Goal: Task Accomplishment & Management: Use online tool/utility

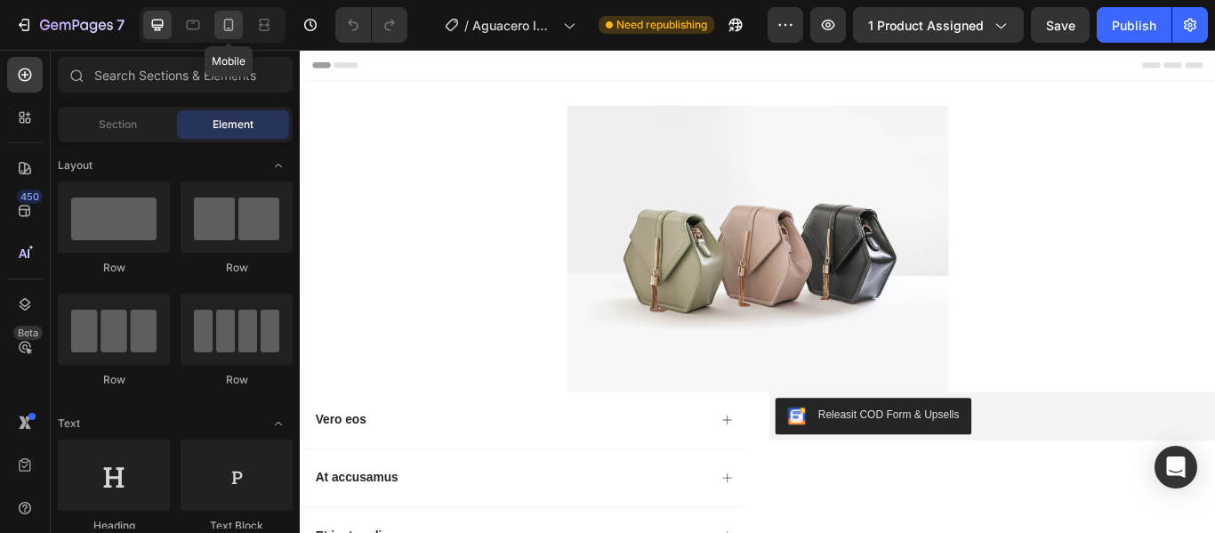
click at [219, 28] on div at bounding box center [228, 25] width 28 height 28
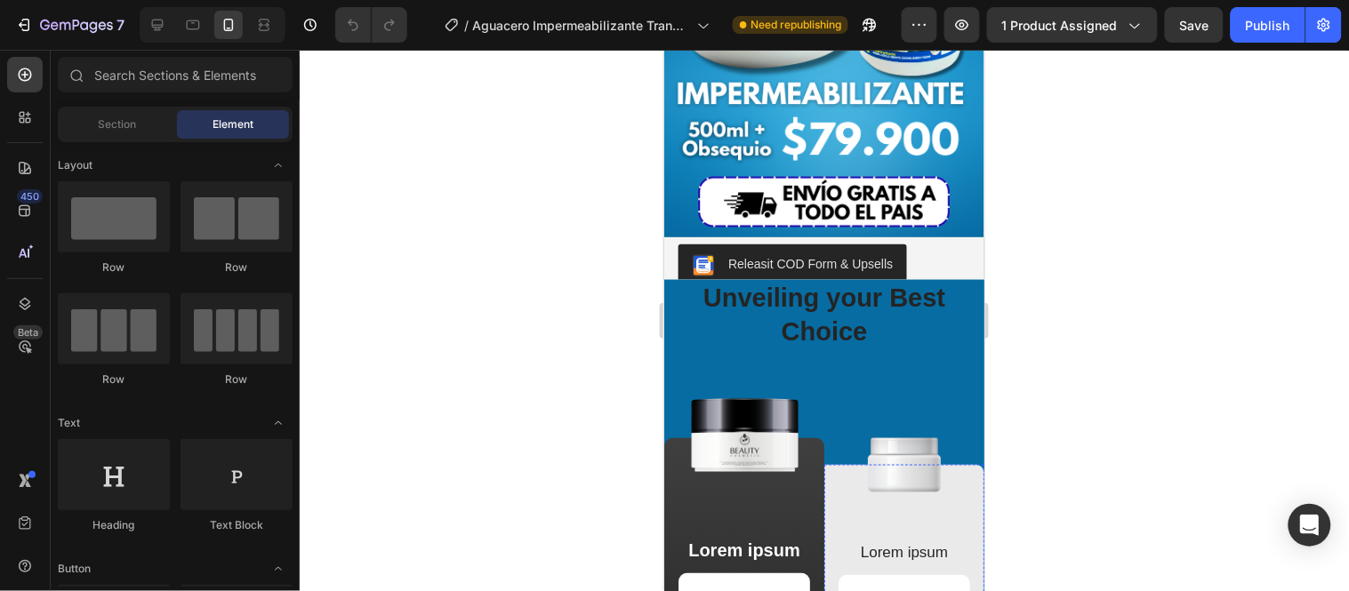
scroll to position [395, 0]
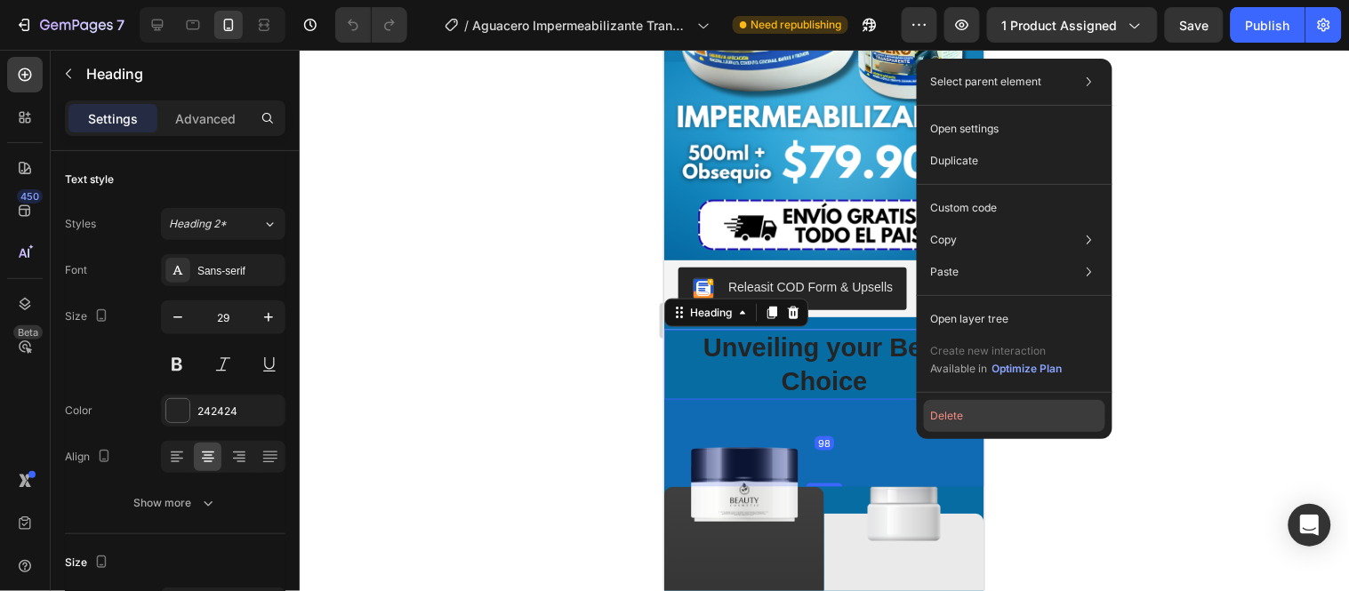
click at [968, 410] on button "Delete" at bounding box center [1014, 416] width 181 height 32
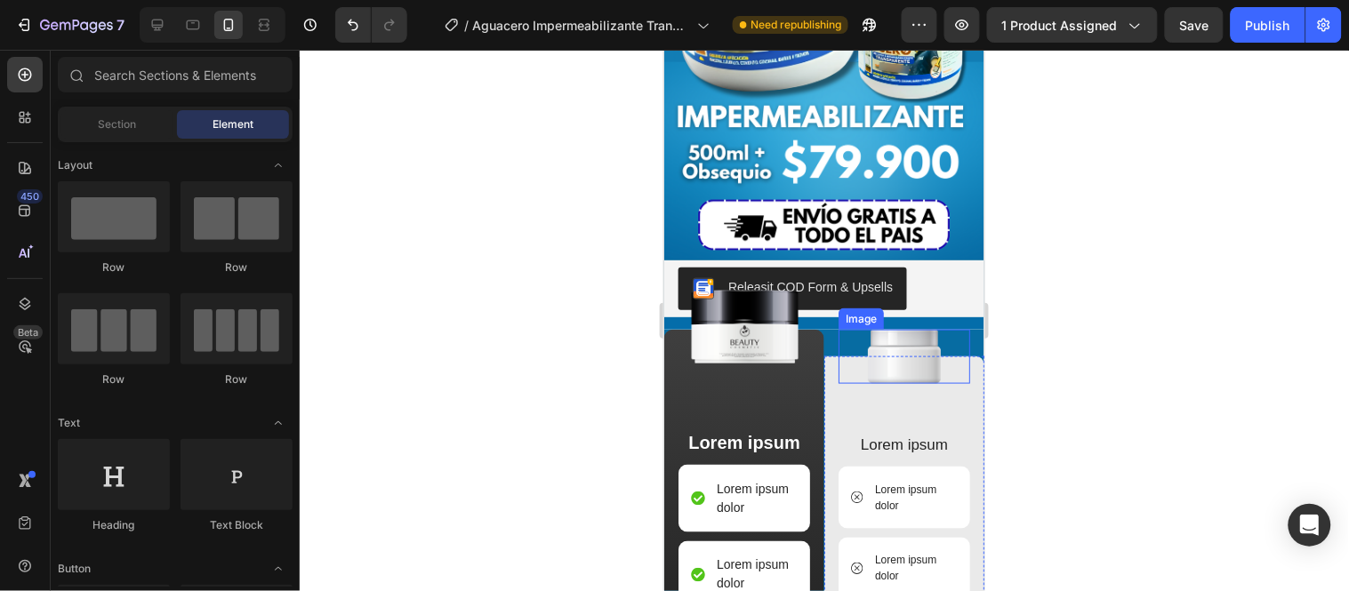
click at [946, 329] on div at bounding box center [904, 356] width 132 height 54
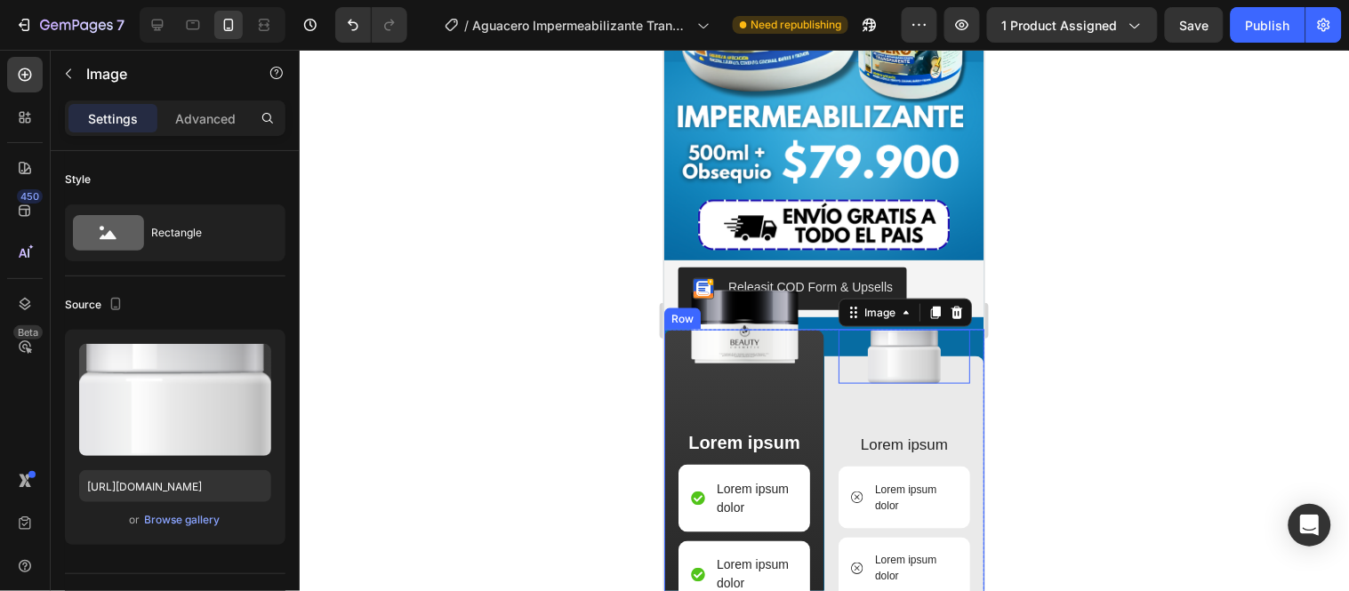
click at [963, 329] on div "Image 0 Lorem ipsum Text Block Lorem ipsum dolor Item List Lorem ipsum dolor It…" at bounding box center [903, 591] width 160 height 524
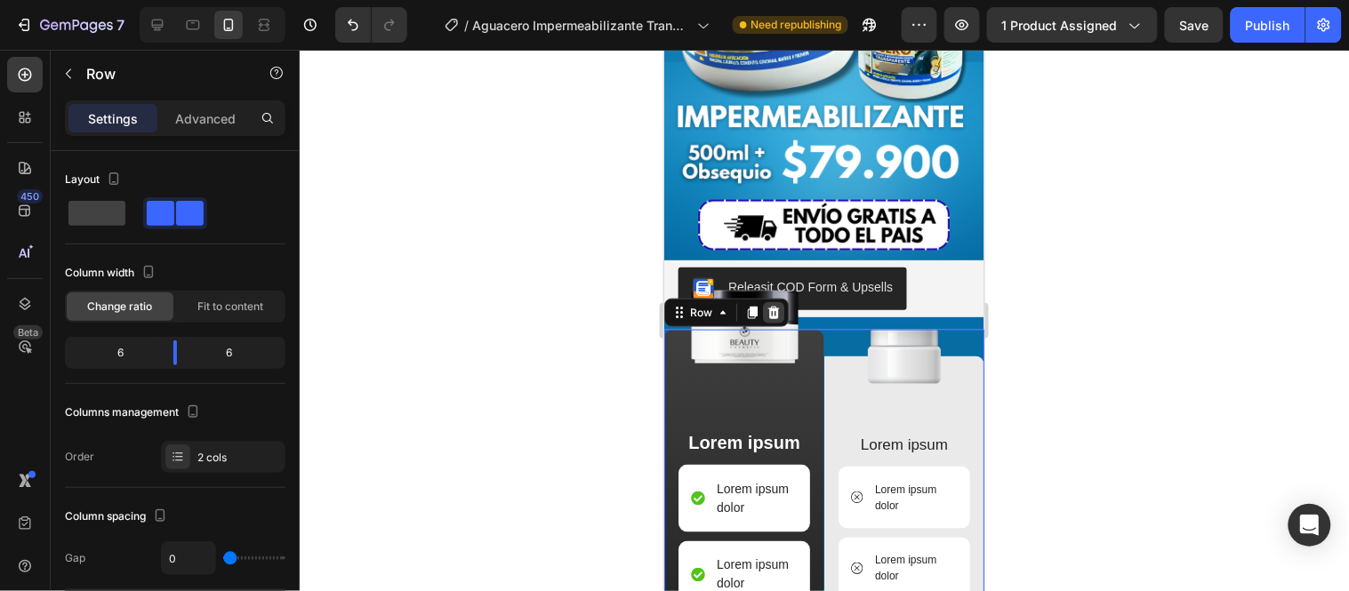
click at [776, 306] on icon at bounding box center [773, 312] width 12 height 12
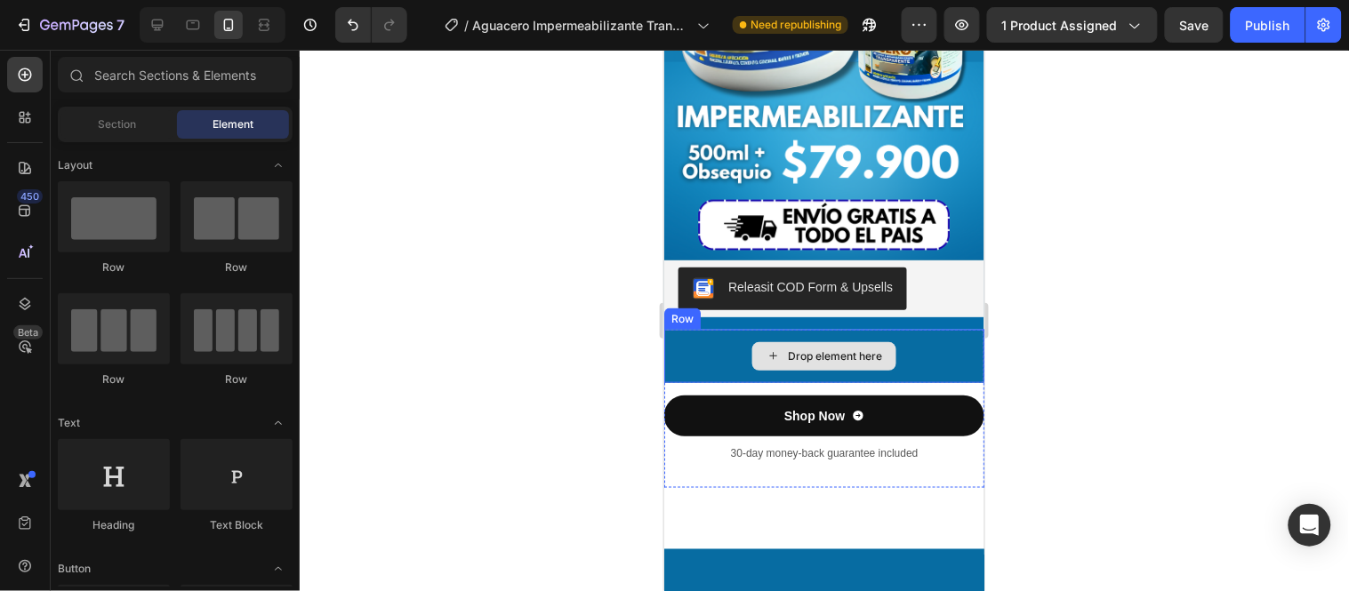
click at [707, 329] on div "Drop element here" at bounding box center [823, 355] width 320 height 53
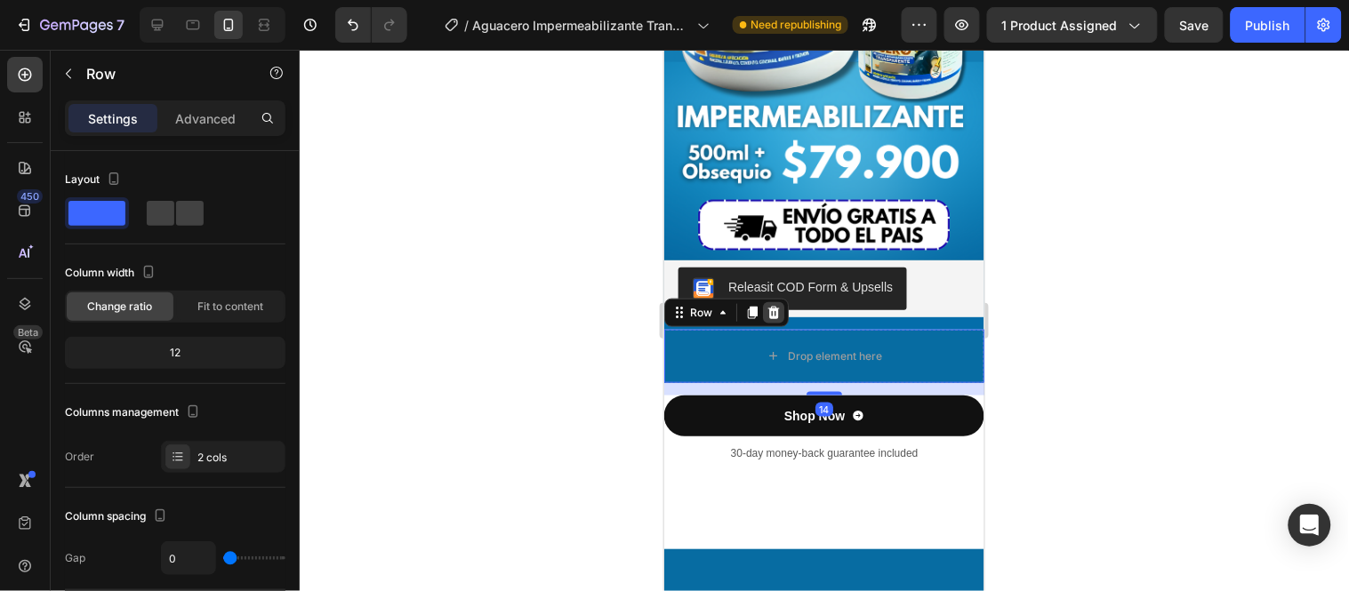
click at [770, 305] on icon at bounding box center [773, 312] width 14 height 14
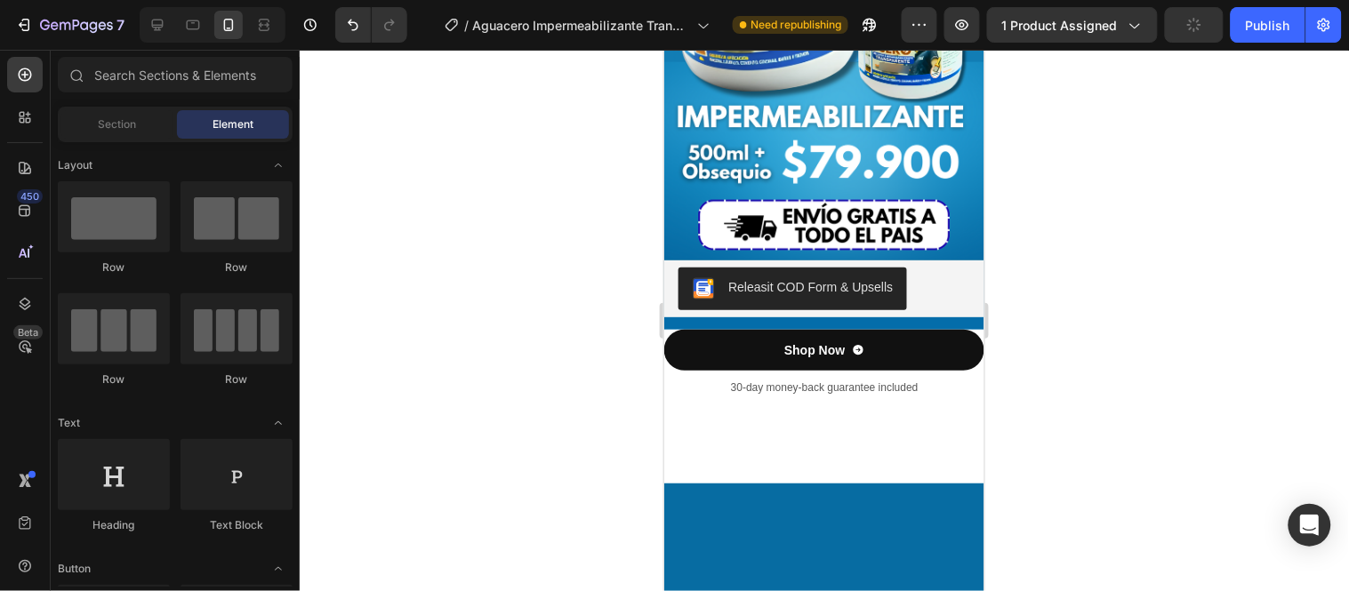
click at [778, 422] on div at bounding box center [823, 452] width 320 height 61
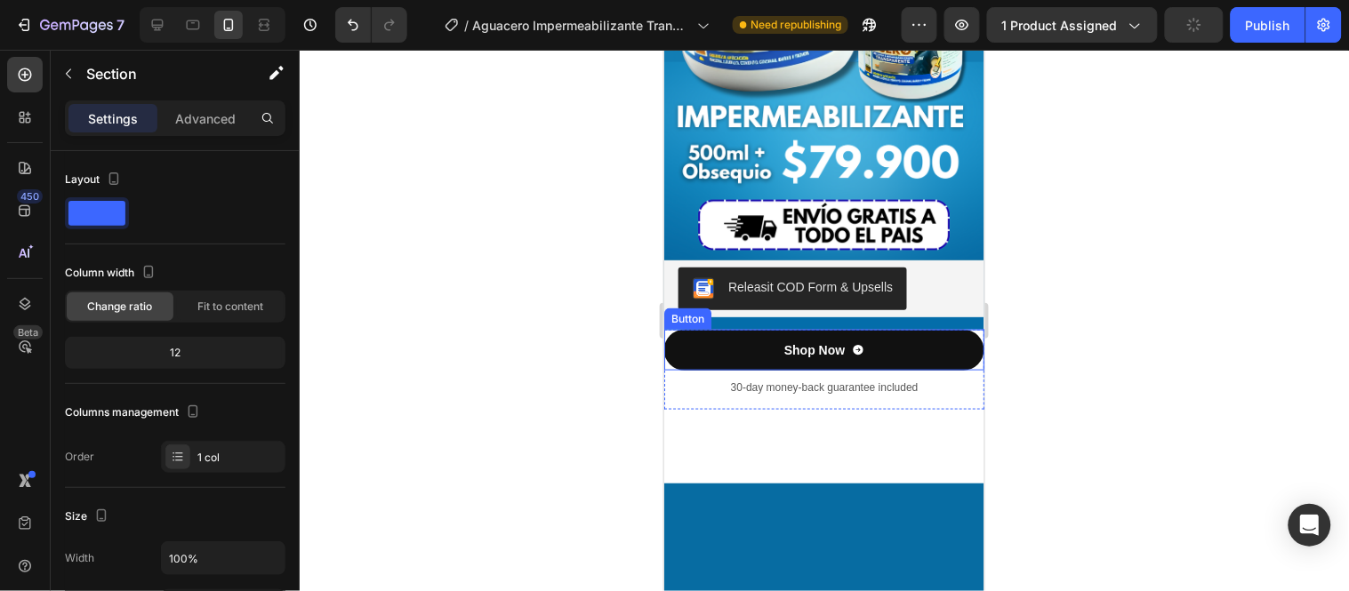
click at [698, 310] on div "Button" at bounding box center [687, 318] width 40 height 16
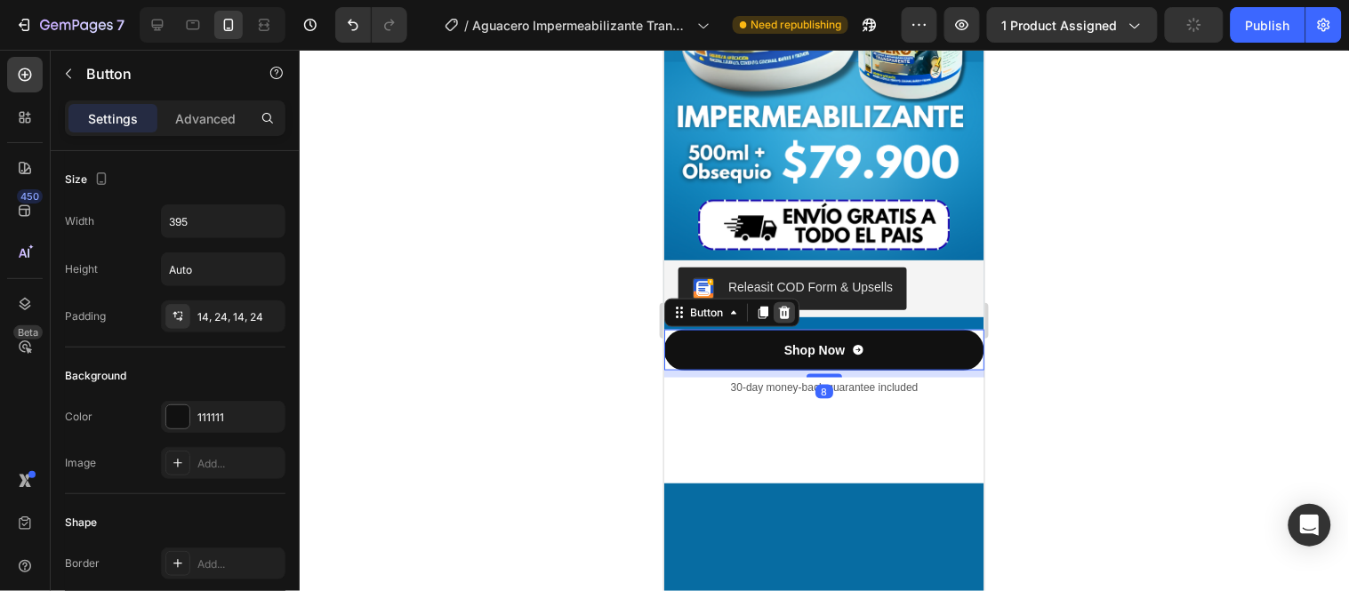
click at [789, 305] on icon at bounding box center [783, 312] width 14 height 14
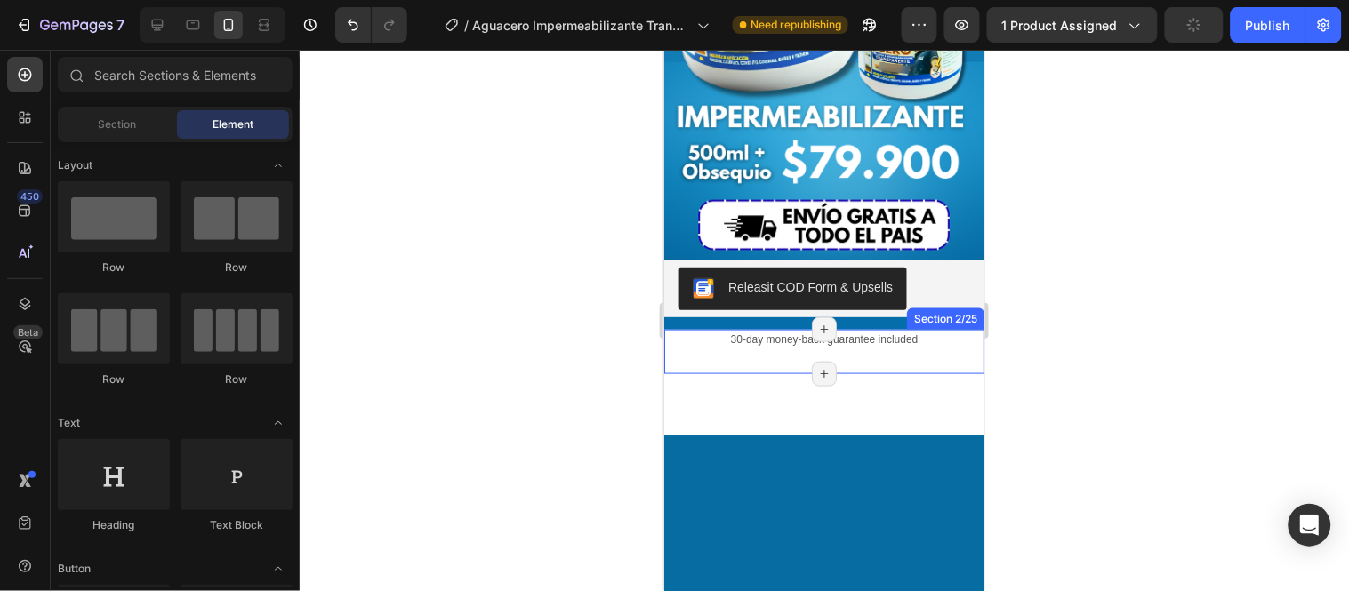
click at [818, 373] on div at bounding box center [823, 403] width 320 height 61
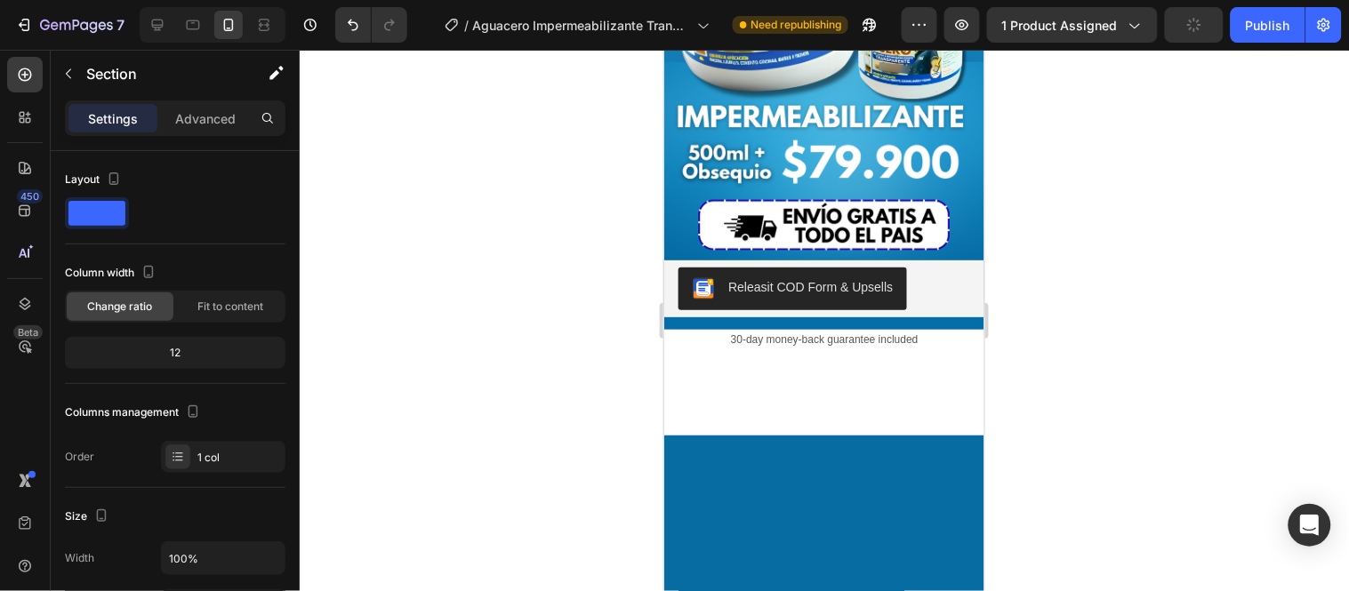
click at [907, 373] on div at bounding box center [823, 403] width 320 height 61
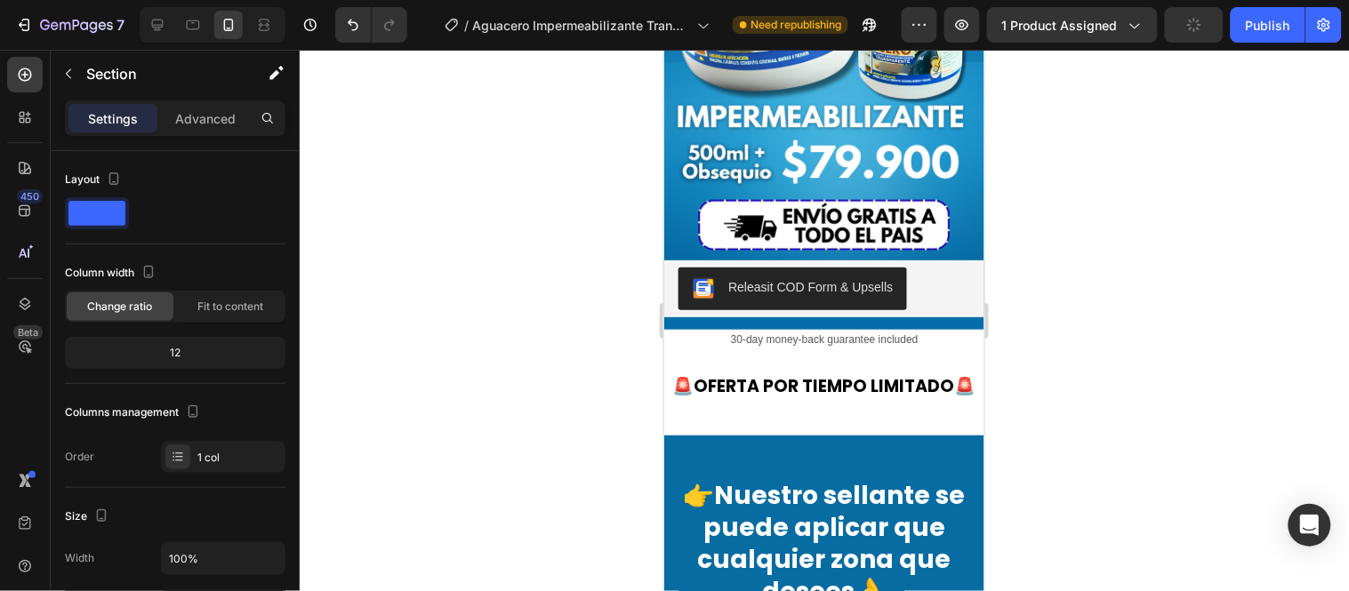
scroll to position [494, 0]
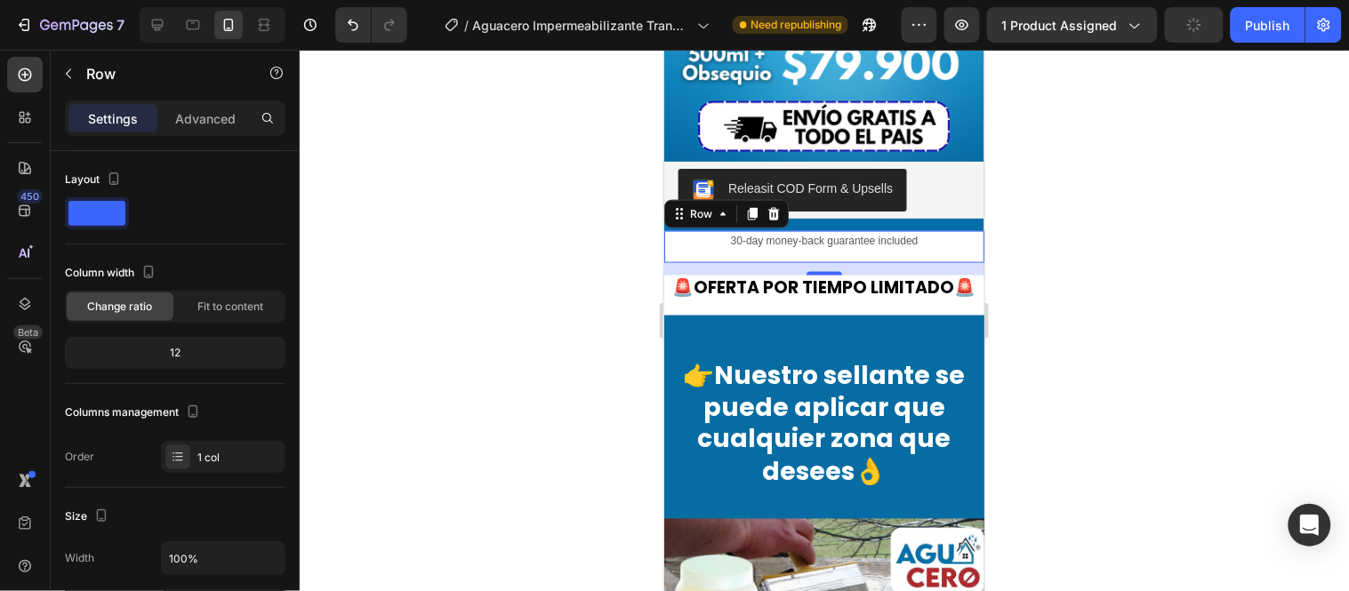
click at [805, 230] on div "30-day money-back guarantee included Text Block" at bounding box center [823, 246] width 320 height 32
click at [777, 206] on icon at bounding box center [773, 213] width 14 height 14
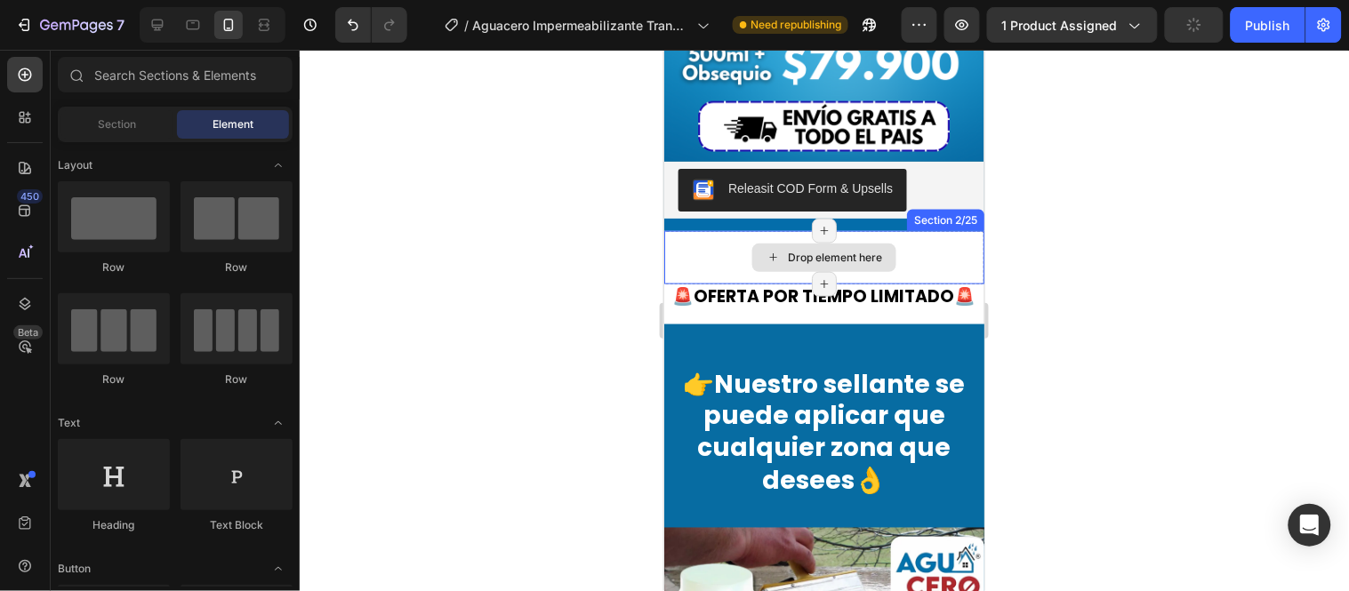
click at [949, 235] on div "Drop element here" at bounding box center [823, 256] width 320 height 53
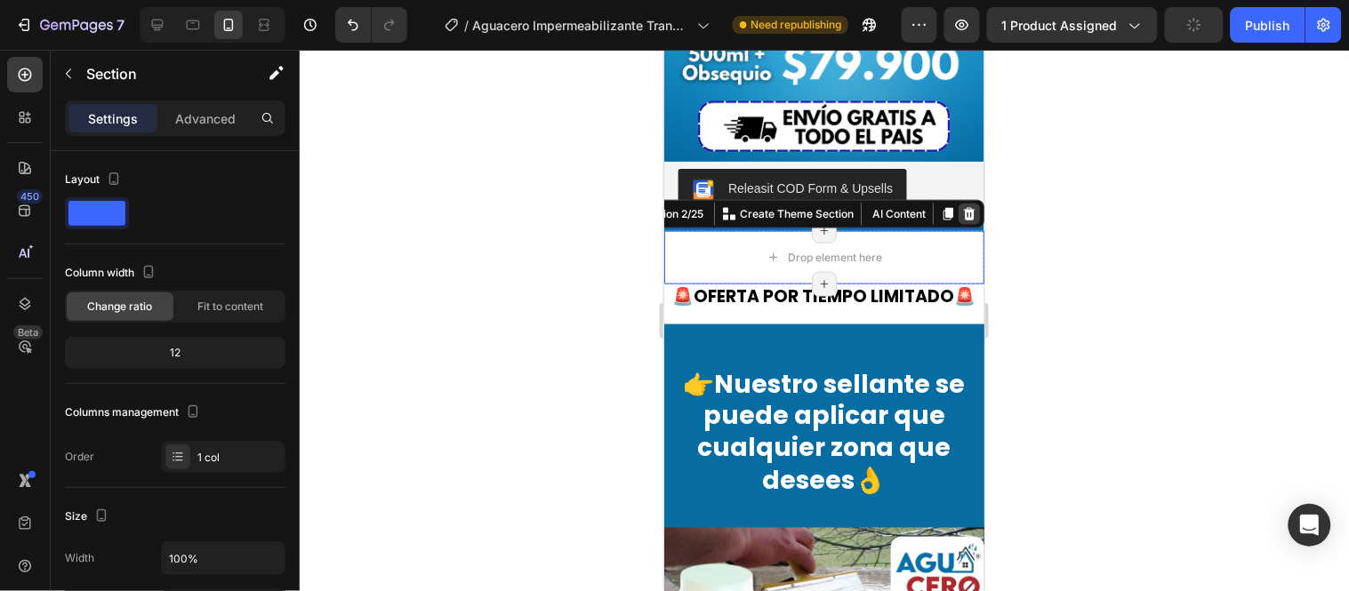
click at [963, 207] on icon at bounding box center [969, 213] width 12 height 12
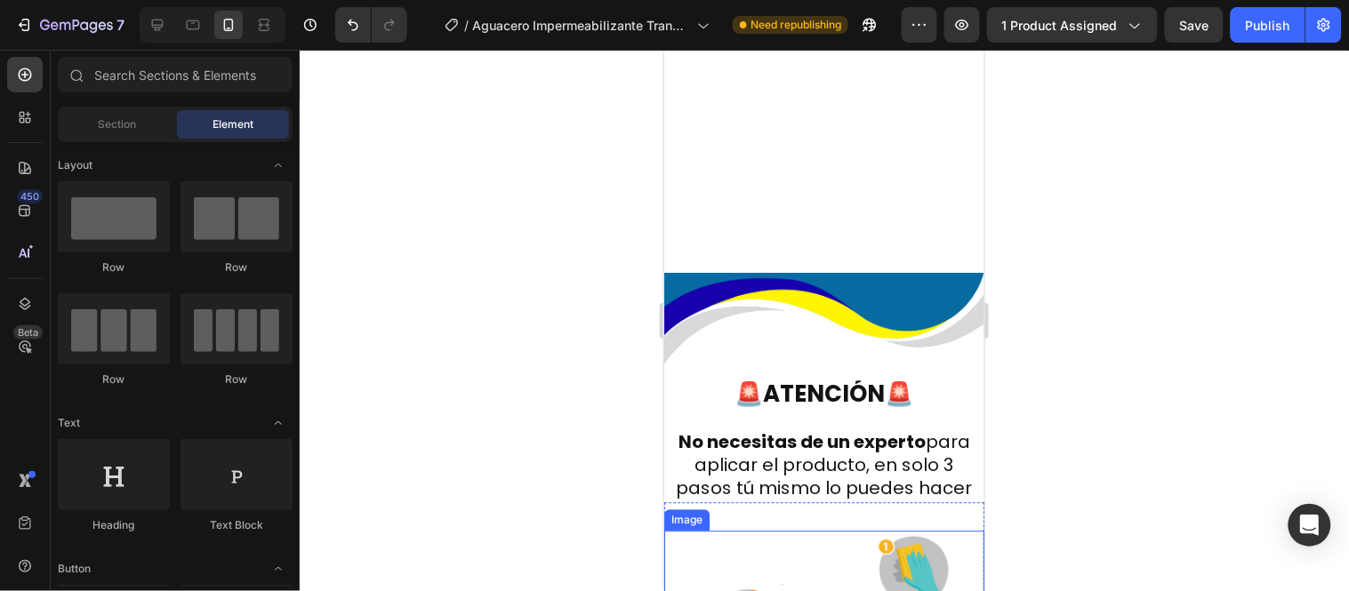
scroll to position [9446, 0]
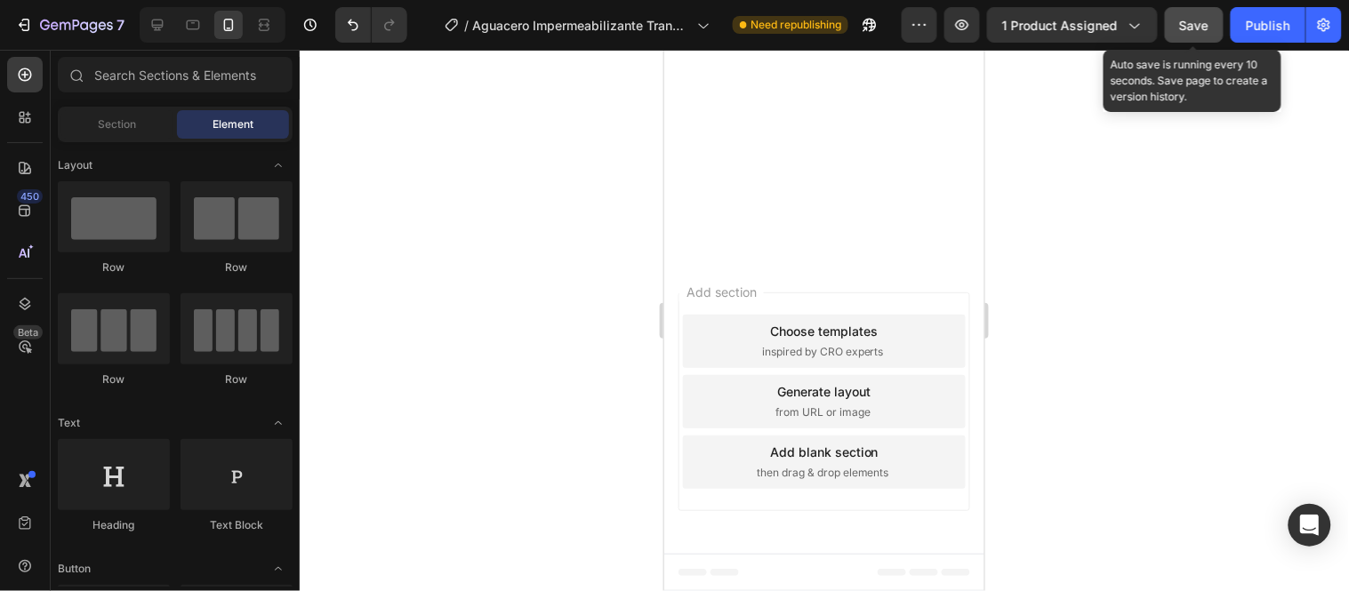
click at [1189, 16] on div "Save" at bounding box center [1194, 25] width 29 height 19
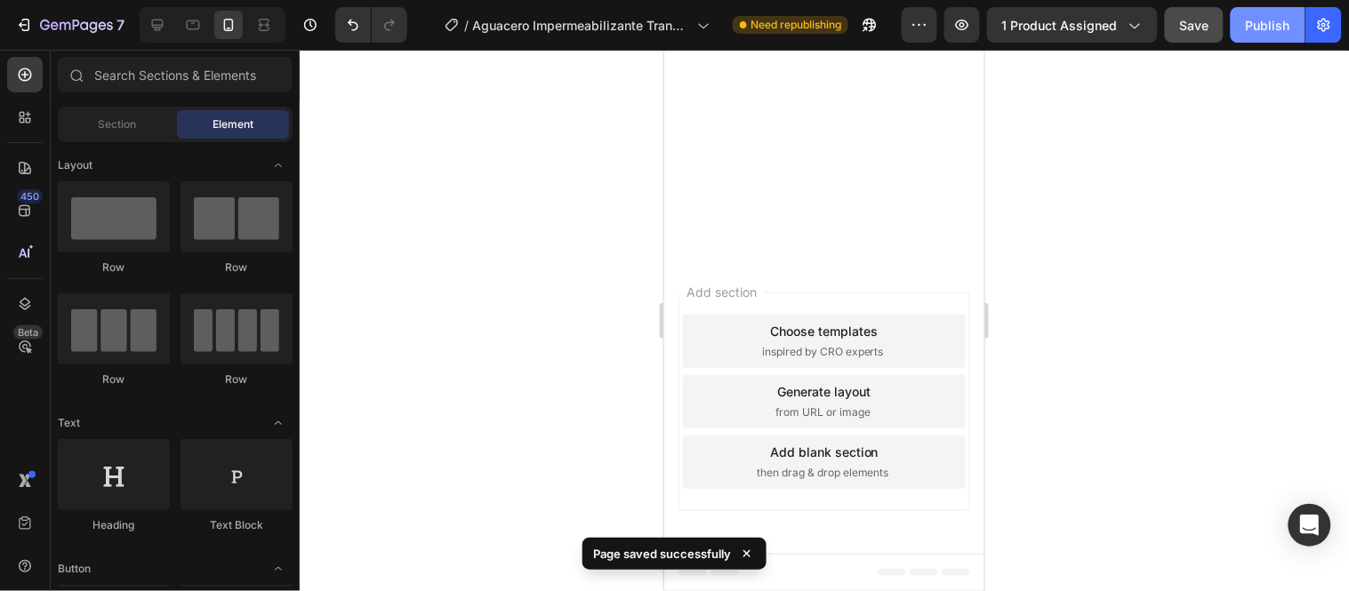
click at [1214, 28] on div "Publish" at bounding box center [1268, 25] width 44 height 19
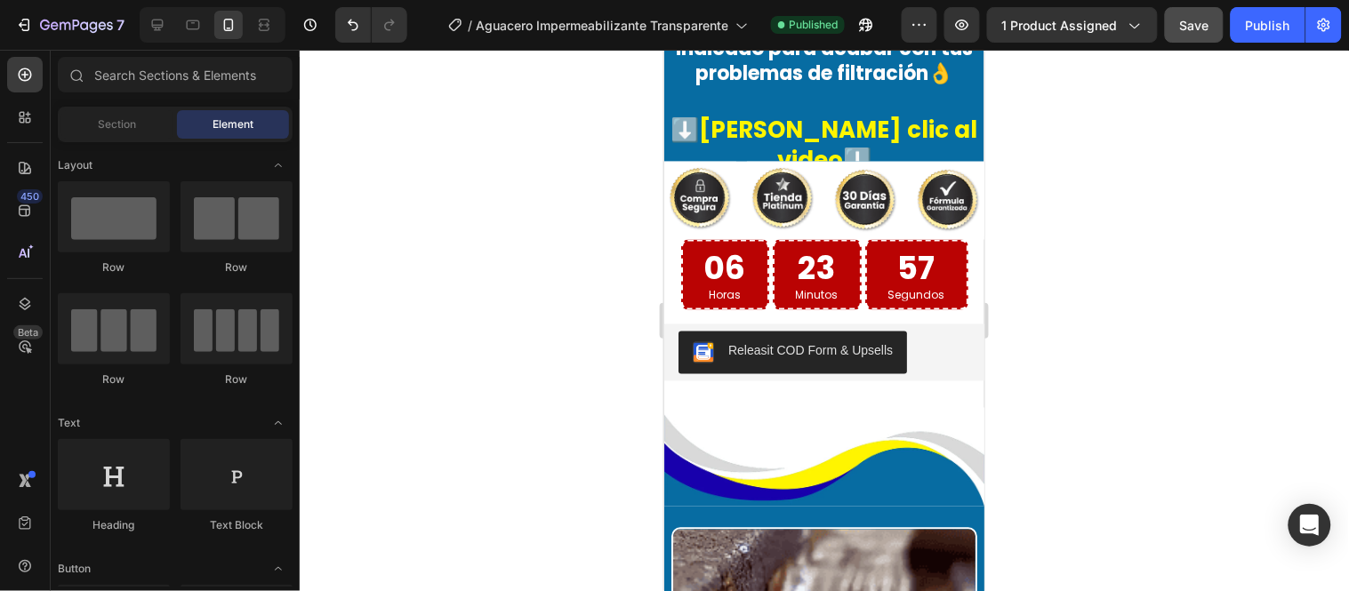
scroll to position [3913, 0]
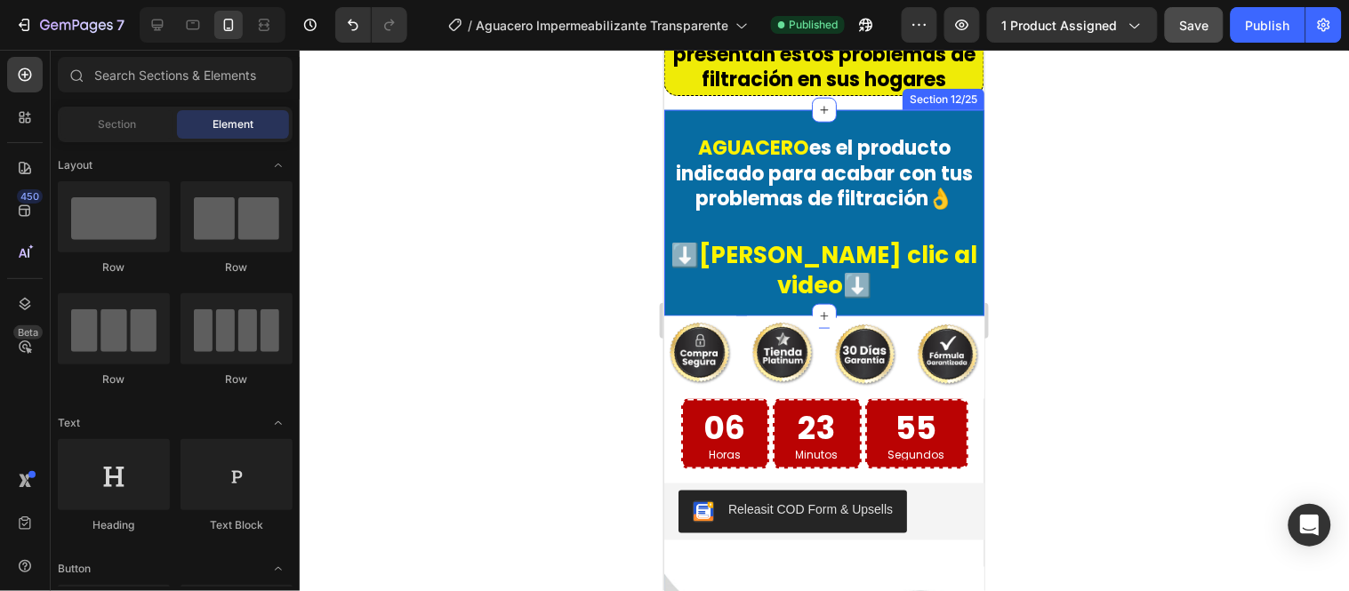
click at [911, 188] on div "AGUACERO es el producto indicado para acabar con tus problemas de filtración👌 T…" at bounding box center [823, 212] width 320 height 206
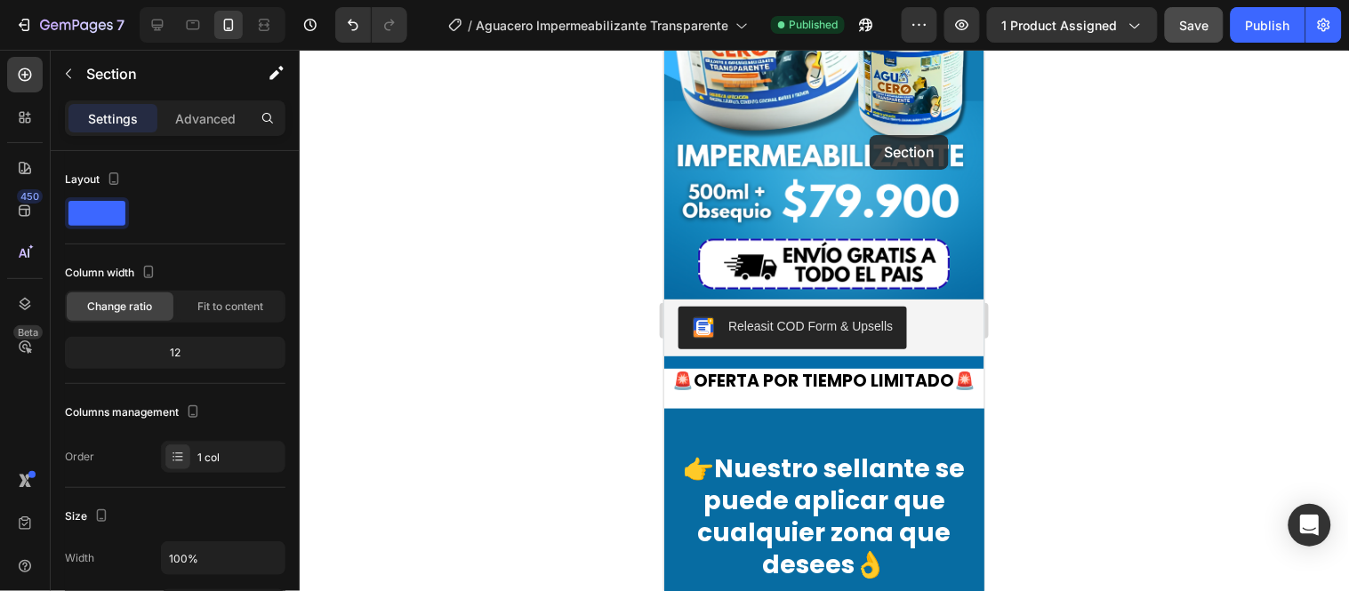
scroll to position [454, 0]
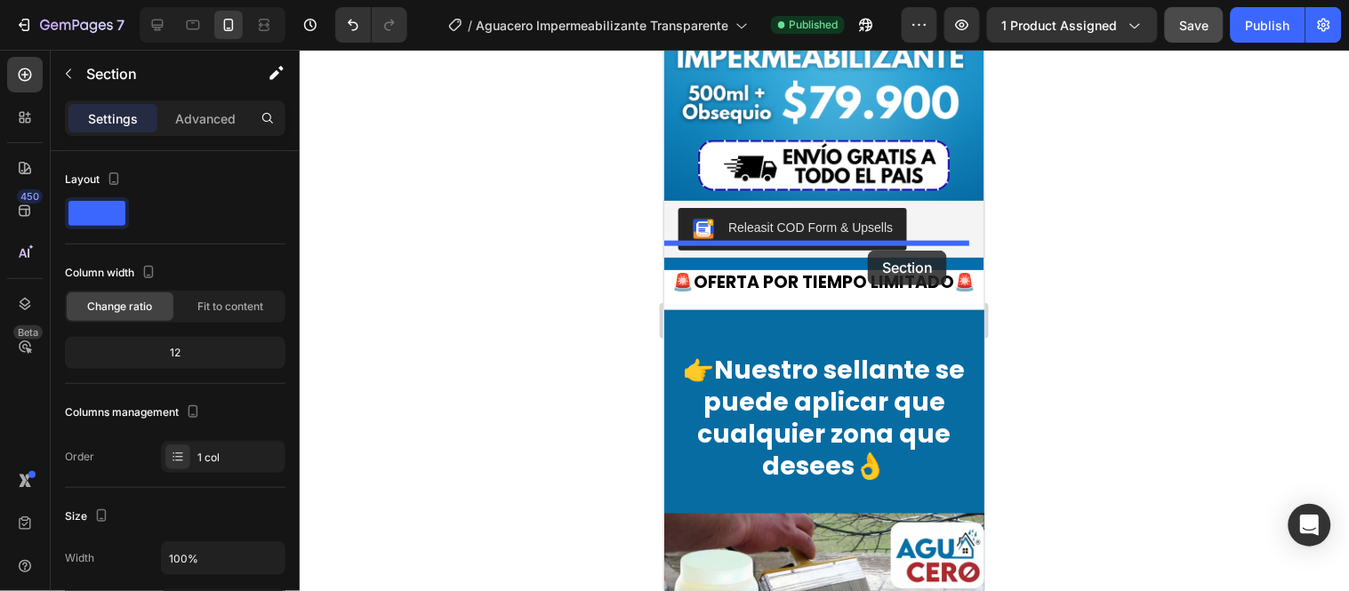
drag, startPoint x: 878, startPoint y: 188, endPoint x: 867, endPoint y: 250, distance: 63.2
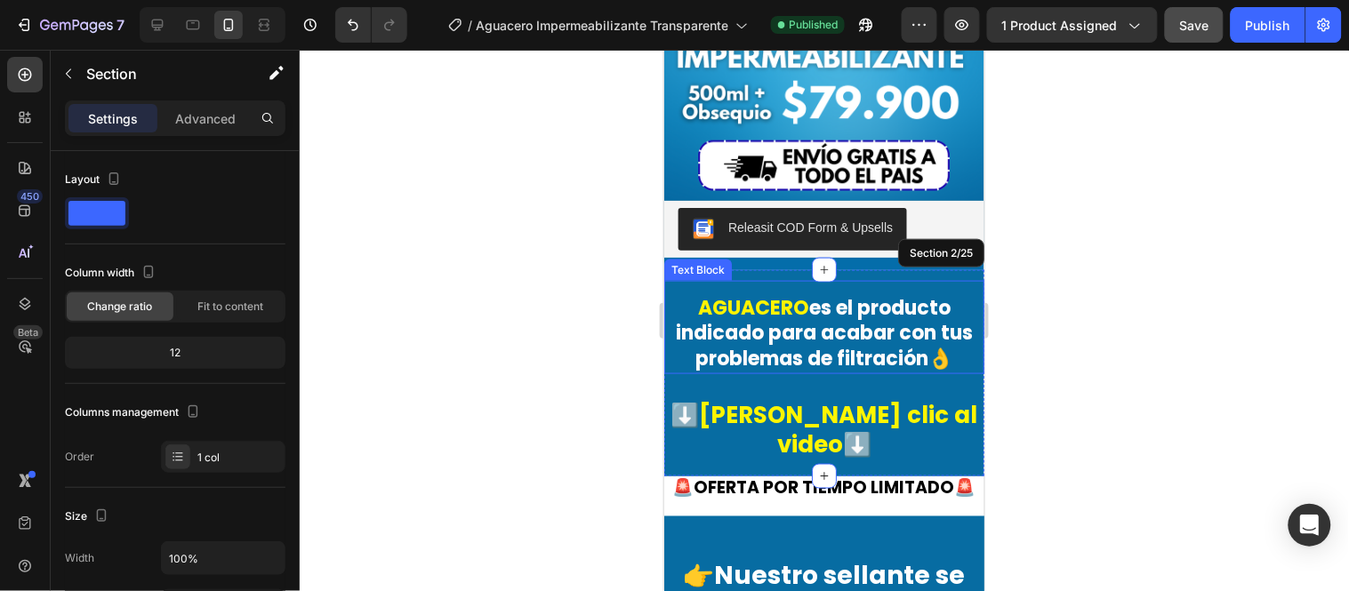
click at [844, 295] on p "AGUACERO es el producto indicado para acabar con tus problemas de filtración👌" at bounding box center [823, 333] width 317 height 76
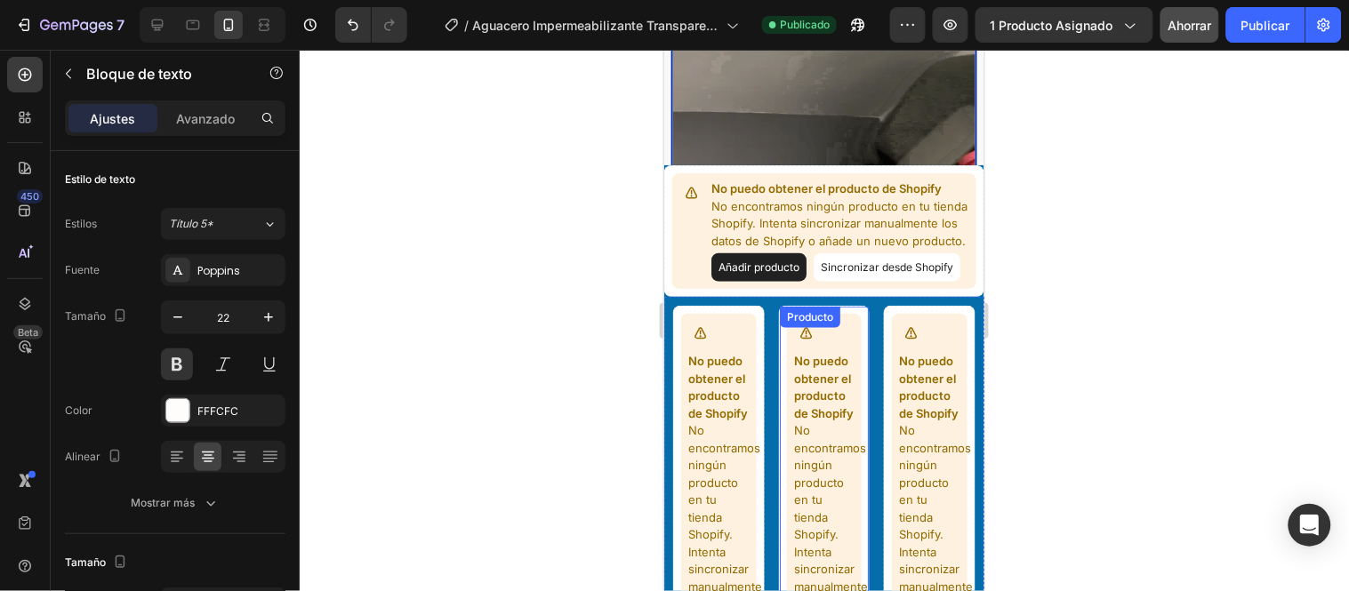
scroll to position [3791, 0]
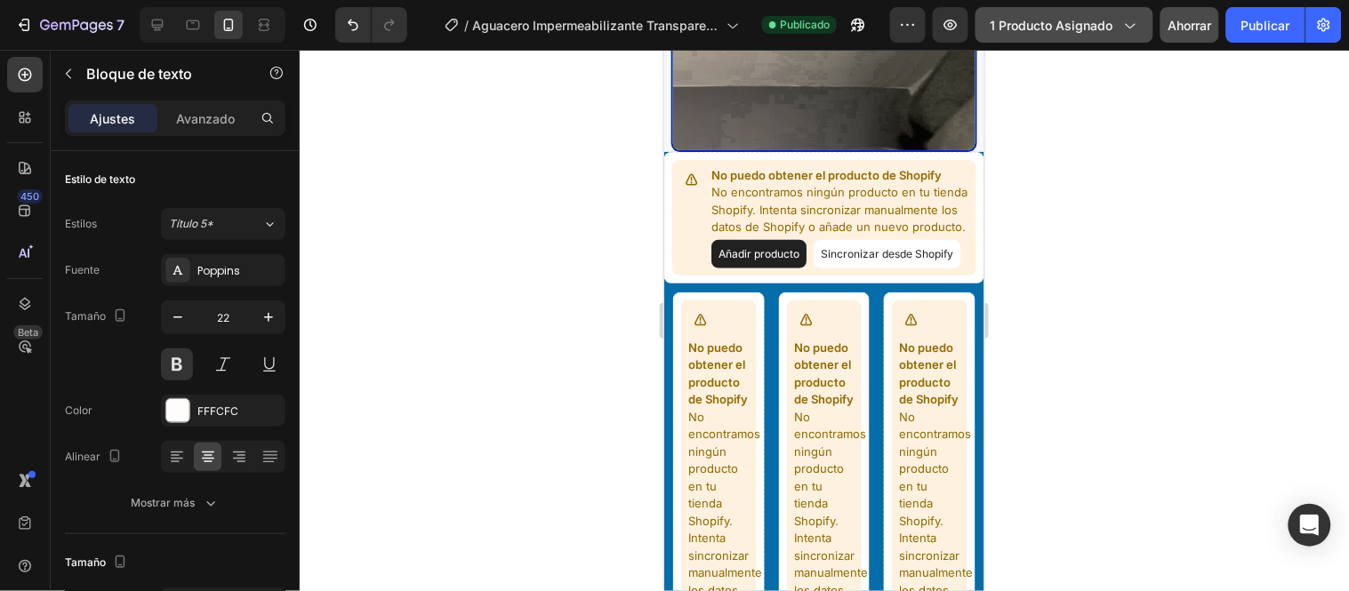
click at [1112, 28] on font "1 producto asignado" at bounding box center [1052, 25] width 123 height 15
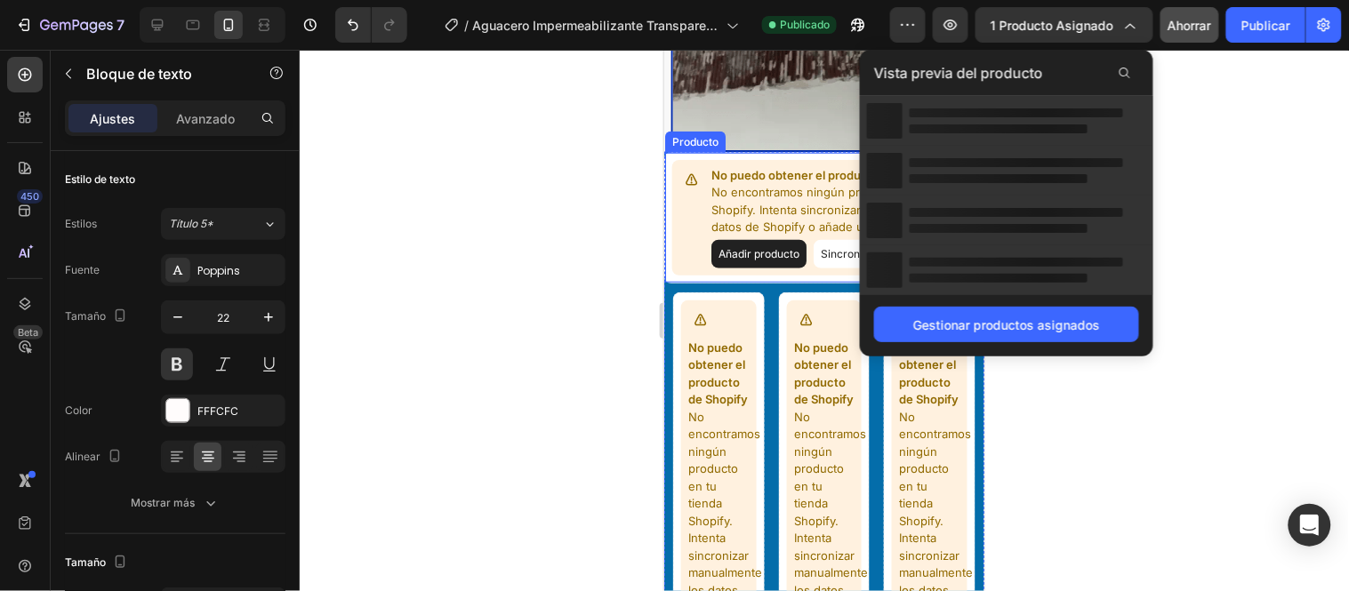
click at [788, 261] on button "Añadir producto" at bounding box center [758, 253] width 95 height 28
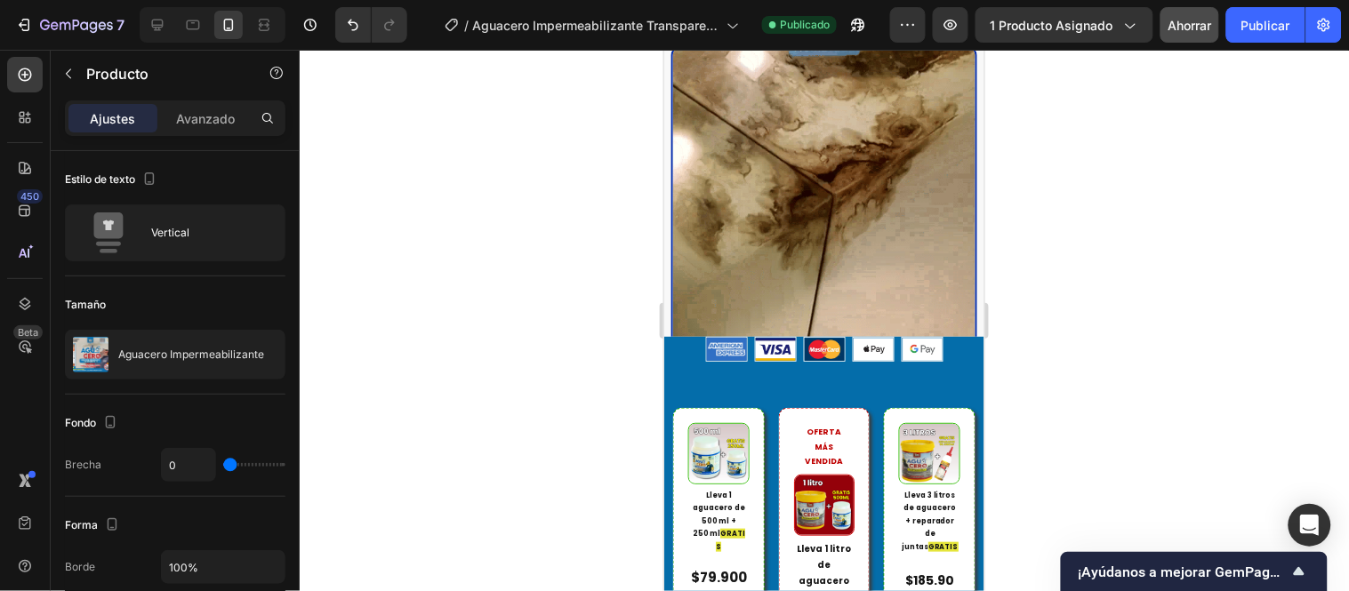
scroll to position [3507, 0]
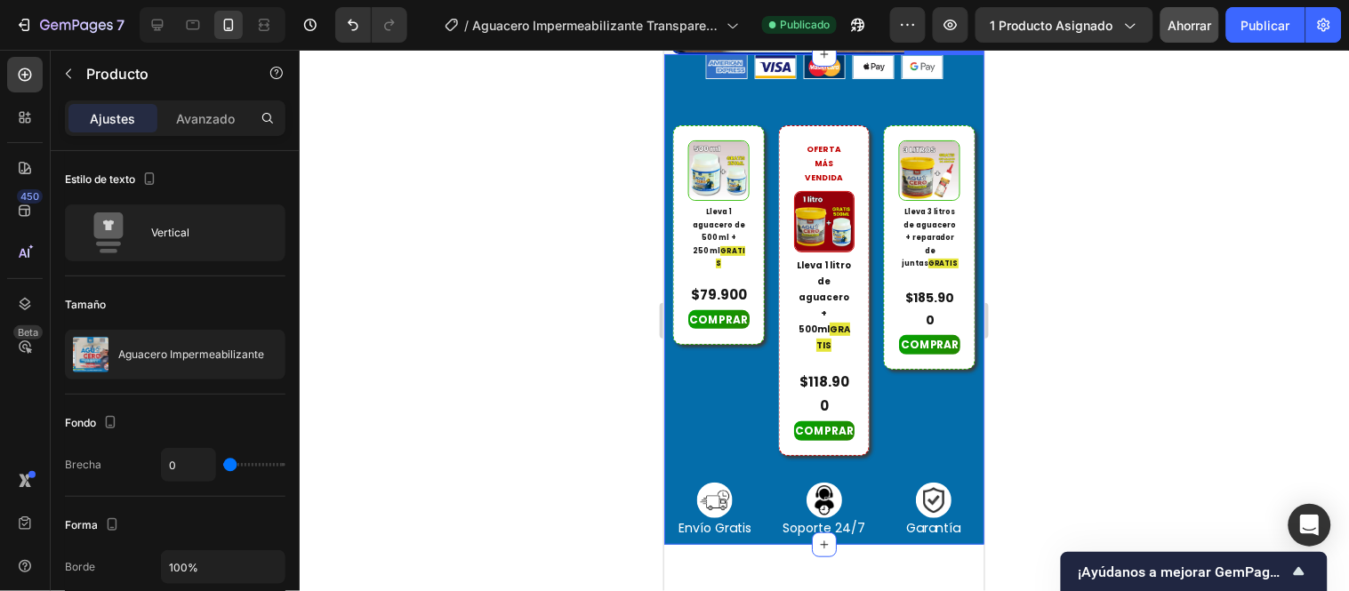
click at [959, 478] on div "Vero eos At accusamus Et iusto odio Consectetur Adipiscin Accordion or 4 intere…" at bounding box center [823, 299] width 320 height 492
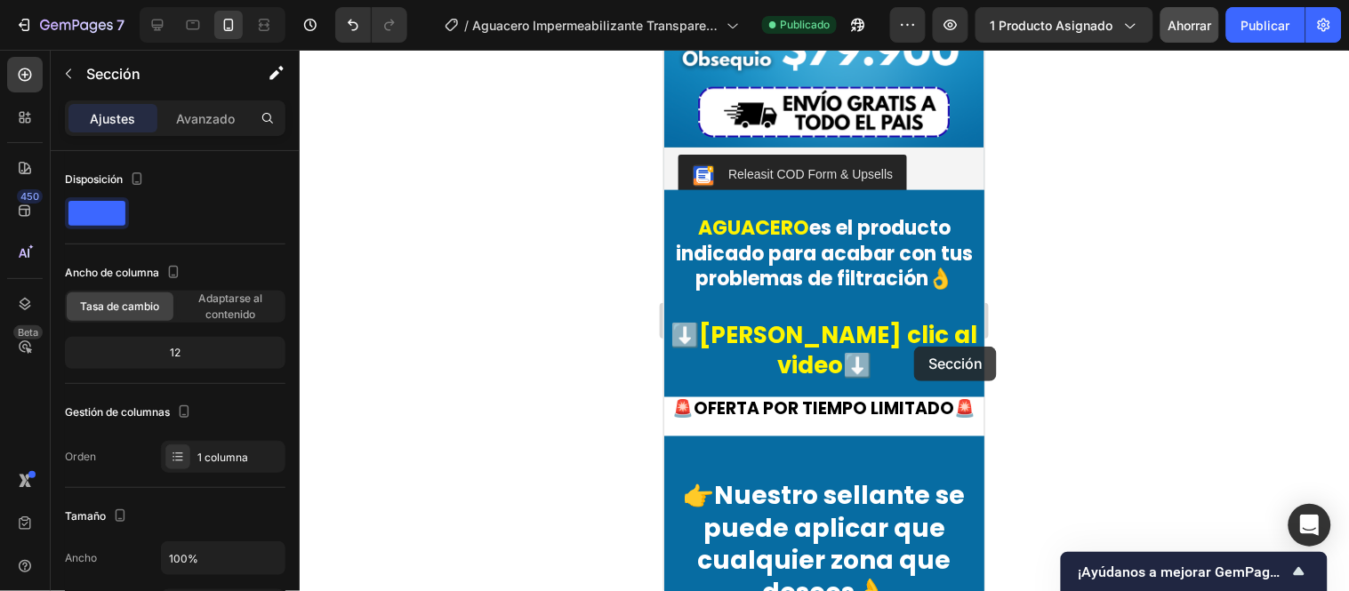
scroll to position [445, 0]
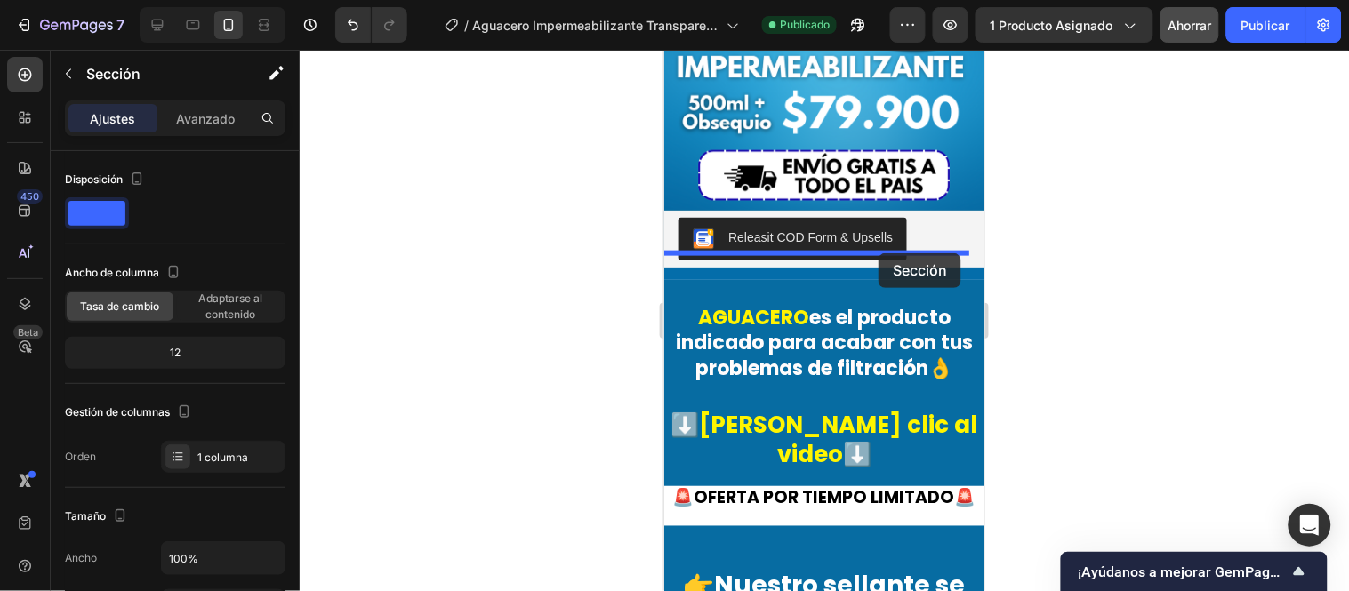
drag, startPoint x: 954, startPoint y: 479, endPoint x: 878, endPoint y: 253, distance: 239.3
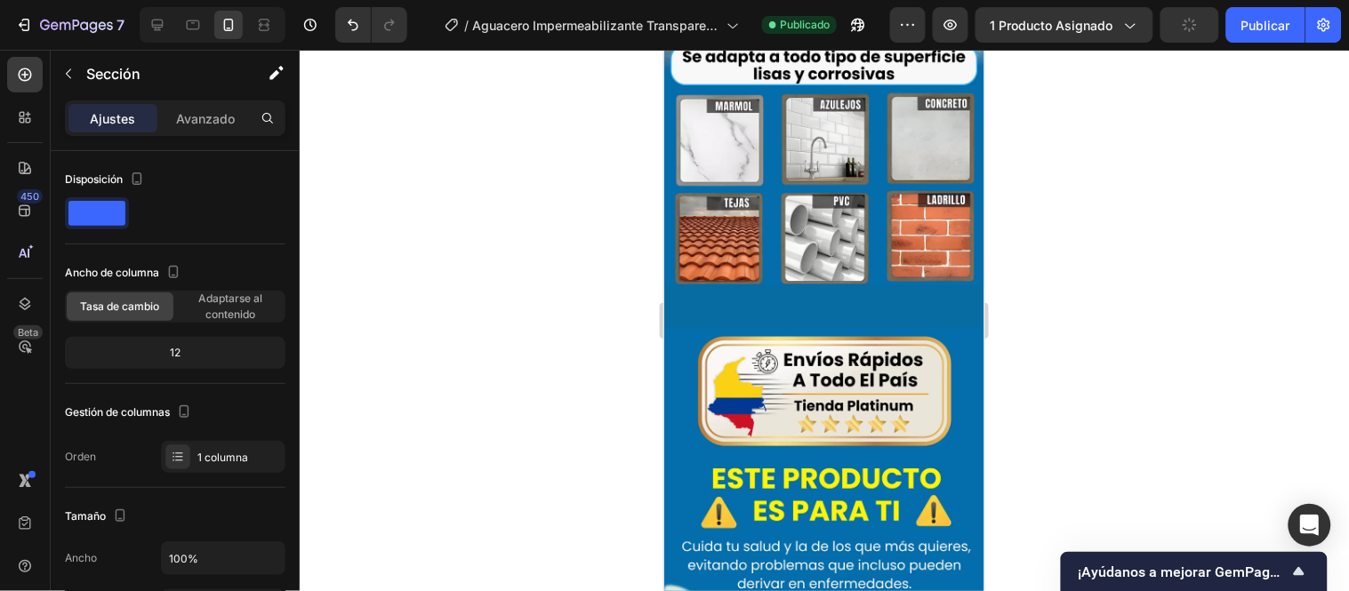
scroll to position [2322, 0]
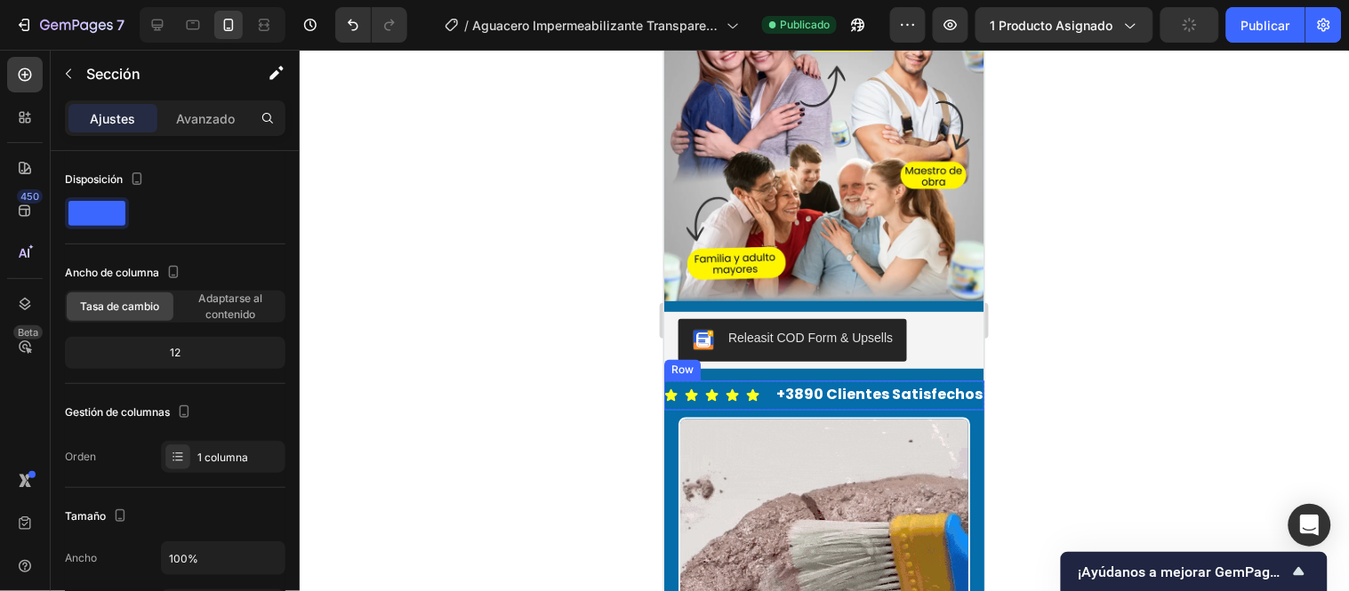
click at [759, 383] on div "Icon Icon Icon Icon Icon Icon List" at bounding box center [711, 395] width 96 height 29
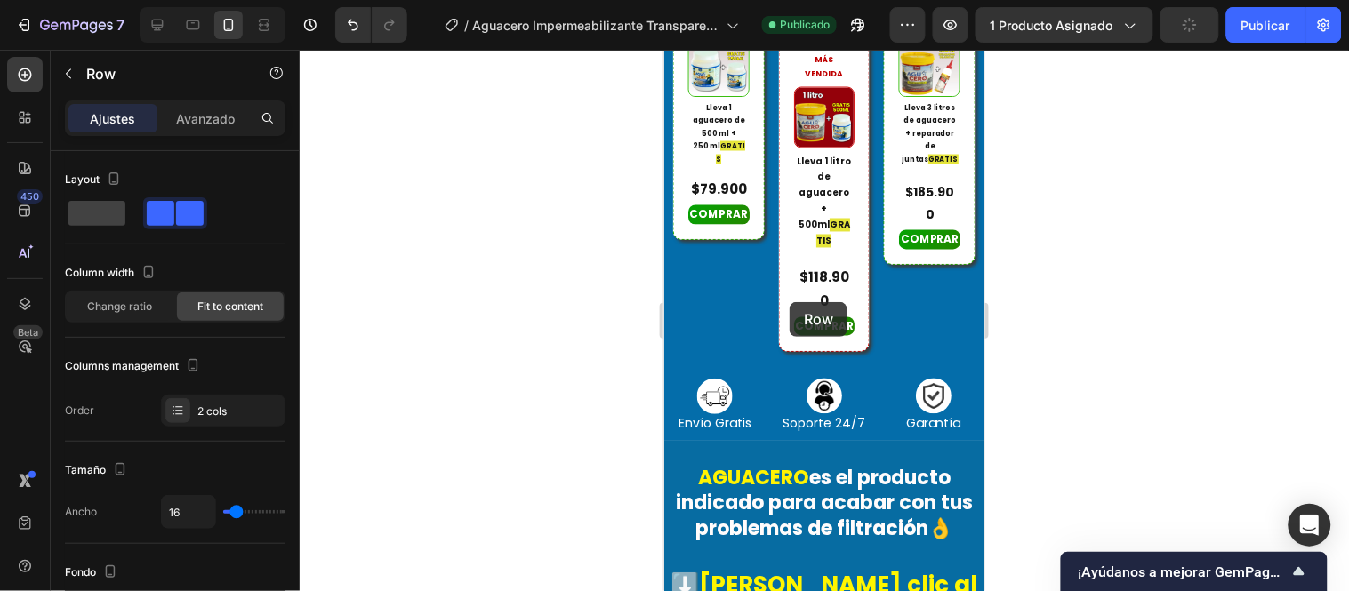
scroll to position [839, 0]
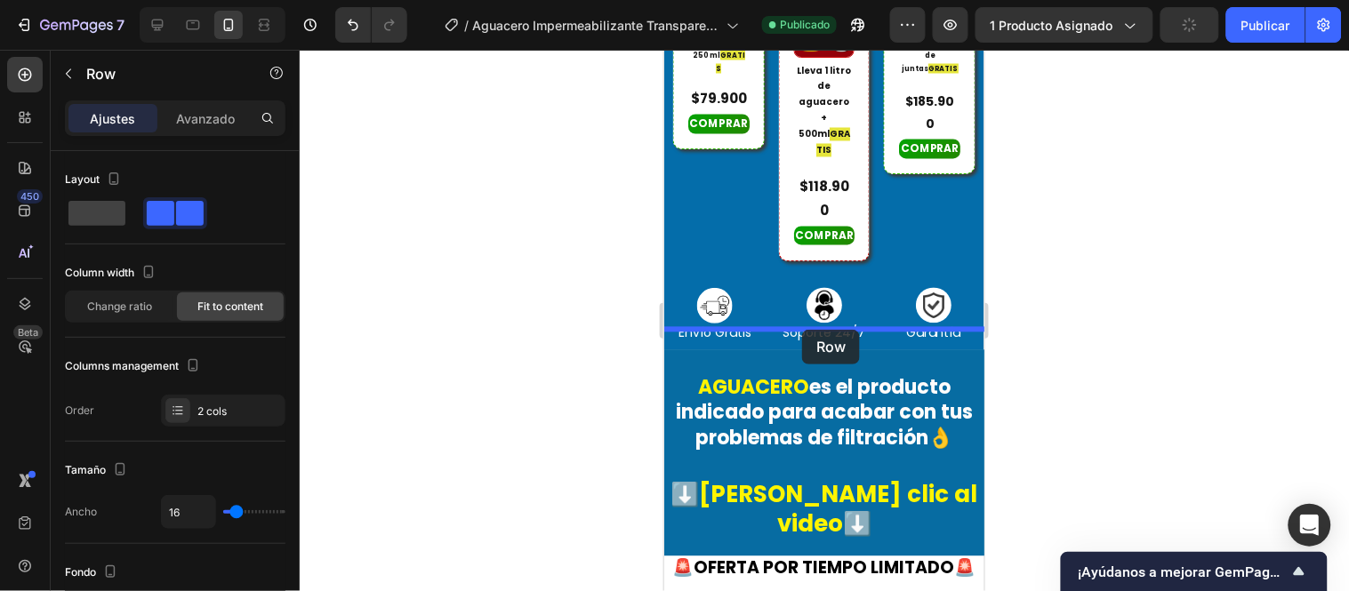
drag, startPoint x: 757, startPoint y: 382, endPoint x: 801, endPoint y: 329, distance: 69.5
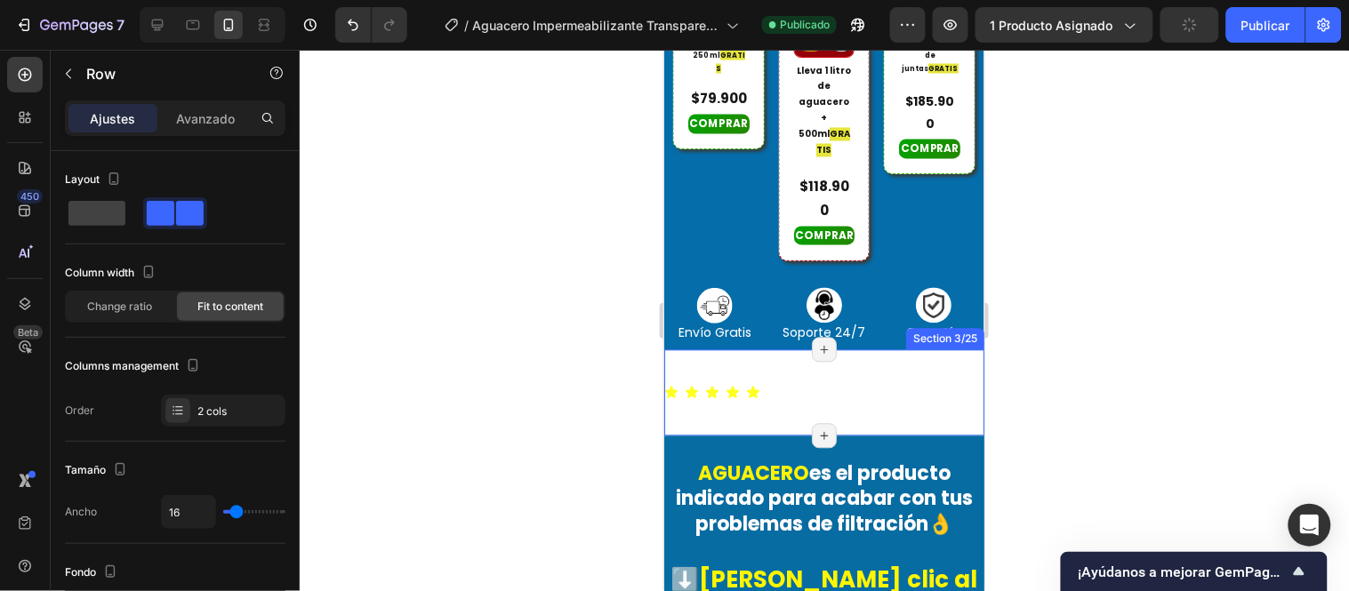
click at [850, 349] on div "Icon Icon Icon Icon Icon Icon List +3890 Clientes Satisfechos Text Block Row 0 …" at bounding box center [823, 392] width 320 height 86
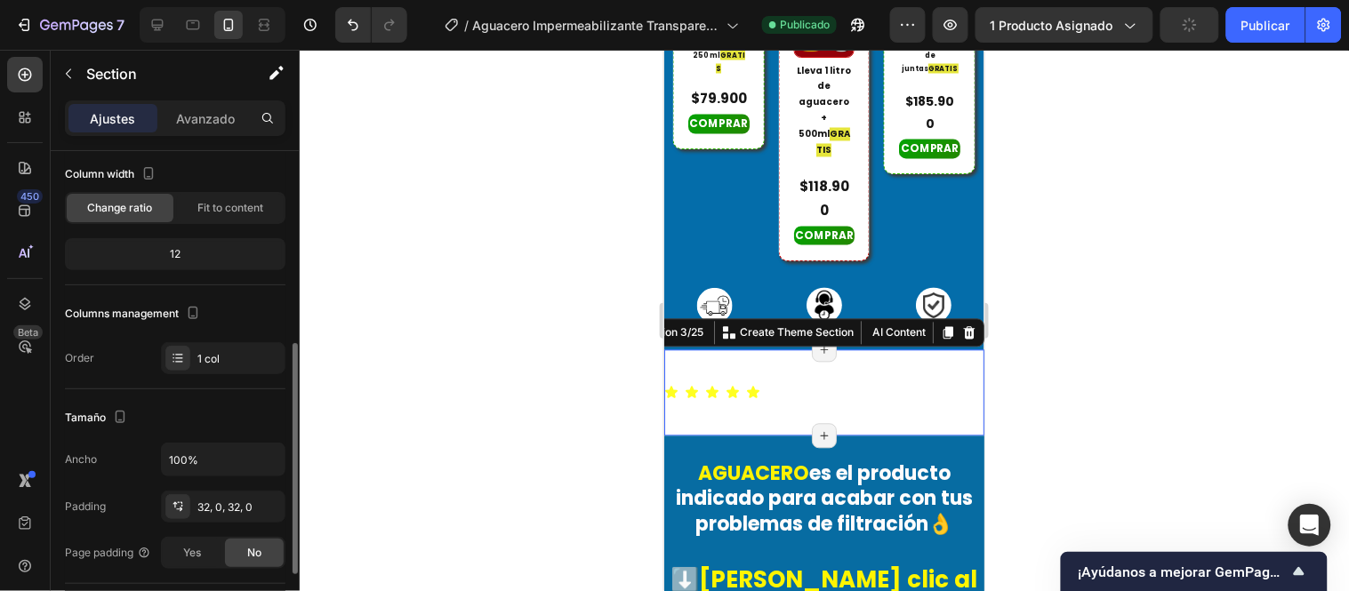
scroll to position [197, 0]
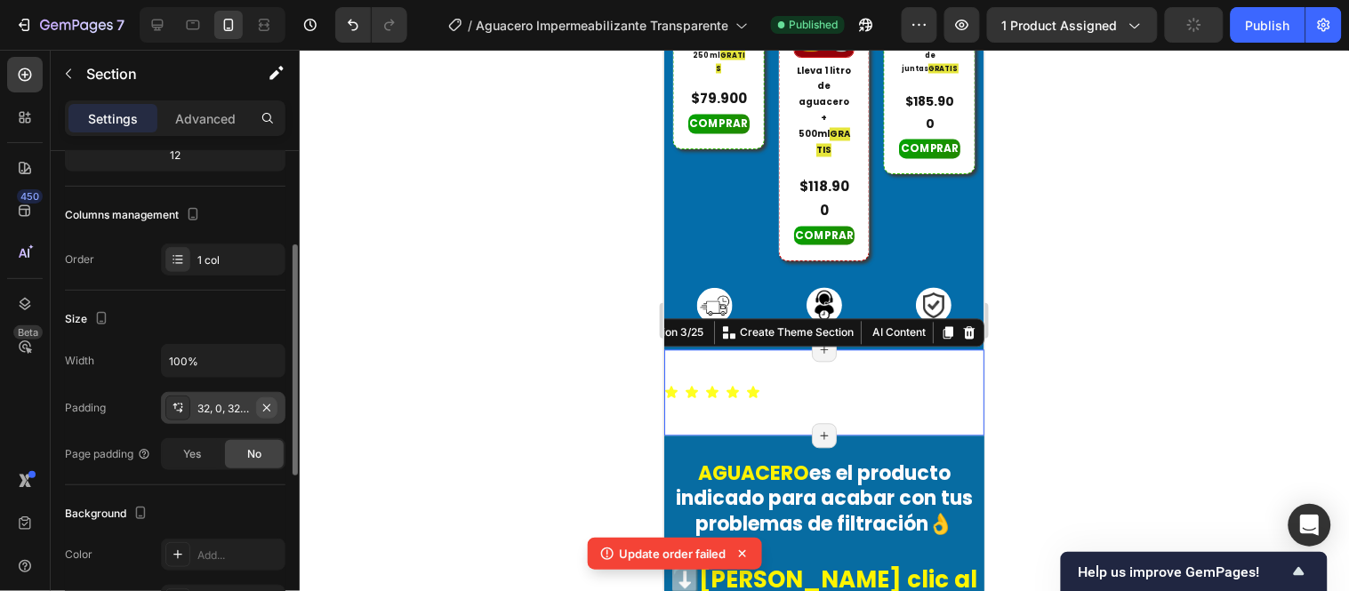
click at [264, 407] on icon "button" at bounding box center [267, 408] width 14 height 14
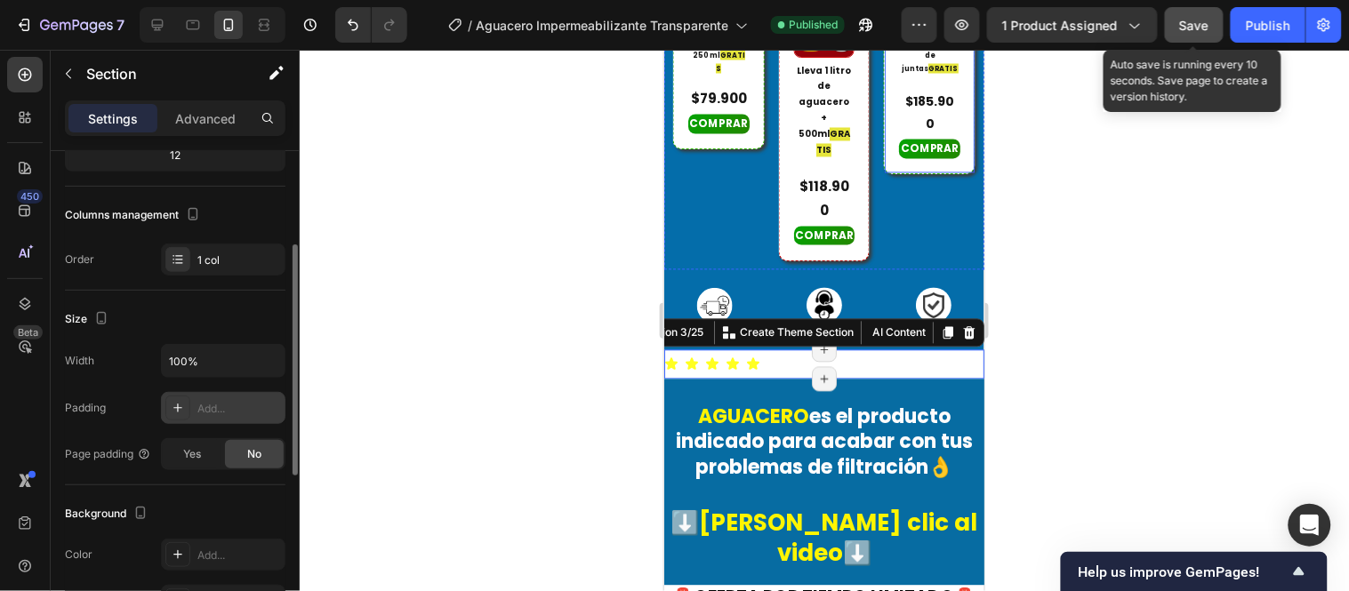
click at [1183, 28] on span "Save" at bounding box center [1194, 25] width 29 height 15
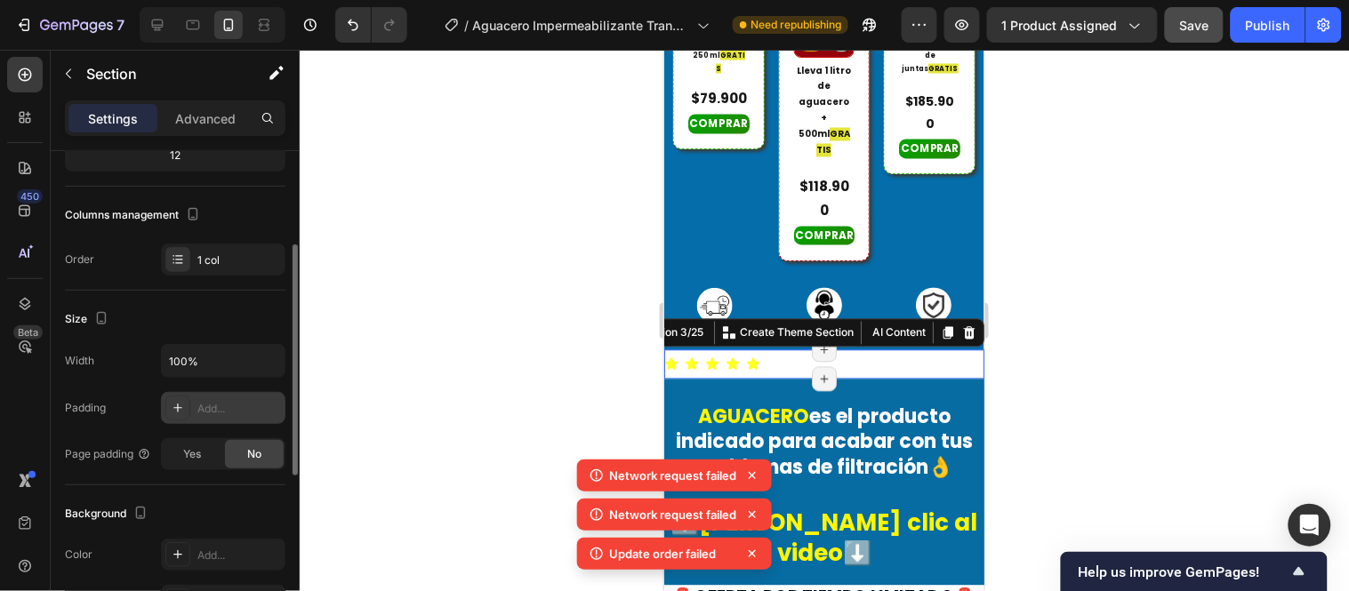
click at [547, 361] on div at bounding box center [824, 321] width 1049 height 542
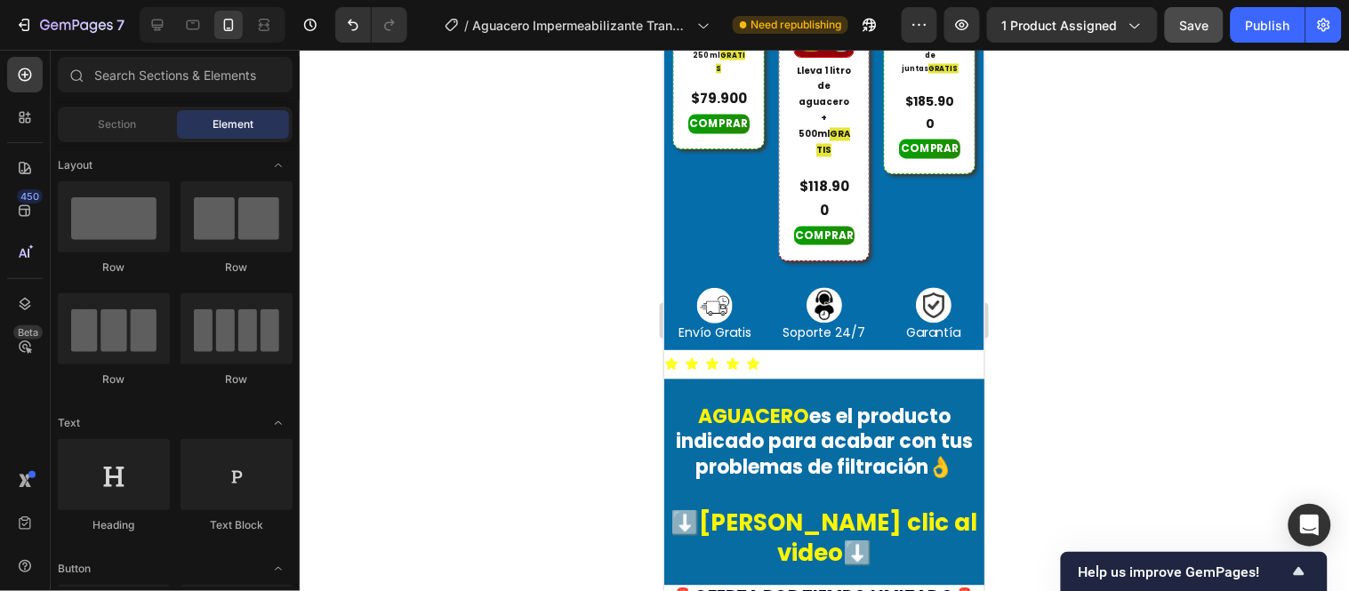
click at [1178, 149] on div at bounding box center [824, 321] width 1049 height 542
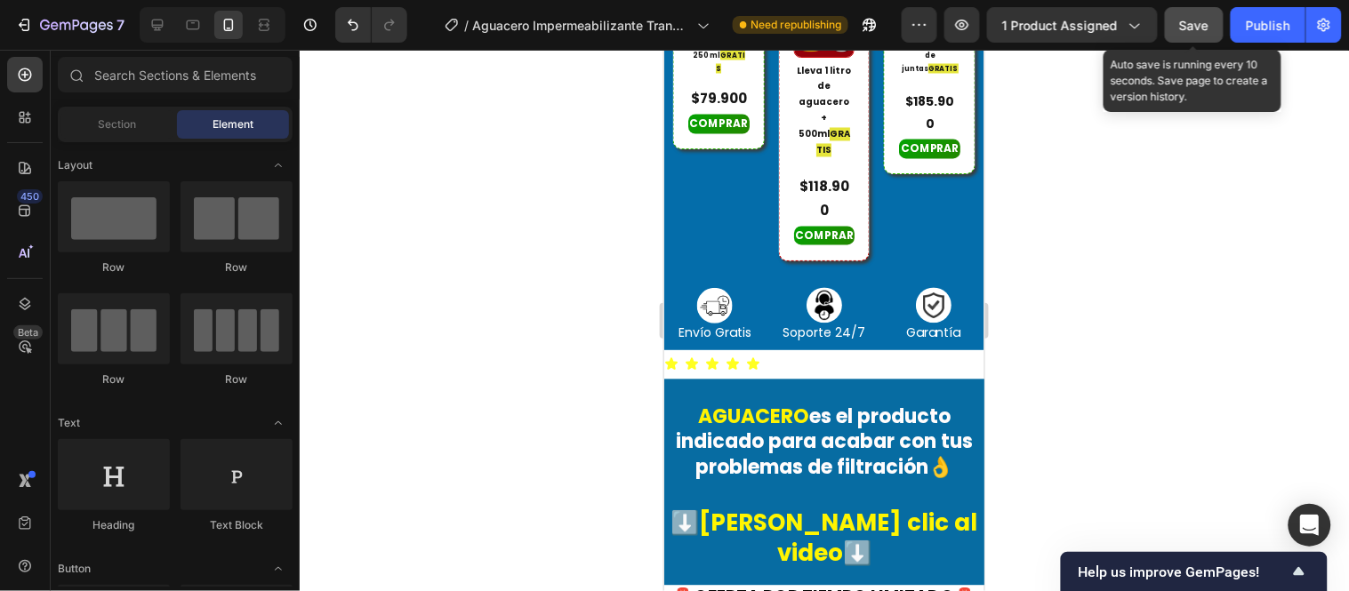
click at [1210, 21] on button "Save" at bounding box center [1194, 25] width 59 height 36
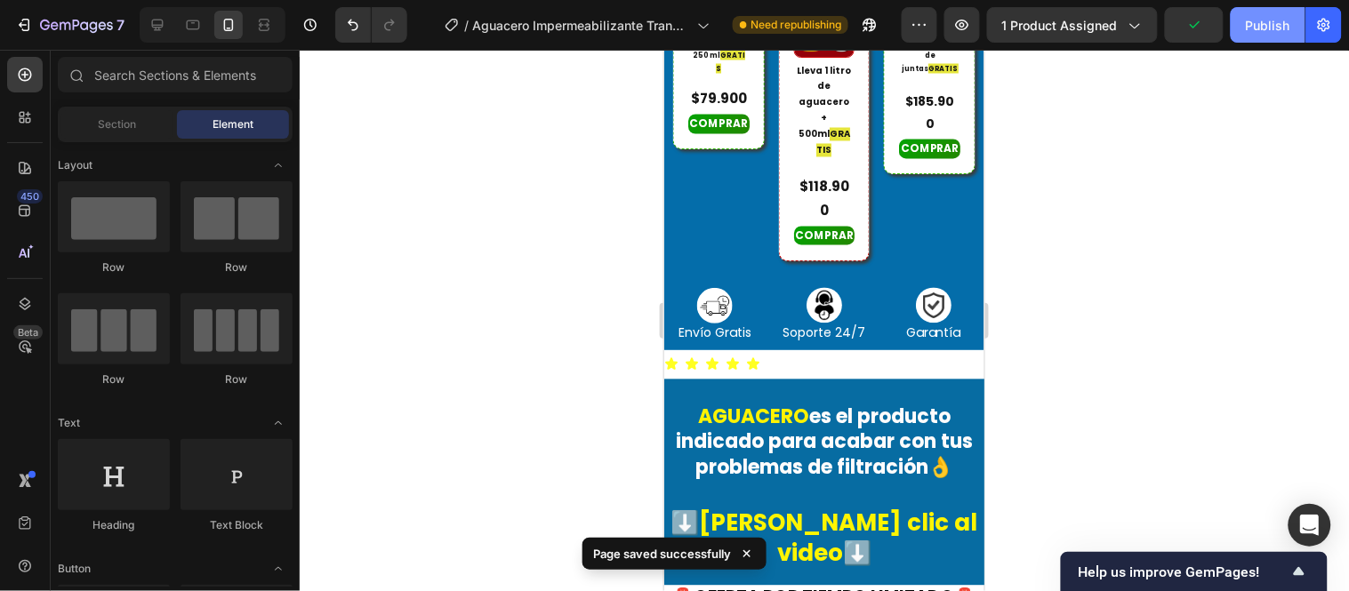
click at [1214, 12] on button "Publish" at bounding box center [1268, 25] width 75 height 36
click at [768, 377] on div "Icon Icon Icon Icon Icon Icon List +3890 Clientes Satisfechos Text Block Row" at bounding box center [823, 363] width 320 height 29
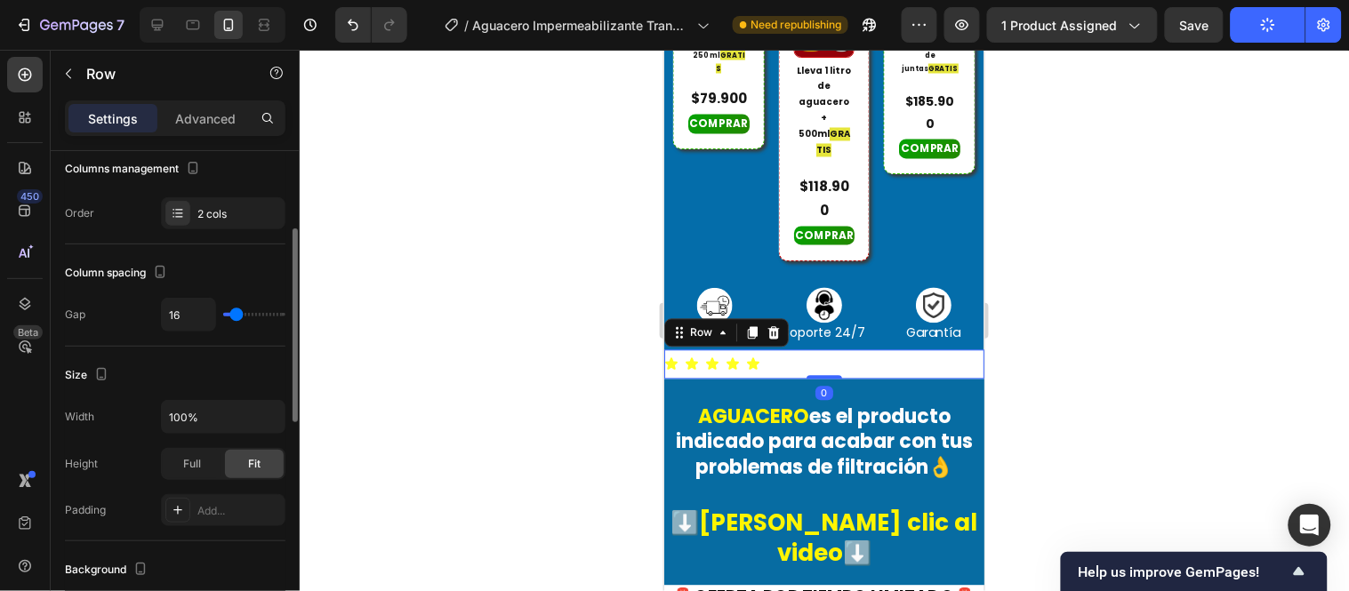
scroll to position [296, 0]
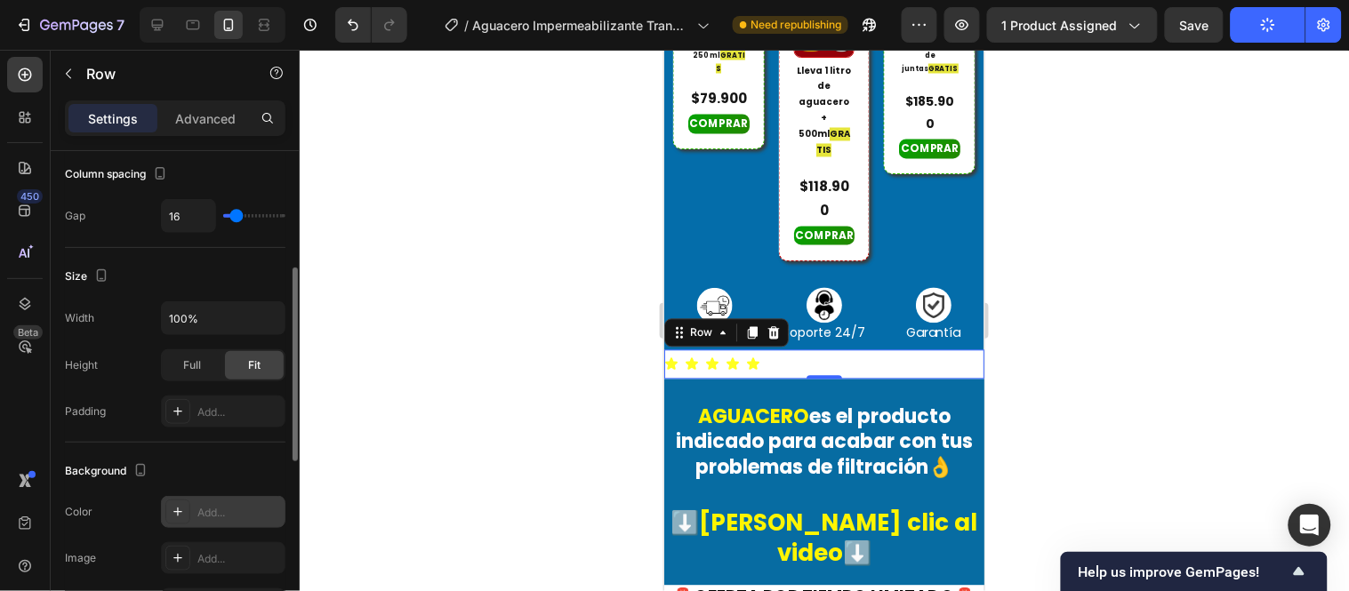
click at [211, 505] on div "Add..." at bounding box center [239, 513] width 84 height 16
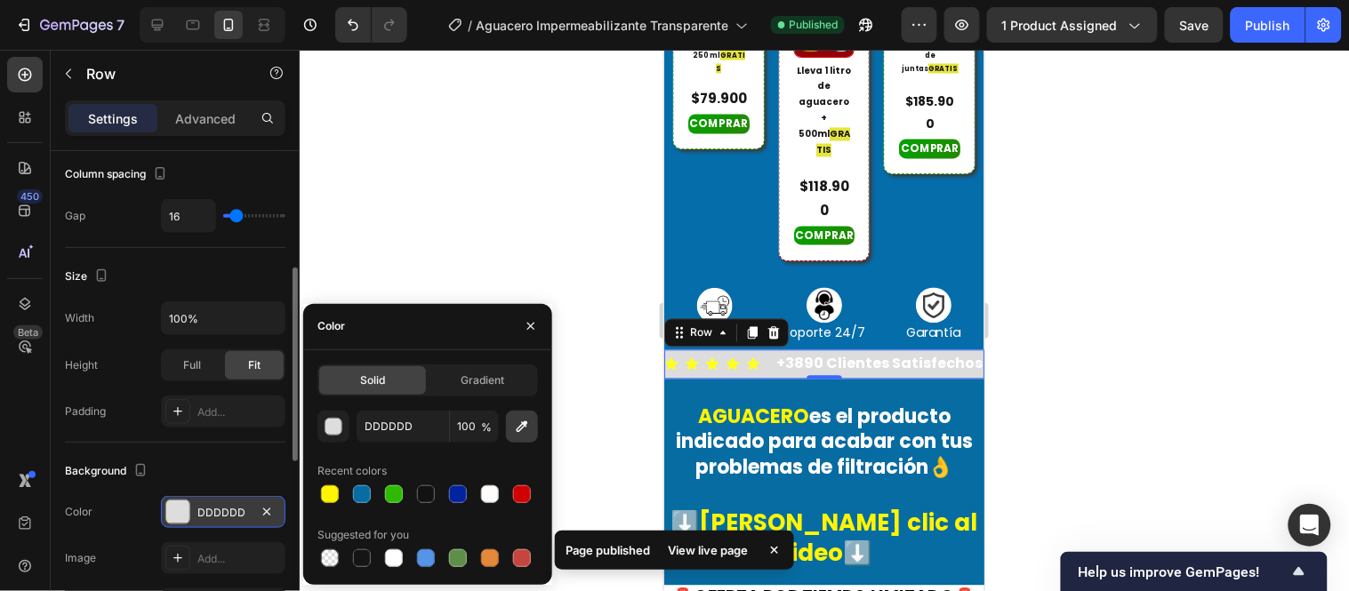
click at [513, 430] on icon "button" at bounding box center [522, 427] width 18 height 18
type input "046DAA"
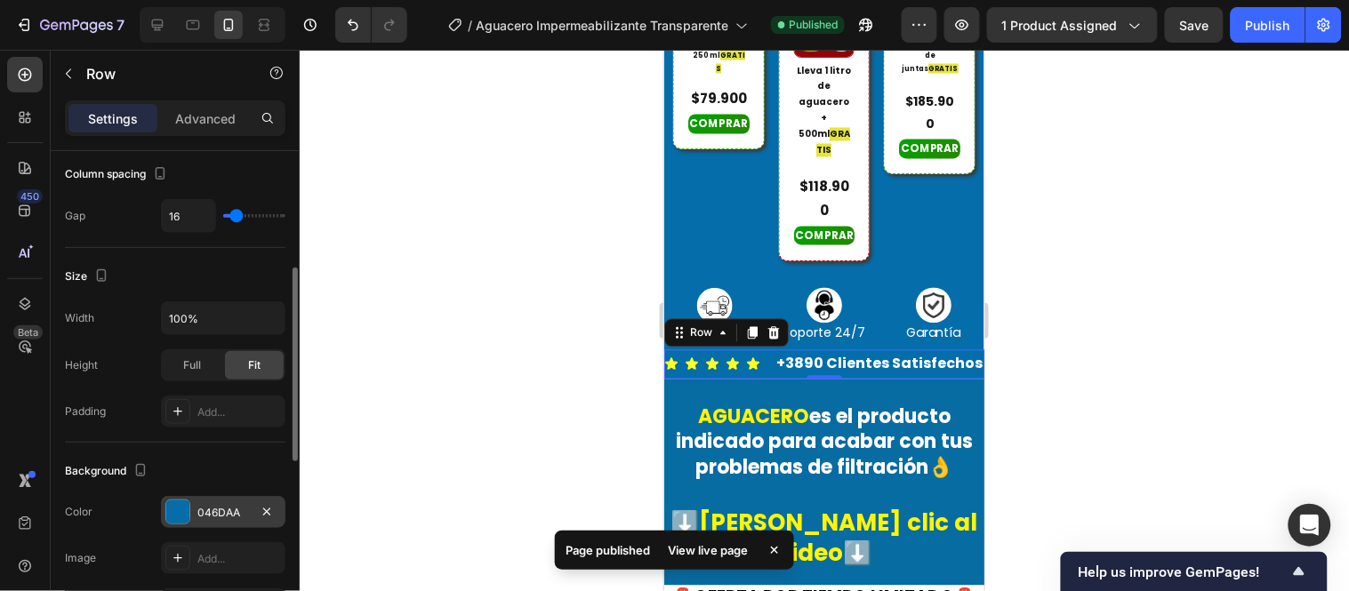
click at [460, 268] on div at bounding box center [824, 321] width 1049 height 542
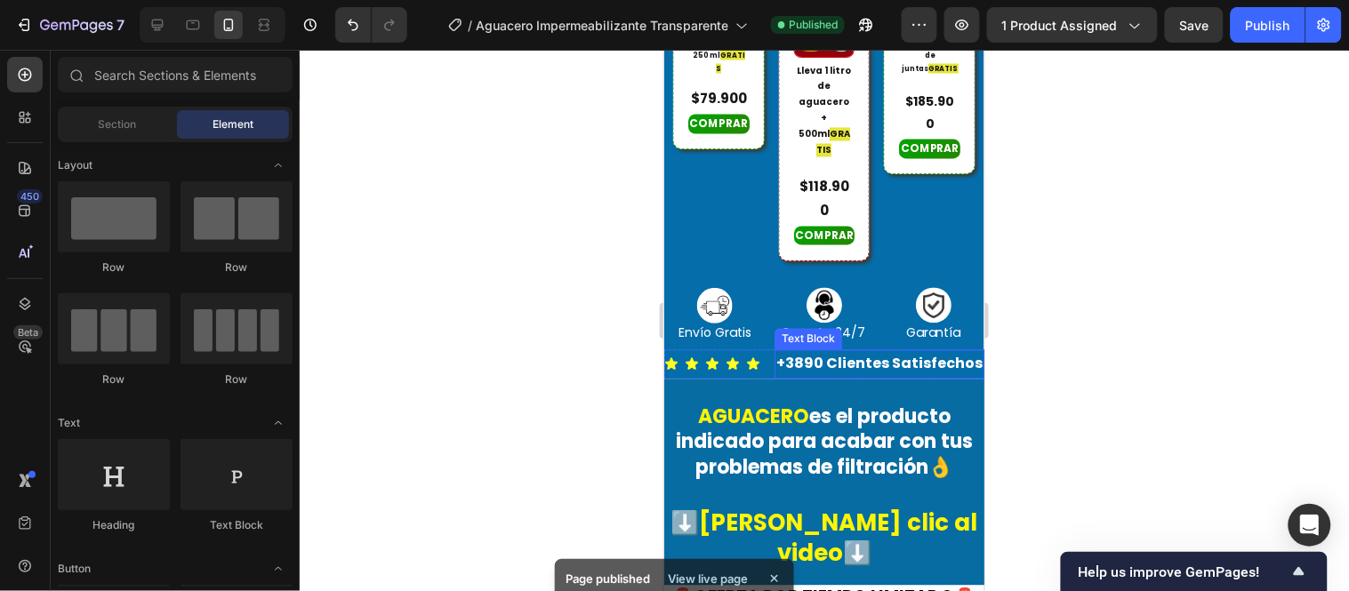
click at [898, 357] on p "+3890 Clientes Satisfechos" at bounding box center [878, 364] width 206 height 26
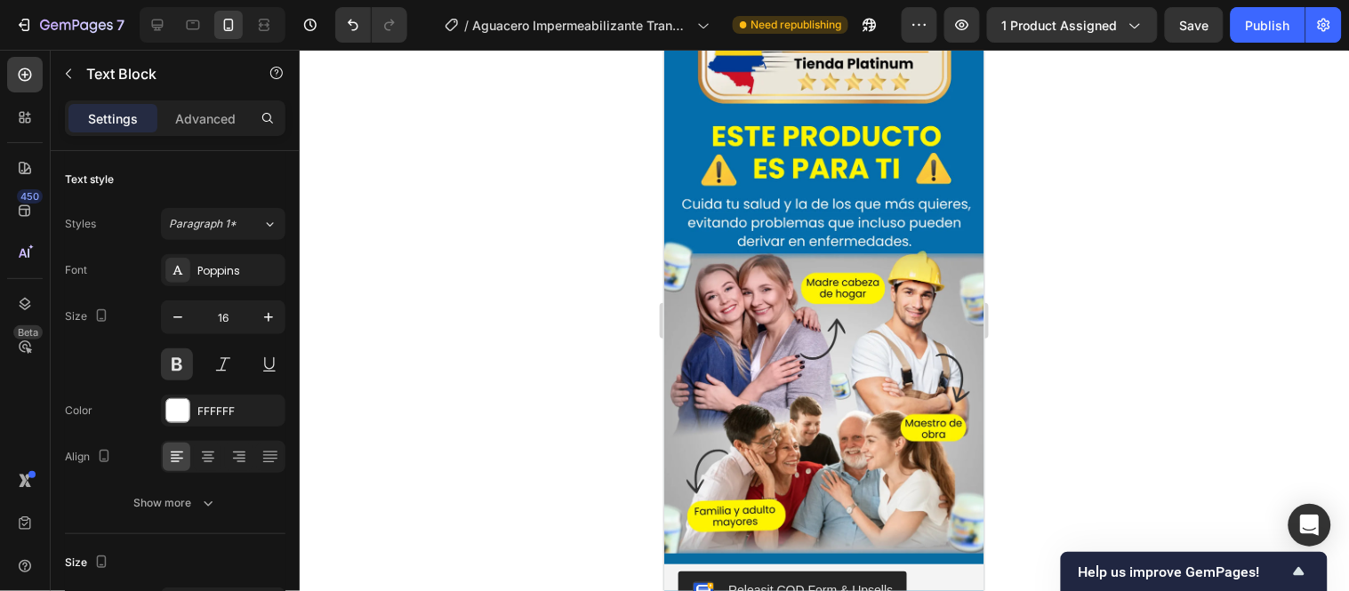
scroll to position [2519, 0]
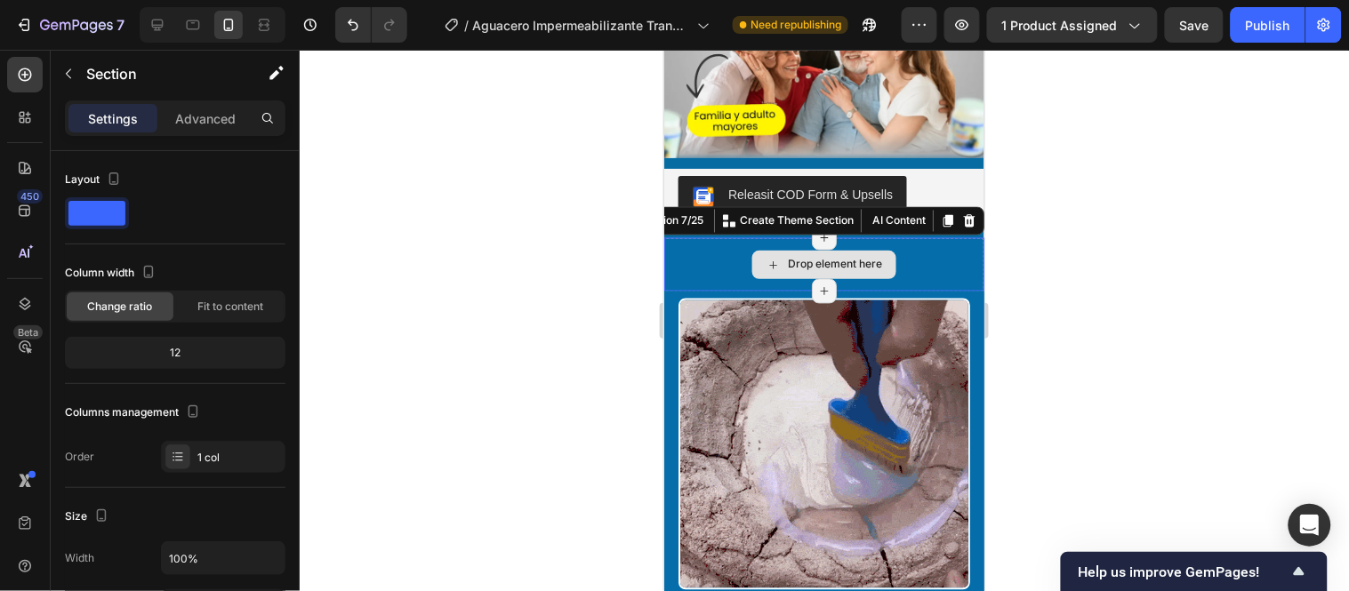
click at [711, 237] on div "Drop element here" at bounding box center [823, 263] width 320 height 53
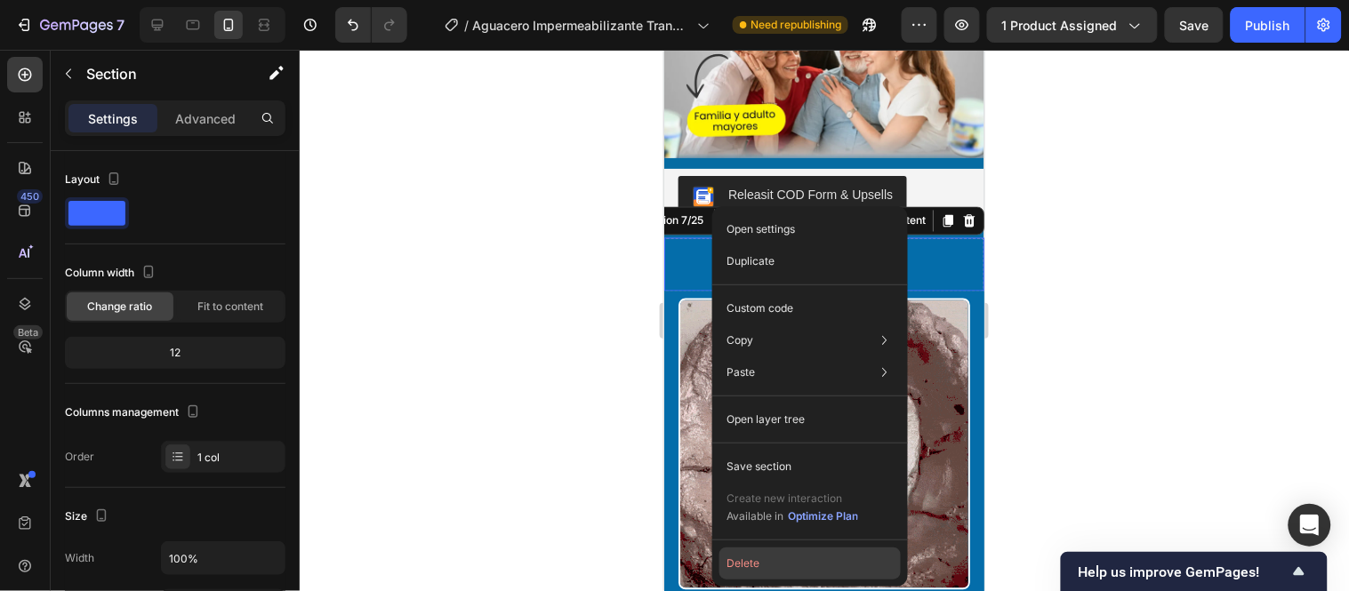
drag, startPoint x: 740, startPoint y: 555, endPoint x: 184, endPoint y: 205, distance: 657.0
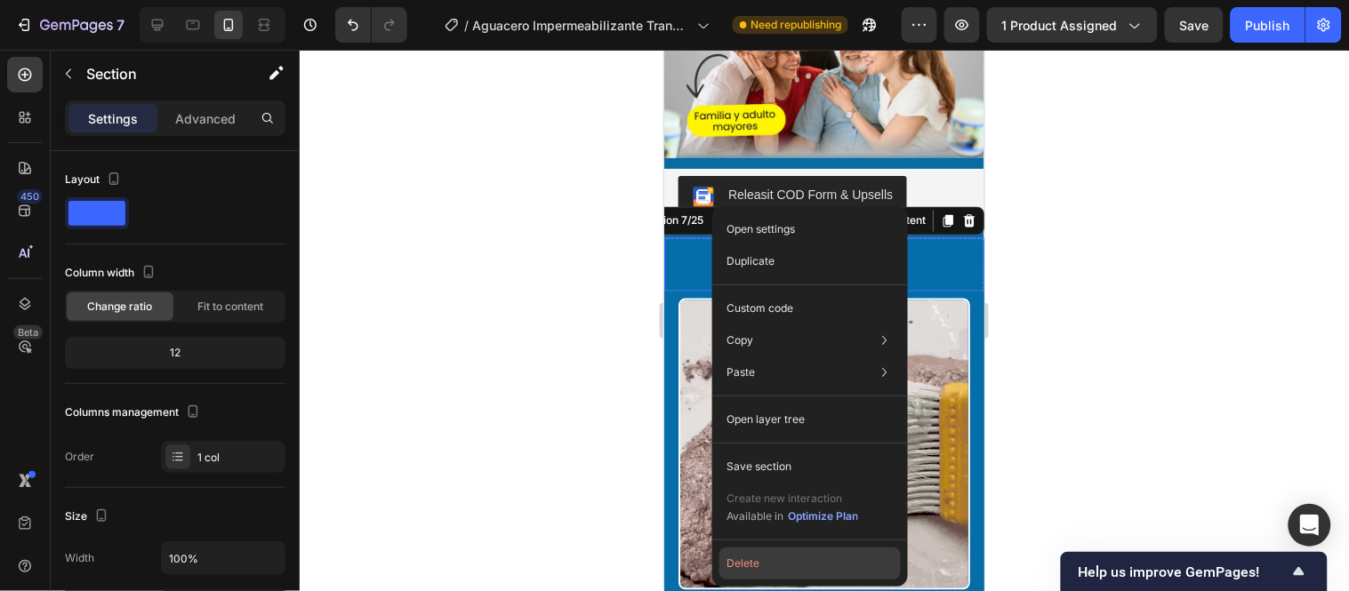
click at [740, 532] on button "Delete" at bounding box center [809, 564] width 181 height 32
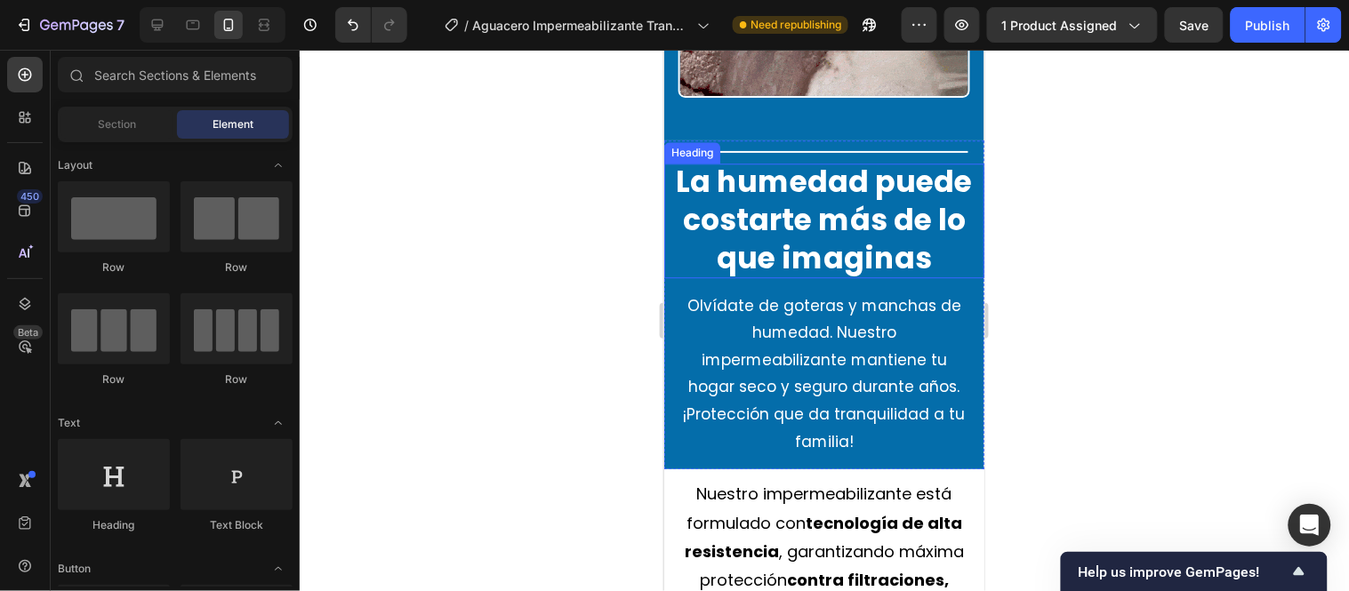
scroll to position [2815, 0]
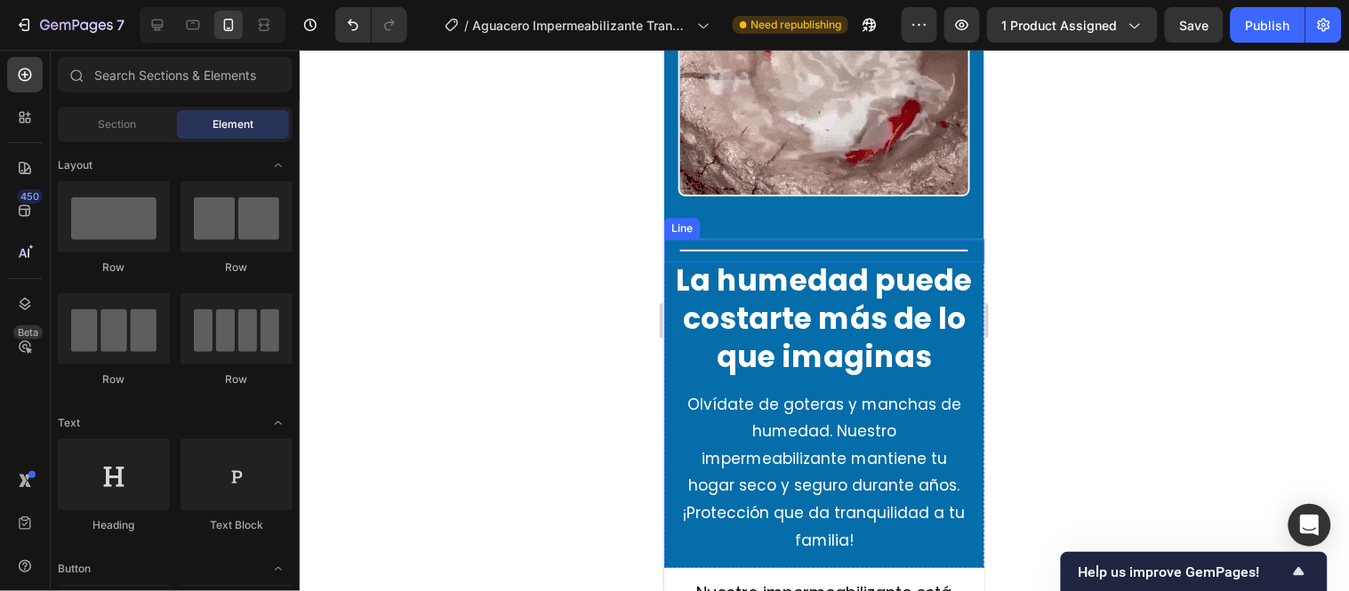
click at [903, 249] on div at bounding box center [823, 250] width 288 height 2
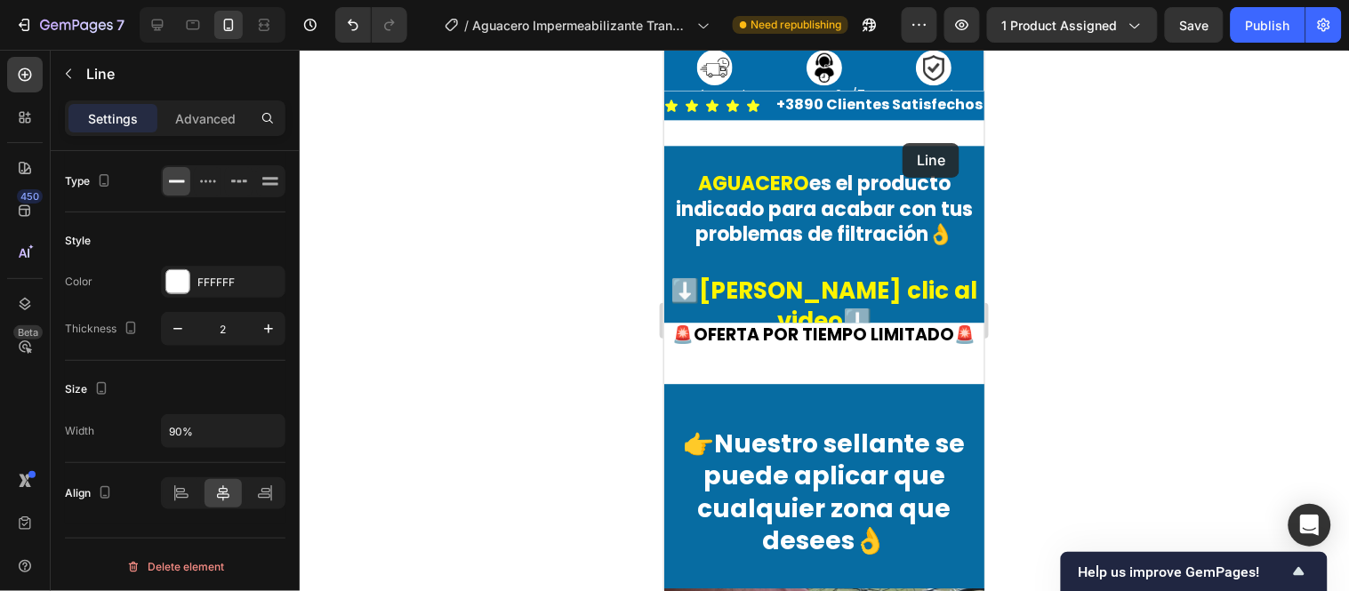
scroll to position [1037, 0]
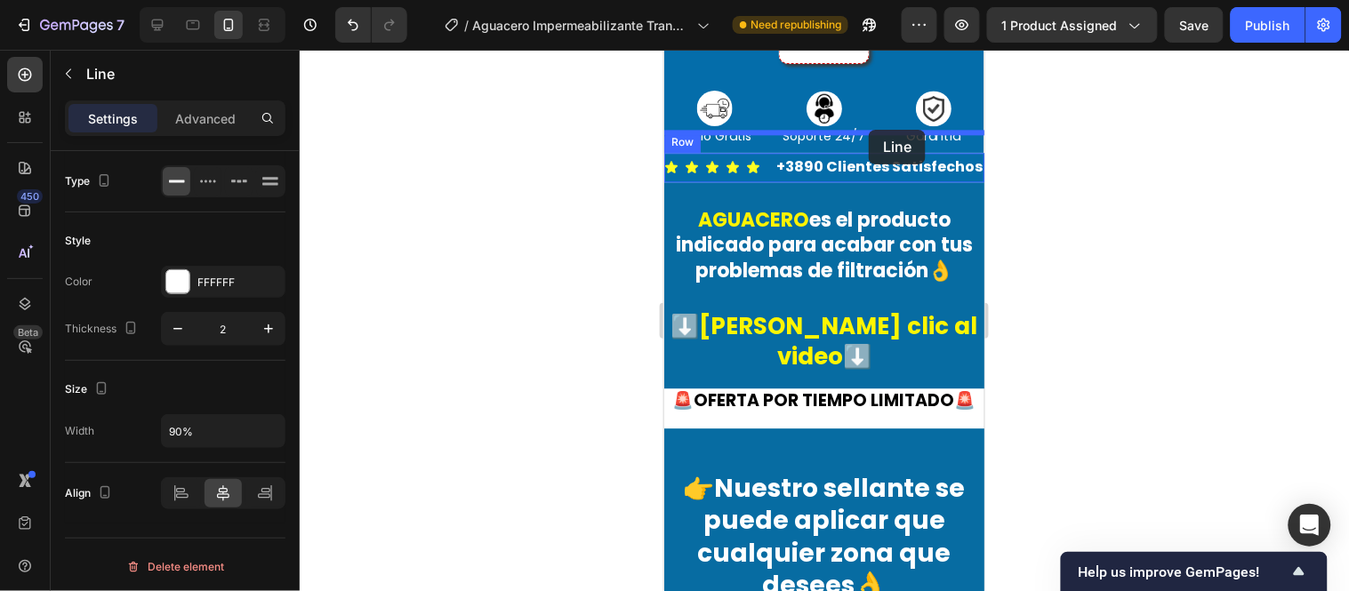
drag, startPoint x: 903, startPoint y: 234, endPoint x: 868, endPoint y: 129, distance: 110.5
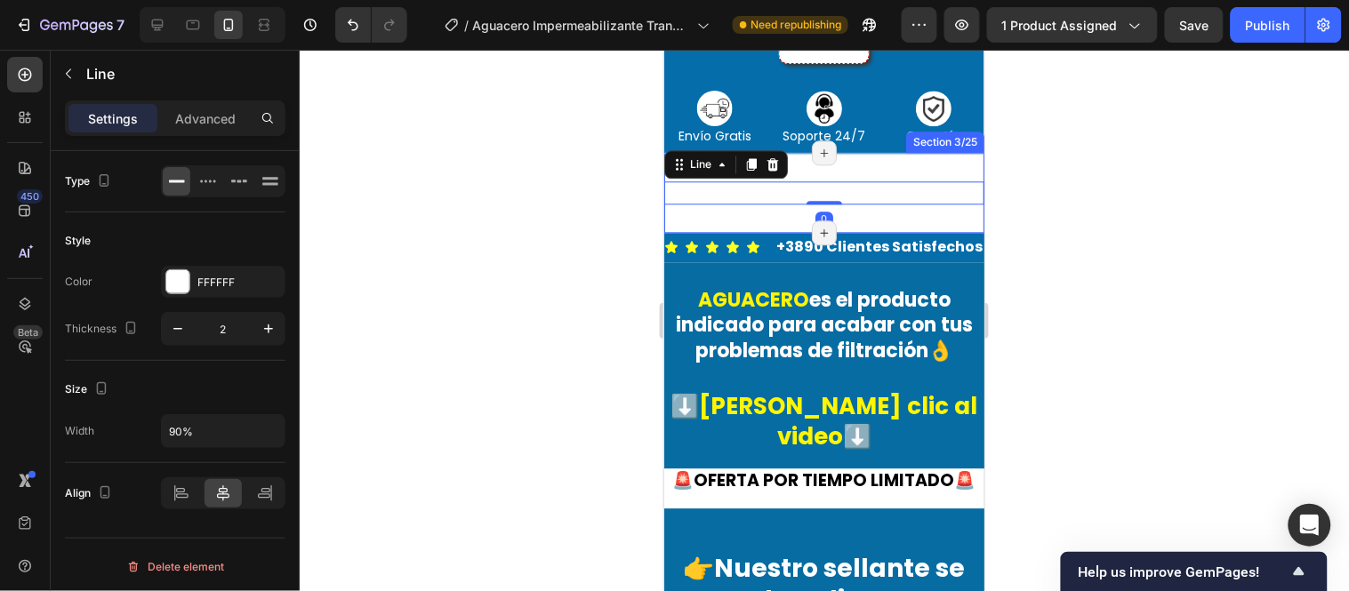
click at [863, 152] on div "Title Line 0 Section 3/25 Page has reached Shopify’s 25 section-limit Page has …" at bounding box center [823, 192] width 320 height 80
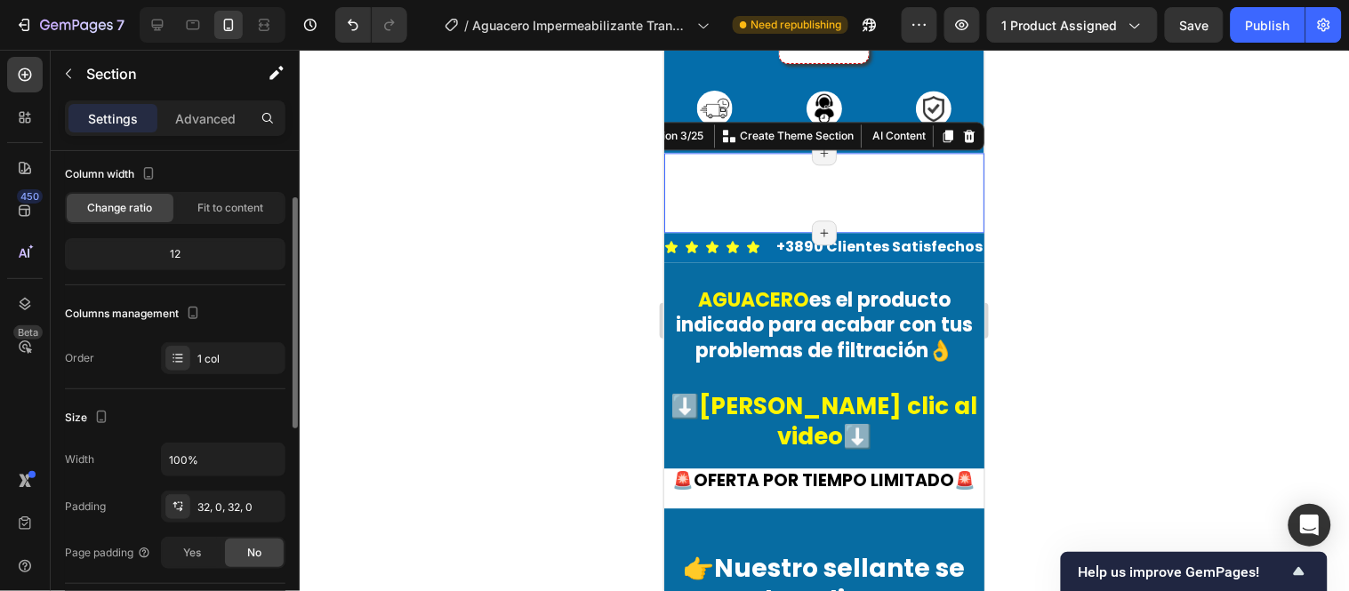
scroll to position [197, 0]
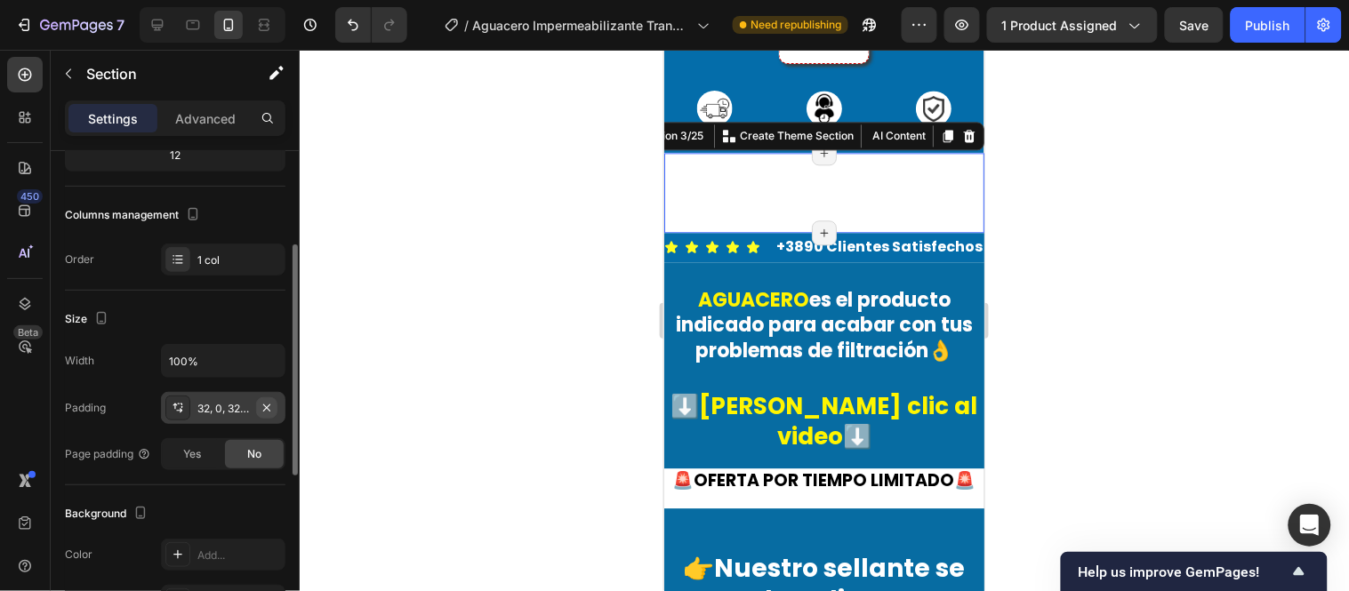
click at [265, 401] on icon "button" at bounding box center [267, 408] width 14 height 14
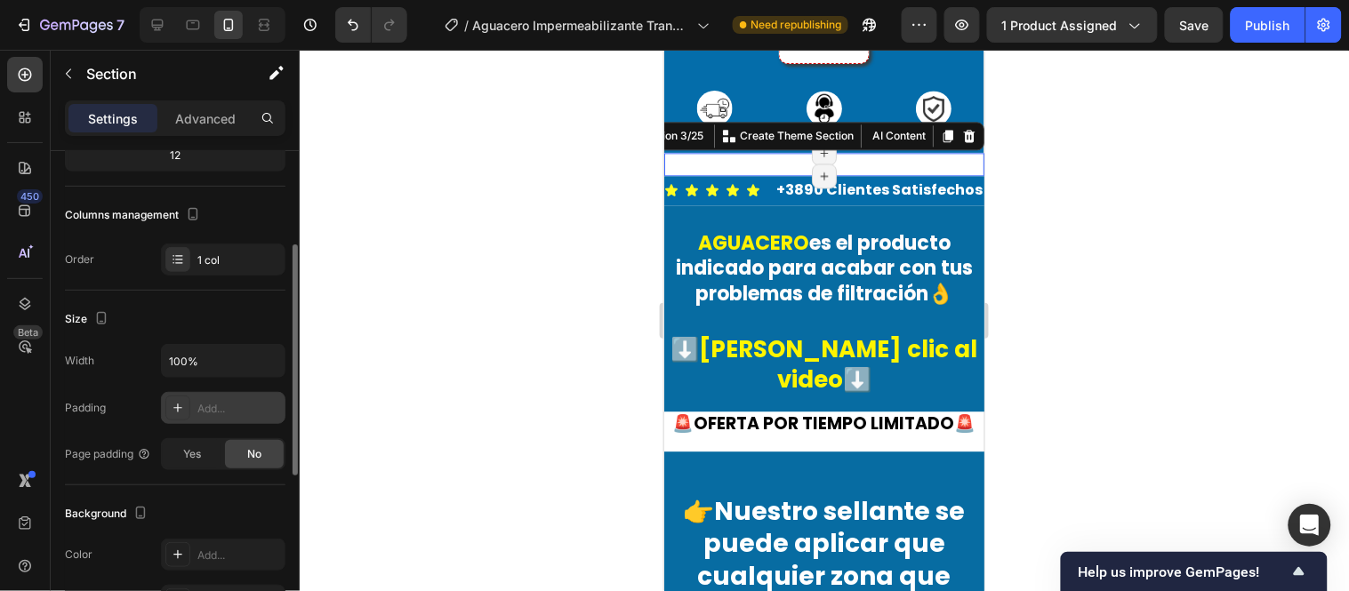
scroll to position [395, 0]
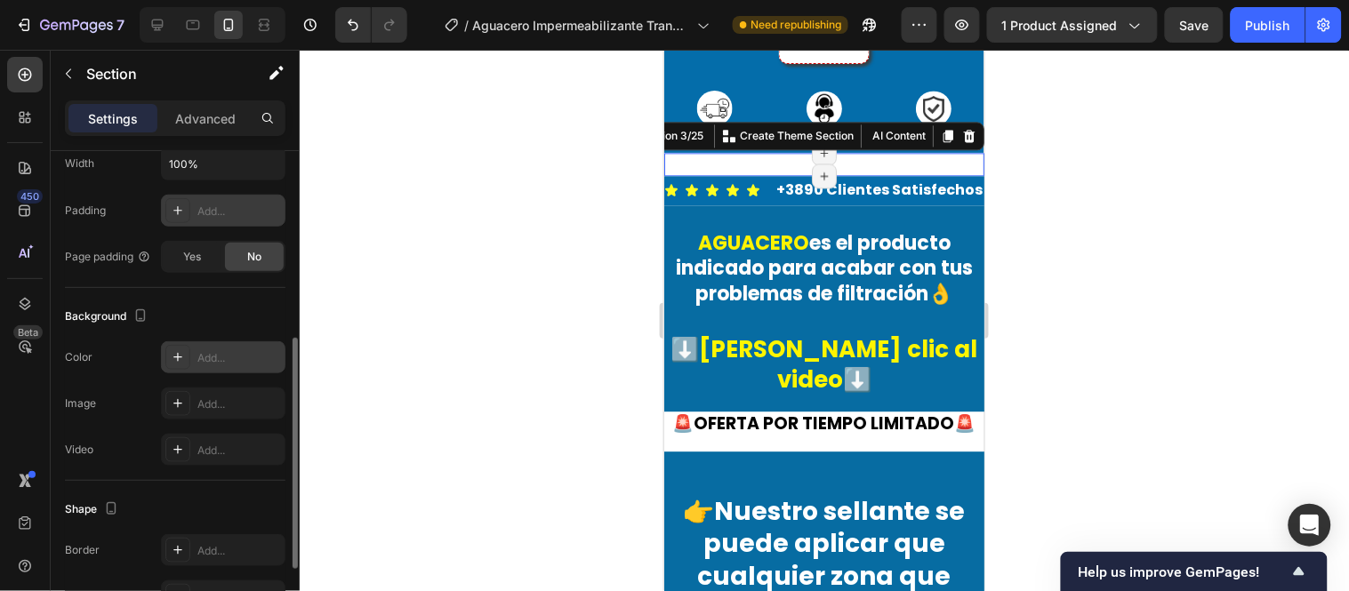
click at [216, 353] on div "Add..." at bounding box center [239, 358] width 84 height 16
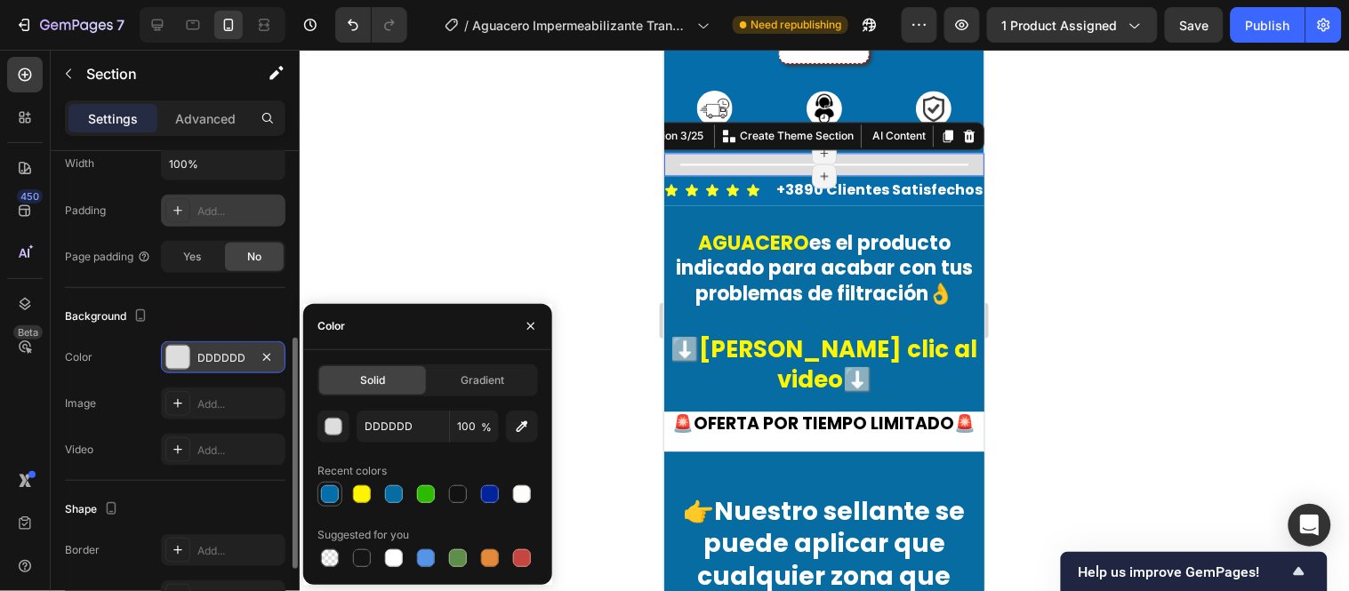
click at [324, 495] on div at bounding box center [330, 495] width 18 height 18
type input "046DAA"
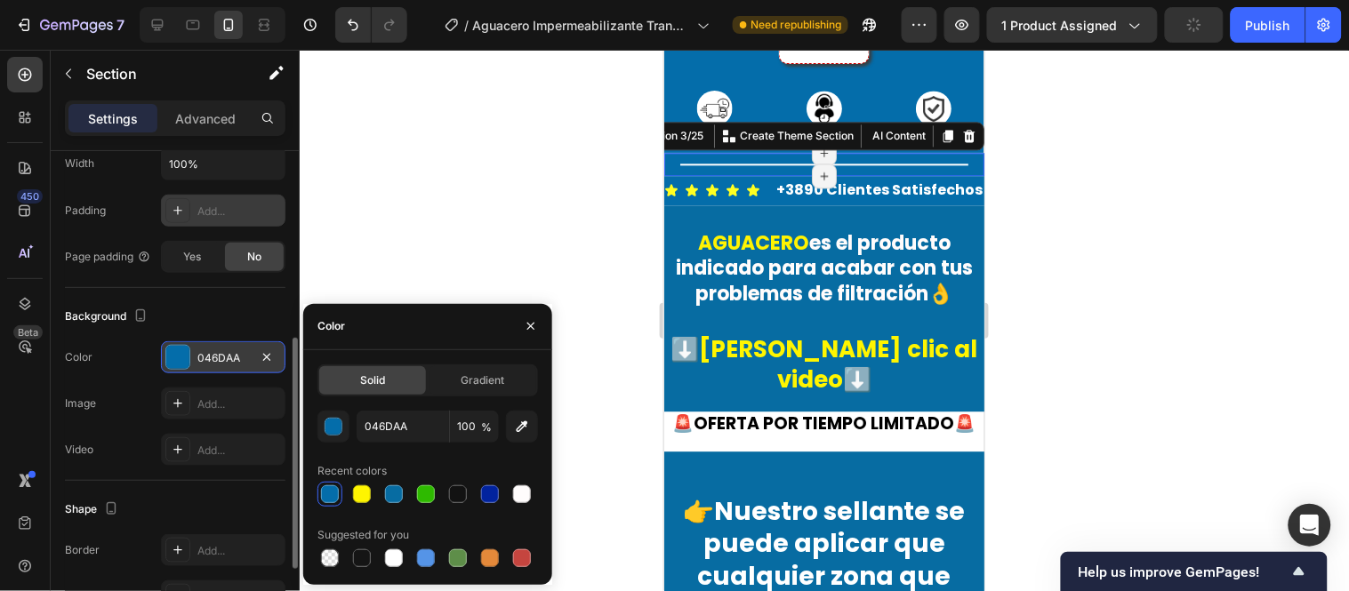
click at [438, 258] on div at bounding box center [824, 321] width 1049 height 542
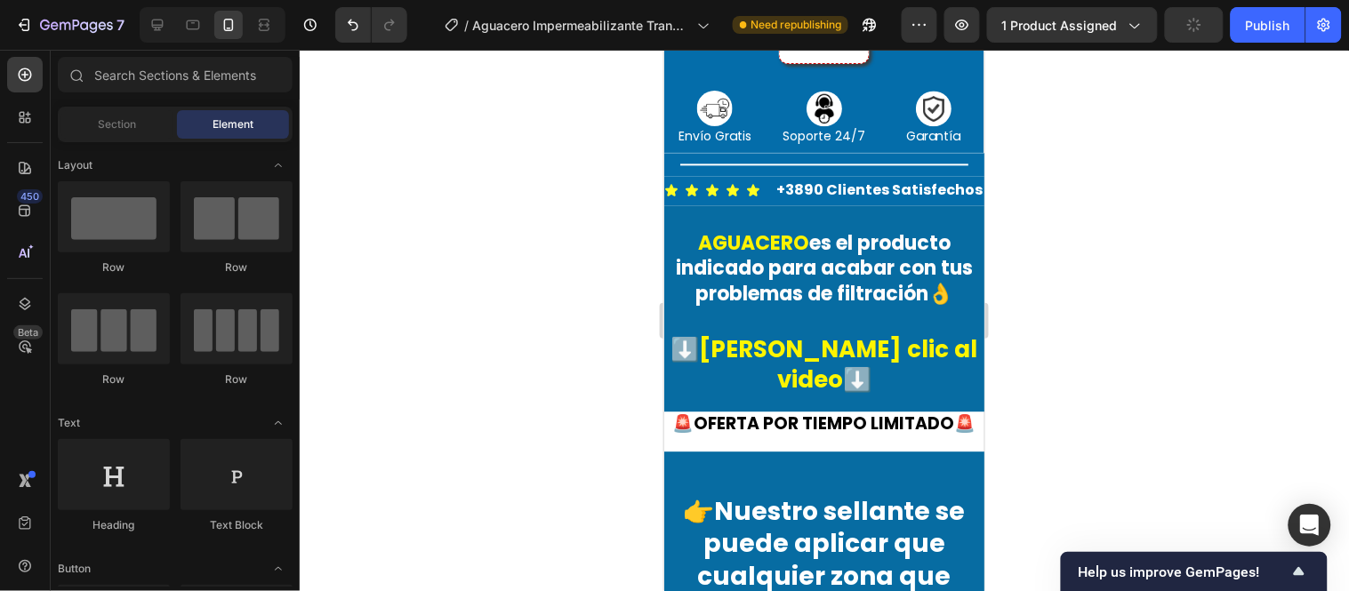
click at [1038, 234] on div at bounding box center [824, 321] width 1049 height 542
click at [881, 273] on p "AGUACERO es el producto indicado para acabar con tus problemas de filtración👌" at bounding box center [823, 268] width 317 height 76
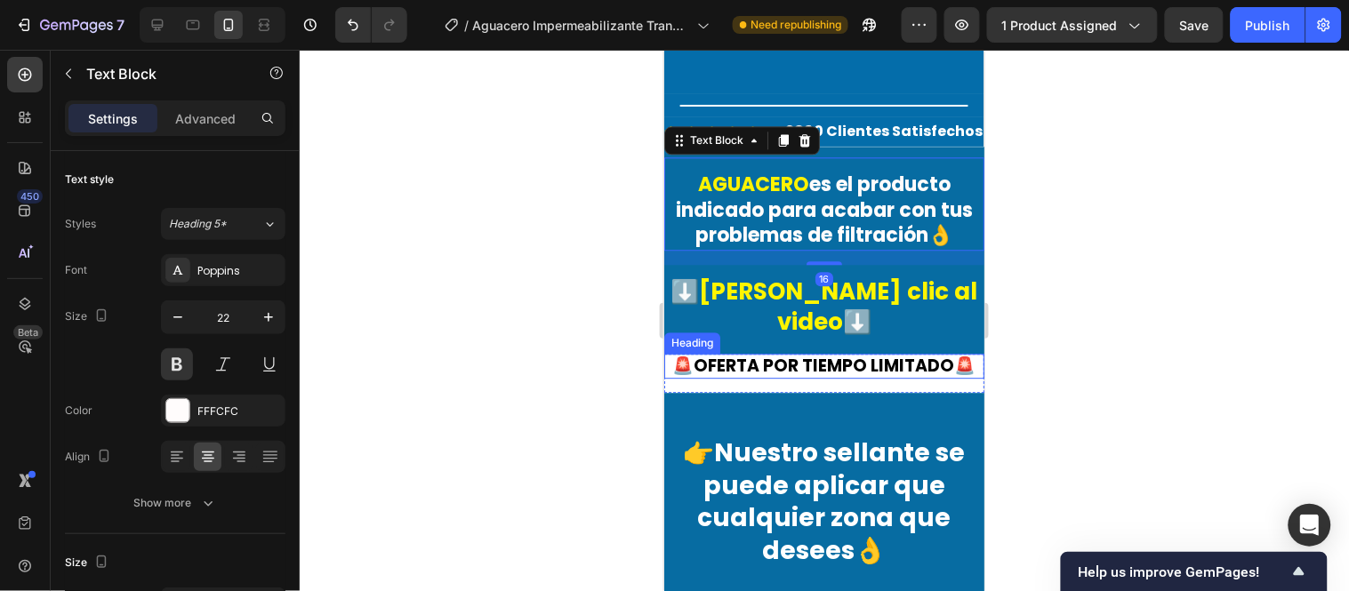
scroll to position [1136, 0]
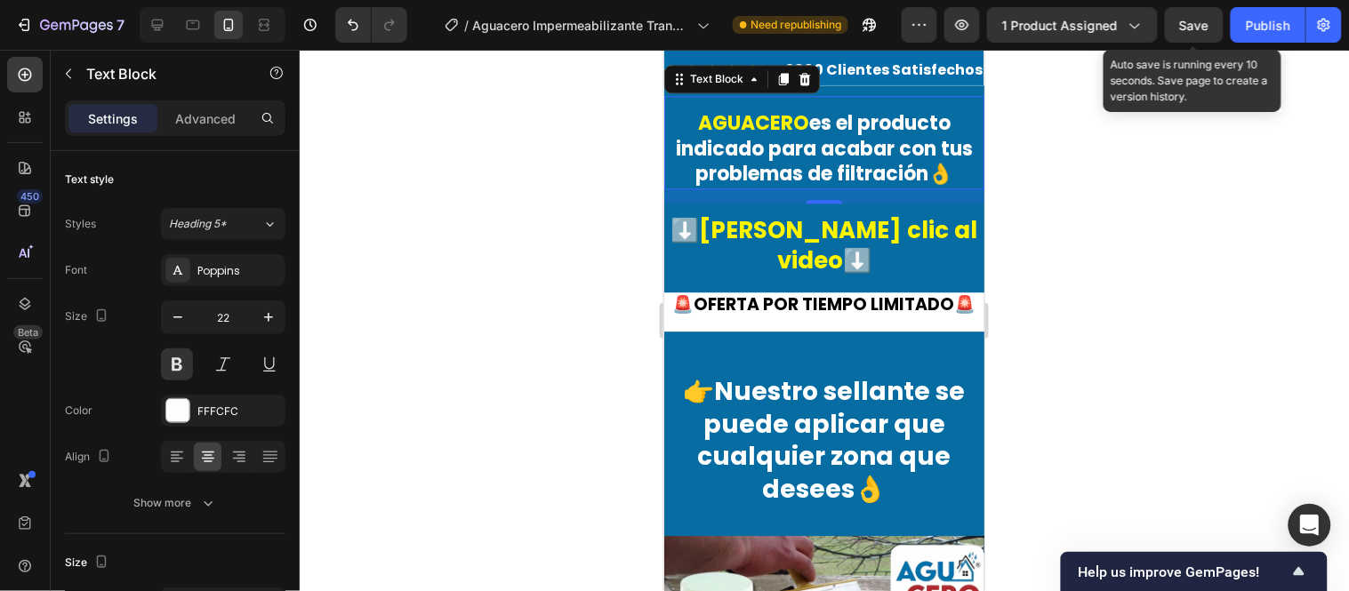
click at [1193, 29] on span "Save" at bounding box center [1194, 25] width 29 height 15
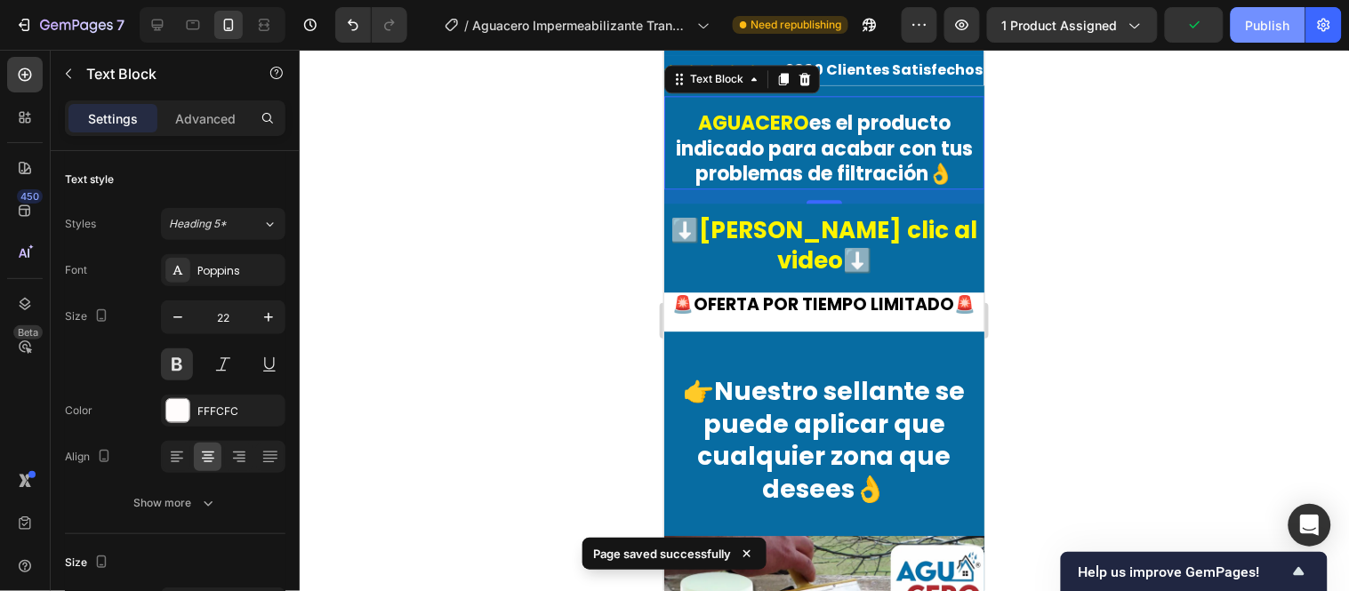
click at [1214, 30] on div "Publish" at bounding box center [1268, 25] width 44 height 19
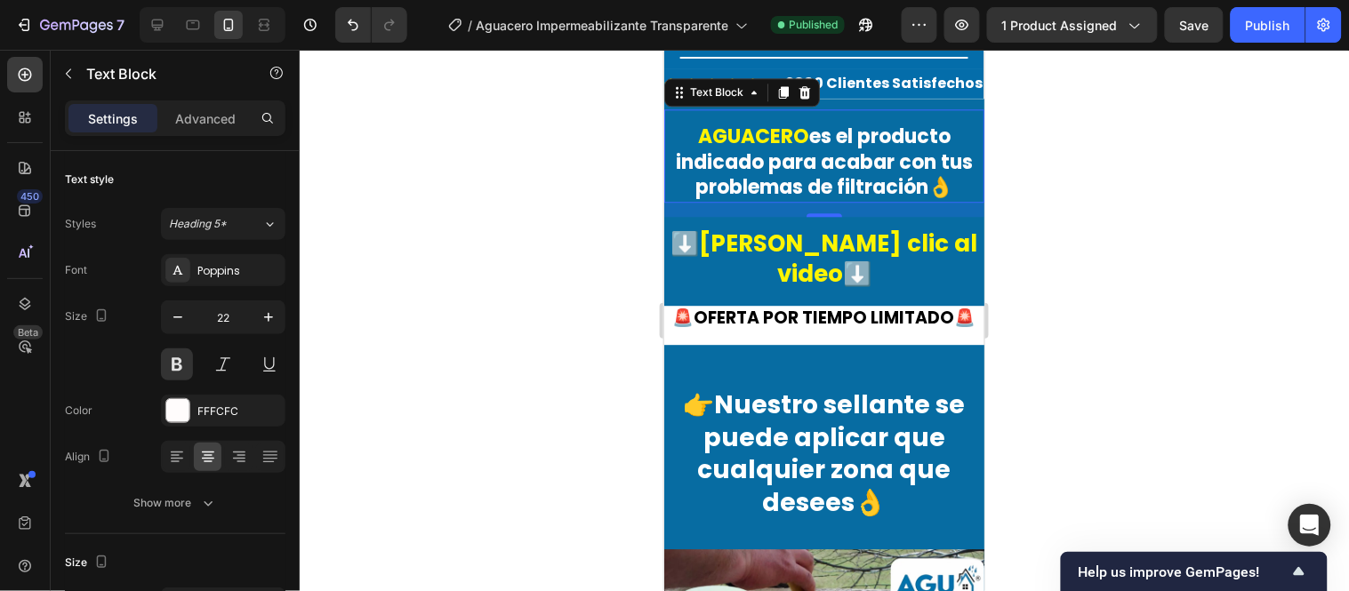
scroll to position [1037, 0]
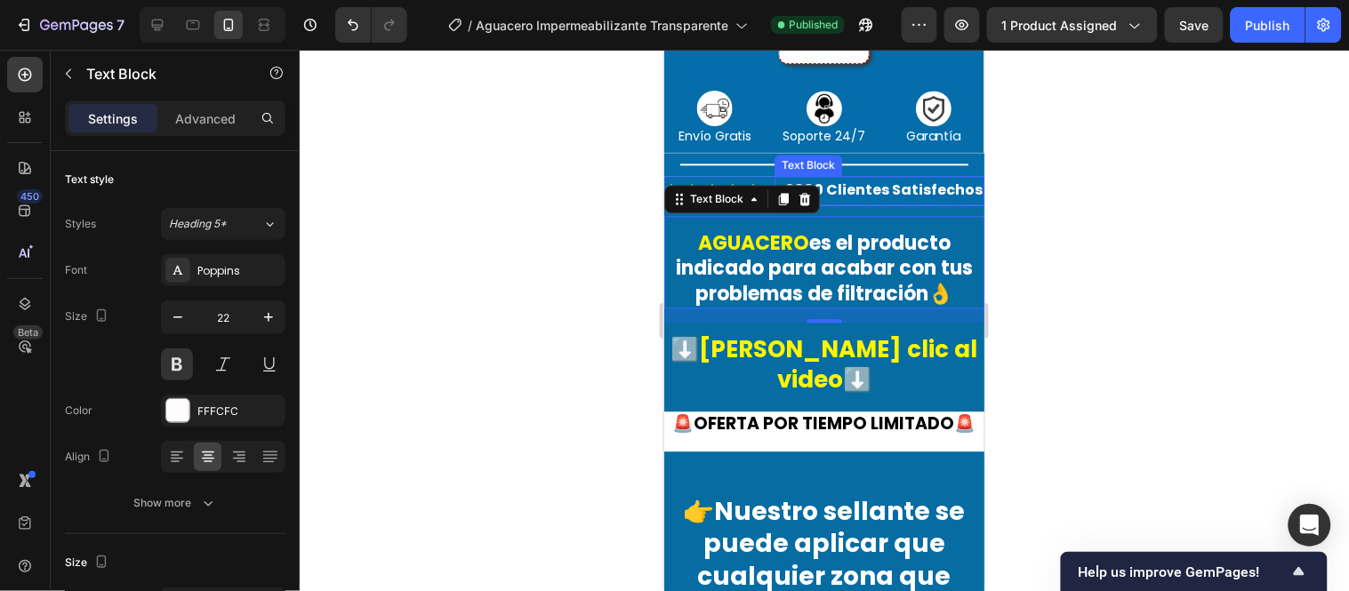
click at [808, 177] on p "+3890 Clientes Satisfechos" at bounding box center [878, 190] width 206 height 26
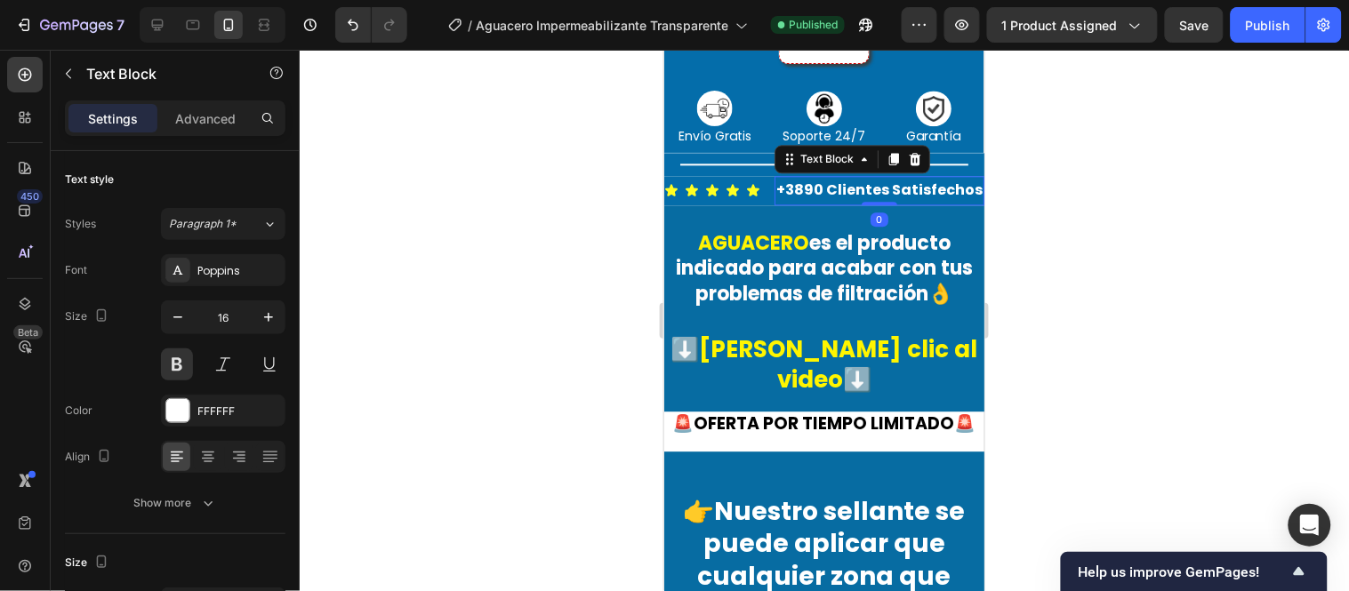
click at [795, 177] on p "+3890 Clientes Satisfechos" at bounding box center [878, 190] width 206 height 26
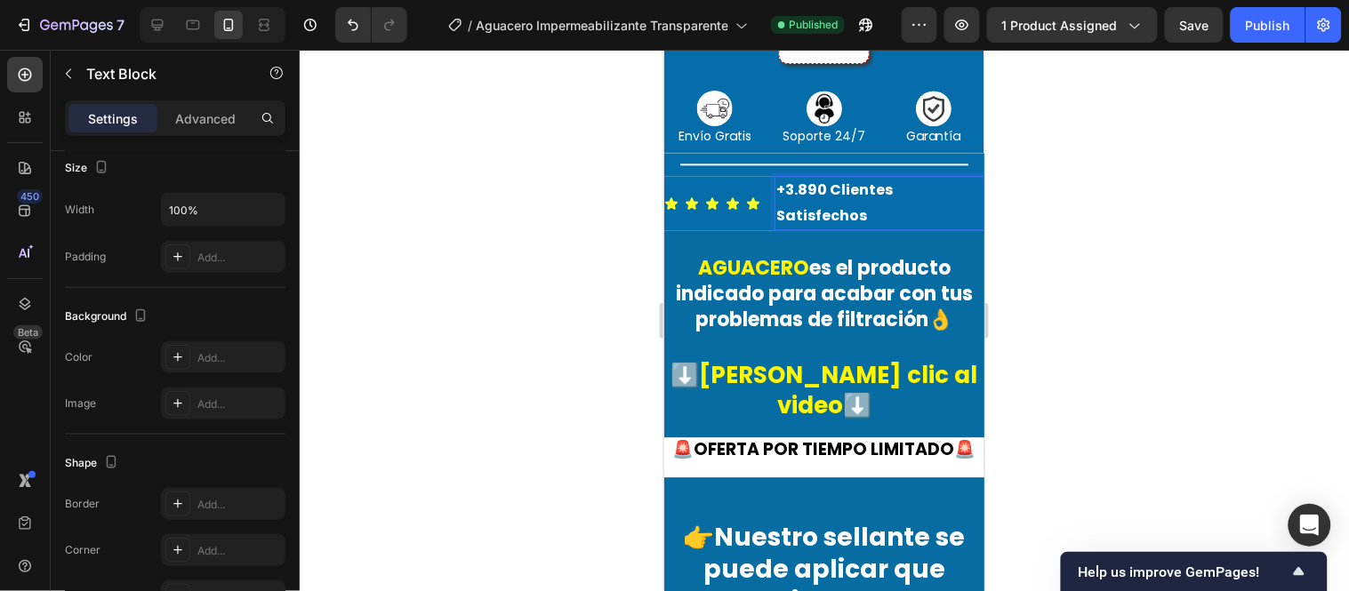
click at [880, 192] on p "+3.890 Clientes Satisfechos" at bounding box center [878, 203] width 206 height 52
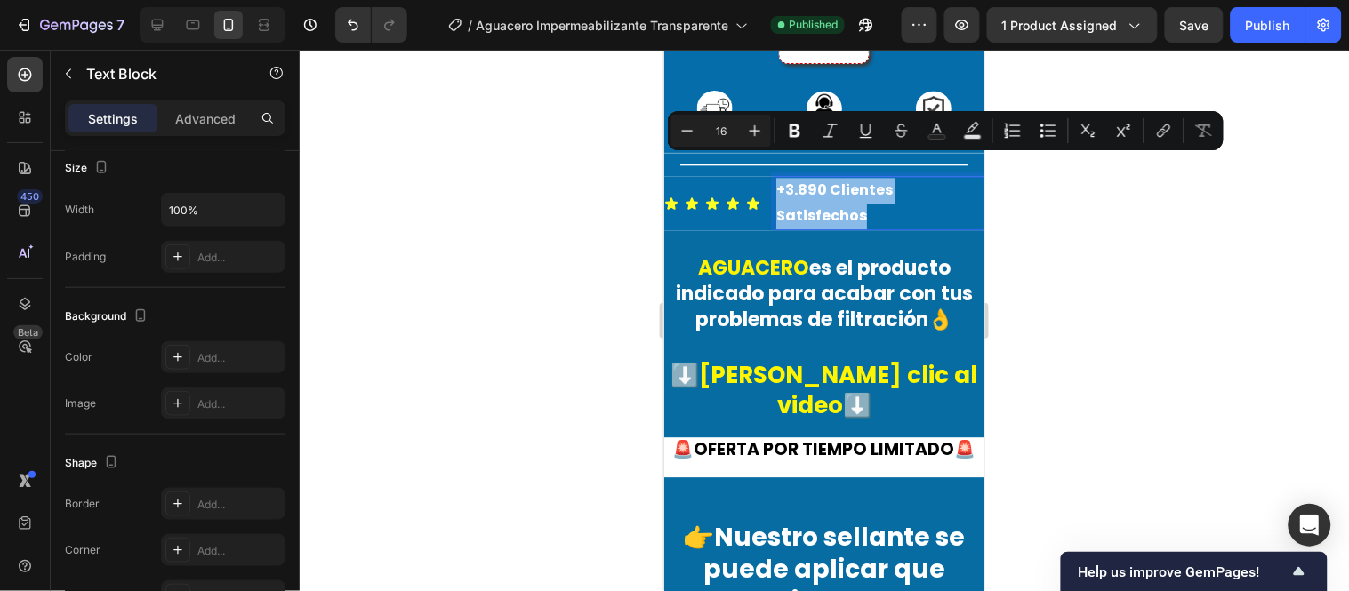
drag, startPoint x: 879, startPoint y: 197, endPoint x: 777, endPoint y: 157, distance: 109.0
click at [777, 177] on p "+3.890 Clientes Satisfechos" at bounding box center [878, 203] width 206 height 52
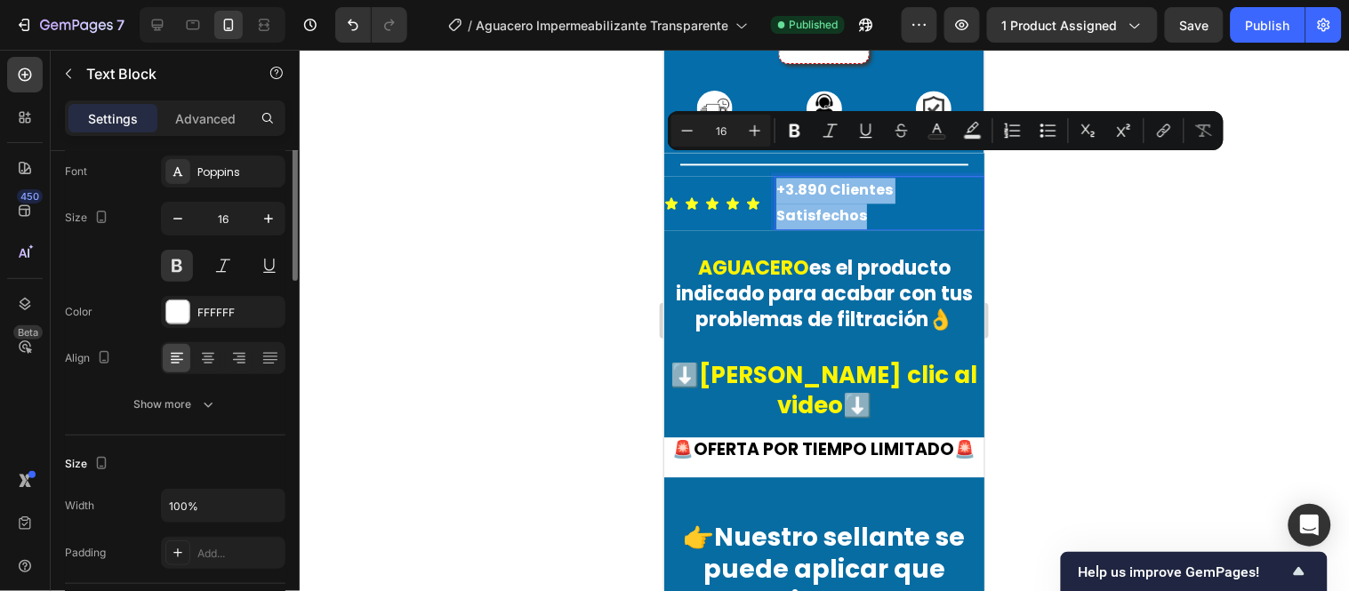
scroll to position [0, 0]
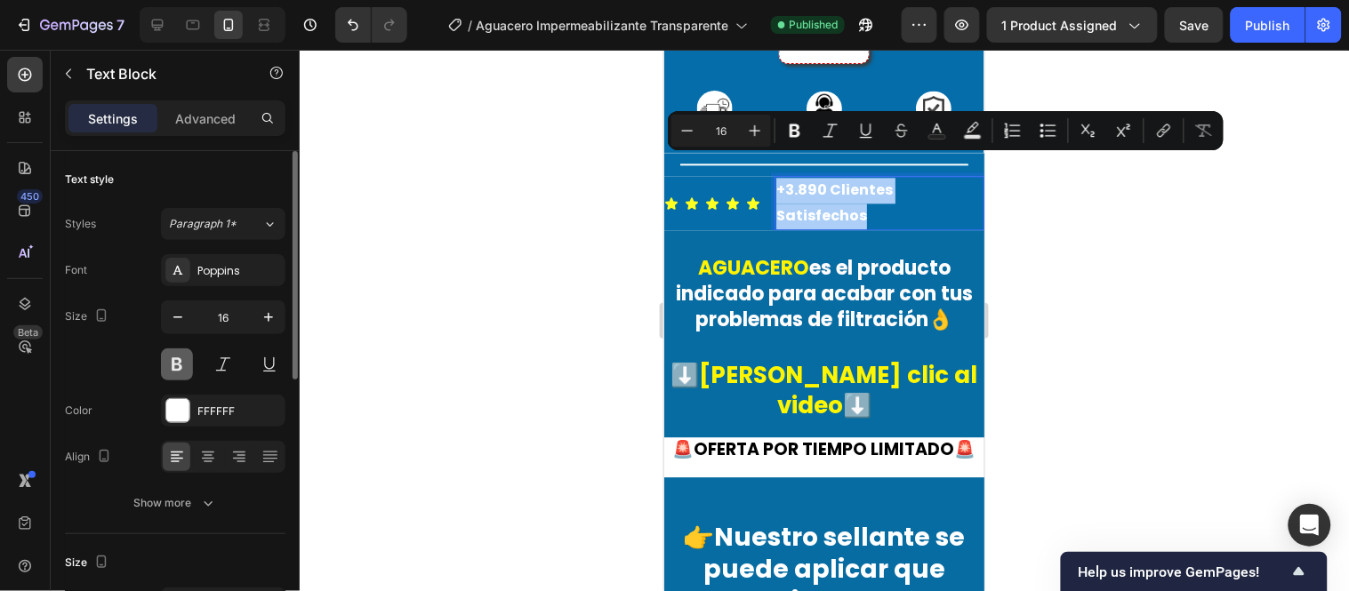
click at [176, 369] on button at bounding box center [177, 365] width 32 height 32
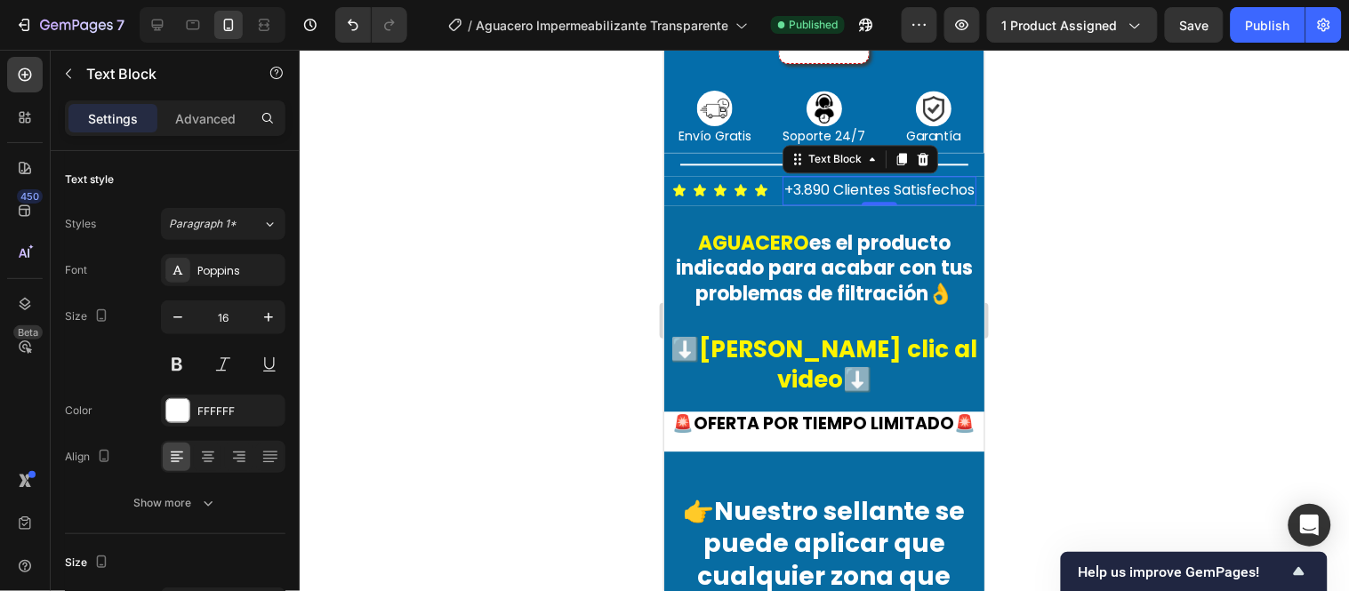
click at [553, 280] on div at bounding box center [824, 321] width 1049 height 542
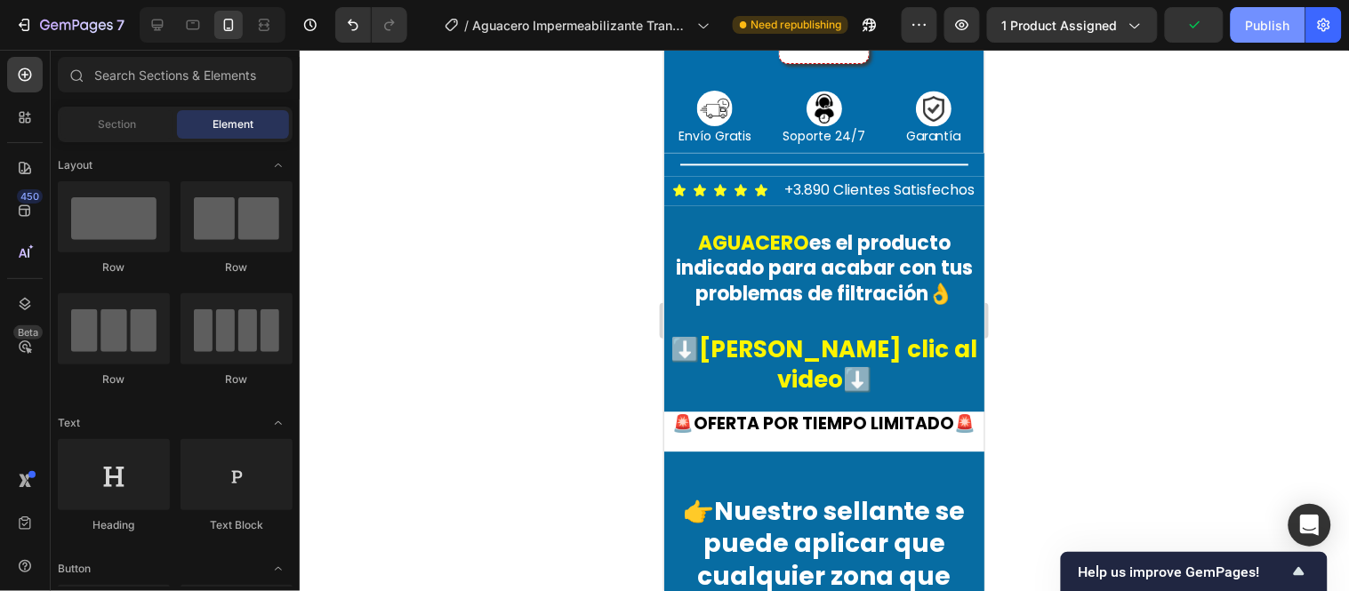
click at [1214, 25] on div "Publish" at bounding box center [1268, 25] width 44 height 19
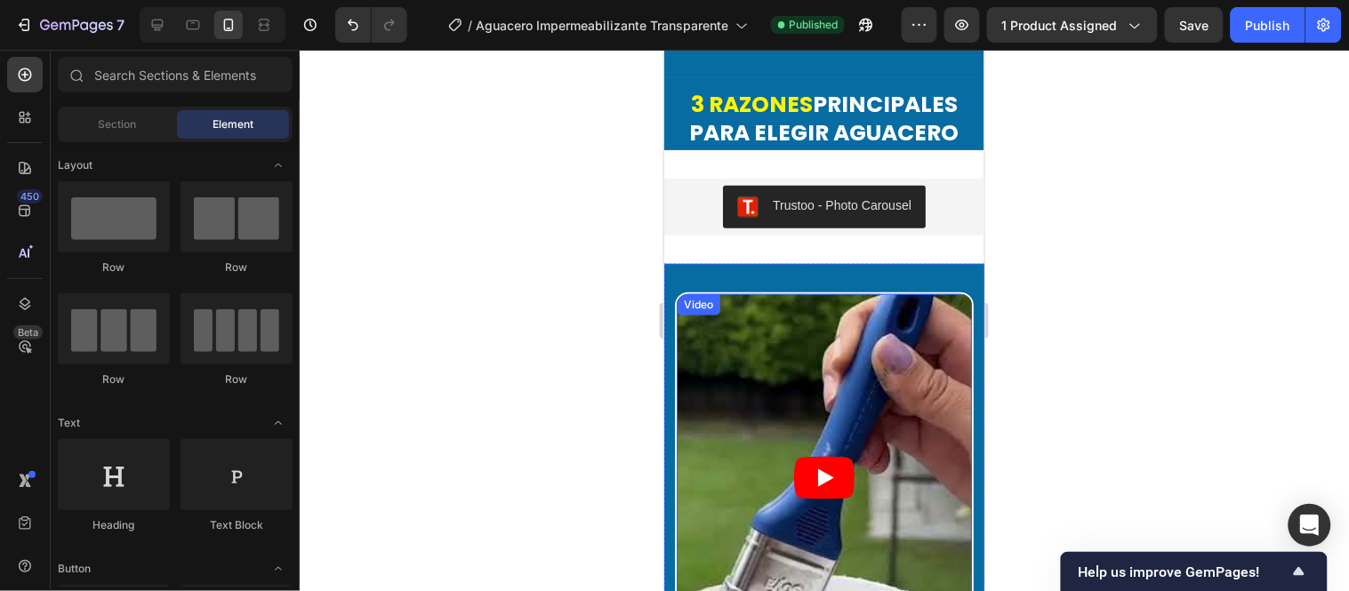
scroll to position [5582, 0]
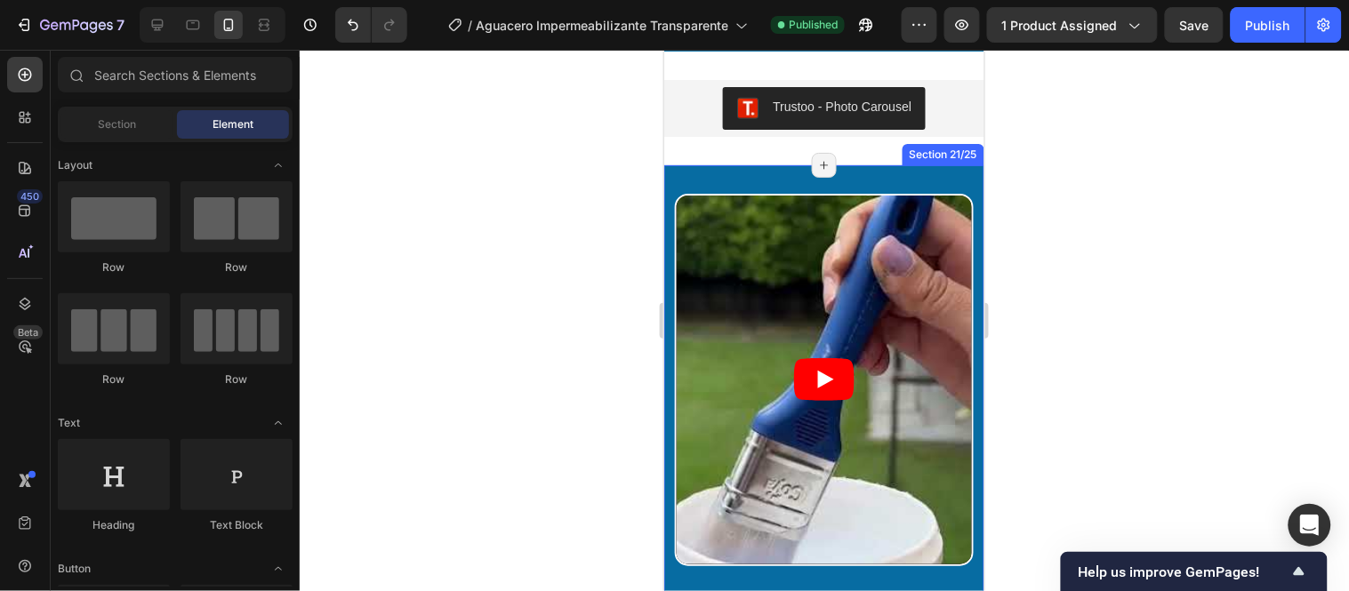
click at [840, 181] on div "Video" at bounding box center [823, 372] width 320 height 415
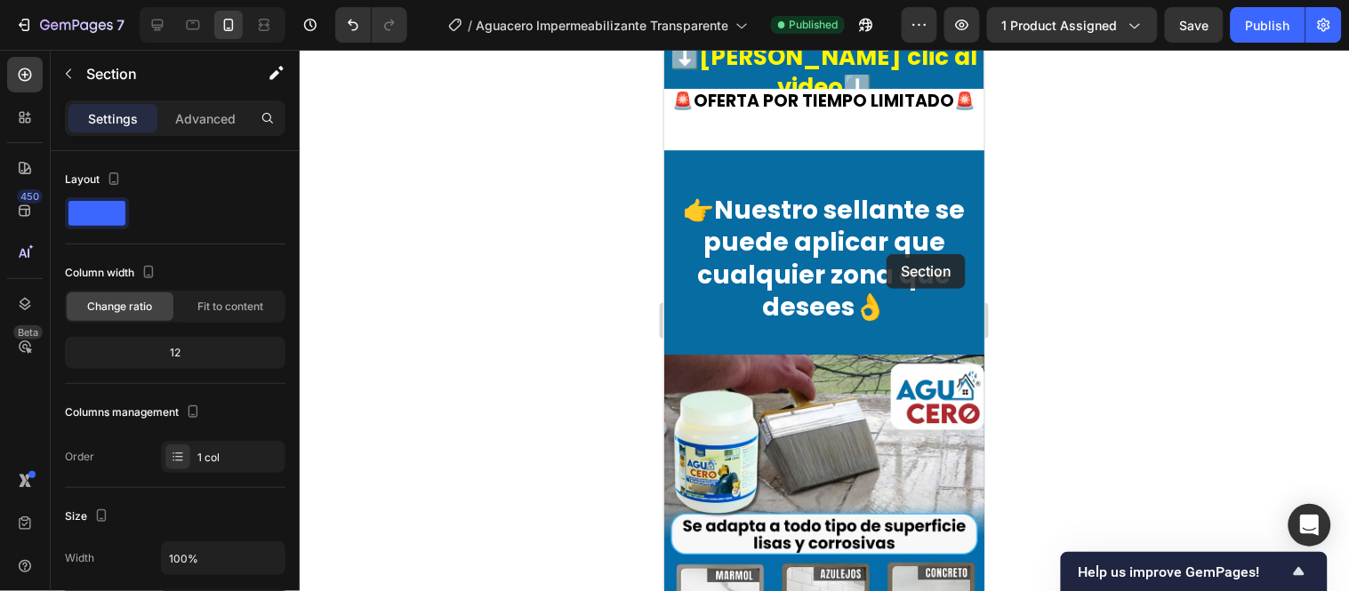
scroll to position [1234, 0]
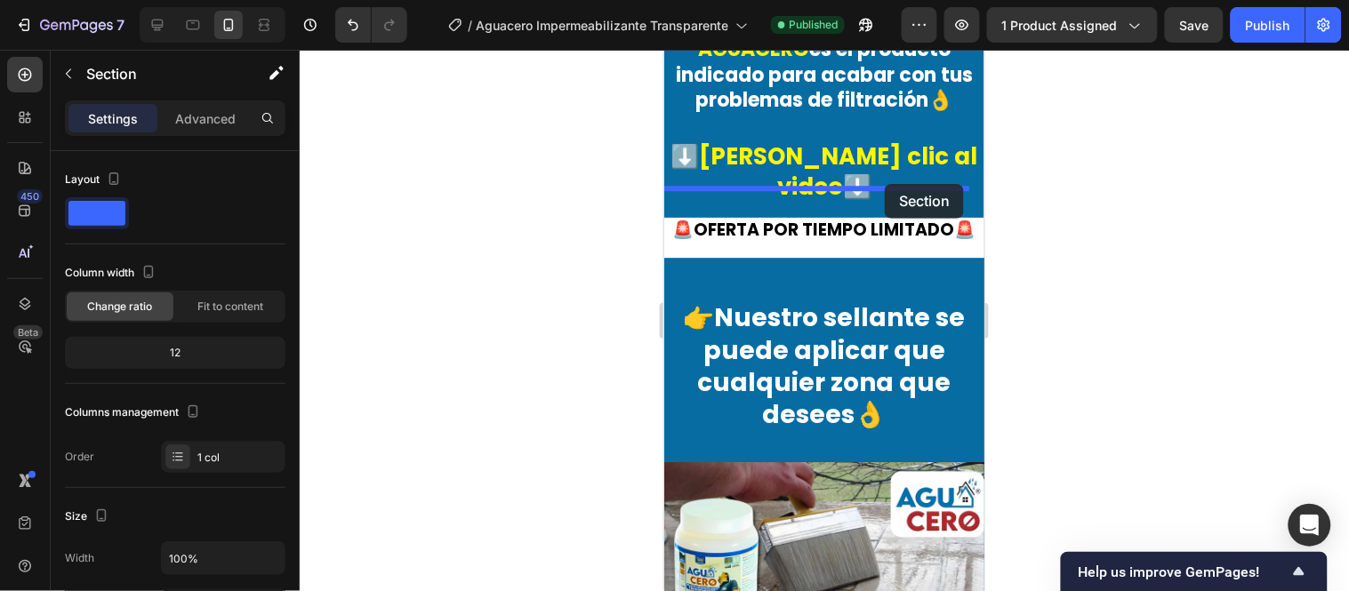
drag, startPoint x: 899, startPoint y: 369, endPoint x: 884, endPoint y: 183, distance: 186.5
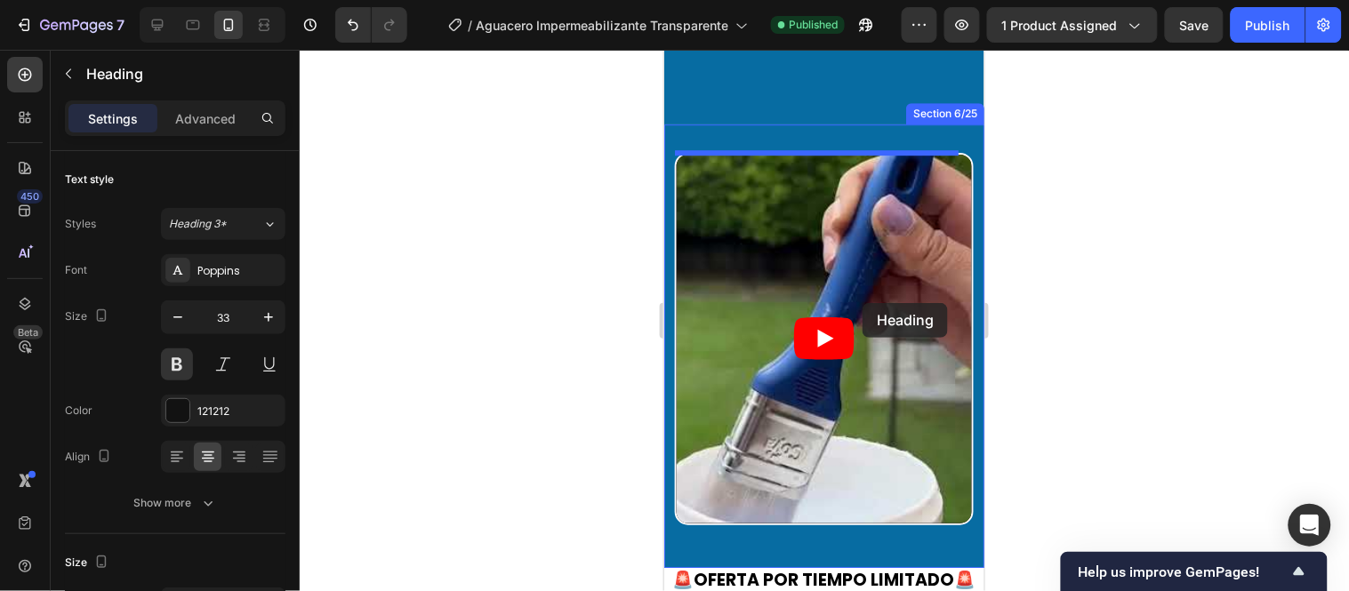
scroll to position [1630, 0]
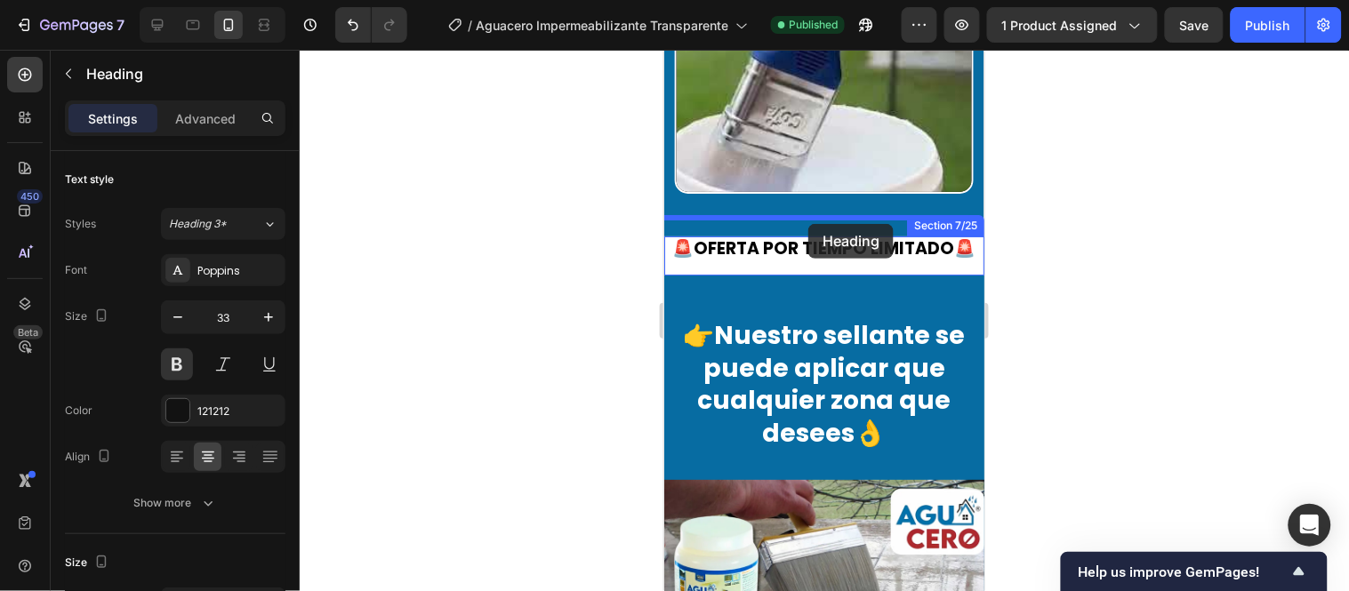
drag, startPoint x: 843, startPoint y: 217, endPoint x: 807, endPoint y: 223, distance: 36.1
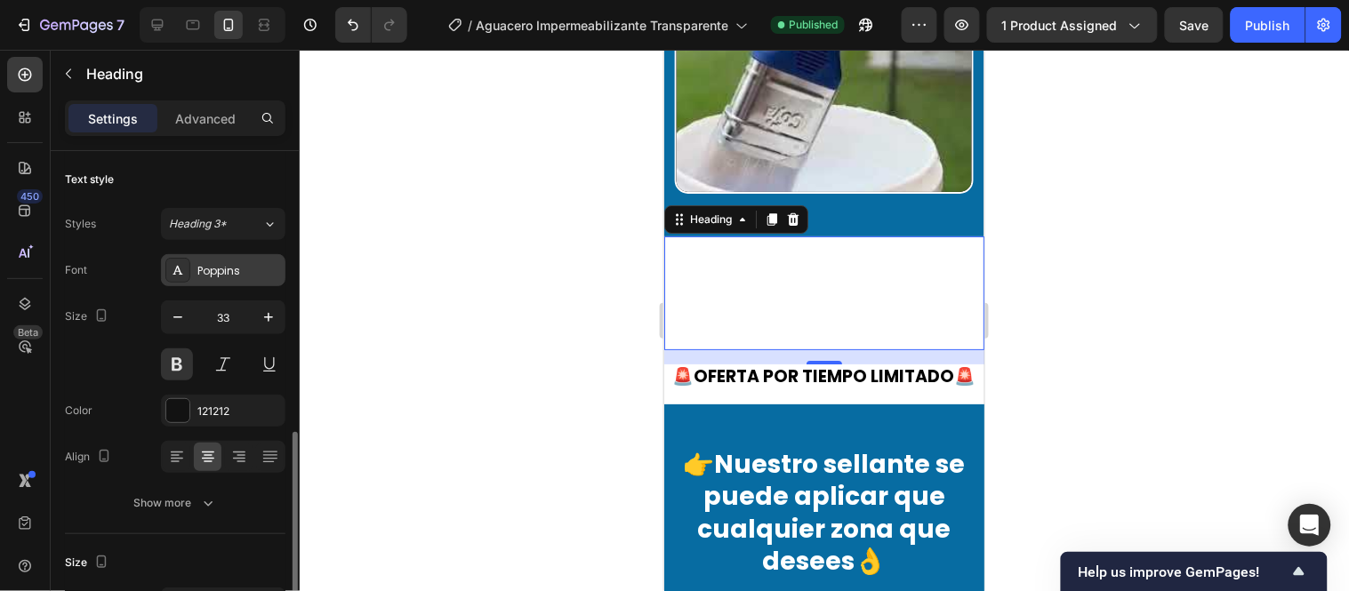
scroll to position [296, 0]
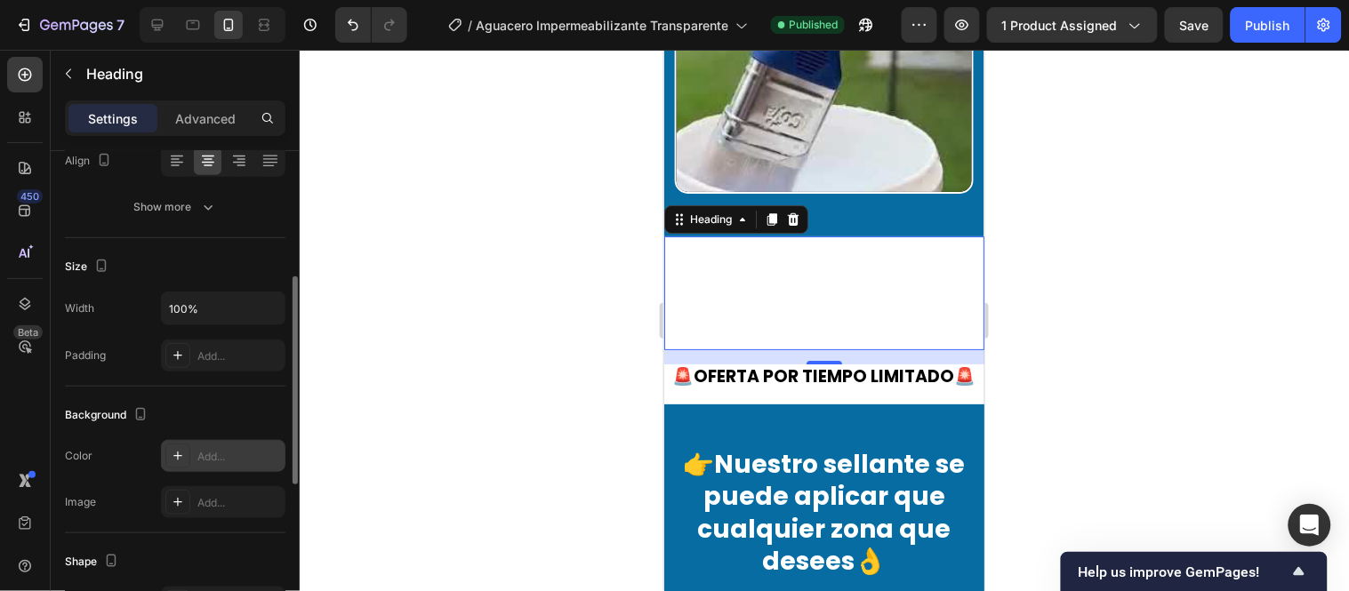
click at [226, 451] on div "Add..." at bounding box center [239, 457] width 84 height 16
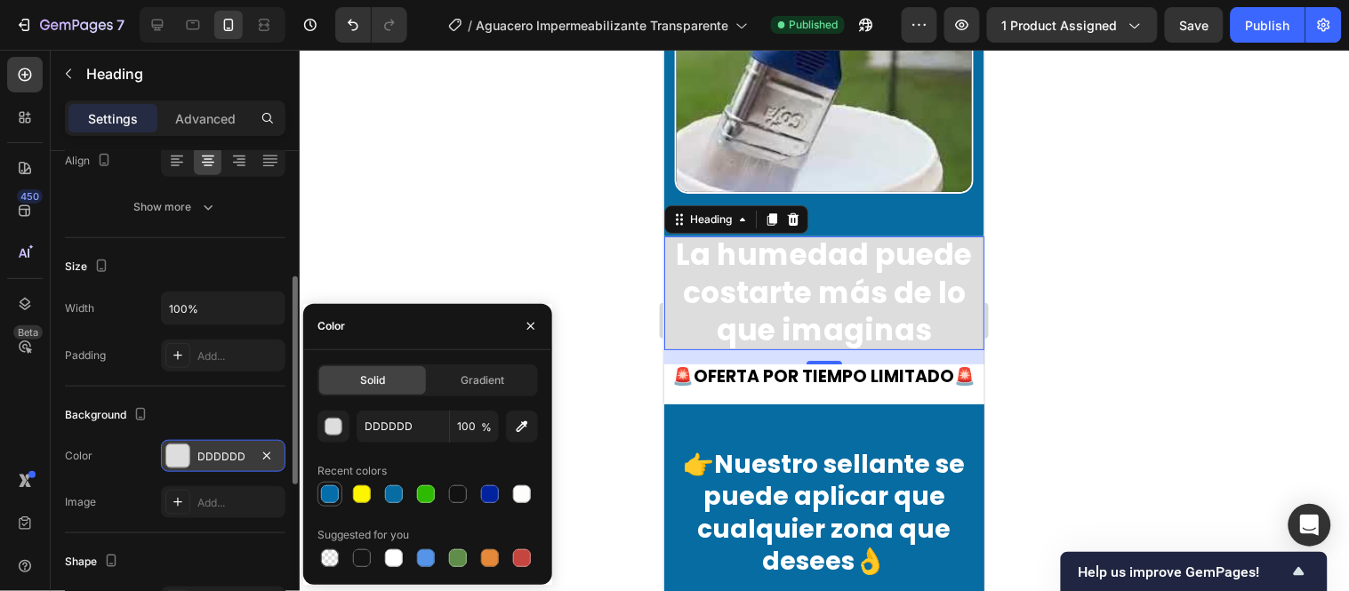
click at [324, 494] on div at bounding box center [330, 495] width 18 height 18
type input "046DAA"
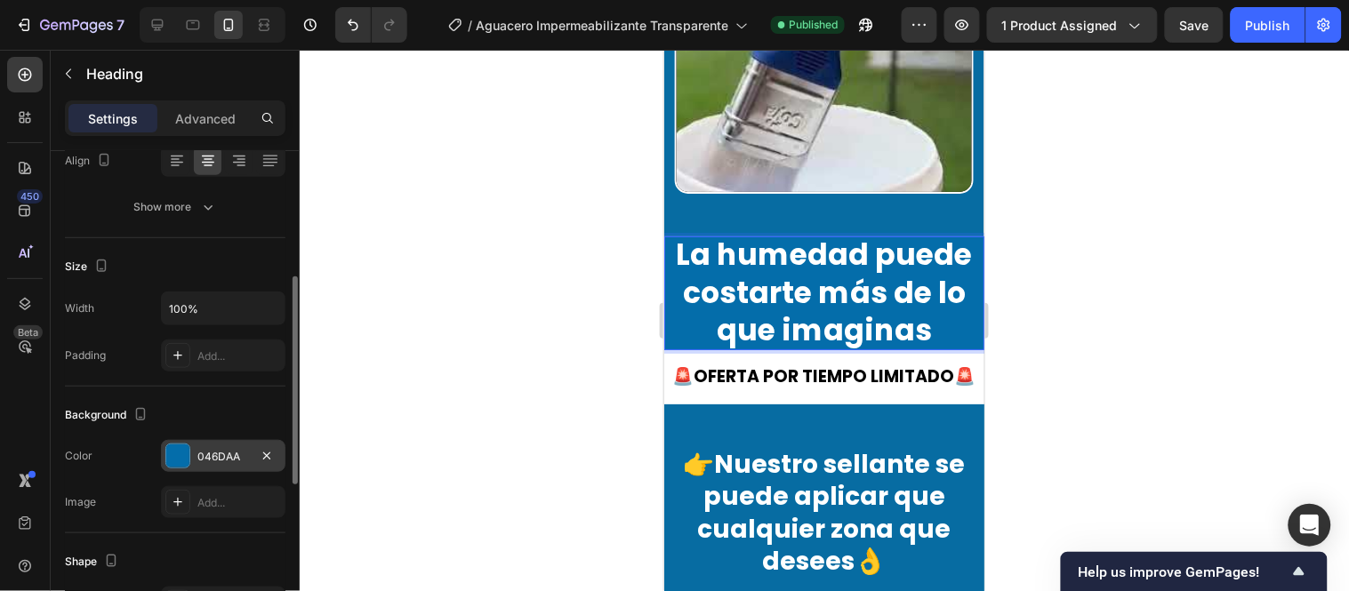
click at [919, 317] on strong "La humedad puede costarte más de lo que imaginas" at bounding box center [824, 292] width 296 height 118
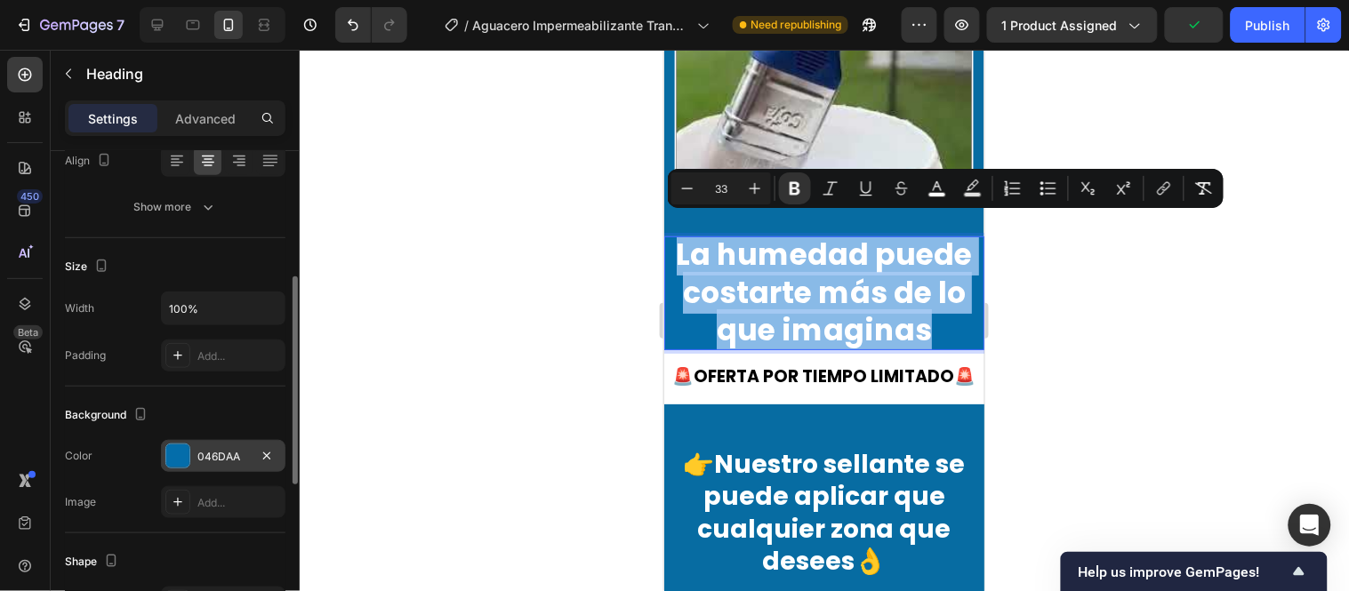
drag, startPoint x: 917, startPoint y: 317, endPoint x: 677, endPoint y: 220, distance: 258.9
click at [677, 233] on strong "La humedad puede costarte más de lo que imaginas" at bounding box center [824, 292] width 296 height 118
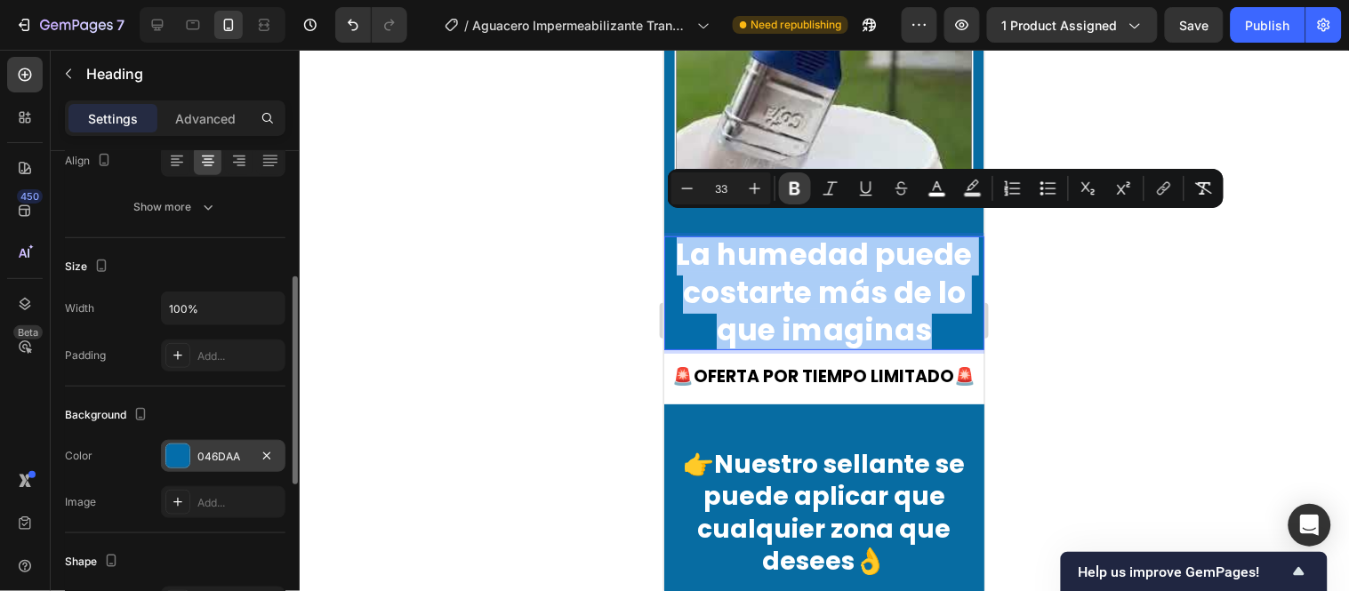
click at [780, 181] on button "Bold" at bounding box center [795, 189] width 32 height 32
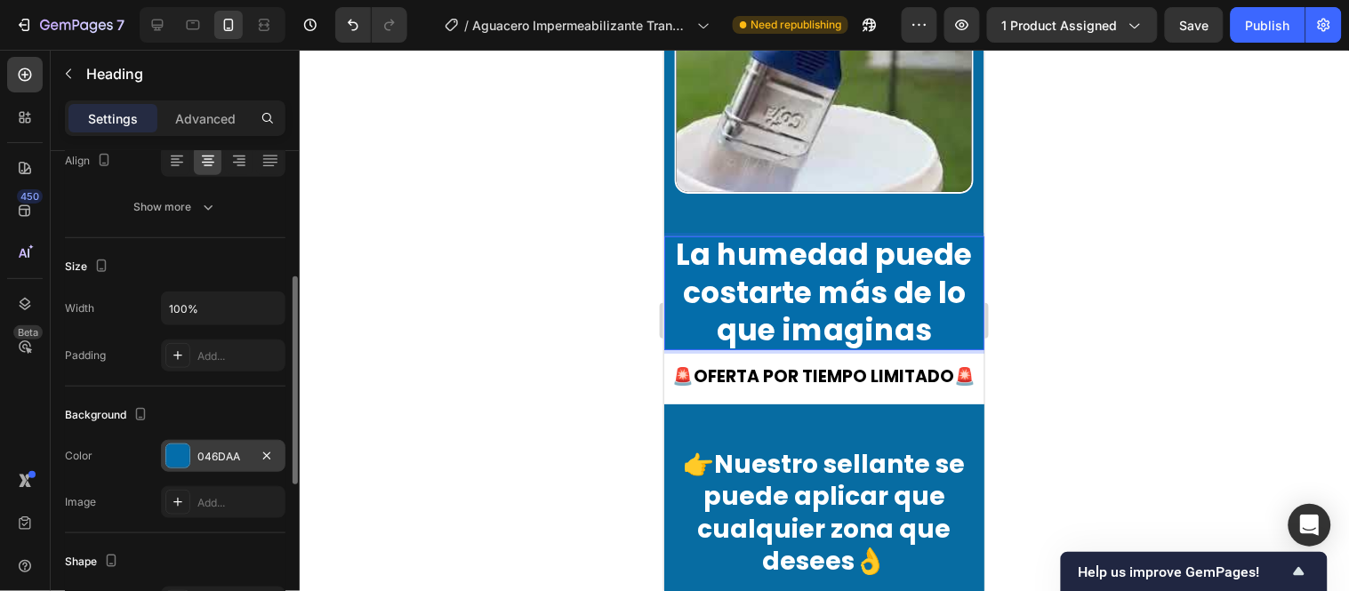
click at [899, 299] on span "La humedad puede costarte más de lo que imaginas" at bounding box center [824, 292] width 296 height 118
click at [921, 311] on p "La humedad puede costarte más de lo que imaginas" at bounding box center [823, 293] width 320 height 115
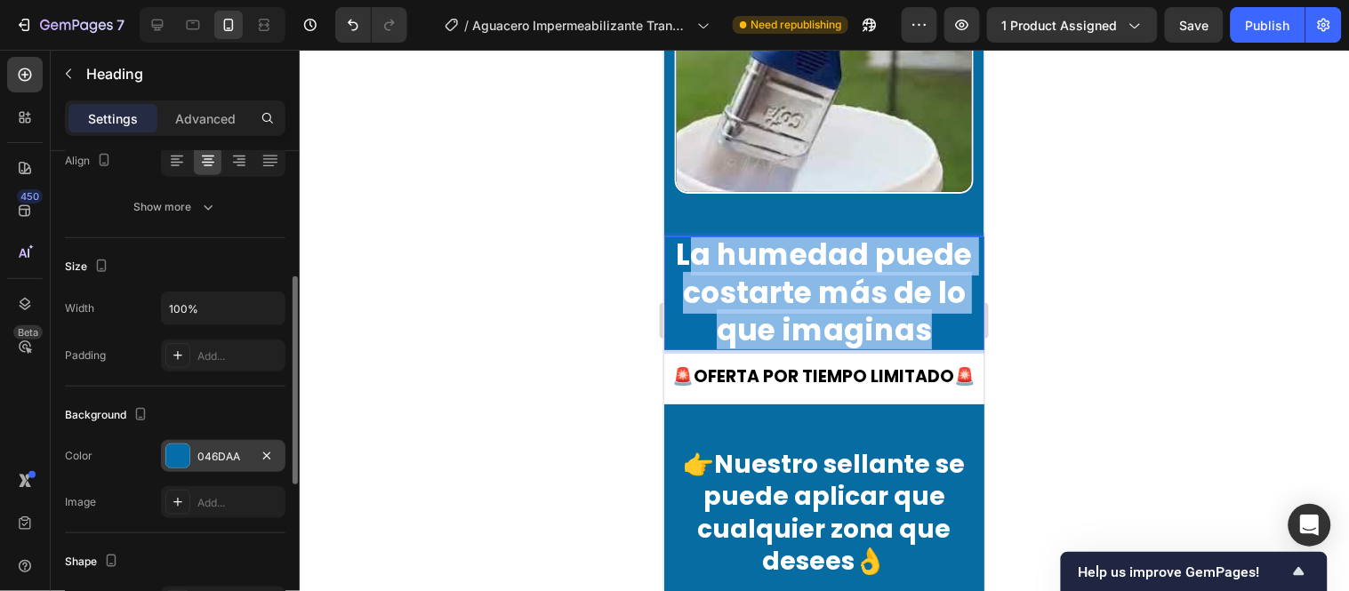
drag, startPoint x: 921, startPoint y: 311, endPoint x: 685, endPoint y: 225, distance: 251.8
click at [685, 236] on p "La humedad puede costarte más de lo que imaginas" at bounding box center [823, 293] width 320 height 115
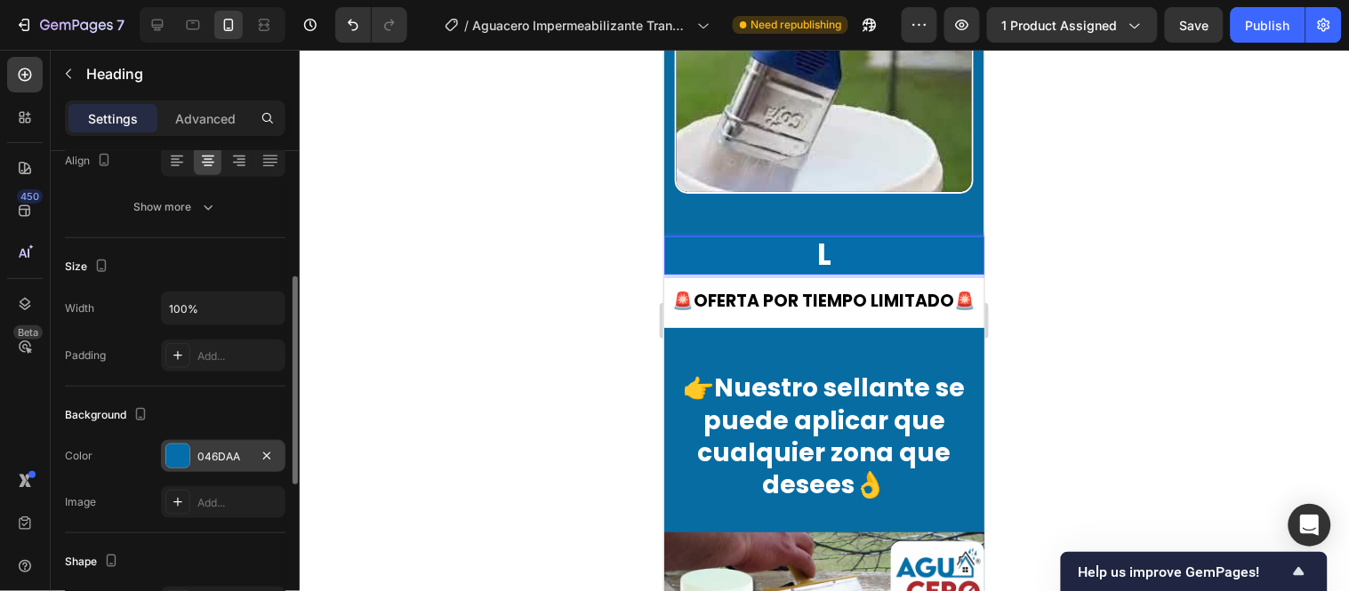
click at [861, 236] on p "L" at bounding box center [823, 255] width 320 height 38
click at [872, 243] on p "euh La" at bounding box center [823, 255] width 320 height 38
click at [859, 236] on h2 "Rich Text Editor. Editing area: main" at bounding box center [823, 255] width 320 height 38
click at [1214, 532] on span "Help us improve GemPages!" at bounding box center [1184, 572] width 210 height 17
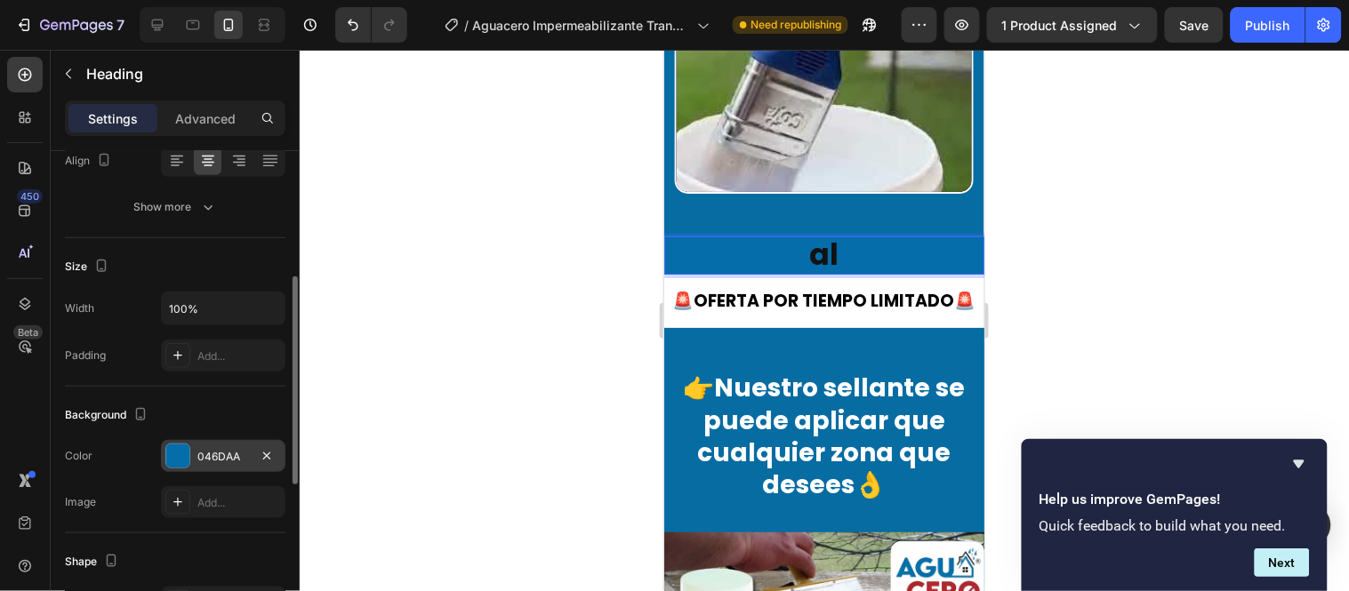
click at [1163, 389] on div at bounding box center [824, 321] width 1049 height 542
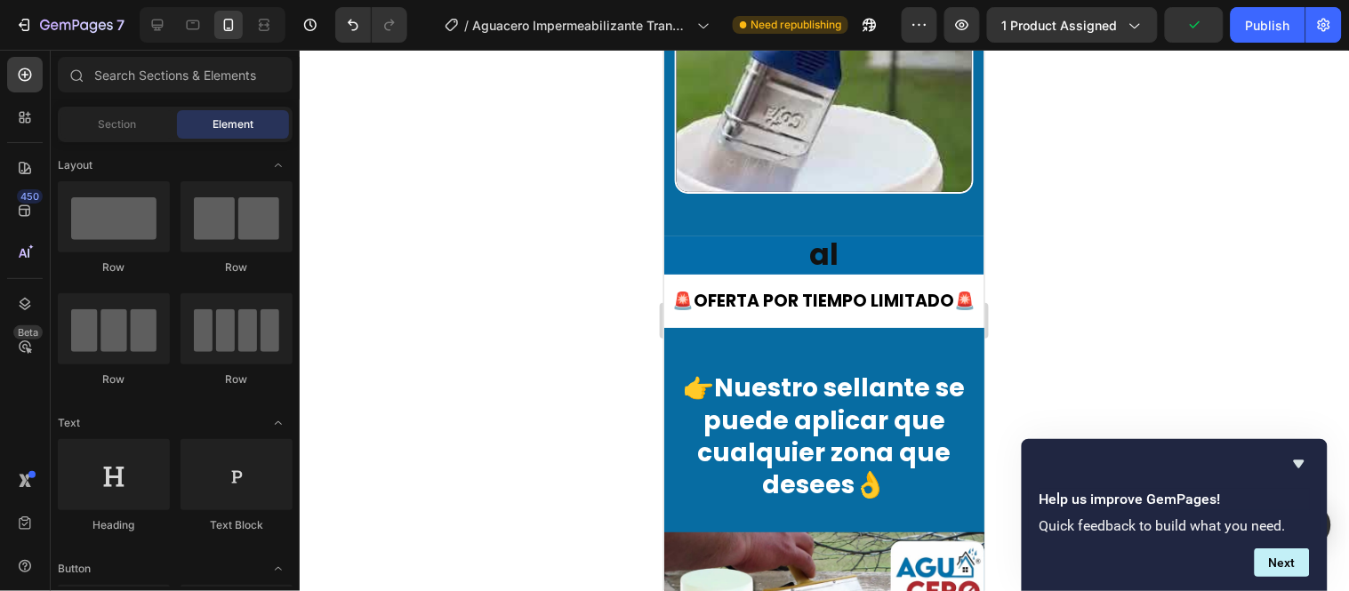
click at [1118, 157] on div at bounding box center [824, 321] width 1049 height 542
click at [1089, 333] on div at bounding box center [824, 321] width 1049 height 542
click at [833, 236] on p "al" at bounding box center [823, 255] width 320 height 38
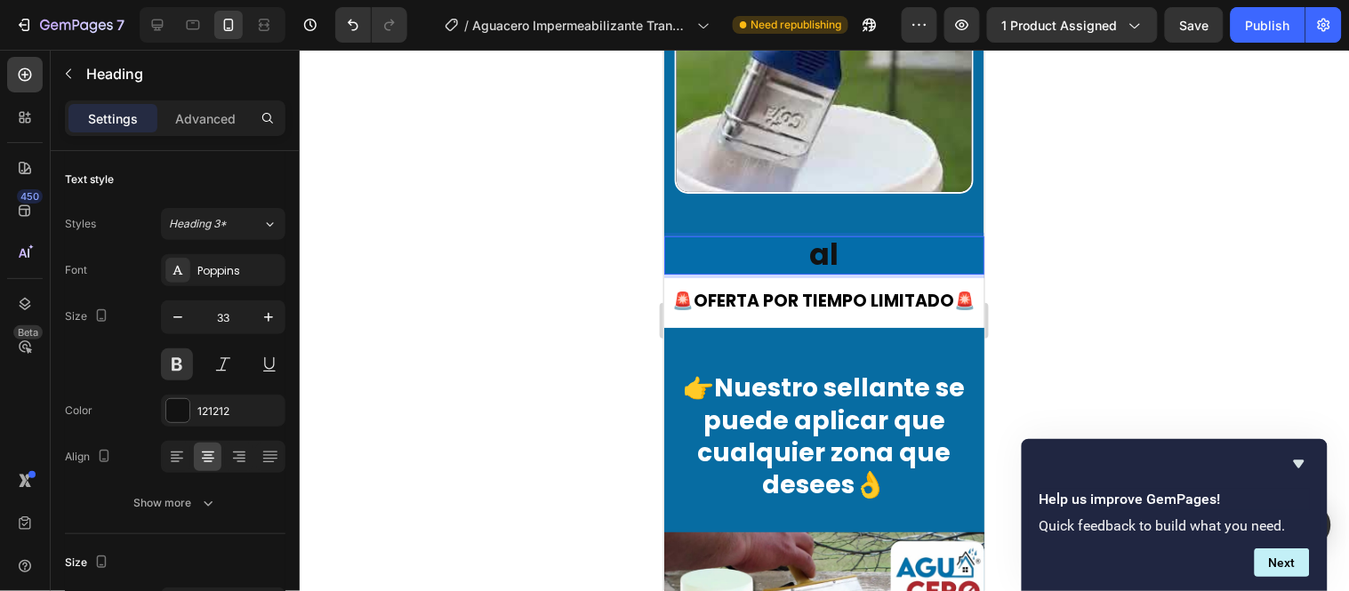
click at [833, 236] on p "al" at bounding box center [823, 255] width 320 height 38
click at [752, 236] on p "al humedad" at bounding box center [823, 255] width 320 height 38
click at [905, 236] on p "La humedad" at bounding box center [823, 255] width 320 height 38
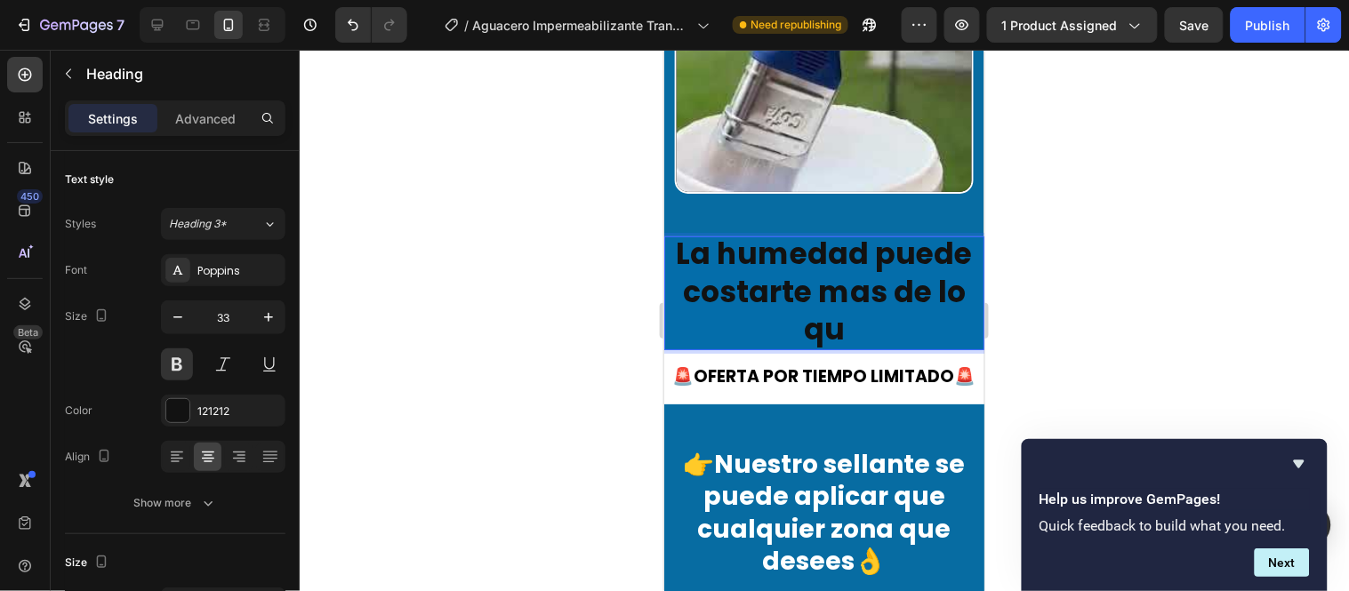
scroll to position [0, 0]
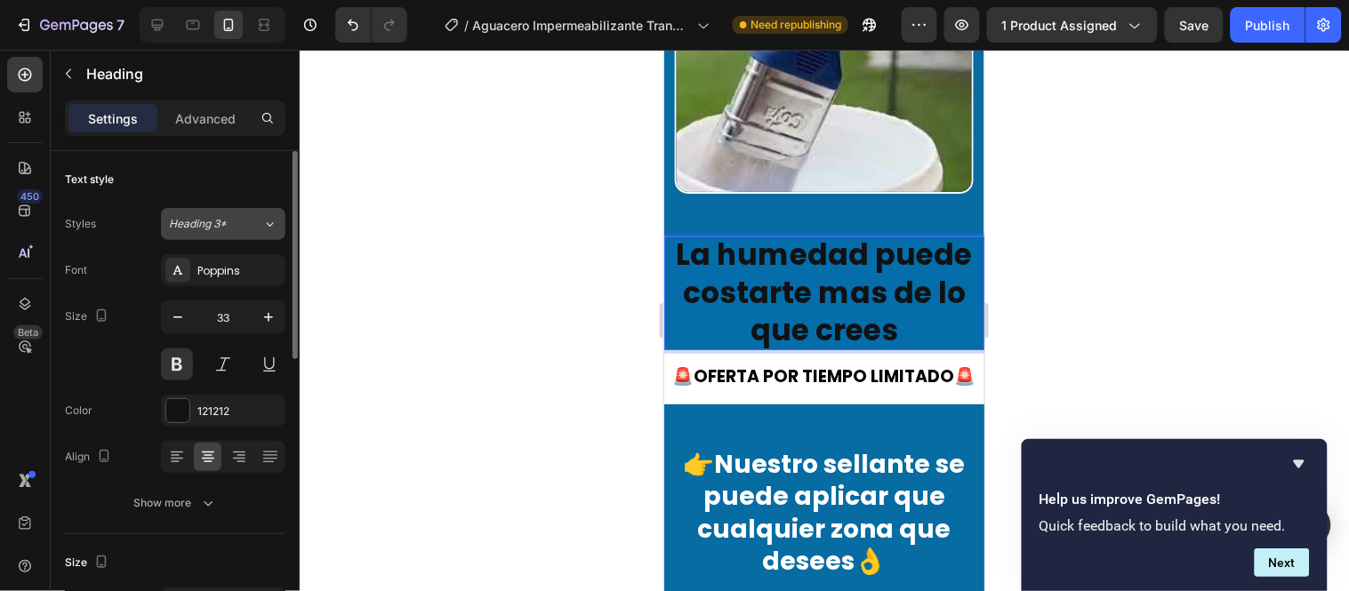
click at [282, 233] on button "Heading 3*" at bounding box center [223, 224] width 124 height 32
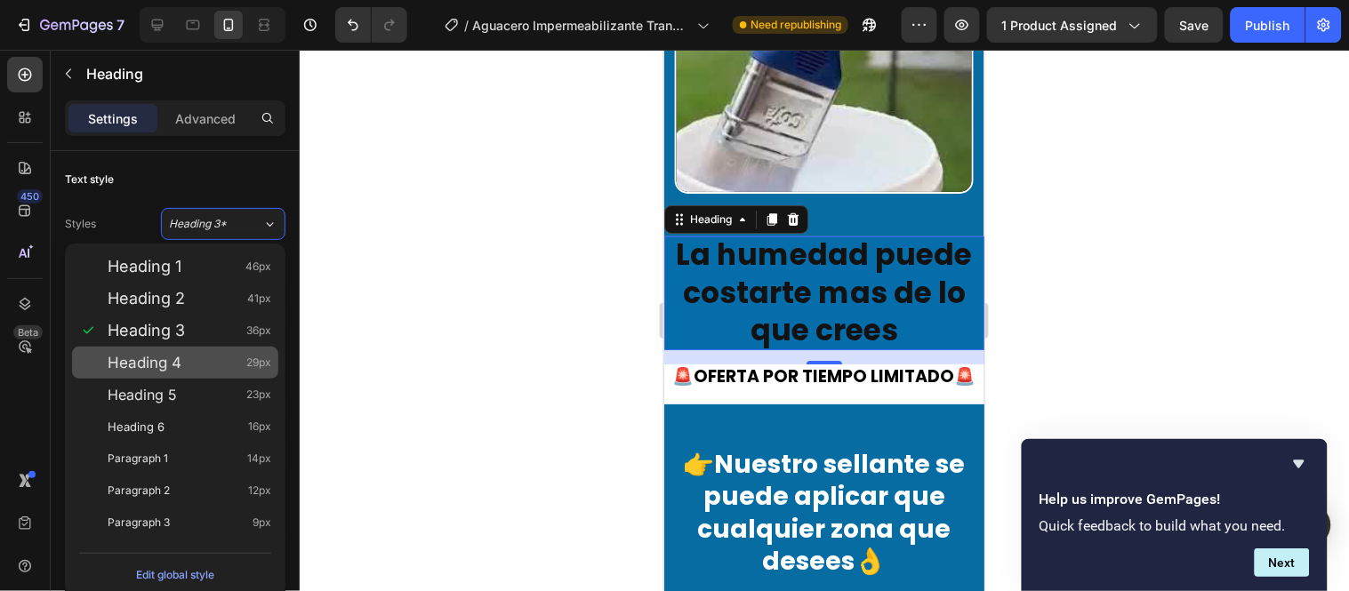
click at [169, 366] on span "Heading 4" at bounding box center [145, 363] width 74 height 18
type input "29"
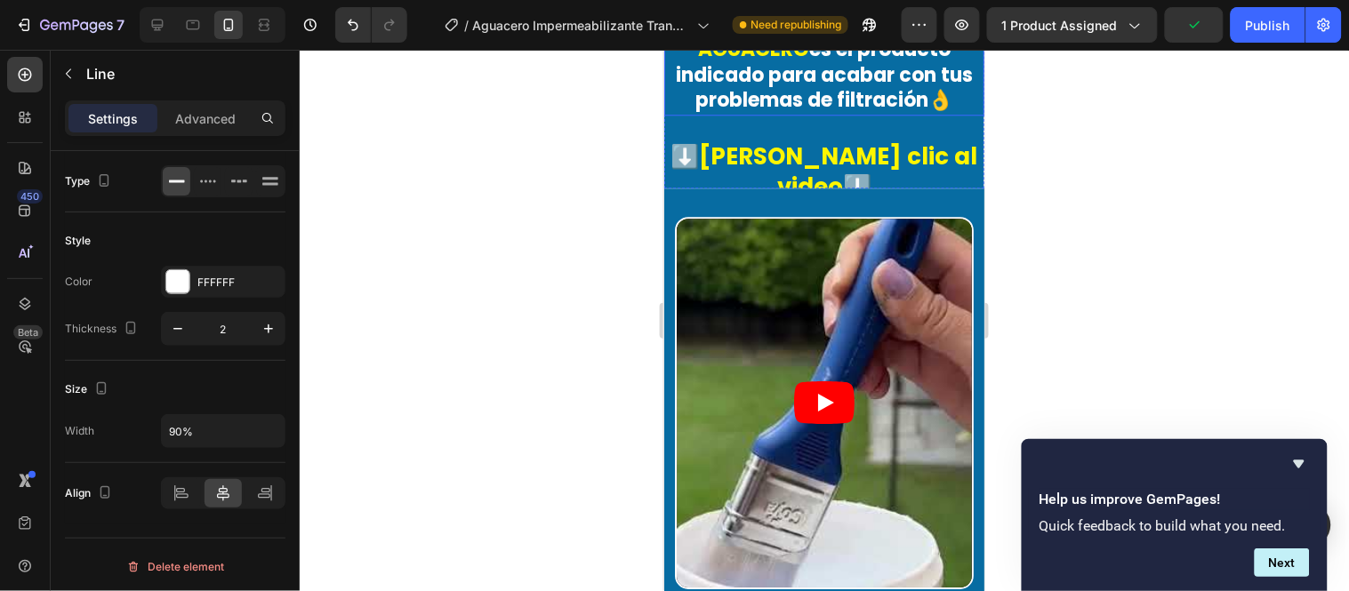
scroll to position [1037, 0]
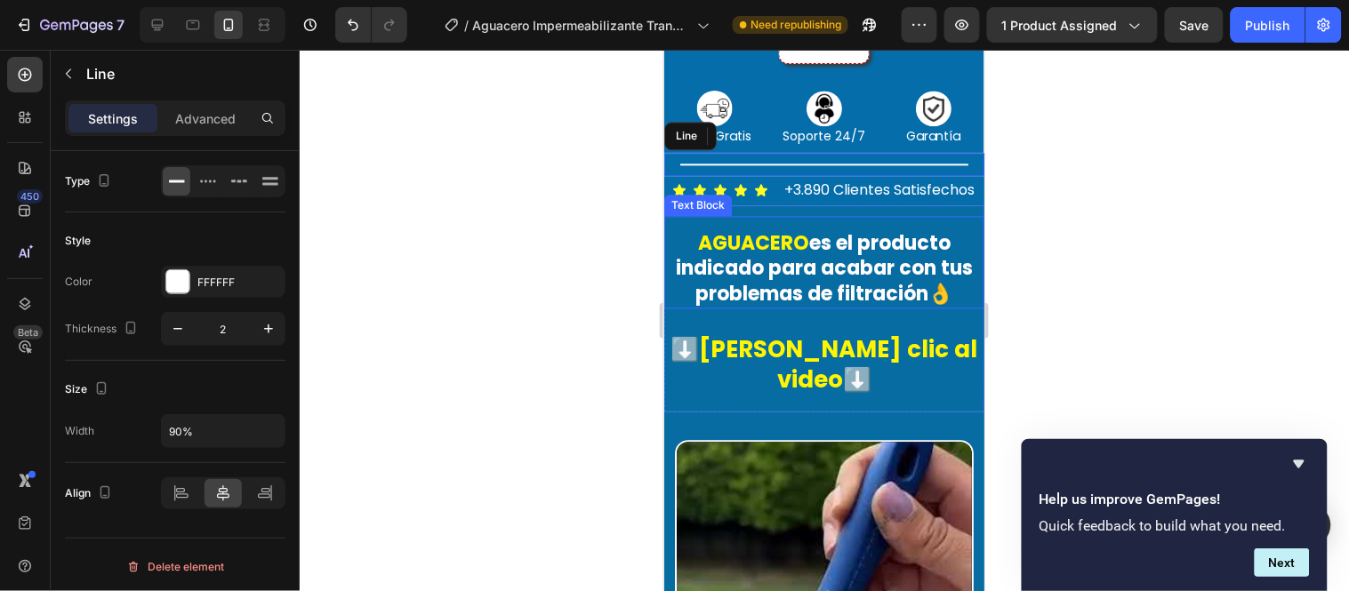
click at [877, 272] on p "AGUACERO es el producto indicado para acabar con tus problemas de filtración👌" at bounding box center [823, 268] width 317 height 76
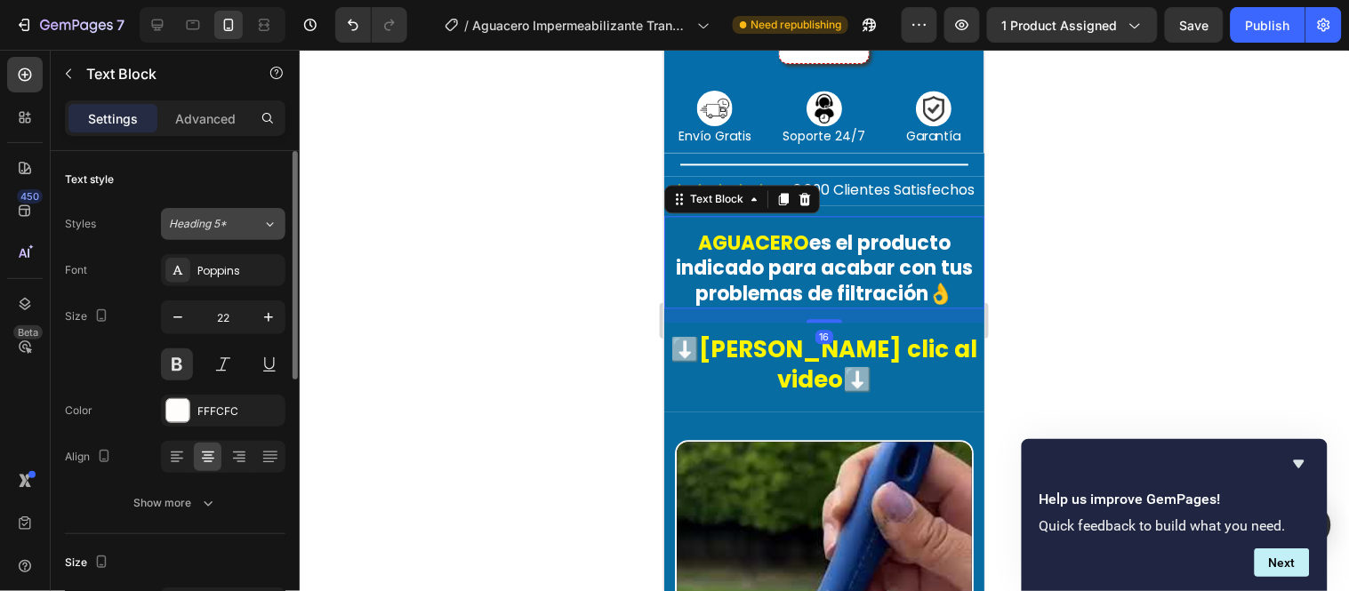
click at [259, 216] on div "Heading 5*" at bounding box center [215, 224] width 93 height 16
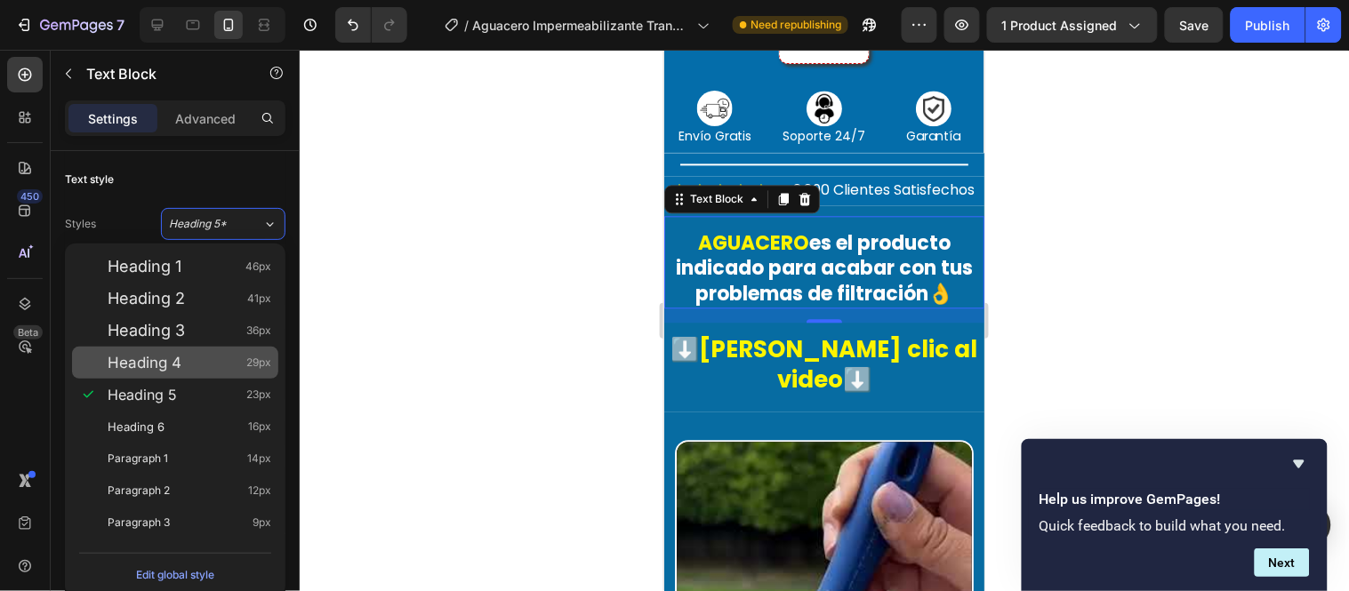
click at [181, 347] on div "Heading 4 29px" at bounding box center [175, 363] width 206 height 32
type input "29"
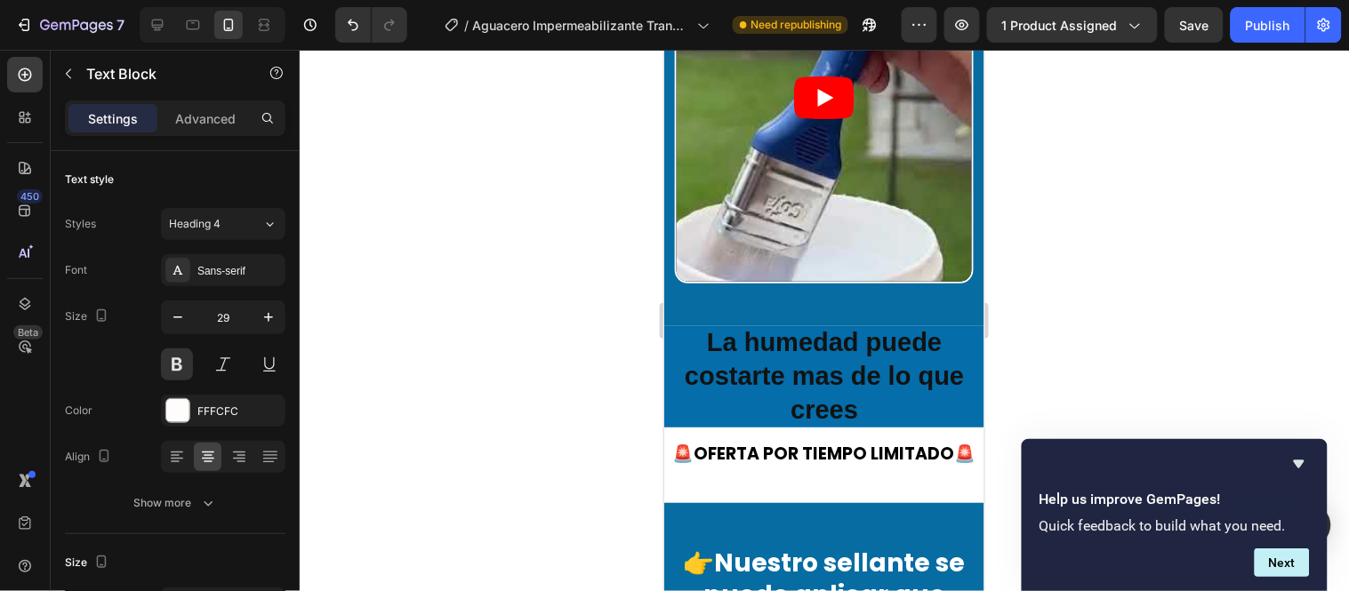
scroll to position [1729, 0]
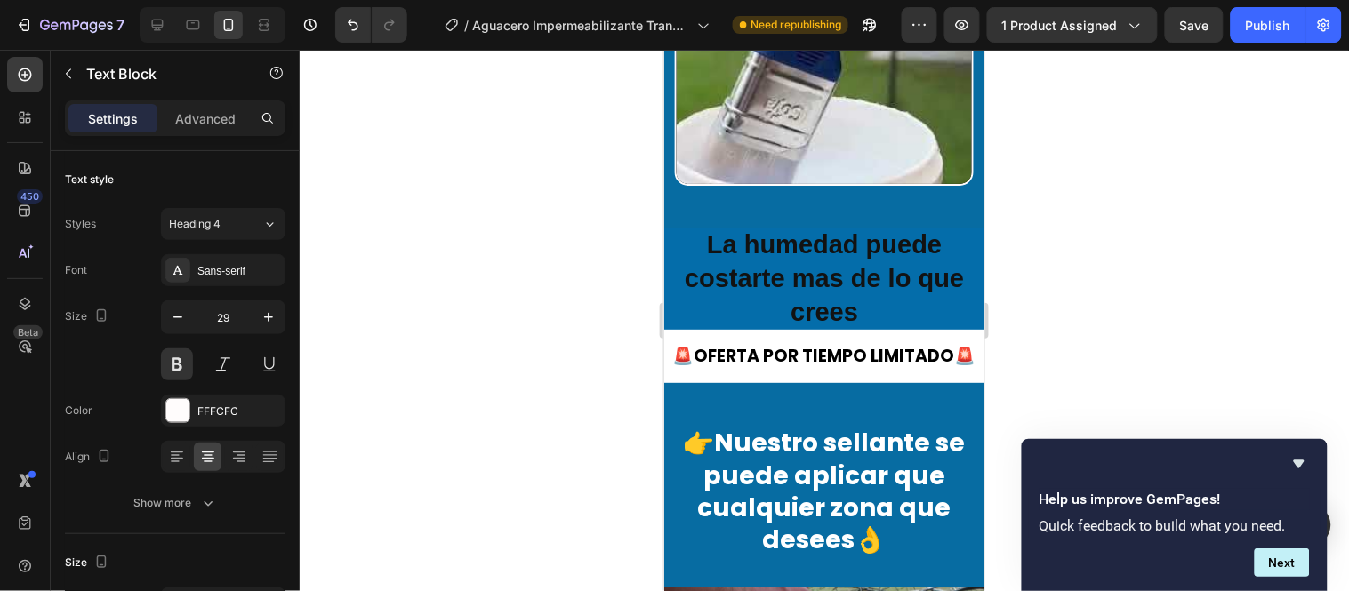
click at [913, 237] on h2 "La humedad puede costarte mas de lo que crees" at bounding box center [823, 278] width 320 height 100
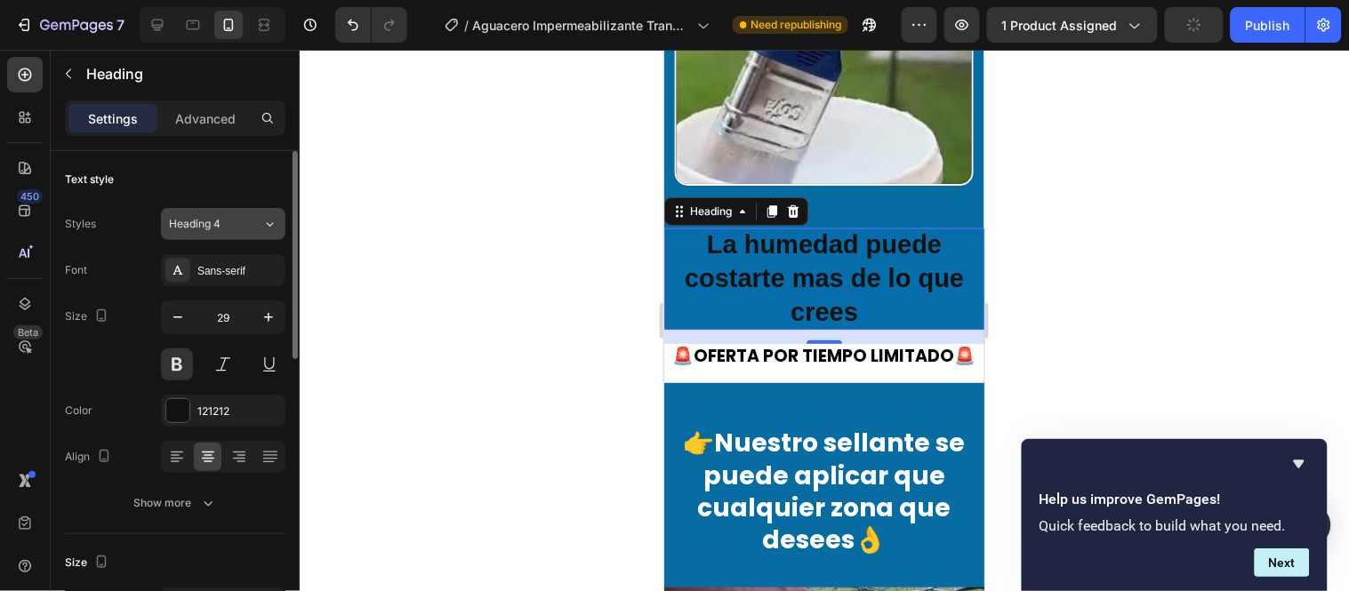
click at [220, 225] on span "Heading 4" at bounding box center [195, 224] width 52 height 16
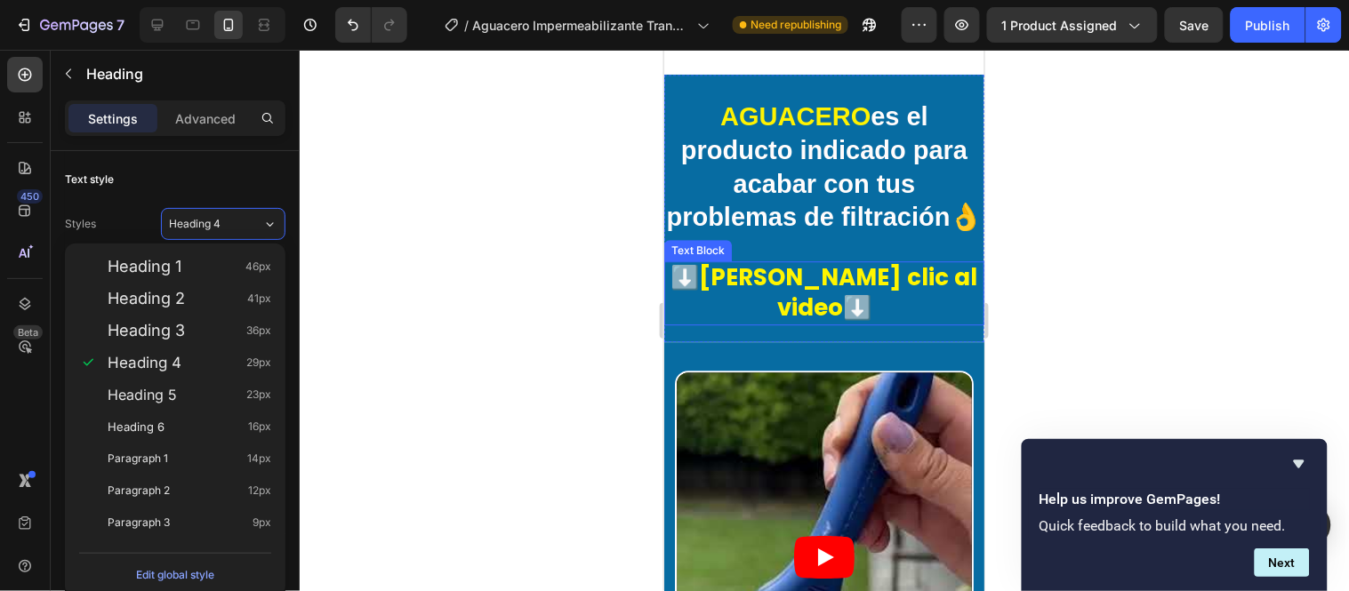
scroll to position [1136, 0]
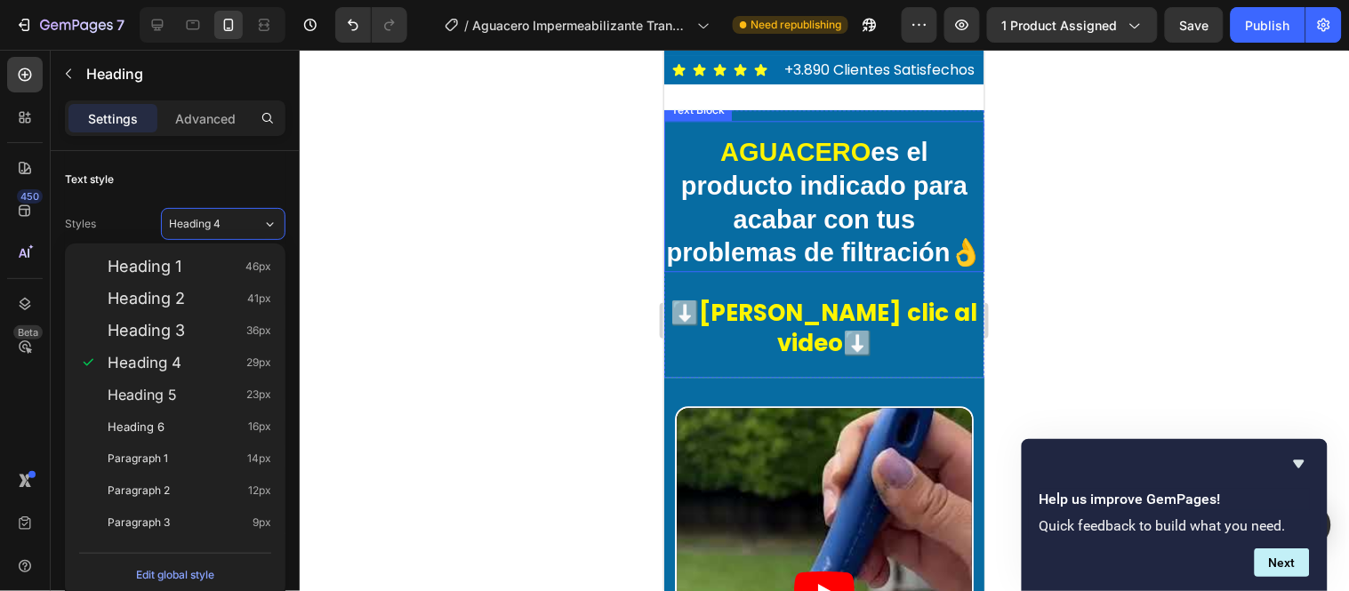
click at [797, 148] on span "AGUACERO" at bounding box center [794, 151] width 150 height 28
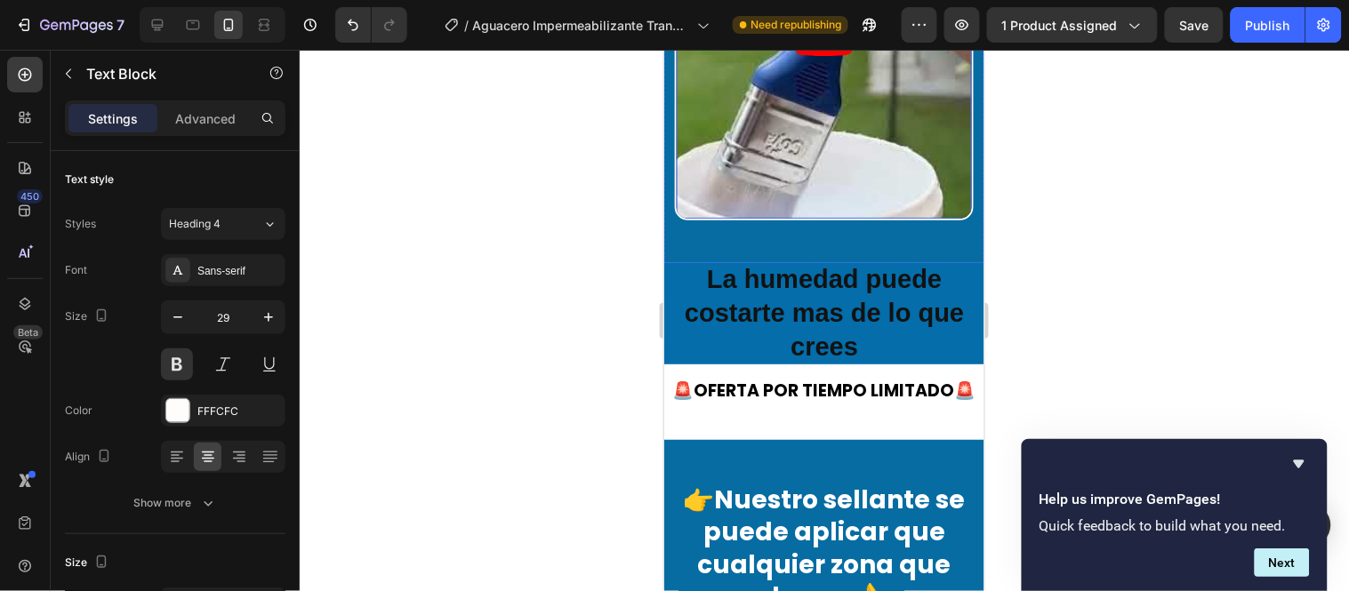
scroll to position [1729, 0]
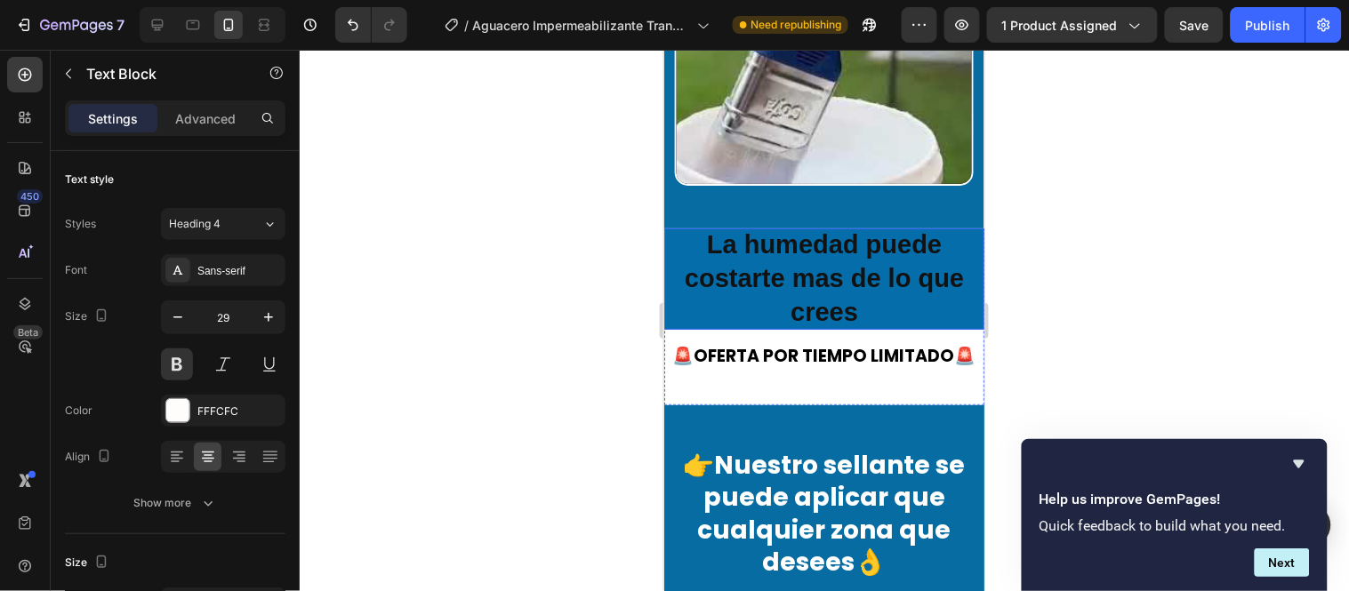
click at [814, 234] on h2 "La humedad puede costarte mas de lo que crees" at bounding box center [823, 278] width 320 height 100
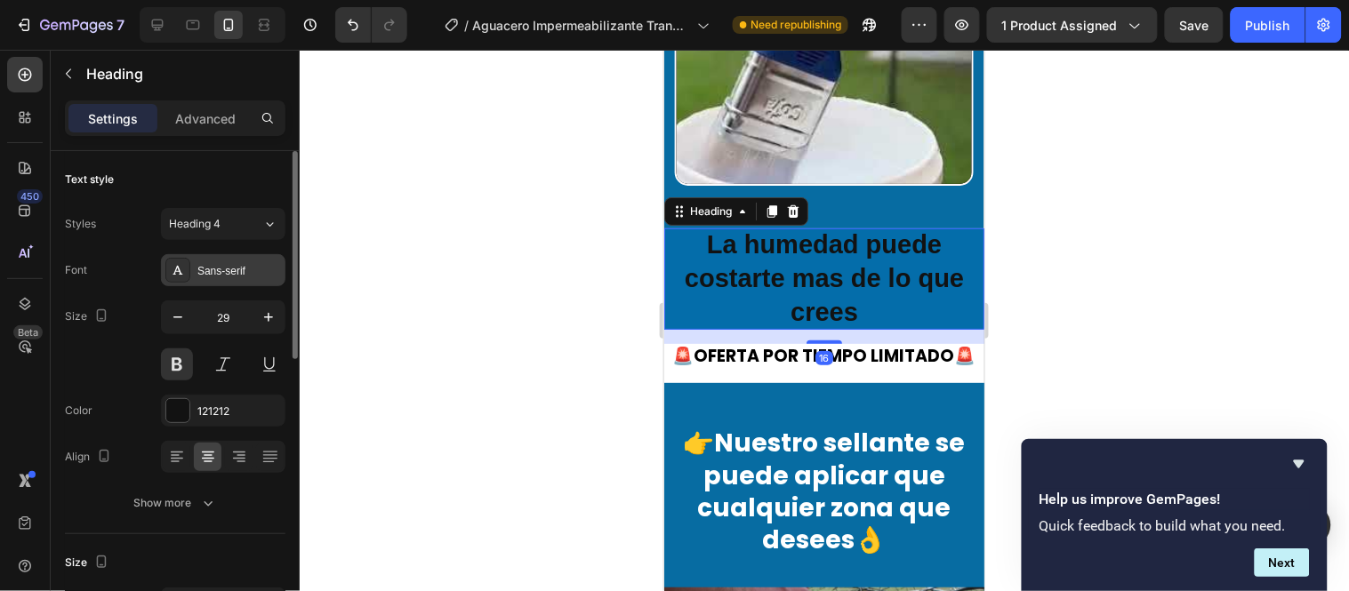
click at [216, 280] on div "Sans-serif" at bounding box center [223, 270] width 124 height 32
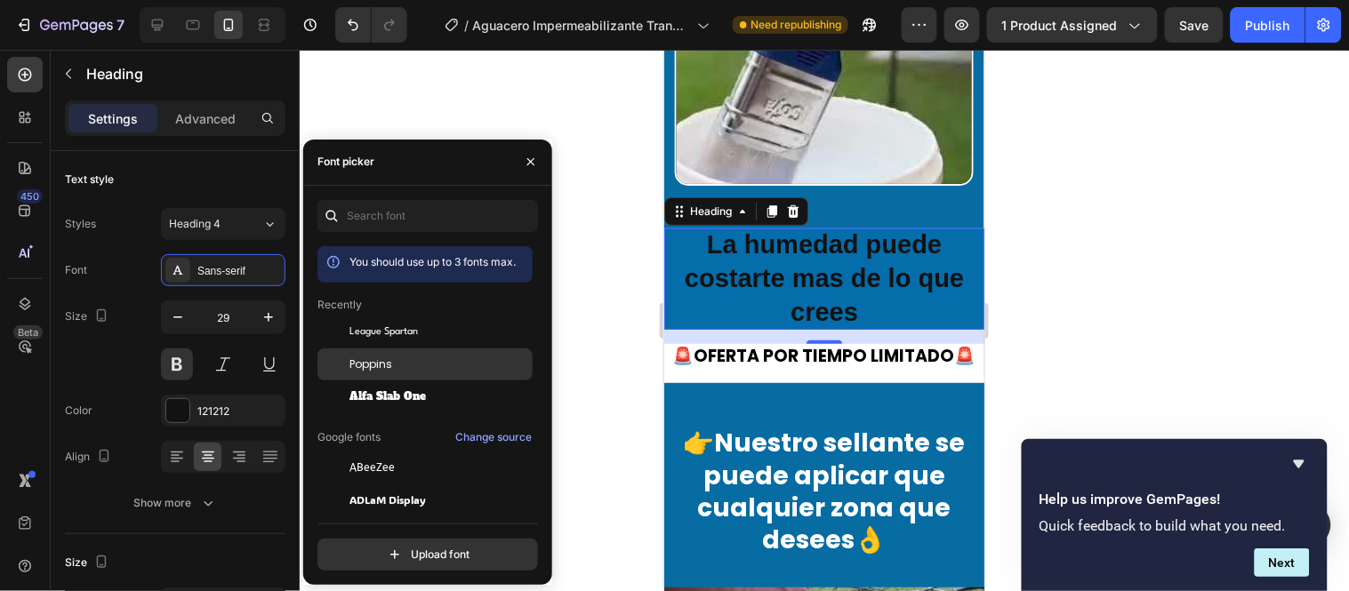
drag, startPoint x: 390, startPoint y: 360, endPoint x: 110, endPoint y: 208, distance: 318.0
click at [390, 360] on span "Poppins" at bounding box center [370, 365] width 43 height 16
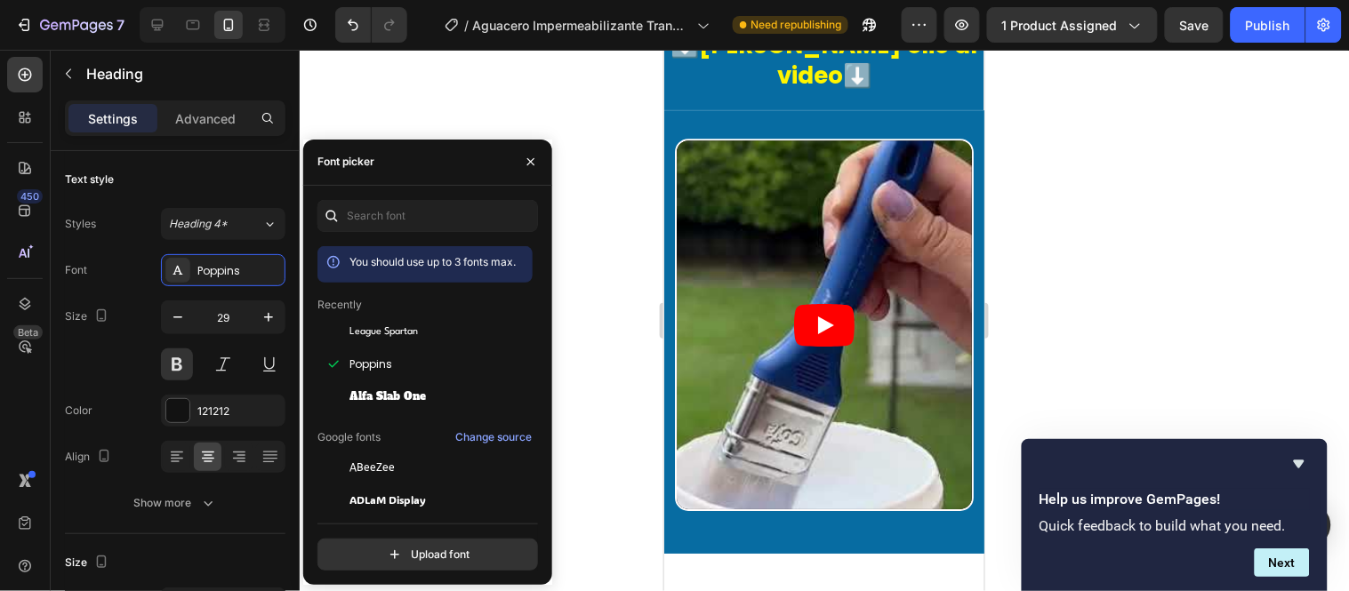
scroll to position [1334, 0]
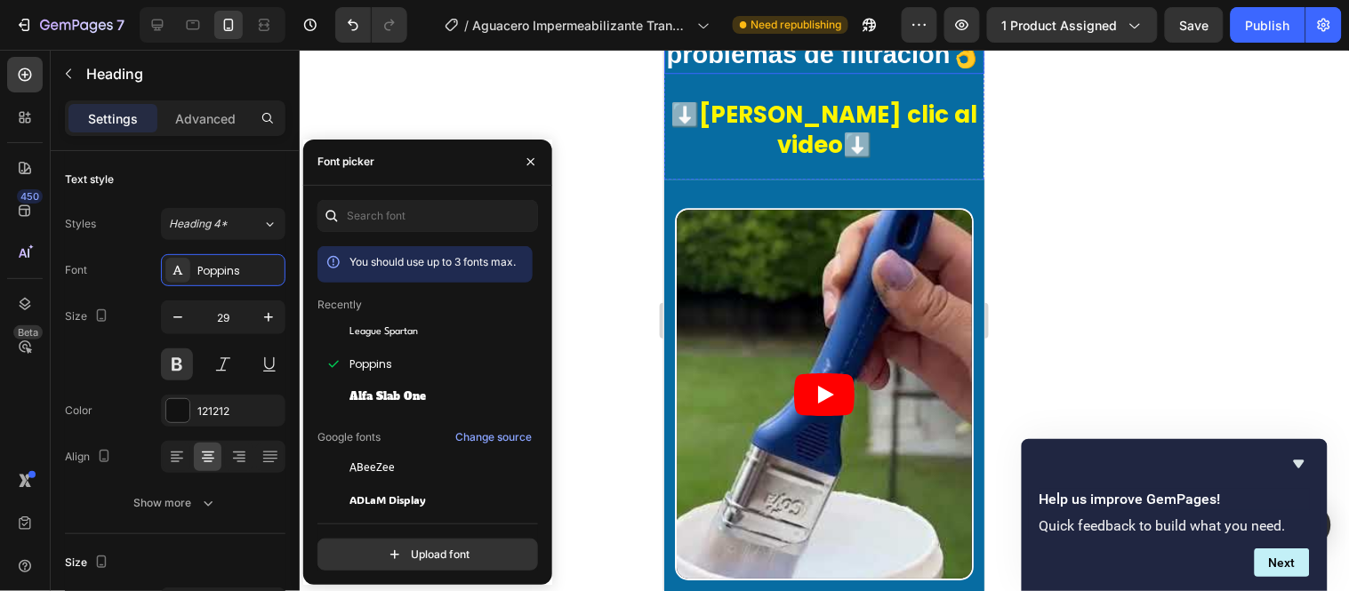
click at [839, 68] on p "AGUACERO es el producto indicado para acabar con tus problemas de filtración👌" at bounding box center [823, 4] width 317 height 134
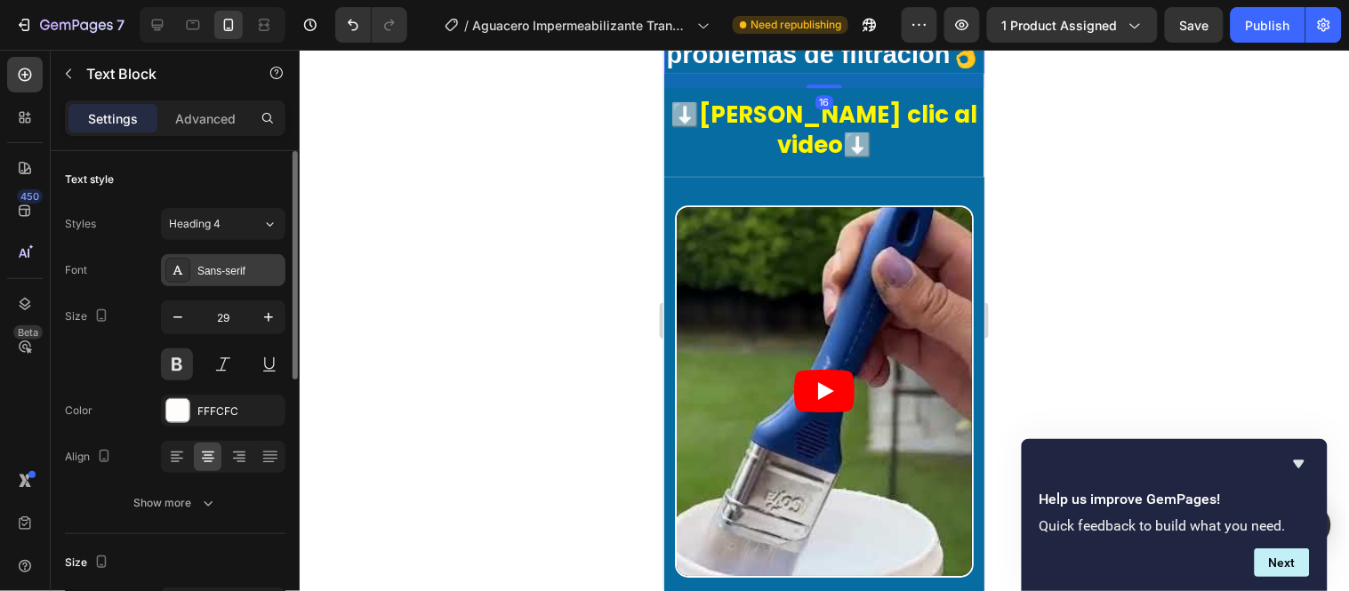
click at [223, 271] on div "Sans-serif" at bounding box center [239, 271] width 84 height 16
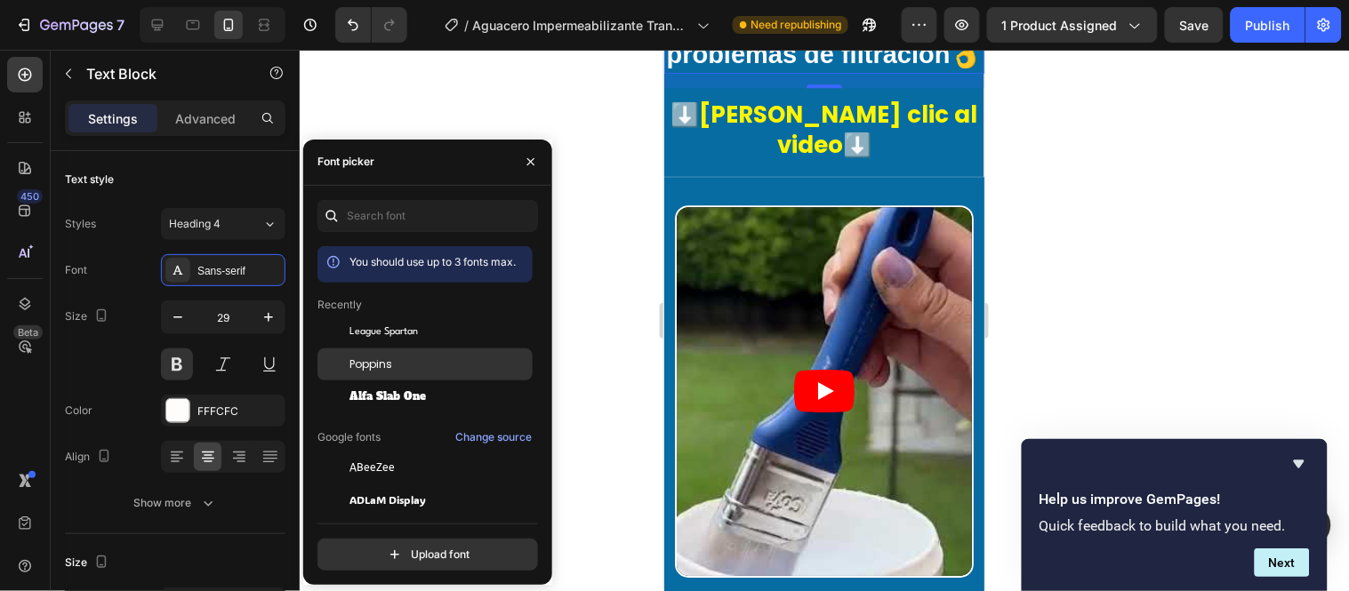
click at [361, 361] on span "Poppins" at bounding box center [370, 365] width 43 height 16
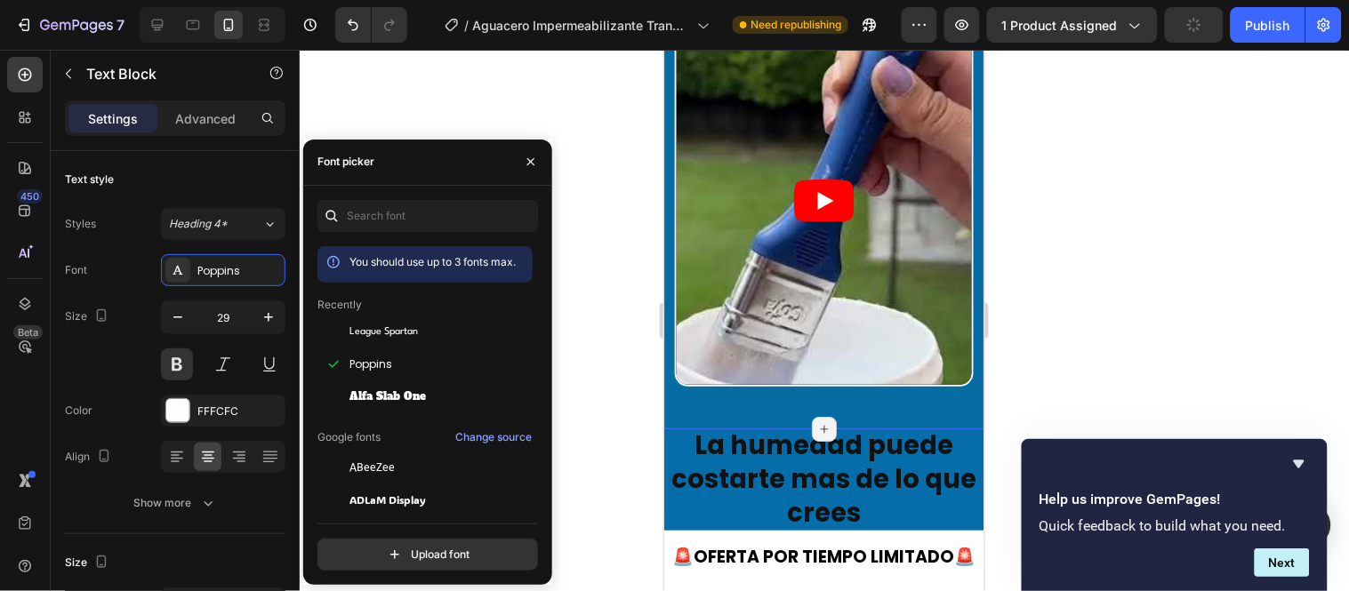
scroll to position [1627, 0]
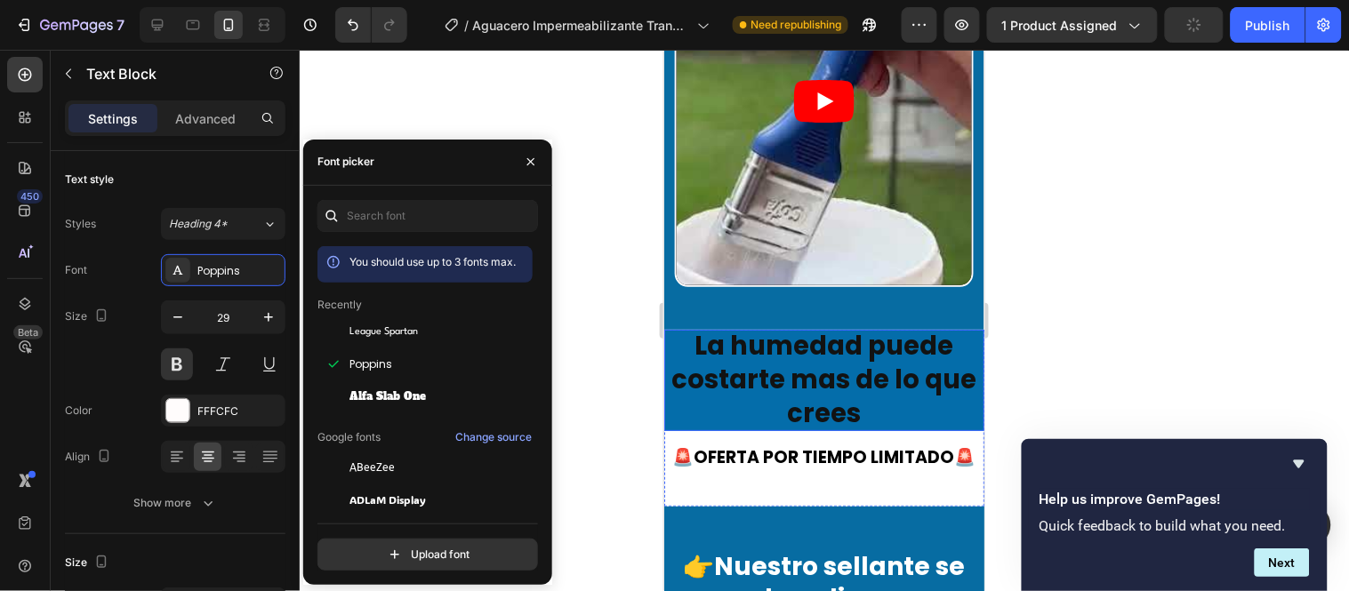
click at [752, 329] on h2 "La humedad puede costarte mas de lo que crees" at bounding box center [823, 379] width 320 height 100
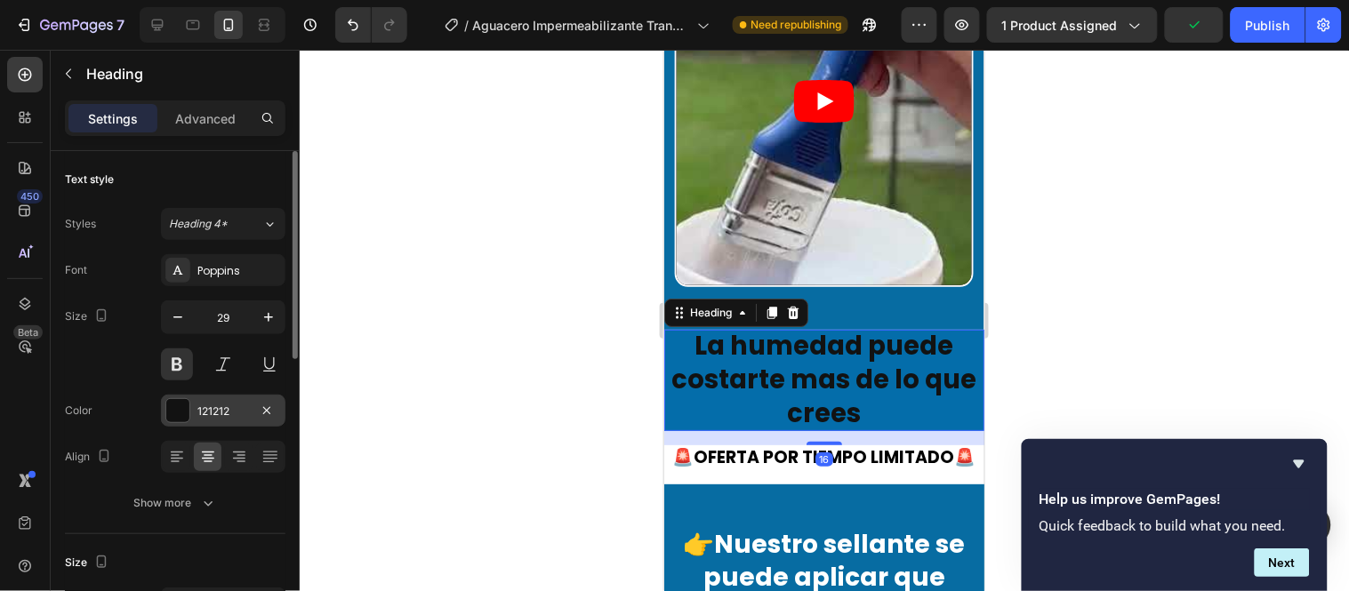
click at [181, 410] on div at bounding box center [177, 410] width 23 height 23
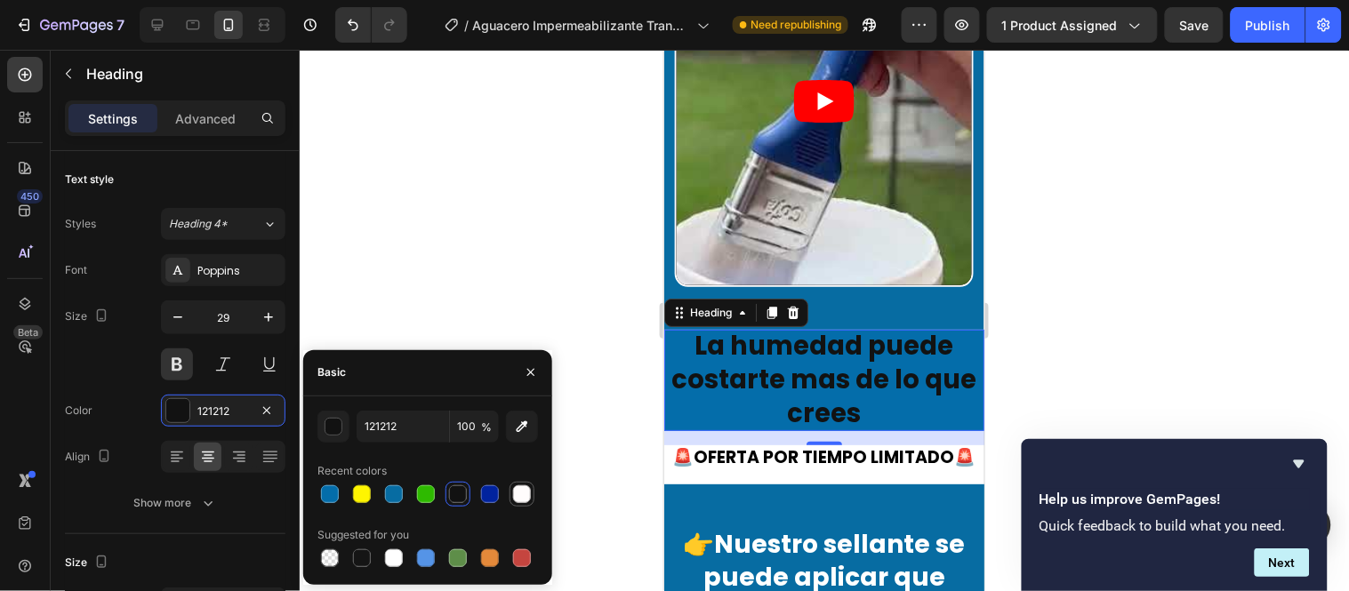
click at [517, 494] on div at bounding box center [522, 495] width 18 height 18
type input "FFFCFC"
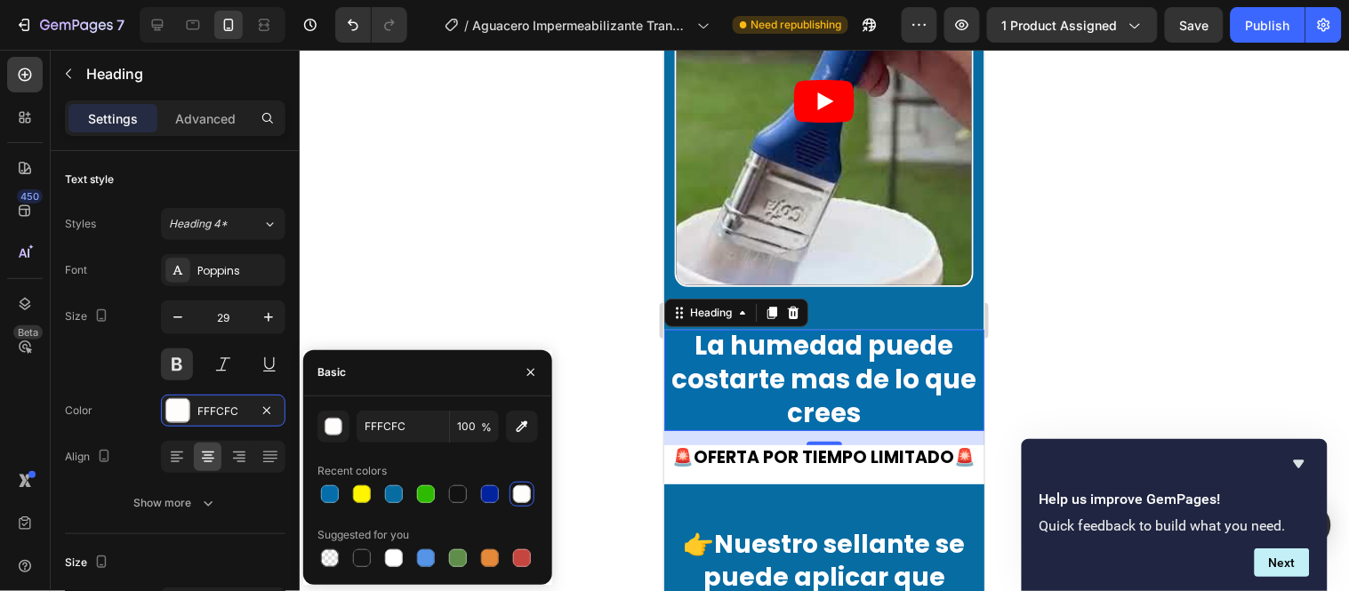
click at [507, 283] on div at bounding box center [824, 321] width 1049 height 542
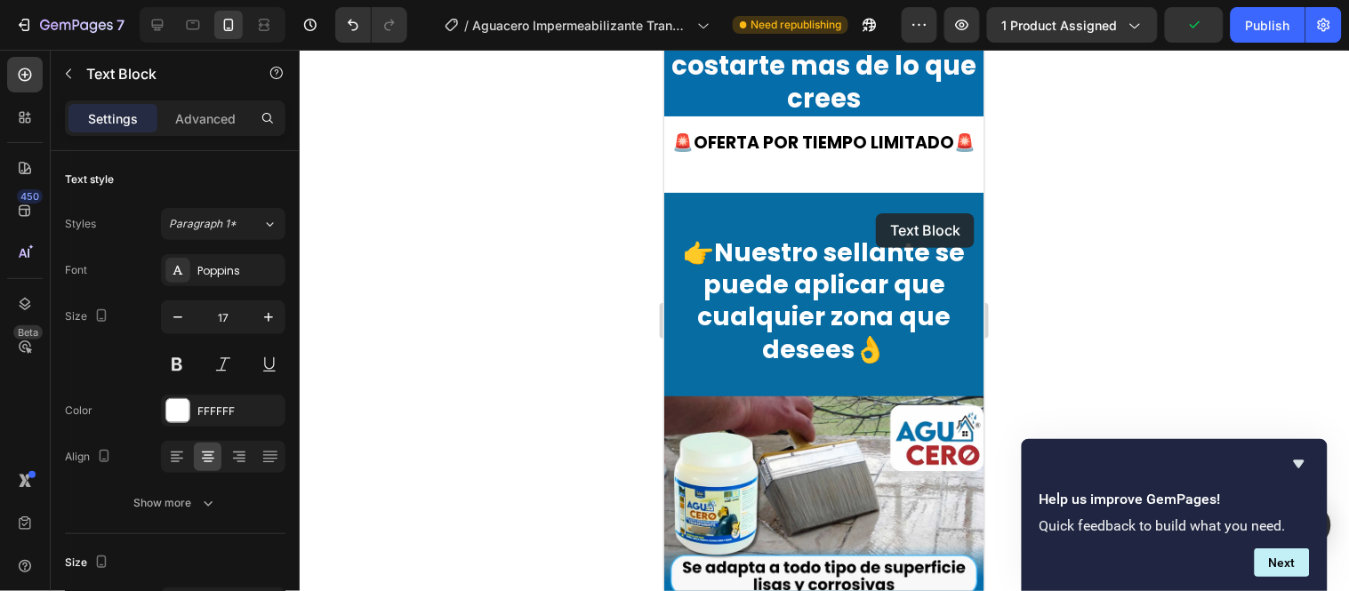
scroll to position [1726, 0]
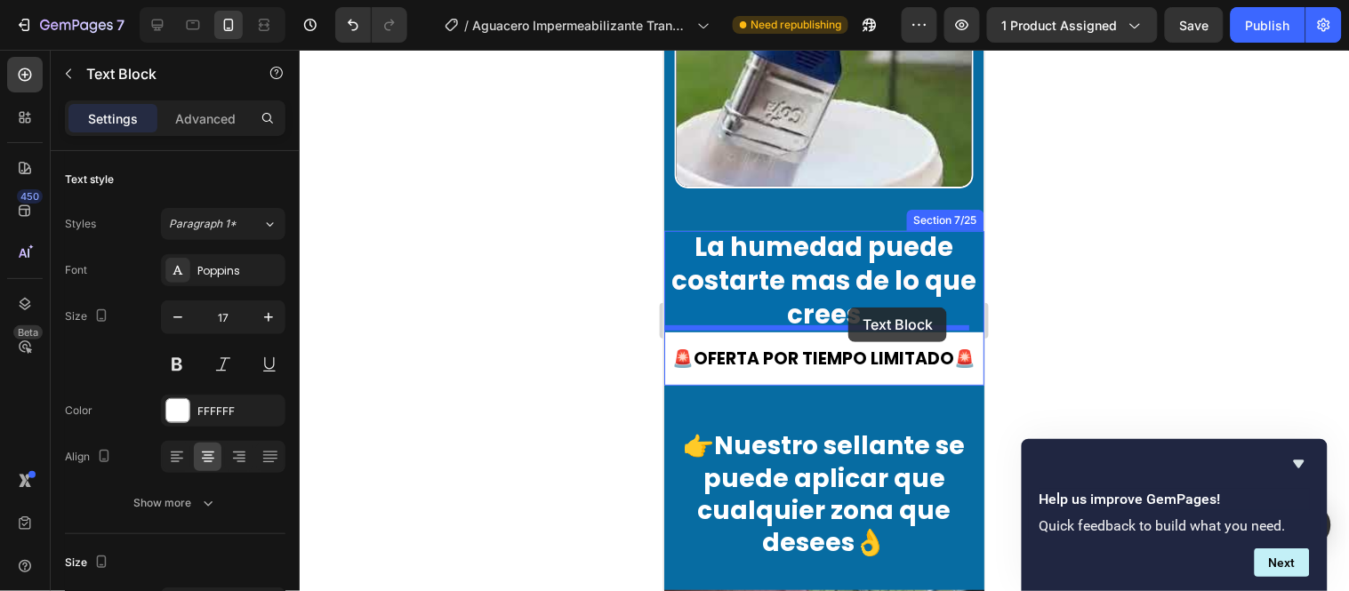
drag, startPoint x: 875, startPoint y: 223, endPoint x: 847, endPoint y: 307, distance: 88.0
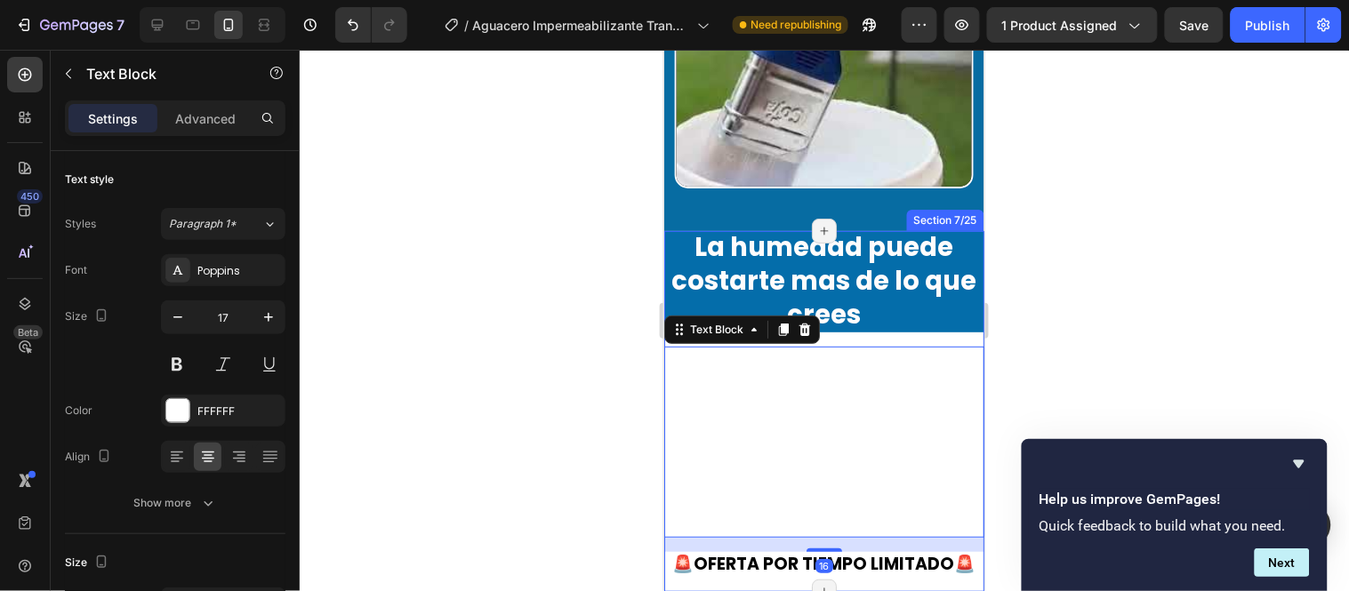
click at [895, 317] on div "La humedad puede costarte mas de lo que crees Heading Olvídate de goteras y man…" at bounding box center [823, 410] width 320 height 360
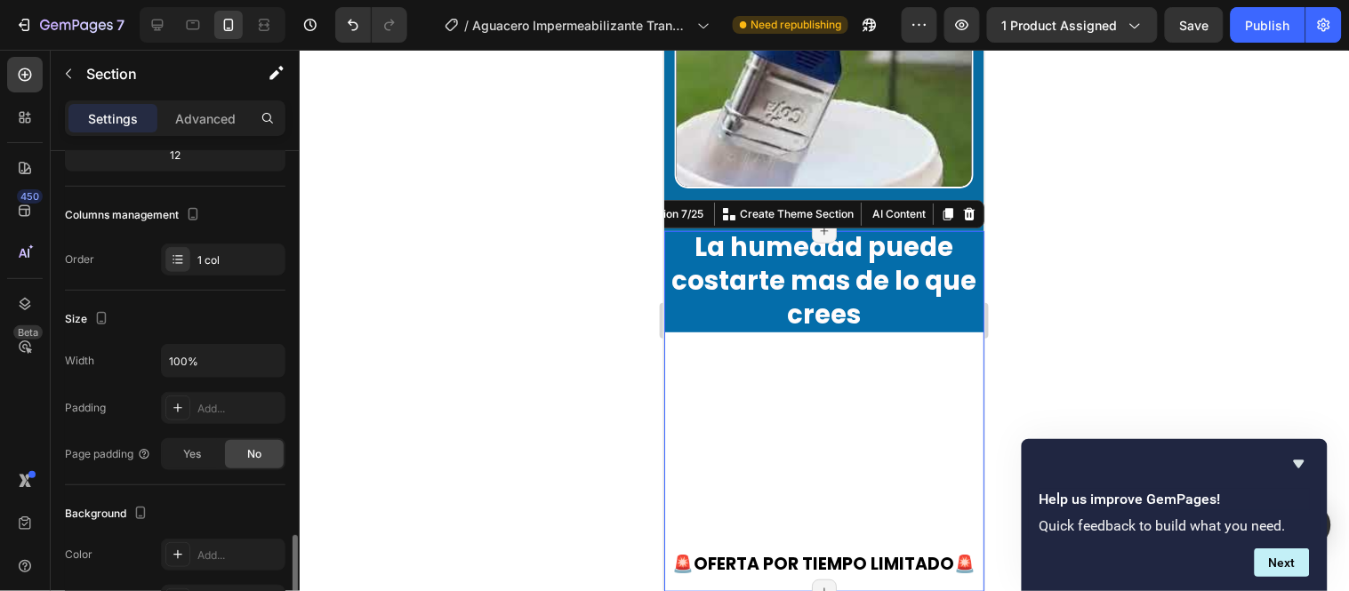
scroll to position [395, 0]
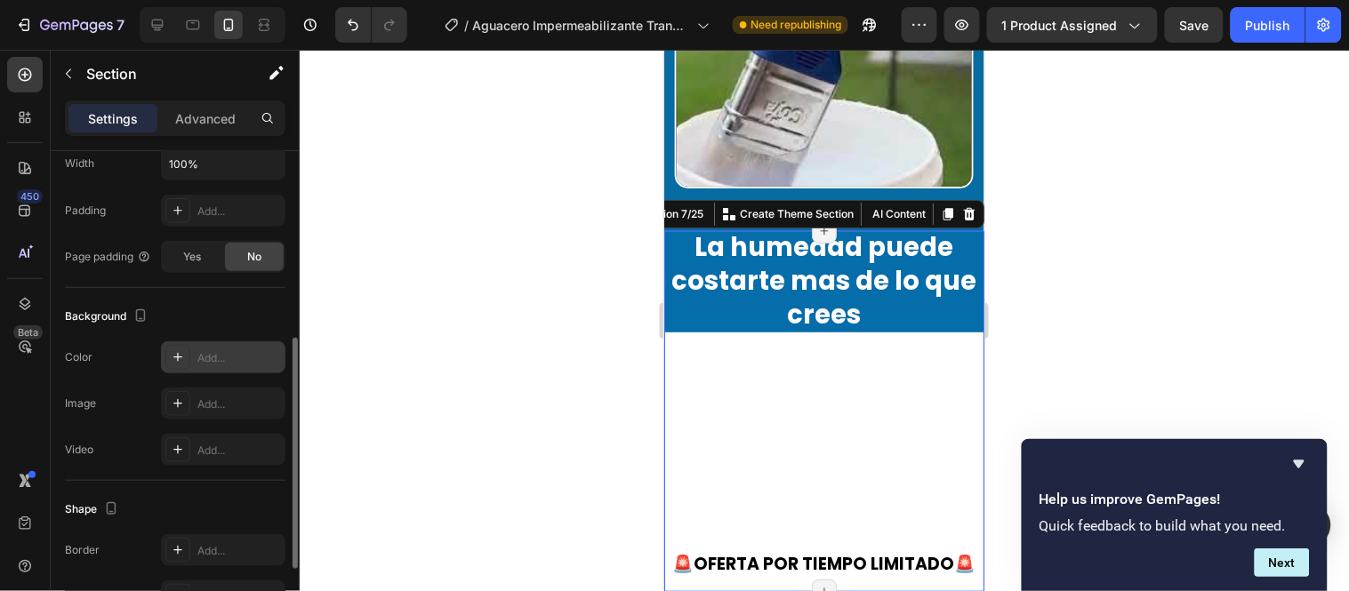
click at [210, 359] on div "Add..." at bounding box center [239, 358] width 84 height 16
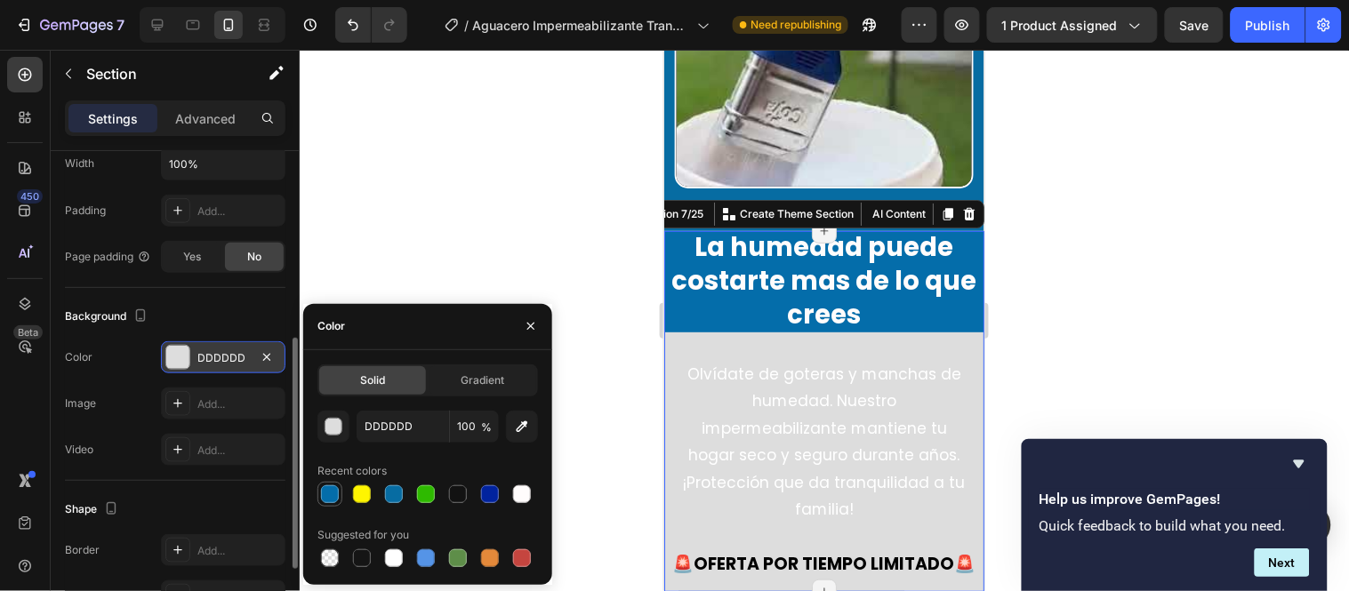
click at [321, 498] on div at bounding box center [330, 495] width 18 height 18
type input "046DAA"
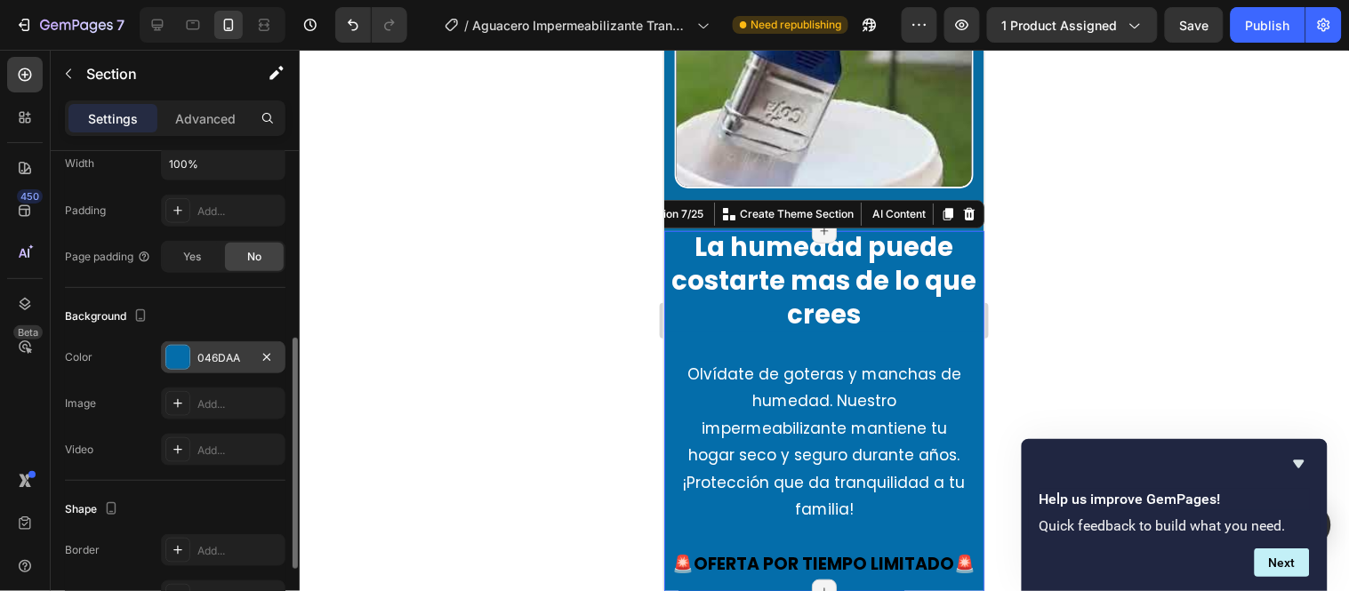
click at [618, 247] on div at bounding box center [824, 321] width 1049 height 542
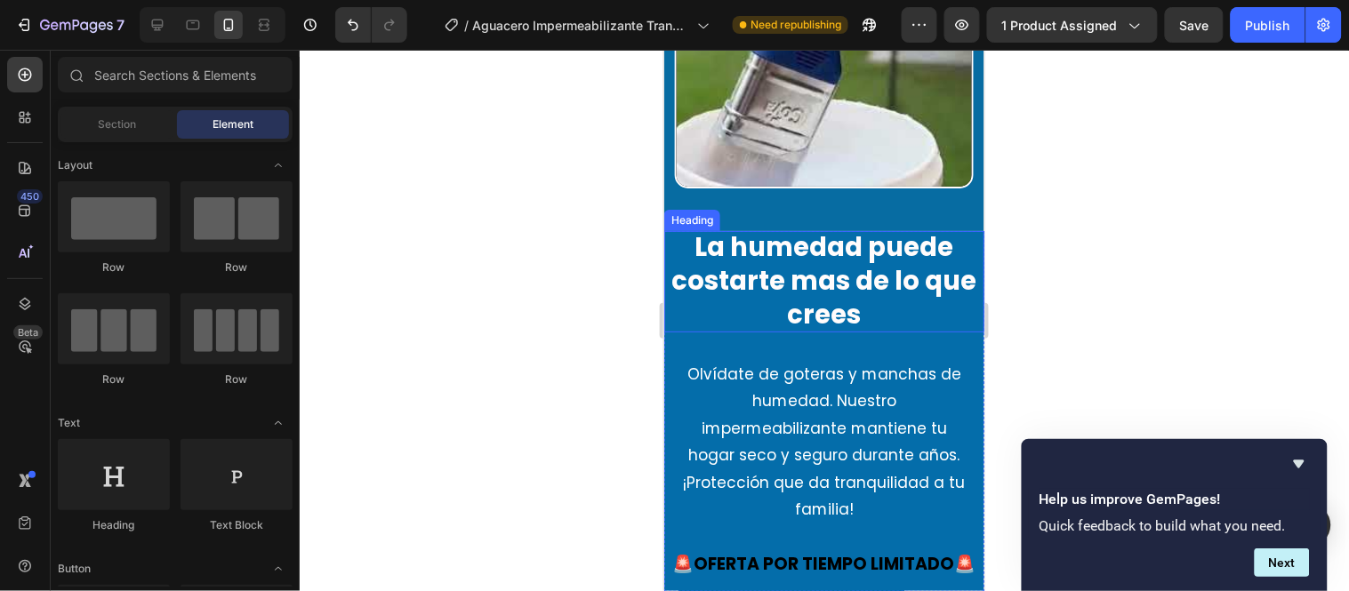
scroll to position [1825, 0]
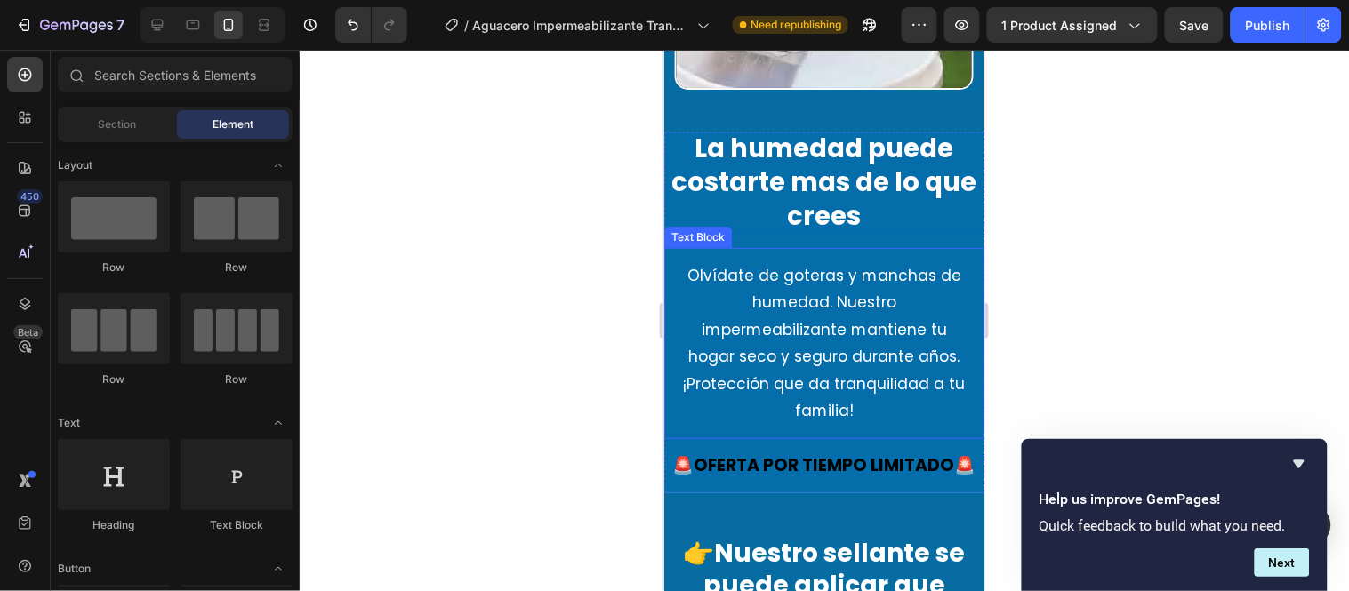
click at [839, 300] on p "Olvídate de goteras y manchas de humedad. Nuestro impermeabilizante mantiene tu…" at bounding box center [824, 343] width 292 height 164
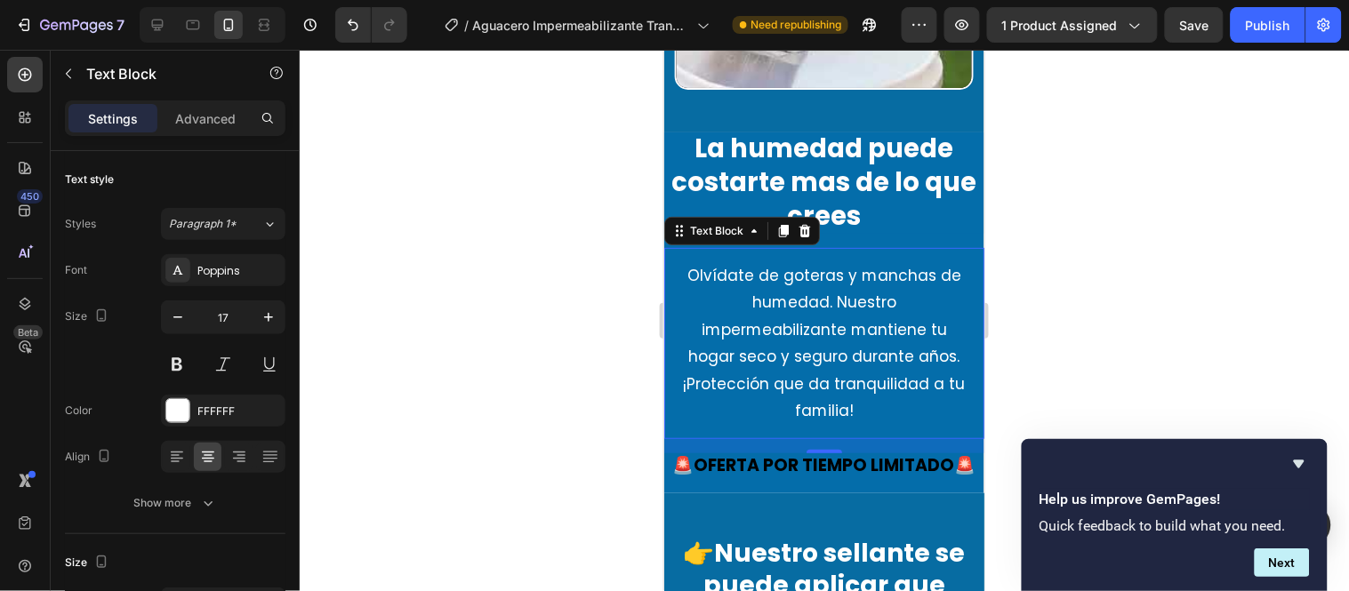
scroll to position [1924, 0]
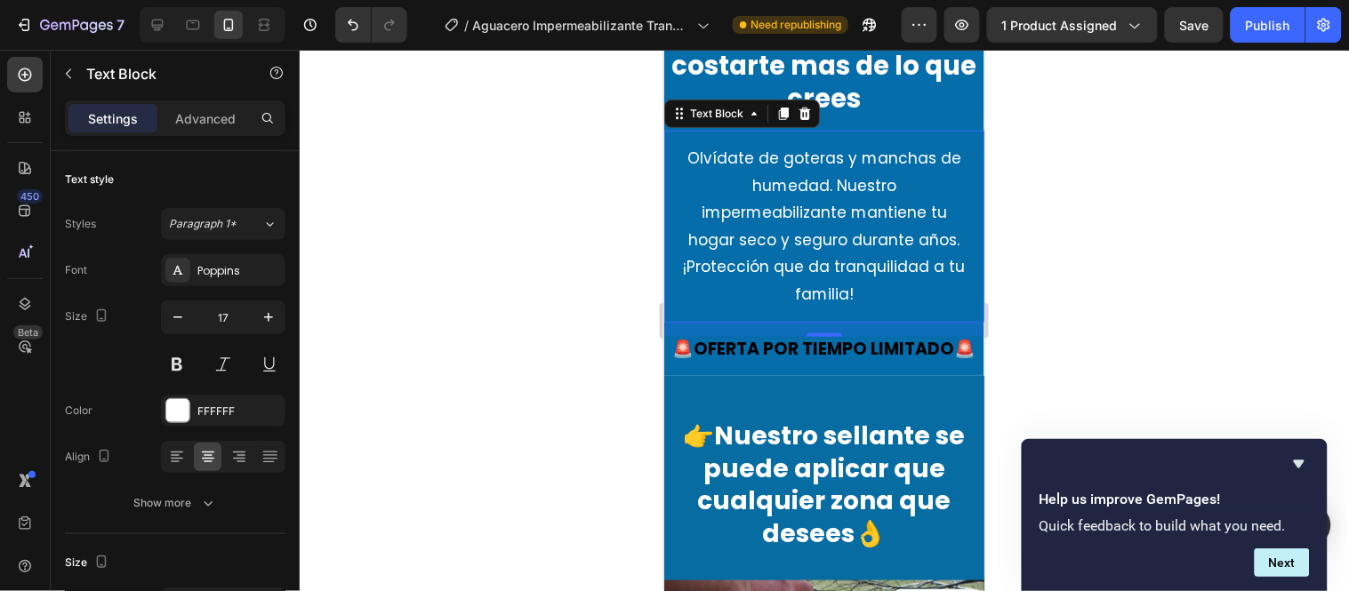
click at [840, 239] on p "Olvídate de goteras y manchas de humedad. Nuestro impermeabilizante mantiene tu…" at bounding box center [824, 226] width 292 height 164
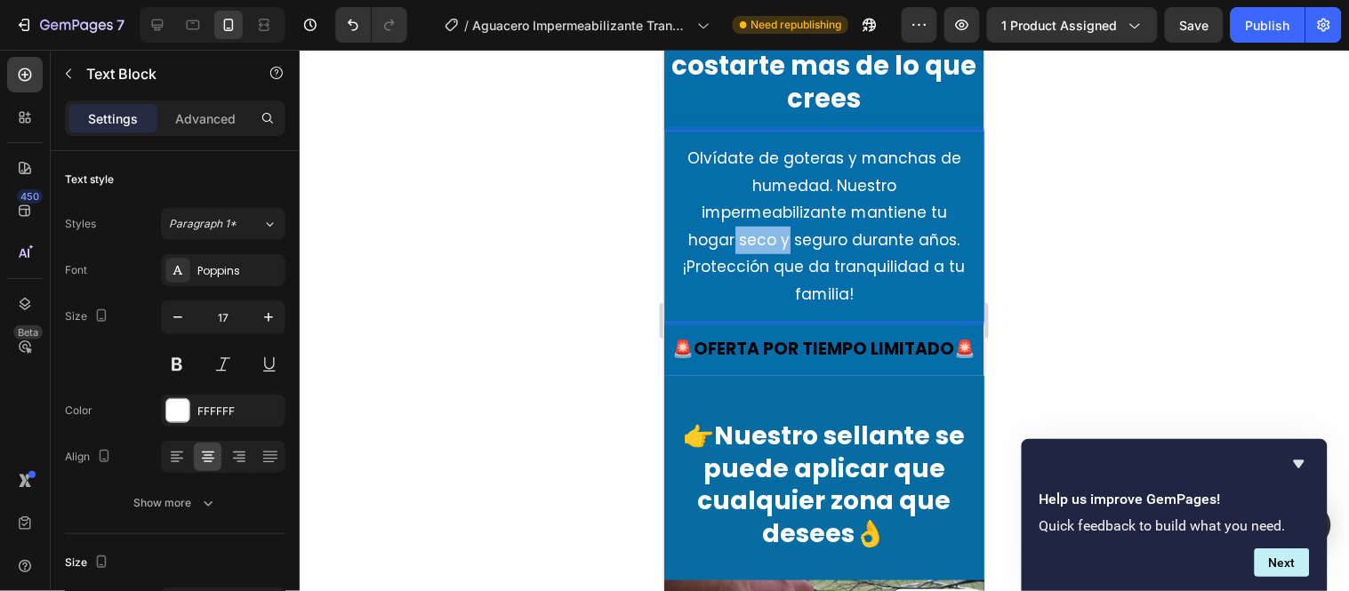
drag, startPoint x: 733, startPoint y: 239, endPoint x: 756, endPoint y: 242, distance: 23.3
click at [780, 237] on p "Olvídate de goteras y manchas de humedad. Nuestro impermeabilizante mantiene tu…" at bounding box center [824, 226] width 292 height 164
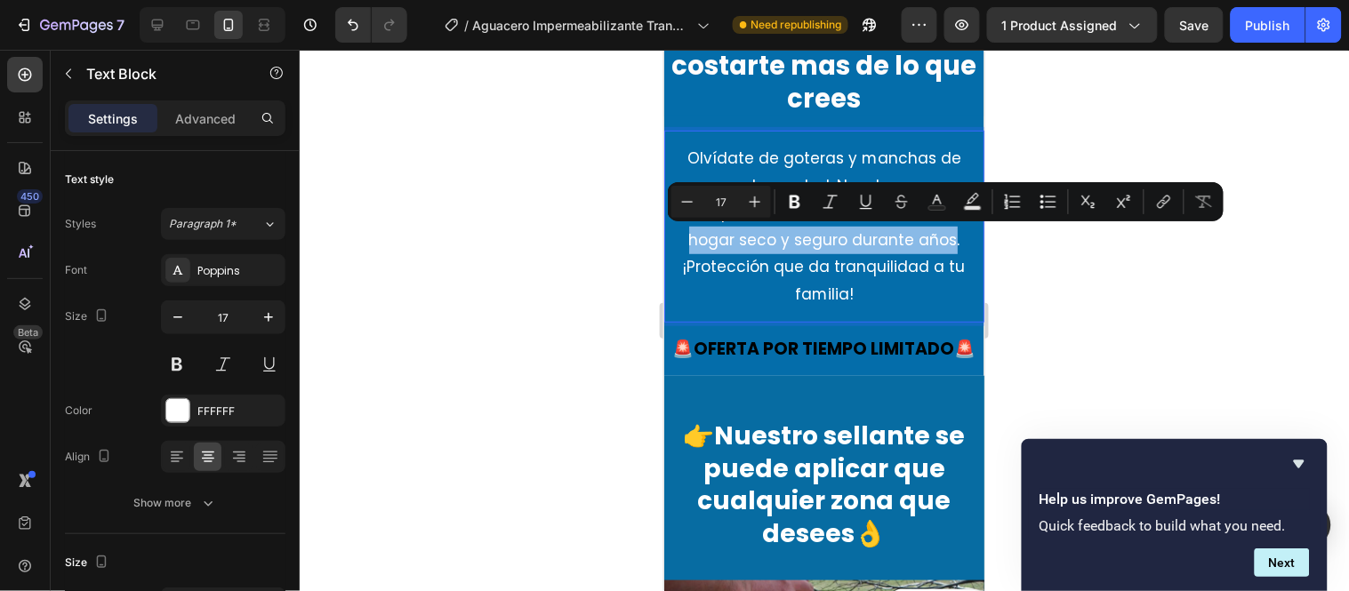
drag, startPoint x: 682, startPoint y: 237, endPoint x: 943, endPoint y: 234, distance: 260.6
click at [943, 234] on p "Olvídate de goteras y manchas de humedad. Nuestro impermeabilizante mantiene tu…" at bounding box center [824, 226] width 292 height 164
click at [926, 200] on button "Text Color" at bounding box center [937, 202] width 32 height 32
type input "FFFFFF"
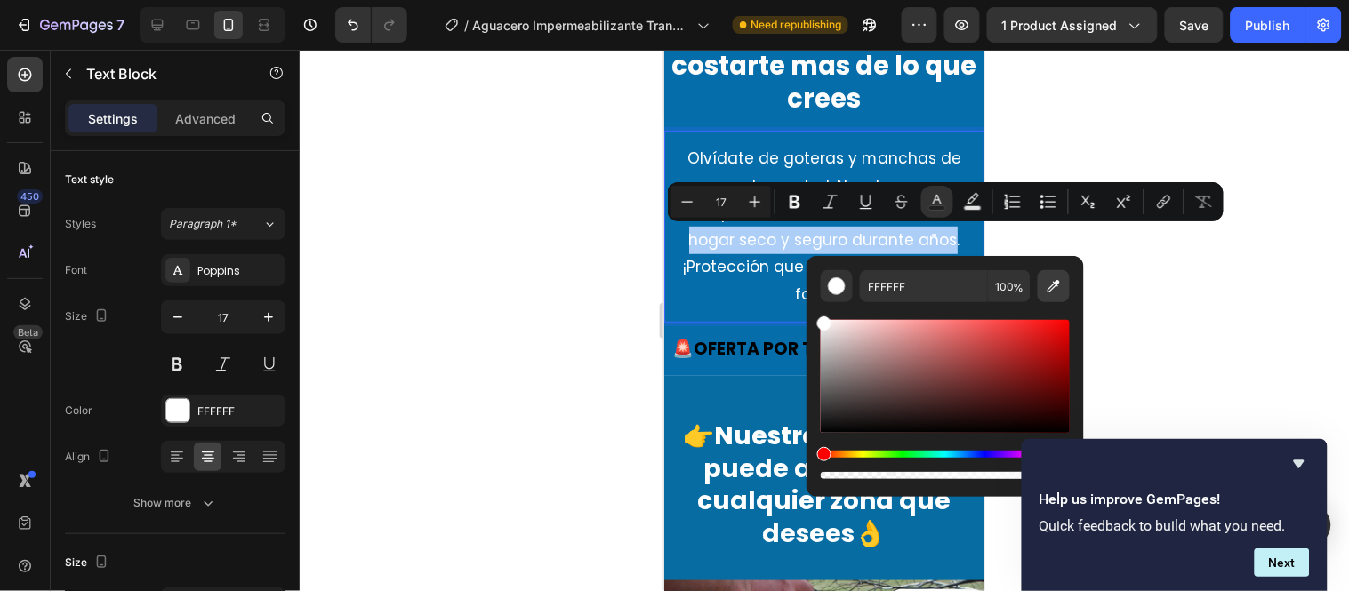
click at [1049, 289] on icon "Editor contextual toolbar" at bounding box center [1054, 286] width 12 height 12
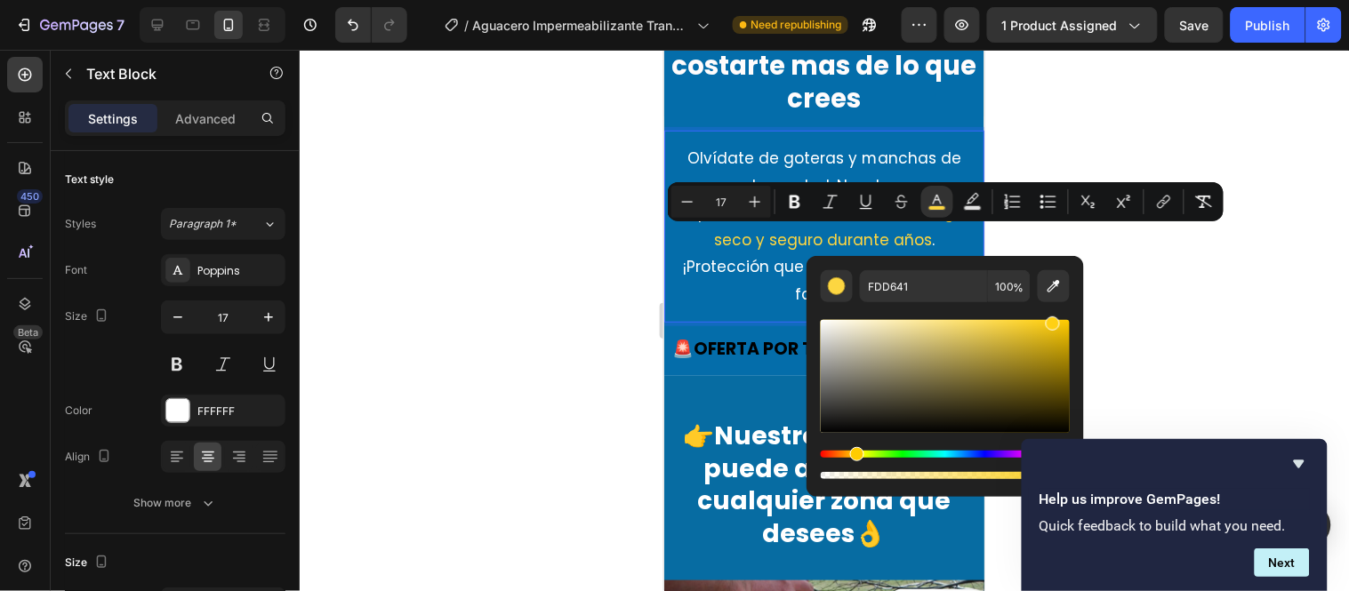
drag, startPoint x: 1021, startPoint y: 317, endPoint x: 1054, endPoint y: 311, distance: 33.5
click at [1054, 311] on div "Editor contextual toolbar" at bounding box center [945, 392] width 249 height 181
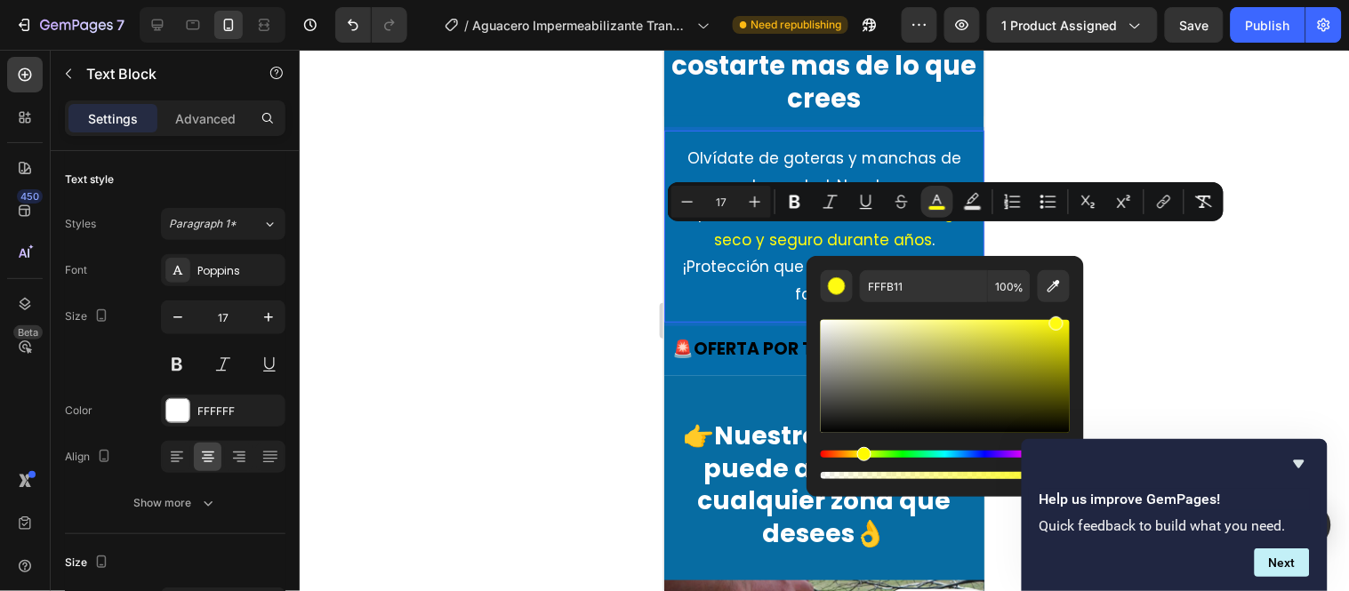
click at [863, 451] on div "Hue" at bounding box center [864, 454] width 14 height 14
drag, startPoint x: 1056, startPoint y: 325, endPoint x: 1069, endPoint y: 317, distance: 14.3
click at [1069, 317] on div "Editor contextual toolbar" at bounding box center [1066, 324] width 14 height 14
type input "FFFA02"
click at [761, 362] on h2 "🚨OFERTA POR TIEMPO LIMITADO🚨" at bounding box center [823, 349] width 320 height 26
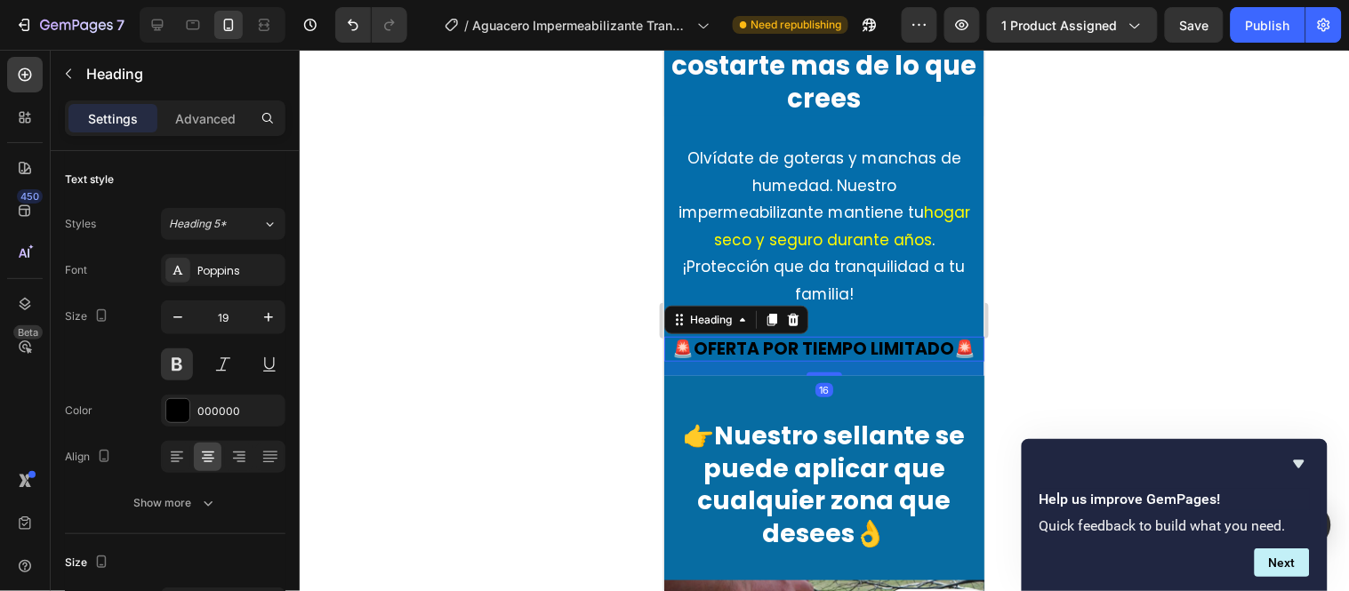
click at [602, 329] on div at bounding box center [824, 321] width 1049 height 542
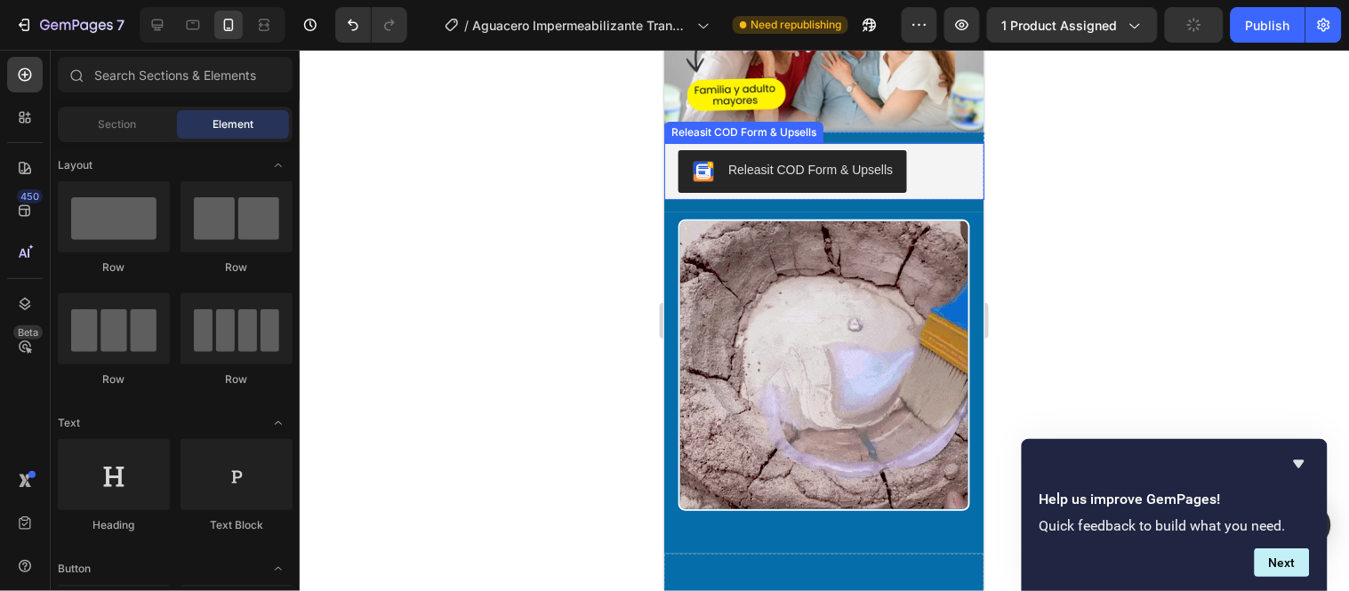
scroll to position [3505, 0]
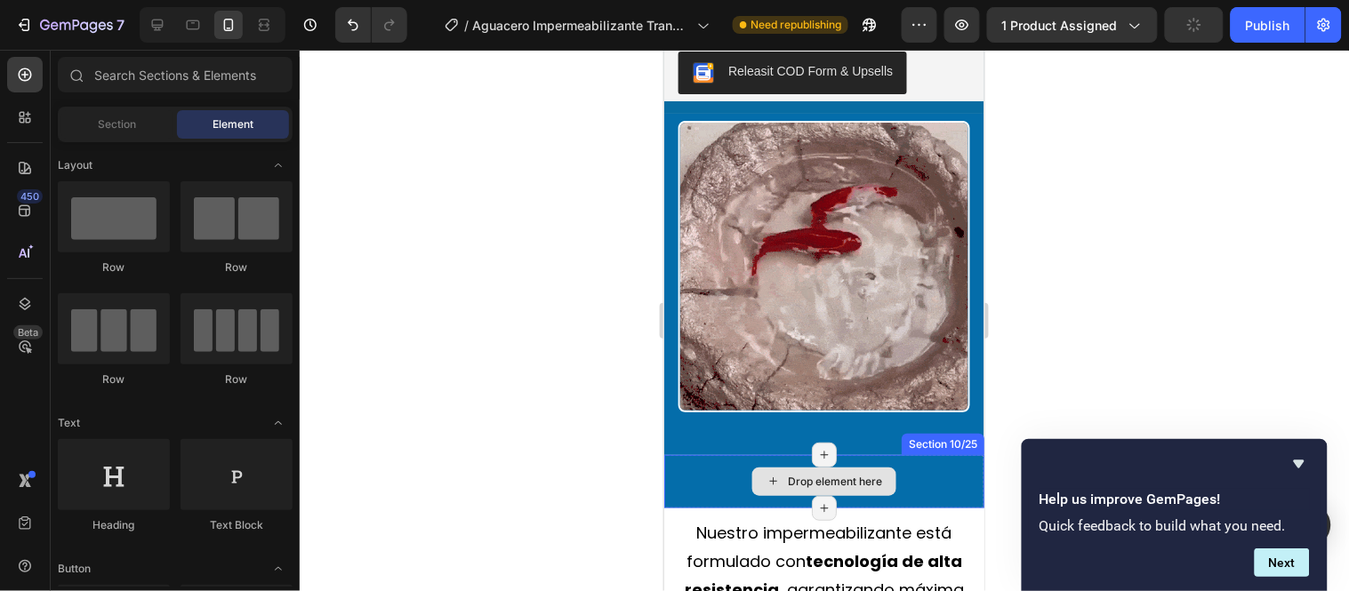
click at [917, 454] on div "Drop element here" at bounding box center [823, 480] width 320 height 53
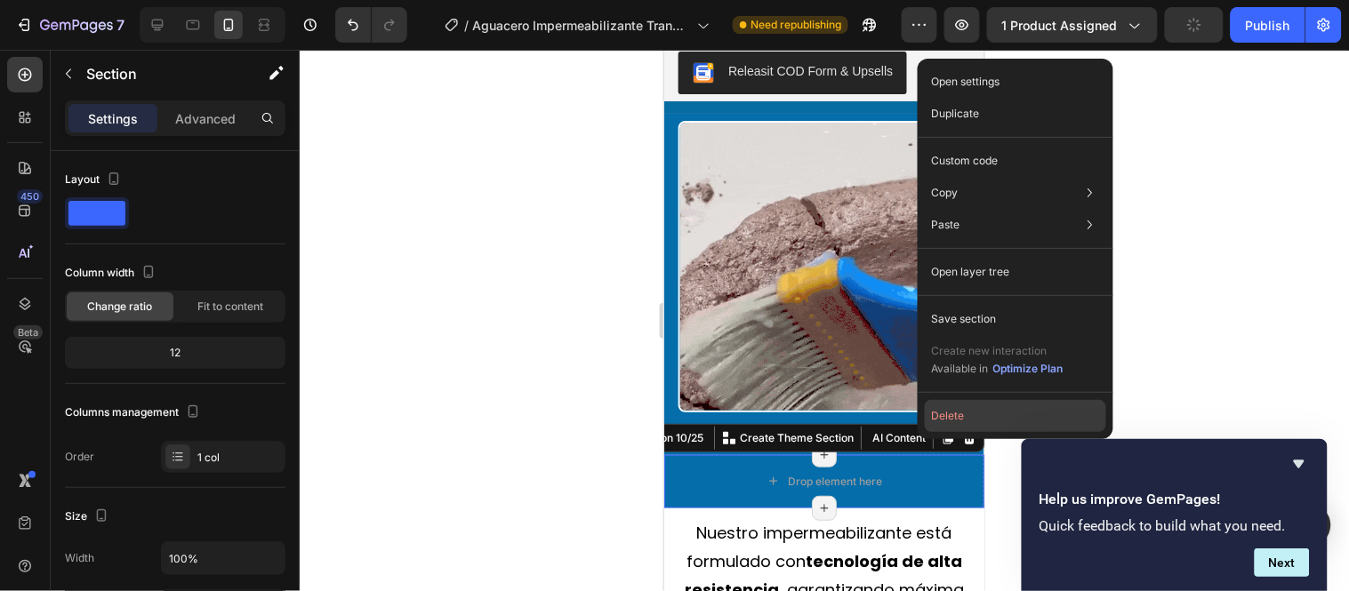
click at [955, 422] on button "Delete" at bounding box center [1015, 416] width 181 height 32
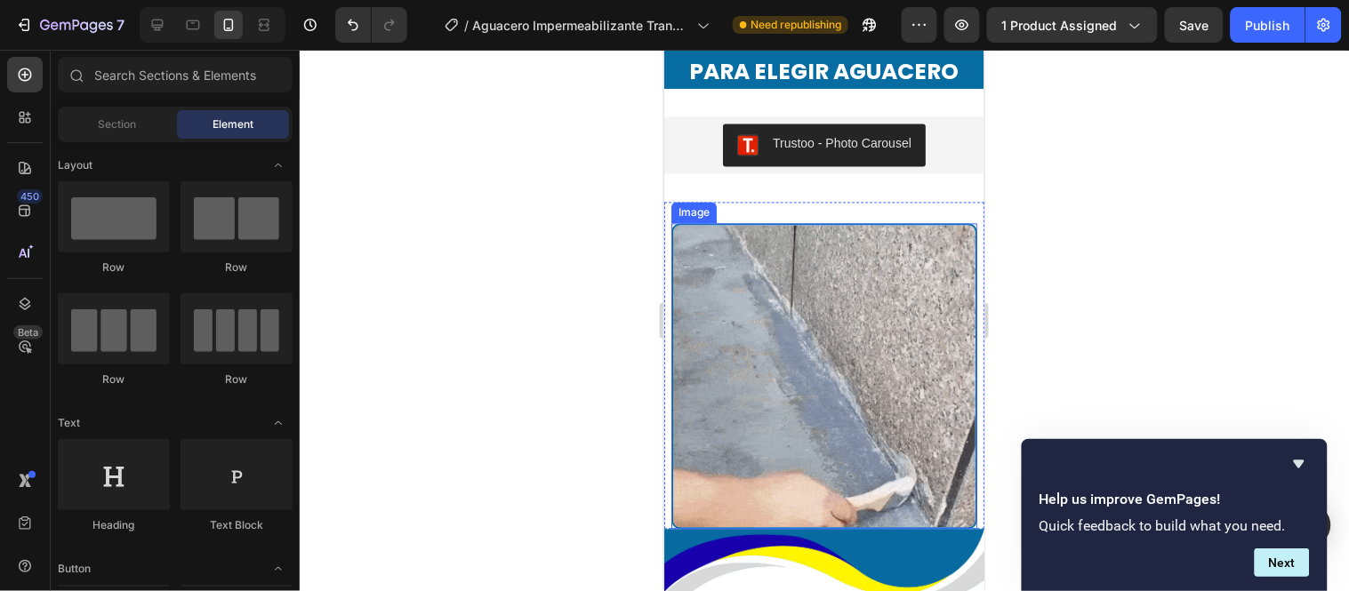
scroll to position [6074, 0]
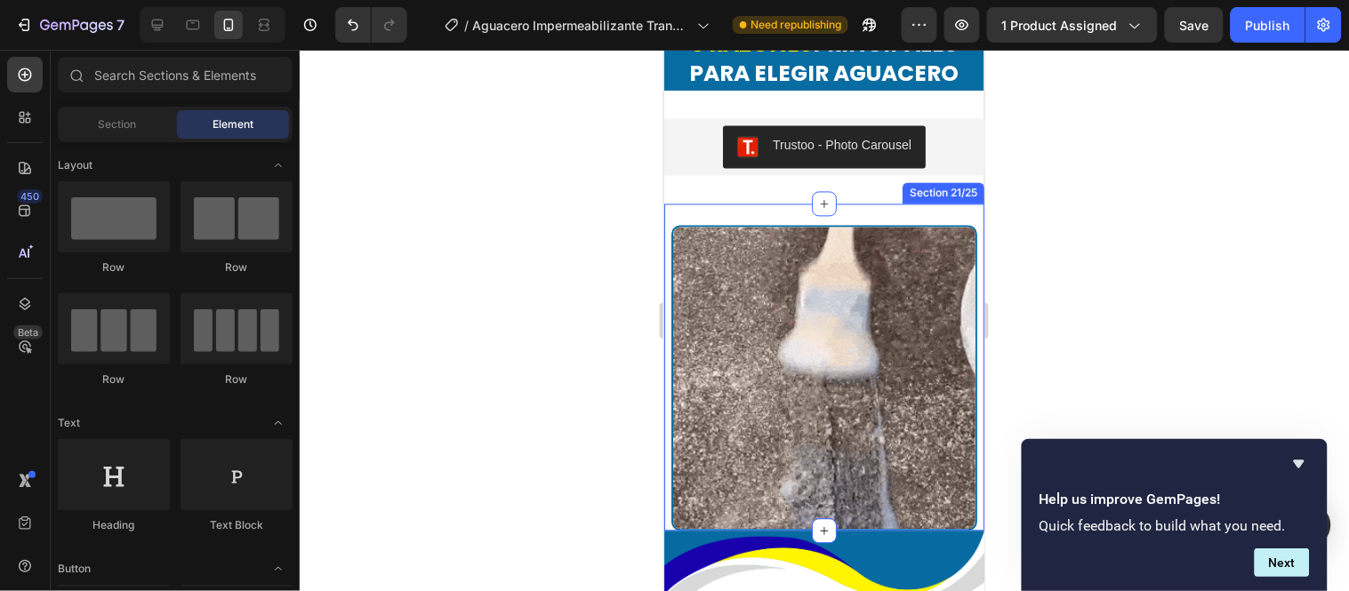
click at [851, 223] on div "Image" at bounding box center [823, 367] width 320 height 327
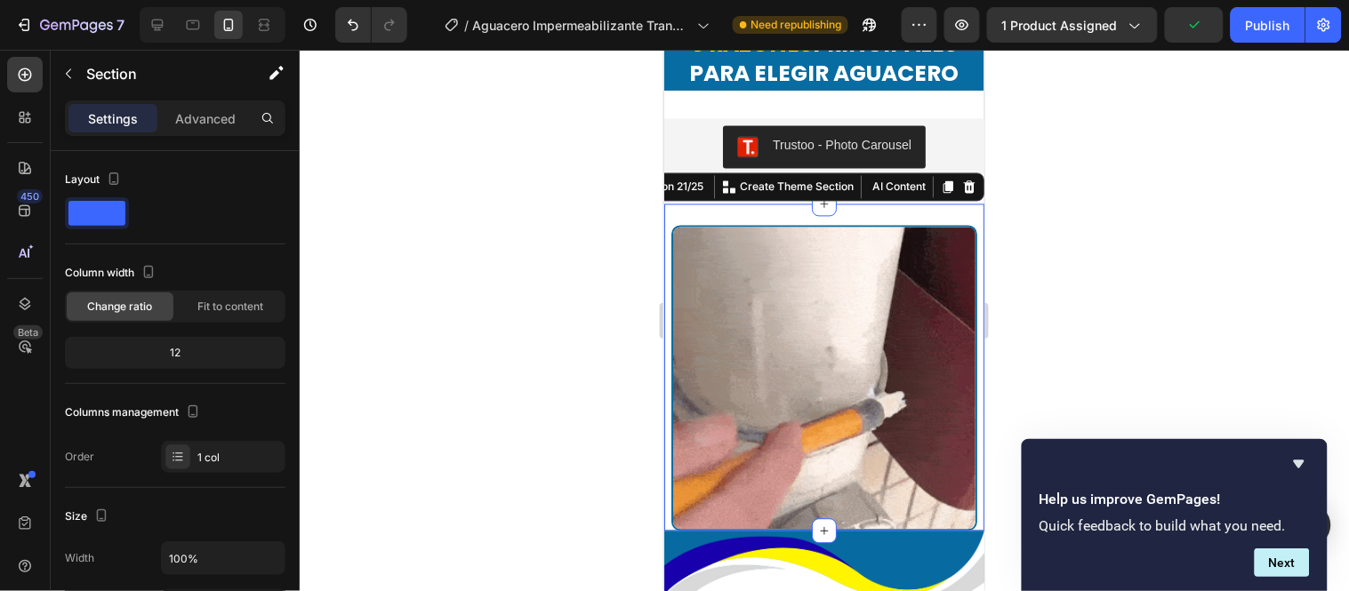
click at [852, 218] on div "Image" at bounding box center [823, 367] width 320 height 327
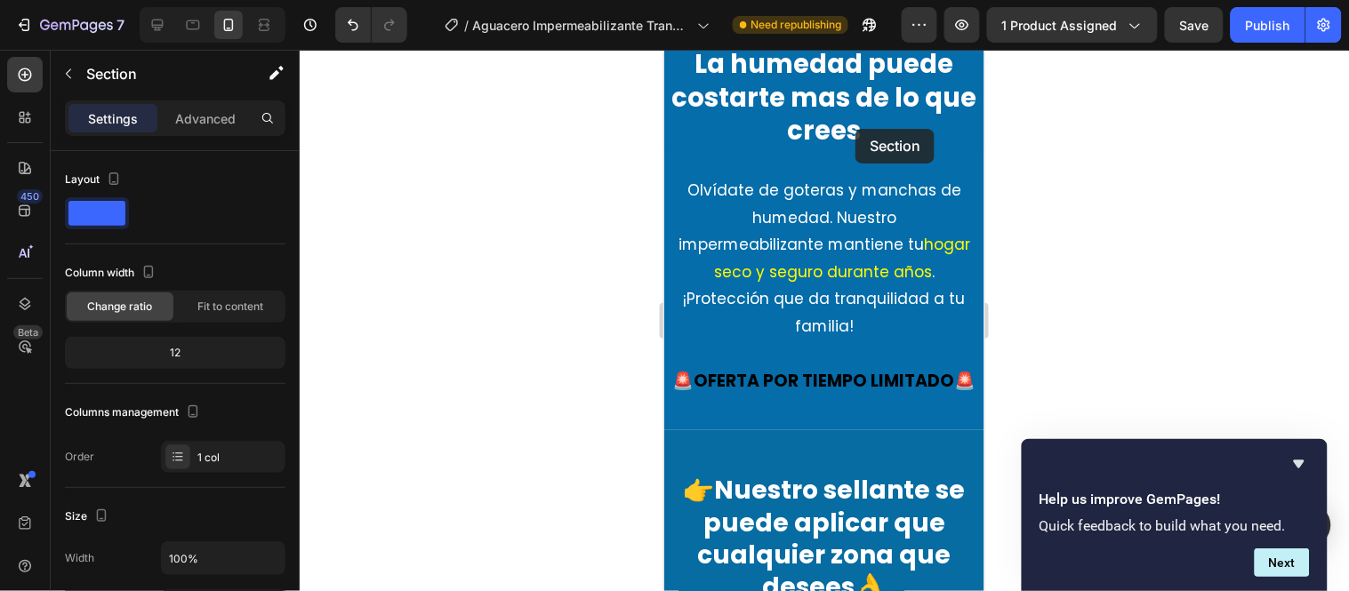
scroll to position [1879, 0]
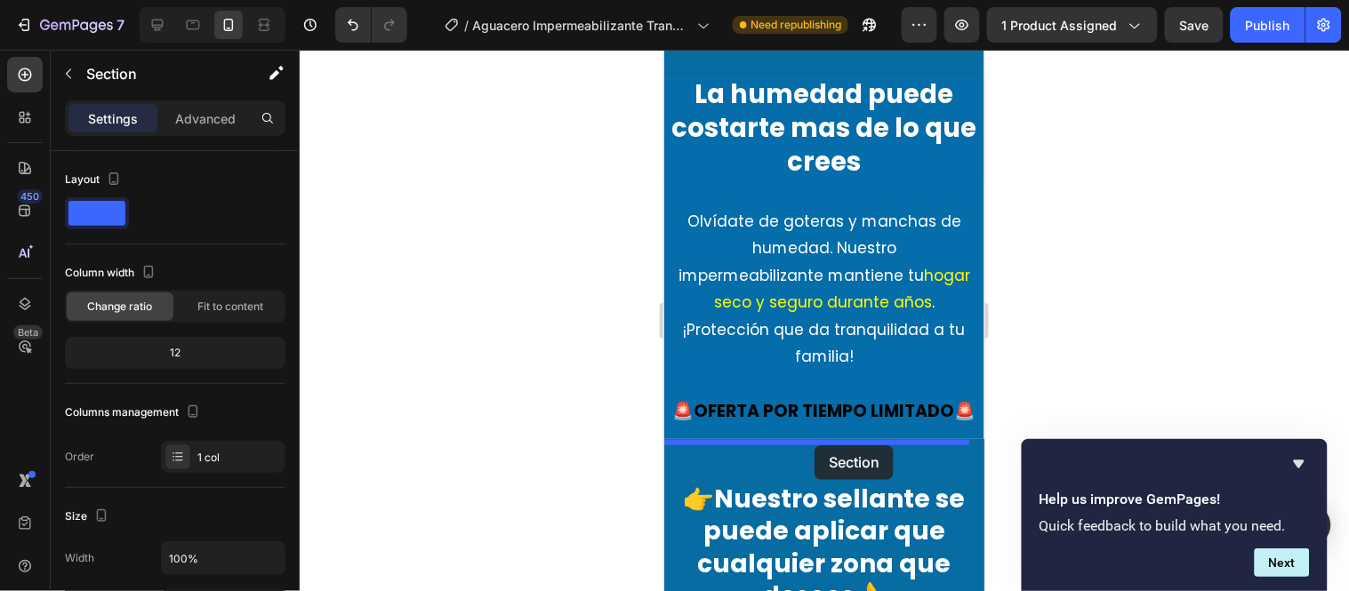
drag, startPoint x: 852, startPoint y: 218, endPoint x: 814, endPoint y: 445, distance: 230.0
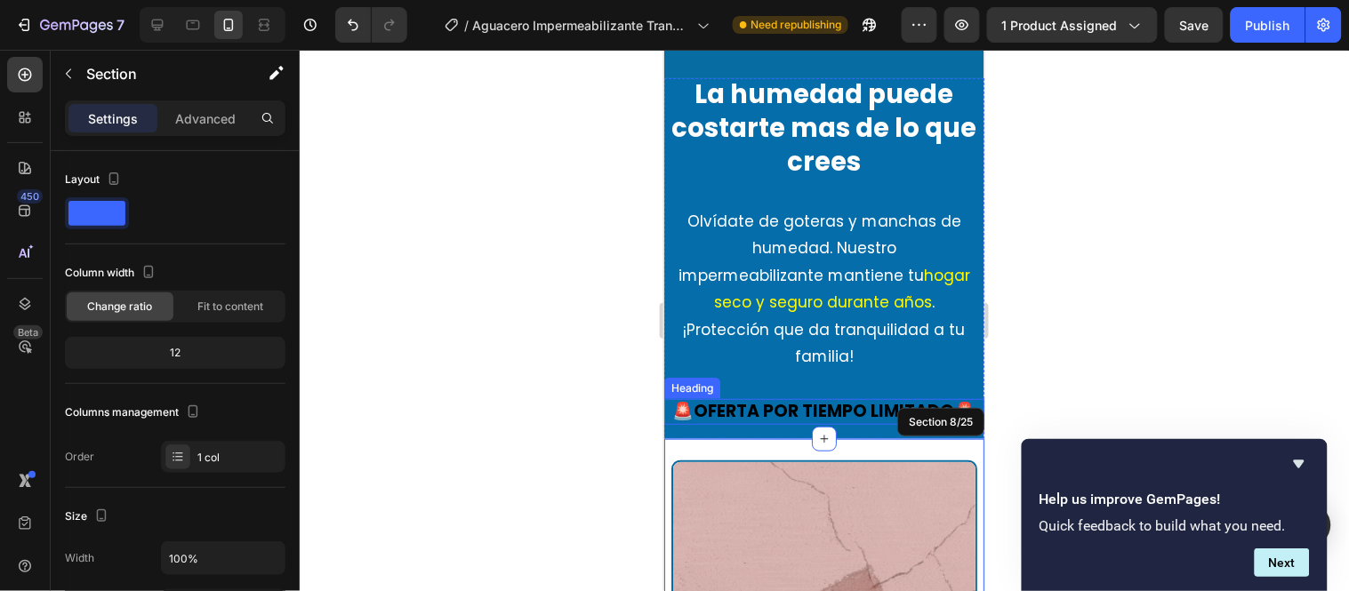
click at [888, 398] on h2 "🚨OFERTA POR TIEMPO LIMITADO🚨" at bounding box center [823, 411] width 320 height 26
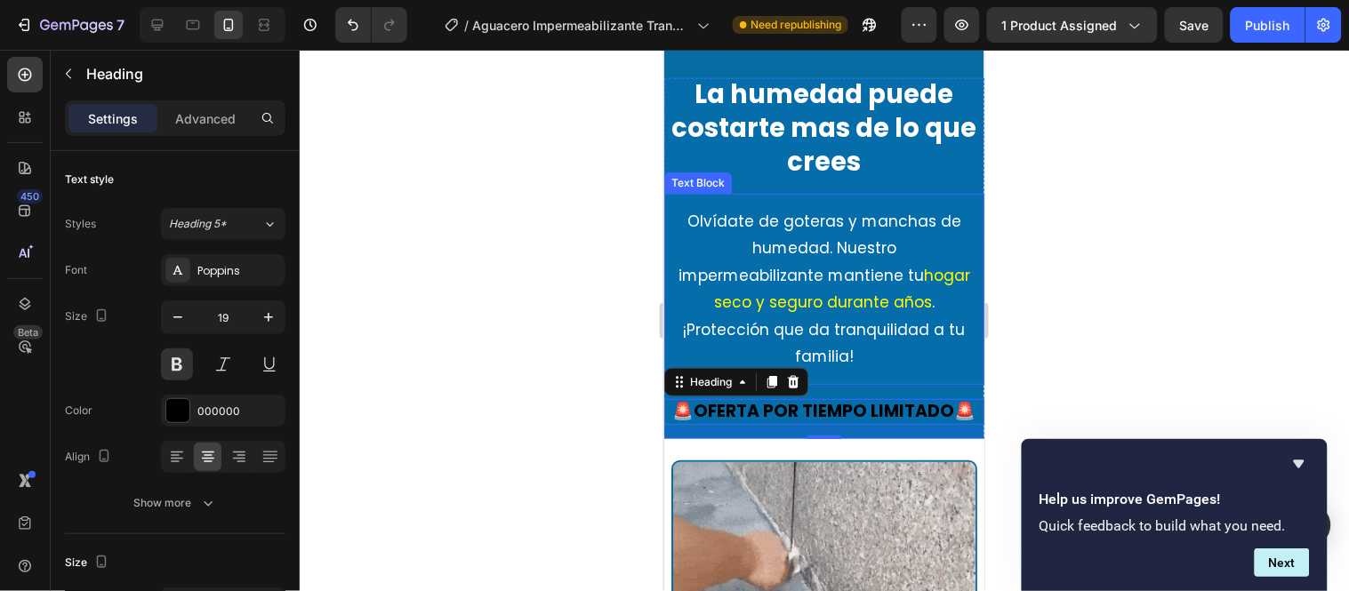
scroll to position [1978, 0]
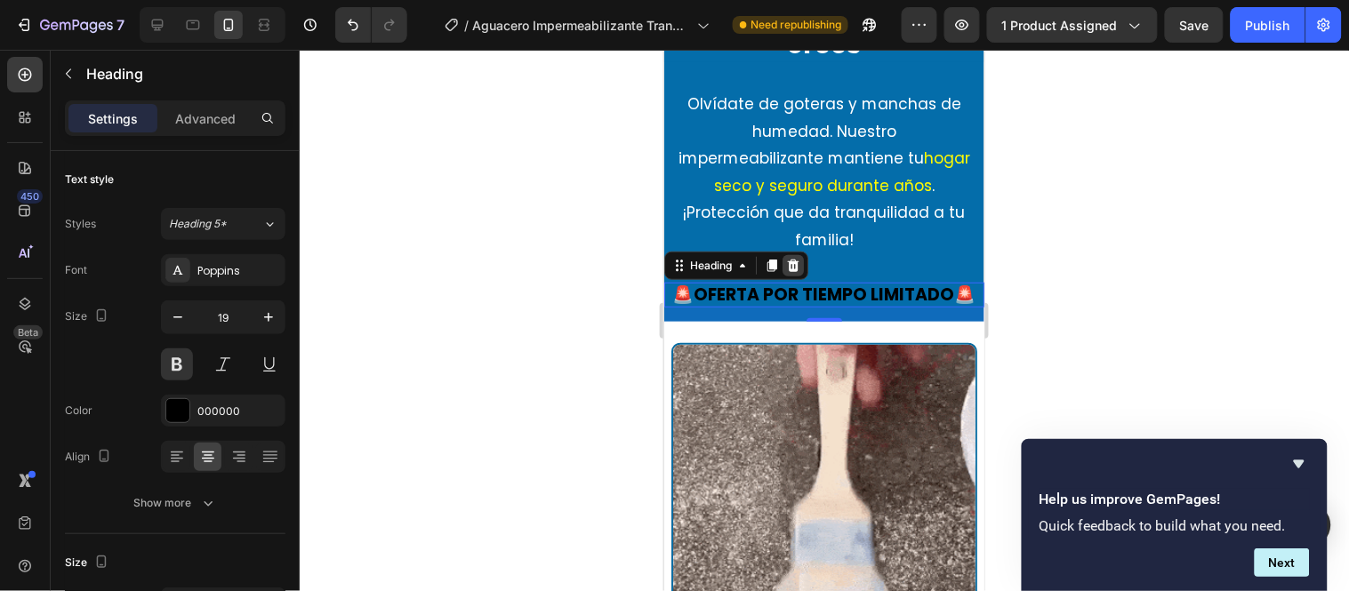
click at [796, 263] on icon at bounding box center [793, 265] width 12 height 12
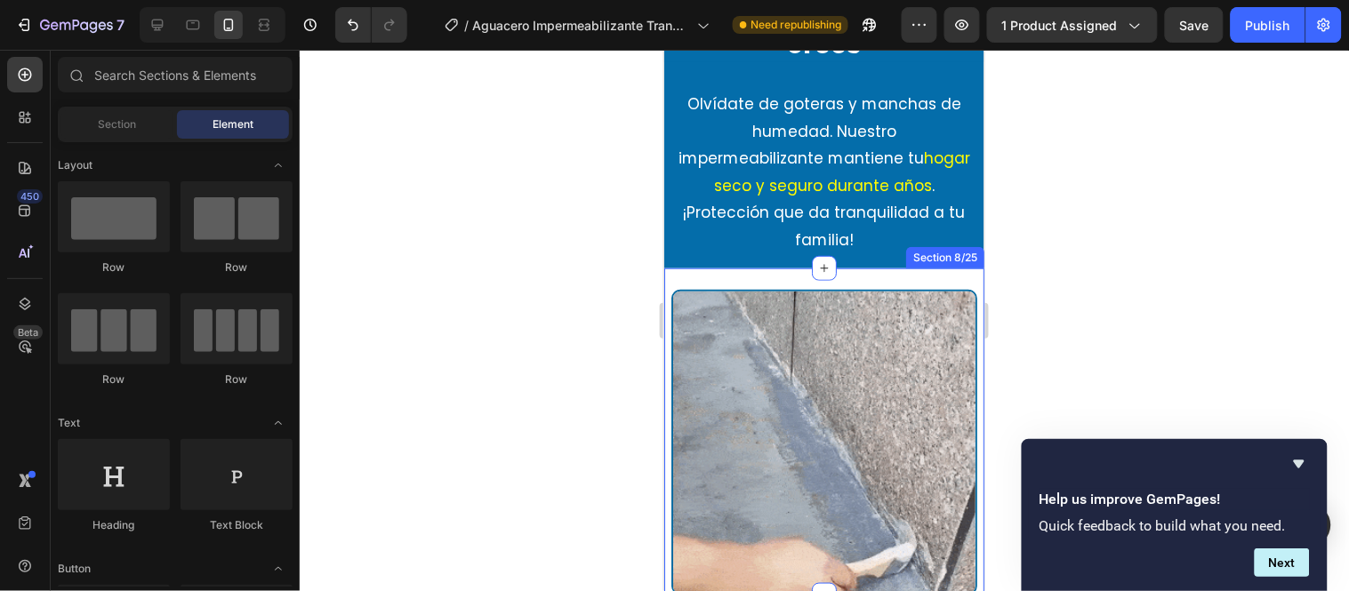
click at [875, 273] on div "Image" at bounding box center [823, 431] width 320 height 327
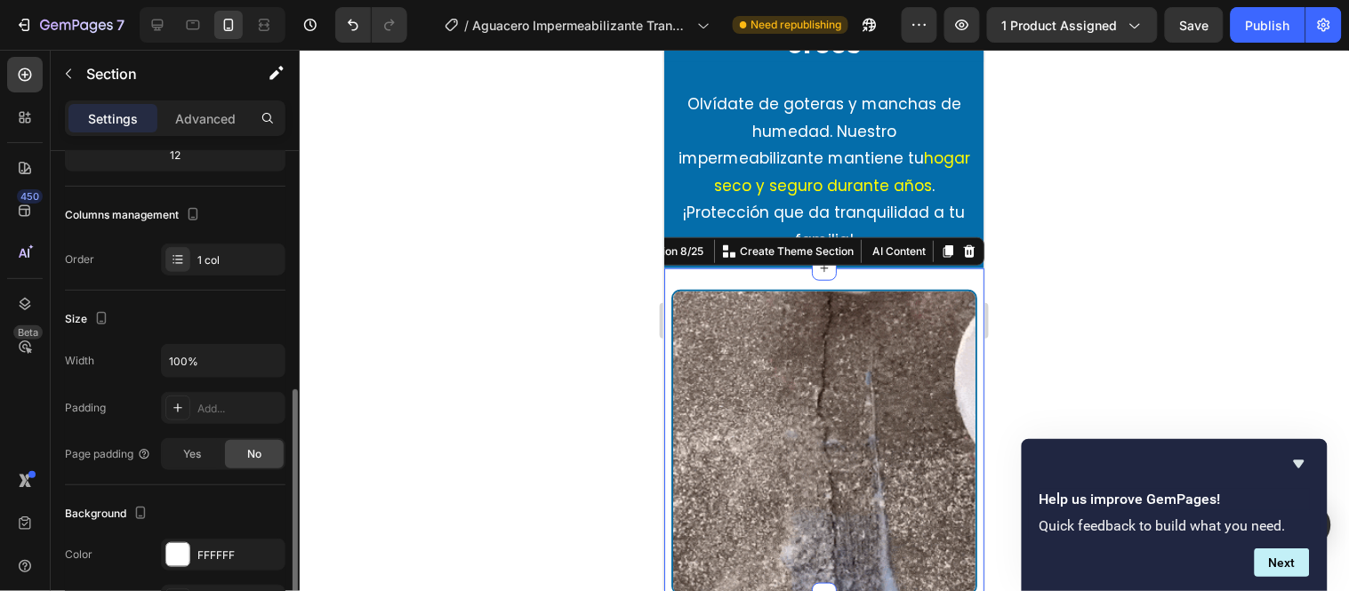
scroll to position [296, 0]
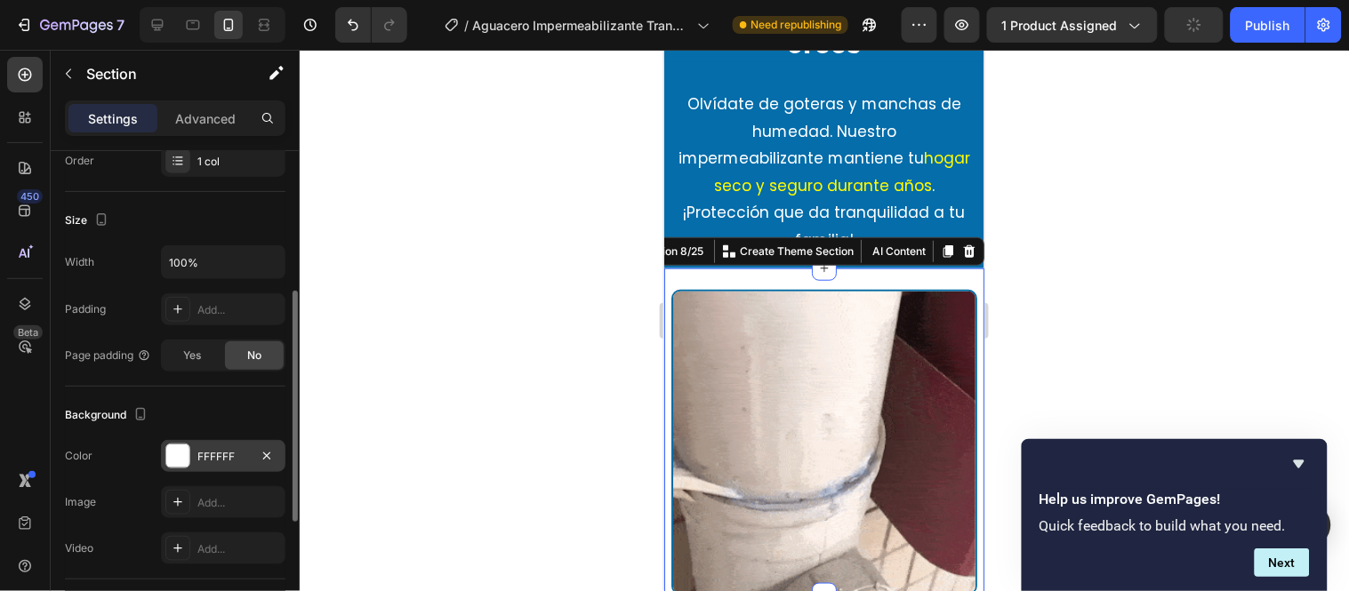
click at [211, 457] on div "FFFFFF" at bounding box center [223, 457] width 52 height 16
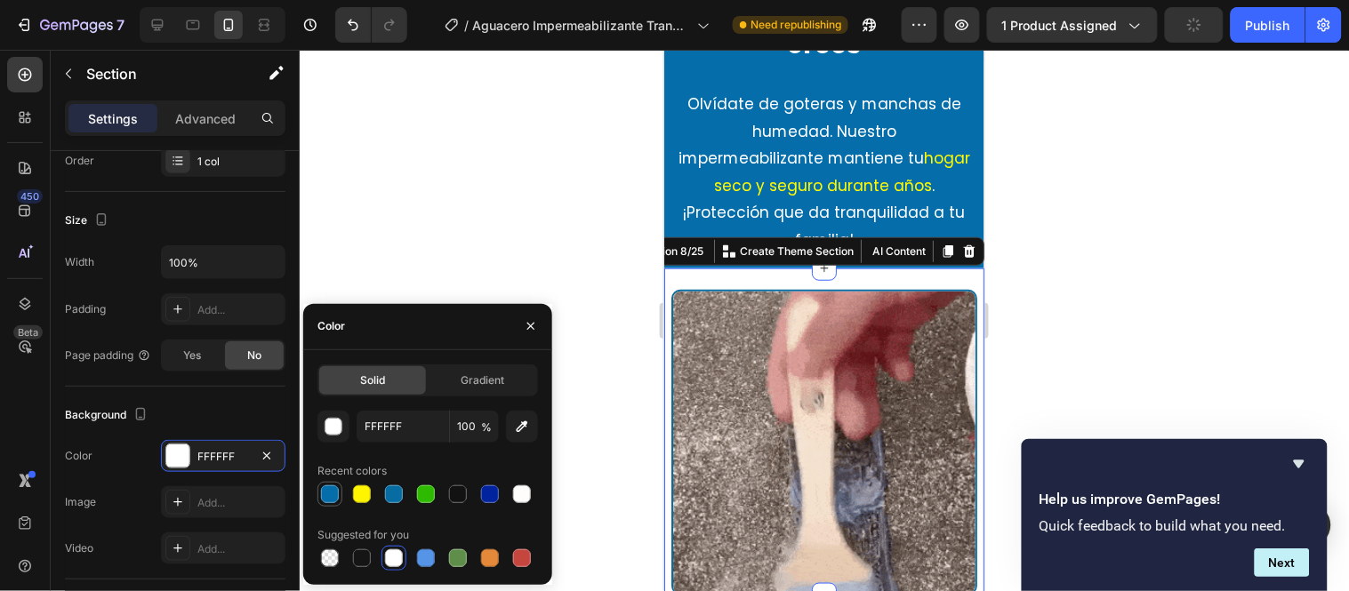
click at [329, 494] on div at bounding box center [330, 495] width 18 height 18
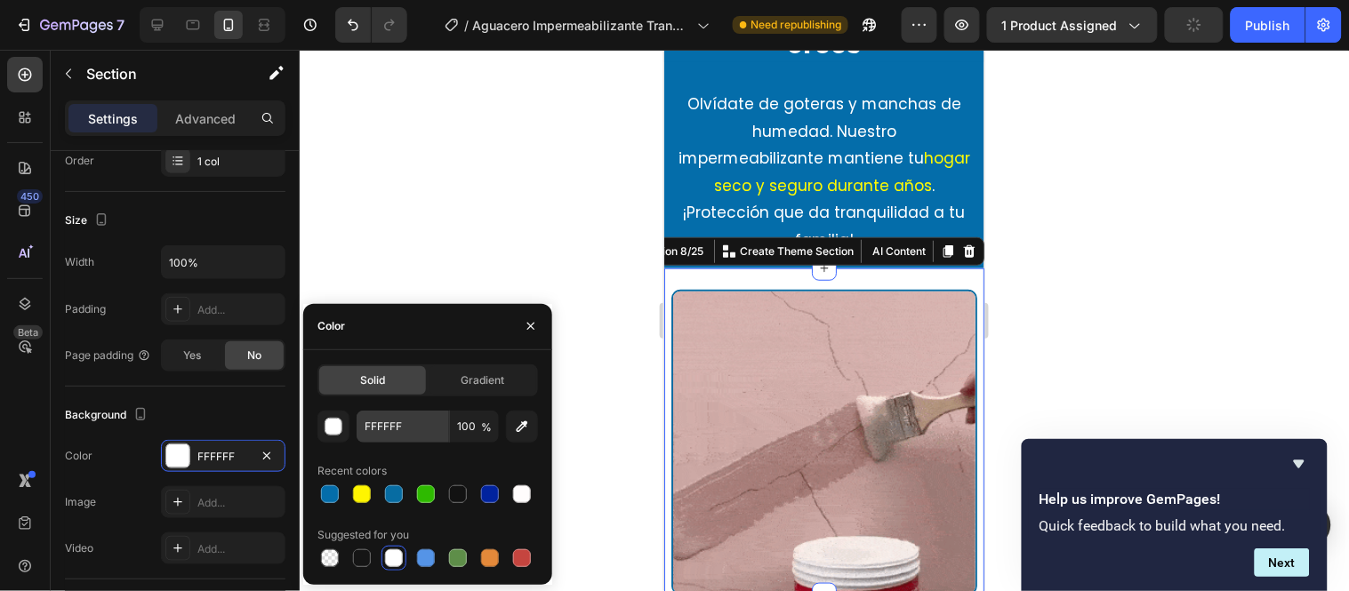
type input "046DAA"
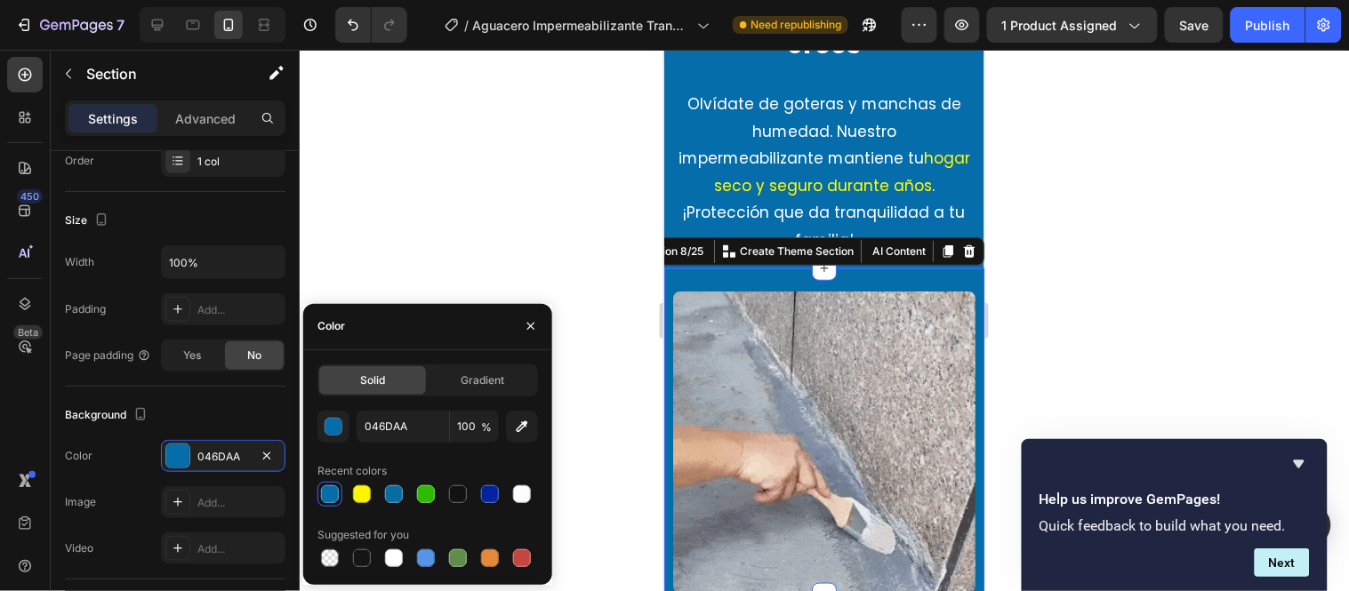
click at [576, 238] on div at bounding box center [824, 321] width 1049 height 542
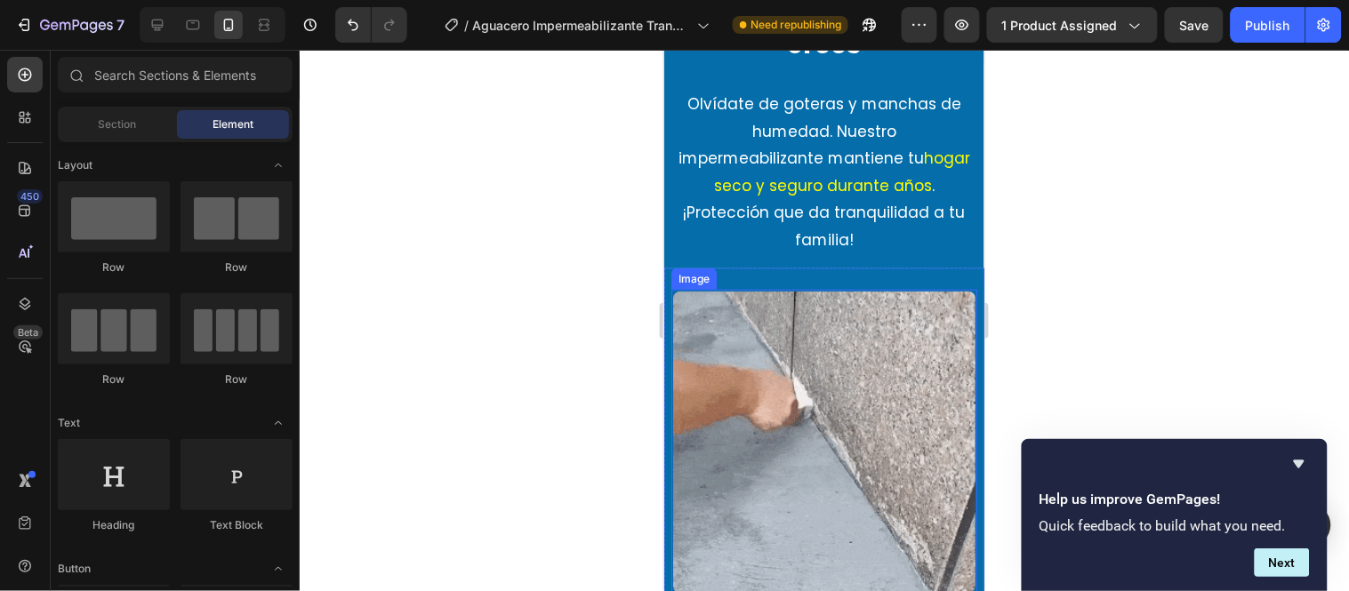
click at [791, 331] on img at bounding box center [824, 442] width 306 height 306
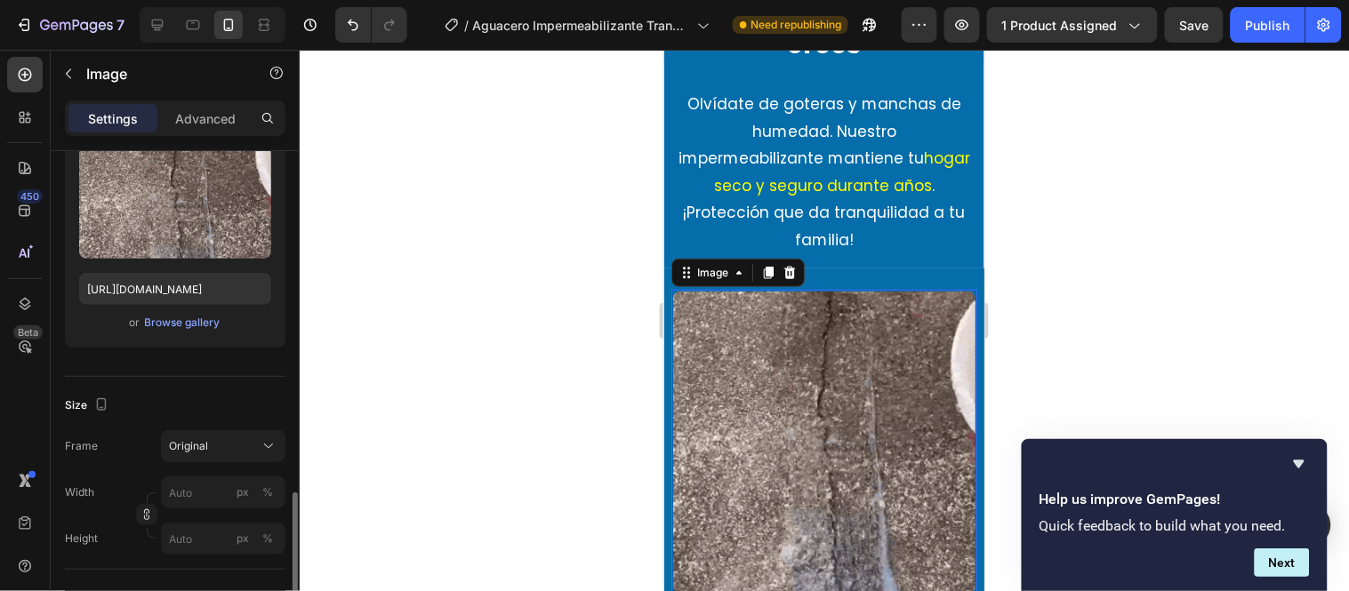
scroll to position [494, 0]
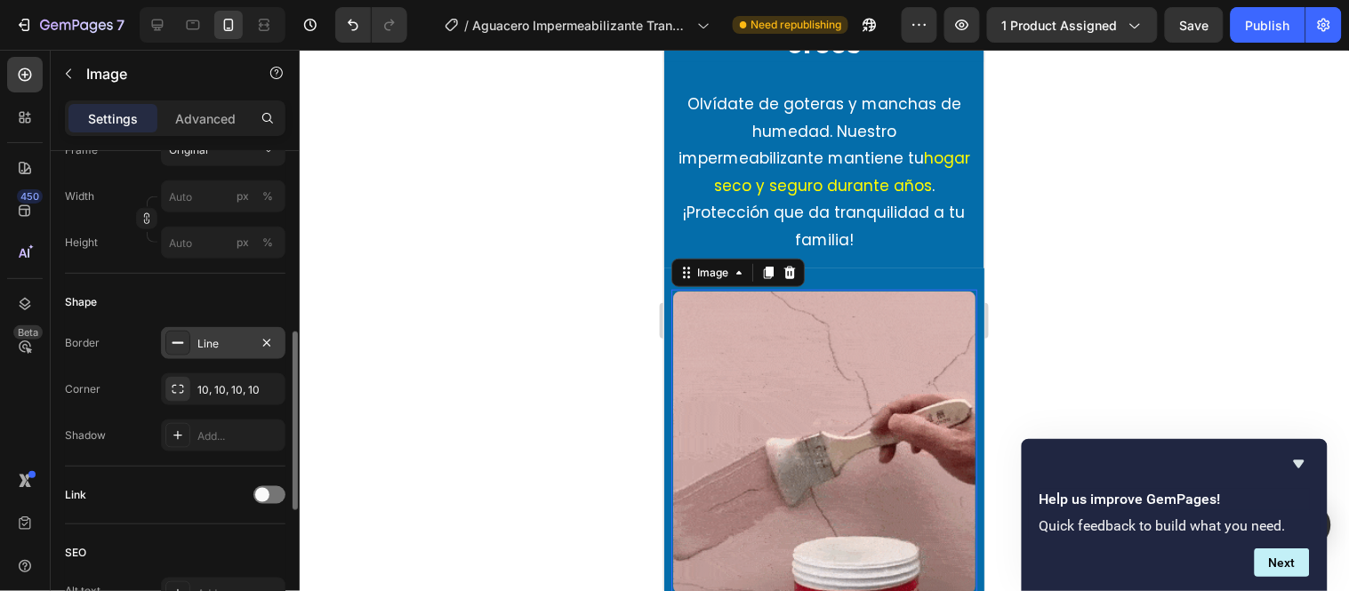
click at [213, 349] on div "Line" at bounding box center [223, 344] width 52 height 16
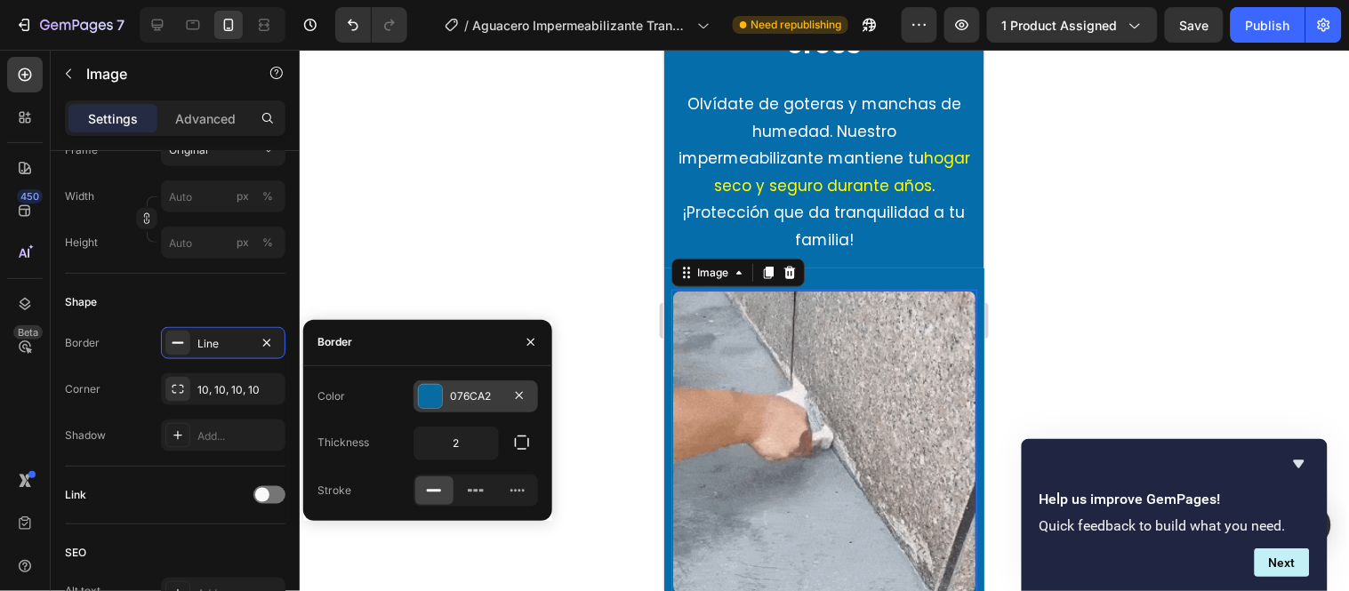
click at [429, 396] on div at bounding box center [430, 396] width 23 height 23
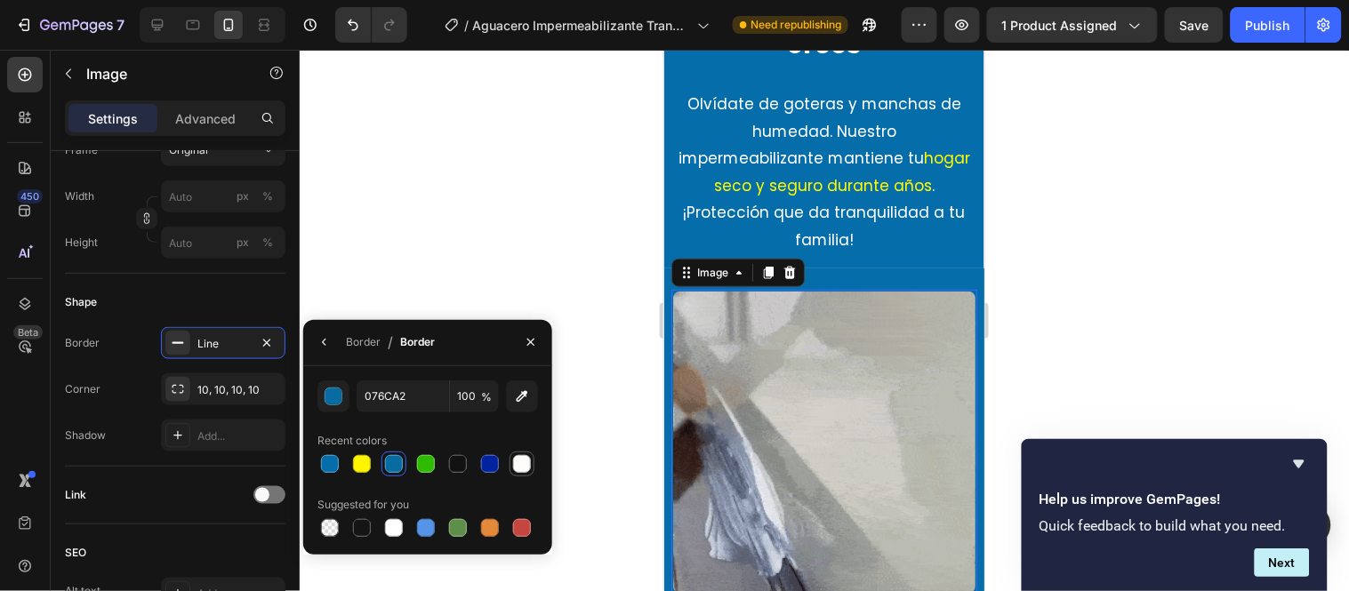
click at [514, 468] on div at bounding box center [522, 464] width 18 height 18
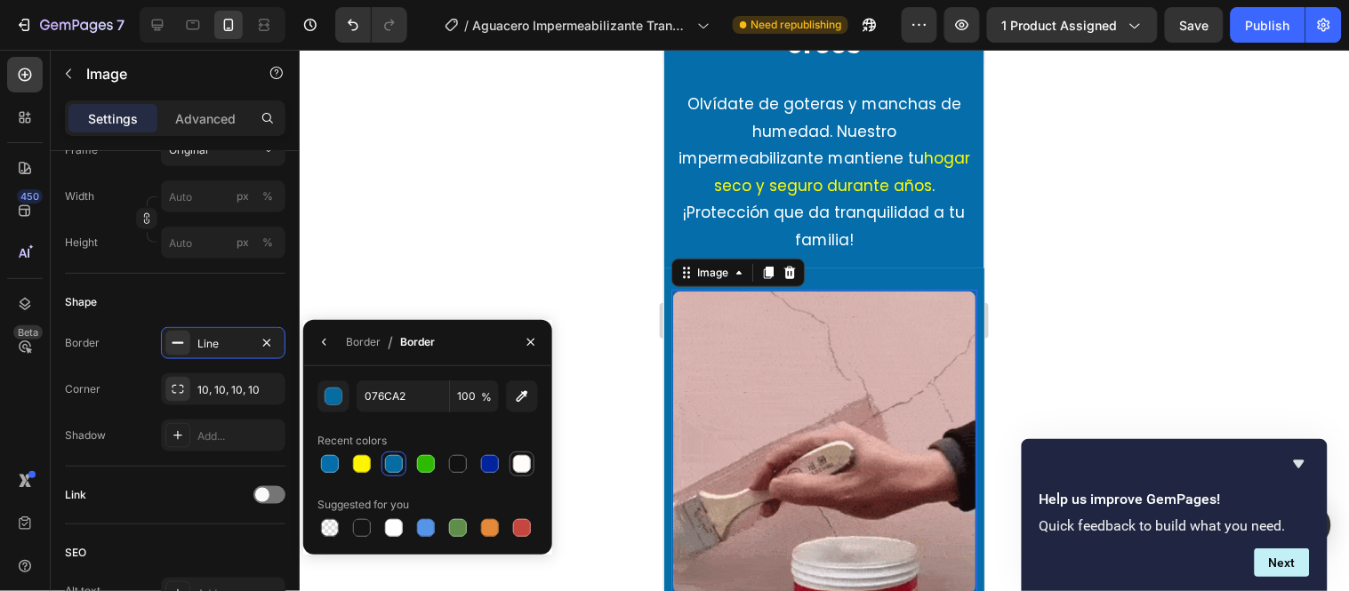
type input "FFFCFC"
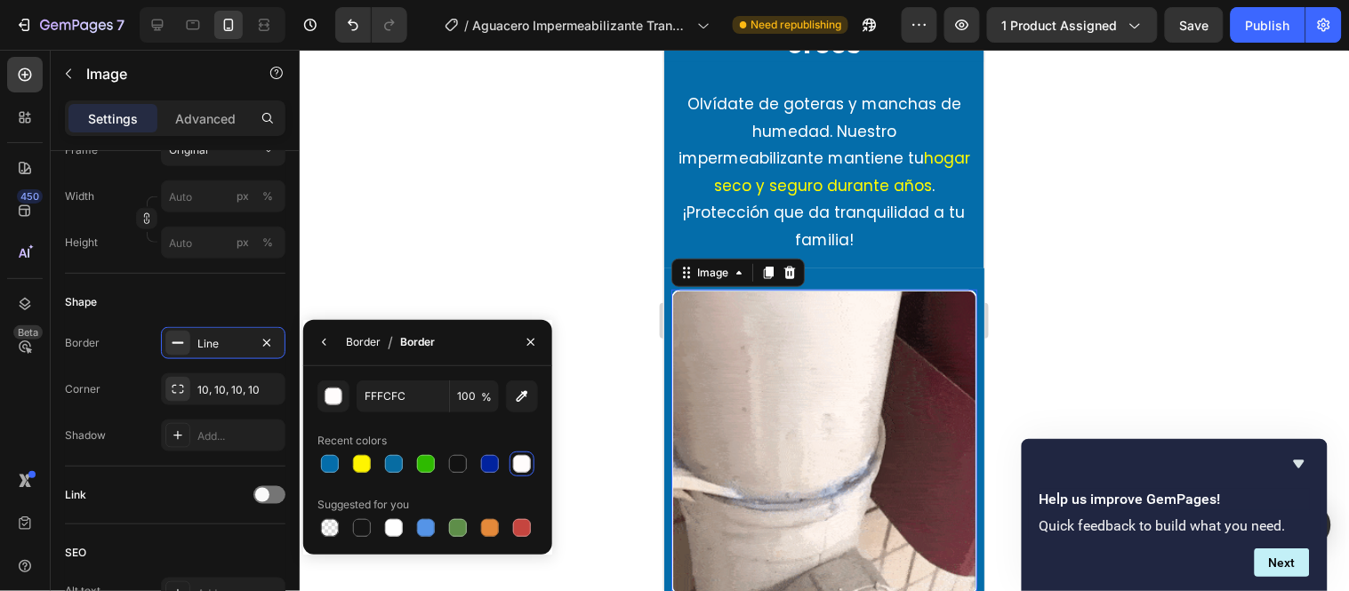
click at [360, 343] on div "Border" at bounding box center [363, 342] width 35 height 16
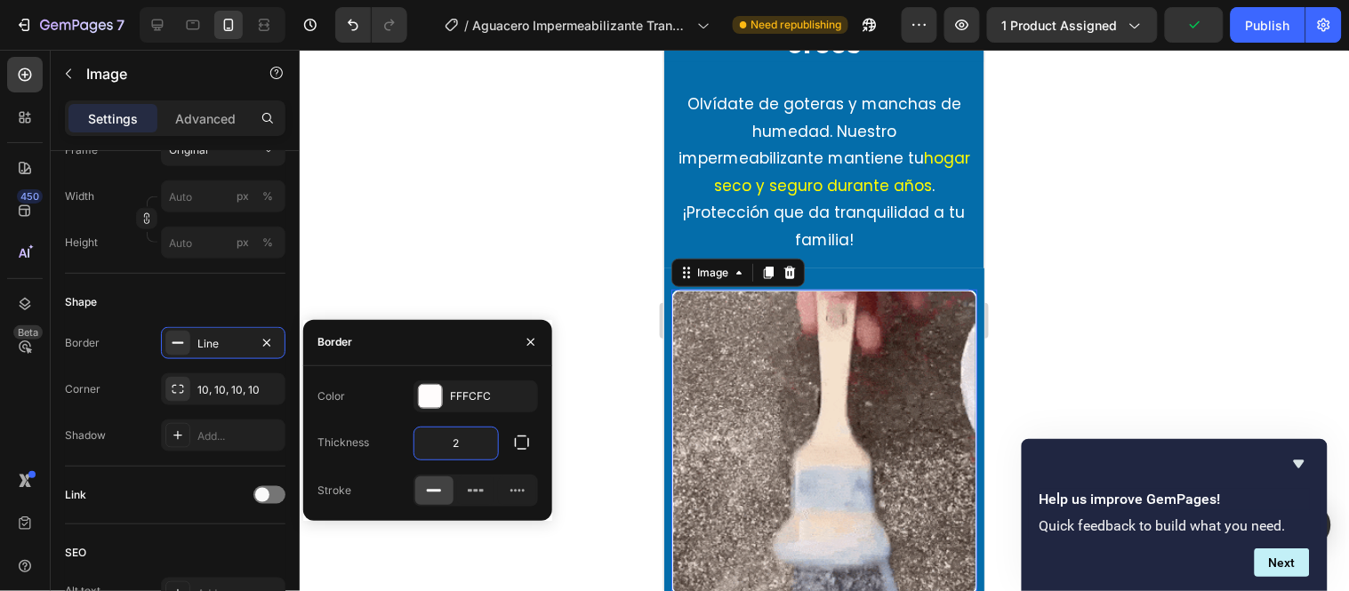
click at [462, 443] on input "2" at bounding box center [456, 444] width 84 height 32
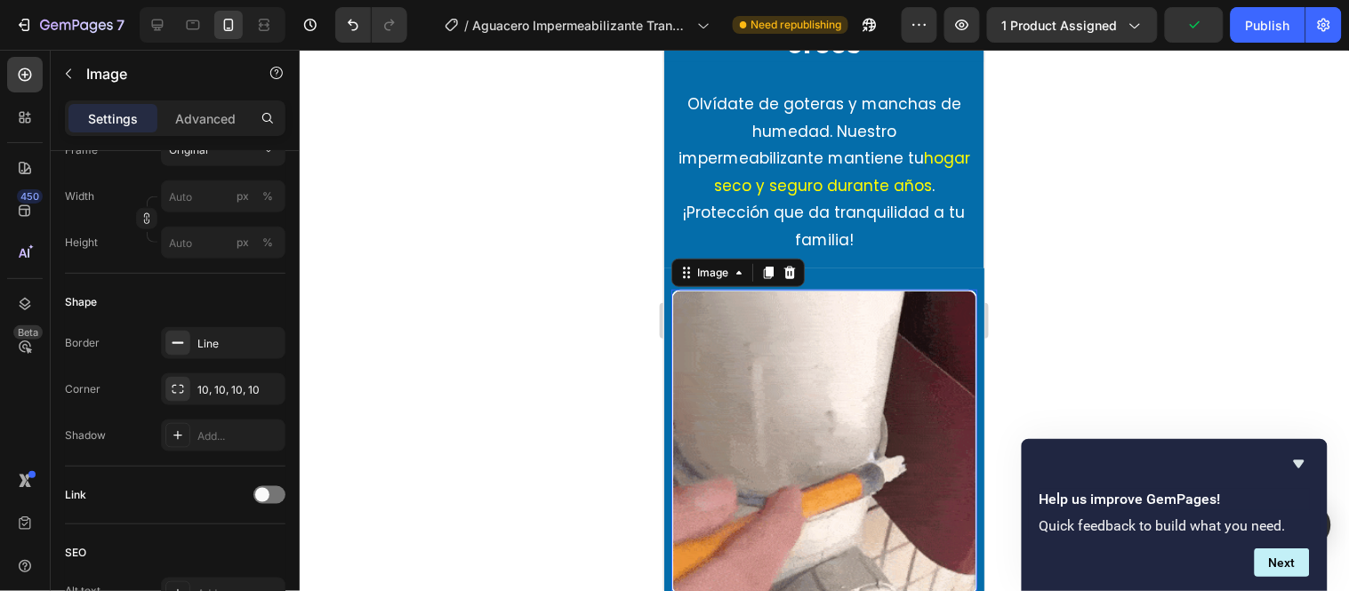
click at [463, 258] on div at bounding box center [824, 321] width 1049 height 542
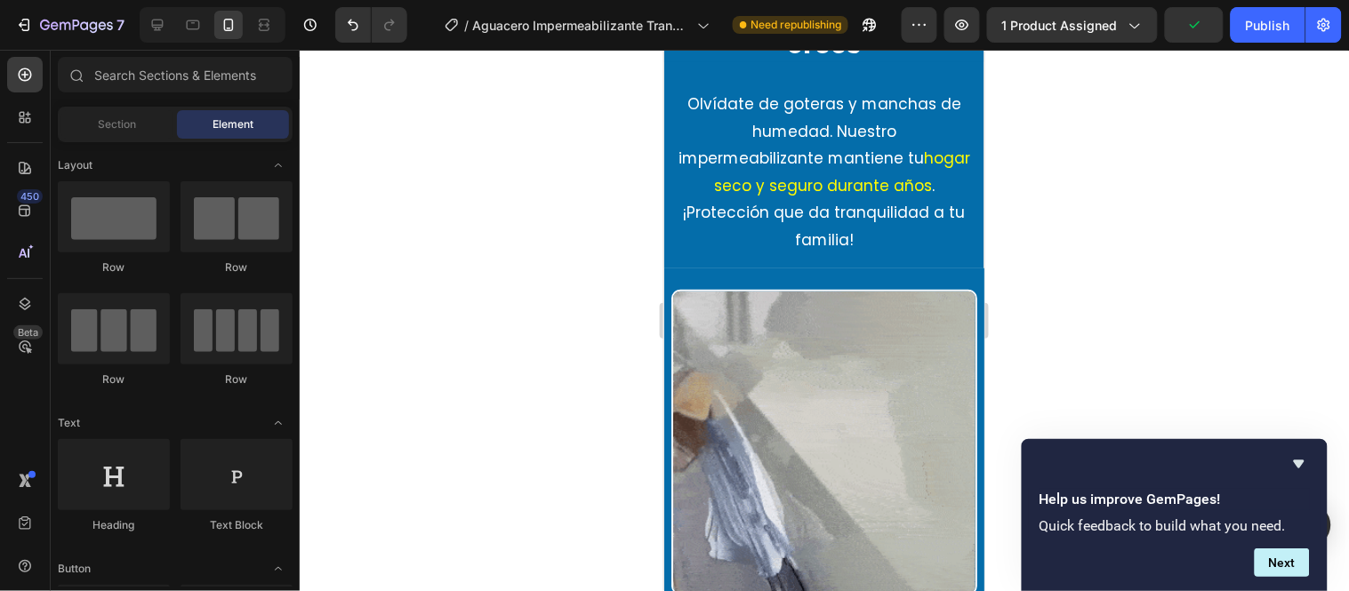
click at [551, 237] on div at bounding box center [824, 321] width 1049 height 542
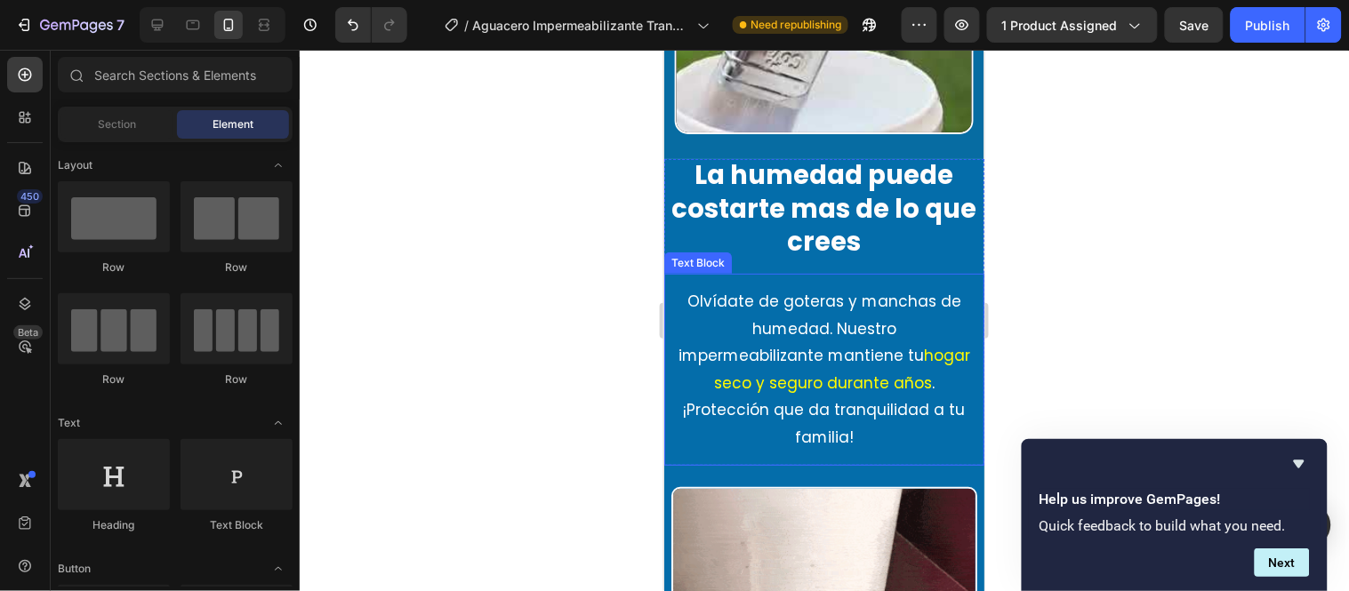
scroll to position [1879, 0]
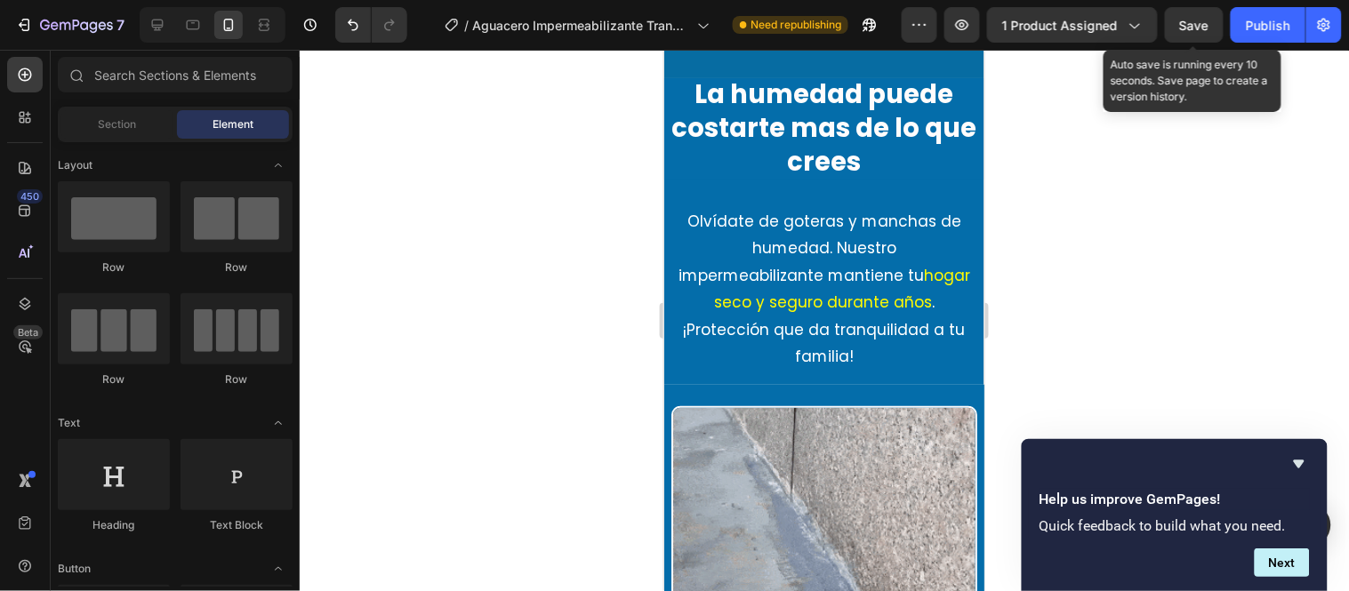
click at [1208, 23] on span "Save" at bounding box center [1194, 25] width 29 height 15
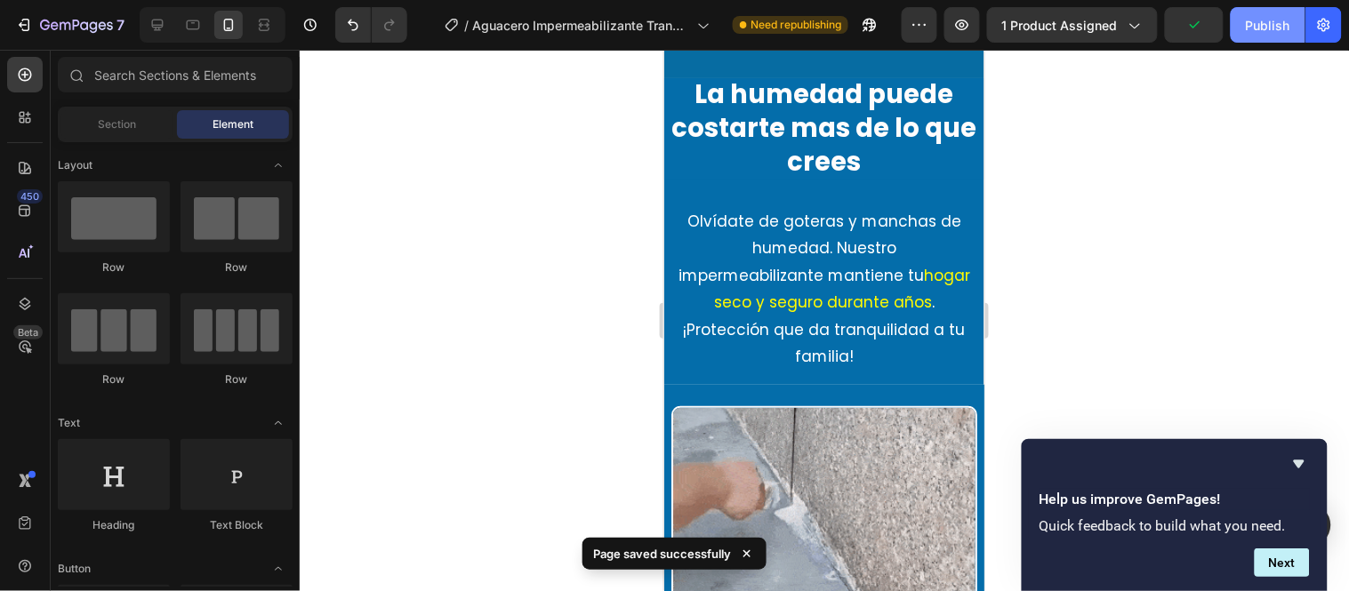
click at [1214, 31] on div "Publish" at bounding box center [1268, 25] width 44 height 19
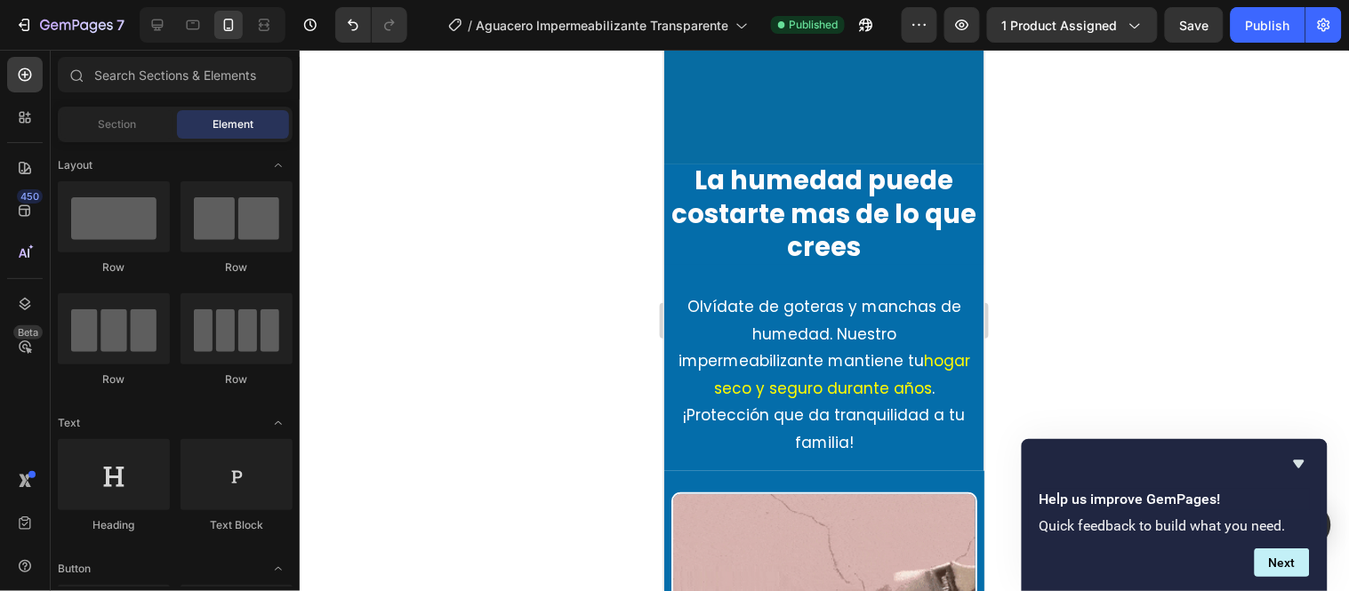
scroll to position [1780, 0]
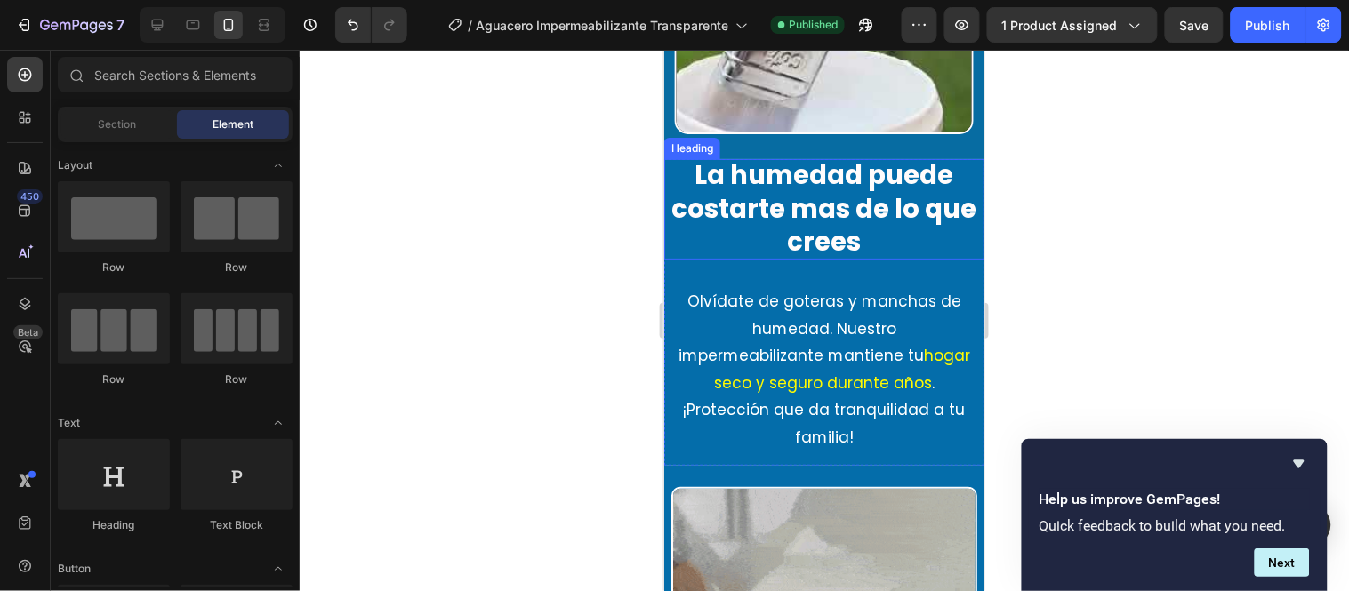
click at [693, 166] on h2 "La humedad puede costarte mas de lo que crees" at bounding box center [823, 208] width 320 height 100
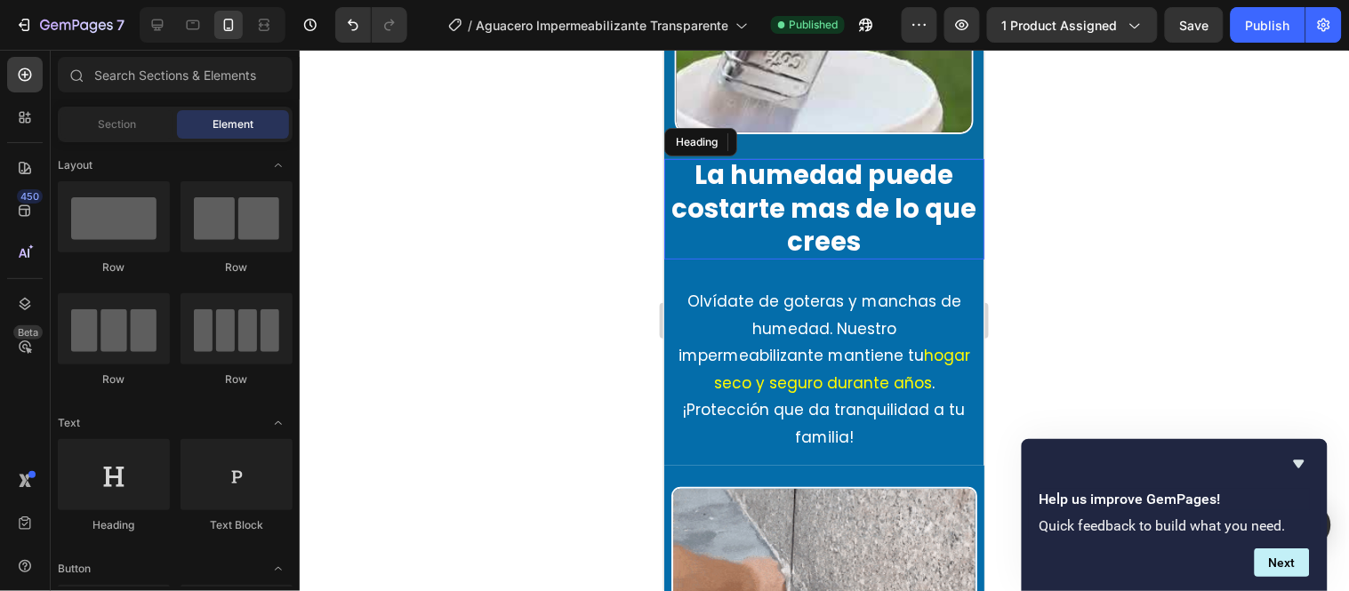
click at [690, 170] on h2 "La humedad puede costarte mas de lo que crees" at bounding box center [823, 208] width 320 height 100
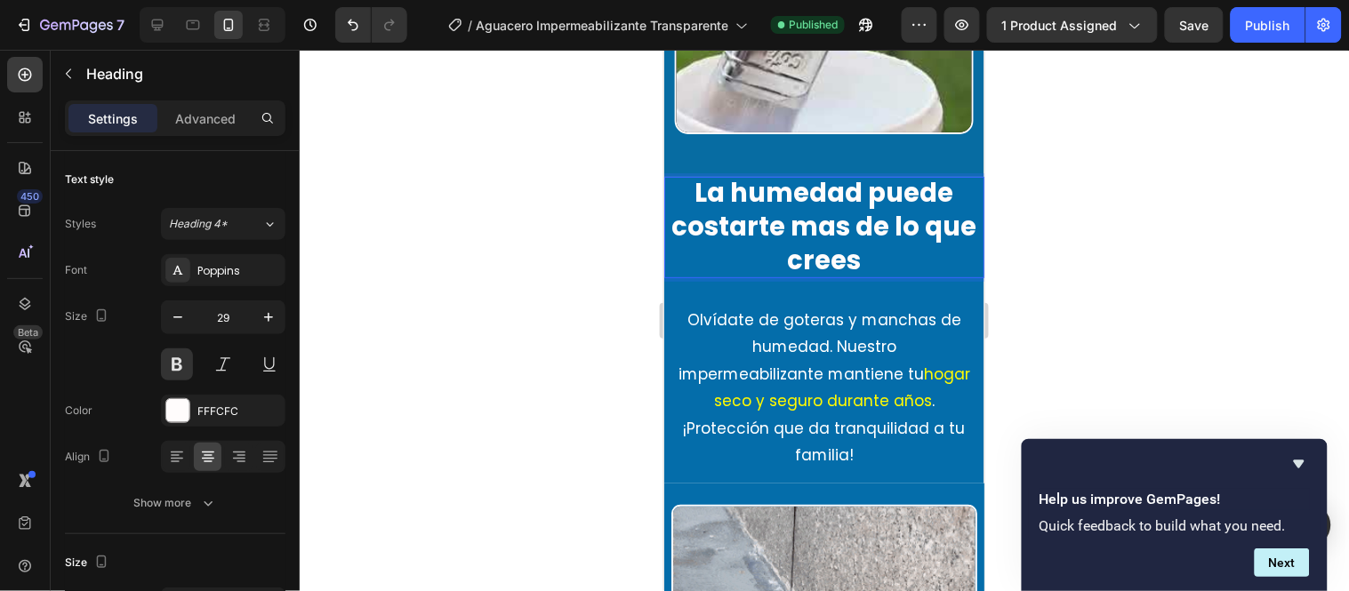
click at [806, 207] on p "La humedad puede costarte mas de lo que crees" at bounding box center [823, 226] width 320 height 100
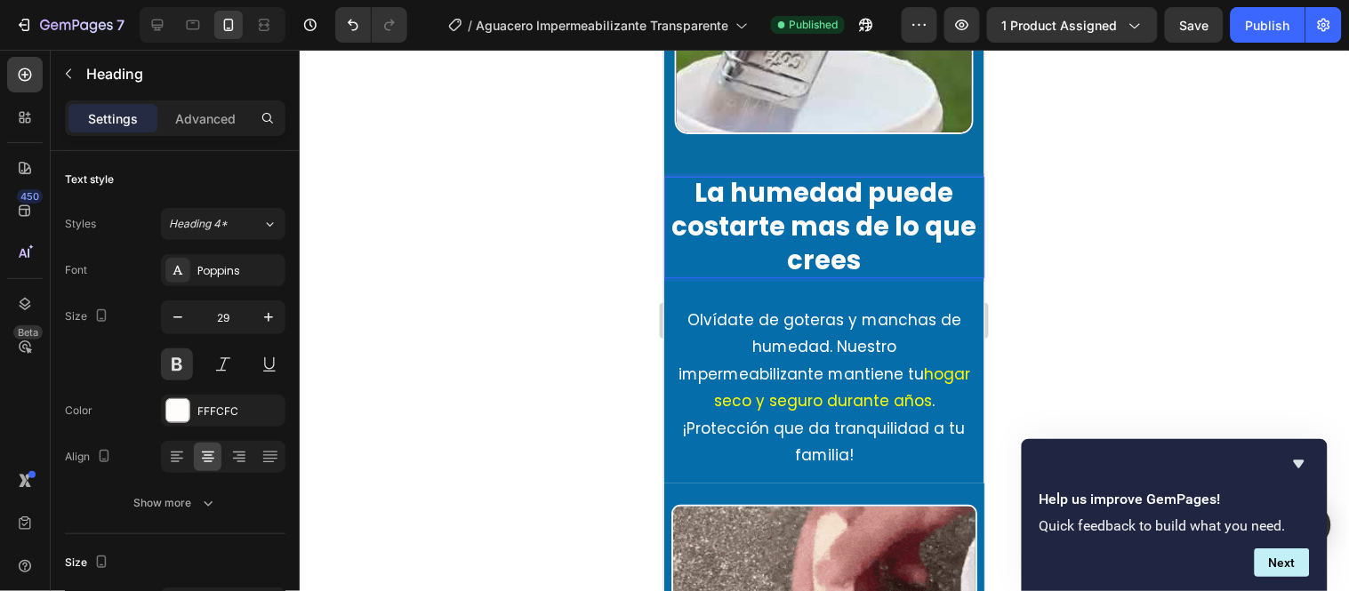
click at [663, 49] on lt-strong "á" at bounding box center [663, 49] width 0 height 0
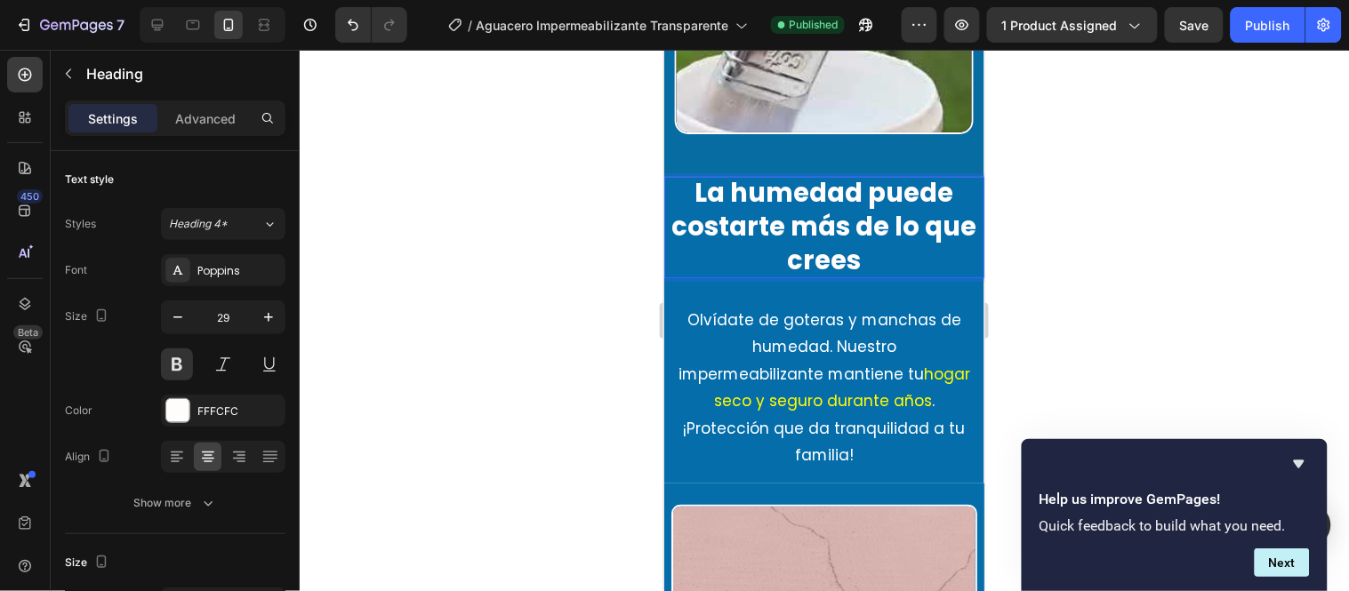
click at [714, 176] on p "La humedad puede costarte más de lo que crees" at bounding box center [823, 226] width 320 height 100
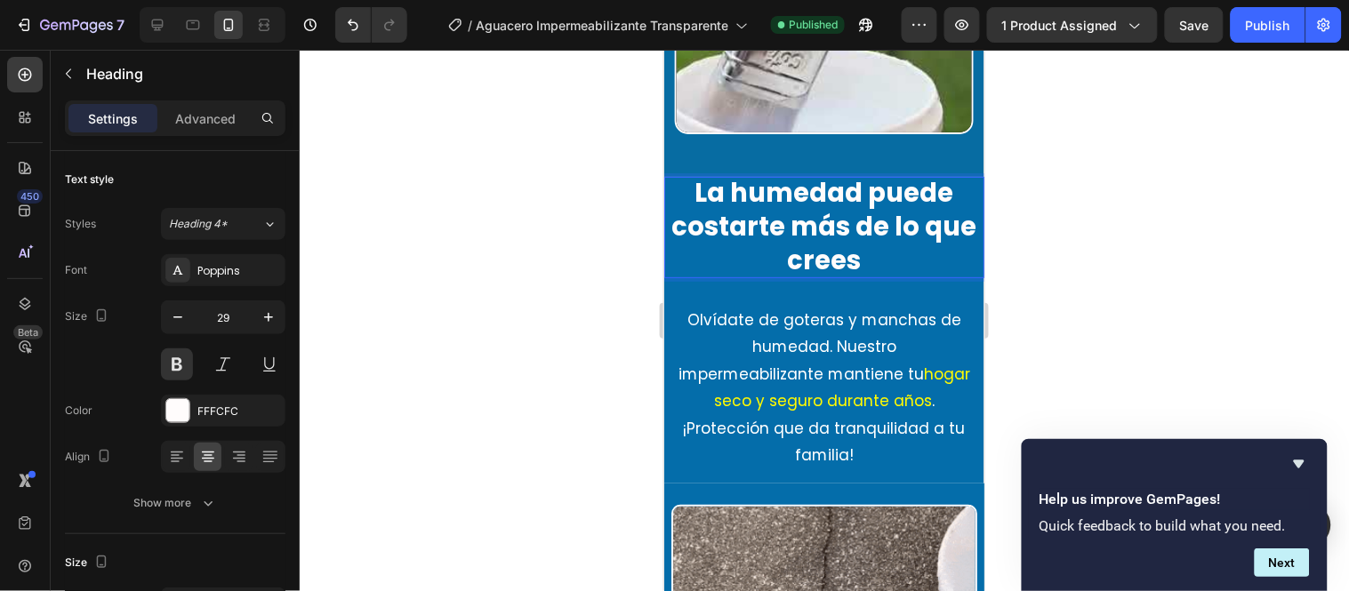
click at [685, 176] on p "La humedad puede costarte más de lo que crees" at bounding box center [823, 226] width 320 height 100
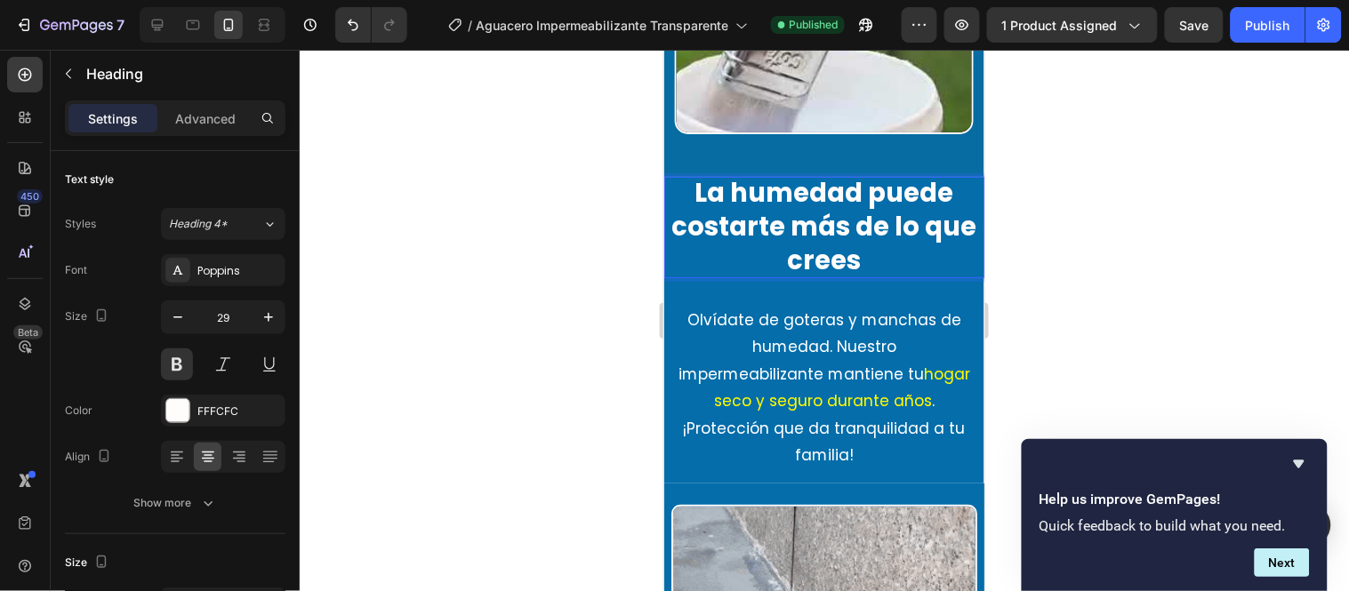
drag, startPoint x: 685, startPoint y: 166, endPoint x: 706, endPoint y: 169, distance: 21.5
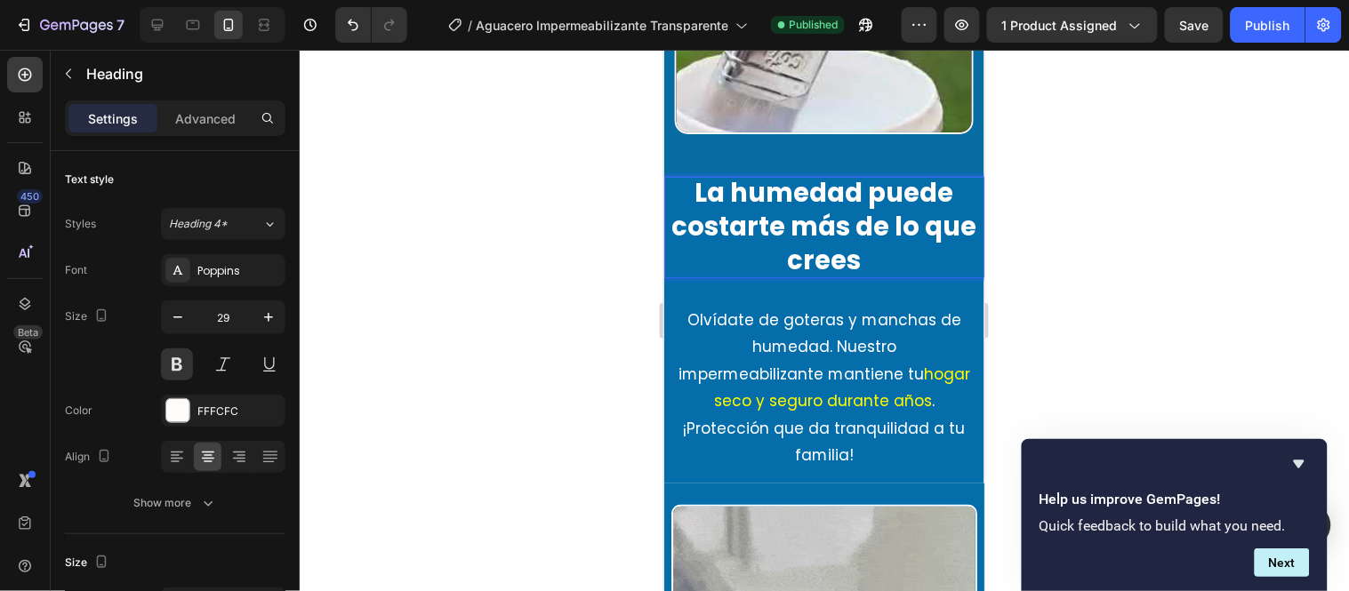
click at [706, 176] on p "La humedad puede costarte más de lo que crees" at bounding box center [823, 226] width 320 height 100
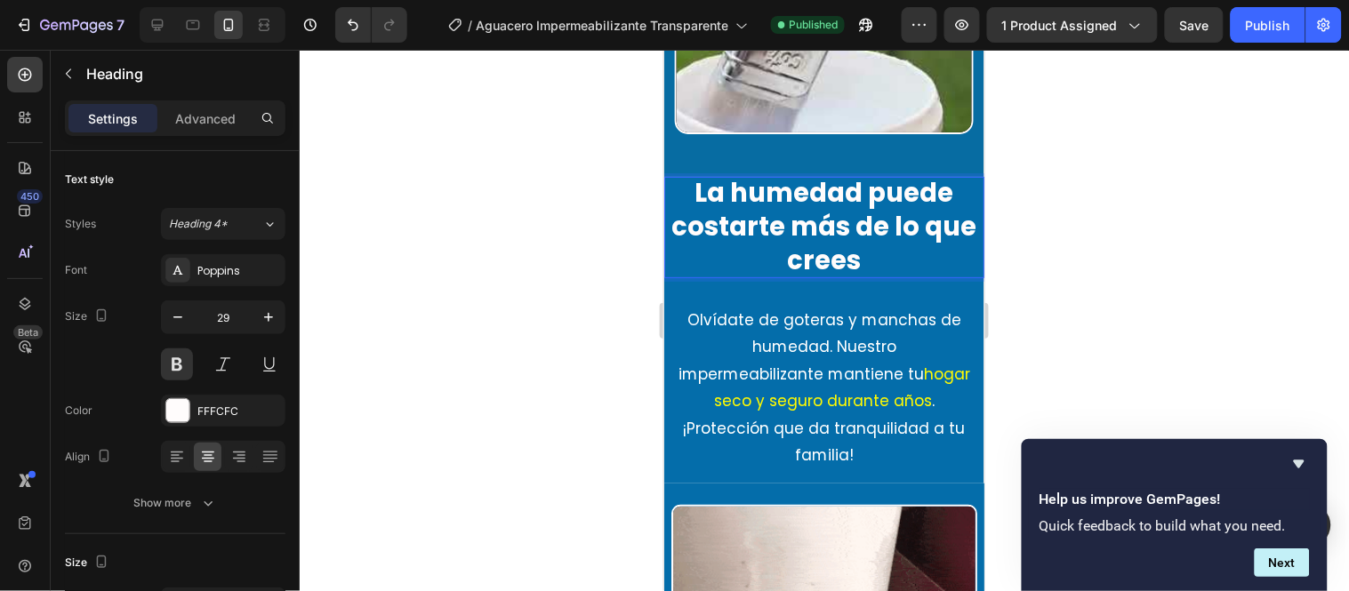
click at [676, 176] on p "La humedad puede costarte más de lo que crees" at bounding box center [823, 226] width 320 height 100
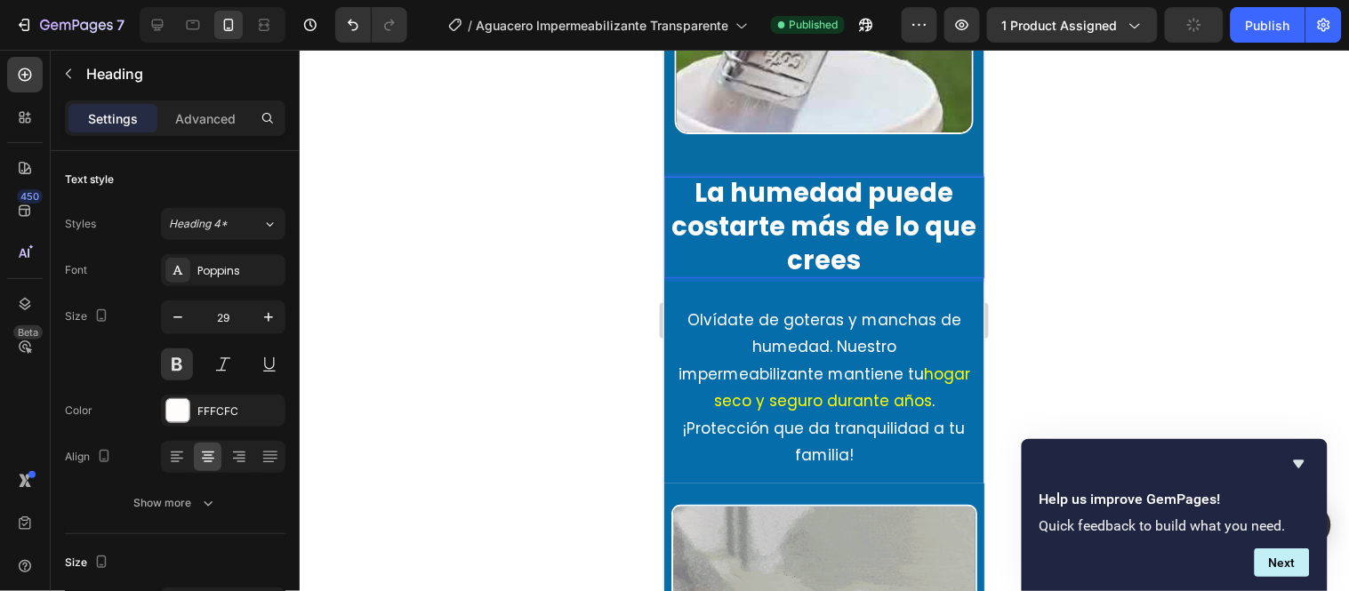
click at [643, 90] on div at bounding box center [824, 321] width 1049 height 542
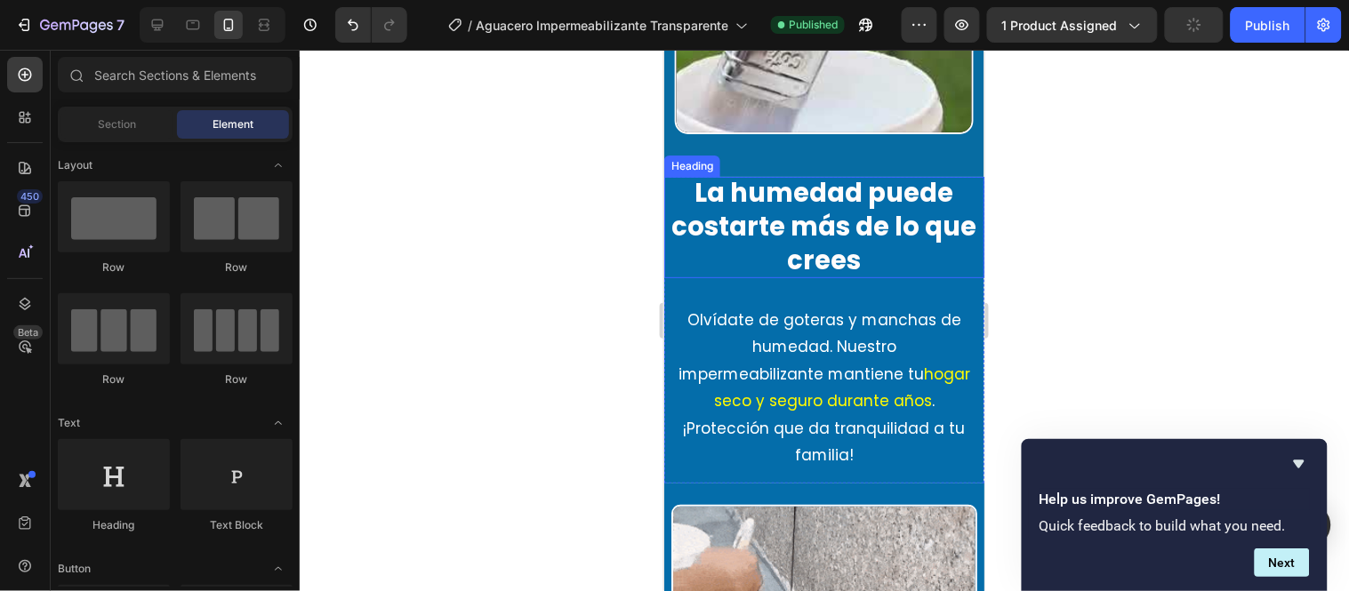
click at [917, 246] on p "La humedad puede costarte más de lo que crees" at bounding box center [823, 226] width 320 height 100
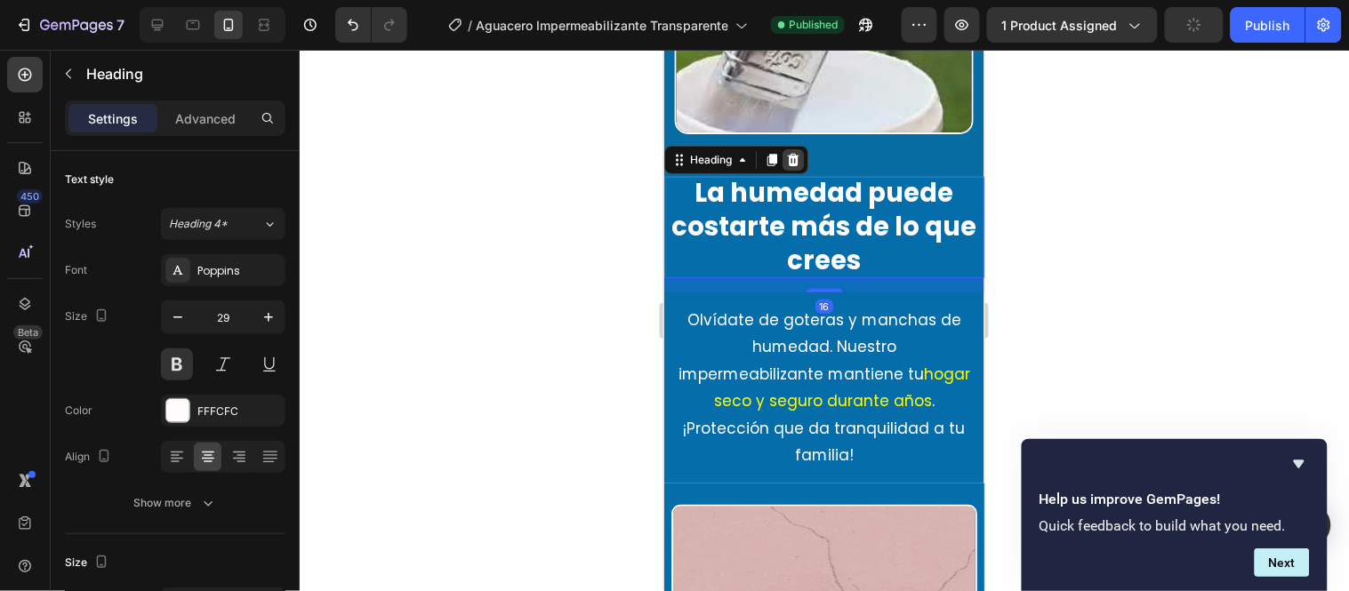
click at [799, 152] on icon at bounding box center [792, 159] width 14 height 14
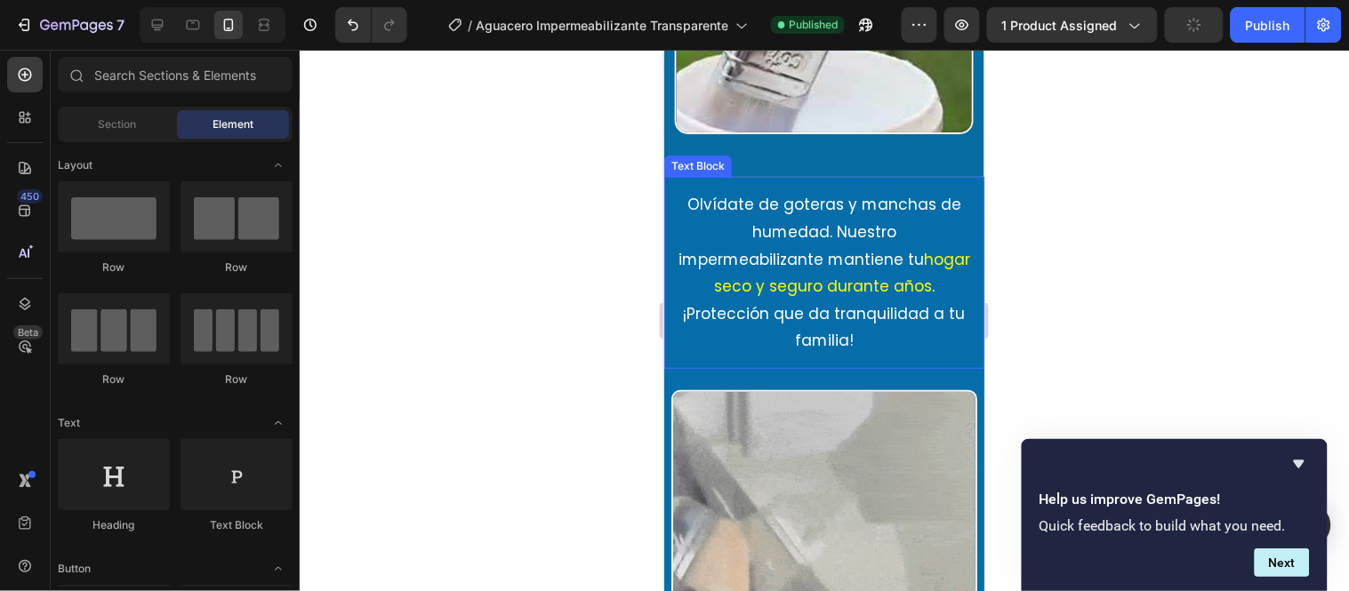
click at [892, 190] on p "Olvídate de goteras y manchas de humedad. Nuestro impermeabilizante mantiene tu…" at bounding box center [824, 272] width 292 height 164
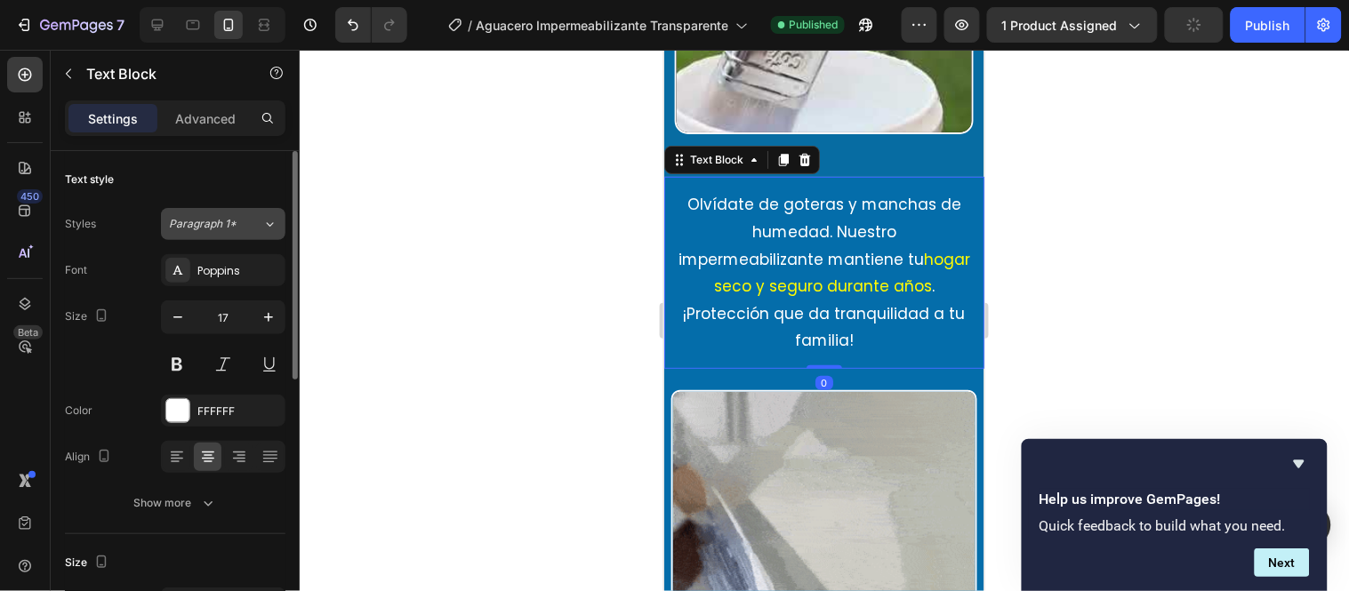
click at [222, 224] on span "Paragraph 1*" at bounding box center [203, 224] width 68 height 16
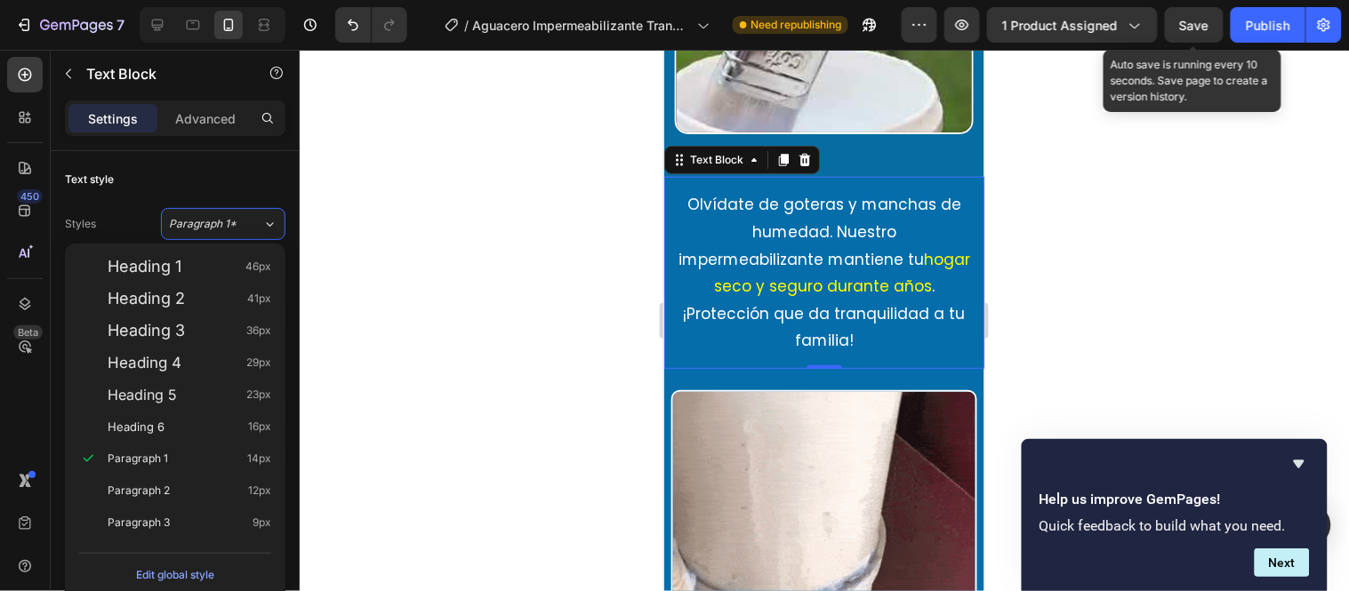
click at [1205, 22] on span "Save" at bounding box center [1194, 25] width 29 height 15
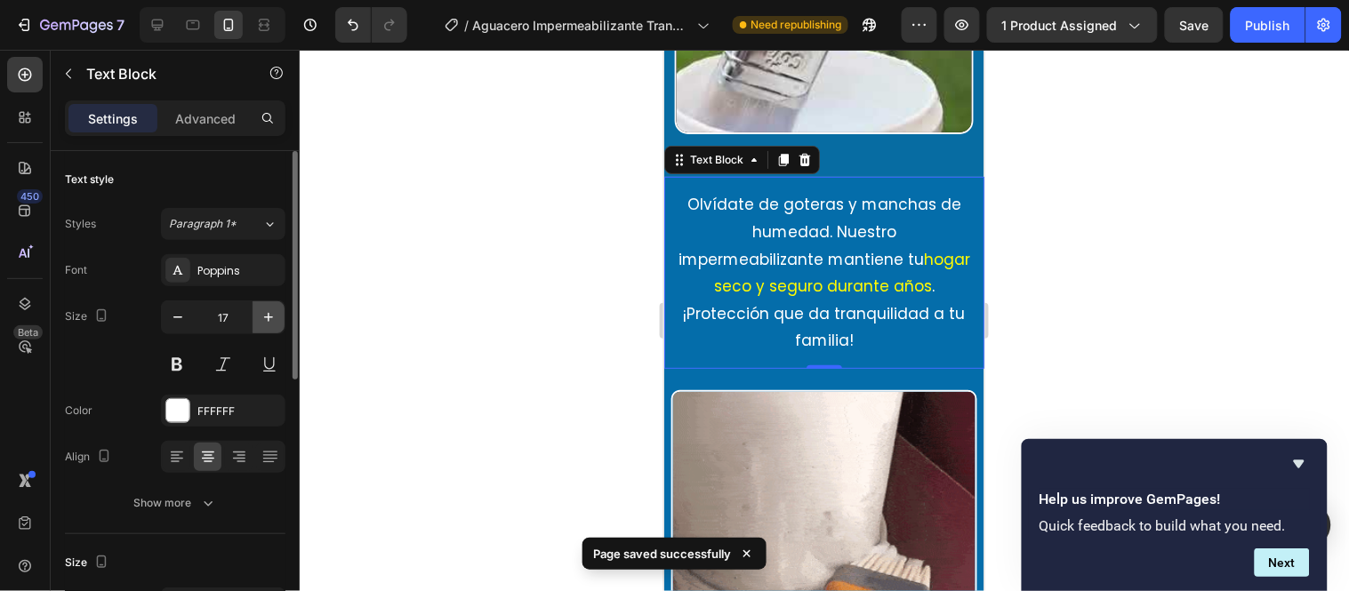
click at [273, 314] on icon "button" at bounding box center [269, 318] width 18 height 18
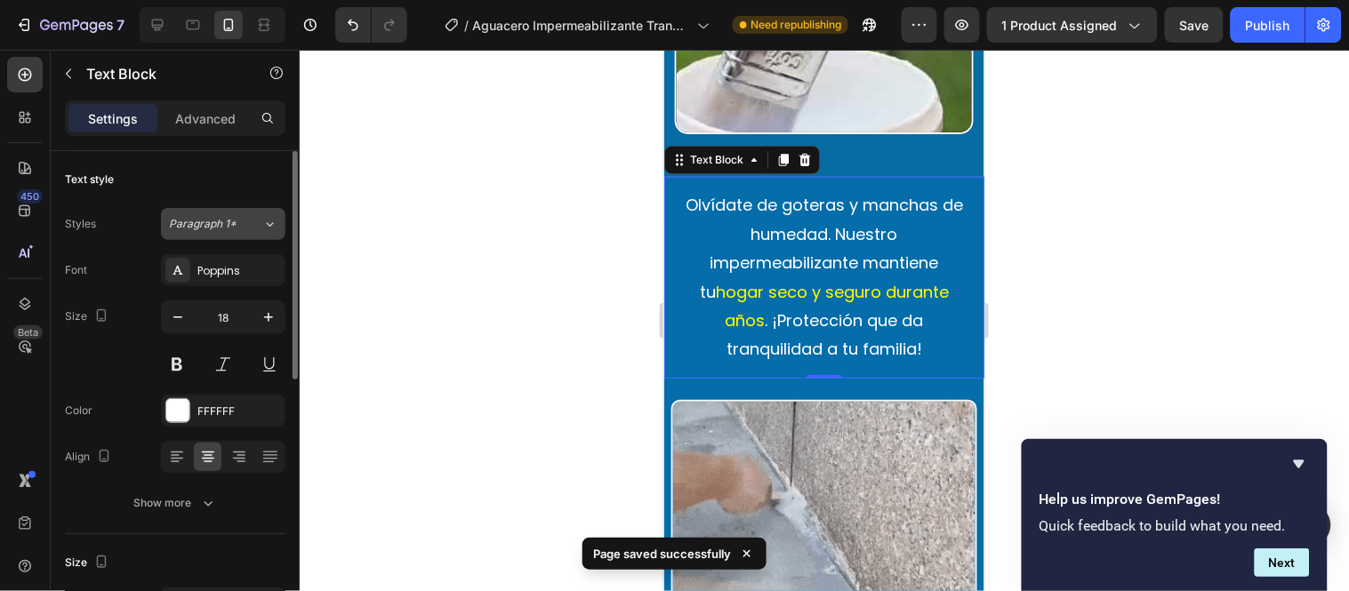
click at [219, 208] on button "Paragraph 1*" at bounding box center [223, 224] width 124 height 32
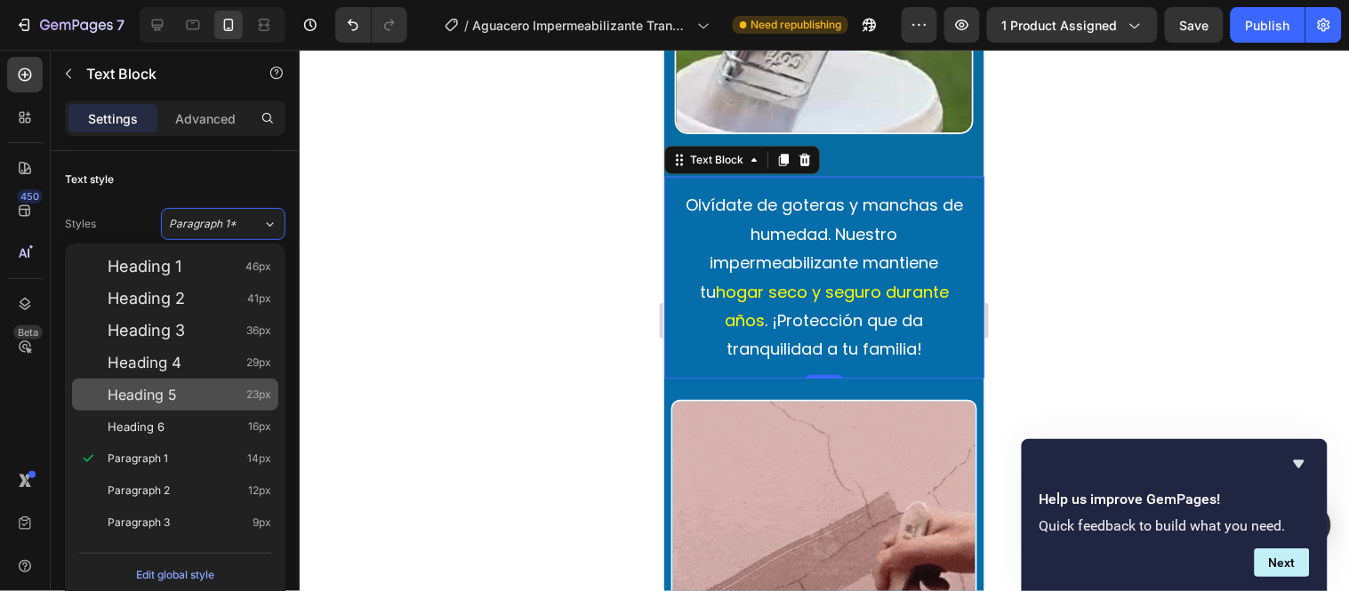
click at [164, 406] on div "Heading 5 23px" at bounding box center [175, 395] width 206 height 32
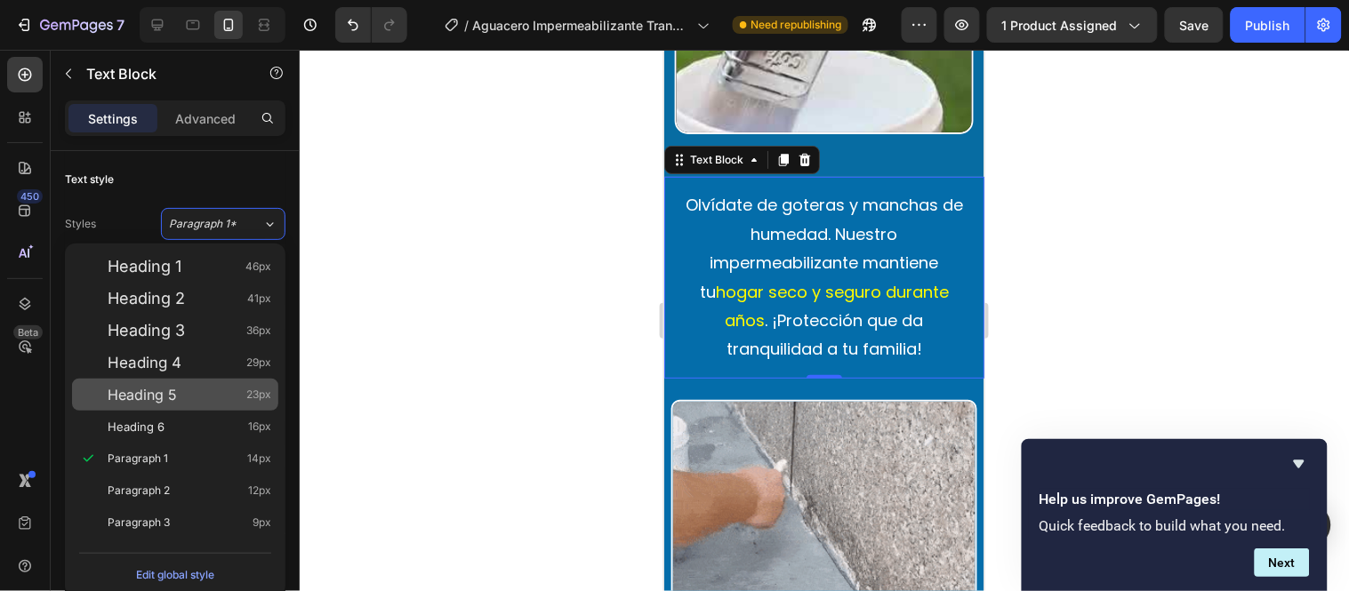
type input "23"
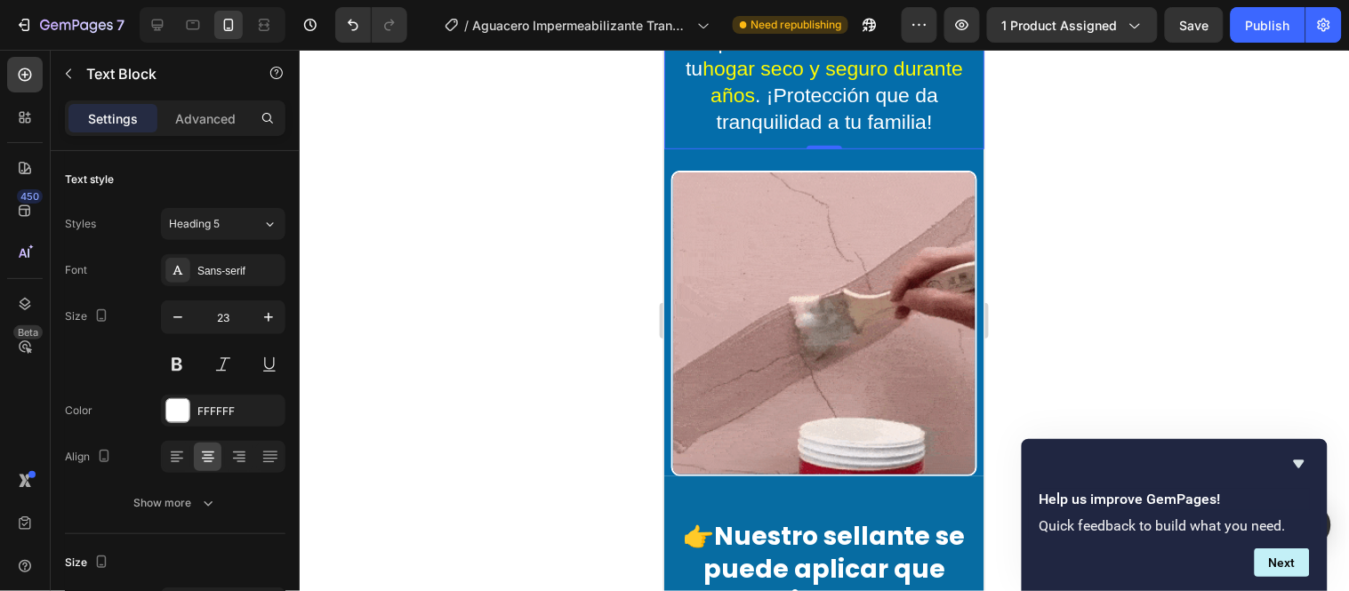
scroll to position [2076, 0]
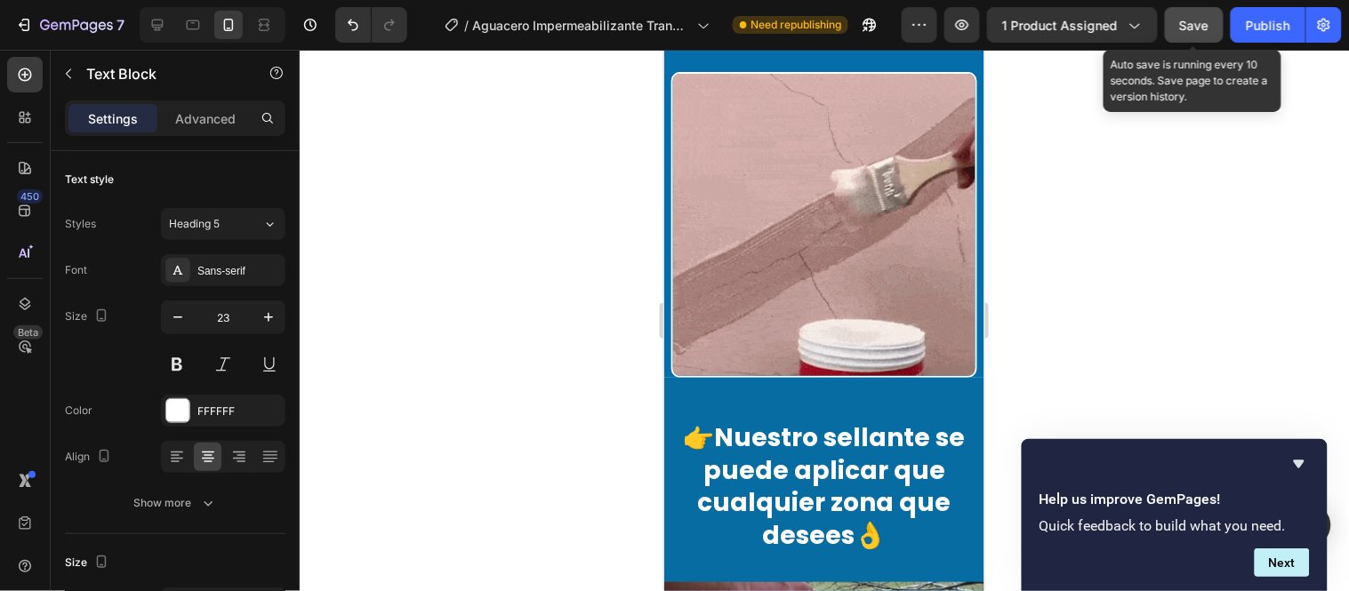
click at [1207, 9] on button "Save" at bounding box center [1194, 25] width 59 height 36
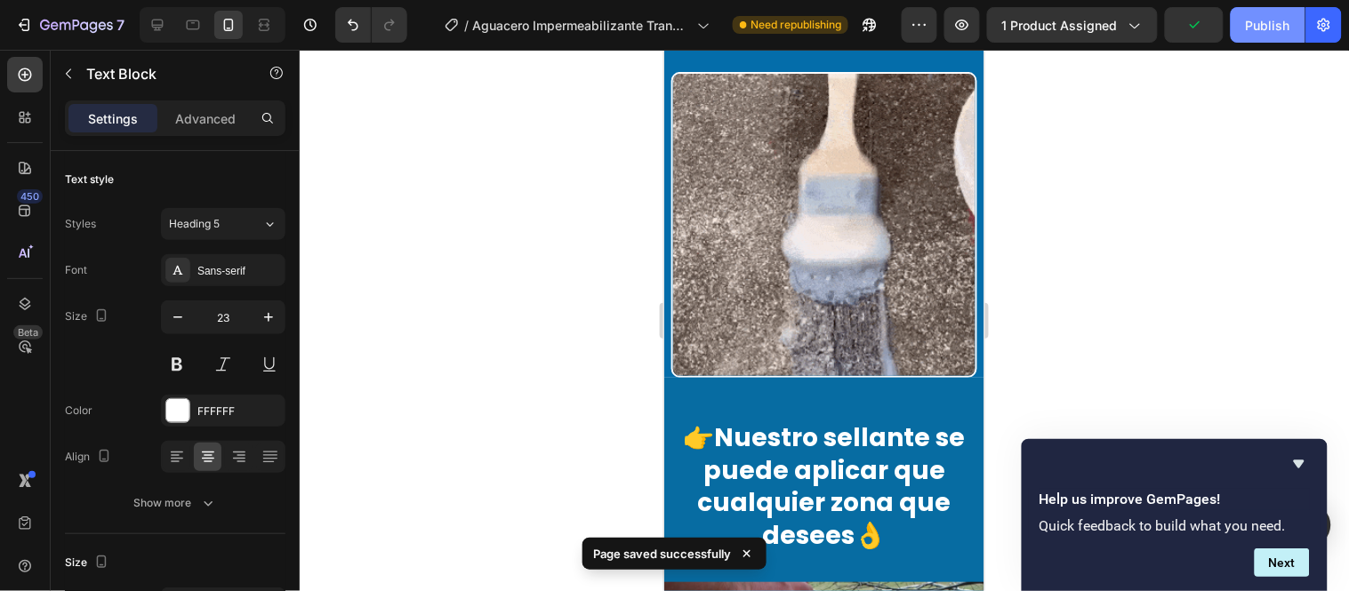
click at [1214, 36] on button "Publish" at bounding box center [1268, 25] width 75 height 36
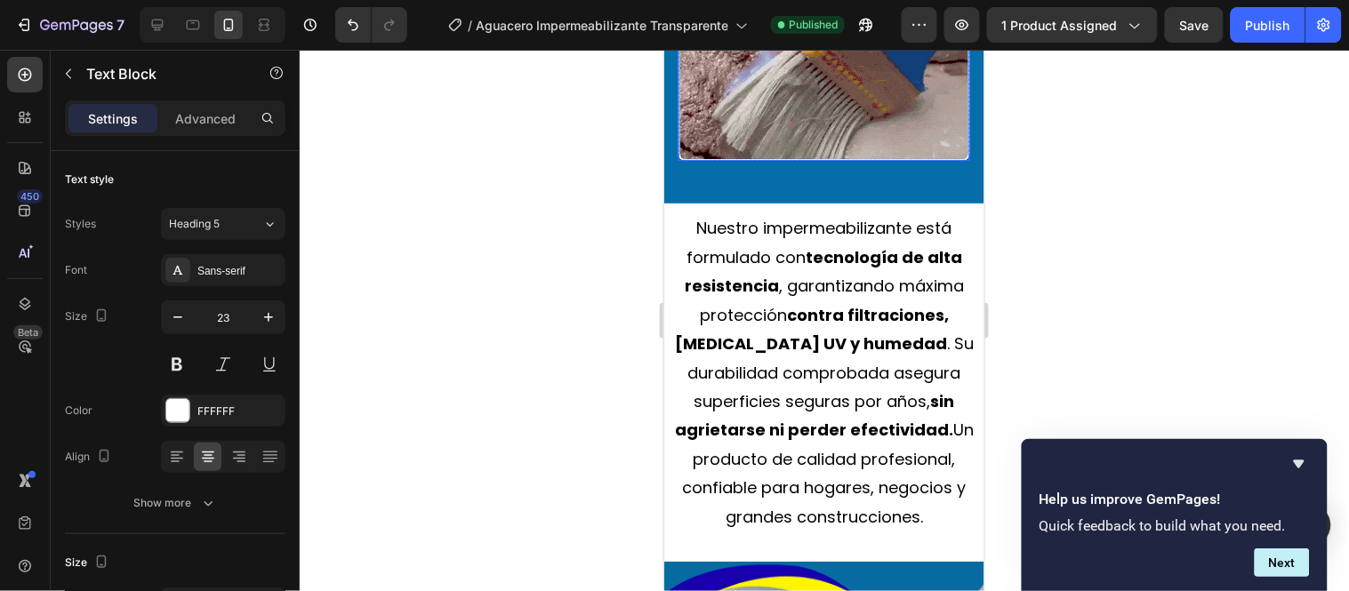
scroll to position [4052, 0]
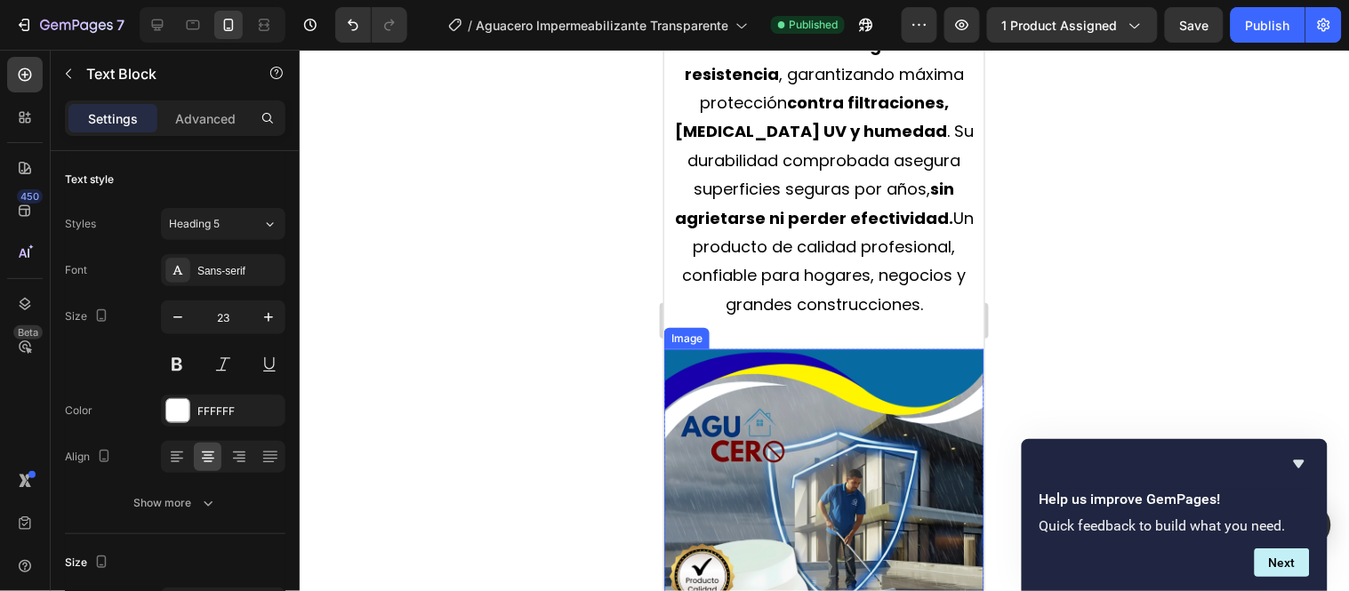
click at [899, 369] on img at bounding box center [823, 549] width 320 height 400
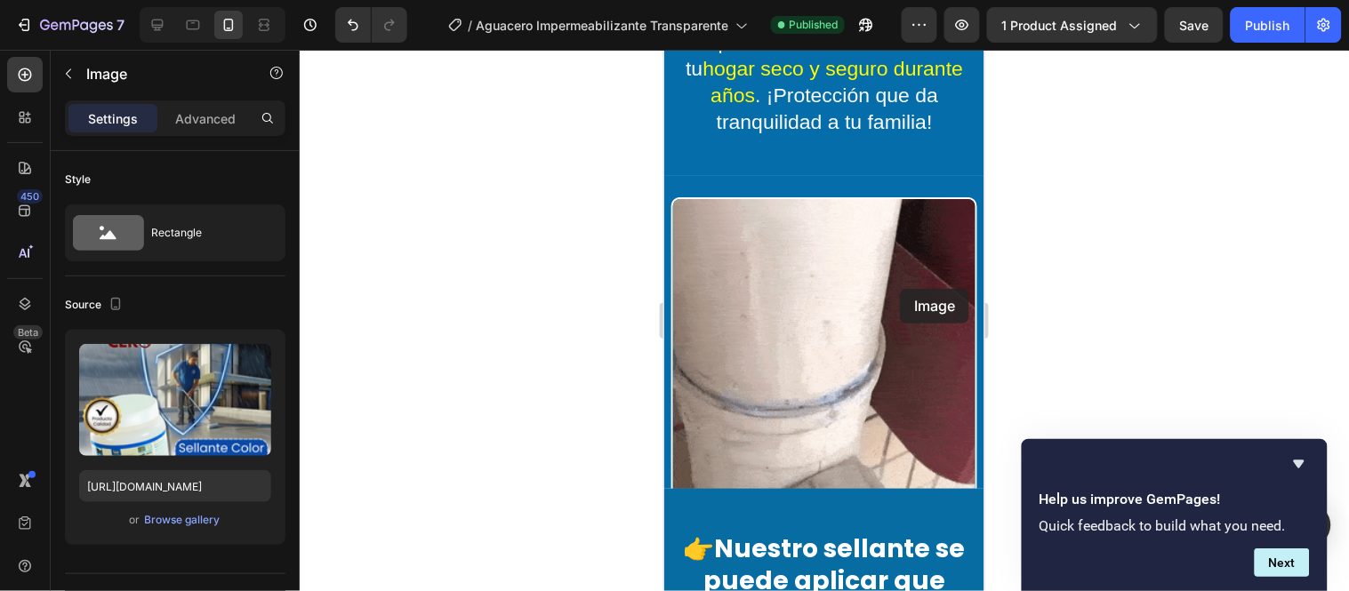
scroll to position [2076, 0]
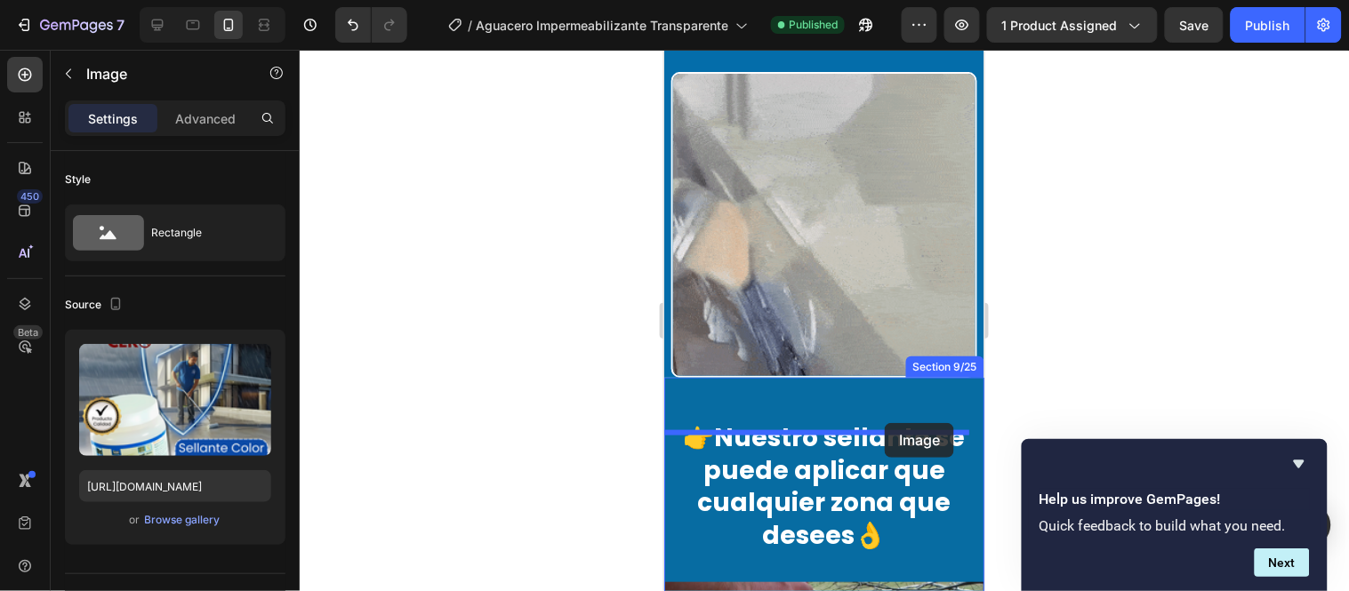
drag, startPoint x: 898, startPoint y: 373, endPoint x: 884, endPoint y: 422, distance: 51.8
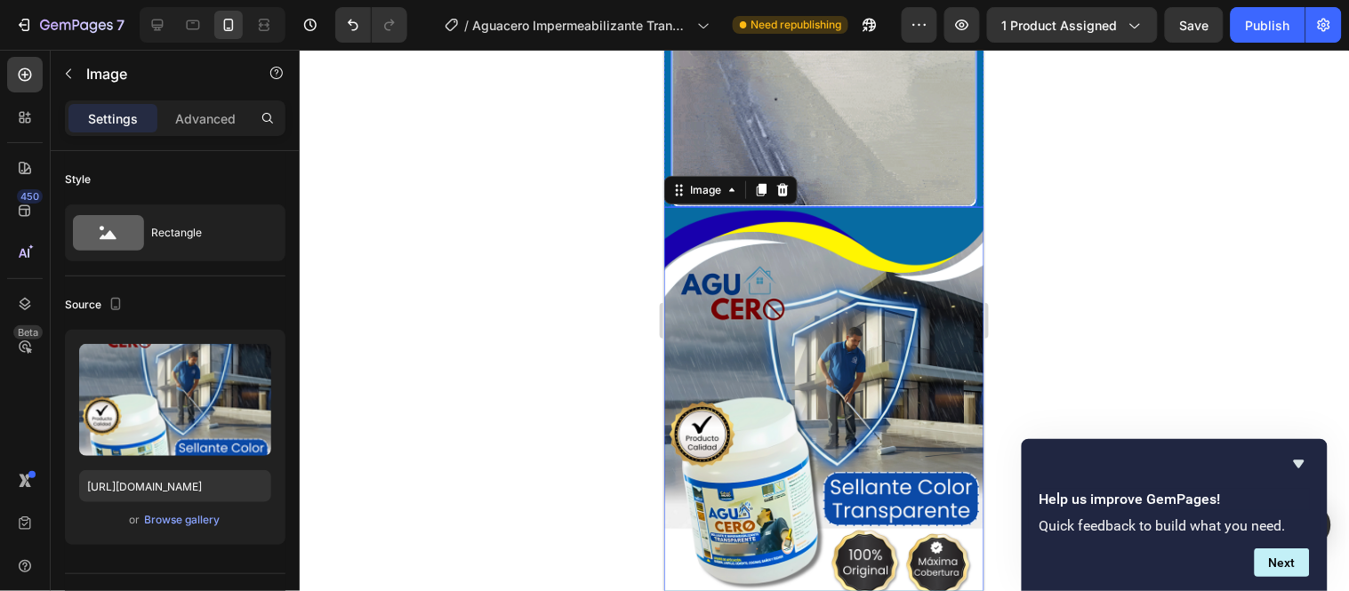
scroll to position [2175, 0]
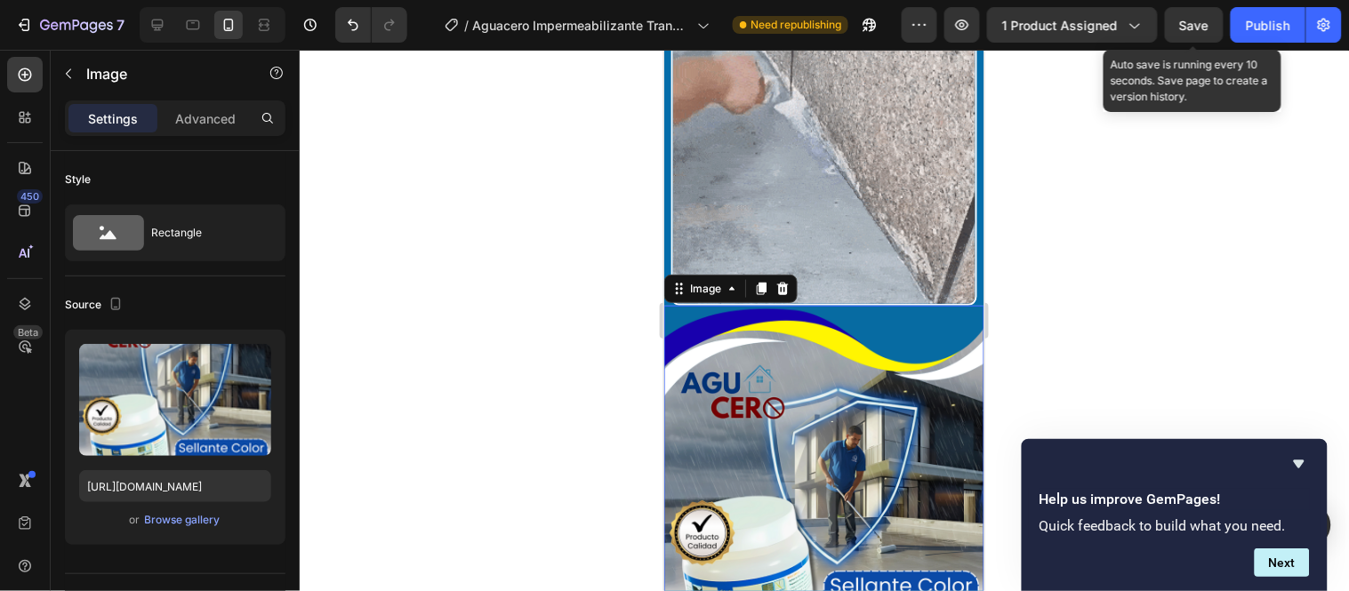
click at [1201, 21] on span "Save" at bounding box center [1194, 25] width 29 height 15
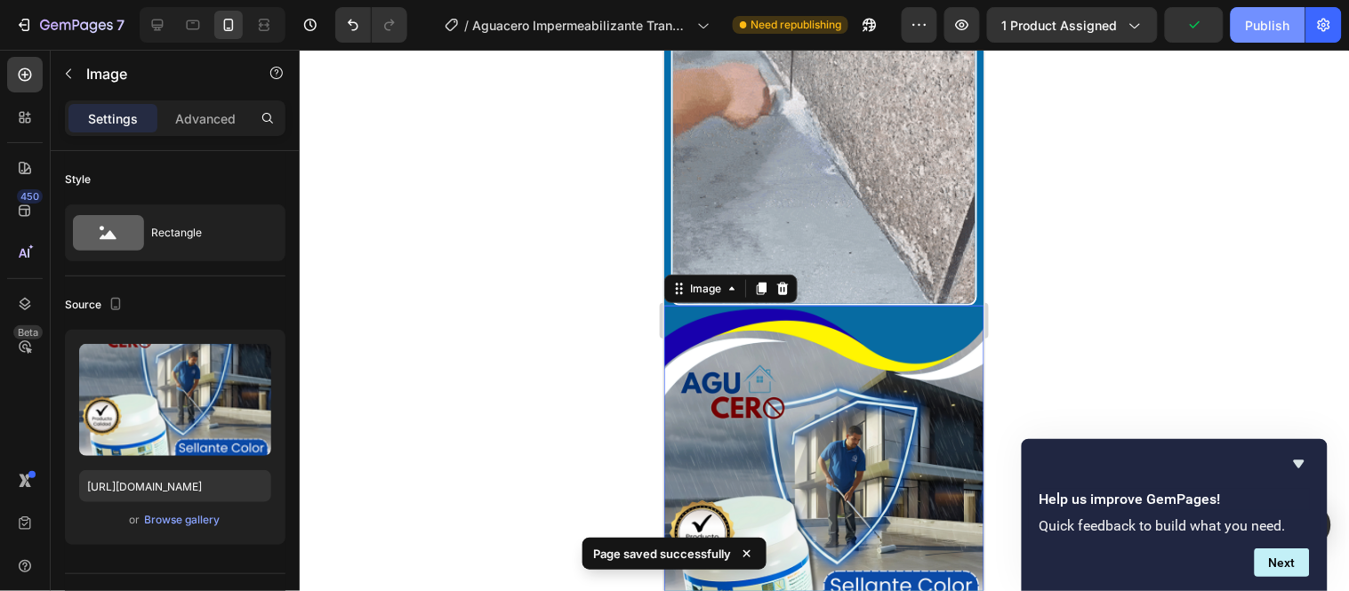
click at [1214, 28] on div "Publish" at bounding box center [1268, 25] width 44 height 19
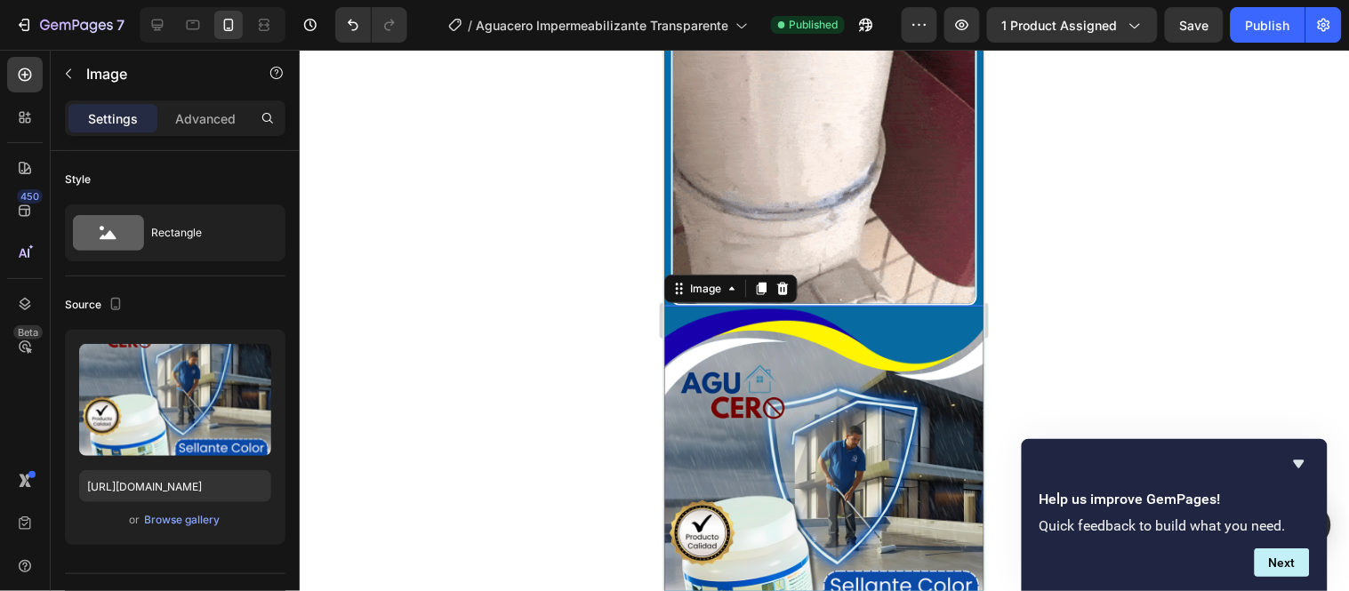
click at [865, 305] on img at bounding box center [823, 505] width 320 height 400
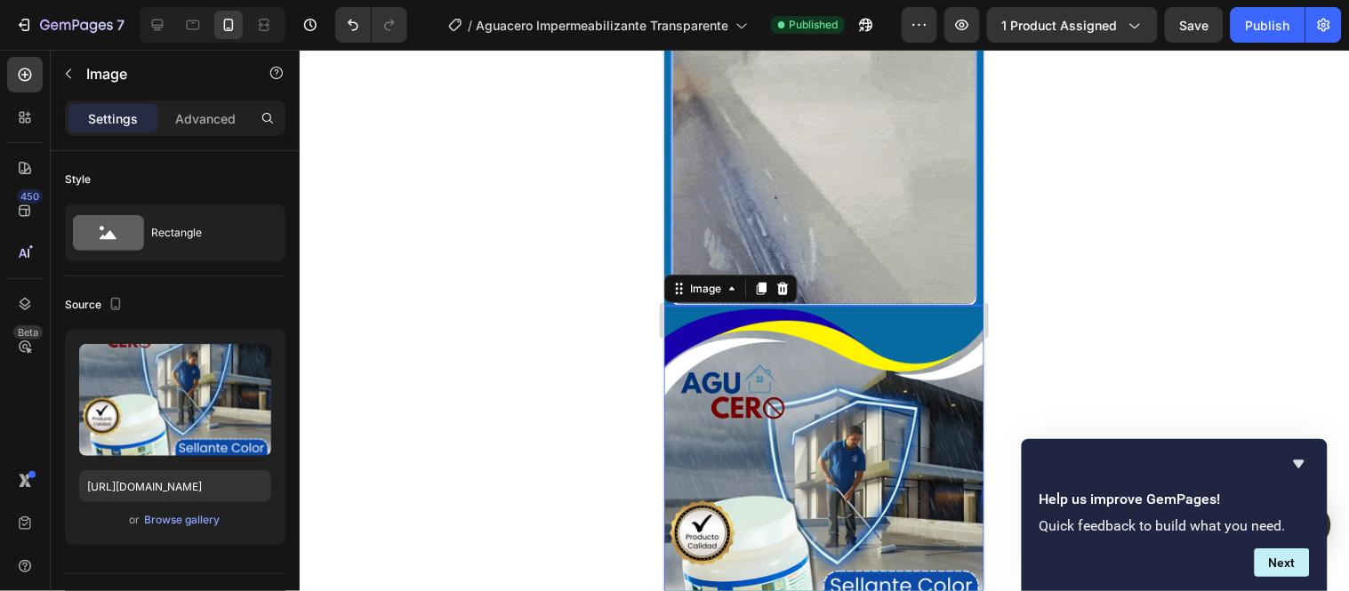
click at [859, 263] on img at bounding box center [824, 152] width 306 height 306
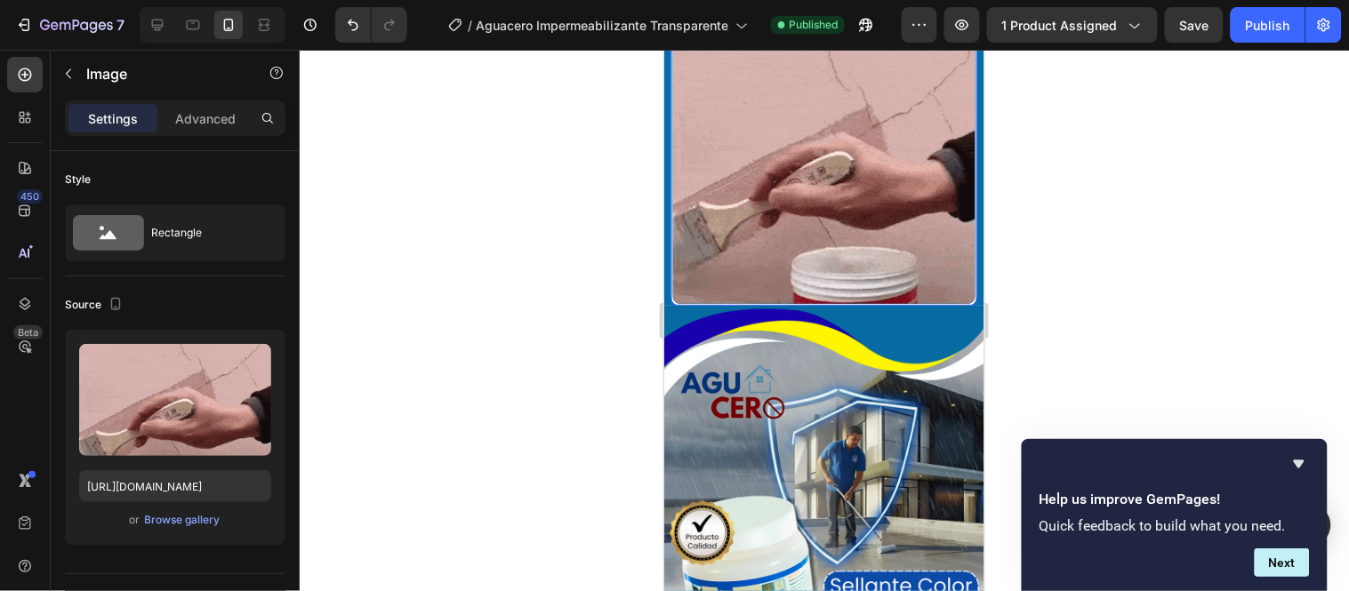
scroll to position [494, 0]
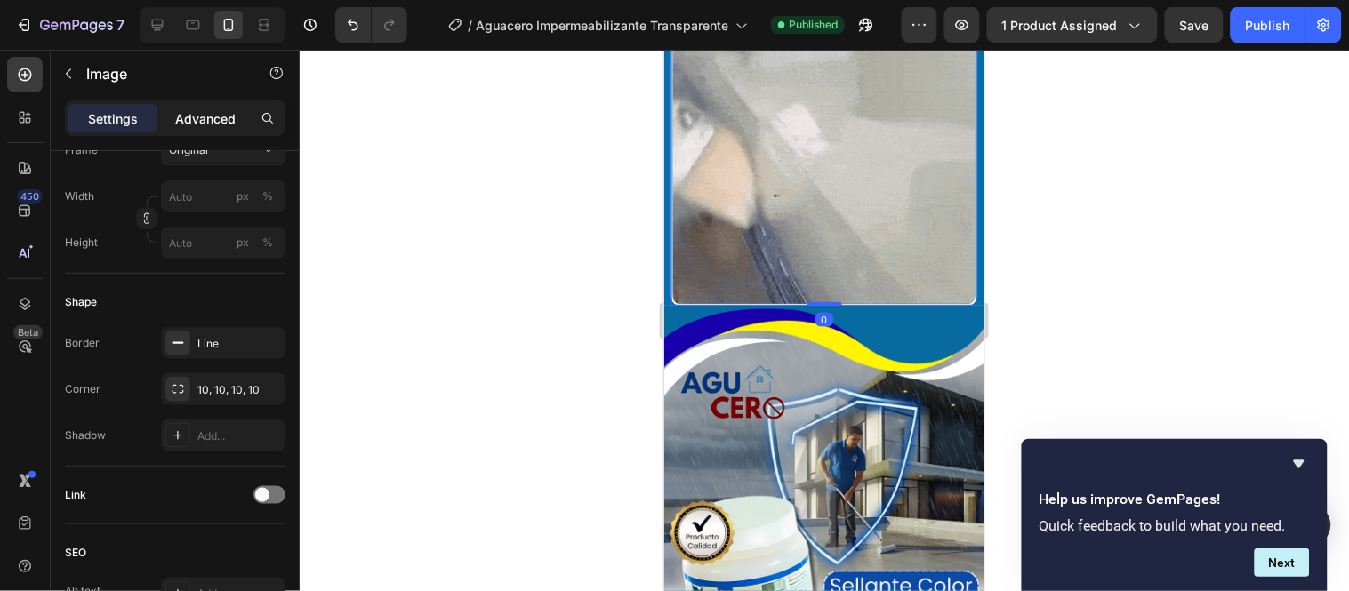
click at [196, 111] on p "Advanced" at bounding box center [205, 118] width 60 height 19
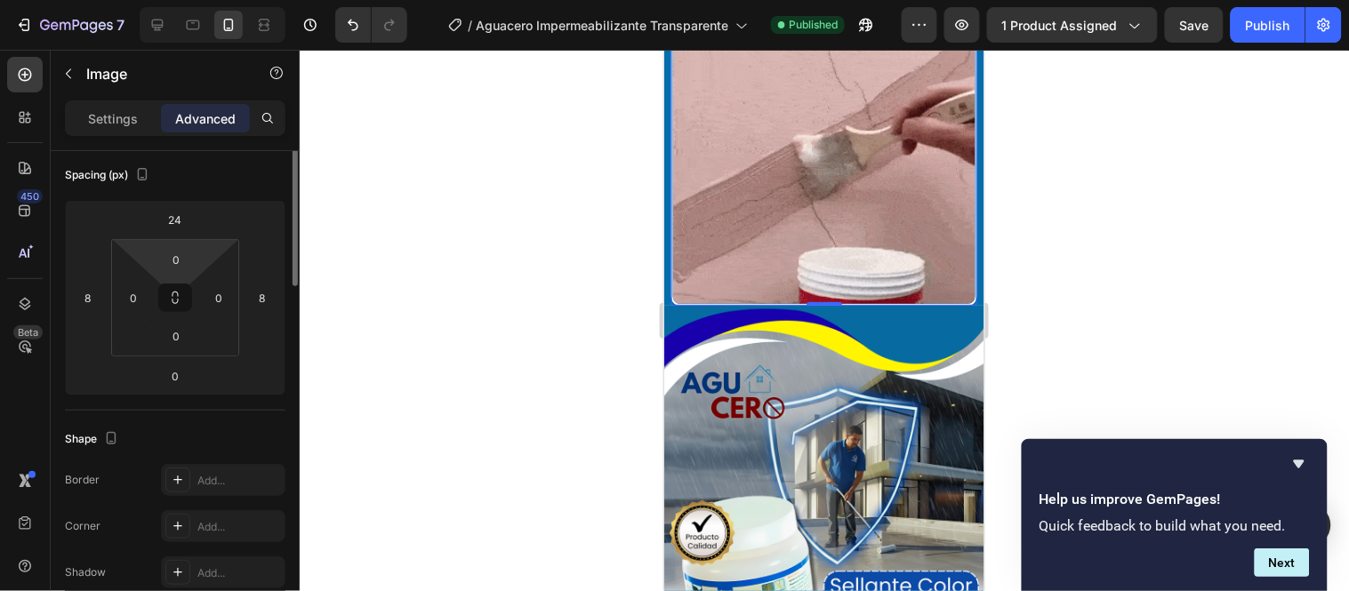
scroll to position [99, 0]
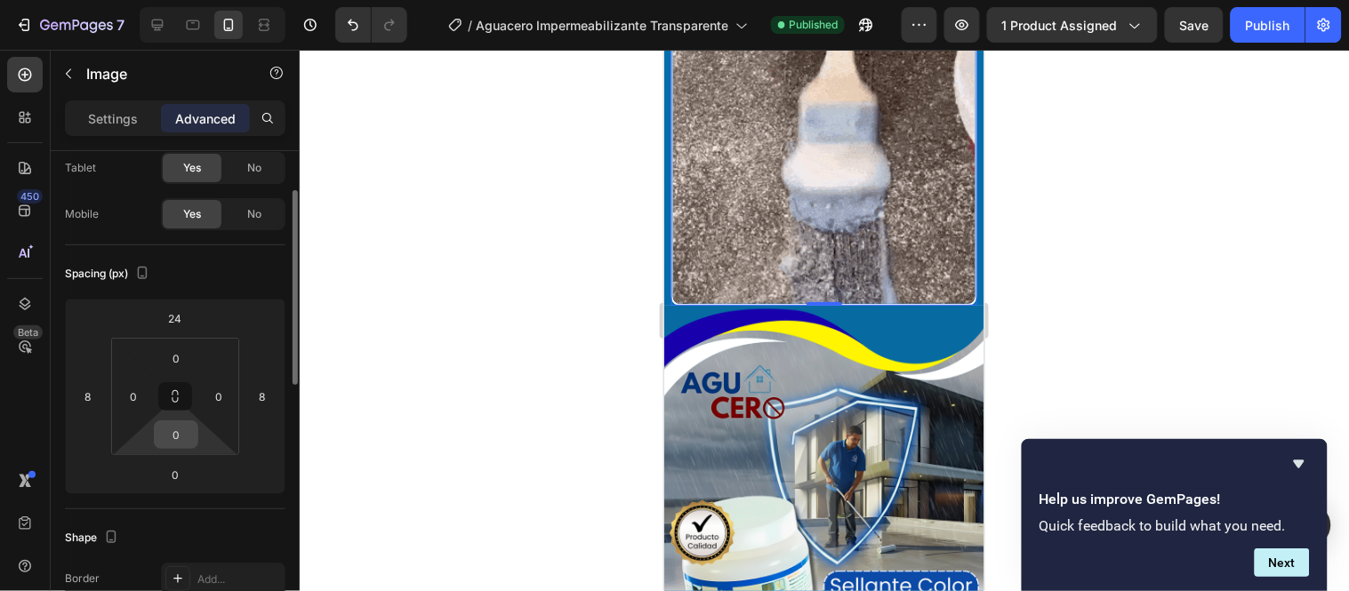
click at [179, 436] on input "0" at bounding box center [176, 435] width 36 height 27
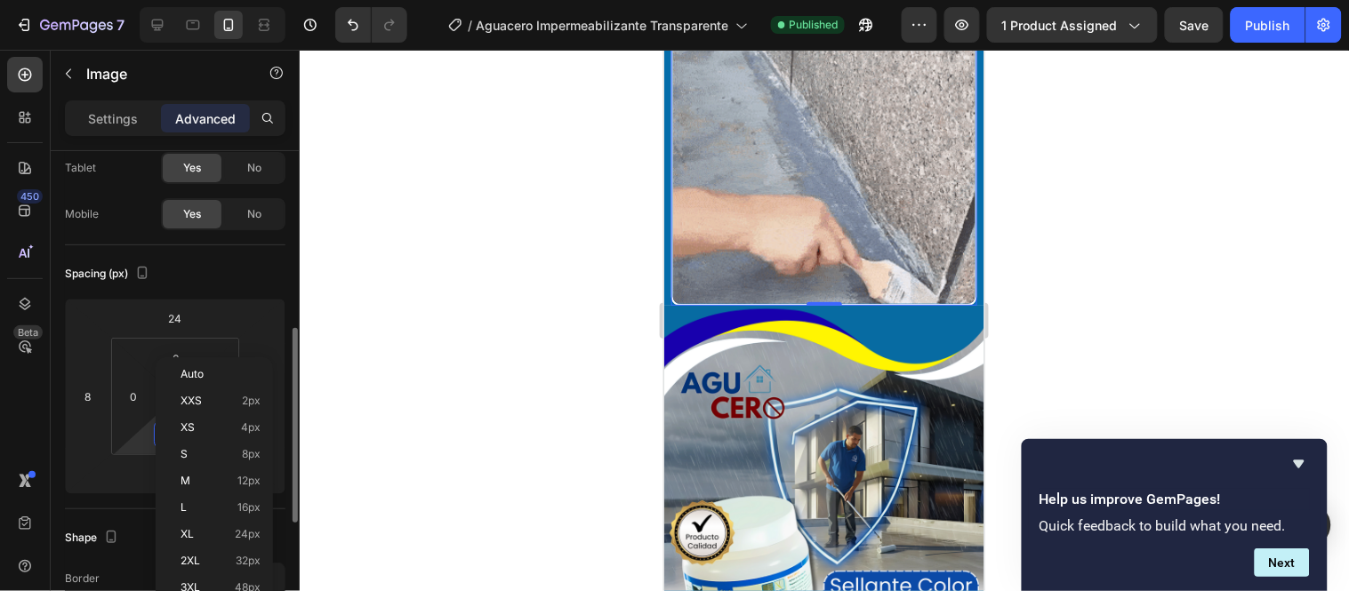
scroll to position [197, 0]
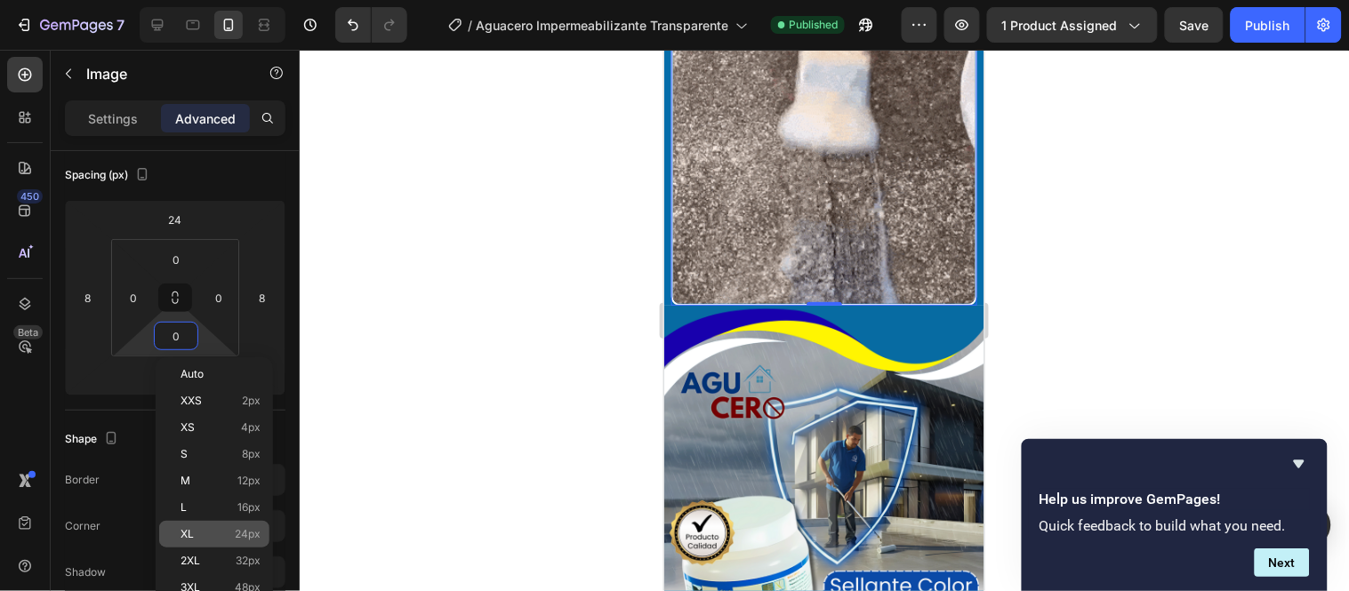
click at [222, 528] on p "XL 24px" at bounding box center [221, 534] width 80 height 12
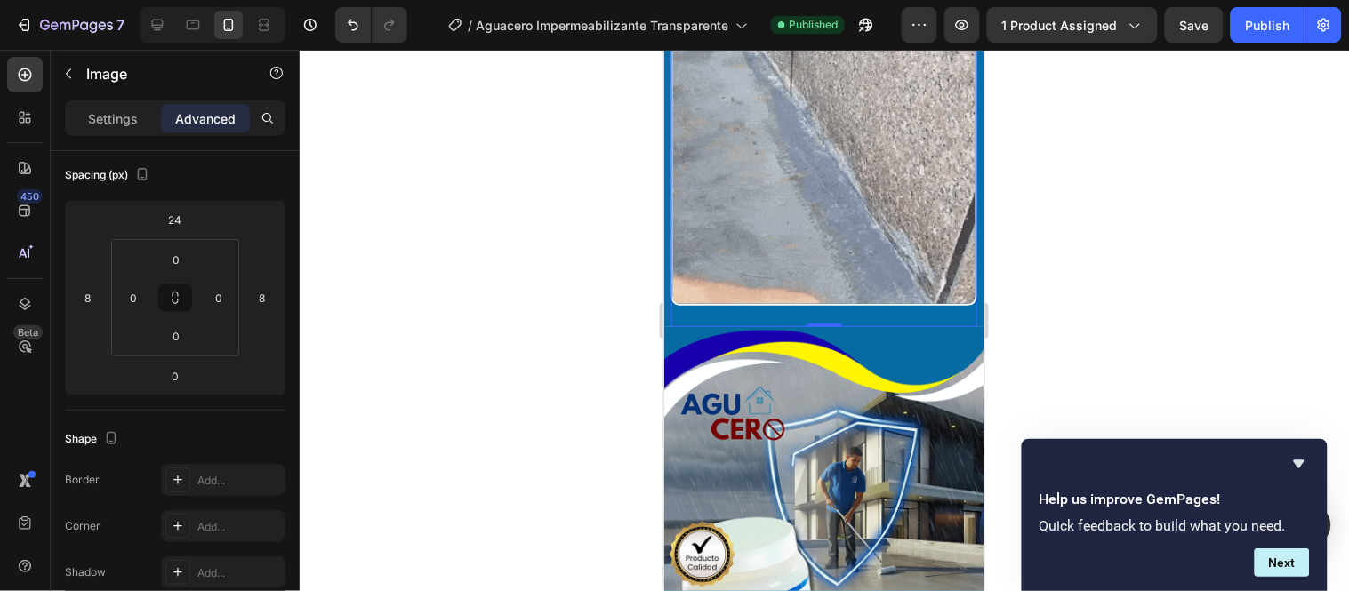
type input "24"
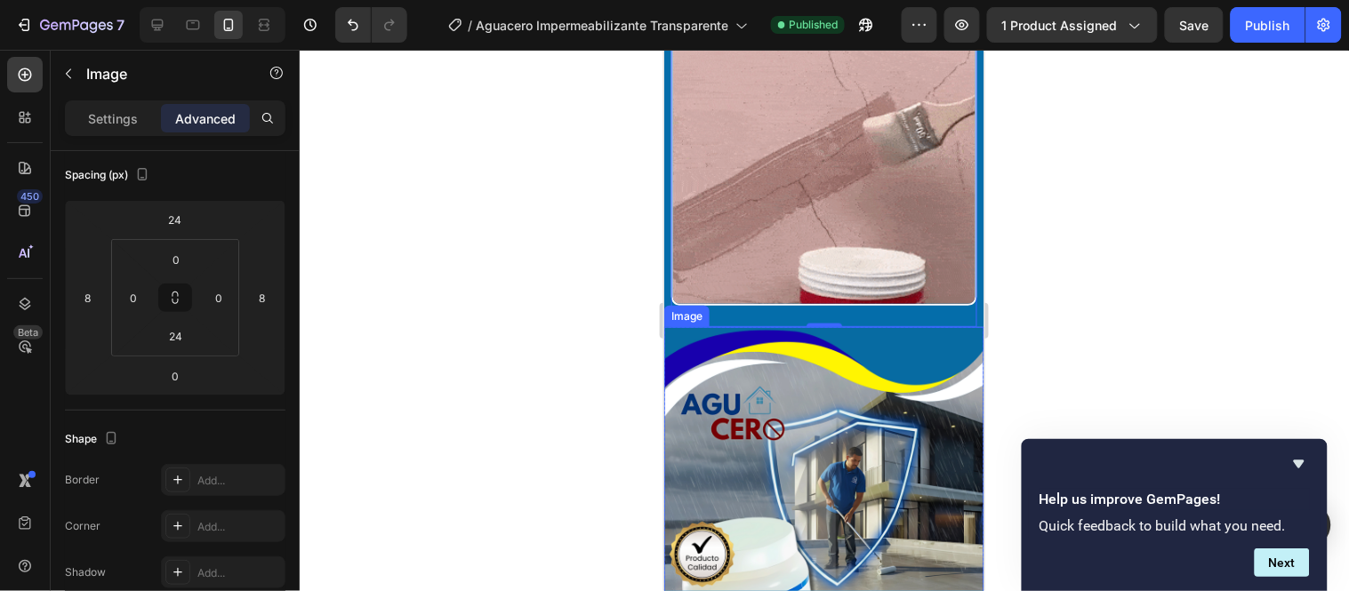
click at [687, 326] on img at bounding box center [823, 526] width 320 height 400
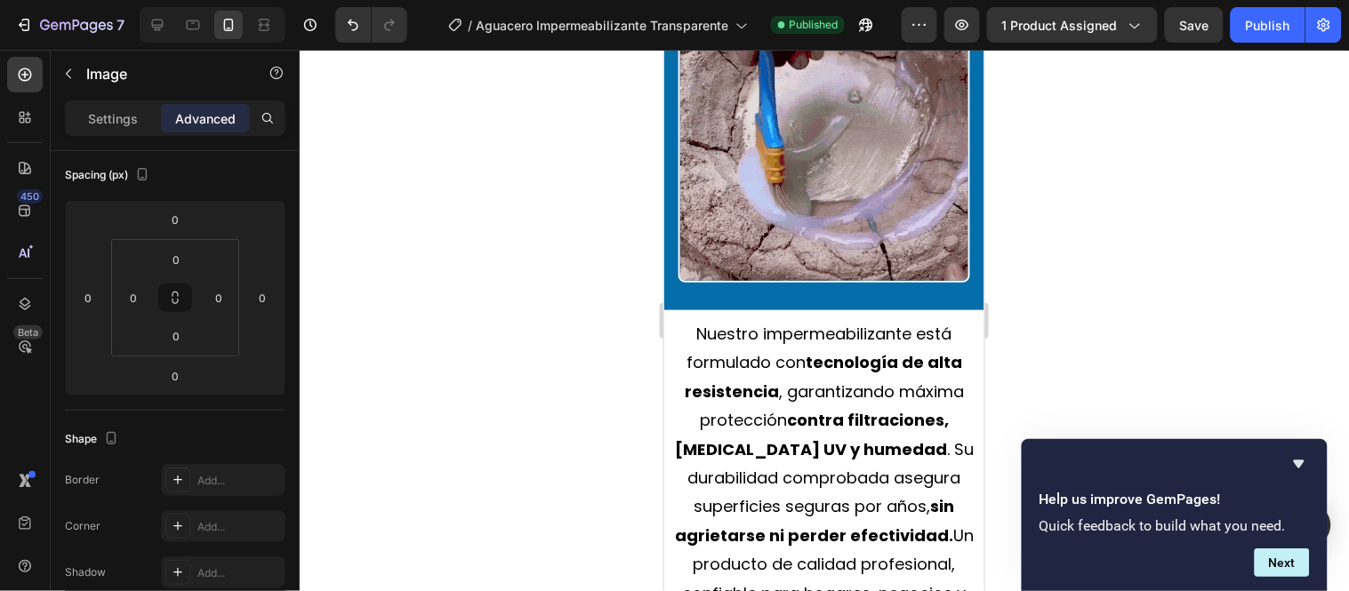
scroll to position [4349, 0]
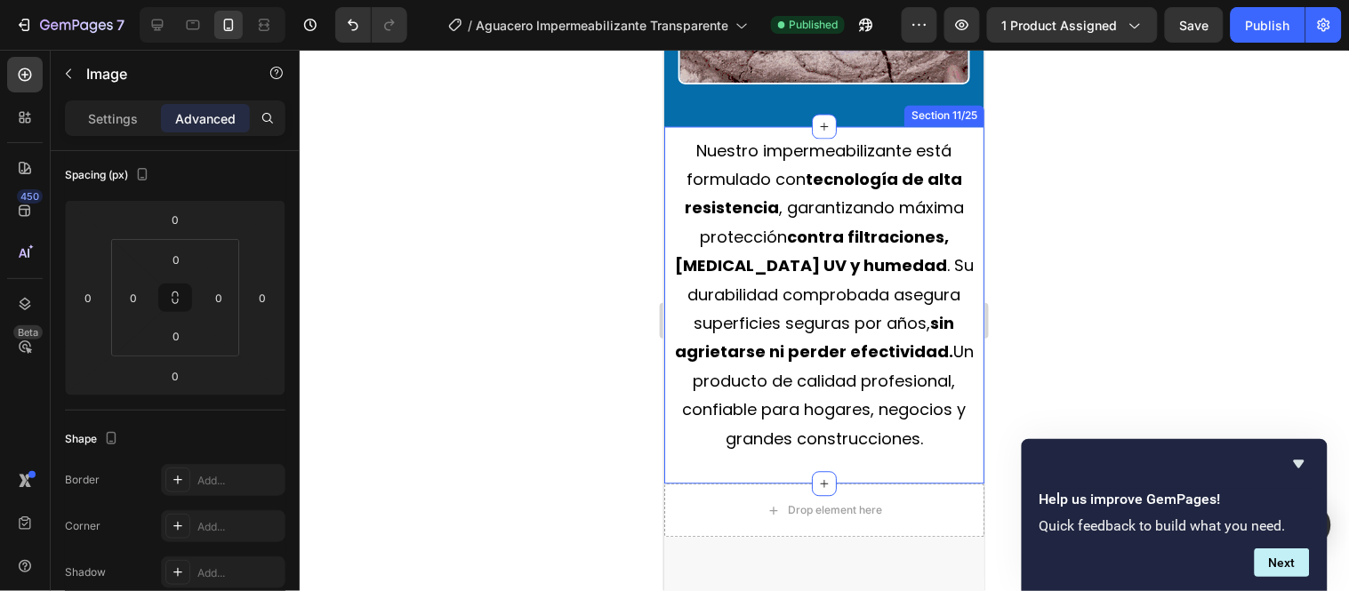
click at [871, 126] on div "Nuestro impermeabilizante está formulado con tecnología de alta resistencia , g…" at bounding box center [823, 304] width 320 height 357
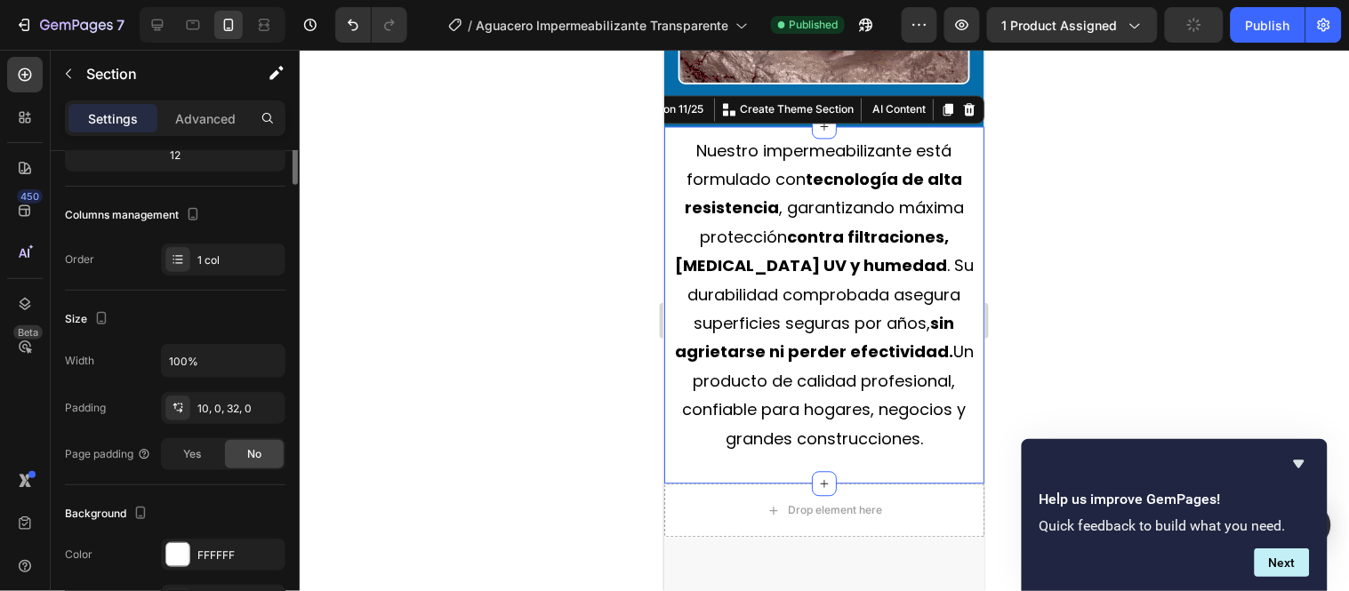
scroll to position [0, 0]
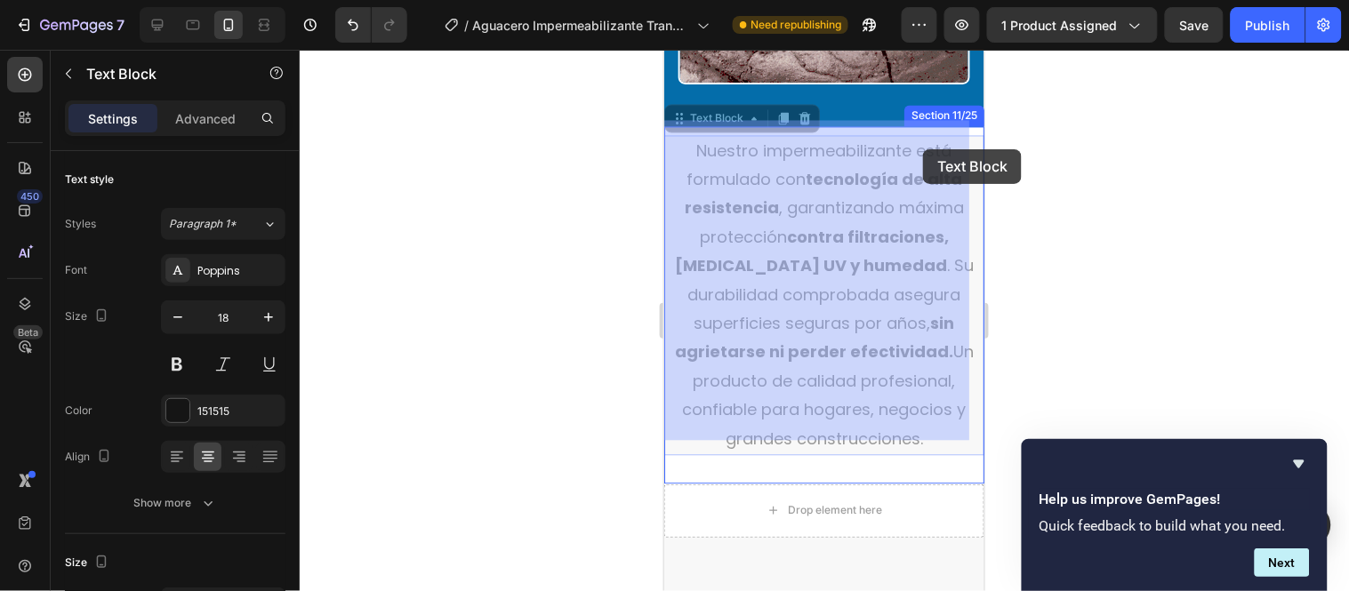
drag, startPoint x: 947, startPoint y: 120, endPoint x: 922, endPoint y: 149, distance: 37.8
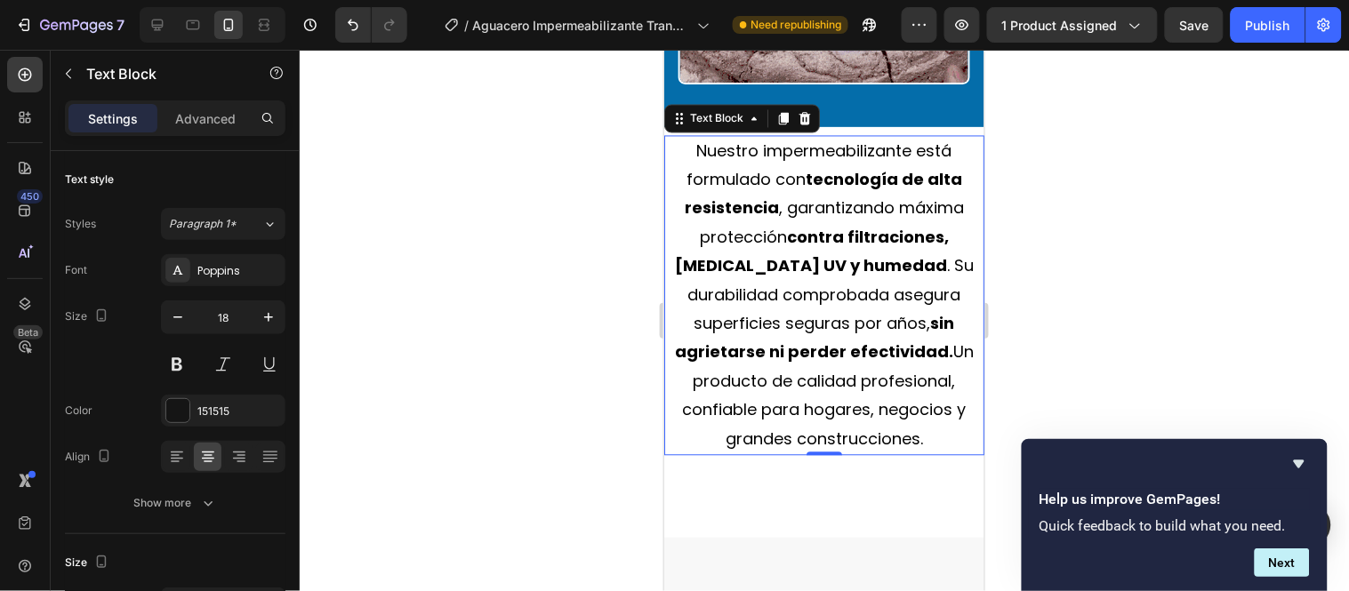
scroll to position [4151, 0]
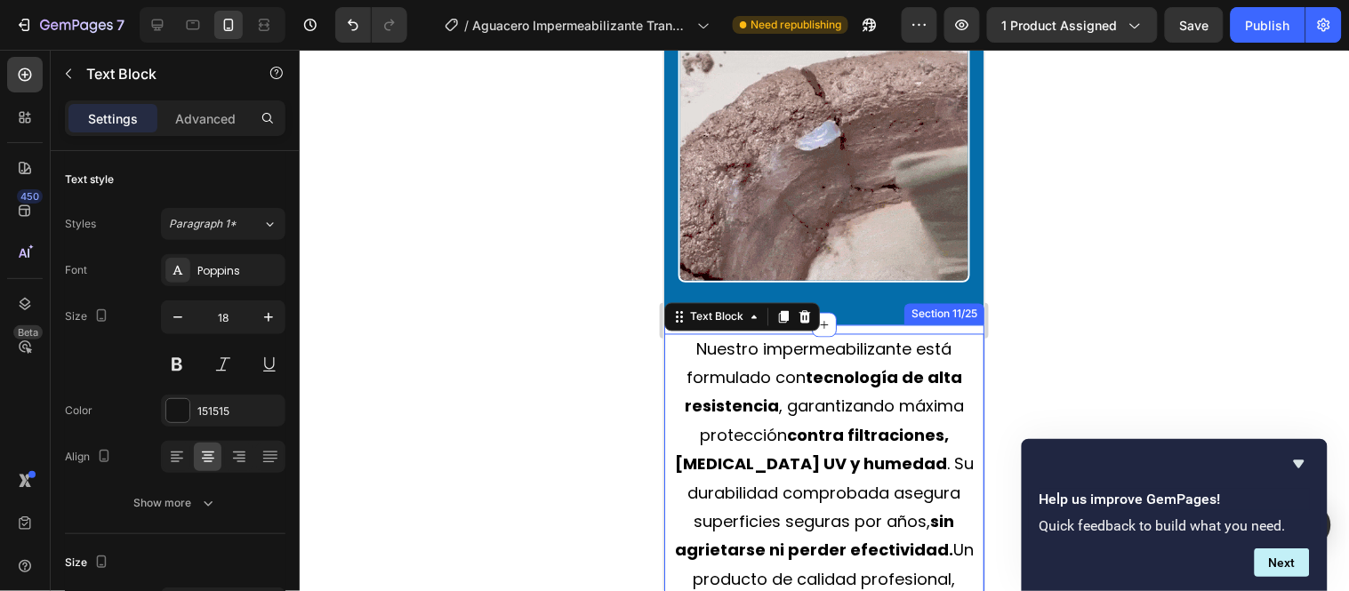
click at [888, 325] on div "Nuestro impermeabilizante está formulado con tecnología de alta resistencia , g…" at bounding box center [823, 503] width 320 height 357
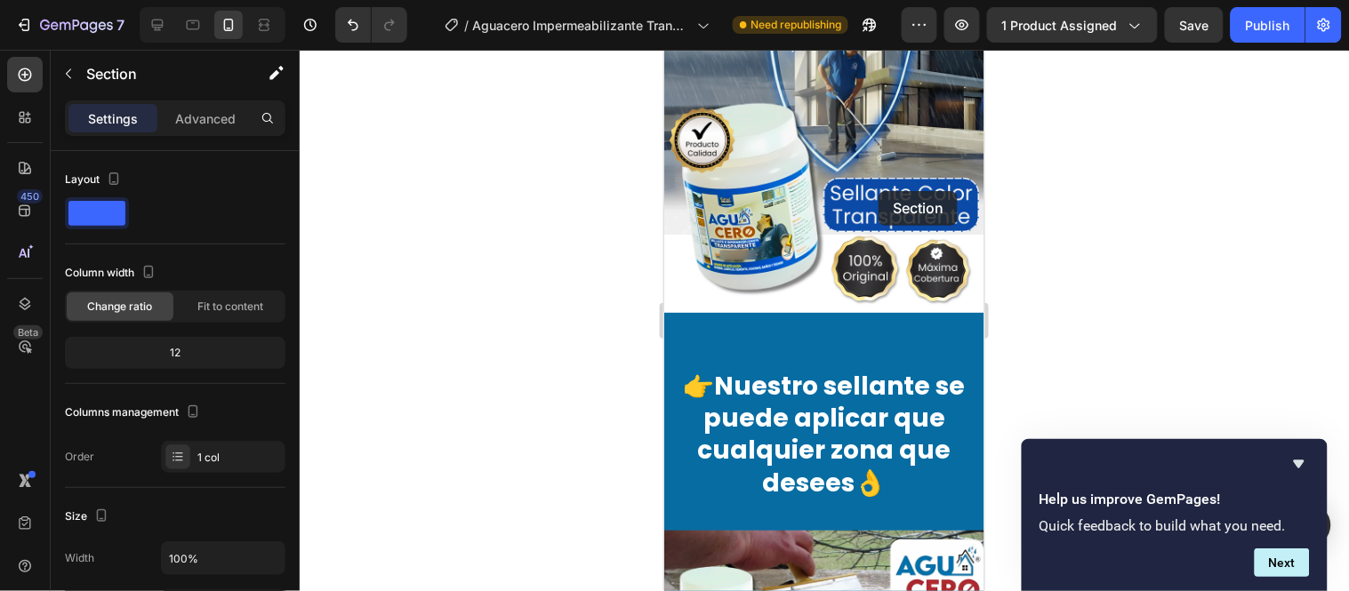
scroll to position [2571, 0]
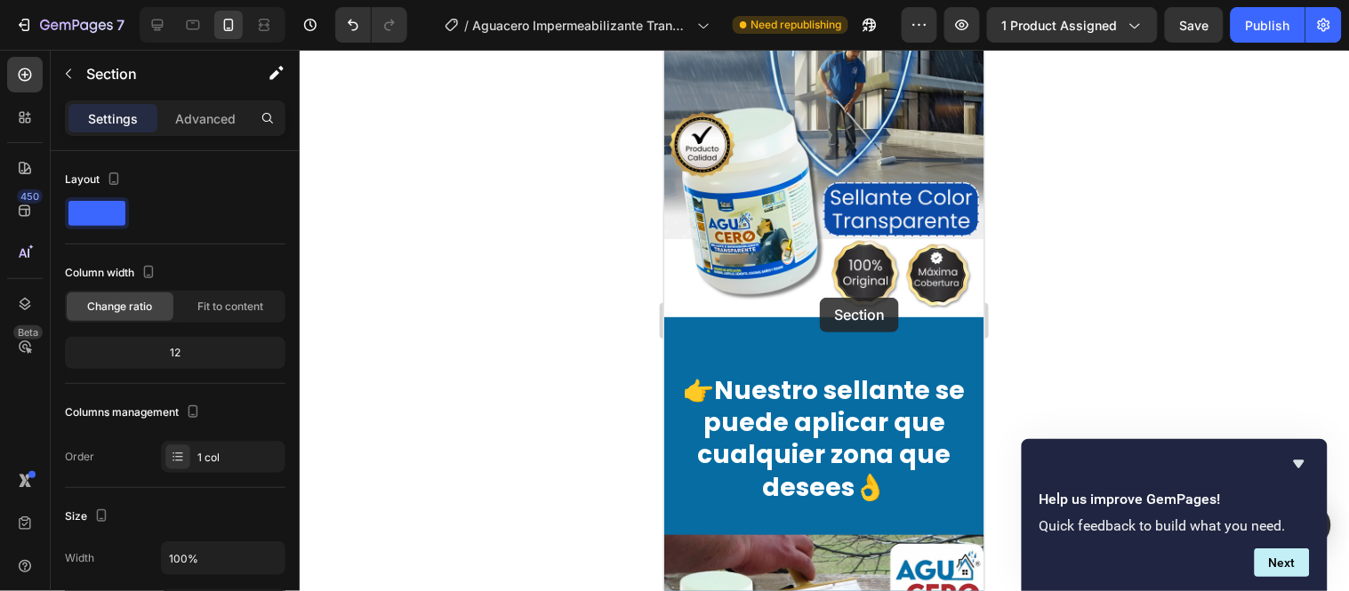
drag, startPoint x: 888, startPoint y: 311, endPoint x: 819, endPoint y: 297, distance: 69.9
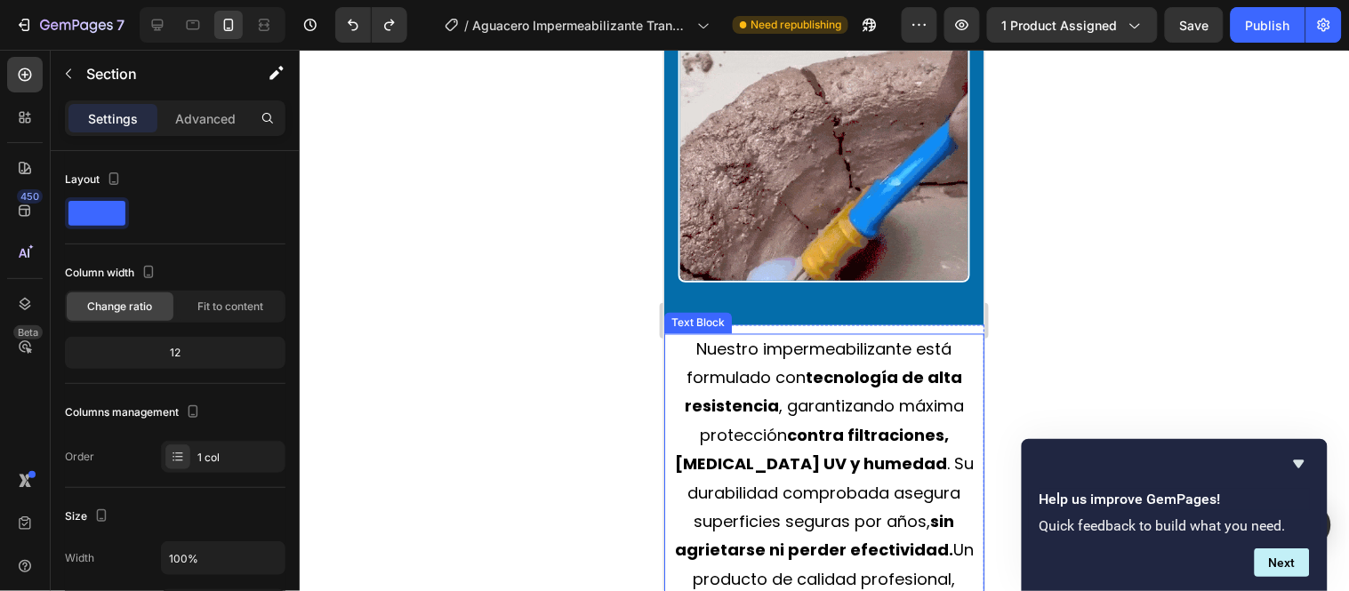
scroll to position [4052, 0]
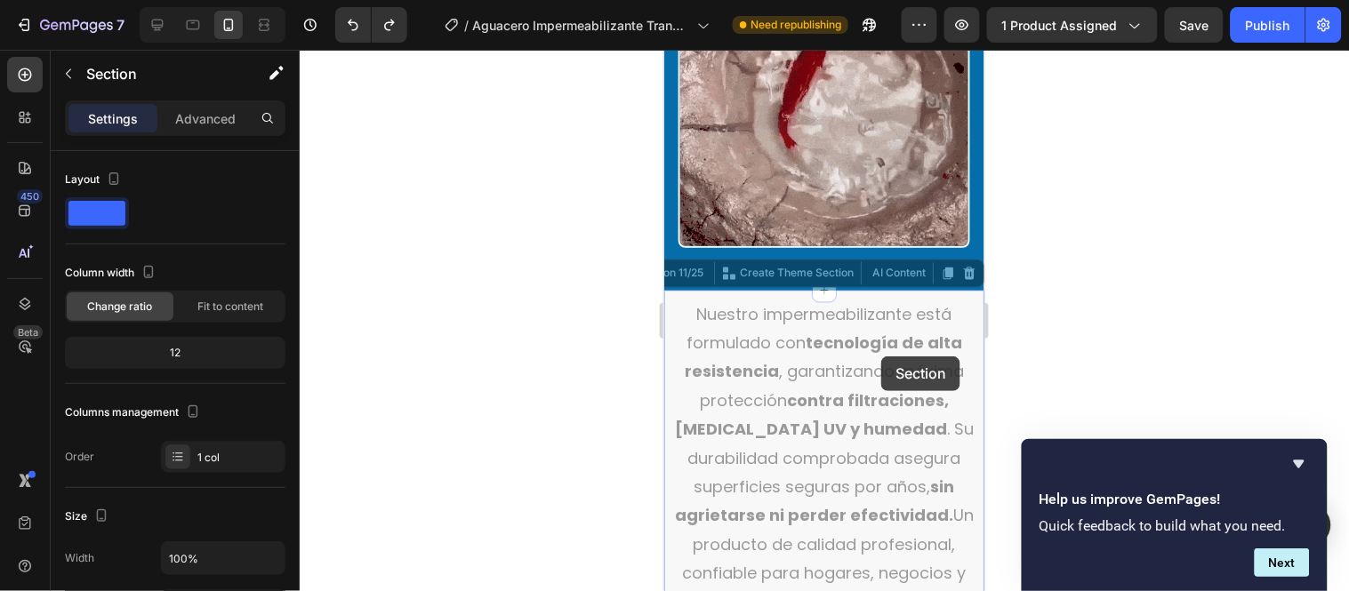
scroll to position [4187, 0]
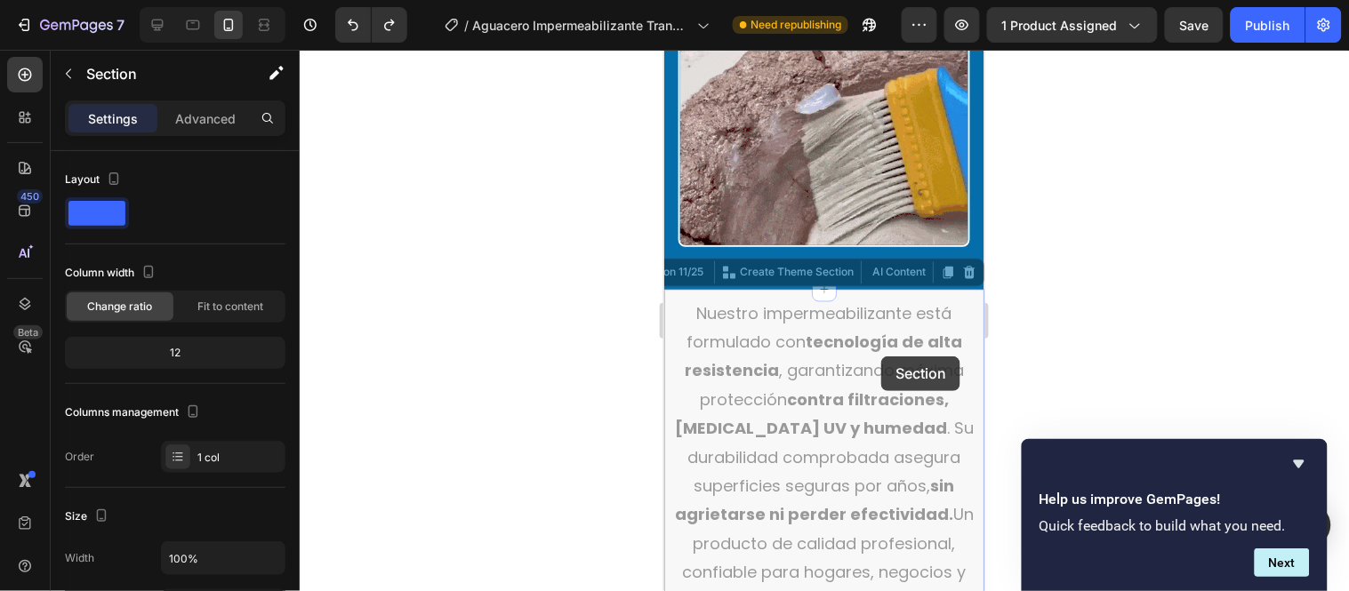
drag, startPoint x: 898, startPoint y: 414, endPoint x: 880, endPoint y: 356, distance: 60.5
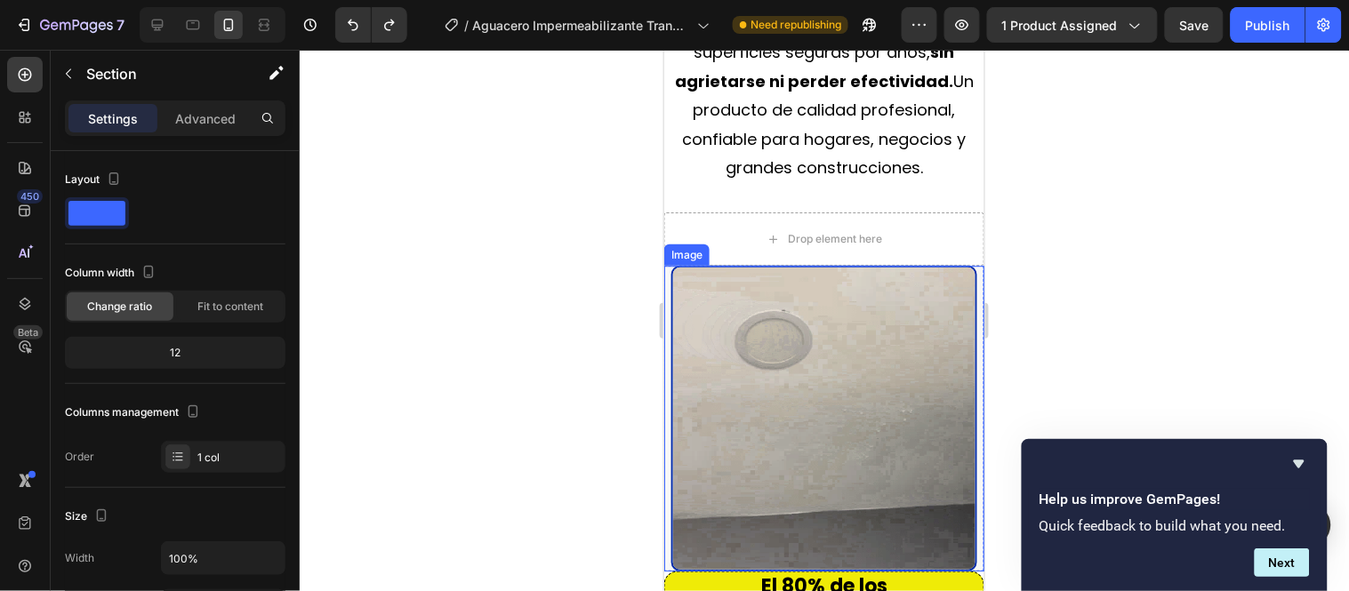
scroll to position [4681, 0]
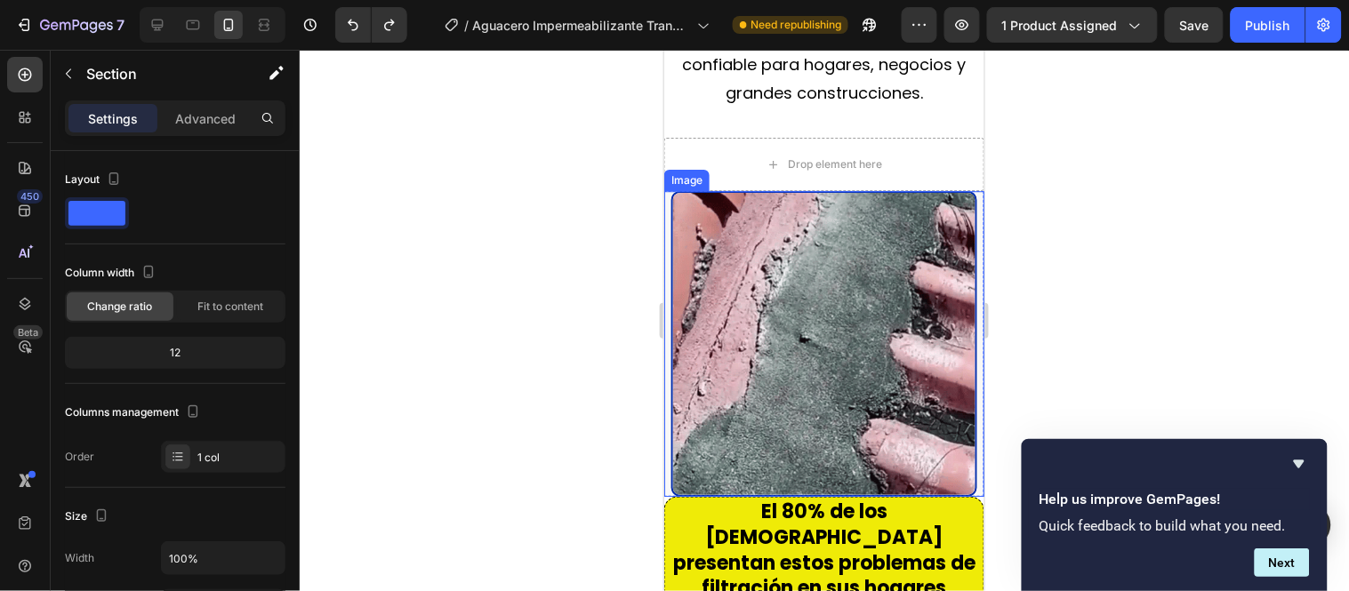
click at [961, 201] on div "Image" at bounding box center [823, 343] width 320 height 306
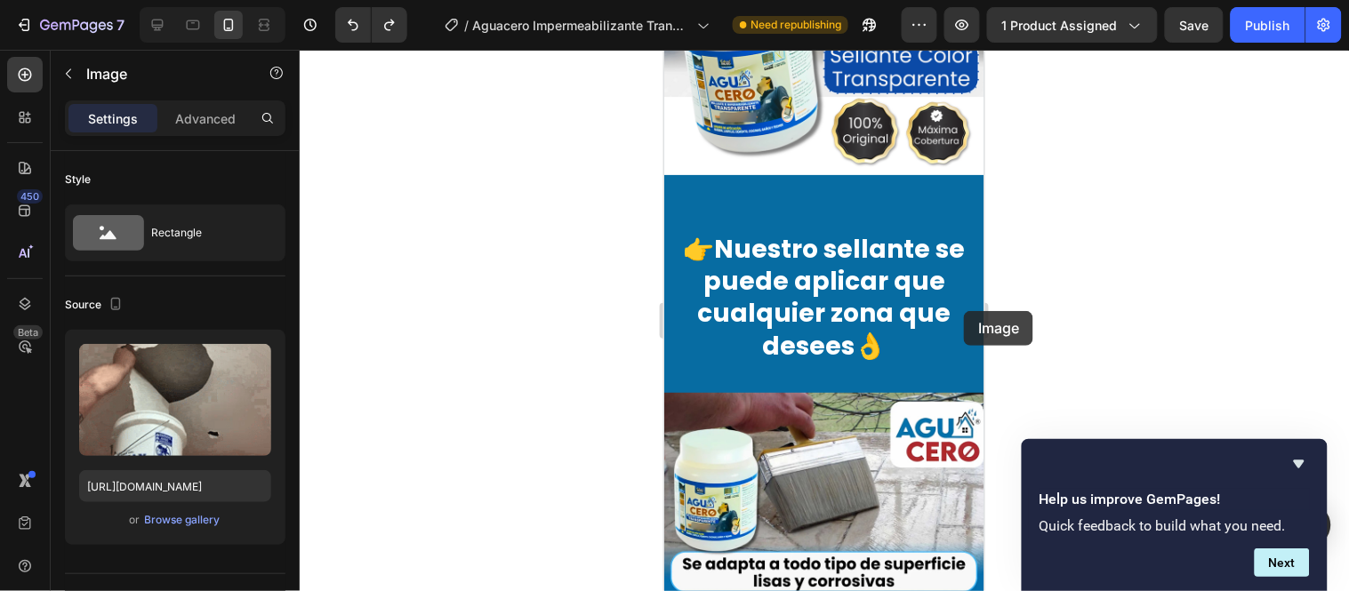
scroll to position [2606, 0]
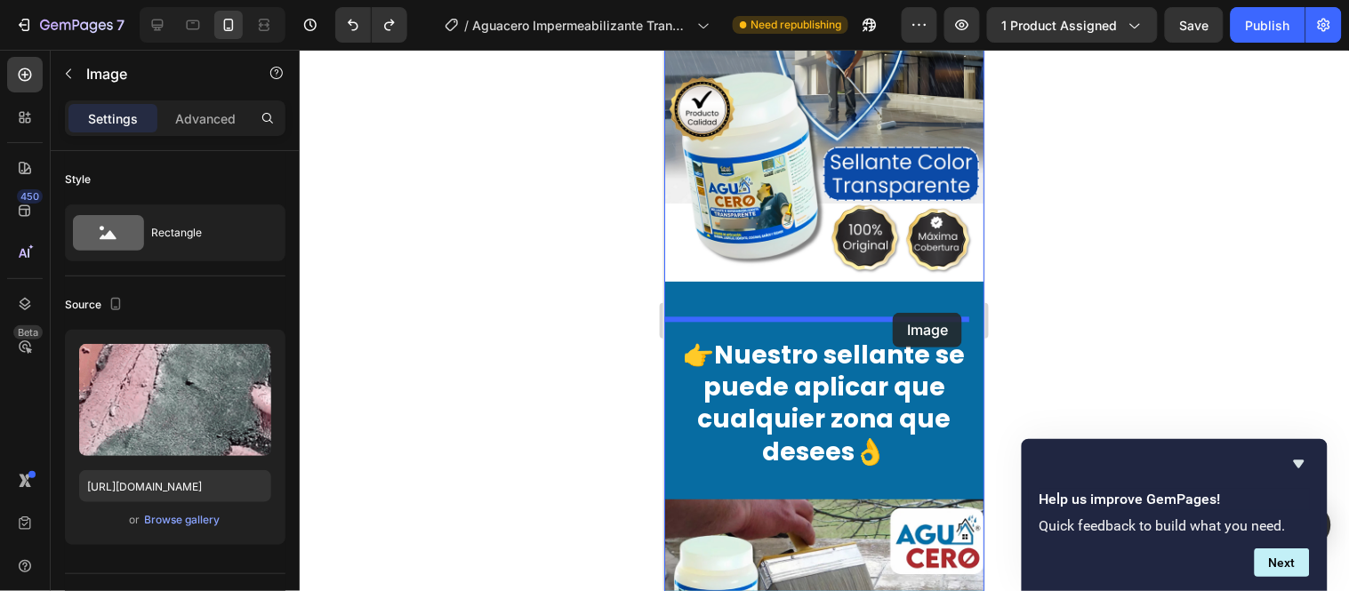
drag, startPoint x: 963, startPoint y: 310, endPoint x: 892, endPoint y: 312, distance: 71.2
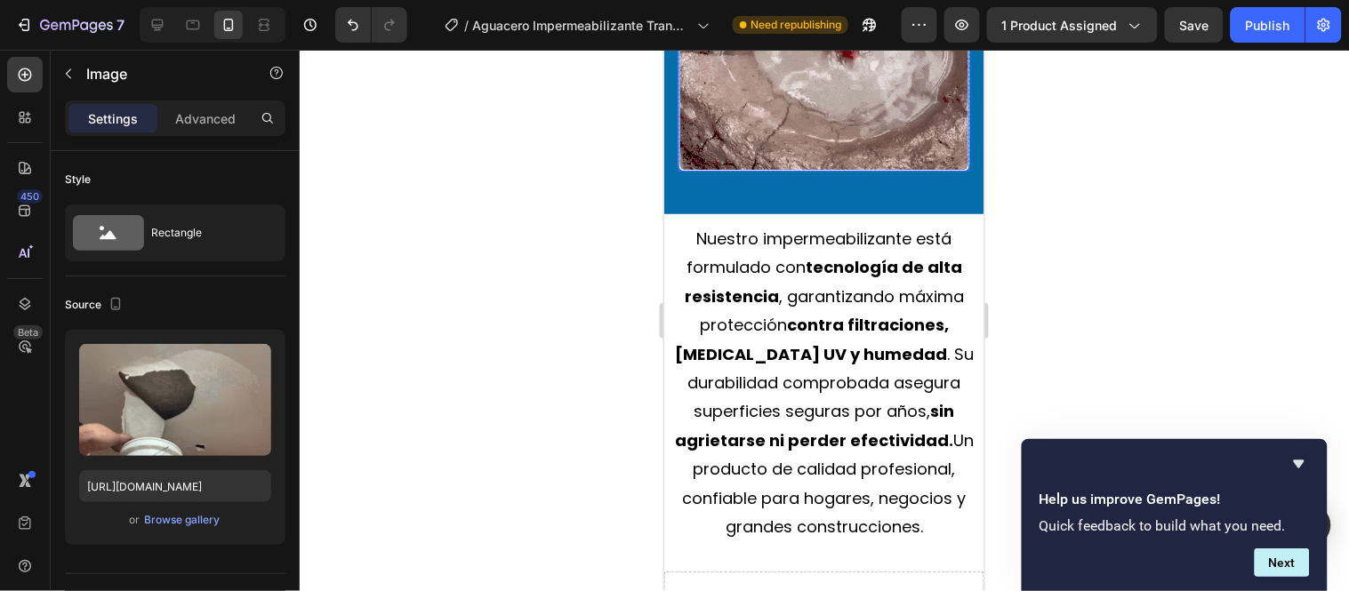
scroll to position [4582, 0]
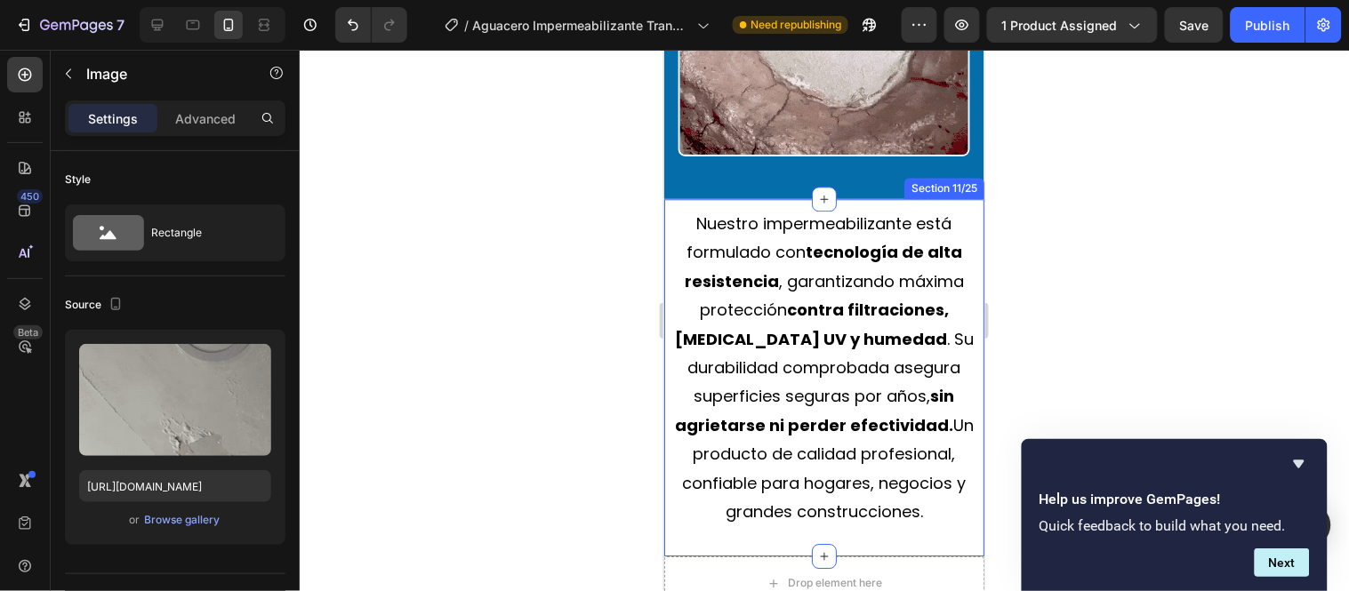
click at [922, 198] on div "Nuestro impermeabilizante está formulado con tecnología de alta resistencia , g…" at bounding box center [823, 376] width 320 height 357
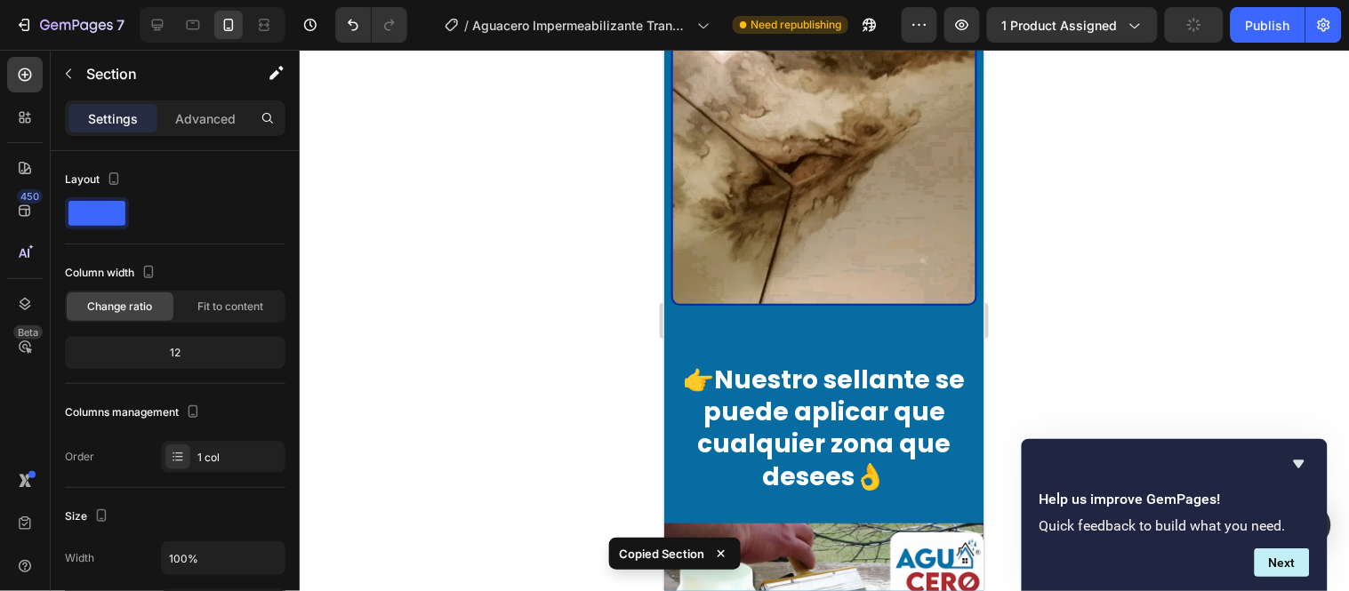
scroll to position [2606, 0]
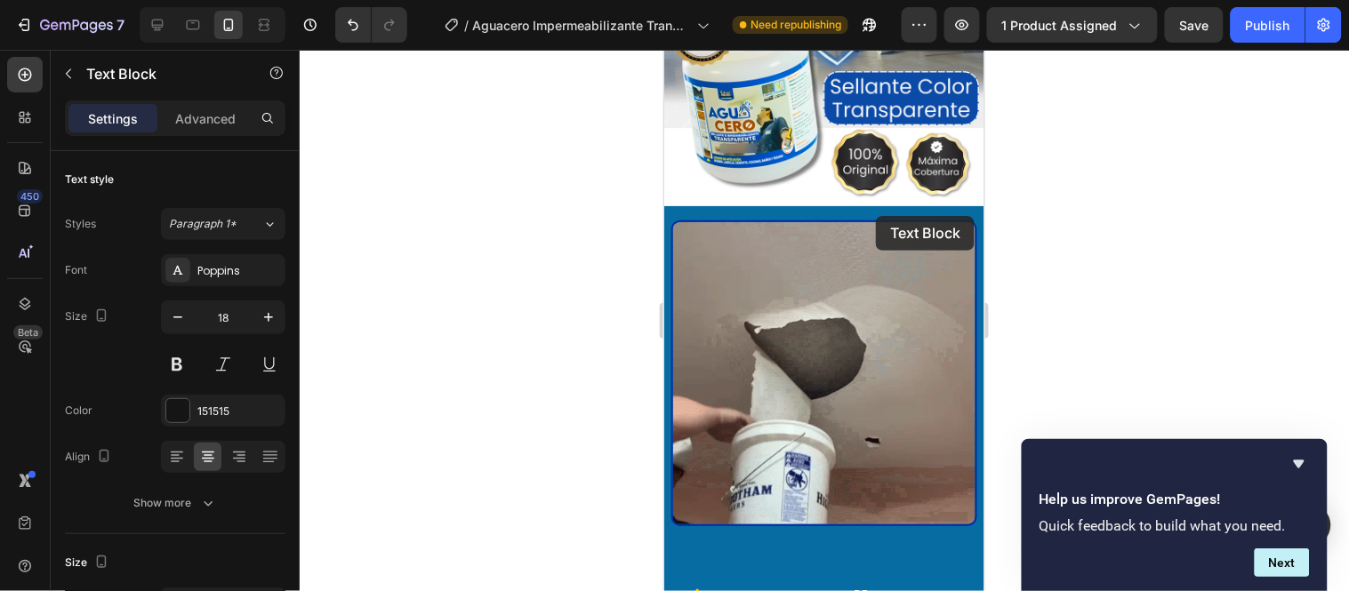
scroll to position [2549, 0]
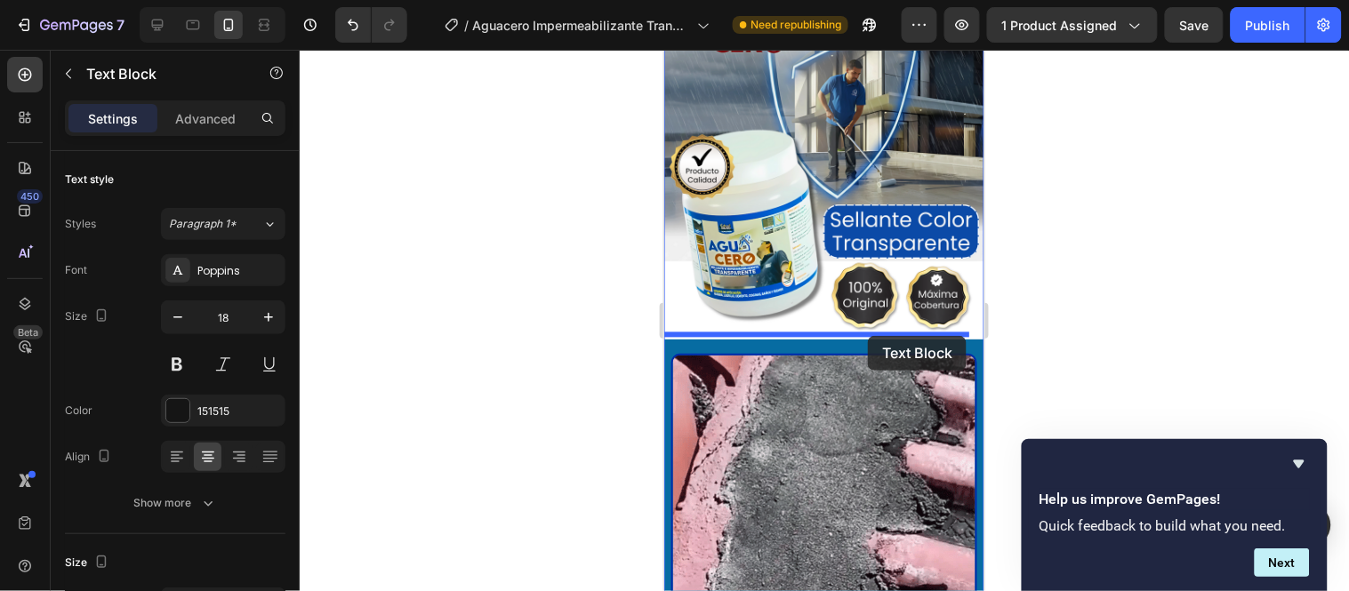
drag, startPoint x: 883, startPoint y: 313, endPoint x: 867, endPoint y: 335, distance: 27.4
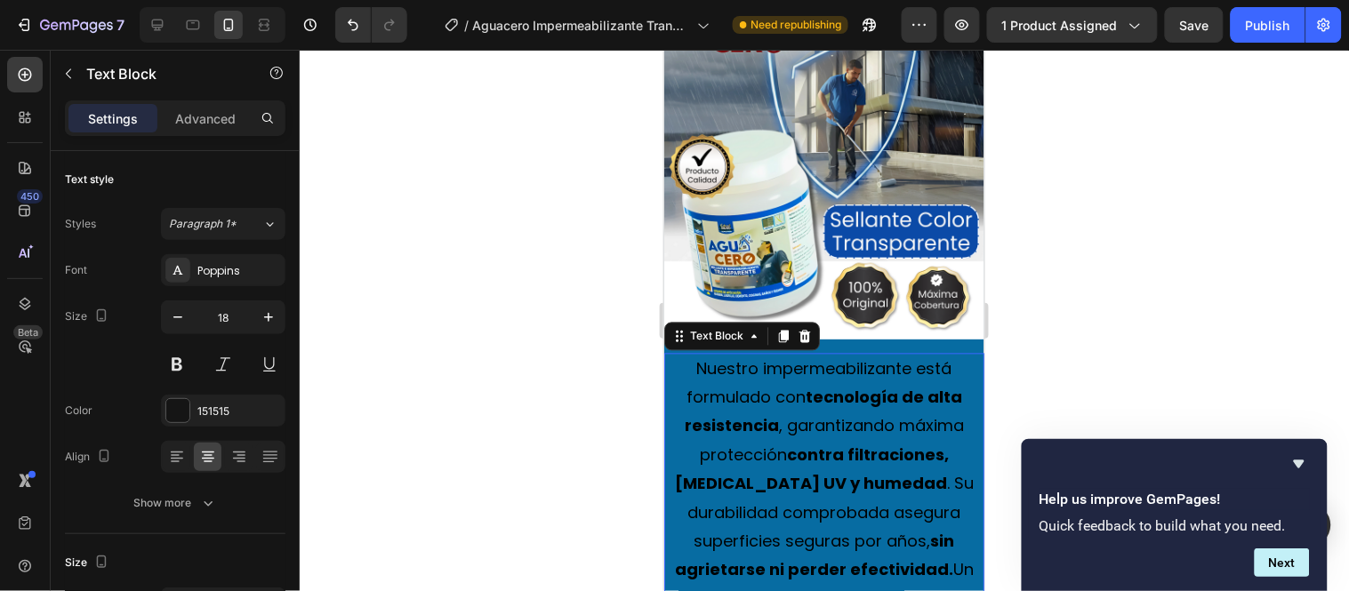
scroll to position [2746, 0]
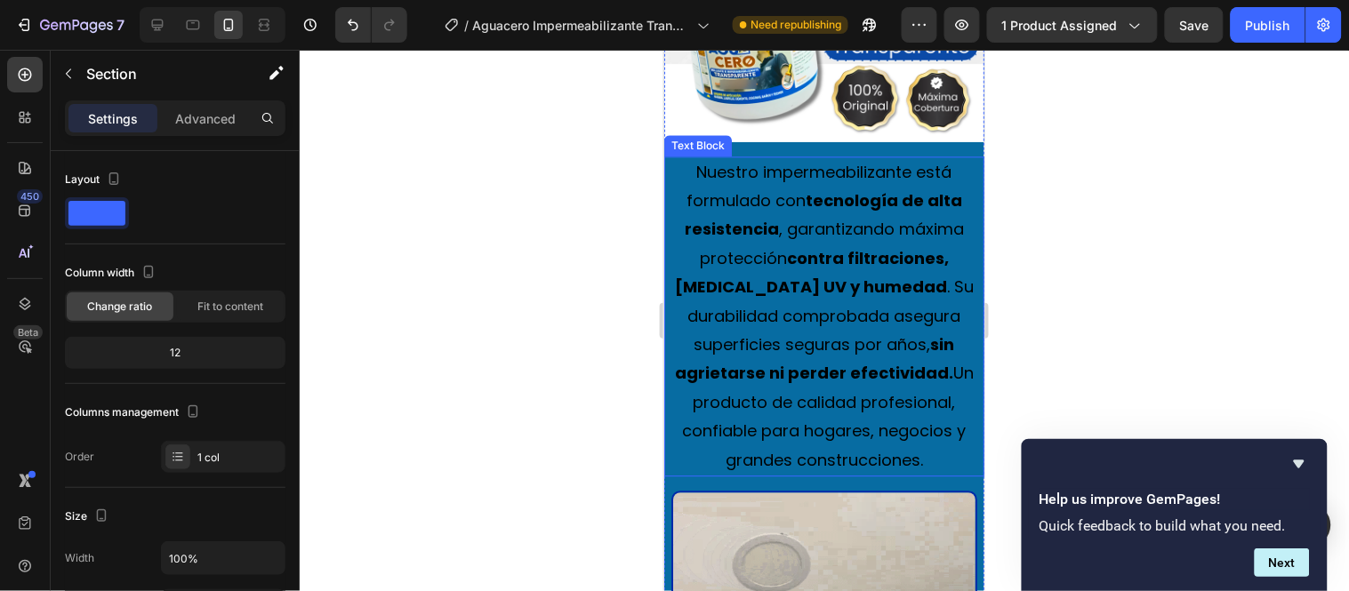
click at [960, 157] on p "Nuestro impermeabilizante está formulado con tecnología de alta resistencia , g…" at bounding box center [823, 315] width 317 height 317
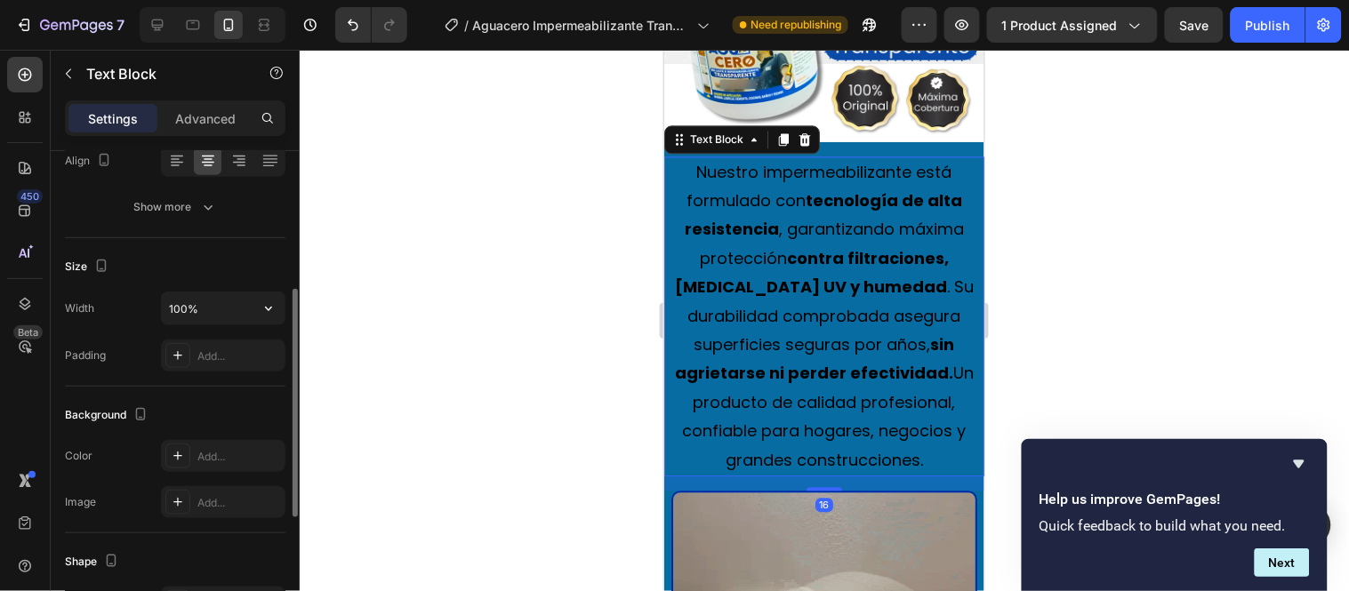
scroll to position [395, 0]
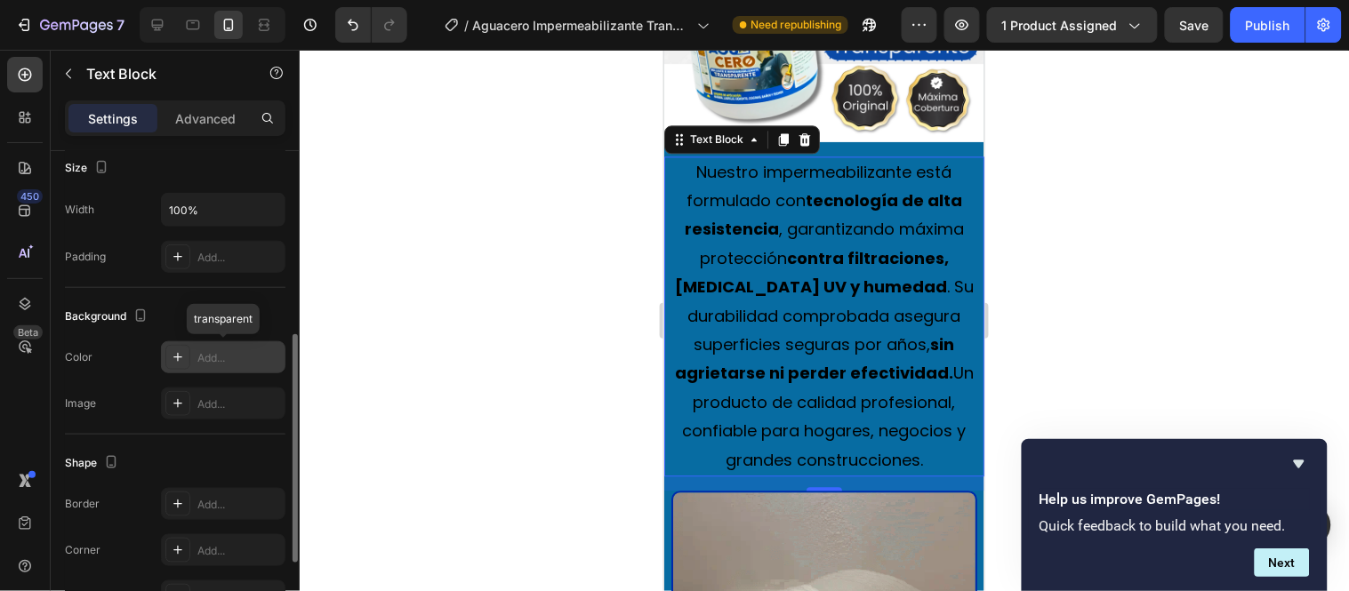
click at [217, 347] on div "Add..." at bounding box center [223, 357] width 124 height 32
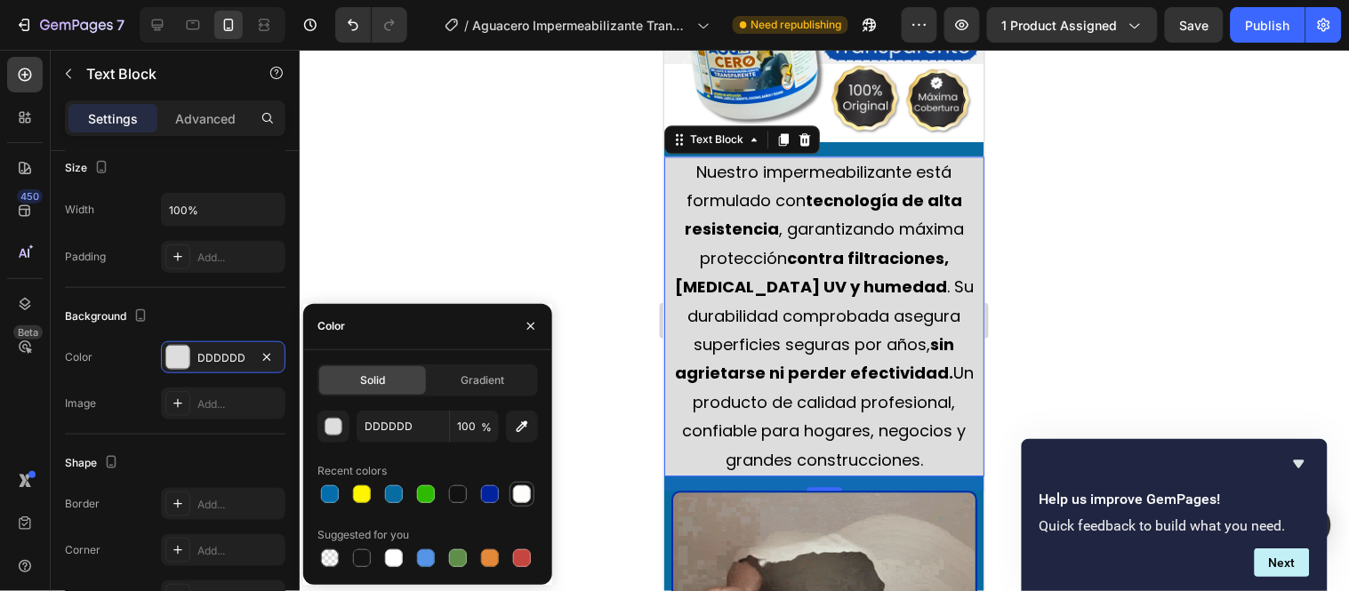
click at [518, 494] on div at bounding box center [522, 495] width 18 height 18
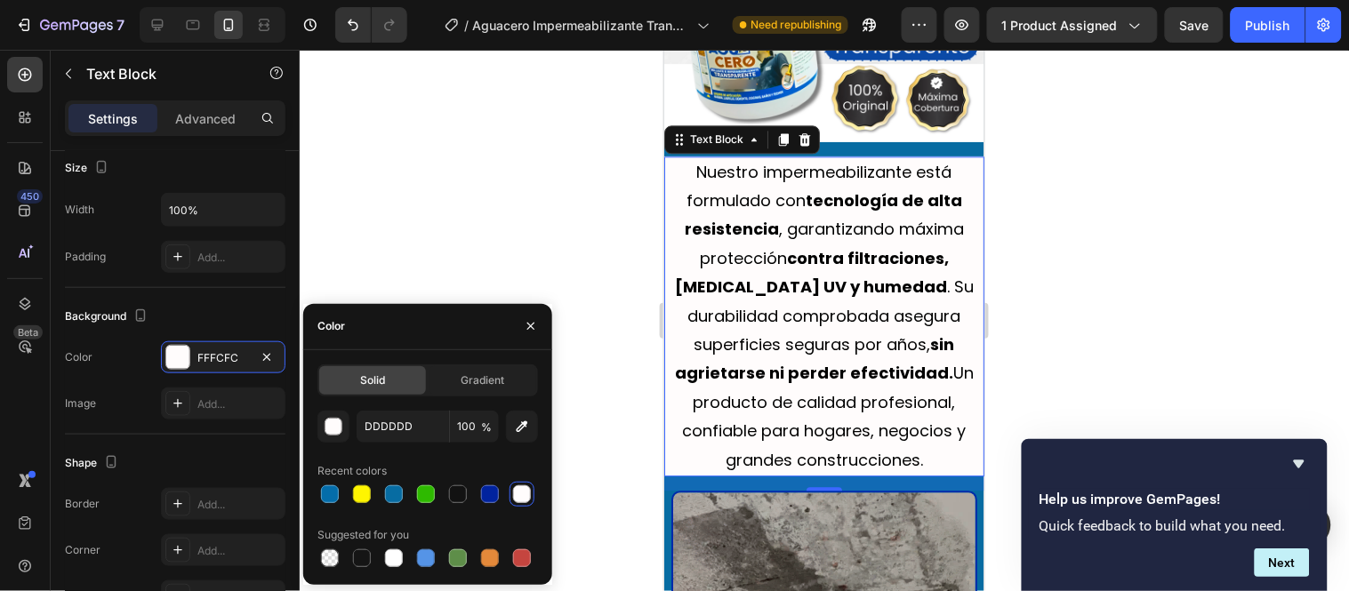
type input "FFFCFC"
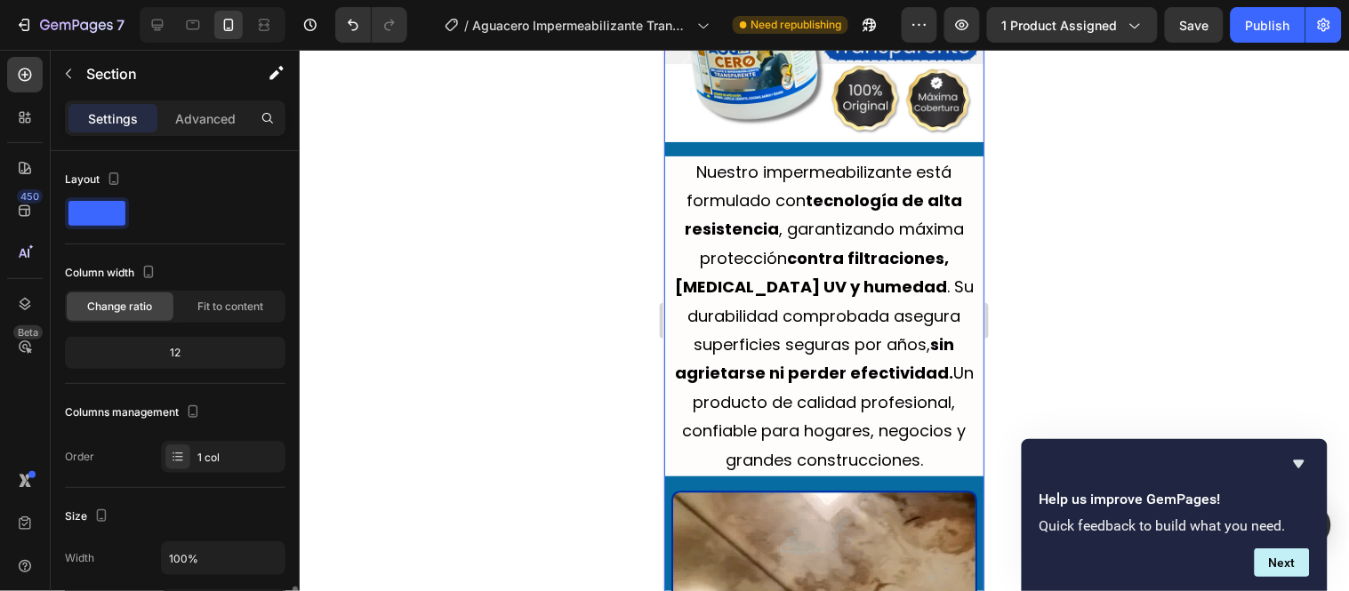
scroll to position [296, 0]
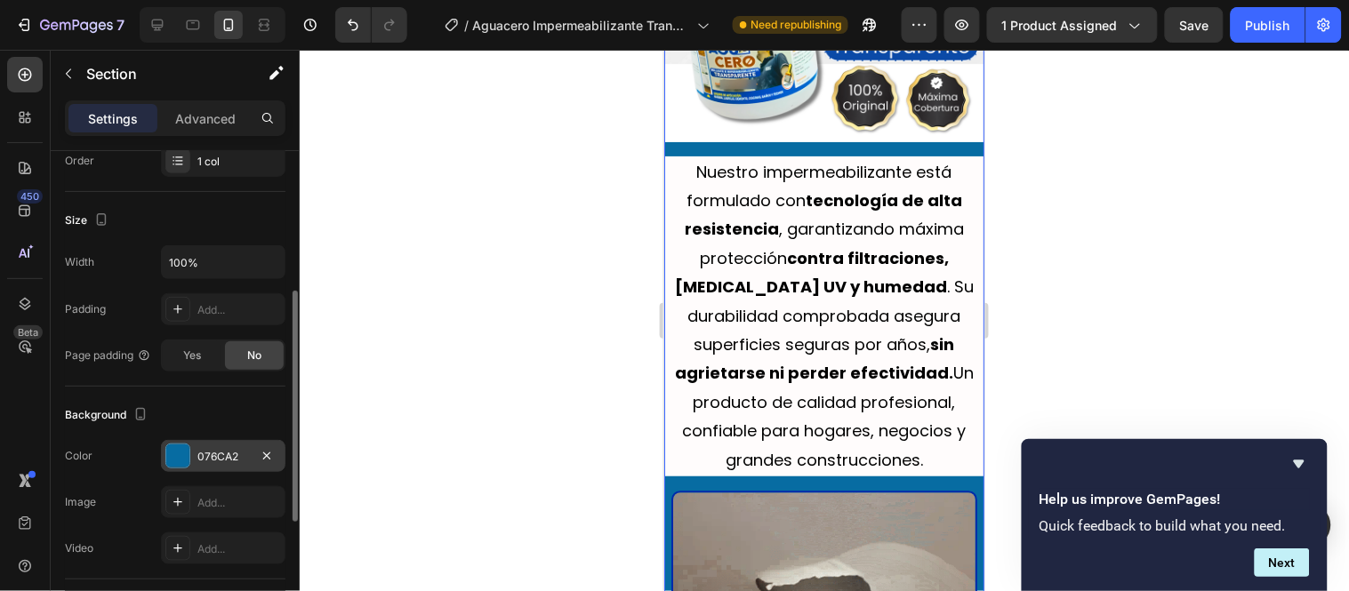
click at [207, 455] on div "076CA2" at bounding box center [223, 457] width 52 height 16
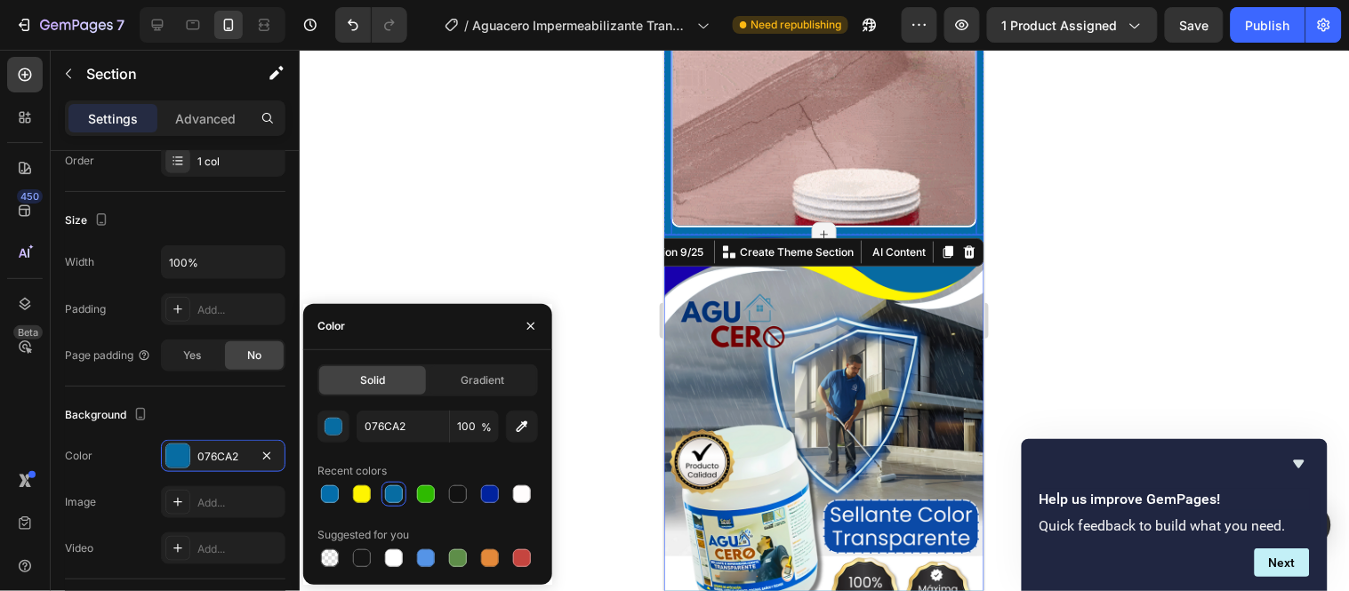
scroll to position [2253, 0]
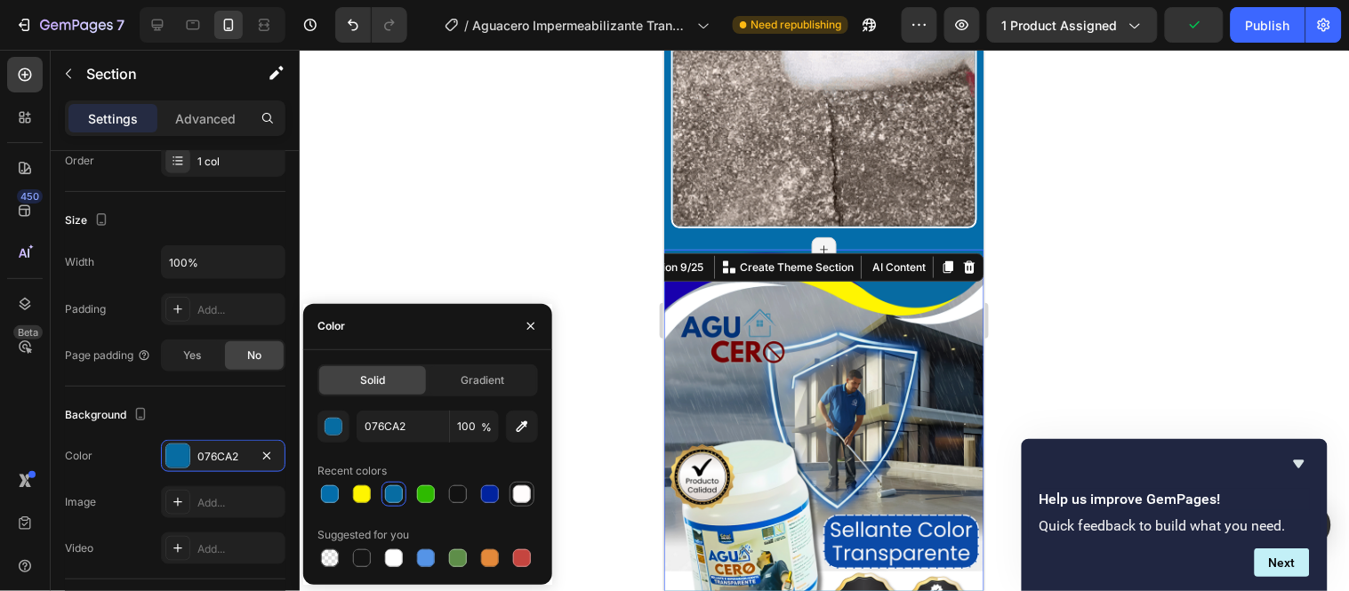
click at [530, 493] on div at bounding box center [522, 495] width 18 height 18
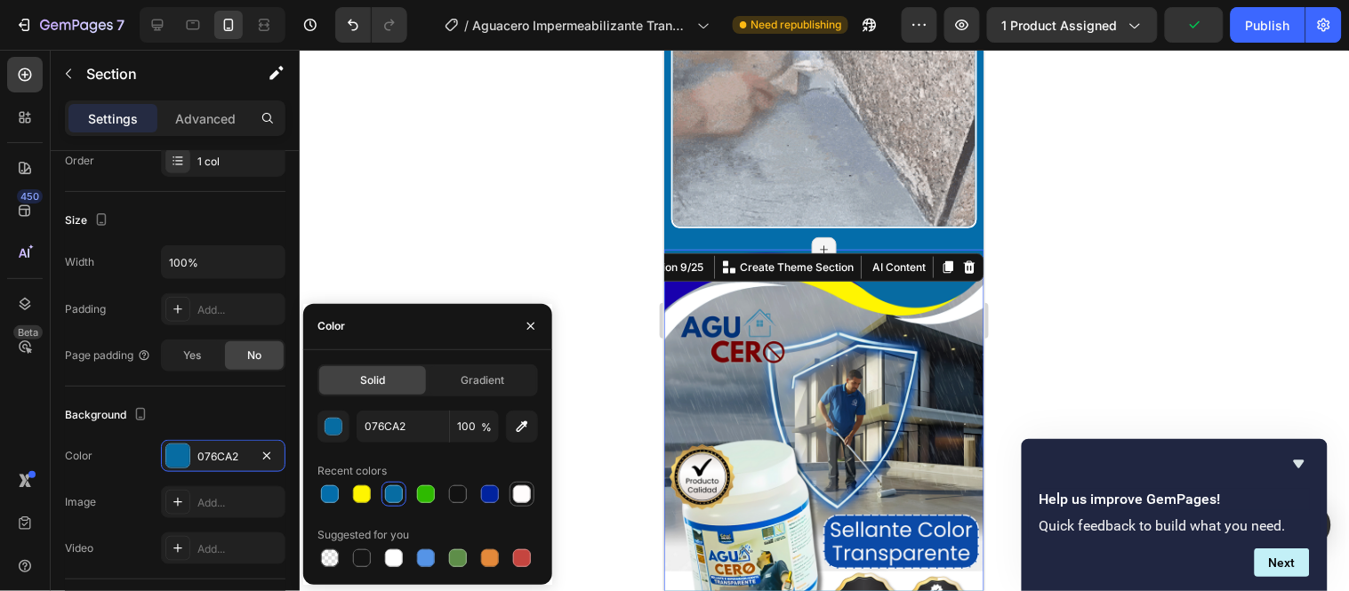
type input "FFFCFC"
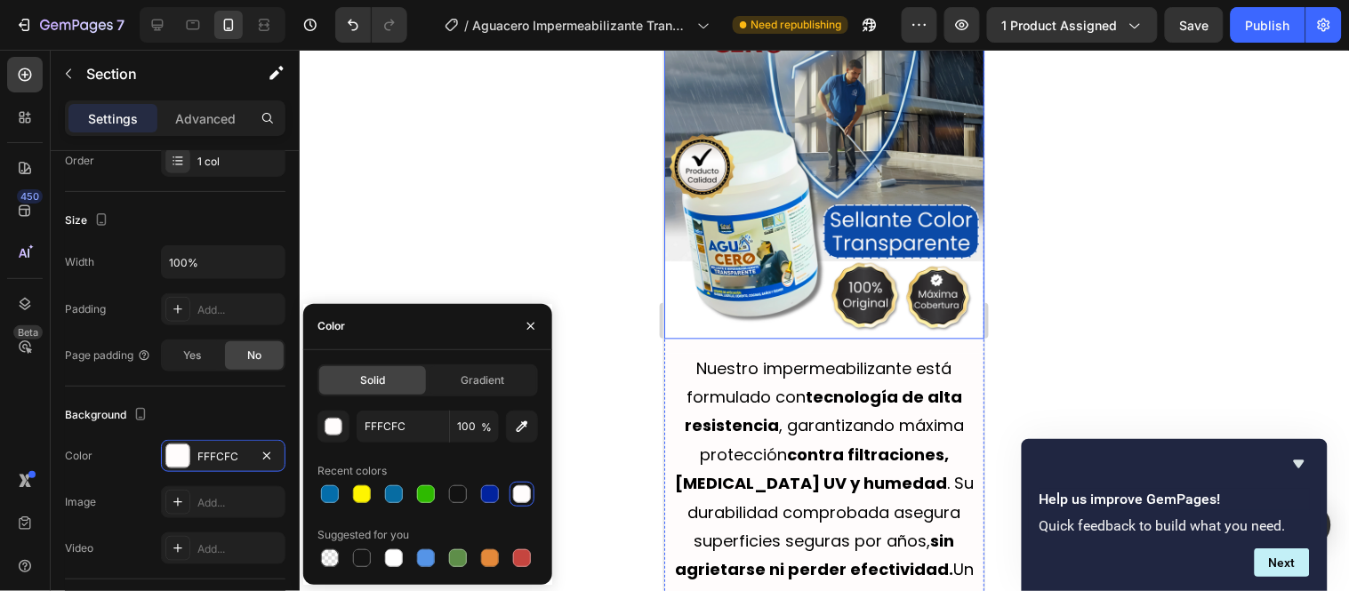
scroll to position [2746, 0]
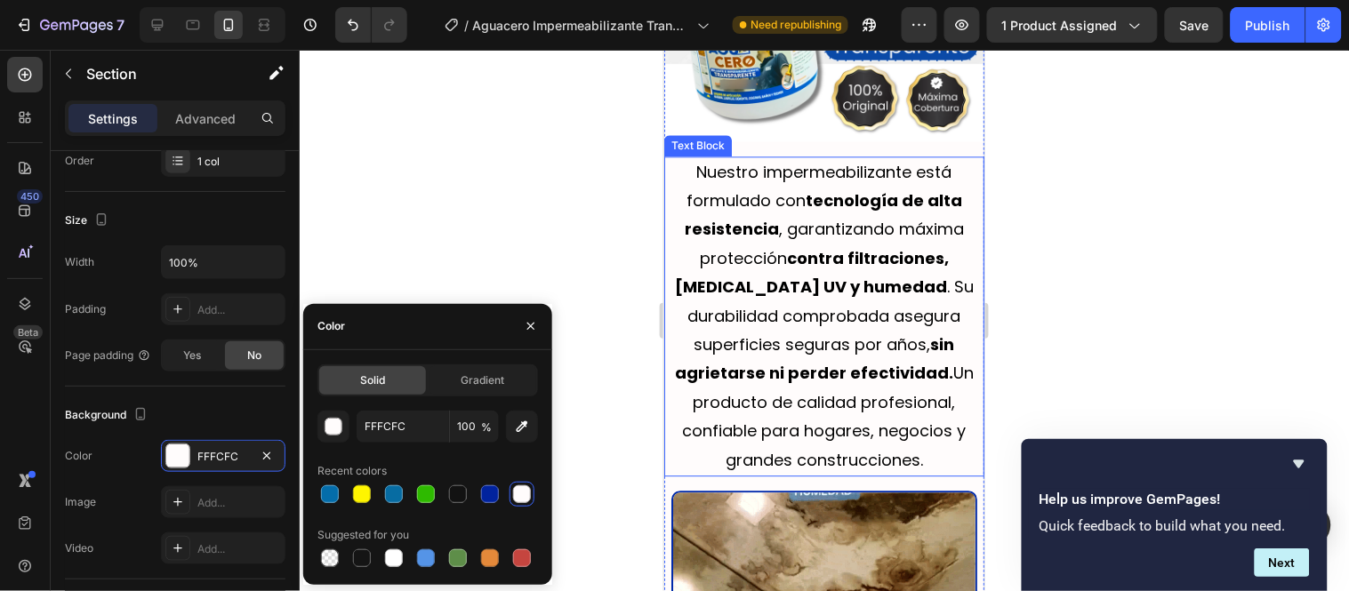
click at [544, 269] on div at bounding box center [824, 321] width 1049 height 542
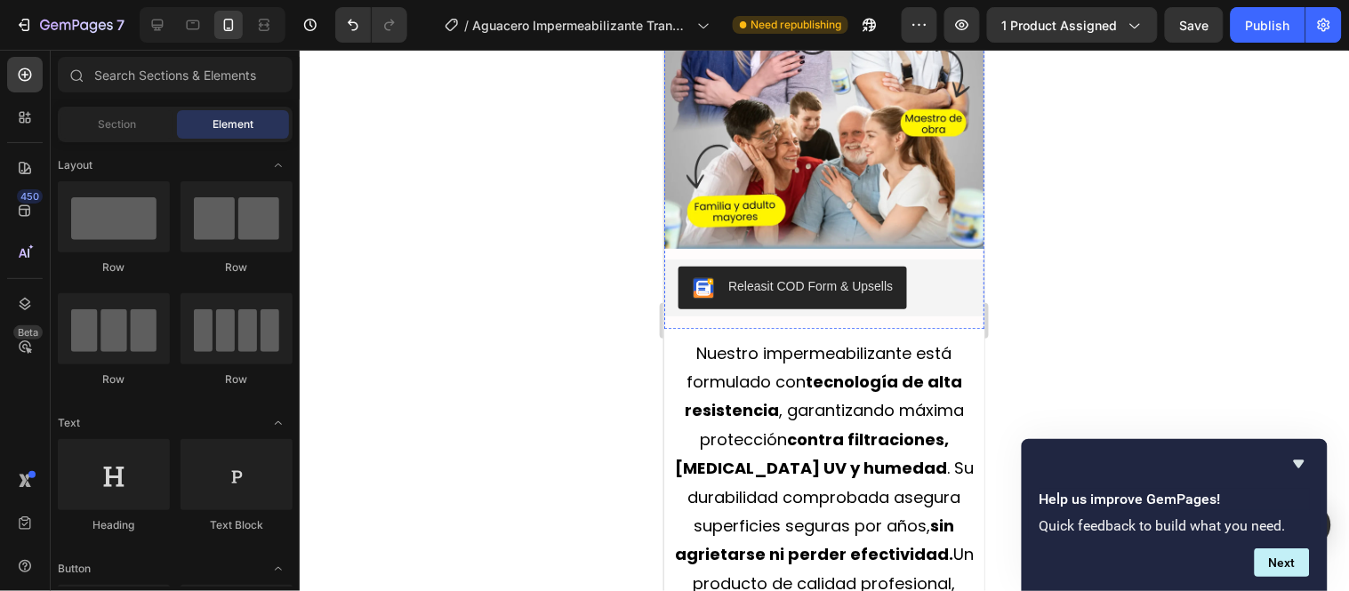
scroll to position [4624, 0]
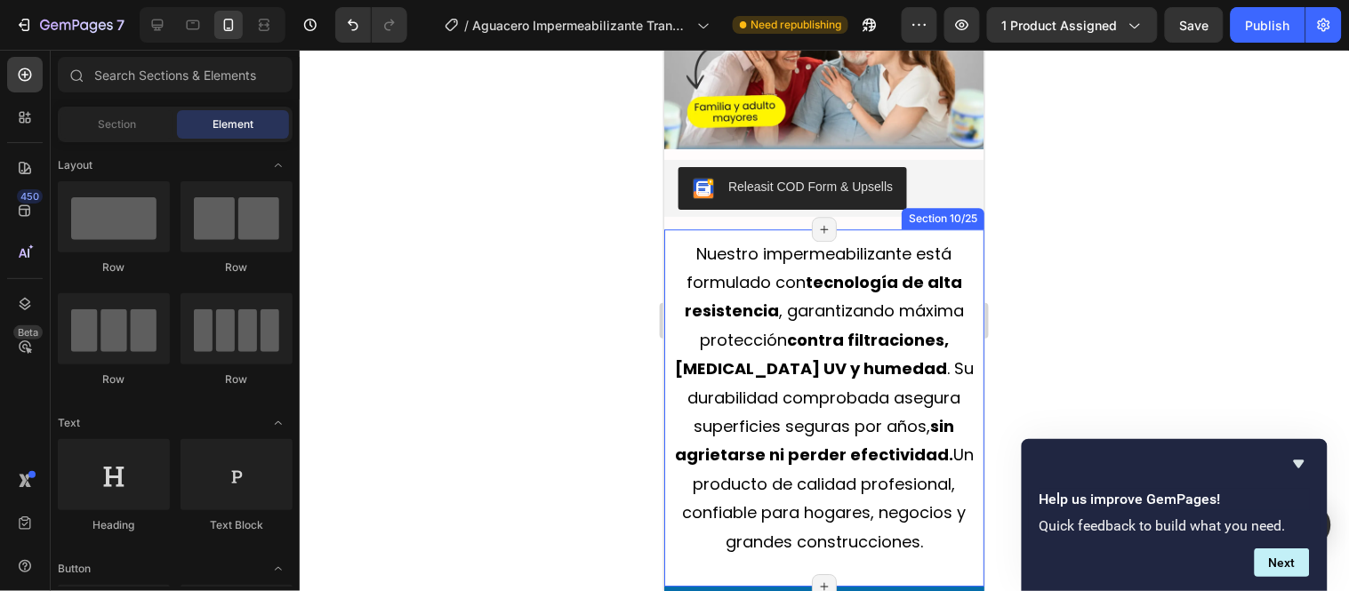
click at [948, 229] on div "Nuestro impermeabilizante está formulado con tecnología de alta resistencia , g…" at bounding box center [823, 407] width 320 height 357
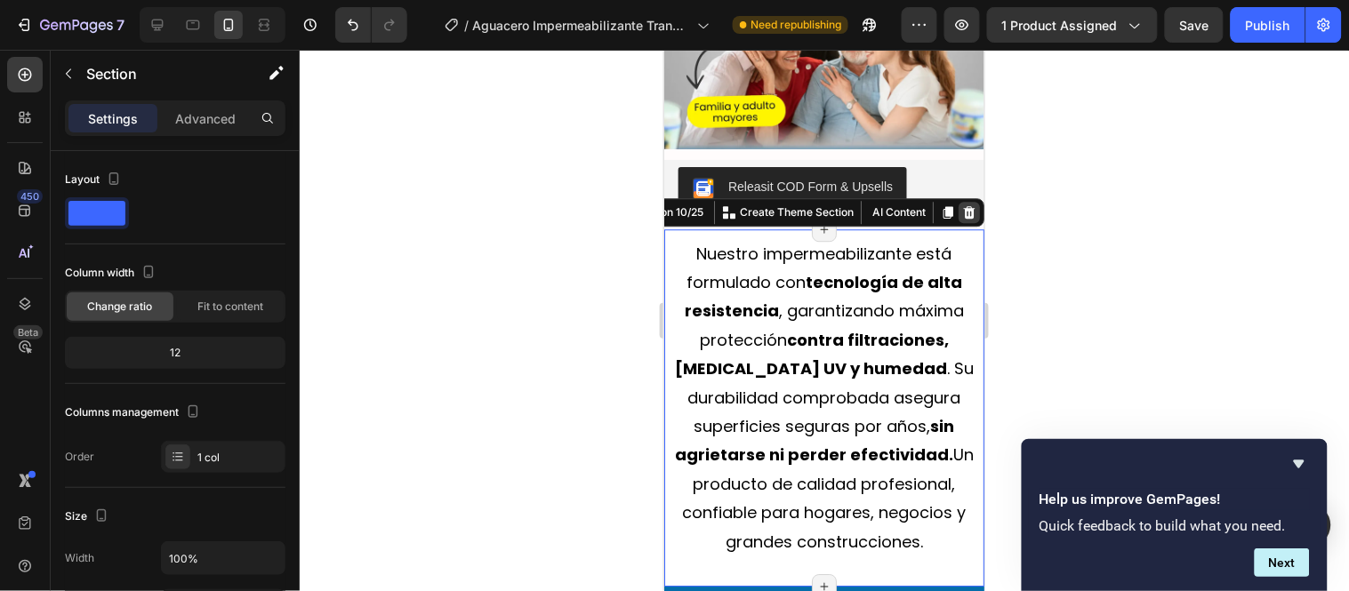
click at [963, 205] on icon at bounding box center [969, 211] width 12 height 12
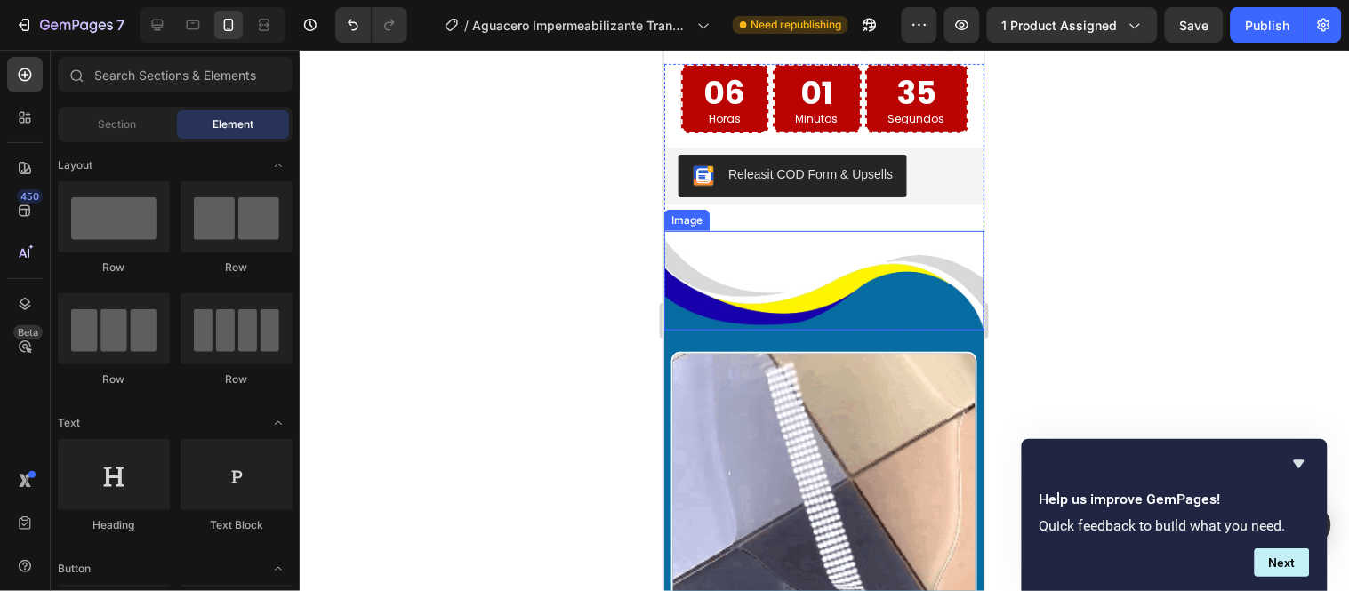
scroll to position [5217, 0]
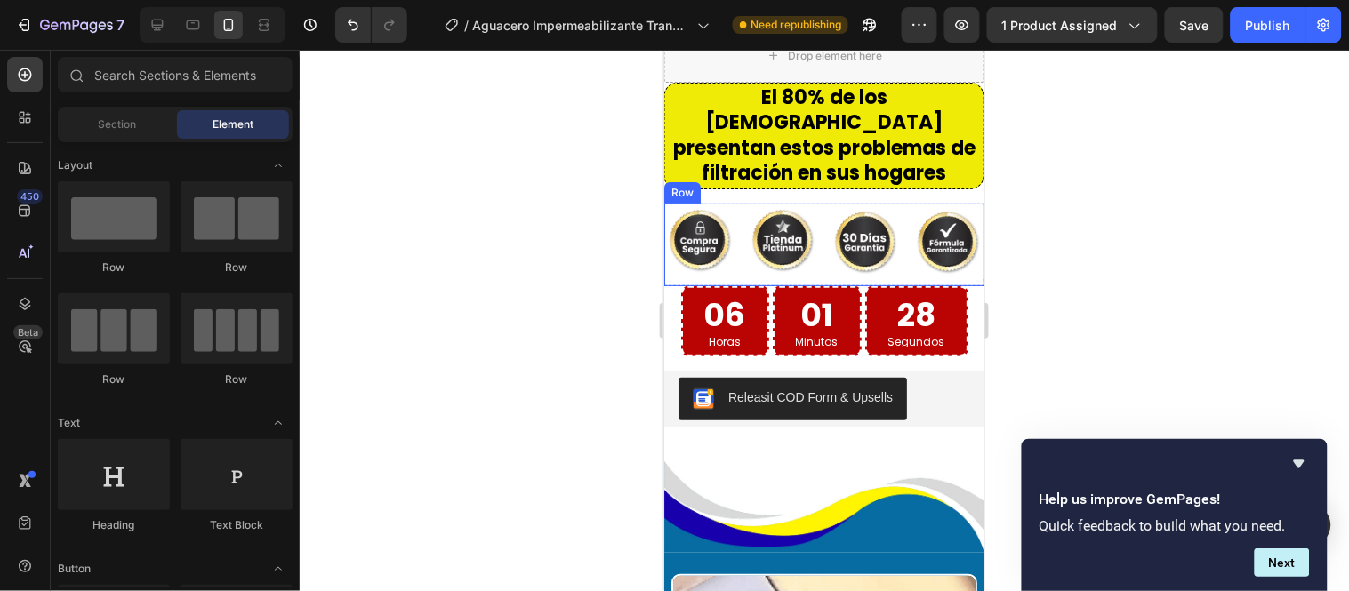
click at [817, 203] on div "Image Image Image Image Row" at bounding box center [823, 244] width 320 height 83
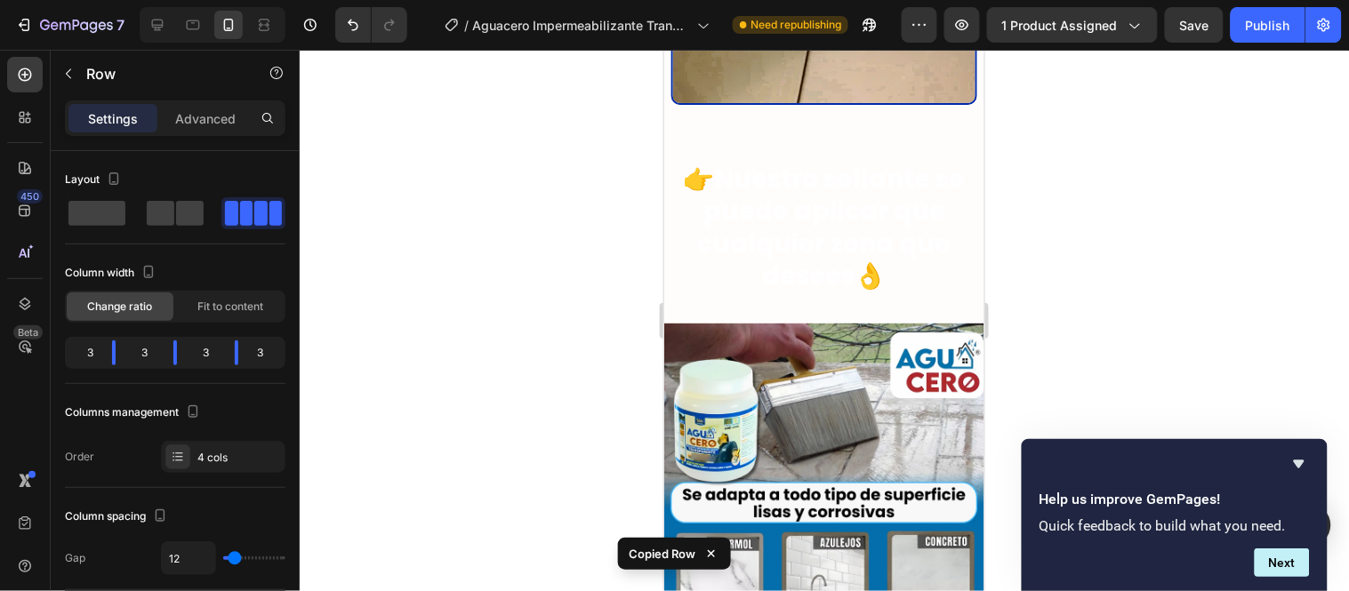
scroll to position [3241, 0]
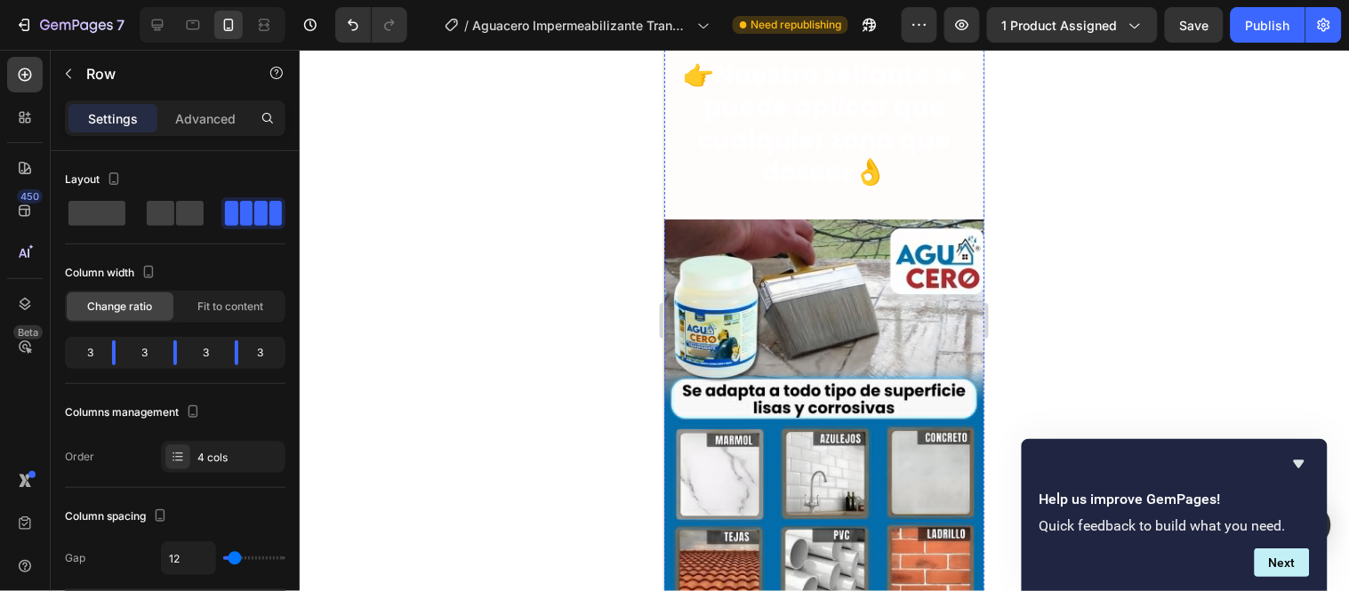
scroll to position [3241, 0]
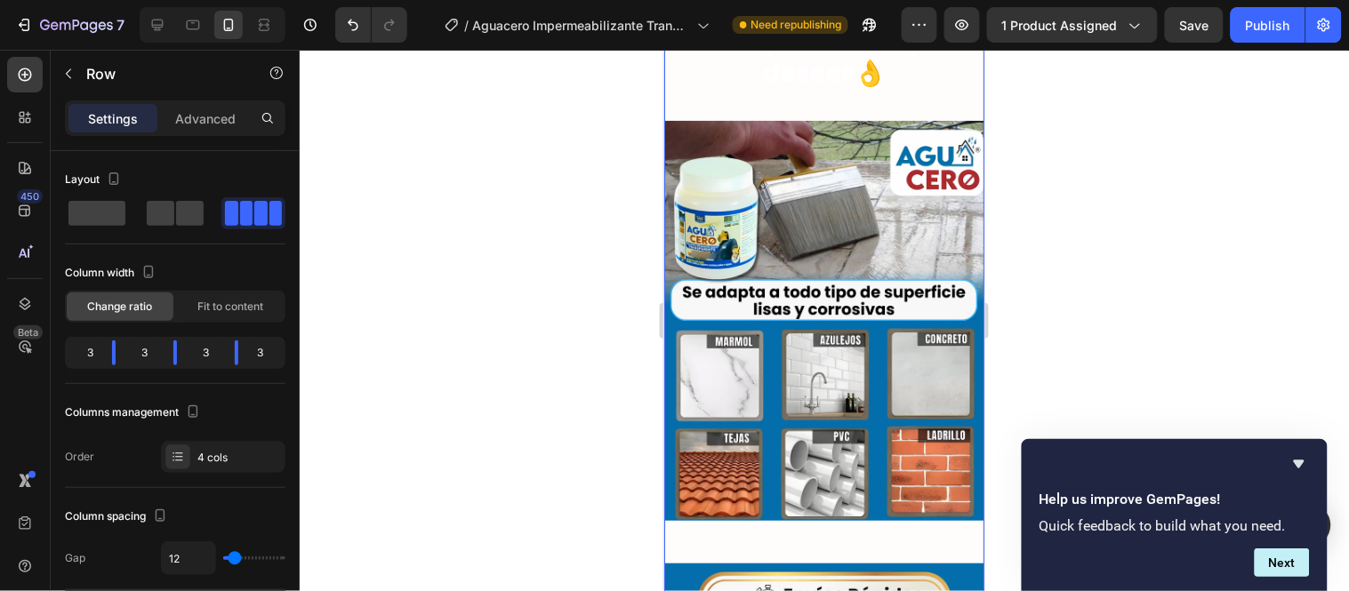
click at [810, 300] on div "Image Nuestro impermeabilizante está formulado con tecnología de alta resistenc…" at bounding box center [823, 229] width 320 height 1965
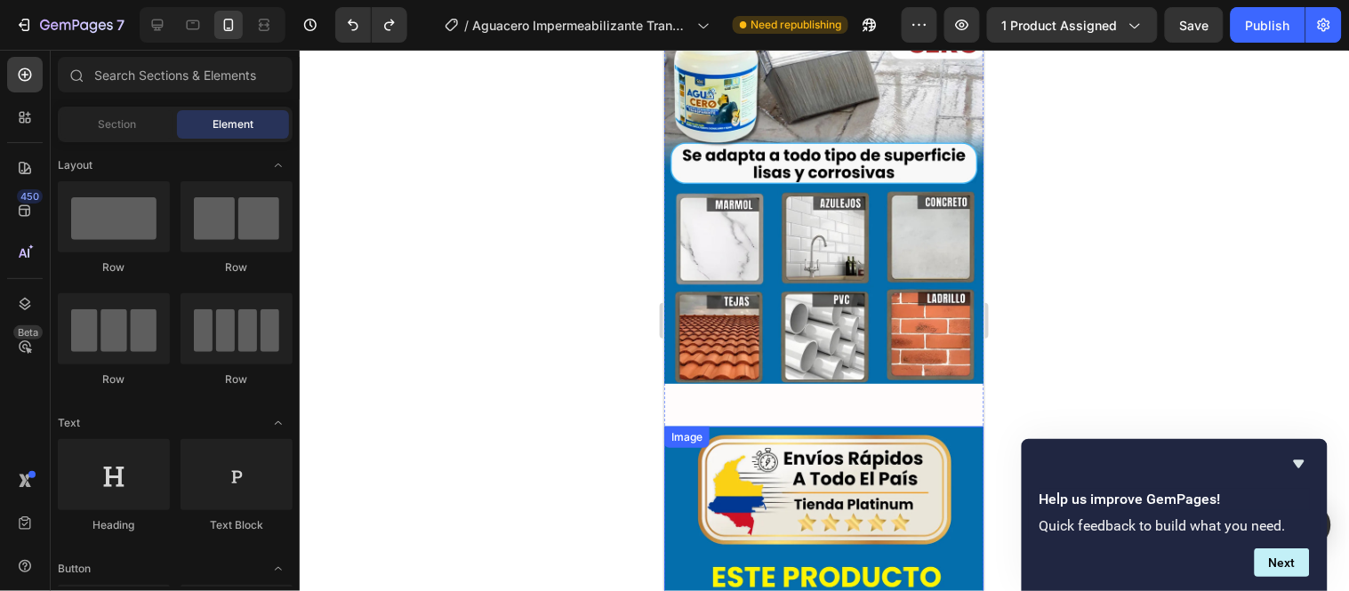
scroll to position [3279, 0]
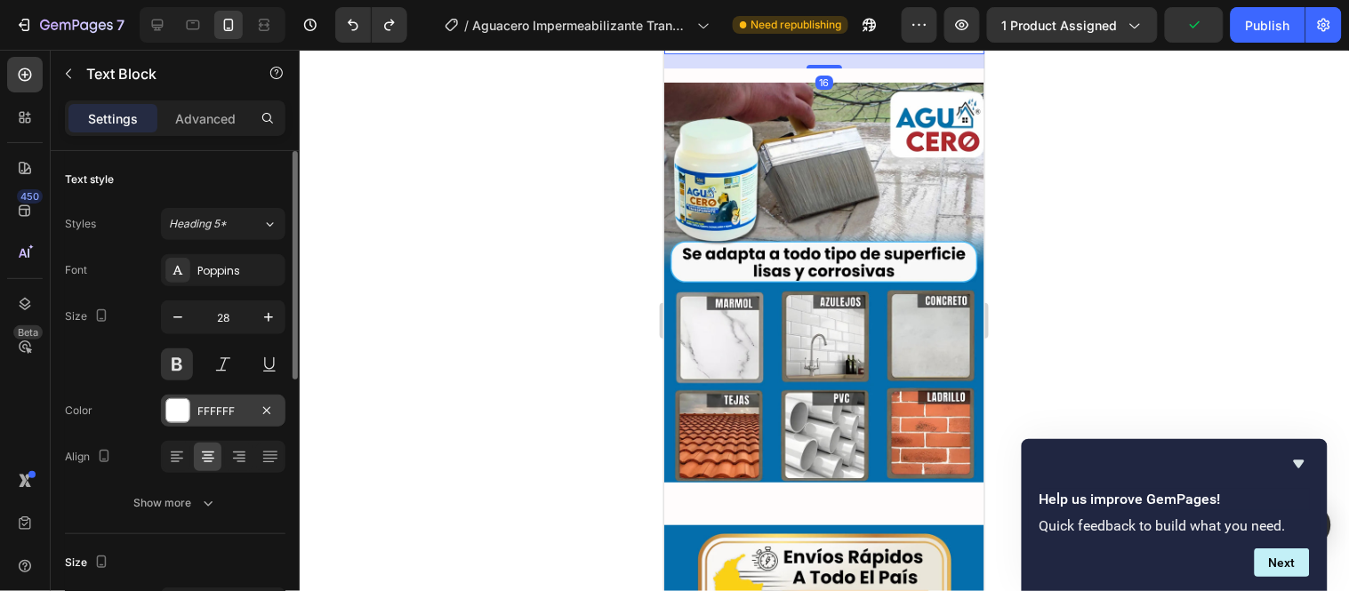
click at [205, 409] on div "FFFFFF" at bounding box center [223, 412] width 52 height 16
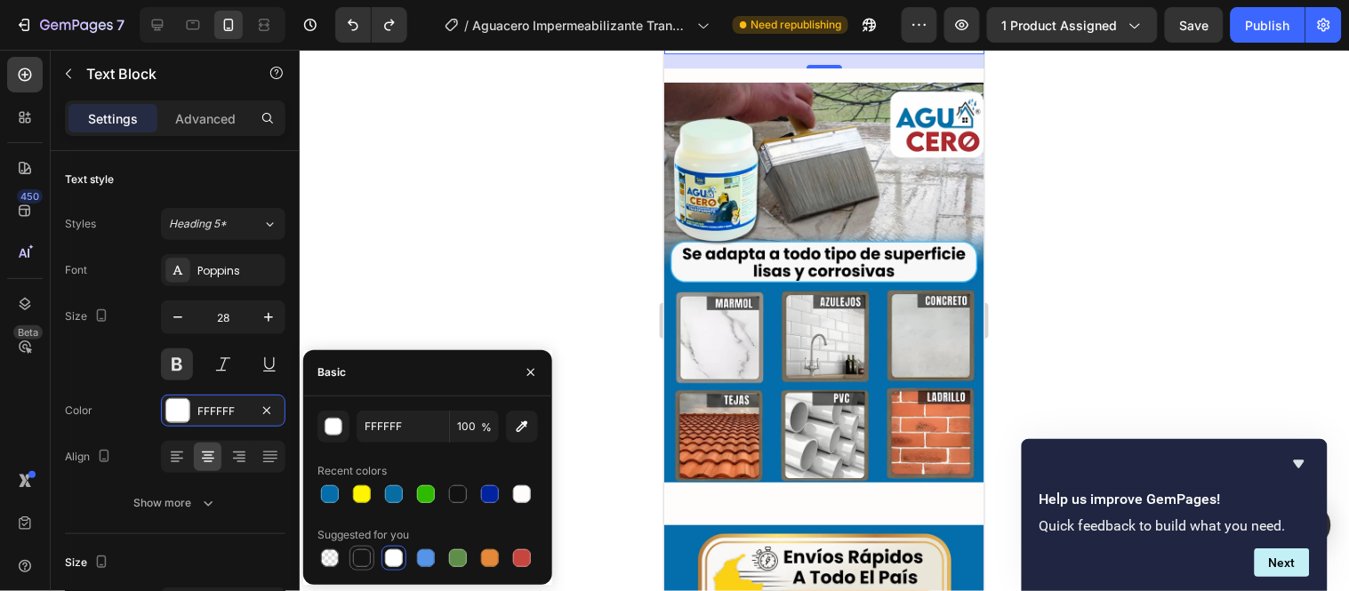
click at [368, 558] on div at bounding box center [362, 559] width 18 height 18
type input "151515"
click at [439, 301] on div at bounding box center [824, 321] width 1049 height 542
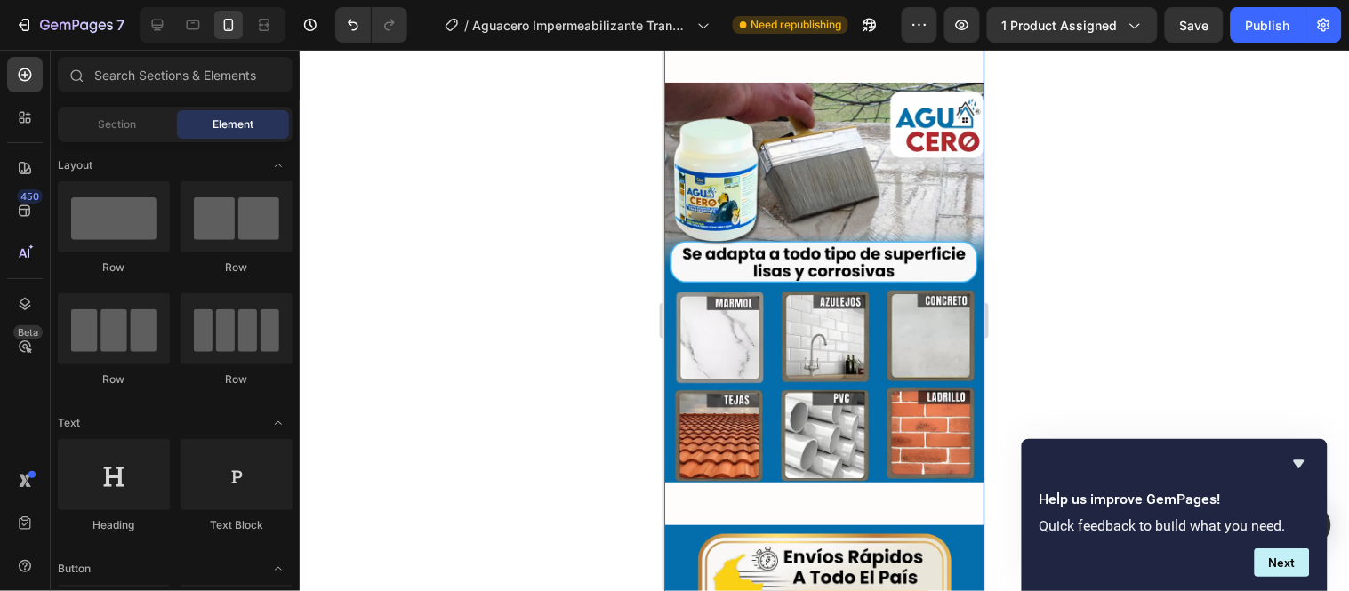
click at [877, 267] on div "Image Nuestro impermeabilizante está formulado con tecnología de alta resistenc…" at bounding box center [823, 191] width 320 height 1965
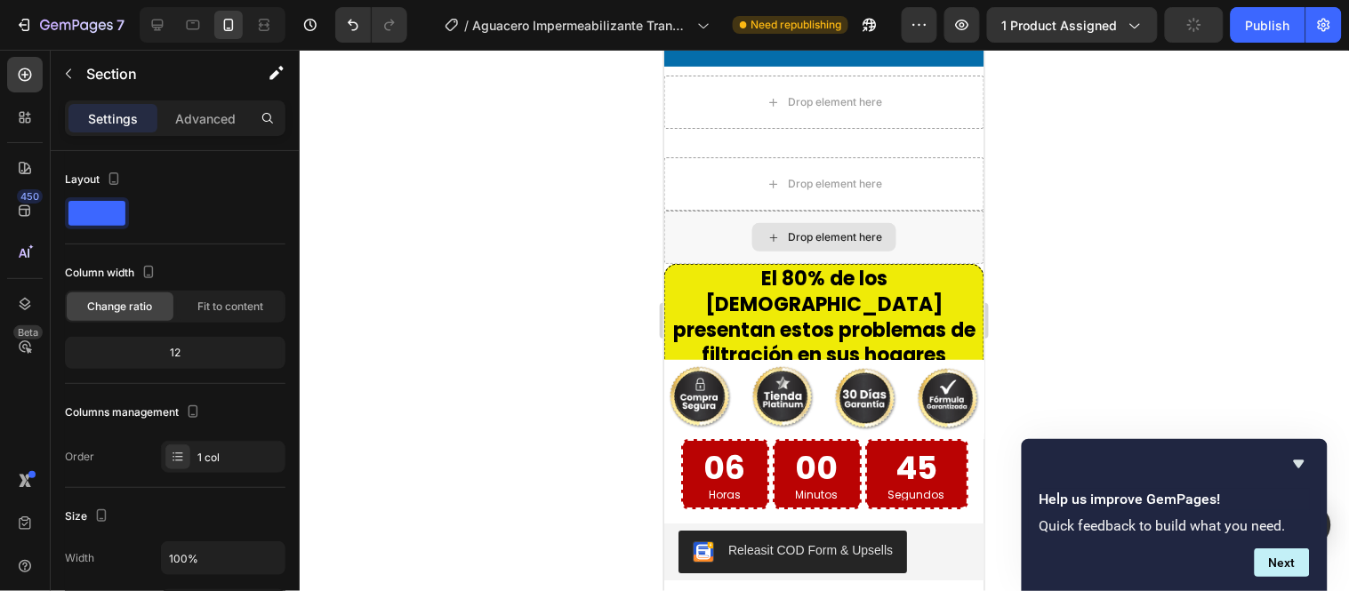
scroll to position [4959, 0]
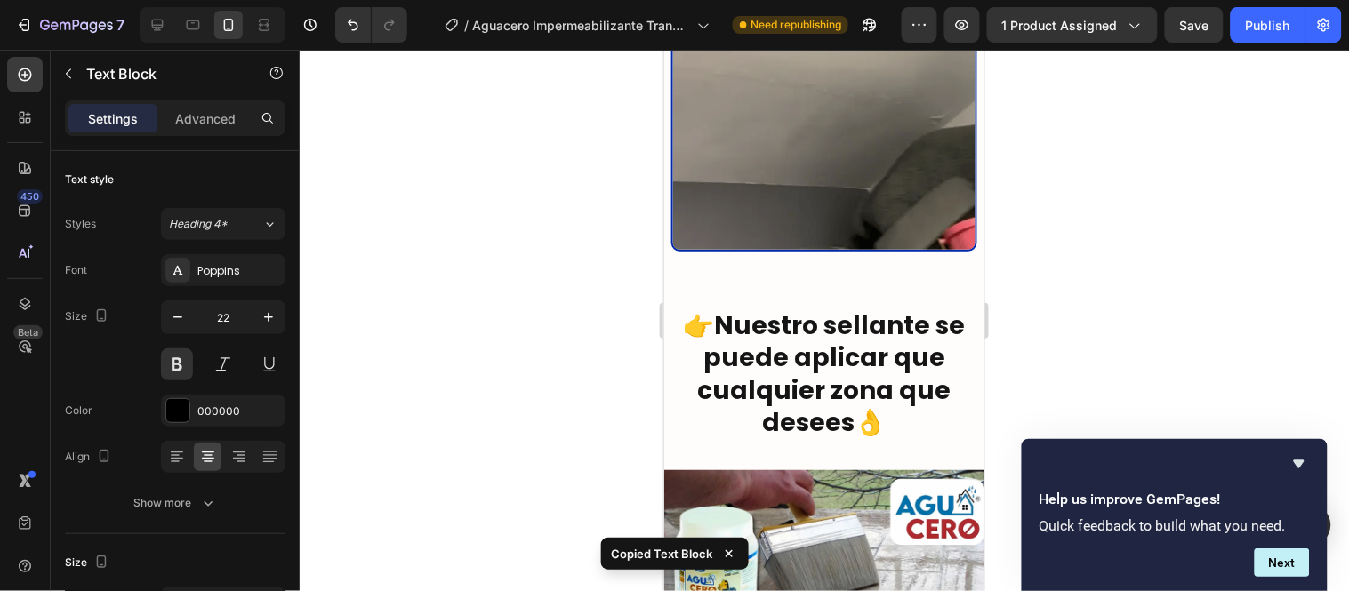
scroll to position [3279, 0]
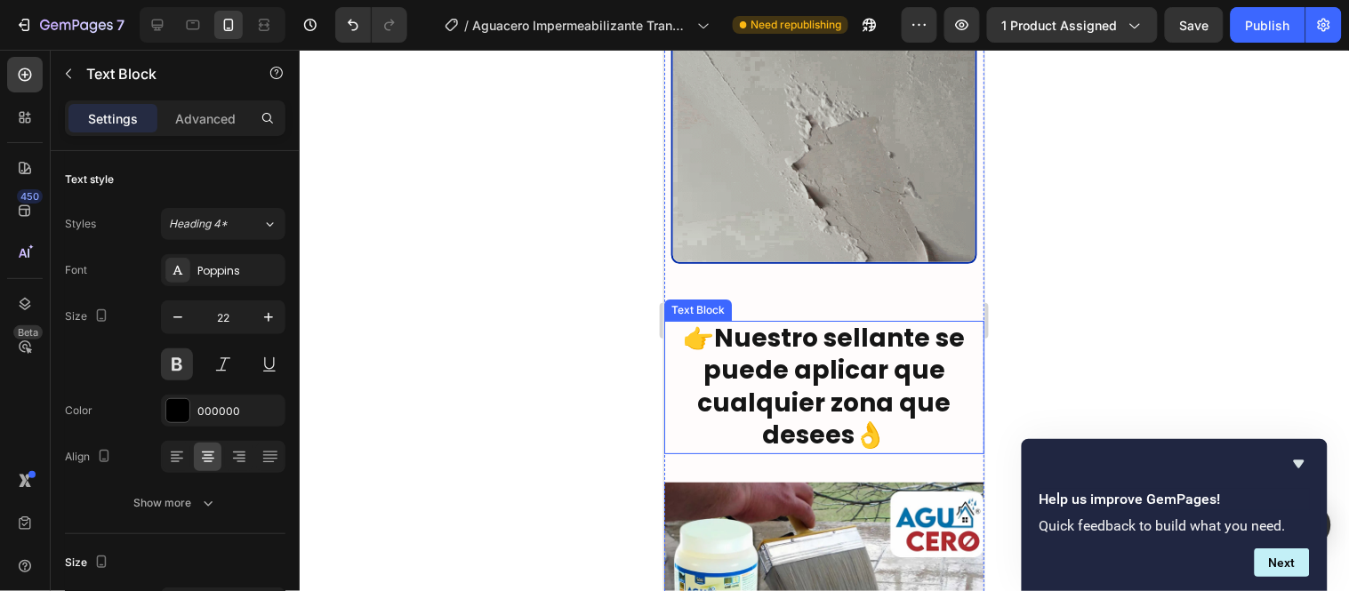
click at [809, 322] on p "👉Nuestro sellante se puede aplicar que cualquier zona que desees👌" at bounding box center [823, 387] width 317 height 130
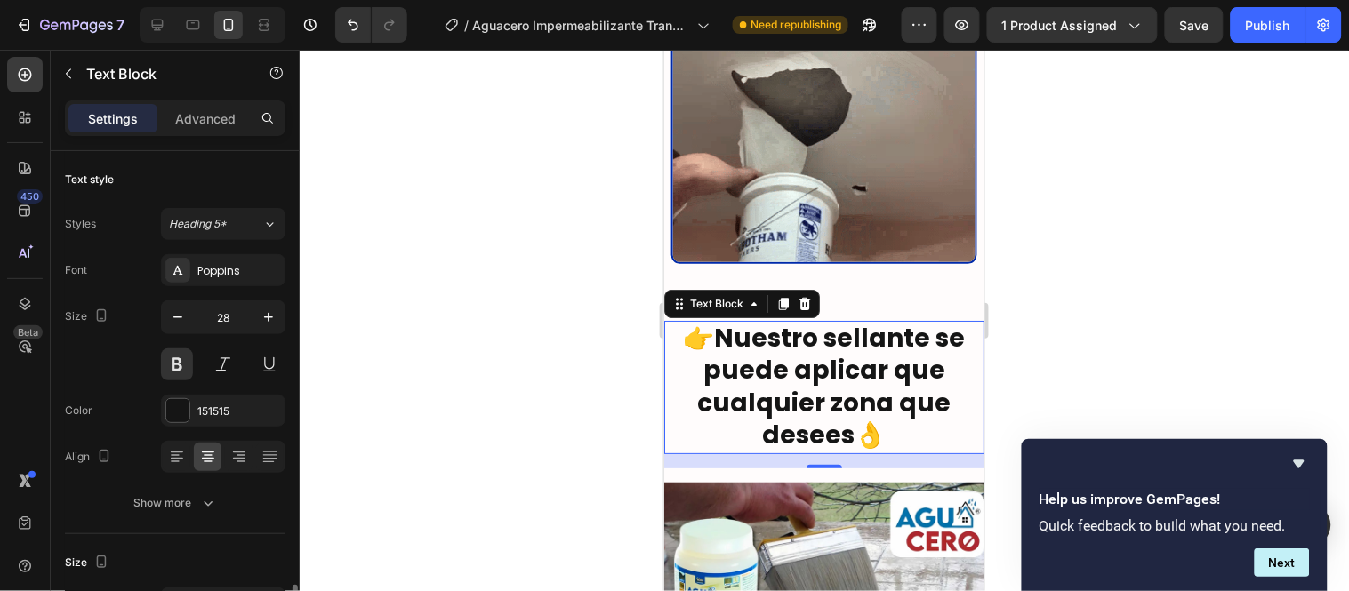
scroll to position [296, 0]
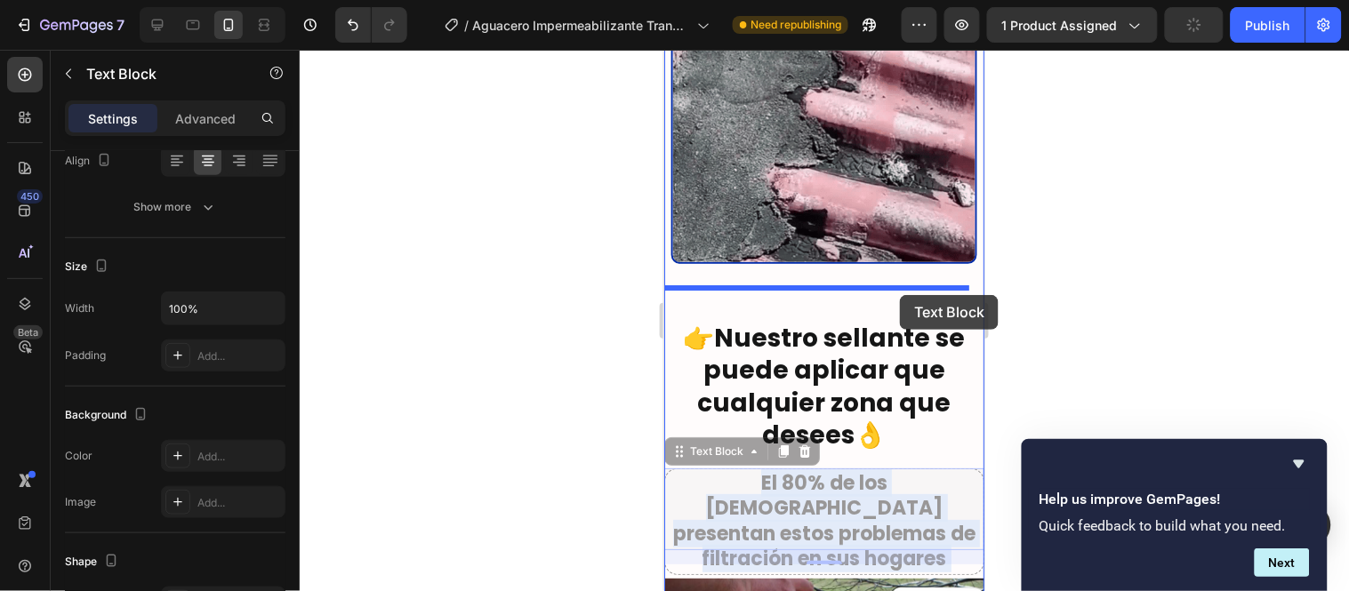
drag, startPoint x: 960, startPoint y: 445, endPoint x: 899, endPoint y: 294, distance: 162.3
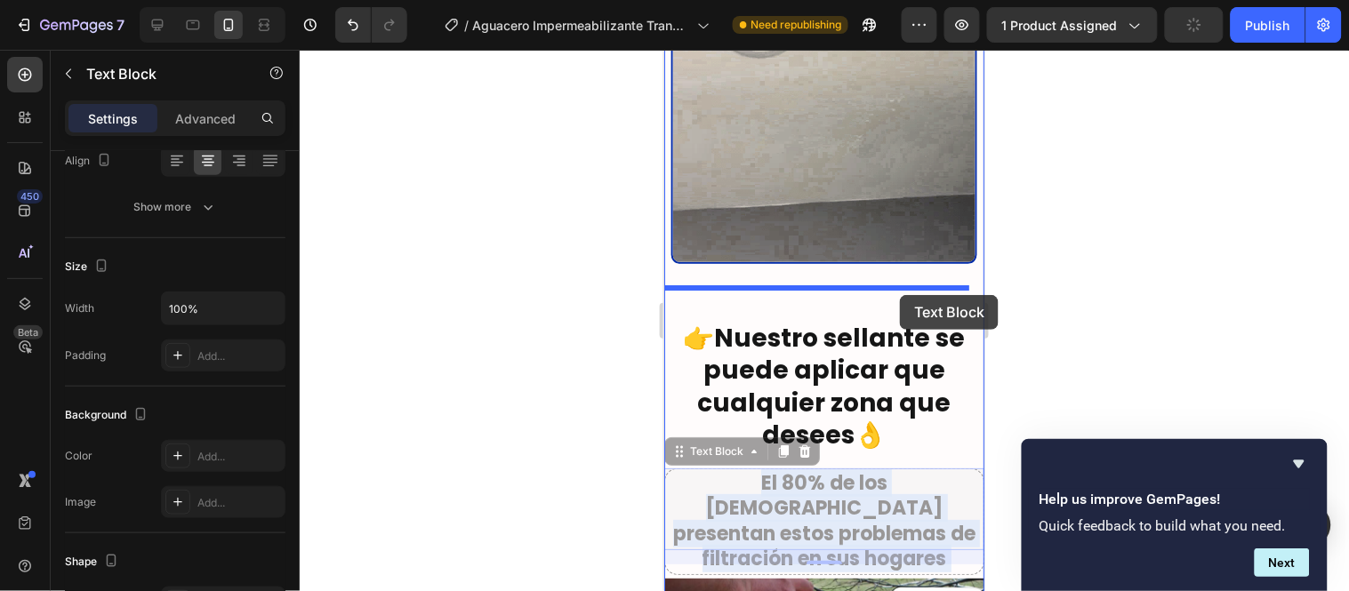
click at [899, 294] on div "Galaxy S8+ ( 360 px) iPhone 13 Mini iPhone 13 Pro iPhone 11 Pro Max iPhone 15 P…" at bounding box center [823, 558] width 320 height 7577
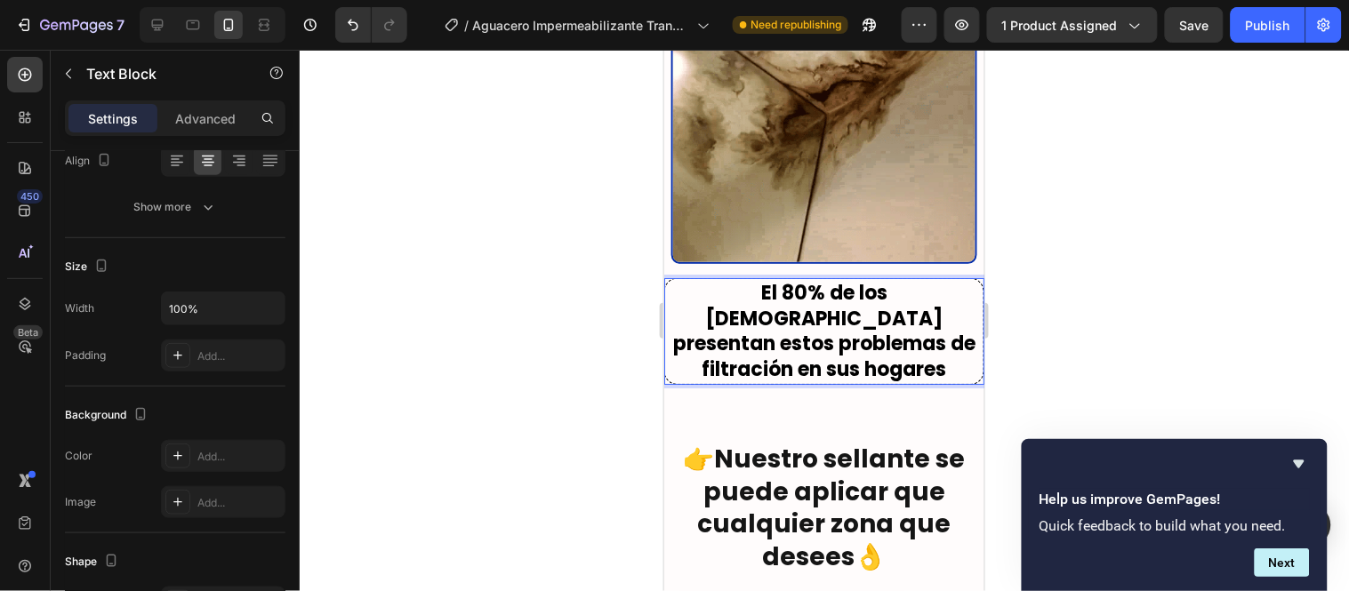
click at [670, 280] on p "El 80% de los colombianos presentan estos problemas de filtración en sus hogares" at bounding box center [823, 330] width 315 height 101
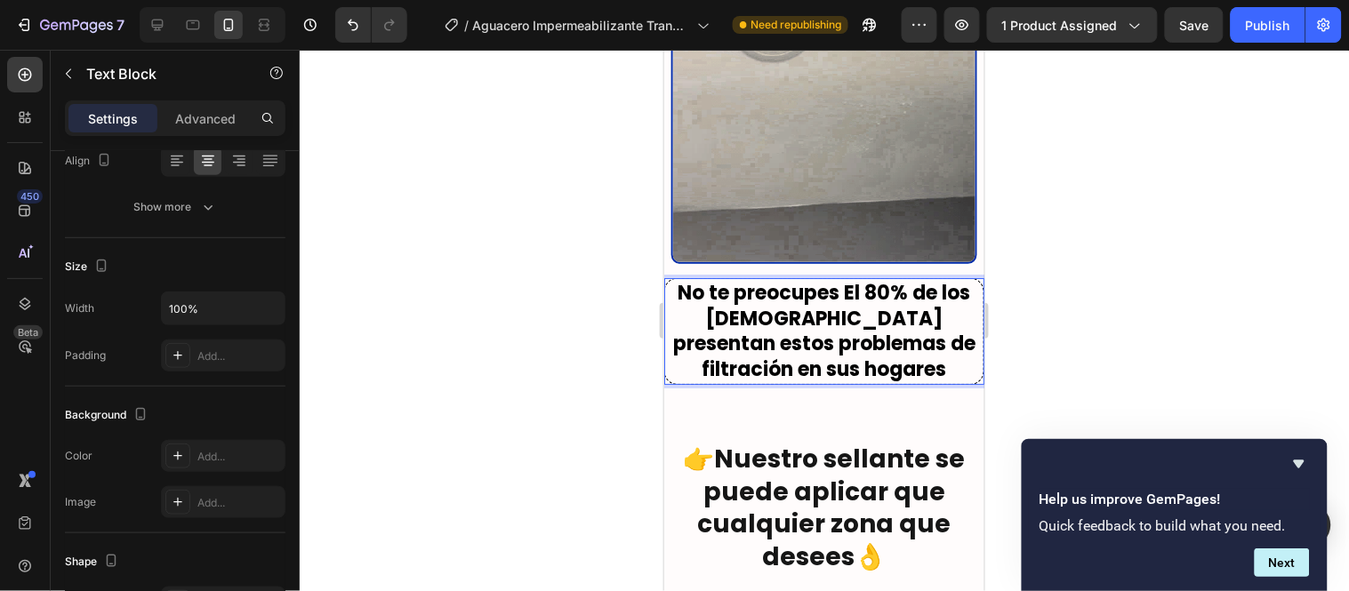
click at [843, 280] on p "No te preocupes El 80% de los colombianos presentan estos problemas de filtraci…" at bounding box center [823, 330] width 315 height 101
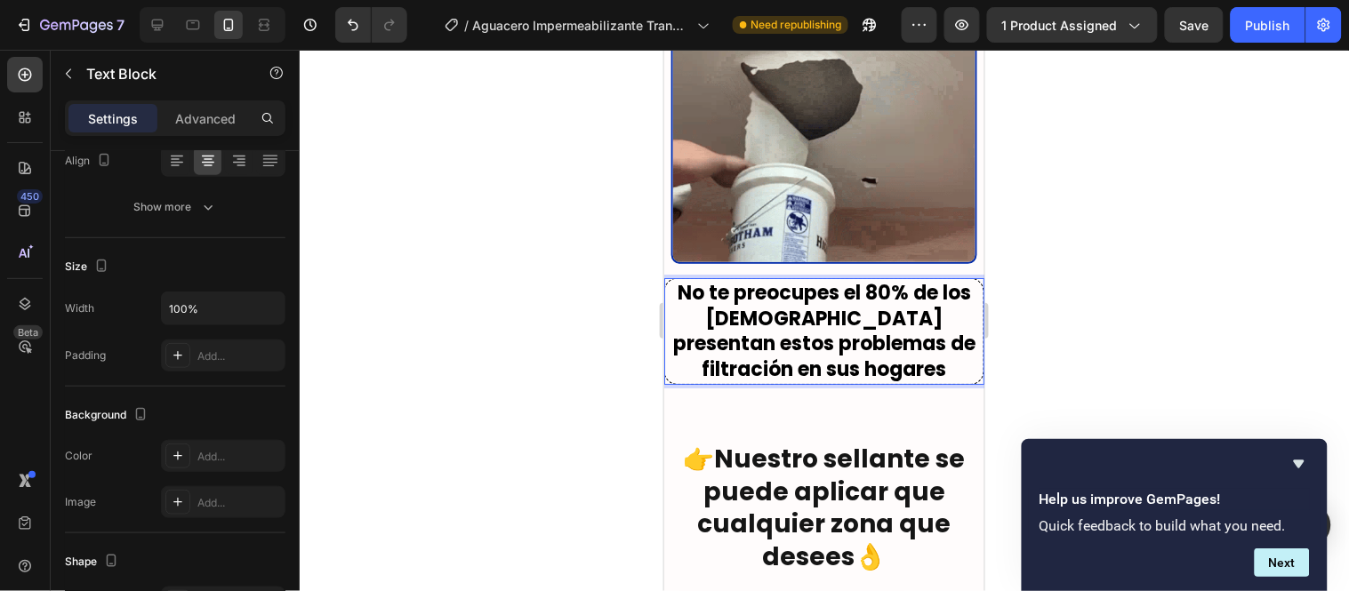
click at [766, 280] on p "No te preocupes el 80% de los colombianos presentan estos problemas de filtraci…" at bounding box center [823, 330] width 315 height 101
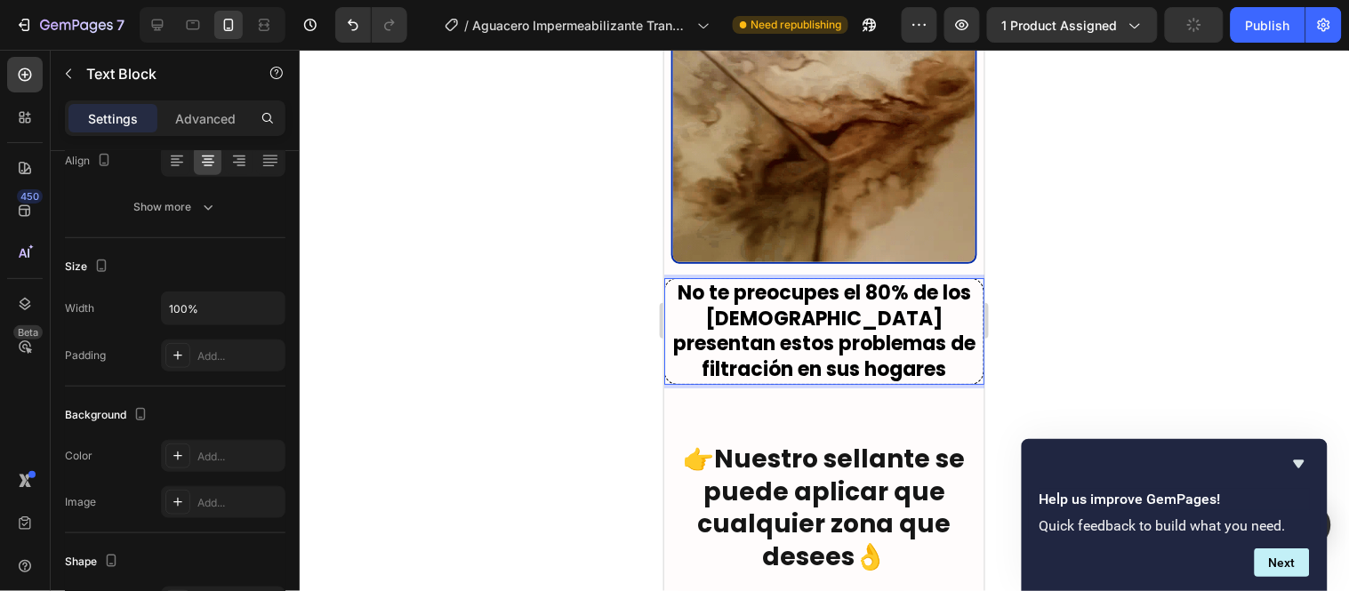
click at [663, 49] on lt-span "preocupes ," at bounding box center [663, 49] width 0 height 0
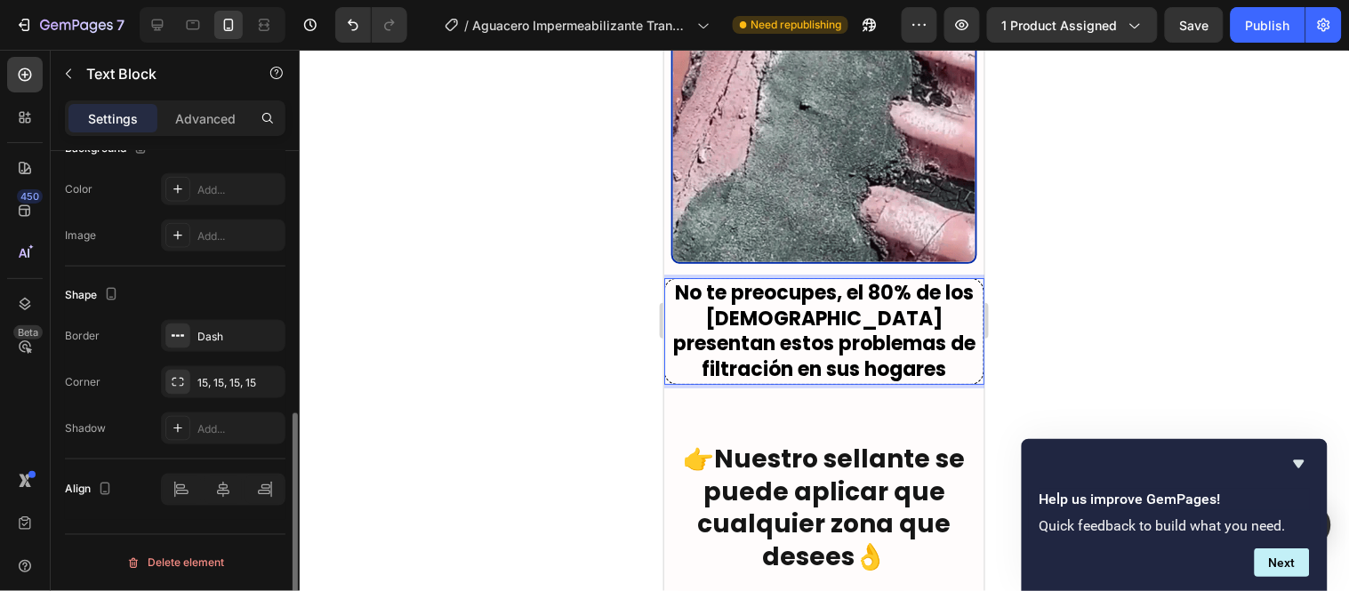
scroll to position [464, 0]
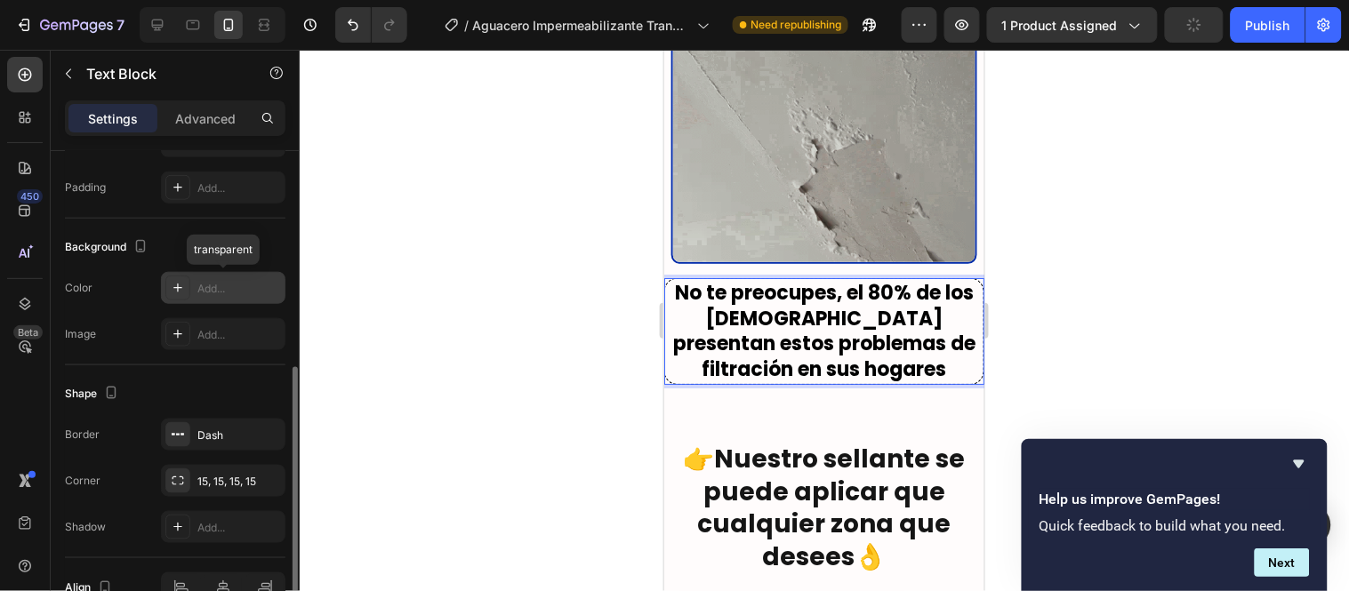
click at [231, 293] on div "Add..." at bounding box center [239, 289] width 84 height 16
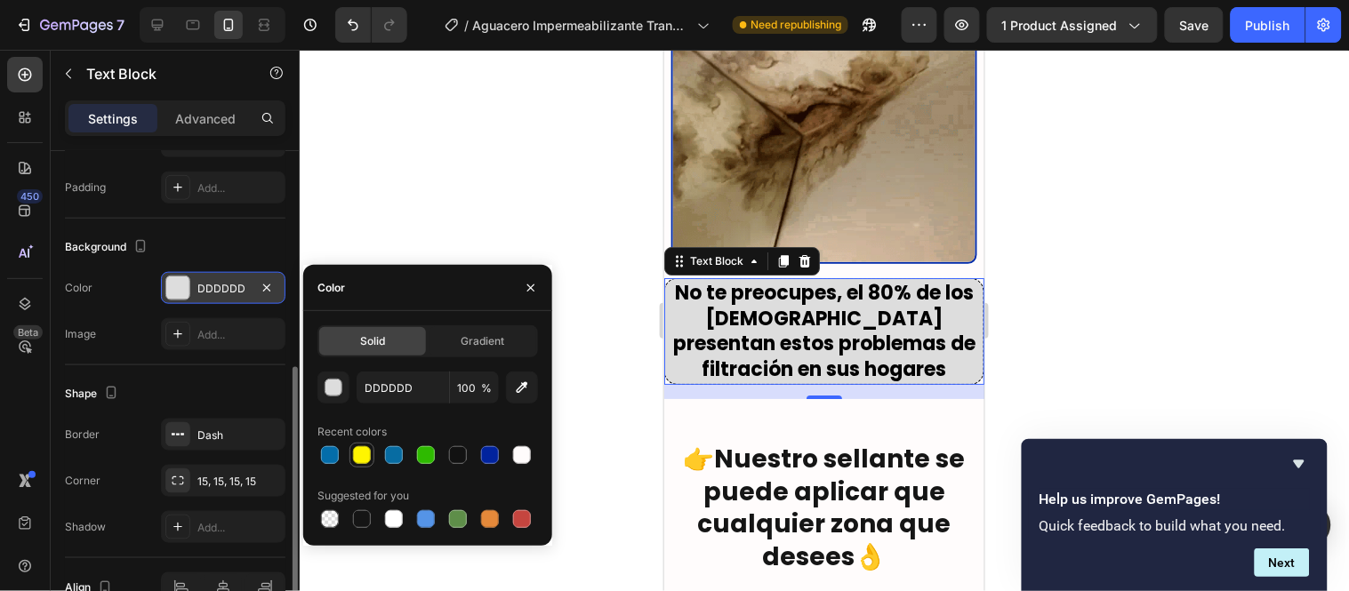
click at [358, 458] on div at bounding box center [362, 455] width 18 height 18
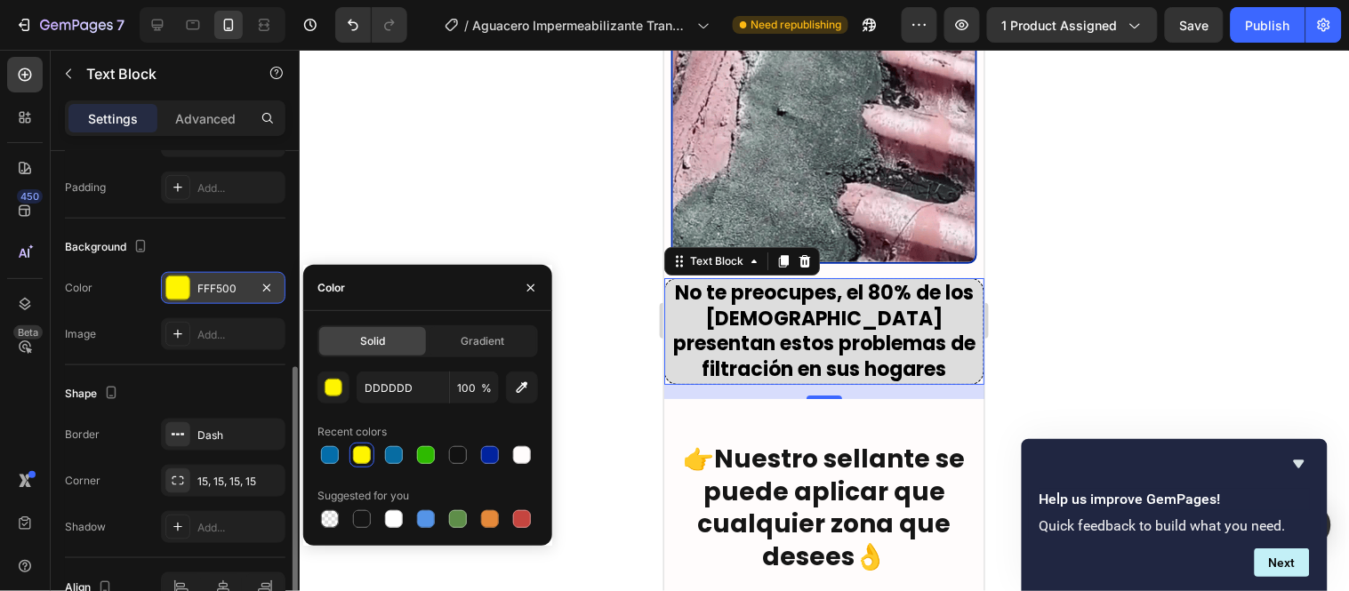
type input "FFF500"
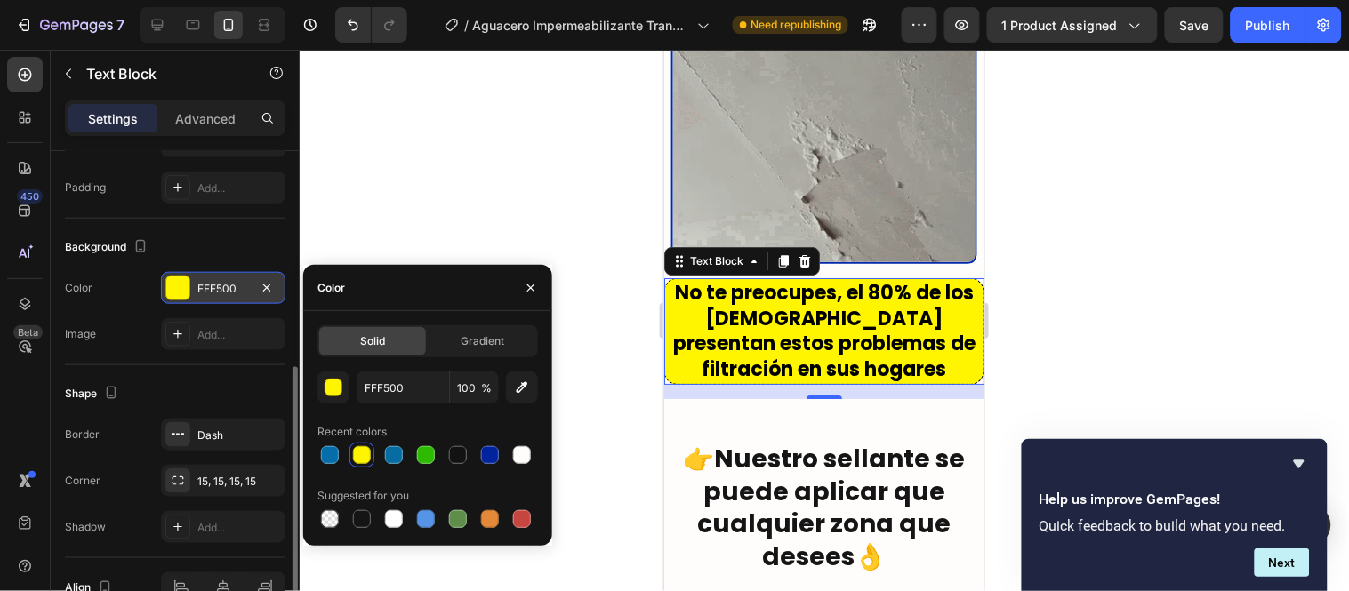
click at [430, 229] on div at bounding box center [824, 321] width 1049 height 542
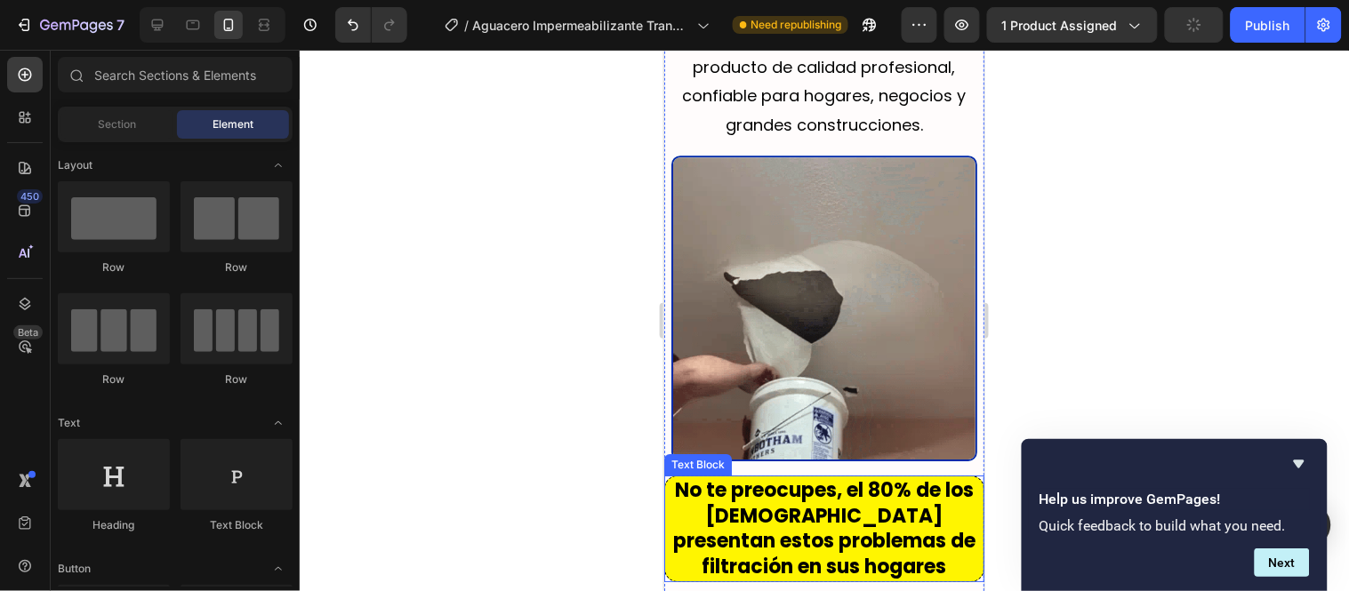
scroll to position [3180, 0]
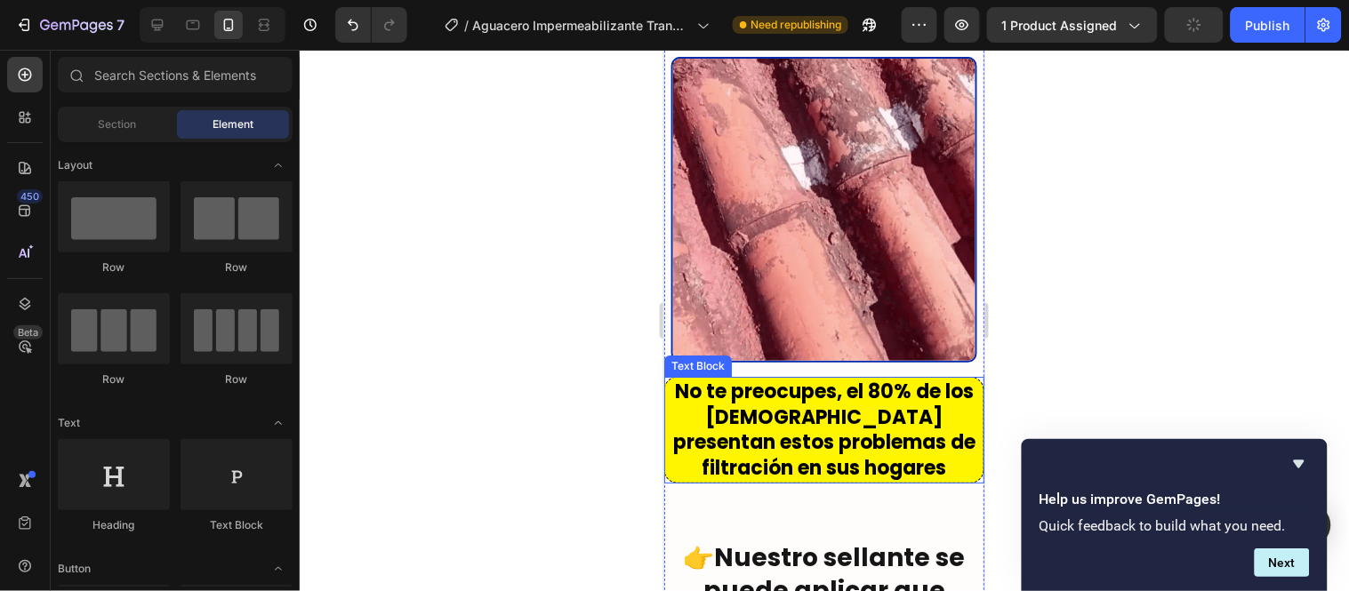
click at [710, 422] on p "No te preocupes, el 80% de los colombianos presentan estos problemas de filtrac…" at bounding box center [823, 429] width 315 height 101
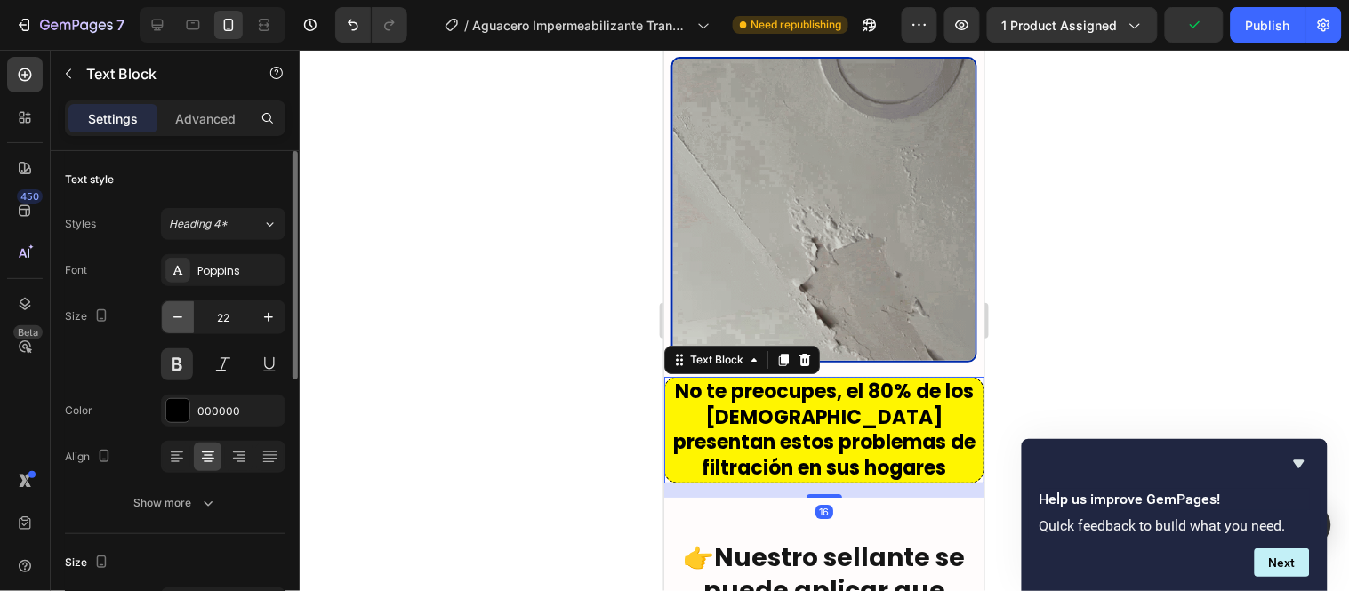
click at [182, 318] on icon "button" at bounding box center [178, 318] width 18 height 18
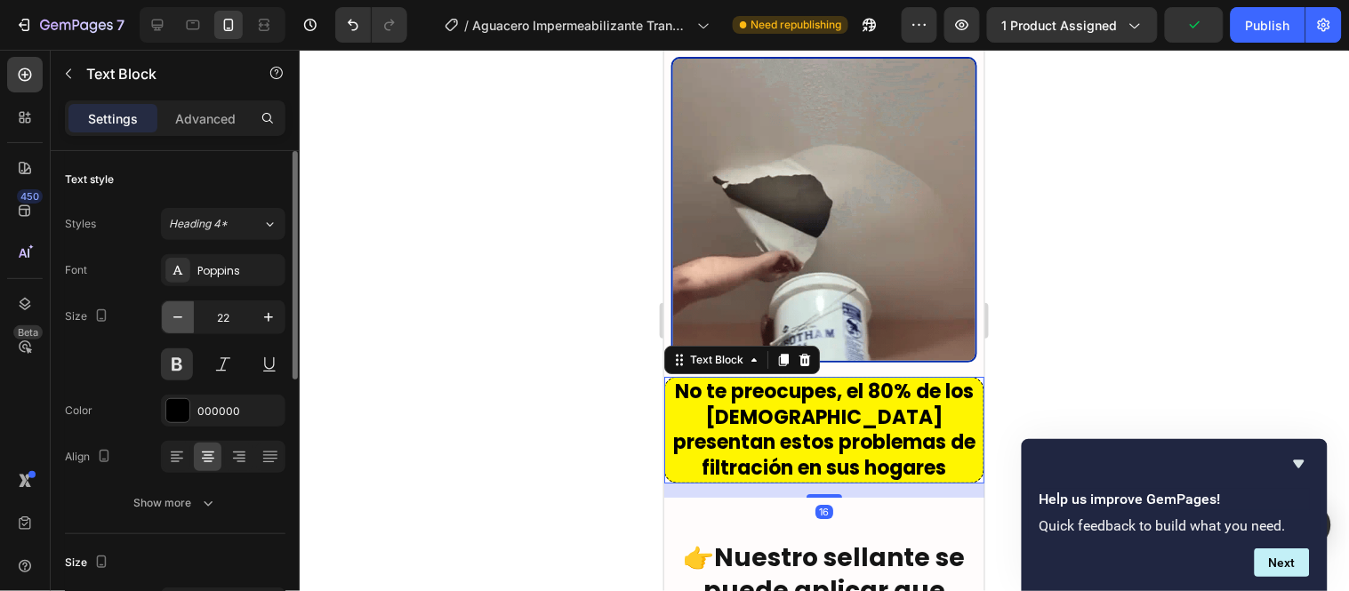
type input "21"
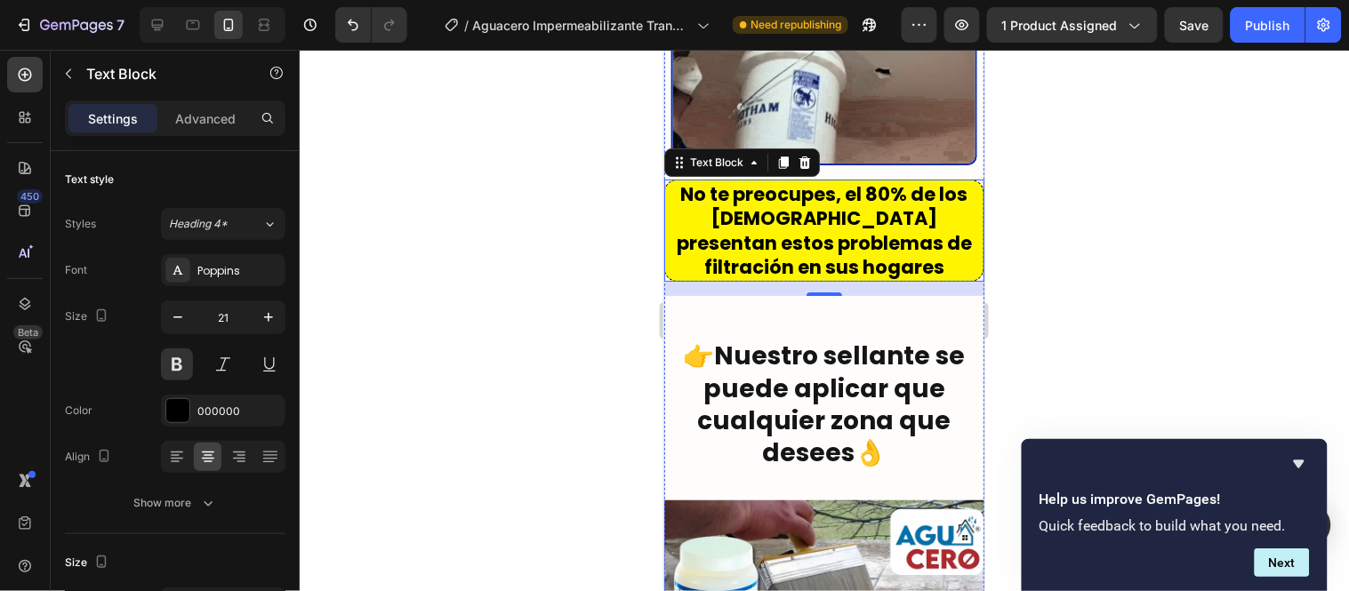
scroll to position [3279, 0]
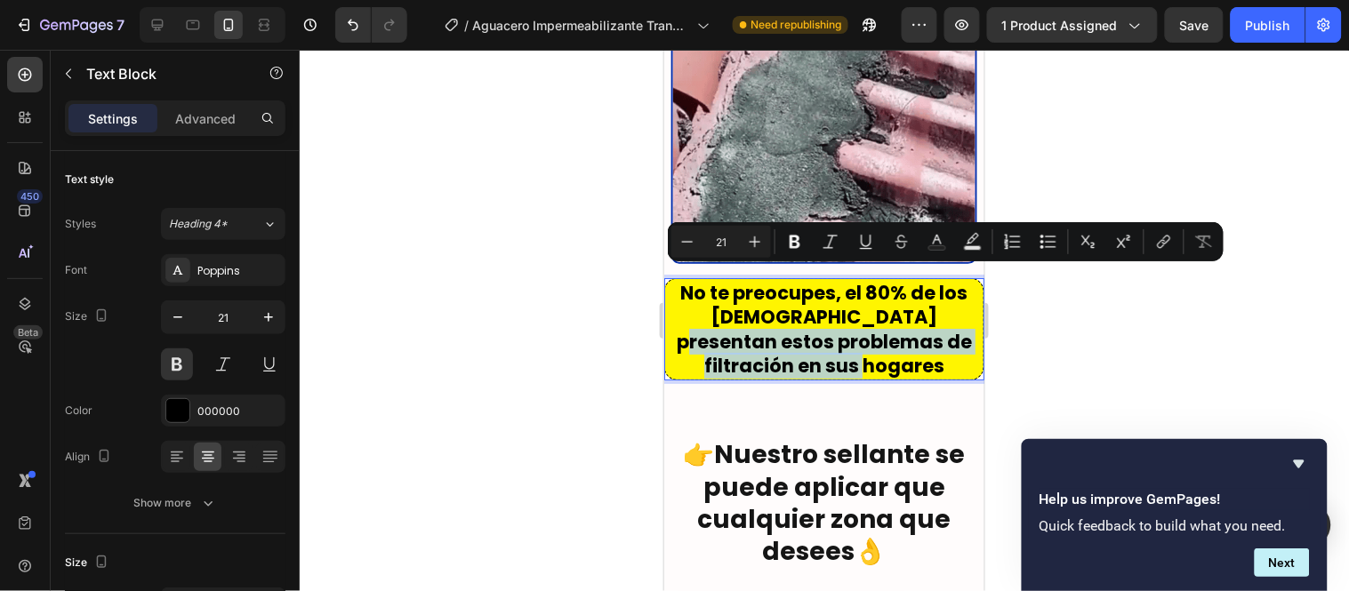
drag, startPoint x: 880, startPoint y: 341, endPoint x: 884, endPoint y: 289, distance: 52.7
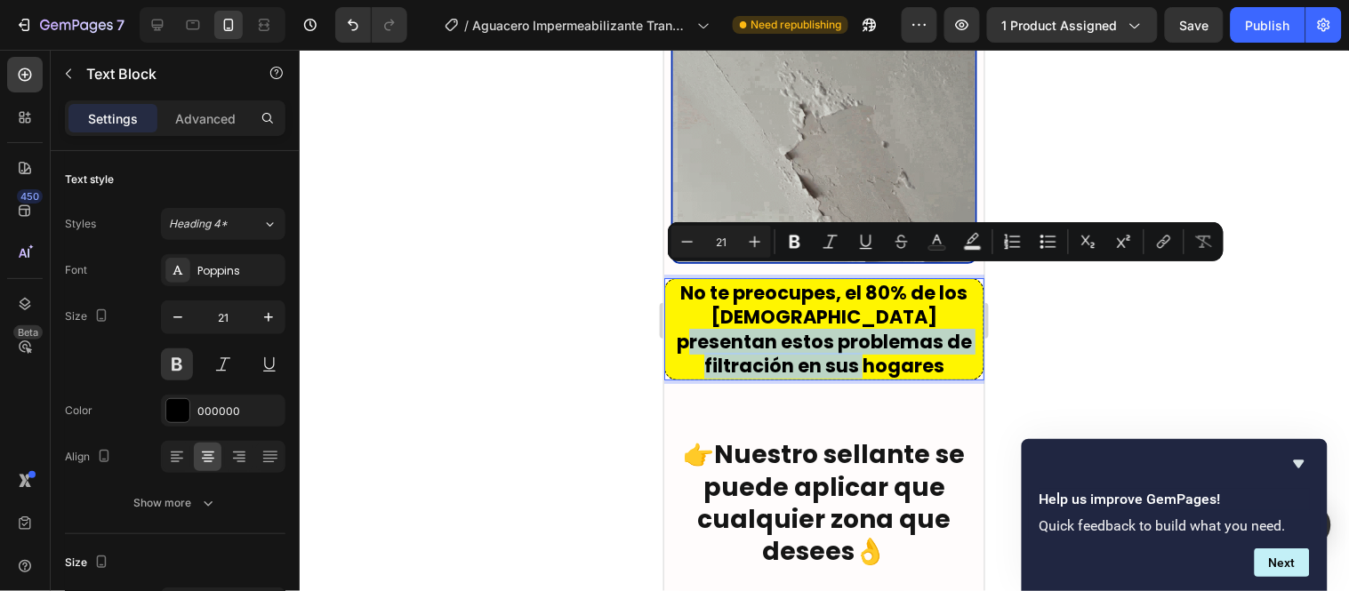
click at [894, 351] on div "Image Nuestro impermeabilizante está formulado con tecnología de alta resistenc…" at bounding box center [823, 450] width 320 height 2482
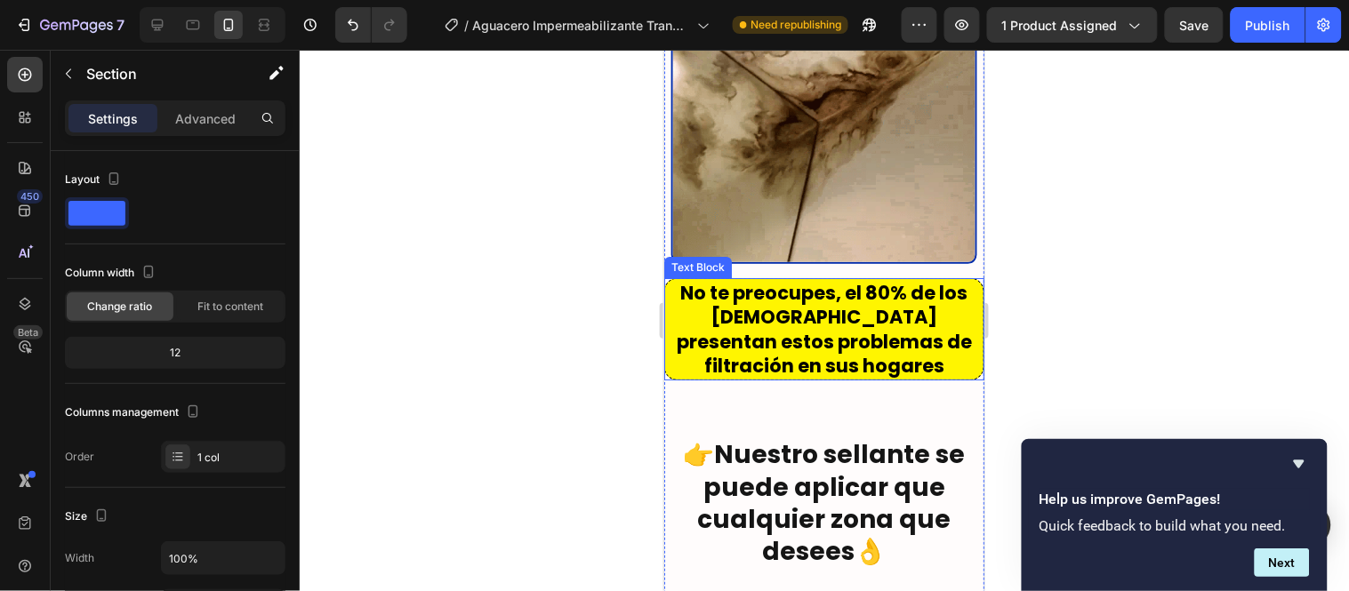
click at [904, 341] on p "No te preocupes, el 80% de los colombianos presentan estos problemas de filtrac…" at bounding box center [823, 328] width 315 height 97
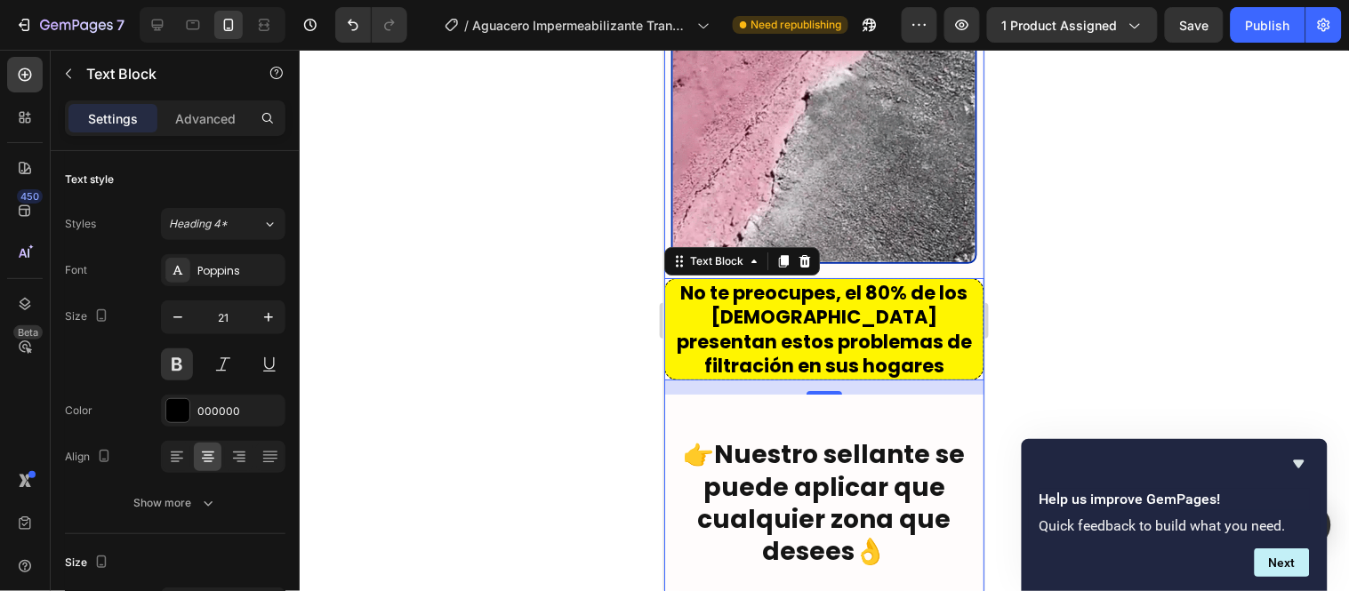
drag, startPoint x: 905, startPoint y: 349, endPoint x: 928, endPoint y: 385, distance: 41.9
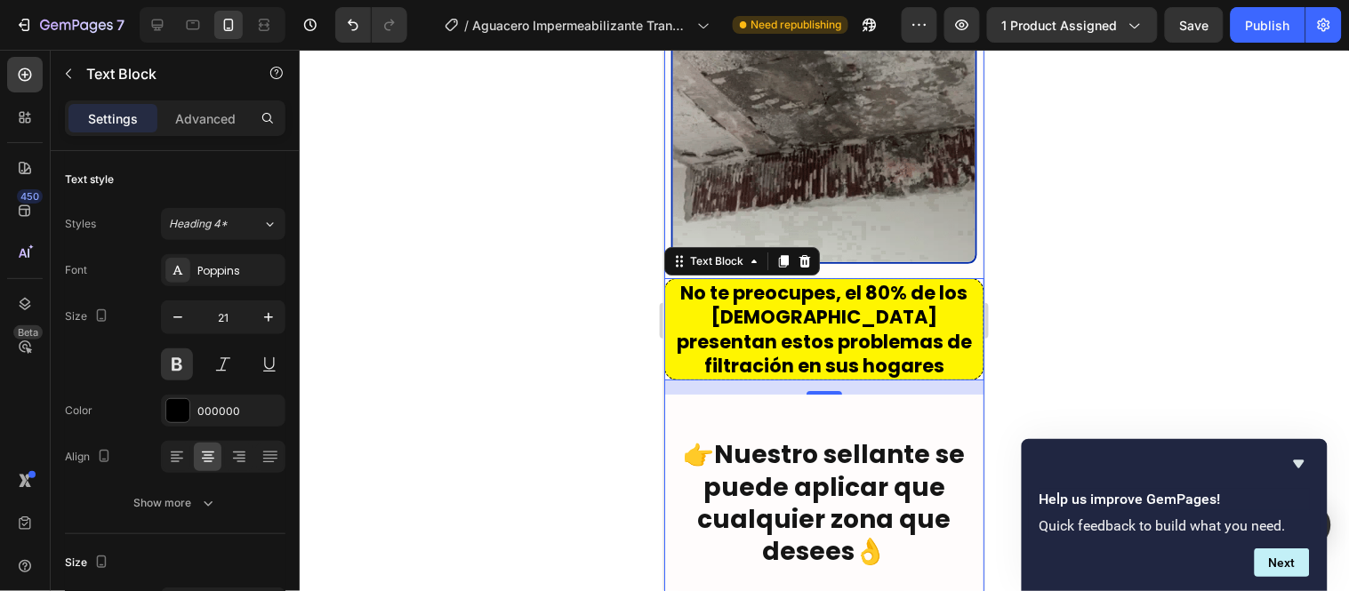
click at [928, 385] on div "Image Nuestro impermeabilizante está formulado con tecnología de alta resistenc…" at bounding box center [823, 450] width 320 height 2482
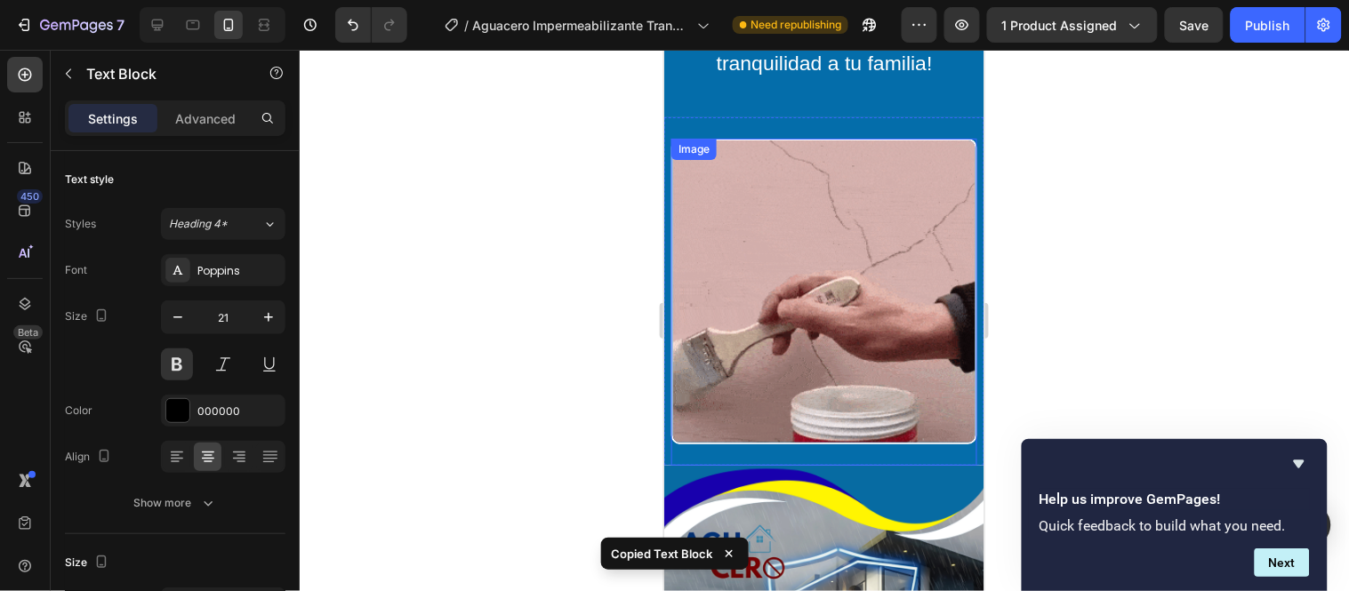
scroll to position [1896, 0]
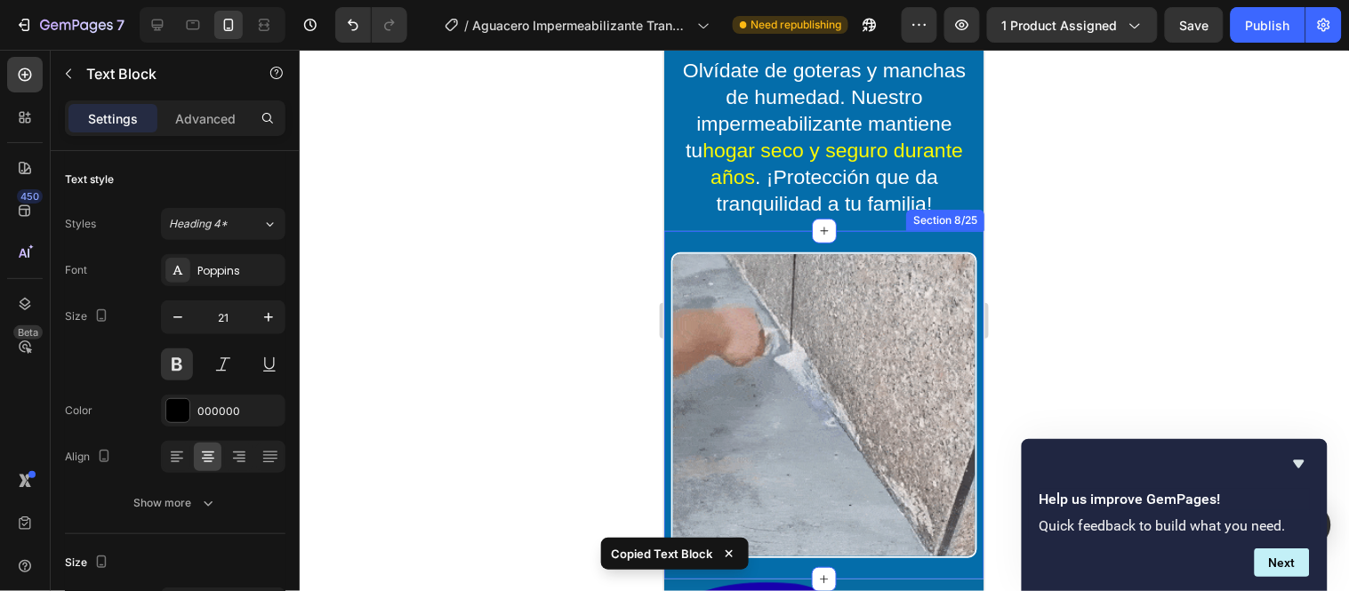
click at [848, 257] on div "Image" at bounding box center [823, 404] width 320 height 349
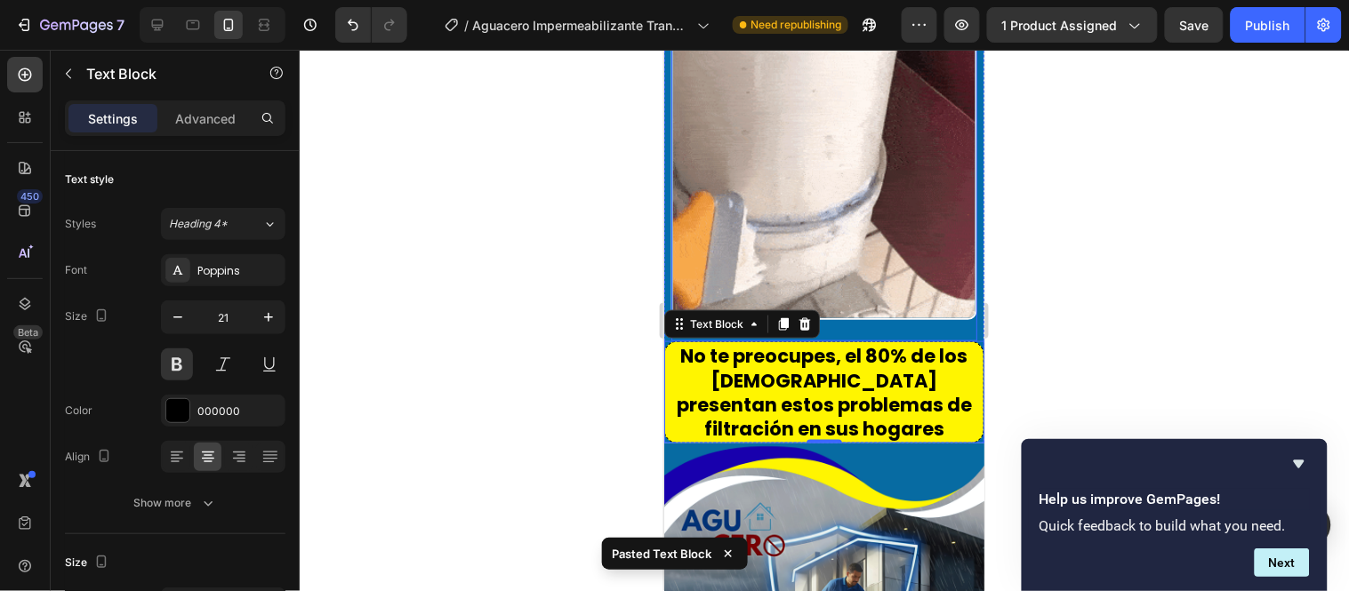
scroll to position [1980, 0]
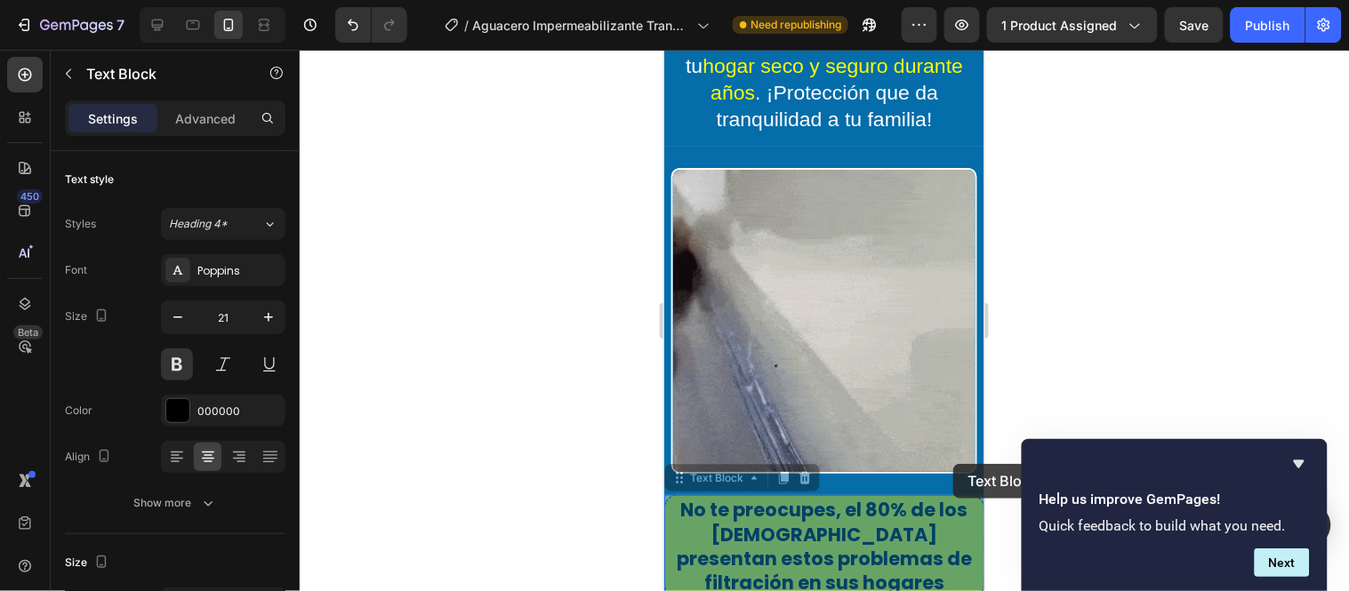
drag, startPoint x: 964, startPoint y: 510, endPoint x: 952, endPoint y: 463, distance: 48.5
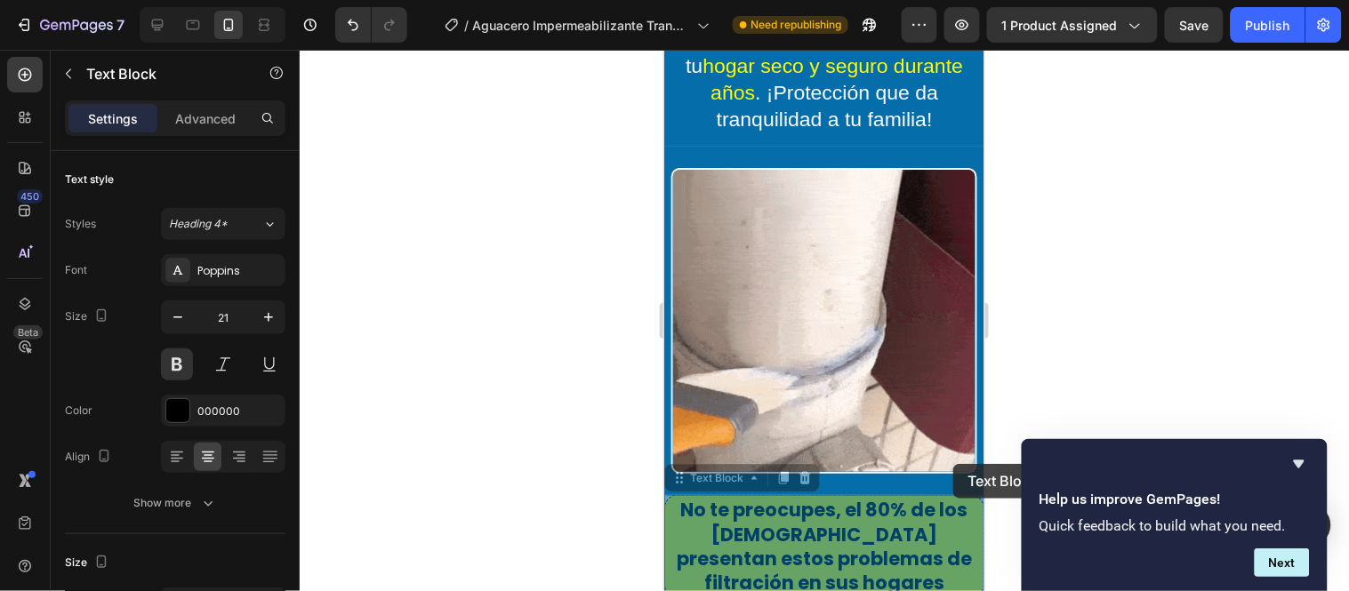
click at [952, 463] on div "Image No te preocupes, el 80% de los colombianos presentan estos problemas de f…" at bounding box center [823, 371] width 320 height 451
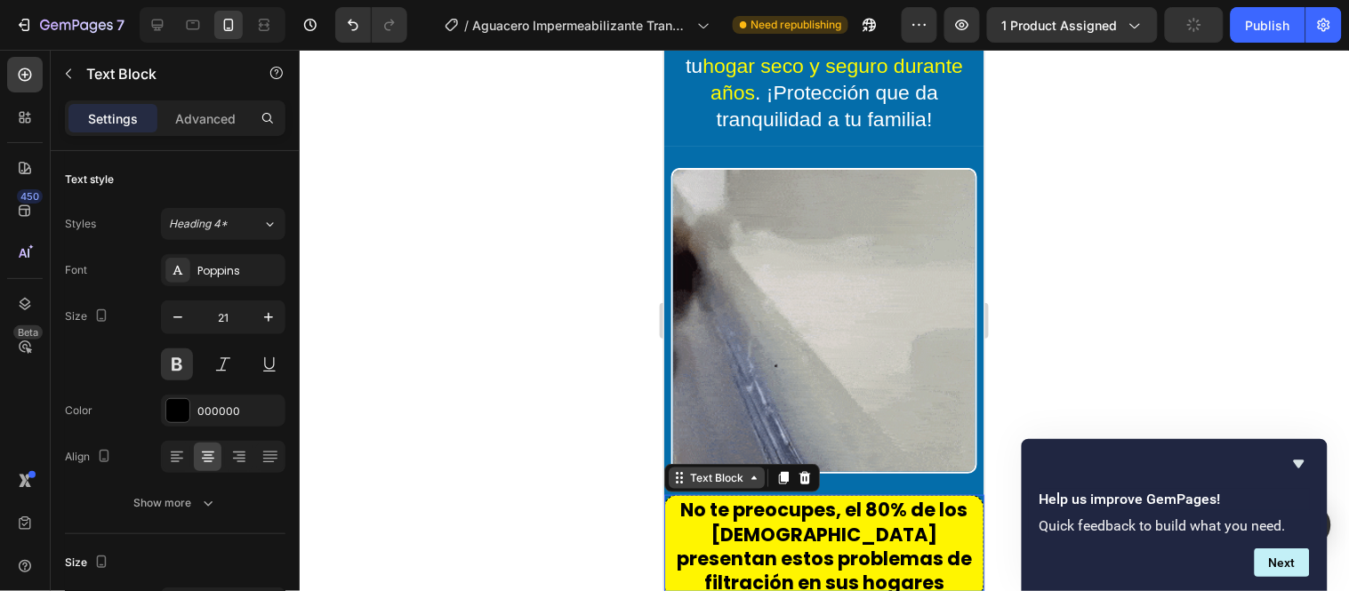
click at [741, 481] on div "Text Block" at bounding box center [716, 478] width 60 height 16
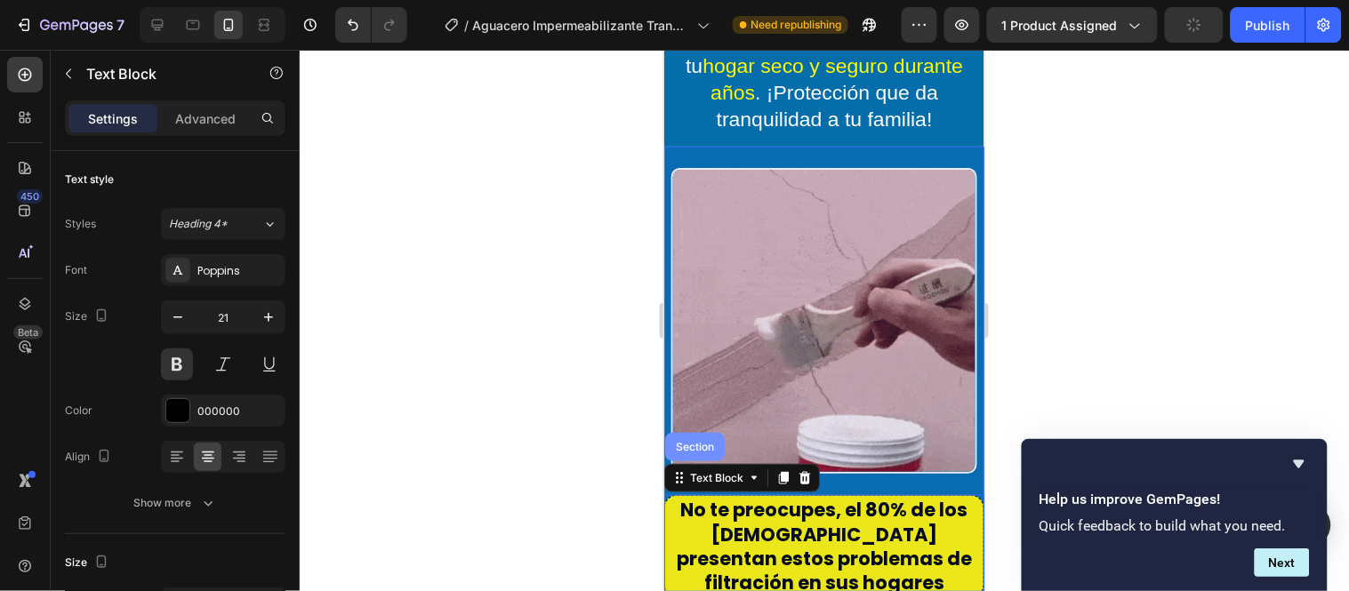
click at [703, 461] on div "Section" at bounding box center [694, 446] width 60 height 28
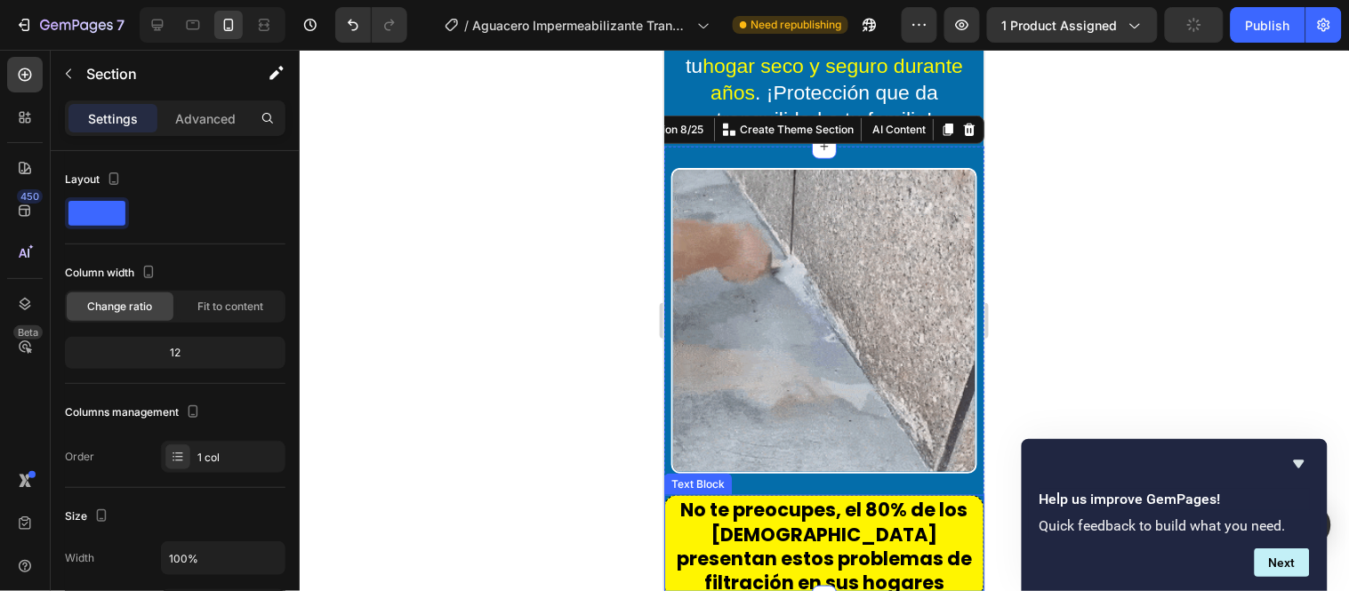
click at [726, 511] on p "No te preocupes, el 80% de los colombianos presentan estos problemas de filtrac…" at bounding box center [823, 545] width 315 height 97
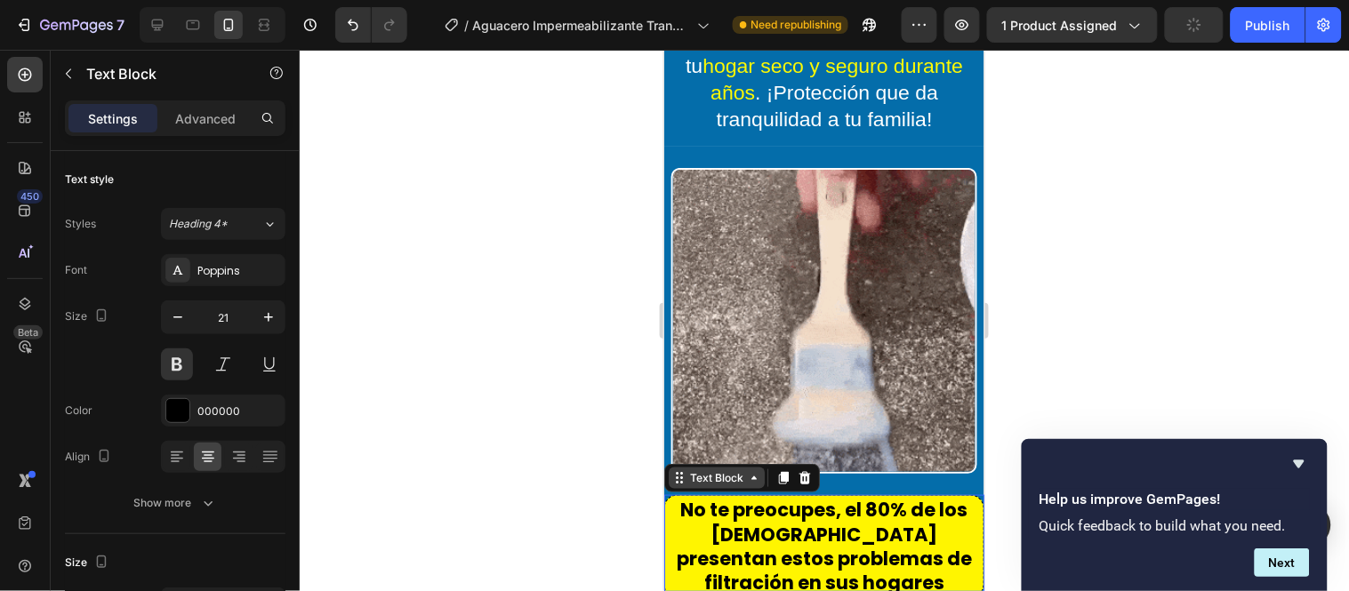
click at [700, 486] on div "Text Block" at bounding box center [716, 478] width 60 height 16
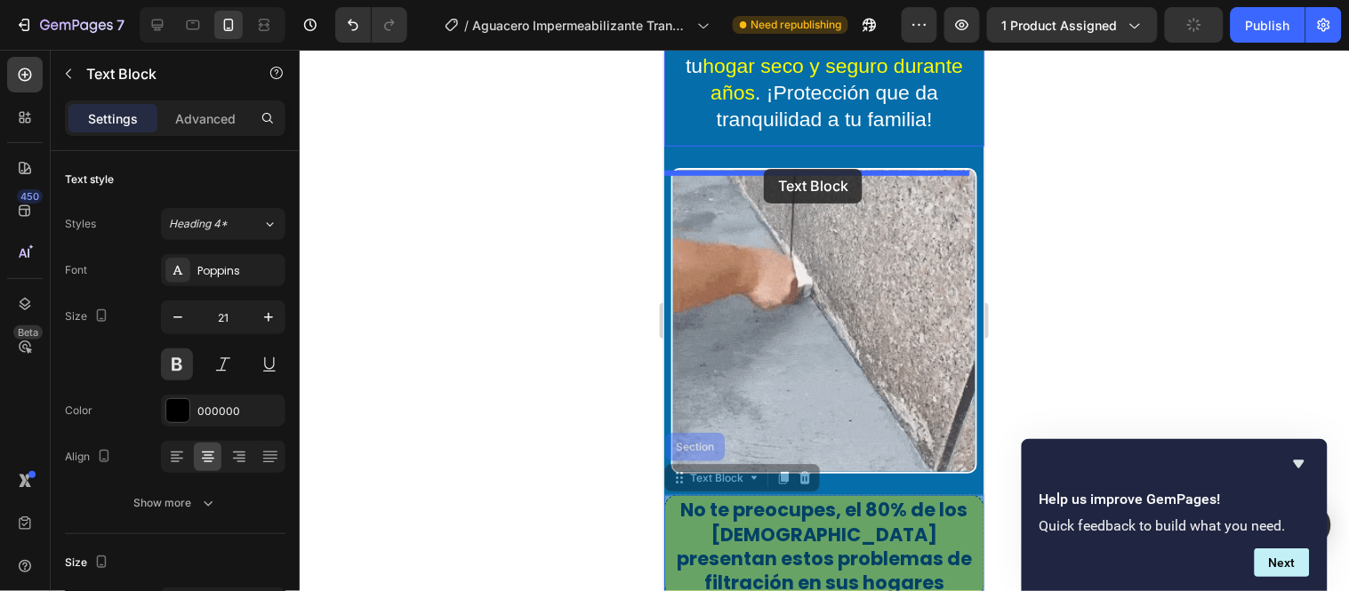
drag, startPoint x: 679, startPoint y: 494, endPoint x: 763, endPoint y: 168, distance: 336.3
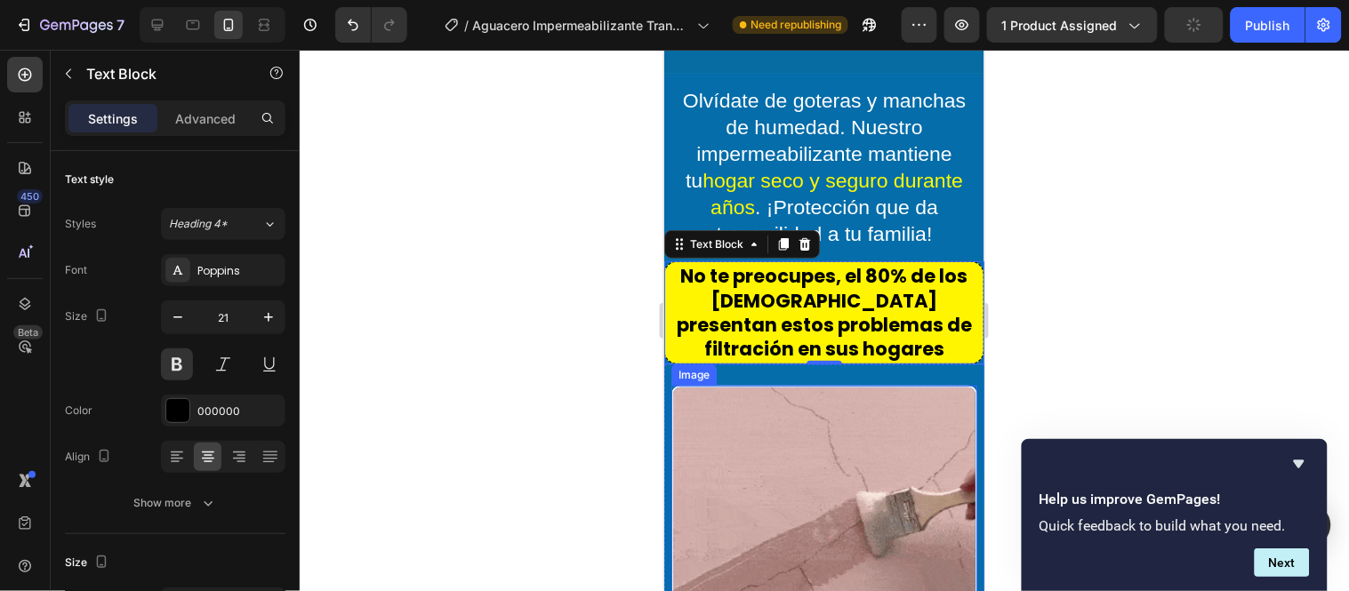
scroll to position [1783, 0]
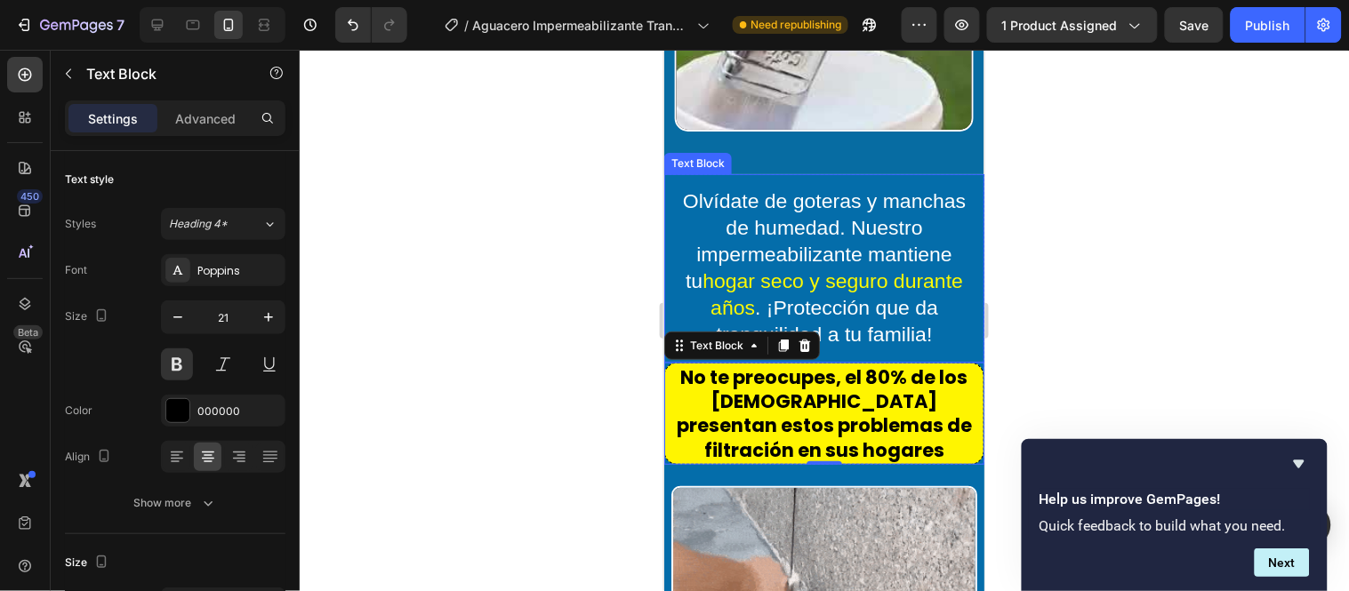
click at [831, 173] on div "Olvídate de goteras y manchas de humedad. Nuestro impermeabilizante mantiene tu…" at bounding box center [823, 267] width 320 height 188
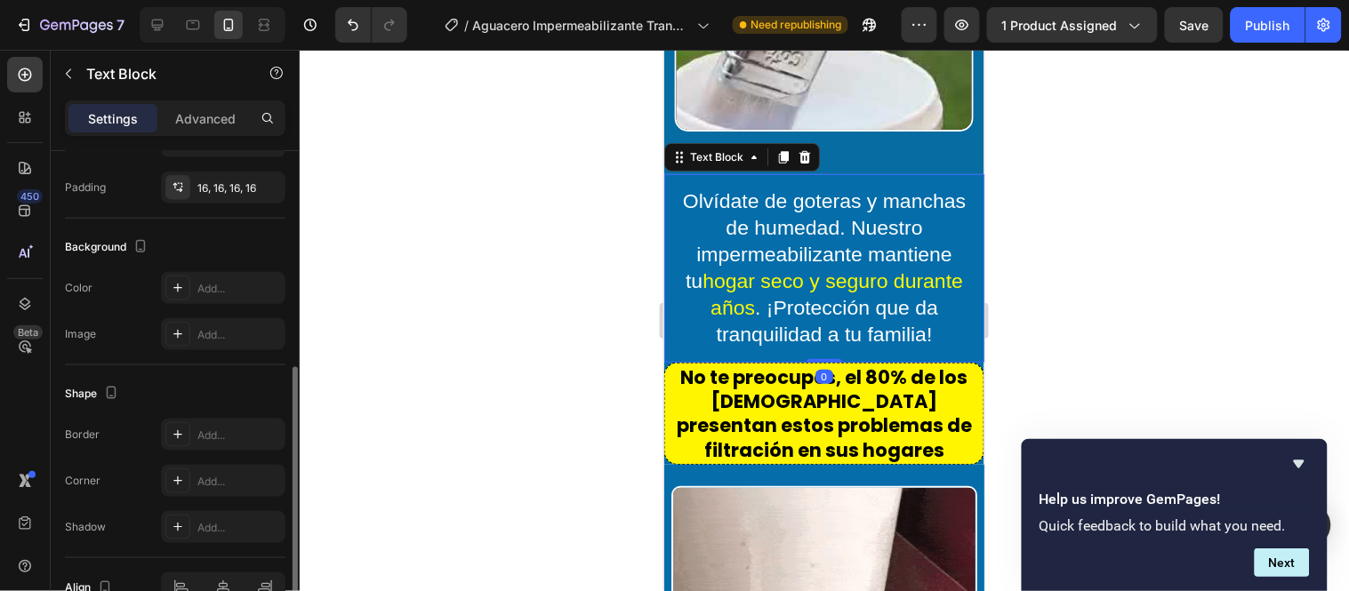
scroll to position [267, 0]
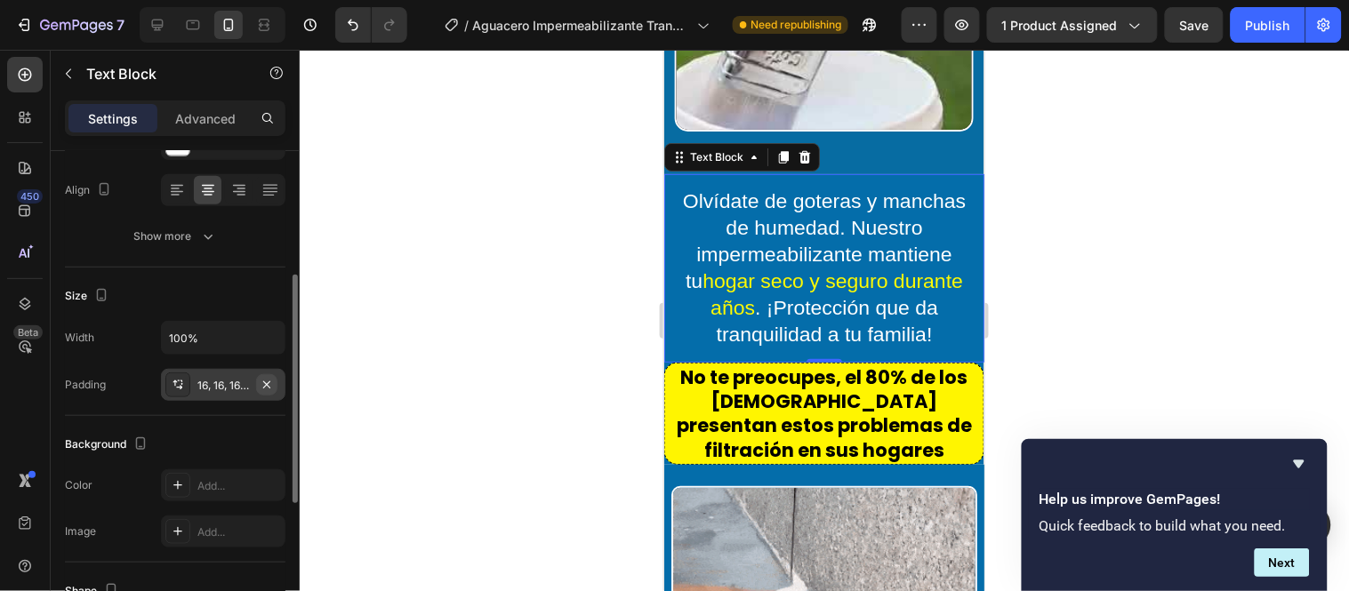
click at [262, 387] on icon "button" at bounding box center [267, 385] width 14 height 14
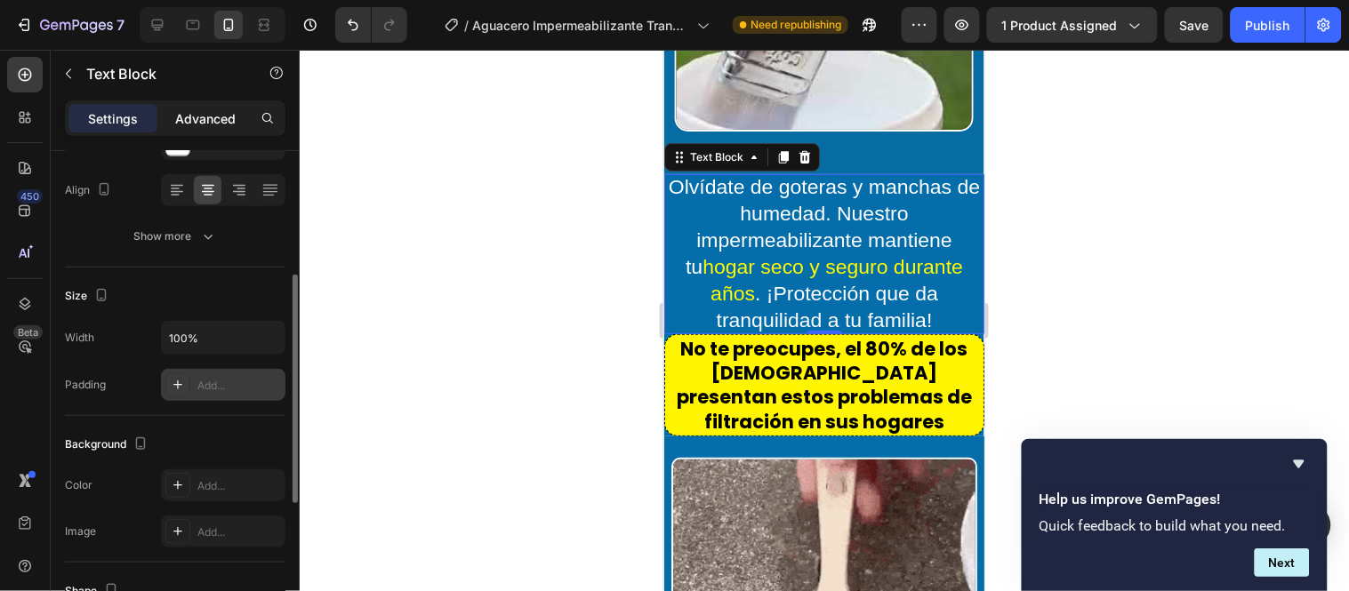
click at [229, 113] on p "Advanced" at bounding box center [205, 118] width 60 height 19
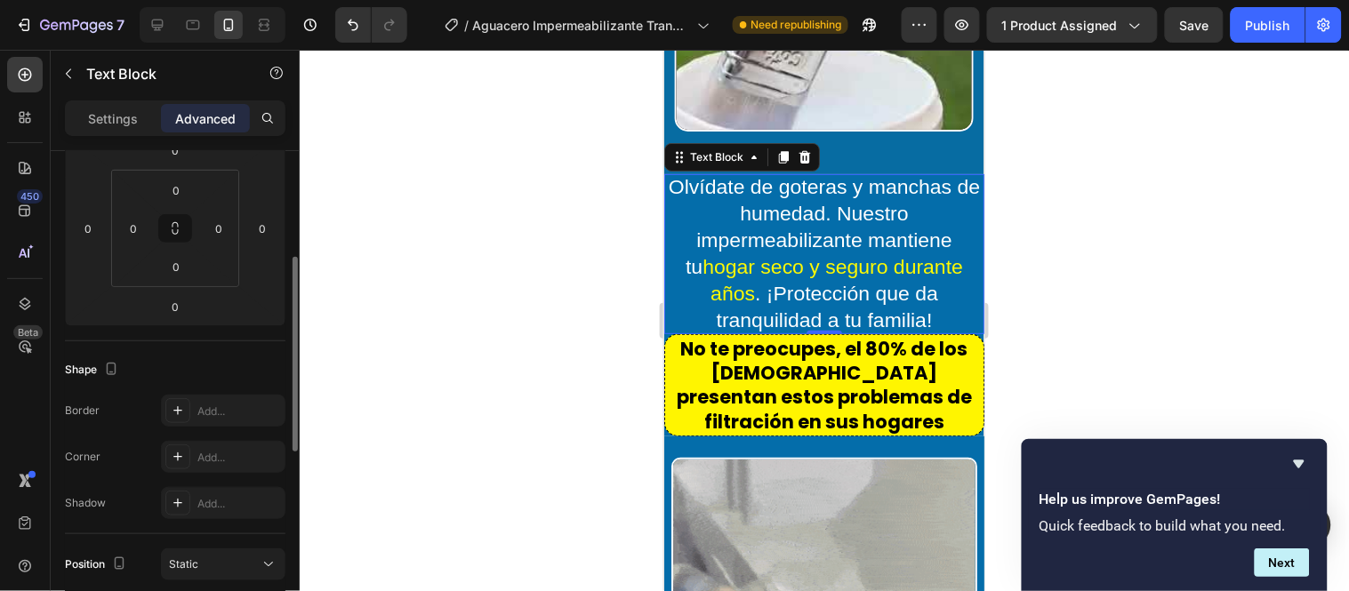
scroll to position [68, 0]
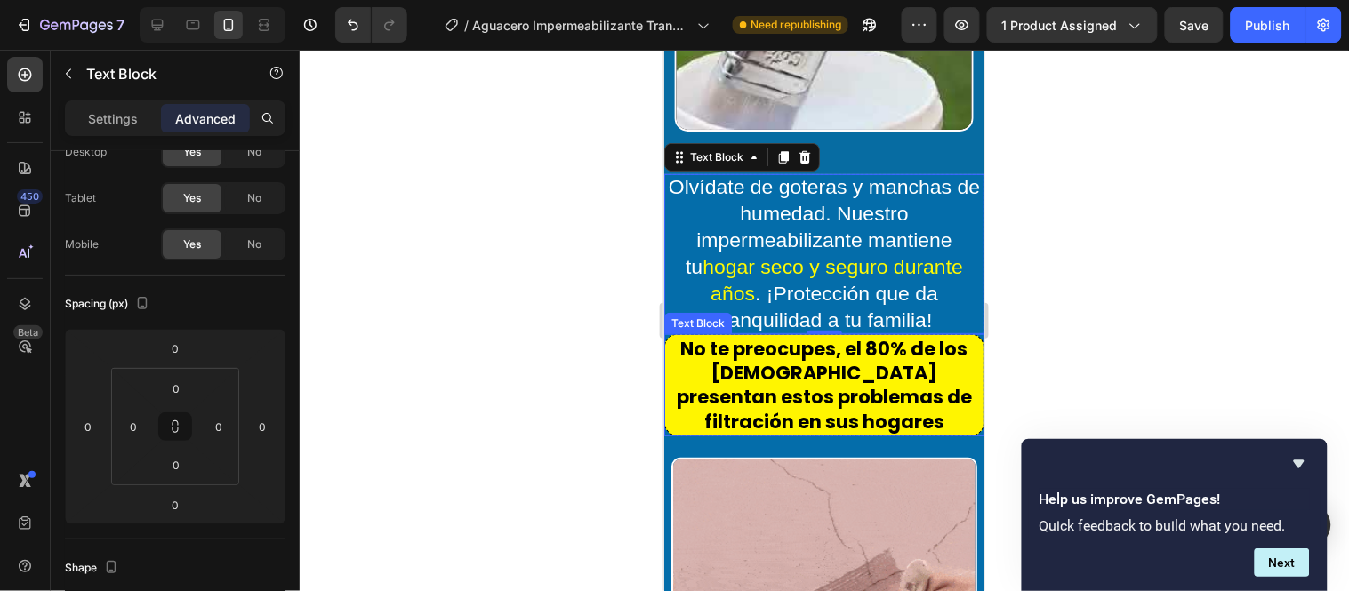
click at [965, 333] on div "No te preocupes, el 80% de los colombianos presentan estos problemas de filtrac…" at bounding box center [823, 384] width 320 height 102
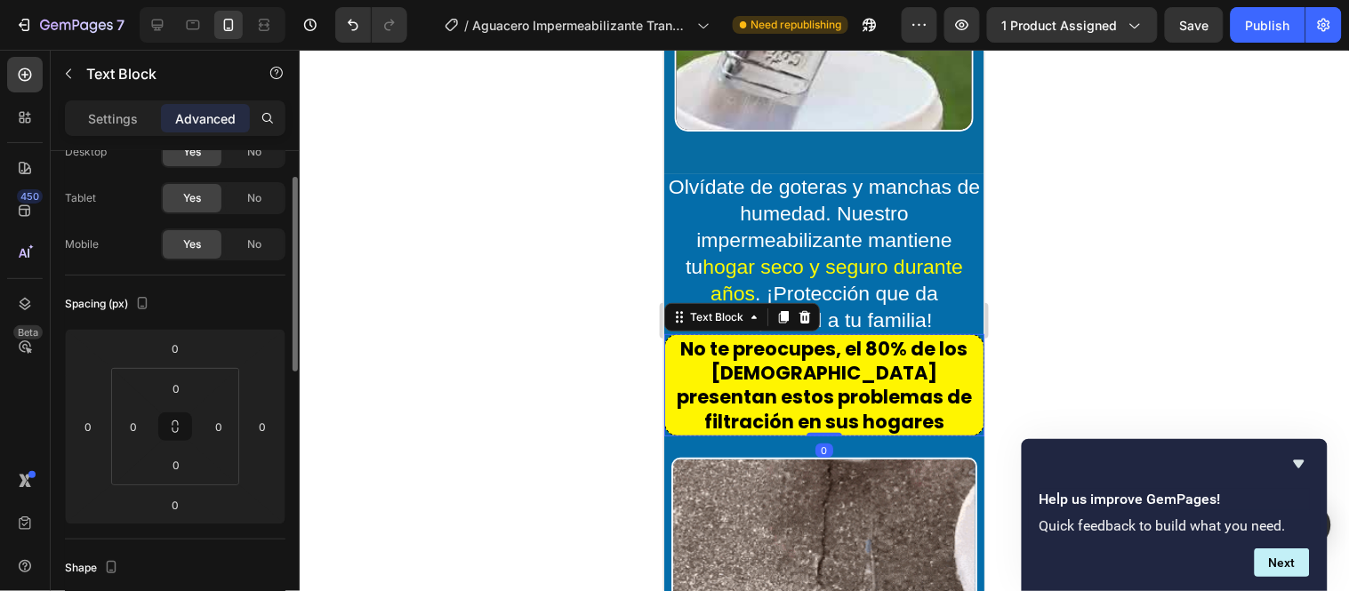
scroll to position [68, 0]
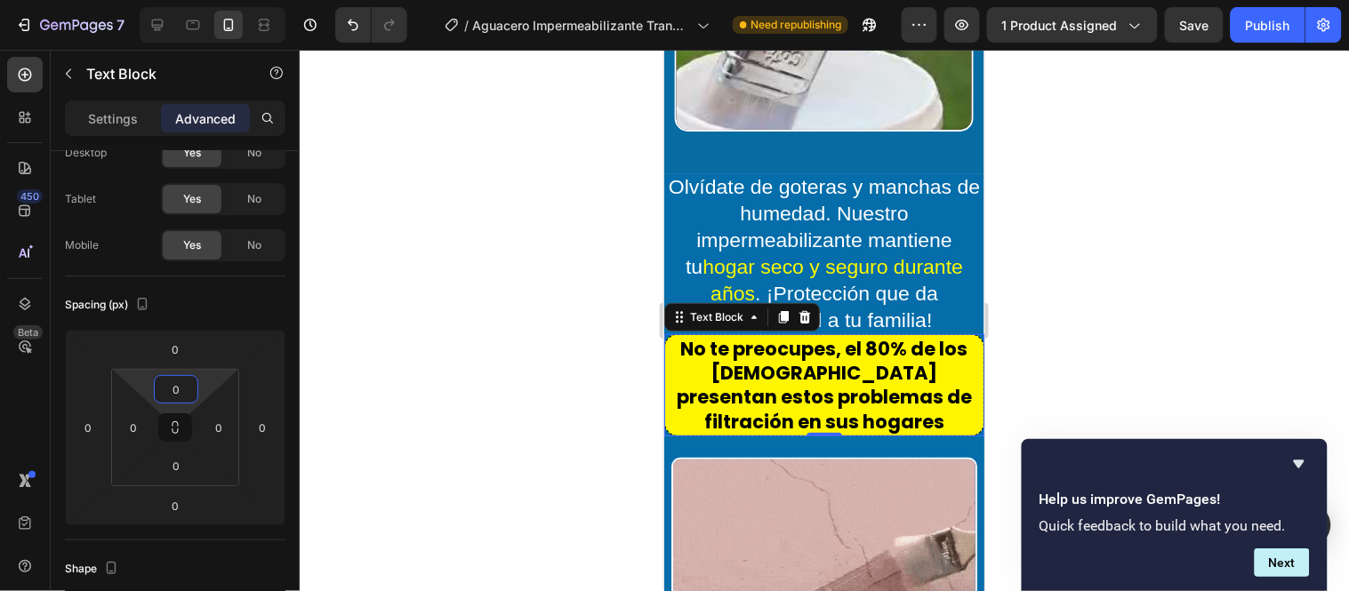
click at [180, 396] on input "0" at bounding box center [176, 389] width 36 height 27
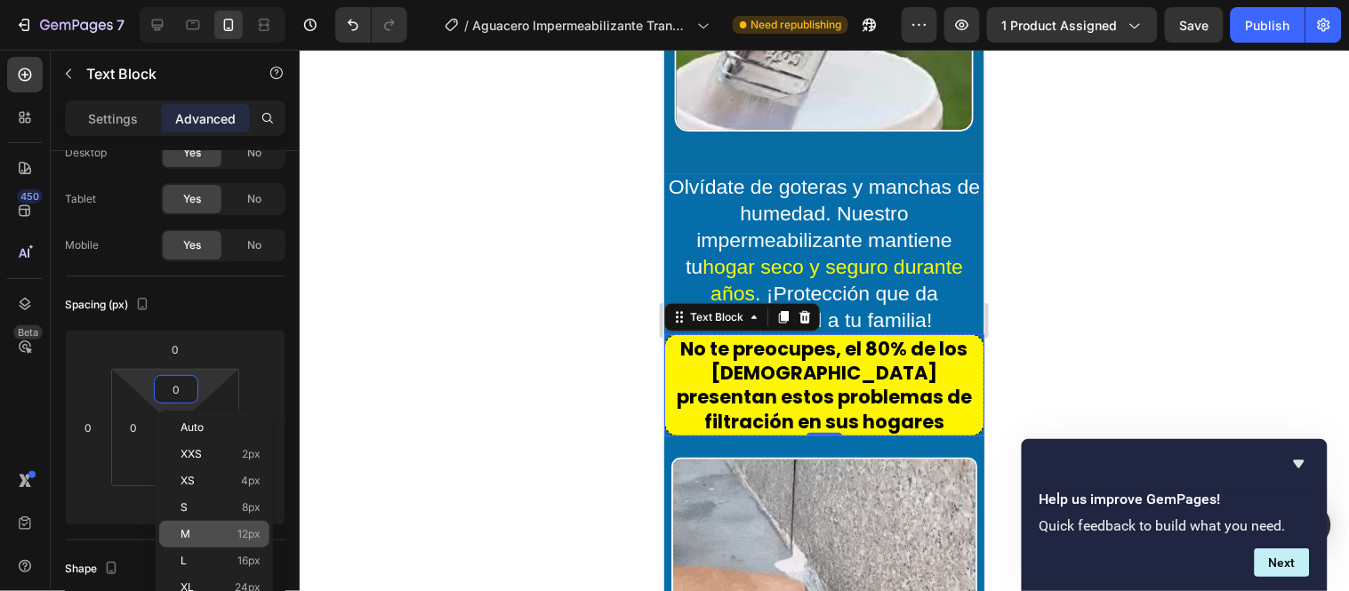
click at [216, 535] on p "M 12px" at bounding box center [221, 534] width 80 height 12
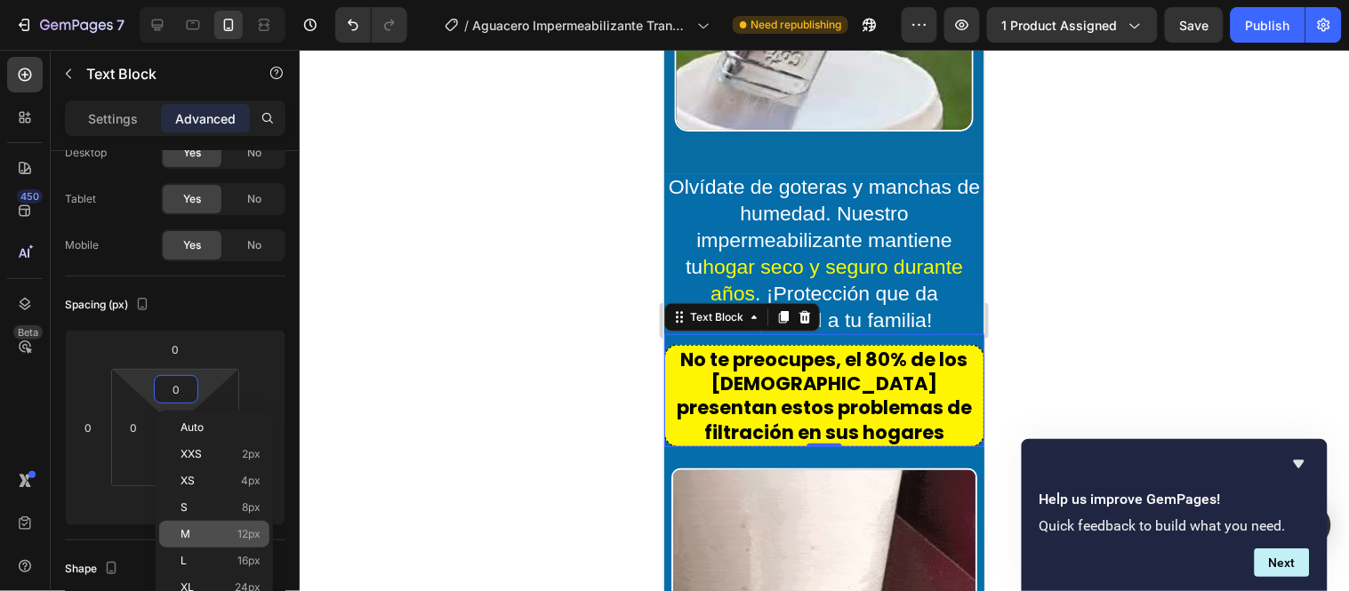
type input "12"
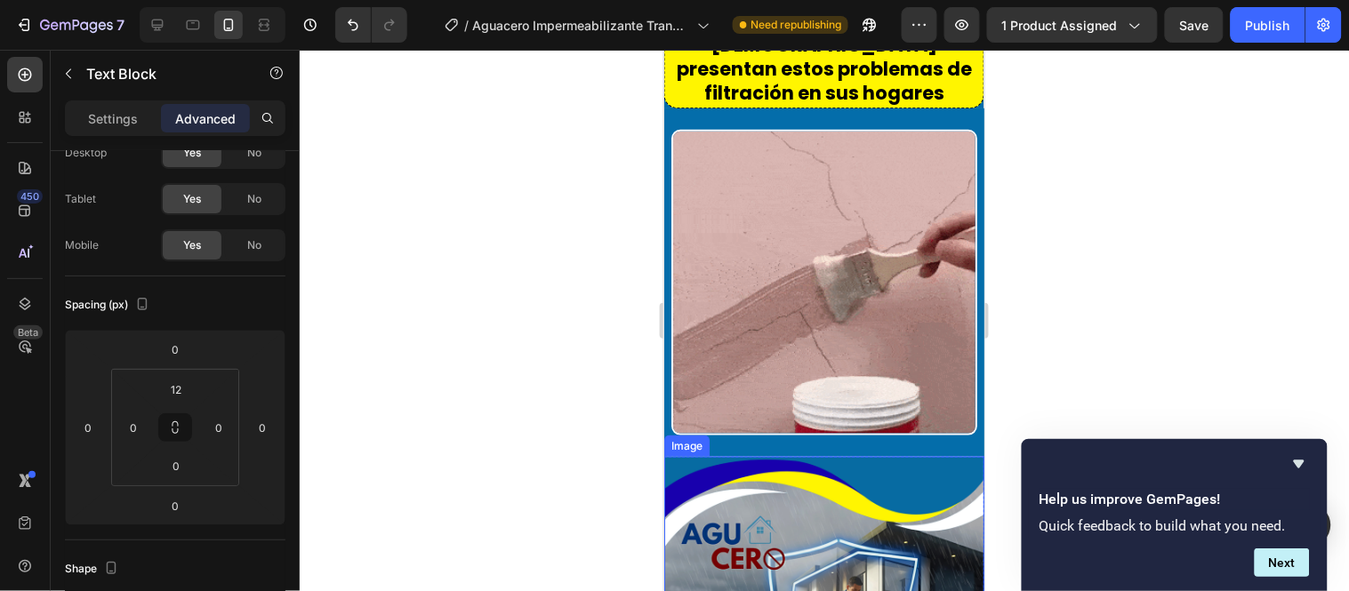
scroll to position [2079, 0]
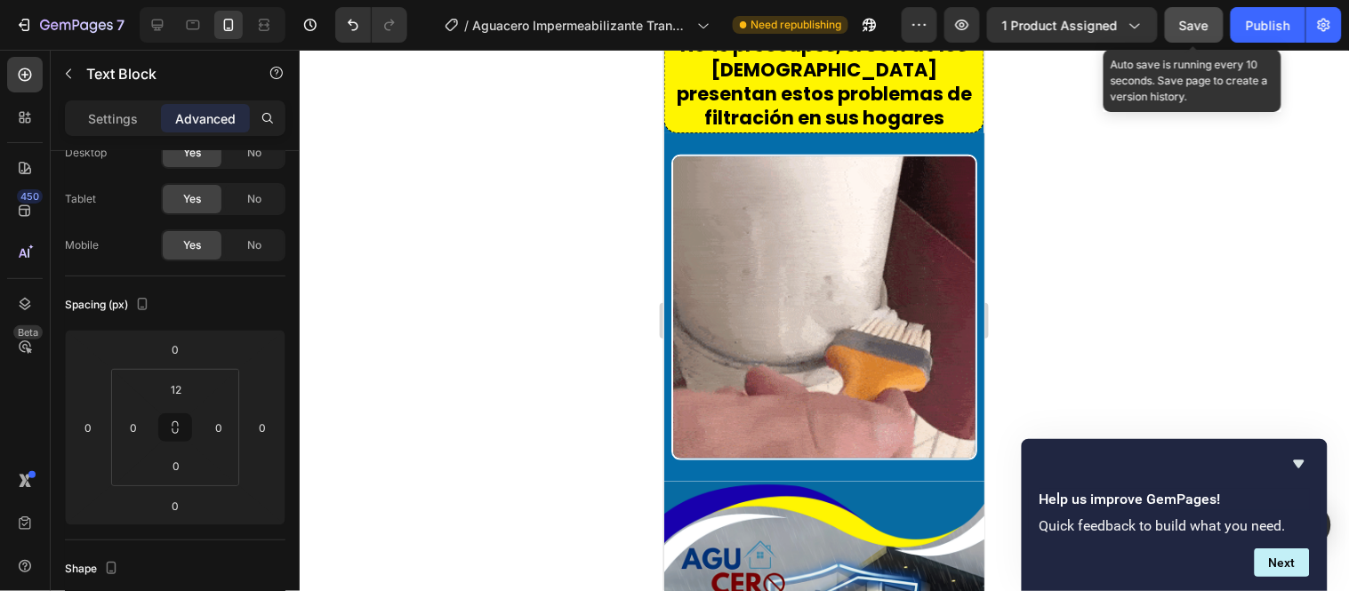
click at [1197, 36] on button "Save" at bounding box center [1194, 25] width 59 height 36
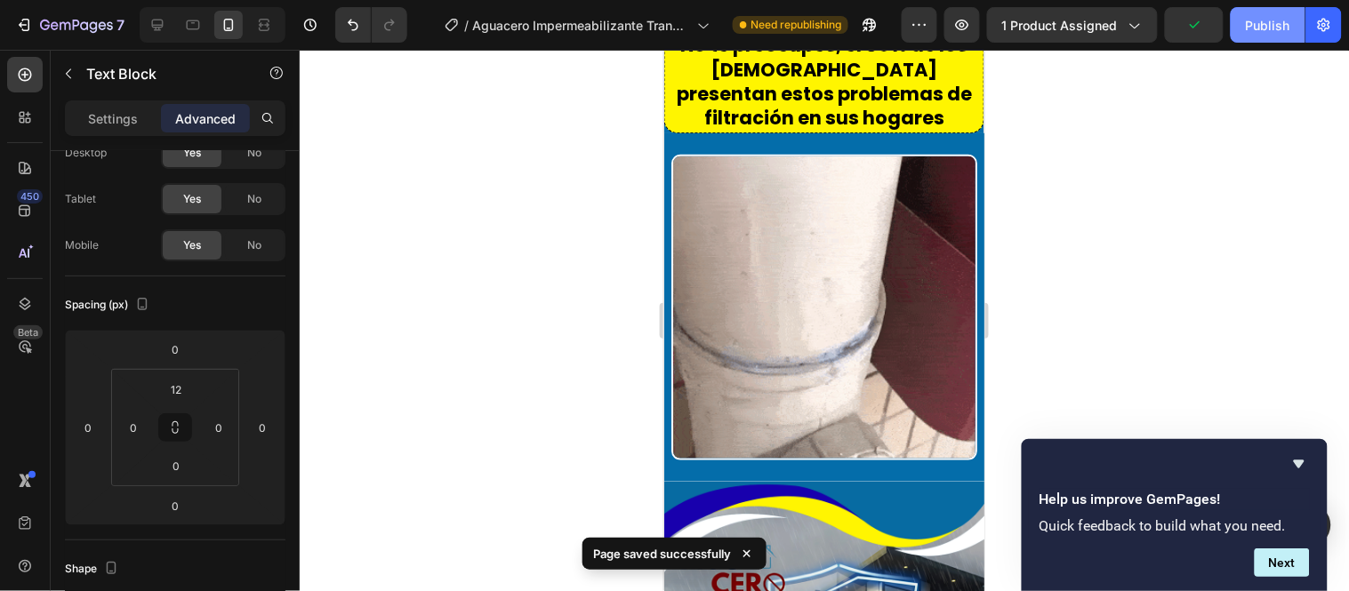
click at [1283, 29] on div "Publish" at bounding box center [1268, 25] width 44 height 19
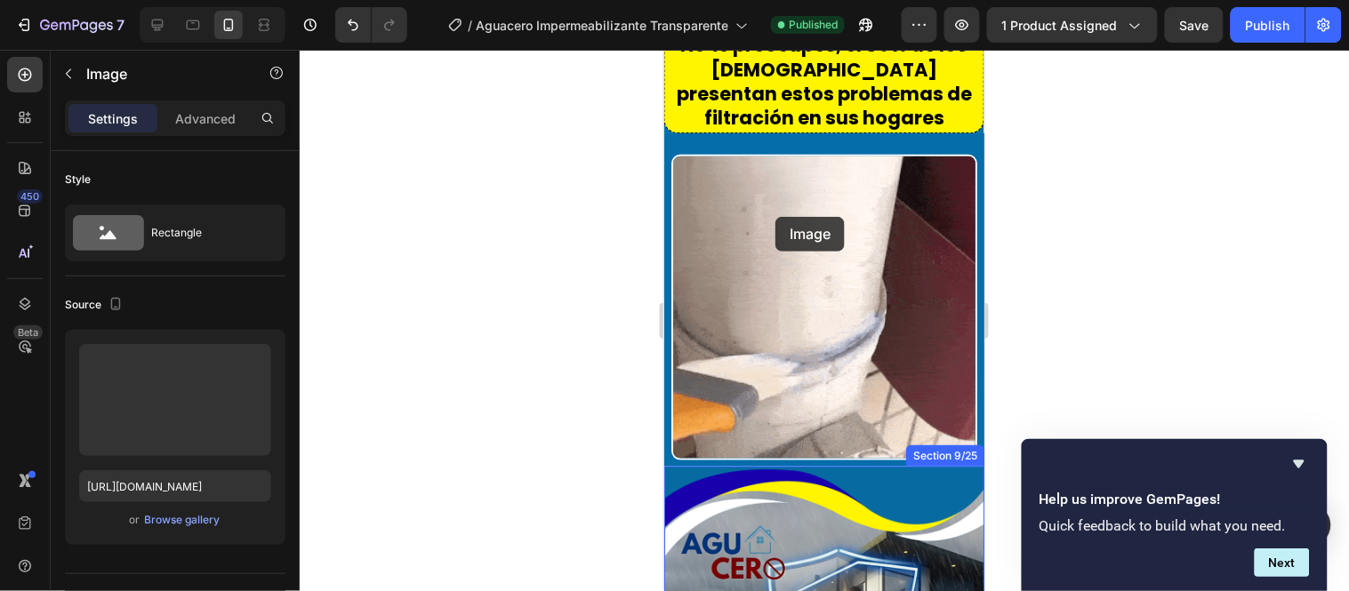
scroll to position [1980, 0]
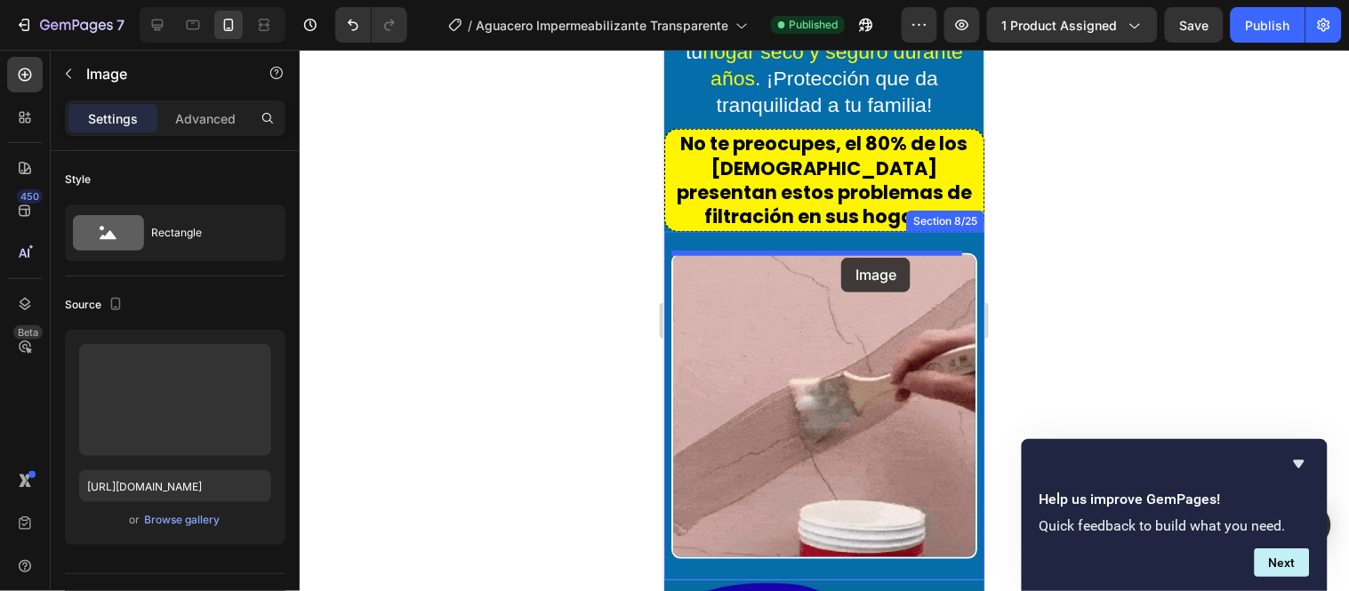
drag, startPoint x: 776, startPoint y: 261, endPoint x: 840, endPoint y: 257, distance: 64.1
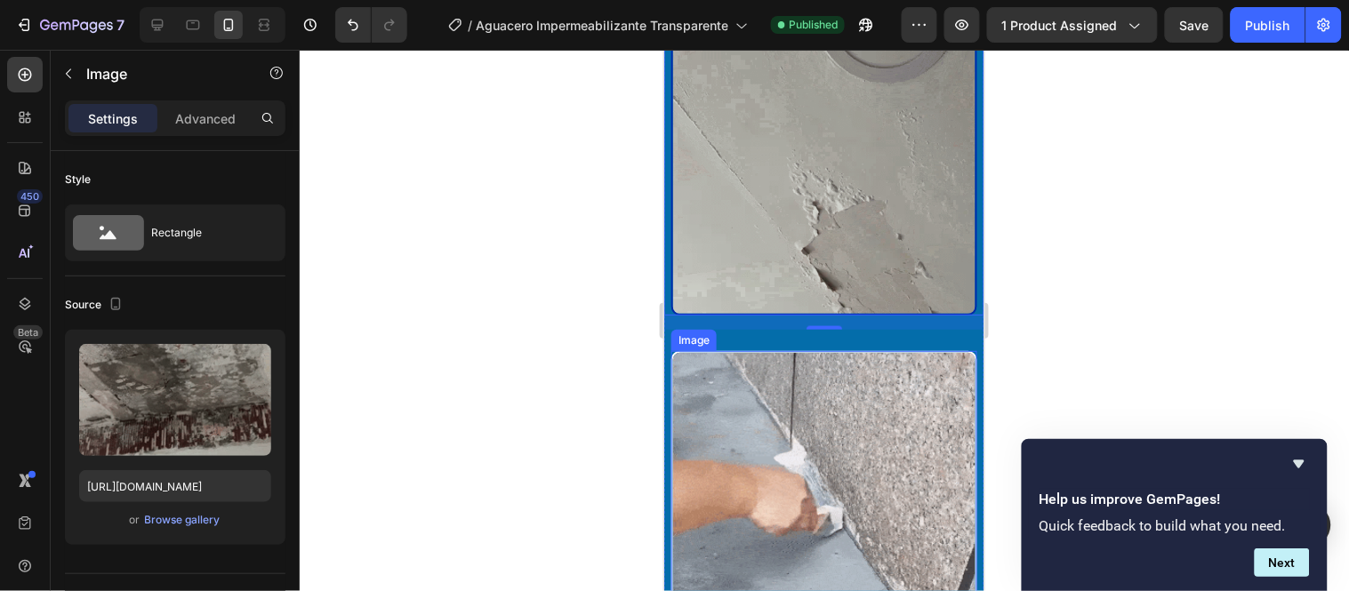
scroll to position [2079, 0]
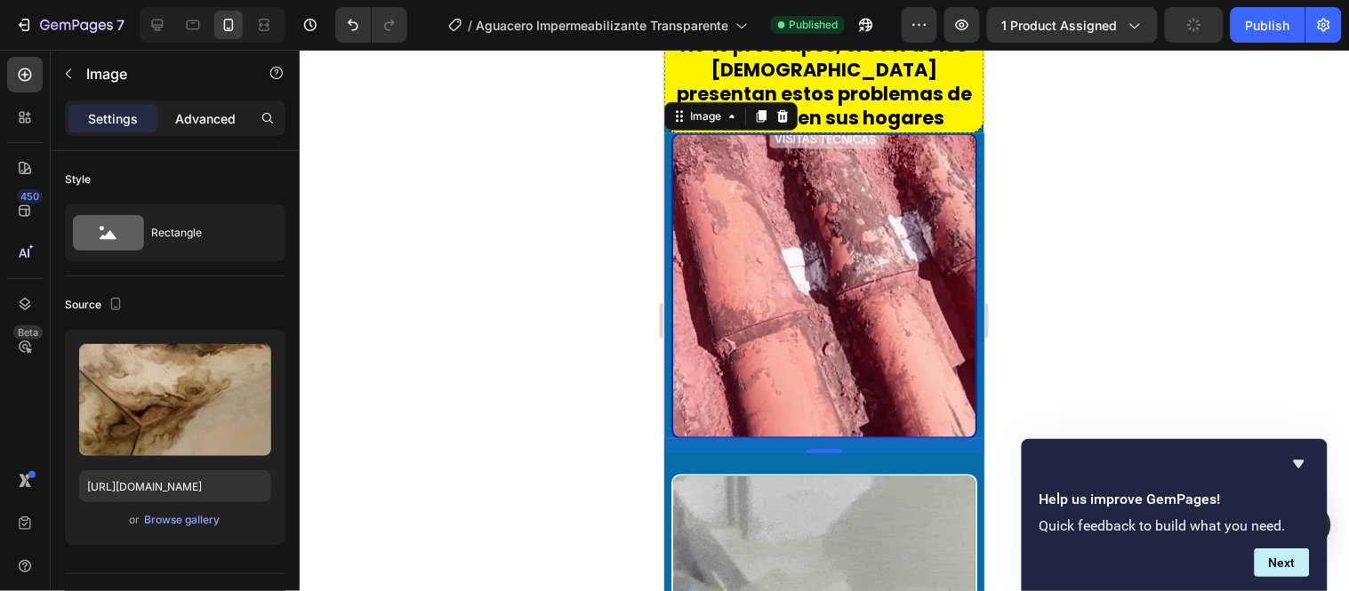
click at [214, 119] on p "Advanced" at bounding box center [205, 118] width 60 height 19
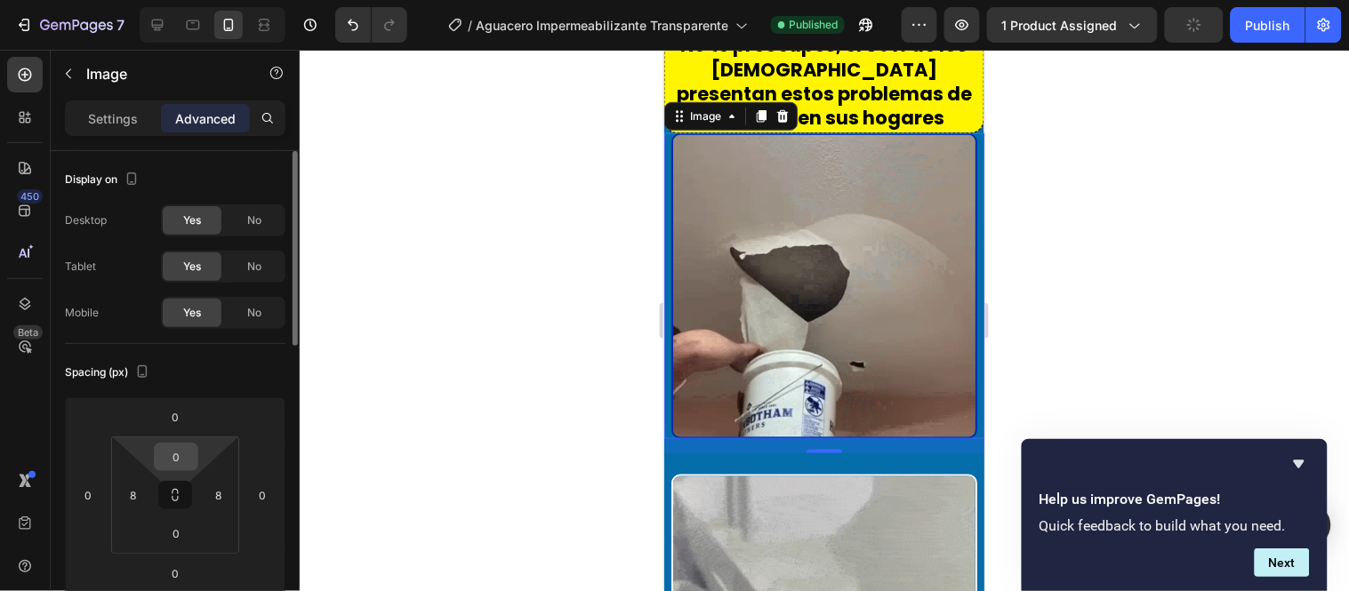
click at [171, 454] on input "0" at bounding box center [176, 457] width 36 height 27
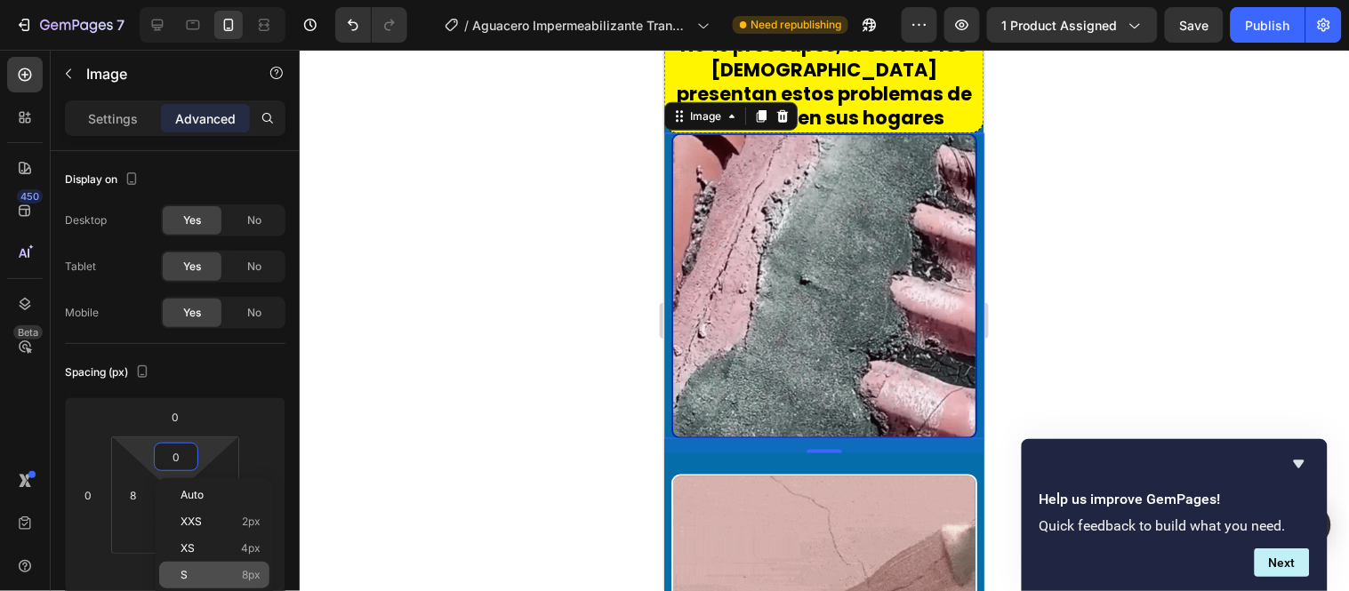
click at [237, 581] on p "S 8px" at bounding box center [221, 575] width 80 height 12
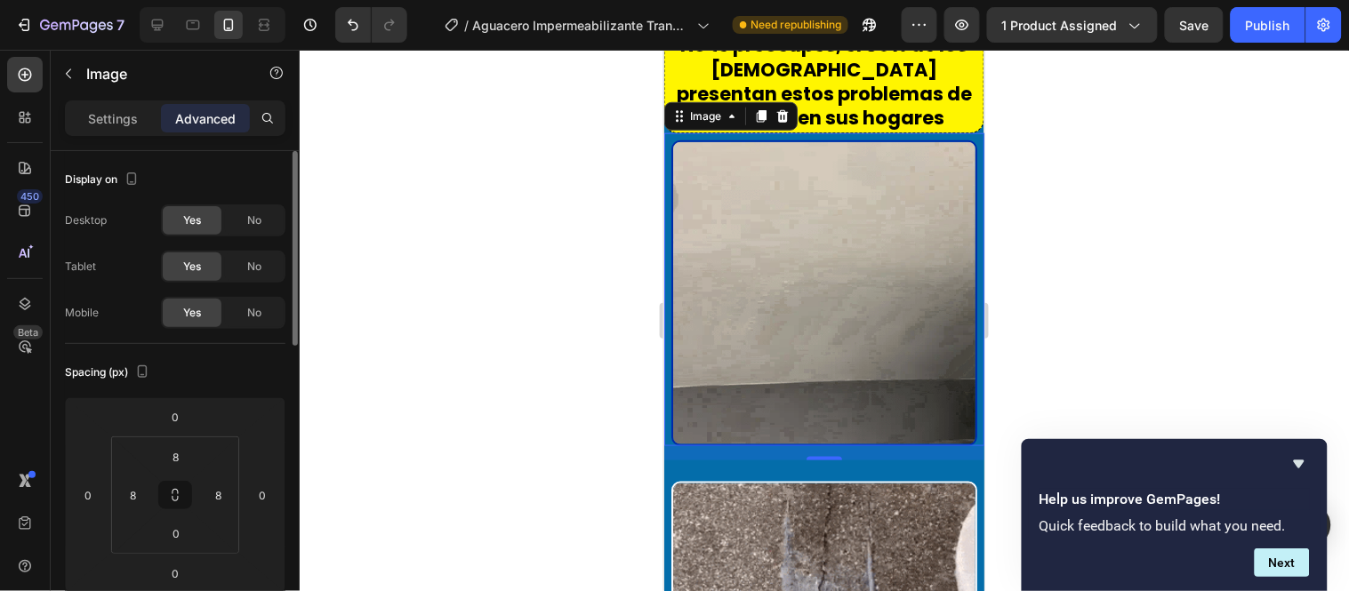
scroll to position [197, 0]
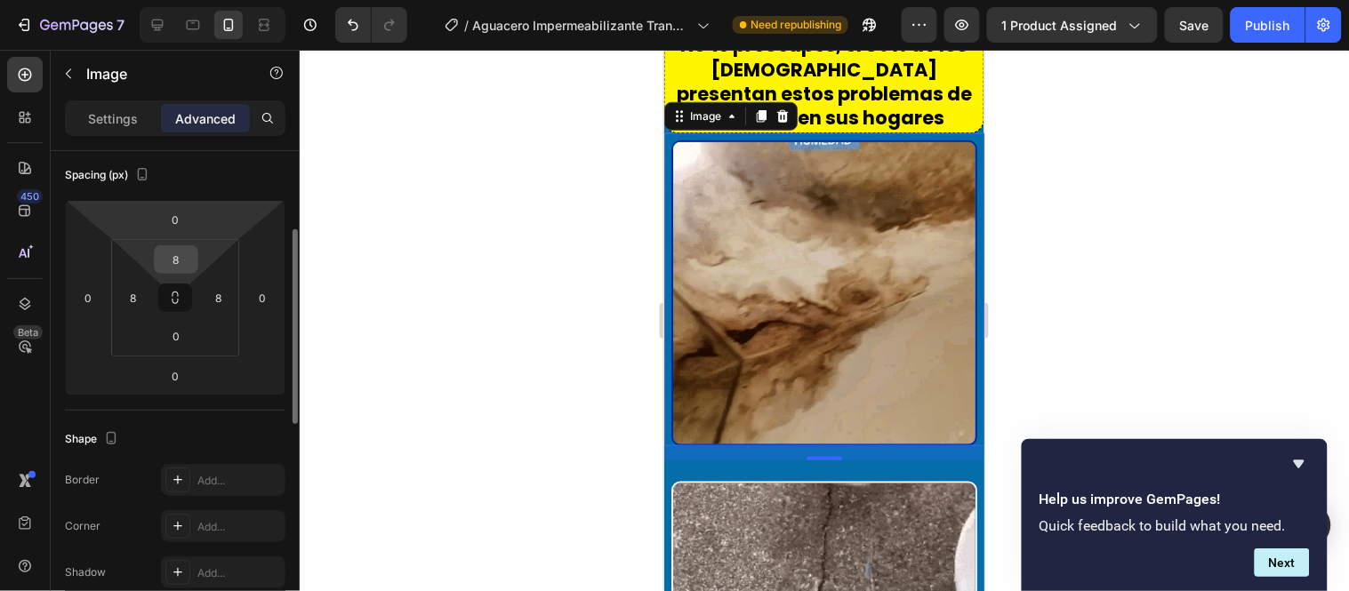
click at [176, 255] on input "8" at bounding box center [176, 259] width 36 height 27
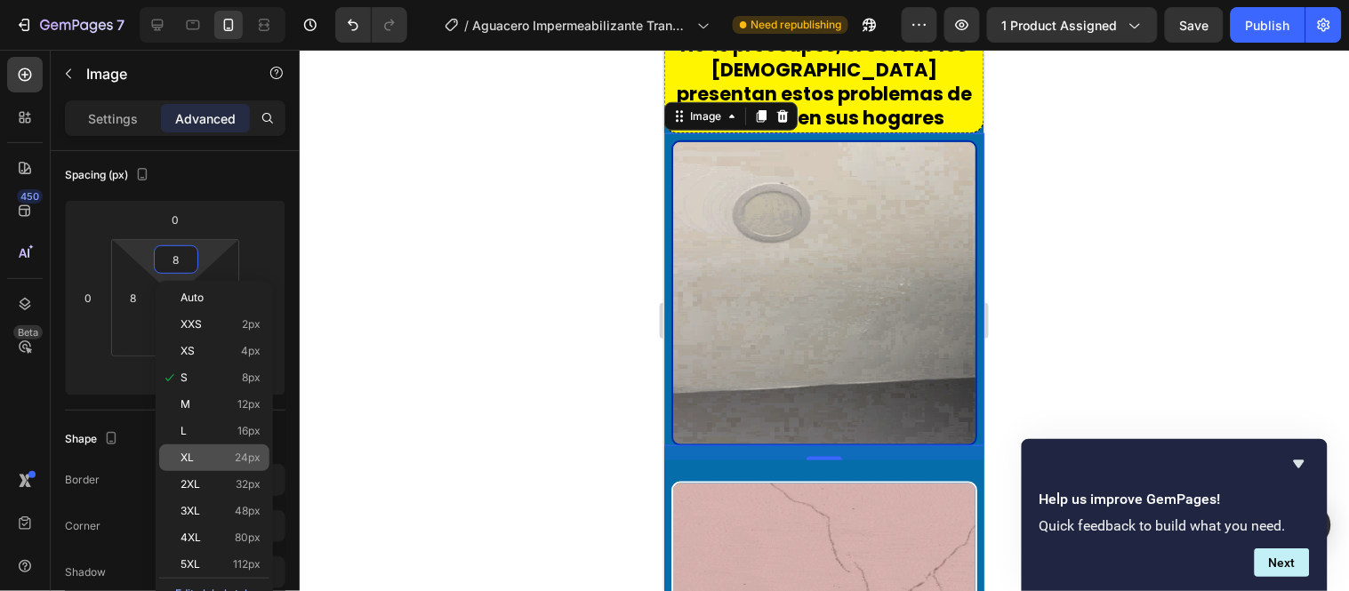
click at [221, 465] on div "XL 24px" at bounding box center [214, 458] width 110 height 27
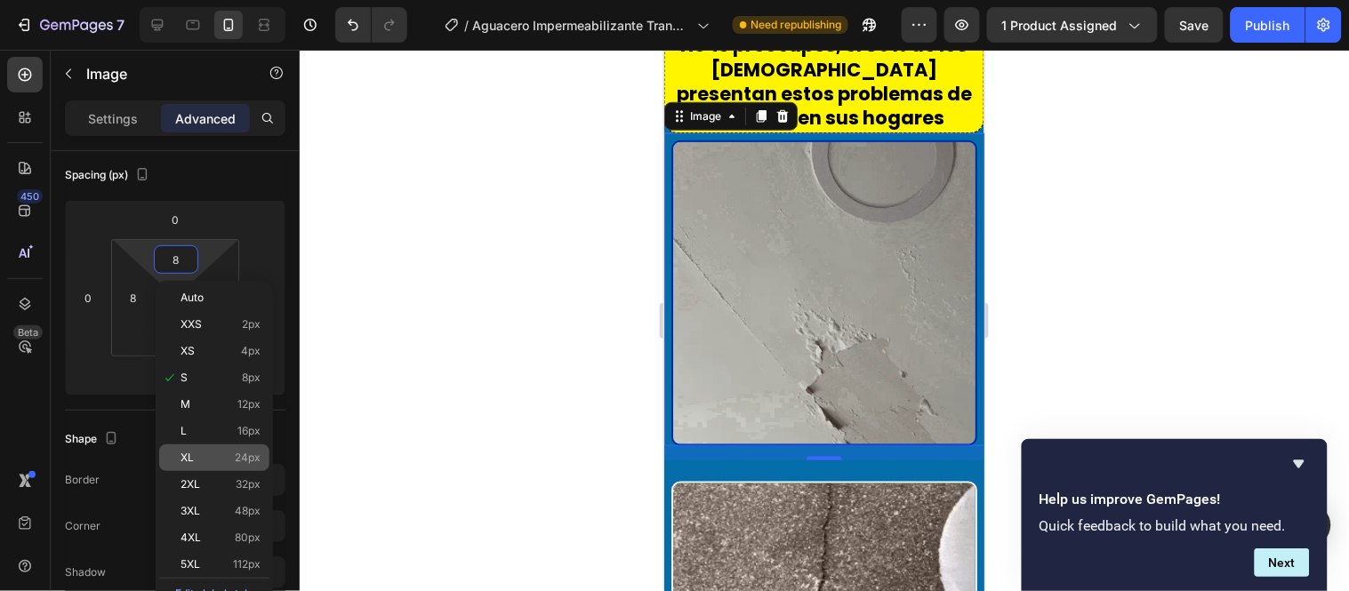
type input "24"
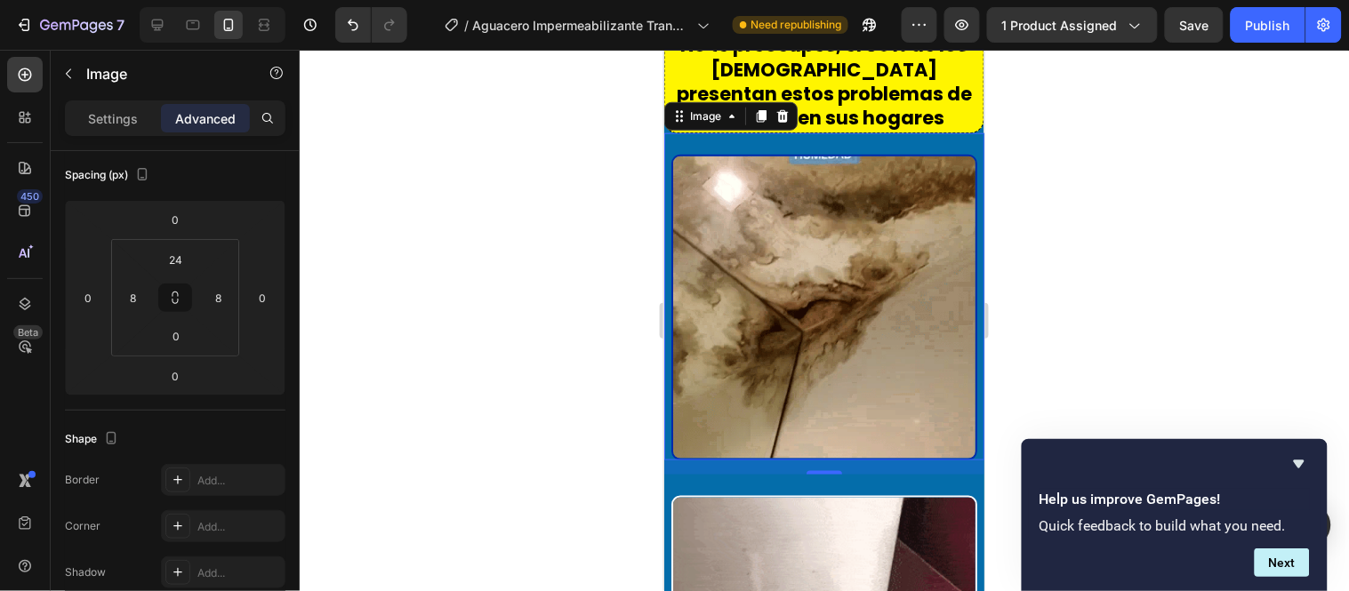
click at [612, 340] on div at bounding box center [824, 321] width 1049 height 542
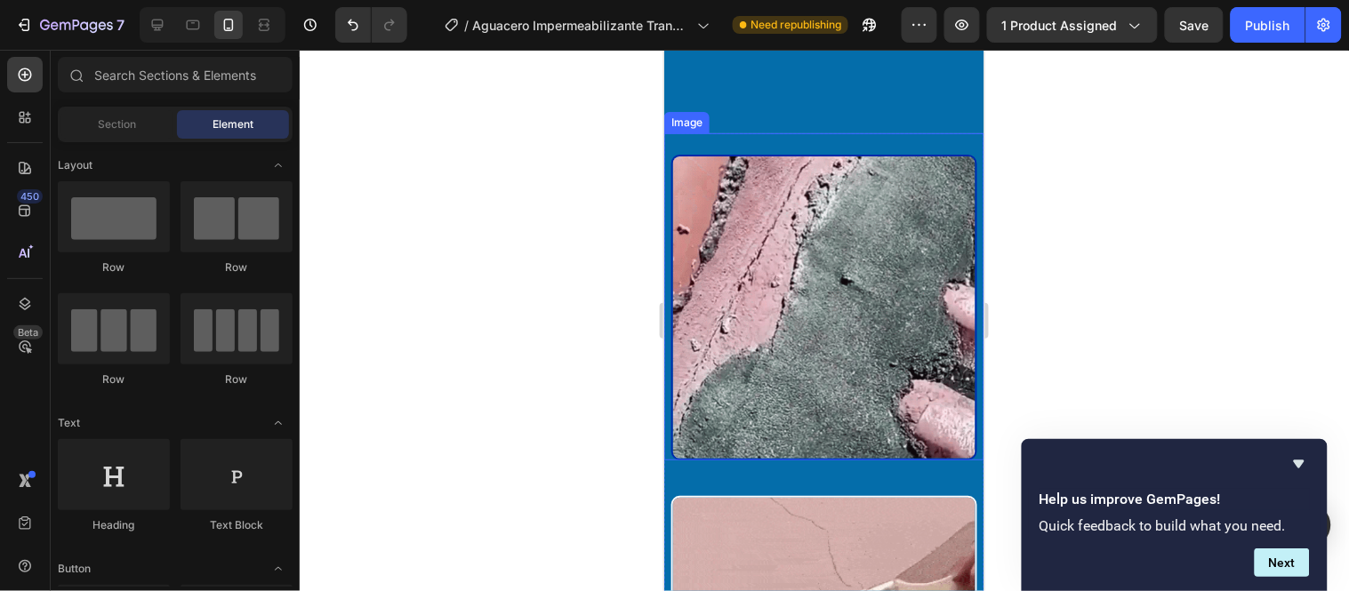
scroll to position [2179, 0]
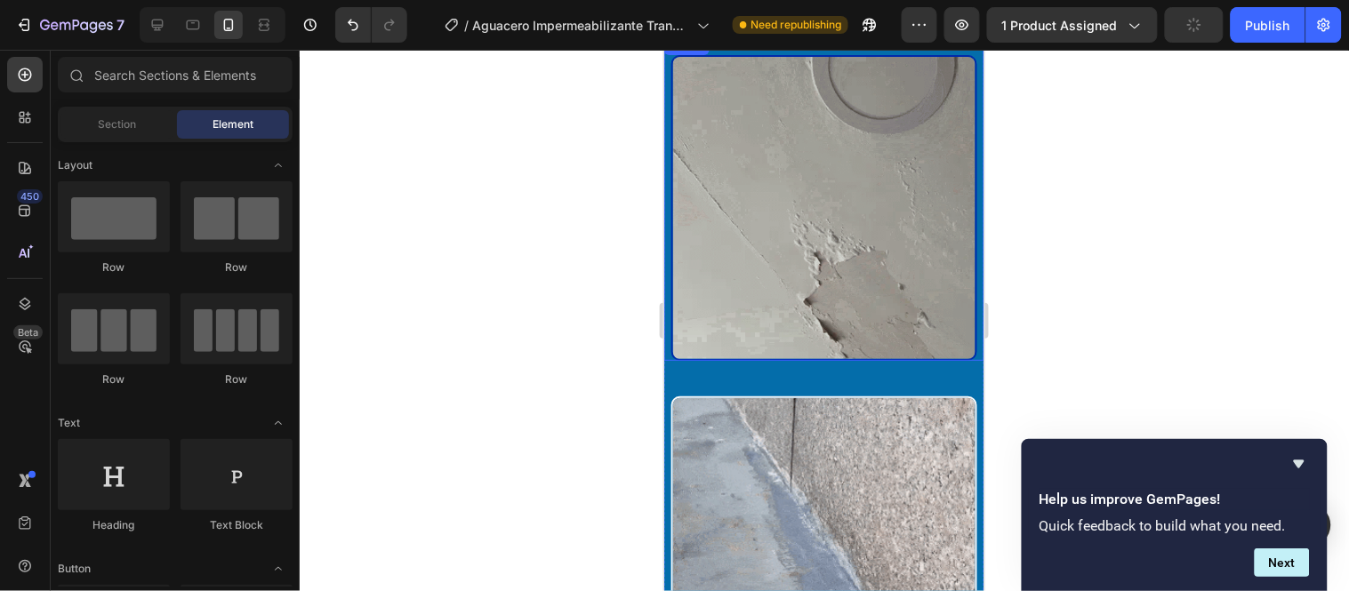
click at [902, 169] on img at bounding box center [824, 207] width 306 height 306
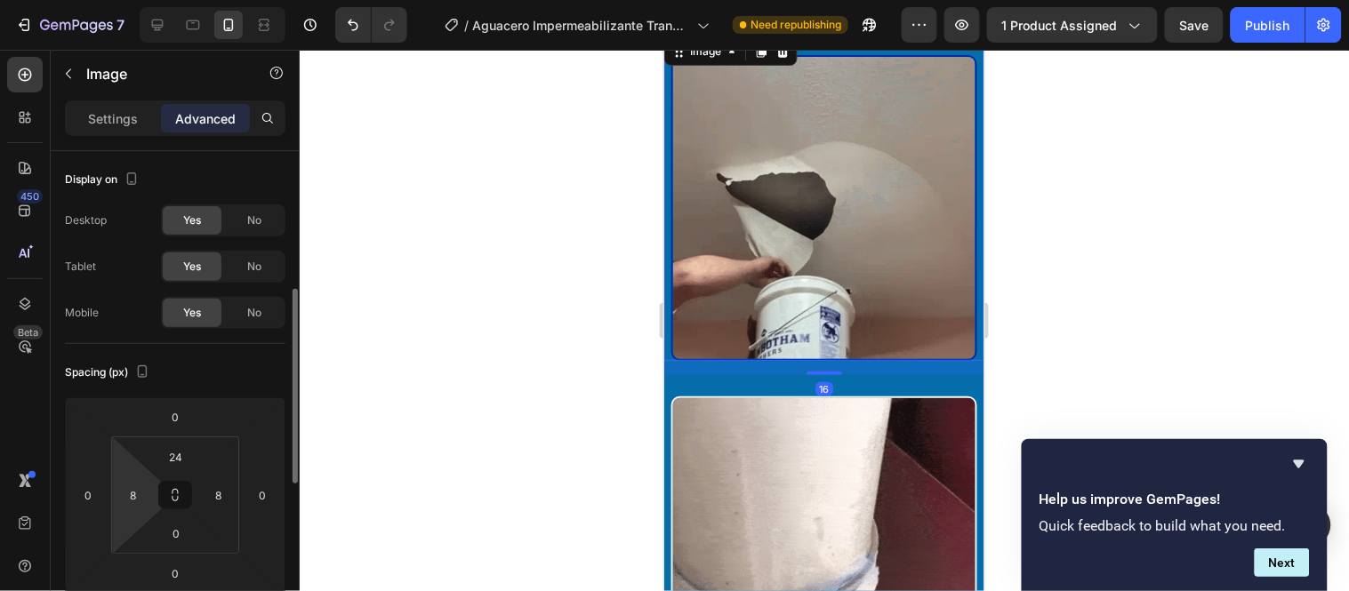
scroll to position [99, 0]
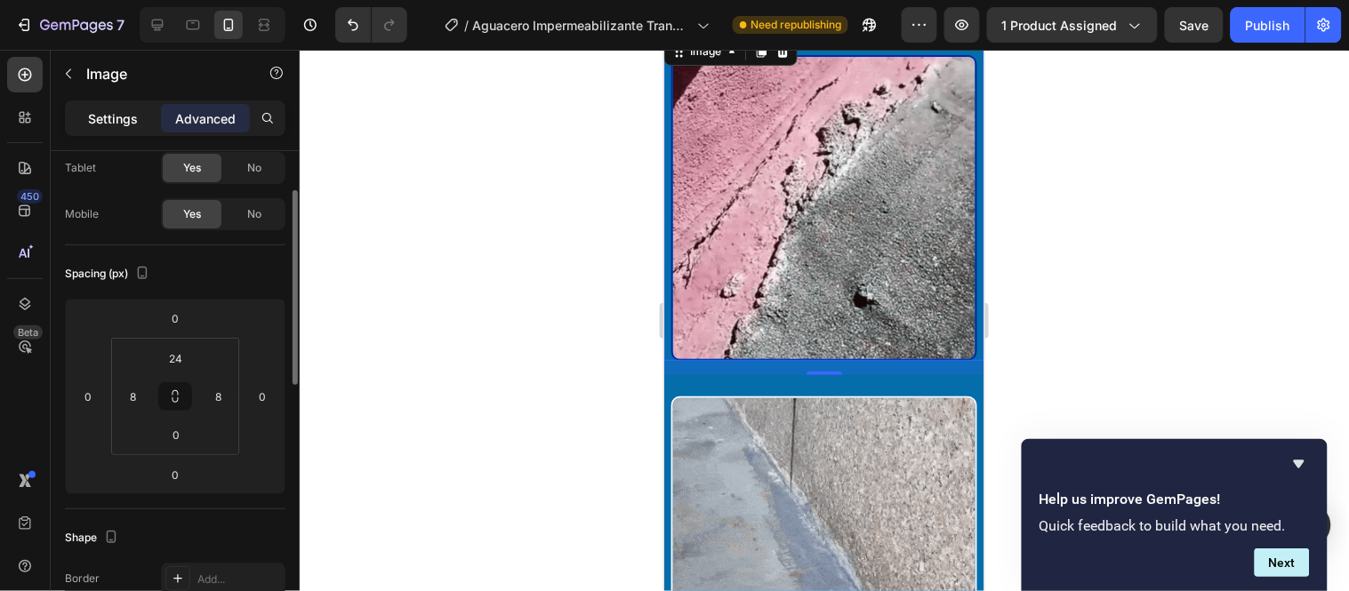
click at [109, 113] on p "Settings" at bounding box center [113, 118] width 50 height 19
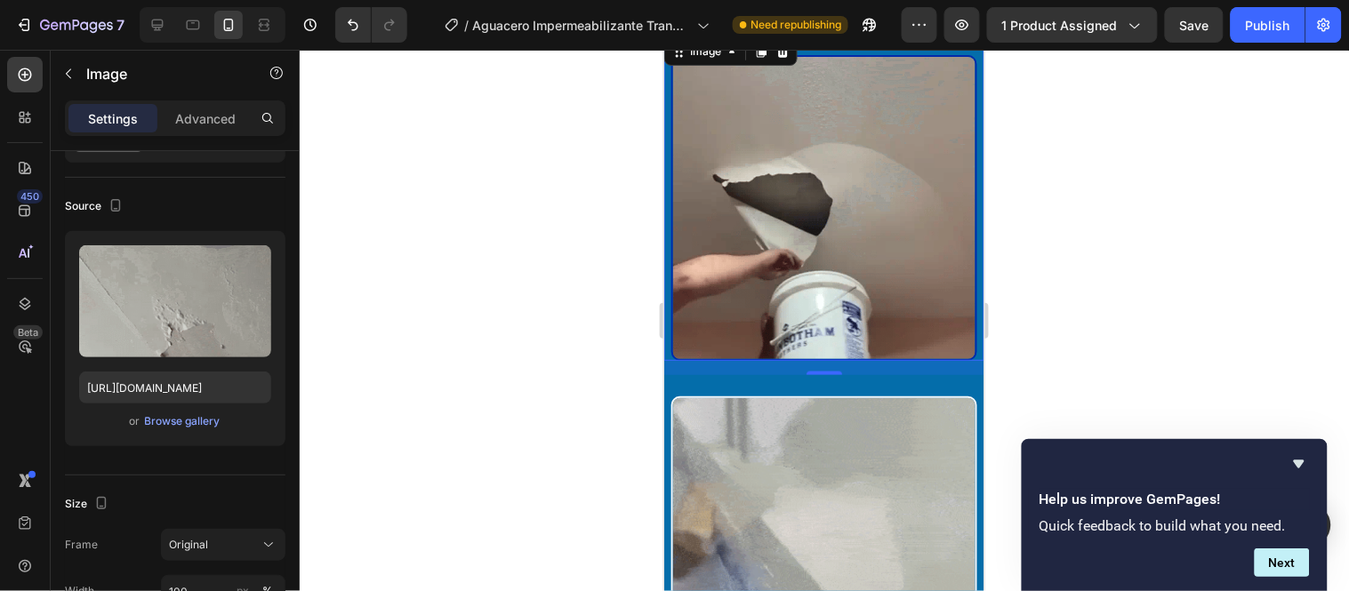
click at [591, 138] on div at bounding box center [824, 321] width 1049 height 542
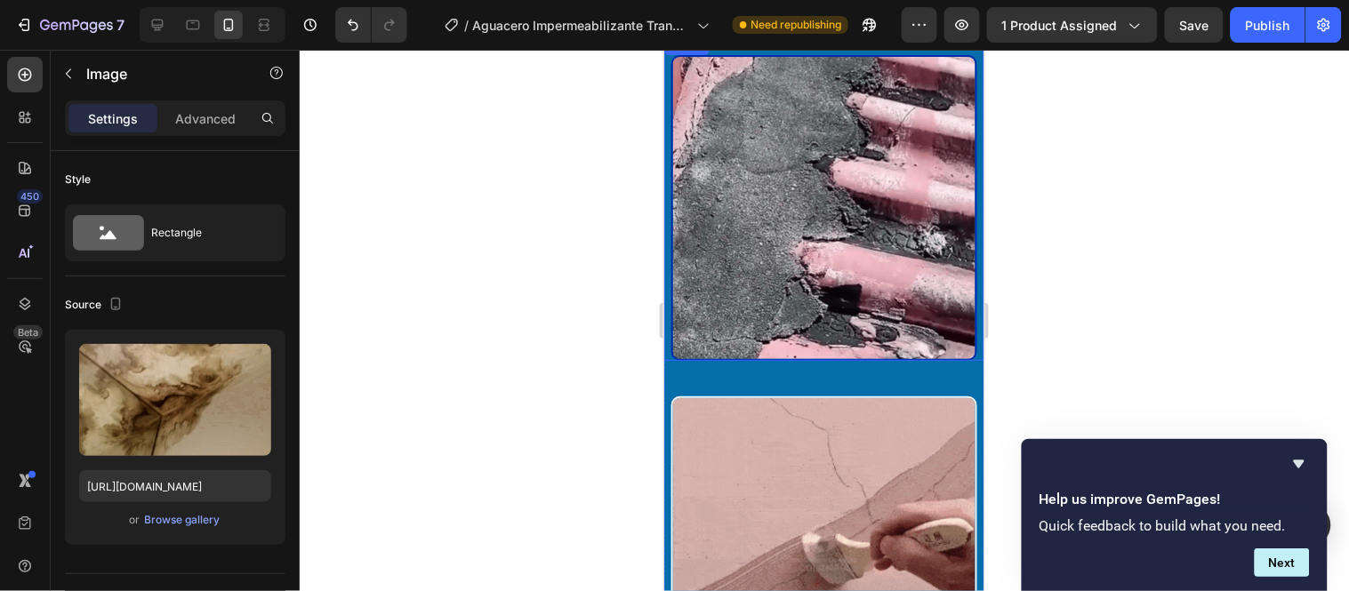
click at [928, 285] on img at bounding box center [824, 207] width 306 height 306
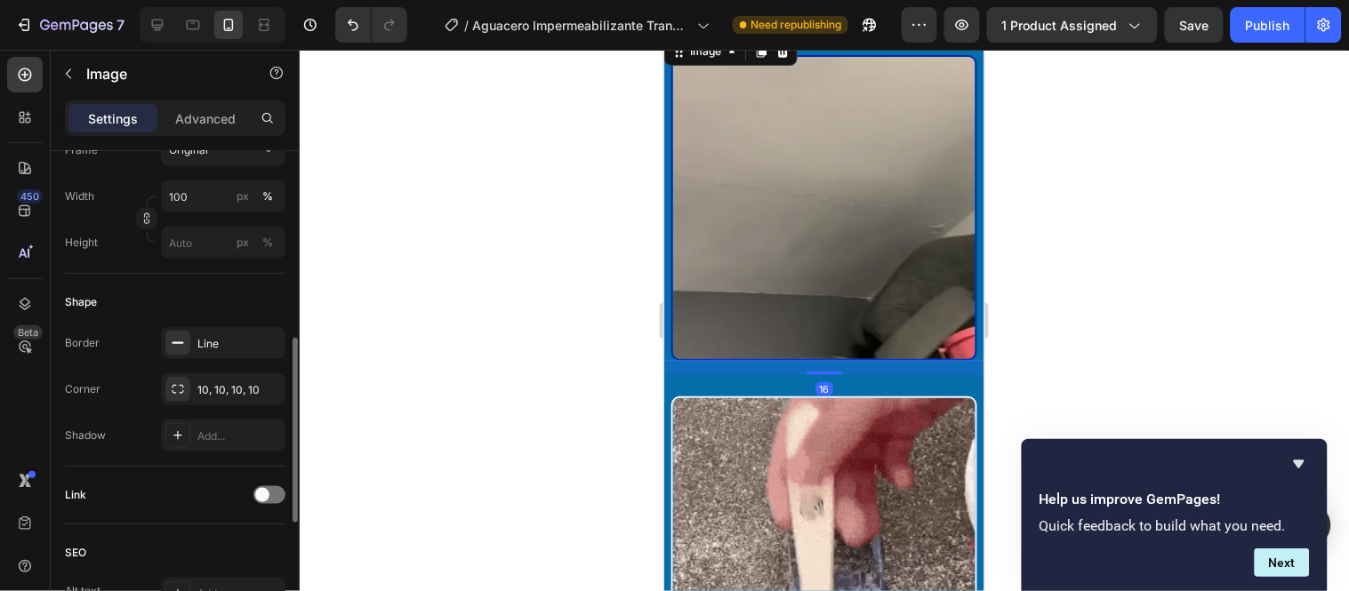
scroll to position [592, 0]
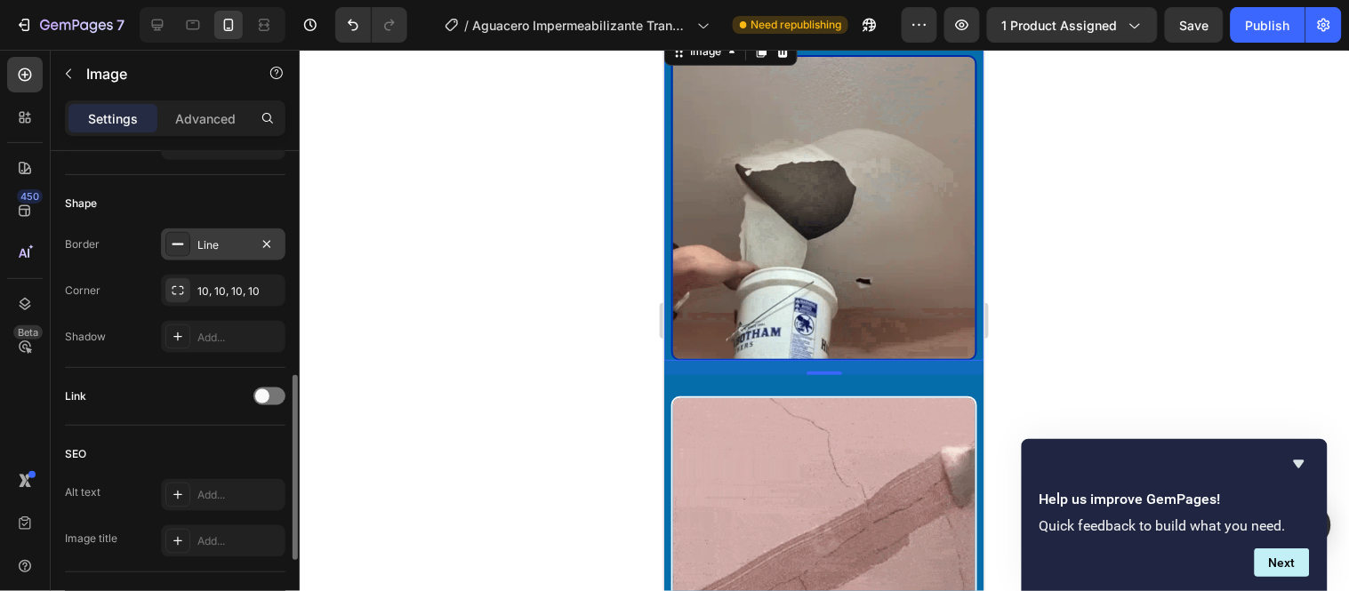
click at [190, 236] on div "Line" at bounding box center [223, 245] width 124 height 32
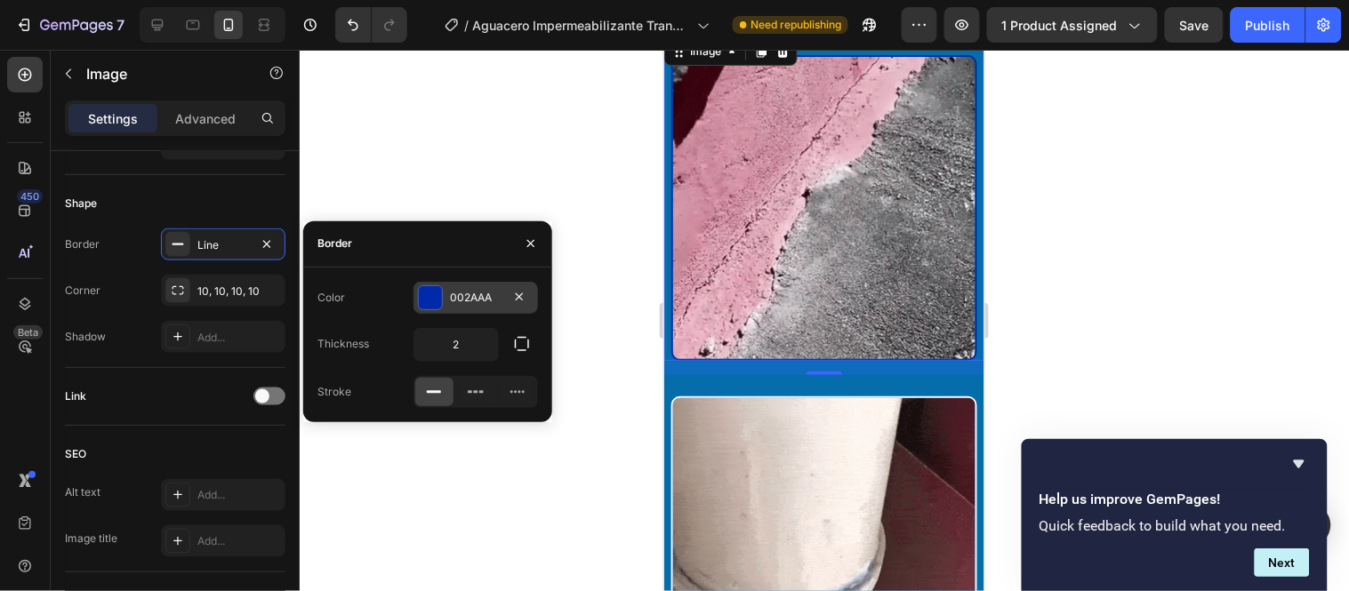
click at [443, 297] on div "002AAA" at bounding box center [476, 298] width 124 height 32
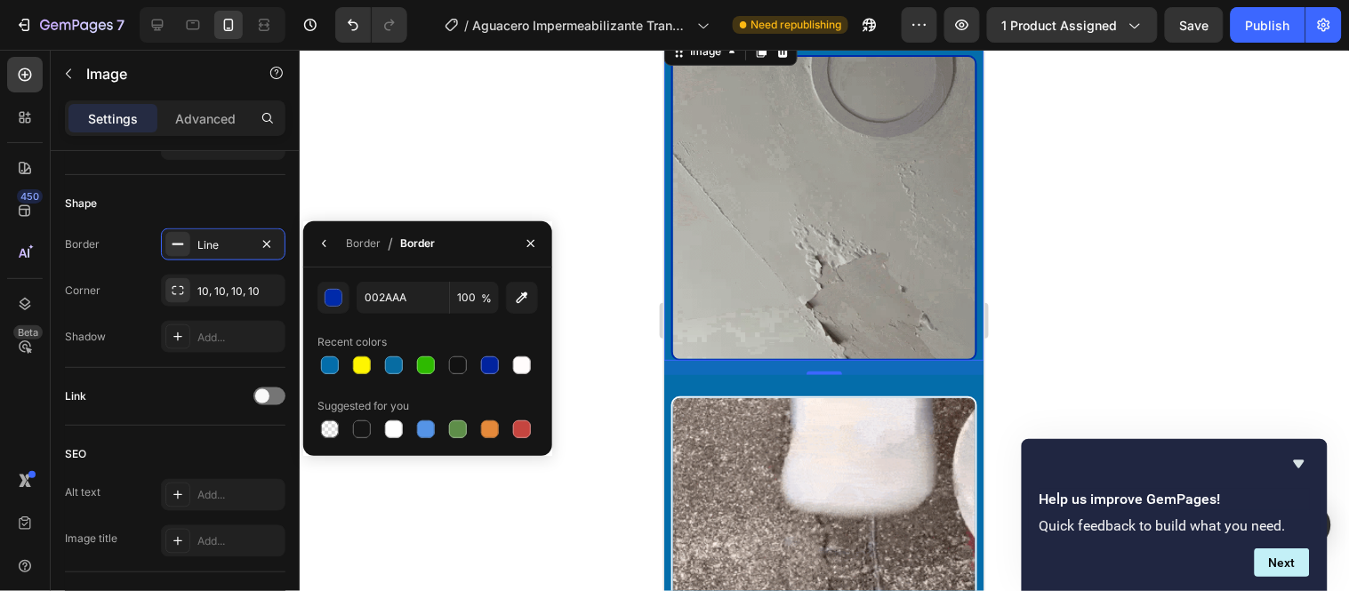
drag, startPoint x: 518, startPoint y: 360, endPoint x: 518, endPoint y: 350, distance: 9.8
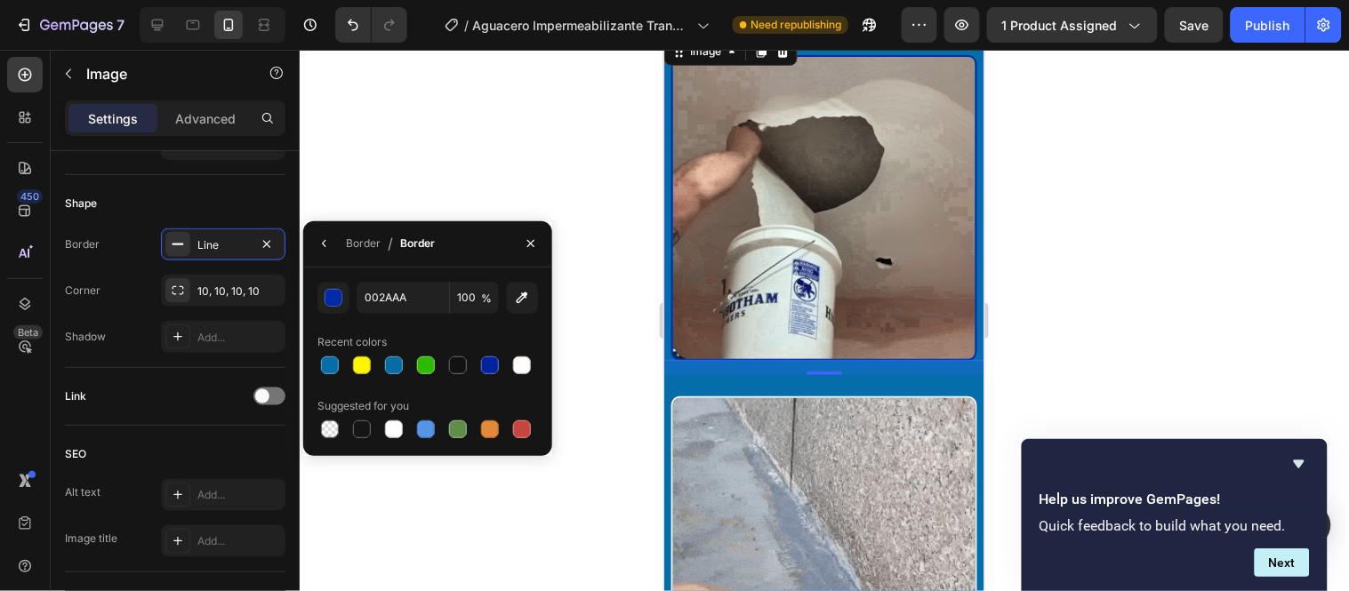
click at [518, 361] on div at bounding box center [522, 366] width 18 height 18
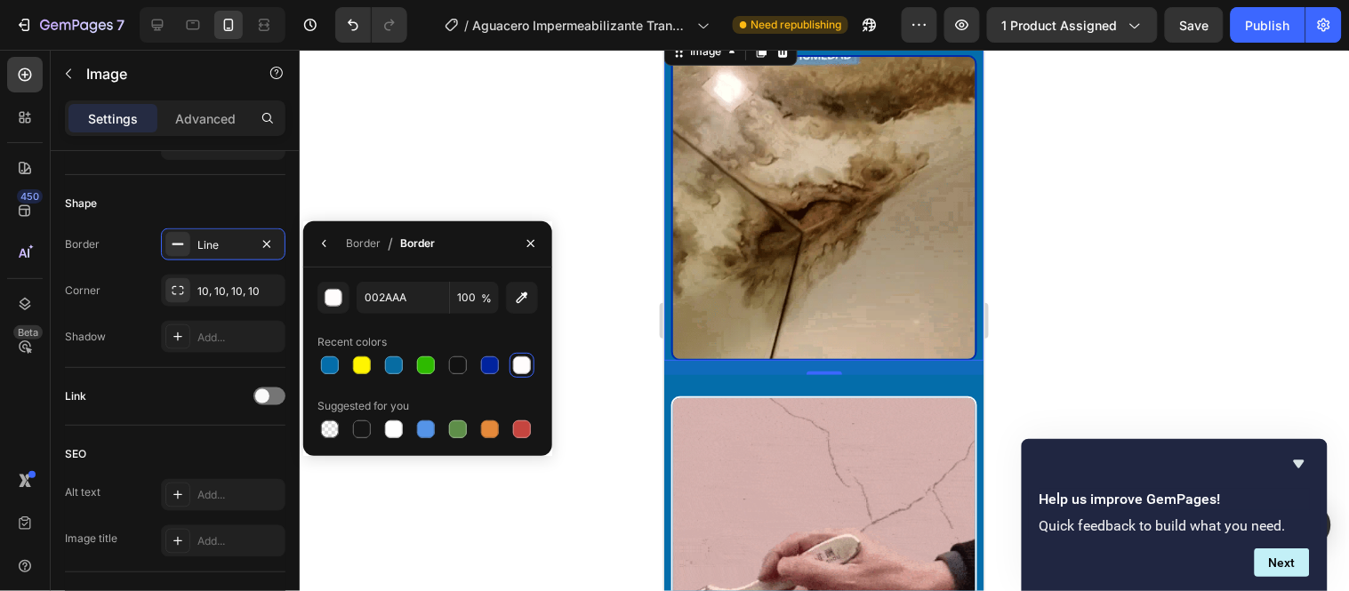
type input "FFFCFC"
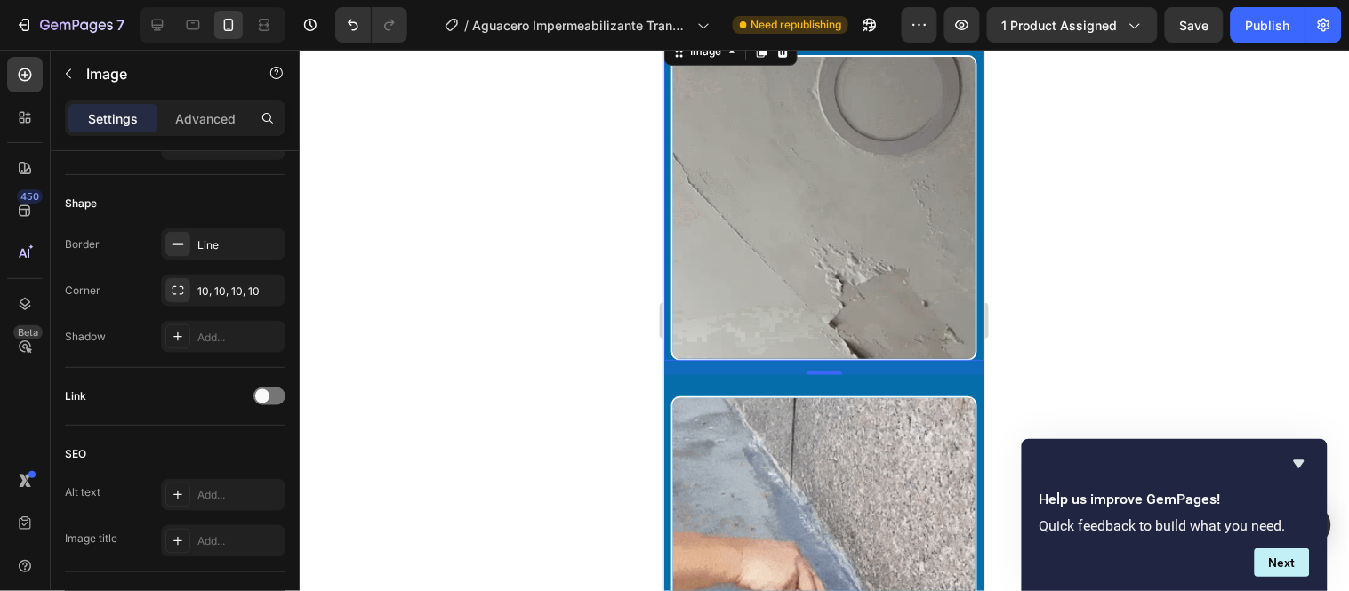
click at [590, 120] on div at bounding box center [824, 321] width 1049 height 542
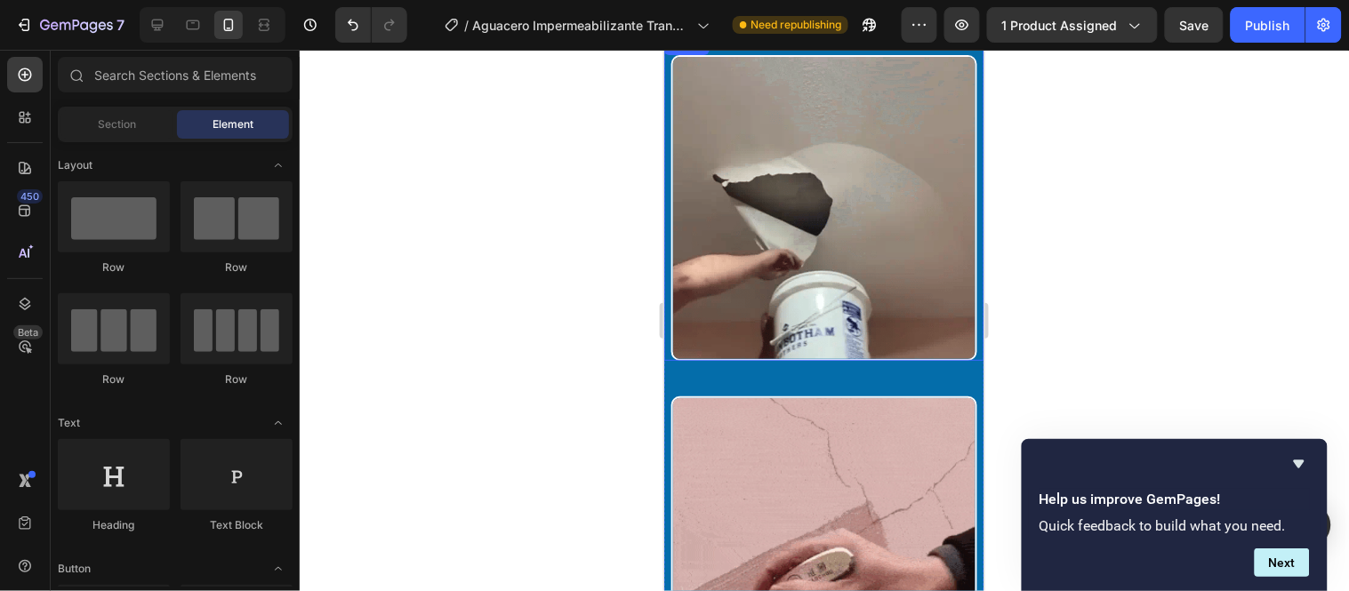
scroll to position [1882, 0]
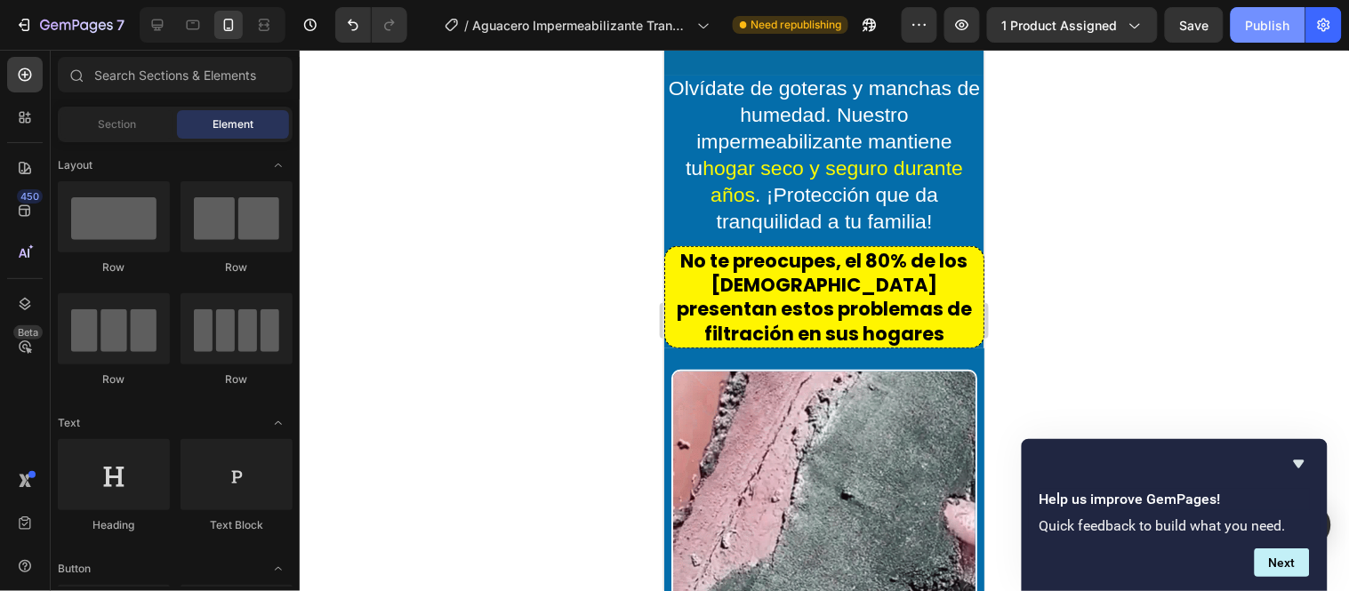
click at [1257, 24] on div "Publish" at bounding box center [1268, 25] width 44 height 19
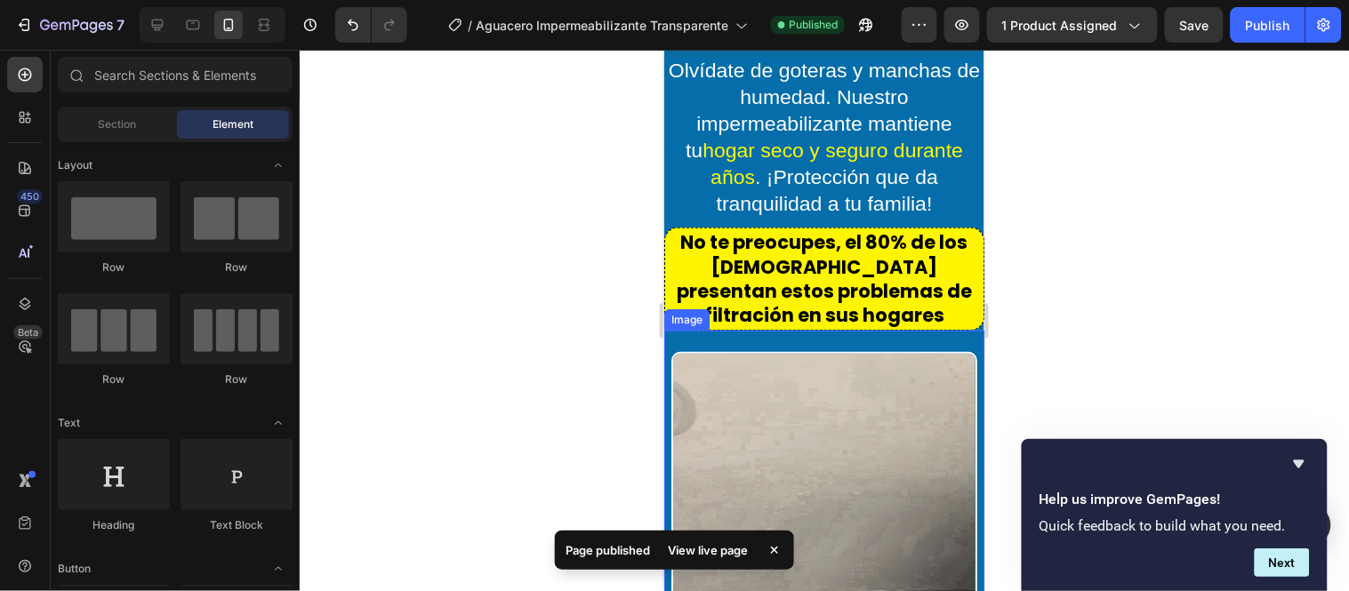
scroll to position [1783, 0]
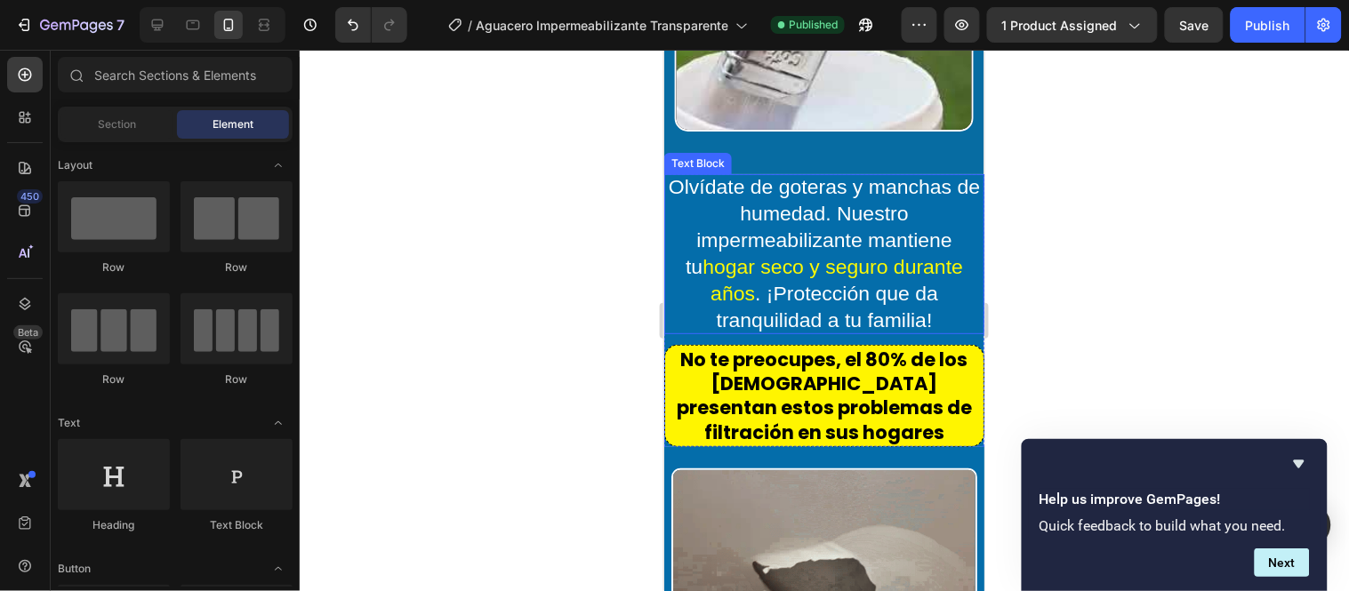
click at [842, 254] on span "hogar seco y seguro durante años" at bounding box center [832, 279] width 261 height 50
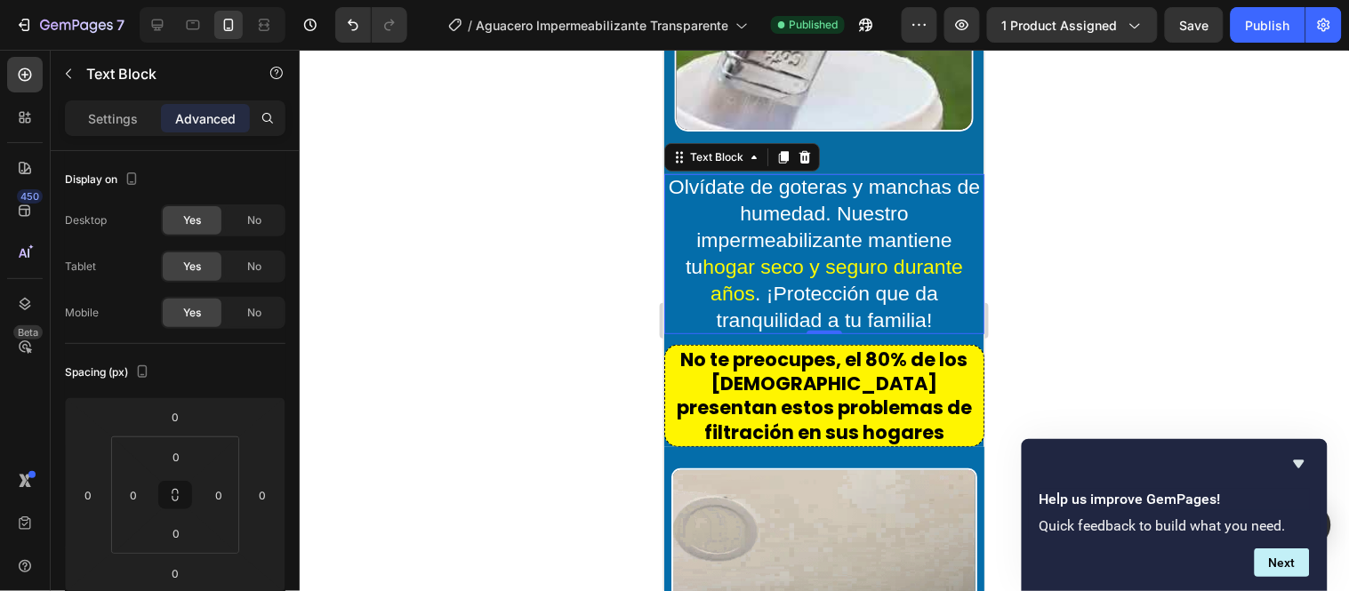
click at [836, 193] on p "Olvídate de goteras y manchas de humedad. Nuestro impermeabilizante mantiene tu…" at bounding box center [823, 252] width 320 height 159
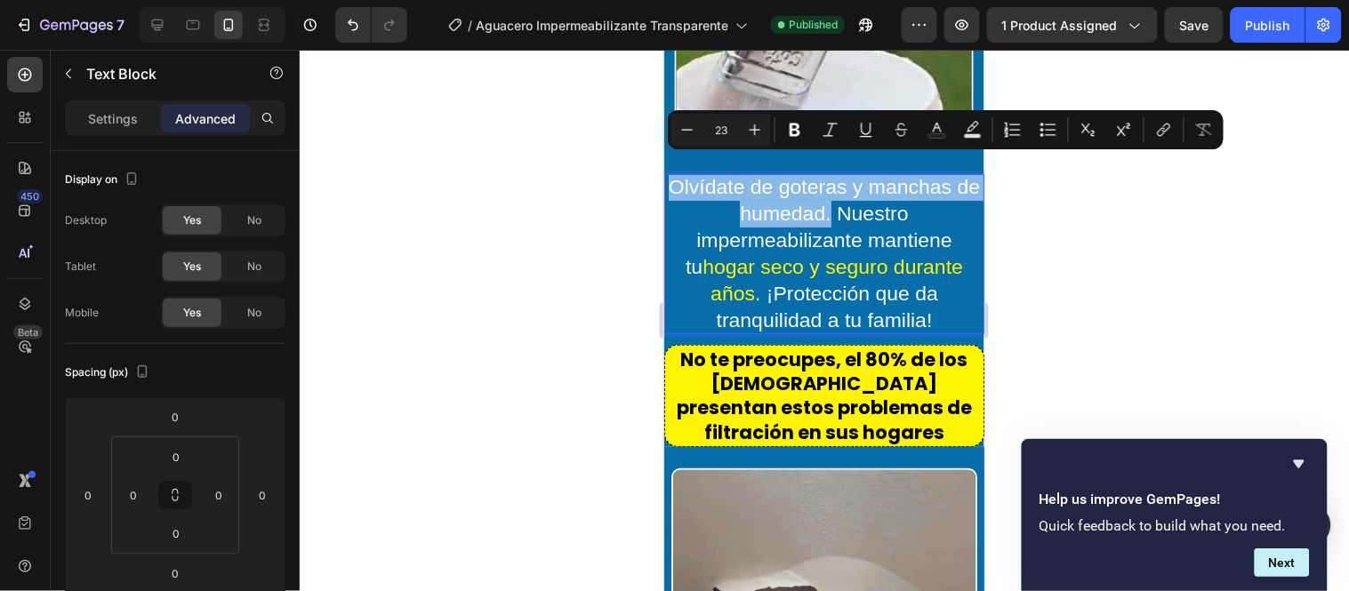
drag, startPoint x: 839, startPoint y: 202, endPoint x: 673, endPoint y: 165, distance: 169.4
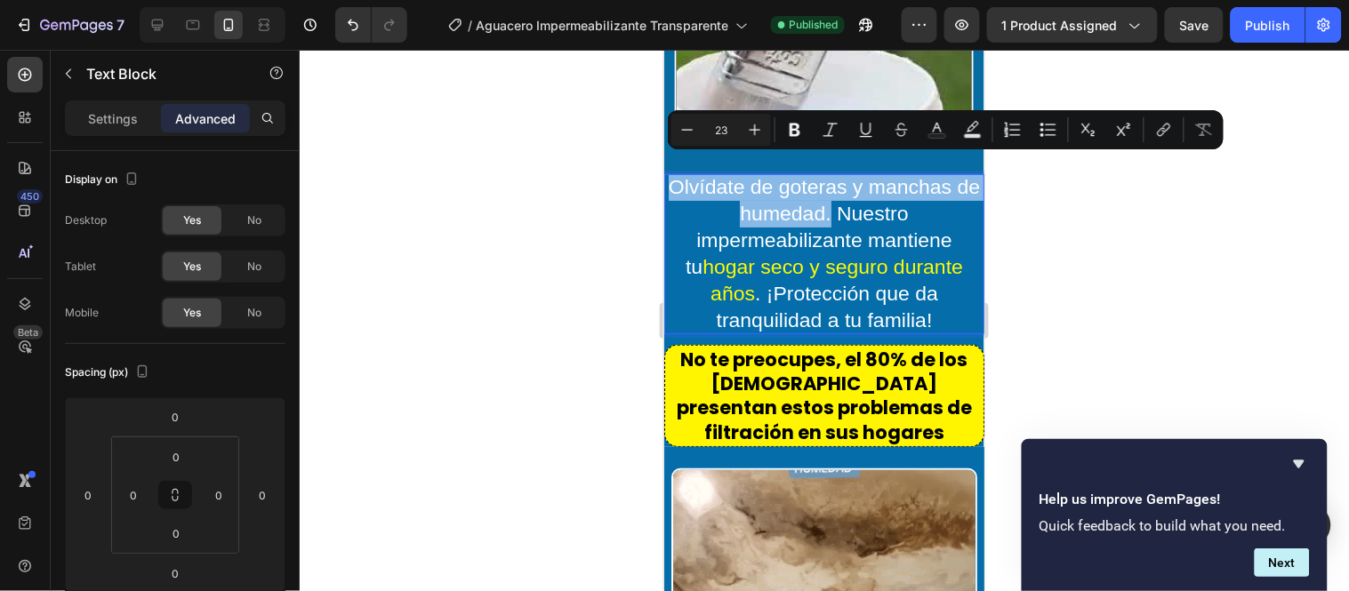
click at [673, 173] on p "Olvídate de goteras y manchas de humedad. Nuestro impermeabilizante mantiene tu…" at bounding box center [823, 252] width 320 height 159
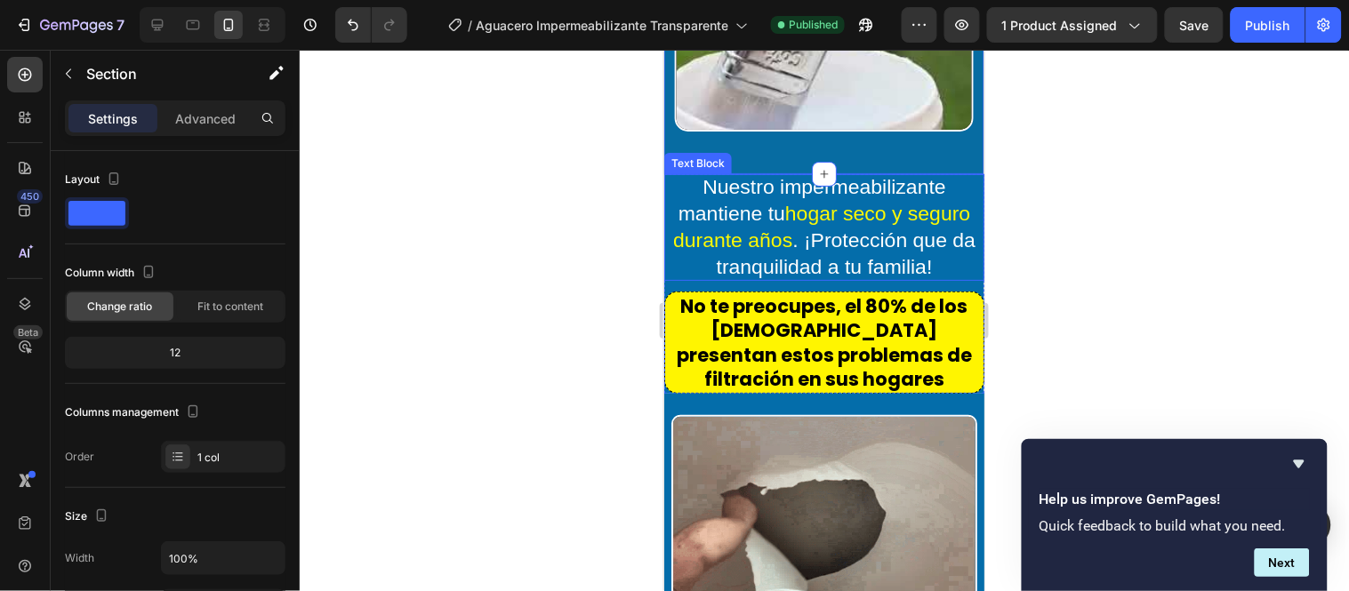
click at [695, 155] on div "Text Block" at bounding box center [697, 163] width 60 height 16
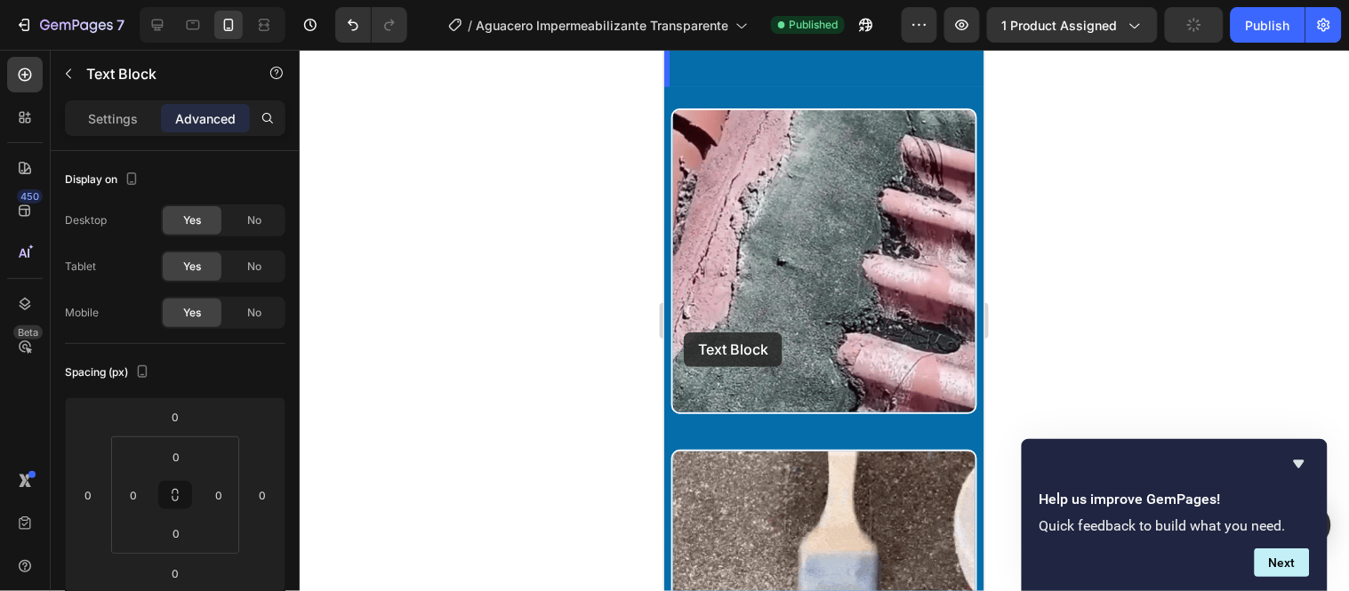
scroll to position [2179, 0]
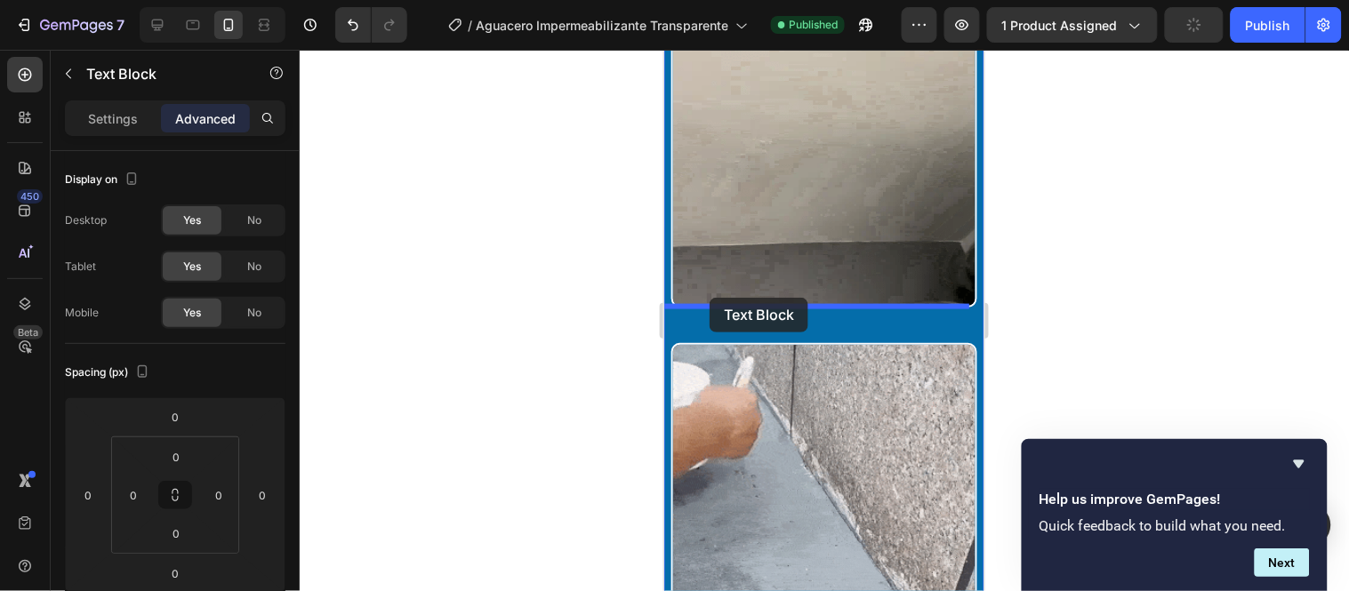
drag, startPoint x: 685, startPoint y: 141, endPoint x: 709, endPoint y: 297, distance: 157.5
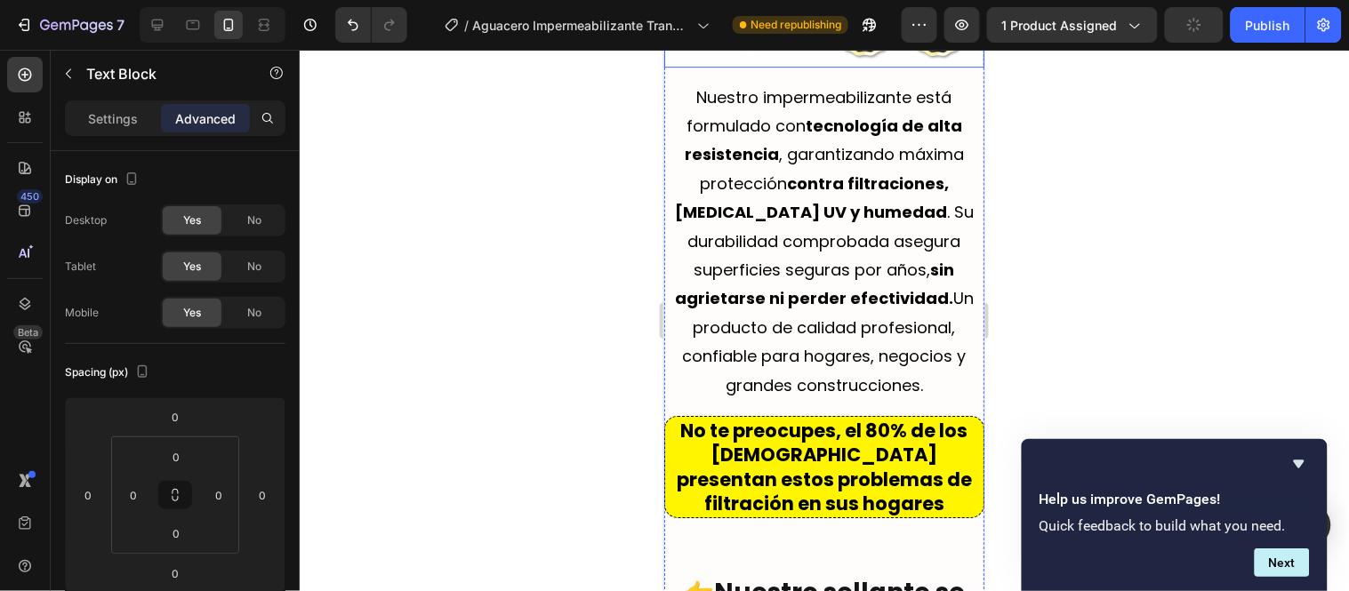
scroll to position [3068, 0]
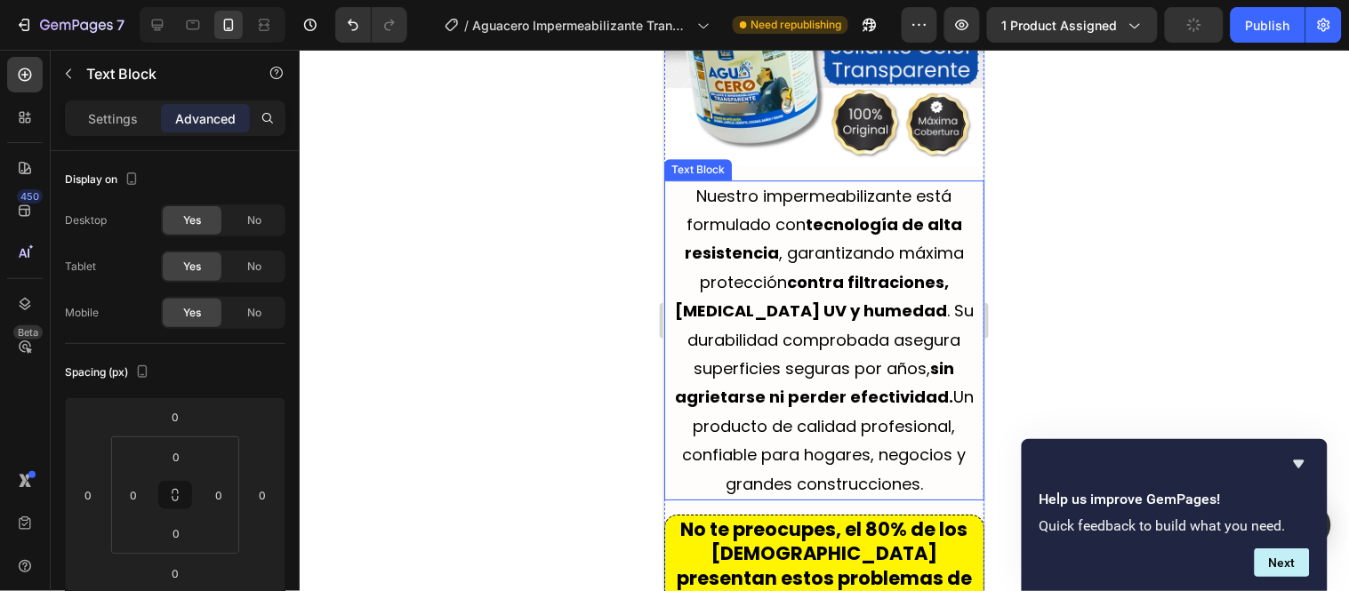
click at [902, 184] on span "Nuestro impermeabilizante está formulado con tecnología de alta resistencia , g…" at bounding box center [823, 339] width 299 height 310
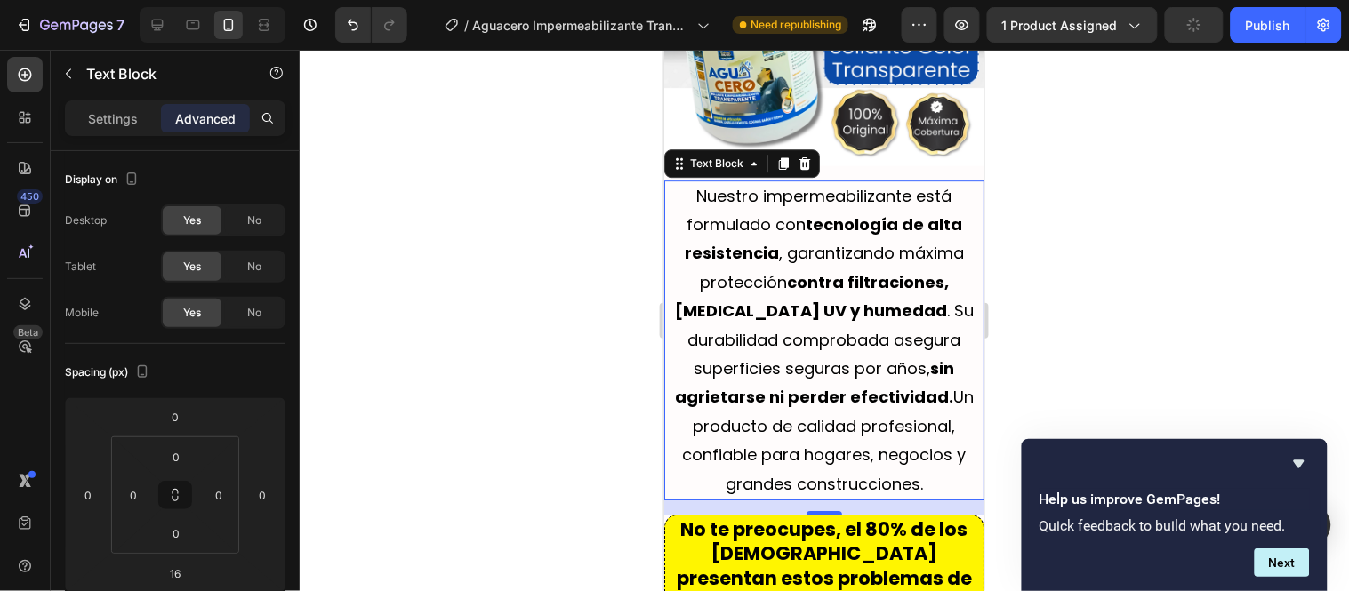
click at [904, 184] on span "Nuestro impermeabilizante está formulado con tecnología de alta resistencia , g…" at bounding box center [823, 339] width 299 height 310
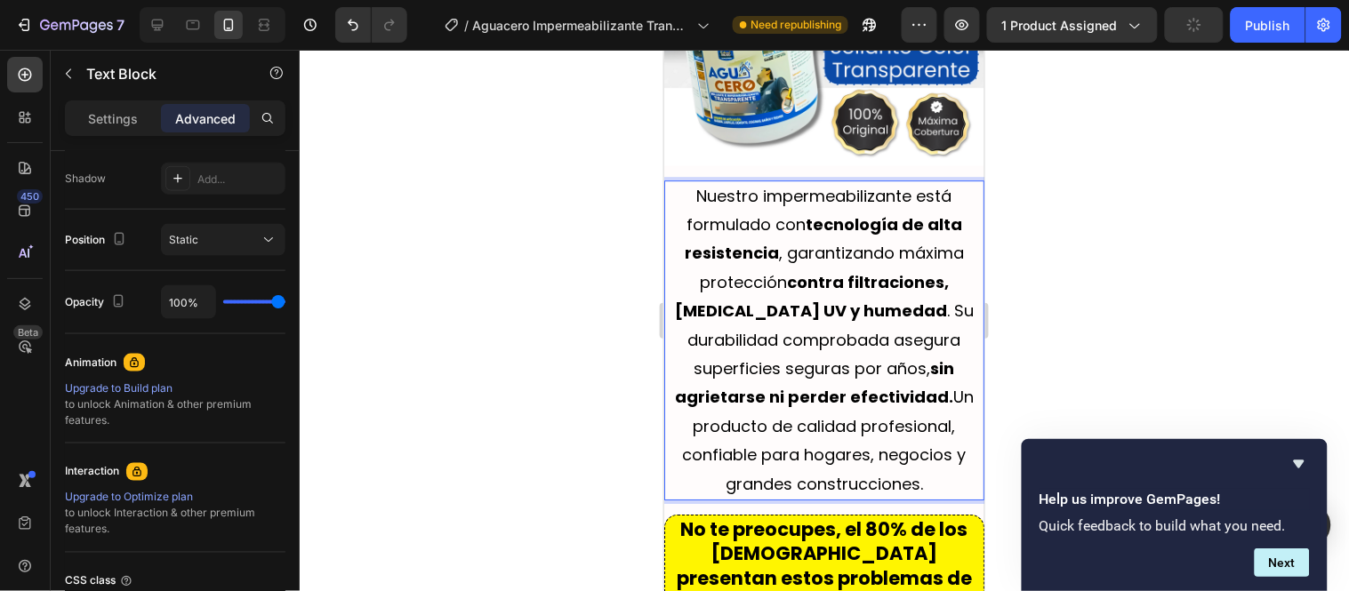
drag, startPoint x: 711, startPoint y: 205, endPoint x: 693, endPoint y: 189, distance: 24.6
drag, startPoint x: 905, startPoint y: 173, endPoint x: 696, endPoint y: 168, distance: 209.1
click at [696, 184] on span "Nuestro impermeabilizante está formulado con tecnología de alta resistencia , g…" at bounding box center [823, 339] width 299 height 310
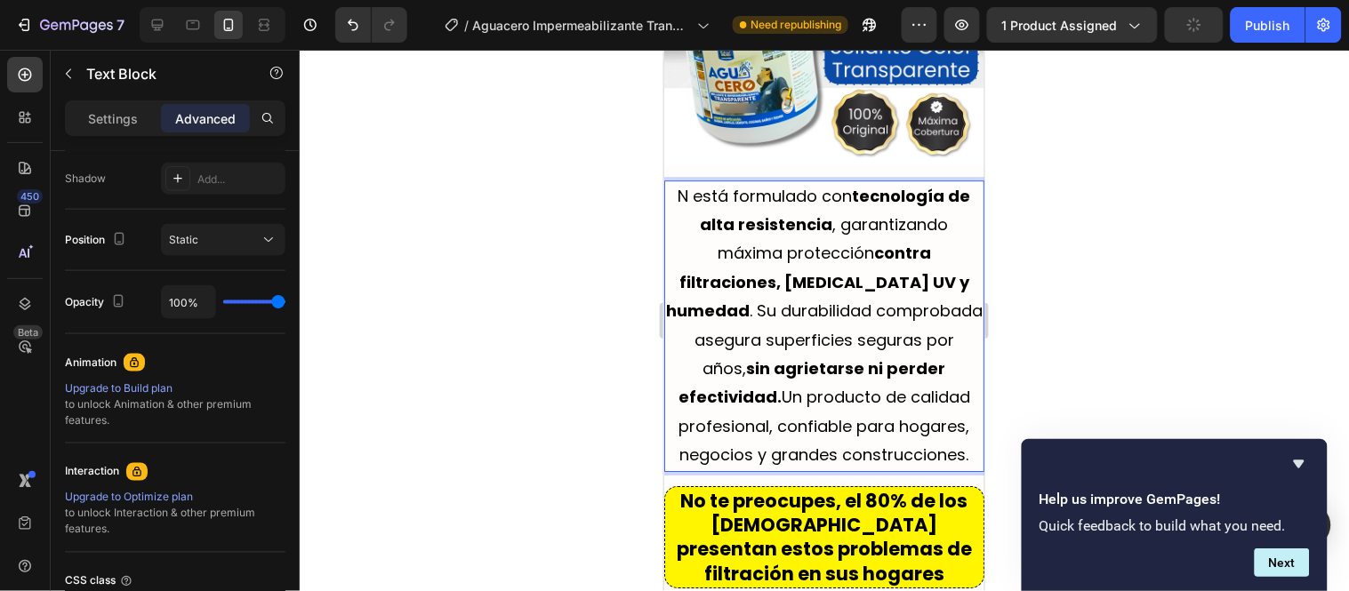
click at [689, 184] on span "N está formulado con tecnología de alta resistencia , garantizando máxima prote…" at bounding box center [823, 325] width 317 height 282
click at [1161, 132] on div at bounding box center [824, 321] width 1049 height 542
click at [700, 184] on span "ugAestá formulado con tecnología de alta resistencia , garantizando máxima prot…" at bounding box center [823, 325] width 317 height 282
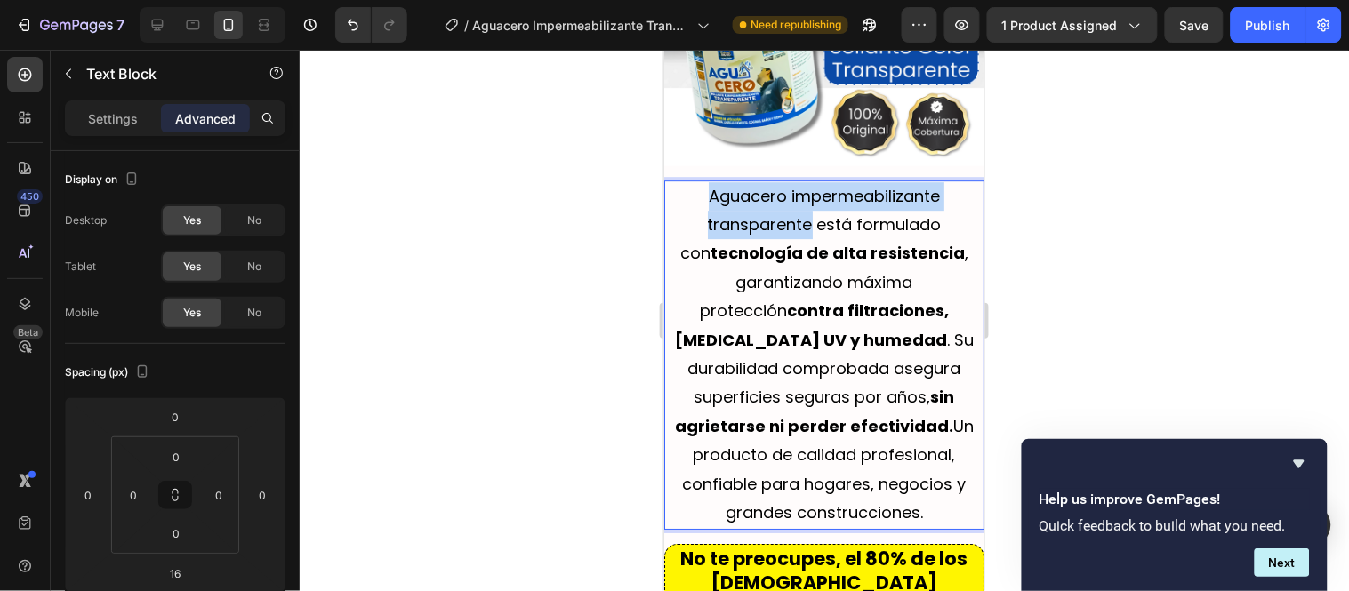
drag, startPoint x: 787, startPoint y: 199, endPoint x: 693, endPoint y: 165, distance: 100.1
click at [693, 181] on p "Aguacero impermeabilizante transparente está formulado con tecnología de alta r…" at bounding box center [823, 354] width 317 height 346
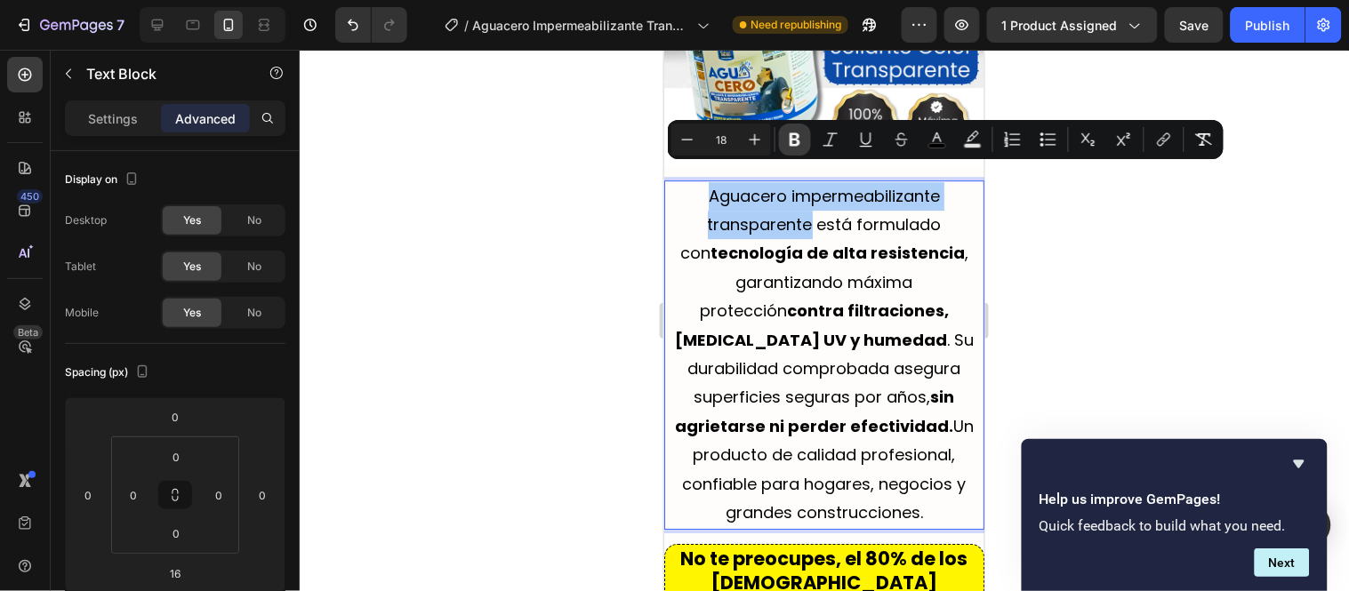
click at [794, 139] on icon "Editor contextual toolbar" at bounding box center [795, 139] width 11 height 13
click at [729, 241] on strong "tecnología de alta resistencia" at bounding box center [837, 252] width 254 height 22
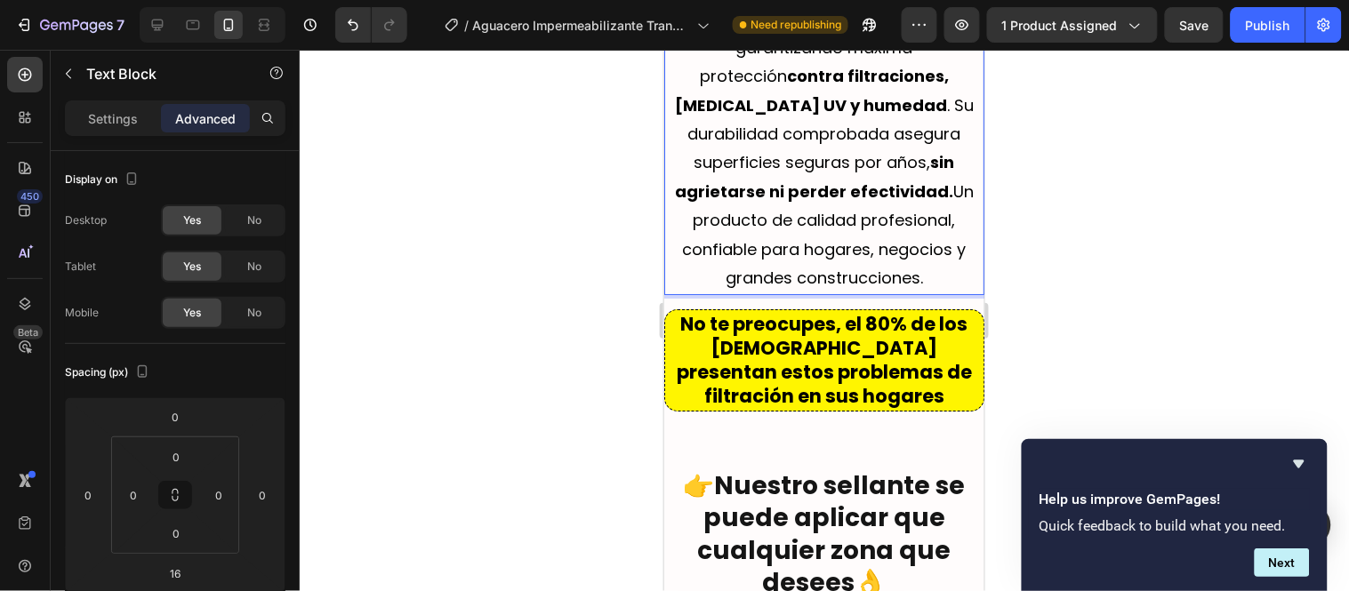
scroll to position [3364, 0]
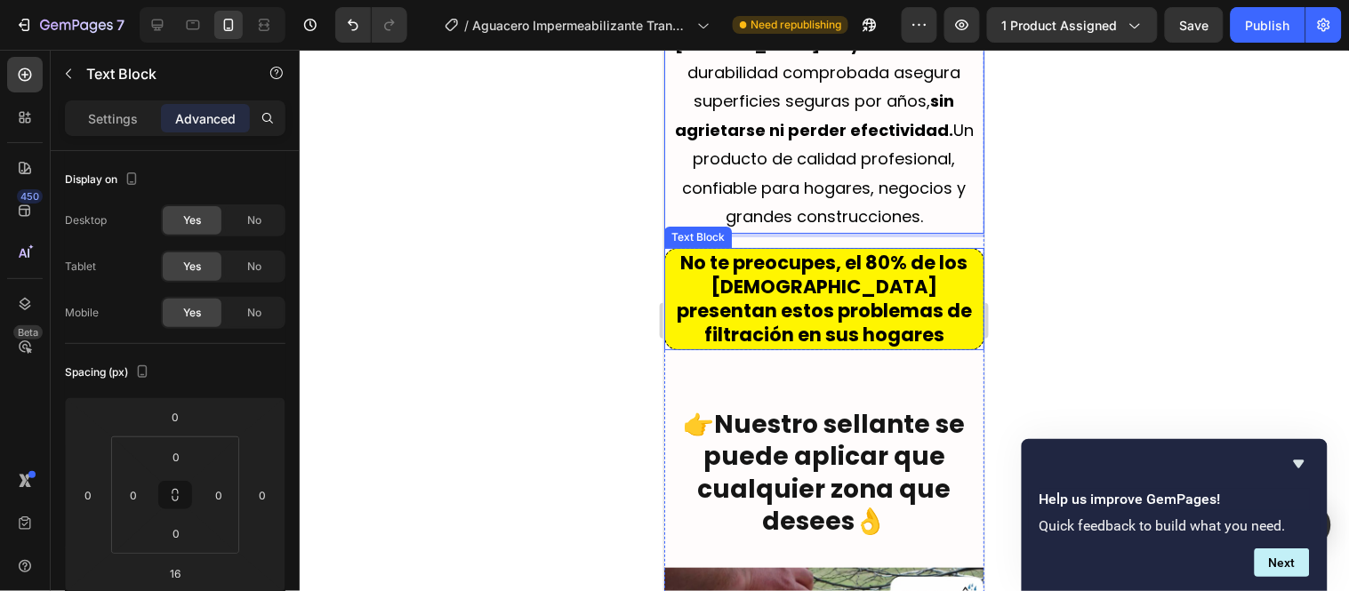
click at [708, 229] on div "Text Block" at bounding box center [697, 237] width 60 height 16
click at [798, 223] on icon at bounding box center [804, 230] width 14 height 14
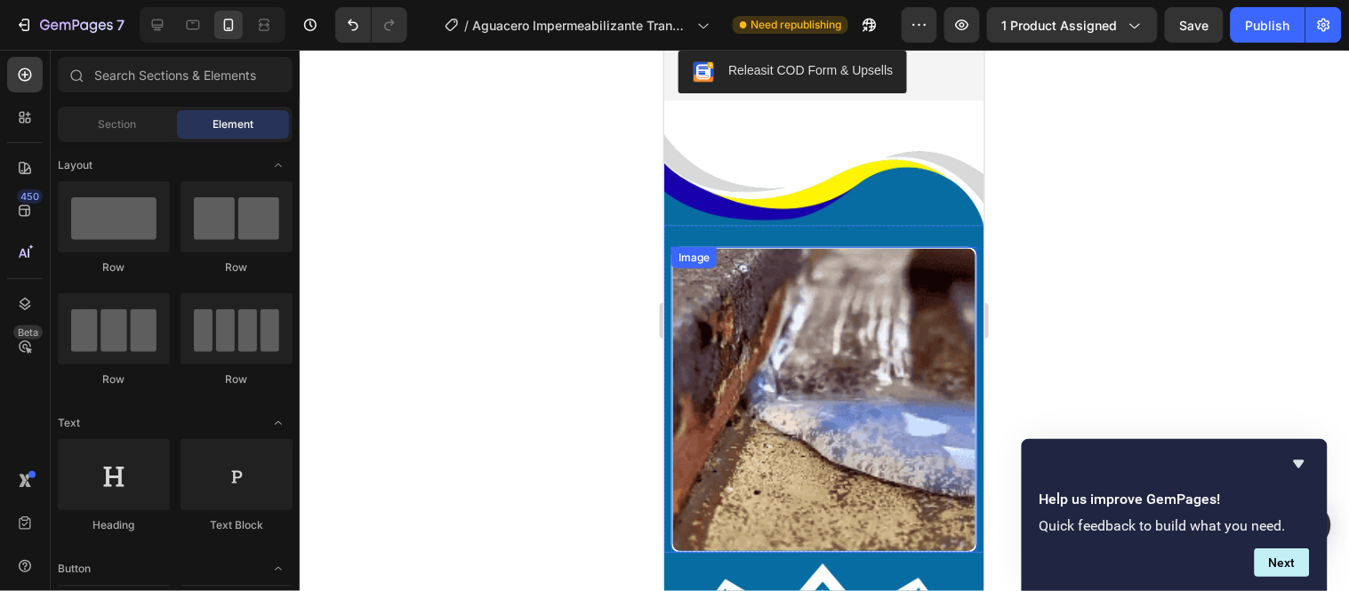
scroll to position [5340, 0]
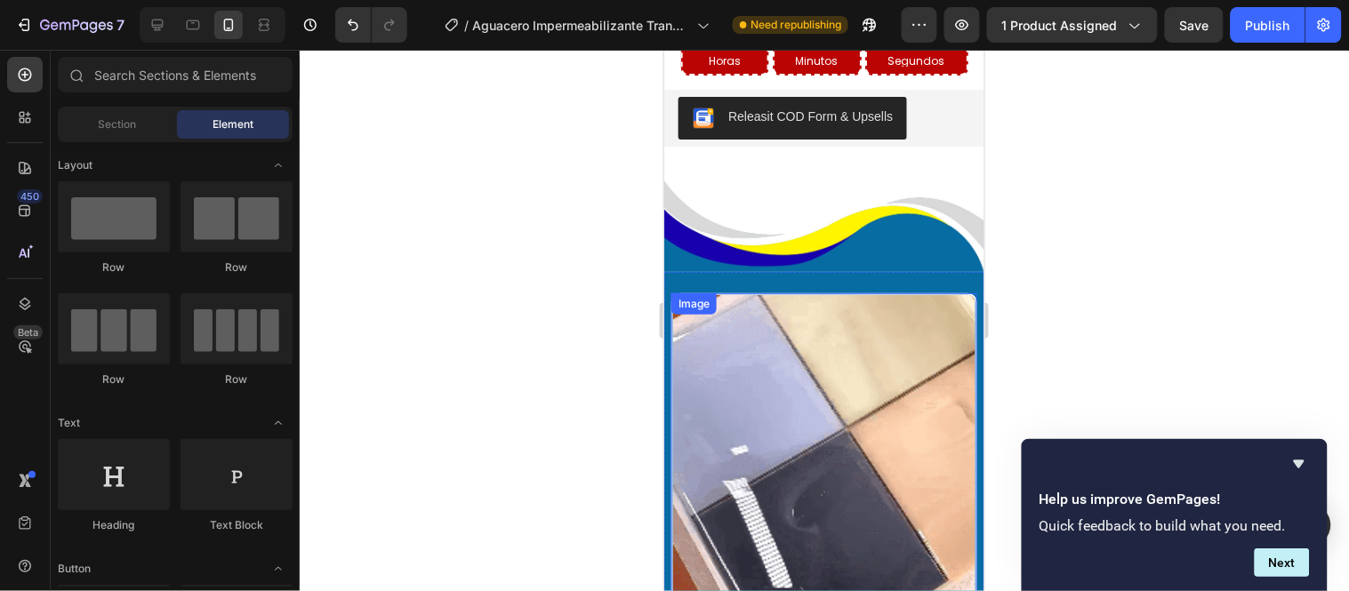
click at [703, 293] on div "Image" at bounding box center [824, 446] width 306 height 306
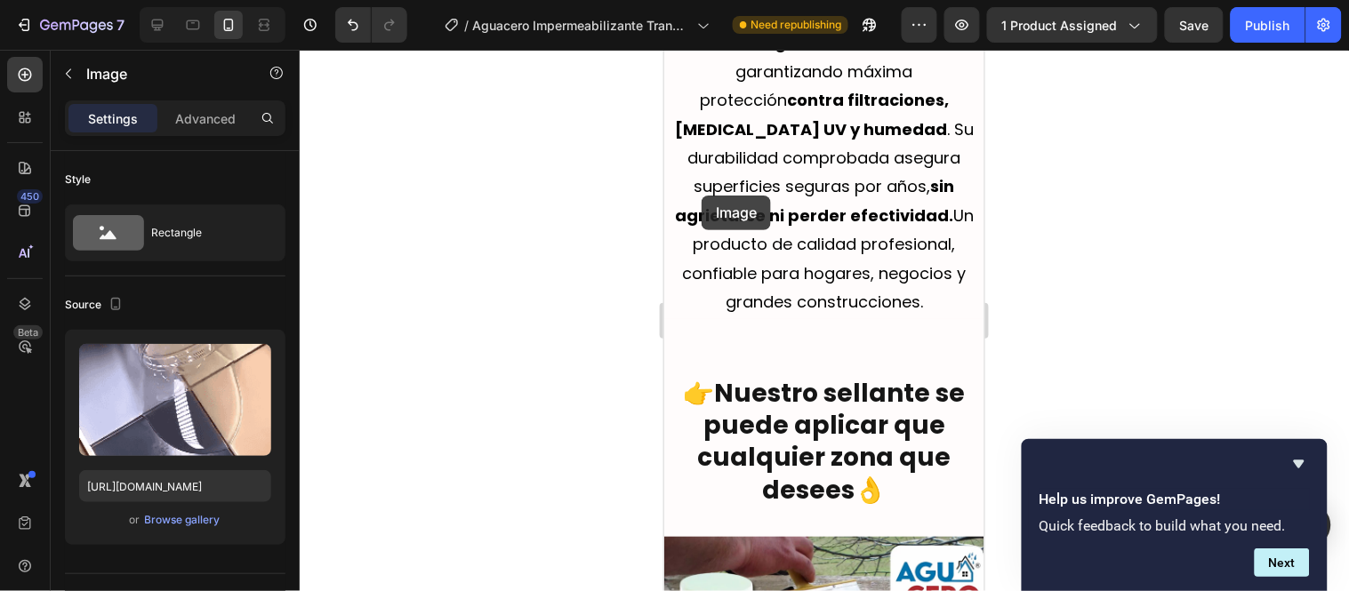
scroll to position [3265, 0]
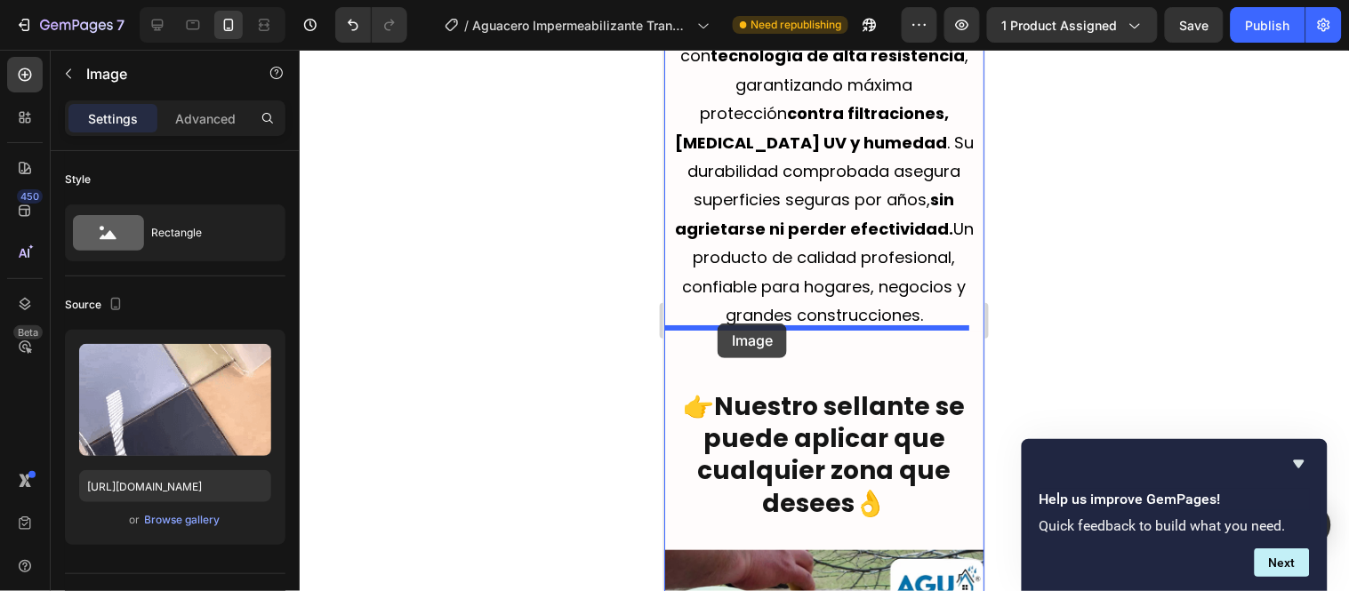
drag, startPoint x: 689, startPoint y: 271, endPoint x: 717, endPoint y: 323, distance: 58.5
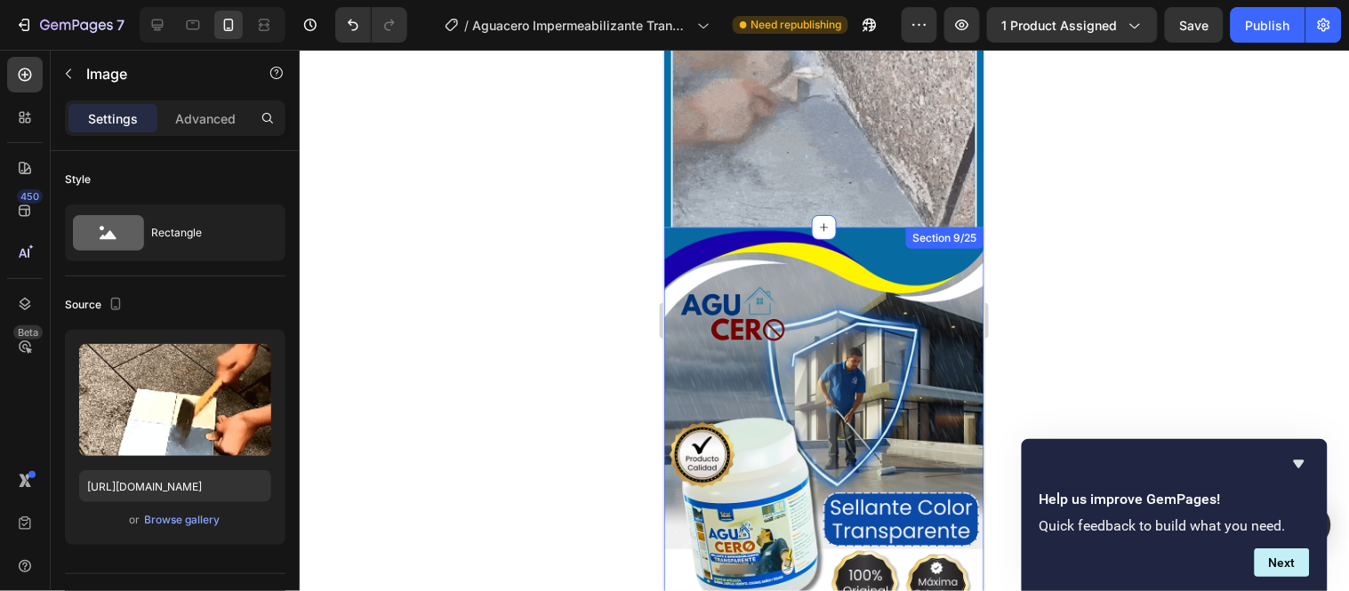
scroll to position [2574, 0]
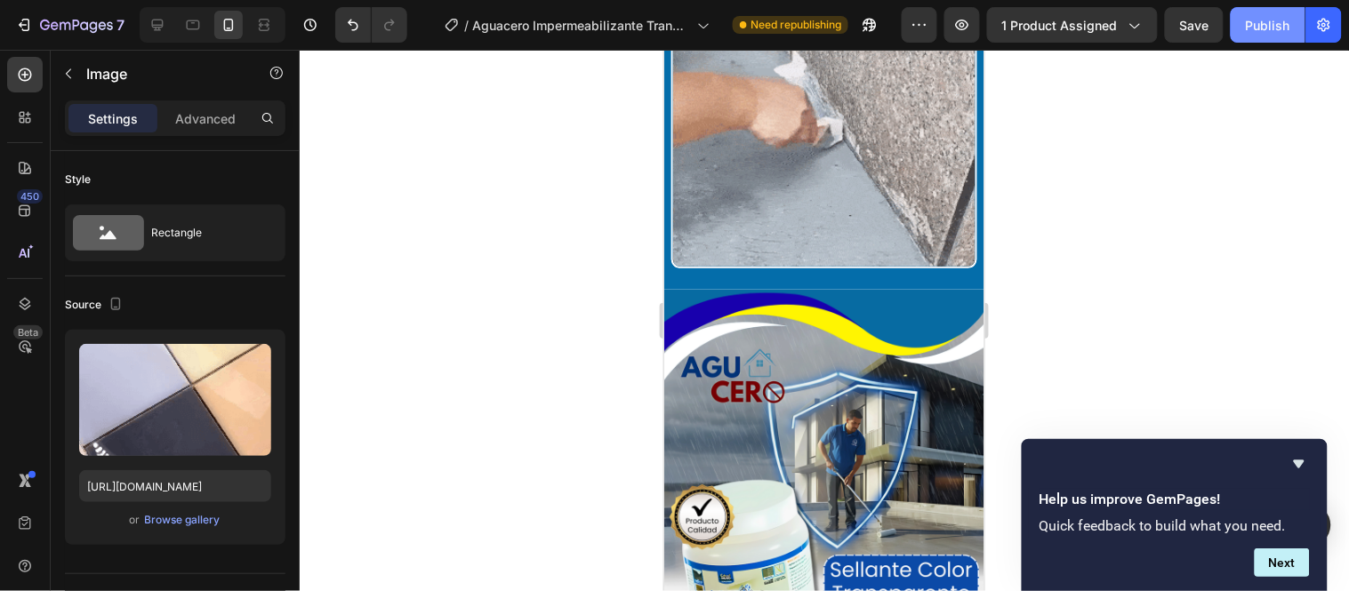
click at [1249, 22] on div "Publish" at bounding box center [1268, 25] width 44 height 19
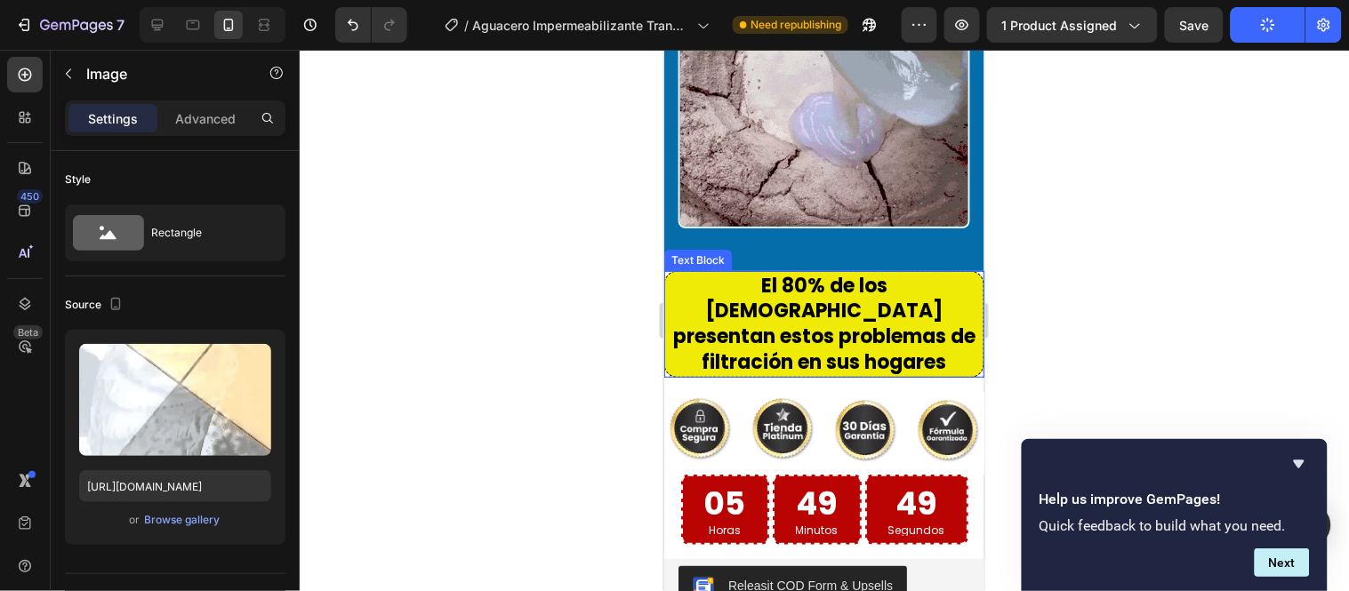
scroll to position [5340, 0]
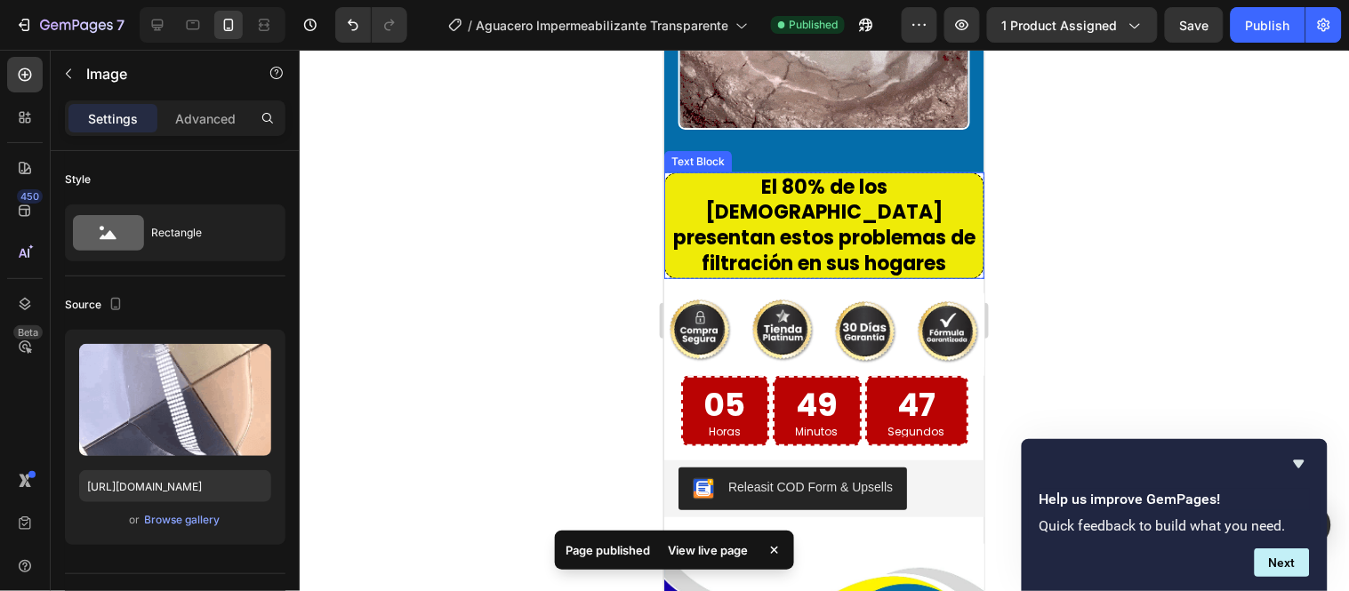
click at [703, 153] on div "Text Block" at bounding box center [697, 161] width 60 height 16
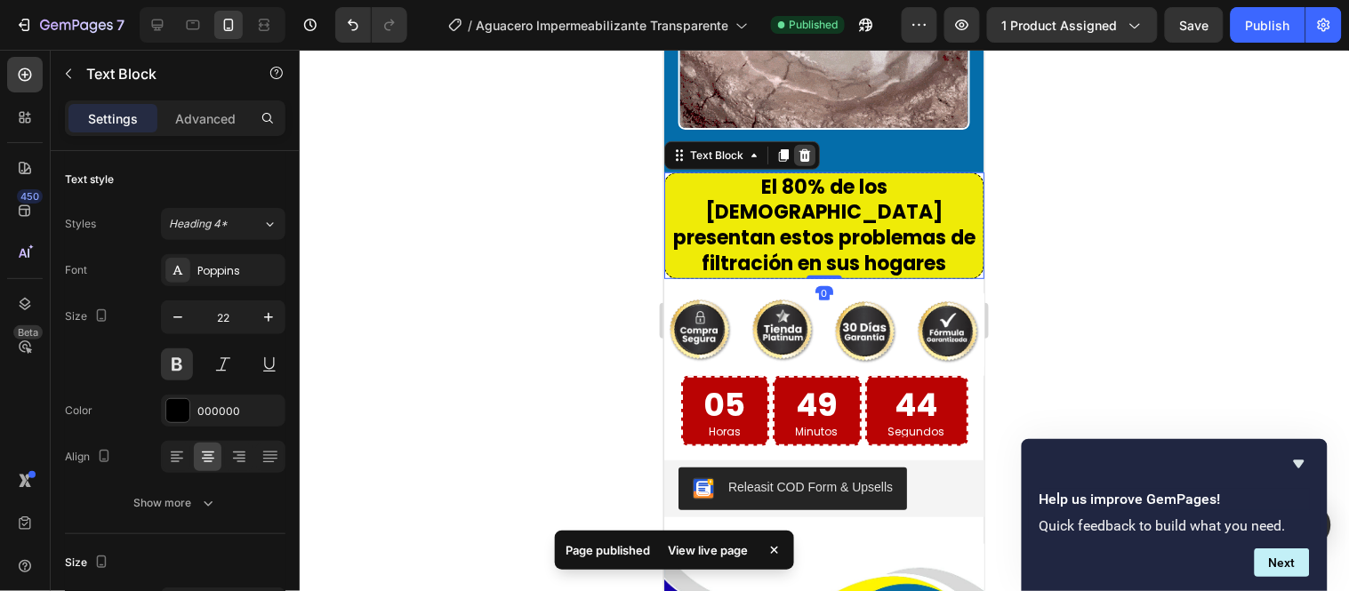
click at [804, 149] on icon at bounding box center [805, 155] width 12 height 12
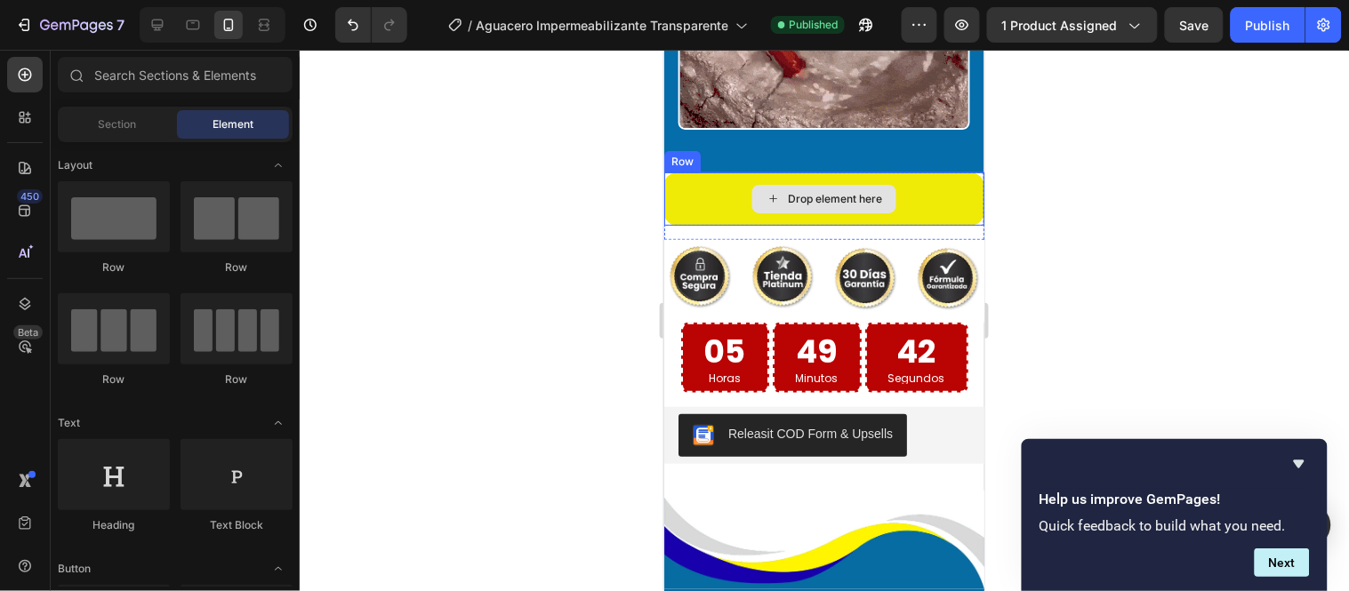
click at [687, 150] on div "Row" at bounding box center [681, 160] width 36 height 21
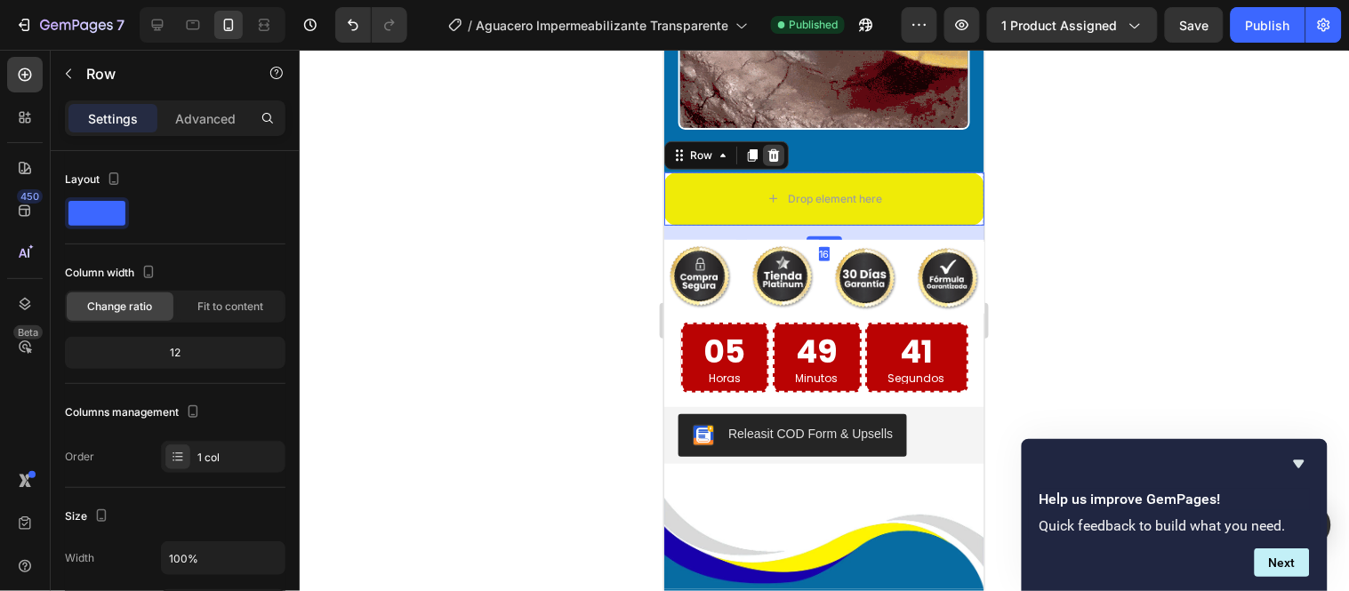
click at [777, 148] on icon at bounding box center [773, 155] width 14 height 14
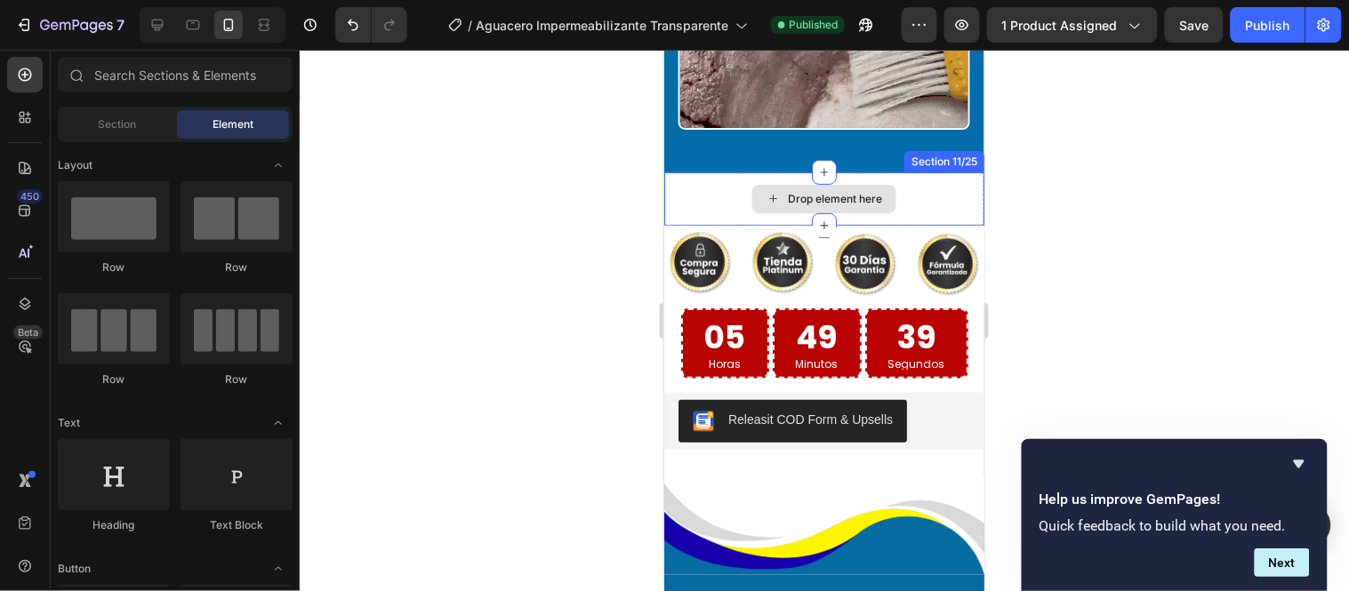
click at [720, 172] on div "Drop element here" at bounding box center [823, 198] width 320 height 53
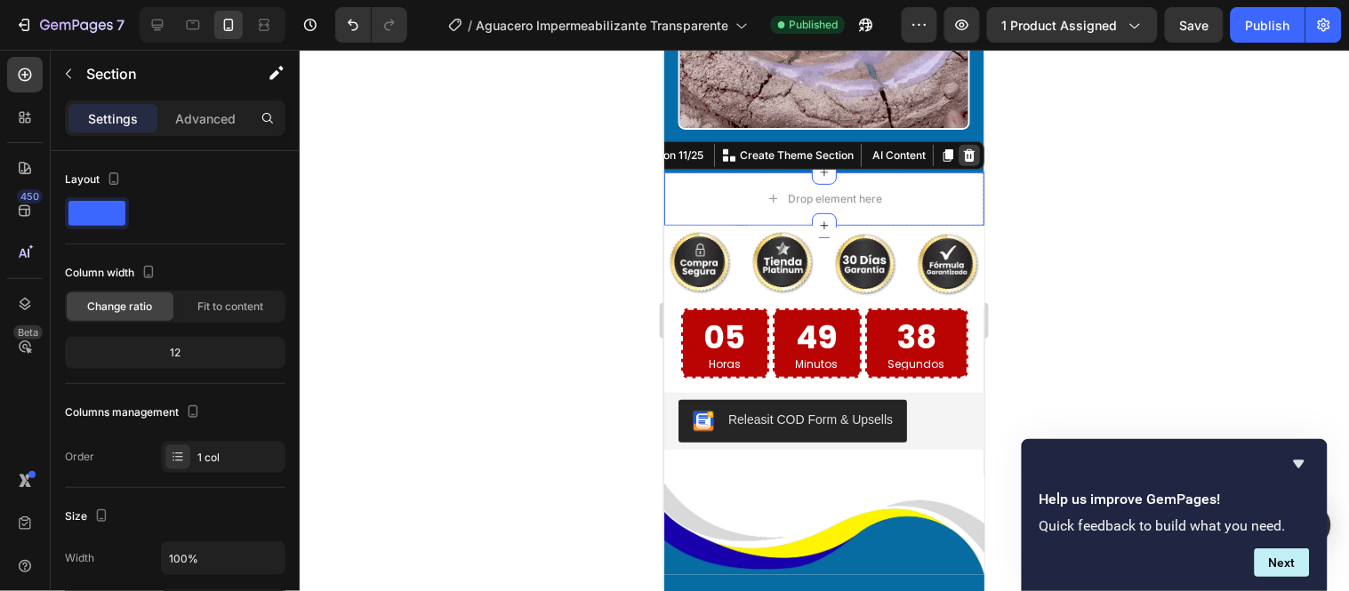
click at [961, 148] on icon at bounding box center [968, 155] width 14 height 14
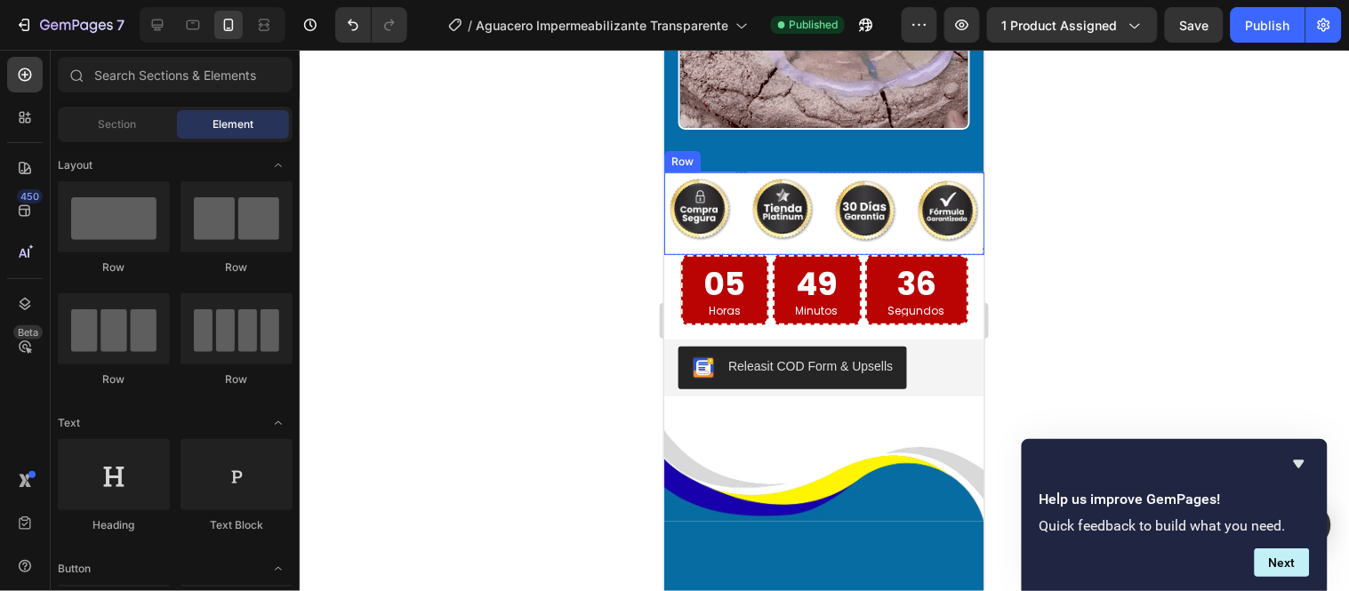
click at [893, 172] on div "Image Image Image Image Row" at bounding box center [823, 213] width 320 height 83
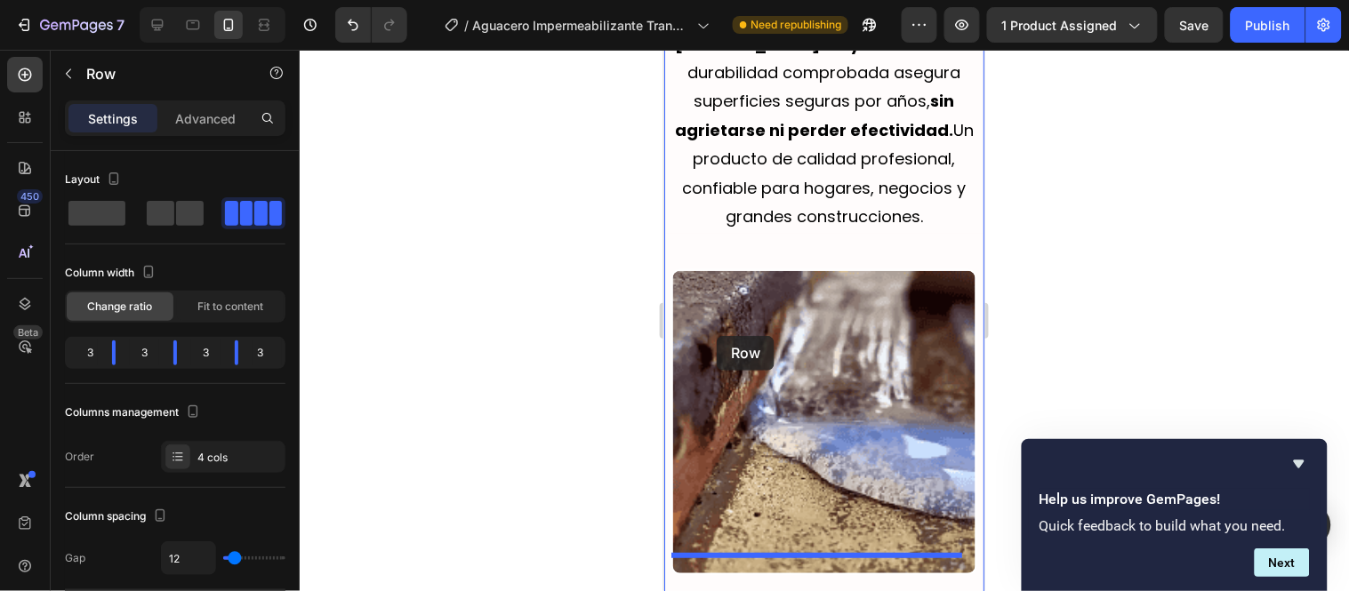
scroll to position [3265, 0]
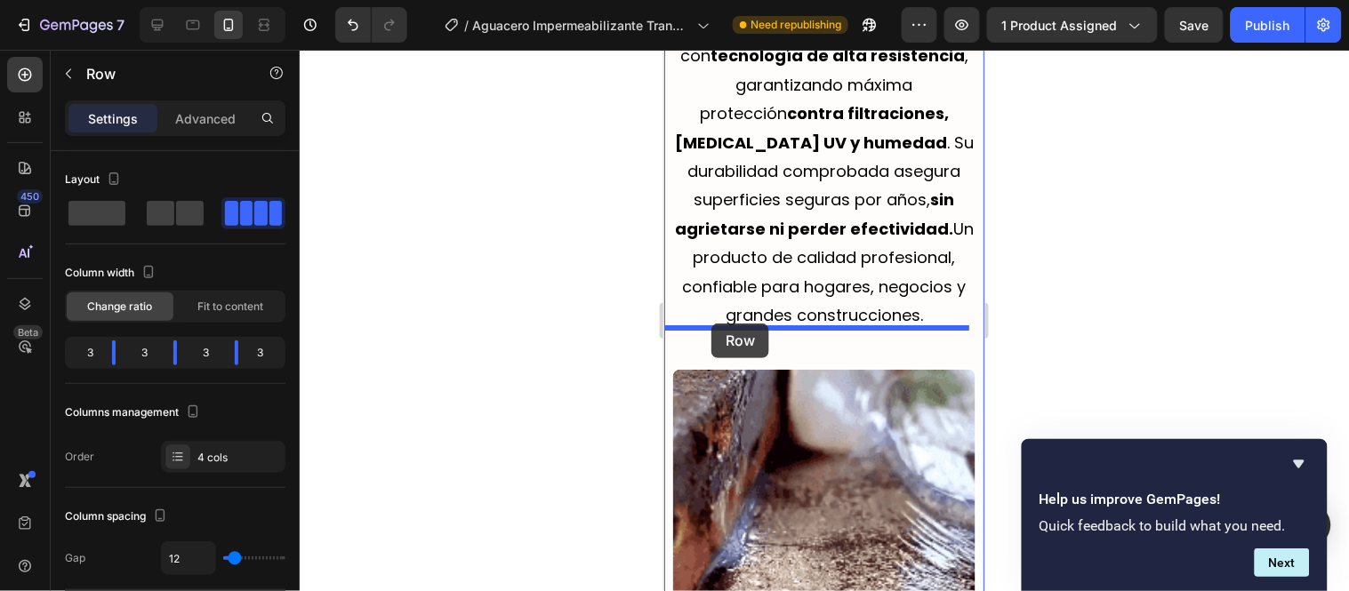
drag, startPoint x: 695, startPoint y: 145, endPoint x: 711, endPoint y: 323, distance: 178.6
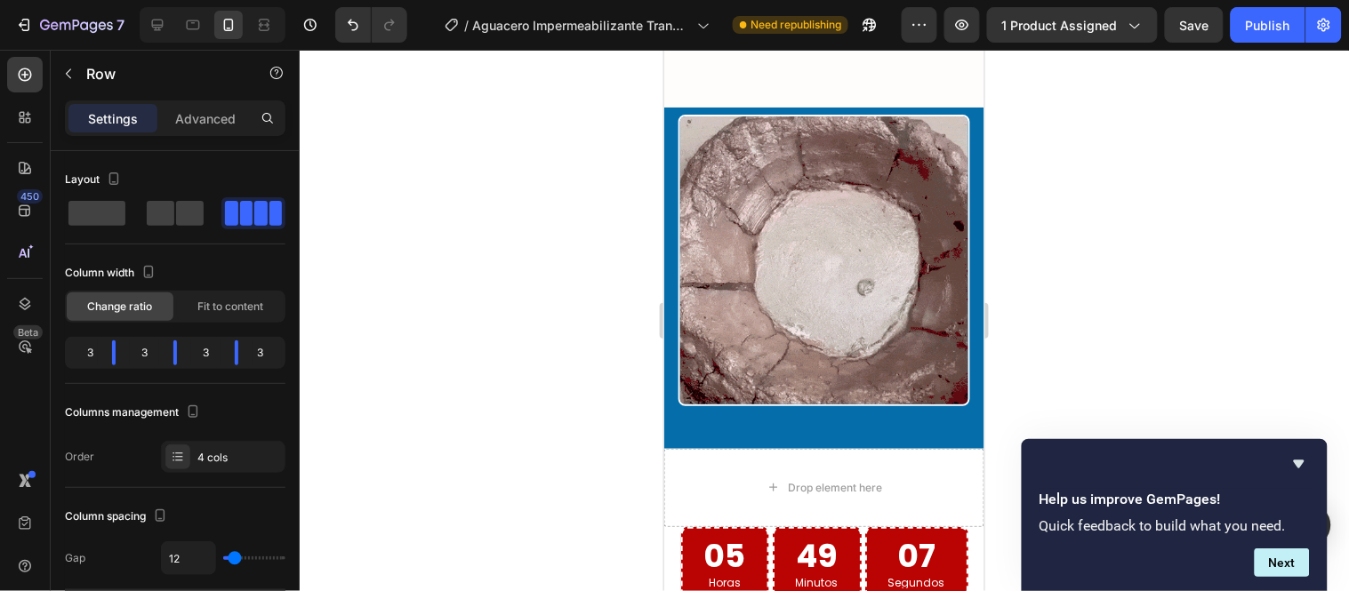
scroll to position [5439, 0]
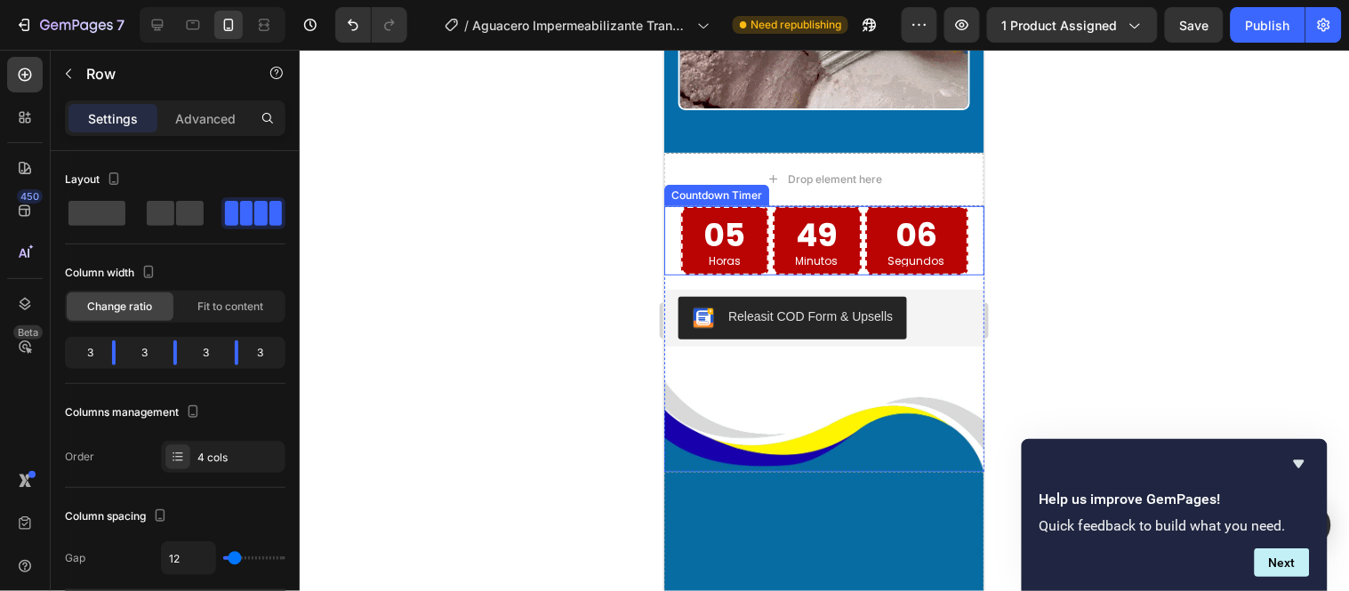
click at [675, 187] on div "Countdown Timer" at bounding box center [716, 195] width 98 height 16
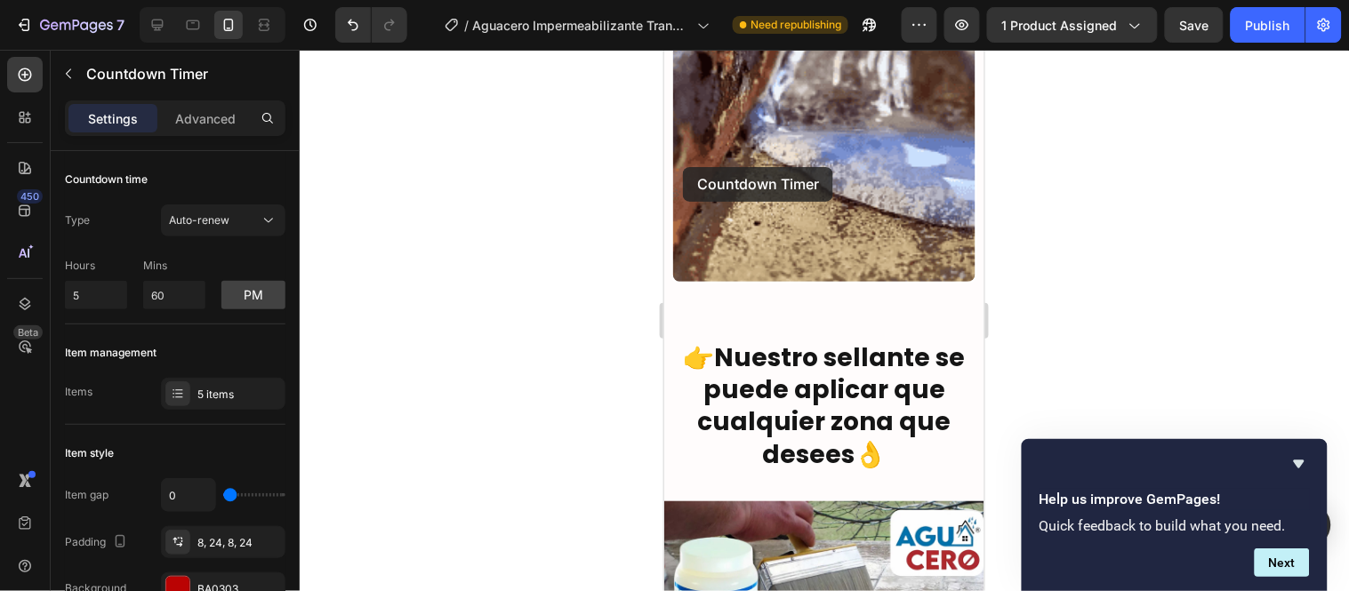
scroll to position [3660, 0]
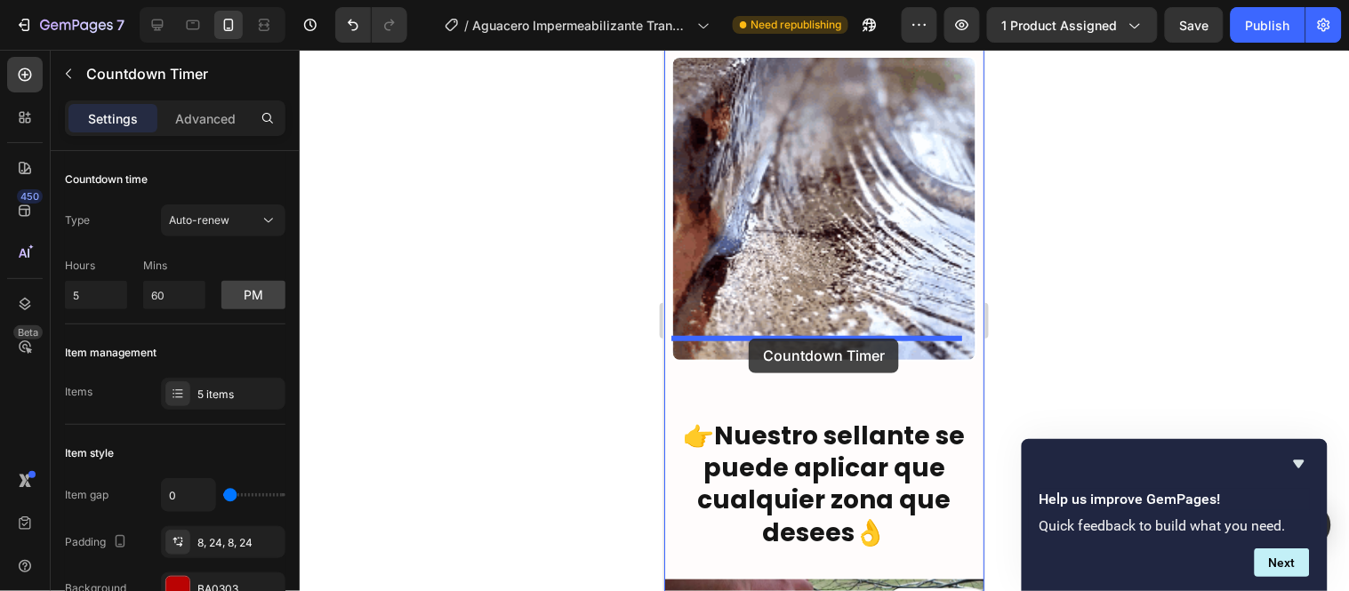
drag, startPoint x: 683, startPoint y: 179, endPoint x: 748, endPoint y: 338, distance: 171.9
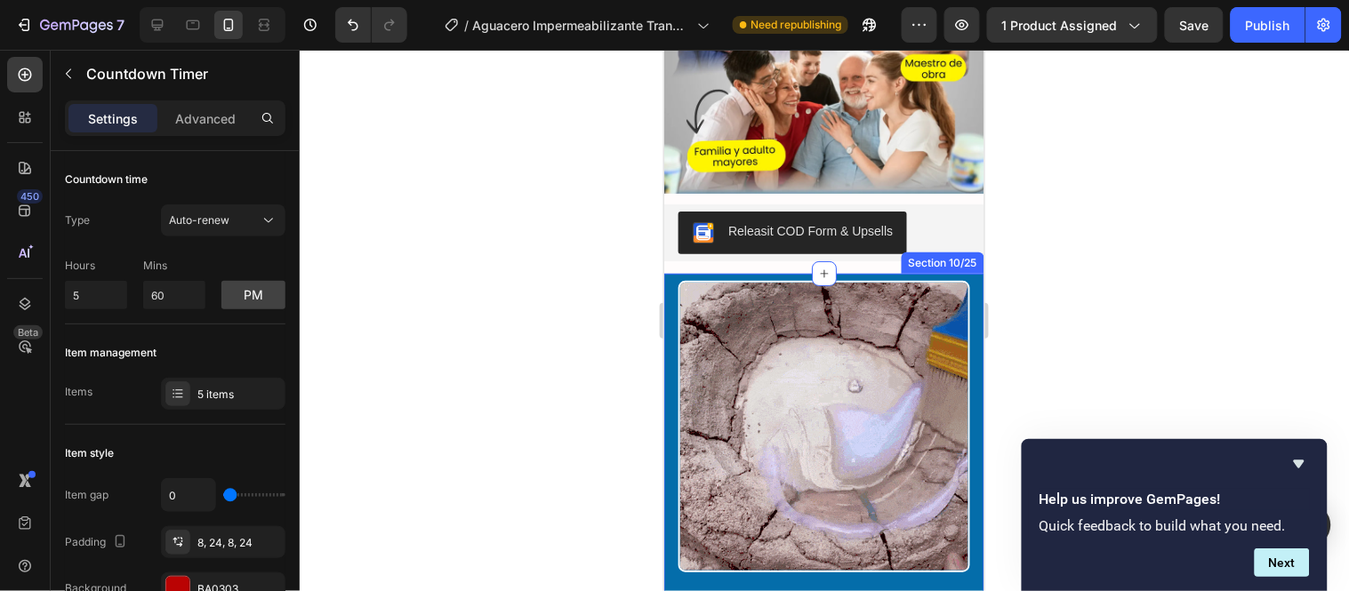
scroll to position [4945, 0]
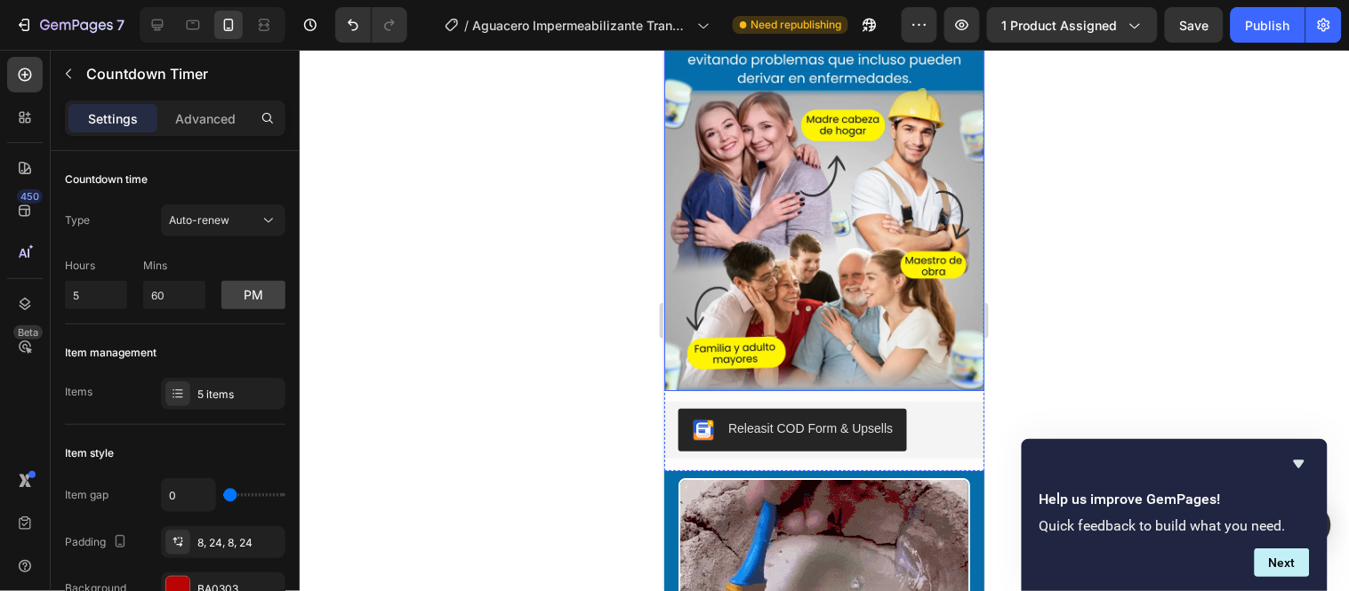
click at [958, 401] on div "Releasit COD Form & Upsells" at bounding box center [824, 429] width 306 height 57
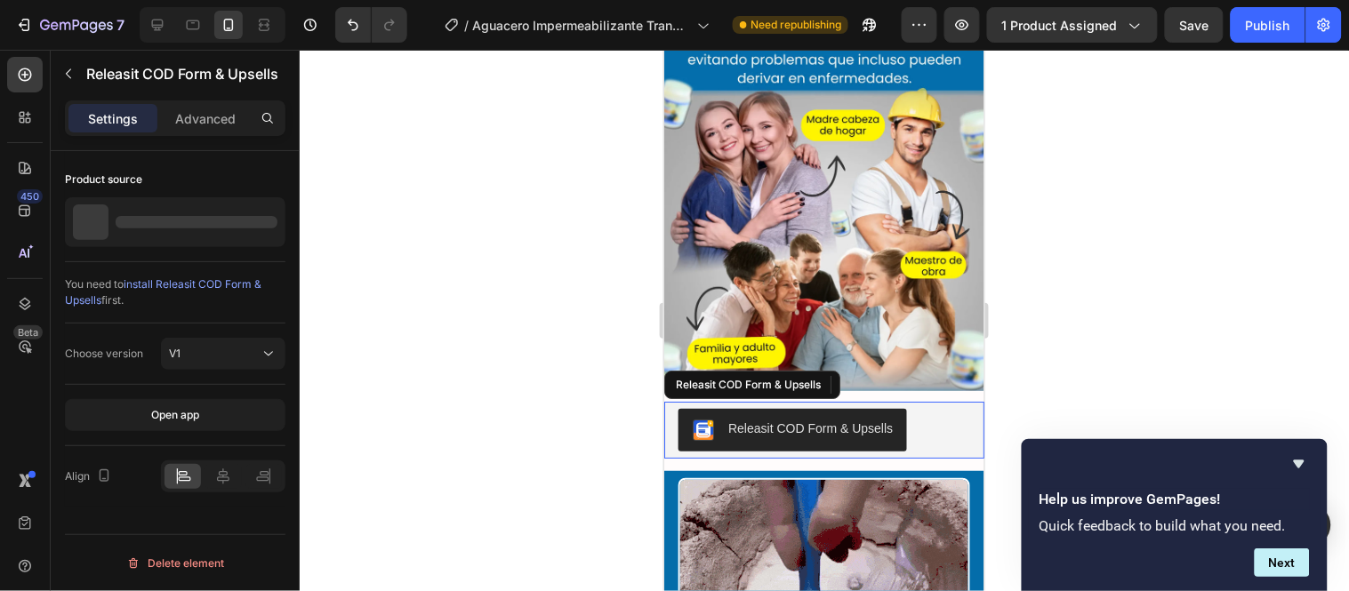
click at [951, 408] on div "Releasit COD Form & Upsells" at bounding box center [824, 429] width 292 height 43
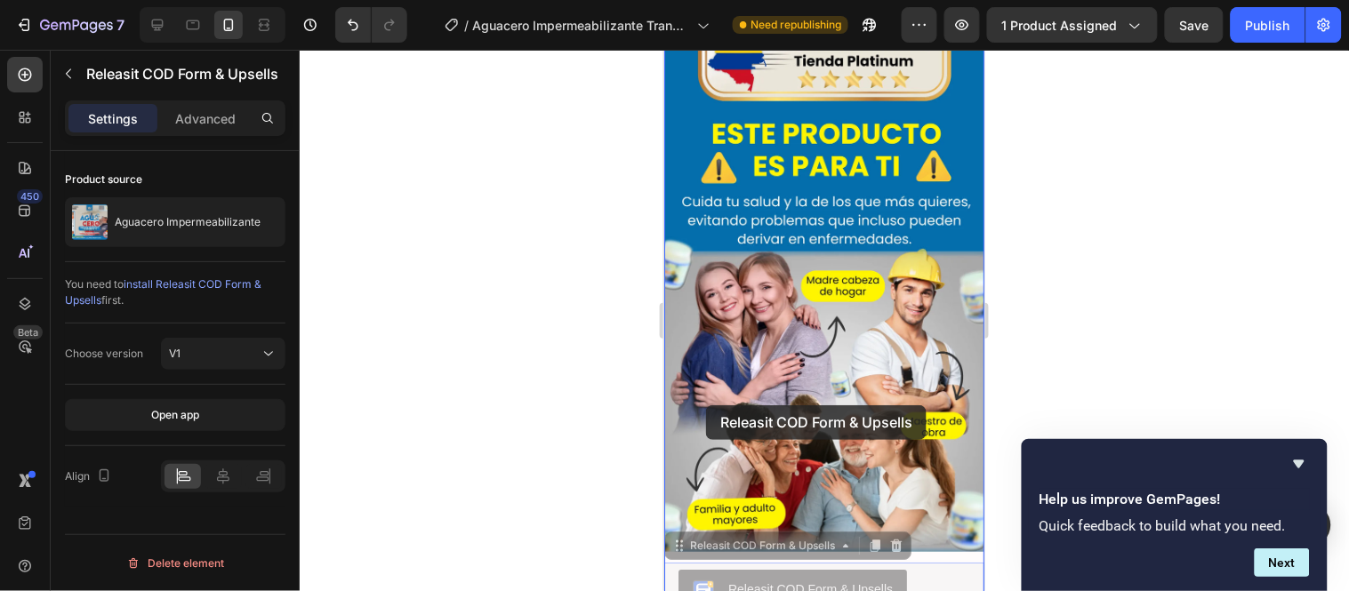
scroll to position [4847, 0]
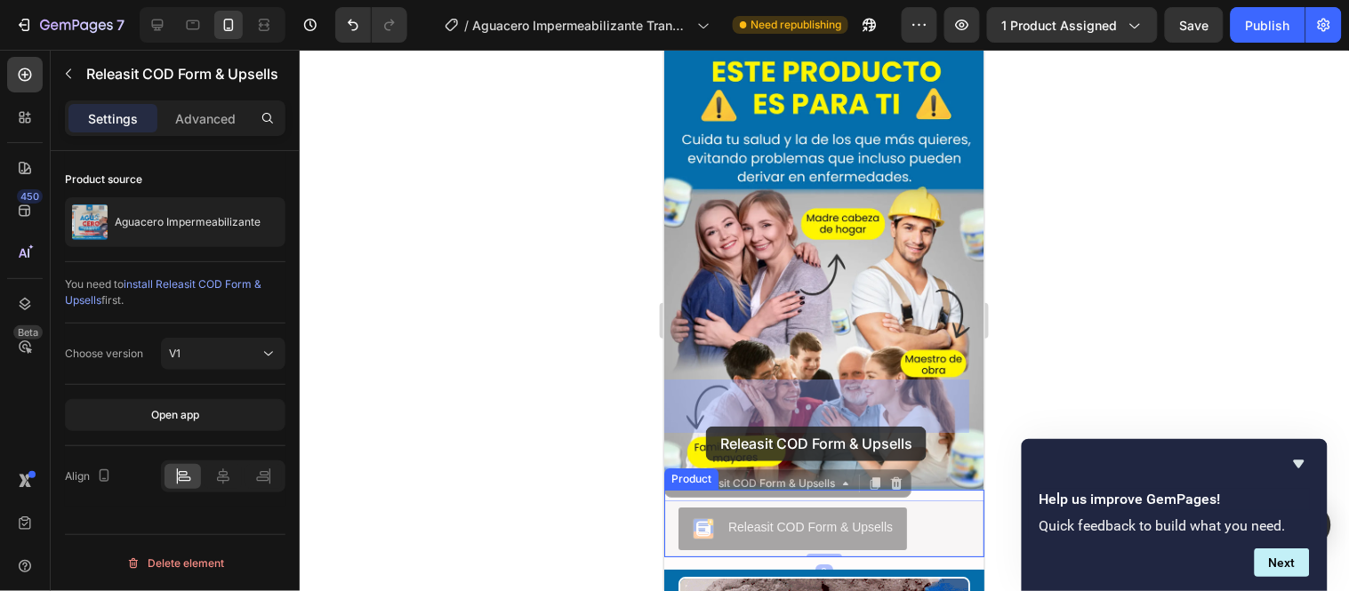
drag, startPoint x: 680, startPoint y: 306, endPoint x: 705, endPoint y: 426, distance: 122.6
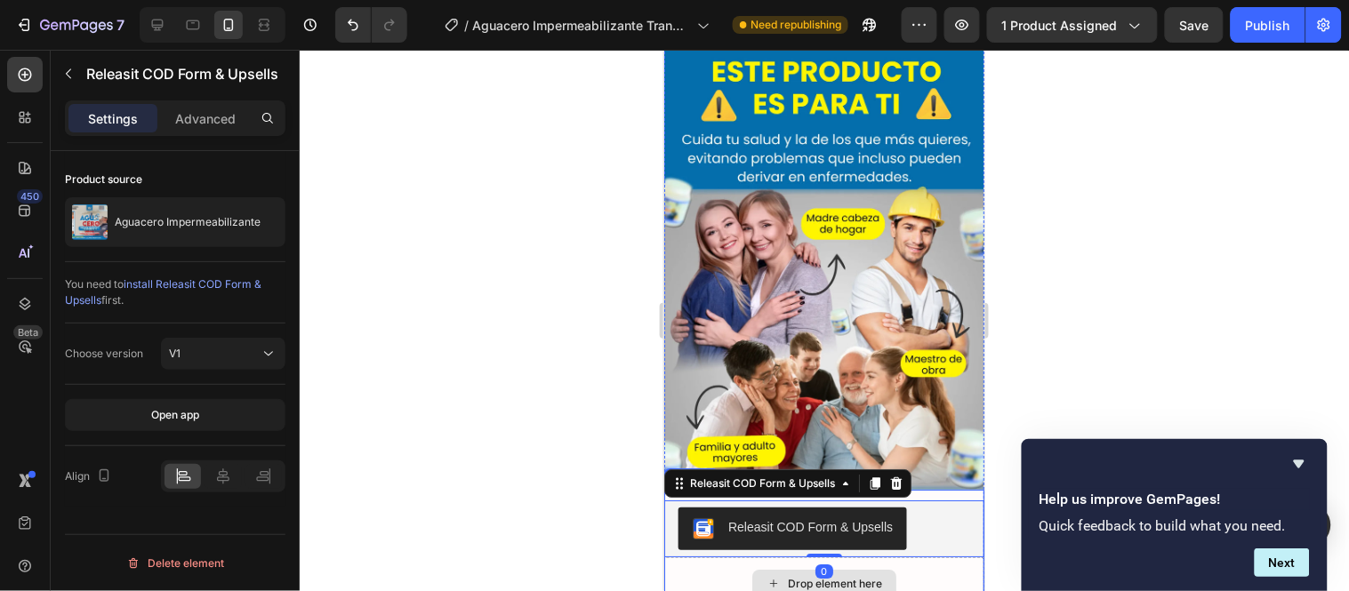
click at [908, 557] on div "Drop element here" at bounding box center [823, 583] width 320 height 53
click at [901, 400] on img at bounding box center [823, 204] width 320 height 569
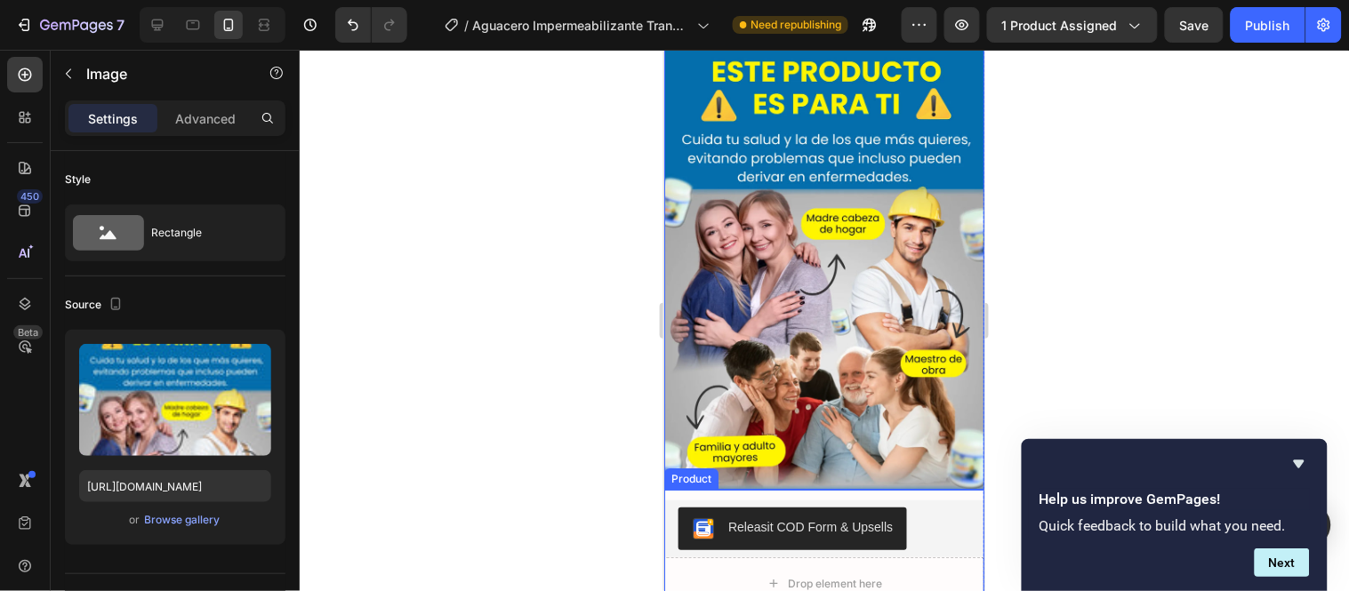
click at [919, 557] on div "Drop element here" at bounding box center [823, 583] width 320 height 53
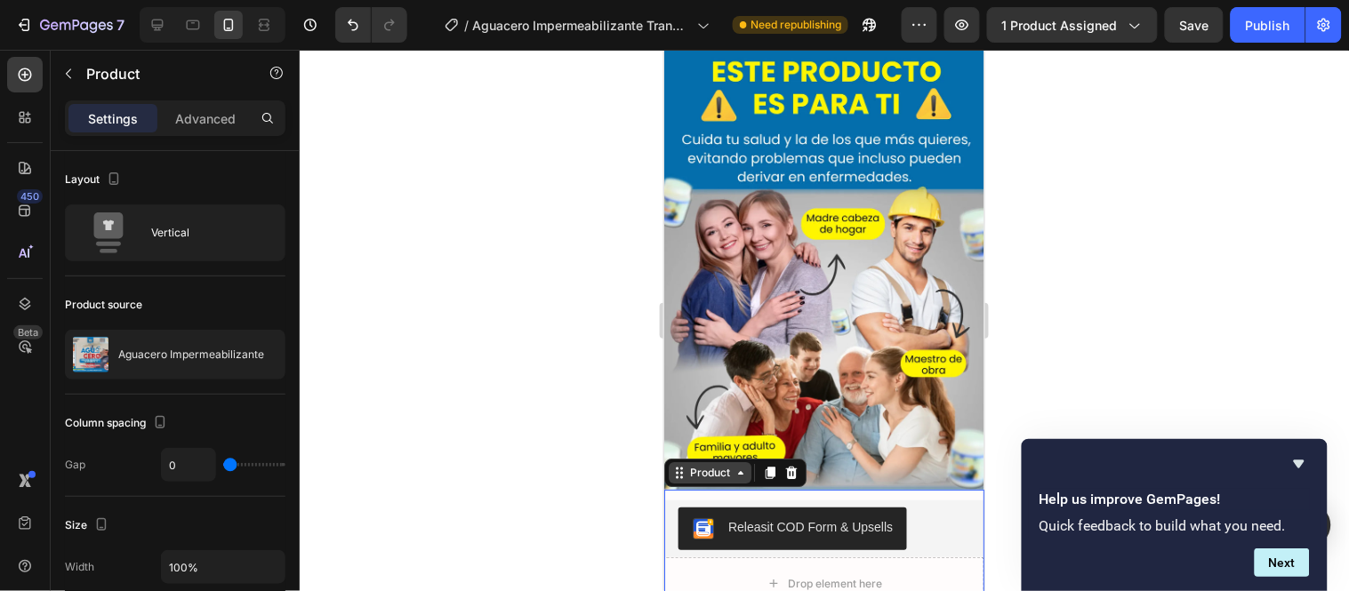
click at [716, 464] on div "Product" at bounding box center [709, 472] width 47 height 16
click at [696, 557] on div "Drop element here" at bounding box center [823, 583] width 320 height 53
click at [719, 464] on div "Product" at bounding box center [709, 472] width 47 height 16
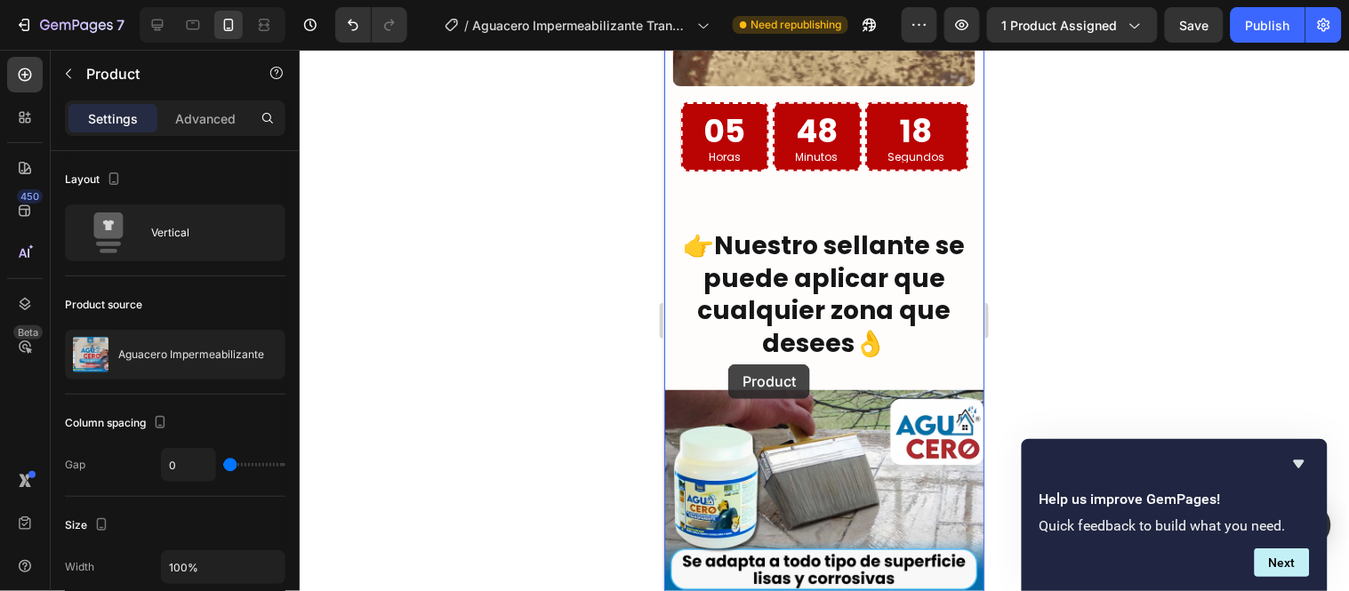
scroll to position [3858, 0]
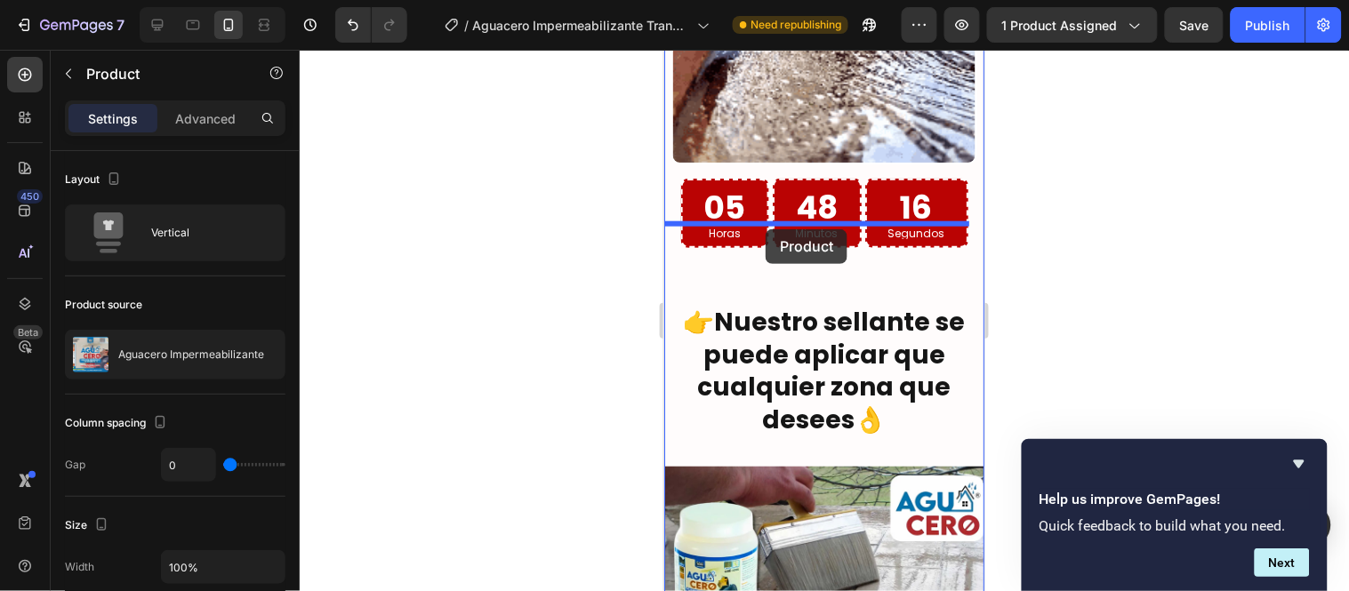
drag, startPoint x: 716, startPoint y: 395, endPoint x: 765, endPoint y: 229, distance: 173.3
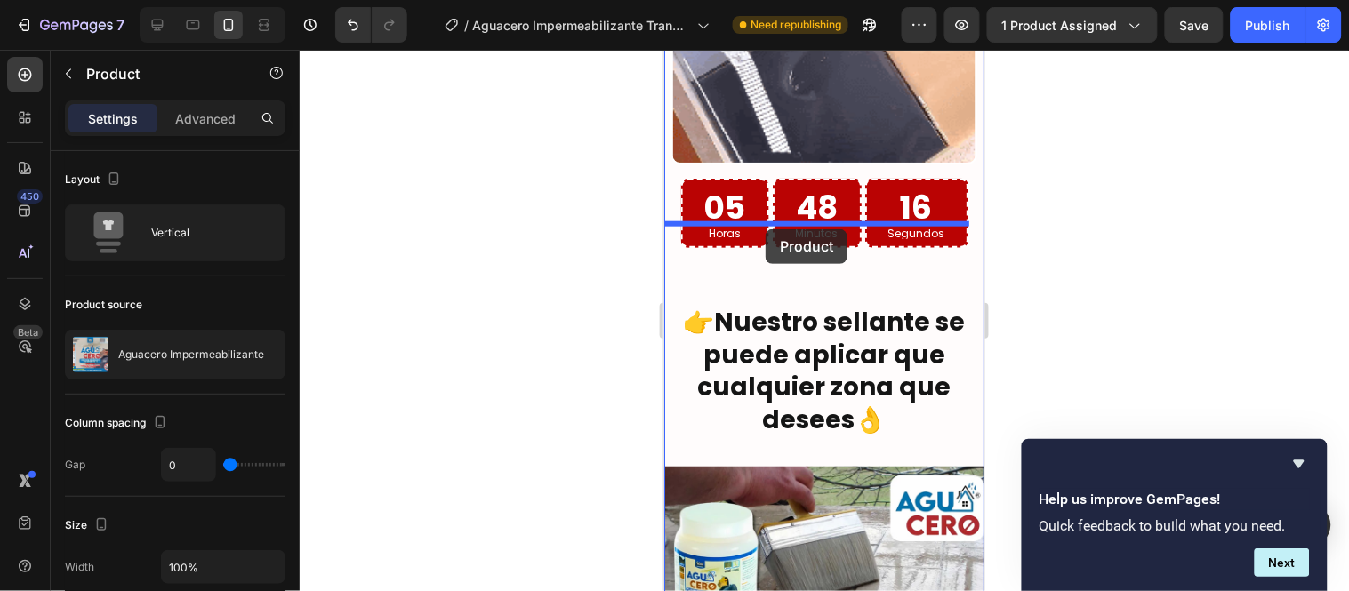
click at [765, 229] on div "Galaxy S8+ ( 360 px) iPhone 13 Mini iPhone 13 Pro iPhone 11 Pro Max iPhone 15 P…" at bounding box center [823, 49] width 320 height 7716
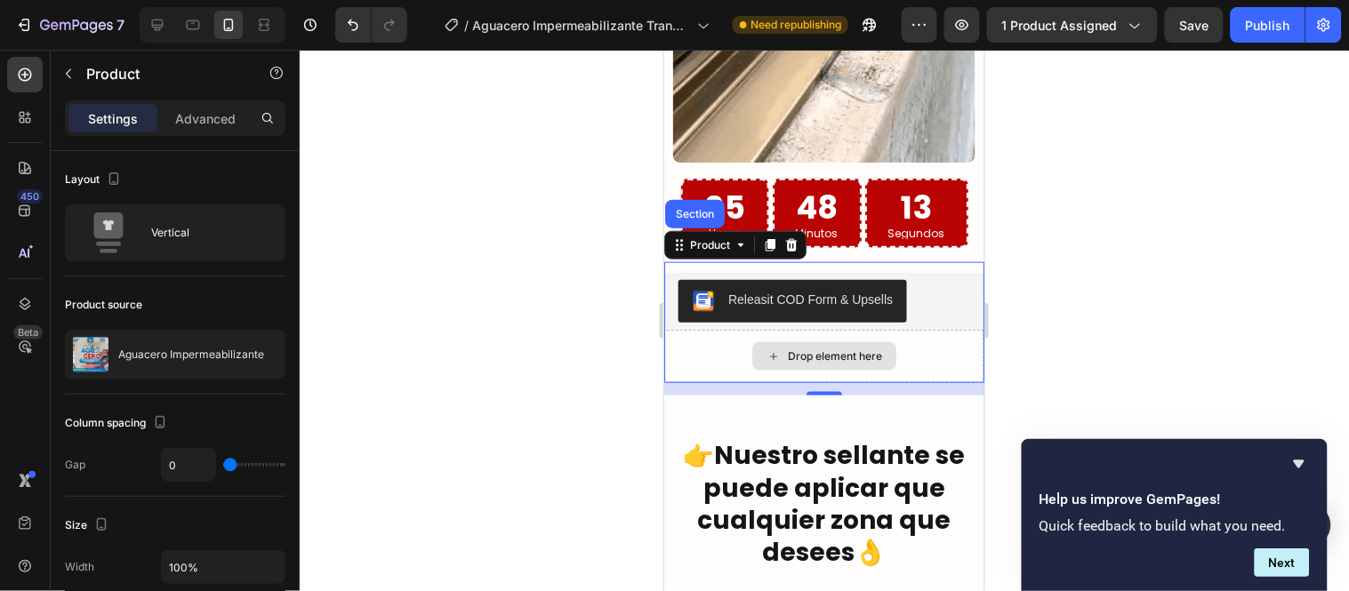
click at [915, 329] on div "Drop element here" at bounding box center [823, 355] width 320 height 53
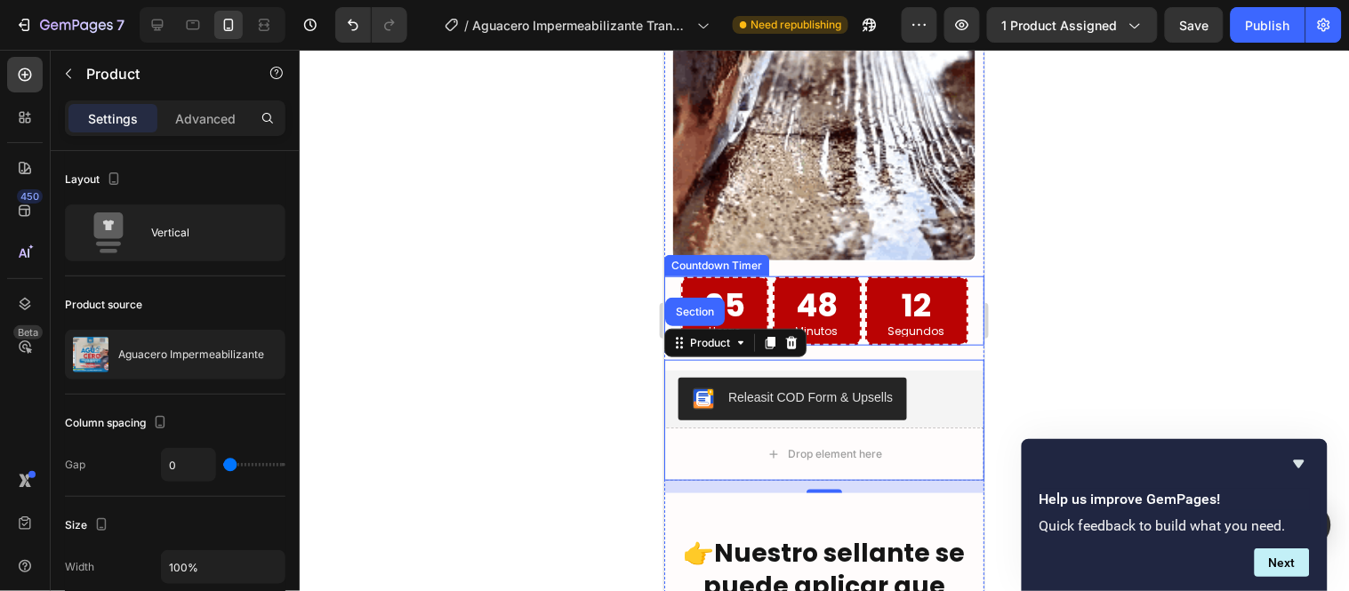
scroll to position [3759, 0]
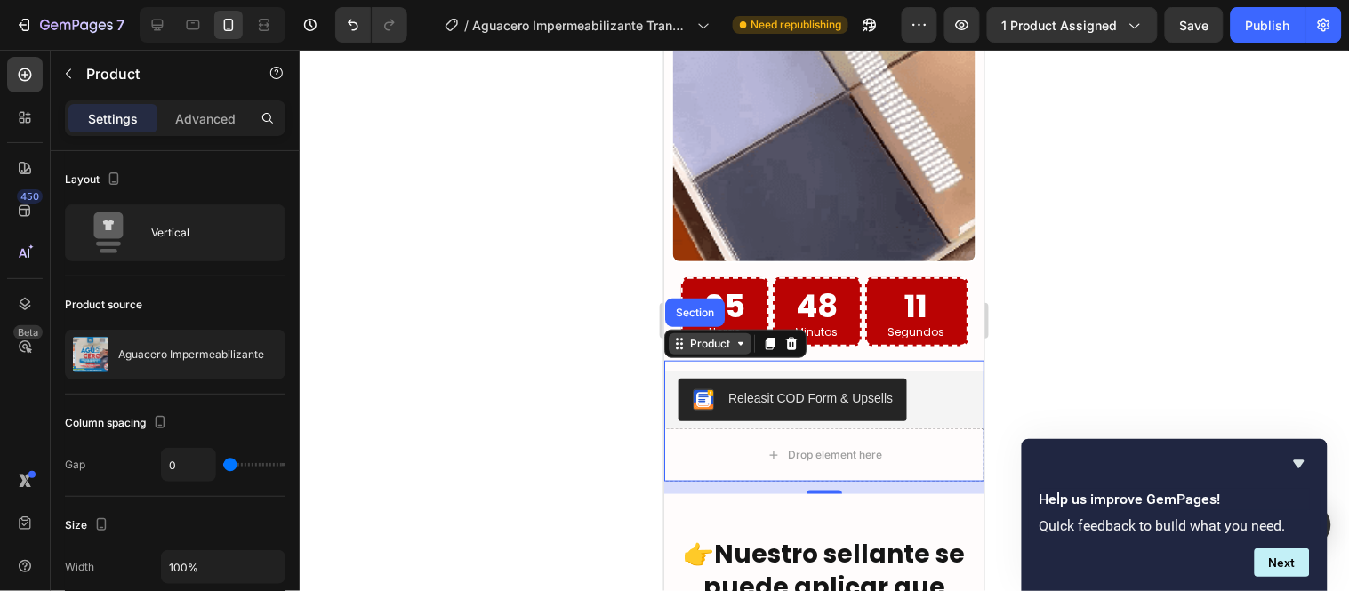
click at [712, 335] on div "Product" at bounding box center [709, 343] width 47 height 16
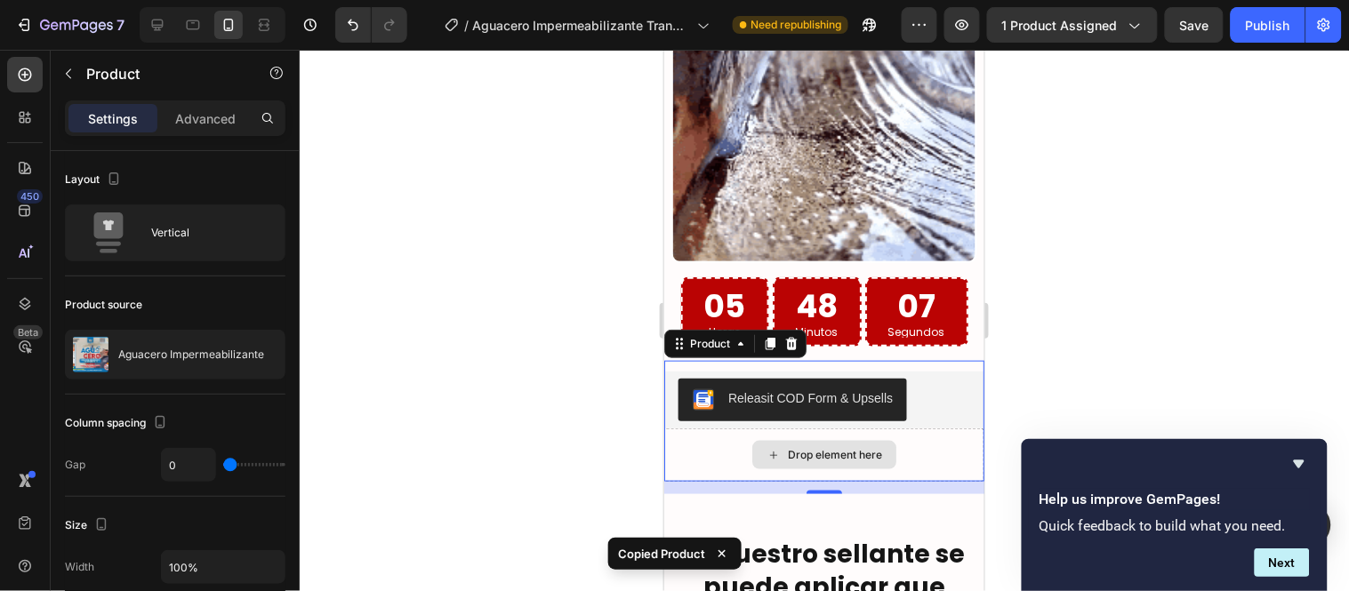
click at [920, 428] on div "Drop element here" at bounding box center [823, 454] width 320 height 53
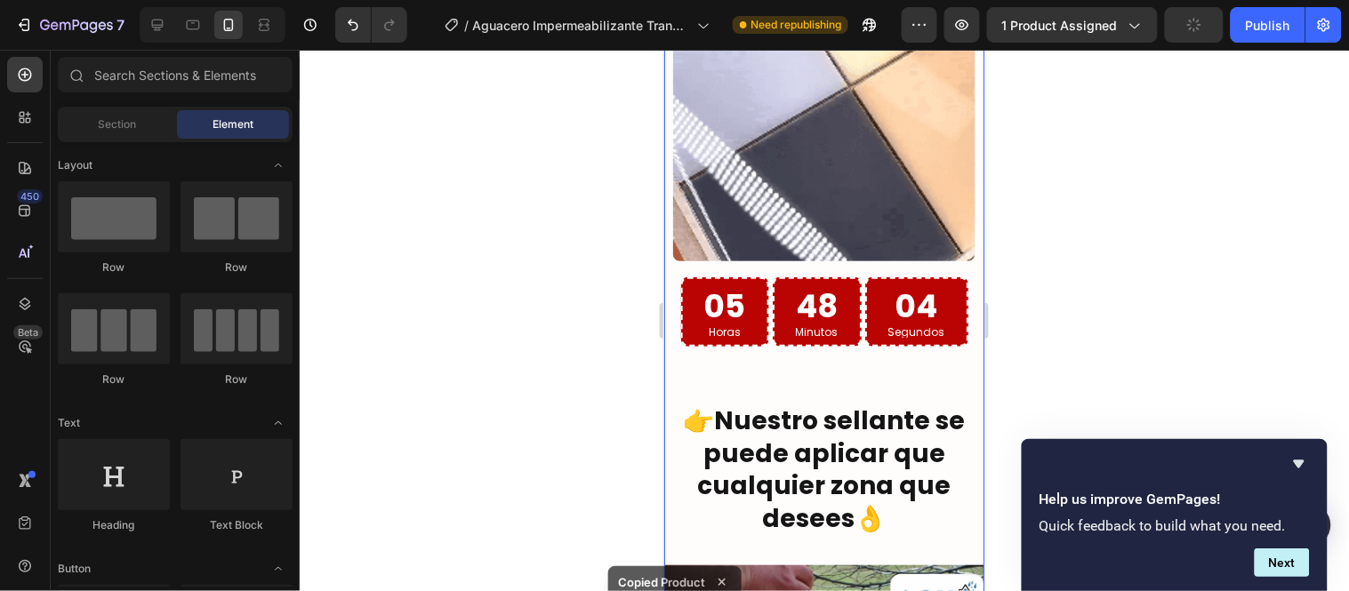
click at [798, 325] on div "Image Aguacero impermeabilizante transparente está formulado con tecnología de …" at bounding box center [823, 325] width 320 height 2502
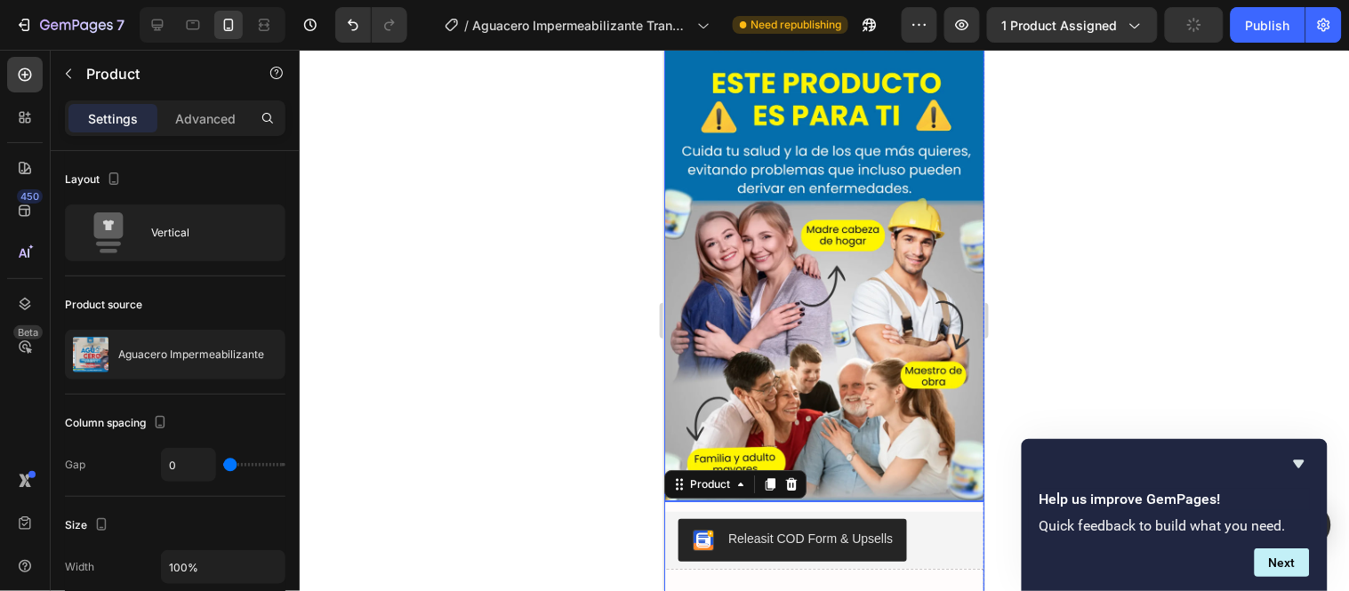
scroll to position [4943, 0]
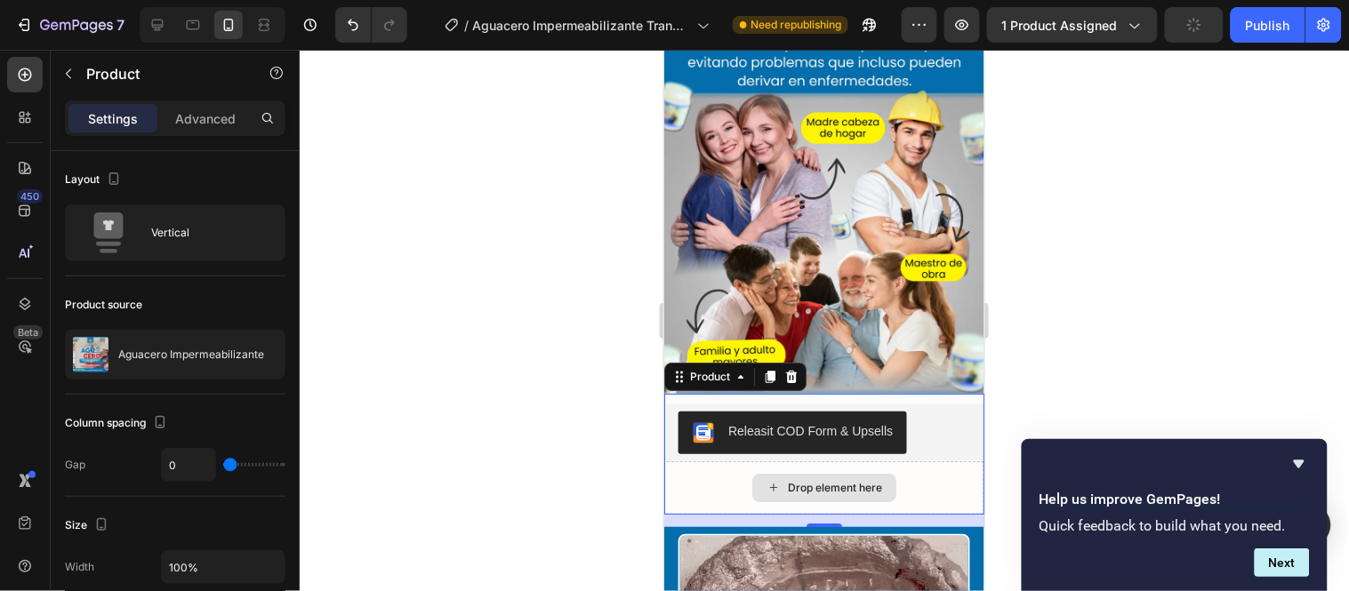
click at [938, 461] on div "Drop element here" at bounding box center [823, 487] width 320 height 53
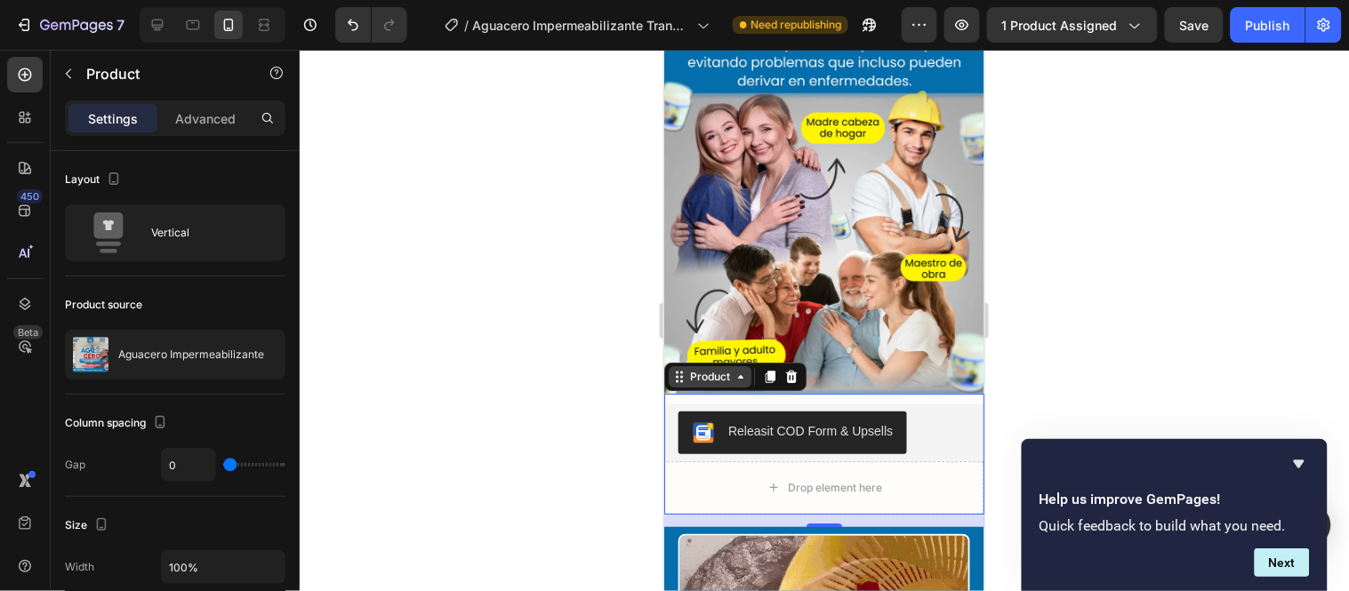
click at [691, 368] on div "Product" at bounding box center [709, 376] width 47 height 16
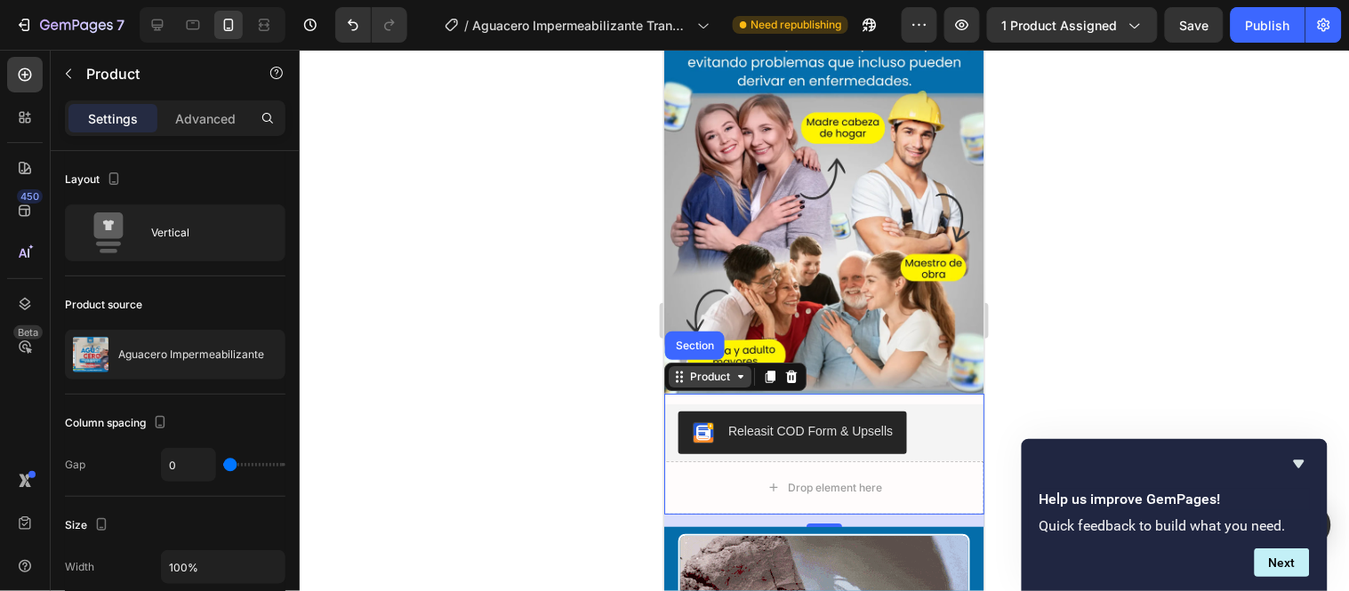
click at [720, 368] on div "Product" at bounding box center [709, 376] width 47 height 16
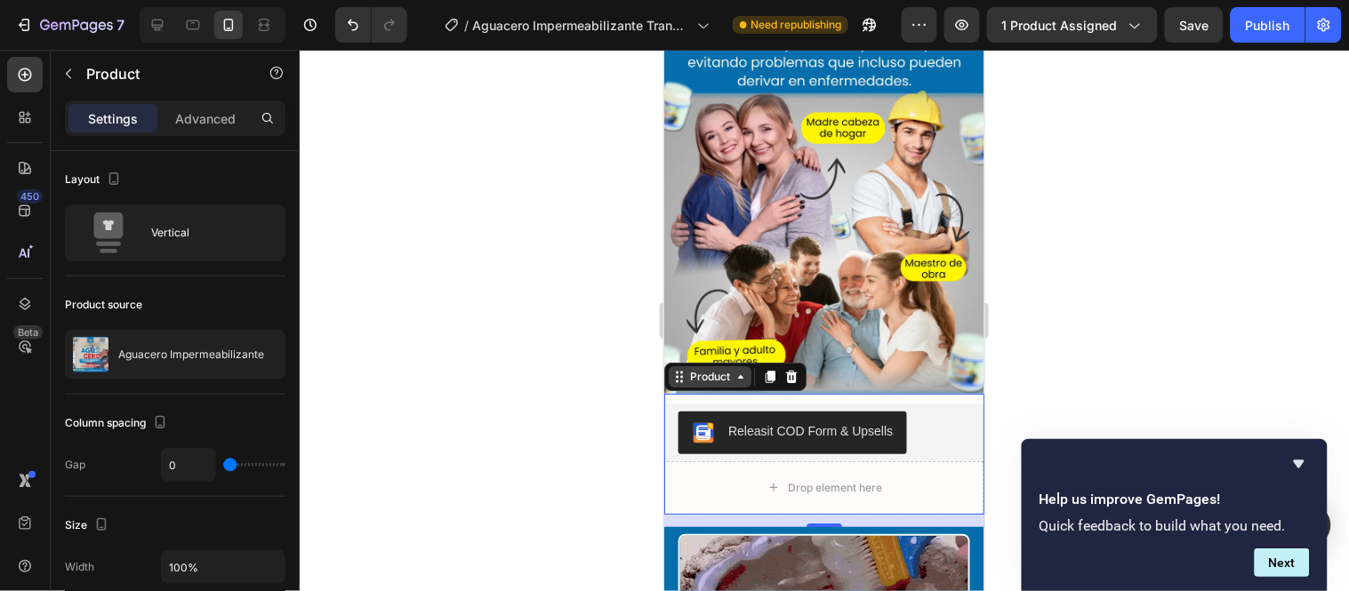
click at [720, 368] on div "Product" at bounding box center [709, 376] width 47 height 16
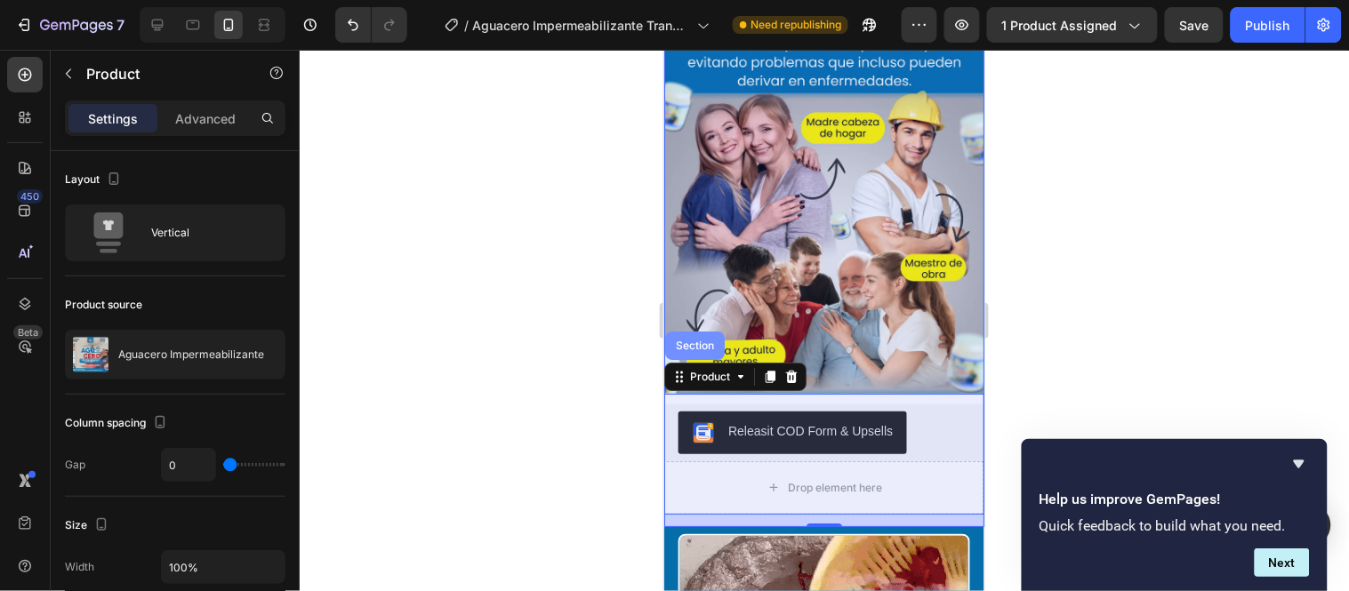
click at [711, 340] on div "Section" at bounding box center [693, 345] width 45 height 11
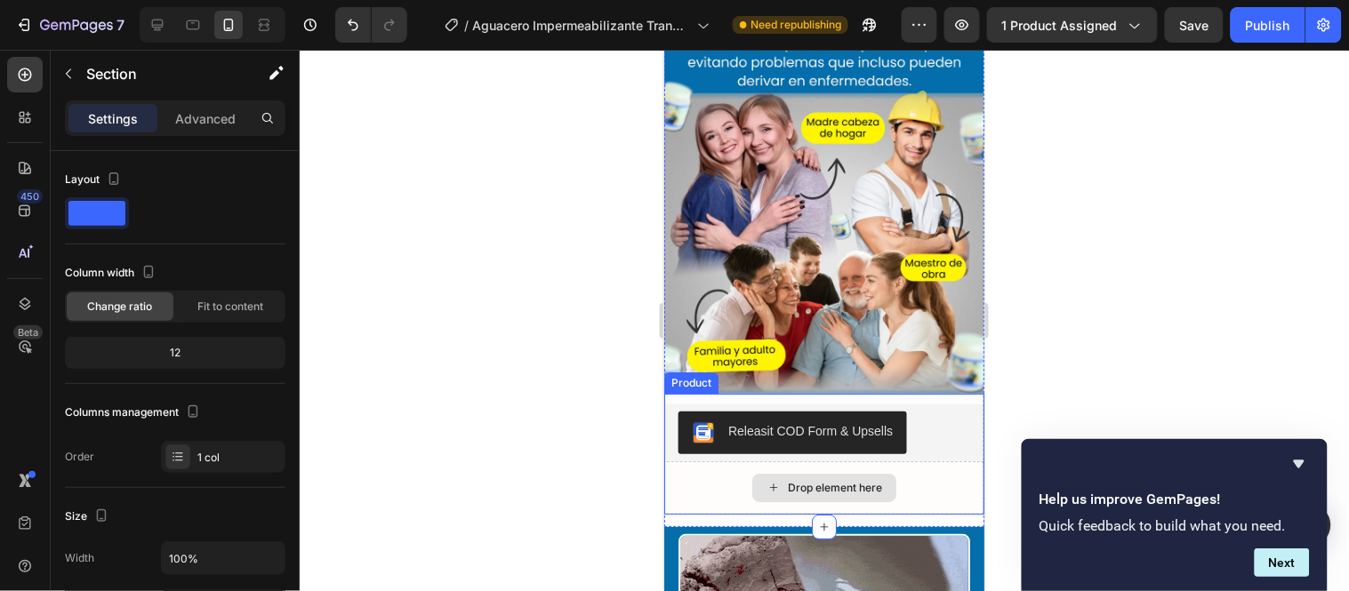
click at [901, 461] on div "Drop element here" at bounding box center [823, 487] width 320 height 53
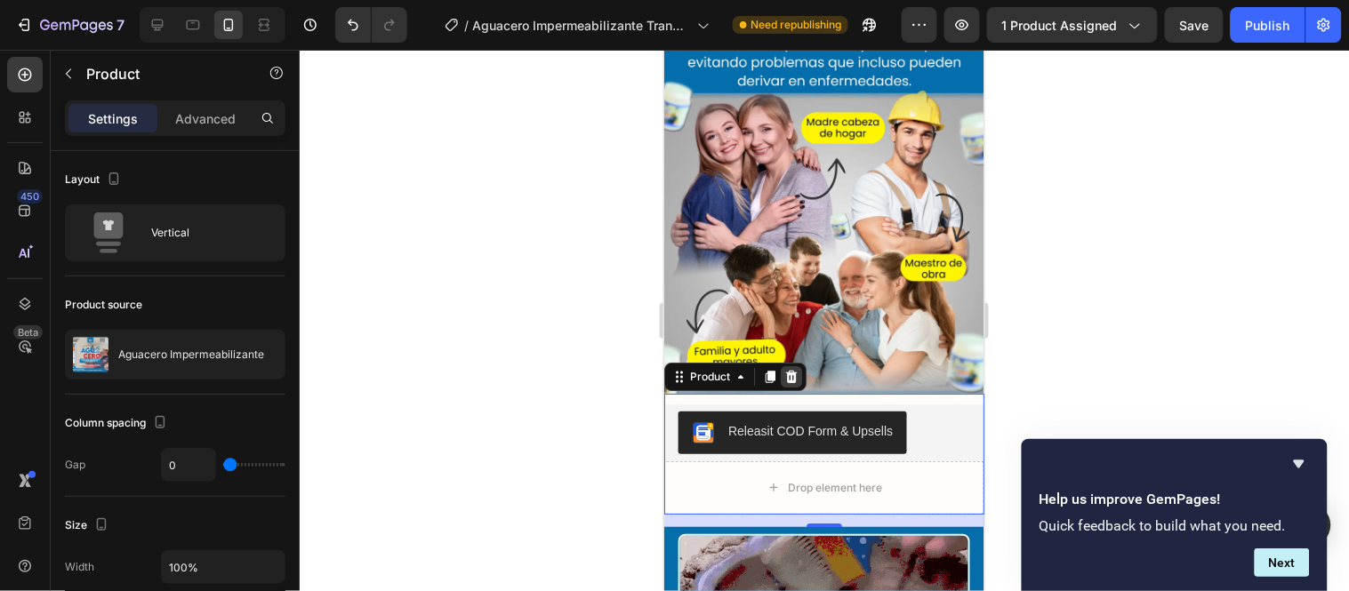
click at [795, 370] on icon at bounding box center [791, 376] width 12 height 12
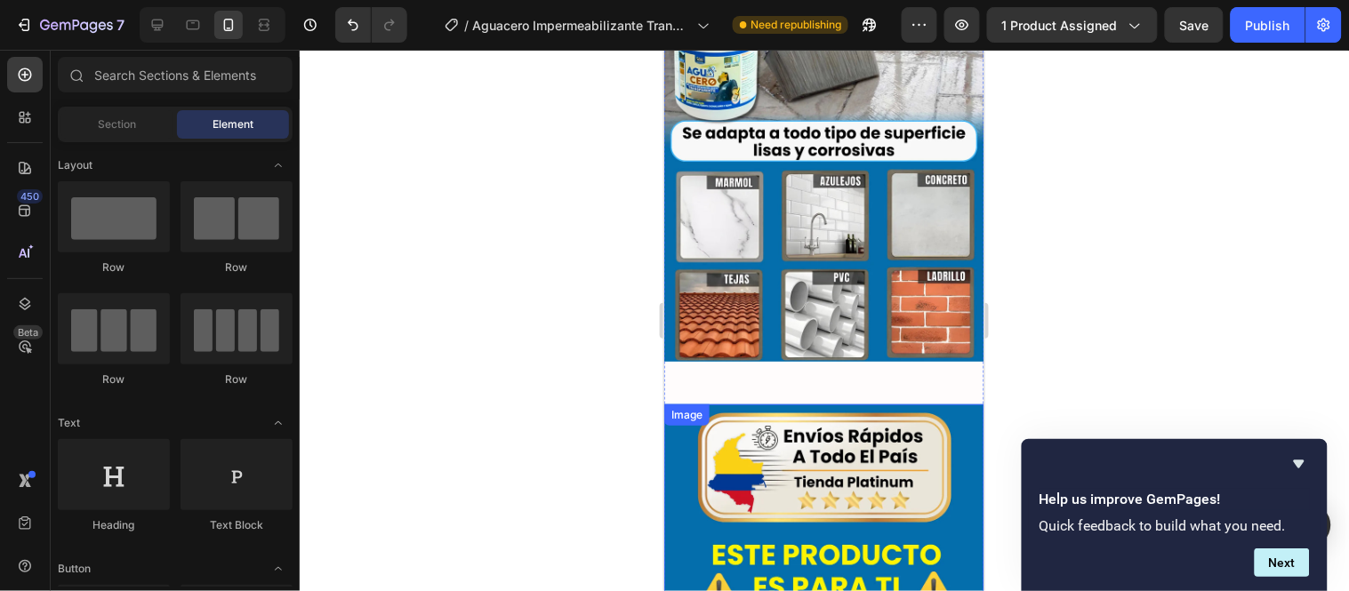
scroll to position [4350, 0]
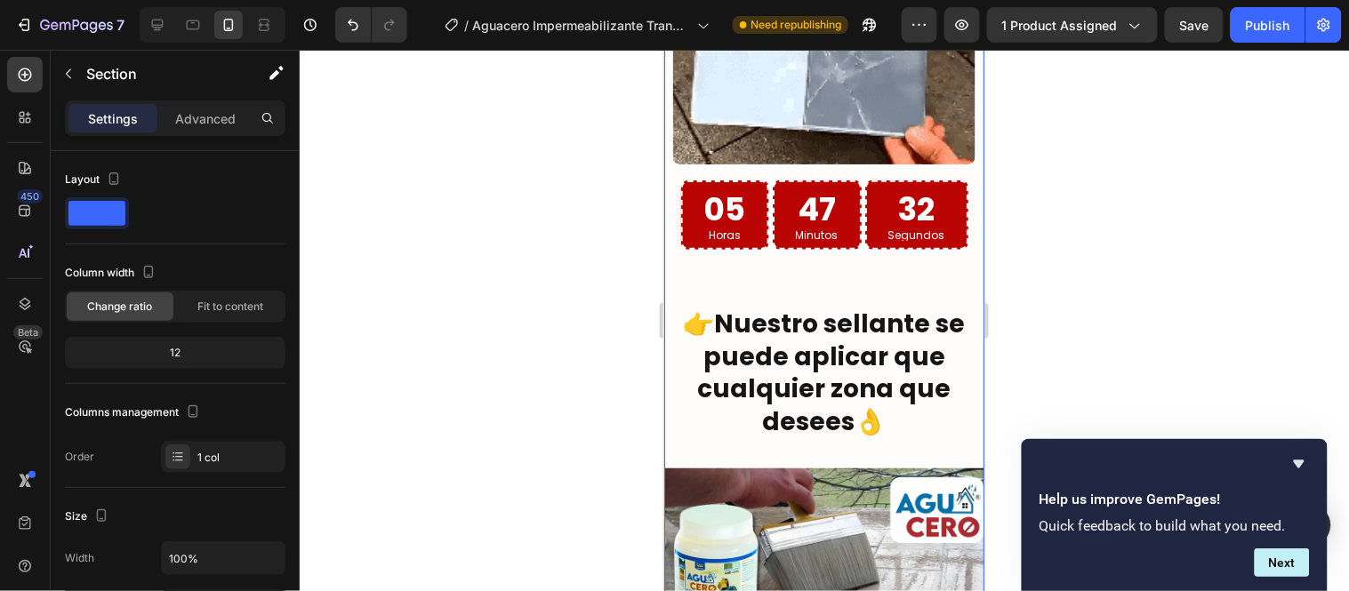
scroll to position [3757, 0]
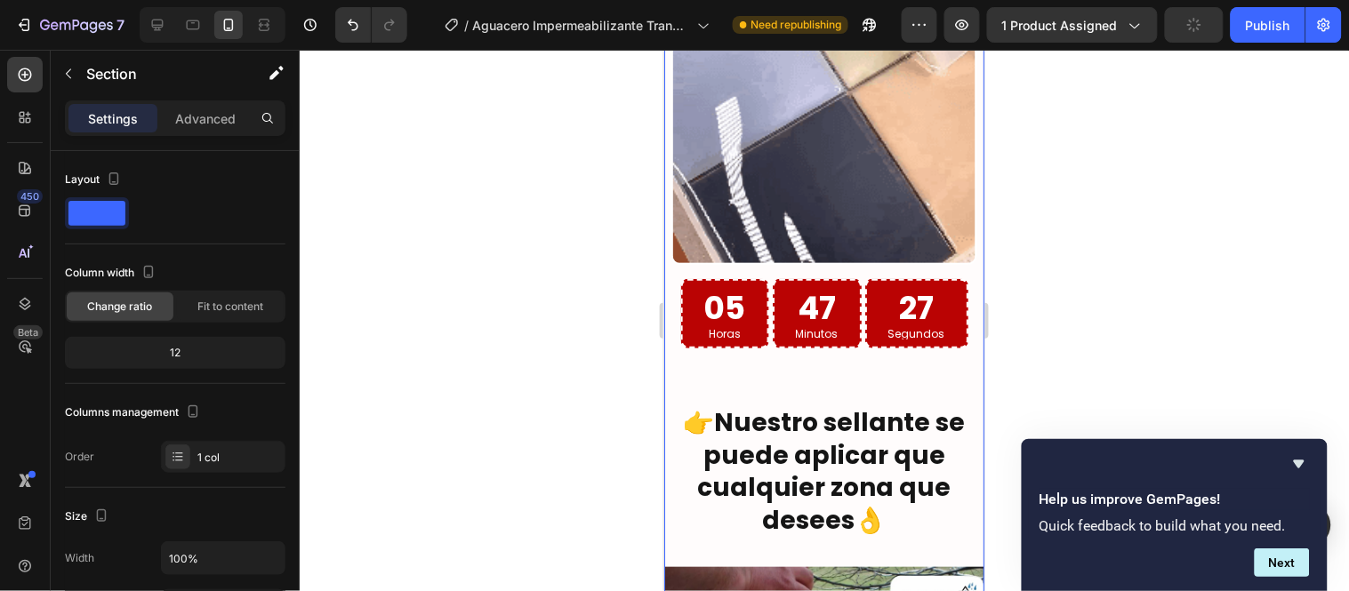
click at [760, 332] on div "Image Aguacero impermeabilizante transparente está formulado con tecnología de …" at bounding box center [823, 327] width 320 height 2502
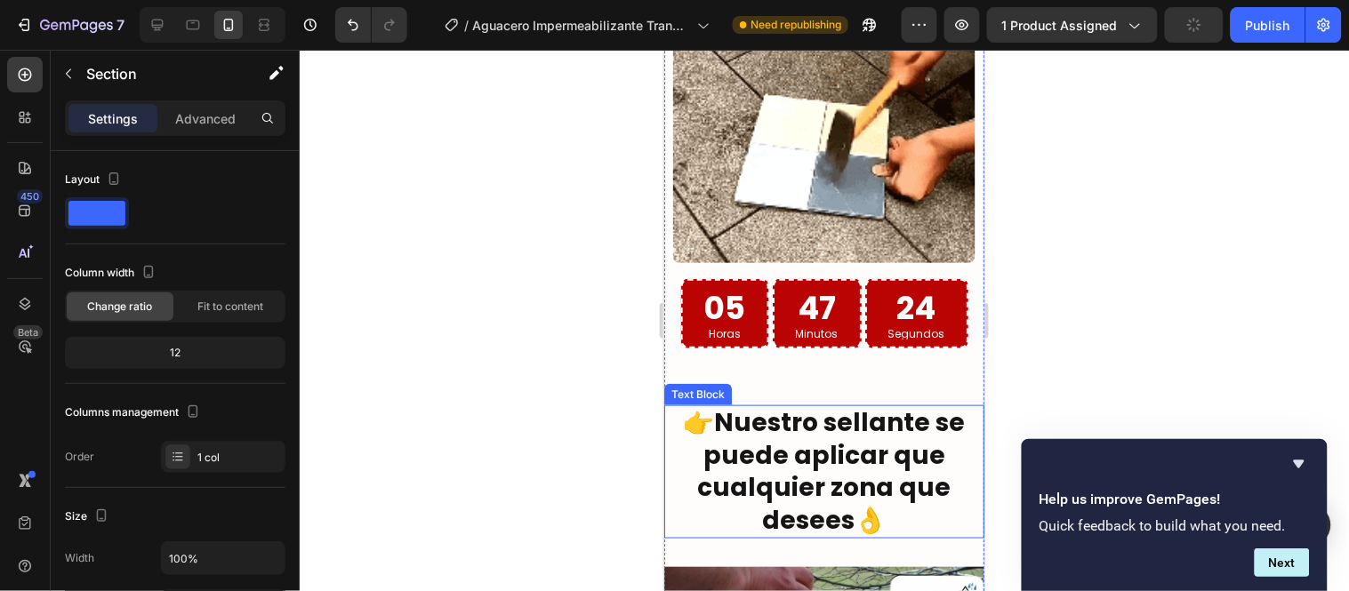
click at [777, 406] on p "👉Nuestro sellante se puede aplicar que cualquier zona que desees👌" at bounding box center [823, 471] width 317 height 130
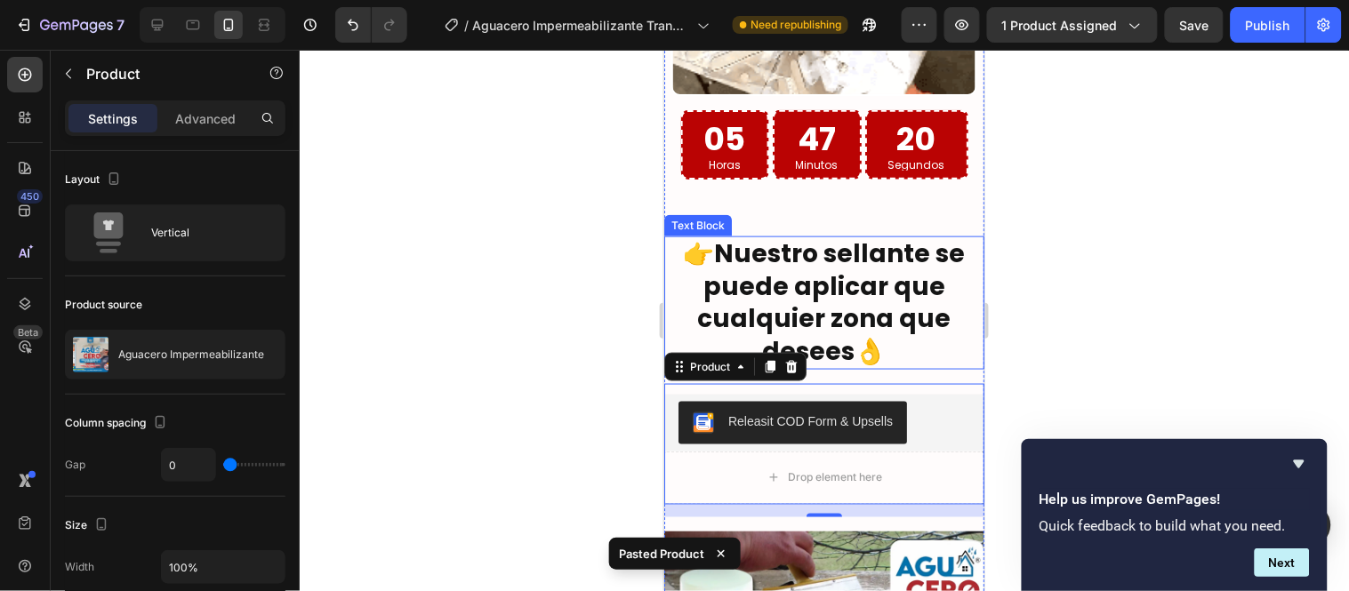
scroll to position [3927, 0]
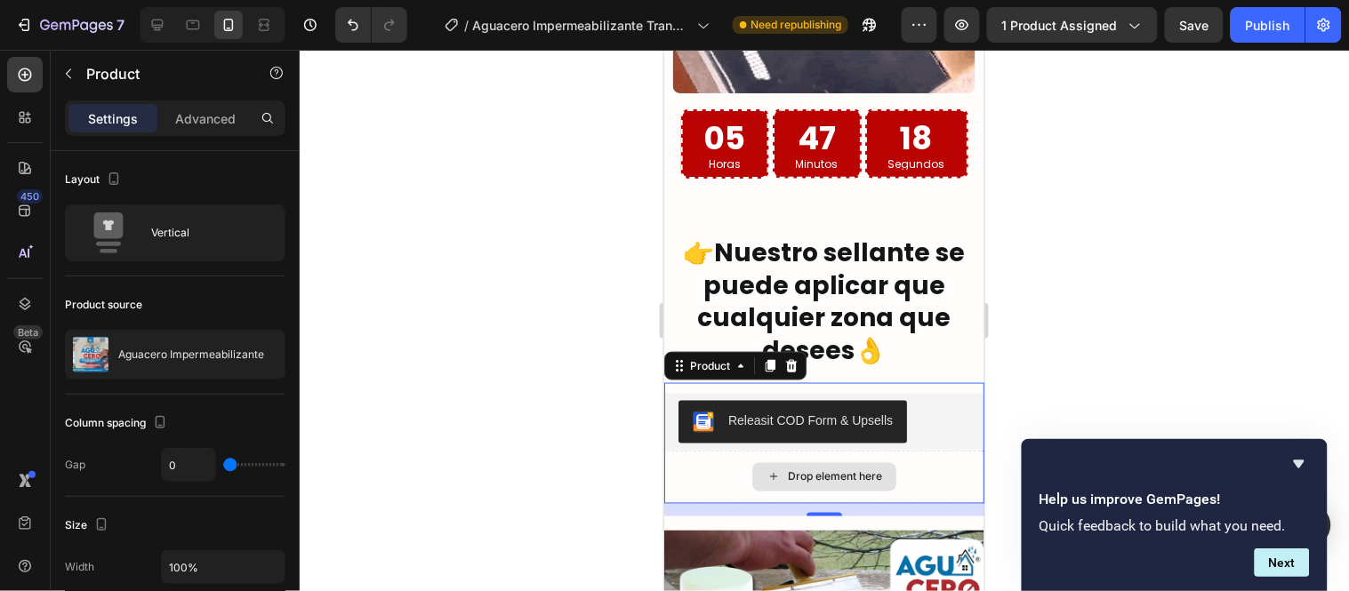
click at [904, 450] on div "Drop element here" at bounding box center [823, 476] width 320 height 53
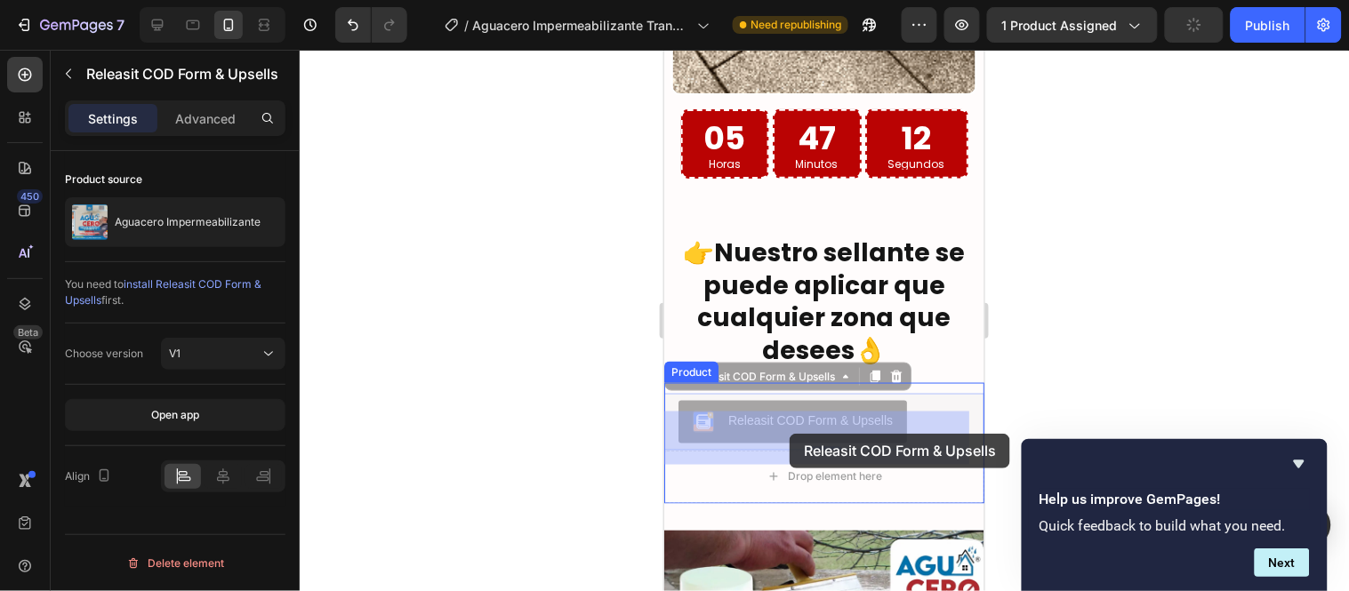
drag, startPoint x: 791, startPoint y: 347, endPoint x: 789, endPoint y: 433, distance: 86.3
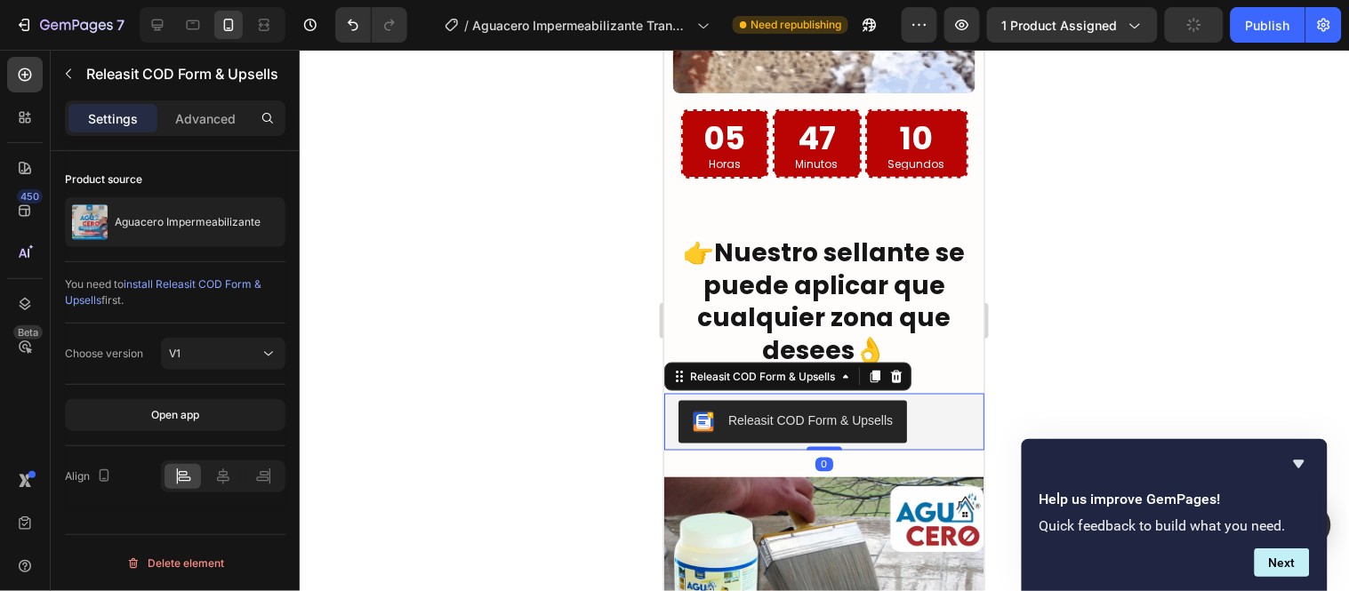
scroll to position [3828, 0]
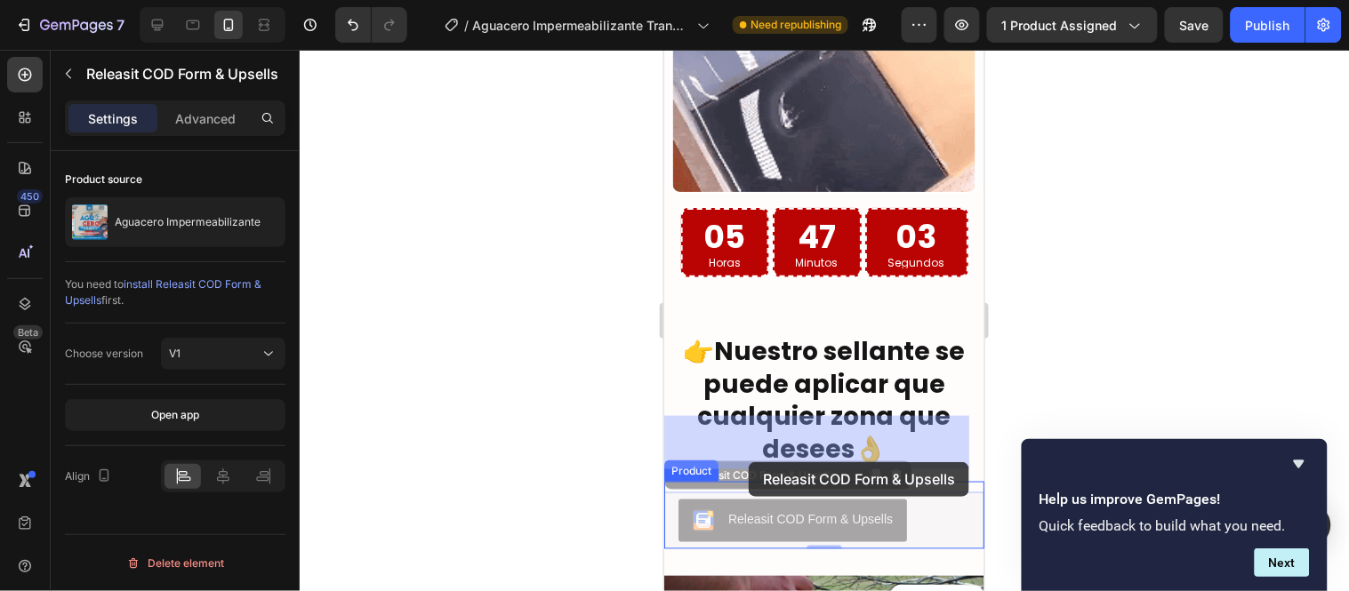
drag, startPoint x: 735, startPoint y: 442, endPoint x: 748, endPoint y: 462, distance: 23.7
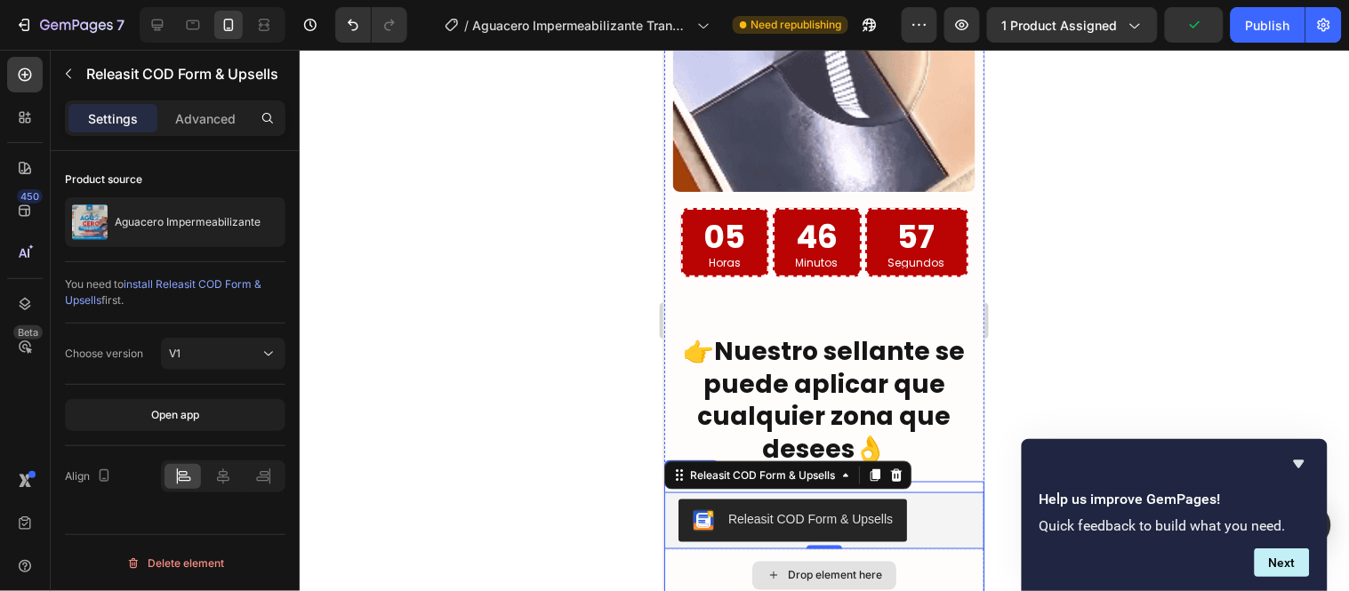
click at [897, 549] on div "Drop element here" at bounding box center [823, 575] width 320 height 53
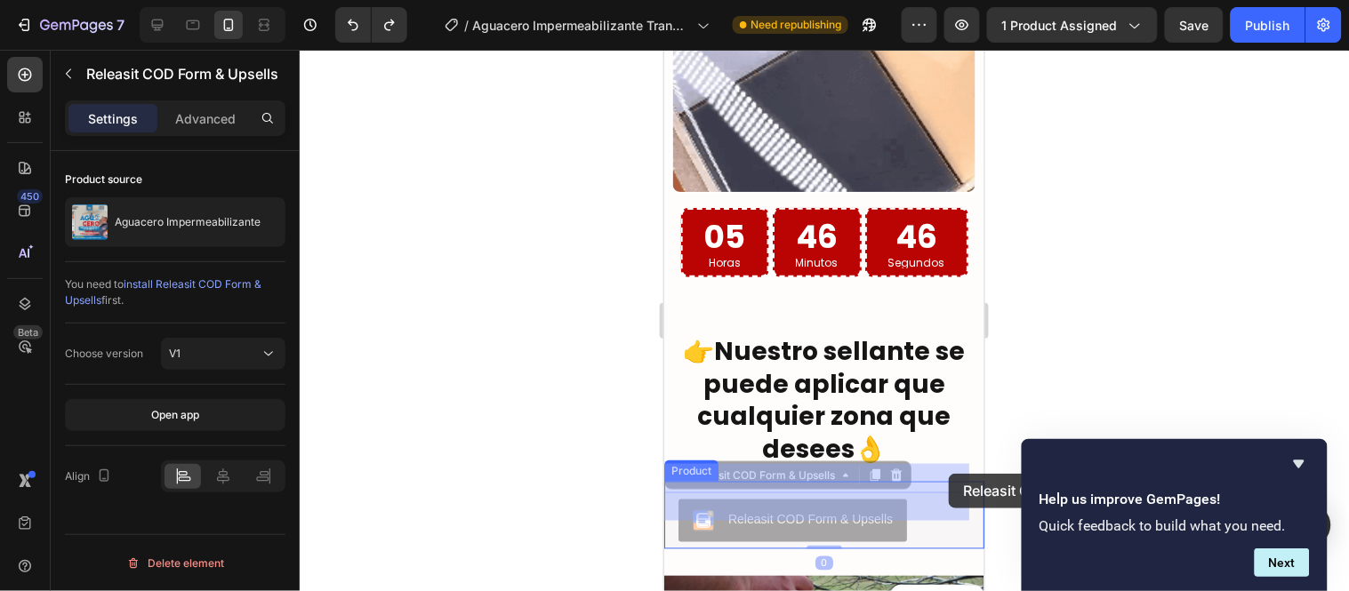
drag, startPoint x: 949, startPoint y: 494, endPoint x: 948, endPoint y: 473, distance: 20.5
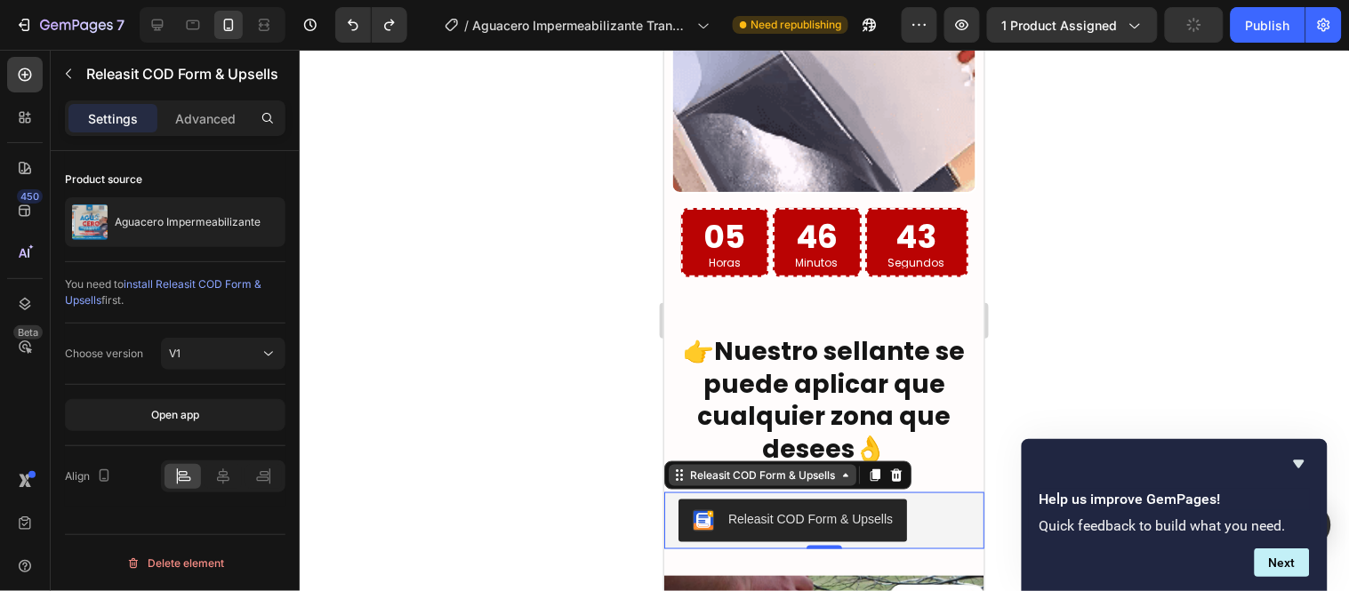
click at [750, 467] on div "Releasit COD Form & Upsells" at bounding box center [762, 475] width 152 height 16
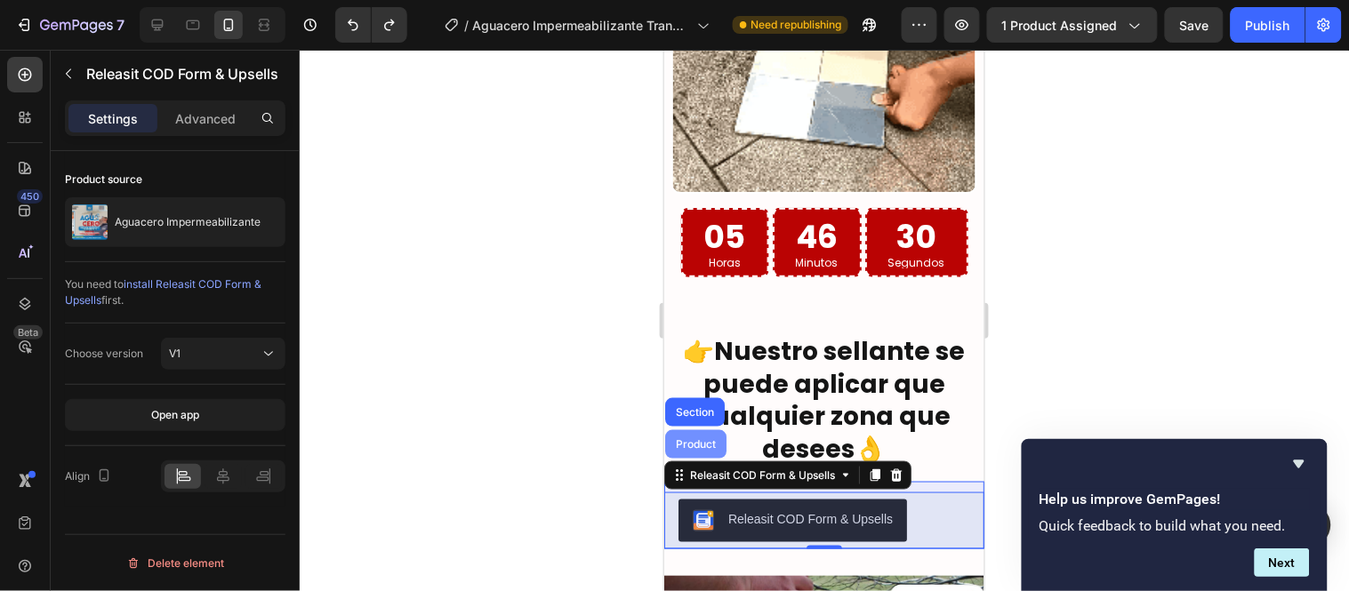
click at [702, 438] on div "Product" at bounding box center [694, 443] width 47 height 11
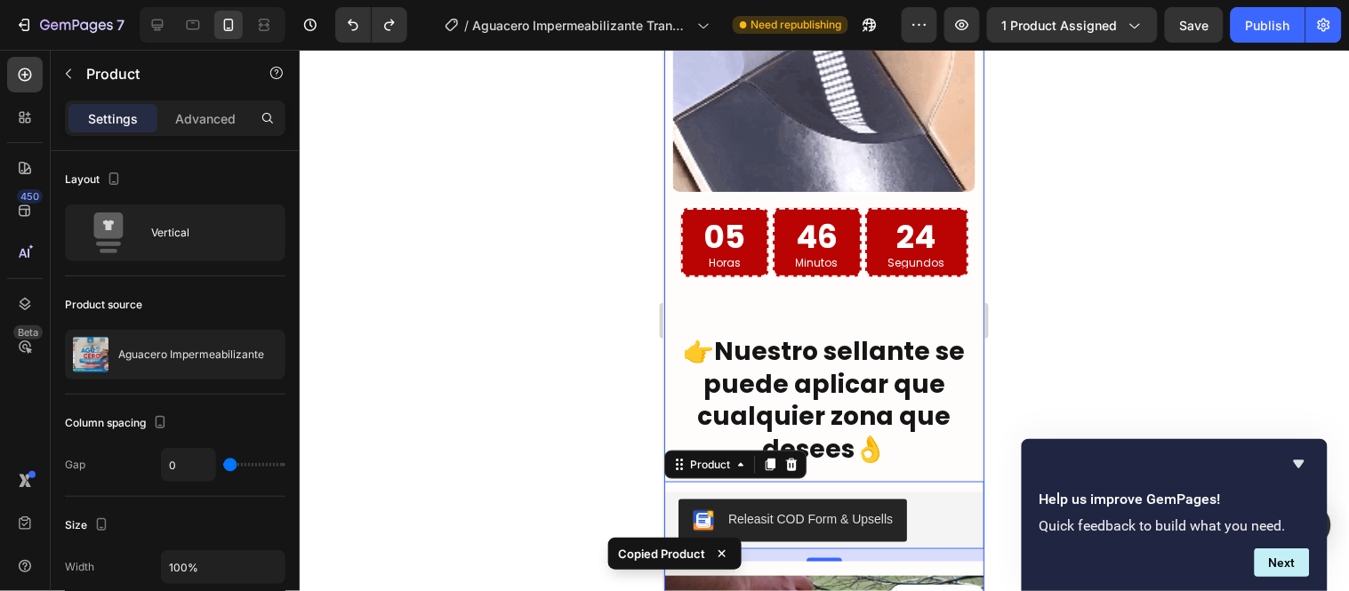
click at [821, 290] on div "Image Aguacero impermeabilizante transparente está formulado con tecnología de …" at bounding box center [823, 296] width 320 height 2582
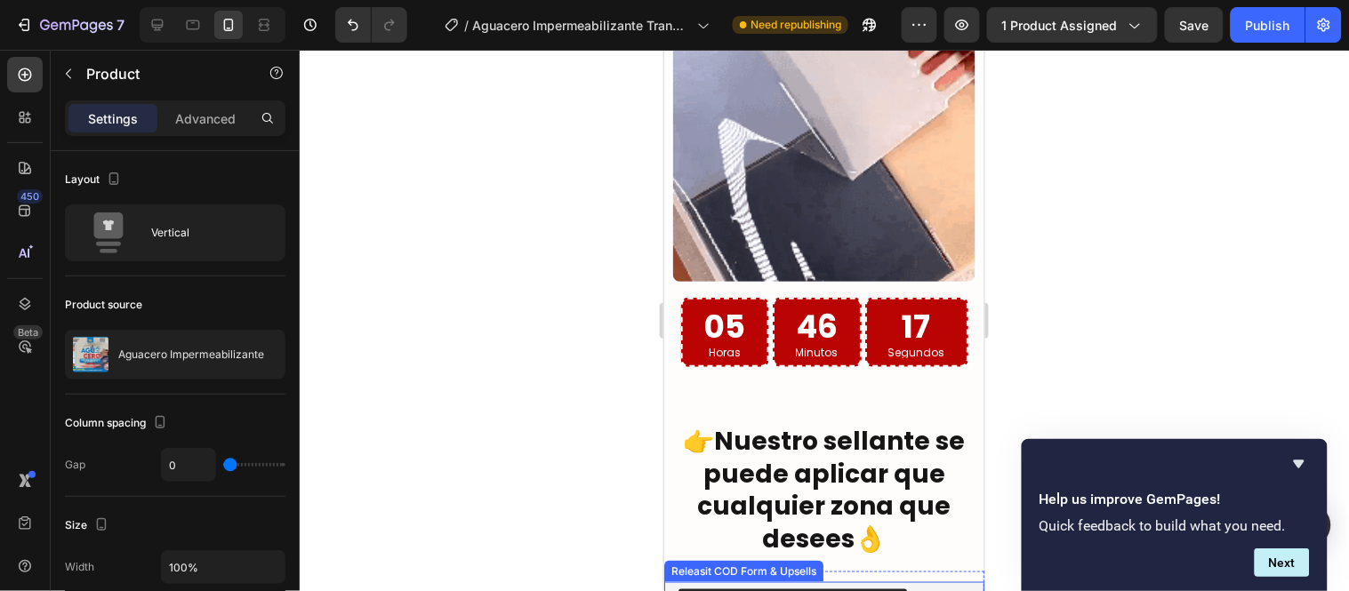
scroll to position [3837, 0]
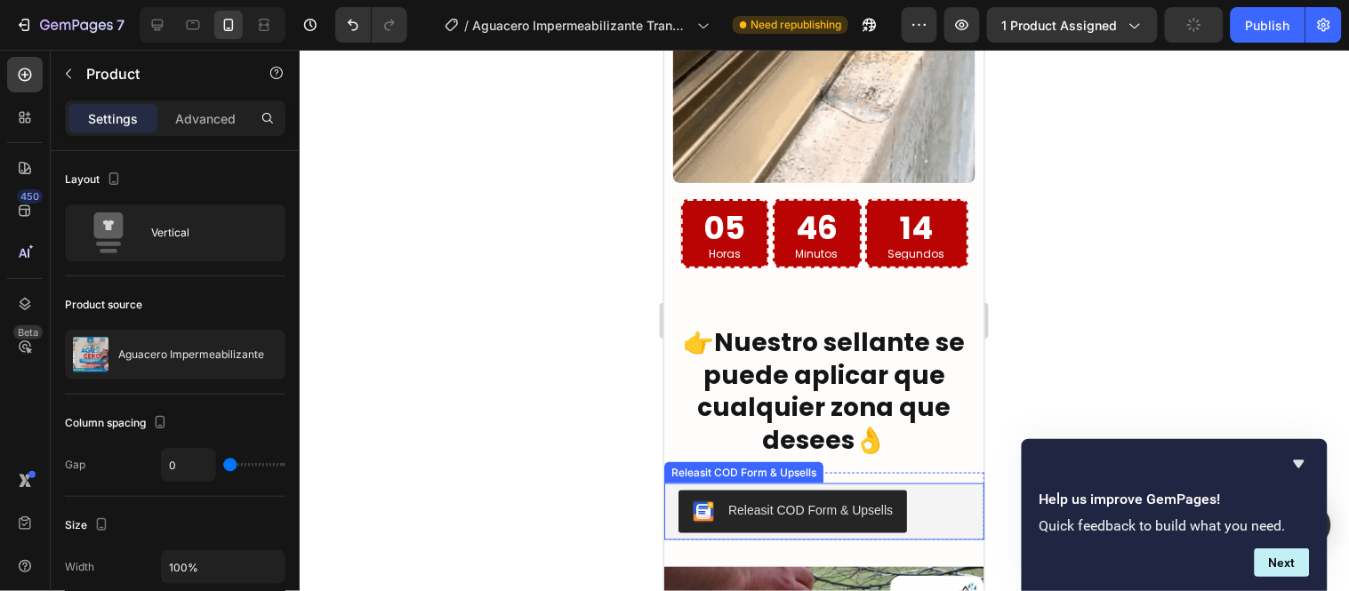
click at [738, 464] on div "Releasit COD Form & Upsells" at bounding box center [743, 472] width 152 height 16
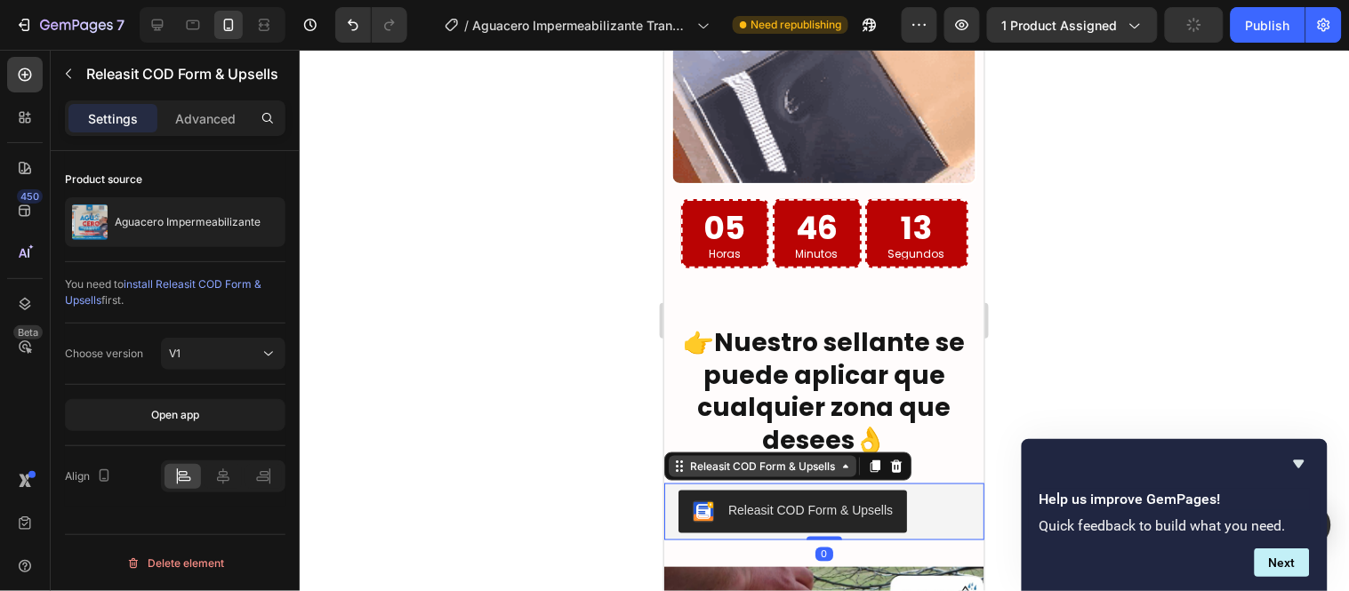
click at [745, 458] on div "Releasit COD Form & Upsells" at bounding box center [762, 466] width 152 height 16
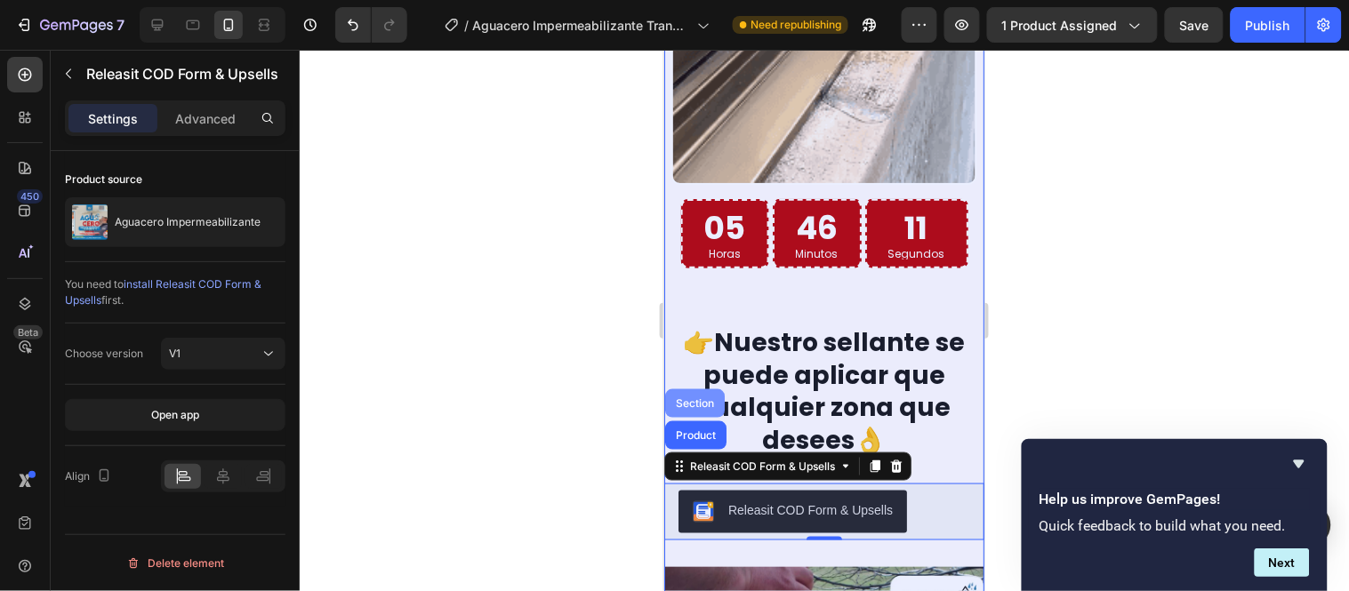
click at [692, 389] on div "Section" at bounding box center [694, 403] width 60 height 28
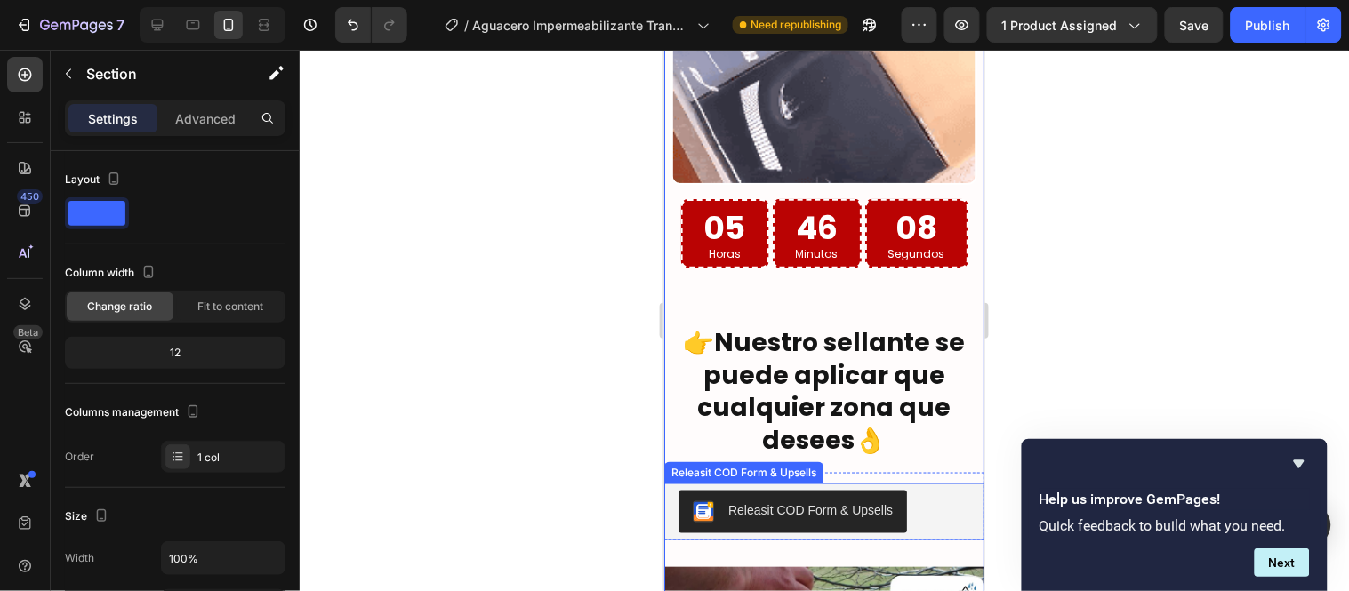
click at [938, 490] on div "Releasit COD Form & Upsells" at bounding box center [824, 511] width 292 height 43
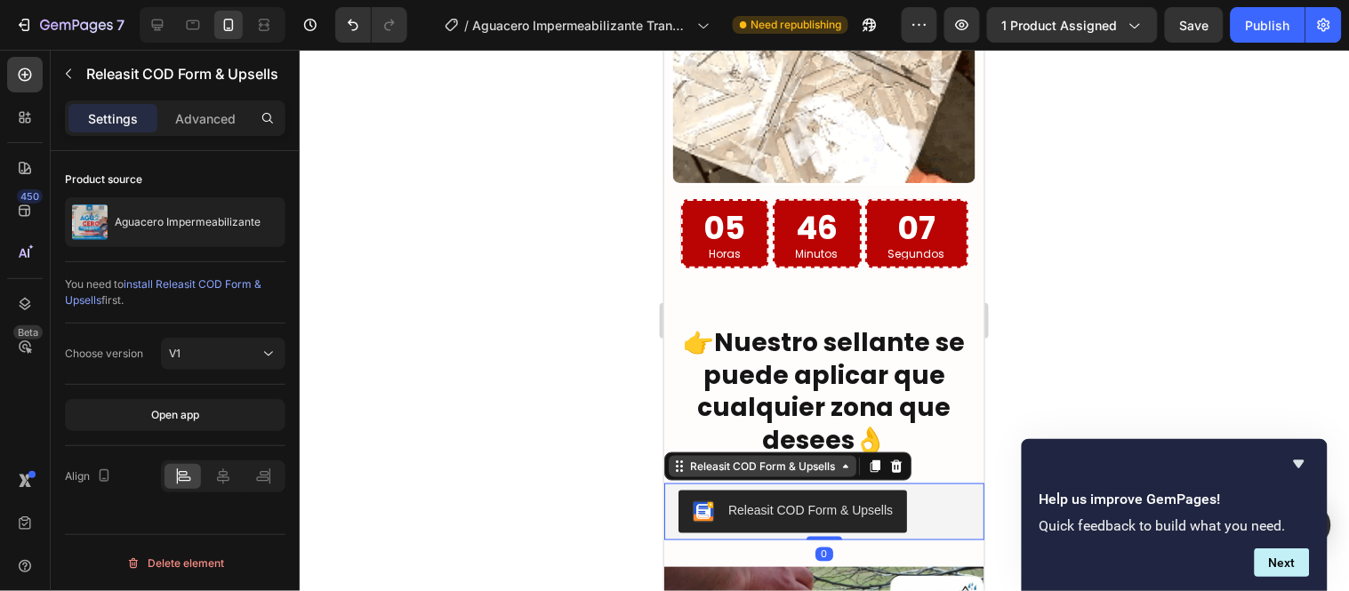
click at [786, 458] on div "Releasit COD Form & Upsells" at bounding box center [762, 466] width 152 height 16
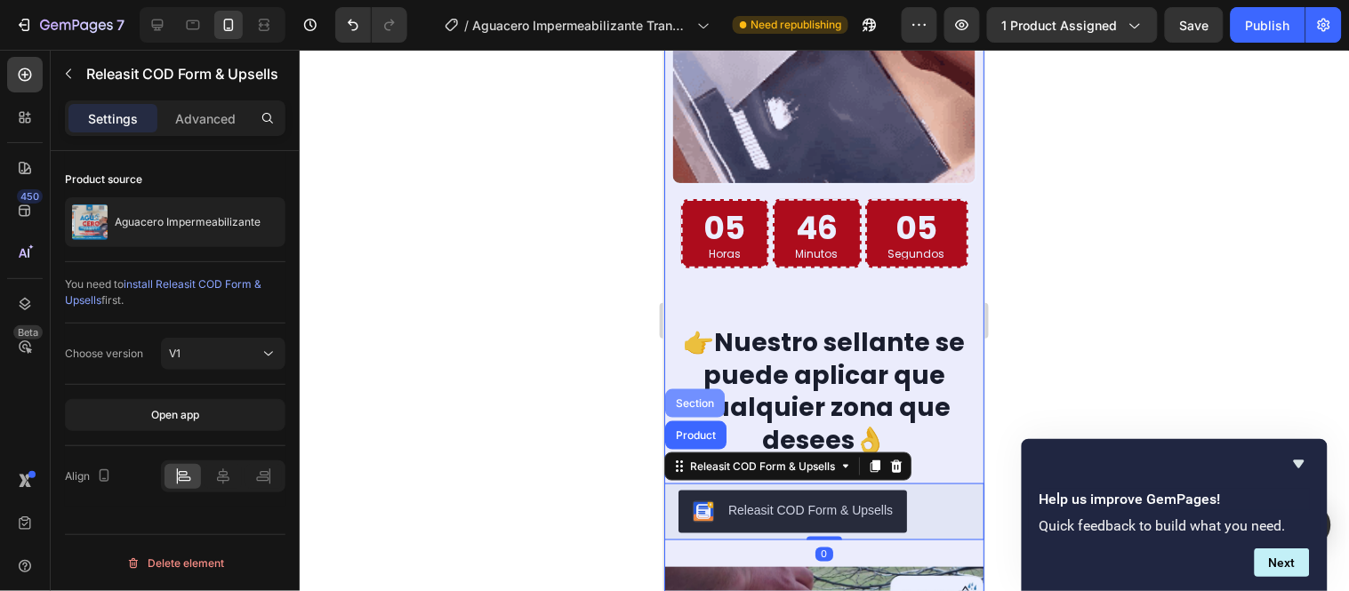
click at [688, 398] on div "Section" at bounding box center [693, 403] width 45 height 11
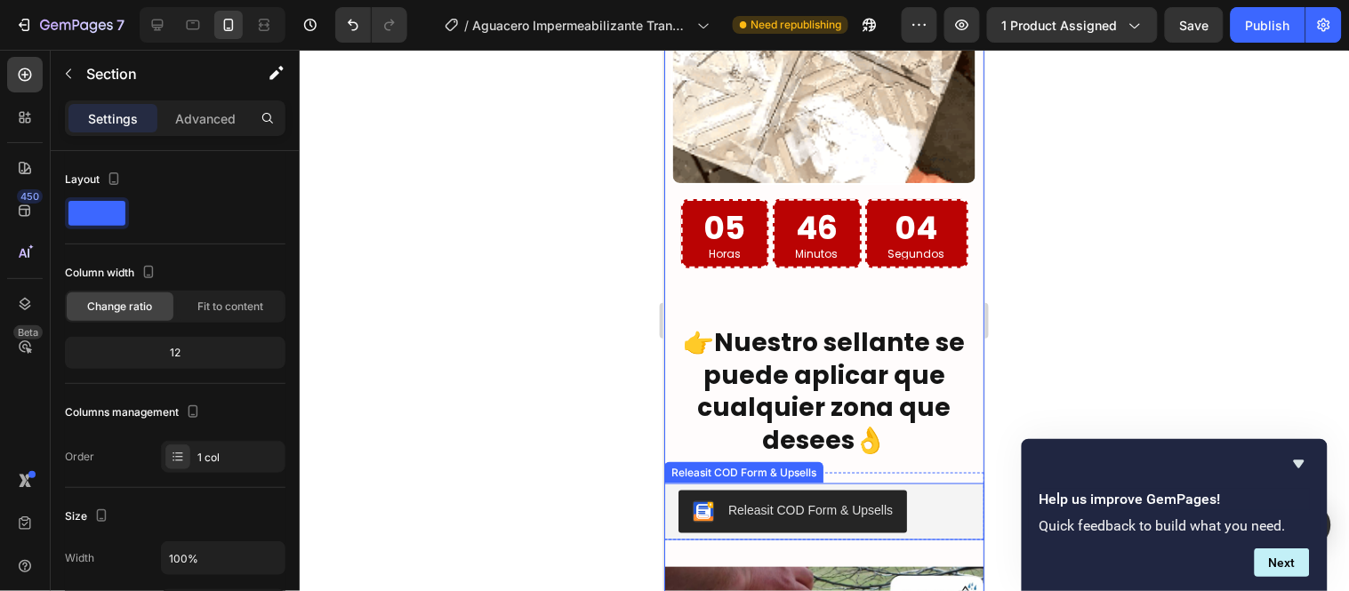
click at [916, 490] on div "Releasit COD Form & Upsells" at bounding box center [824, 511] width 292 height 43
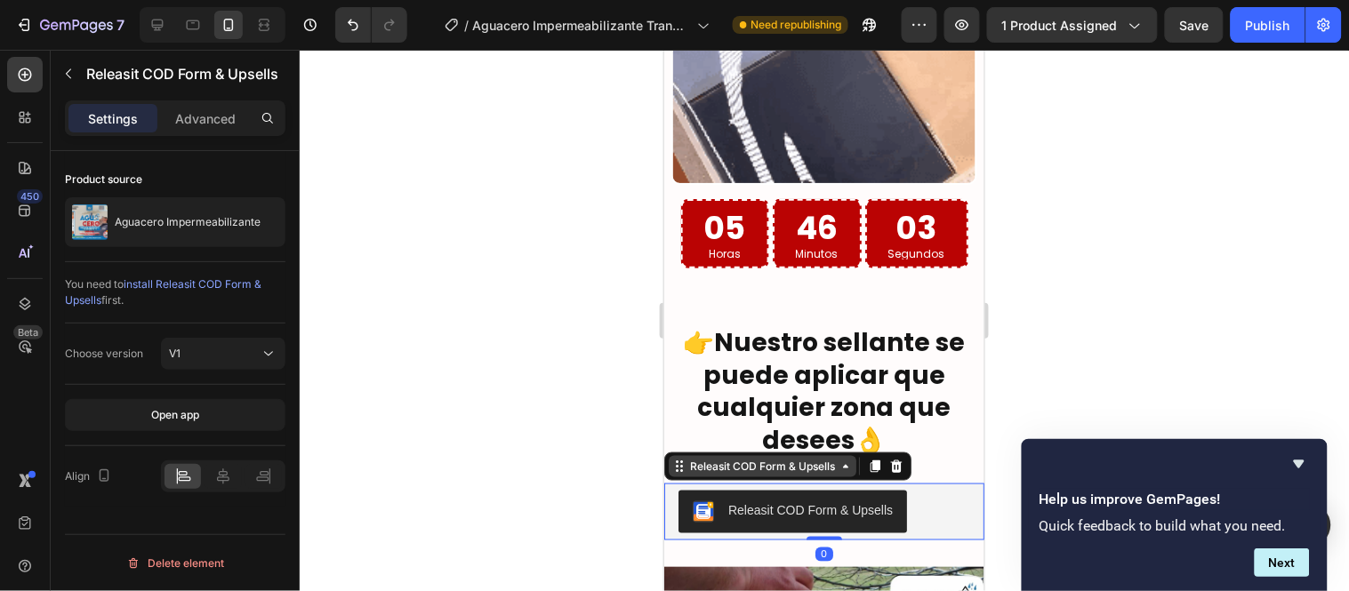
click at [732, 458] on div "Releasit COD Form & Upsells" at bounding box center [762, 466] width 152 height 16
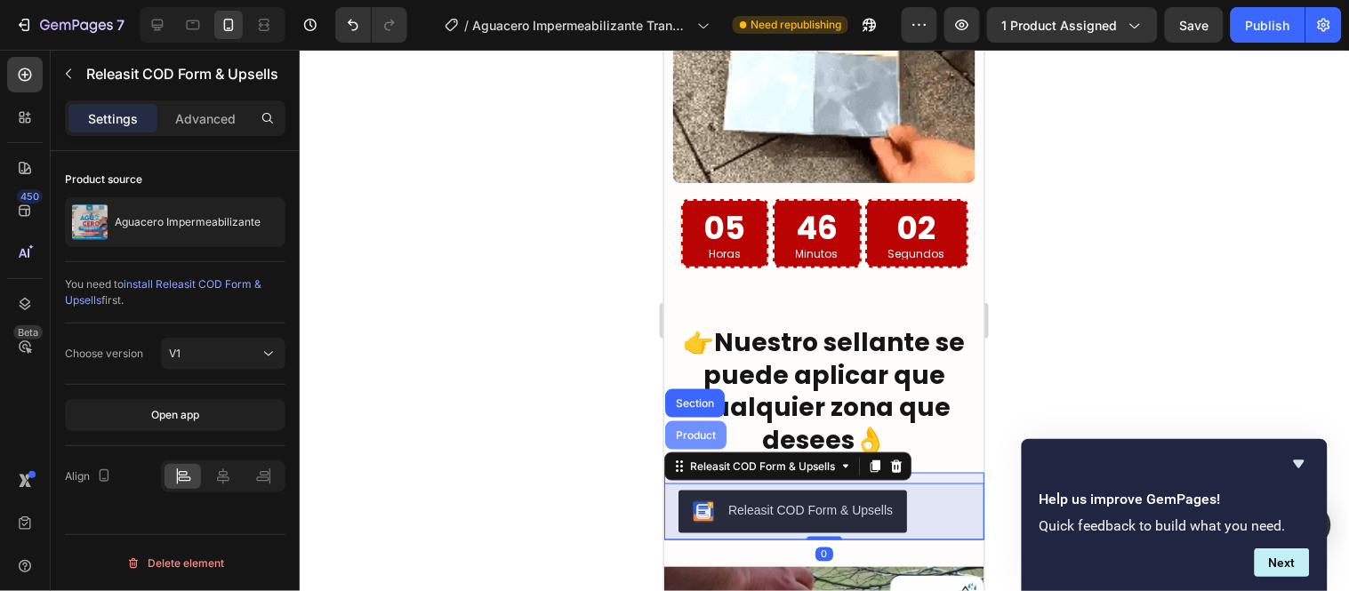
click at [711, 421] on div "Product" at bounding box center [694, 435] width 61 height 28
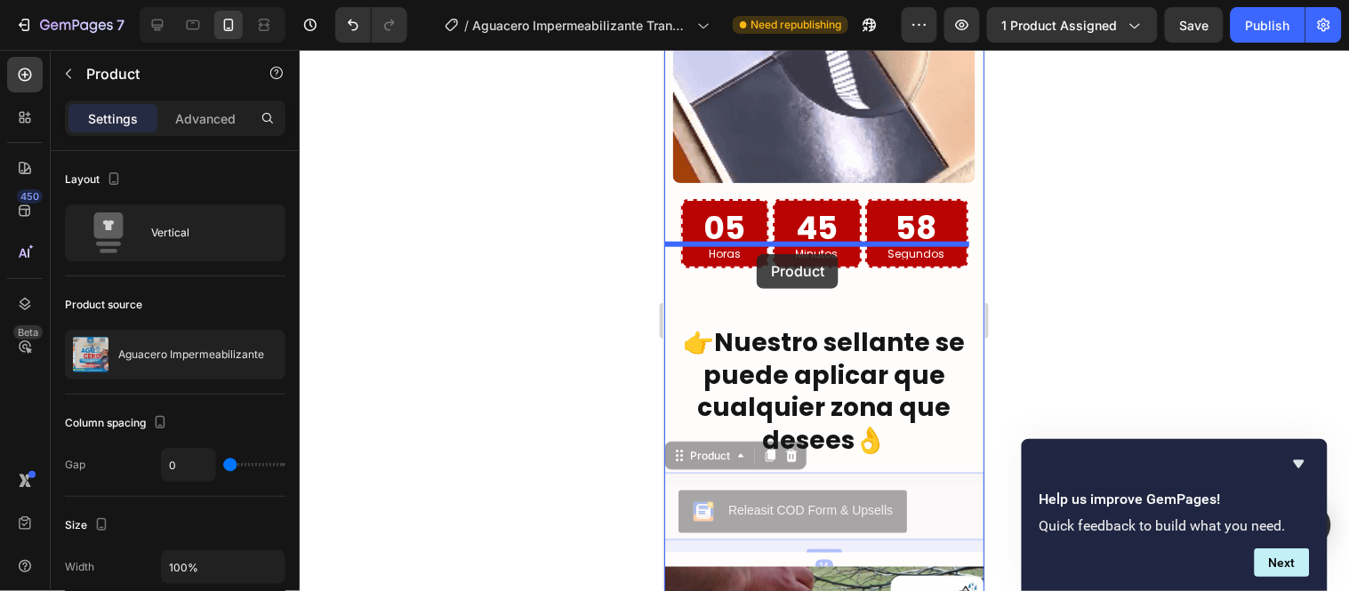
drag, startPoint x: 720, startPoint y: 426, endPoint x: 756, endPoint y: 253, distance: 176.2
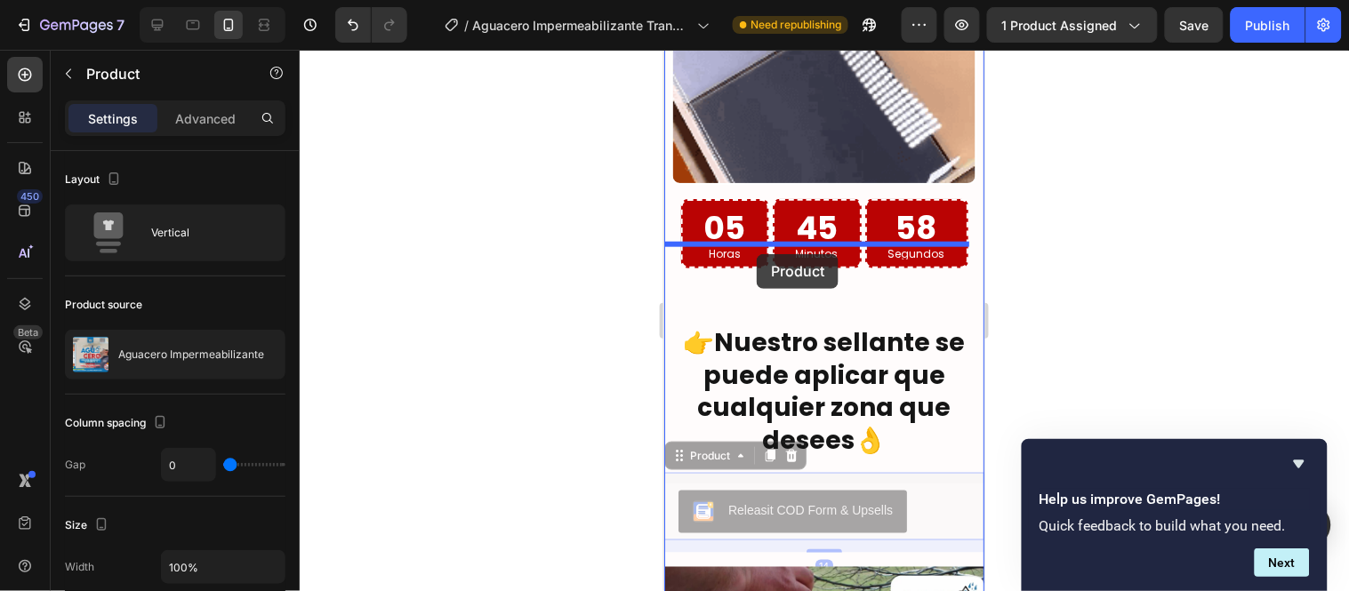
click at [756, 253] on div "Galaxy S8+ ( 360 px) iPhone 13 Mini iPhone 13 Pro iPhone 11 Pro Max iPhone 15 P…" at bounding box center [823, 83] width 320 height 7743
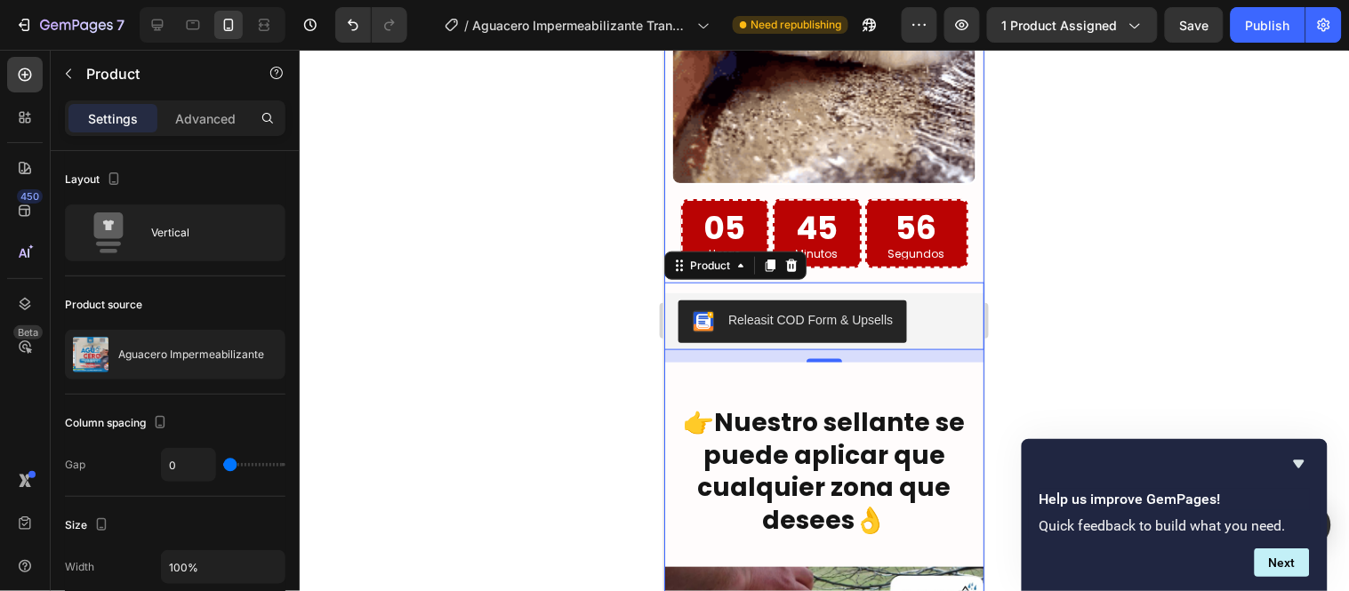
click at [931, 341] on div "Image Aguacero impermeabilizante transparente está formulado con tecnología de …" at bounding box center [823, 327] width 320 height 2663
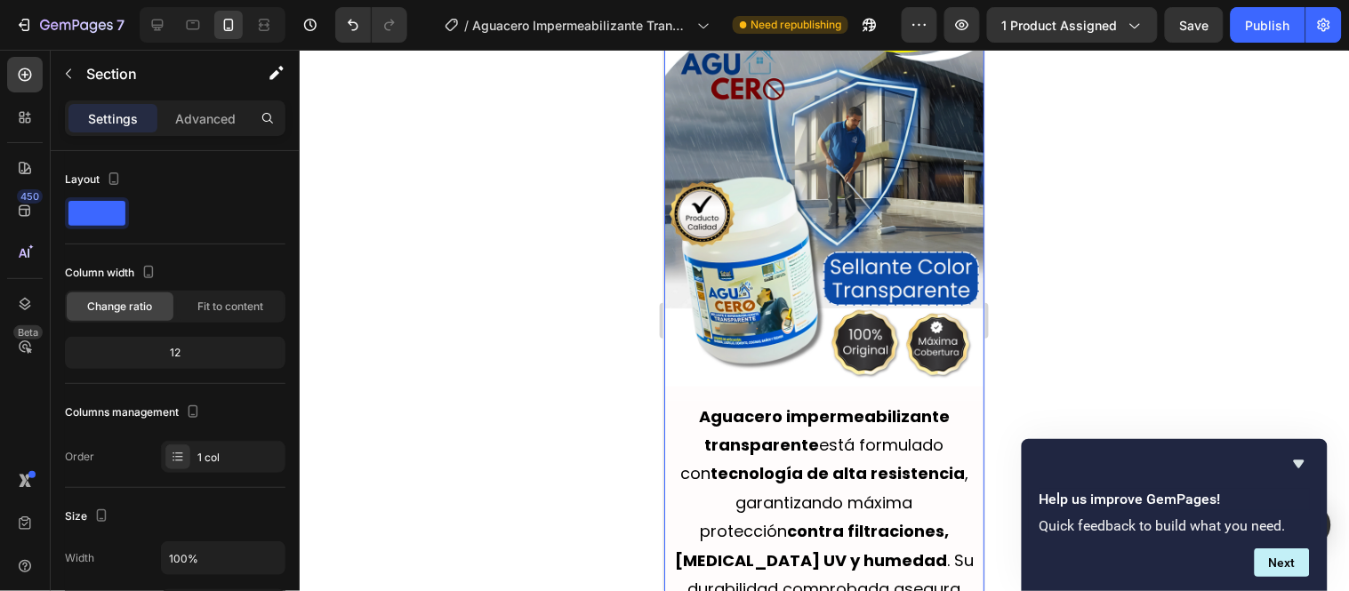
scroll to position [2751, 0]
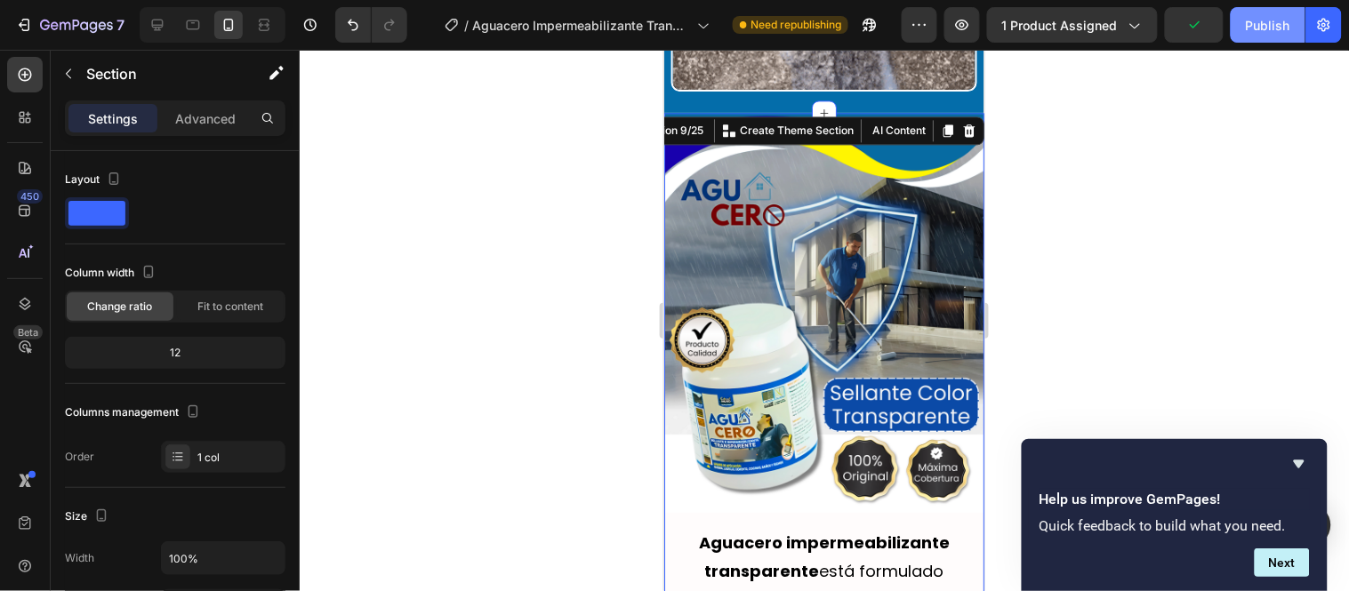
click at [1257, 36] on button "Publish" at bounding box center [1268, 25] width 75 height 36
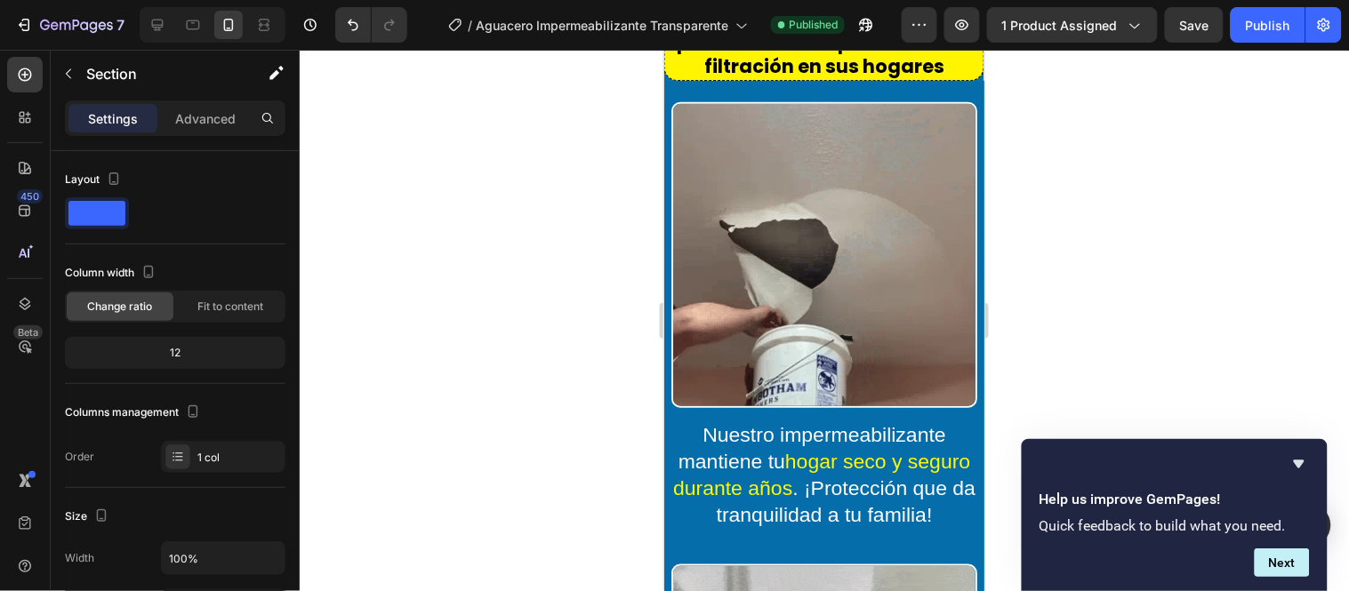
scroll to position [1960, 0]
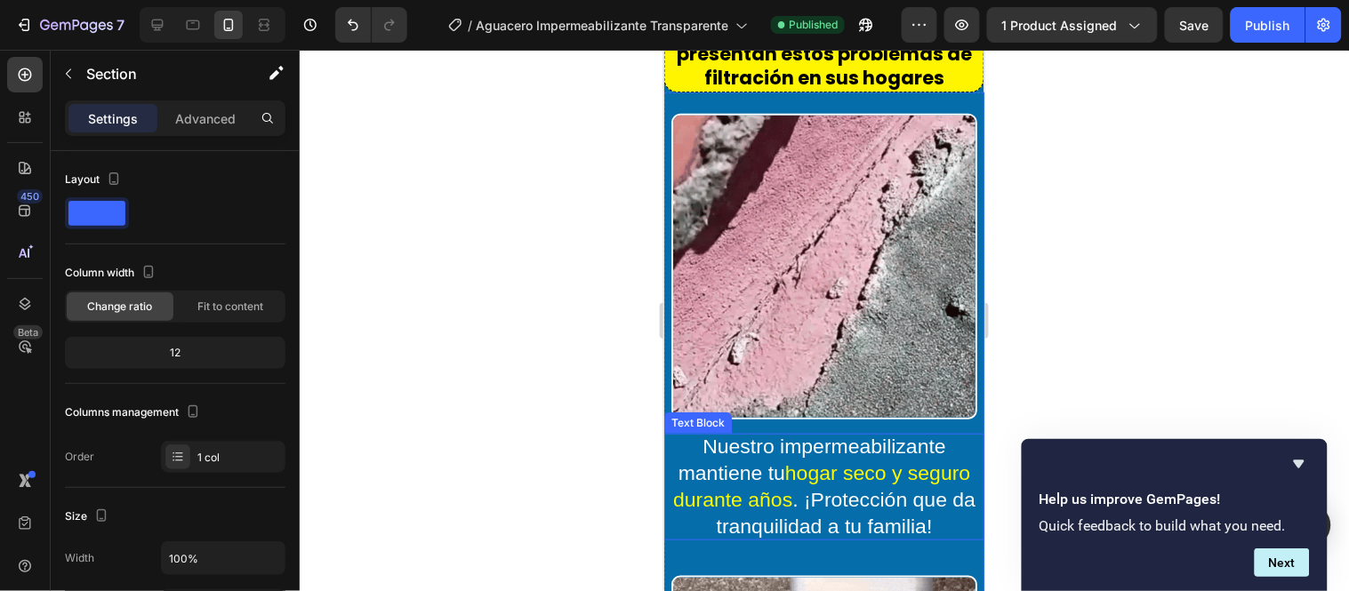
click at [715, 433] on p "Nuestro impermeabilizante mantiene tu hogar seco y seguro durante años . ¡Prote…" at bounding box center [823, 486] width 320 height 107
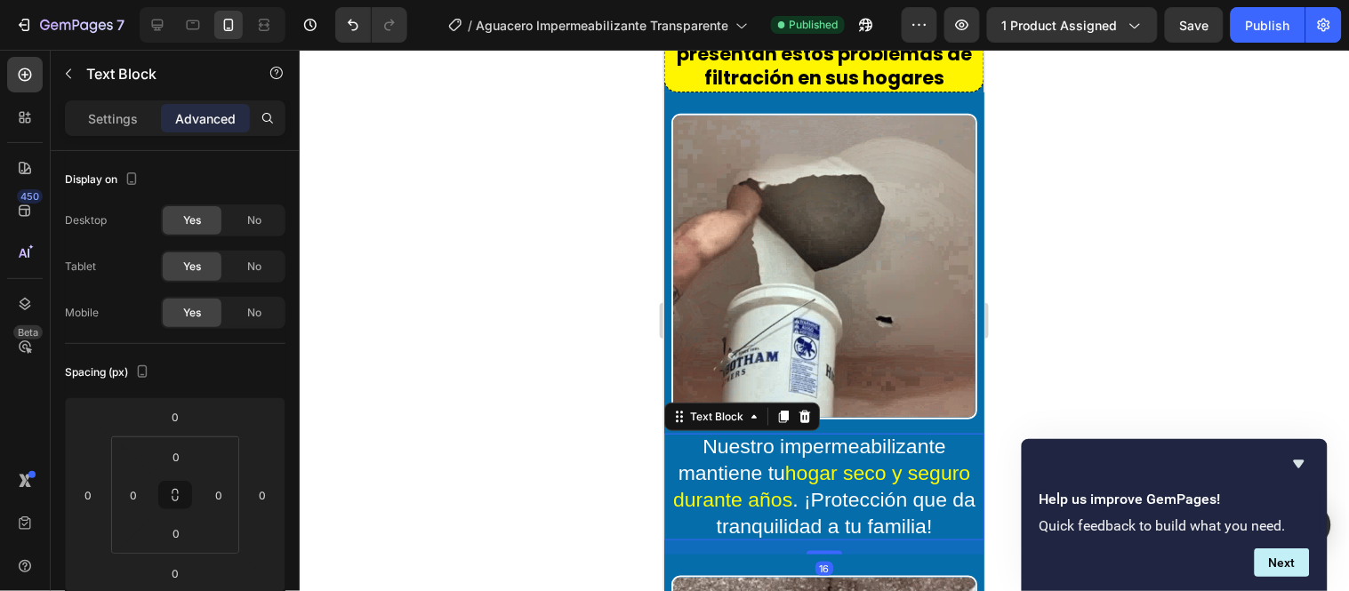
click at [710, 433] on p "Nuestro impermeabilizante mantiene tu hogar seco y seguro durante años . ¡Prote…" at bounding box center [823, 486] width 320 height 107
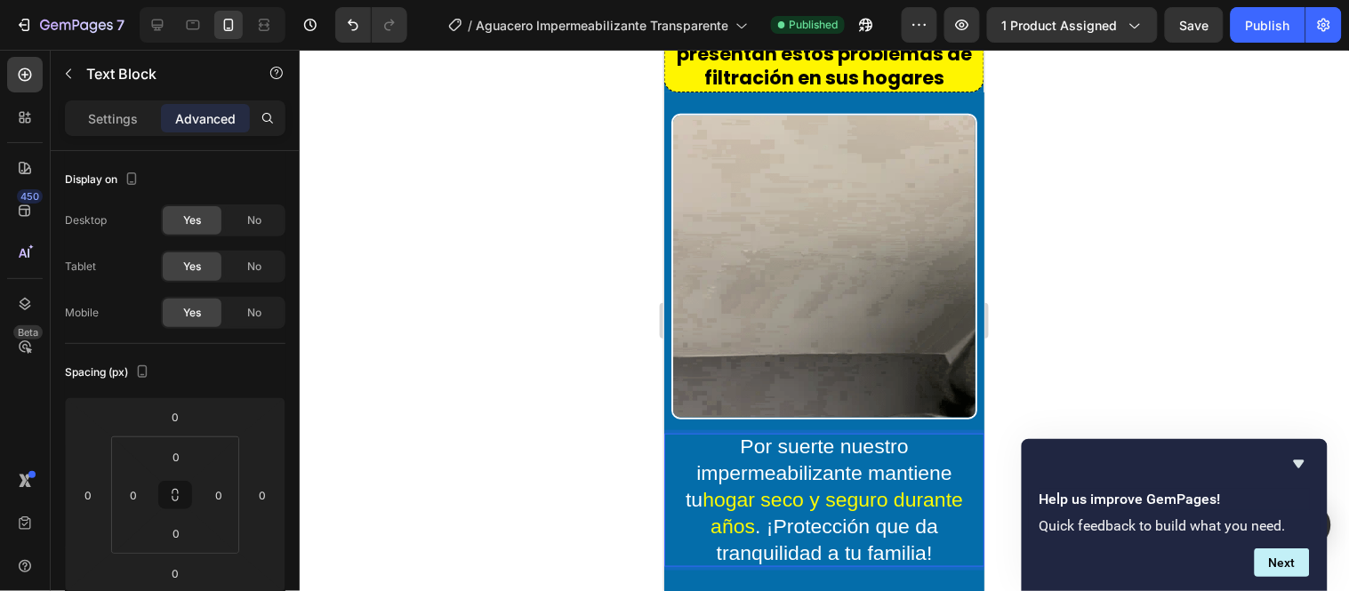
click at [818, 438] on p "Por suerte nuestro impermeabilizante mantiene tu hogar seco y seguro durante añ…" at bounding box center [823, 499] width 320 height 133
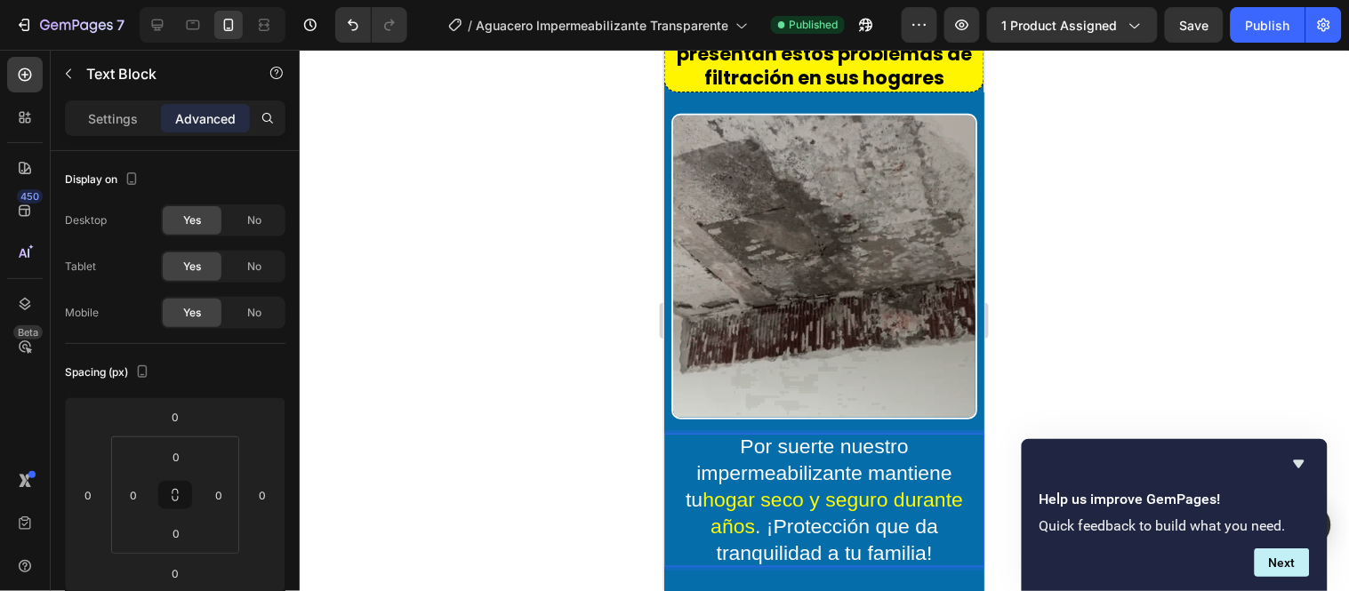
click at [663, 49] on lt-span "suerte ," at bounding box center [663, 49] width 0 height 0
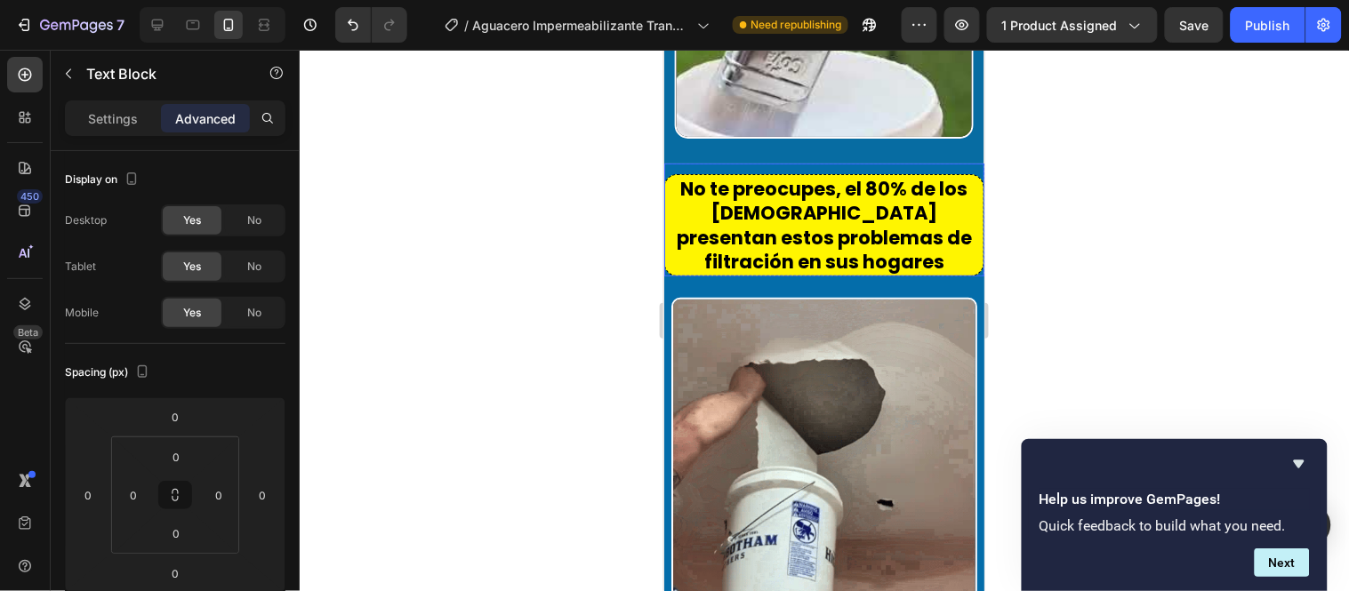
scroll to position [1763, 0]
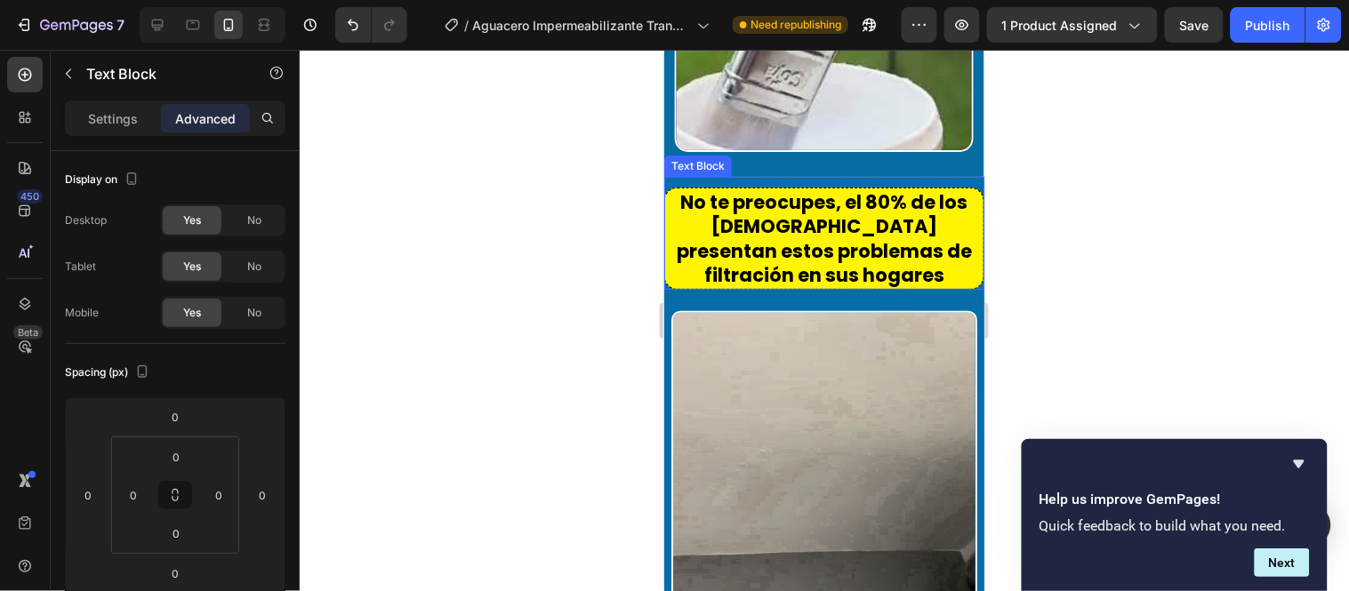
click at [933, 280] on p "No te preocupes, el 80% de los colombianos presentan estos problemas de filtrac…" at bounding box center [823, 237] width 315 height 97
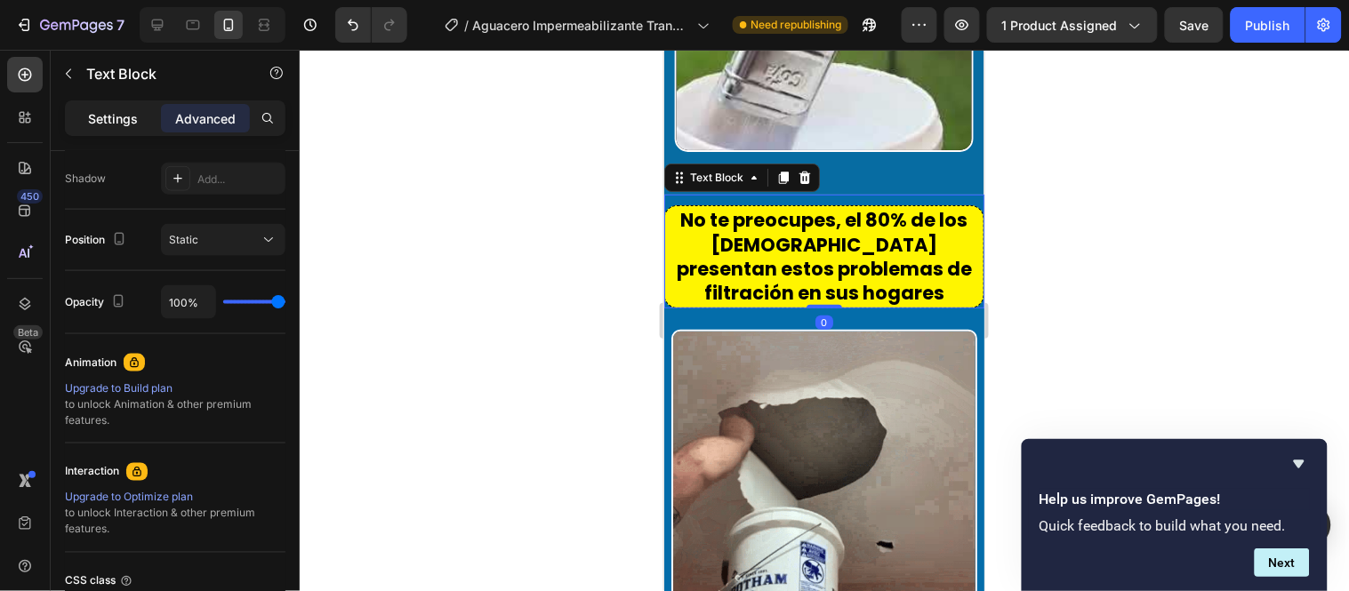
click at [95, 120] on p "Settings" at bounding box center [113, 118] width 50 height 19
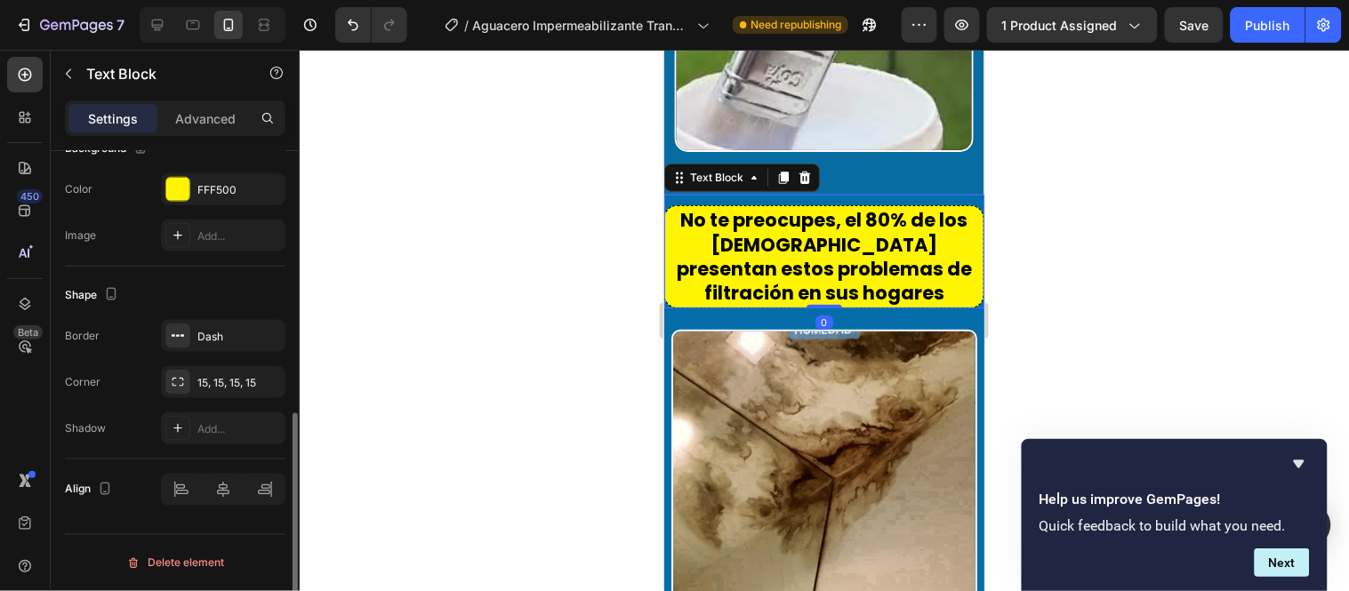
scroll to position [563, 0]
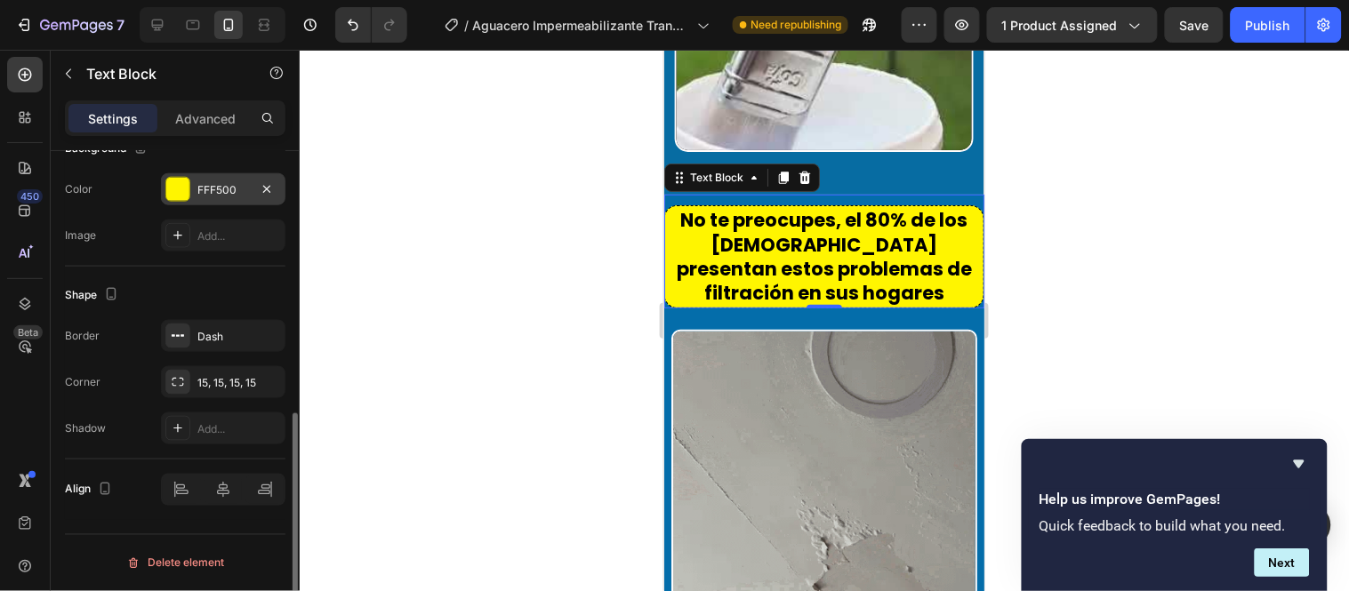
click at [187, 179] on div at bounding box center [177, 189] width 23 height 23
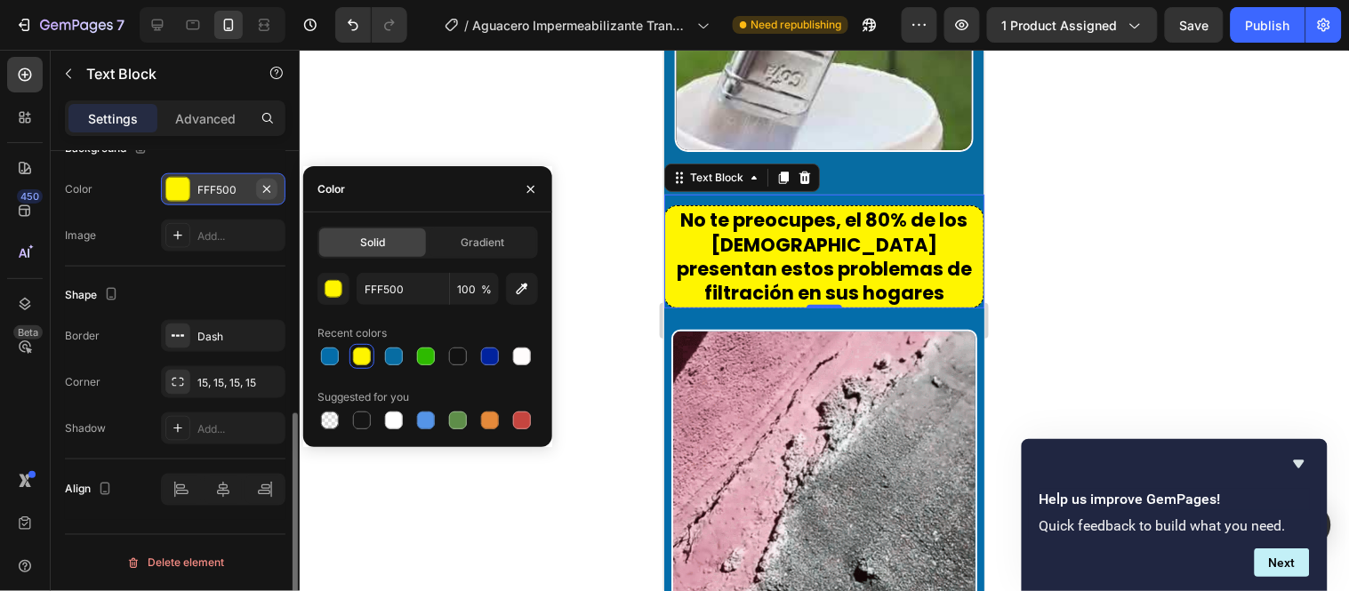
click at [264, 191] on icon "button" at bounding box center [267, 189] width 14 height 14
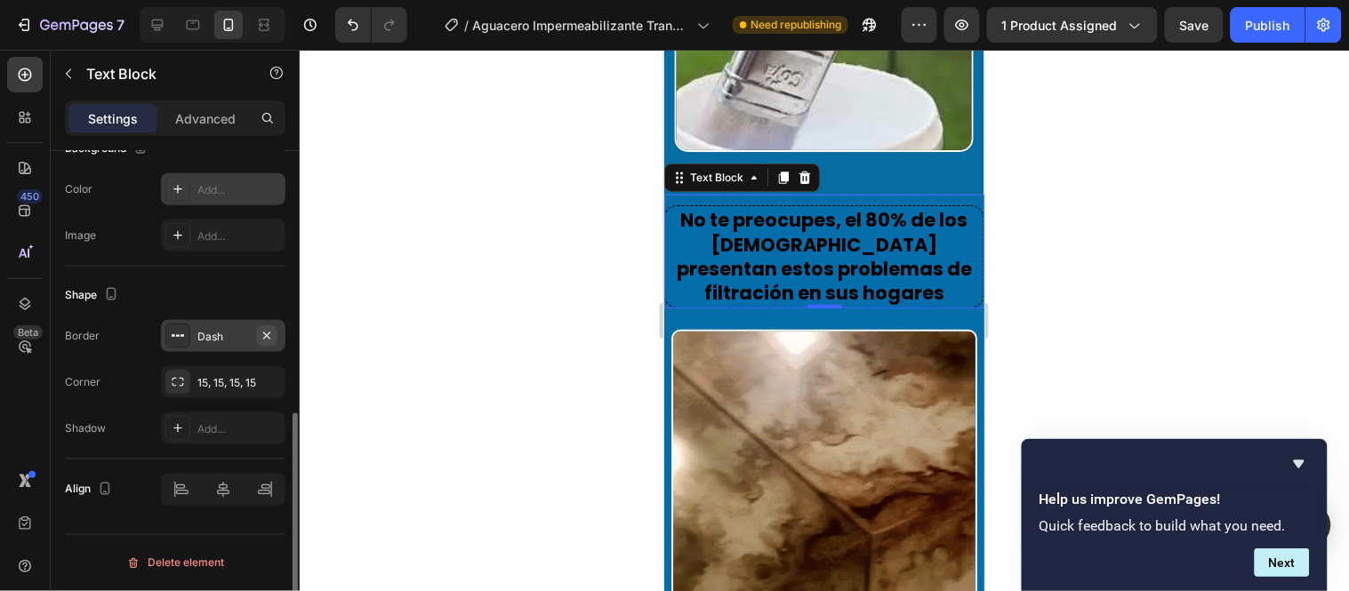
click at [261, 333] on icon "button" at bounding box center [267, 336] width 14 height 14
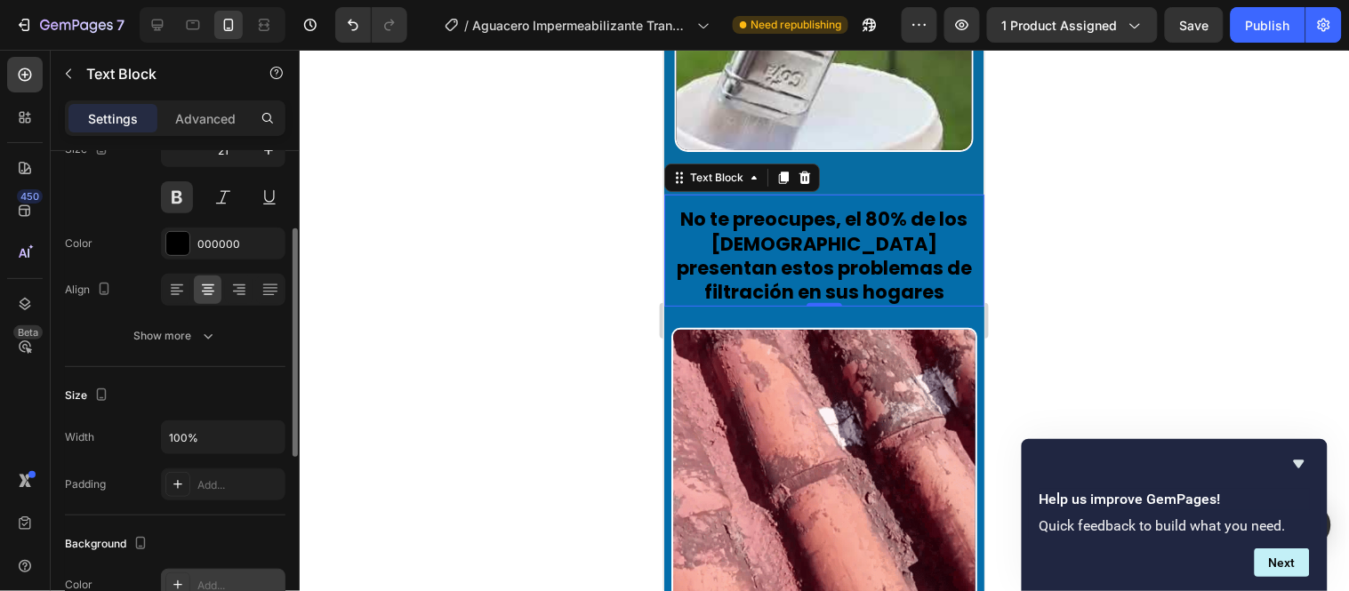
scroll to position [68, 0]
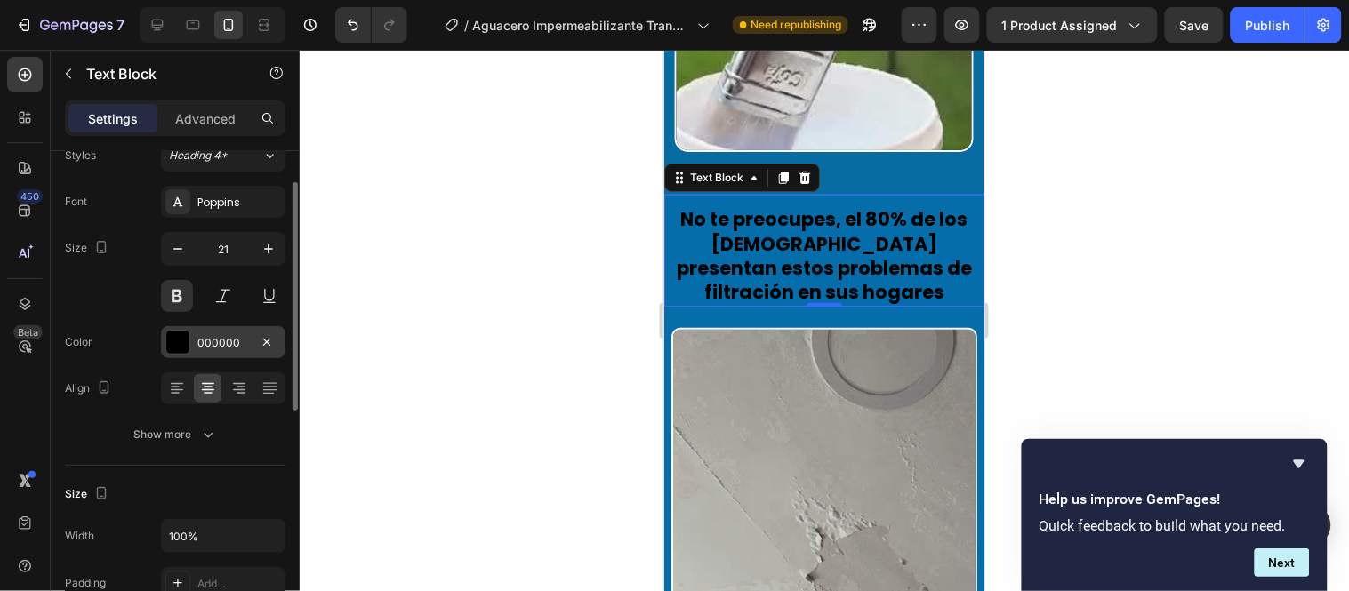
click at [188, 338] on div at bounding box center [177, 342] width 23 height 23
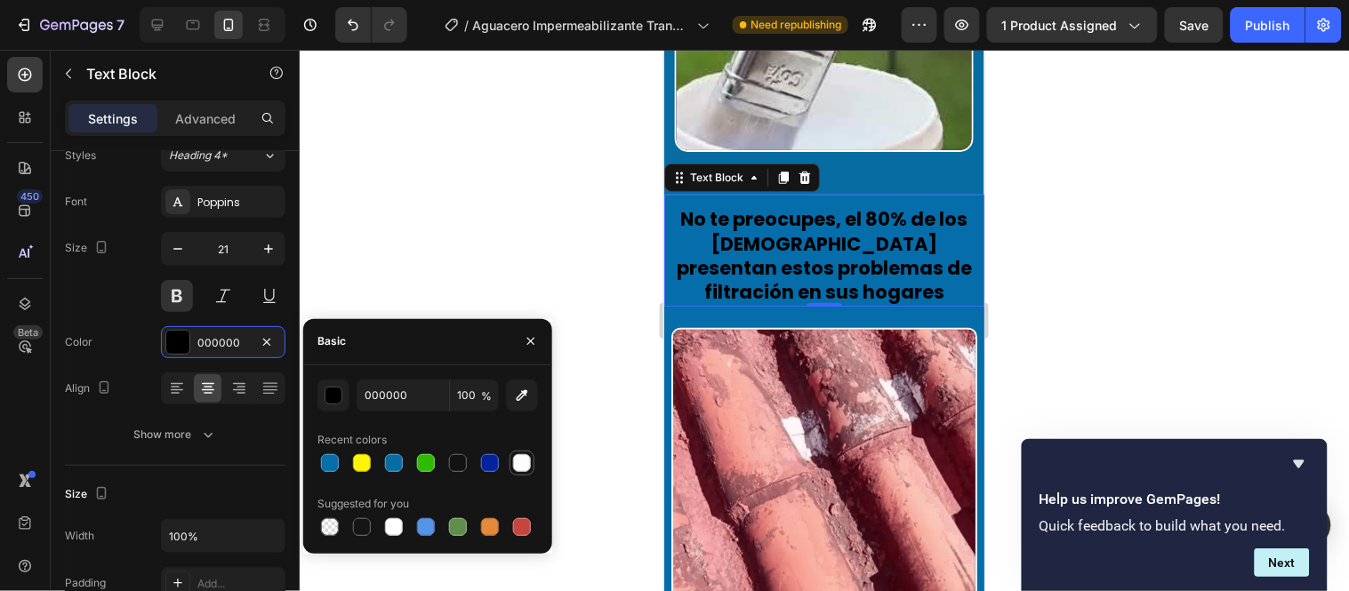
click at [526, 468] on div at bounding box center [522, 463] width 18 height 18
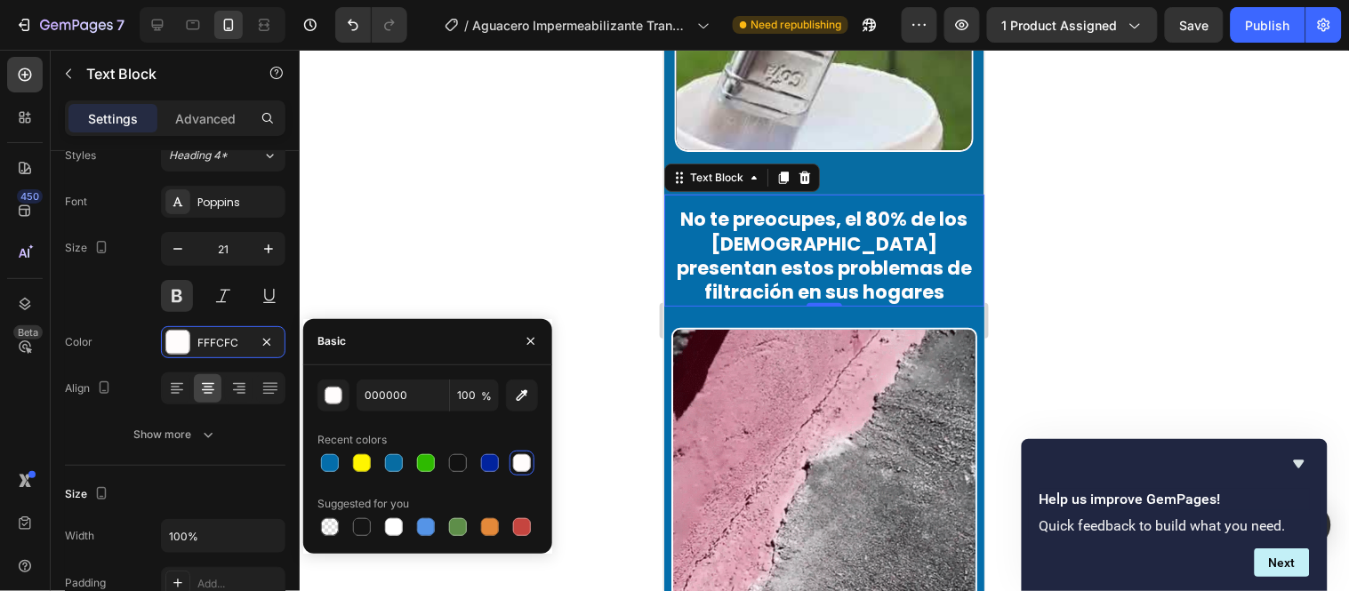
type input "FFFCFC"
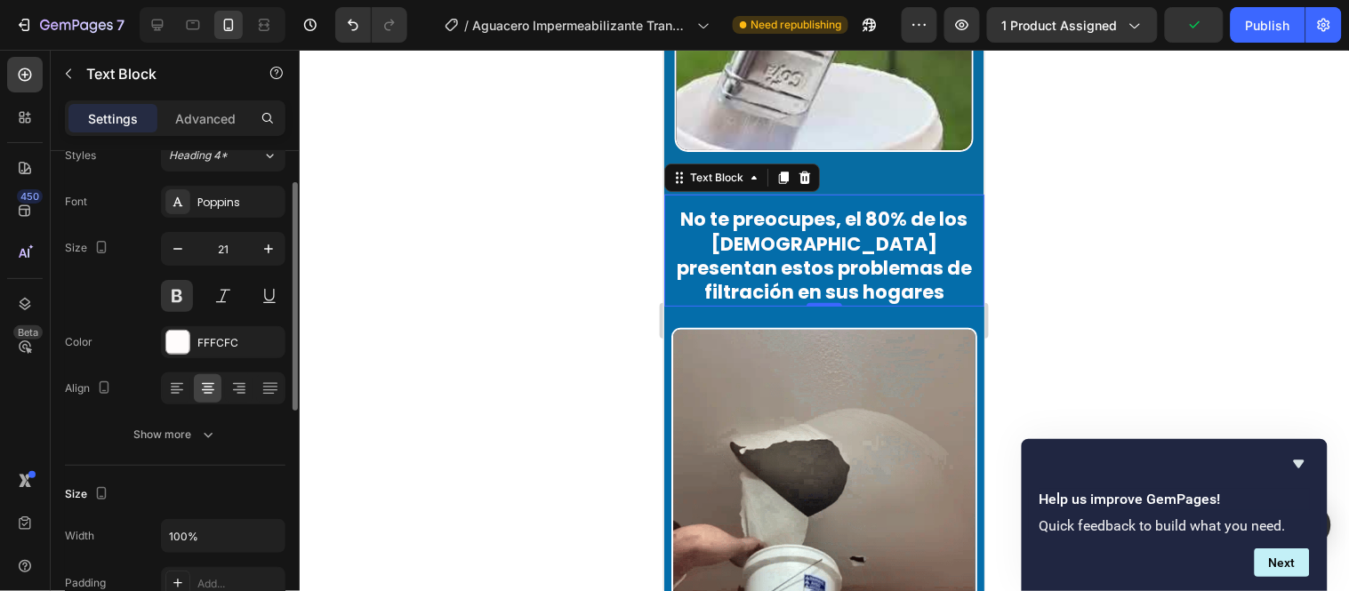
click at [131, 262] on div "Size 21" at bounding box center [175, 272] width 221 height 80
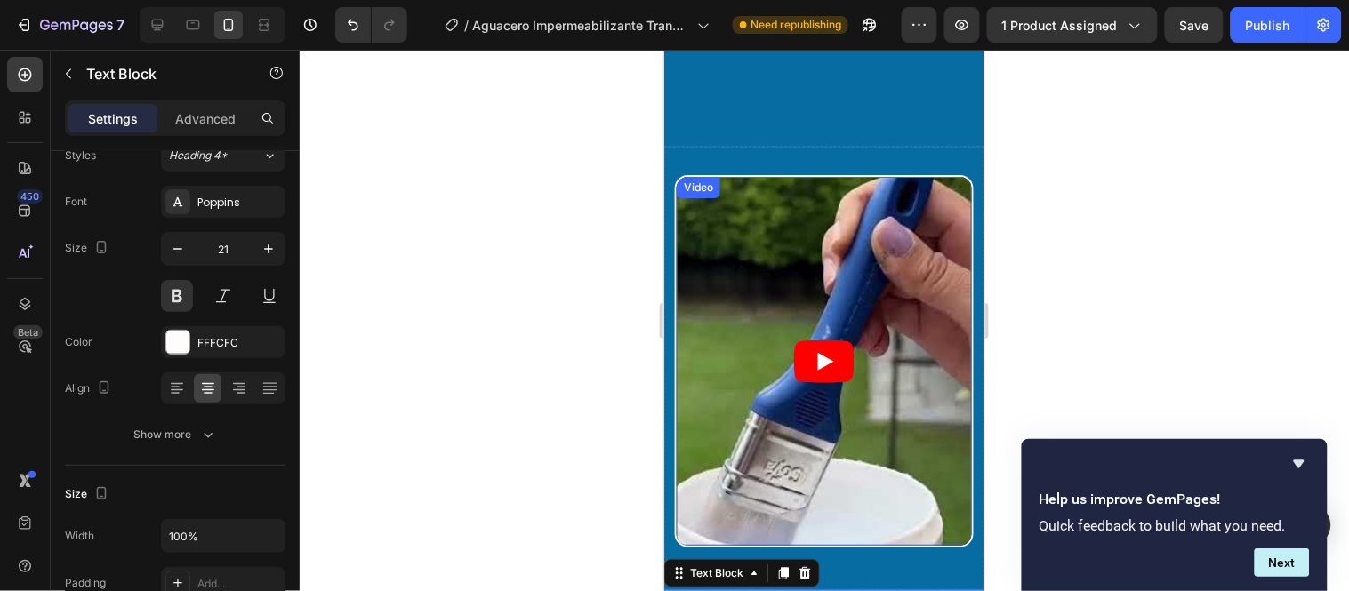
scroll to position [1565, 0]
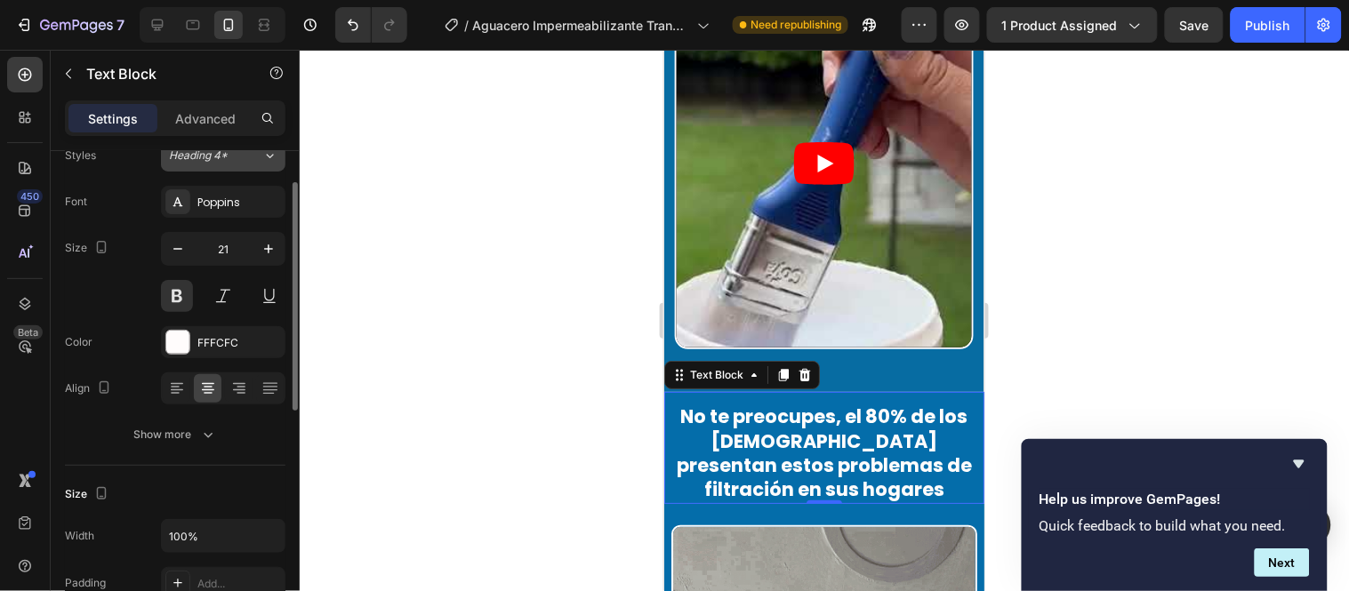
click at [217, 157] on span "Heading 4*" at bounding box center [198, 156] width 59 height 16
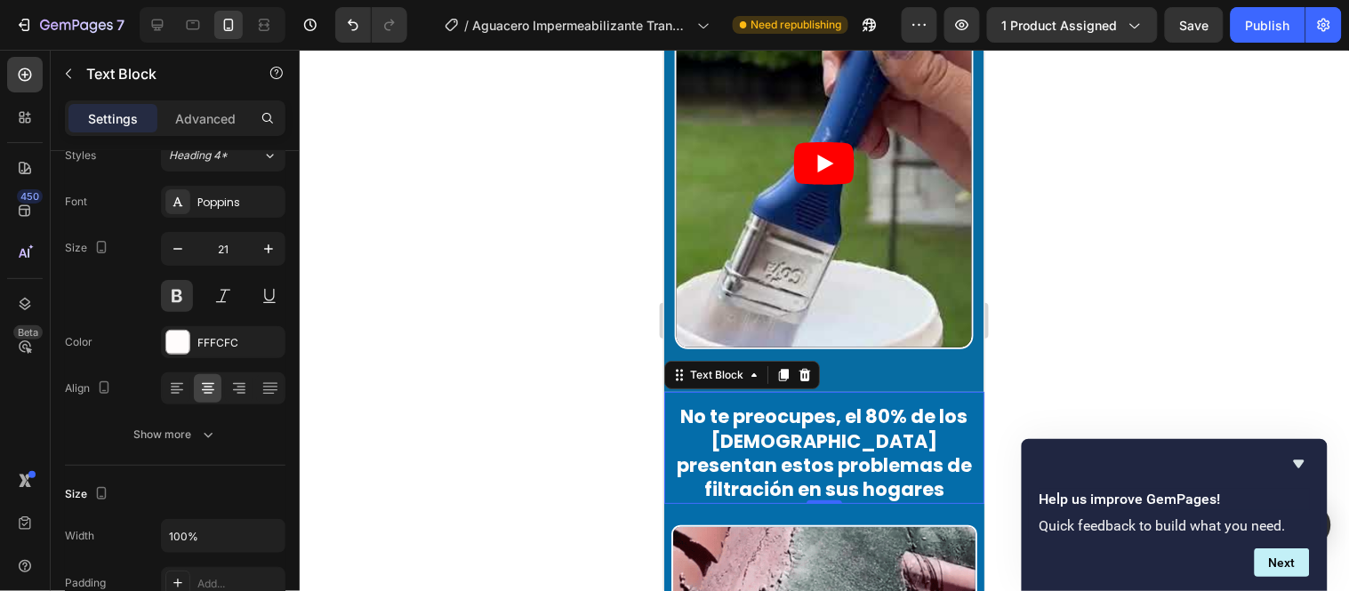
click at [500, 282] on div at bounding box center [824, 321] width 1049 height 542
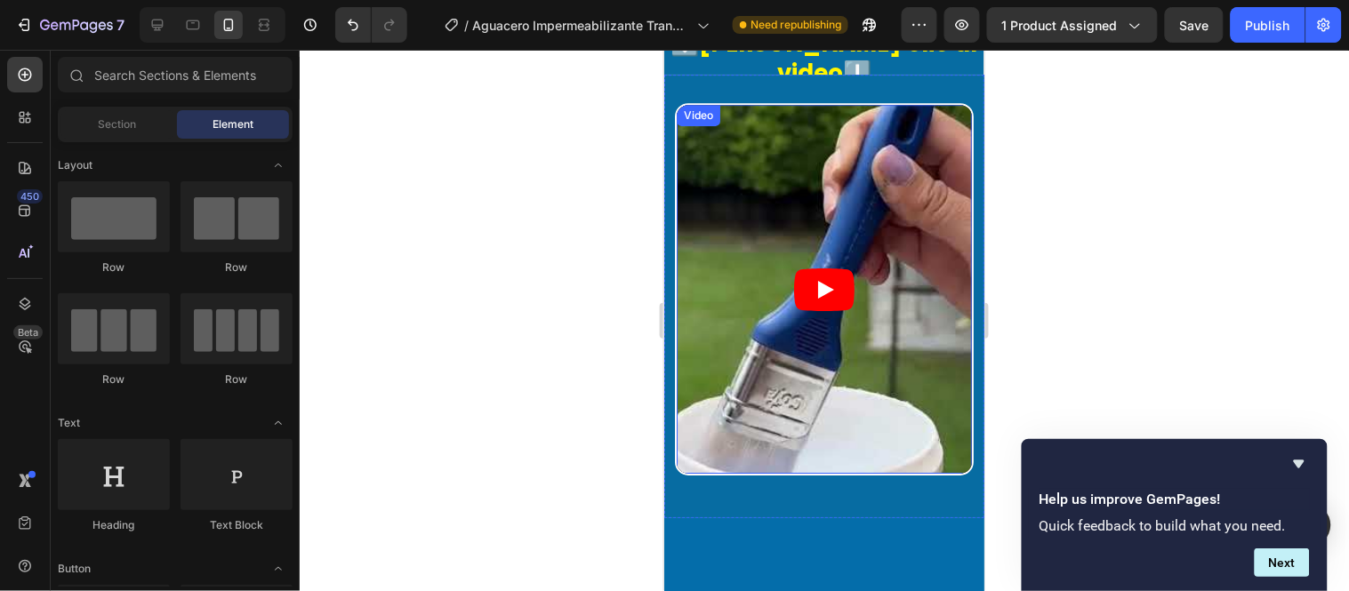
scroll to position [1268, 0]
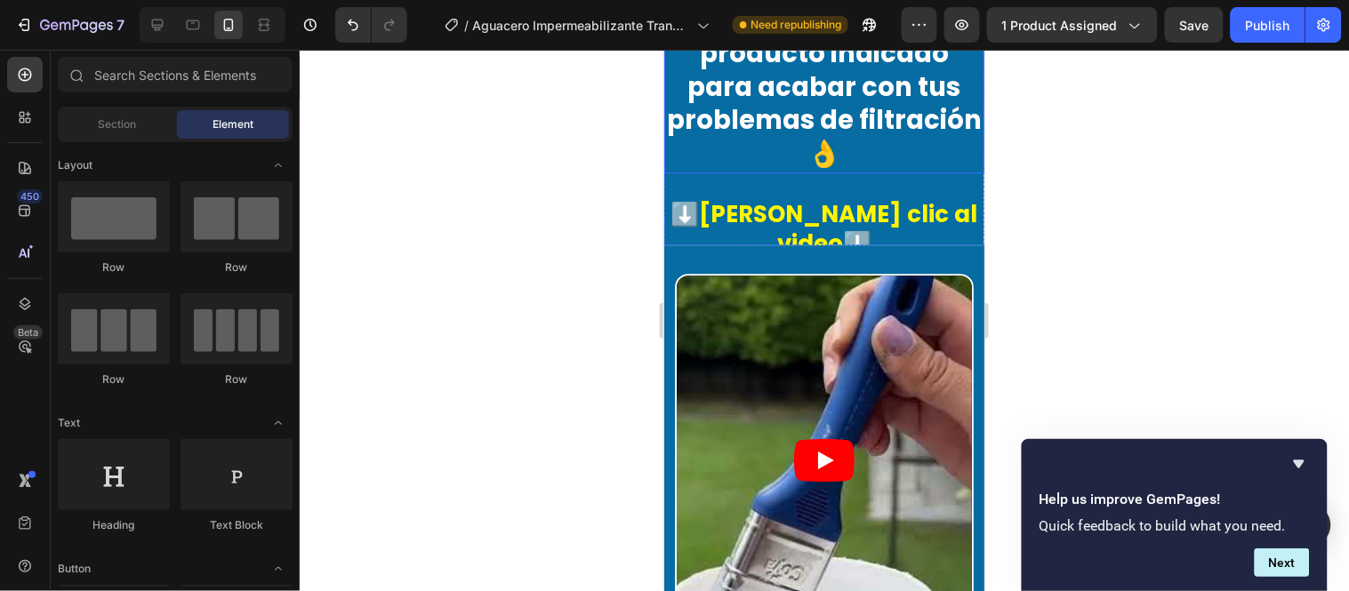
click at [824, 140] on p "AGUACERO es el producto indicado para acabar con tus problemas de filtración👌" at bounding box center [823, 87] width 317 height 168
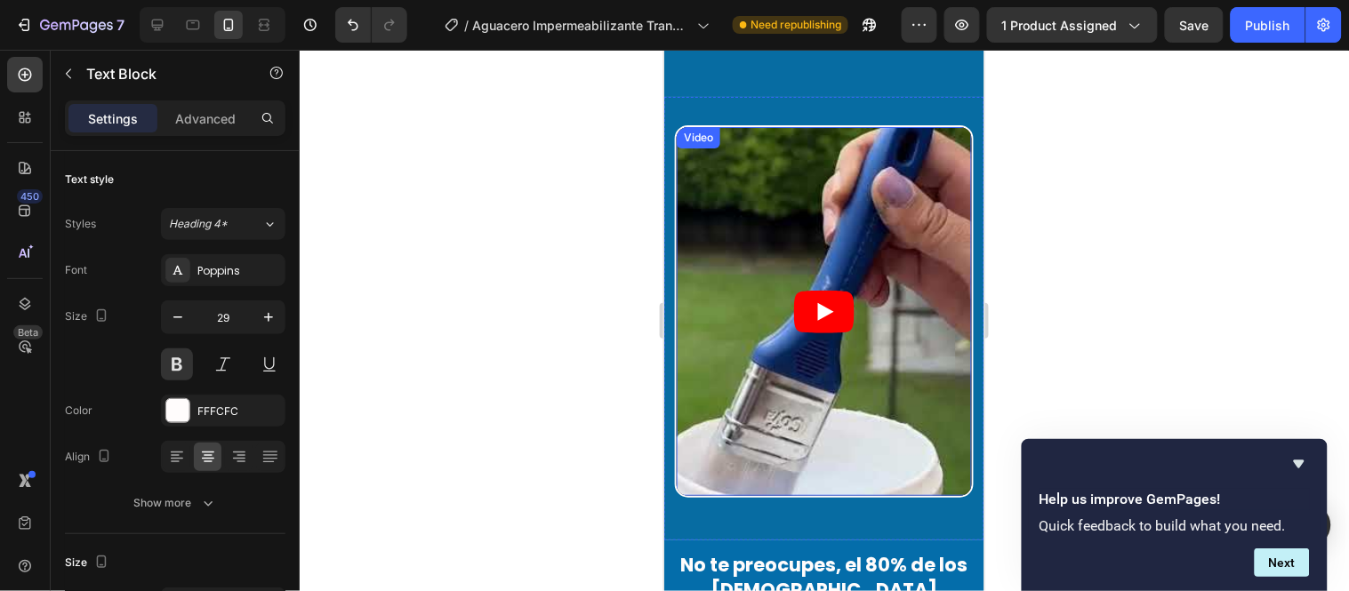
scroll to position [1565, 0]
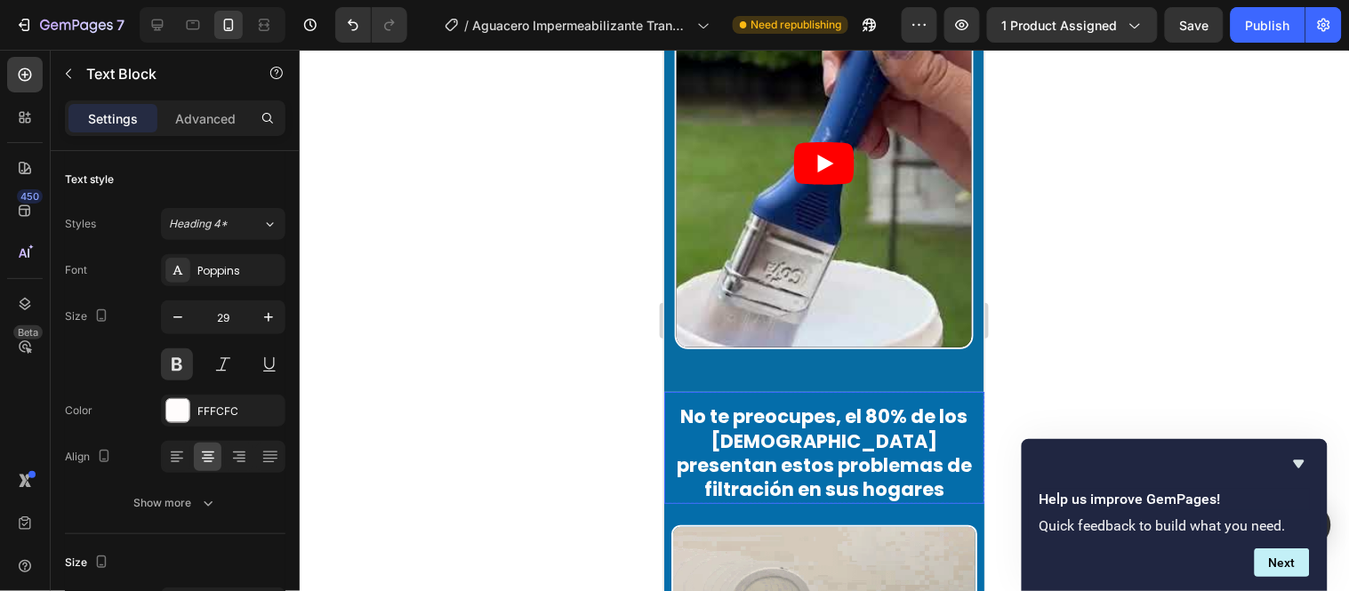
click at [808, 415] on p "No te preocupes, el 80% de los colombianos presentan estos problemas de filtrac…" at bounding box center [823, 452] width 317 height 97
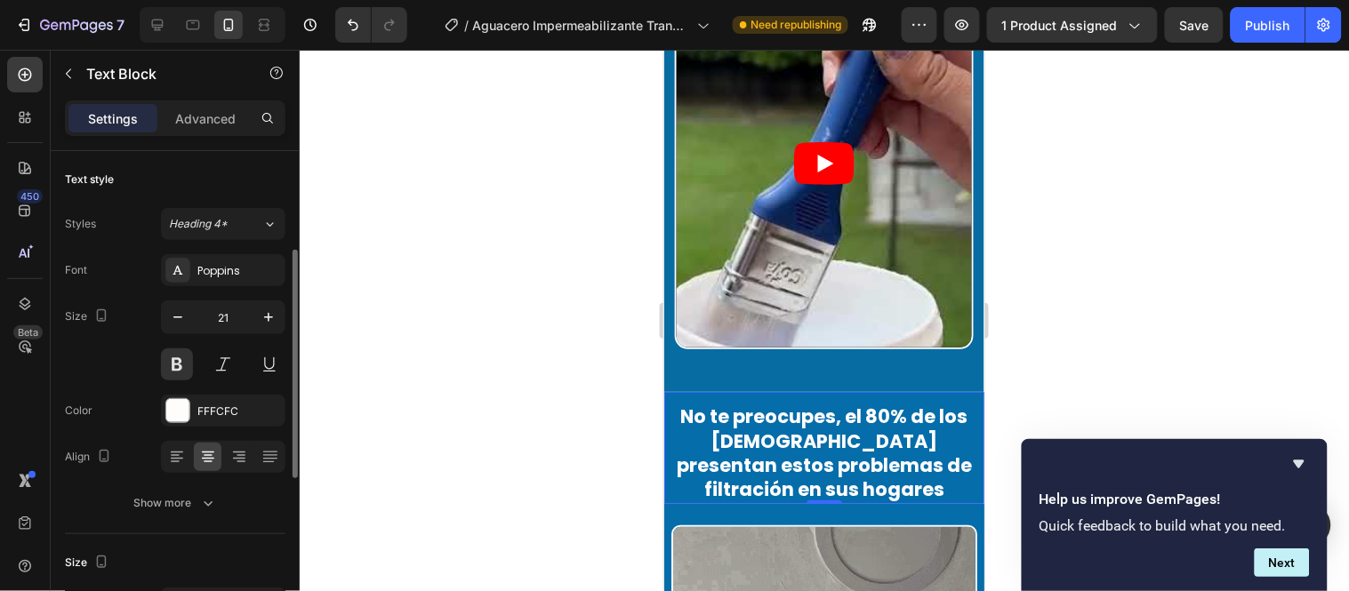
scroll to position [68, 0]
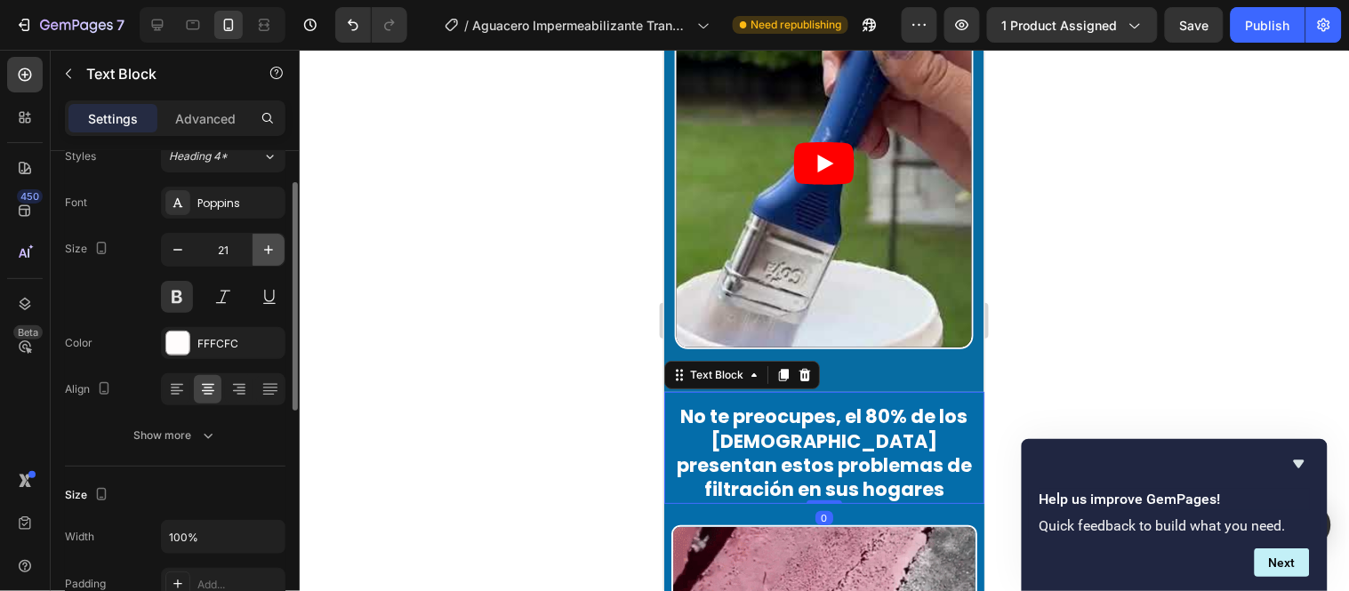
click at [269, 243] on icon "button" at bounding box center [269, 250] width 18 height 18
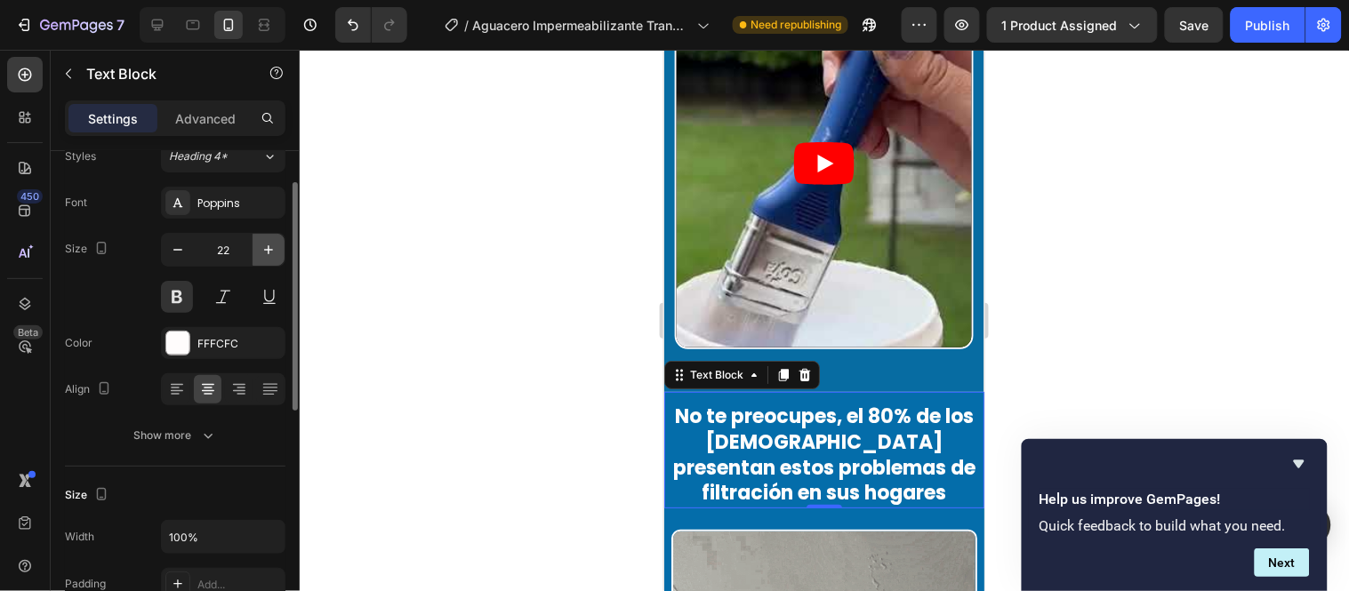
click at [269, 243] on icon "button" at bounding box center [269, 250] width 18 height 18
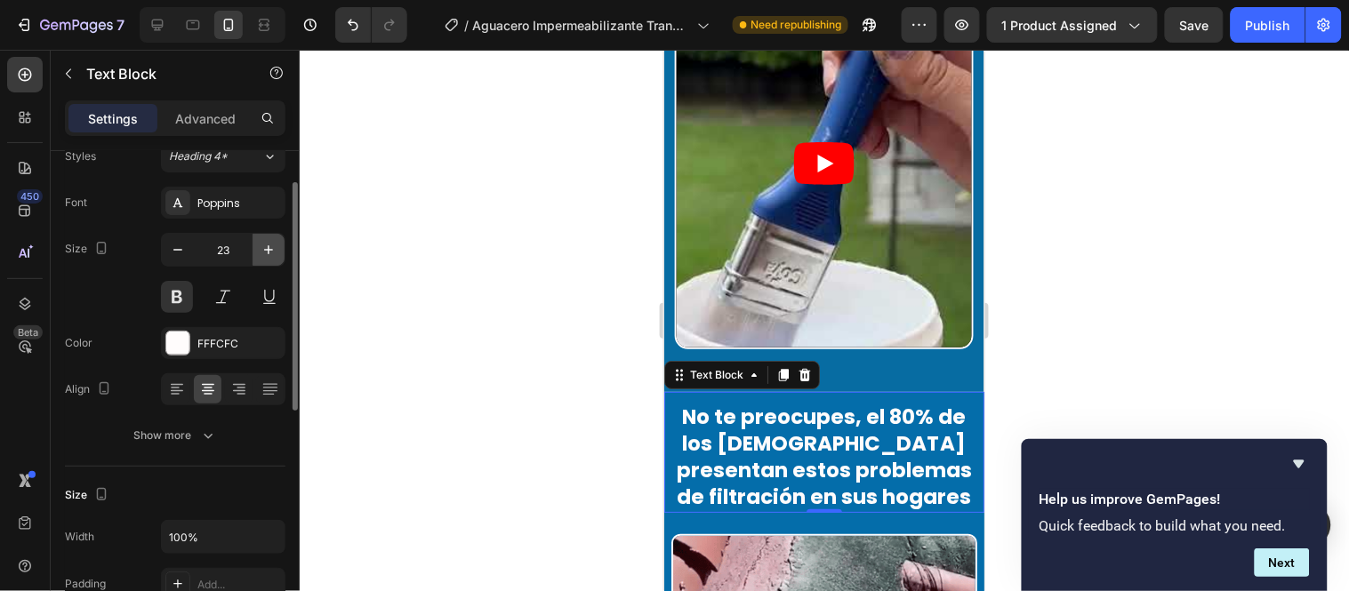
click at [269, 243] on icon "button" at bounding box center [269, 250] width 18 height 18
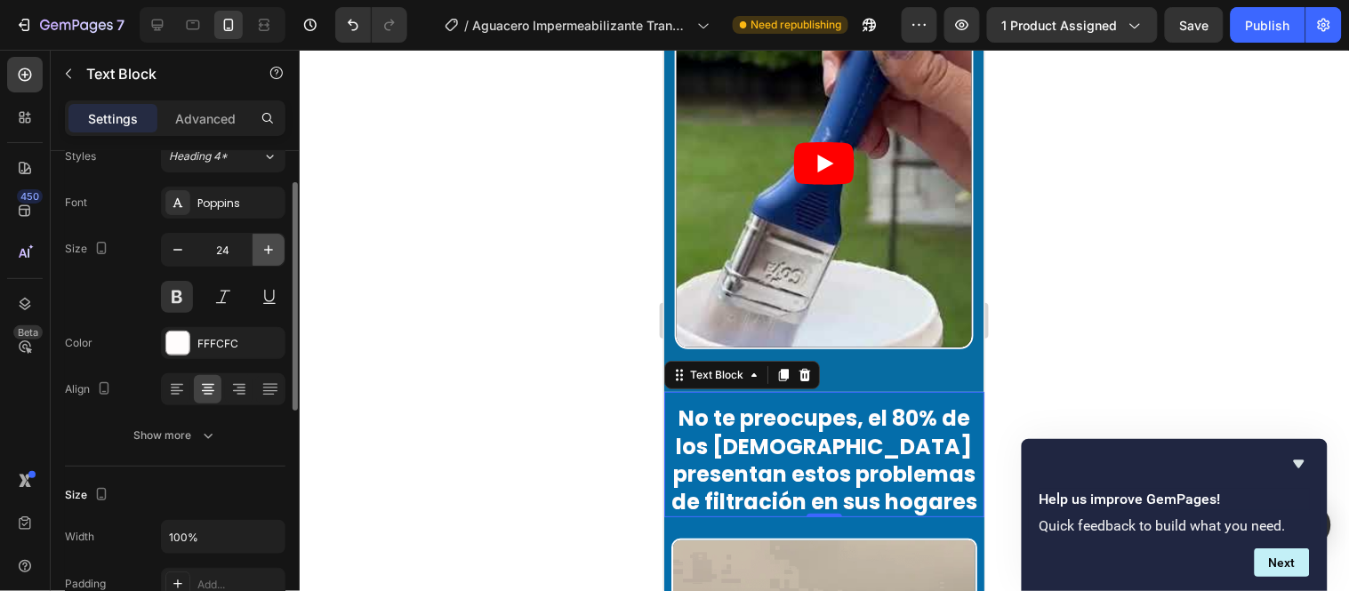
click at [269, 243] on icon "button" at bounding box center [269, 250] width 18 height 18
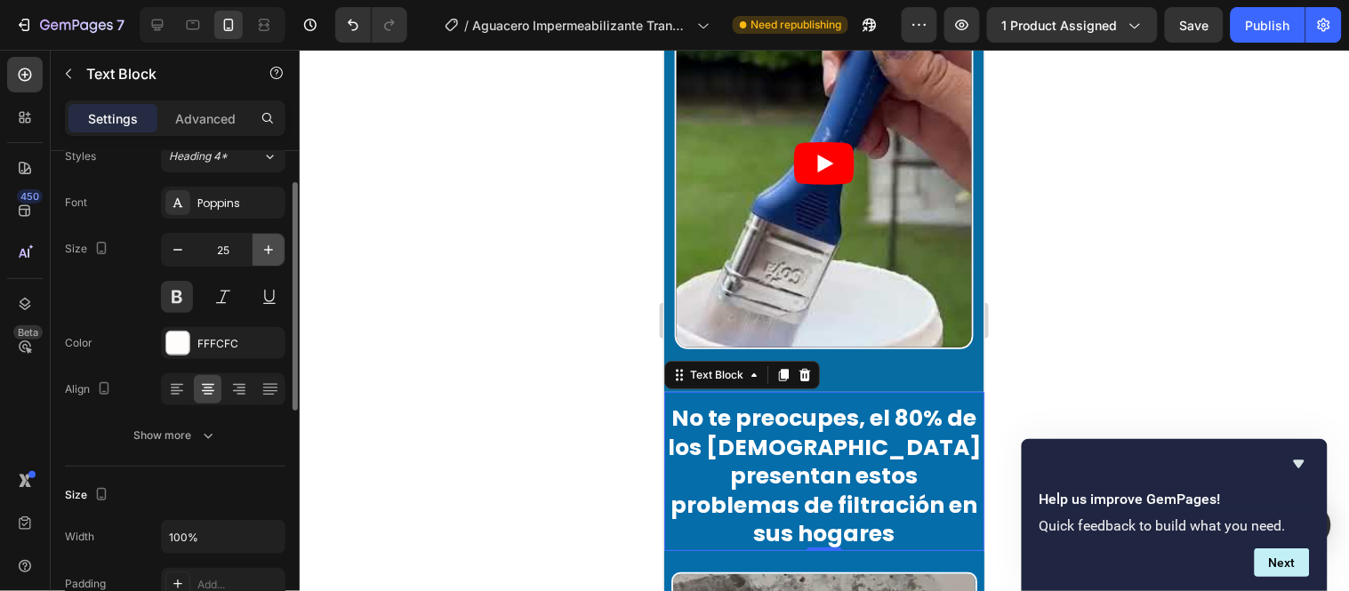
click at [269, 243] on icon "button" at bounding box center [269, 250] width 18 height 18
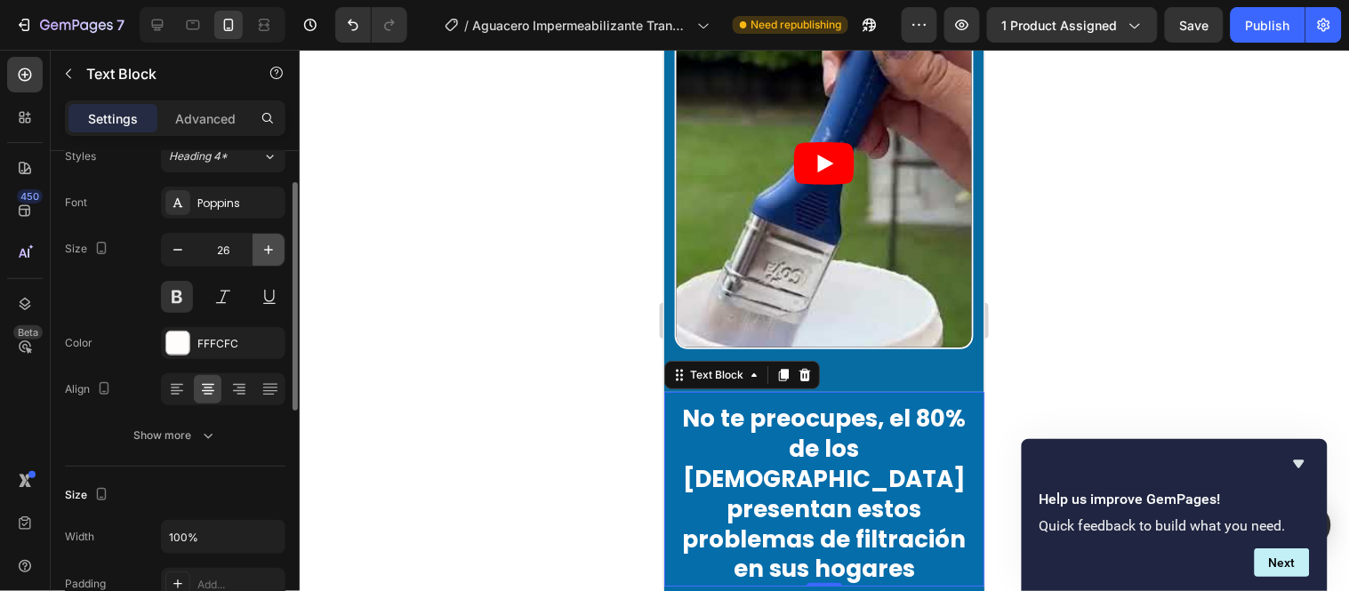
click at [269, 243] on icon "button" at bounding box center [269, 250] width 18 height 18
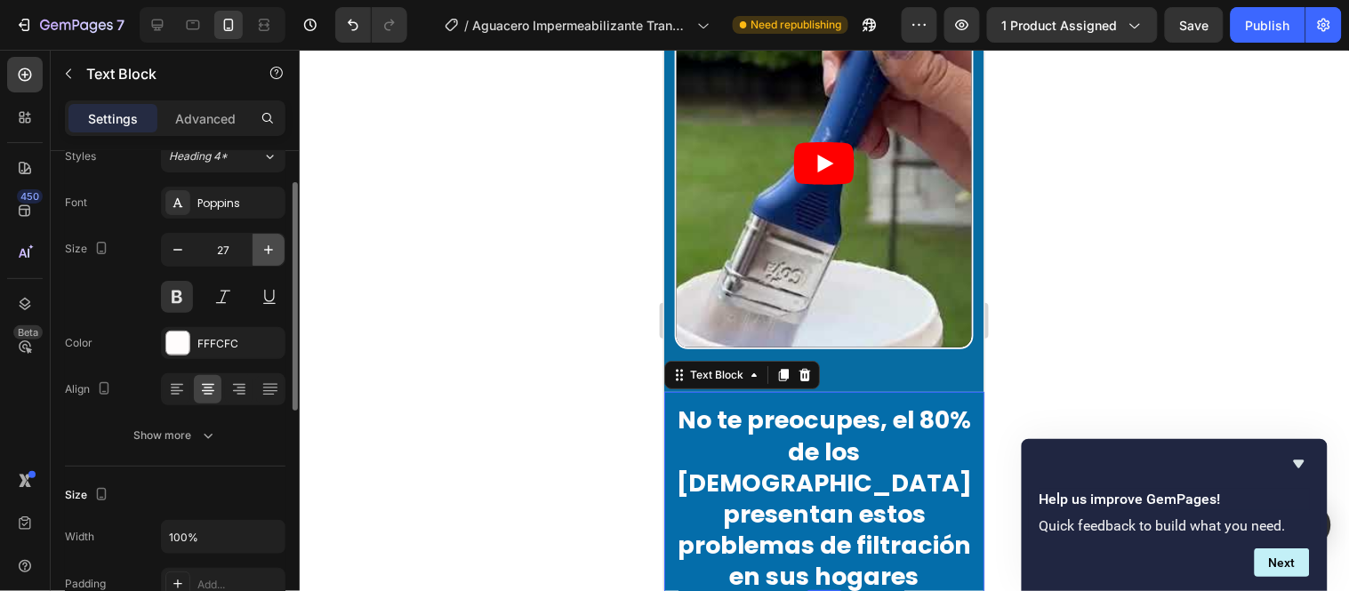
click at [269, 243] on icon "button" at bounding box center [269, 250] width 18 height 18
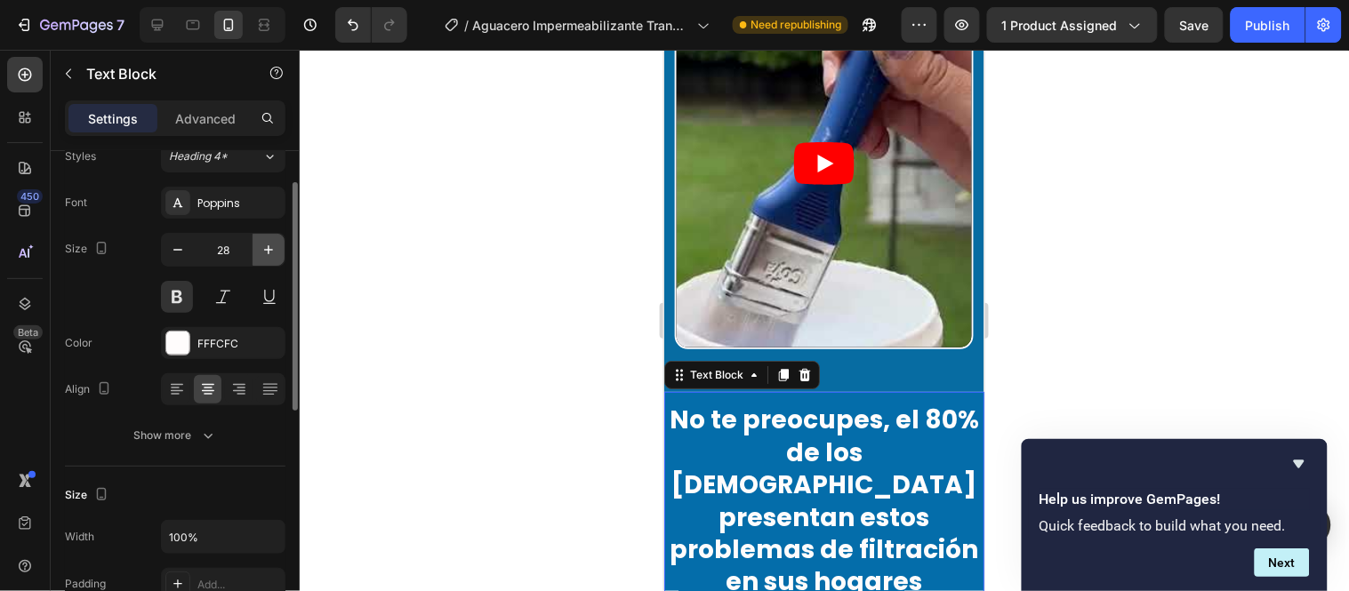
click at [280, 251] on button "button" at bounding box center [269, 250] width 32 height 32
type input "29"
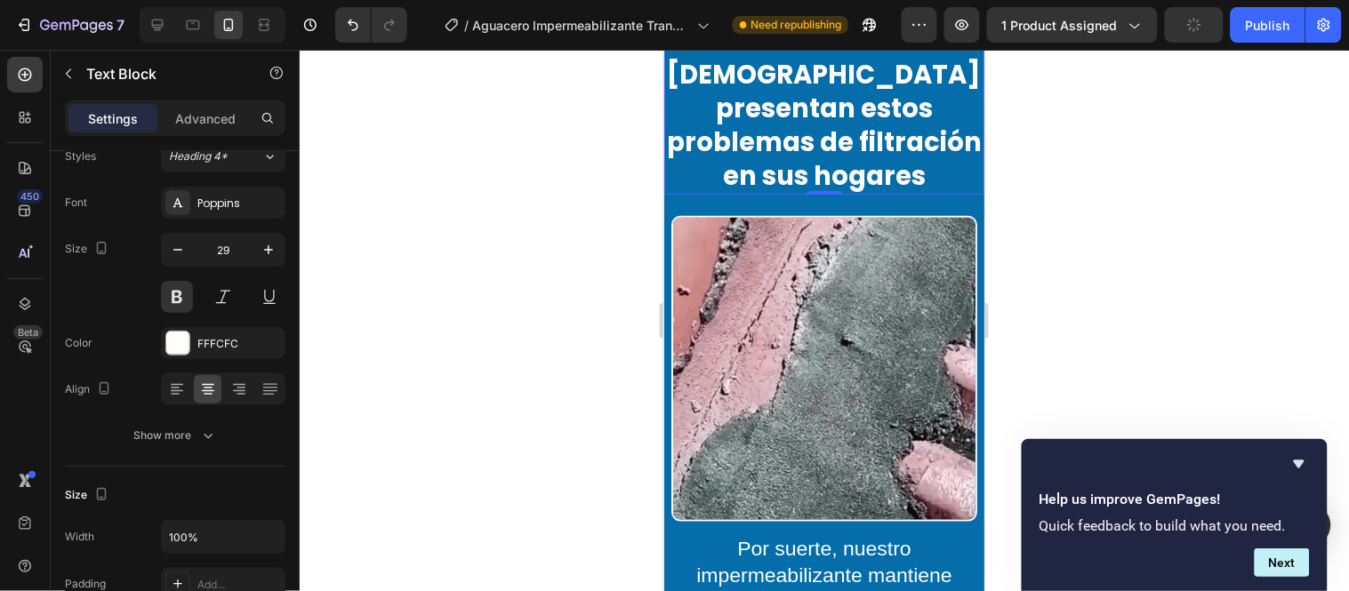
scroll to position [1664, 0]
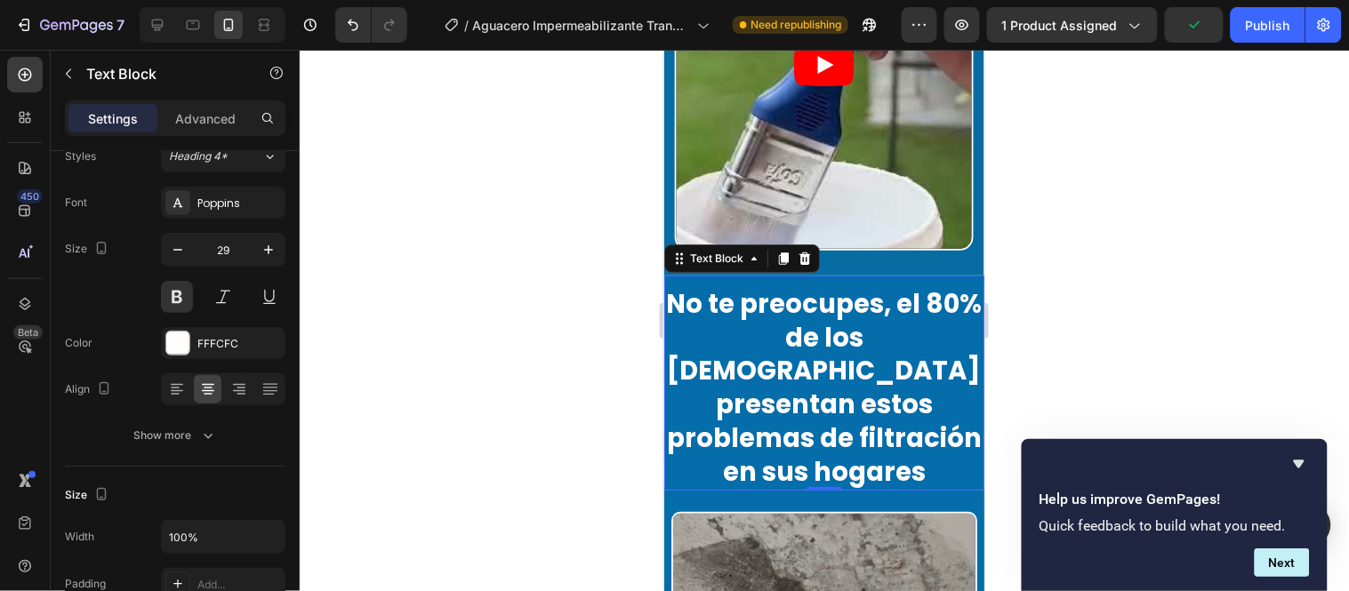
click at [693, 302] on p "No te preocupes, el 80% de los colombianos presentan estos problemas de filtrac…" at bounding box center [823, 387] width 317 height 201
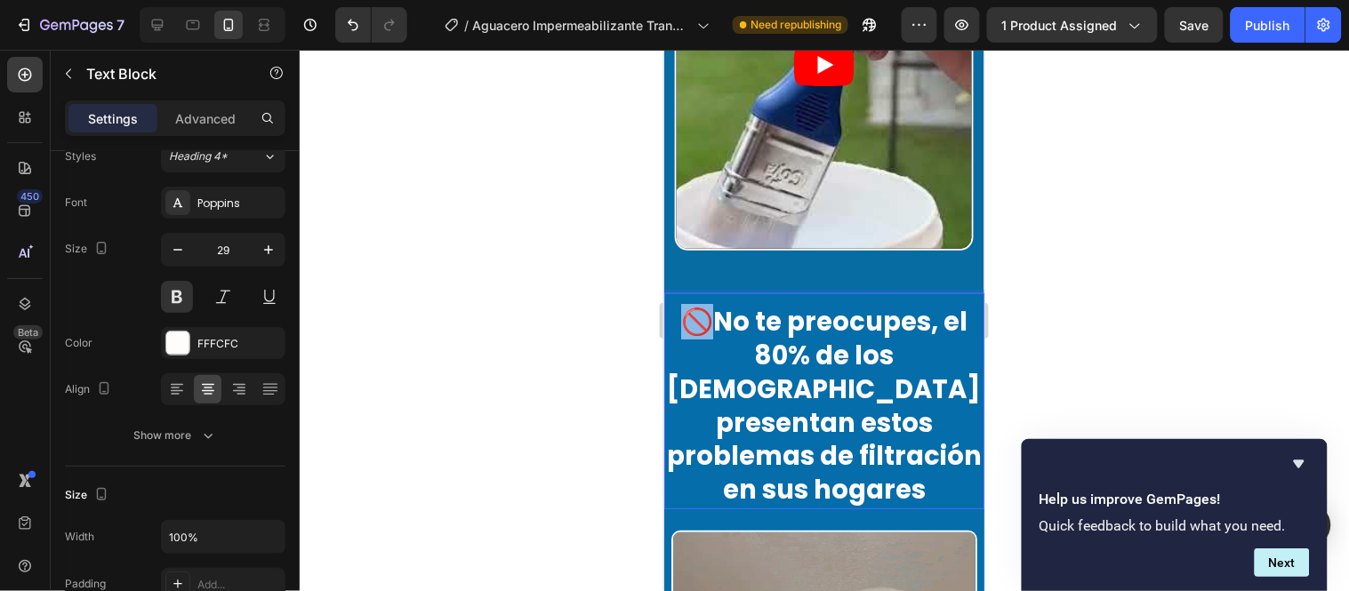
drag, startPoint x: 707, startPoint y: 304, endPoint x: 684, endPoint y: 303, distance: 23.1
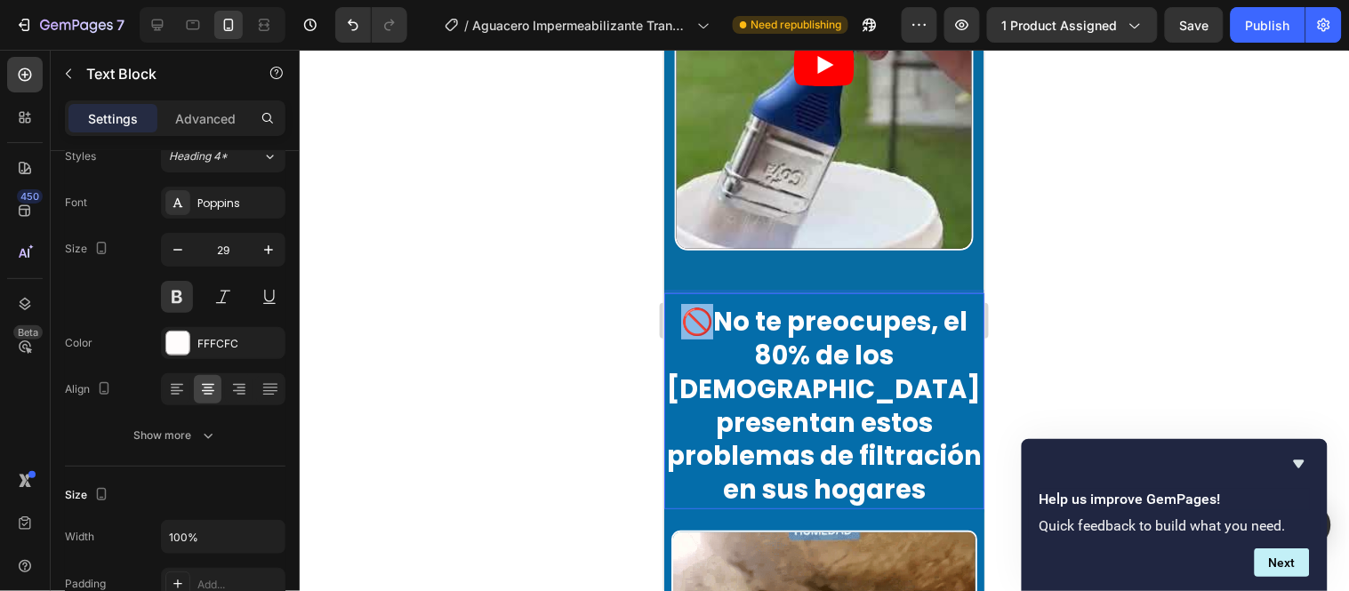
click at [684, 305] on p "🚫No te preocupes, el 80% de los colombianos presentan estos problemas de filtra…" at bounding box center [823, 405] width 317 height 201
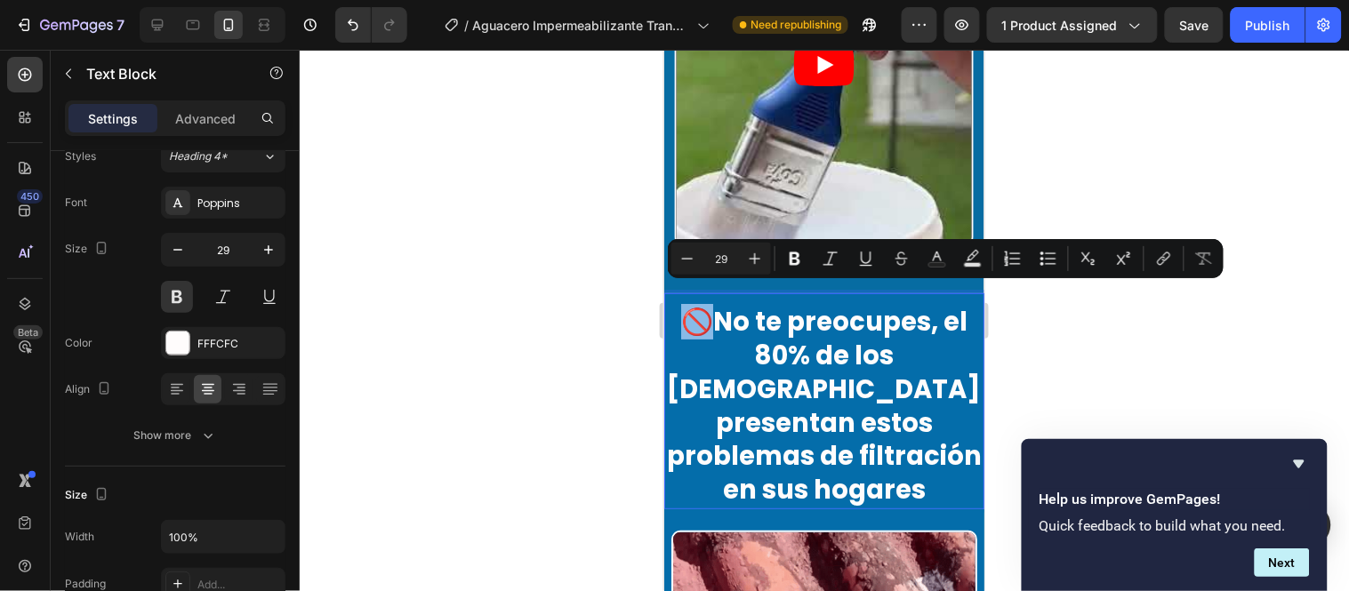
copy p "🚫N"
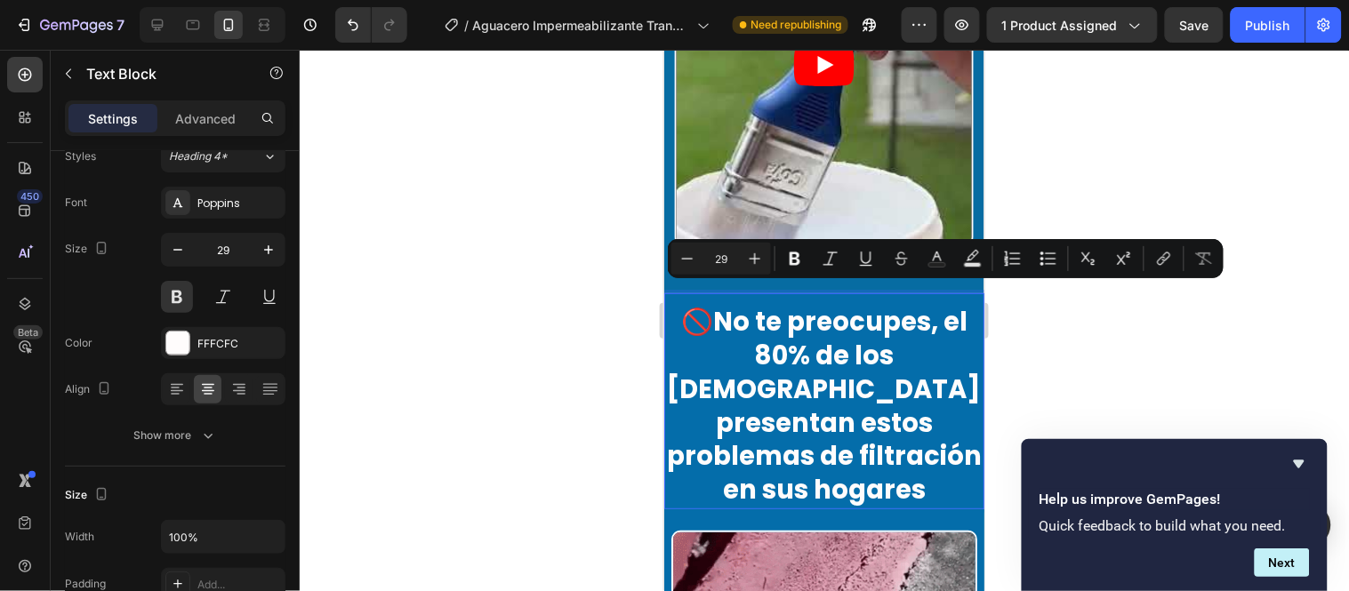
click at [880, 502] on p "🚫No te preocupes, el 80% de los colombianos presentan estos problemas de filtra…" at bounding box center [823, 405] width 317 height 201
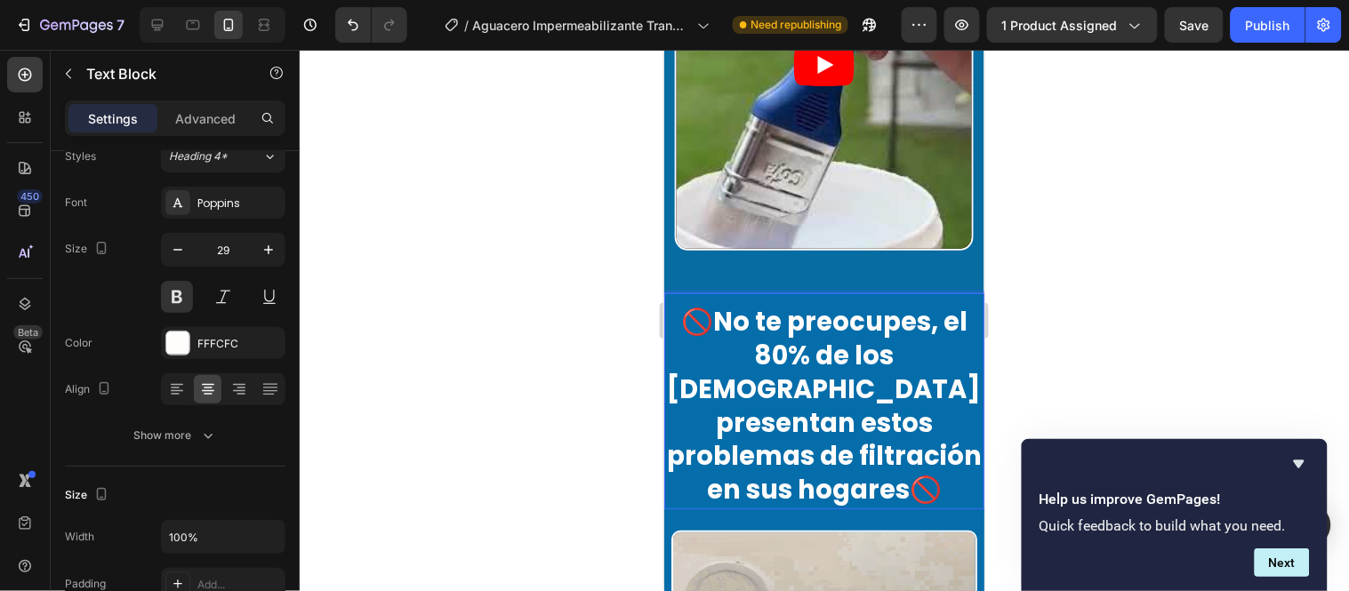
click at [886, 502] on p "🚫No te preocupes, el 80% de los colombianos presentan estos problemas de filtra…" at bounding box center [823, 405] width 317 height 201
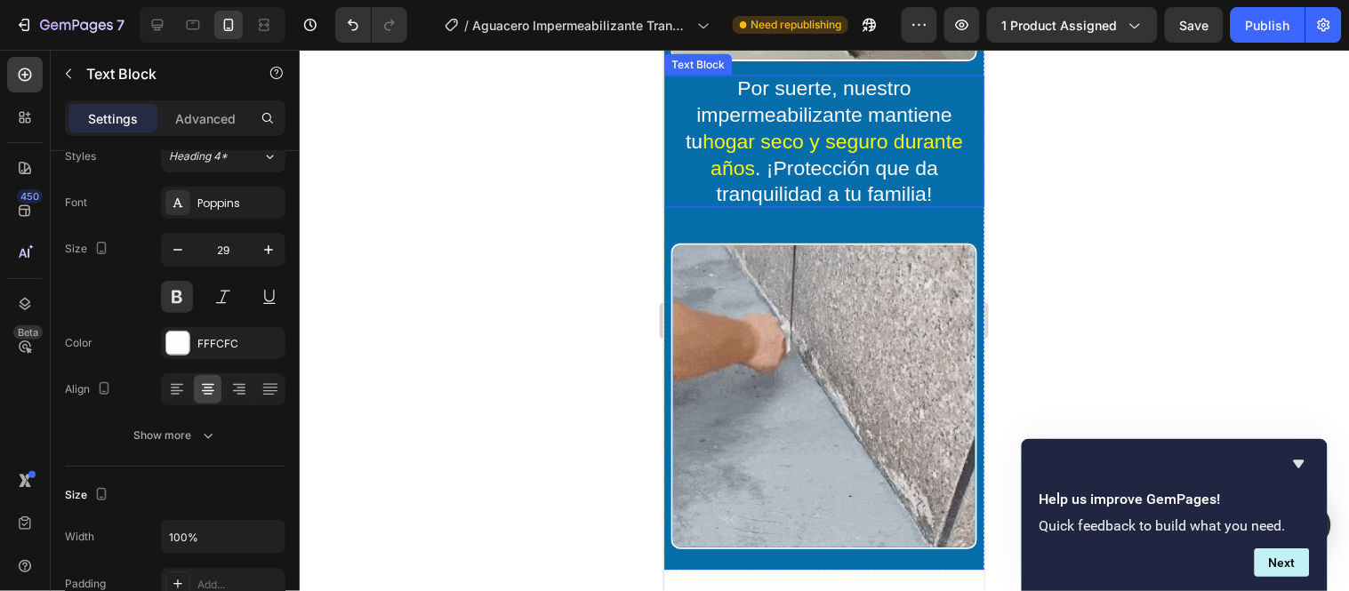
scroll to position [2355, 0]
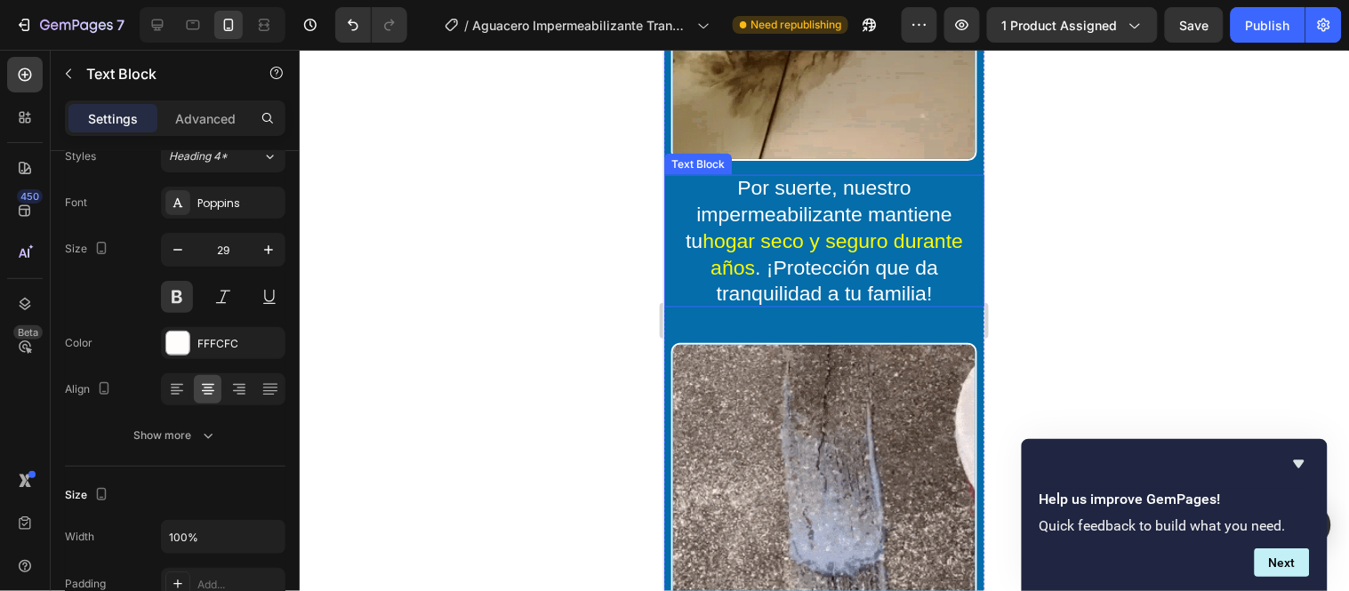
click at [899, 229] on span "hogar seco y seguro durante años" at bounding box center [832, 254] width 261 height 50
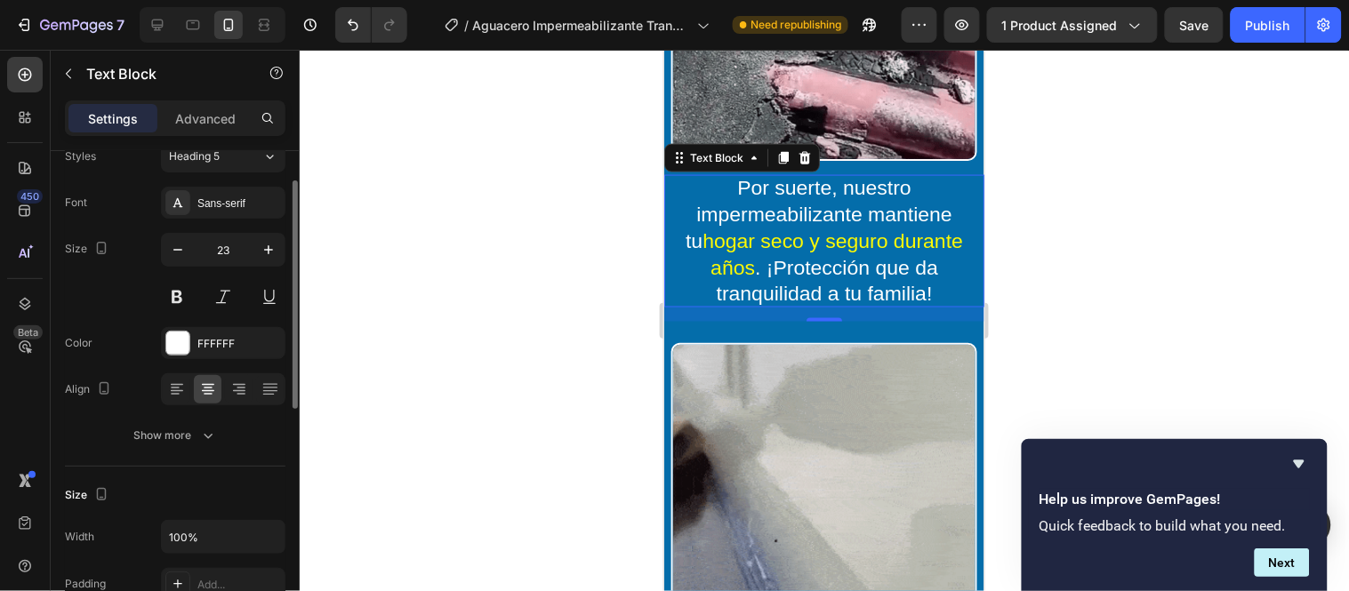
scroll to position [67, 0]
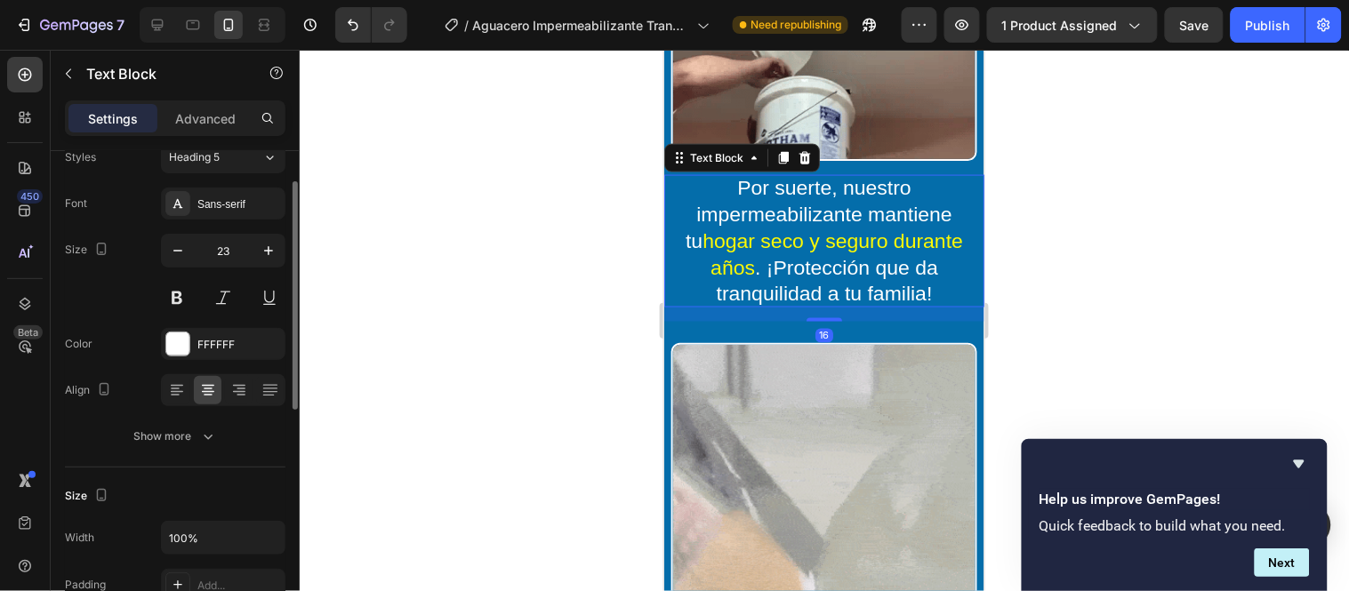
click at [732, 174] on p "Por suerte, nuestro impermeabilizante mantiene tu hogar seco y seguro durante a…" at bounding box center [823, 240] width 320 height 133
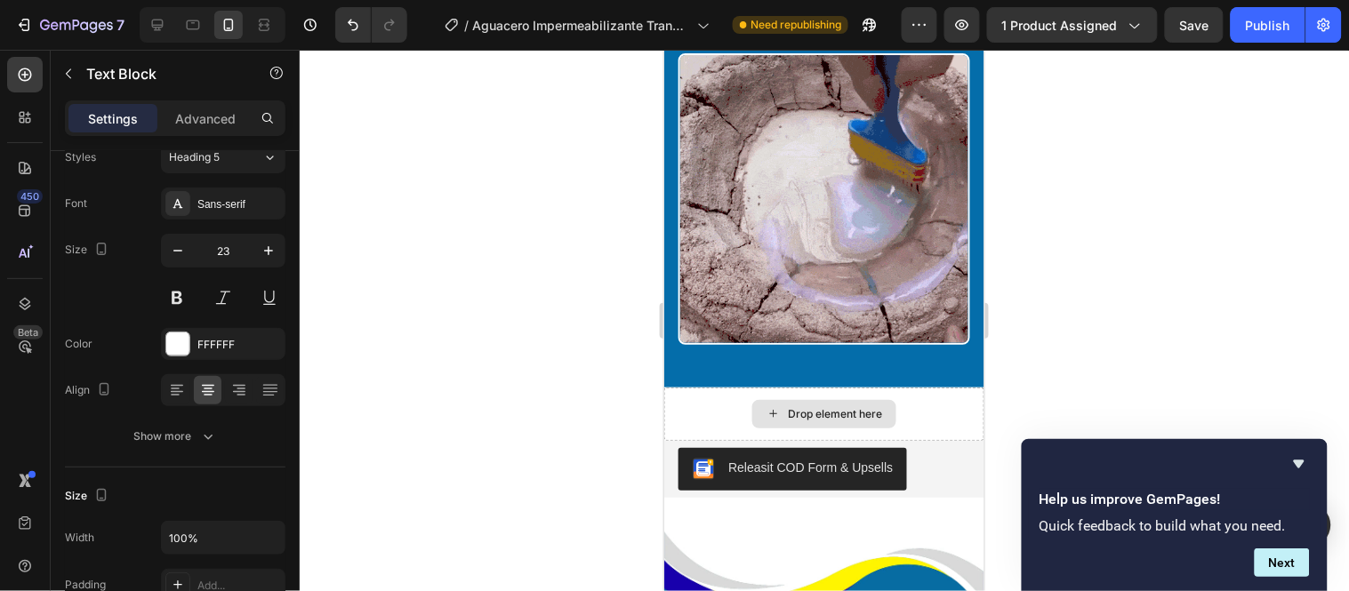
scroll to position [5715, 0]
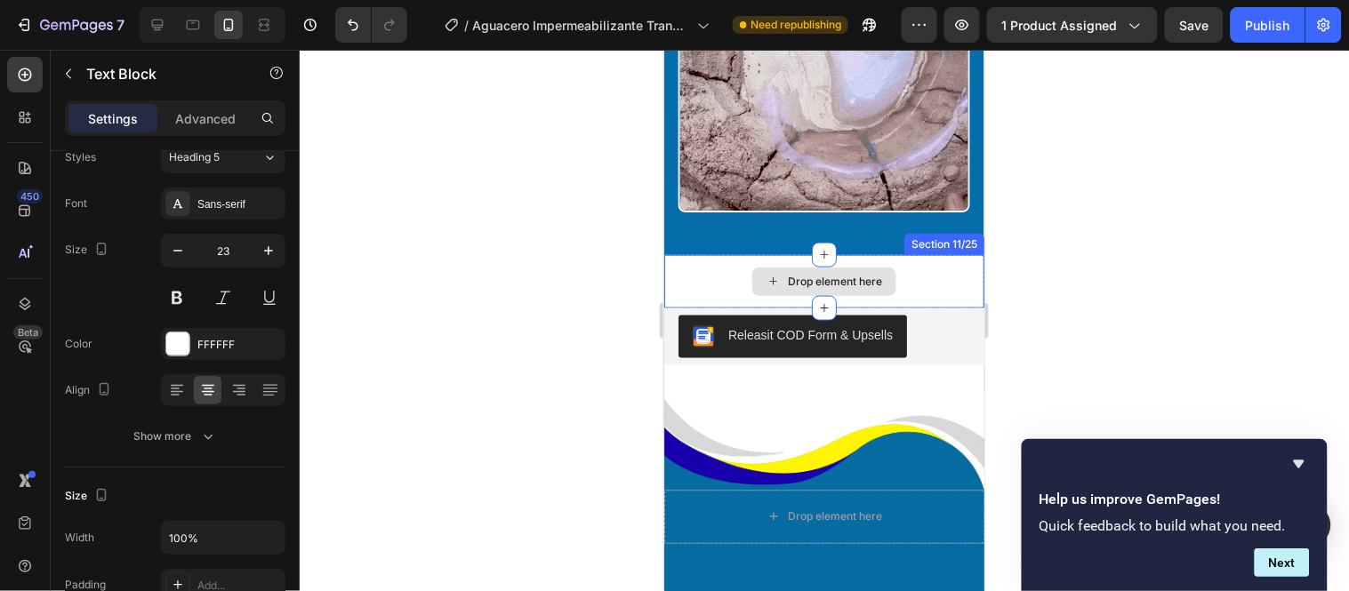
click at [939, 267] on div "Drop element here" at bounding box center [823, 280] width 320 height 53
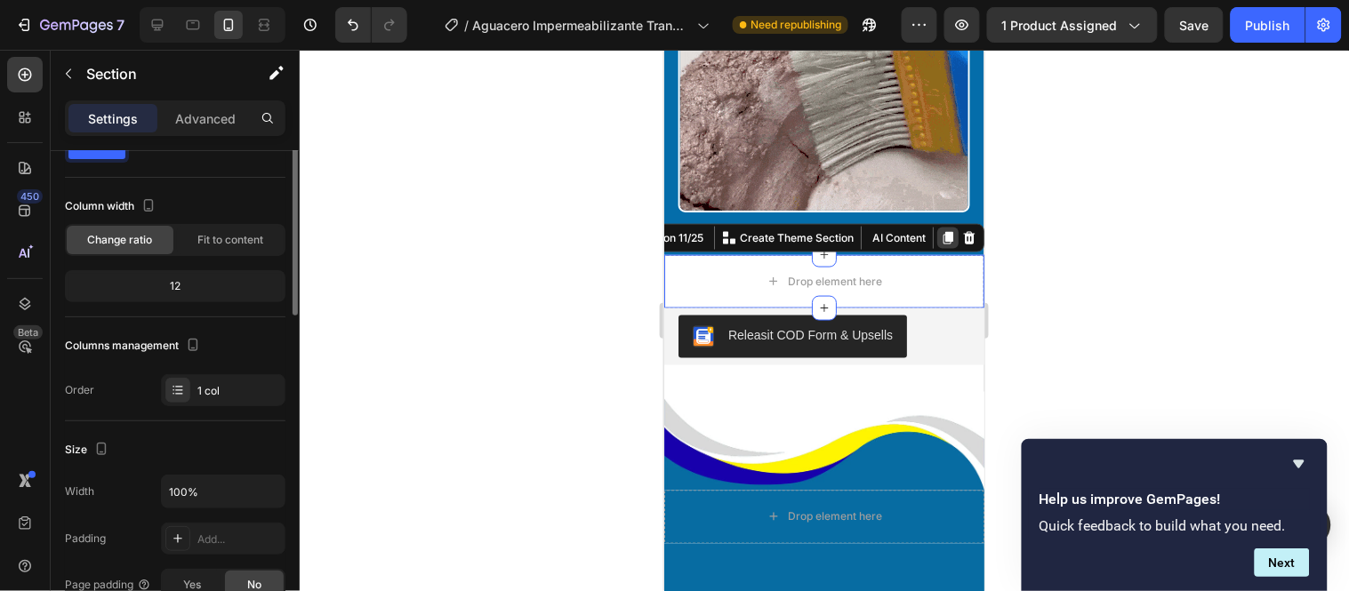
scroll to position [0, 0]
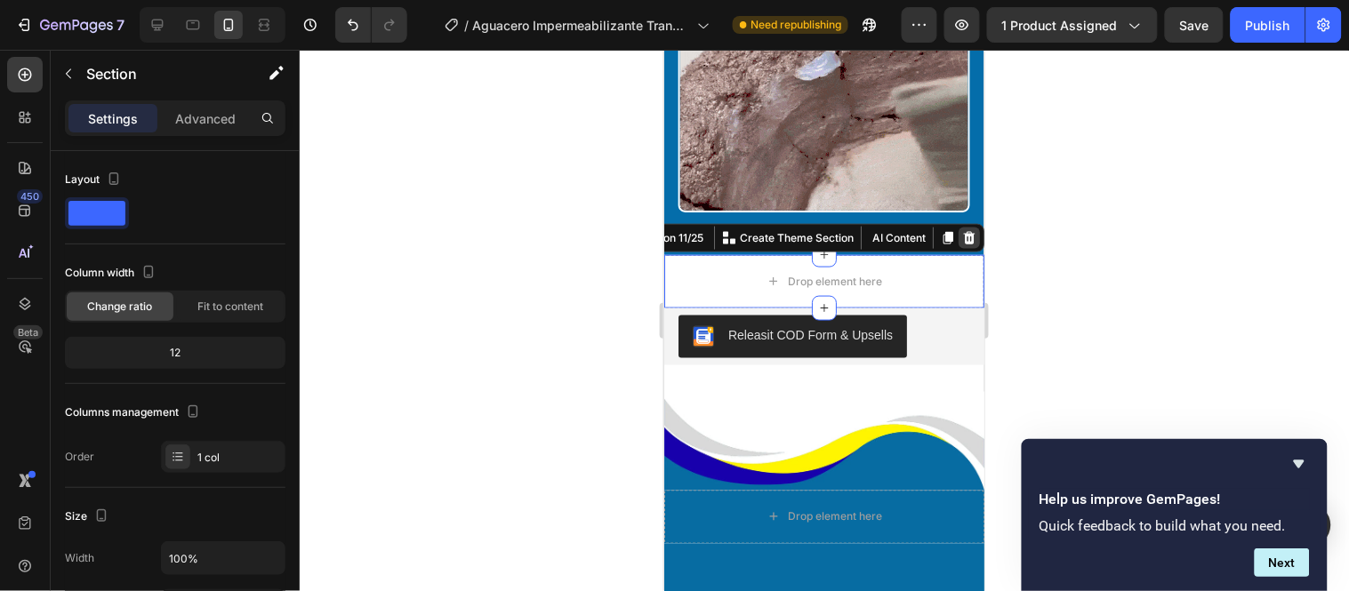
click at [963, 231] on icon at bounding box center [969, 237] width 12 height 12
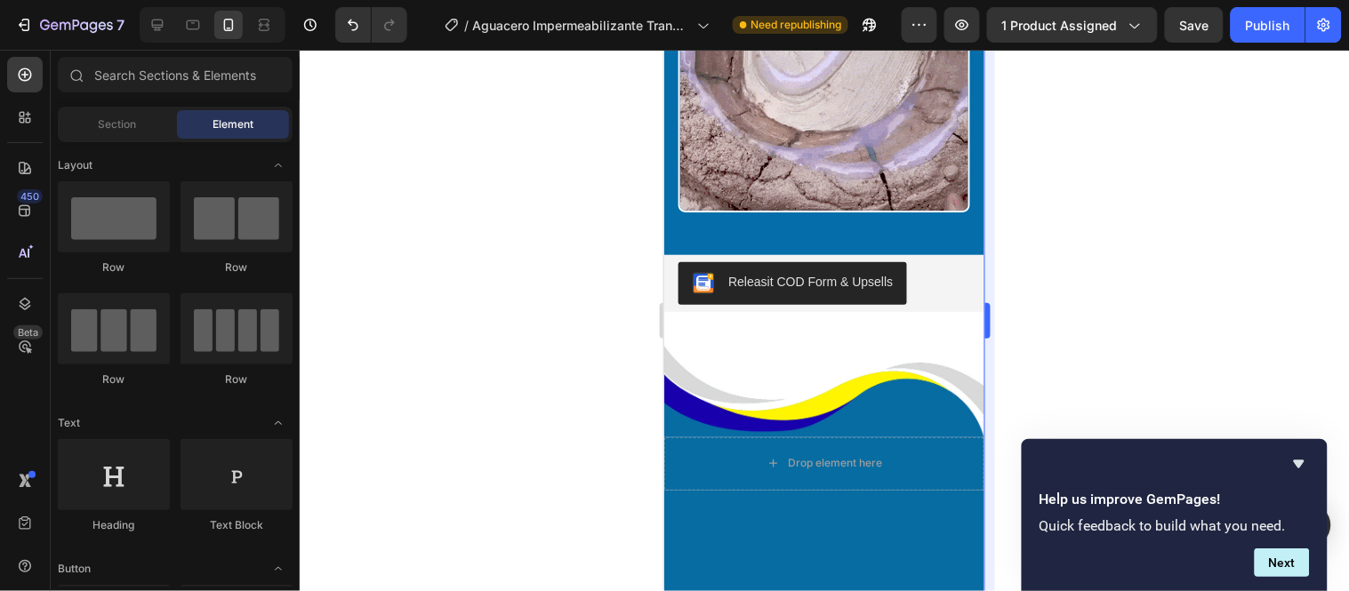
click at [1070, 213] on div at bounding box center [824, 321] width 1049 height 542
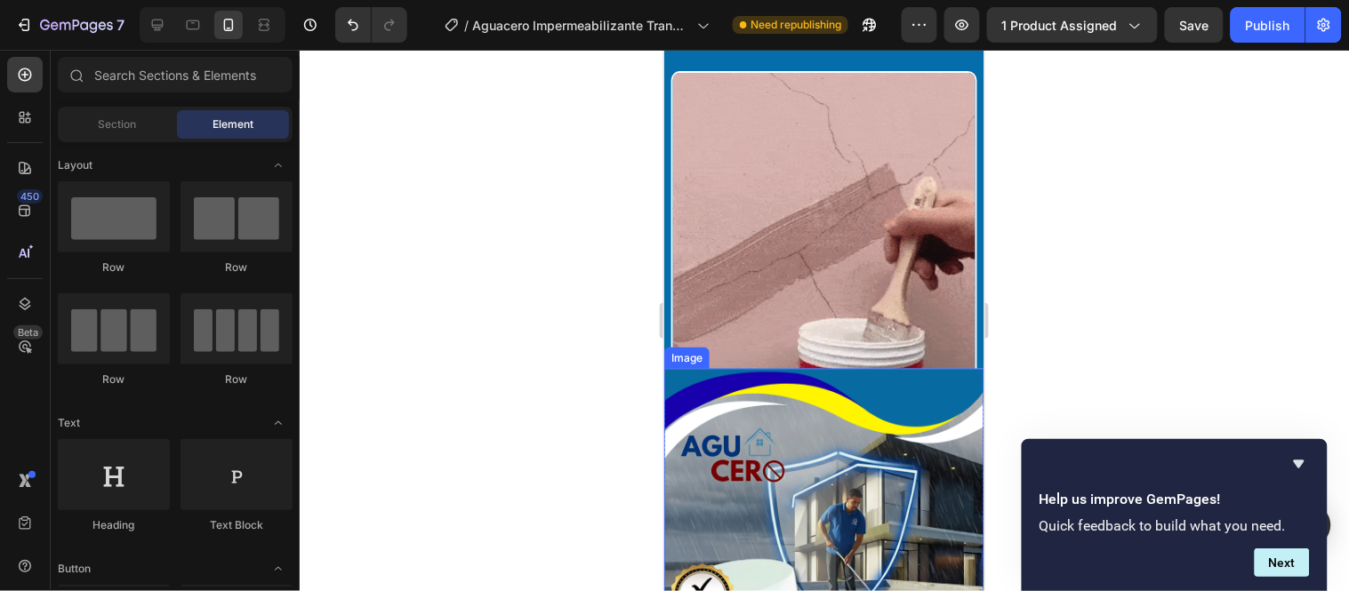
scroll to position [2622, 0]
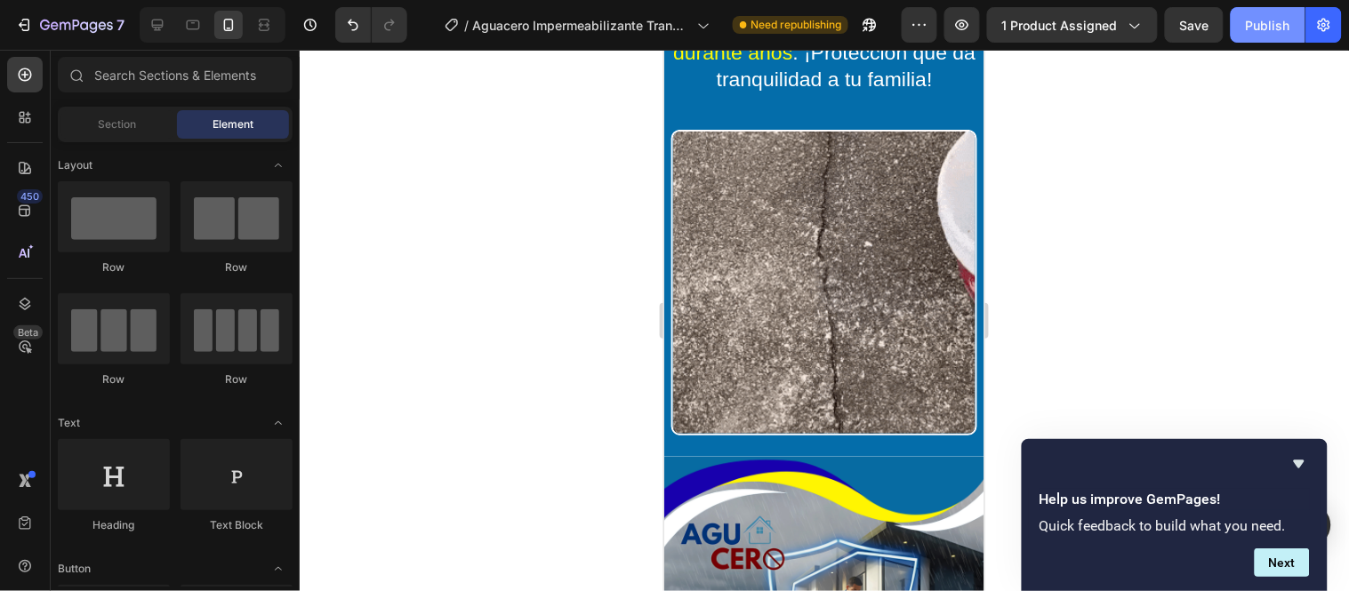
click at [1265, 28] on div "Publish" at bounding box center [1268, 25] width 44 height 19
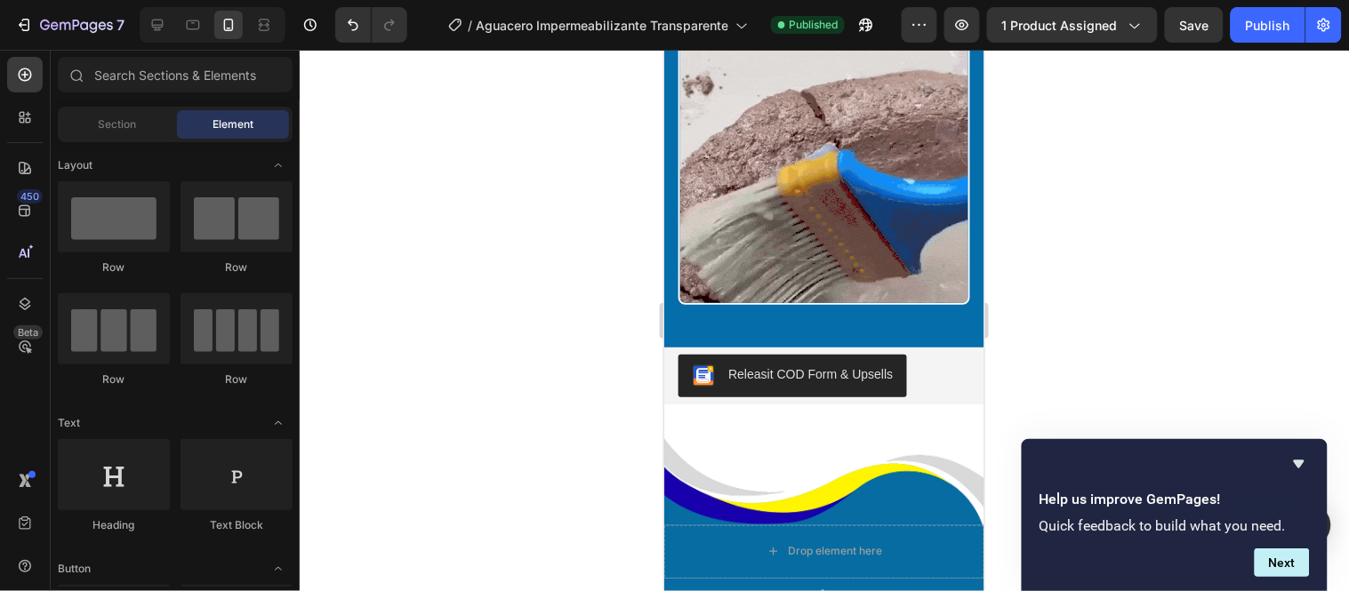
scroll to position [5784, 0]
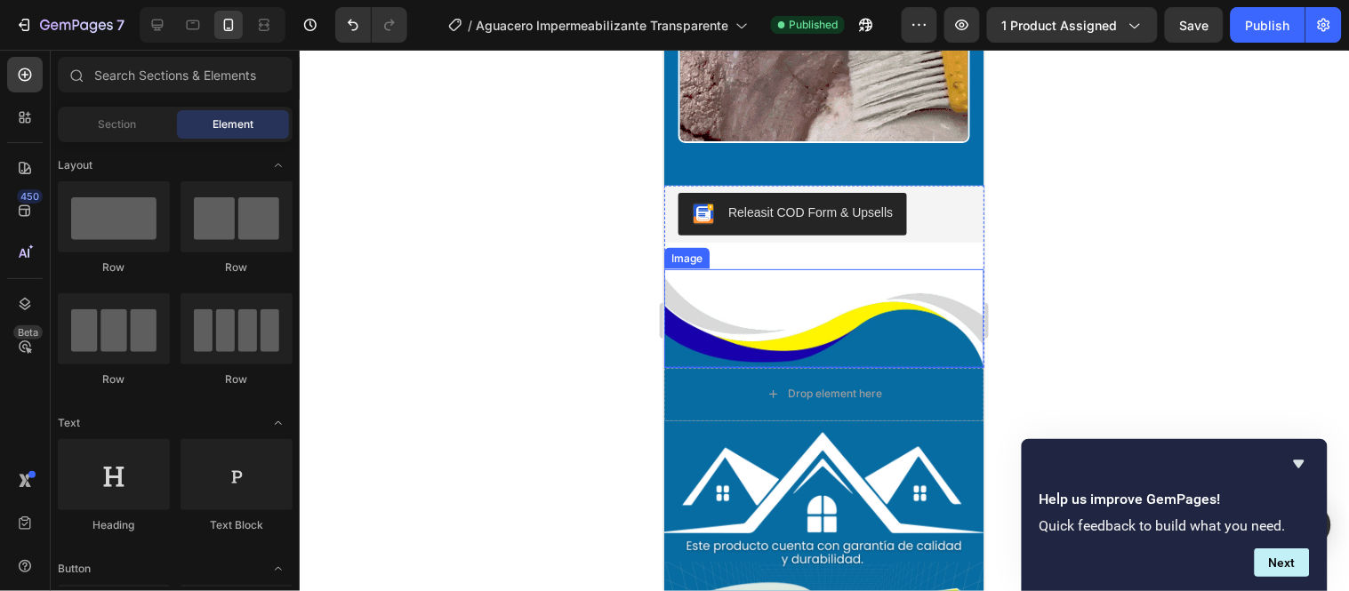
click at [697, 269] on img at bounding box center [823, 318] width 320 height 99
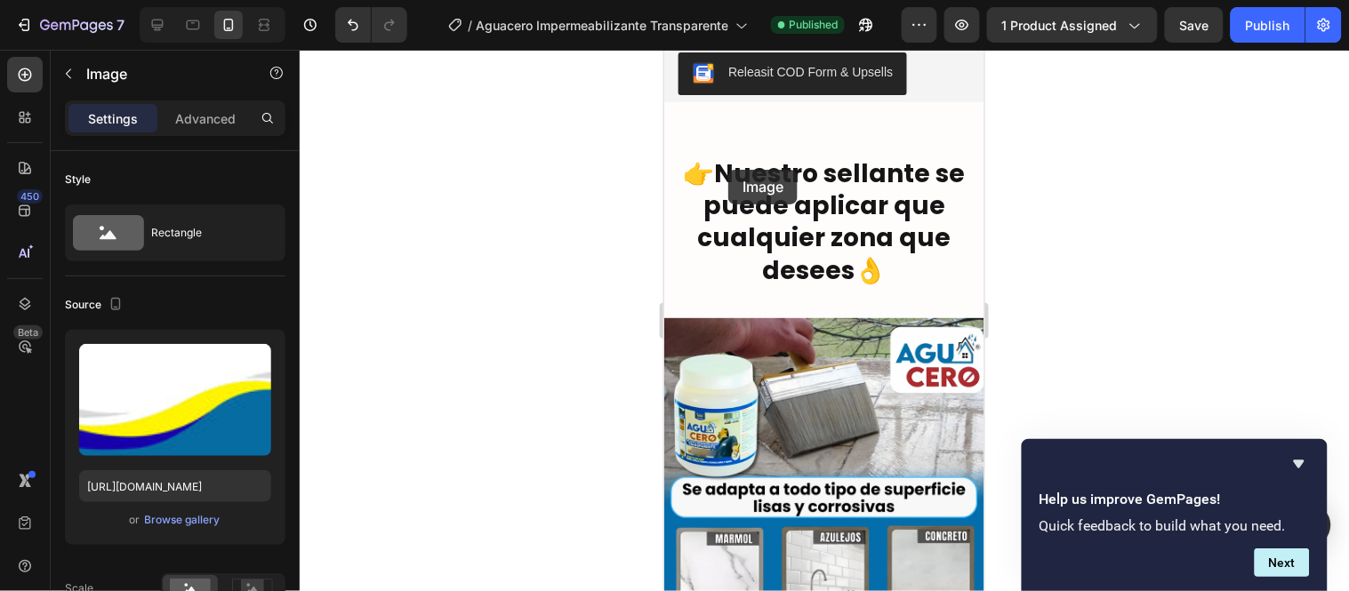
scroll to position [4203, 0]
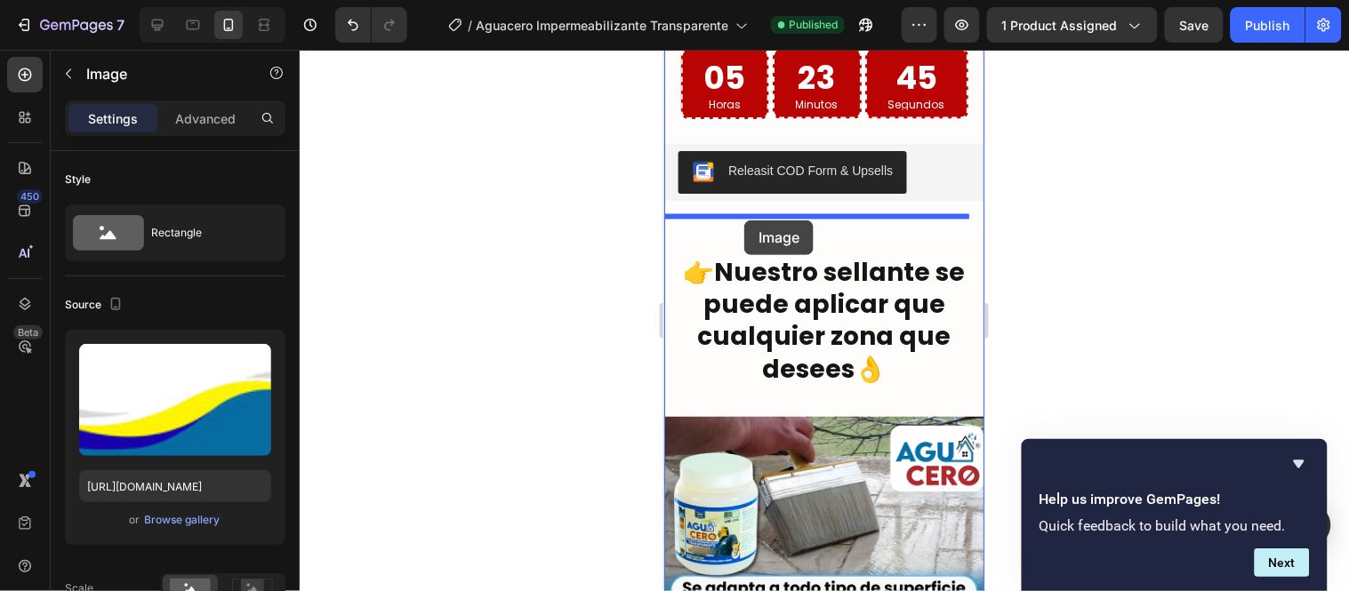
drag, startPoint x: 702, startPoint y: 240, endPoint x: 743, endPoint y: 220, distance: 46.5
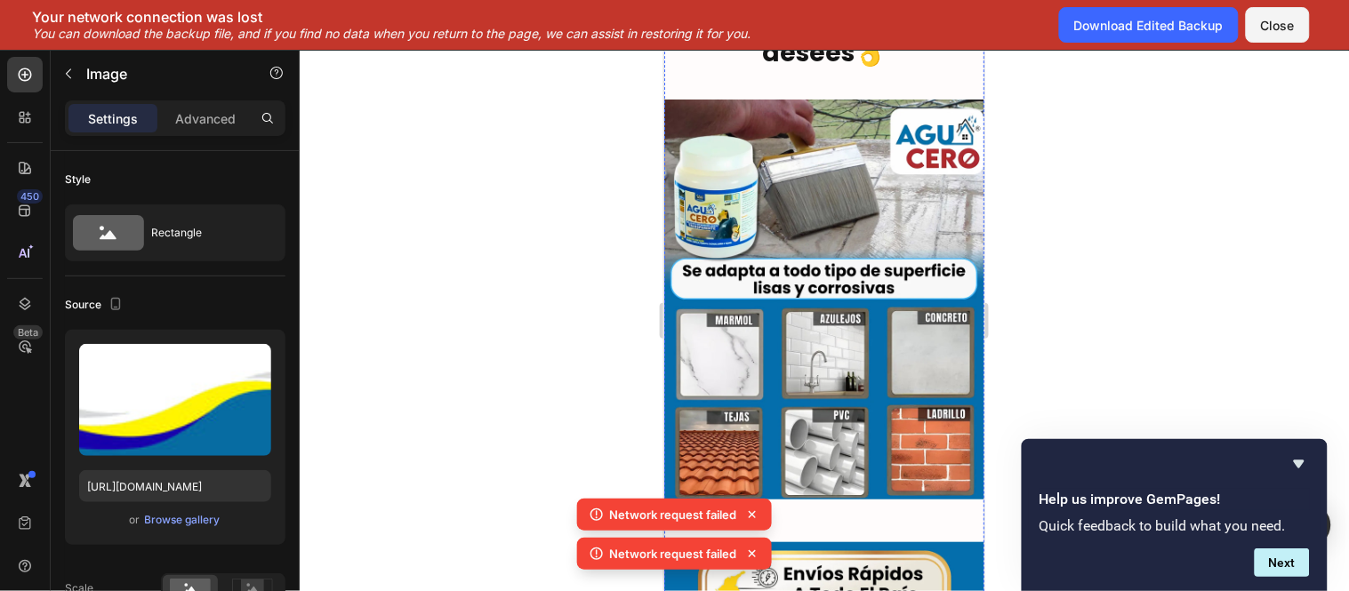
scroll to position [4598, 0]
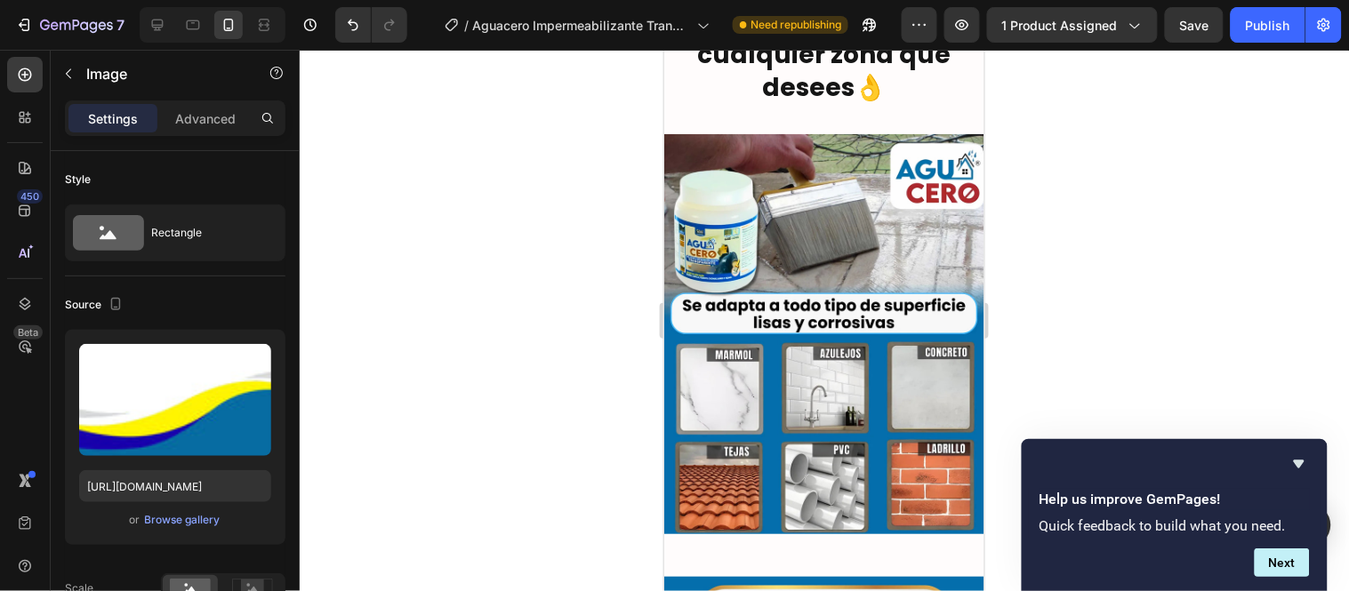
click at [1036, 124] on div at bounding box center [824, 321] width 1049 height 542
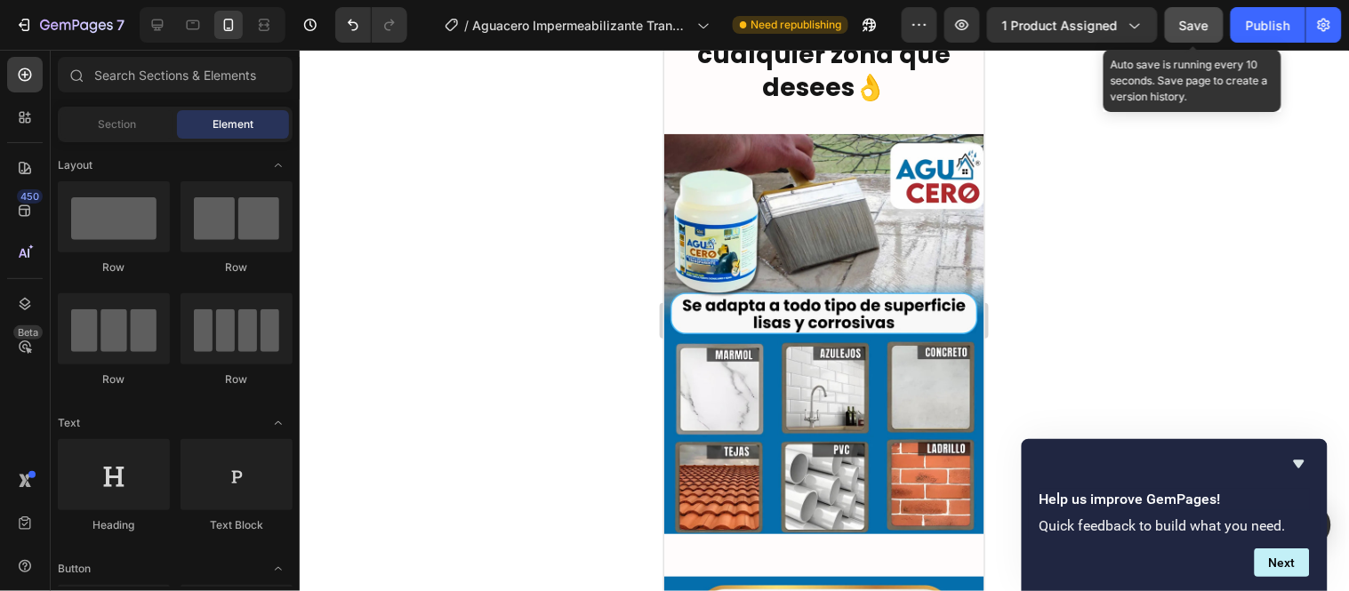
click at [1198, 22] on span "Save" at bounding box center [1194, 25] width 29 height 15
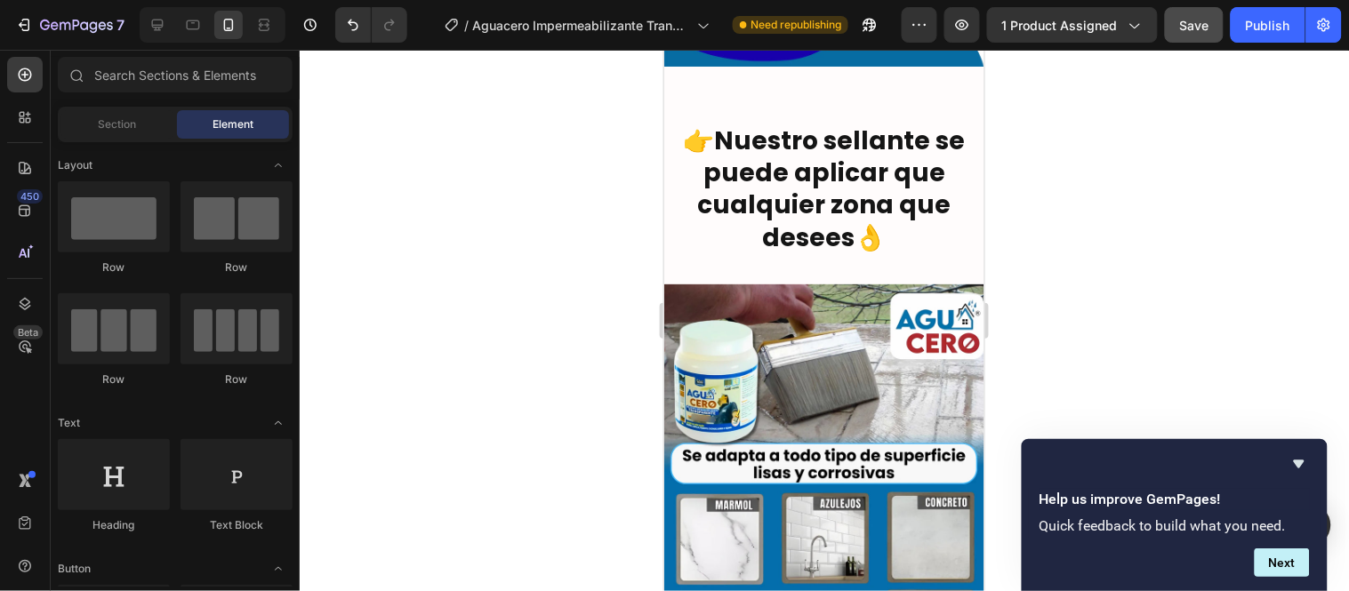
scroll to position [4551, 0]
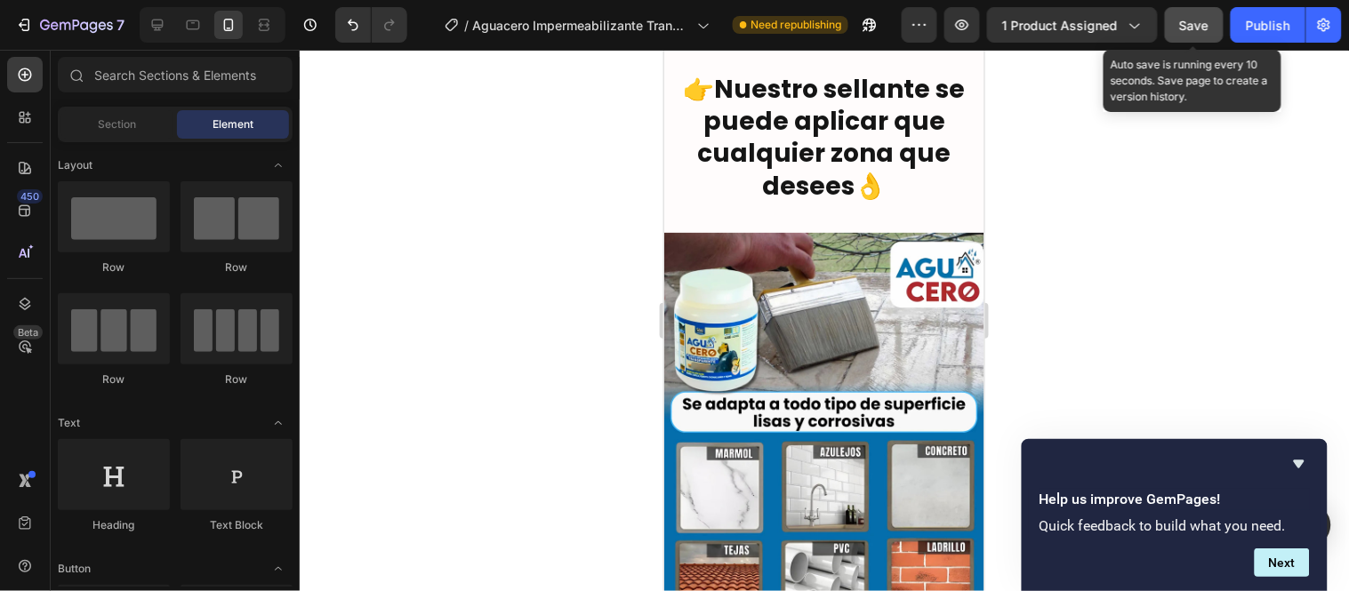
click at [1203, 22] on span "Save" at bounding box center [1194, 25] width 29 height 15
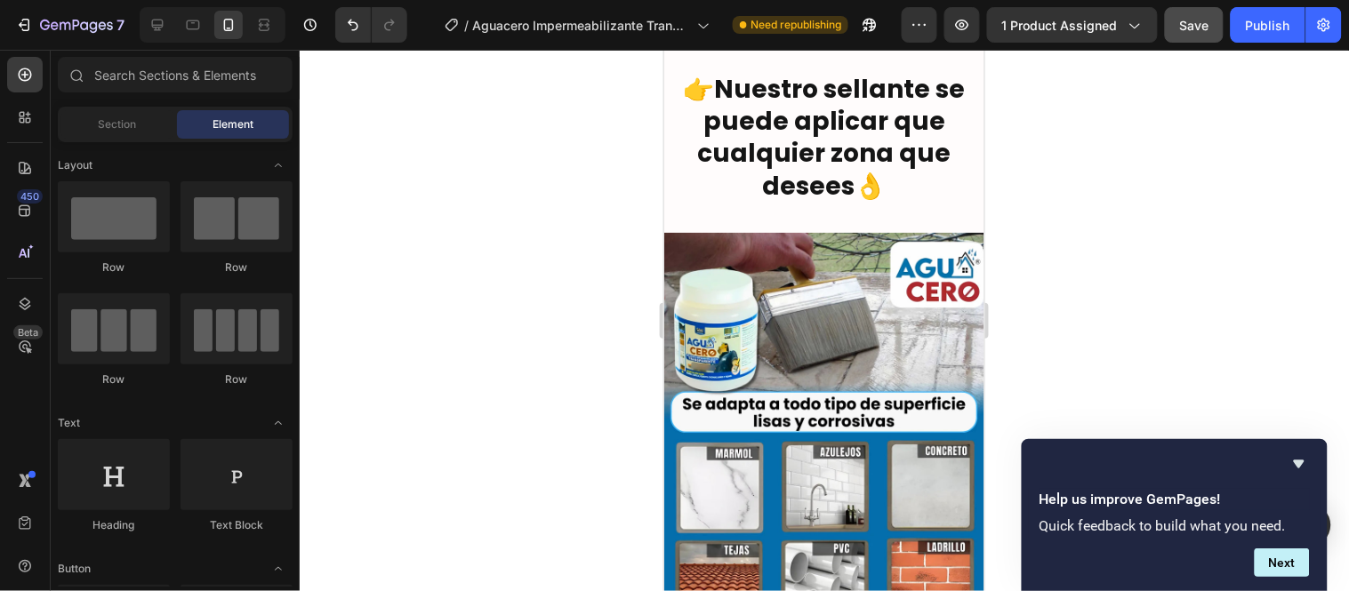
click at [1121, 174] on div at bounding box center [824, 321] width 1049 height 542
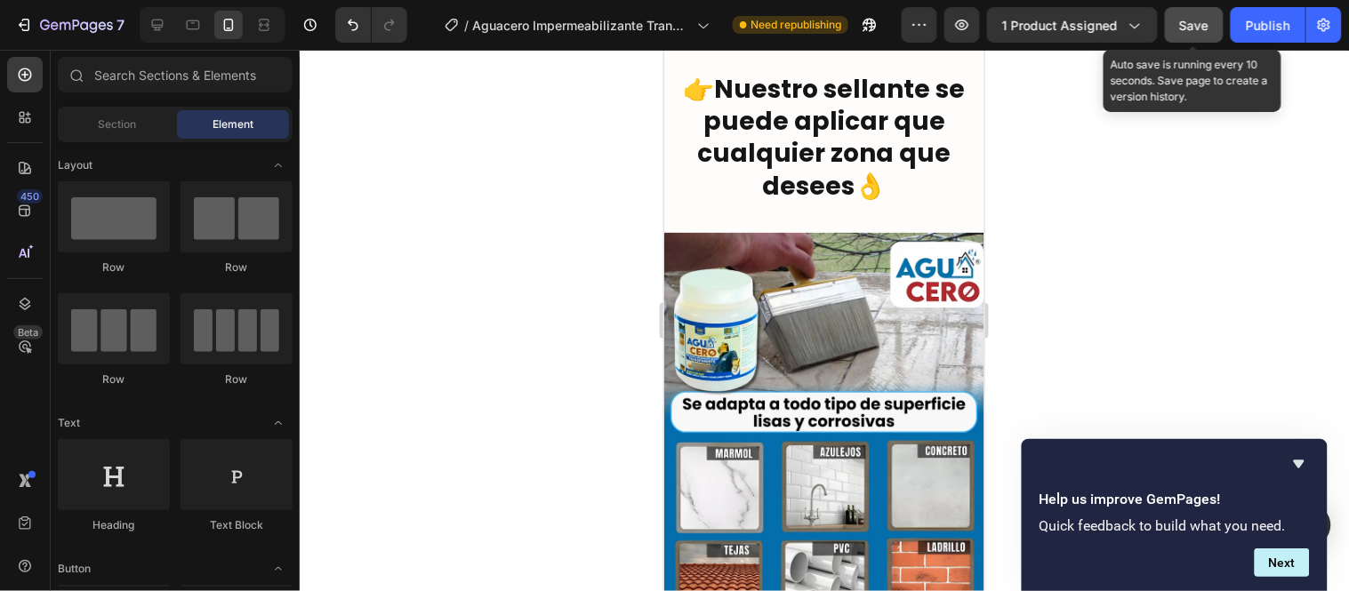
click at [1195, 28] on span "Save" at bounding box center [1194, 25] width 29 height 15
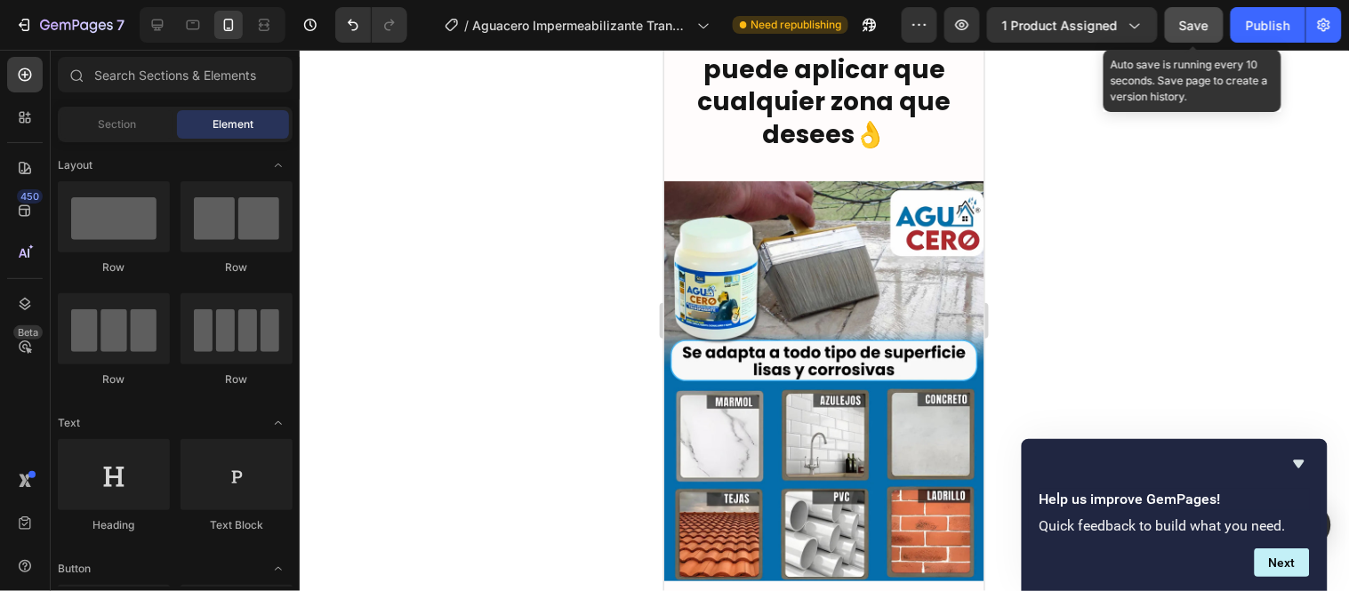
scroll to position [4500, 0]
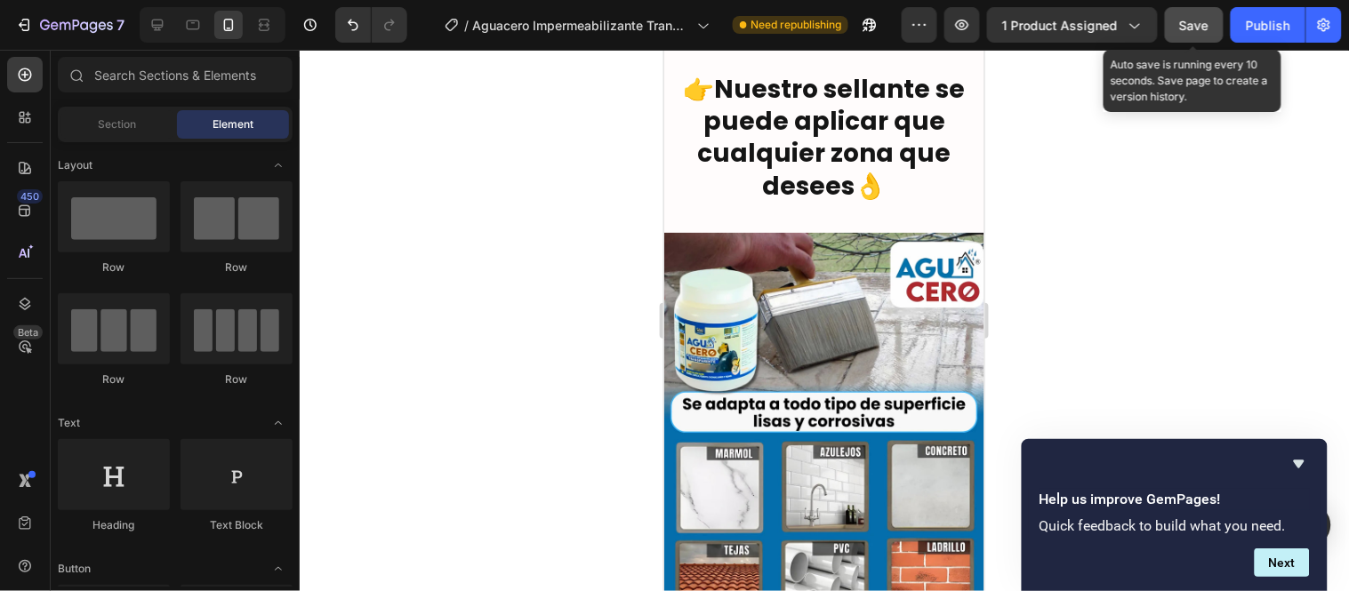
click at [1193, 22] on span "Save" at bounding box center [1194, 25] width 29 height 15
click at [1188, 20] on span "Save" at bounding box center [1194, 25] width 29 height 15
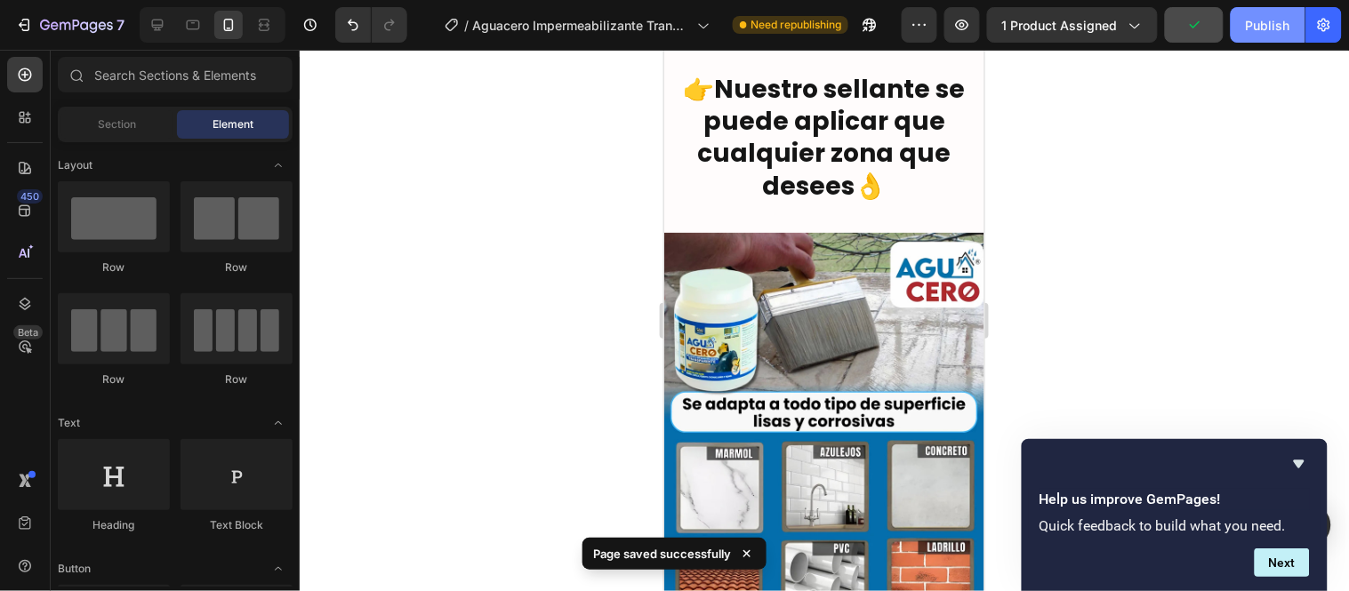
click at [1258, 21] on div "Publish" at bounding box center [1268, 25] width 44 height 19
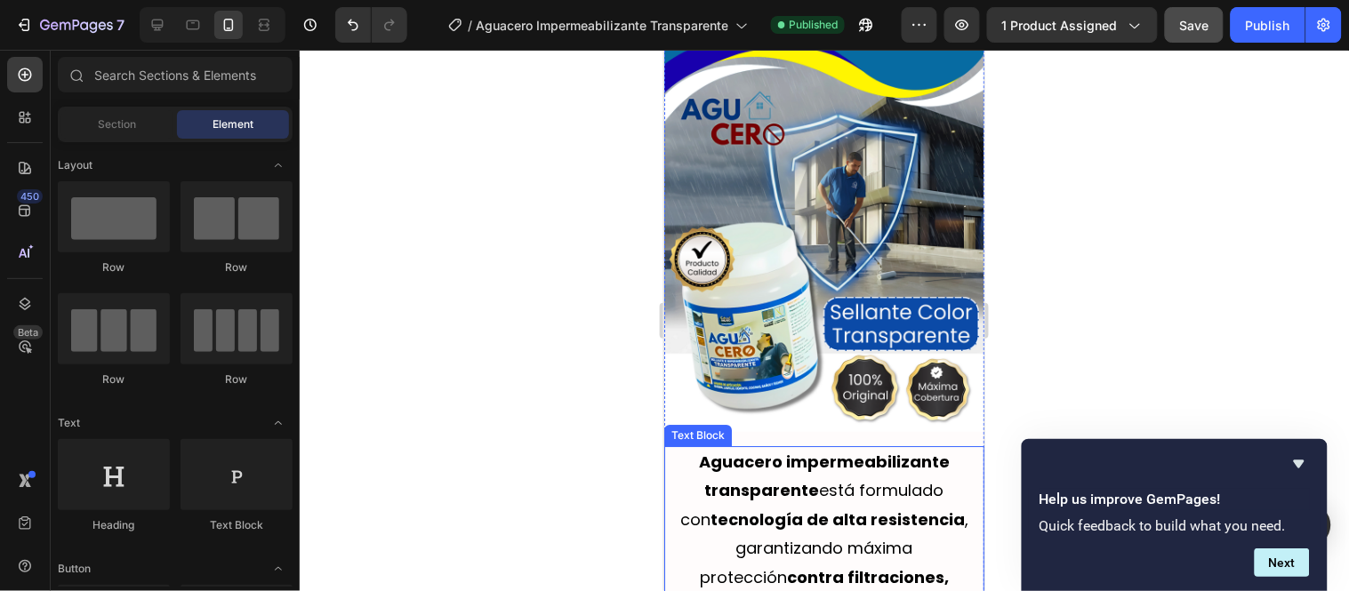
scroll to position [2424, 0]
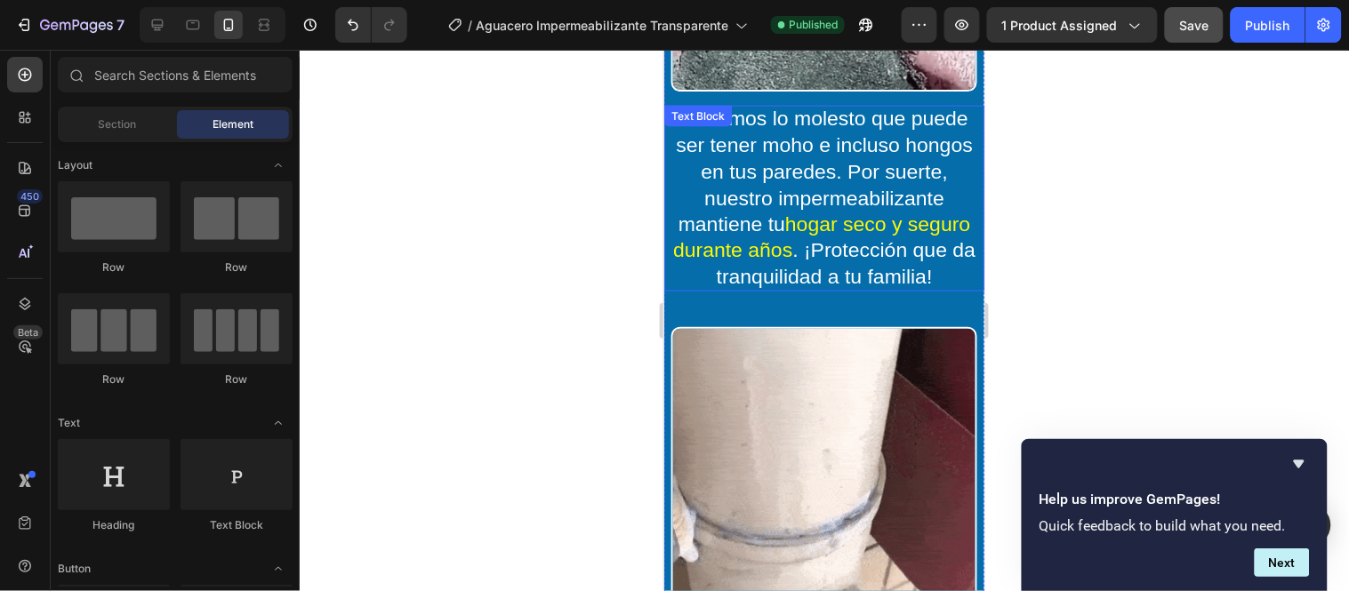
click at [733, 209] on p "Sabemos lo molesto que puede ser tener moho e incluso hongos en tus paredes. Po…" at bounding box center [823, 198] width 320 height 186
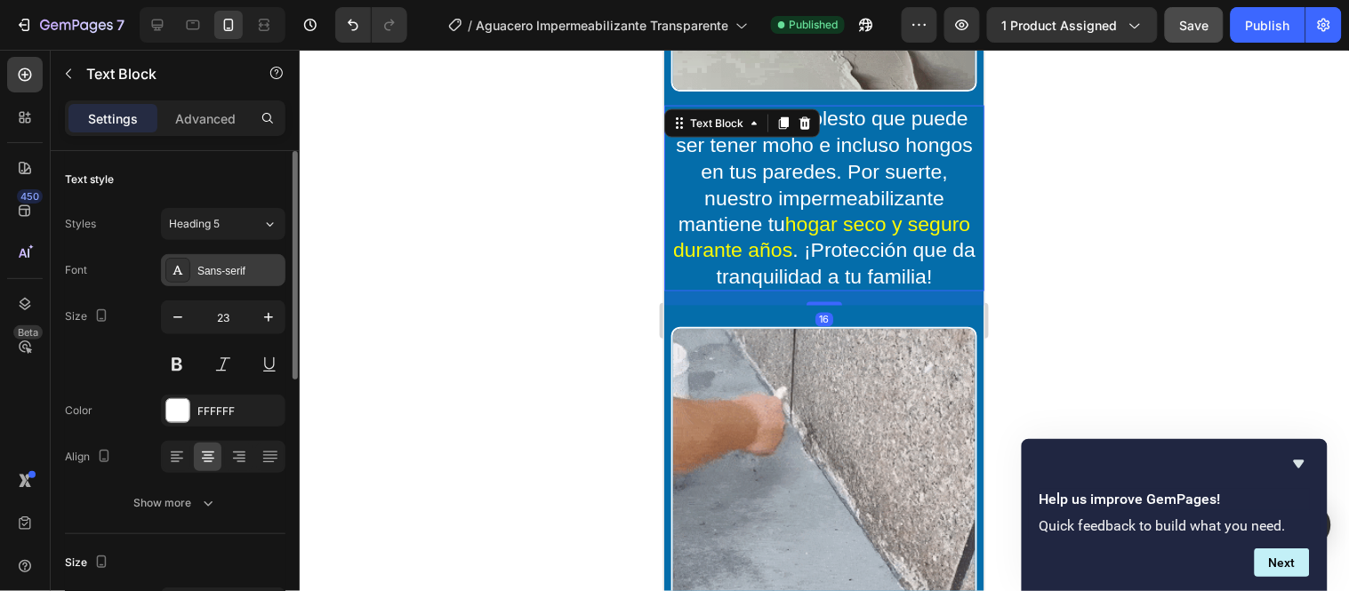
click at [234, 268] on div "Sans-serif" at bounding box center [239, 271] width 84 height 16
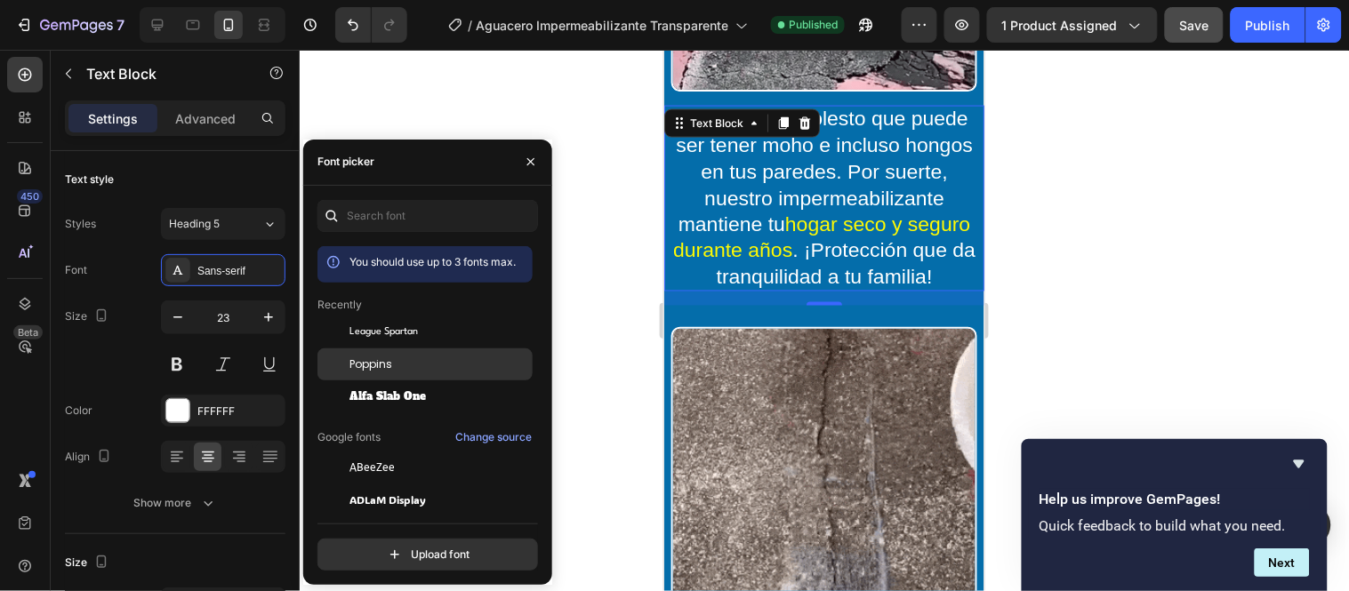
click at [424, 370] on div "Poppins" at bounding box center [439, 365] width 180 height 16
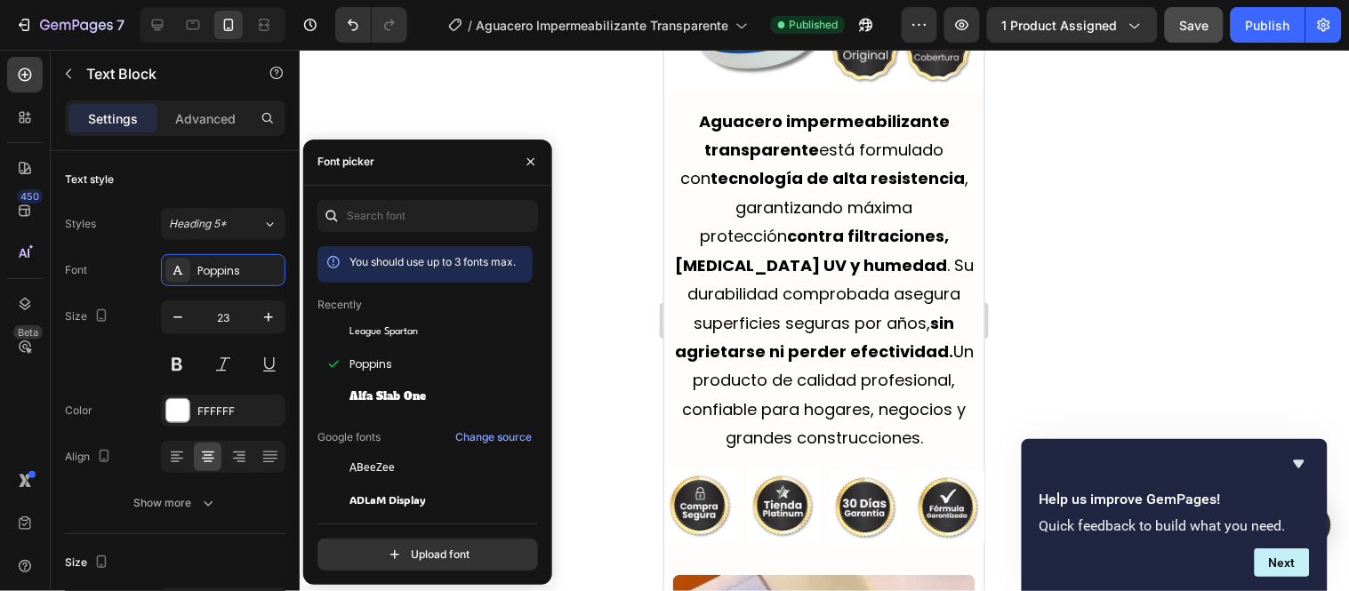
scroll to position [3412, 0]
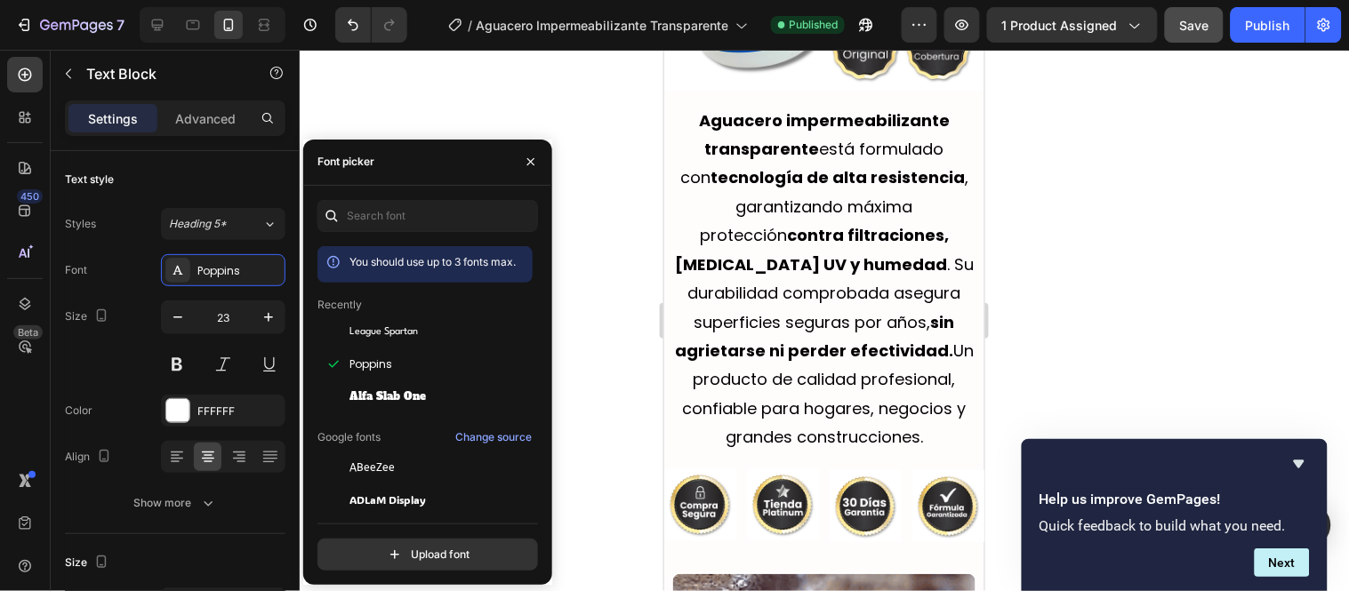
click at [867, 279] on span "Aguacero impermeabilizante transparente está formulado con tecnología de alta r…" at bounding box center [823, 277] width 299 height 339
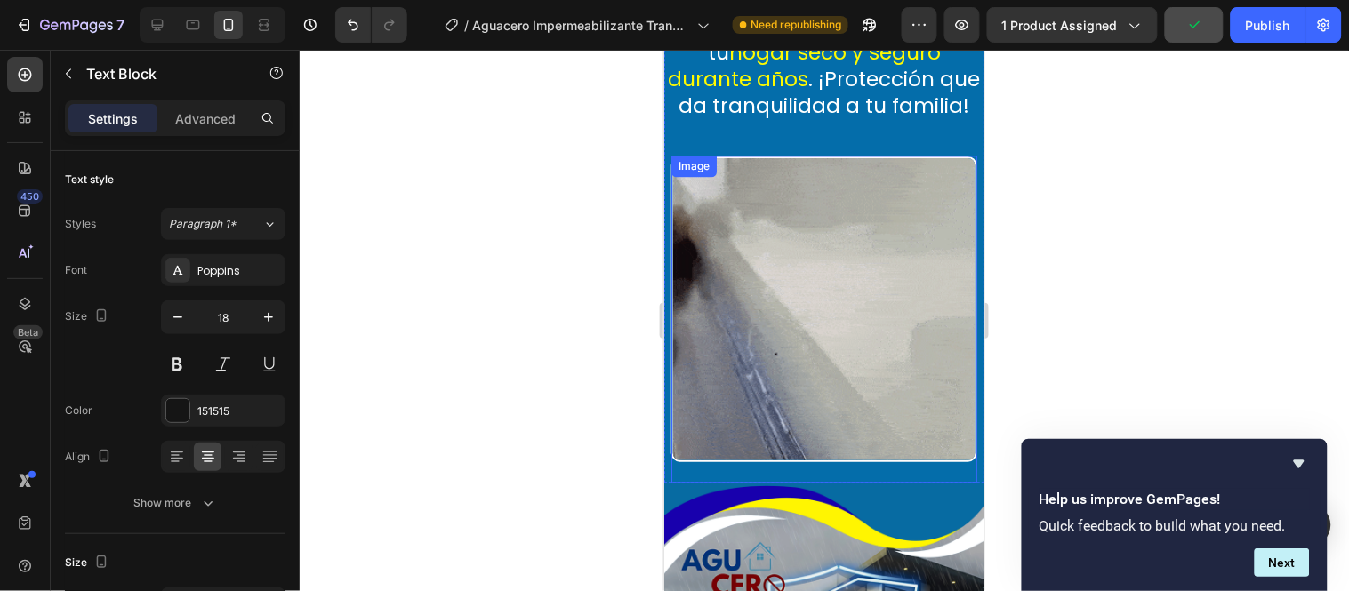
scroll to position [2523, 0]
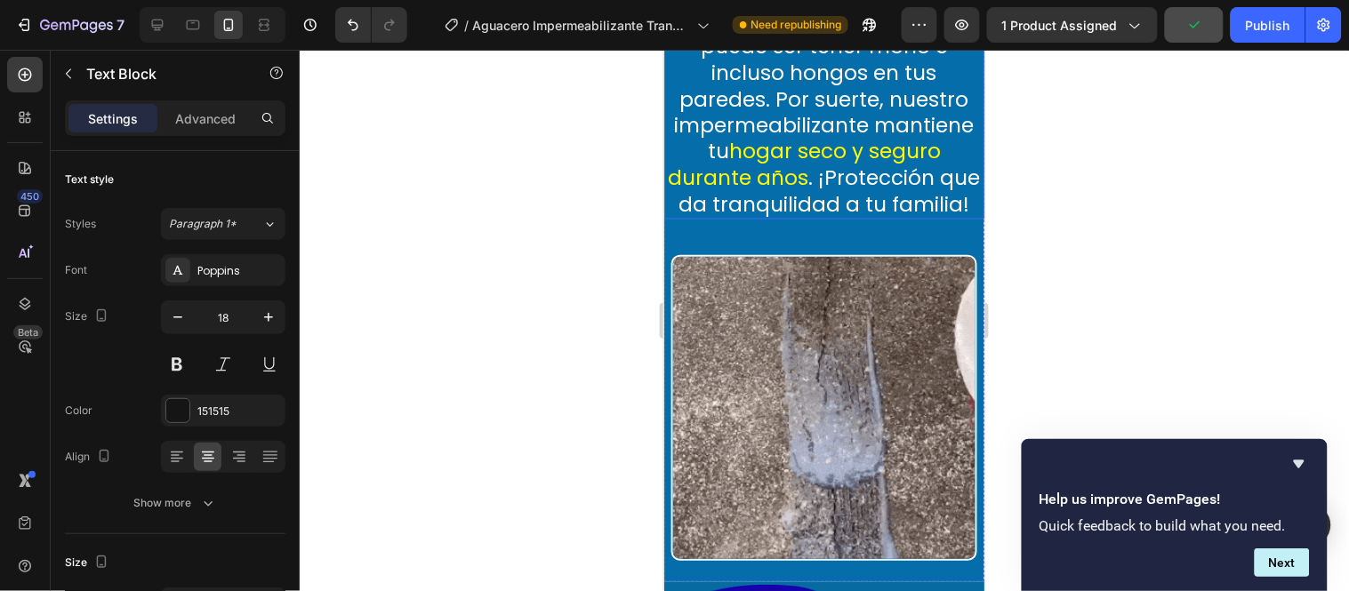
click at [837, 169] on p "Sabemos lo molesto que puede ser tener moho e incluso hongos en tus paredes. Po…" at bounding box center [823, 112] width 320 height 213
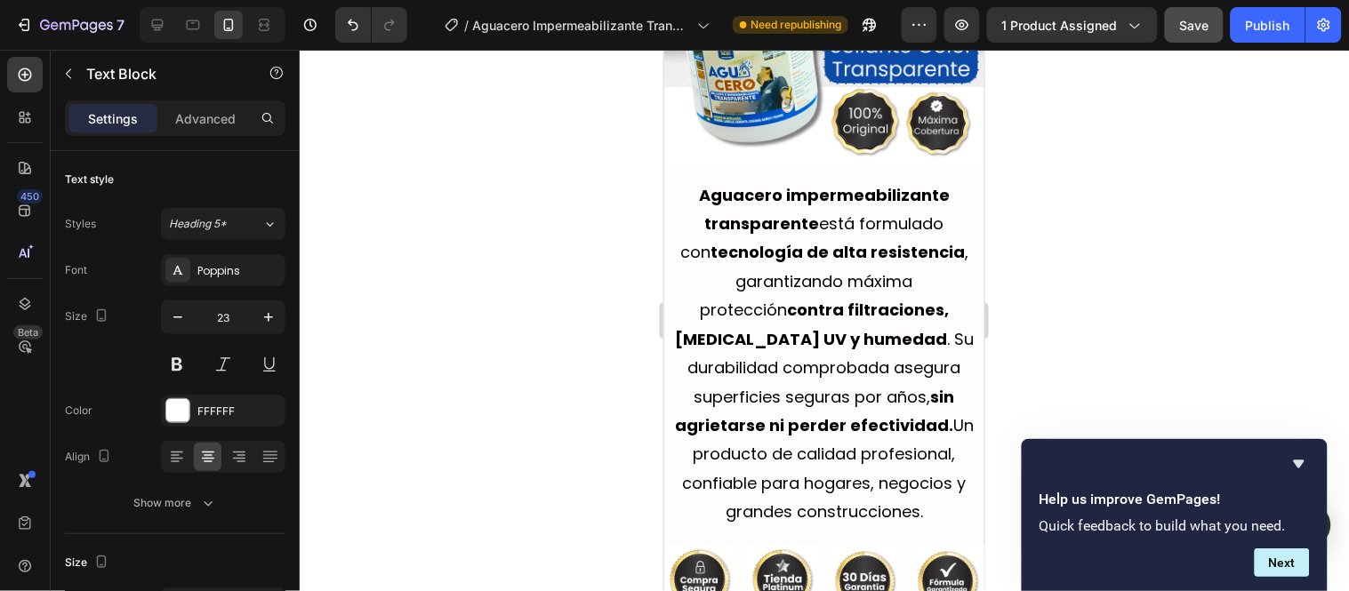
scroll to position [3412, 0]
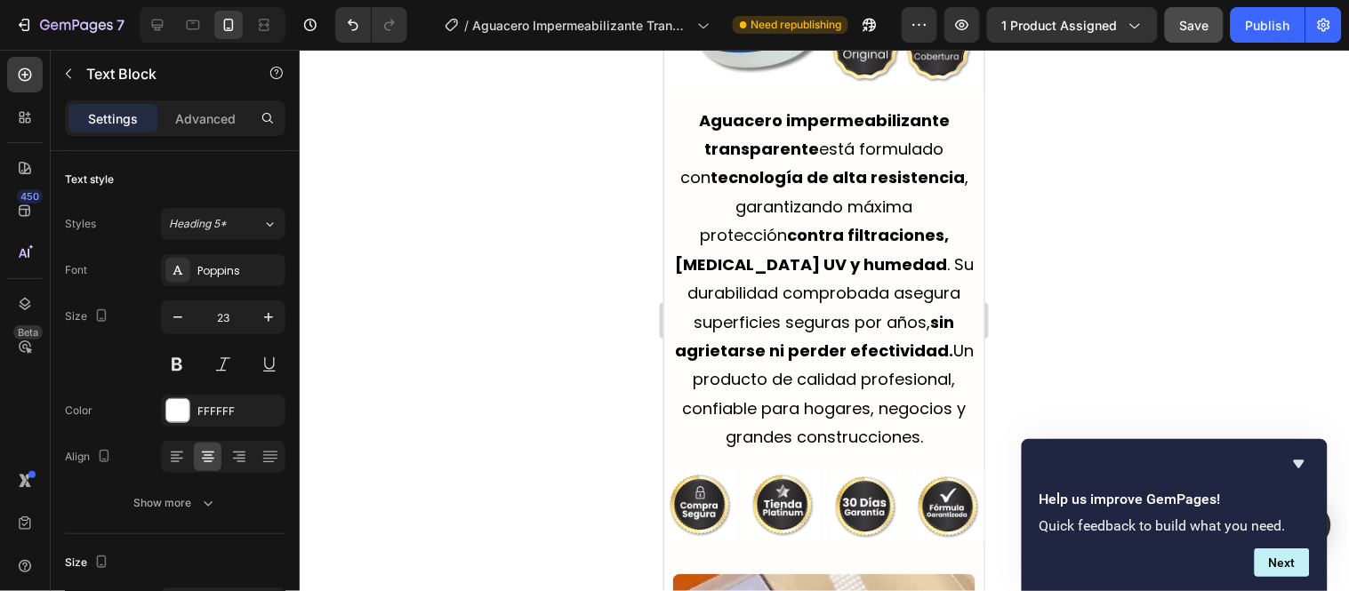
click at [861, 310] on strong "sin agrietarse ni perder efectividad." at bounding box center [814, 335] width 280 height 51
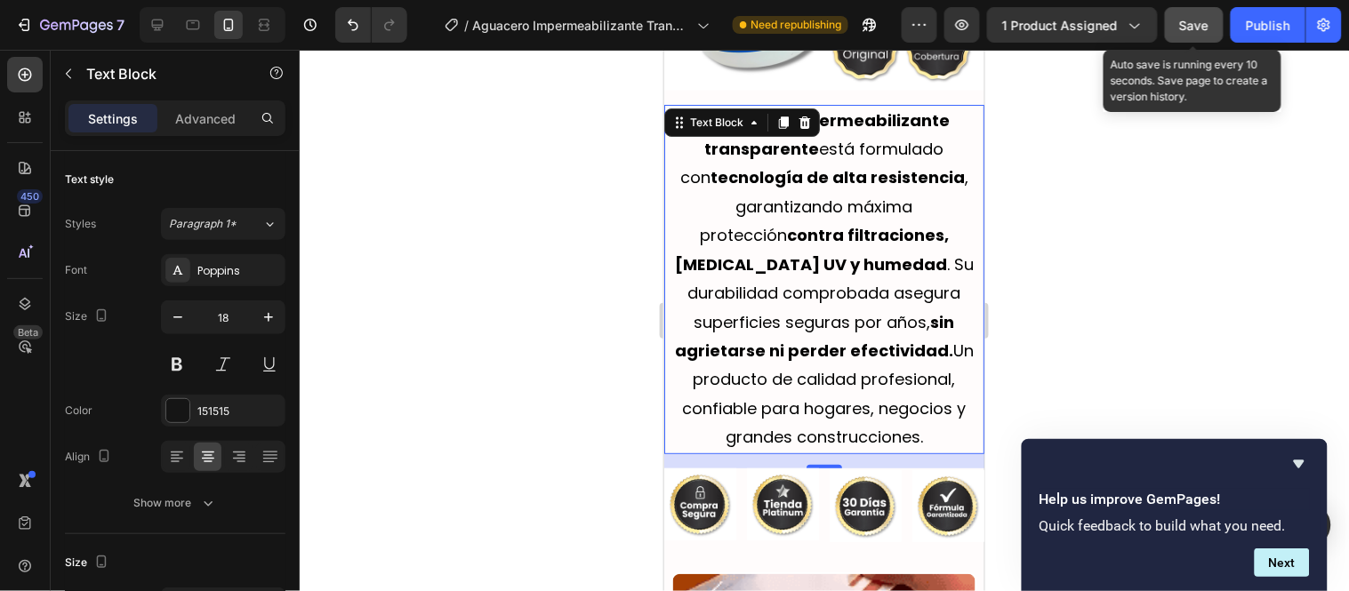
click at [1207, 38] on button "Save" at bounding box center [1194, 25] width 59 height 36
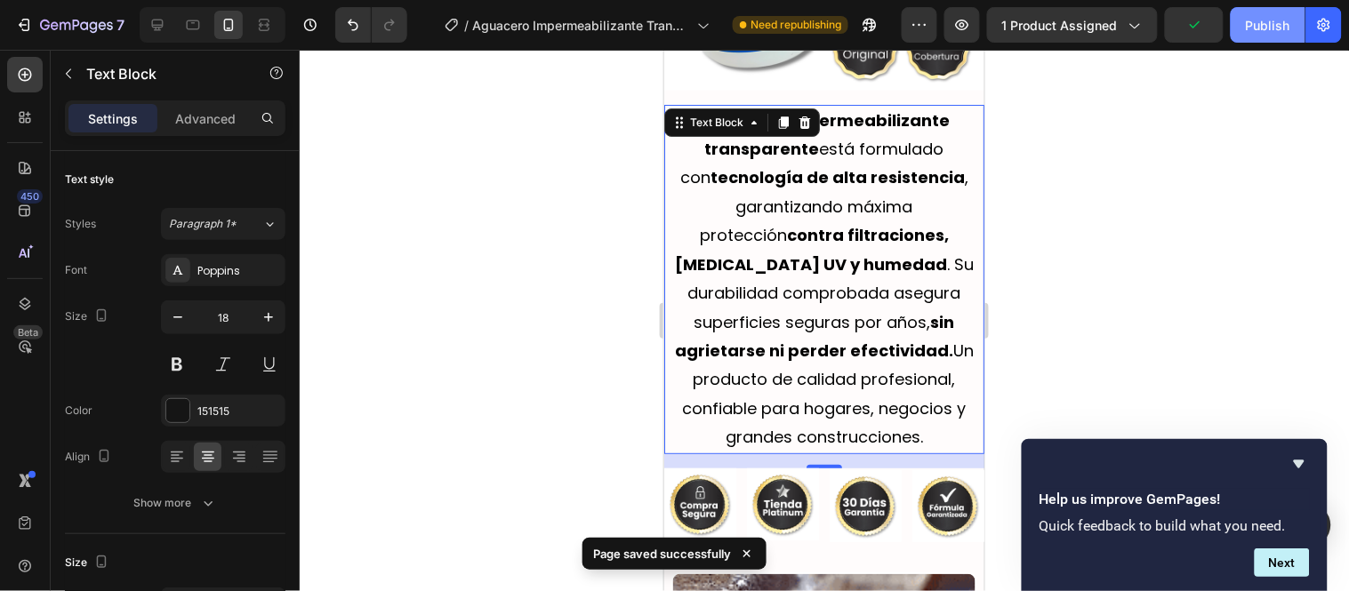
click at [1265, 27] on div "Publish" at bounding box center [1268, 25] width 44 height 19
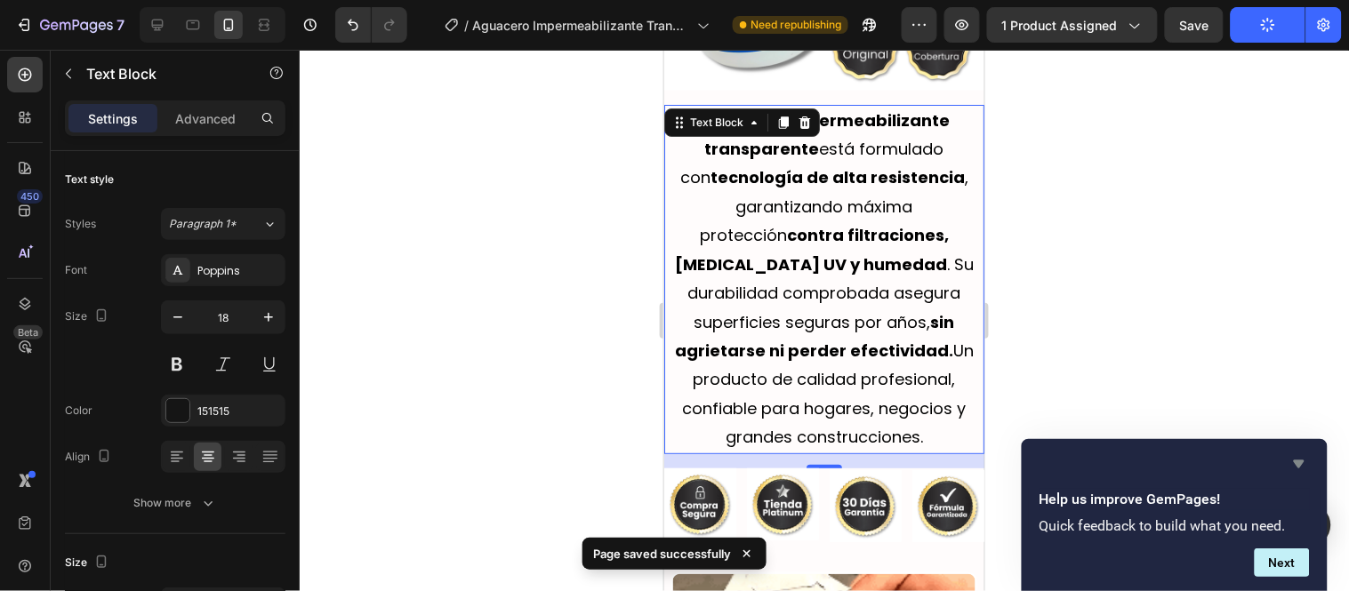
click at [1300, 456] on icon "Hide survey" at bounding box center [1299, 464] width 21 height 21
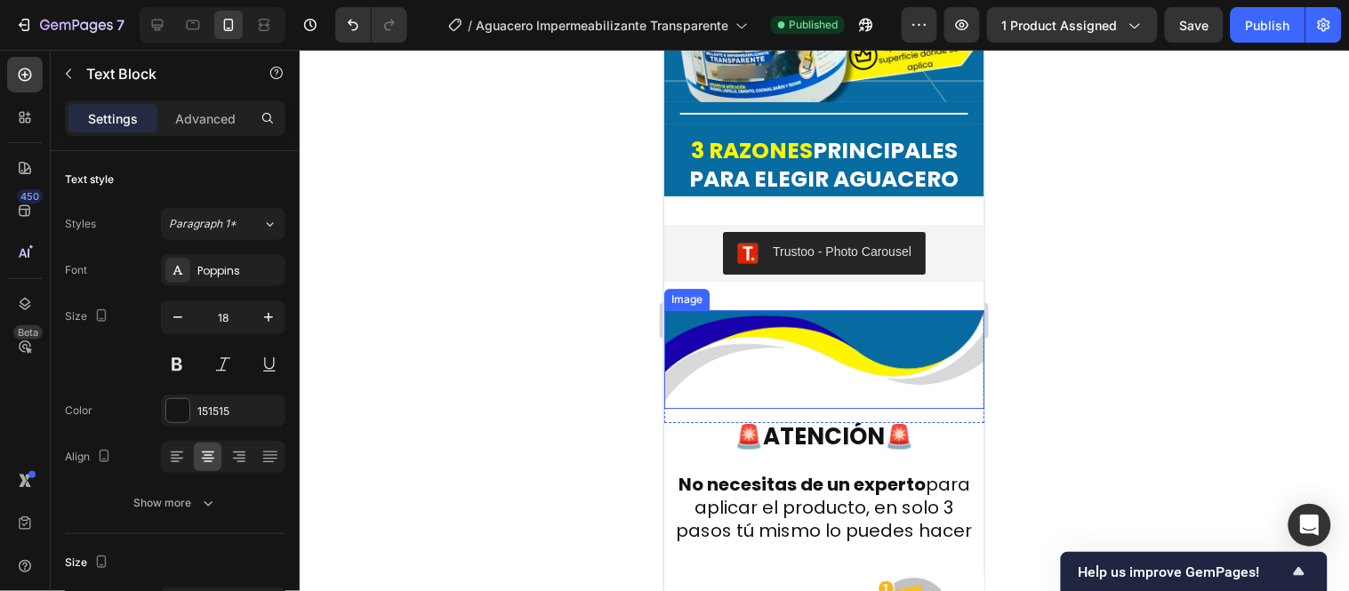
scroll to position [6476, 0]
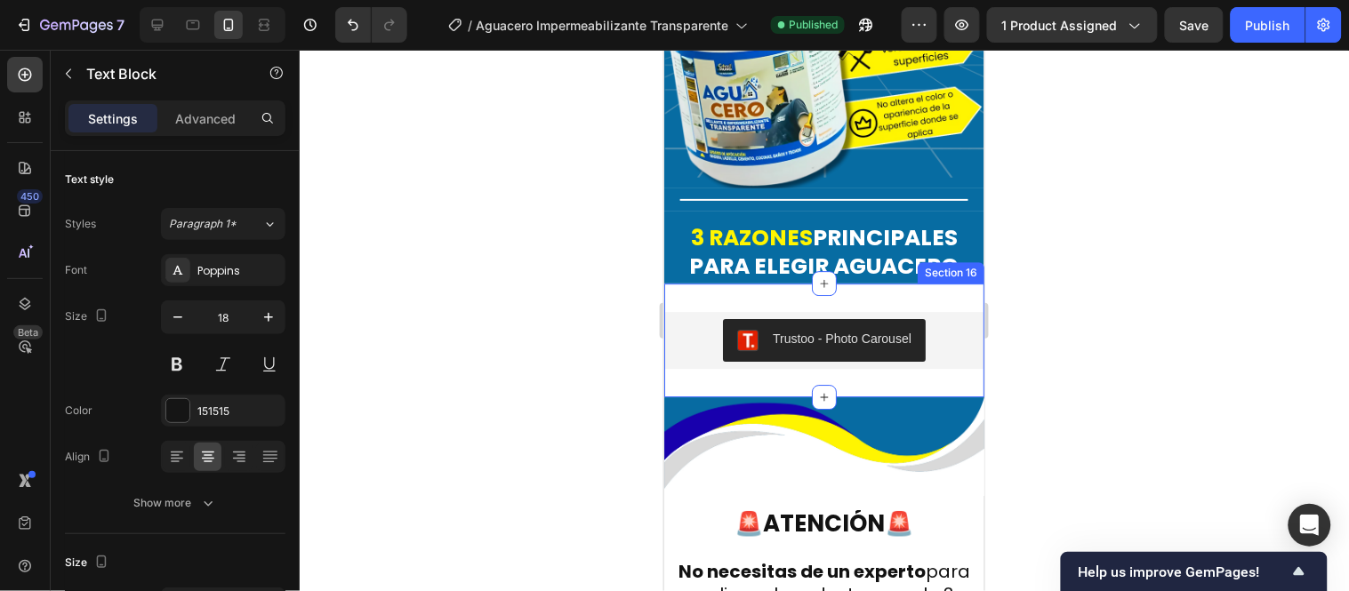
click at [919, 283] on div "Trustoo - Photo Carousel Trustoo Section 16" at bounding box center [823, 340] width 320 height 114
click at [720, 283] on div "Trustoo - Photo Carousel Trustoo Section 16" at bounding box center [823, 340] width 320 height 114
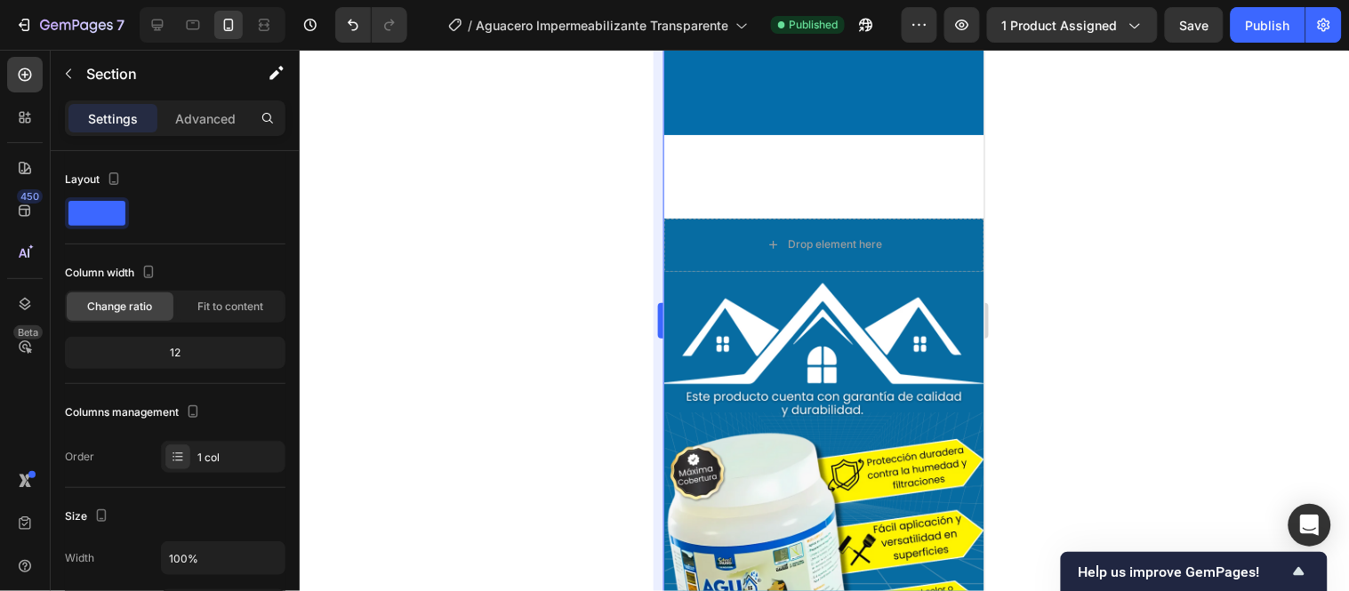
scroll to position [6574, 0]
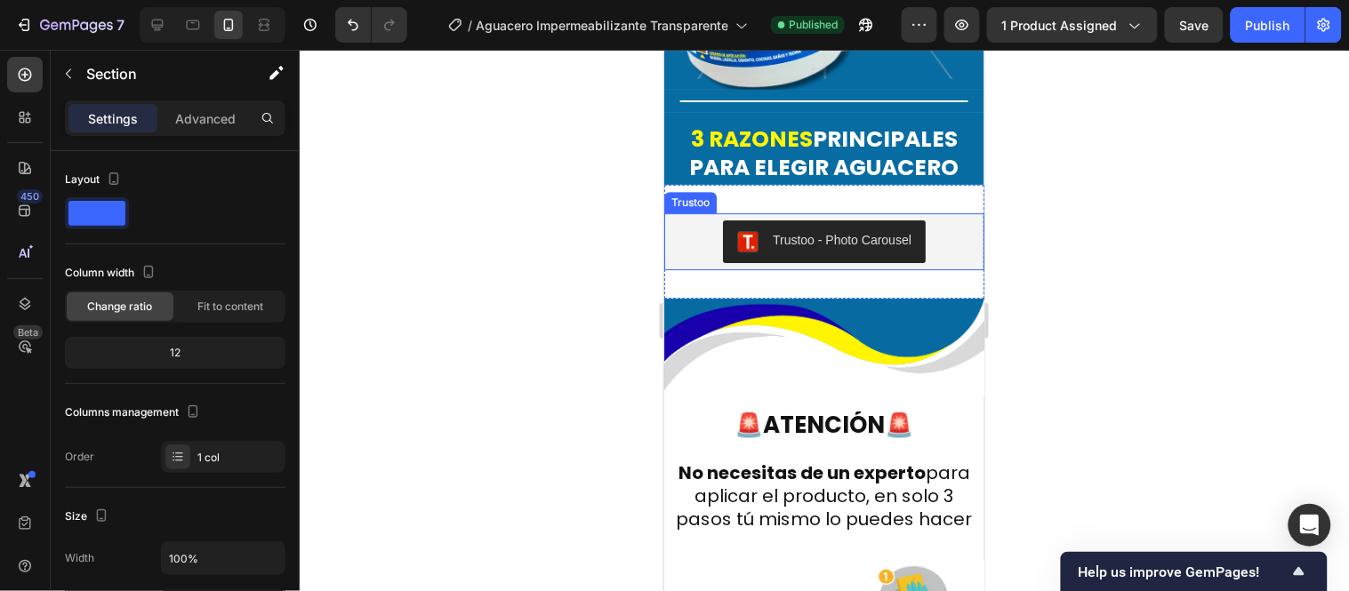
click at [693, 191] on div "Trustoo" at bounding box center [689, 201] width 52 height 21
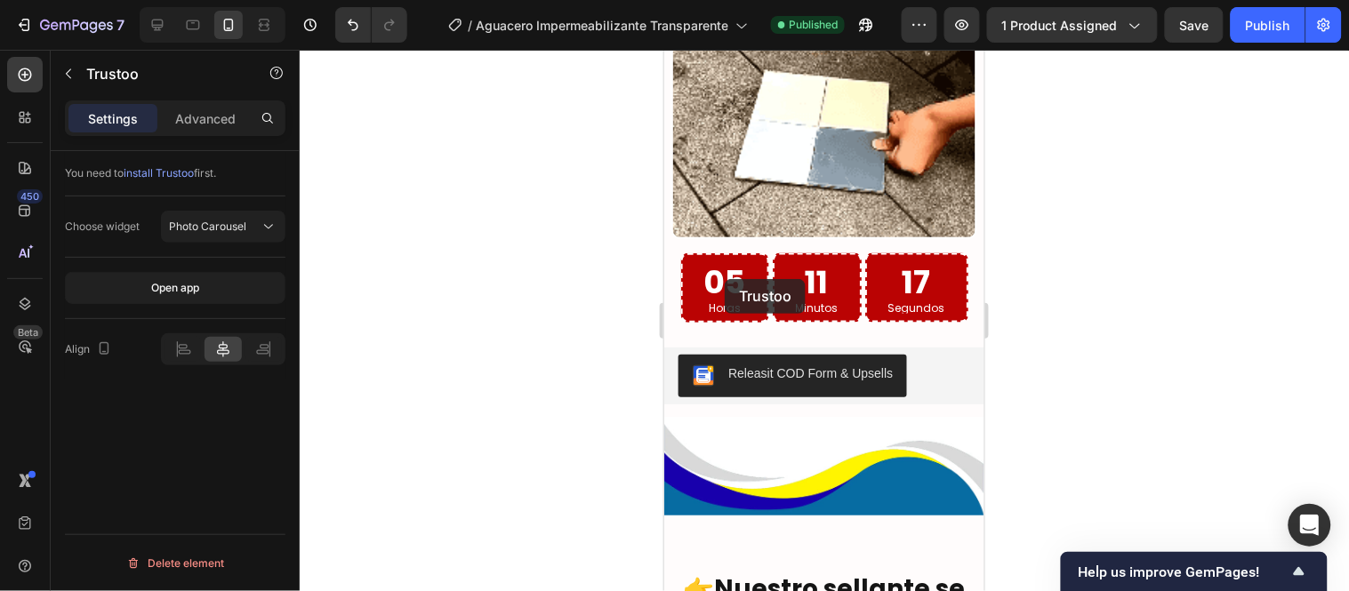
scroll to position [3907, 0]
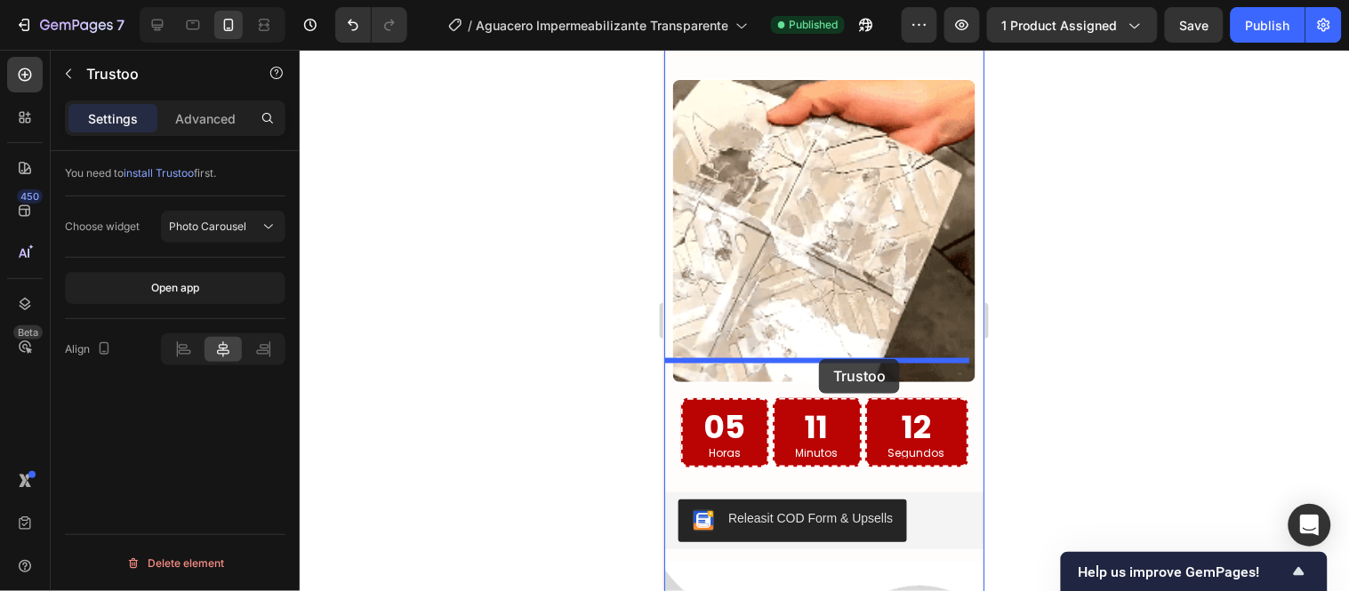
drag, startPoint x: 707, startPoint y: 375, endPoint x: 818, endPoint y: 358, distance: 112.4
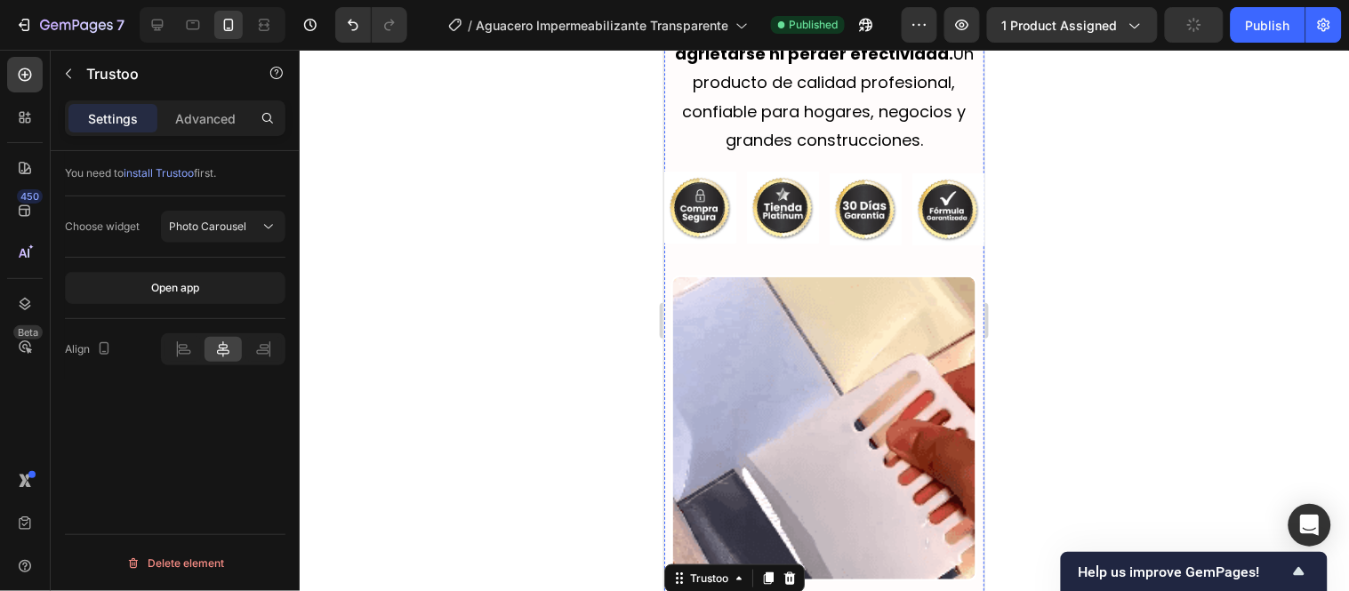
scroll to position [4104, 0]
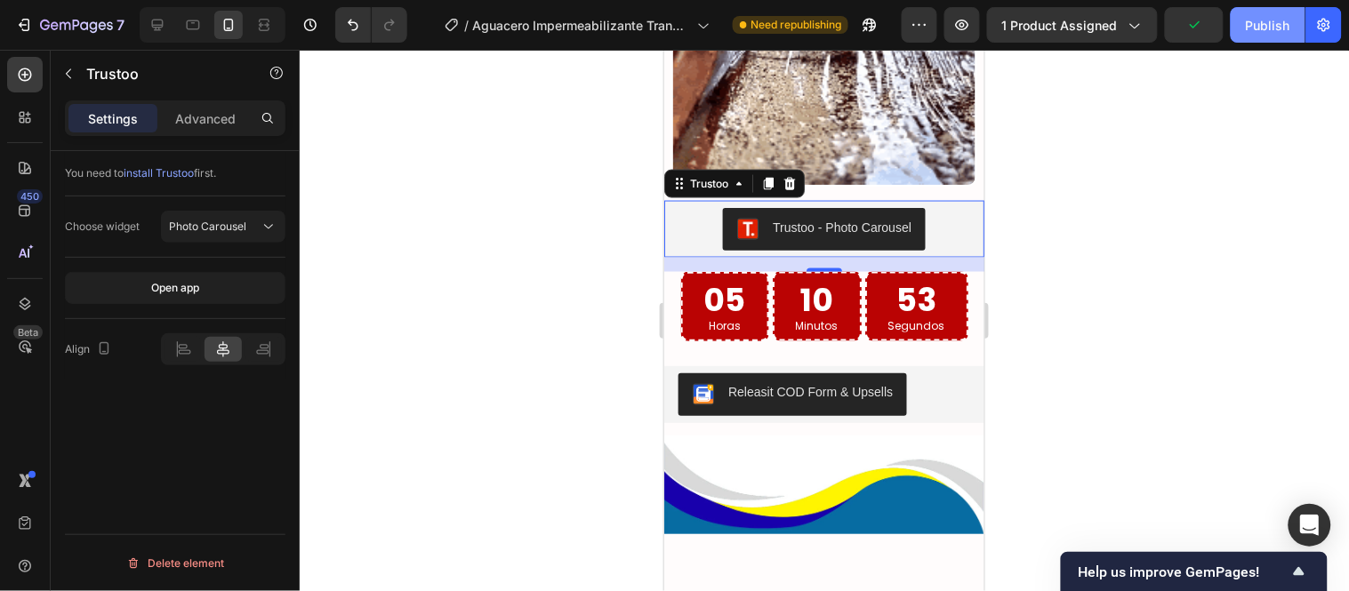
click at [1254, 25] on div "Publish" at bounding box center [1268, 25] width 44 height 19
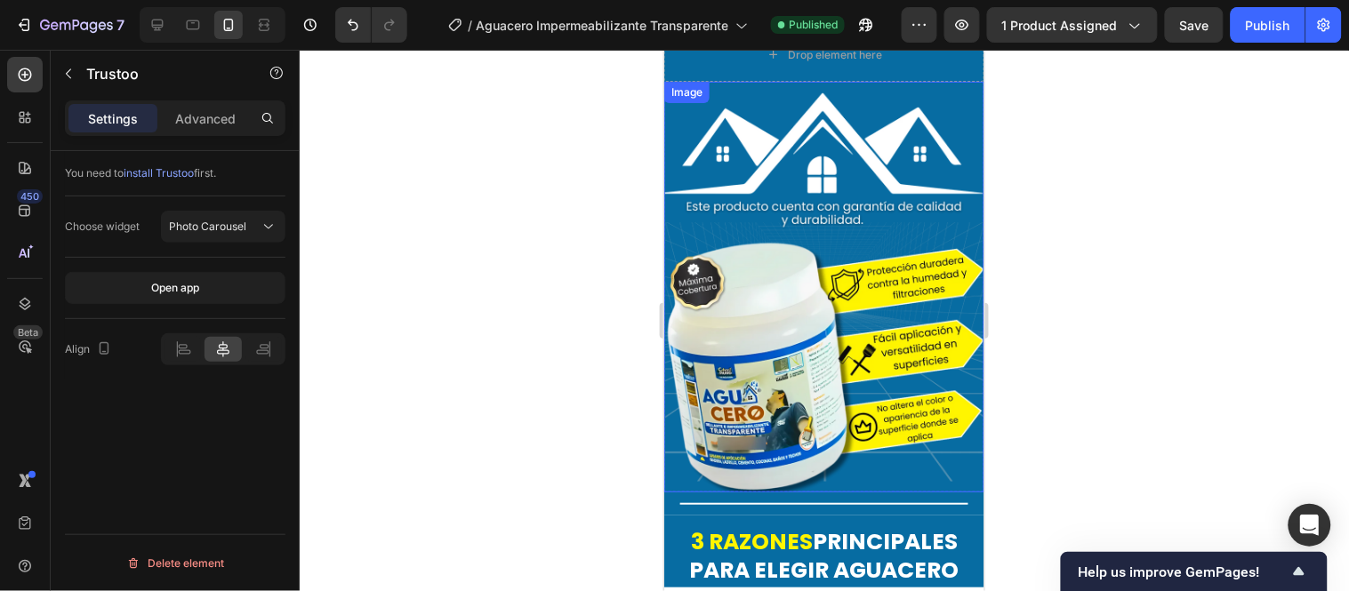
scroll to position [6278, 0]
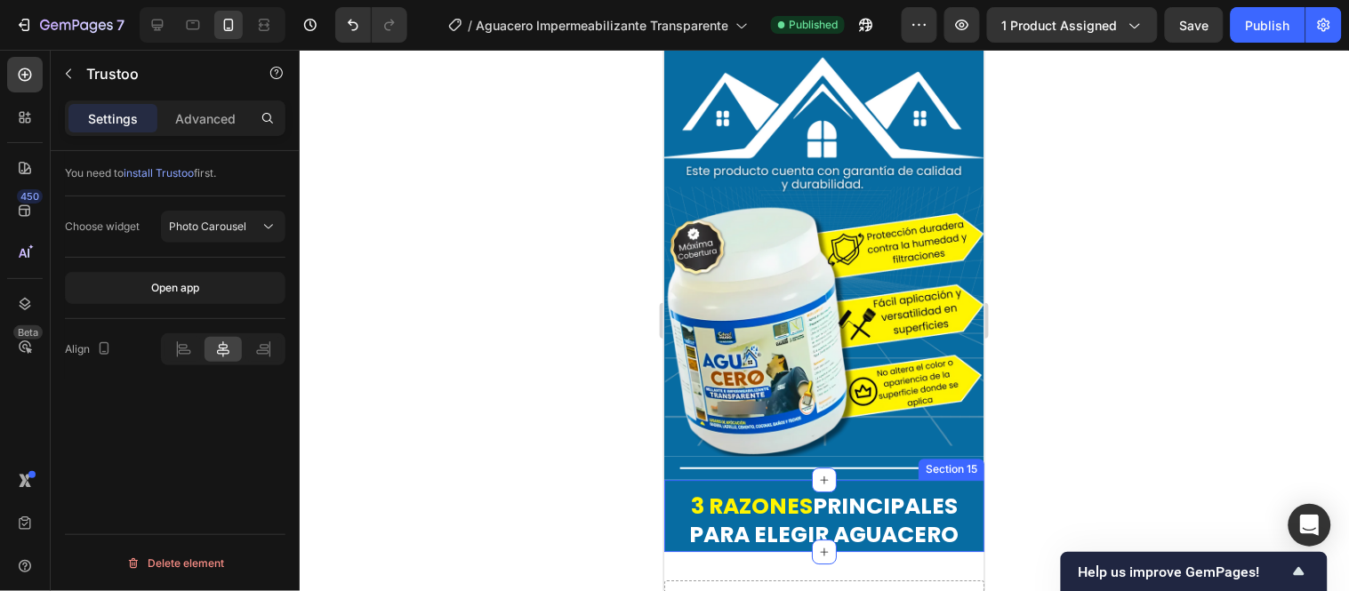
click at [872, 479] on div "3 RAZONES PRINCIPALES PARA ELEGIR AGUACERO Text Block" at bounding box center [823, 515] width 320 height 72
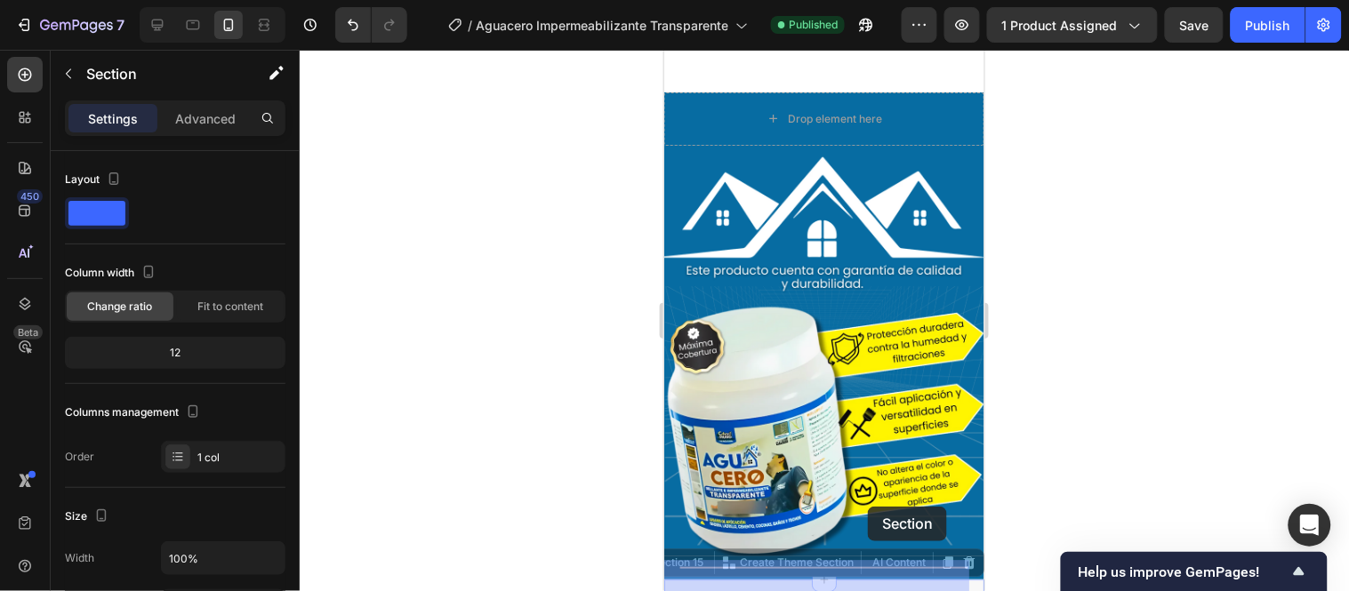
scroll to position [6285, 0]
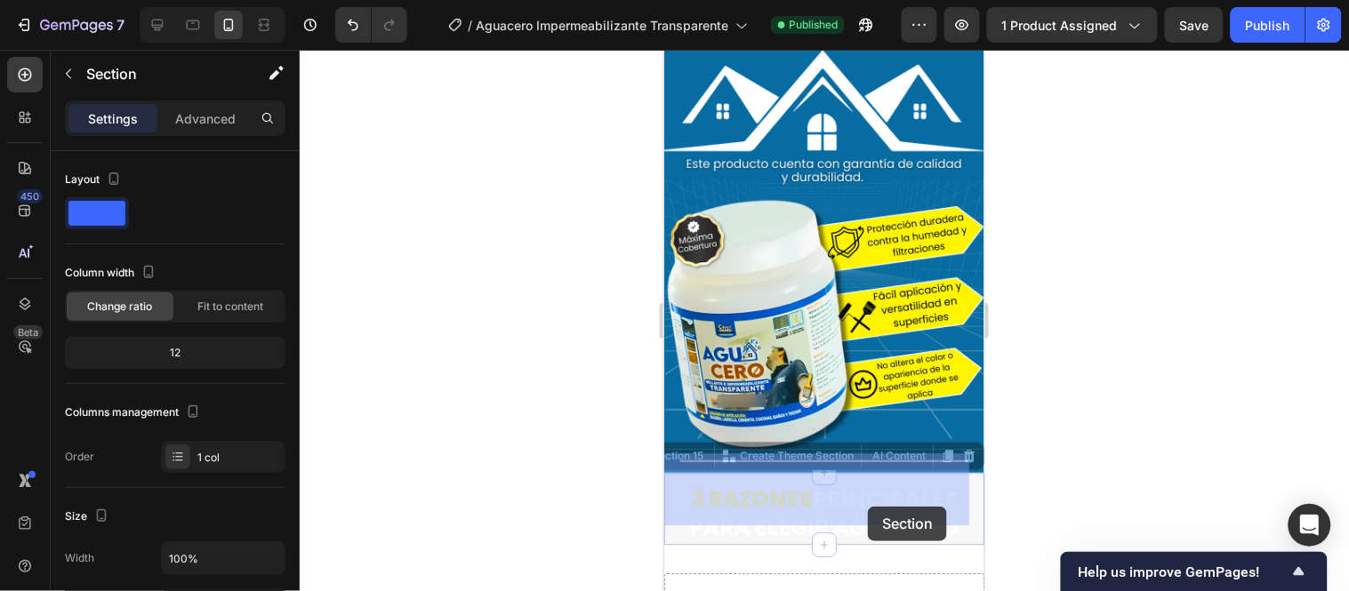
drag, startPoint x: 679, startPoint y: 446, endPoint x: 867, endPoint y: 506, distance: 198.0
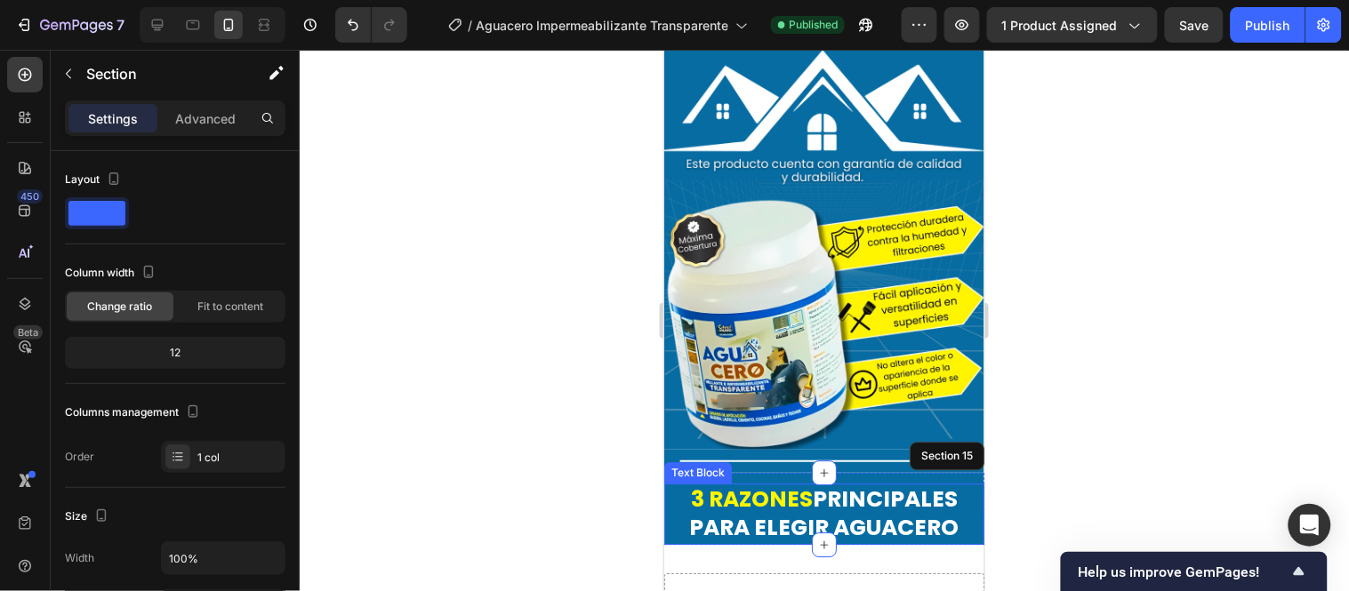
click at [730, 483] on strong "3 RAZONES" at bounding box center [751, 498] width 122 height 31
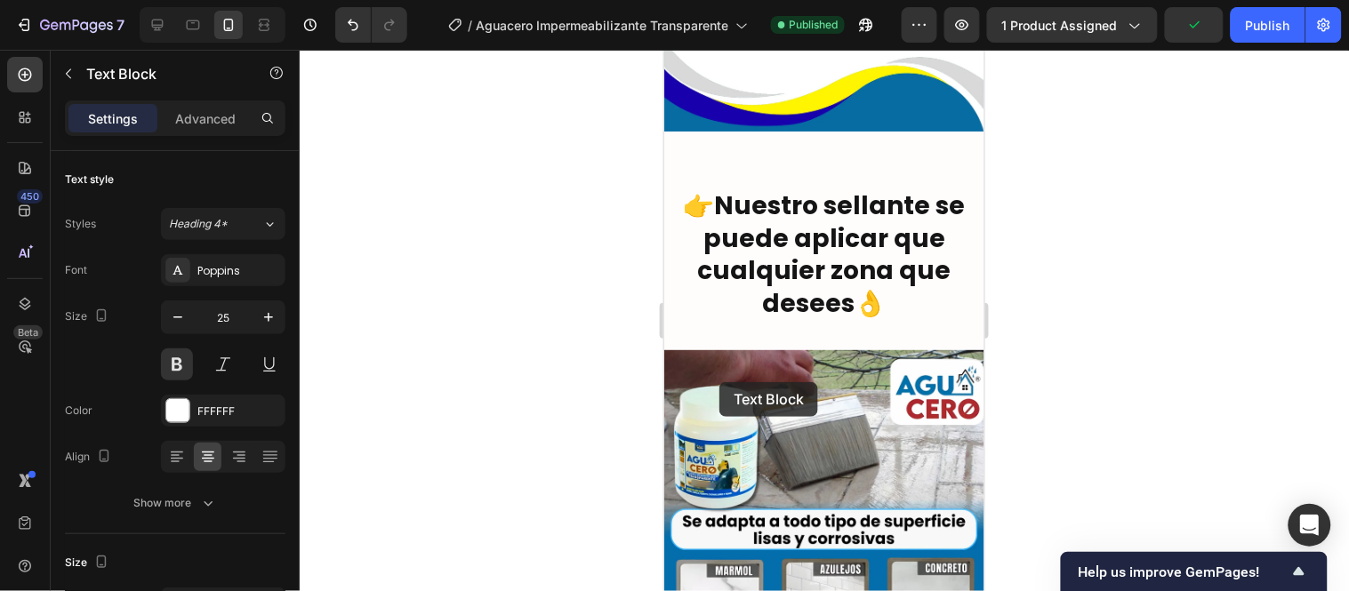
scroll to position [4309, 0]
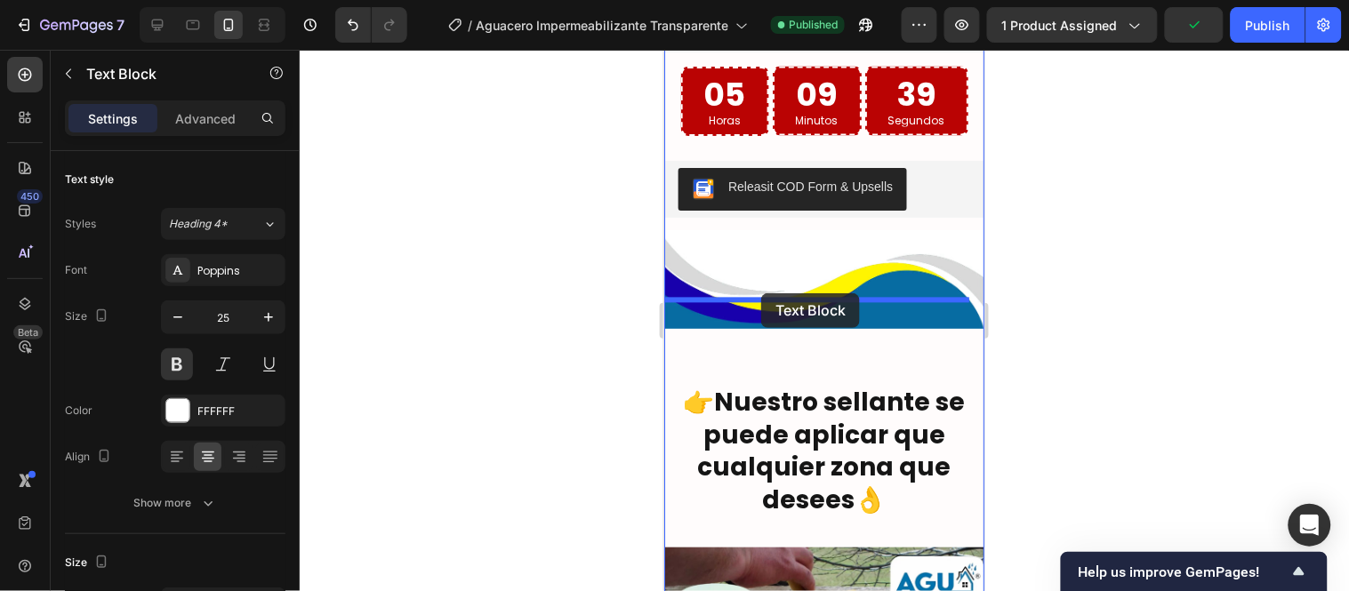
drag, startPoint x: 718, startPoint y: 451, endPoint x: 760, endPoint y: 293, distance: 163.9
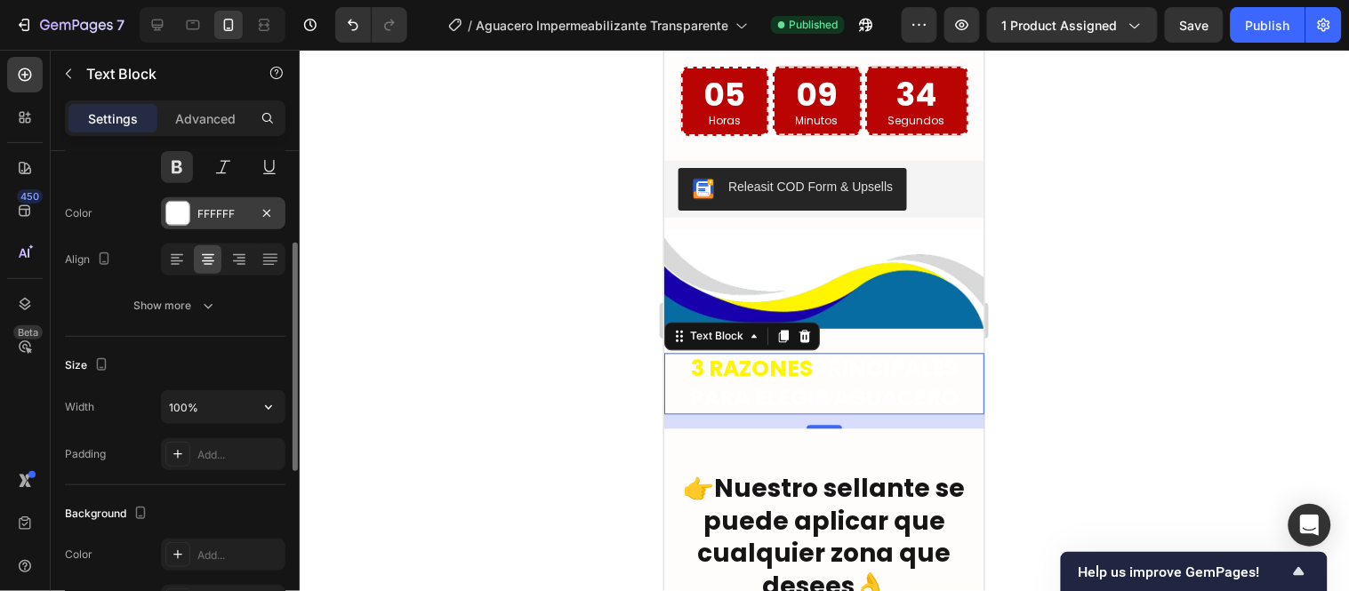
scroll to position [395, 0]
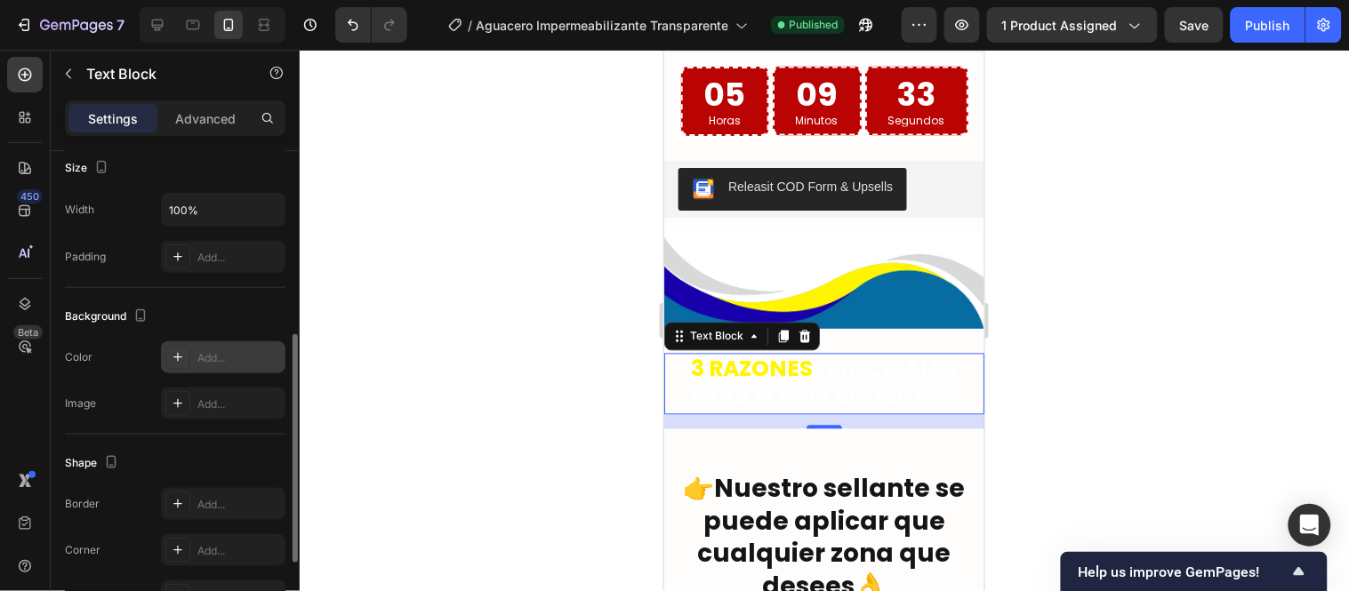
click at [231, 354] on div "Add..." at bounding box center [239, 358] width 84 height 16
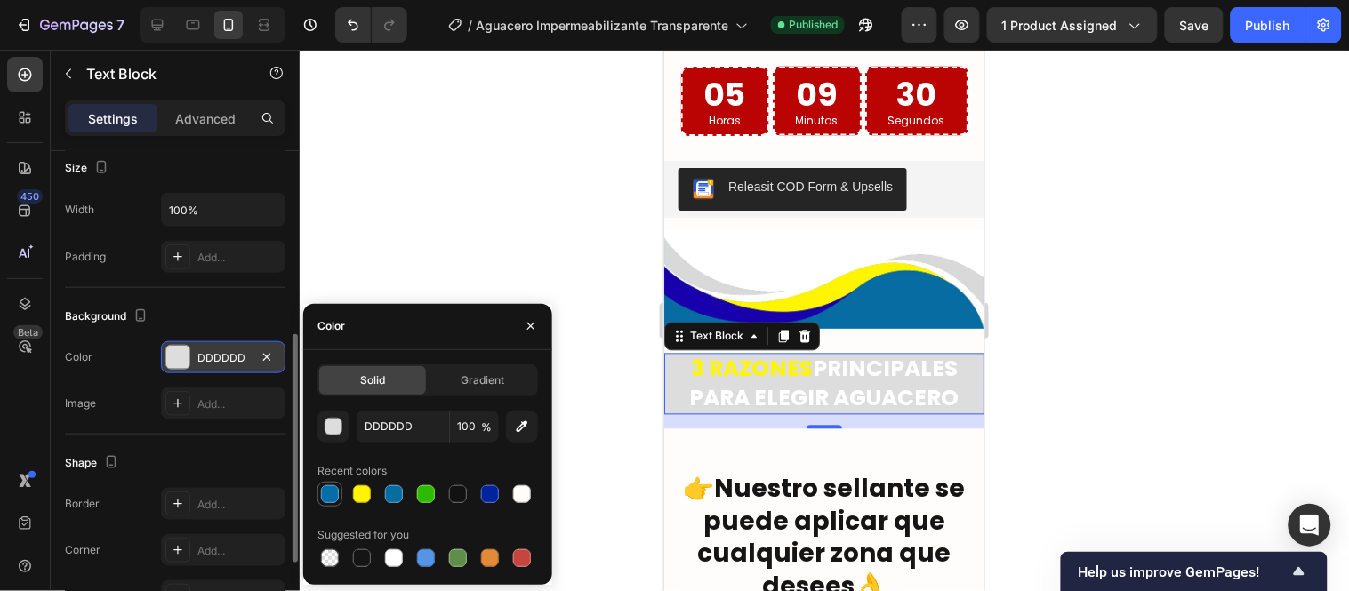
click at [329, 494] on div at bounding box center [330, 495] width 18 height 18
type input "046DAA"
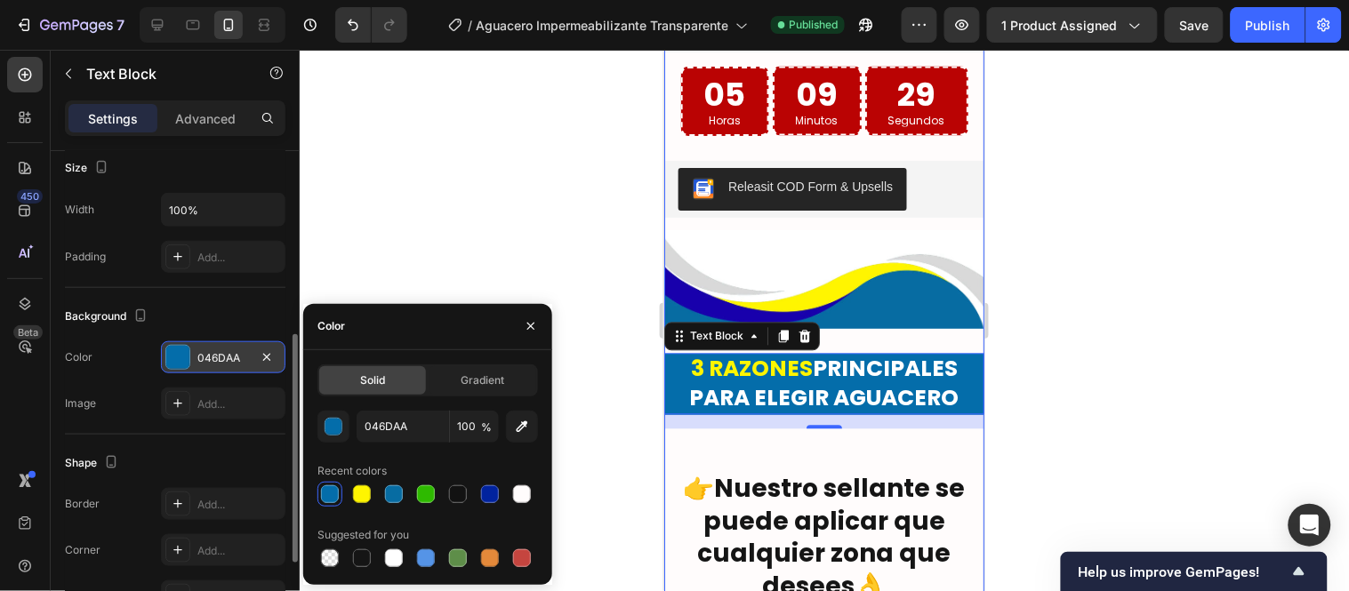
click at [871, 293] on div "Image Aguacero impermeabilizante transparente está formulado con tecnología de …" at bounding box center [823, 258] width 320 height 2933
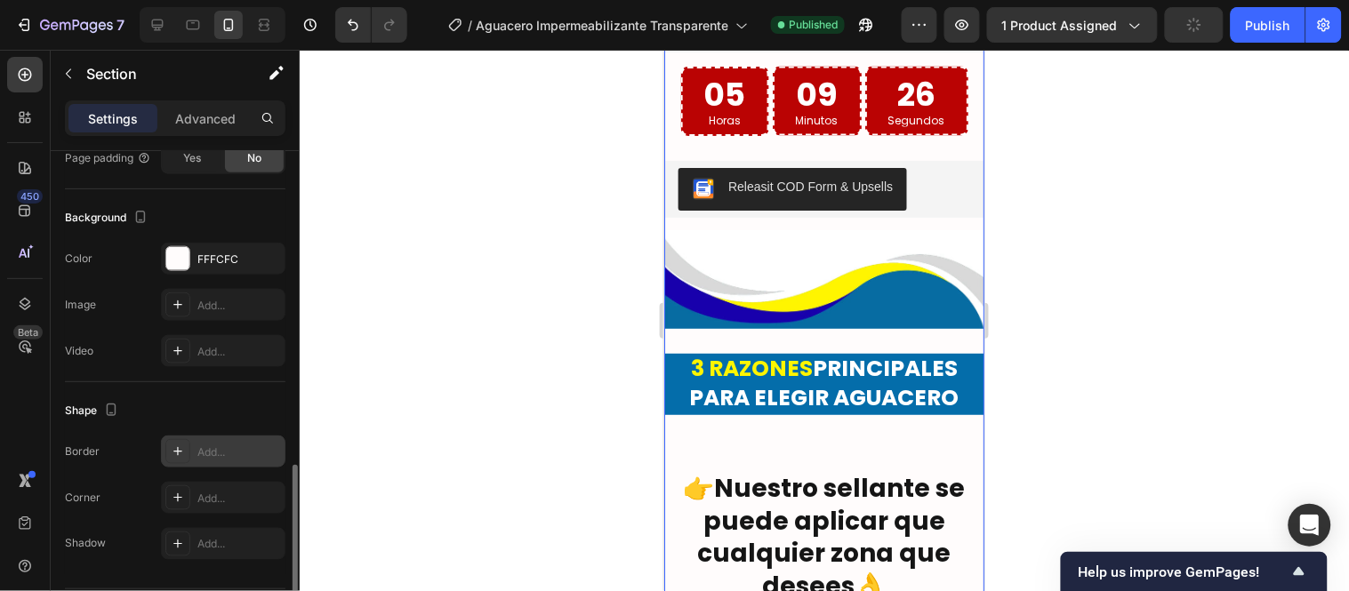
scroll to position [548, 0]
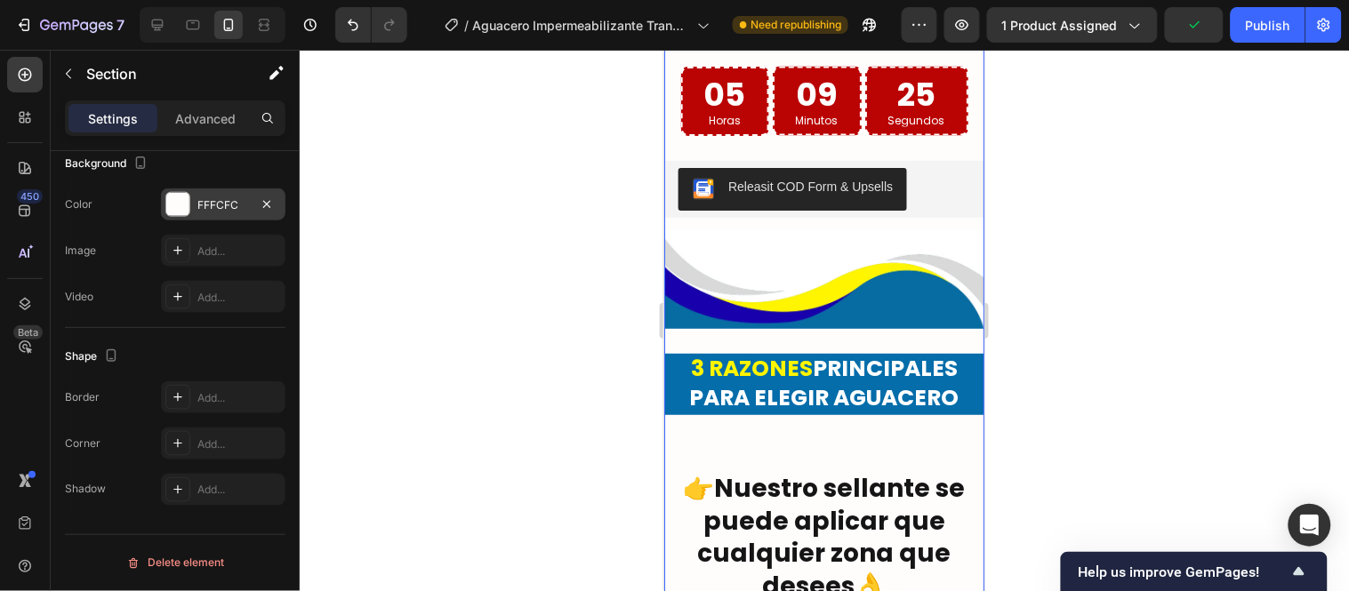
click at [218, 200] on div "FFFCFC" at bounding box center [223, 205] width 52 height 16
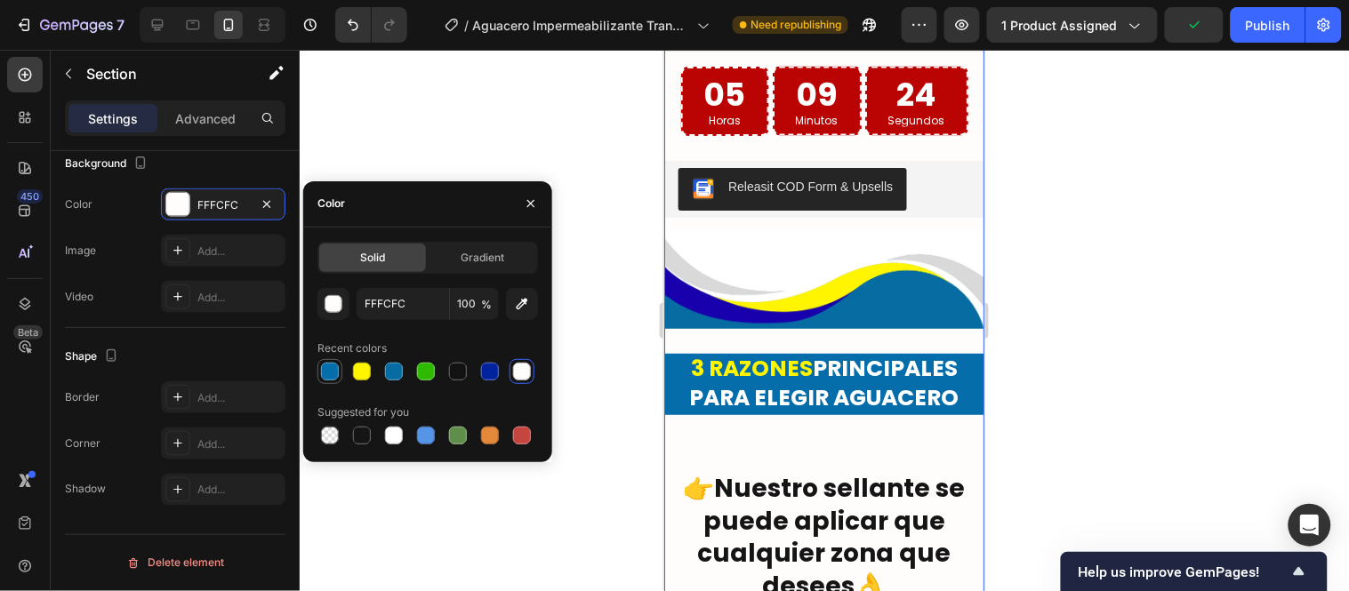
click at [327, 373] on div at bounding box center [330, 372] width 18 height 18
type input "046DAA"
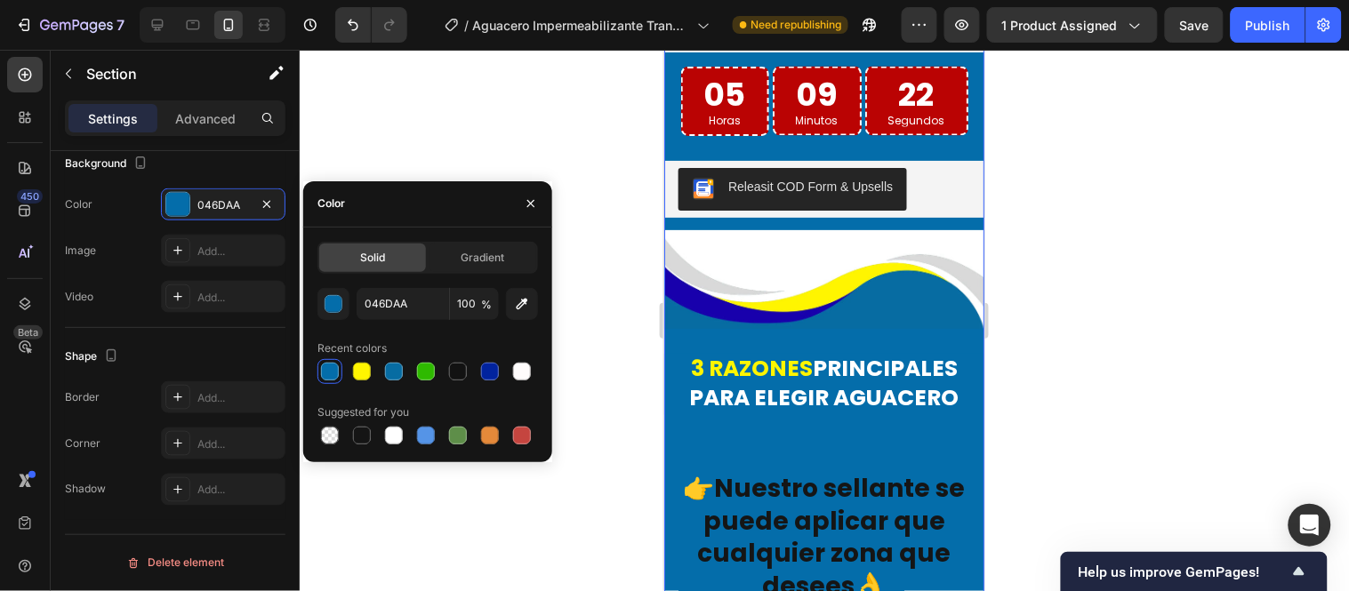
click at [640, 299] on div at bounding box center [824, 321] width 1049 height 542
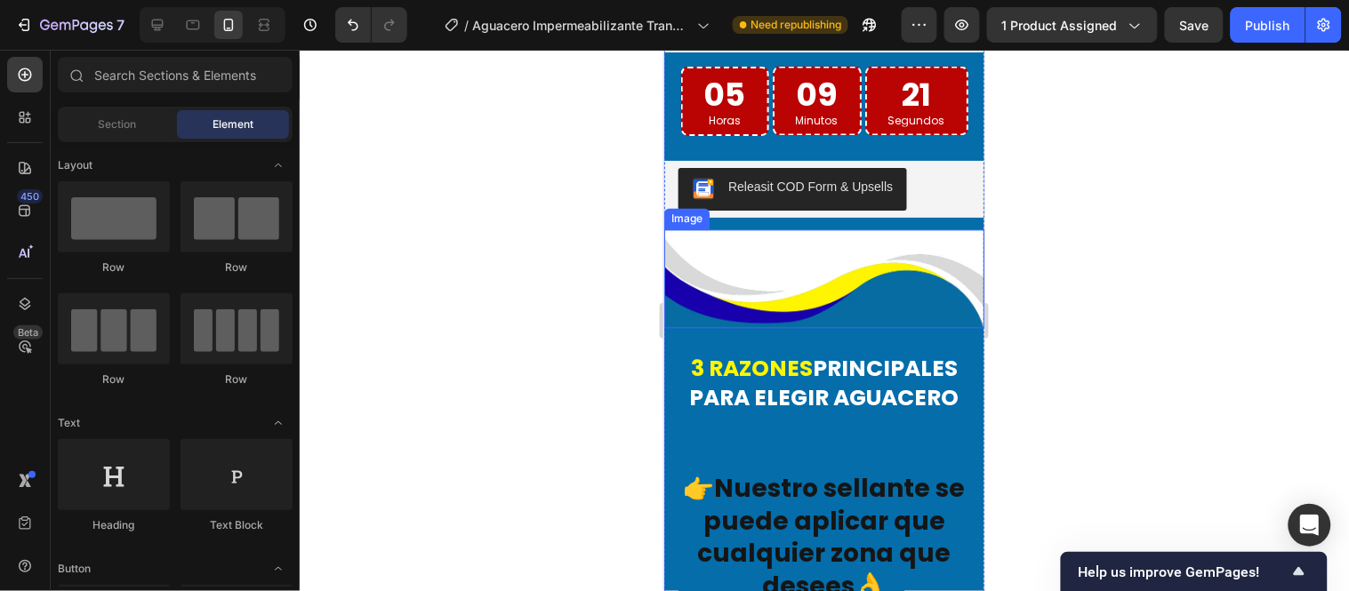
scroll to position [4211, 0]
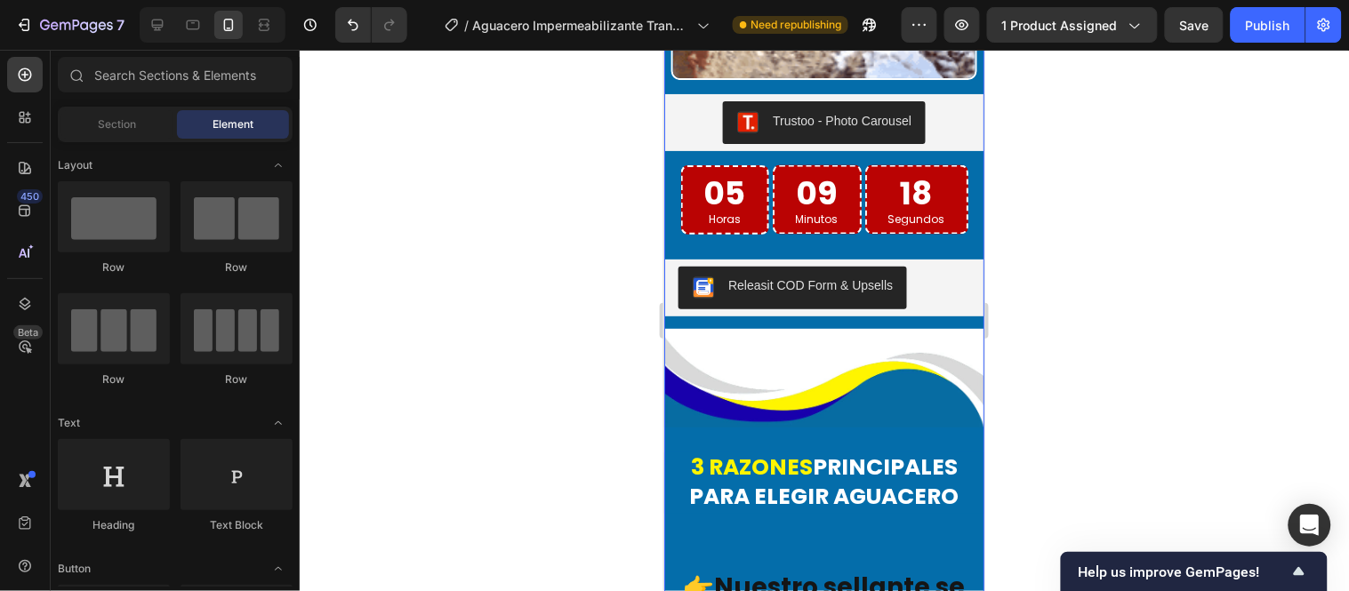
click at [799, 287] on div "Image Aguacero impermeabilizante transparente está formulado con tecnología de …" at bounding box center [823, 357] width 320 height 2933
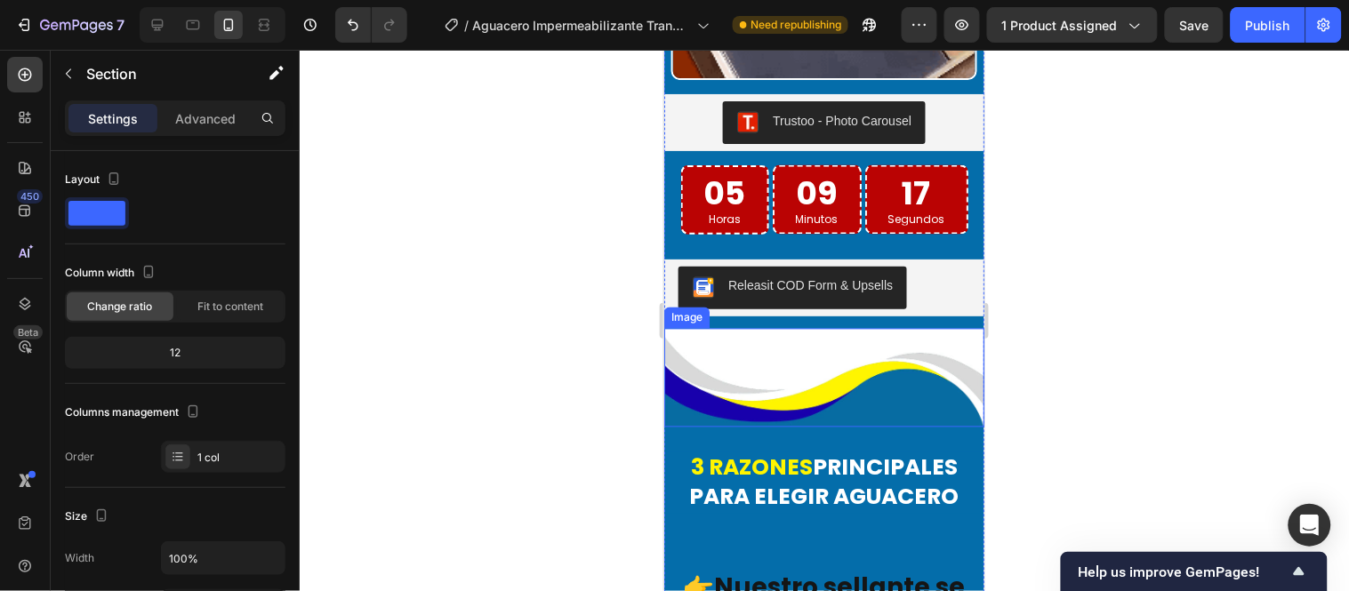
click at [590, 323] on div at bounding box center [824, 321] width 1049 height 542
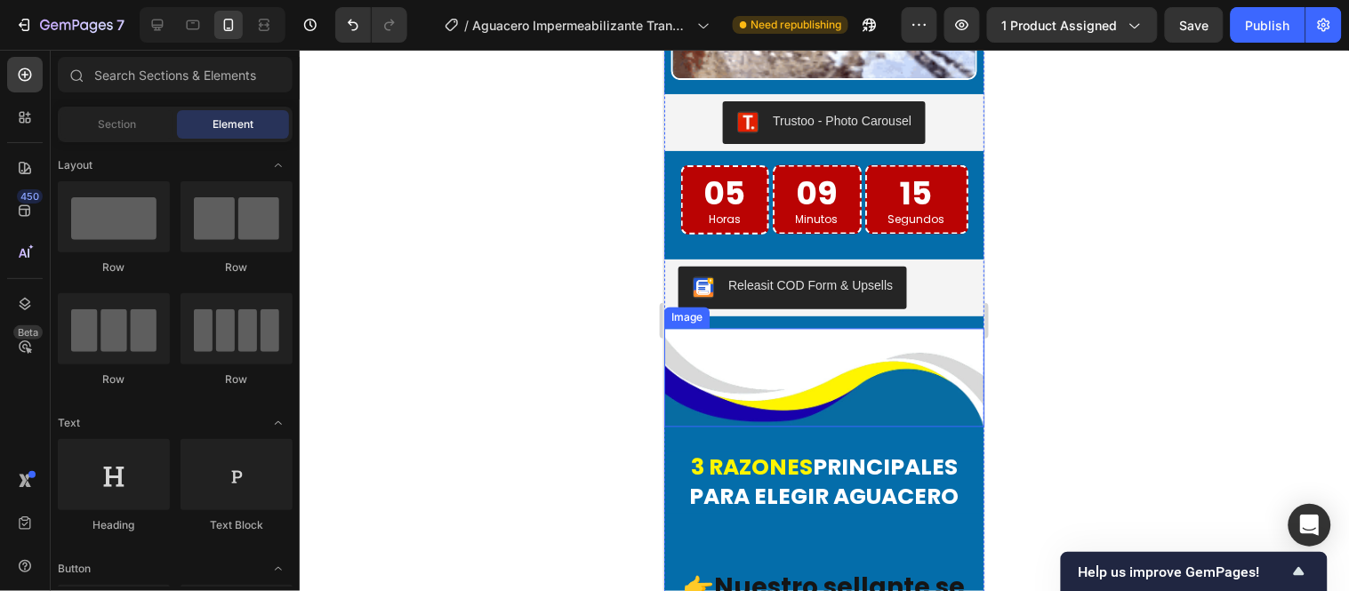
click at [841, 379] on img at bounding box center [823, 377] width 320 height 99
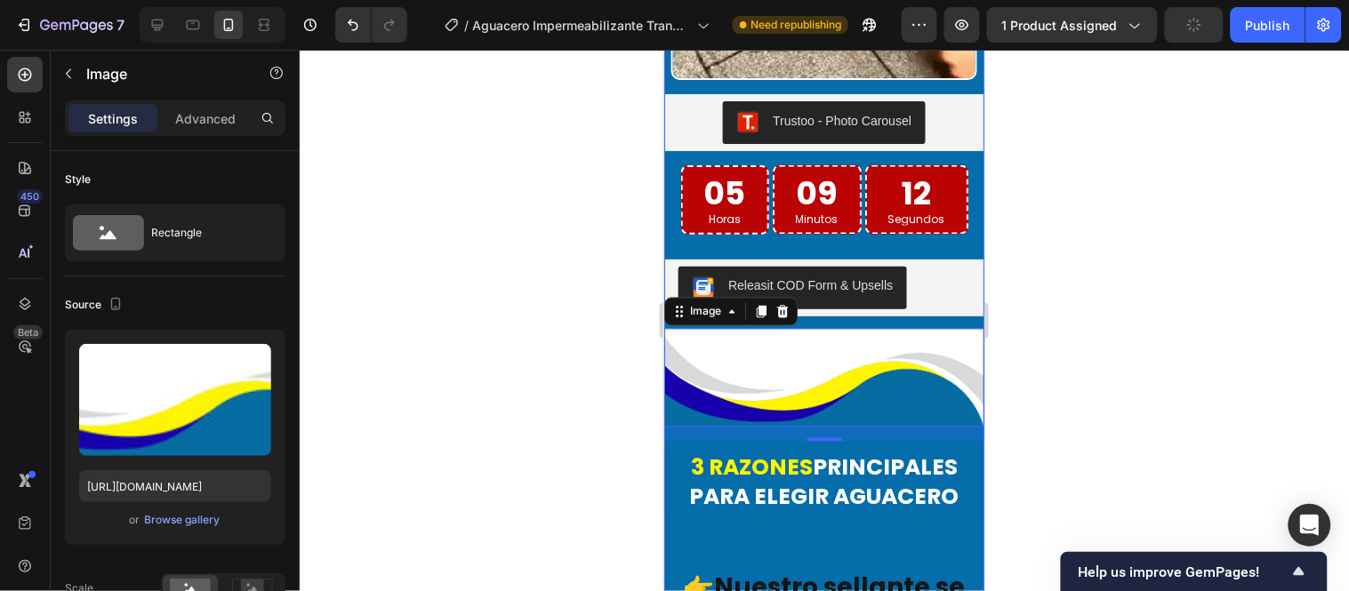
click at [871, 280] on div "Image Aguacero impermeabilizante transparente está formulado con tecnología de …" at bounding box center [823, 357] width 320 height 2933
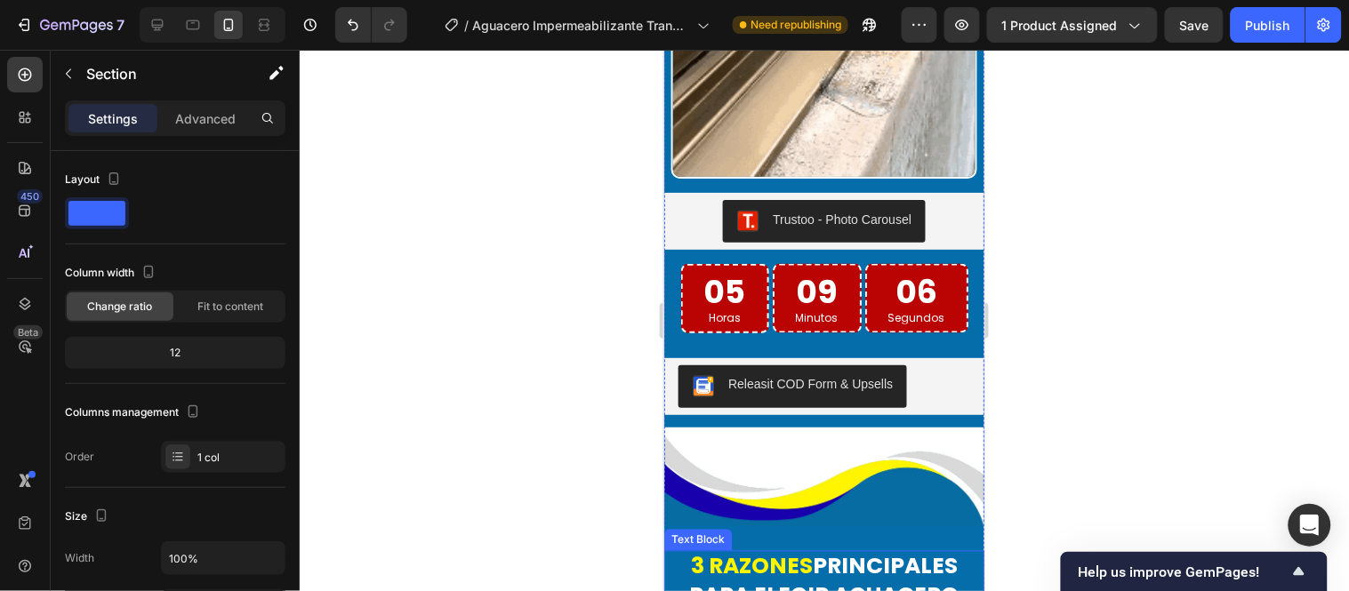
scroll to position [4309, 0]
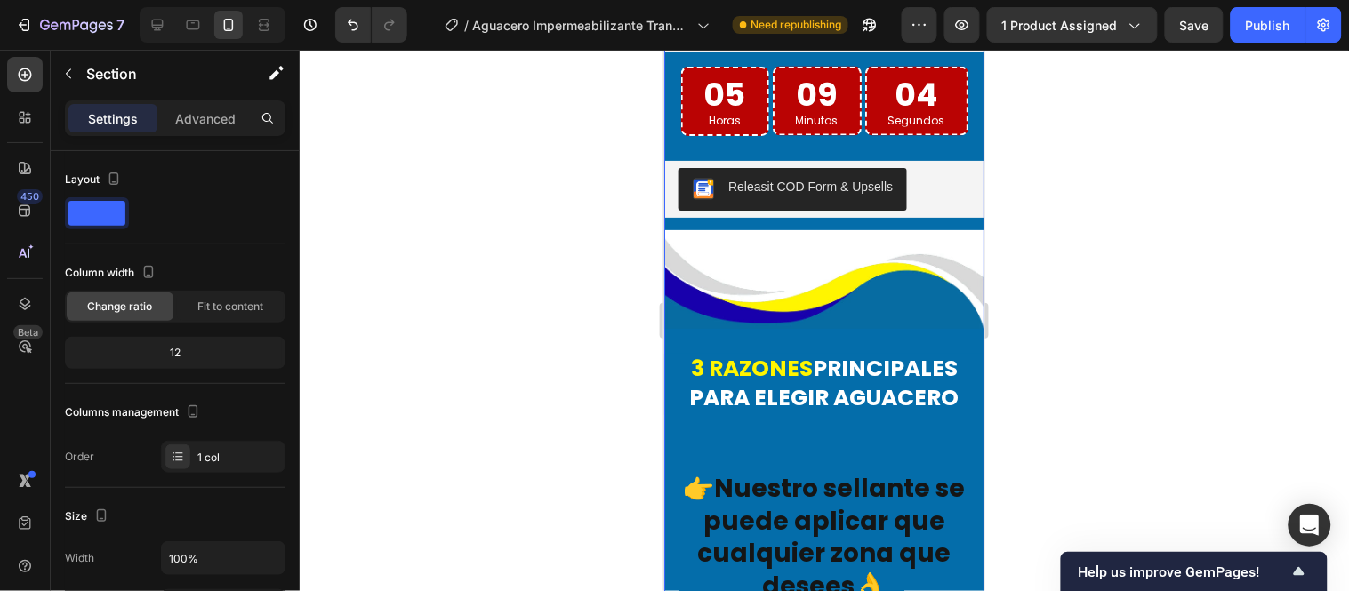
click at [928, 406] on div "Image Aguacero impermeabilizante transparente está formulado con tecnología de …" at bounding box center [823, 258] width 320 height 2933
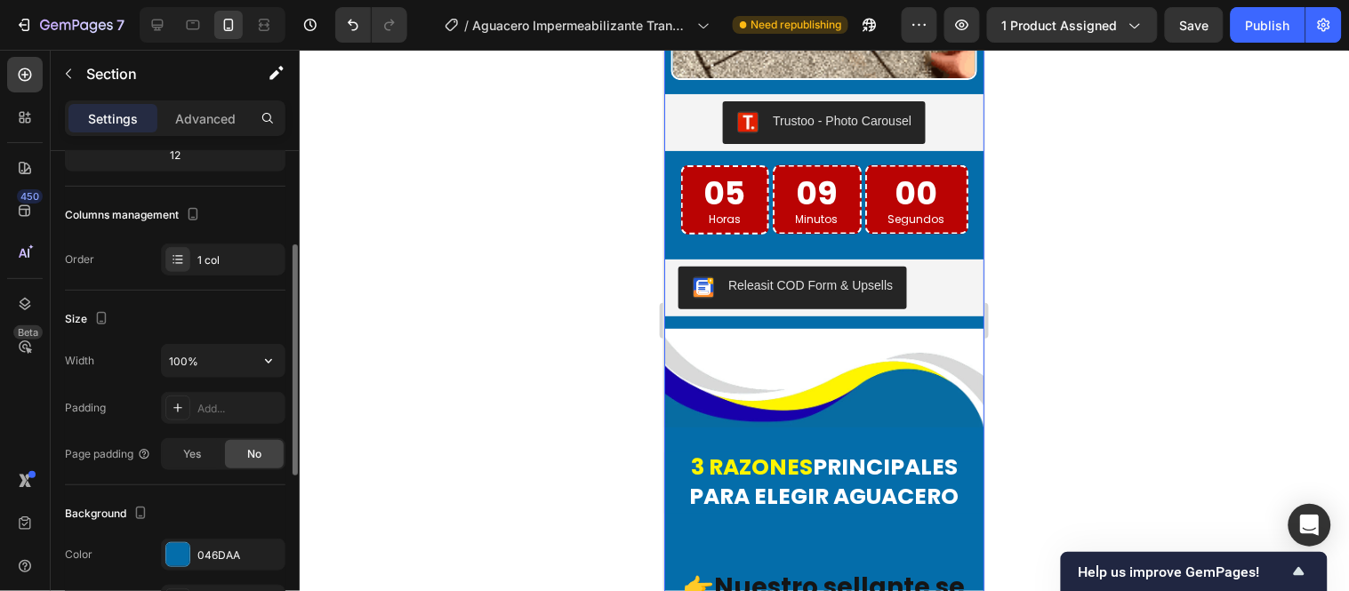
scroll to position [296, 0]
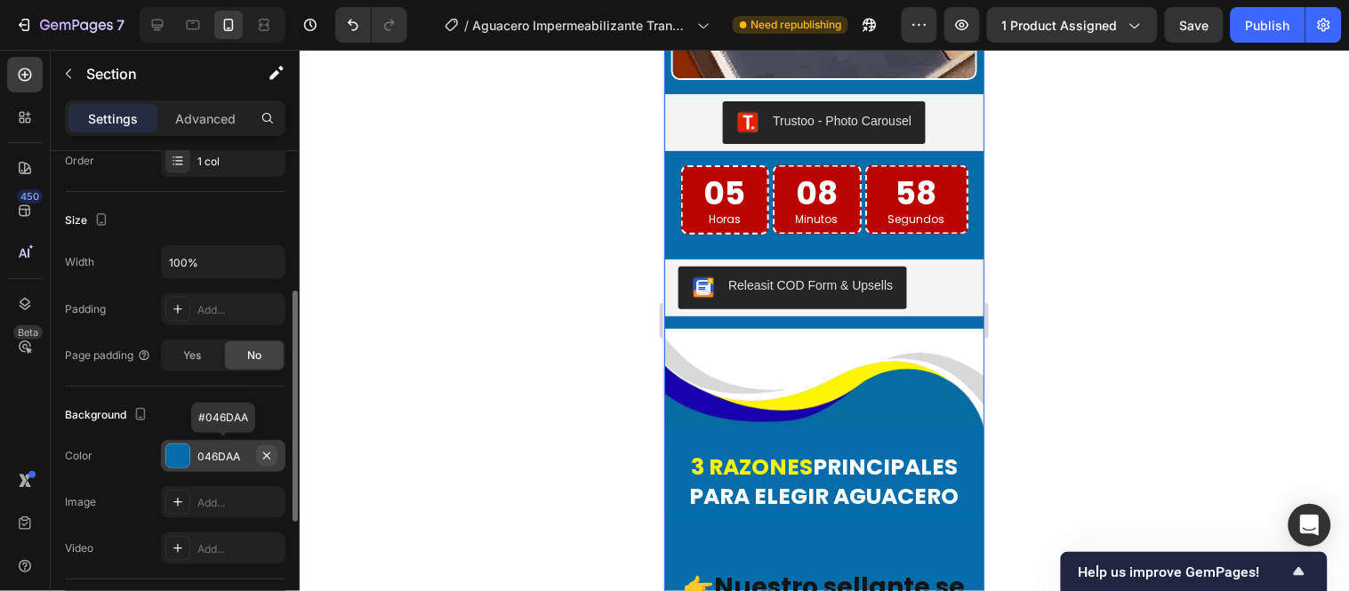
click at [261, 455] on icon "button" at bounding box center [267, 456] width 14 height 14
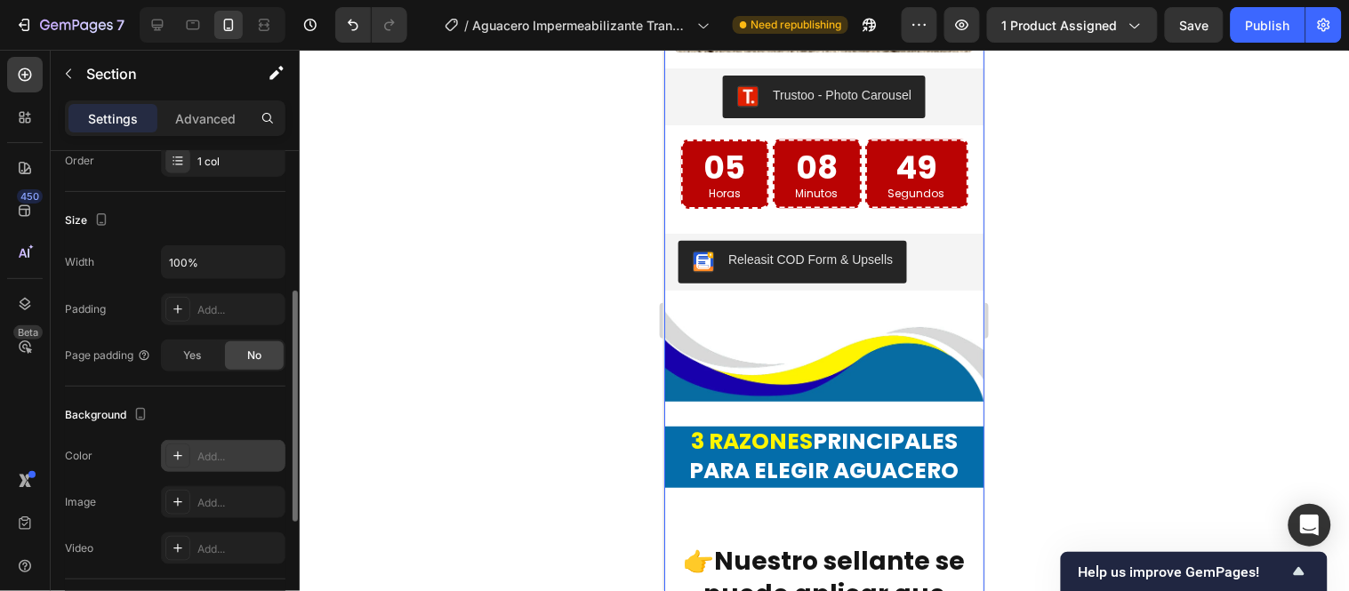
scroll to position [4309, 0]
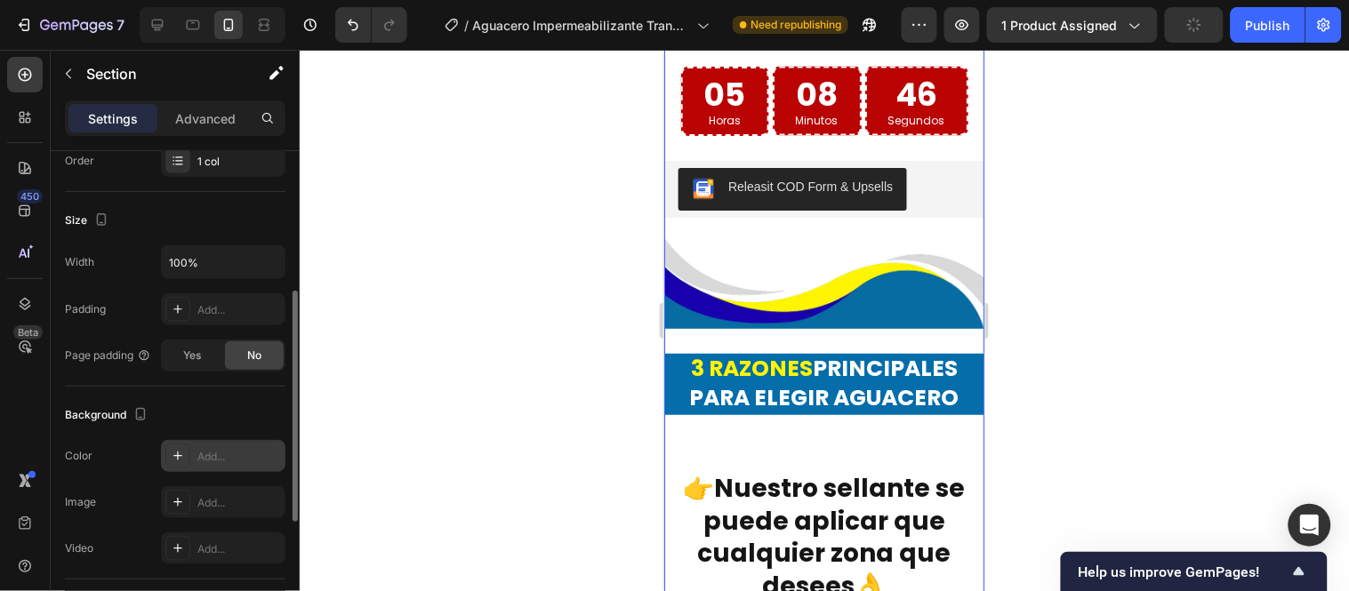
click at [861, 293] on div "Image Aguacero impermeabilizante transparente está formulado con tecnología de …" at bounding box center [823, 258] width 320 height 2933
click at [73, 73] on icon "button" at bounding box center [68, 74] width 14 height 14
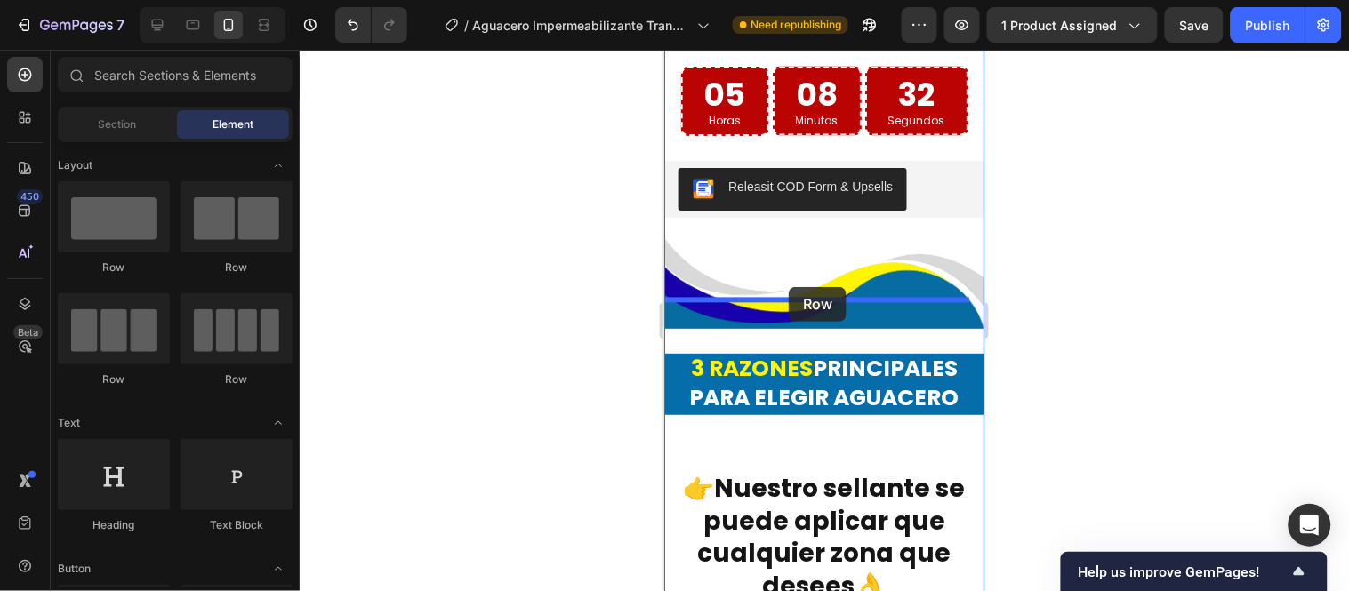
drag, startPoint x: 785, startPoint y: 277, endPoint x: 788, endPoint y: 286, distance: 10.1
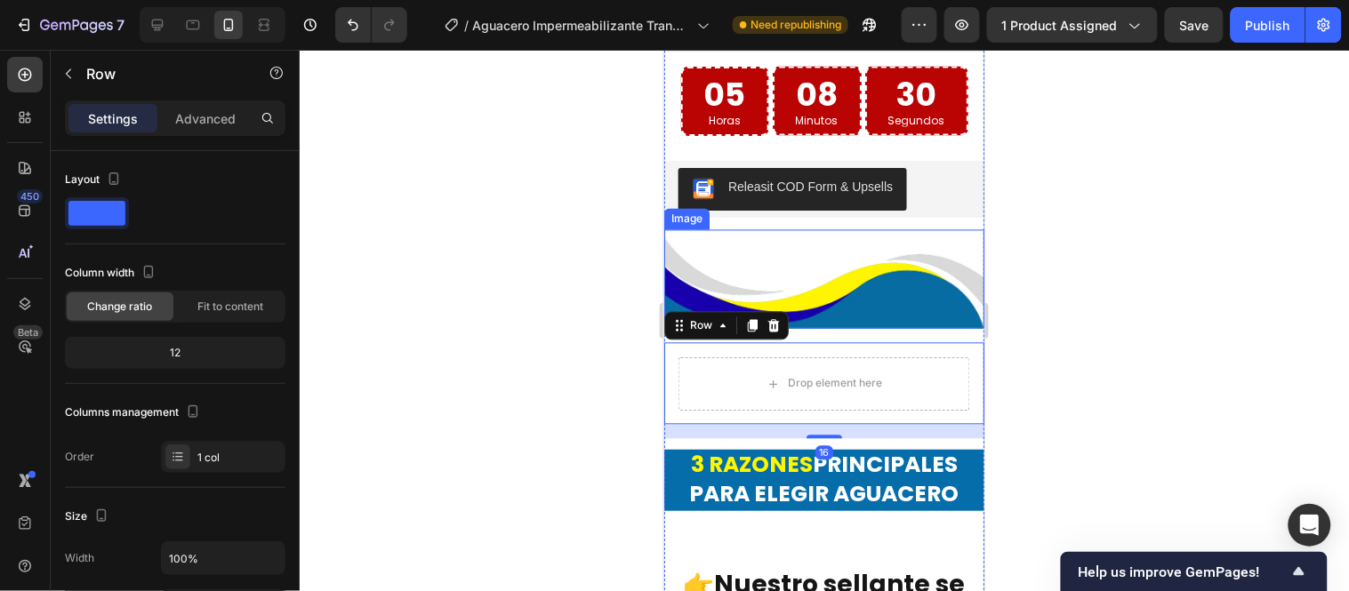
drag, startPoint x: 833, startPoint y: 245, endPoint x: 690, endPoint y: 181, distance: 157.2
click at [833, 333] on div "Image Aguacero impermeabilizante transparente está formulado con tecnología de …" at bounding box center [823, 306] width 320 height 3029
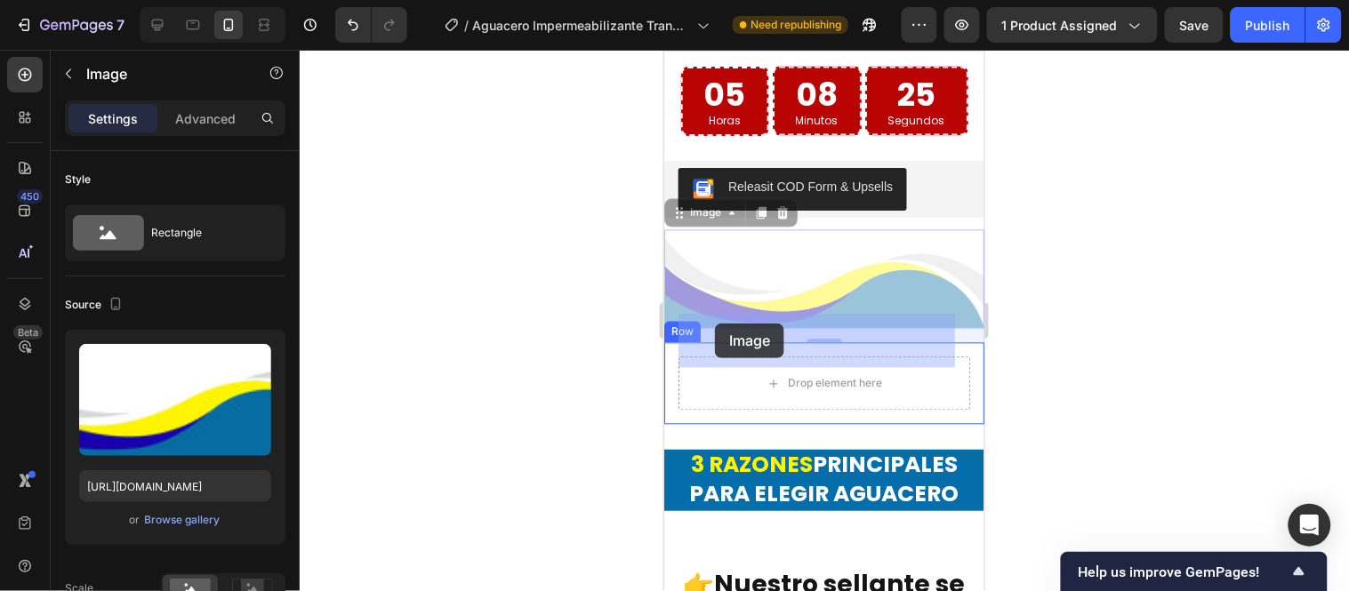
drag, startPoint x: 700, startPoint y: 177, endPoint x: 714, endPoint y: 323, distance: 146.5
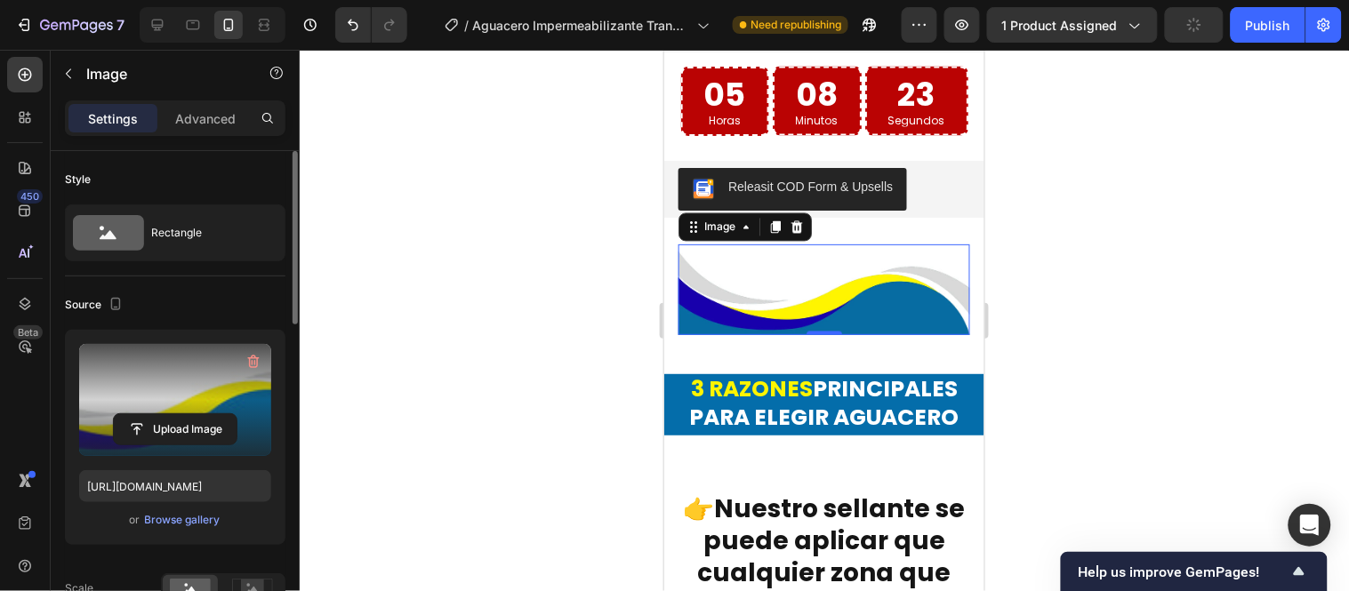
scroll to position [197, 0]
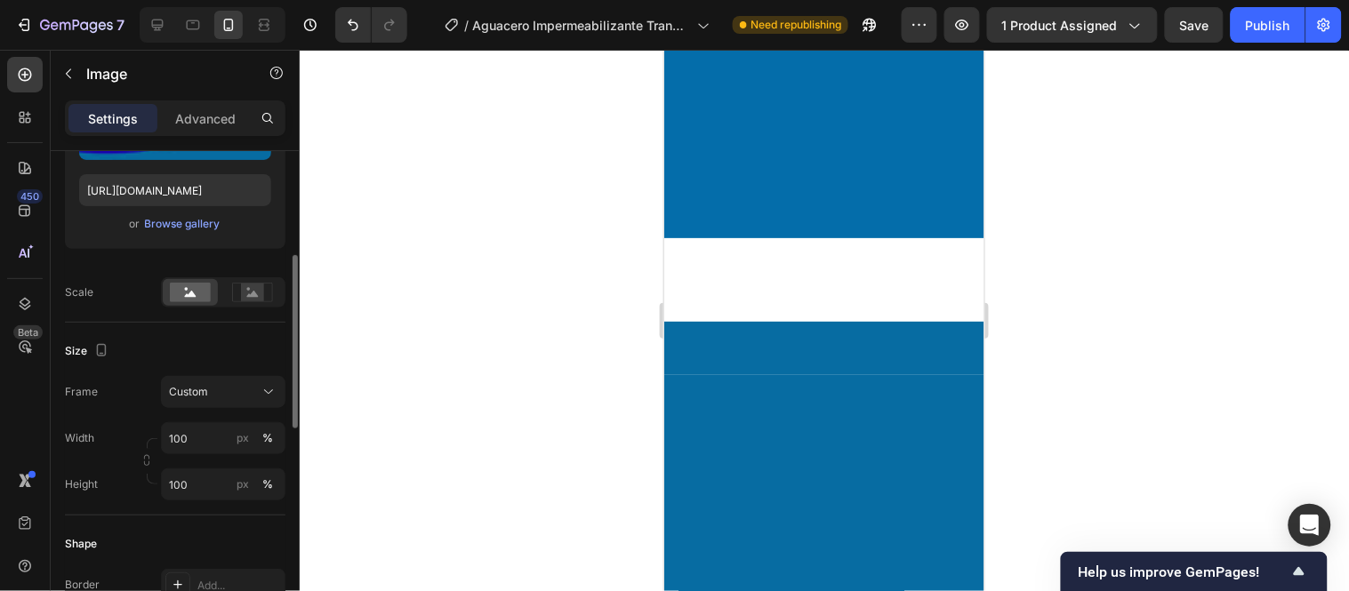
scroll to position [99, 0]
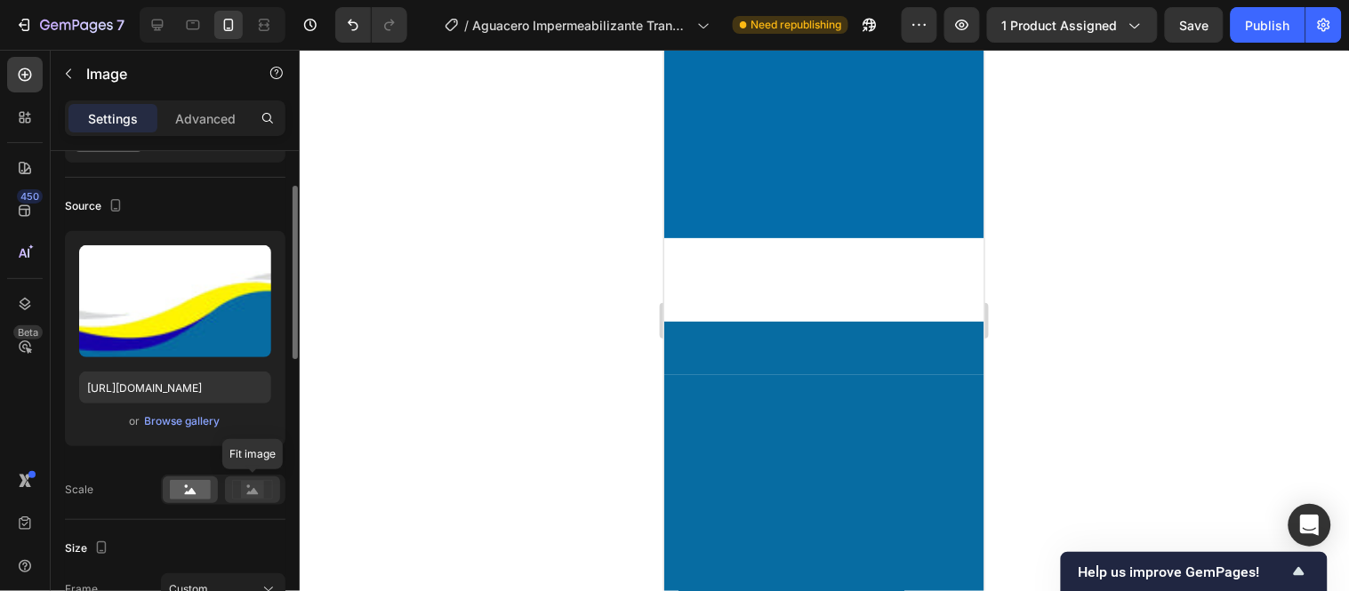
click at [251, 491] on rect at bounding box center [252, 490] width 23 height 18
click at [180, 490] on rect at bounding box center [190, 490] width 41 height 20
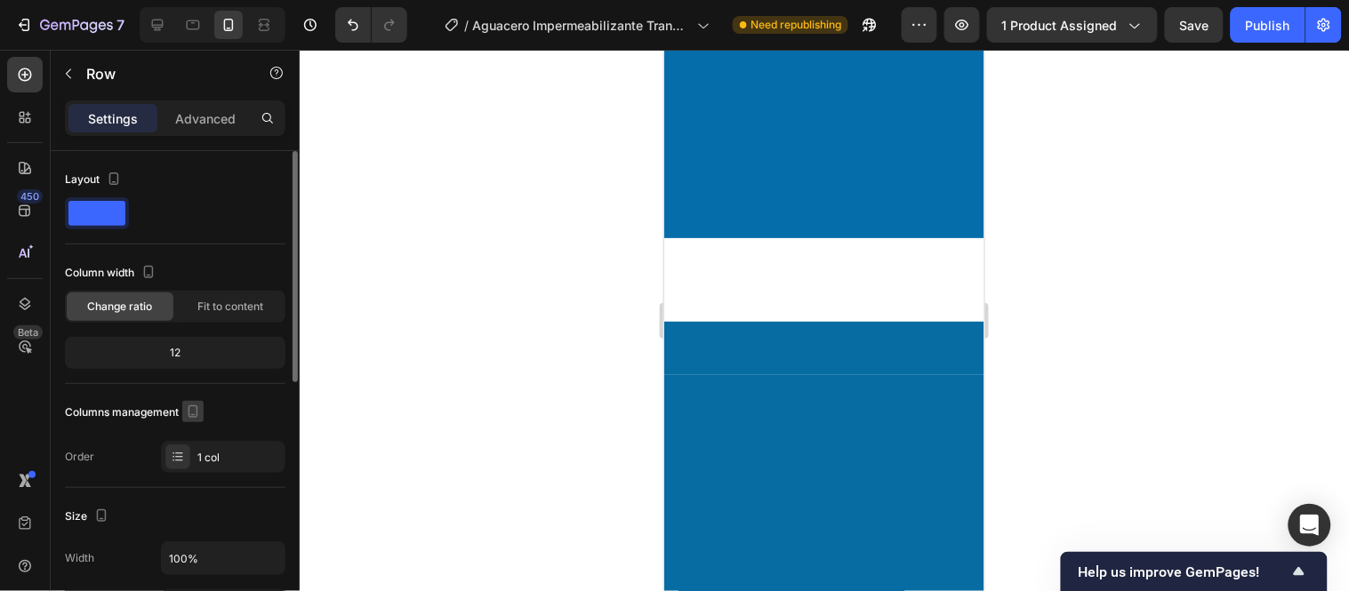
scroll to position [296, 0]
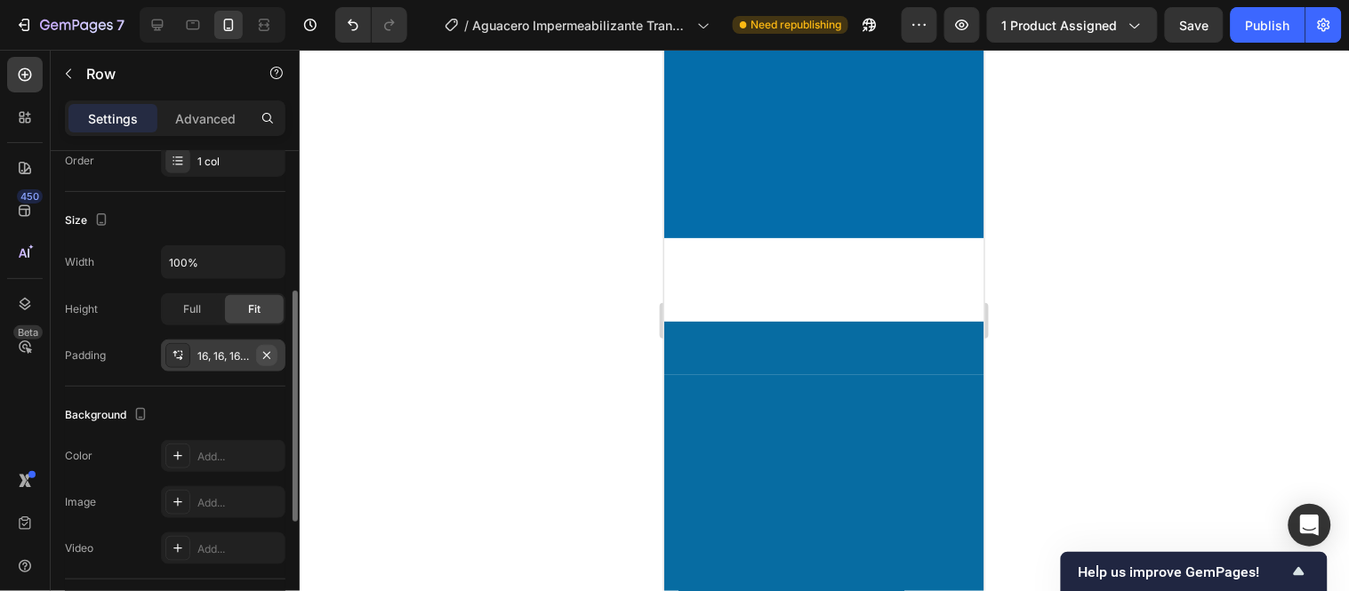
click at [270, 357] on icon "button" at bounding box center [267, 356] width 14 height 14
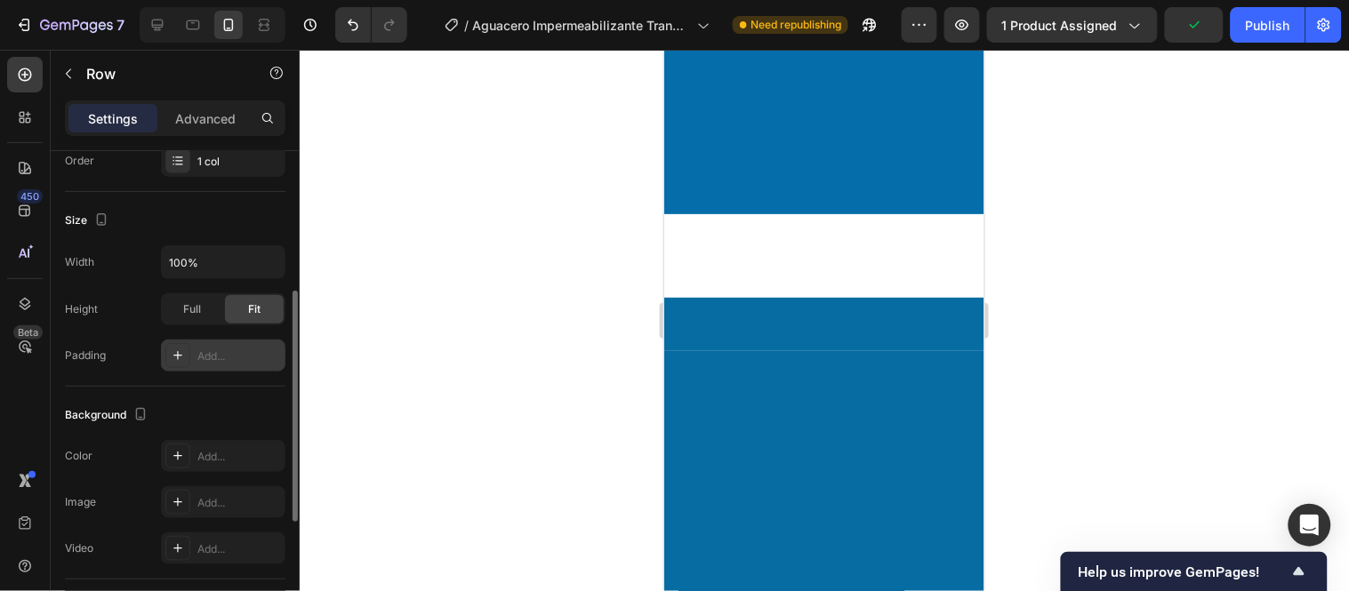
scroll to position [4309, 0]
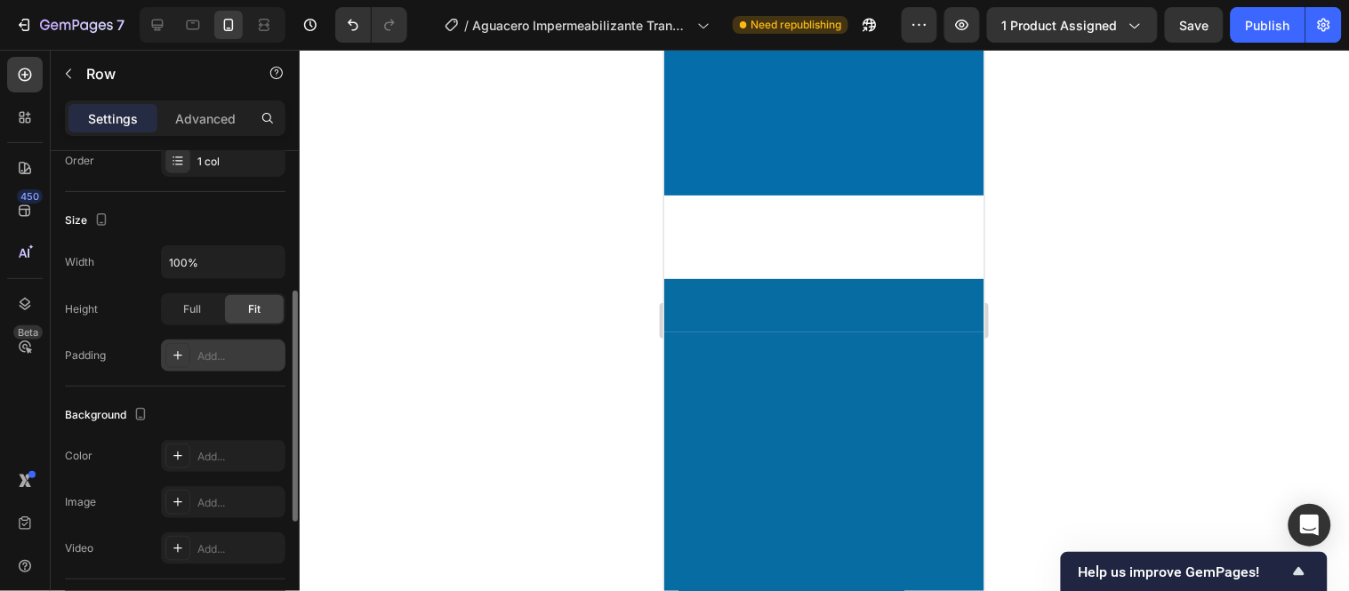
drag, startPoint x: 815, startPoint y: 295, endPoint x: 817, endPoint y: 278, distance: 17.0
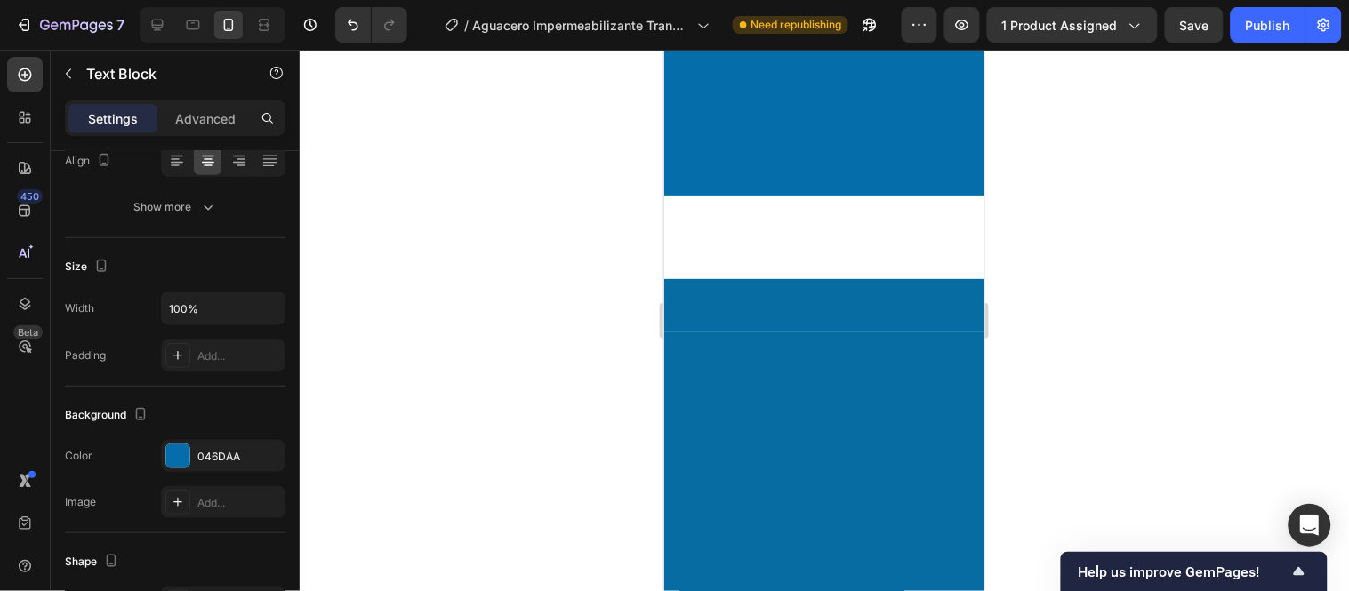
scroll to position [0, 0]
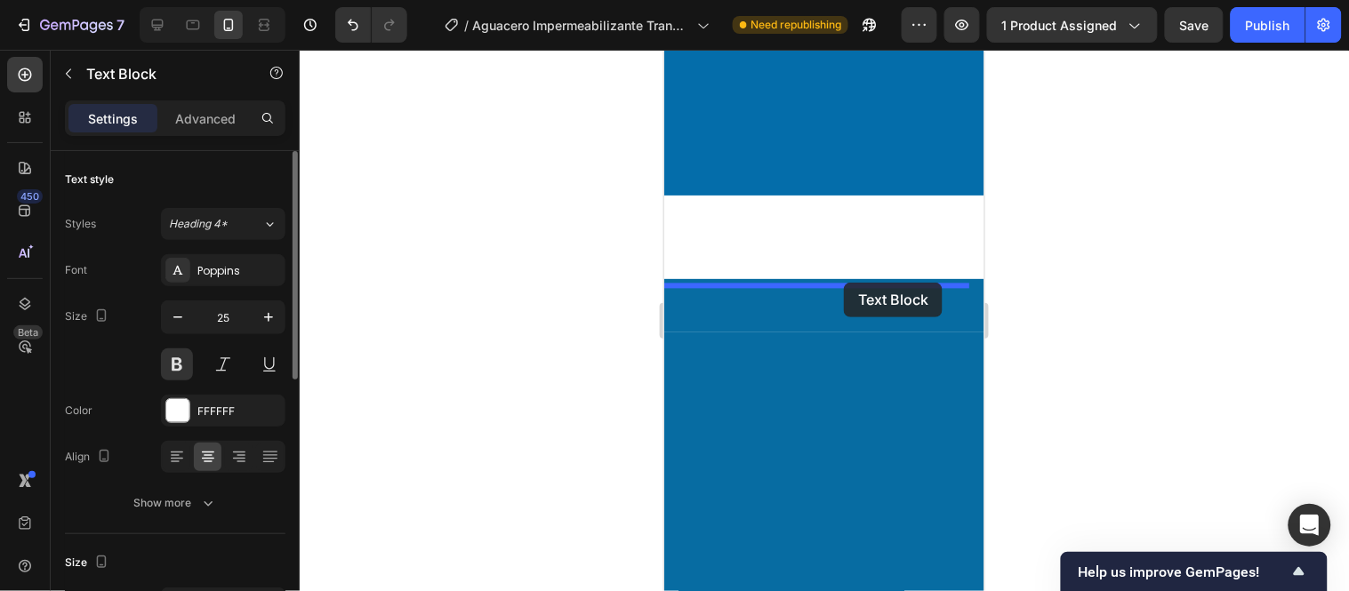
drag, startPoint x: 696, startPoint y: 285, endPoint x: 843, endPoint y: 282, distance: 146.8
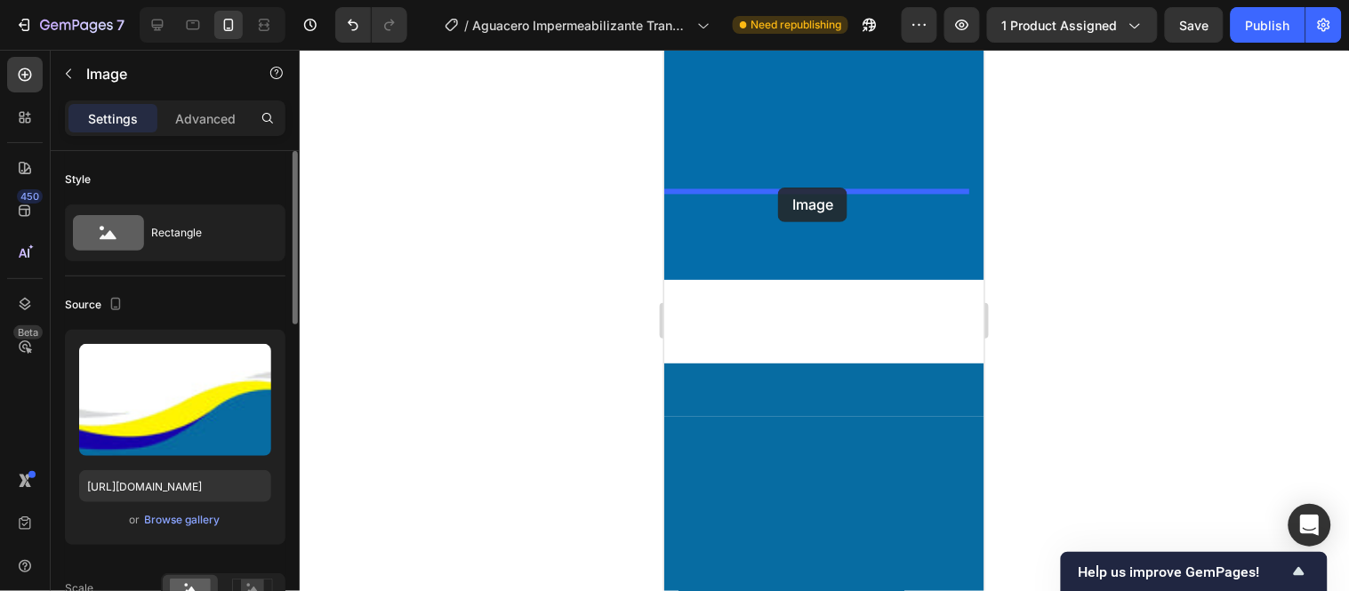
drag, startPoint x: 714, startPoint y: 180, endPoint x: 777, endPoint y: 187, distance: 63.5
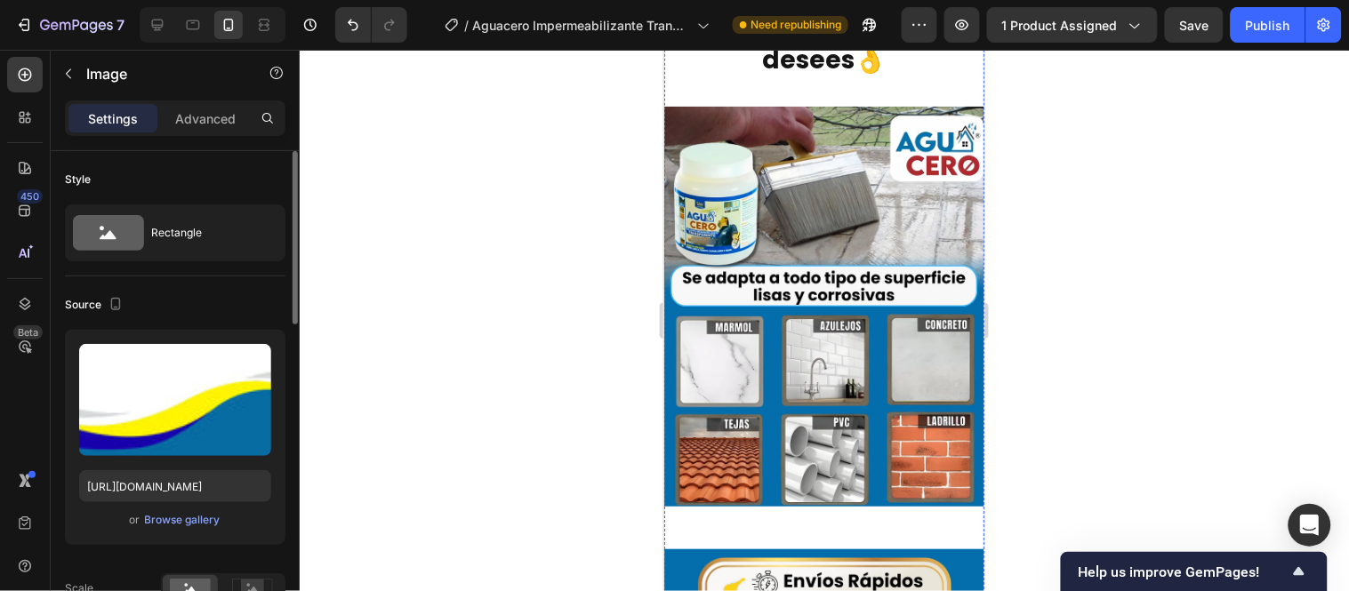
scroll to position [4013, 0]
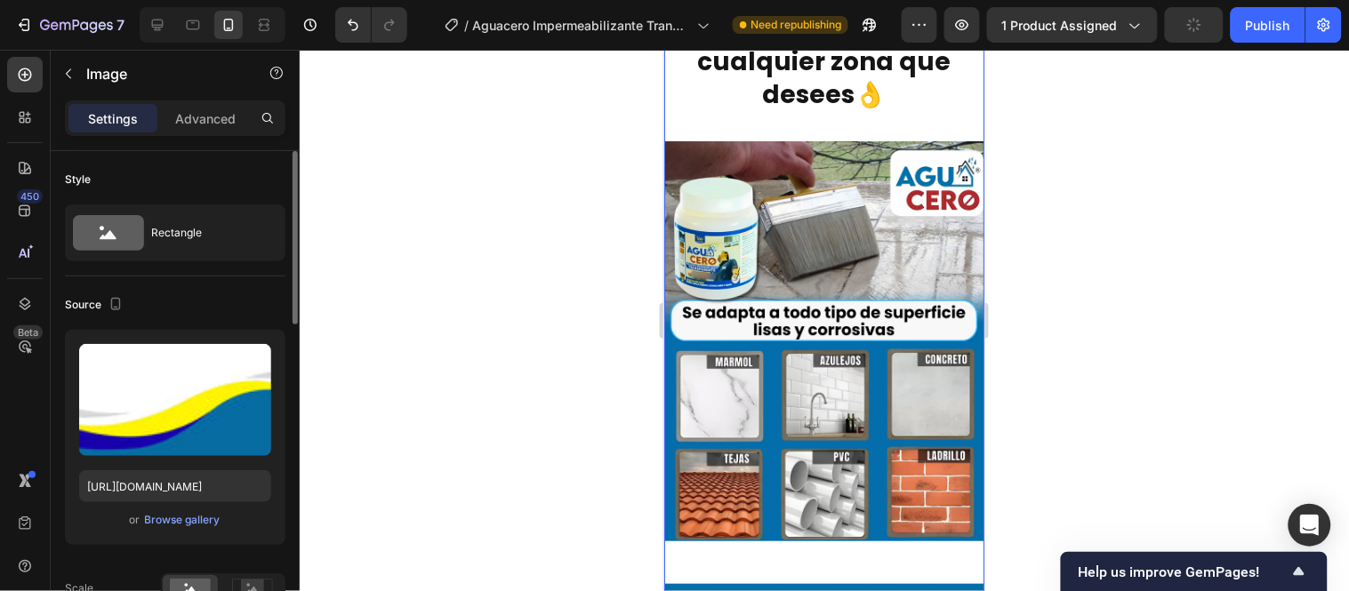
click at [917, 249] on div "Image Aguacero impermeabilizante transparente está formulado con tecnología de …" at bounding box center [823, 160] width 320 height 2144
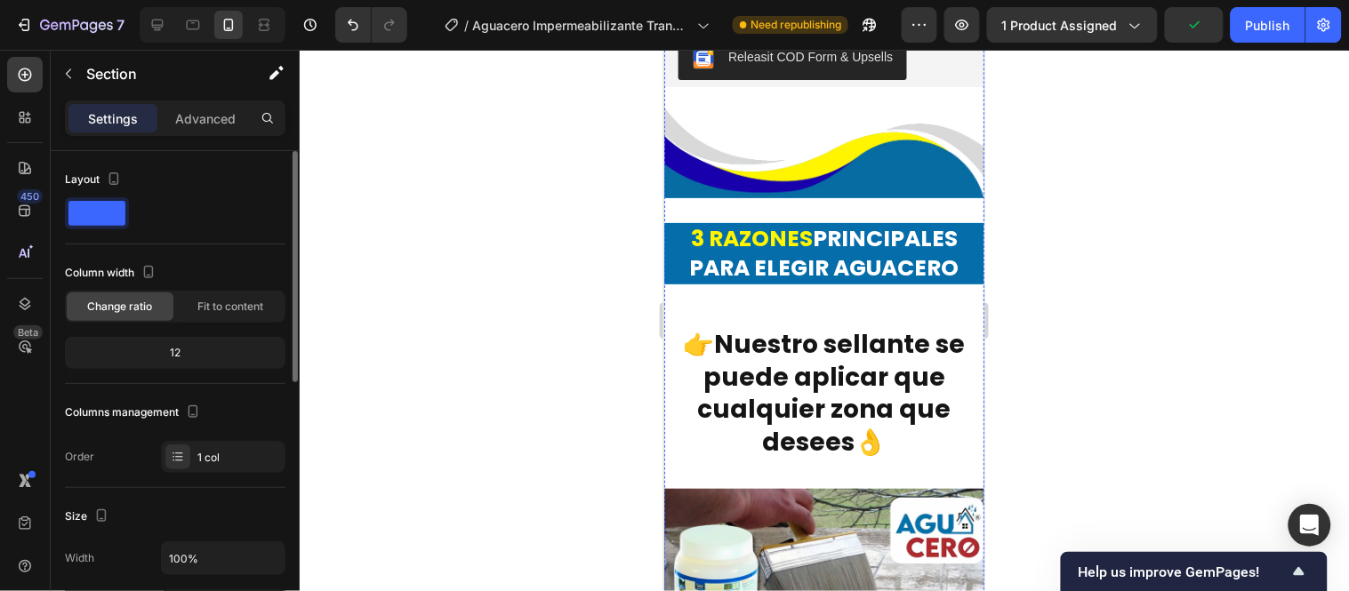
scroll to position [3618, 0]
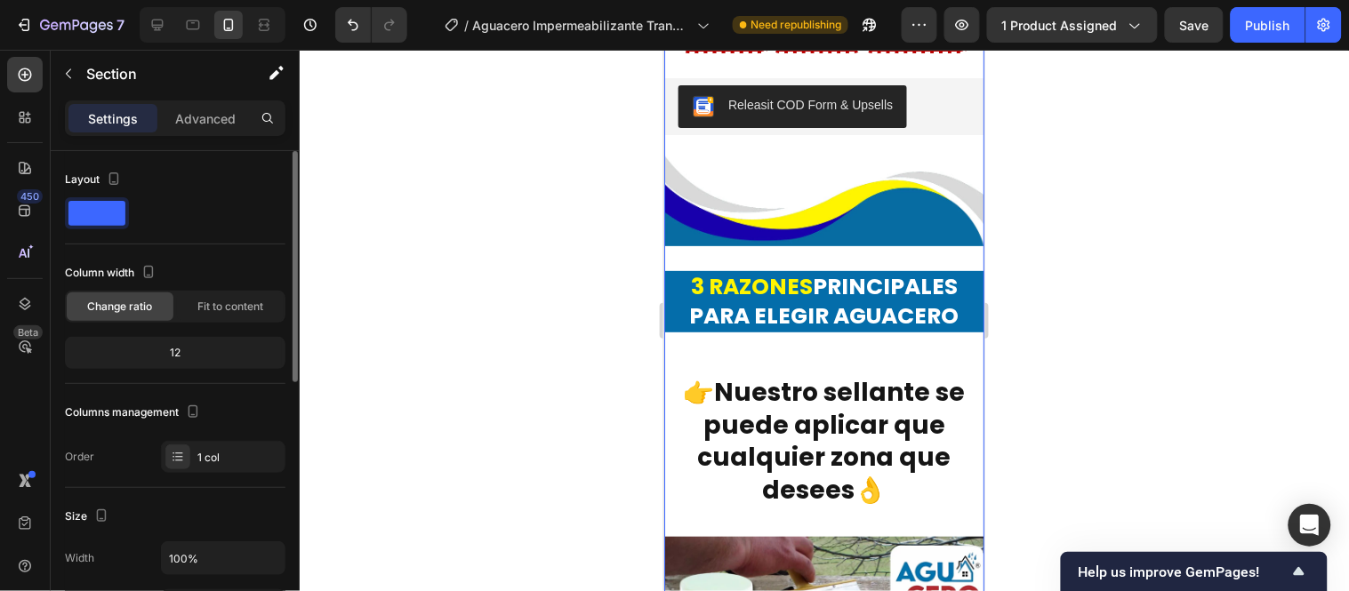
click at [871, 324] on div "Image Aguacero impermeabilizante transparente está formulado con tecnología de …" at bounding box center [823, 556] width 320 height 2144
click at [718, 237] on div "Image Aguacero impermeabilizante transparente está formulado con tecnología de …" at bounding box center [823, 556] width 320 height 2144
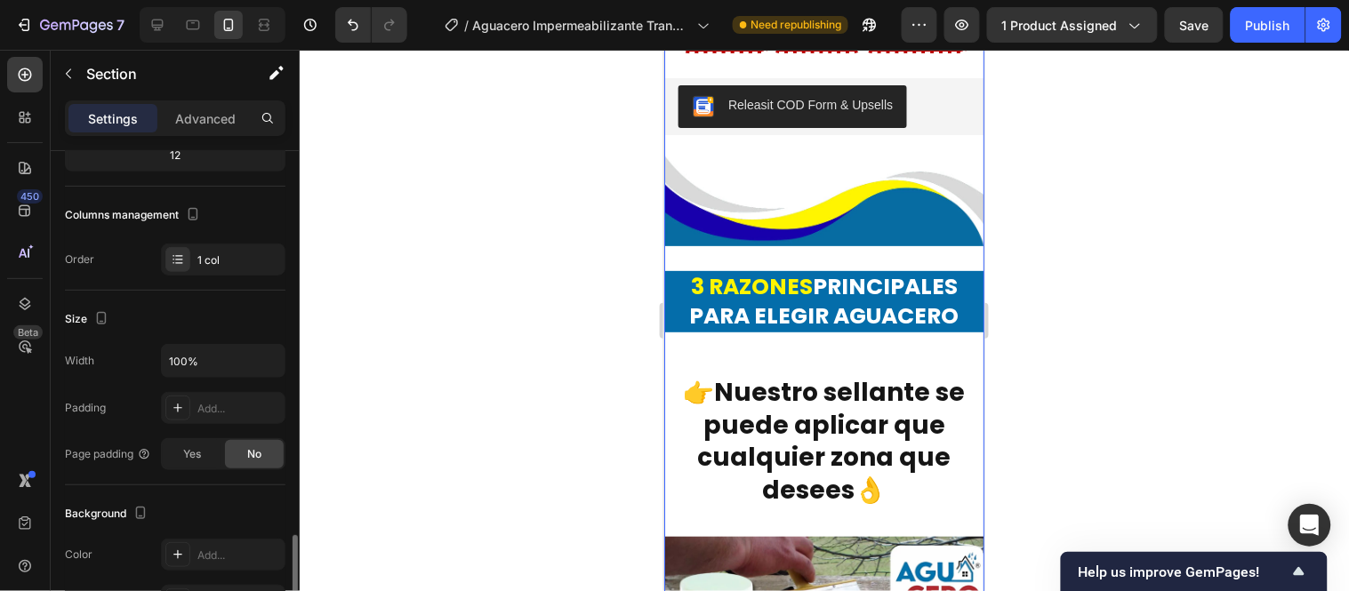
scroll to position [395, 0]
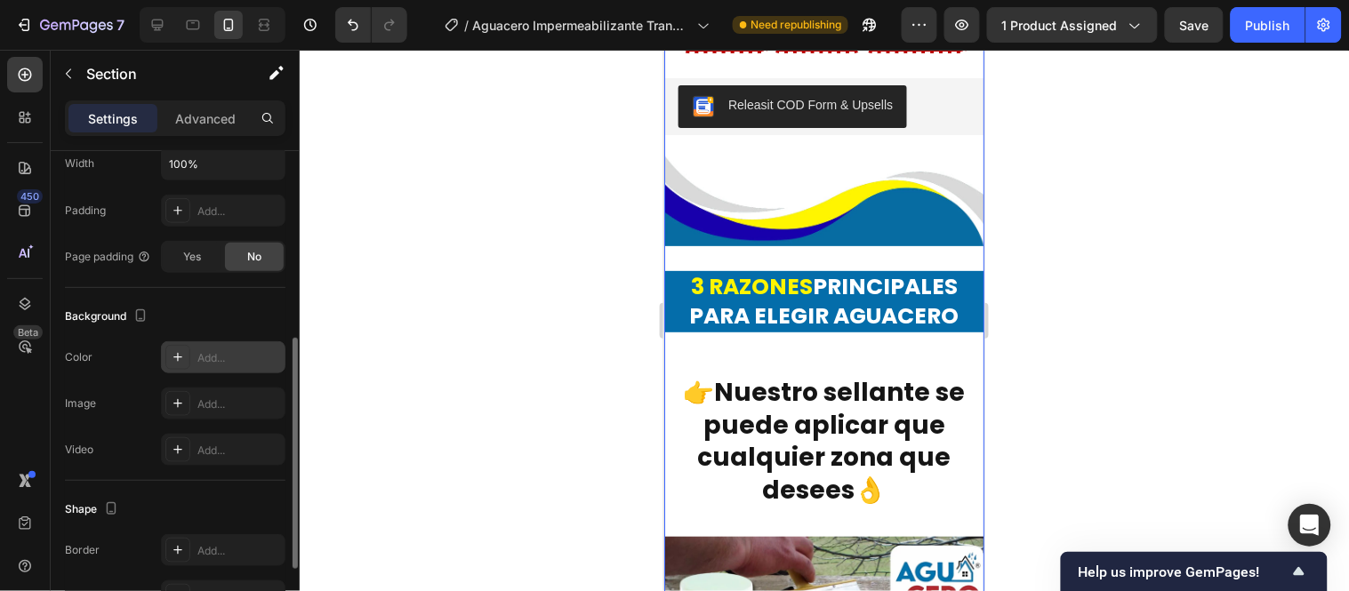
click at [221, 349] on div "Add..." at bounding box center [223, 357] width 124 height 32
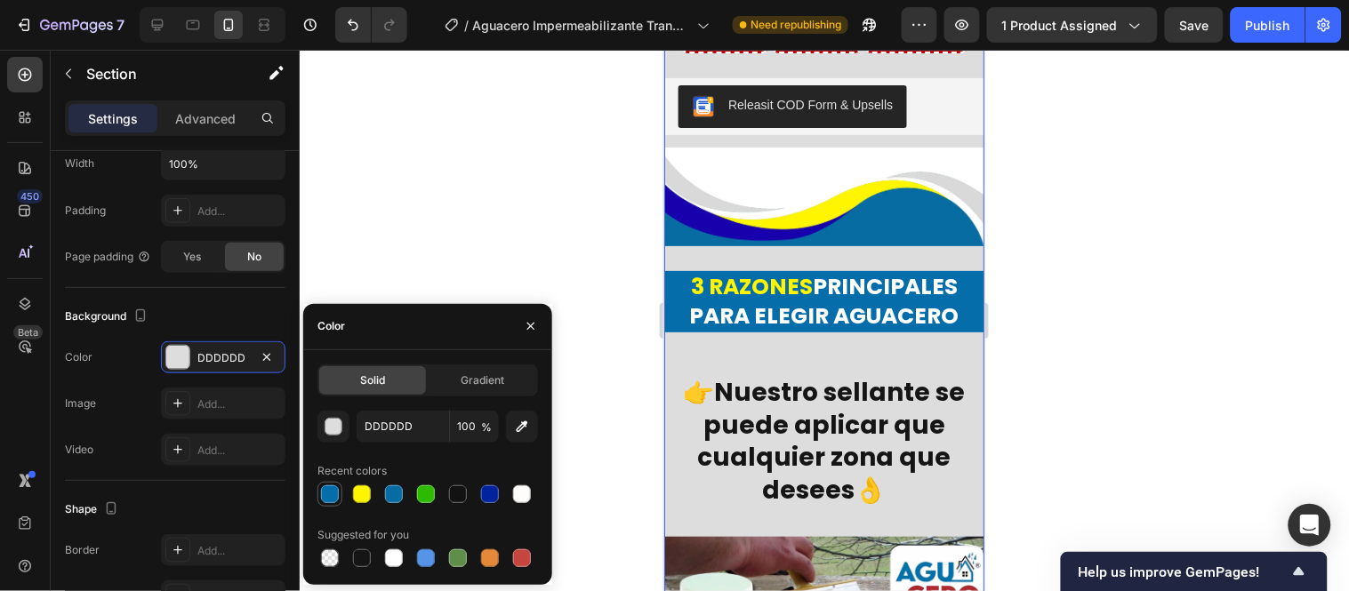
click at [327, 502] on div at bounding box center [330, 495] width 18 height 18
type input "046DAA"
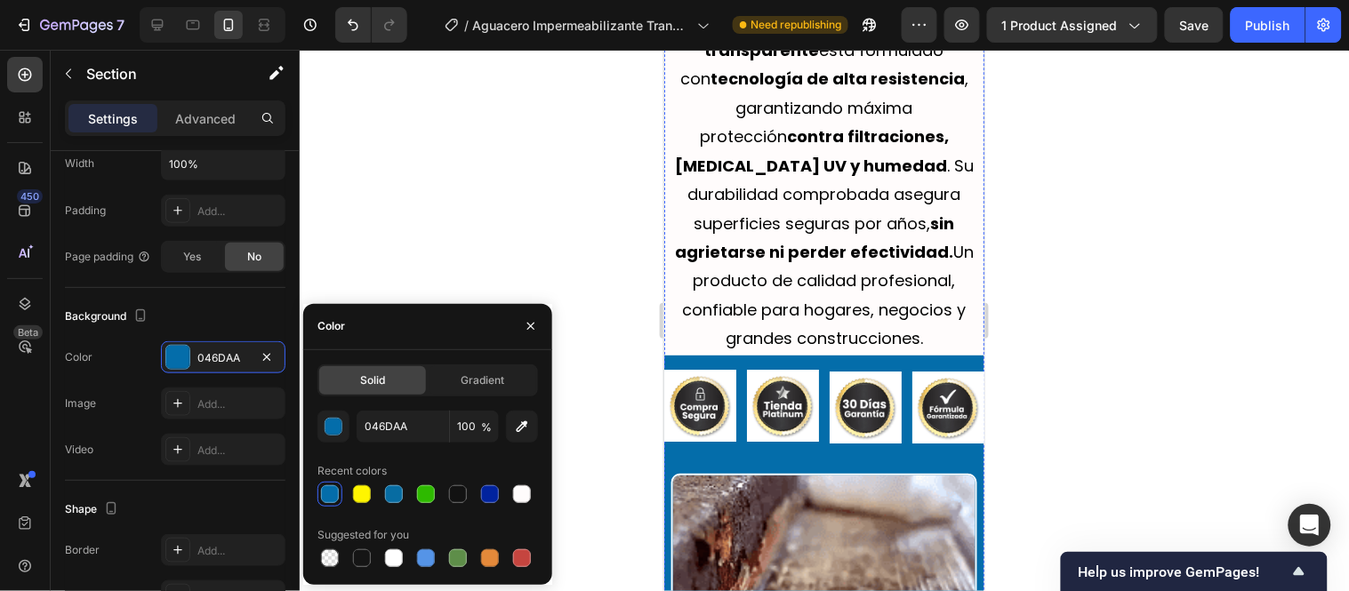
scroll to position [3124, 0]
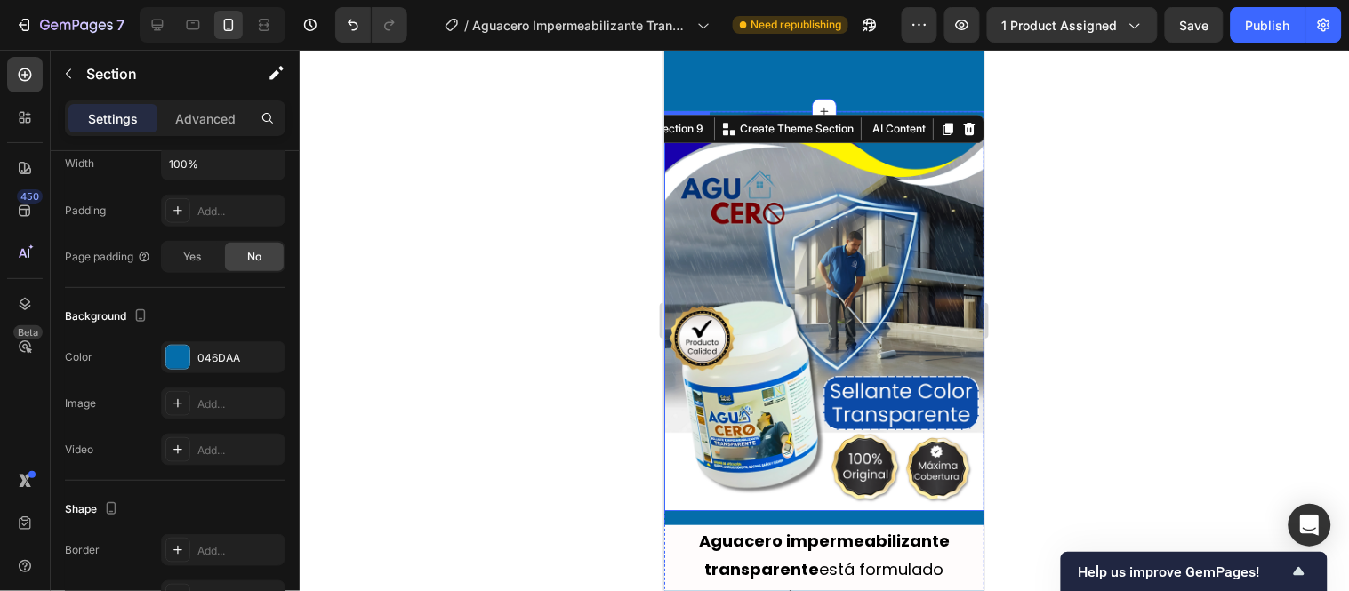
scroll to position [3025, 0]
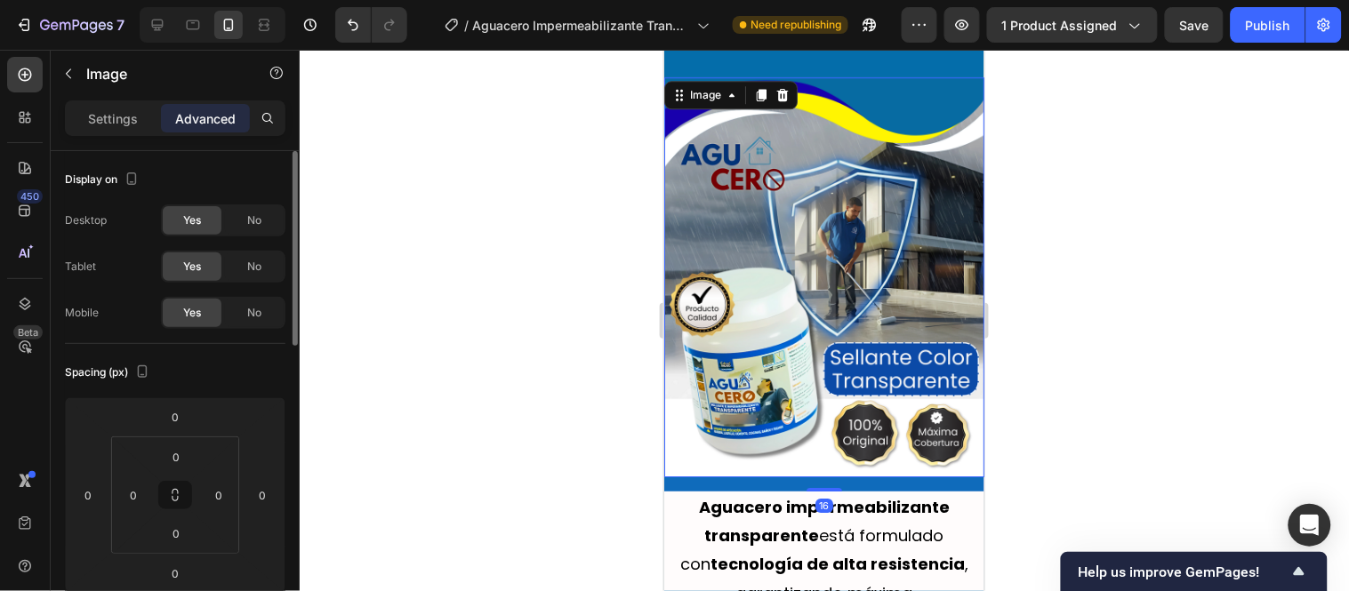
scroll to position [3124, 0]
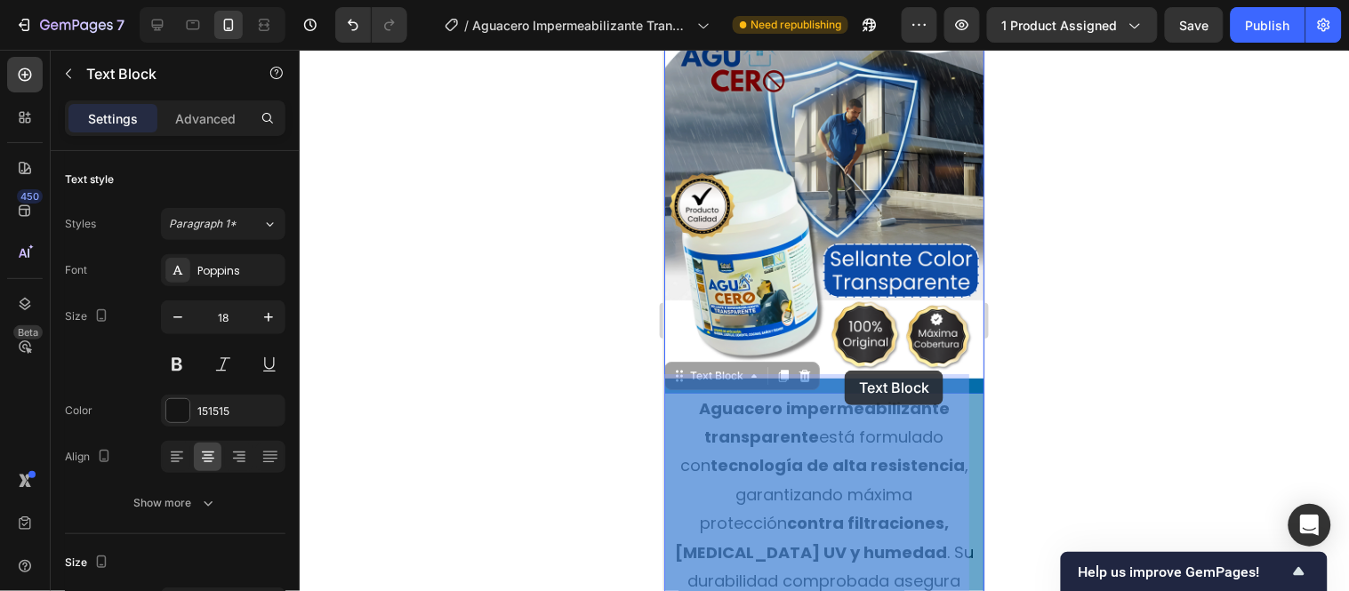
drag, startPoint x: 856, startPoint y: 383, endPoint x: 844, endPoint y: 370, distance: 18.2
drag, startPoint x: 715, startPoint y: 364, endPoint x: 862, endPoint y: 367, distance: 146.8
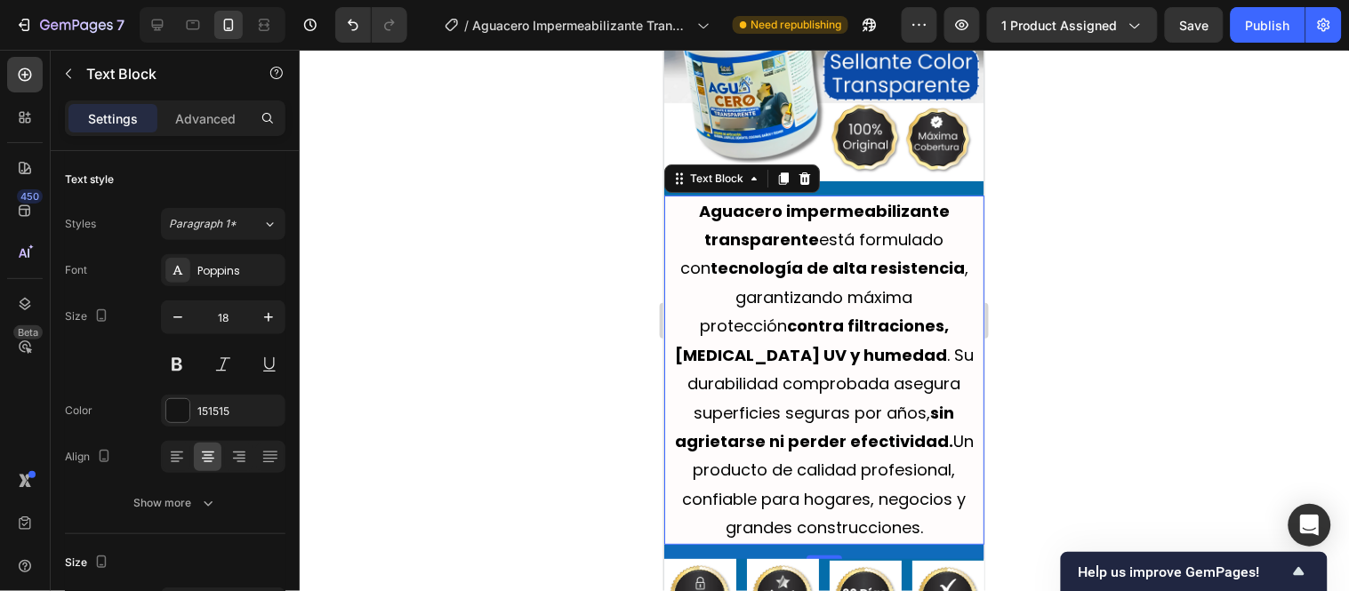
scroll to position [3223, 0]
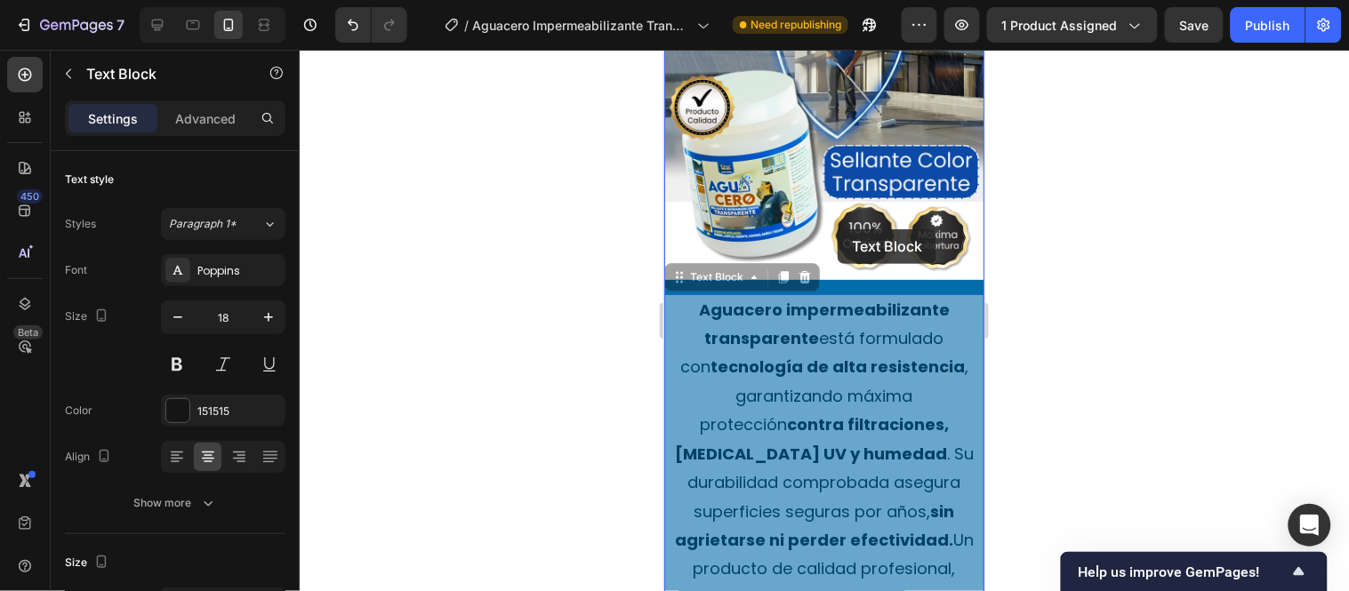
drag, startPoint x: 684, startPoint y: 264, endPoint x: 837, endPoint y: 229, distance: 157.0
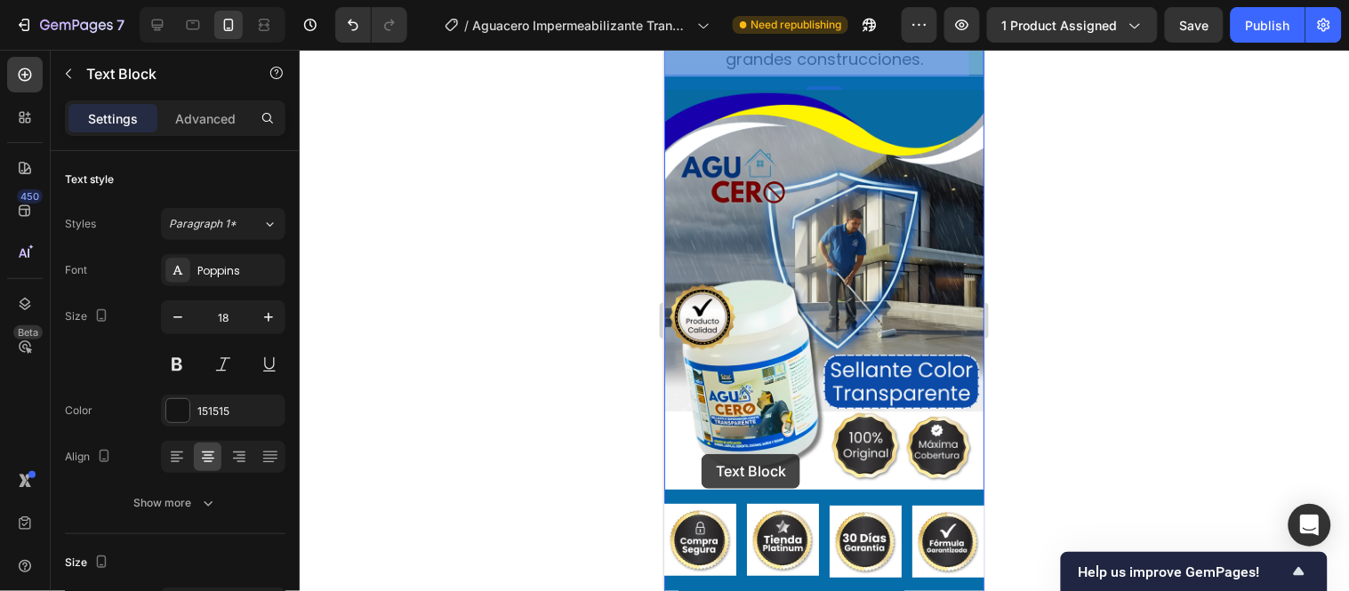
scroll to position [3420, 0]
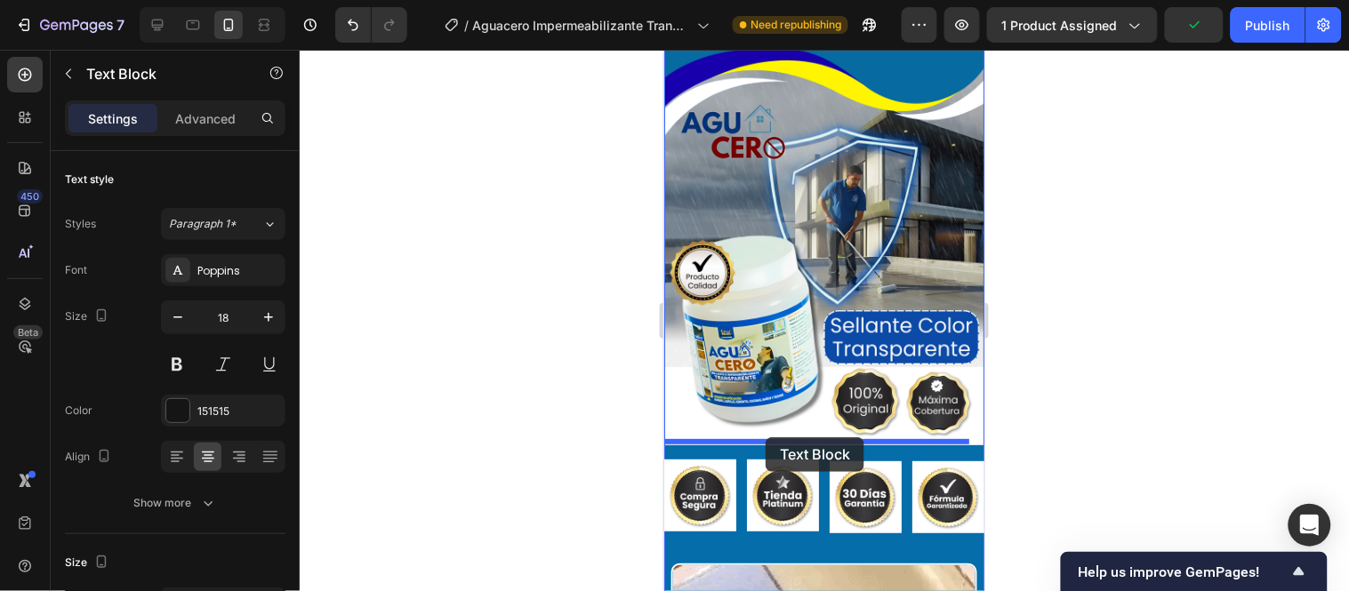
drag, startPoint x: 679, startPoint y: 299, endPoint x: 765, endPoint y: 437, distance: 162.1
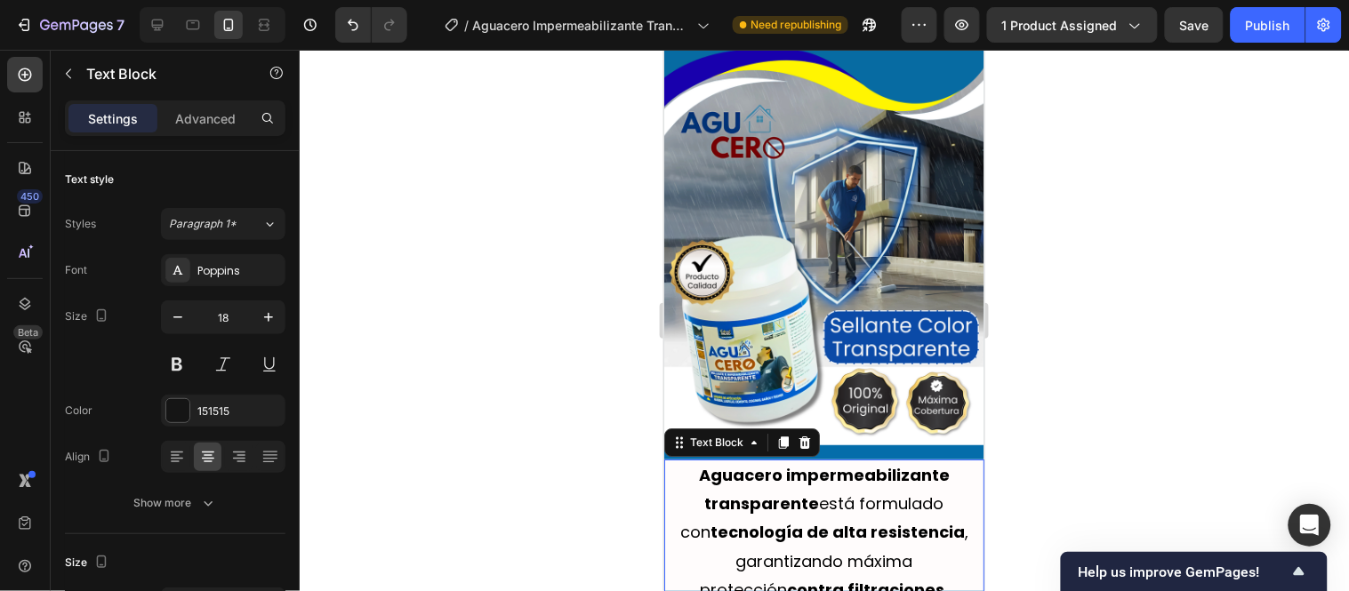
click at [840, 463] on strong "Aguacero impermeabilizante transparente" at bounding box center [823, 488] width 251 height 51
click at [828, 414] on img at bounding box center [823, 244] width 320 height 400
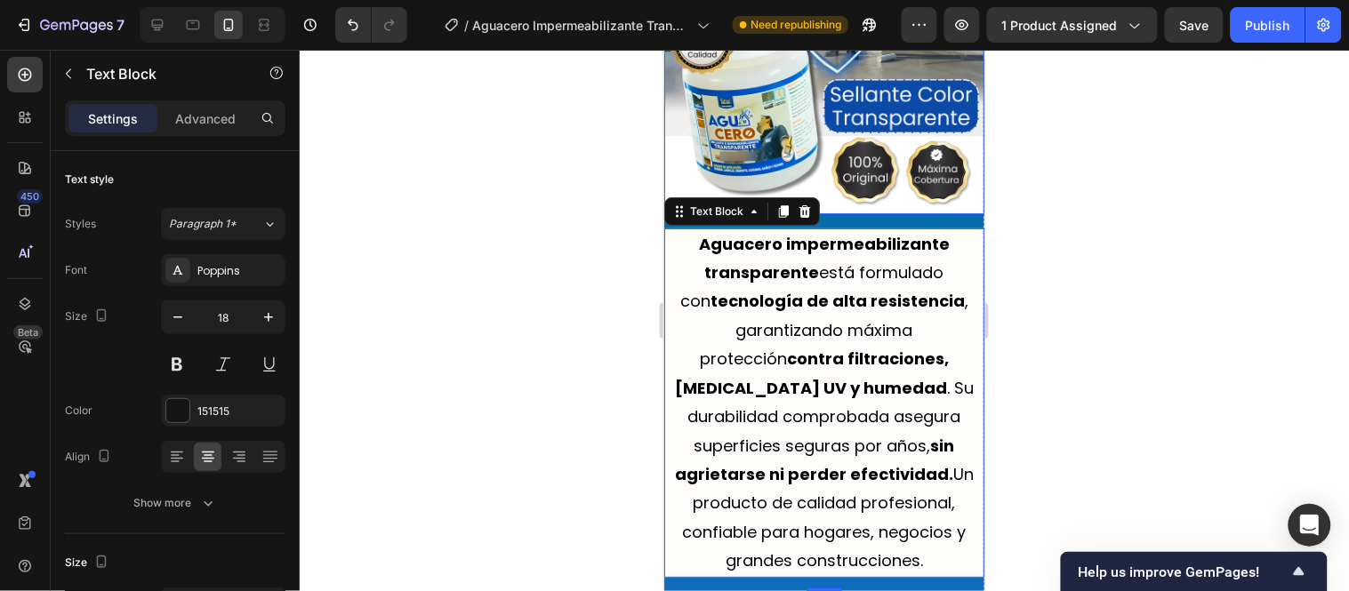
scroll to position [3354, 0]
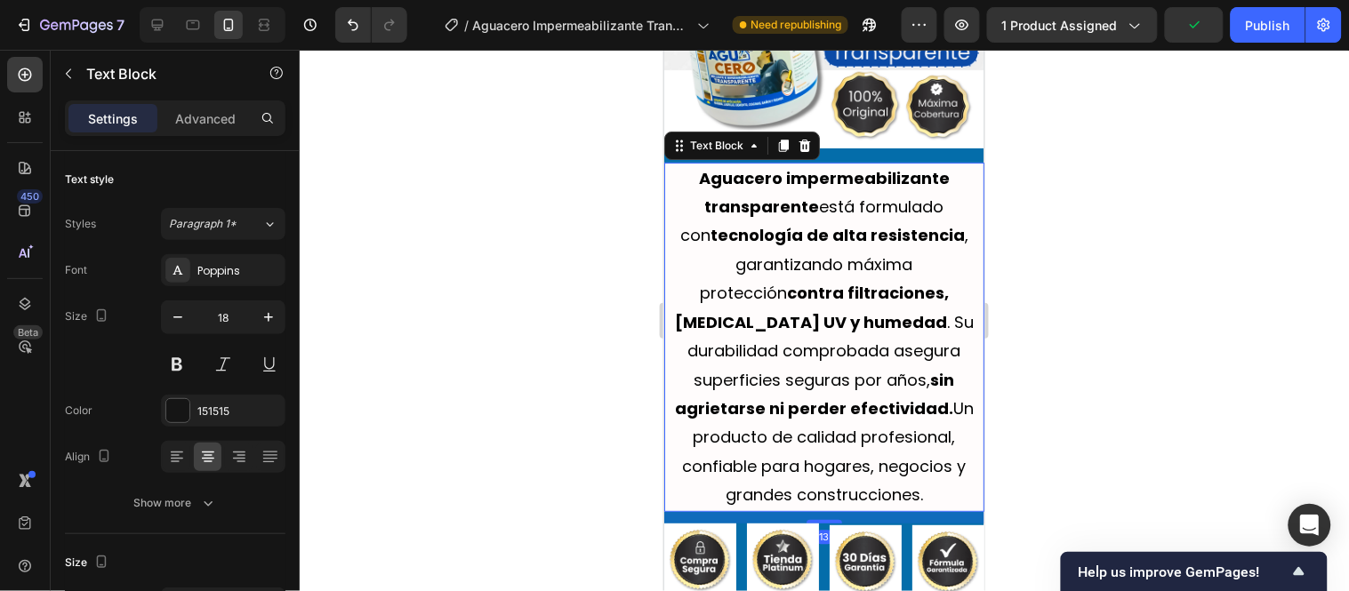
drag, startPoint x: 825, startPoint y: 503, endPoint x: 904, endPoint y: 139, distance: 373.1
click at [824, 519] on div at bounding box center [824, 521] width 36 height 4
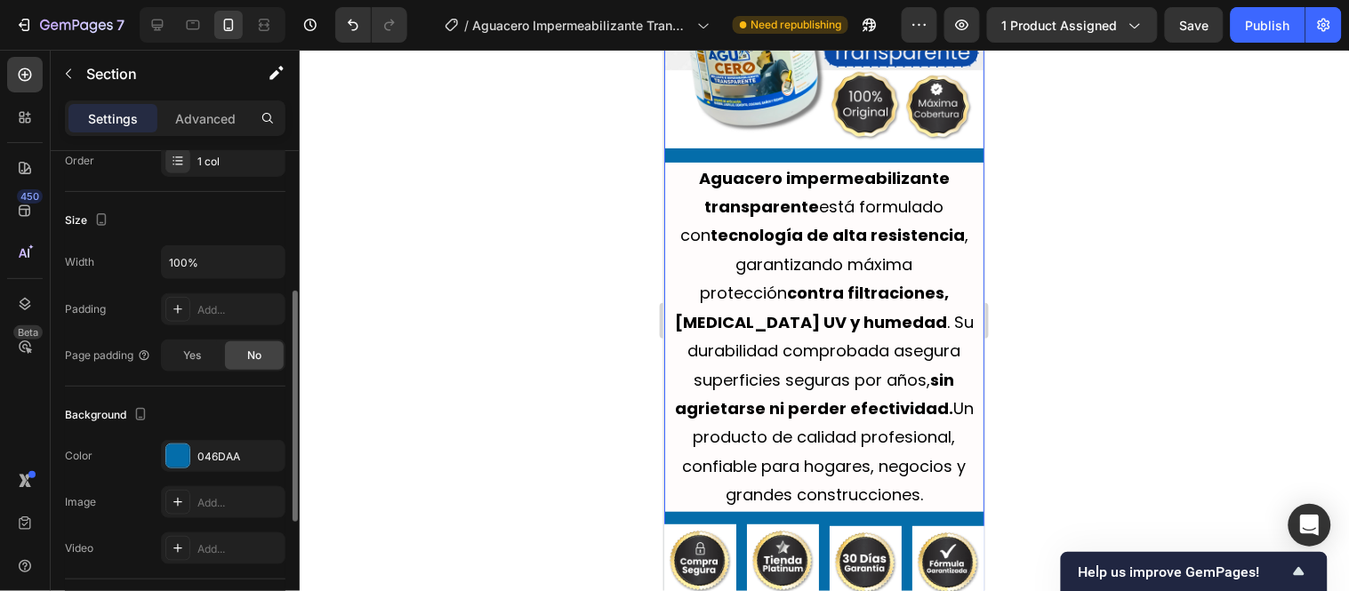
scroll to position [395, 0]
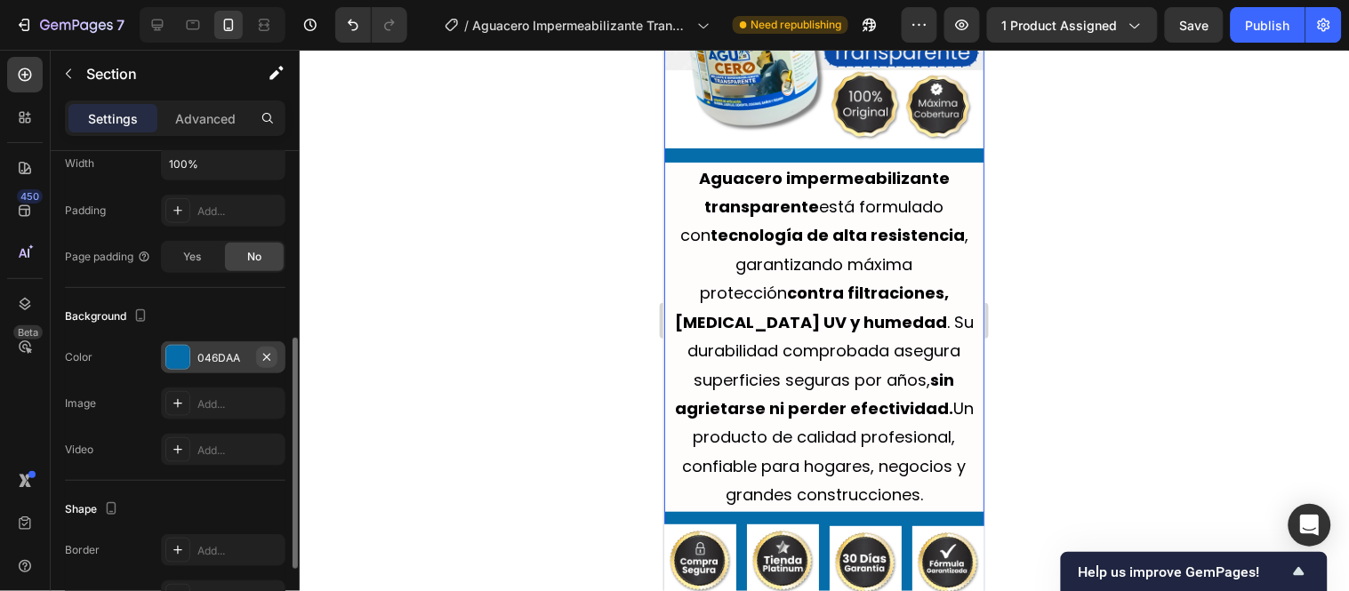
click at [270, 357] on icon "button" at bounding box center [267, 357] width 14 height 14
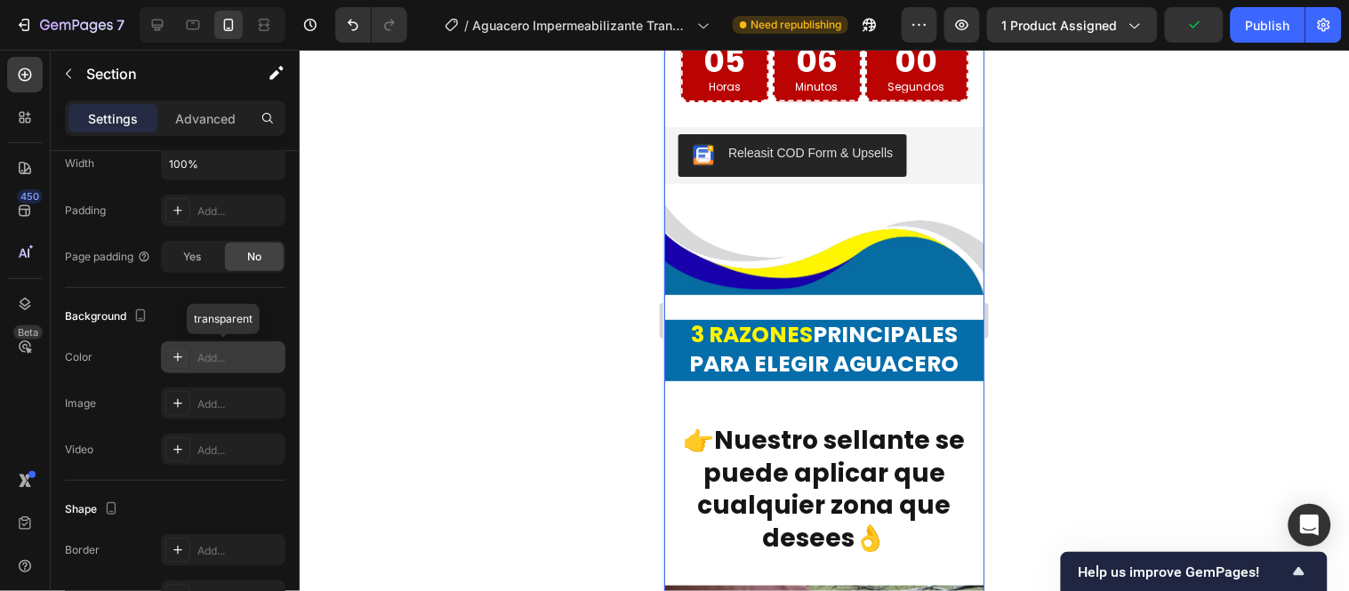
scroll to position [4342, 0]
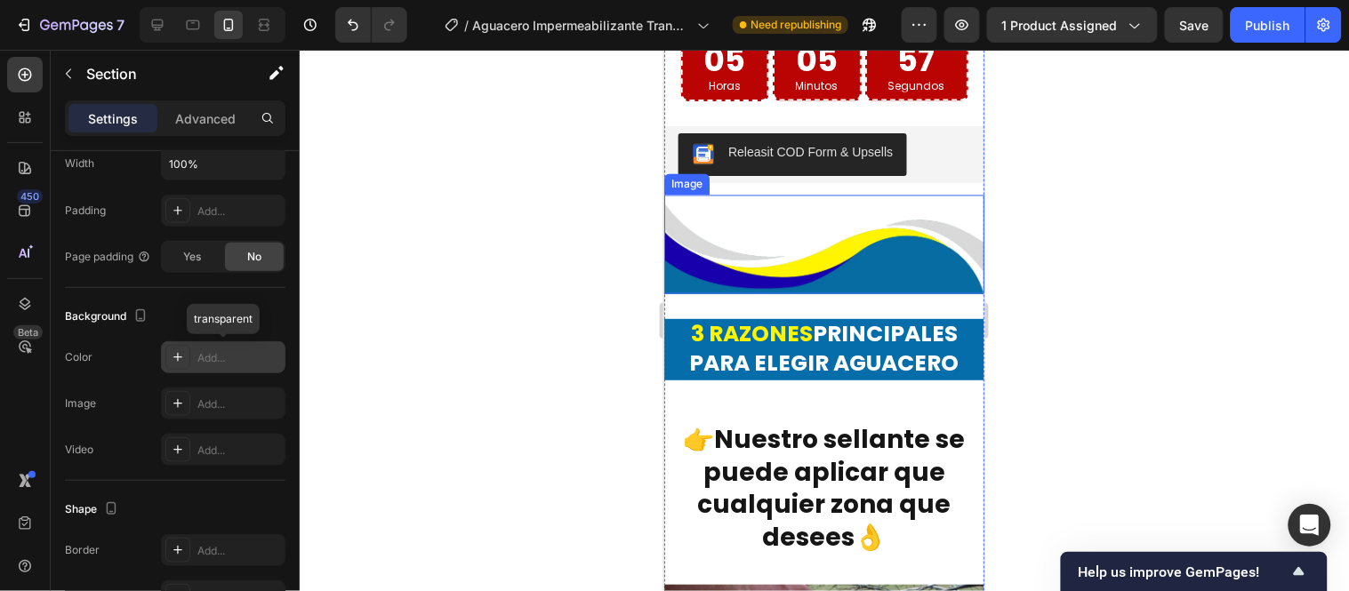
click at [870, 195] on img at bounding box center [823, 244] width 320 height 99
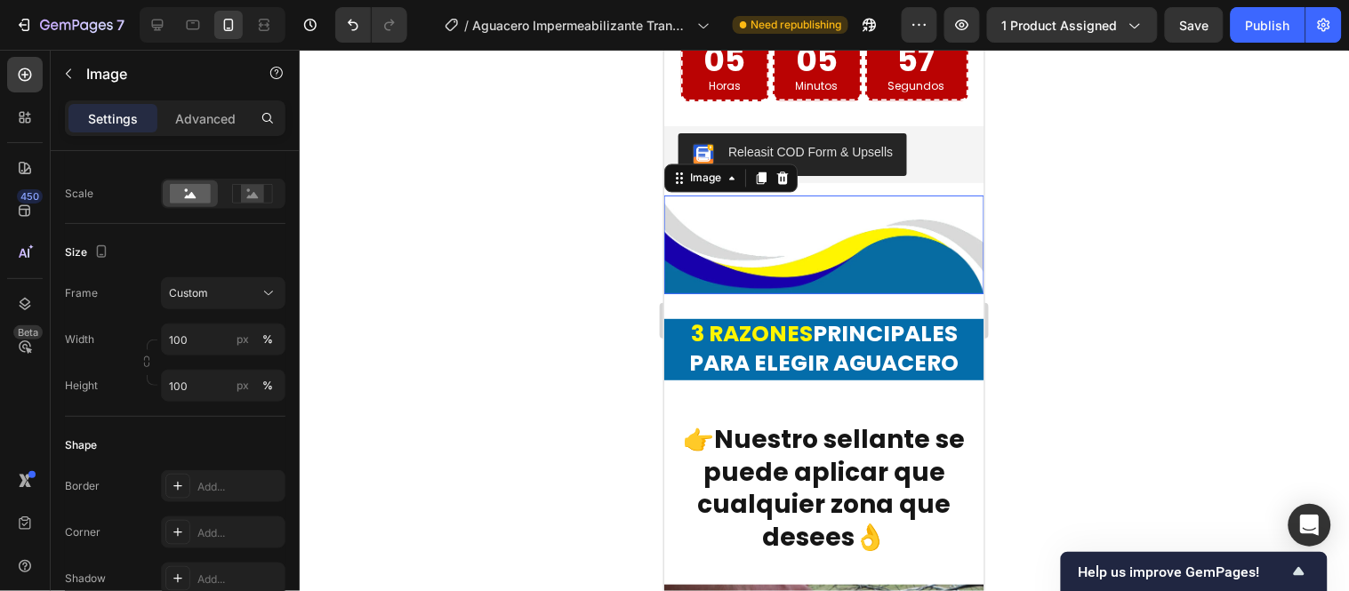
scroll to position [0, 0]
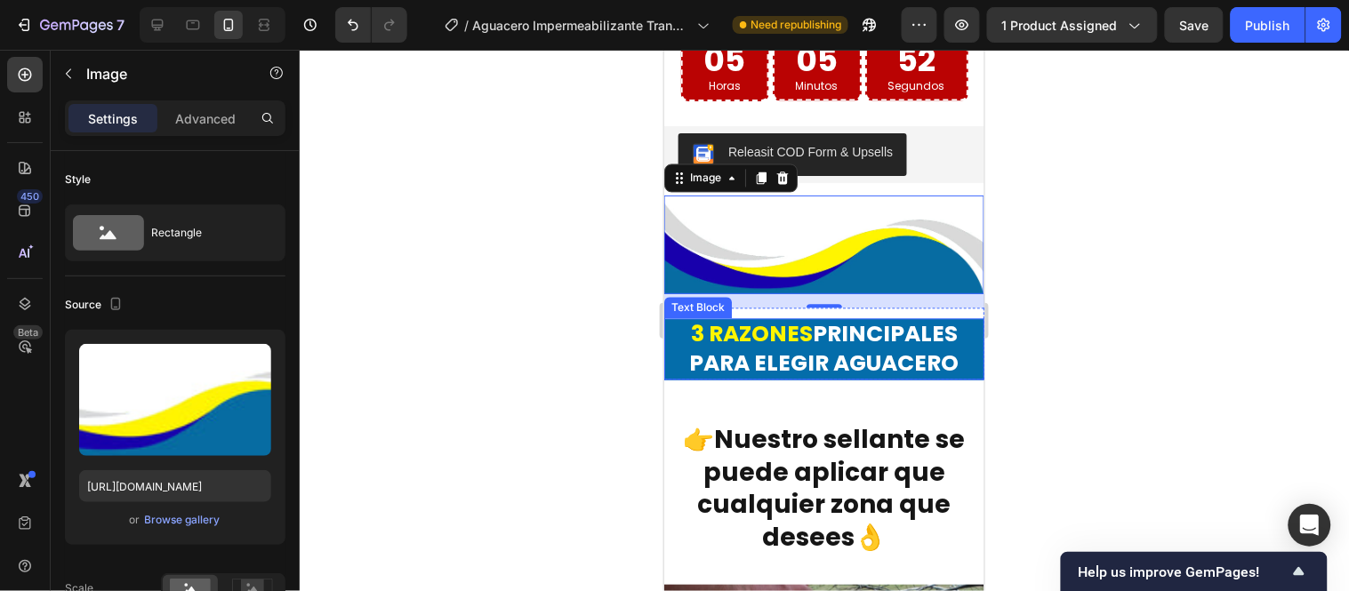
click at [693, 300] on div "Text Block" at bounding box center [697, 308] width 60 height 16
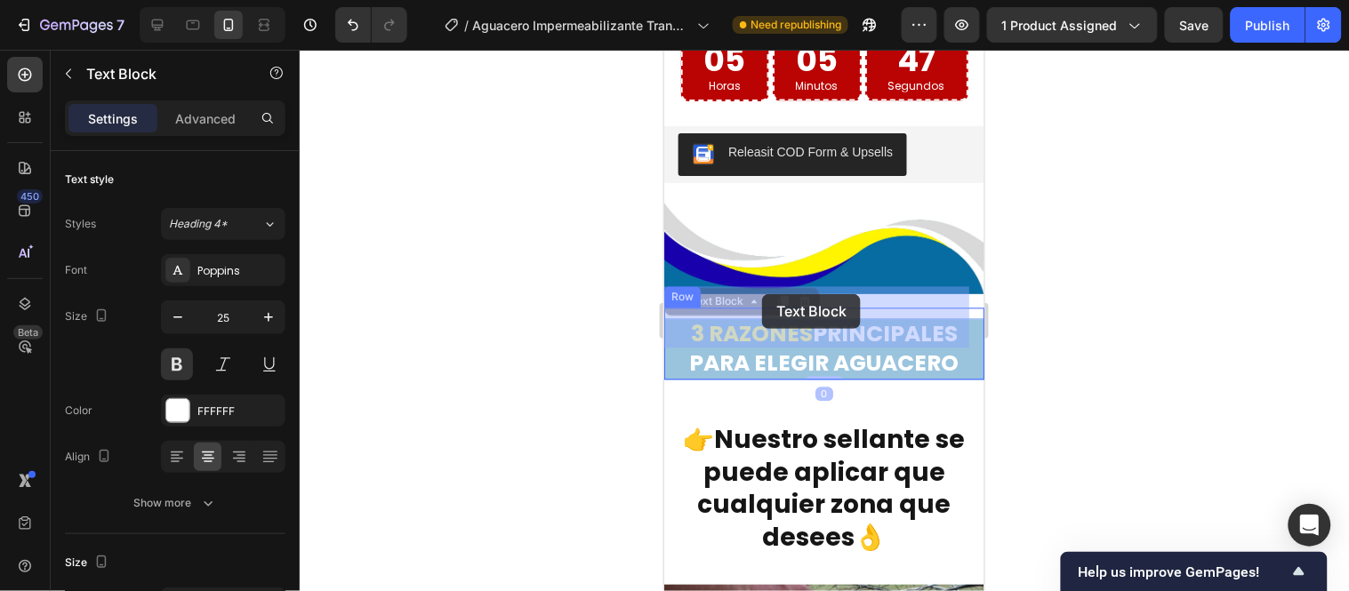
drag, startPoint x: 701, startPoint y: 266, endPoint x: 761, endPoint y: 293, distance: 66.5
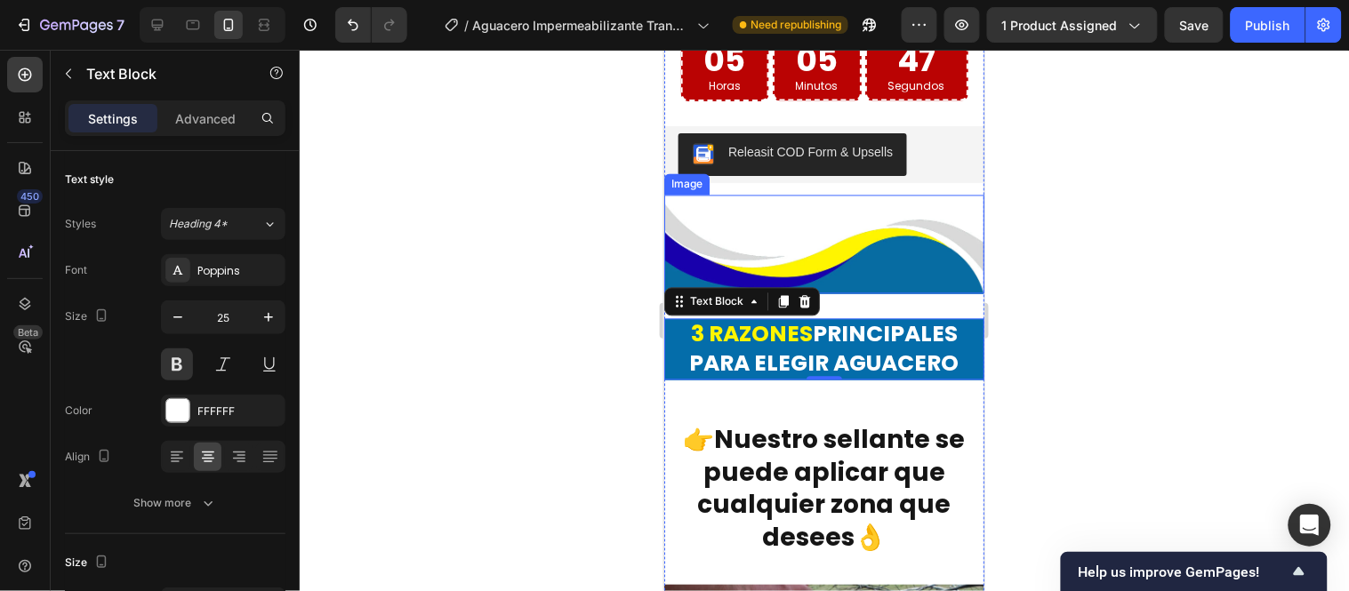
click at [893, 236] on img at bounding box center [823, 244] width 320 height 99
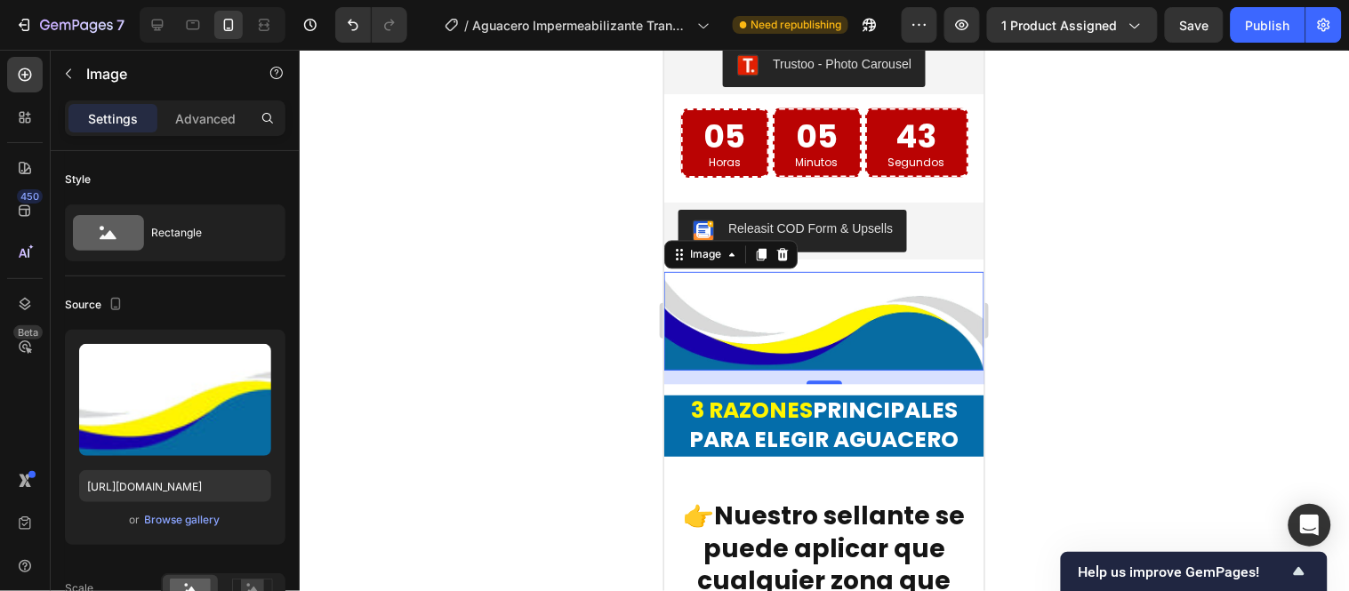
scroll to position [4244, 0]
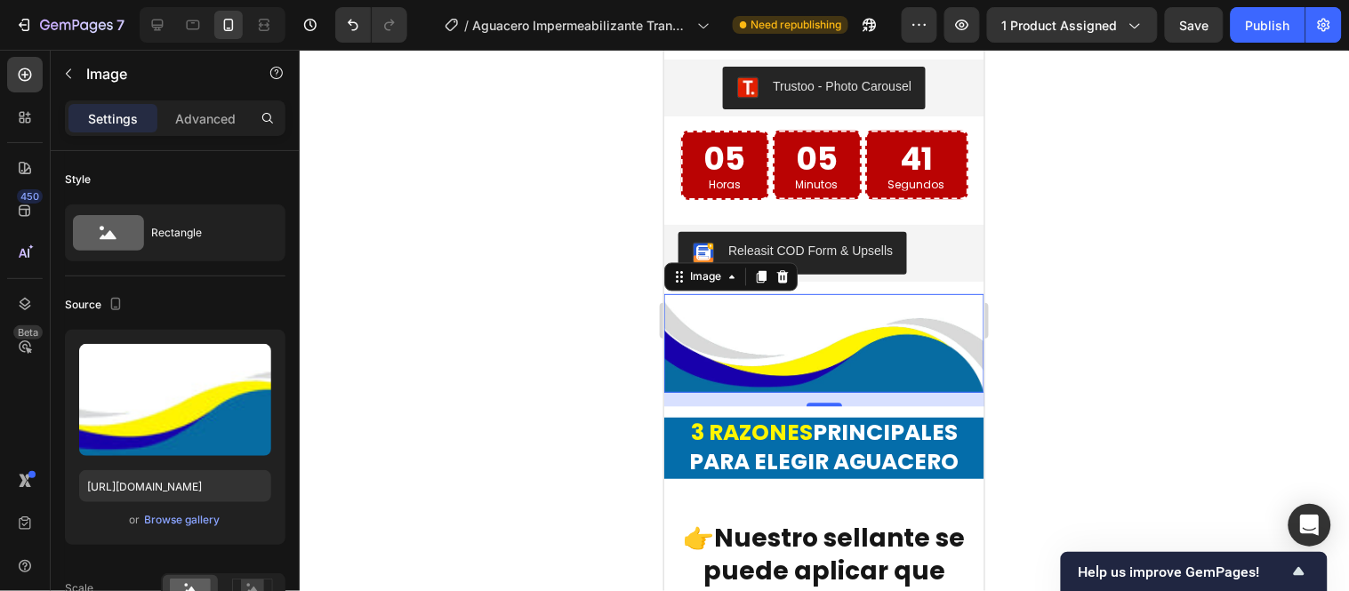
click at [791, 262] on div "Image" at bounding box center [729, 276] width 133 height 28
click at [834, 248] on div "Image Aguacero impermeabilizante transparente está formulado con tecnología de …" at bounding box center [823, 316] width 320 height 2917
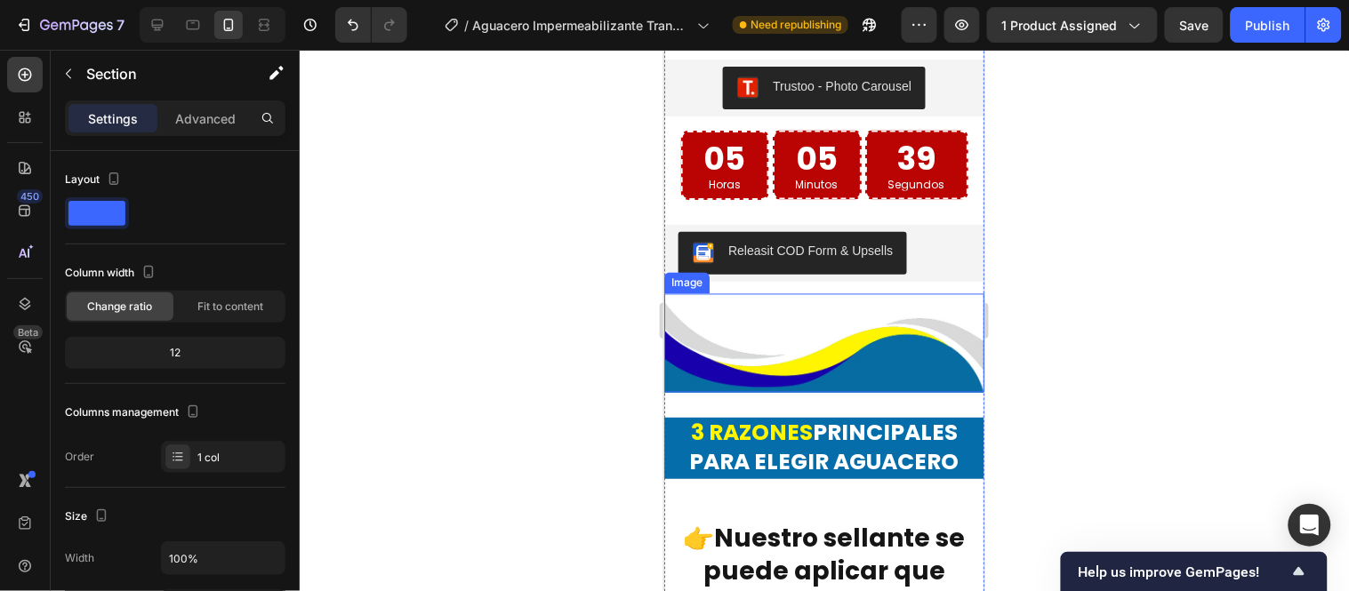
click at [796, 299] on img at bounding box center [823, 342] width 320 height 99
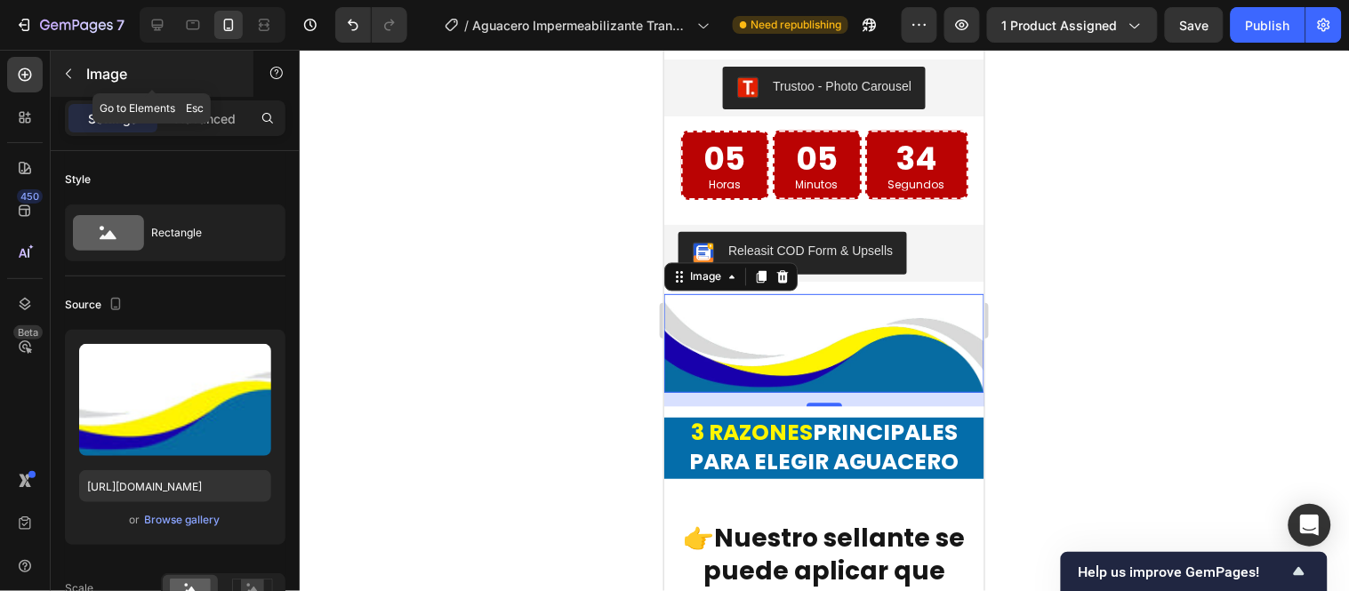
click at [80, 80] on button "button" at bounding box center [68, 74] width 28 height 28
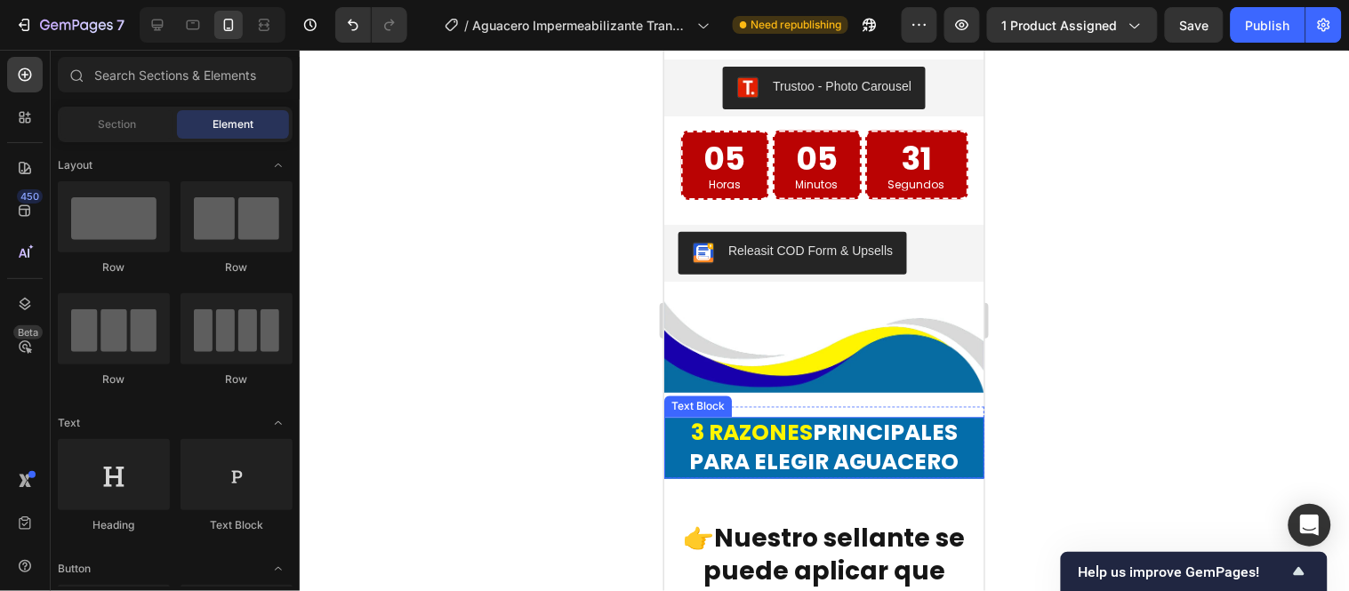
scroll to position [4145, 0]
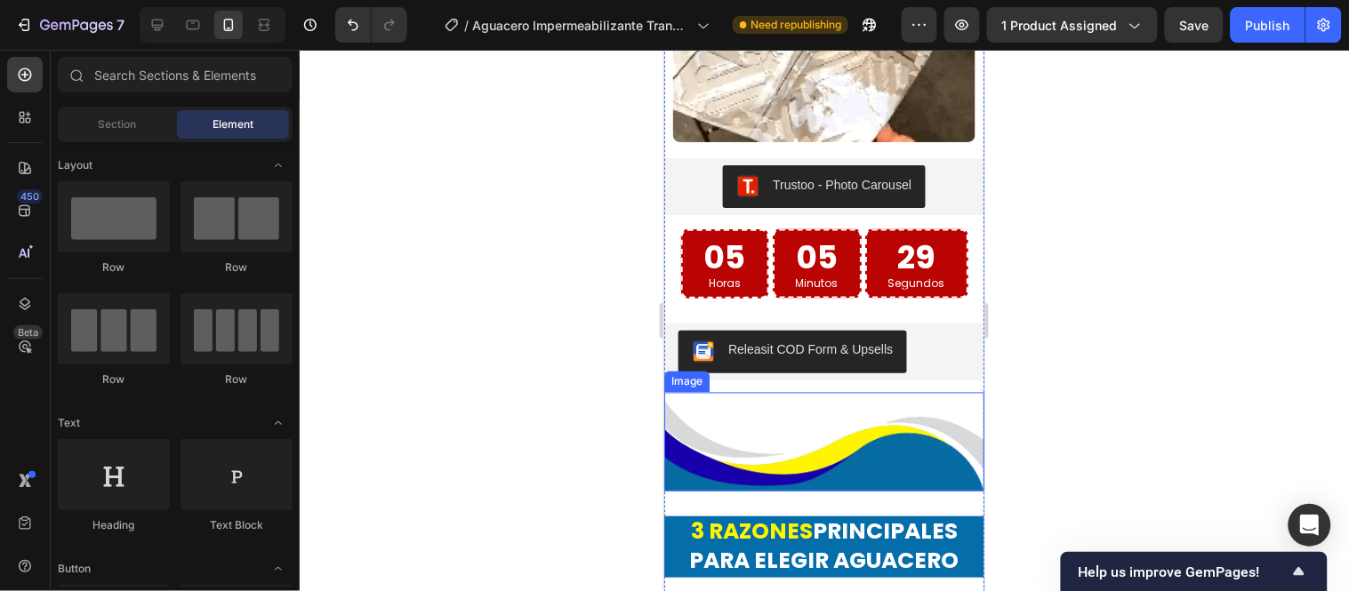
click at [822, 392] on img at bounding box center [823, 441] width 320 height 99
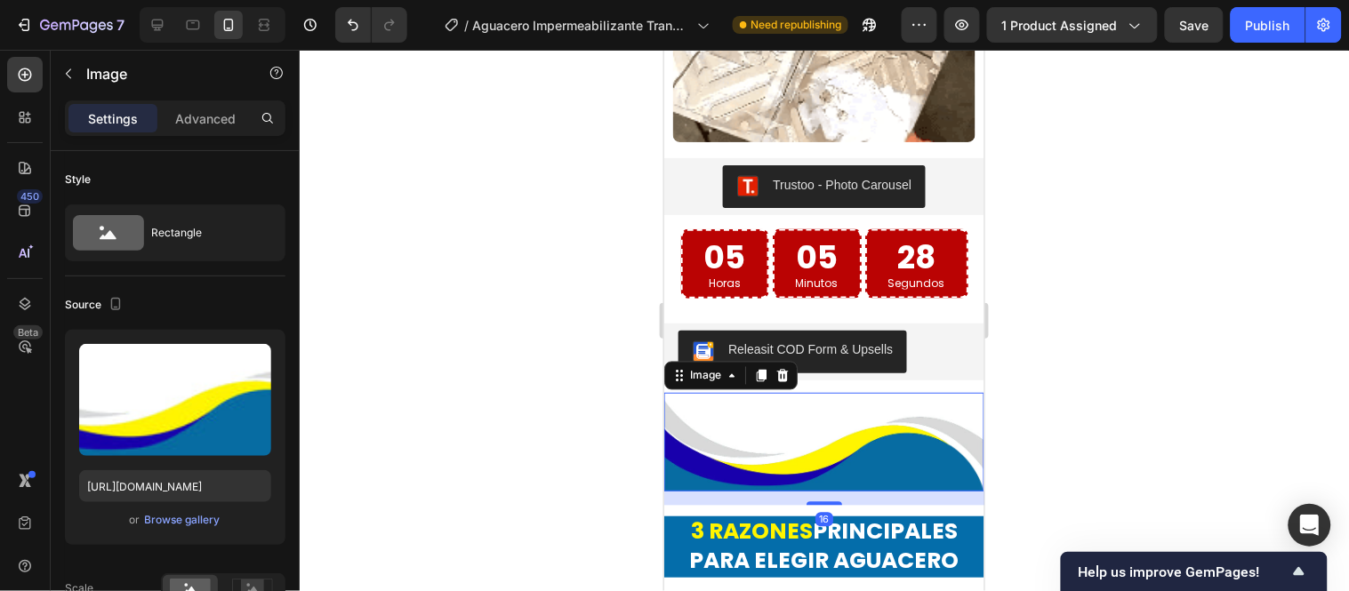
scroll to position [4244, 0]
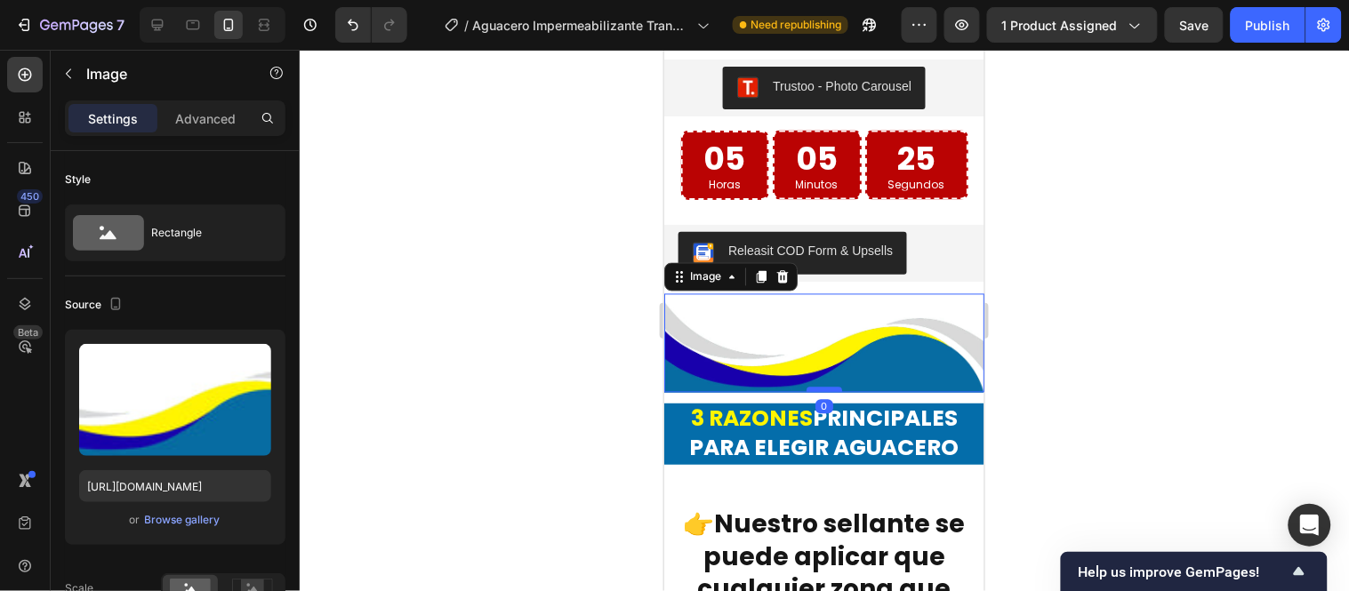
drag, startPoint x: 819, startPoint y: 361, endPoint x: 821, endPoint y: 342, distance: 18.8
click at [821, 387] on div at bounding box center [824, 389] width 36 height 5
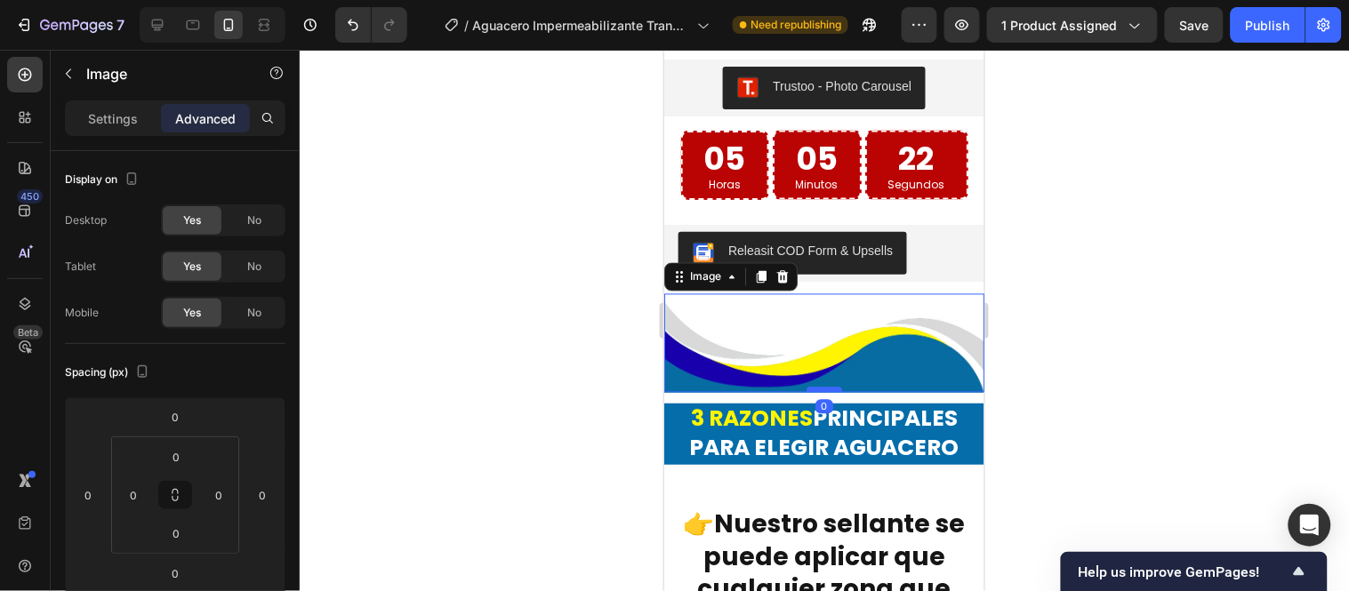
drag, startPoint x: 807, startPoint y: 397, endPoint x: 826, endPoint y: 343, distance: 56.8
click at [826, 387] on div at bounding box center [824, 389] width 36 height 5
click at [861, 322] on img at bounding box center [823, 342] width 320 height 99
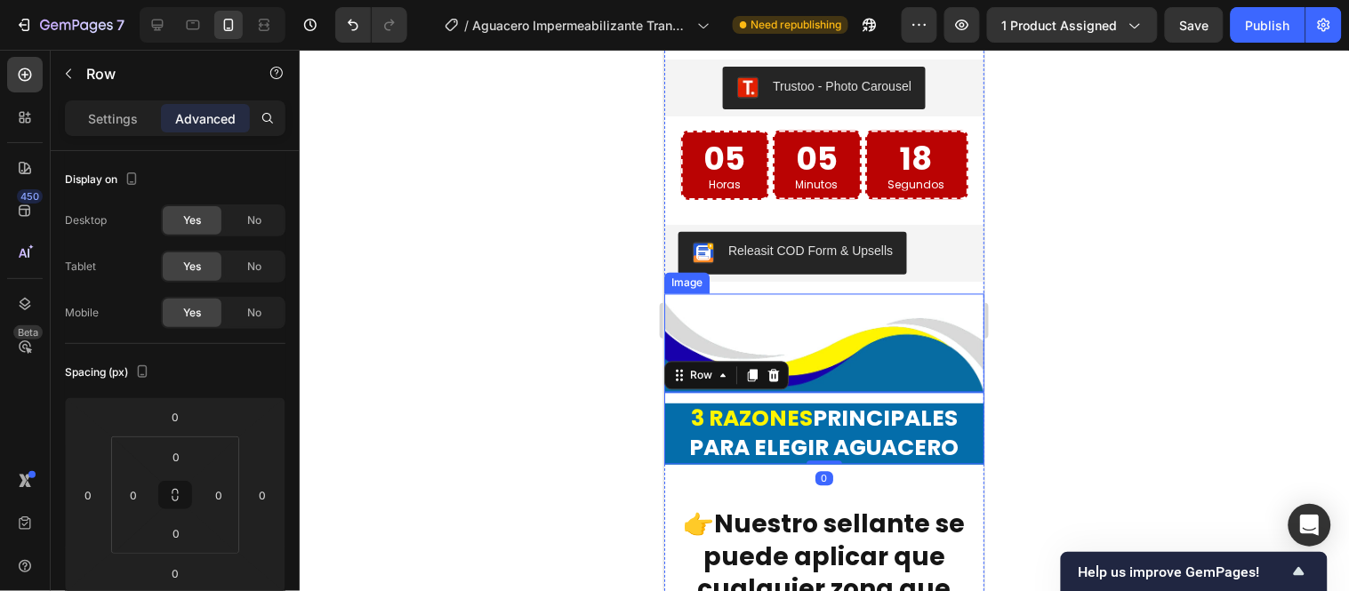
drag, startPoint x: 831, startPoint y: 349, endPoint x: 827, endPoint y: 328, distance: 20.8
click at [827, 328] on div "Image Aguacero impermeabilizante transparente está formulado con tecnología de …" at bounding box center [823, 309] width 320 height 2903
click at [826, 342] on img at bounding box center [823, 342] width 320 height 99
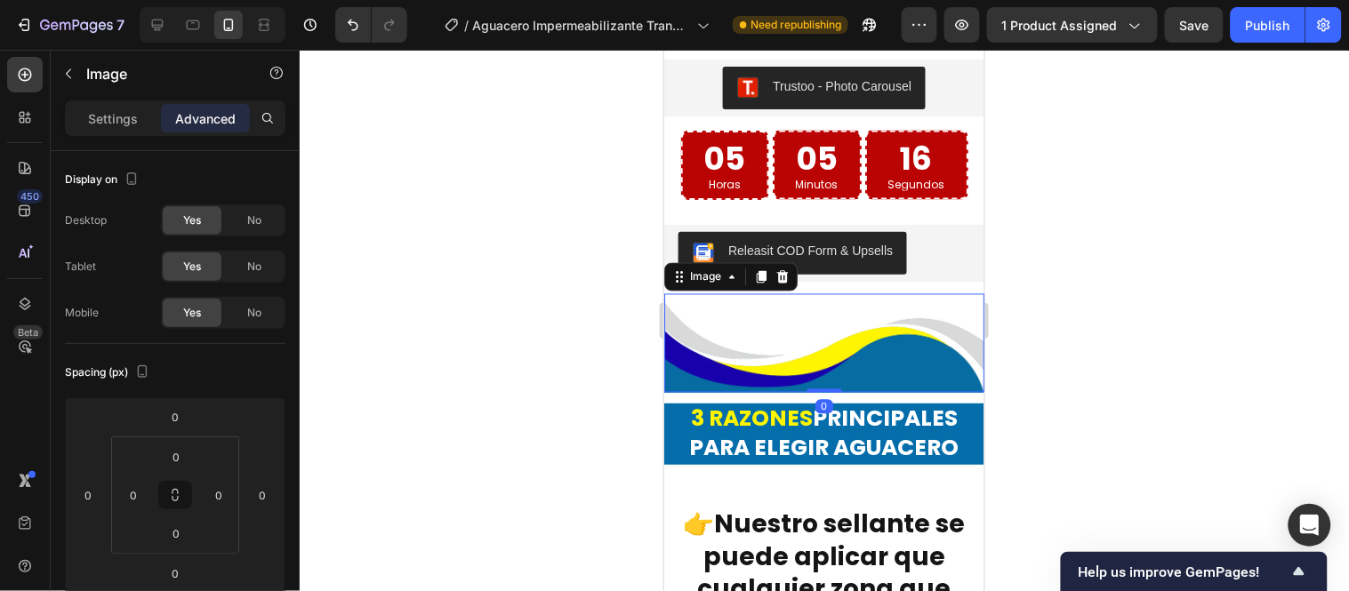
drag, startPoint x: 826, startPoint y: 349, endPoint x: 826, endPoint y: 324, distance: 24.9
click at [826, 324] on div "Image 0" at bounding box center [823, 342] width 320 height 99
drag, startPoint x: 825, startPoint y: 348, endPoint x: 814, endPoint y: 338, distance: 15.1
click at [814, 338] on div "Image 0" at bounding box center [823, 342] width 320 height 99
click at [876, 392] on div "3 RAZONES PRINCIPALES PARA ELEGIR AGUACERO Text Block" at bounding box center [823, 428] width 320 height 72
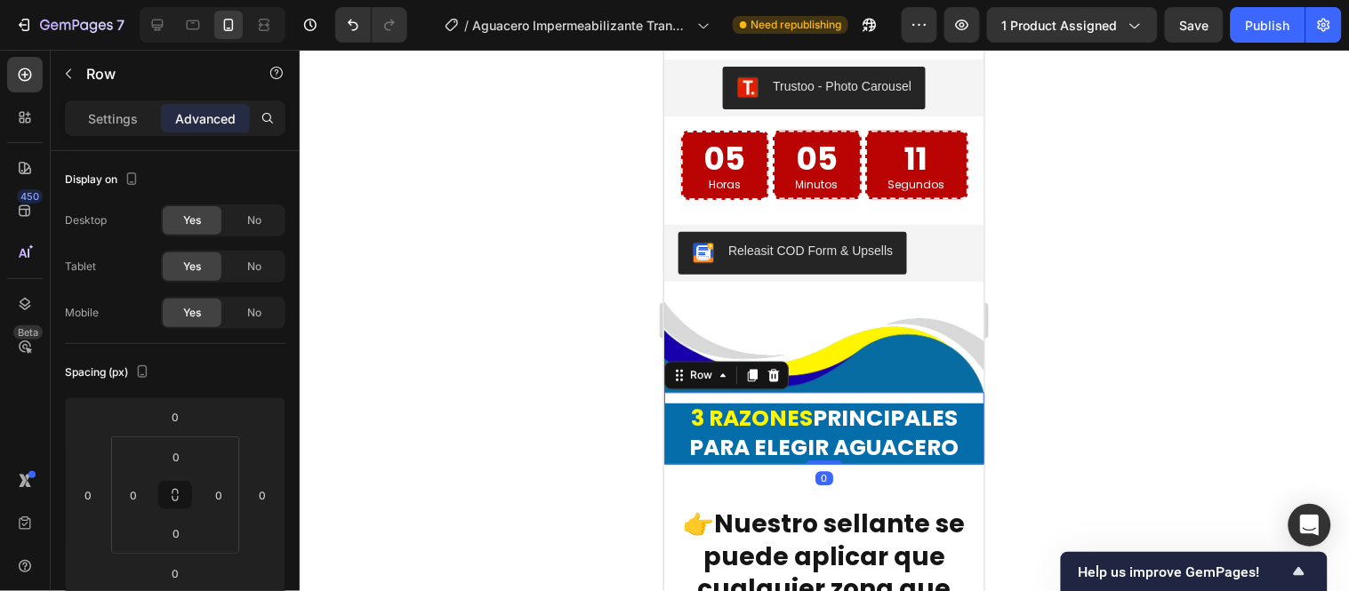
click at [876, 392] on div "3 RAZONES PRINCIPALES PARA ELEGIR AGUACERO Text Block" at bounding box center [823, 428] width 320 height 72
click at [912, 441] on div "Image Aguacero impermeabilizante transparente está formulado con tecnología de …" at bounding box center [823, 309] width 320 height 2903
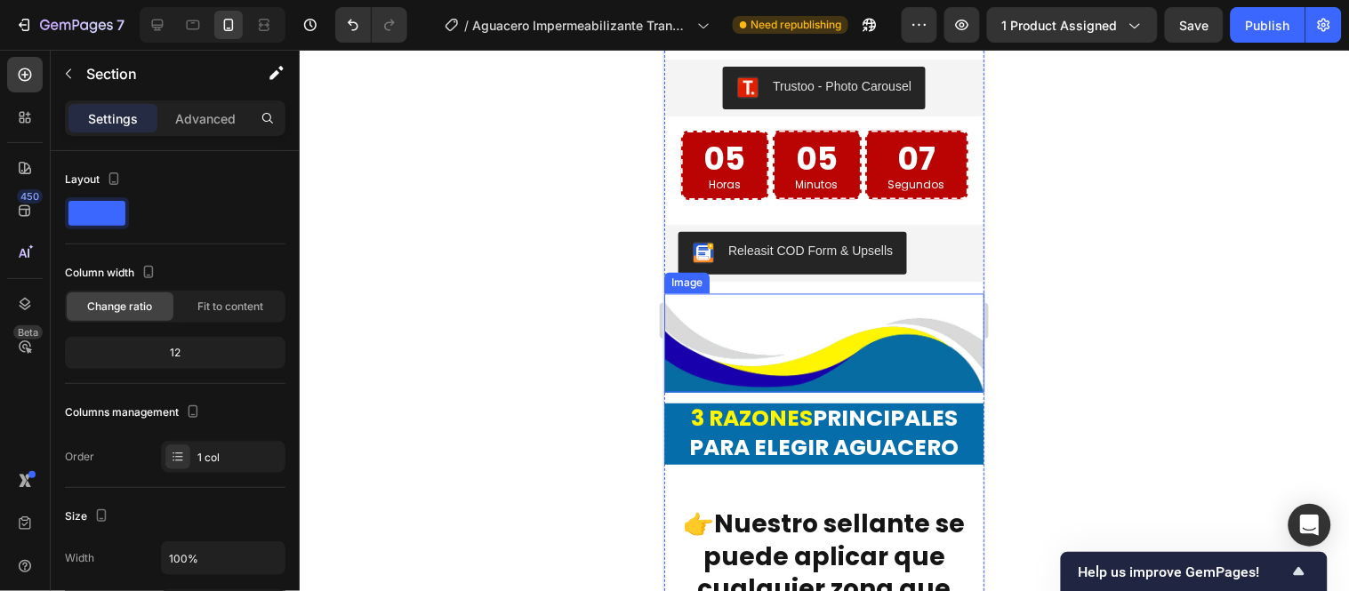
click at [609, 286] on div at bounding box center [824, 321] width 1049 height 542
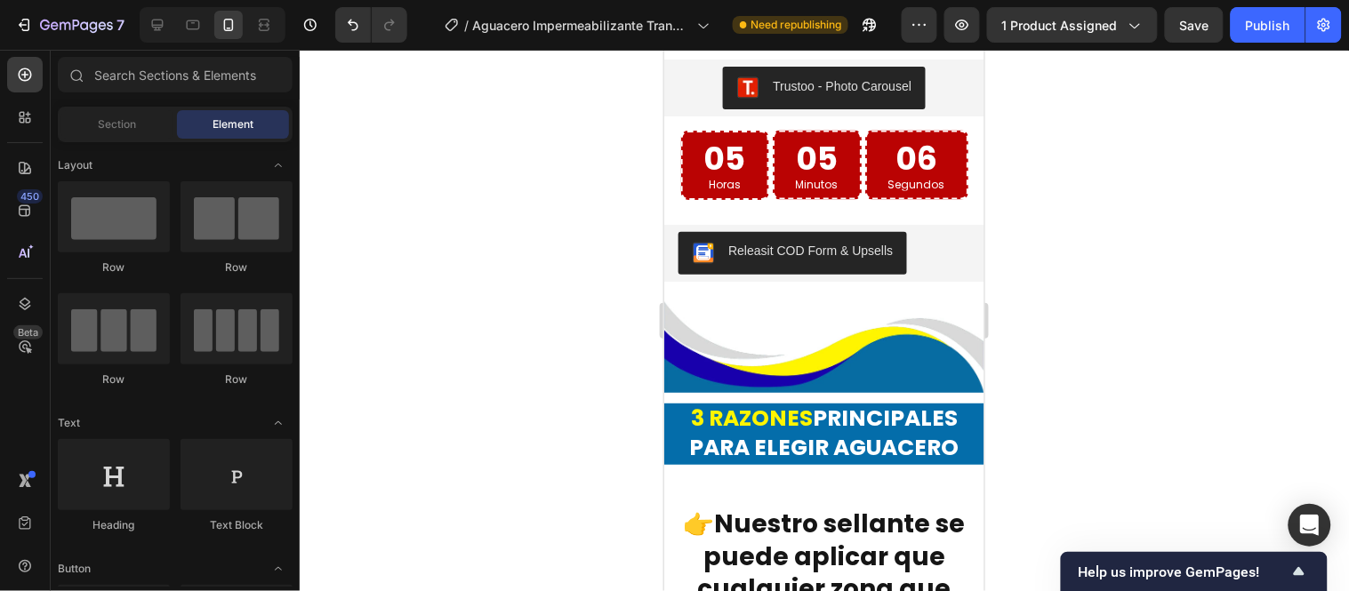
click at [609, 245] on div at bounding box center [824, 321] width 1049 height 542
click at [884, 328] on img at bounding box center [823, 342] width 320 height 99
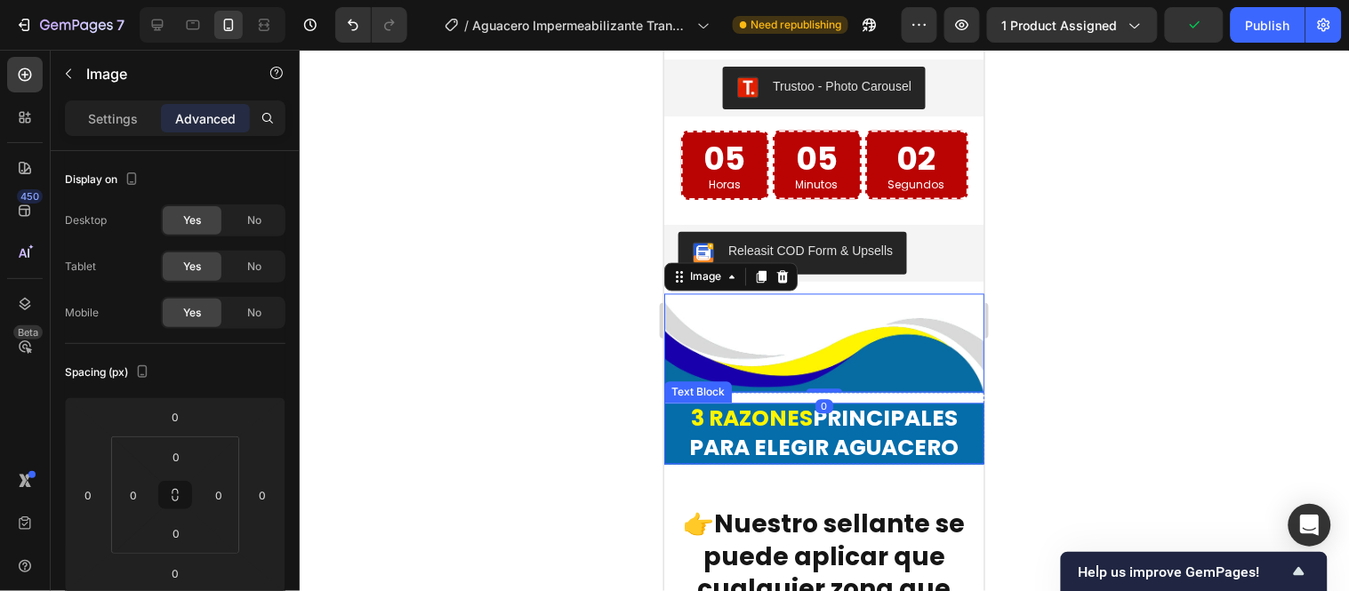
click at [698, 384] on div "Text Block" at bounding box center [697, 392] width 60 height 16
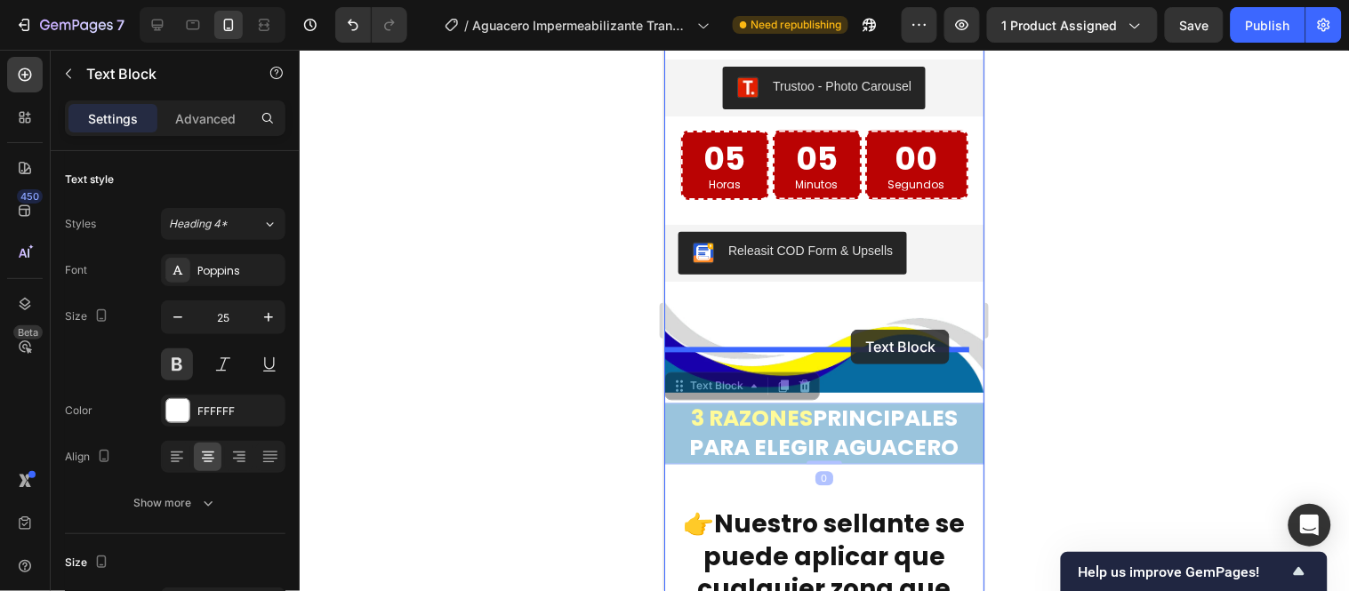
drag, startPoint x: 705, startPoint y: 347, endPoint x: 850, endPoint y: 329, distance: 146.0
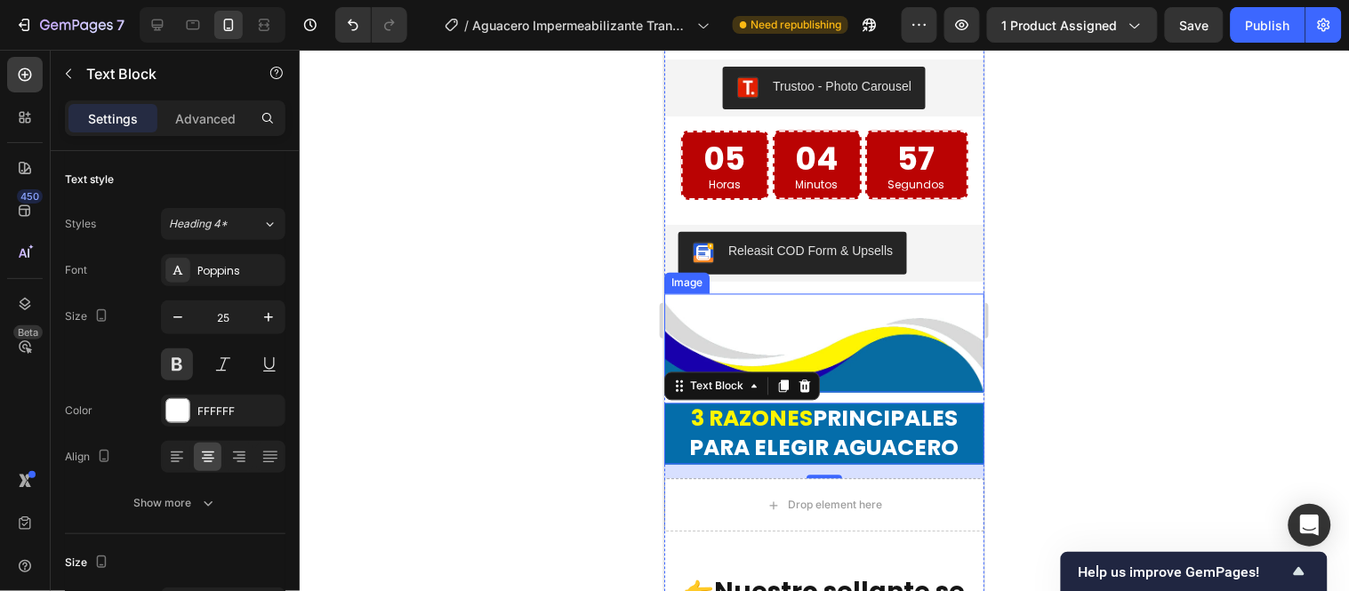
click at [804, 293] on img at bounding box center [823, 342] width 320 height 99
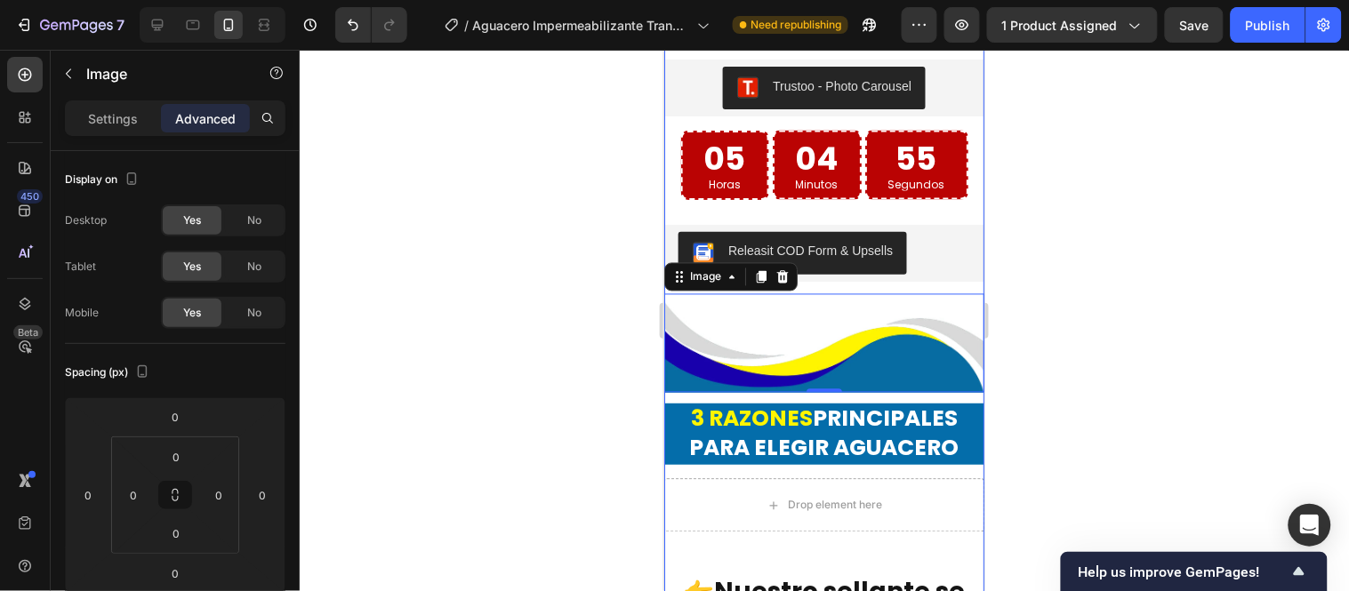
click at [799, 356] on div "Image Aguacero impermeabilizante transparente está formulado con tecnología de …" at bounding box center [823, 343] width 320 height 2970
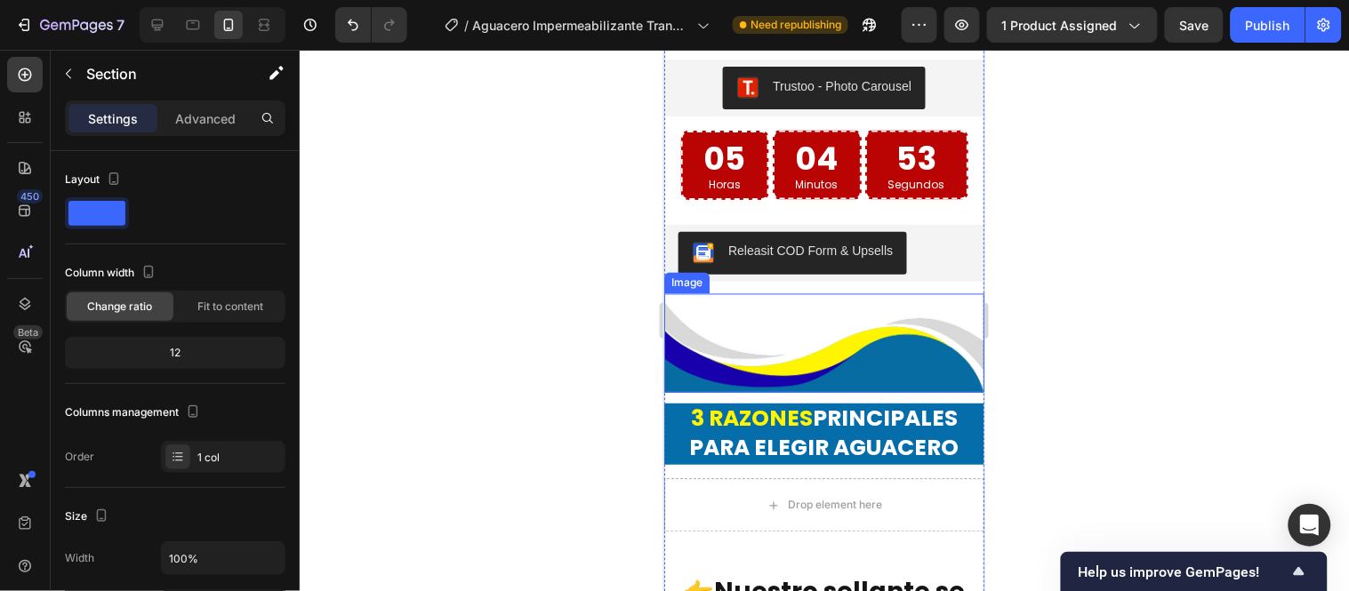
click at [778, 293] on img at bounding box center [823, 342] width 320 height 99
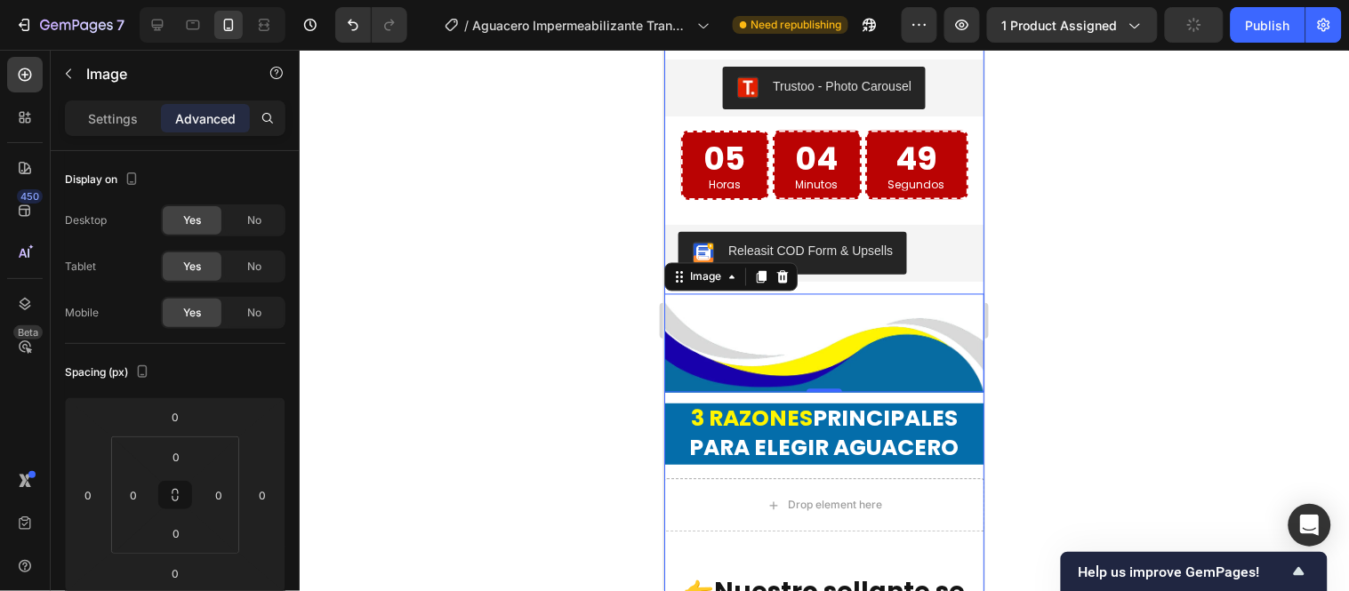
click at [787, 357] on div "Image Aguacero impermeabilizante transparente está formulado con tecnología de …" at bounding box center [823, 343] width 320 height 2970
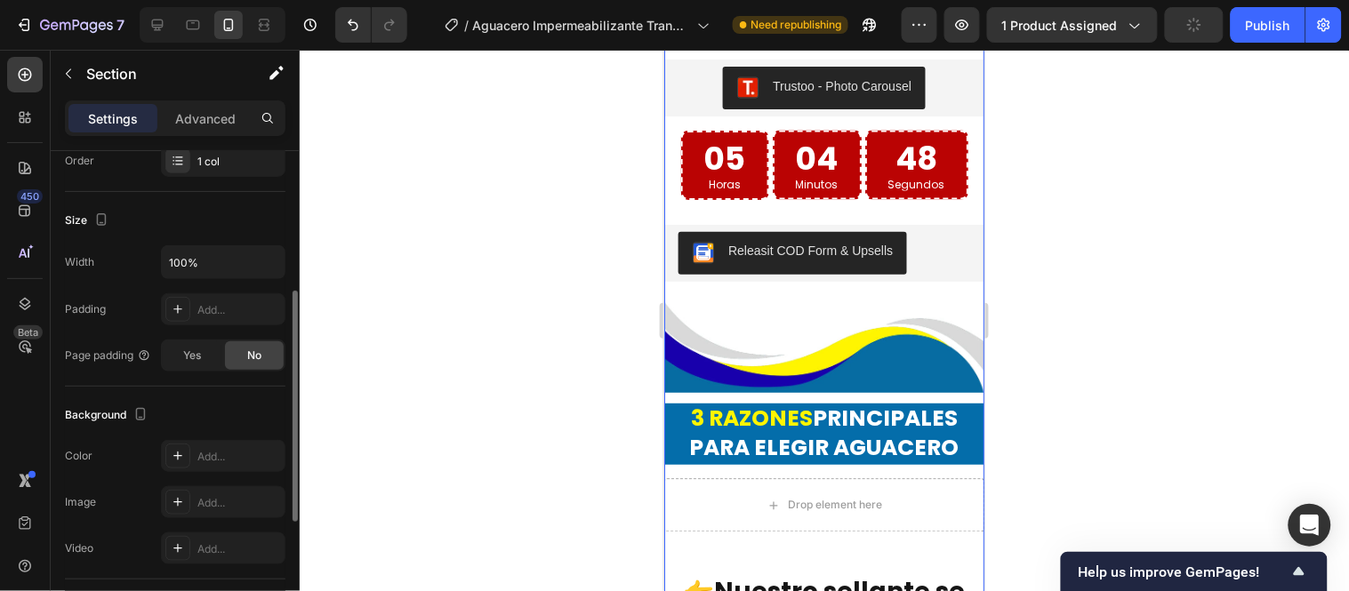
scroll to position [395, 0]
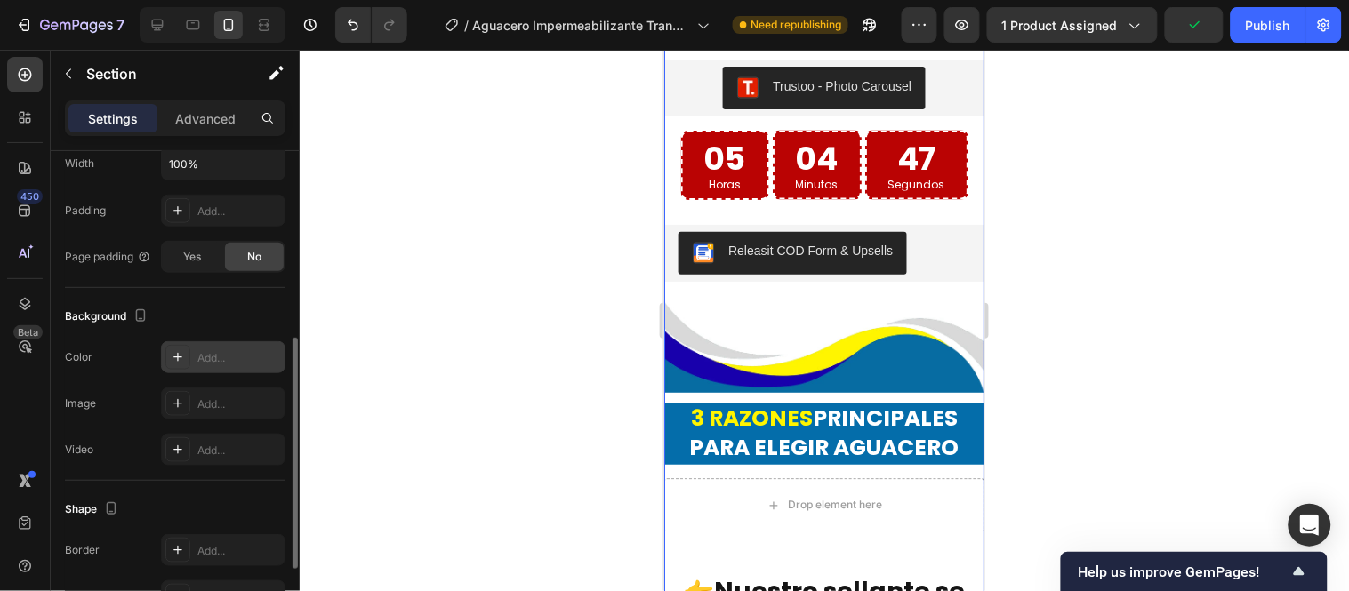
click at [221, 357] on div "Add..." at bounding box center [239, 358] width 84 height 16
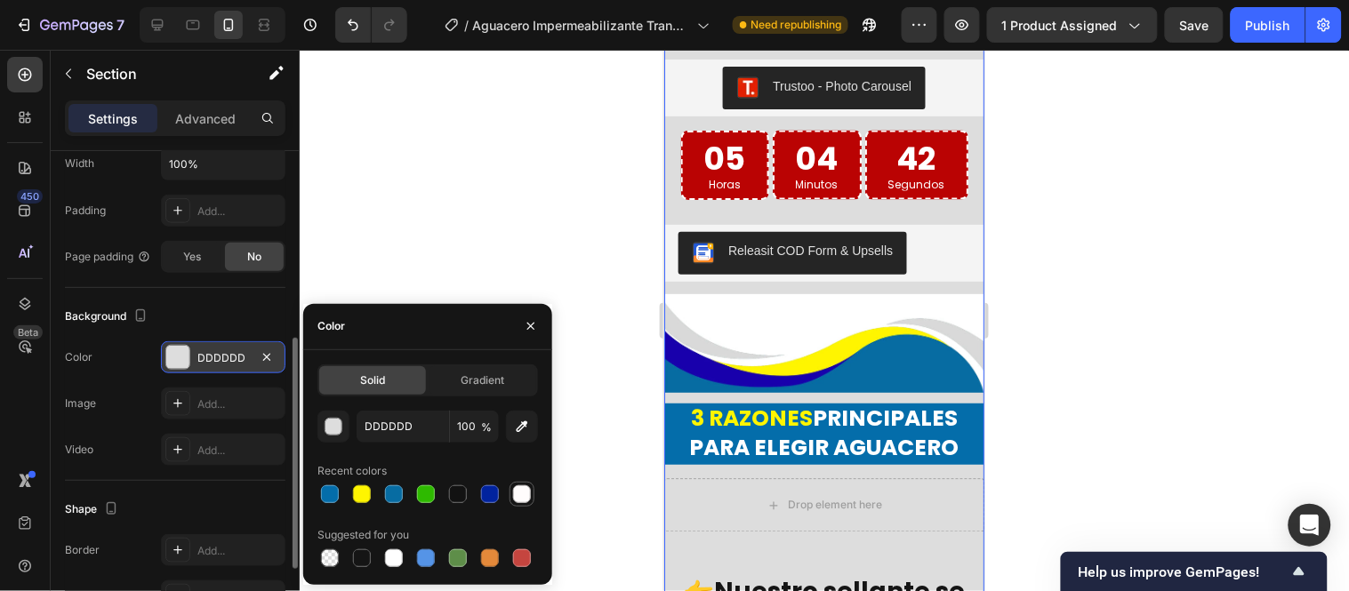
click at [517, 498] on div at bounding box center [522, 495] width 18 height 18
type input "FFFCFC"
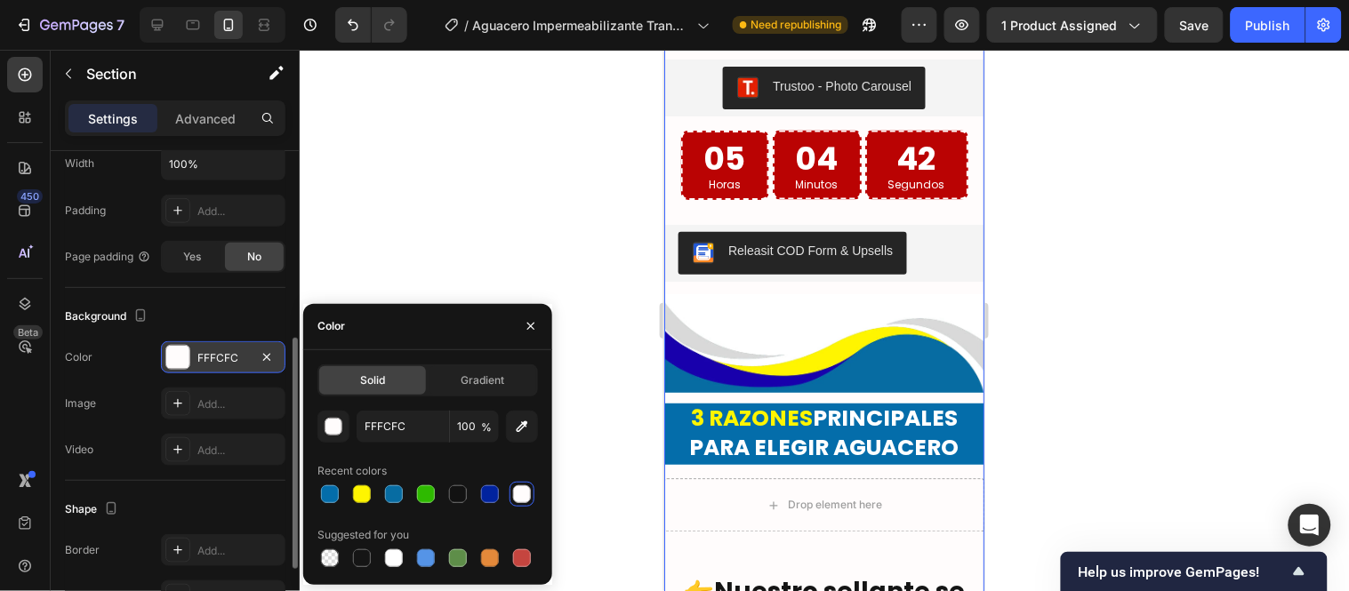
click at [566, 316] on div at bounding box center [824, 321] width 1049 height 542
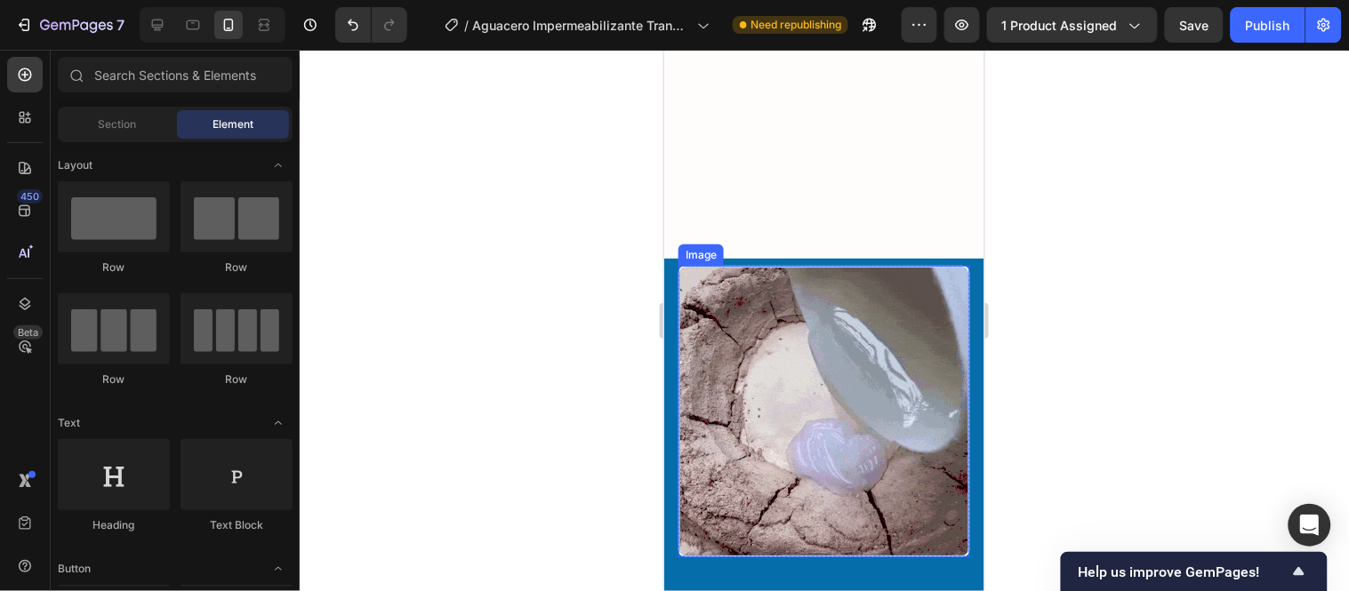
scroll to position [6022, 0]
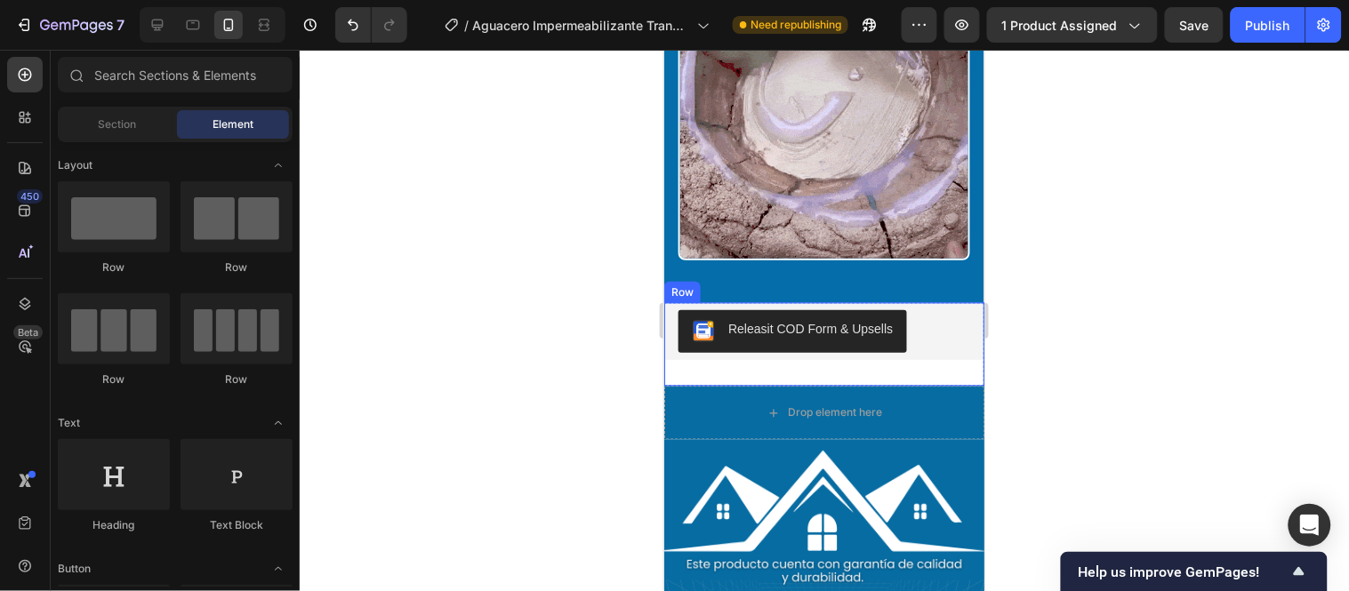
click at [922, 362] on div "Vero eos At accusamus Et iusto odio Consectetur Adipiscin Accordion Releasit CO…" at bounding box center [823, 344] width 320 height 84
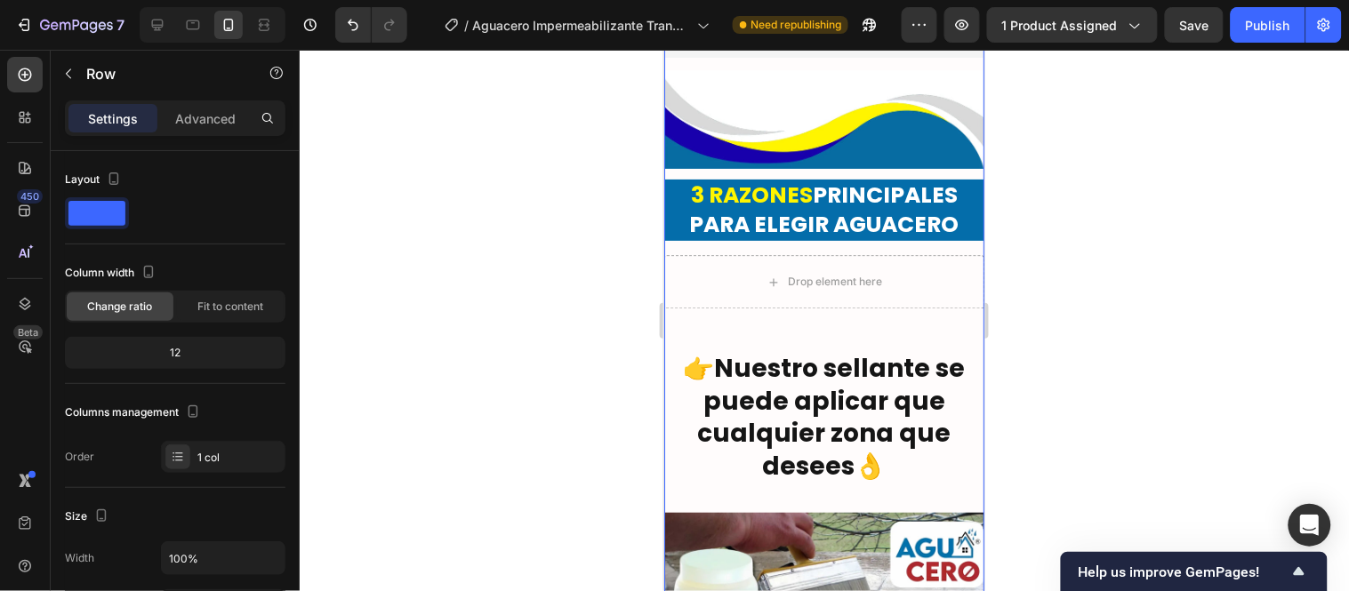
scroll to position [4244, 0]
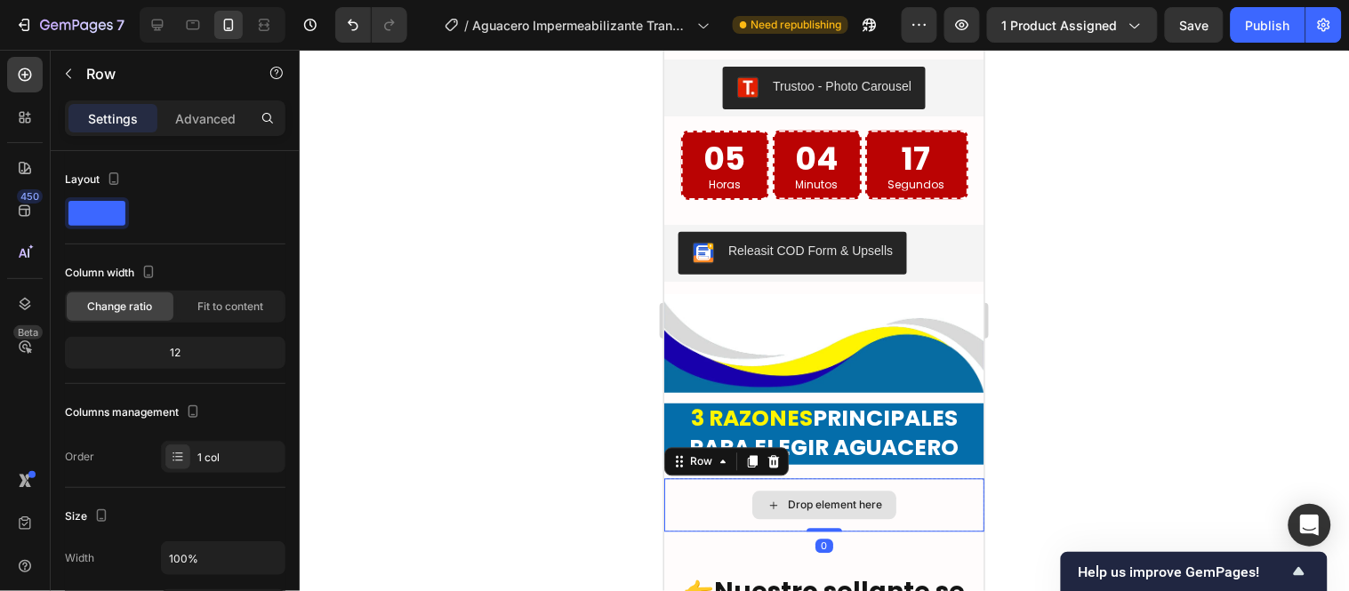
click at [703, 478] on div "Drop element here" at bounding box center [823, 504] width 320 height 53
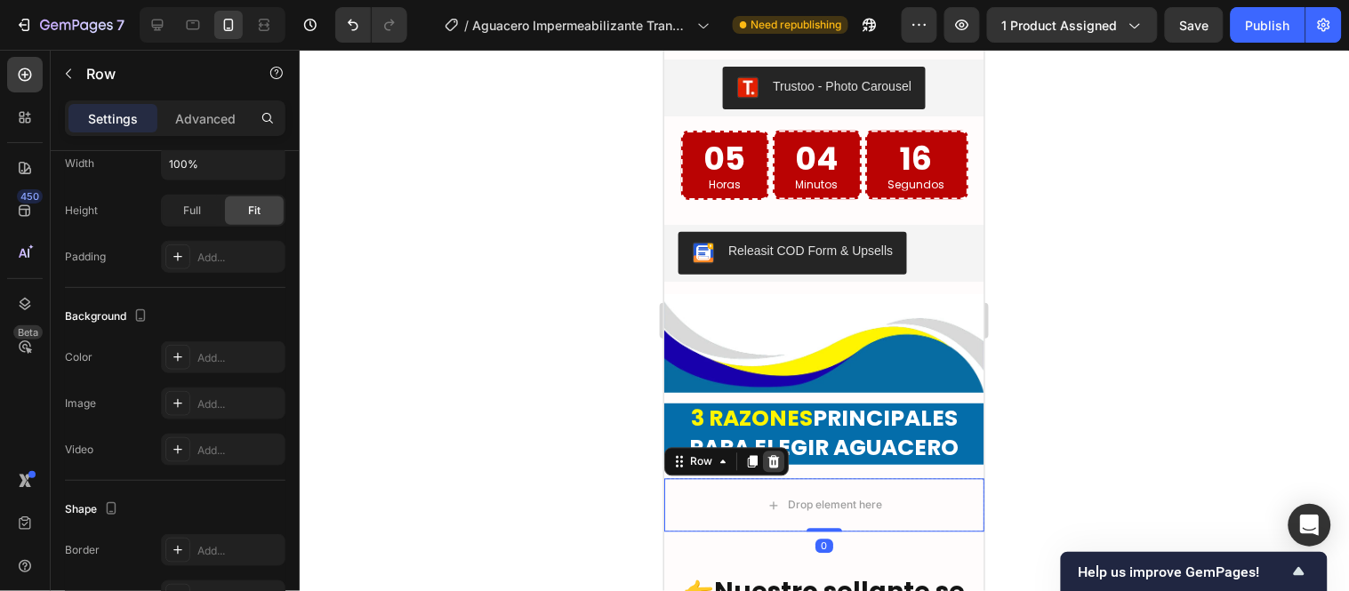
click at [768, 455] on icon at bounding box center [773, 461] width 12 height 12
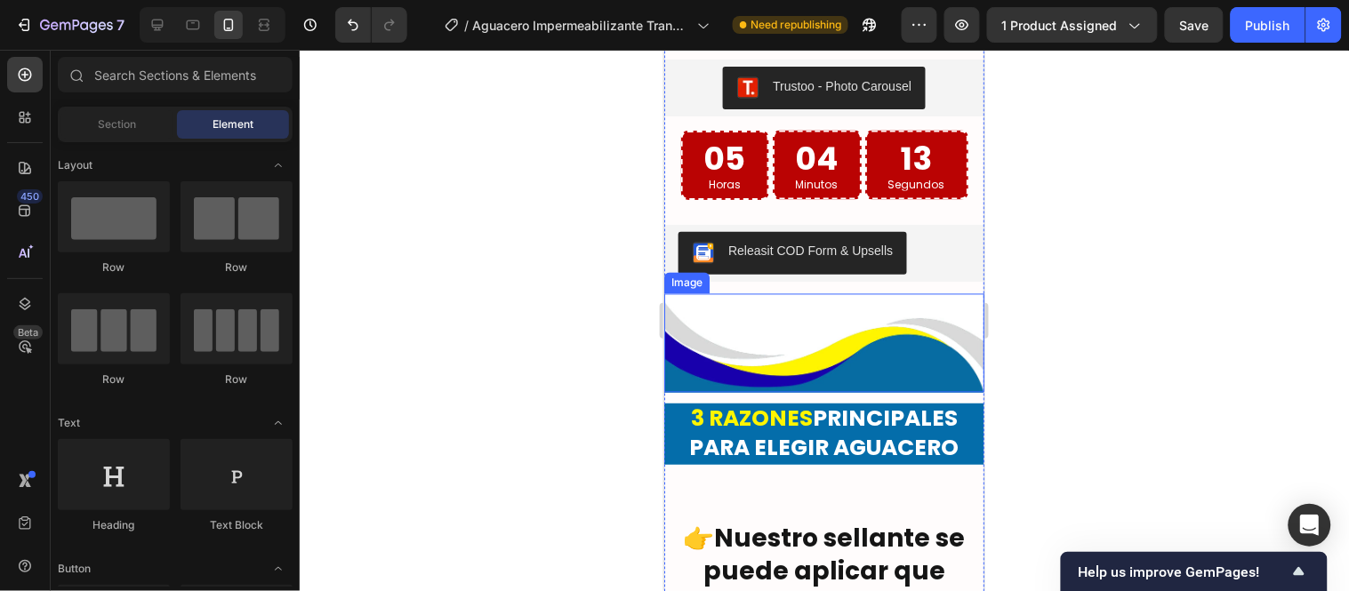
click at [815, 326] on img at bounding box center [823, 342] width 320 height 99
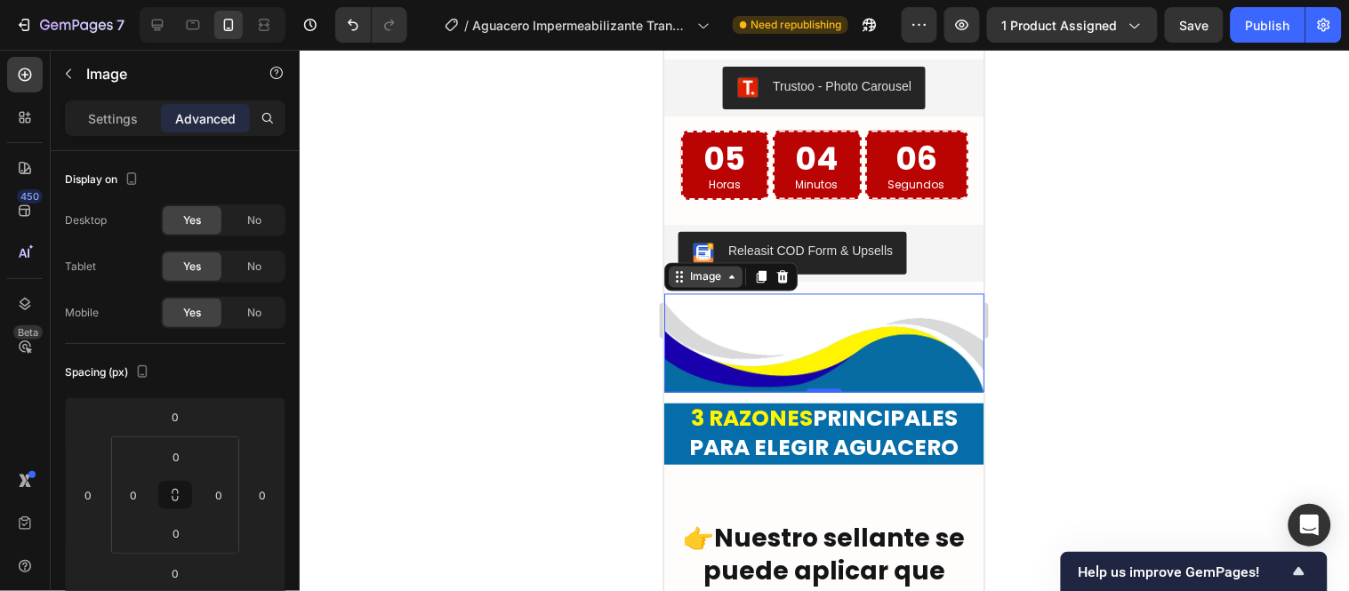
click at [715, 269] on div "Image" at bounding box center [705, 277] width 38 height 16
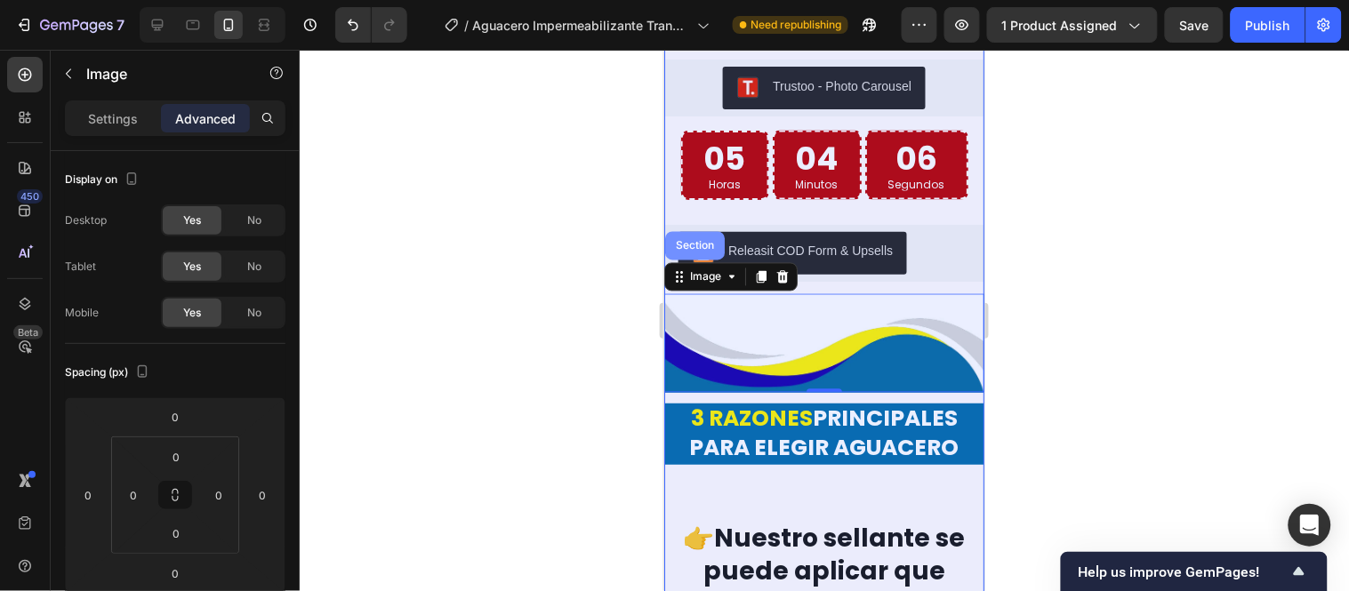
click at [709, 240] on div "Section" at bounding box center [693, 245] width 45 height 11
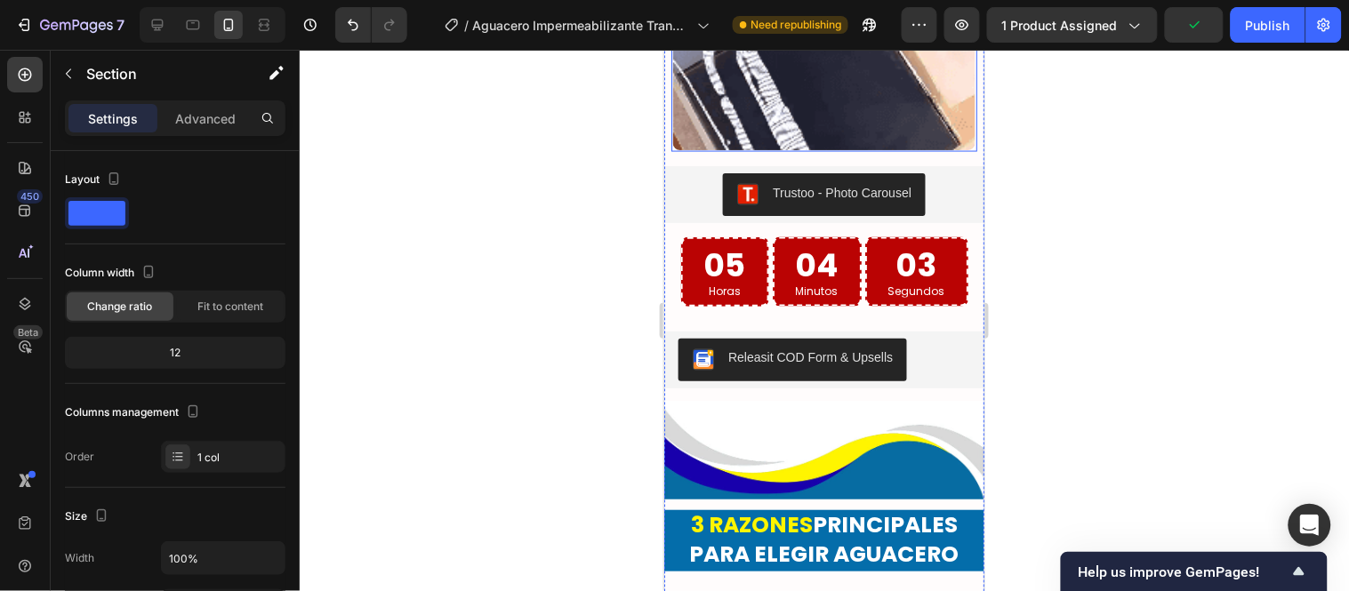
scroll to position [4342, 0]
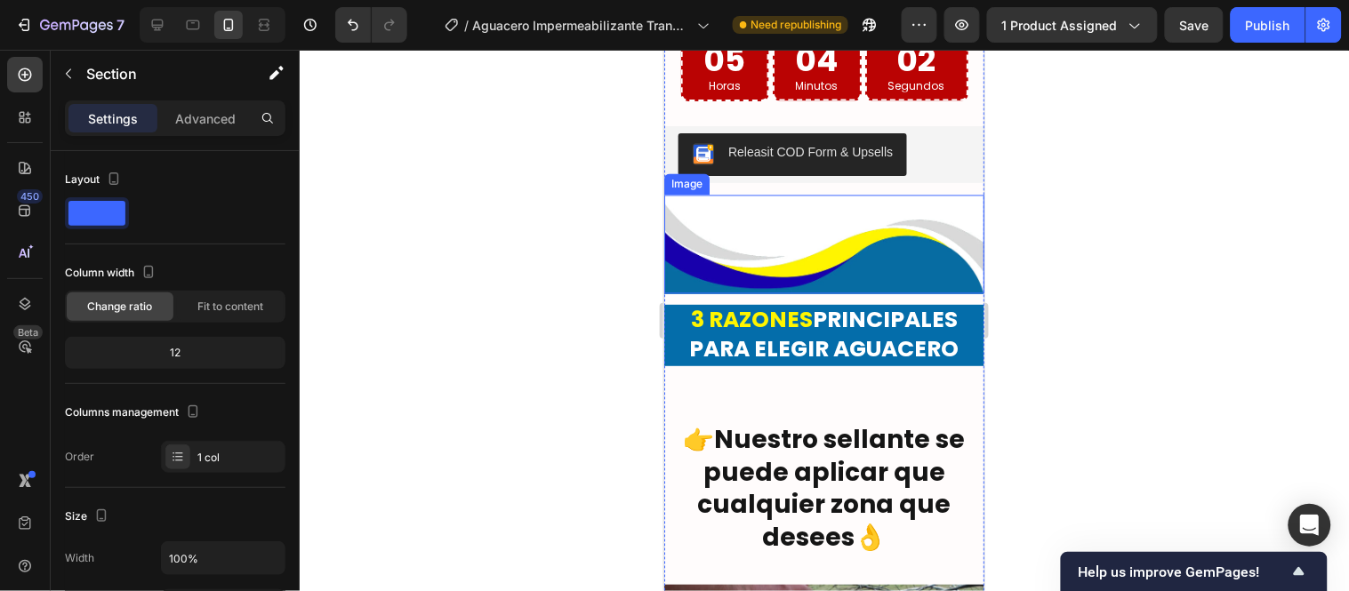
click at [847, 221] on img at bounding box center [823, 244] width 320 height 99
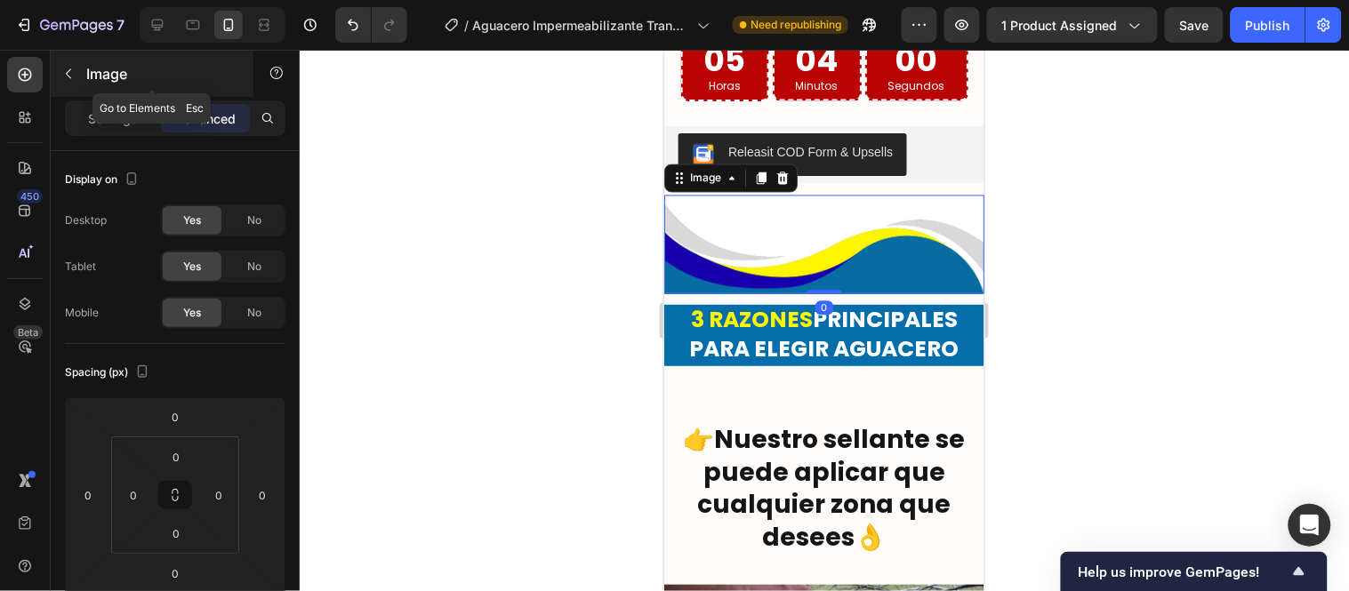
click at [86, 71] on p "Image" at bounding box center [161, 73] width 151 height 21
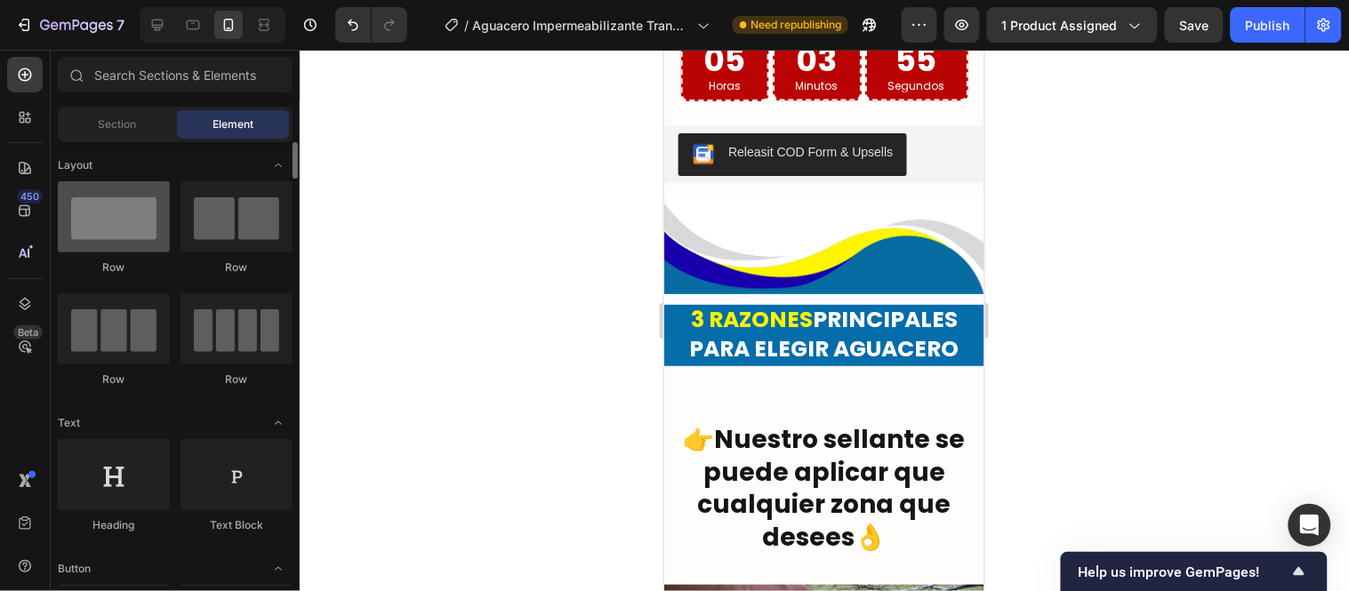
click at [136, 227] on div at bounding box center [114, 216] width 112 height 71
click at [113, 123] on span "Section" at bounding box center [118, 124] width 38 height 16
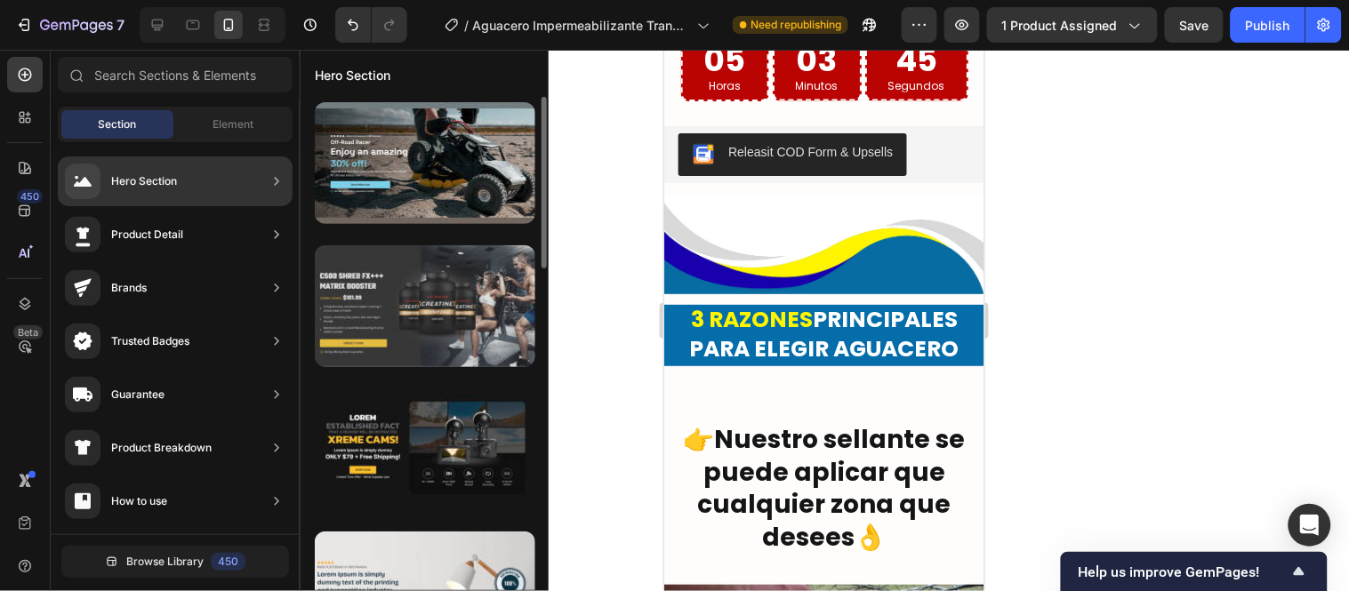
scroll to position [296, 0]
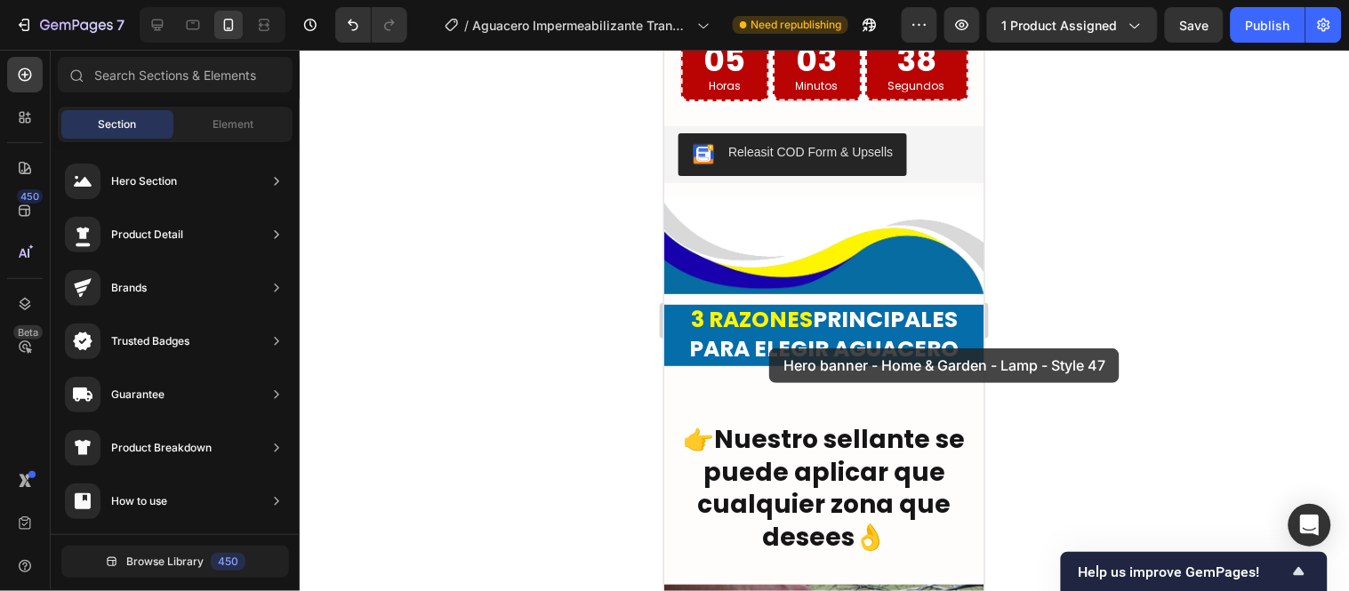
drag, startPoint x: 1079, startPoint y: 325, endPoint x: 769, endPoint y: 357, distance: 311.2
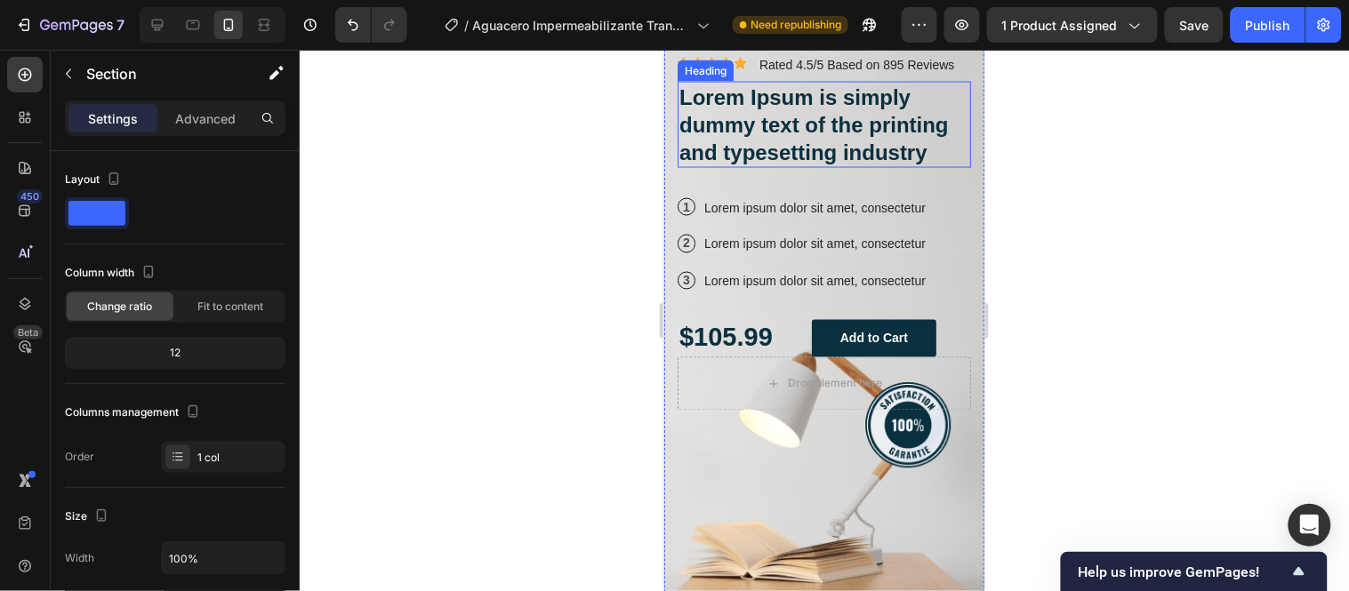
scroll to position [5819, 0]
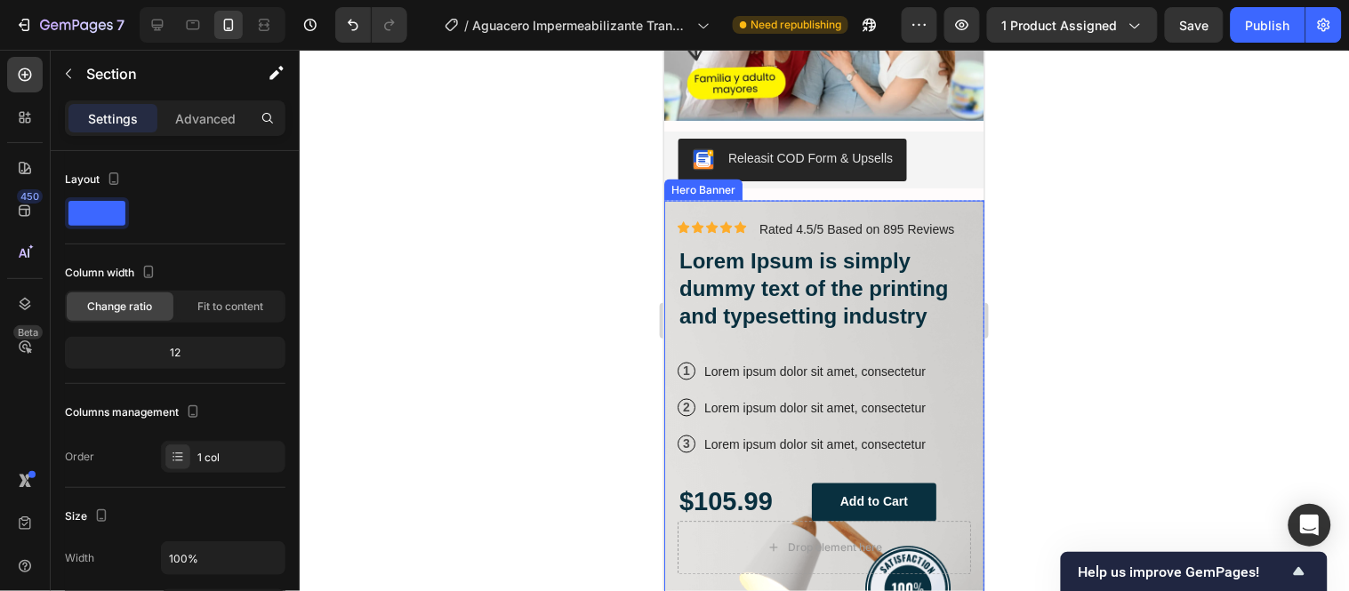
click at [872, 200] on div "Icon Icon Icon Icon Icon Icon List Icon Icon Icon Icon Icon Icon List Rated 4.5…" at bounding box center [823, 396] width 320 height 393
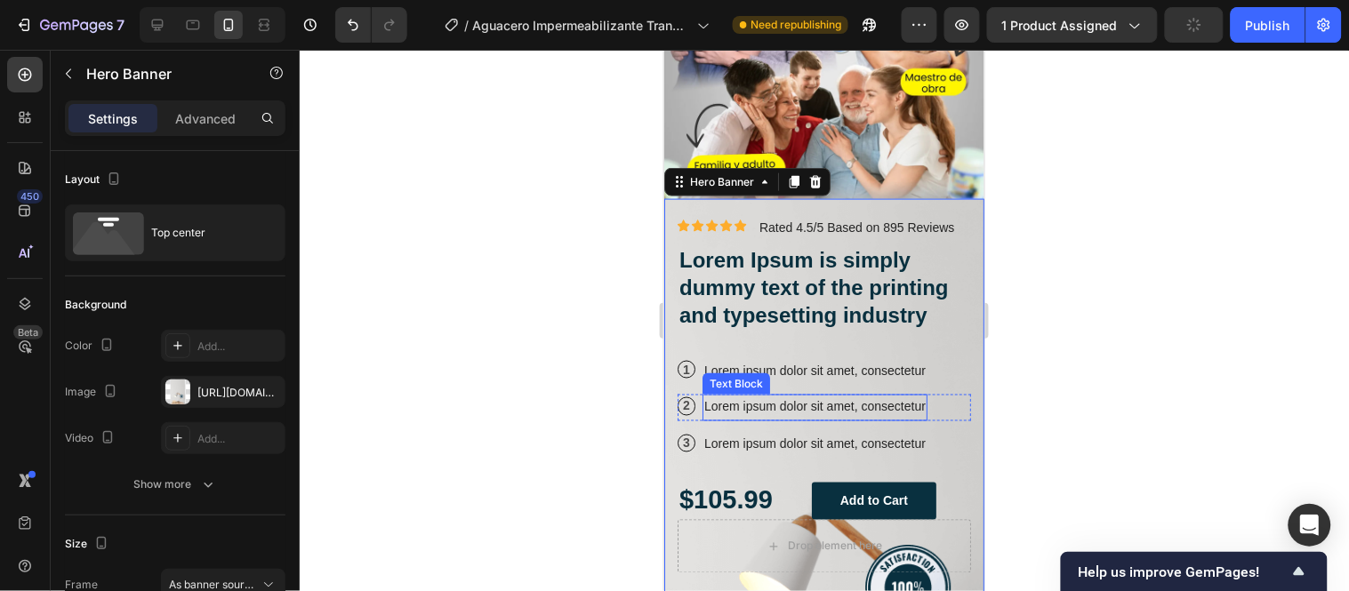
scroll to position [5720, 0]
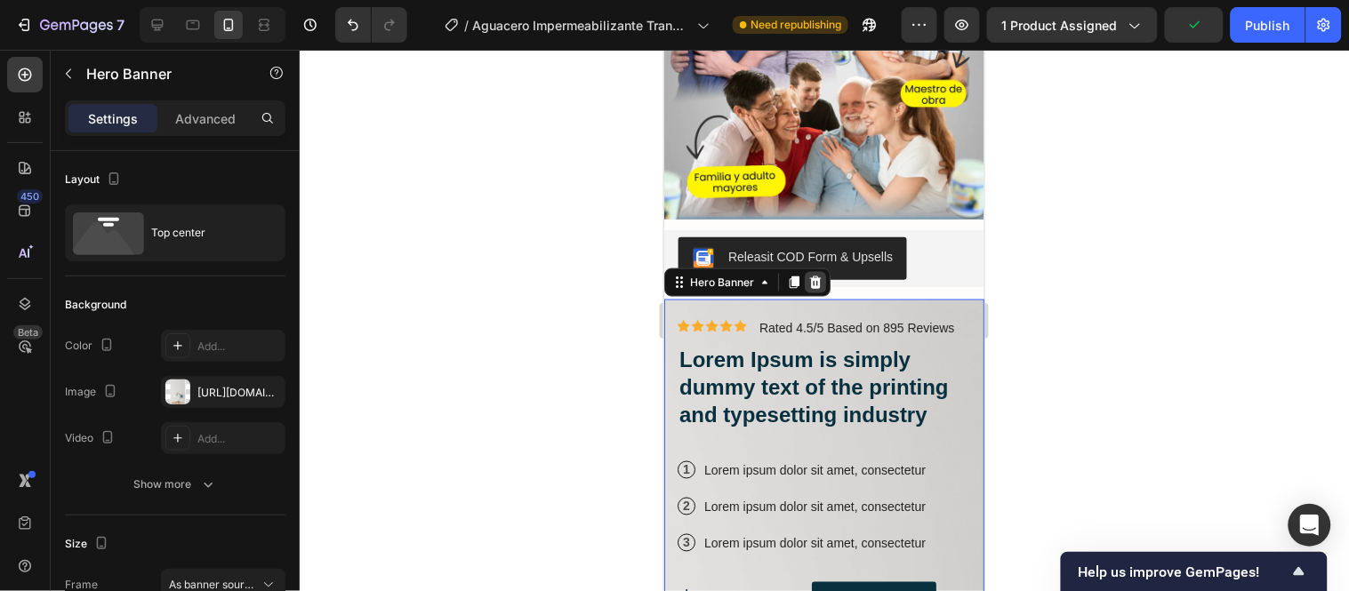
click at [817, 276] on icon at bounding box center [815, 282] width 12 height 12
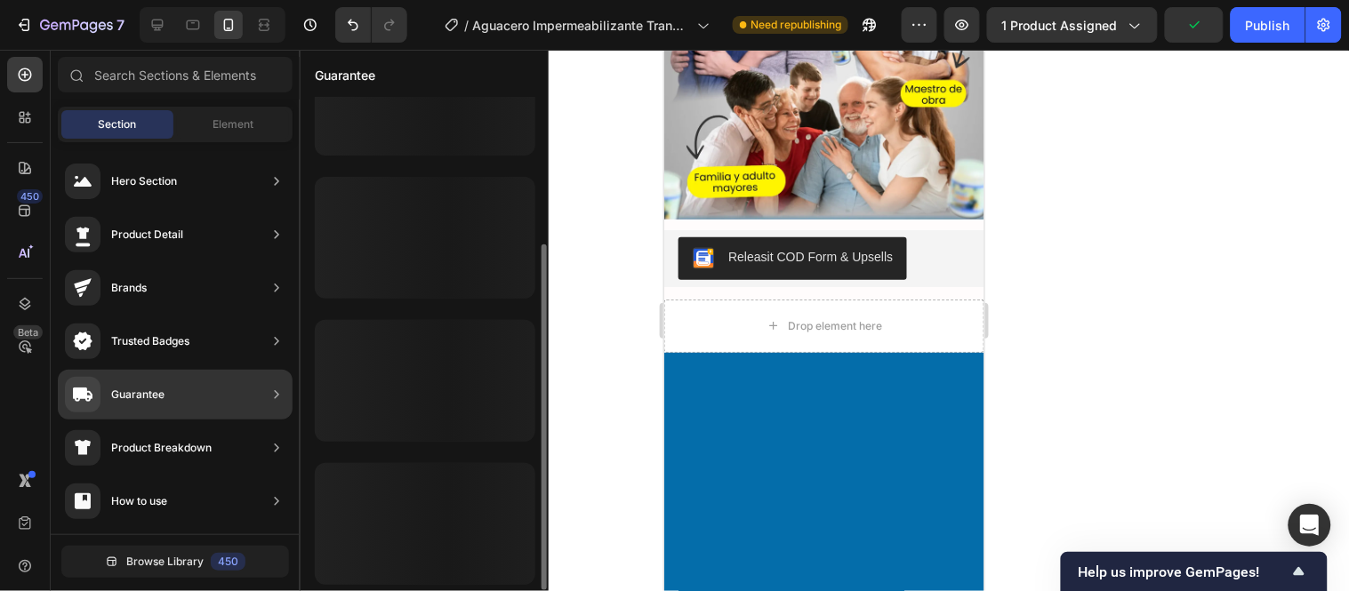
scroll to position [211, 0]
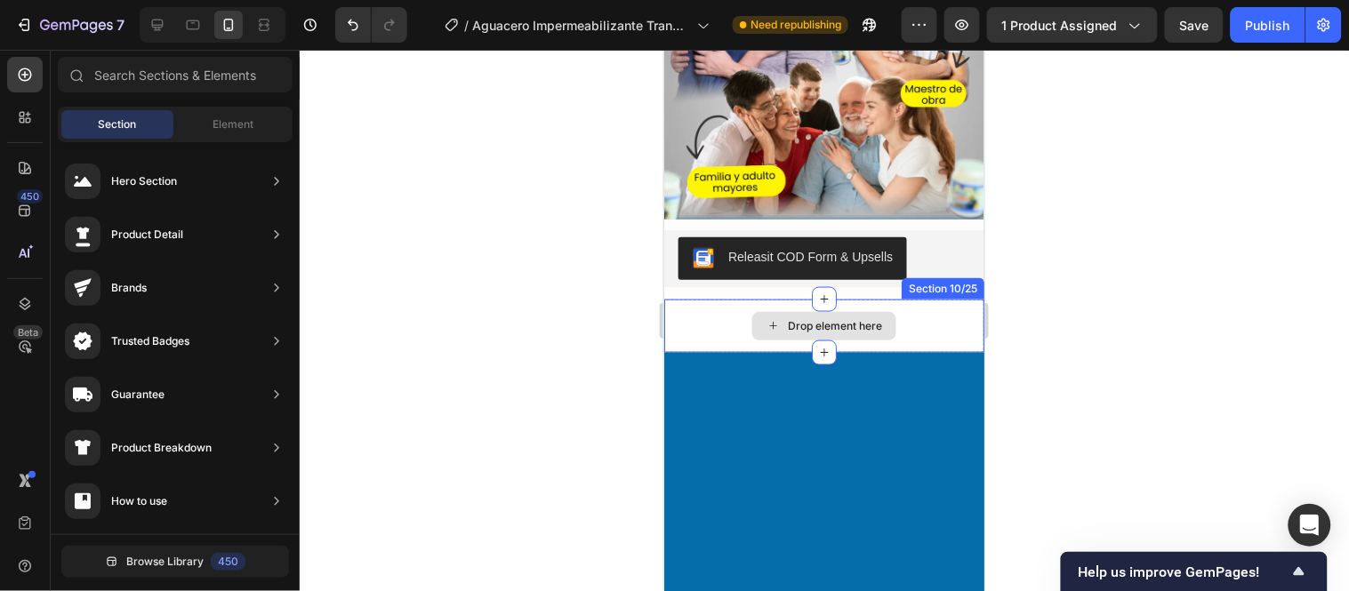
click at [932, 299] on div "Drop element here" at bounding box center [823, 325] width 320 height 53
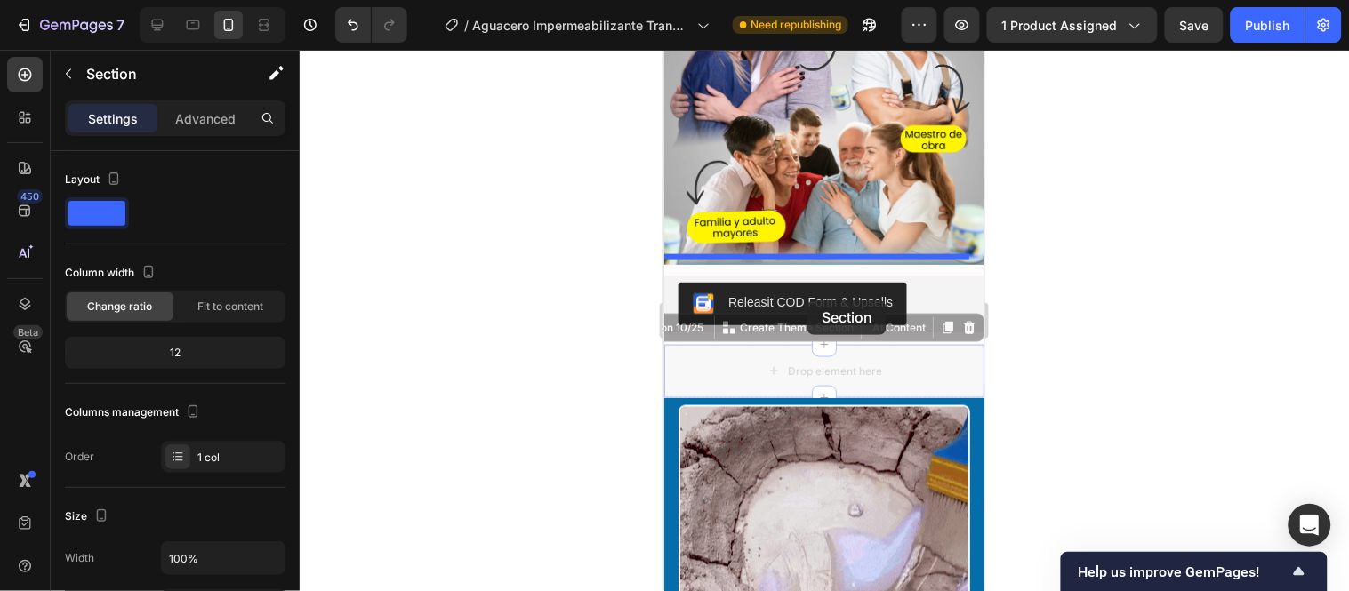
scroll to position [5689, 0]
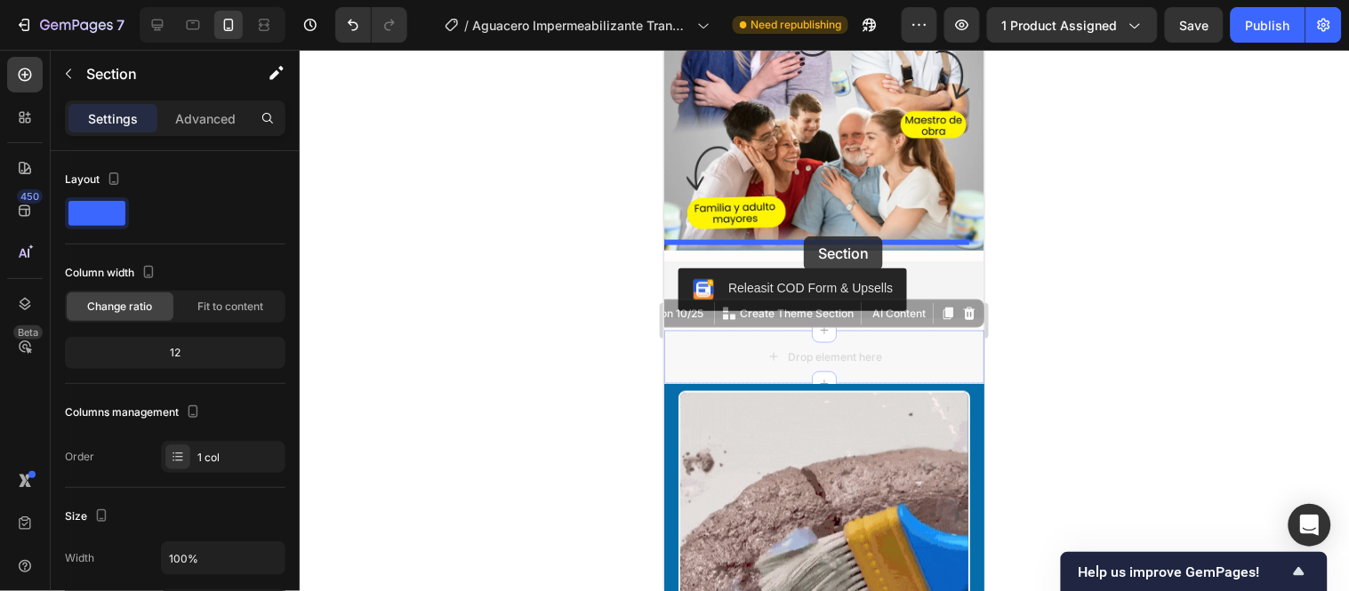
drag, startPoint x: 677, startPoint y: 492, endPoint x: 803, endPoint y: 236, distance: 285.6
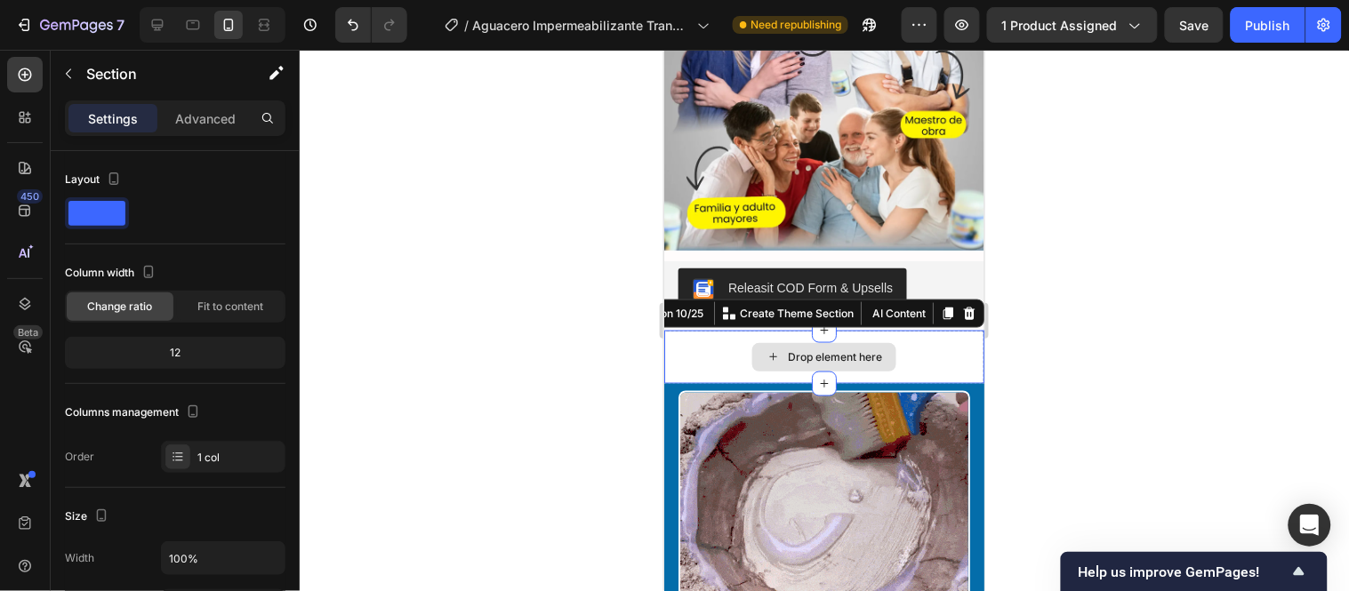
click at [719, 330] on div "Drop element here" at bounding box center [823, 356] width 320 height 53
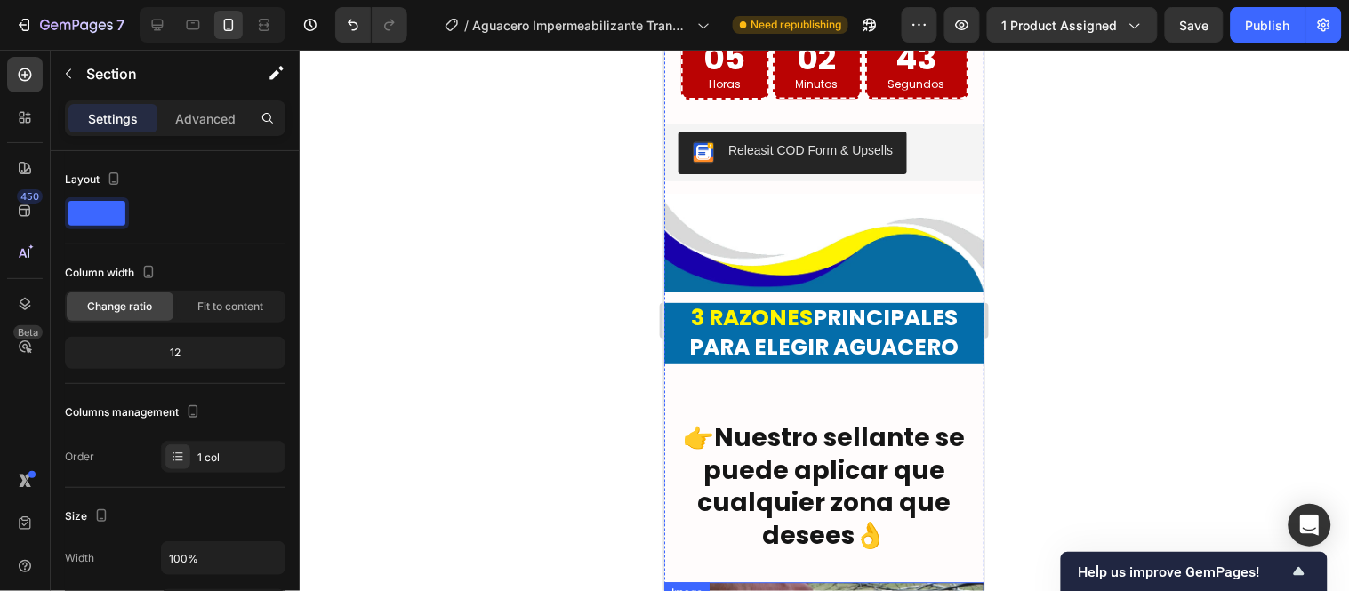
scroll to position [4306, 0]
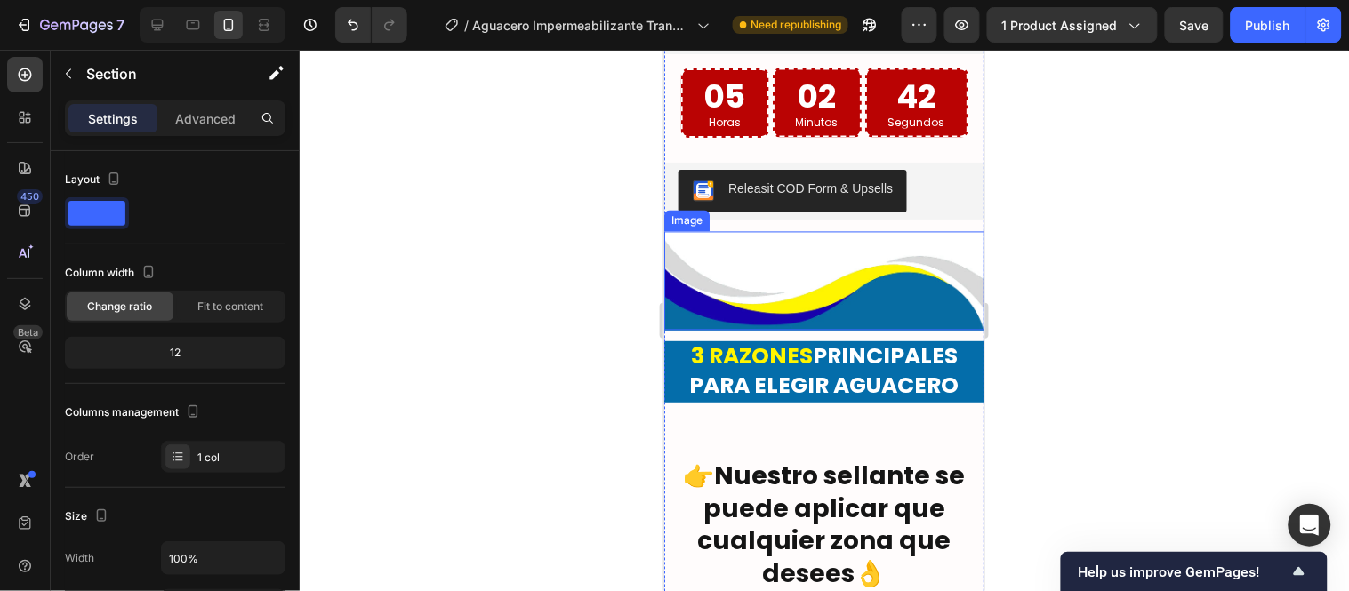
click at [799, 231] on img at bounding box center [823, 280] width 320 height 99
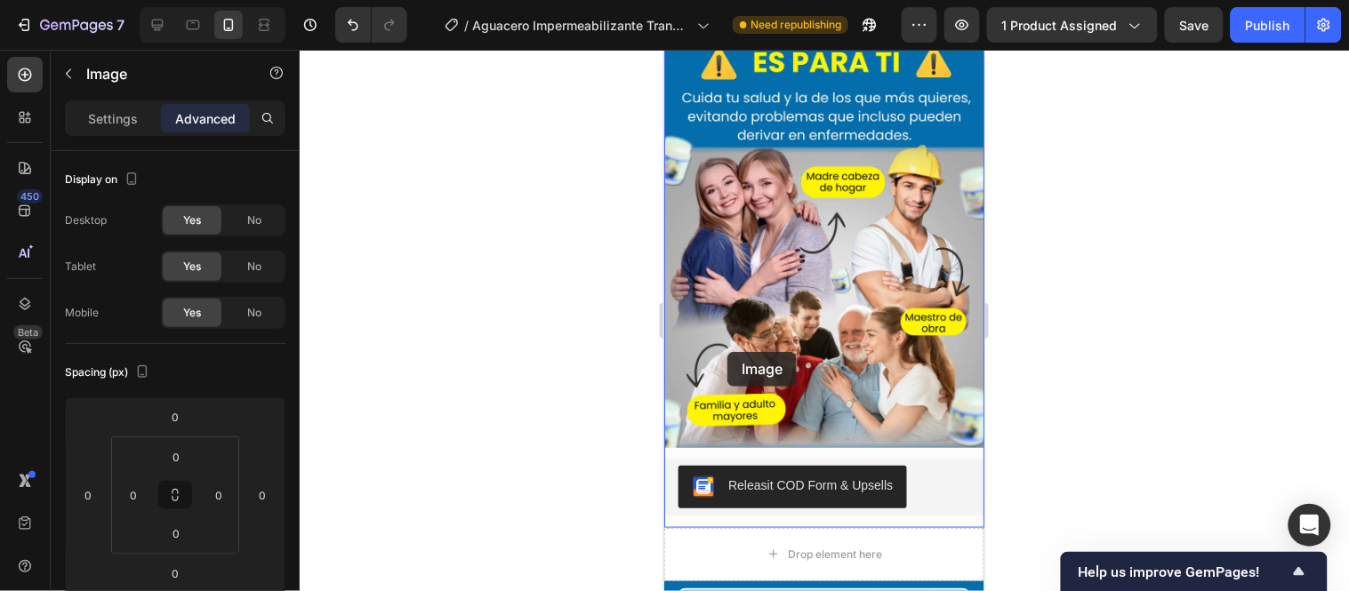
scroll to position [5590, 0]
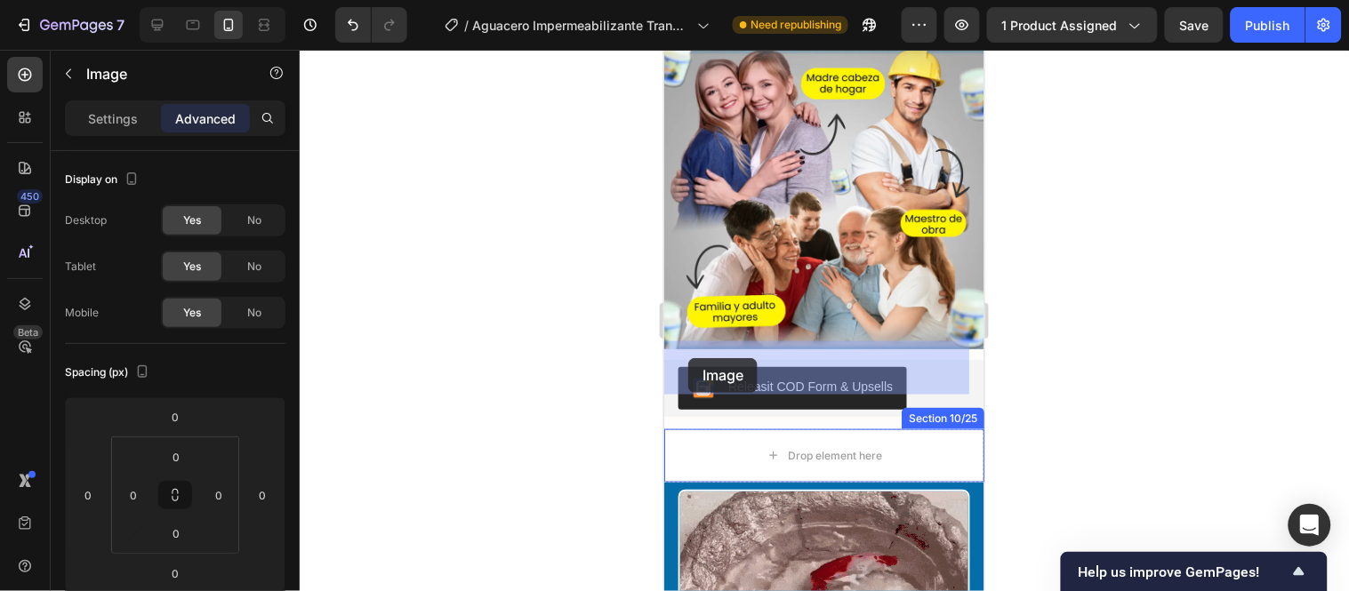
drag, startPoint x: 688, startPoint y: 173, endPoint x: 687, endPoint y: 357, distance: 184.1
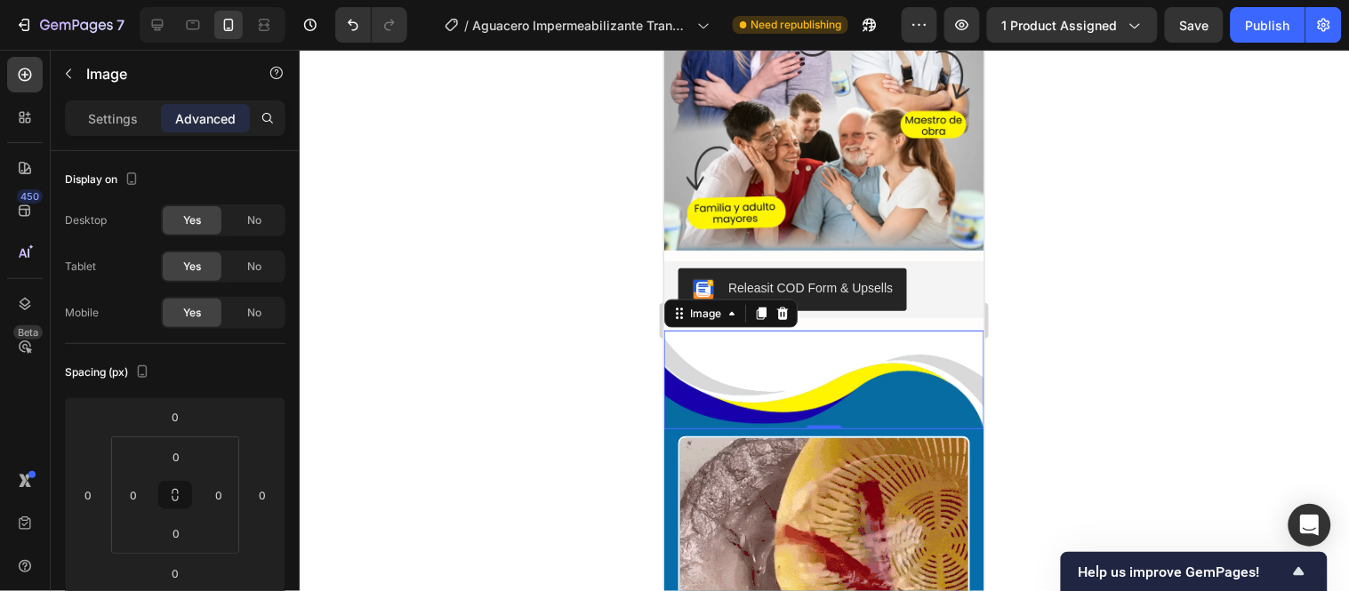
scroll to position [5497, 0]
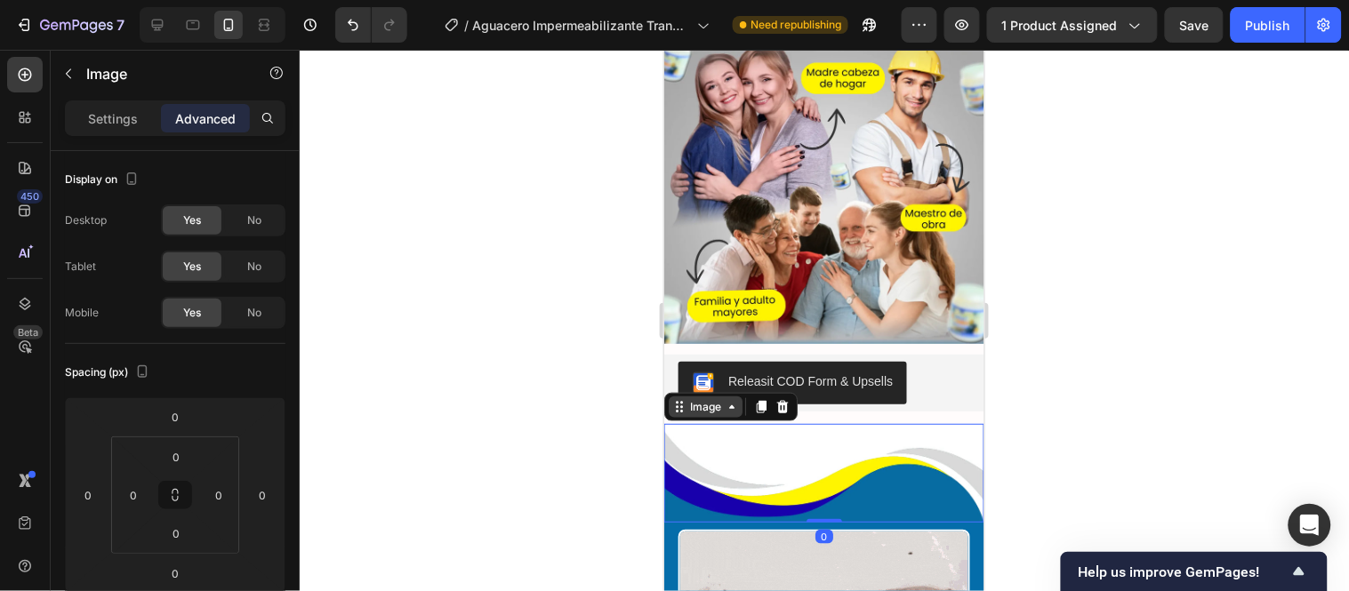
click at [715, 398] on div "Image" at bounding box center [705, 406] width 38 height 16
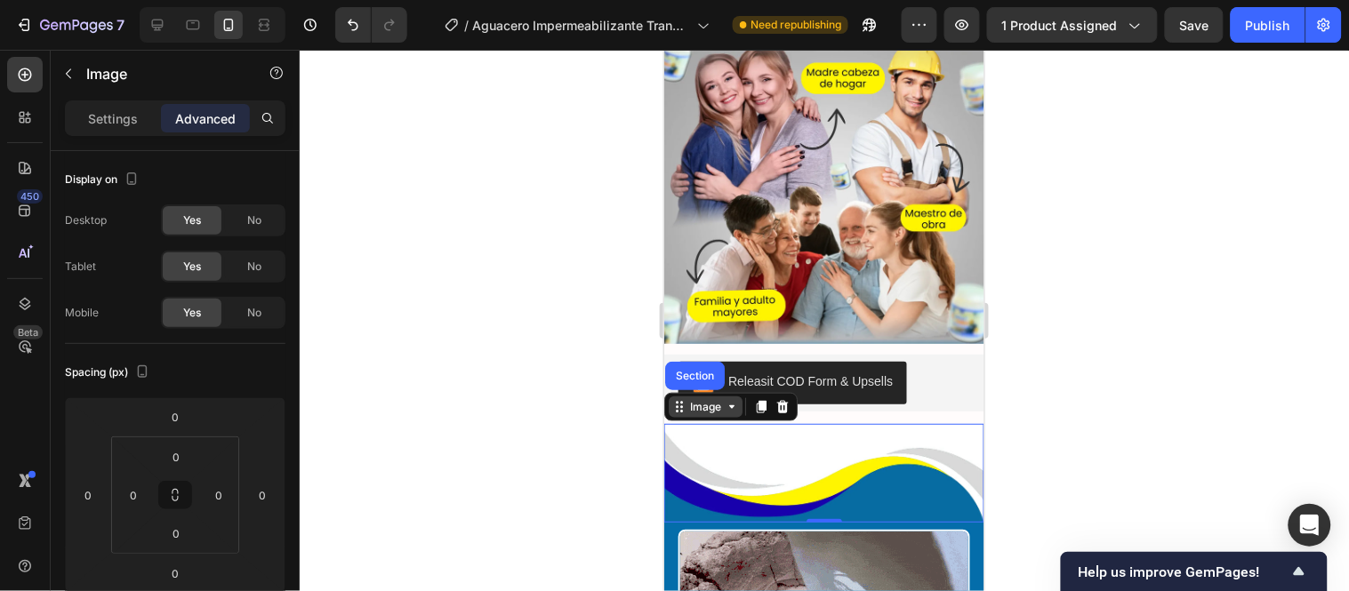
click at [719, 398] on div "Image" at bounding box center [705, 406] width 38 height 16
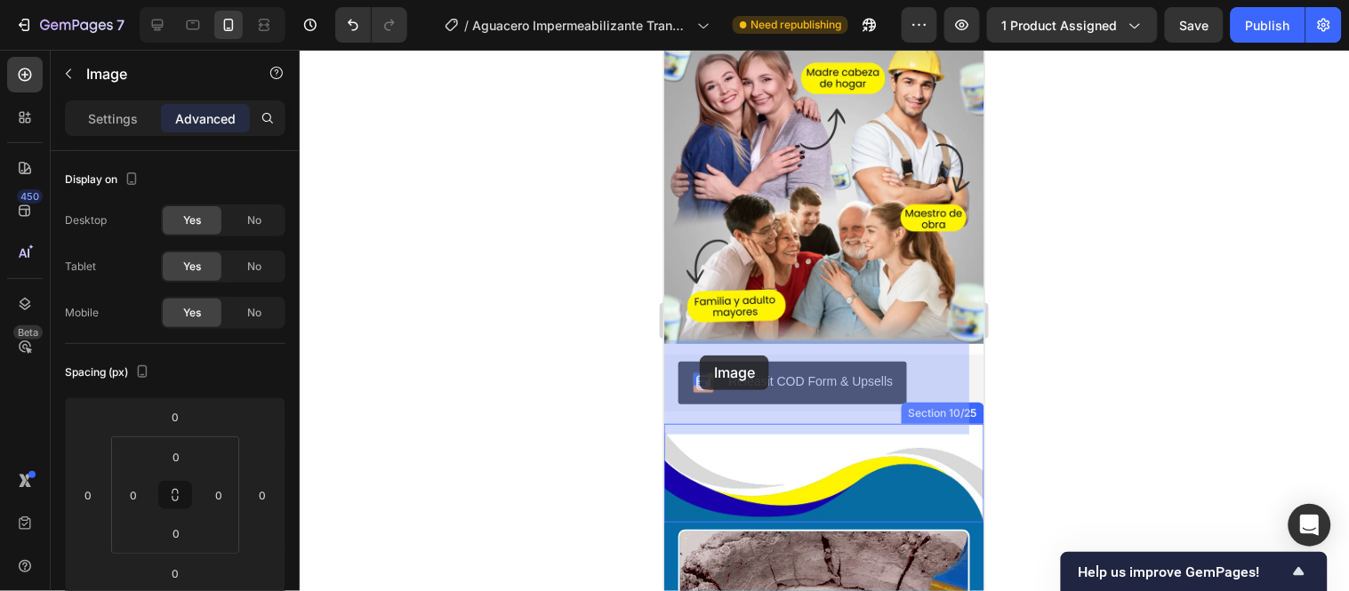
drag, startPoint x: 693, startPoint y: 442, endPoint x: 699, endPoint y: 355, distance: 87.4
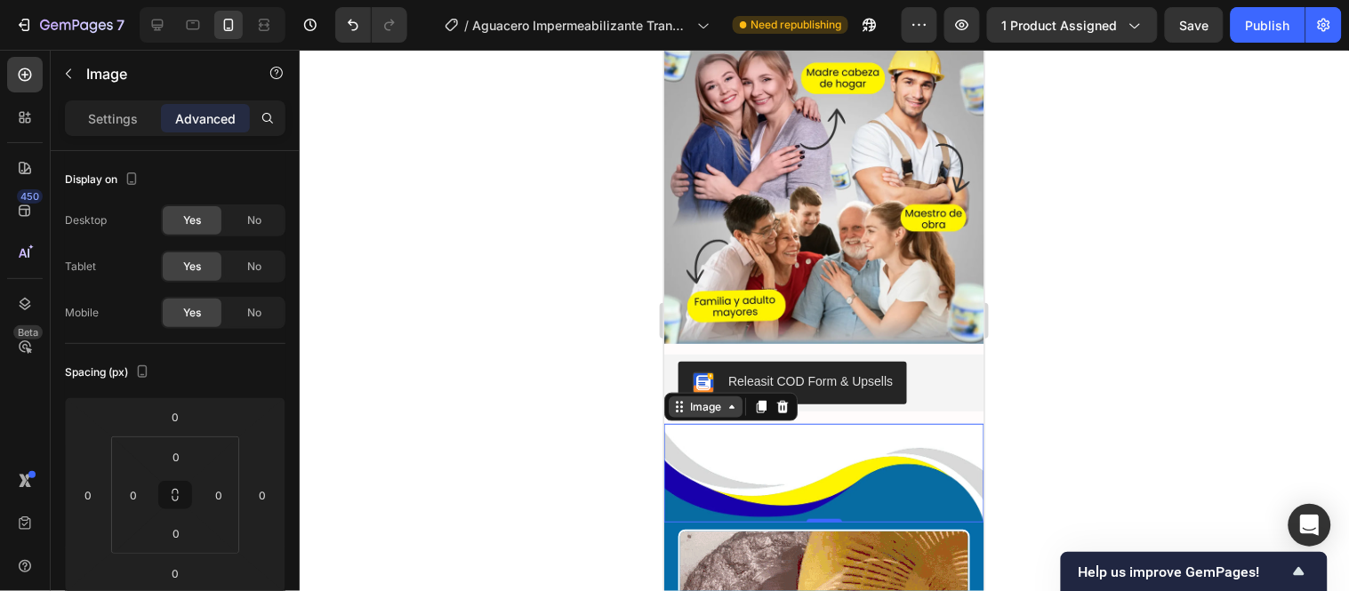
click at [696, 396] on div "Image" at bounding box center [705, 406] width 74 height 21
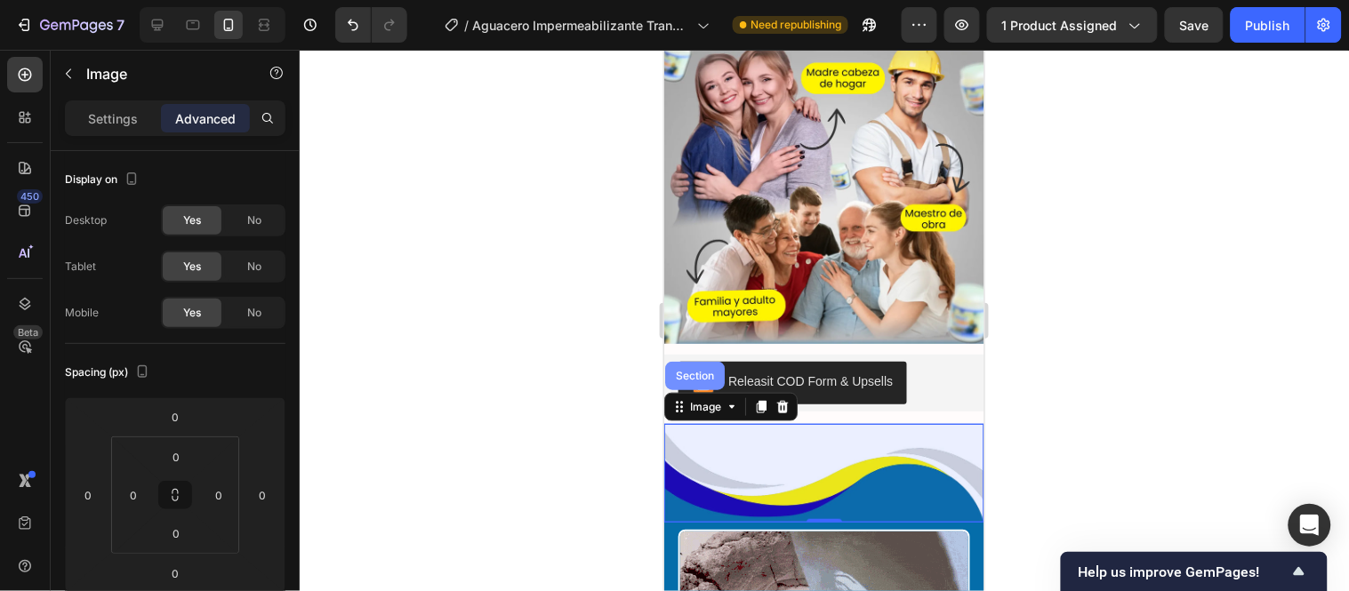
click at [703, 370] on div "Section" at bounding box center [693, 375] width 45 height 11
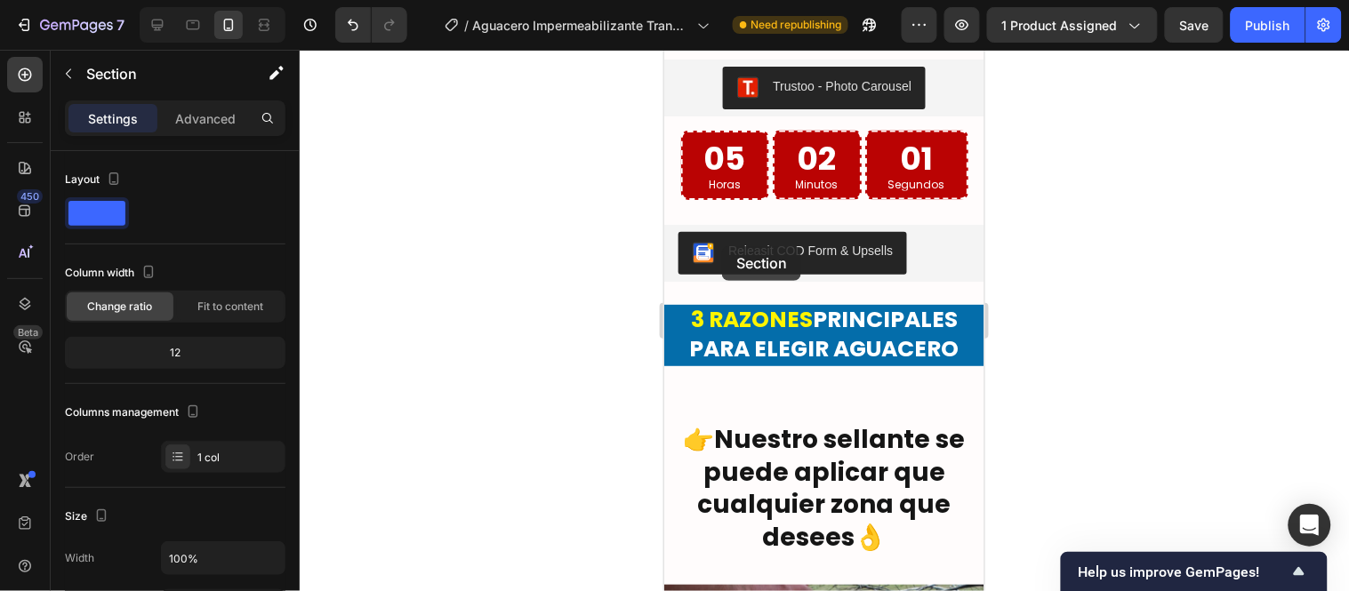
scroll to position [4212, 0]
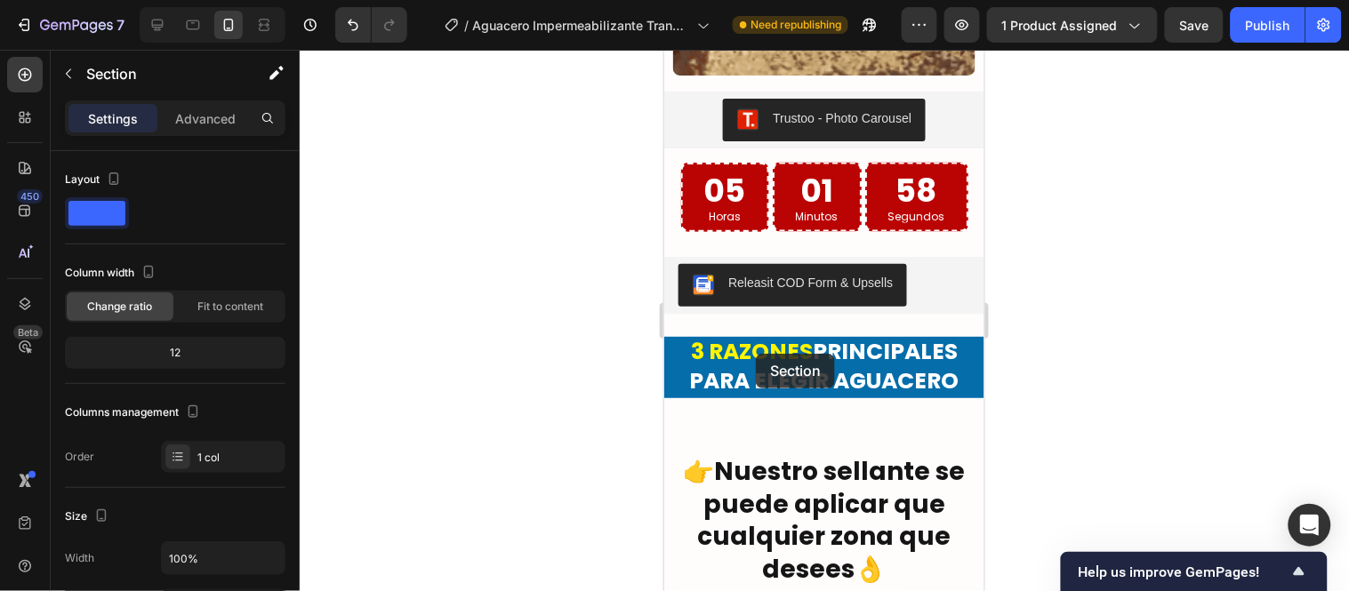
drag, startPoint x: 682, startPoint y: 320, endPoint x: 755, endPoint y: 353, distance: 80.0
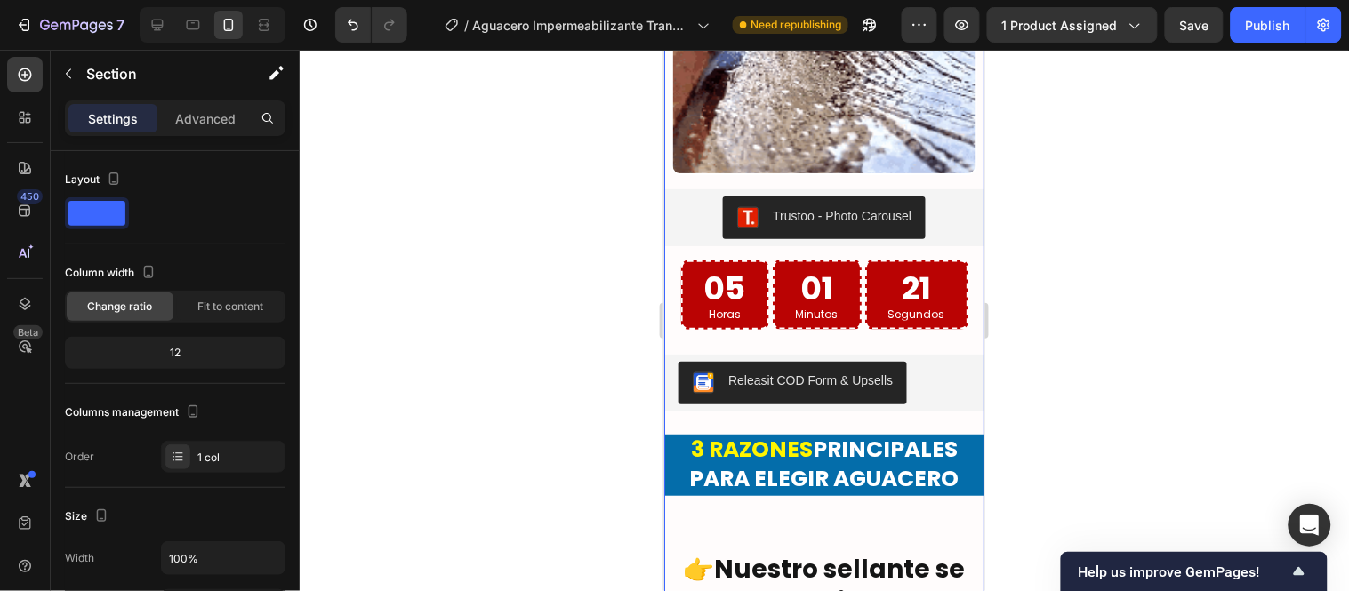
scroll to position [4113, 0]
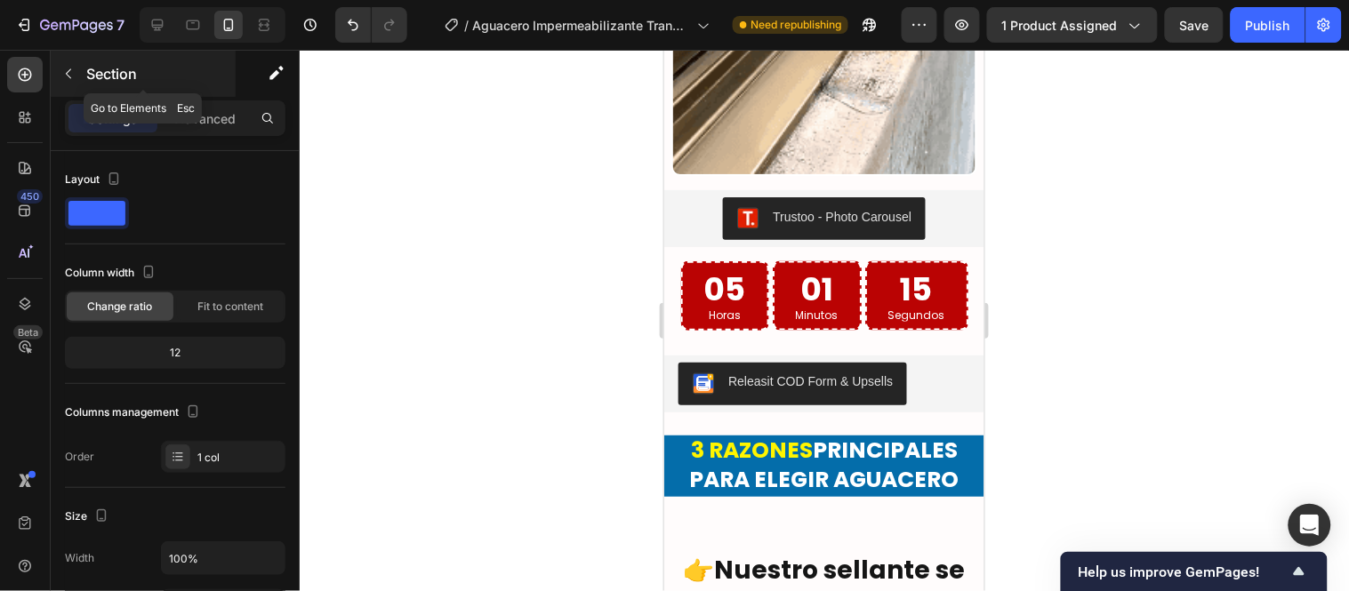
click at [71, 68] on icon "button" at bounding box center [68, 74] width 14 height 14
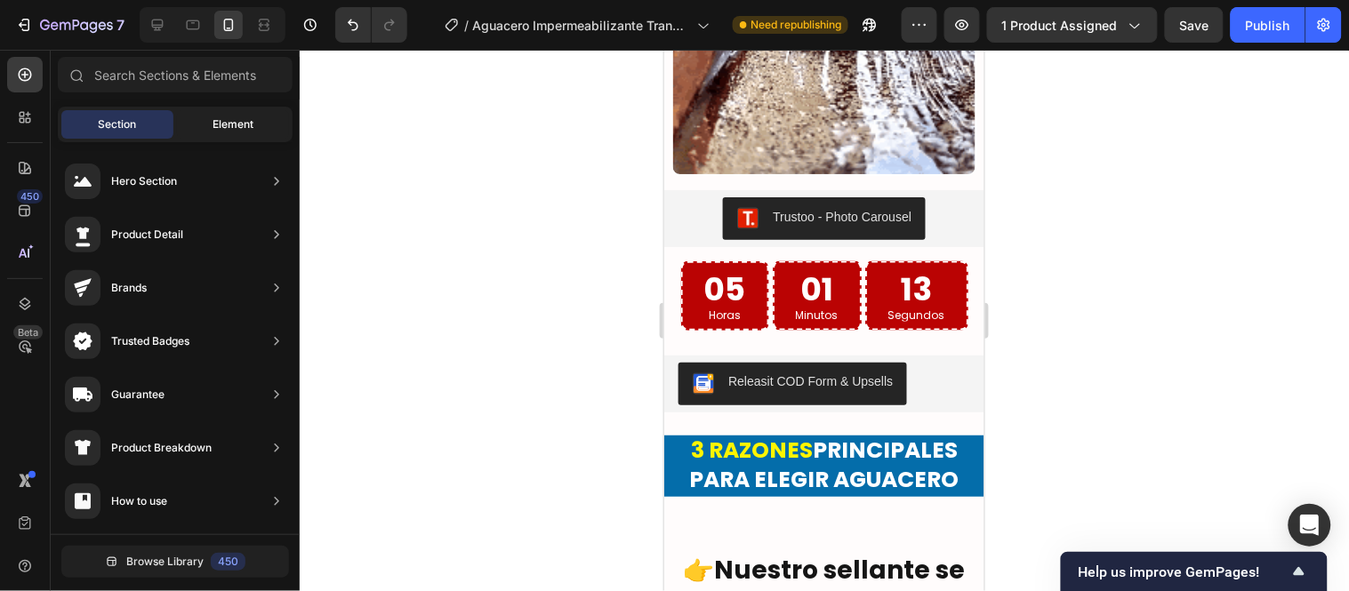
click at [233, 122] on span "Element" at bounding box center [233, 124] width 41 height 16
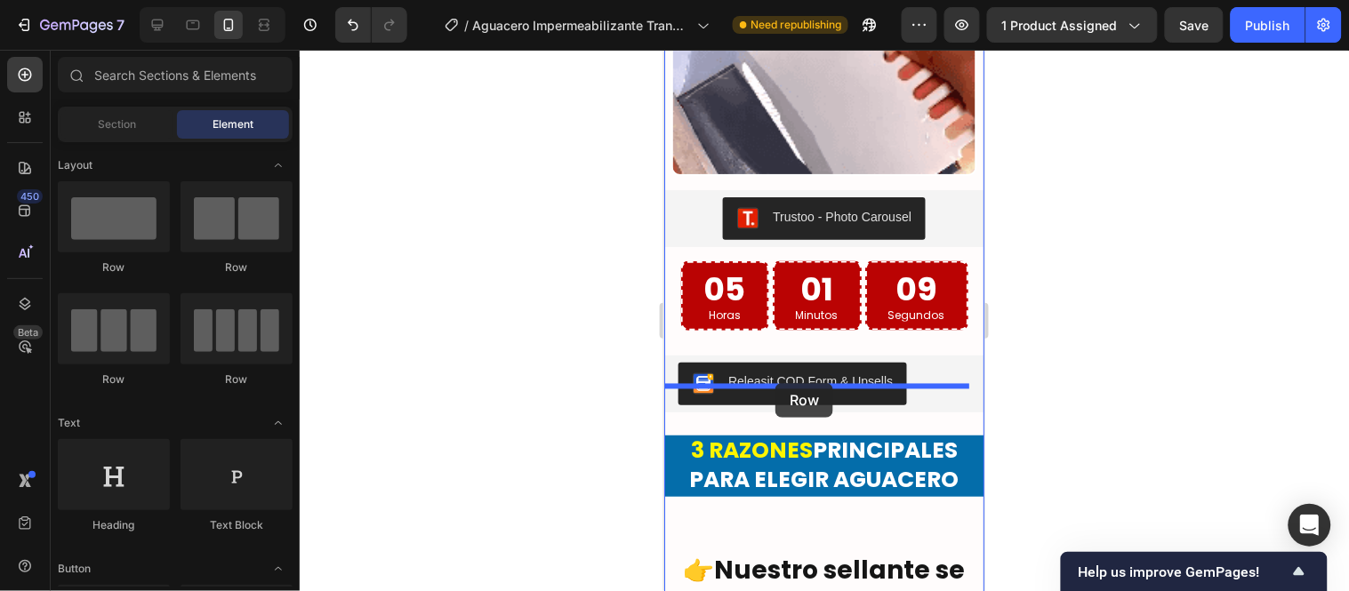
drag, startPoint x: 791, startPoint y: 282, endPoint x: 775, endPoint y: 382, distance: 101.8
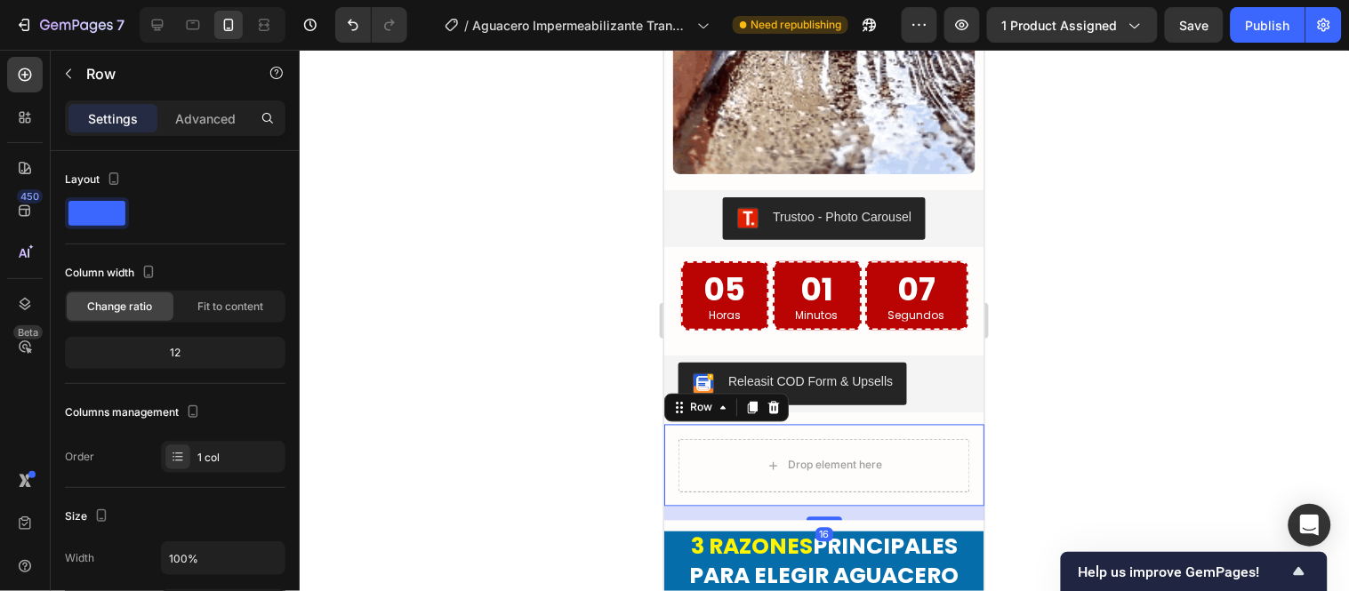
click at [687, 424] on div "Drop element here Row 16" at bounding box center [823, 465] width 320 height 82
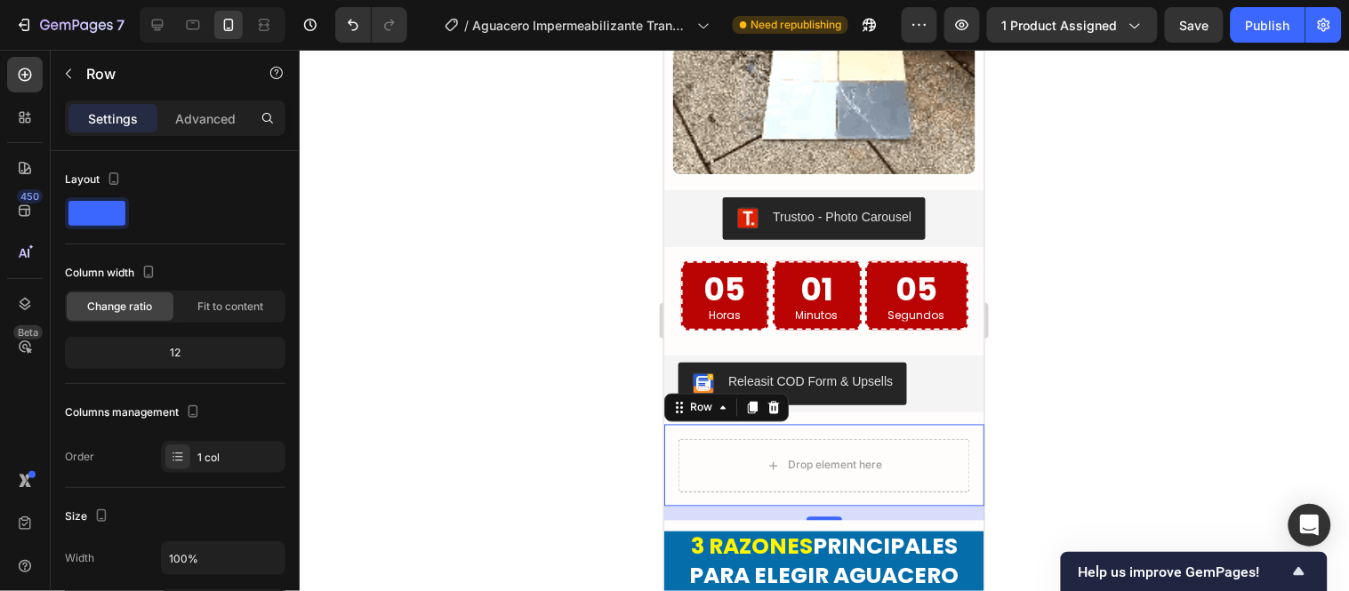
click at [675, 458] on div "Drop element here Row 16" at bounding box center [823, 465] width 320 height 82
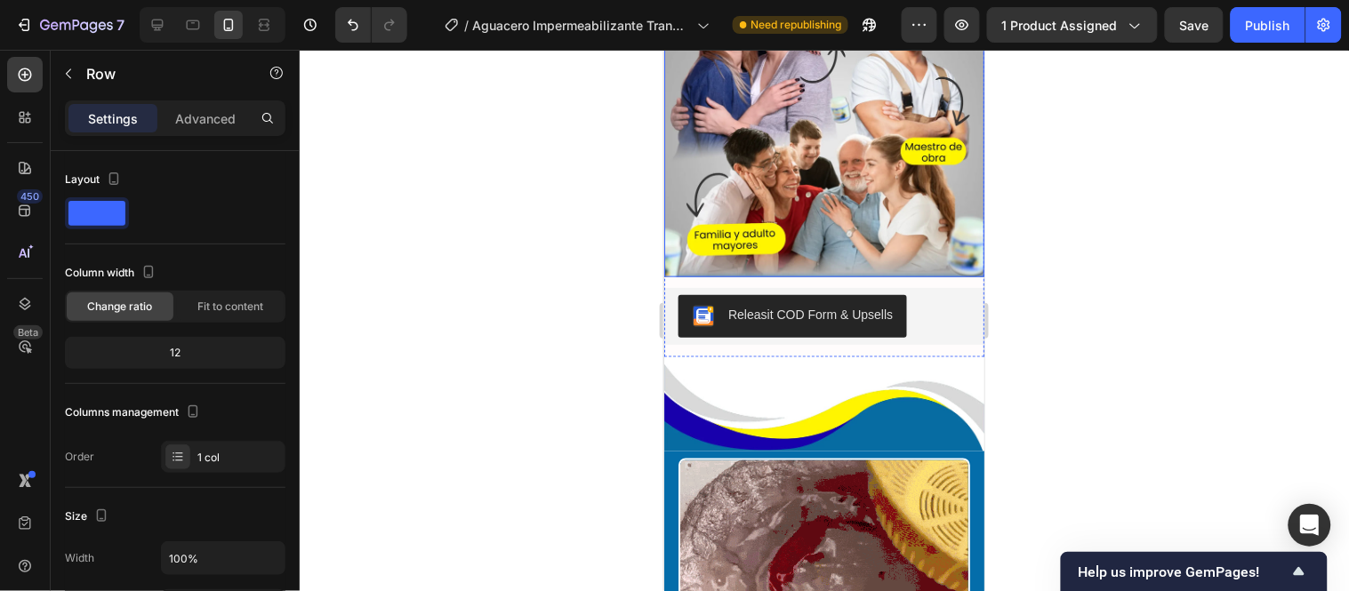
scroll to position [5694, 0]
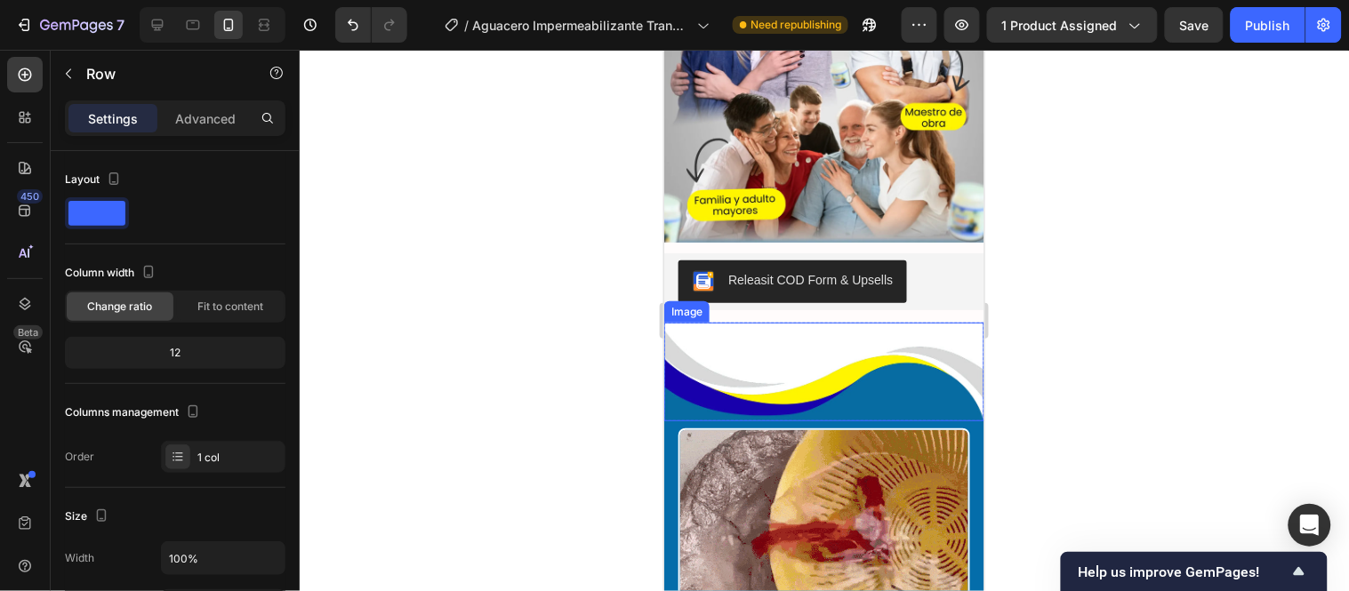
click at [671, 322] on img at bounding box center [823, 371] width 320 height 99
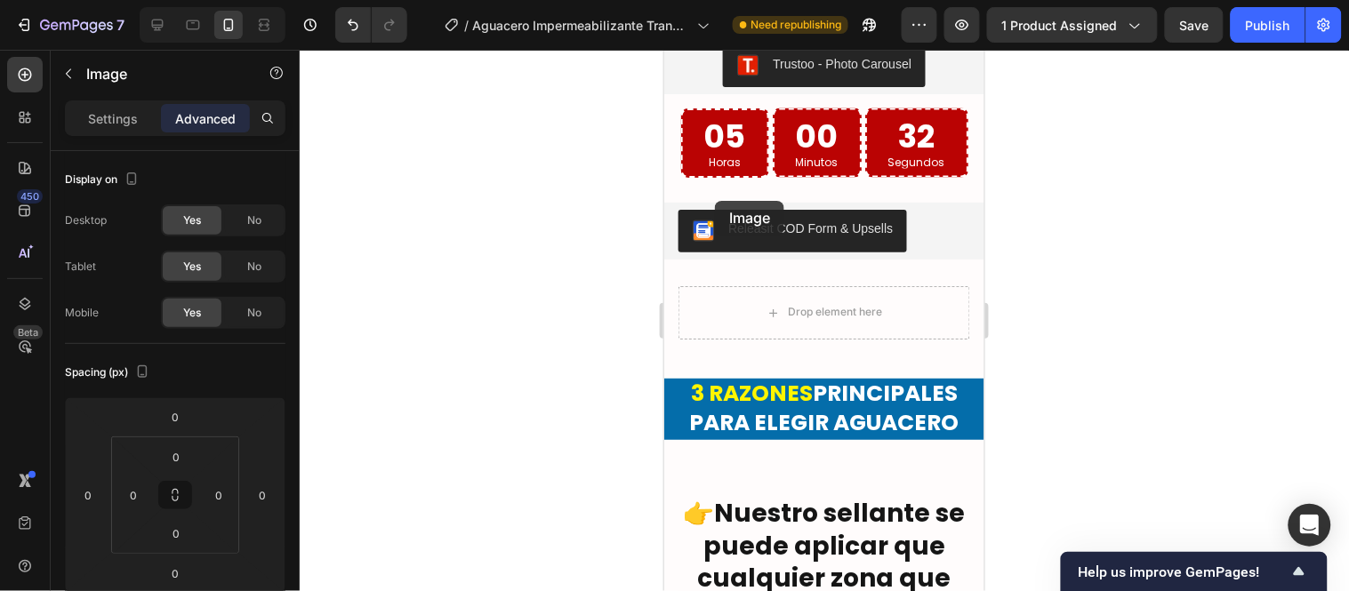
scroll to position [4310, 0]
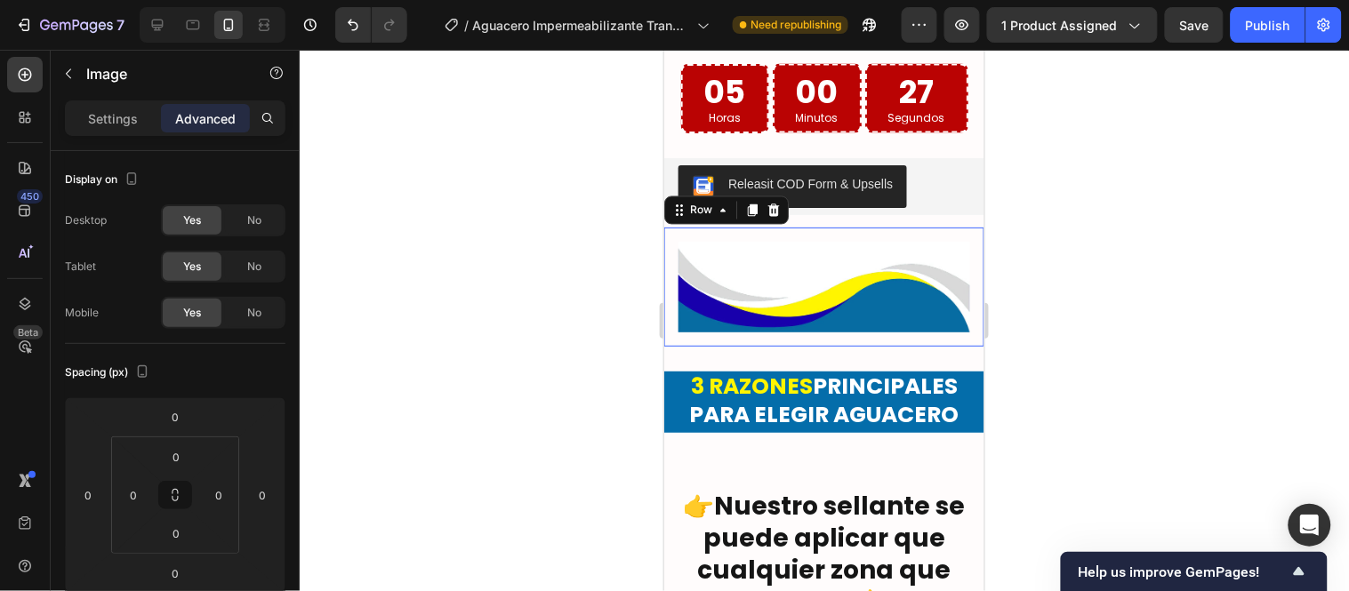
click at [668, 227] on div "Image Row 0" at bounding box center [823, 286] width 320 height 118
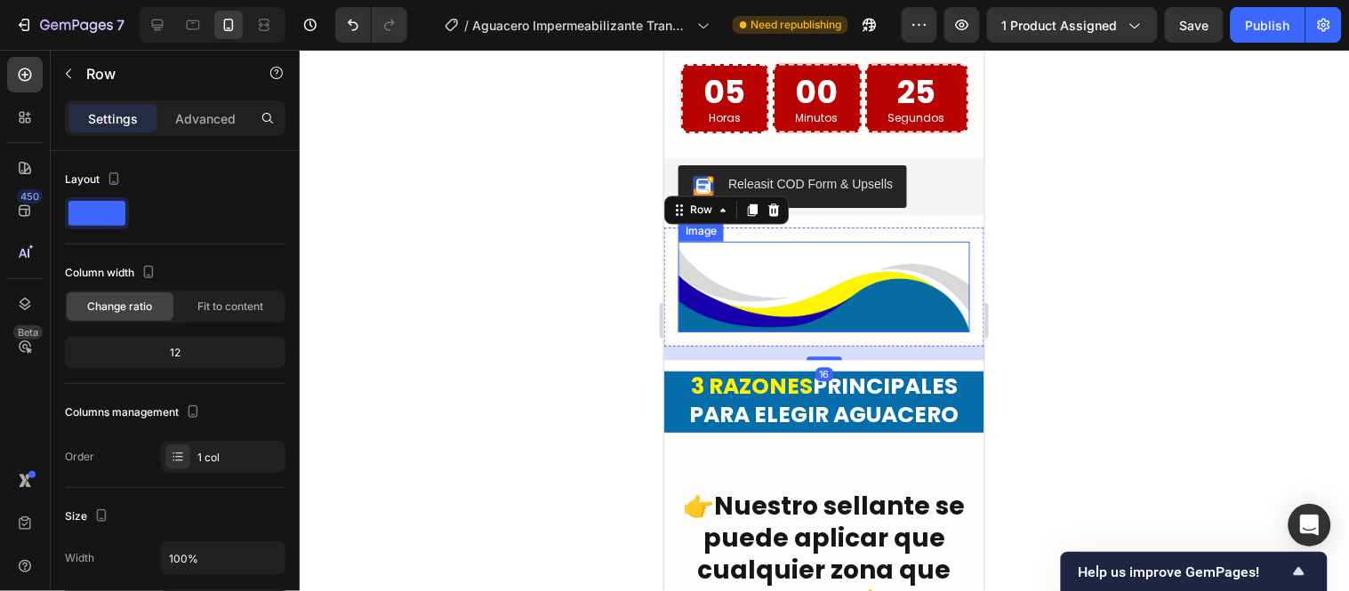
click at [700, 241] on img at bounding box center [824, 286] width 292 height 90
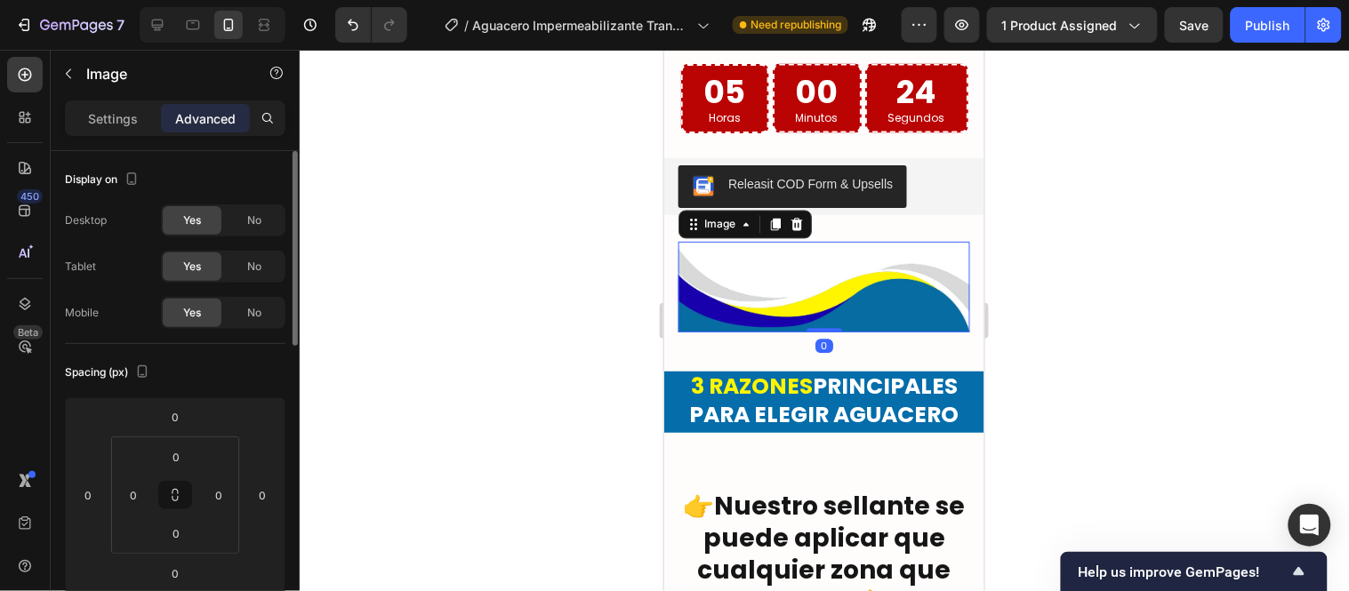
scroll to position [99, 0]
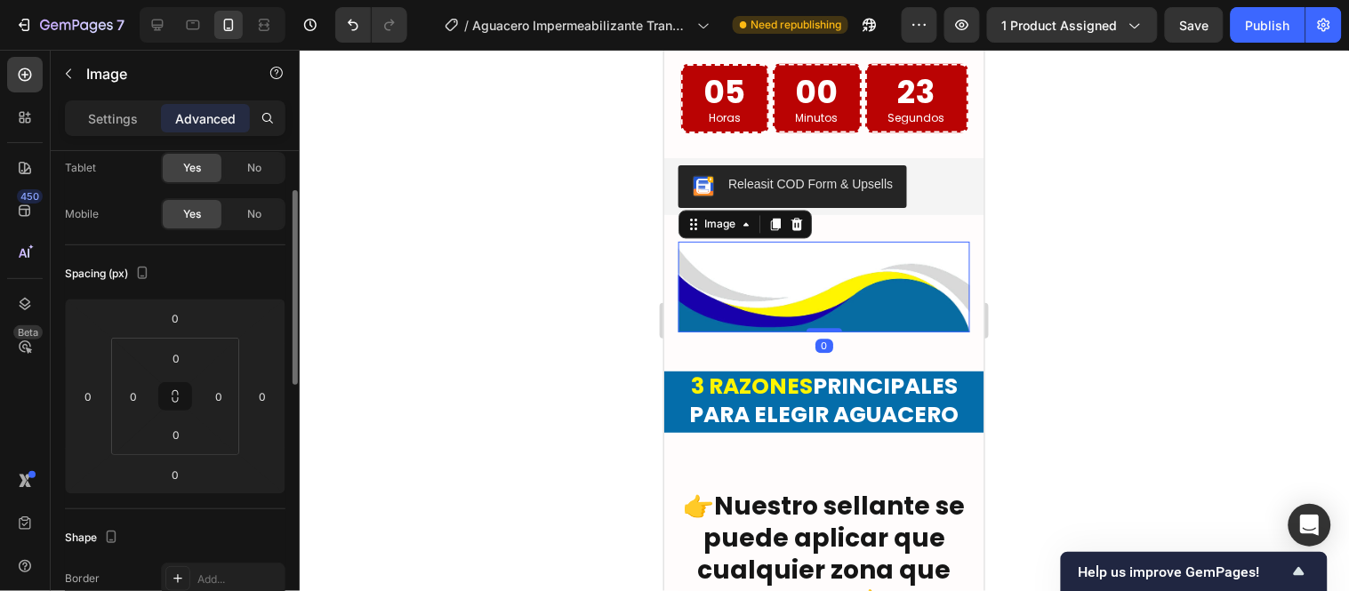
click at [119, 102] on div "Settings Advanced" at bounding box center [175, 118] width 221 height 36
click at [117, 109] on p "Settings" at bounding box center [113, 118] width 50 height 19
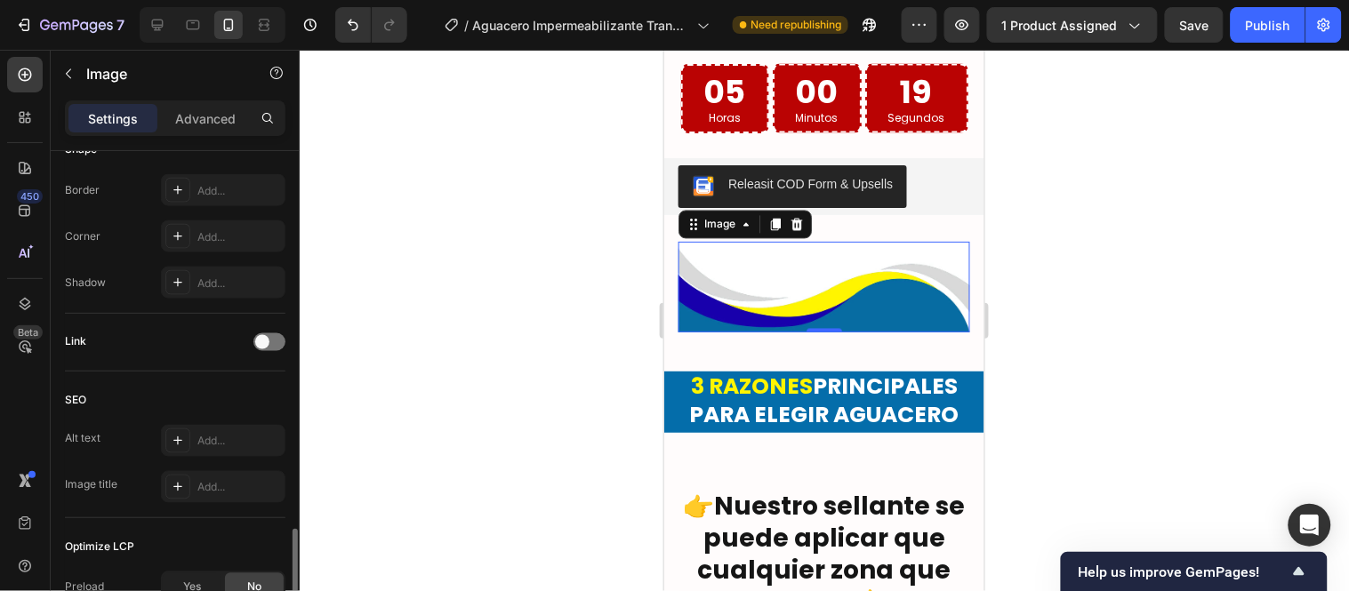
scroll to position [790, 0]
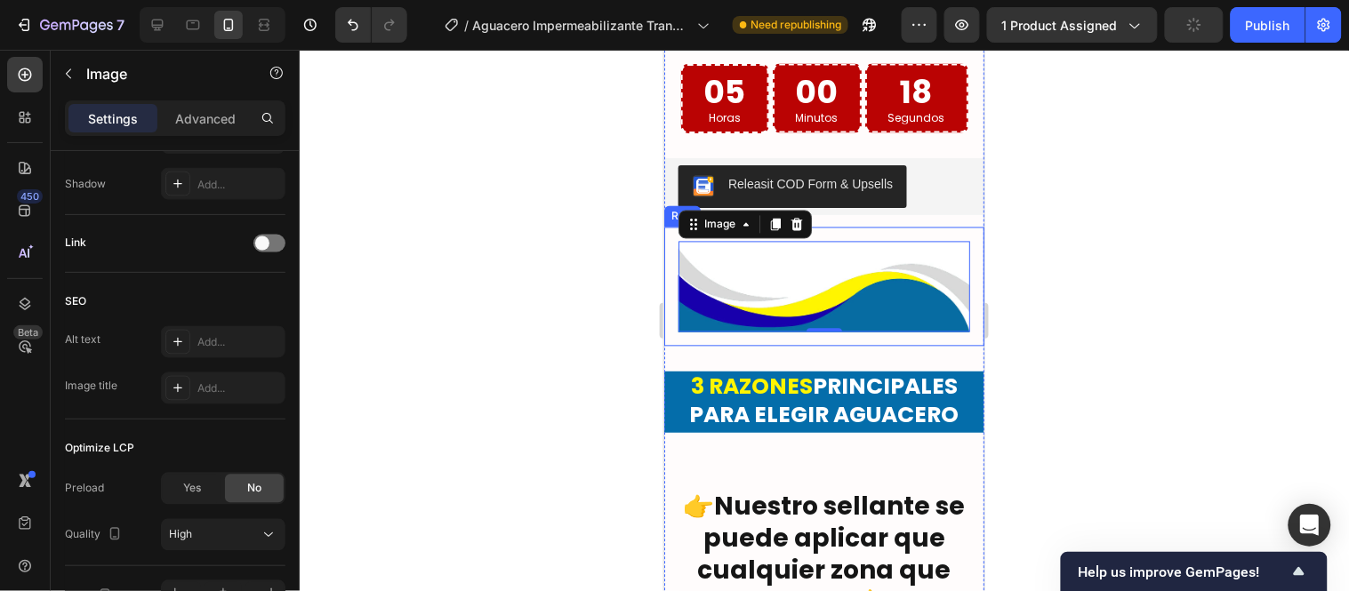
click at [821, 227] on div "Image 0 Row" at bounding box center [823, 286] width 320 height 118
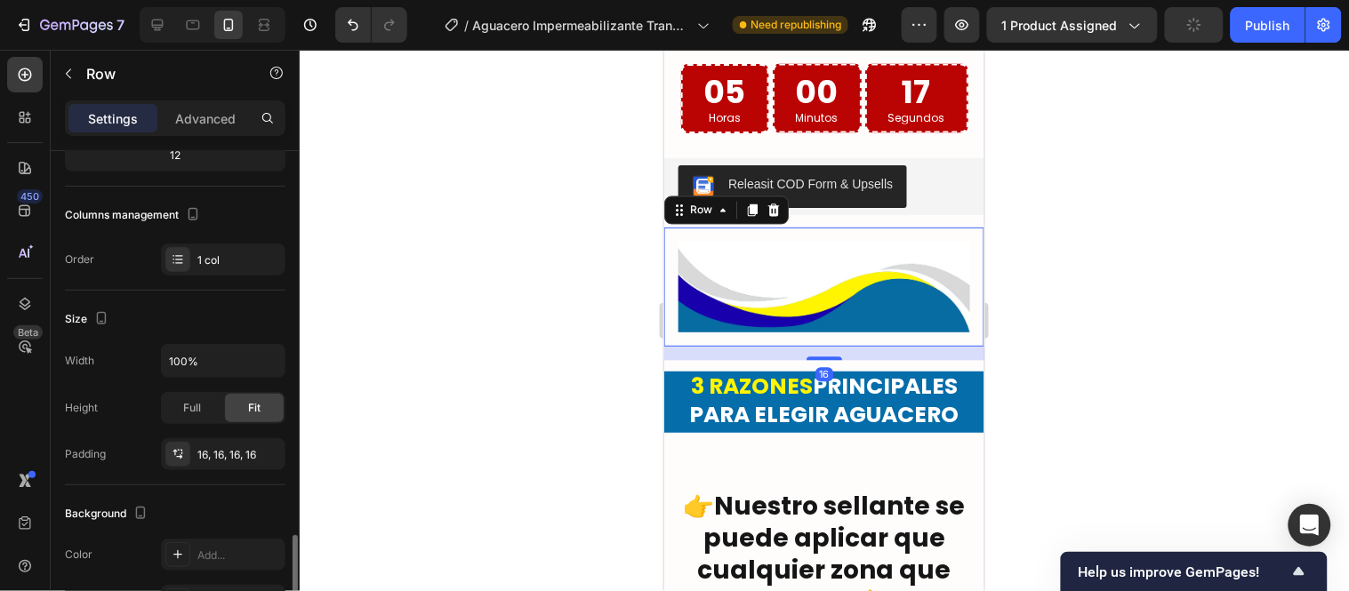
scroll to position [395, 0]
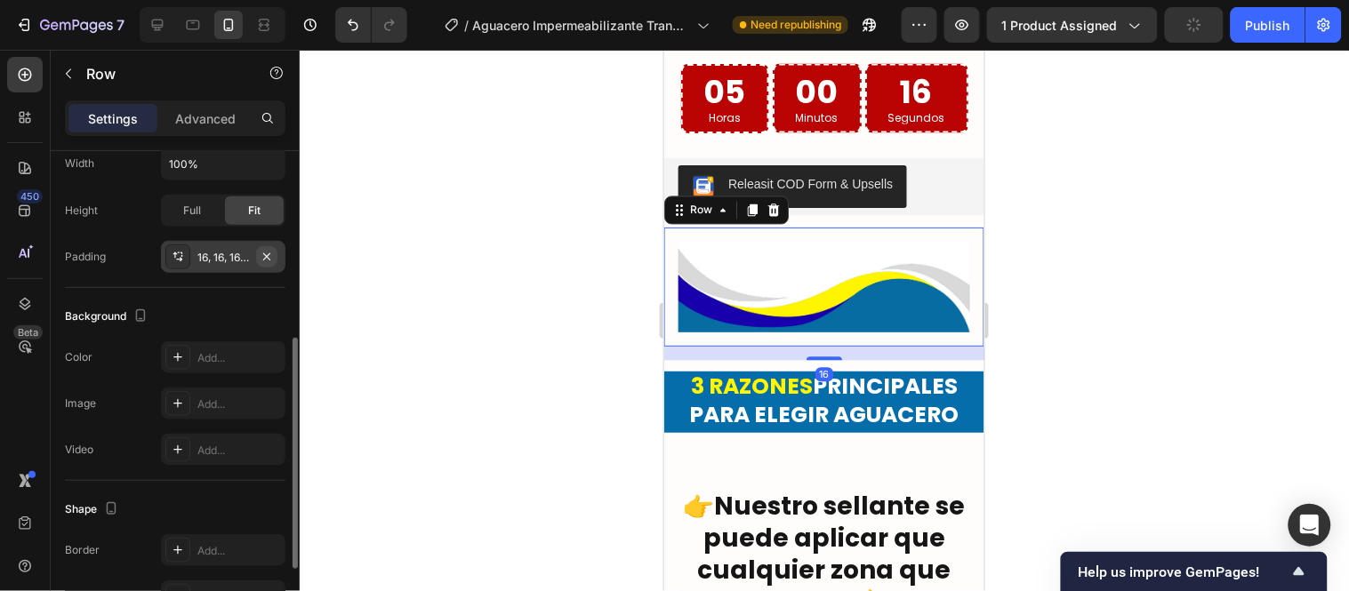
click at [271, 259] on icon "button" at bounding box center [267, 257] width 14 height 14
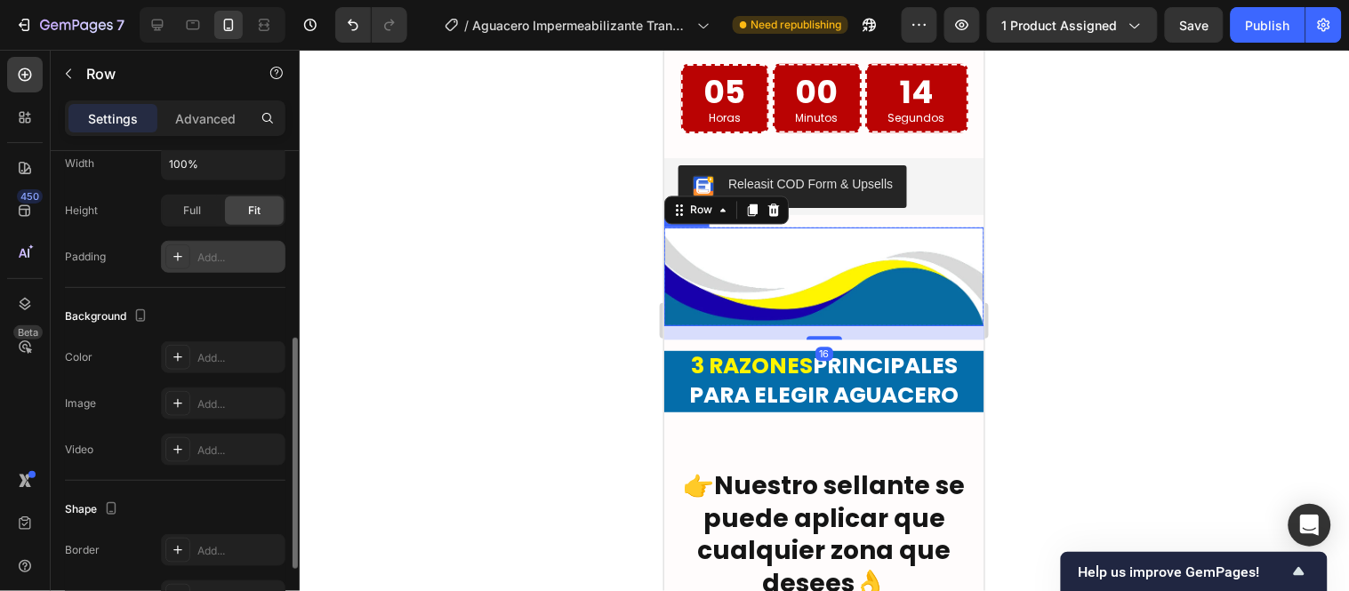
scroll to position [4409, 0]
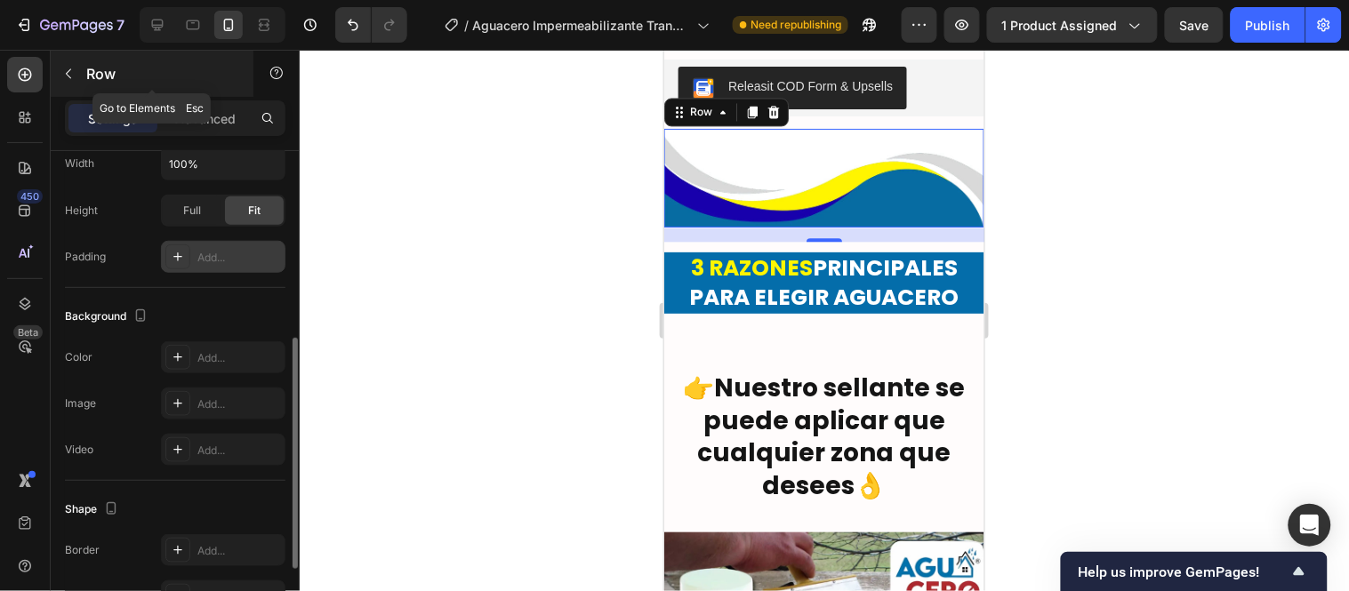
click at [66, 74] on icon "button" at bounding box center [68, 74] width 5 height 10
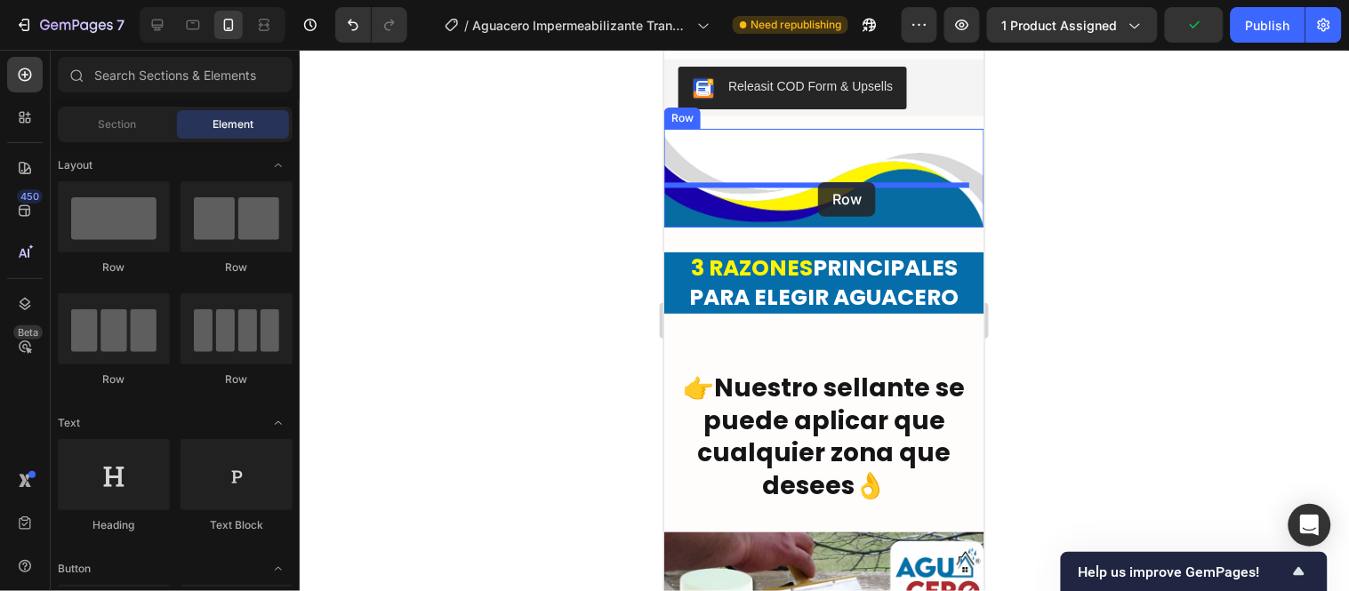
drag, startPoint x: 818, startPoint y: 286, endPoint x: 817, endPoint y: 181, distance: 104.9
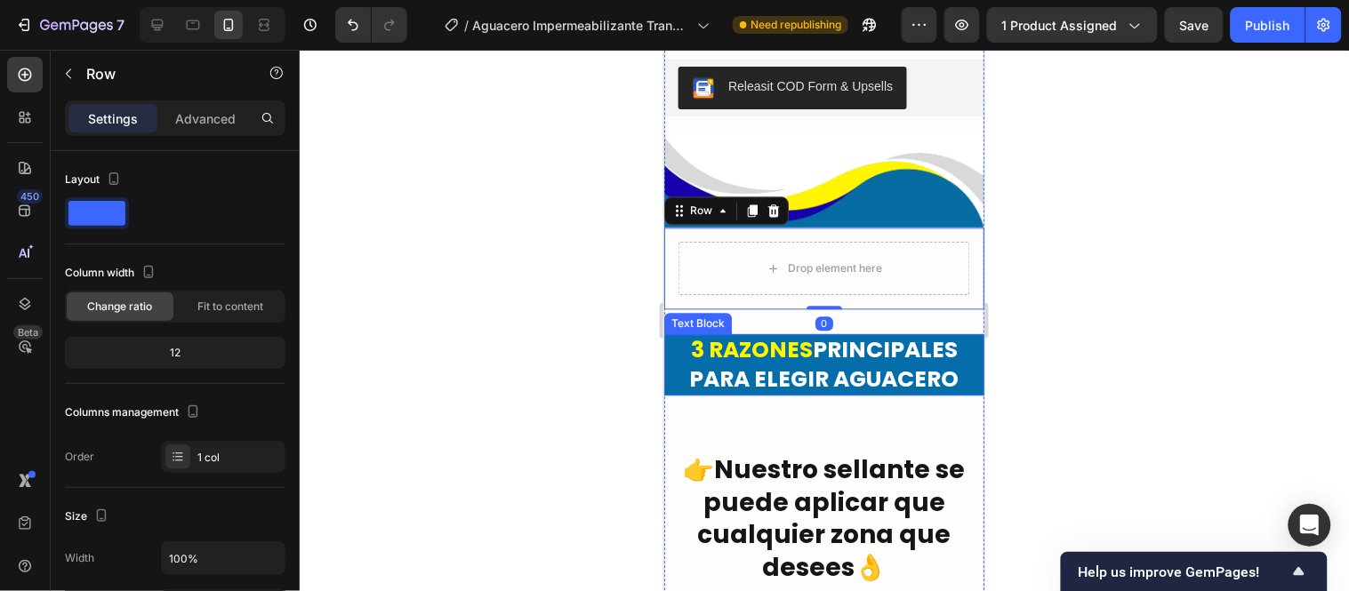
click at [692, 312] on div "Text Block" at bounding box center [697, 322] width 68 height 21
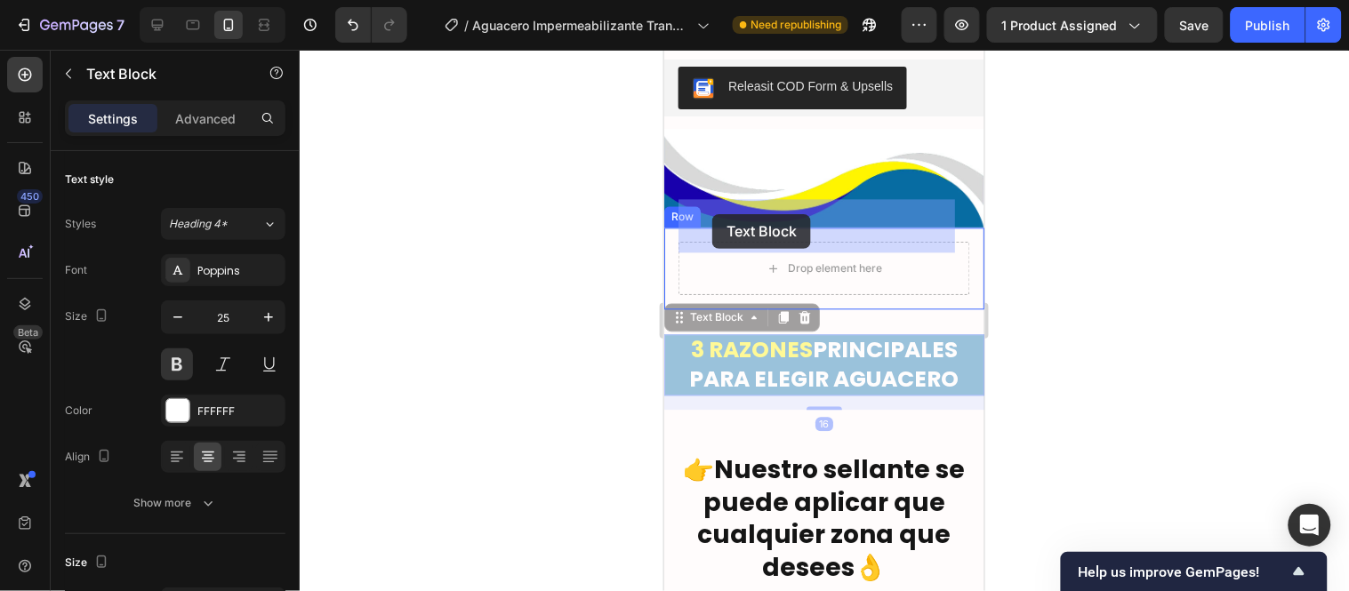
drag, startPoint x: 696, startPoint y: 277, endPoint x: 711, endPoint y: 213, distance: 65.8
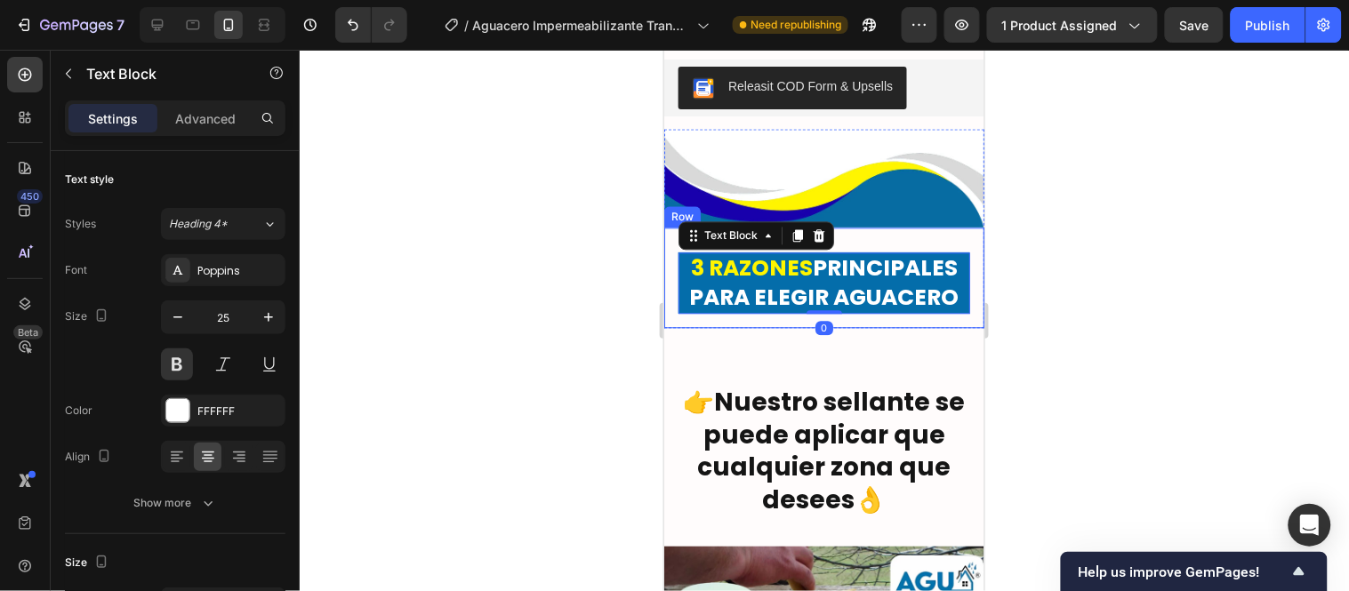
click at [932, 227] on div "3 RAZONES PRINCIPALES PARA ELEGIR AGUACERO Text Block 0 Row" at bounding box center [823, 277] width 320 height 100
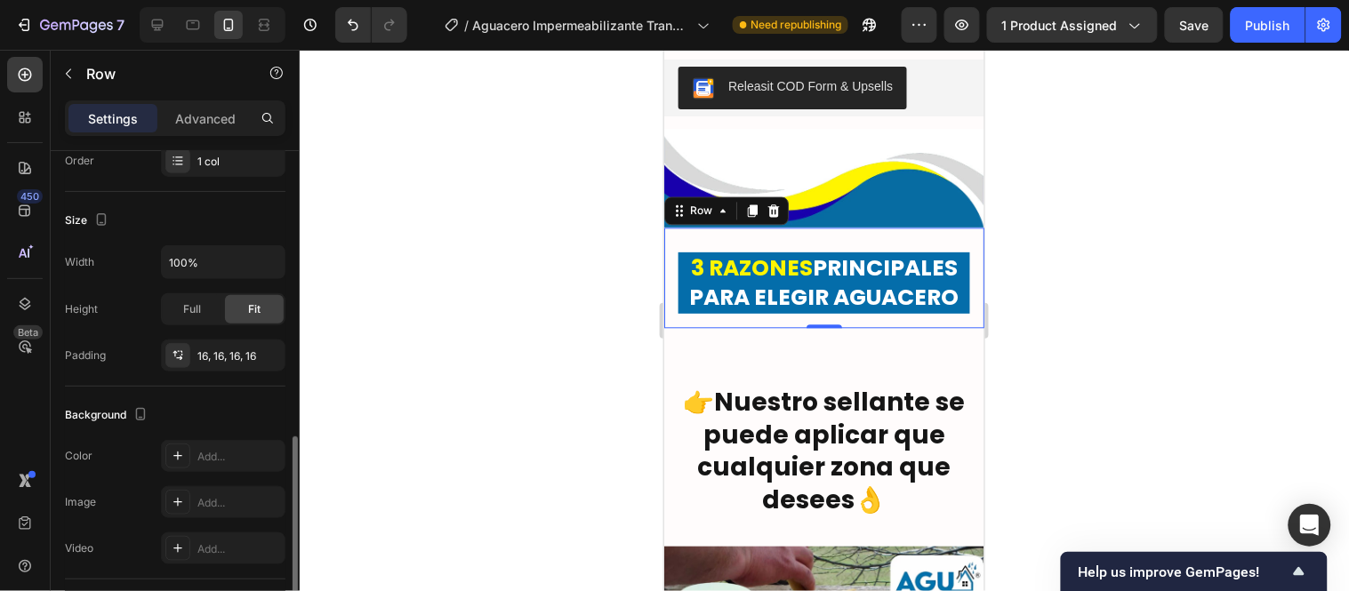
scroll to position [395, 0]
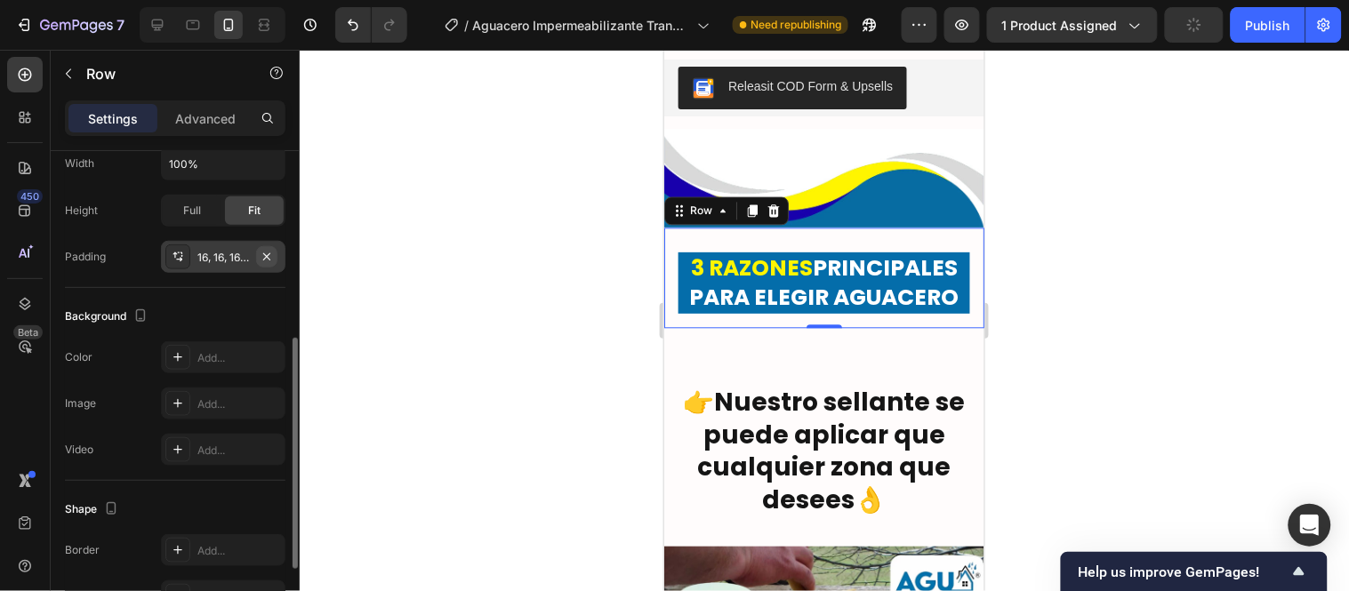
click at [265, 253] on icon "button" at bounding box center [267, 257] width 14 height 14
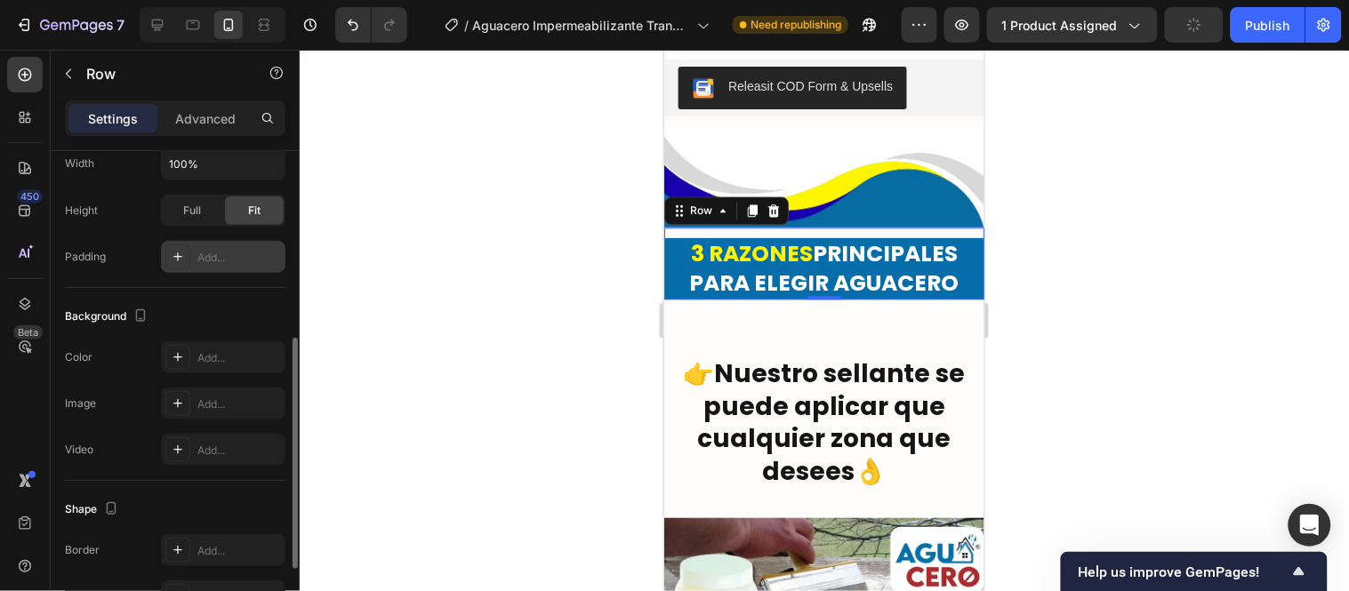
scroll to position [494, 0]
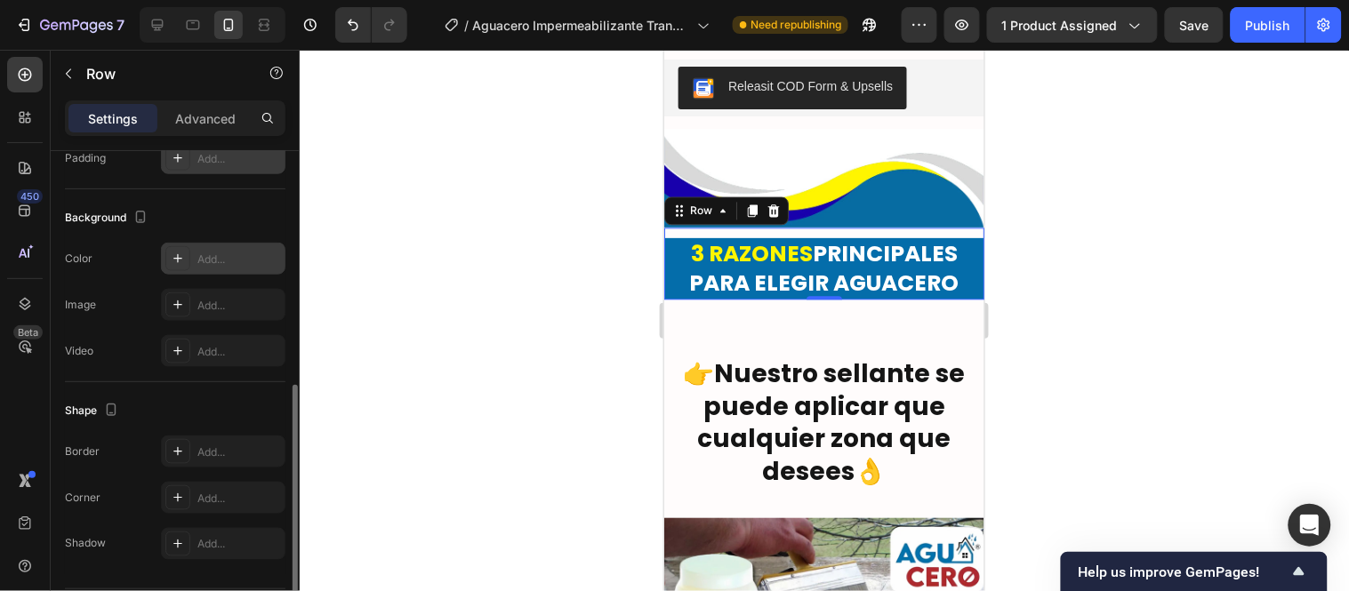
click at [213, 255] on div "Add..." at bounding box center [239, 260] width 84 height 16
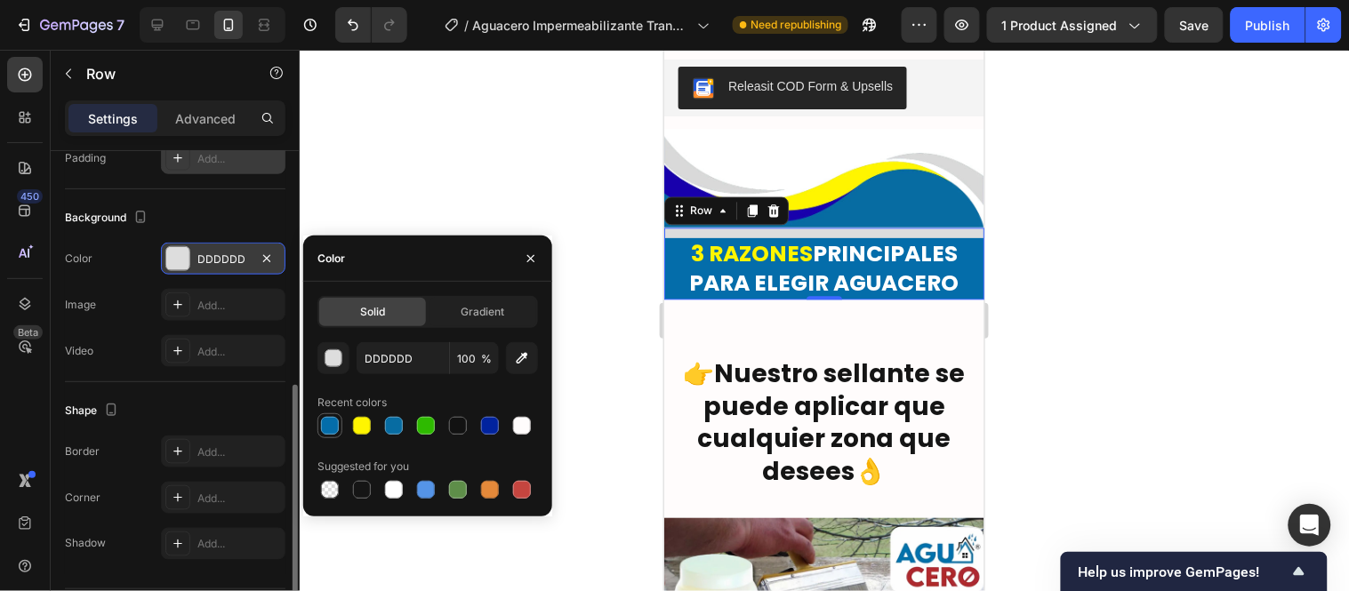
click at [333, 428] on div at bounding box center [330, 426] width 18 height 18
type input "046DAA"
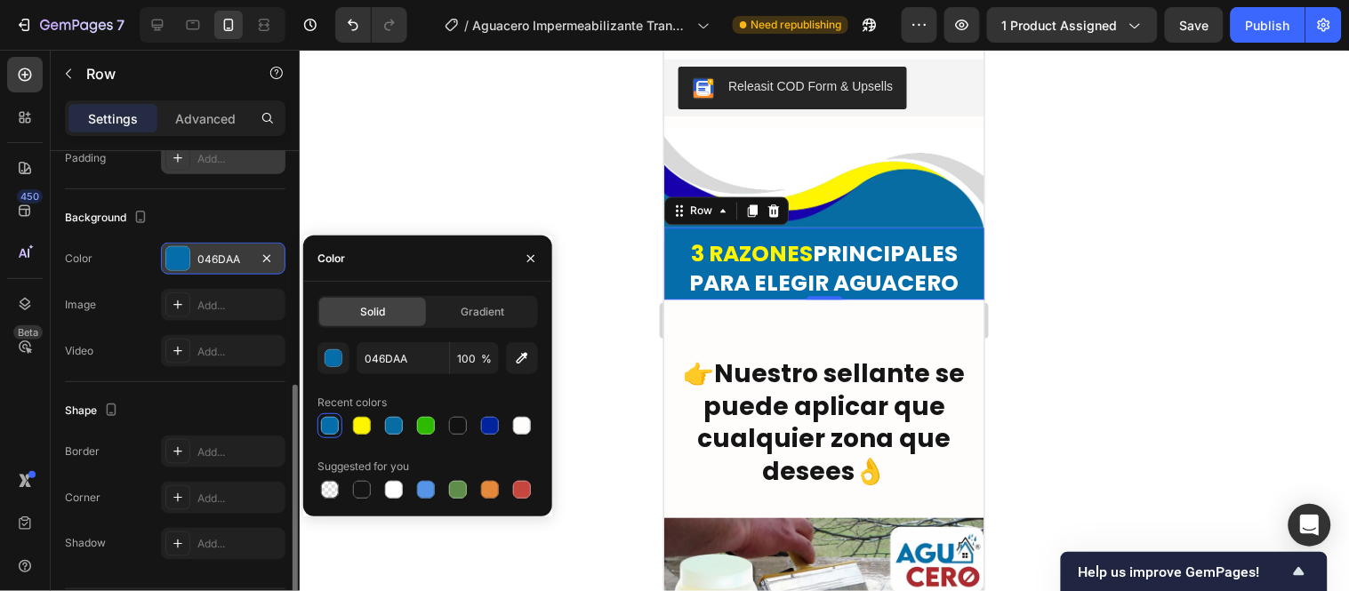
click at [485, 216] on div at bounding box center [824, 321] width 1049 height 542
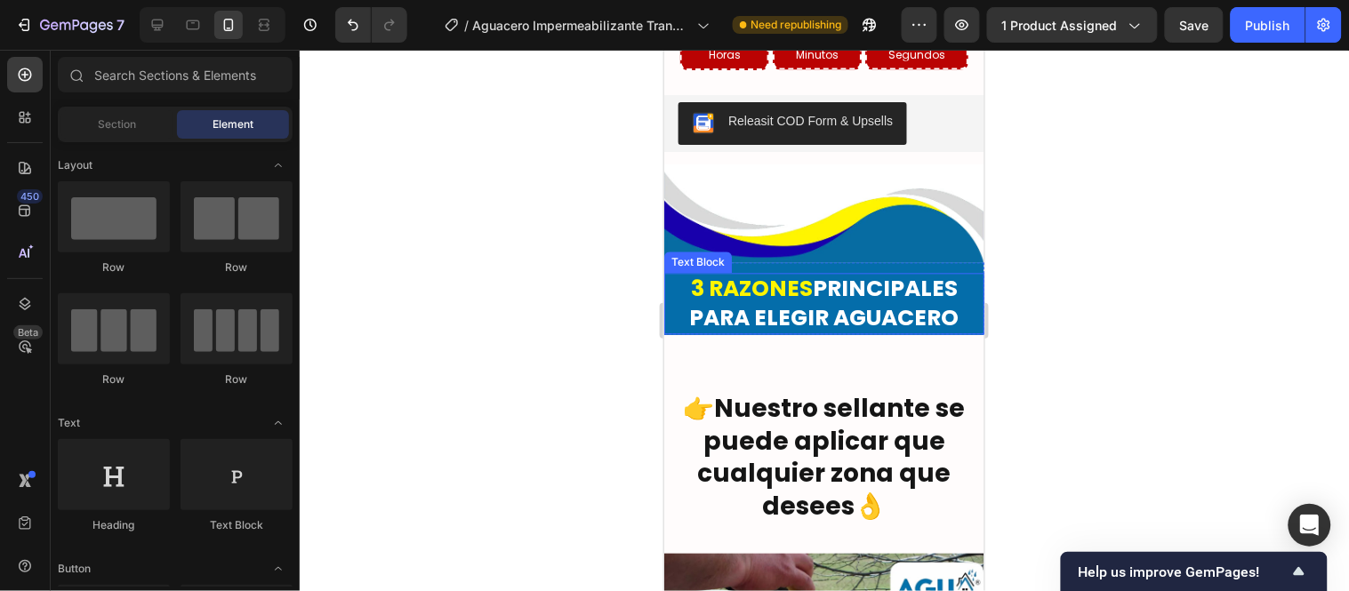
scroll to position [4409, 0]
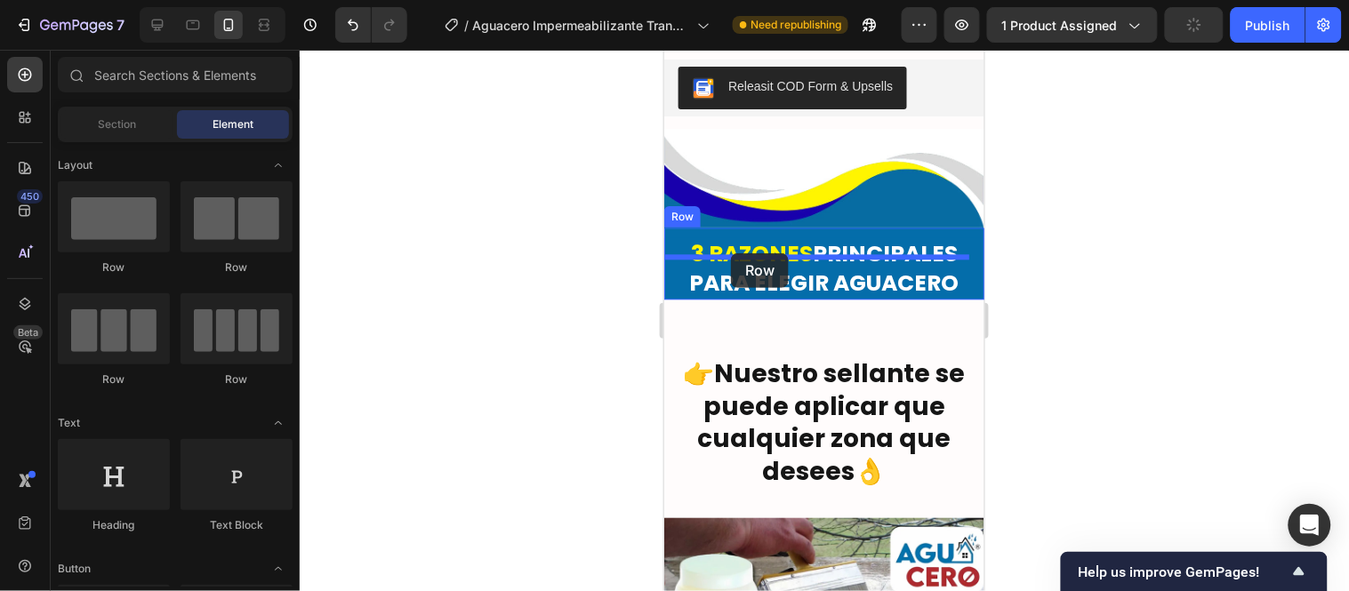
drag, startPoint x: 764, startPoint y: 285, endPoint x: 730, endPoint y: 253, distance: 46.5
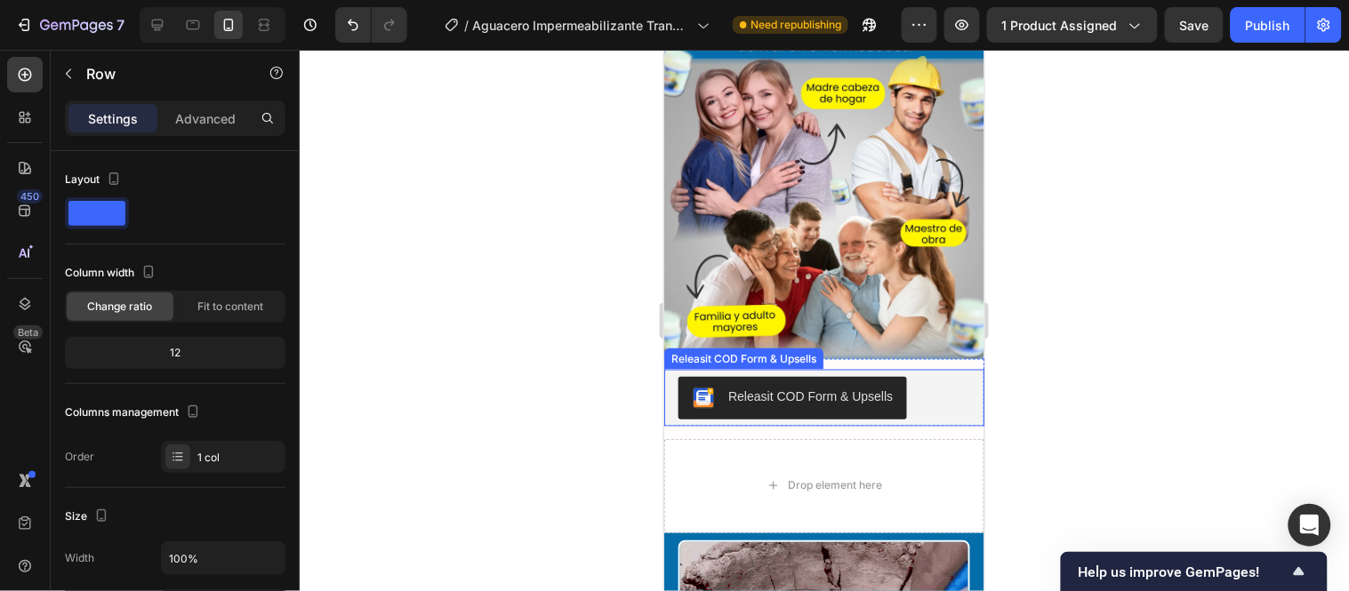
scroll to position [5694, 0]
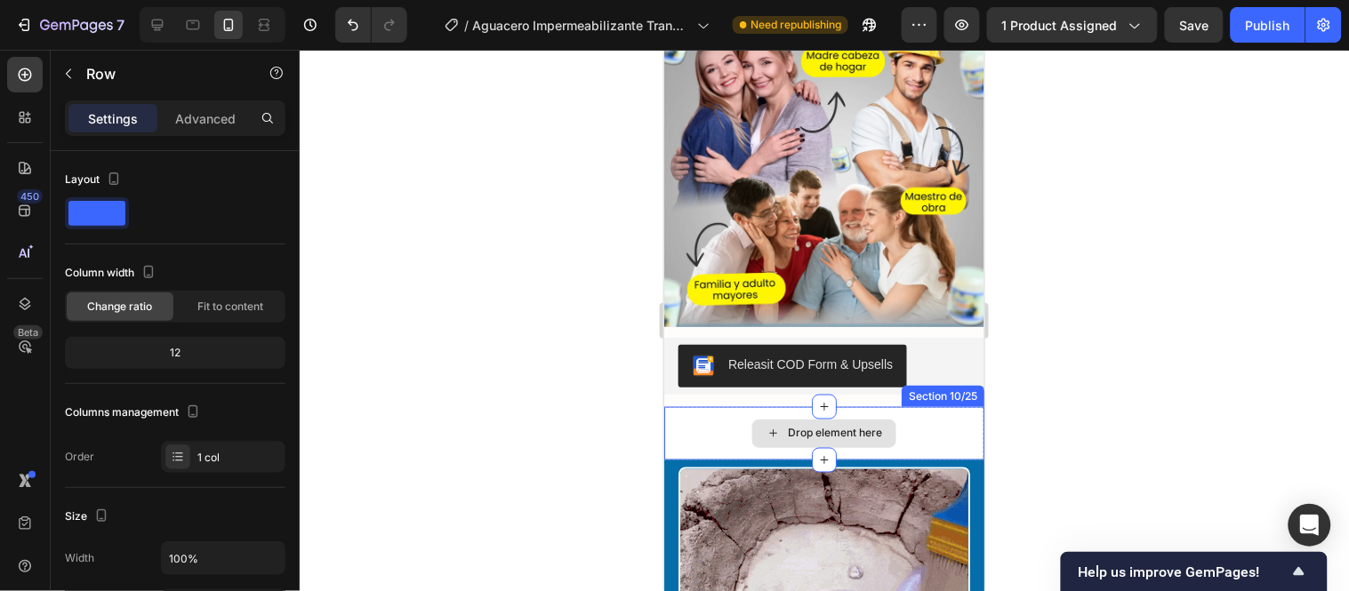
click at [920, 406] on div "Drop element here" at bounding box center [823, 432] width 320 height 53
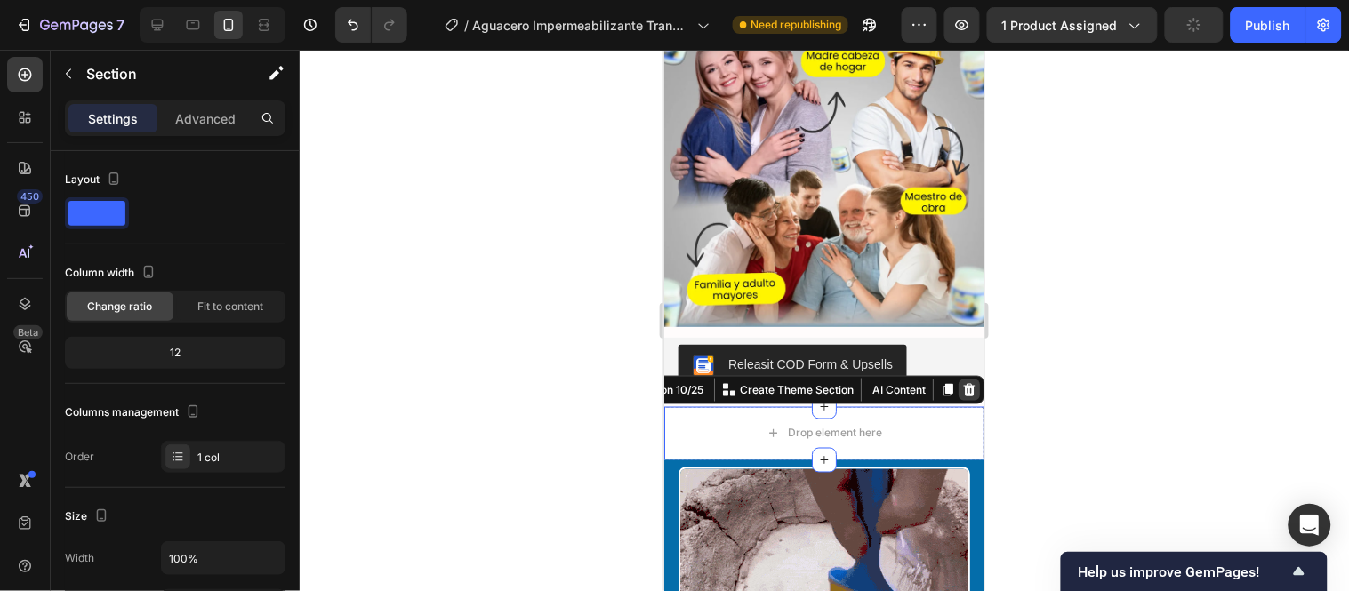
click at [961, 382] on icon at bounding box center [968, 389] width 14 height 14
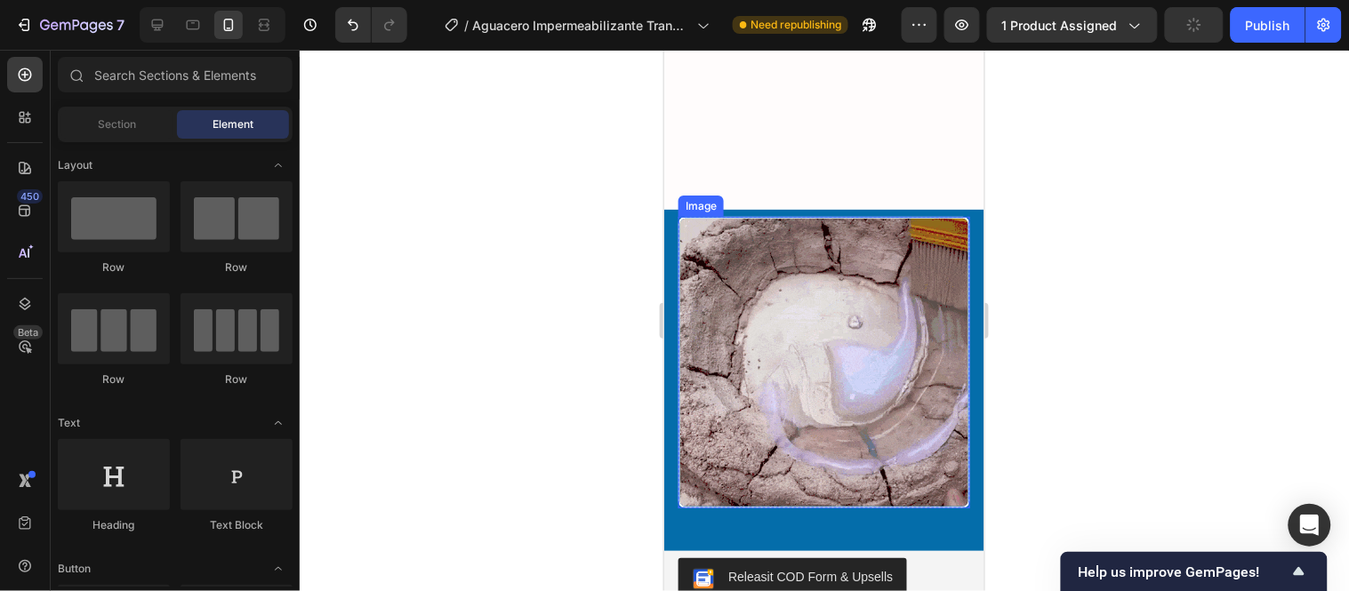
scroll to position [6287, 0]
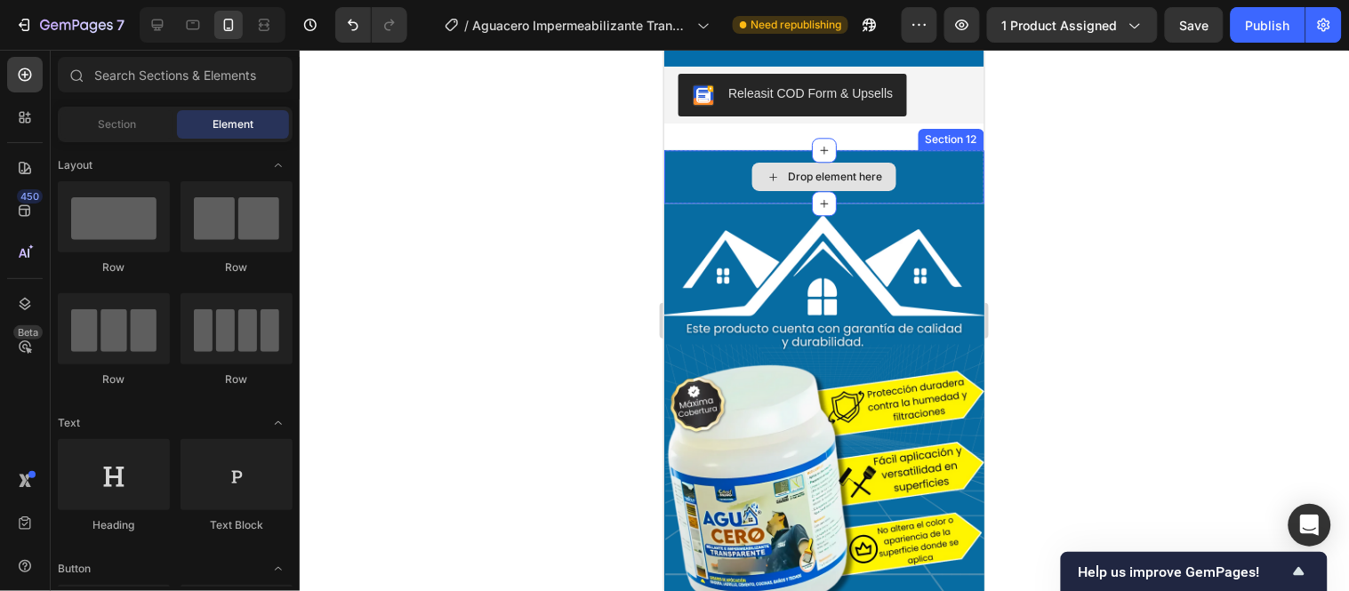
click at [941, 149] on div "Drop element here" at bounding box center [823, 175] width 320 height 53
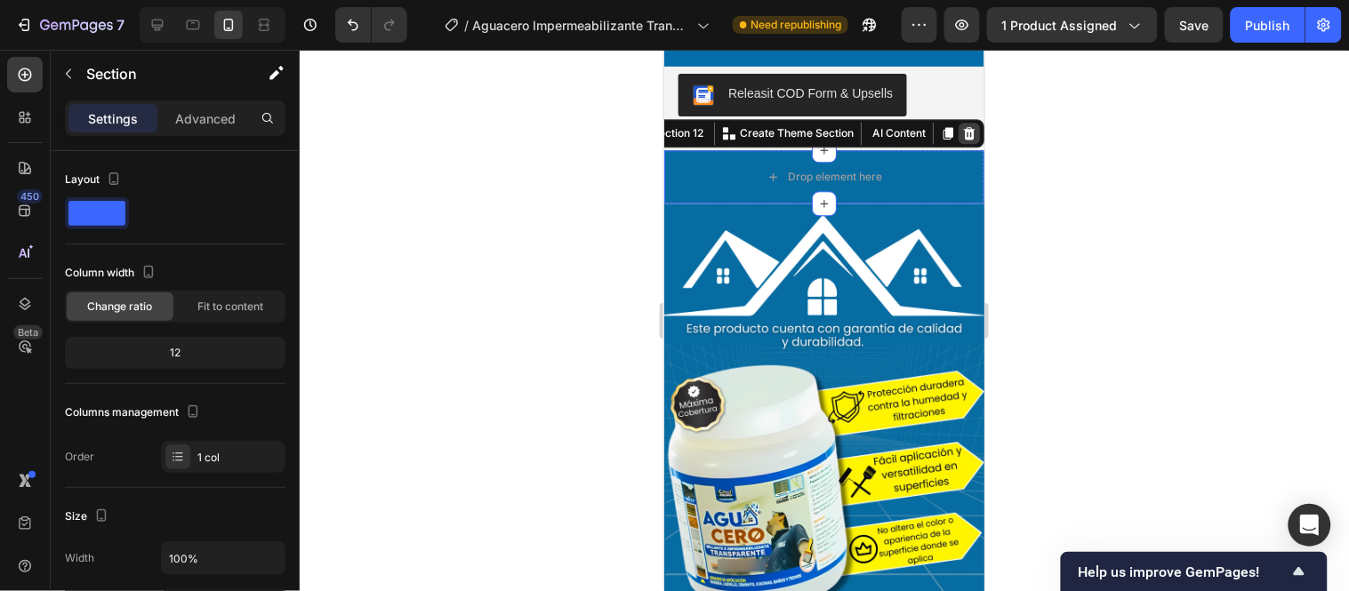
click at [961, 125] on icon at bounding box center [968, 132] width 14 height 14
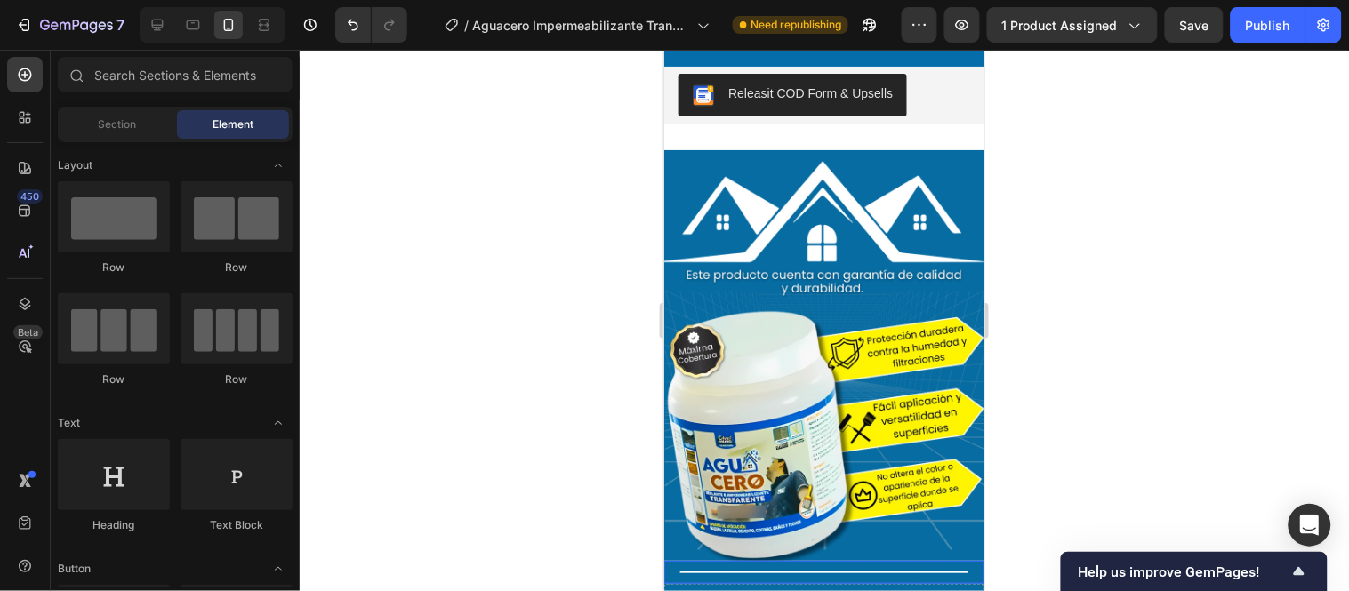
click at [804, 560] on div "Title Line" at bounding box center [823, 571] width 320 height 23
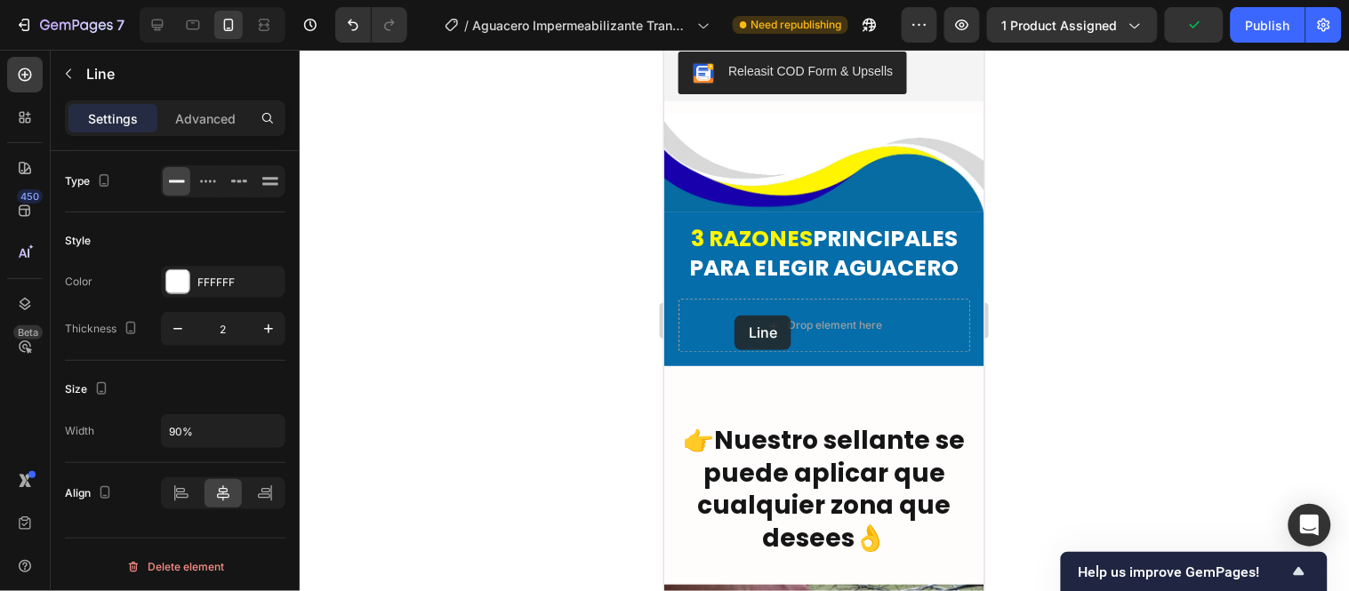
scroll to position [4310, 0]
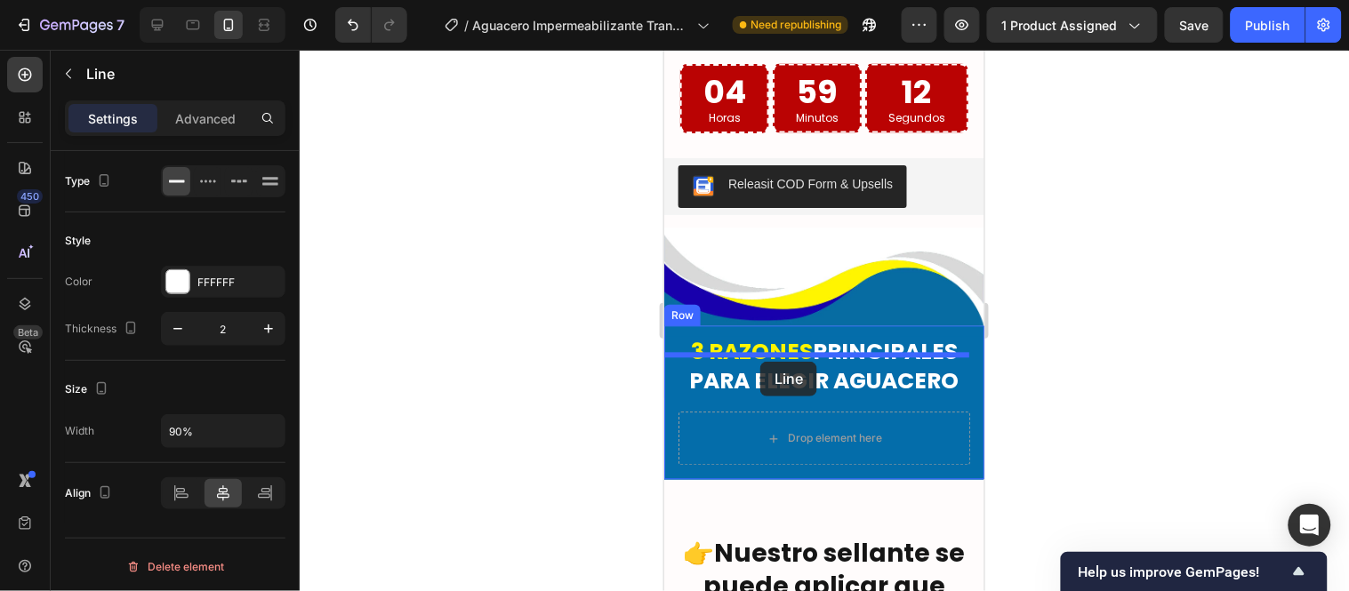
drag, startPoint x: 688, startPoint y: 516, endPoint x: 759, endPoint y: 361, distance: 170.3
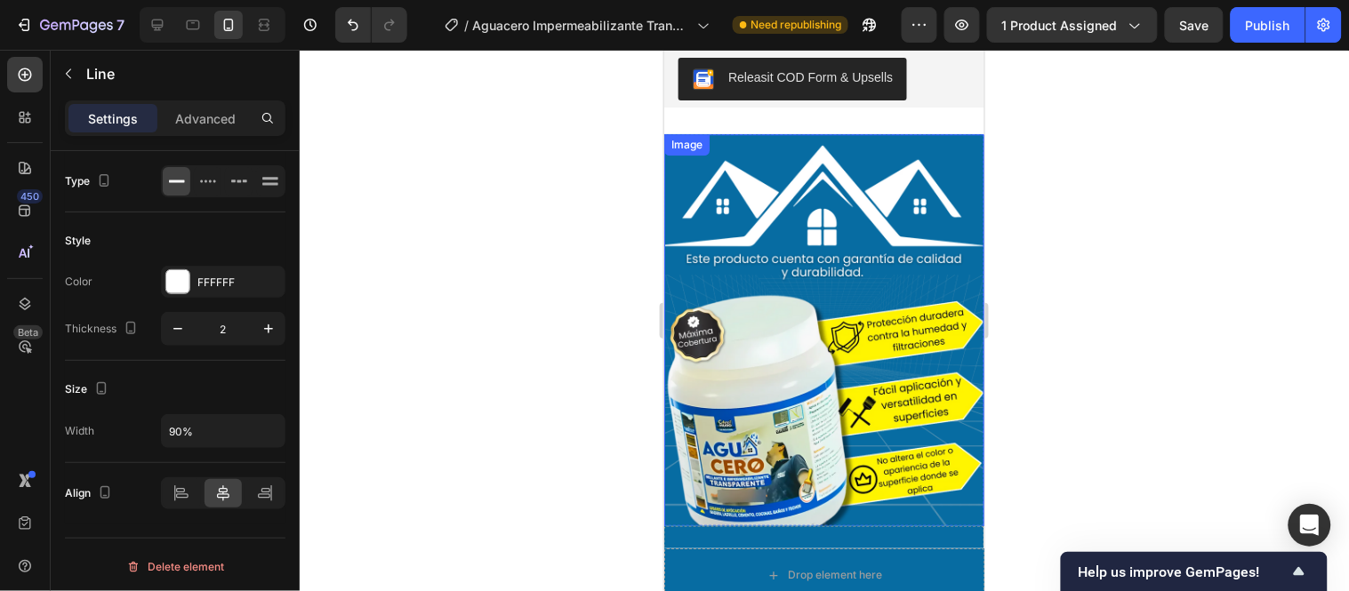
scroll to position [6188, 0]
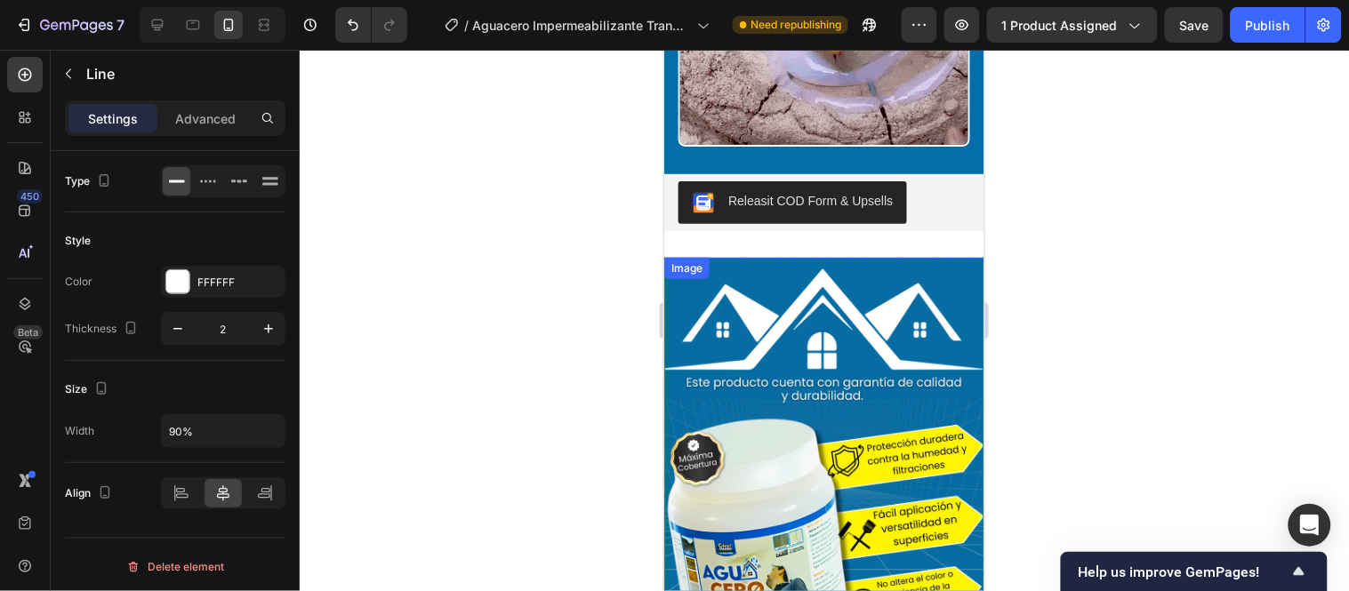
click at [692, 264] on div "Image" at bounding box center [823, 462] width 320 height 411
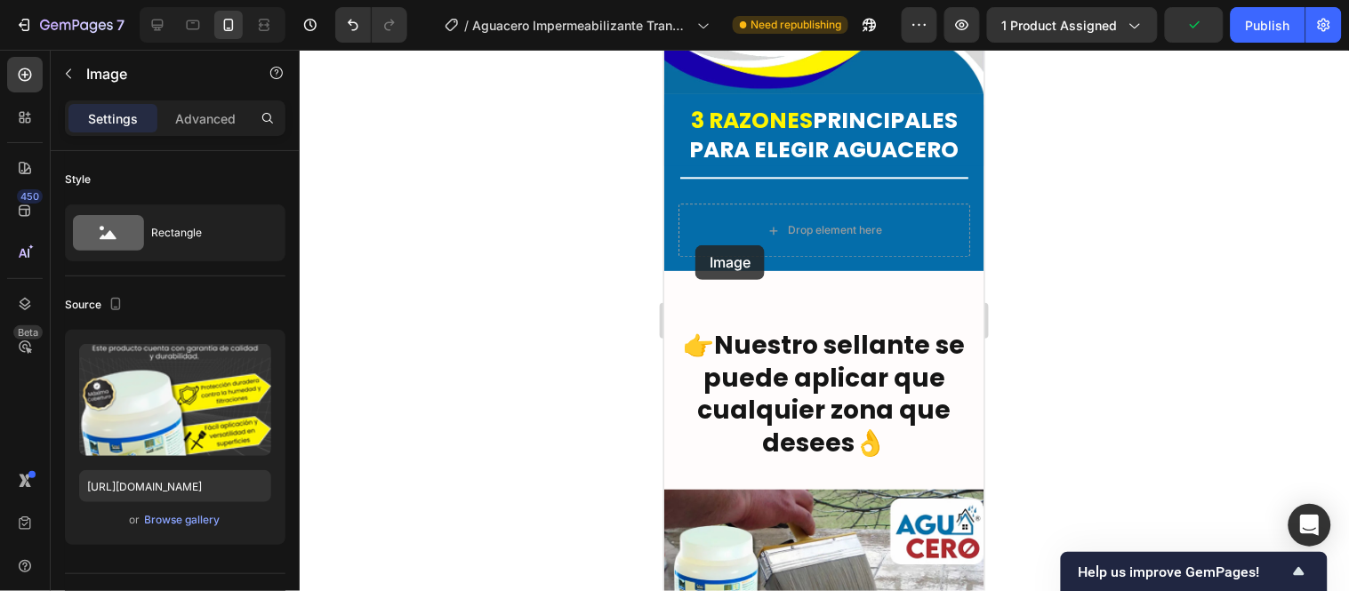
scroll to position [4509, 0]
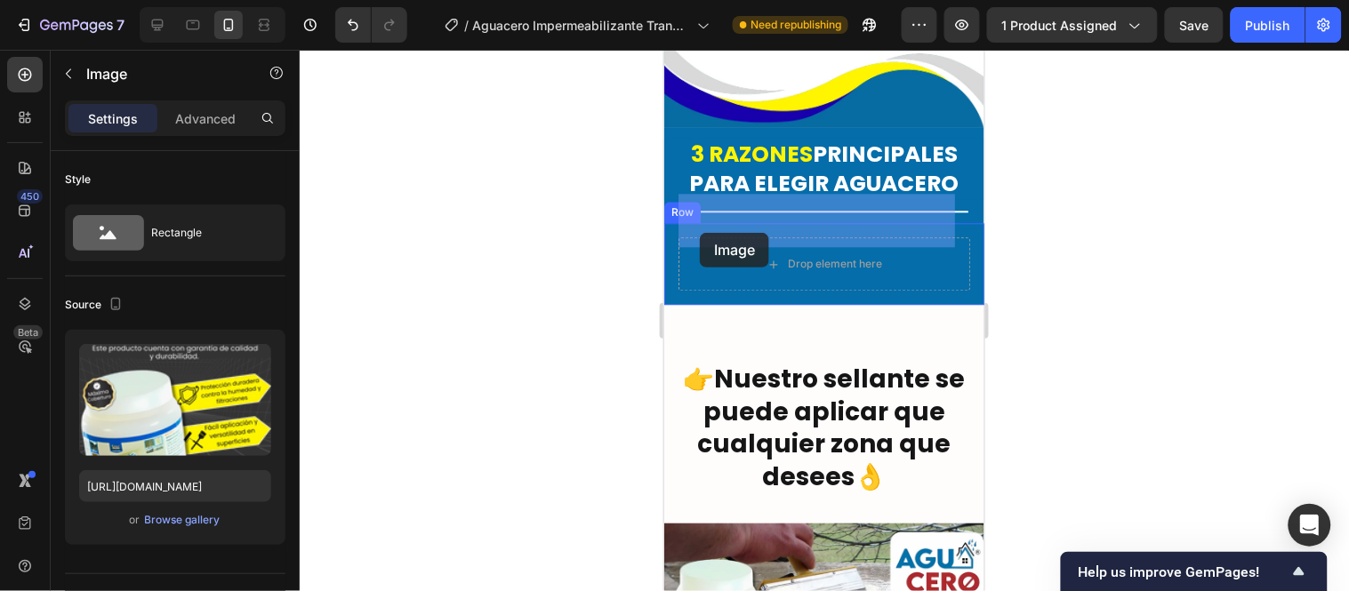
drag, startPoint x: 695, startPoint y: 245, endPoint x: 699, endPoint y: 232, distance: 13.2
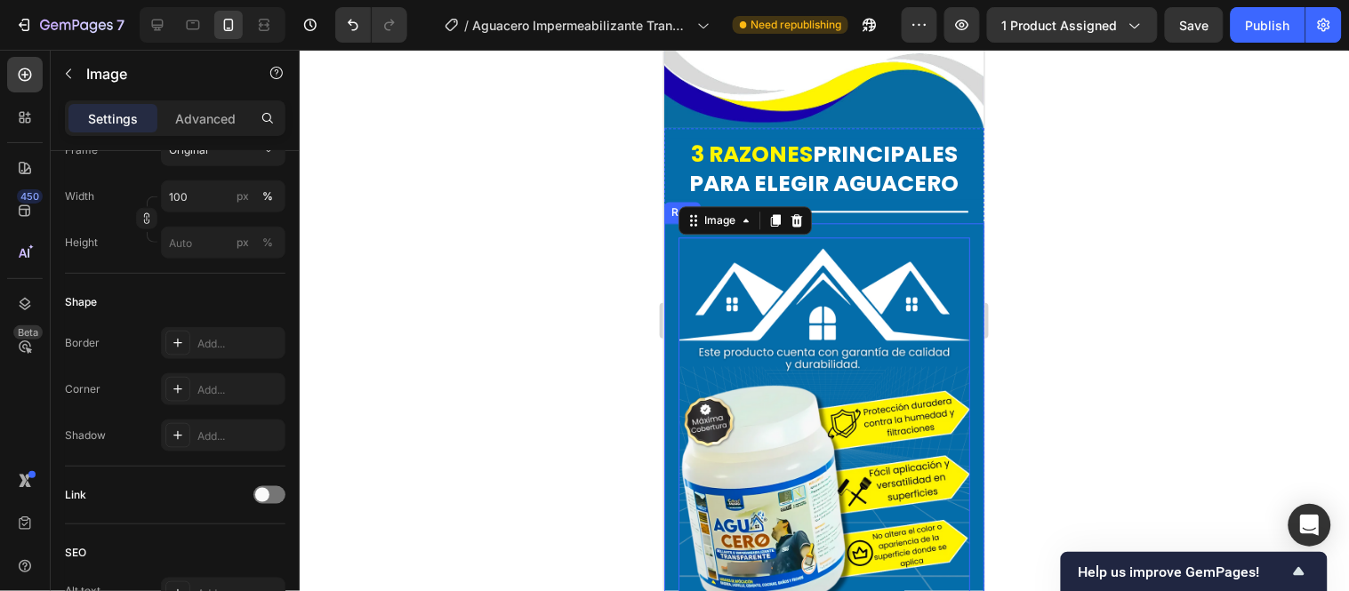
scroll to position [691, 0]
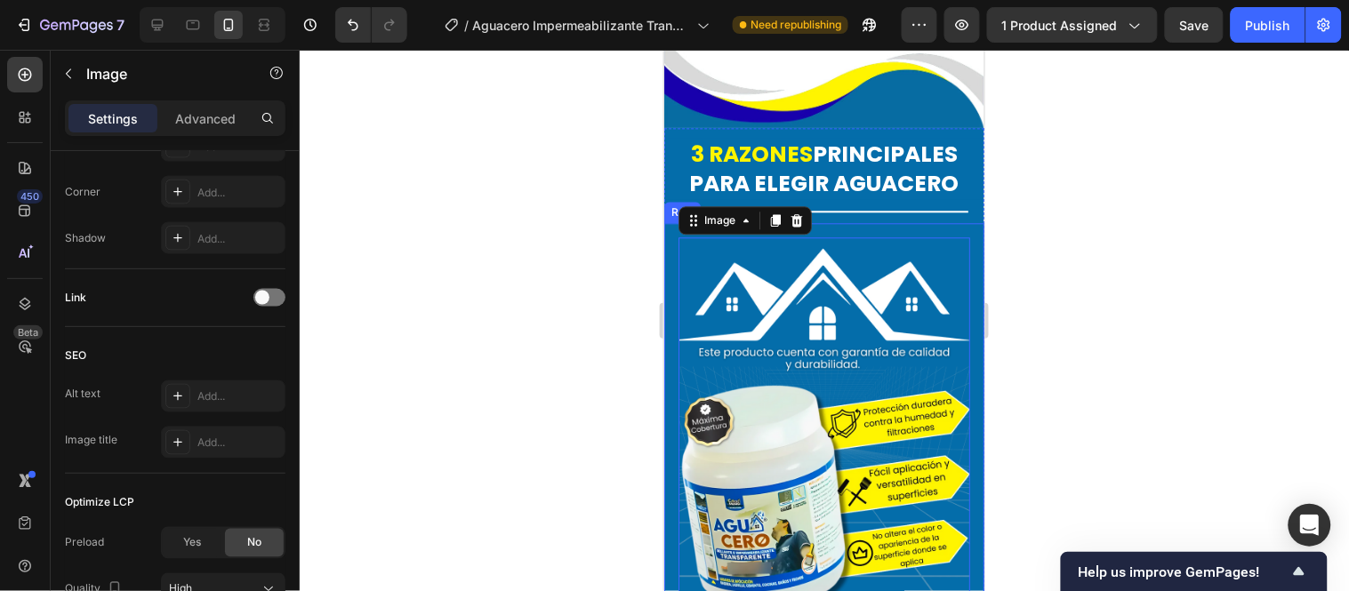
click at [608, 349] on div at bounding box center [824, 321] width 1049 height 542
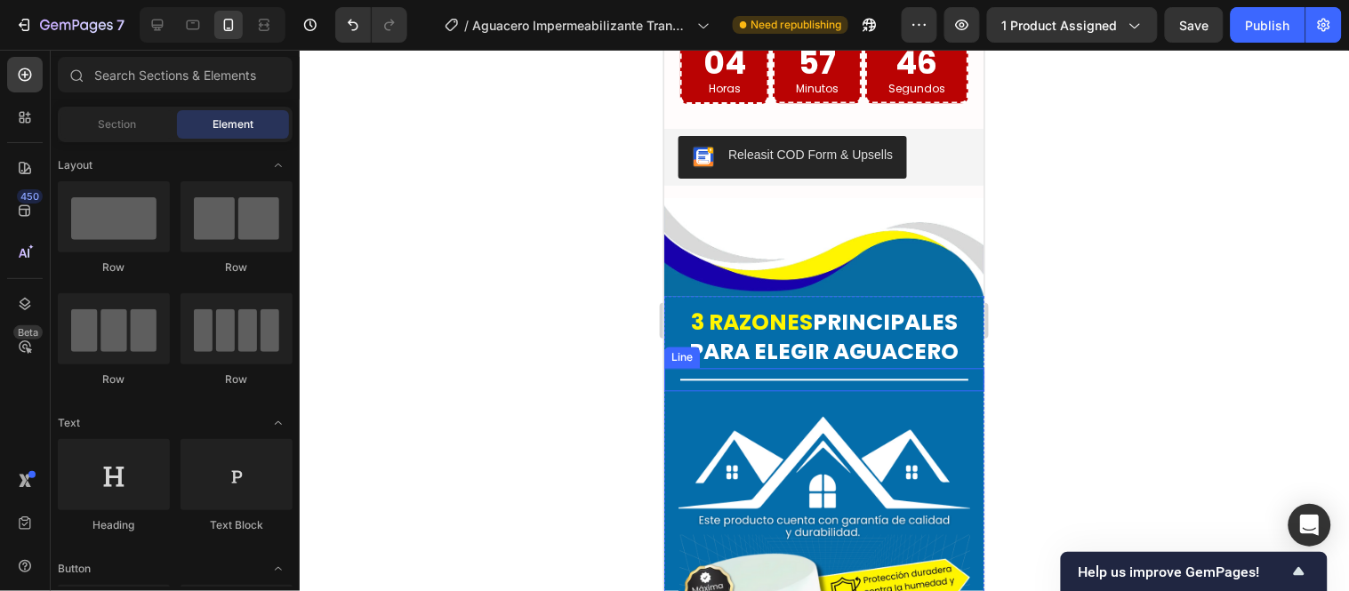
scroll to position [4310, 0]
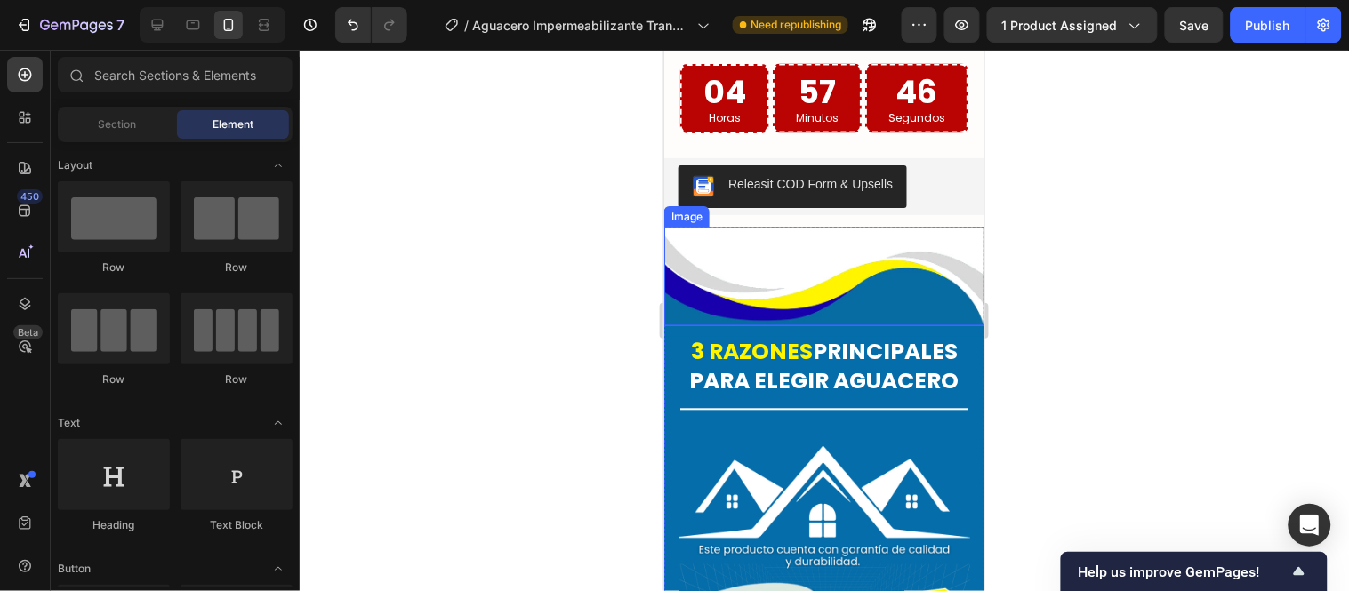
click at [794, 243] on img at bounding box center [823, 276] width 320 height 99
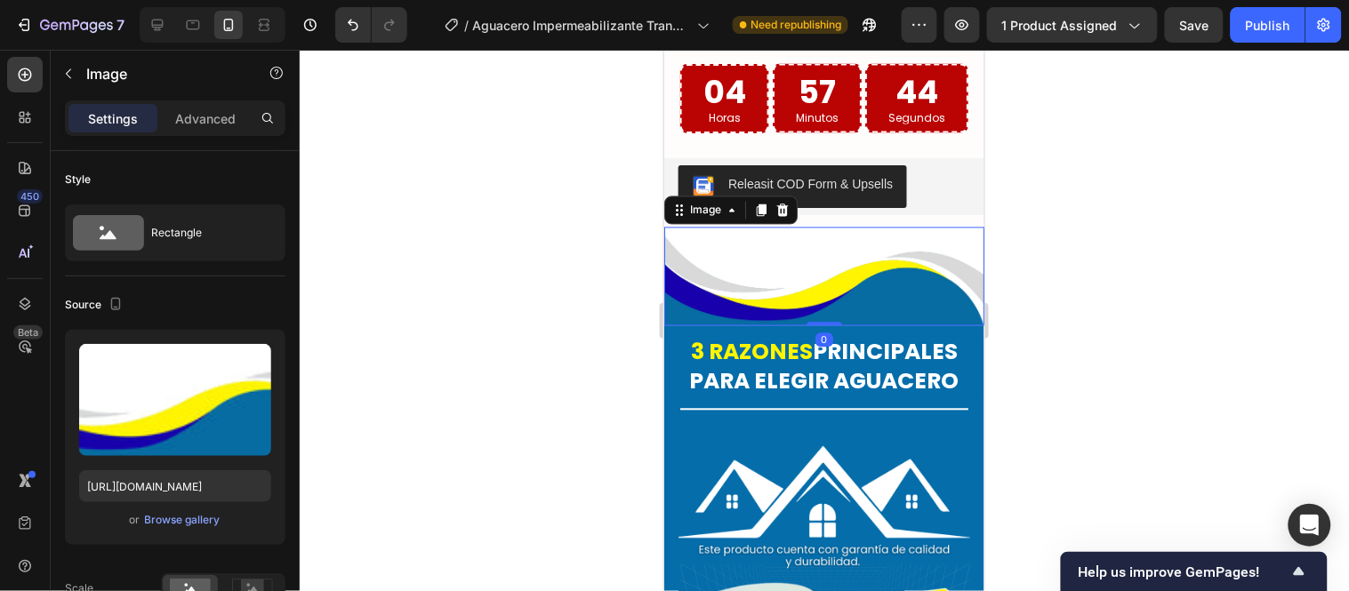
drag, startPoint x: 813, startPoint y: 280, endPoint x: 816, endPoint y: 248, distance: 32.2
click at [816, 248] on div "Image 0" at bounding box center [823, 276] width 320 height 99
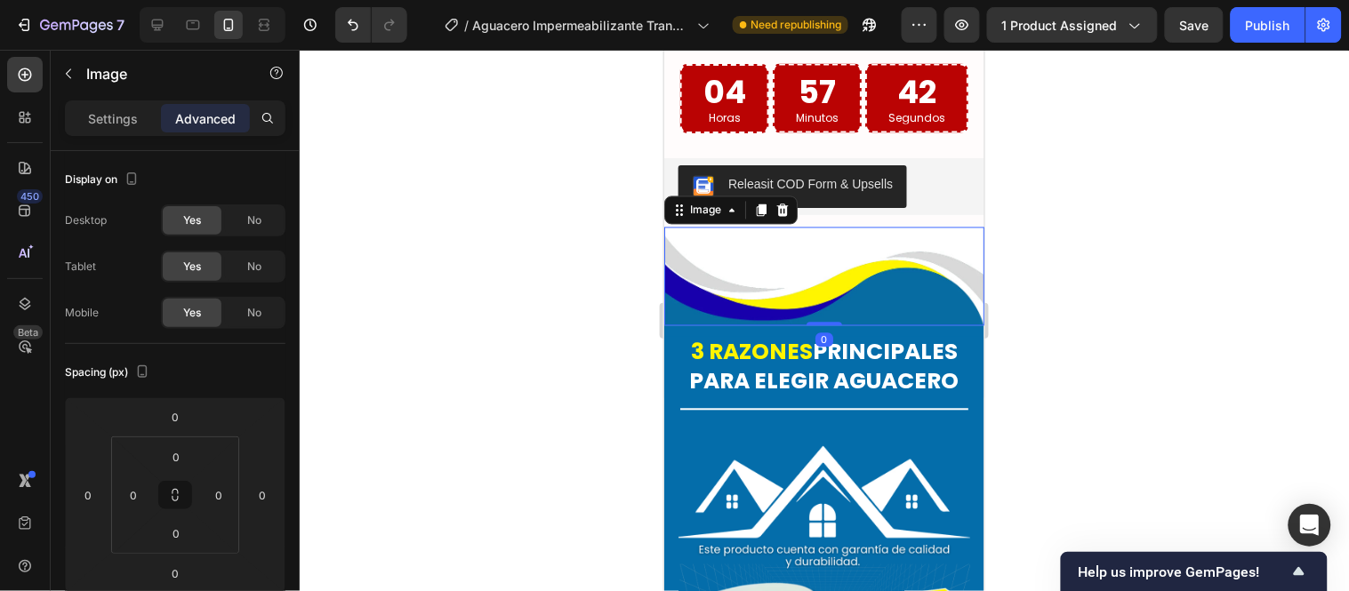
drag, startPoint x: 817, startPoint y: 278, endPoint x: 817, endPoint y: 267, distance: 11.6
click at [817, 267] on div "Image 0" at bounding box center [823, 276] width 320 height 99
click at [804, 347] on p "3 RAZONES PRINCIPALES PARA ELEGIR AGUACERO" at bounding box center [823, 367] width 317 height 58
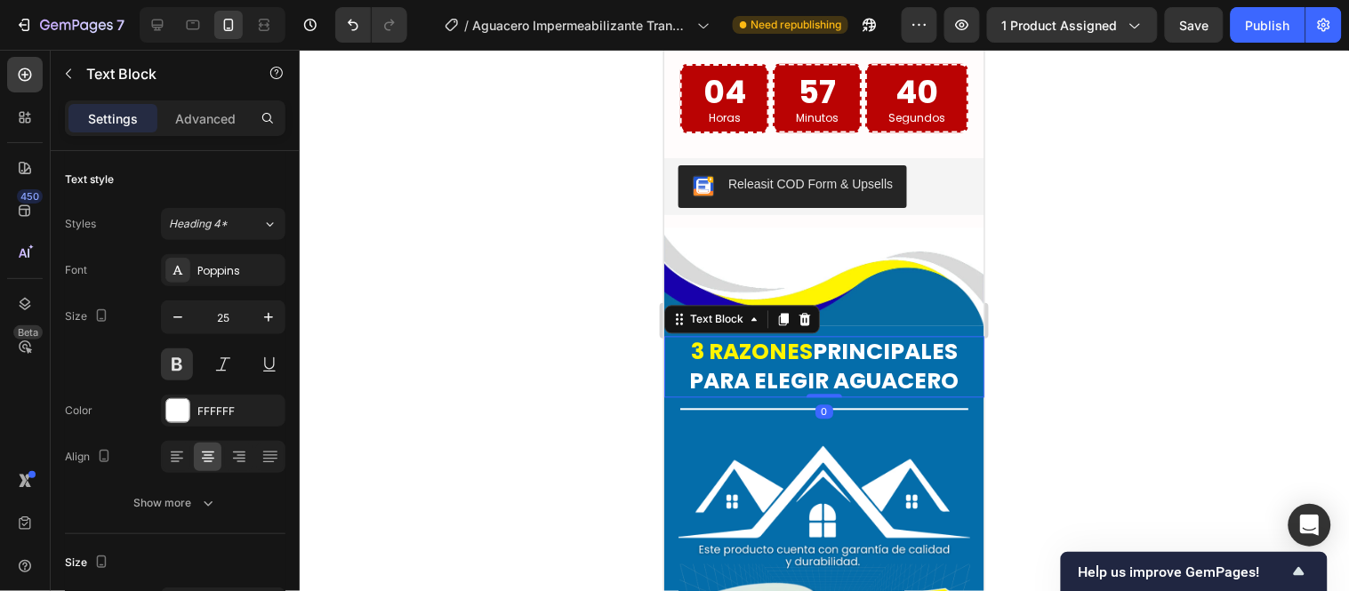
click at [623, 342] on div at bounding box center [824, 321] width 1049 height 542
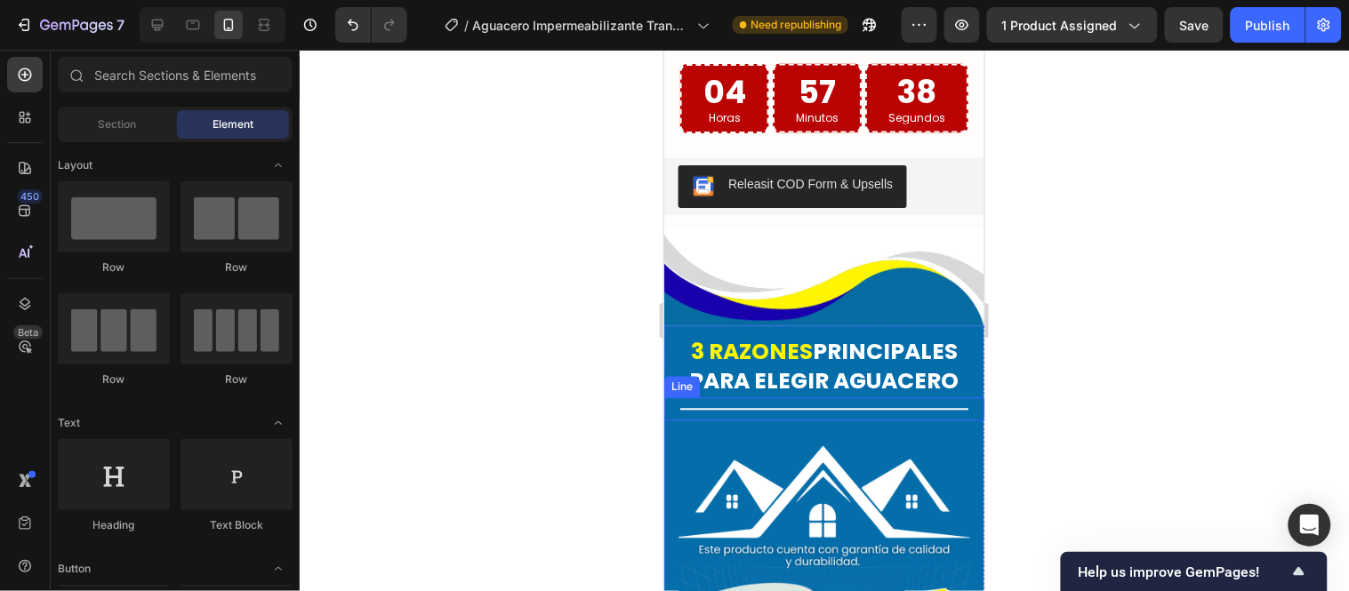
click at [816, 398] on div "Title Line" at bounding box center [823, 409] width 320 height 23
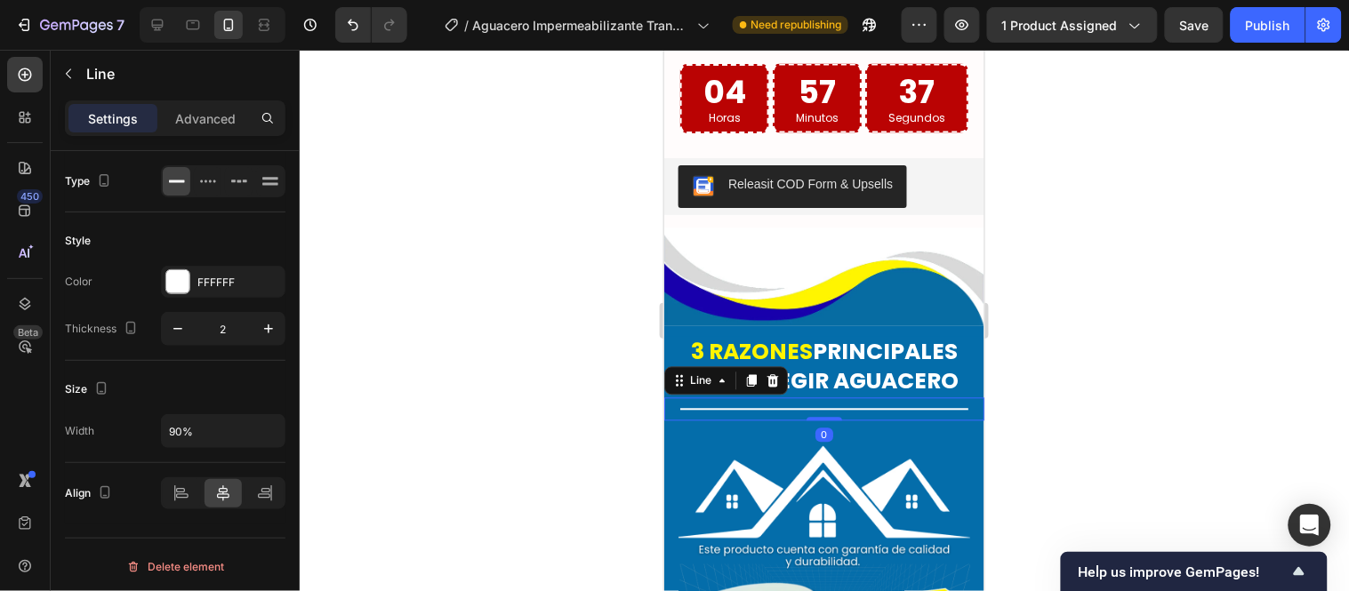
click at [626, 398] on div at bounding box center [824, 321] width 1049 height 542
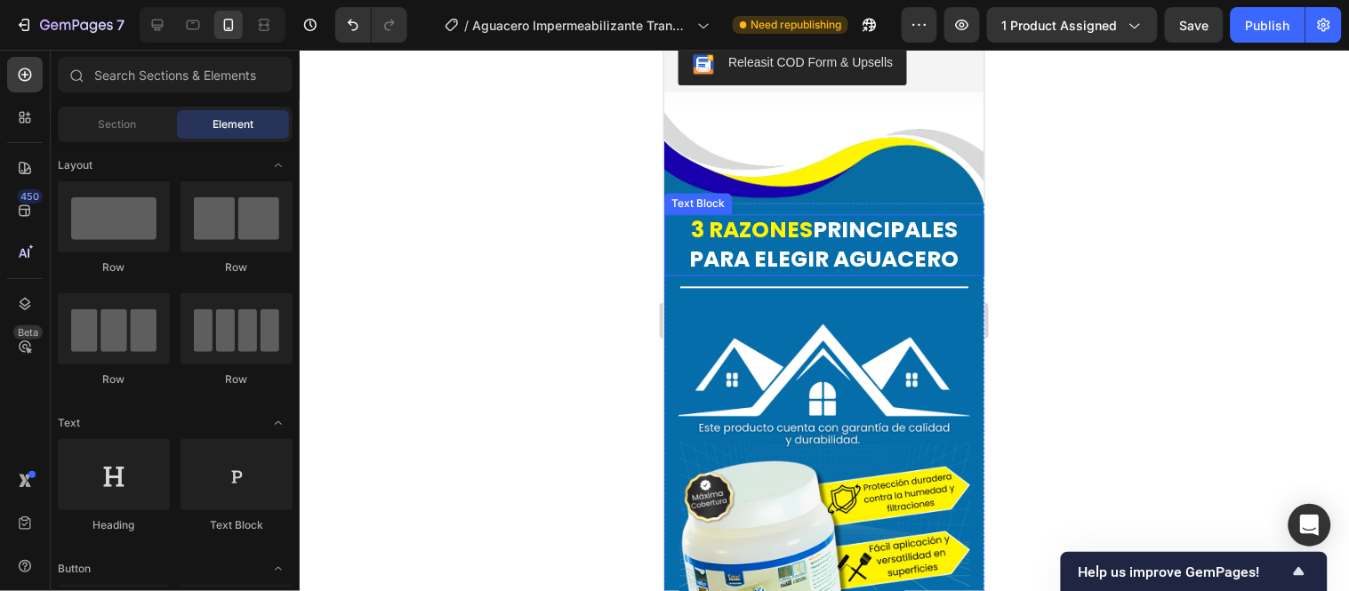
scroll to position [4509, 0]
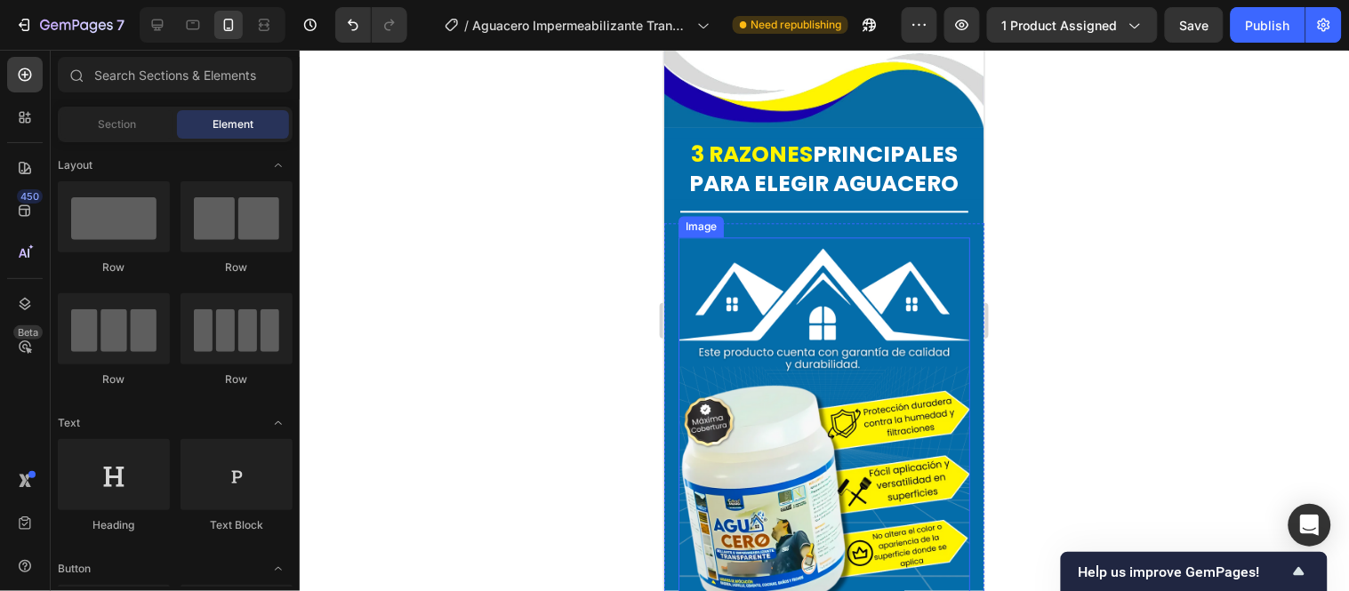
click at [858, 257] on img at bounding box center [824, 429] width 292 height 365
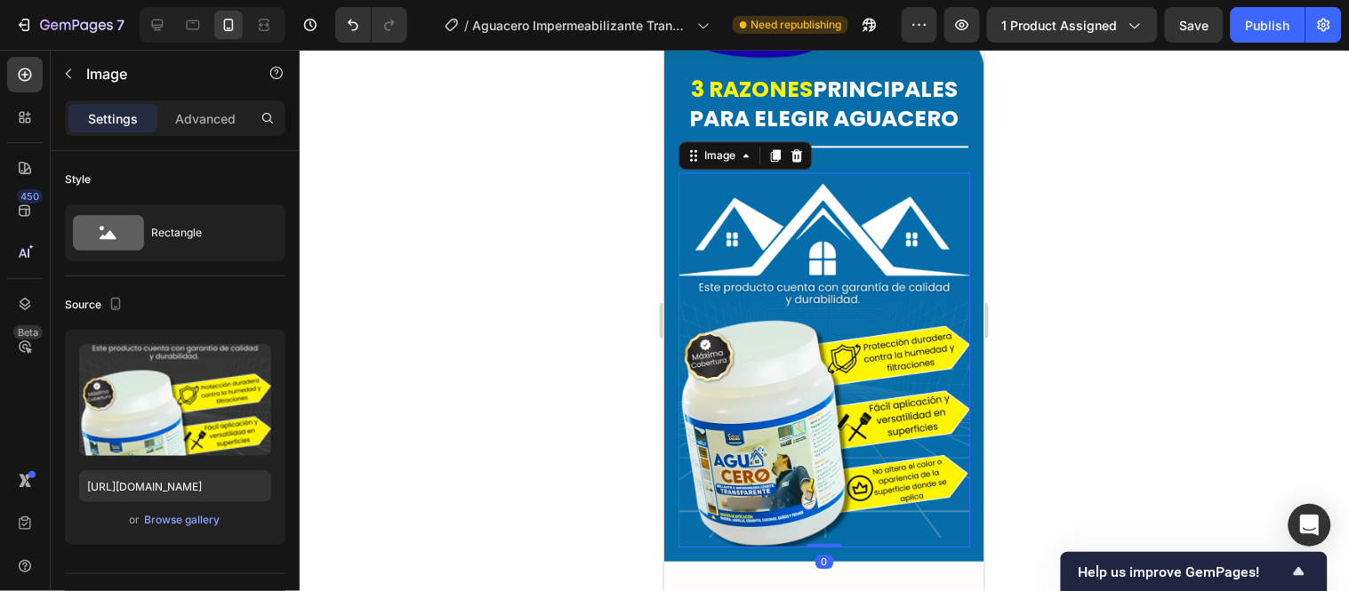
scroll to position [4706, 0]
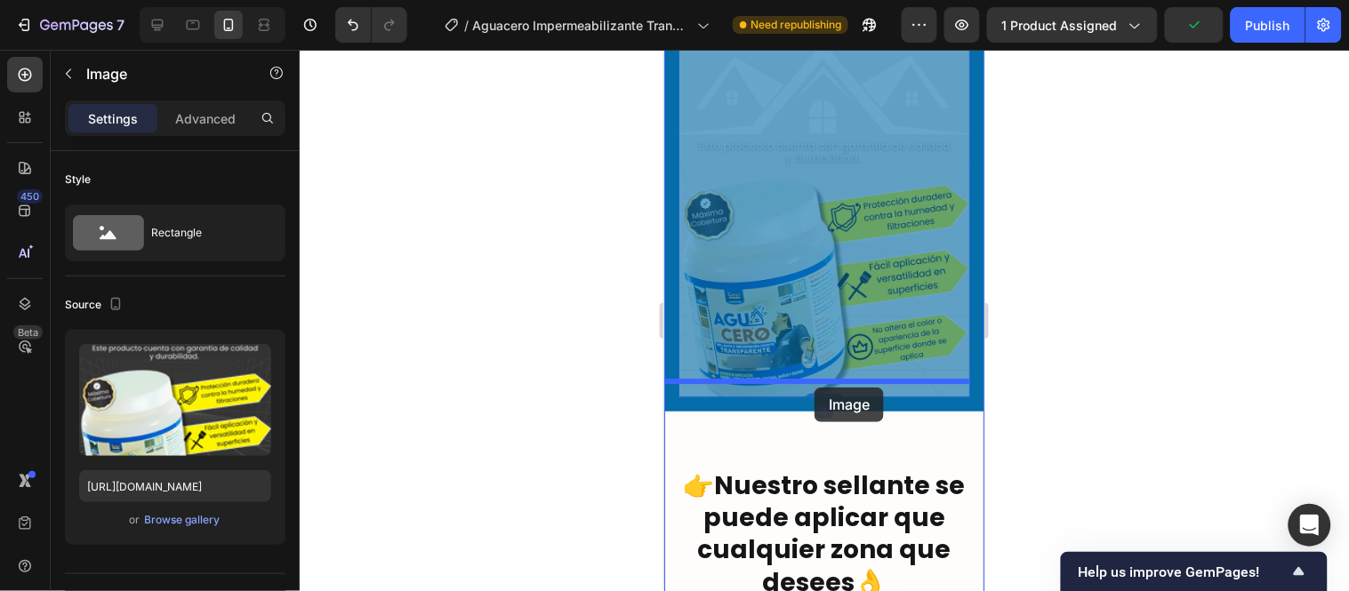
drag, startPoint x: 812, startPoint y: 351, endPoint x: 814, endPoint y: 387, distance: 35.6
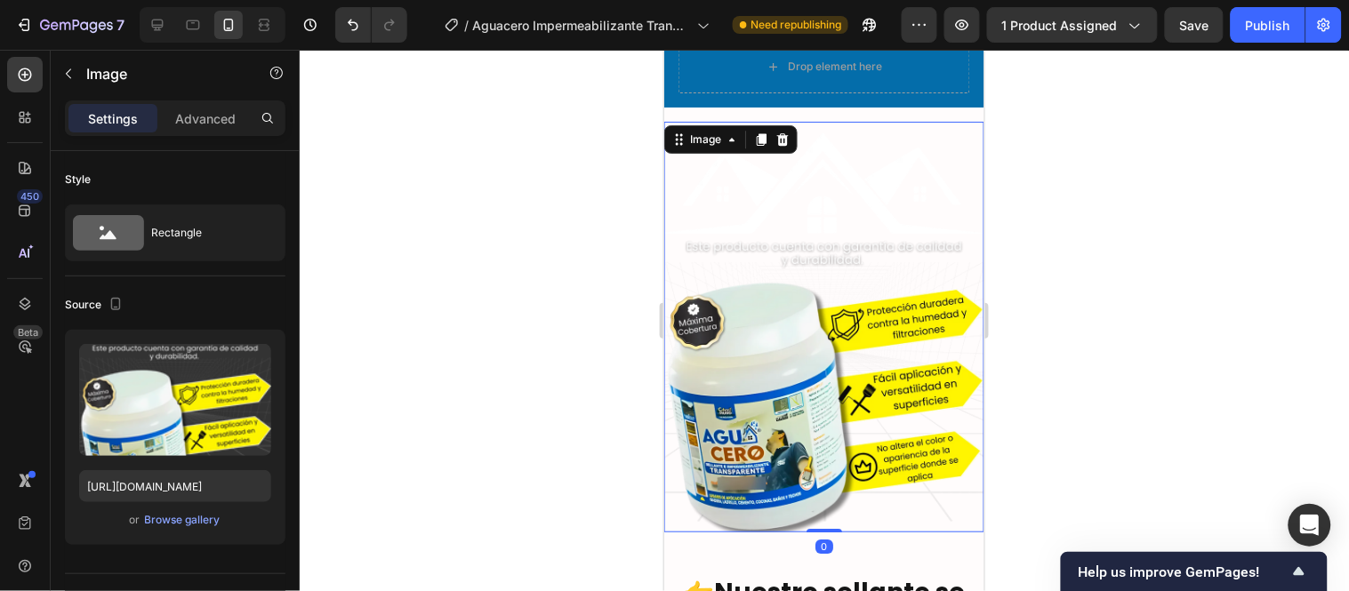
drag, startPoint x: 812, startPoint y: 478, endPoint x: 808, endPoint y: 441, distance: 36.6
click at [808, 441] on div "Image 0" at bounding box center [823, 326] width 320 height 411
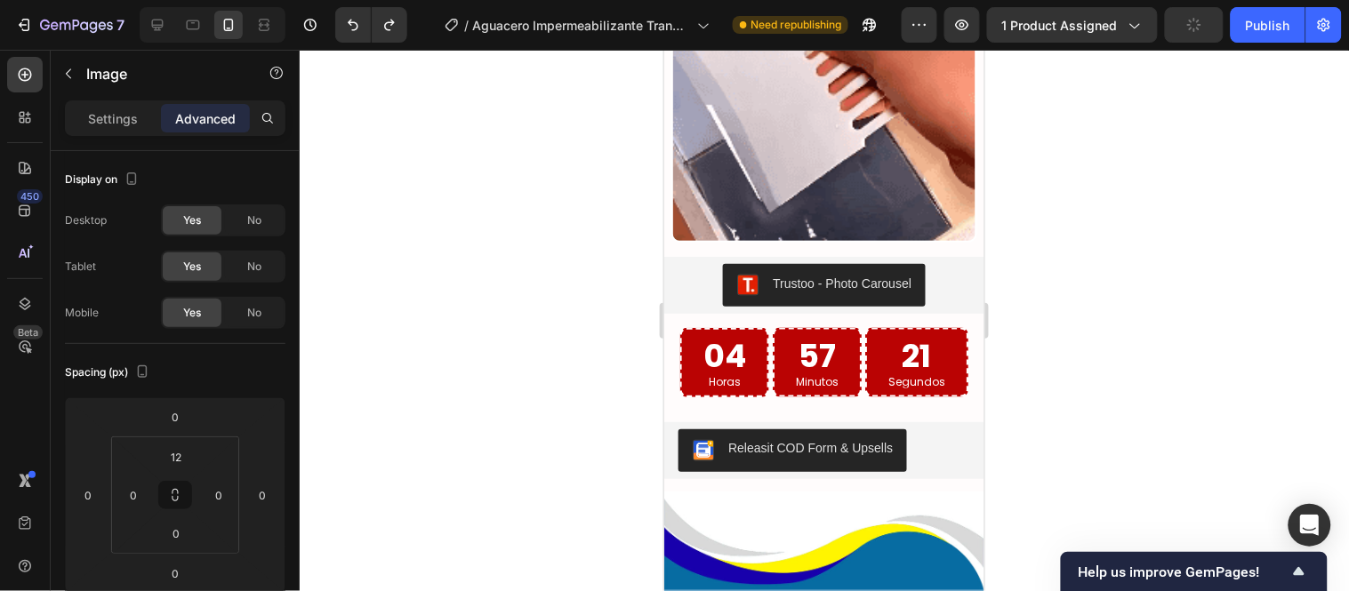
scroll to position [4014, 0]
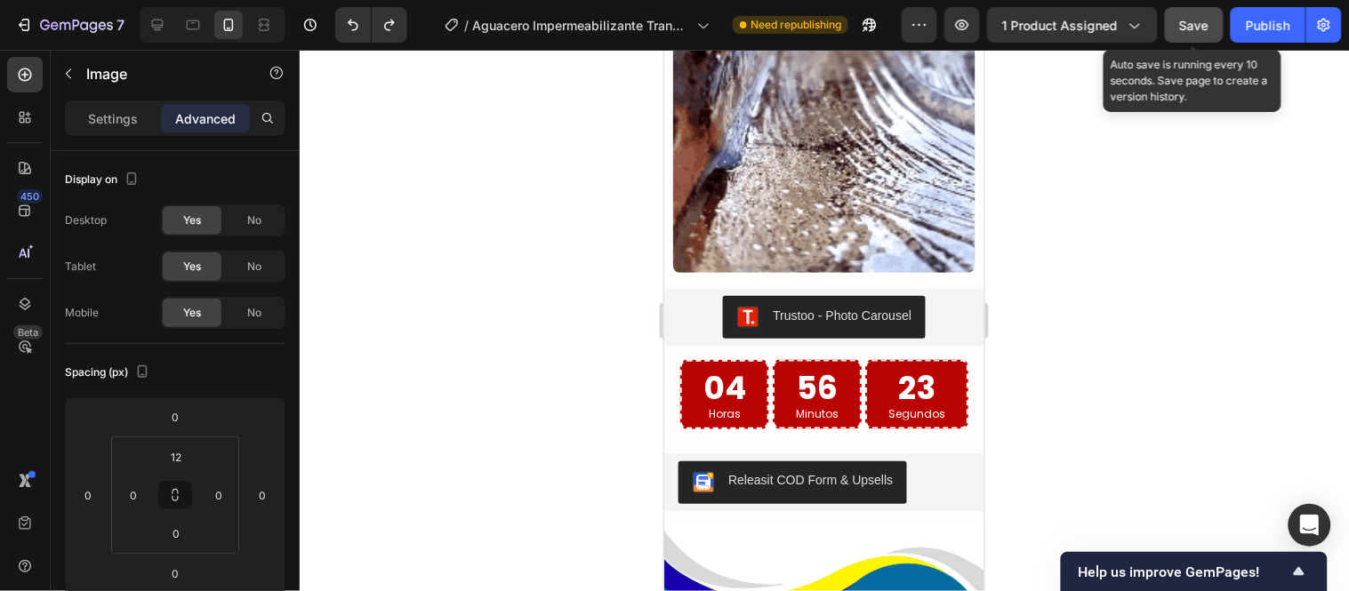
click at [1218, 24] on button "Save" at bounding box center [1194, 25] width 59 height 36
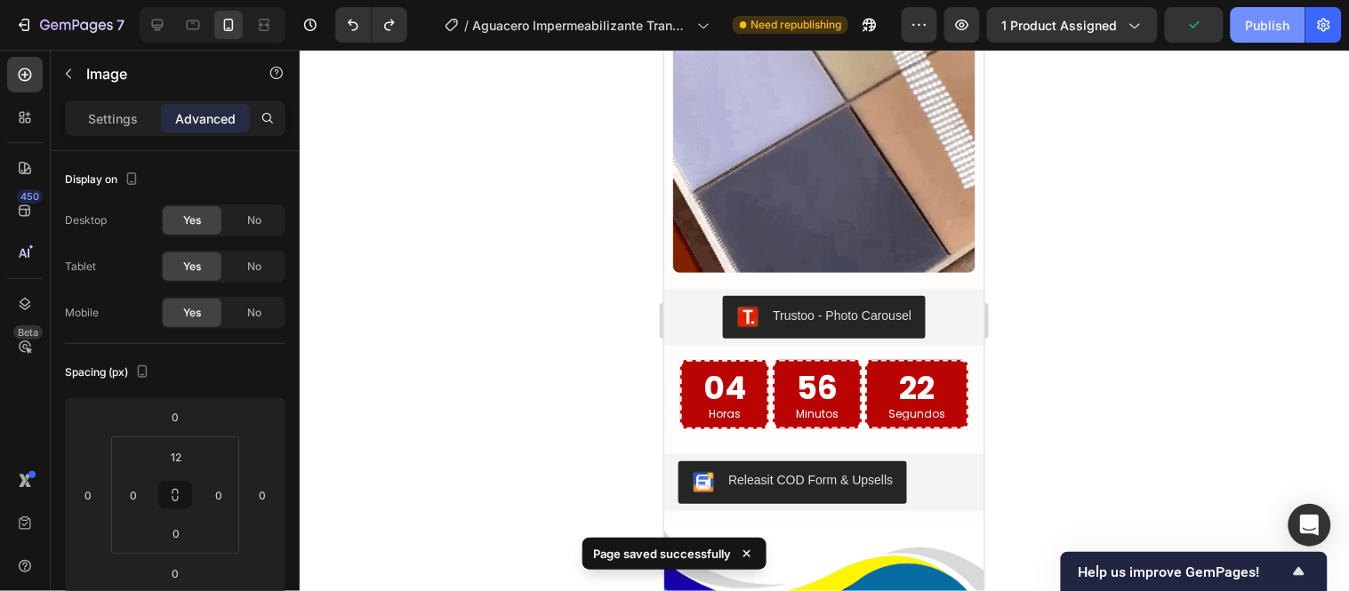
click at [1259, 28] on div "Publish" at bounding box center [1268, 25] width 44 height 19
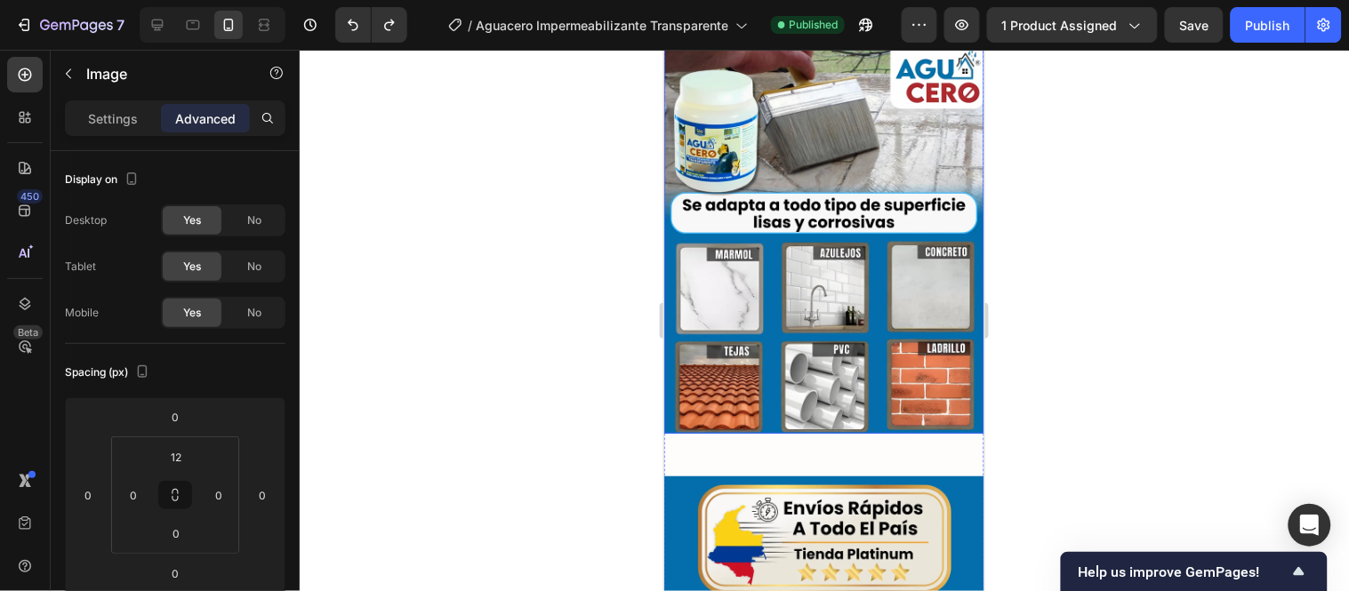
scroll to position [5398, 0]
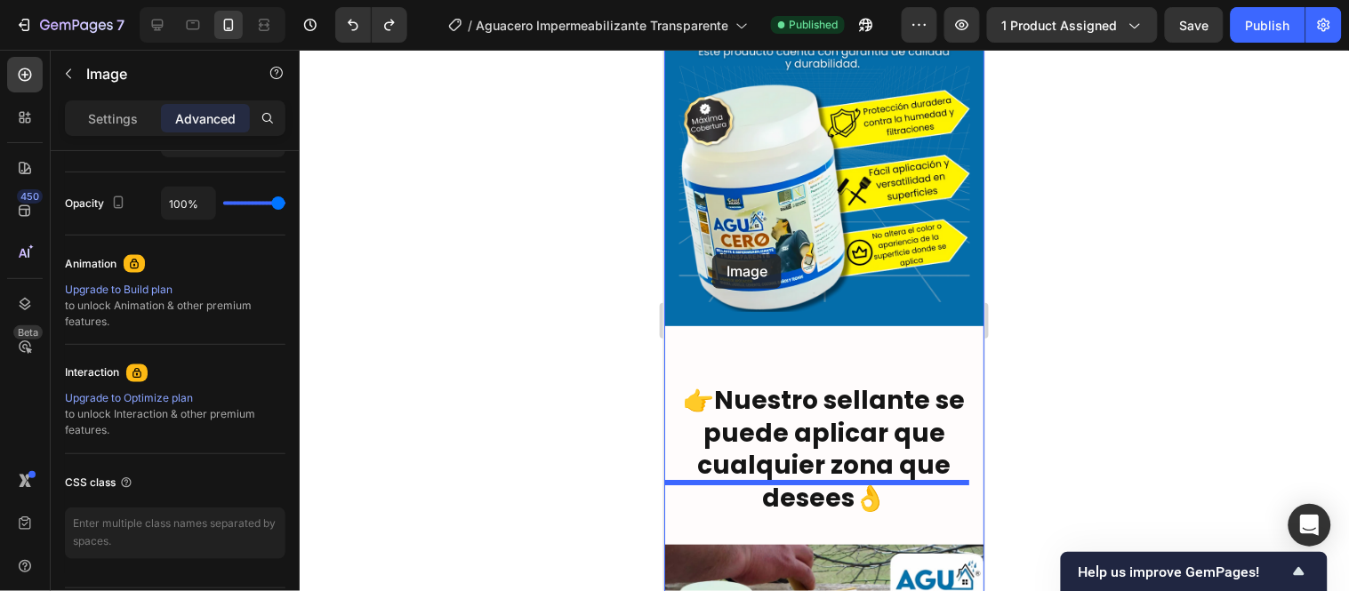
scroll to position [4805, 0]
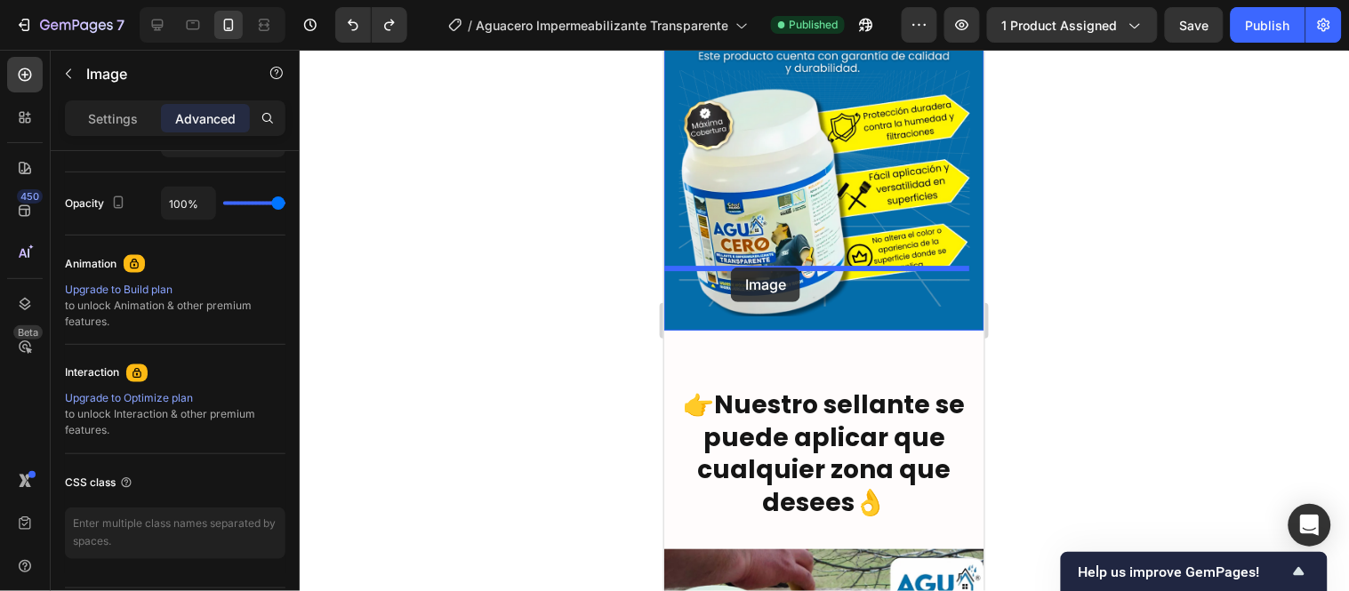
drag, startPoint x: 681, startPoint y: 307, endPoint x: 730, endPoint y: 267, distance: 63.2
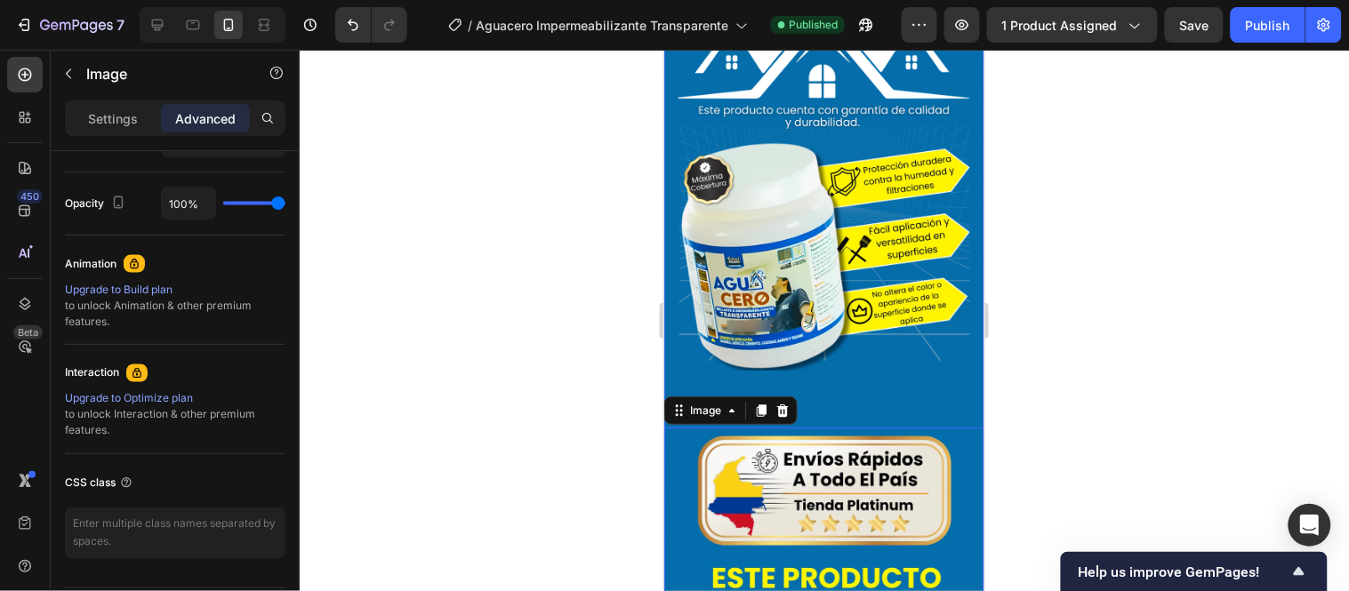
scroll to position [4706, 0]
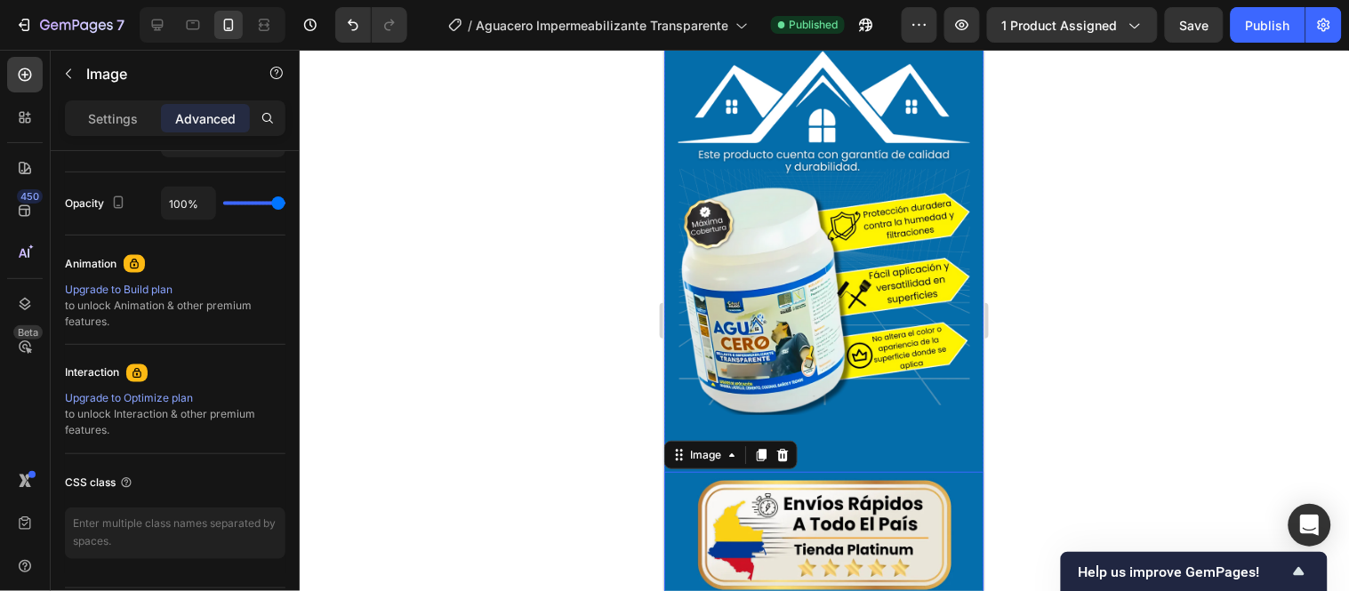
click at [830, 395] on div "3 RAZONES PRINCIPALES PARA ELEGIR AGUACERO Text Block Title Line Image Row Imag…" at bounding box center [823, 485] width 320 height 1111
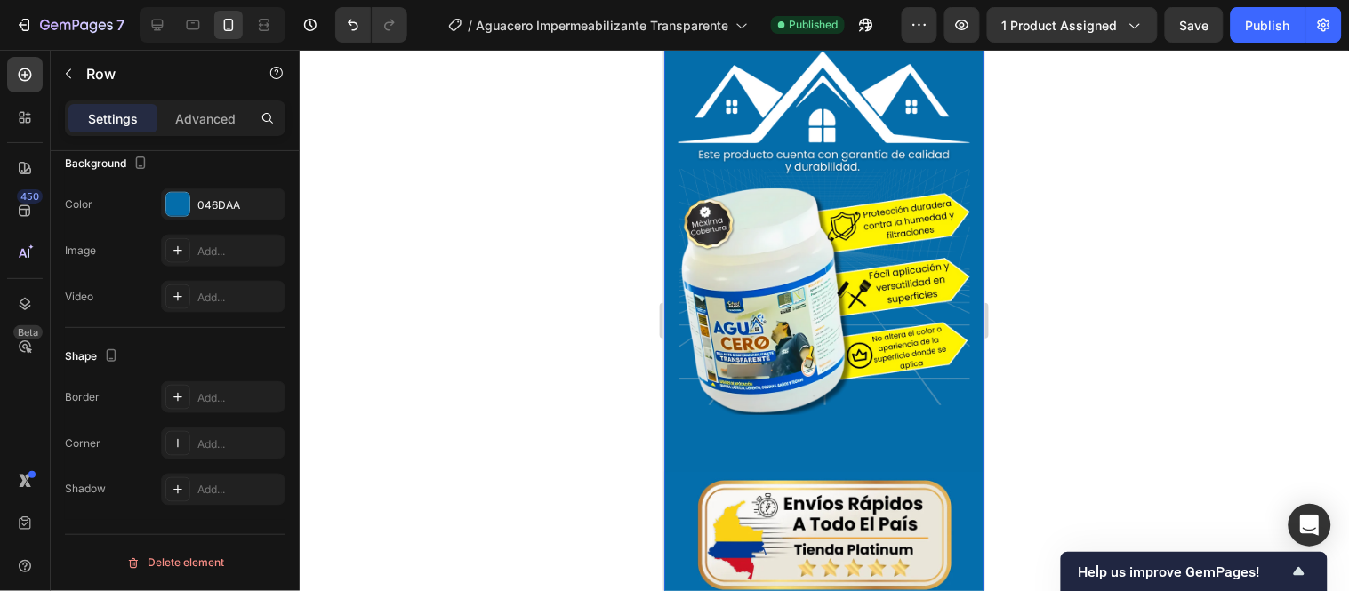
scroll to position [0, 0]
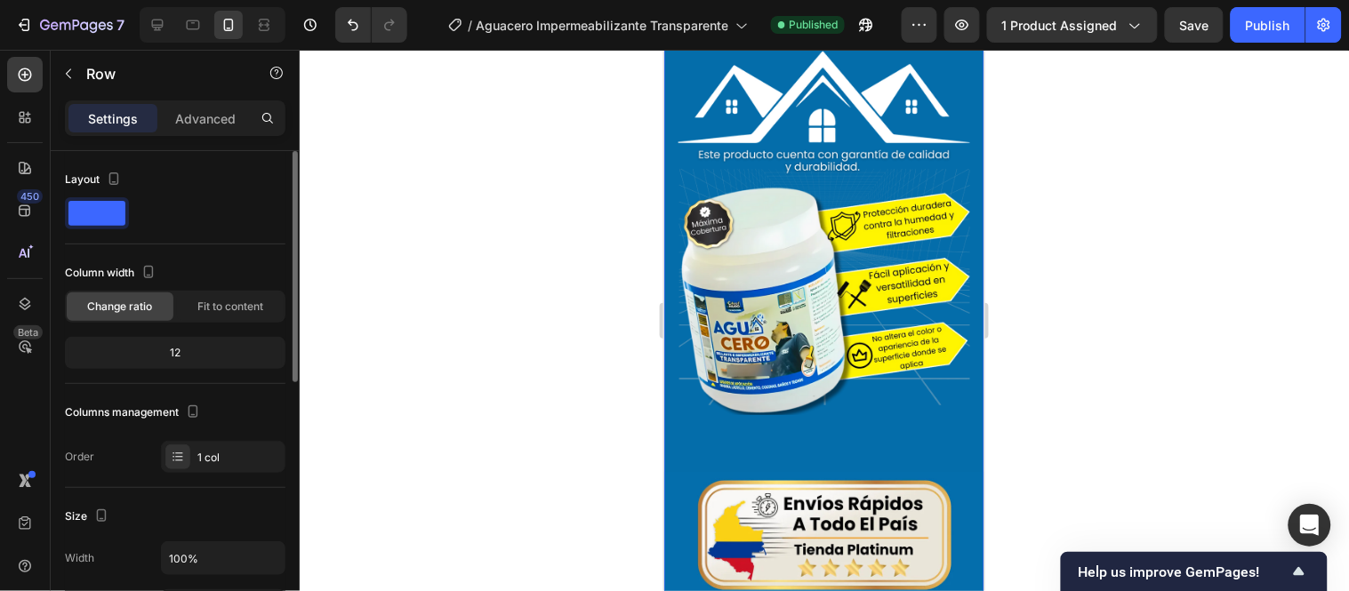
click at [827, 391] on div "3 RAZONES PRINCIPALES PARA ELEGIR AGUACERO Text Block Title Line Image Row Image" at bounding box center [823, 485] width 320 height 1111
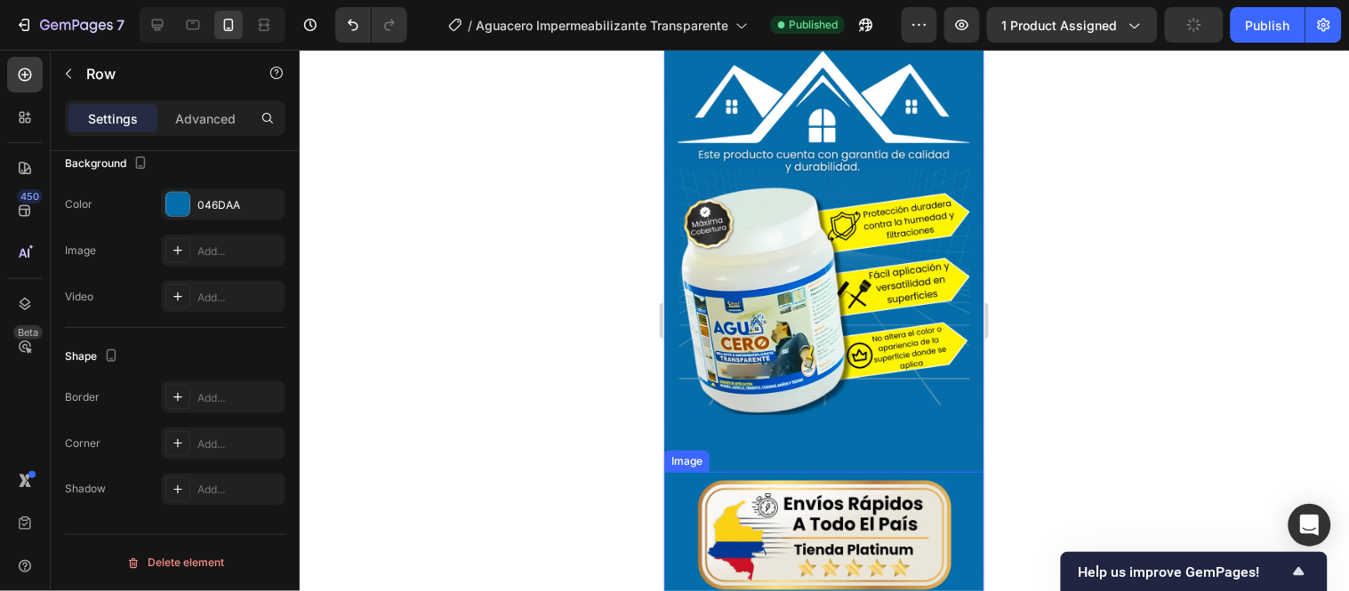
scroll to position [4904, 0]
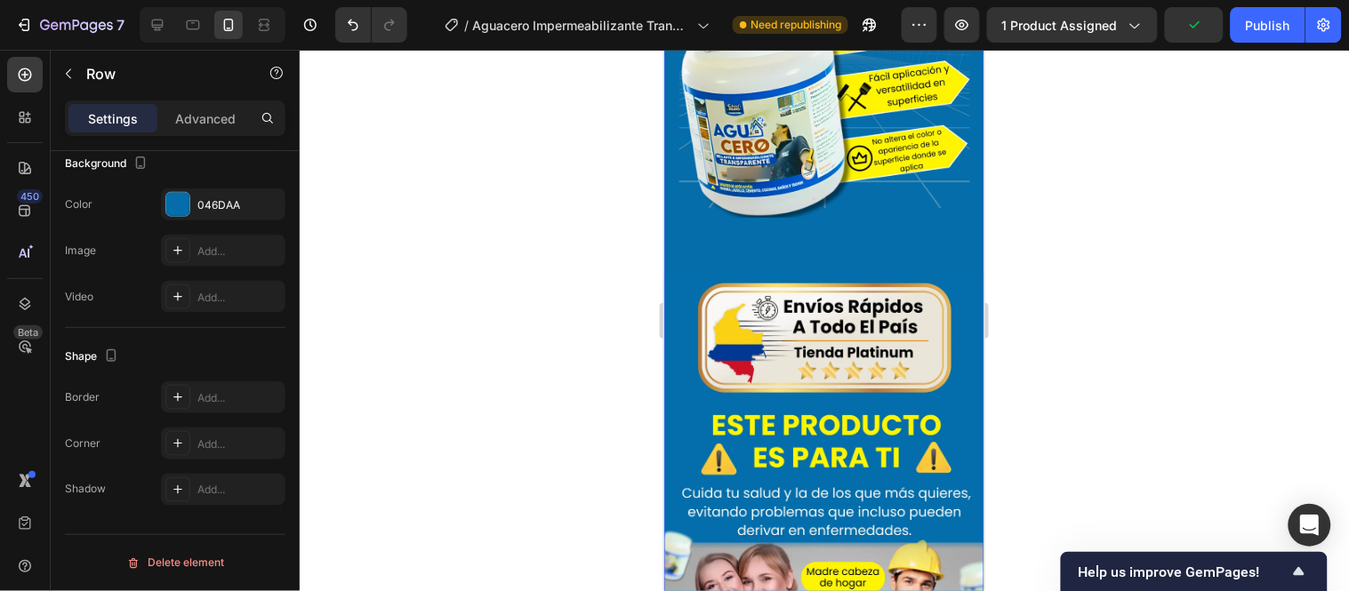
click at [812, 195] on div "3 RAZONES PRINCIPALES PARA ELEGIR AGUACERO Text Block Title Line Image Row Image" at bounding box center [823, 287] width 320 height 1111
click at [696, 255] on div "Image" at bounding box center [686, 263] width 38 height 16
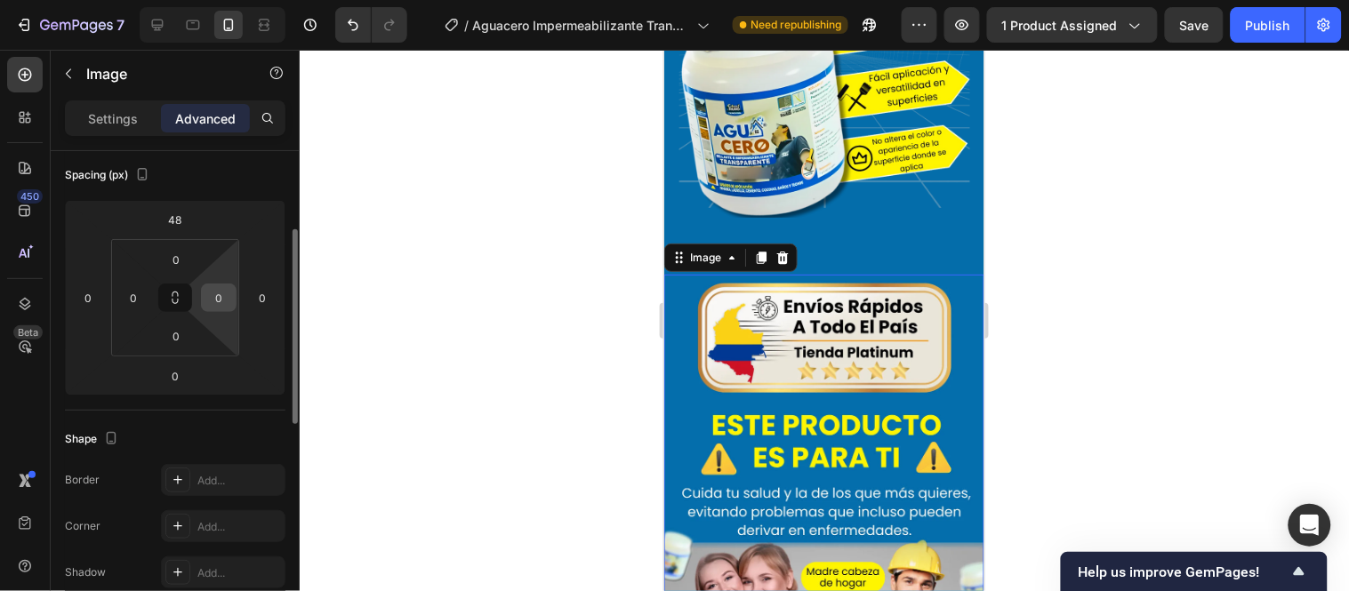
scroll to position [99, 0]
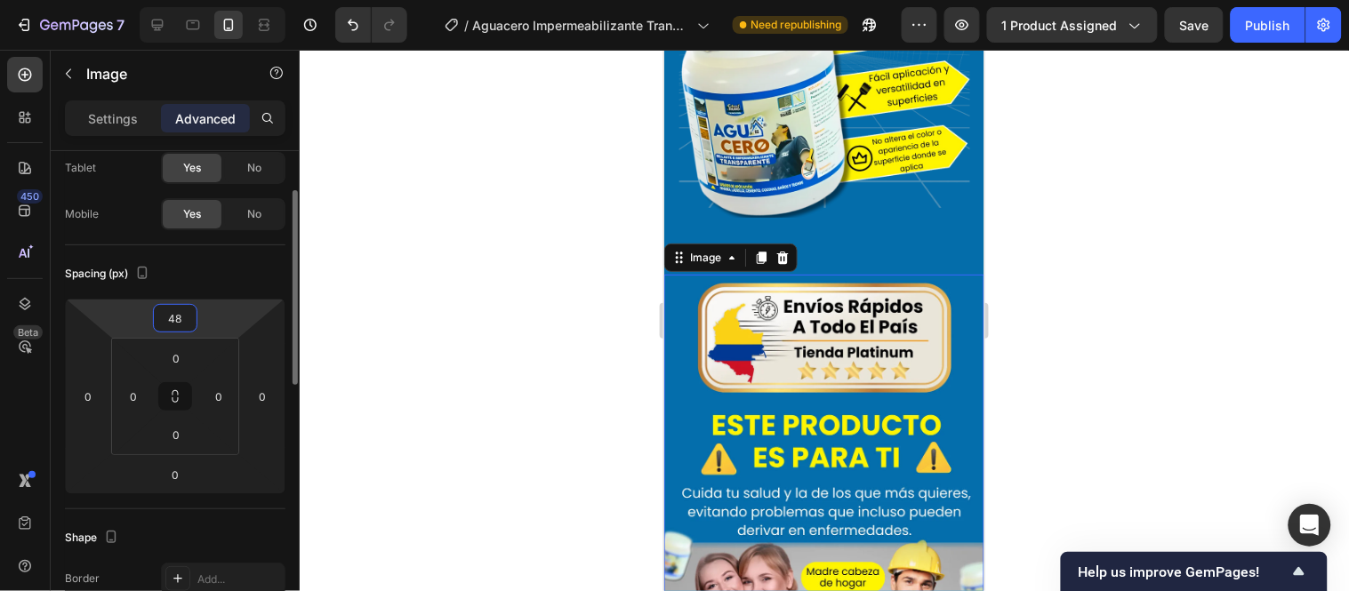
click at [179, 323] on input "48" at bounding box center [175, 318] width 36 height 27
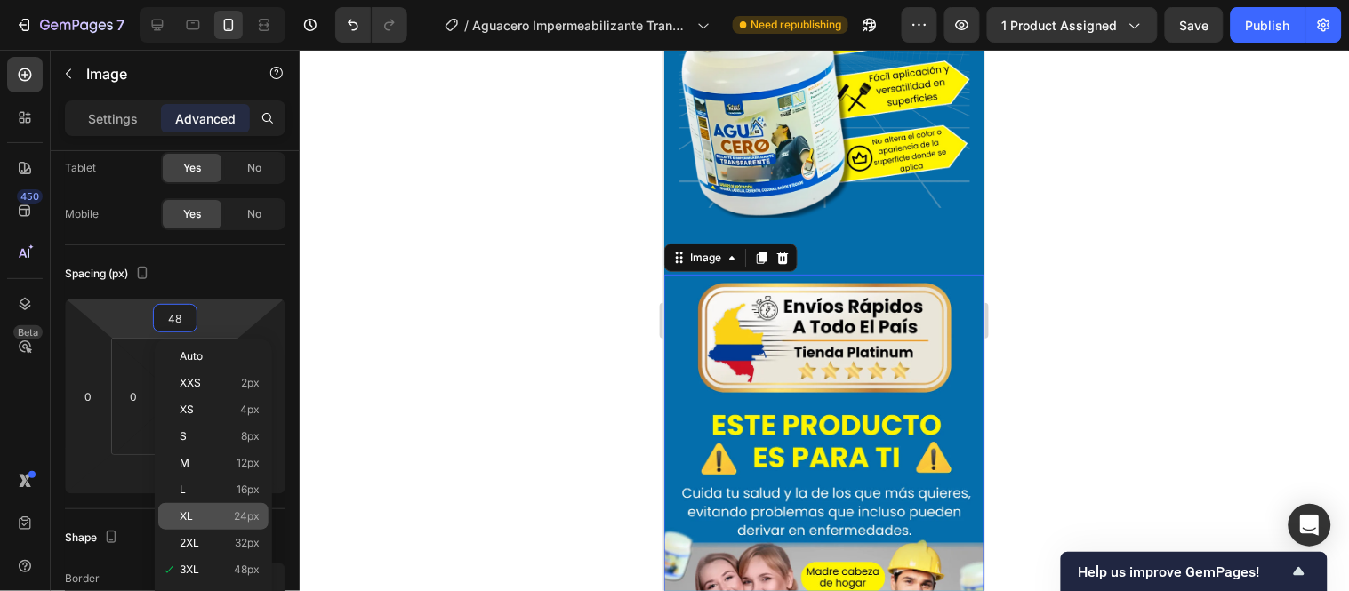
click at [222, 510] on p "XL 24px" at bounding box center [220, 516] width 80 height 12
type input "24"
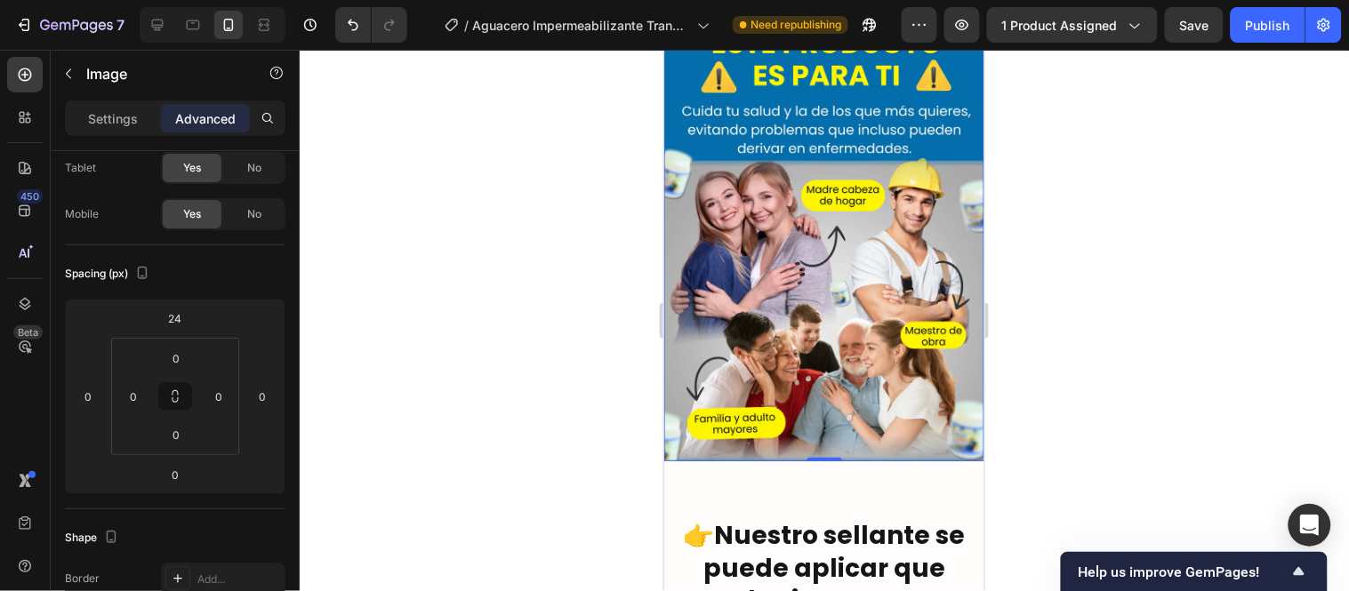
scroll to position [5298, 0]
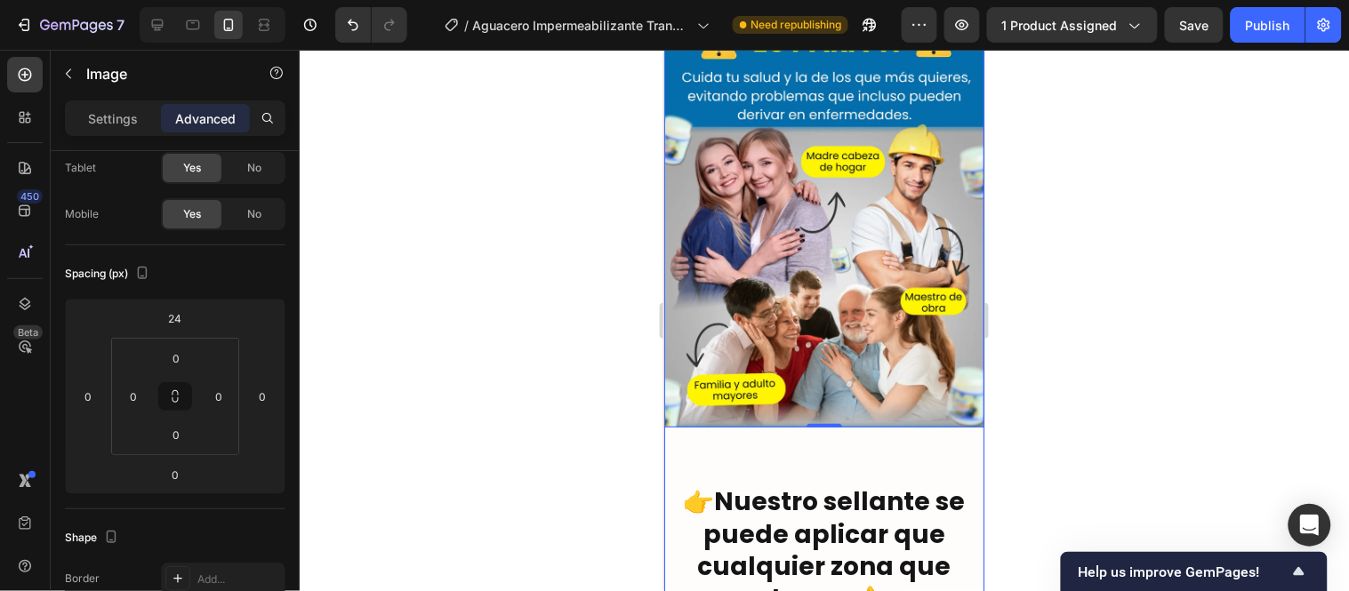
click at [523, 365] on div at bounding box center [824, 321] width 1049 height 542
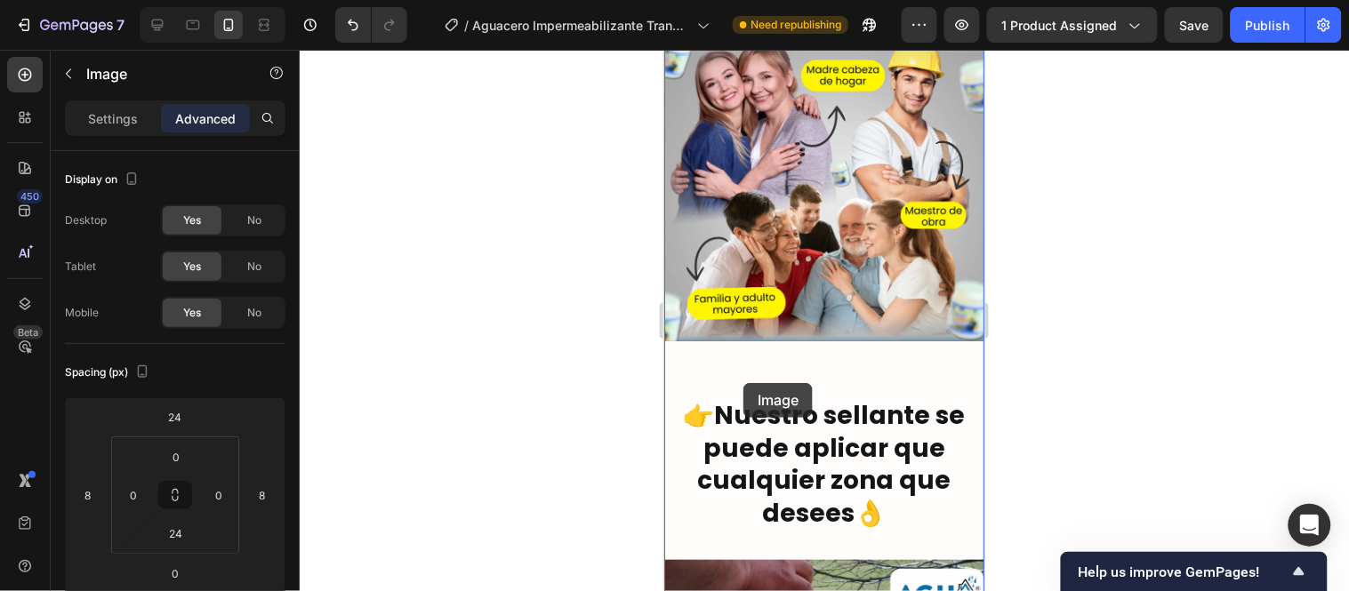
scroll to position [5398, 0]
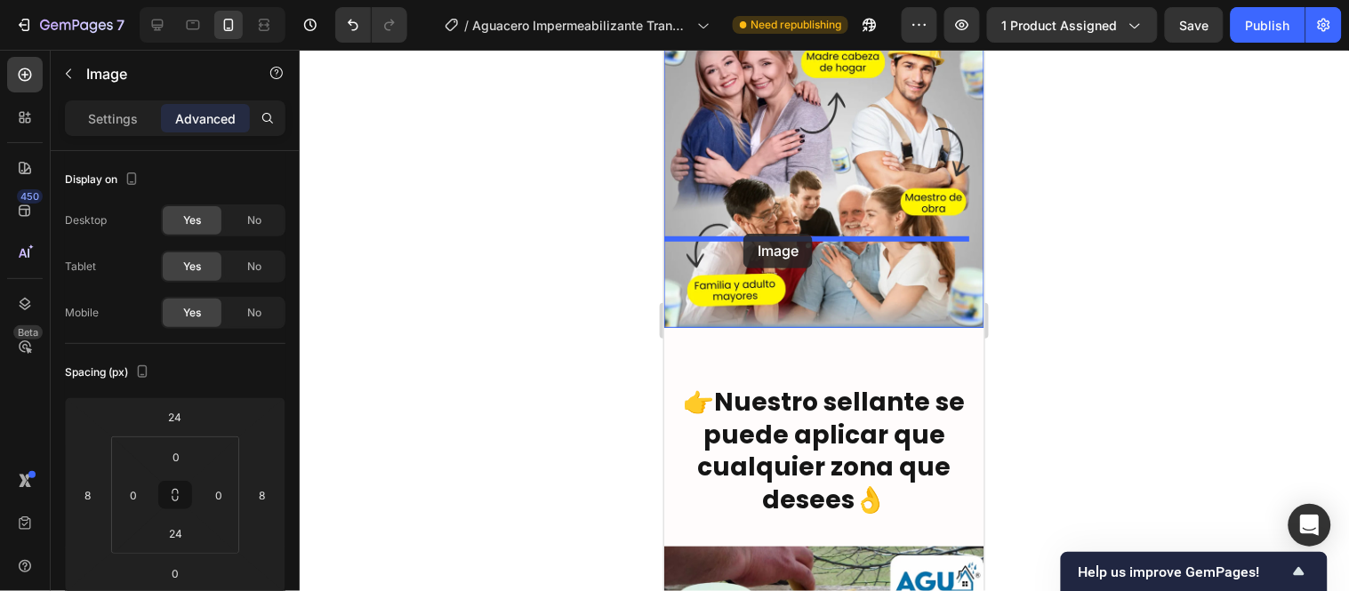
drag, startPoint x: 703, startPoint y: 151, endPoint x: 743, endPoint y: 233, distance: 90.7
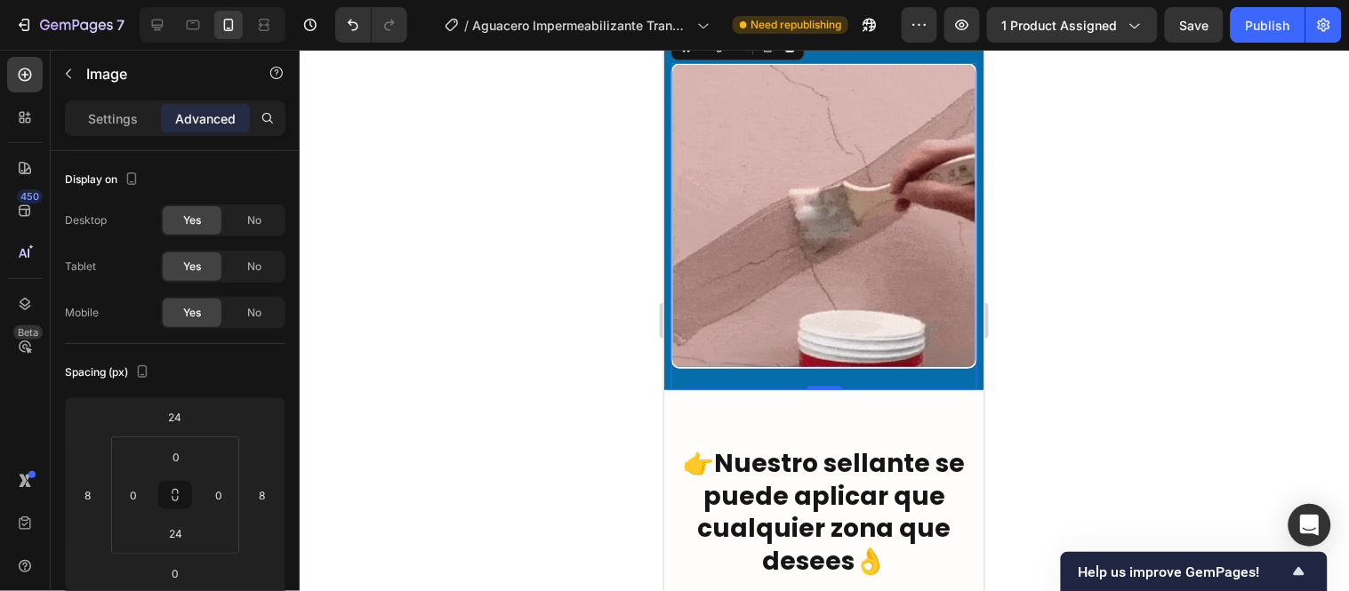
scroll to position [5694, 0]
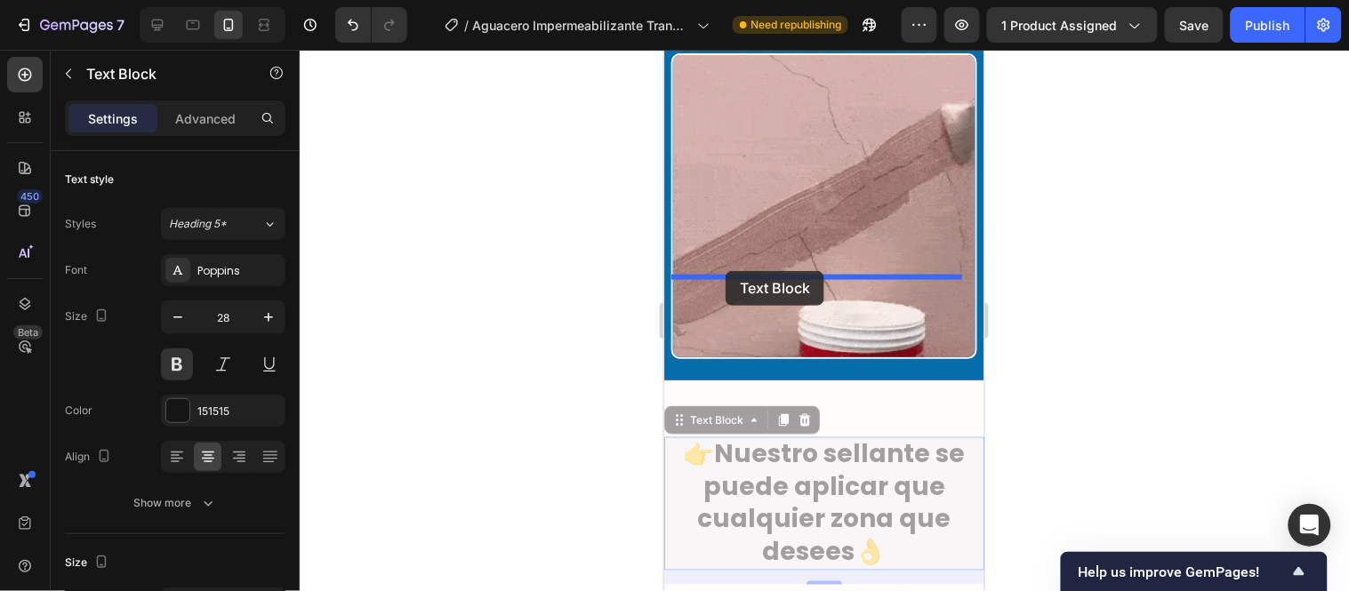
drag, startPoint x: 695, startPoint y: 328, endPoint x: 725, endPoint y: 270, distance: 65.2
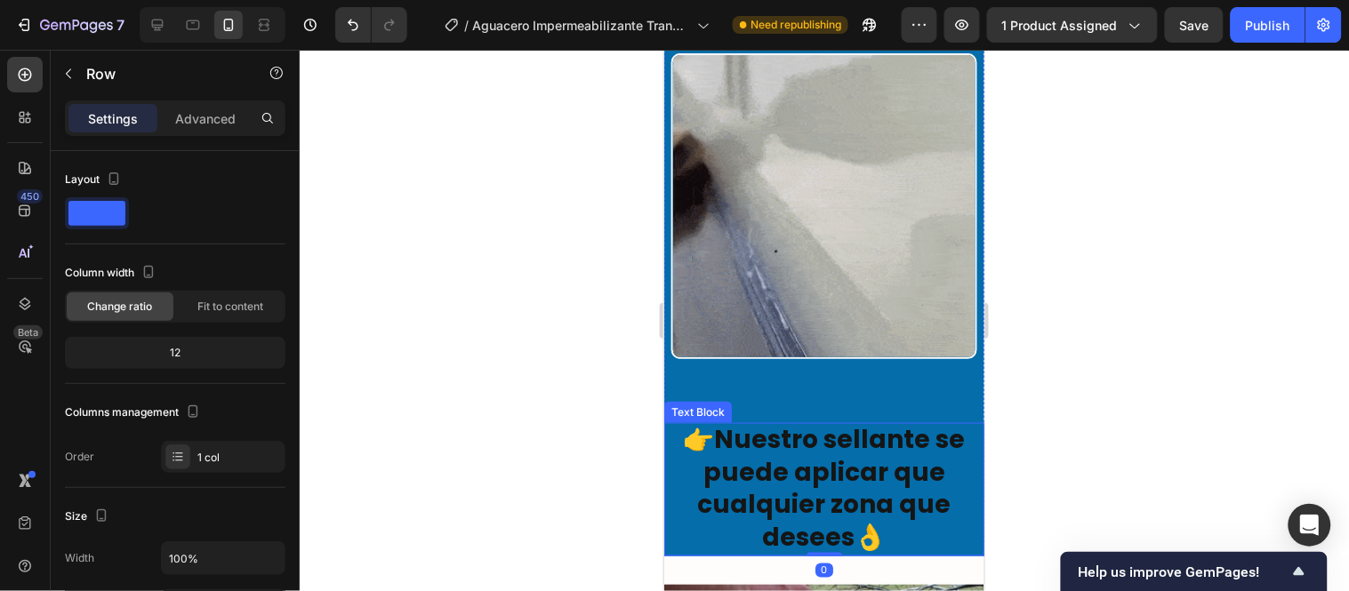
click at [861, 424] on p "👉Nuestro sellante se puede aplicar que cualquier zona que desees👌" at bounding box center [823, 489] width 317 height 130
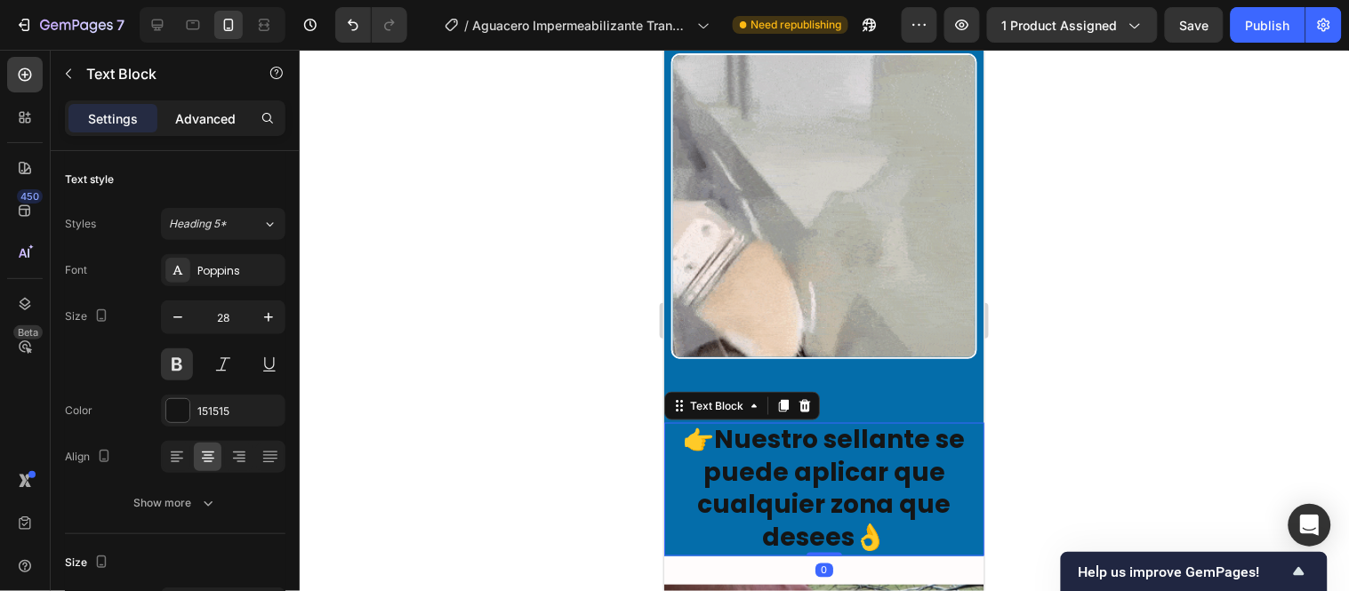
click at [219, 123] on p "Advanced" at bounding box center [205, 118] width 60 height 19
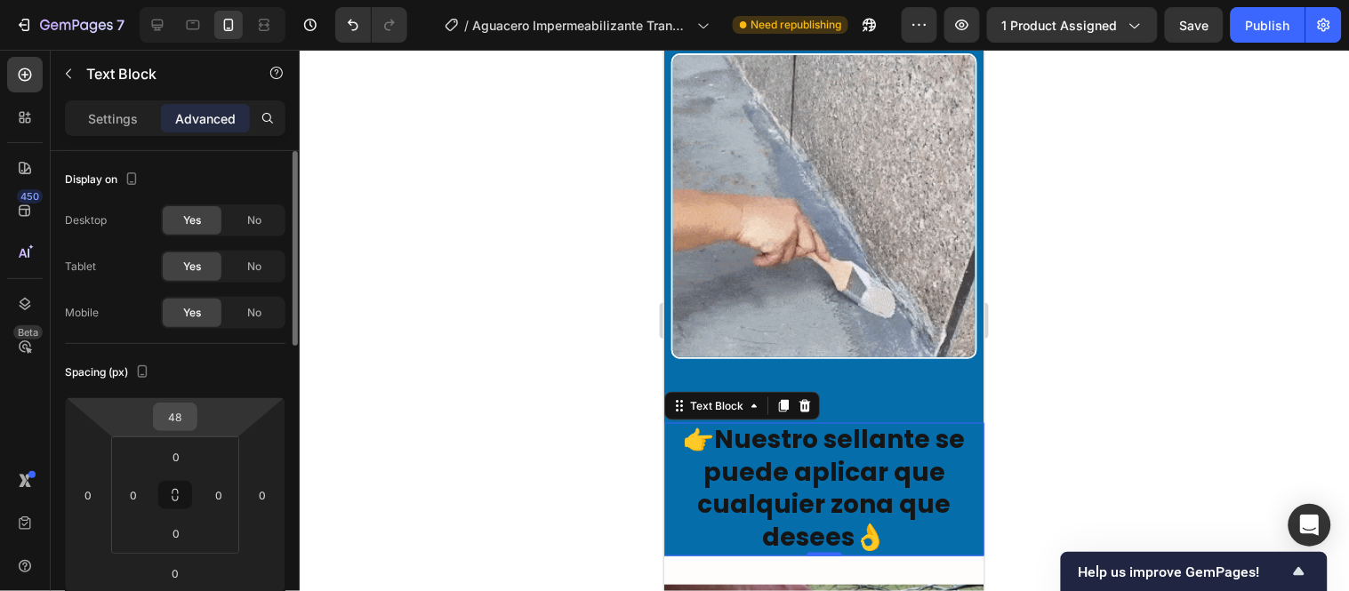
click at [182, 410] on input "48" at bounding box center [175, 417] width 36 height 27
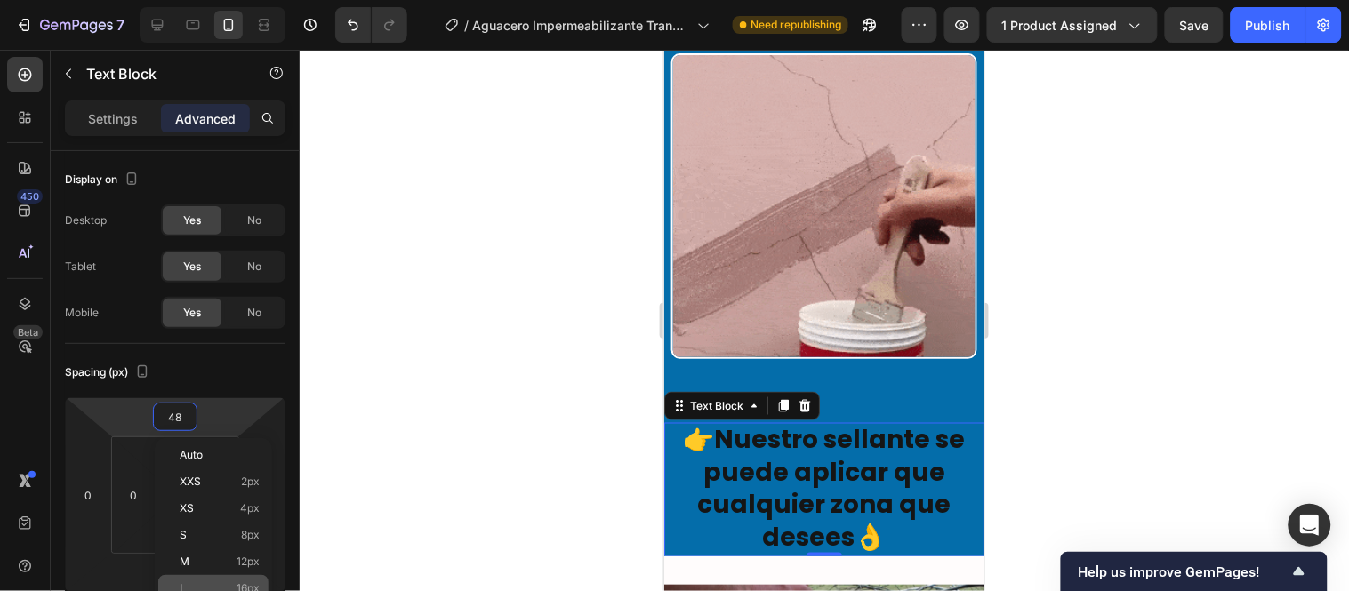
click at [221, 575] on div "L 16px" at bounding box center [213, 588] width 110 height 27
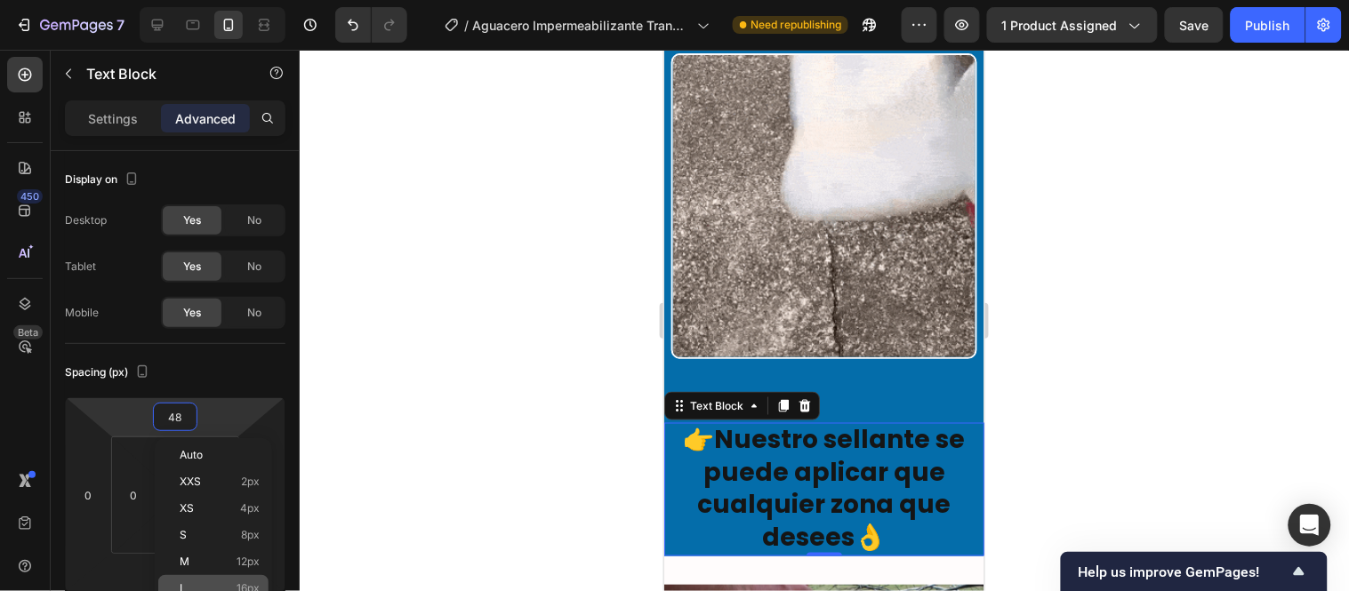
type input "16"
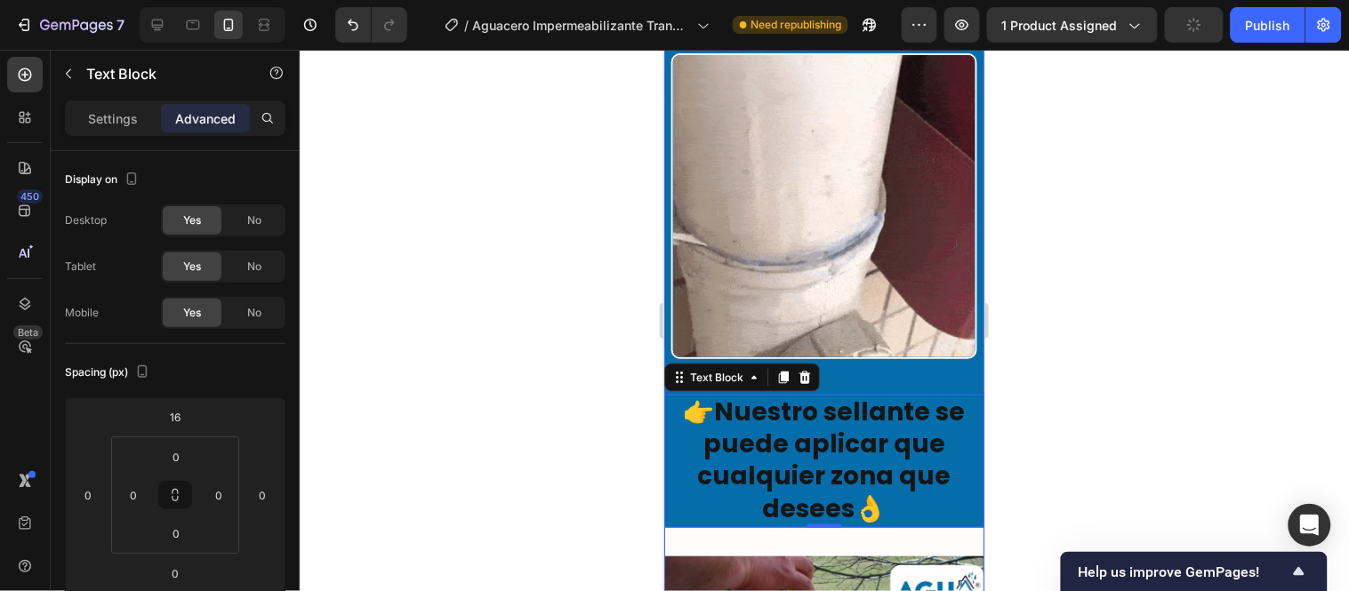
scroll to position [5793, 0]
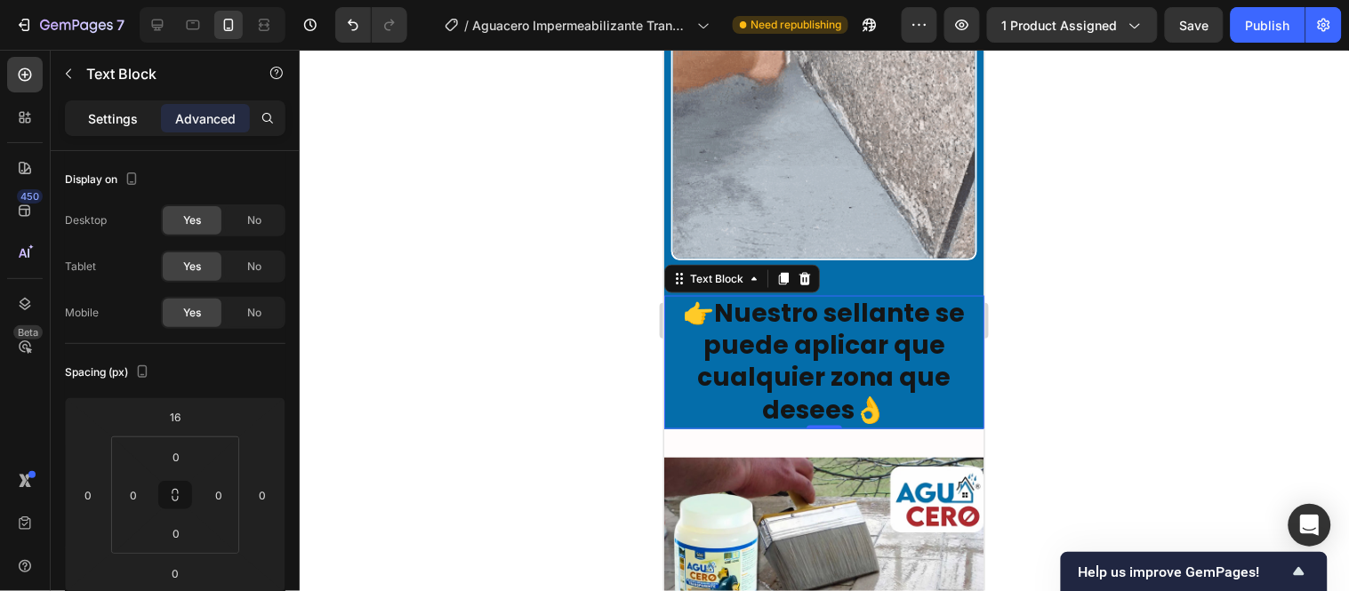
click at [104, 109] on p "Settings" at bounding box center [113, 118] width 50 height 19
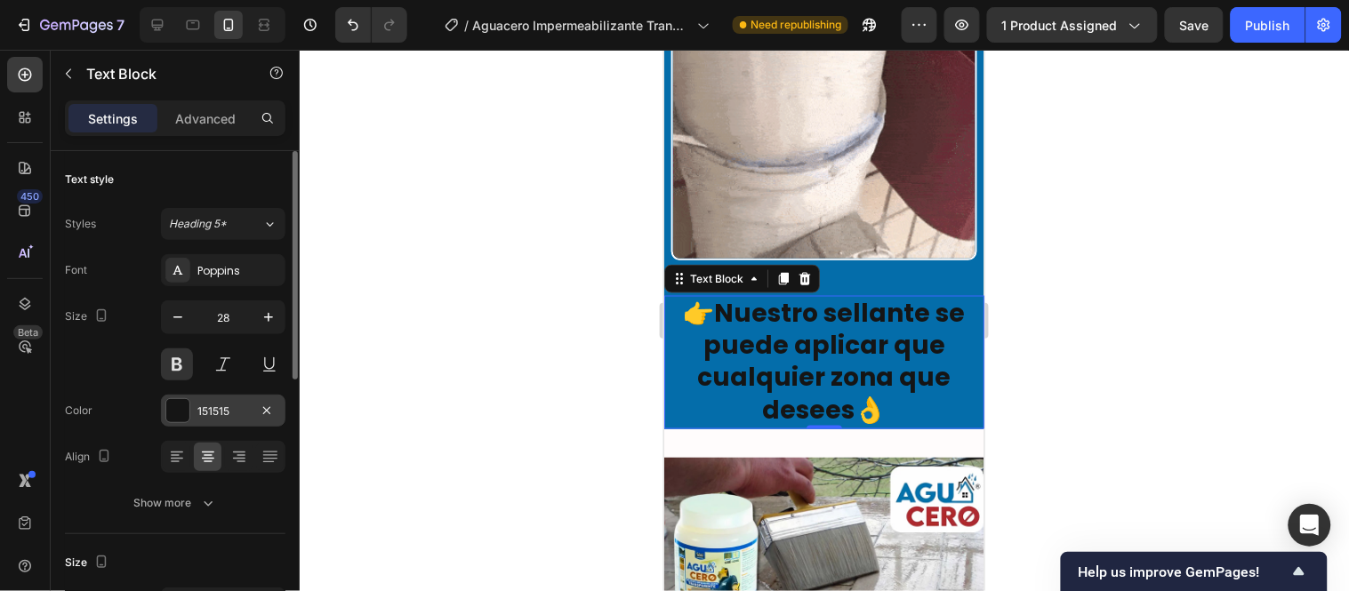
click at [190, 401] on div "151515" at bounding box center [223, 411] width 124 height 32
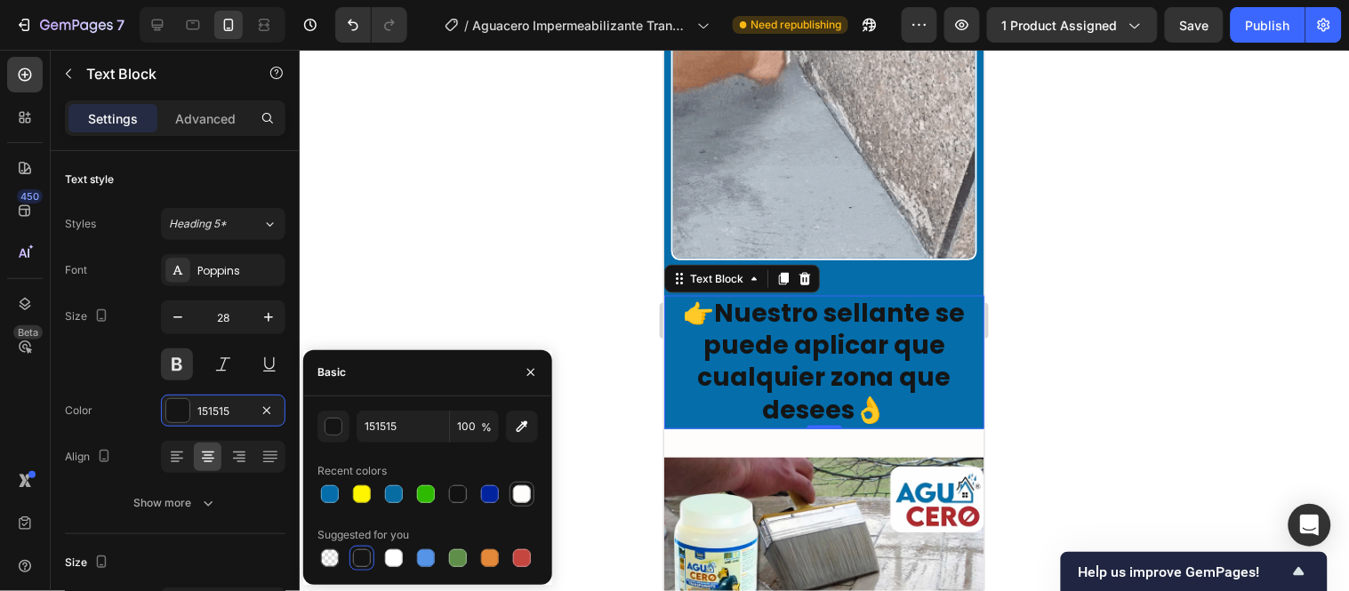
click at [521, 502] on div at bounding box center [522, 495] width 18 height 18
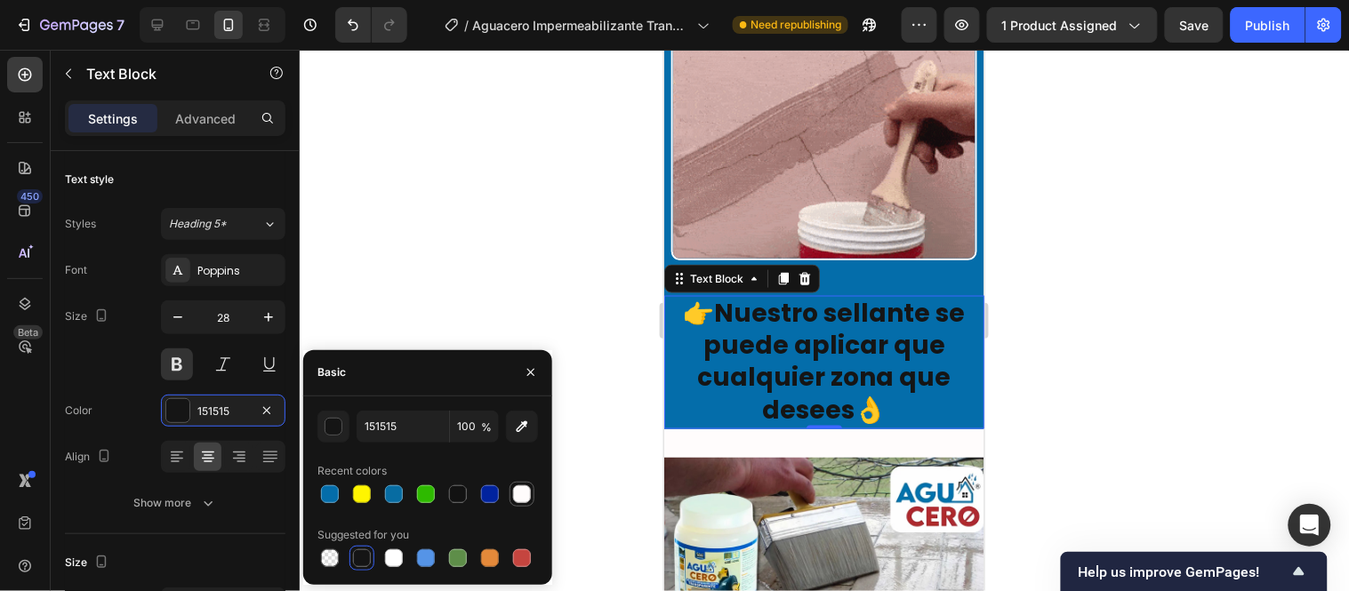
type input "FFFCFC"
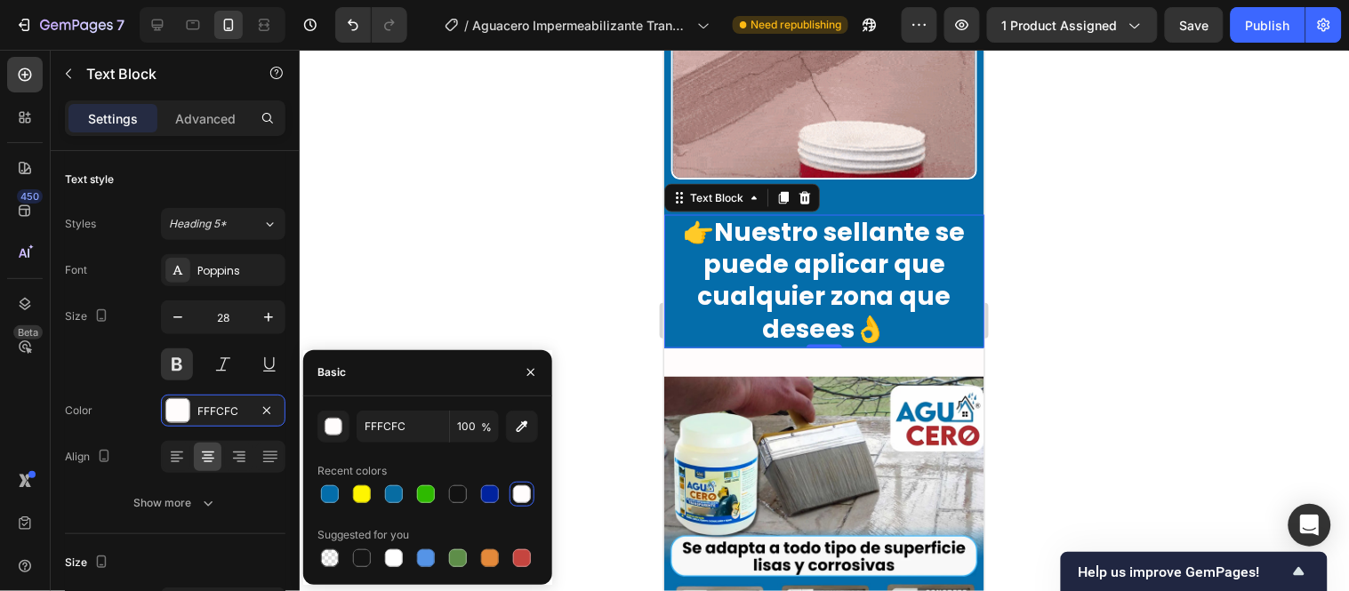
scroll to position [5990, 0]
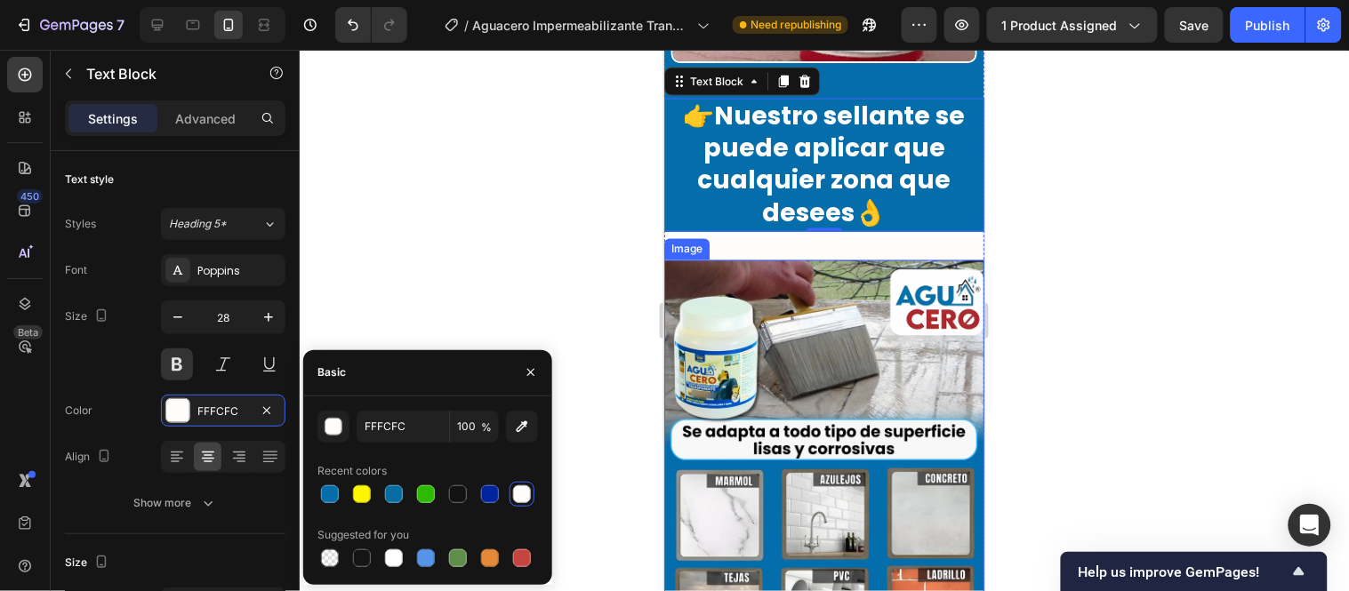
click at [839, 260] on img at bounding box center [823, 460] width 320 height 400
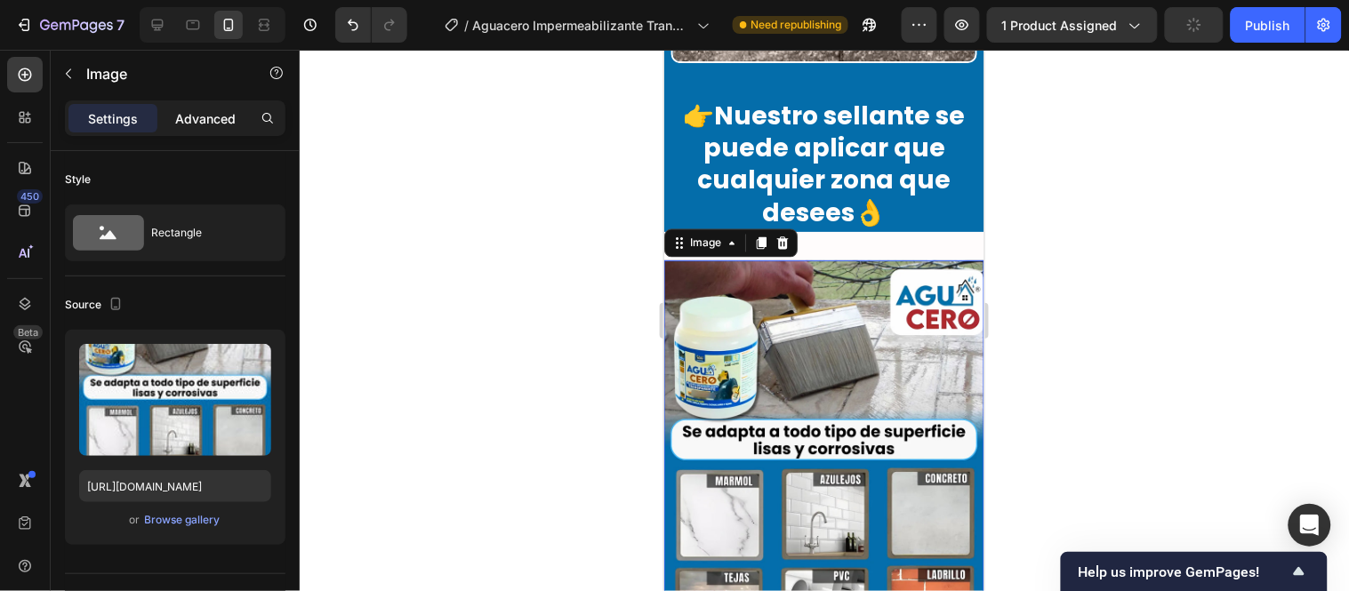
click at [210, 112] on p "Advanced" at bounding box center [205, 118] width 60 height 19
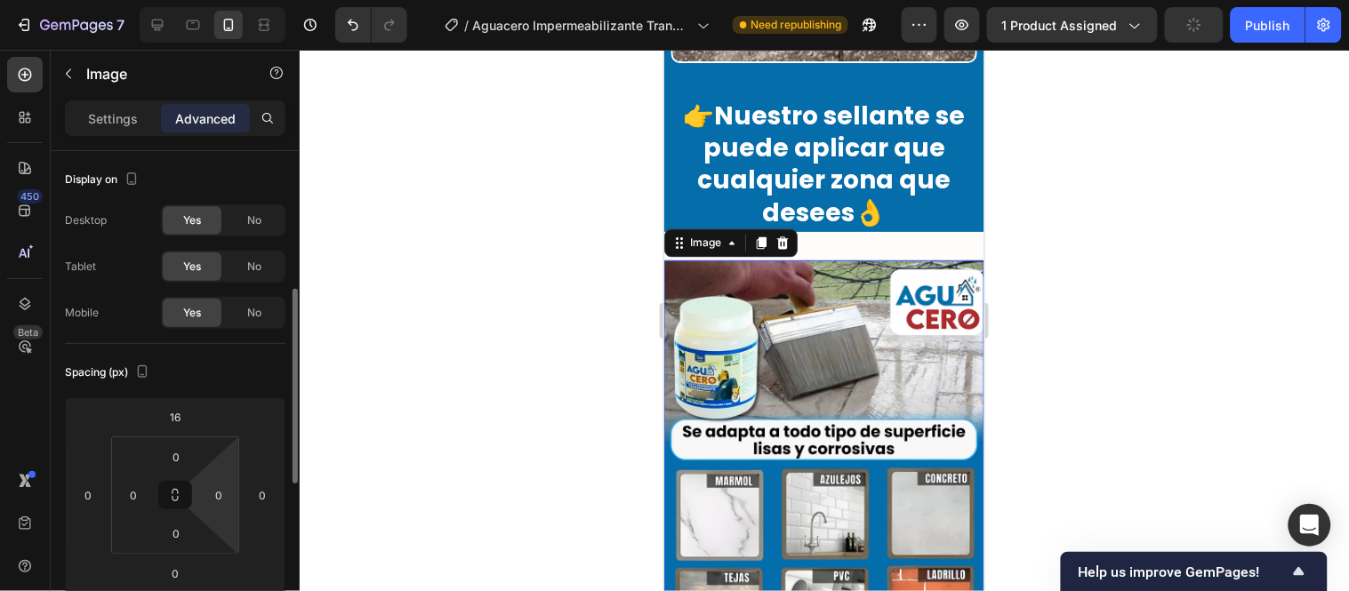
scroll to position [99, 0]
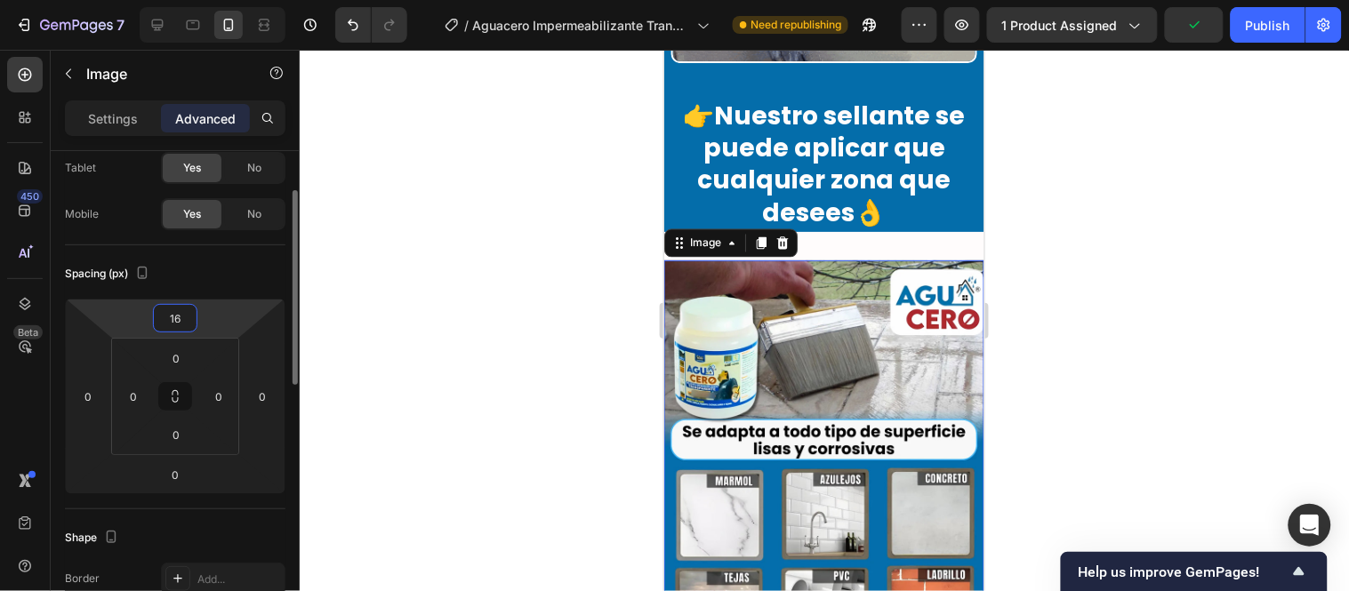
click at [175, 317] on input "16" at bounding box center [175, 318] width 36 height 27
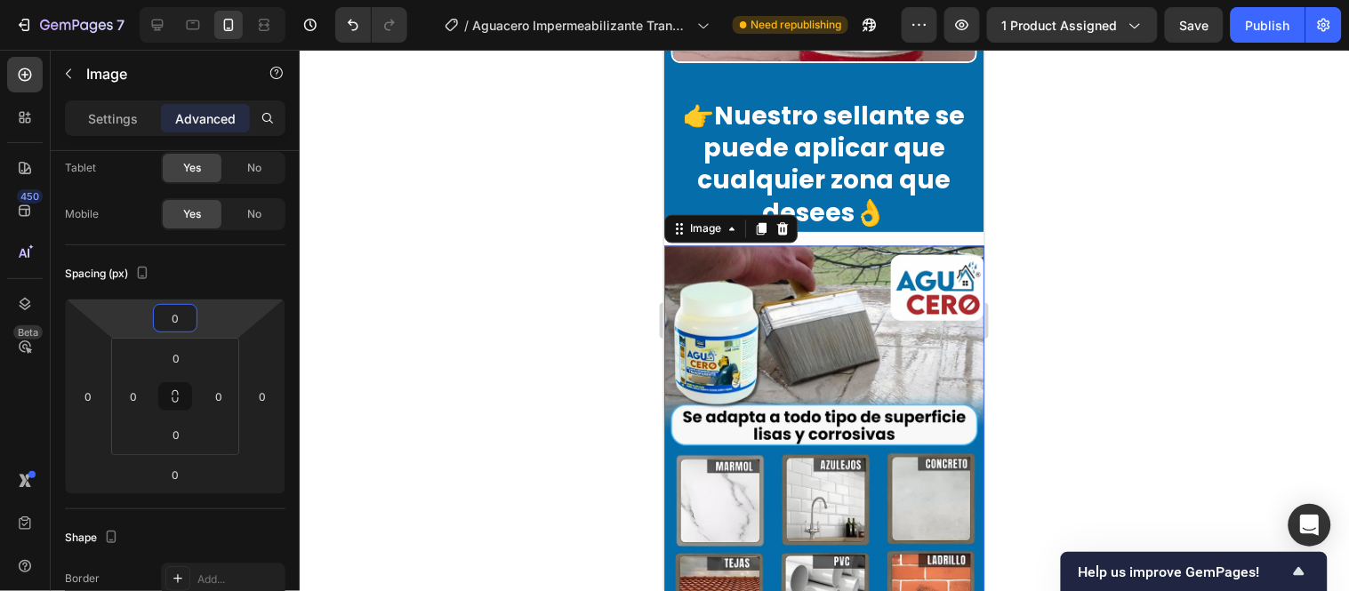
type input "0"
click at [857, 245] on img at bounding box center [823, 445] width 320 height 400
click at [839, 116] on p "👉Nuestro sellante se puede aplicar que cualquier zona que desees👌" at bounding box center [823, 165] width 317 height 130
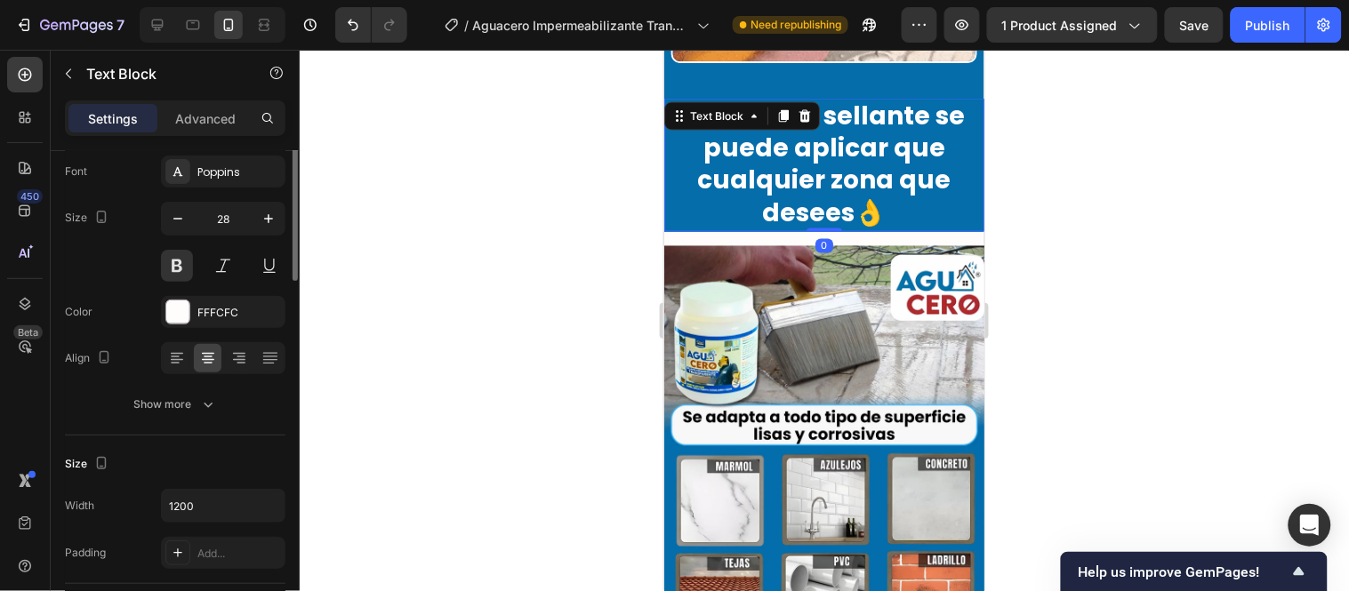
scroll to position [0, 0]
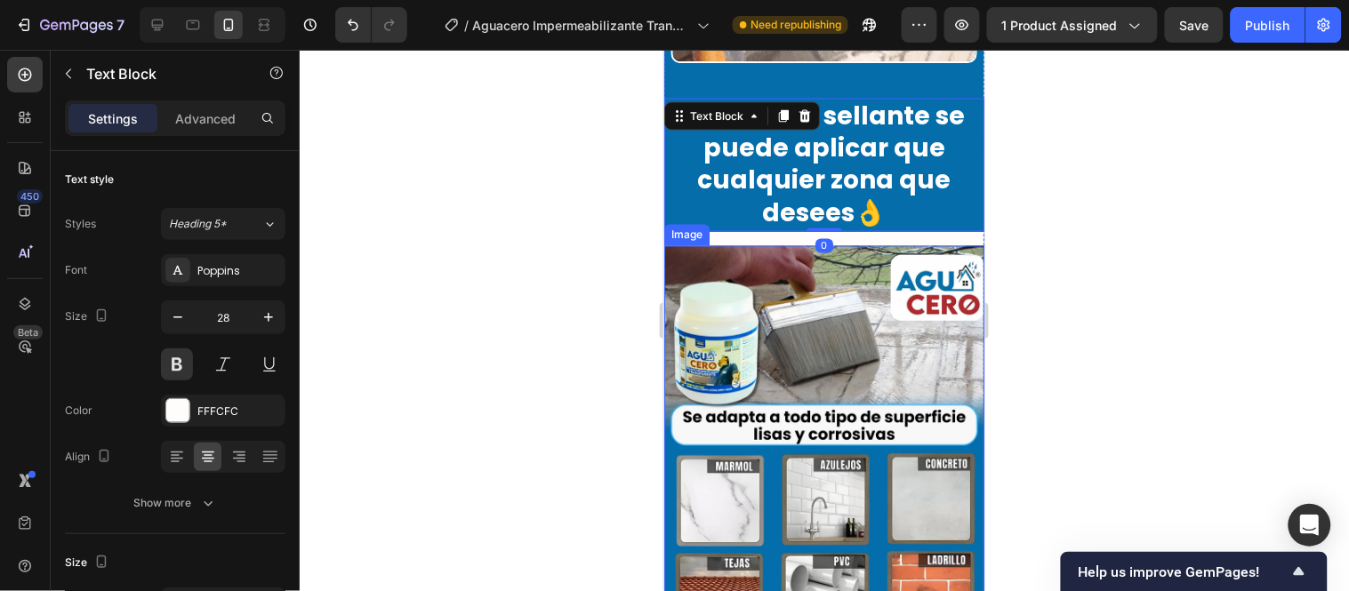
click at [835, 245] on img at bounding box center [823, 445] width 320 height 400
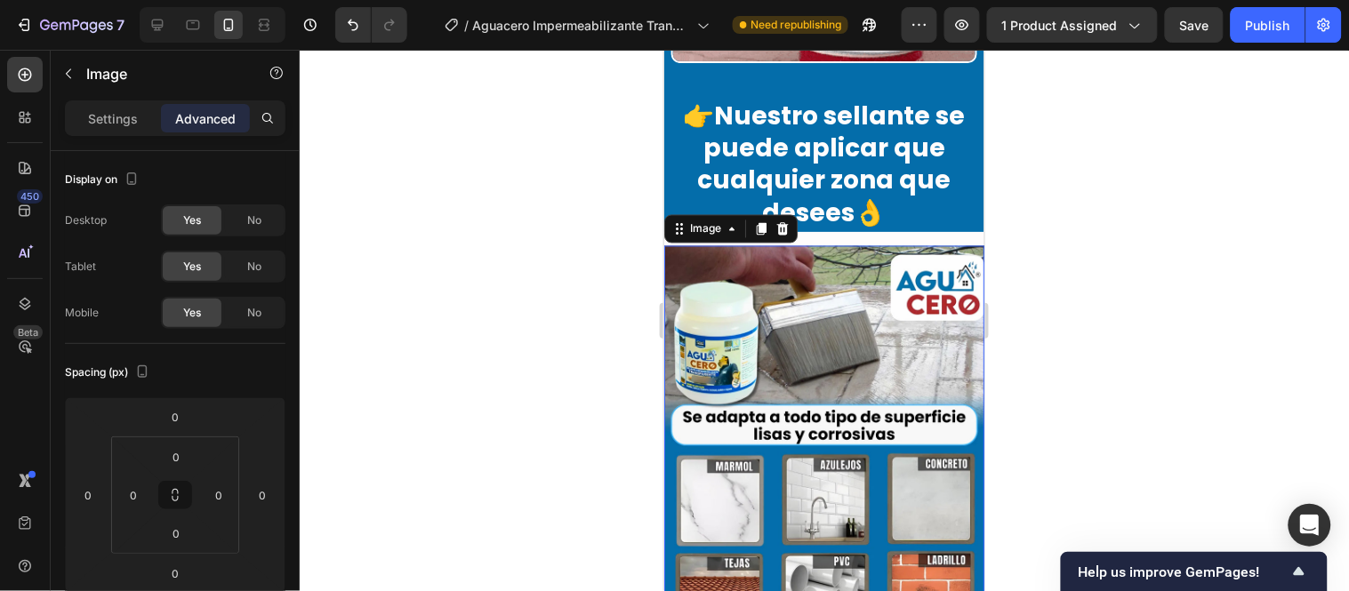
click at [840, 245] on img at bounding box center [823, 445] width 320 height 400
click at [631, 322] on div at bounding box center [824, 321] width 1049 height 542
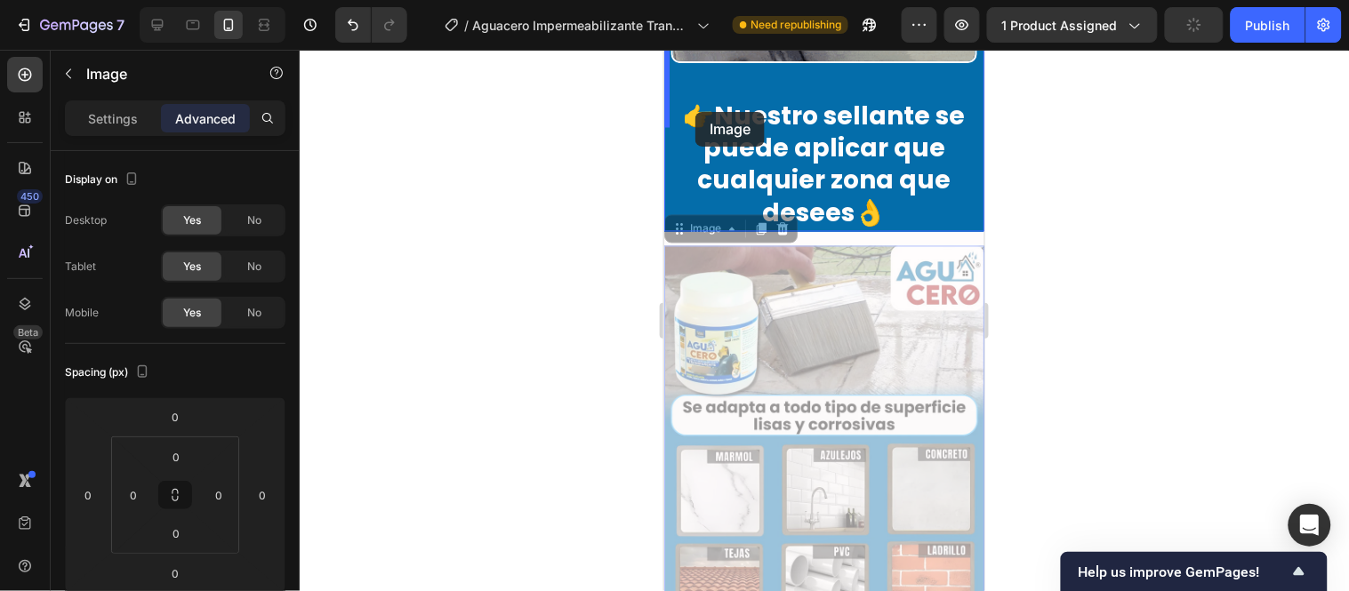
drag, startPoint x: 682, startPoint y: 133, endPoint x: 703, endPoint y: 111, distance: 30.8
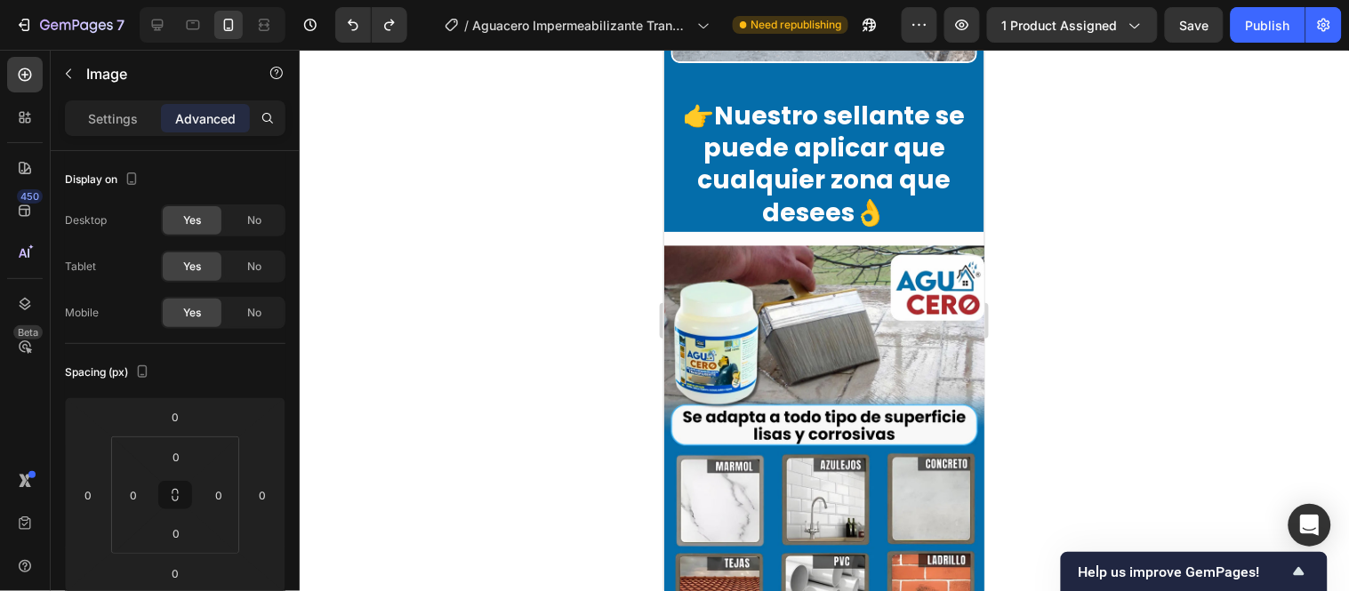
scroll to position [5694, 0]
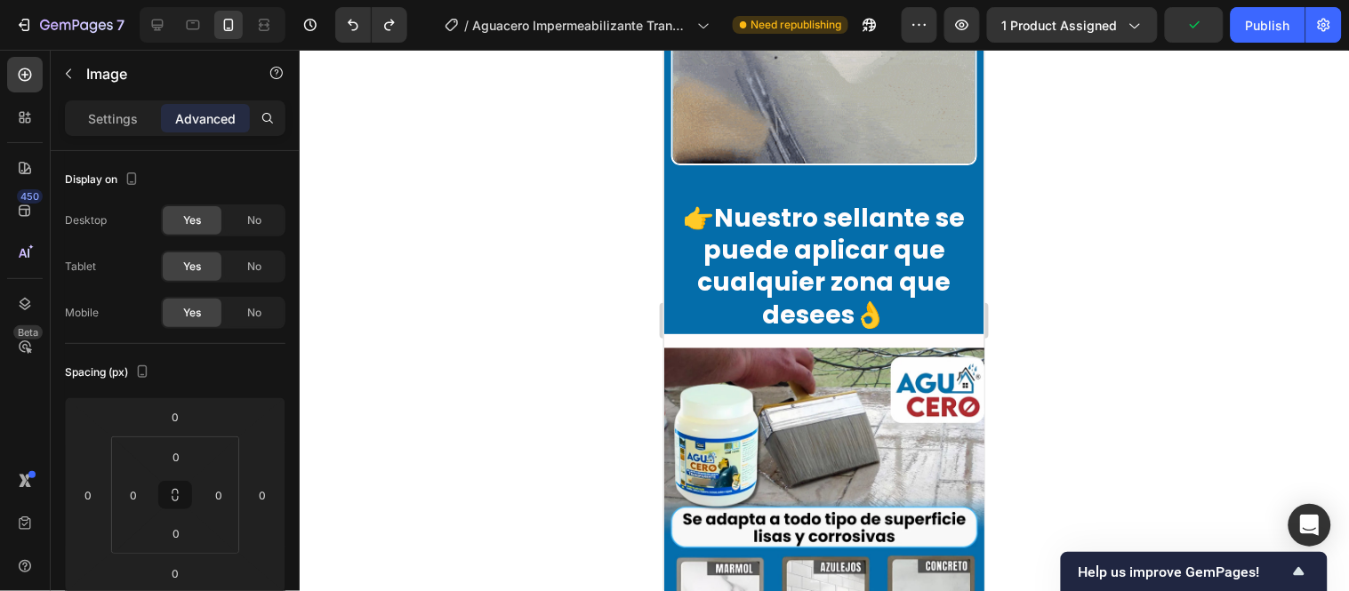
scroll to position [5892, 0]
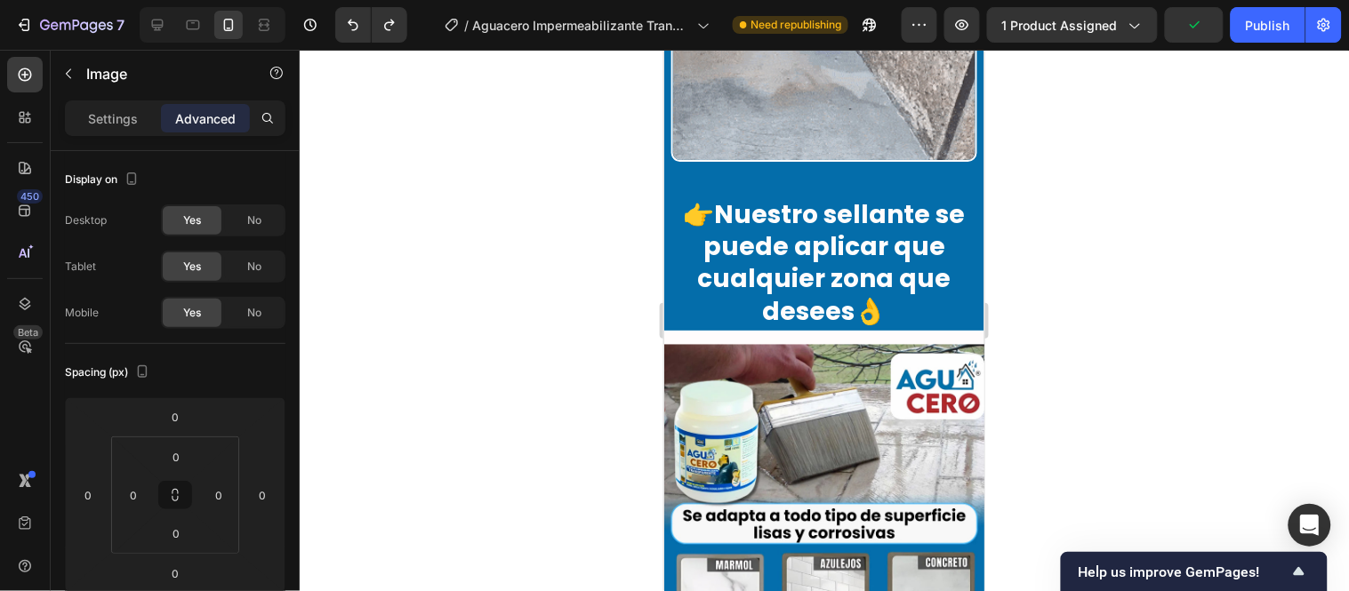
click at [783, 366] on img at bounding box center [823, 544] width 320 height 400
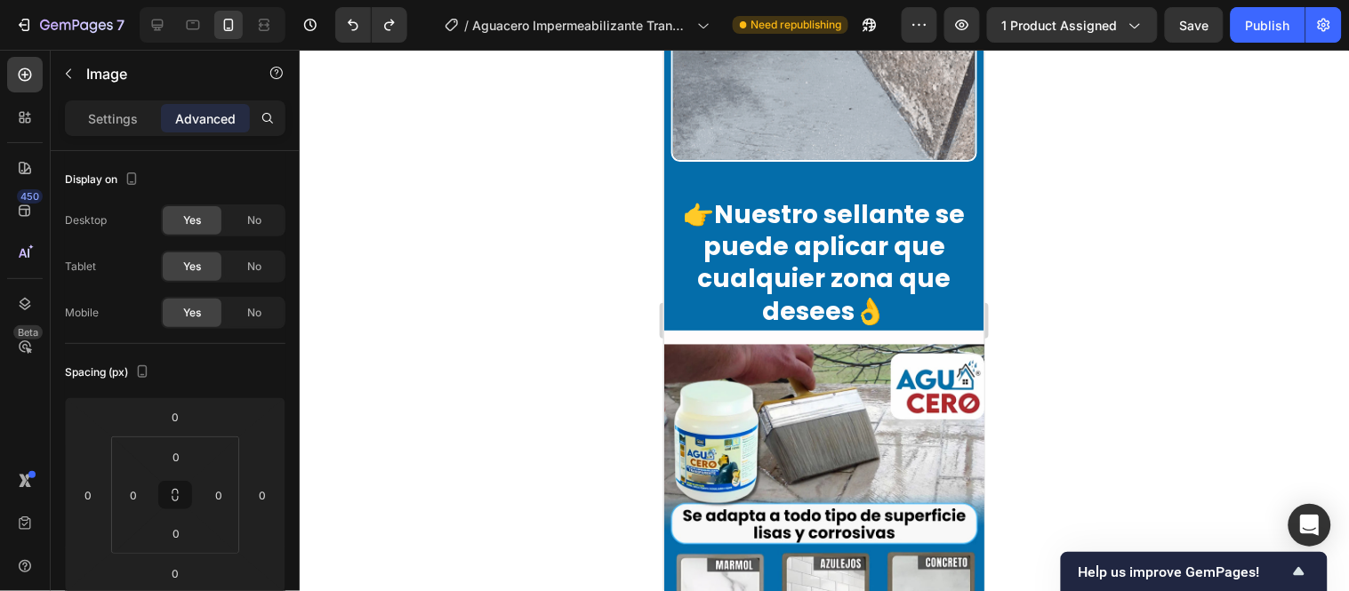
drag, startPoint x: 799, startPoint y: 325, endPoint x: 783, endPoint y: 340, distance: 21.4
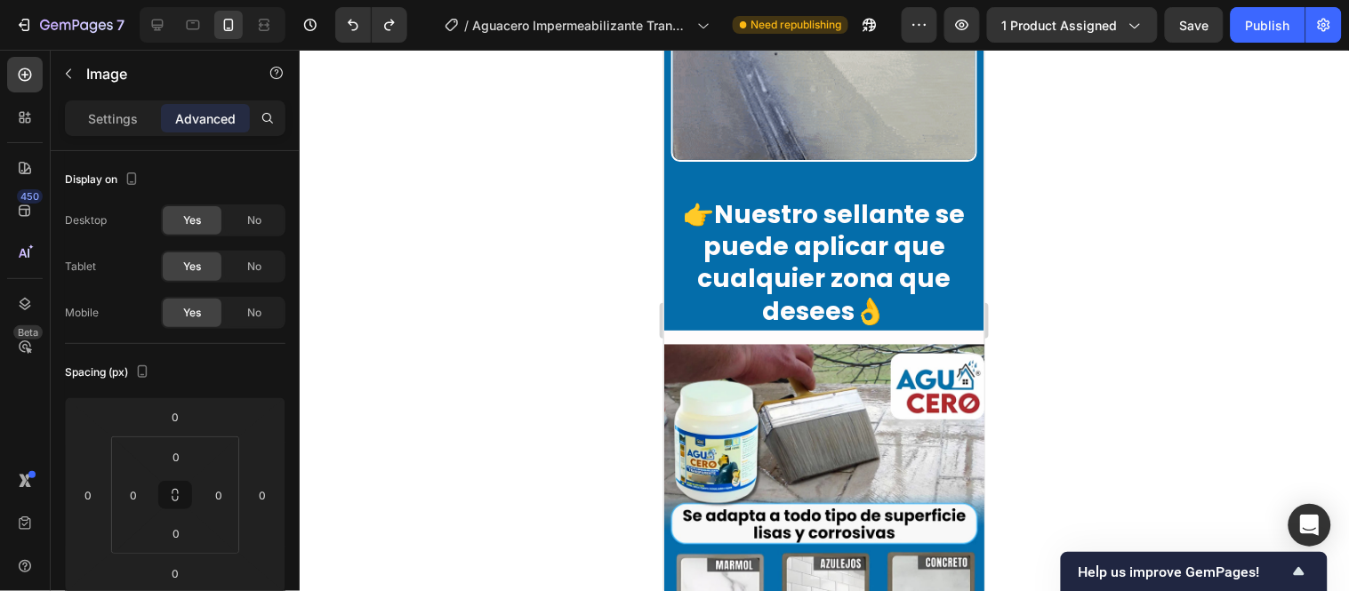
scroll to position [5793, 0]
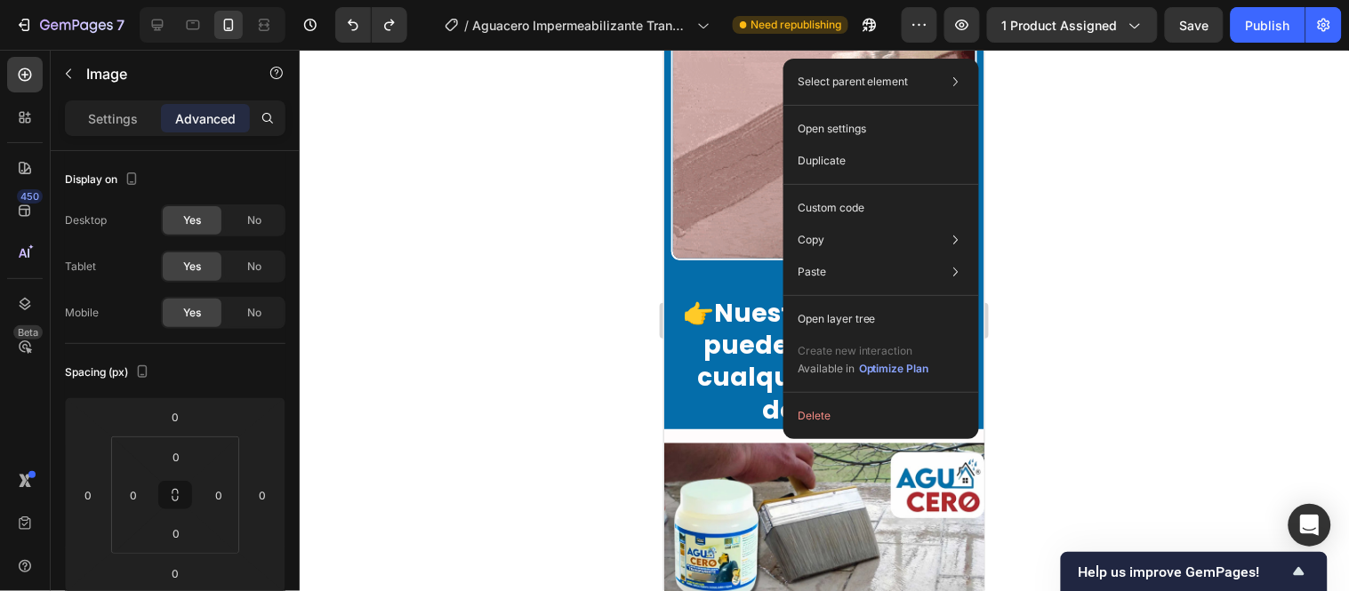
drag, startPoint x: 1444, startPoint y: 427, endPoint x: 780, endPoint y: 377, distance: 666.2
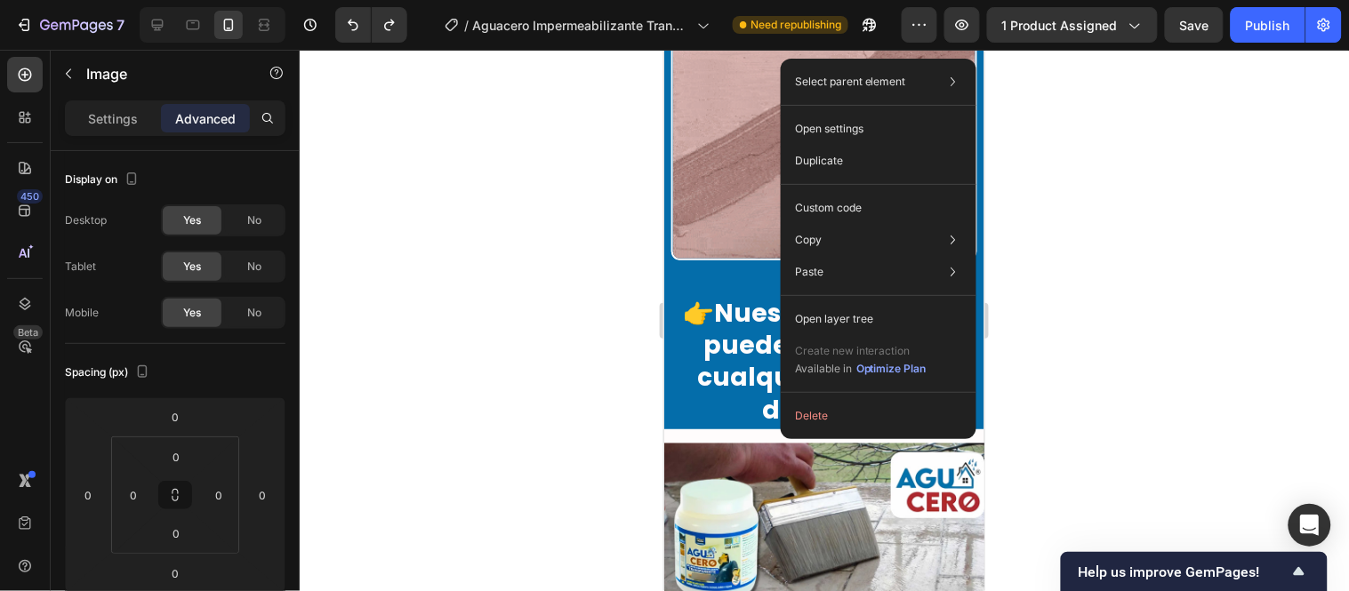
click at [781, 378] on div "Select parent element Section Image Open settings Duplicate Custom code Copy Co…" at bounding box center [879, 249] width 196 height 381
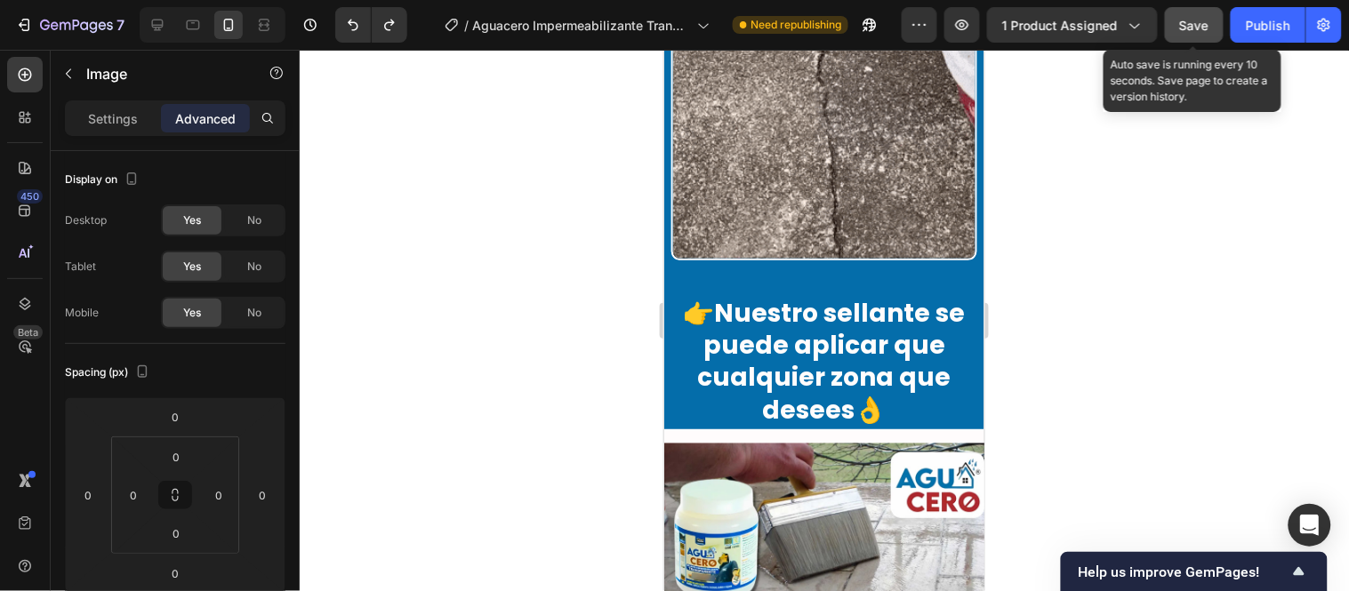
click at [1206, 27] on span "Save" at bounding box center [1194, 25] width 29 height 15
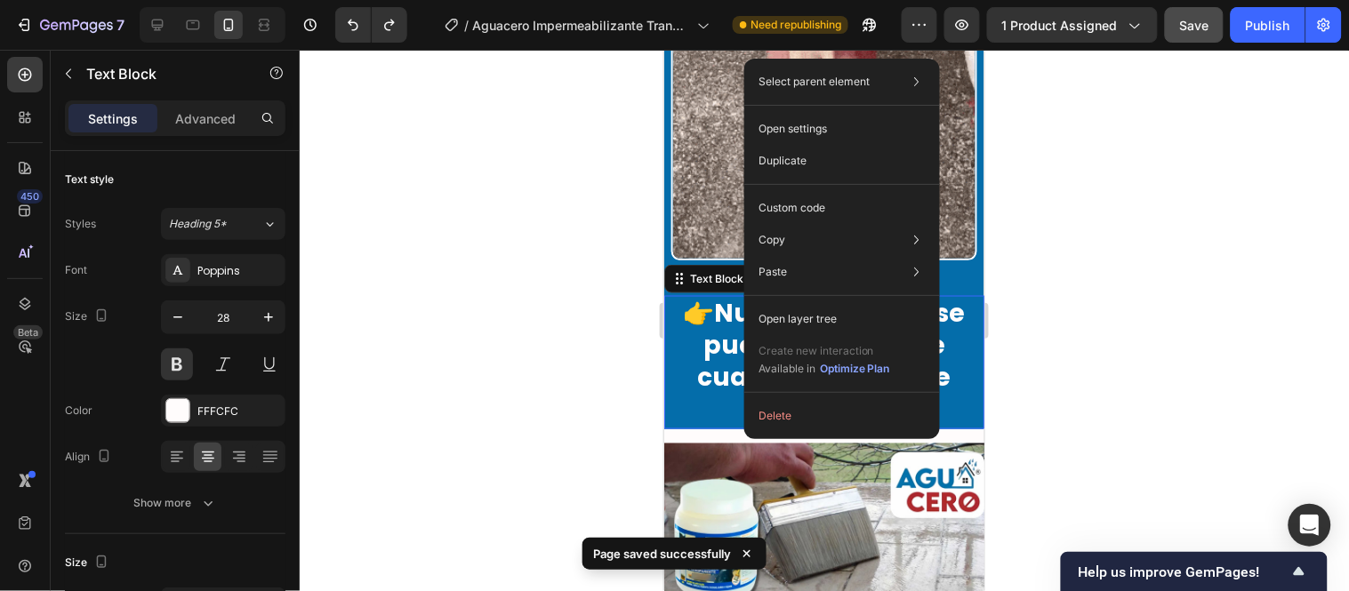
drag, startPoint x: 718, startPoint y: 177, endPoint x: 673, endPoint y: 258, distance: 92.3
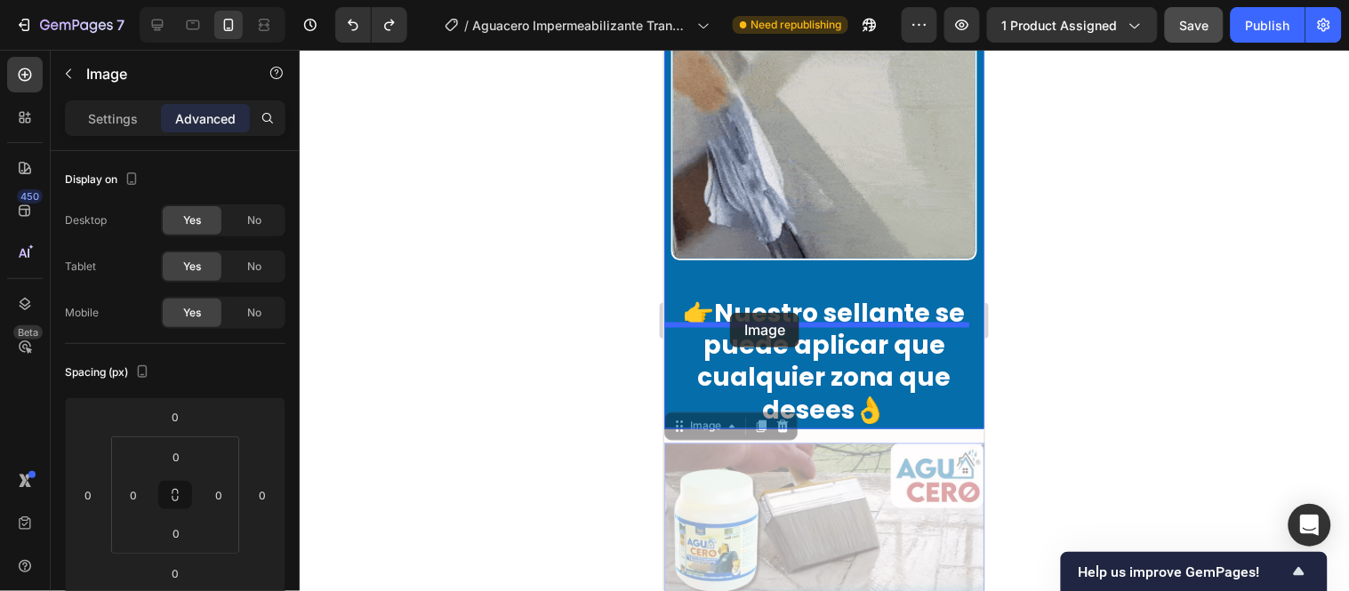
drag, startPoint x: 682, startPoint y: 323, endPoint x: 729, endPoint y: 312, distance: 48.3
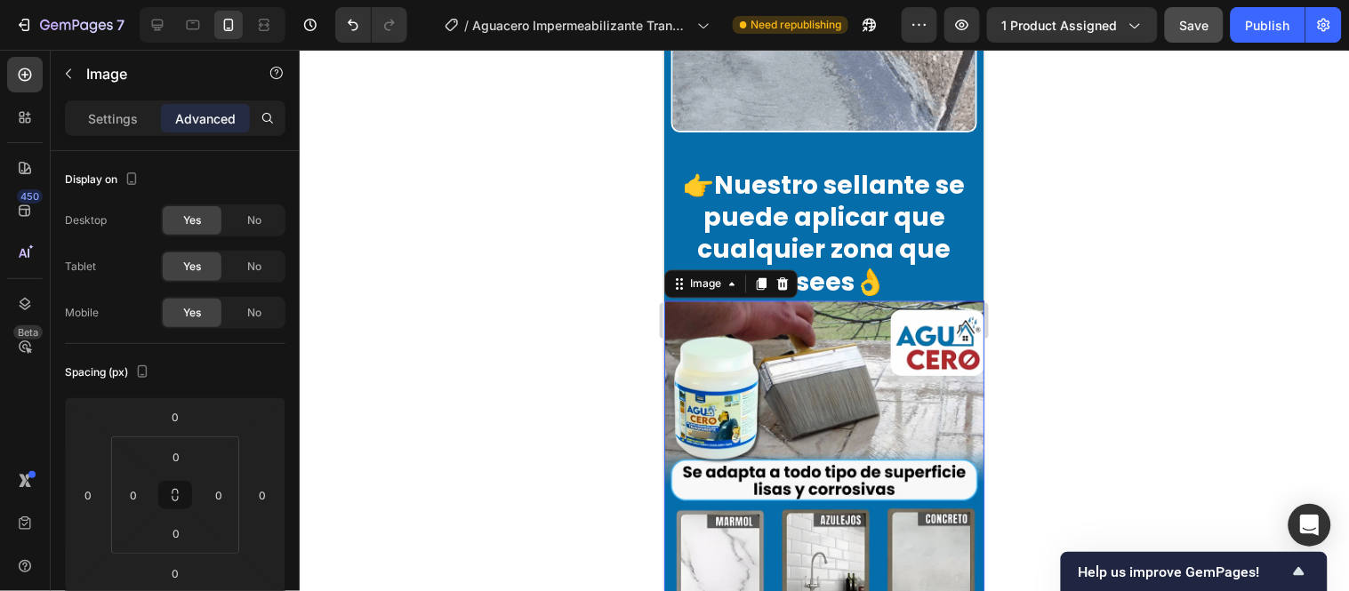
scroll to position [5892, 0]
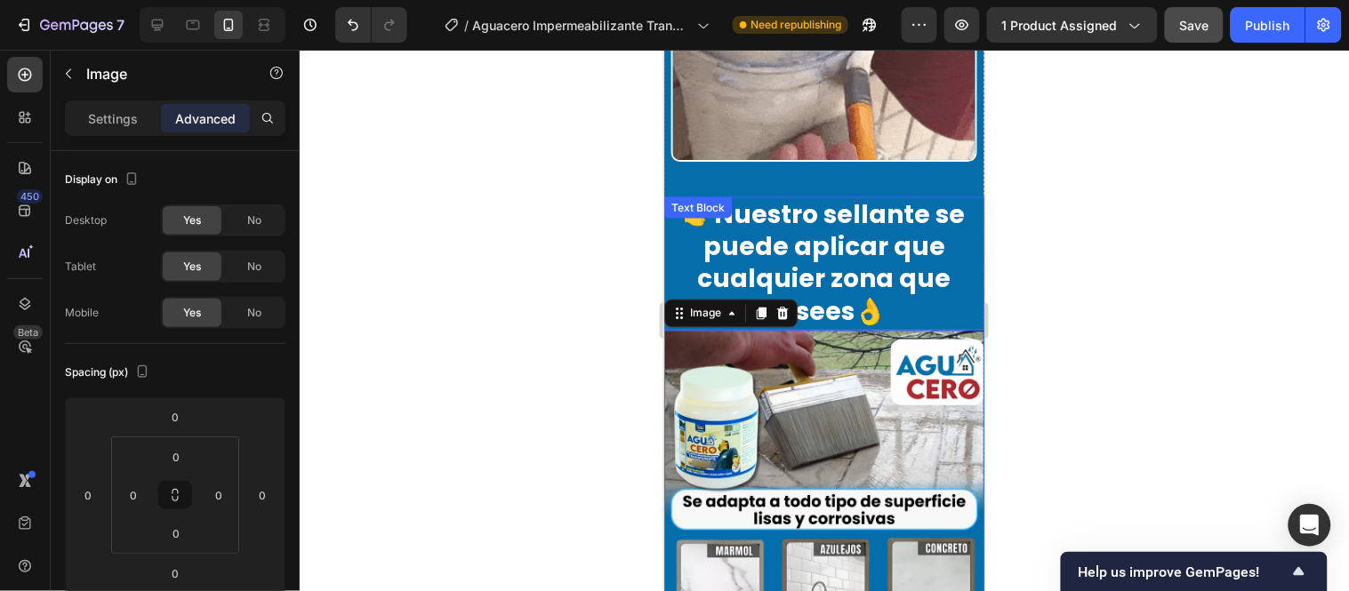
click at [884, 201] on p "👉Nuestro sellante se puede aplicar que cualquier zona que desees👌" at bounding box center [823, 263] width 317 height 130
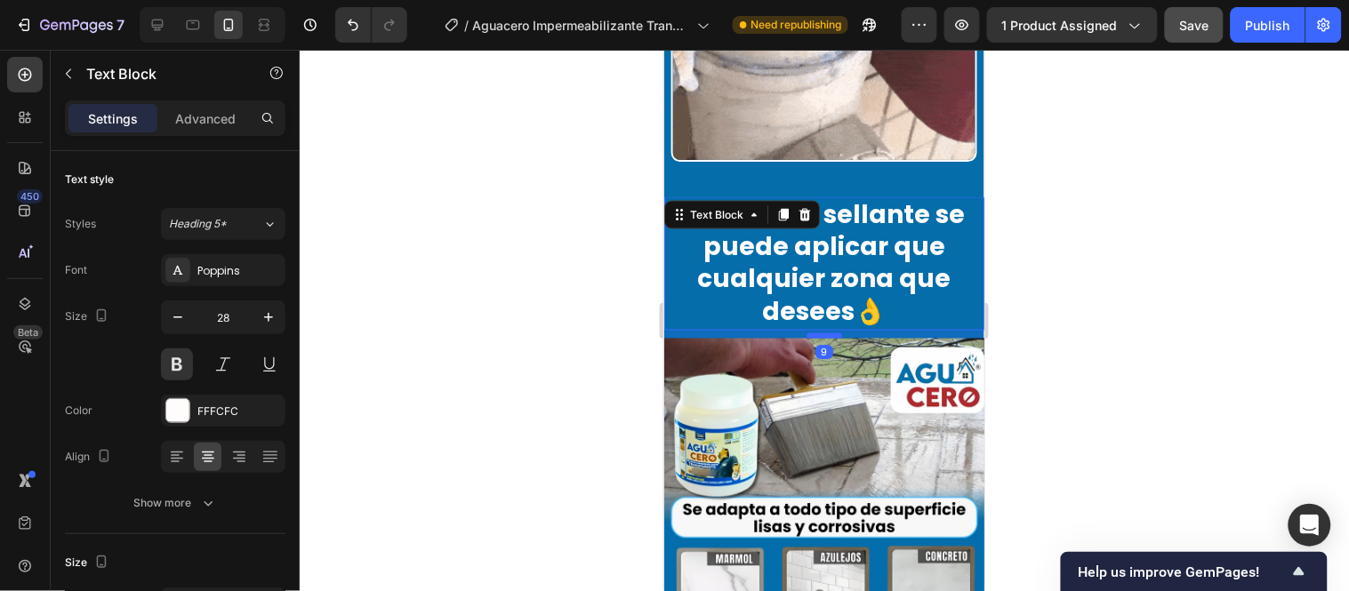
drag, startPoint x: 809, startPoint y: 223, endPoint x: 1231, endPoint y: 294, distance: 427.5
click at [810, 333] on div at bounding box center [824, 335] width 36 height 5
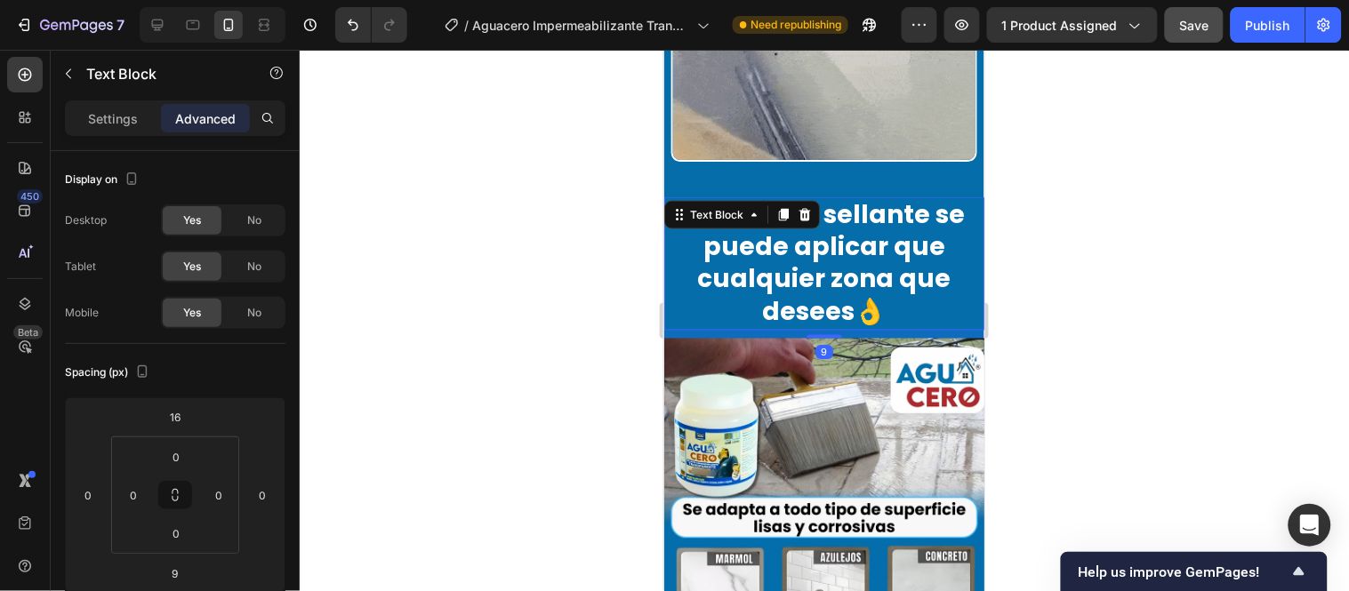
click at [563, 237] on div at bounding box center [824, 321] width 1049 height 542
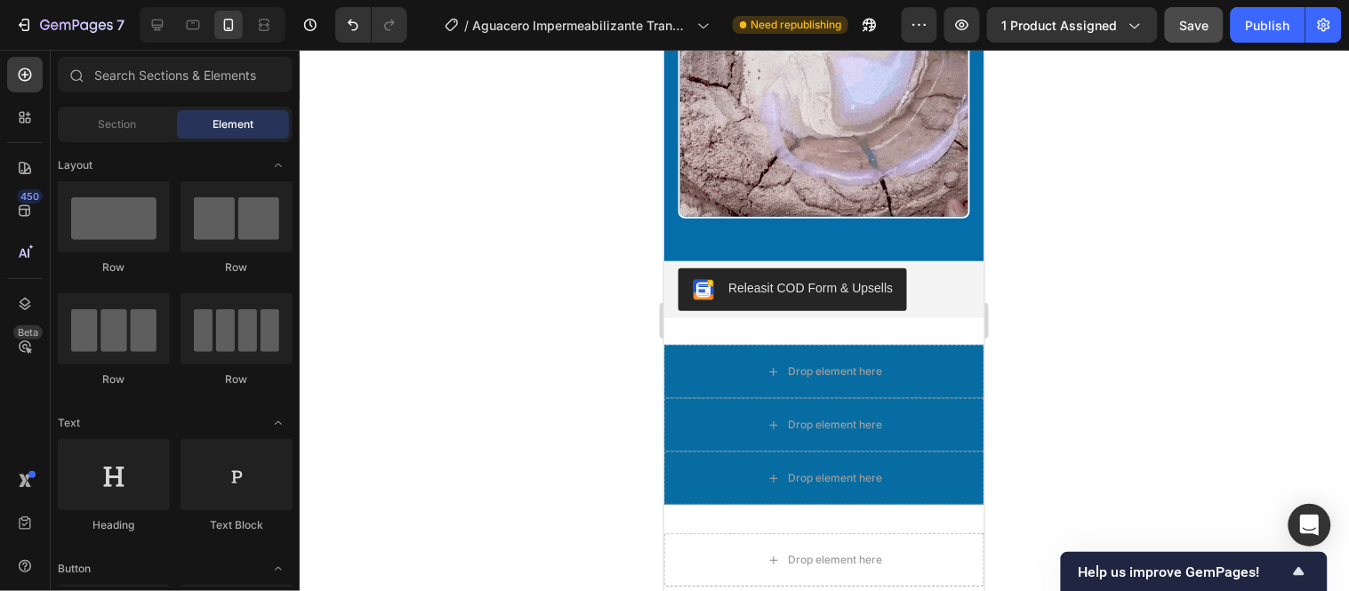
scroll to position [6781, 0]
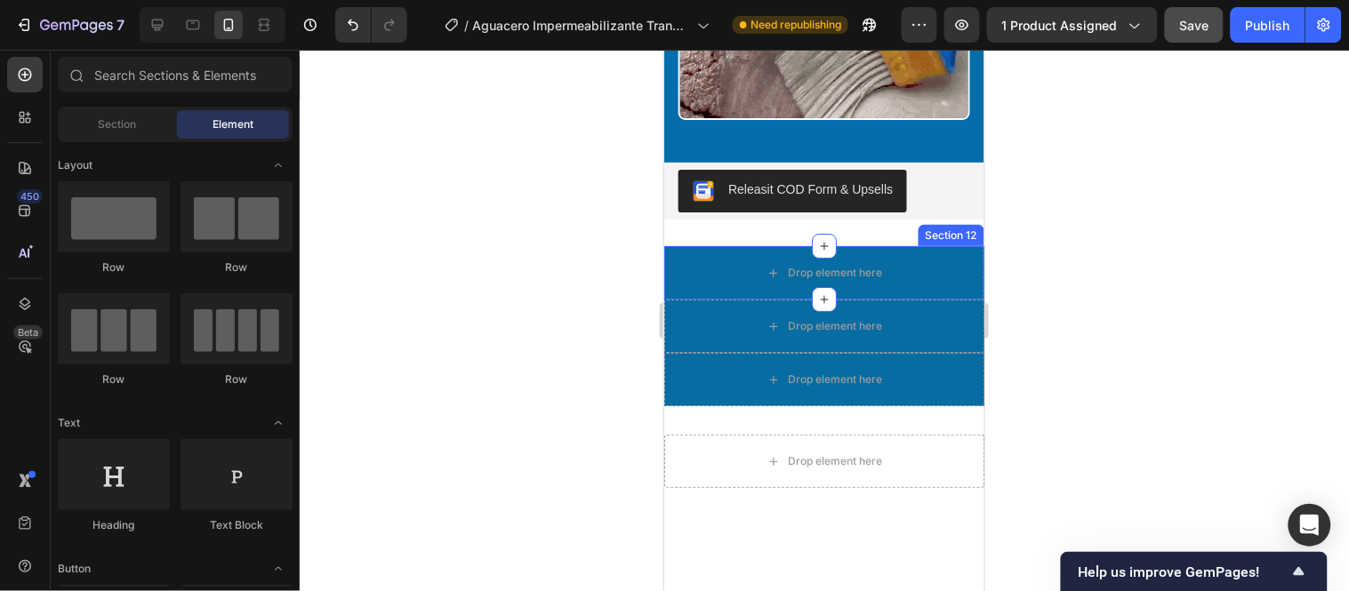
click at [929, 224] on div "Section 12" at bounding box center [951, 234] width 66 height 21
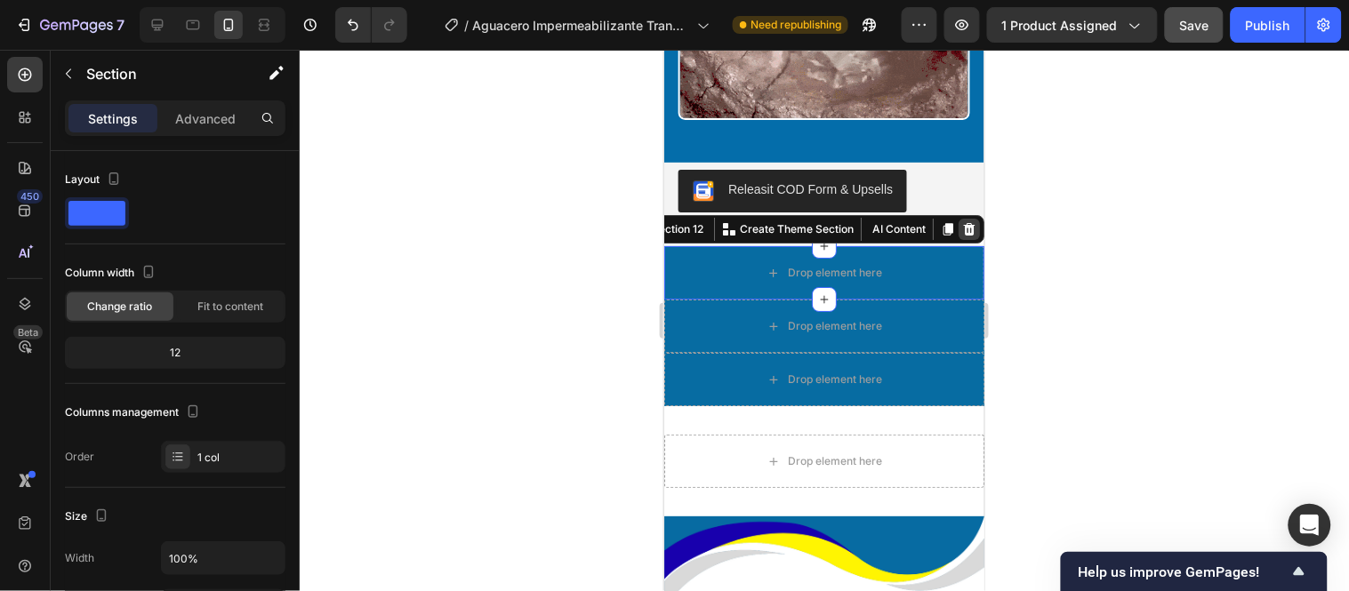
click at [958, 218] on div at bounding box center [968, 228] width 21 height 21
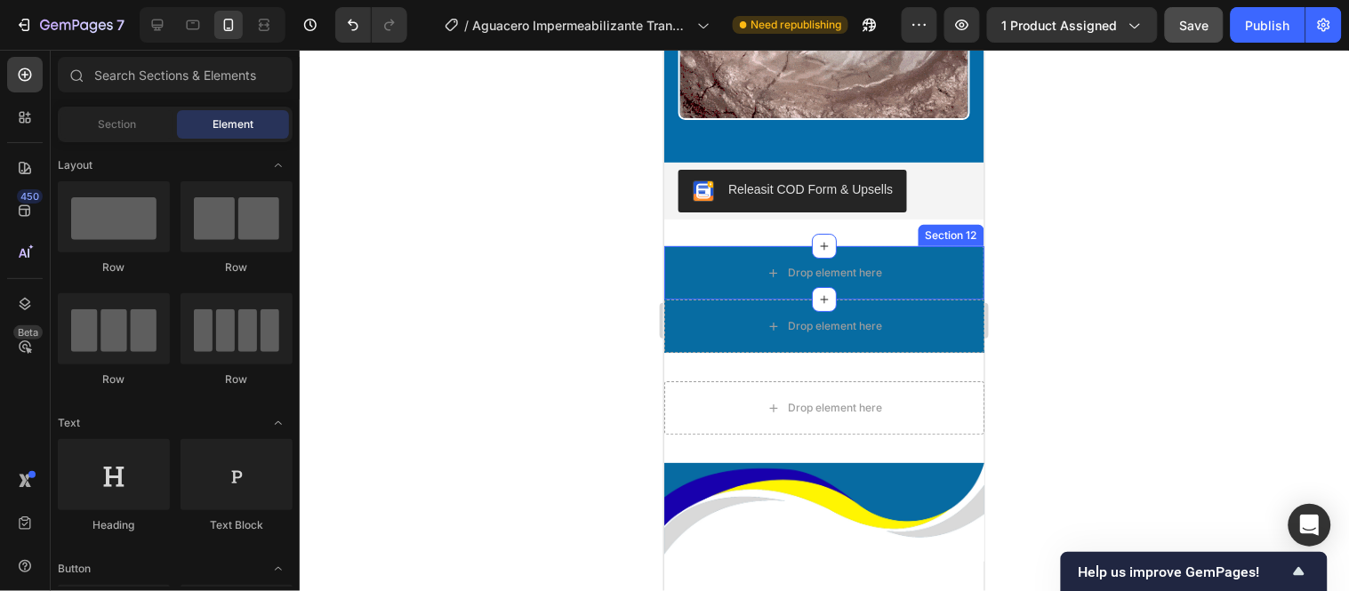
click at [955, 227] on div "Section 12" at bounding box center [950, 235] width 59 height 16
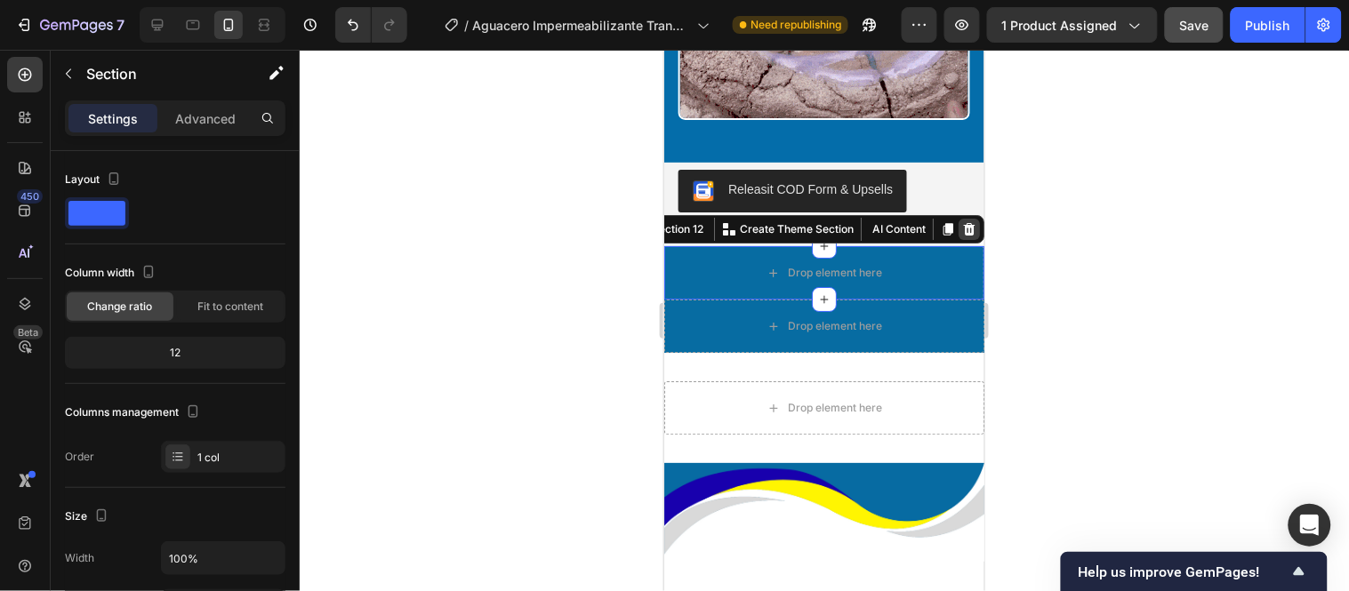
click at [961, 221] on icon at bounding box center [968, 228] width 14 height 14
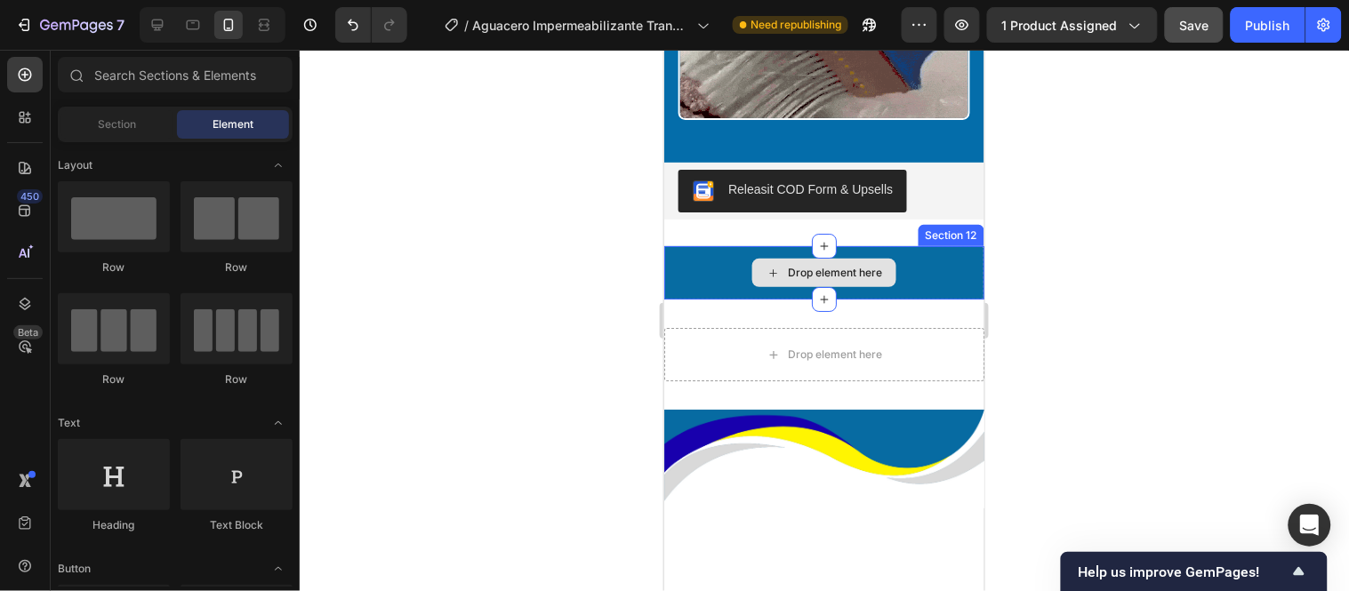
click at [954, 245] on div "Drop element here" at bounding box center [823, 271] width 320 height 53
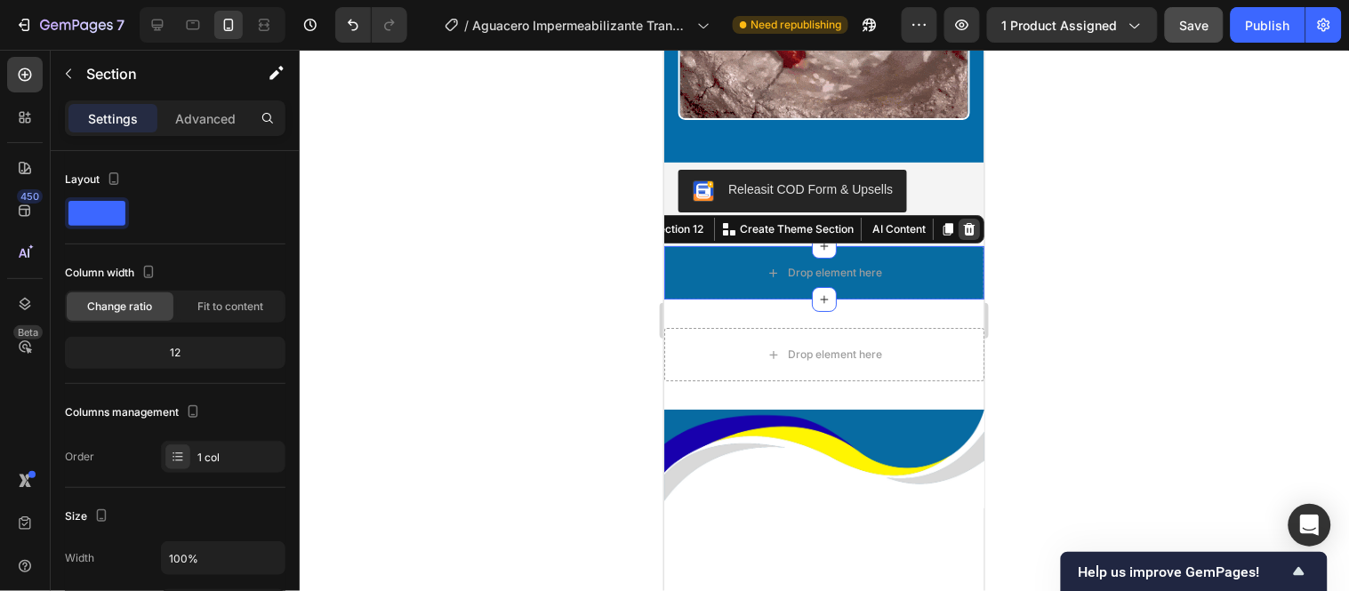
click at [963, 222] on icon at bounding box center [969, 228] width 12 height 12
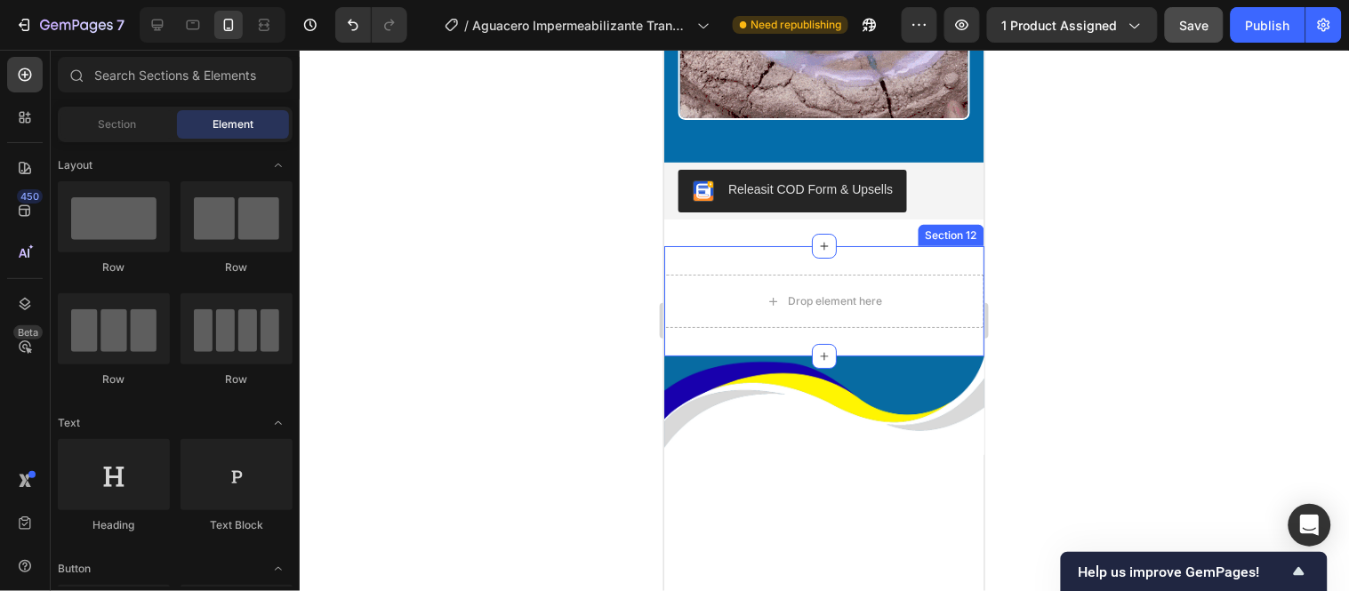
click at [901, 245] on div "Drop element here Section 12" at bounding box center [823, 300] width 320 height 110
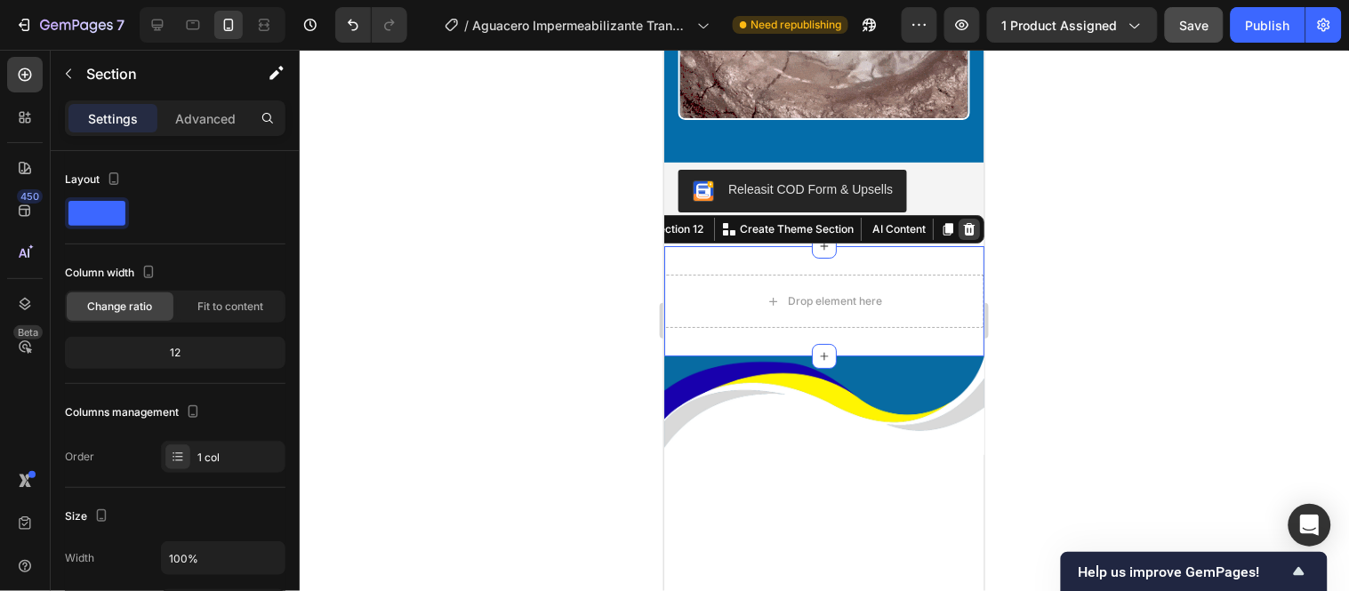
click at [963, 222] on icon at bounding box center [969, 228] width 12 height 12
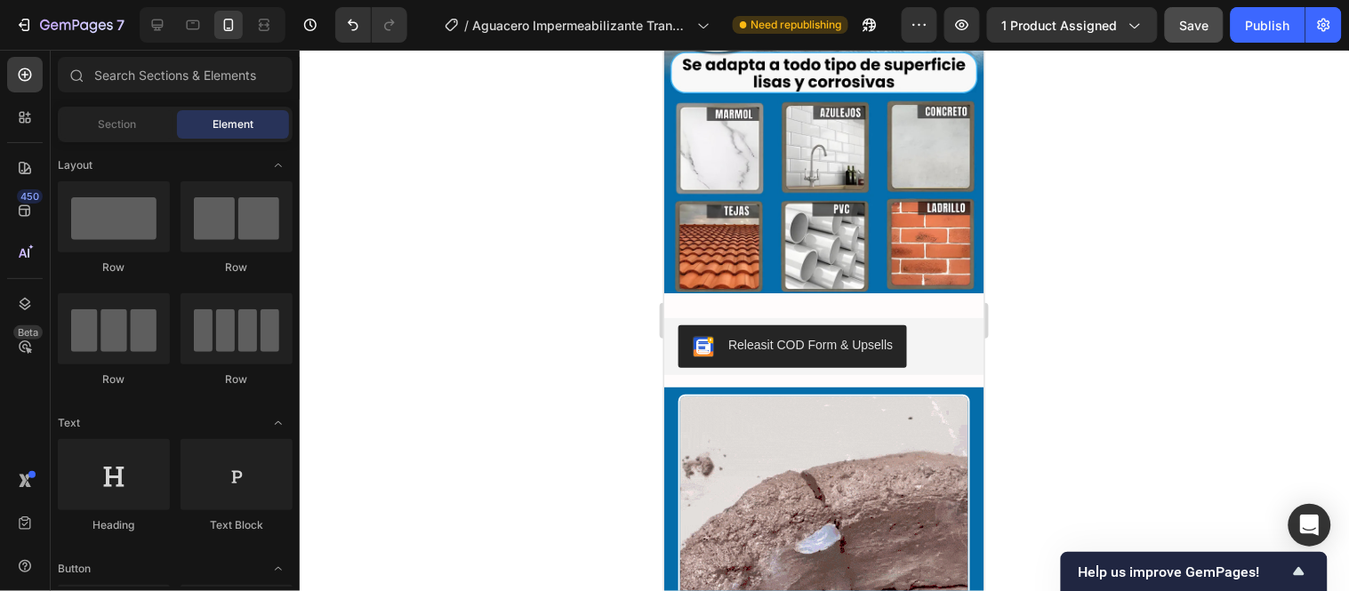
scroll to position [6386, 0]
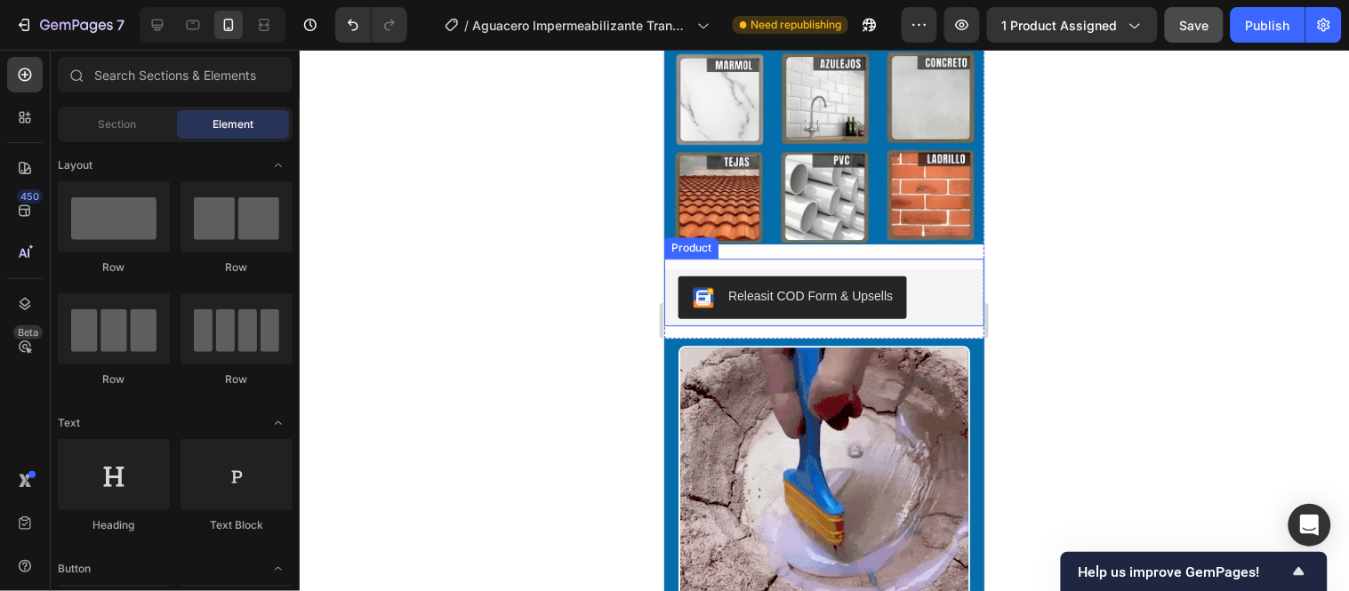
click at [949, 258] on div "Releasit COD Form & Upsells Releasit COD Form & Upsells" at bounding box center [823, 292] width 320 height 68
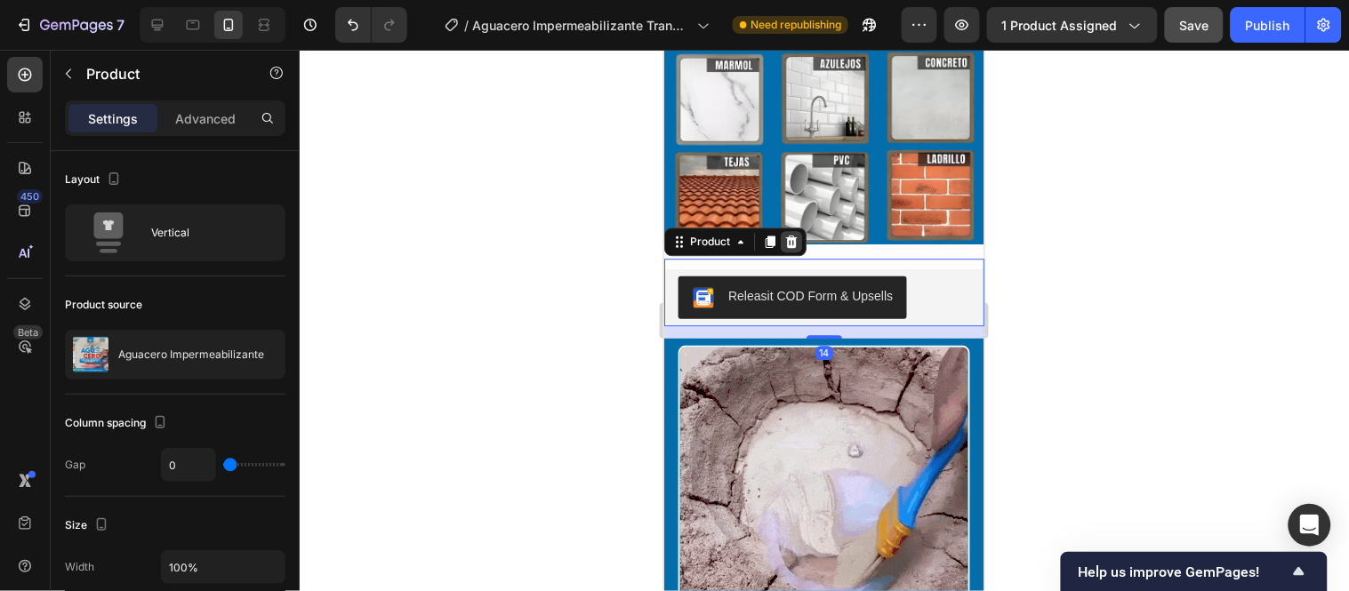
click at [789, 234] on icon at bounding box center [790, 241] width 14 height 14
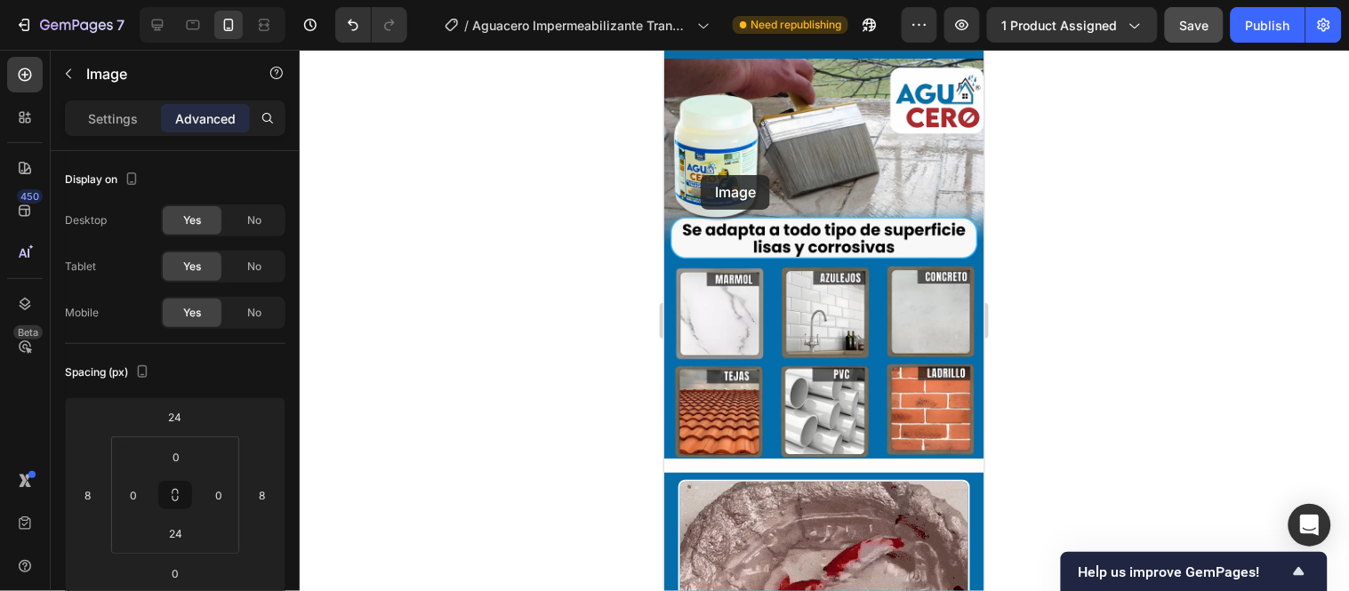
scroll to position [6188, 0]
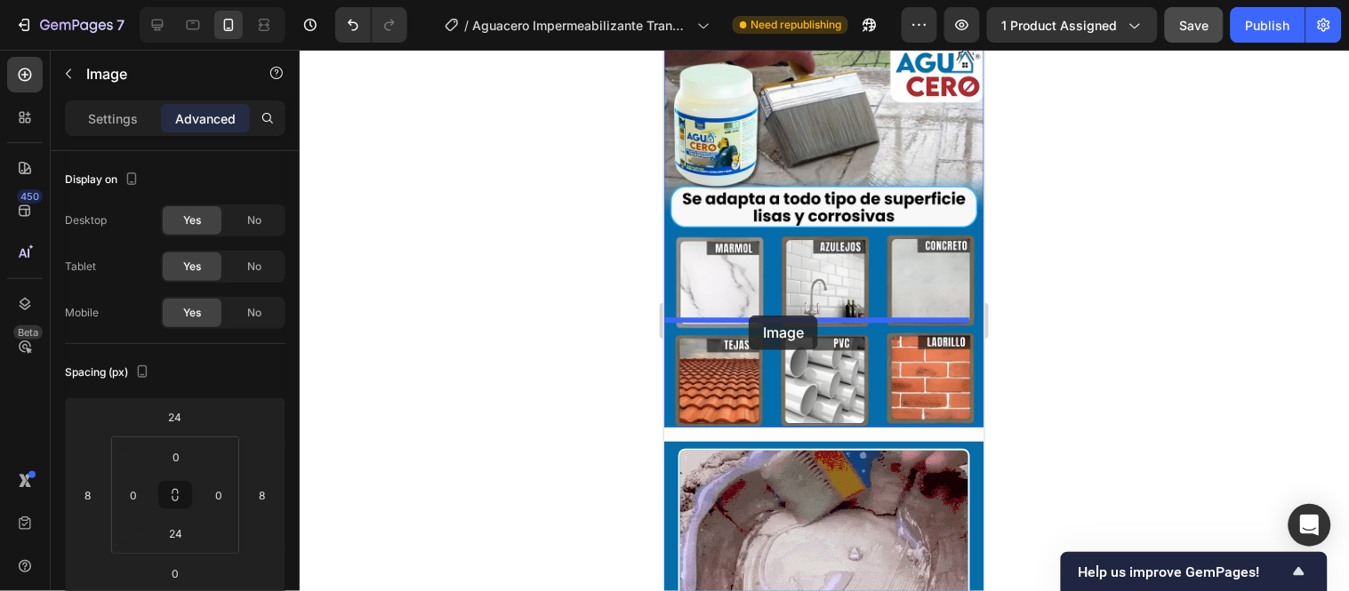
drag, startPoint x: 700, startPoint y: 174, endPoint x: 748, endPoint y: 315, distance: 148.5
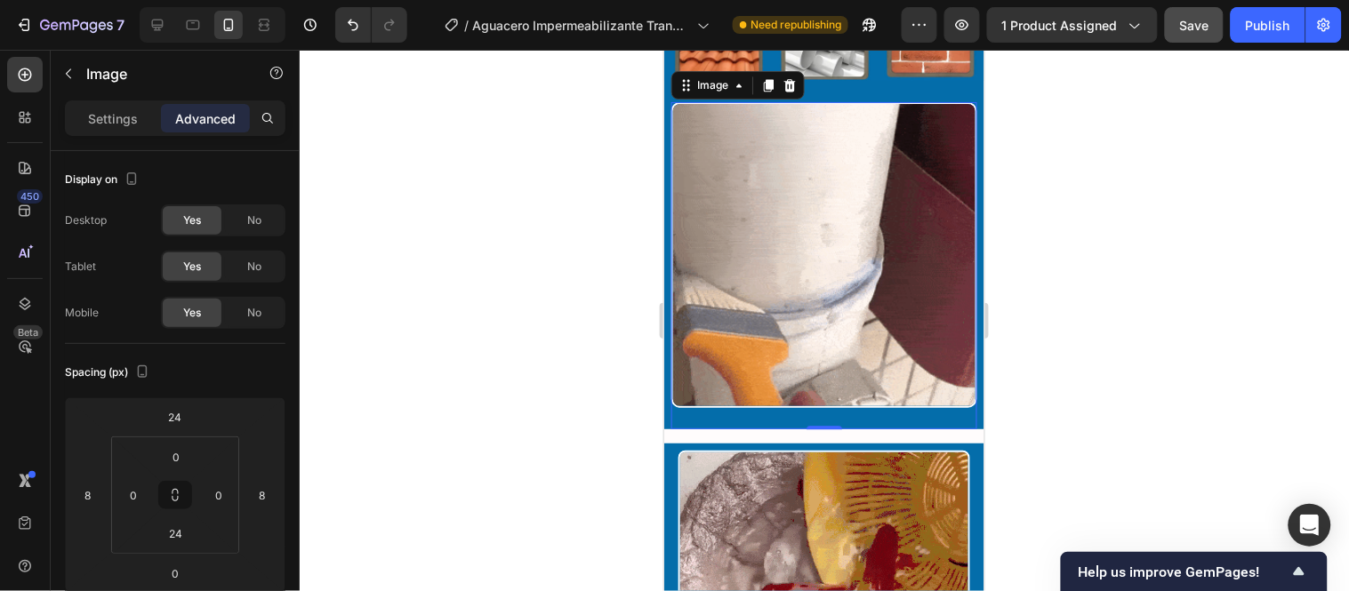
scroll to position [6249, 0]
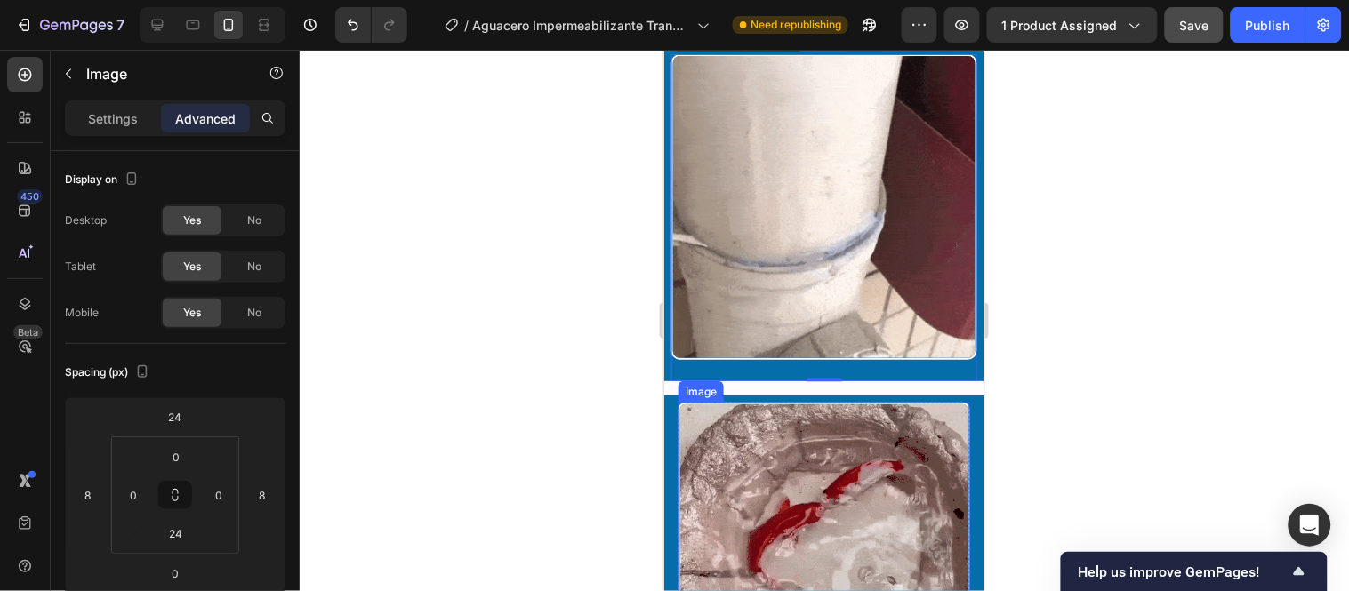
click at [702, 383] on div "Image" at bounding box center [700, 391] width 38 height 16
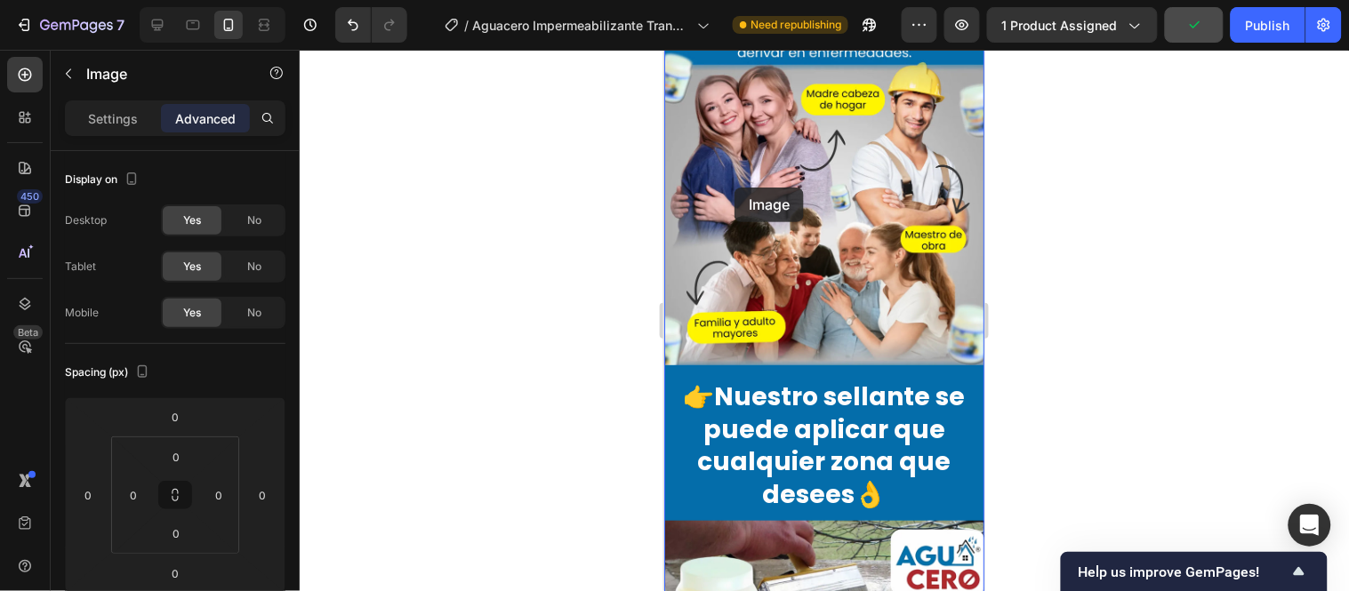
scroll to position [5458, 0]
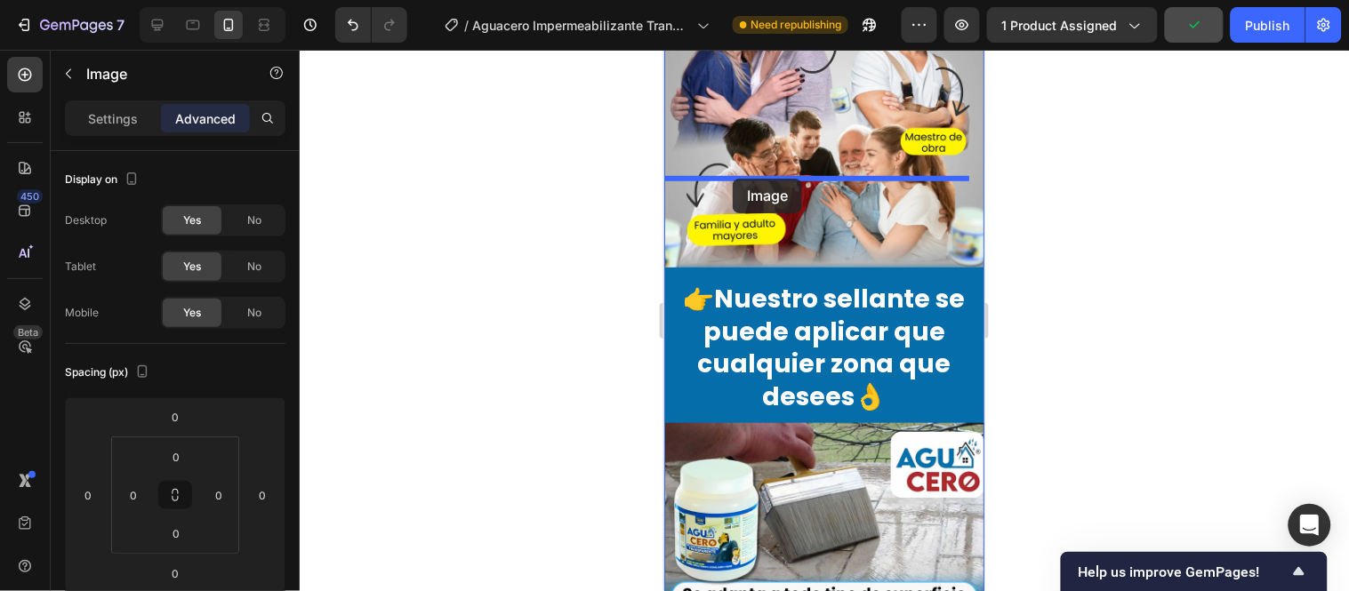
drag, startPoint x: 705, startPoint y: 271, endPoint x: 732, endPoint y: 178, distance: 97.1
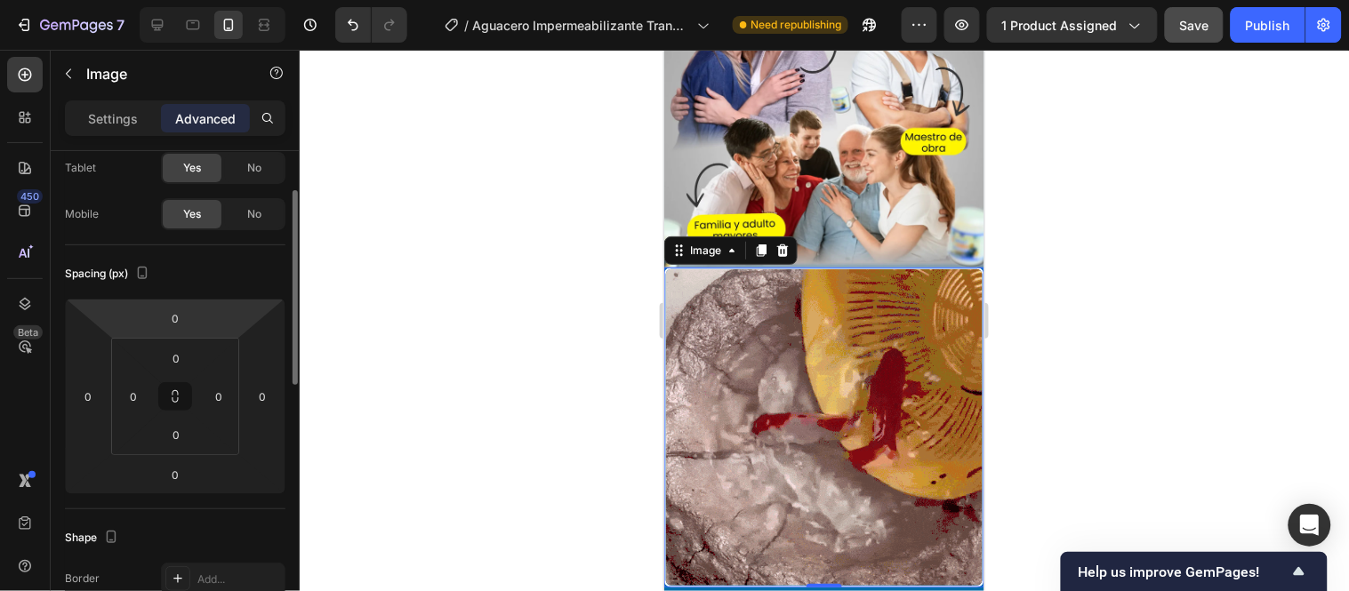
scroll to position [197, 0]
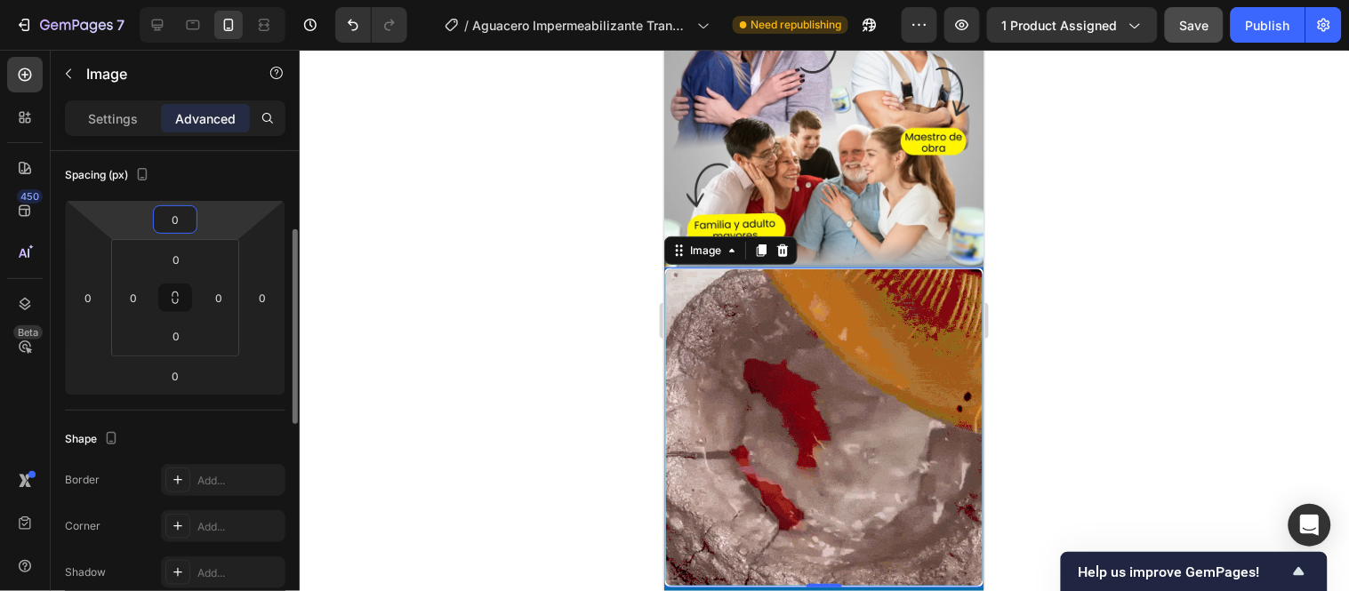
click at [187, 214] on input "0" at bounding box center [175, 219] width 36 height 27
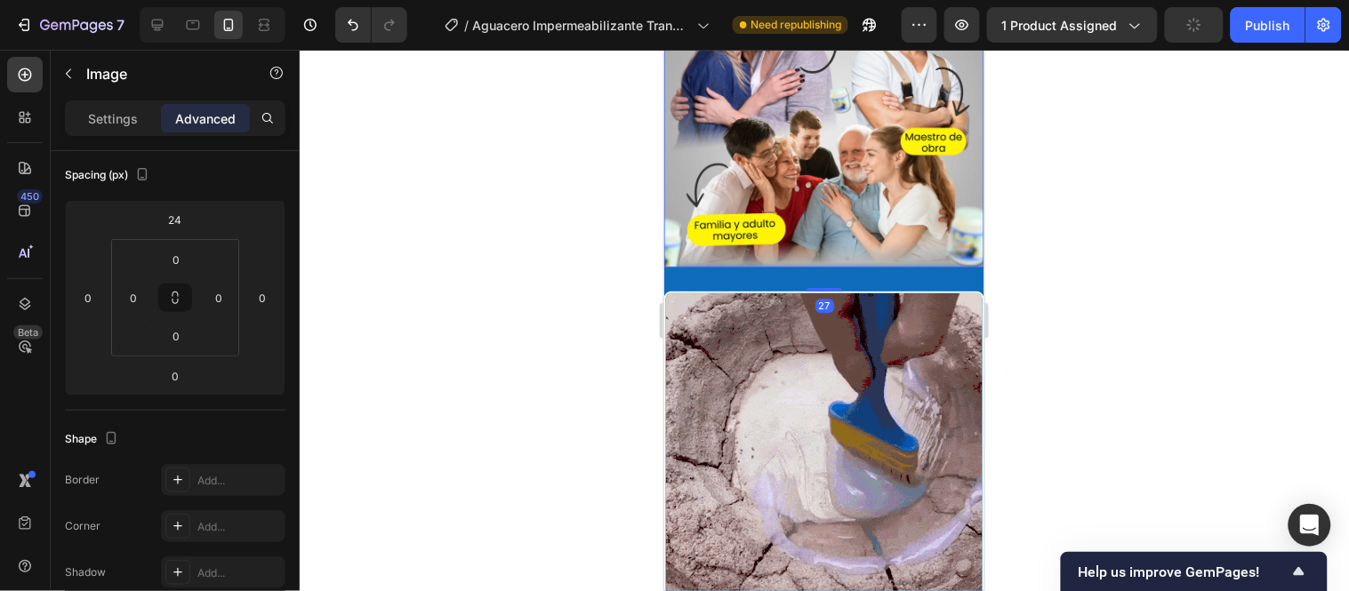
drag, startPoint x: 813, startPoint y: 173, endPoint x: 810, endPoint y: 197, distance: 24.2
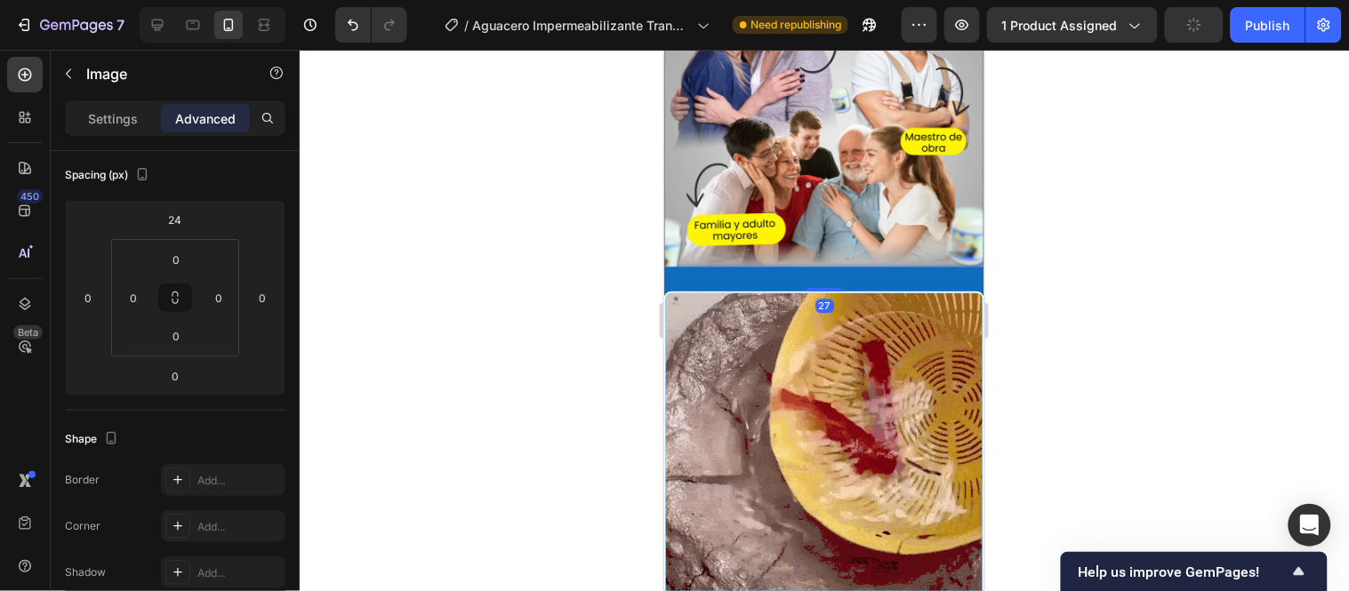
click at [810, 287] on div at bounding box center [824, 289] width 36 height 4
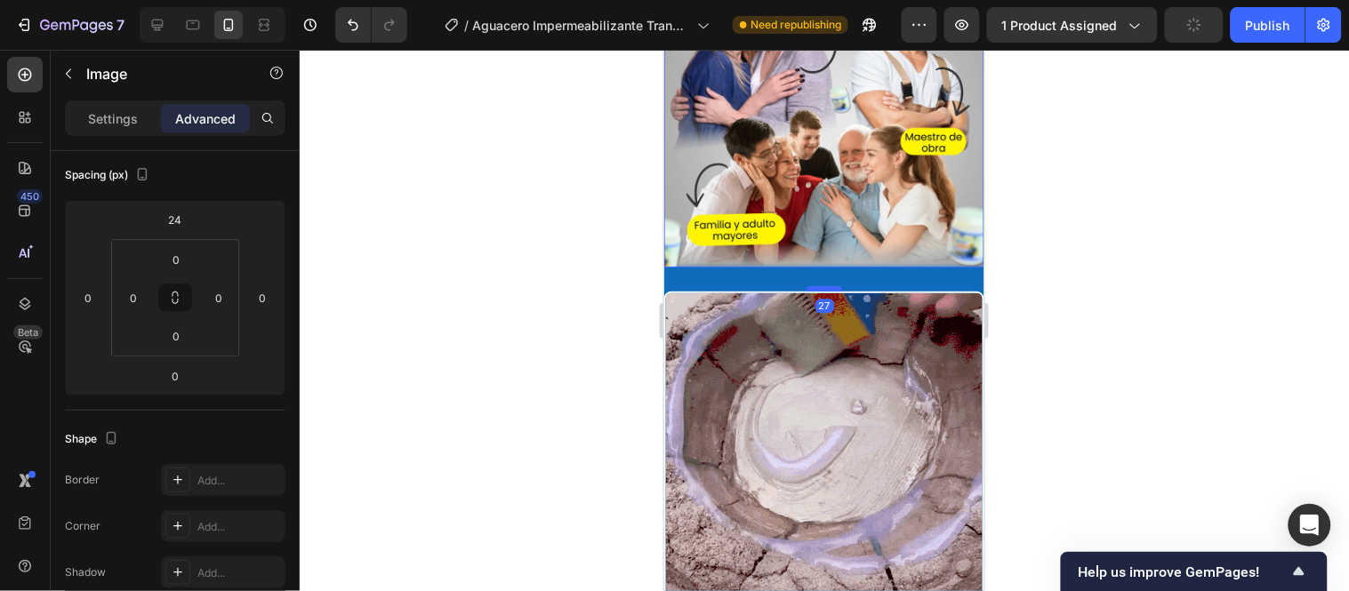
type input "27"
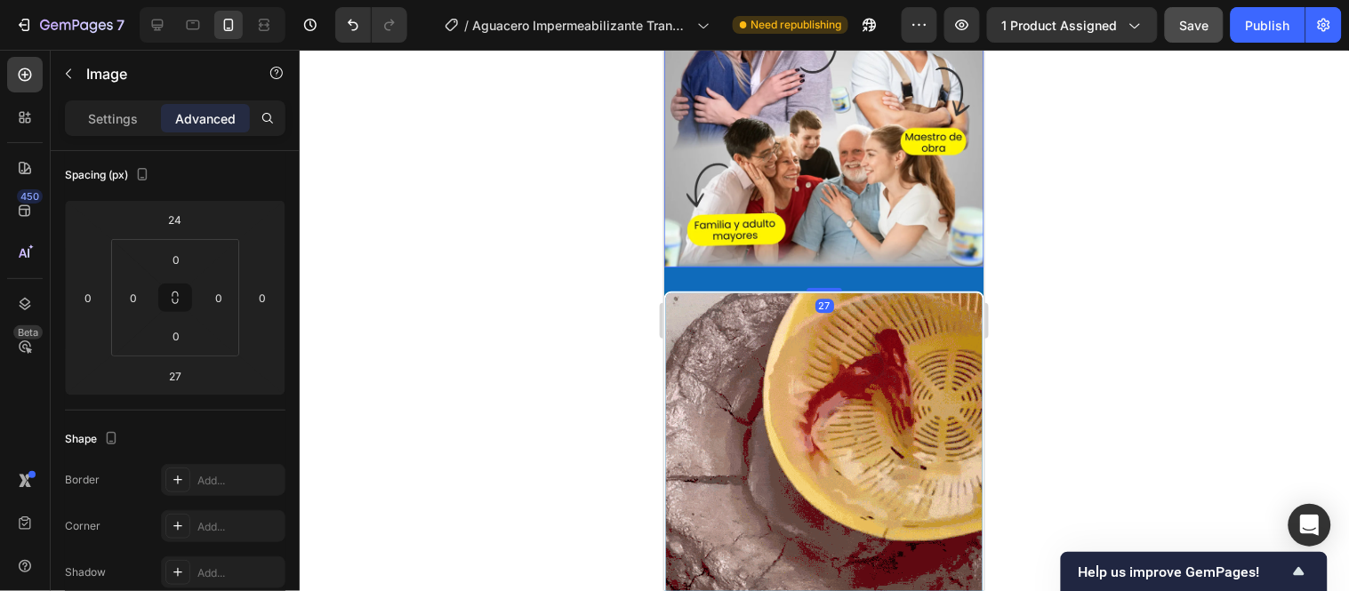
click at [615, 243] on div at bounding box center [824, 321] width 1049 height 542
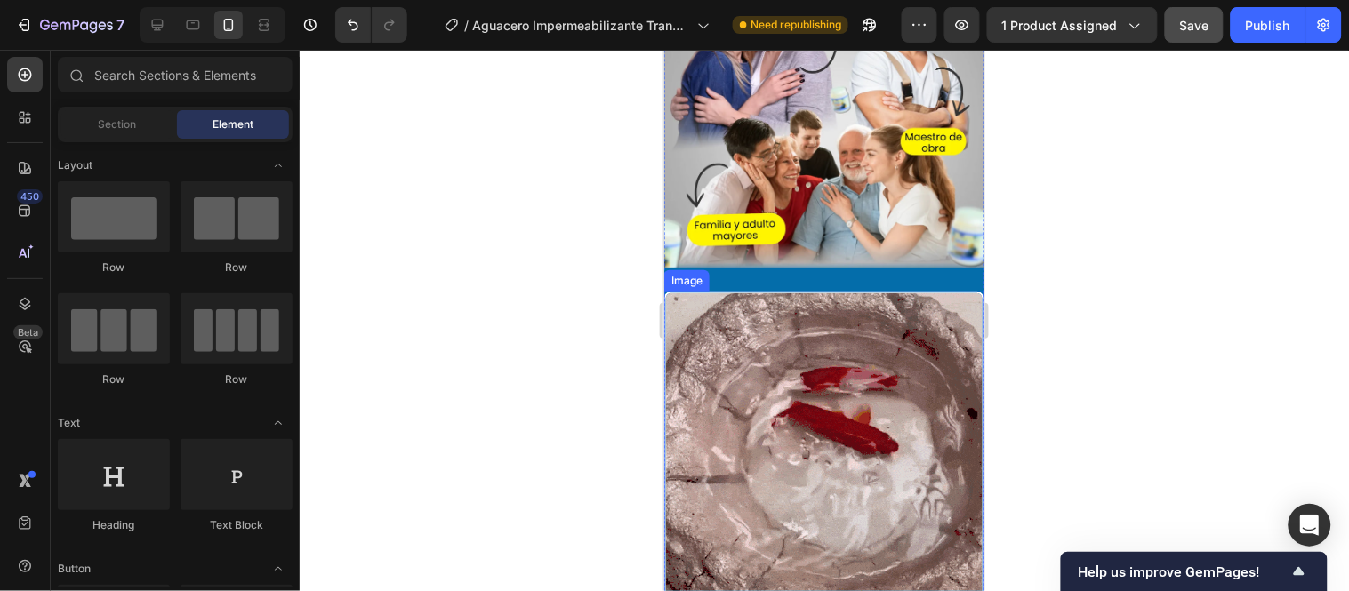
click at [809, 291] on img at bounding box center [823, 451] width 320 height 320
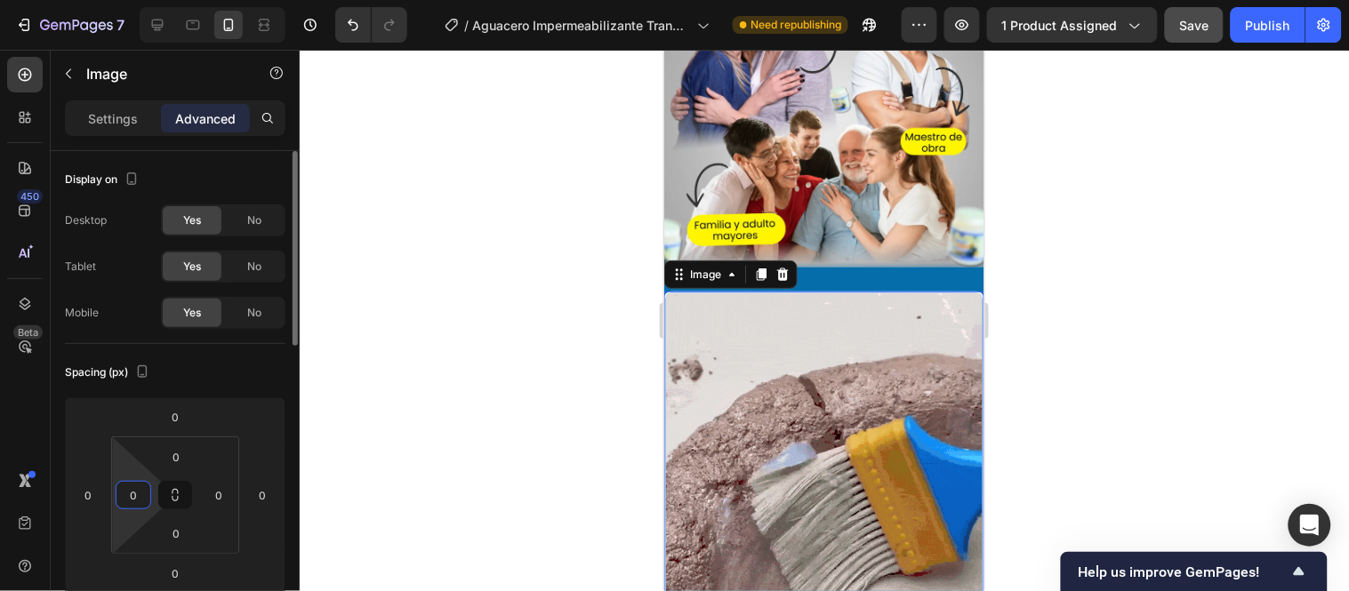
click at [137, 494] on input "0" at bounding box center [133, 495] width 27 height 27
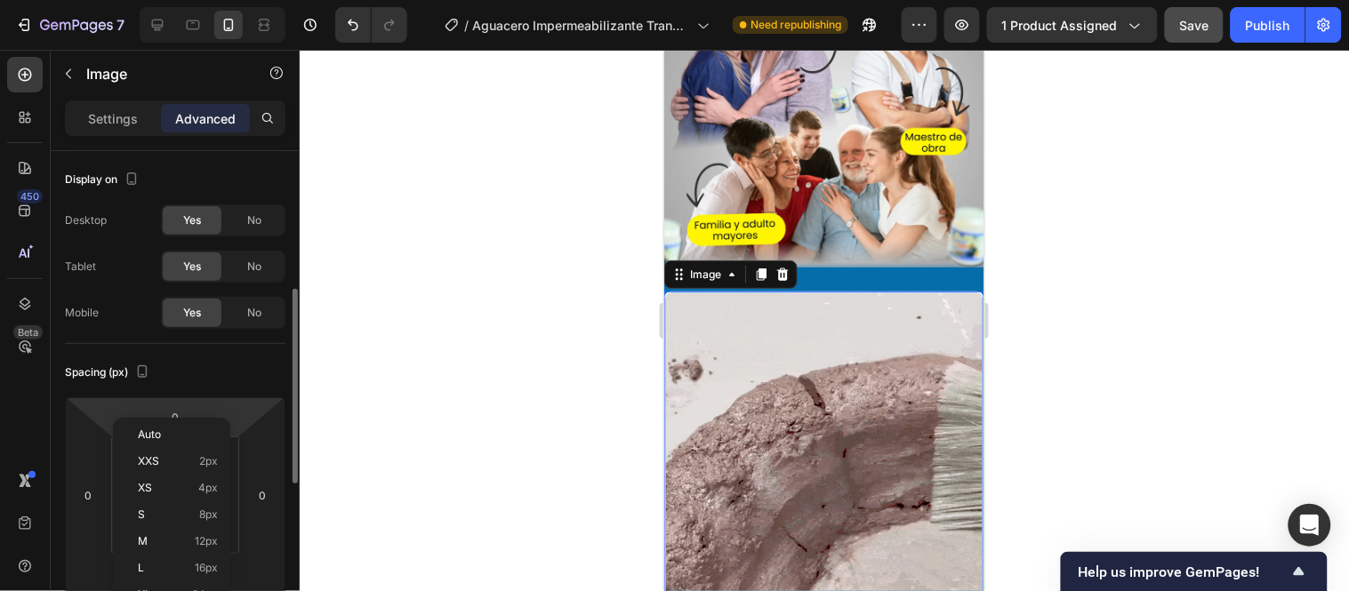
scroll to position [99, 0]
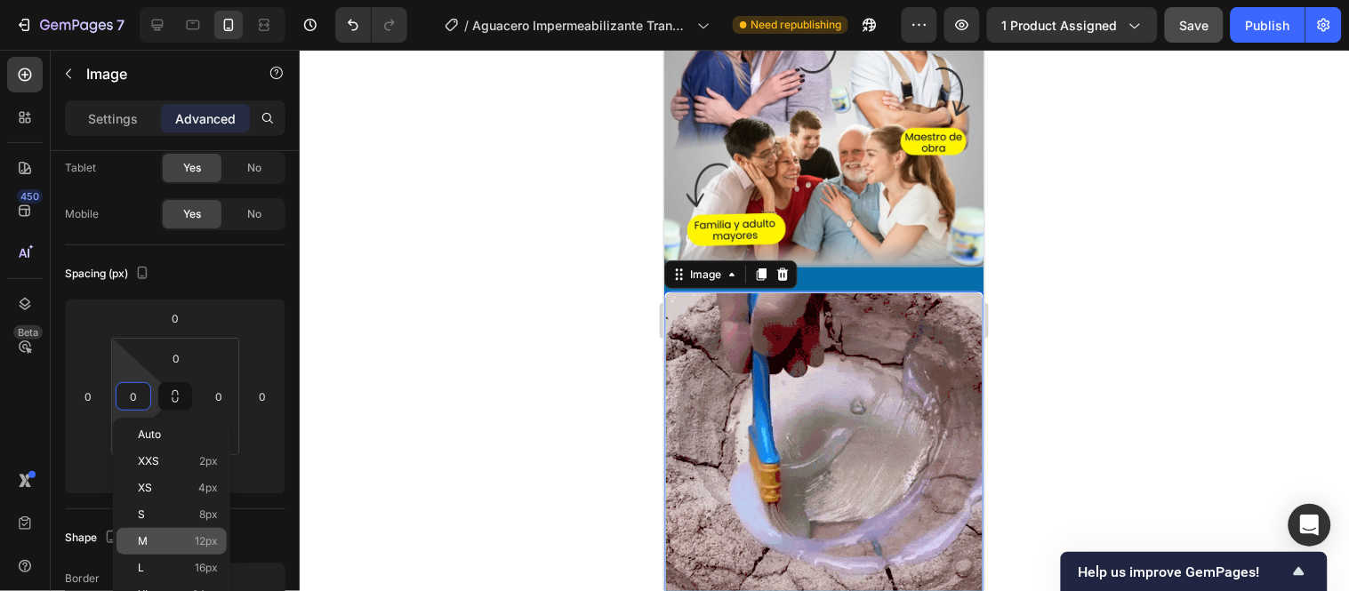
click at [180, 539] on p "M 12px" at bounding box center [178, 541] width 80 height 12
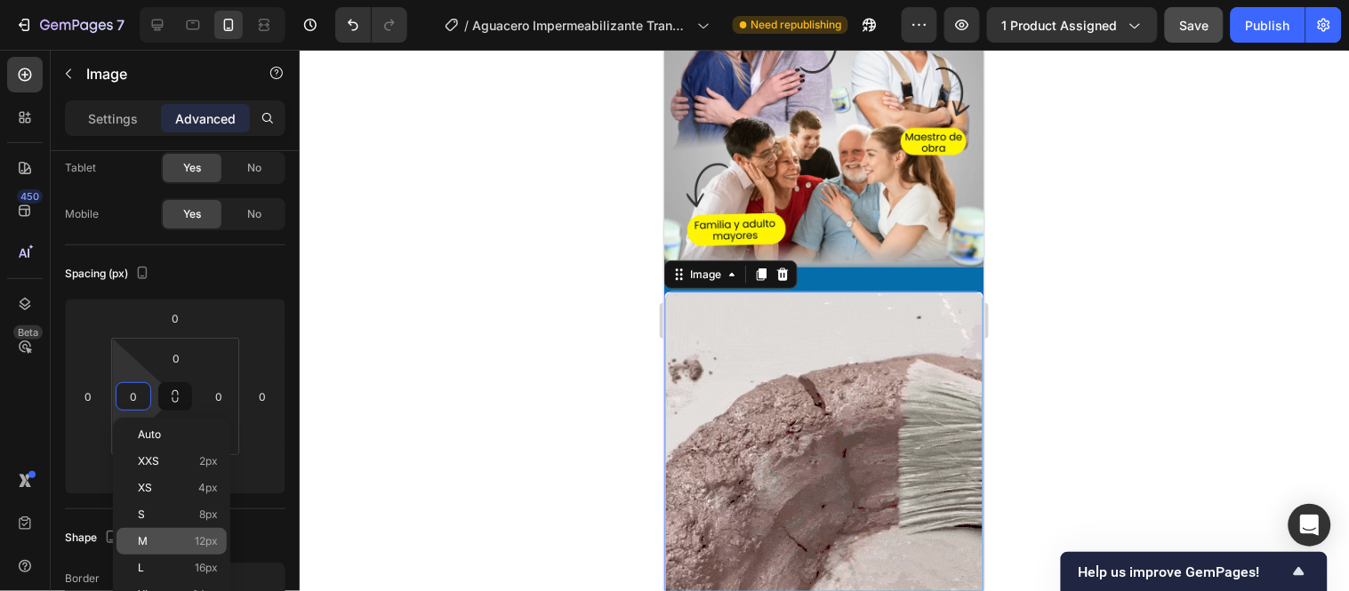
type input "12"
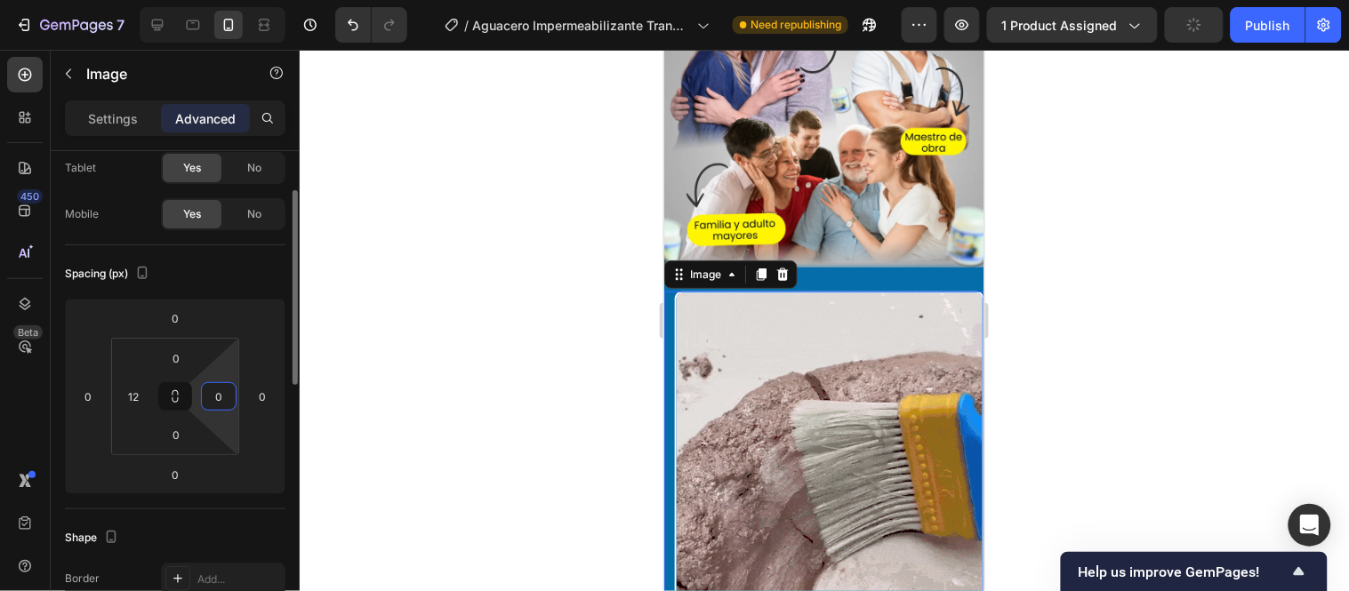
click at [216, 398] on input "0" at bounding box center [218, 396] width 27 height 27
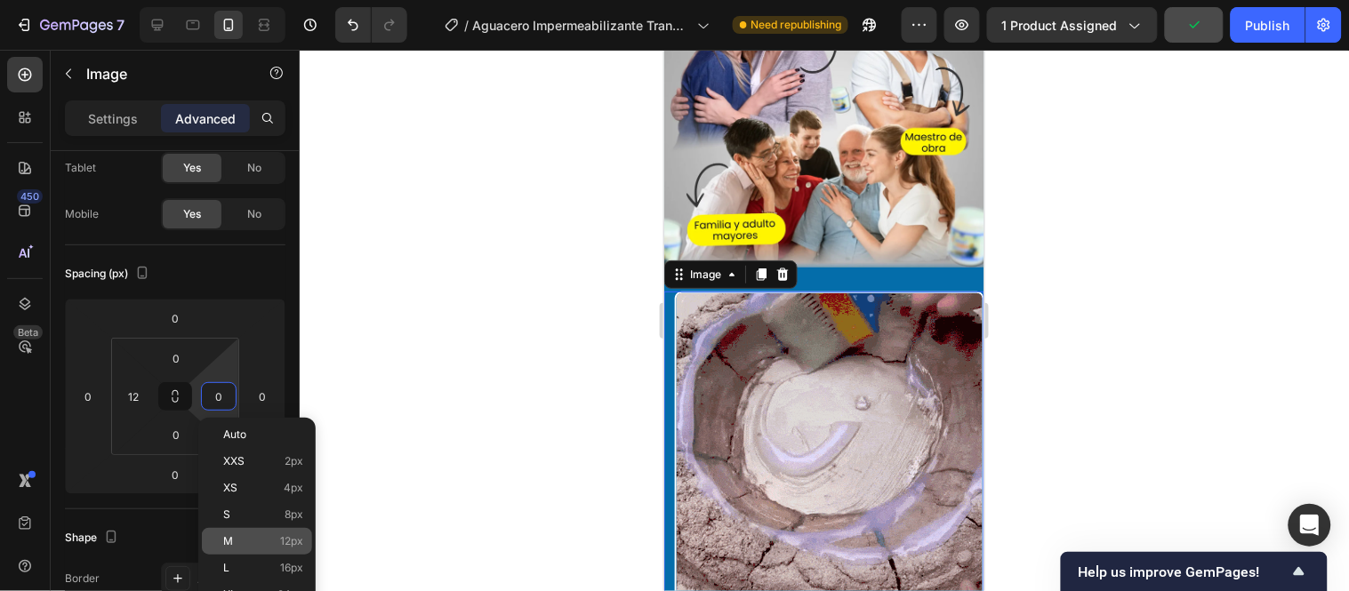
click at [253, 535] on p "M 12px" at bounding box center [263, 541] width 80 height 12
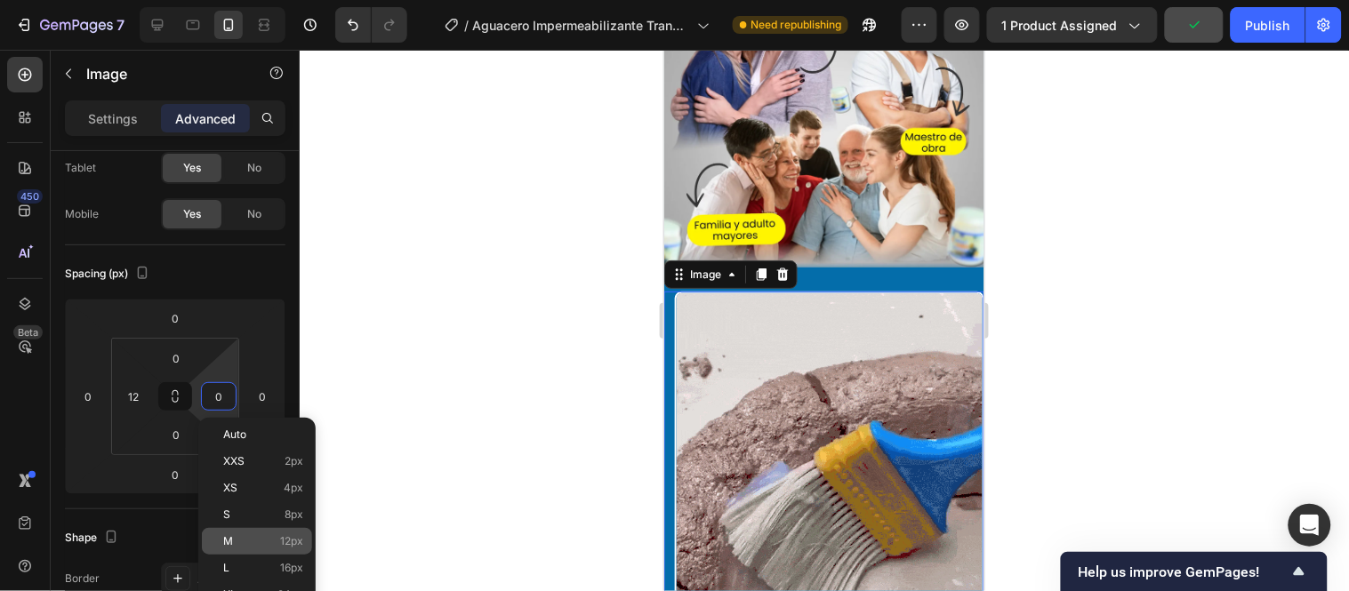
type input "12"
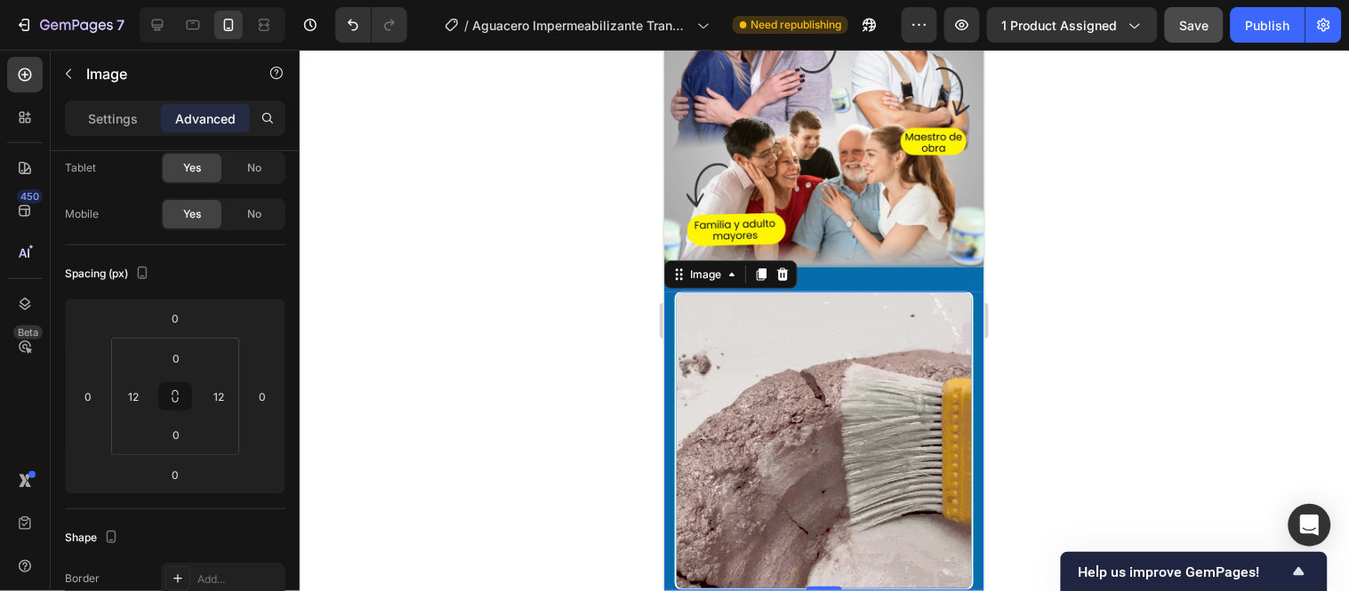
click at [599, 397] on div at bounding box center [824, 321] width 1049 height 542
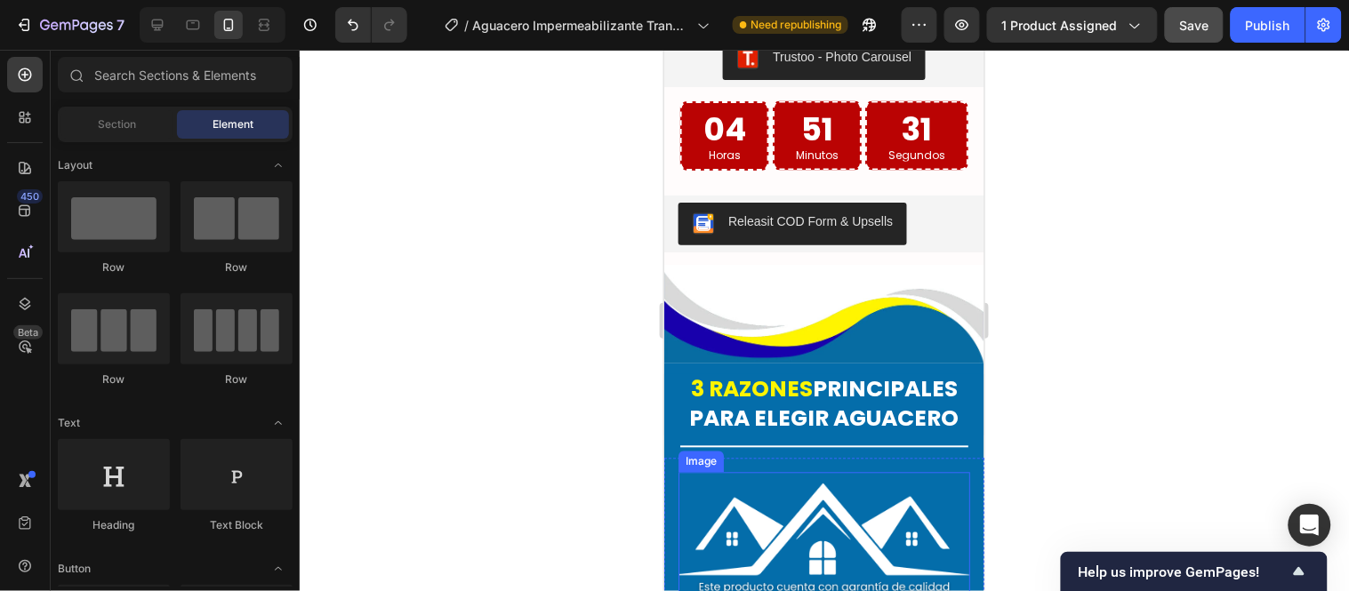
scroll to position [4470, 0]
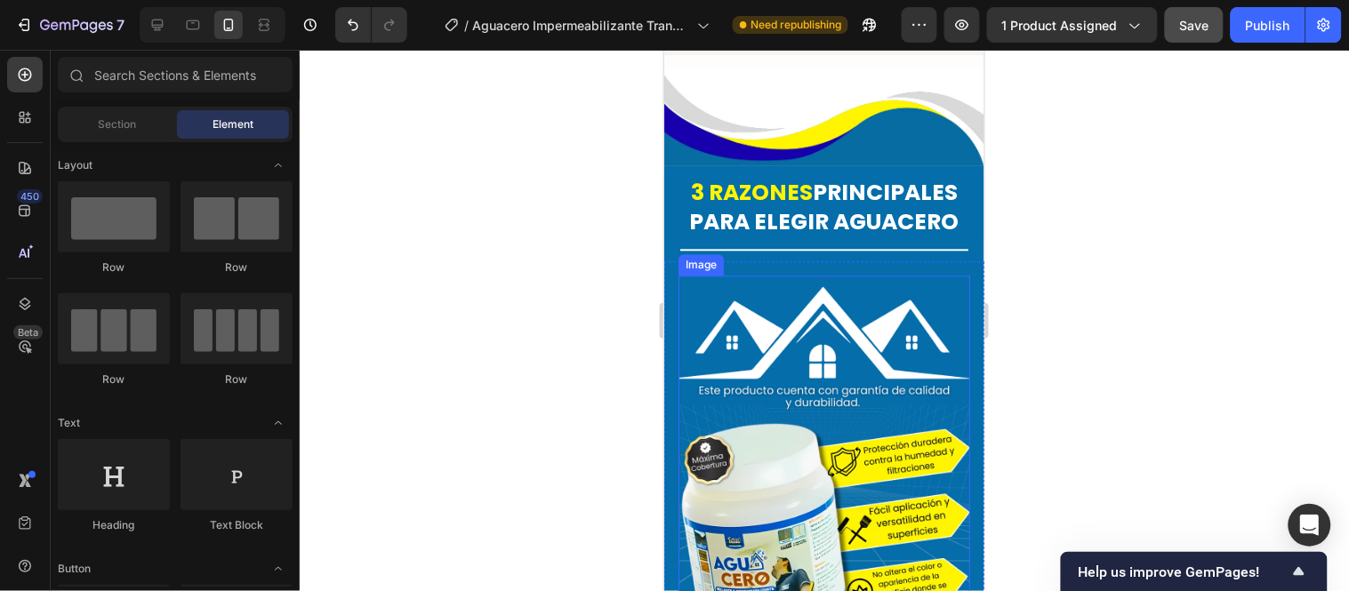
click at [819, 390] on img at bounding box center [824, 467] width 292 height 365
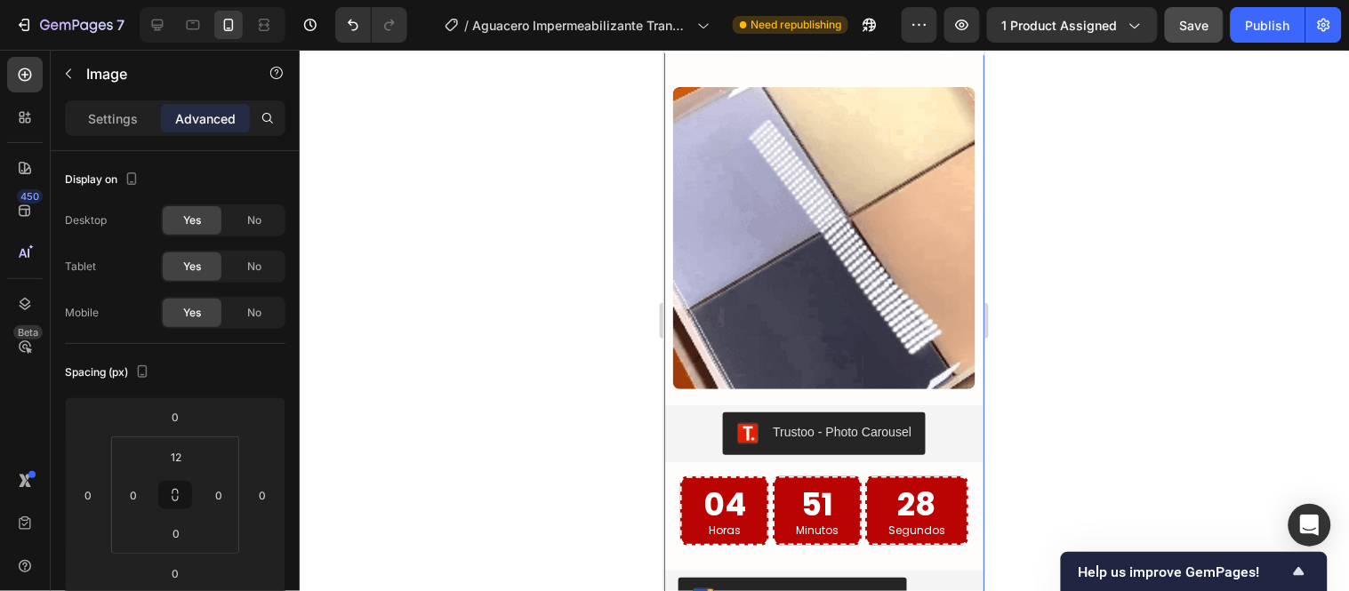
scroll to position [3779, 0]
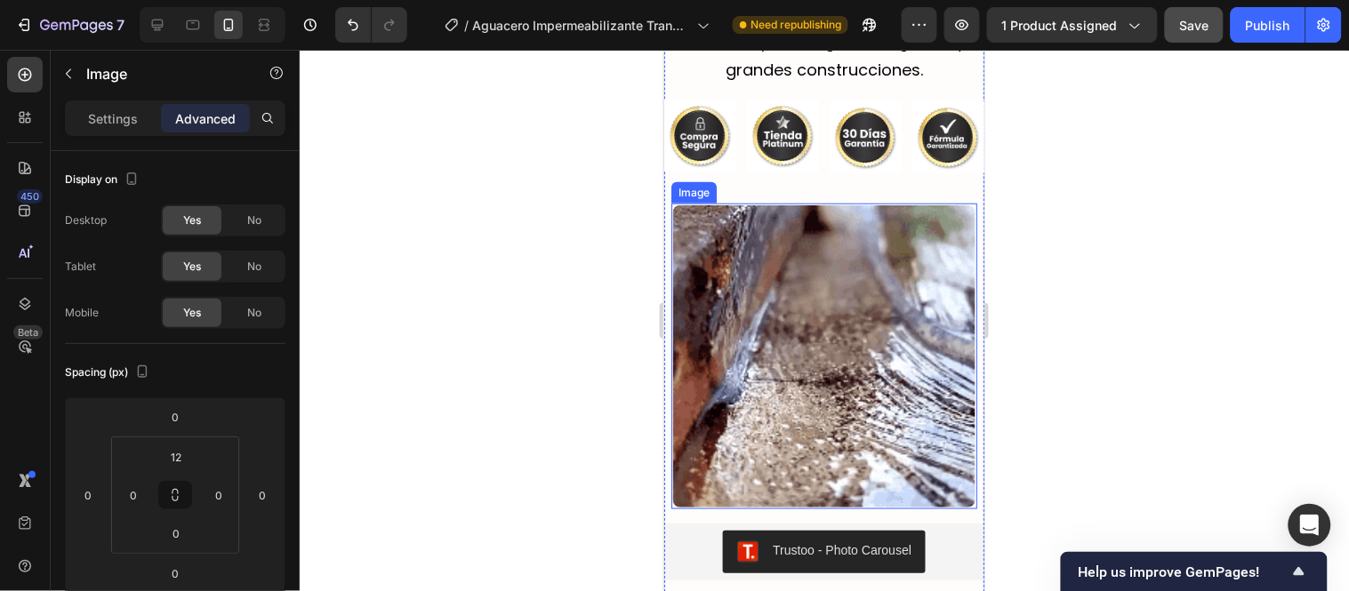
click at [792, 225] on img at bounding box center [824, 356] width 306 height 306
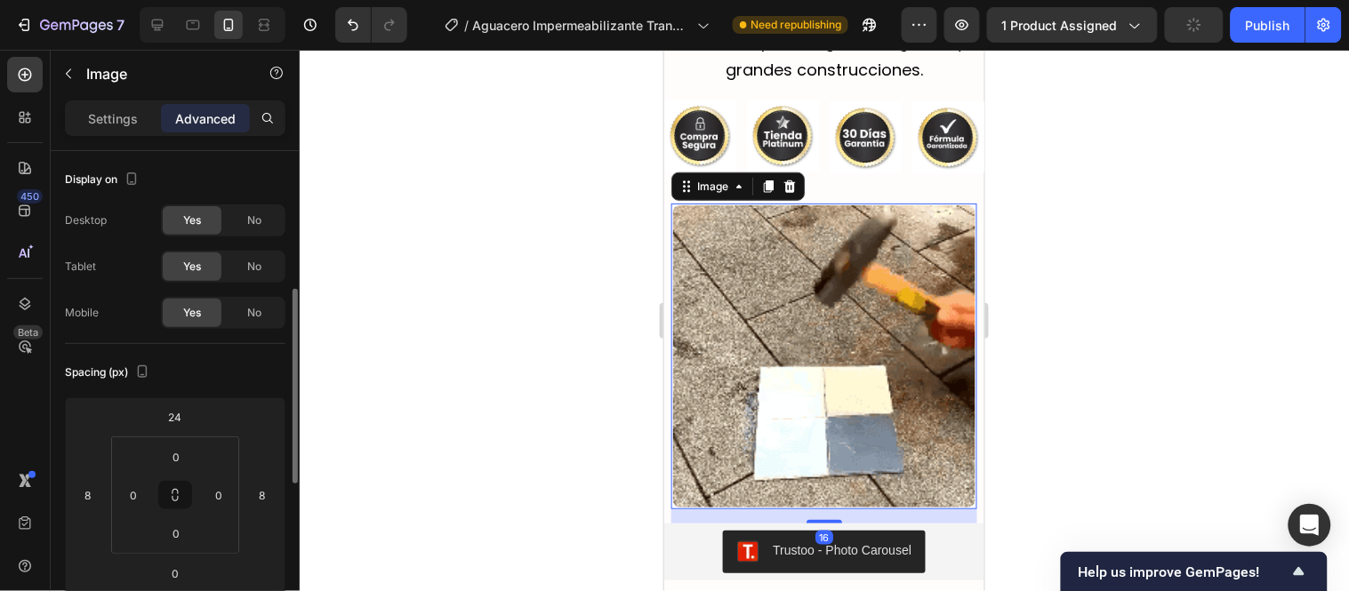
scroll to position [99, 0]
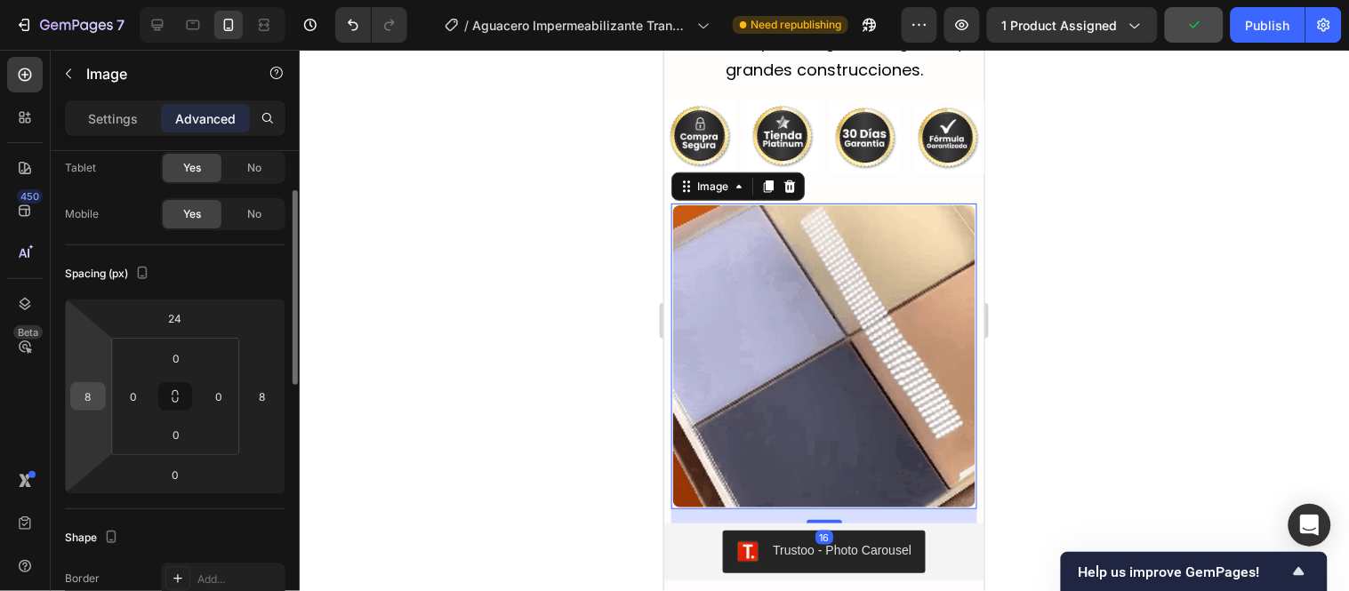
click at [100, 391] on input "8" at bounding box center [88, 396] width 27 height 27
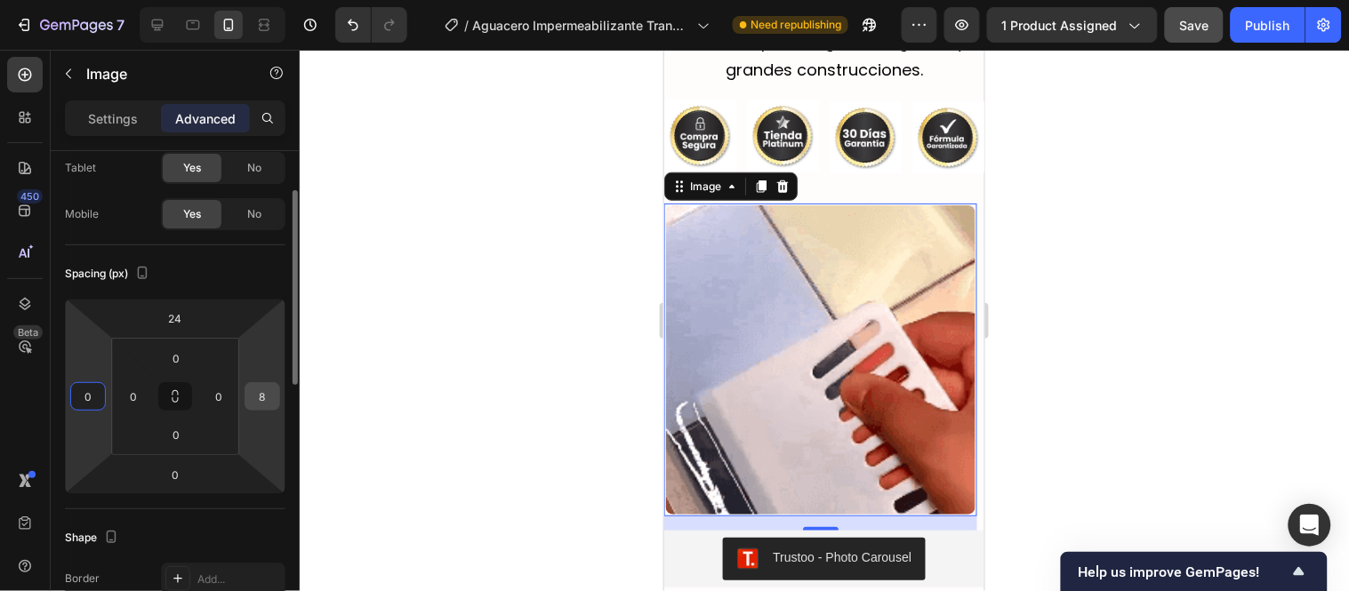
type input "0"
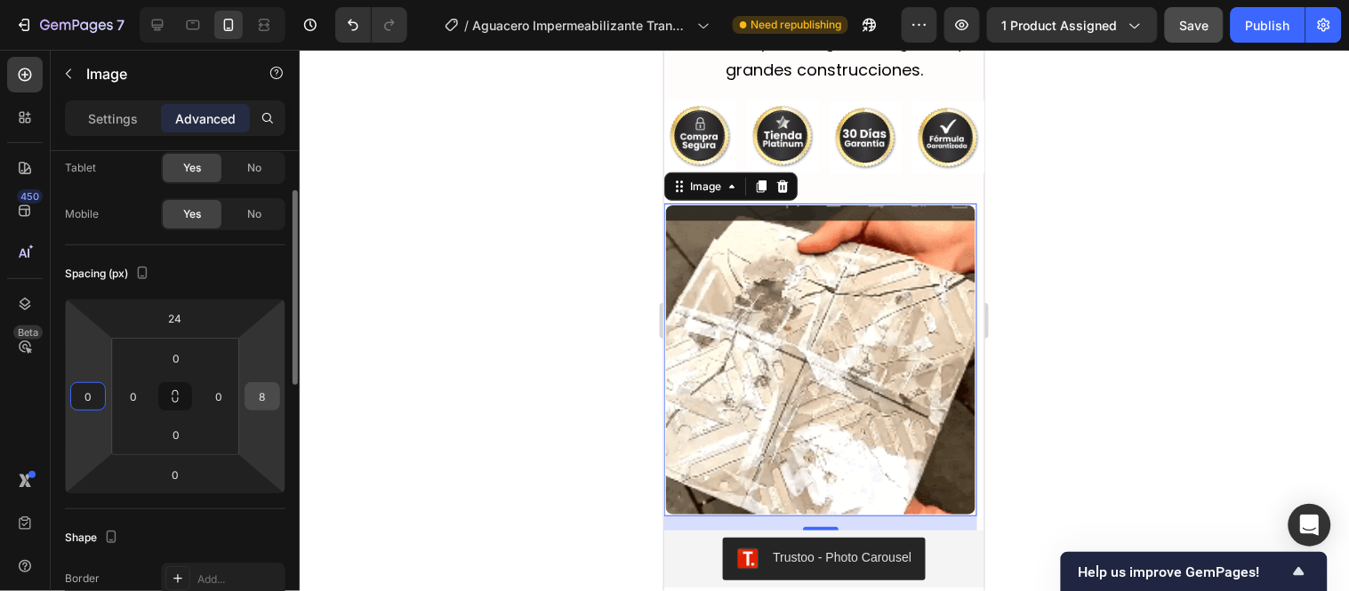
click at [277, 397] on div "8" at bounding box center [263, 396] width 36 height 28
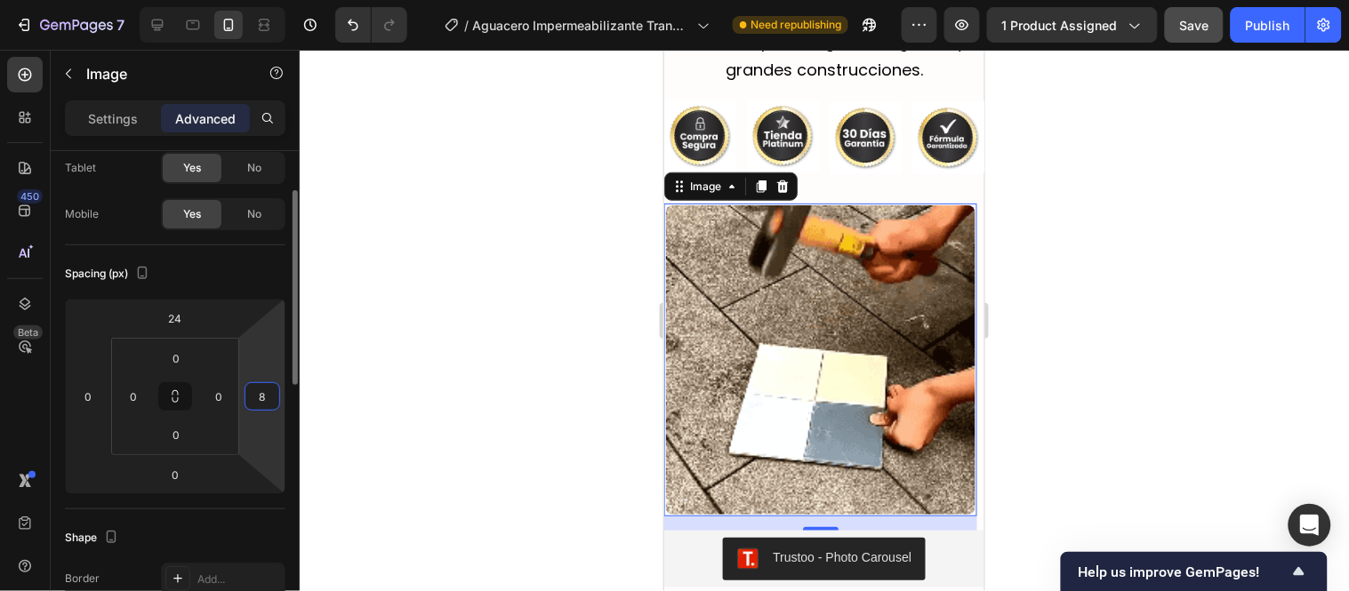
click at [267, 390] on input "8" at bounding box center [262, 396] width 27 height 27
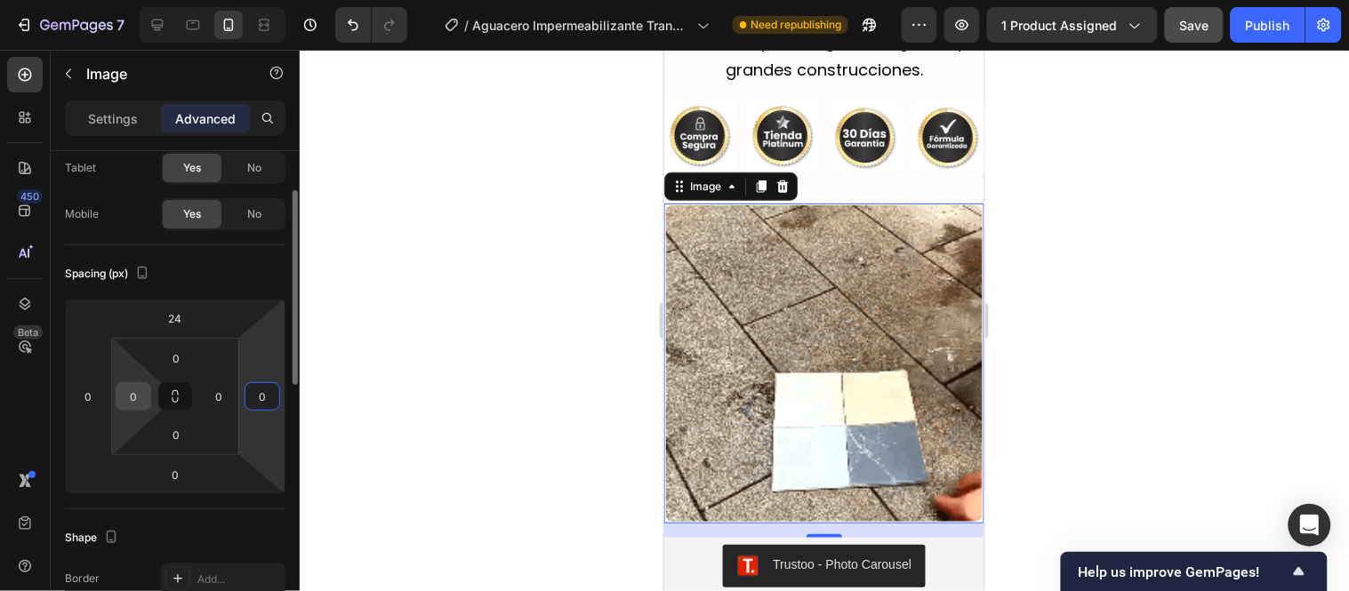
type input "0"
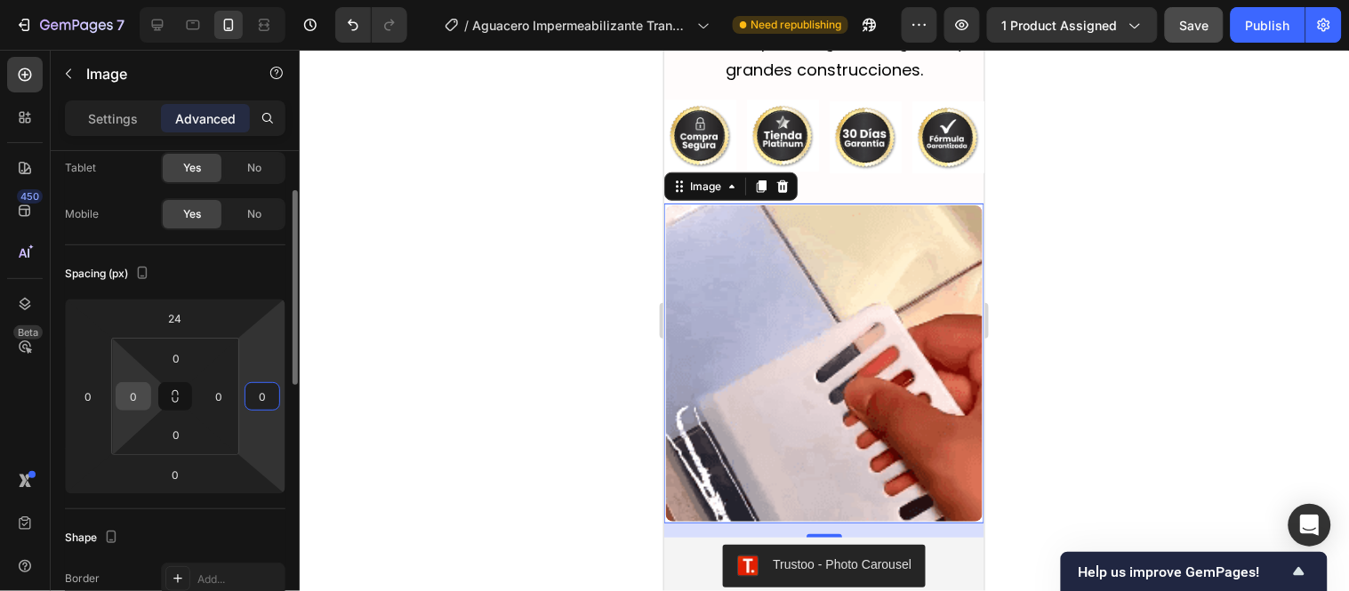
click at [142, 391] on input "0" at bounding box center [133, 396] width 27 height 27
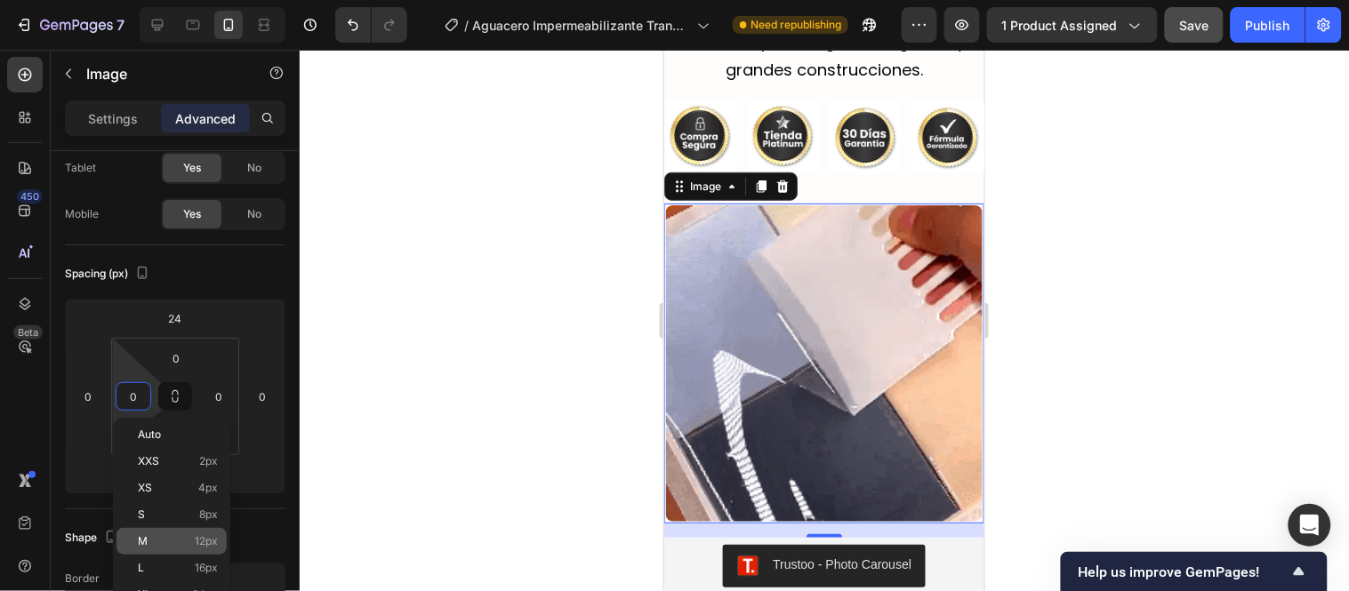
click at [195, 536] on span "12px" at bounding box center [206, 541] width 23 height 12
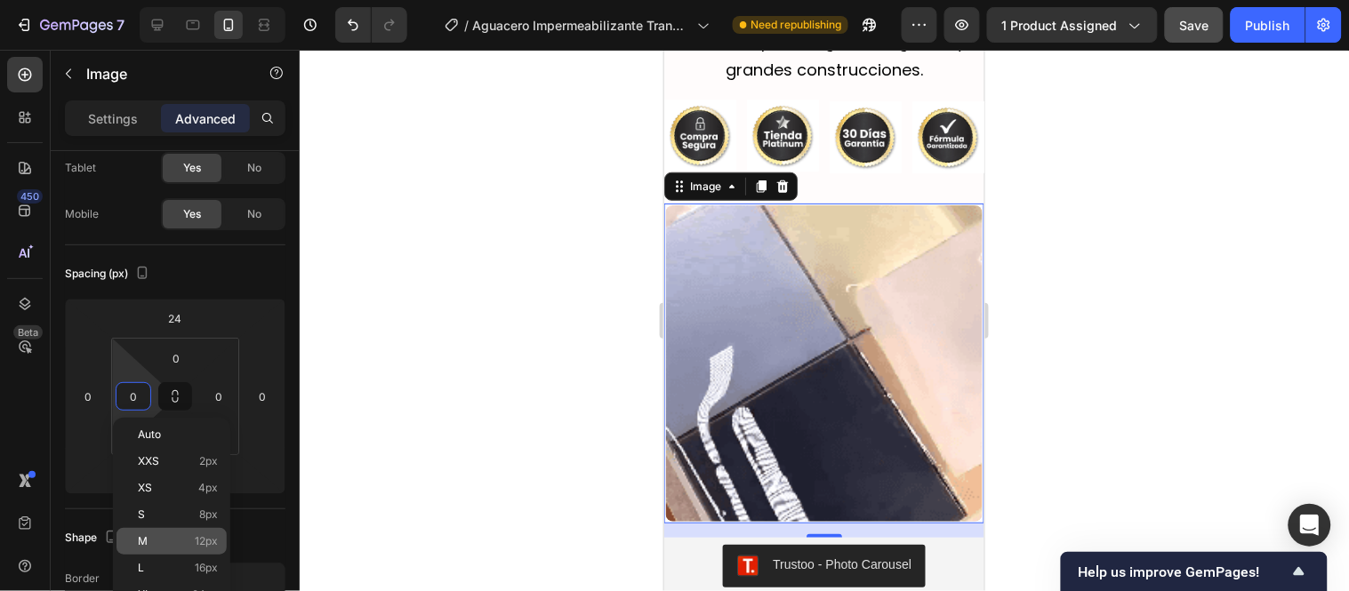
type input "12"
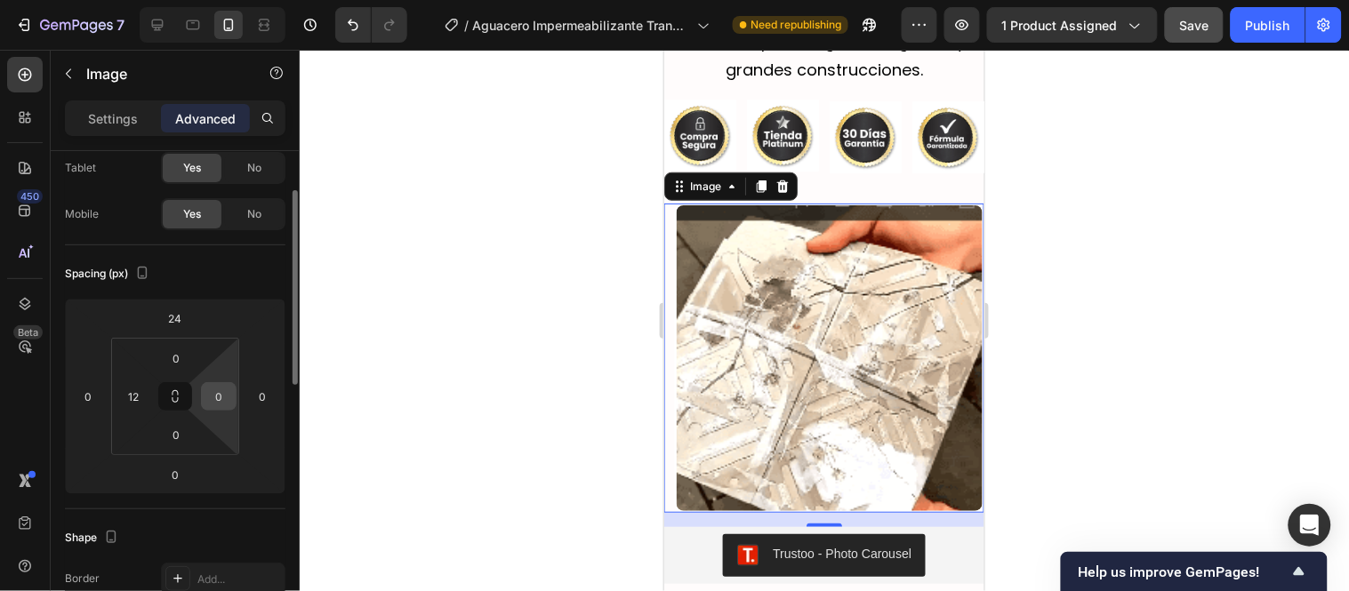
click at [220, 389] on input "0" at bounding box center [218, 396] width 27 height 27
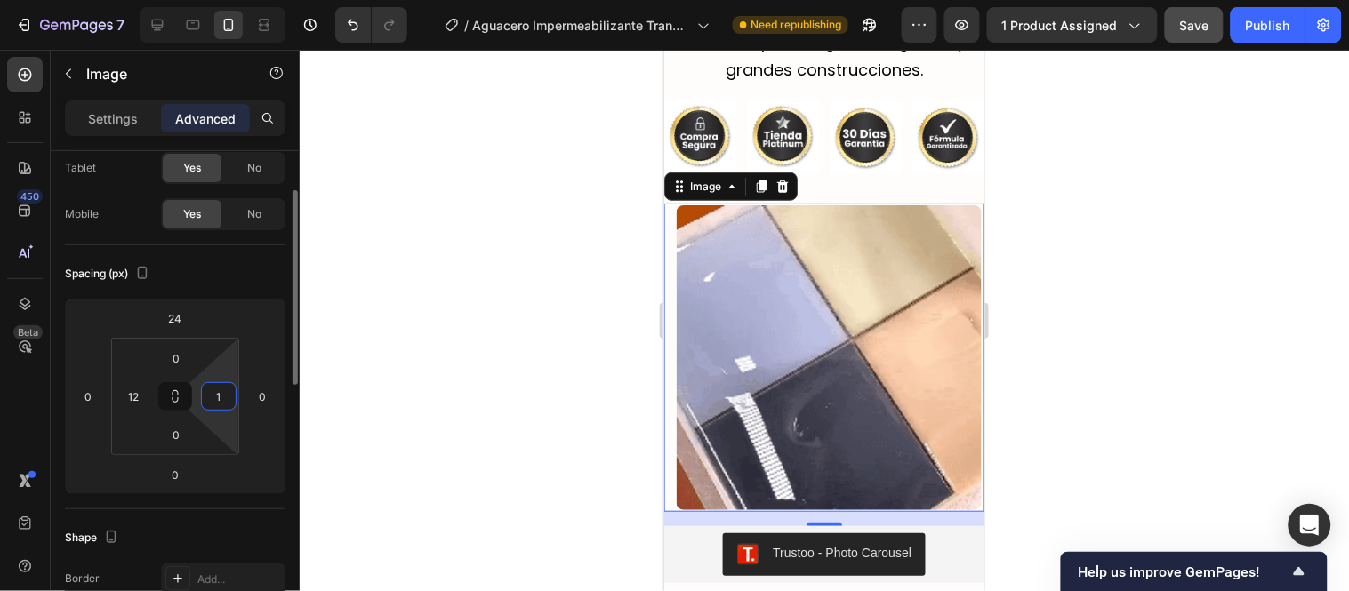
type input "12"
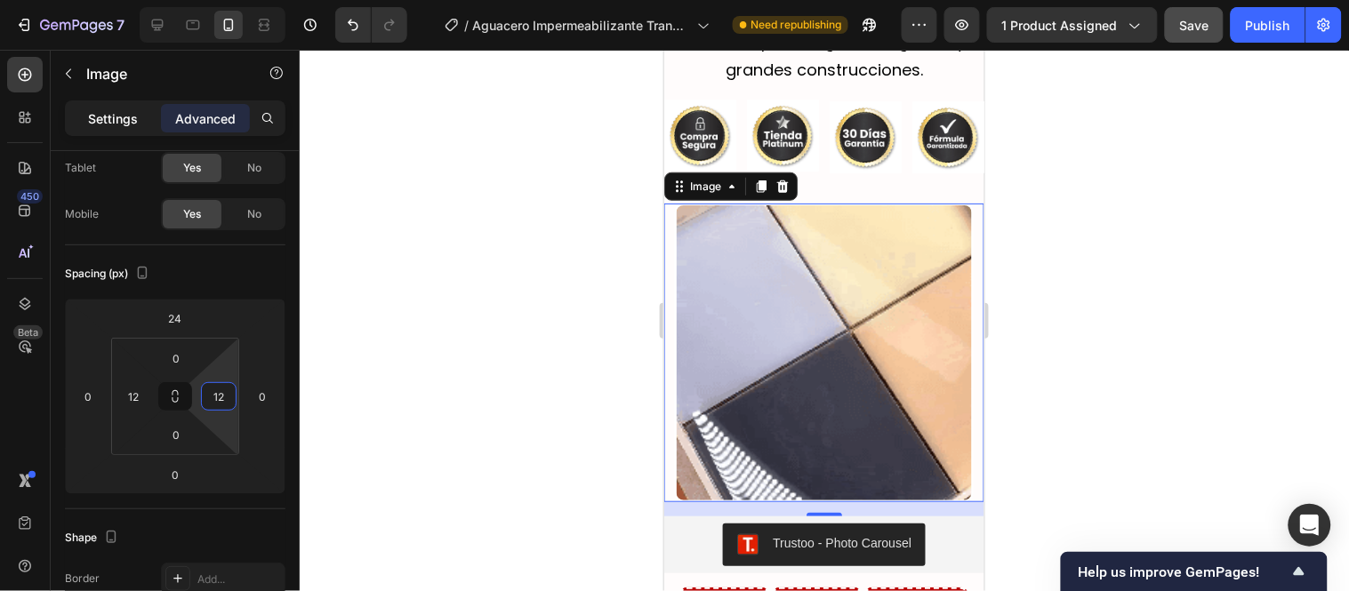
click at [135, 117] on p "Settings" at bounding box center [113, 118] width 50 height 19
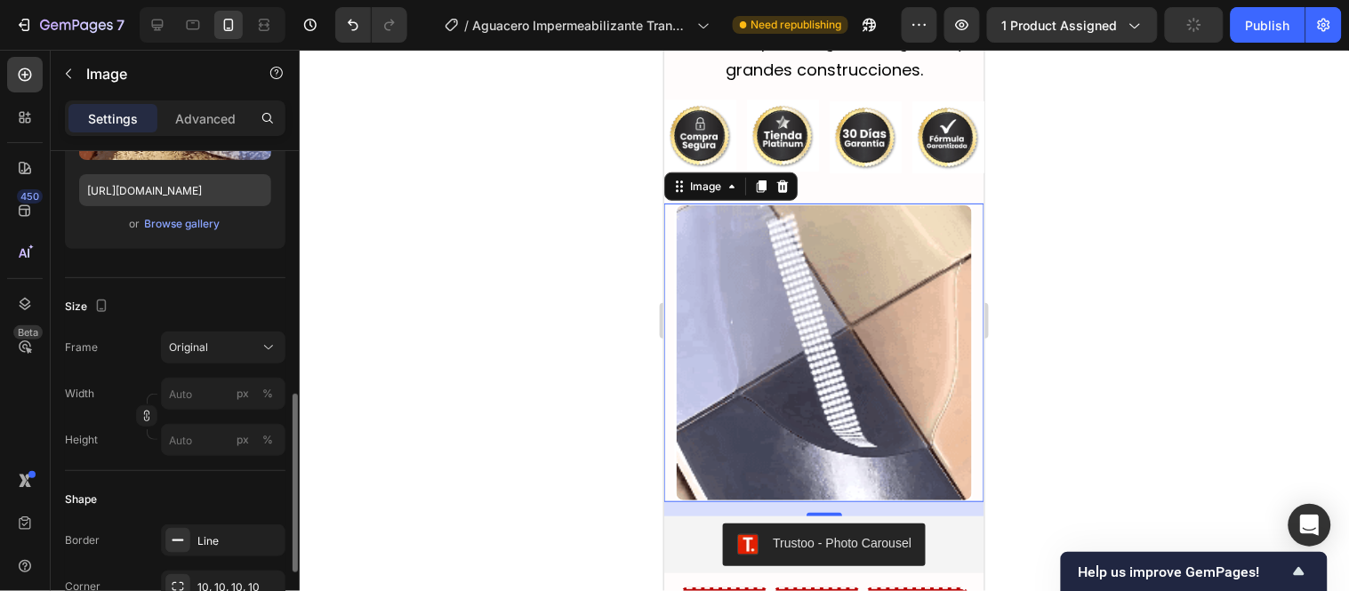
scroll to position [494, 0]
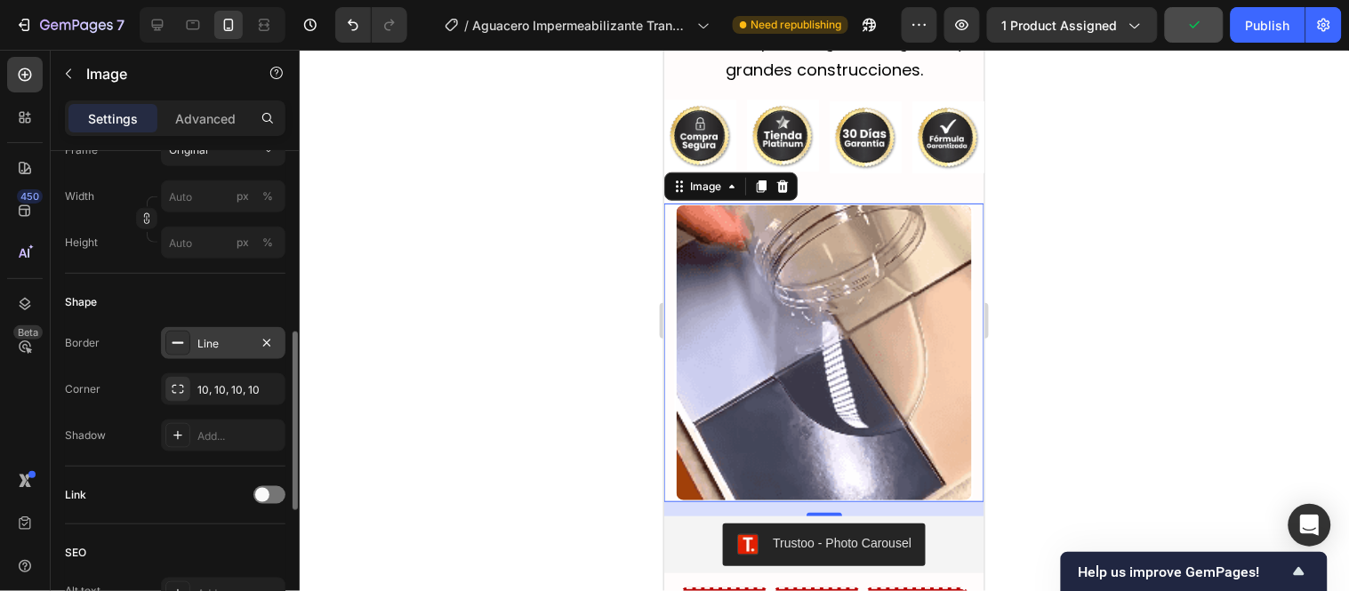
click at [217, 357] on div "Line" at bounding box center [223, 343] width 124 height 32
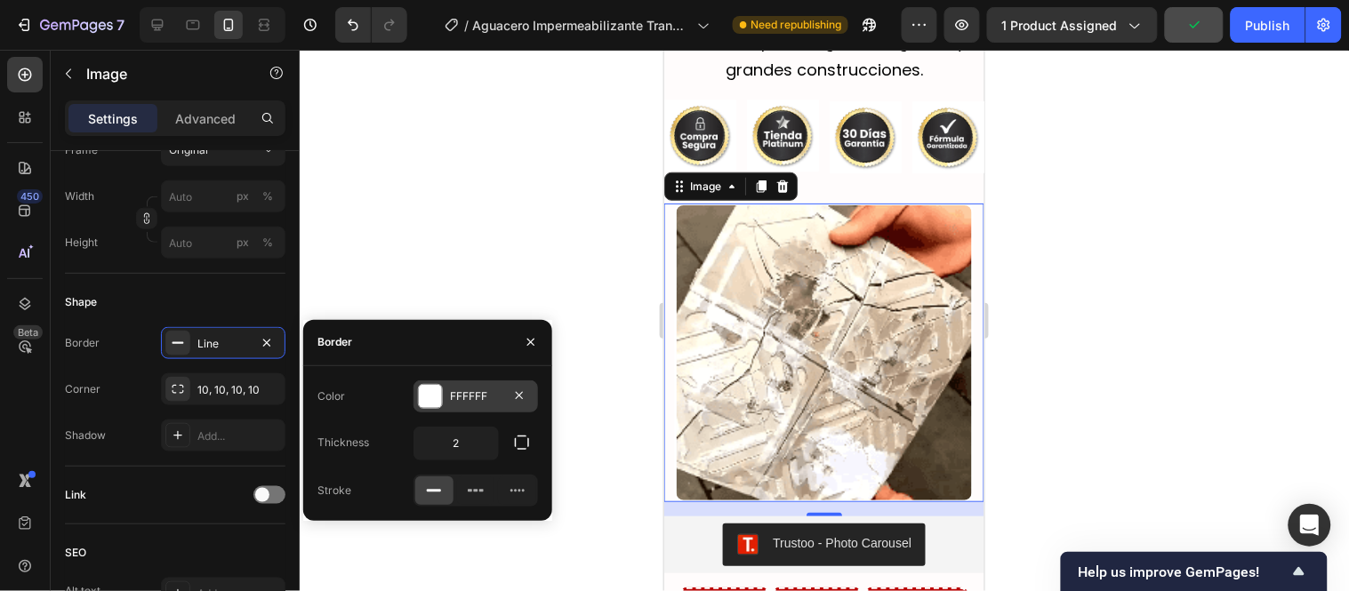
click at [432, 401] on div at bounding box center [430, 396] width 23 height 23
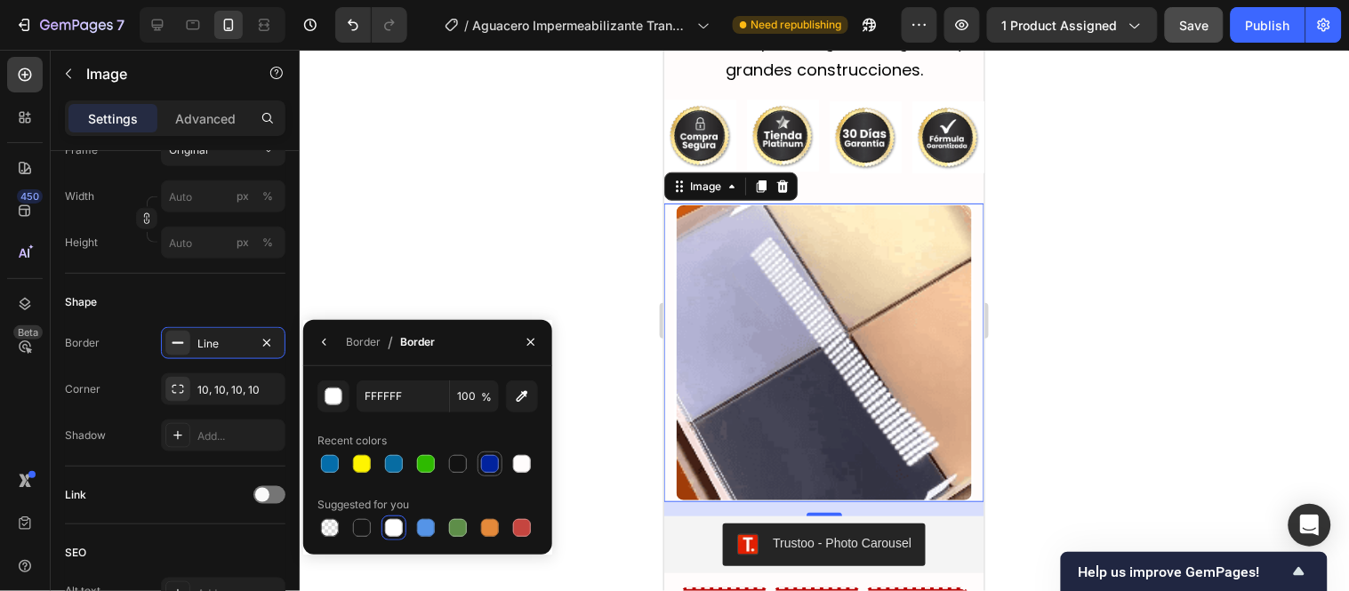
click at [486, 463] on div at bounding box center [490, 464] width 18 height 18
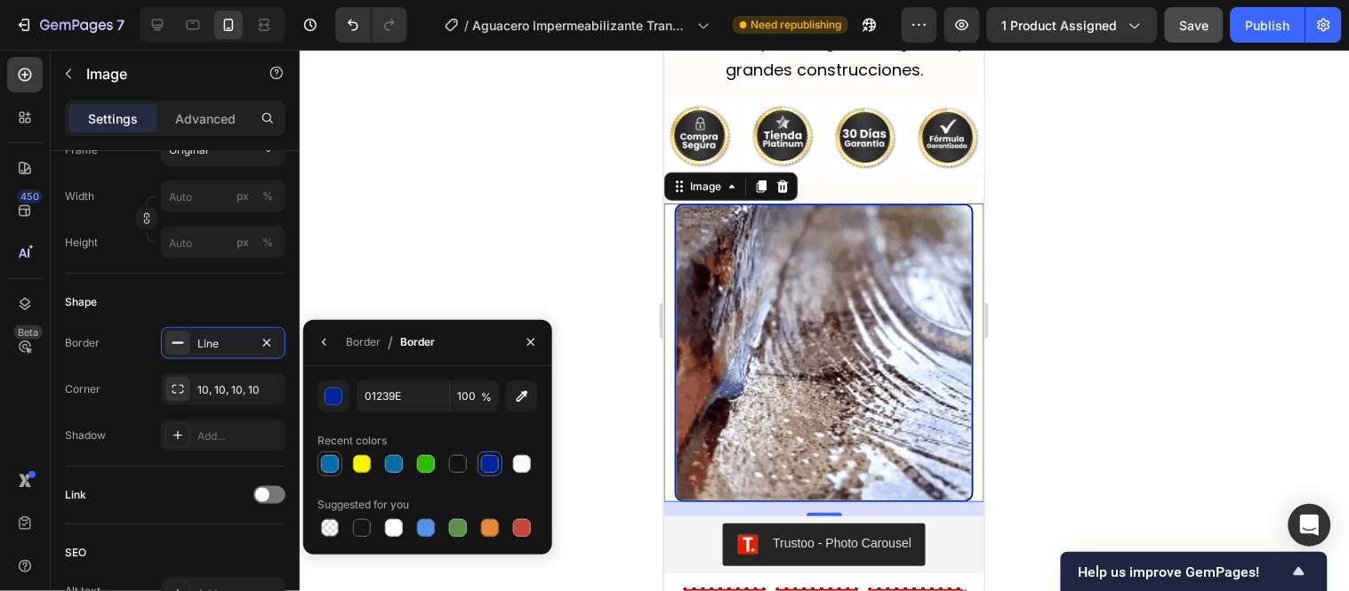
click at [335, 454] on div at bounding box center [329, 464] width 21 height 21
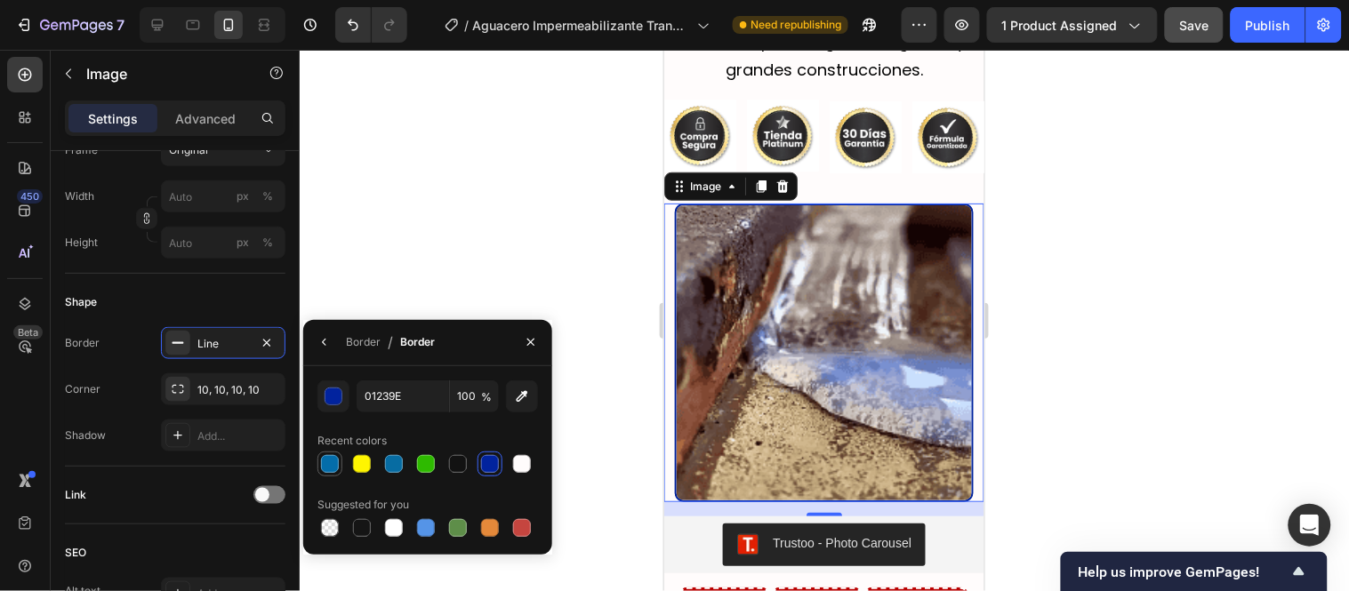
type input "046DAA"
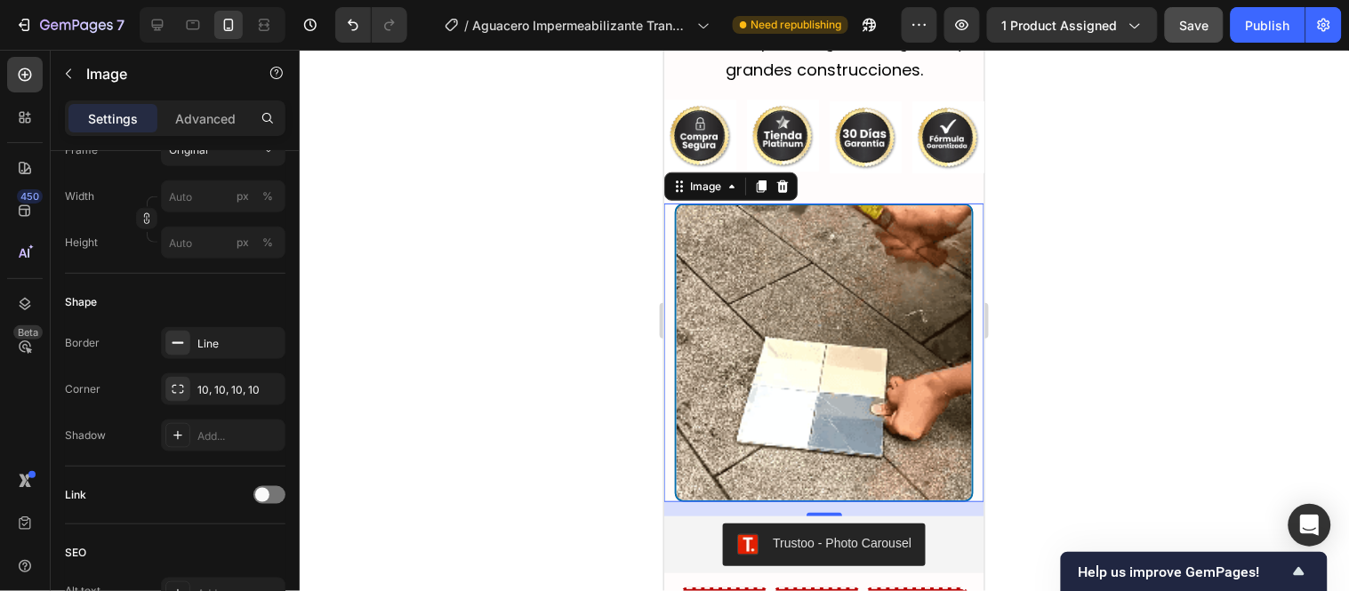
click at [420, 252] on div at bounding box center [824, 321] width 1049 height 542
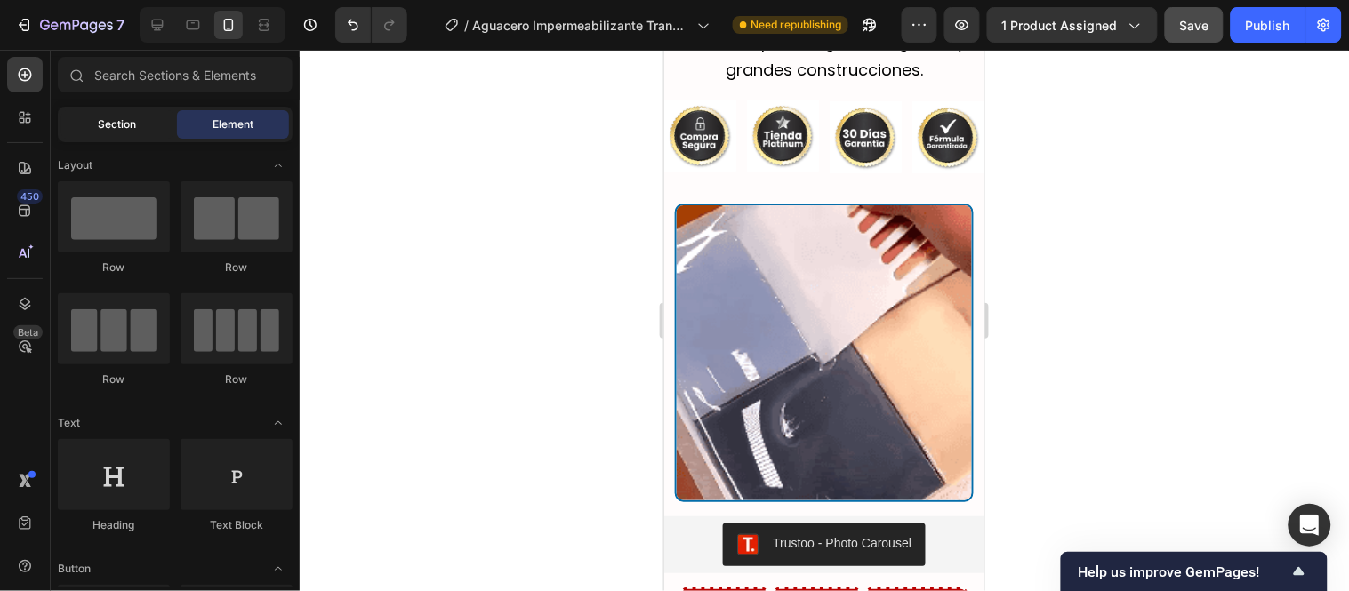
click at [154, 118] on div "Section" at bounding box center [117, 124] width 112 height 28
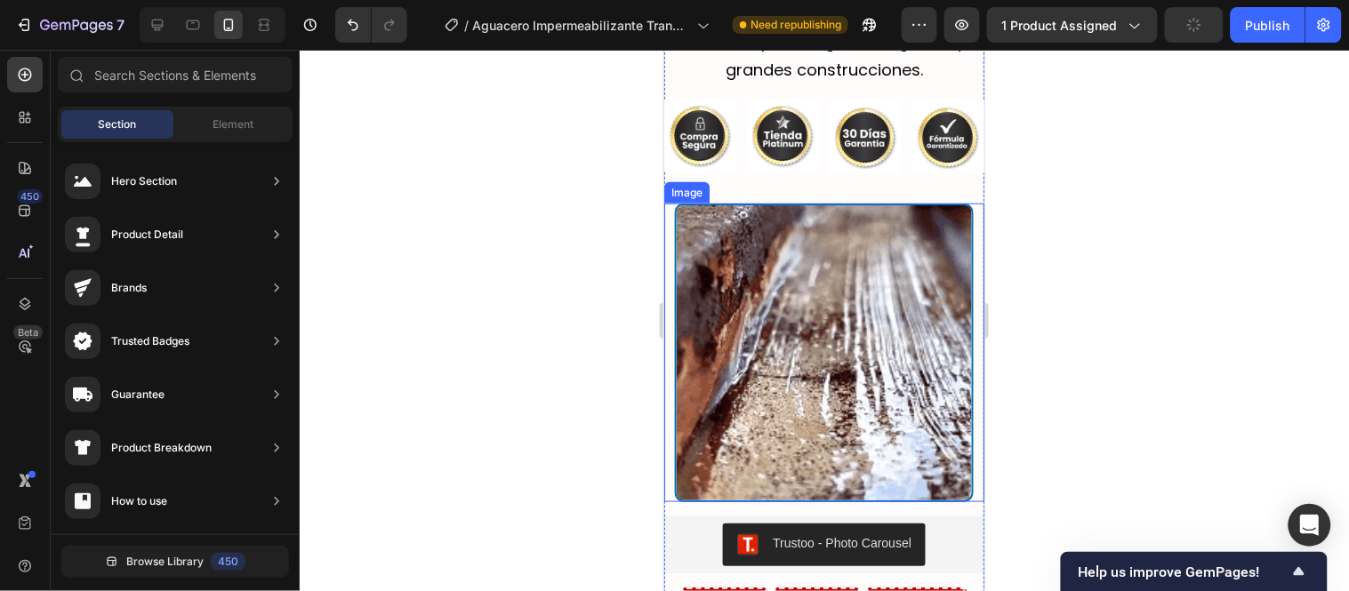
click at [787, 255] on img at bounding box center [823, 352] width 299 height 299
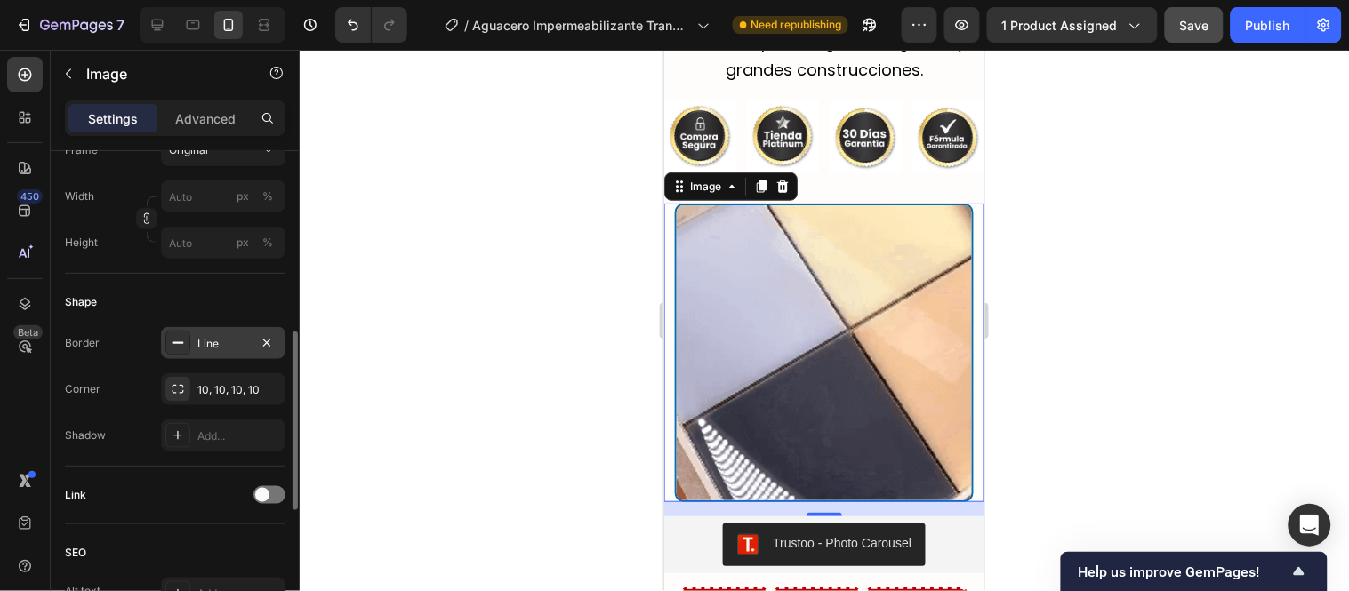
click at [196, 333] on div "Line" at bounding box center [223, 343] width 124 height 32
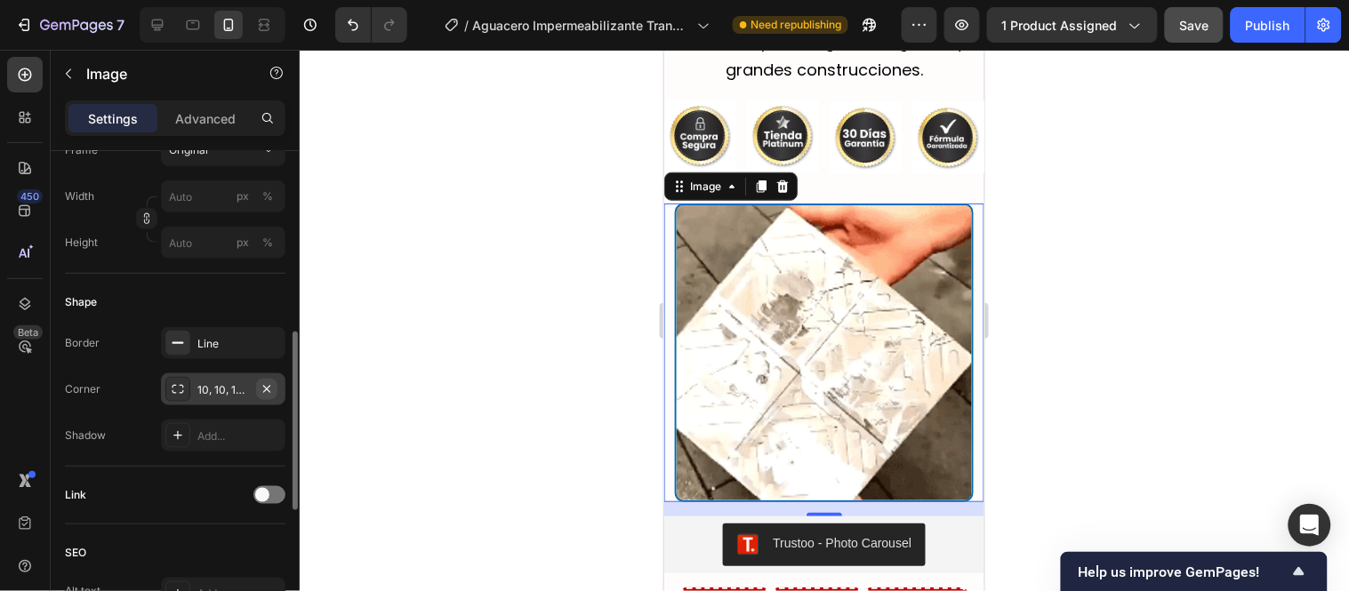
click at [267, 393] on icon "button" at bounding box center [267, 389] width 14 height 14
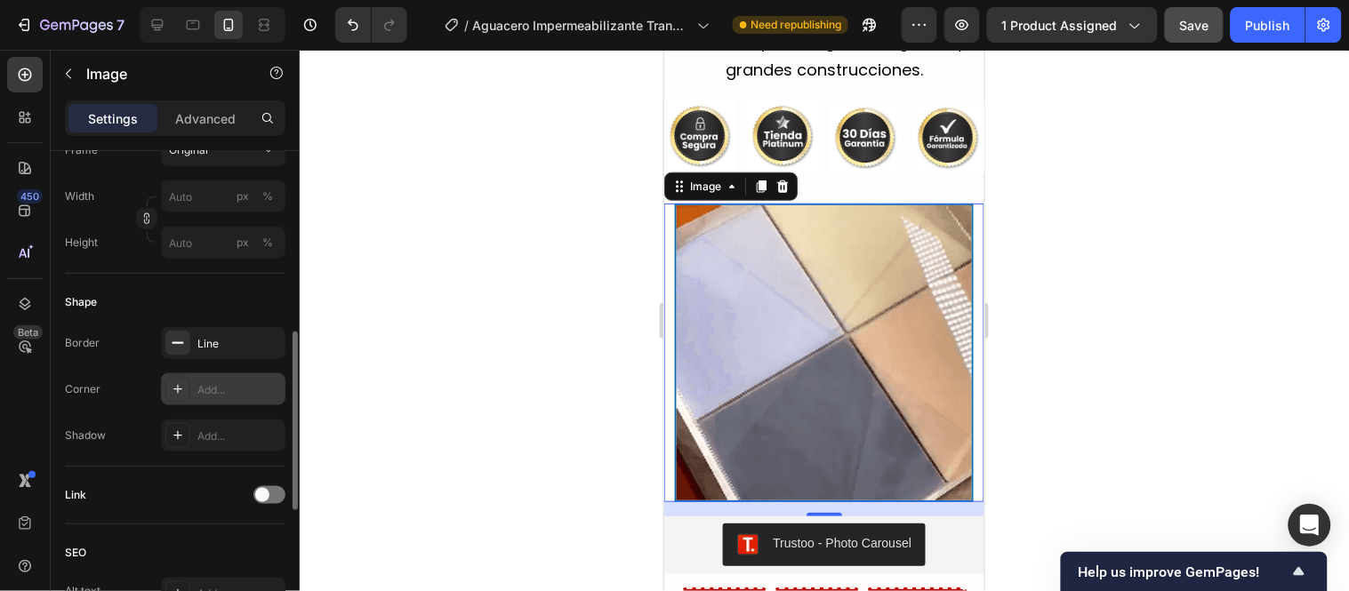
click at [232, 388] on div "Add..." at bounding box center [239, 390] width 84 height 16
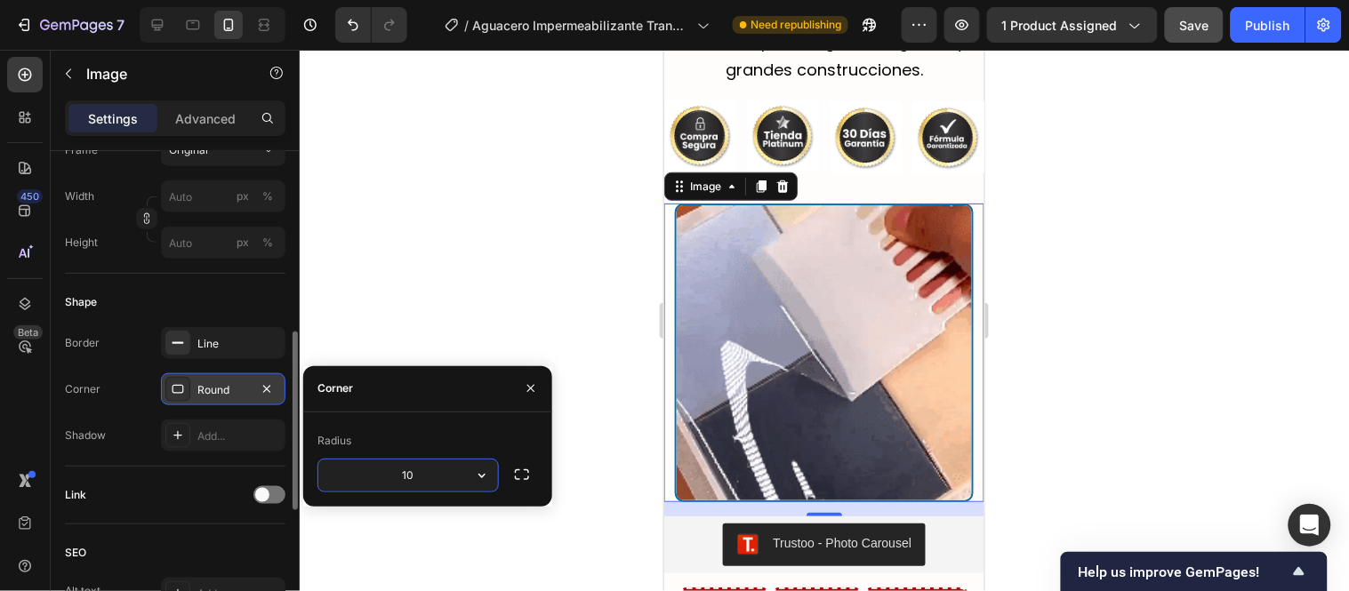
type input "10"
click at [477, 206] on div at bounding box center [824, 321] width 1049 height 542
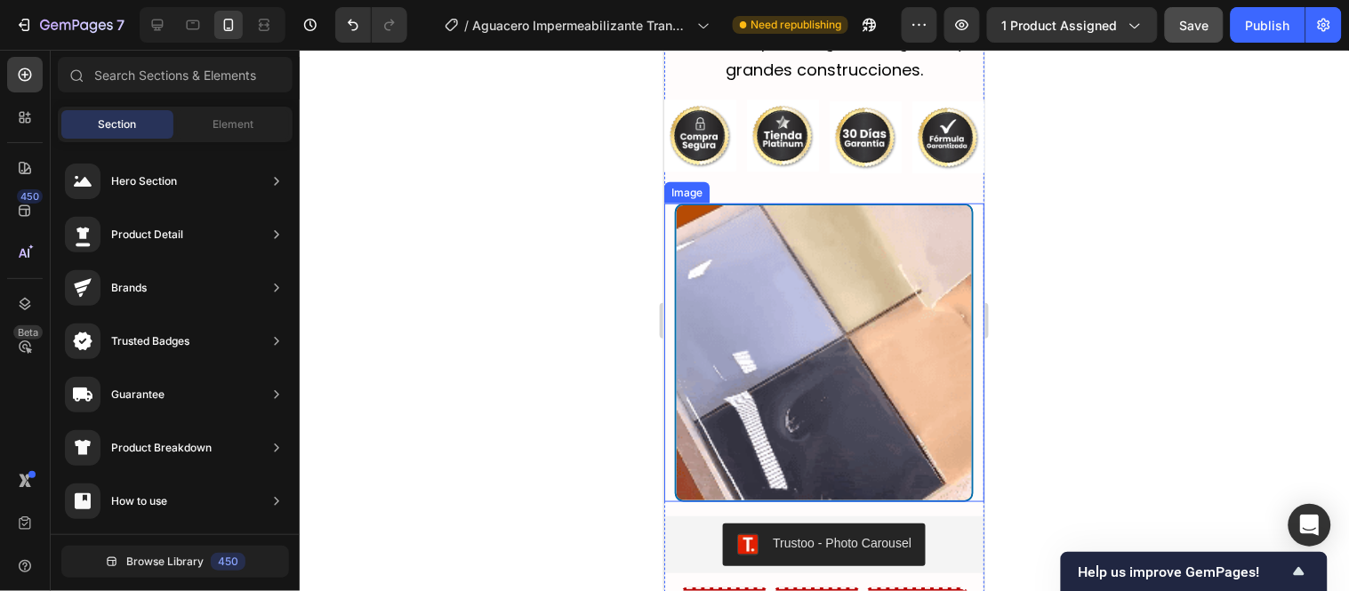
click at [751, 203] on img at bounding box center [823, 352] width 299 height 299
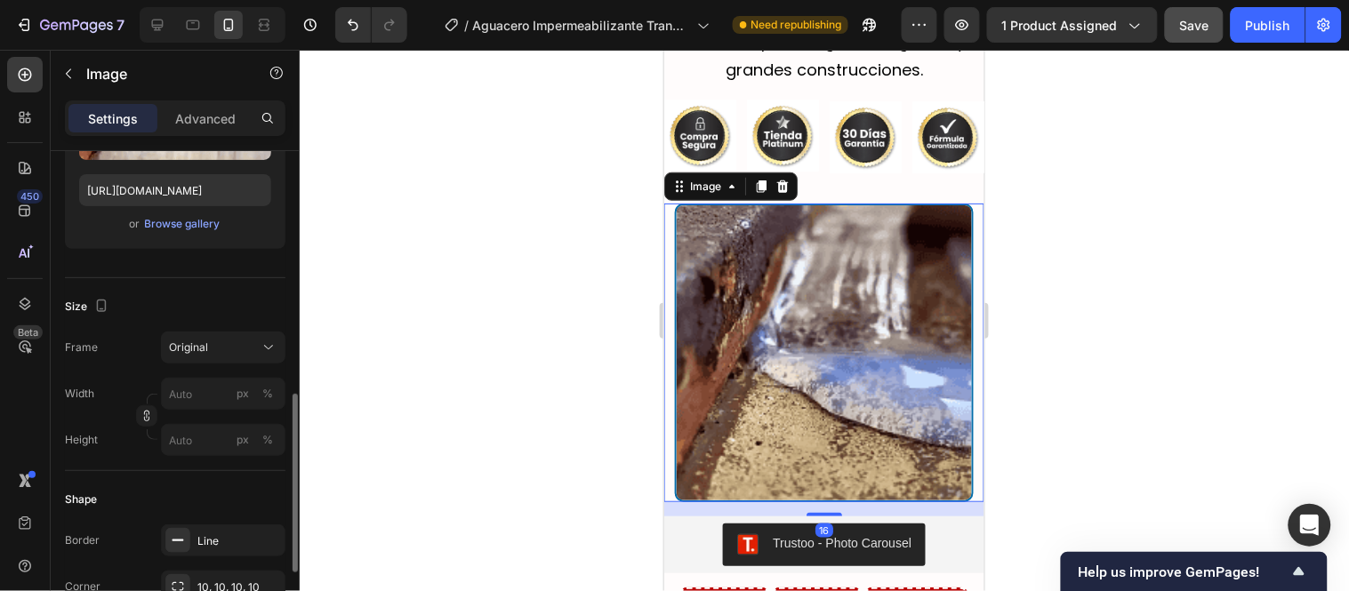
scroll to position [395, 0]
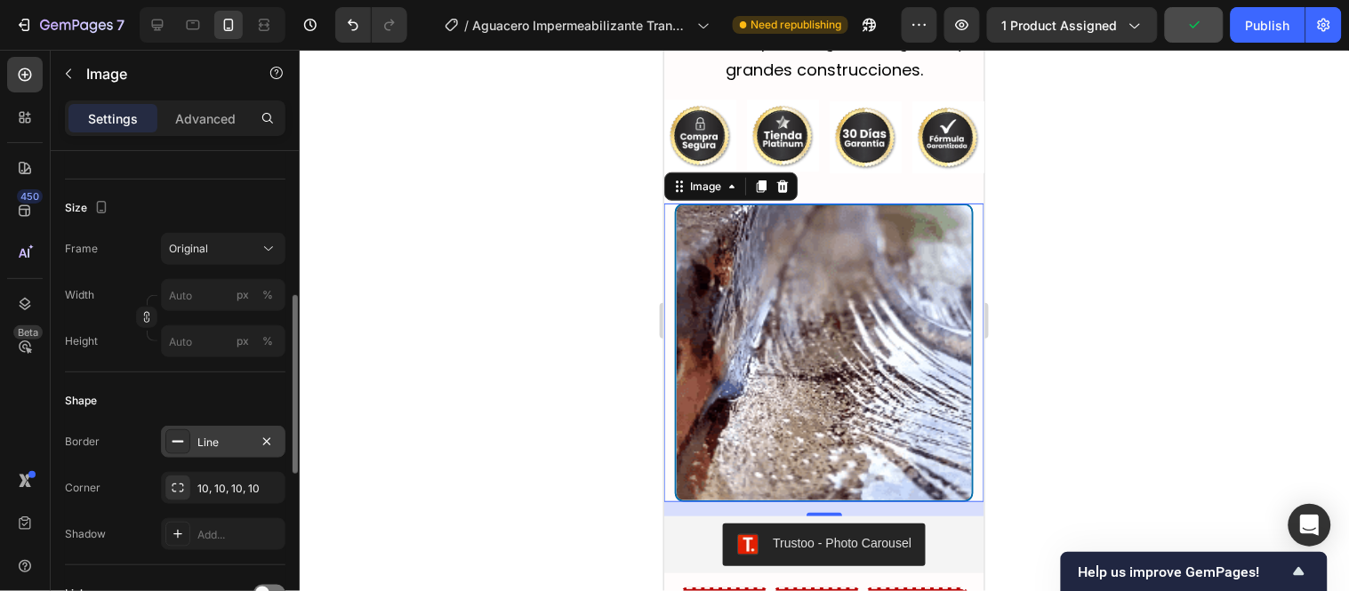
click at [223, 447] on div "Line" at bounding box center [223, 443] width 52 height 16
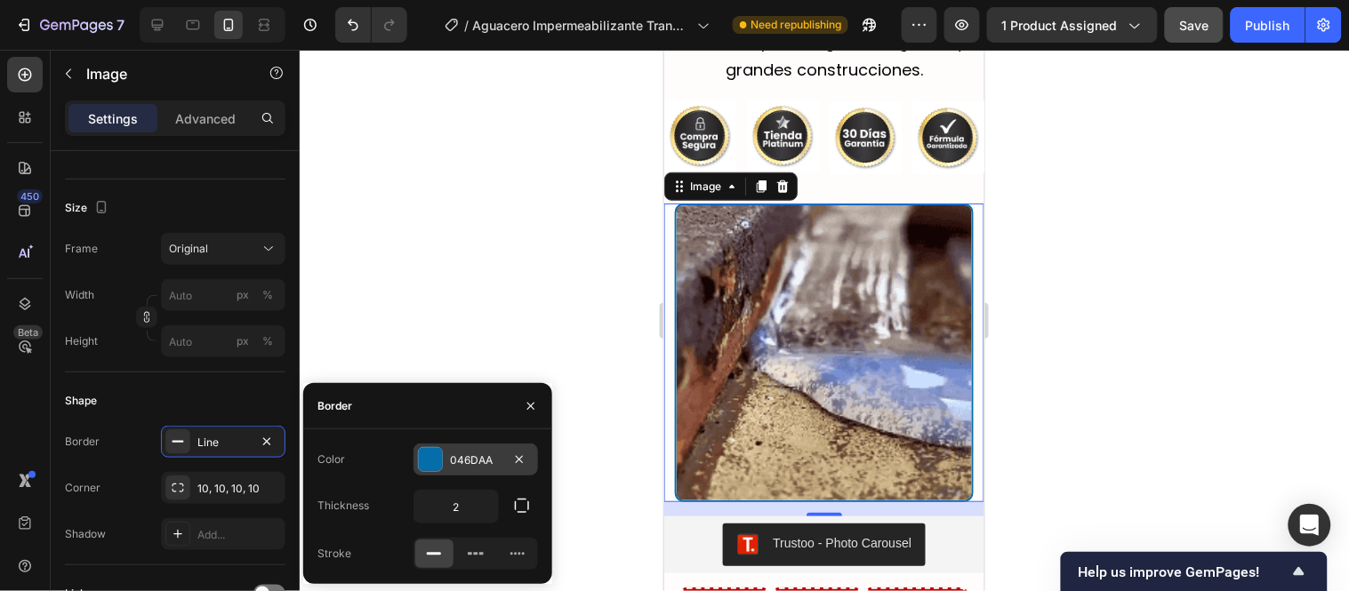
click at [459, 468] on div "046DAA" at bounding box center [476, 461] width 52 height 16
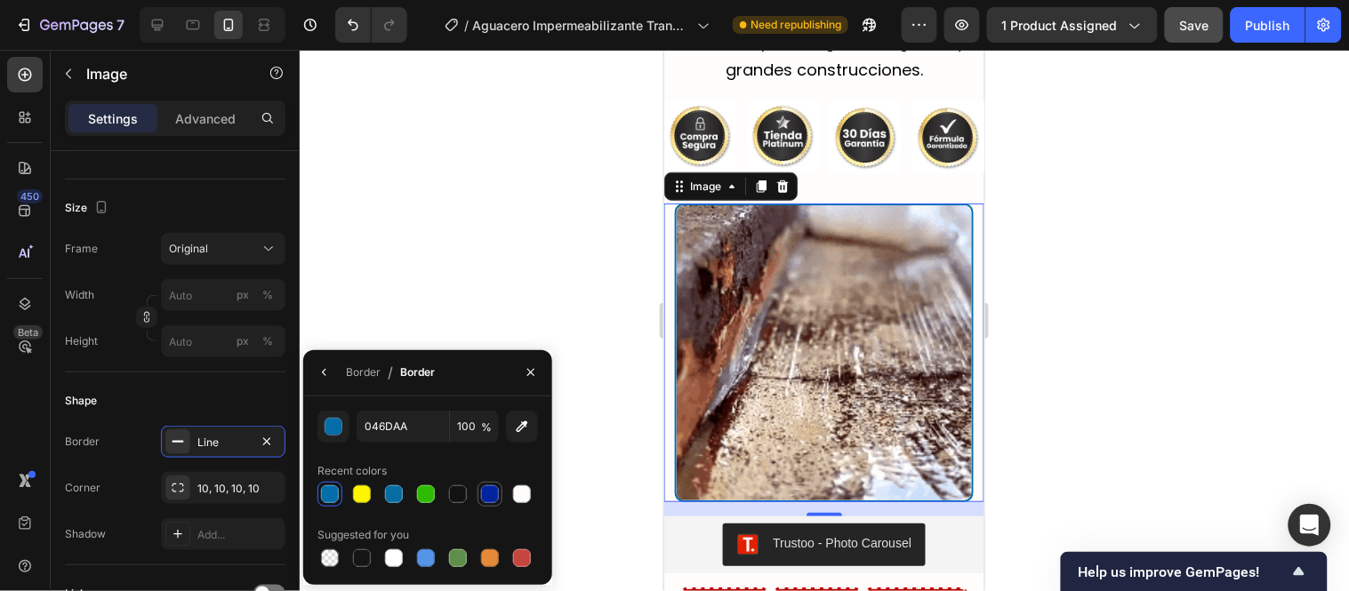
click at [492, 493] on div at bounding box center [490, 495] width 18 height 18
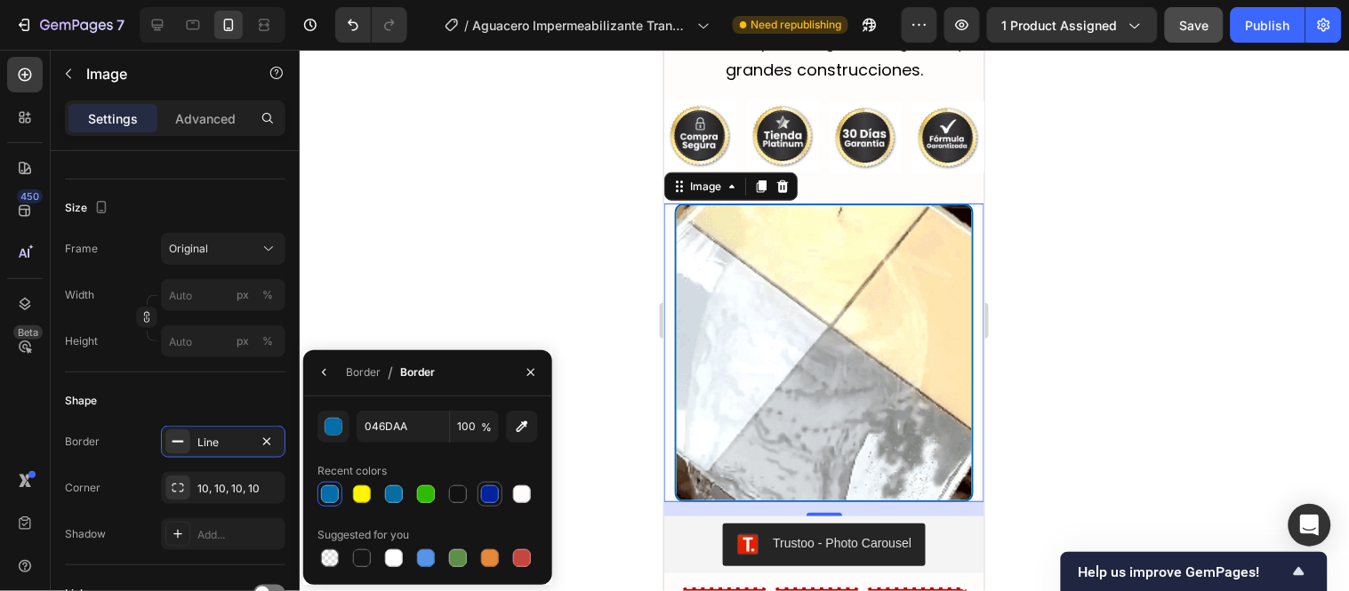
type input "01239E"
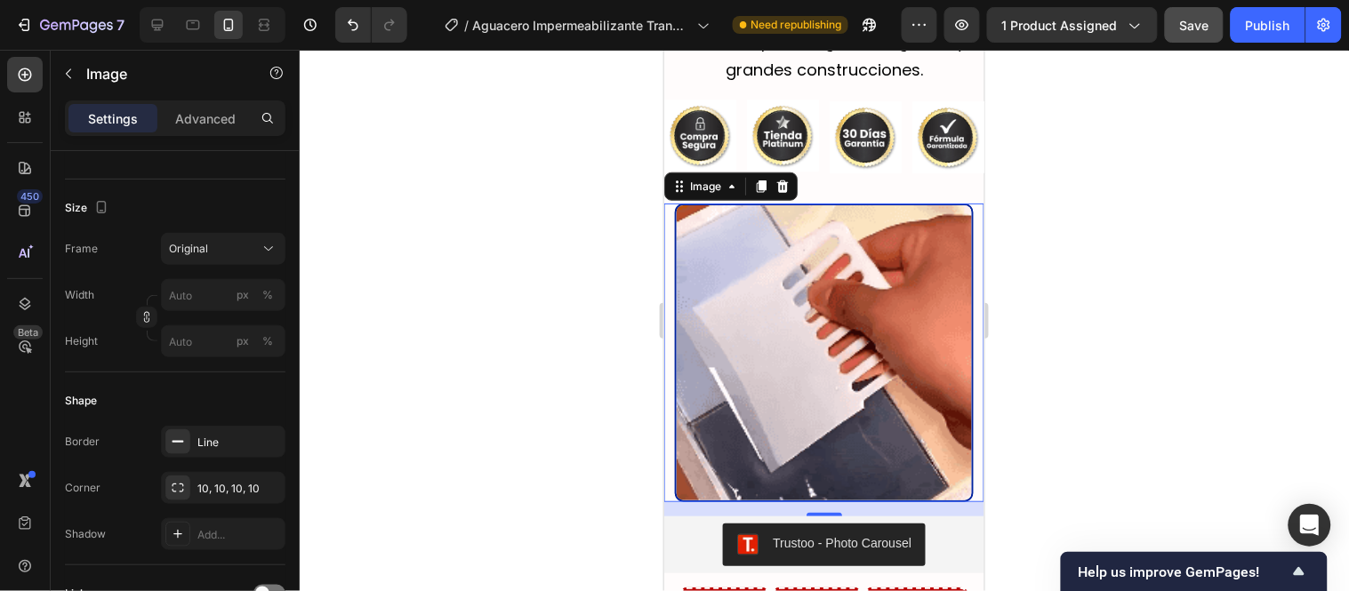
click at [527, 265] on div at bounding box center [824, 321] width 1049 height 542
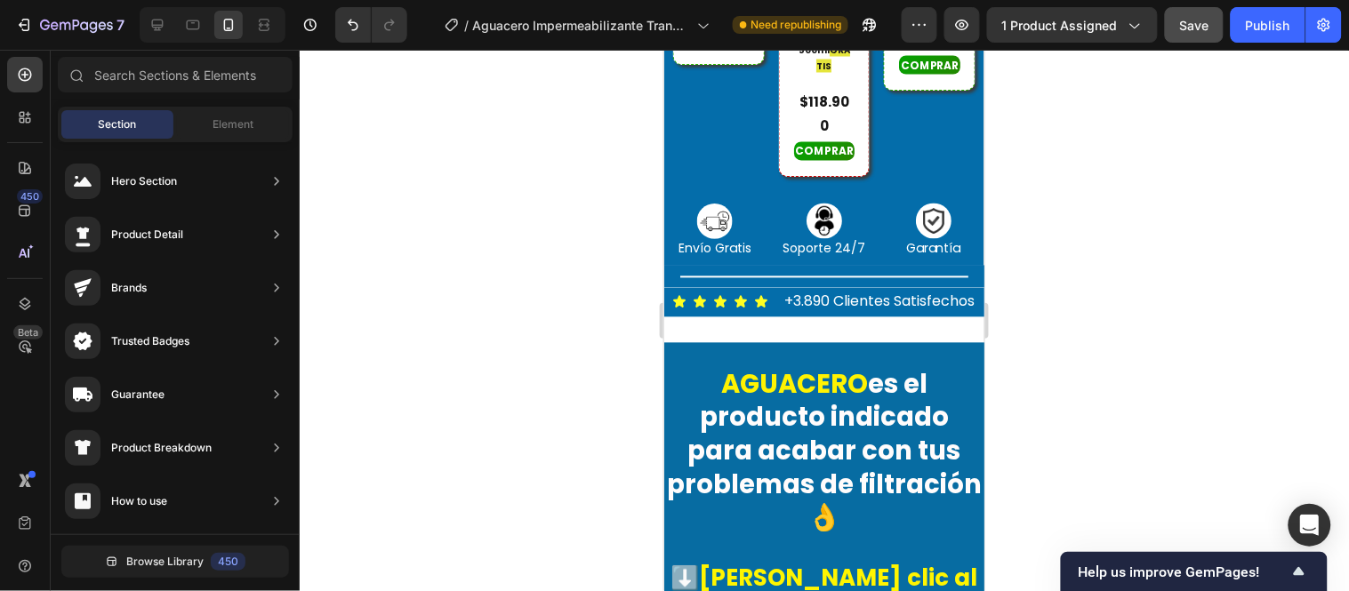
scroll to position [913, 0]
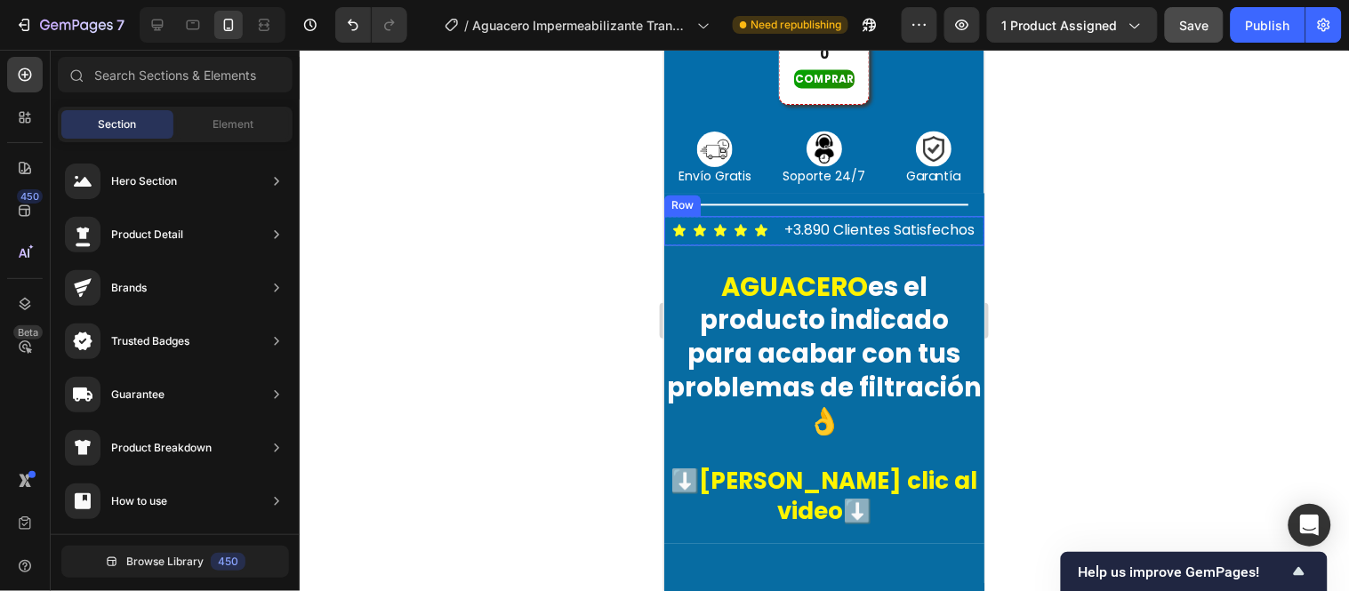
click at [723, 245] on div "Icon Icon Icon Icon Icon Icon List" at bounding box center [719, 230] width 96 height 29
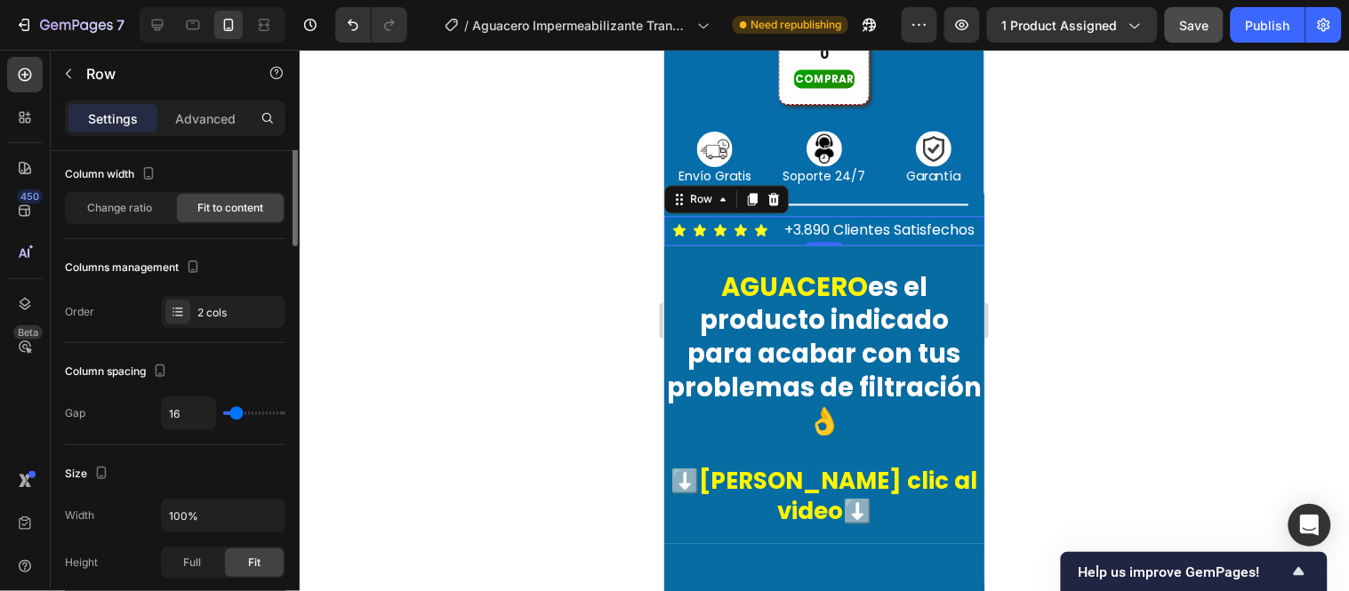
scroll to position [0, 0]
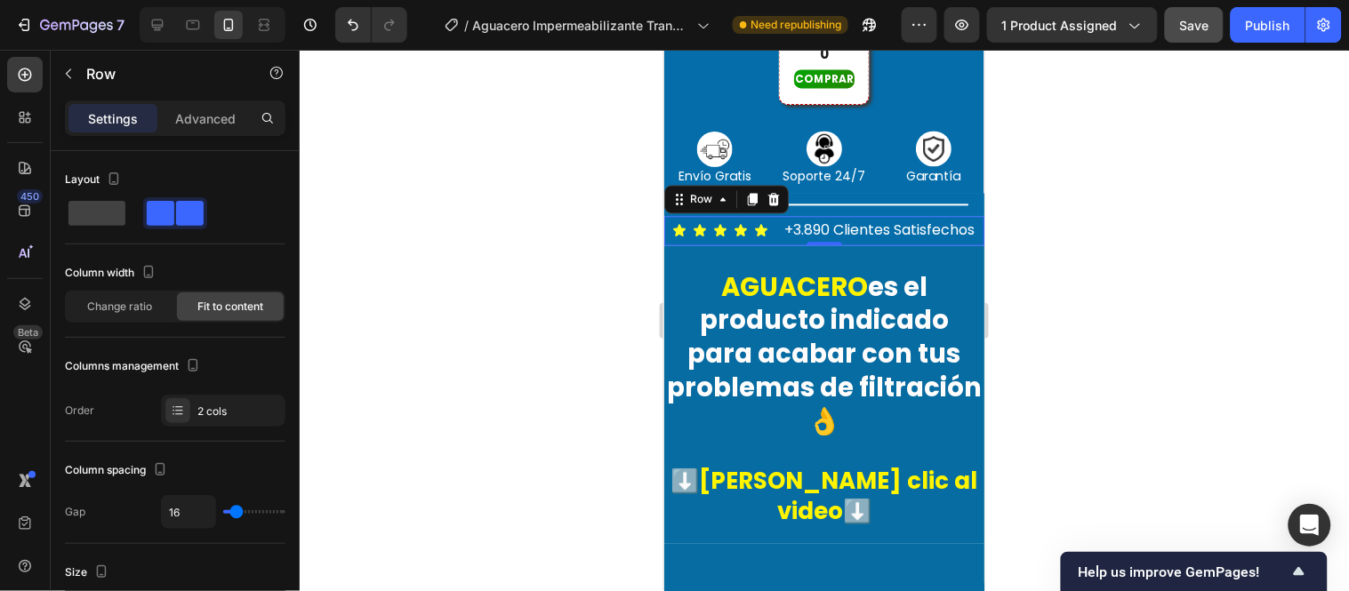
click at [730, 245] on div "Icon Icon Icon Icon Icon Icon List" at bounding box center [719, 230] width 96 height 29
click at [92, 305] on span "Change ratio" at bounding box center [120, 307] width 65 height 16
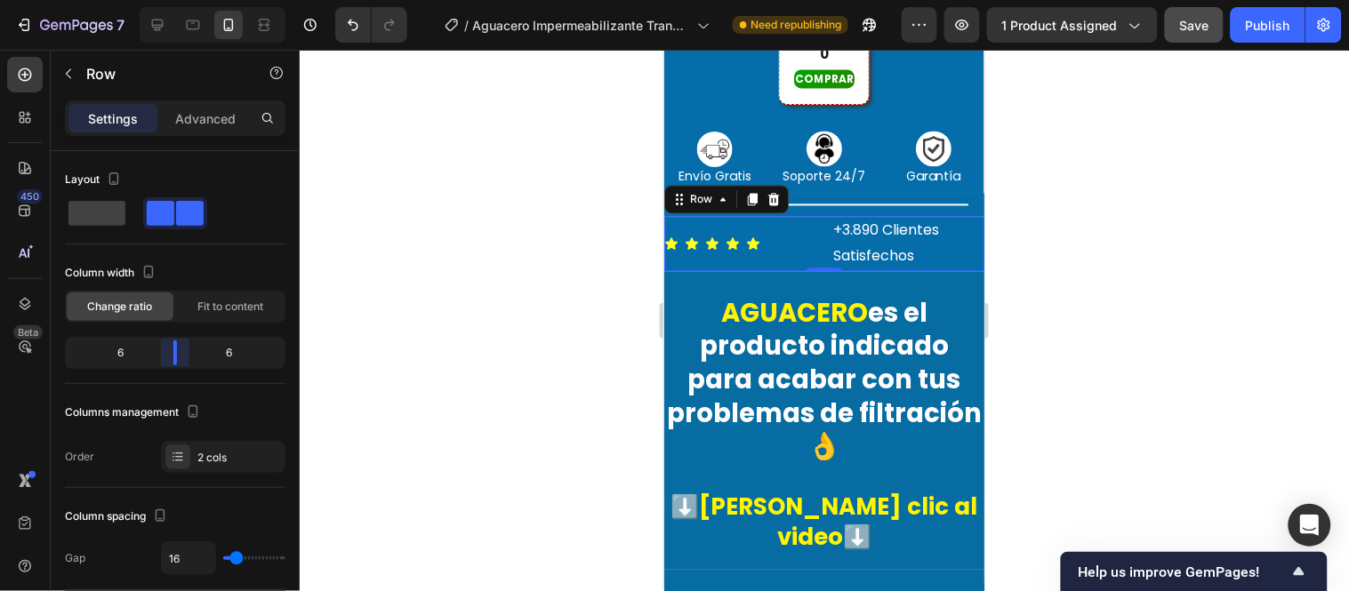
click at [172, 0] on body "7 / Aguacero Impermeabilizante Transparente Need republishing Preview 1 product…" at bounding box center [674, 0] width 1349 height 0
click at [753, 271] on div "Icon Icon Icon Icon Icon Icon List" at bounding box center [739, 243] width 153 height 55
click at [231, 307] on span "Fit to content" at bounding box center [230, 307] width 66 height 16
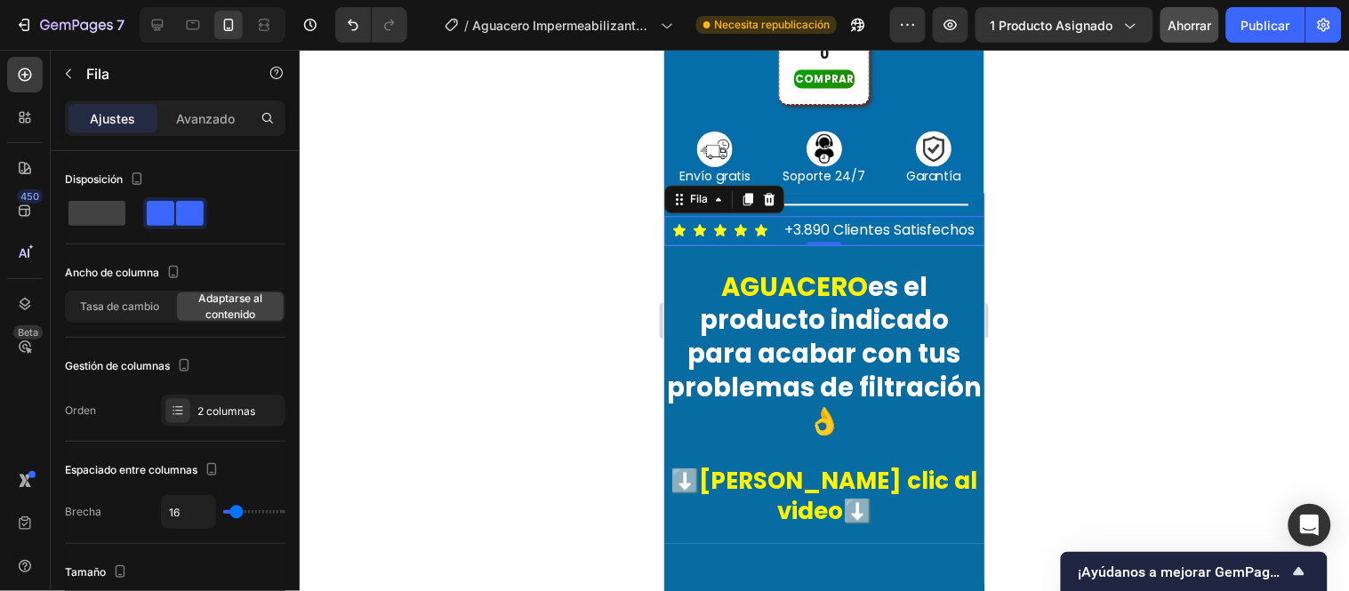
click at [1067, 291] on div at bounding box center [824, 321] width 1049 height 542
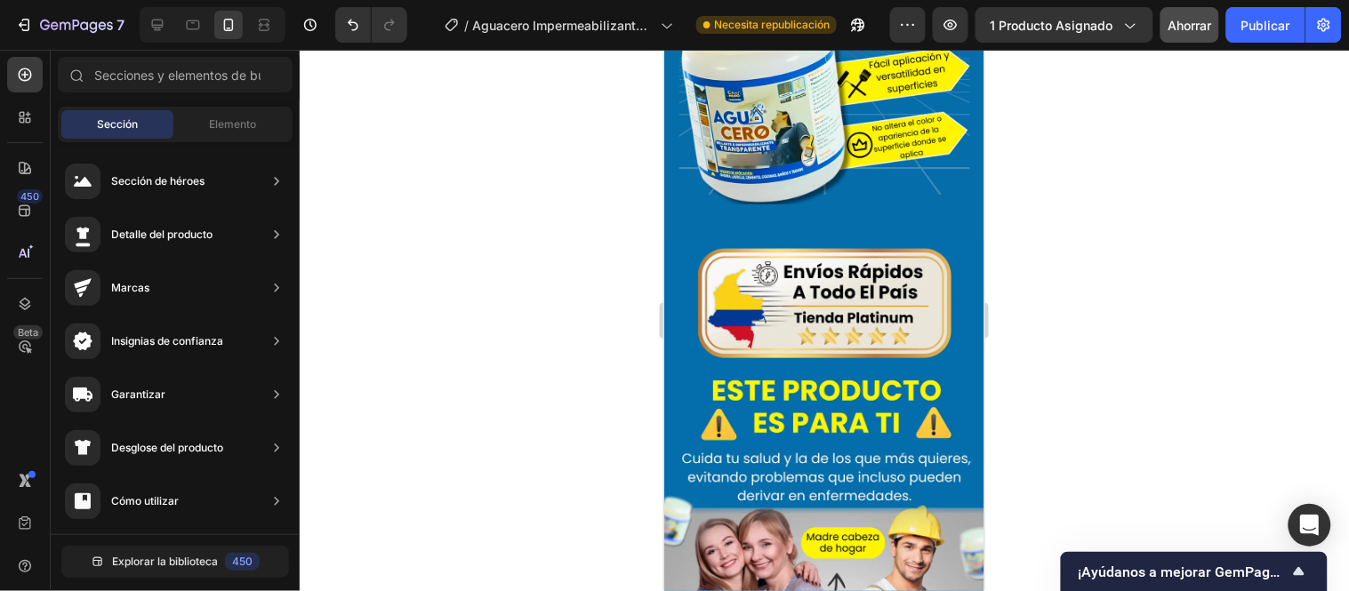
scroll to position [4569, 0]
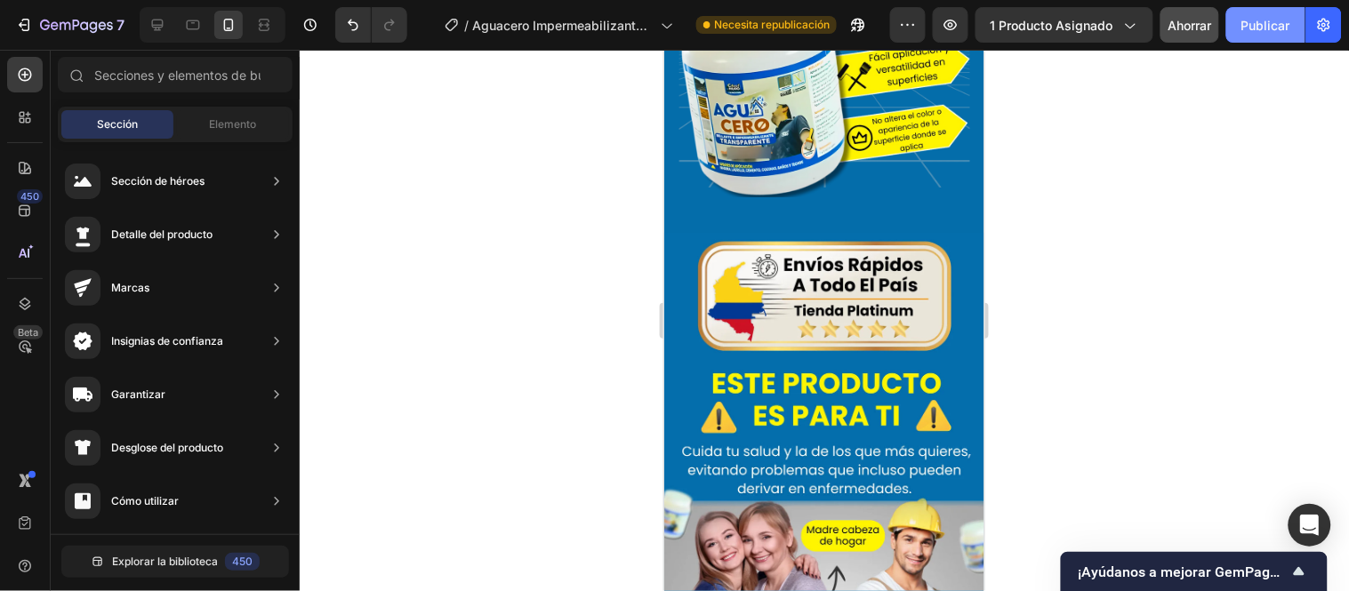
click at [1270, 25] on font "Publicar" at bounding box center [1265, 25] width 49 height 15
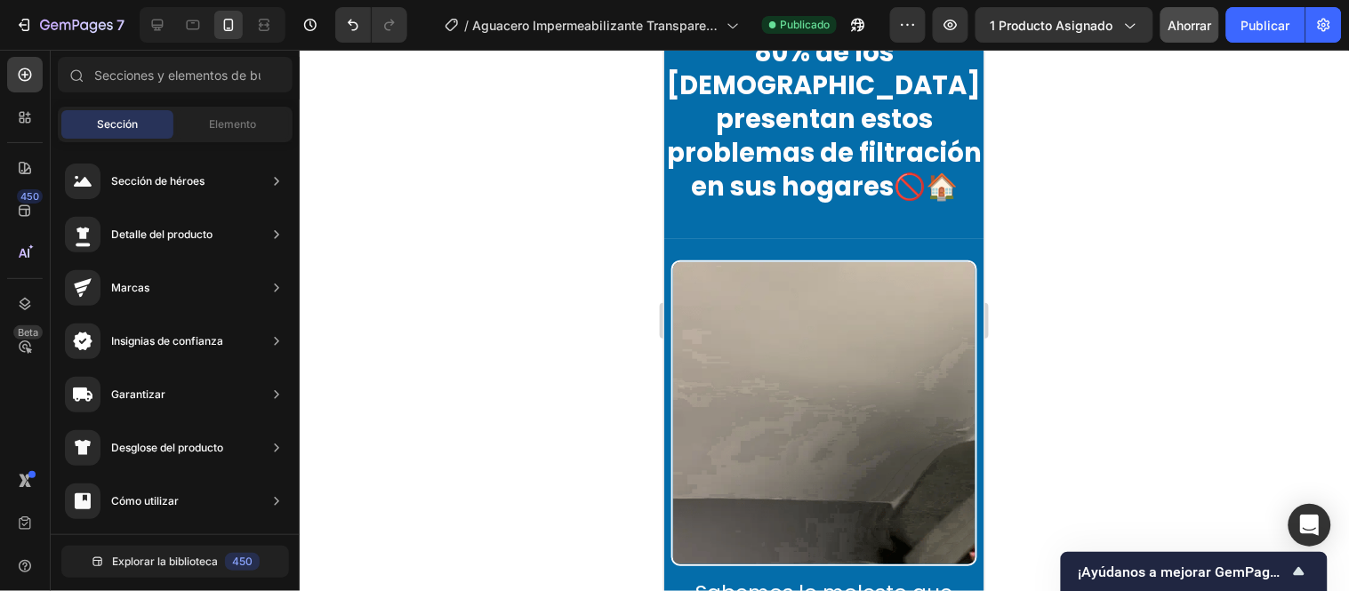
scroll to position [1901, 0]
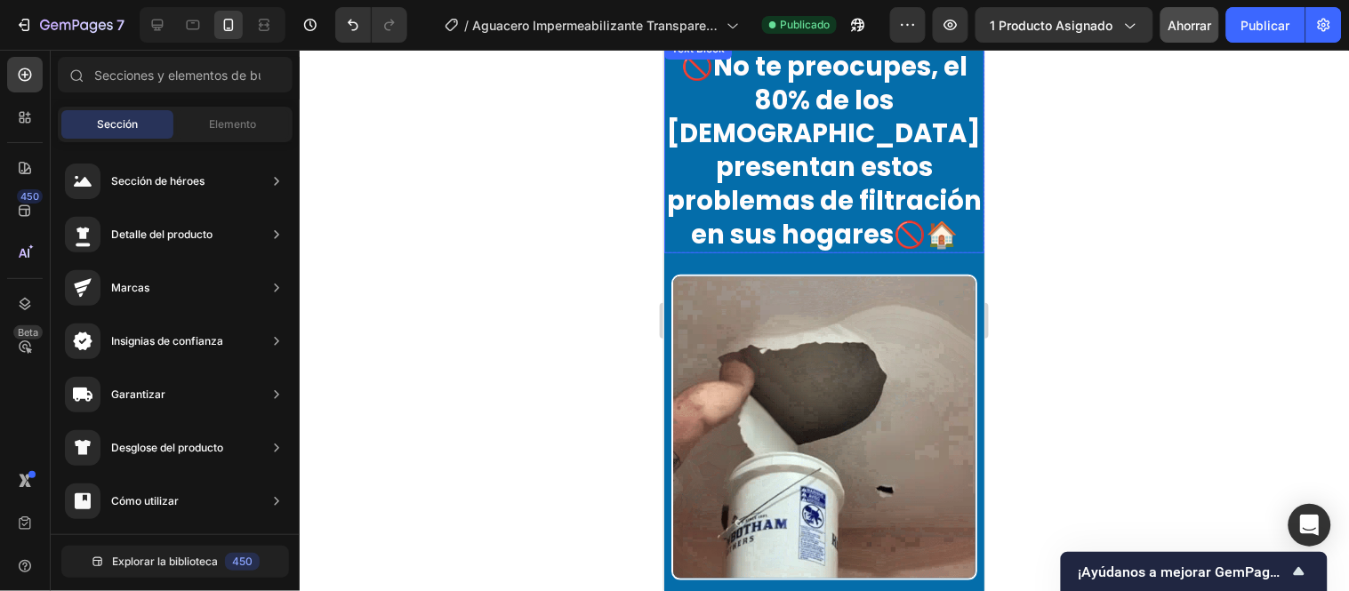
click at [894, 165] on p "🚫No te preocupes, el 80% de los colombianos presentan estos problemas de filtra…" at bounding box center [823, 150] width 317 height 201
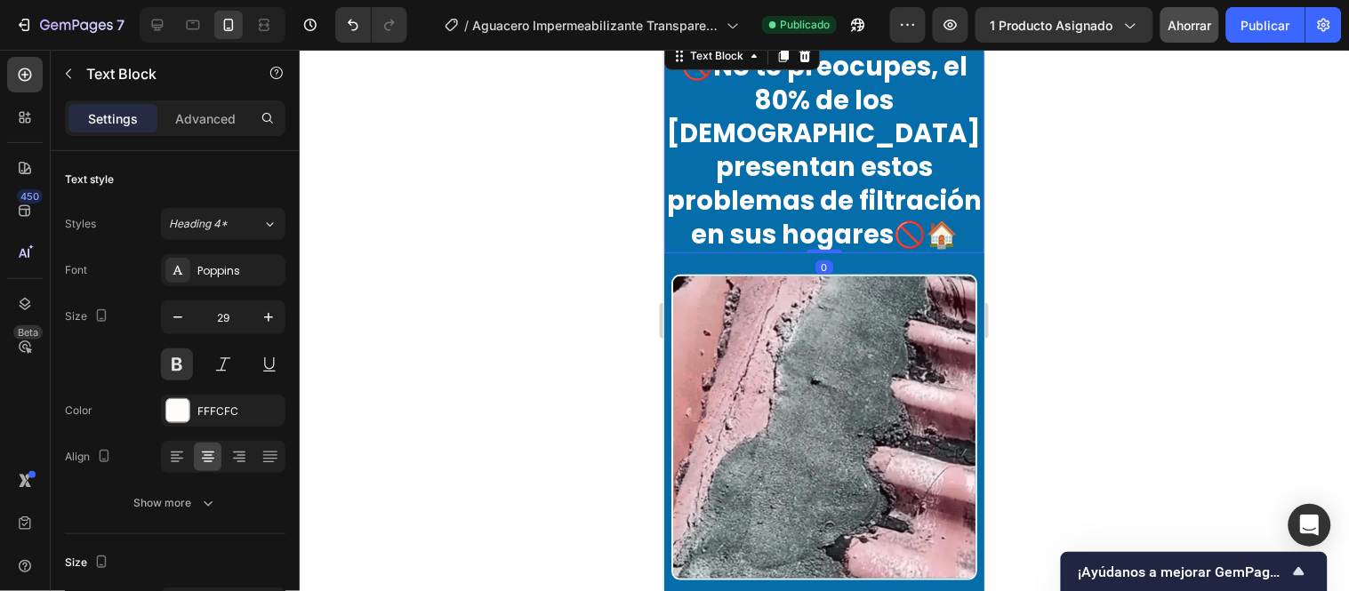
click at [834, 240] on p "🚫No te preocupes, el 80% de los colombianos presentan estos problemas de filtra…" at bounding box center [823, 150] width 317 height 201
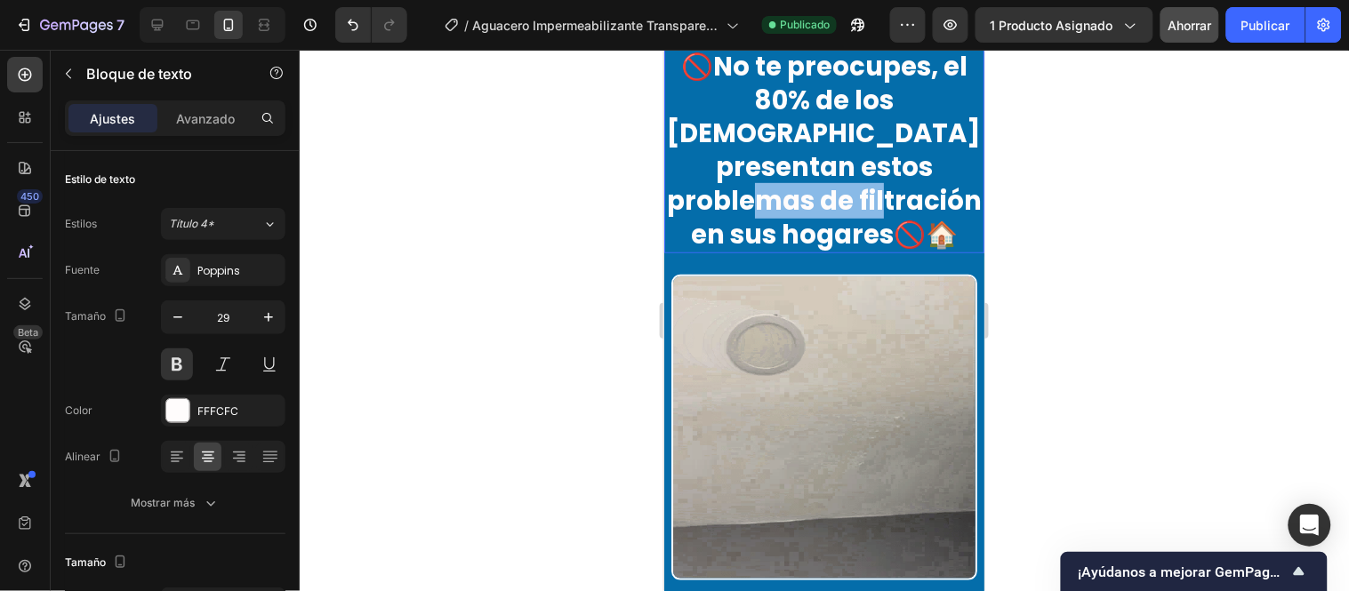
drag, startPoint x: 832, startPoint y: 237, endPoint x: 710, endPoint y: 224, distance: 123.4
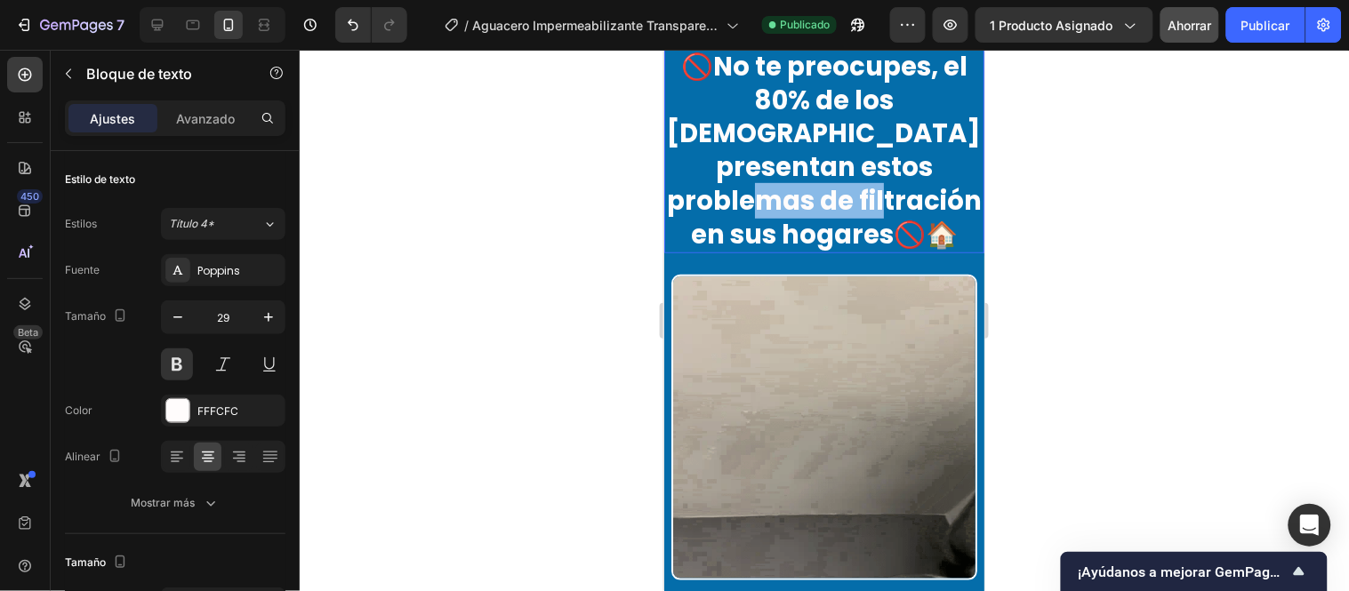
click at [710, 224] on p "🚫No te preocupes, el 80% de los colombianos presentan estos problemas de filtra…" at bounding box center [823, 150] width 317 height 201
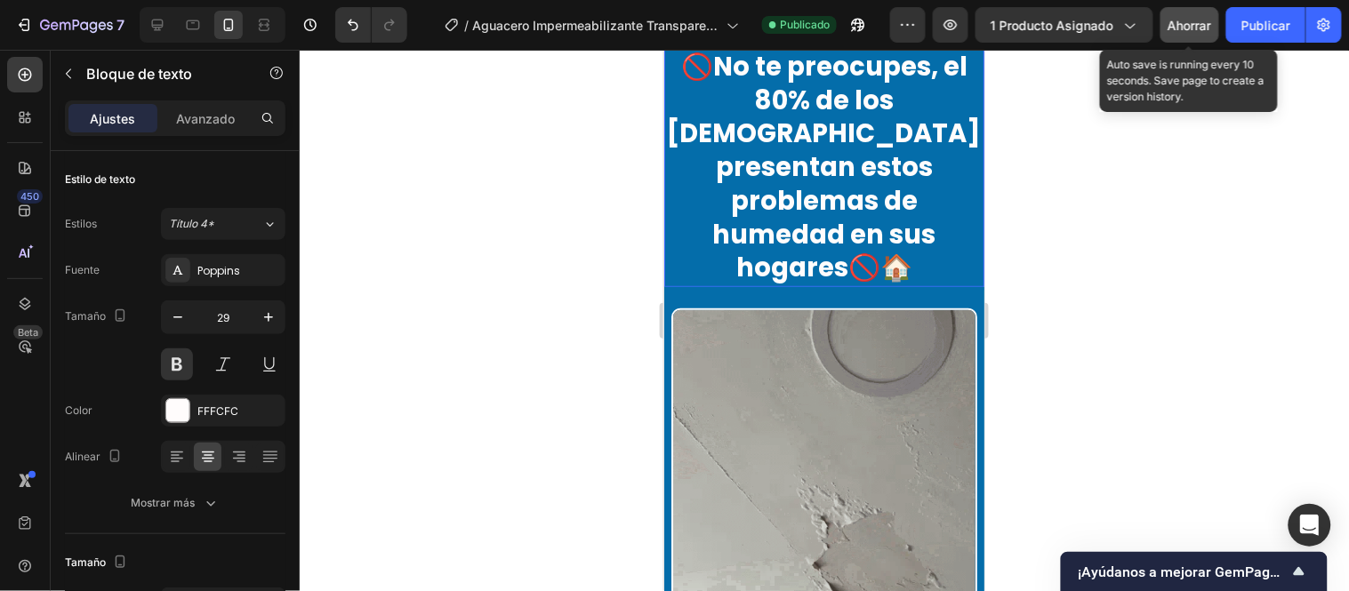
click at [1209, 28] on font "Ahorrar" at bounding box center [1191, 25] width 44 height 15
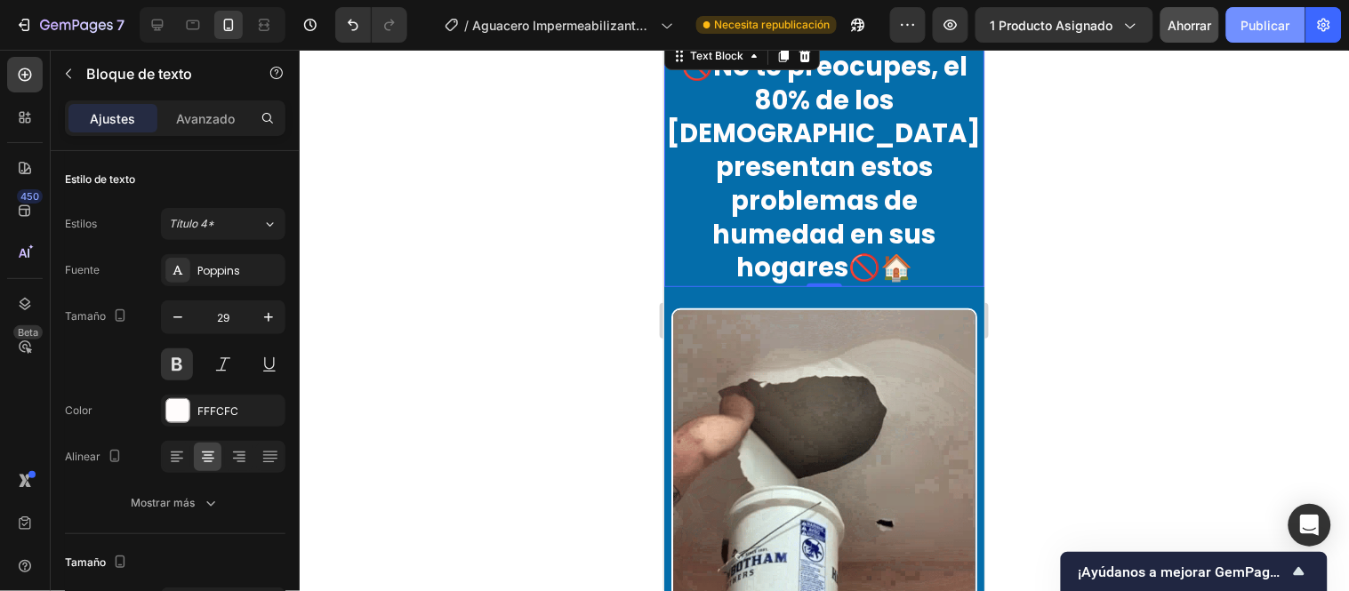
click at [1259, 20] on font "Publicar" at bounding box center [1265, 25] width 49 height 15
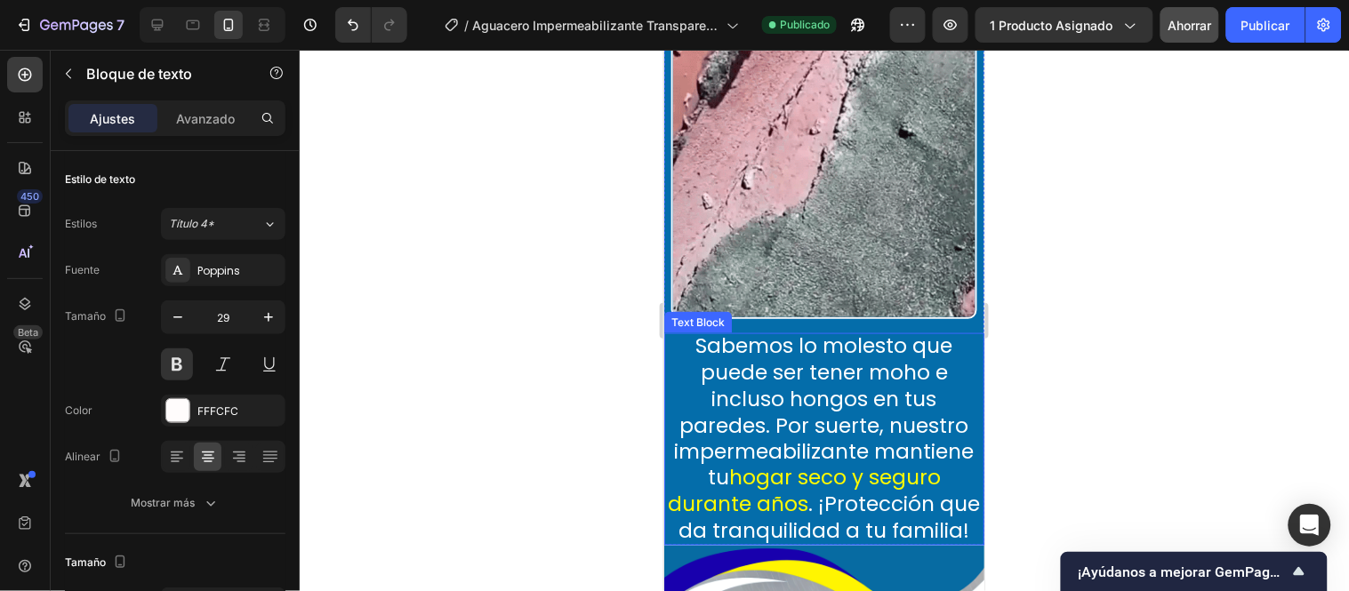
scroll to position [2295, 0]
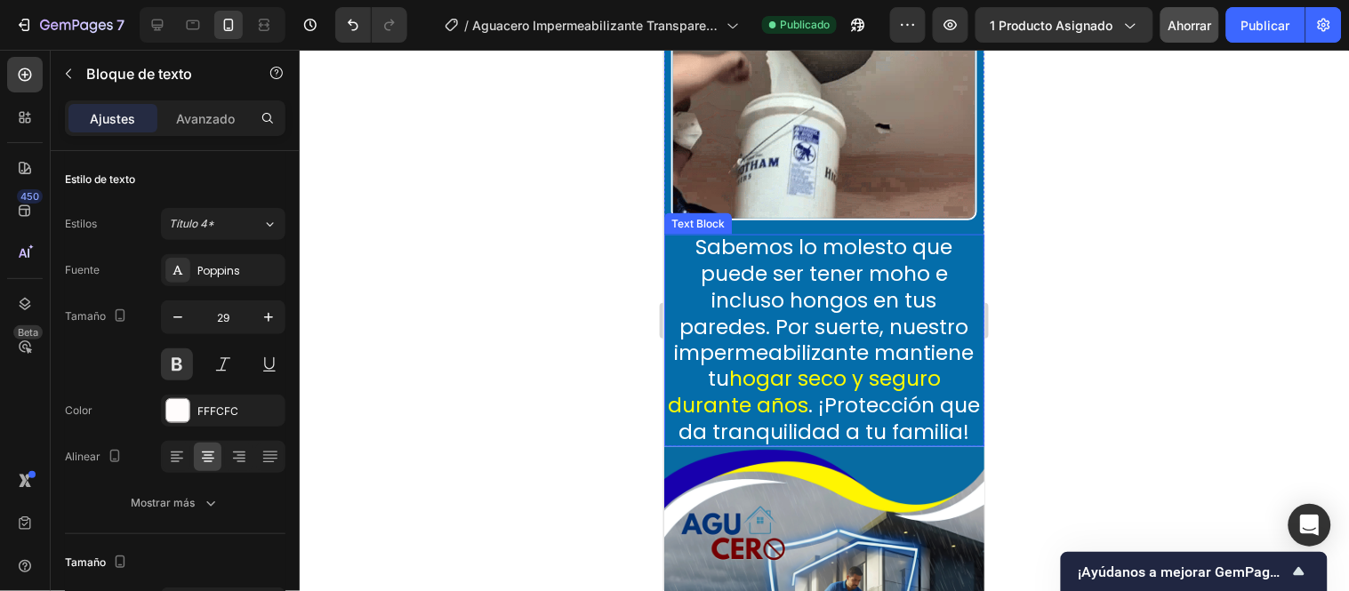
click at [846, 333] on p "Sabemos lo molesto que puede ser tener moho e incluso hongos en tus paredes. Po…" at bounding box center [823, 340] width 320 height 213
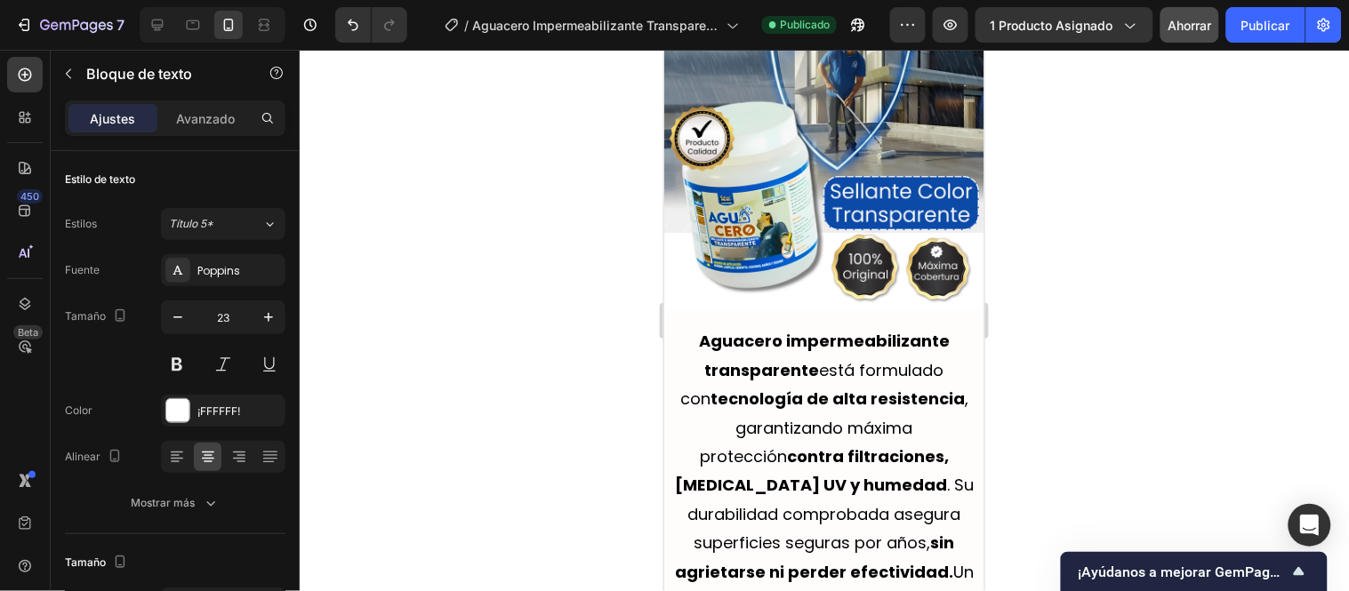
scroll to position [2986, 0]
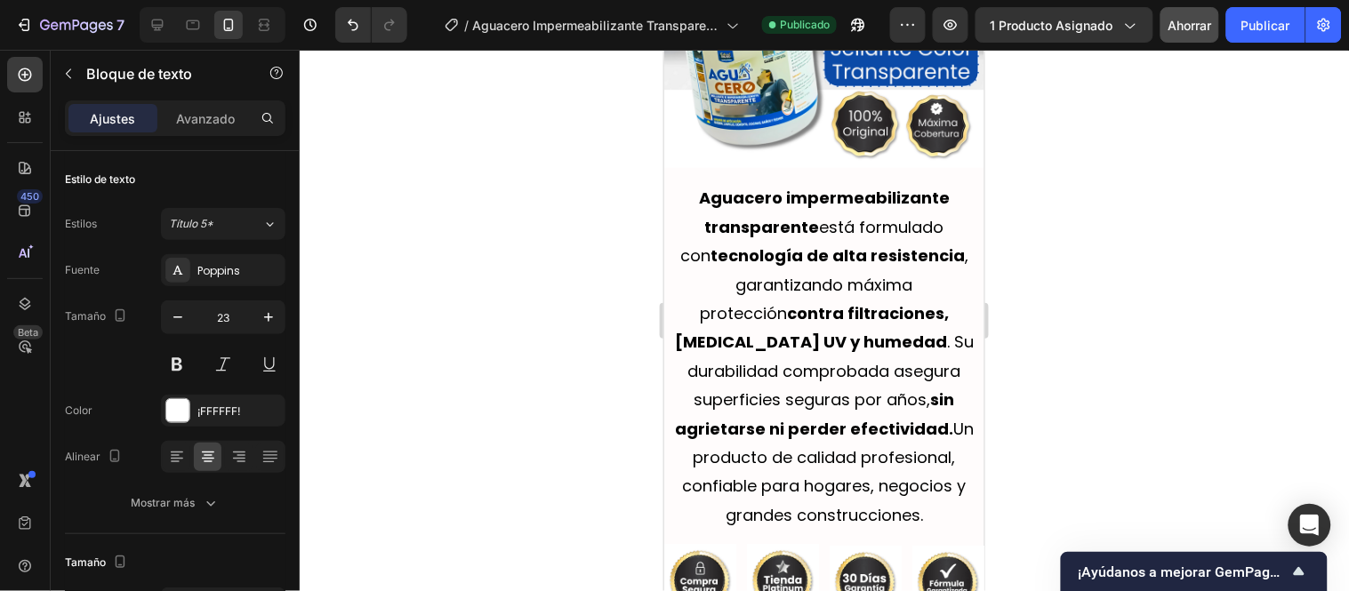
click at [837, 333] on span "Aguacero impermeabilizante transparente está formulado con tecnología de alta r…" at bounding box center [823, 355] width 299 height 339
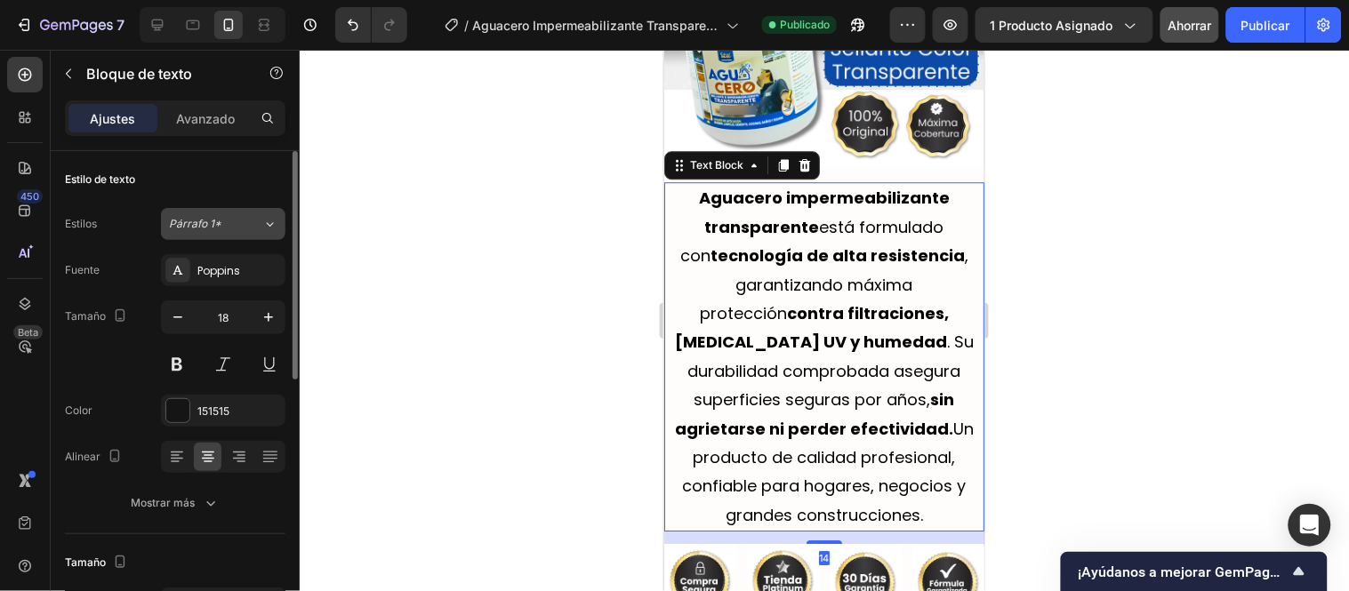
click at [258, 224] on div "Párrafo 1*" at bounding box center [215, 224] width 93 height 16
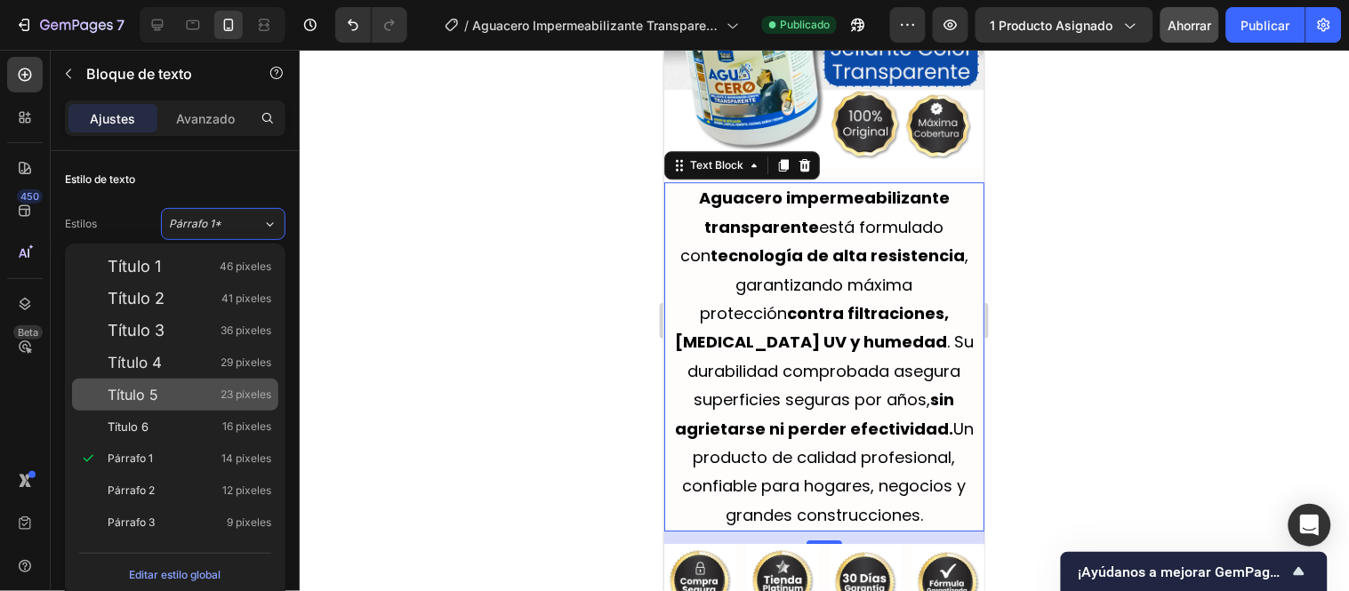
click at [163, 401] on div "Título 5 23 píxeles" at bounding box center [190, 395] width 164 height 18
type input "23"
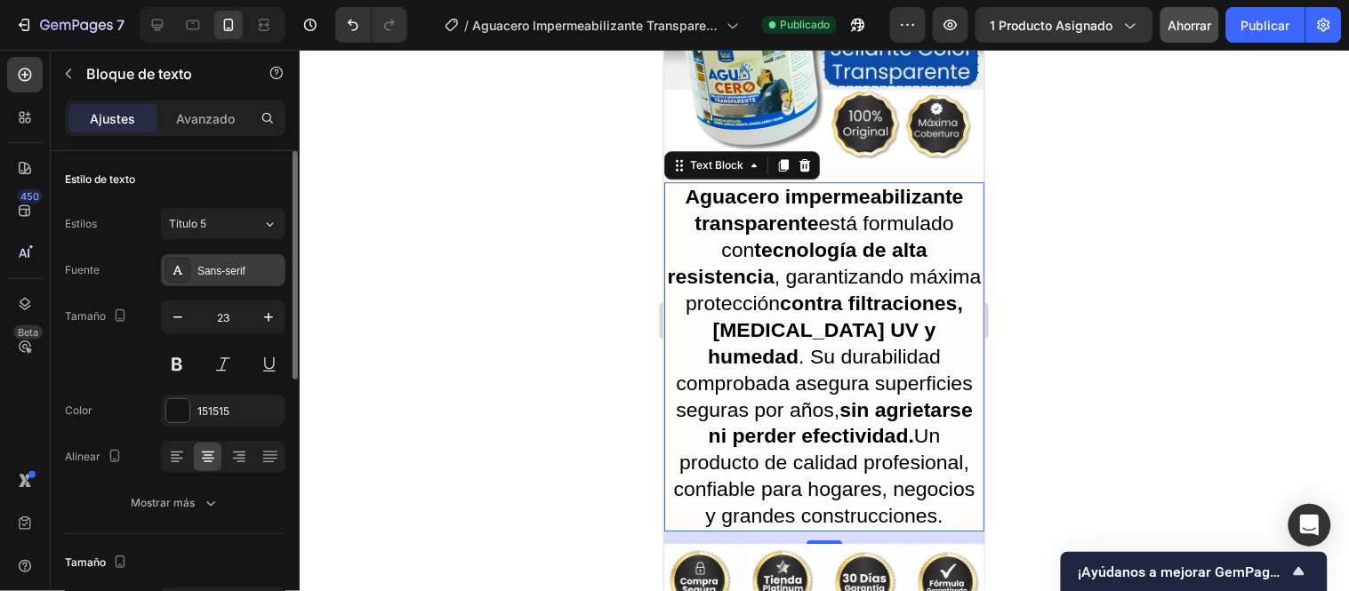
click at [229, 268] on font "Sans-serif" at bounding box center [221, 271] width 48 height 12
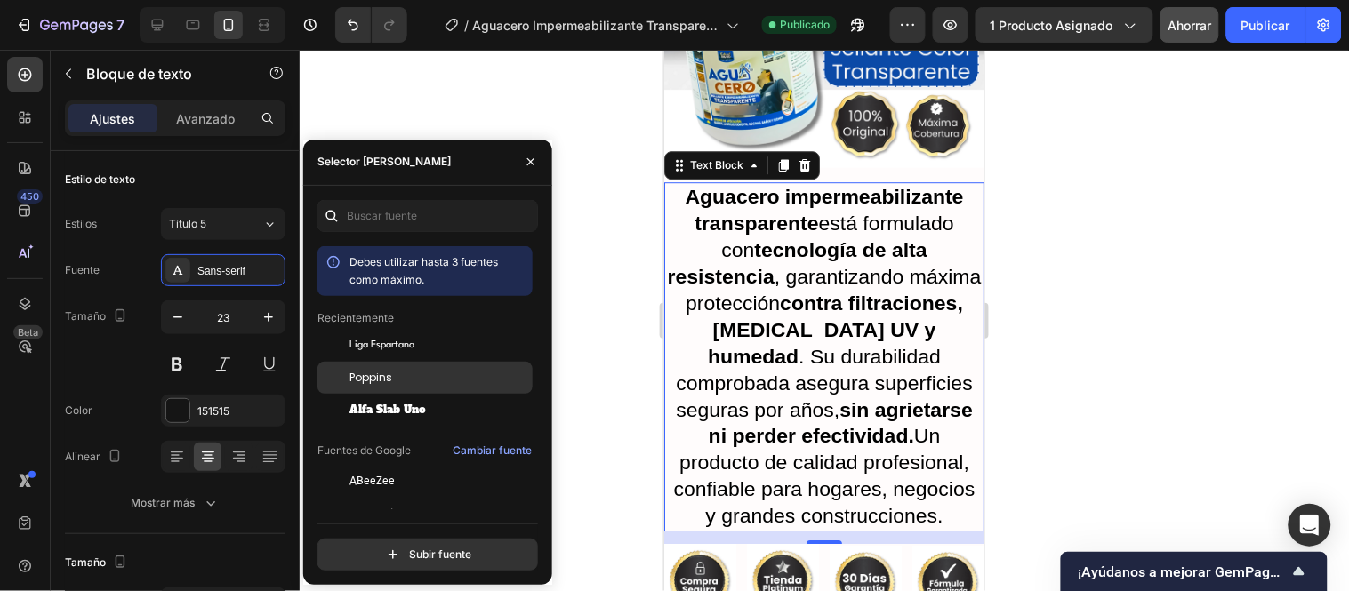
click at [390, 366] on div "Poppins" at bounding box center [424, 378] width 215 height 32
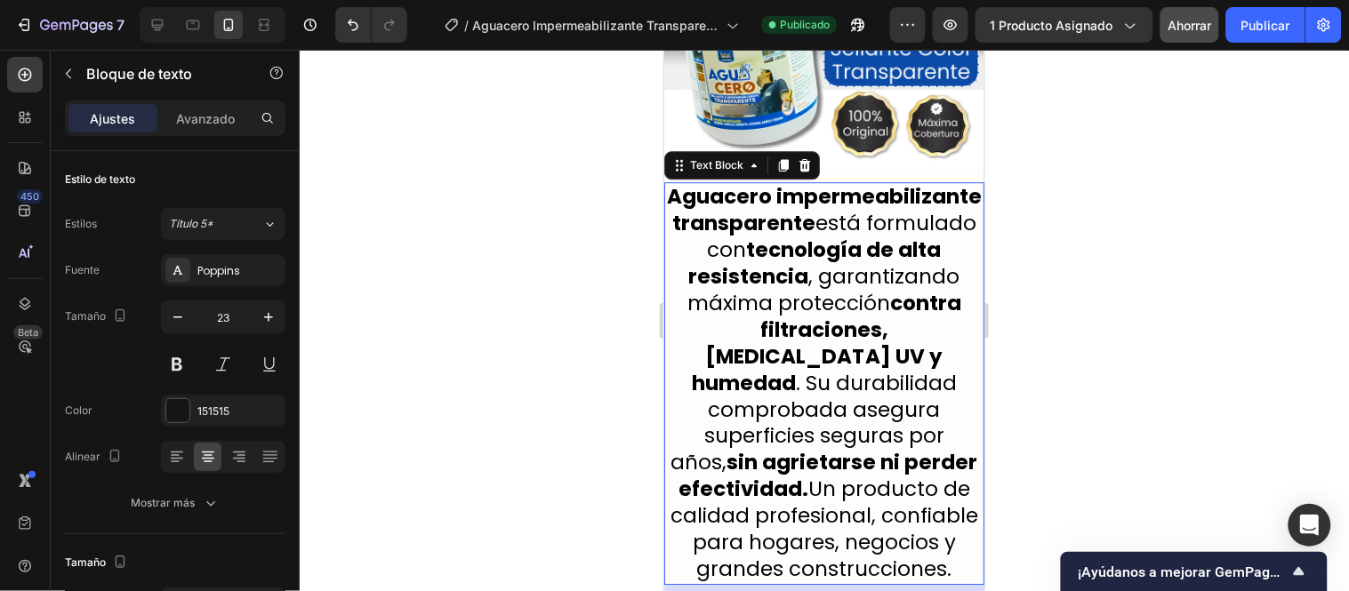
click at [614, 207] on div at bounding box center [824, 321] width 1049 height 542
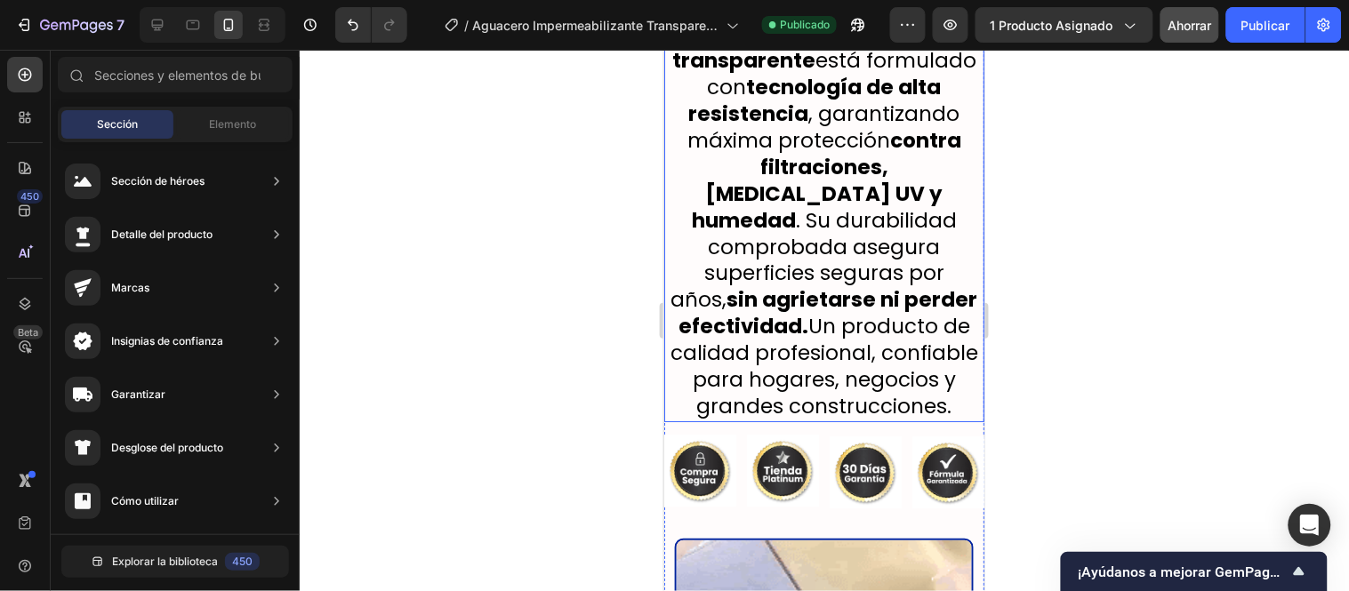
scroll to position [3185, 0]
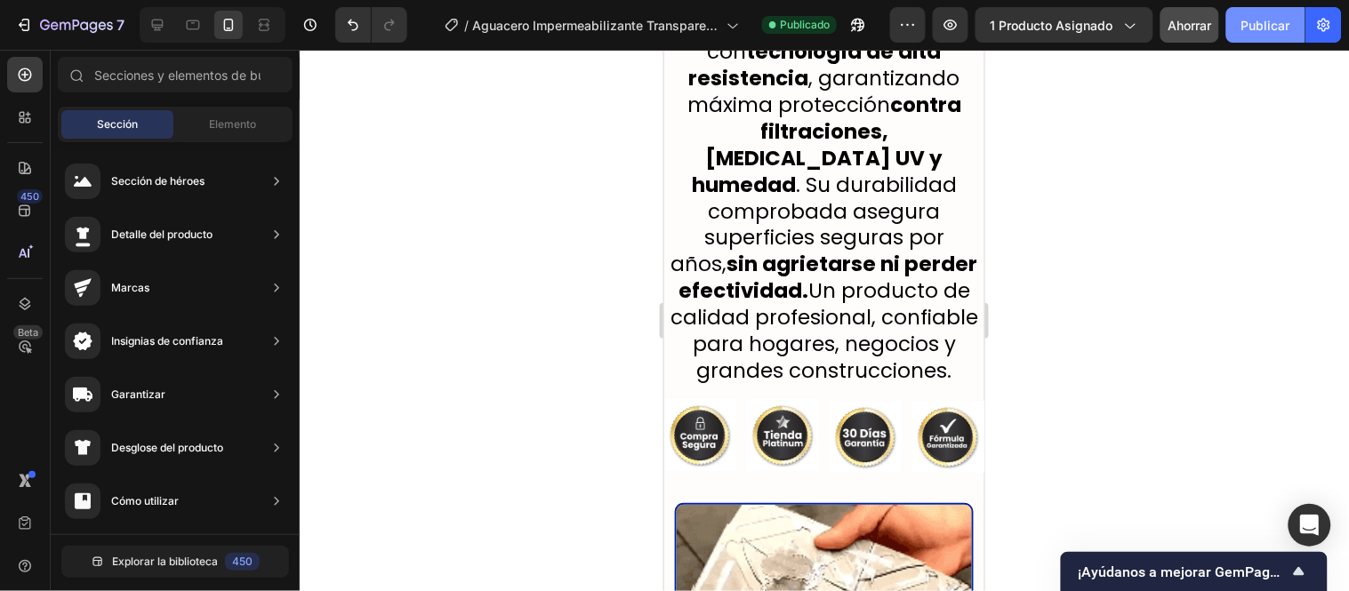
click at [1269, 18] on font "Publicar" at bounding box center [1265, 25] width 49 height 15
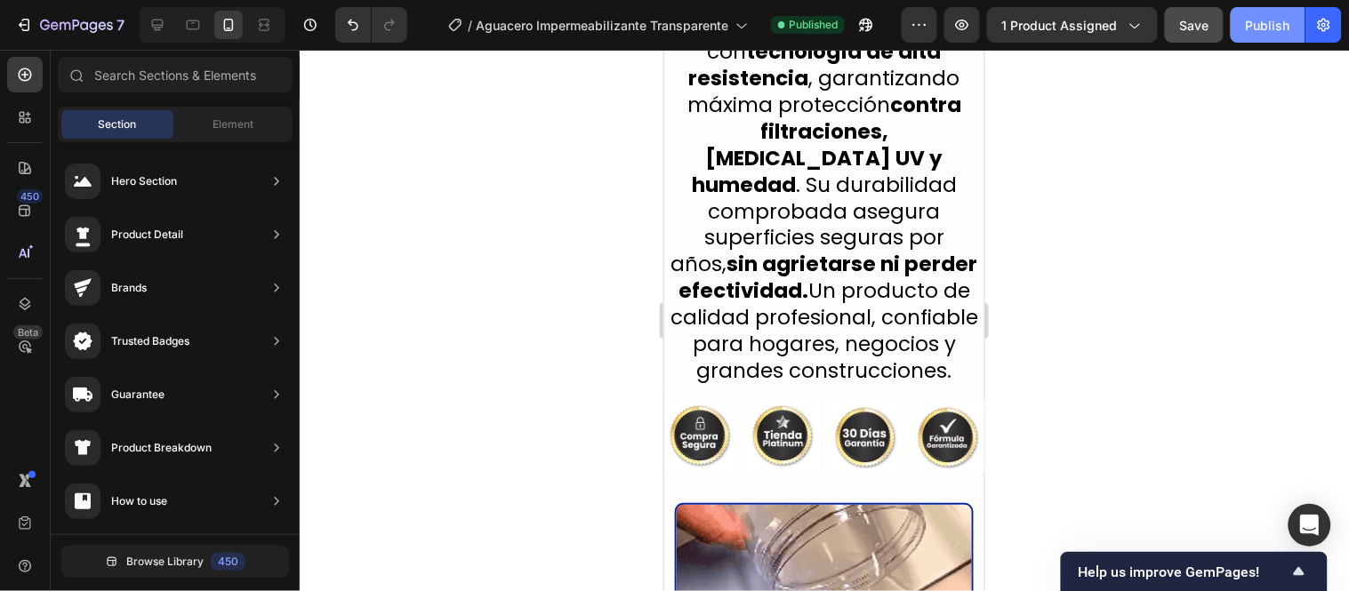
click at [540, 214] on div at bounding box center [824, 321] width 1049 height 542
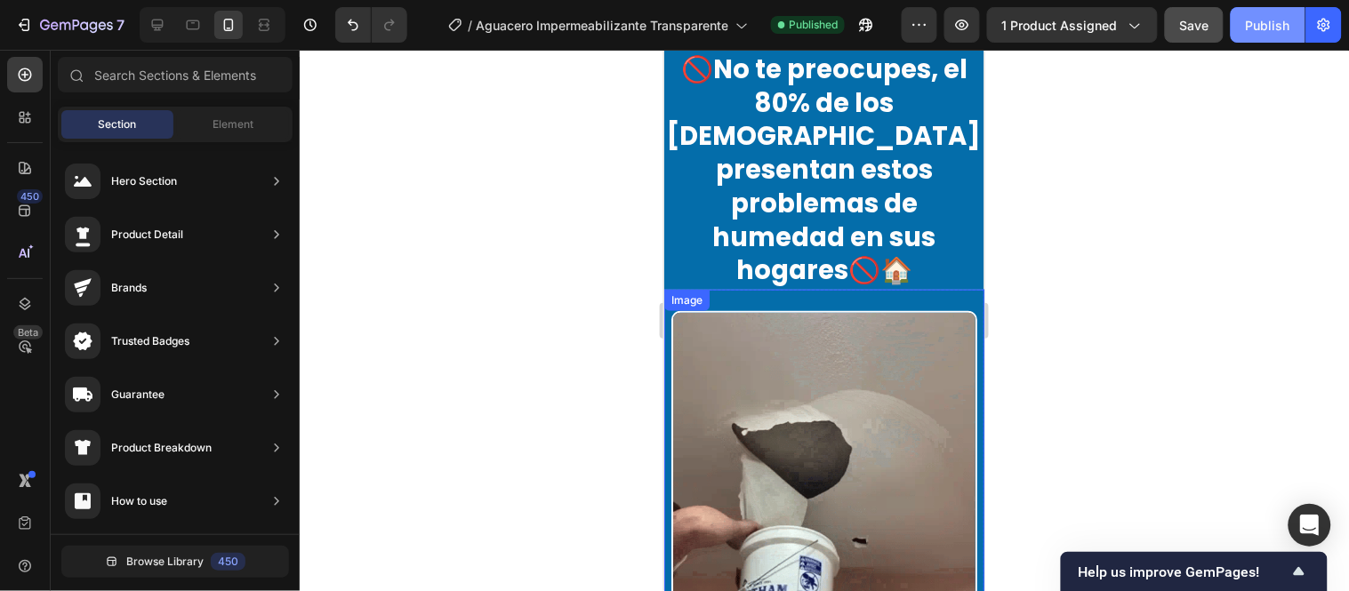
scroll to position [1801, 0]
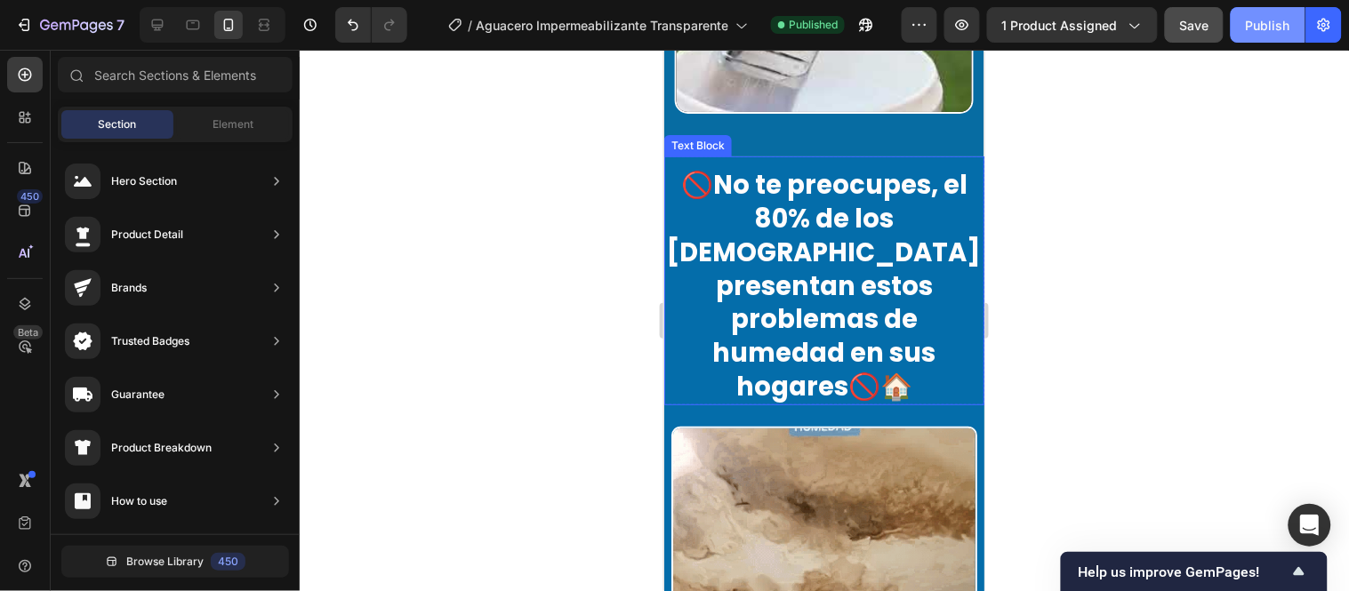
click at [754, 193] on p "🚫No te preocupes, el 80% de los colombianos presentan estos problemas de humeda…" at bounding box center [823, 285] width 317 height 235
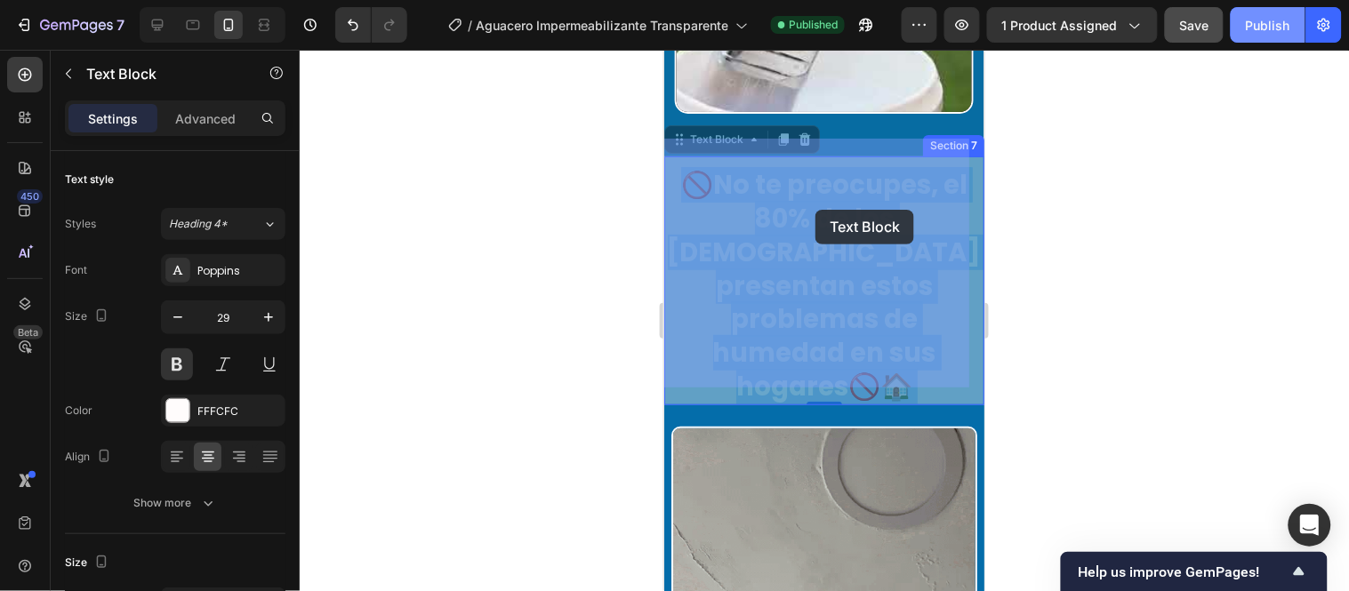
drag, startPoint x: 747, startPoint y: 193, endPoint x: 815, endPoint y: 209, distance: 69.5
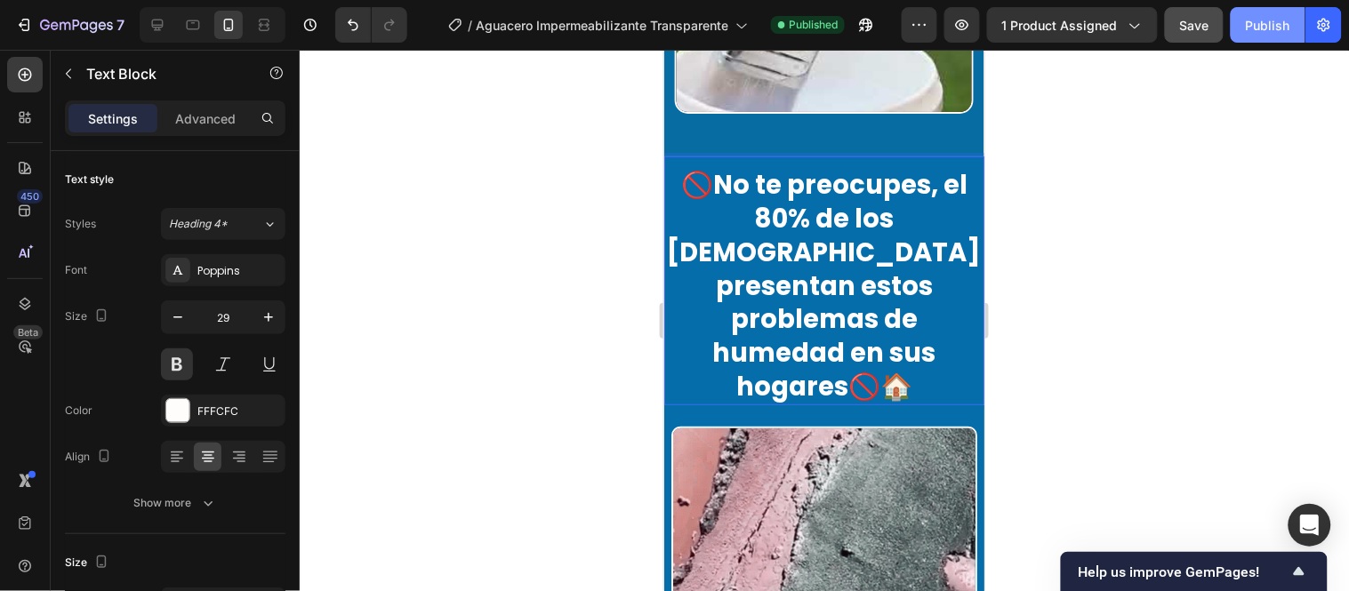
click at [742, 193] on p "🚫No te preocupes, el 80% de los colombianos presentan estos problemas de humeda…" at bounding box center [823, 285] width 317 height 235
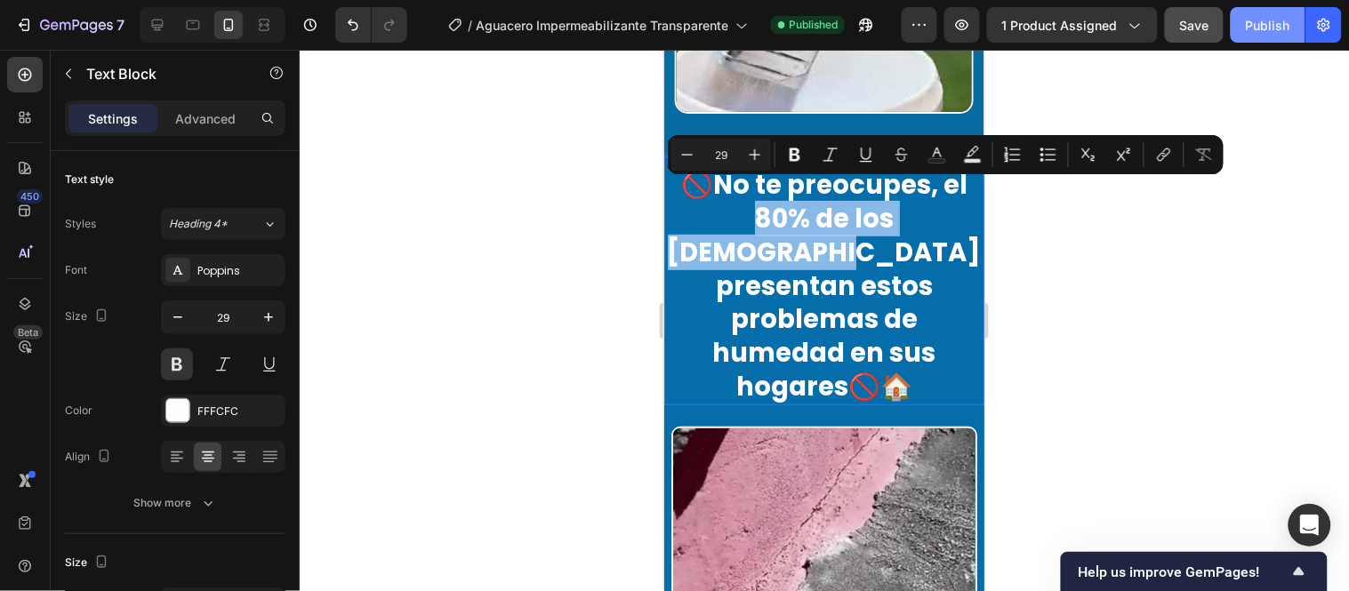
drag, startPoint x: 742, startPoint y: 193, endPoint x: 894, endPoint y: 228, distance: 156.0
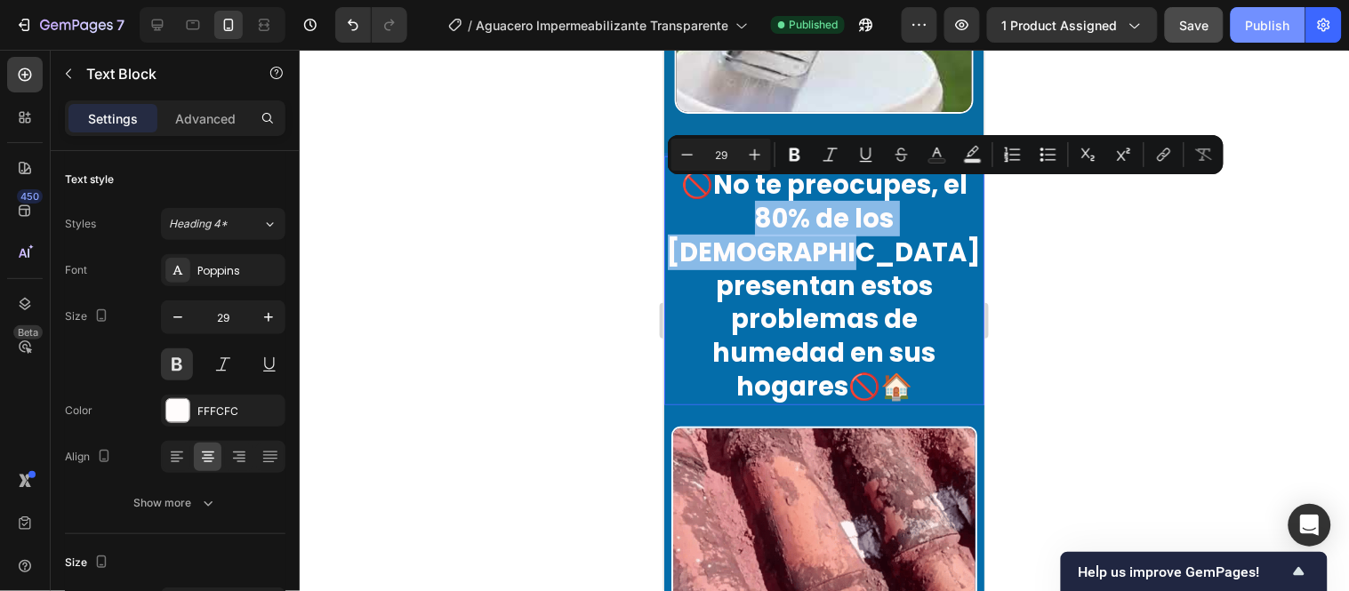
click at [894, 228] on p "🚫No te preocupes, el 80% de los colombianos presentan estos problemas de humeda…" at bounding box center [823, 285] width 317 height 235
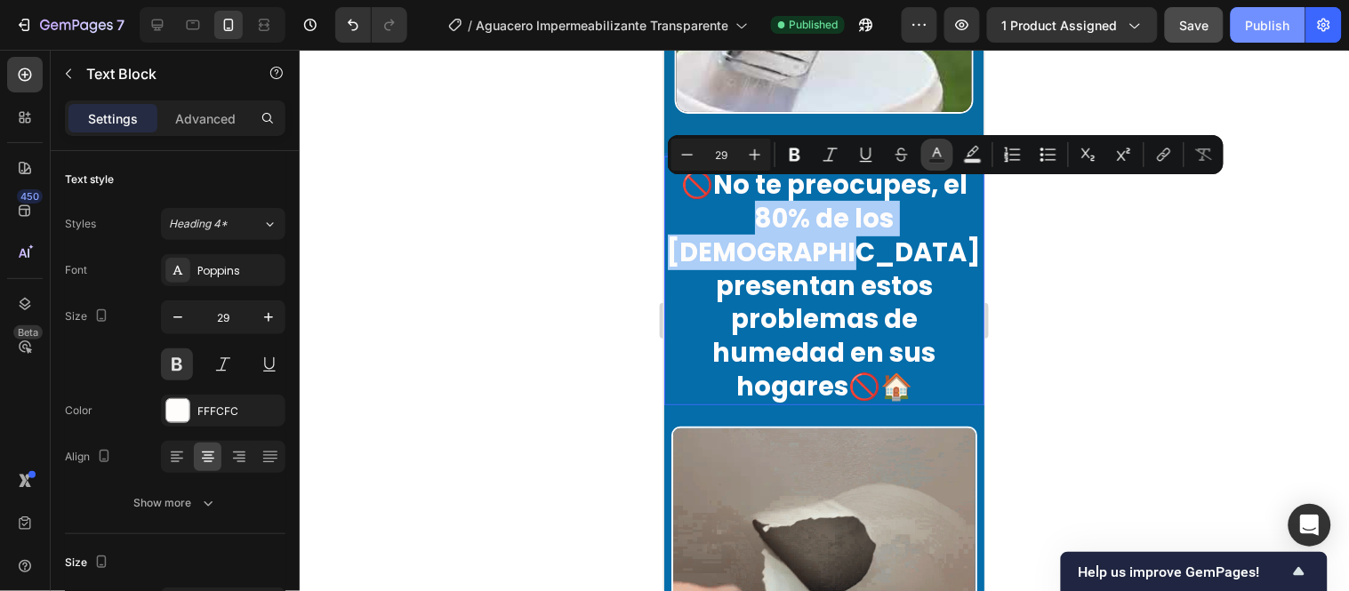
click at [926, 155] on button "Text Color" at bounding box center [937, 155] width 32 height 32
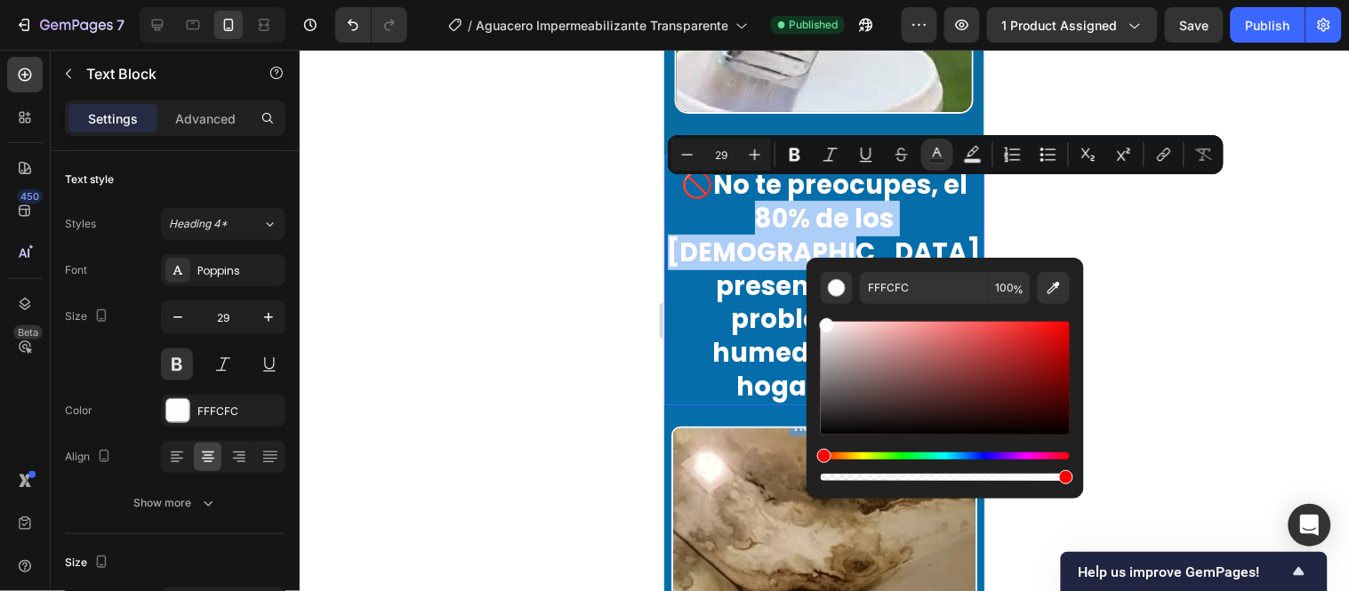
click at [860, 450] on div "Editor contextual toolbar" at bounding box center [945, 401] width 249 height 166
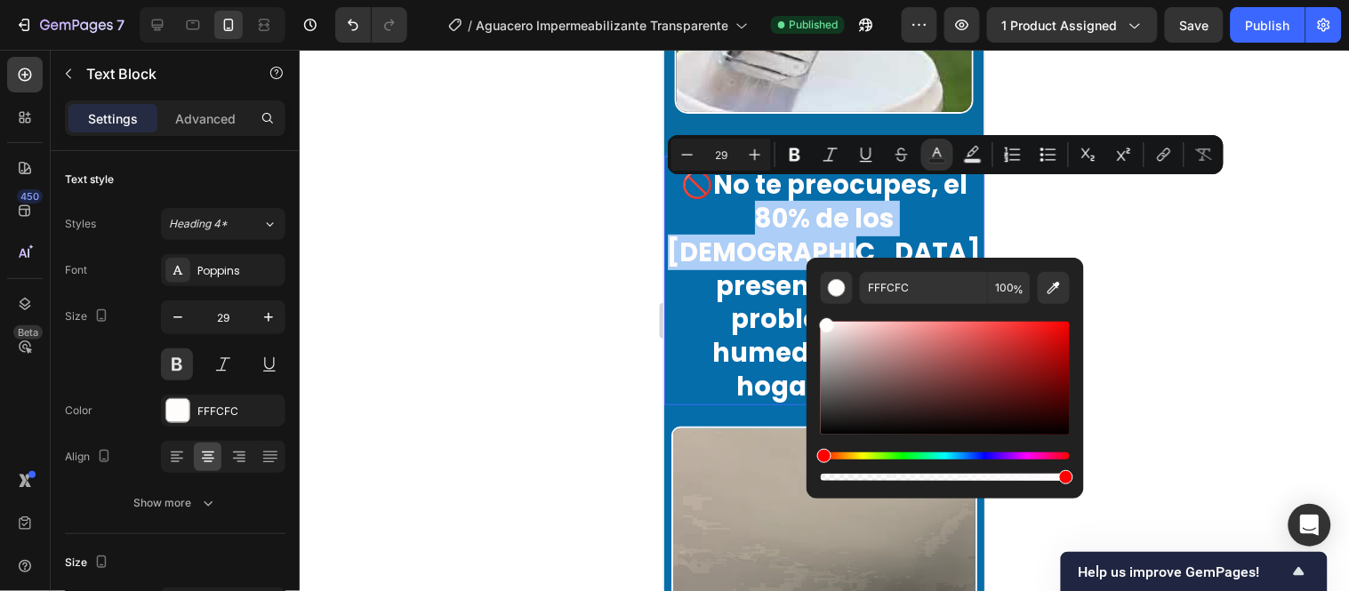
scroll to position [1801, 0]
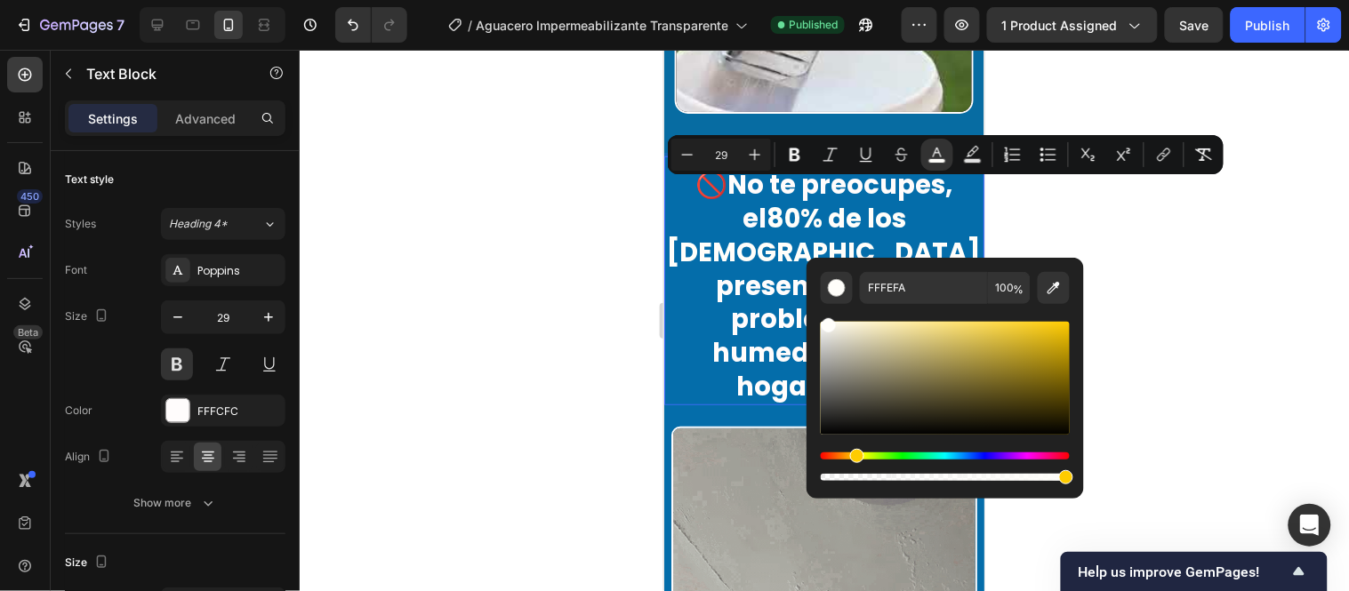
click at [858, 455] on div "Hue" at bounding box center [945, 456] width 249 height 7
click at [859, 454] on div "Hue" at bounding box center [859, 456] width 14 height 14
click at [858, 451] on div "Hue" at bounding box center [859, 456] width 14 height 14
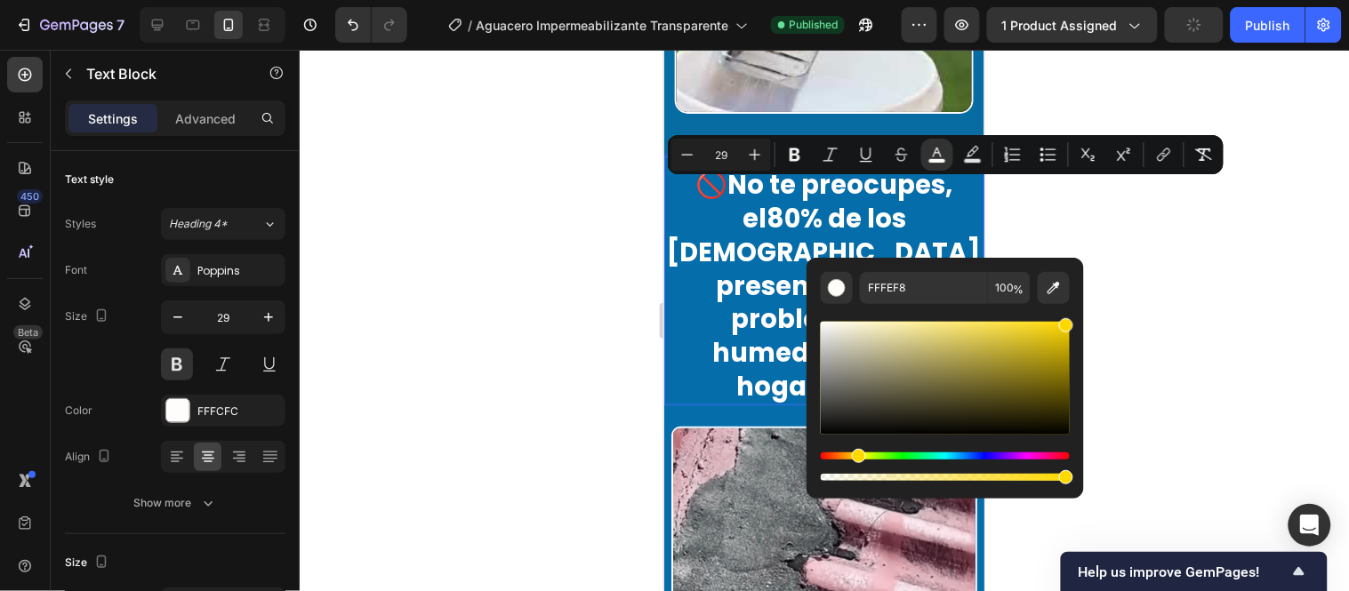
drag, startPoint x: 971, startPoint y: 348, endPoint x: 1072, endPoint y: 313, distance: 107.1
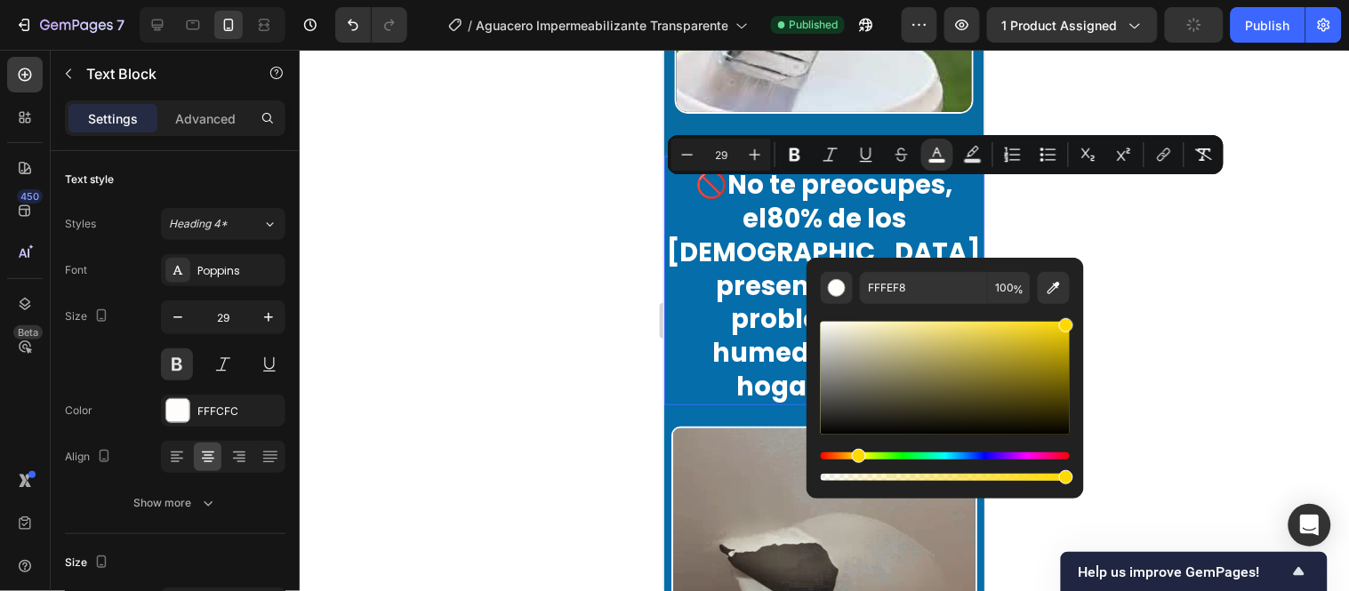
click at [1072, 313] on div "FFFEF8 100 %" at bounding box center [945, 371] width 277 height 227
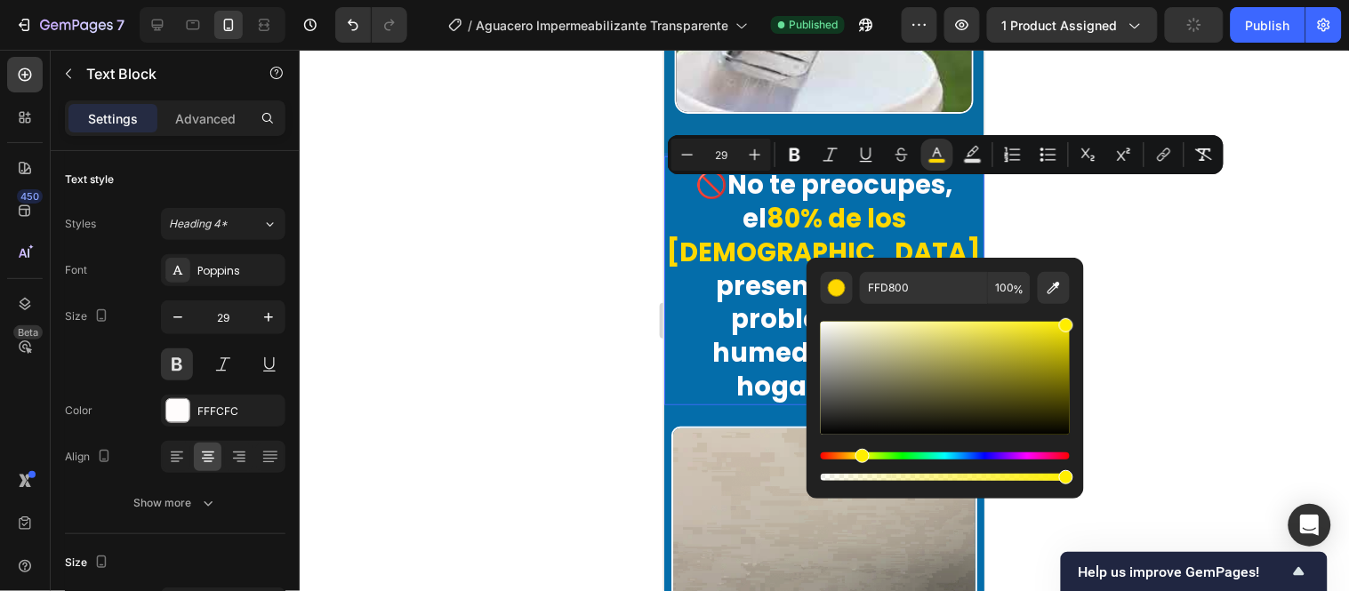
type input "FFF200"
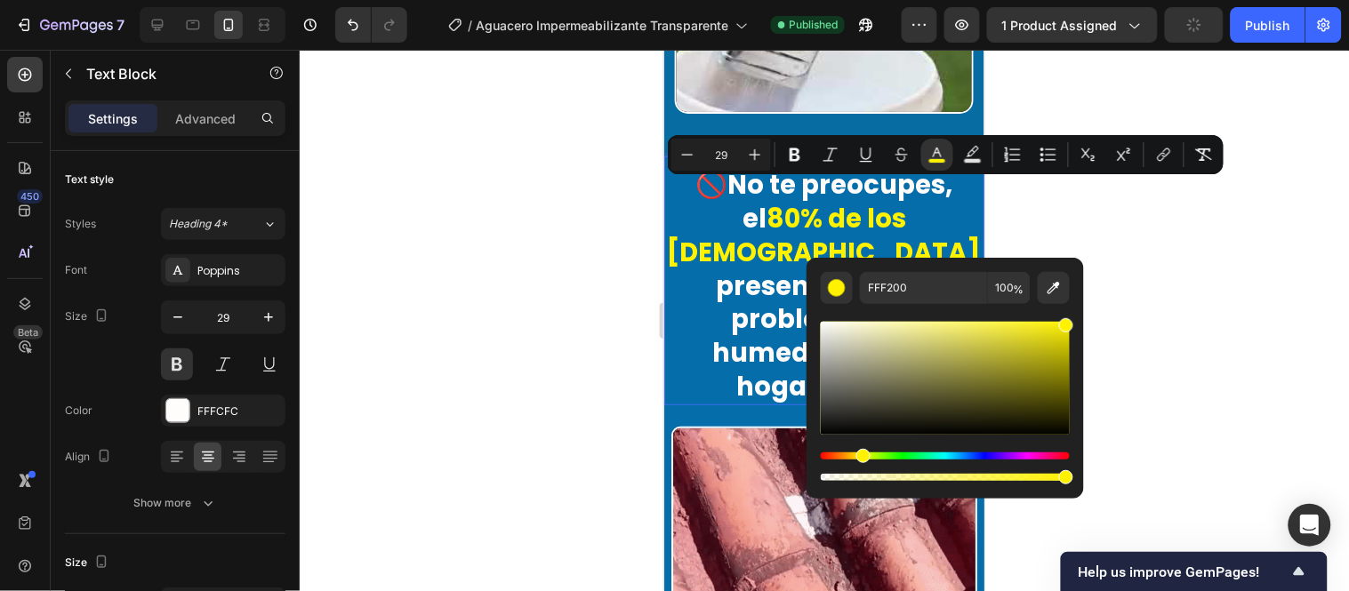
click at [861, 456] on div "Hue" at bounding box center [863, 456] width 14 height 14
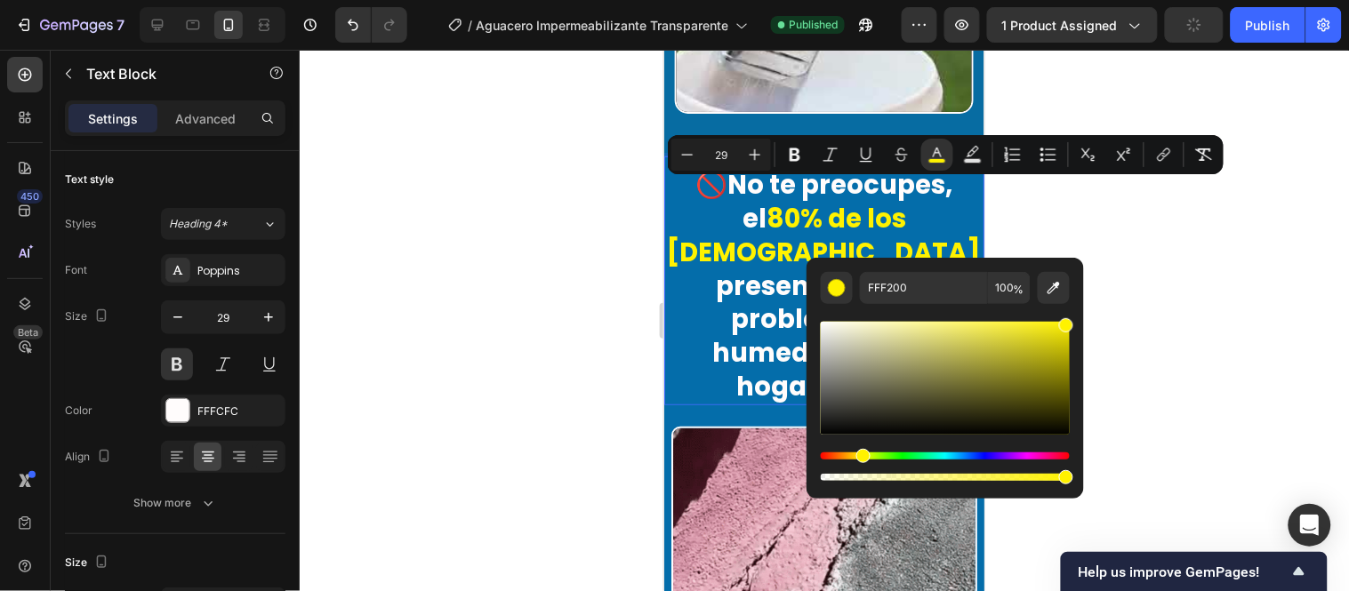
click at [578, 277] on div at bounding box center [824, 321] width 1049 height 542
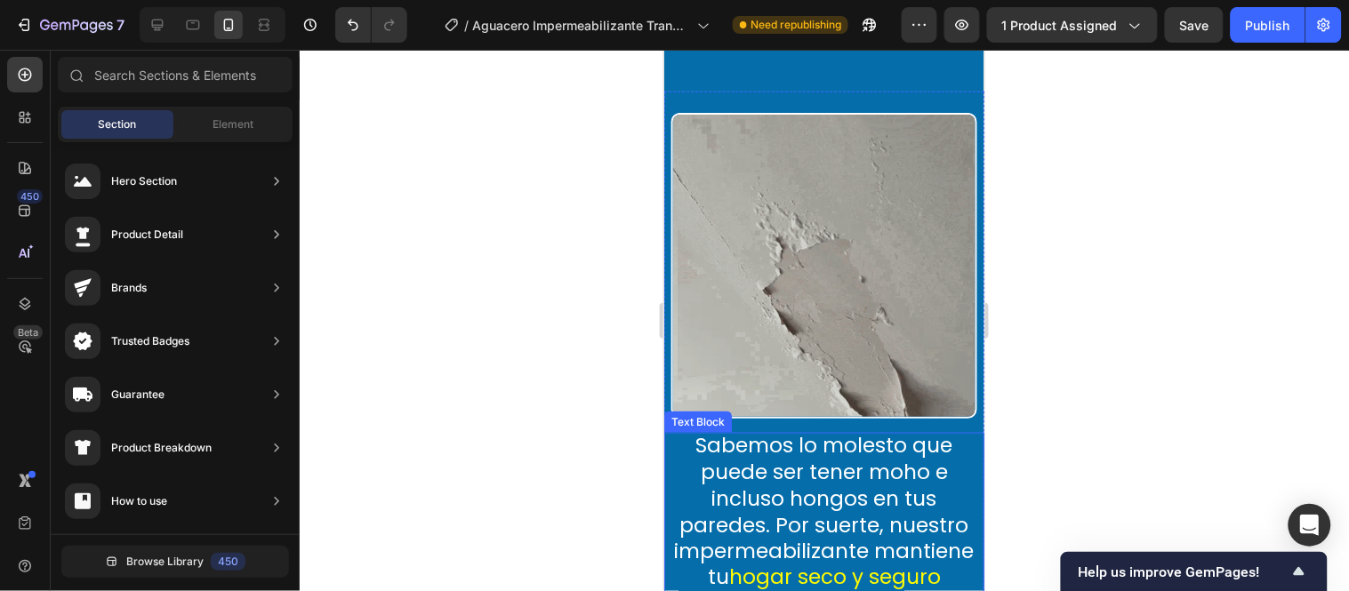
scroll to position [2197, 0]
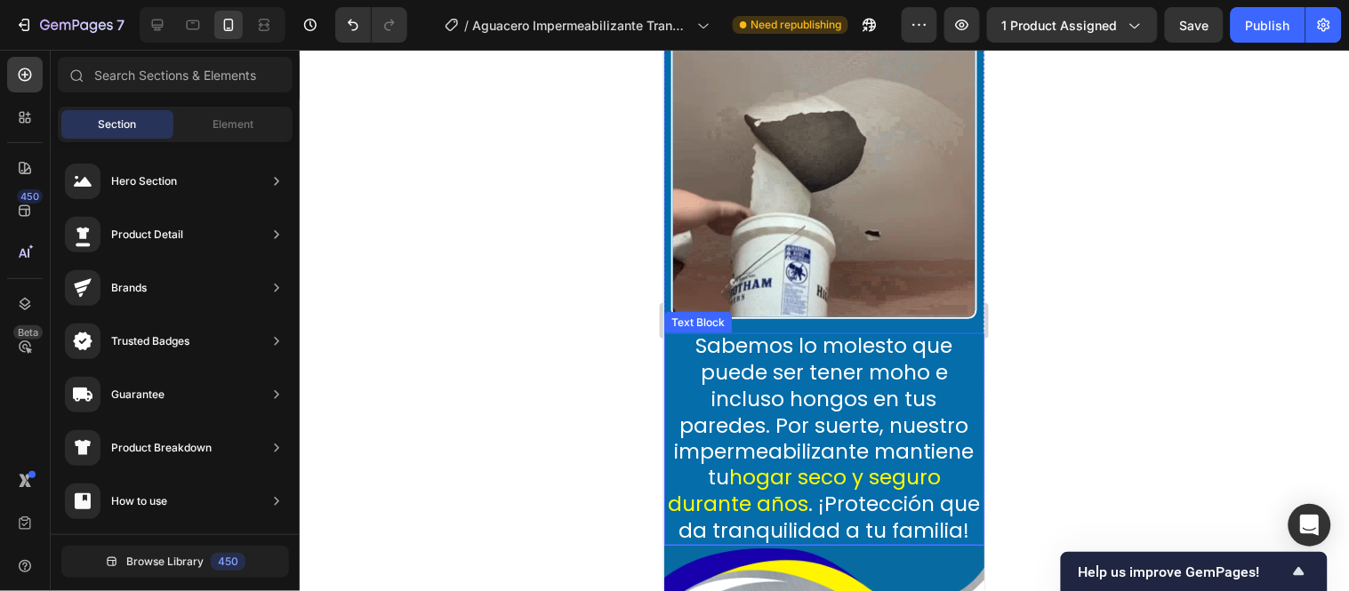
click at [929, 361] on p "Sabemos lo molesto que puede ser tener moho e incluso hongos en tus paredes. Po…" at bounding box center [823, 439] width 320 height 213
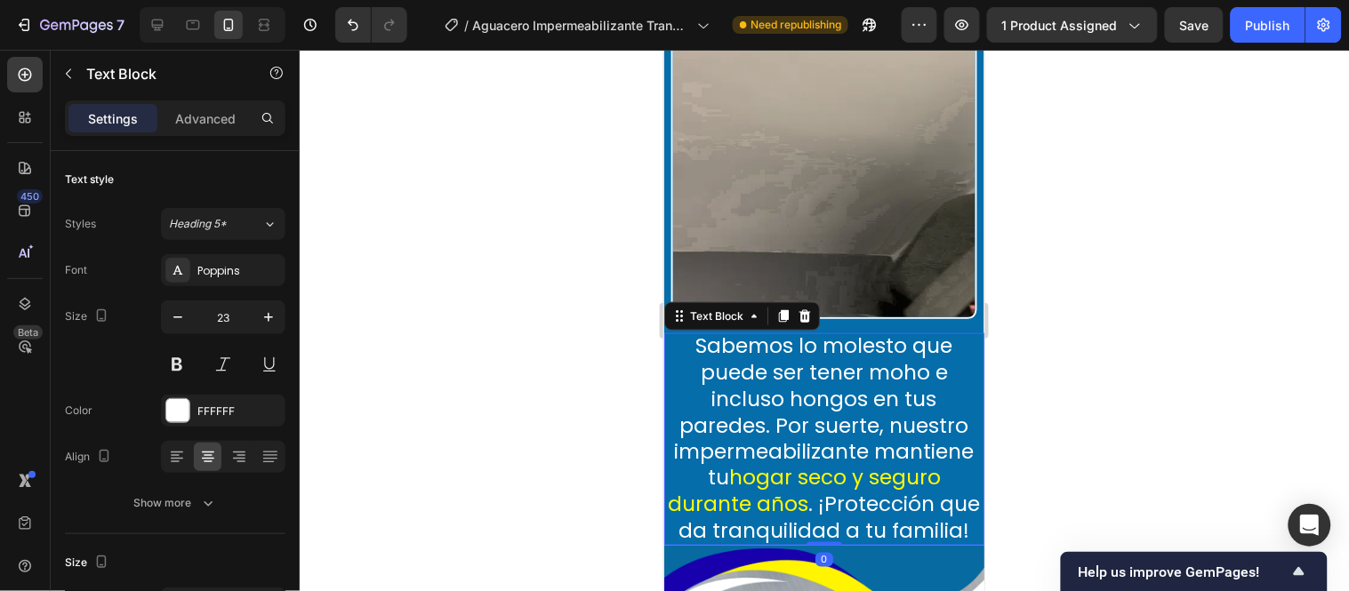
click at [931, 360] on p "Sabemos lo molesto que puede ser tener moho e incluso hongos en tus paredes. Po…" at bounding box center [823, 439] width 320 height 213
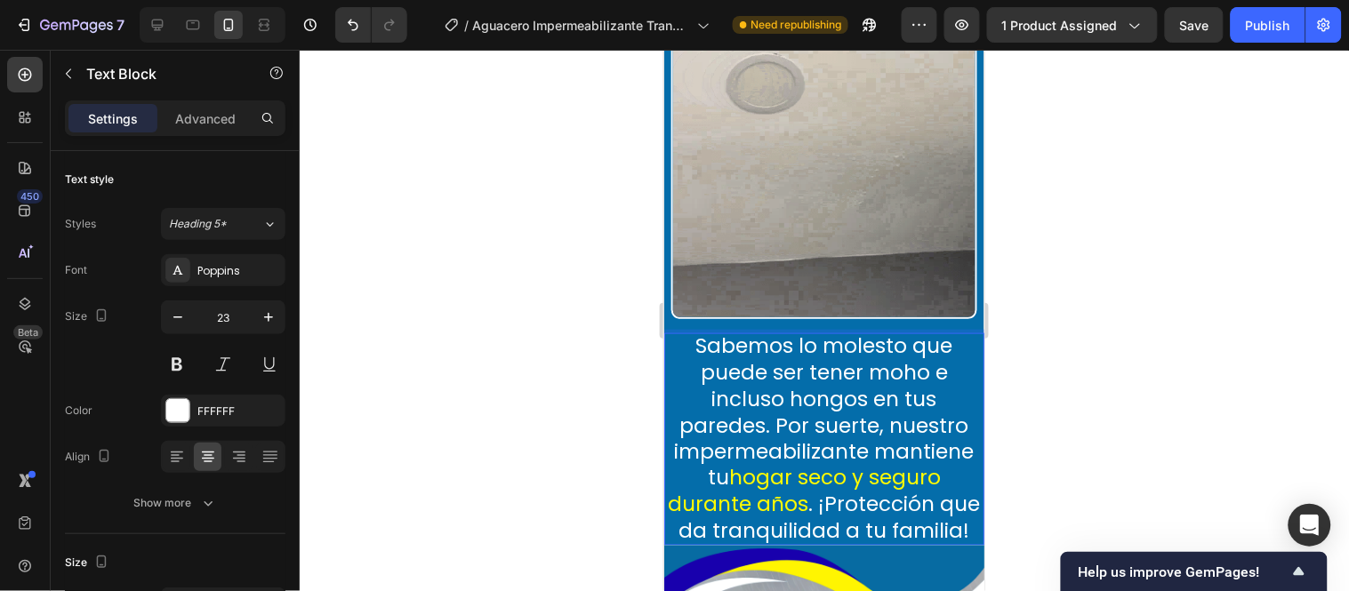
click at [935, 362] on p "Sabemos lo molesto que puede ser tener moho e incluso hongos en tus paredes. Po…" at bounding box center [823, 439] width 320 height 213
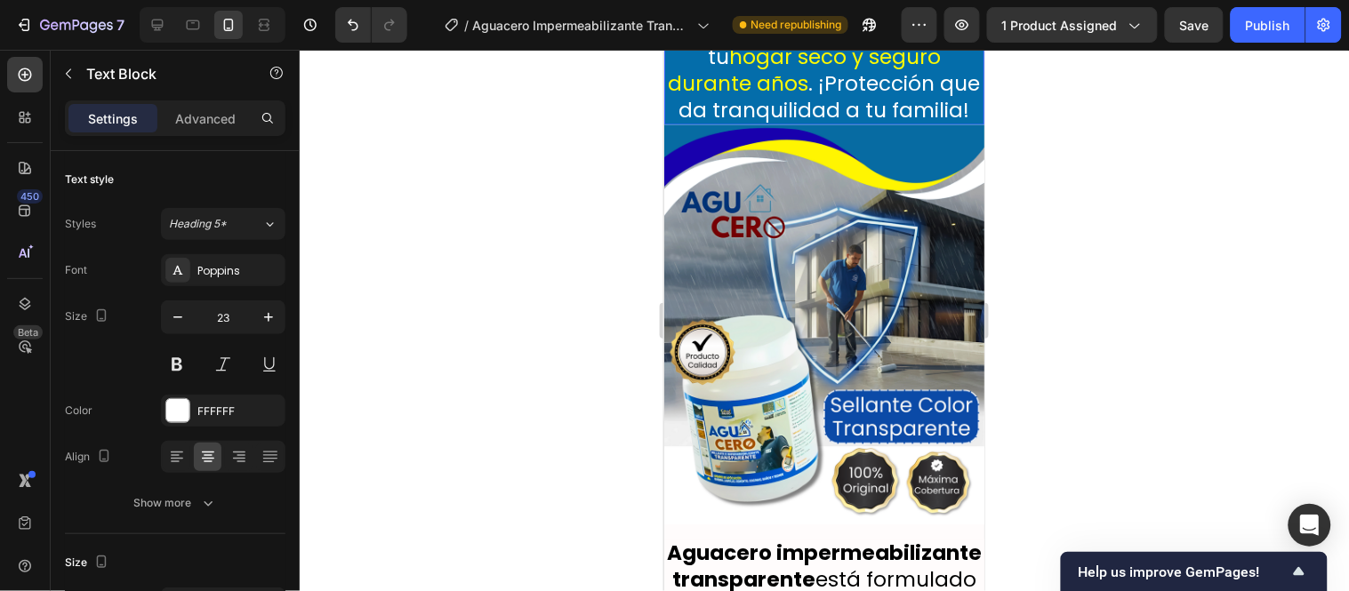
scroll to position [2690, 0]
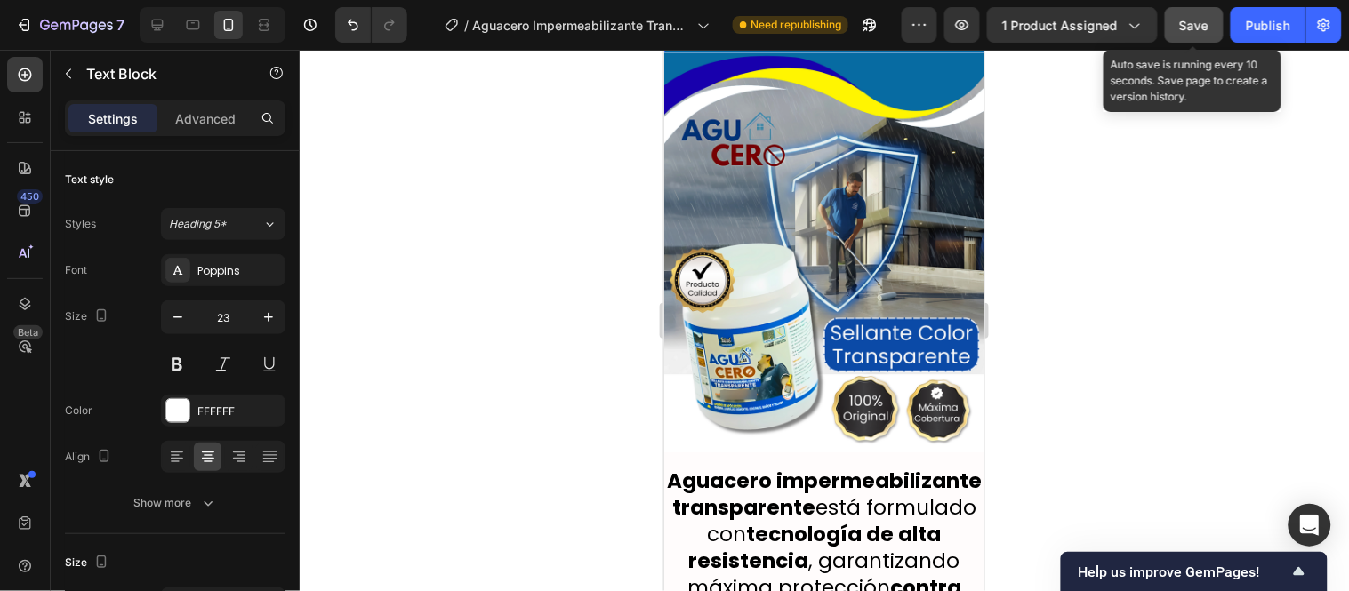
click at [1192, 39] on button "Save" at bounding box center [1194, 25] width 59 height 36
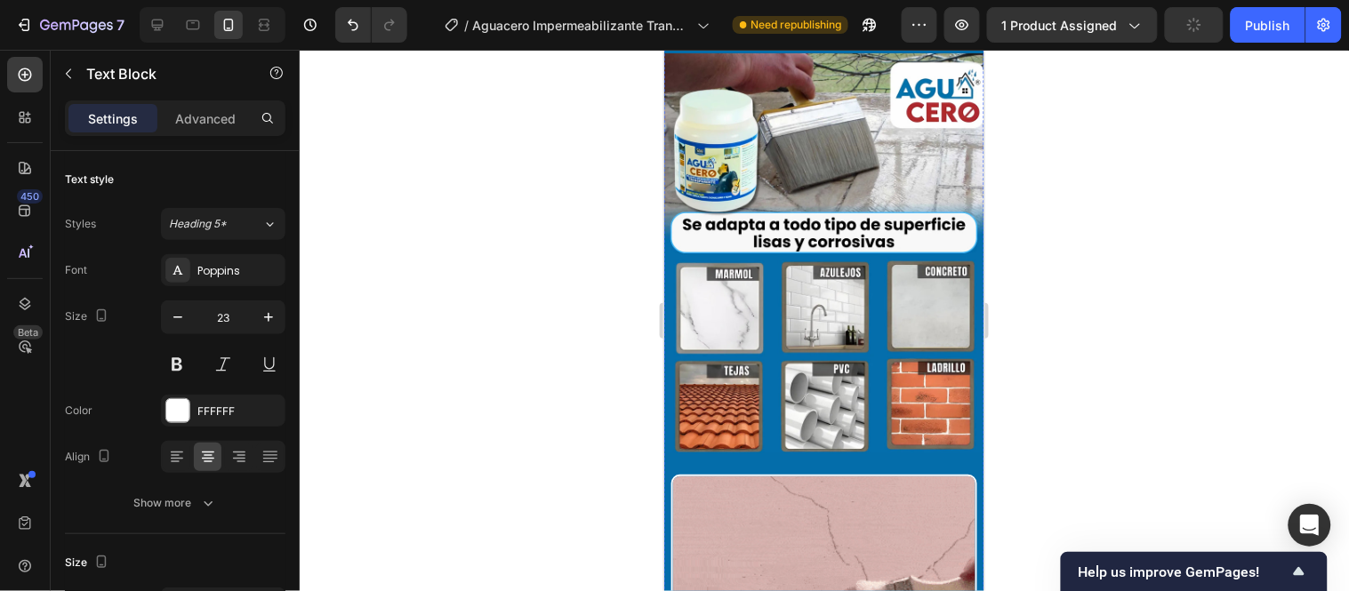
scroll to position [4173, 0]
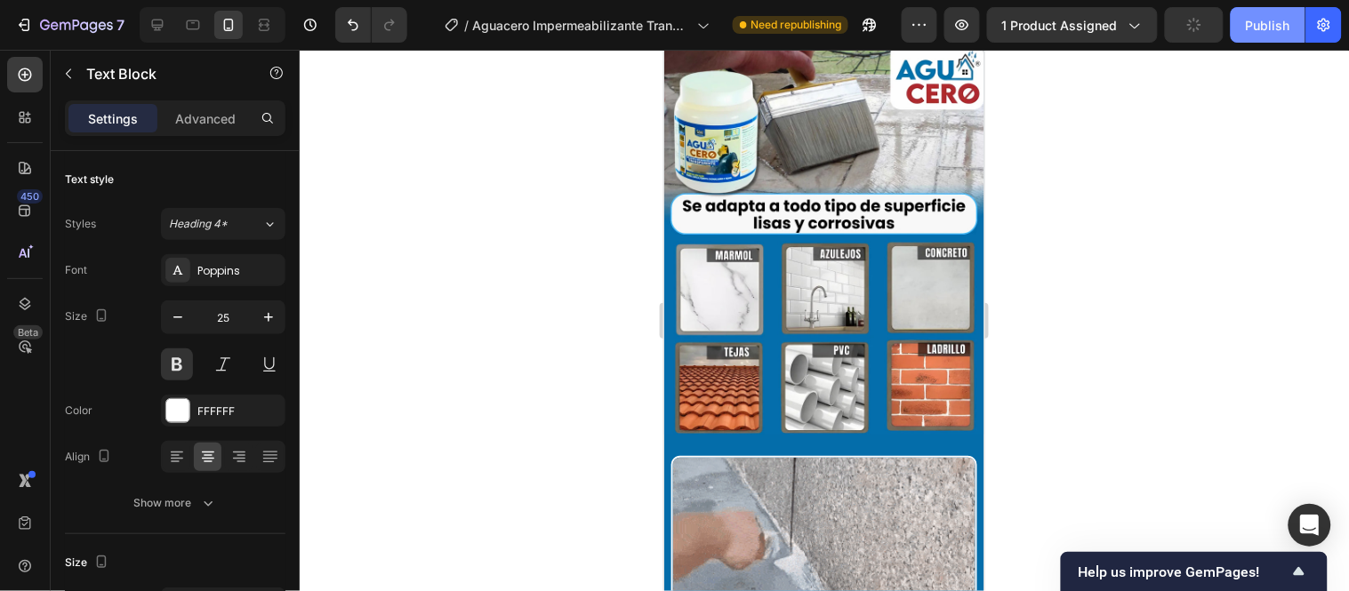
click at [1267, 20] on div "Publish" at bounding box center [1268, 25] width 44 height 19
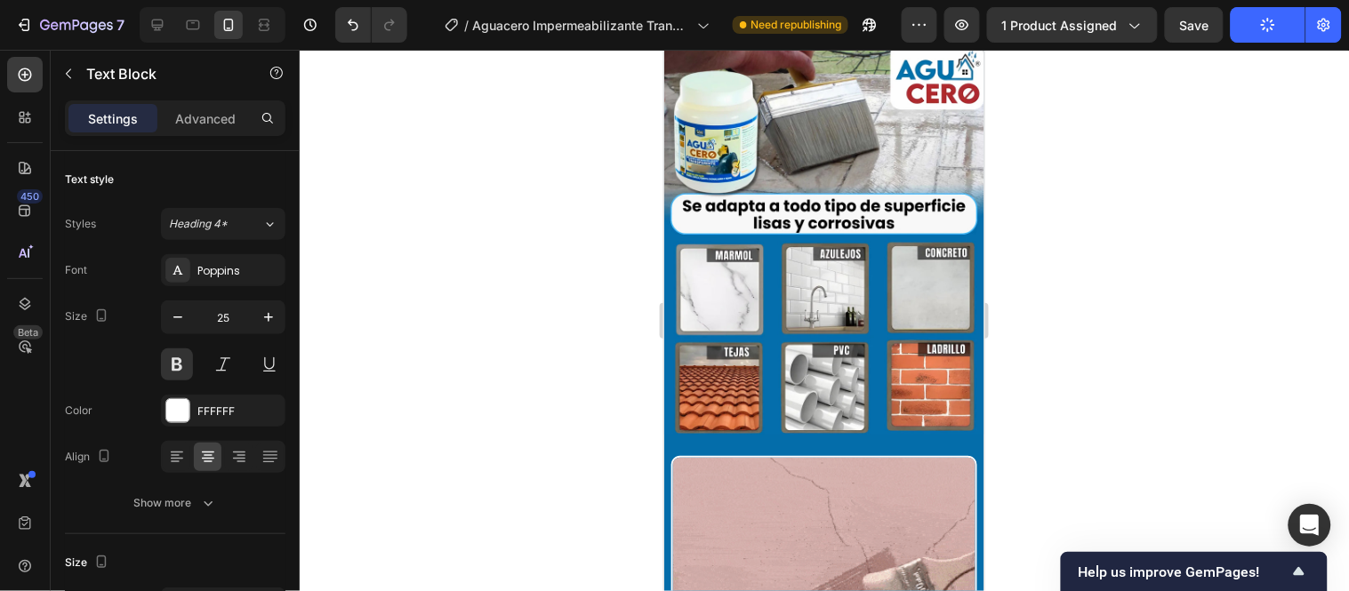
click at [1144, 149] on div at bounding box center [824, 321] width 1049 height 542
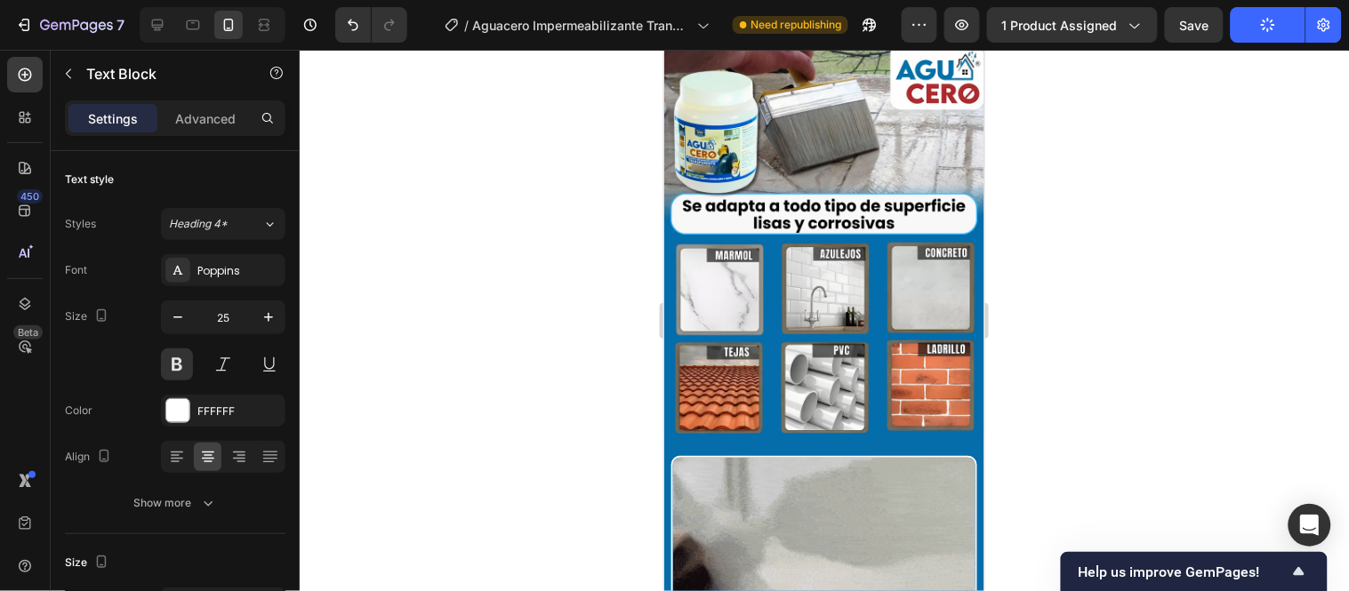
drag, startPoint x: 952, startPoint y: 224, endPoint x: 699, endPoint y: 193, distance: 255.4
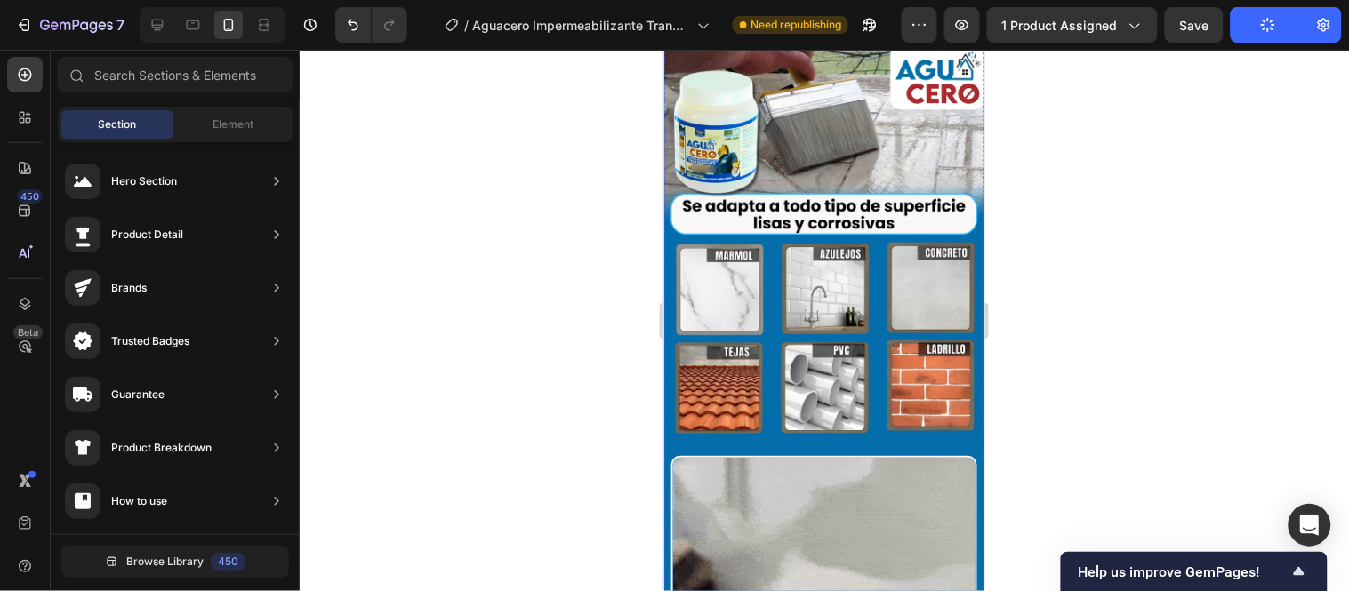
drag, startPoint x: 849, startPoint y: 211, endPoint x: 746, endPoint y: 195, distance: 104.4
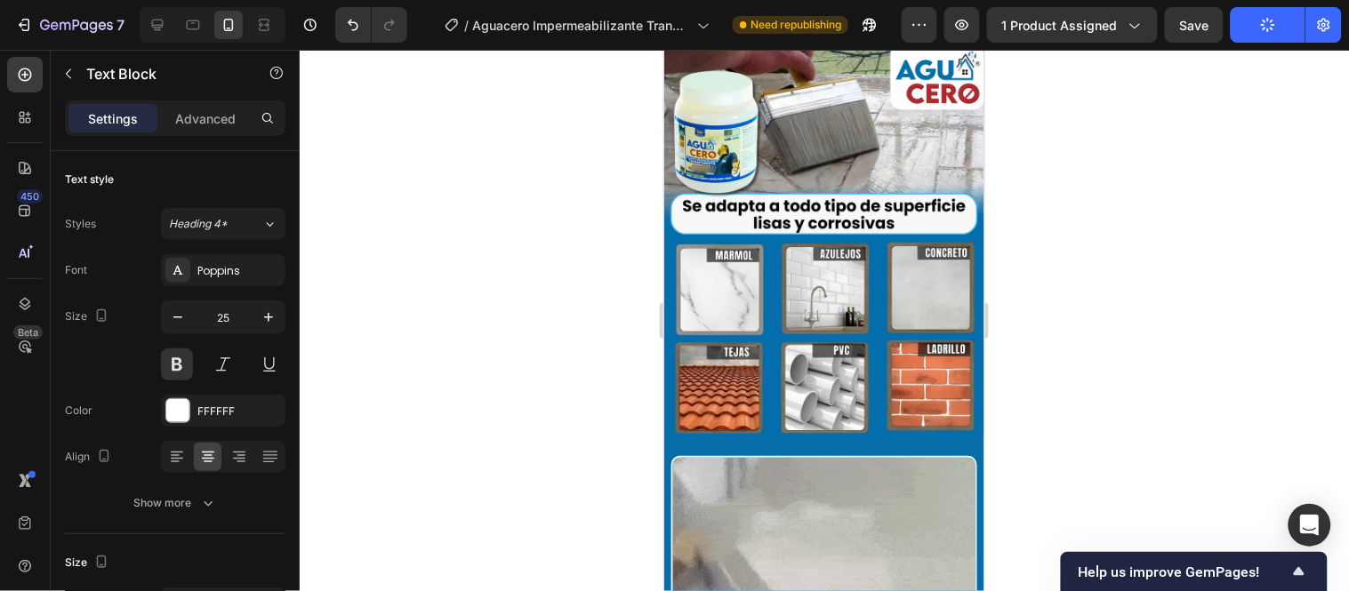
drag, startPoint x: 916, startPoint y: 227, endPoint x: 771, endPoint y: 200, distance: 147.4
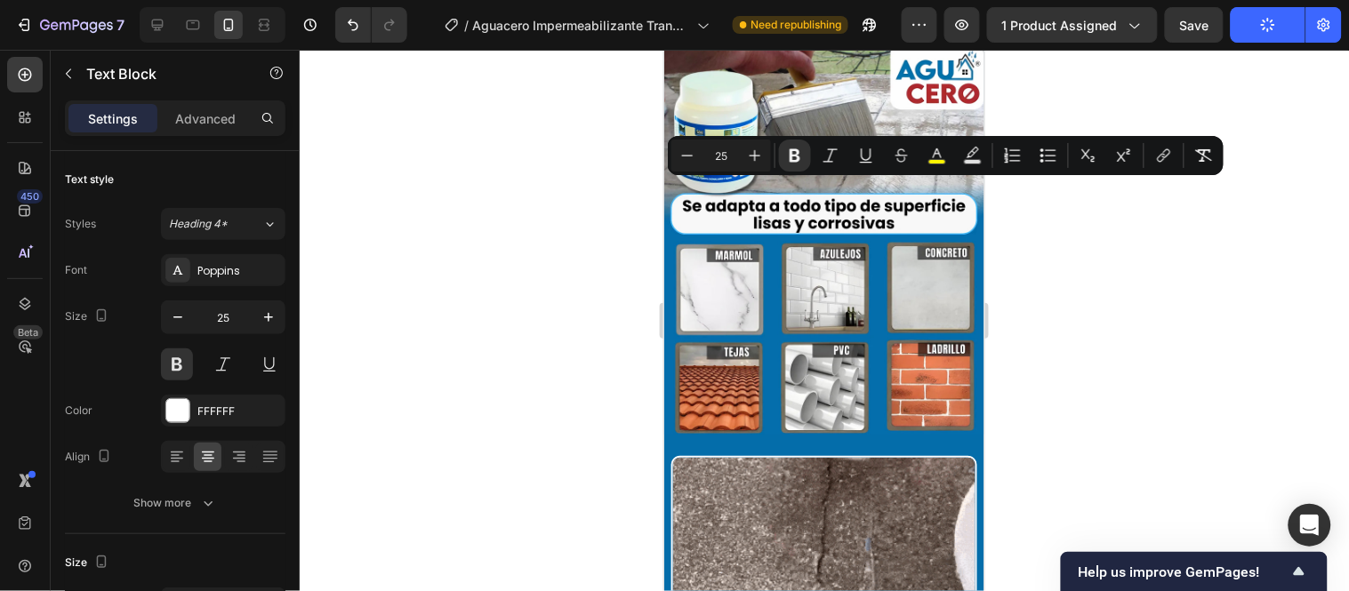
drag, startPoint x: 692, startPoint y: 190, endPoint x: 821, endPoint y: 221, distance: 132.6
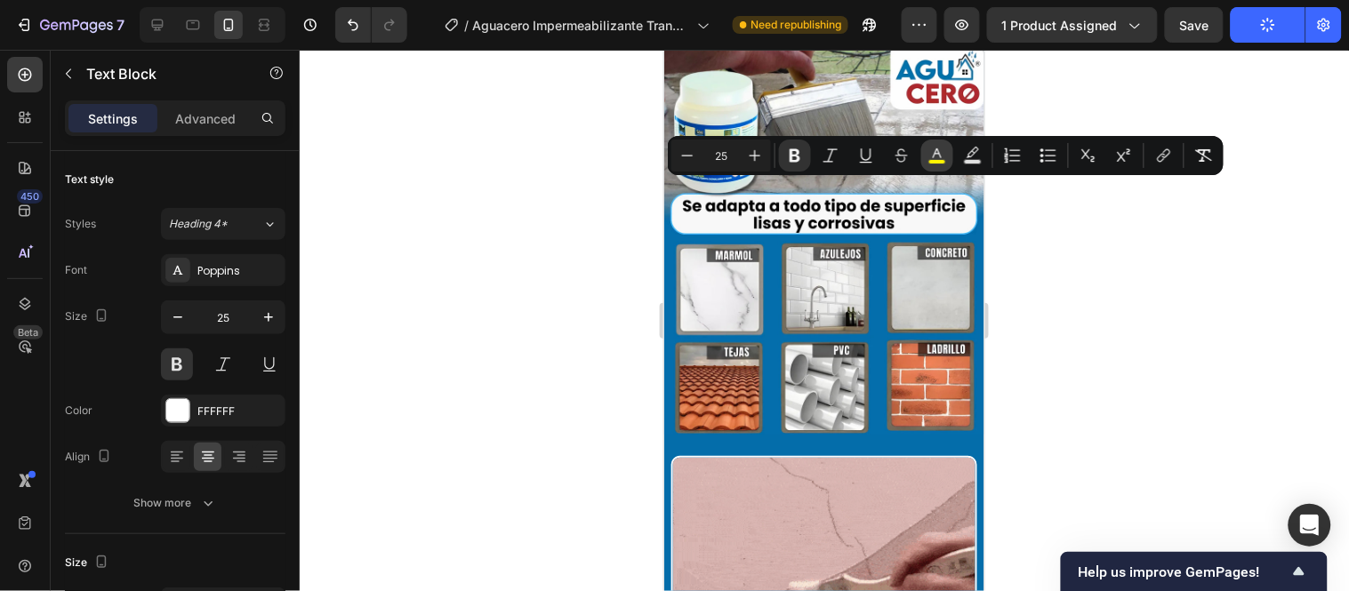
click at [936, 144] on button "color" at bounding box center [937, 156] width 32 height 32
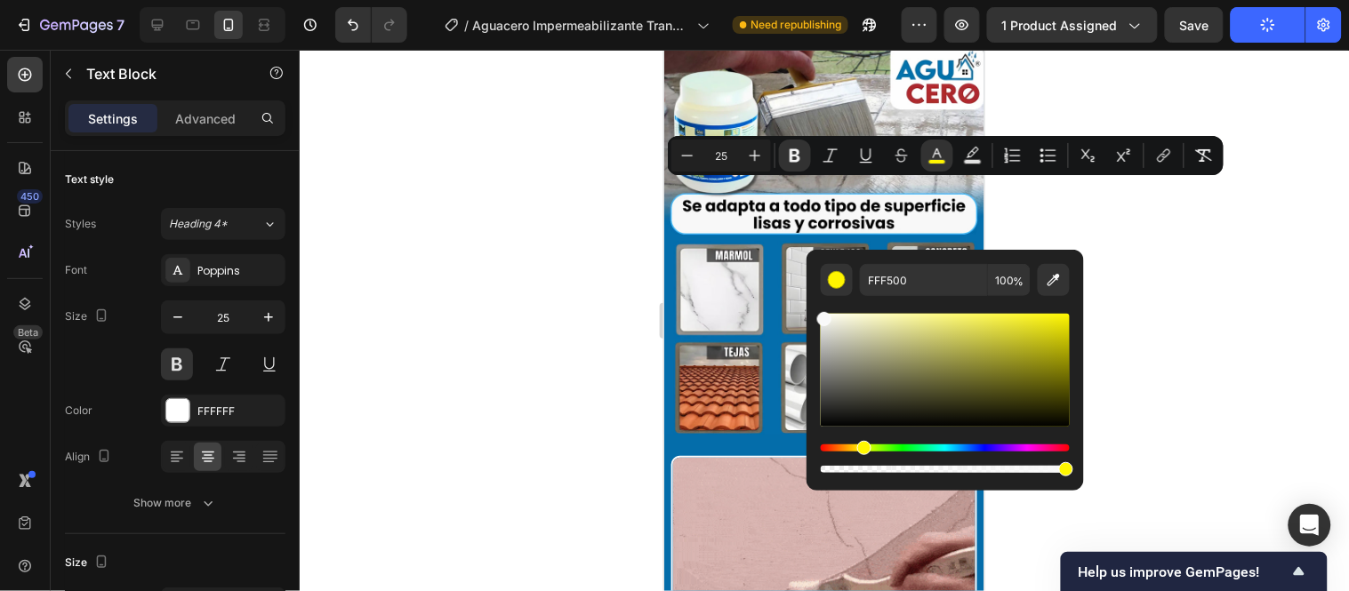
drag, startPoint x: 1485, startPoint y: 406, endPoint x: 674, endPoint y: 301, distance: 817.7
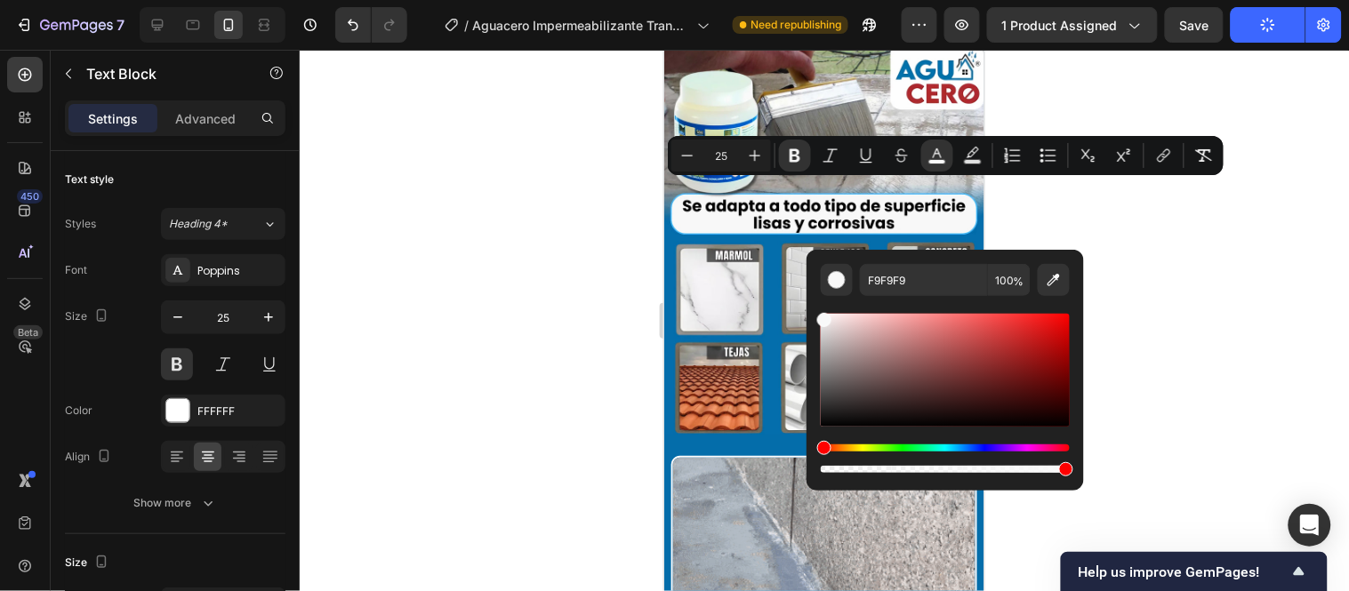
click at [493, 264] on div at bounding box center [824, 321] width 1049 height 542
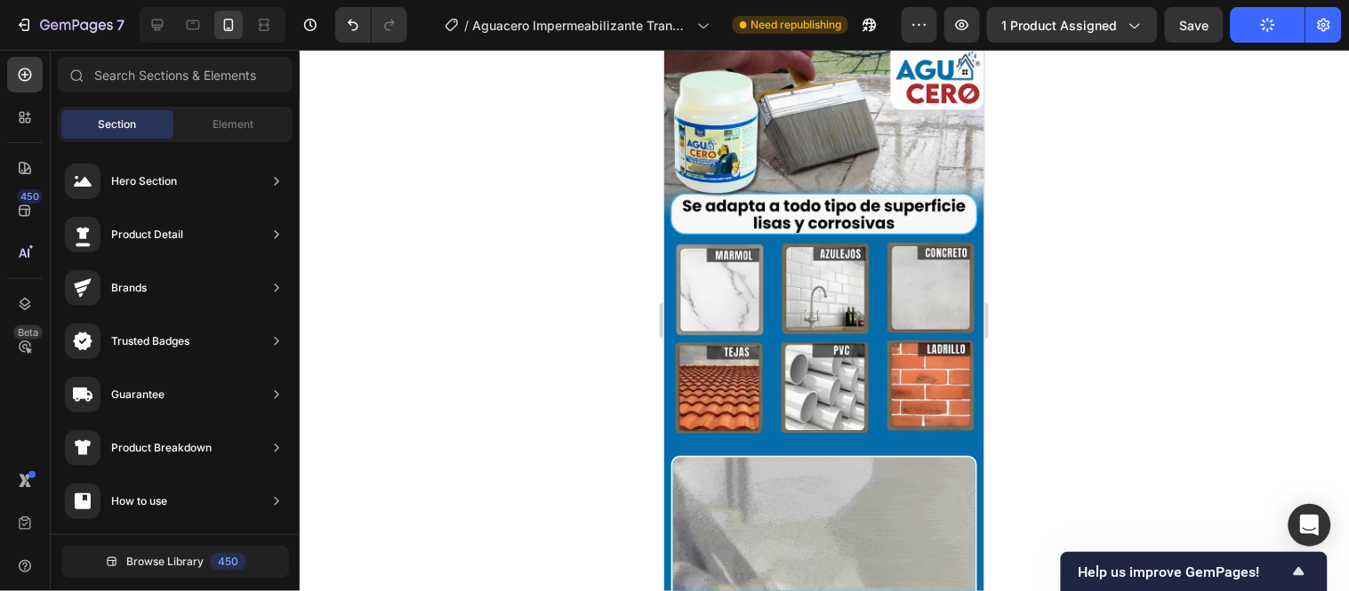
click at [583, 261] on div at bounding box center [824, 321] width 1049 height 542
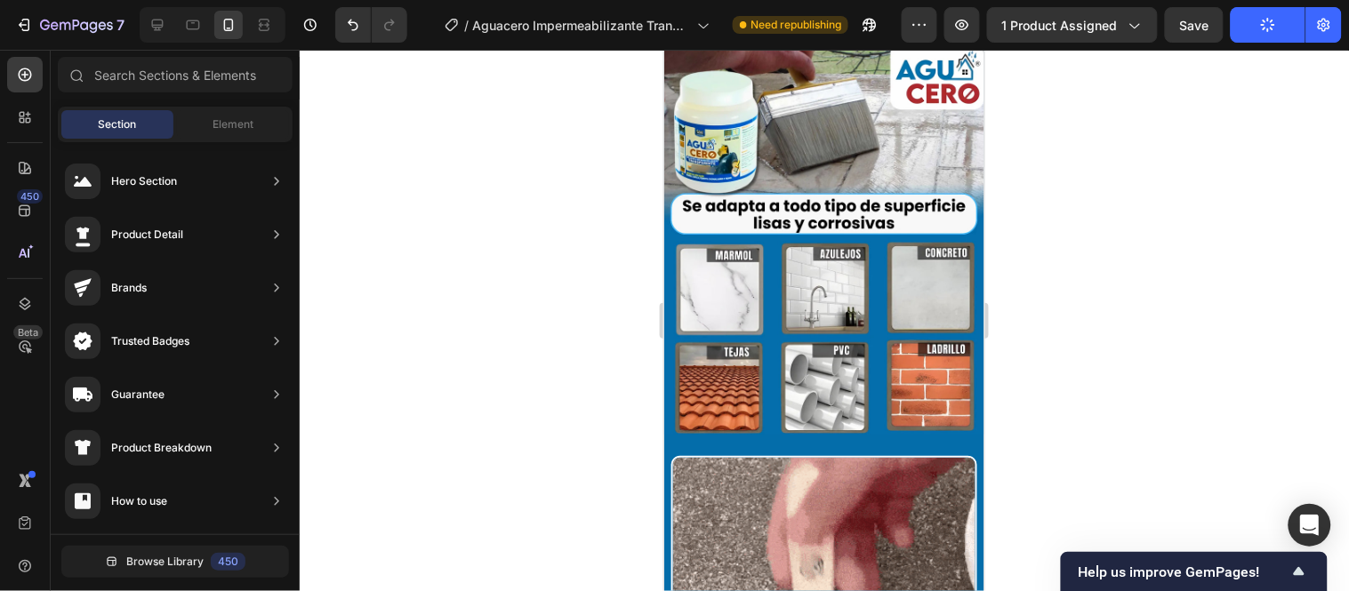
click at [1088, 221] on div at bounding box center [824, 321] width 1049 height 542
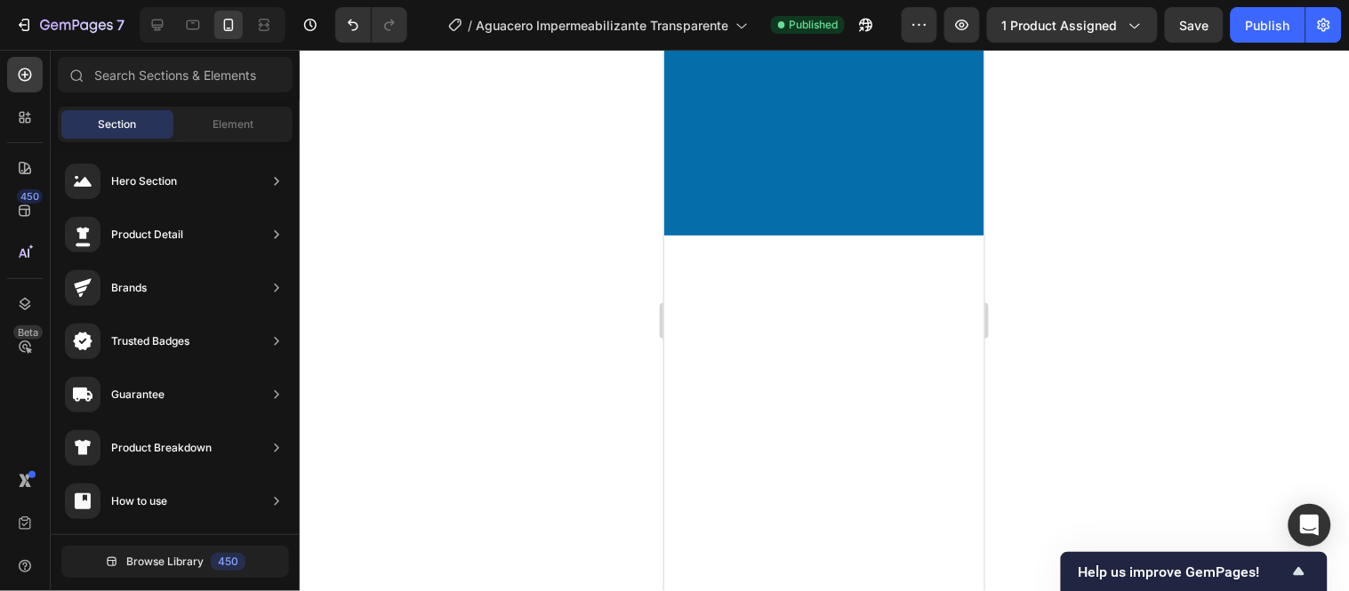
scroll to position [5259, 0]
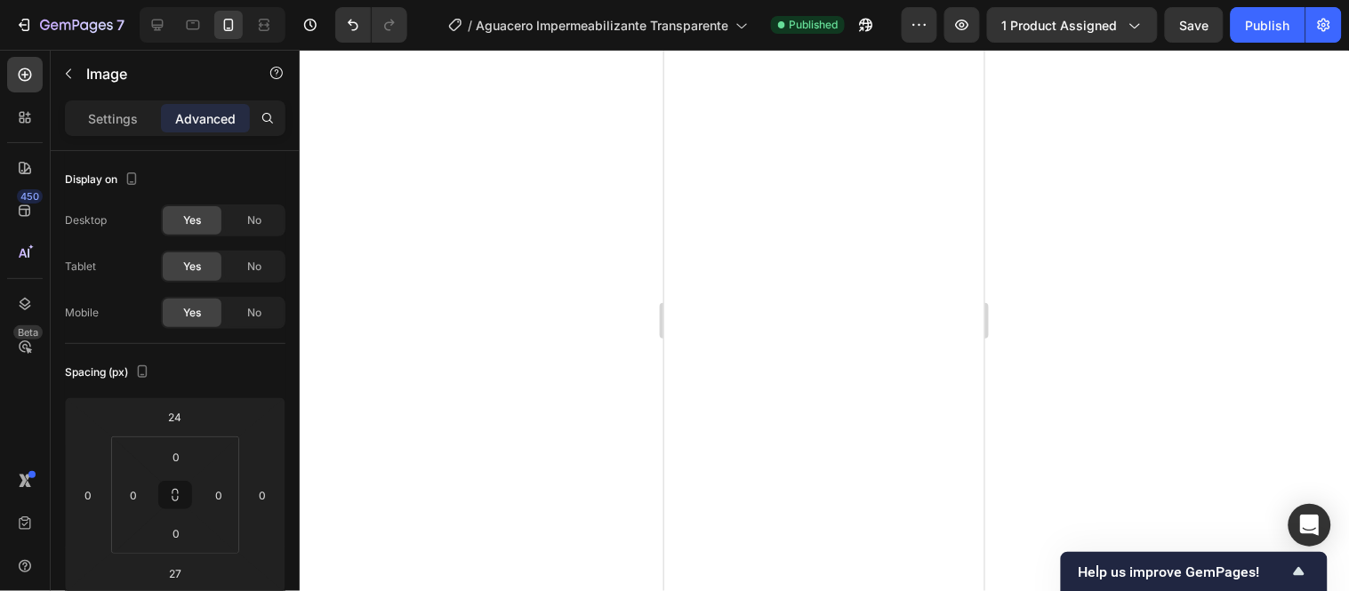
drag, startPoint x: 819, startPoint y: 148, endPoint x: 814, endPoint y: 181, distance: 33.3
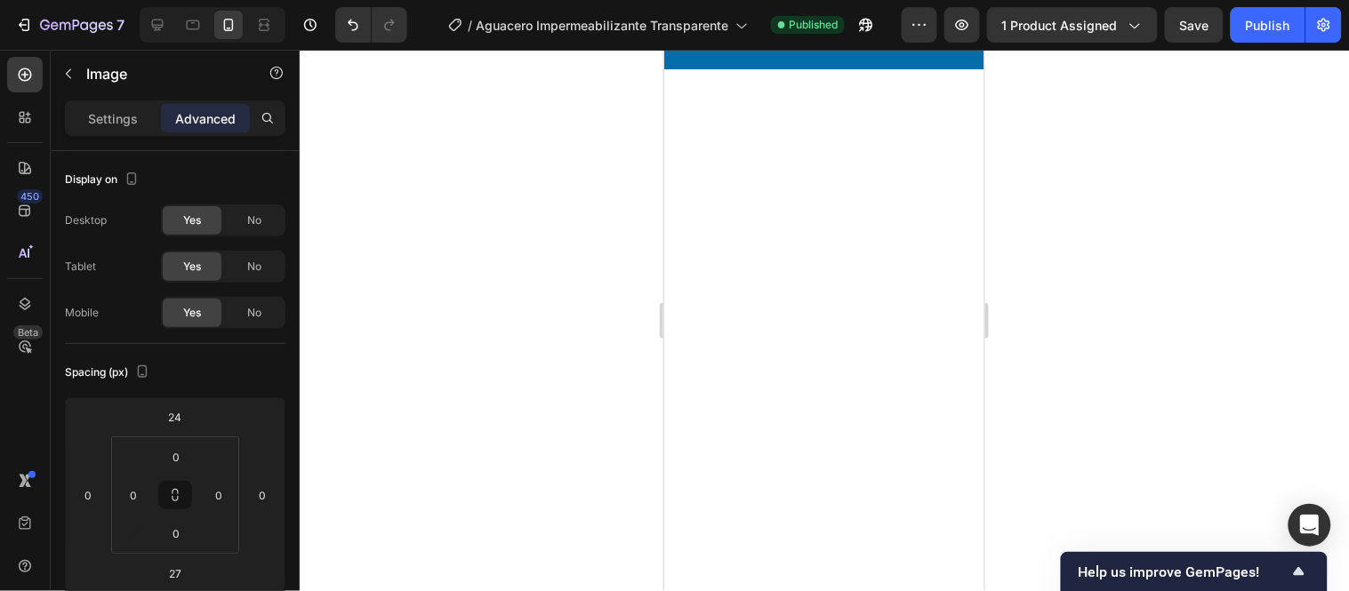
drag, startPoint x: 821, startPoint y: 146, endPoint x: 849, endPoint y: 170, distance: 37.2
type input "62"
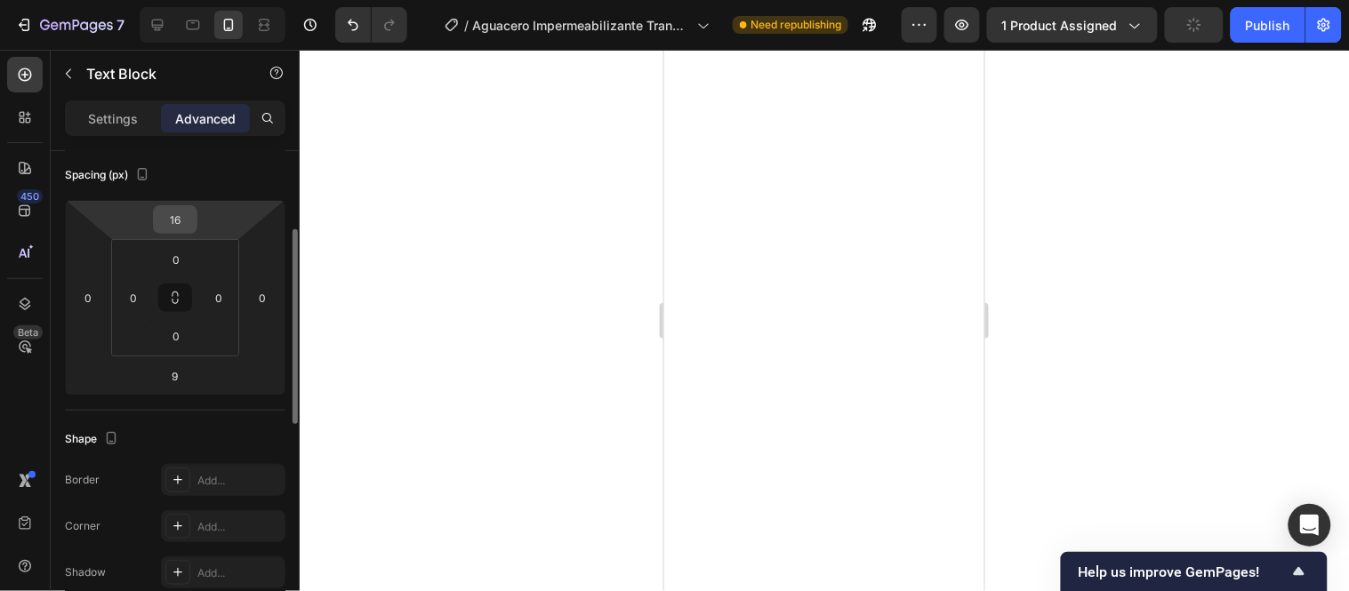
click at [175, 221] on input "16" at bounding box center [175, 219] width 36 height 27
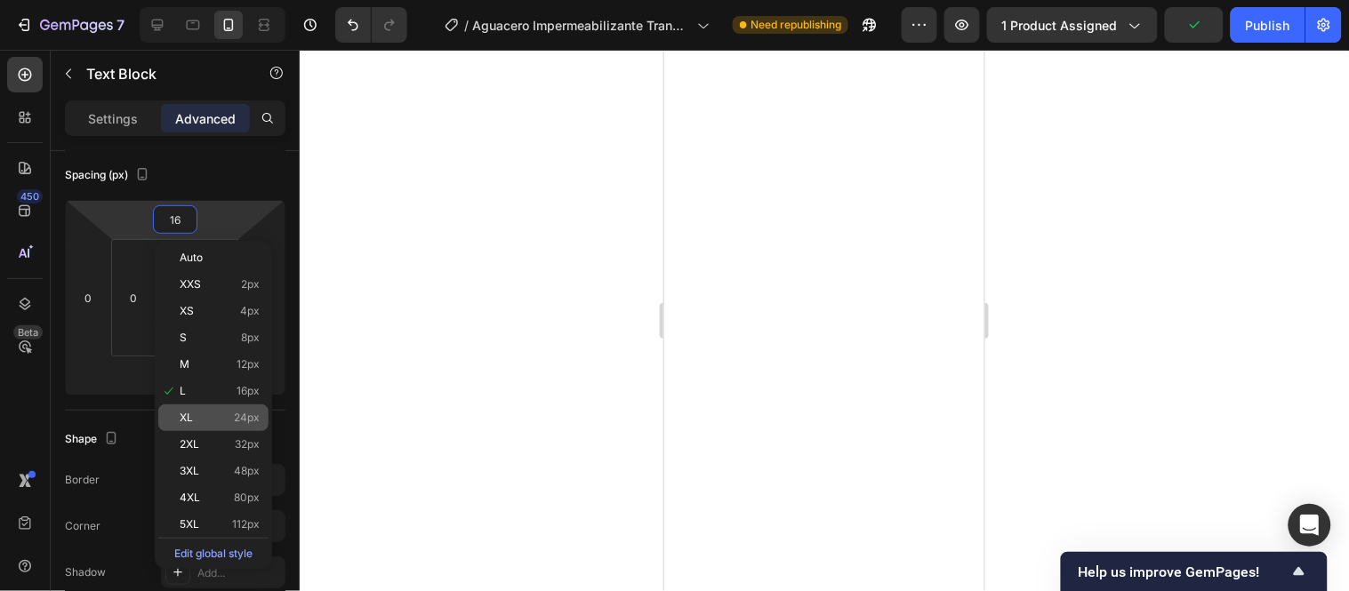
click at [214, 424] on div "XL 24px" at bounding box center [213, 418] width 110 height 27
type input "24"
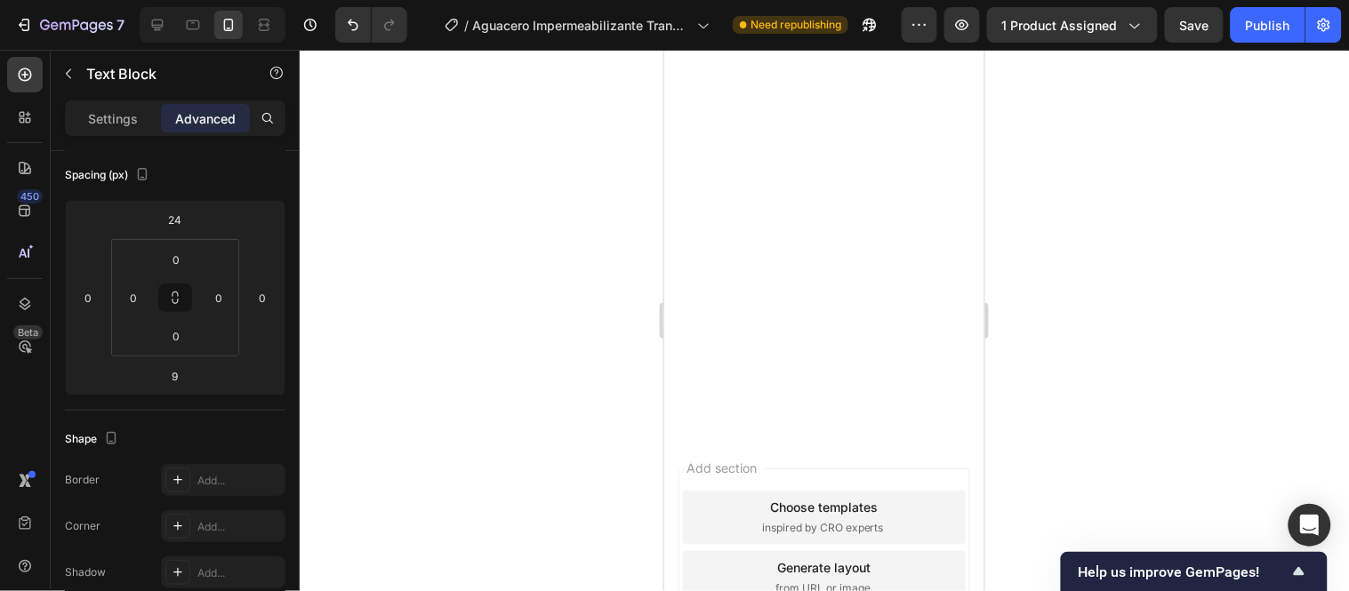
scroll to position [5754, 0]
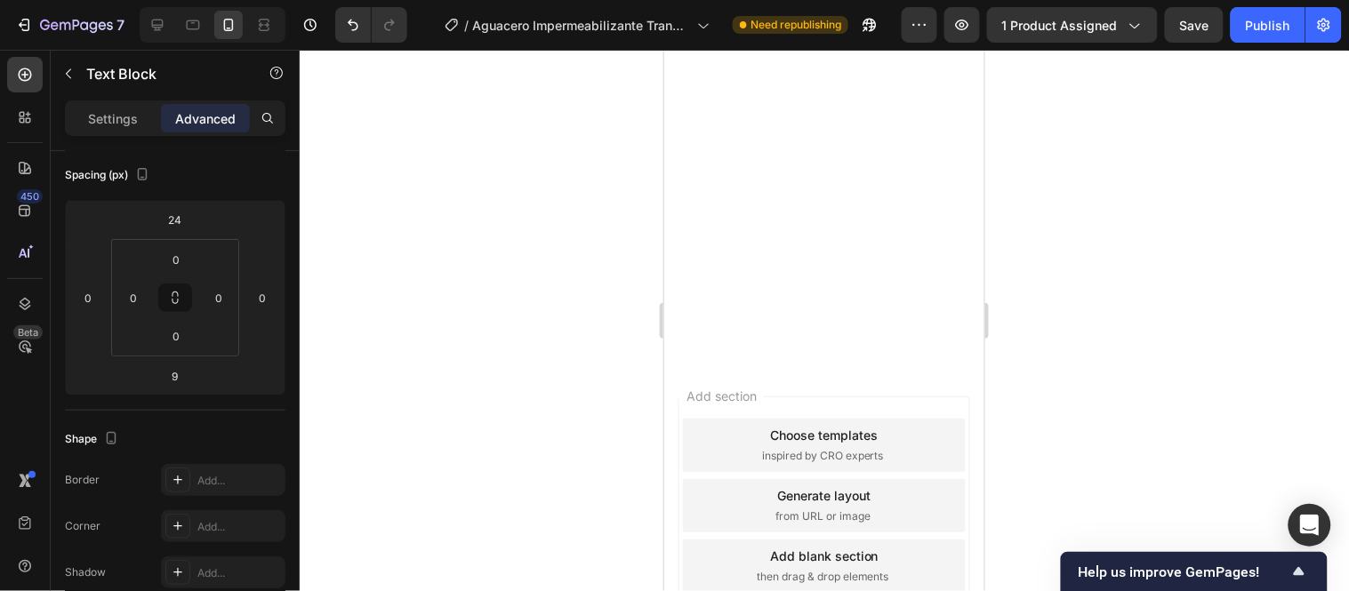
drag, startPoint x: 819, startPoint y: 133, endPoint x: 819, endPoint y: 160, distance: 27.6
type input "40"
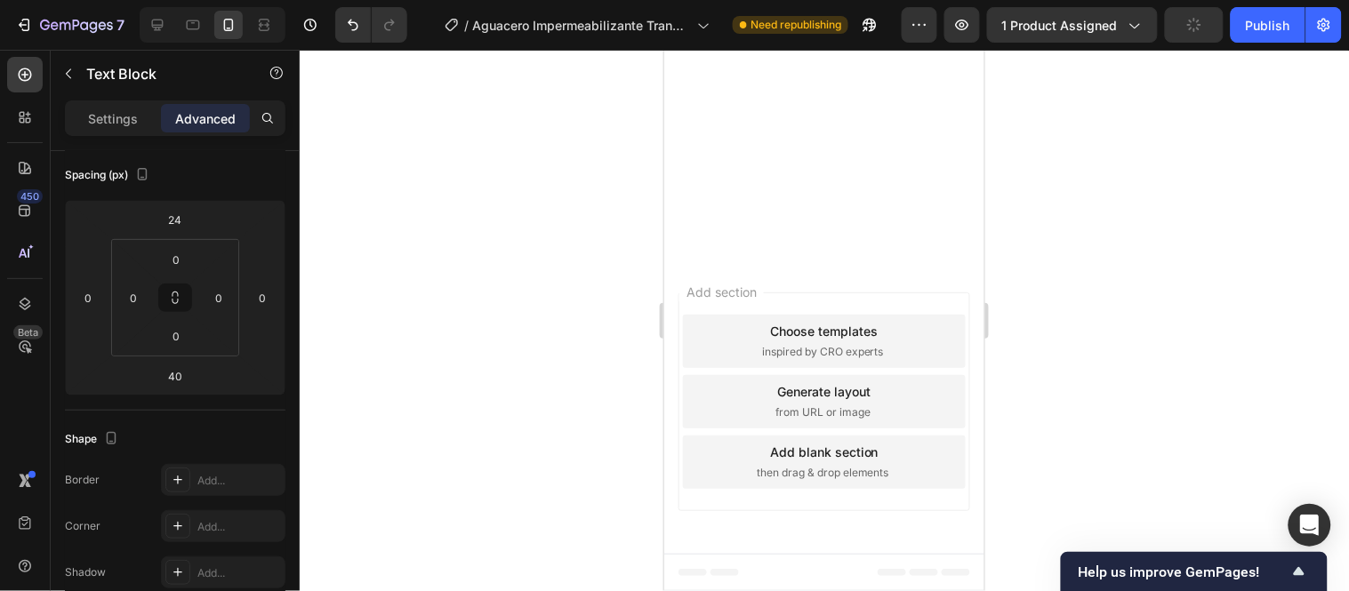
scroll to position [6149, 0]
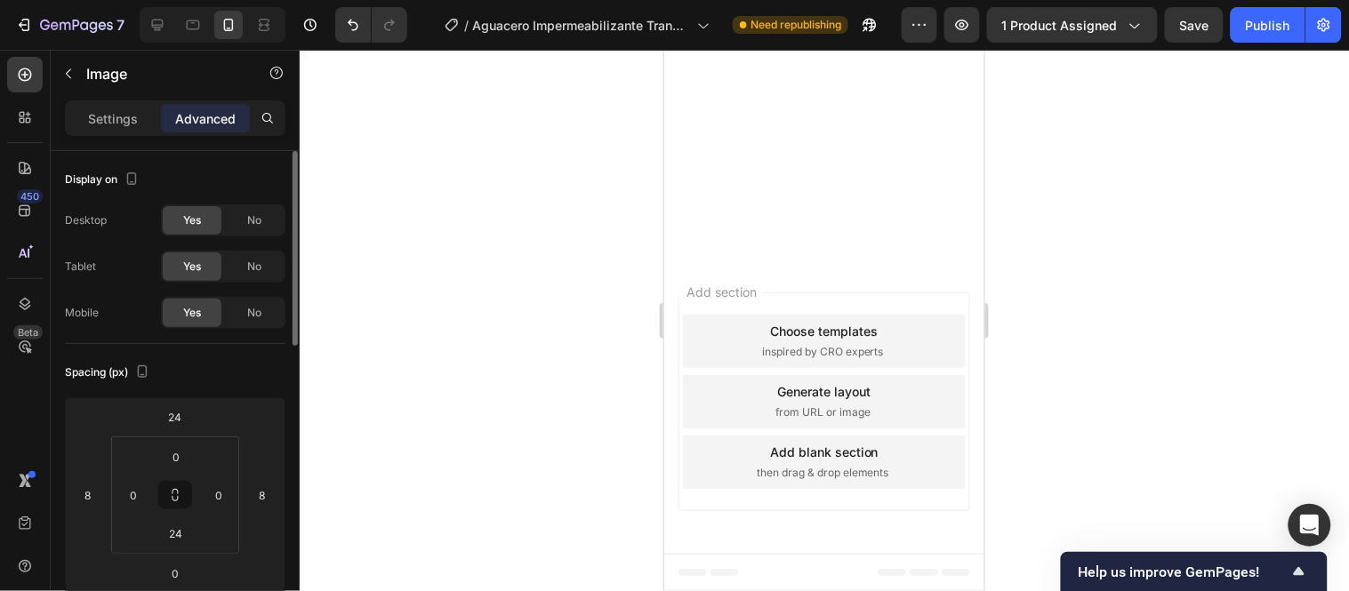
drag, startPoint x: 817, startPoint y: 146, endPoint x: 815, endPoint y: 173, distance: 26.8
drag, startPoint x: 813, startPoint y: 173, endPoint x: 1724, endPoint y: 344, distance: 927.4
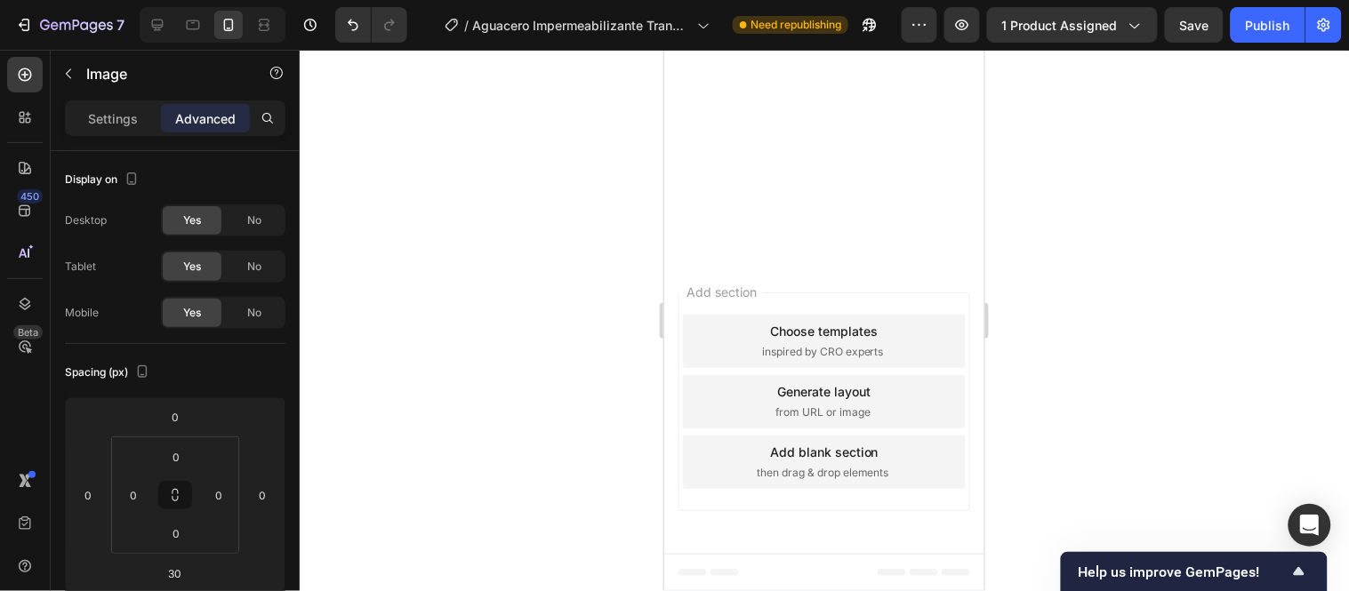
type input "42"
click at [1139, 309] on div at bounding box center [824, 321] width 1049 height 542
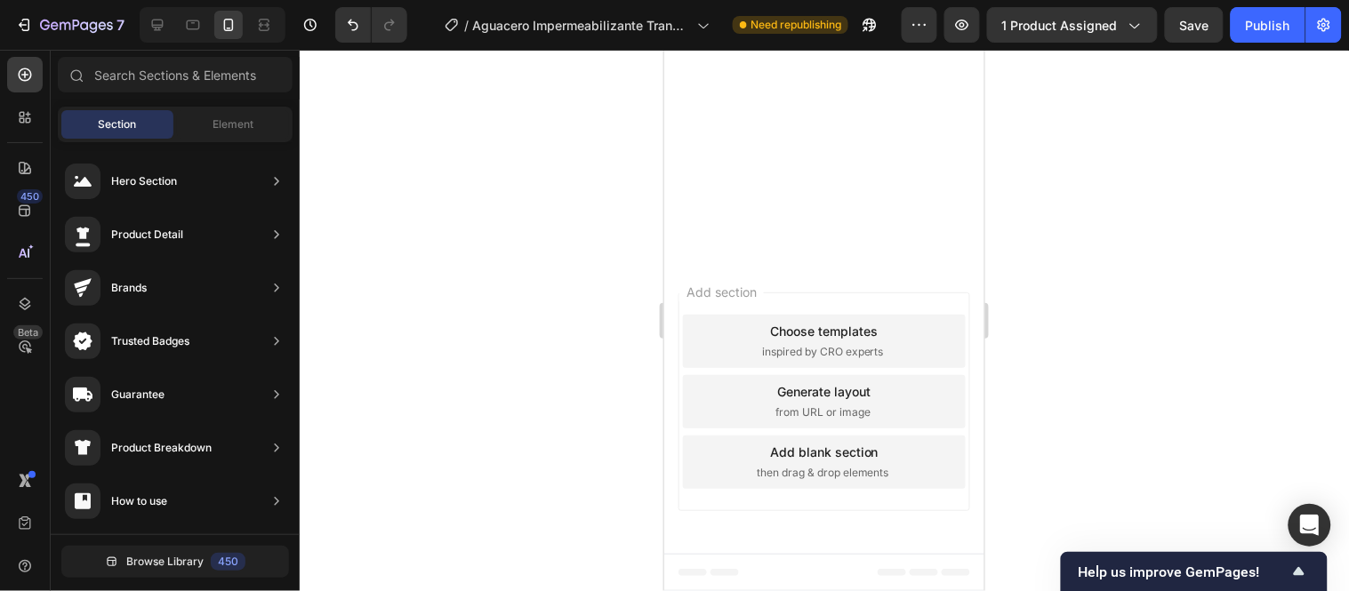
scroll to position [6543, 0]
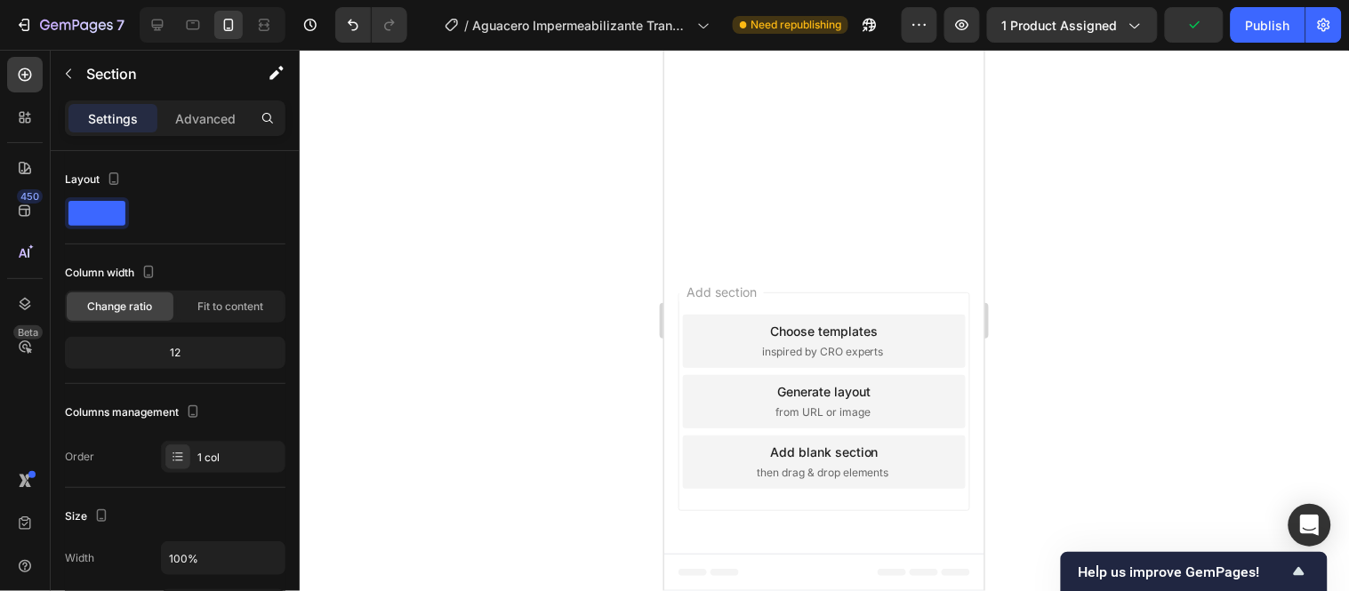
scroll to position [6247, 0]
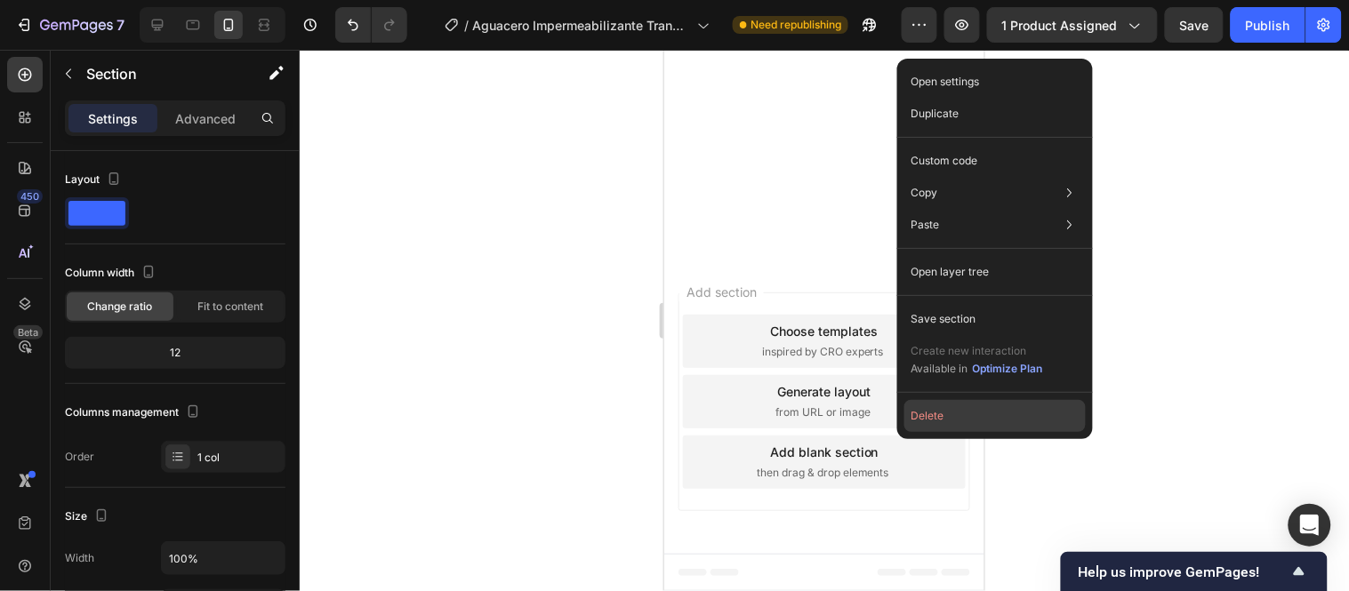
click at [909, 423] on button "Delete" at bounding box center [994, 416] width 181 height 32
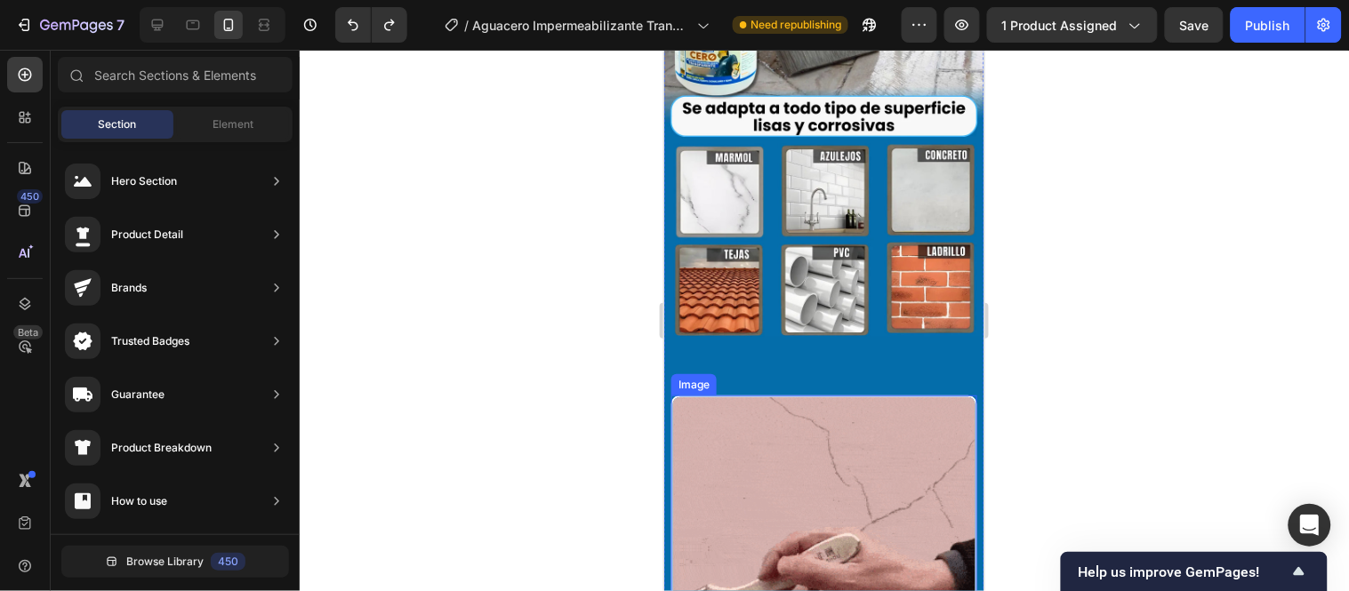
scroll to position [6346, 0]
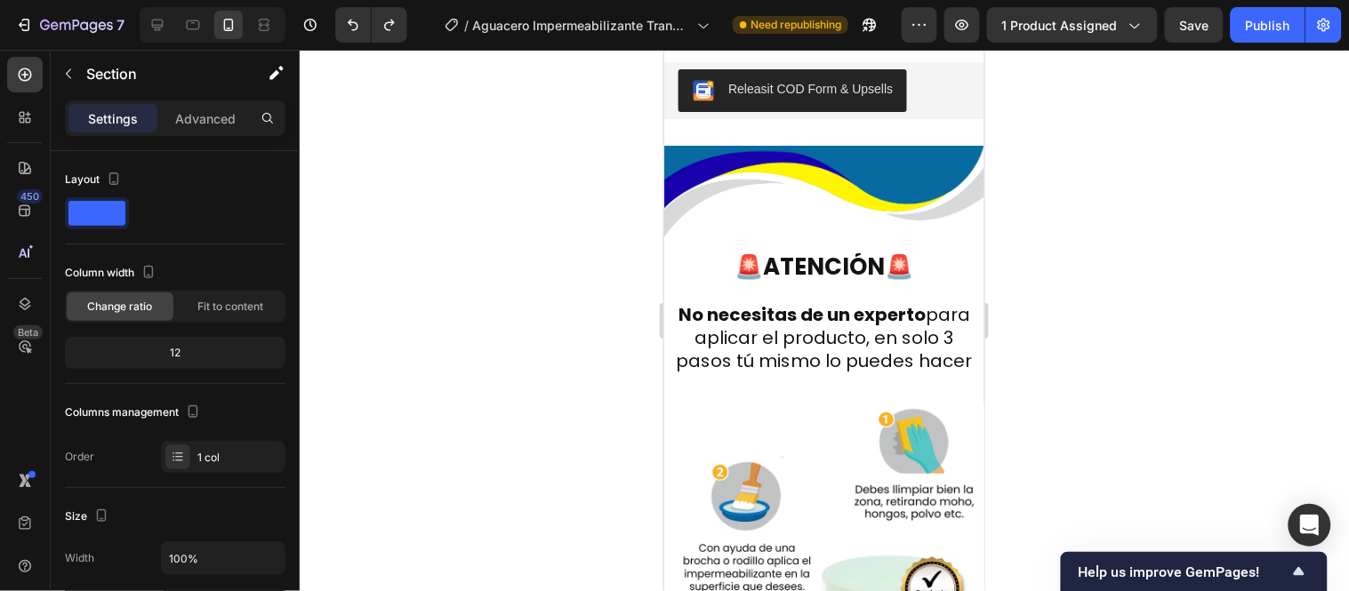
scroll to position [6643, 0]
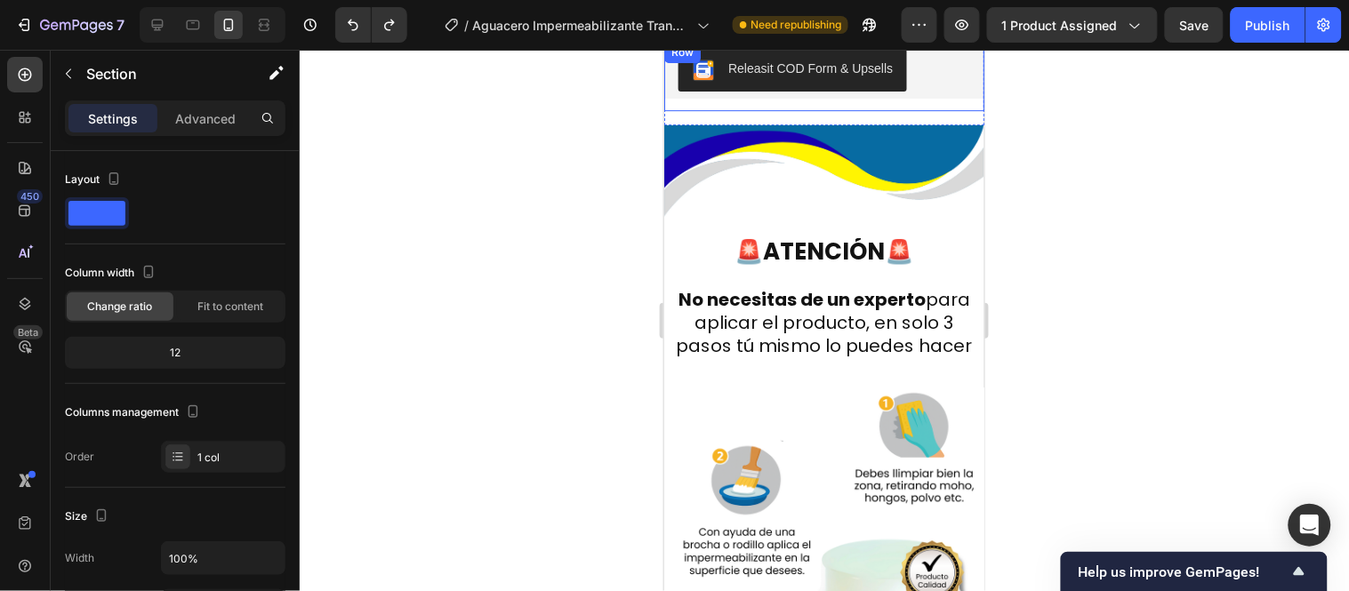
click at [699, 101] on div "Vero eos At accusamus Et iusto odio Consectetur Adipiscin Accordion Releasit CO…" at bounding box center [823, 75] width 320 height 69
click at [599, 151] on div at bounding box center [824, 321] width 1049 height 542
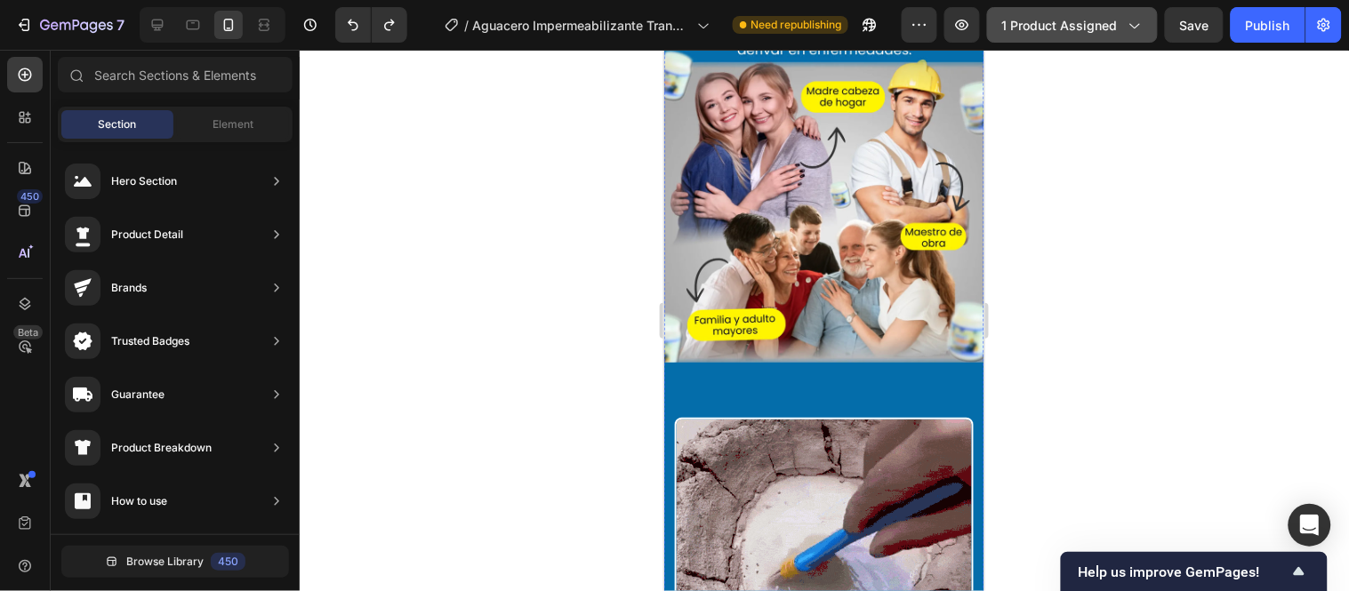
scroll to position [4864, 0]
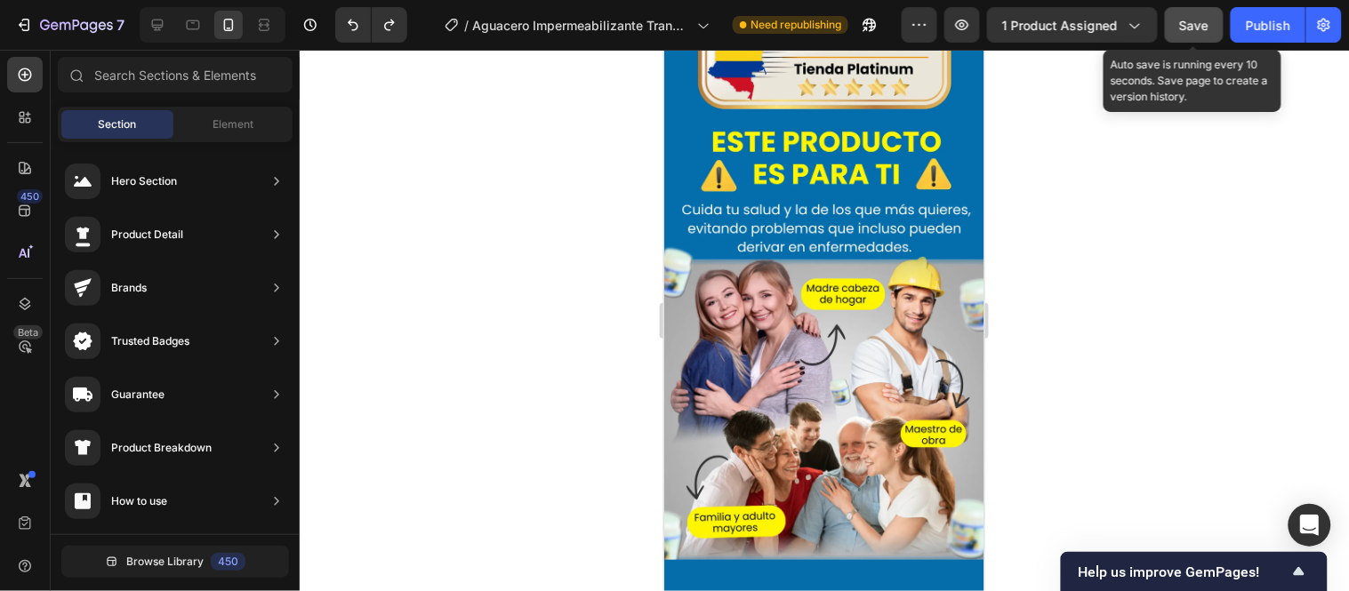
click at [1207, 11] on button "Save" at bounding box center [1194, 25] width 59 height 36
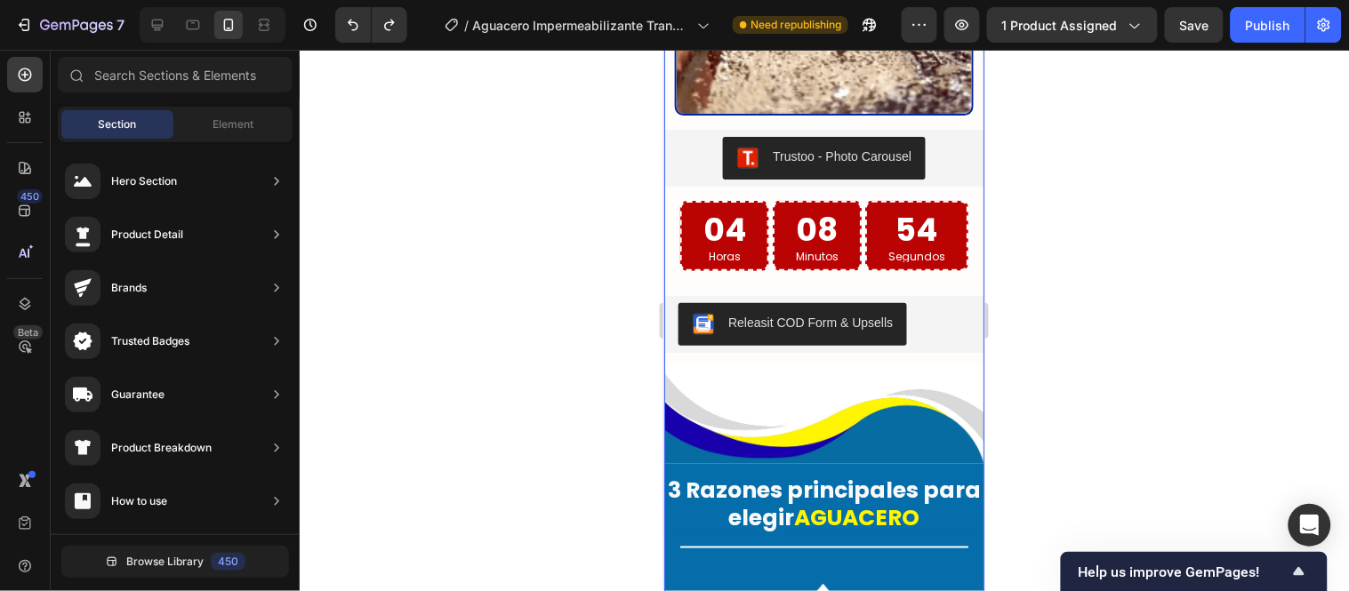
scroll to position [3876, 0]
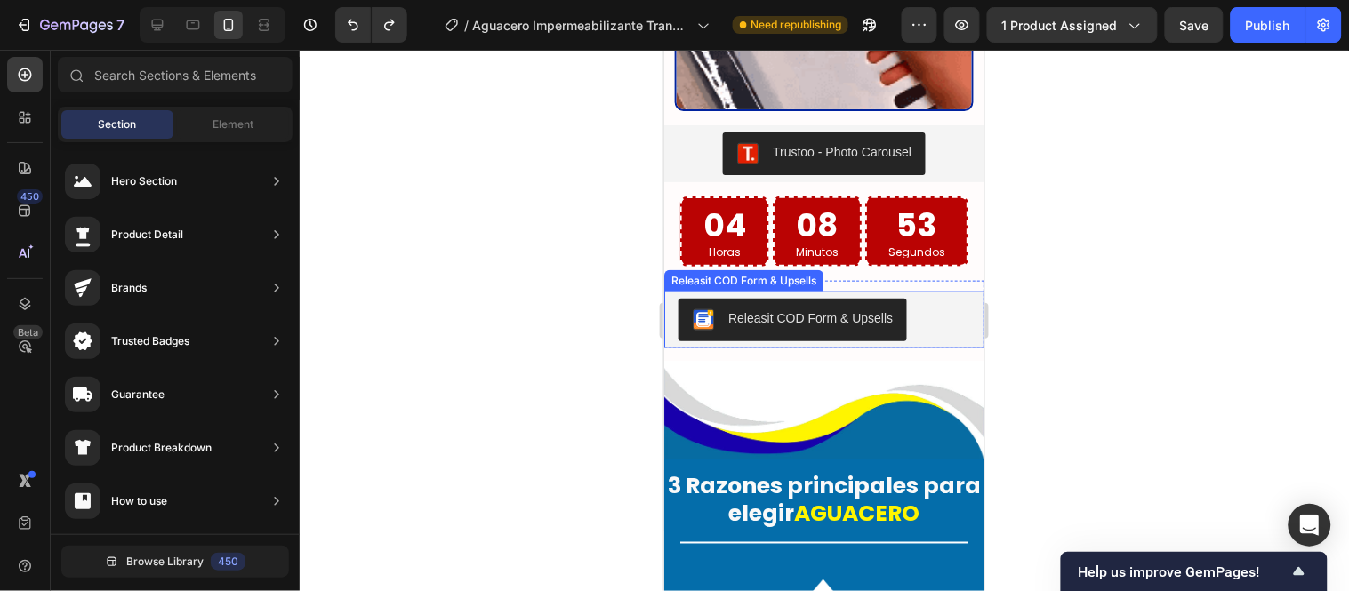
click at [689, 288] on div "Releasit COD Form & Upsells" at bounding box center [743, 280] width 152 height 16
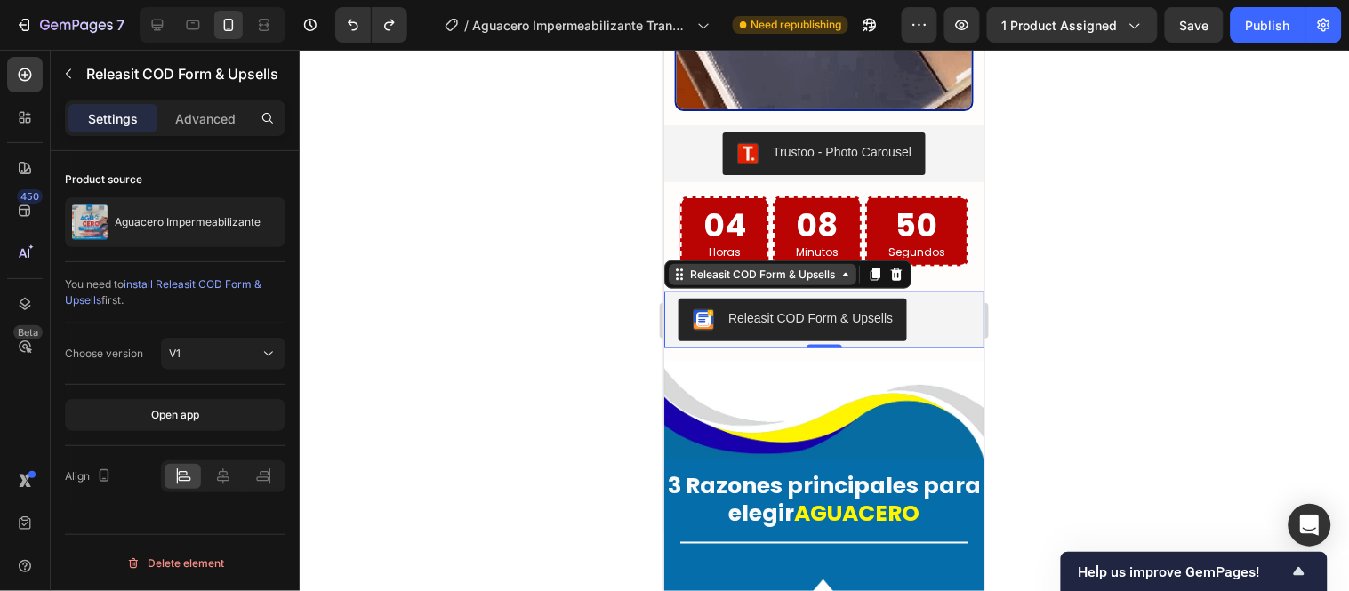
click at [847, 281] on icon at bounding box center [845, 274] width 14 height 14
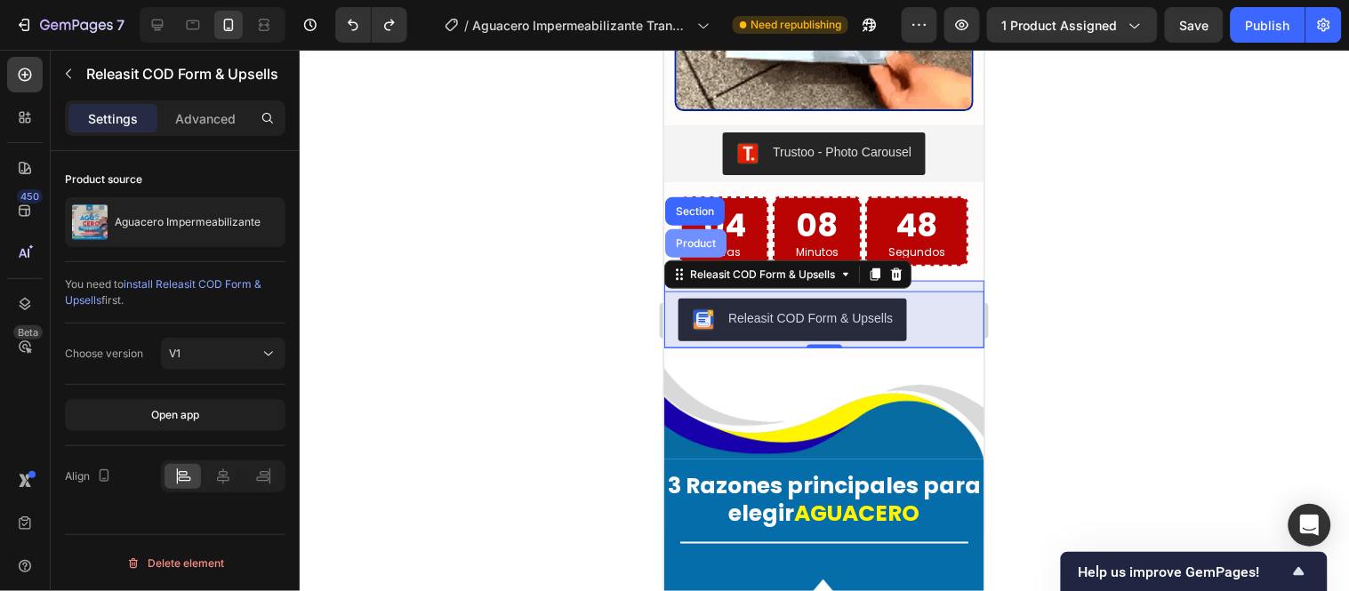
click at [693, 248] on div "Product" at bounding box center [694, 242] width 47 height 11
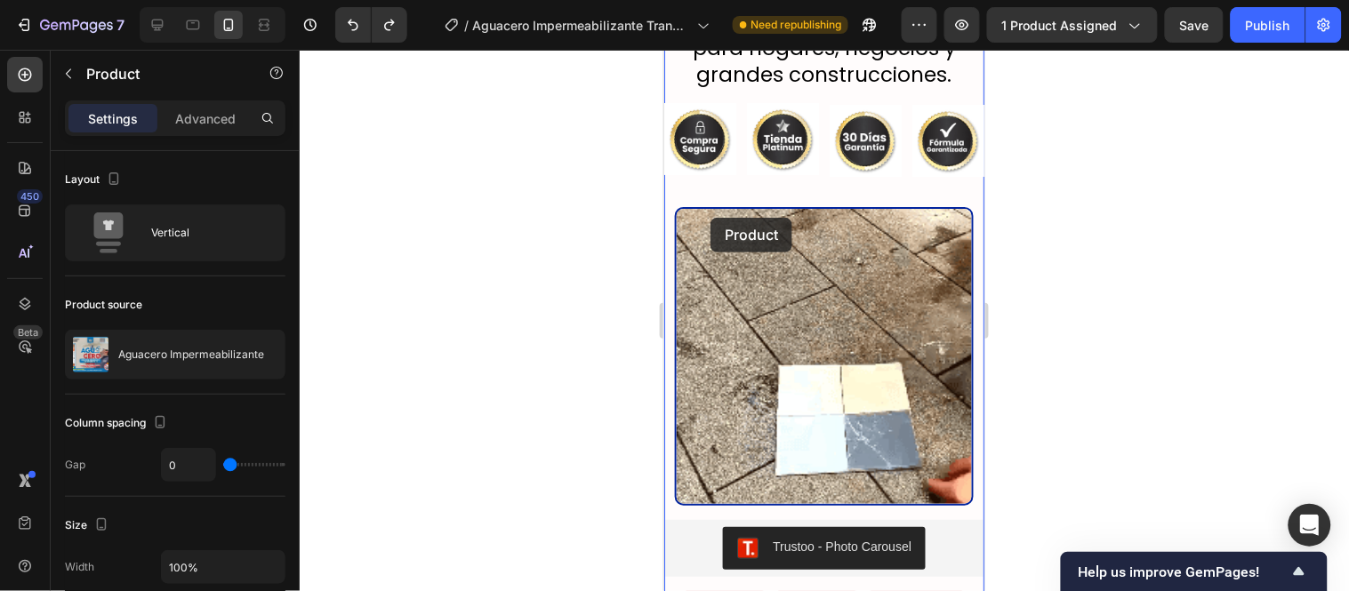
scroll to position [3382, 0]
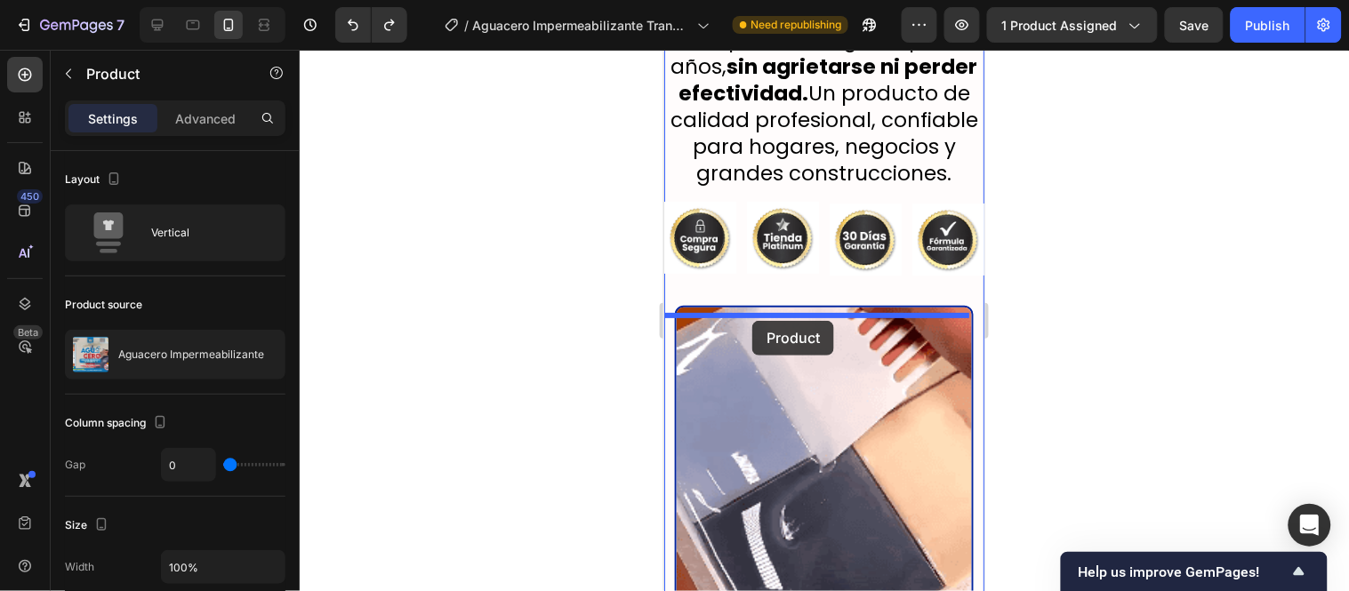
drag, startPoint x: 699, startPoint y: 276, endPoint x: 751, endPoint y: 320, distance: 68.8
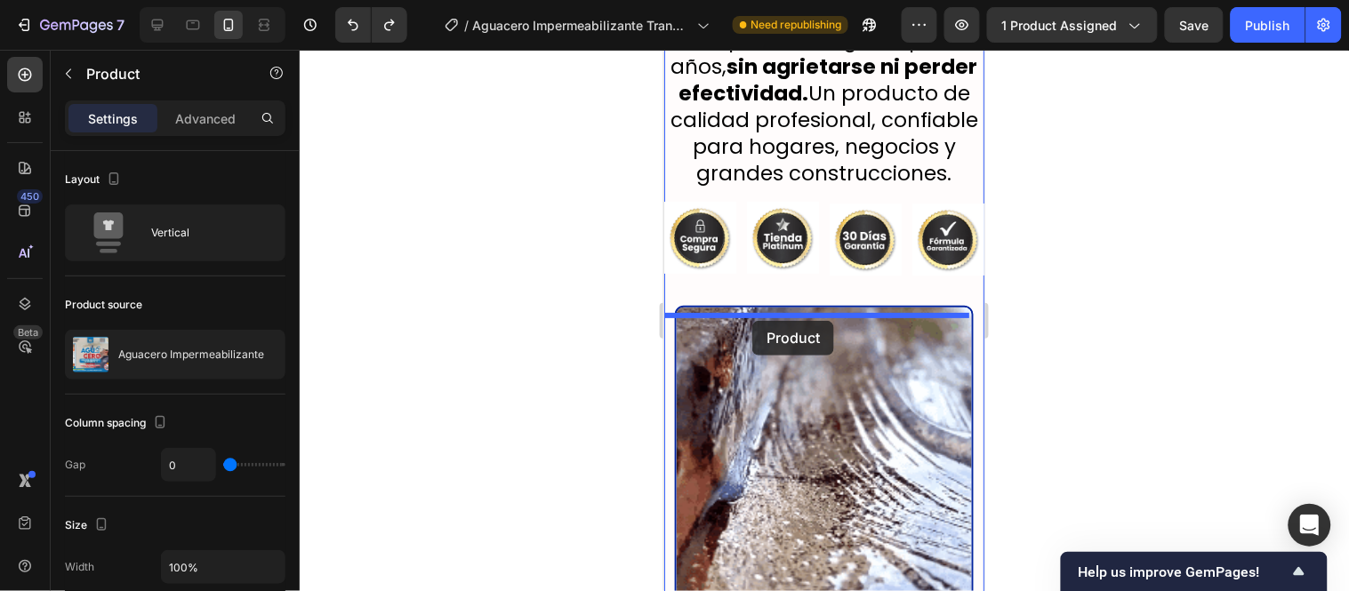
click at [751, 320] on div "Galaxy S8+ ( 360 px) iPhone 13 Mini iPhone 13 Pro iPhone 11 Pro Max iPhone 15 P…" at bounding box center [823, 569] width 320 height 7805
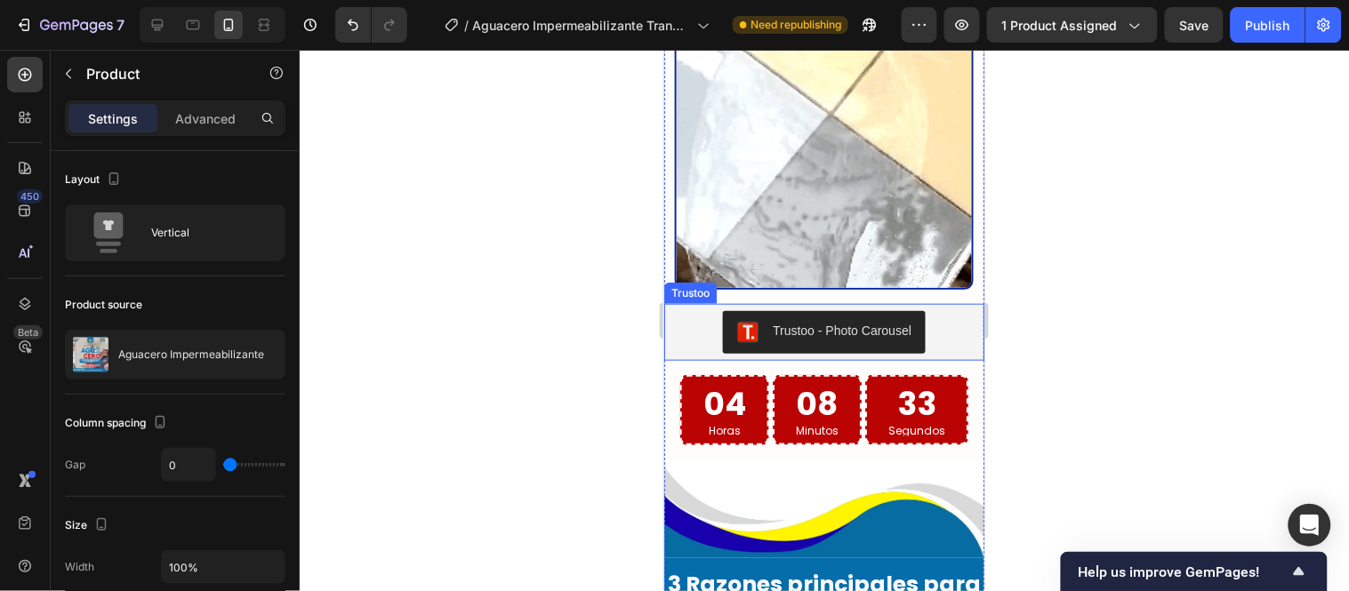
scroll to position [3579, 0]
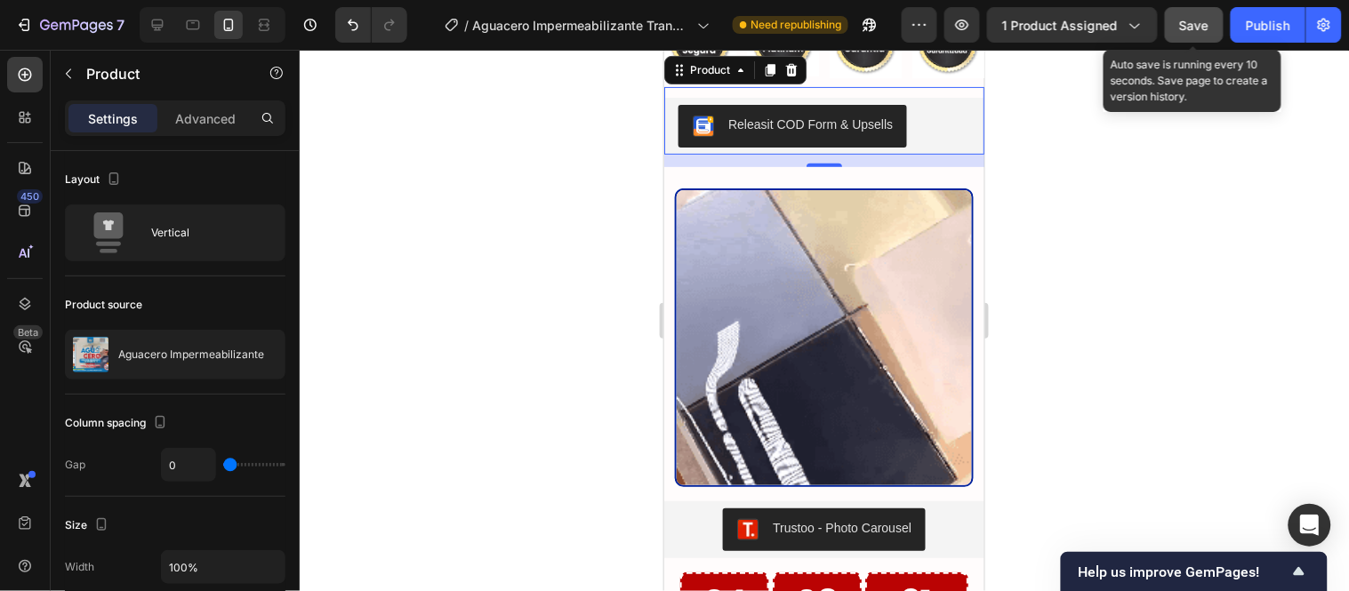
click at [1217, 27] on button "Save" at bounding box center [1194, 25] width 59 height 36
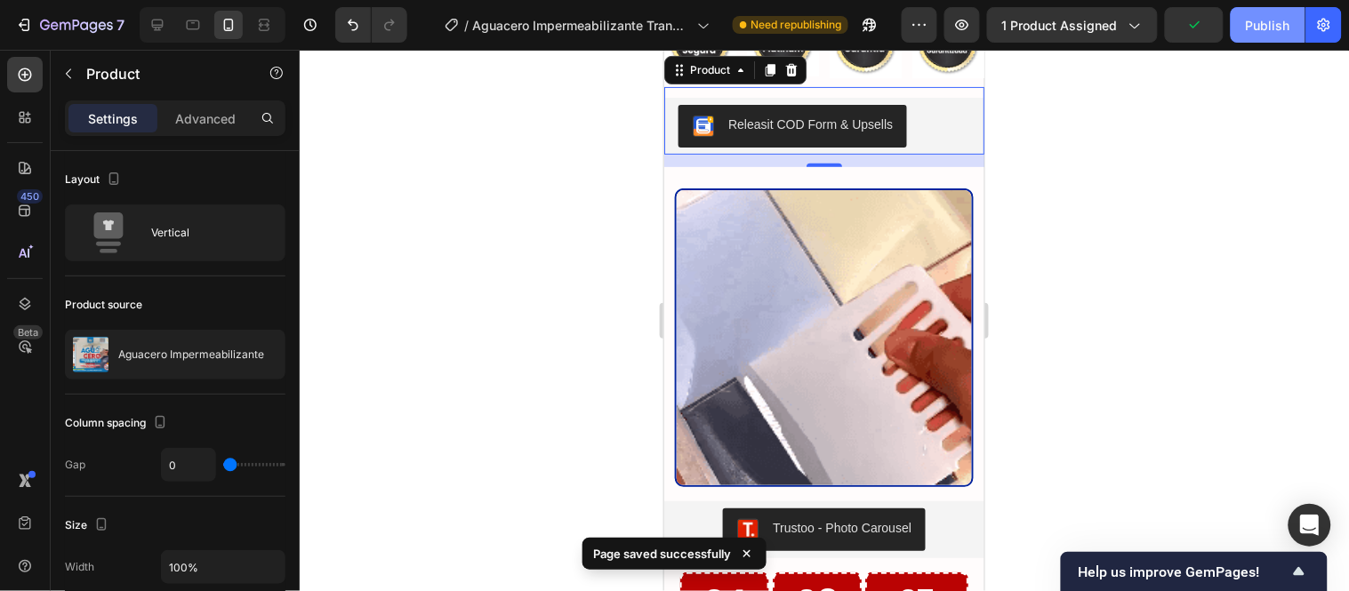
click at [1267, 27] on div "Publish" at bounding box center [1268, 25] width 44 height 19
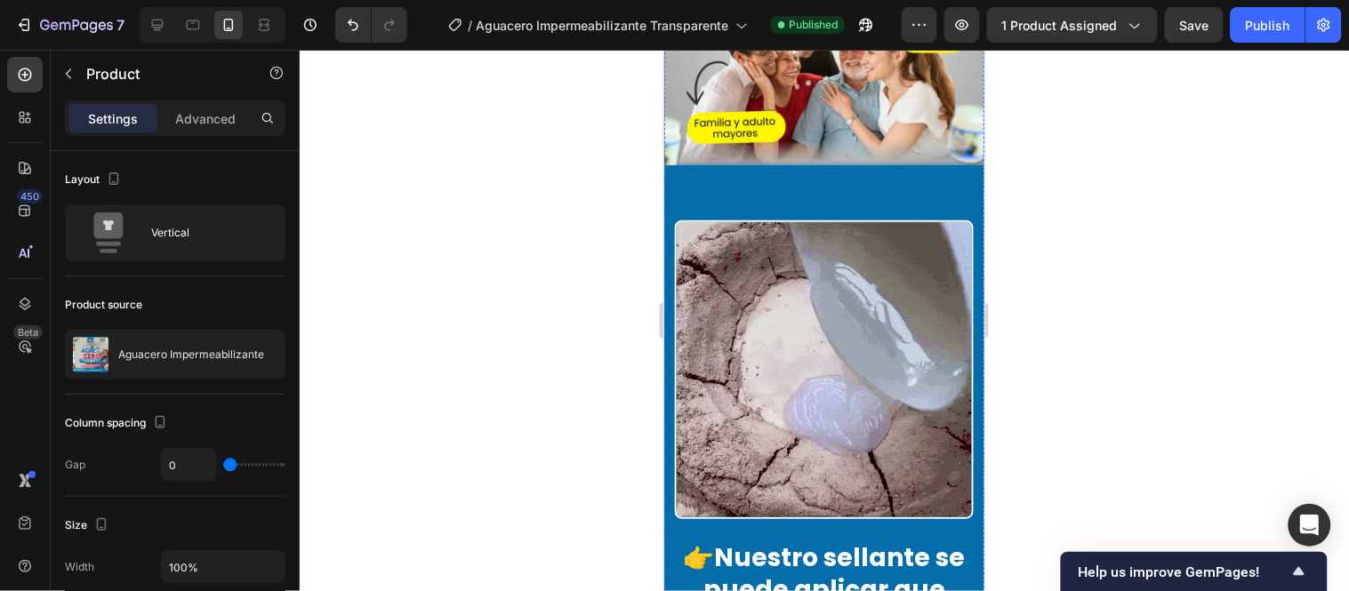
scroll to position [5457, 0]
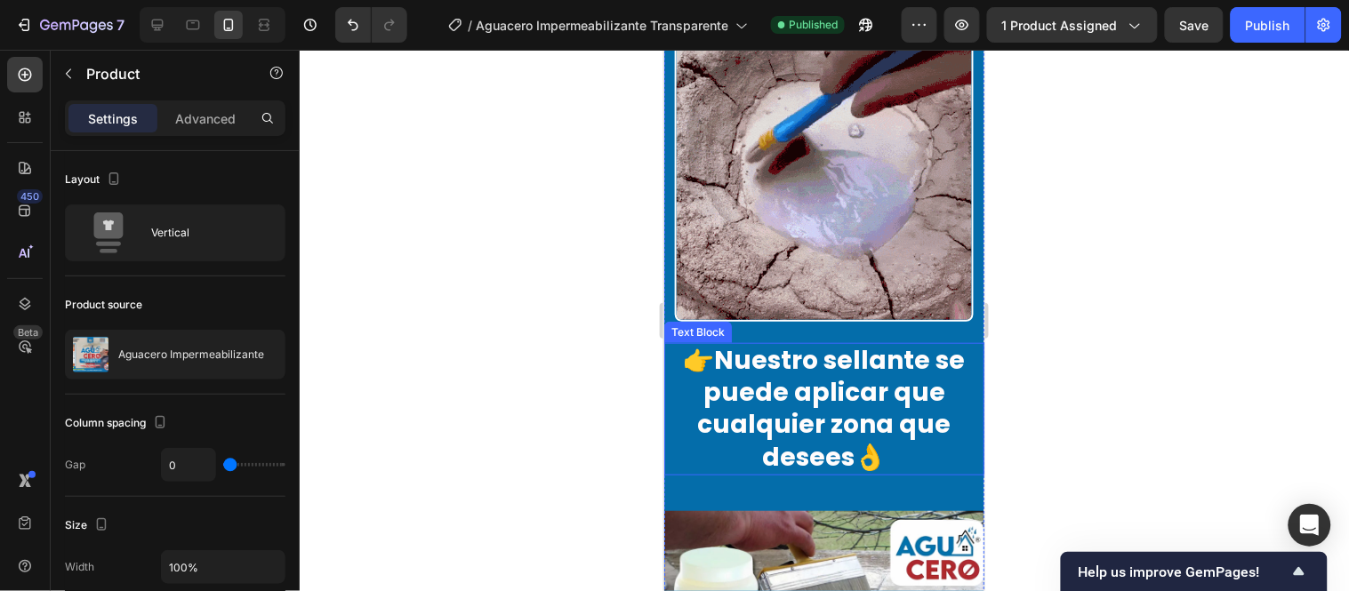
click at [877, 344] on p "👉Nuestro sellante se puede aplicar que cualquier zona que desees👌" at bounding box center [823, 409] width 317 height 130
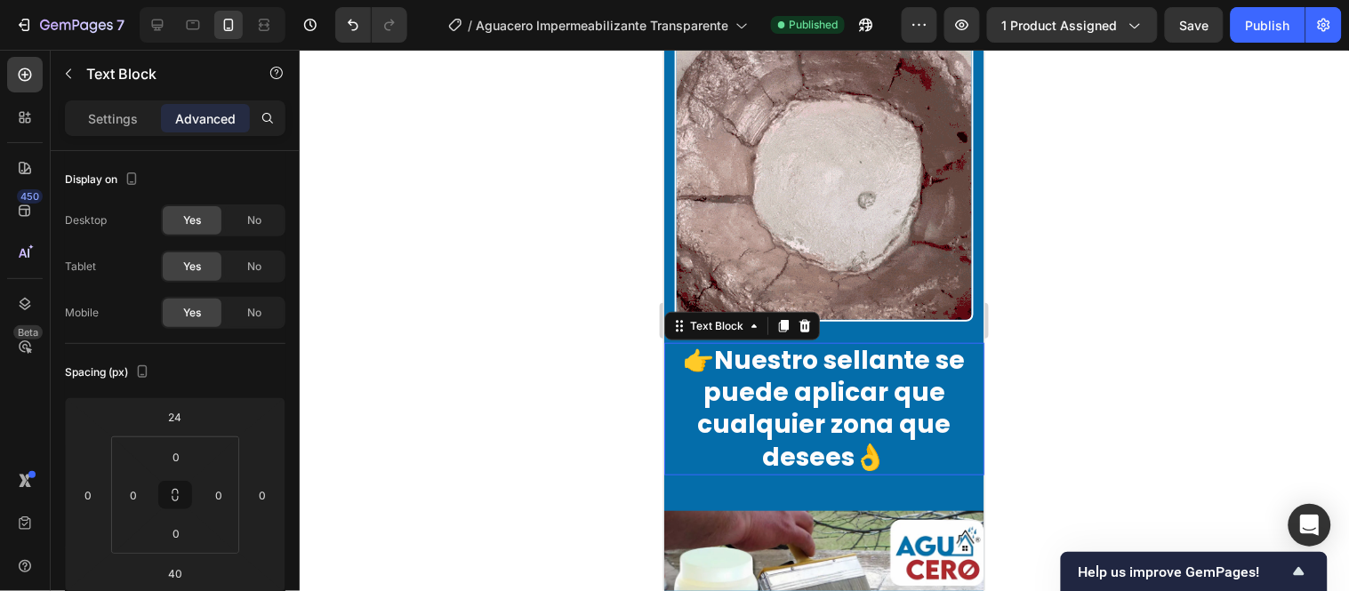
click at [885, 344] on p "👉Nuestro sellante se puede aplicar que cualquier zona que desees👌" at bounding box center [823, 409] width 317 height 130
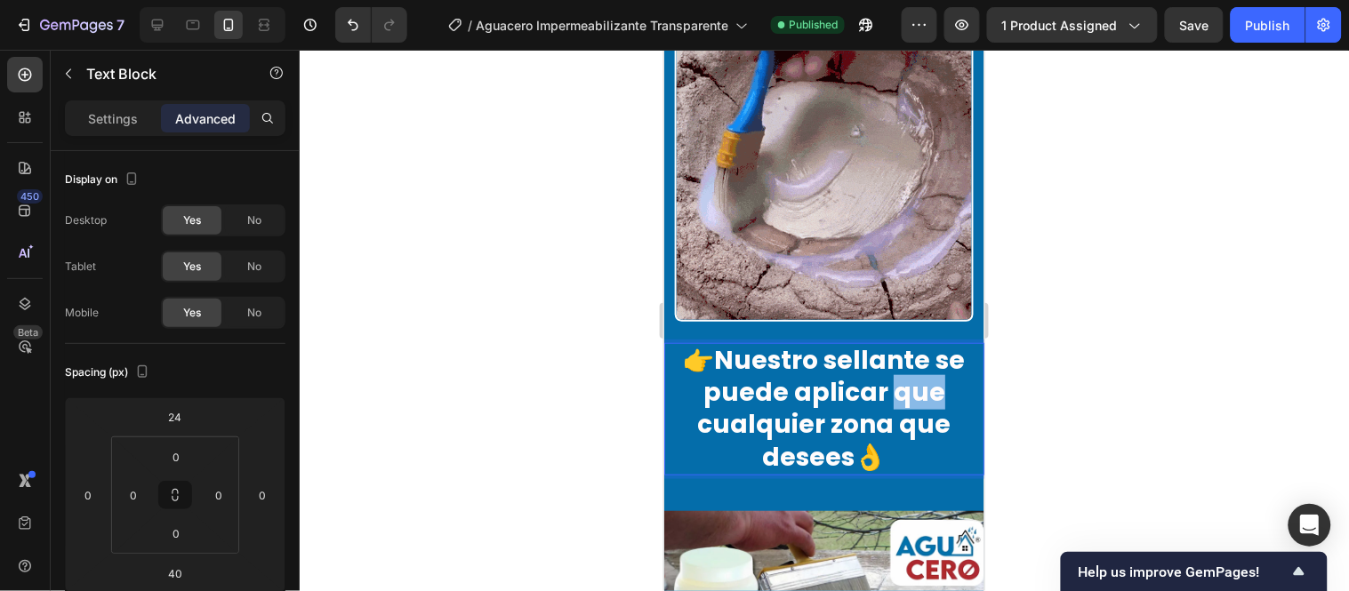
drag, startPoint x: 939, startPoint y: 346, endPoint x: 888, endPoint y: 343, distance: 50.8
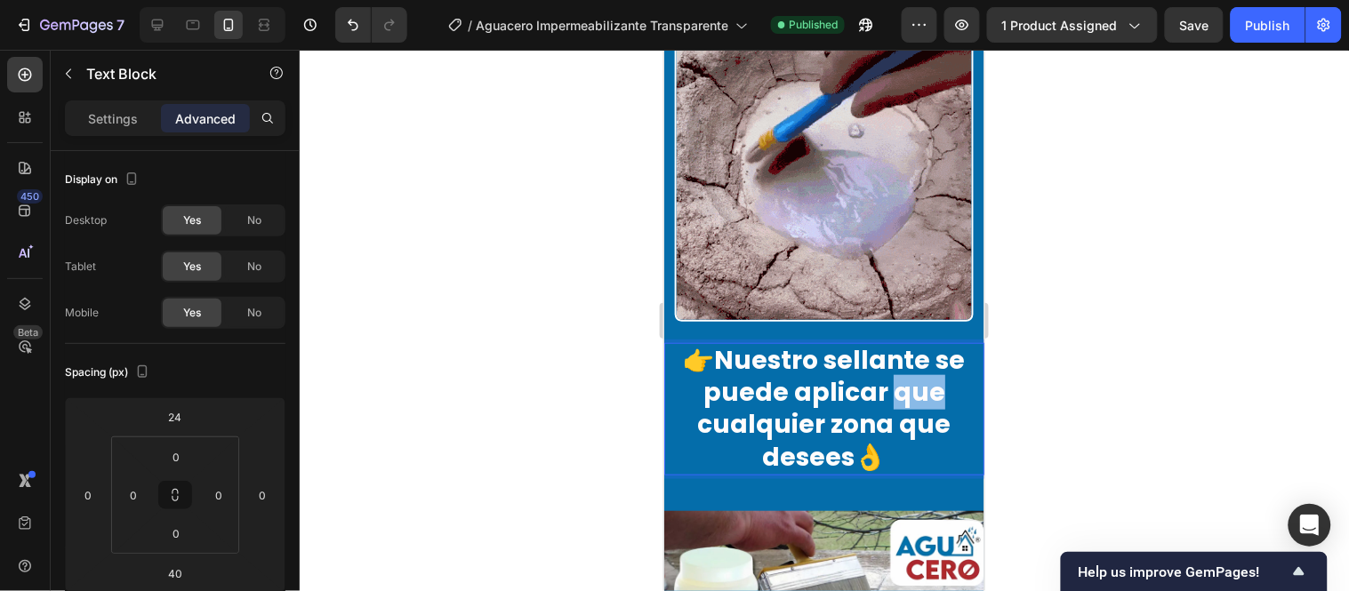
click at [888, 344] on p "👉Nuestro sellante se puede aplicar que cualquier zona que desees👌" at bounding box center [823, 409] width 317 height 130
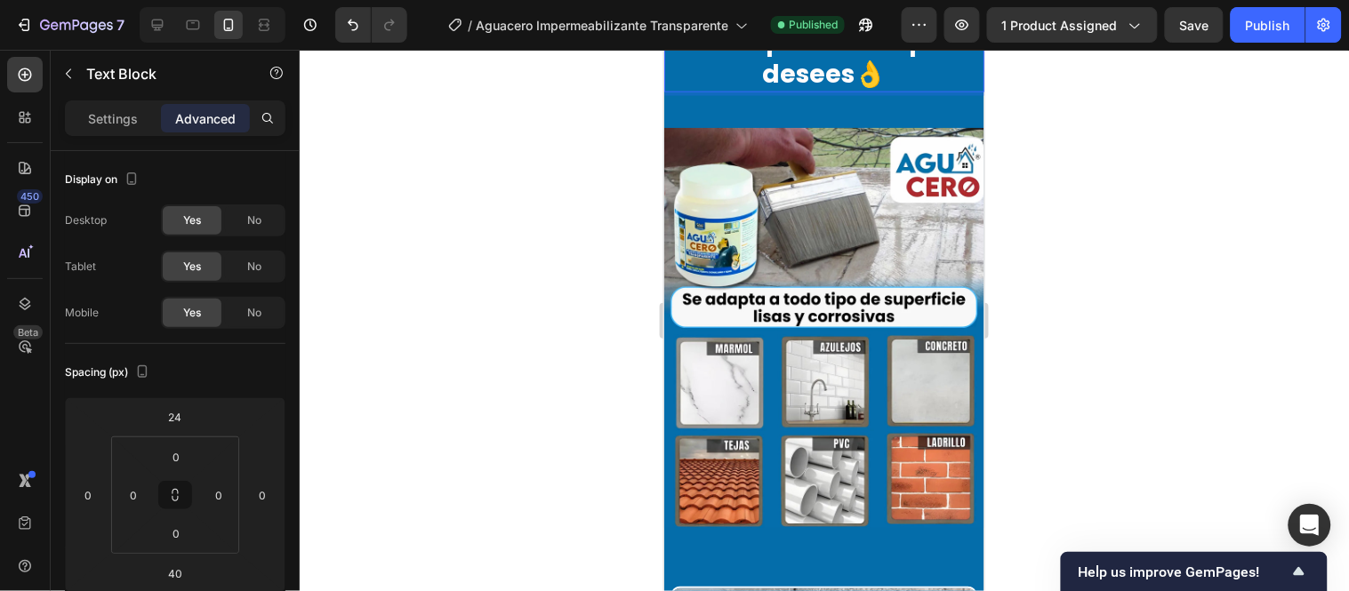
scroll to position [5852, 0]
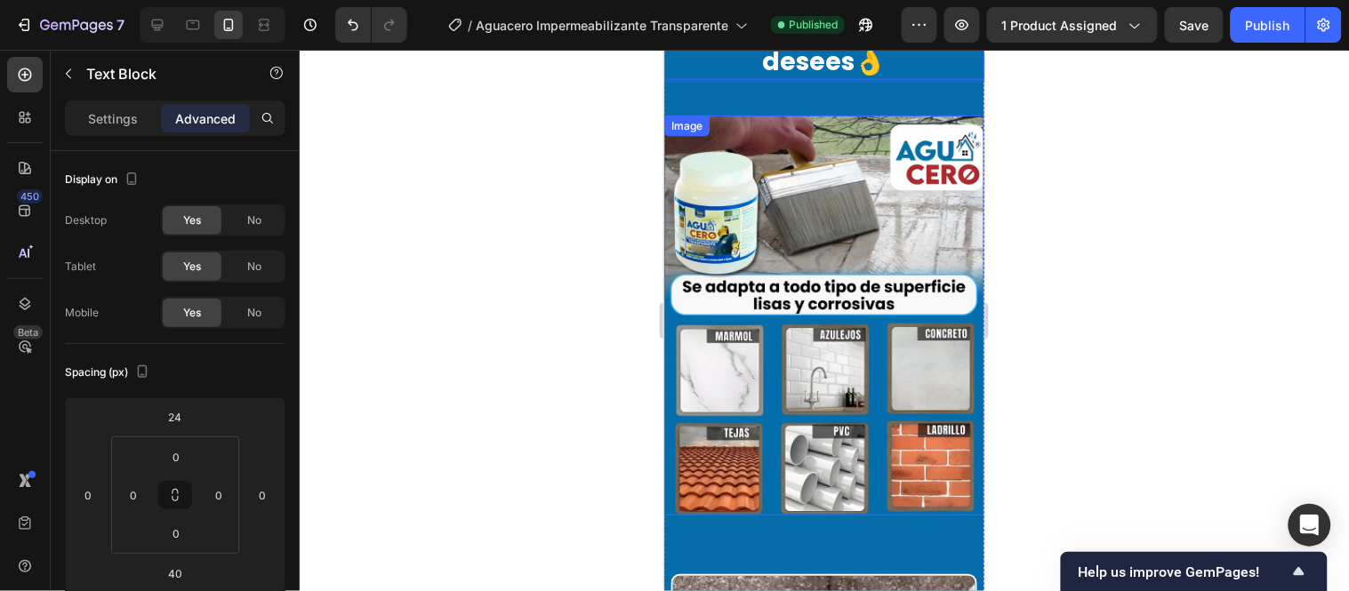
click at [703, 382] on img at bounding box center [823, 315] width 320 height 400
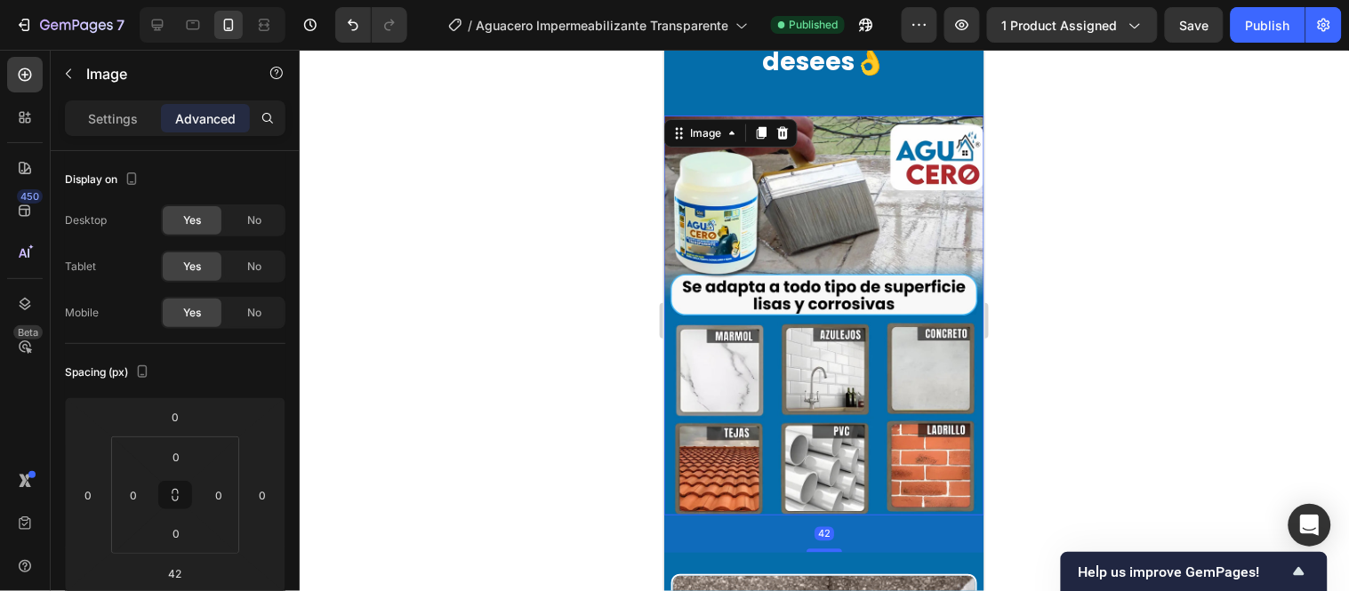
click at [634, 318] on div at bounding box center [824, 321] width 1049 height 542
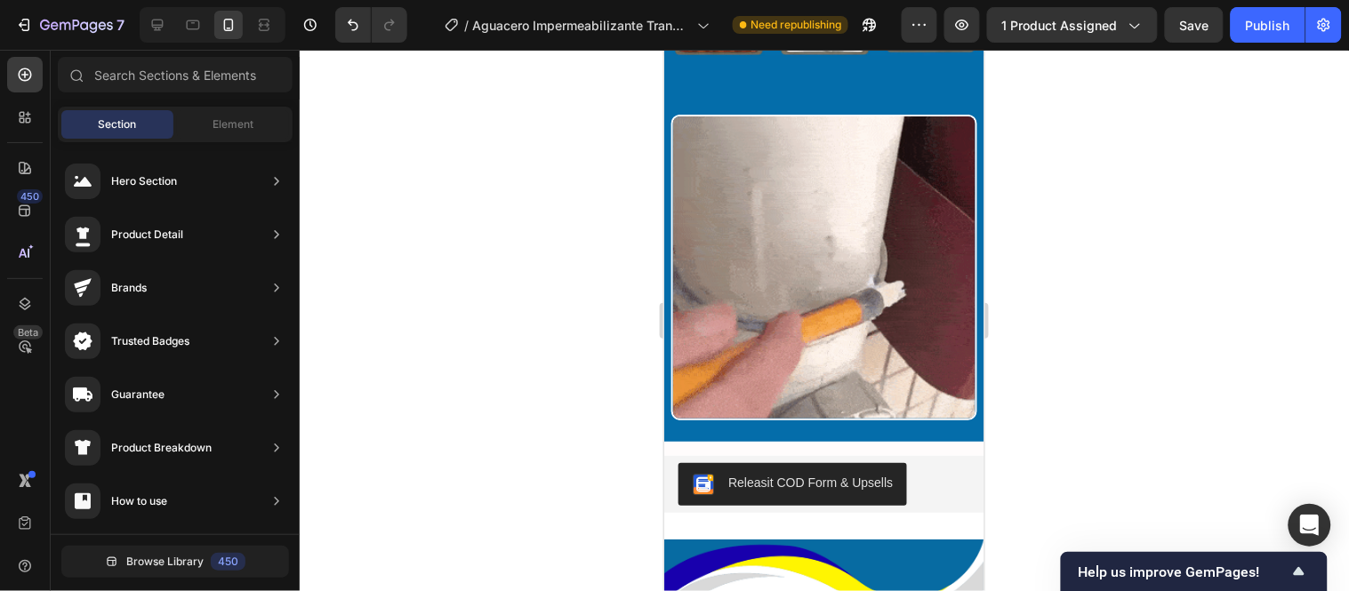
scroll to position [6346, 0]
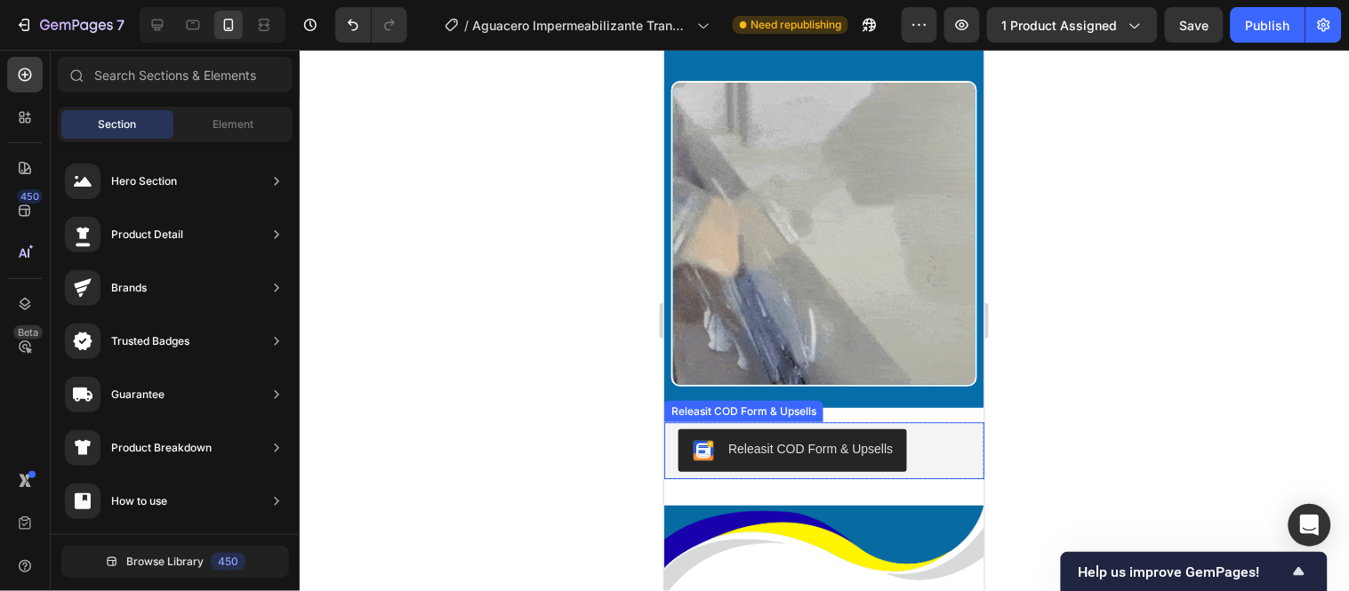
click at [803, 403] on div "Releasit COD Form & Upsells" at bounding box center [743, 411] width 152 height 16
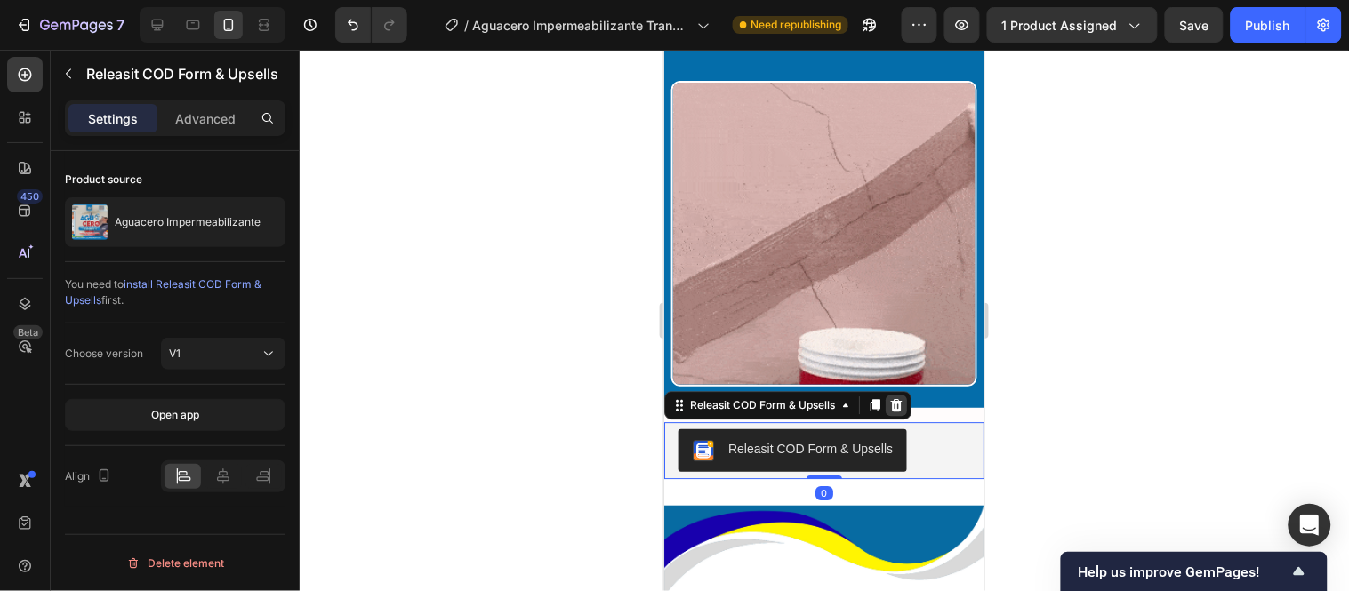
click at [896, 394] on div at bounding box center [895, 404] width 21 height 21
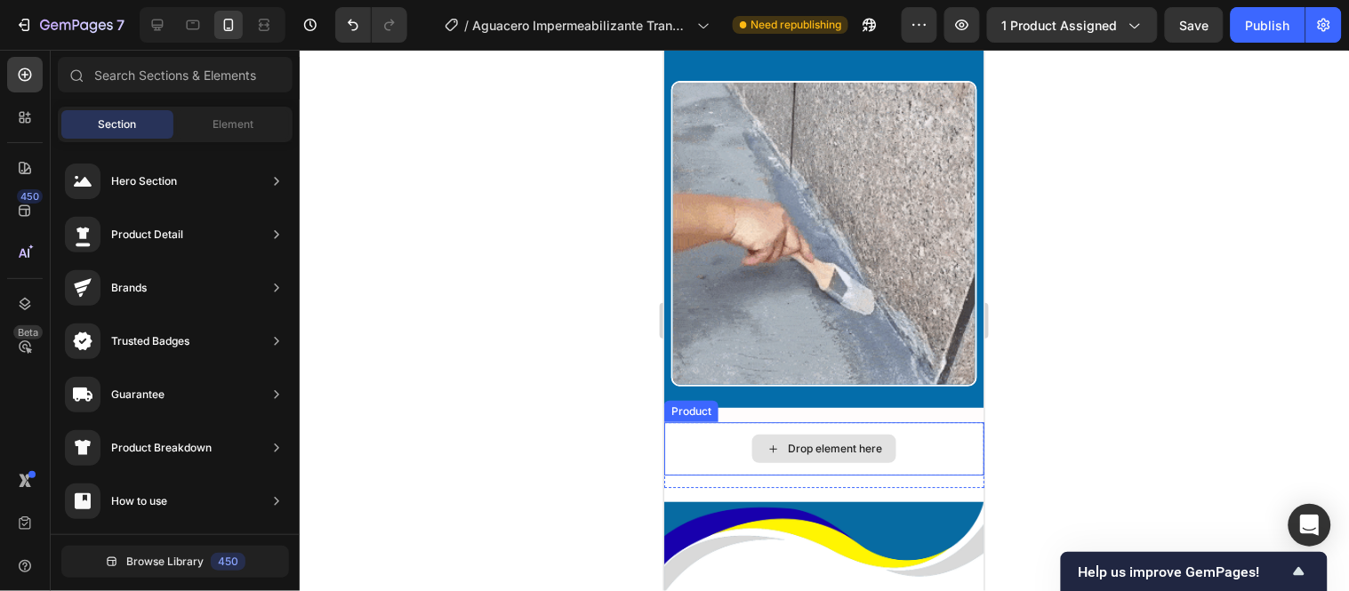
click at [903, 422] on div "Drop element here" at bounding box center [823, 448] width 320 height 53
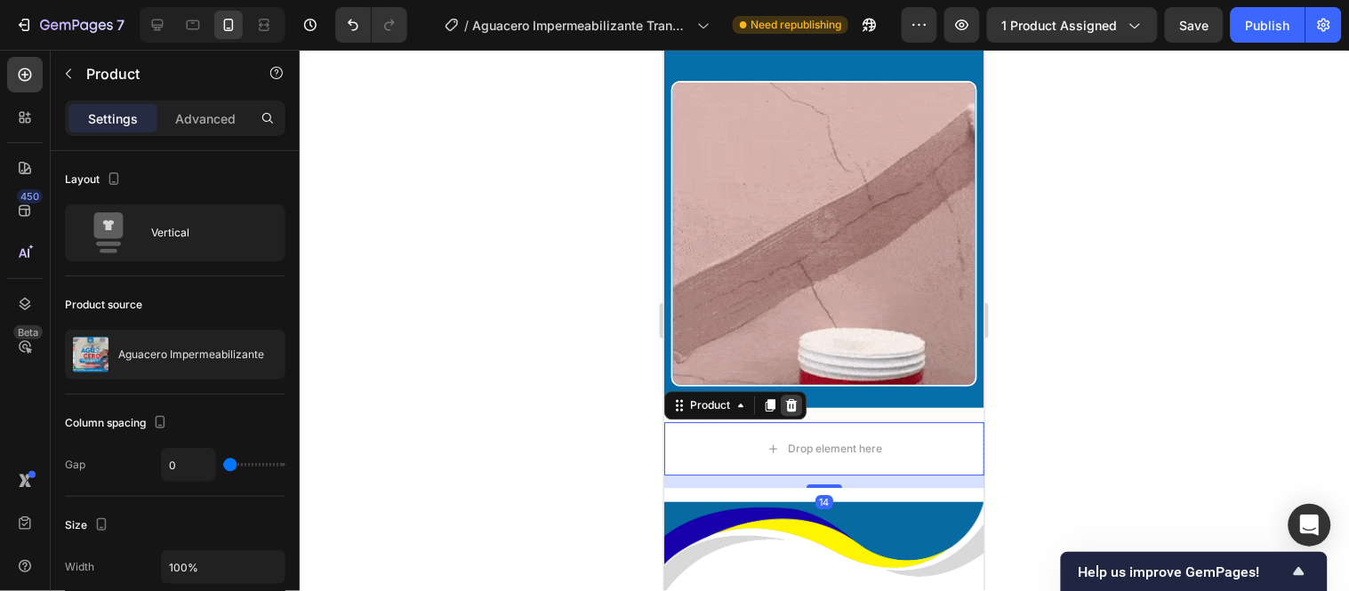
click at [791, 394] on div at bounding box center [790, 404] width 21 height 21
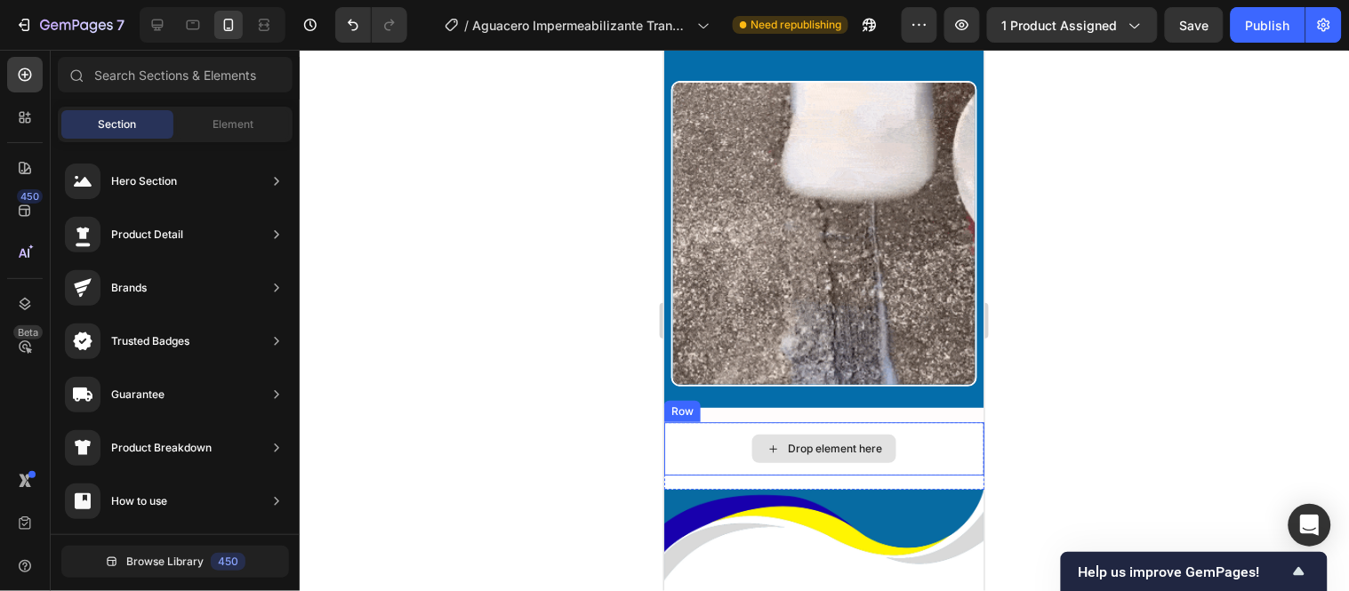
click at [914, 422] on div "Drop element here" at bounding box center [823, 448] width 320 height 53
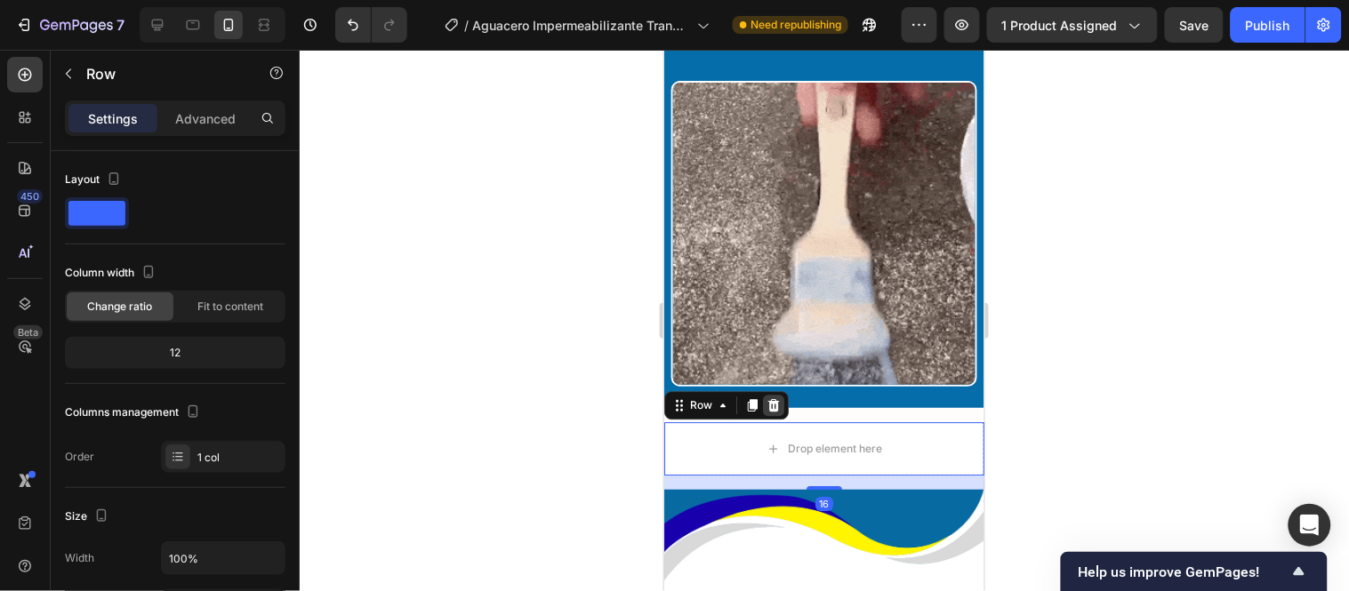
click at [780, 394] on div at bounding box center [772, 404] width 21 height 21
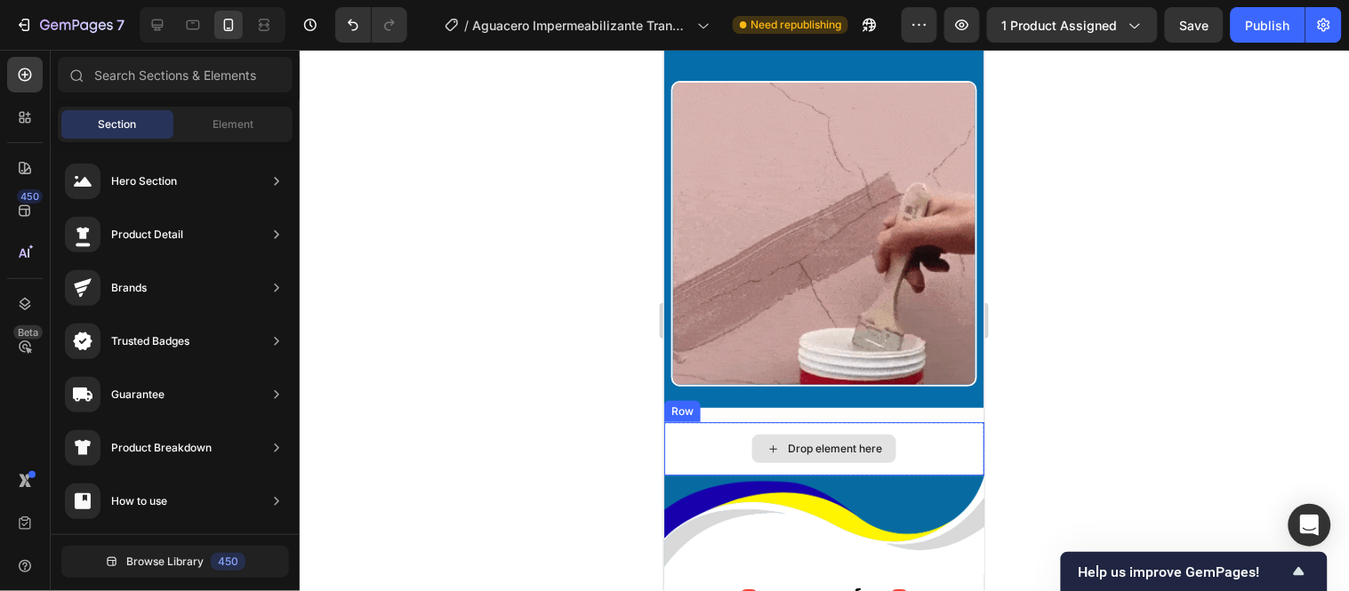
click at [904, 422] on div "Drop element here" at bounding box center [823, 448] width 320 height 53
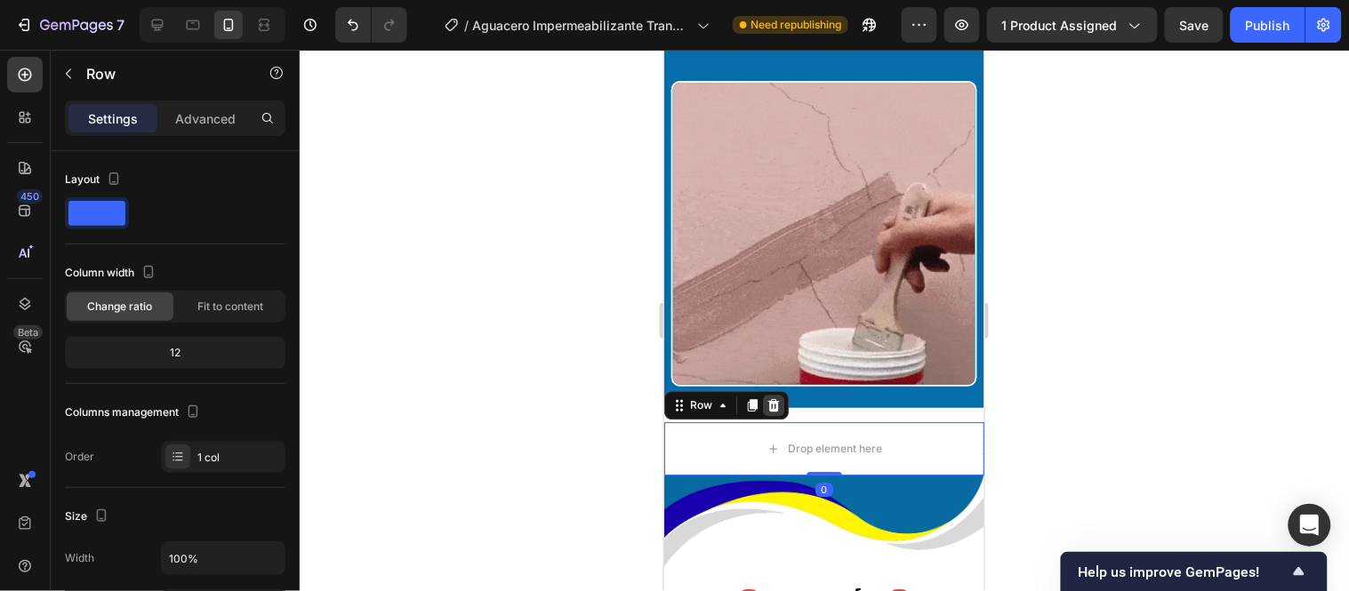
click at [778, 398] on icon at bounding box center [773, 405] width 14 height 14
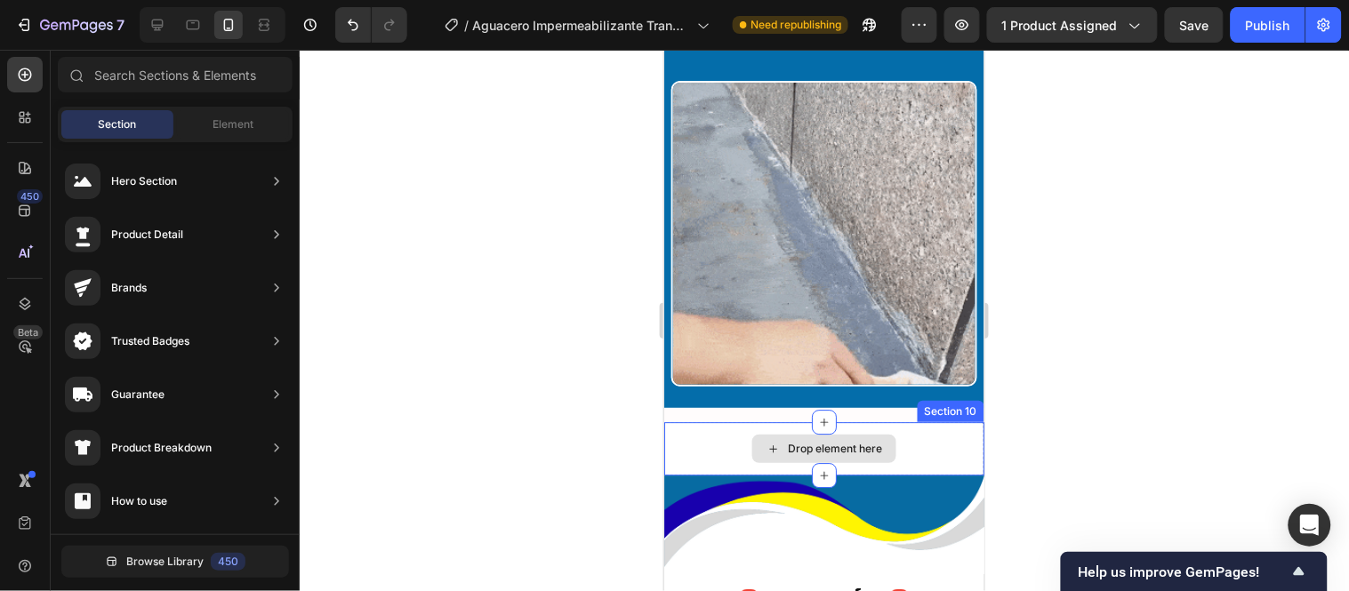
click at [905, 422] on div "Drop element here" at bounding box center [823, 448] width 320 height 53
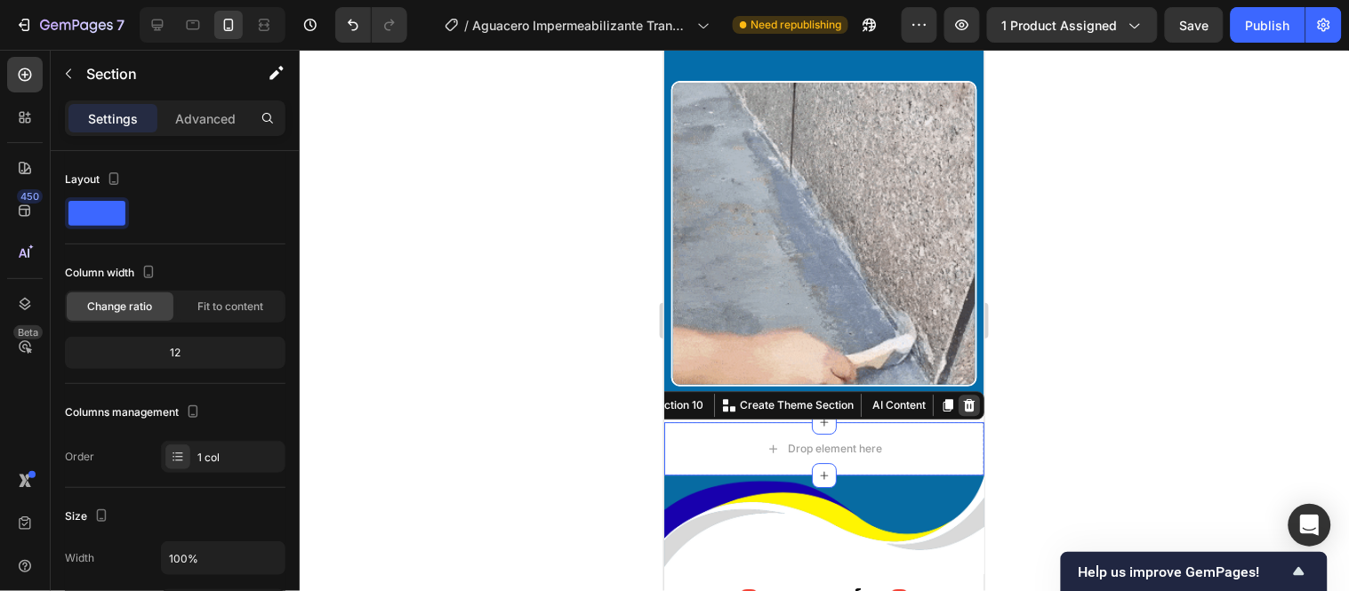
click at [961, 398] on icon at bounding box center [968, 405] width 14 height 14
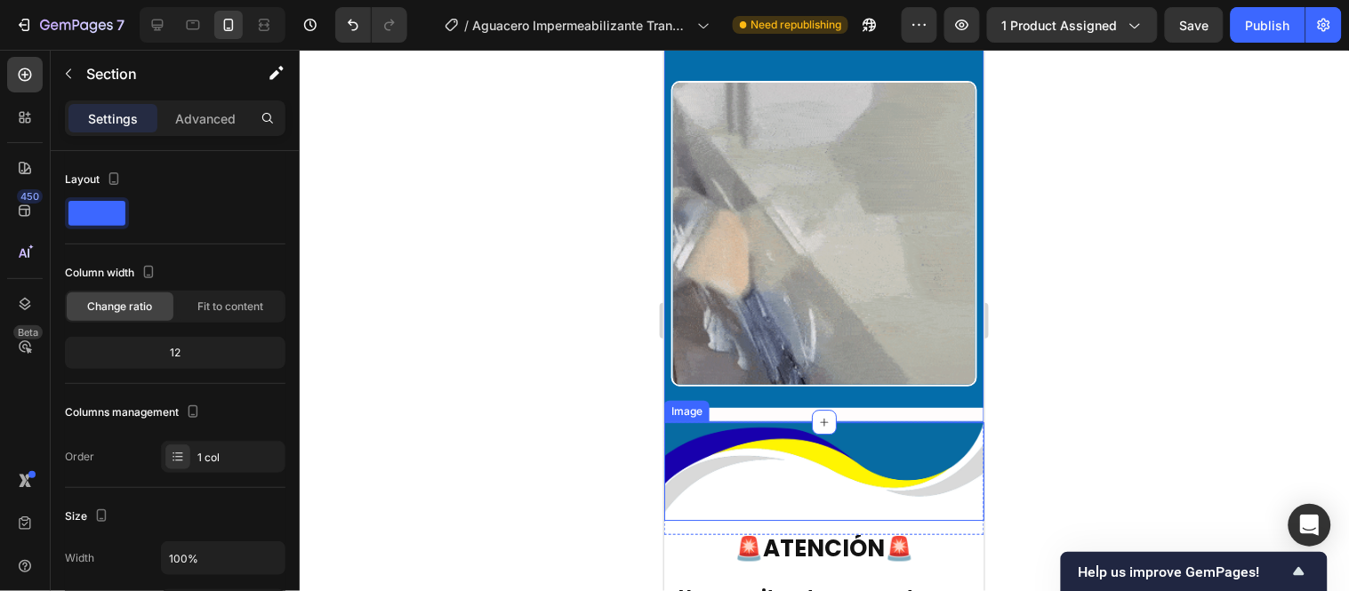
click at [853, 422] on img at bounding box center [823, 471] width 320 height 99
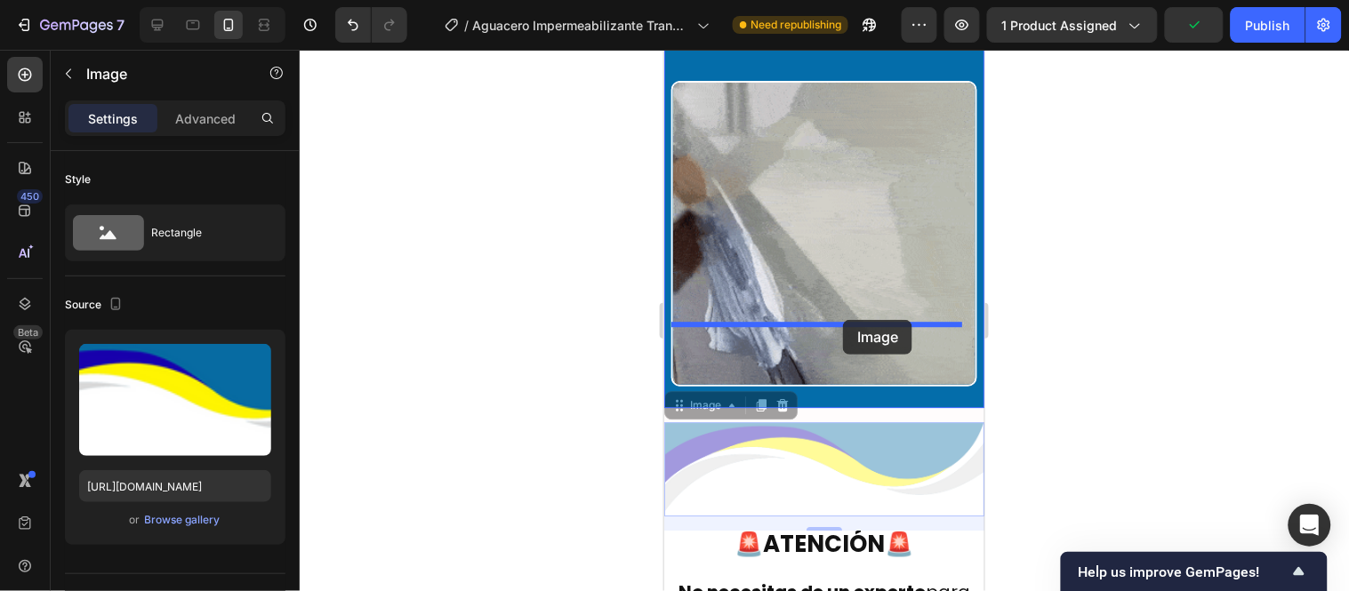
drag, startPoint x: 708, startPoint y: 319, endPoint x: 842, endPoint y: 319, distance: 134.3
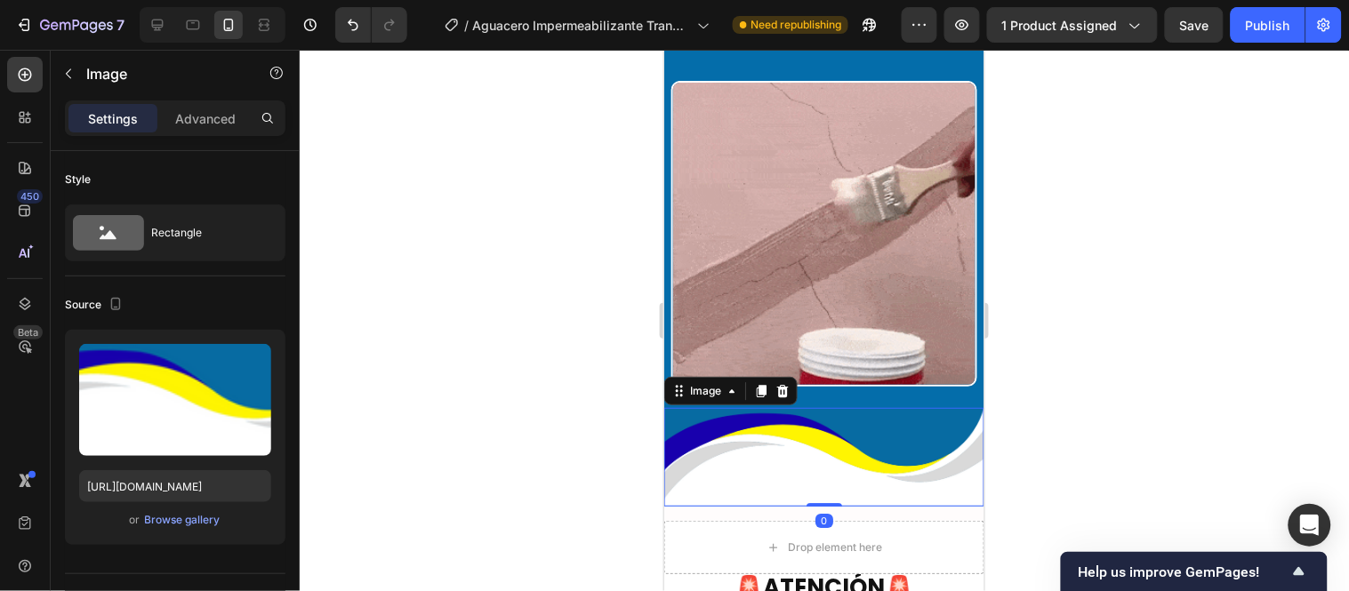
click at [622, 387] on div at bounding box center [824, 321] width 1049 height 542
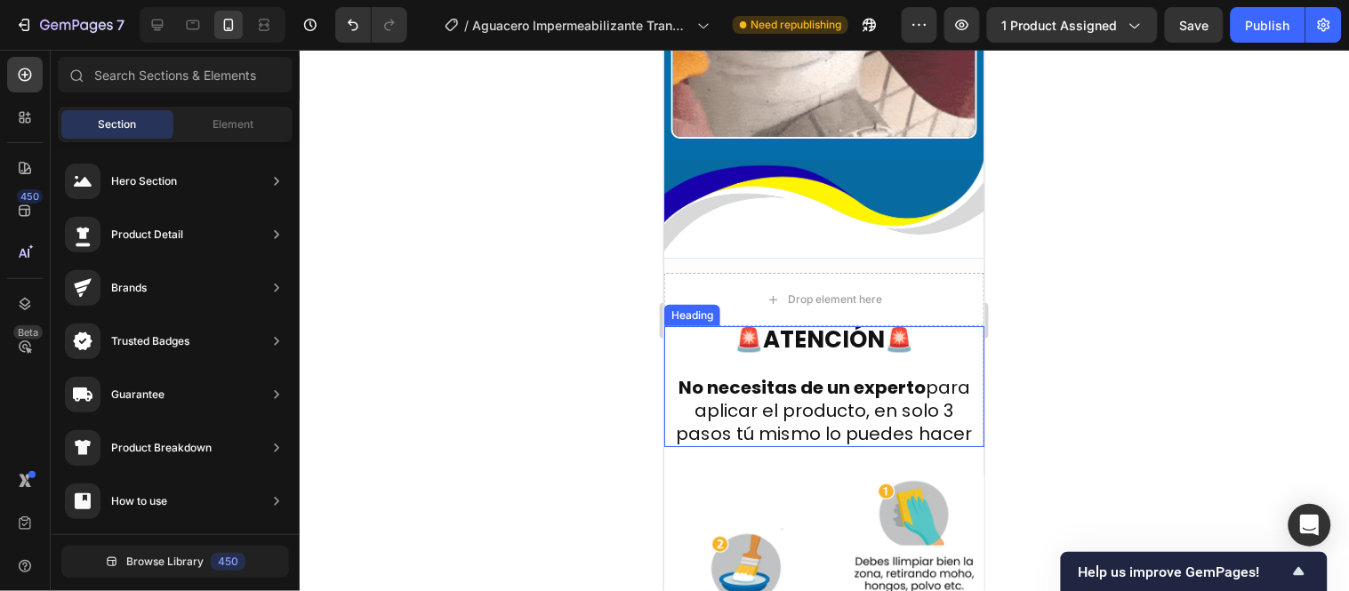
scroll to position [6643, 0]
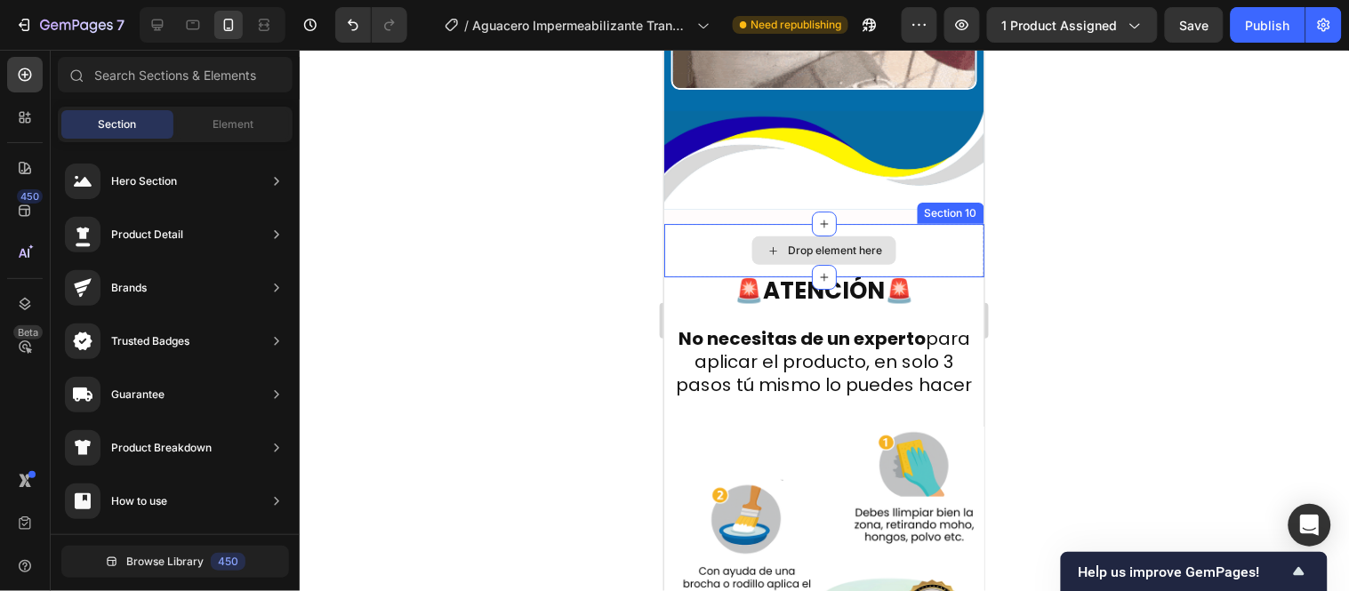
click at [928, 223] on div "Drop element here" at bounding box center [823, 249] width 320 height 53
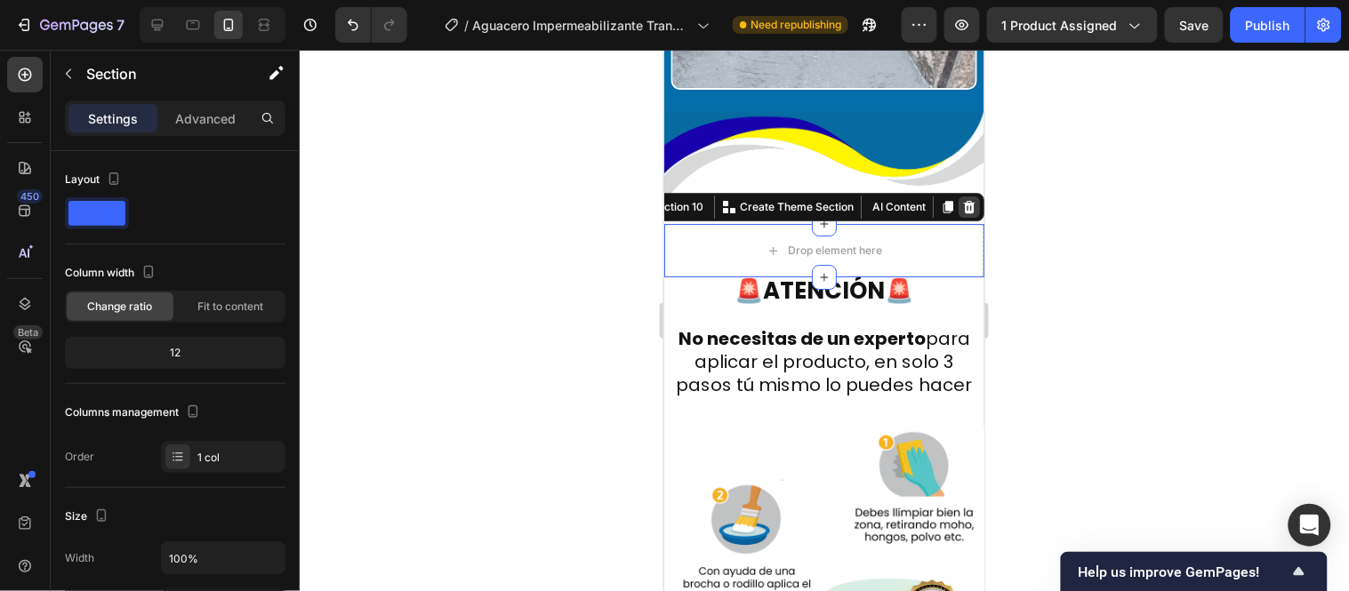
click at [958, 196] on div at bounding box center [968, 206] width 21 height 21
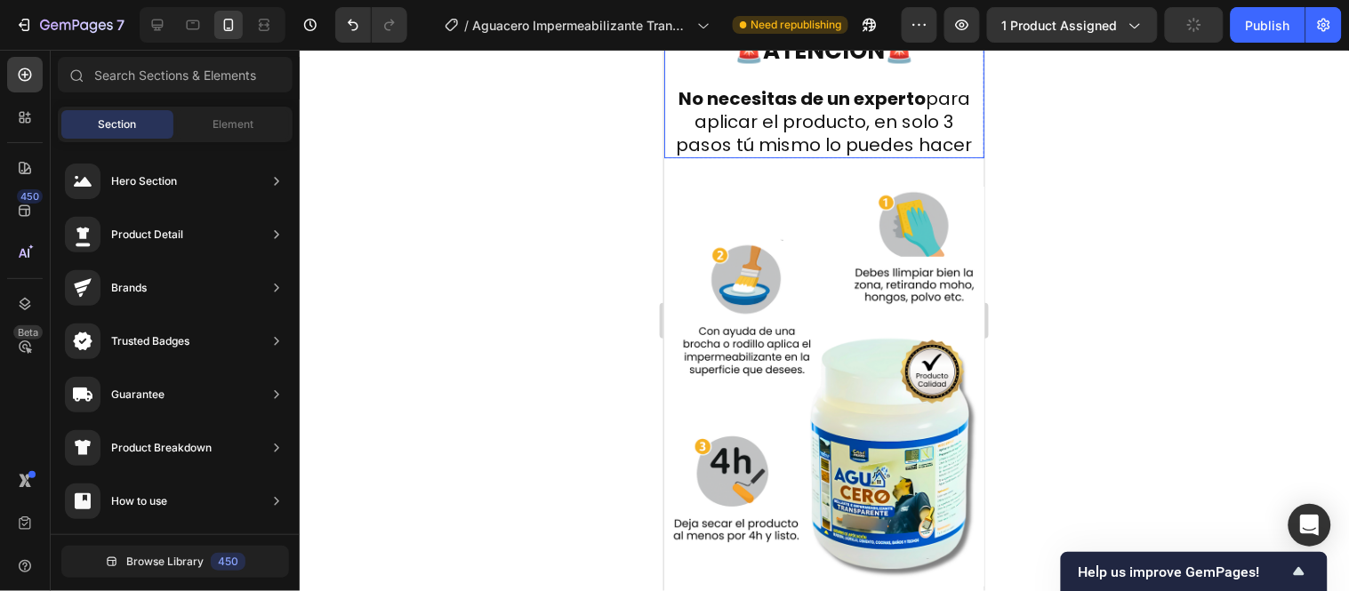
scroll to position [6445, 0]
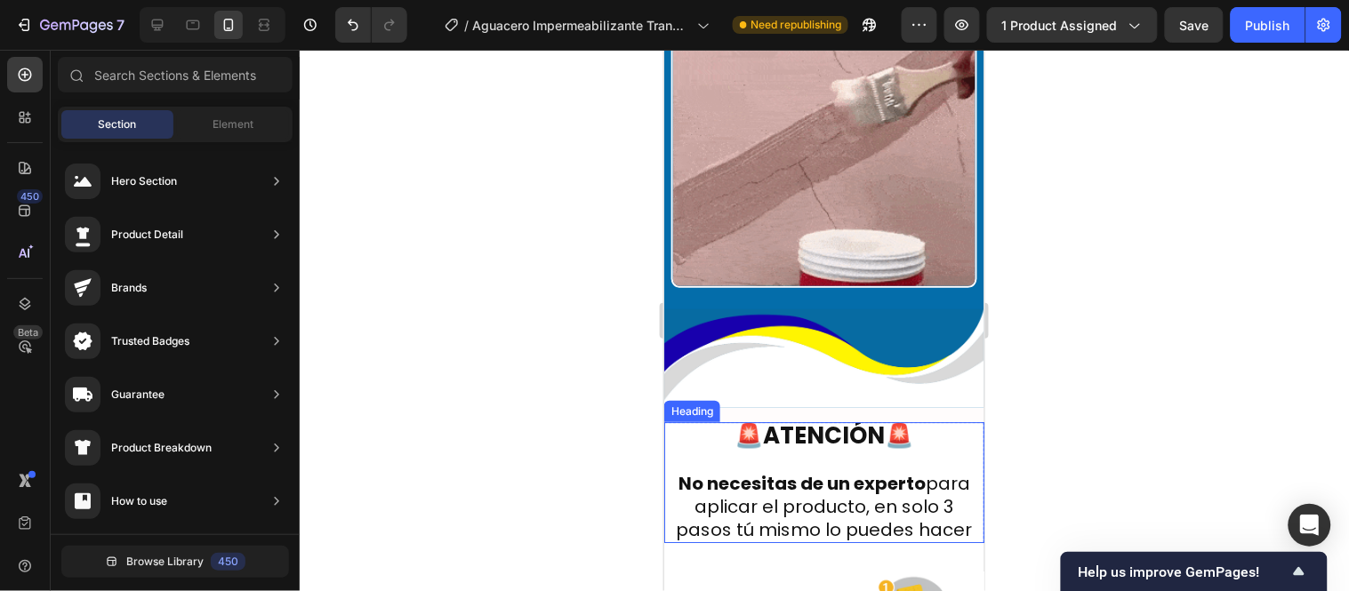
click at [934, 422] on h2 "🚨ATENCIÓN🚨 No necesitas de un experto para aplicar el producto, en solo 3 pasos…" at bounding box center [823, 482] width 320 height 121
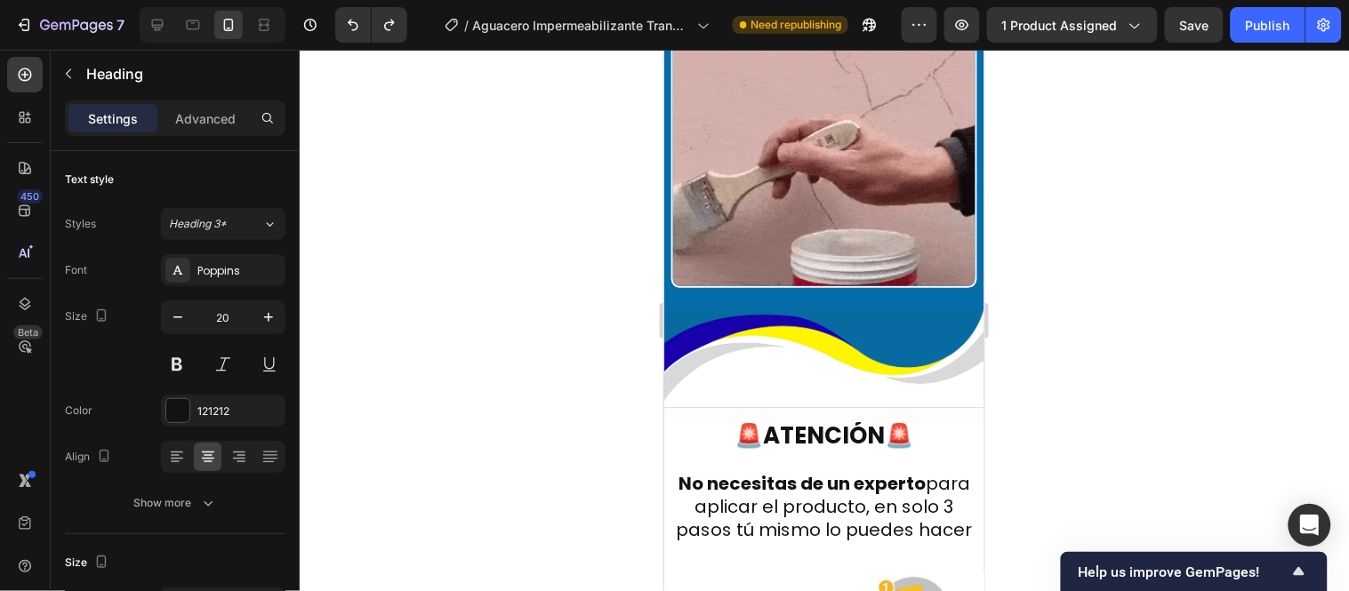
click at [934, 422] on h2 "🚨ATENCIÓN🚨 No necesitas de un experto para aplicar el producto, en solo 3 pasos…" at bounding box center [823, 482] width 320 height 121
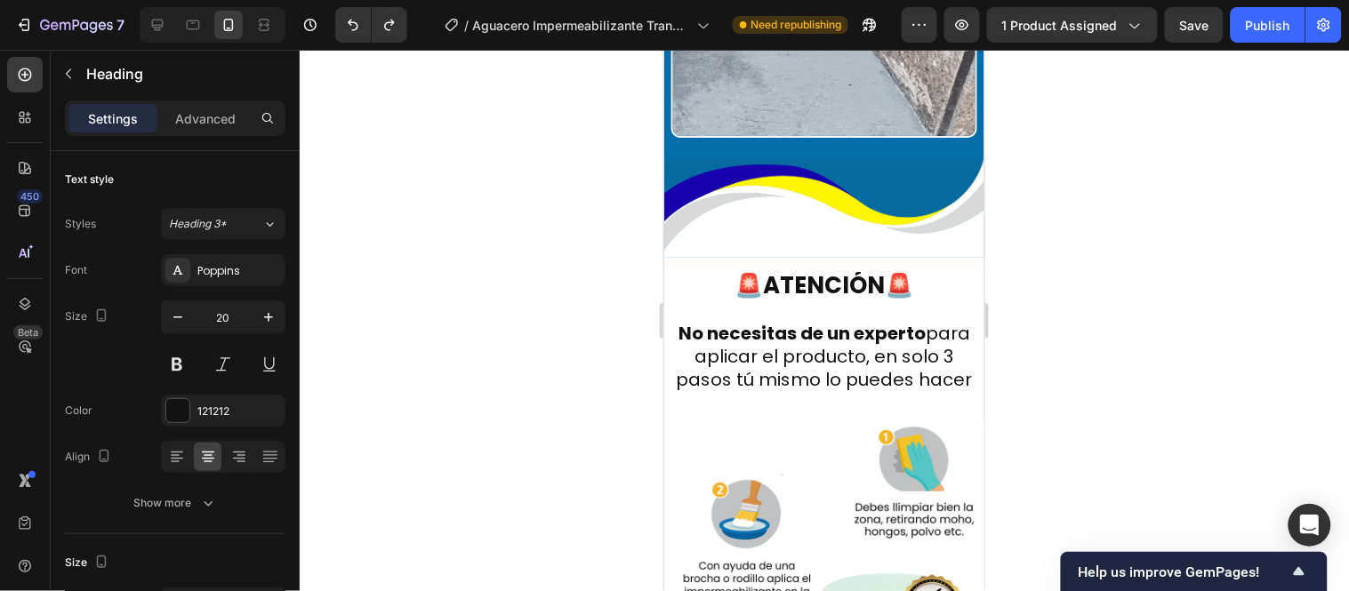
scroll to position [6643, 0]
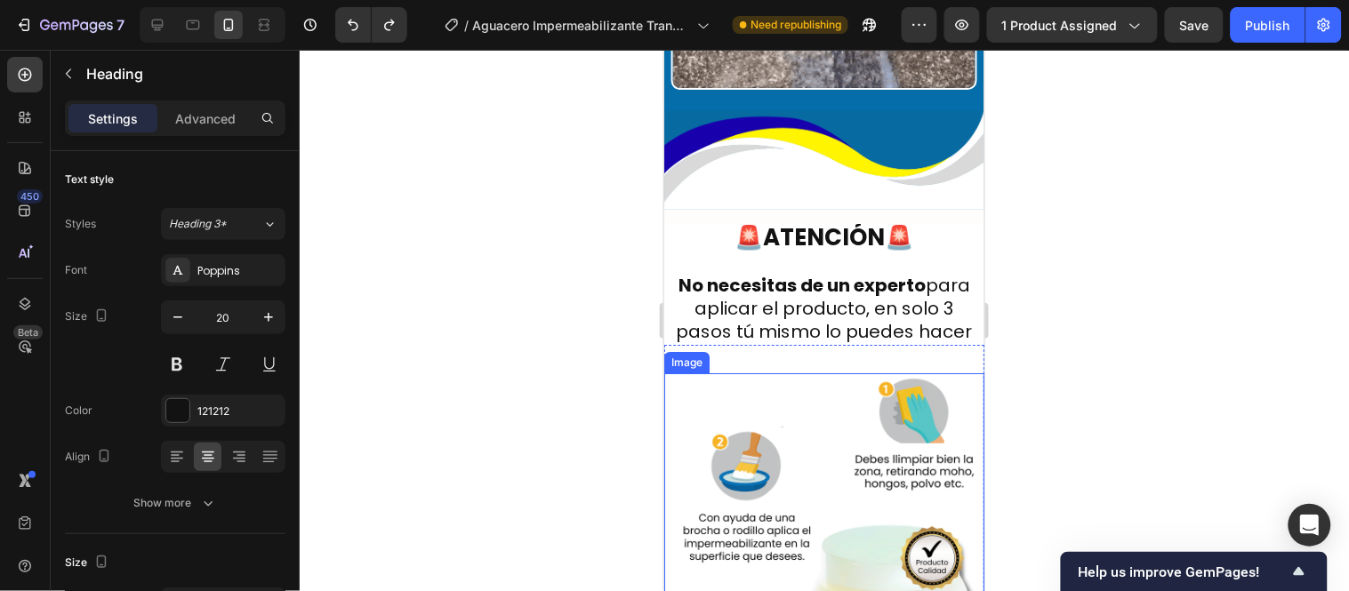
click at [767, 373] on img at bounding box center [823, 573] width 320 height 400
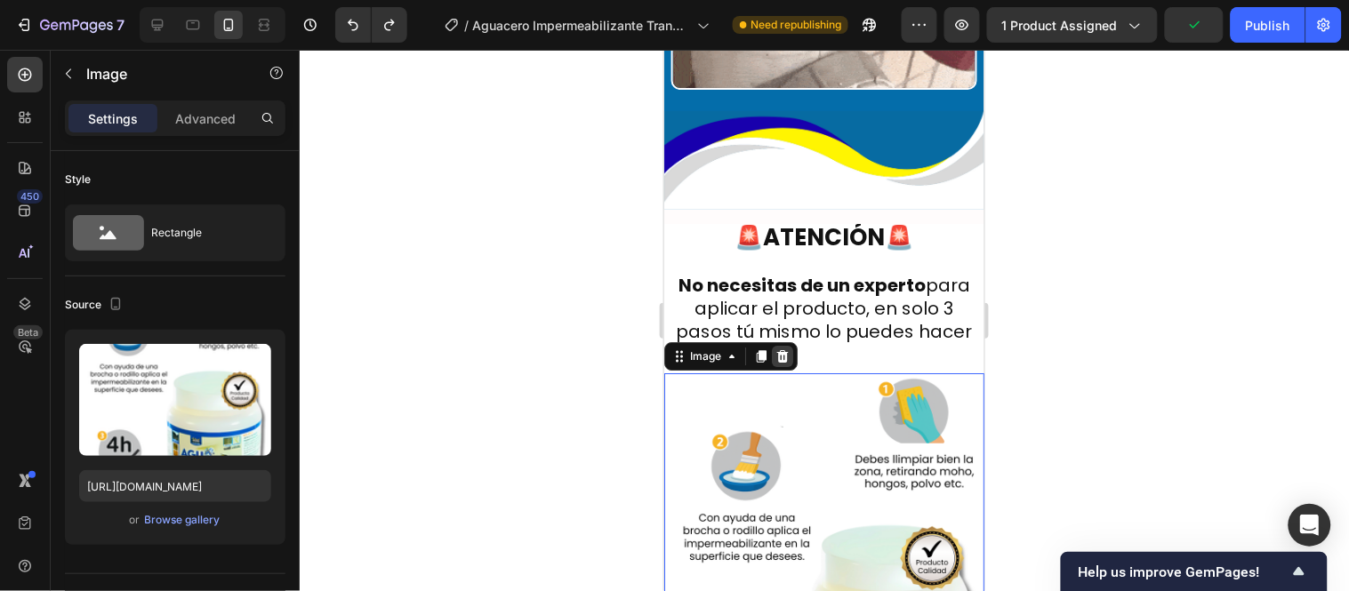
click at [785, 349] on icon at bounding box center [782, 356] width 14 height 14
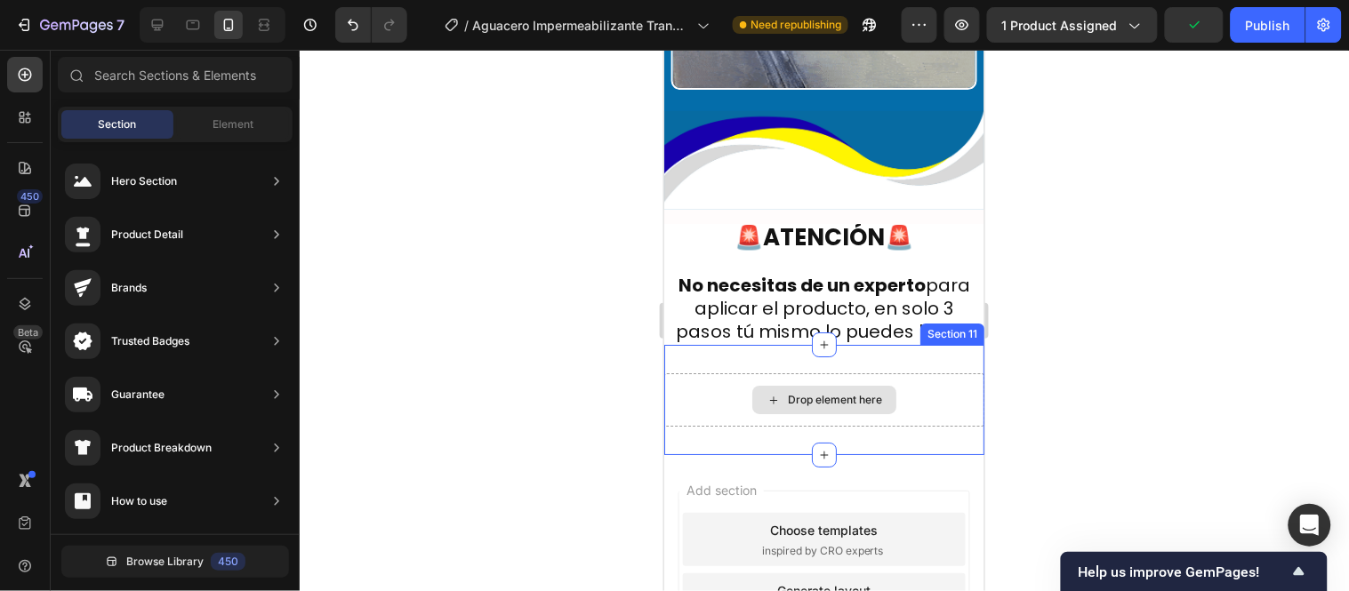
click at [894, 373] on div "Drop element here" at bounding box center [823, 399] width 320 height 53
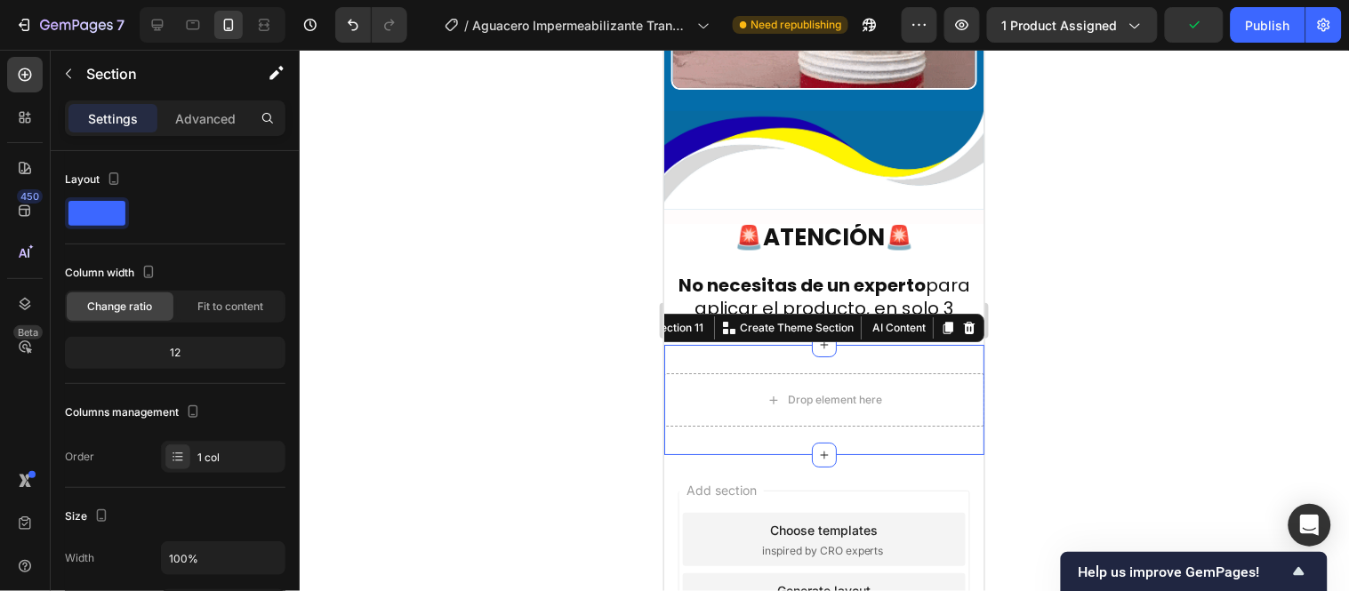
click at [898, 344] on div "Drop element here Section 11 You can create reusable sections Create Theme Sect…" at bounding box center [823, 399] width 320 height 110
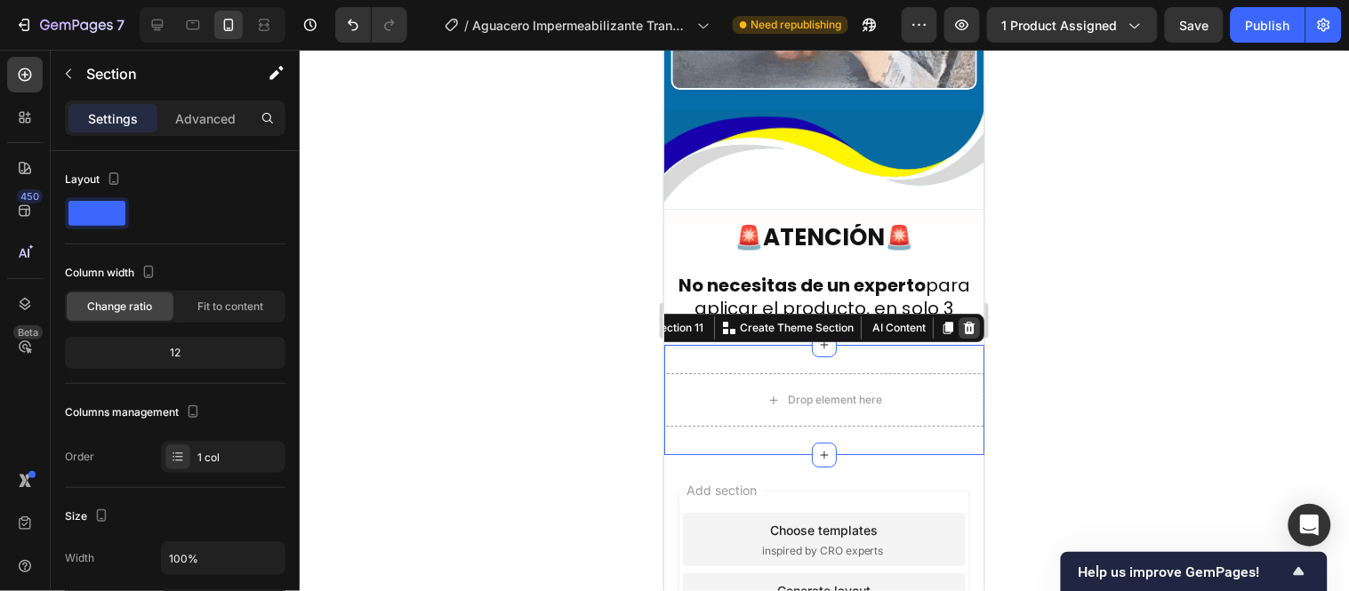
click at [963, 321] on icon at bounding box center [969, 327] width 12 height 12
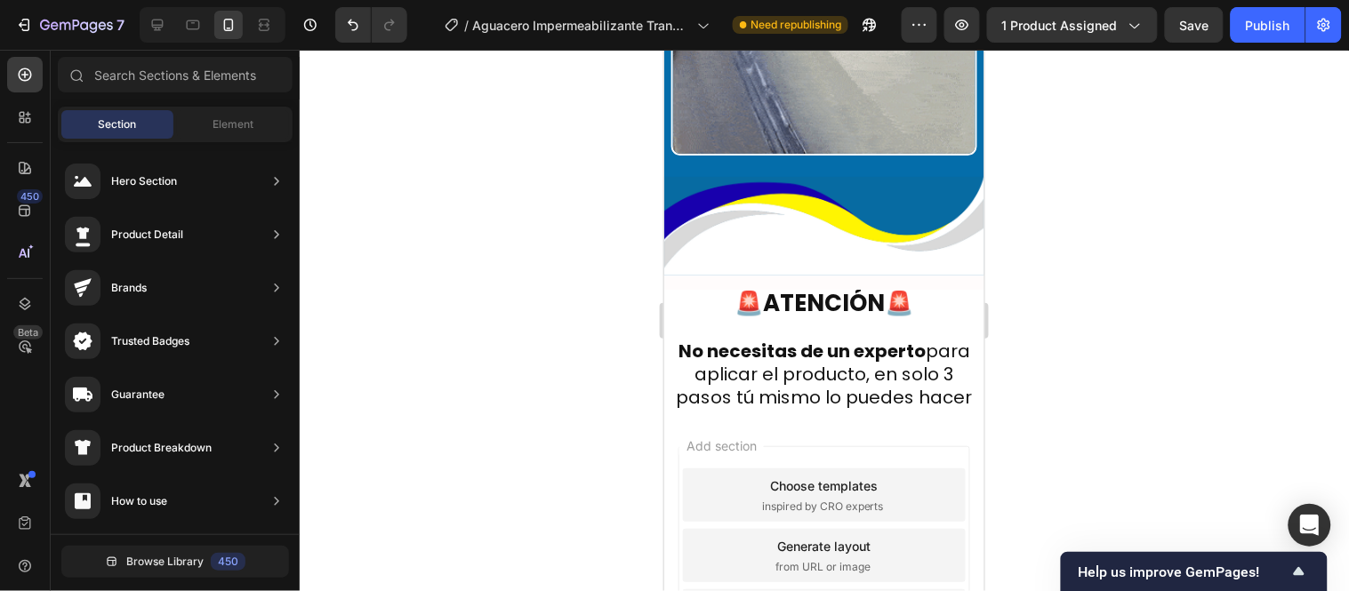
scroll to position [6542, 0]
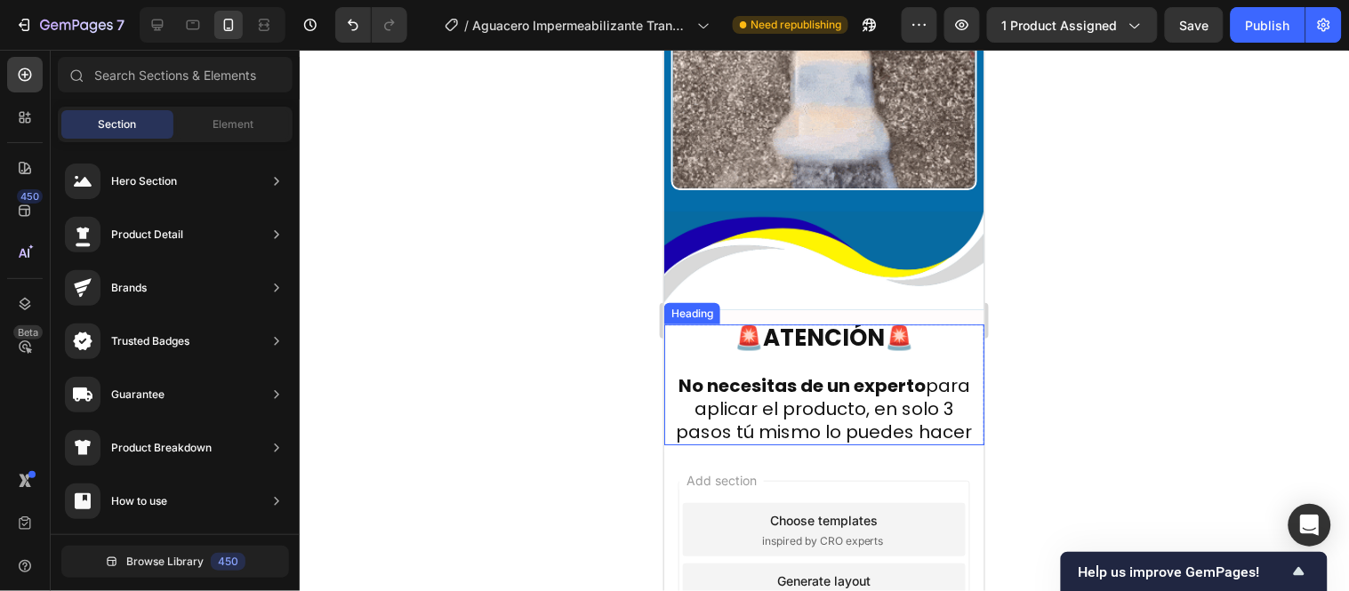
click at [868, 321] on strong "🚨ATENCIÓN🚨" at bounding box center [824, 337] width 179 height 32
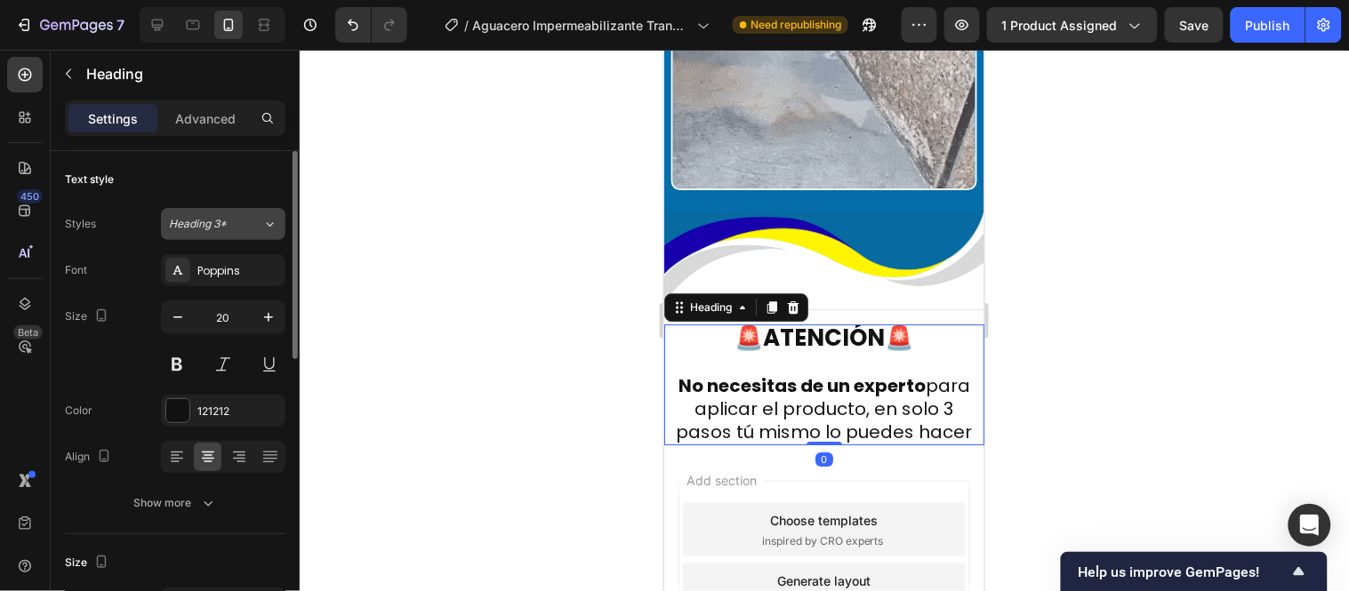
click at [268, 220] on icon at bounding box center [269, 224] width 15 height 18
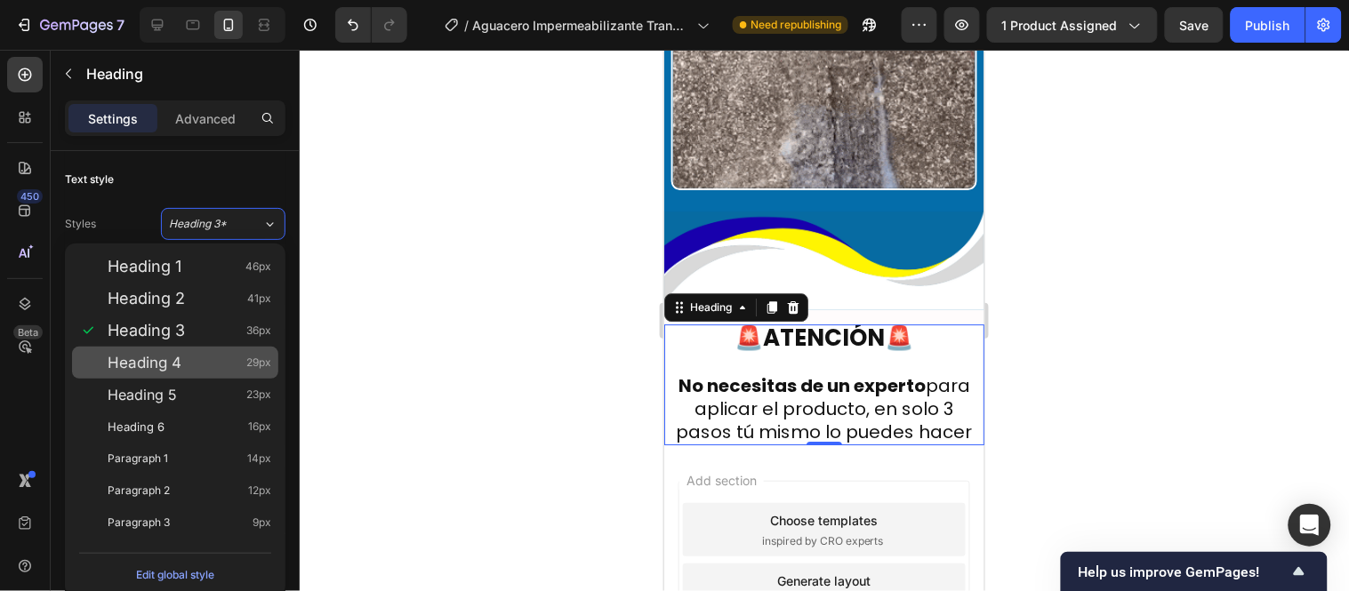
click at [182, 366] on div "Heading 4 29px" at bounding box center [190, 363] width 164 height 18
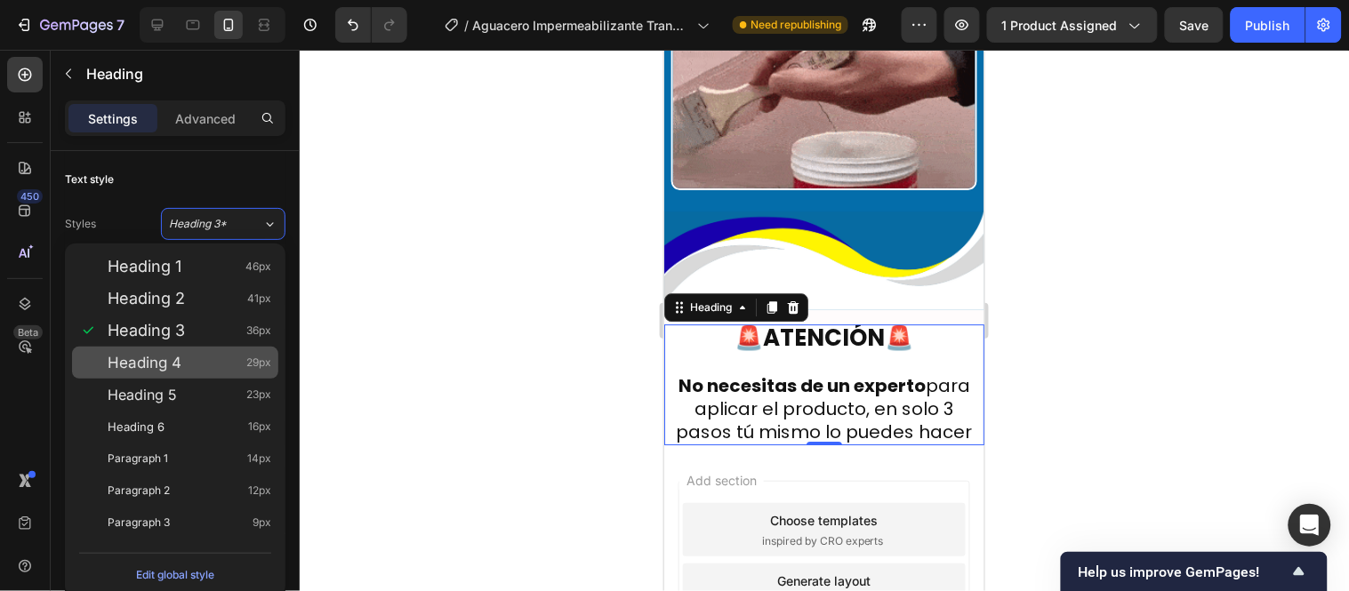
type input "29"
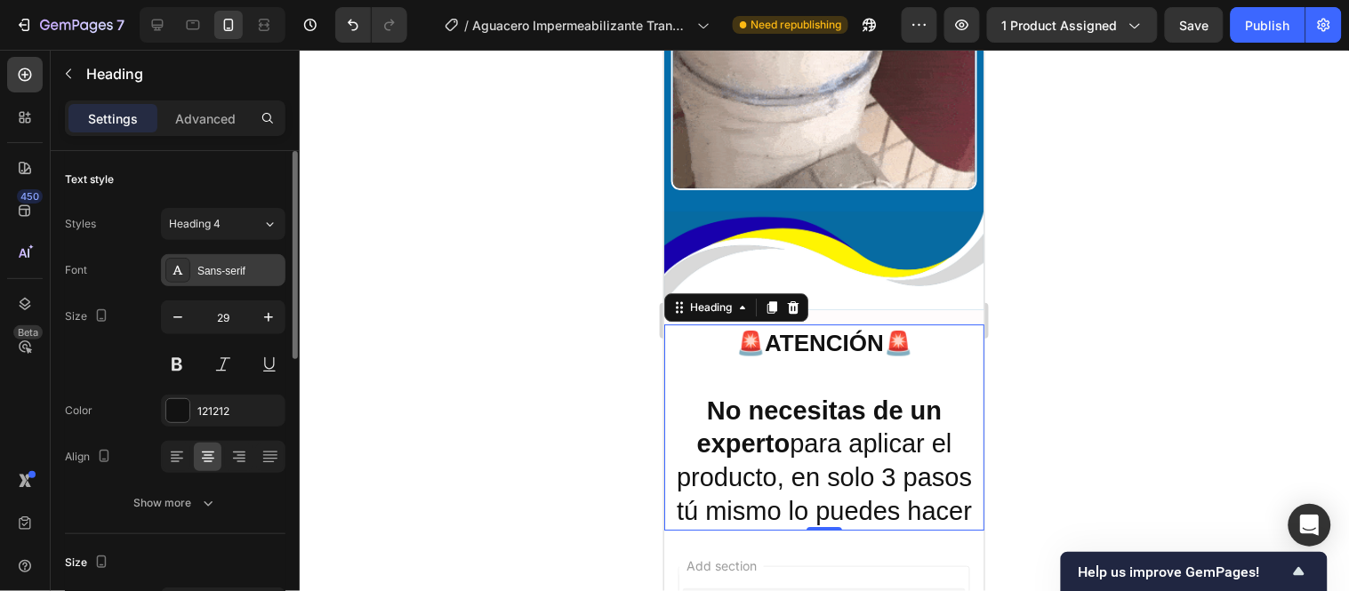
click at [253, 272] on div "Sans-serif" at bounding box center [239, 271] width 84 height 16
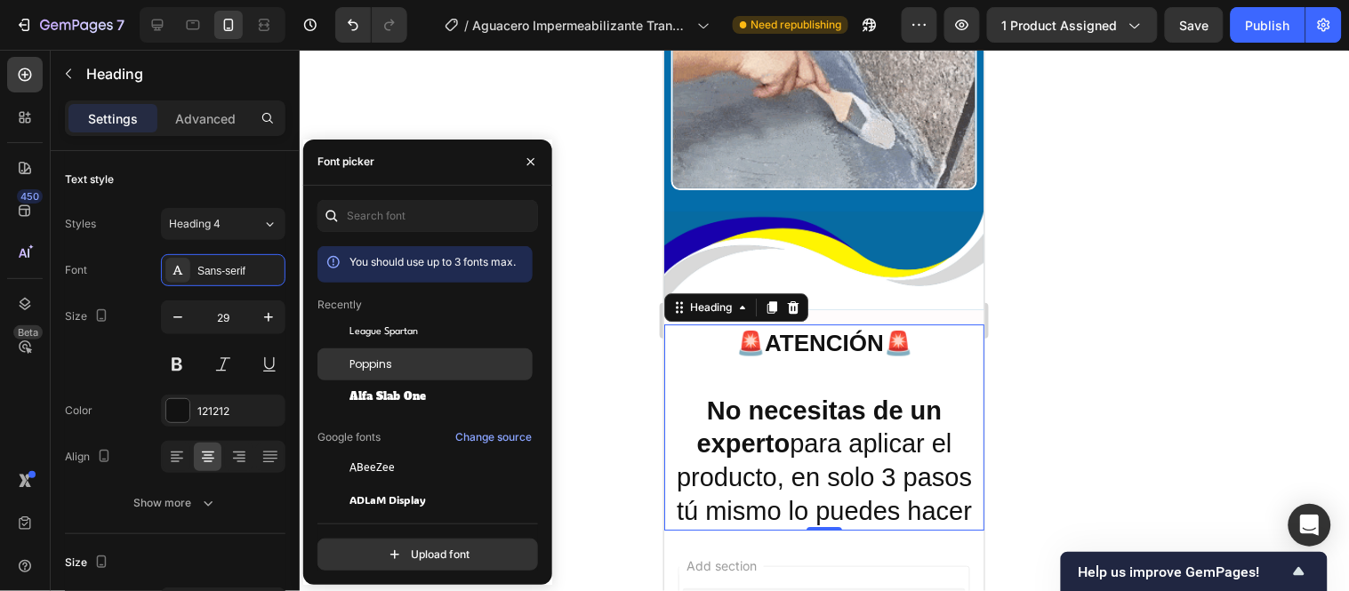
click at [414, 353] on div "Poppins" at bounding box center [424, 365] width 215 height 32
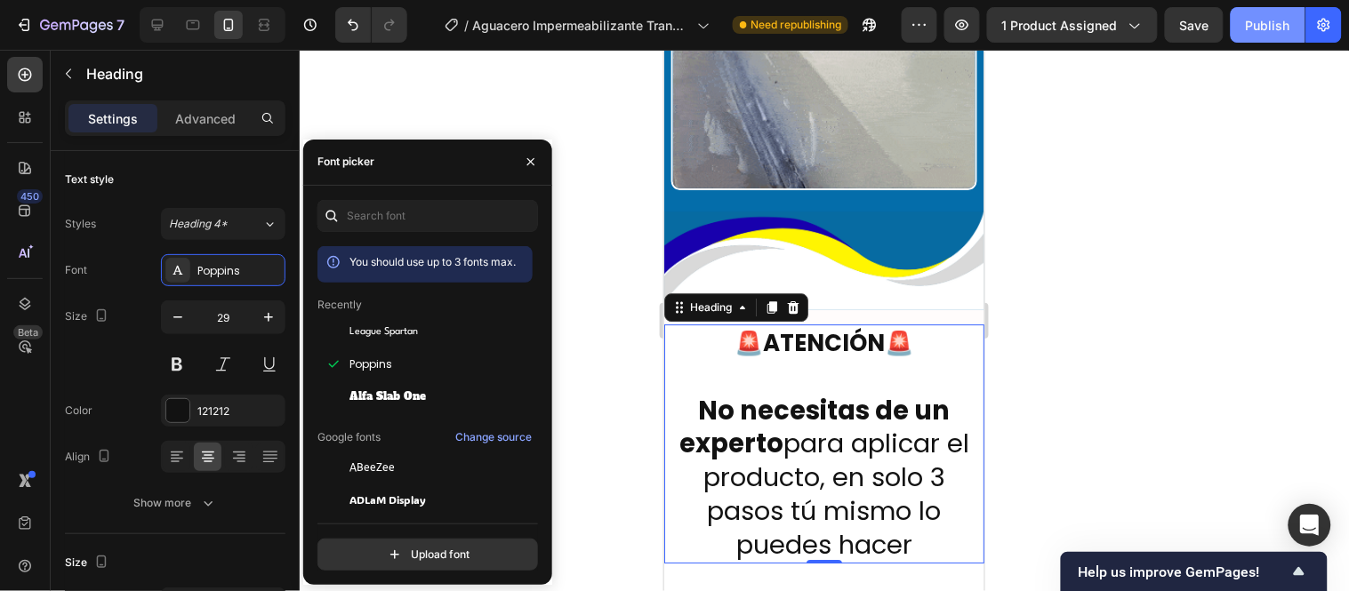
click at [1286, 19] on div "Publish" at bounding box center [1268, 25] width 44 height 19
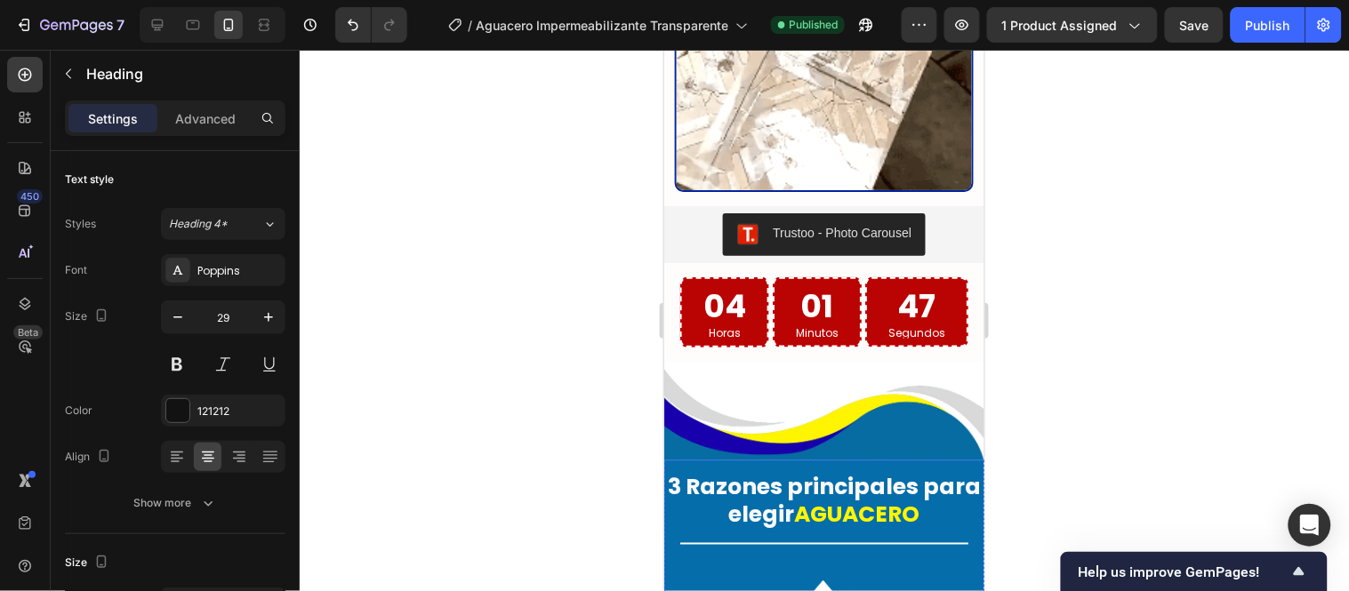
scroll to position [3677, 0]
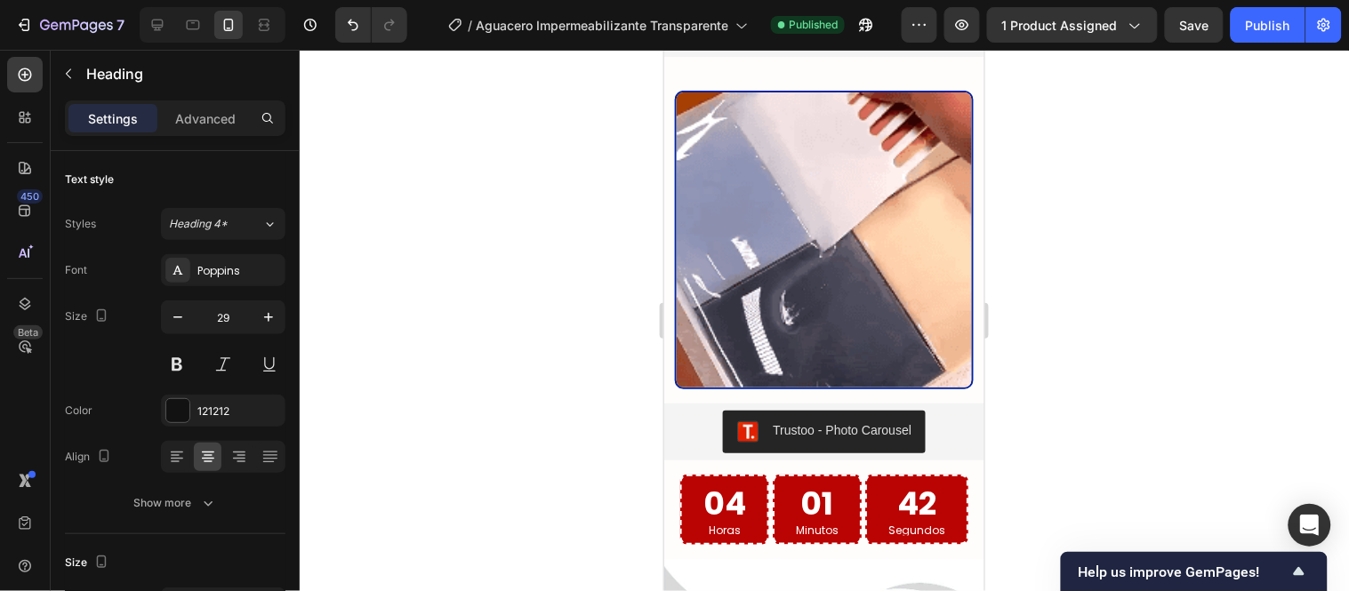
click at [1089, 111] on div at bounding box center [824, 321] width 1049 height 542
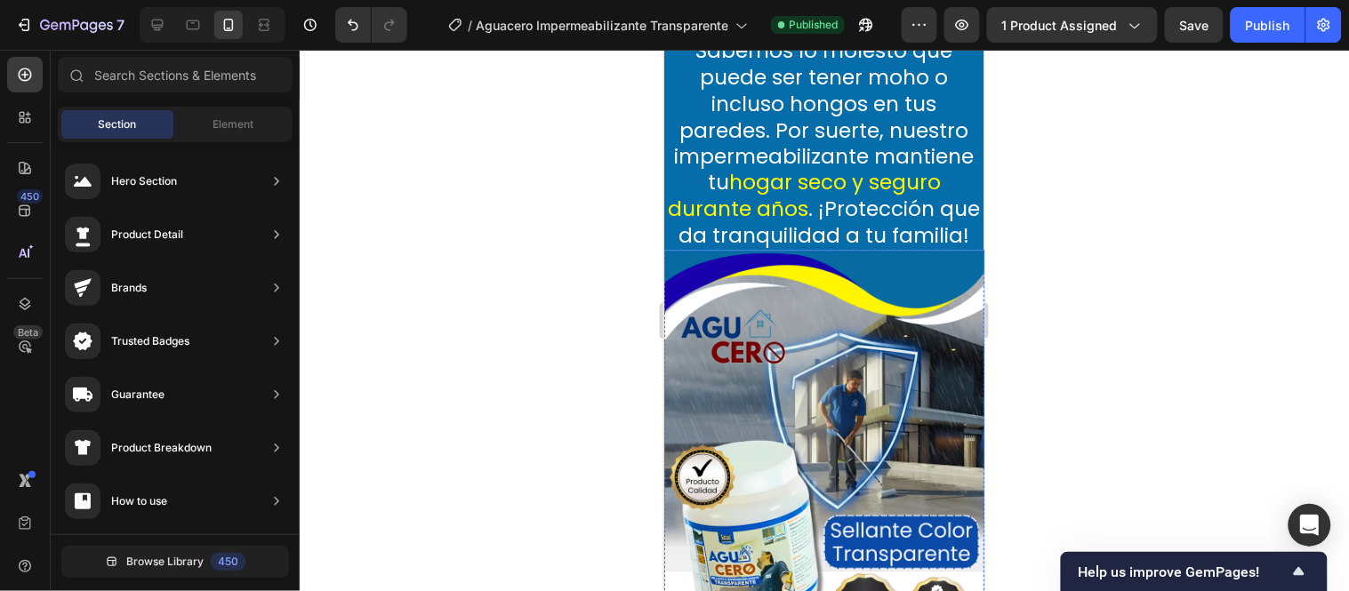
scroll to position [2393, 0]
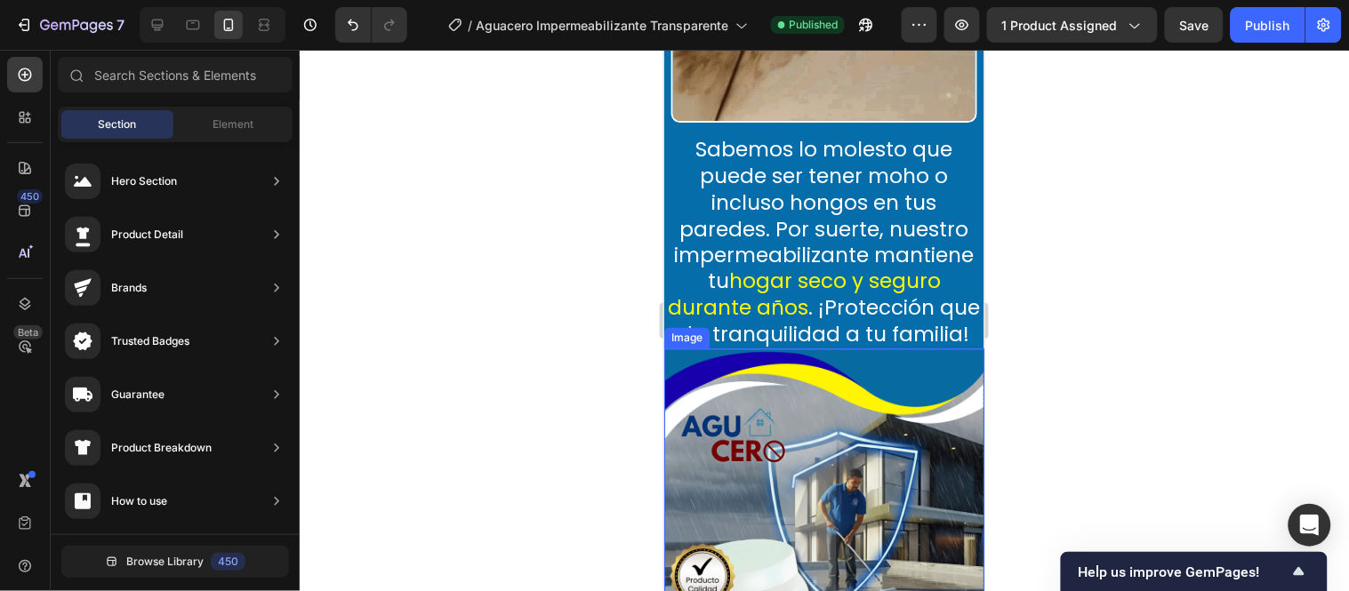
click at [858, 373] on img at bounding box center [823, 549] width 320 height 400
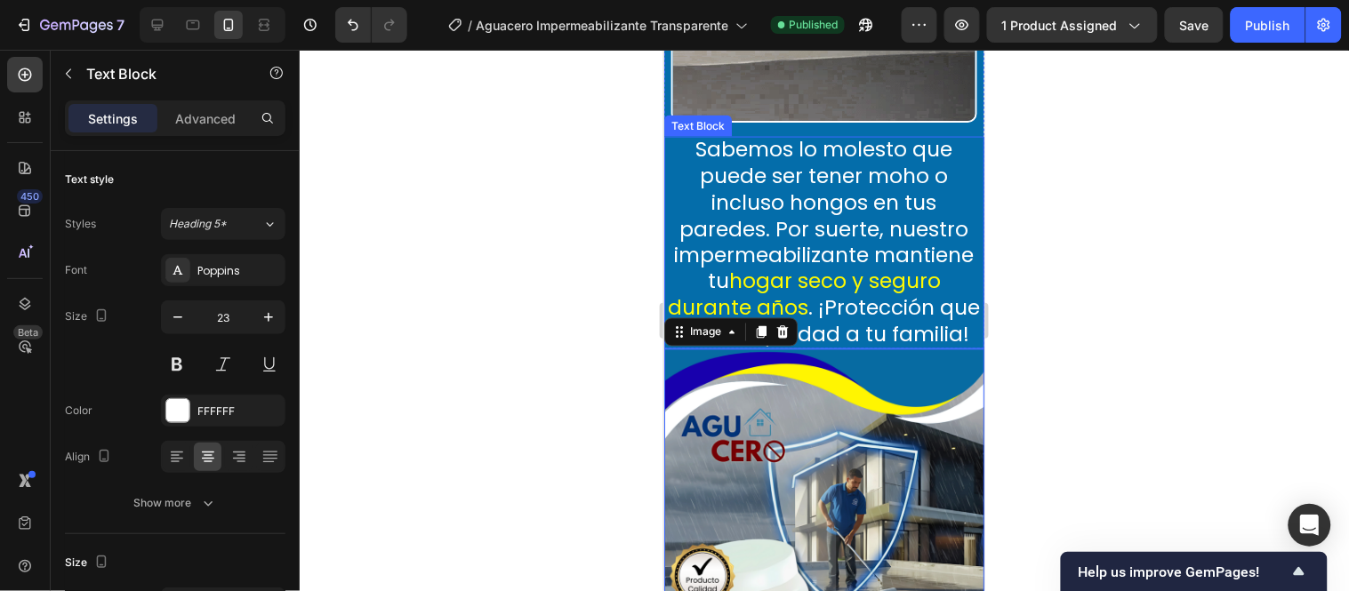
click at [858, 335] on p "Sabemos lo molesto que puede ser tener moho o incluso hongos en tus paredes. Po…" at bounding box center [823, 242] width 320 height 213
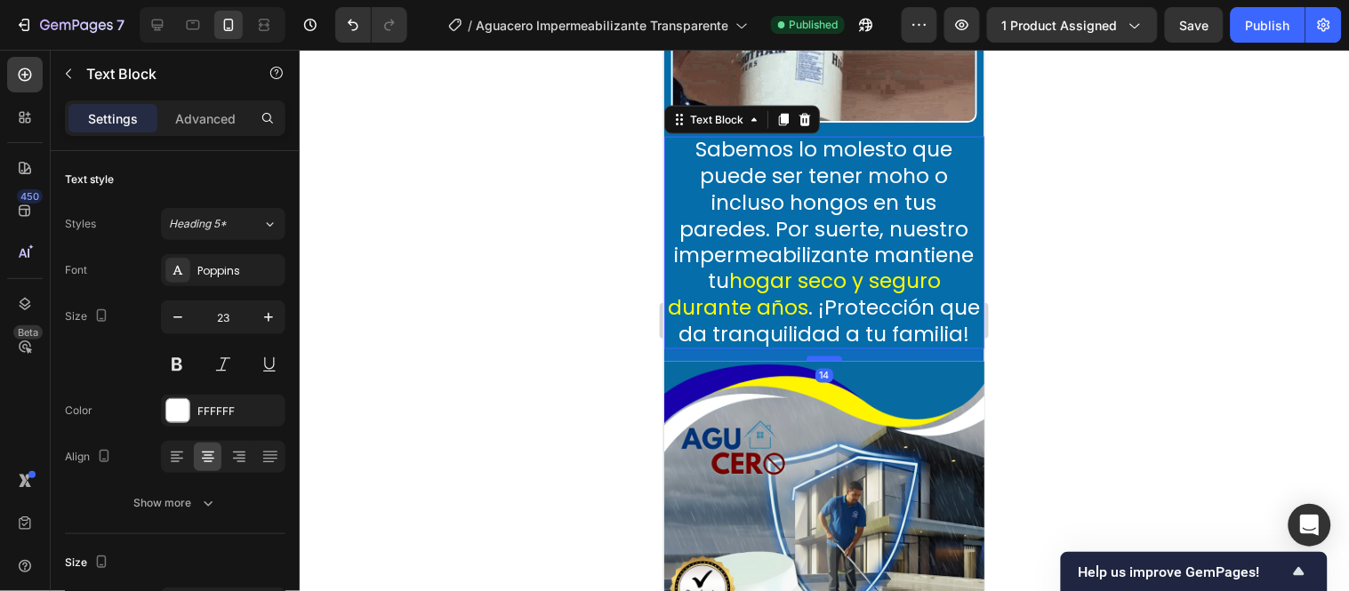
click at [819, 361] on div at bounding box center [824, 358] width 36 height 5
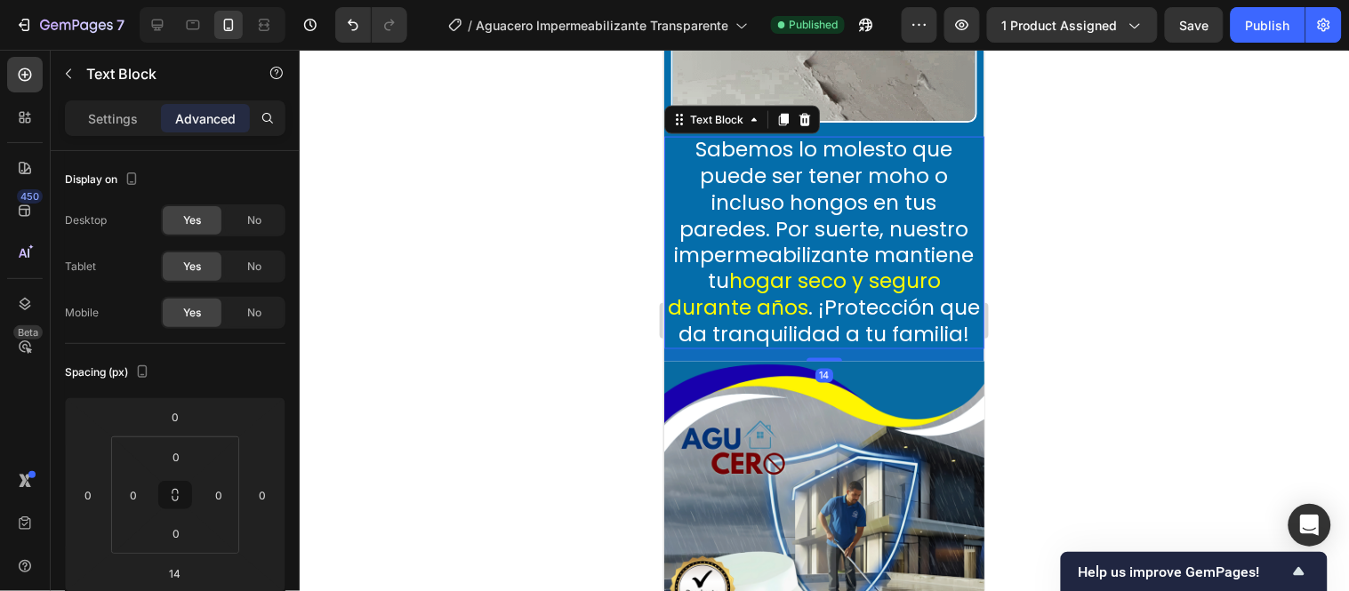
click at [614, 377] on div at bounding box center [824, 321] width 1049 height 542
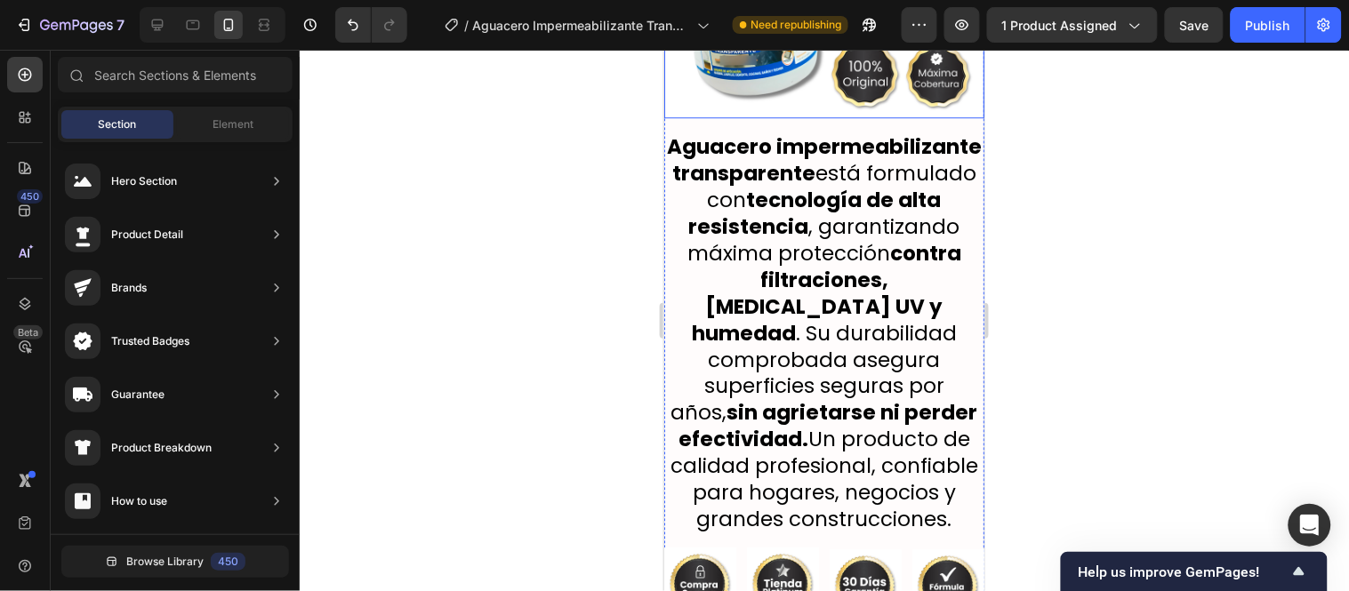
scroll to position [3084, 0]
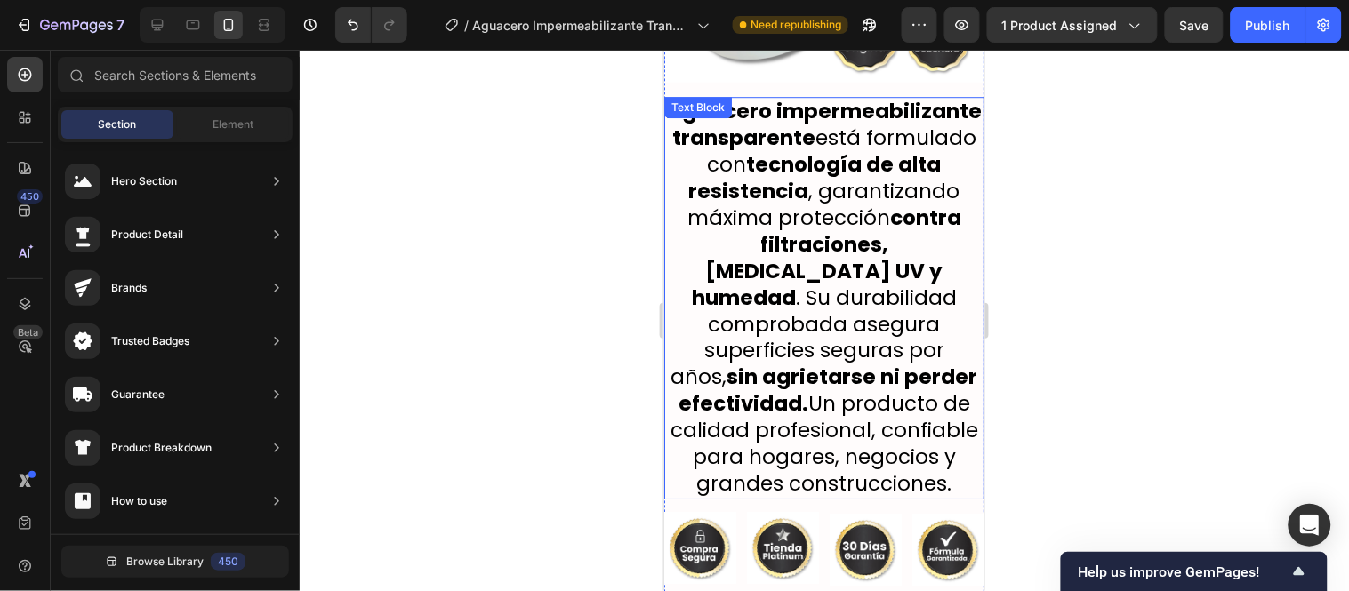
click at [901, 204] on p "Aguacero impermeabilizante transparente está formulado con tecnología de alta r…" at bounding box center [823, 297] width 317 height 399
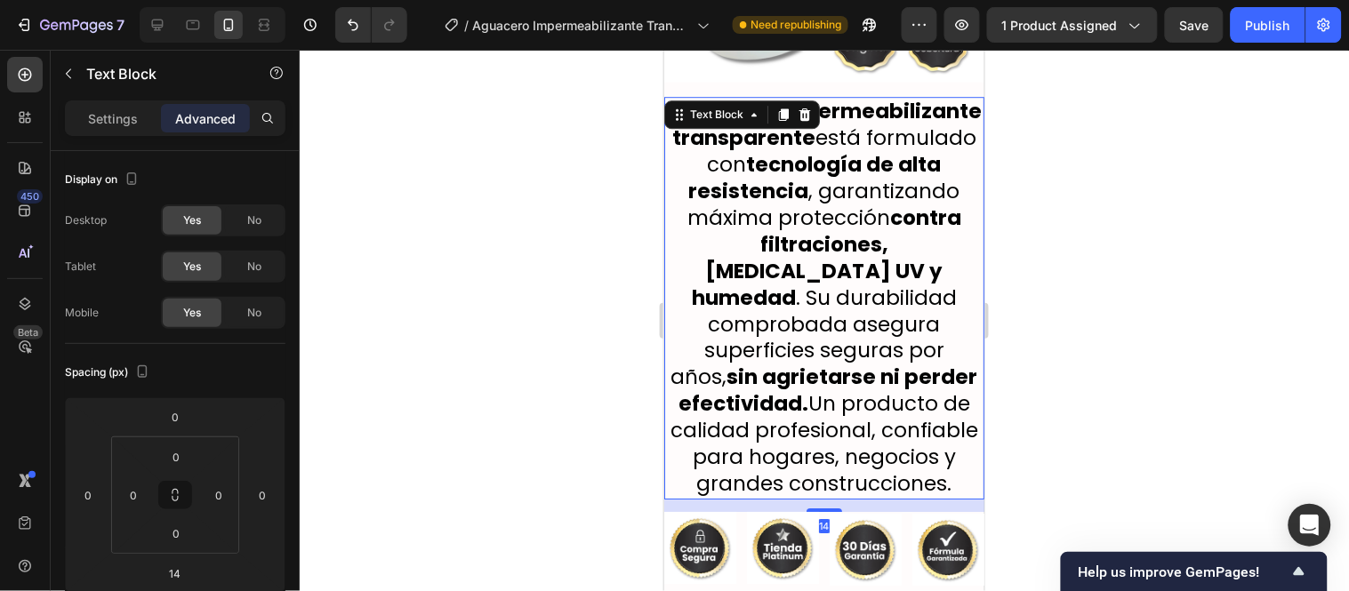
click at [897, 331] on span "Aguacero impermeabilizante transparente está formulado con tecnología de alta r…" at bounding box center [823, 296] width 315 height 401
click at [926, 326] on span "Aguacero impermeabilizante transparente está formulado con tecnología de alta r…" at bounding box center [823, 296] width 315 height 401
click at [932, 330] on p "Aguacero impermeabilizante transparente está formulado con tecnología de alta r…" at bounding box center [823, 297] width 317 height 399
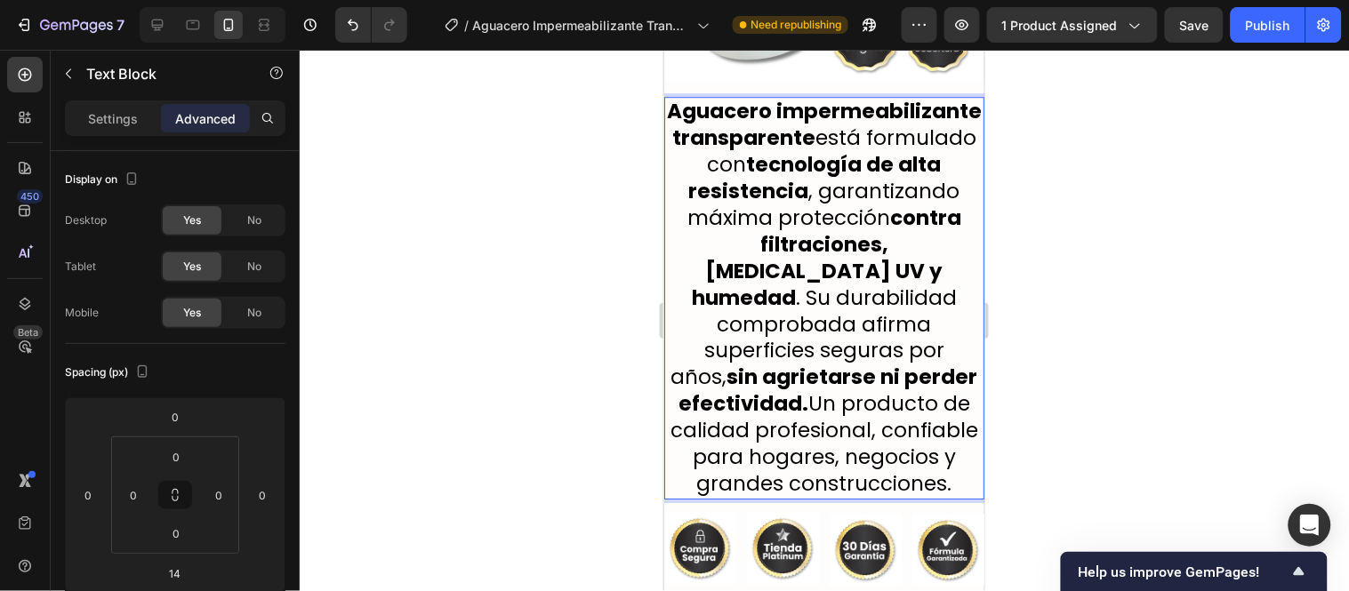
click at [874, 356] on span "Aguacero impermeabilizante transparente está formulado con tecnología de alta r…" at bounding box center [823, 296] width 315 height 401
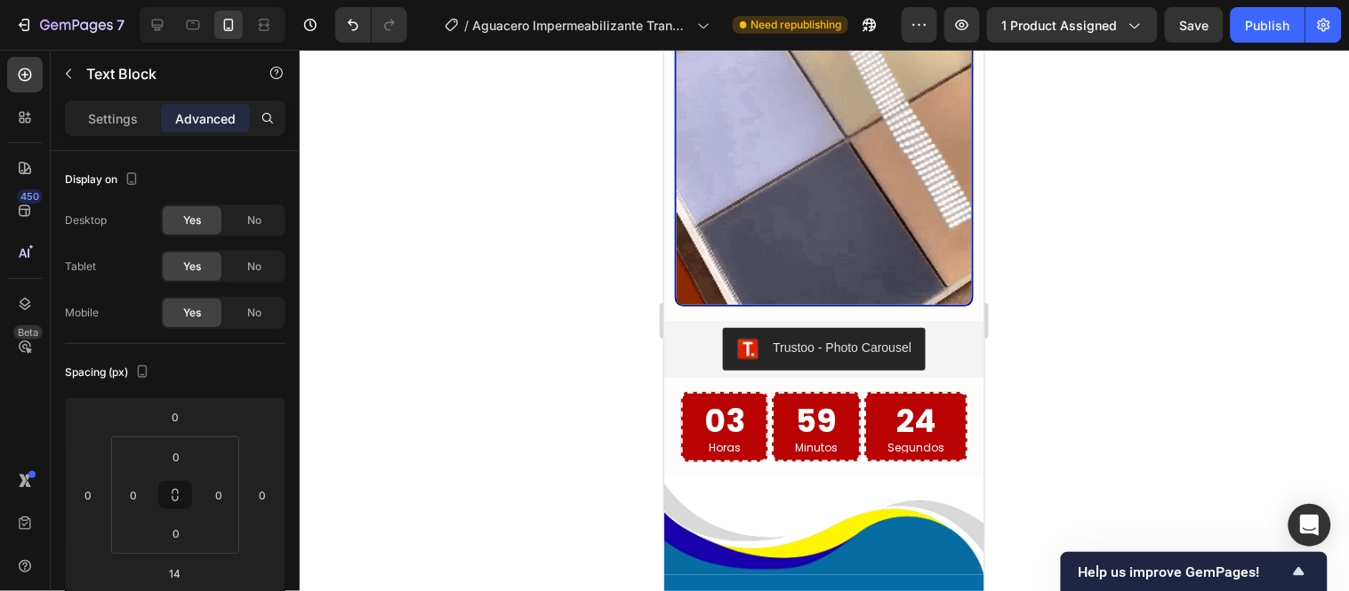
scroll to position [3776, 0]
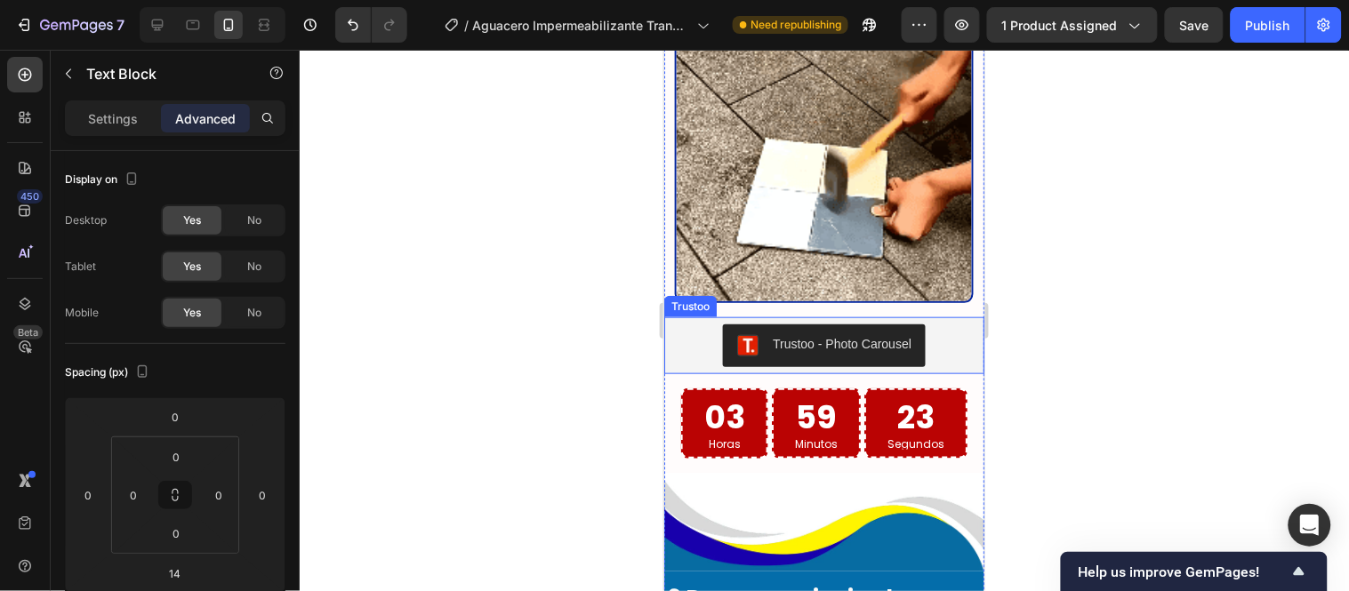
click at [687, 314] on div "Trustoo" at bounding box center [689, 306] width 45 height 16
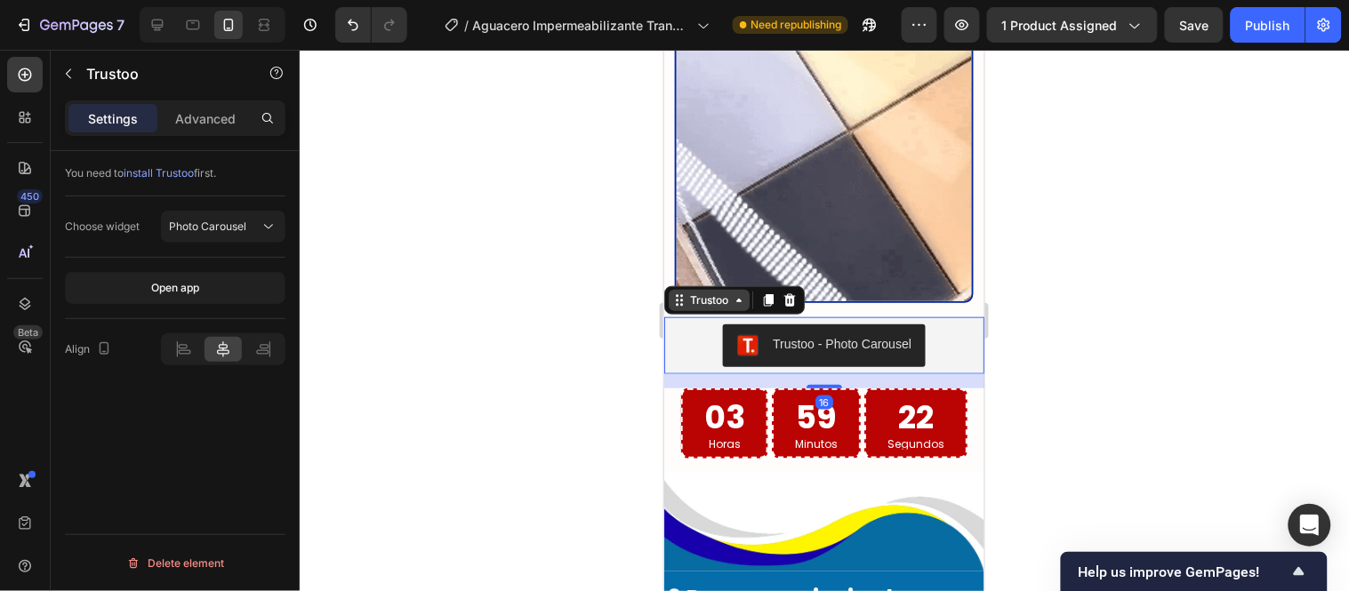
scroll to position [3677, 0]
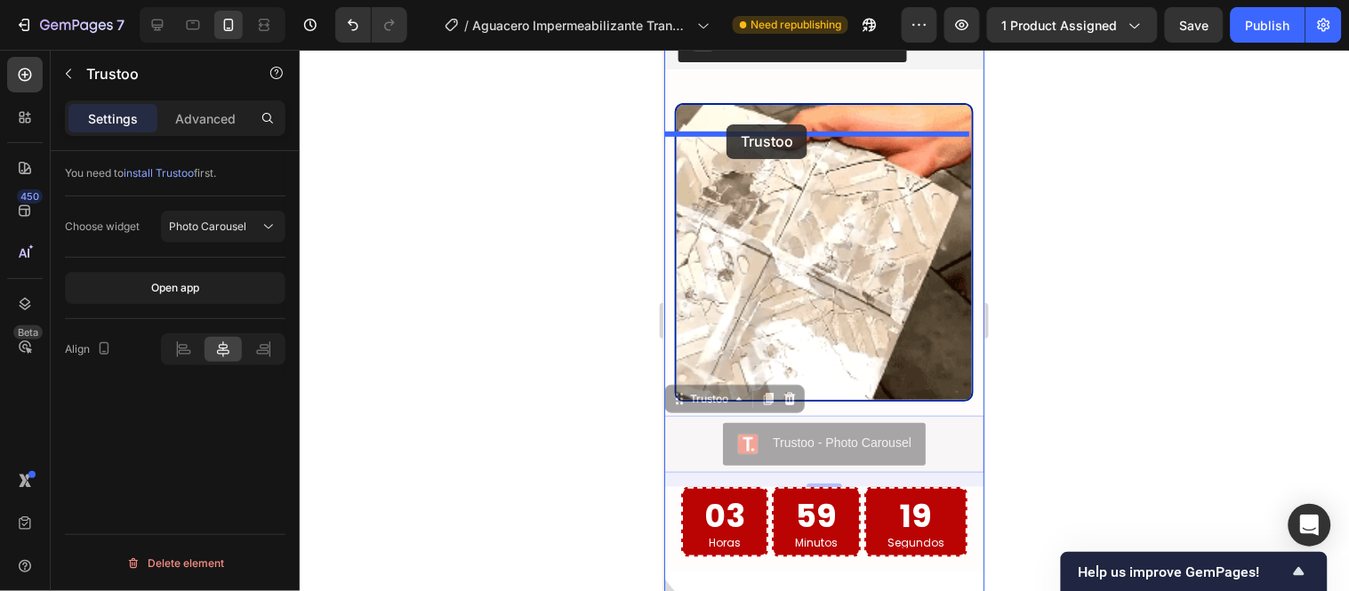
drag, startPoint x: 693, startPoint y: 415, endPoint x: 726, endPoint y: 124, distance: 293.5
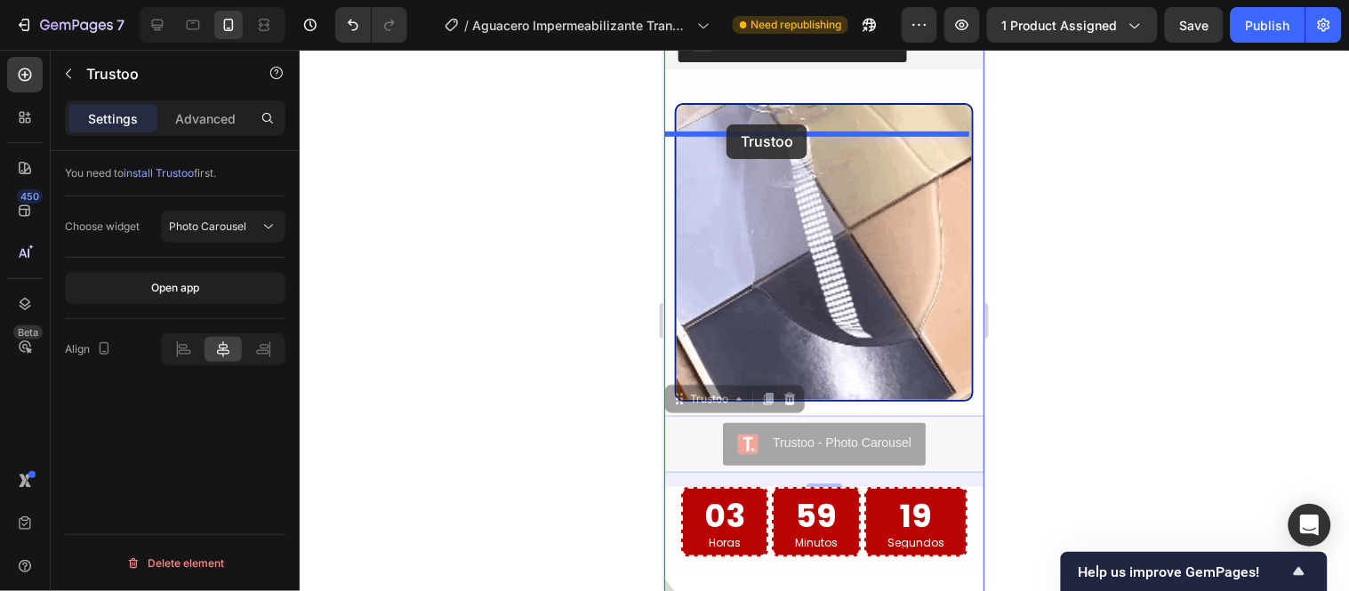
click at [726, 124] on div "Galaxy S8+ ( 360 px) iPhone 13 Mini iPhone 13 Pro iPhone 11 Pro Max iPhone 15 P…" at bounding box center [823, 73] width 320 height 7402
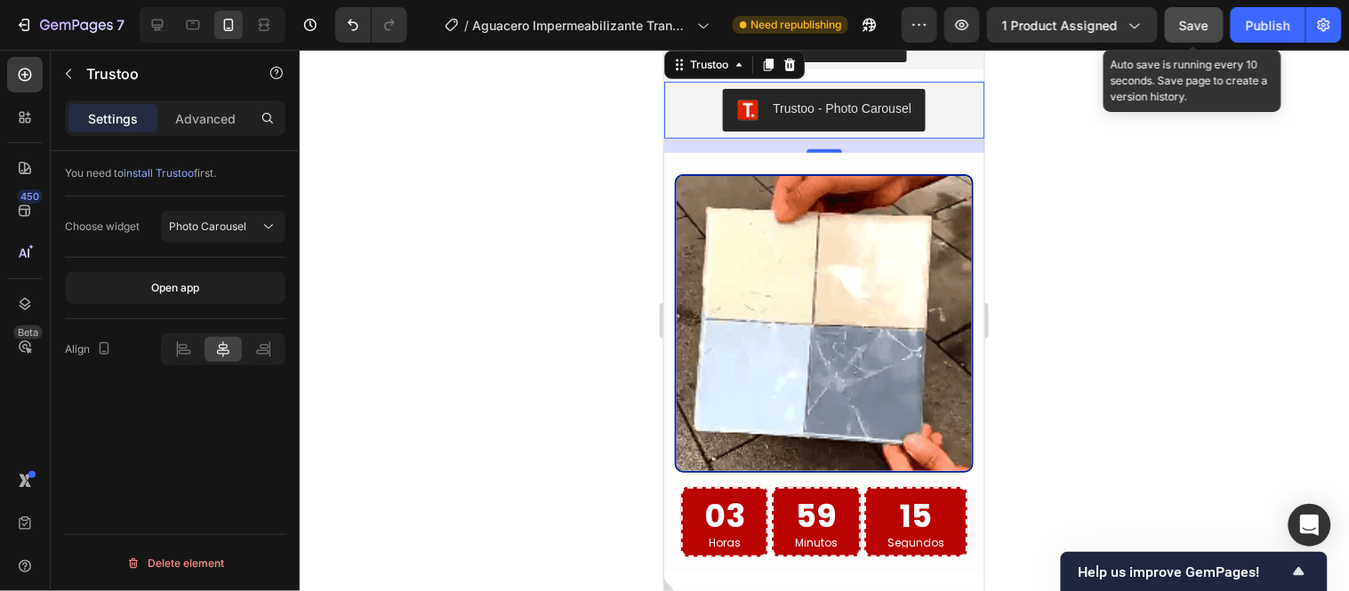
click at [1177, 27] on button "Save" at bounding box center [1194, 25] width 59 height 36
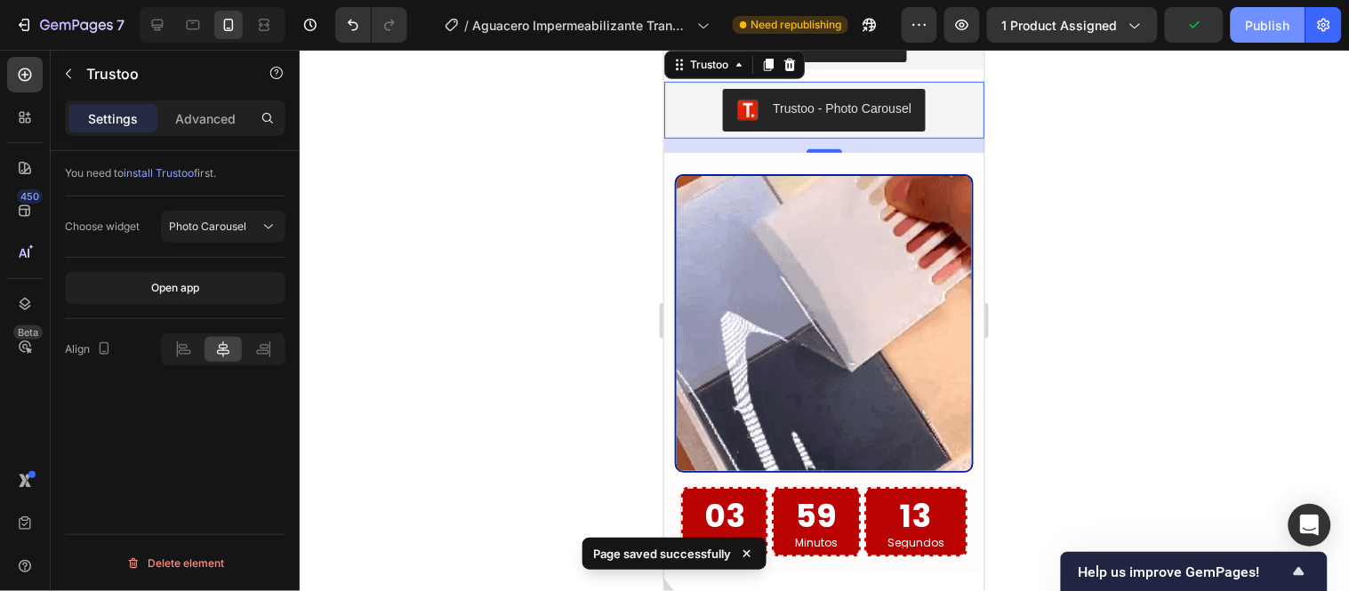
click at [1281, 27] on div "Publish" at bounding box center [1268, 25] width 44 height 19
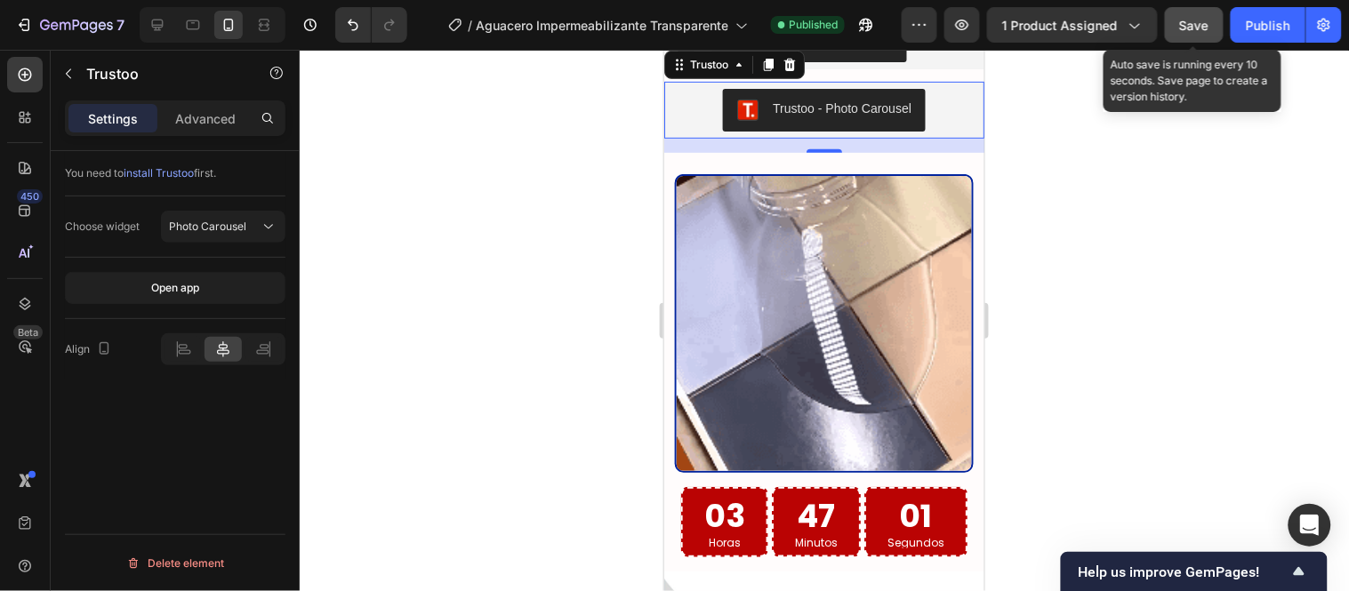
click at [1216, 14] on button "Save" at bounding box center [1194, 25] width 59 height 36
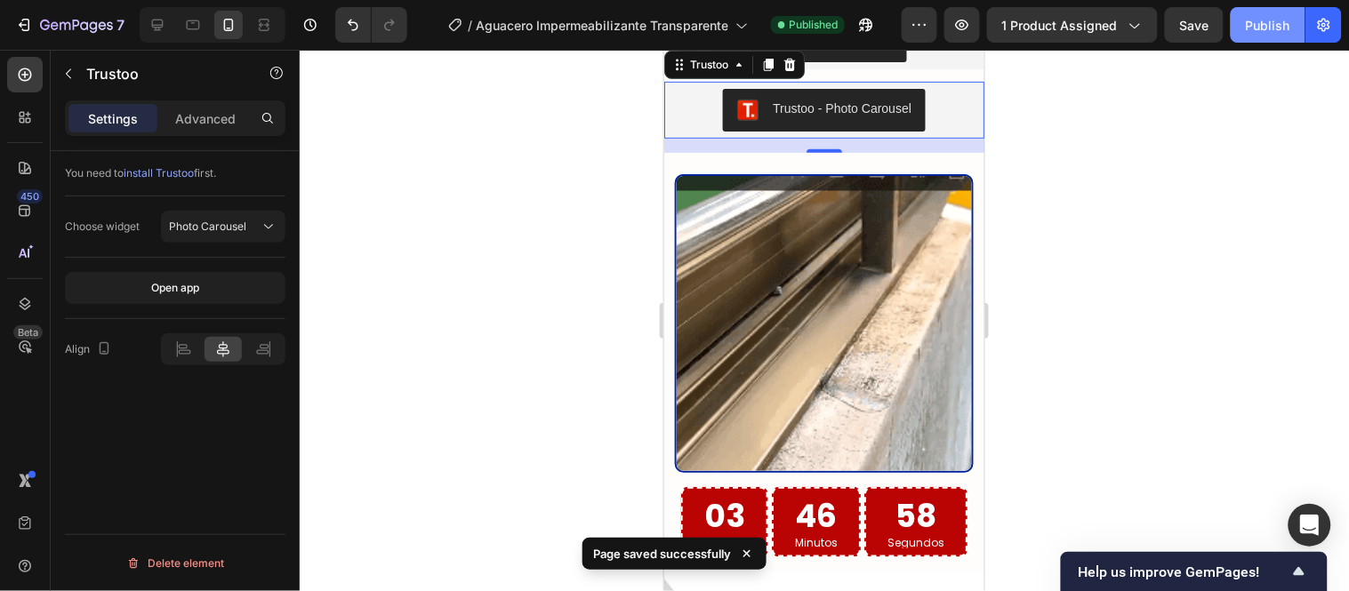
click at [1257, 28] on div "Publish" at bounding box center [1268, 25] width 44 height 19
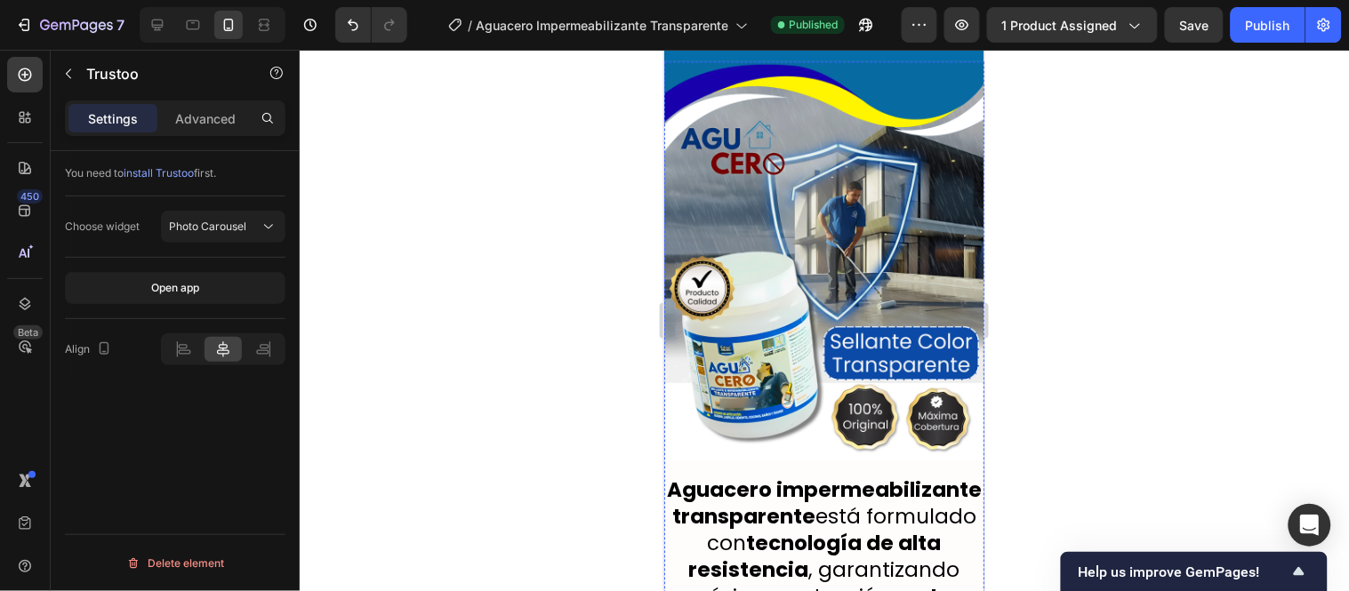
scroll to position [2393, 0]
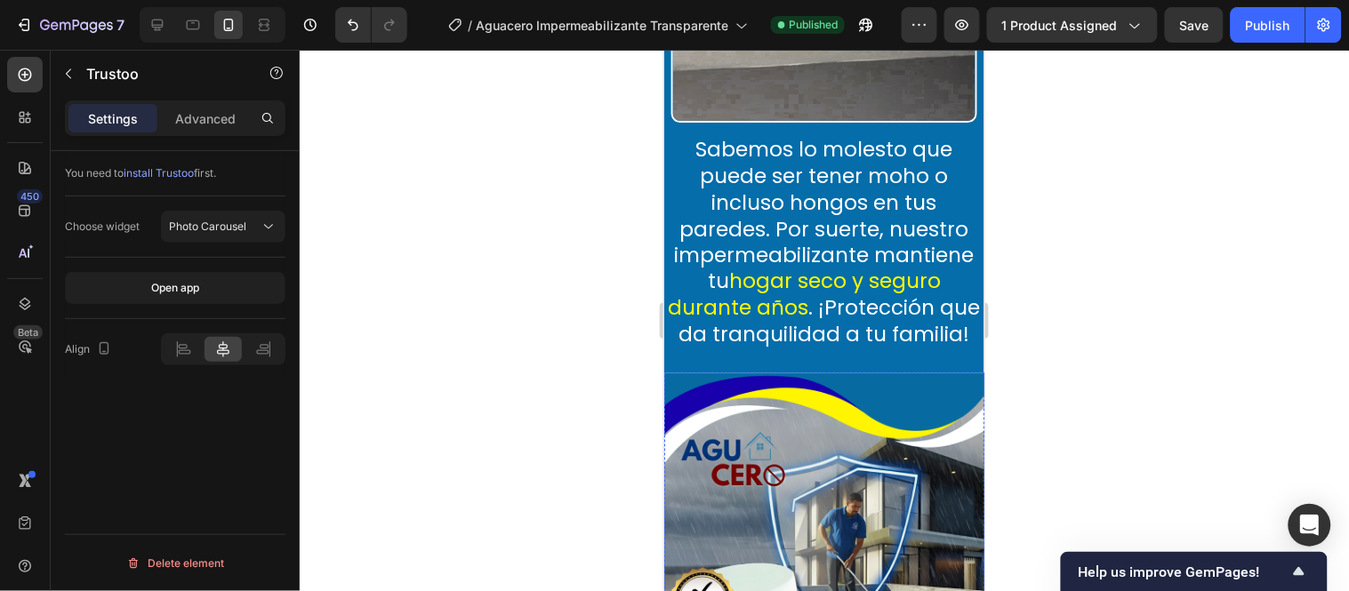
click at [835, 340] on p "Sabemos lo molesto que puede ser tener moho o incluso hongos en tus paredes. Po…" at bounding box center [823, 242] width 320 height 213
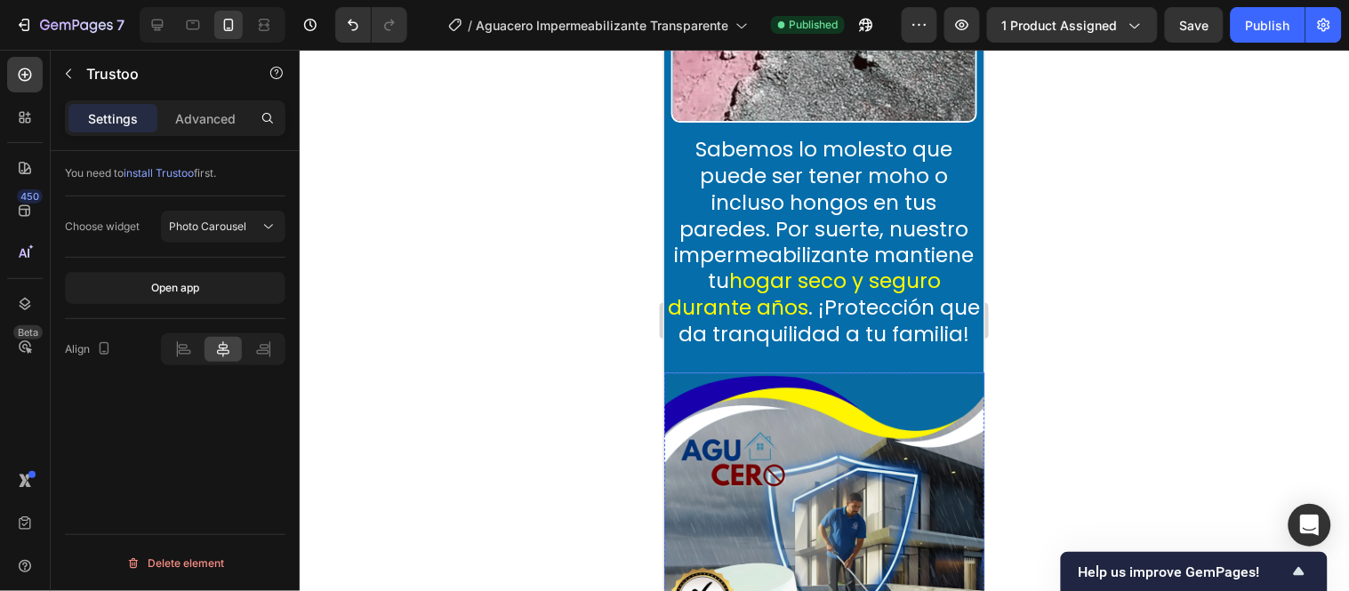
click at [835, 293] on p "Sabemos lo molesto que puede ser tener moho o incluso hongos en tus paredes. Po…" at bounding box center [823, 242] width 320 height 213
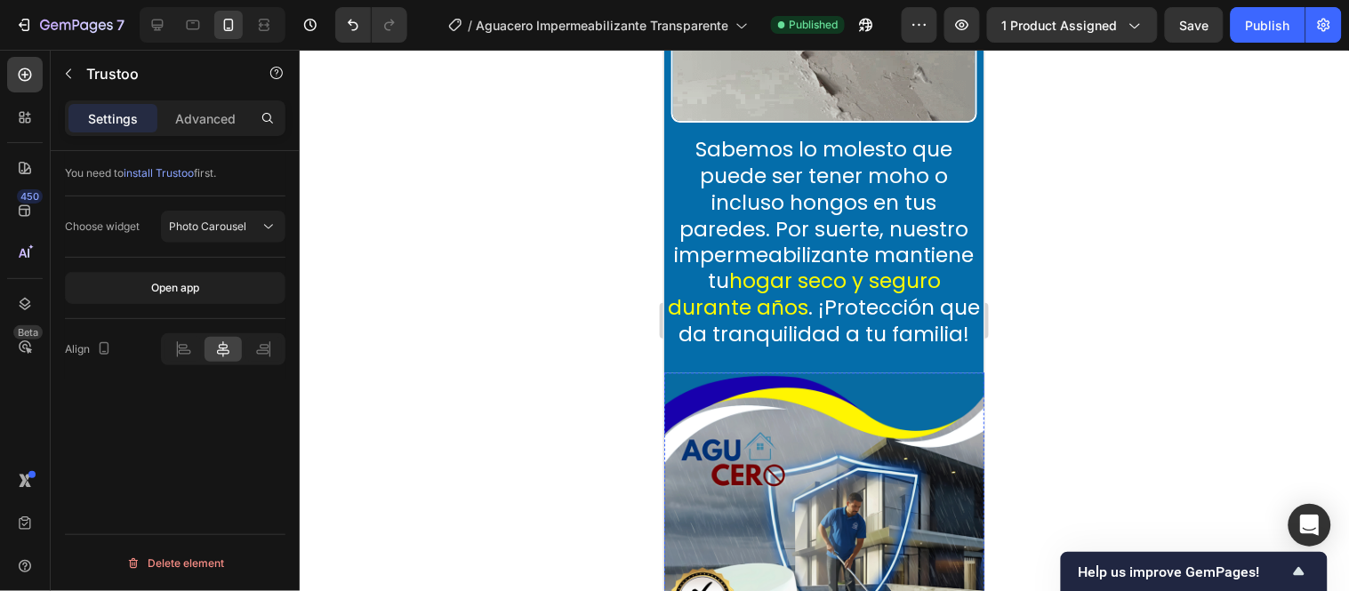
click at [832, 293] on p "Sabemos lo molesto que puede ser tener moho o incluso hongos en tus paredes. Po…" at bounding box center [823, 242] width 320 height 213
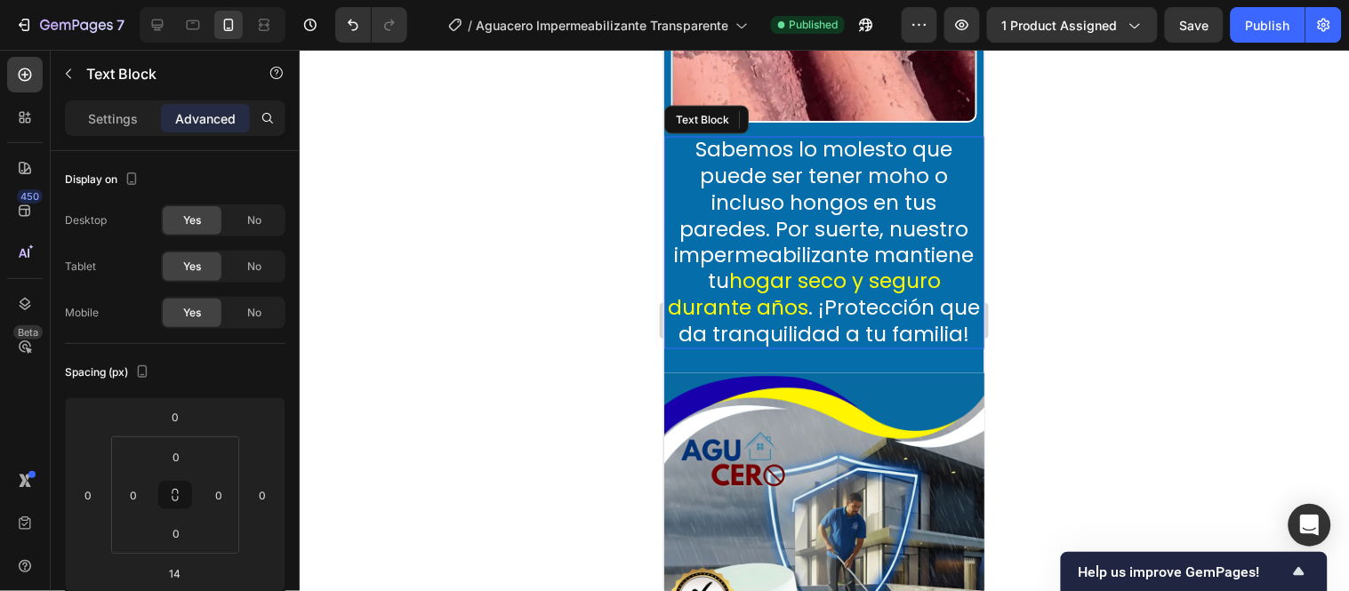
click at [831, 295] on p "Sabemos lo molesto que puede ser tener moho o incluso hongos en tus paredes. Po…" at bounding box center [823, 242] width 320 height 213
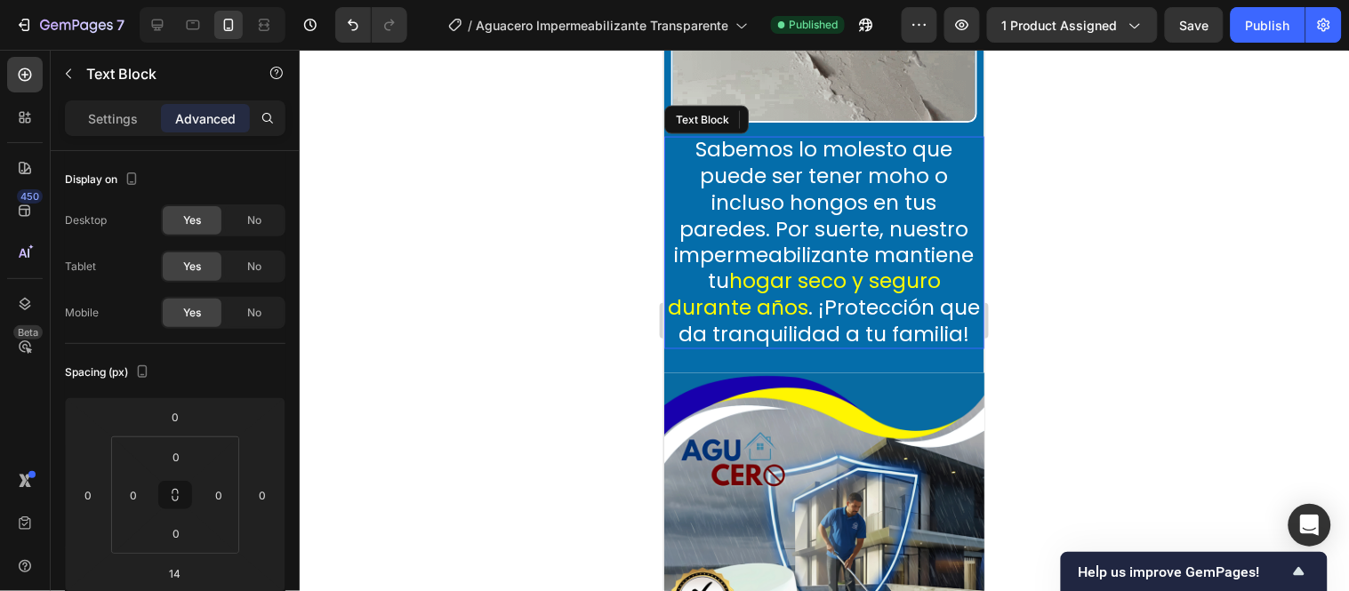
click at [831, 295] on p "Sabemos lo molesto que puede ser tener moho o incluso hongos en tus paredes. Po…" at bounding box center [823, 242] width 320 height 213
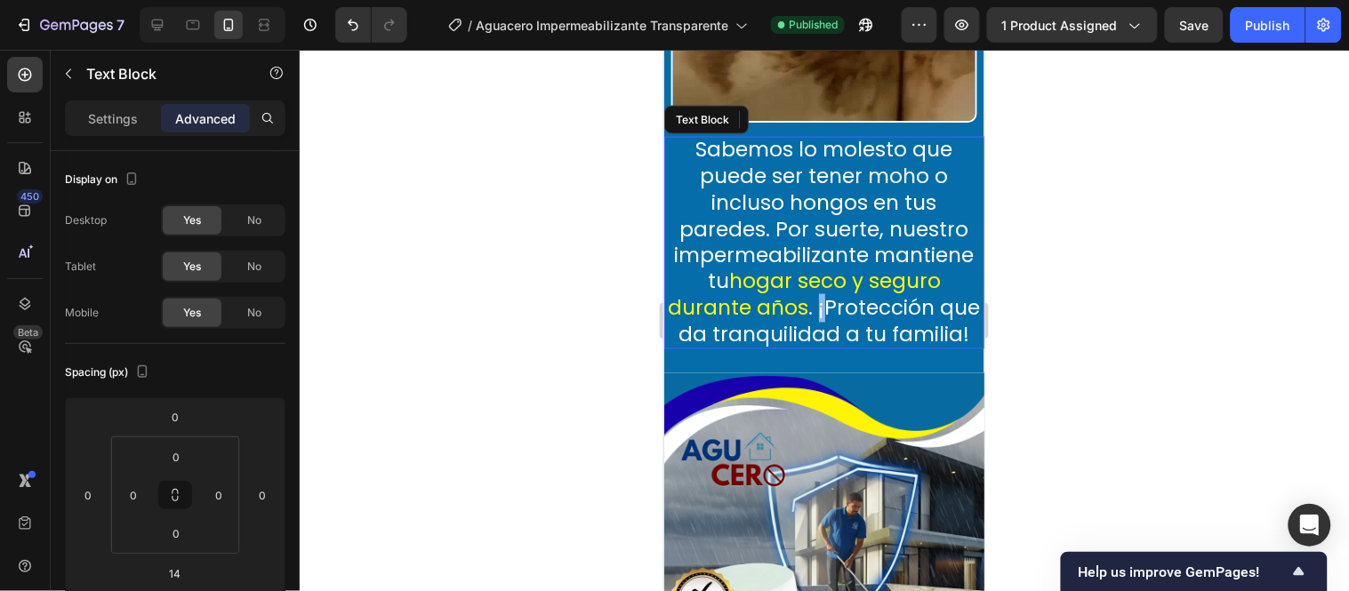
click at [831, 295] on p "Sabemos lo molesto que puede ser tener moho o incluso hongos en tus paredes. Po…" at bounding box center [823, 242] width 320 height 213
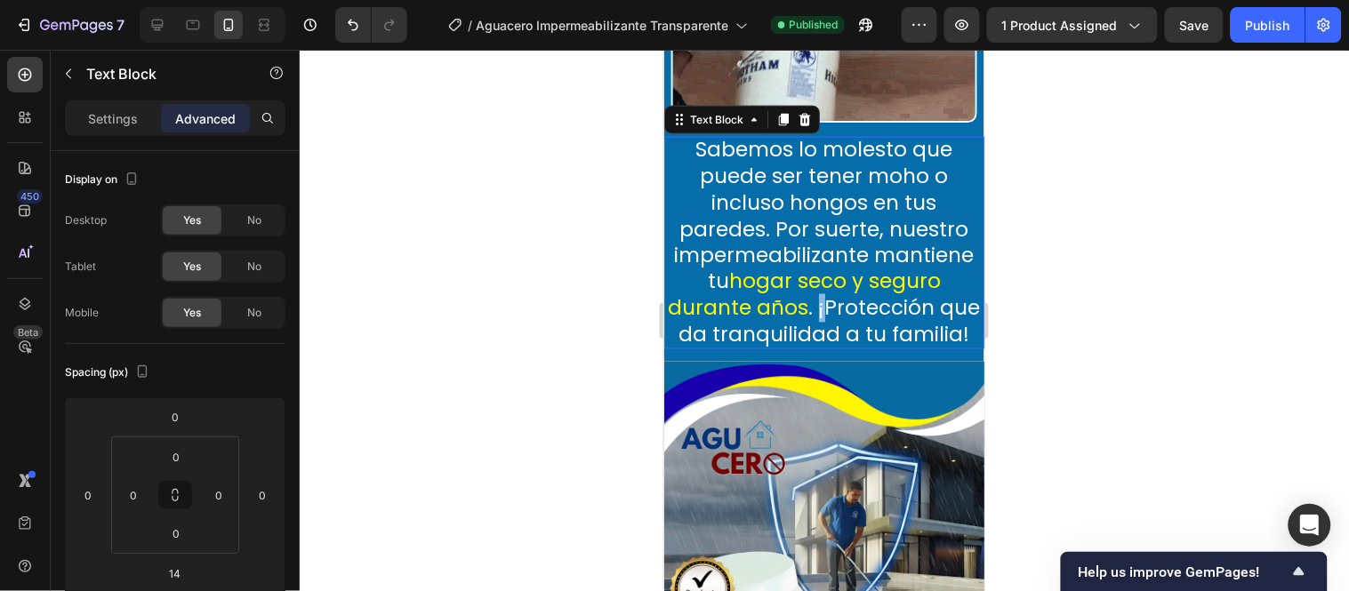
drag, startPoint x: 831, startPoint y: 295, endPoint x: 862, endPoint y: 341, distance: 54.5
click at [862, 341] on p "Sabemos lo molesto que puede ser tener moho o incluso hongos en tus paredes. Po…" at bounding box center [823, 242] width 320 height 213
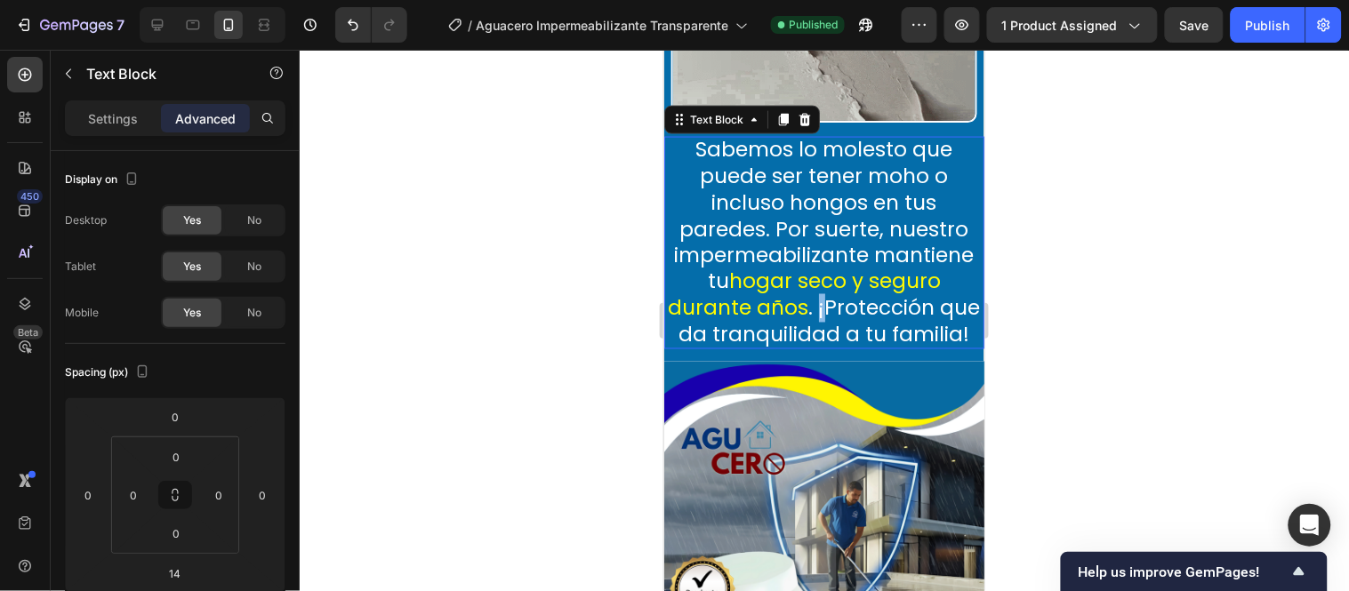
click at [834, 291] on p "Sabemos lo molesto que puede ser tener moho o incluso hongos en tus paredes. Po…" at bounding box center [823, 242] width 320 height 213
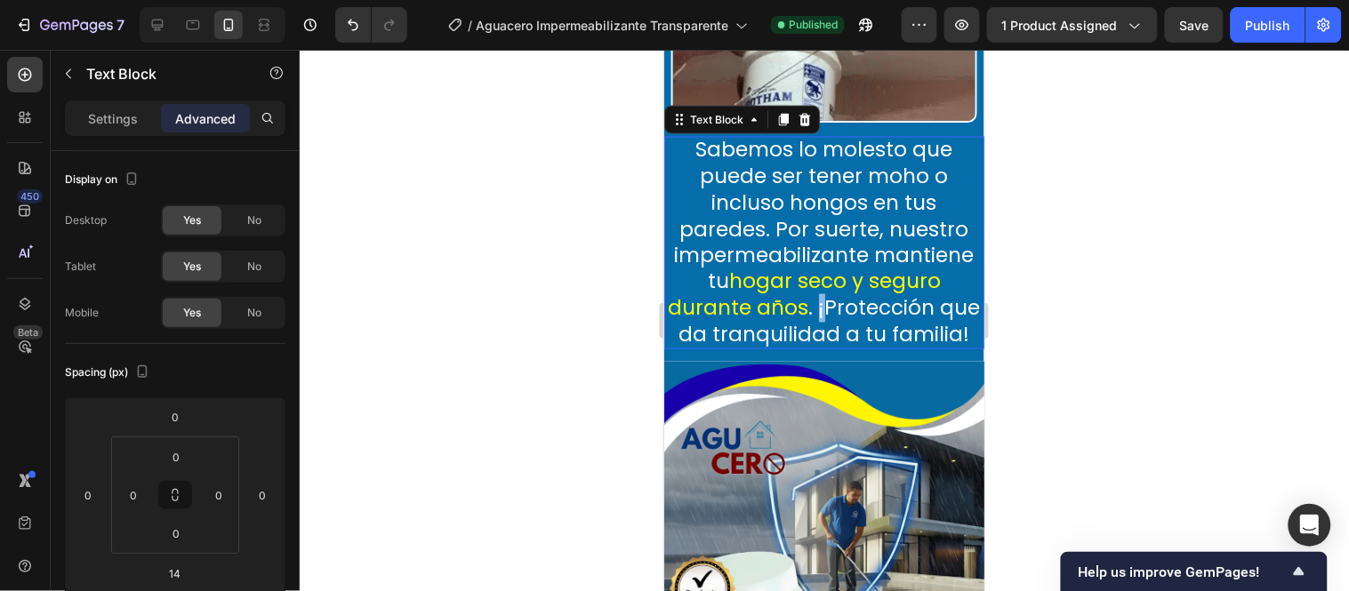
drag, startPoint x: 834, startPoint y: 291, endPoint x: 880, endPoint y: 342, distance: 68.7
click at [880, 342] on p "Sabemos lo molesto que puede ser tener moho o incluso hongos en tus paredes. Po…" at bounding box center [823, 242] width 320 height 213
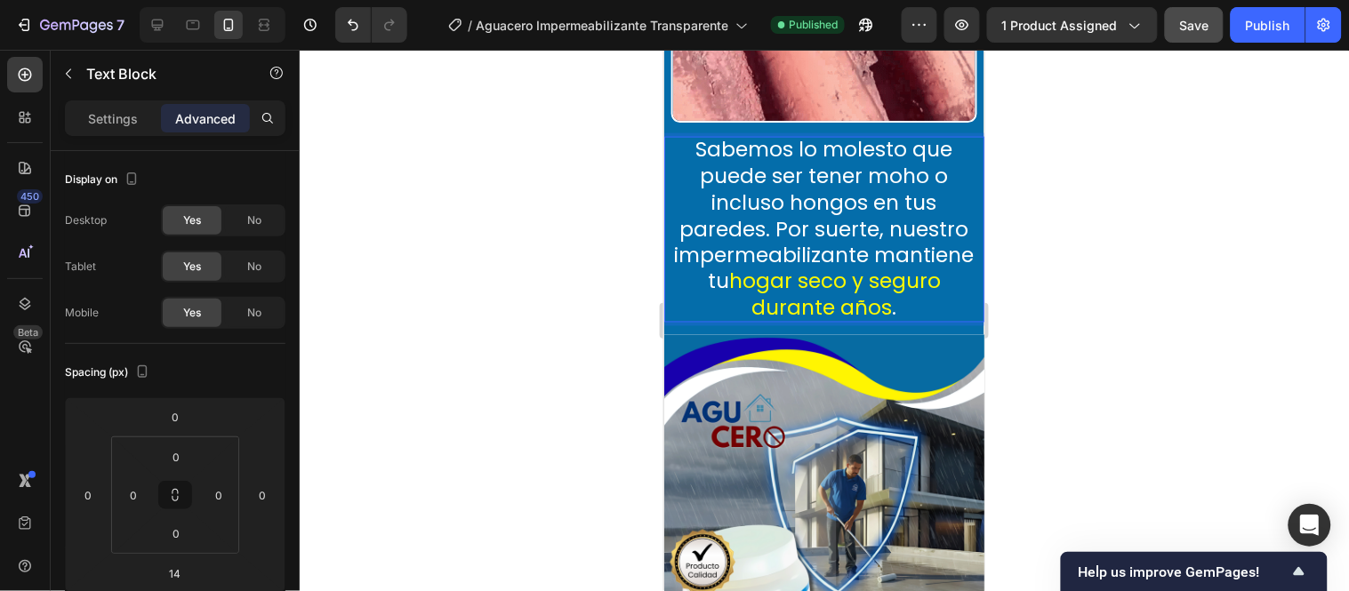
click at [1176, 28] on button "Save" at bounding box center [1194, 25] width 59 height 36
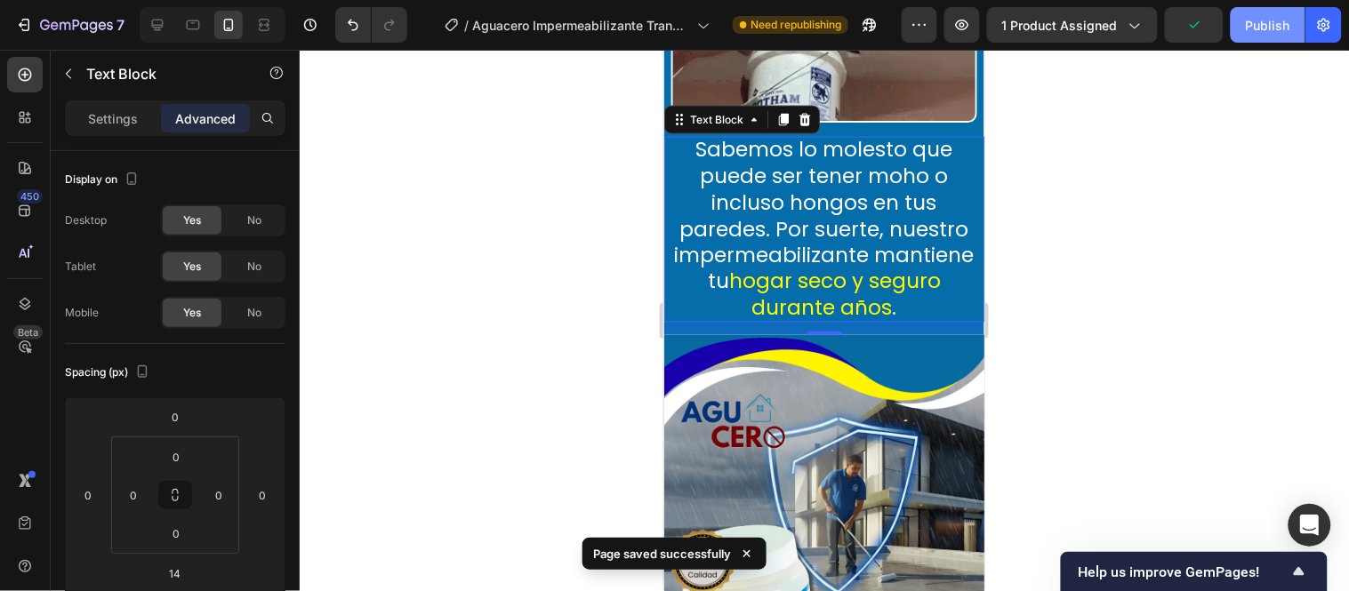
click at [1276, 23] on div "Publish" at bounding box center [1268, 25] width 44 height 19
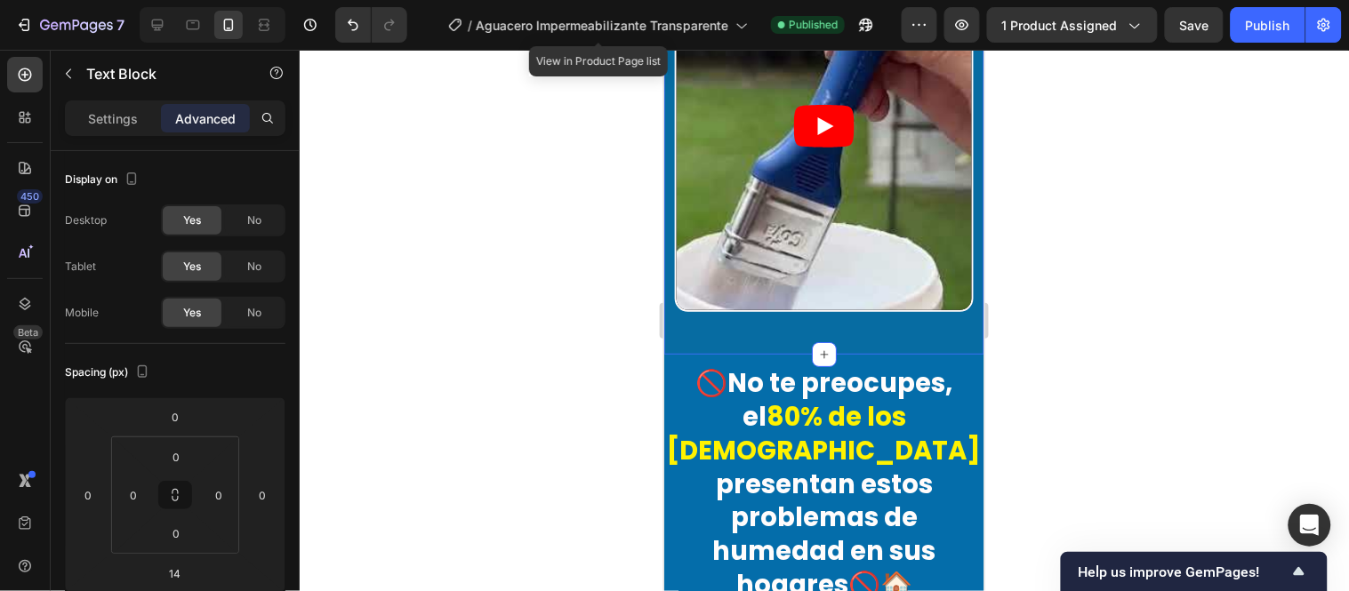
scroll to position [1800, 0]
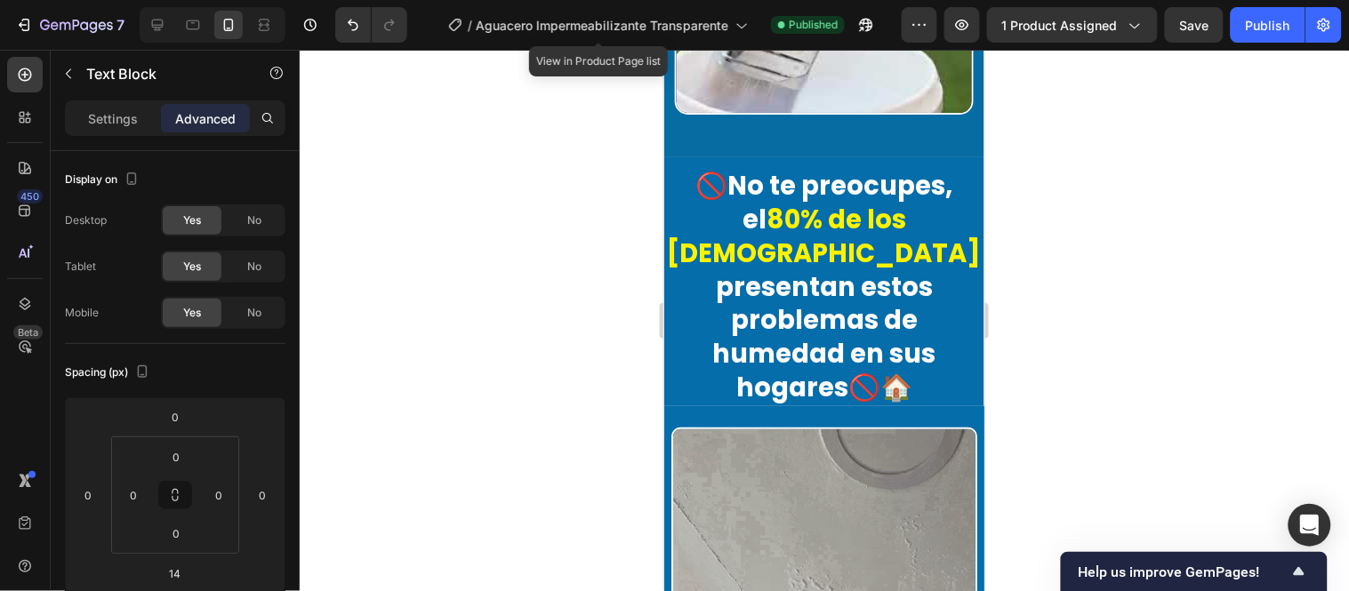
click at [1125, 173] on div at bounding box center [824, 321] width 1049 height 542
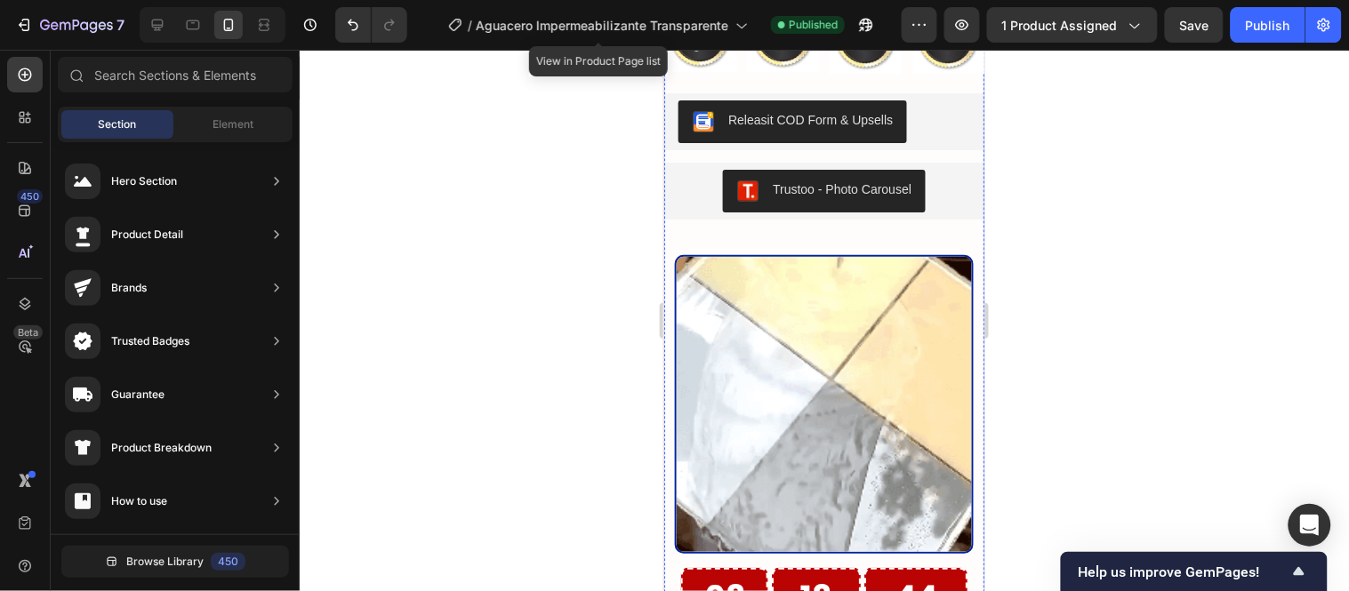
scroll to position [3578, 0]
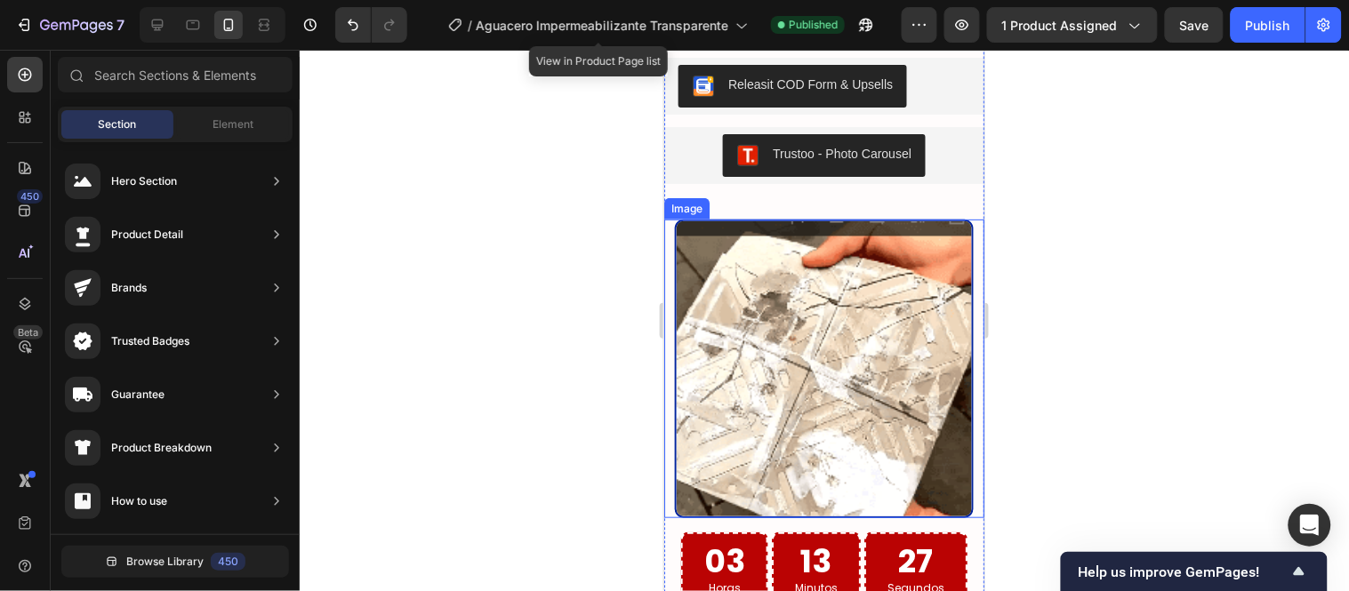
click at [695, 253] on img at bounding box center [823, 368] width 299 height 299
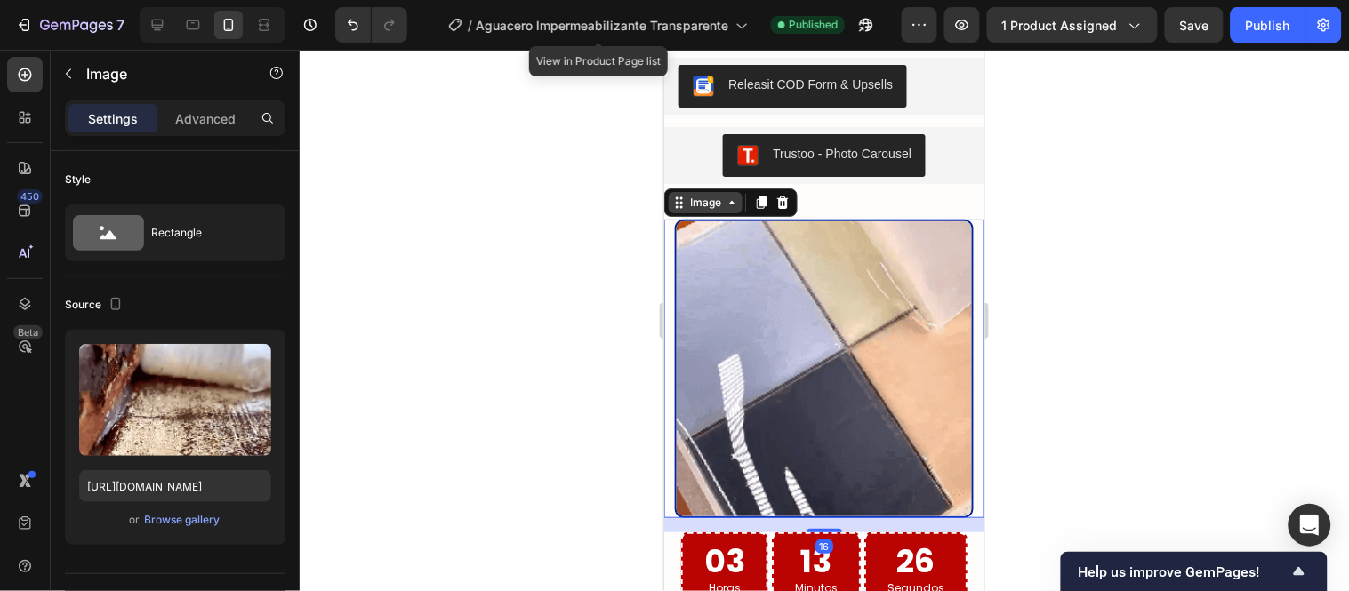
click at [689, 210] on div "Image" at bounding box center [705, 202] width 38 height 16
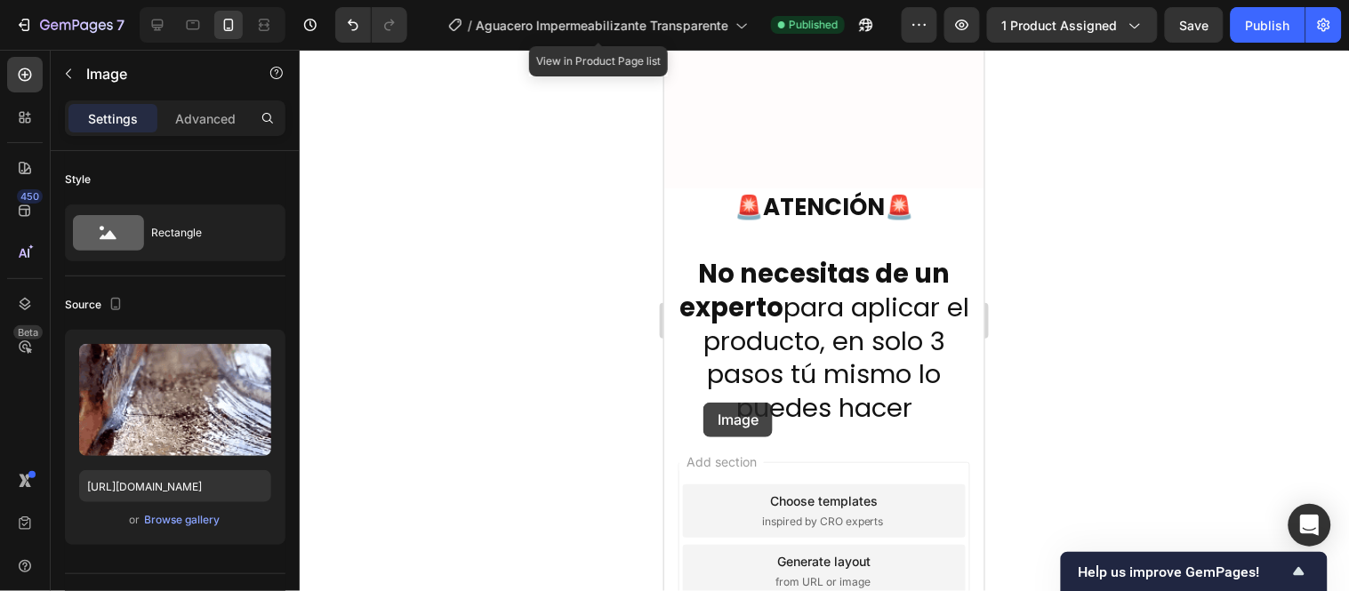
scroll to position [6719, 0]
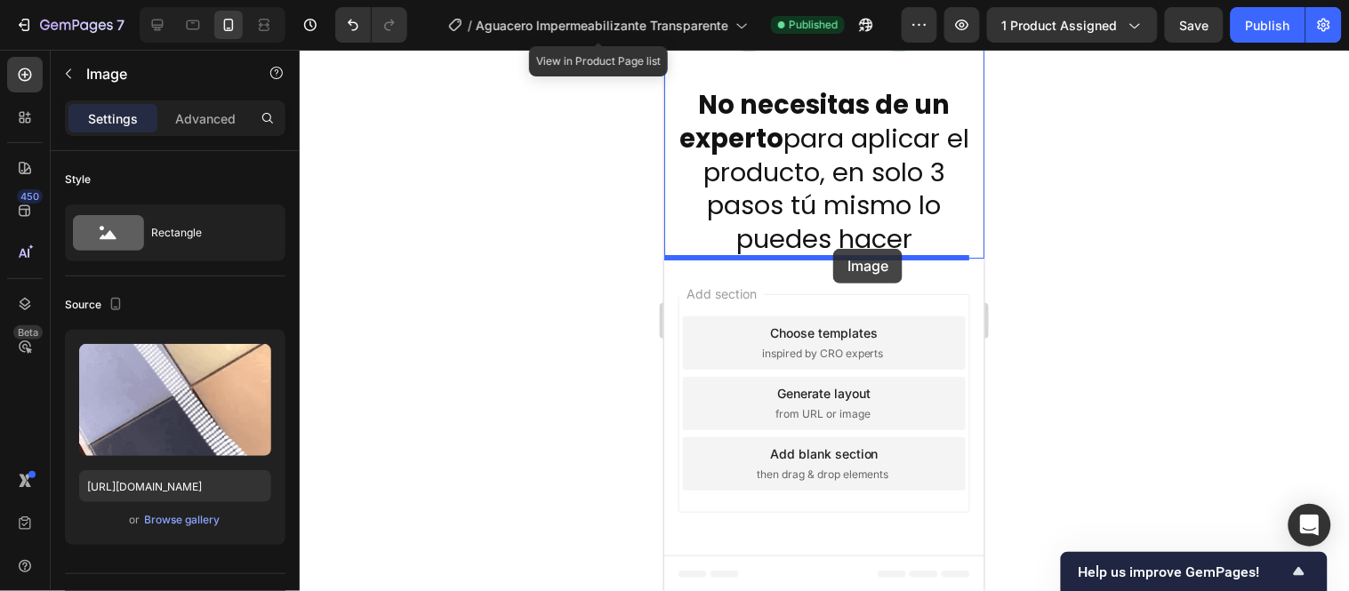
drag, startPoint x: 689, startPoint y: 239, endPoint x: 832, endPoint y: 248, distance: 143.5
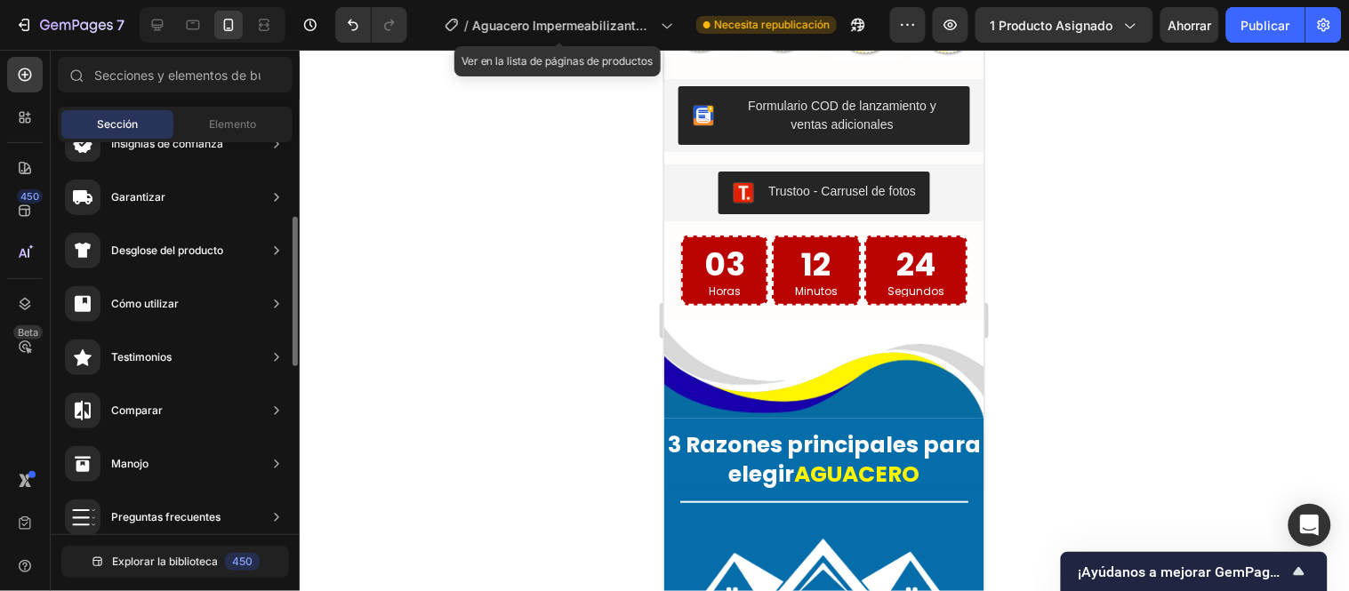
scroll to position [211, 0]
drag, startPoint x: 237, startPoint y: 117, endPoint x: 244, endPoint y: 146, distance: 29.1
click at [237, 117] on font "Elemento" at bounding box center [233, 123] width 47 height 13
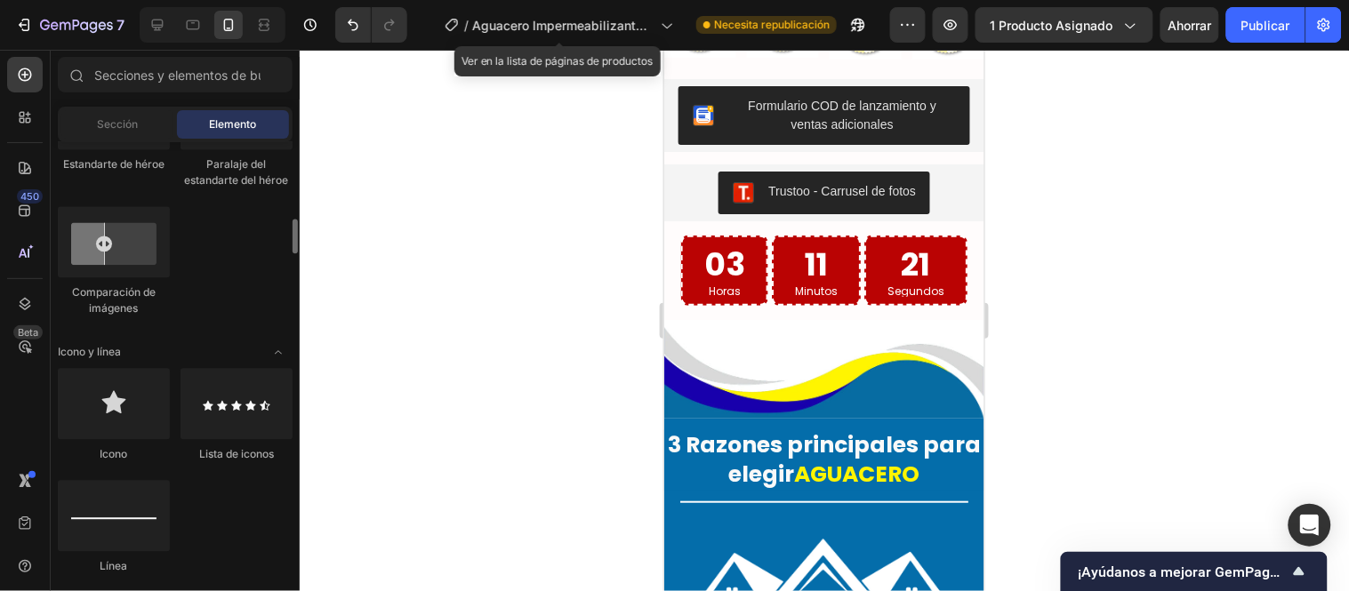
scroll to position [889, 0]
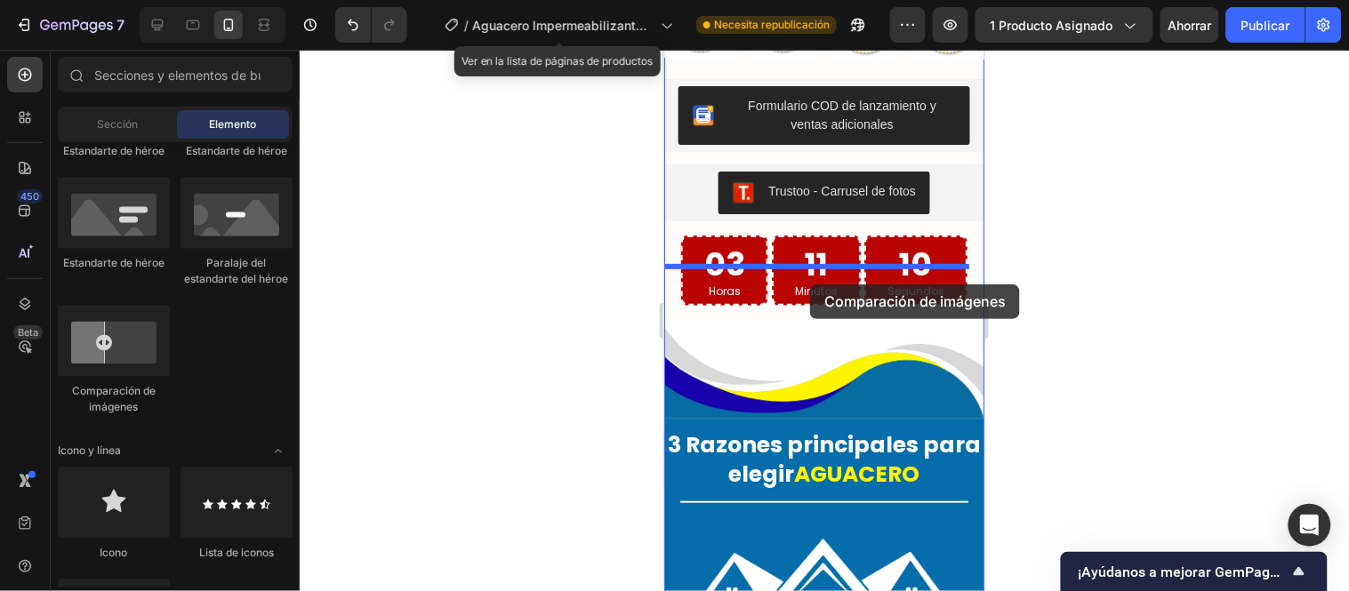
drag, startPoint x: 780, startPoint y: 392, endPoint x: 809, endPoint y: 284, distance: 112.4
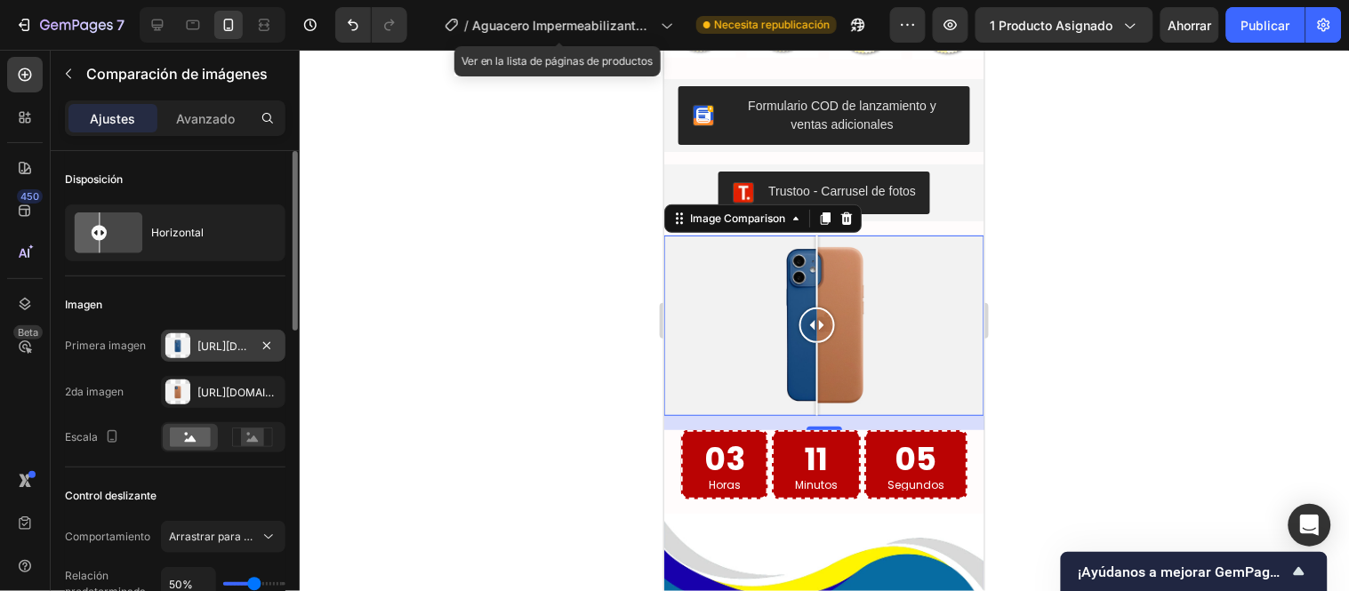
click at [200, 349] on font "https://cdn.Shopify.Com/s/files/1/2005/9307/files/image_compare_before.Png" at bounding box center [254, 346] width 115 height 13
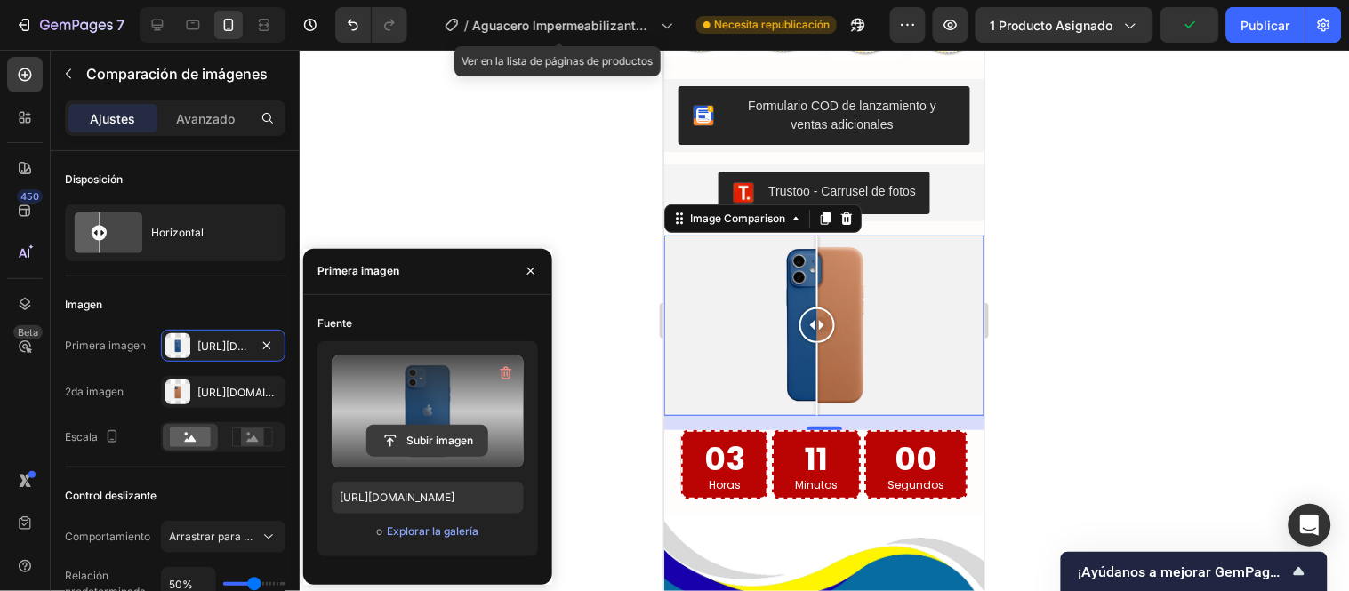
click at [416, 429] on input "file" at bounding box center [427, 441] width 120 height 30
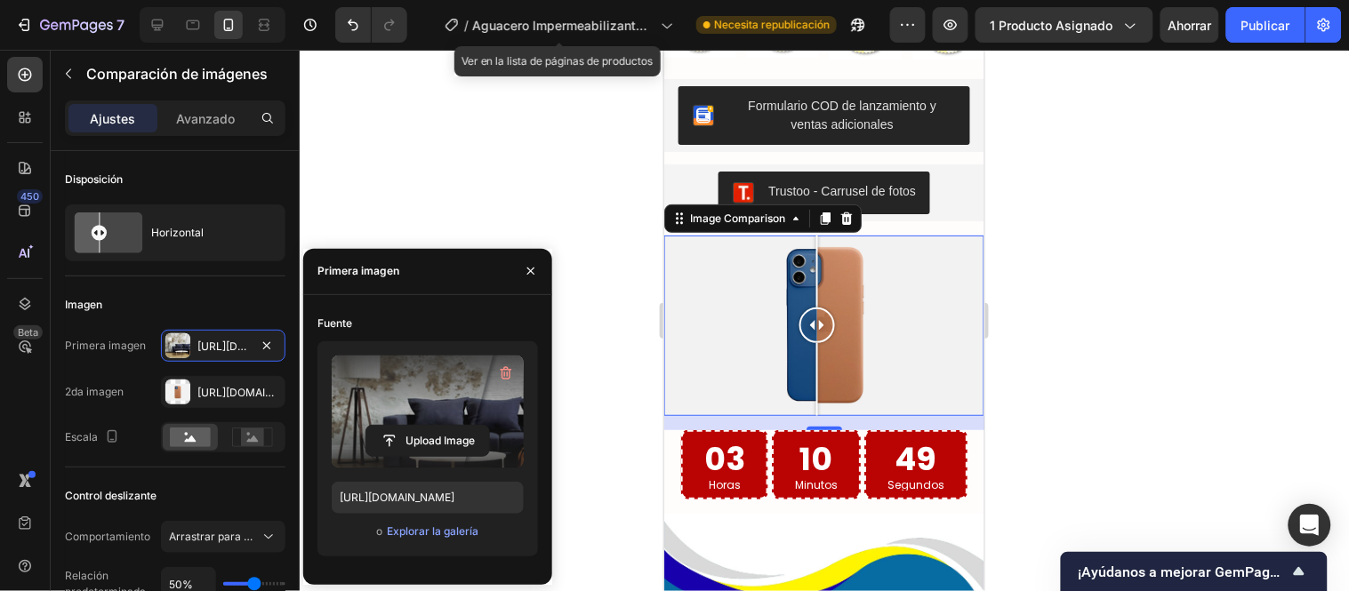
type input "https://cdn.shopify.com/s/files/1/0771/9134/8438/files/gempages_585163944478376…"
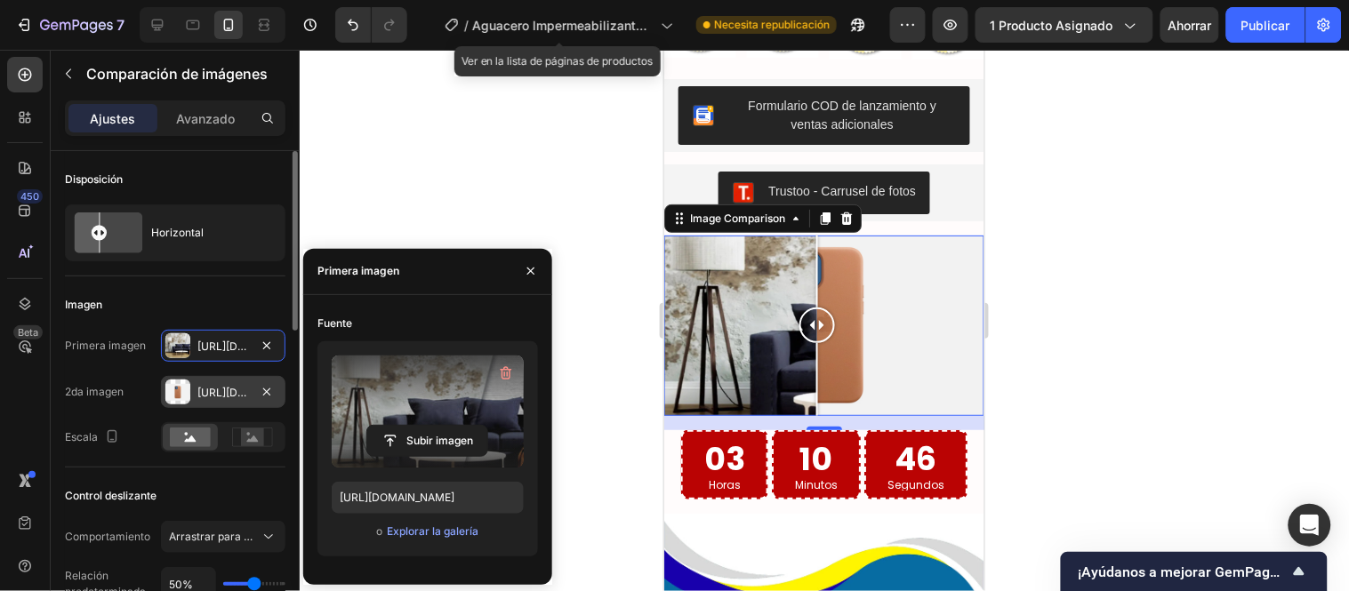
click at [218, 388] on font "https://cdn.Shopify.Com/s/files/1/2005/9307/files/image_compare_after.Png" at bounding box center [254, 392] width 115 height 13
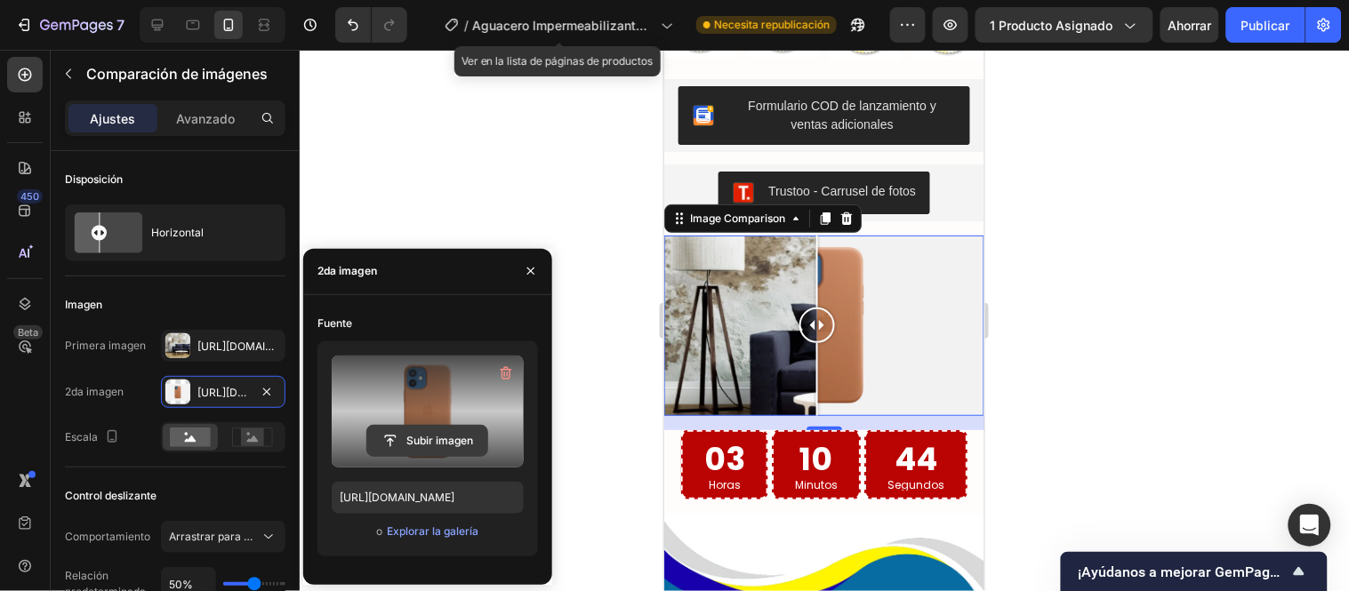
click at [443, 429] on input "file" at bounding box center [427, 441] width 120 height 30
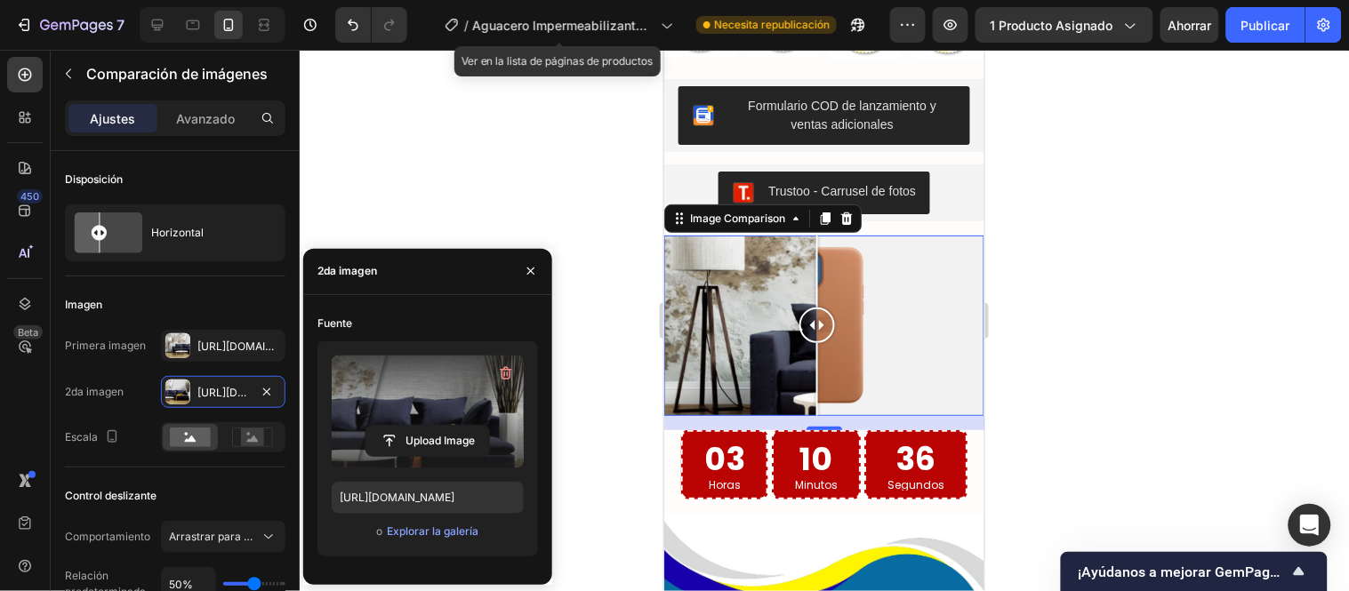
type input "https://cdn.shopify.com/s/files/1/0771/9134/8438/files/gempages_585163944478376…"
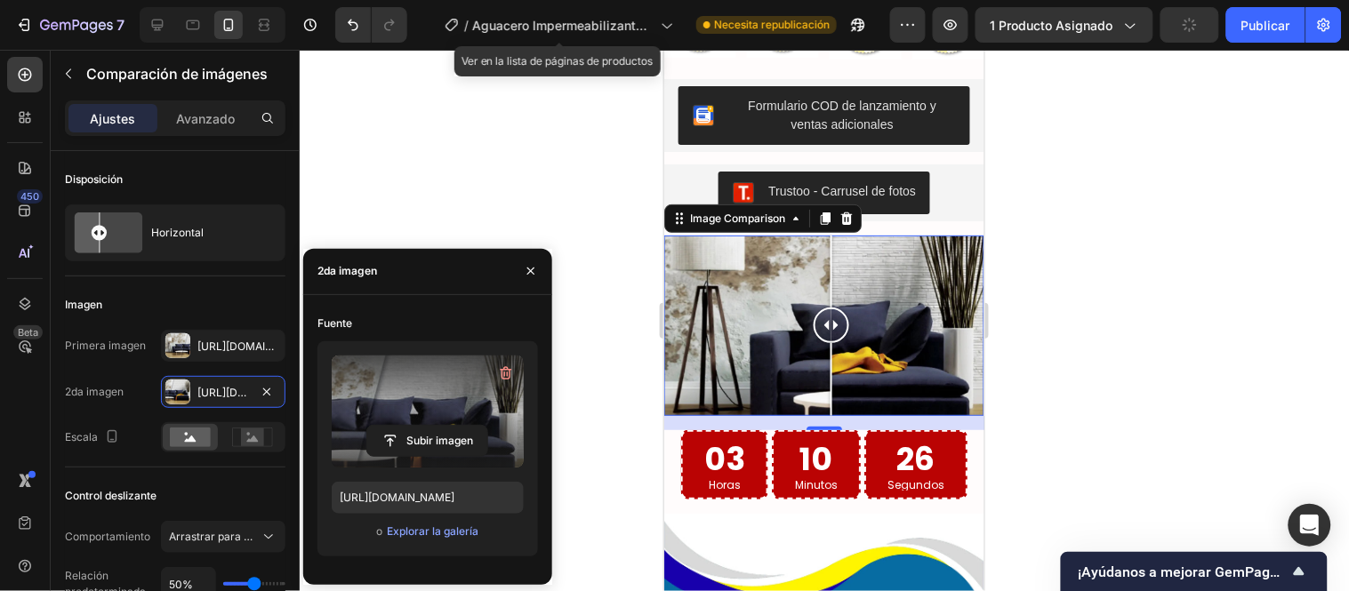
drag, startPoint x: 827, startPoint y: 348, endPoint x: 831, endPoint y: 366, distance: 19.0
click at [831, 342] on div at bounding box center [831, 325] width 36 height 36
drag, startPoint x: 831, startPoint y: 347, endPoint x: 818, endPoint y: 347, distance: 13.3
click at [818, 342] on div at bounding box center [825, 325] width 36 height 36
click at [525, 277] on icon "button" at bounding box center [531, 271] width 14 height 14
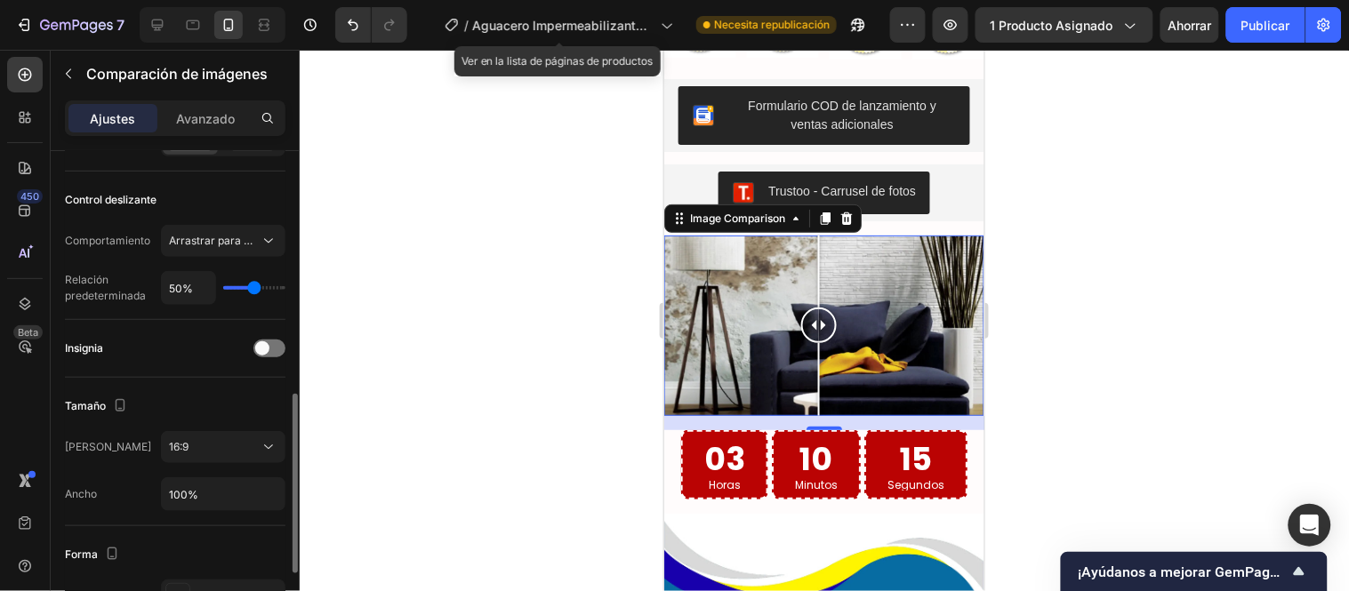
scroll to position [395, 0]
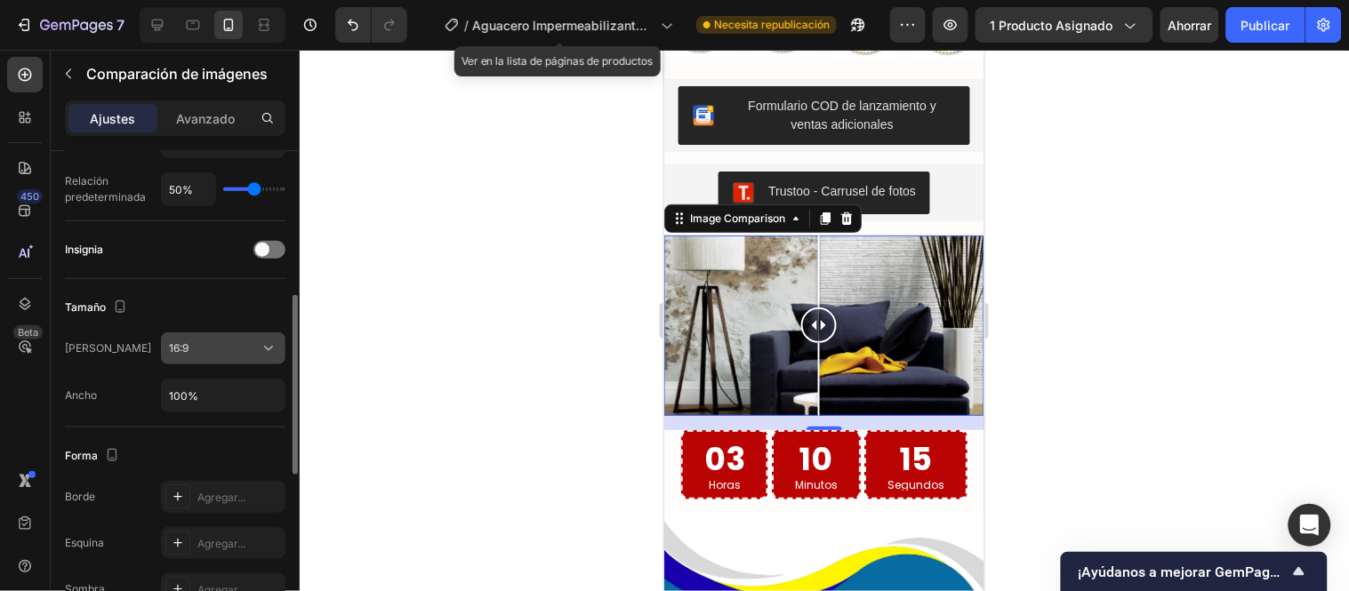
click at [207, 345] on div "16:9" at bounding box center [214, 349] width 91 height 16
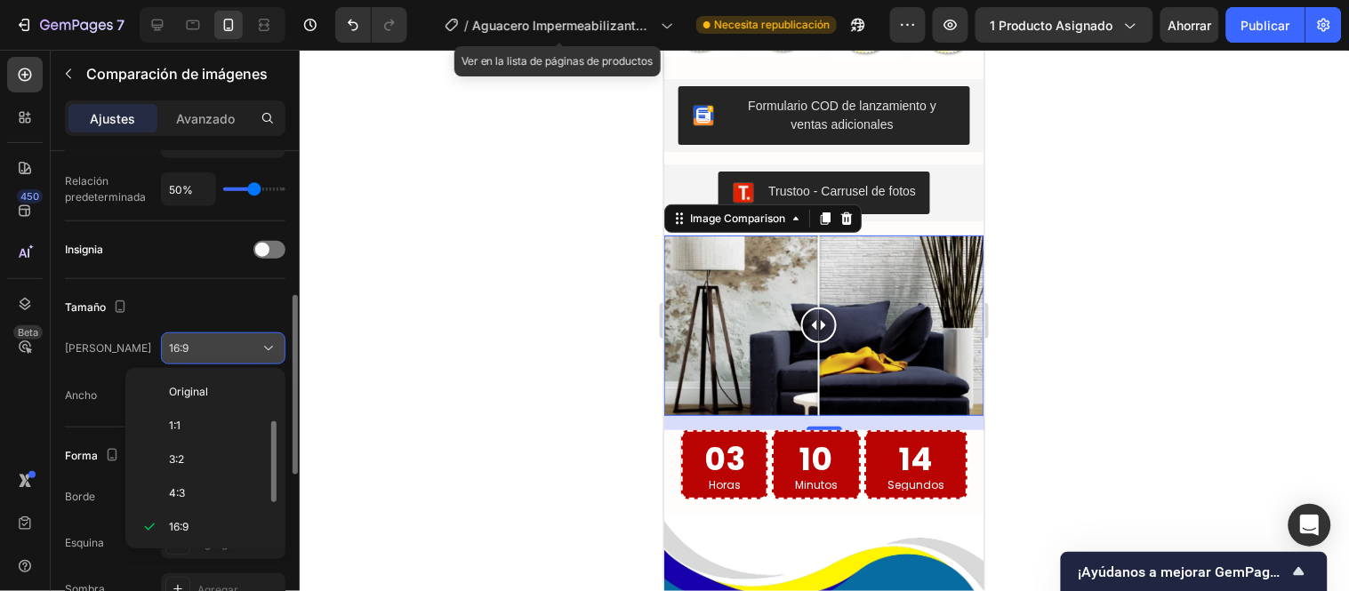
scroll to position [31, 0]
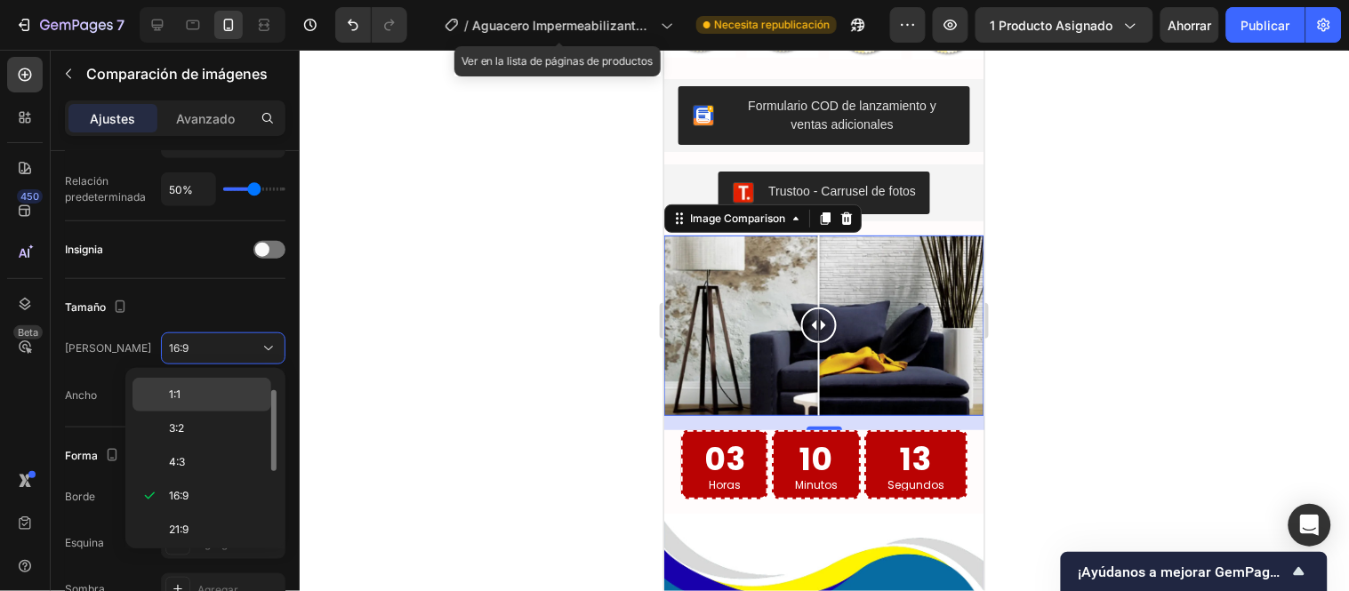
click at [215, 393] on p "1:1" at bounding box center [216, 395] width 94 height 16
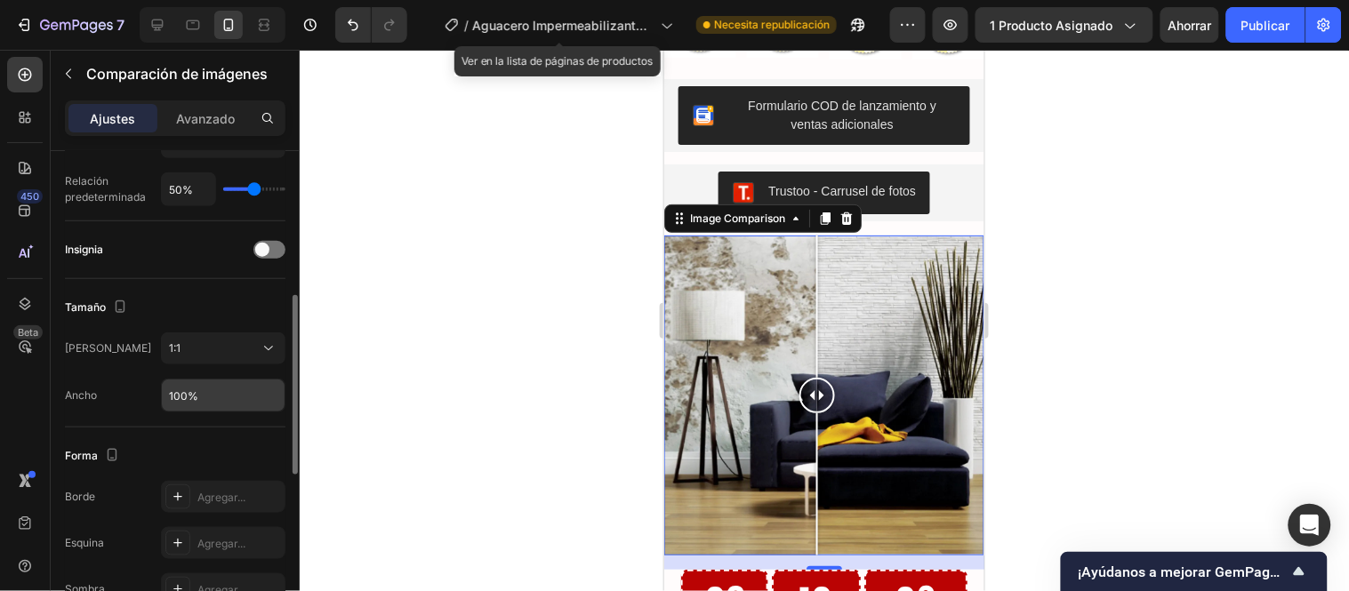
click at [244, 389] on input "100%" at bounding box center [223, 396] width 123 height 32
click at [224, 373] on div "Marco 1:1 Ancho 100%" at bounding box center [175, 373] width 221 height 80
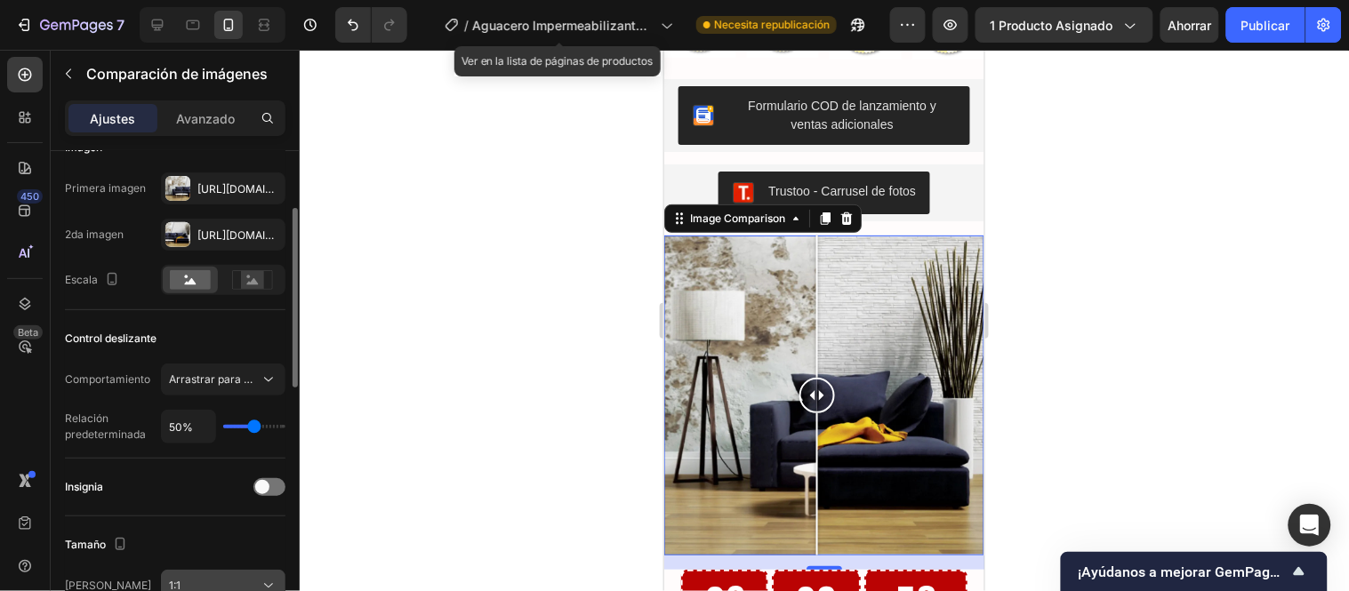
scroll to position [59, 0]
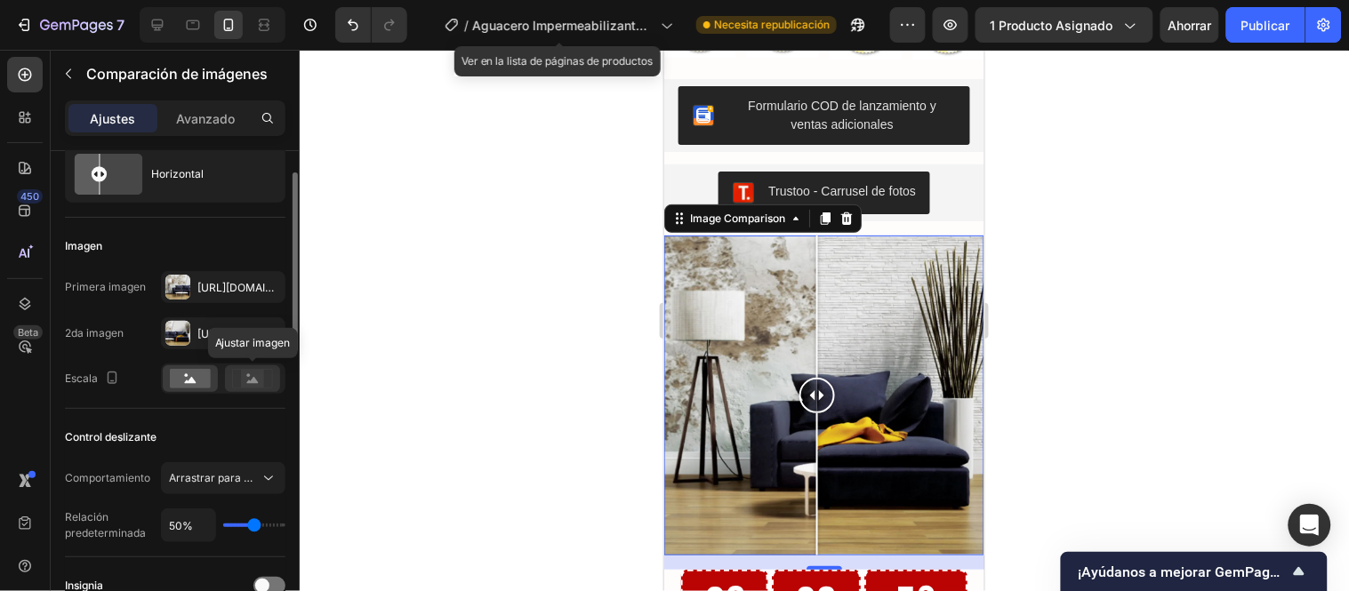
click at [242, 382] on rect at bounding box center [252, 379] width 23 height 18
click at [207, 391] on div at bounding box center [190, 378] width 55 height 27
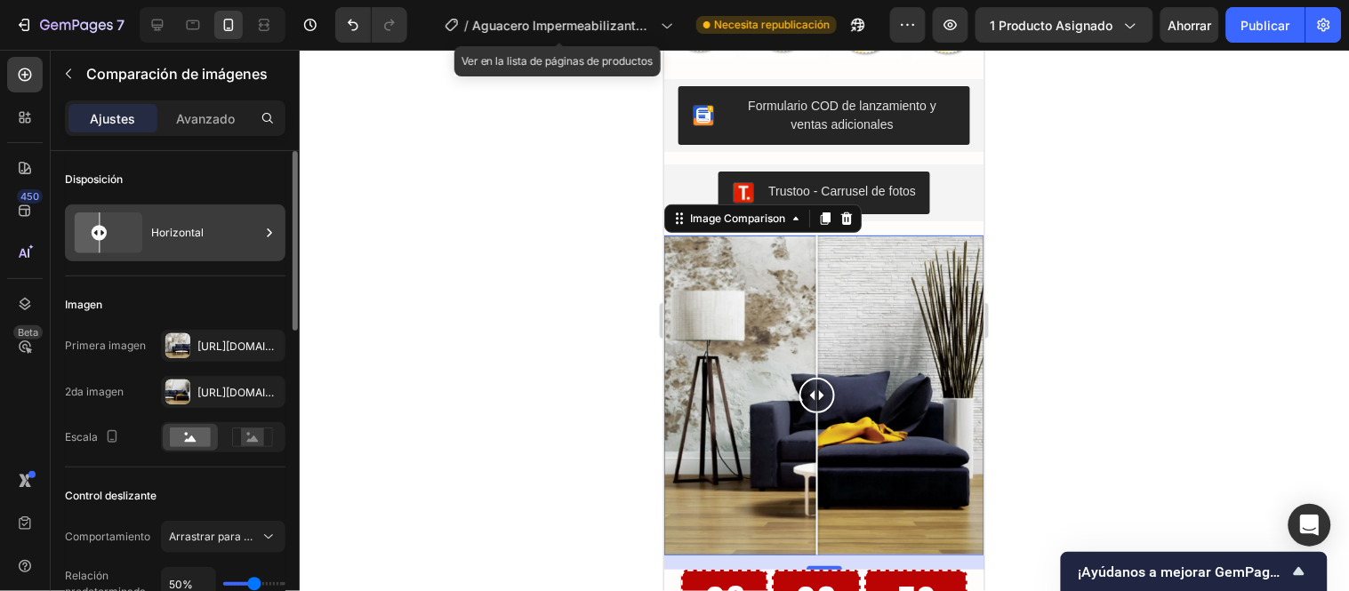
click at [183, 245] on div "Horizontal" at bounding box center [205, 233] width 108 height 41
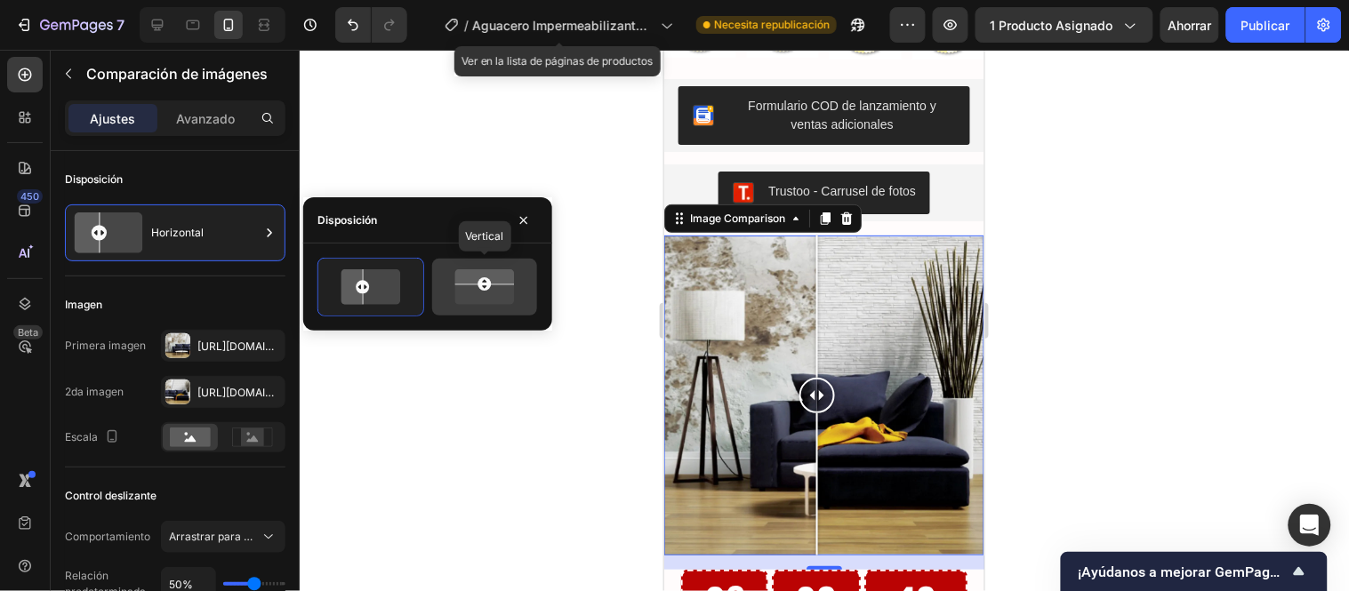
click at [461, 278] on icon at bounding box center [484, 276] width 71 height 18
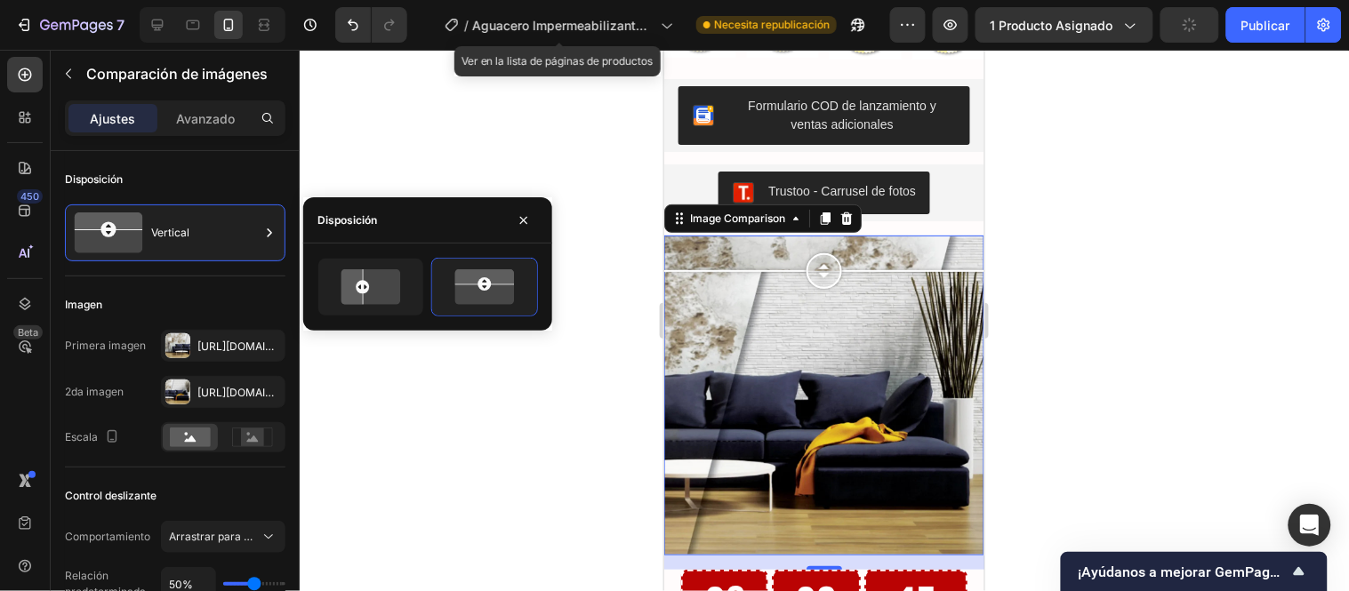
drag, startPoint x: 815, startPoint y: 418, endPoint x: 814, endPoint y: 277, distance: 140.5
click at [814, 277] on div at bounding box center [824, 271] width 36 height 36
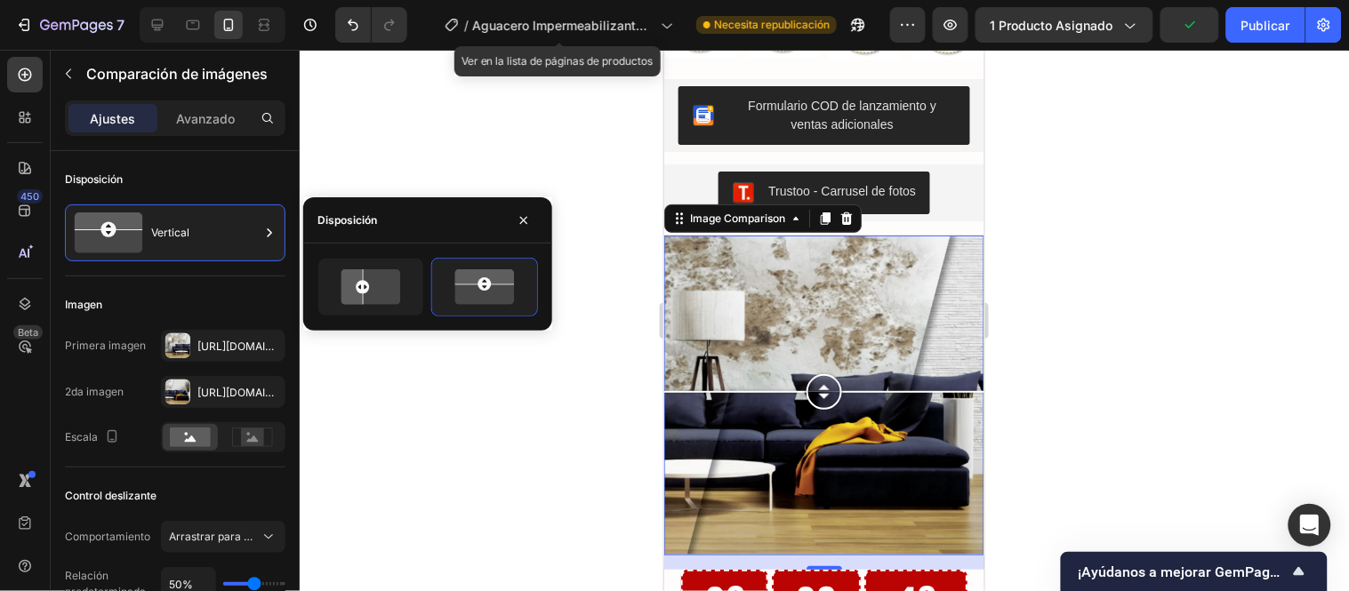
drag, startPoint x: 823, startPoint y: 329, endPoint x: 823, endPoint y: 422, distance: 93.4
click at [823, 409] on div at bounding box center [824, 391] width 36 height 36
click at [345, 297] on icon at bounding box center [349, 288] width 28 height 42
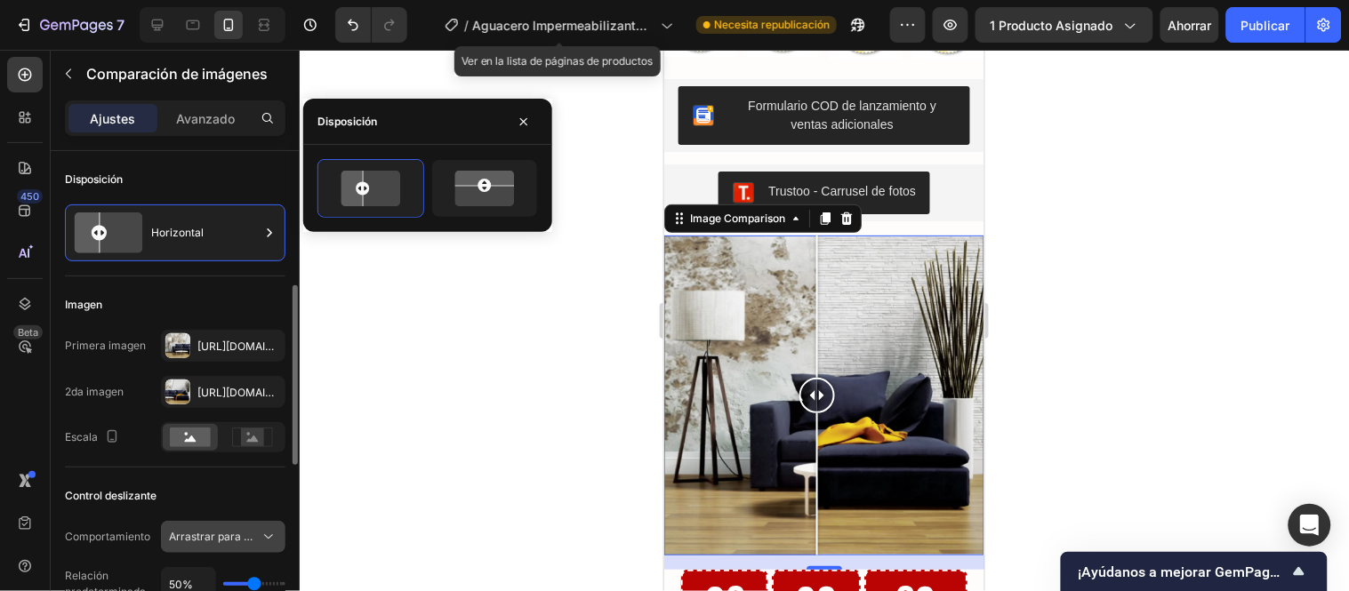
scroll to position [99, 0]
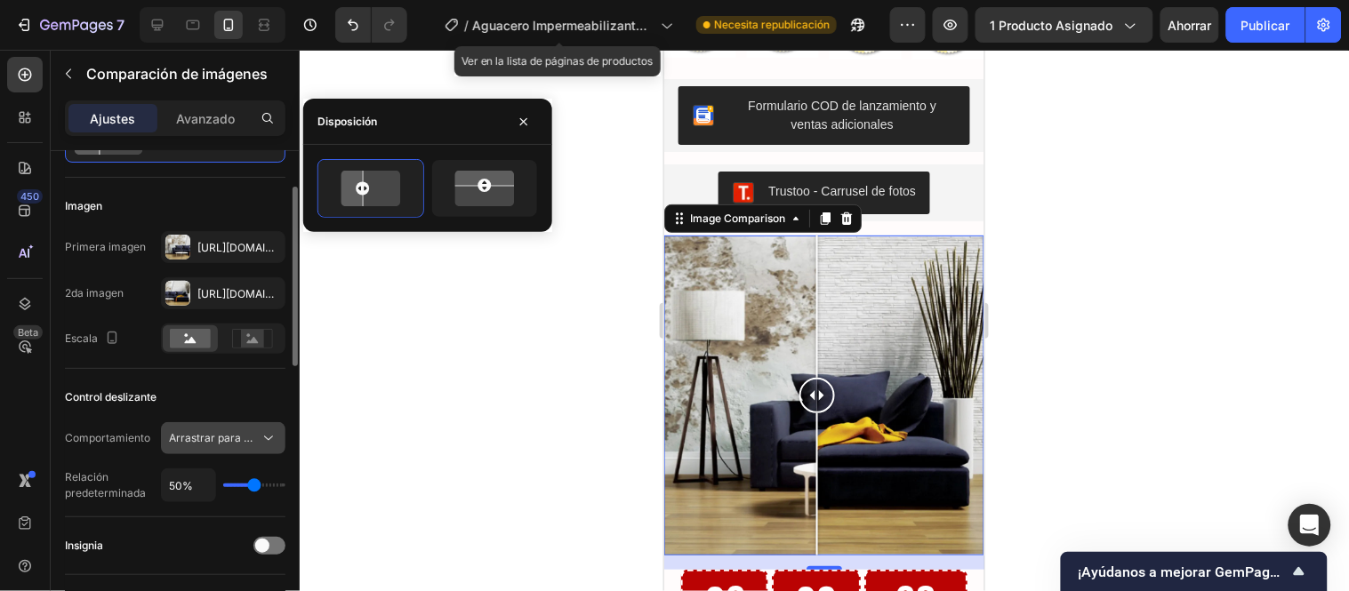
click at [228, 430] on span "Arrastrar para mover" at bounding box center [214, 438] width 91 height 16
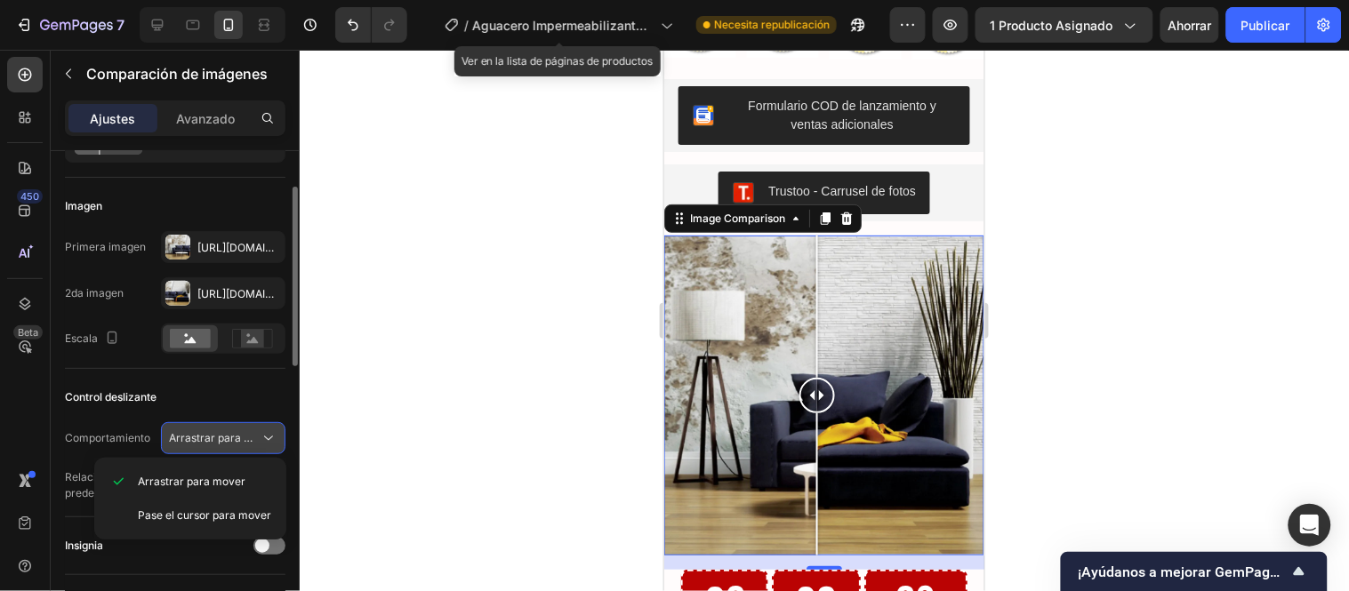
click at [228, 430] on div "Arrastrar para mover" at bounding box center [223, 439] width 108 height 18
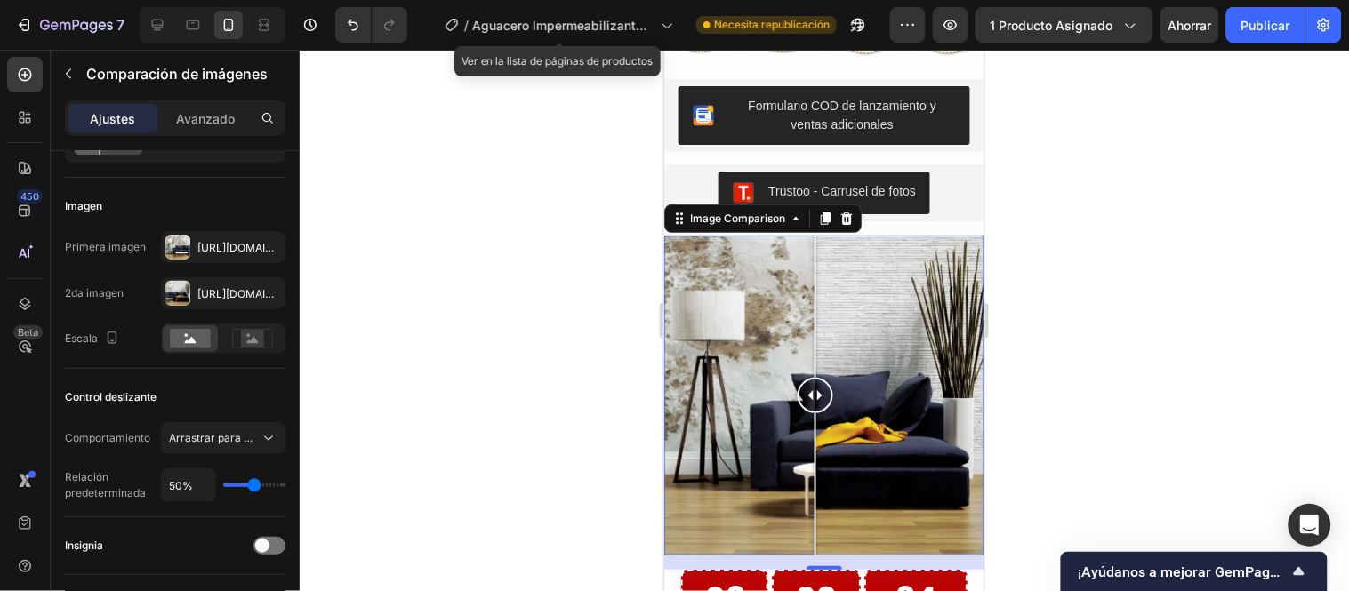
click at [826, 413] on div at bounding box center [815, 395] width 36 height 36
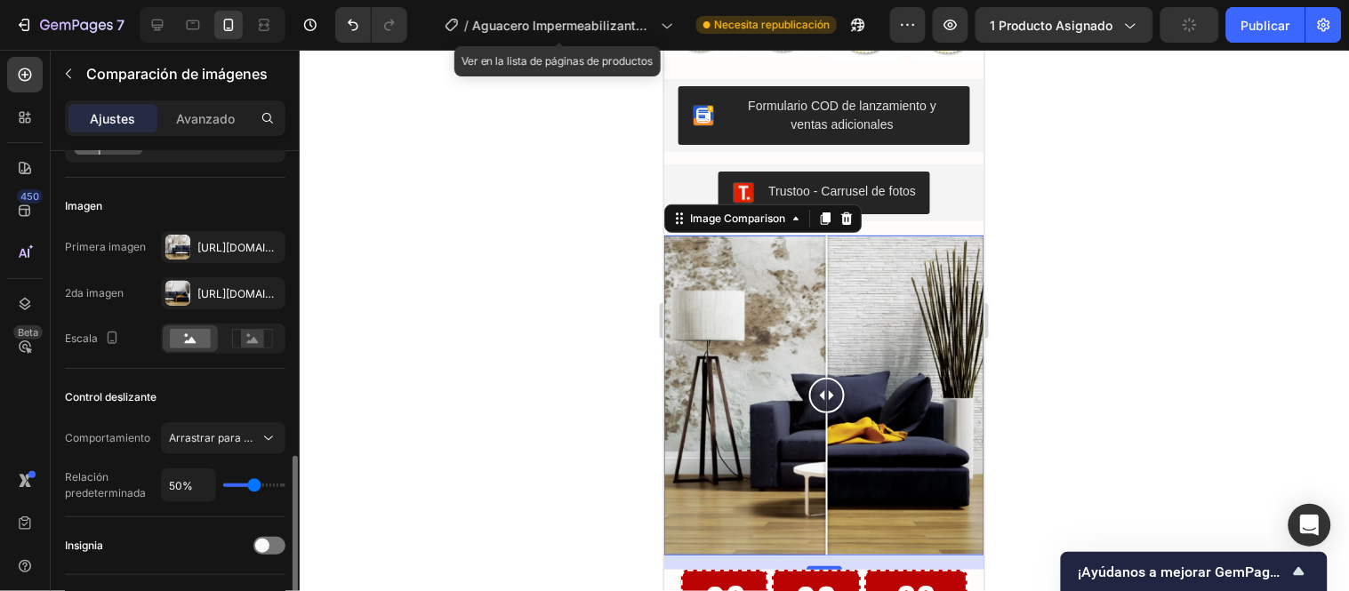
scroll to position [296, 0]
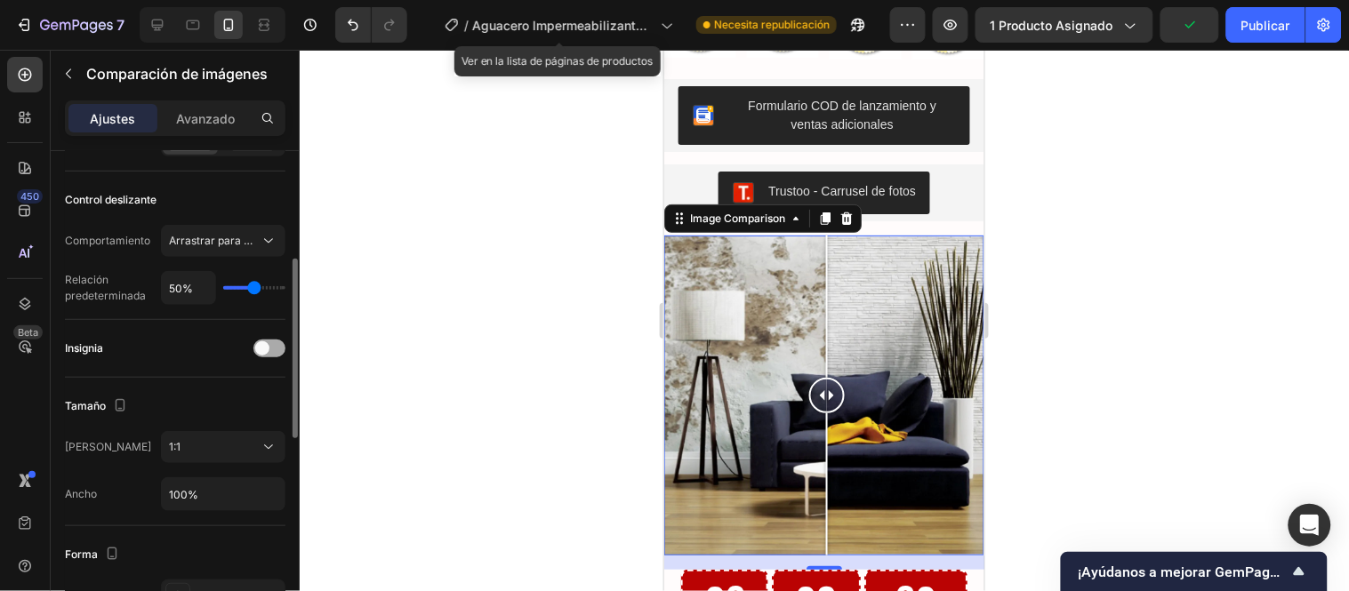
click at [277, 344] on div at bounding box center [269, 349] width 32 height 18
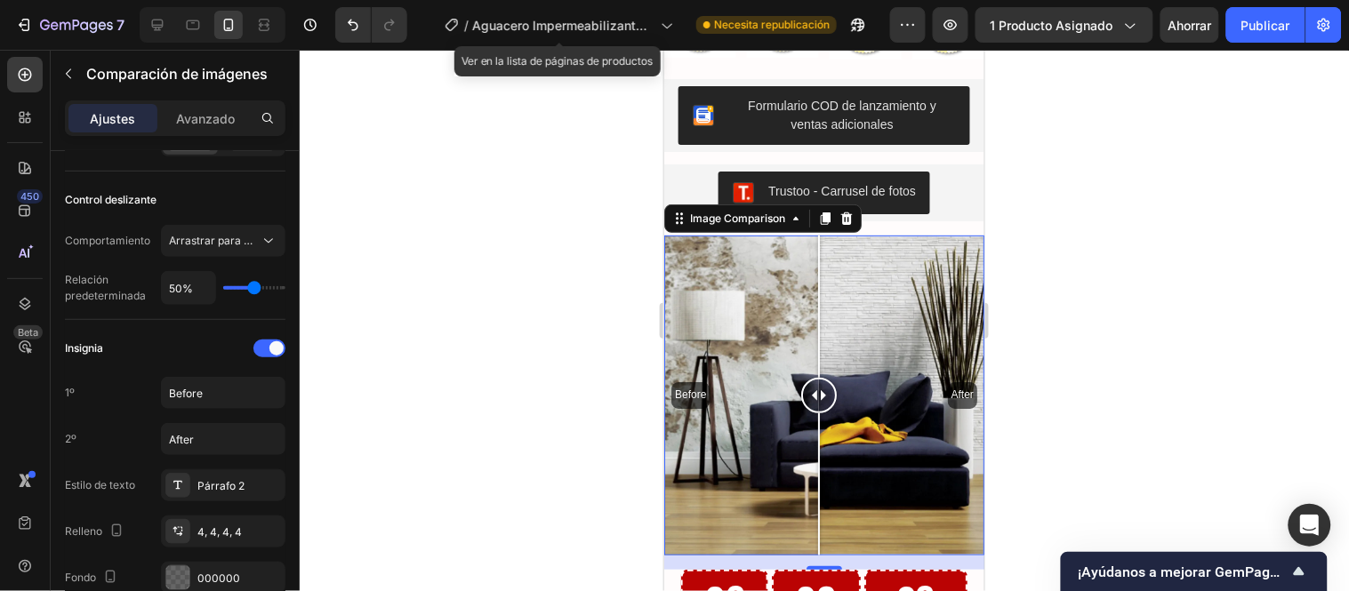
click at [818, 413] on div at bounding box center [818, 395] width 36 height 36
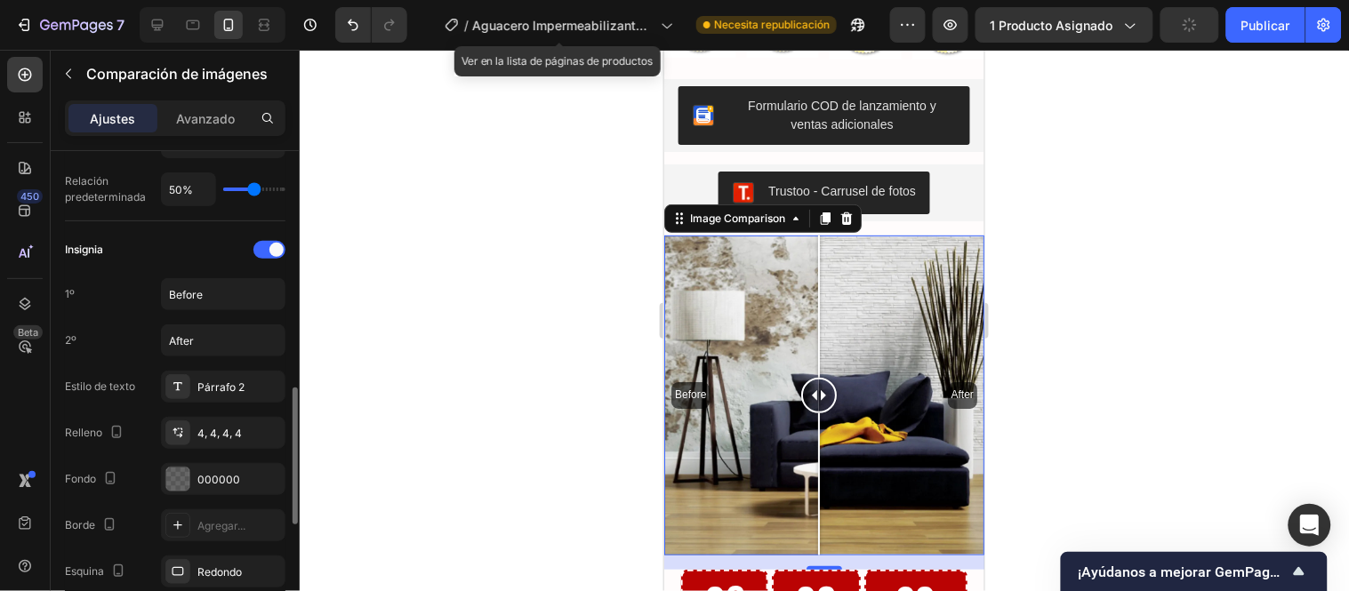
scroll to position [494, 0]
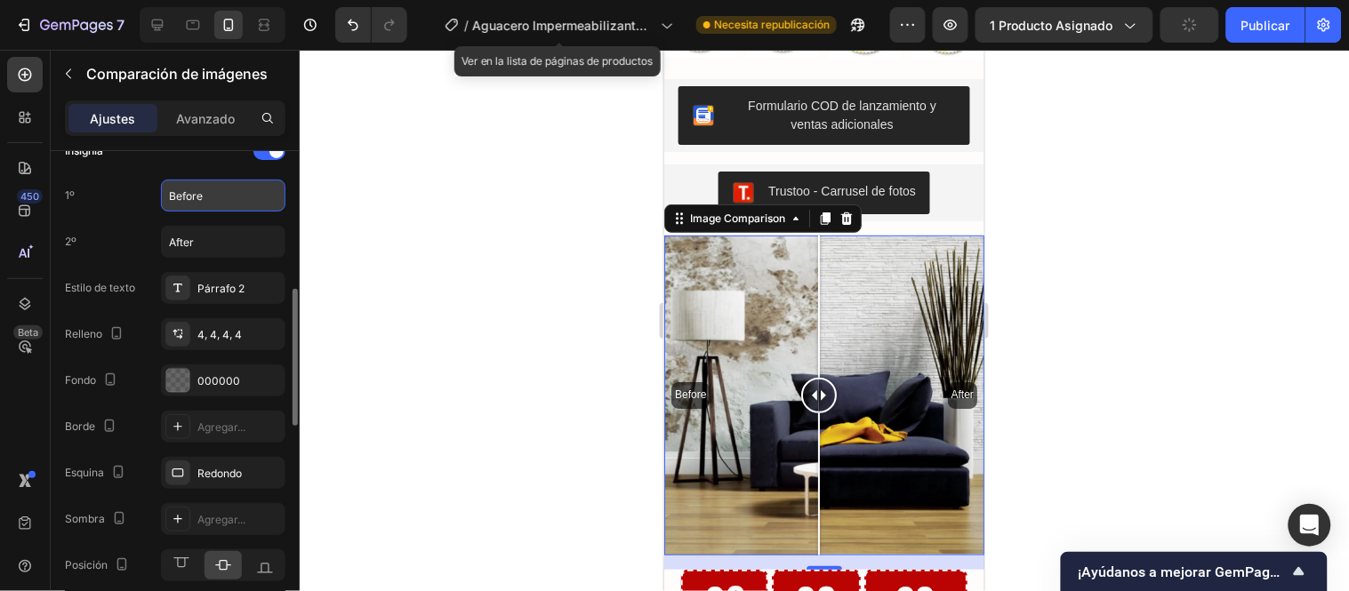
click at [227, 194] on input "Before" at bounding box center [223, 196] width 124 height 32
click at [224, 199] on input "Before" at bounding box center [223, 196] width 124 height 32
click at [215, 200] on input "Before" at bounding box center [223, 196] width 124 height 32
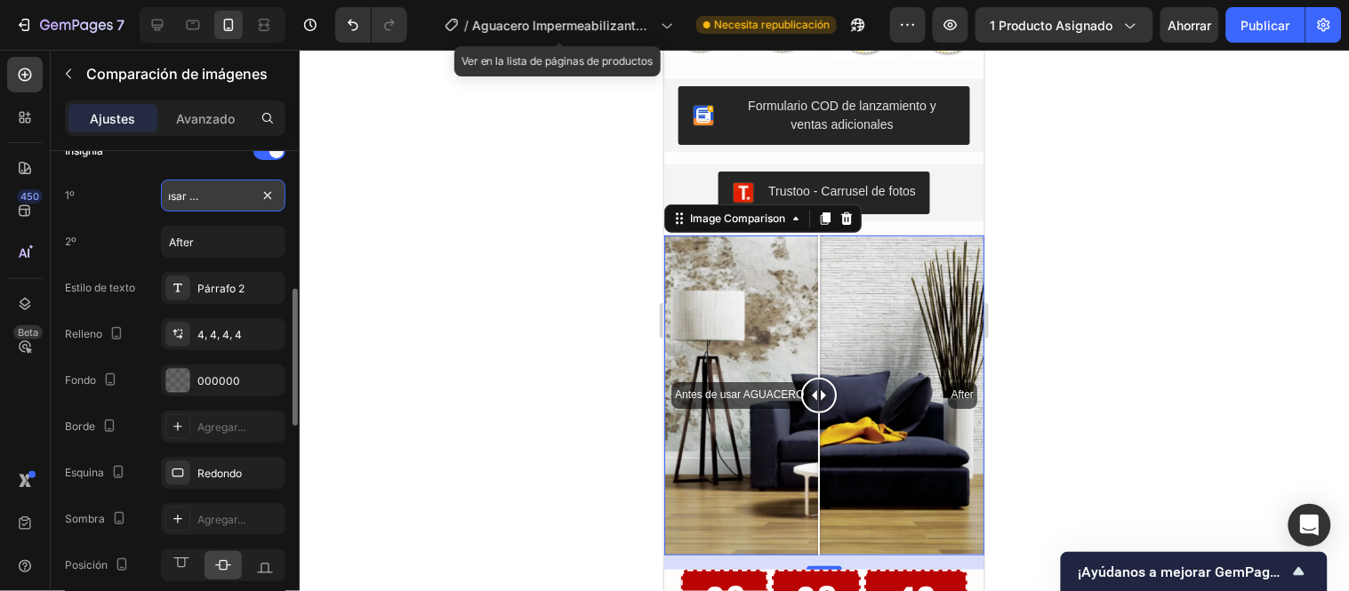
scroll to position [0, 0]
drag, startPoint x: 245, startPoint y: 189, endPoint x: 167, endPoint y: 197, distance: 78.8
click at [167, 197] on input "Antes de usar AGUACERO" at bounding box center [223, 196] width 124 height 32
type input "Antes de usar AGUACERO"
click at [198, 249] on input "After" at bounding box center [223, 242] width 124 height 32
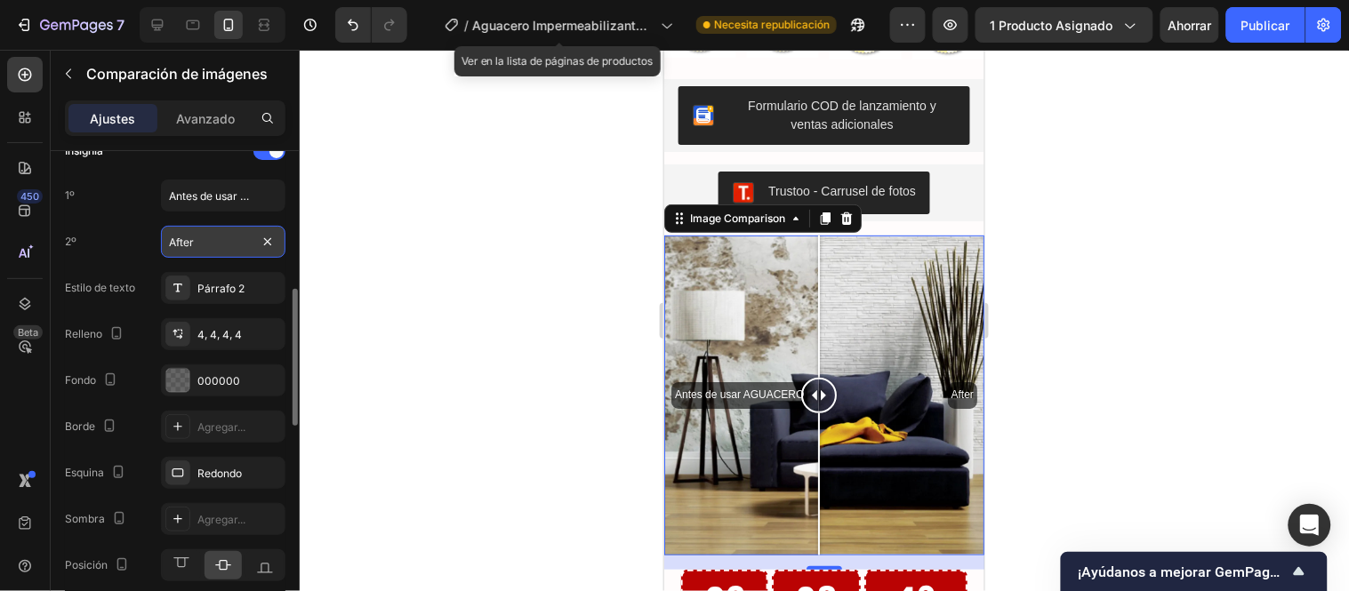
click at [198, 246] on input "After" at bounding box center [223, 242] width 124 height 32
paste input "ntes de usar AGUACERO"
click at [198, 238] on input "Antes de usar AGUACERO" at bounding box center [223, 242] width 124 height 32
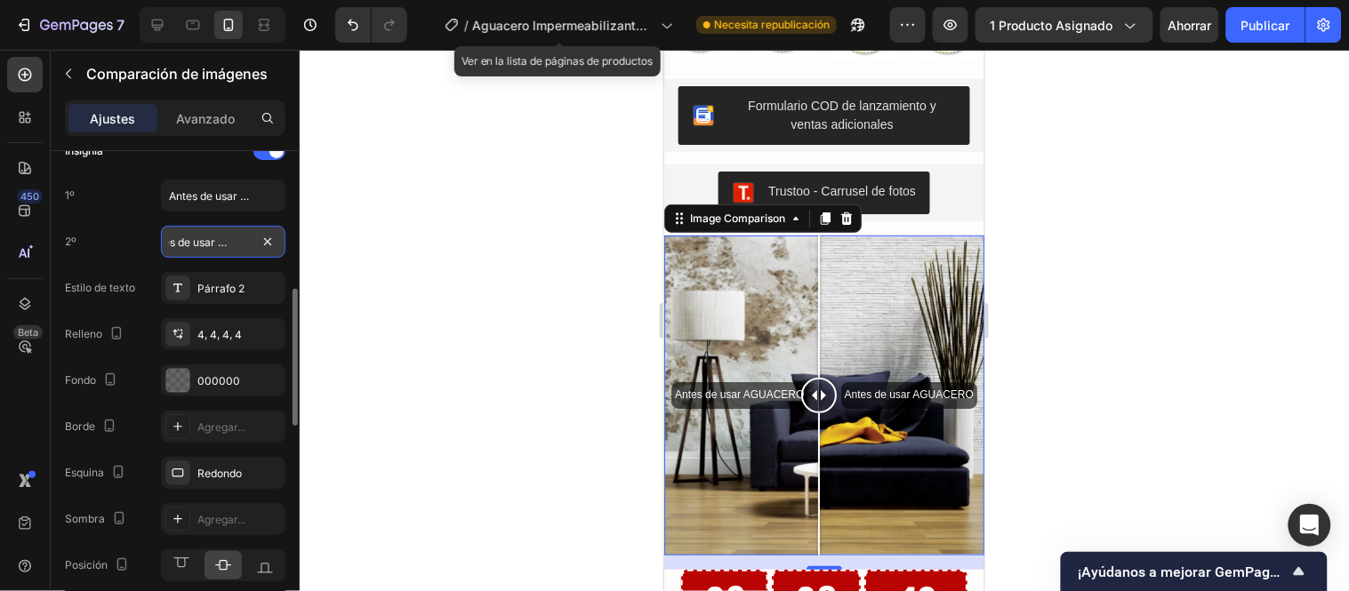
scroll to position [0, 0]
click at [198, 238] on input "Antes de usar AGUACERO" at bounding box center [223, 242] width 124 height 32
type input "Despues de usar AGUACERO"
click at [222, 298] on div "Párrafo 2" at bounding box center [223, 288] width 124 height 32
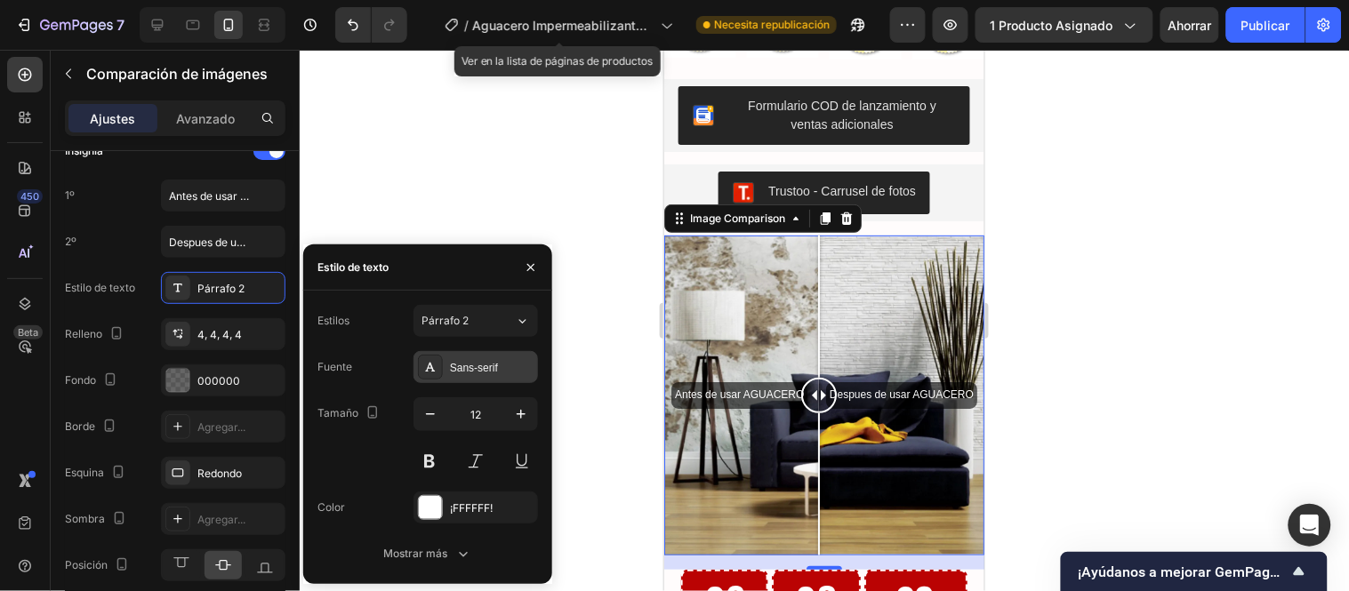
click at [478, 357] on div "Sans-serif" at bounding box center [476, 367] width 124 height 32
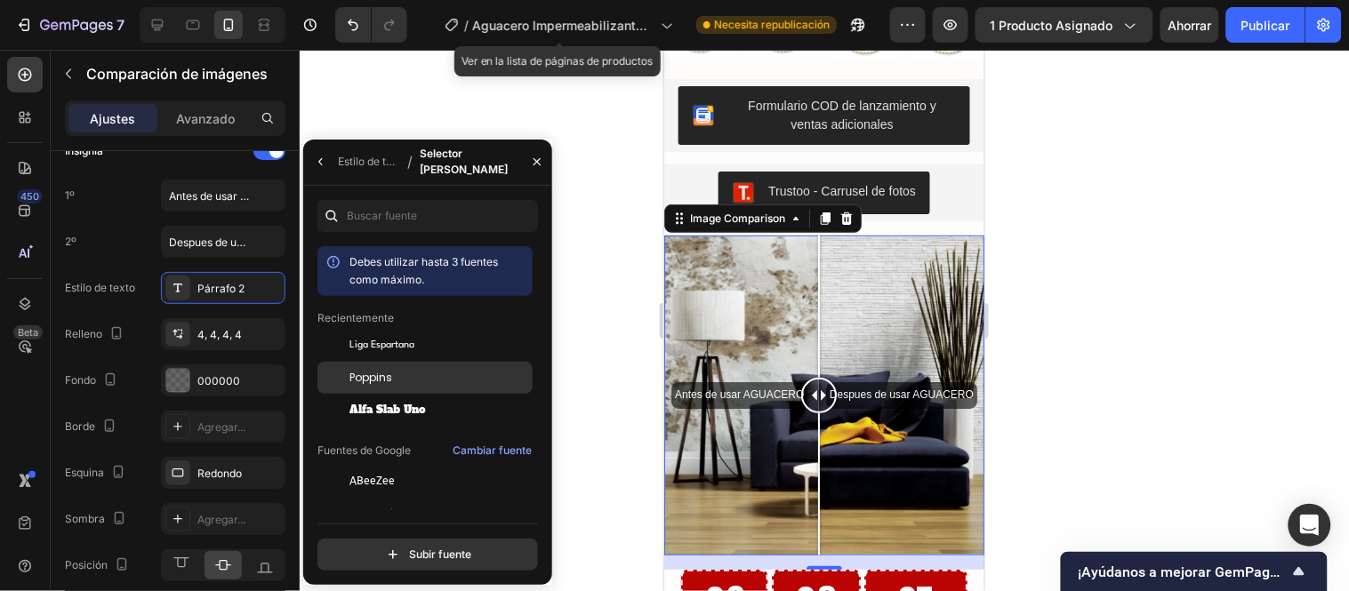
click at [387, 374] on font "Poppins" at bounding box center [370, 377] width 43 height 15
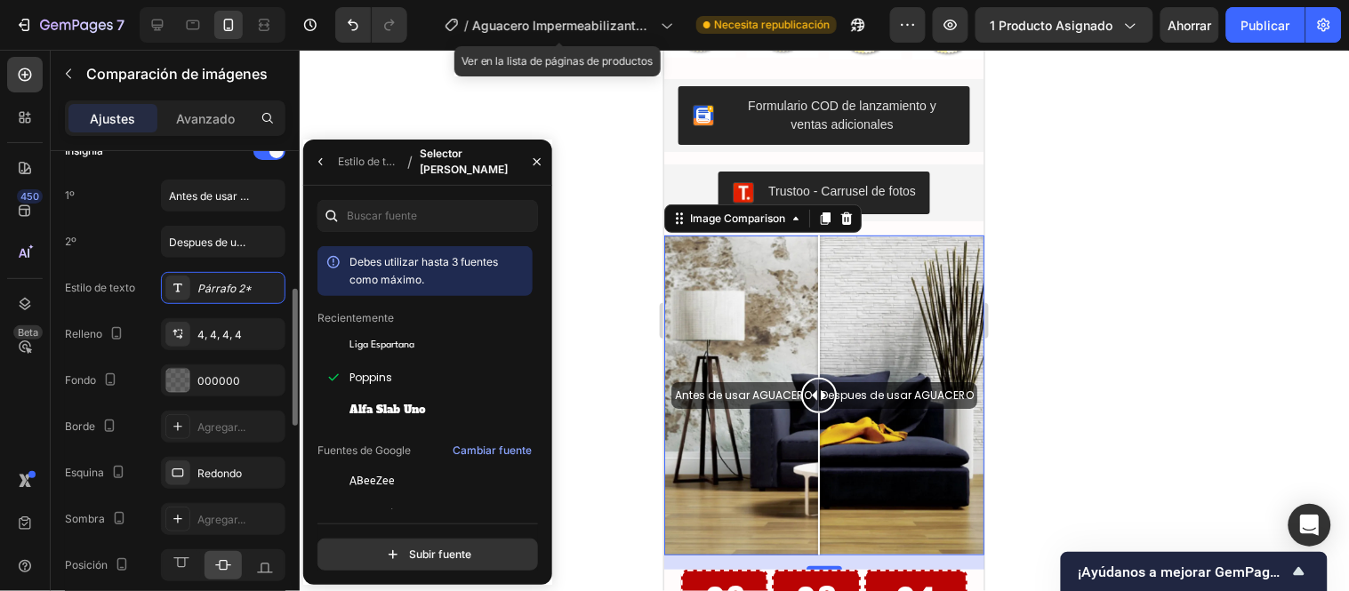
click at [149, 318] on div "Relleno 4, 4, 4, 4" at bounding box center [175, 334] width 221 height 32
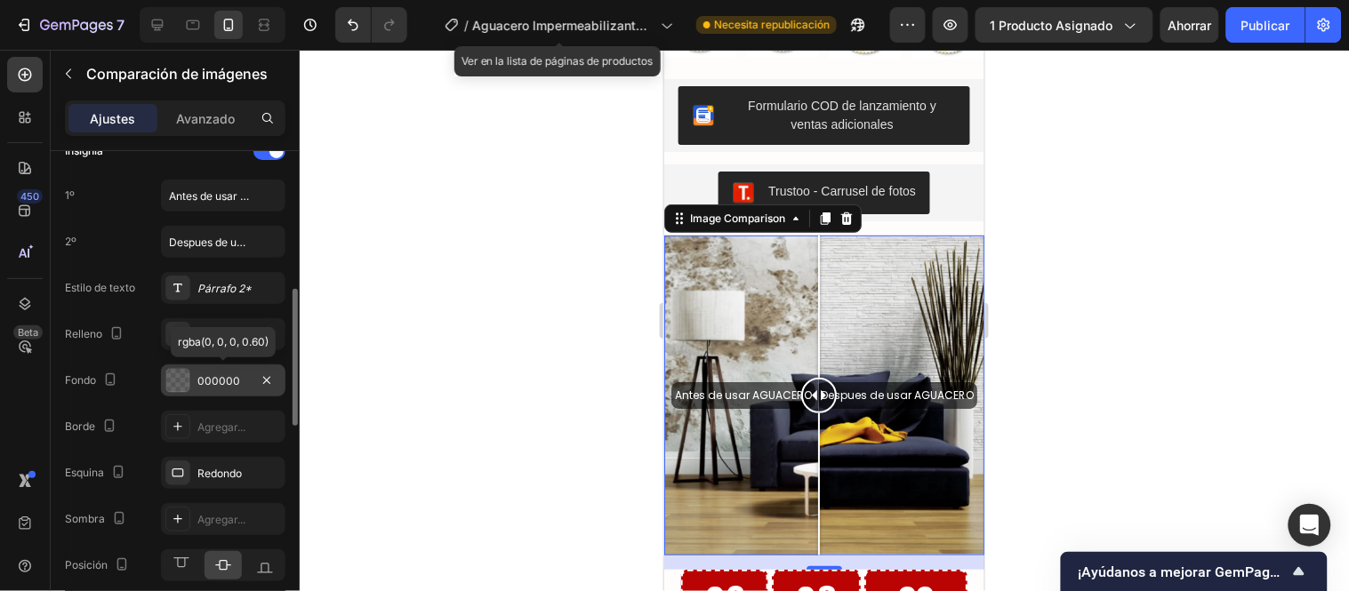
click at [196, 383] on div "000000" at bounding box center [223, 381] width 124 height 32
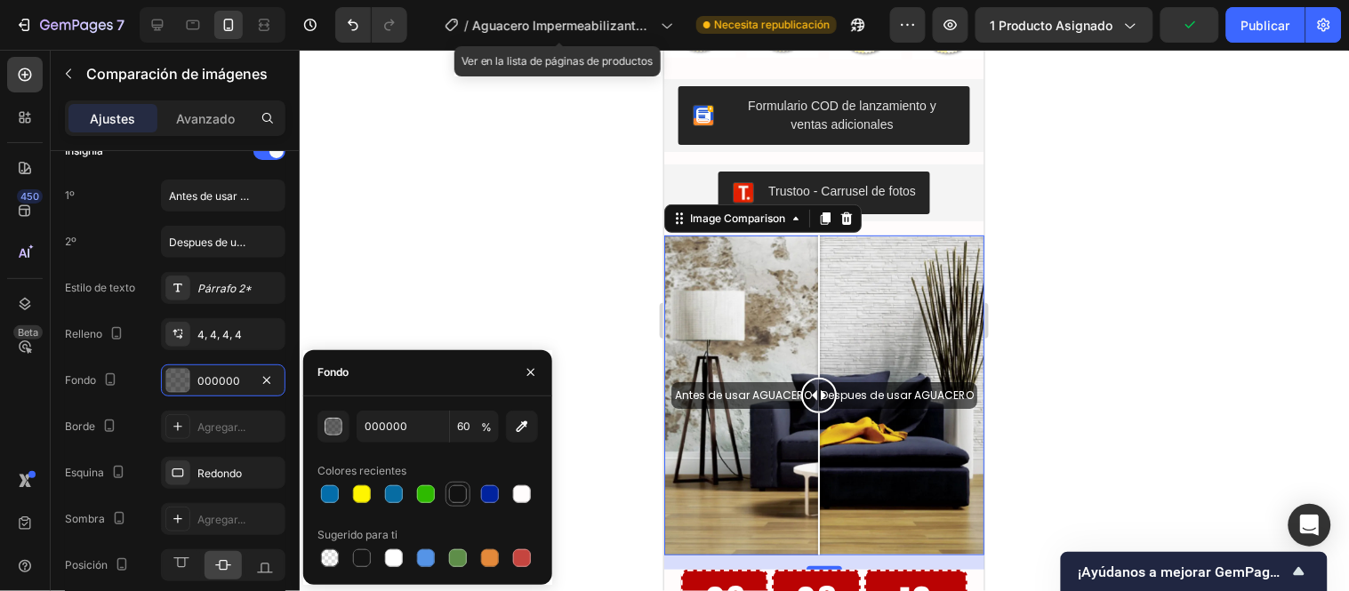
click at [458, 496] on div at bounding box center [458, 495] width 18 height 18
type input "121212"
type input "100"
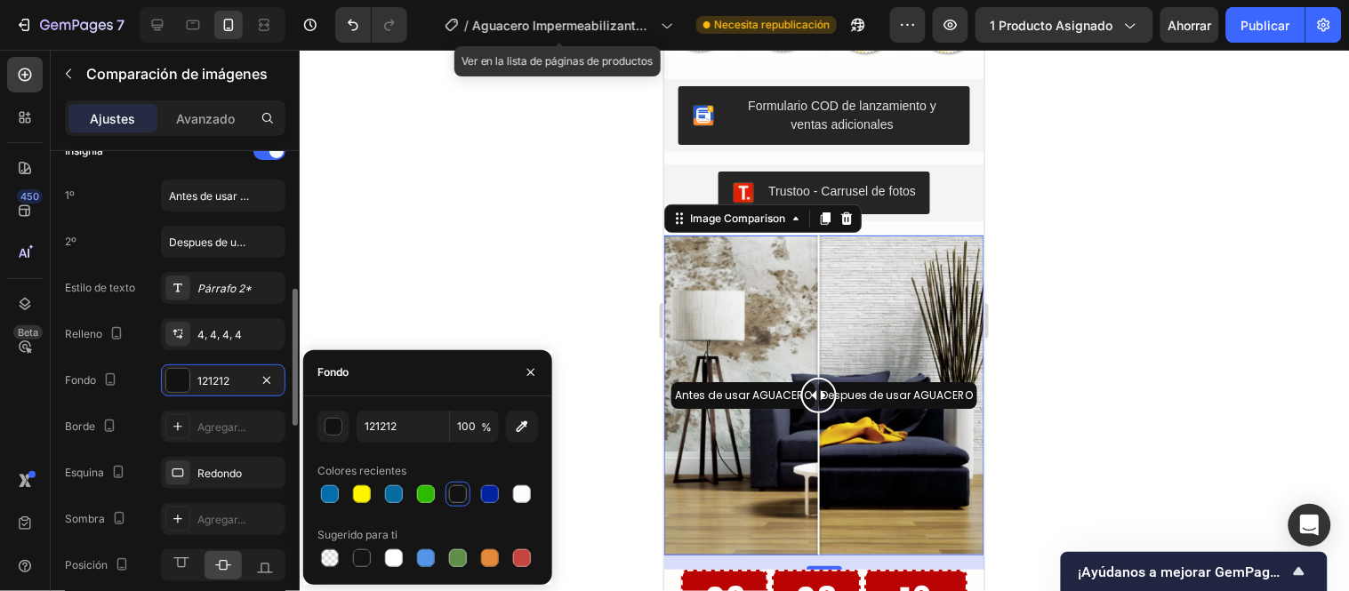
click at [144, 400] on div "Insignia 1º Antes de usar AGUACERO 2º Despues de usar AGUACERO Estilo de texto …" at bounding box center [175, 359] width 221 height 445
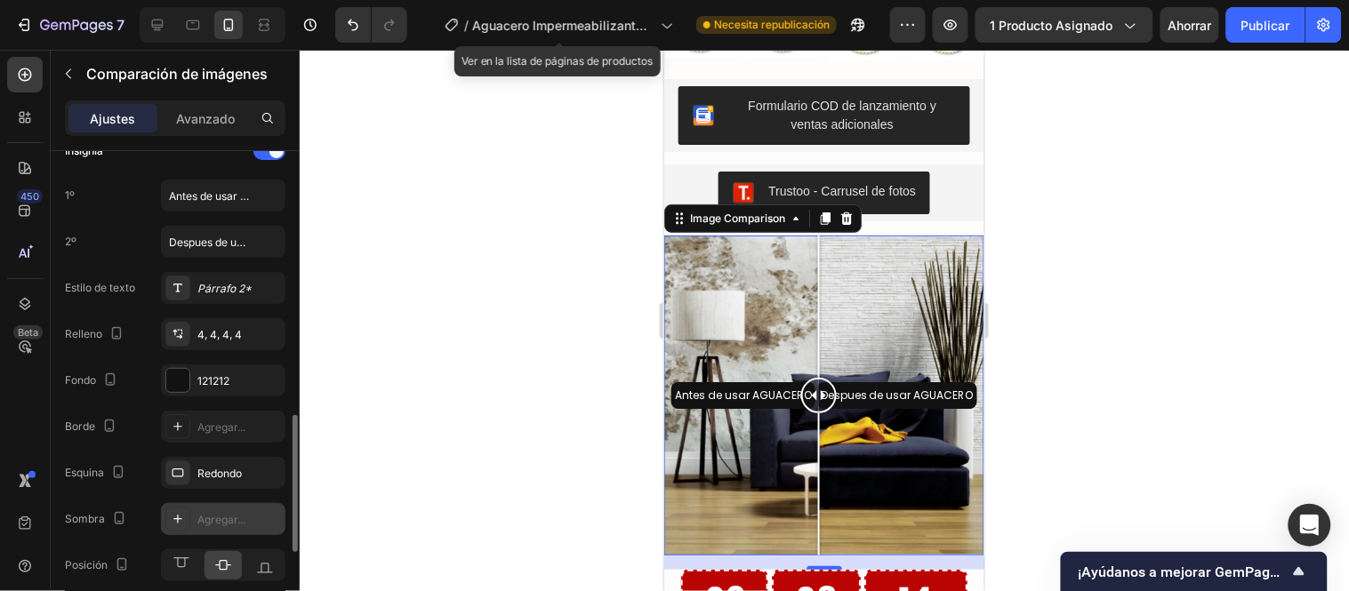
scroll to position [592, 0]
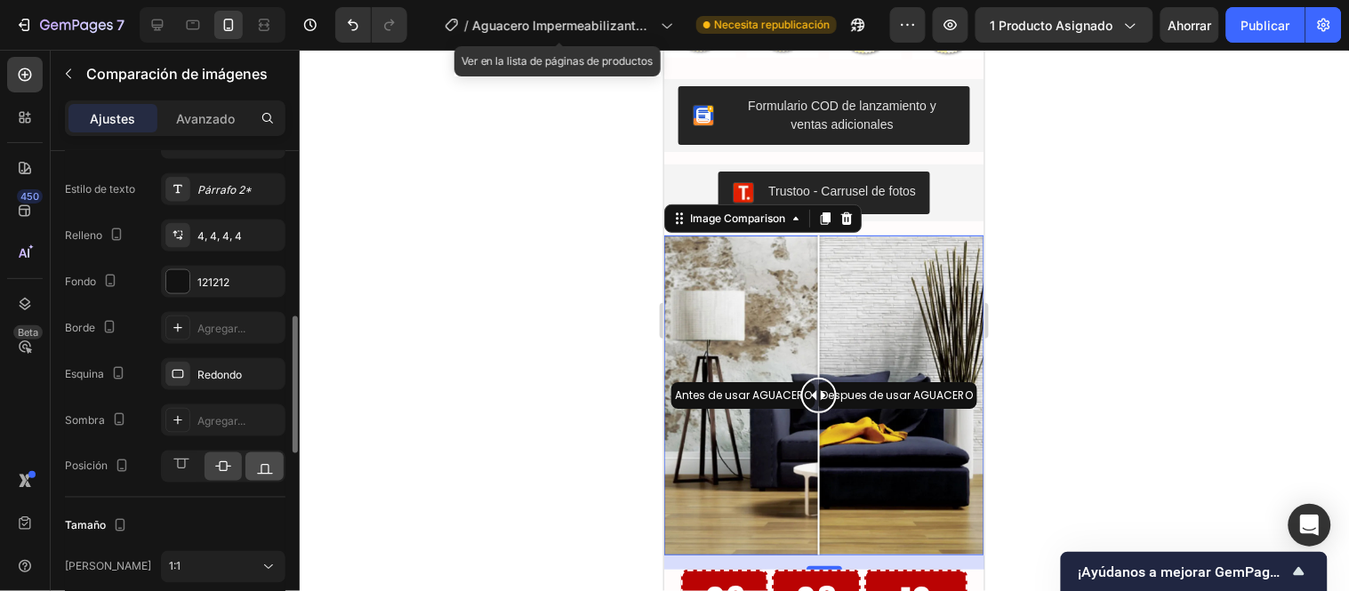
click at [268, 467] on icon at bounding box center [265, 470] width 16 height 10
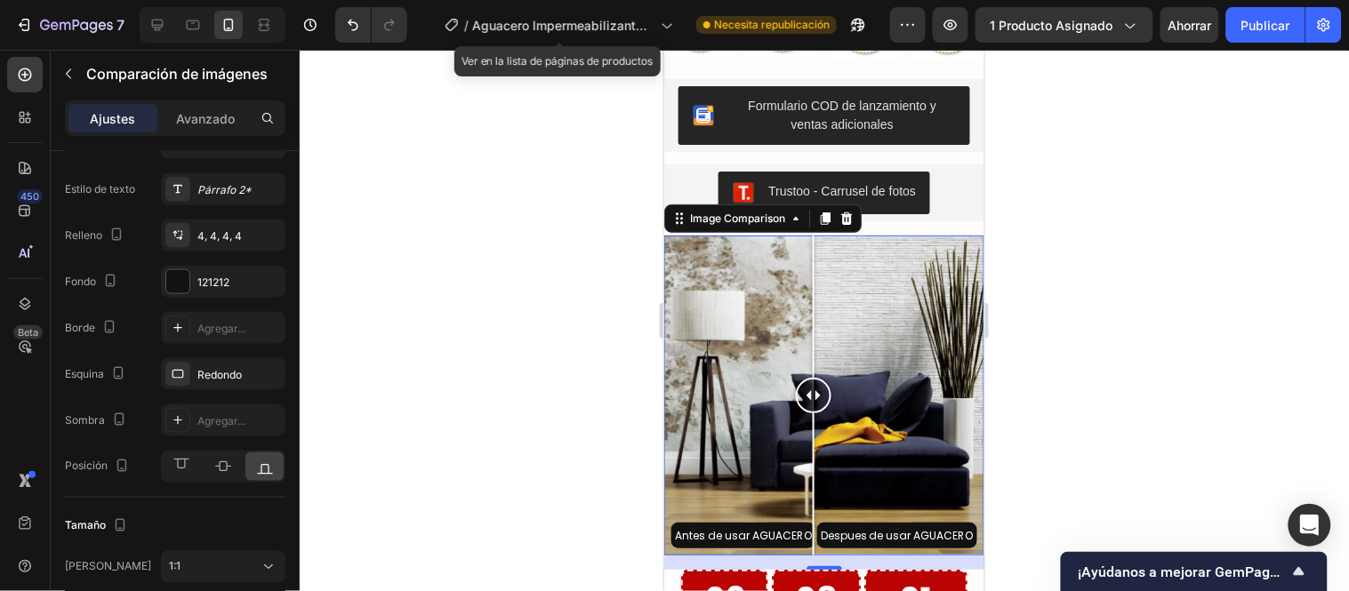
click at [813, 413] on div at bounding box center [813, 395] width 36 height 36
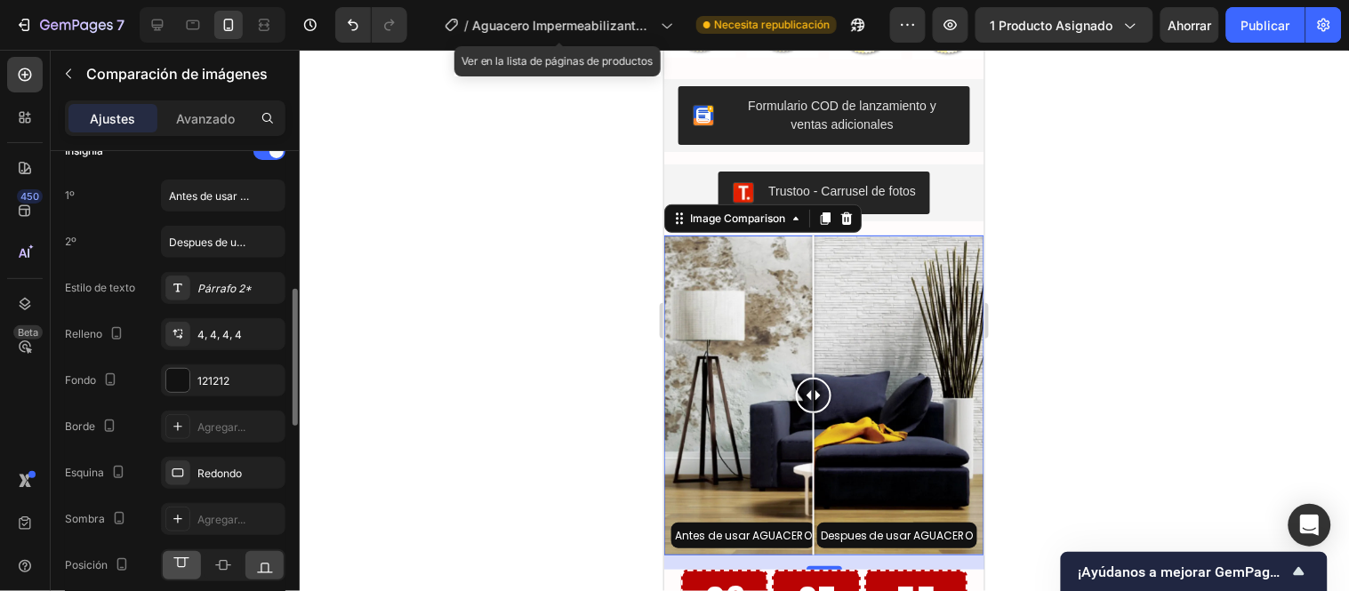
scroll to position [395, 0]
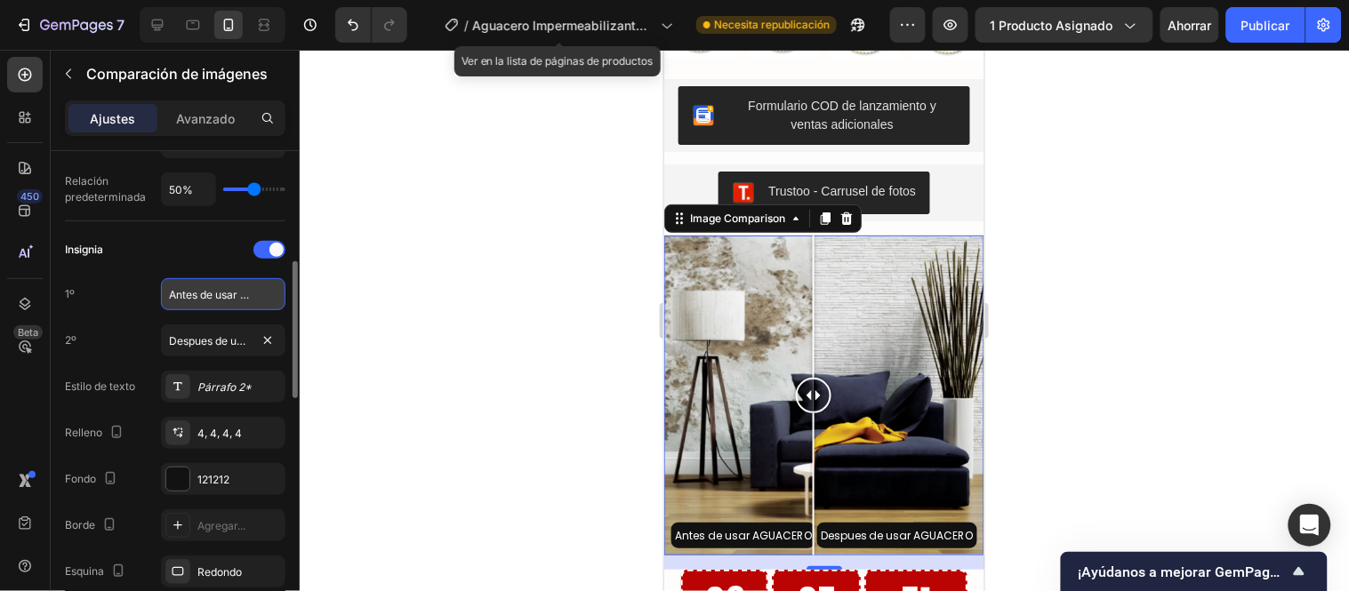
click at [224, 293] on input "Antes de usar AGUACERO" at bounding box center [223, 294] width 124 height 32
click at [216, 290] on input "Antes de usar AGUACERO" at bounding box center [223, 294] width 124 height 32
click at [215, 295] on input "Antes de usar AGUACERO" at bounding box center [223, 294] width 124 height 32
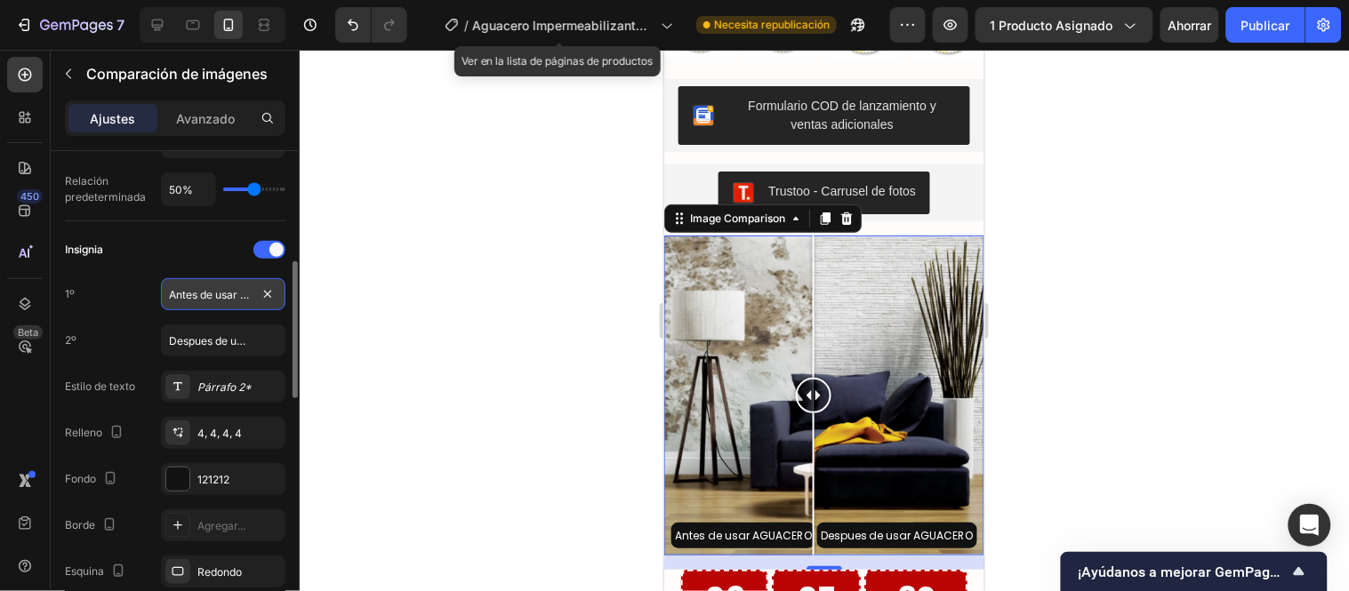
click at [215, 295] on input "Antes de usar AGUACERO" at bounding box center [223, 294] width 124 height 32
type input "T"
click at [250, 292] on input "Antes de agucero" at bounding box center [223, 294] width 124 height 32
type input "Antes de agucero"
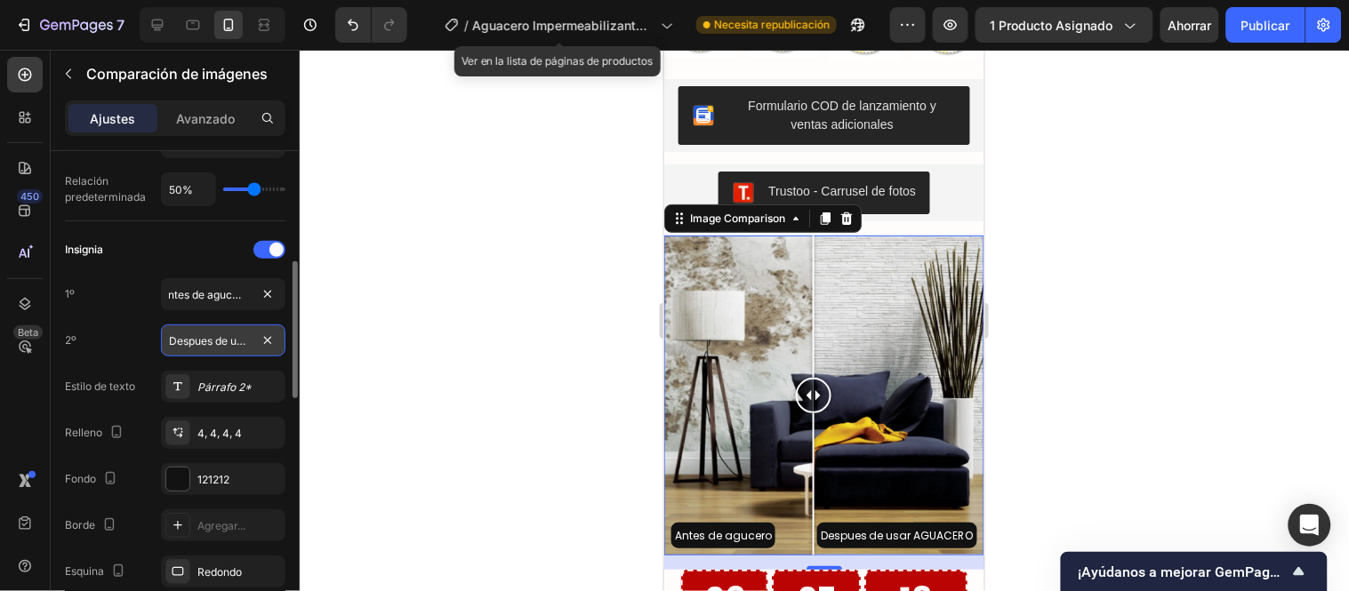
click at [224, 341] on input "Despues de usar AGUACERO" at bounding box center [223, 341] width 124 height 32
click at [229, 341] on input "Despues de usar AGUACERO" at bounding box center [223, 341] width 124 height 32
drag, startPoint x: 229, startPoint y: 341, endPoint x: 189, endPoint y: 332, distance: 40.1
click at [189, 332] on input "Despues de usar AGUACERO" at bounding box center [223, 341] width 124 height 32
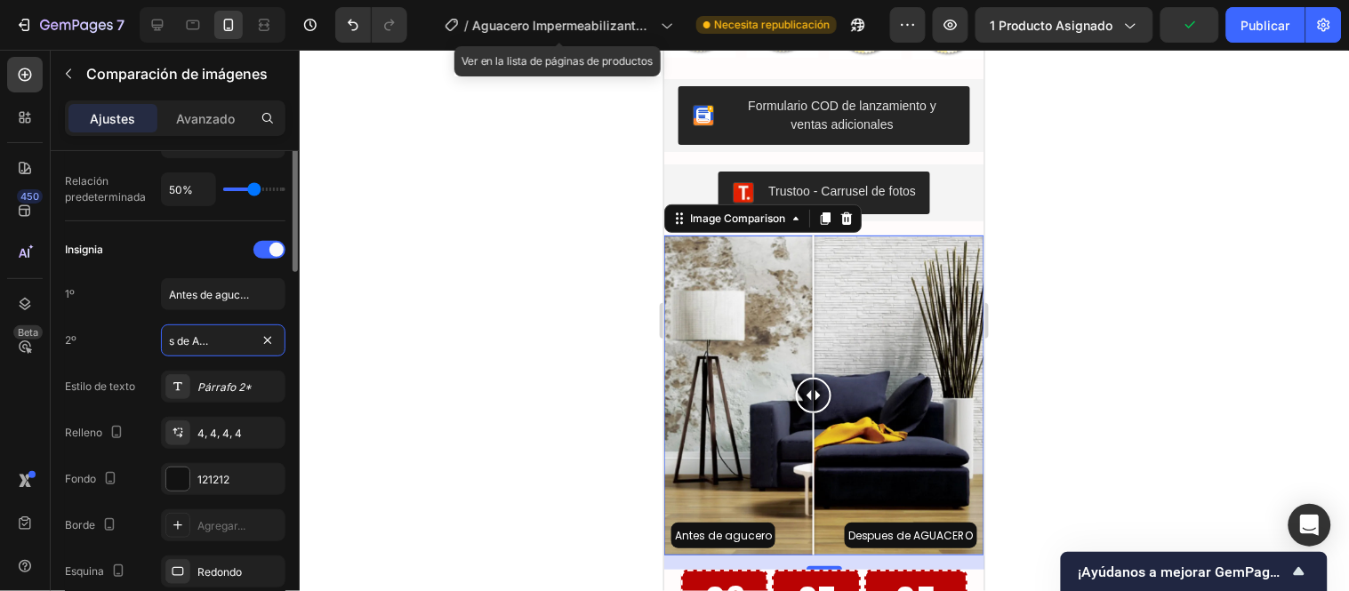
scroll to position [296, 0]
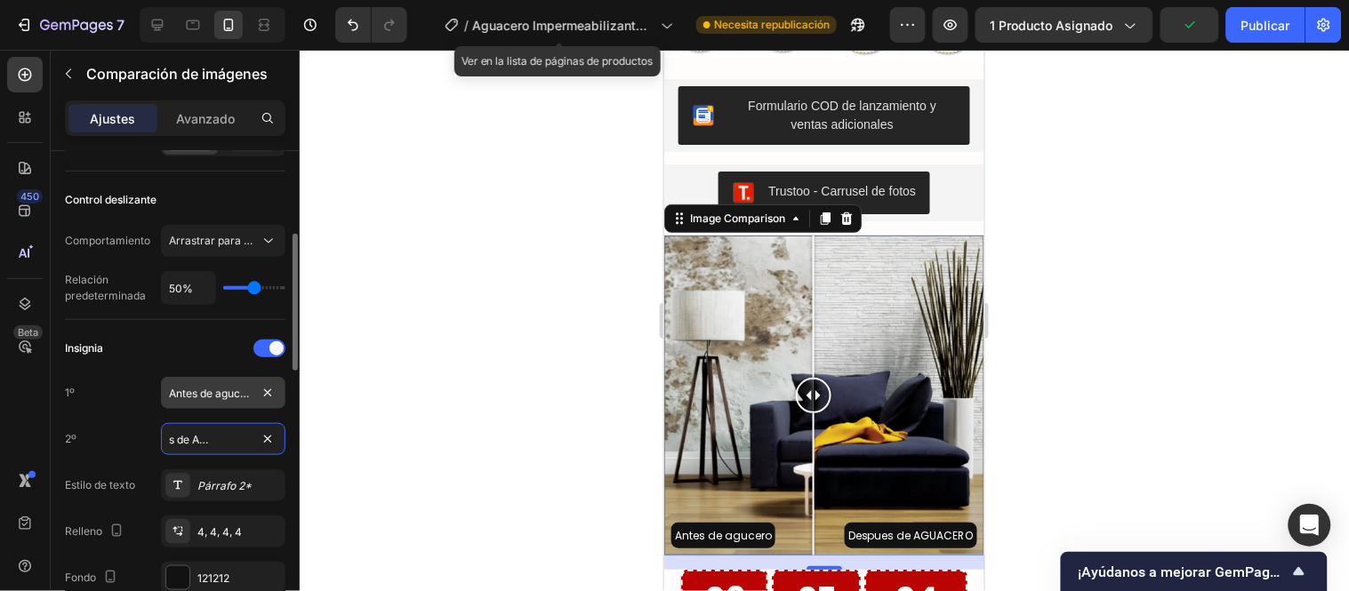
type input "Despues de AGUACERO"
click at [219, 395] on input "Antes de agucero" at bounding box center [223, 393] width 124 height 32
click at [218, 395] on input "Antes de agucero" at bounding box center [223, 393] width 124 height 32
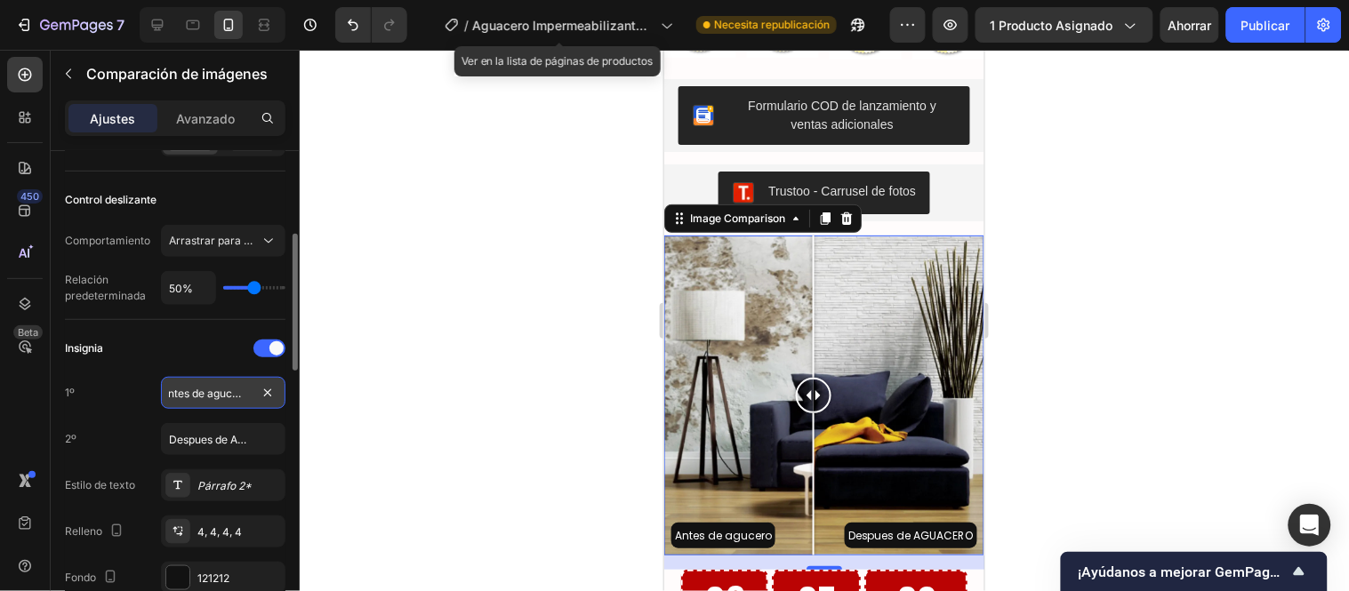
drag, startPoint x: 219, startPoint y: 391, endPoint x: 254, endPoint y: 393, distance: 35.6
click at [254, 393] on input "Antes de agucero" at bounding box center [223, 393] width 124 height 32
type input "Antes de AGUACERO"
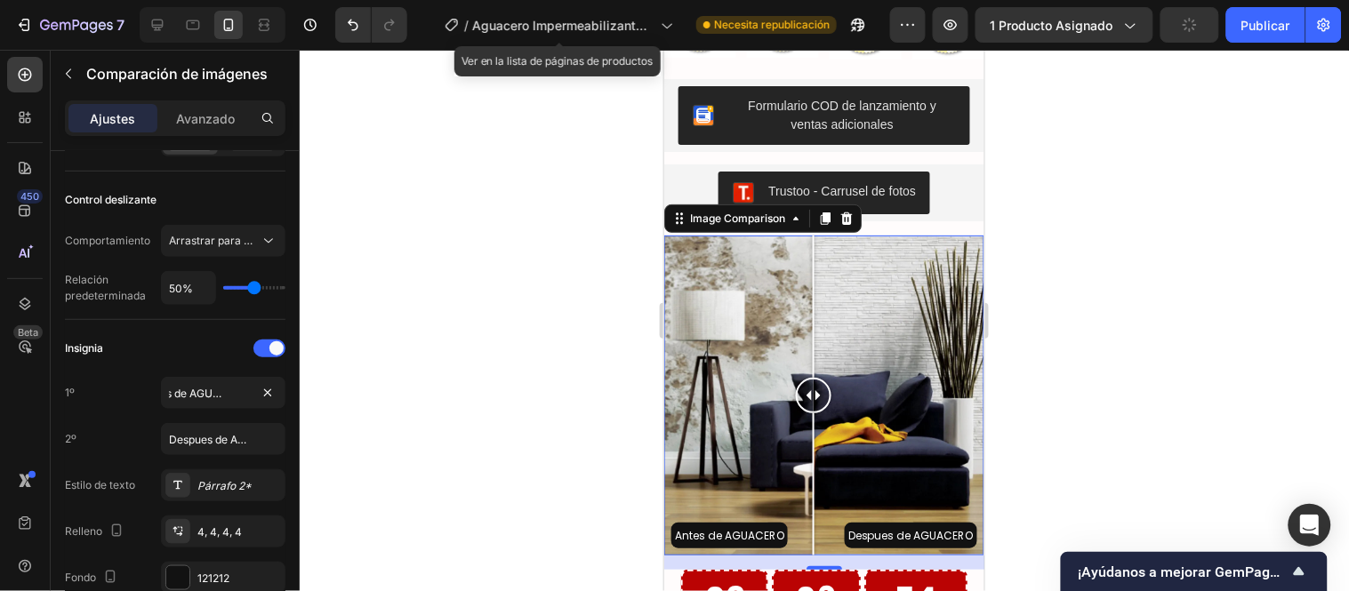
click at [437, 404] on div at bounding box center [824, 321] width 1049 height 542
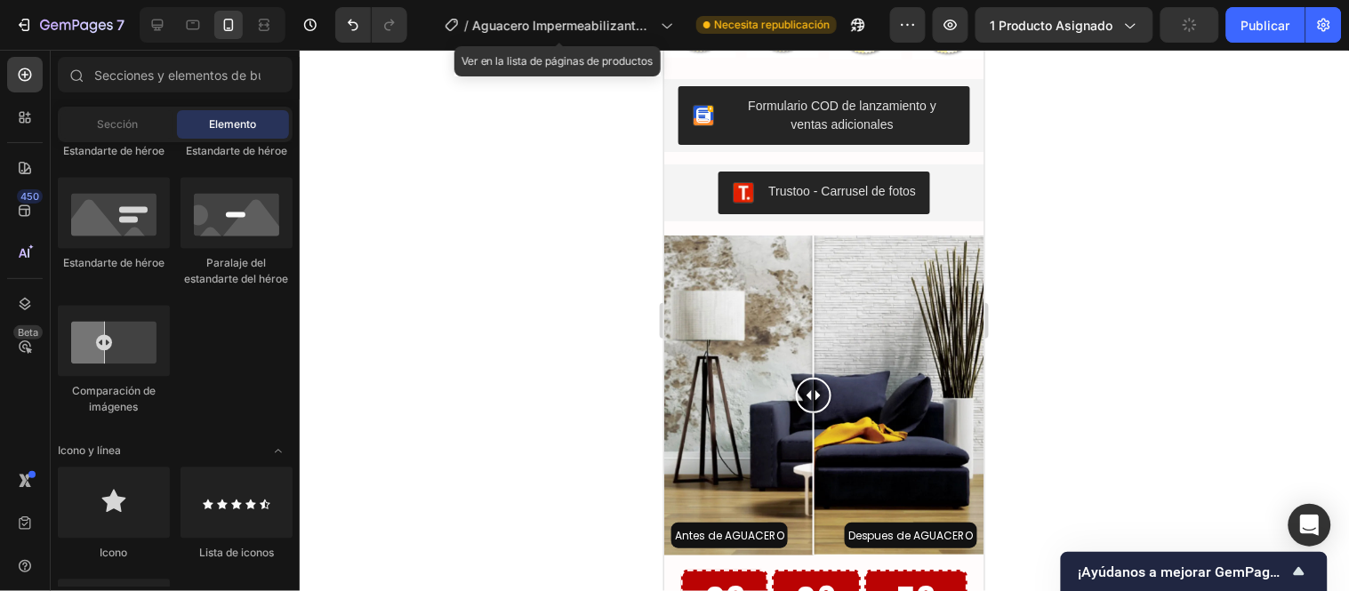
scroll to position [3656, 0]
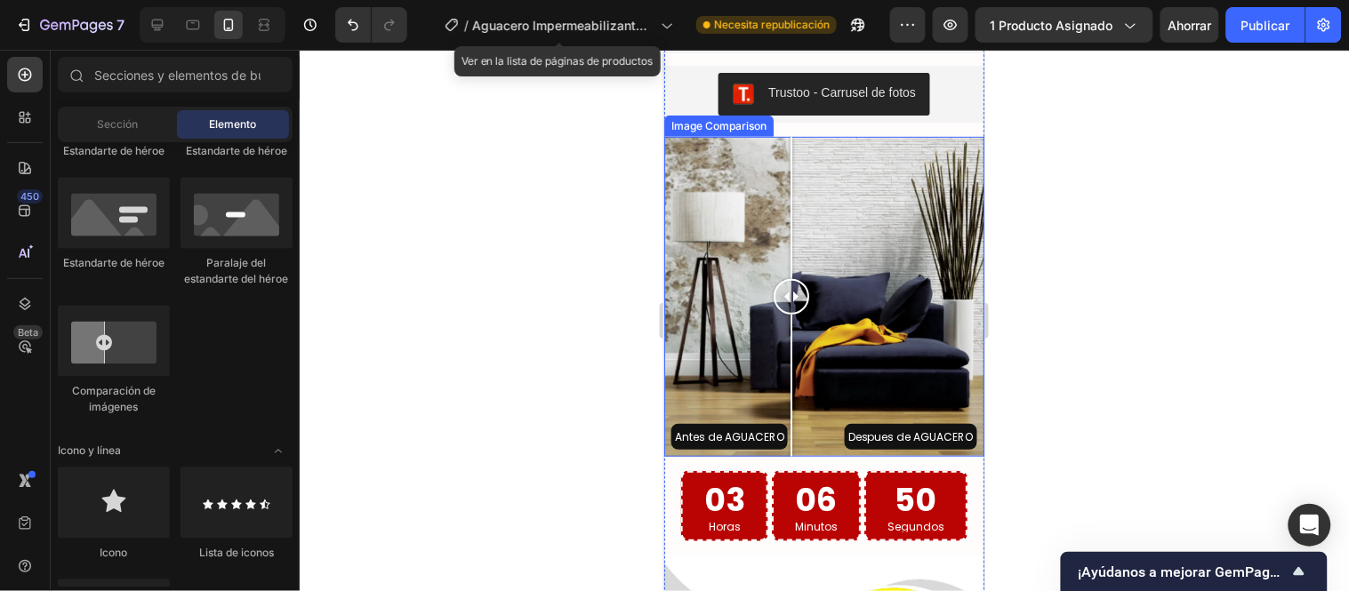
click at [791, 228] on div "Antes de AGUACERO Despues de AGUACERO" at bounding box center [823, 296] width 320 height 320
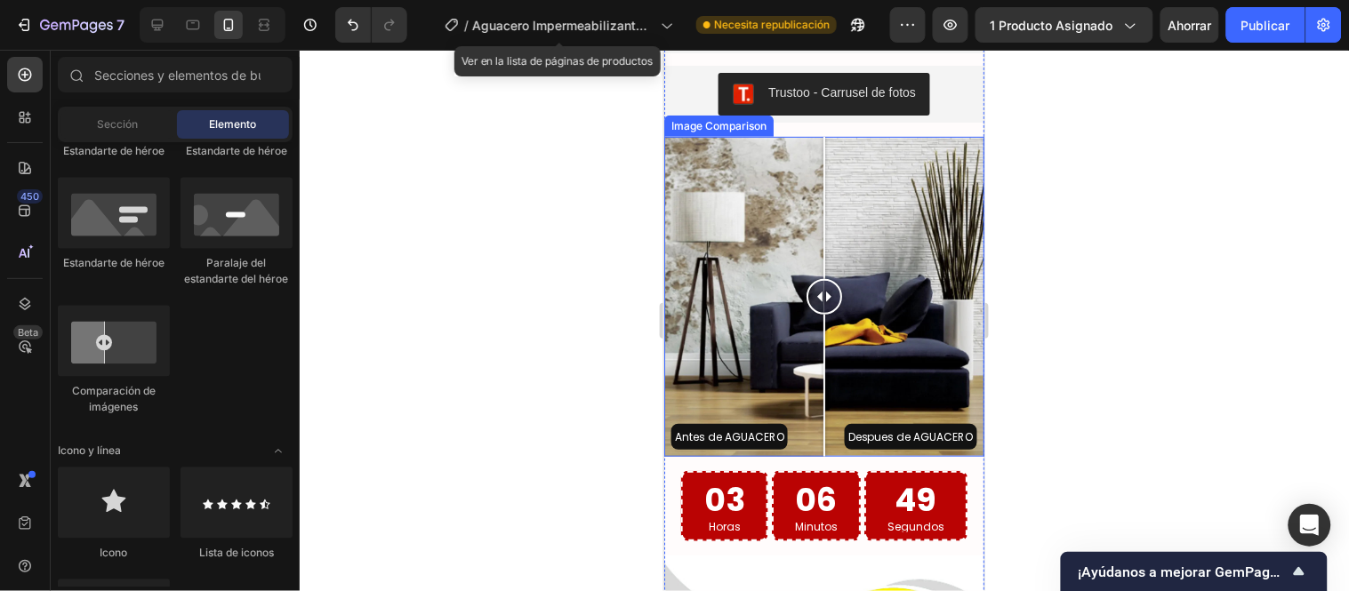
drag, startPoint x: 794, startPoint y: 230, endPoint x: 823, endPoint y: 232, distance: 29.4
click at [823, 232] on div at bounding box center [824, 296] width 36 height 320
click at [880, 227] on div "Antes de AGUACERO Despues de AGUACERO" at bounding box center [823, 296] width 320 height 320
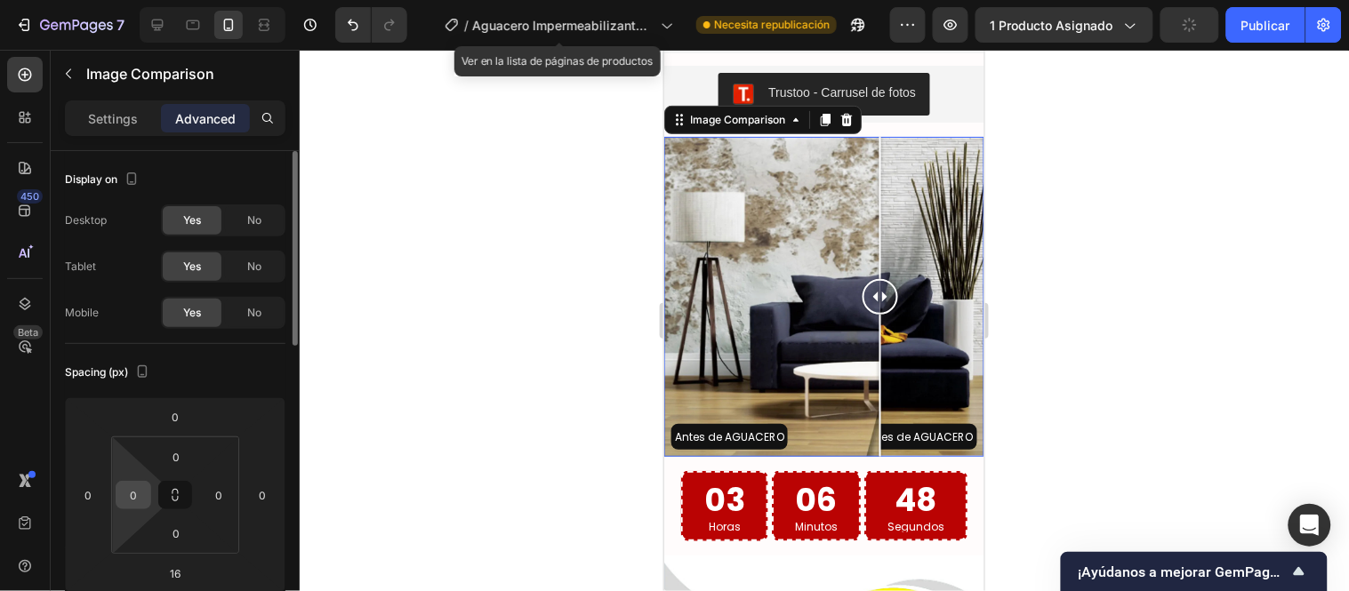
click at [136, 489] on input "0" at bounding box center [133, 495] width 27 height 27
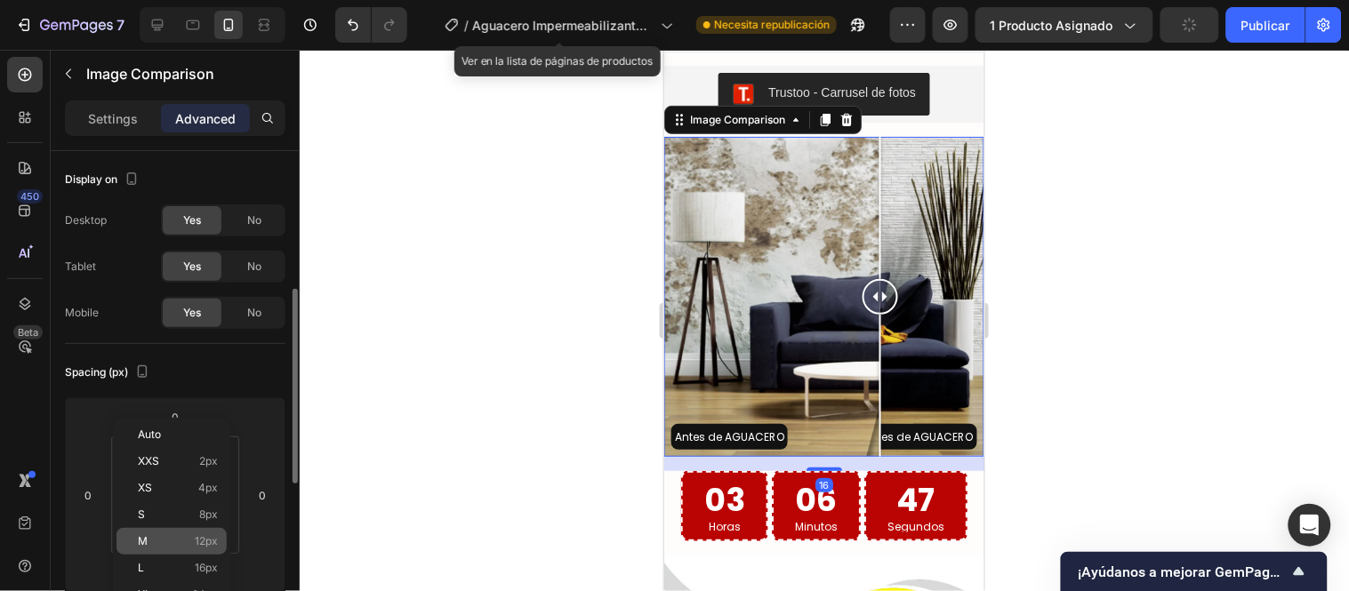
click at [197, 541] on span "12px" at bounding box center [206, 541] width 23 height 12
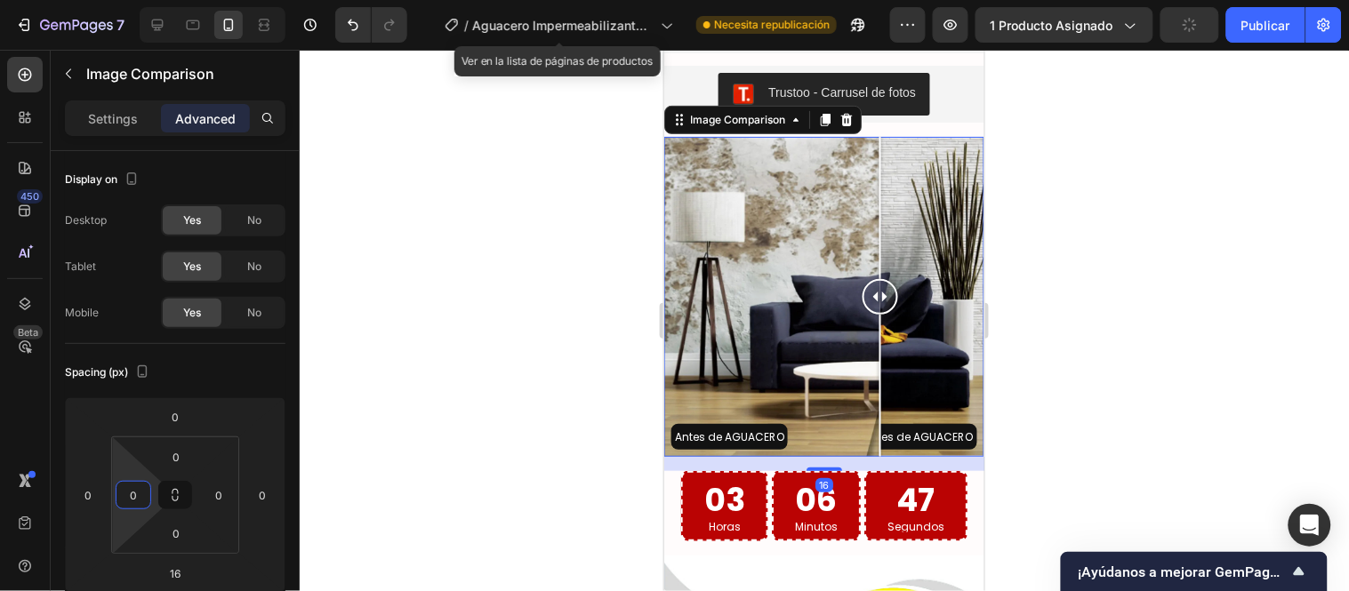
type input "12"
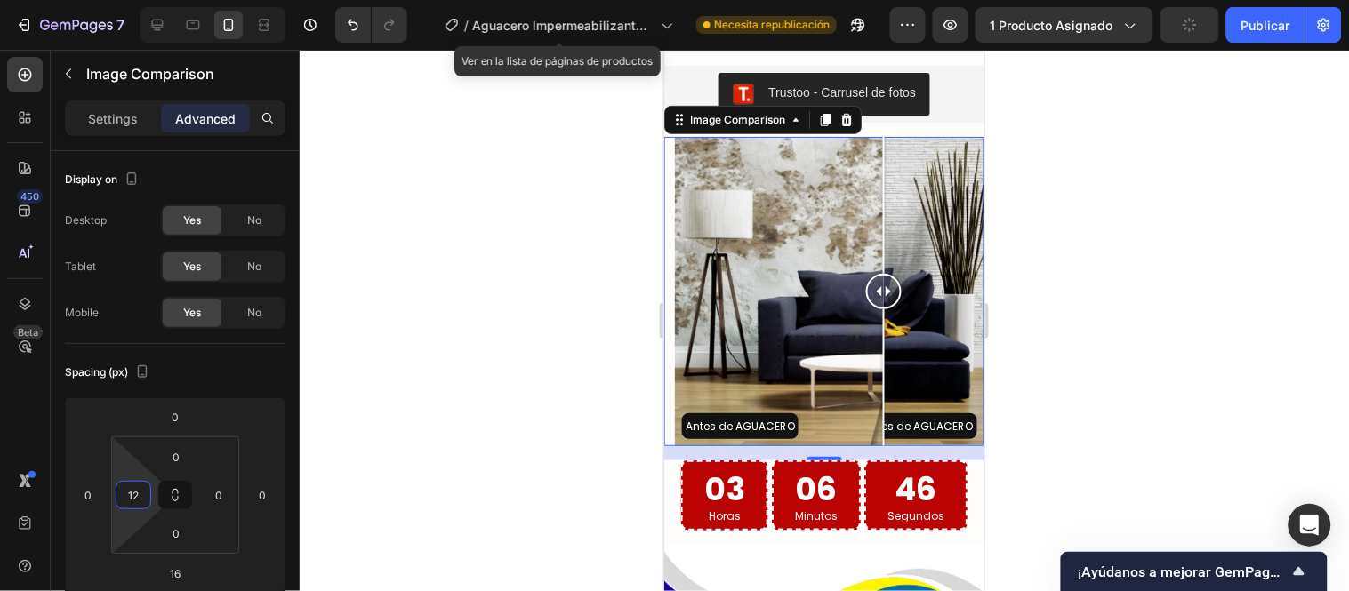
scroll to position [99, 0]
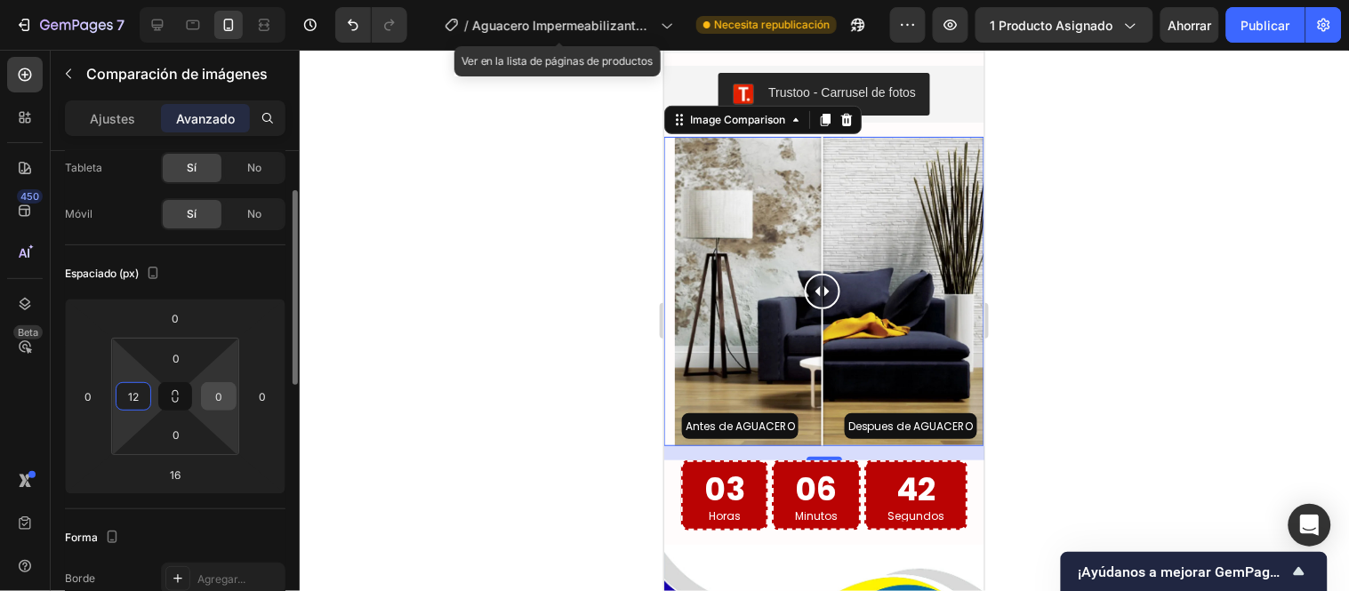
click at [218, 397] on input "0" at bounding box center [218, 396] width 27 height 27
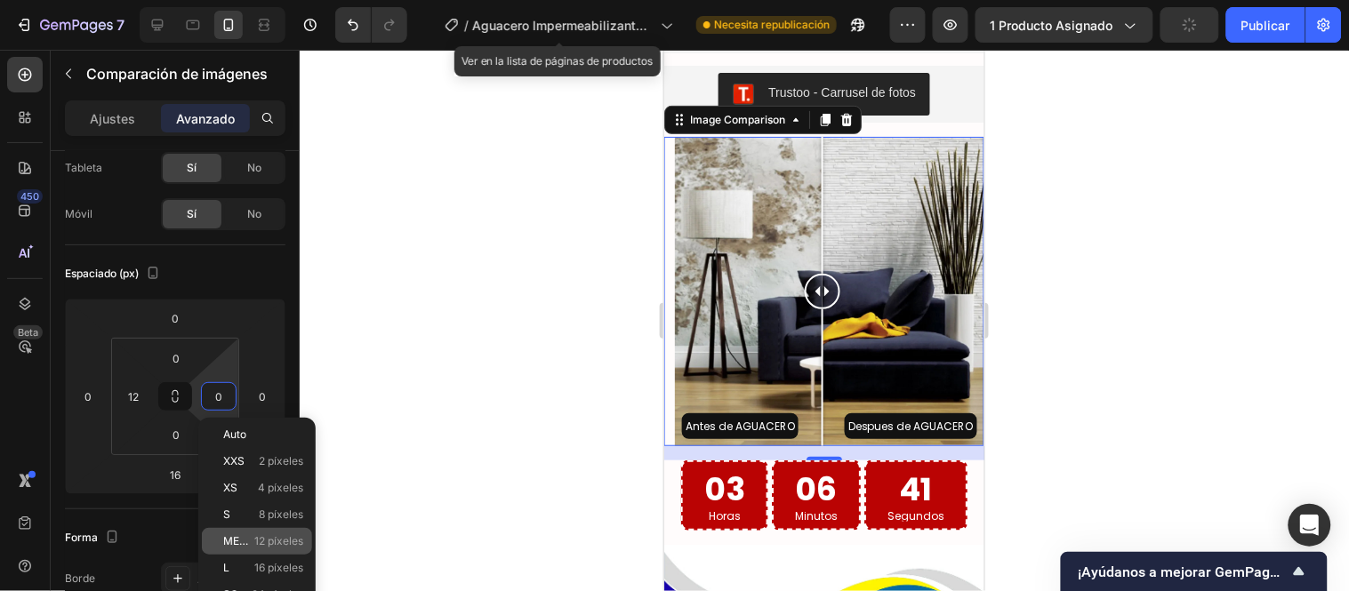
click at [261, 536] on font "12 píxeles" at bounding box center [278, 540] width 49 height 13
type input "12"
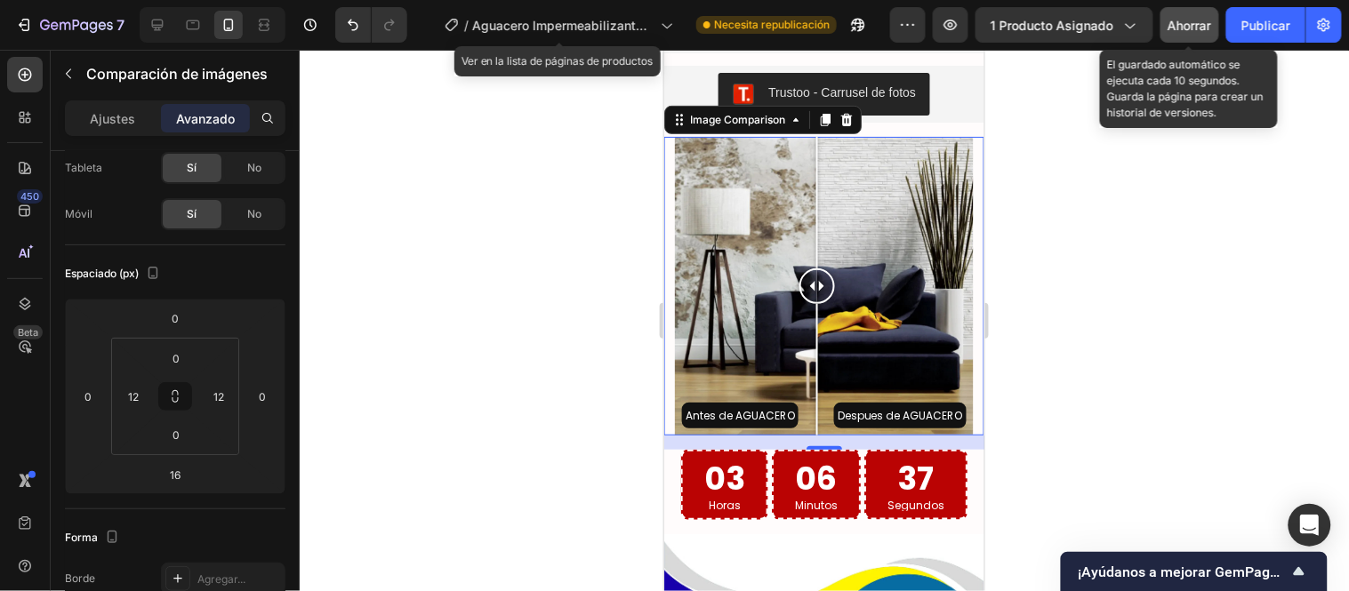
click at [1183, 22] on font "Ahorrar" at bounding box center [1191, 25] width 44 height 15
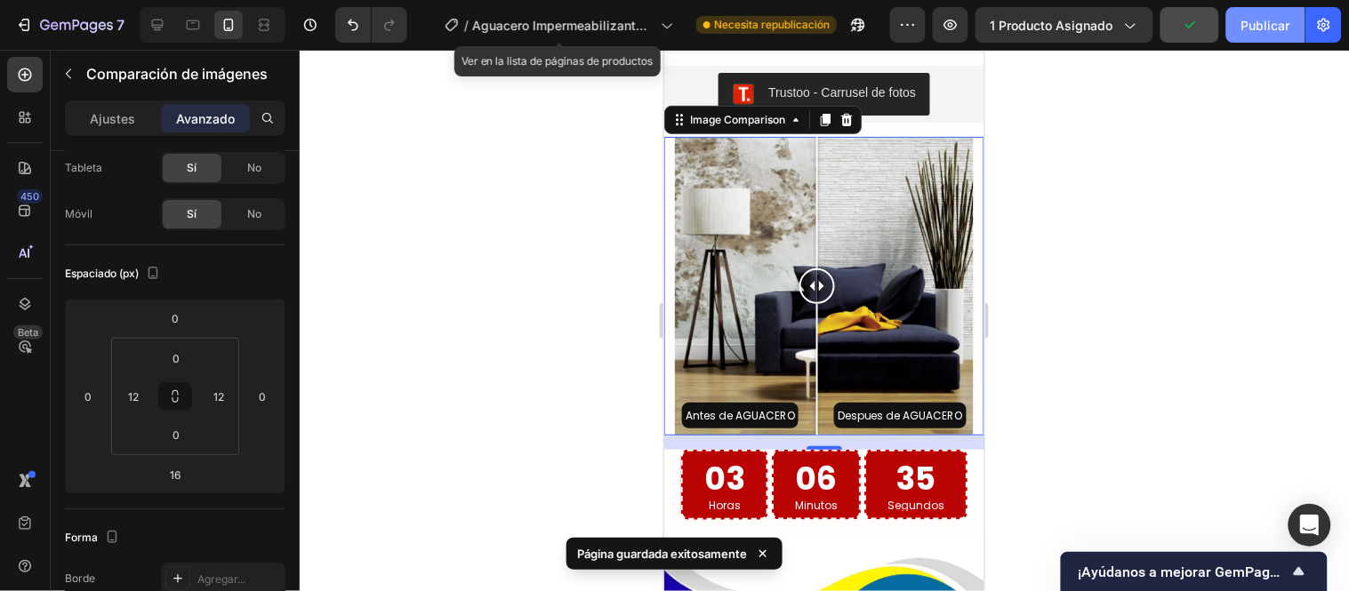
click at [1277, 25] on font "Publicar" at bounding box center [1265, 25] width 49 height 15
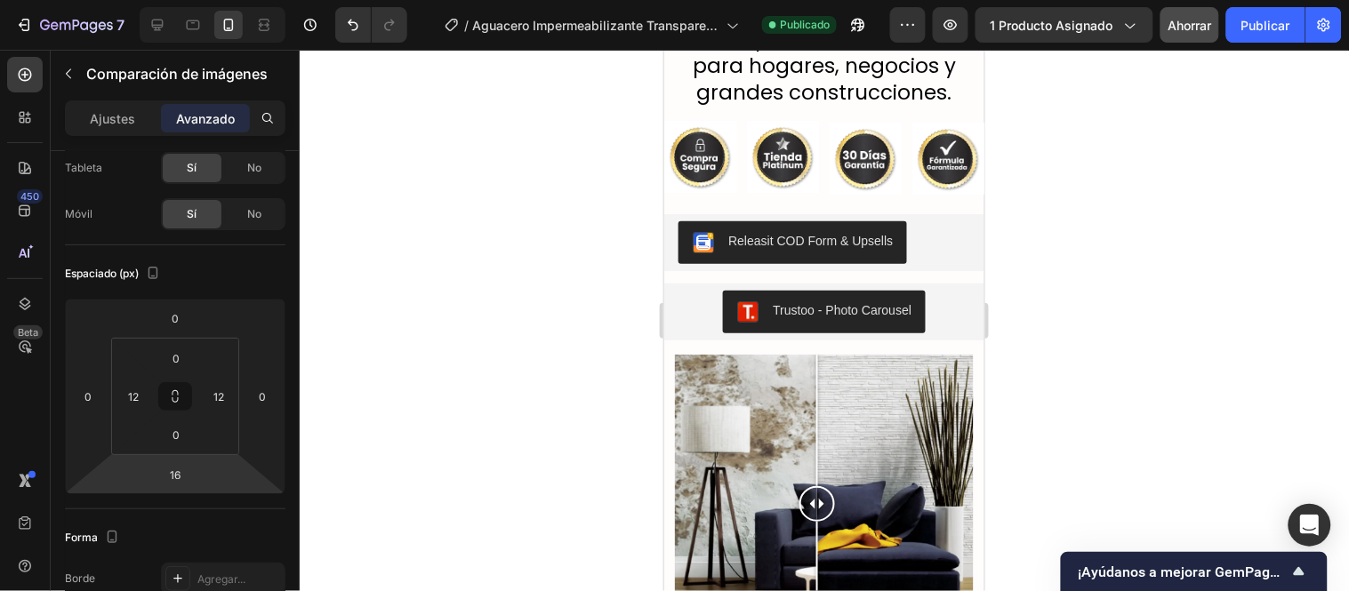
scroll to position [3347, 0]
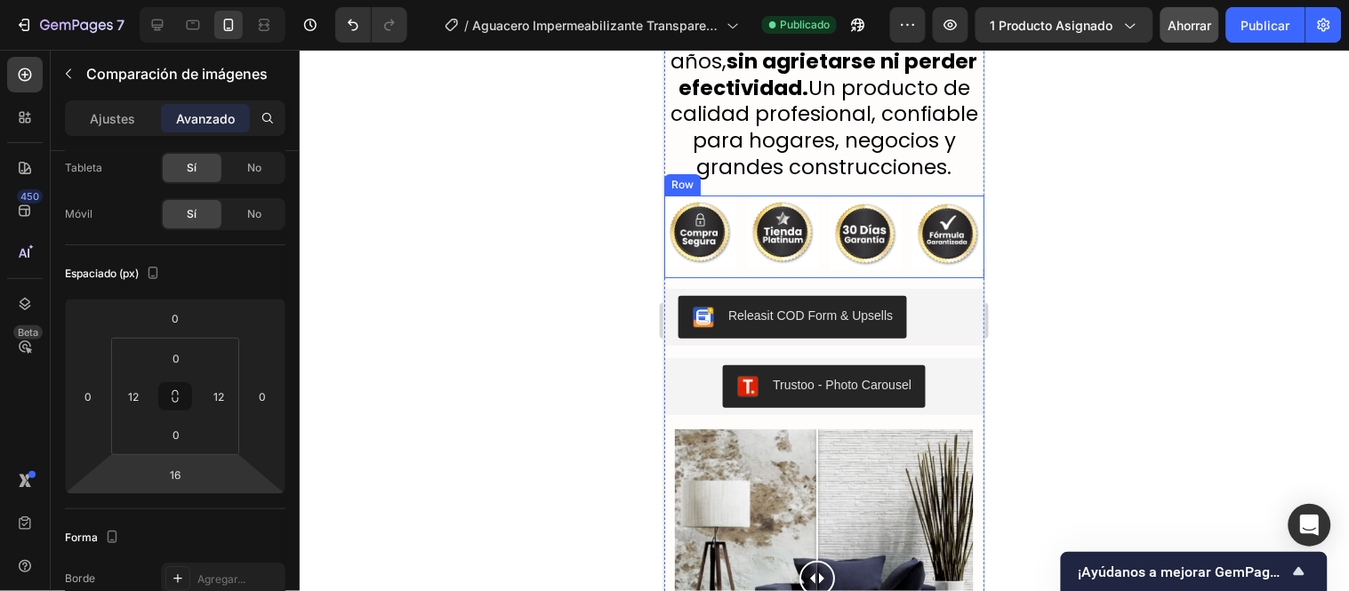
click at [737, 252] on div "Image Image Image Image Row" at bounding box center [823, 236] width 320 height 83
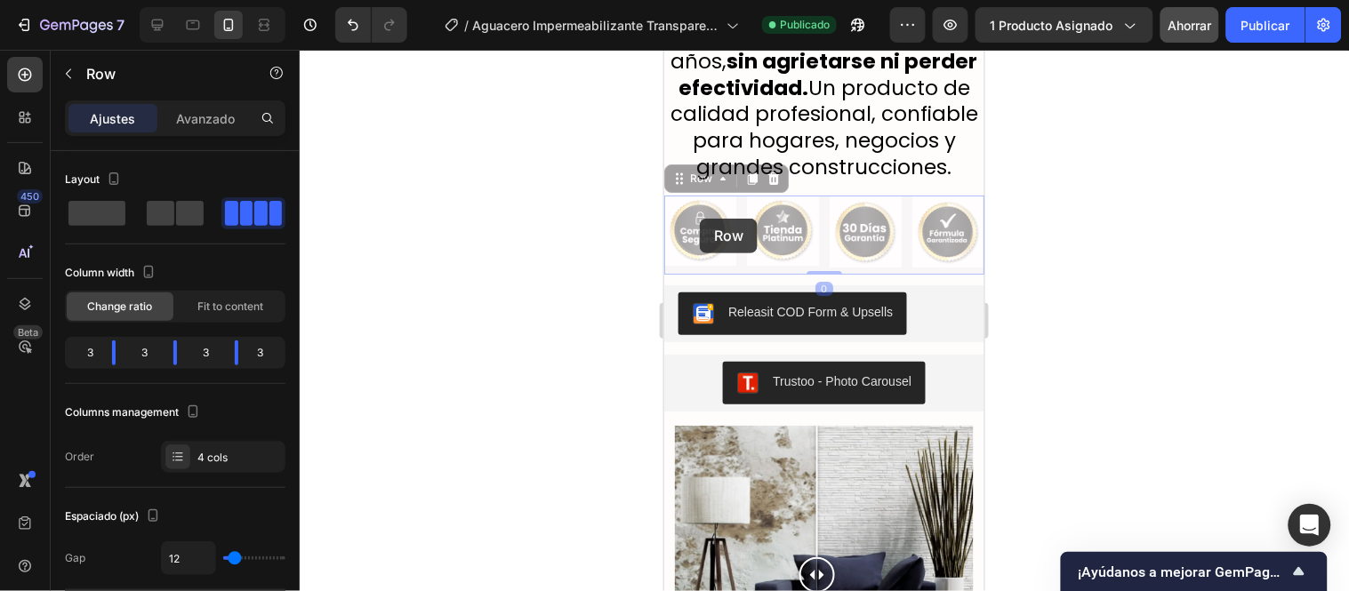
scroll to position [3742, 0]
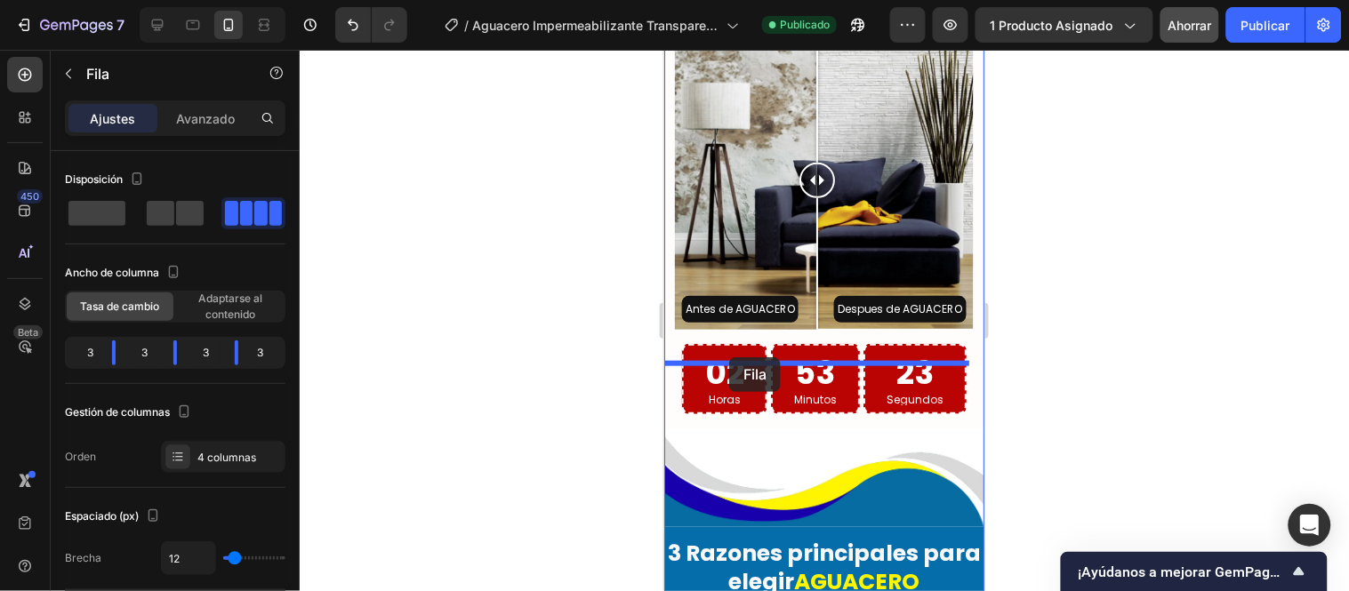
drag, startPoint x: 699, startPoint y: 218, endPoint x: 728, endPoint y: 357, distance: 141.8
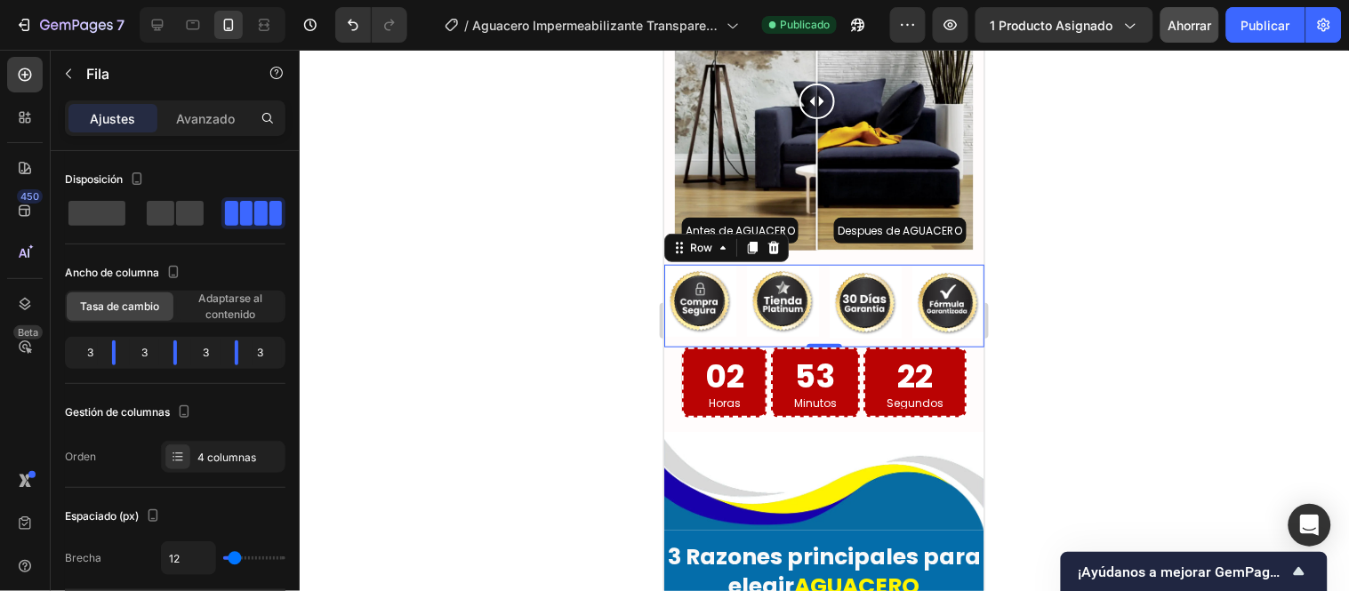
scroll to position [3664, 0]
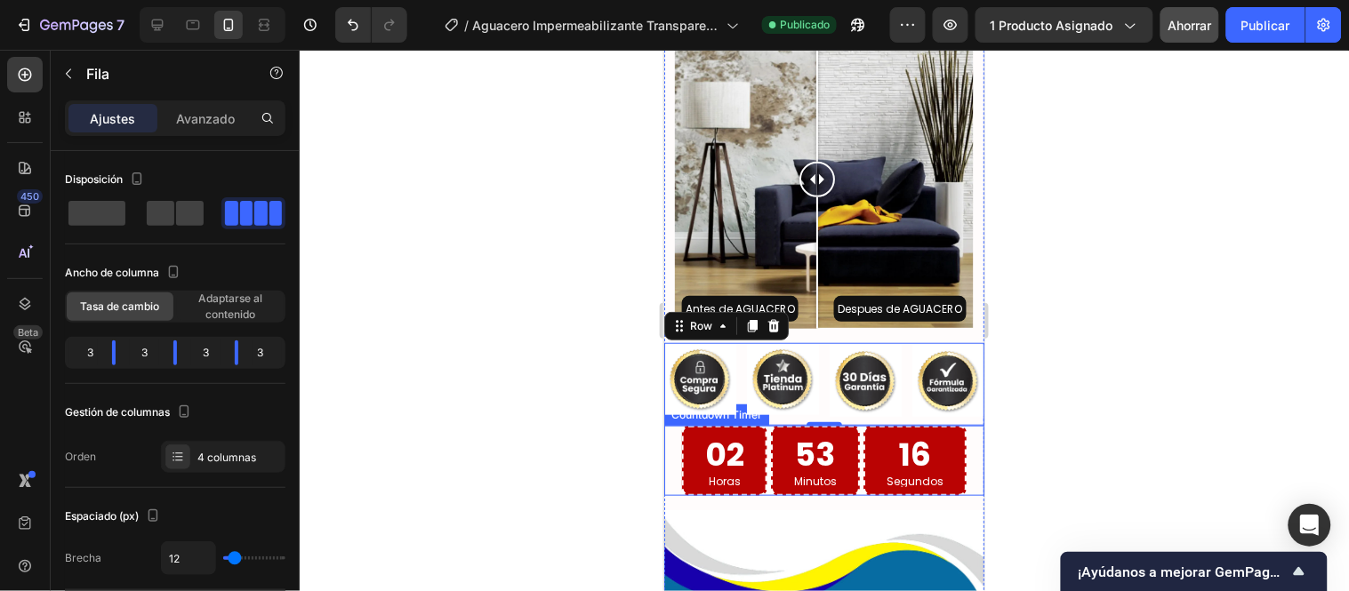
click at [665, 486] on div "02 Horas 53 Minutos 16 Segundos" at bounding box center [823, 460] width 320 height 70
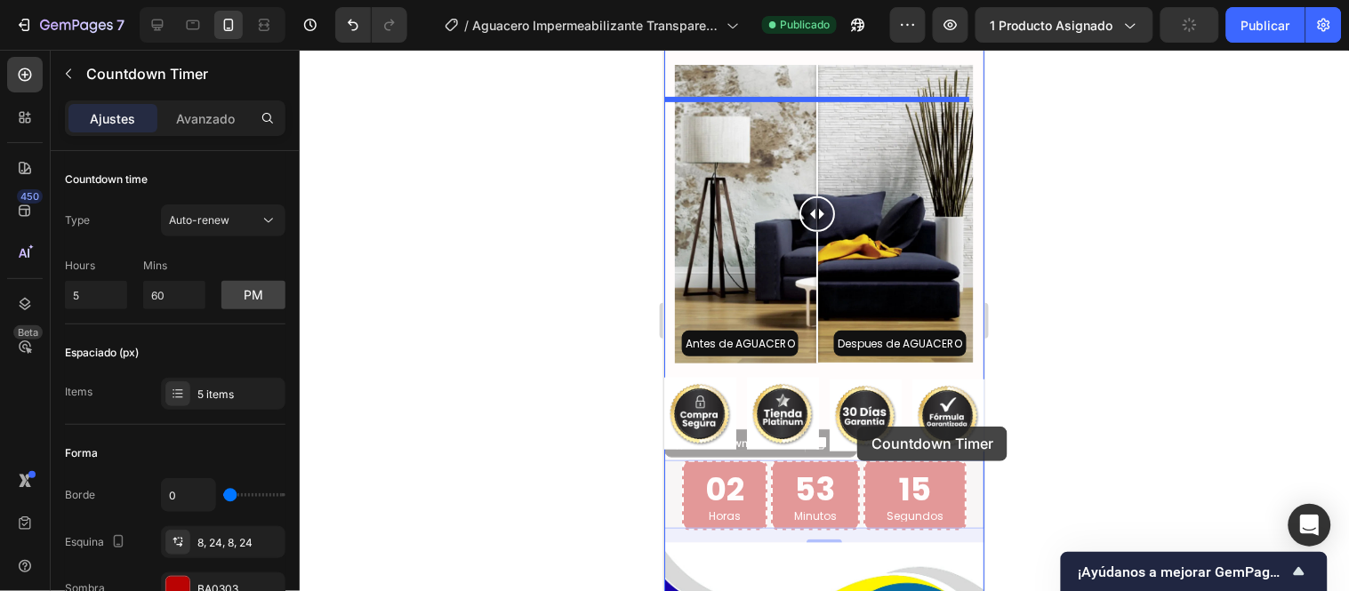
scroll to position [3367, 0]
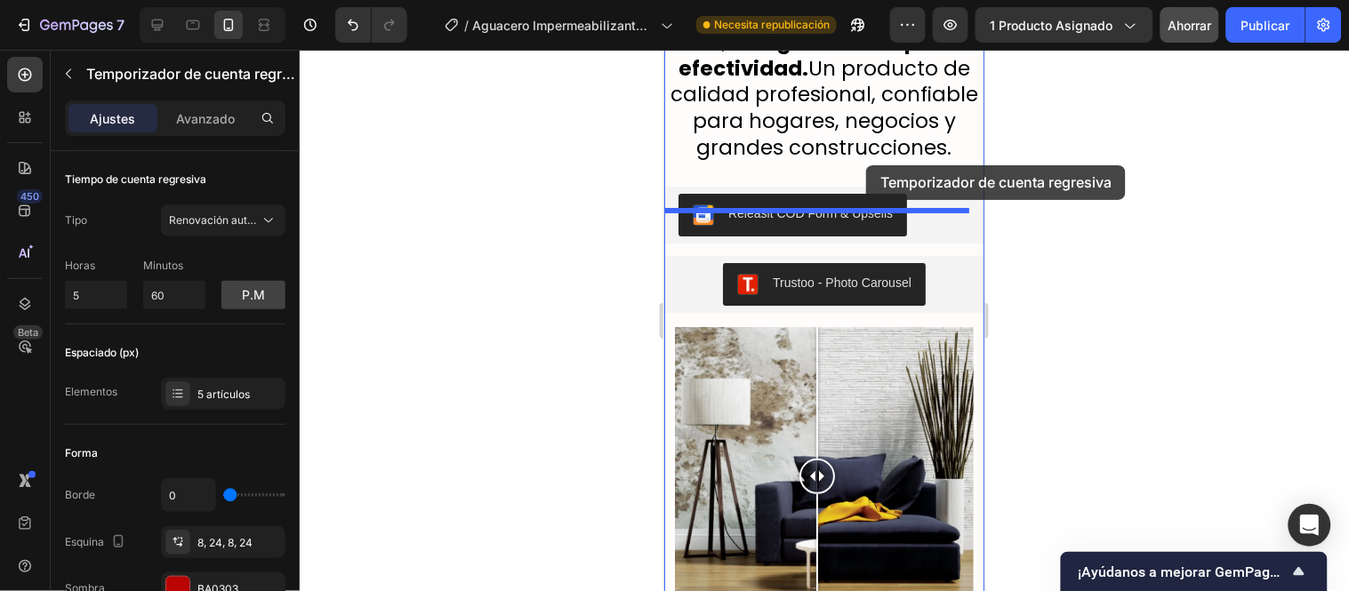
drag, startPoint x: 711, startPoint y: 426, endPoint x: 865, endPoint y: 165, distance: 303.8
click at [865, 165] on div "Galaxy S8+ ( 360 px) iPhone 13 Mini iPhone 13 Pro iPhone 11 Pro Max iPhone 15 P…" at bounding box center [823, 498] width 320 height 7632
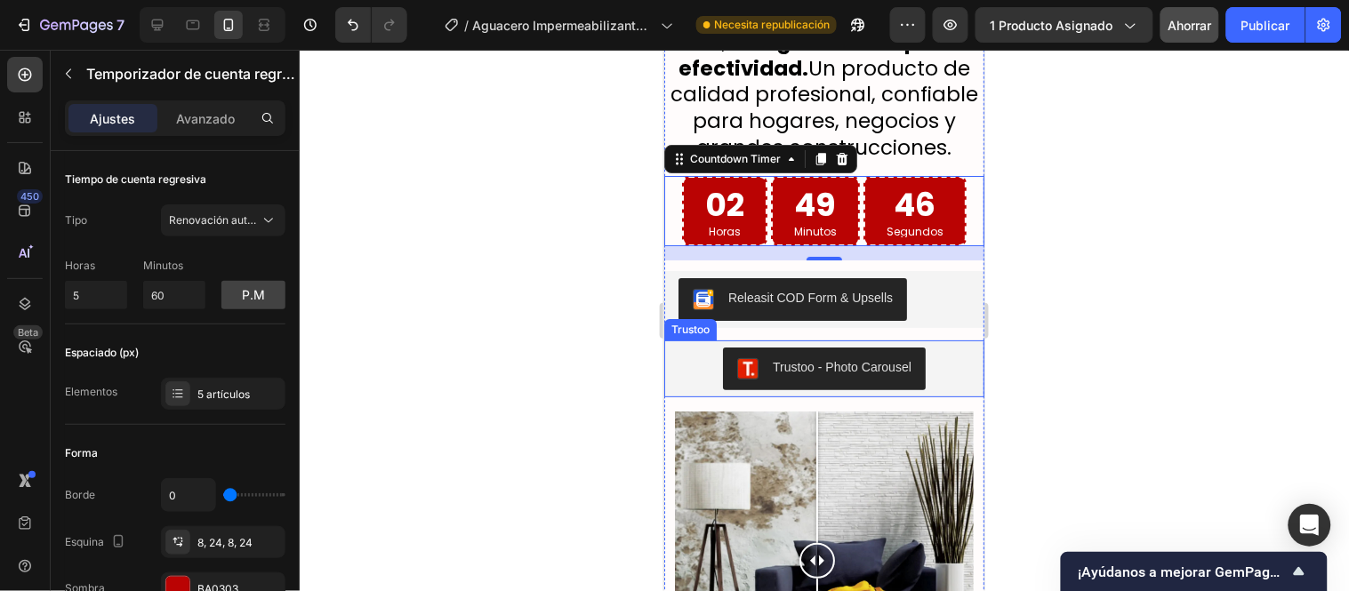
scroll to position [3564, 0]
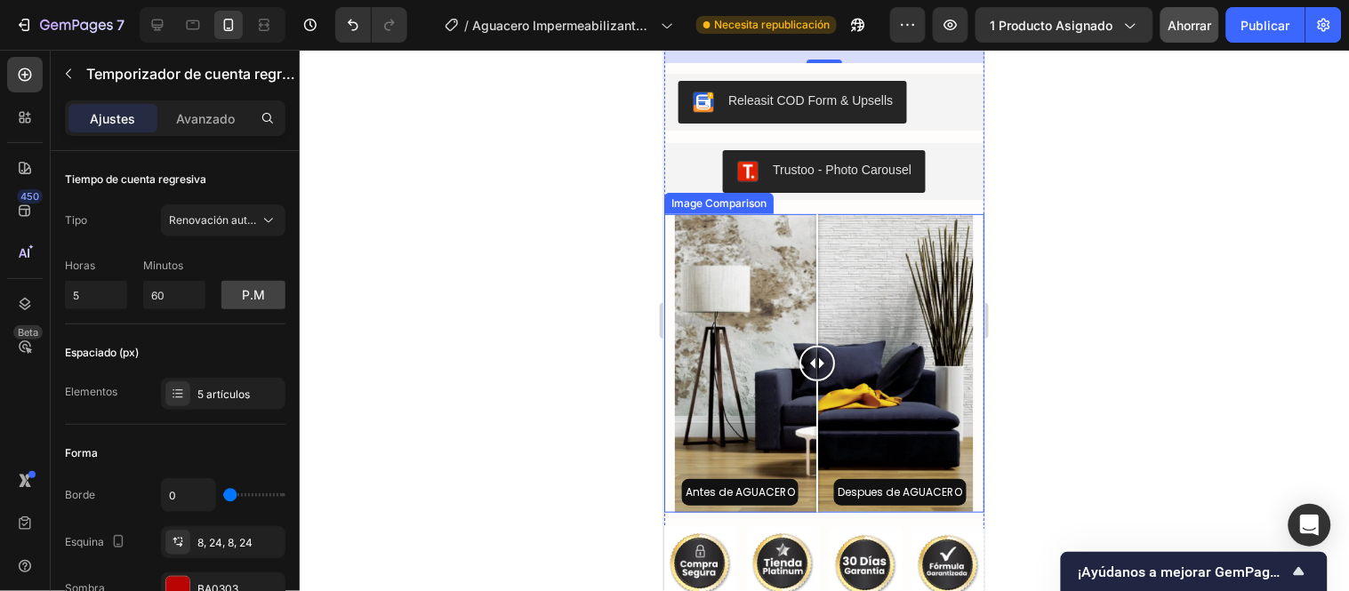
click at [812, 252] on div at bounding box center [817, 362] width 36 height 299
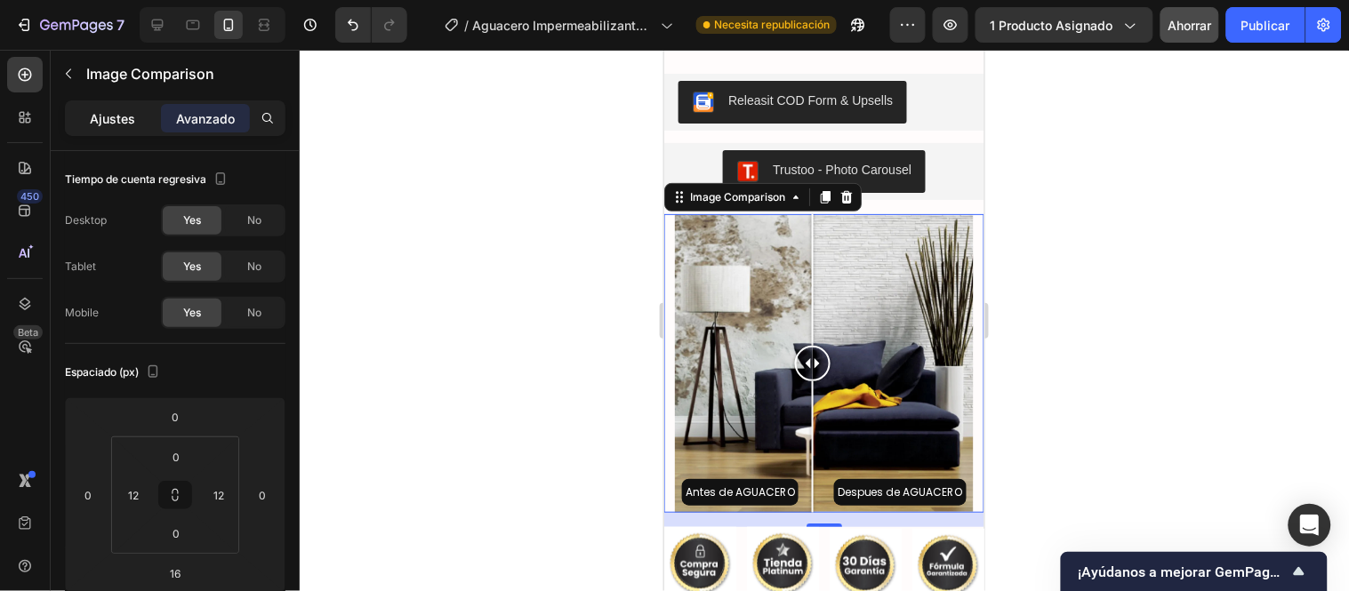
click at [124, 116] on font "Ajustes" at bounding box center [113, 118] width 45 height 15
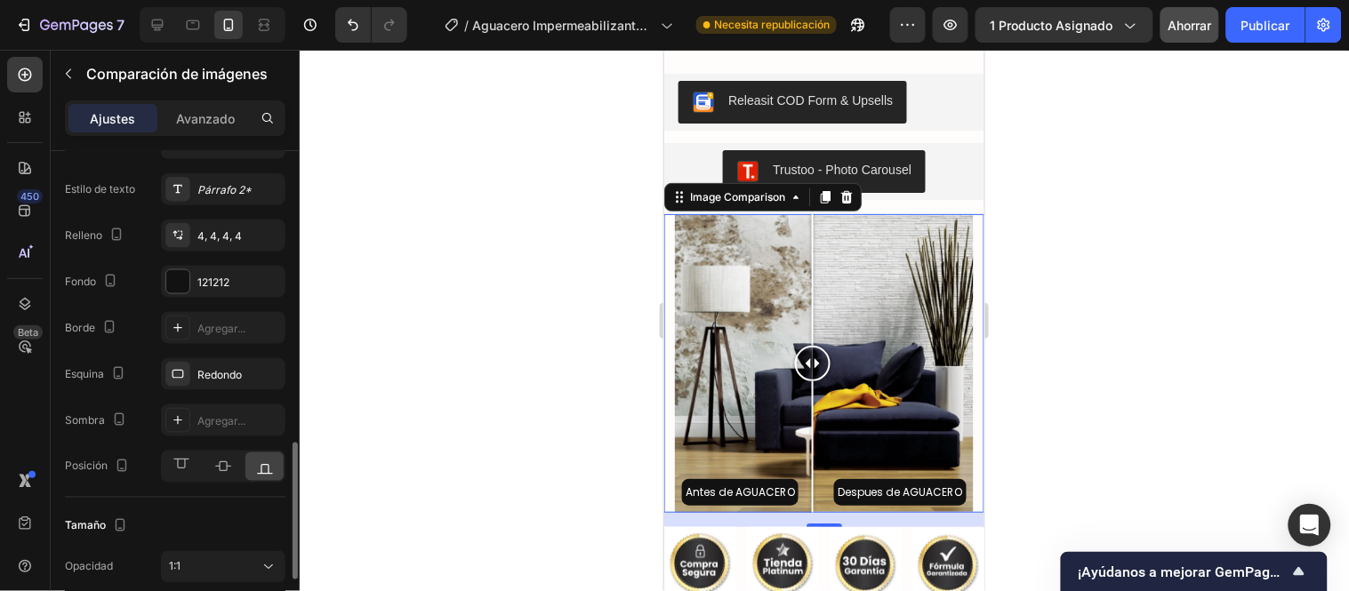
scroll to position [691, 0]
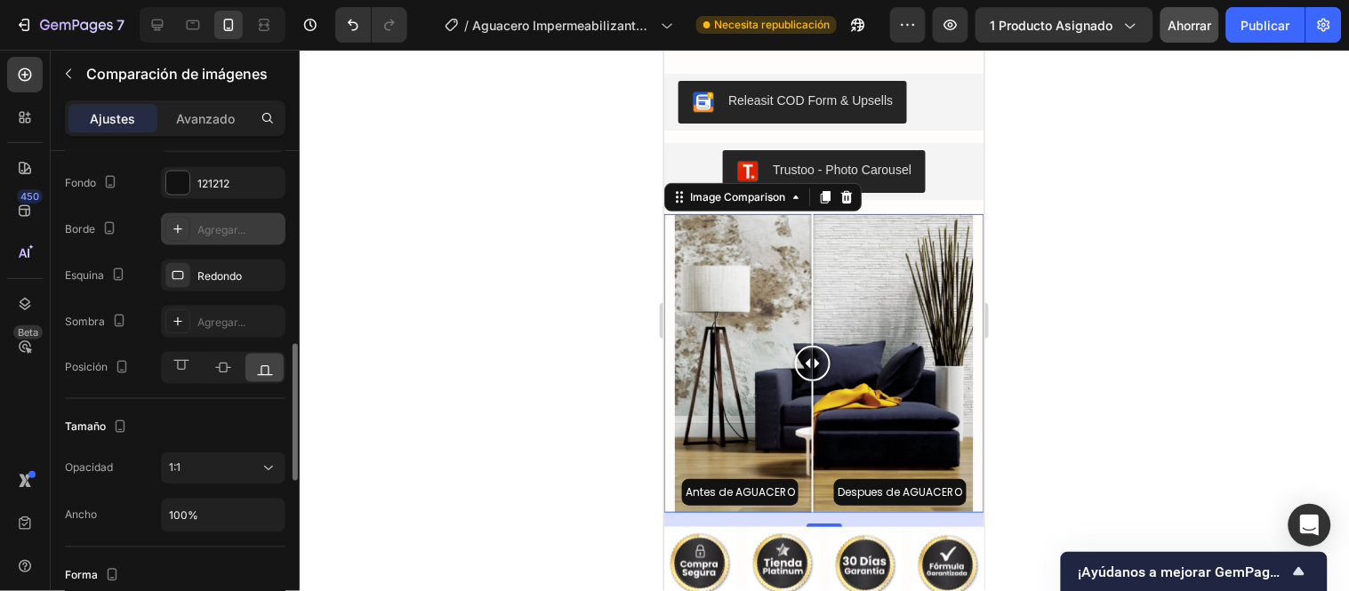
click at [207, 225] on font "Agregar..." at bounding box center [221, 229] width 48 height 13
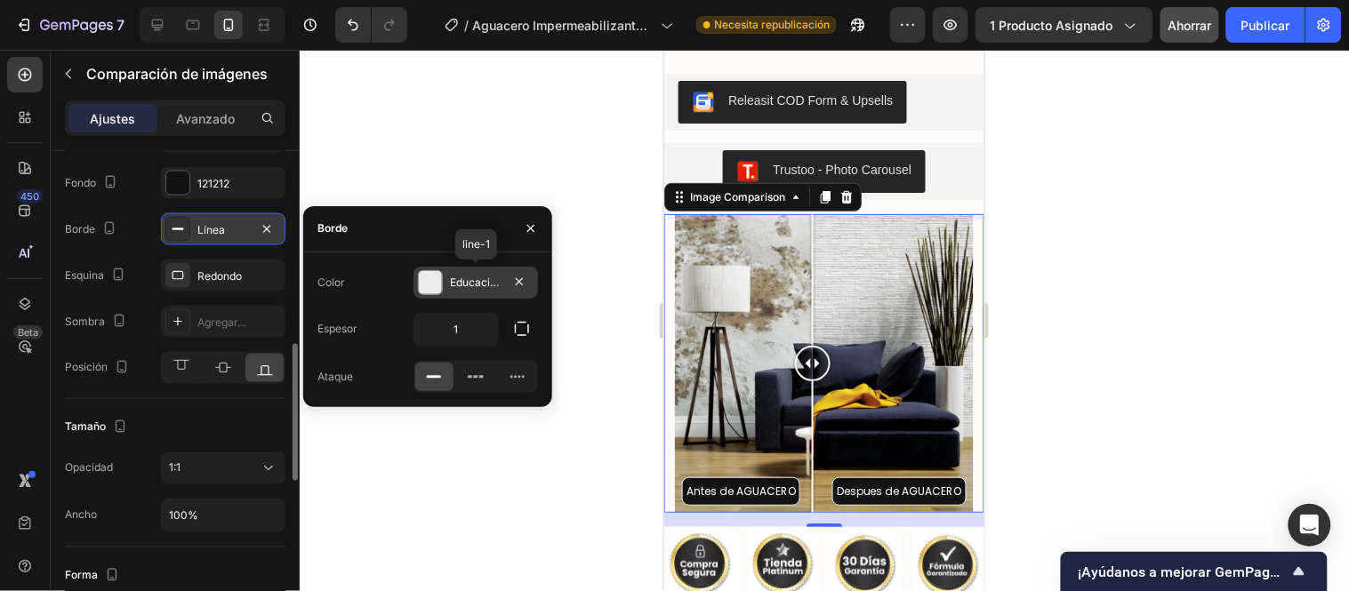
click at [438, 273] on div at bounding box center [430, 282] width 23 height 23
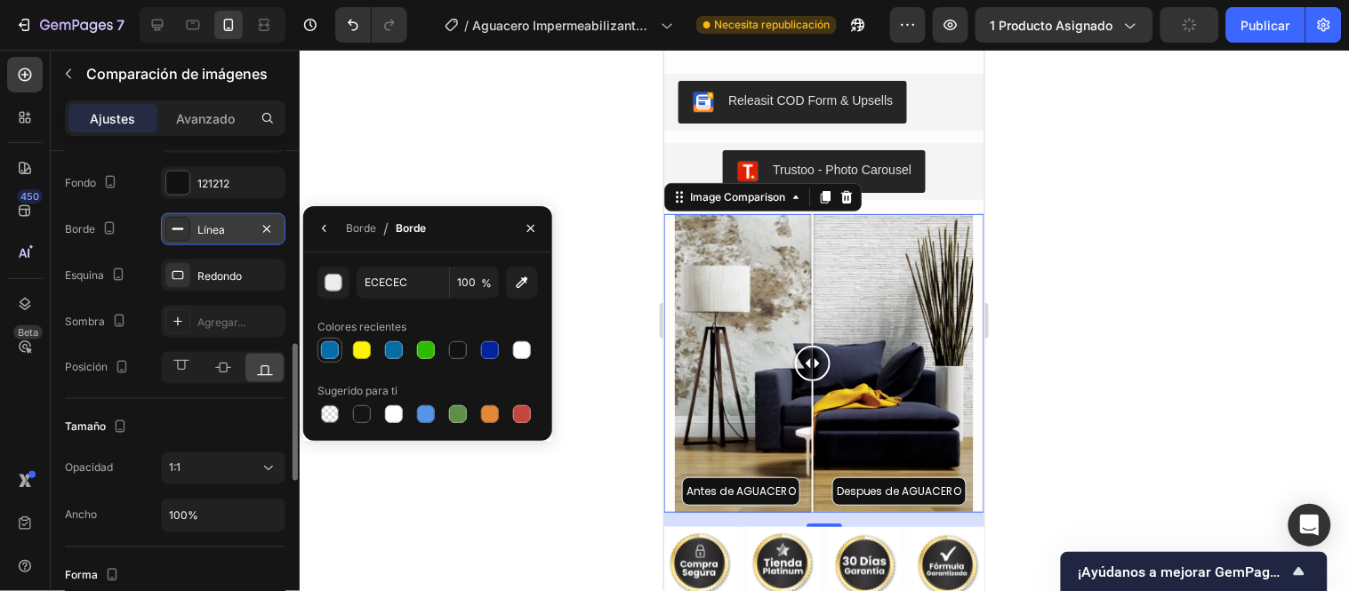
click at [327, 350] on div at bounding box center [330, 350] width 18 height 18
click at [389, 353] on div at bounding box center [394, 350] width 18 height 18
type input "076CA2"
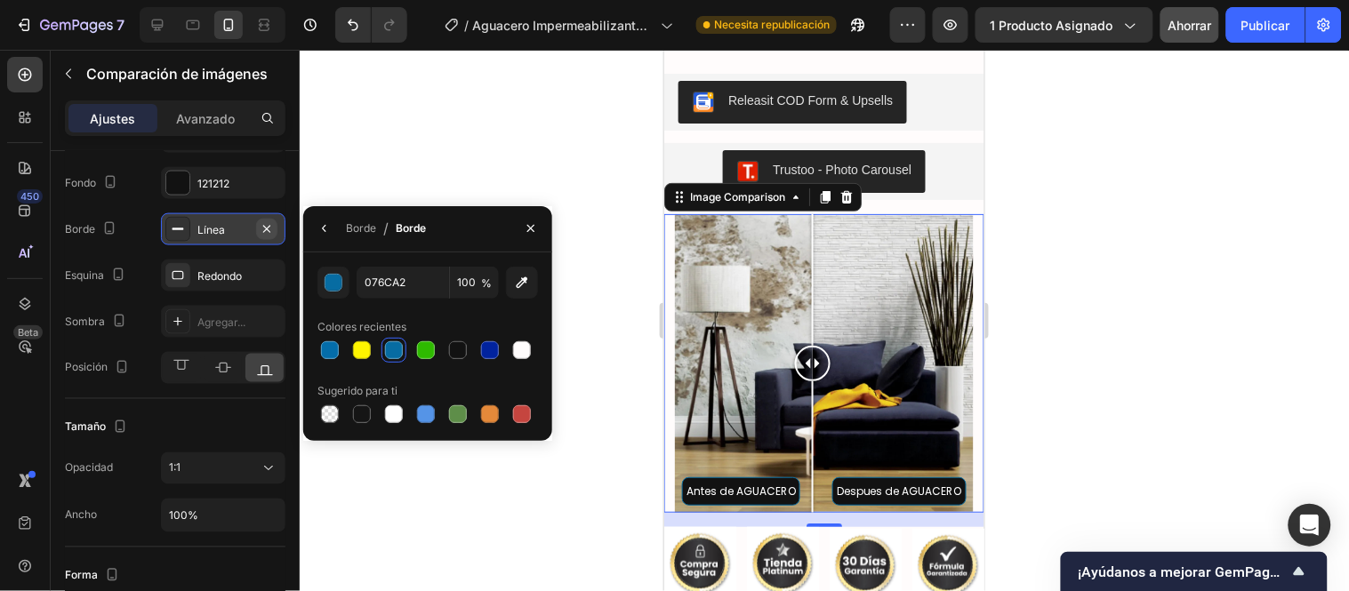
click at [268, 226] on icon "button" at bounding box center [267, 229] width 14 height 14
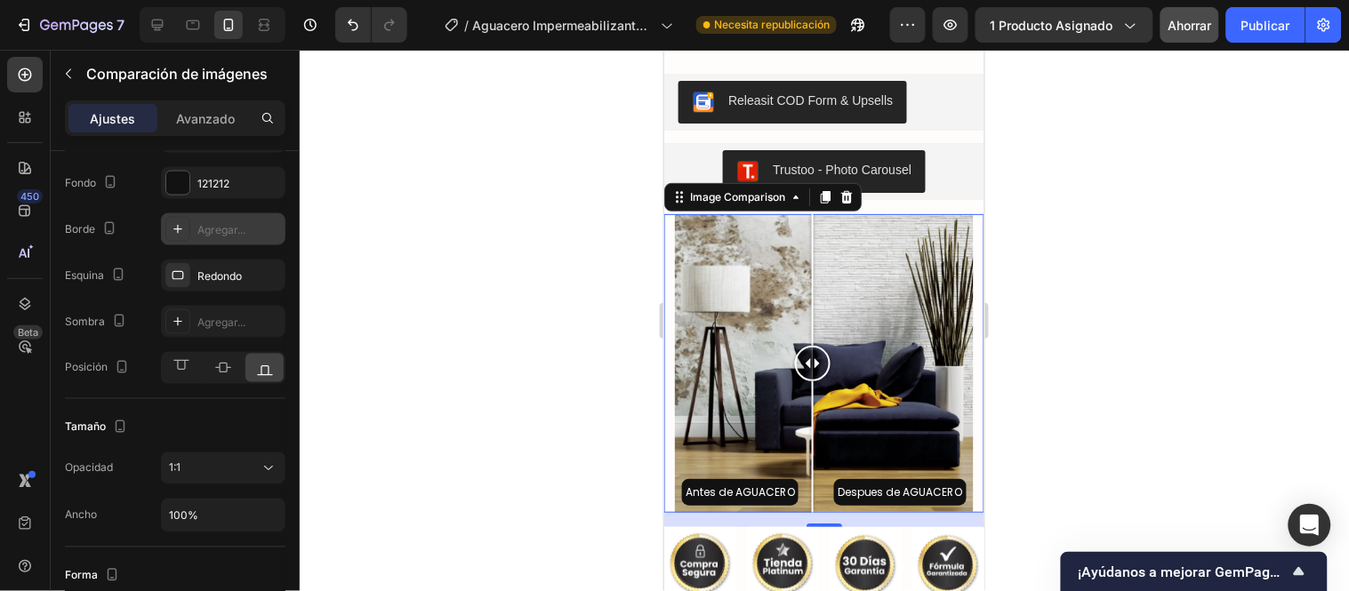
scroll to position [889, 0]
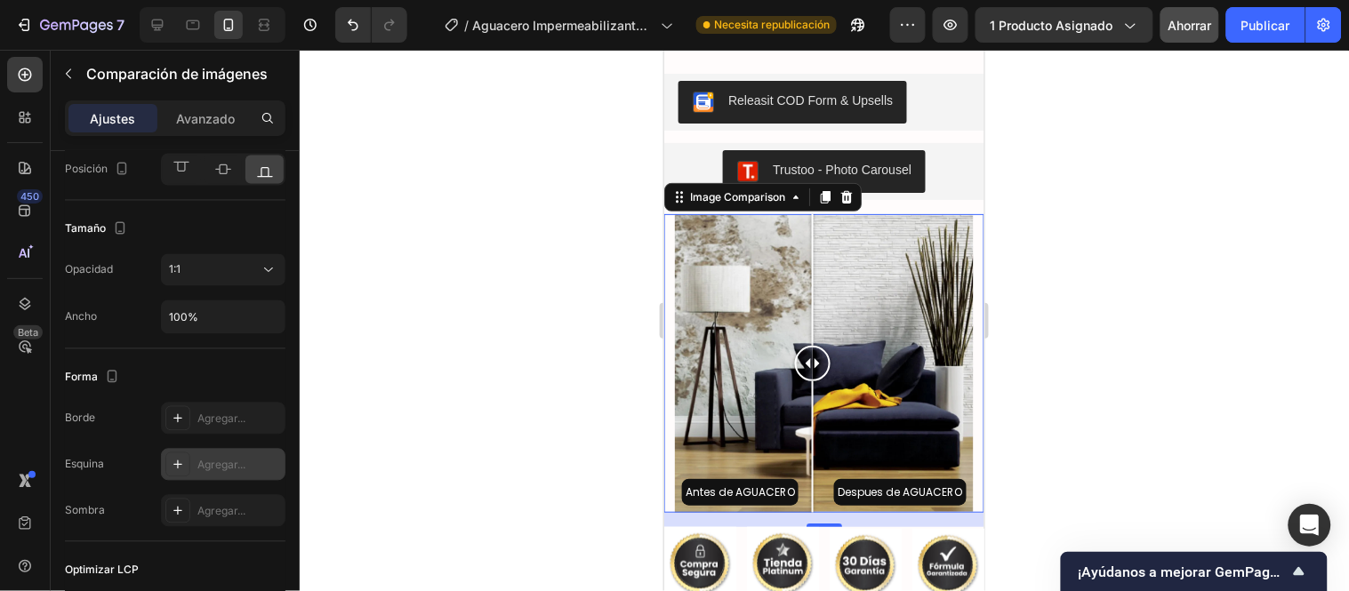
click at [222, 462] on font "Agregar..." at bounding box center [221, 465] width 48 height 13
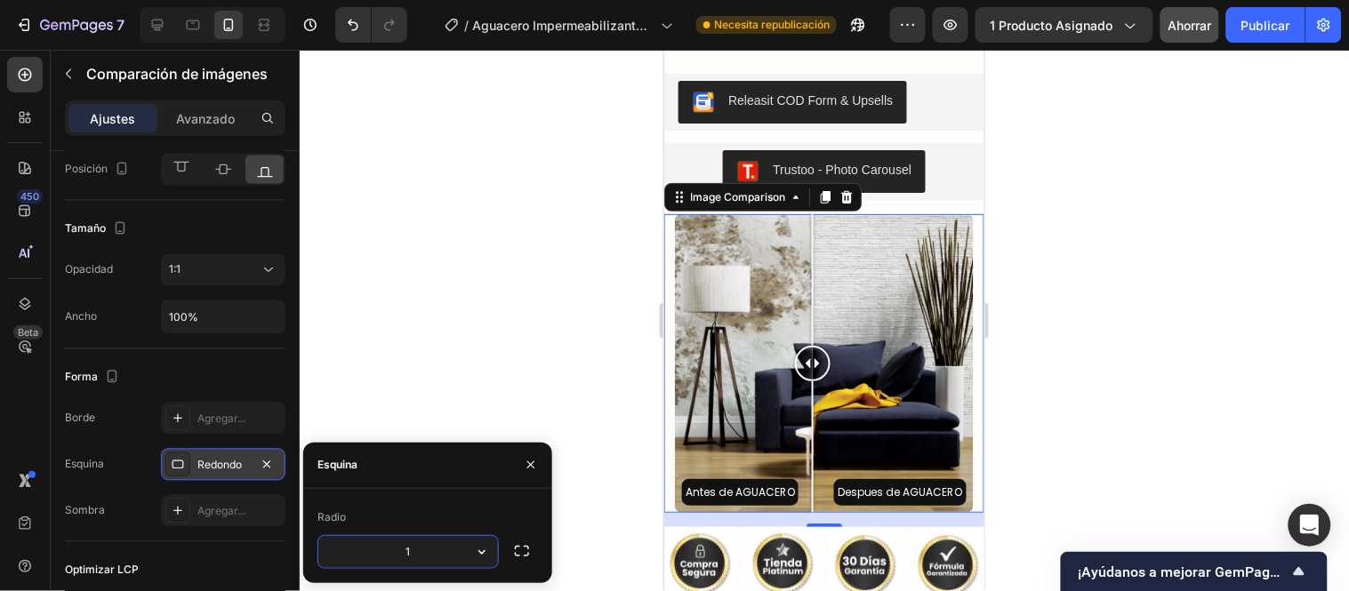
type input "10"
click at [206, 421] on font "Agregar..." at bounding box center [221, 419] width 48 height 13
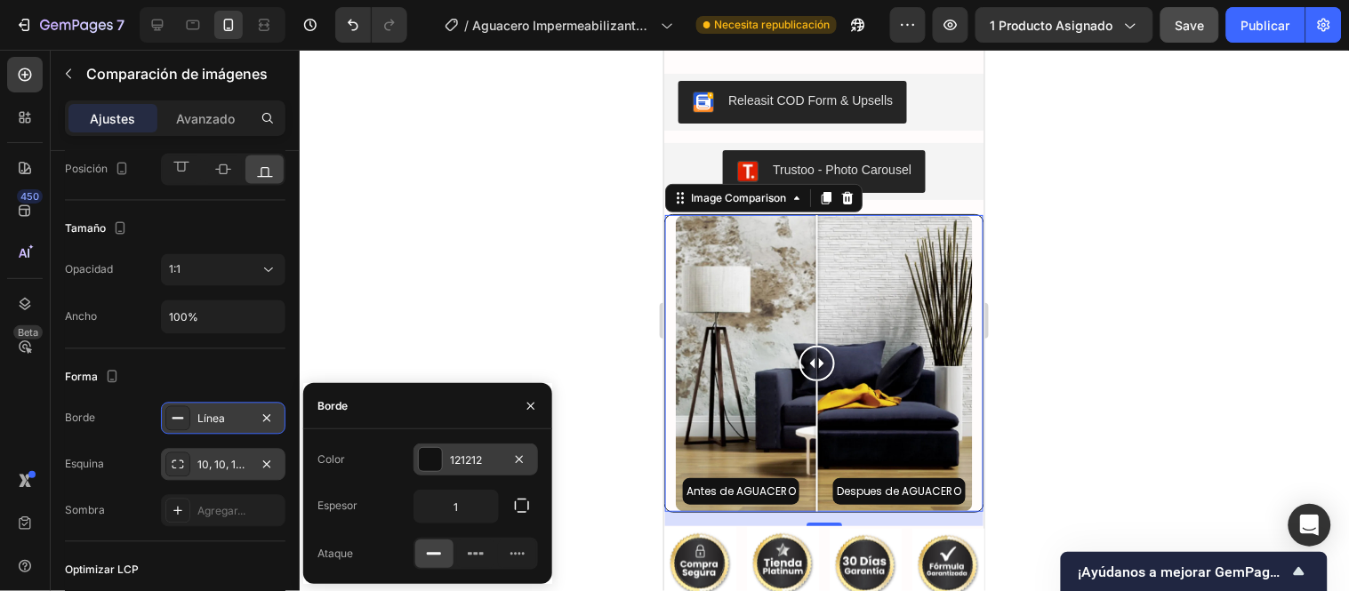
click at [439, 466] on div at bounding box center [430, 459] width 23 height 23
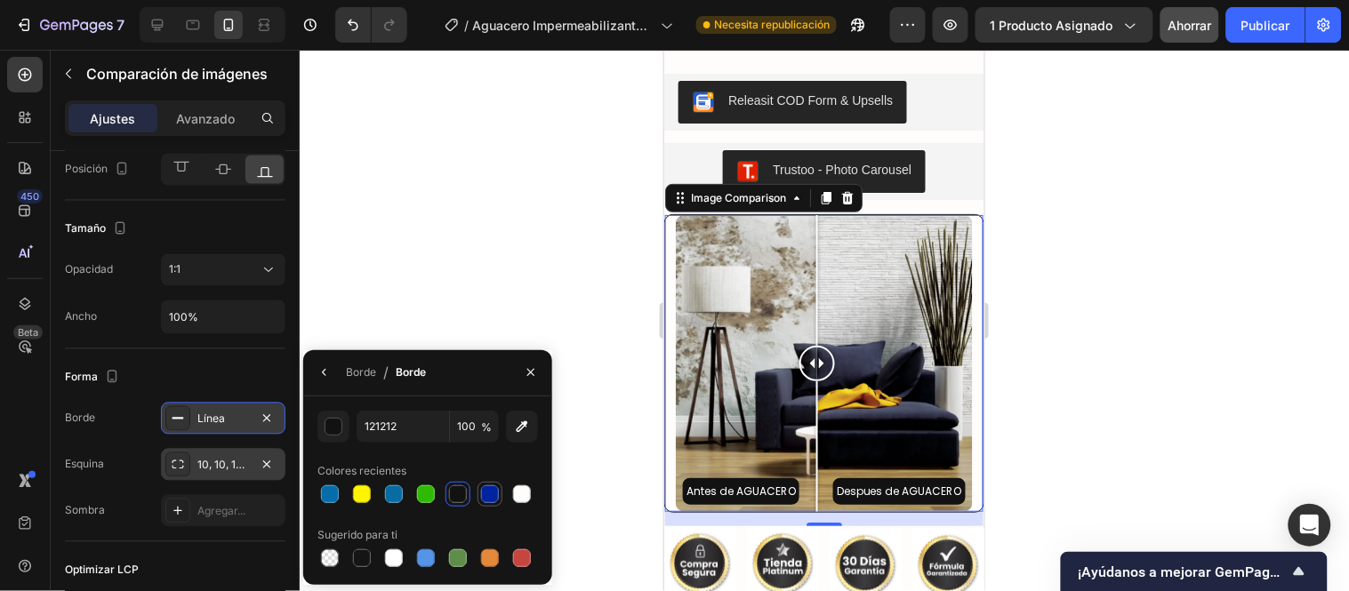
click at [481, 498] on div at bounding box center [490, 495] width 18 height 18
type input "01239E"
click at [466, 292] on div at bounding box center [824, 321] width 1049 height 542
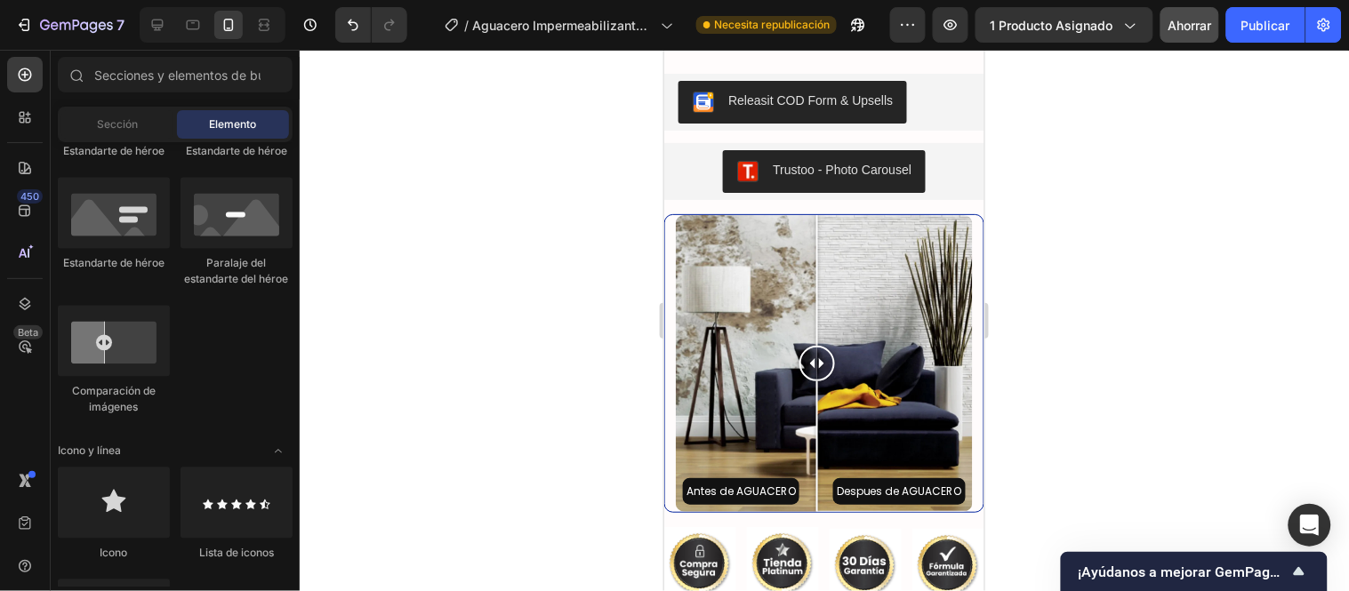
click at [466, 292] on div at bounding box center [824, 321] width 1049 height 542
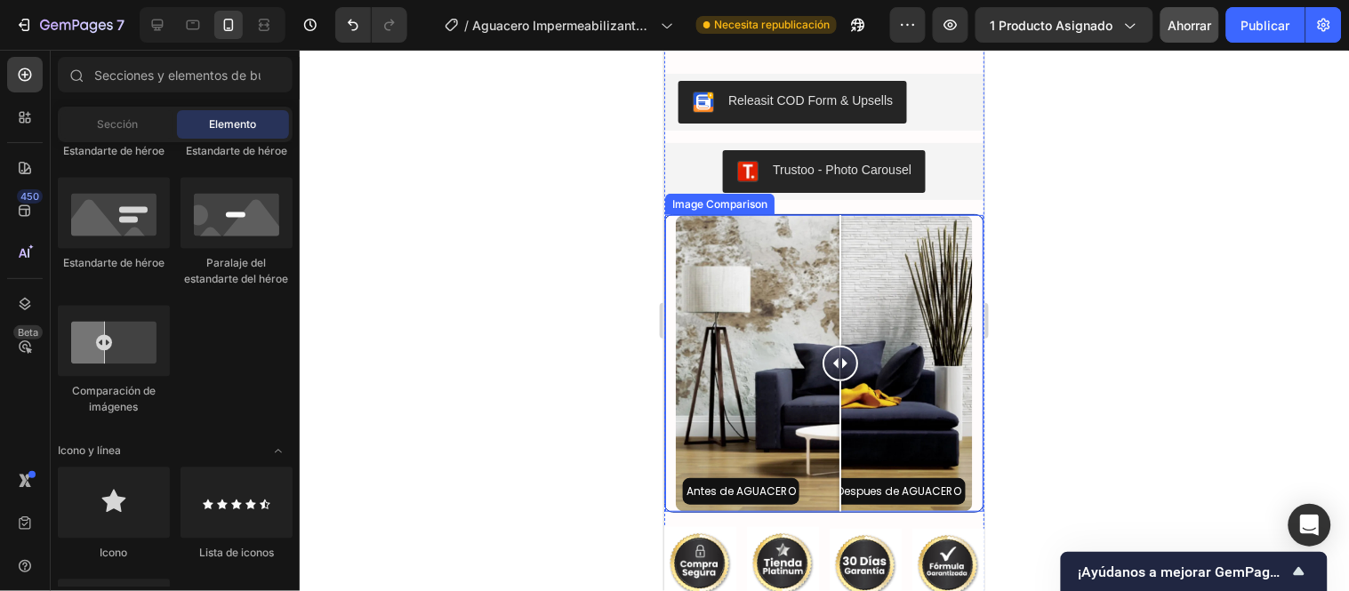
click at [839, 311] on div "Antes de AGUACERO Despues de AGUACERO" at bounding box center [823, 362] width 297 height 297
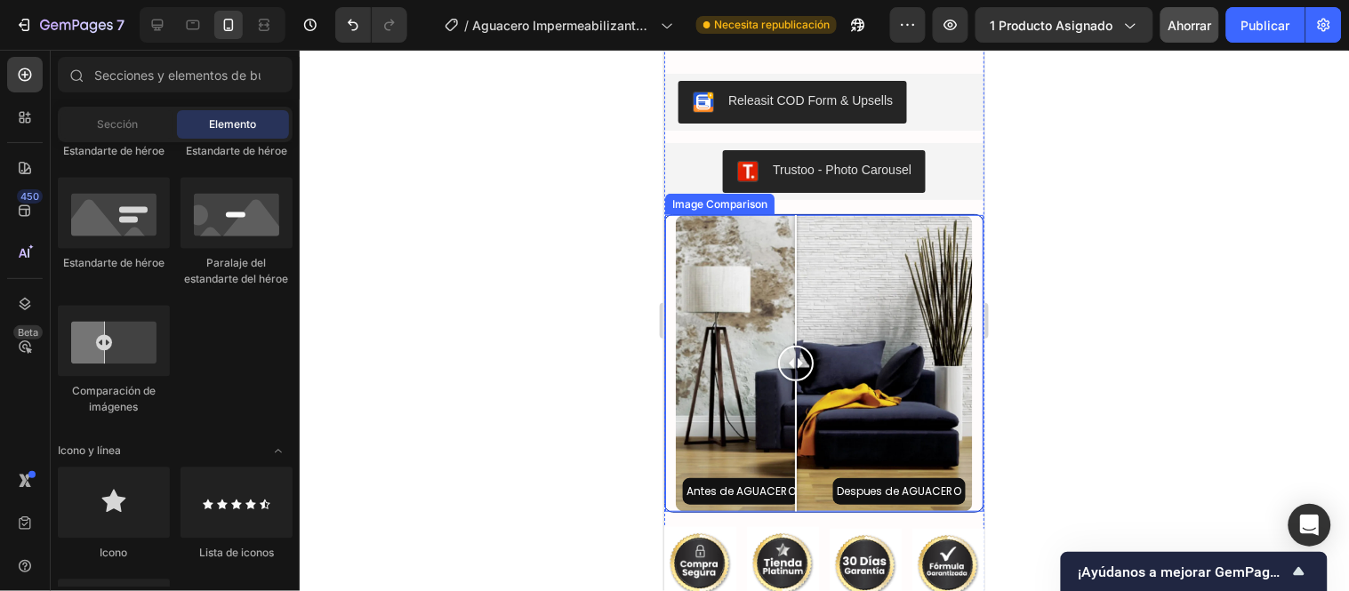
drag, startPoint x: 795, startPoint y: 301, endPoint x: 709, endPoint y: 240, distance: 105.9
click at [794, 300] on div "Antes de AGUACERO Despues de AGUACERO" at bounding box center [823, 362] width 297 height 297
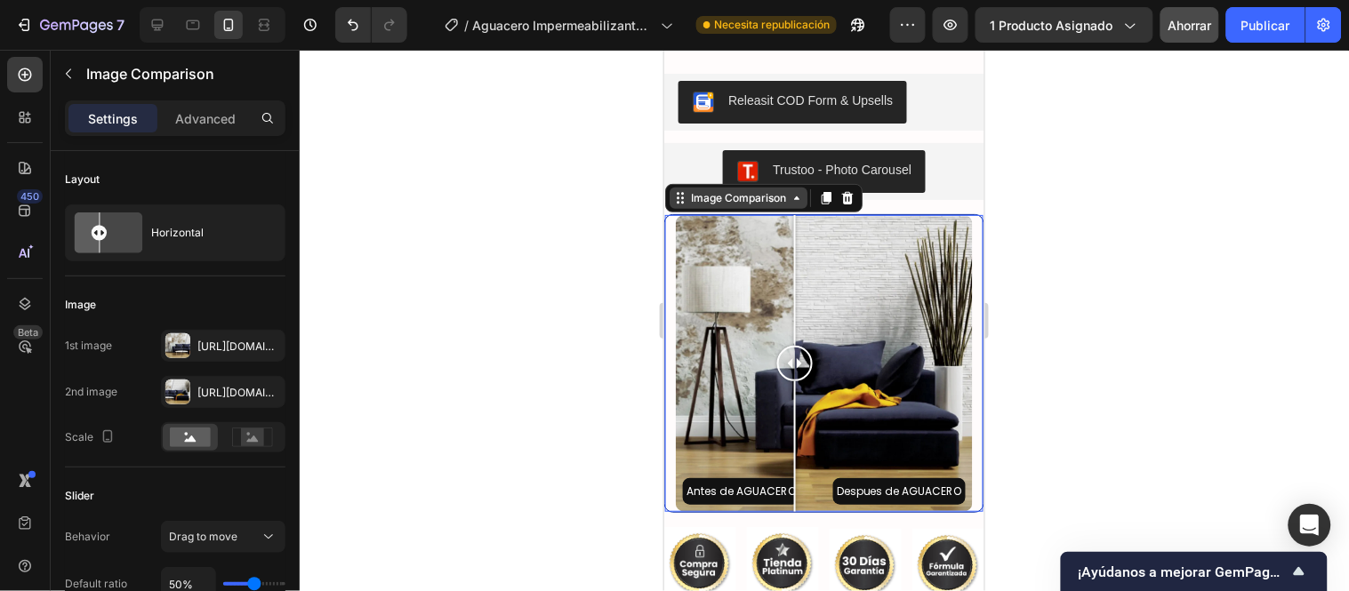
click at [709, 208] on div "Image Comparison" at bounding box center [738, 197] width 138 height 21
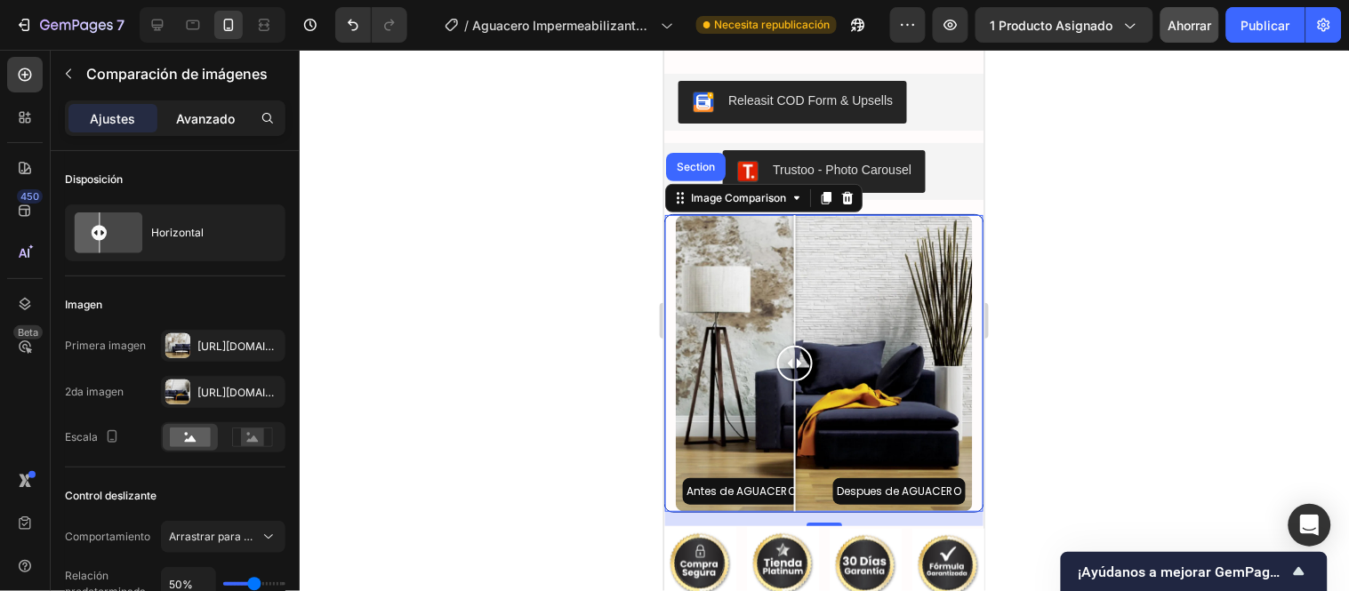
click at [206, 121] on font "Avanzado" at bounding box center [205, 118] width 59 height 15
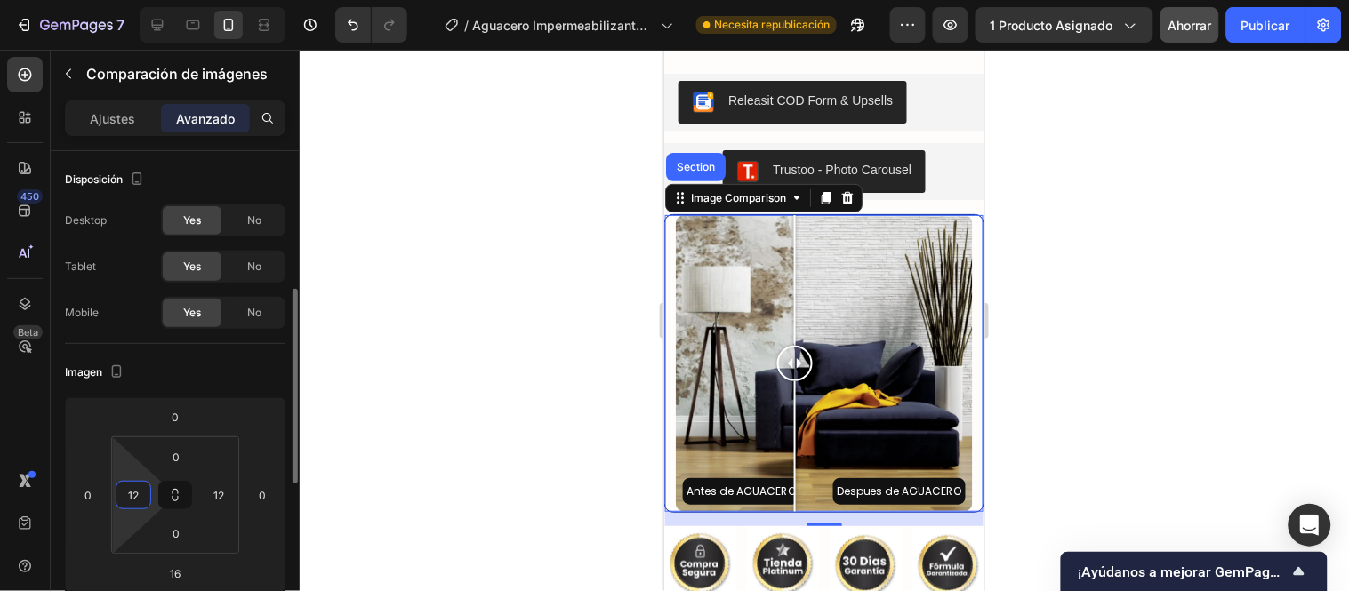
click at [135, 482] on input "12" at bounding box center [133, 495] width 27 height 27
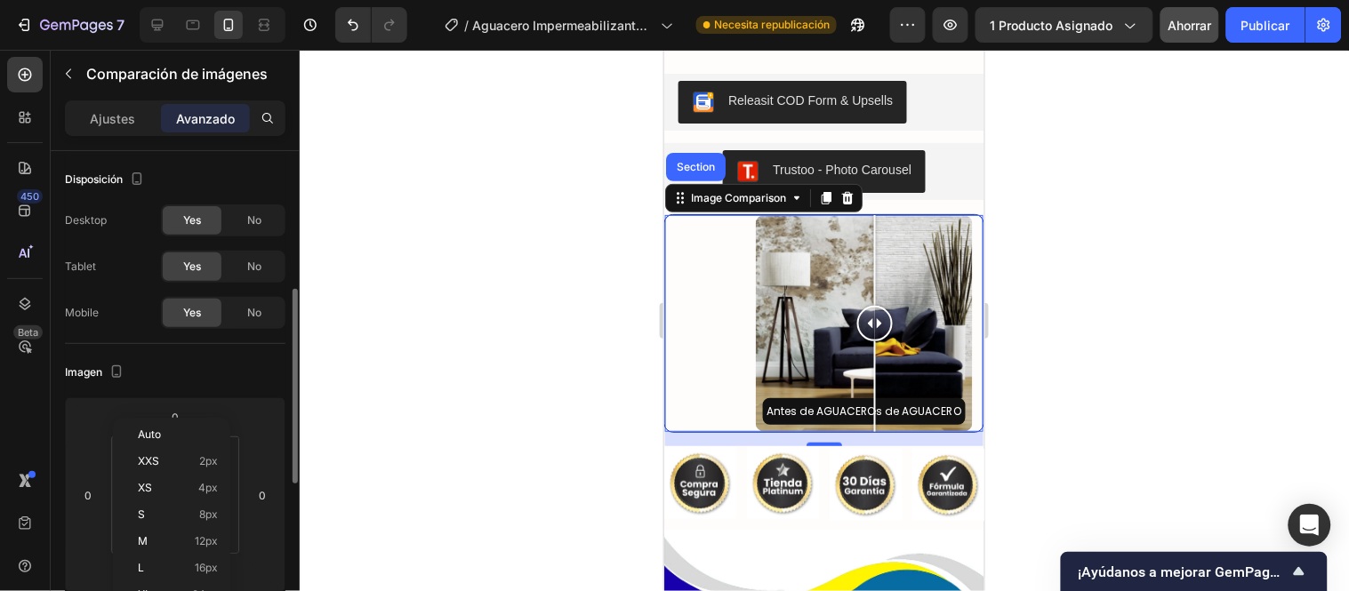
scroll to position [99, 0]
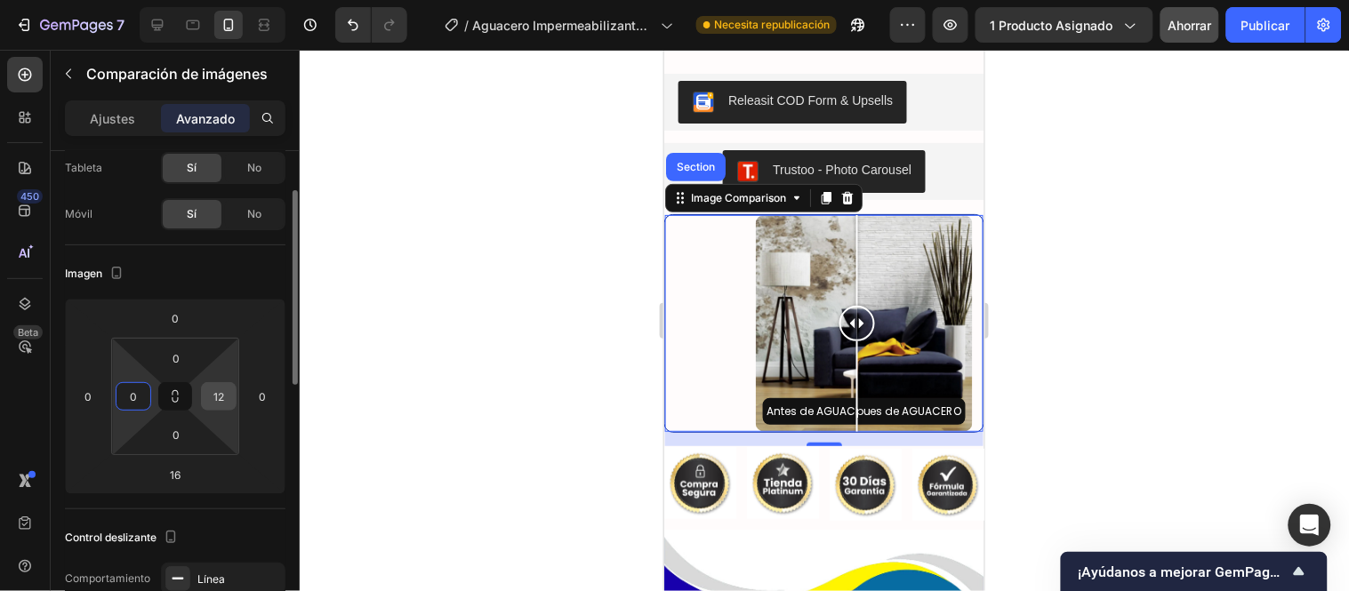
type input "0"
click at [215, 396] on input "12" at bounding box center [218, 396] width 27 height 27
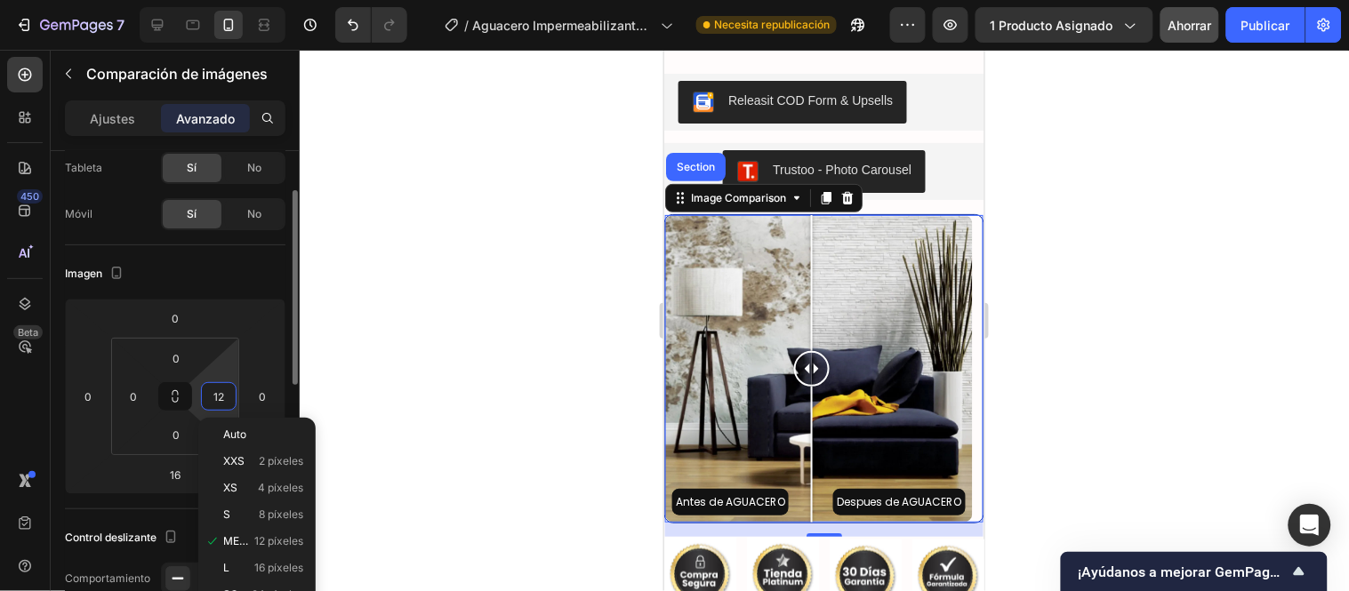
click at [225, 392] on input "12" at bounding box center [218, 396] width 27 height 27
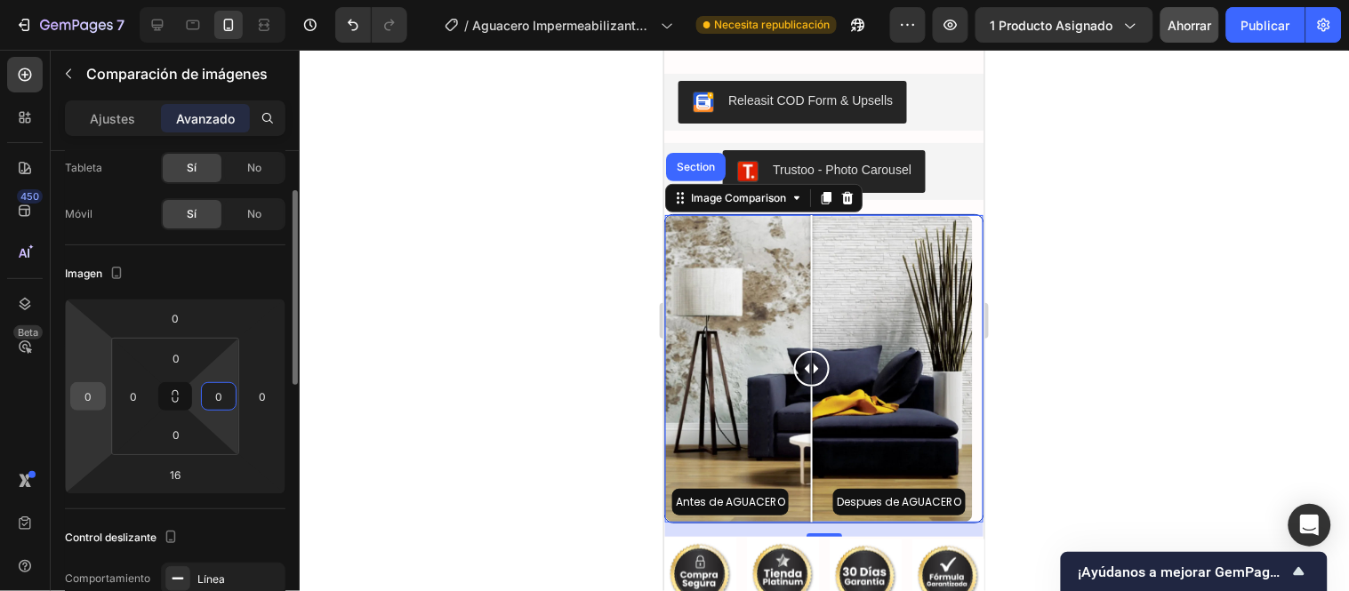
type input "0"
click at [89, 397] on input "0" at bounding box center [88, 396] width 27 height 27
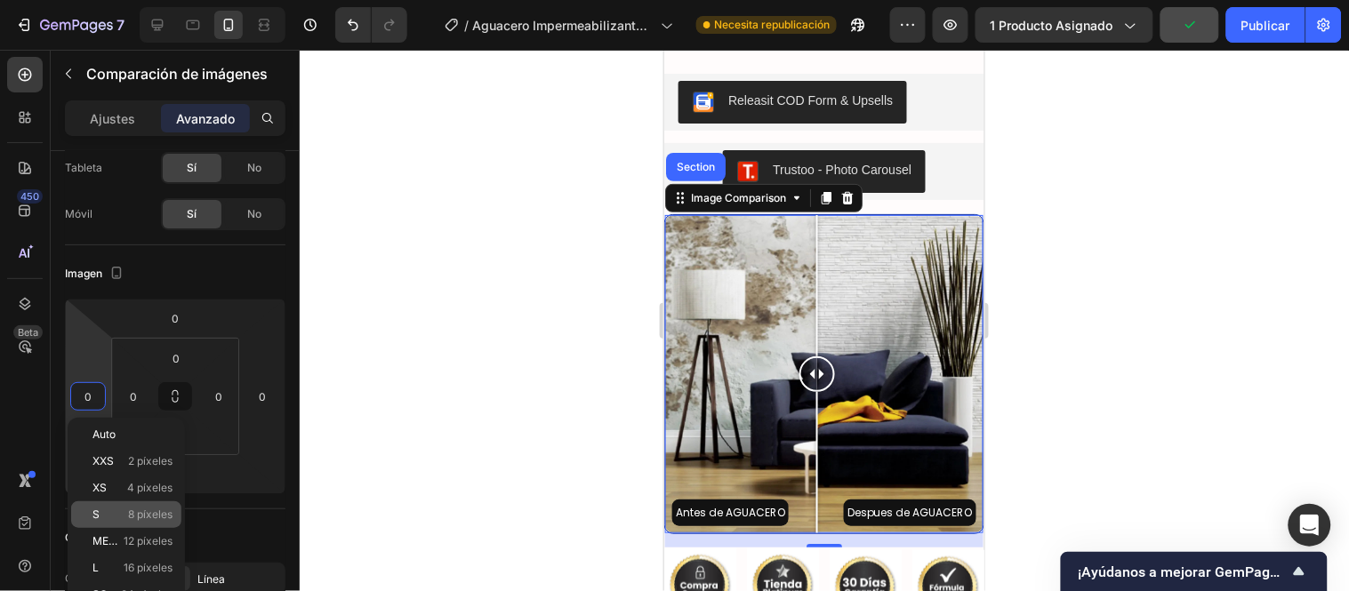
click at [129, 514] on font "8 píxeles" at bounding box center [150, 514] width 44 height 13
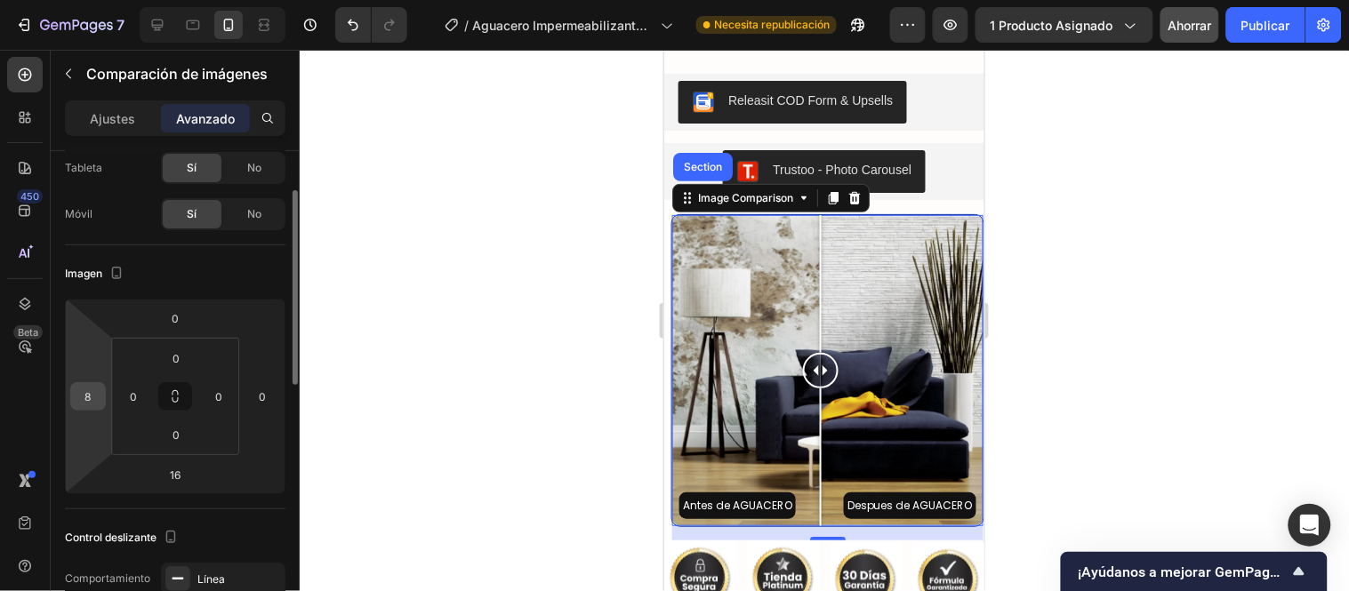
click at [93, 398] on input "8" at bounding box center [88, 396] width 27 height 27
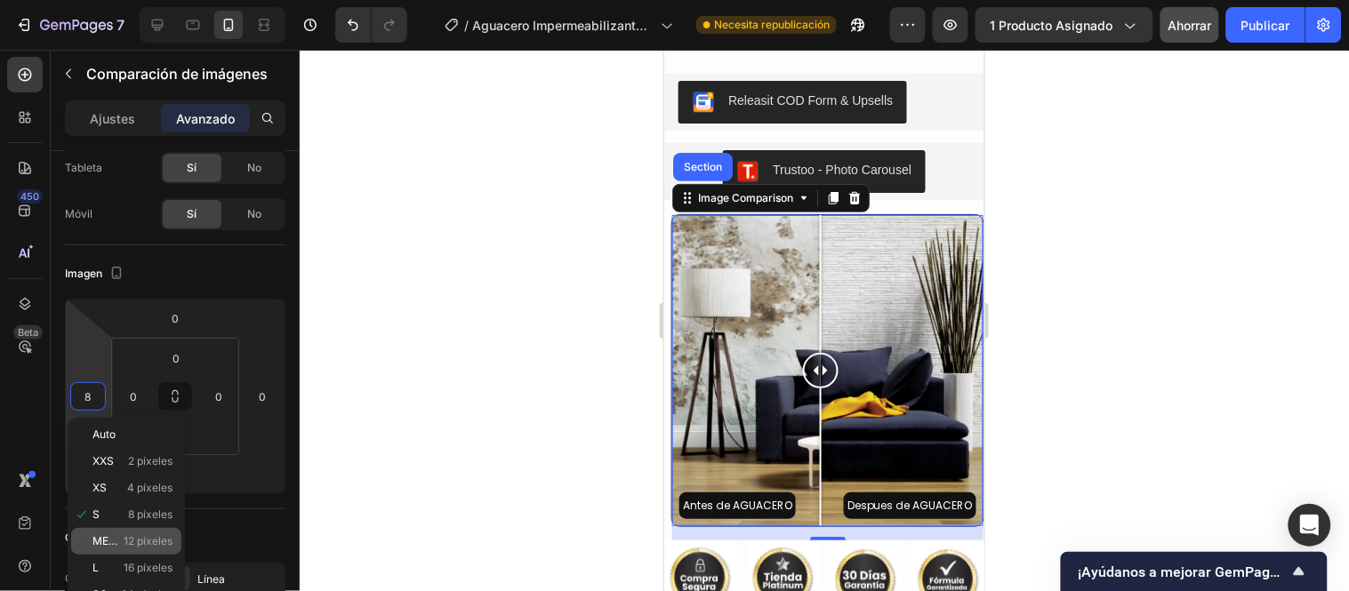
click at [122, 534] on div "METRO 12 píxeles" at bounding box center [126, 541] width 110 height 27
type input "12"
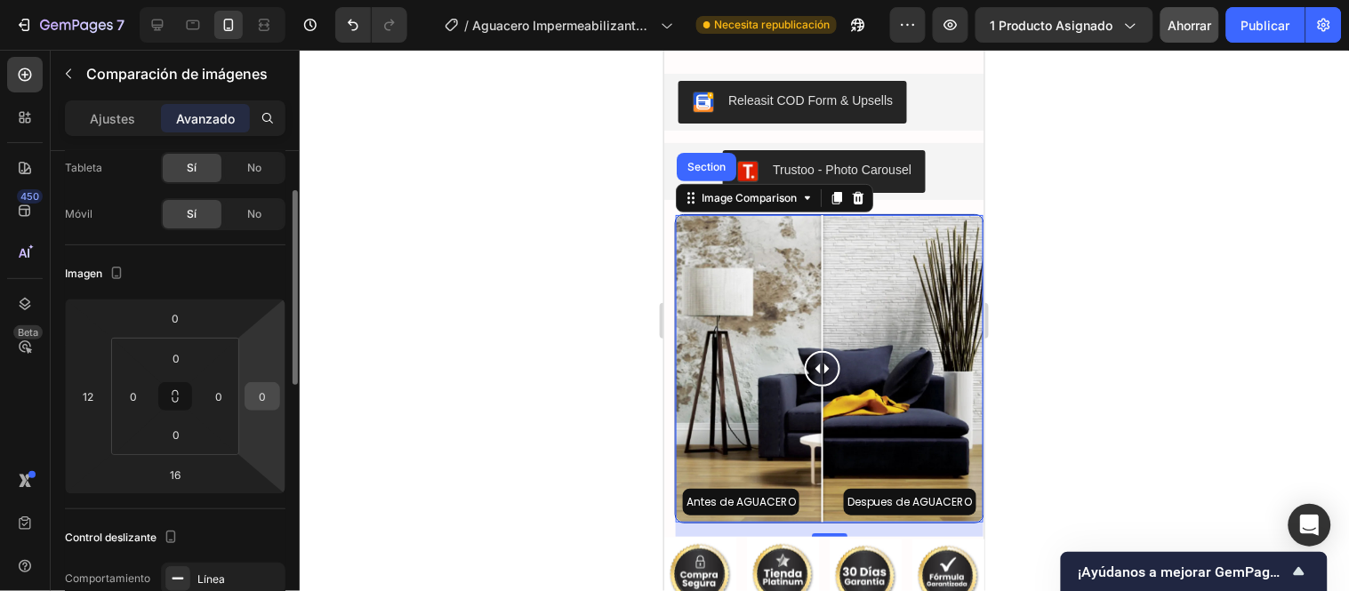
click at [268, 390] on input "0" at bounding box center [262, 396] width 27 height 27
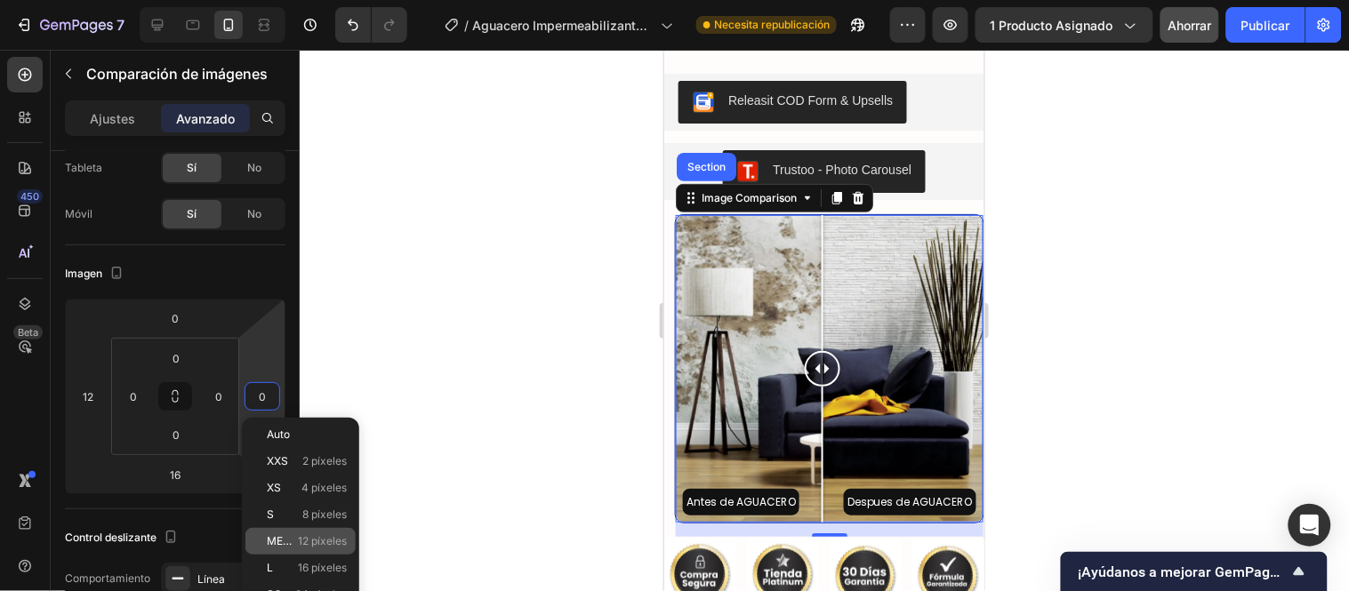
click at [274, 546] on font "METRO" at bounding box center [286, 540] width 38 height 13
type input "12"
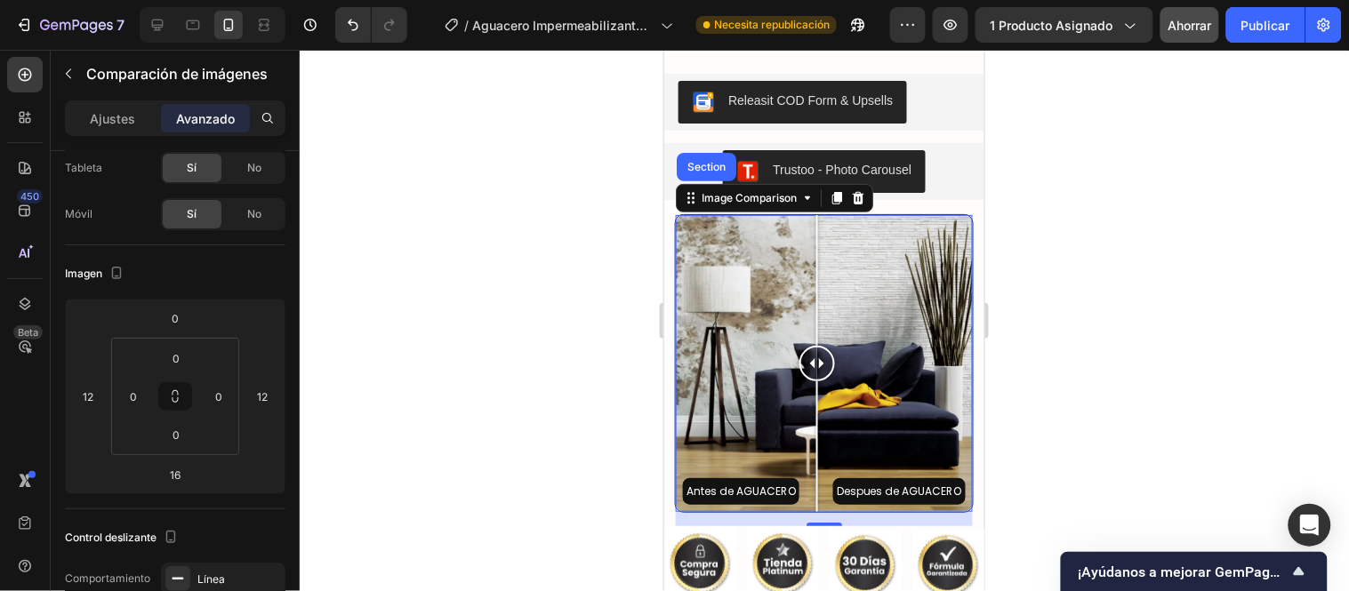
click at [421, 372] on div at bounding box center [824, 321] width 1049 height 542
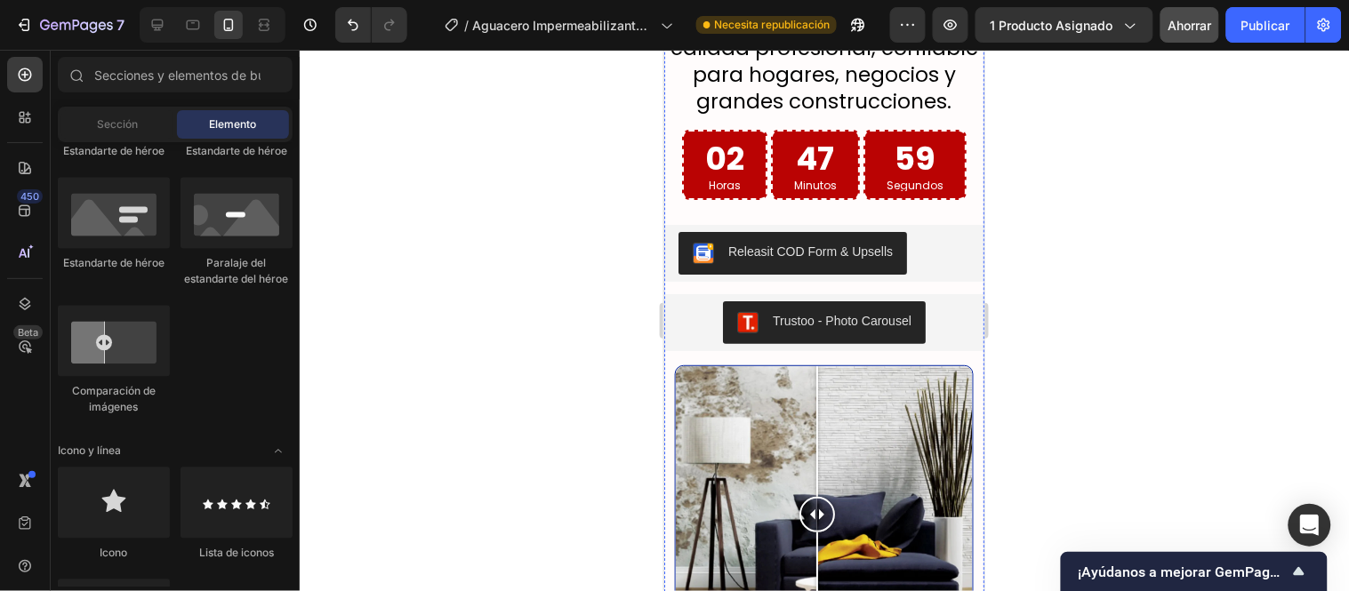
scroll to position [3367, 0]
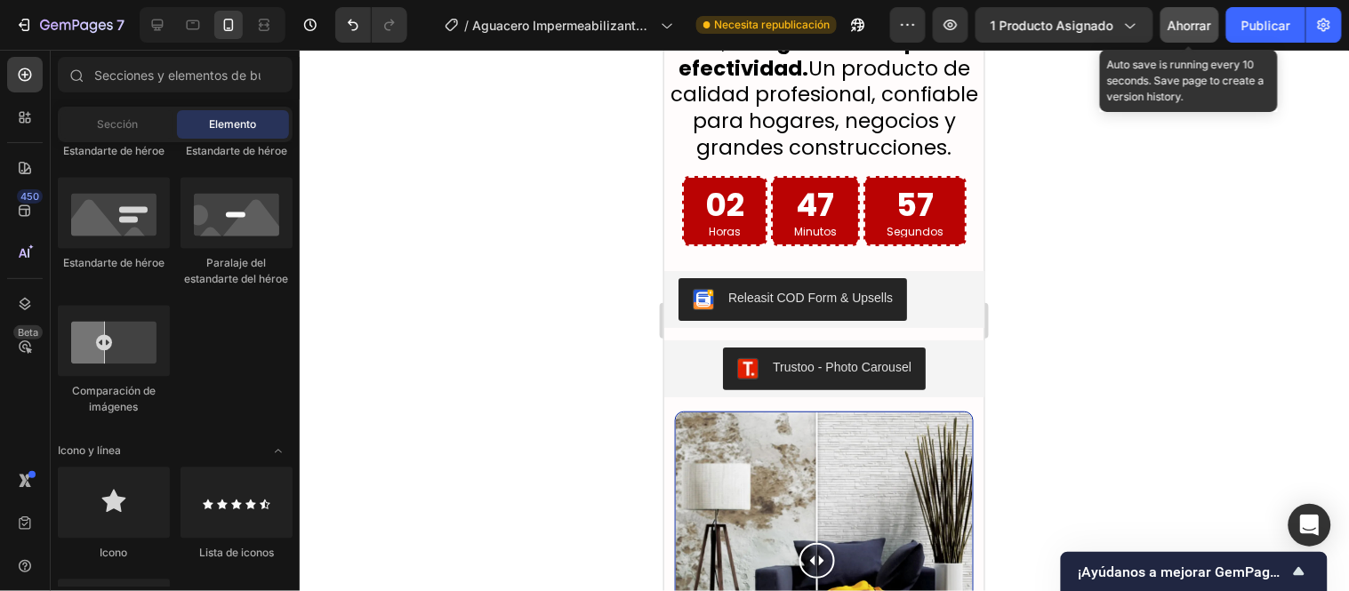
click at [1177, 25] on font "Ahorrar" at bounding box center [1191, 25] width 44 height 15
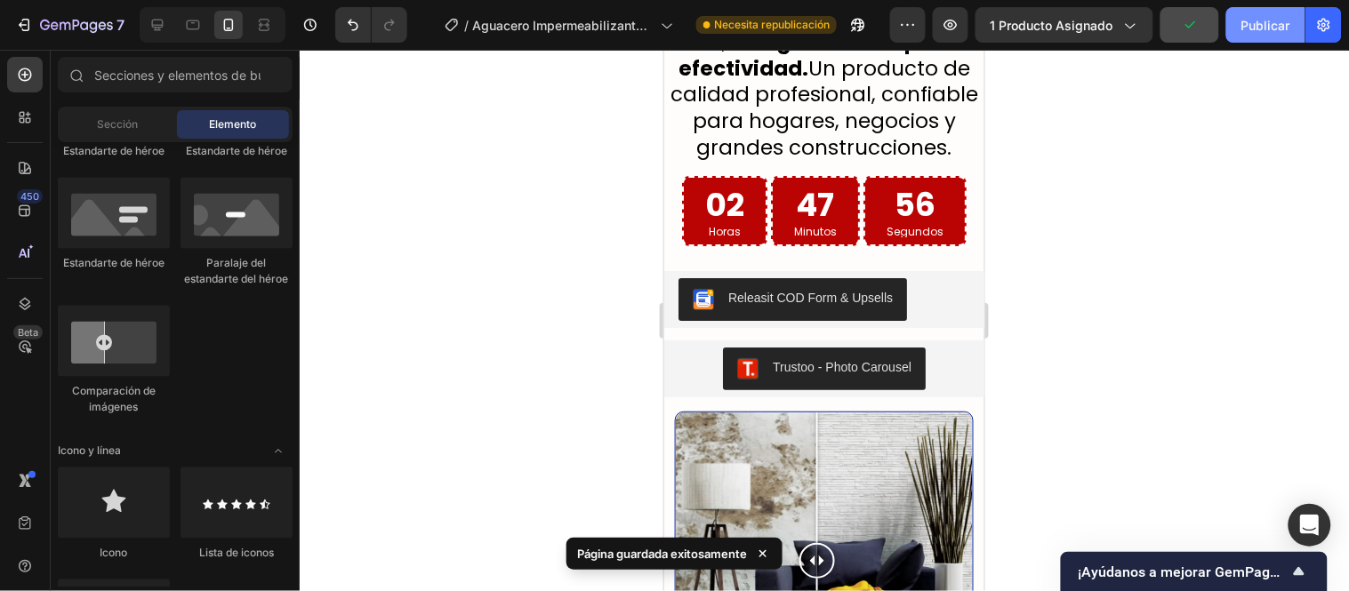
click at [1276, 22] on font "Publicar" at bounding box center [1265, 25] width 49 height 15
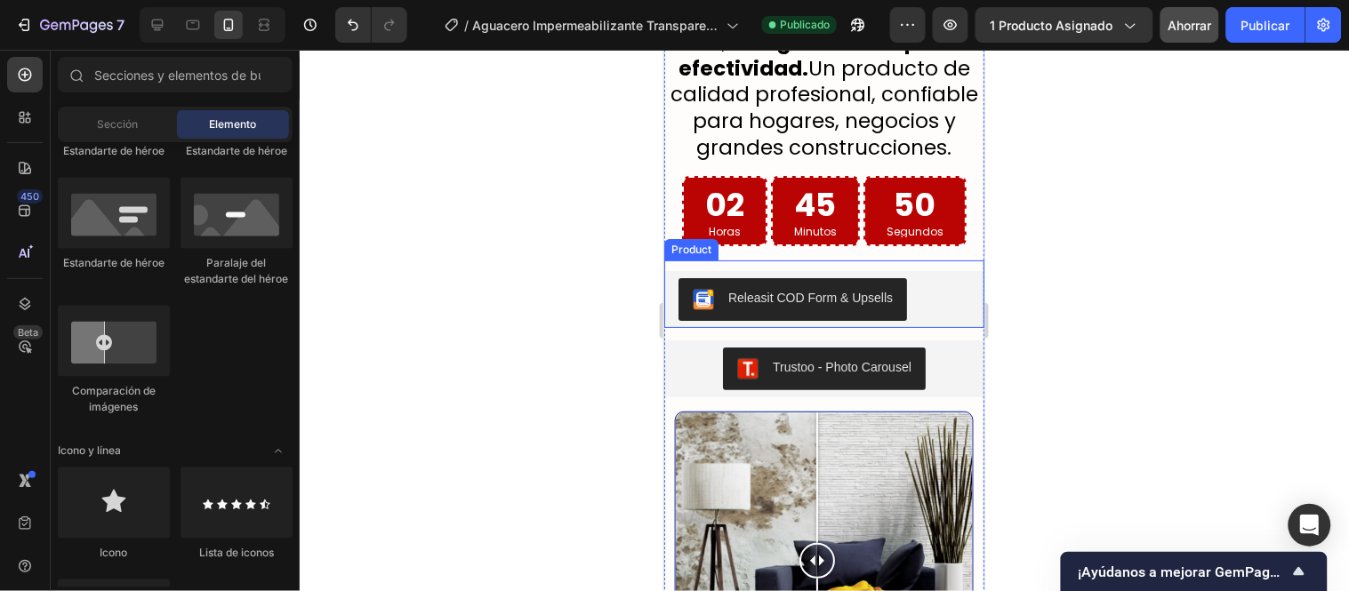
click at [869, 294] on div "Releasit COD Form & Upsells Releasit COD Form & Upsells" at bounding box center [823, 294] width 320 height 68
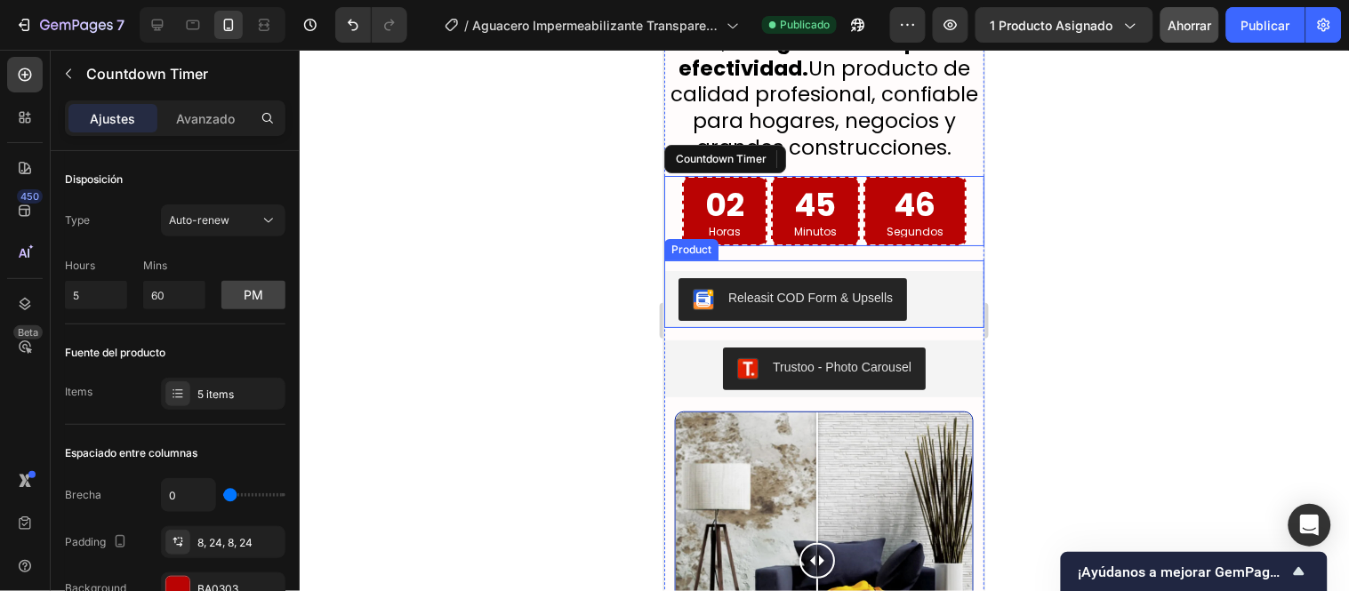
drag, startPoint x: 727, startPoint y: 199, endPoint x: 774, endPoint y: 298, distance: 109.0
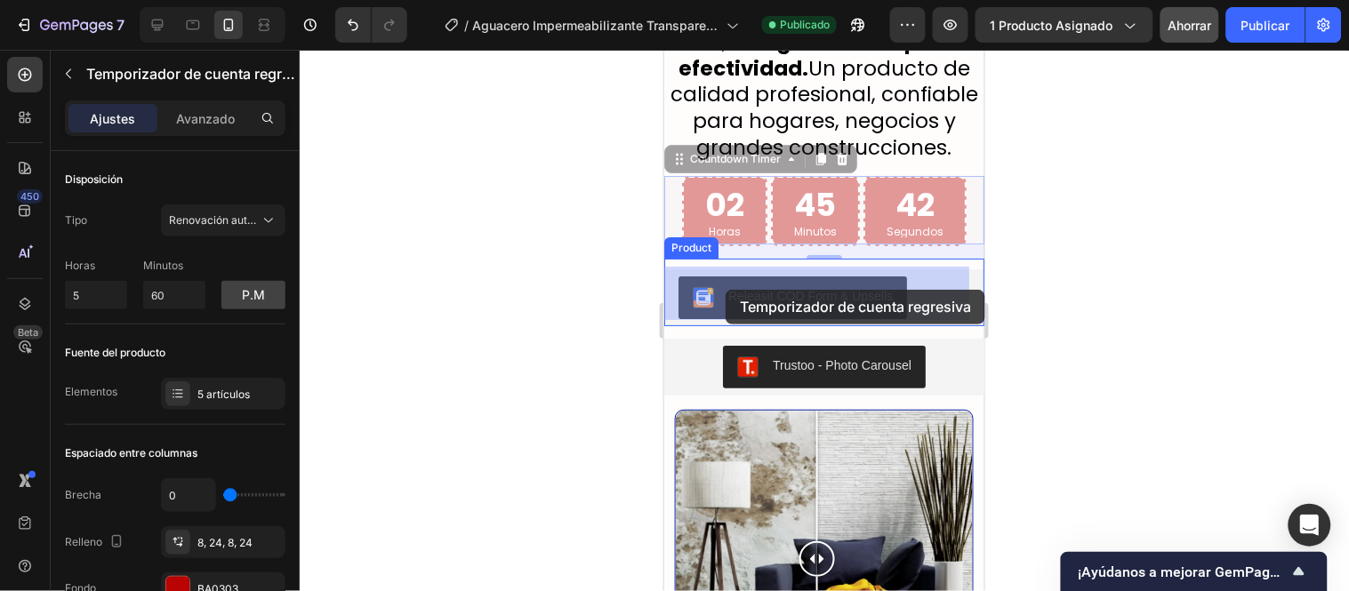
drag, startPoint x: 684, startPoint y: 191, endPoint x: 725, endPoint y: 289, distance: 106.0
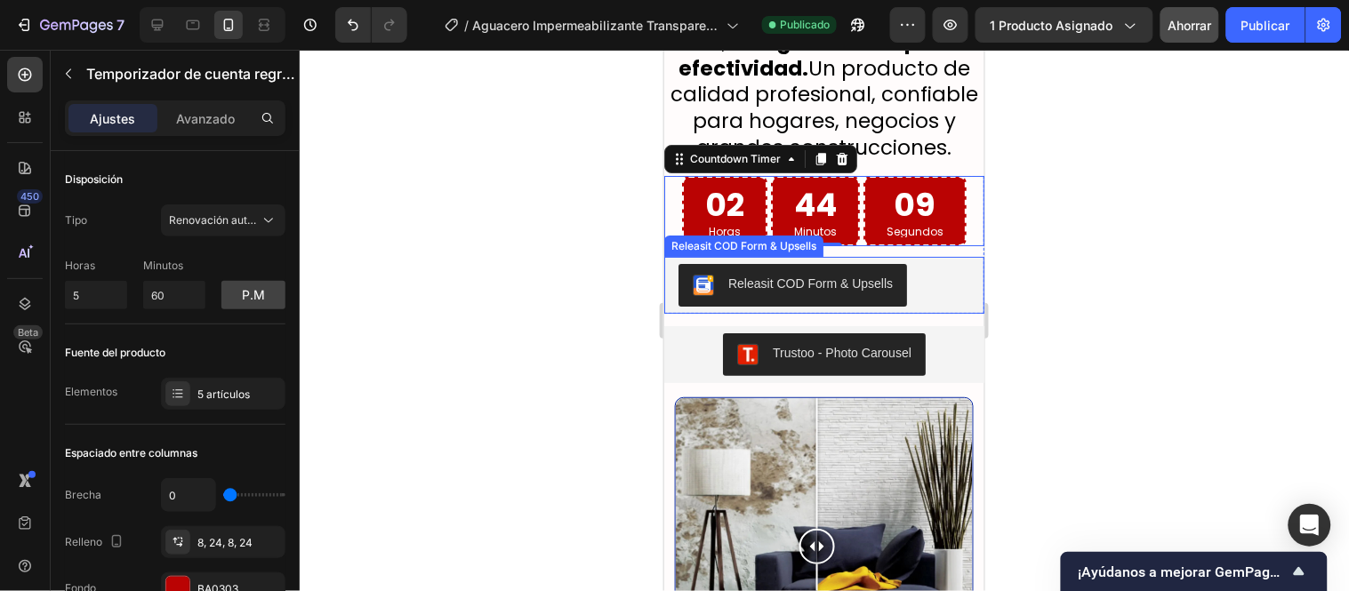
click at [709, 253] on div "Releasit COD Form & Upsells" at bounding box center [743, 245] width 152 height 16
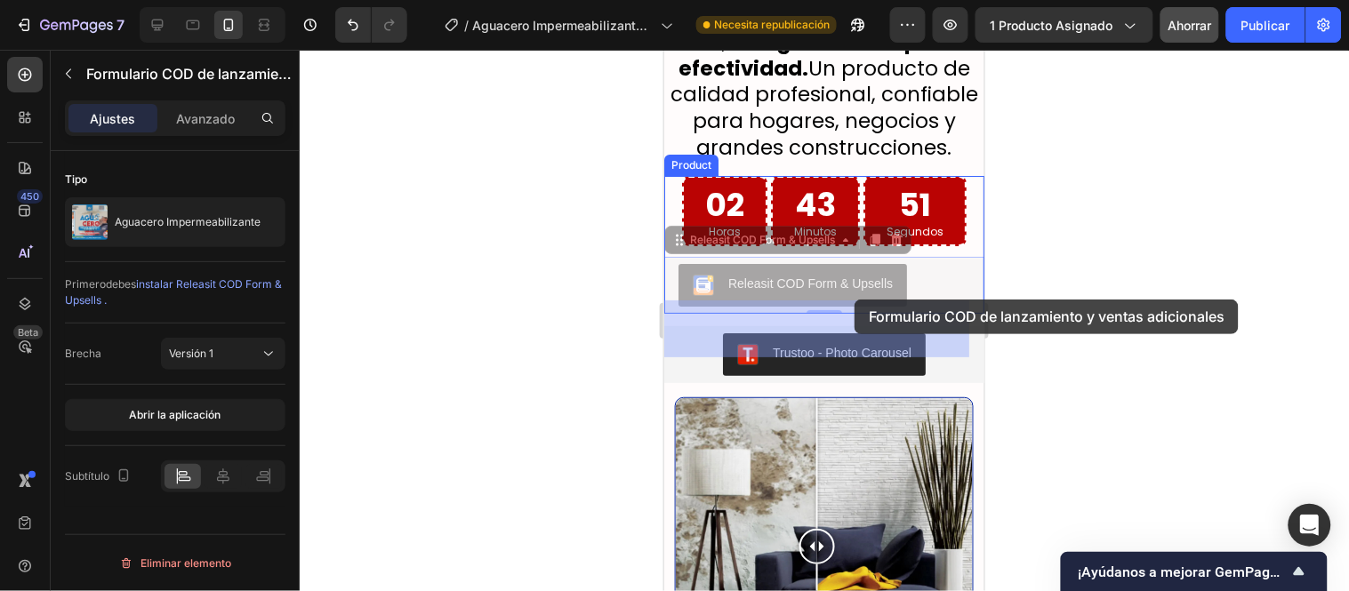
drag, startPoint x: 685, startPoint y: 275, endPoint x: 854, endPoint y: 299, distance: 170.7
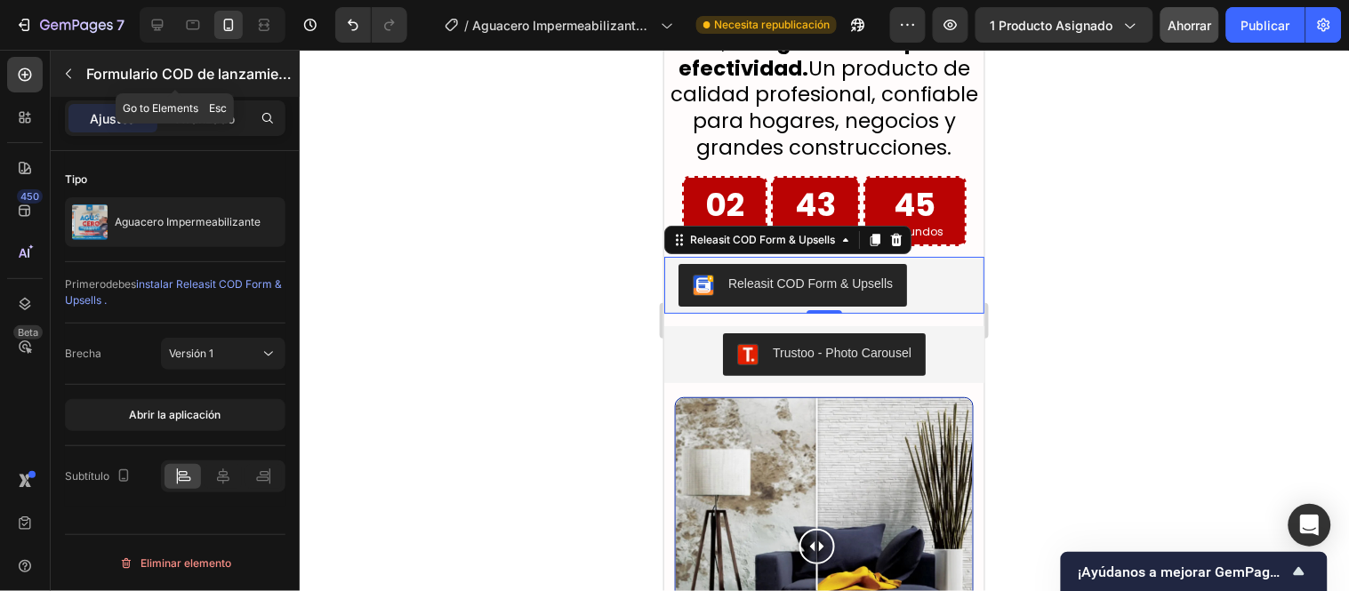
click at [77, 69] on button "button" at bounding box center [68, 74] width 28 height 28
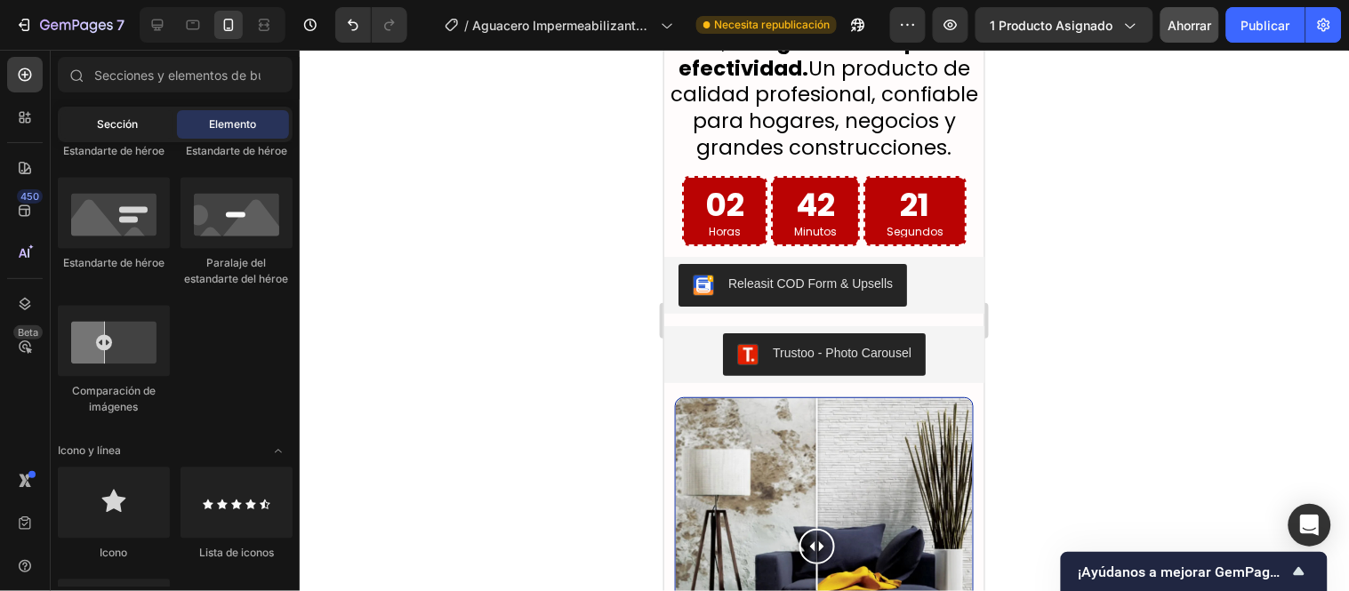
scroll to position [0, 0]
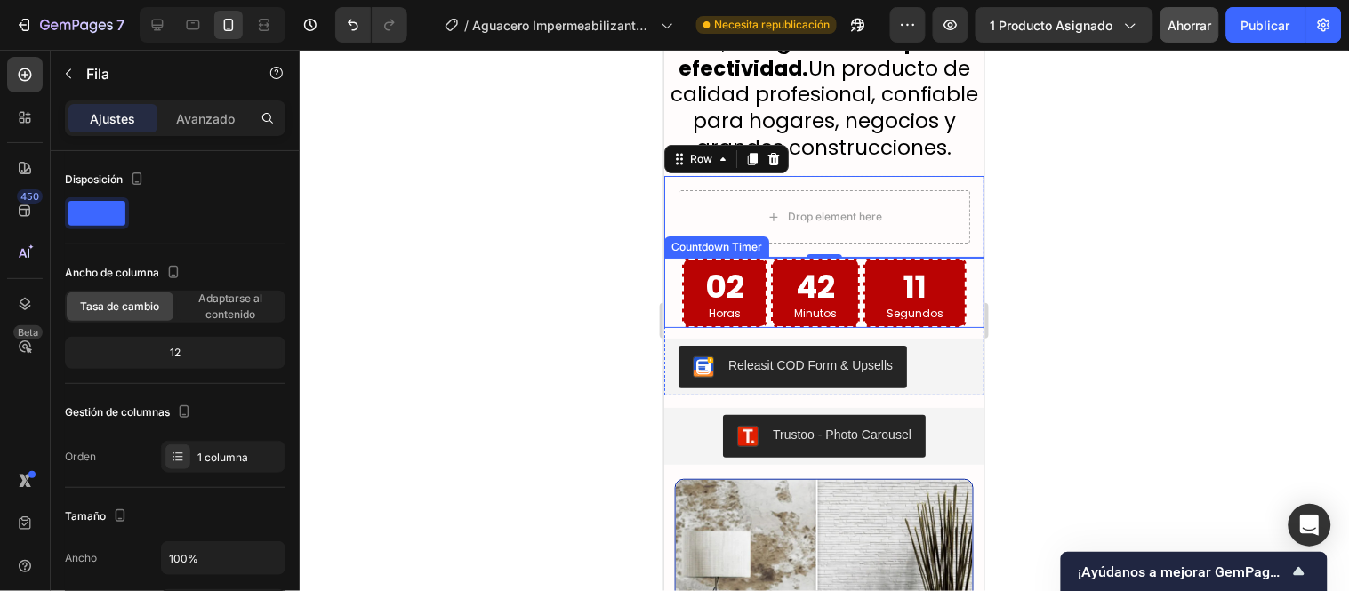
click at [719, 254] on div "Countdown Timer" at bounding box center [716, 246] width 98 height 16
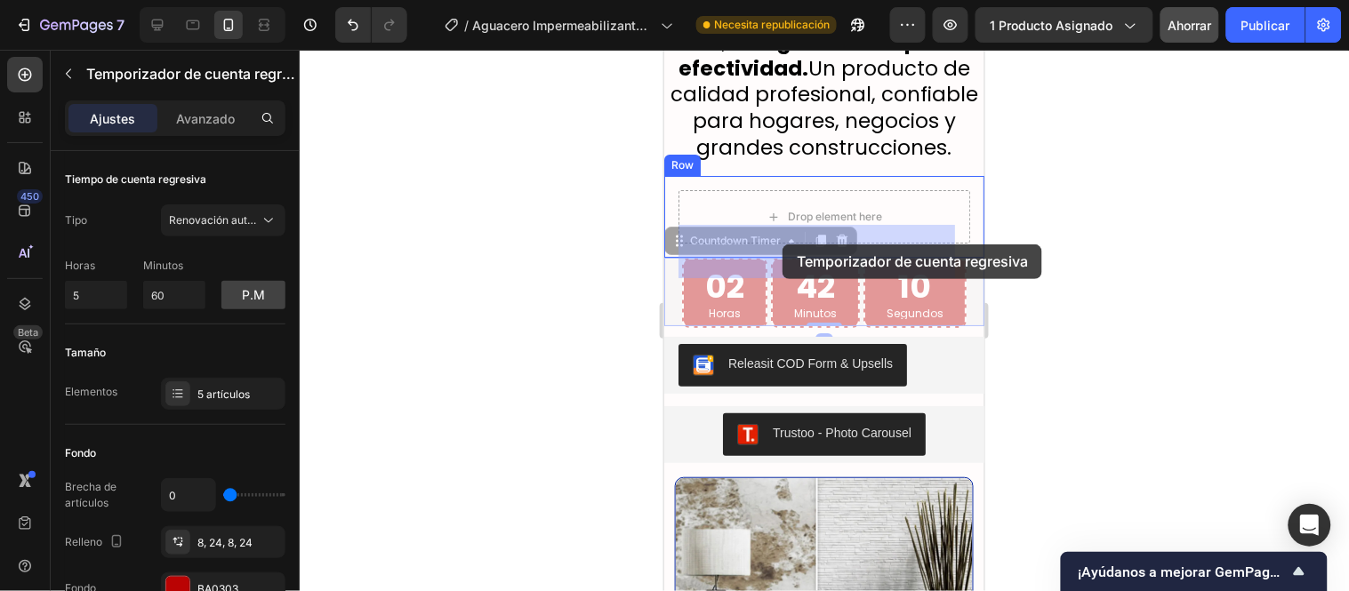
drag, startPoint x: 720, startPoint y: 282, endPoint x: 789, endPoint y: 253, distance: 74.5
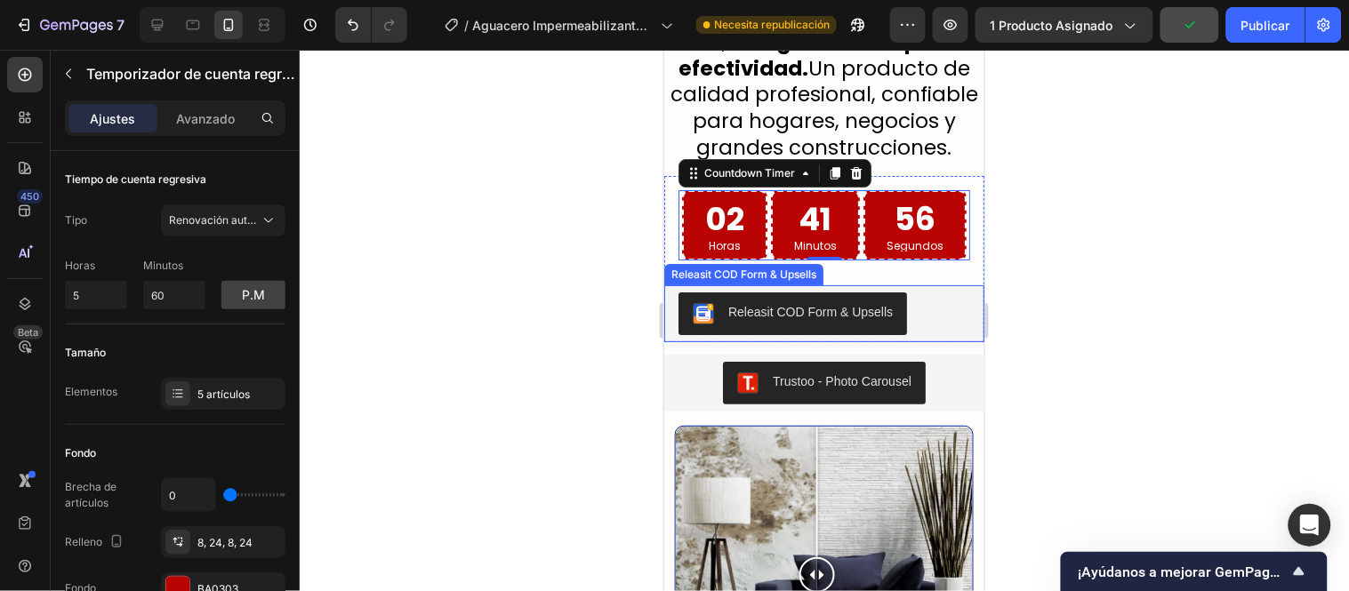
click at [761, 282] on div "Releasit COD Form & Upsells" at bounding box center [743, 274] width 152 height 16
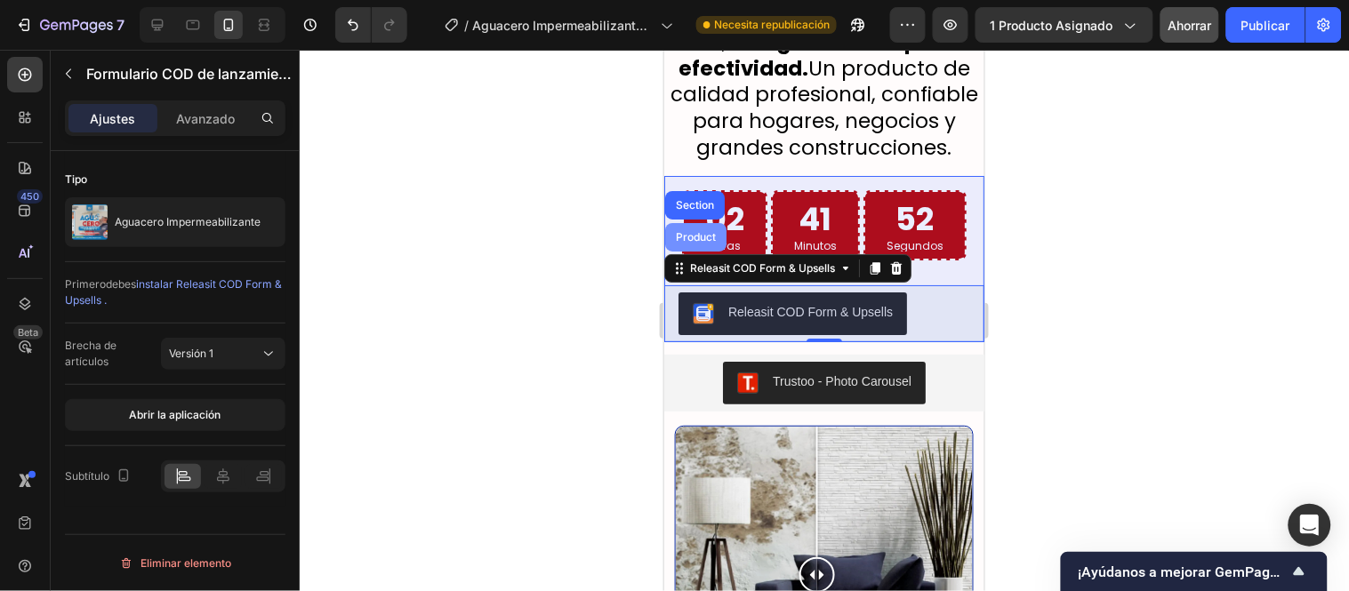
click at [698, 242] on div "Product" at bounding box center [694, 236] width 47 height 11
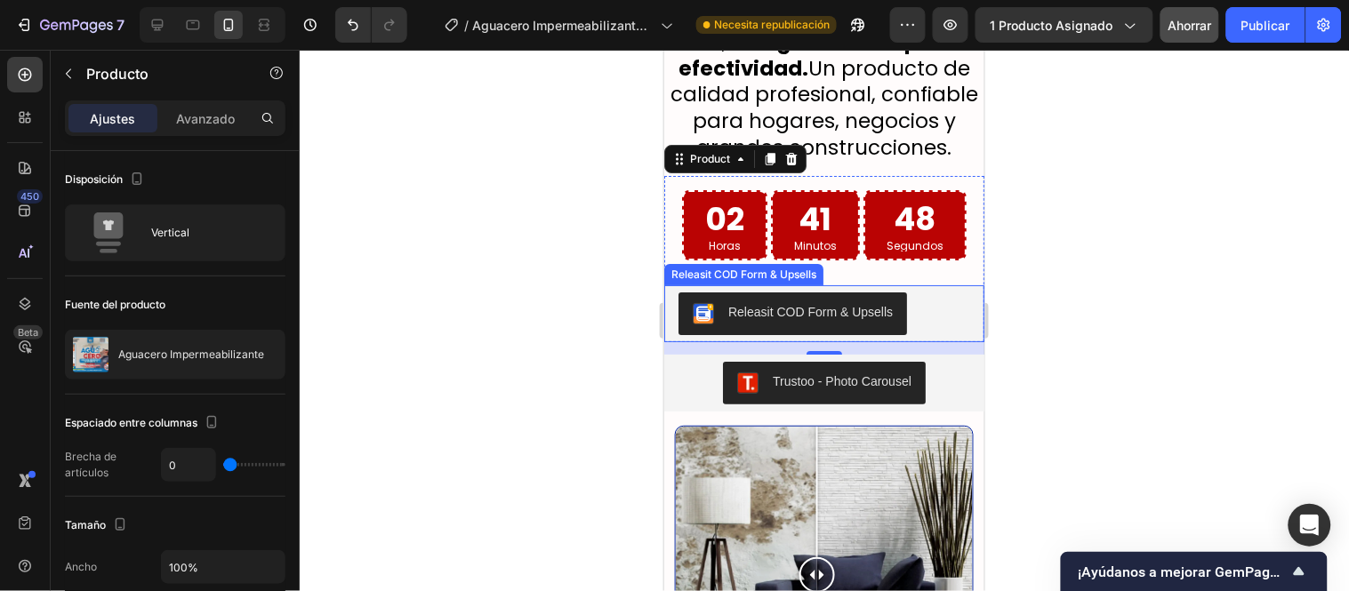
click at [697, 285] on div "Releasit COD Form & Upsells" at bounding box center [742, 273] width 159 height 21
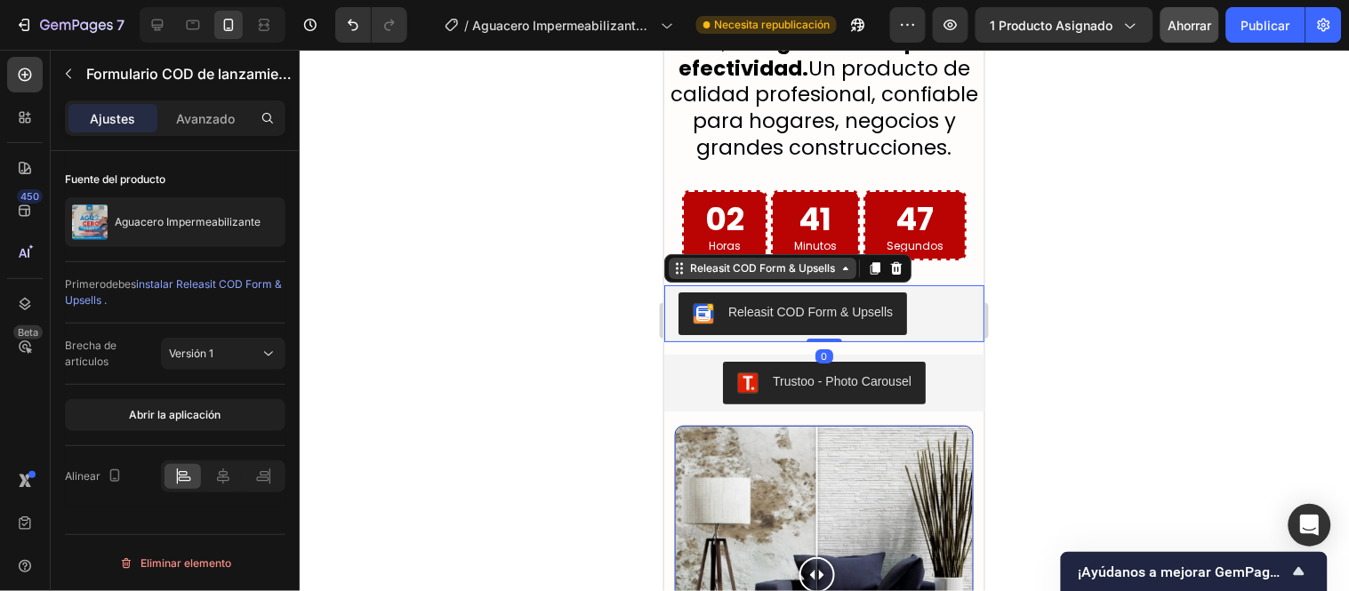
click at [697, 276] on div "Releasit COD Form & Upsells" at bounding box center [762, 268] width 152 height 16
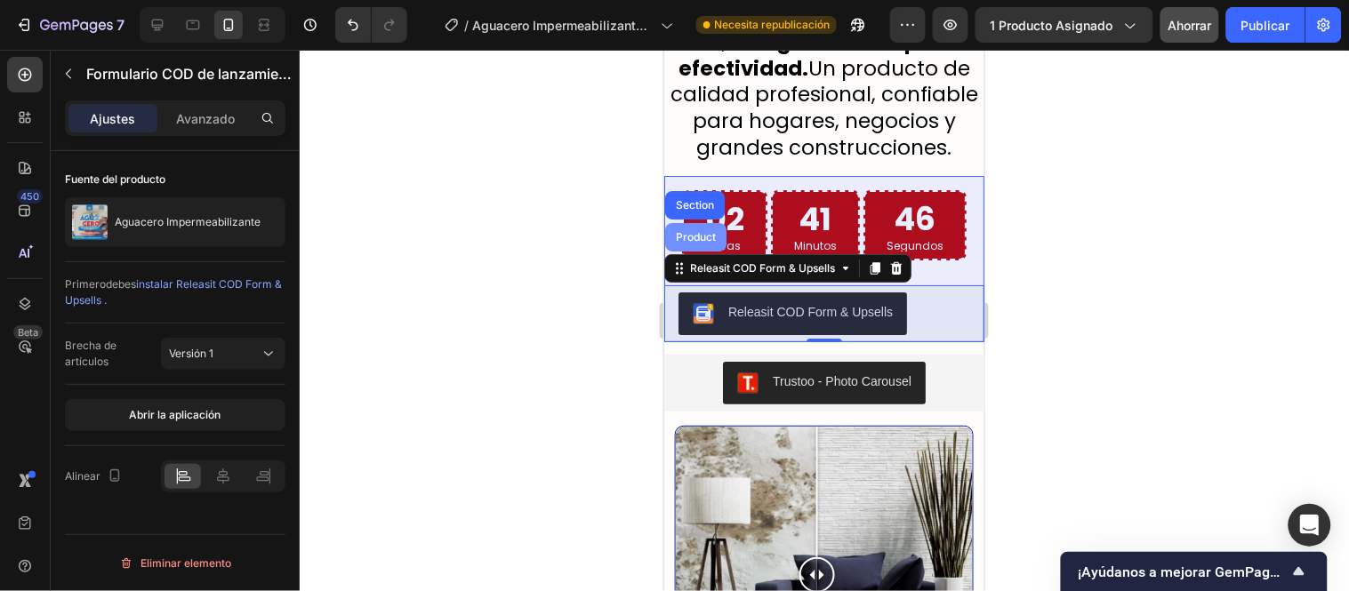
click at [699, 242] on div "Product" at bounding box center [694, 236] width 47 height 11
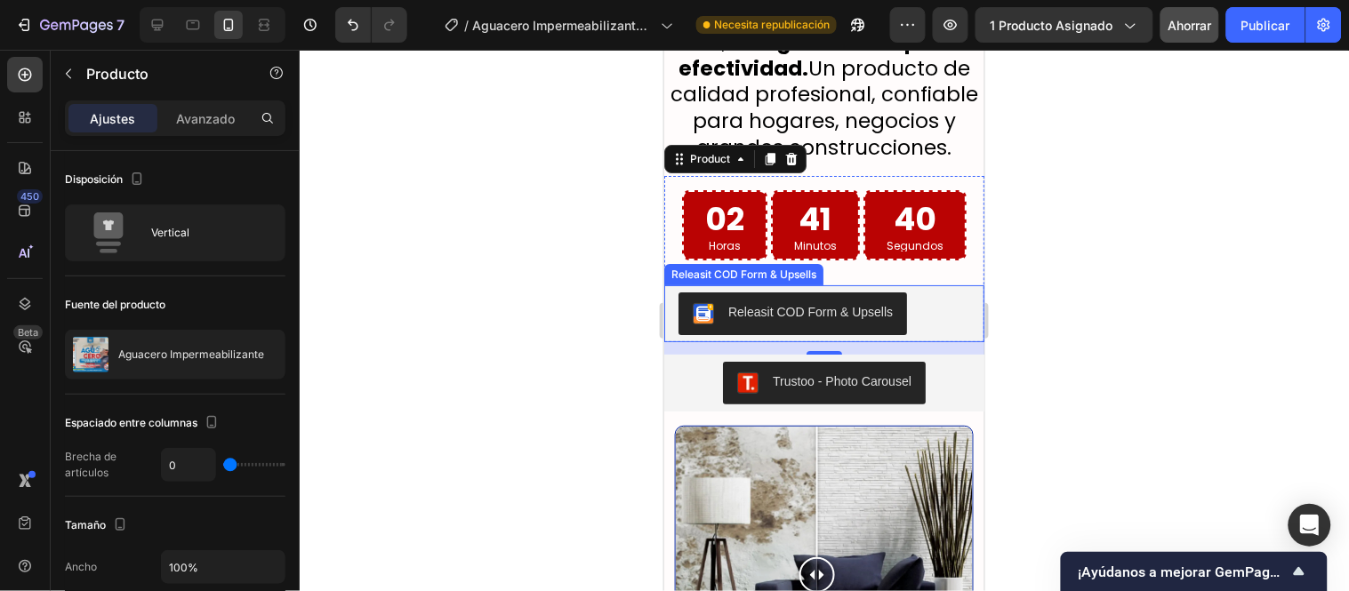
click at [668, 282] on div "Releasit COD Form & Upsells" at bounding box center [743, 274] width 152 height 16
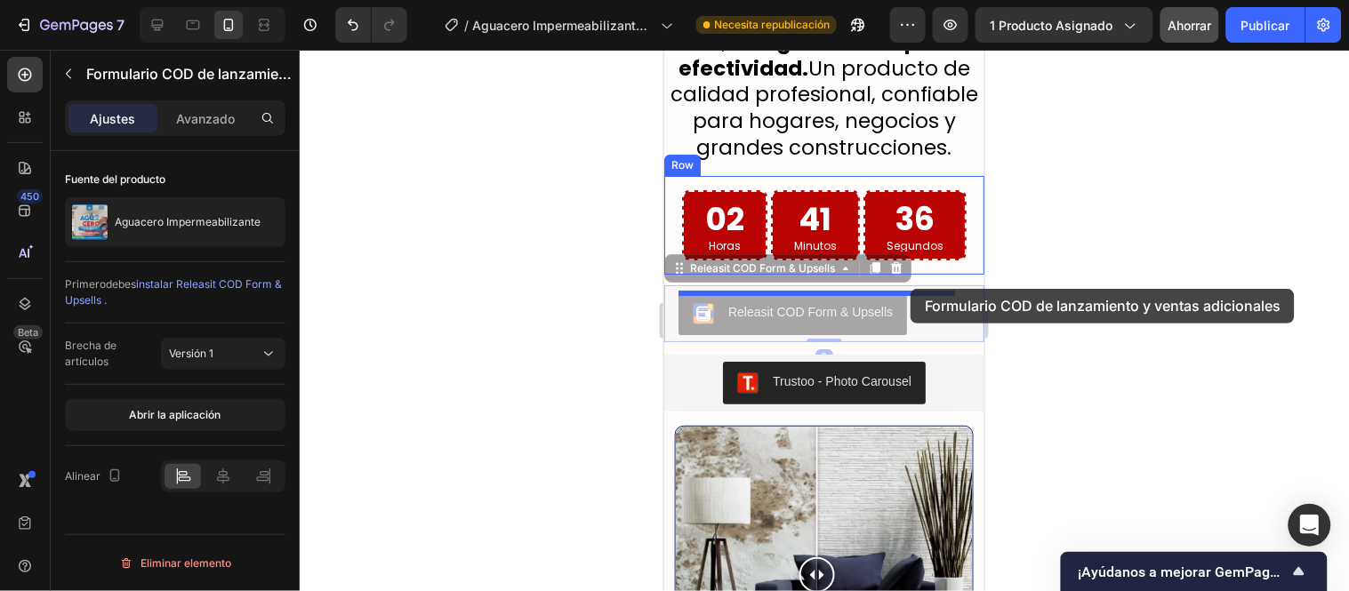
drag, startPoint x: 681, startPoint y: 305, endPoint x: 910, endPoint y: 288, distance: 229.2
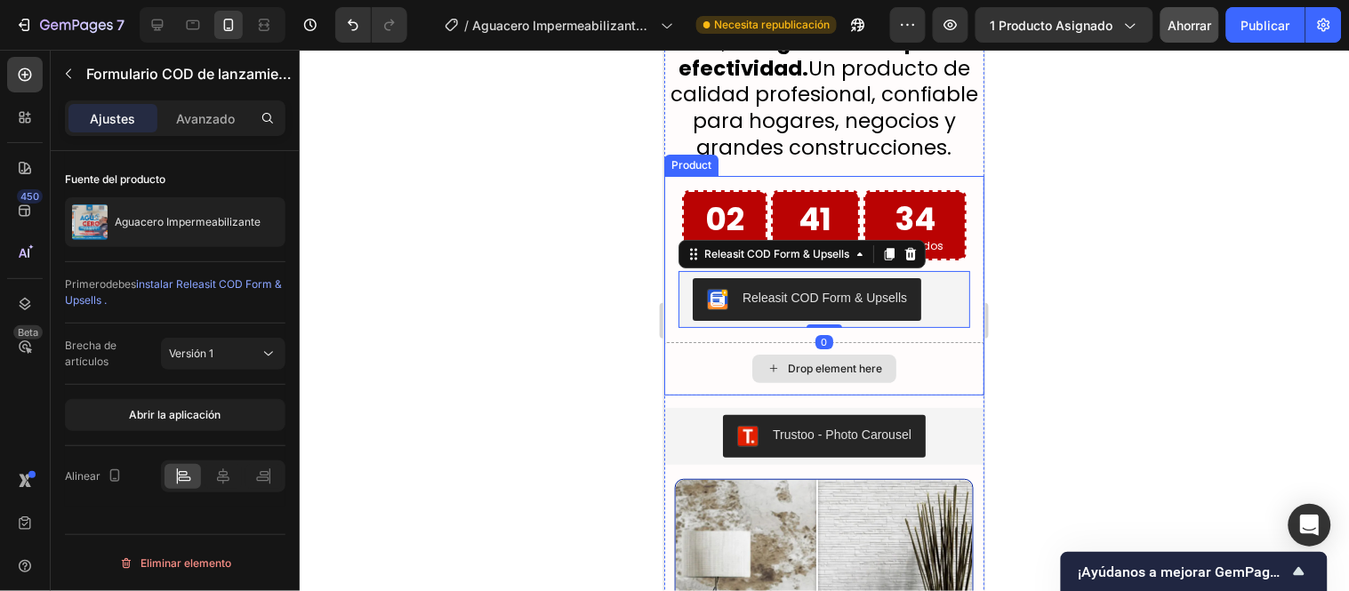
click at [924, 385] on div "Drop element here" at bounding box center [823, 367] width 320 height 53
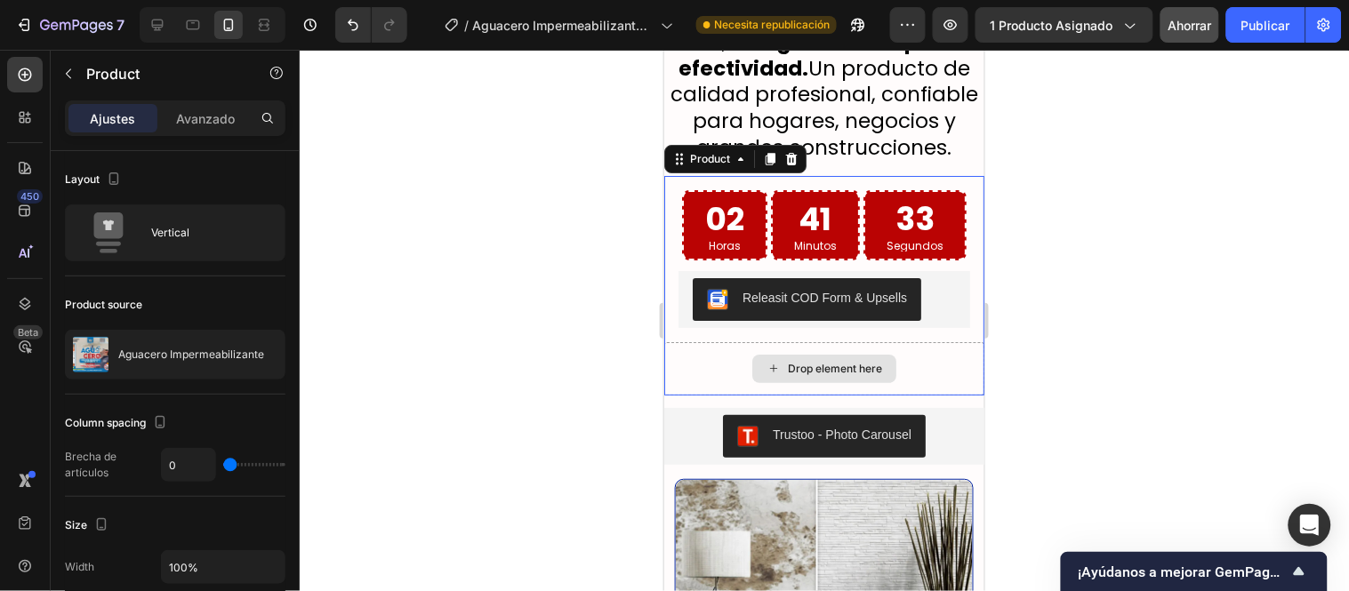
click at [933, 389] on div "Drop element here" at bounding box center [823, 367] width 320 height 53
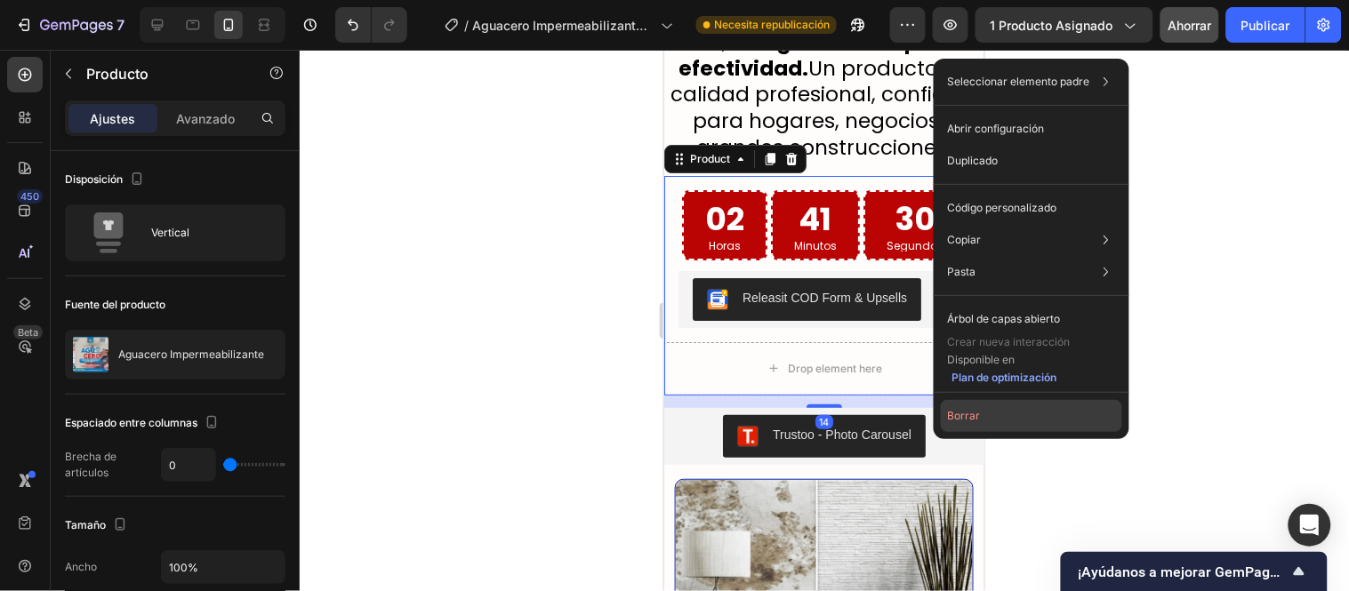
click at [972, 423] on font "Borrar" at bounding box center [964, 416] width 33 height 16
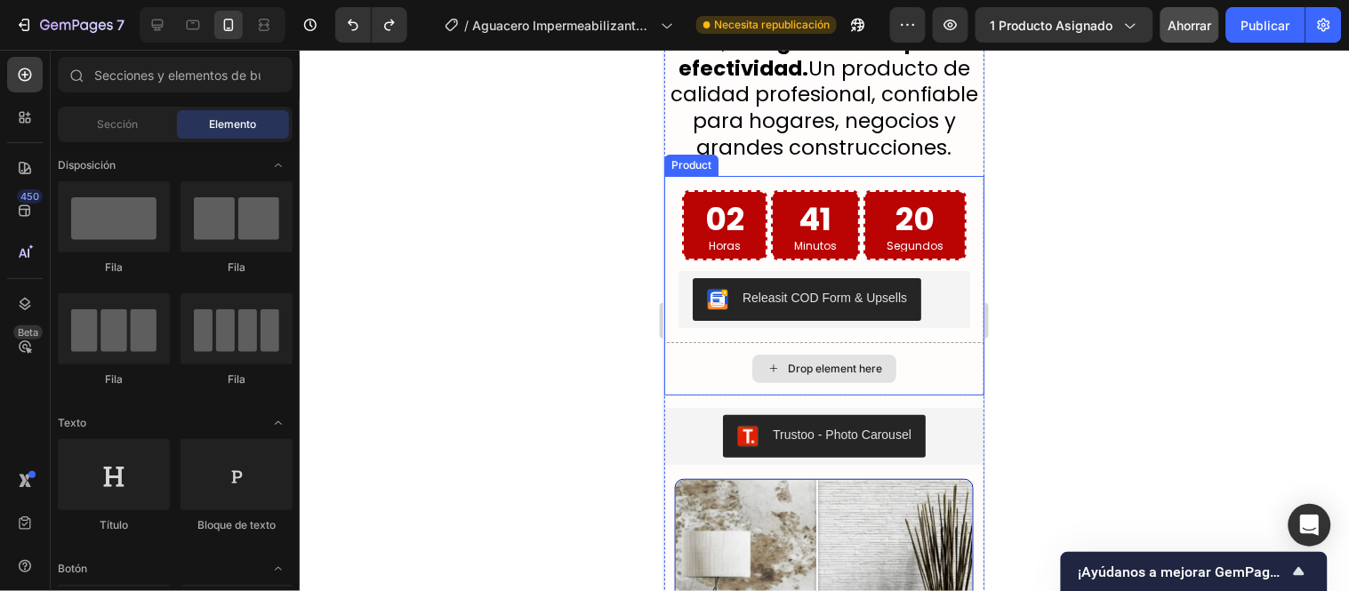
click at [923, 385] on div "Drop element here" at bounding box center [823, 367] width 320 height 53
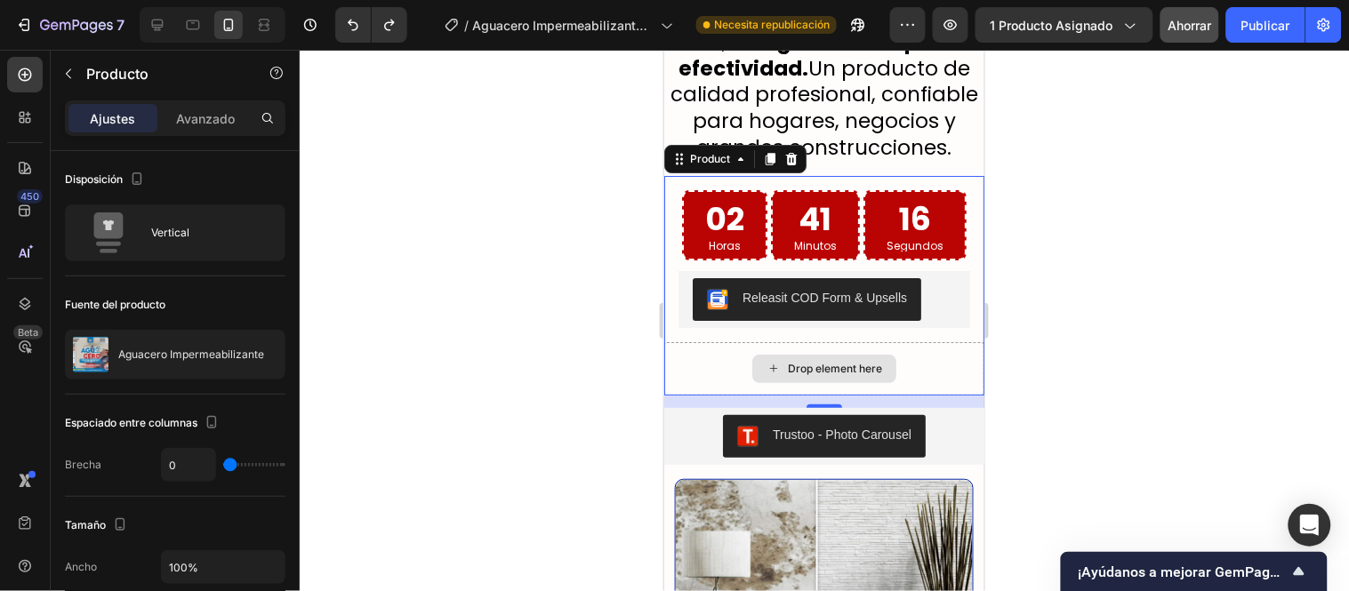
click at [702, 373] on div "Drop element here" at bounding box center [823, 367] width 320 height 53
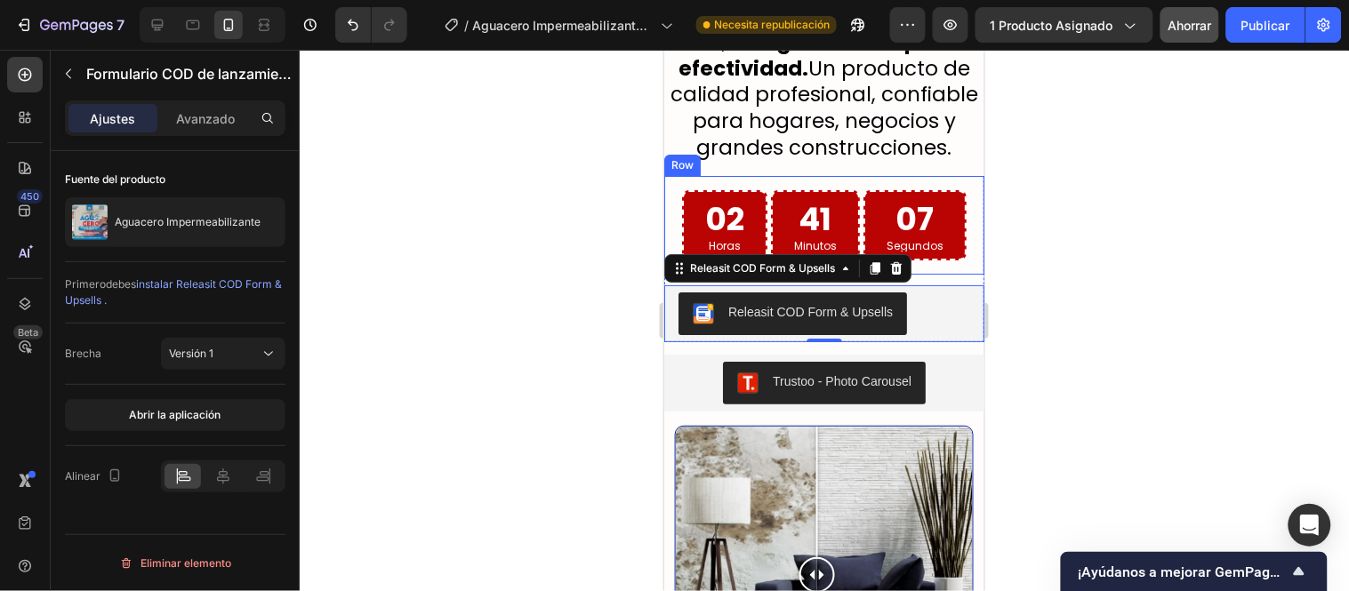
click at [934, 306] on div "Releasit COD Form & Upsells Releasit COD Form & Upsells 0" at bounding box center [823, 308] width 320 height 68
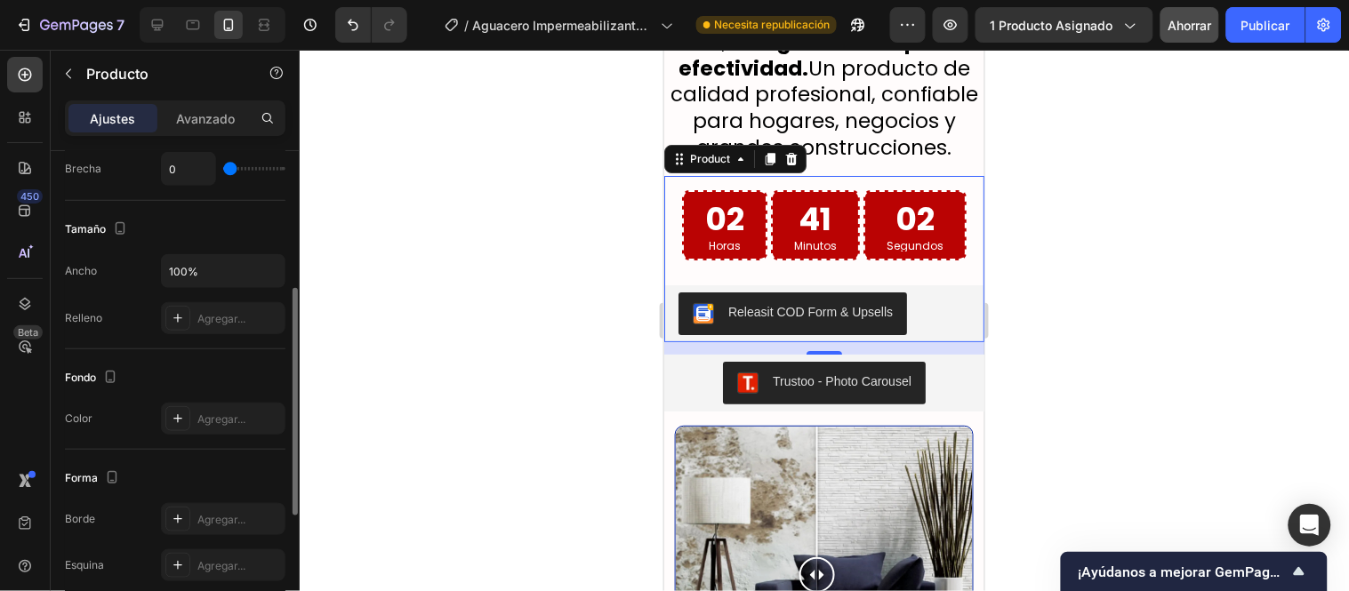
scroll to position [395, 0]
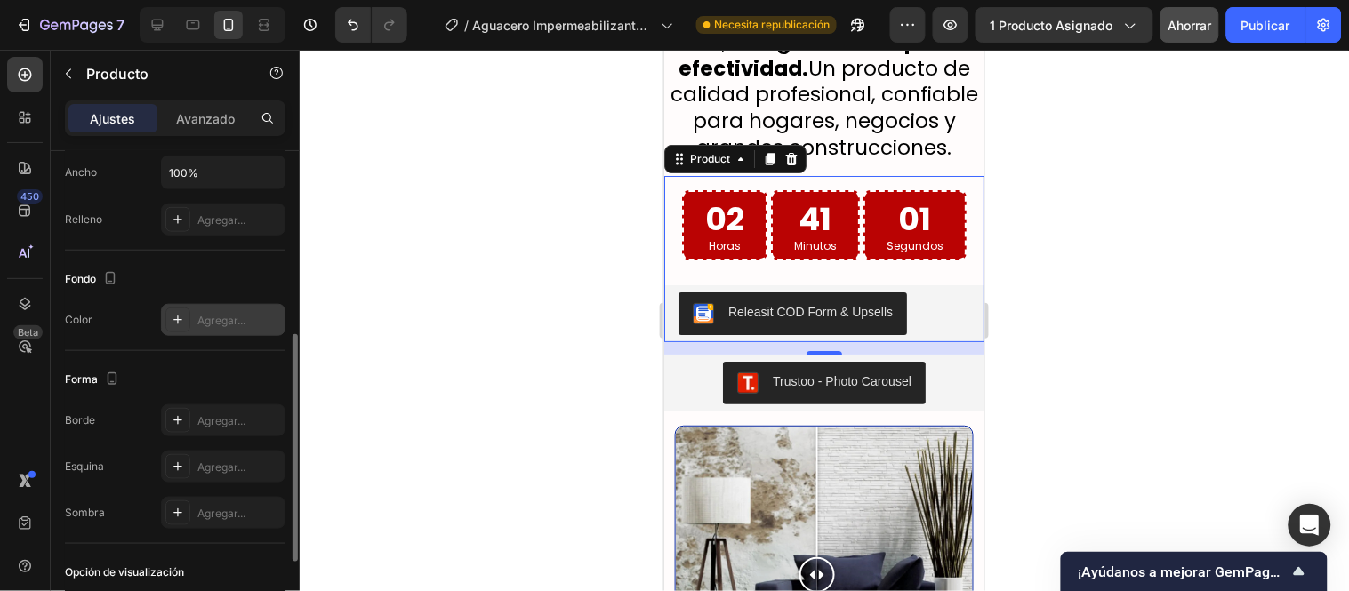
click at [220, 320] on font "Agregar..." at bounding box center [221, 320] width 48 height 13
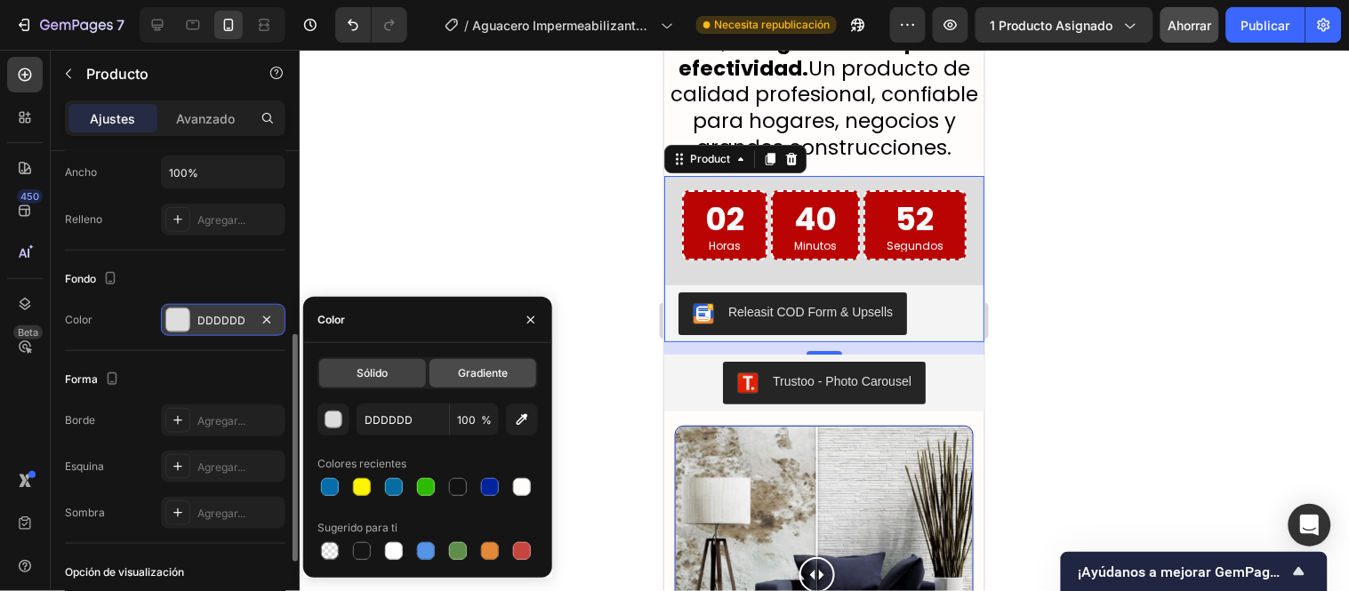
click at [476, 370] on font "Gradiente" at bounding box center [483, 372] width 50 height 13
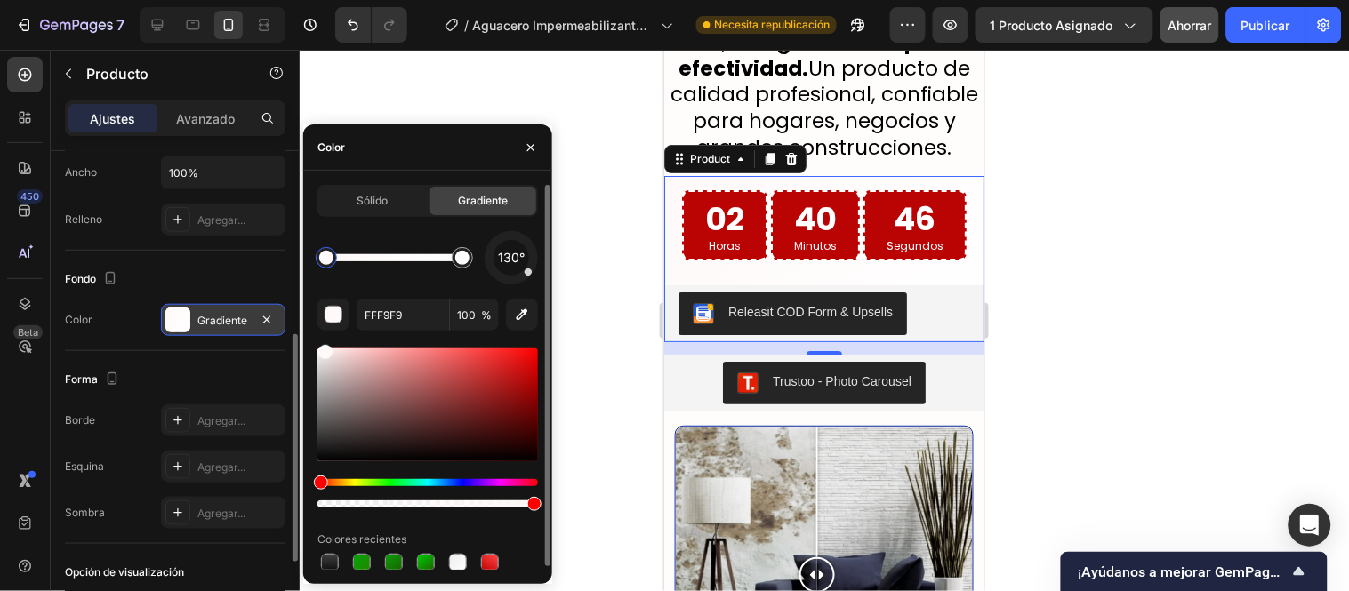
drag, startPoint x: 320, startPoint y: 365, endPoint x: 323, endPoint y: 344, distance: 20.6
click at [467, 263] on div at bounding box center [462, 257] width 21 height 21
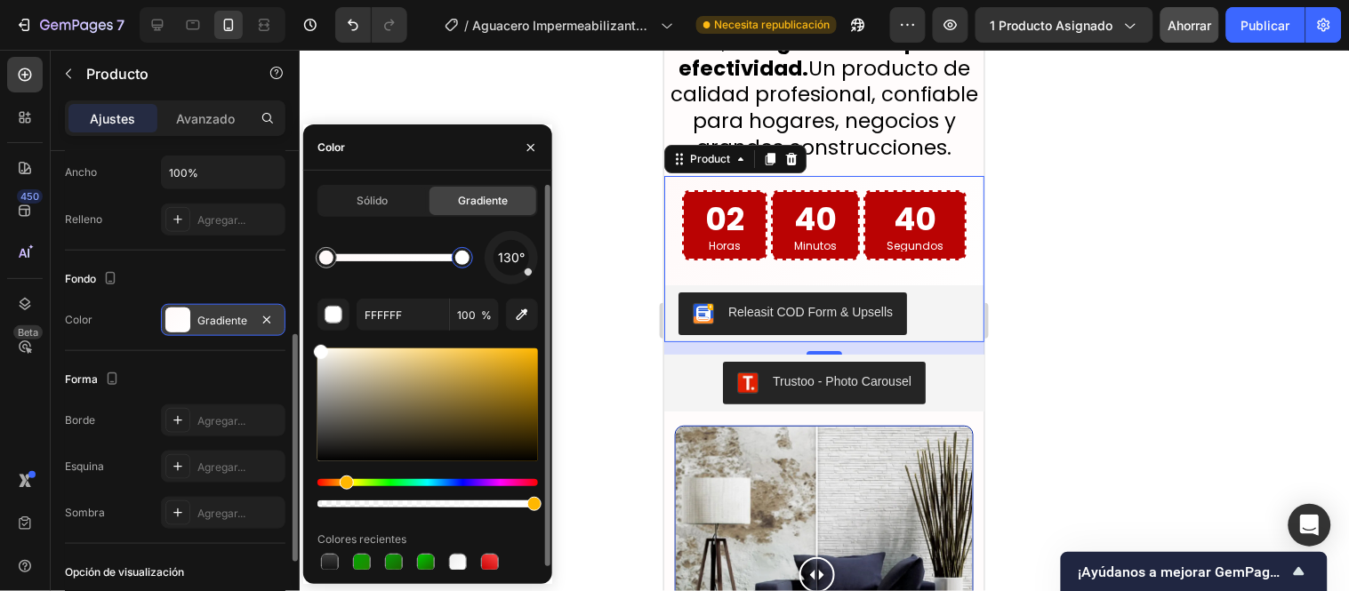
drag, startPoint x: 323, startPoint y: 481, endPoint x: 345, endPoint y: 474, distance: 23.3
click at [345, 481] on div "Hue" at bounding box center [347, 483] width 14 height 14
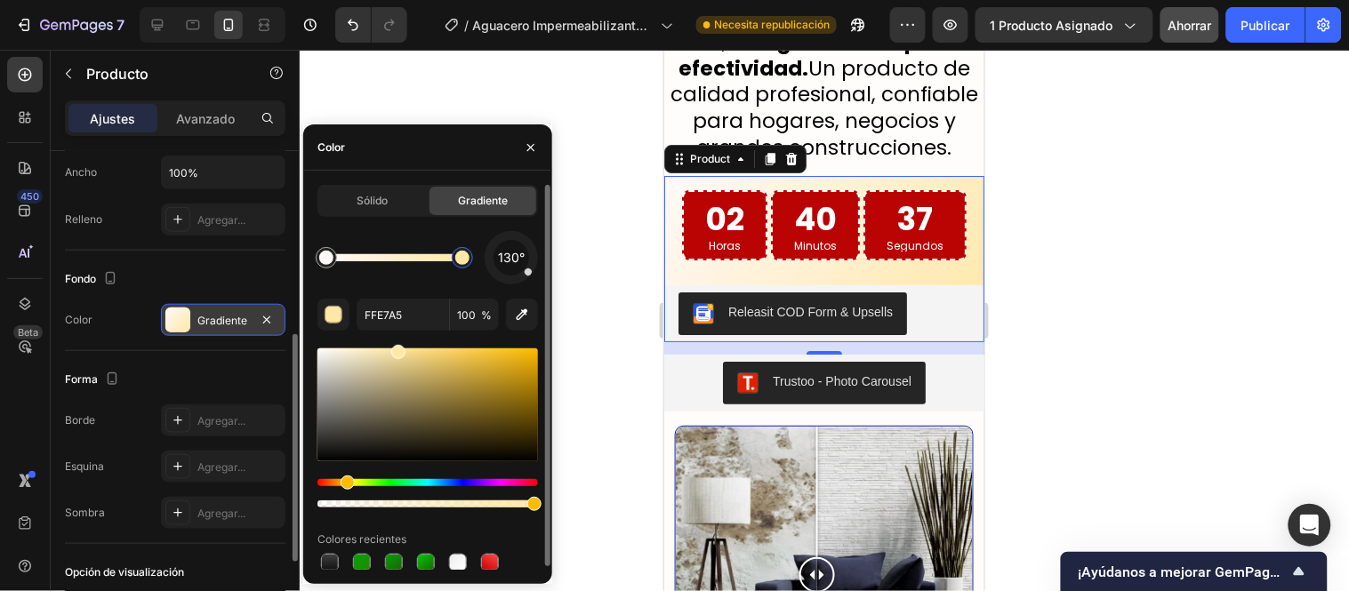
drag, startPoint x: 418, startPoint y: 351, endPoint x: 381, endPoint y: 333, distance: 41.8
click at [355, 481] on div "Hue" at bounding box center [348, 483] width 14 height 14
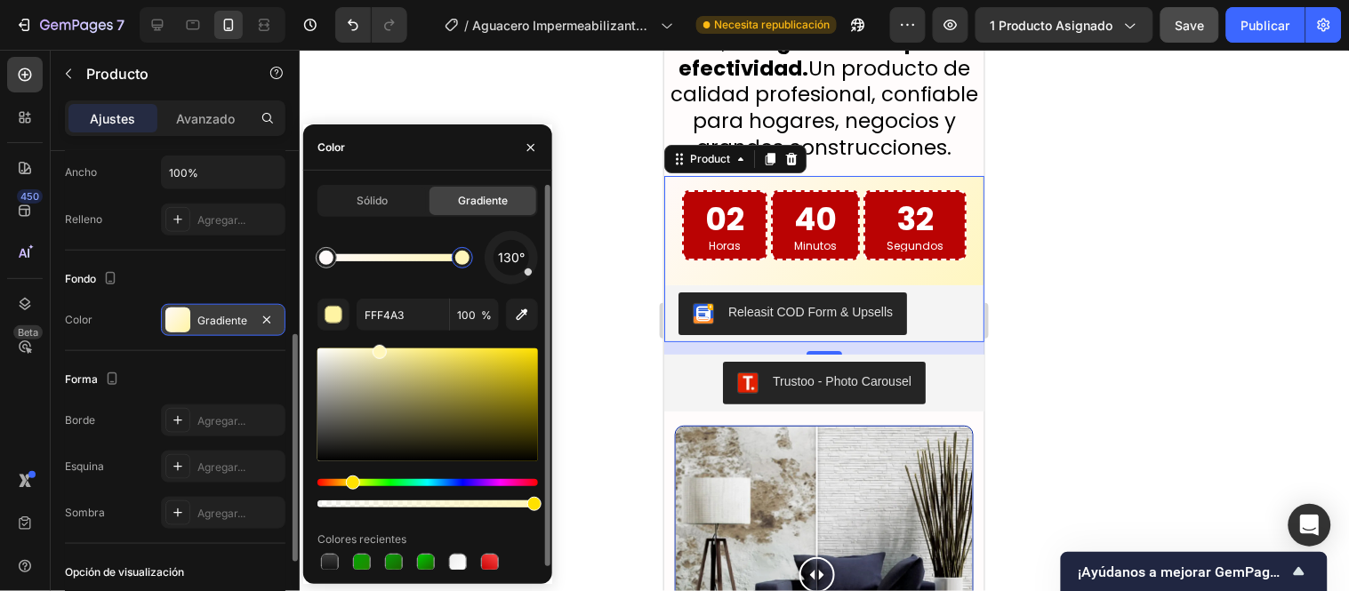
click at [378, 348] on div at bounding box center [380, 352] width 14 height 14
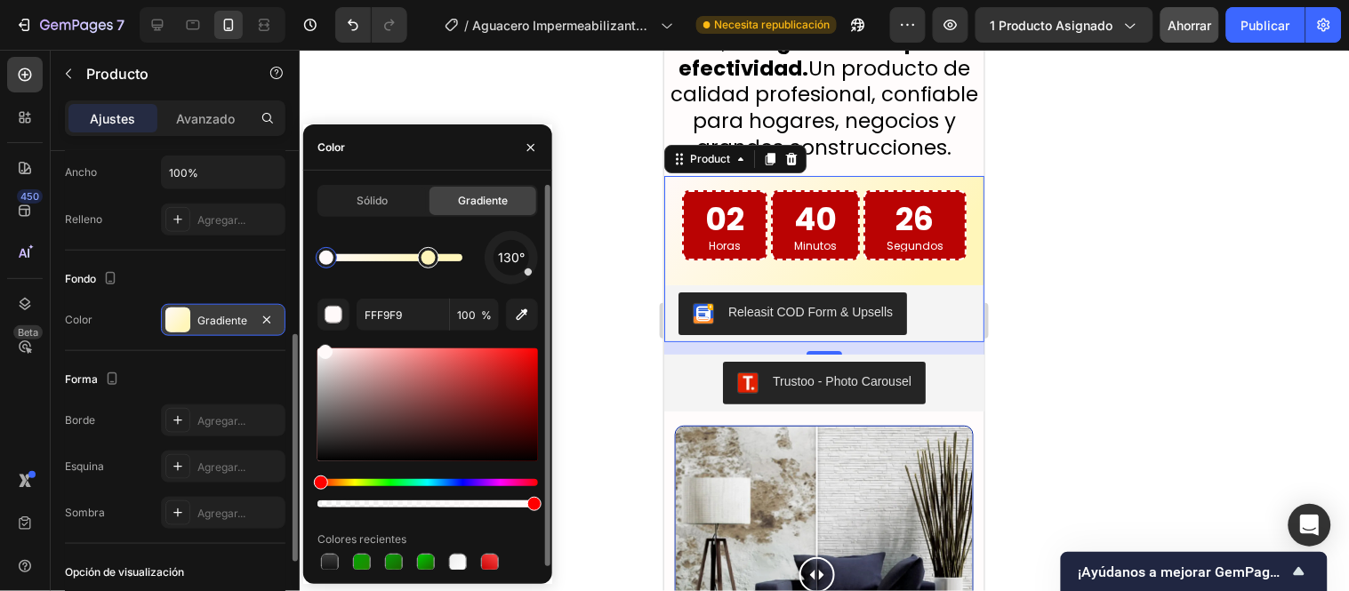
drag, startPoint x: 427, startPoint y: 260, endPoint x: 414, endPoint y: 268, distance: 15.6
click at [422, 260] on div at bounding box center [429, 258] width 14 height 14
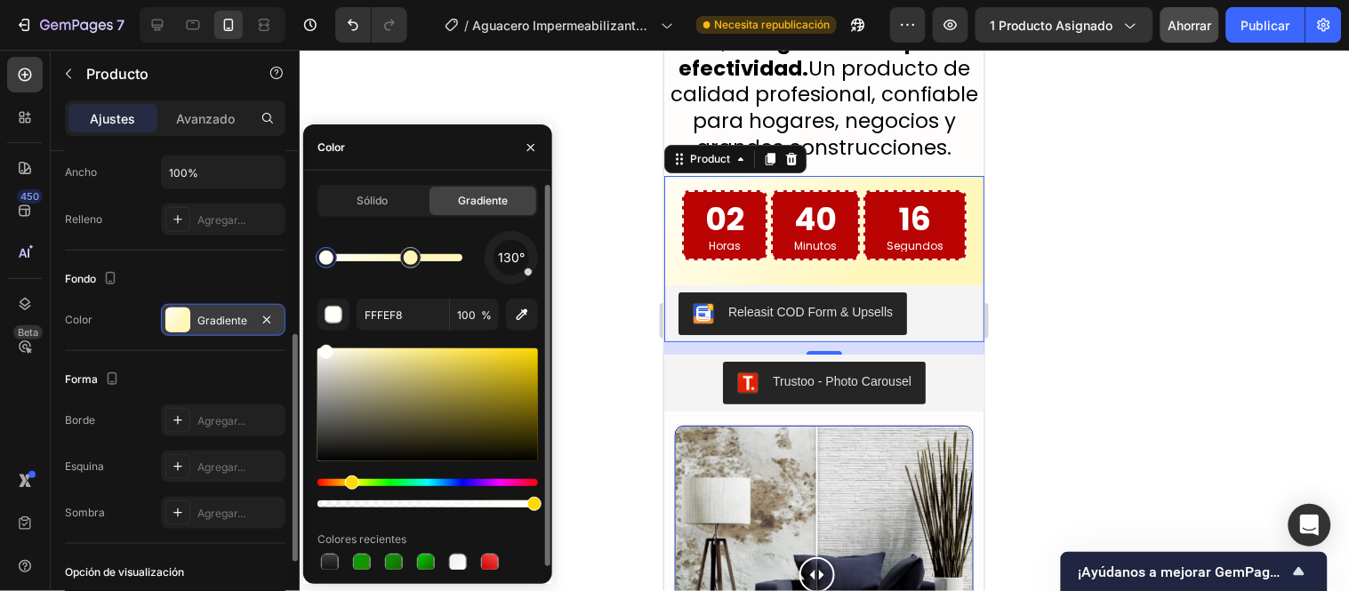
drag, startPoint x: 322, startPoint y: 485, endPoint x: 353, endPoint y: 485, distance: 31.1
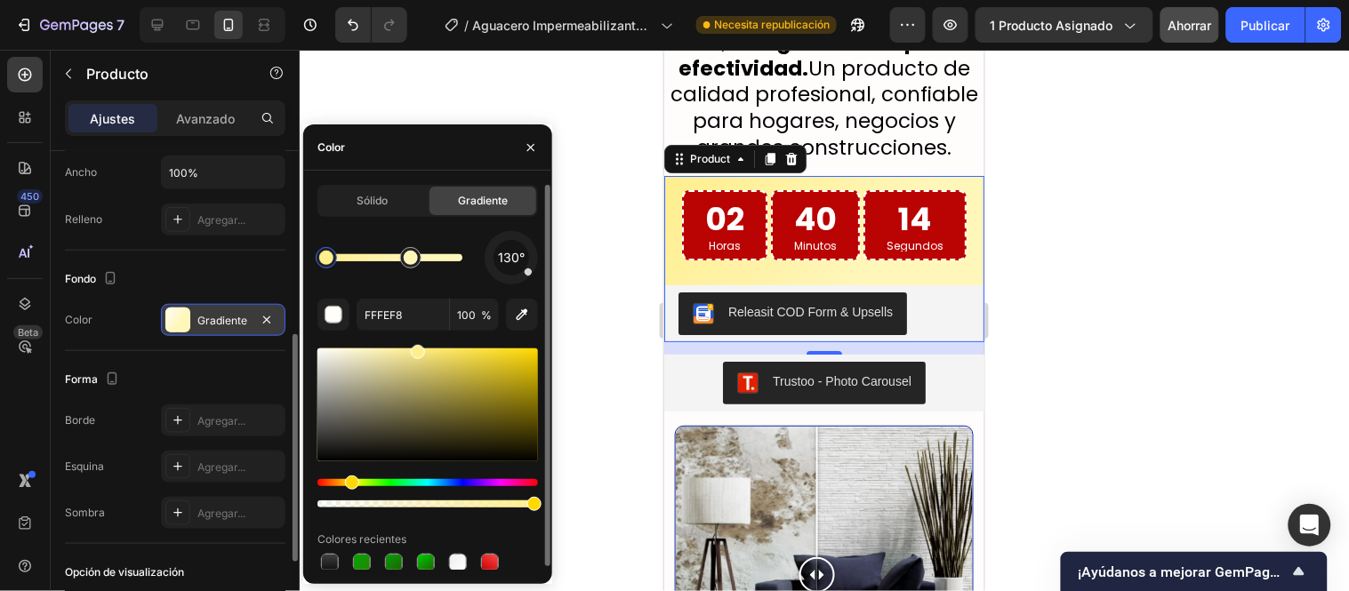
drag, startPoint x: 414, startPoint y: 367, endPoint x: 415, endPoint y: 339, distance: 28.5
click at [415, 339] on div "130° FFFEF8 100 % Colores recientes" at bounding box center [427, 403] width 221 height 344
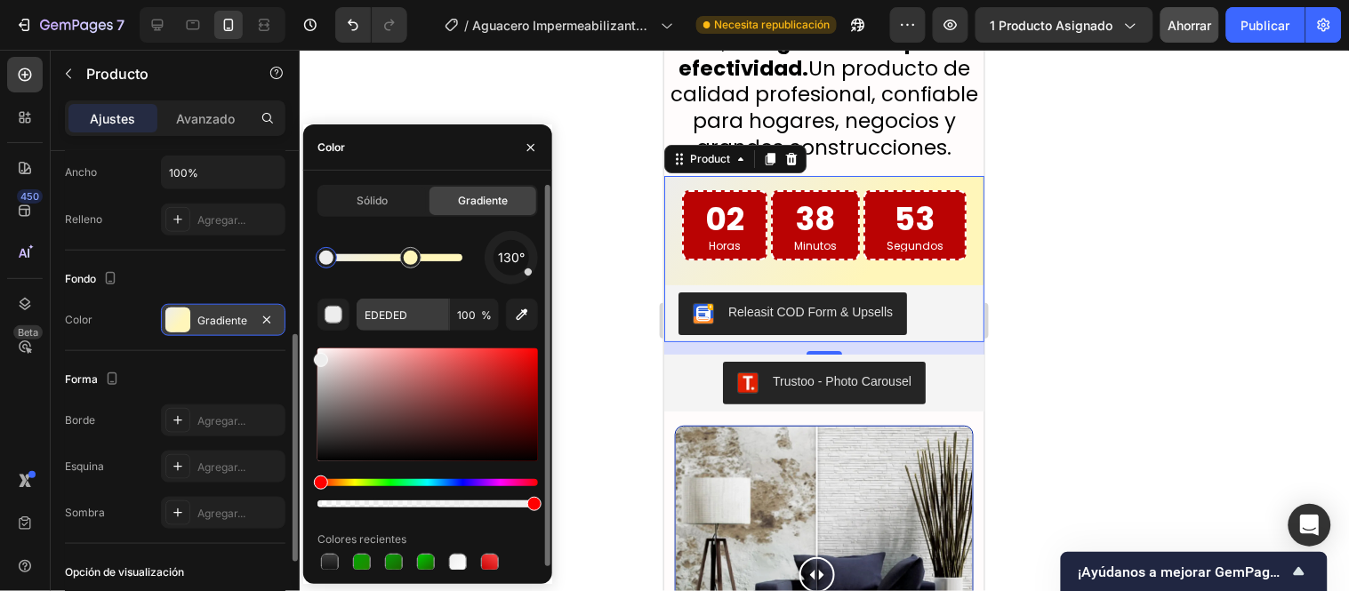
drag, startPoint x: 339, startPoint y: 376, endPoint x: 365, endPoint y: 298, distance: 82.7
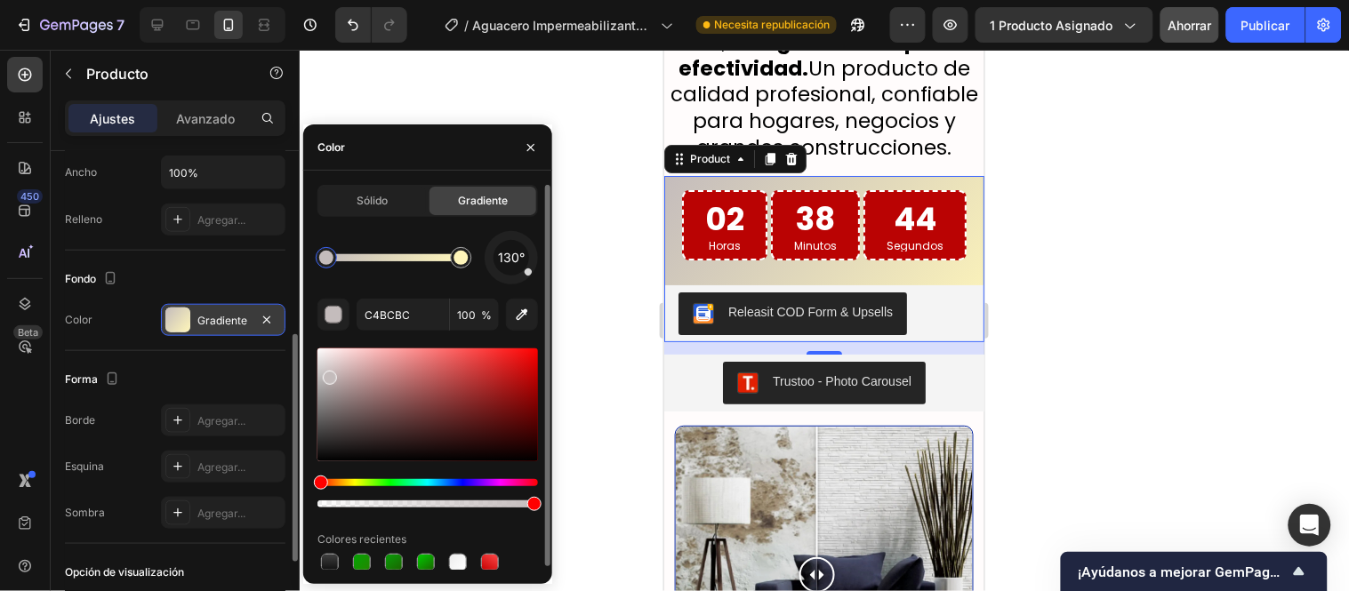
drag, startPoint x: 325, startPoint y: 373, endPoint x: 331, endPoint y: 358, distance: 16.0
drag, startPoint x: 327, startPoint y: 376, endPoint x: 325, endPoint y: 362, distance: 14.3
click at [325, 373] on div at bounding box center [329, 380] width 14 height 14
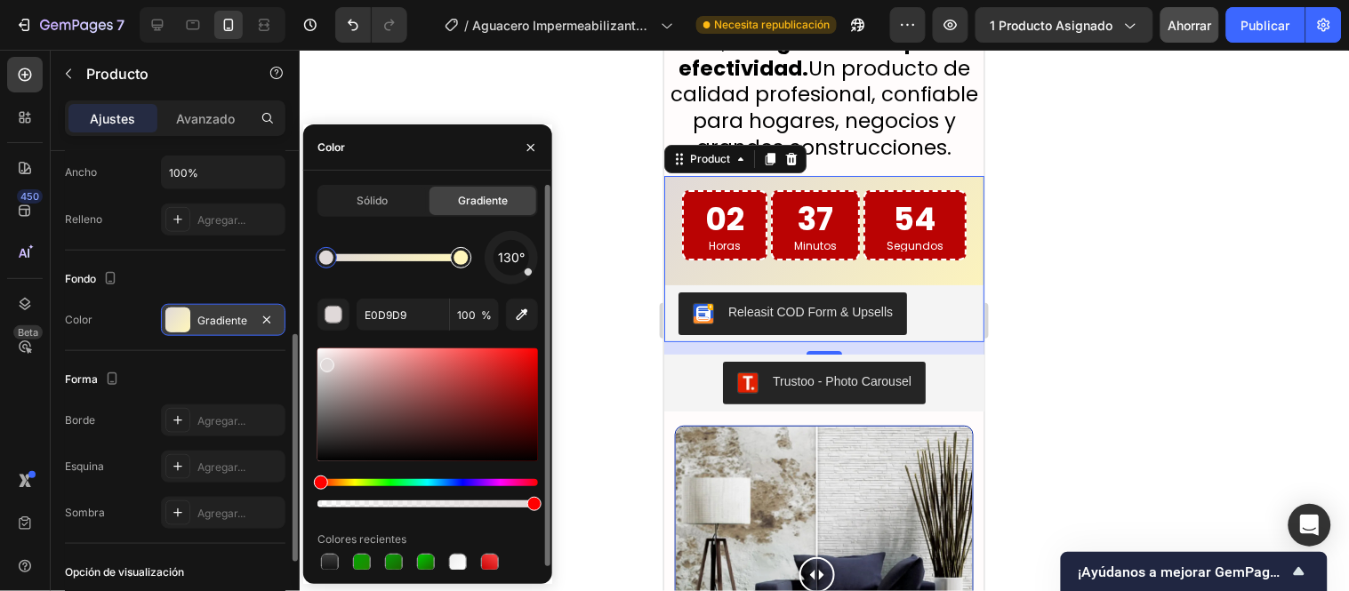
click at [469, 261] on div at bounding box center [460, 257] width 21 height 21
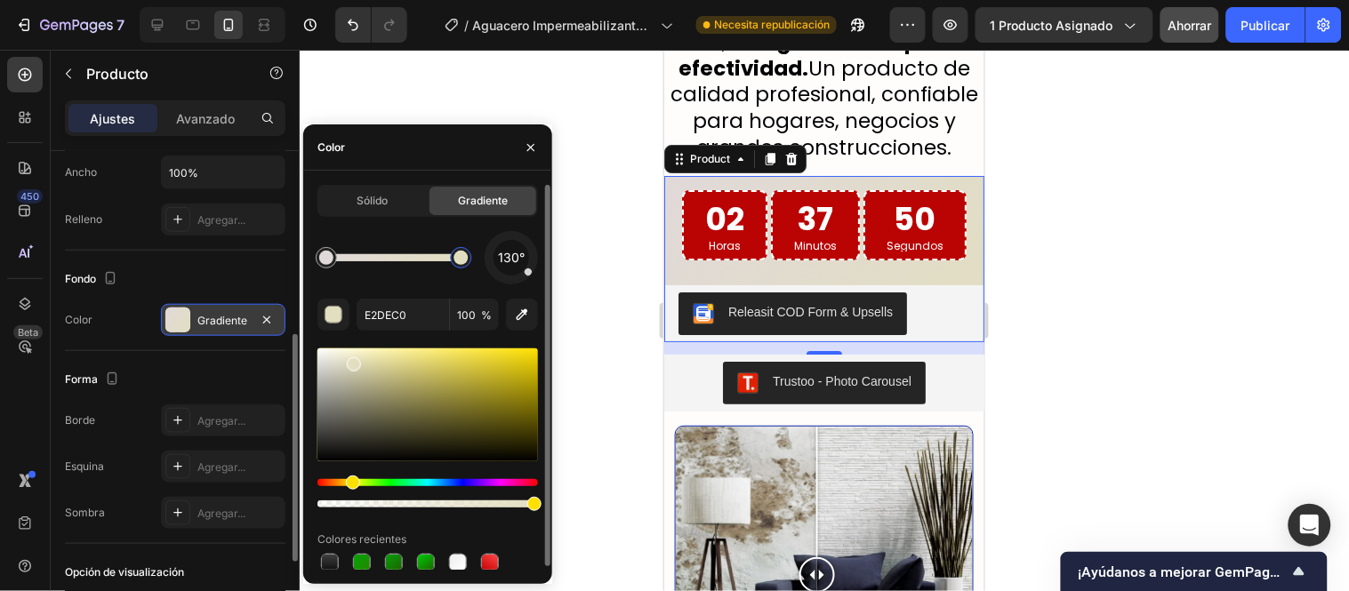
drag, startPoint x: 351, startPoint y: 360, endPoint x: 332, endPoint y: 356, distance: 20.1
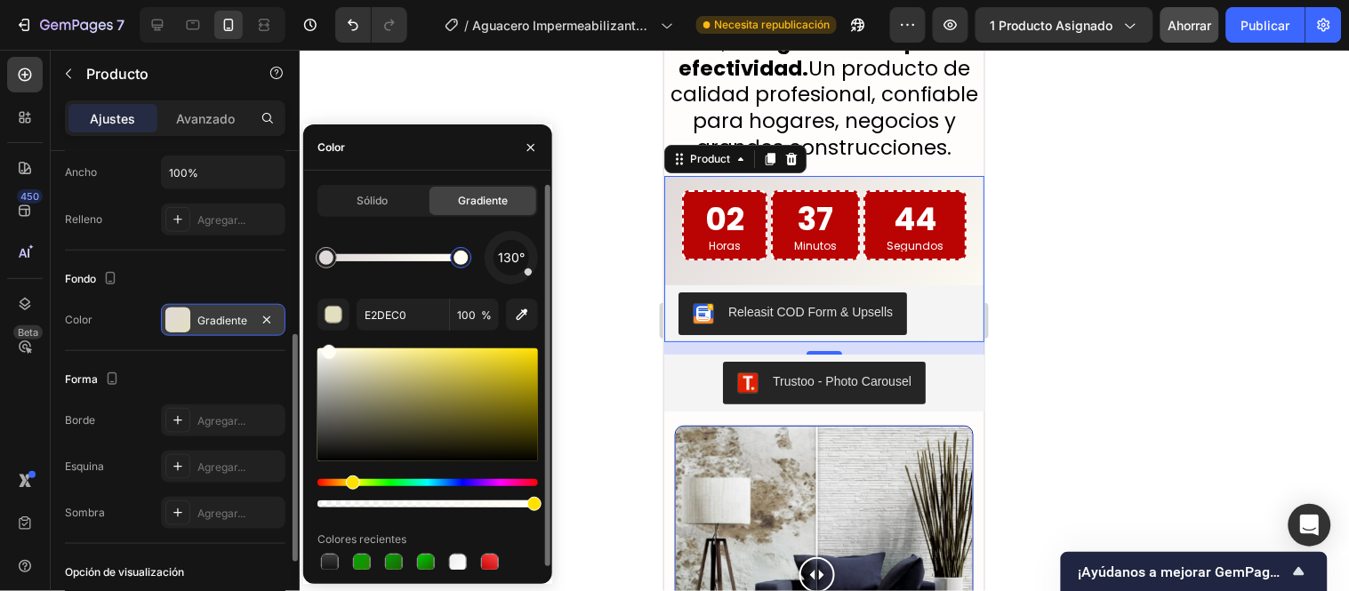
type input "FFFDF4"
drag, startPoint x: 354, startPoint y: 365, endPoint x: 325, endPoint y: 338, distance: 40.3
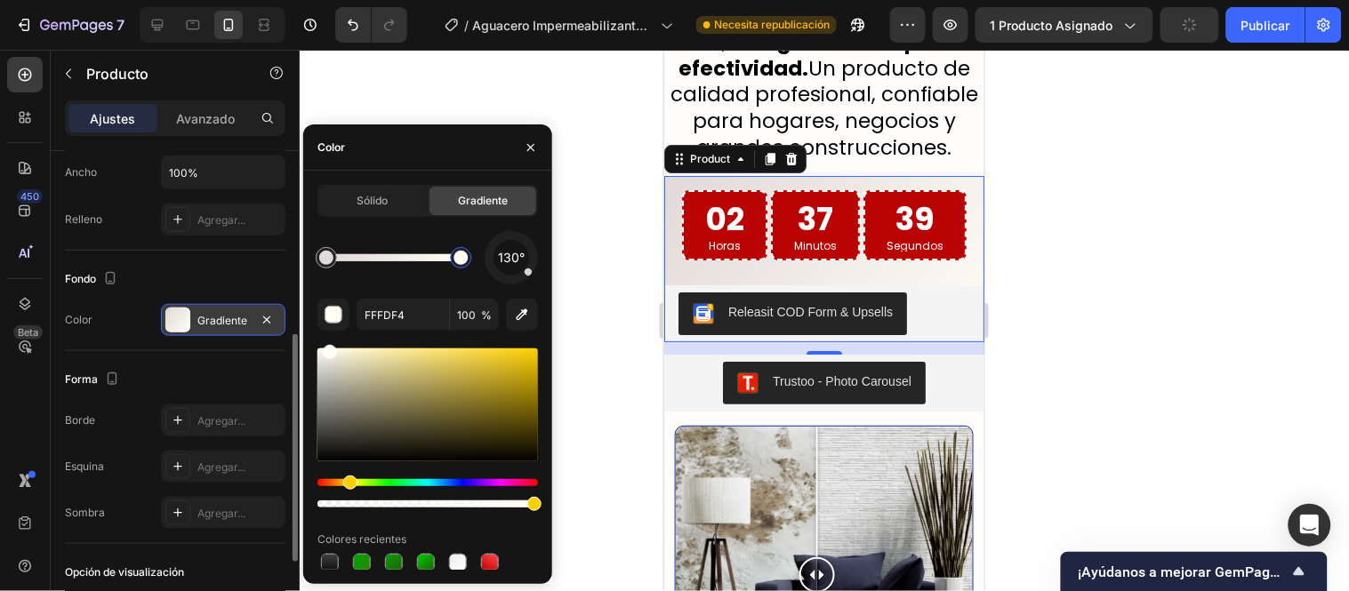
click at [558, 250] on div at bounding box center [824, 321] width 1049 height 542
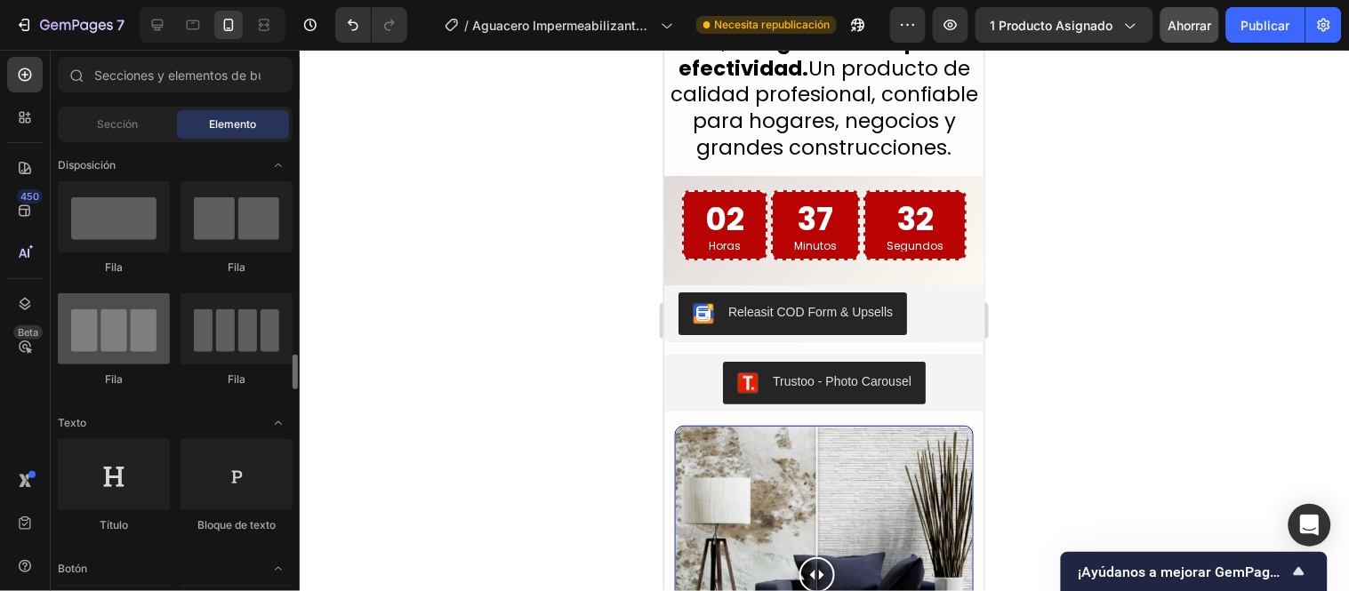
scroll to position [296, 0]
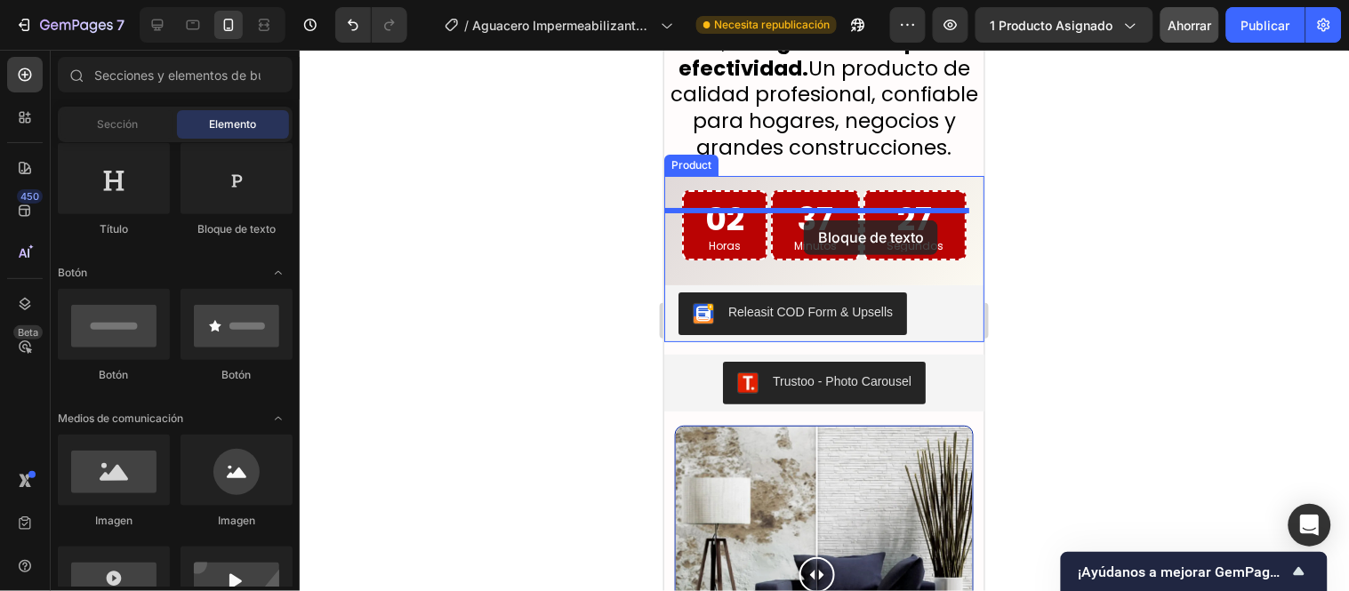
drag, startPoint x: 896, startPoint y: 247, endPoint x: 803, endPoint y: 220, distance: 97.4
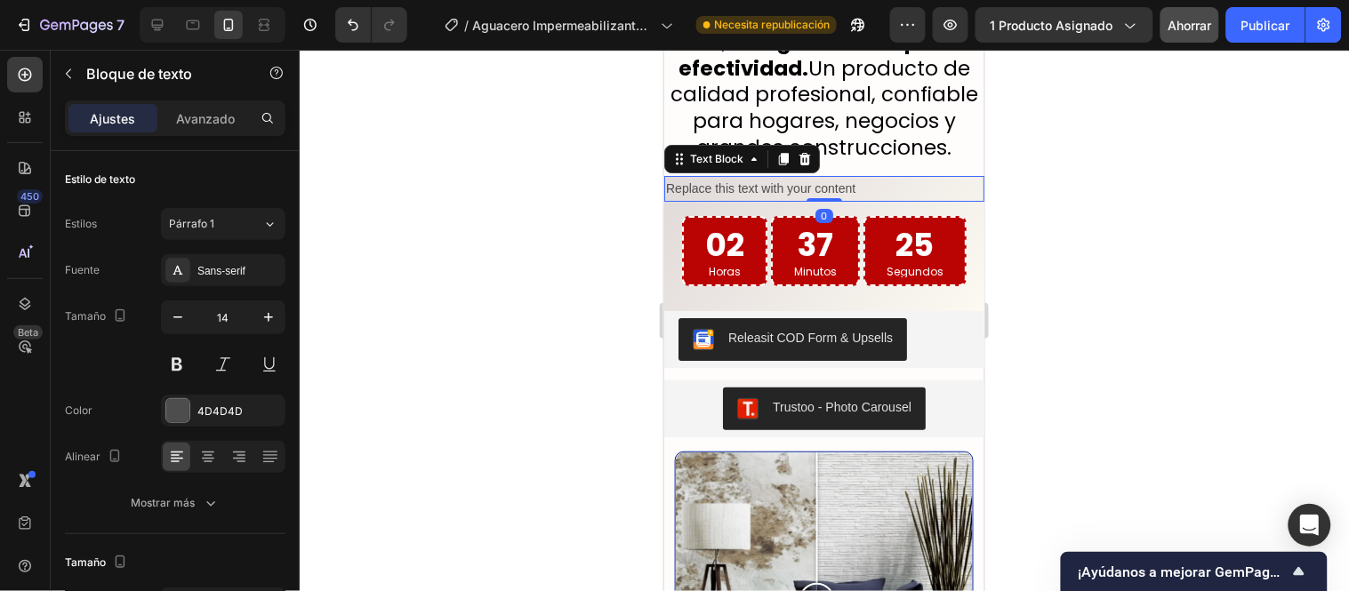
click at [862, 201] on div "Replace this text with your content" at bounding box center [823, 188] width 320 height 26
click at [860, 199] on p "Replace this text with your content" at bounding box center [823, 188] width 317 height 22
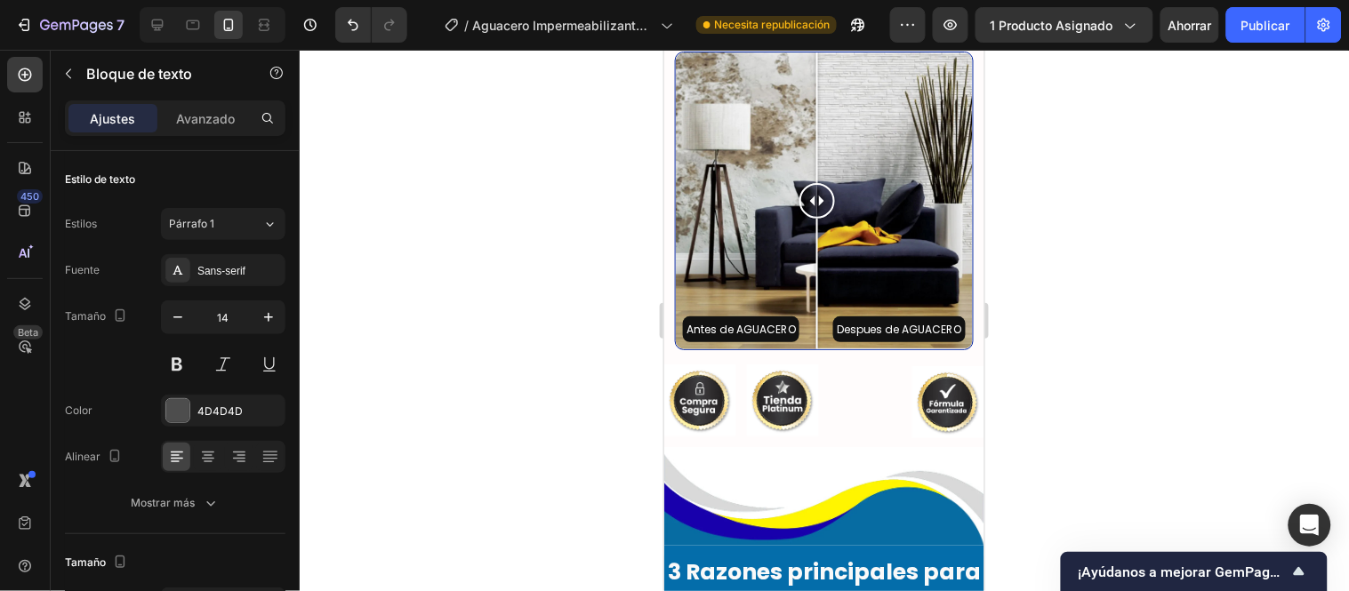
scroll to position [3367, 0]
drag, startPoint x: 663, startPoint y: 49, endPoint x: 787, endPoint y: 220, distance: 210.8
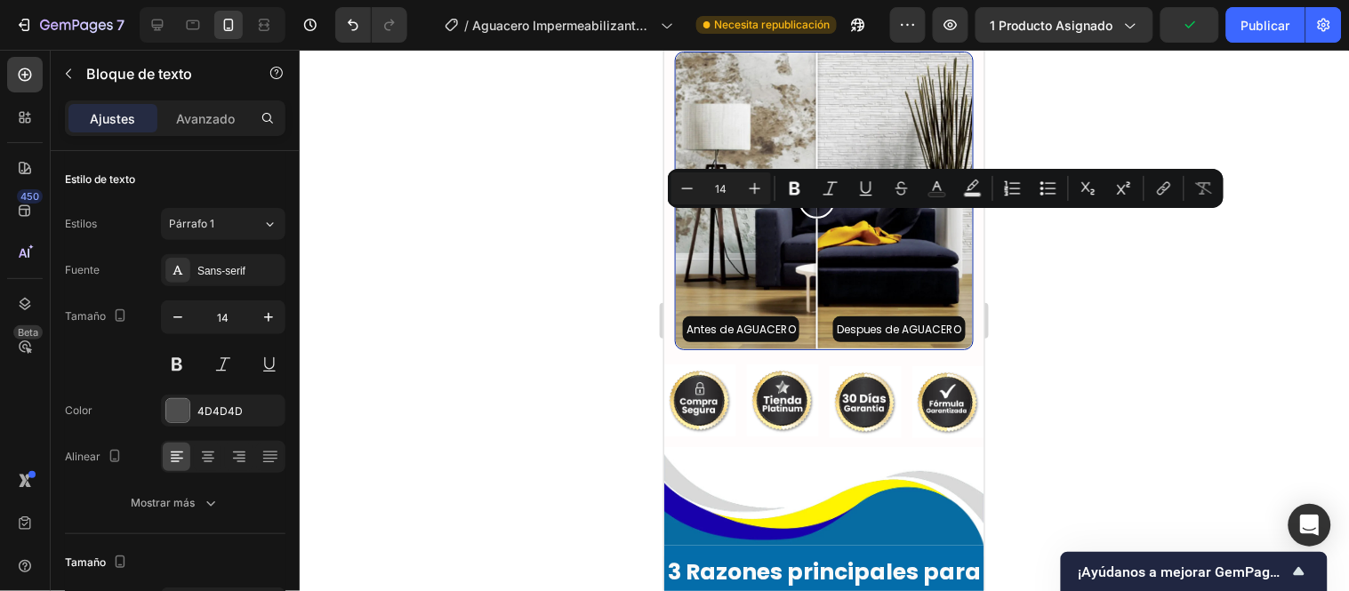
click at [617, 263] on div at bounding box center [824, 321] width 1049 height 542
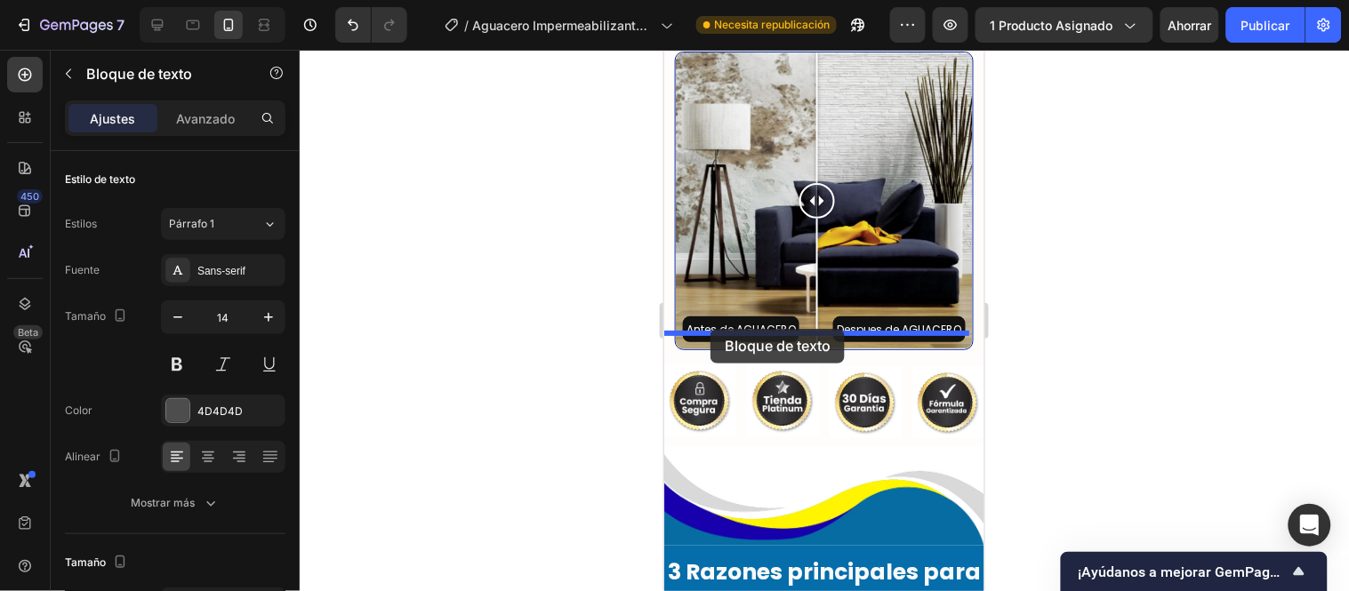
drag, startPoint x: 700, startPoint y: 270, endPoint x: 710, endPoint y: 328, distance: 58.6
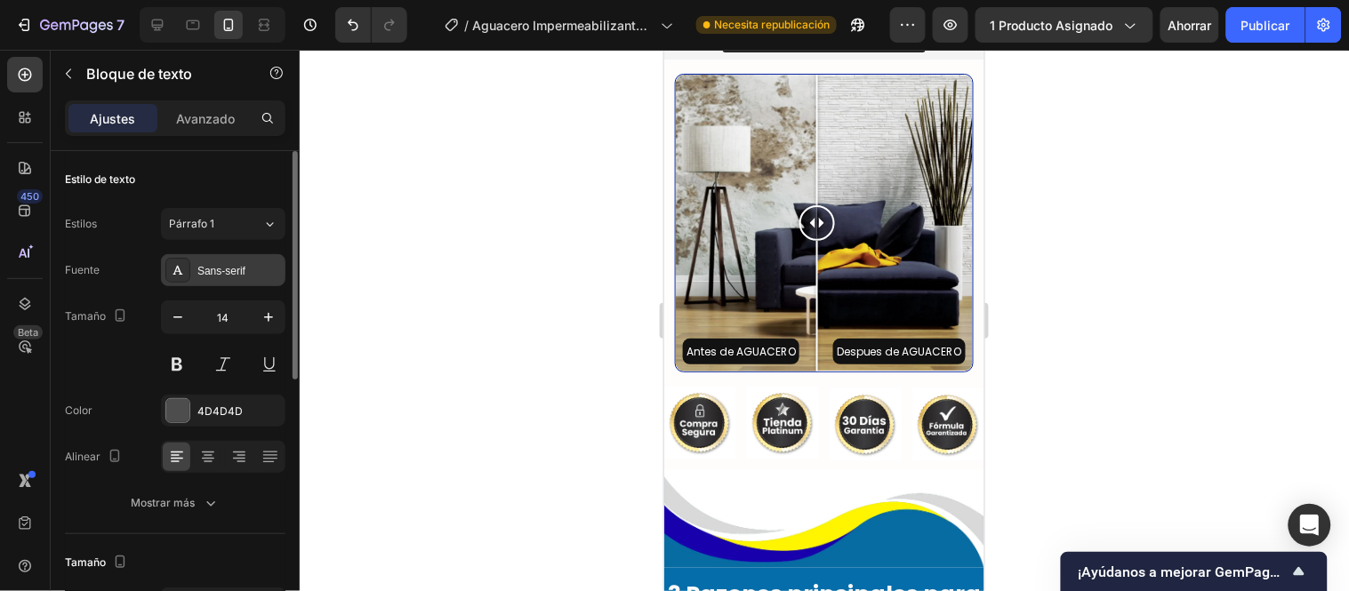
click at [234, 265] on font "Sans-serif" at bounding box center [221, 271] width 48 height 12
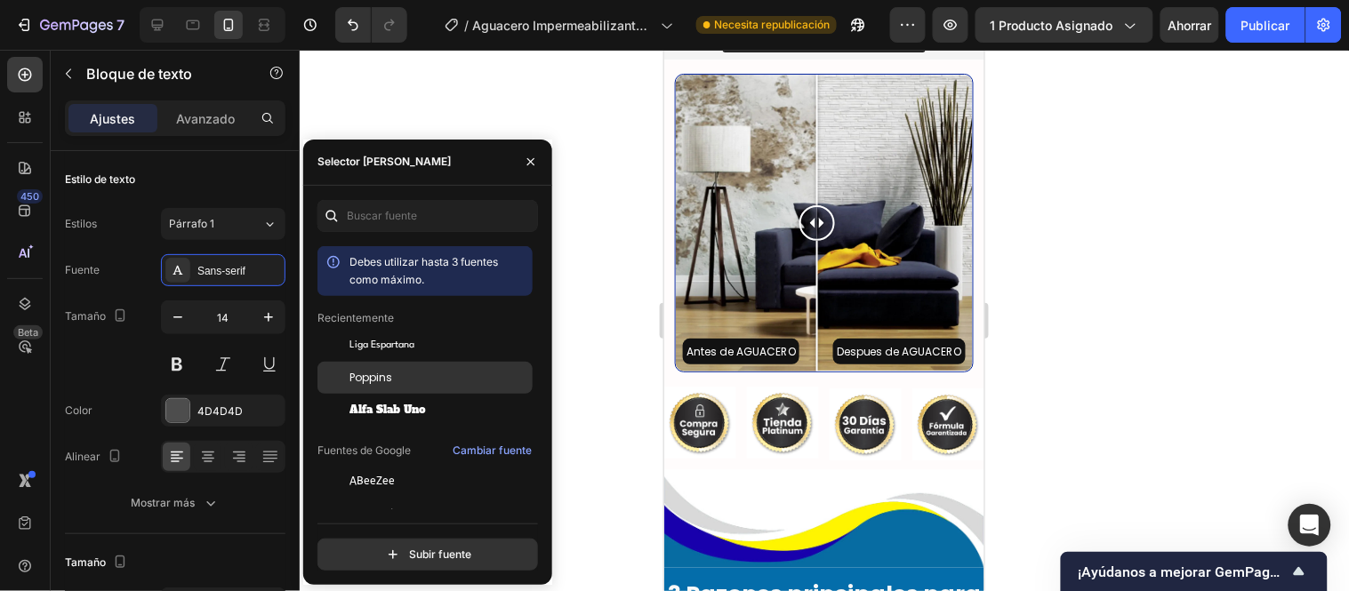
click at [394, 376] on div "Poppins" at bounding box center [439, 378] width 180 height 16
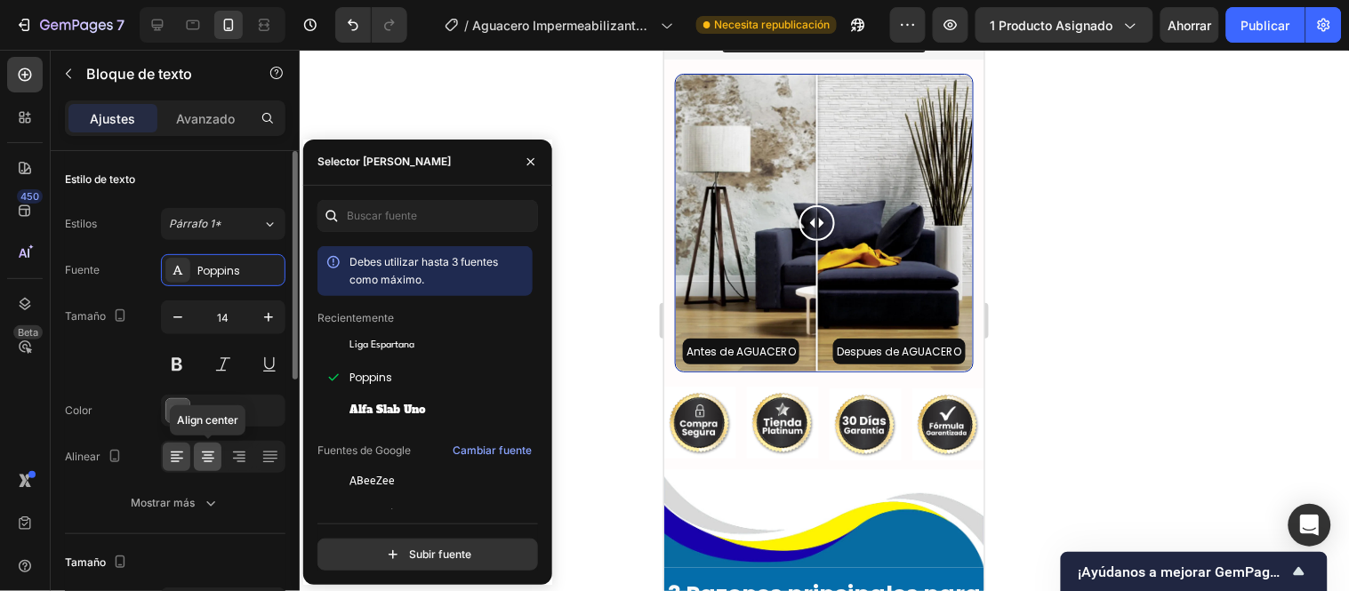
click at [206, 459] on icon at bounding box center [208, 459] width 12 height 2
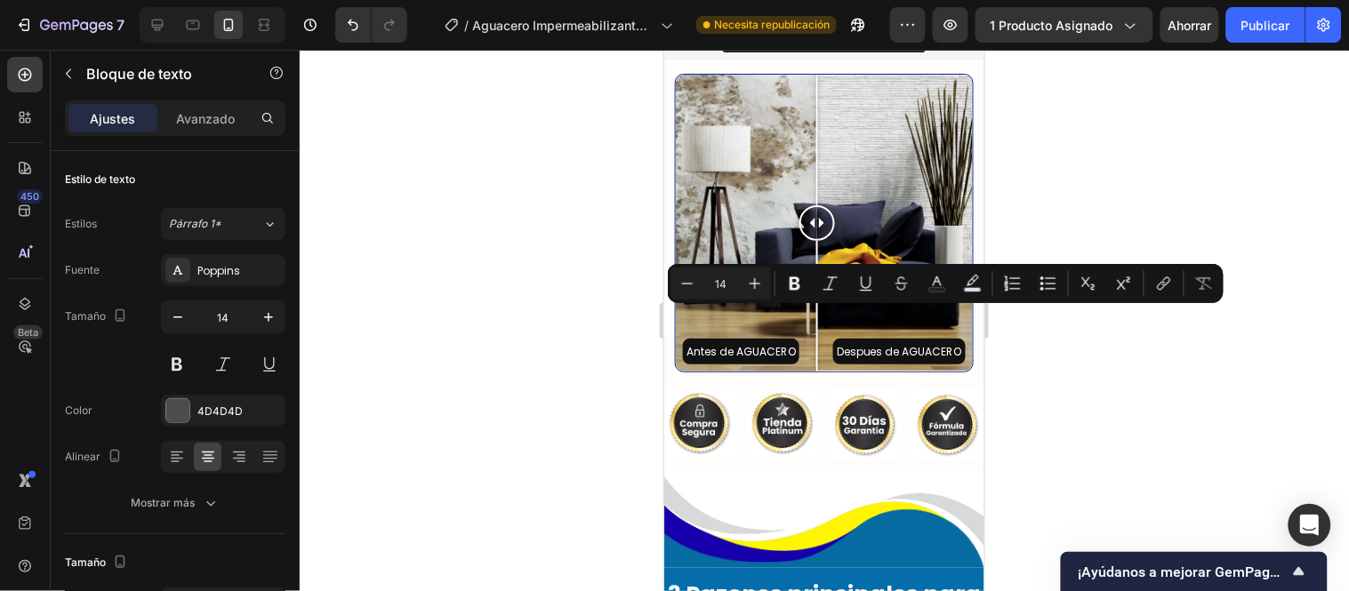
drag, startPoint x: 690, startPoint y: 317, endPoint x: 670, endPoint y: 316, distance: 20.5
copy p "💥O"
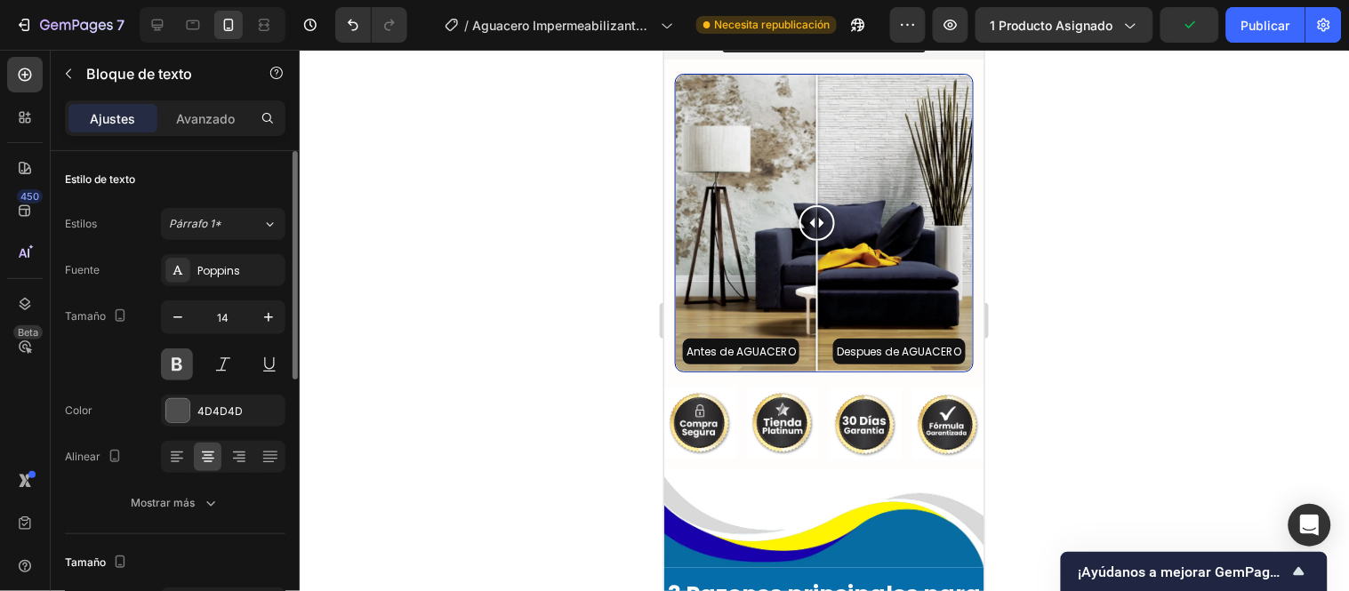
click at [182, 365] on button at bounding box center [177, 365] width 32 height 32
click at [182, 412] on div at bounding box center [177, 410] width 23 height 23
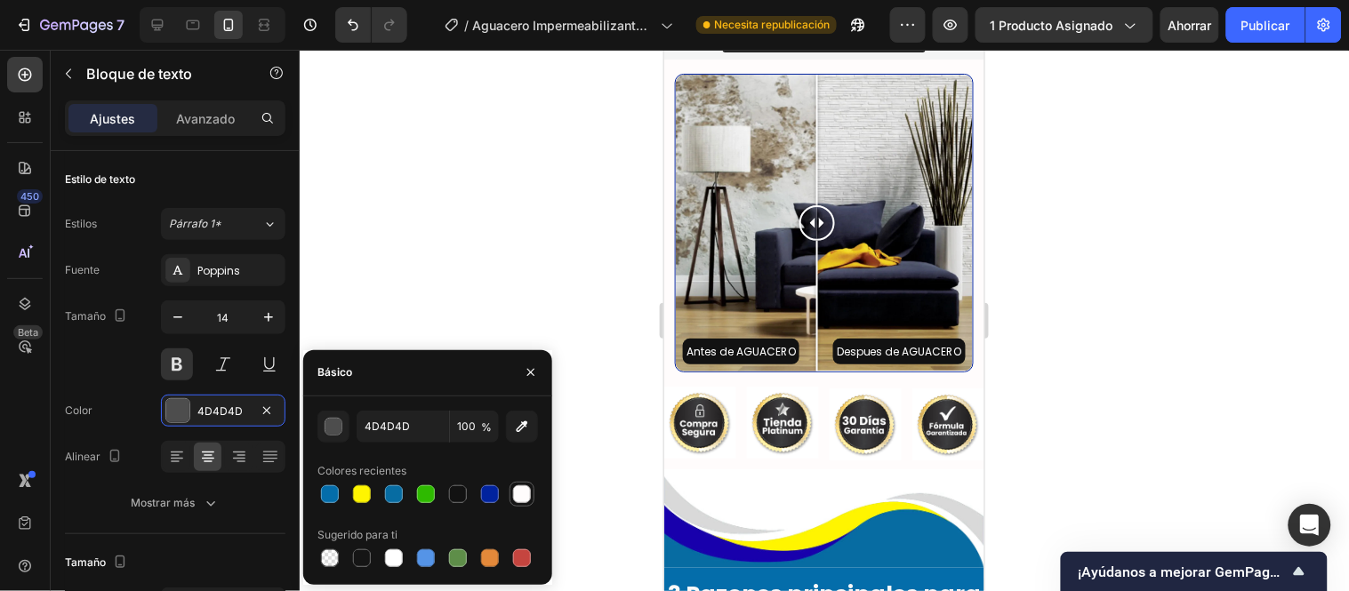
click at [523, 494] on div at bounding box center [522, 495] width 18 height 18
type input "FFFCFC"
click at [395, 296] on div at bounding box center [824, 321] width 1049 height 542
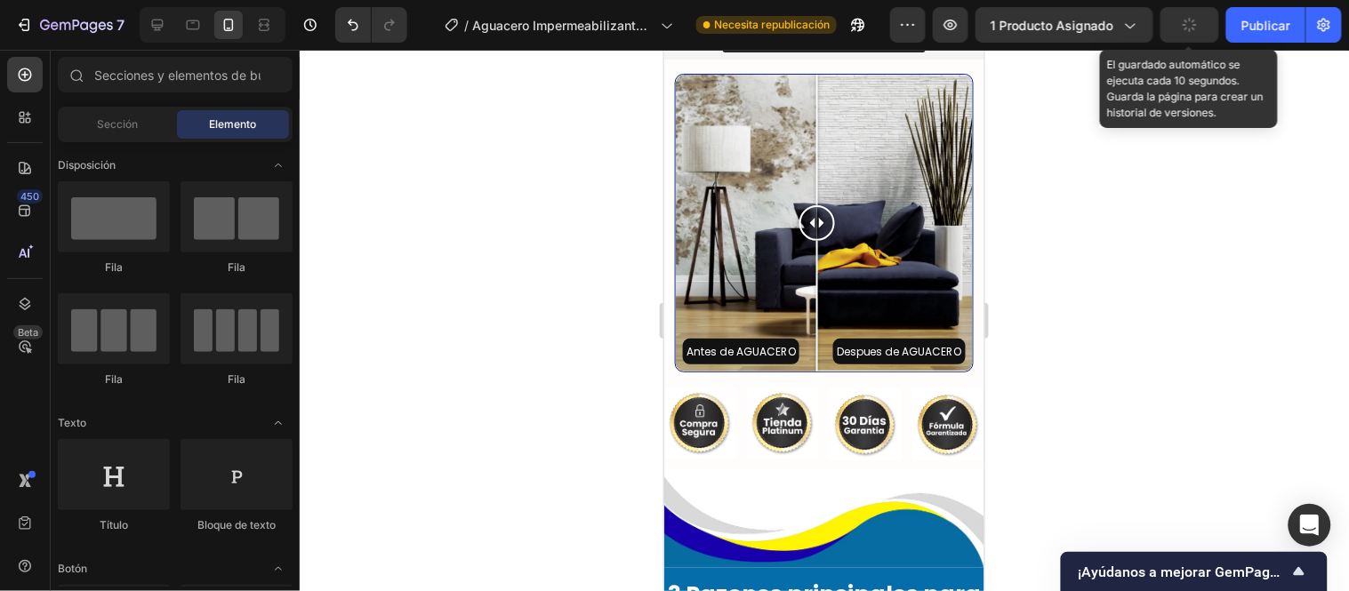
click at [1205, 28] on button "button" at bounding box center [1190, 25] width 59 height 36
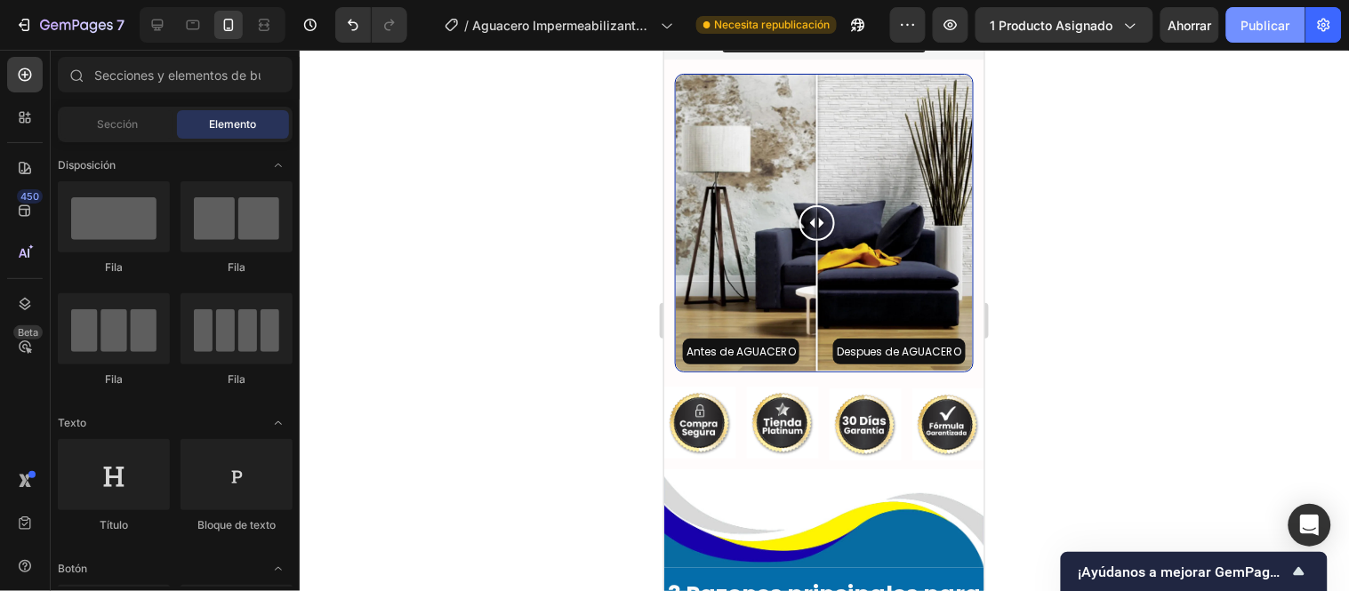
click at [1255, 18] on font "Publicar" at bounding box center [1265, 25] width 49 height 15
click at [1264, 31] on font "Publicar" at bounding box center [1265, 25] width 49 height 15
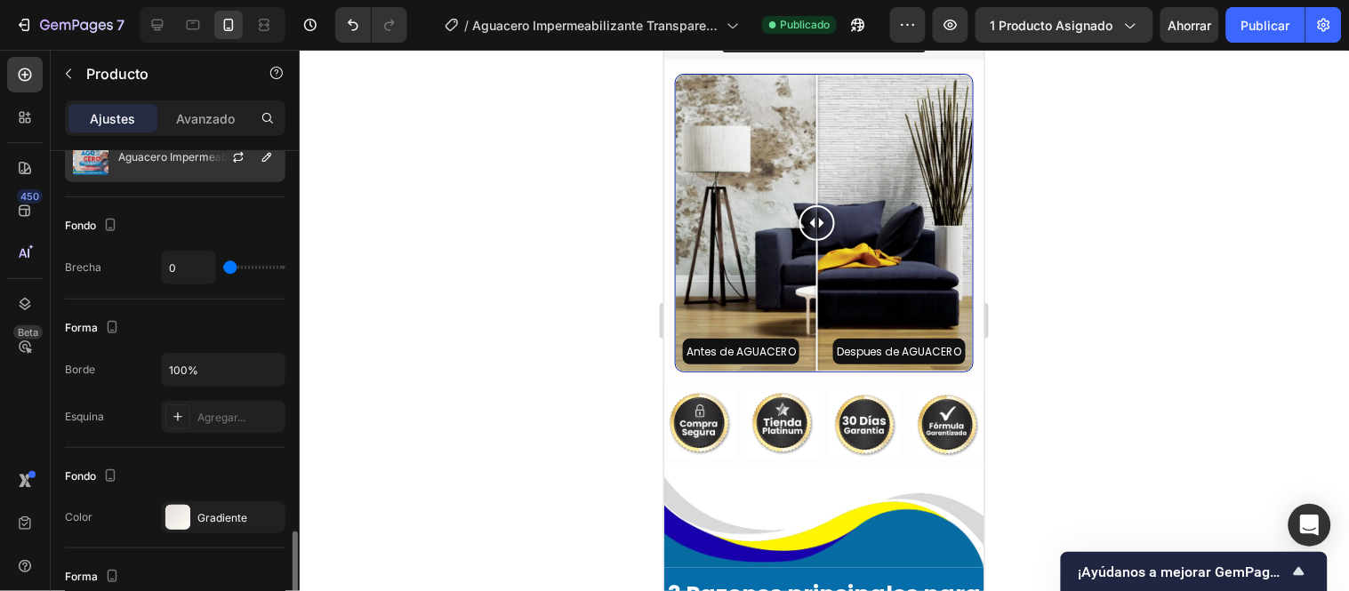
scroll to position [395, 0]
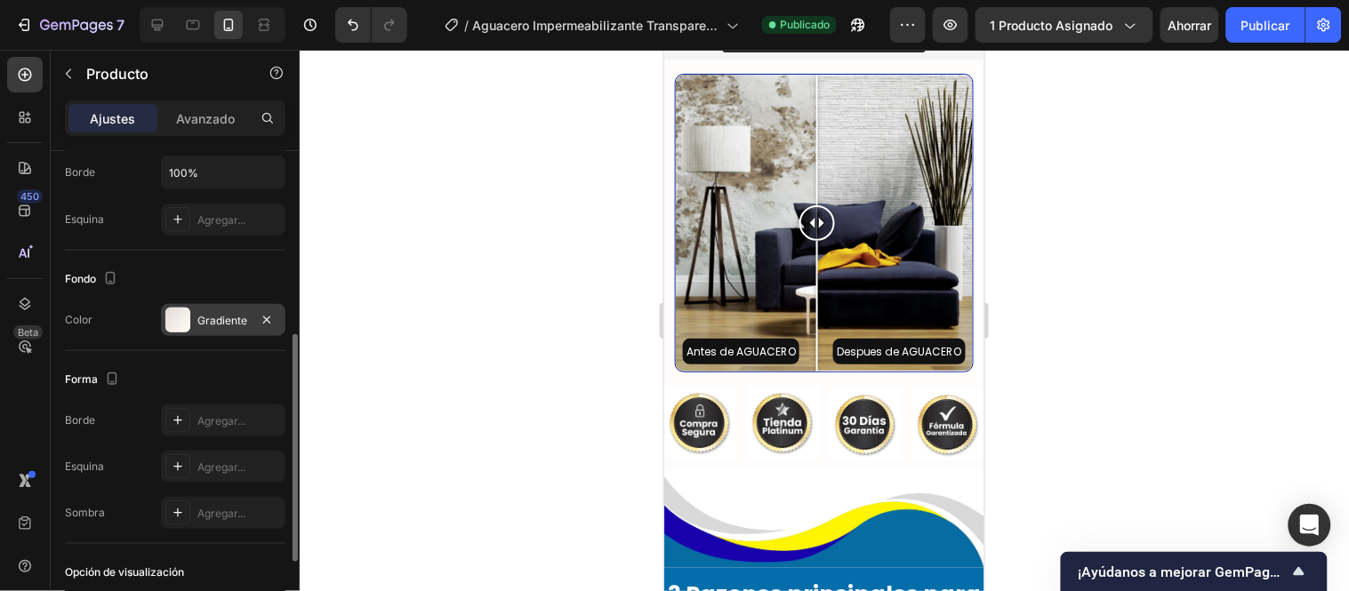
click at [205, 317] on font "Gradiente" at bounding box center [222, 320] width 50 height 13
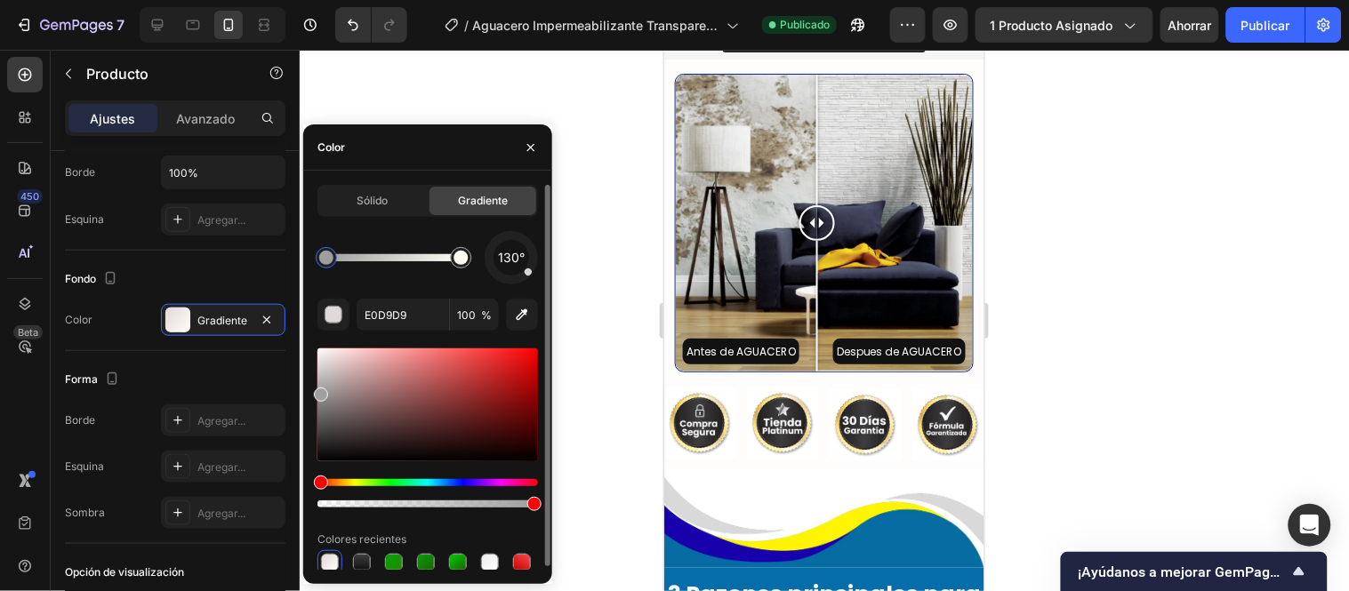
drag, startPoint x: 326, startPoint y: 363, endPoint x: 314, endPoint y: 391, distance: 31.1
click at [314, 391] on div at bounding box center [321, 395] width 14 height 14
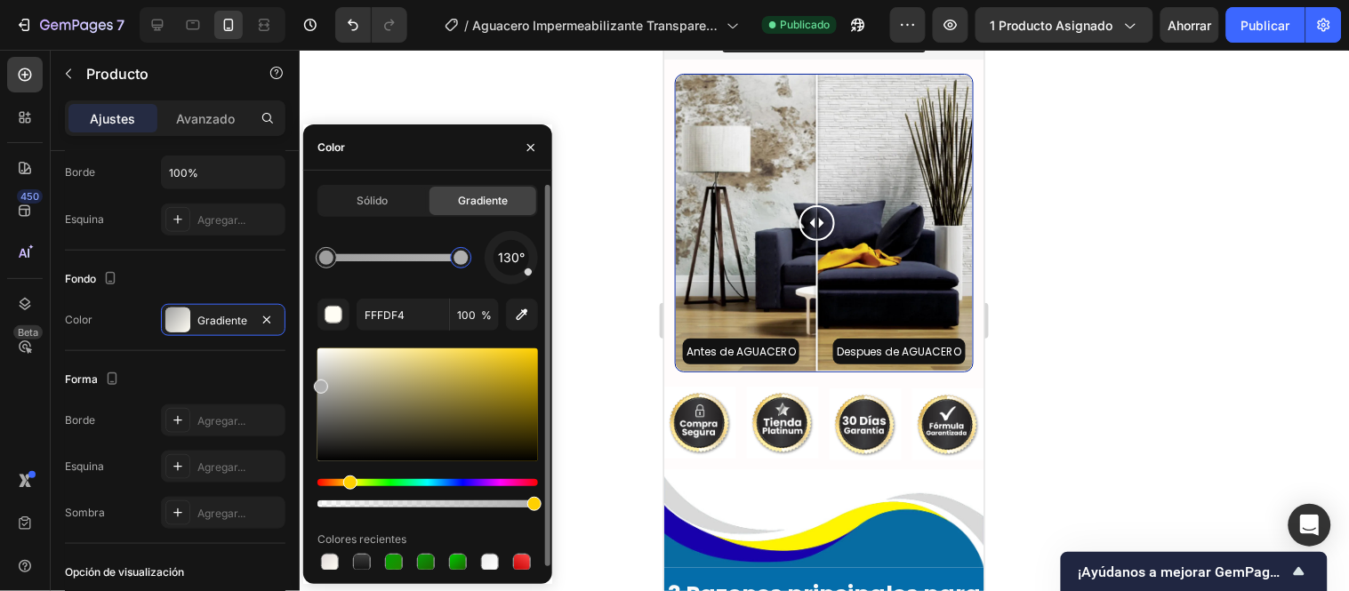
drag, startPoint x: 318, startPoint y: 369, endPoint x: 313, endPoint y: 383, distance: 15.2
click at [314, 383] on div at bounding box center [321, 387] width 14 height 14
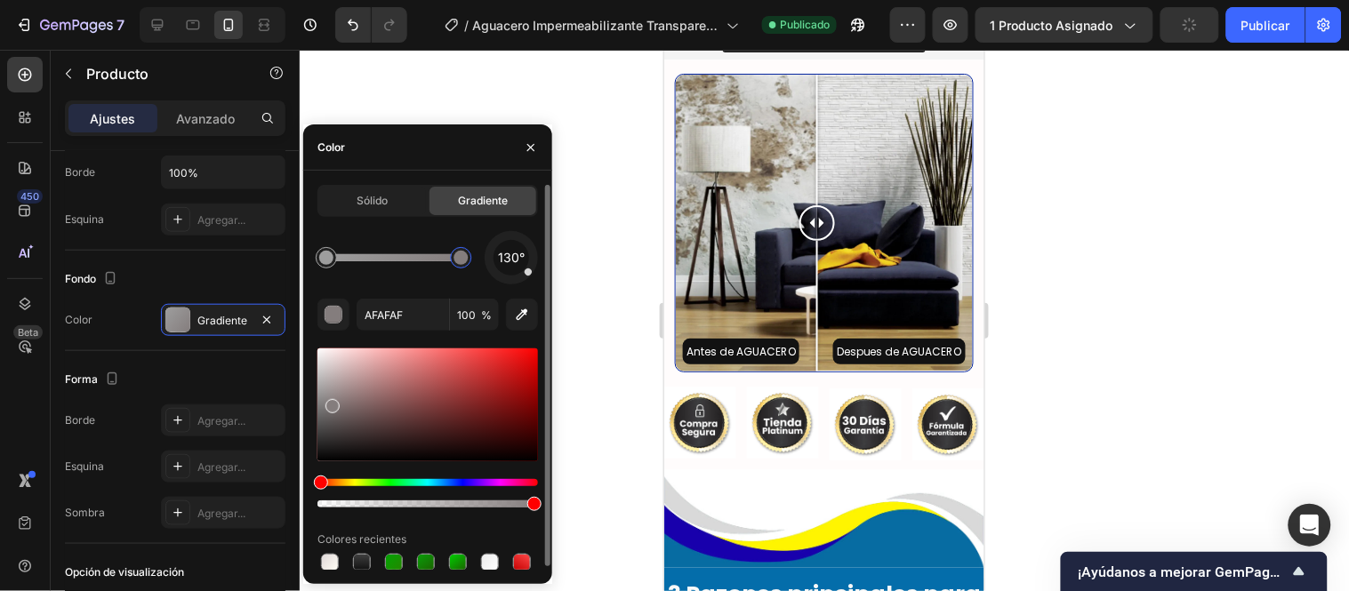
type input "847D7D"
click at [314, 409] on div at bounding box center [321, 413] width 14 height 14
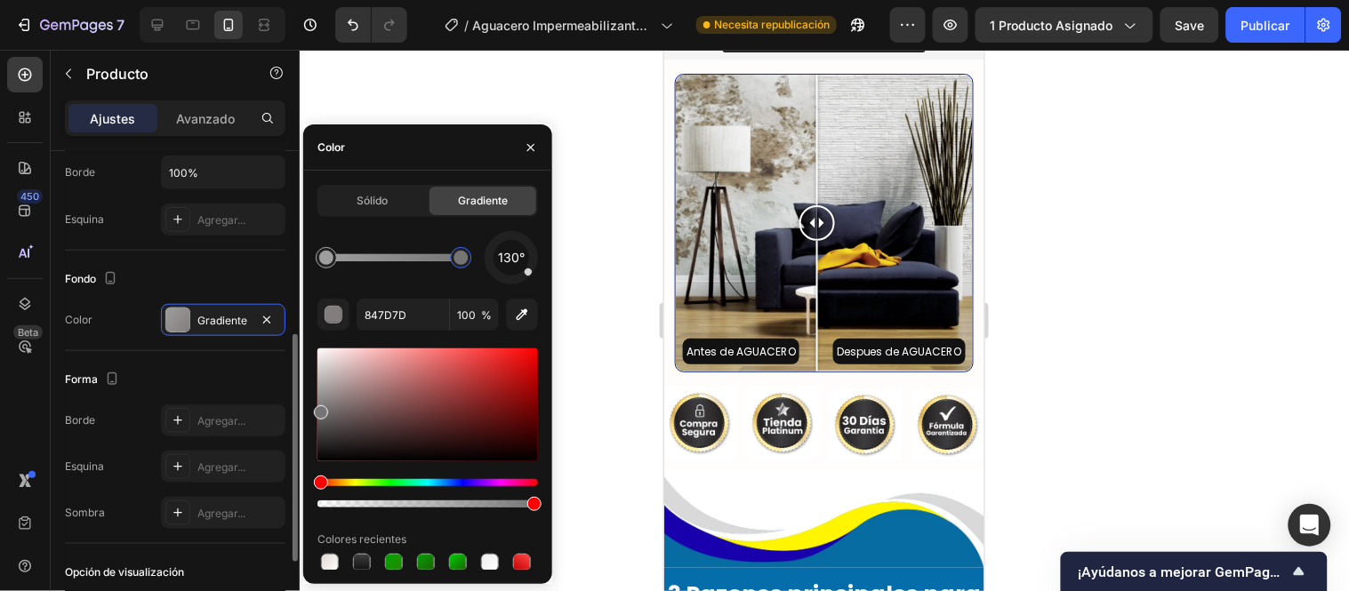
click at [193, 381] on div "Forma" at bounding box center [175, 379] width 221 height 28
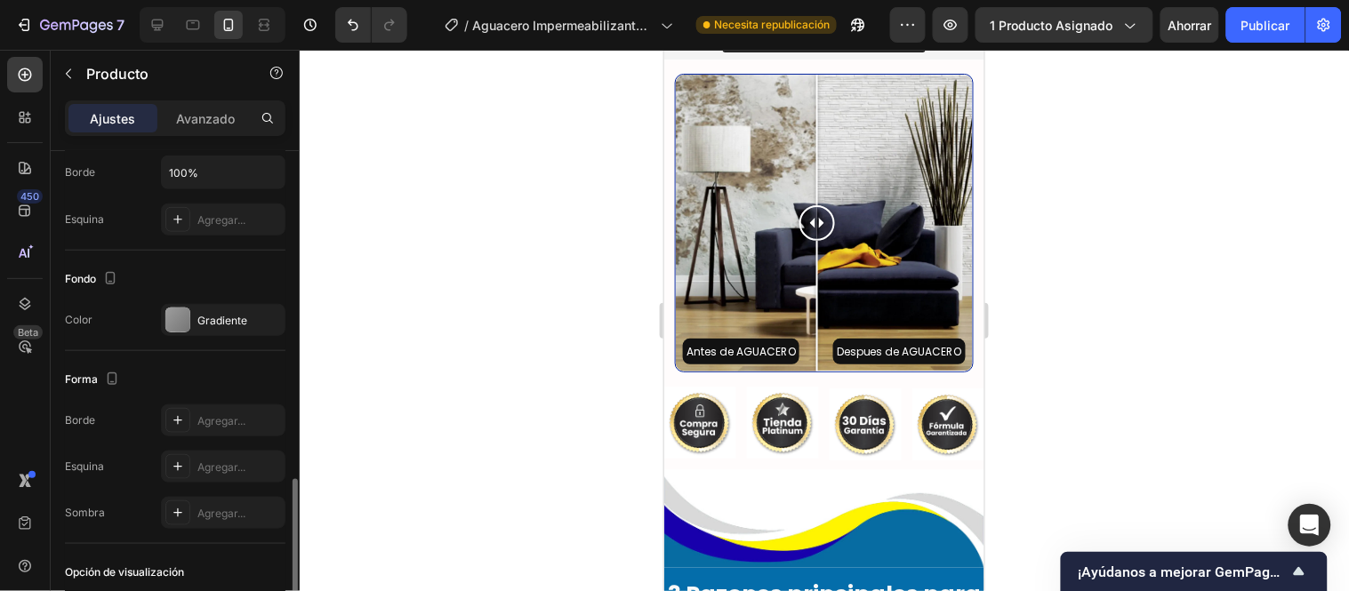
scroll to position [494, 0]
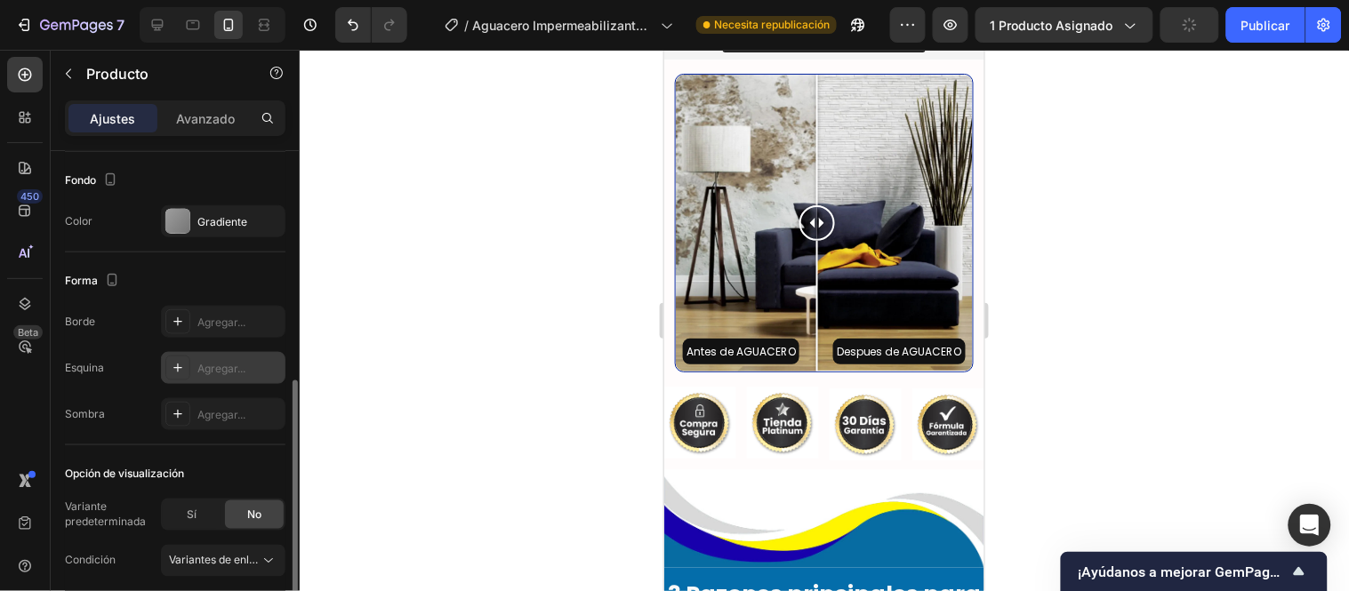
click at [229, 366] on font "Agregar..." at bounding box center [221, 368] width 48 height 13
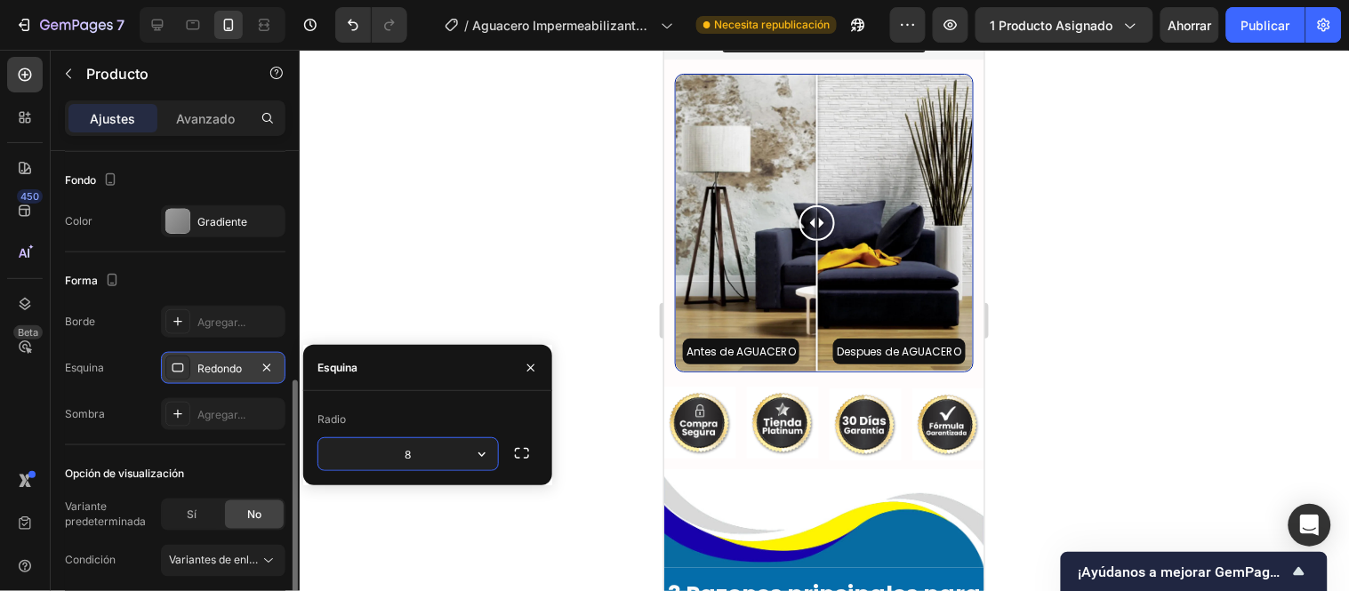
click at [422, 452] on input "8" at bounding box center [408, 454] width 180 height 32
click at [474, 459] on icon "button" at bounding box center [482, 455] width 18 height 18
click at [440, 452] on input "8" at bounding box center [408, 454] width 180 height 32
type input "10"
click at [342, 272] on div at bounding box center [824, 321] width 1049 height 542
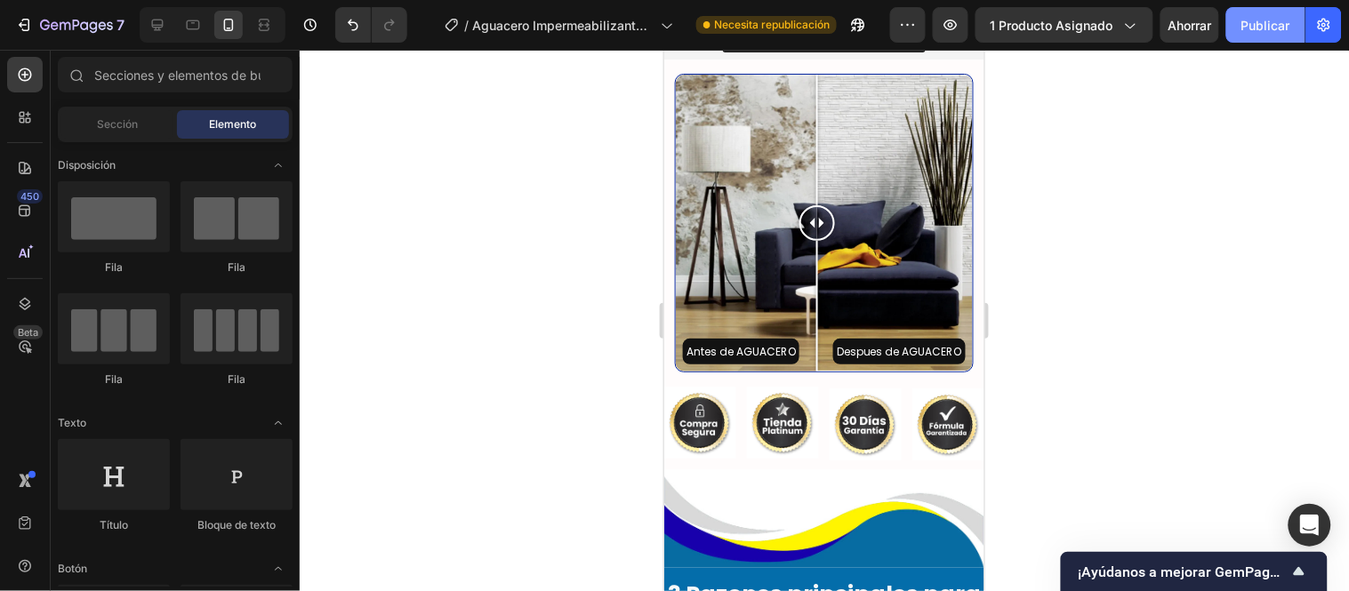
click at [1257, 29] on font "Publicar" at bounding box center [1265, 25] width 49 height 15
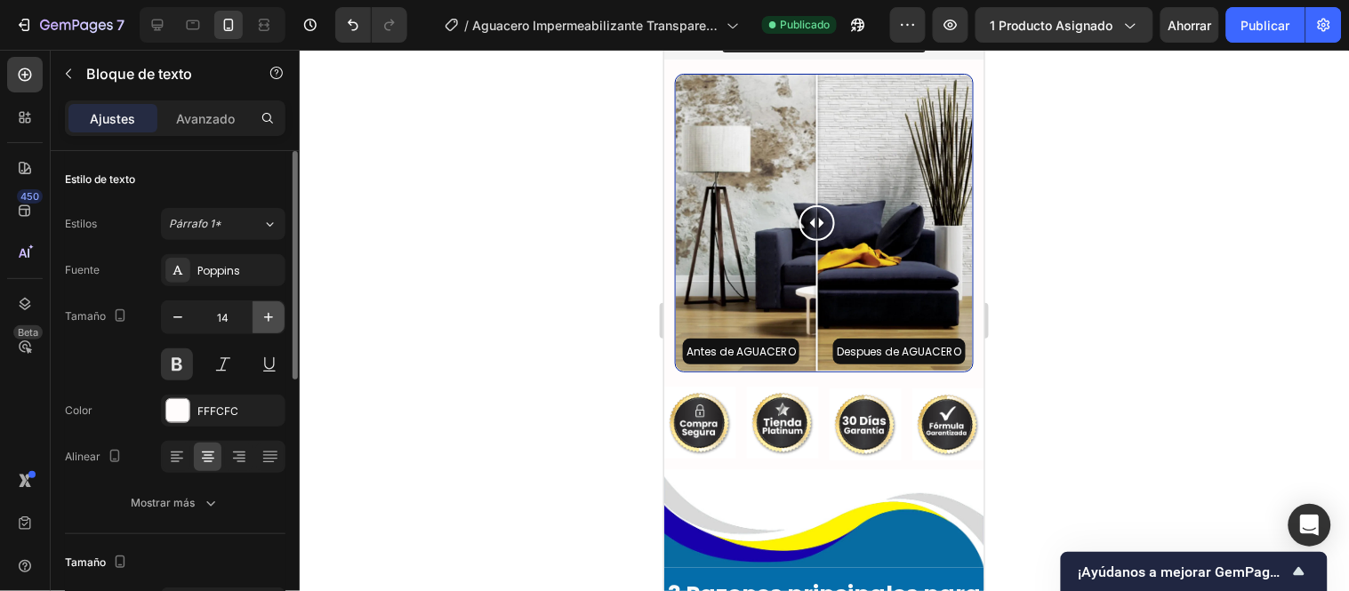
click at [264, 322] on icon "button" at bounding box center [269, 318] width 18 height 18
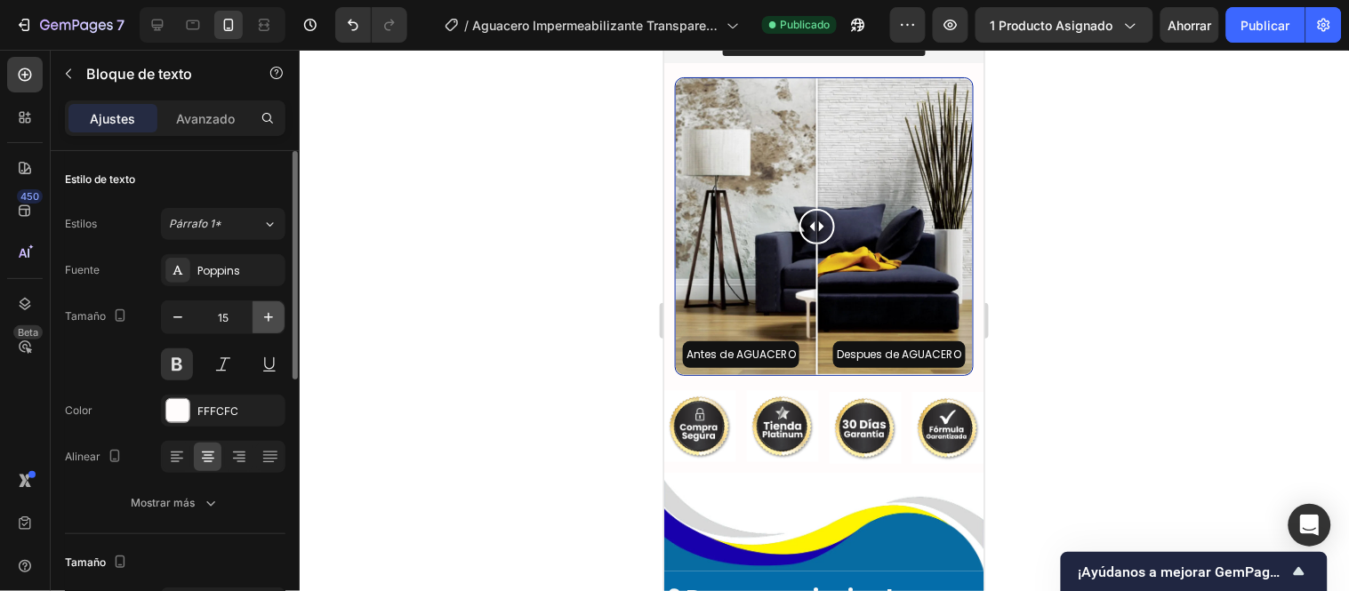
click at [264, 322] on icon "button" at bounding box center [269, 318] width 18 height 18
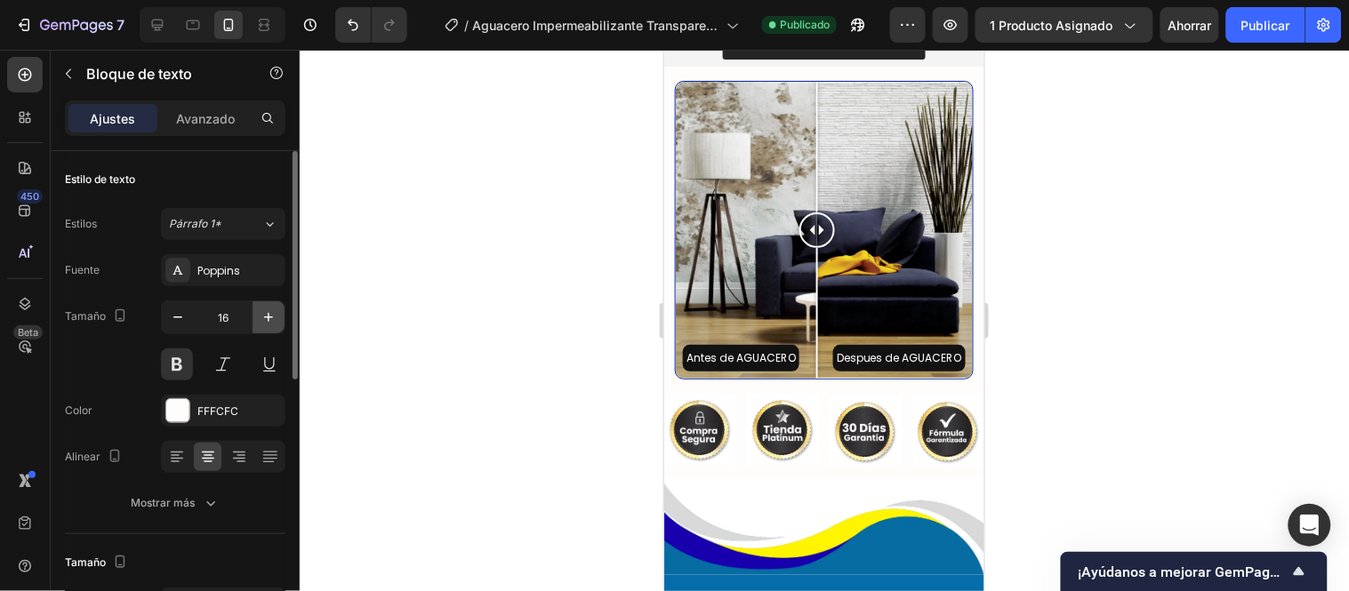
click at [264, 322] on icon "button" at bounding box center [269, 318] width 18 height 18
type input "17"
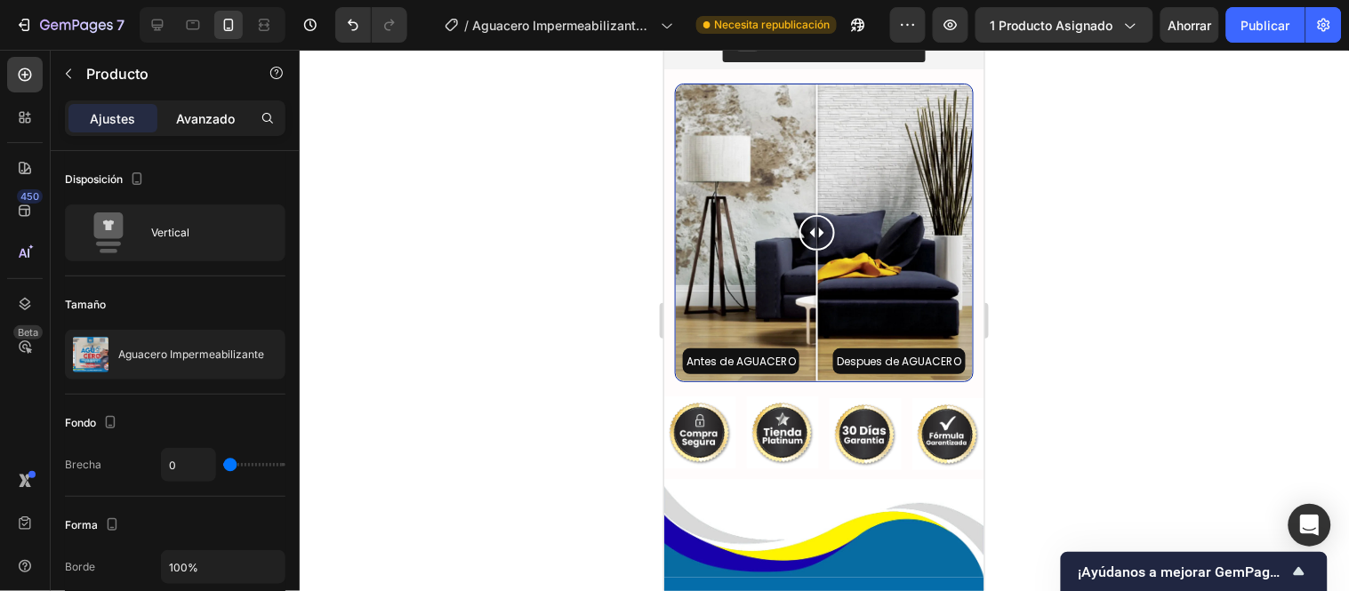
click at [199, 112] on font "Avanzado" at bounding box center [205, 118] width 59 height 15
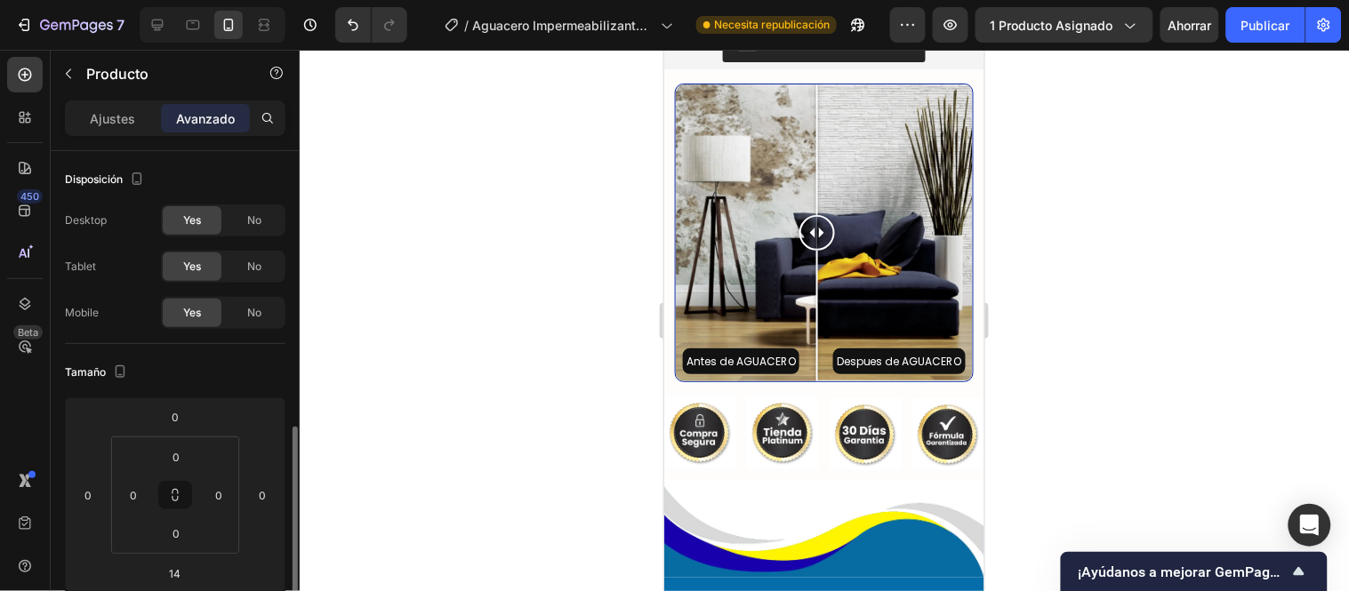
scroll to position [197, 0]
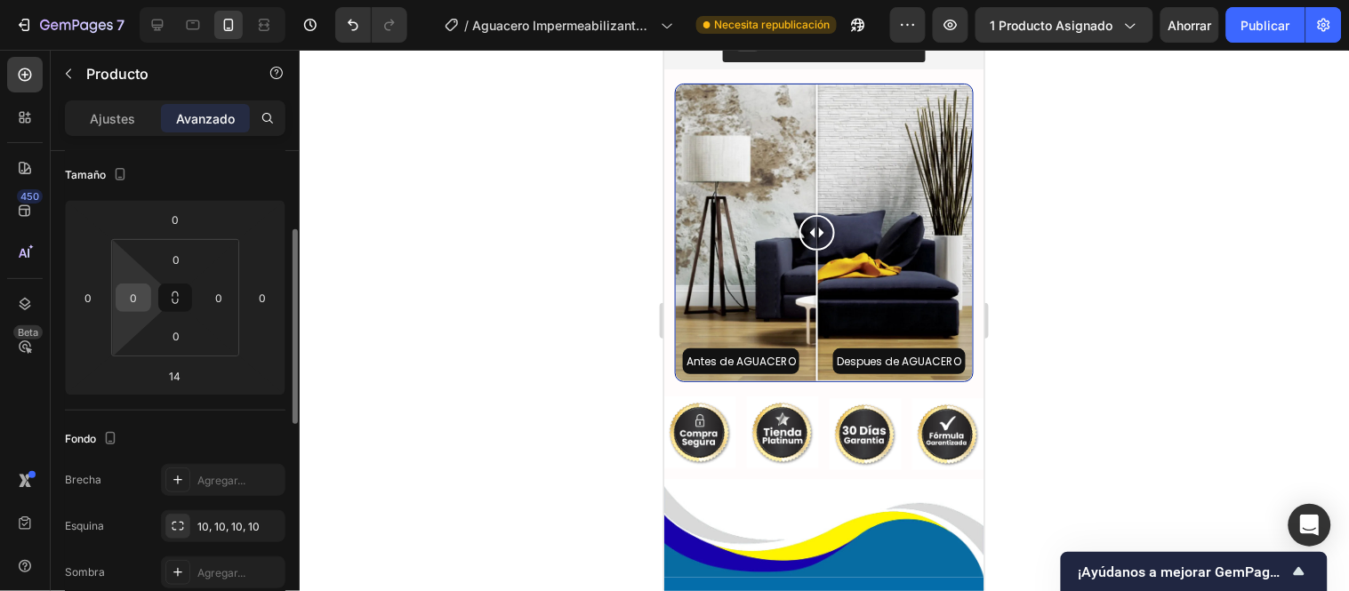
click at [130, 298] on input "0" at bounding box center [133, 298] width 27 height 27
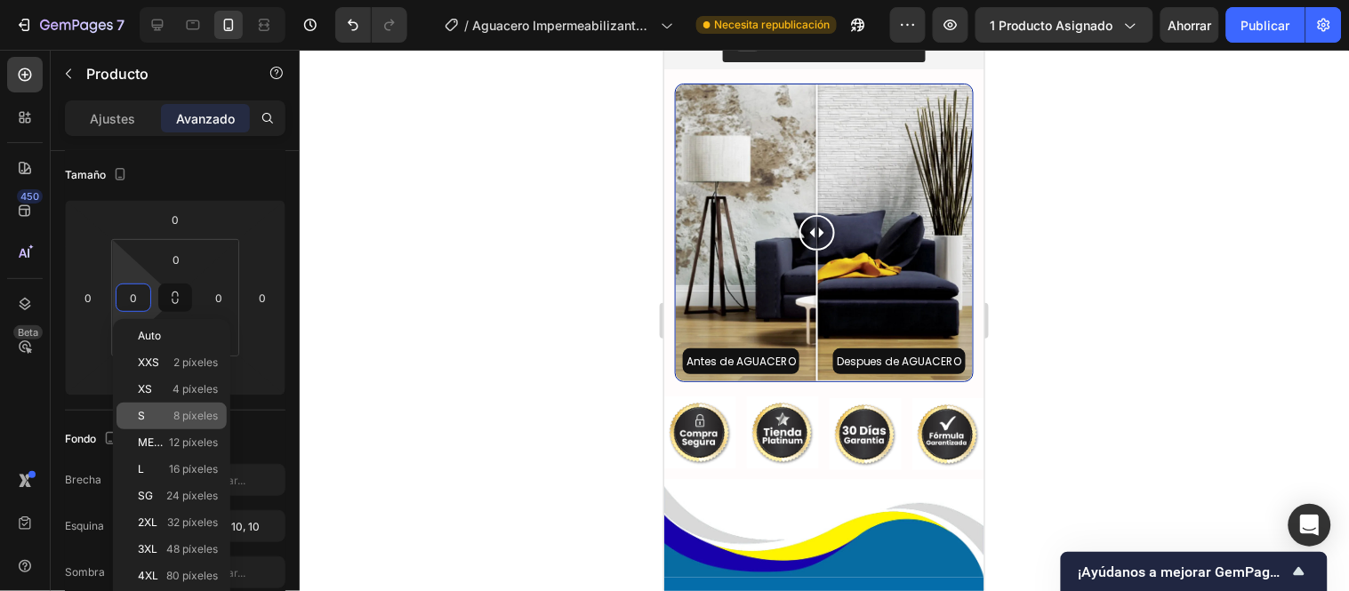
click at [180, 418] on font "8 píxeles" at bounding box center [195, 415] width 44 height 13
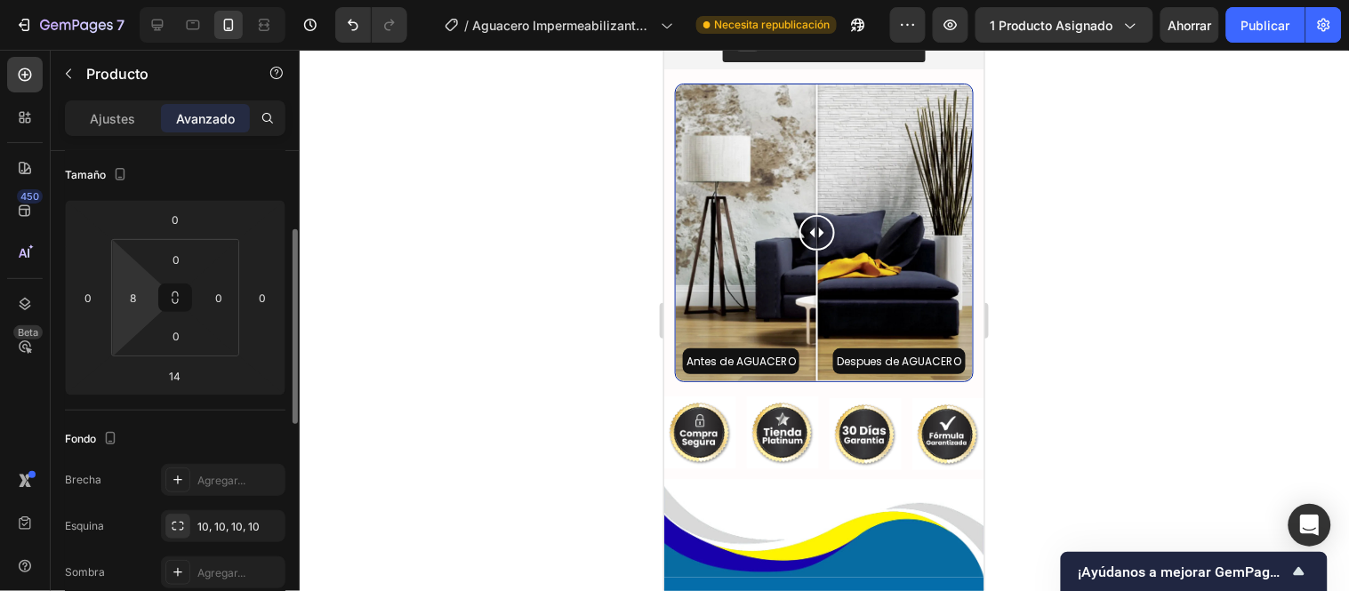
drag, startPoint x: 140, startPoint y: 294, endPoint x: 152, endPoint y: 290, distance: 13.2
click at [140, 294] on input "8" at bounding box center [133, 298] width 27 height 27
type input "0"
click at [90, 295] on input "0" at bounding box center [88, 298] width 27 height 27
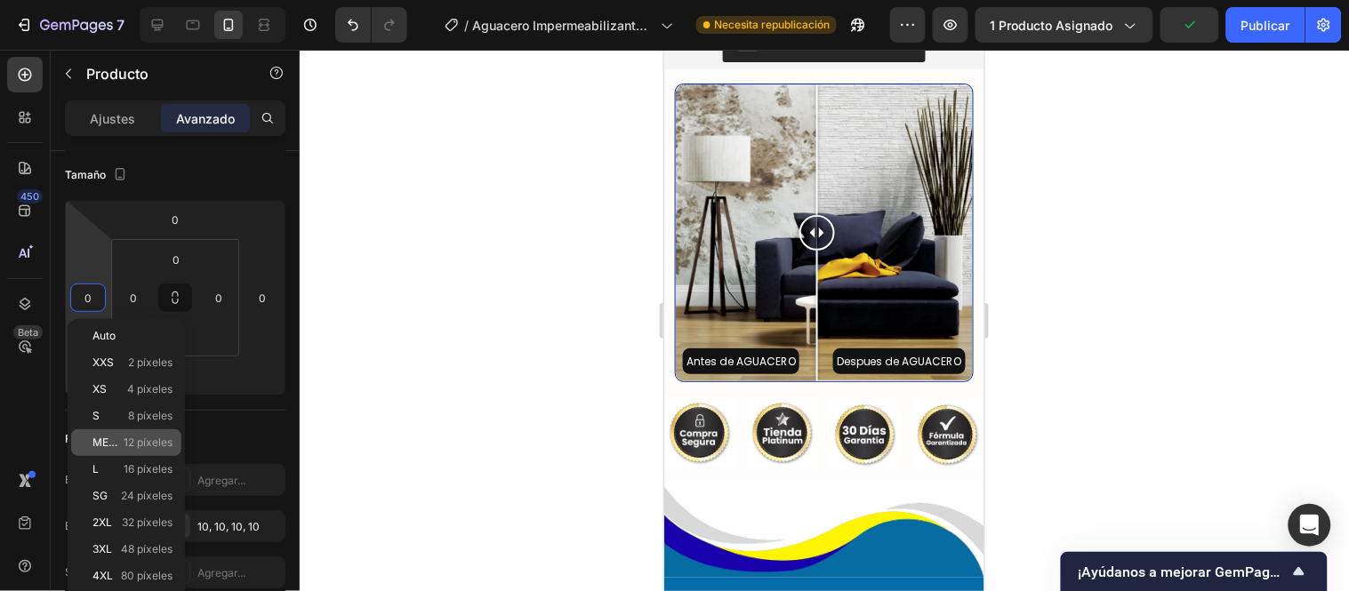
click at [119, 439] on font "METRO" at bounding box center [111, 442] width 38 height 13
type input "12"
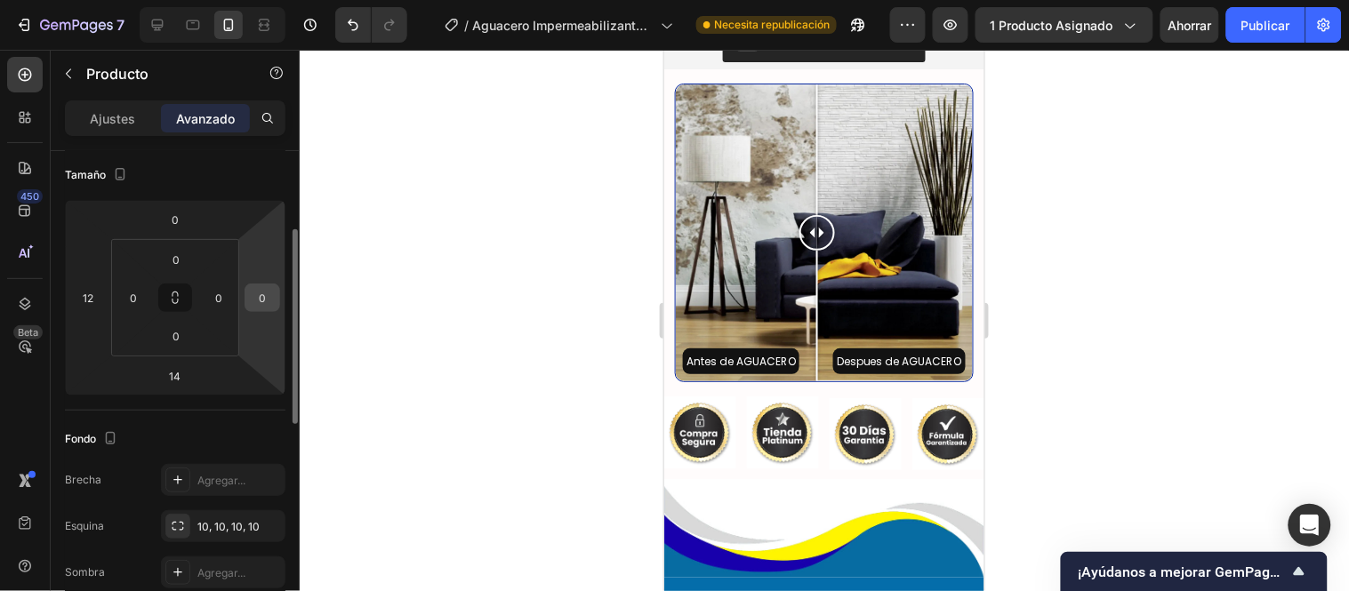
click at [267, 292] on input "0" at bounding box center [262, 298] width 27 height 27
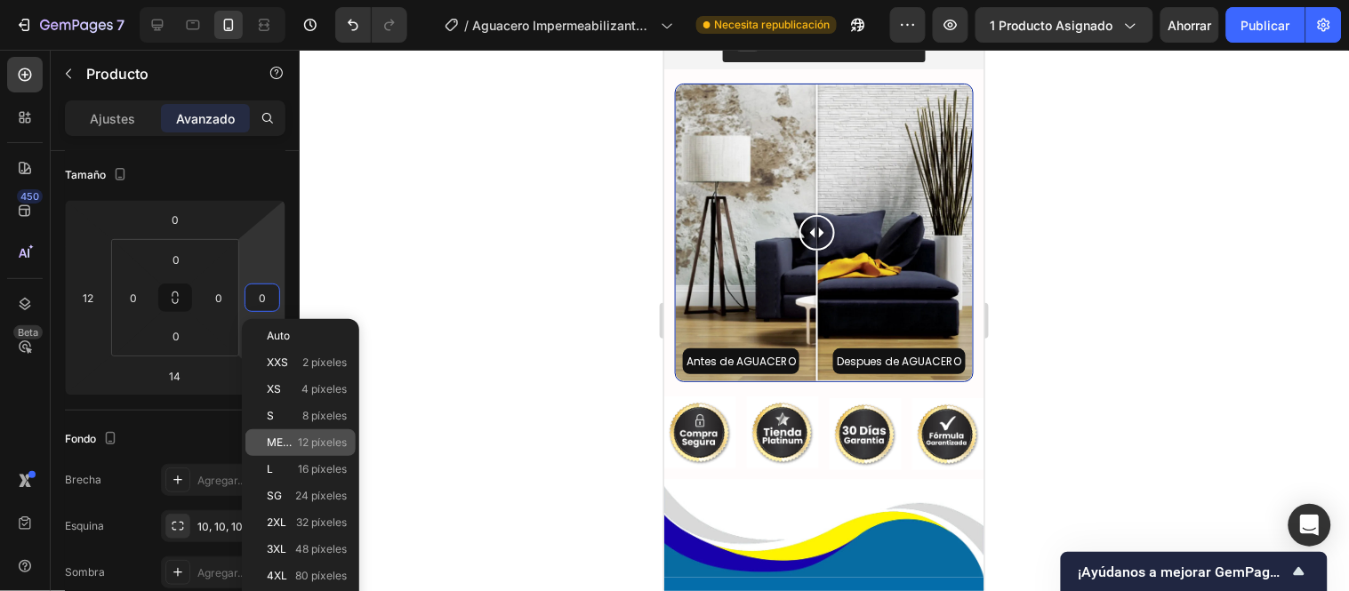
click at [280, 445] on font "METRO" at bounding box center [286, 442] width 38 height 13
type input "12"
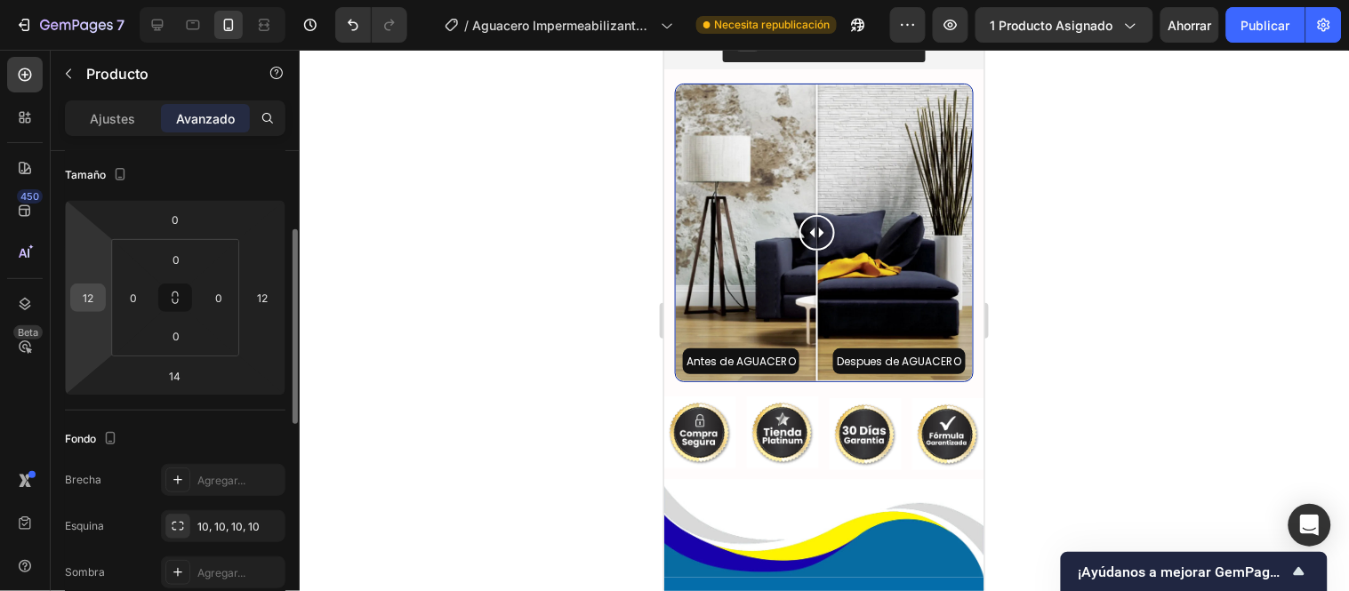
click at [89, 291] on input "12" at bounding box center [88, 298] width 27 height 27
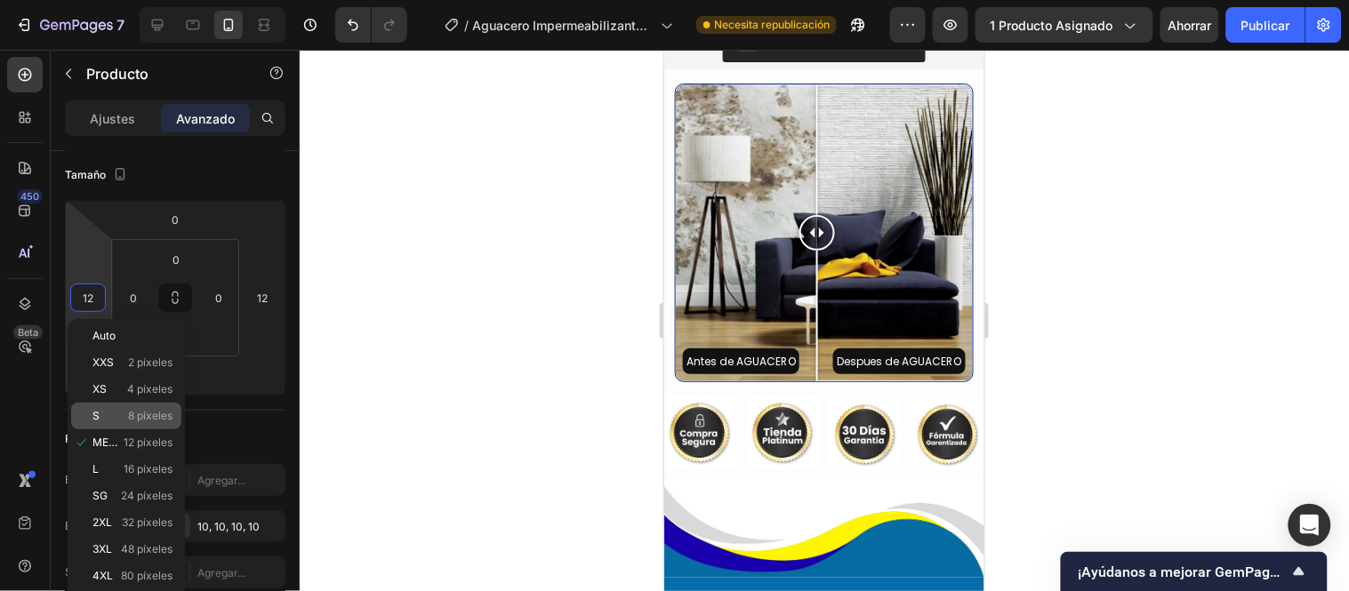
click at [111, 416] on p "S 8 píxeles" at bounding box center [132, 416] width 80 height 12
type input "8"
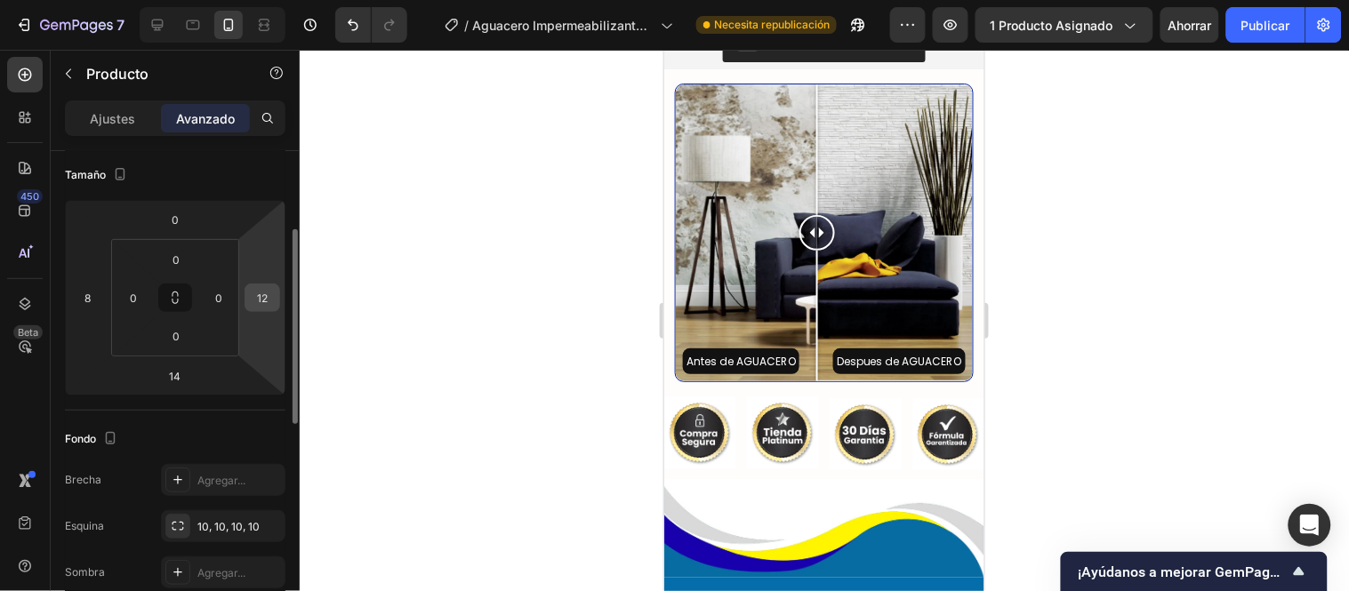
click at [263, 295] on input "12" at bounding box center [262, 298] width 27 height 27
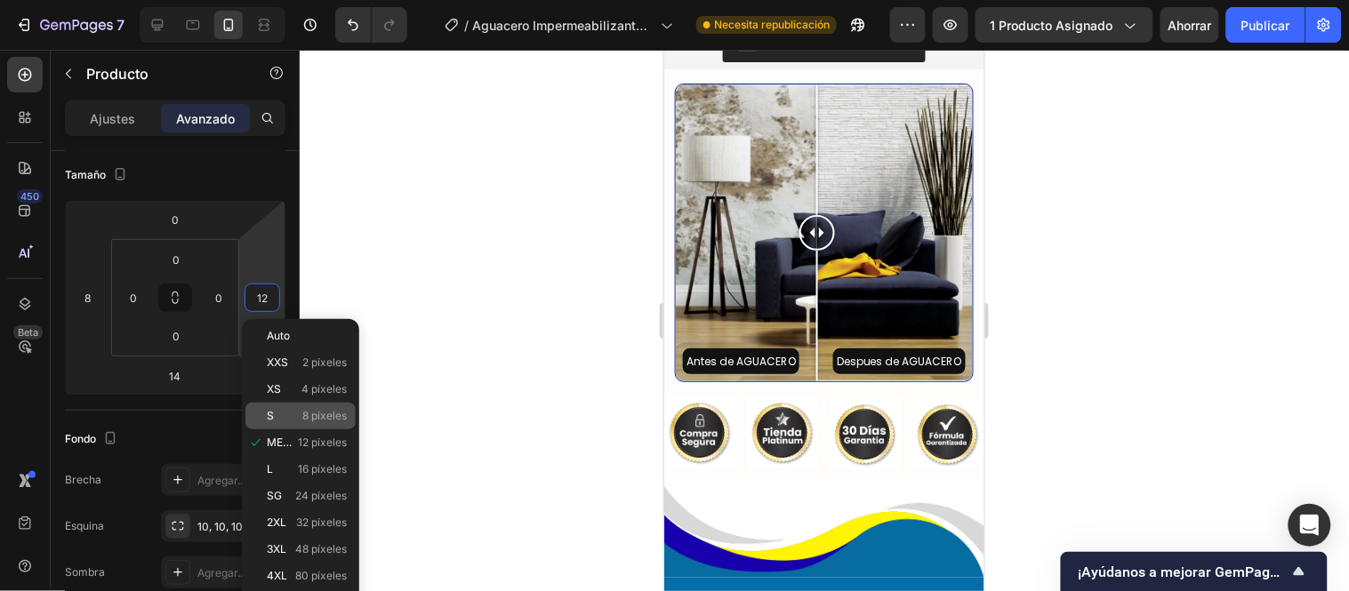
click at [286, 406] on div "S 8 píxeles" at bounding box center [300, 416] width 110 height 27
type input "8"
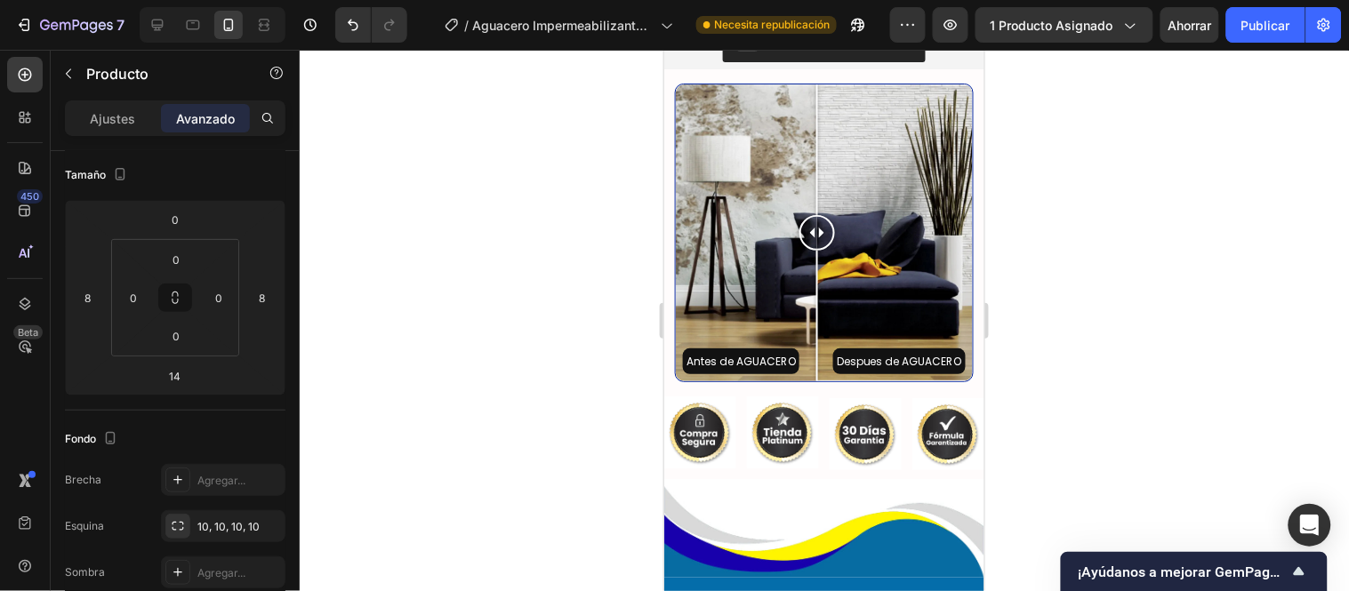
click at [392, 318] on div at bounding box center [824, 321] width 1049 height 542
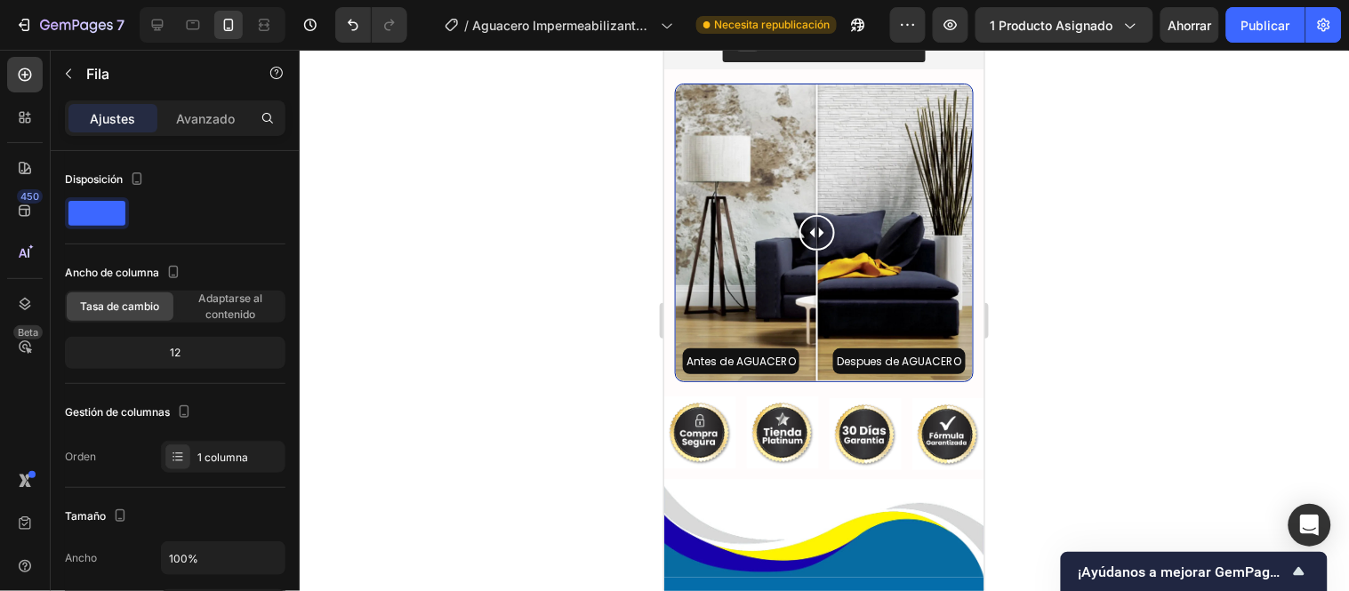
drag, startPoint x: 711, startPoint y: 157, endPoint x: 829, endPoint y: 504, distance: 366.1
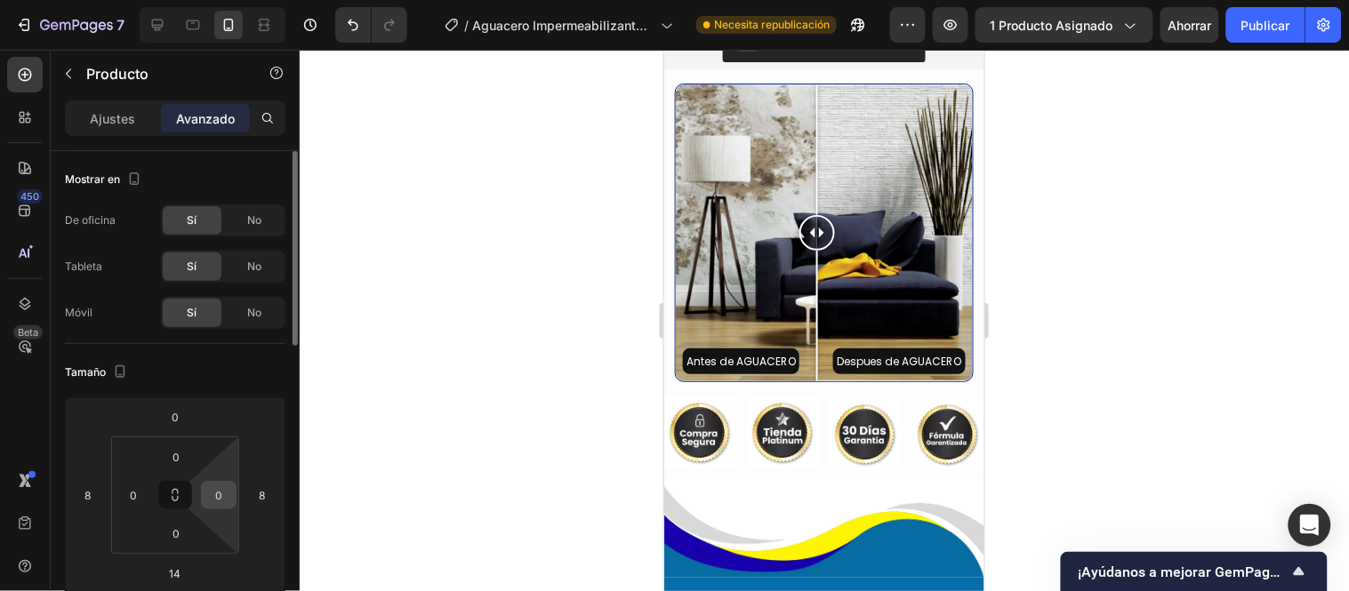
click at [226, 489] on input "0" at bounding box center [218, 495] width 27 height 27
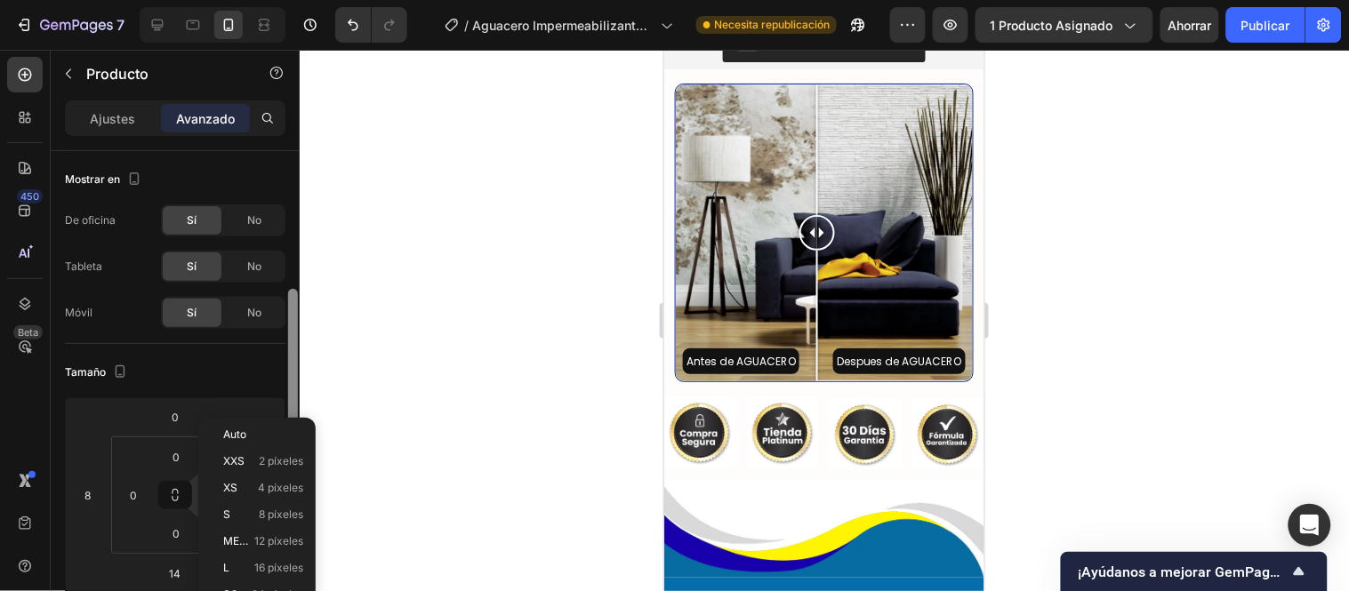
scroll to position [99, 0]
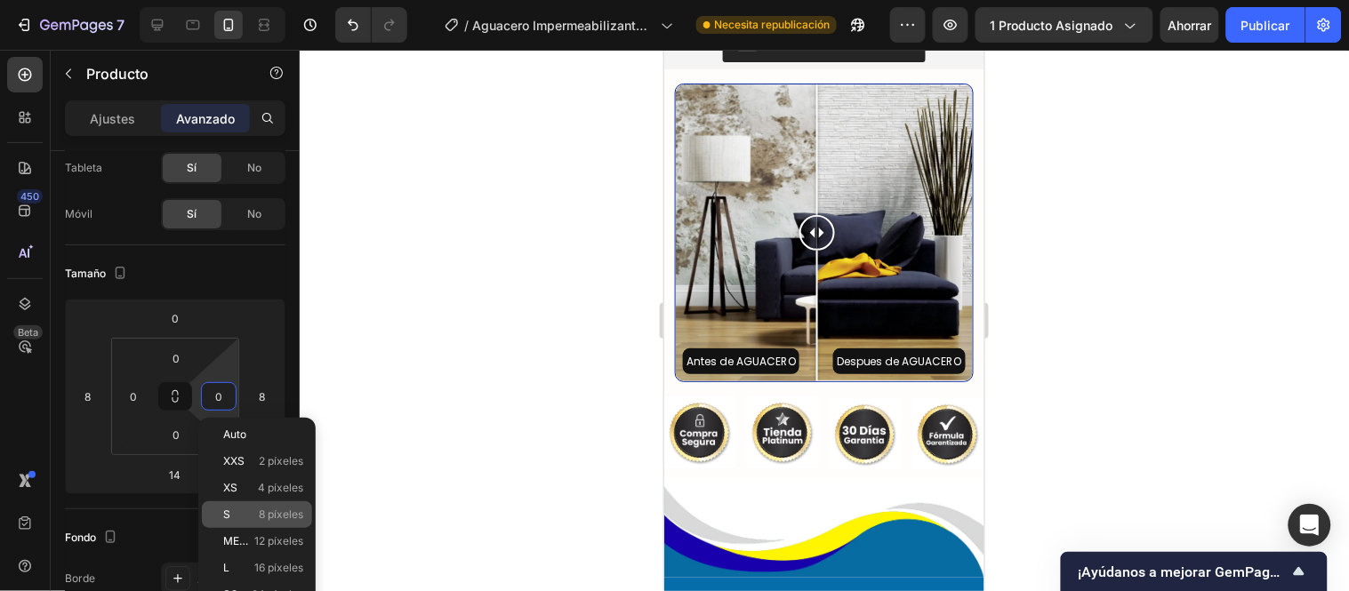
click at [259, 508] on font "8 píxeles" at bounding box center [281, 514] width 44 height 13
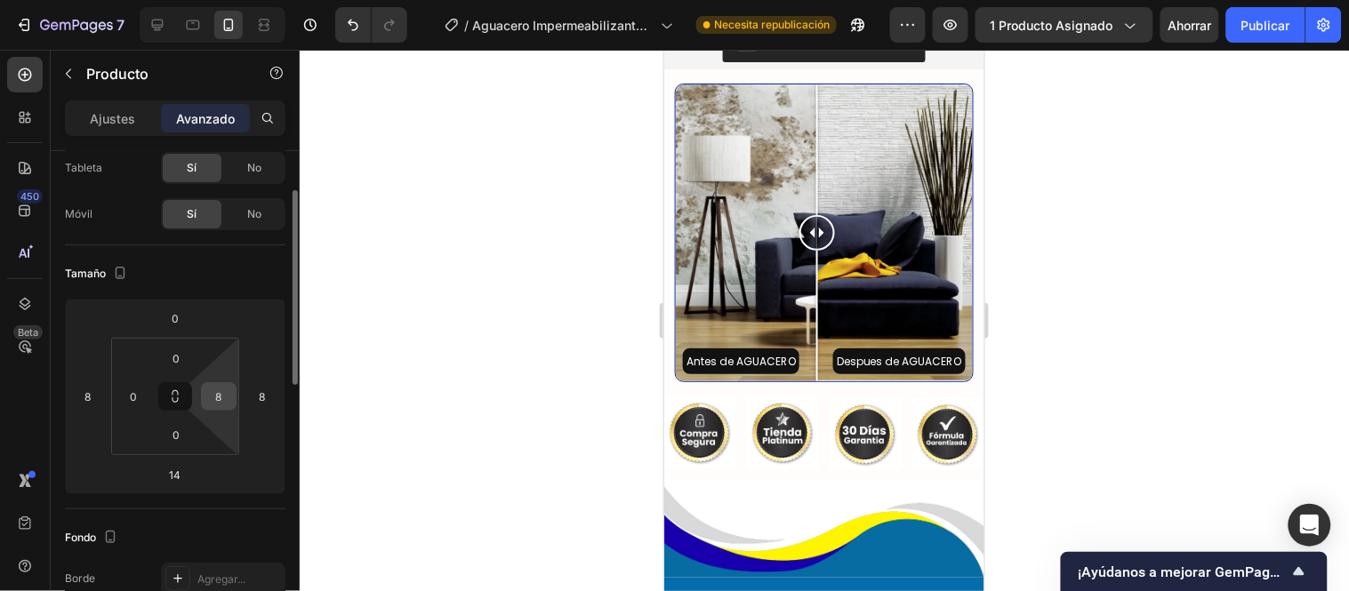
click at [226, 394] on input "8" at bounding box center [218, 396] width 27 height 27
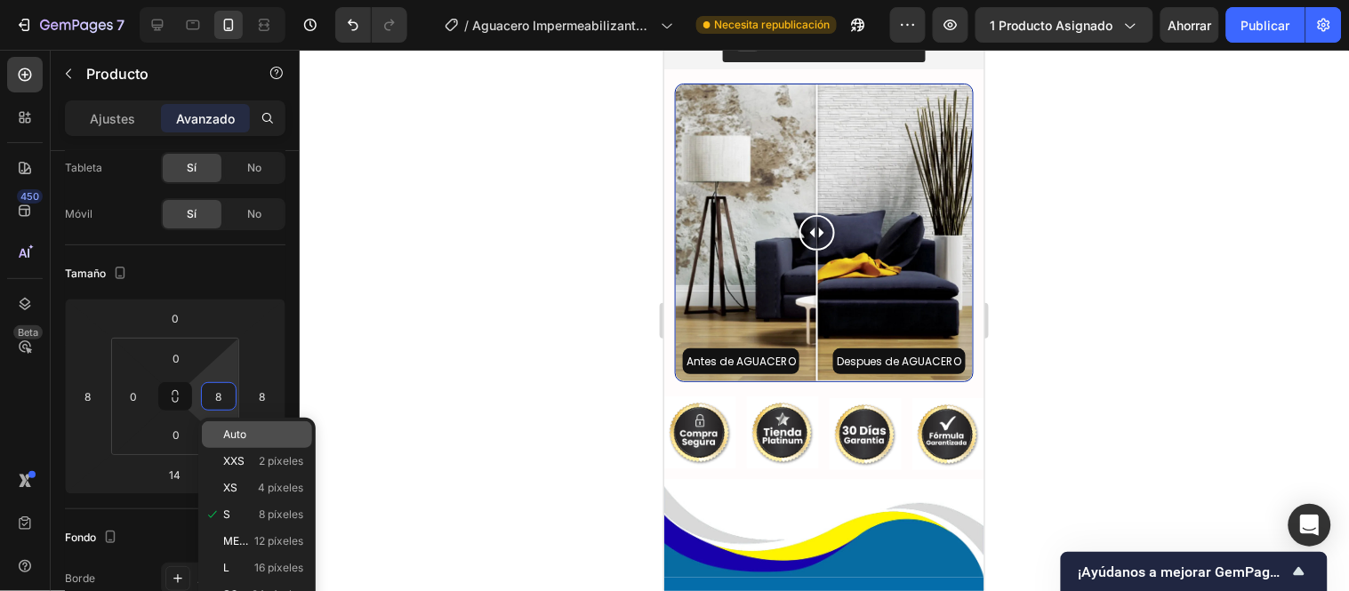
click at [235, 431] on font "Auto" at bounding box center [234, 434] width 23 height 13
type input "Auto"
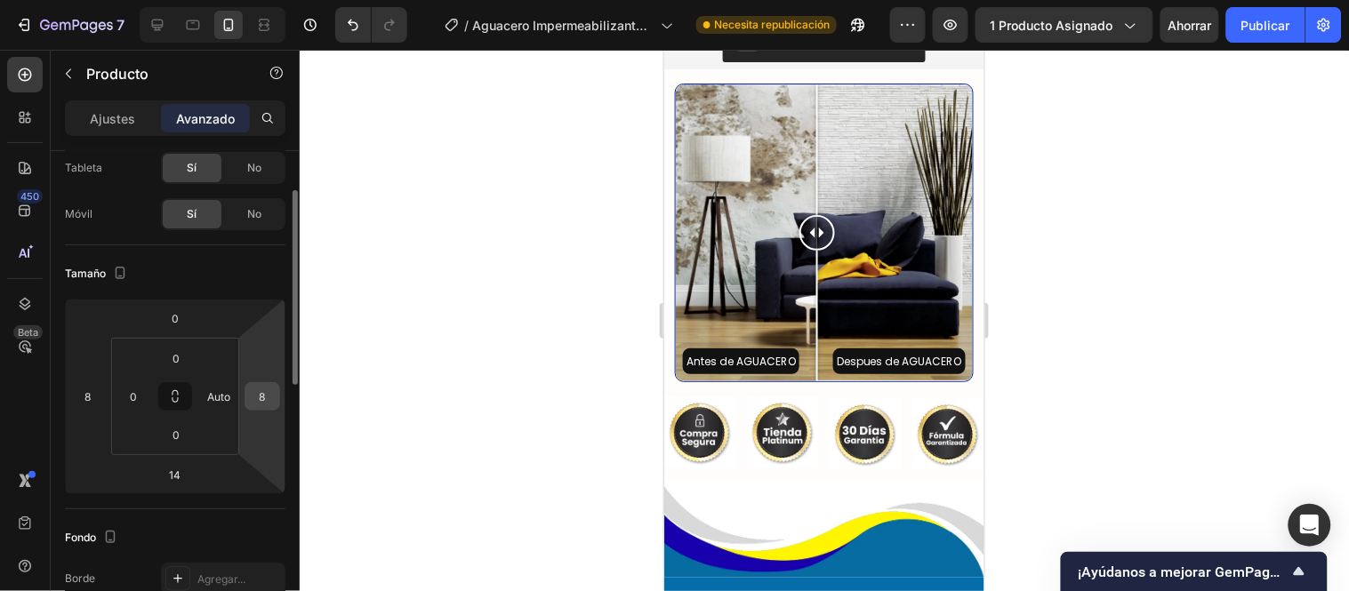
click at [261, 393] on input "8" at bounding box center [262, 396] width 27 height 27
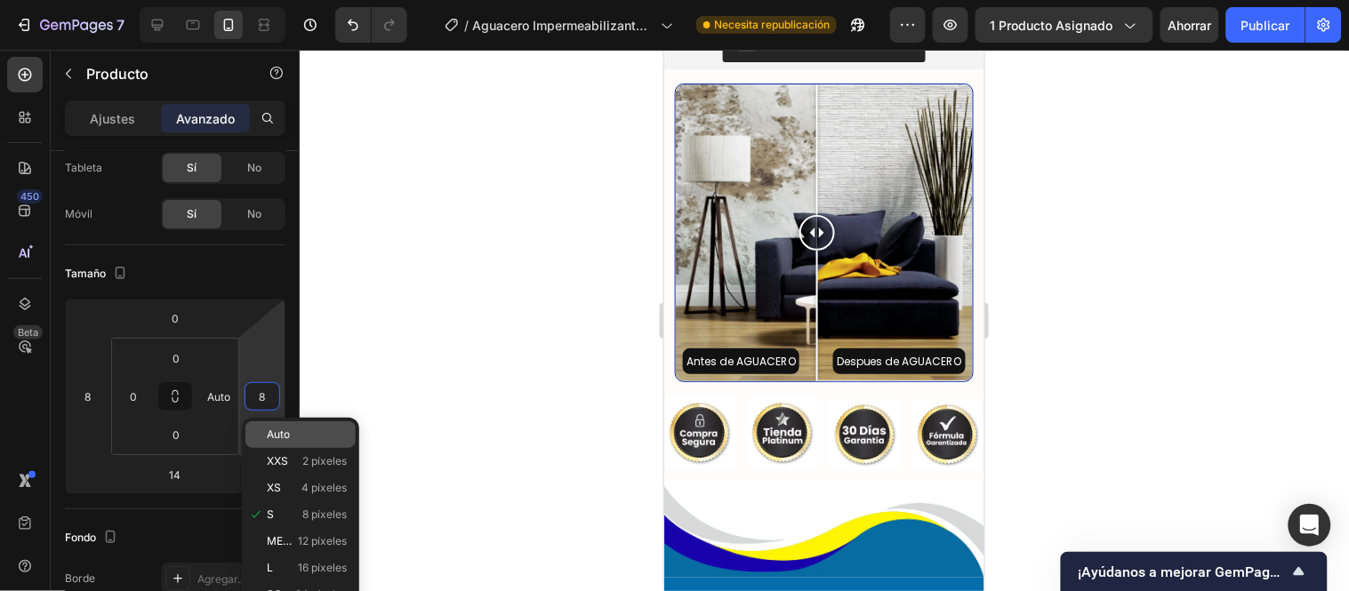
click at [280, 432] on font "Auto" at bounding box center [278, 434] width 23 height 13
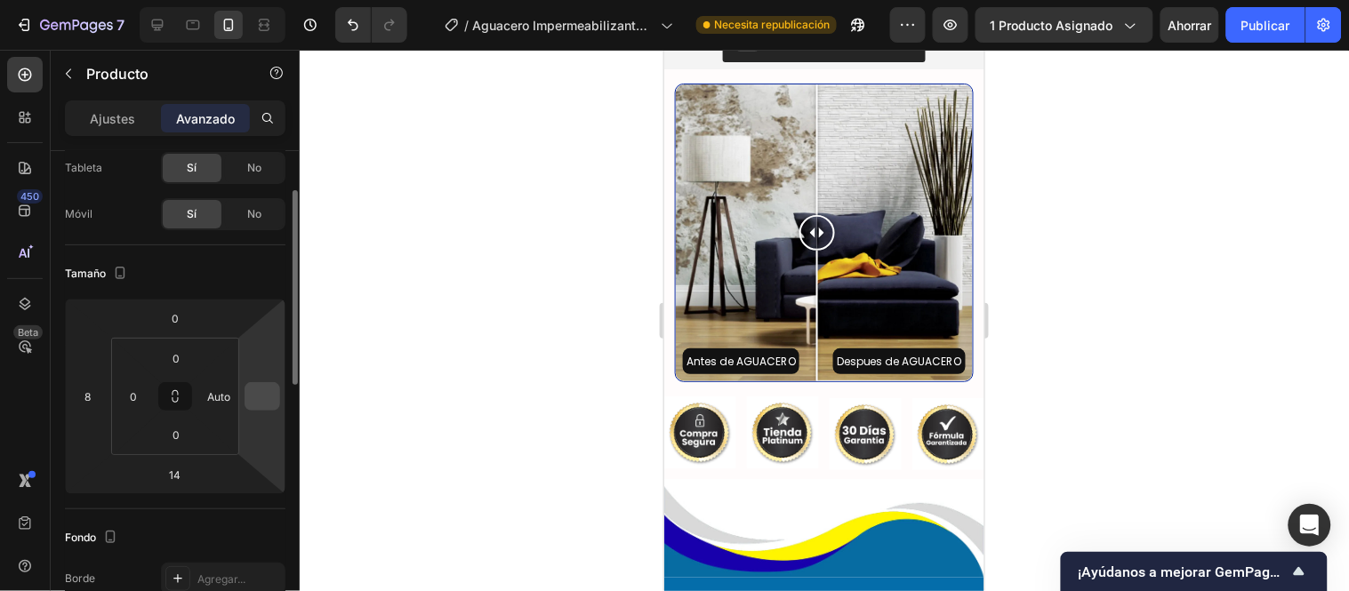
click at [264, 398] on input "number" at bounding box center [262, 396] width 27 height 27
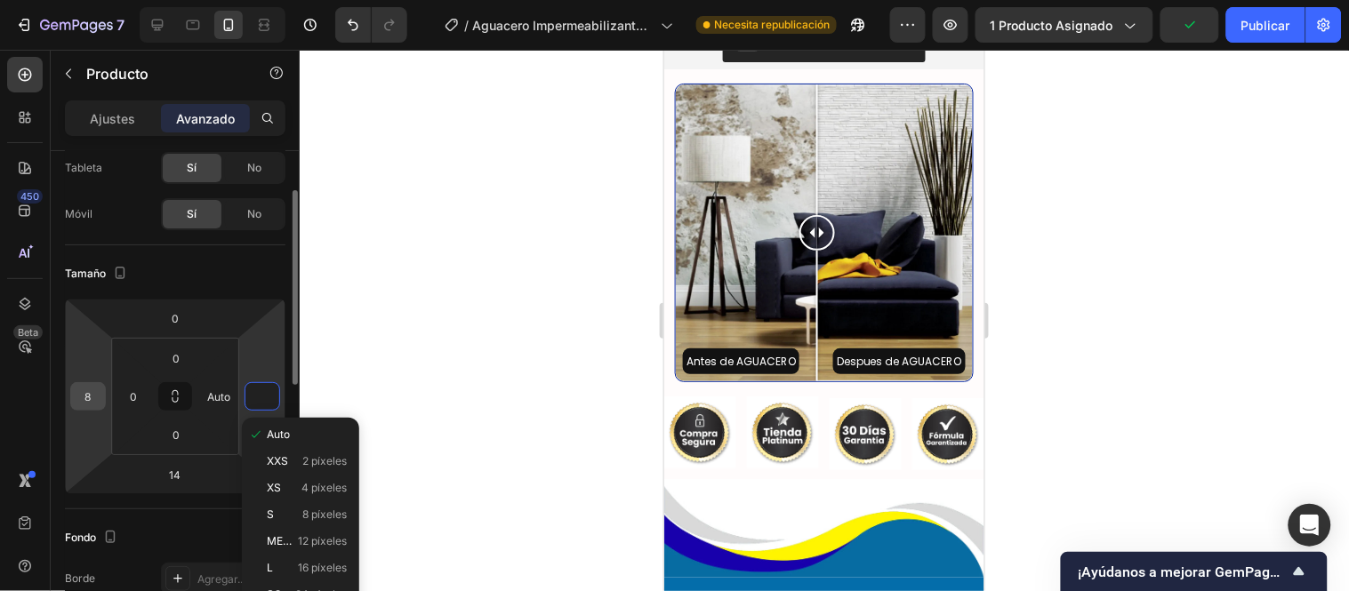
click at [89, 384] on input "8" at bounding box center [88, 396] width 27 height 27
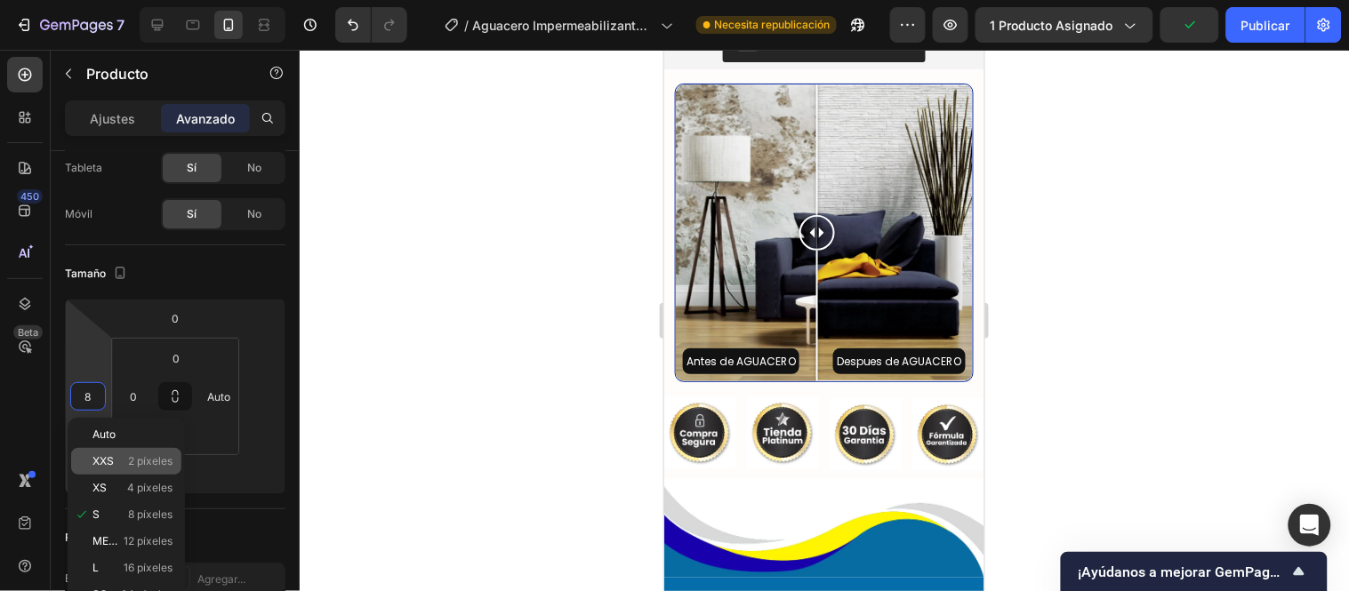
click at [108, 449] on div "XXS 2 píxeles" at bounding box center [126, 461] width 110 height 27
type input "2"
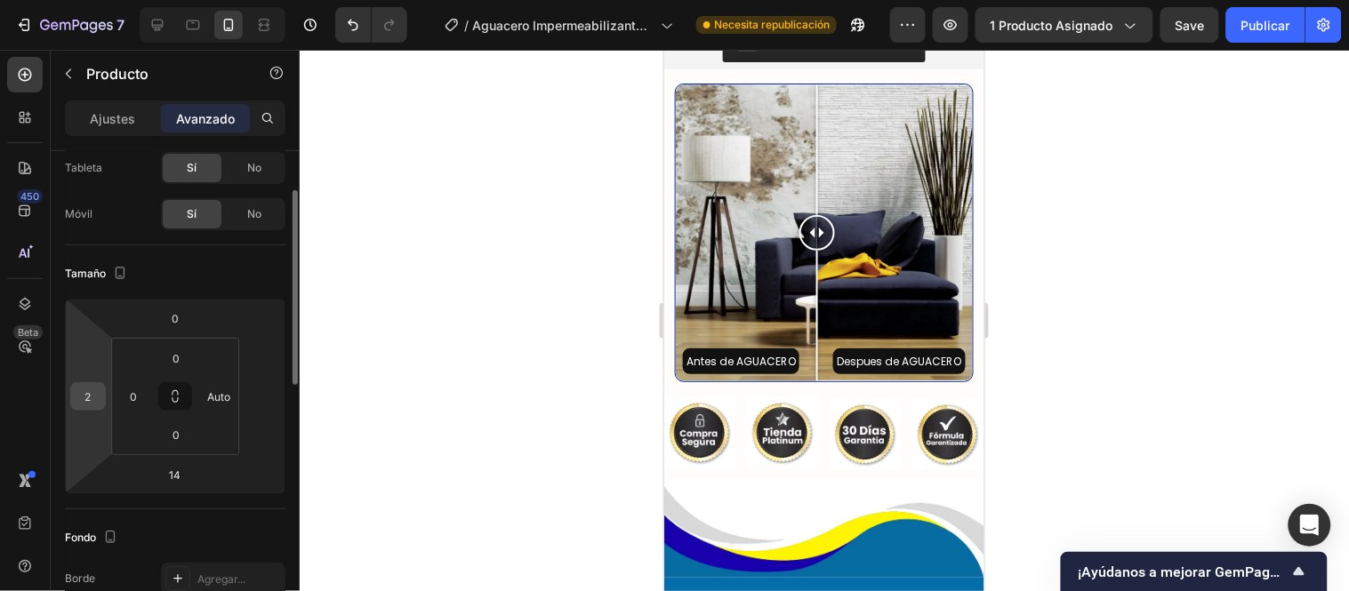
click at [96, 397] on input "2" at bounding box center [88, 396] width 27 height 27
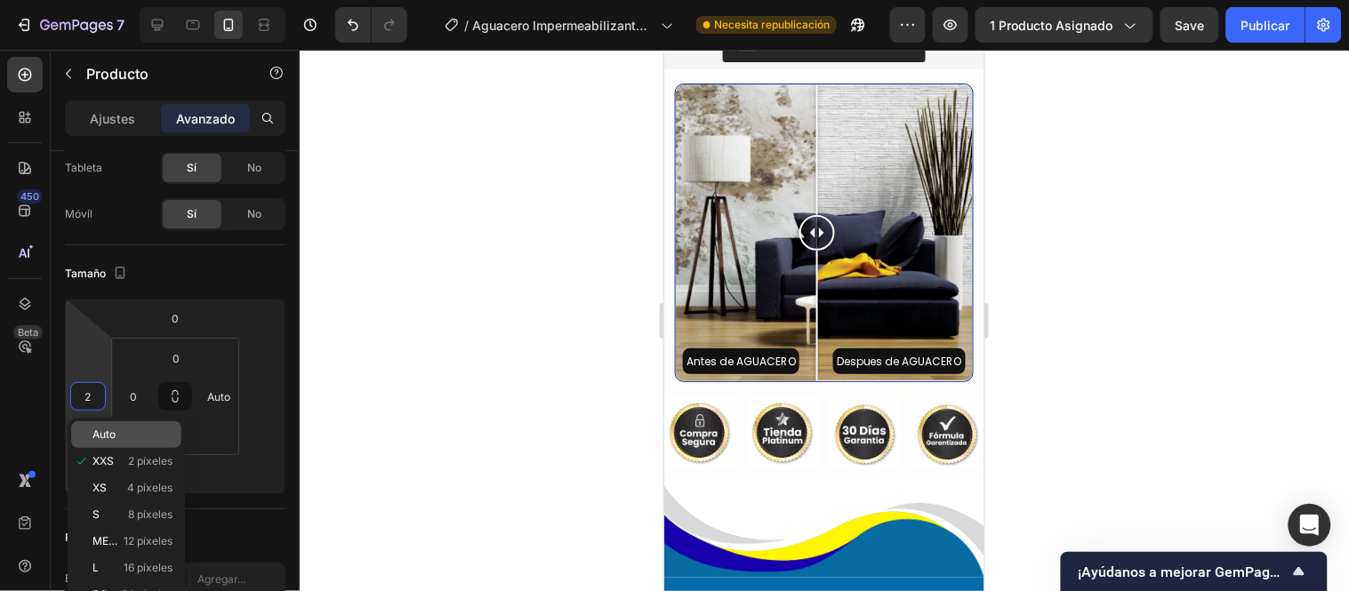
click at [108, 438] on font "Auto" at bounding box center [103, 434] width 23 height 13
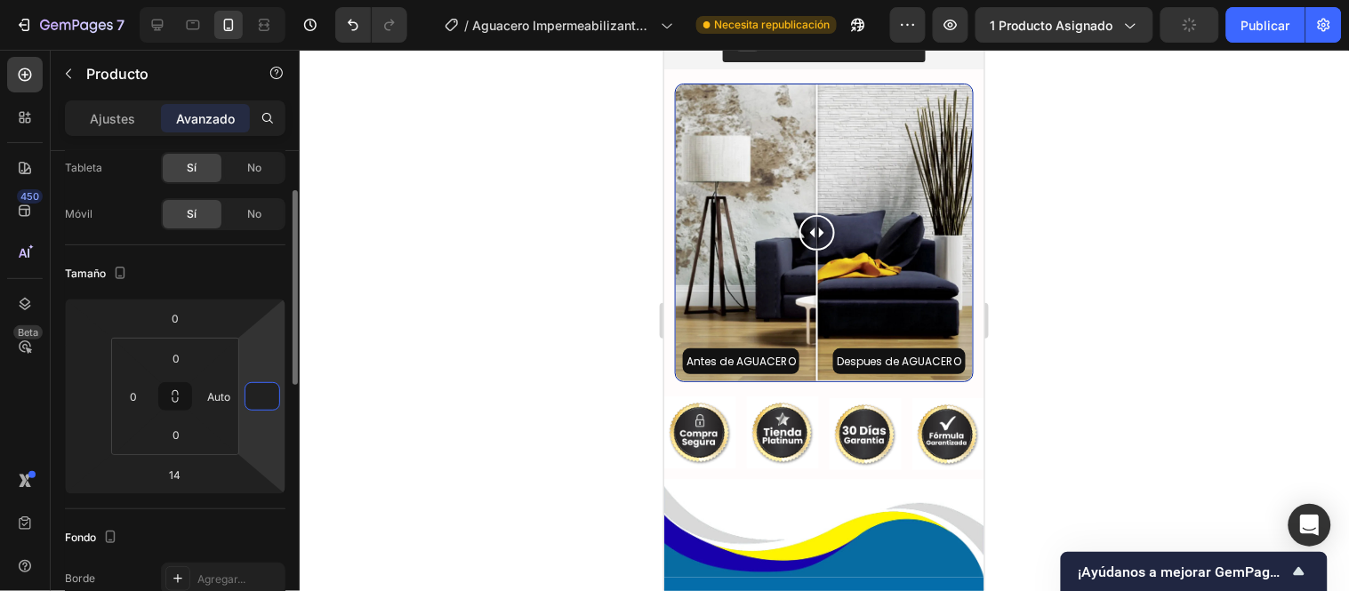
click at [258, 396] on input "number" at bounding box center [262, 396] width 27 height 27
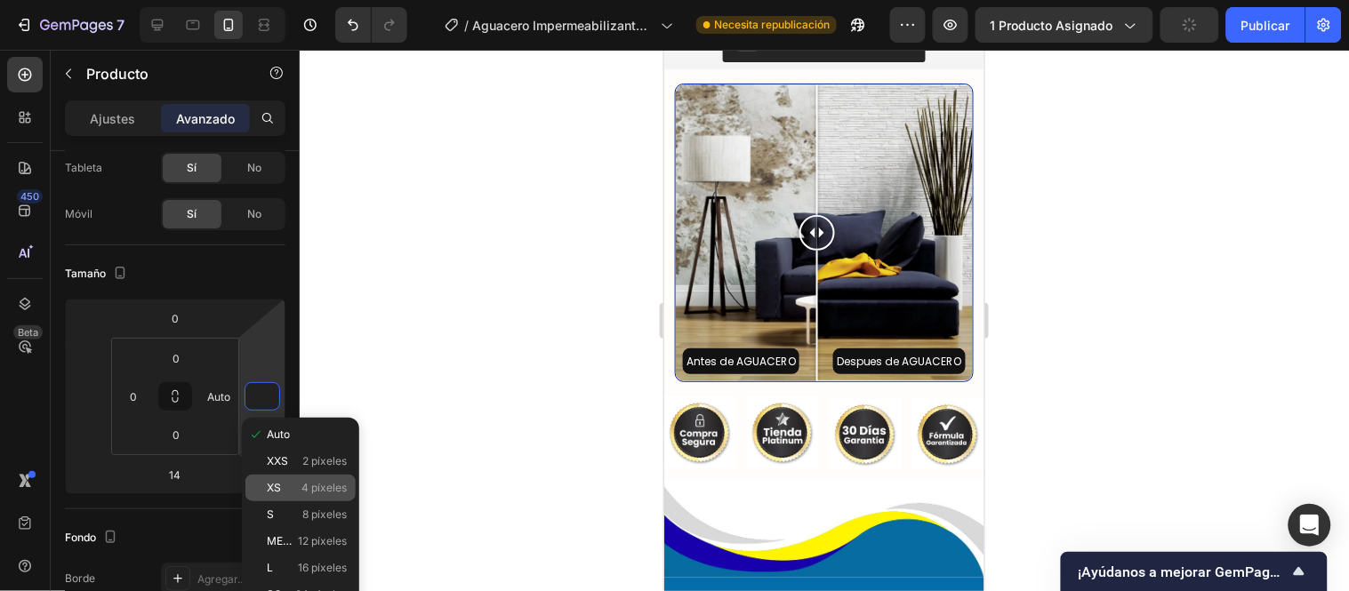
click at [285, 489] on p "XS 4 píxeles" at bounding box center [307, 488] width 80 height 12
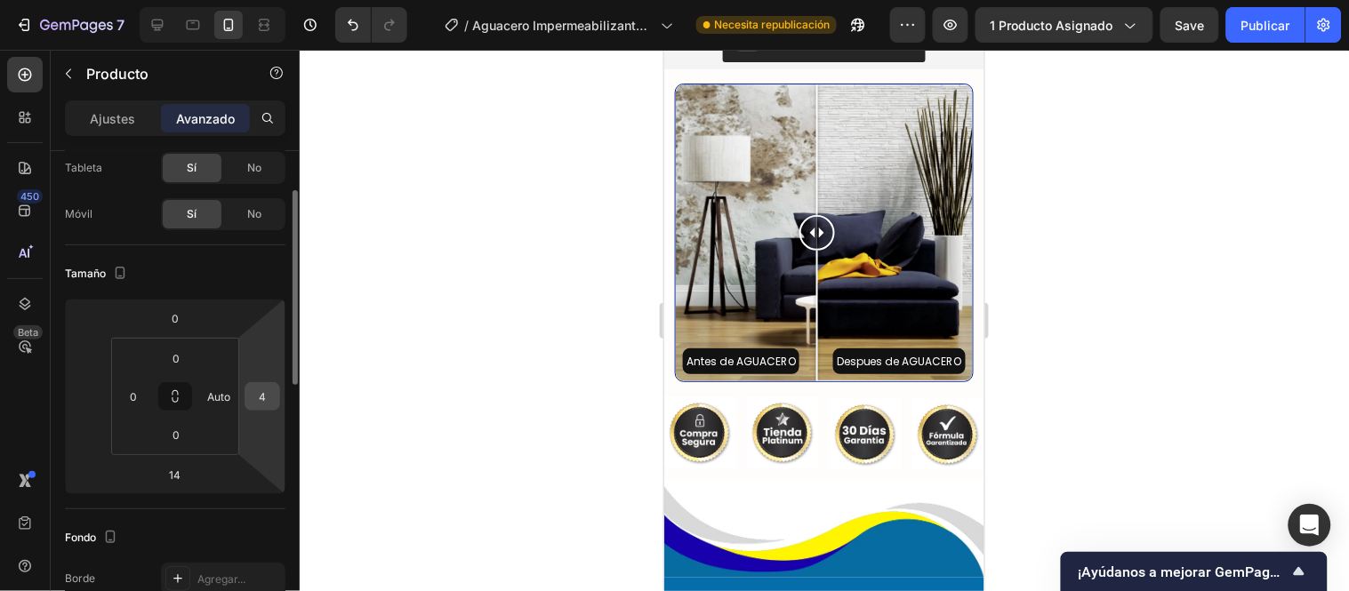
click at [263, 396] on input "4" at bounding box center [262, 396] width 27 height 27
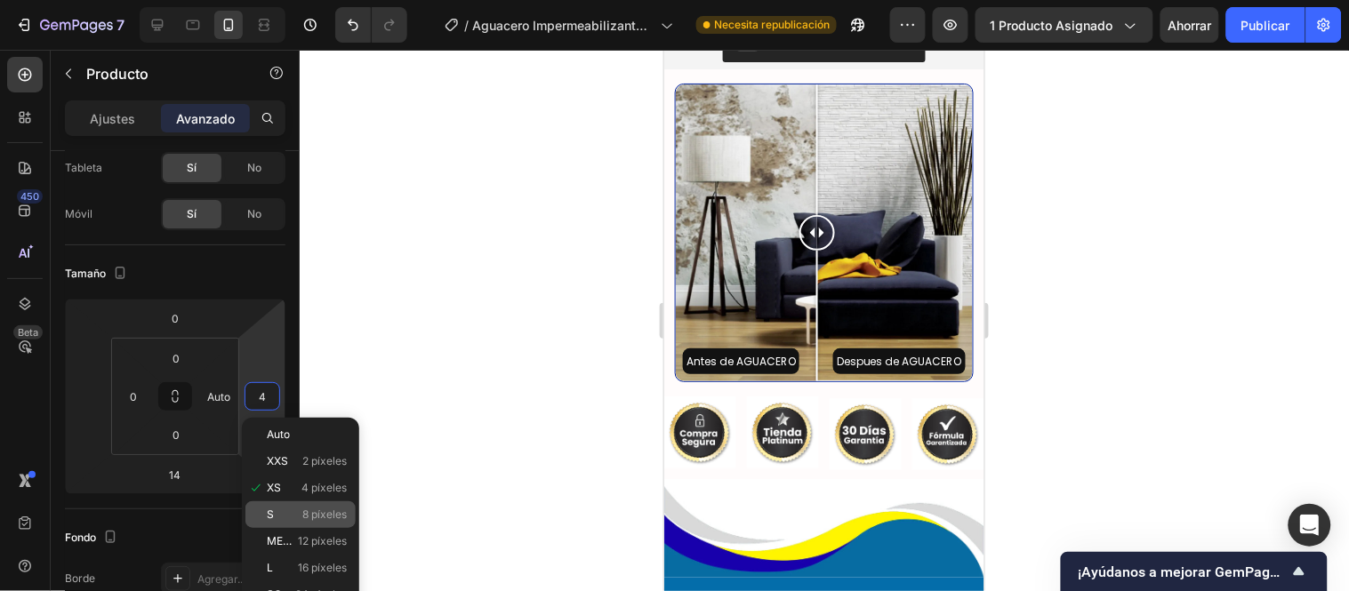
click at [277, 513] on p "S 8 píxeles" at bounding box center [307, 515] width 80 height 12
type input "8"
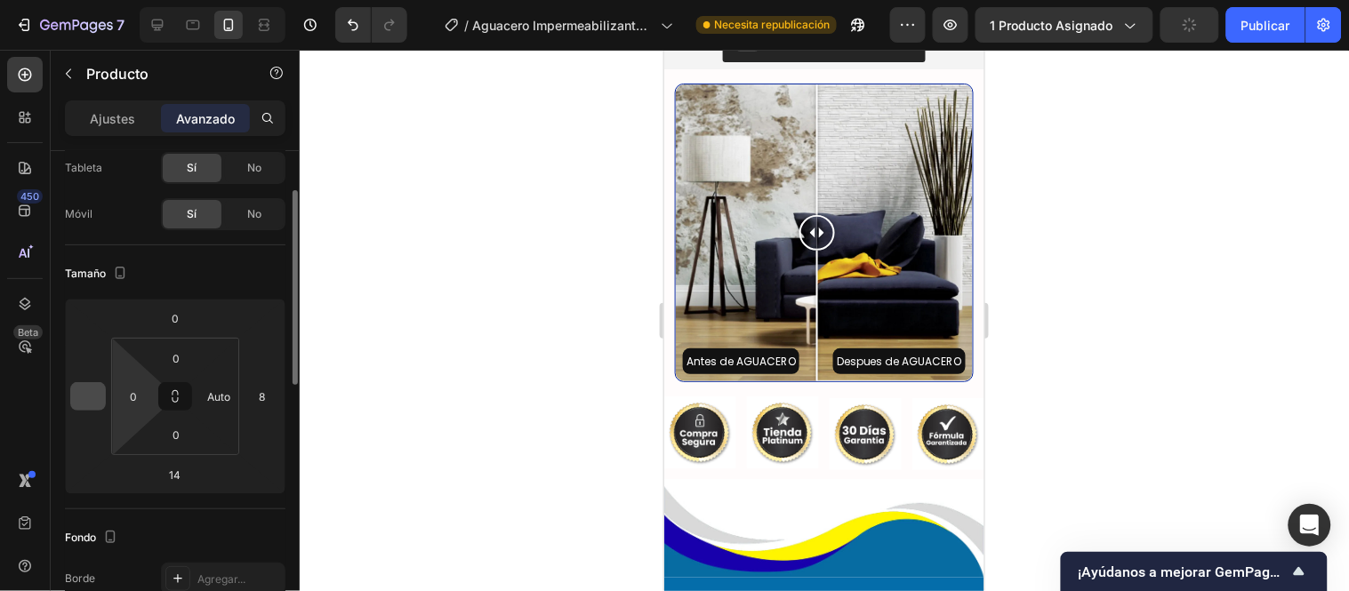
click at [85, 394] on input "number" at bounding box center [88, 396] width 27 height 27
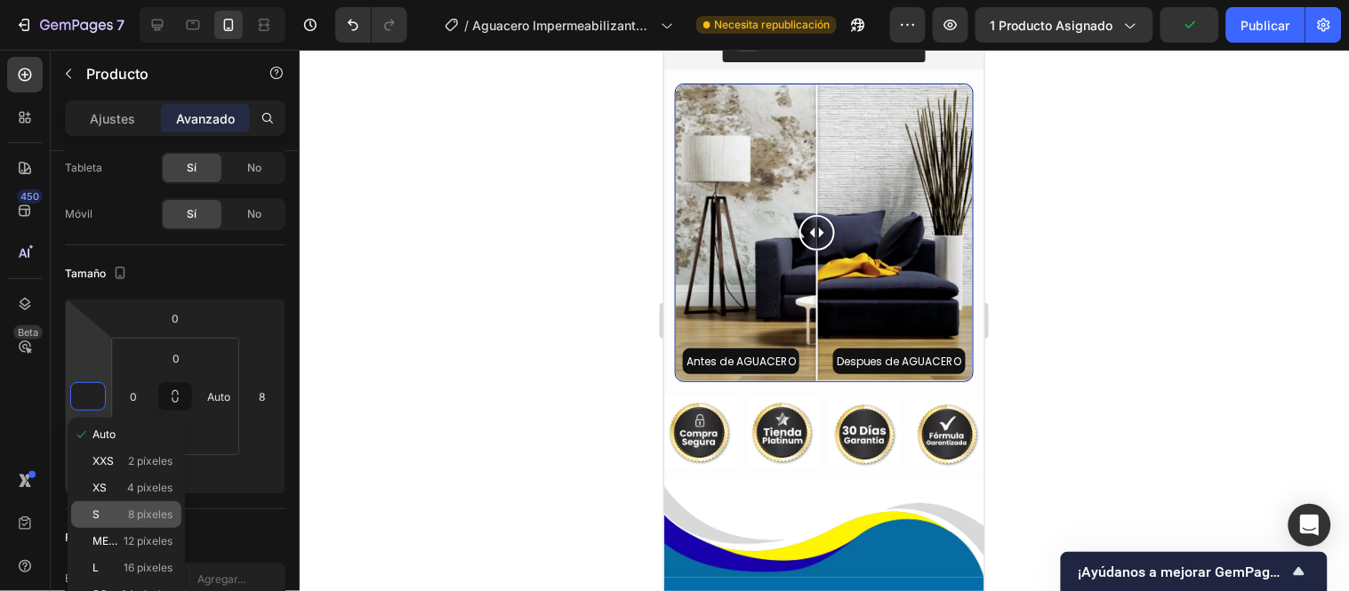
click at [109, 509] on p "S 8 píxeles" at bounding box center [132, 515] width 80 height 12
type input "8"
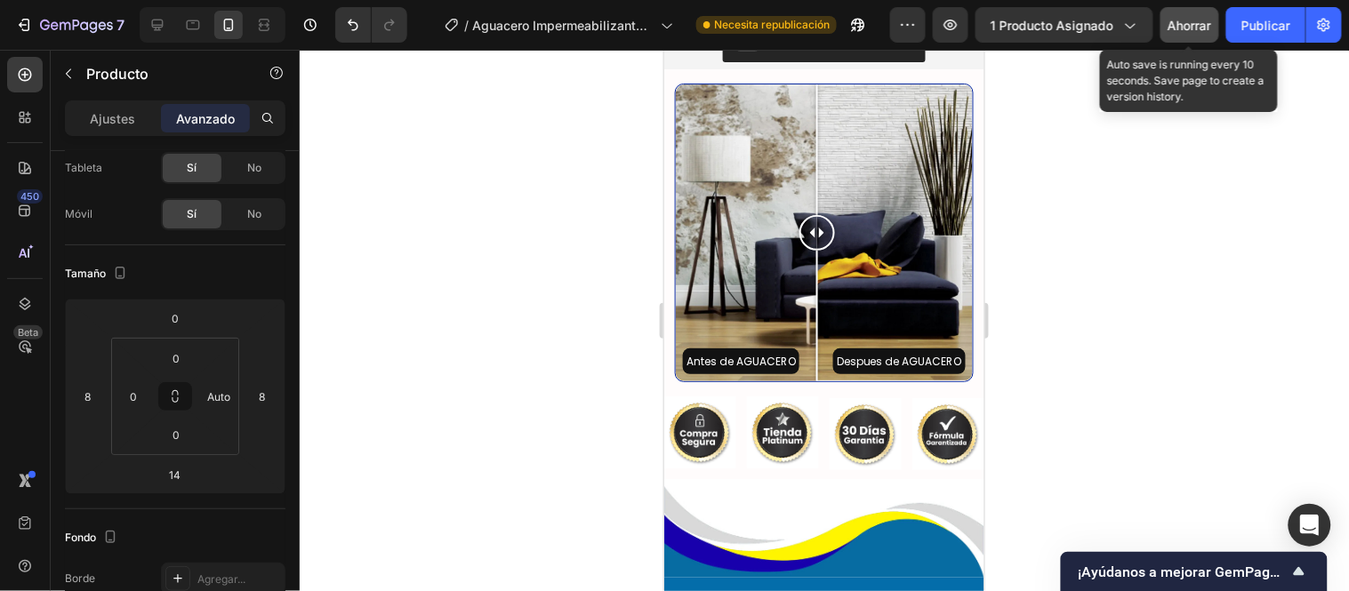
click at [1192, 22] on font "Ahorrar" at bounding box center [1191, 25] width 44 height 15
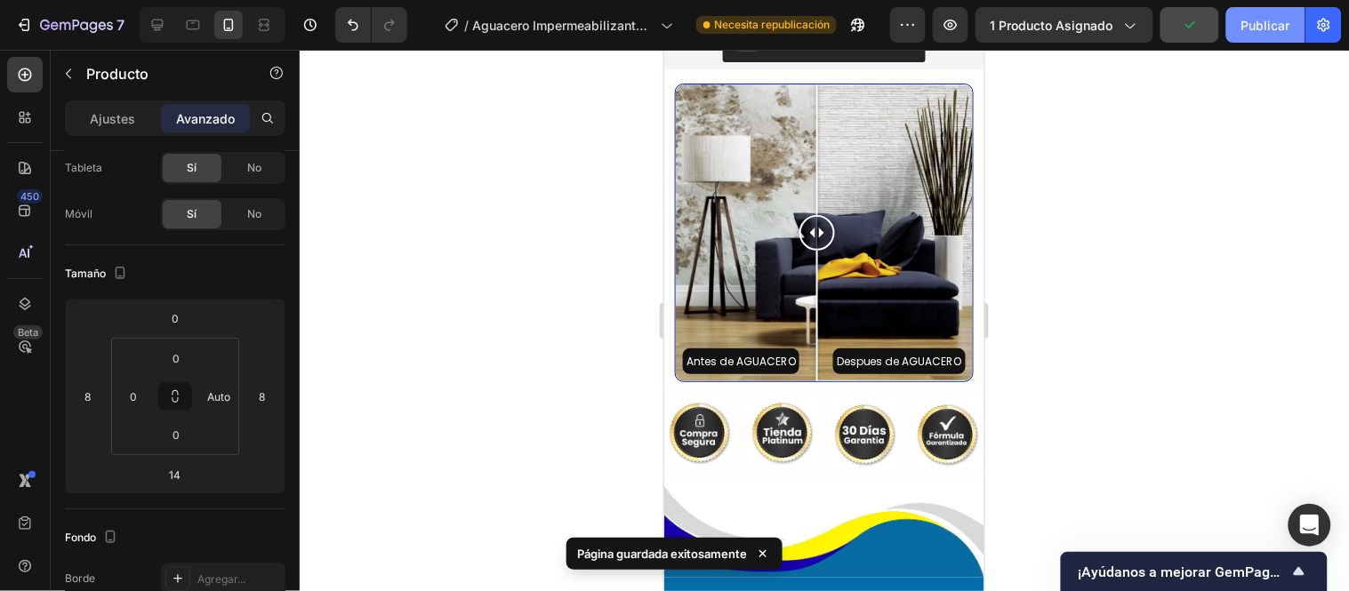
click at [1290, 30] on font "Publicar" at bounding box center [1265, 25] width 49 height 15
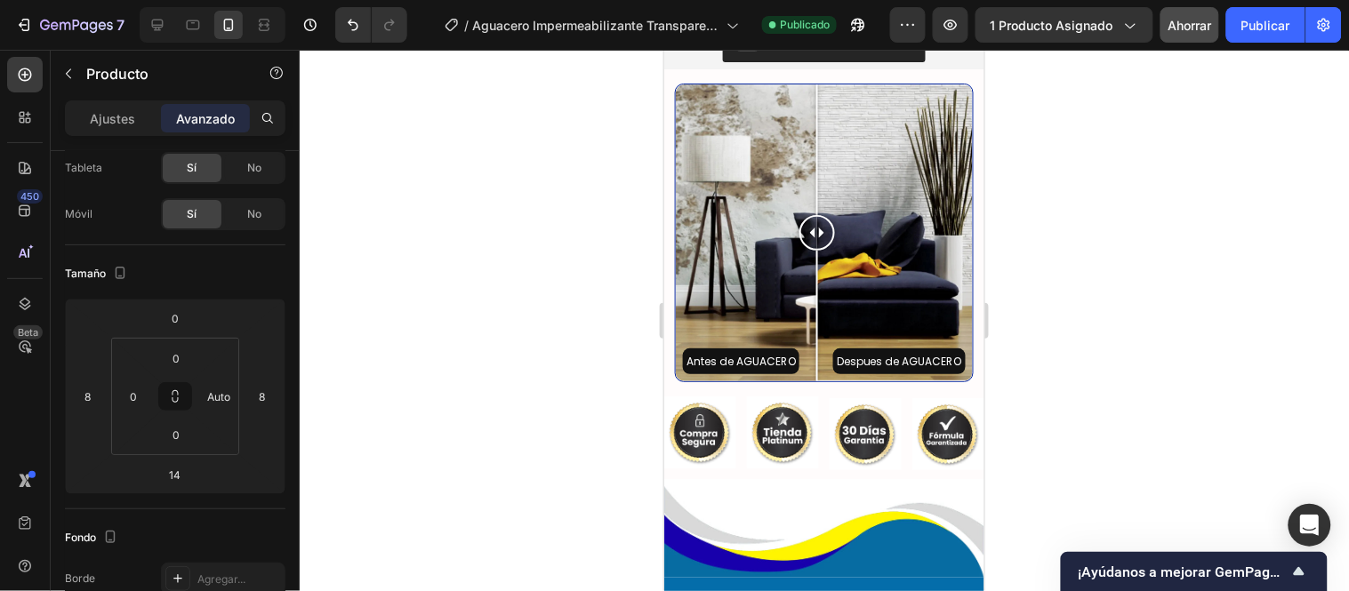
click at [267, 387] on input "8" at bounding box center [262, 396] width 27 height 27
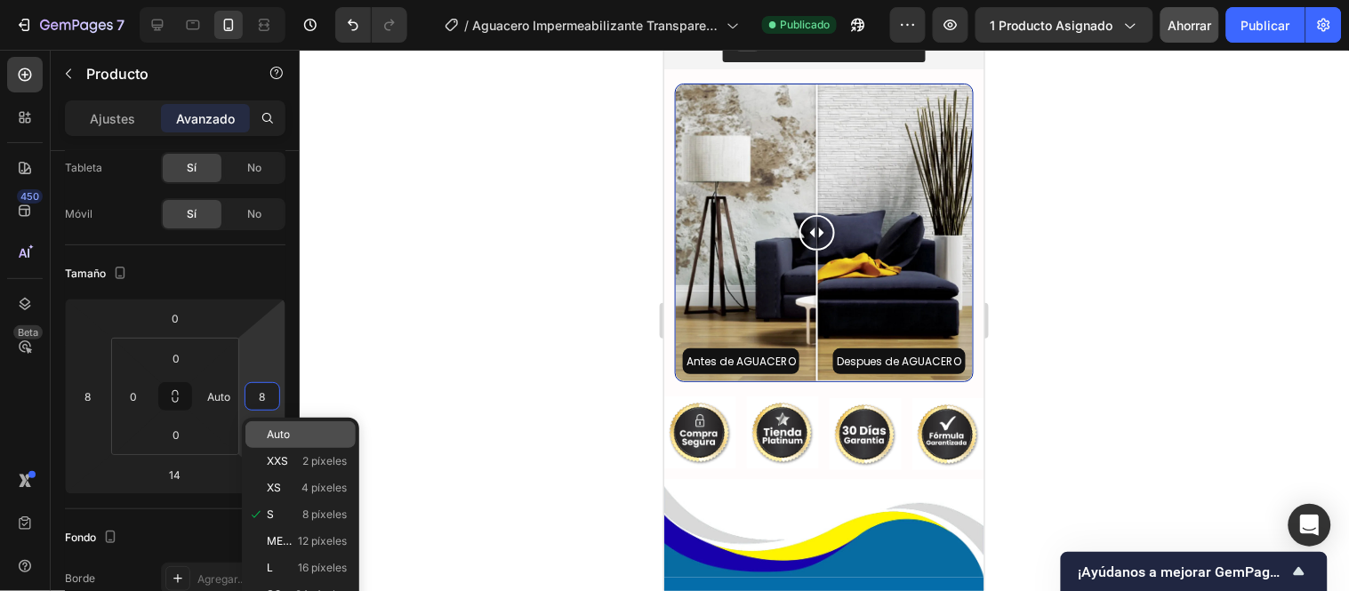
click at [278, 440] on span "Auto" at bounding box center [278, 435] width 23 height 12
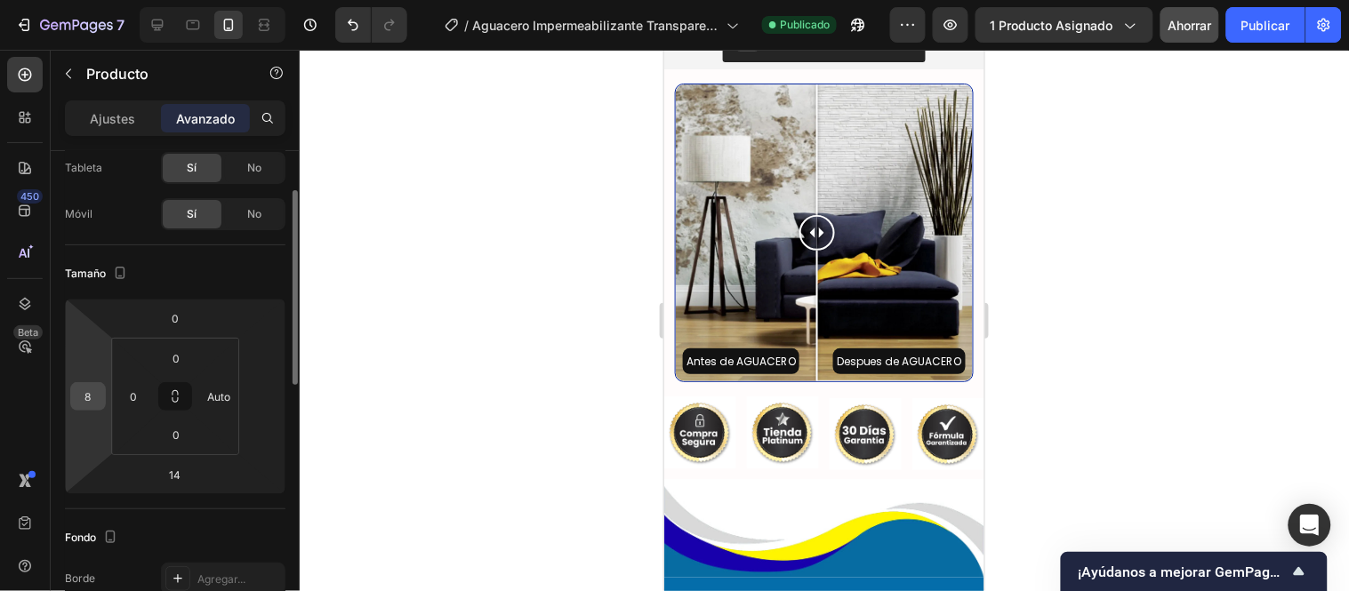
click at [90, 401] on input "8" at bounding box center [88, 396] width 27 height 27
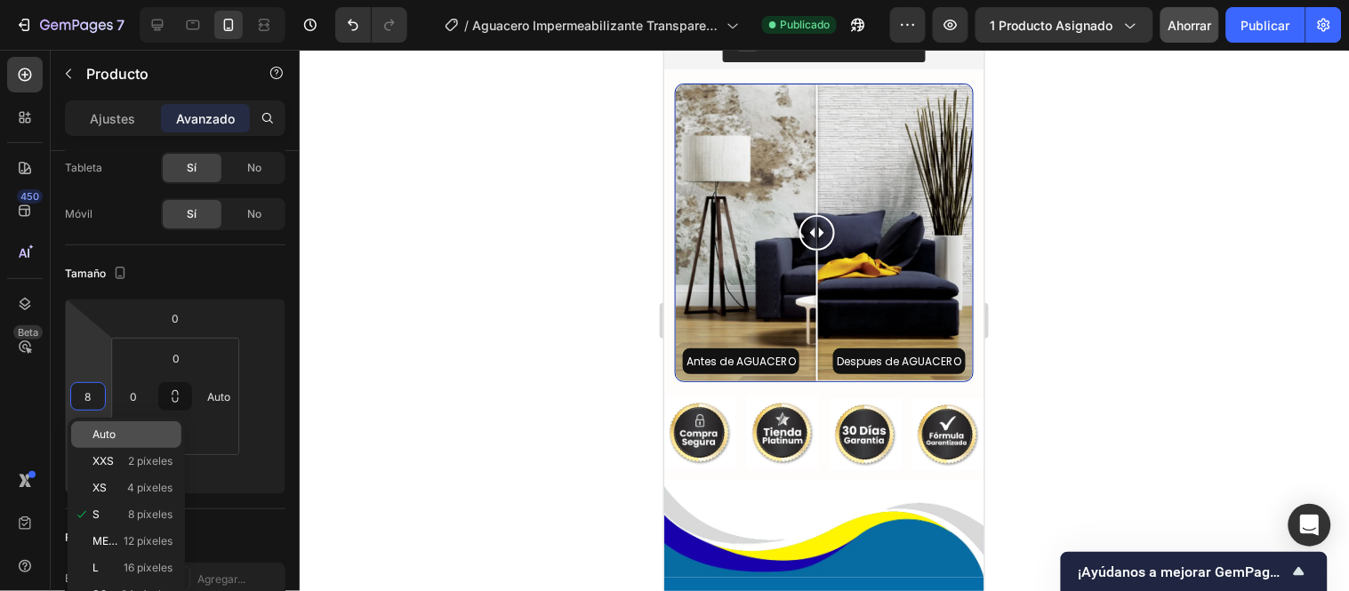
click at [111, 436] on font "Auto" at bounding box center [103, 434] width 23 height 13
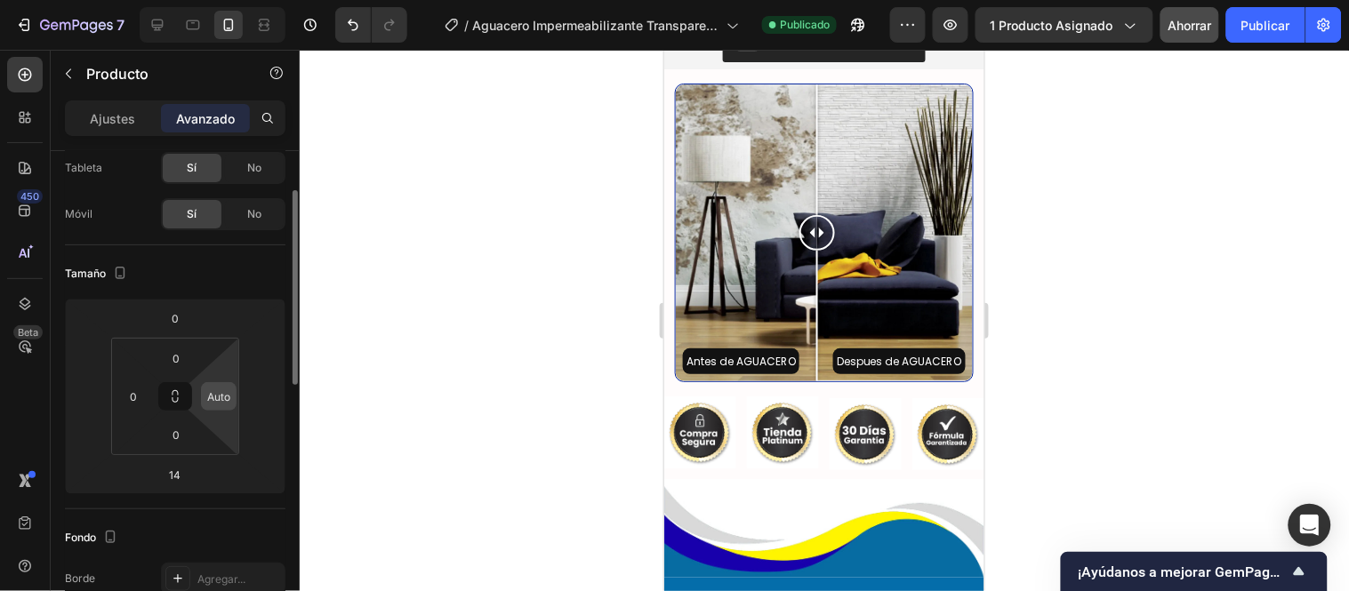
click at [219, 396] on input "Auto" at bounding box center [218, 396] width 27 height 27
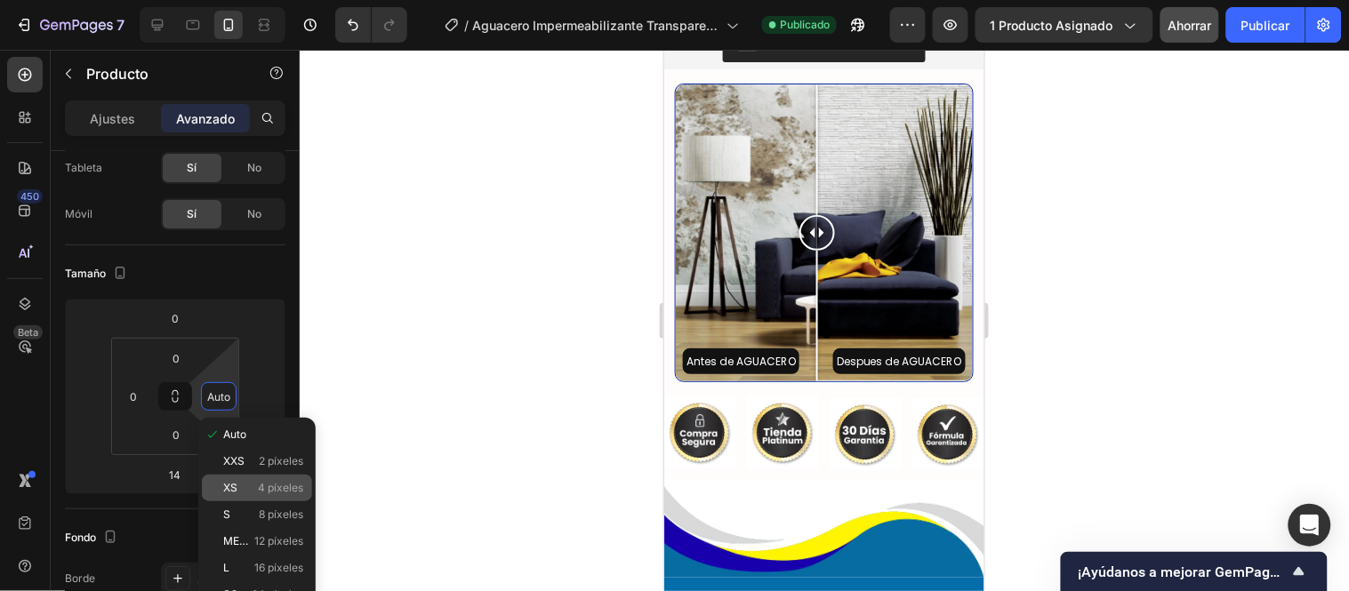
click at [262, 490] on font "4 píxeles" at bounding box center [280, 487] width 45 height 13
type input "4"
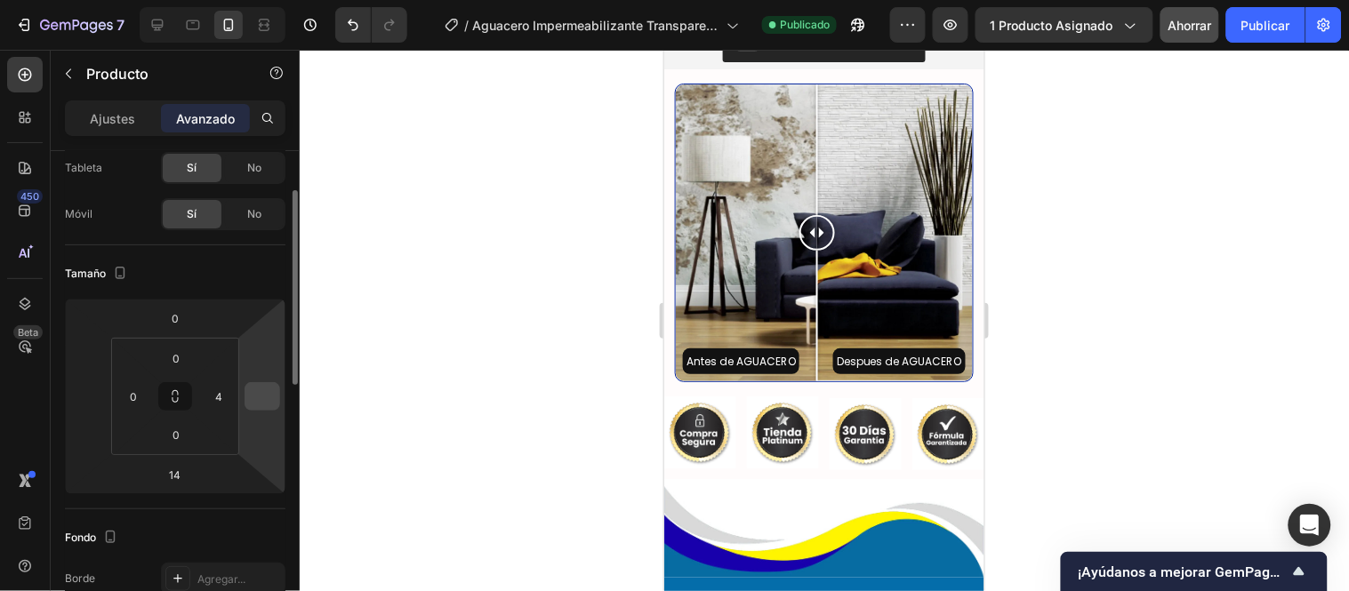
click at [269, 397] on input "number" at bounding box center [262, 396] width 27 height 27
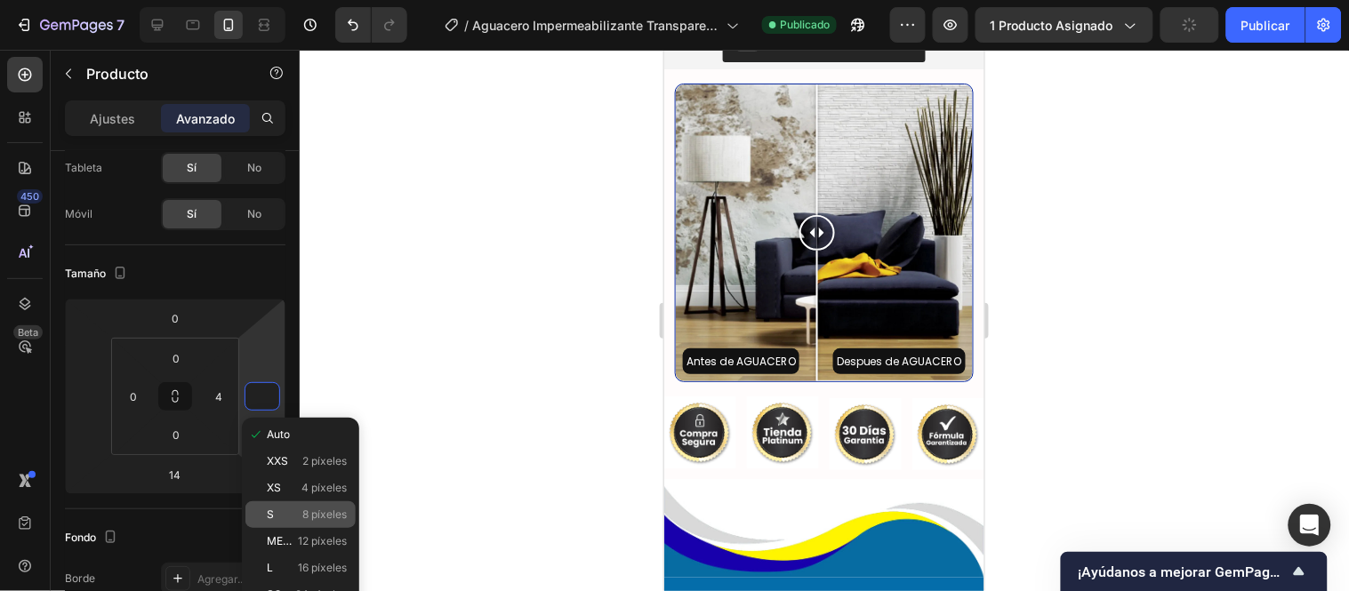
click at [298, 512] on p "S 8 píxeles" at bounding box center [307, 515] width 80 height 12
type input "8"
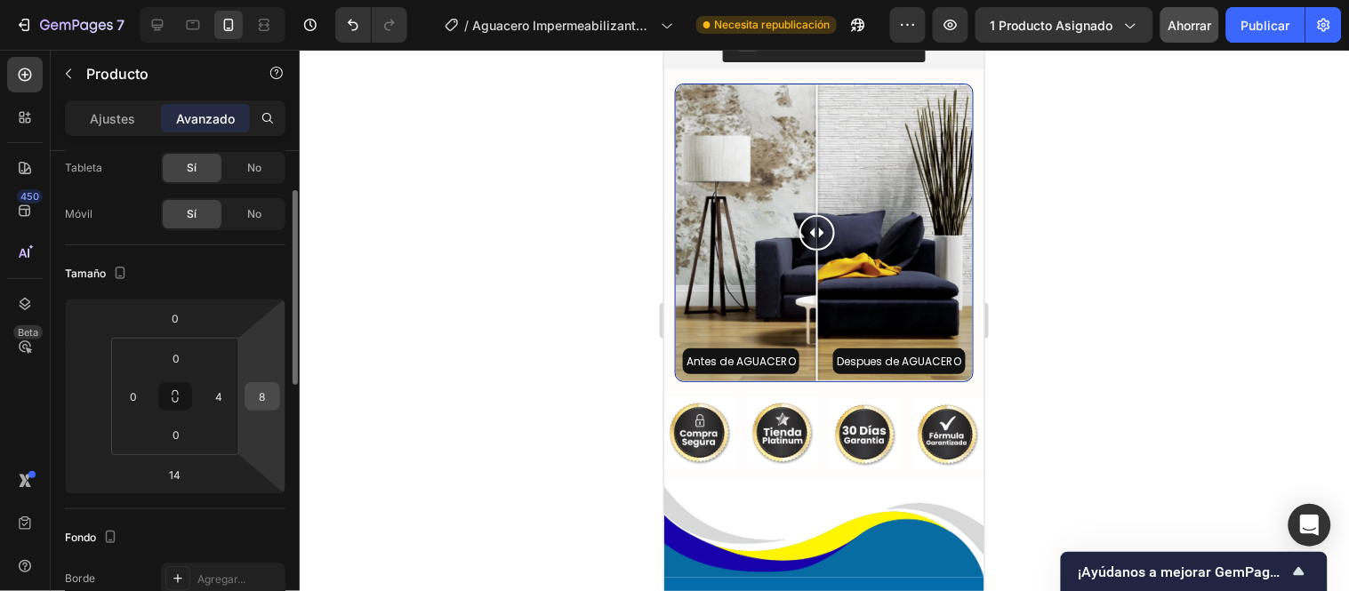
click at [269, 391] on input "8" at bounding box center [262, 396] width 27 height 27
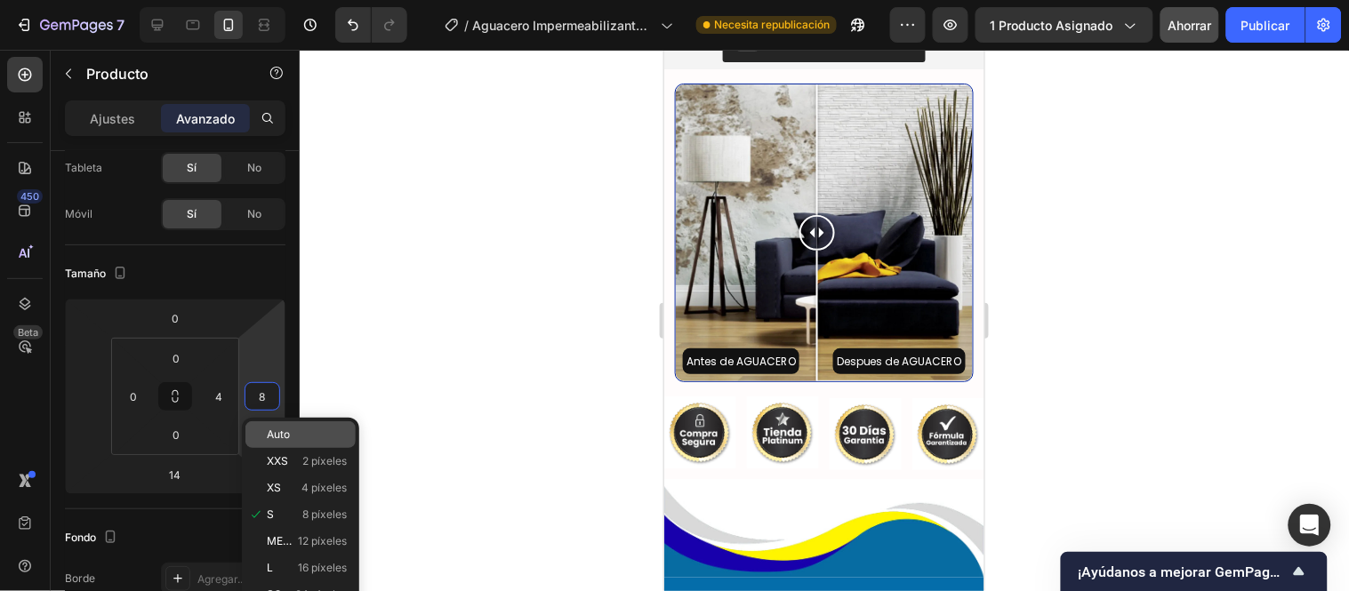
click at [285, 441] on div "Auto" at bounding box center [300, 435] width 110 height 27
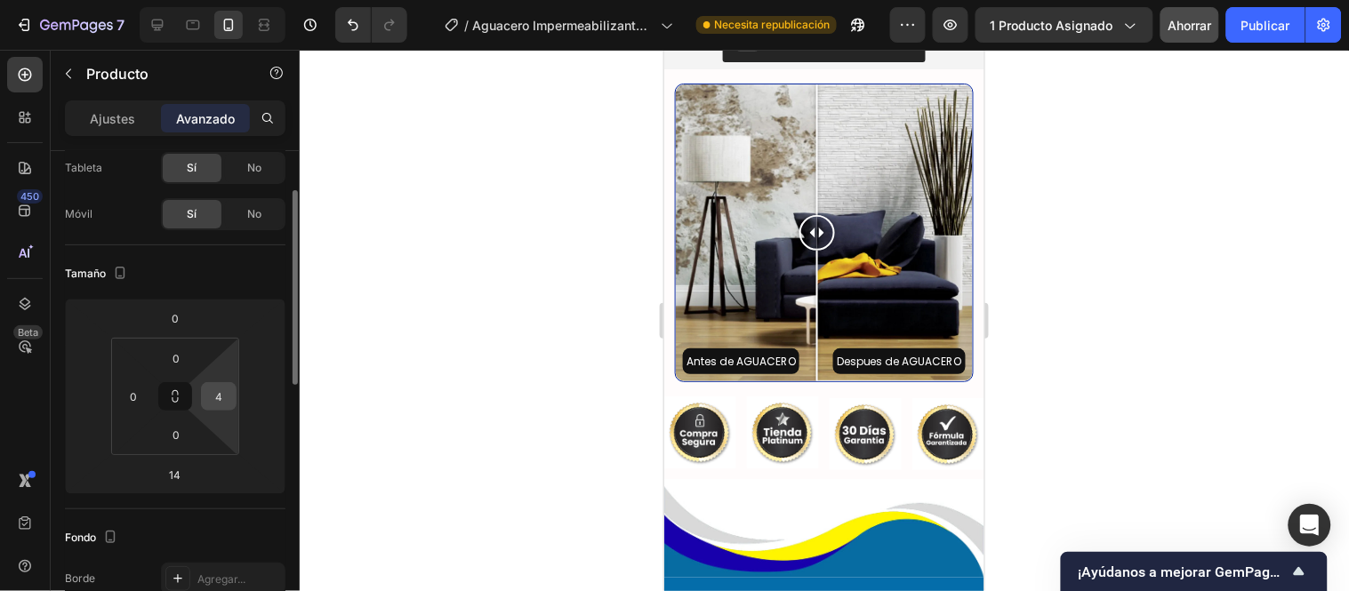
click at [215, 389] on input "4" at bounding box center [218, 396] width 27 height 27
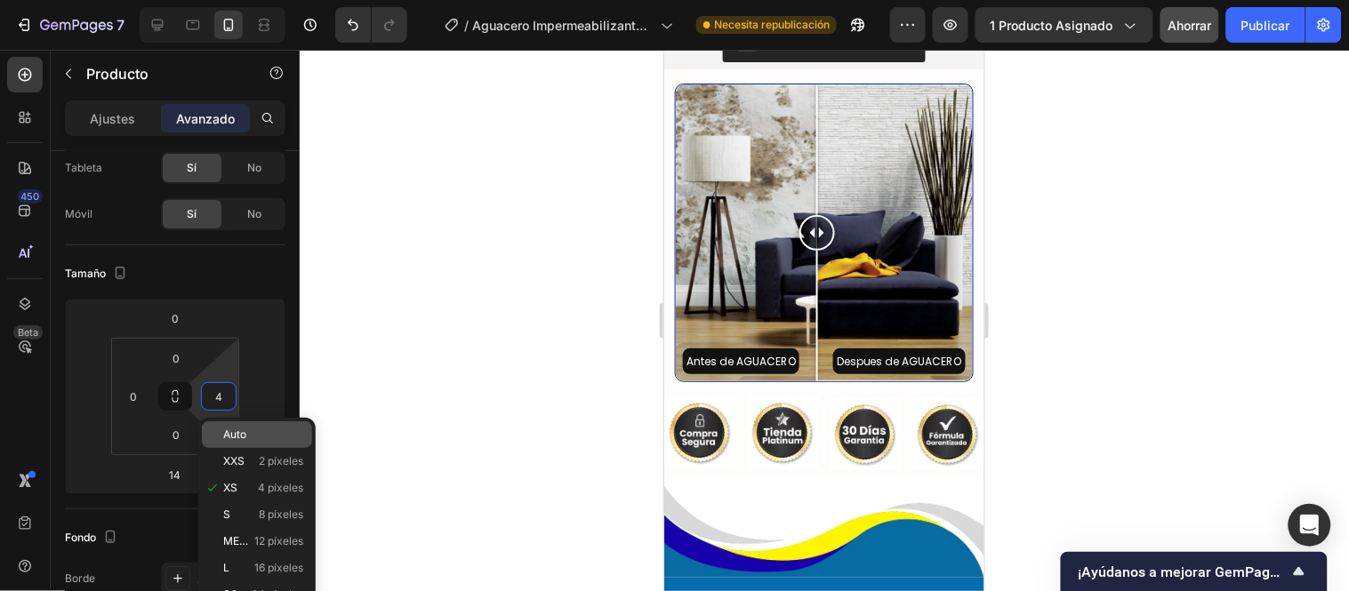
click at [234, 431] on font "Auto" at bounding box center [234, 434] width 23 height 13
type input "Auto"
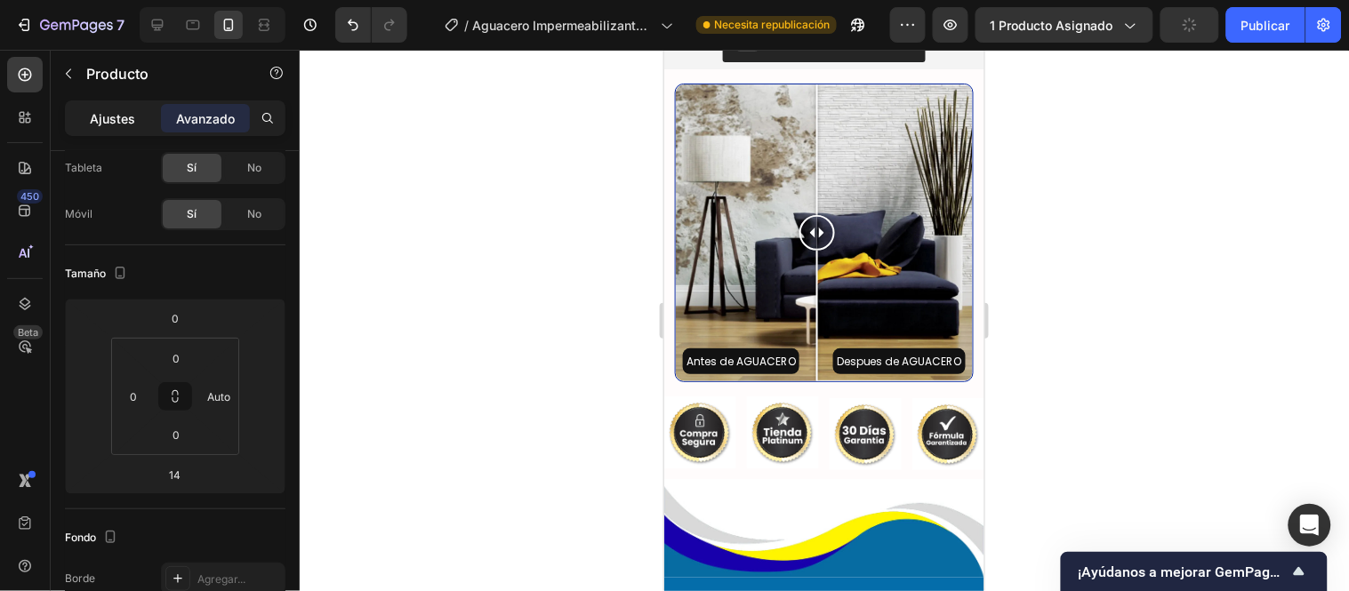
click at [117, 114] on font "Ajustes" at bounding box center [113, 118] width 45 height 15
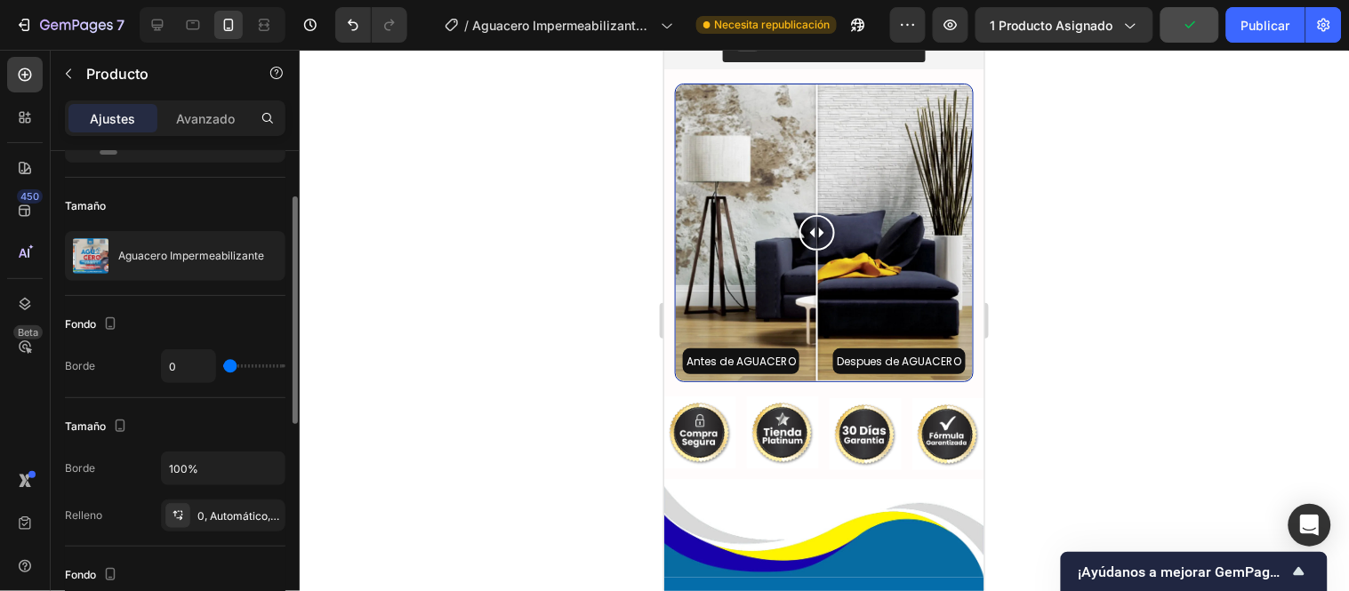
type input "18"
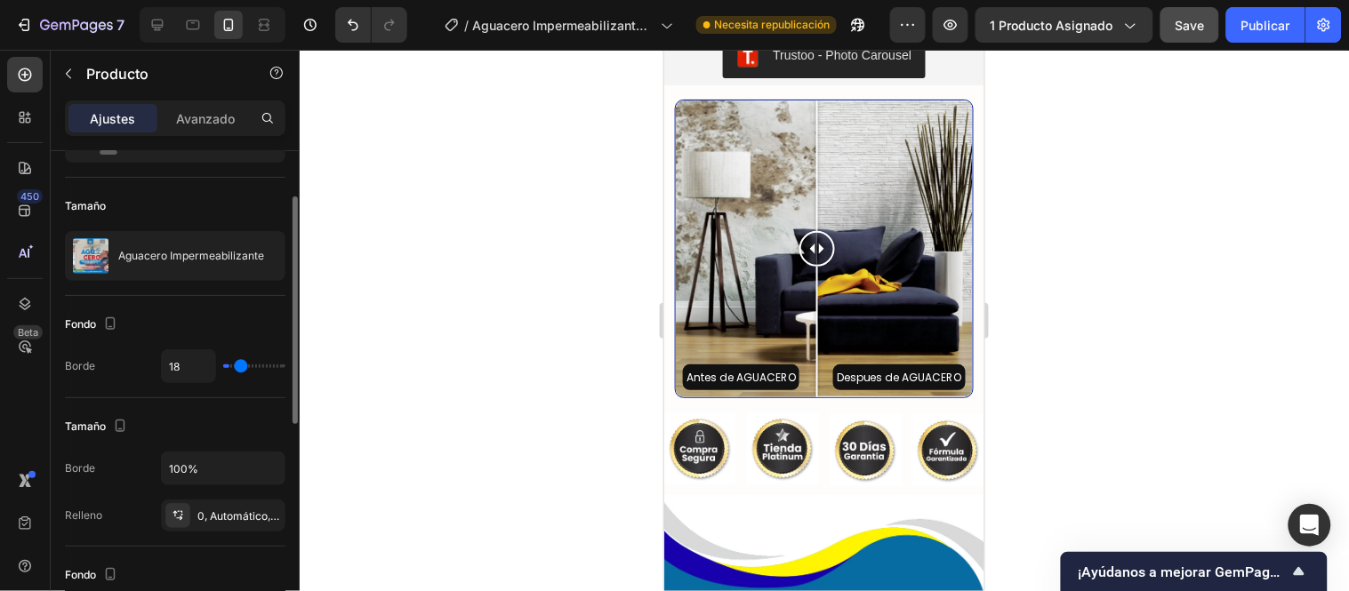
type input "0"
drag, startPoint x: 229, startPoint y: 365, endPoint x: 219, endPoint y: 362, distance: 10.4
click at [223, 365] on input "range" at bounding box center [254, 367] width 62 height 4
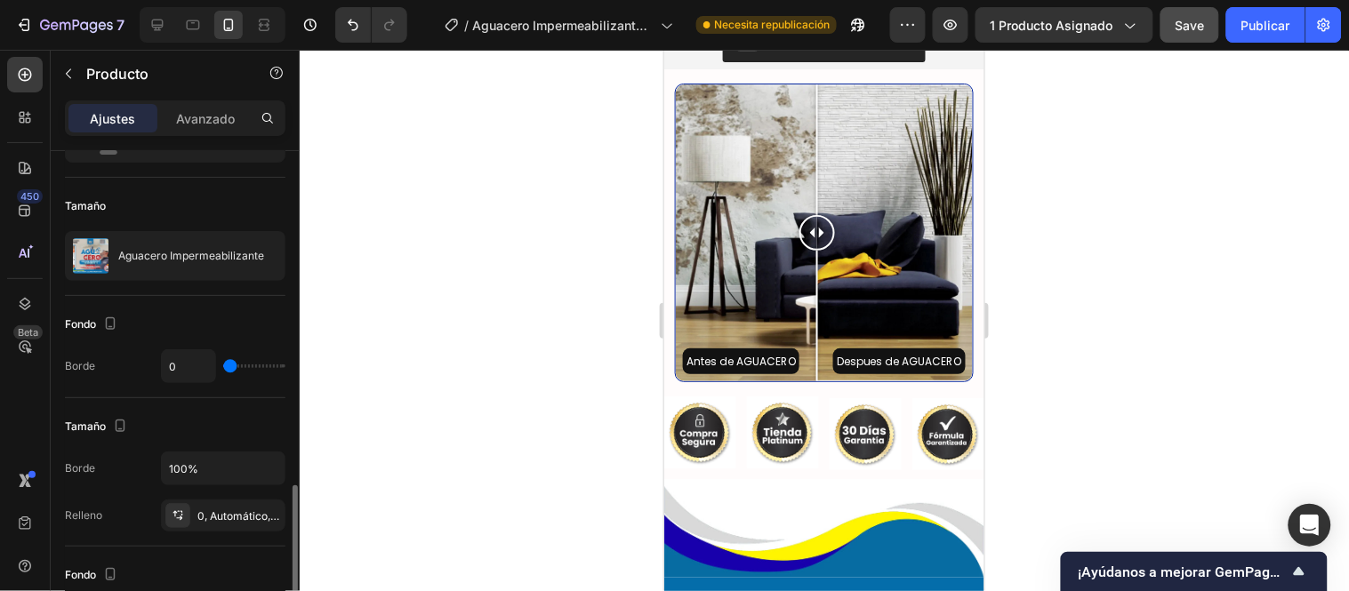
scroll to position [296, 0]
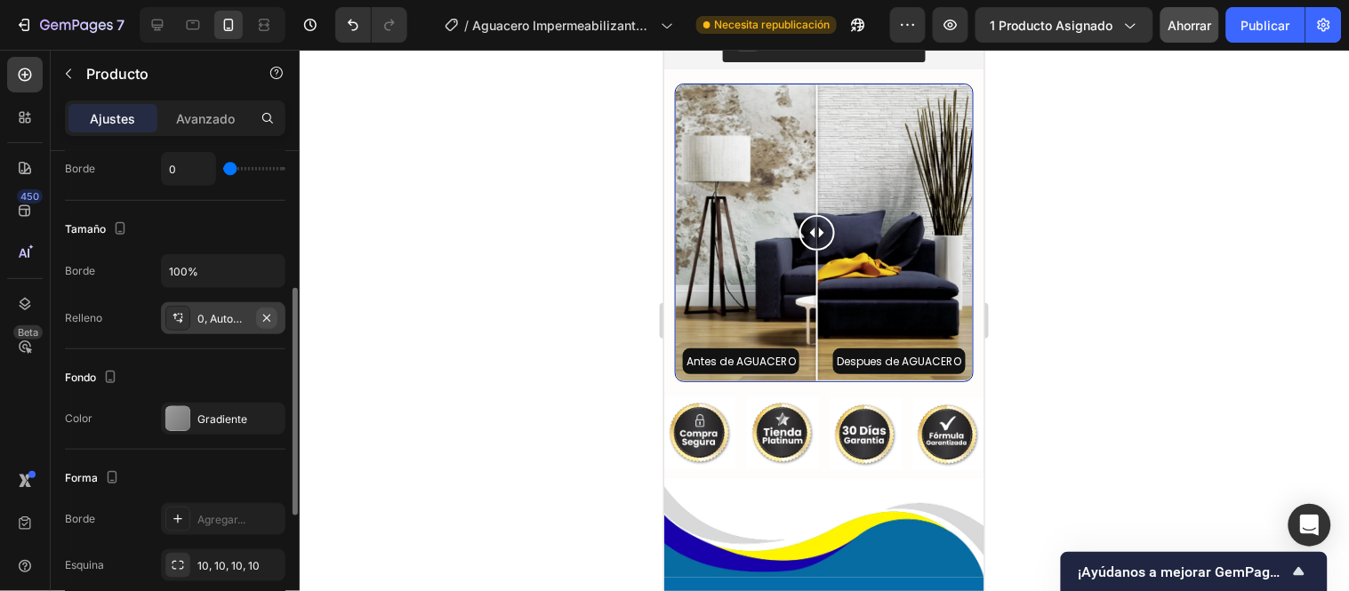
click at [264, 322] on icon "button" at bounding box center [267, 318] width 14 height 14
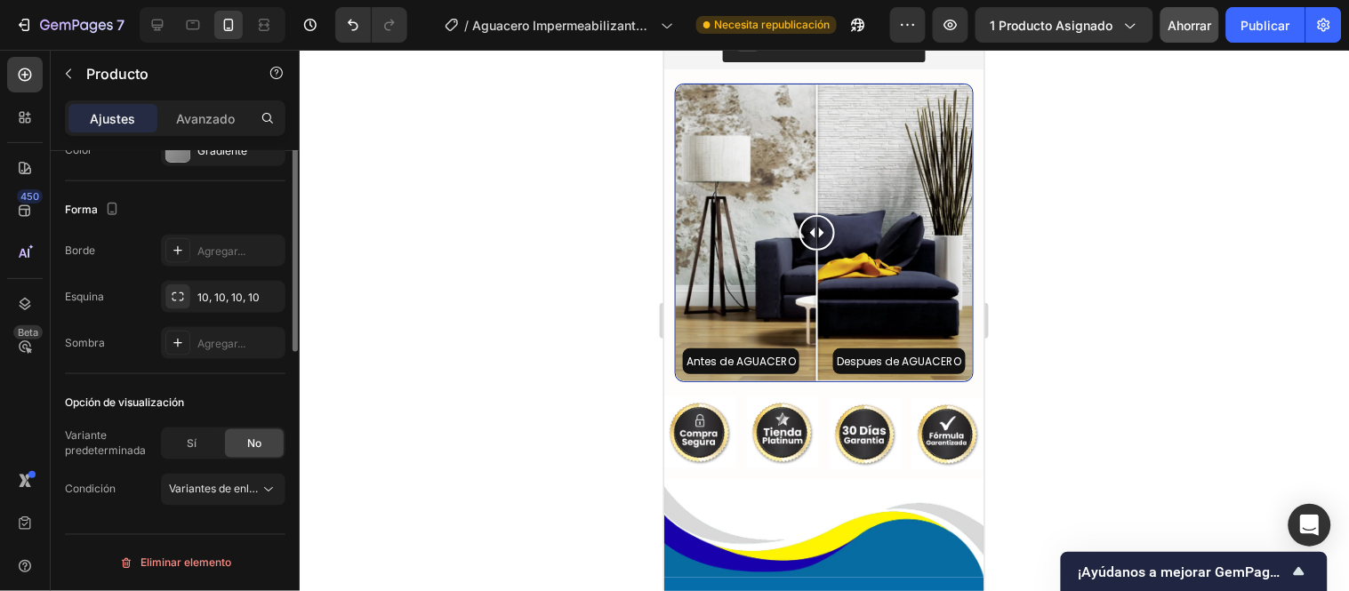
scroll to position [367, 0]
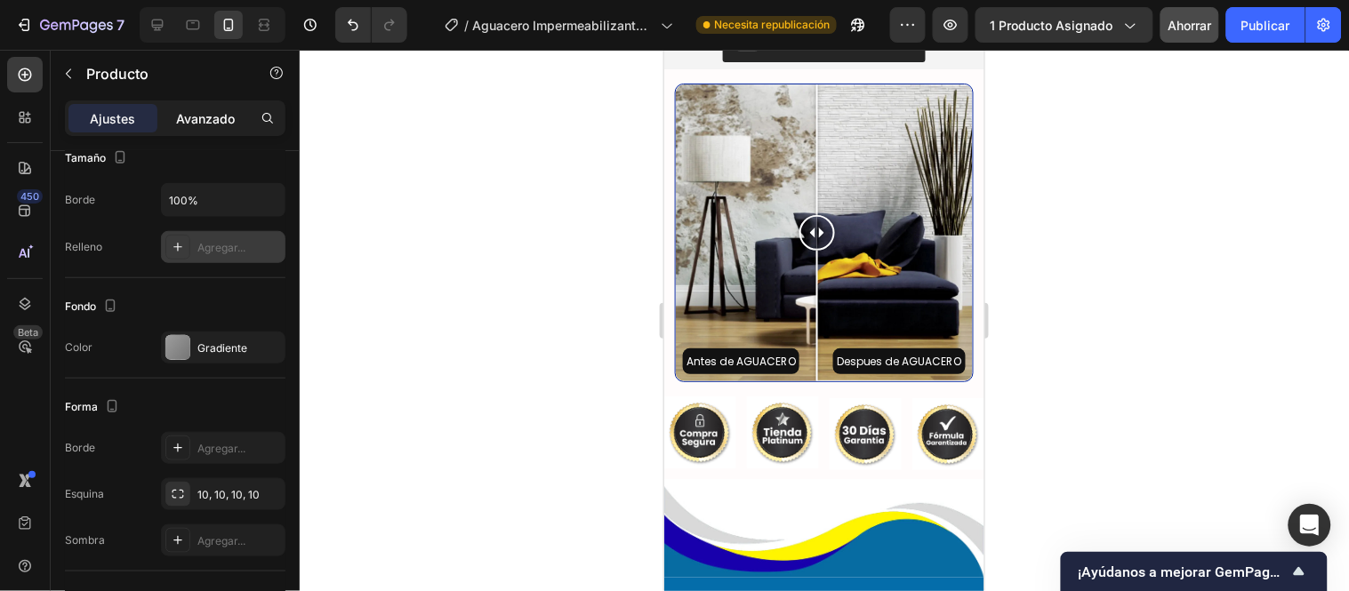
click at [206, 122] on font "Avanzado" at bounding box center [205, 118] width 59 height 15
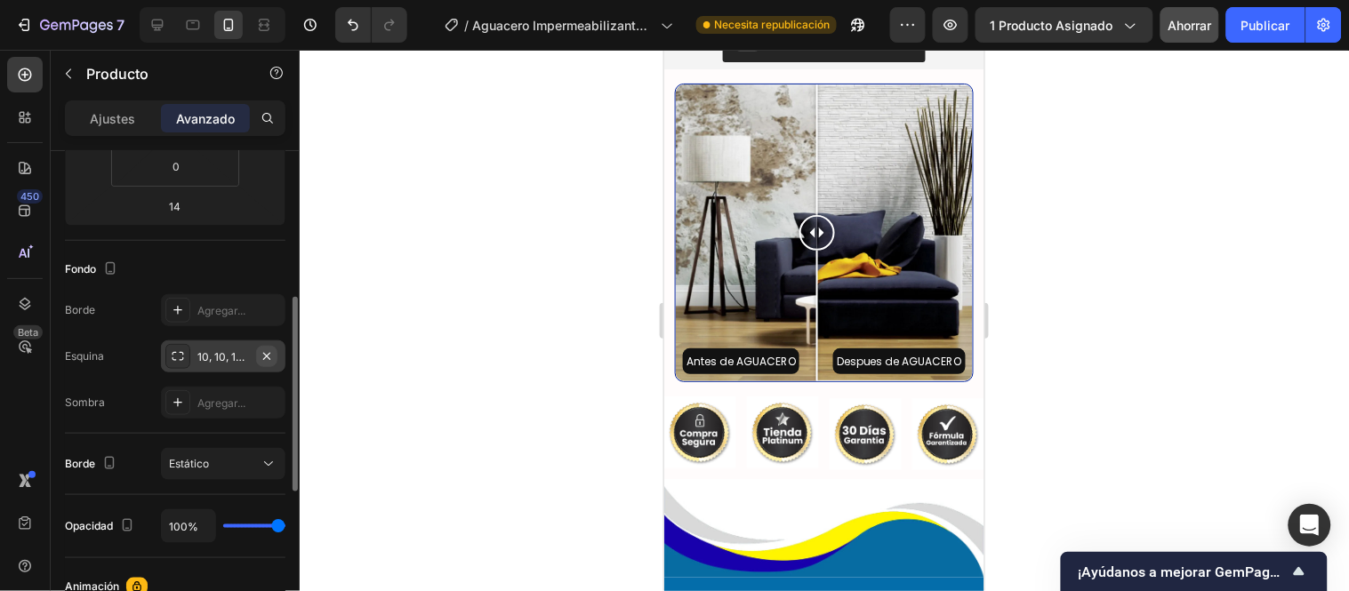
click at [263, 356] on icon "button" at bounding box center [267, 356] width 14 height 14
click at [238, 356] on font "Agregar..." at bounding box center [221, 356] width 48 height 13
click at [416, 273] on div at bounding box center [824, 321] width 1049 height 542
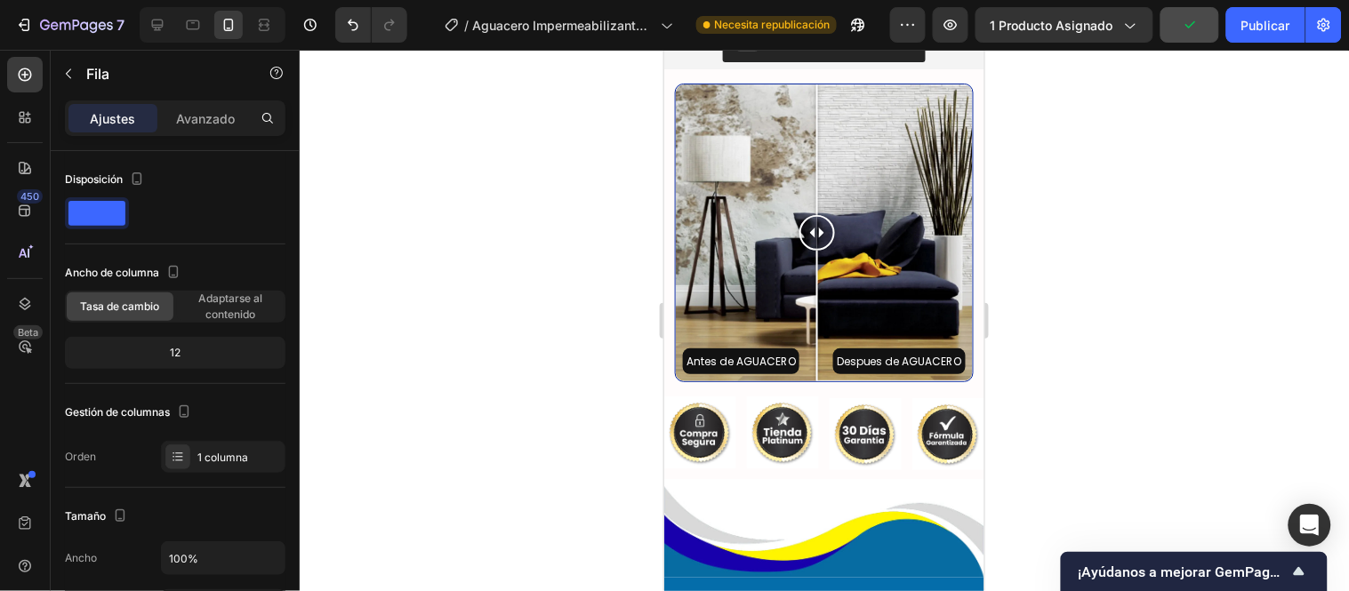
drag, startPoint x: 691, startPoint y: 155, endPoint x: 846, endPoint y: 402, distance: 291.7
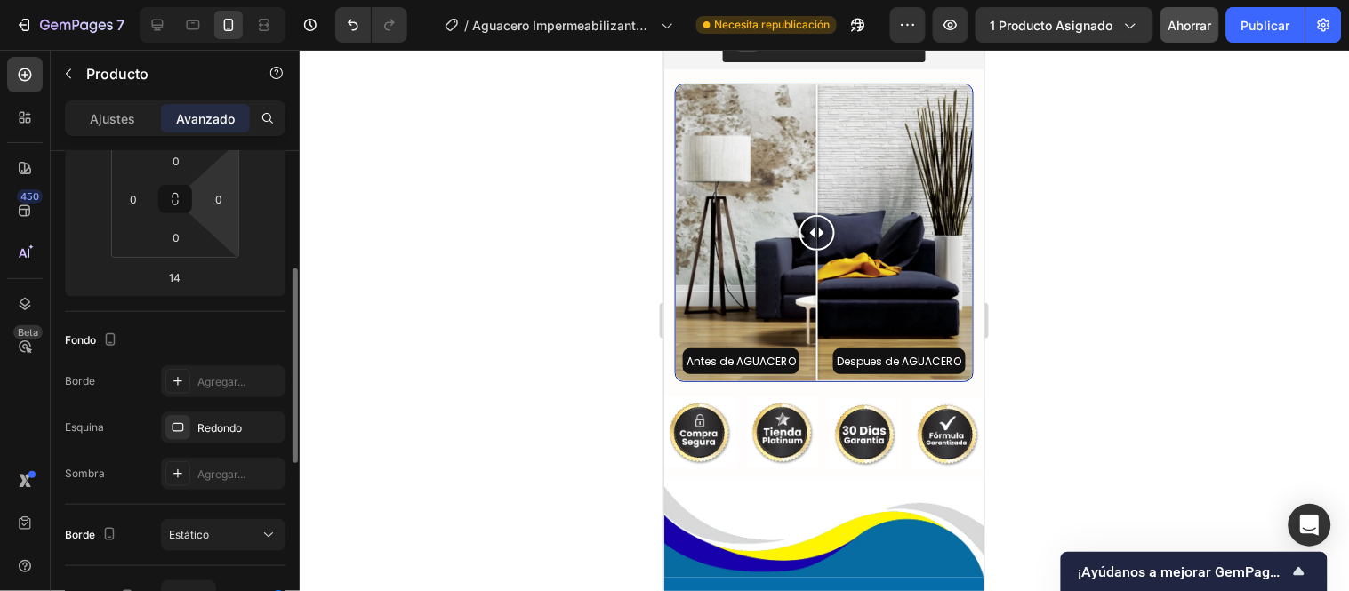
scroll to position [197, 0]
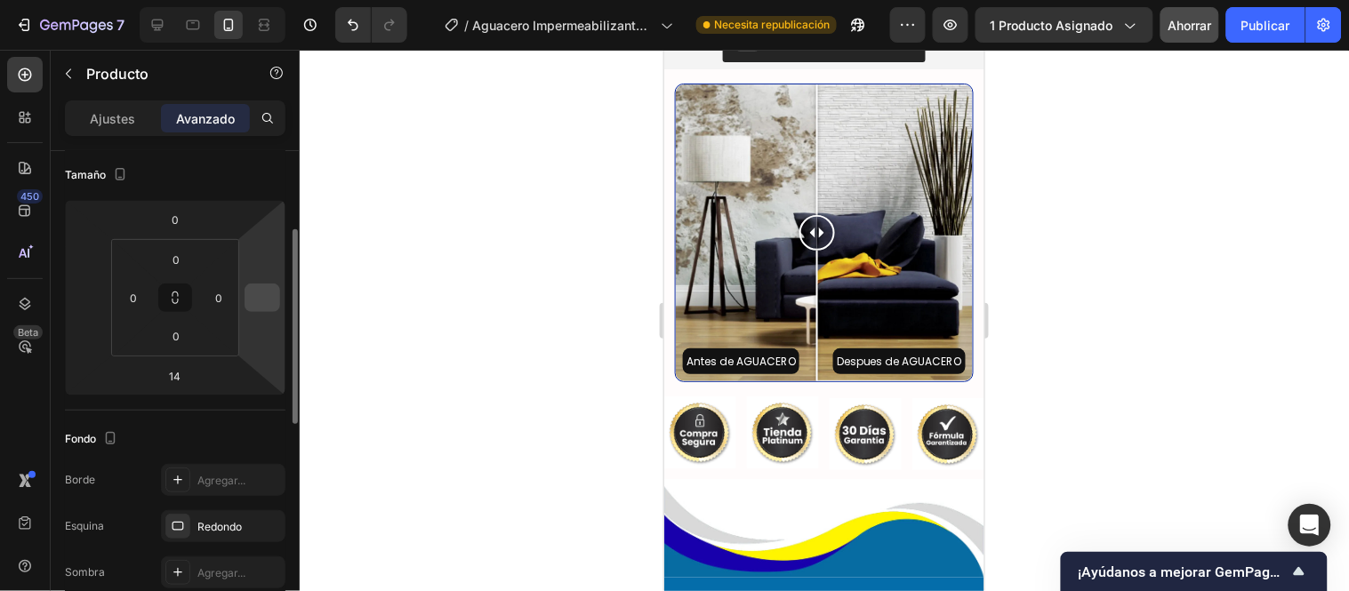
click at [258, 292] on input "number" at bounding box center [262, 298] width 27 height 27
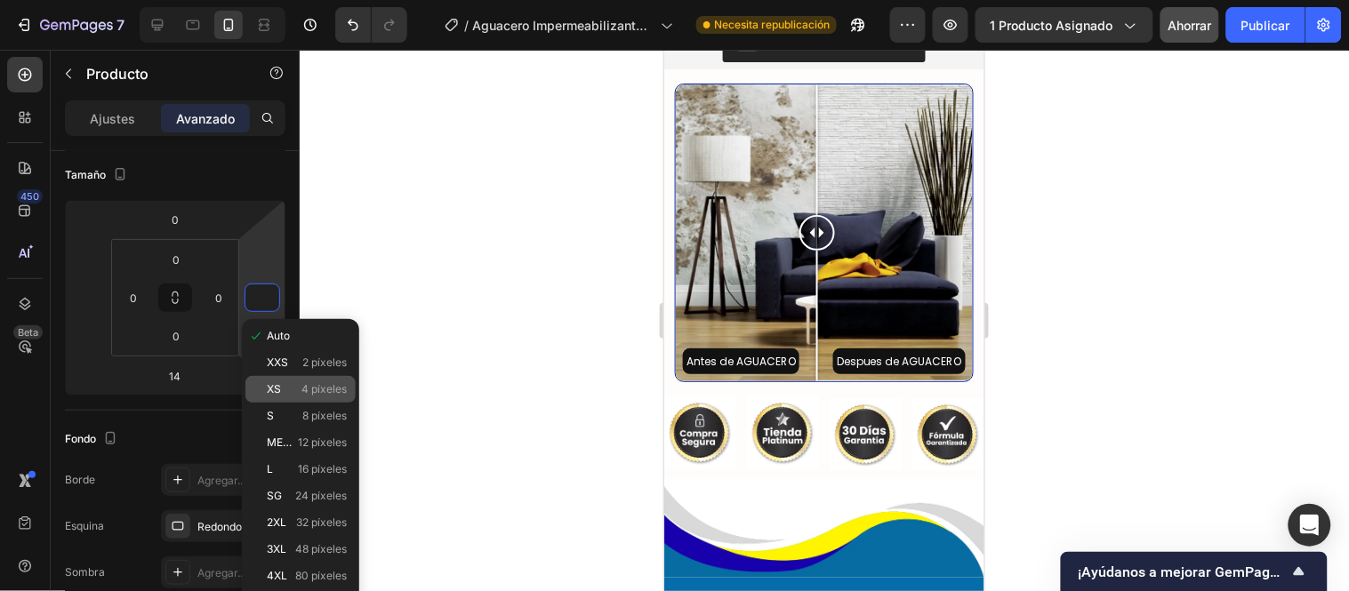
click at [287, 397] on div "XS 4 píxeles" at bounding box center [300, 389] width 110 height 27
type input "4"
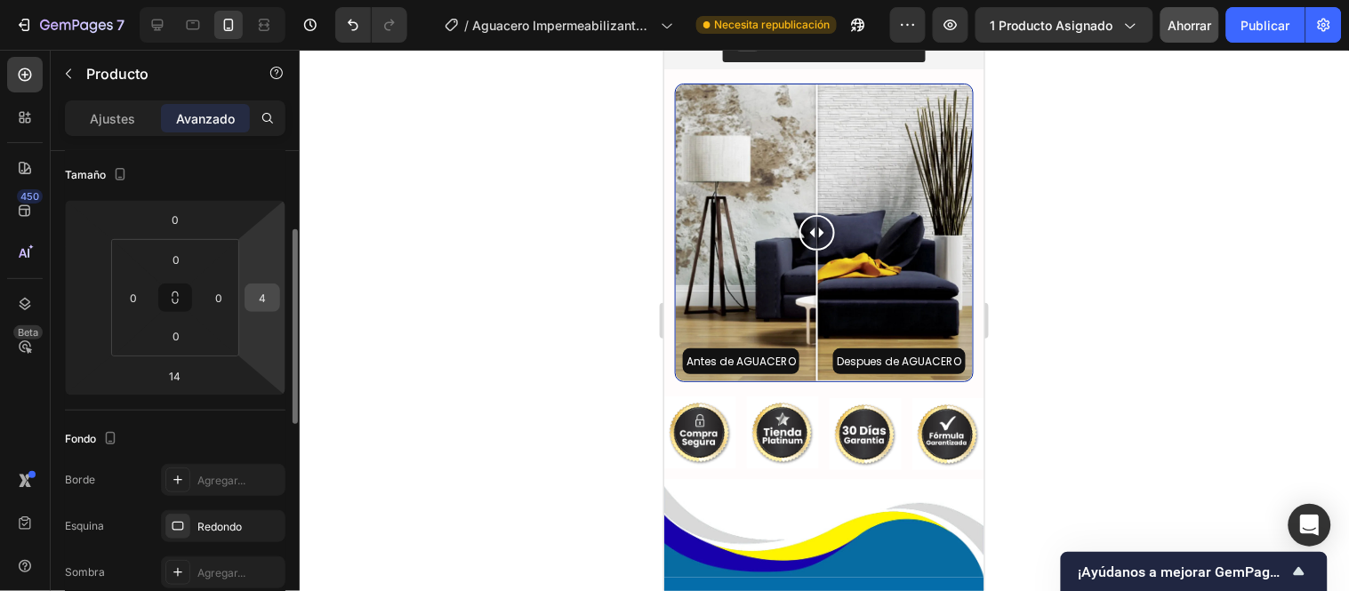
click at [269, 301] on input "4" at bounding box center [262, 298] width 27 height 27
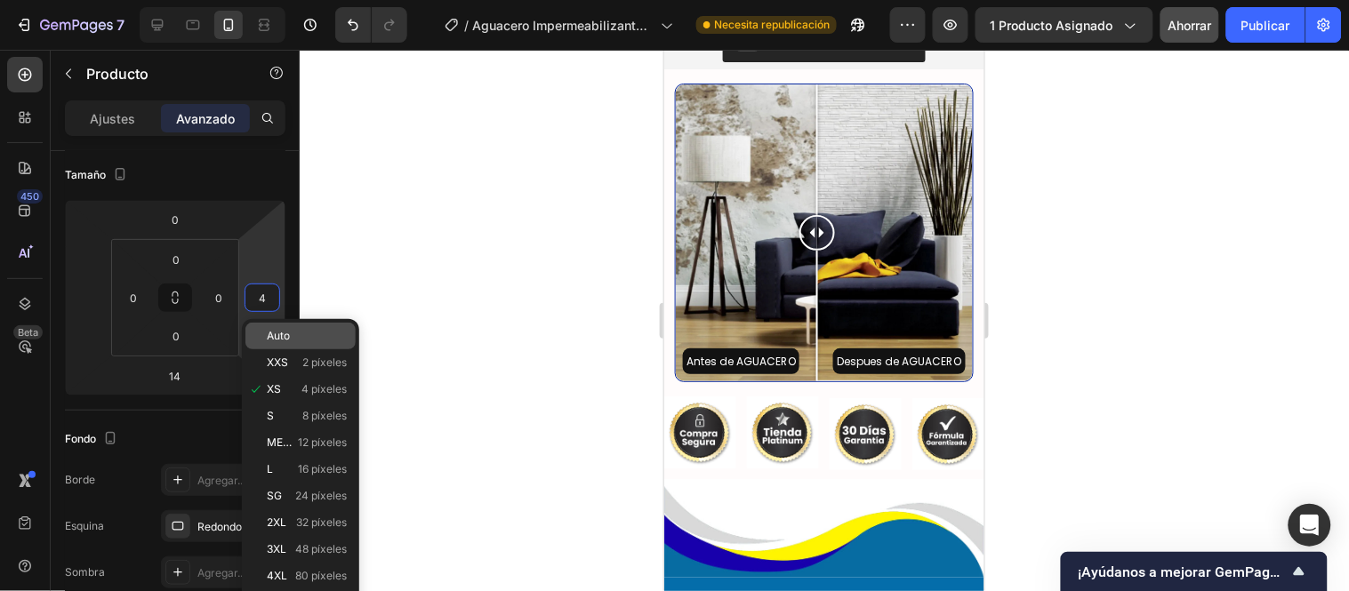
click at [282, 341] on font "Auto" at bounding box center [278, 335] width 23 height 13
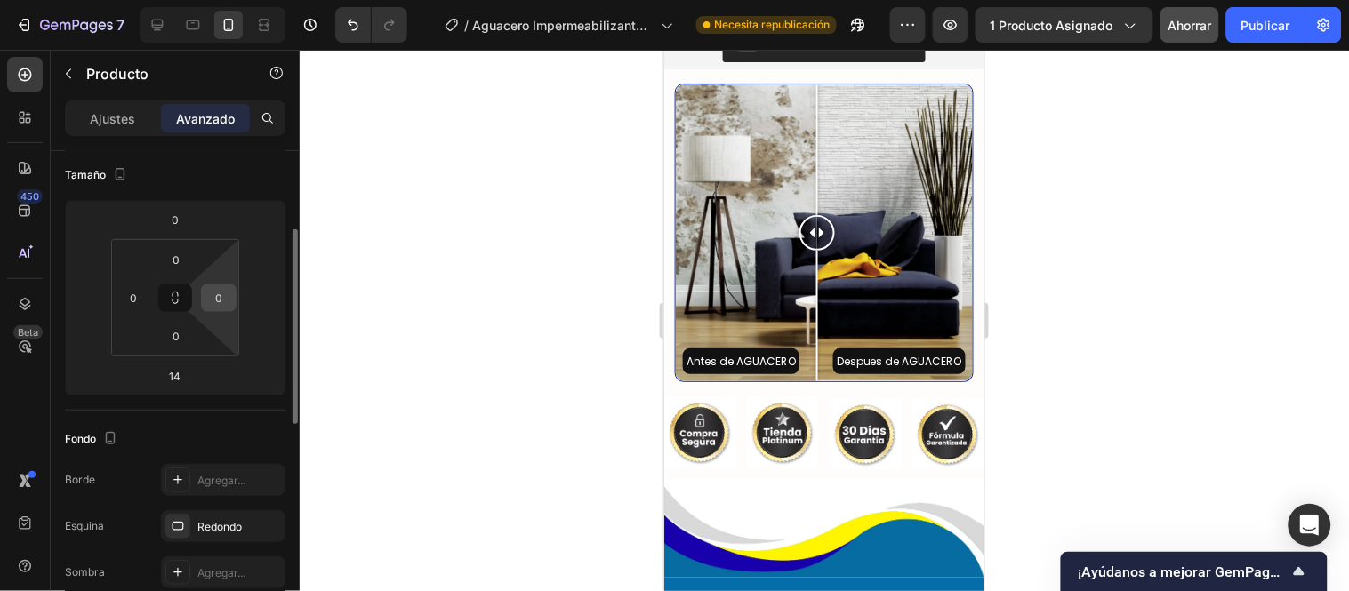
click at [218, 297] on input "0" at bounding box center [218, 298] width 27 height 27
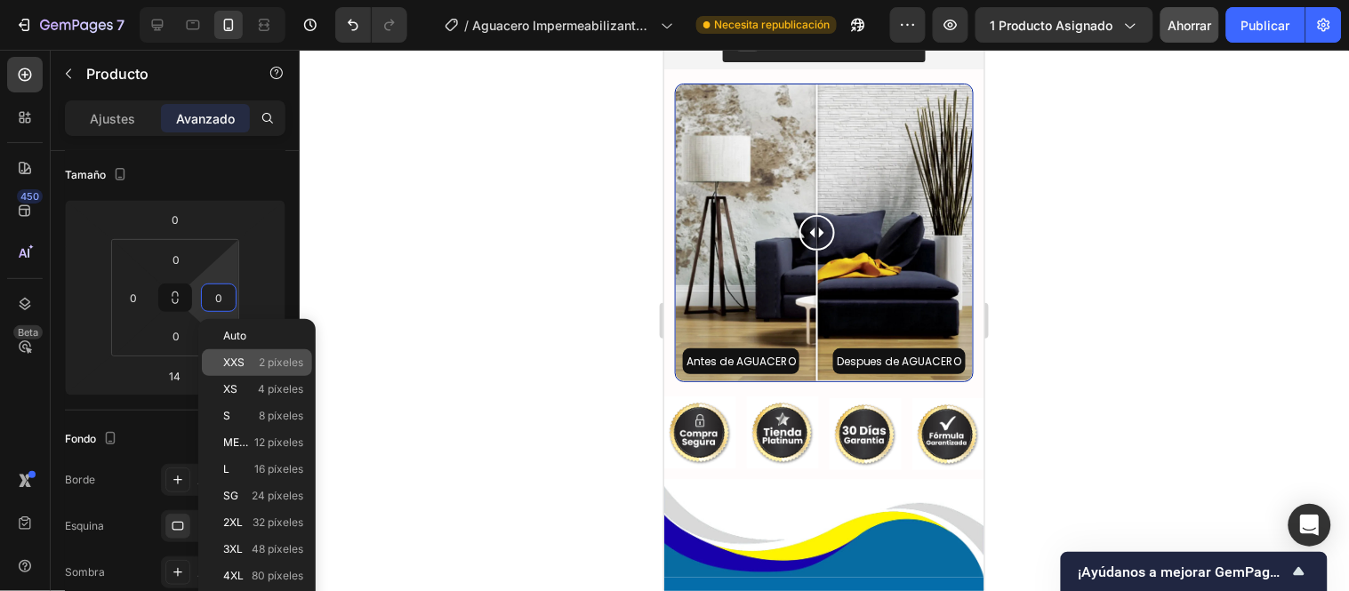
click at [246, 372] on div "XXS 2 píxeles" at bounding box center [257, 362] width 110 height 27
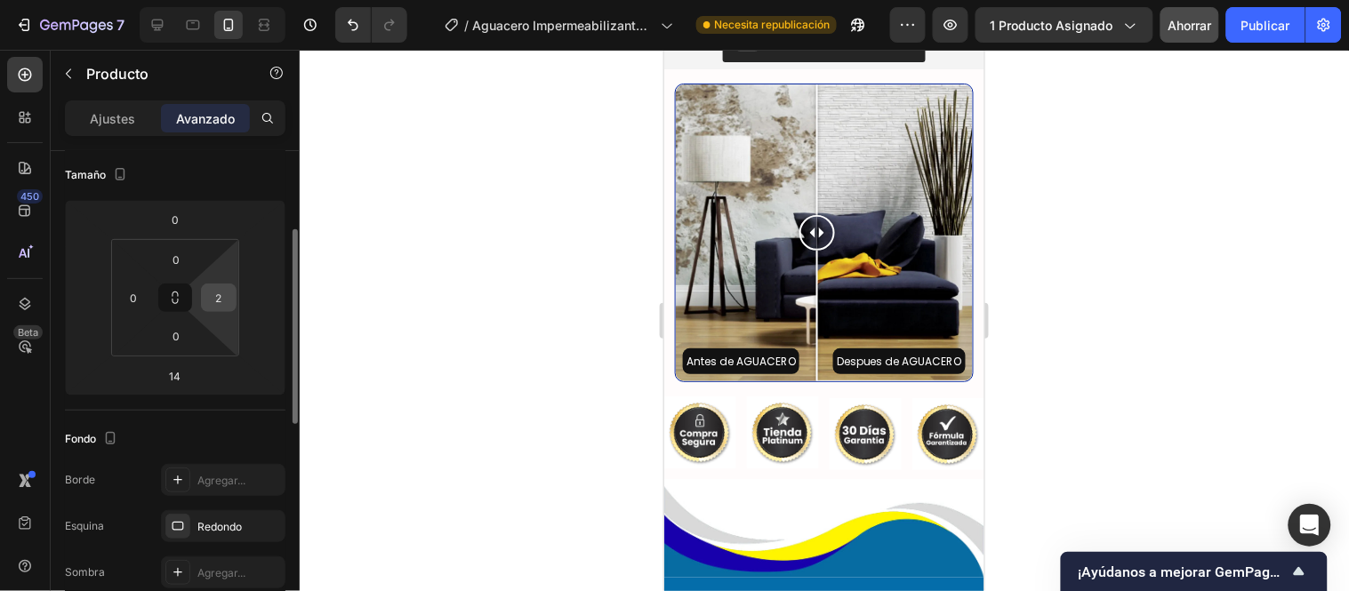
click at [228, 302] on input "2" at bounding box center [218, 298] width 27 height 27
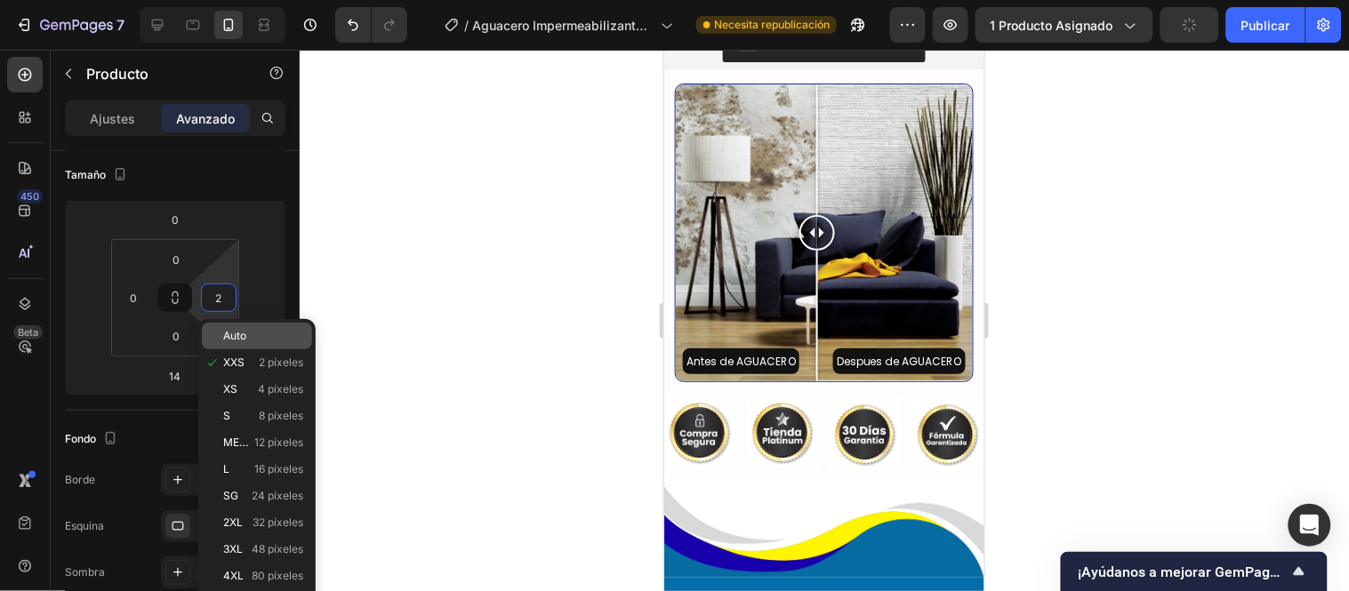
click at [244, 335] on font "Auto" at bounding box center [234, 335] width 23 height 13
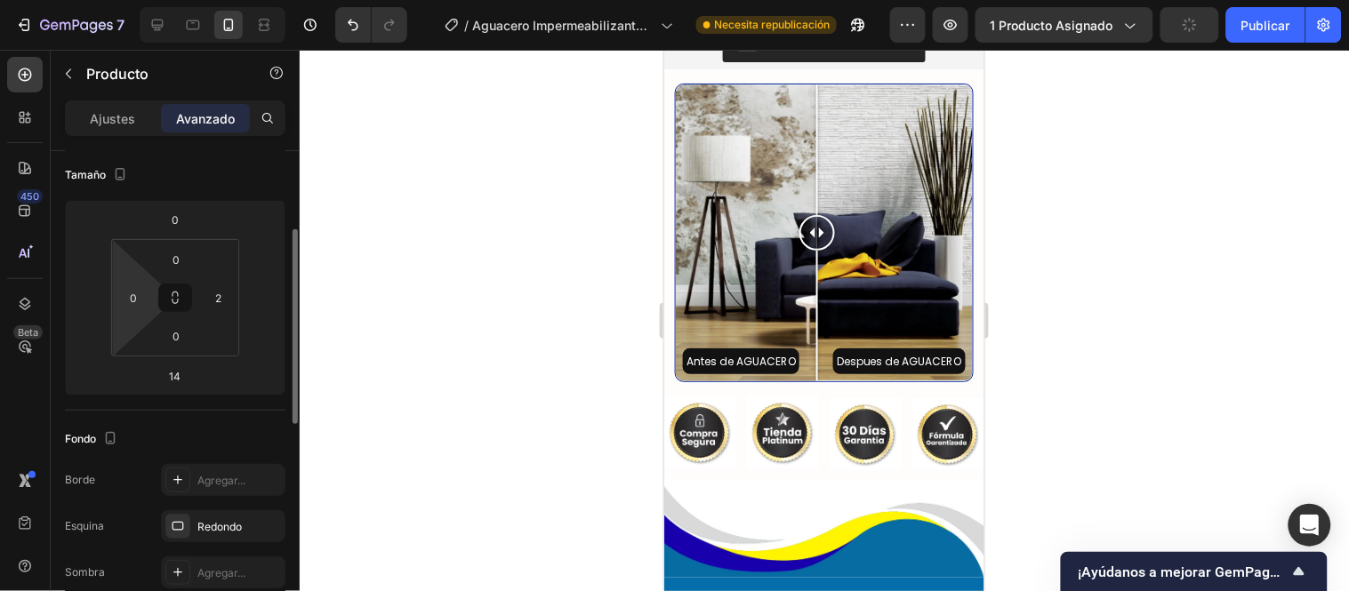
type input "Auto"
click at [86, 302] on input "number" at bounding box center [88, 298] width 27 height 27
click at [92, 296] on input "number" at bounding box center [88, 298] width 27 height 27
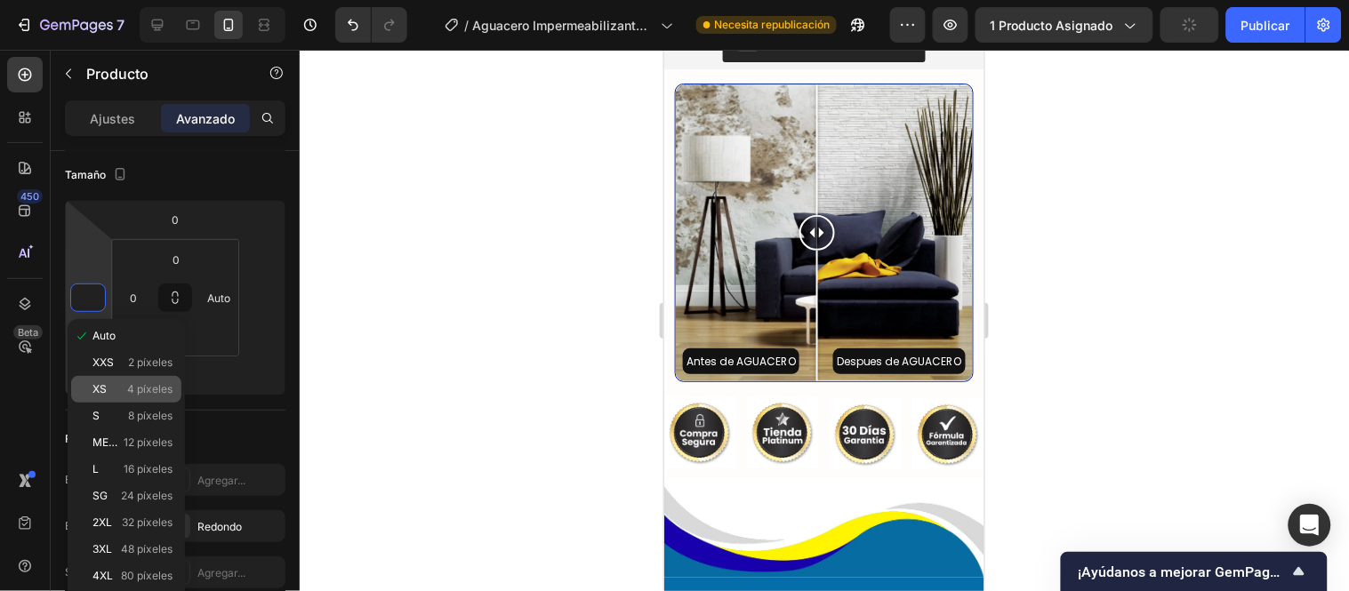
click at [125, 390] on p "XS 4 píxeles" at bounding box center [132, 389] width 80 height 12
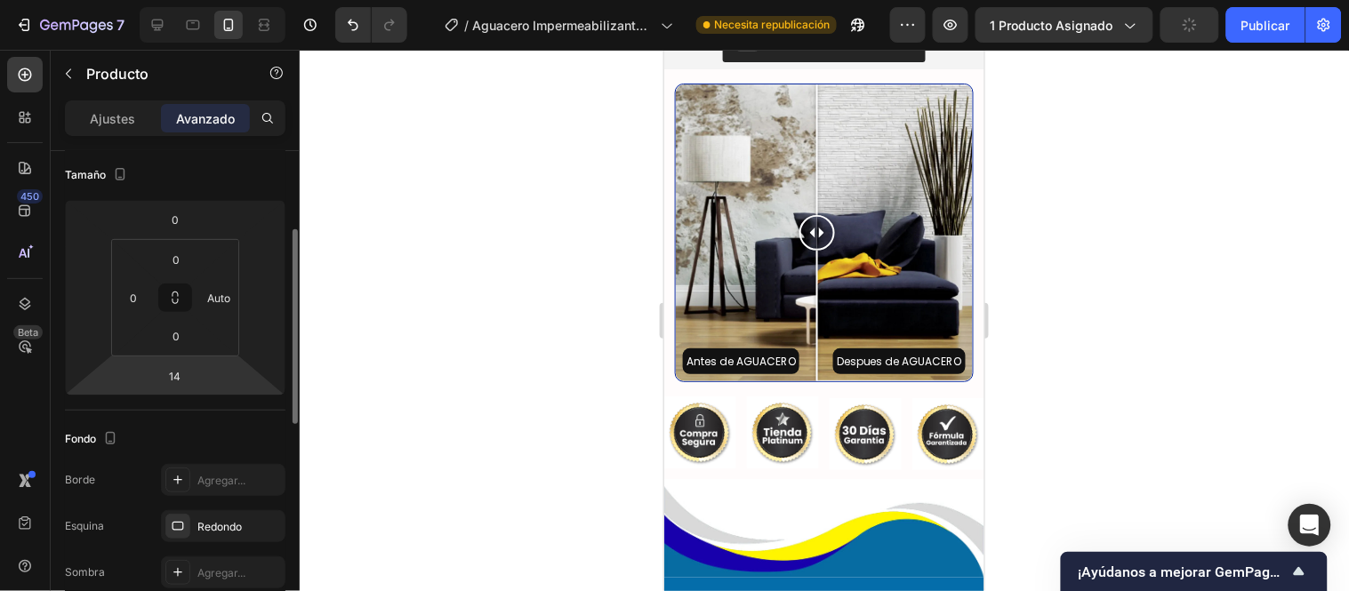
type input "4"
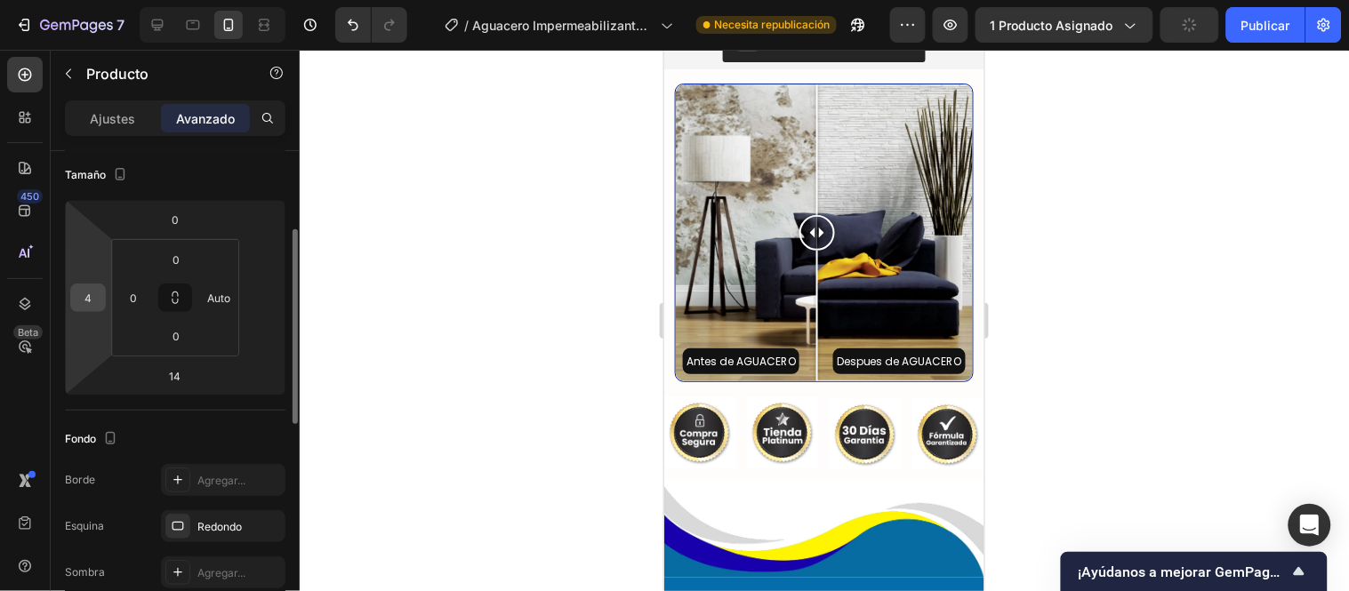
click at [86, 299] on input "4" at bounding box center [88, 298] width 27 height 27
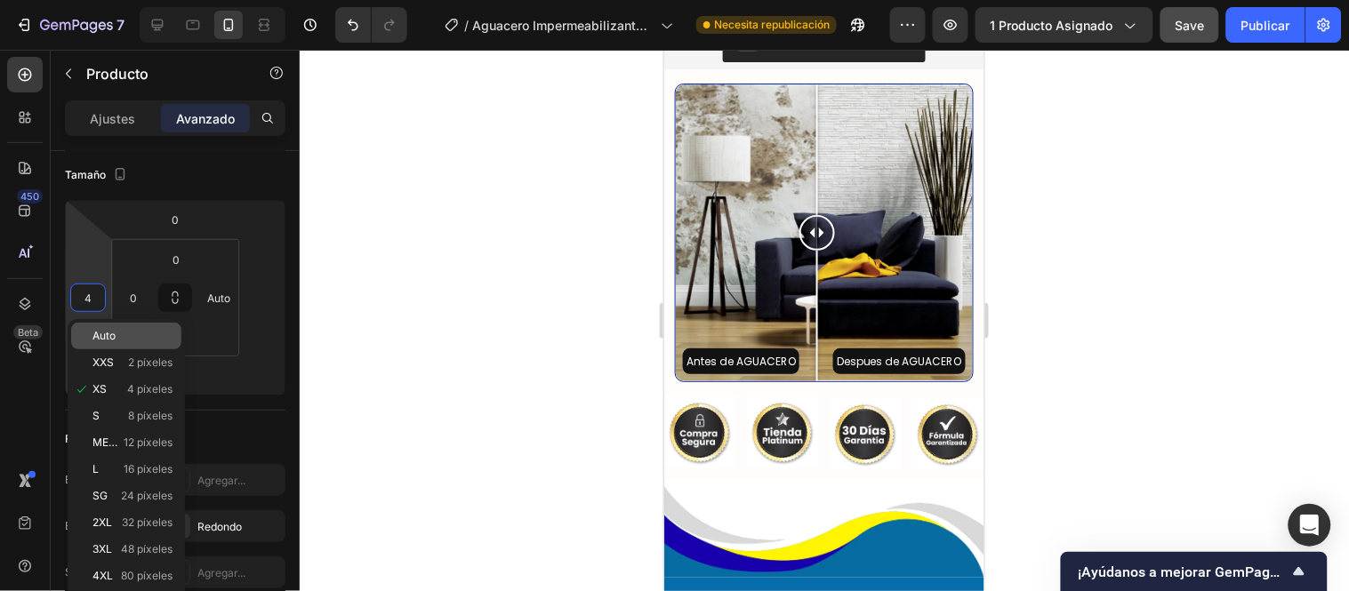
click at [116, 344] on div "Auto" at bounding box center [126, 336] width 110 height 27
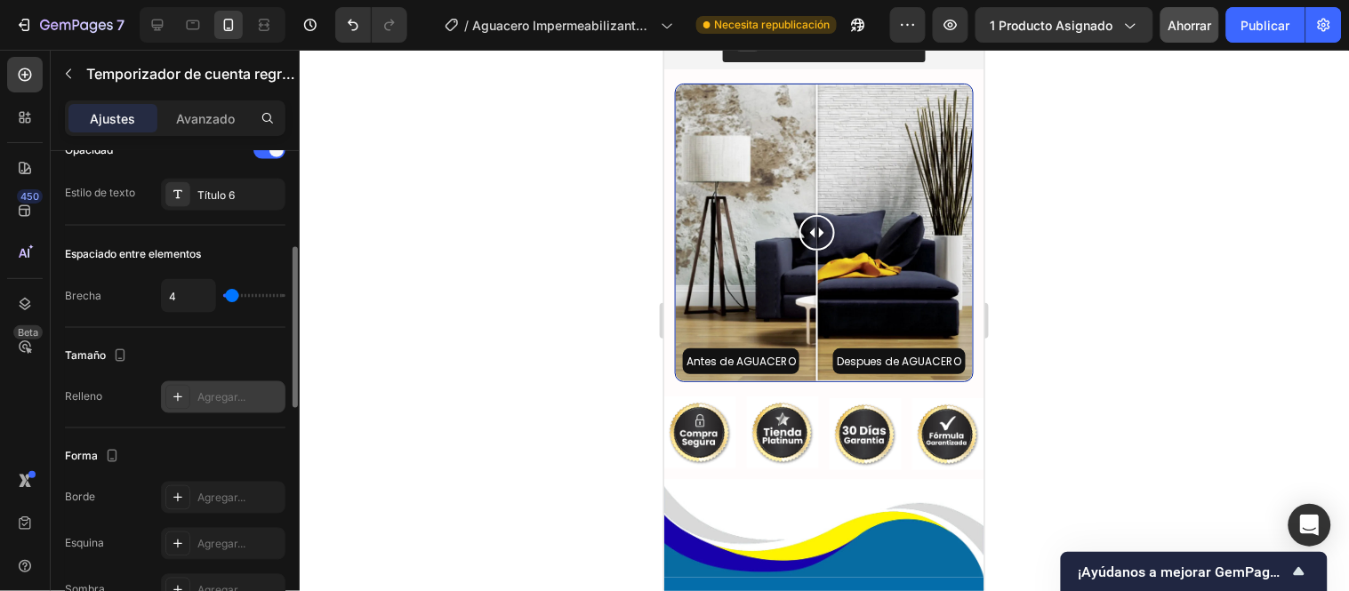
scroll to position [592, 0]
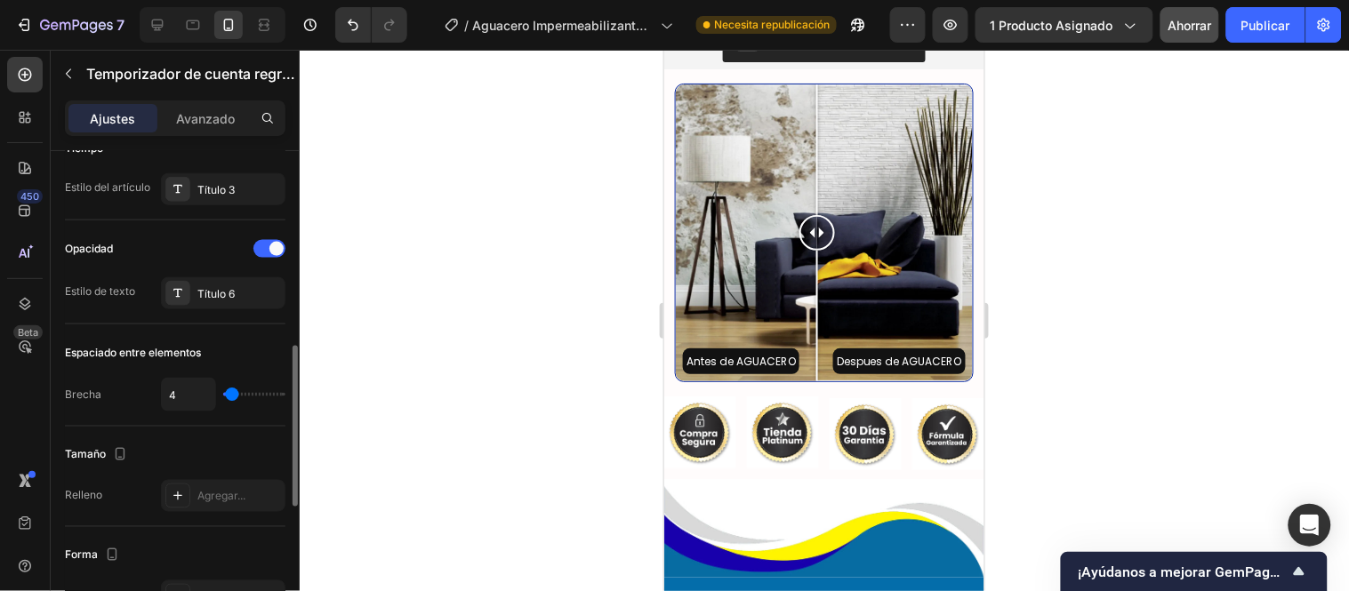
type input "20"
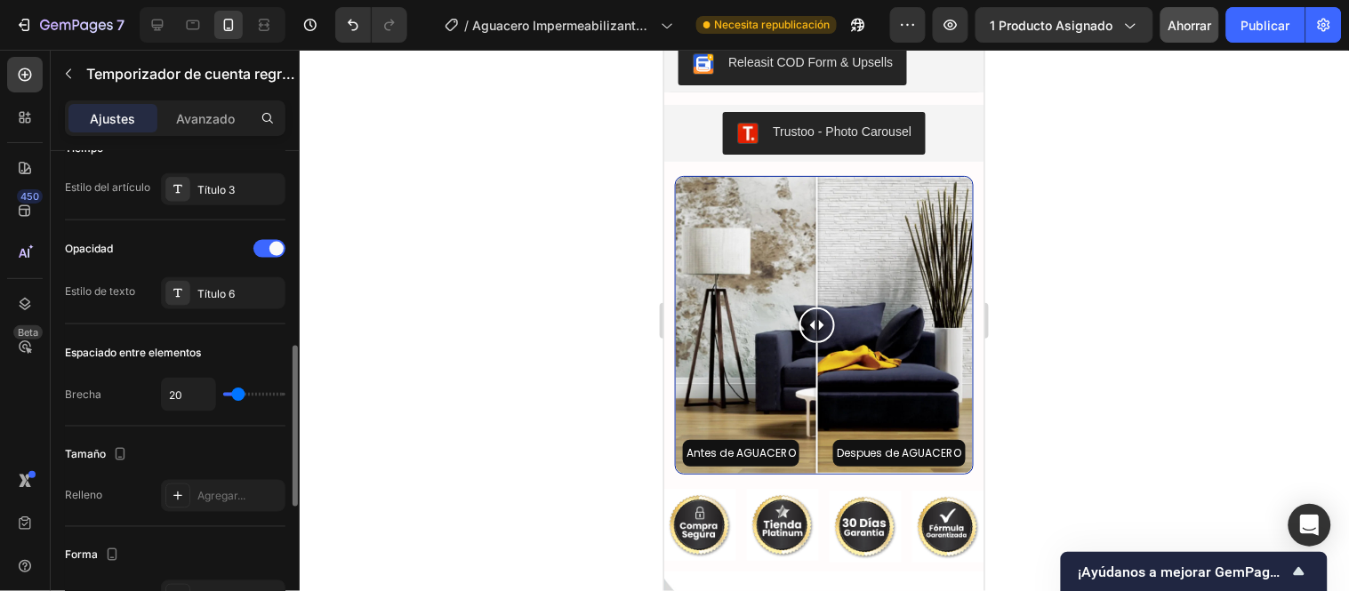
type input "22"
type input "0"
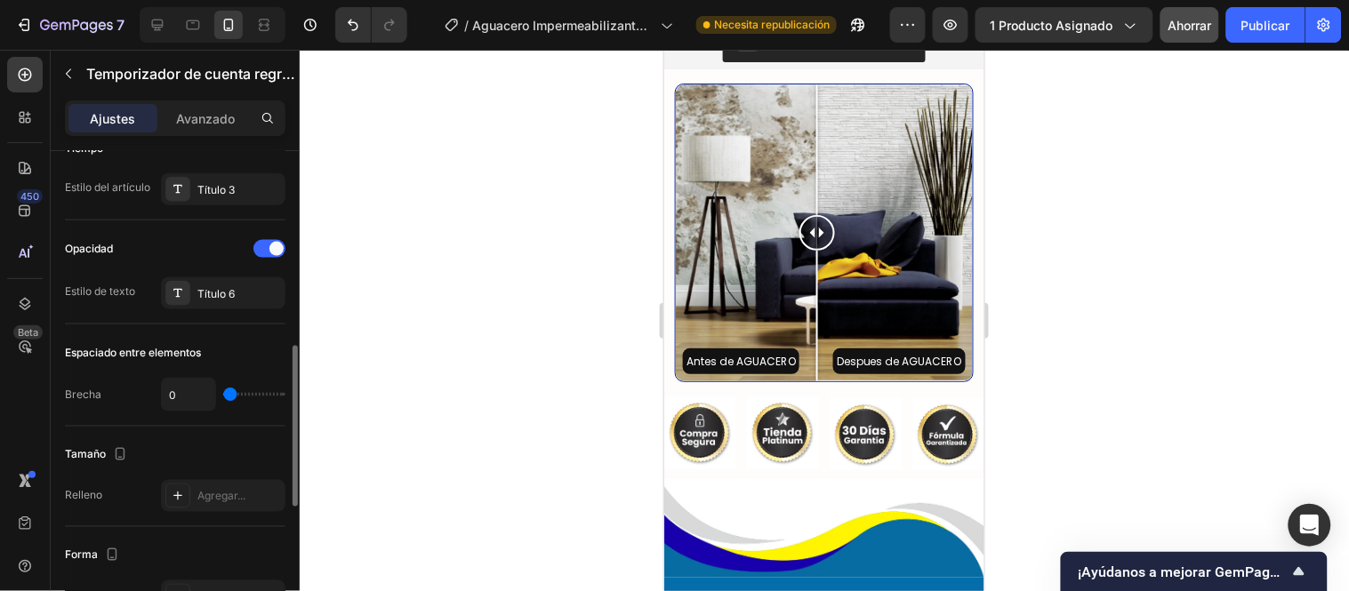
type input "10"
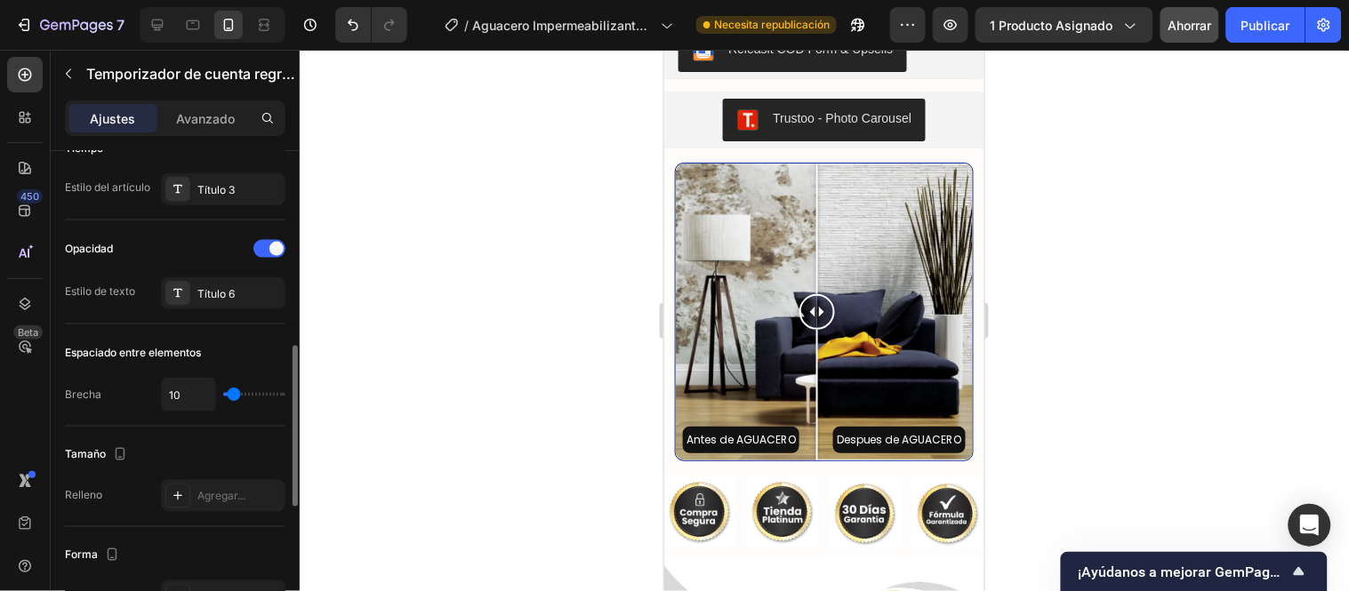
type input "0"
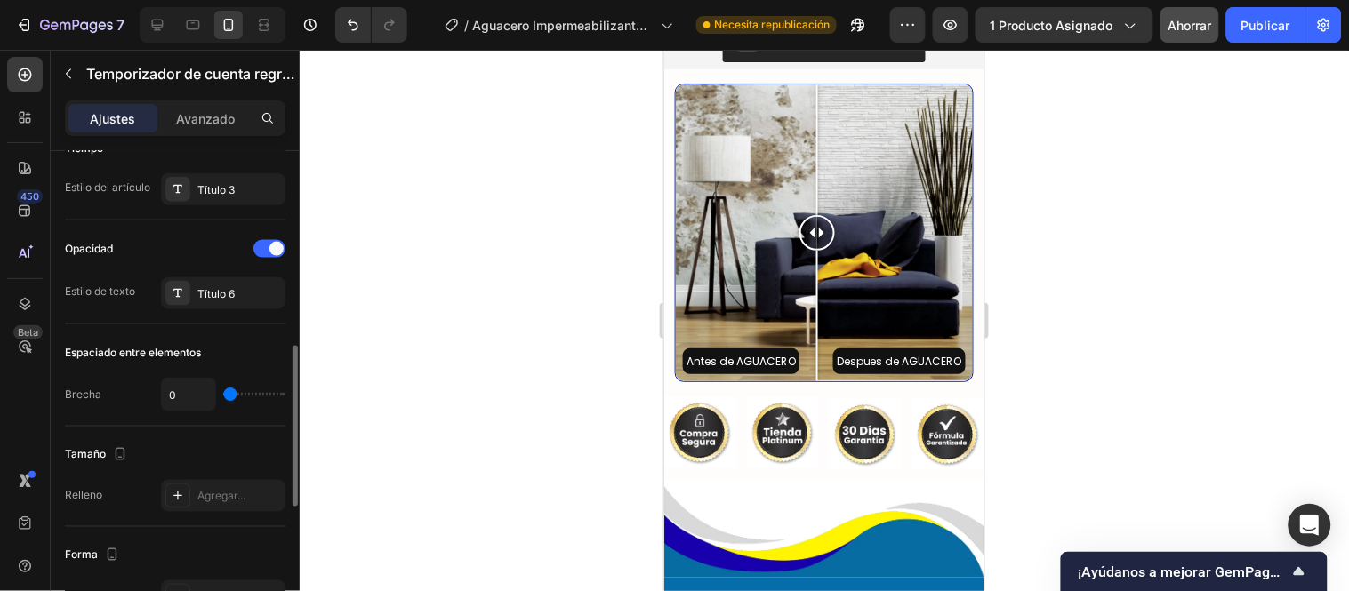
type input "0"
click at [229, 394] on input "range" at bounding box center [254, 395] width 62 height 4
click at [181, 380] on input "0" at bounding box center [188, 395] width 53 height 32
type input "3"
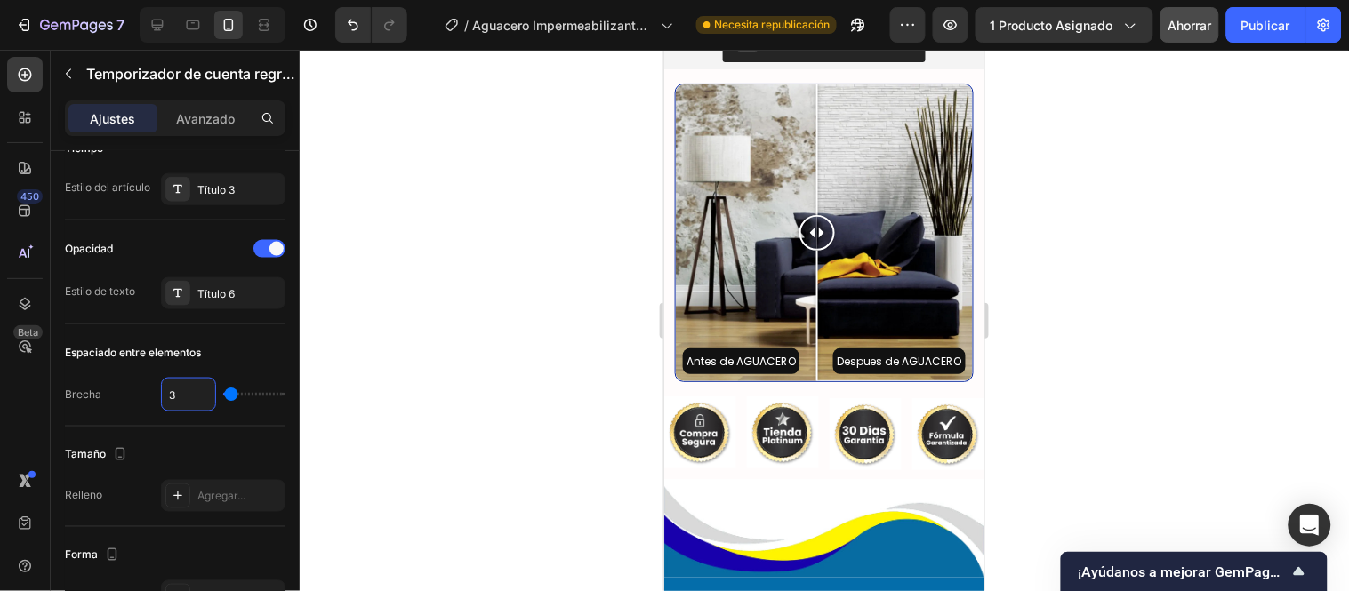
click at [437, 414] on div at bounding box center [824, 321] width 1049 height 542
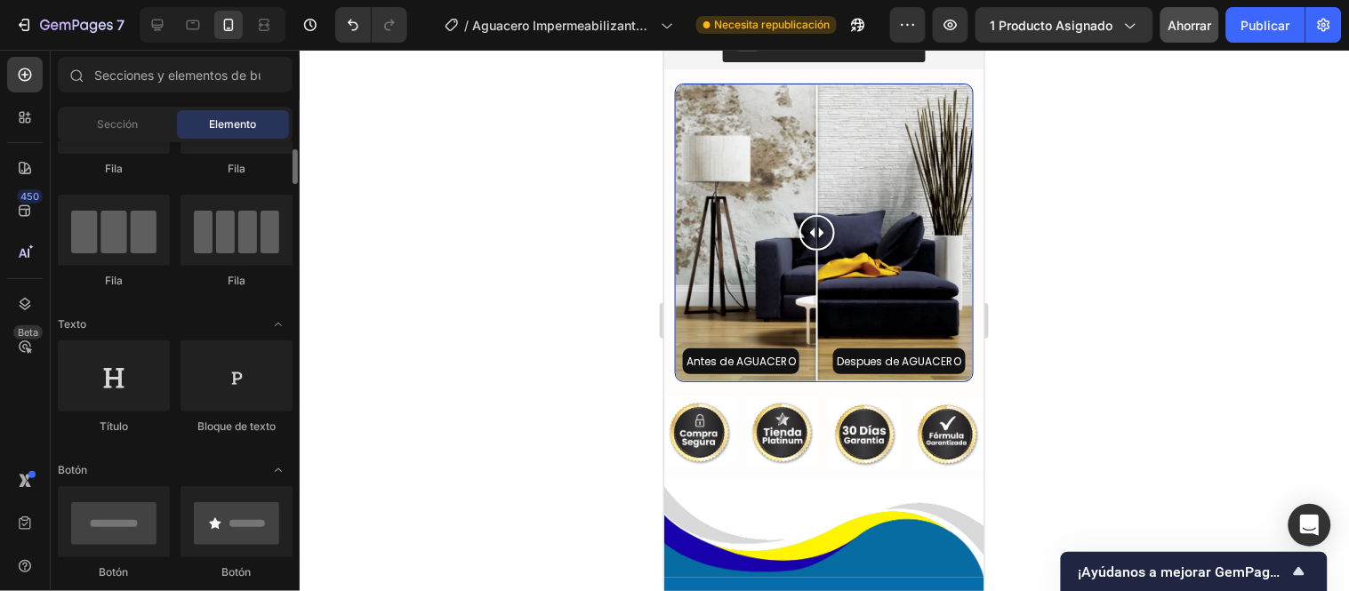
scroll to position [0, 0]
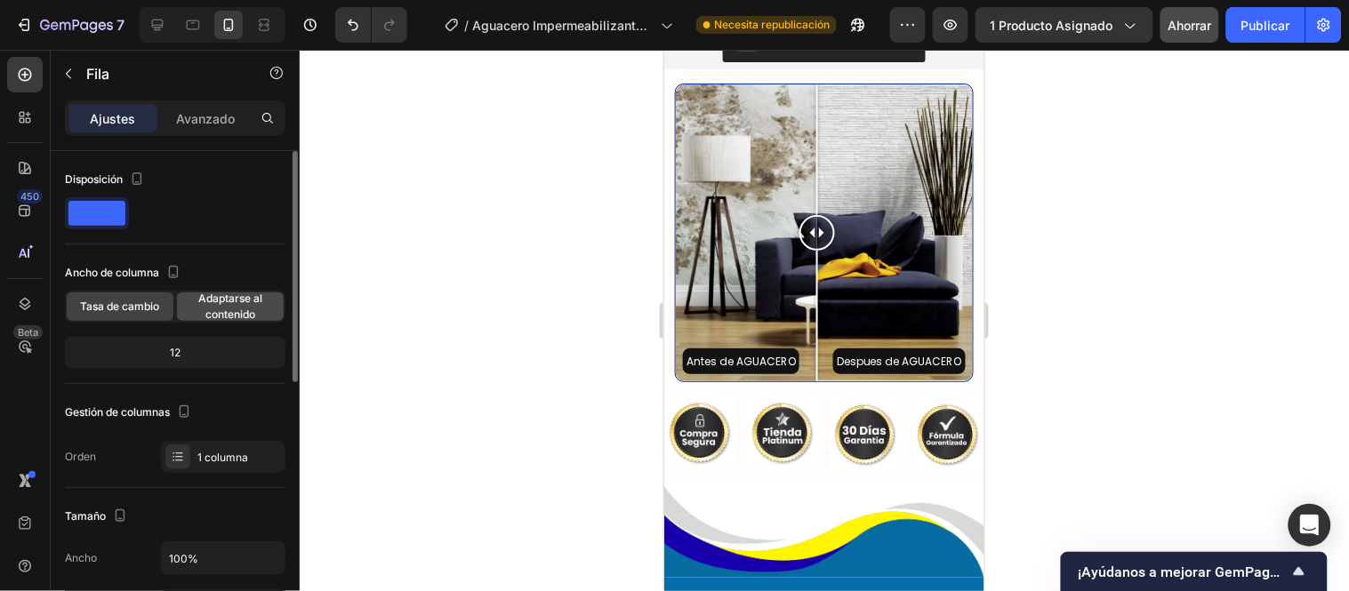
click at [221, 313] on font "Adaptarse al contenido" at bounding box center [230, 306] width 64 height 29
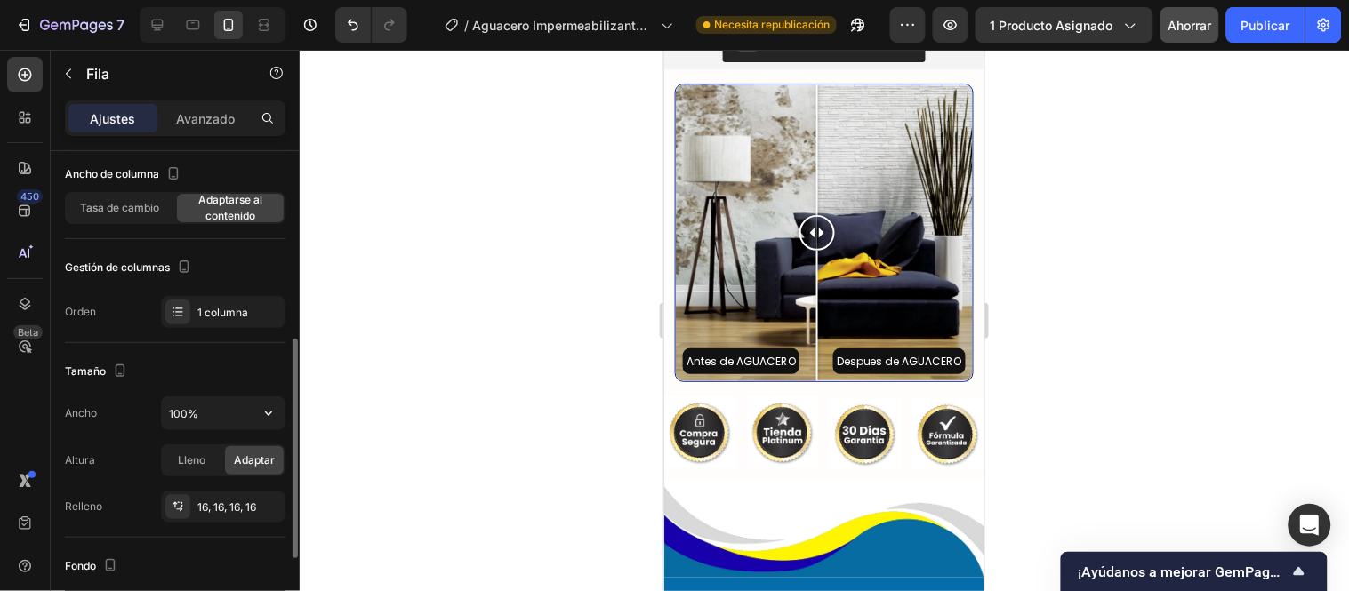
scroll to position [197, 0]
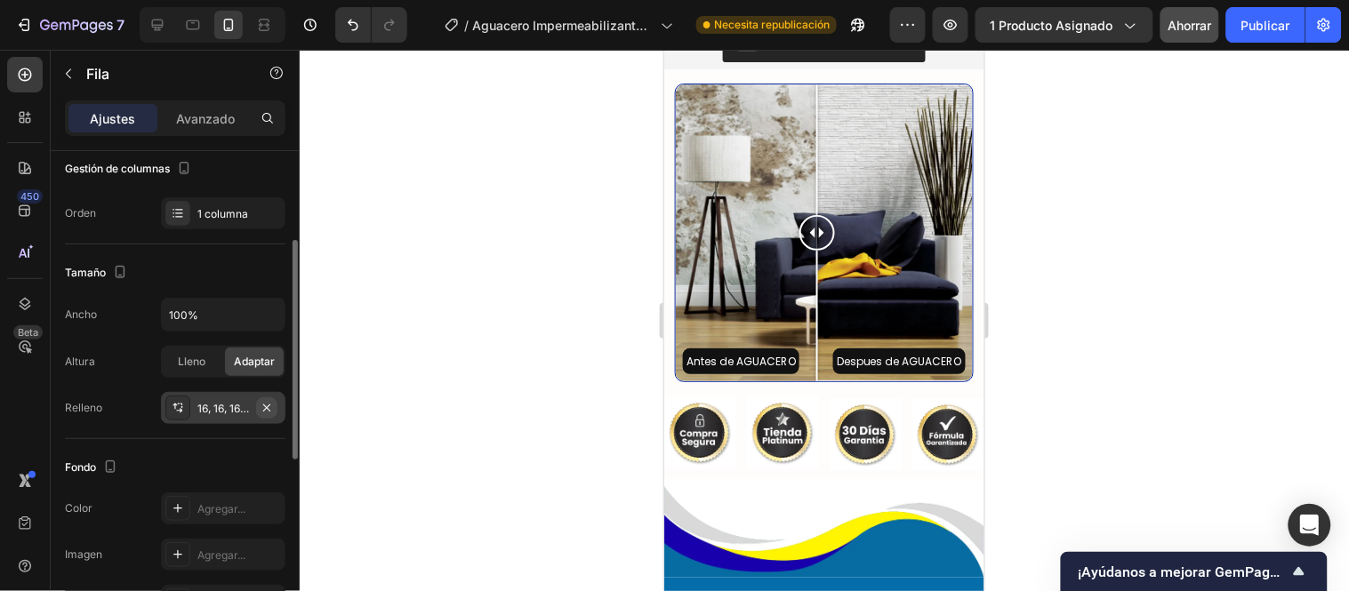
click at [270, 407] on icon "button" at bounding box center [267, 408] width 14 height 14
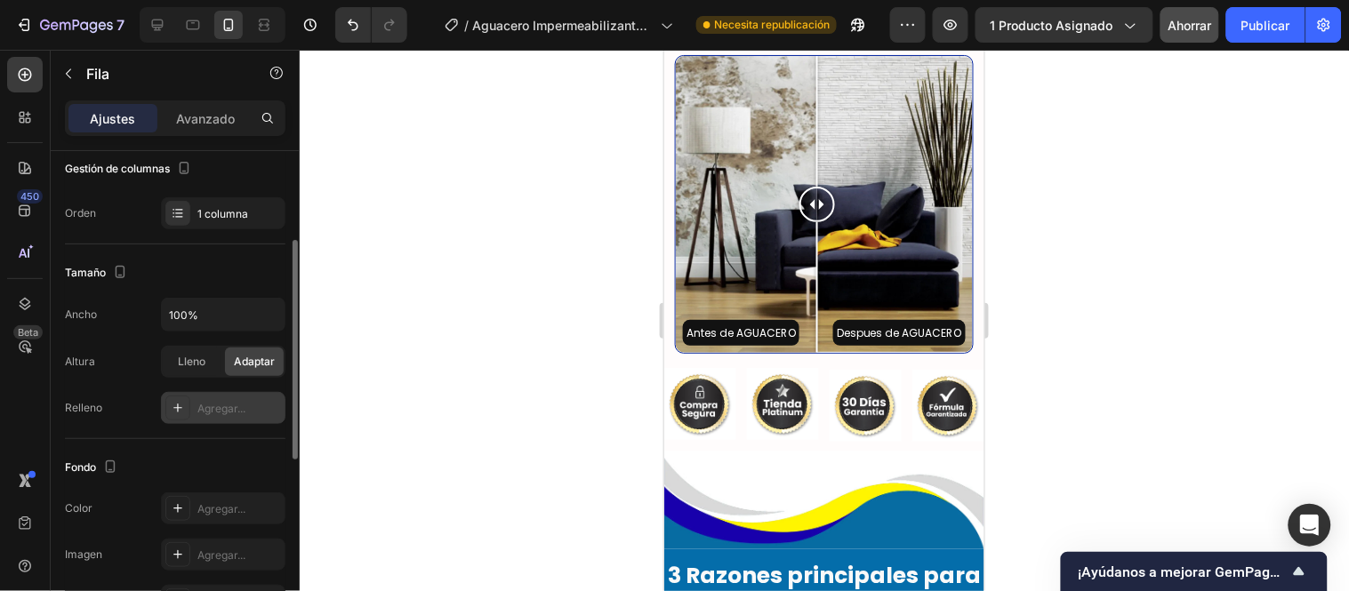
click at [236, 405] on font "Agregar..." at bounding box center [221, 408] width 48 height 13
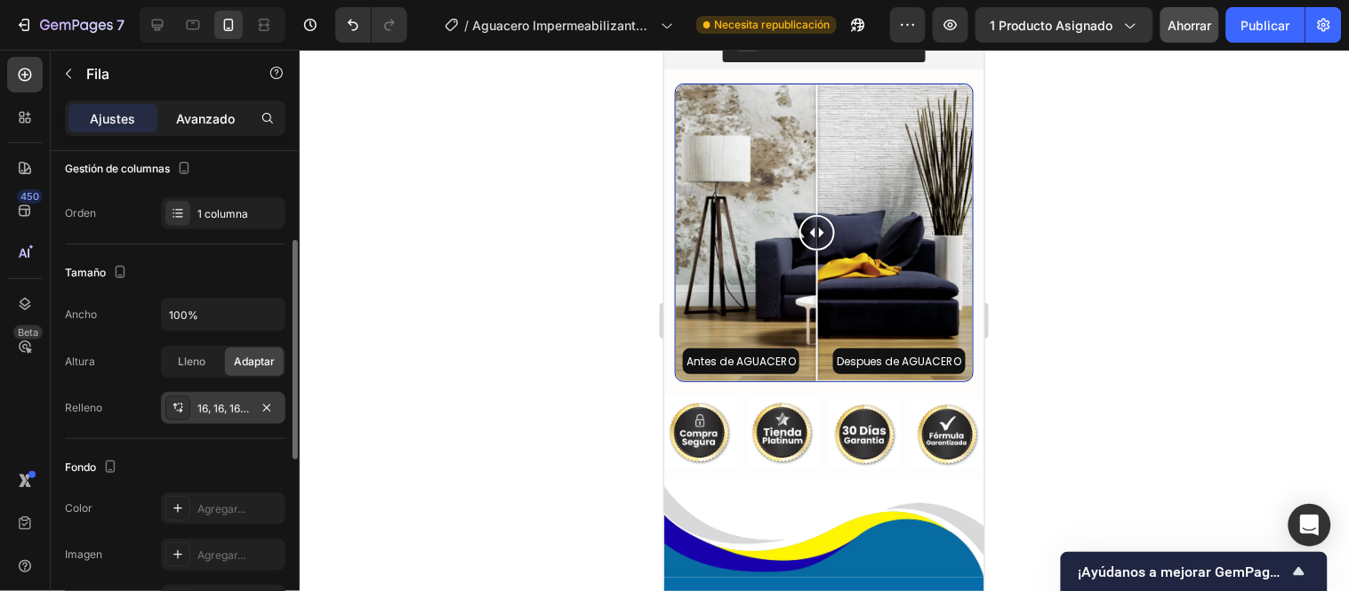
click at [229, 116] on font "Avanzado" at bounding box center [205, 118] width 59 height 15
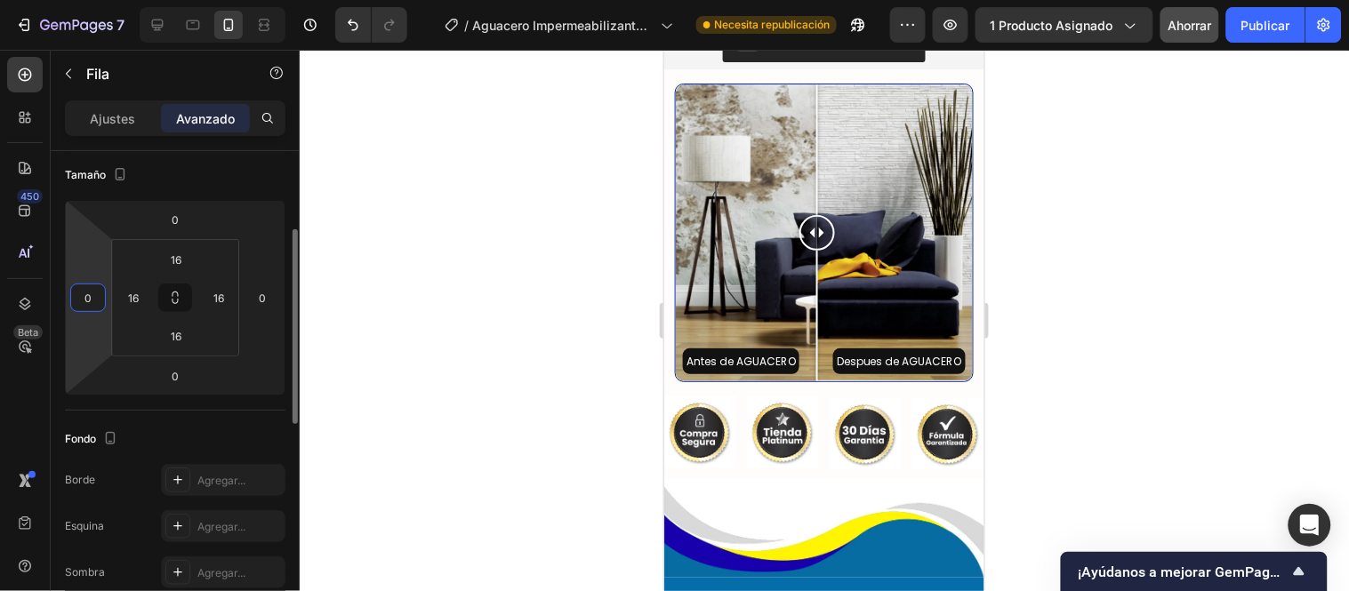
click at [92, 294] on input "0" at bounding box center [88, 298] width 27 height 27
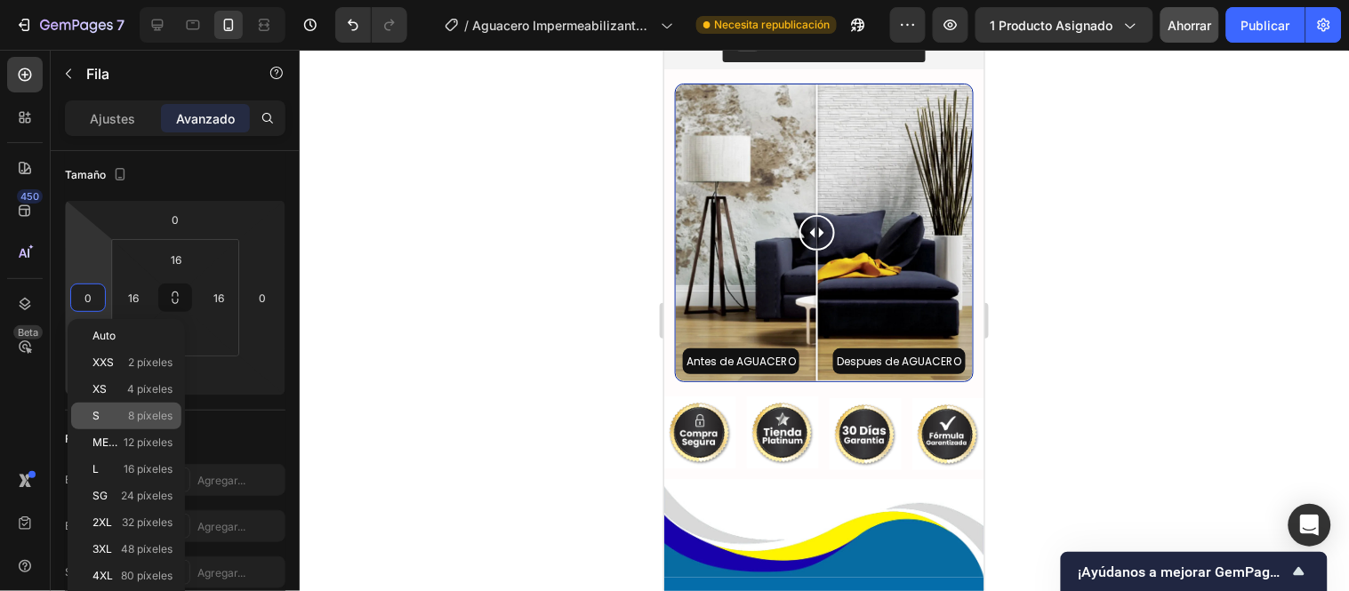
click at [120, 414] on p "S 8 píxeles" at bounding box center [132, 416] width 80 height 12
type input "8"
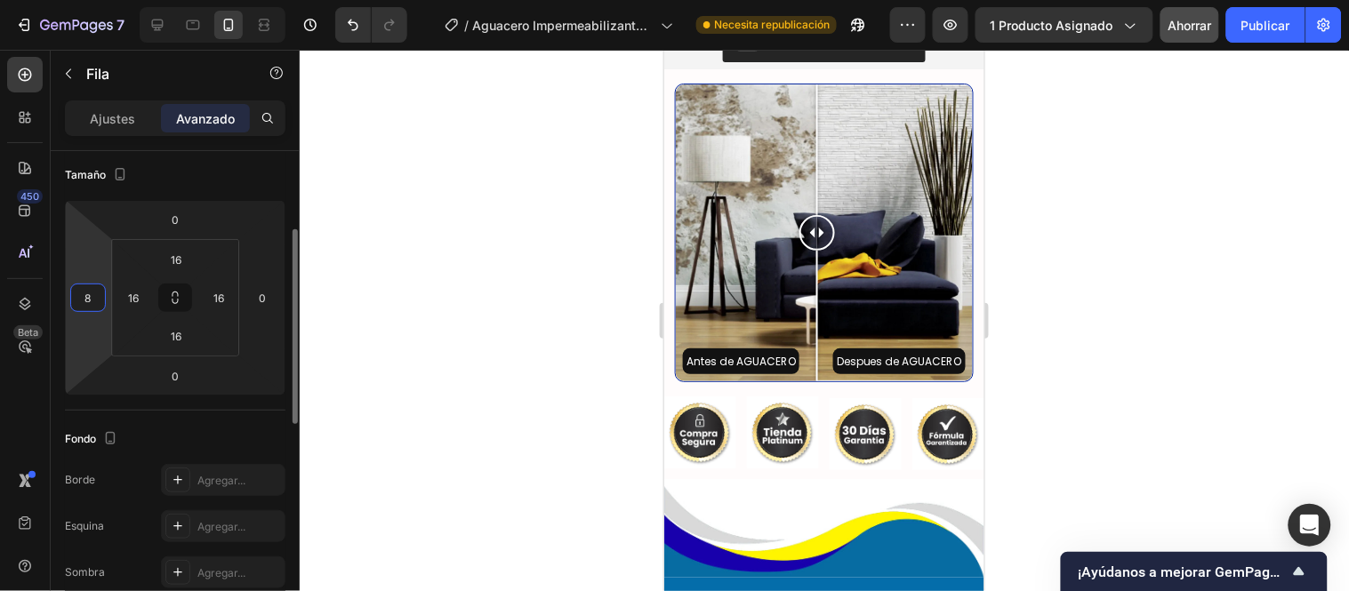
click at [93, 303] on input "8" at bounding box center [88, 298] width 27 height 27
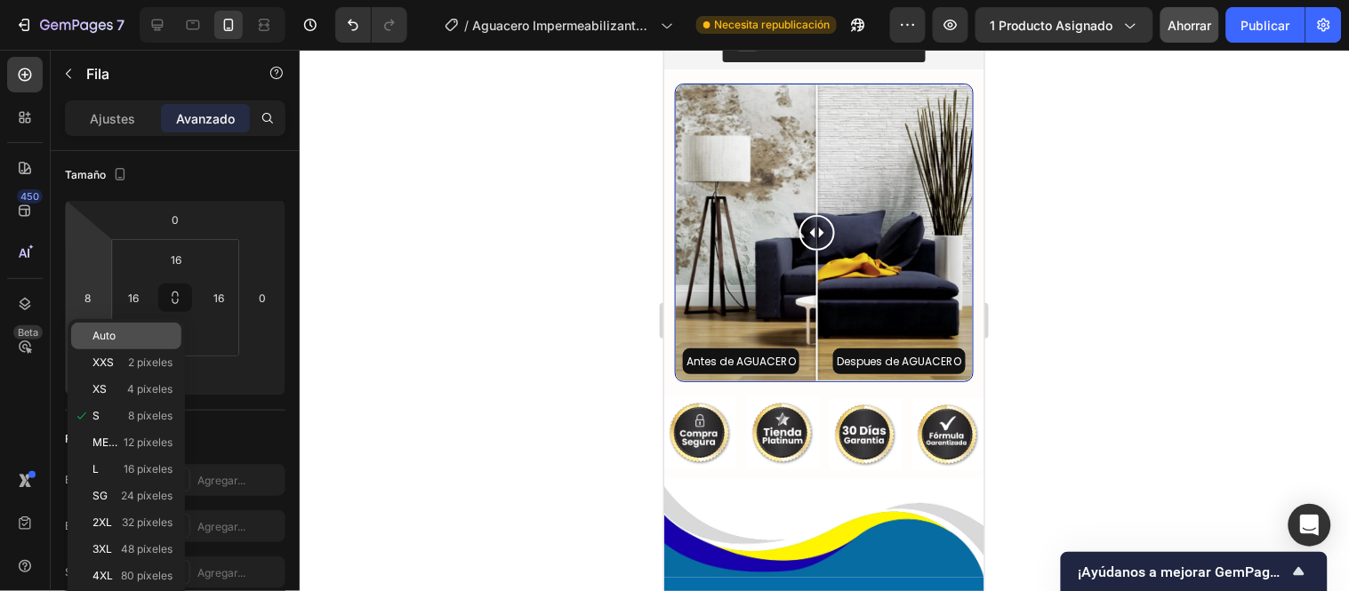
click at [108, 338] on font "Auto" at bounding box center [103, 335] width 23 height 13
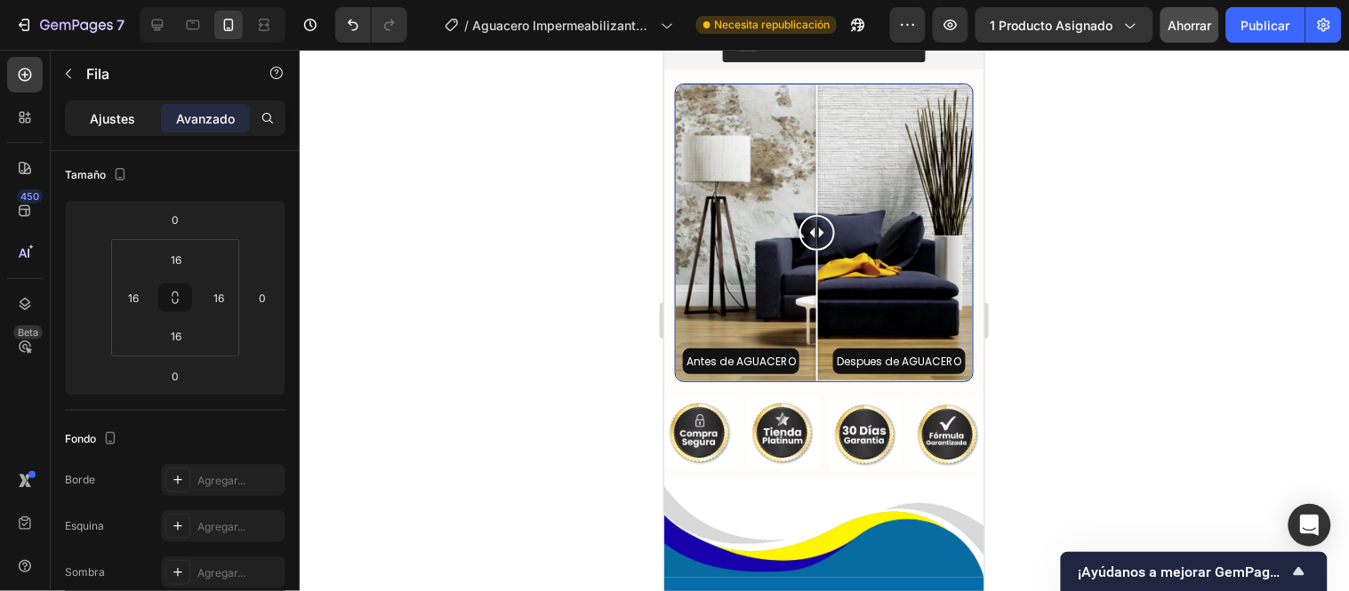
click at [139, 123] on div "Ajustes" at bounding box center [112, 118] width 89 height 28
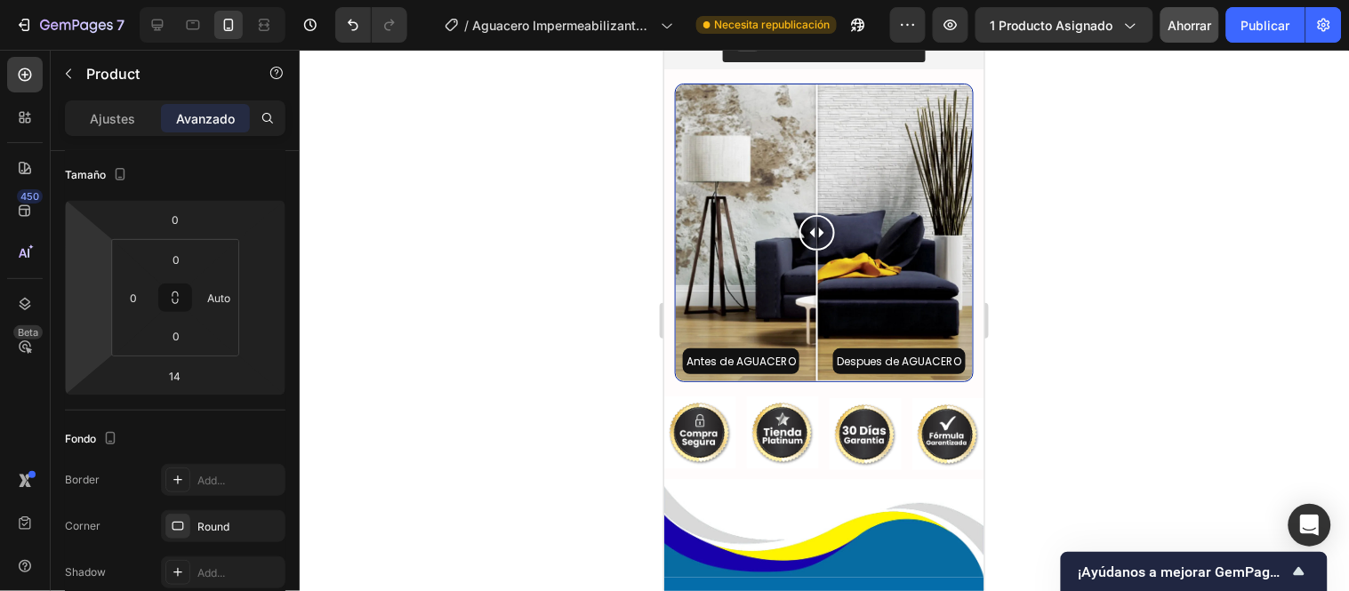
scroll to position [0, 0]
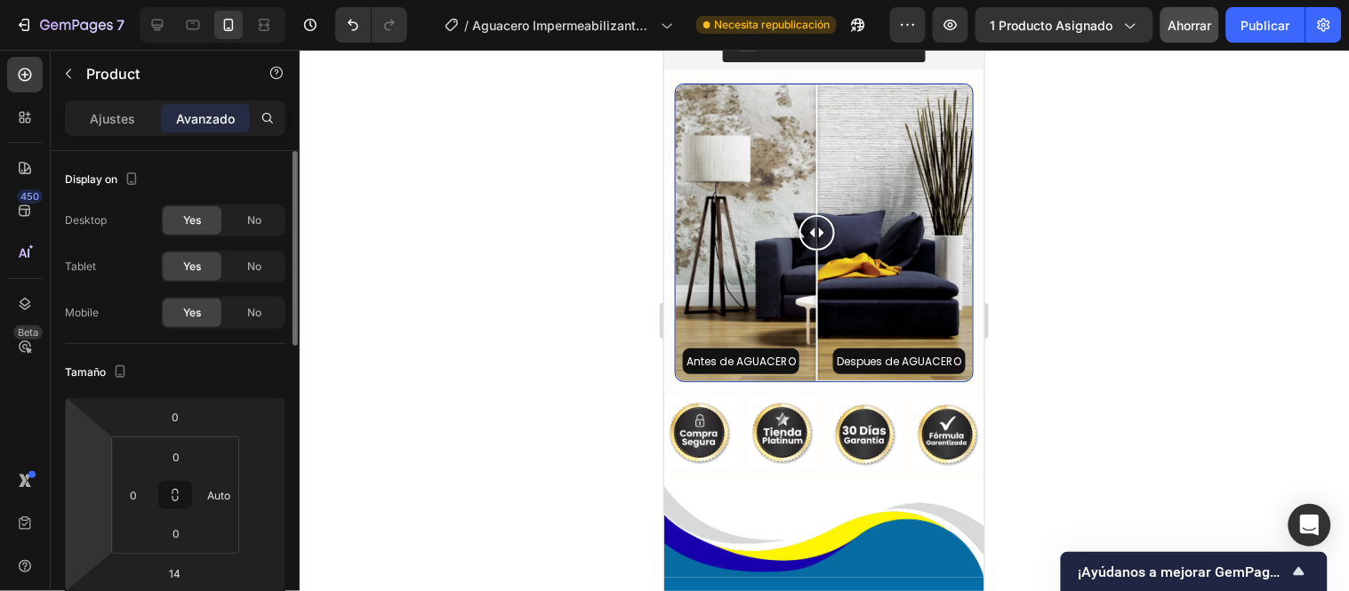
click at [84, 292] on div "Desktop Yes No Tablet Yes No Mobile Yes No" at bounding box center [175, 267] width 221 height 124
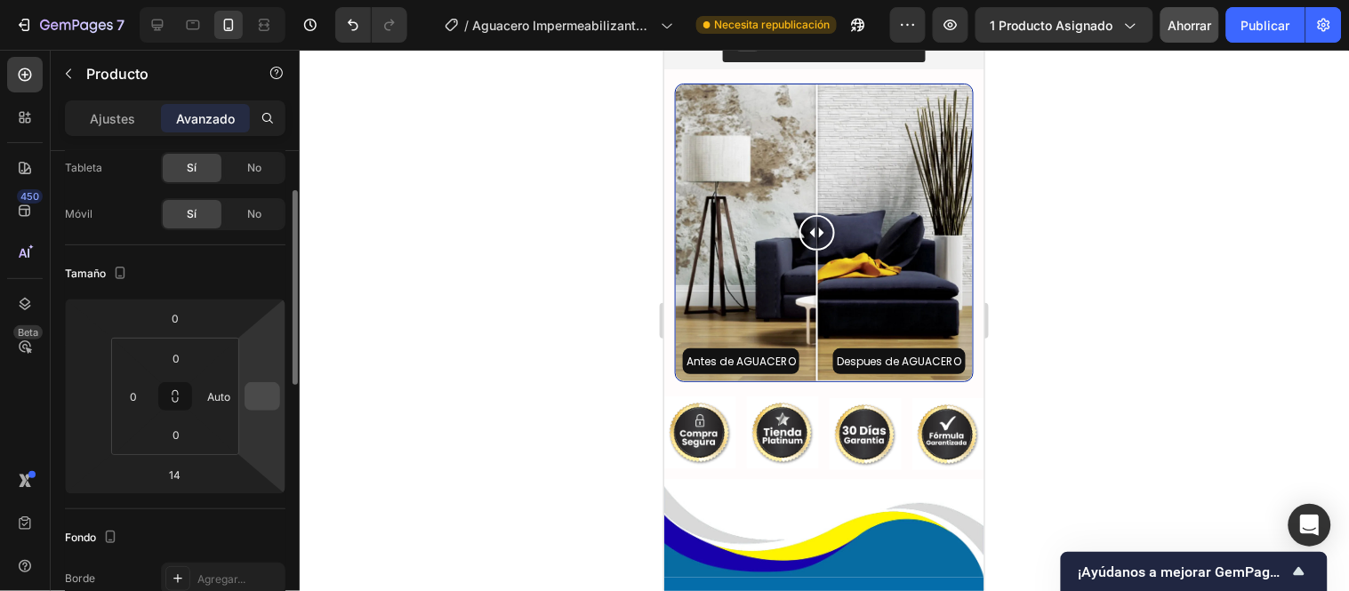
click at [253, 400] on input "number" at bounding box center [262, 396] width 27 height 27
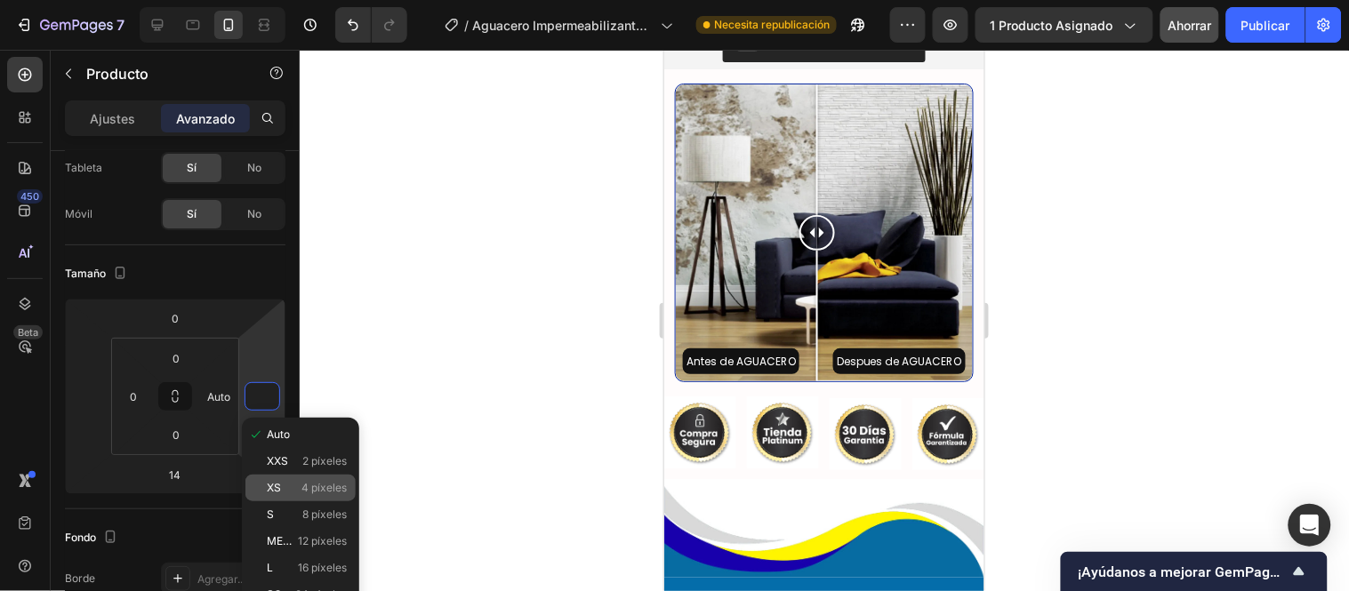
click at [312, 494] on div "XS 4 píxeles" at bounding box center [300, 488] width 110 height 27
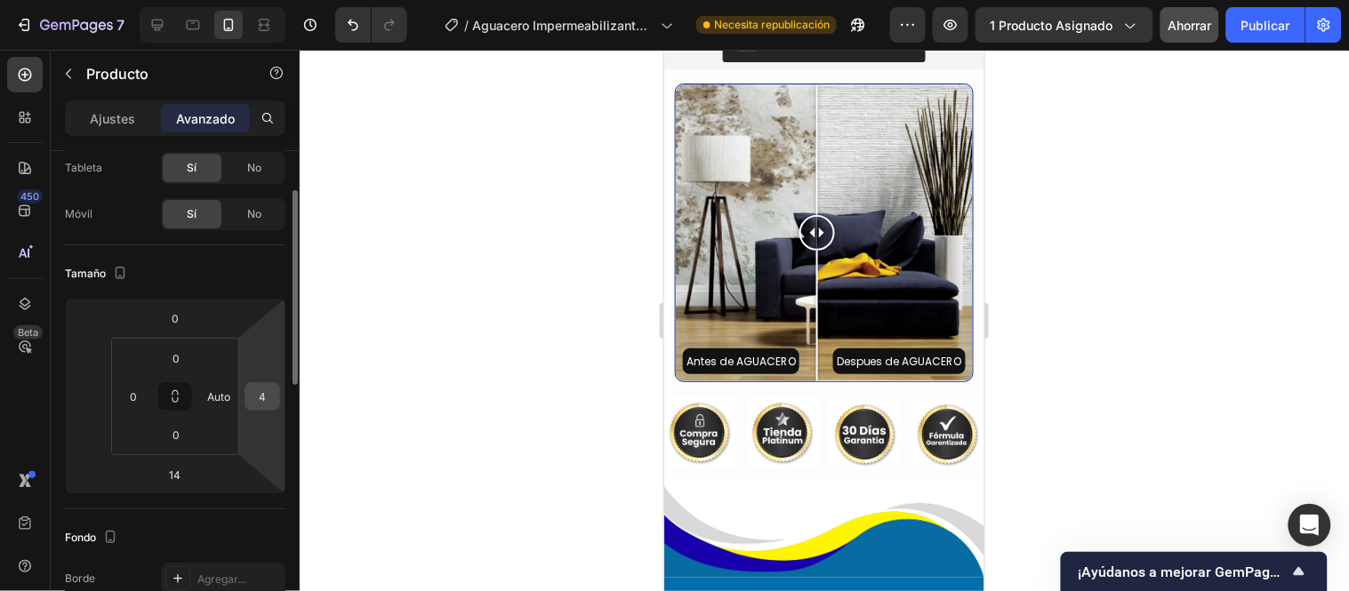
click at [261, 400] on input "4" at bounding box center [262, 396] width 27 height 27
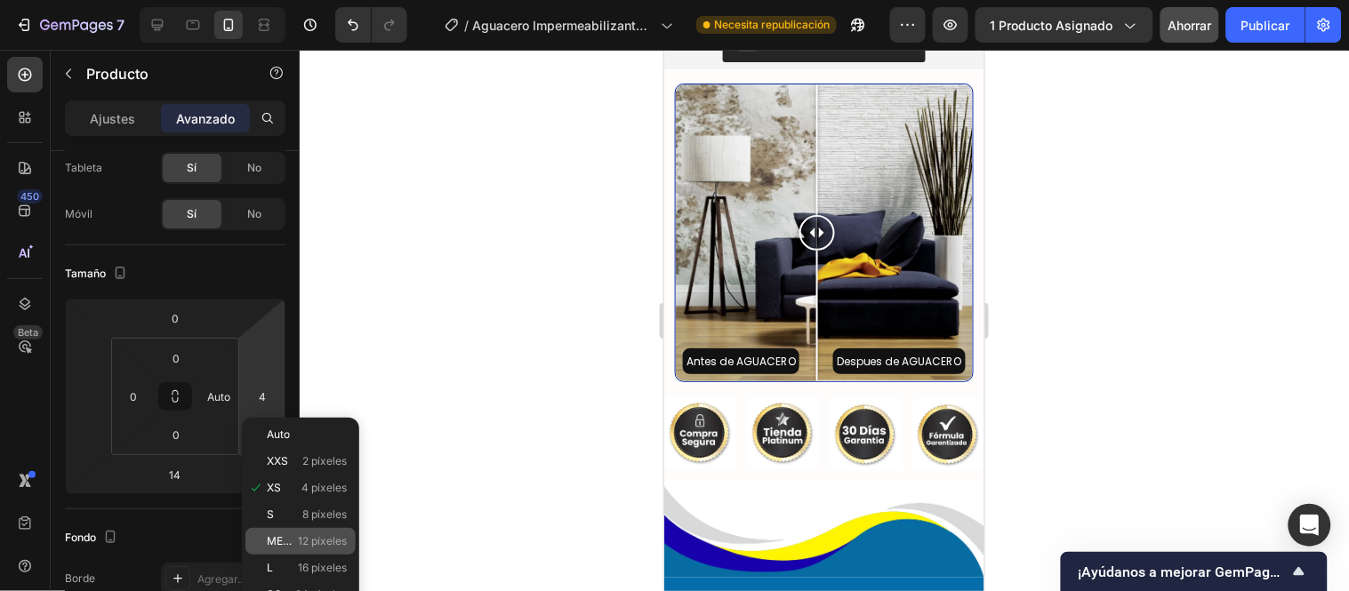
click at [285, 542] on font "METRO" at bounding box center [286, 540] width 38 height 13
type input "12"
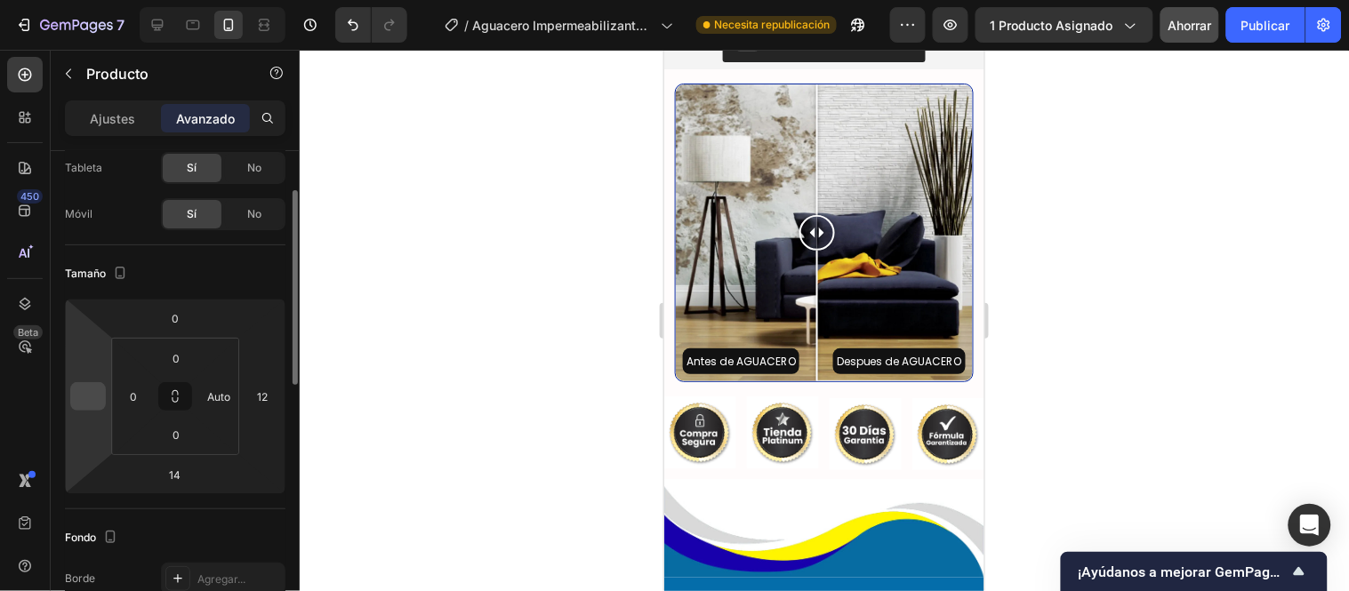
click at [92, 393] on input "number" at bounding box center [88, 396] width 27 height 27
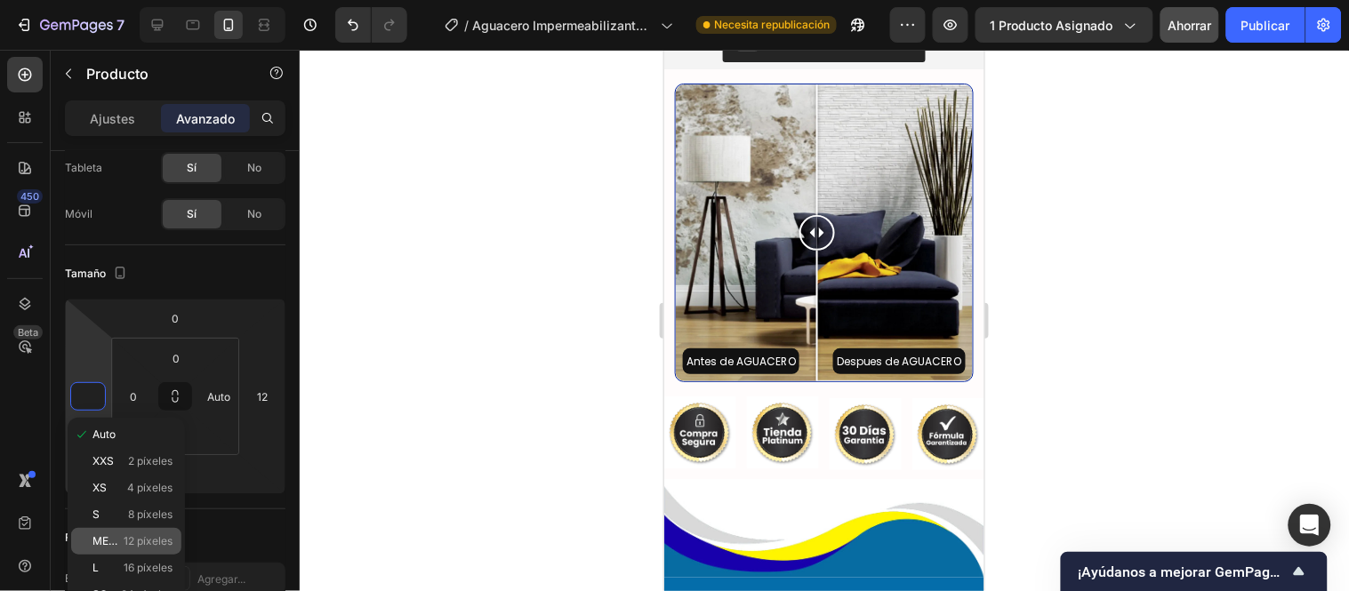
click at [130, 534] on div "METRO 12 píxeles" at bounding box center [126, 541] width 110 height 27
type input "12"
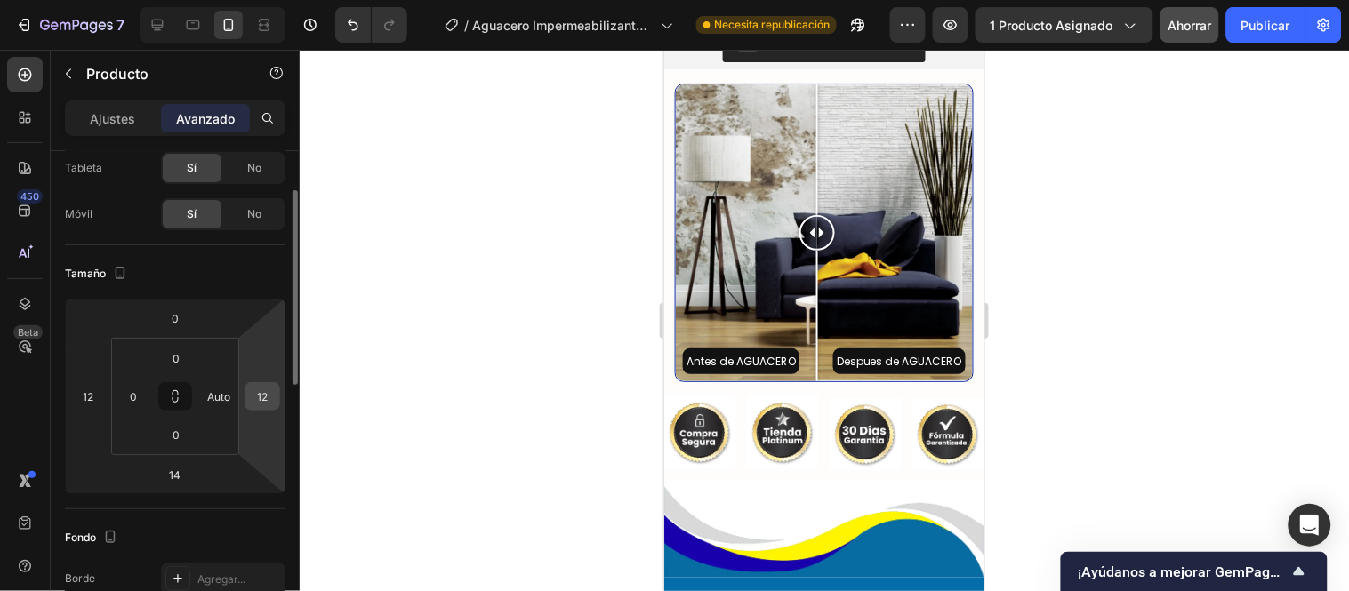
click at [263, 400] on input "12" at bounding box center [262, 396] width 27 height 27
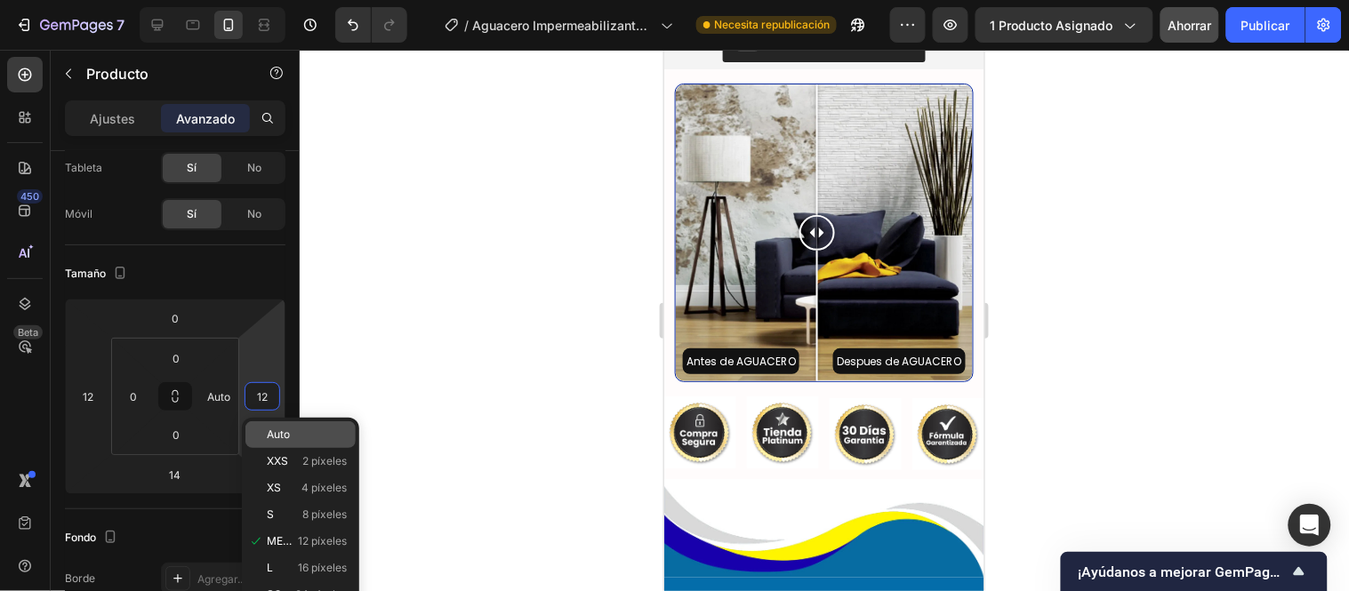
click at [294, 438] on p "Auto" at bounding box center [307, 435] width 80 height 12
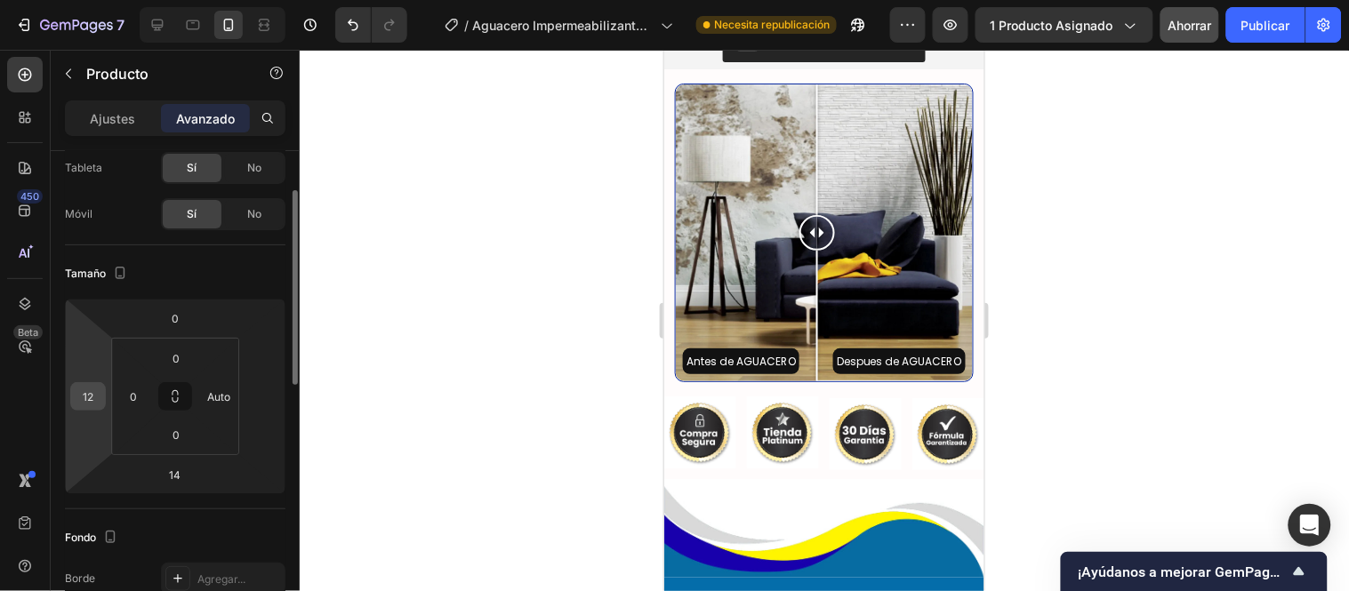
click at [101, 392] on div "12" at bounding box center [88, 396] width 36 height 28
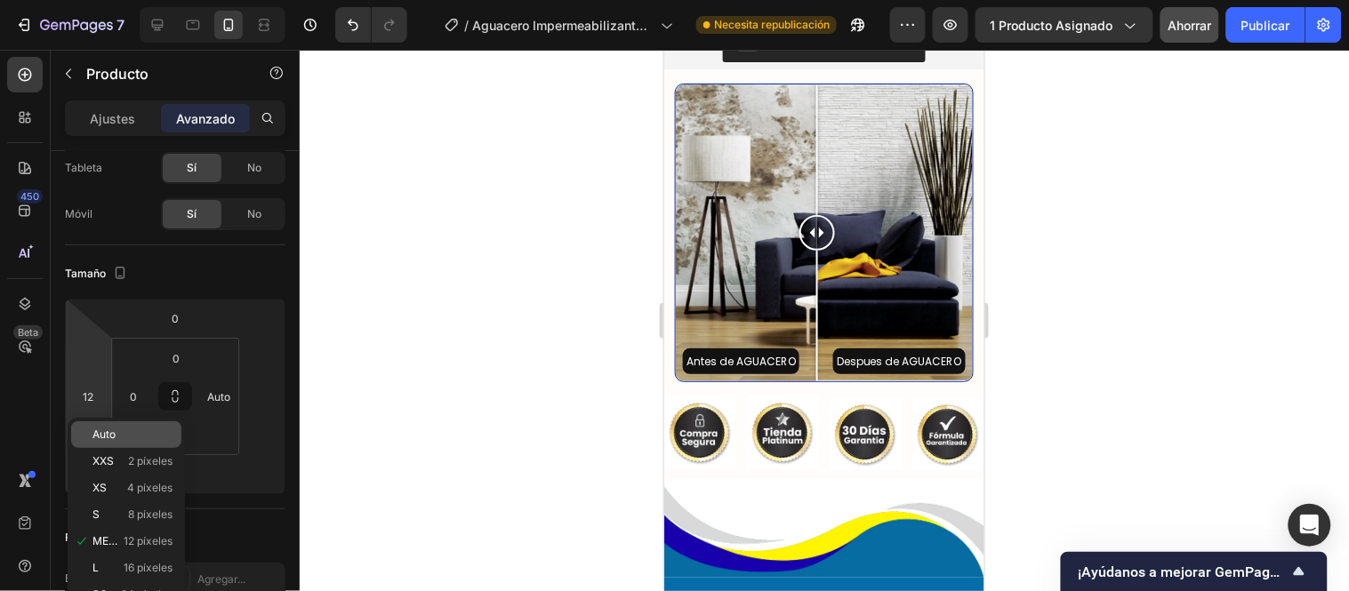
click at [124, 427] on div "Auto" at bounding box center [126, 435] width 110 height 27
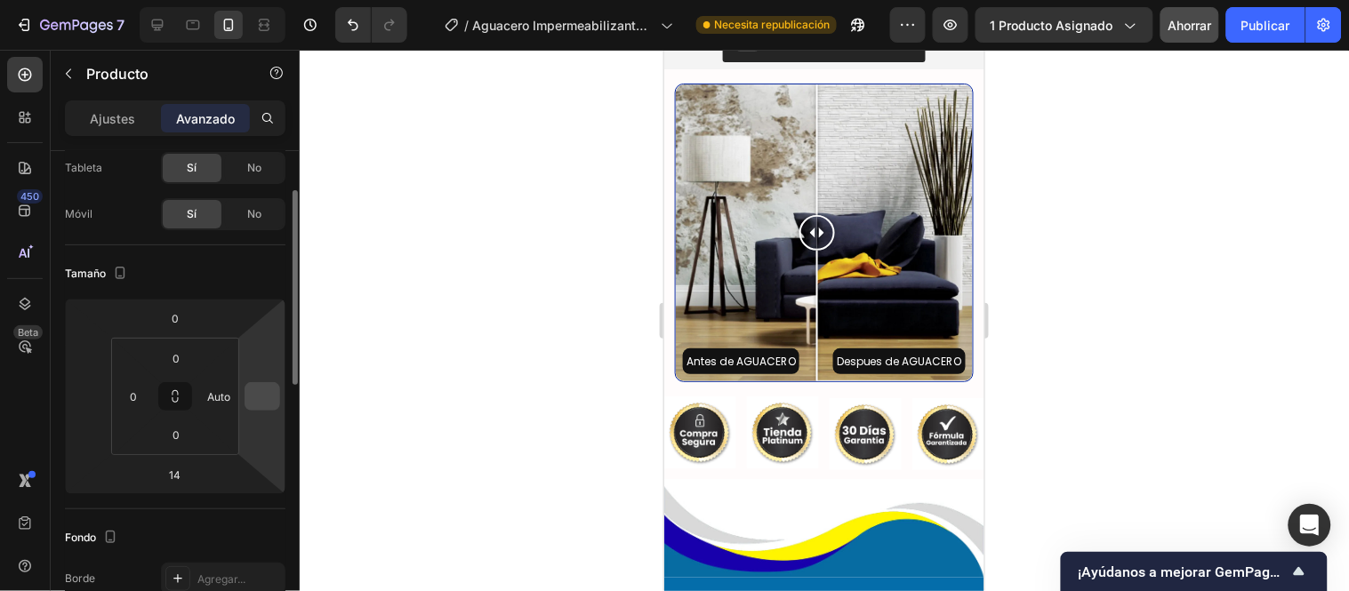
click at [261, 396] on input "number" at bounding box center [262, 396] width 27 height 27
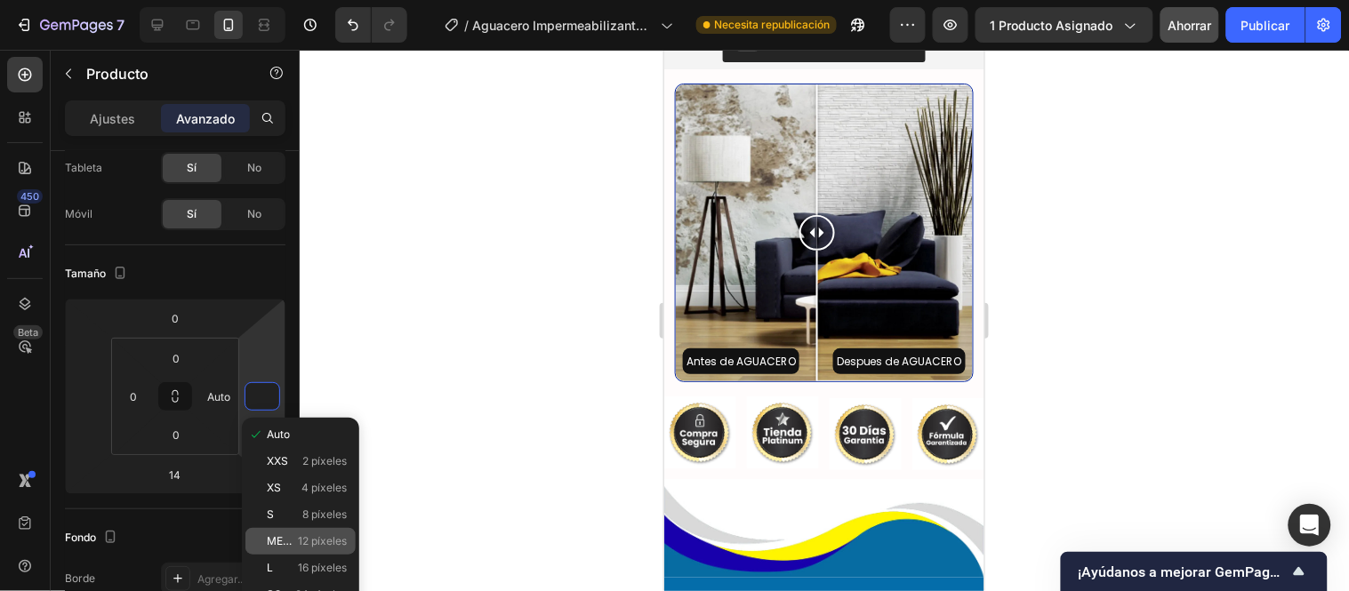
click at [281, 542] on font "METRO" at bounding box center [286, 540] width 38 height 13
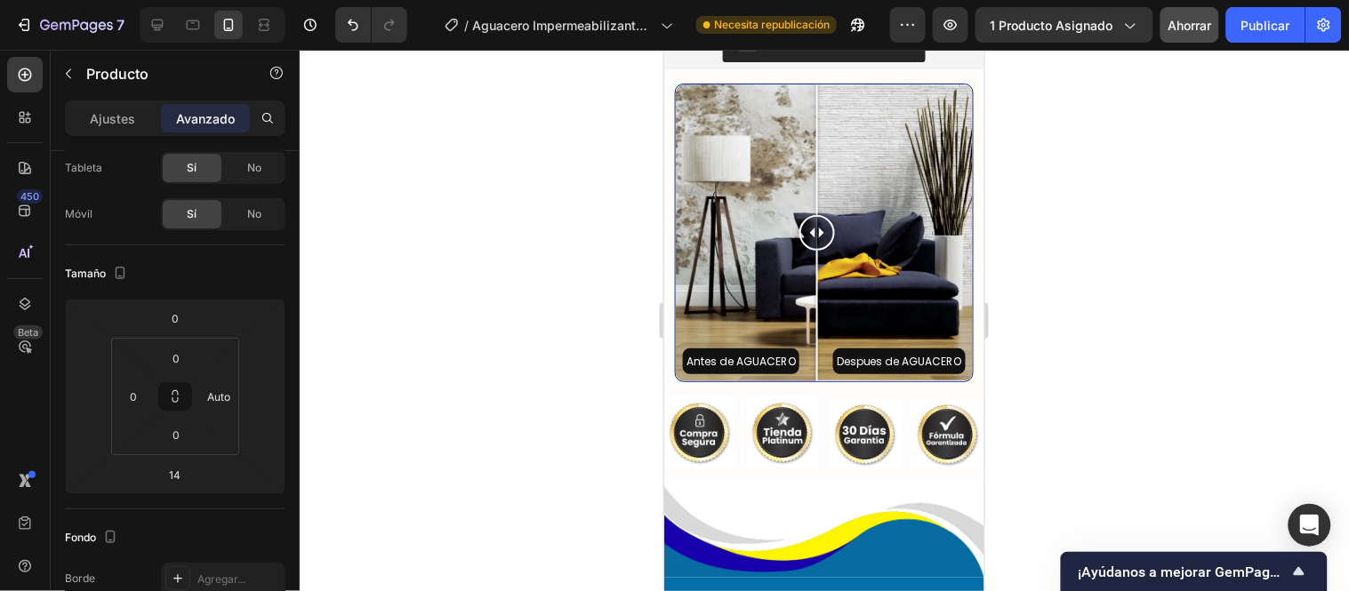
type input "12"
click at [1196, 25] on font "Ahorrar" at bounding box center [1191, 25] width 44 height 15
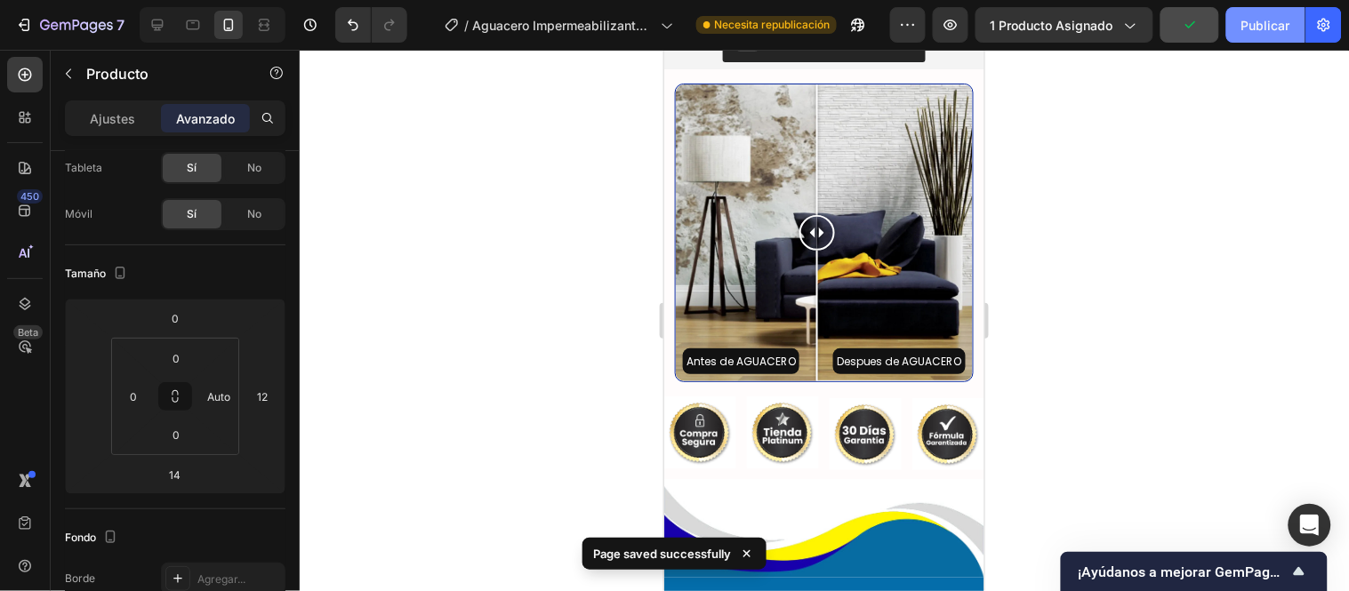
click at [1246, 31] on font "Publicar" at bounding box center [1265, 25] width 49 height 15
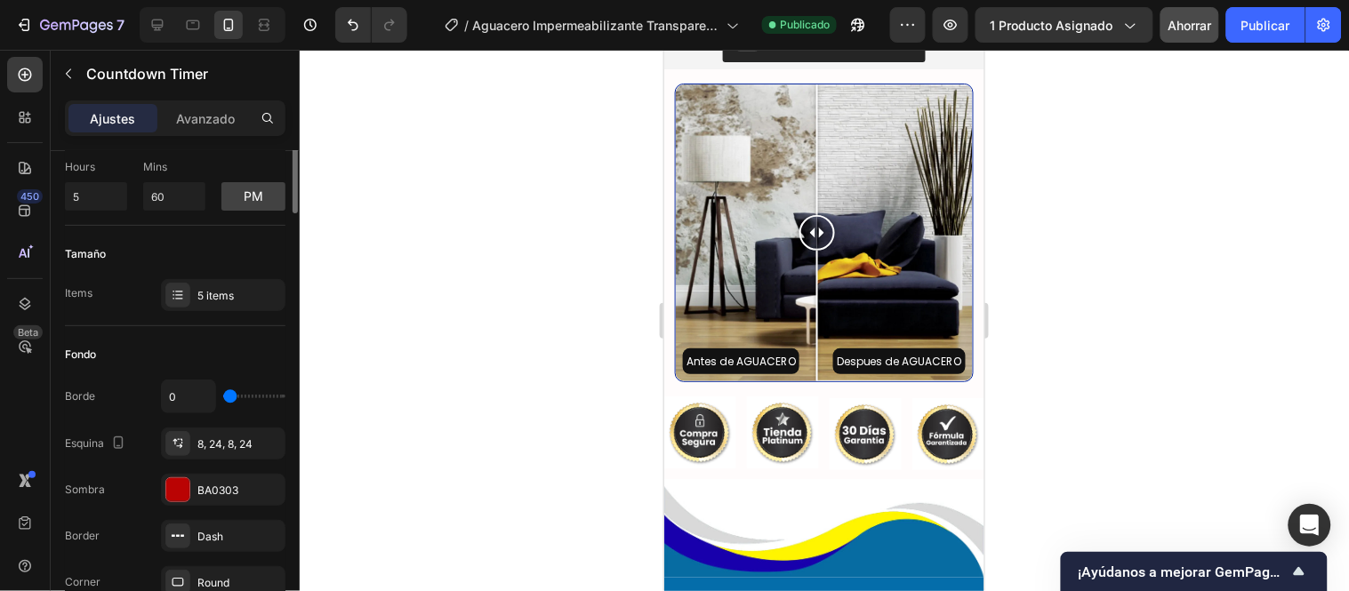
scroll to position [0, 0]
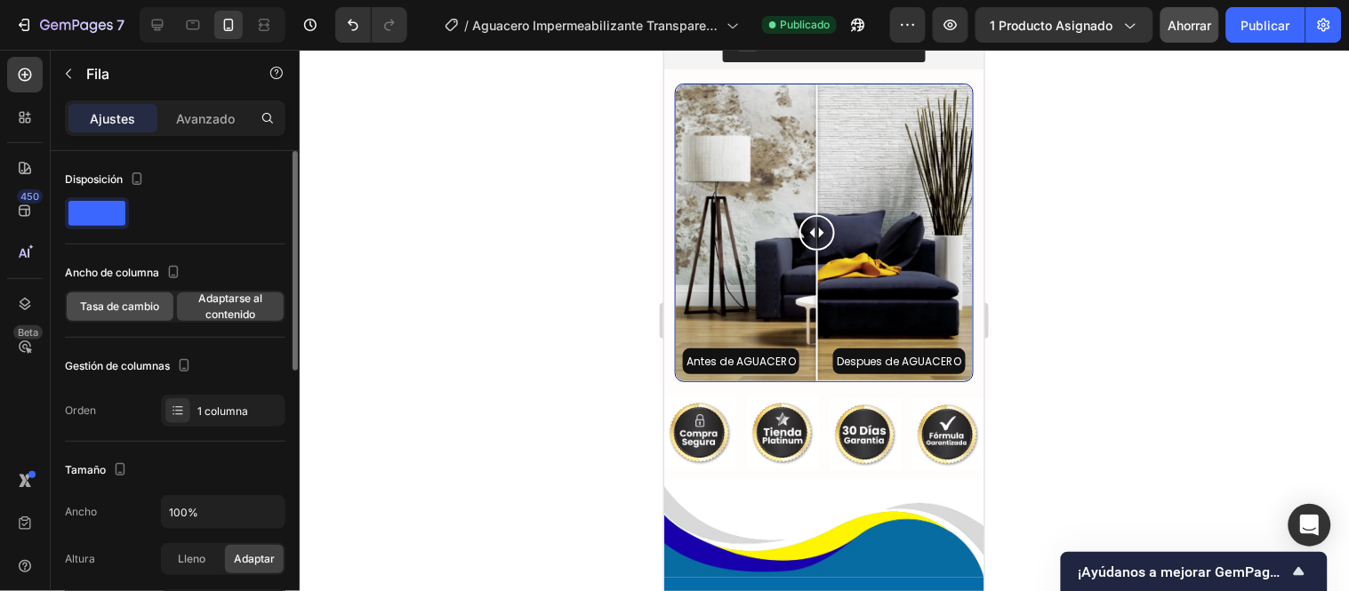
click at [116, 312] on font "Tasa de cambio" at bounding box center [120, 306] width 79 height 13
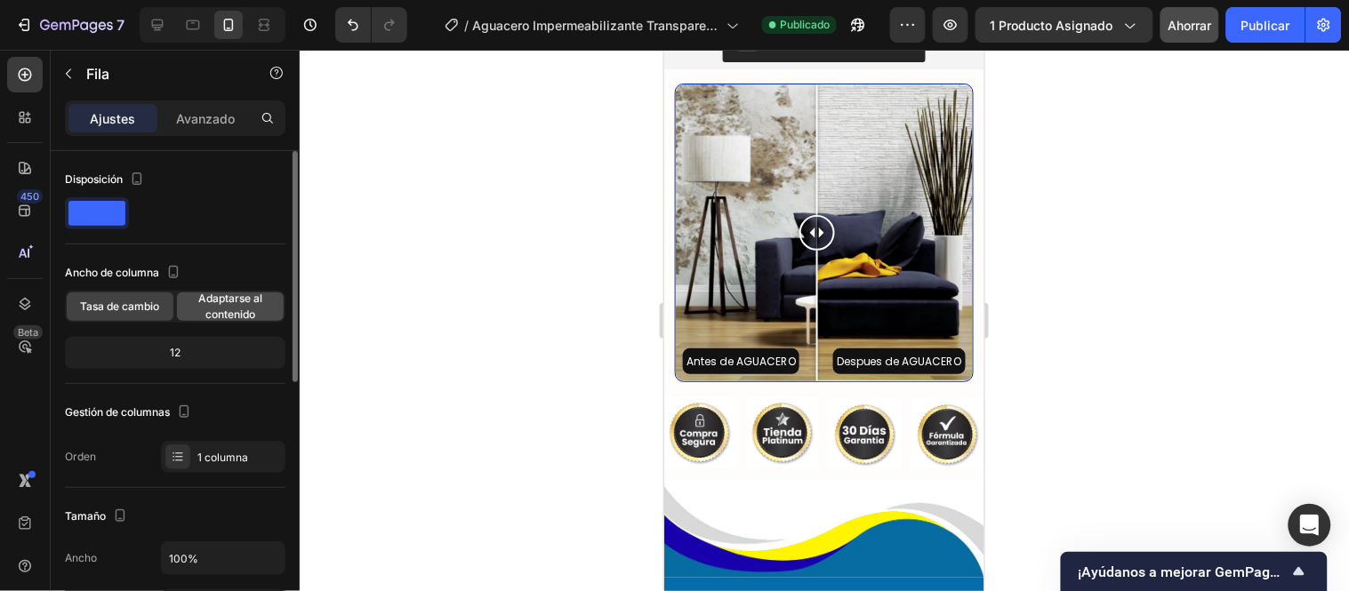
click at [237, 300] on font "Adaptarse al contenido" at bounding box center [230, 306] width 64 height 29
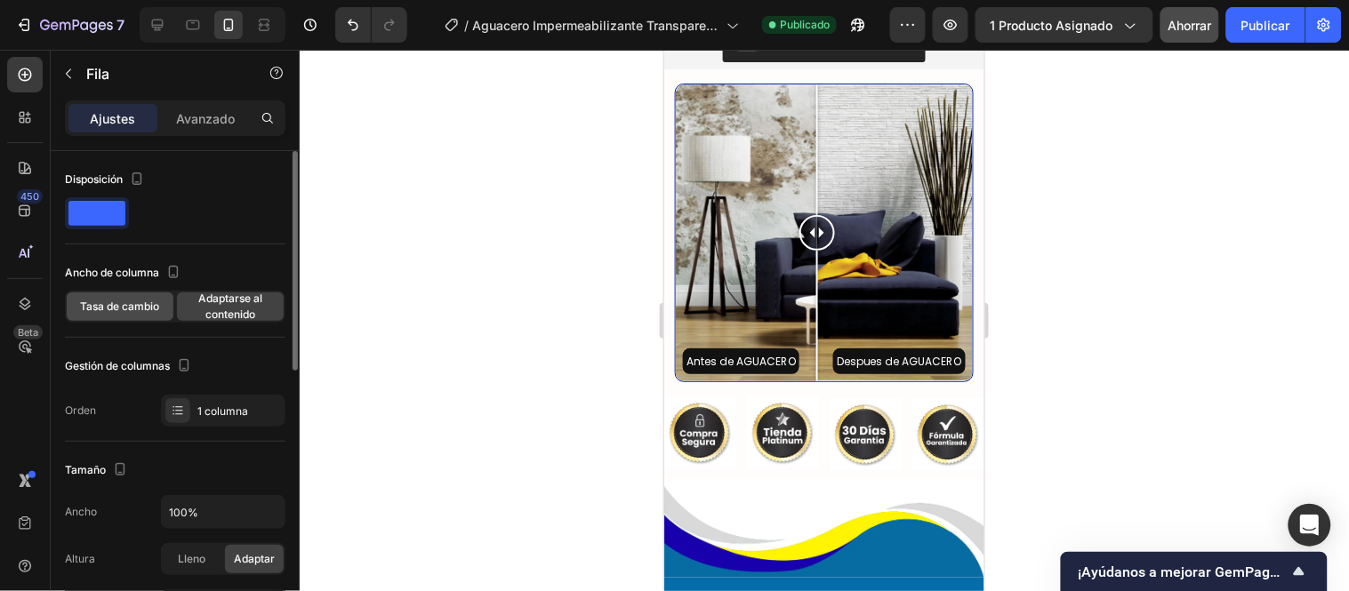
click at [131, 302] on font "Tasa de cambio" at bounding box center [120, 306] width 79 height 13
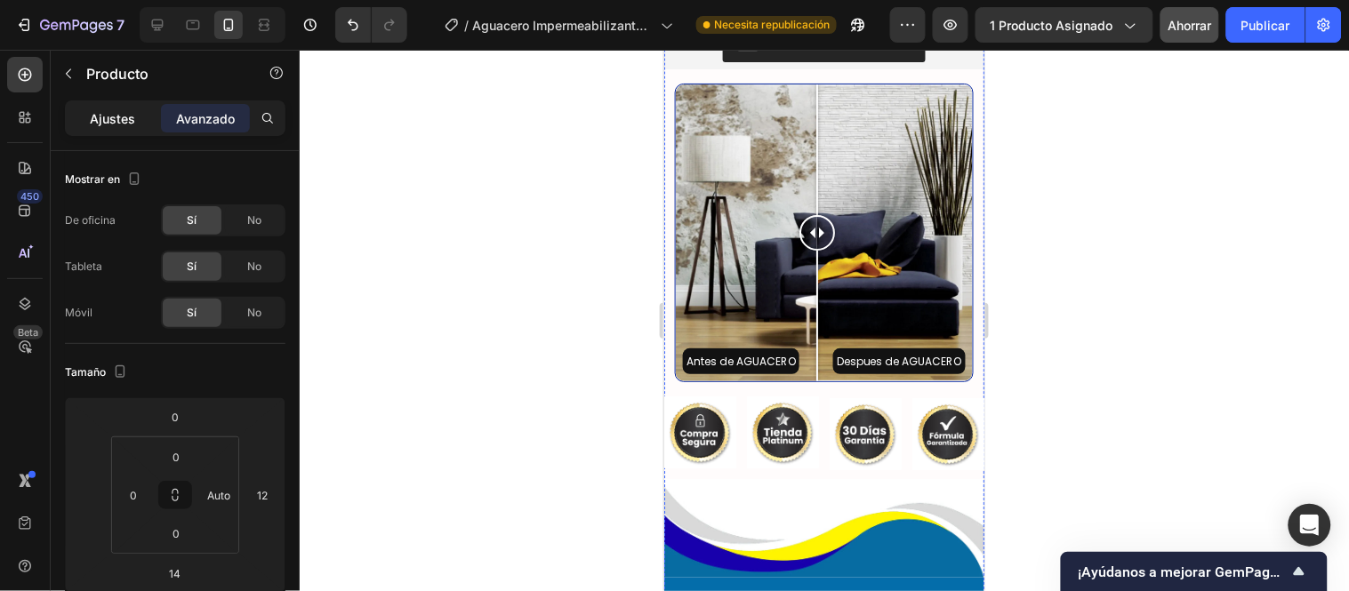
click at [127, 125] on p "Ajustes" at bounding box center [113, 118] width 45 height 19
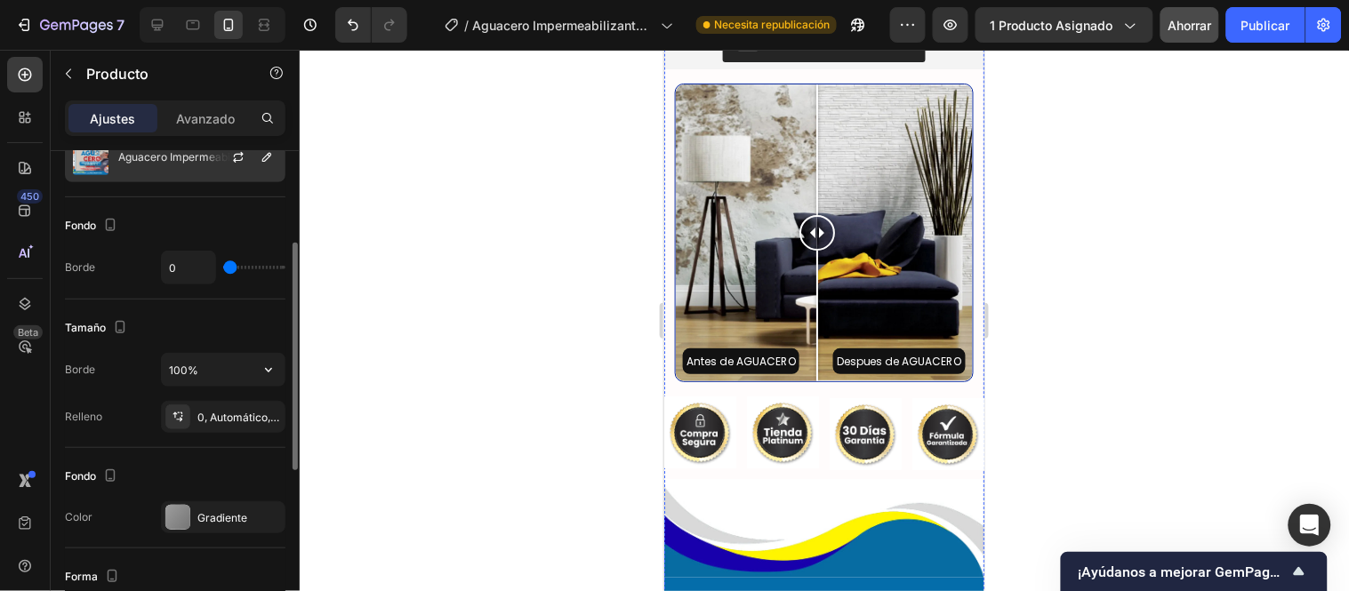
scroll to position [296, 0]
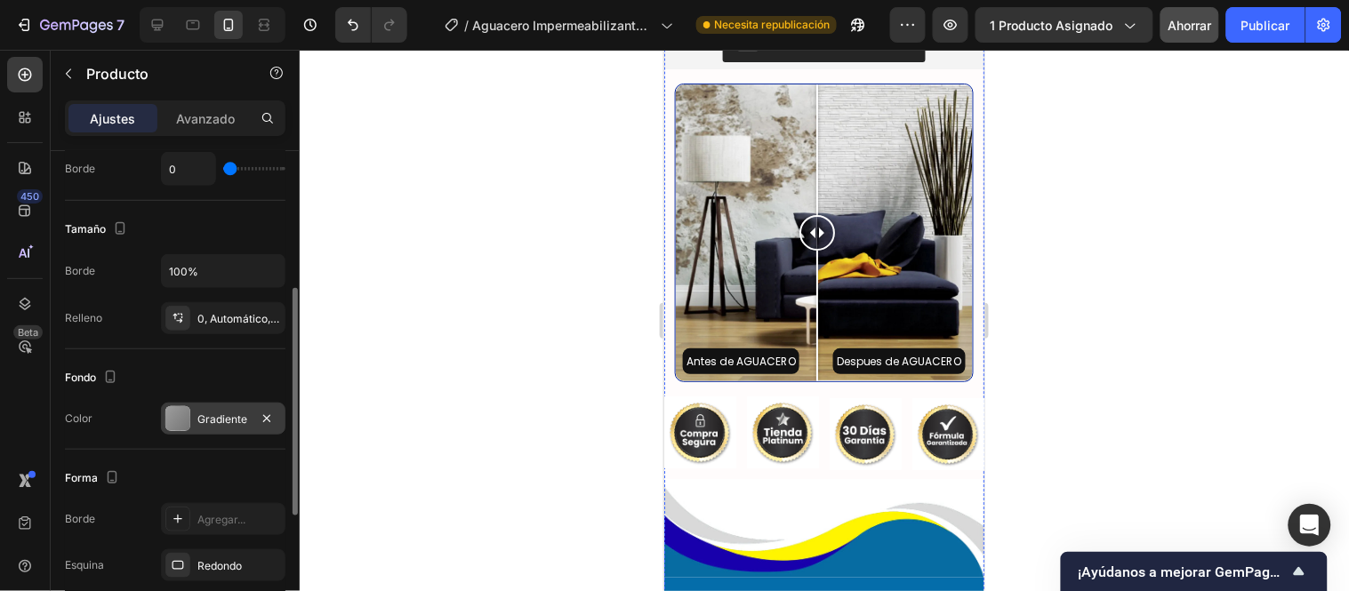
click at [210, 413] on font "Gradiente" at bounding box center [222, 419] width 50 height 13
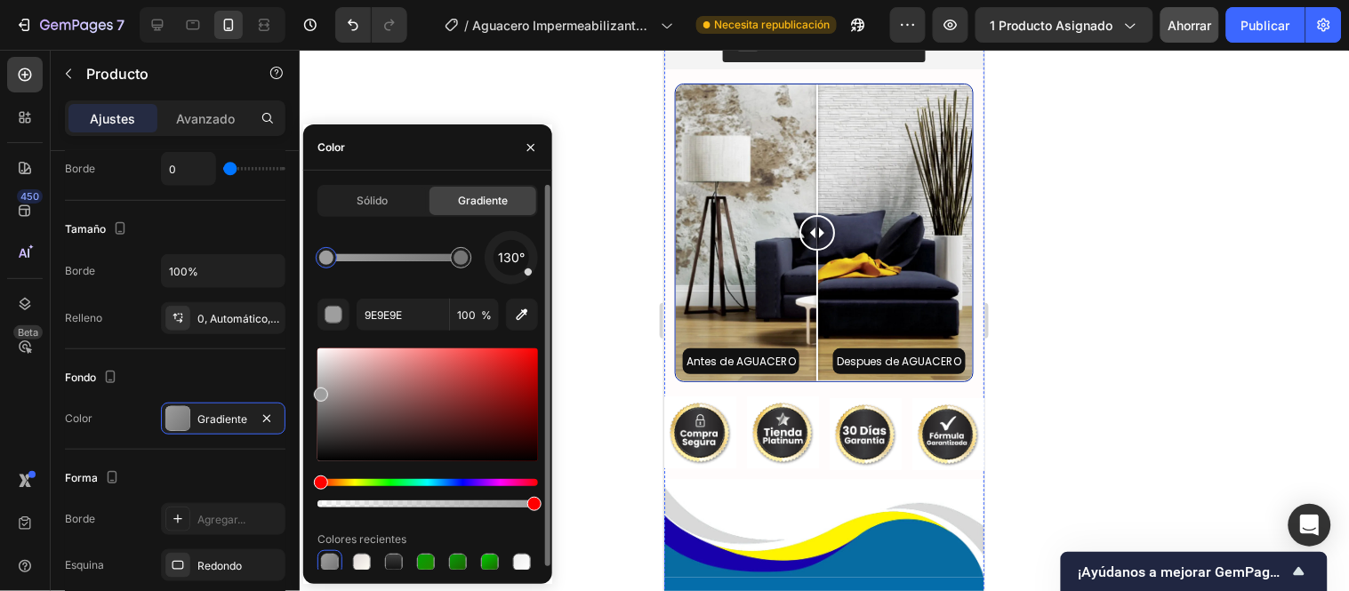
scroll to position [4, 0]
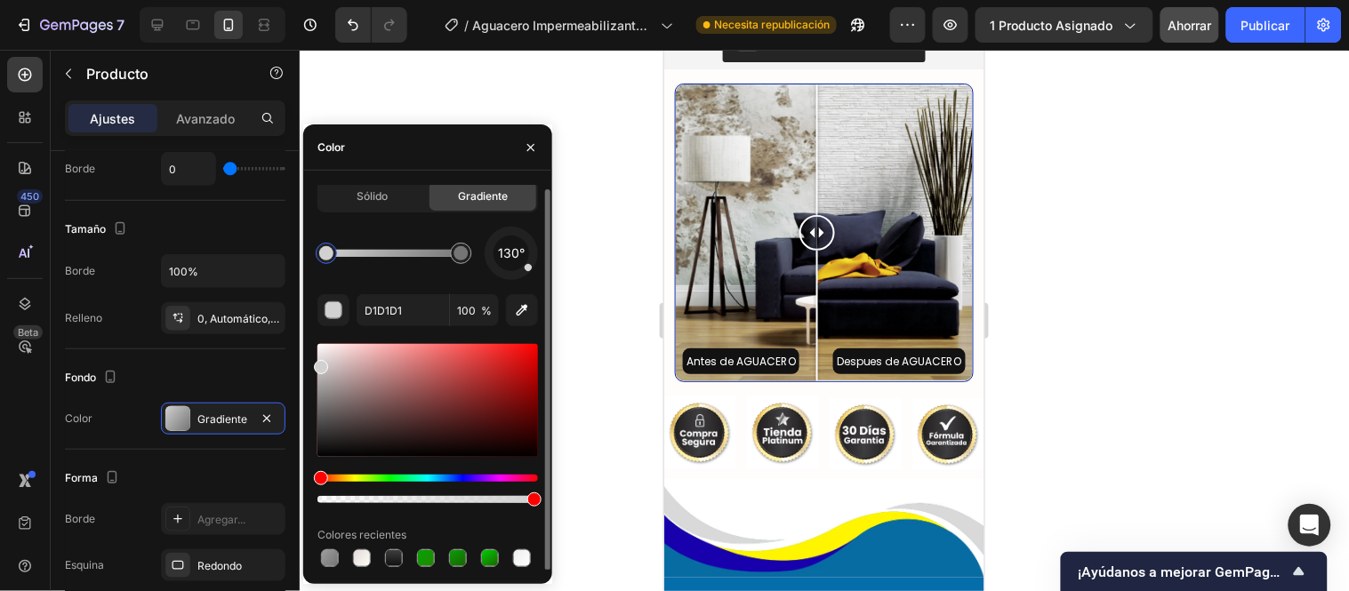
drag, startPoint x: 321, startPoint y: 392, endPoint x: 317, endPoint y: 363, distance: 29.7
click at [454, 246] on div at bounding box center [460, 253] width 21 height 21
type input "CCCCCC"
drag, startPoint x: 317, startPoint y: 411, endPoint x: 317, endPoint y: 365, distance: 45.4
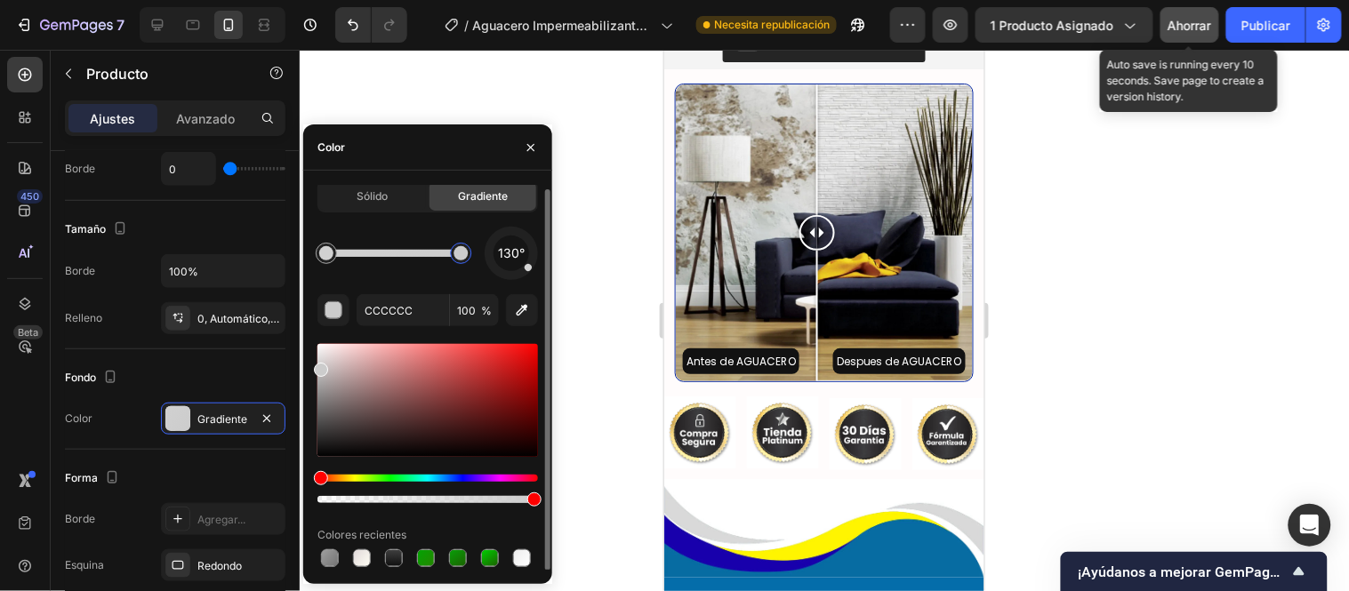
click at [1199, 33] on div "Ahorrar" at bounding box center [1191, 25] width 44 height 19
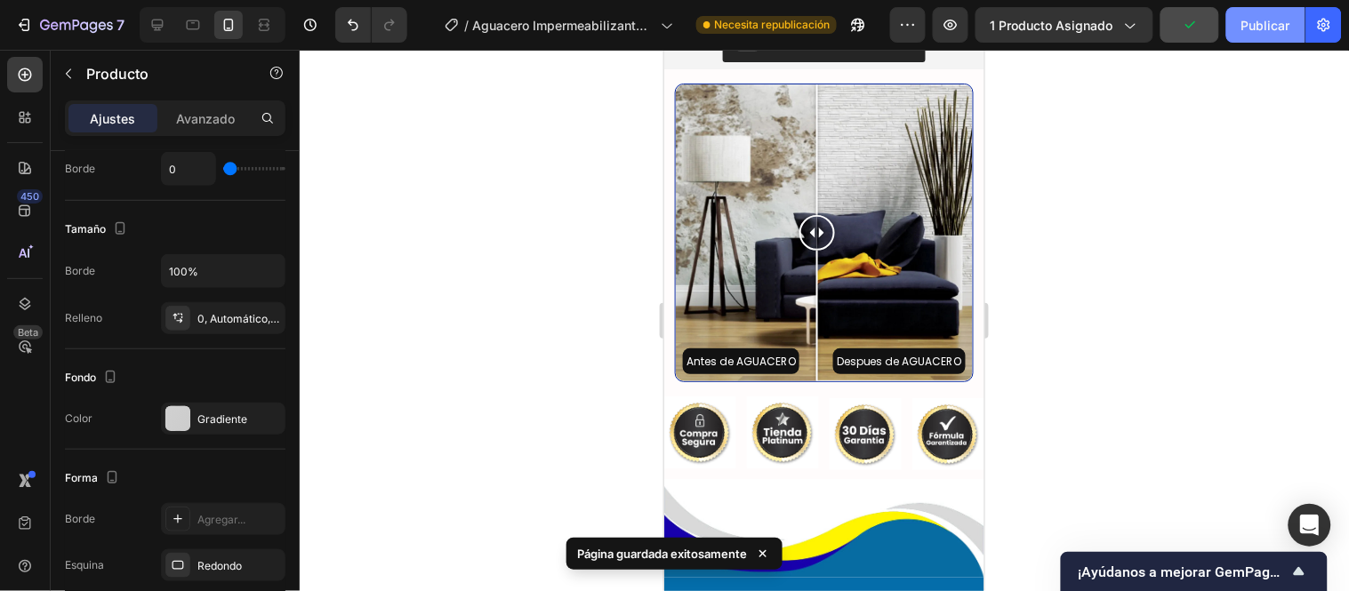
click at [1256, 23] on font "Publicar" at bounding box center [1265, 25] width 49 height 15
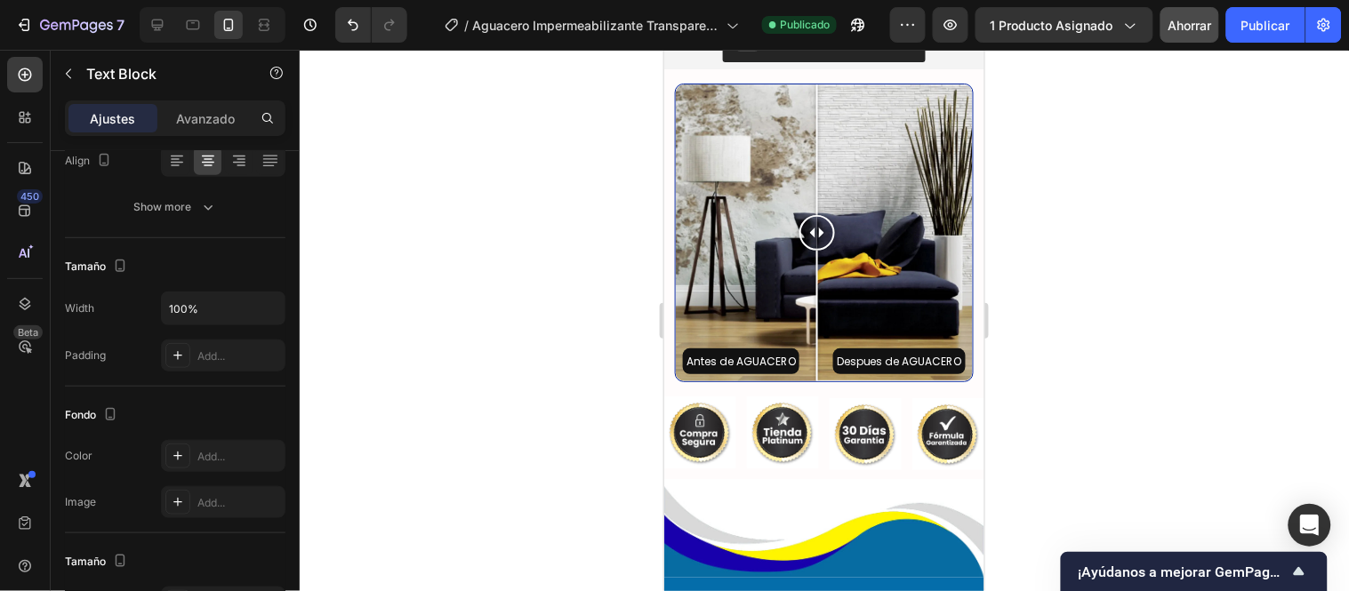
scroll to position [0, 0]
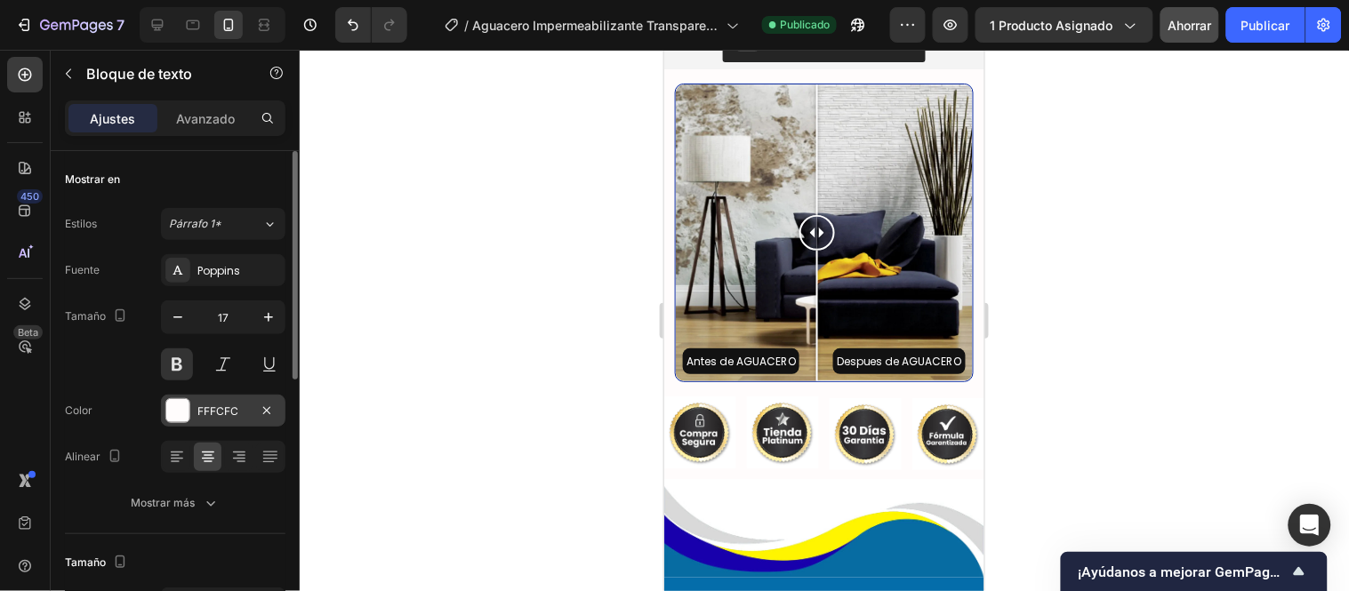
click at [210, 401] on div "FFFCFC" at bounding box center [223, 411] width 124 height 32
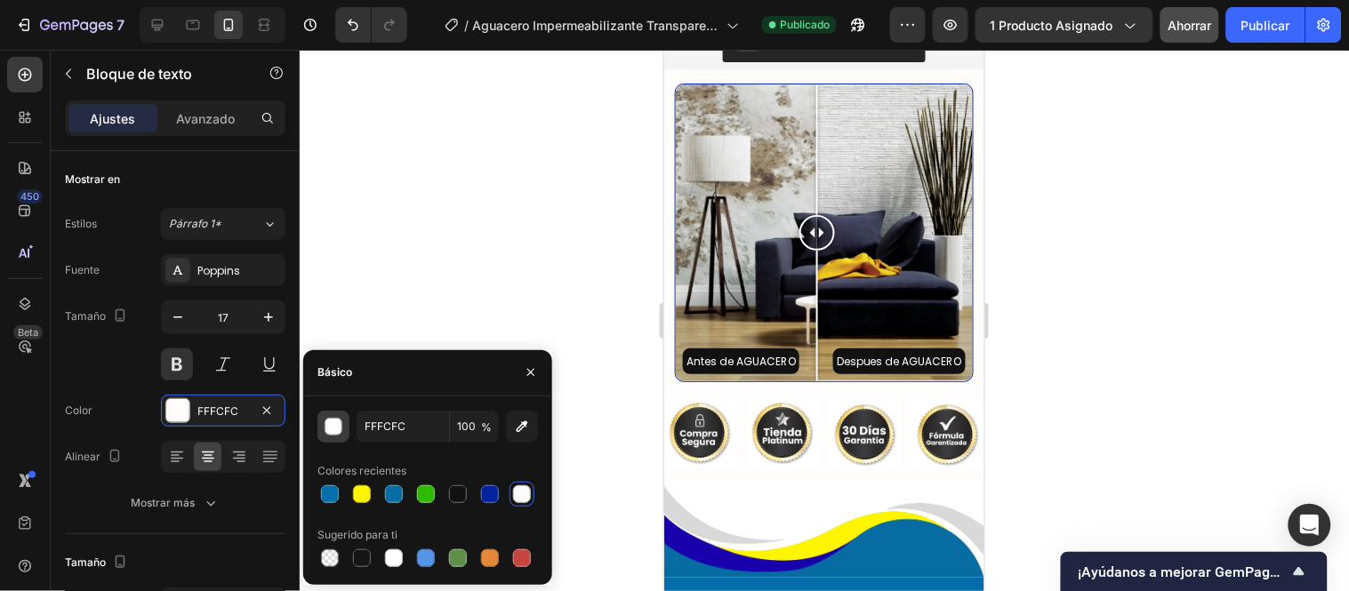
click at [333, 429] on div "button" at bounding box center [334, 428] width 18 height 18
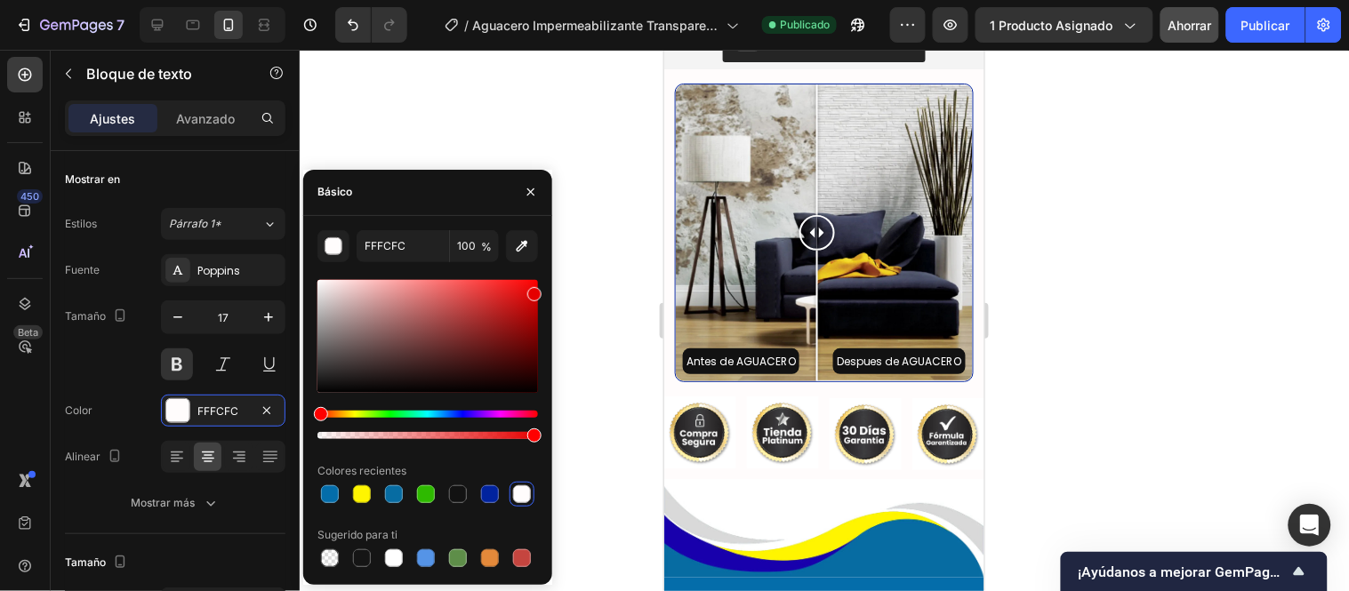
drag, startPoint x: 469, startPoint y: 316, endPoint x: 560, endPoint y: 291, distance: 94.9
click at [560, 0] on div "7 / Aguacero Impermeabilizante Transparente Publicado Avance 1 producto asignad…" at bounding box center [674, 0] width 1349 height 0
drag, startPoint x: 537, startPoint y: 297, endPoint x: 544, endPoint y: 286, distance: 12.8
click at [544, 286] on div "E50000 100 % Colores recientes Sugerido para ti" at bounding box center [427, 400] width 249 height 341
type input "EF0000"
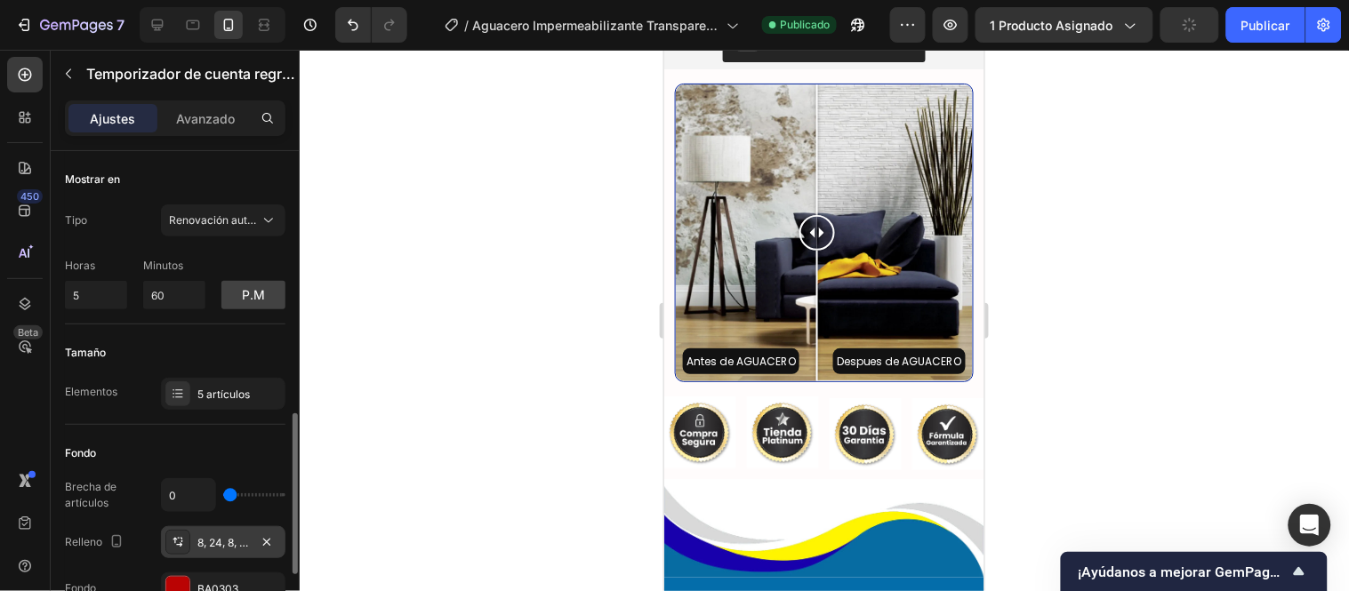
scroll to position [197, 0]
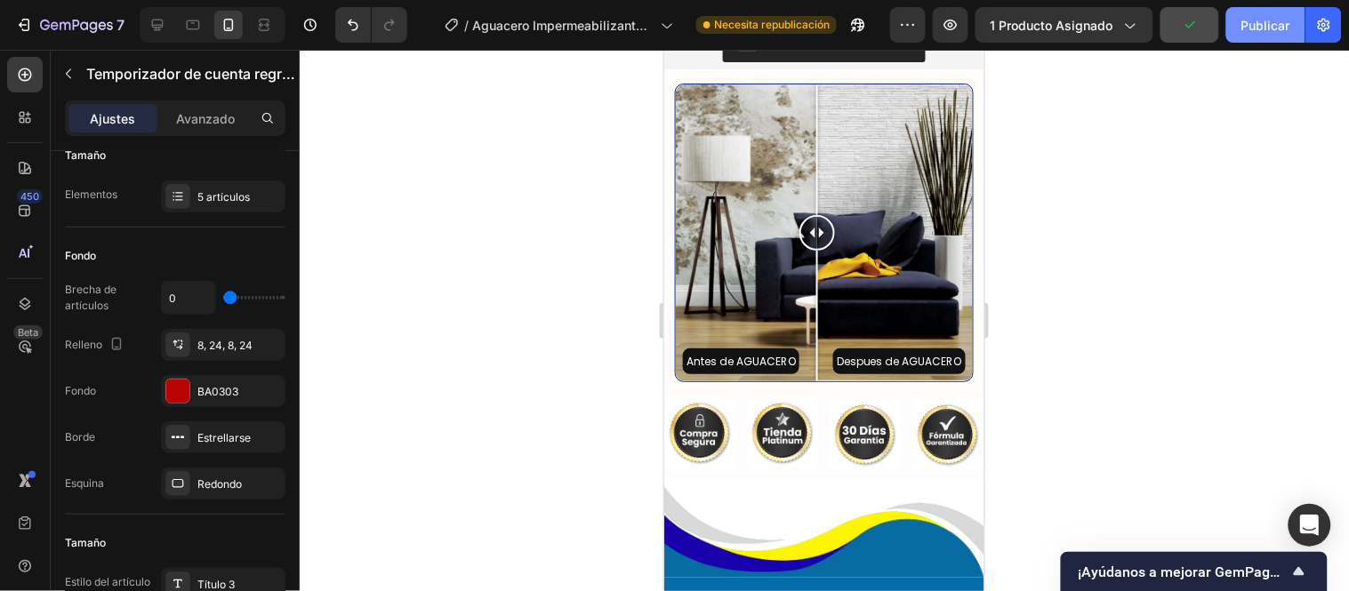
click at [1240, 32] on button "Publicar" at bounding box center [1265, 25] width 79 height 36
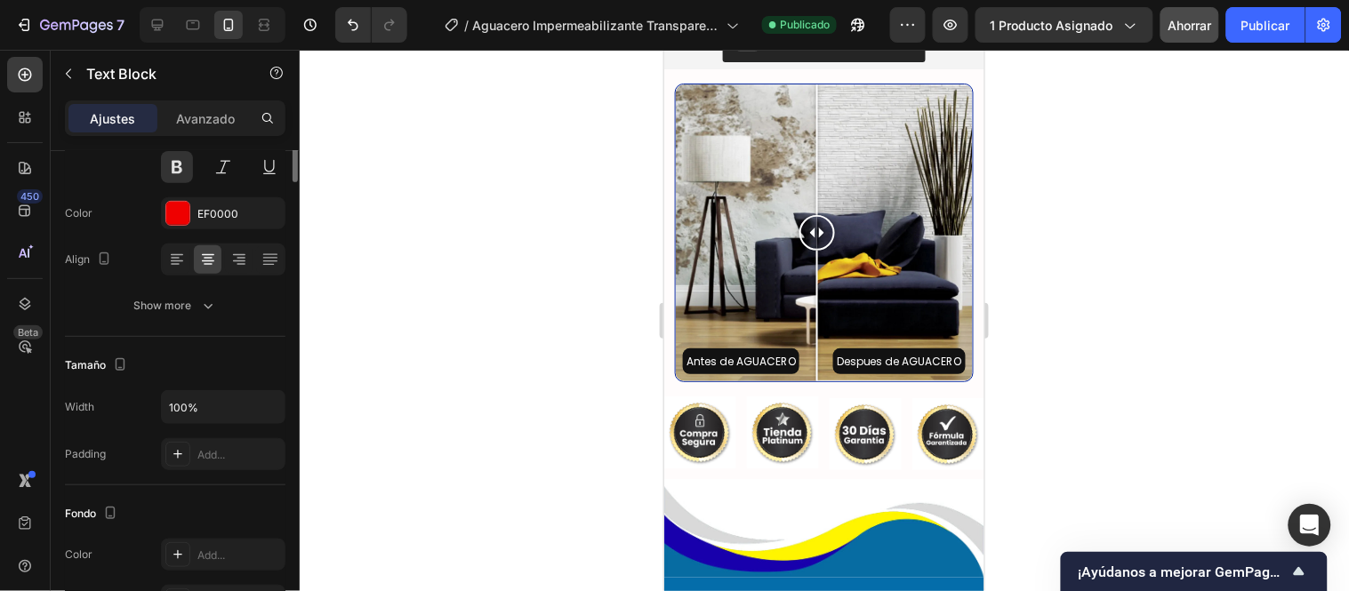
scroll to position [0, 0]
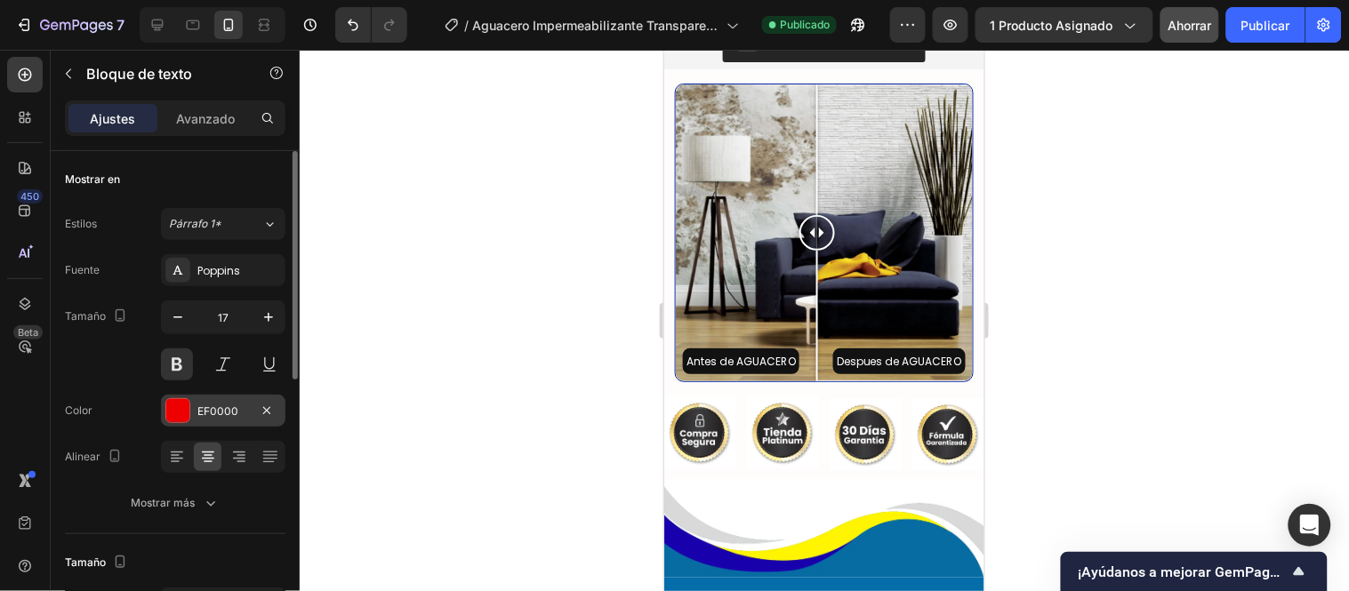
click at [171, 418] on div at bounding box center [177, 410] width 23 height 23
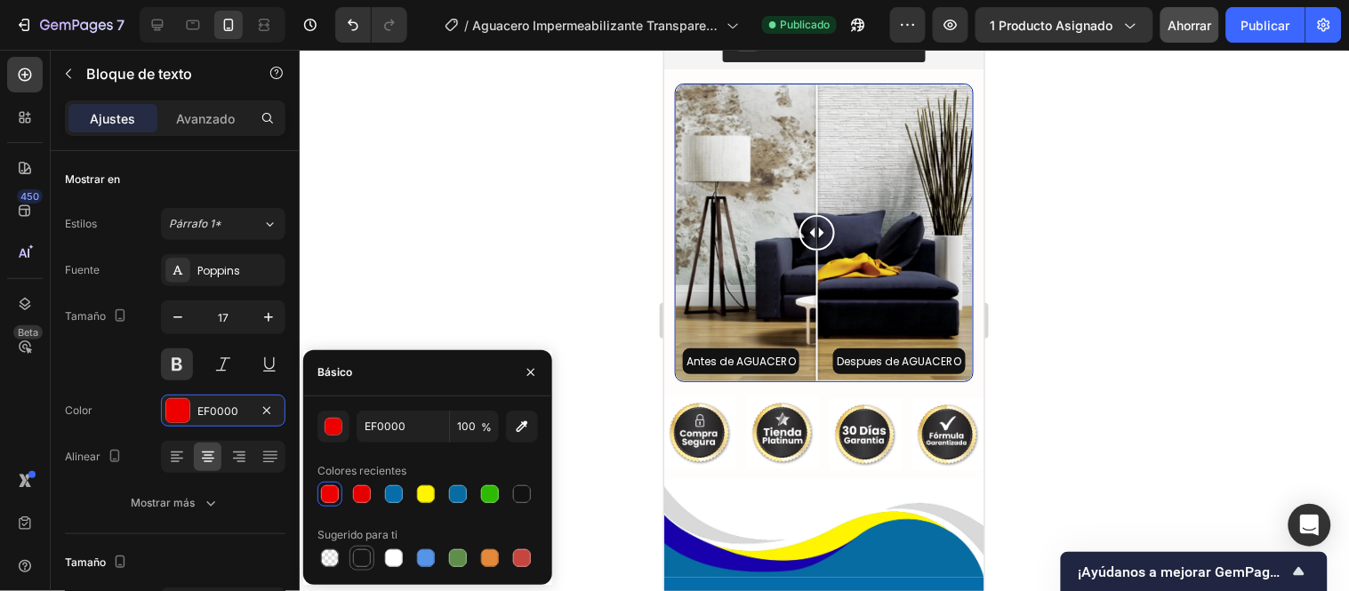
click at [367, 551] on div at bounding box center [362, 559] width 18 height 18
type input "151515"
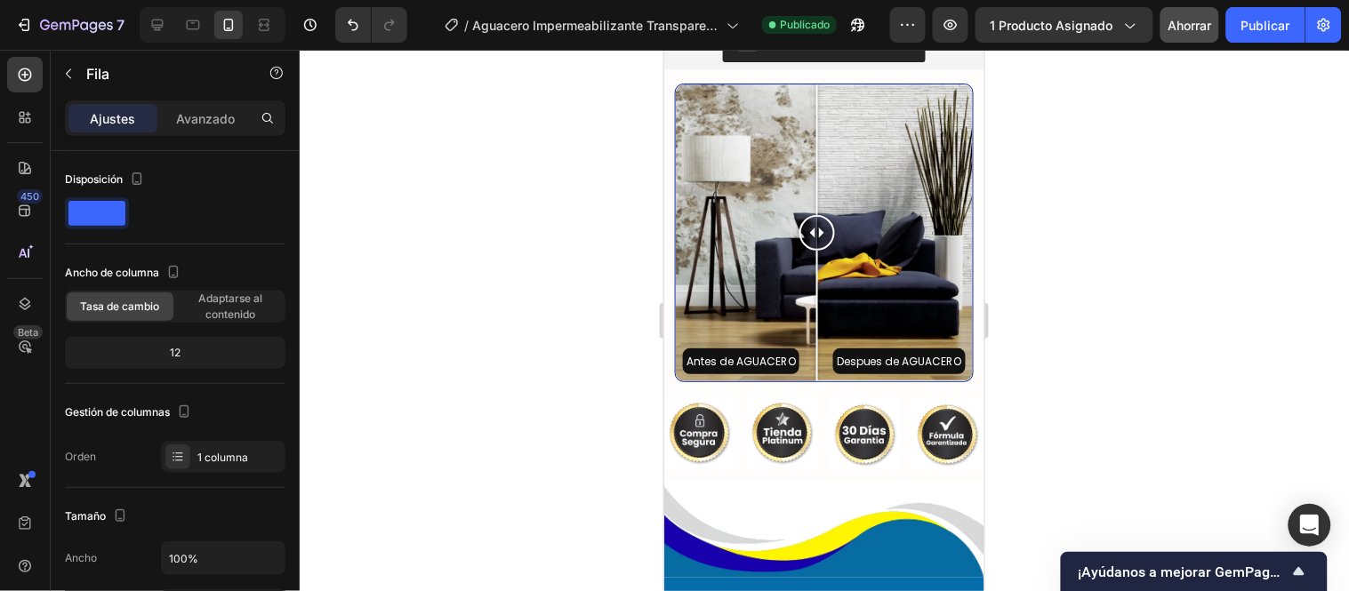
drag, startPoint x: 702, startPoint y: 153, endPoint x: 865, endPoint y: 494, distance: 377.9
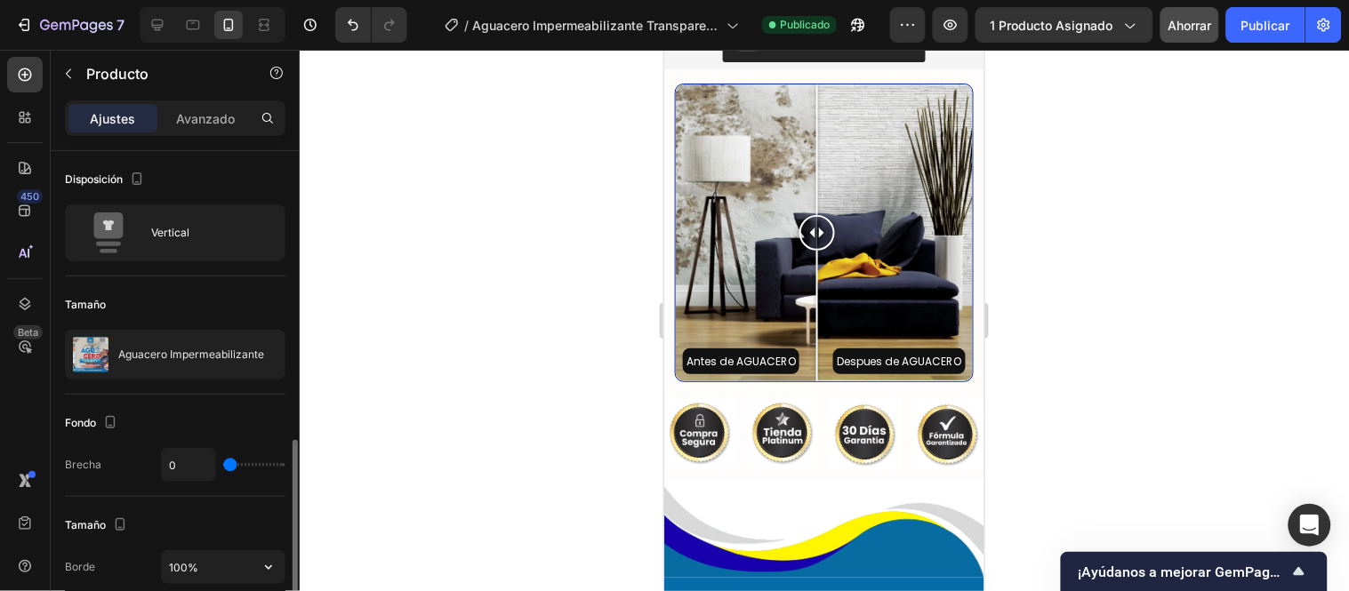
scroll to position [296, 0]
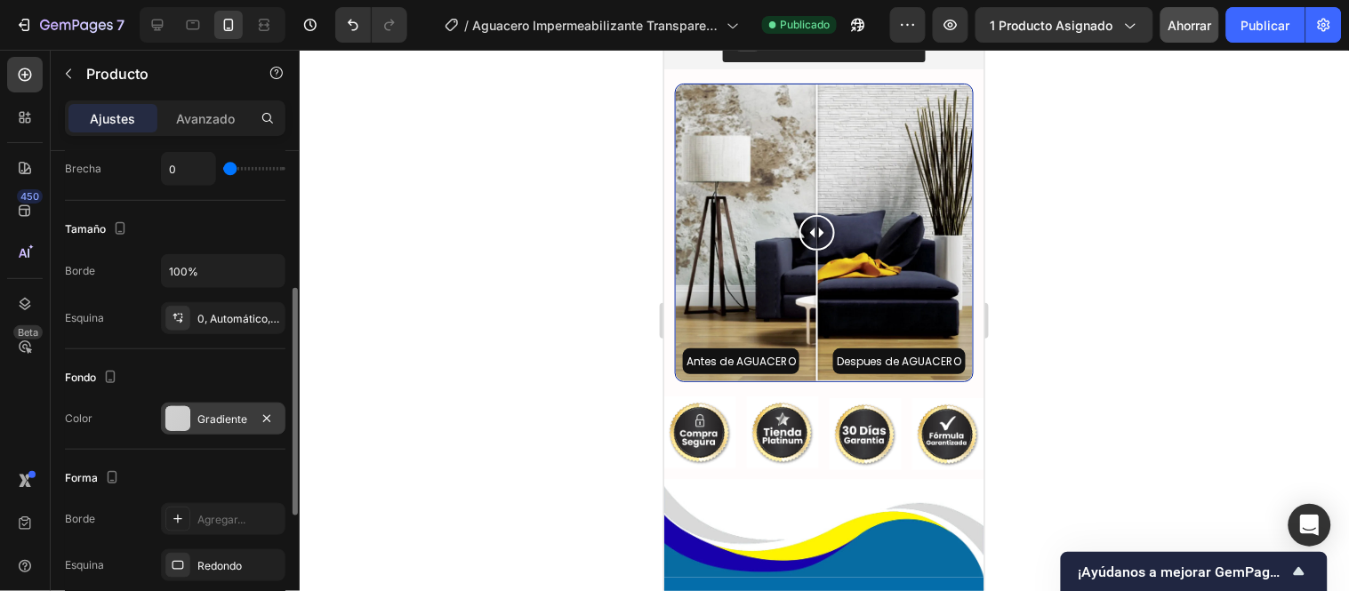
click at [199, 413] on font "Gradiente" at bounding box center [222, 419] width 50 height 13
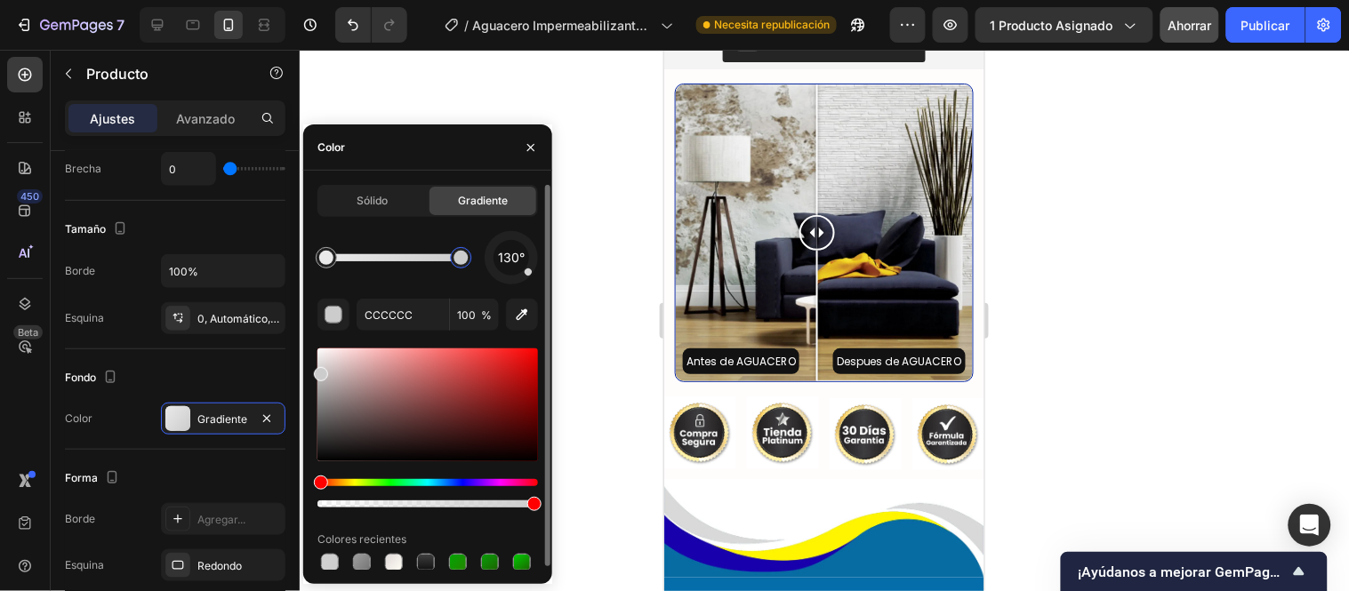
click at [450, 255] on div at bounding box center [460, 257] width 21 height 21
type input "E5E5E5"
drag, startPoint x: 529, startPoint y: 281, endPoint x: 473, endPoint y: 267, distance: 57.8
click at [473, 267] on div "130°" at bounding box center [427, 257] width 221 height 53
drag, startPoint x: 535, startPoint y: 262, endPoint x: 511, endPoint y: 280, distance: 29.9
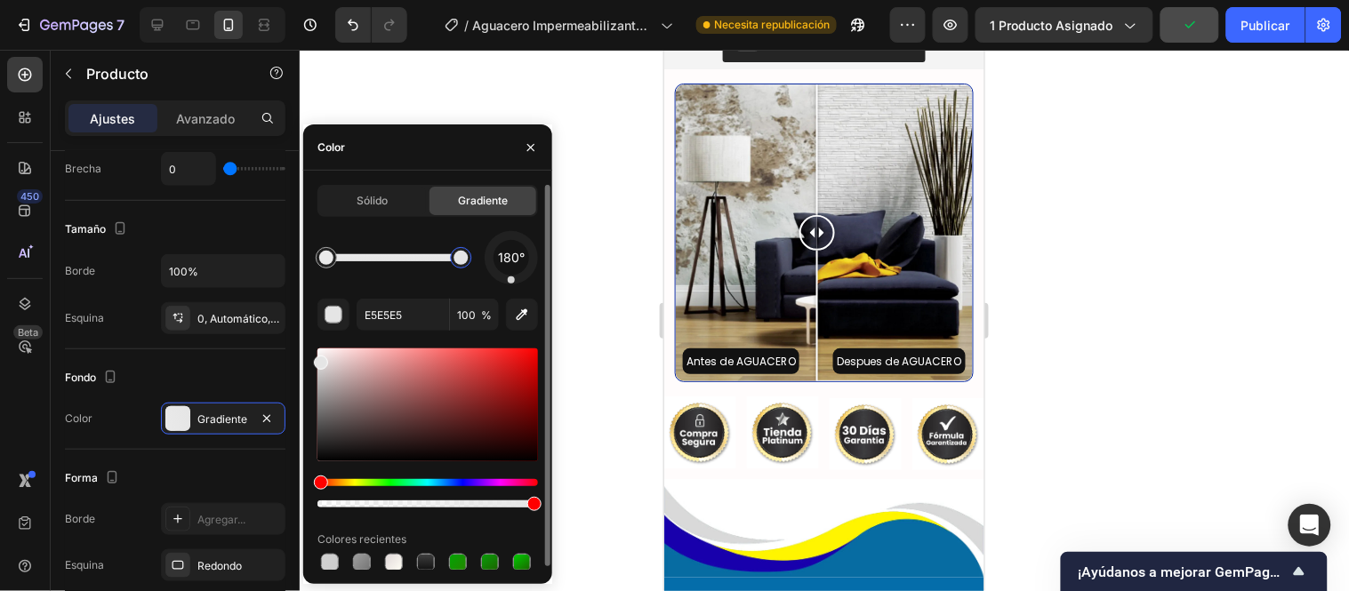
click at [511, 280] on div at bounding box center [511, 280] width 7 height 7
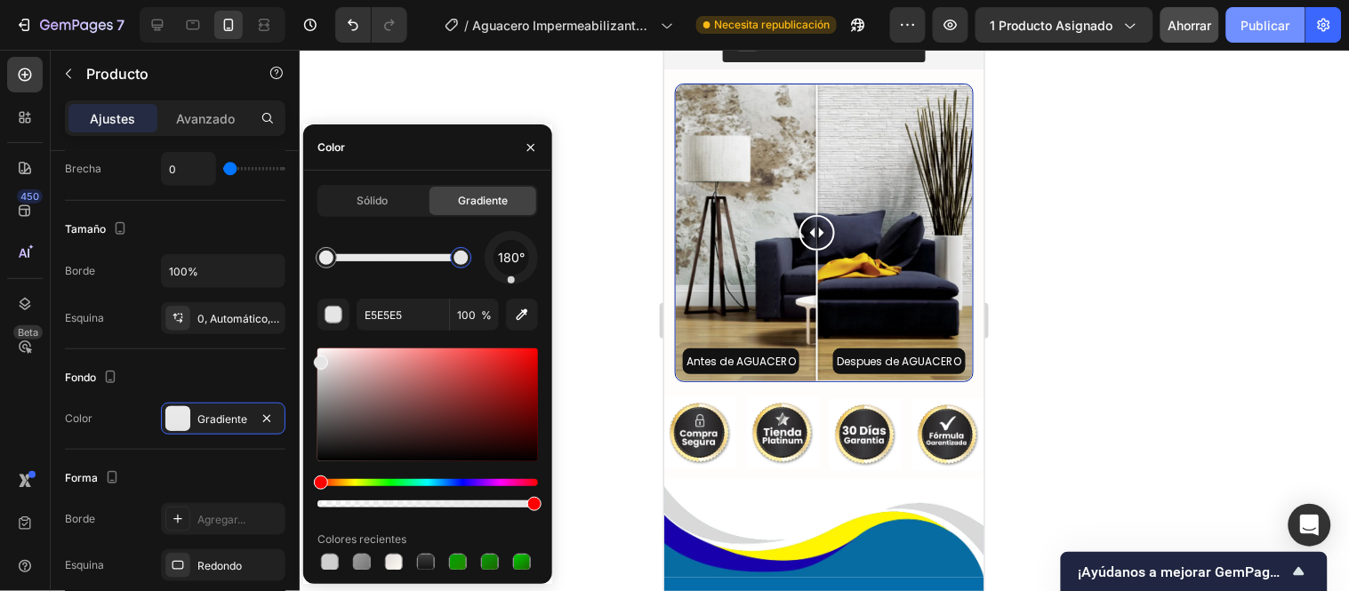
click at [1236, 25] on button "Publicar" at bounding box center [1265, 25] width 79 height 36
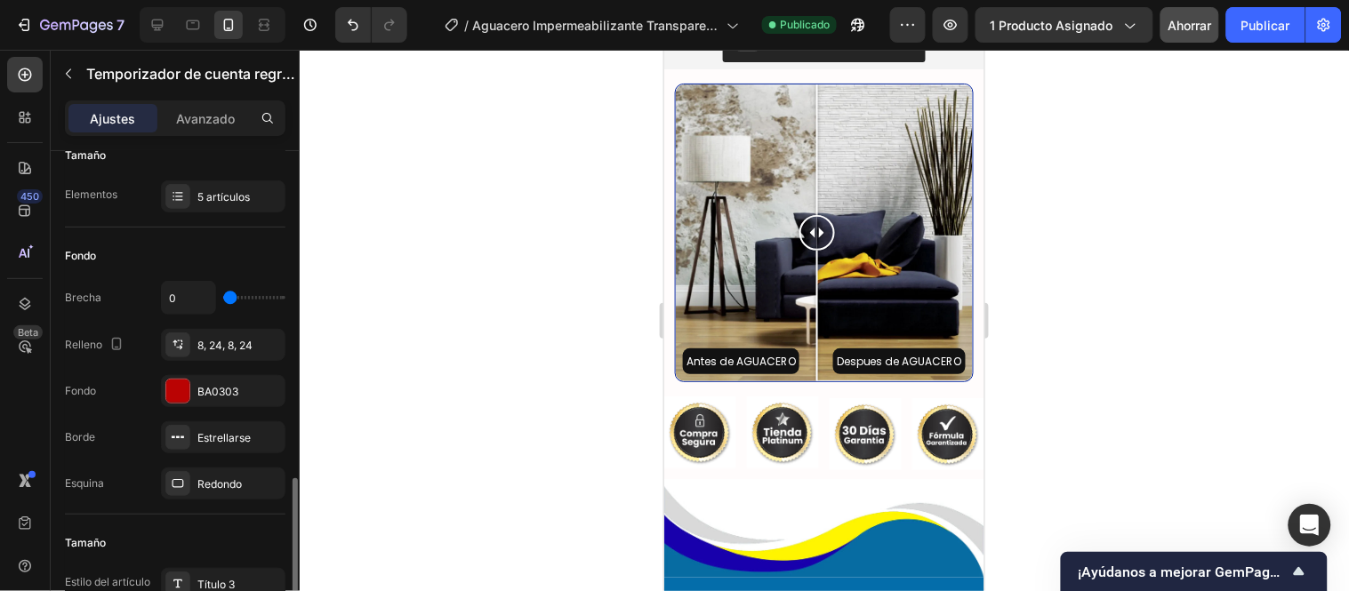
scroll to position [395, 0]
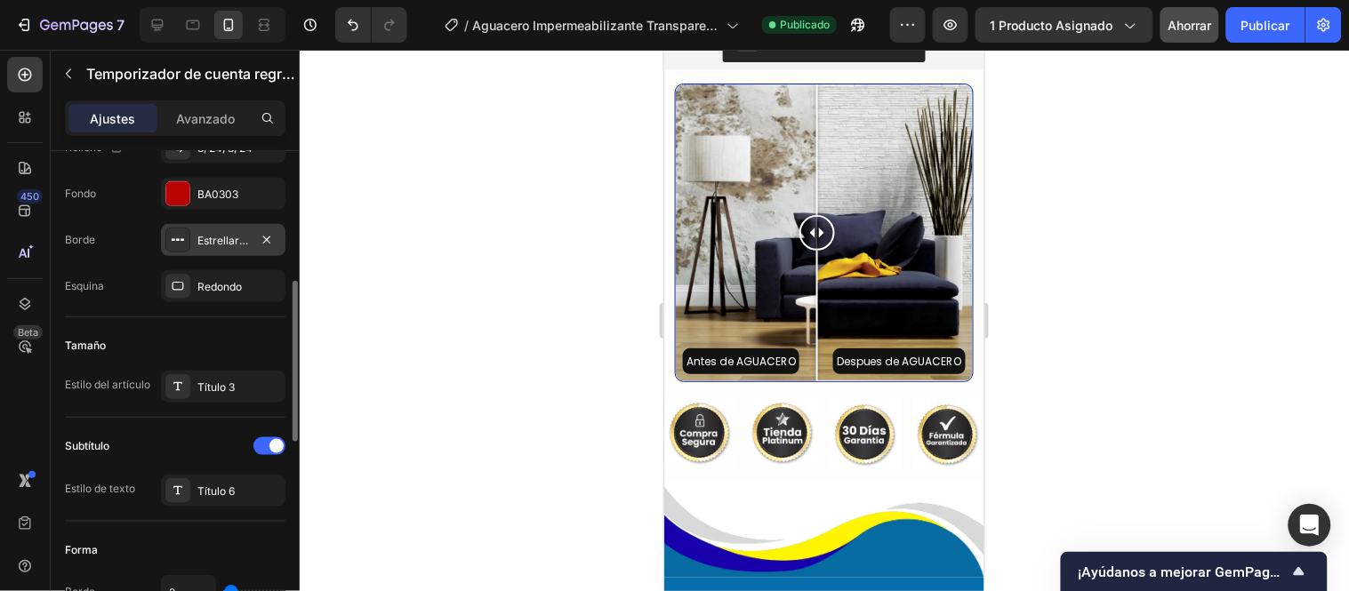
click at [210, 249] on div "Estrellarse" at bounding box center [223, 240] width 124 height 32
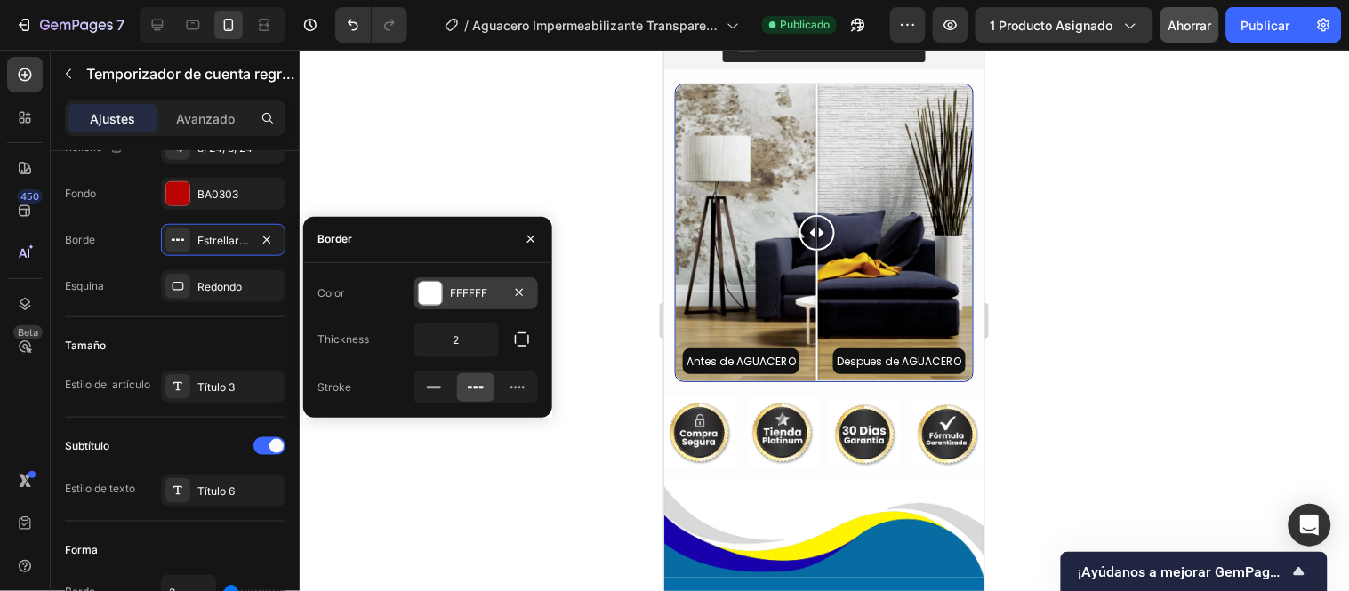
click at [446, 292] on div "FFFFFF" at bounding box center [476, 293] width 124 height 32
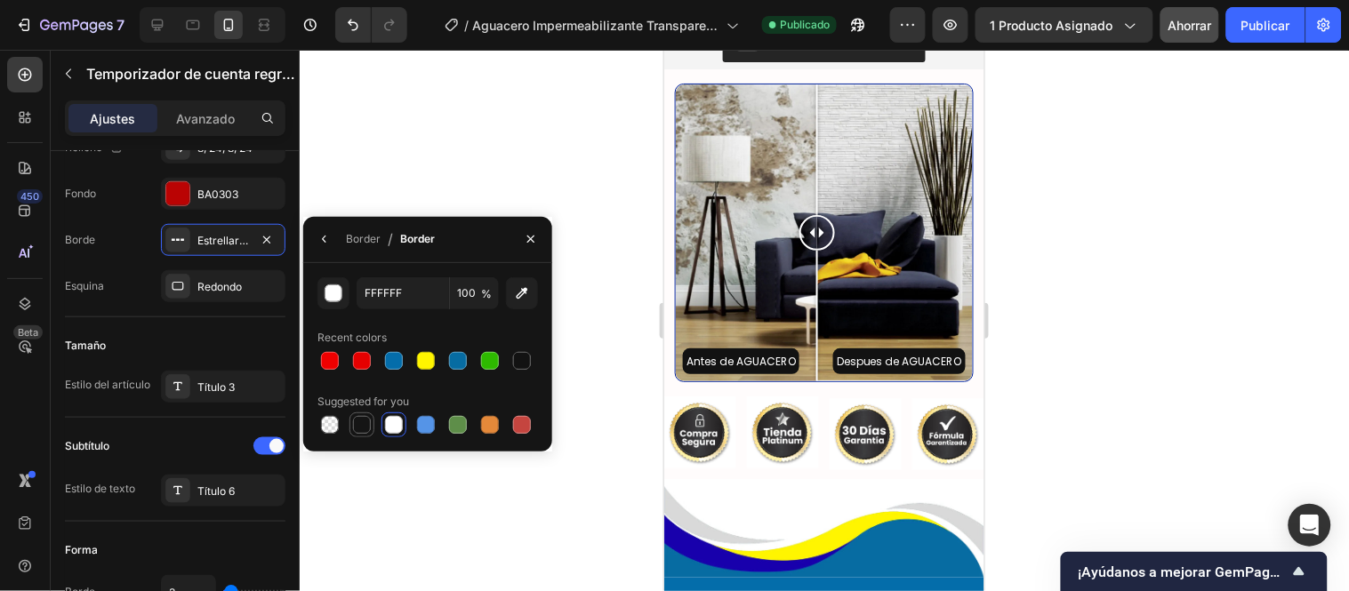
click at [362, 422] on div at bounding box center [362, 425] width 18 height 18
type input "151515"
click at [206, 192] on font "BA0303" at bounding box center [217, 194] width 41 height 13
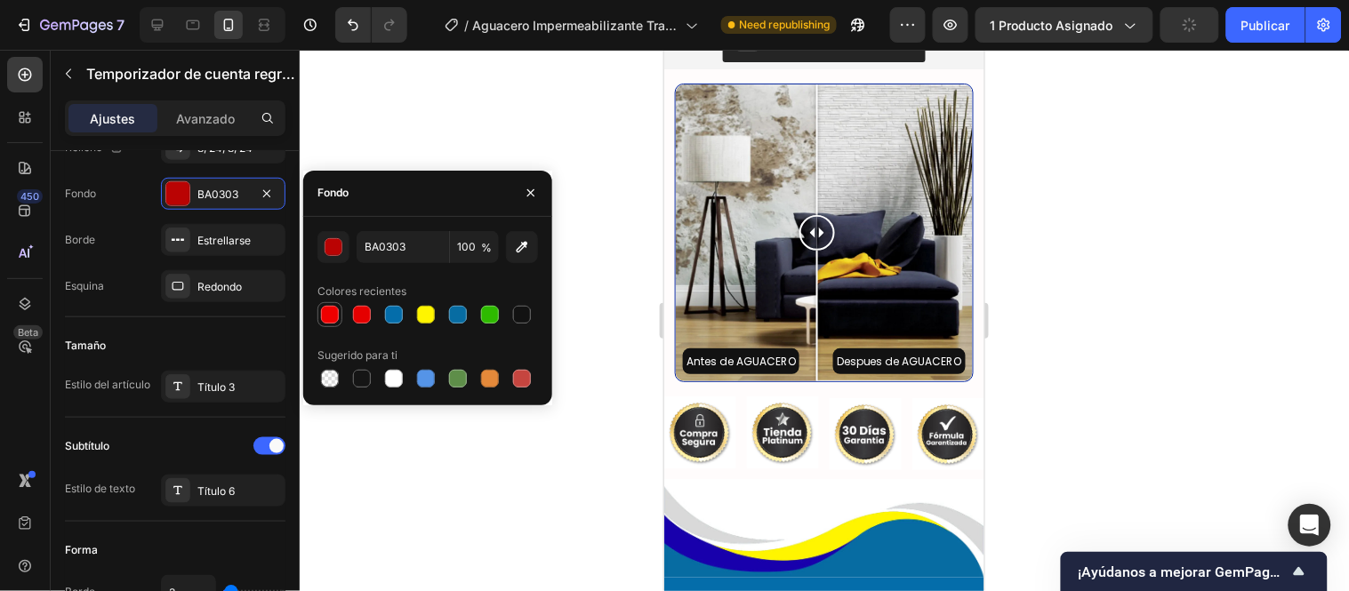
click at [329, 317] on div at bounding box center [330, 315] width 18 height 18
type input "EF0000"
click at [409, 116] on div at bounding box center [824, 321] width 1049 height 542
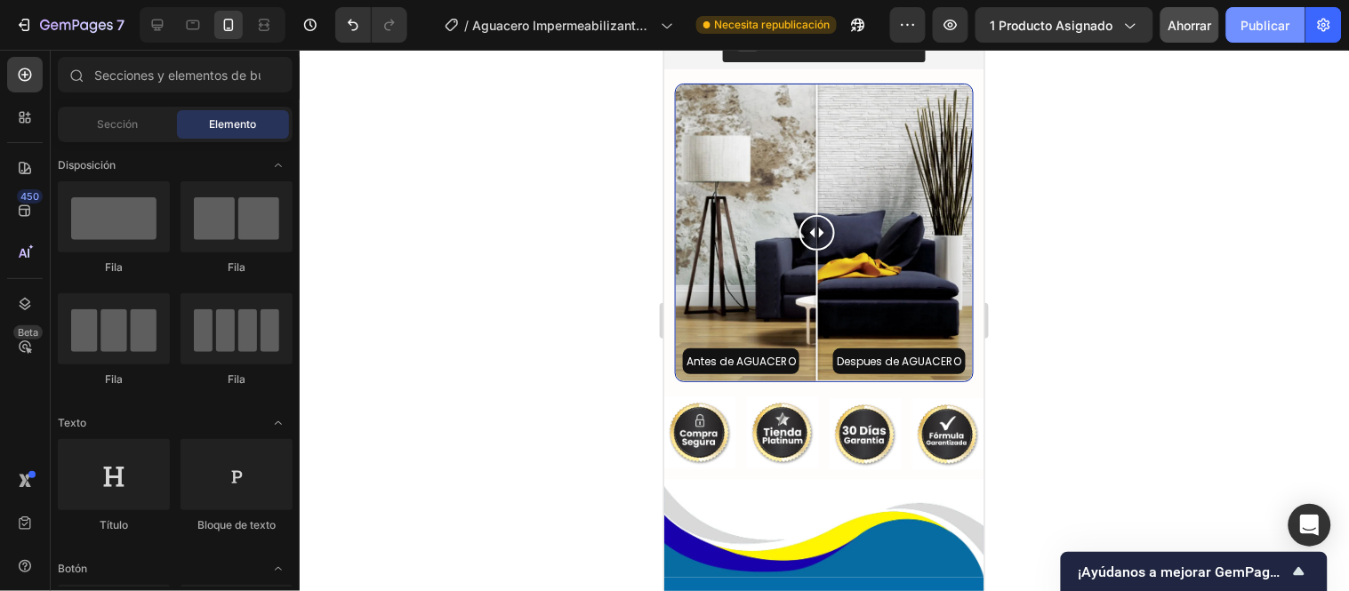
click at [1259, 34] on button "Publicar" at bounding box center [1265, 25] width 79 height 36
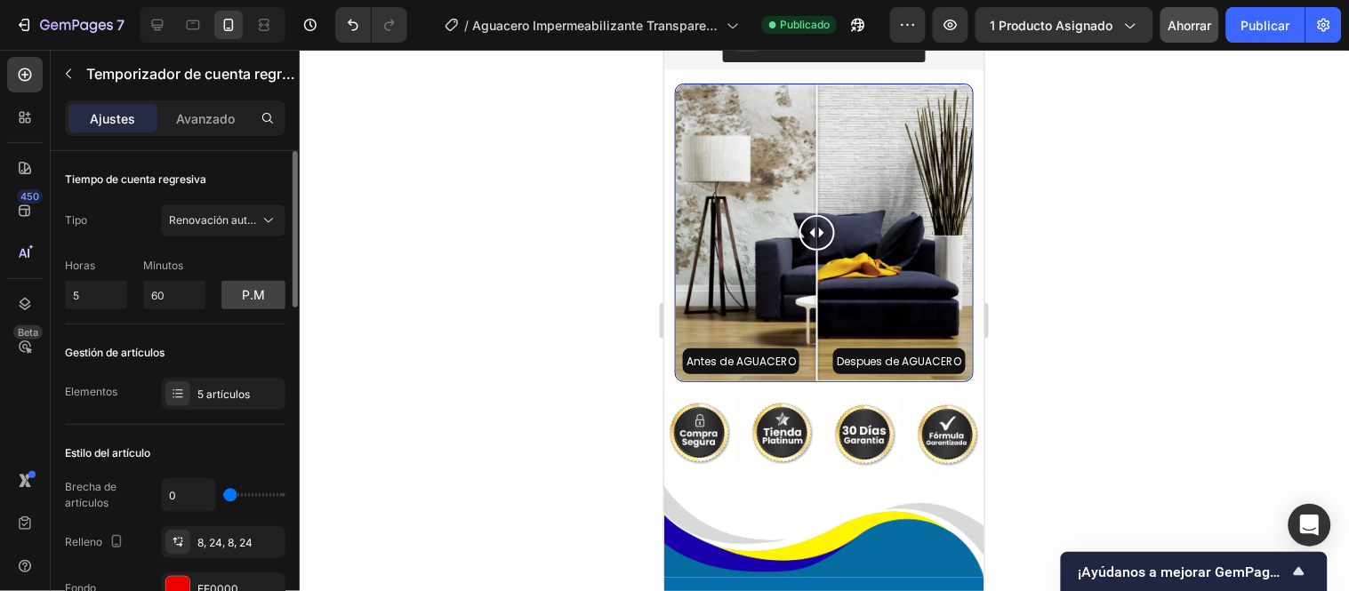
scroll to position [99, 0]
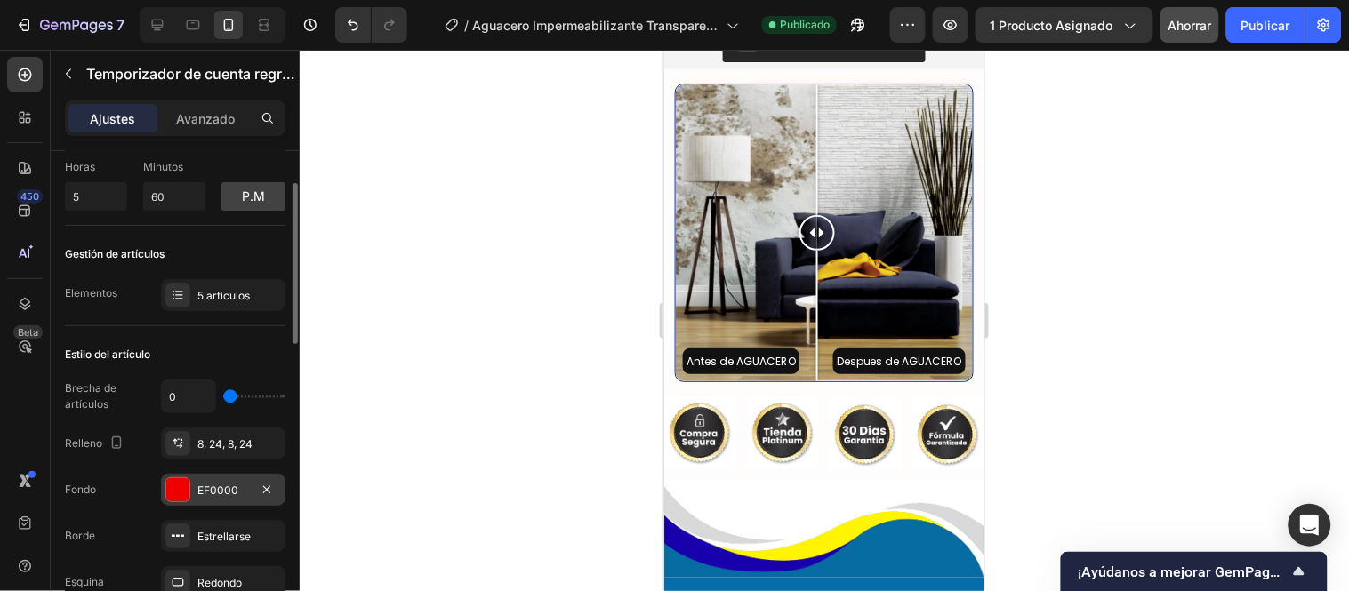
click at [205, 486] on font "EF0000" at bounding box center [217, 490] width 41 height 13
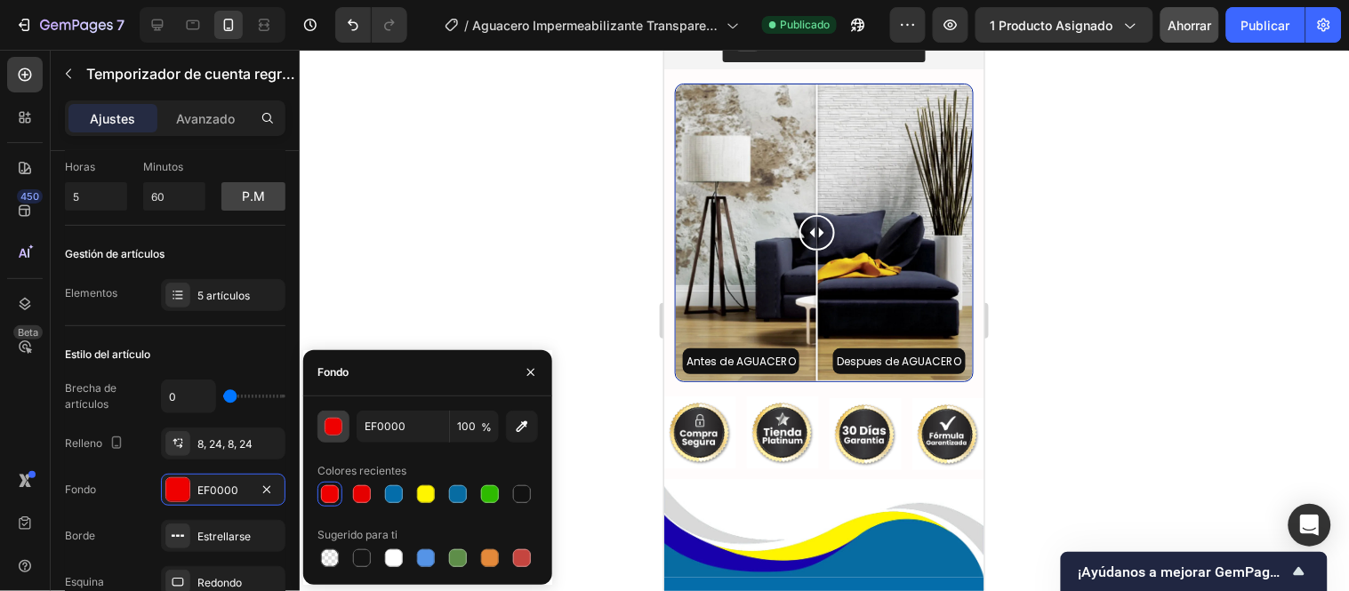
click at [336, 429] on div "button" at bounding box center [334, 428] width 18 height 18
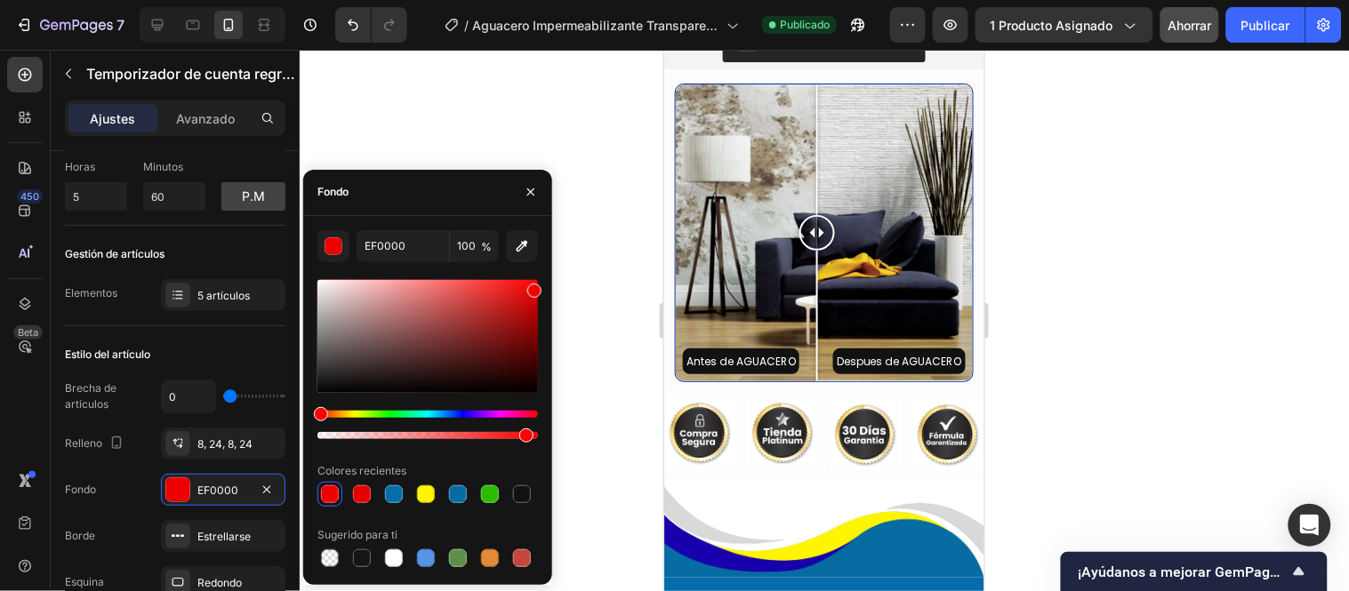
drag, startPoint x: 535, startPoint y: 438, endPoint x: 523, endPoint y: 438, distance: 12.5
click at [523, 438] on div at bounding box center [526, 436] width 14 height 14
type input "93"
click at [1276, 23] on font "Publicar" at bounding box center [1265, 25] width 49 height 15
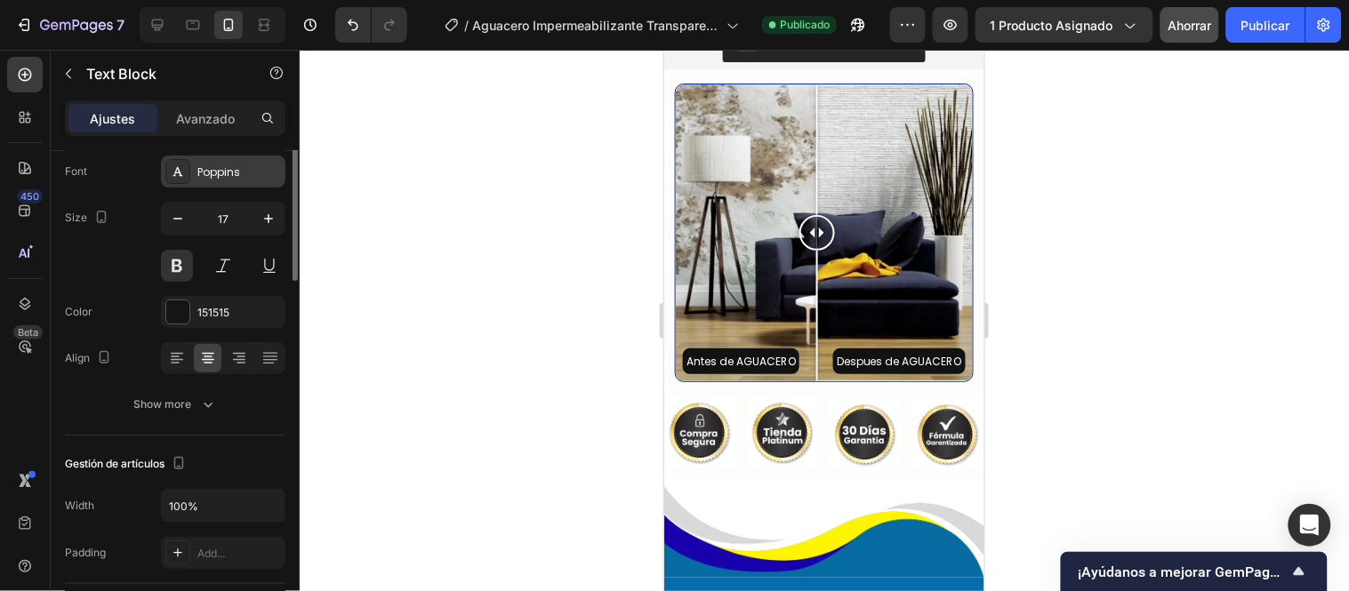
scroll to position [0, 0]
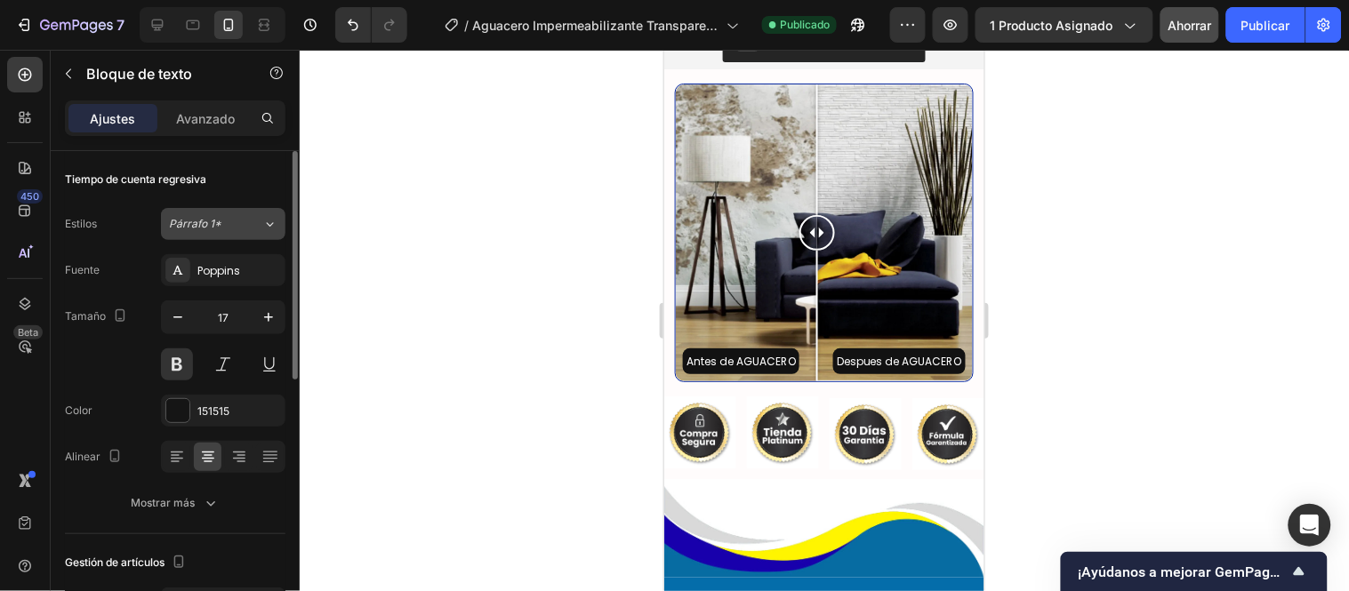
click at [199, 229] on span "Párrafo 1*" at bounding box center [195, 224] width 52 height 16
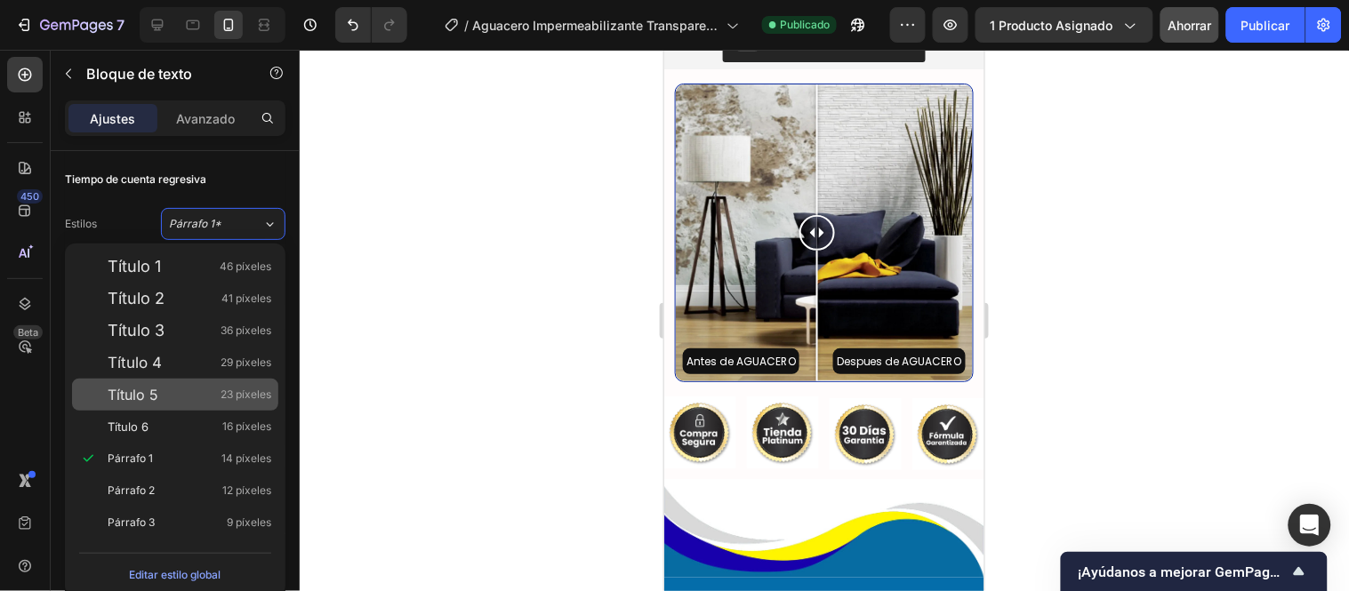
click at [166, 381] on div "Título 5 23 píxeles" at bounding box center [175, 395] width 206 height 32
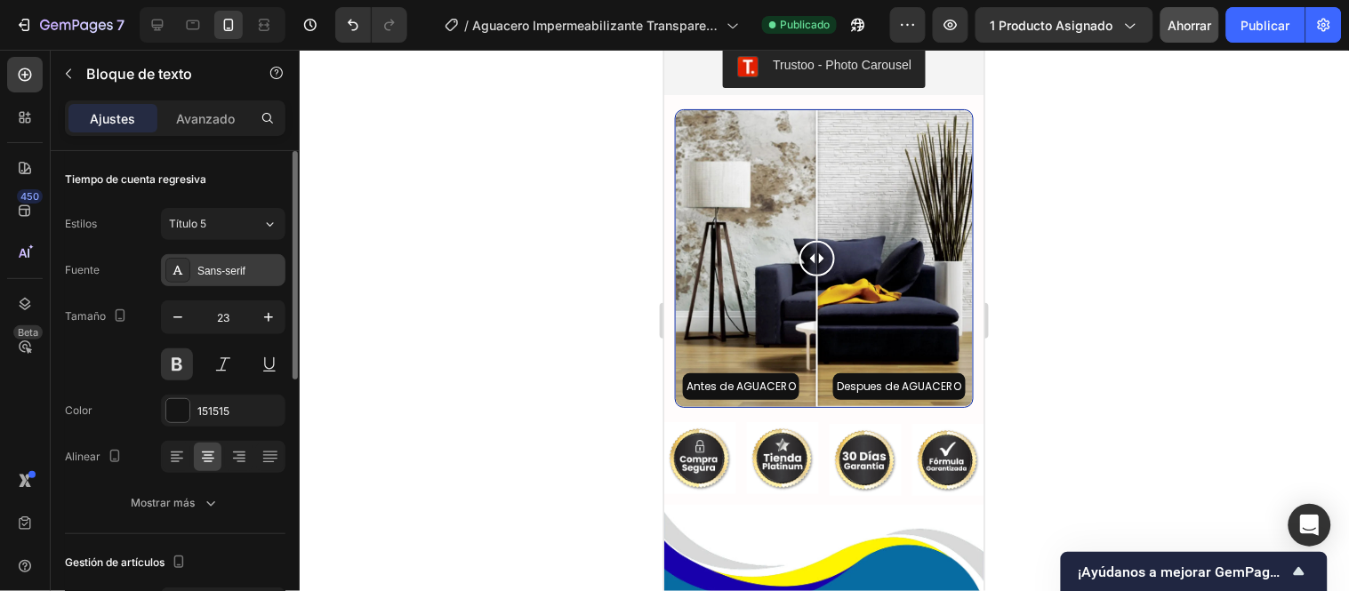
click at [223, 269] on font "Sans-serif" at bounding box center [221, 271] width 48 height 12
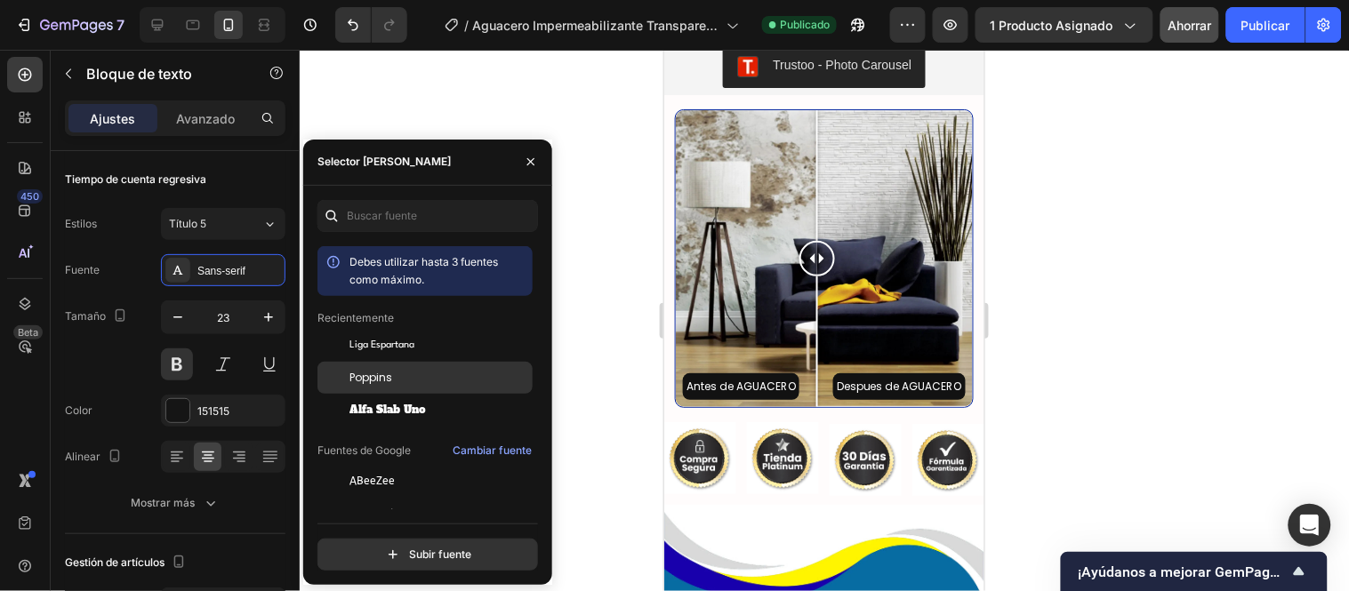
click at [343, 369] on div at bounding box center [333, 378] width 32 height 32
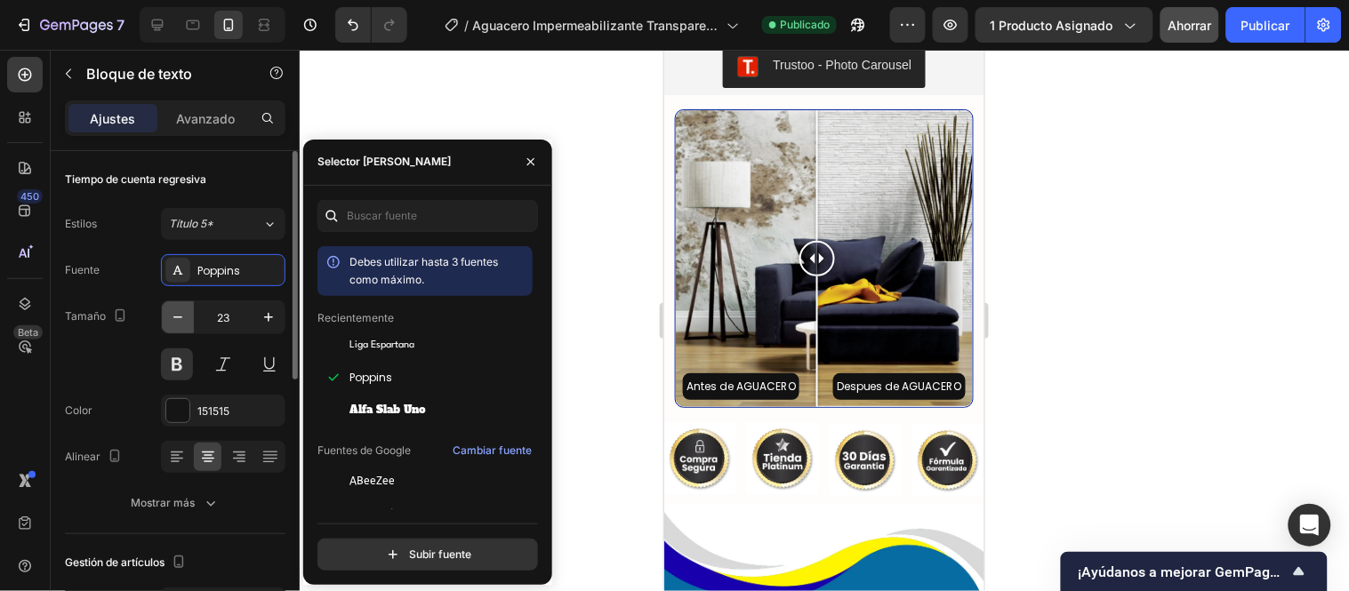
click at [174, 317] on icon "button" at bounding box center [177, 318] width 9 height 2
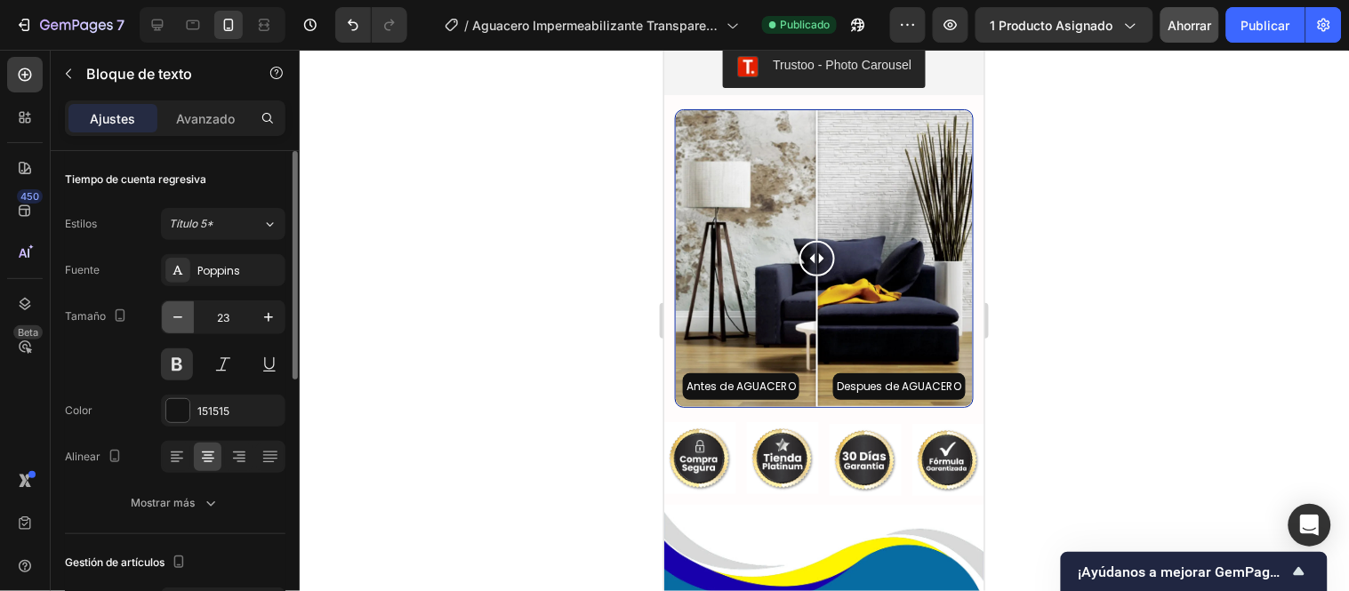
type input "22"
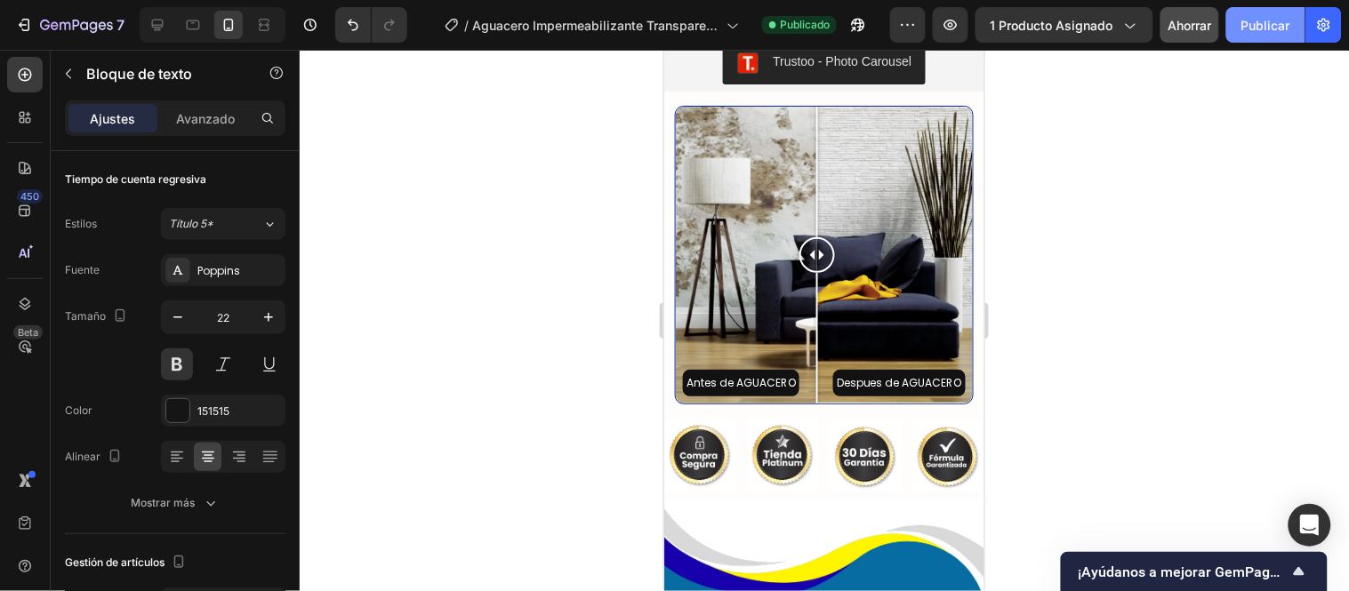
click at [1275, 33] on font "Publicar" at bounding box center [1265, 25] width 49 height 19
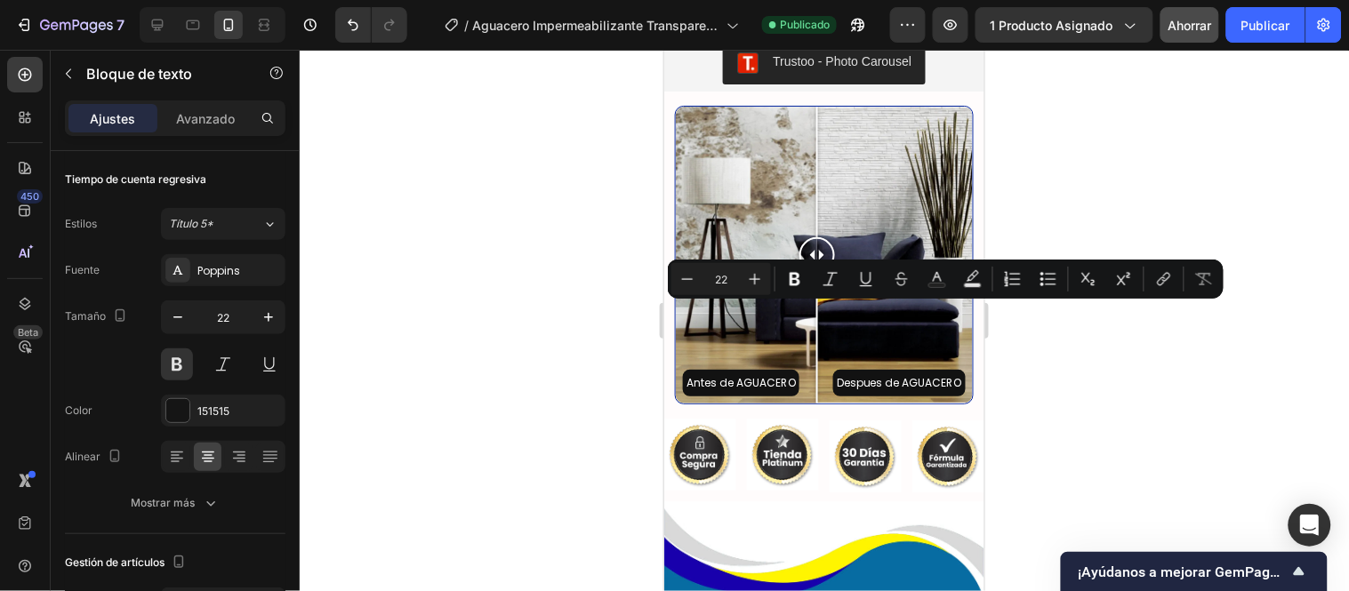
drag, startPoint x: 840, startPoint y: 367, endPoint x: 732, endPoint y: 315, distance: 120.5
click at [790, 285] on icon "Editor contextual toolbar" at bounding box center [795, 279] width 11 height 13
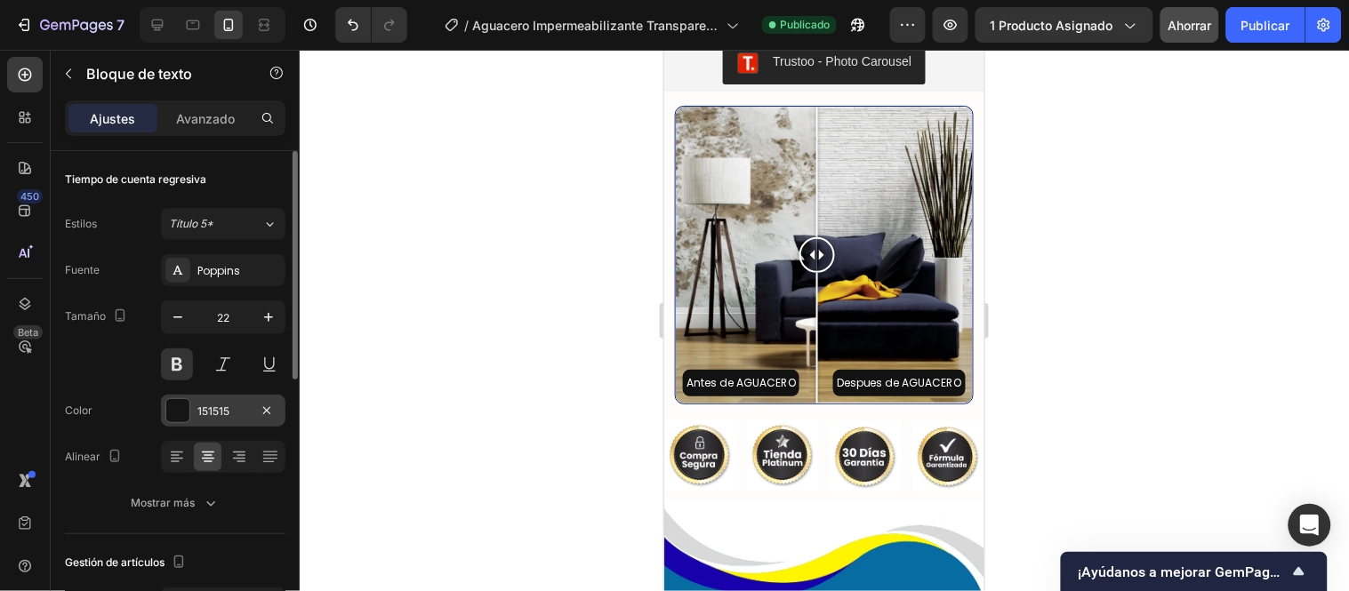
click at [241, 411] on div "151515" at bounding box center [223, 412] width 52 height 16
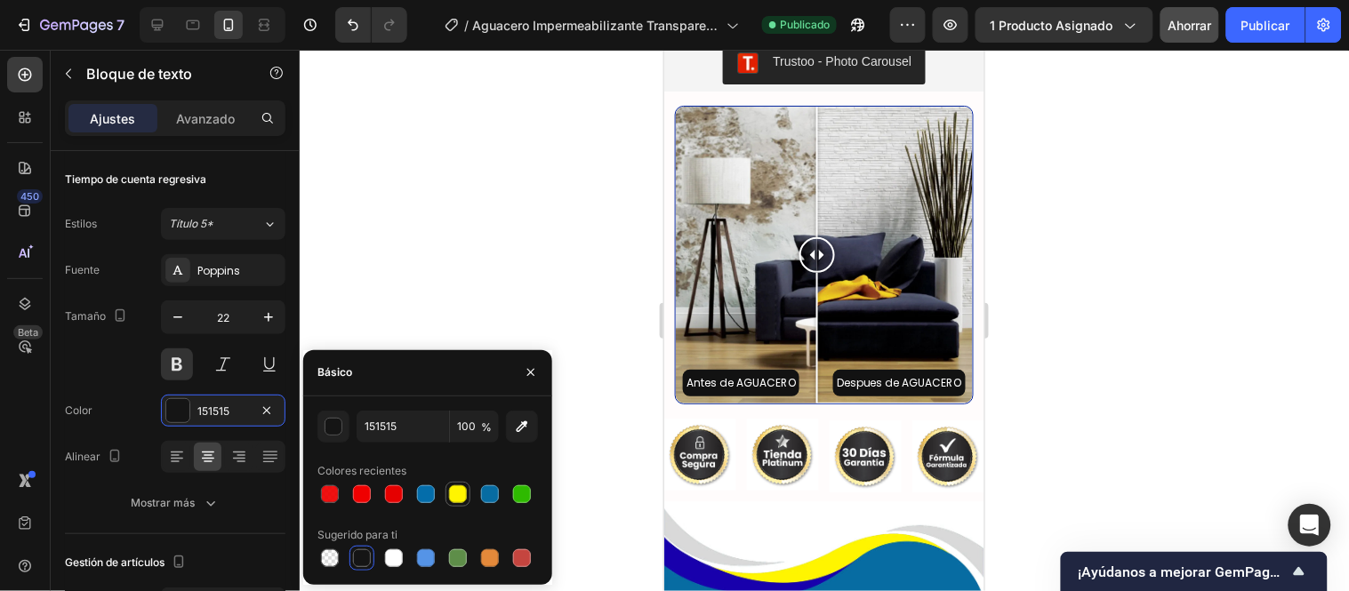
click at [460, 490] on div at bounding box center [458, 495] width 18 height 18
click at [522, 493] on div at bounding box center [522, 495] width 18 height 18
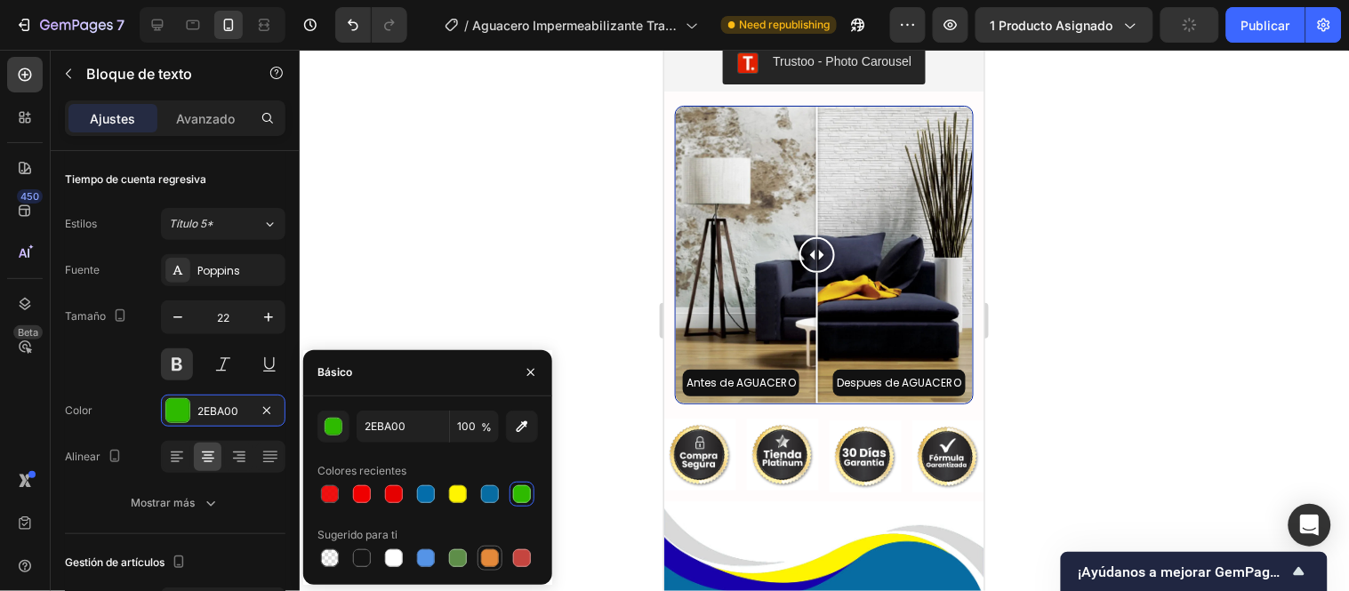
click at [483, 554] on div at bounding box center [490, 559] width 18 height 18
click at [383, 557] on div at bounding box center [393, 558] width 21 height 21
click at [333, 500] on div at bounding box center [330, 495] width 18 height 18
type input "EF0000"
type input "93"
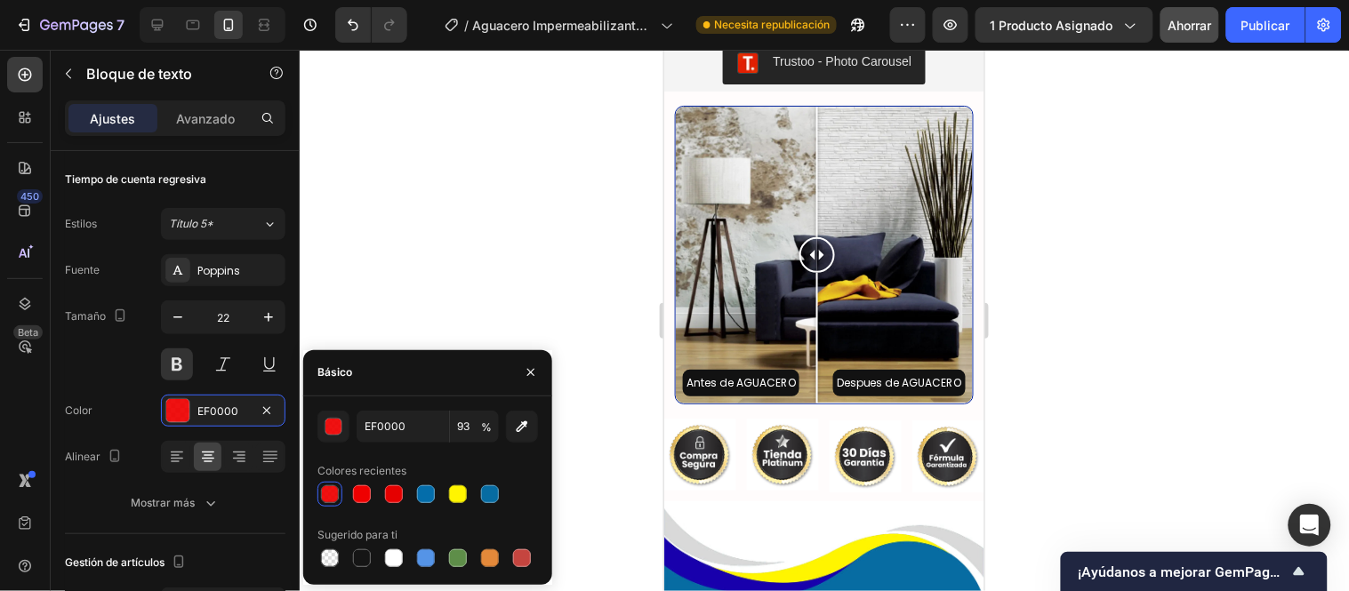
type input "FFFFFF"
type input "100"
click at [450, 326] on div at bounding box center [824, 321] width 1049 height 542
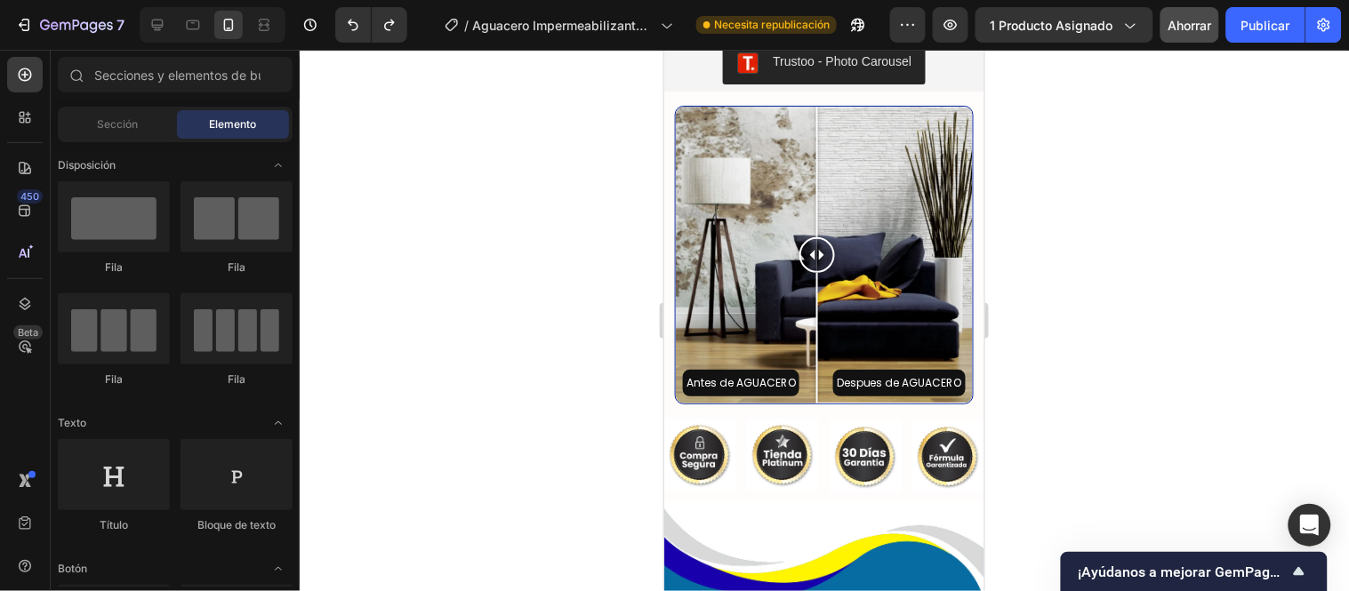
click at [451, 326] on div at bounding box center [824, 321] width 1049 height 542
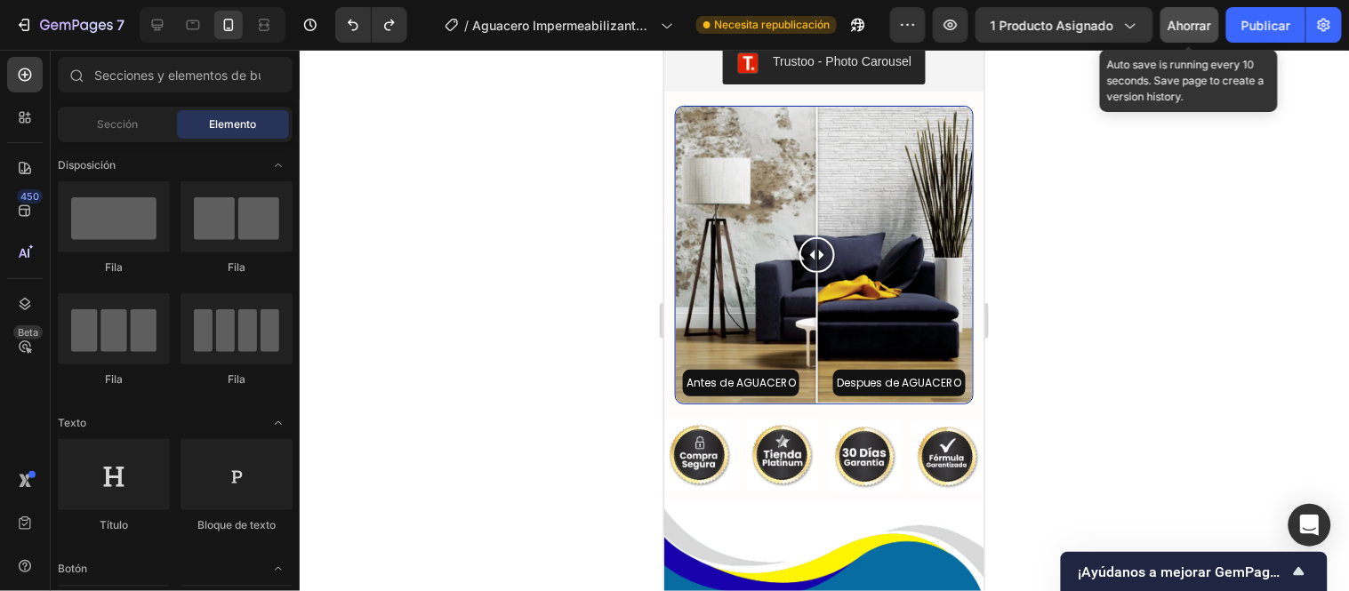
click at [1196, 23] on font "Ahorrar" at bounding box center [1191, 25] width 44 height 15
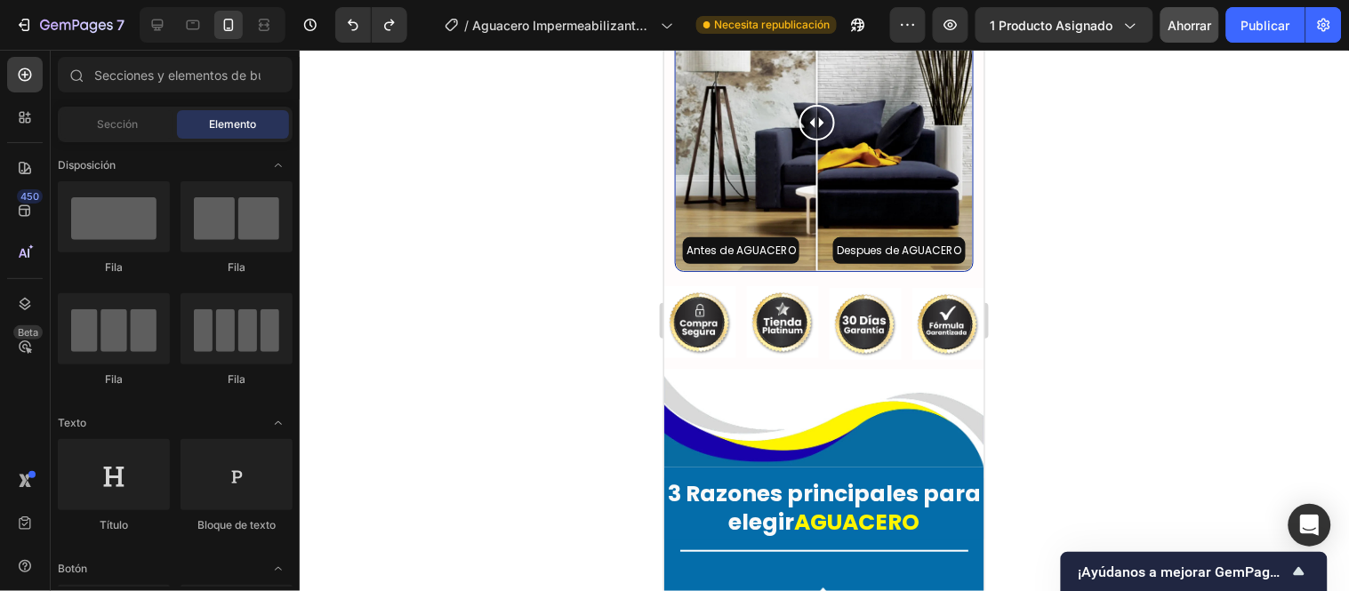
scroll to position [3664, 0]
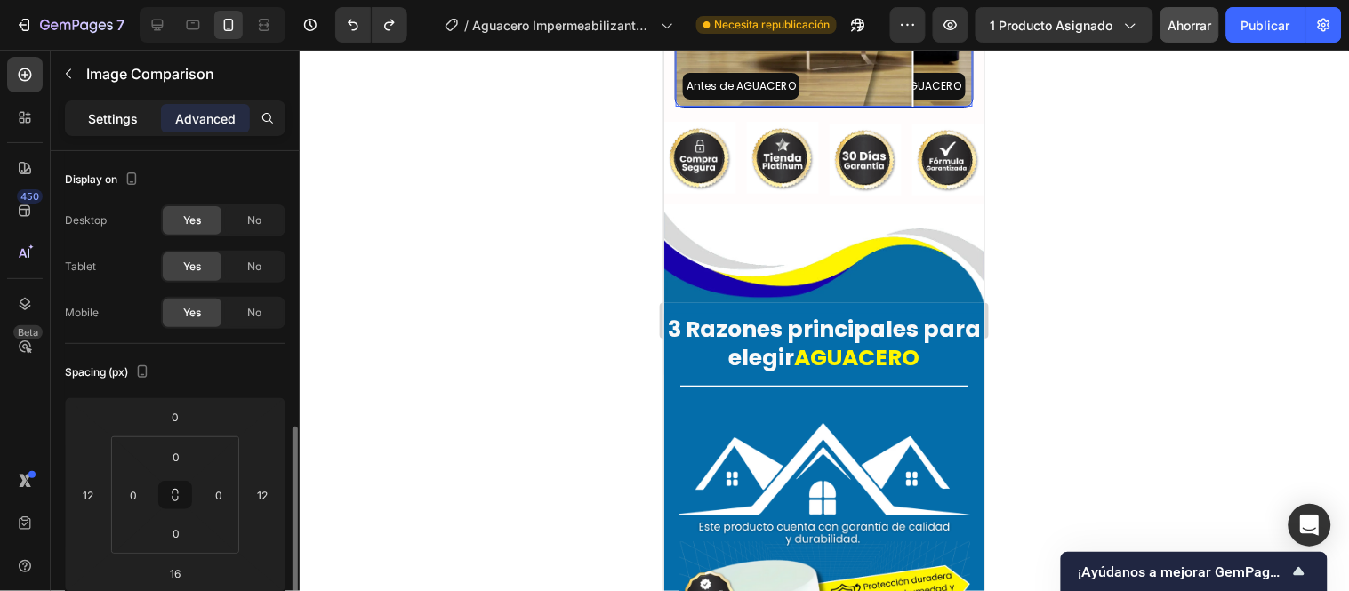
click at [114, 117] on p "Settings" at bounding box center [113, 118] width 50 height 19
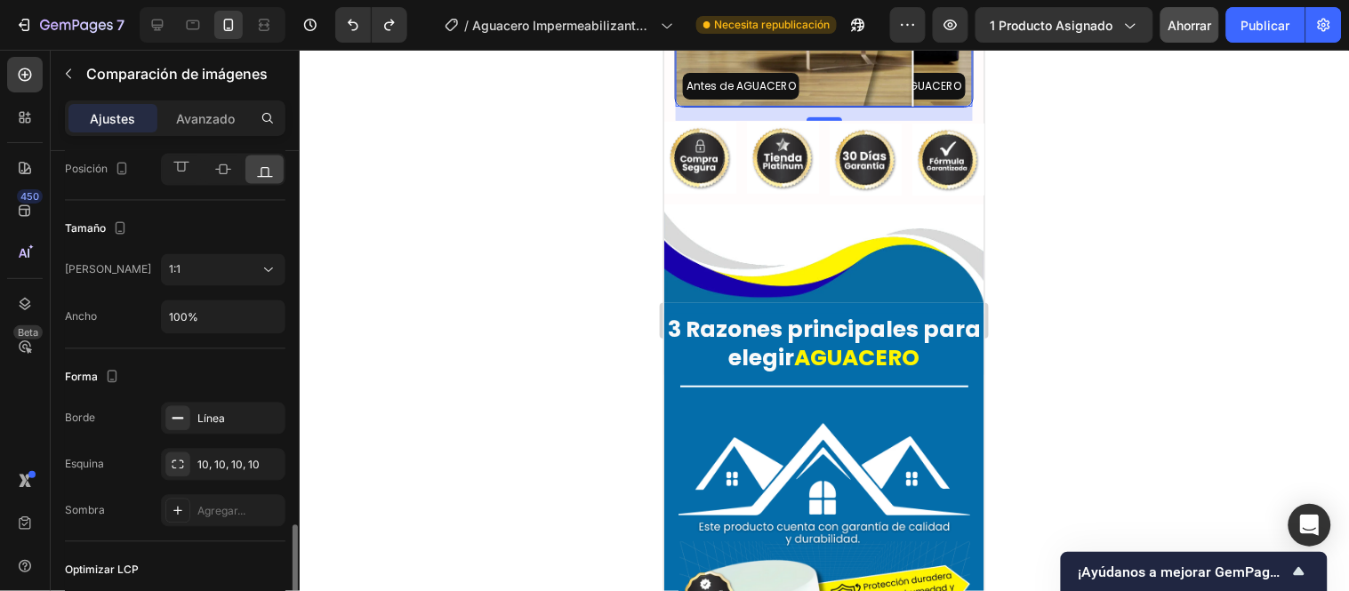
scroll to position [988, 0]
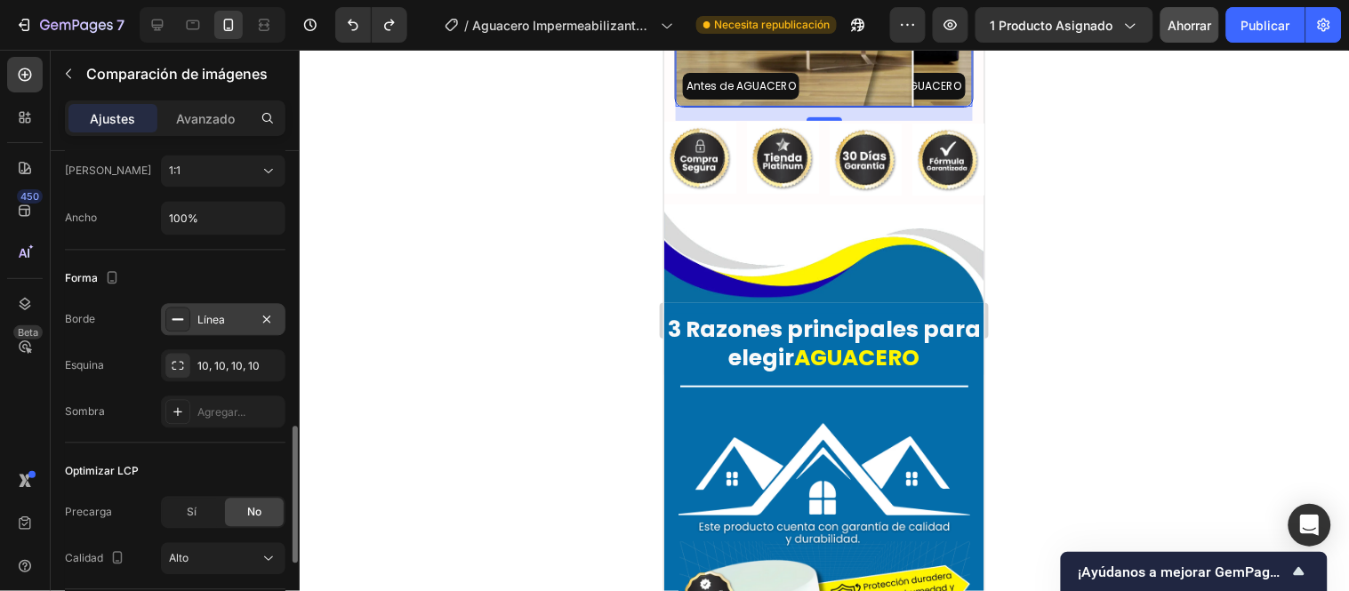
click at [200, 329] on div "Línea" at bounding box center [223, 321] width 52 height 16
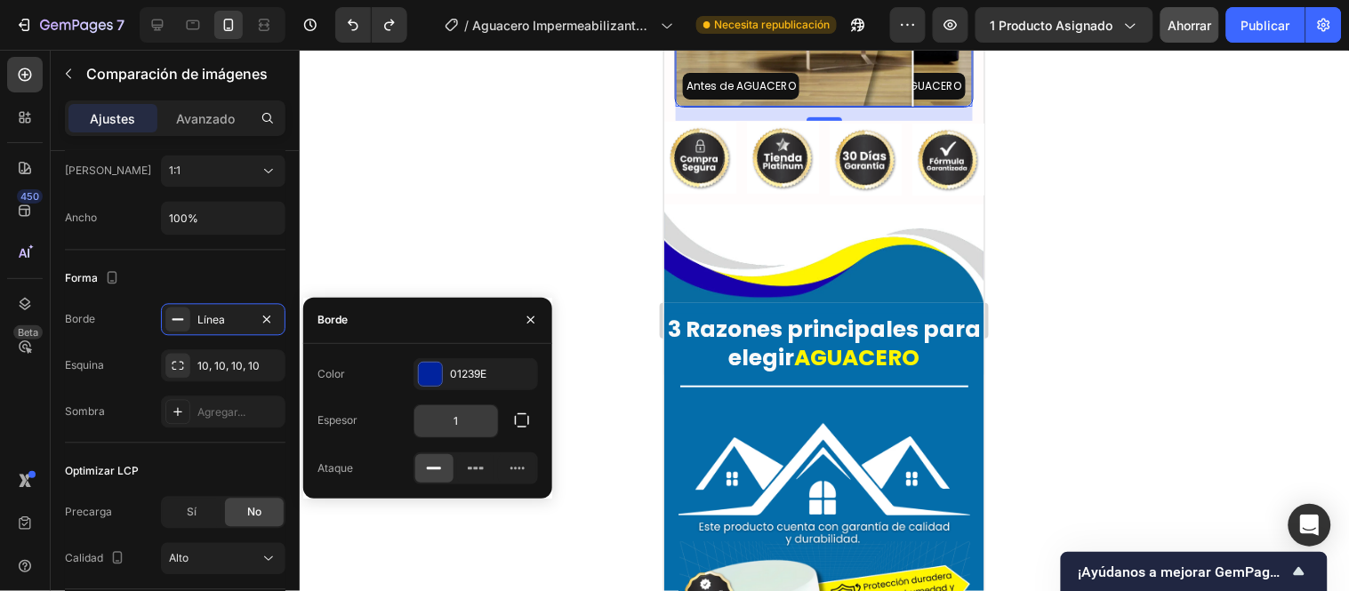
click at [461, 416] on input "1" at bounding box center [456, 422] width 84 height 32
type input "2"
click at [496, 247] on div at bounding box center [824, 321] width 1049 height 542
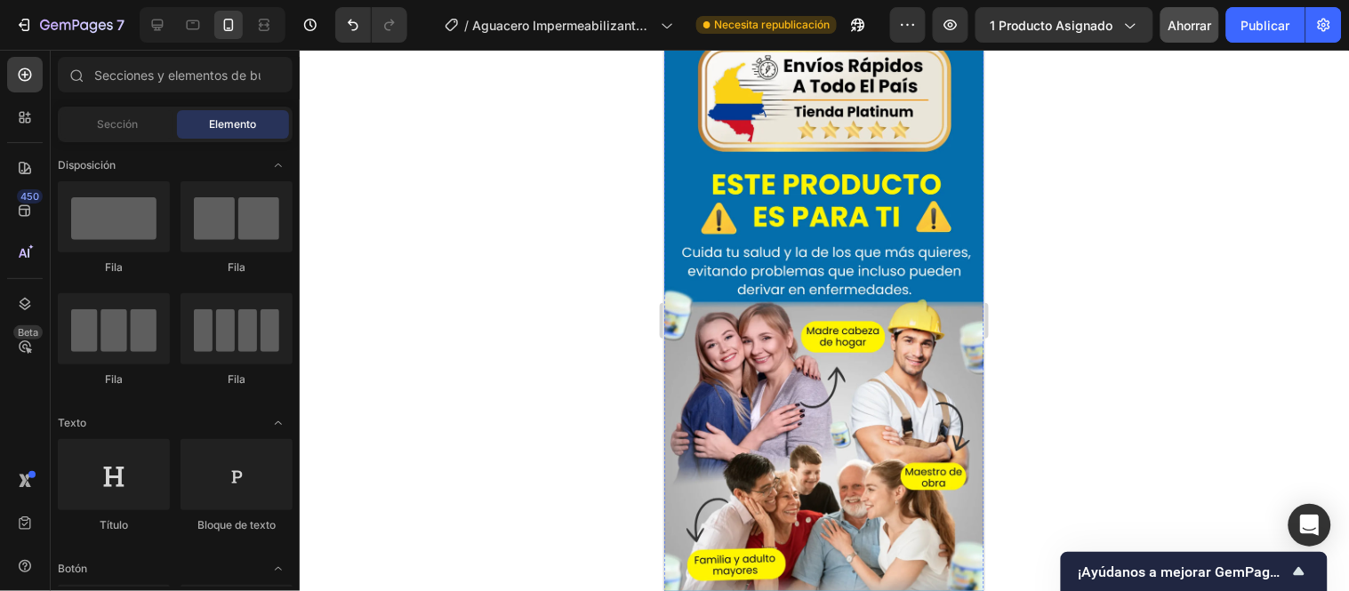
scroll to position [4553, 0]
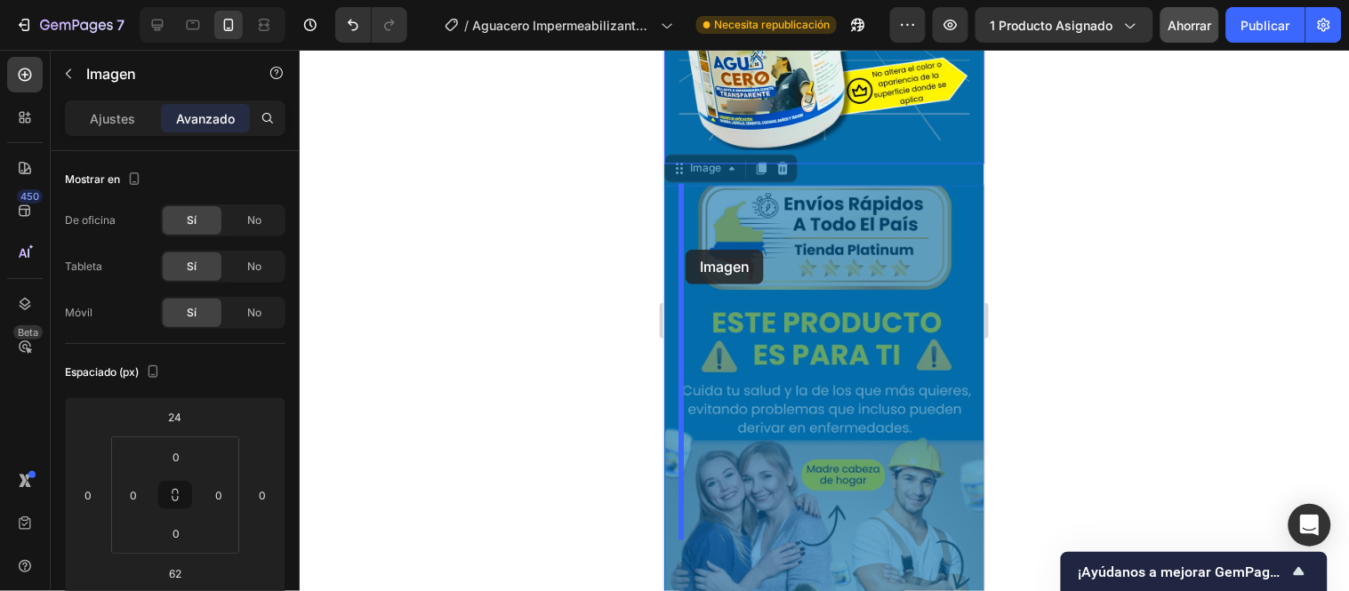
scroll to position [4256, 0]
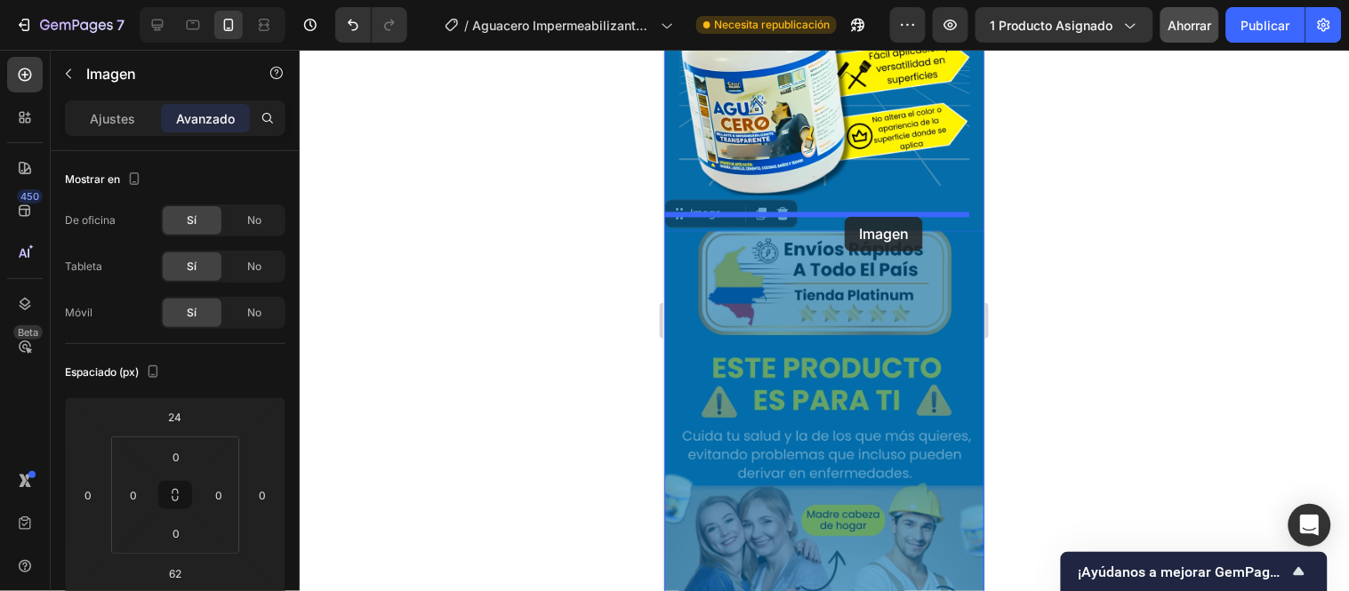
drag, startPoint x: 686, startPoint y: 312, endPoint x: 844, endPoint y: 216, distance: 185.2
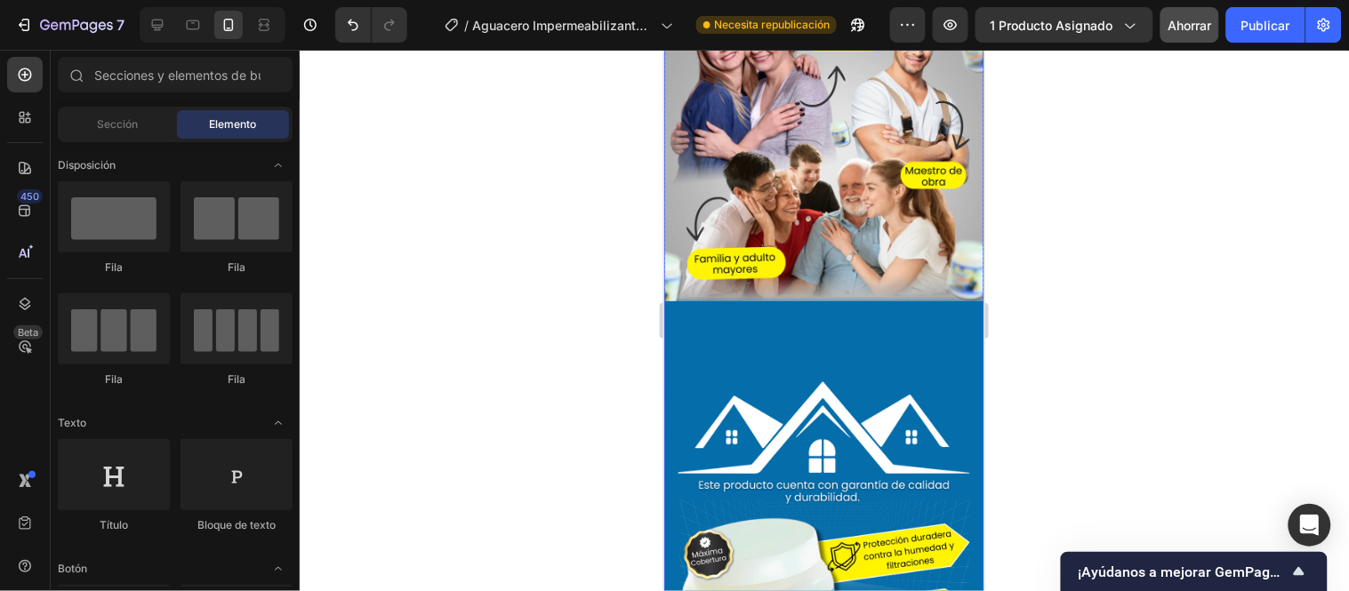
click at [824, 134] on div "Image Image Row Image 👉Nuestro sellante se puede aplicar en cualquier zona que …" at bounding box center [823, 520] width 320 height 1621
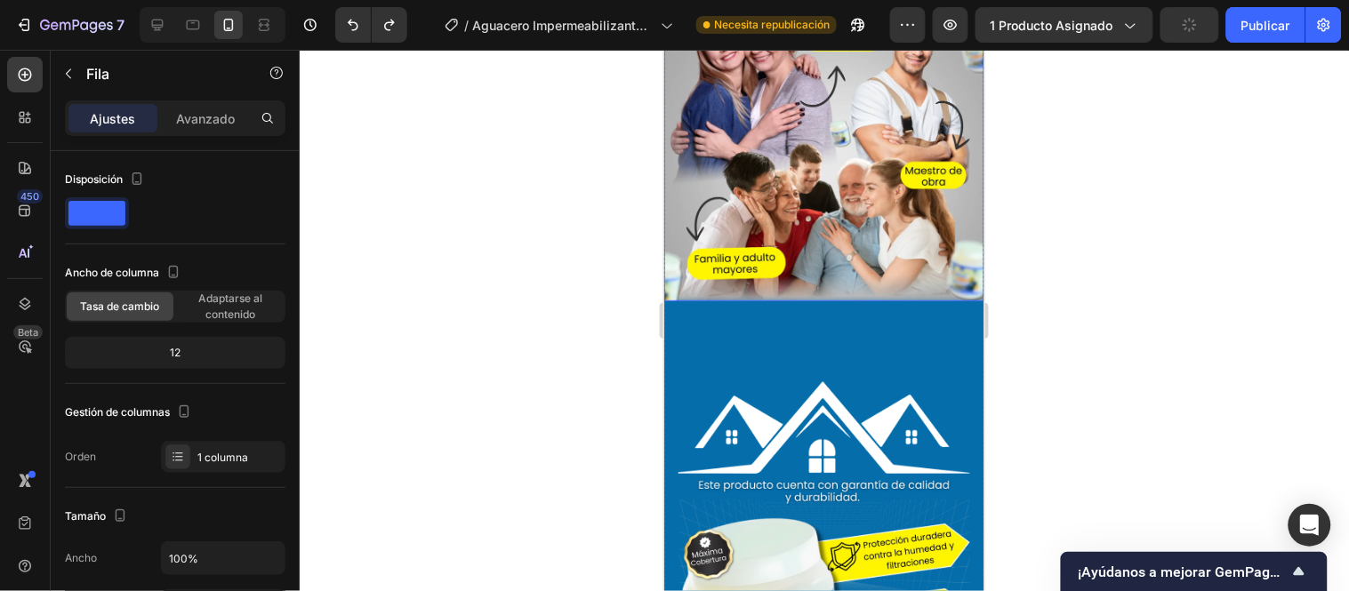
click at [763, 164] on img at bounding box center [823, 15] width 320 height 569
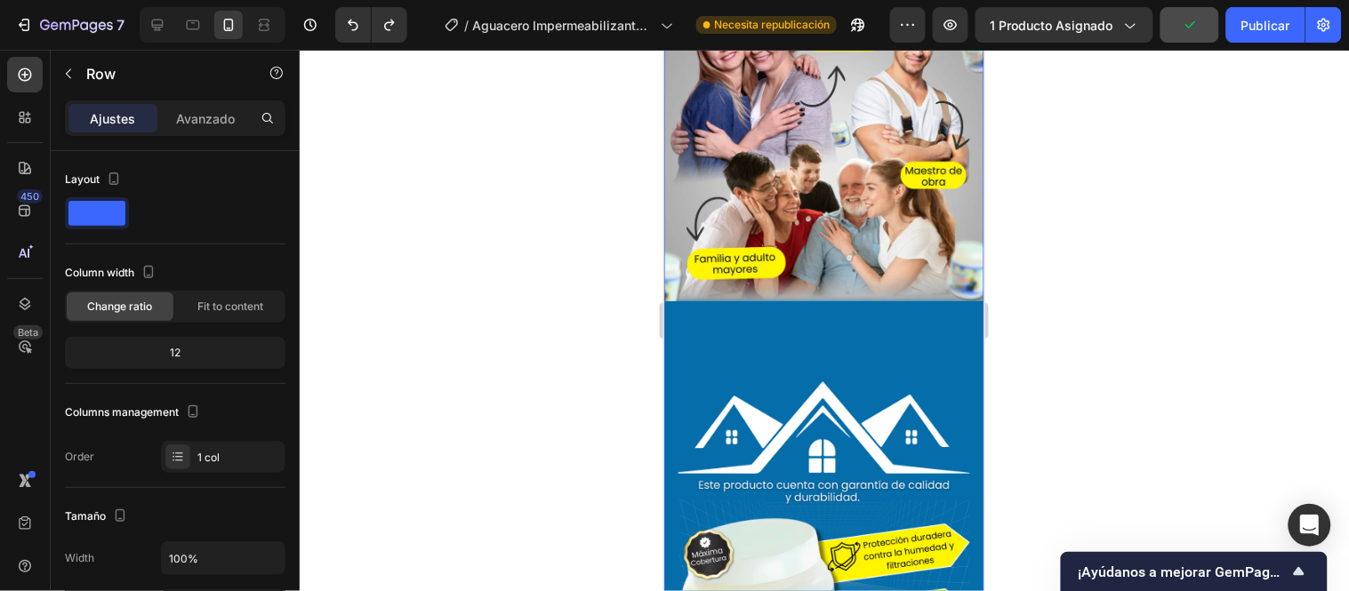
click at [831, 159] on img at bounding box center [823, 15] width 320 height 569
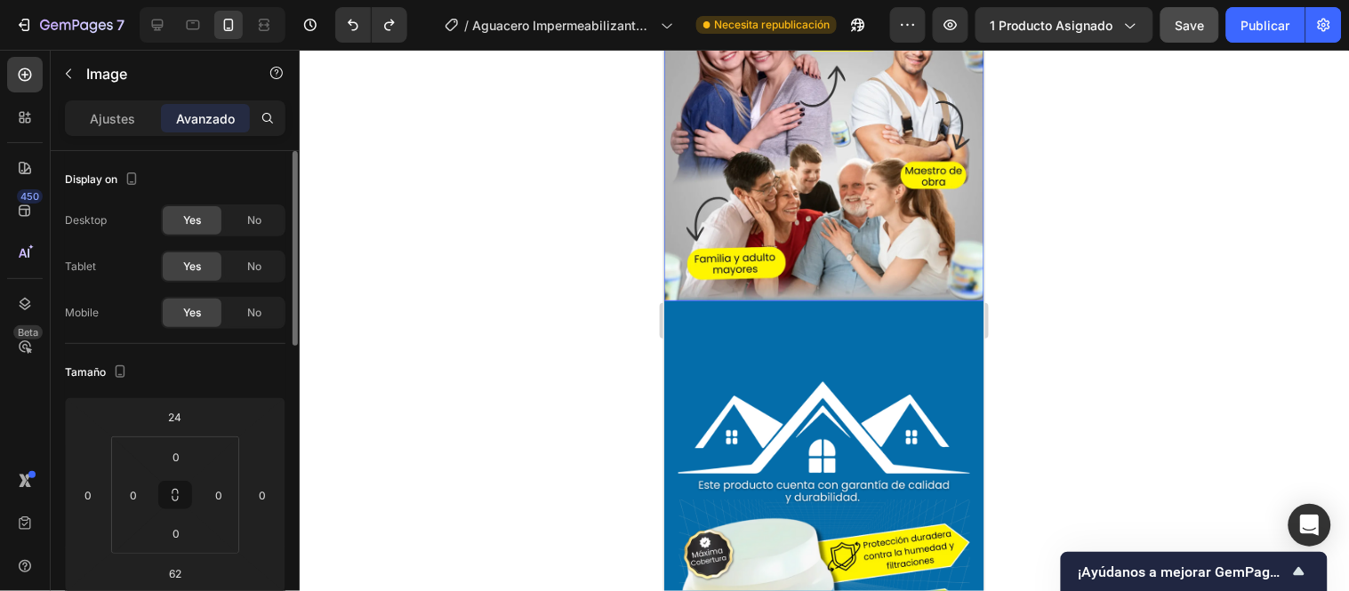
scroll to position [0, 0]
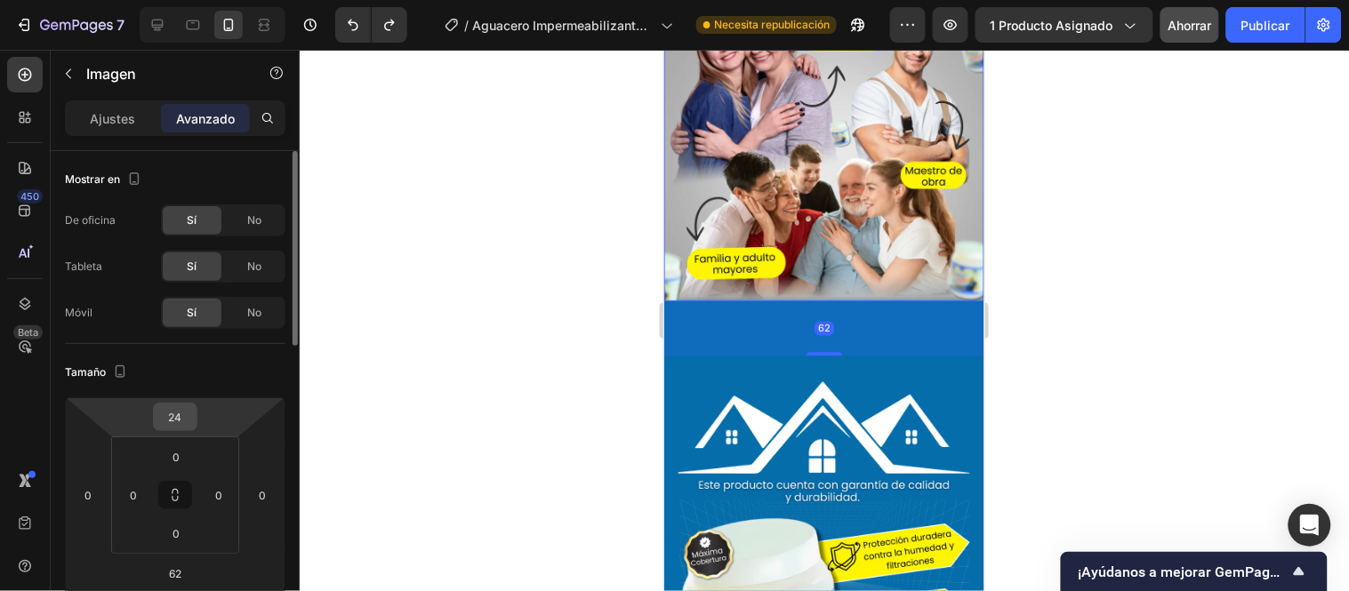
click at [180, 415] on input "24" at bounding box center [175, 417] width 36 height 27
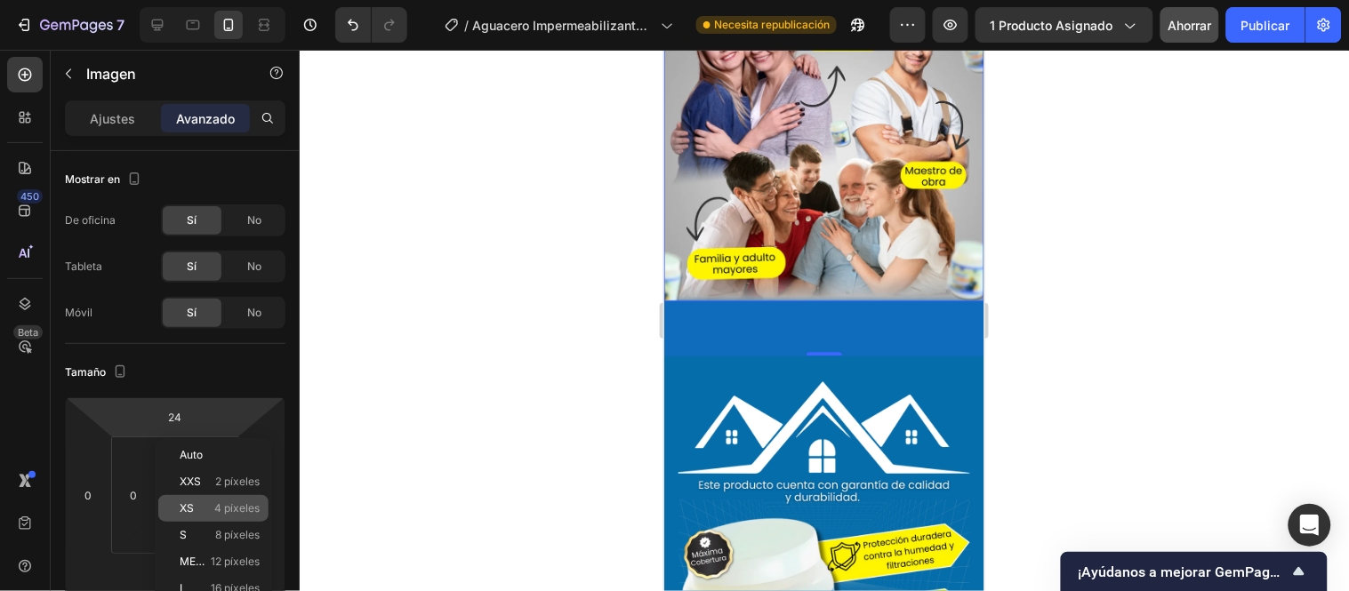
click at [216, 502] on font "4 píxeles" at bounding box center [236, 508] width 45 height 13
type input "4"
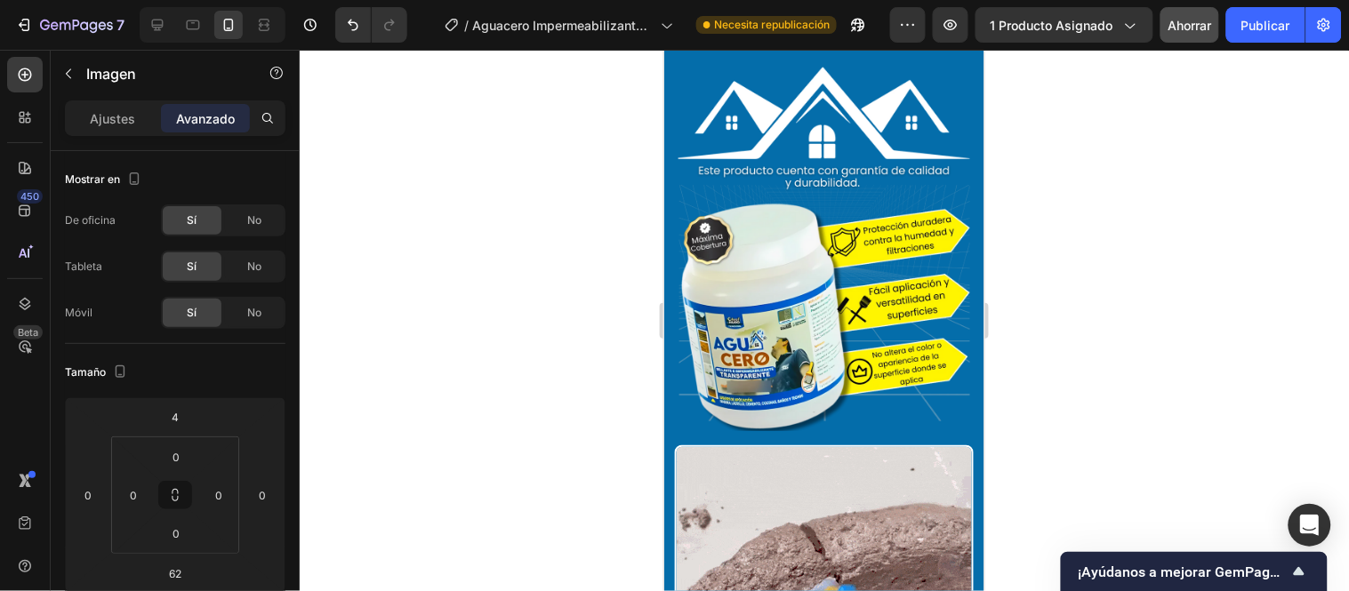
scroll to position [4652, 0]
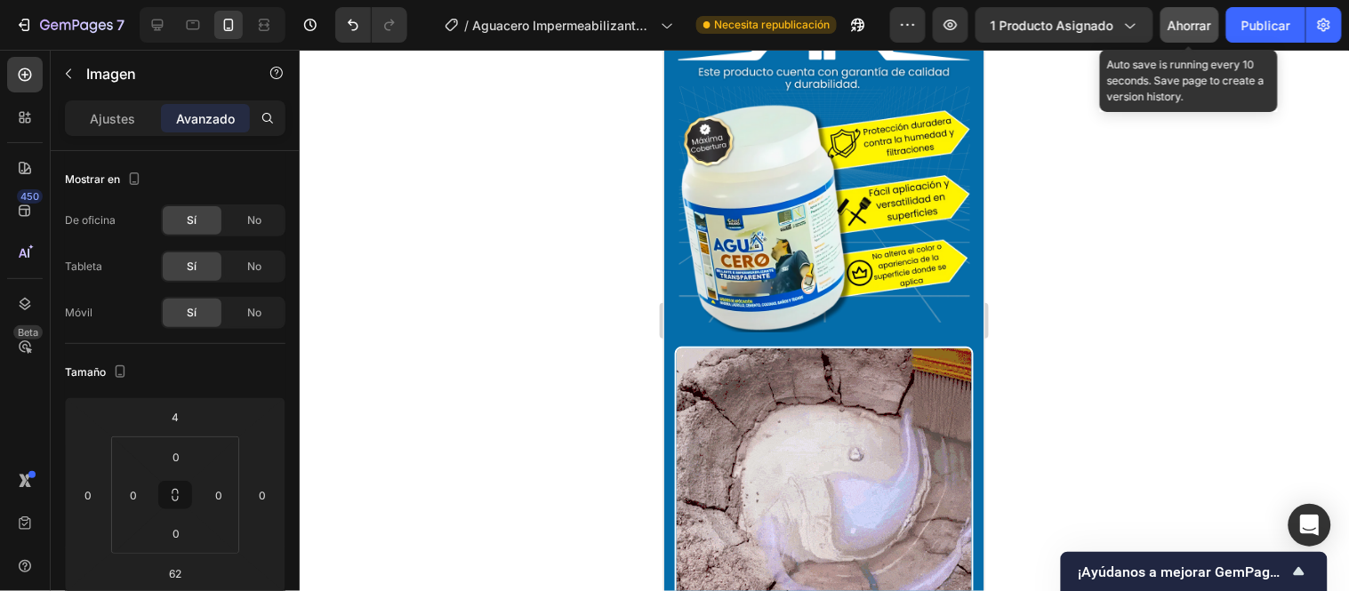
click at [1194, 16] on div "Ahorrar" at bounding box center [1191, 25] width 44 height 19
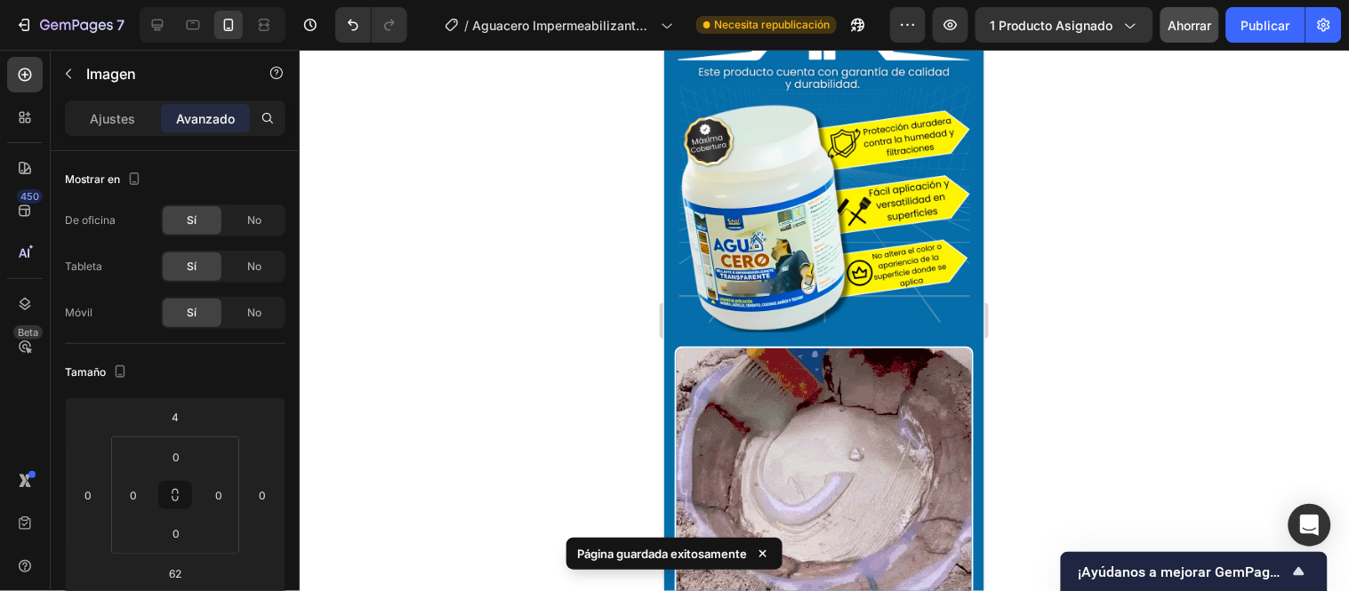
click at [1263, 28] on font "Publicar" at bounding box center [1265, 25] width 49 height 15
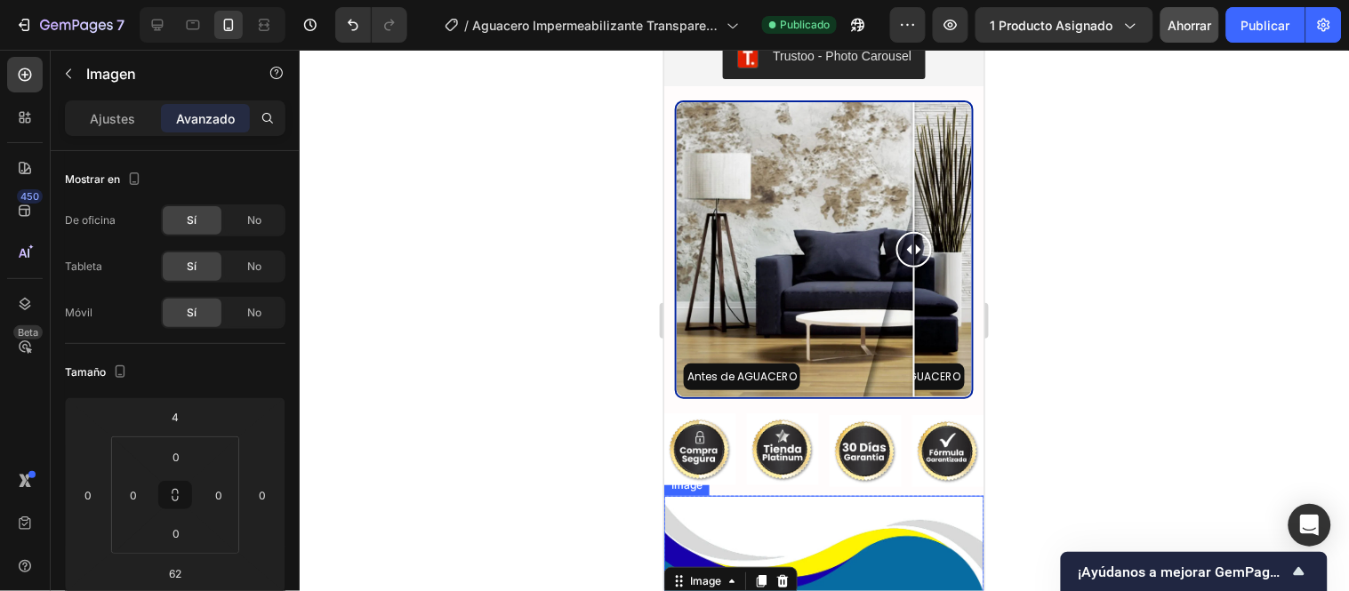
scroll to position [3367, 0]
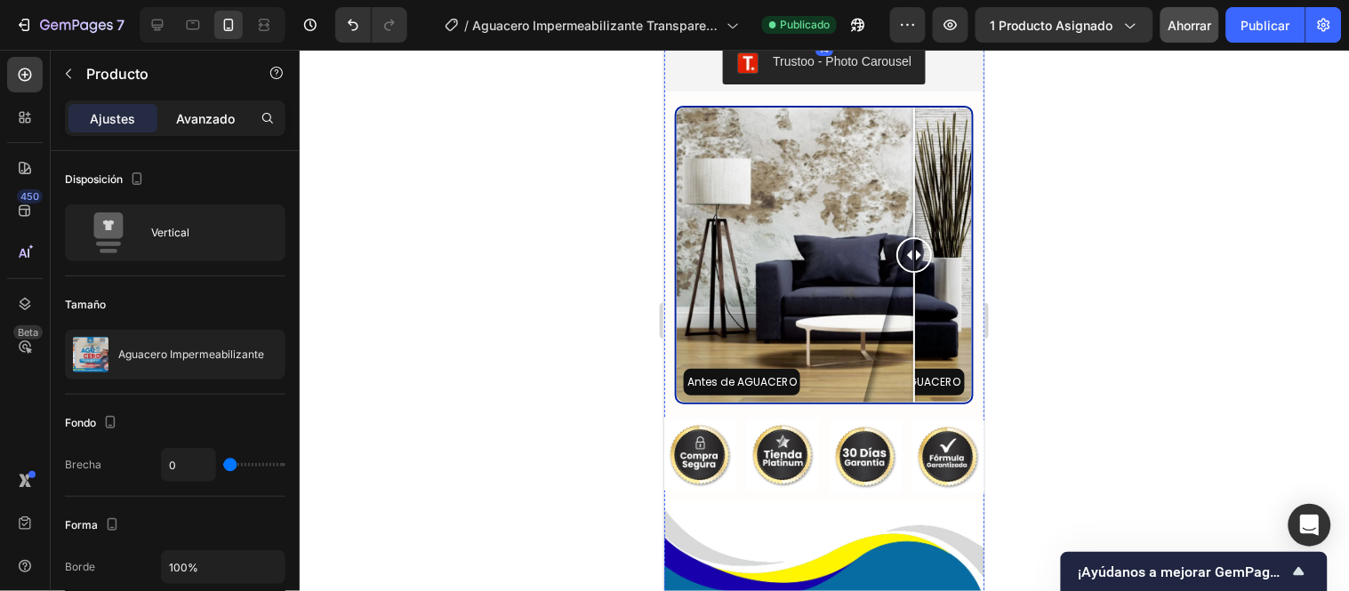
click at [235, 121] on div "Avanzado" at bounding box center [205, 118] width 89 height 28
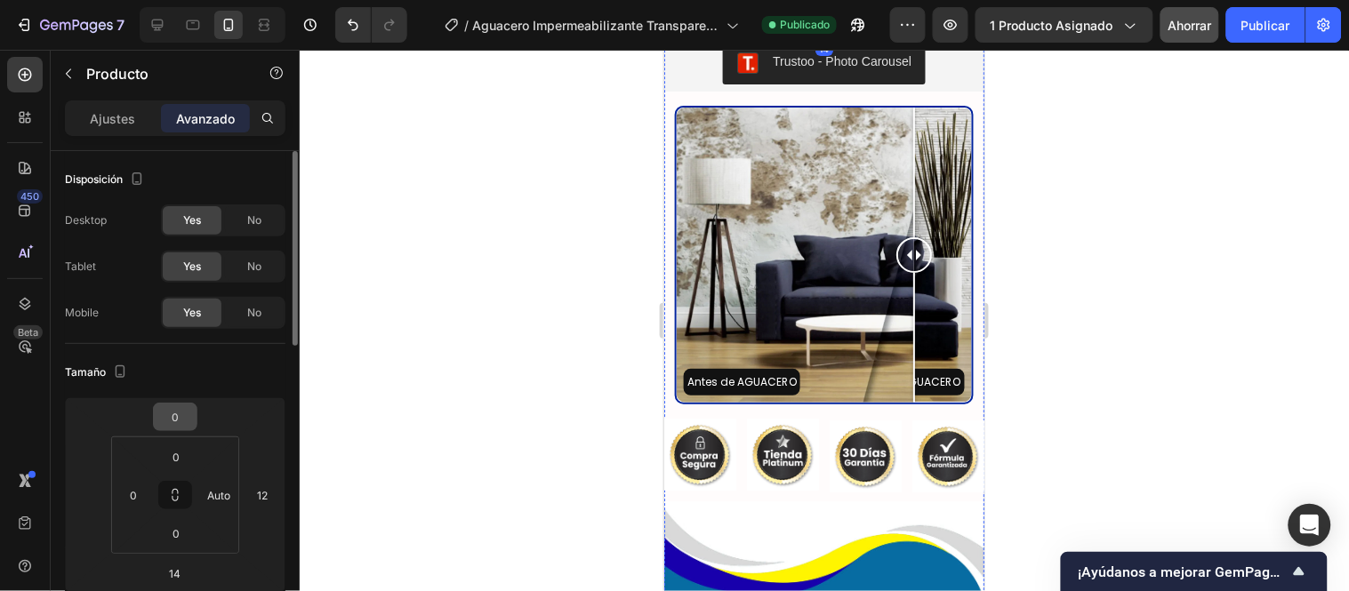
click at [175, 409] on input "0" at bounding box center [175, 417] width 36 height 27
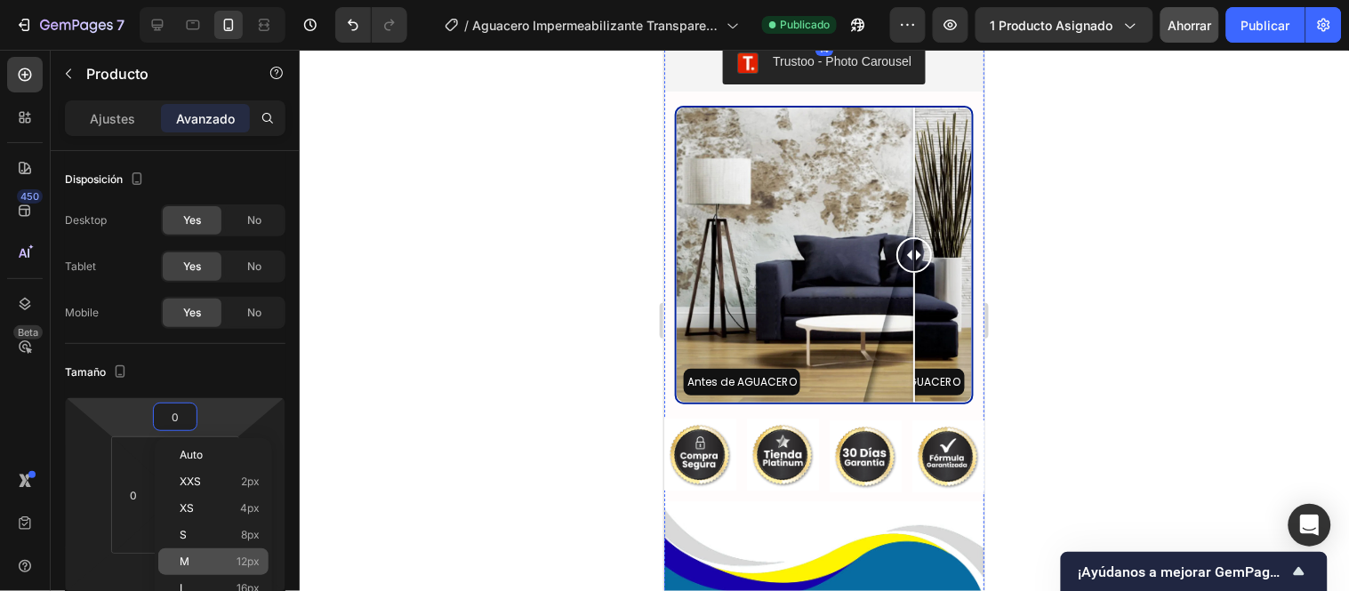
click at [213, 551] on div "M 12px" at bounding box center [213, 562] width 110 height 27
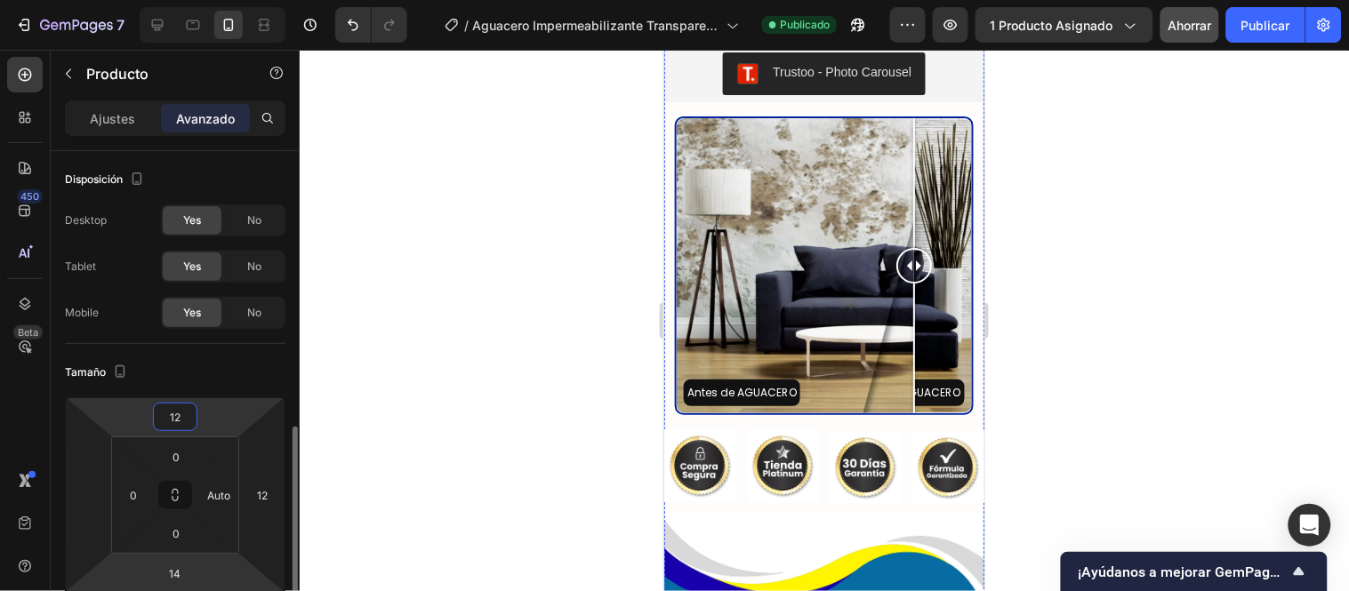
scroll to position [197, 0]
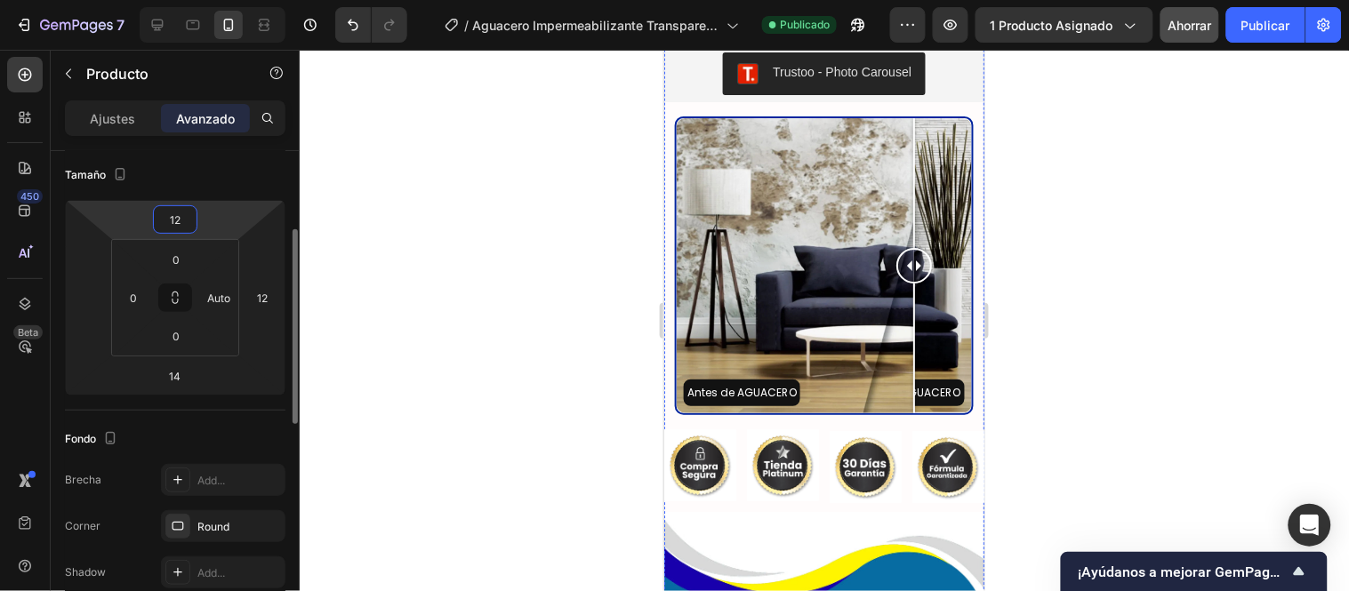
click at [178, 218] on input "12" at bounding box center [175, 219] width 36 height 27
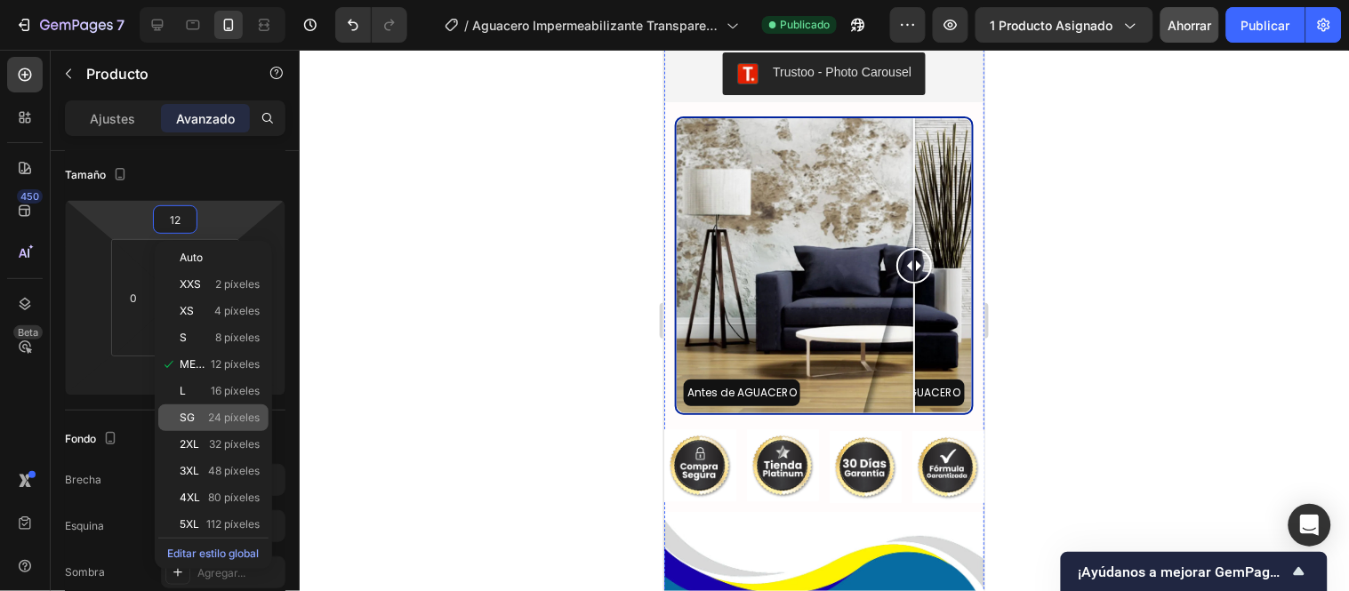
click at [198, 410] on div "SG 24 píxeles" at bounding box center [213, 418] width 110 height 27
type input "24"
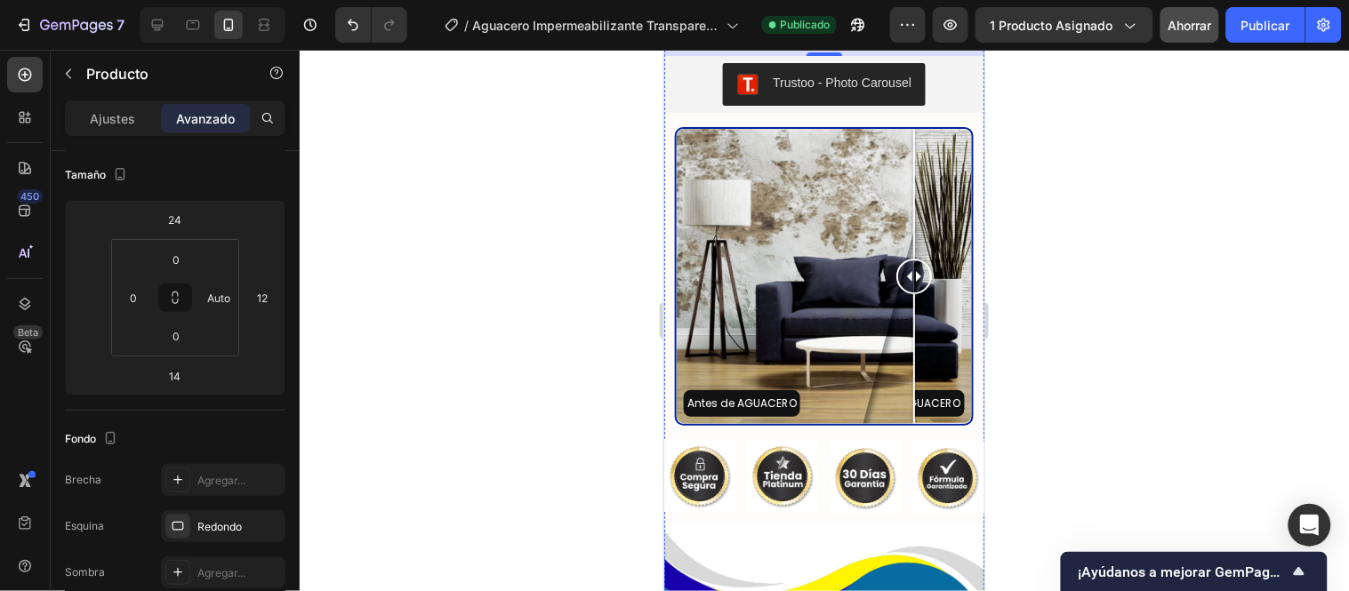
click at [454, 269] on div at bounding box center [824, 321] width 1049 height 542
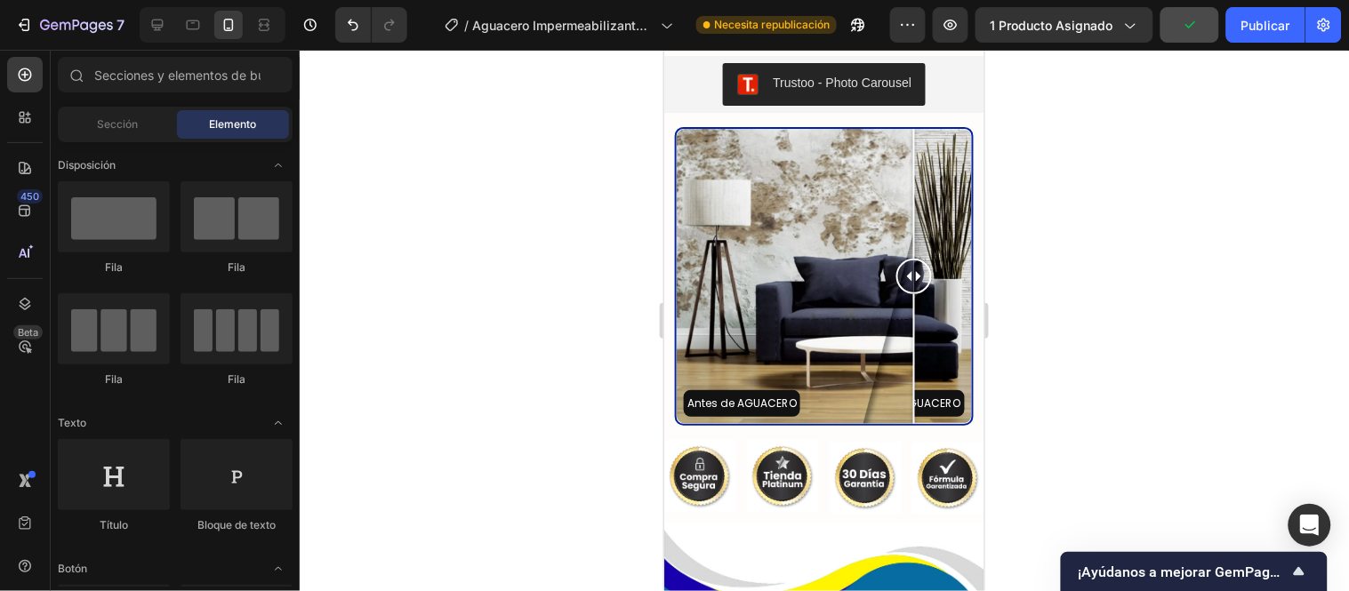
scroll to position [3466, 0]
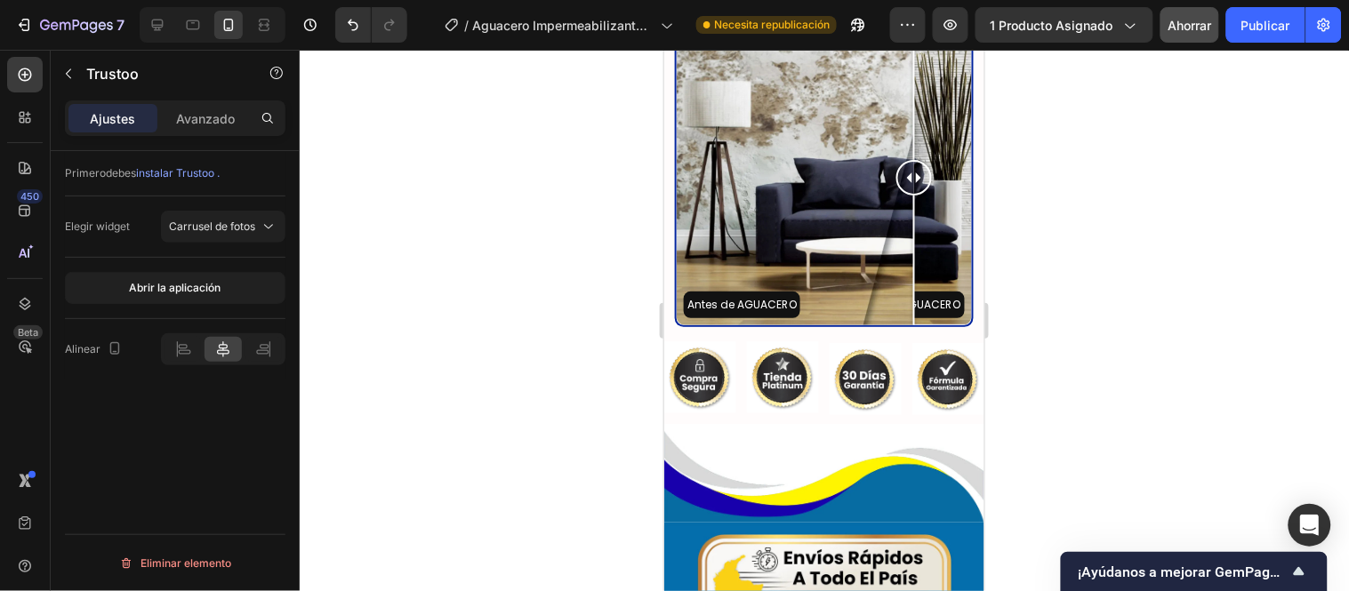
click at [222, 89] on div "Trustoo" at bounding box center [152, 74] width 203 height 46
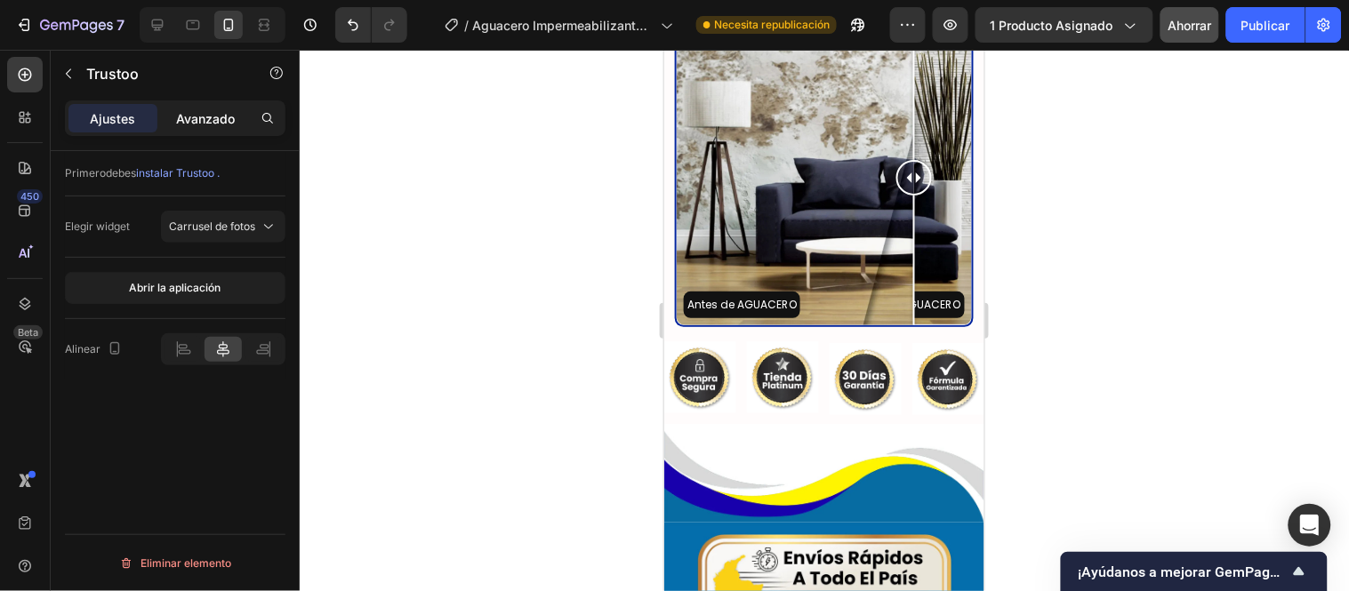
click at [233, 119] on font "Avanzado" at bounding box center [205, 118] width 59 height 15
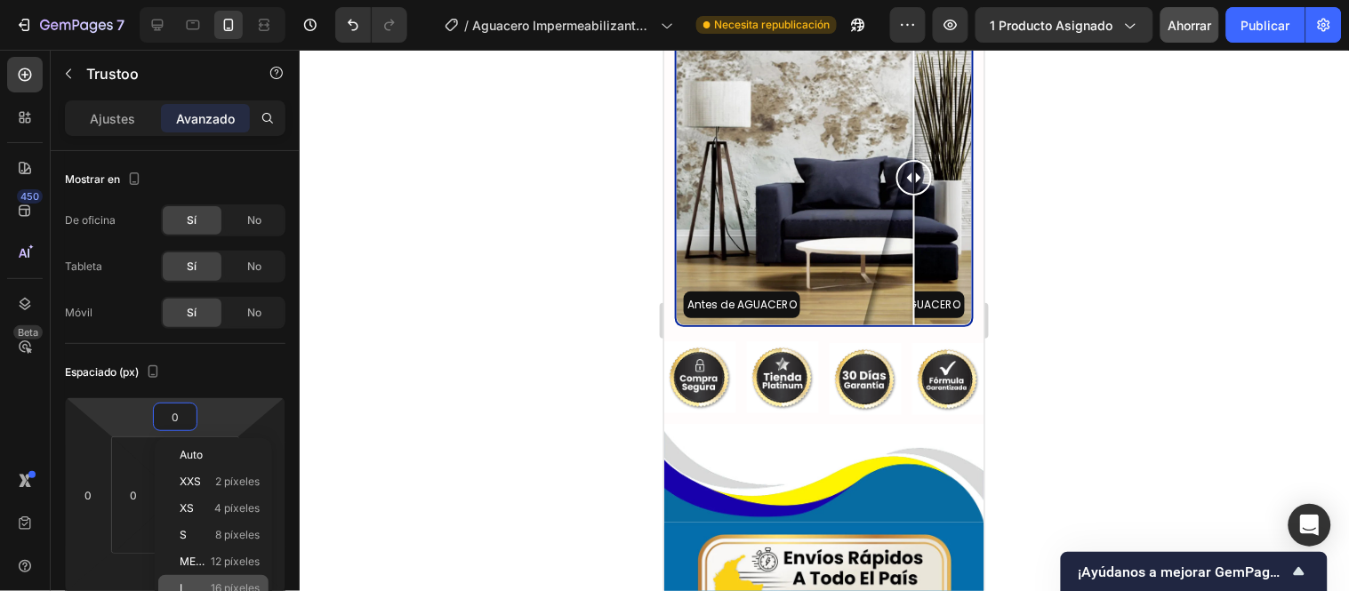
click at [217, 583] on font "16 píxeles" at bounding box center [235, 588] width 49 height 13
type input "16"
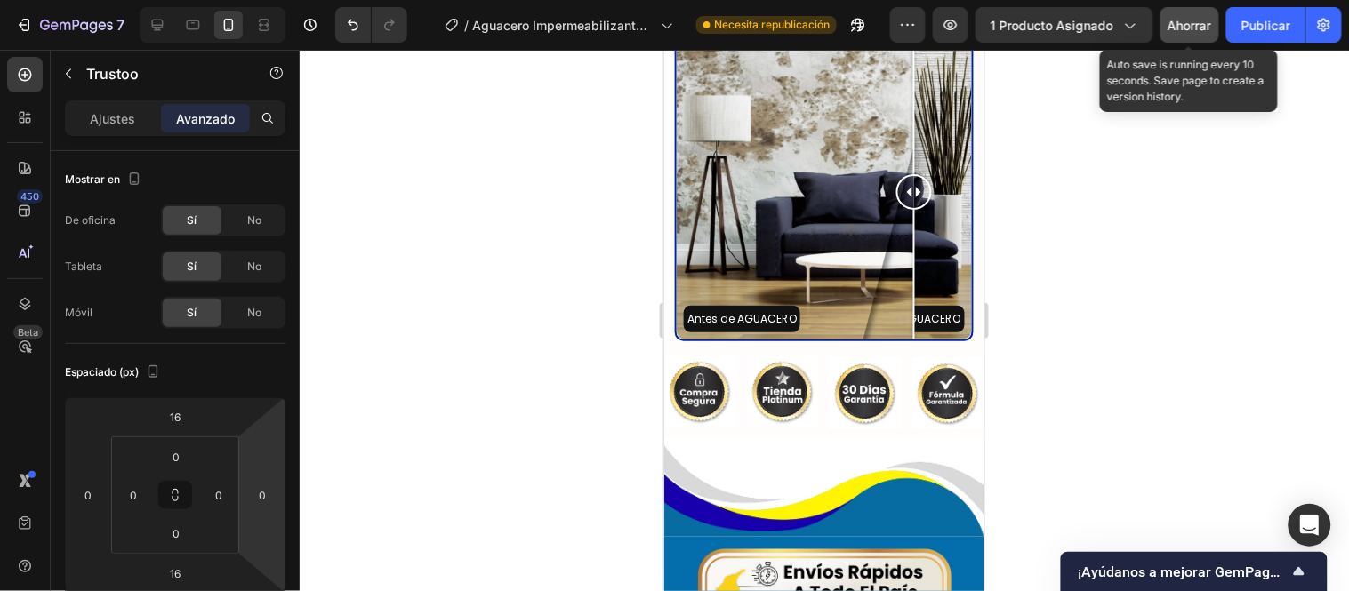
click at [1180, 23] on font "Ahorrar" at bounding box center [1191, 25] width 44 height 15
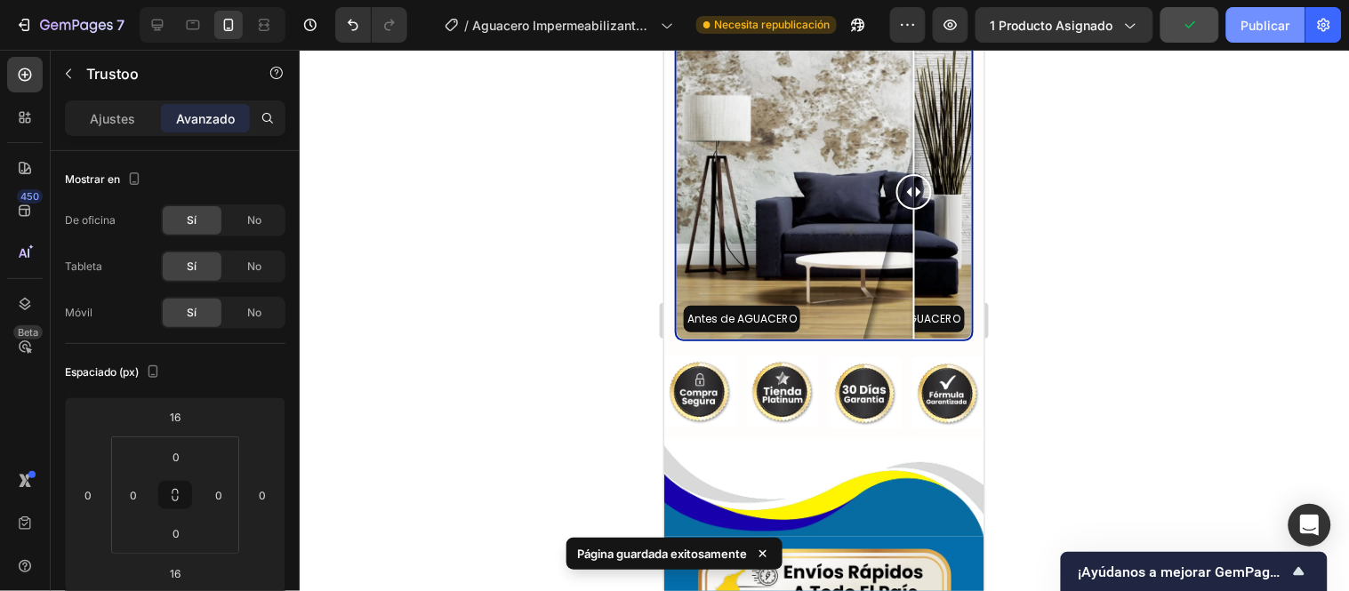
click at [1281, 28] on font "Publicar" at bounding box center [1265, 25] width 49 height 15
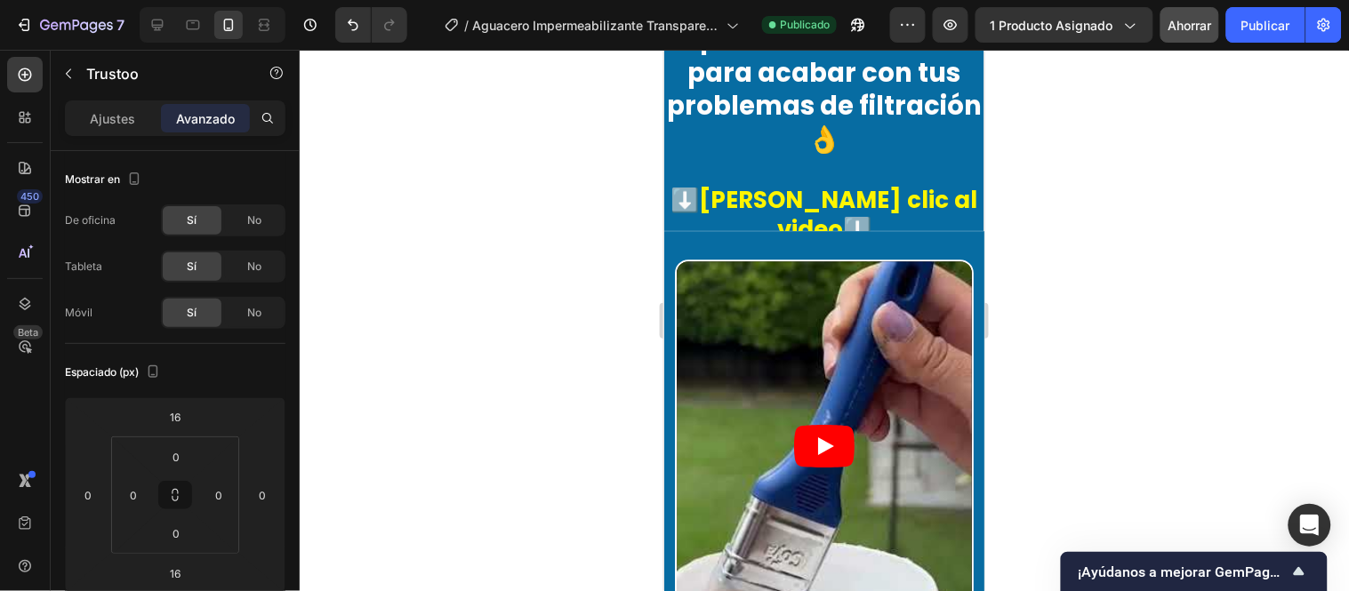
scroll to position [1193, 0]
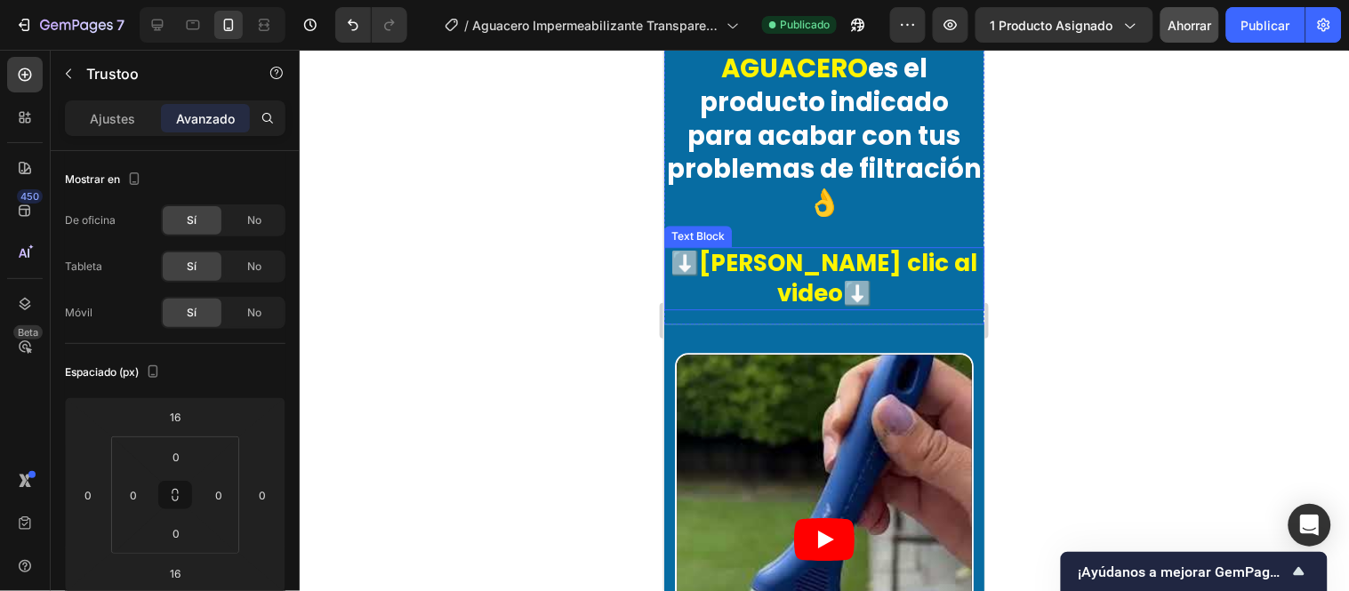
click at [874, 290] on p "⬇️Dale clic al video⬇️" at bounding box center [823, 278] width 317 height 60
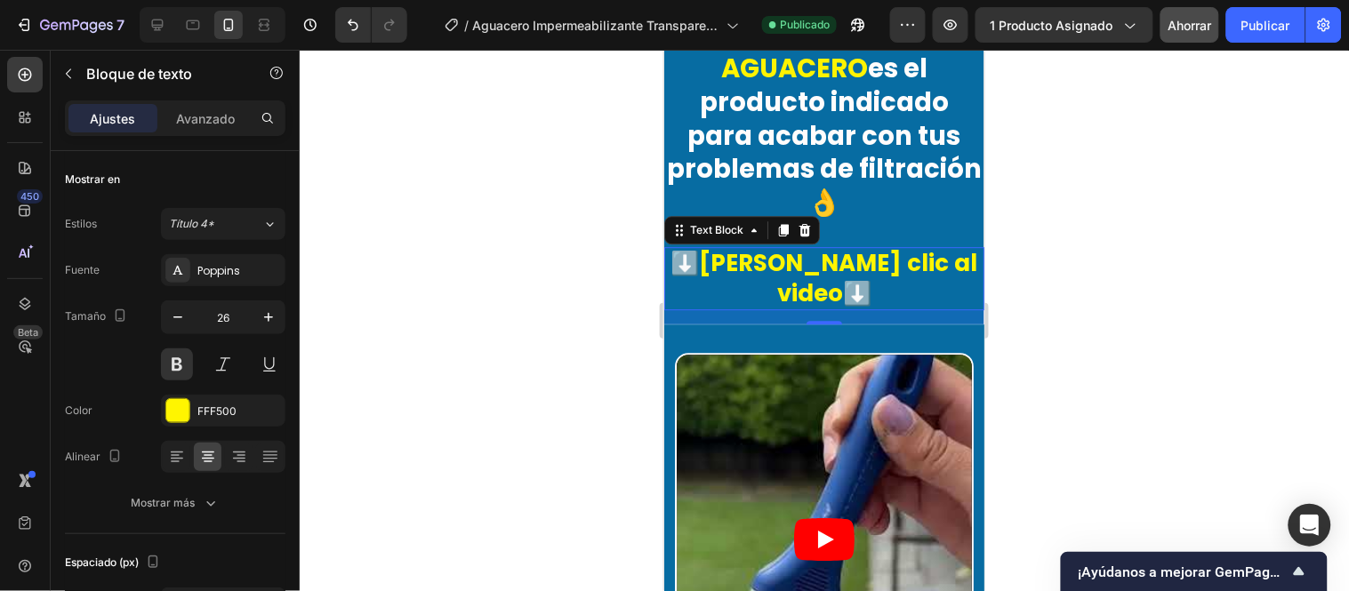
click at [841, 284] on p "⬇️Dale clic al video⬇️" at bounding box center [823, 278] width 317 height 60
click at [871, 281] on p "⬇️Dale clic al video⬇️" at bounding box center [823, 278] width 317 height 60
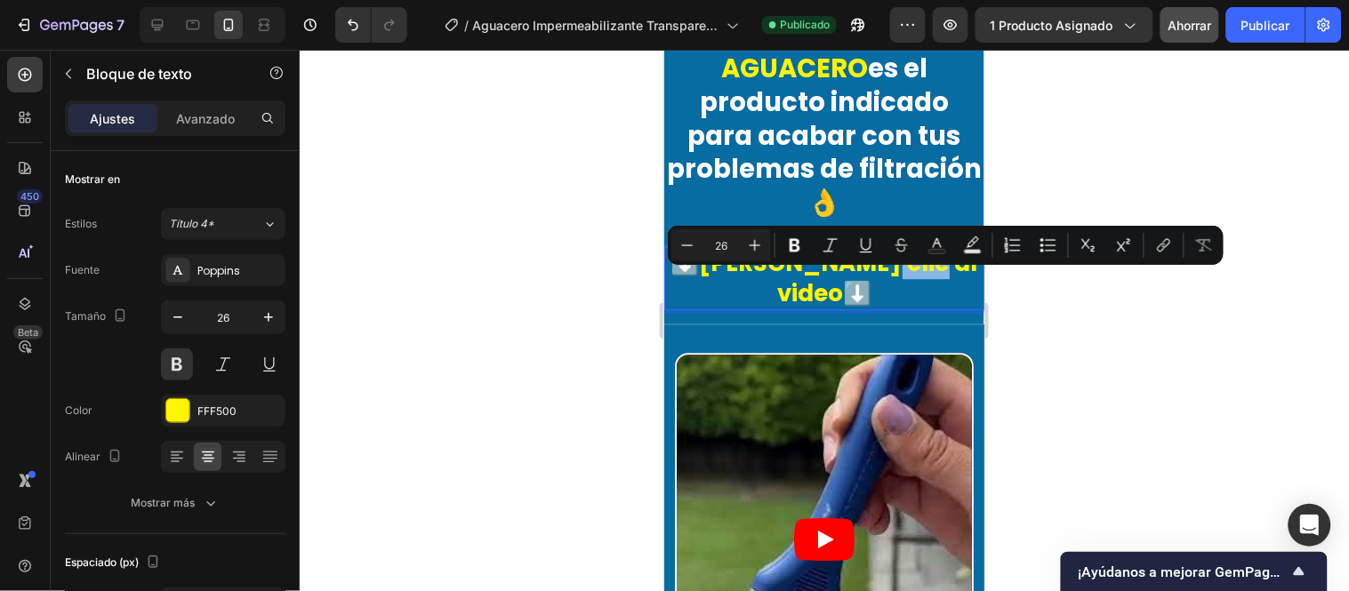
click at [841, 280] on p "⬇️Dale clic al video⬇️" at bounding box center [823, 278] width 317 height 60
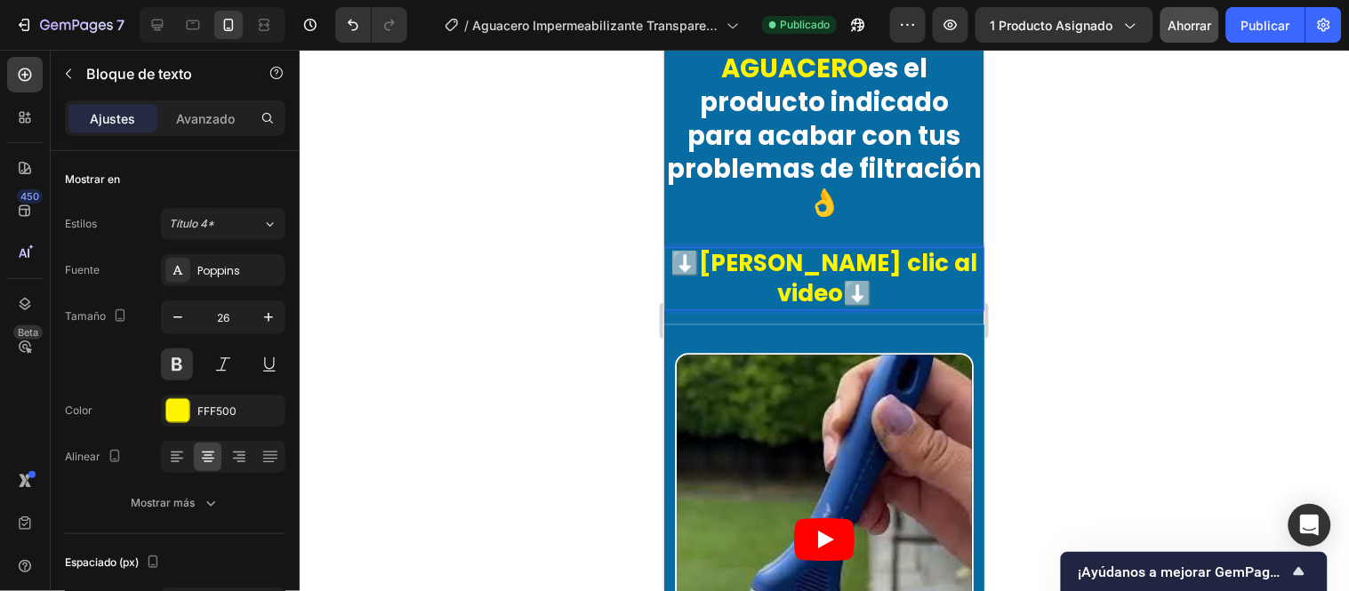
click at [840, 282] on p "⬇️Dale clic al video⬇️" at bounding box center [823, 278] width 317 height 60
drag, startPoint x: 847, startPoint y: 282, endPoint x: 723, endPoint y: 280, distance: 124.5
click at [723, 280] on p "⬇️Dale clic al video⬇️" at bounding box center [823, 278] width 317 height 60
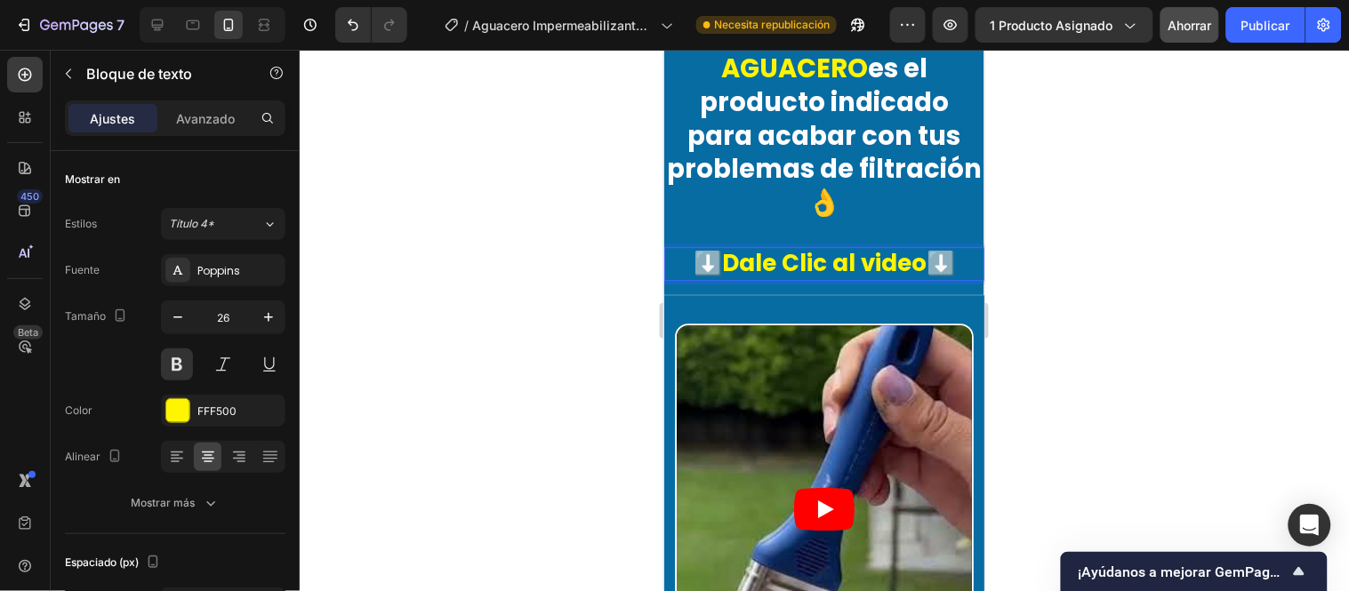
click at [1055, 212] on div at bounding box center [824, 321] width 1049 height 542
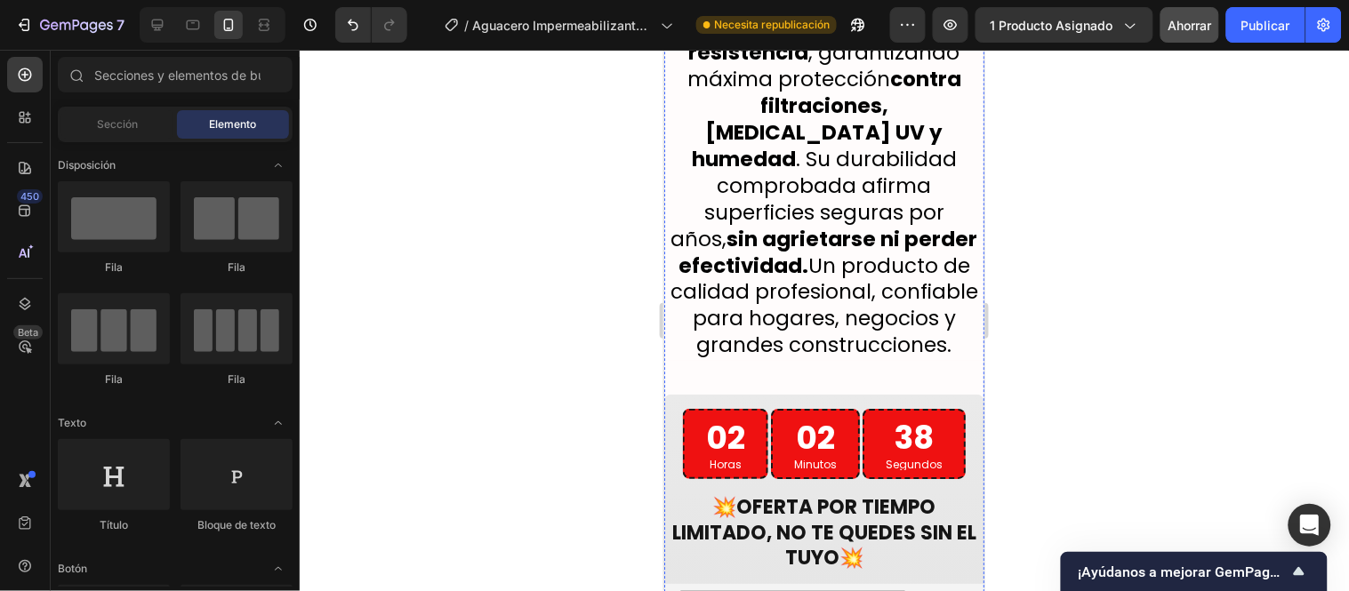
scroll to position [3466, 0]
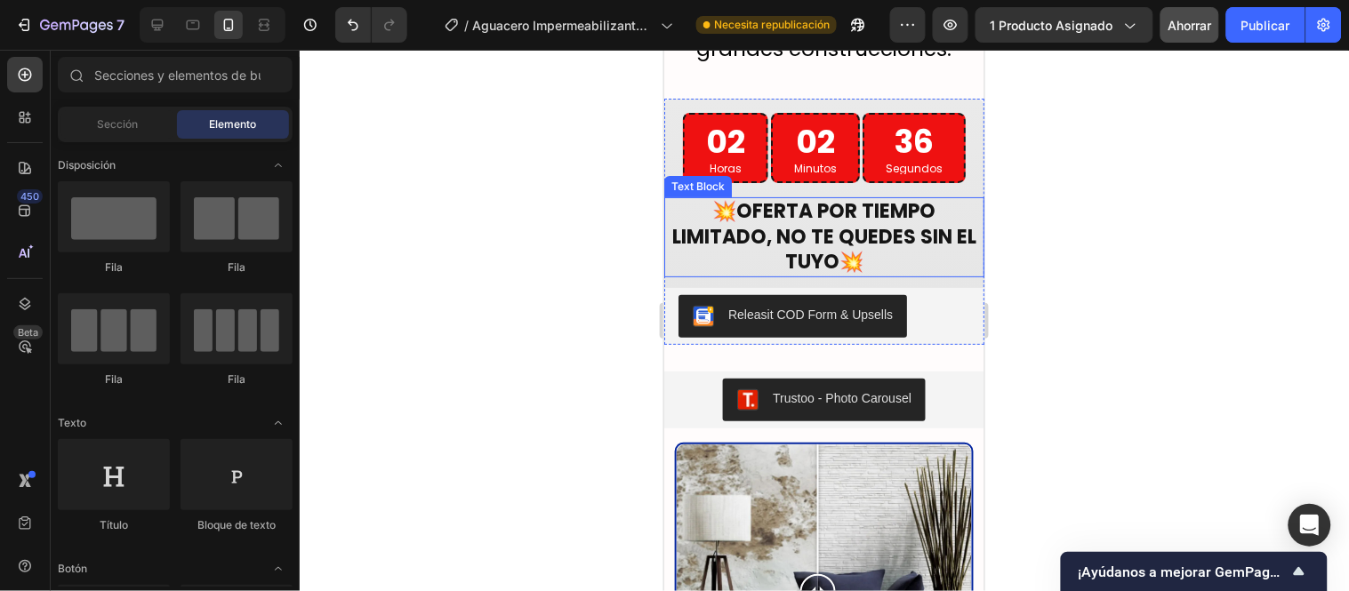
click at [798, 260] on strong "OFERTA POR TIEMPO LIMITADO, NO TE QUEDES SIN EL TUYO" at bounding box center [823, 236] width 304 height 78
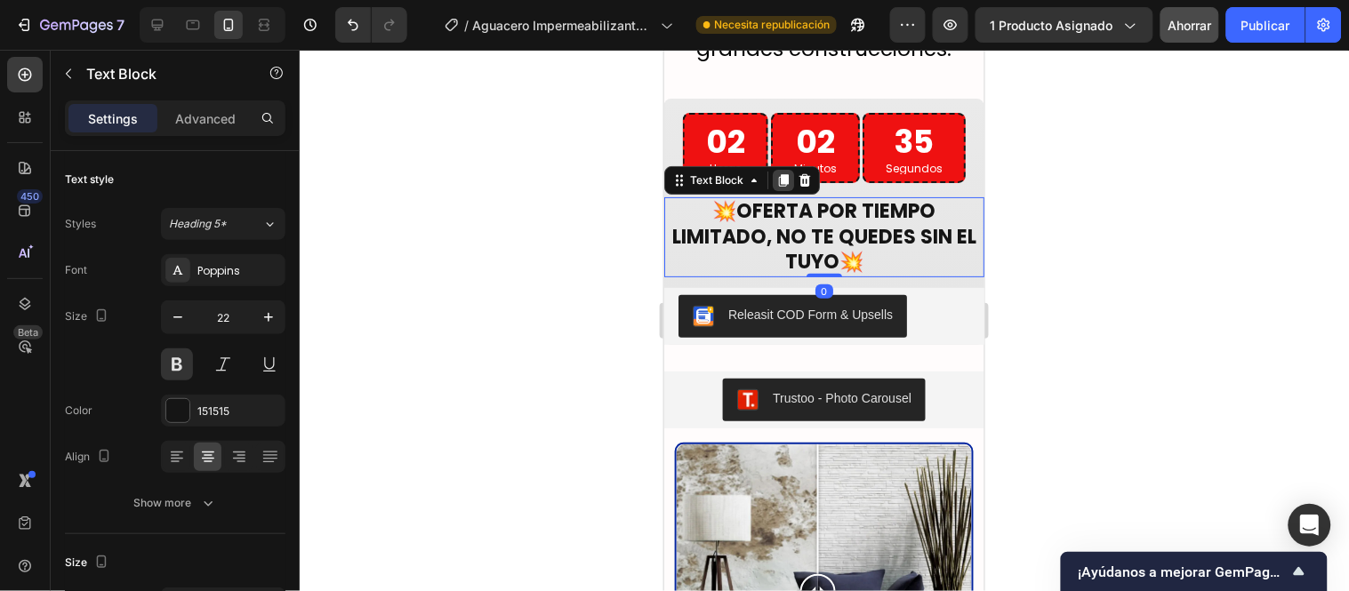
click at [778, 186] on icon at bounding box center [783, 179] width 10 height 12
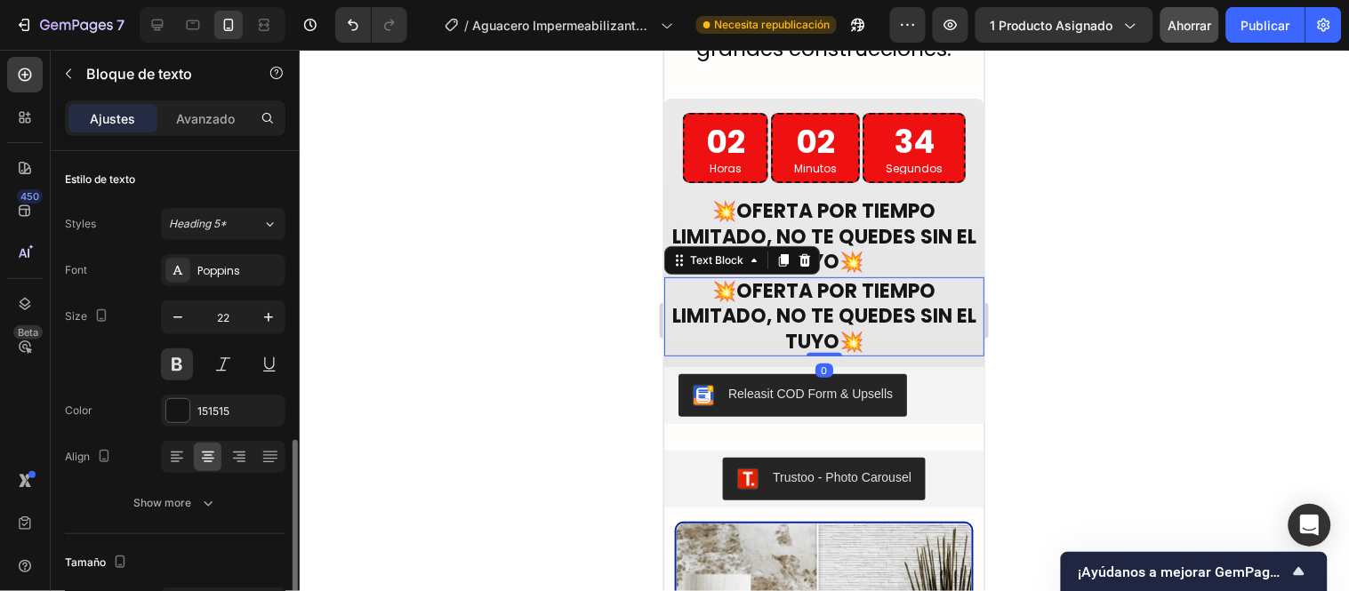
scroll to position [197, 0]
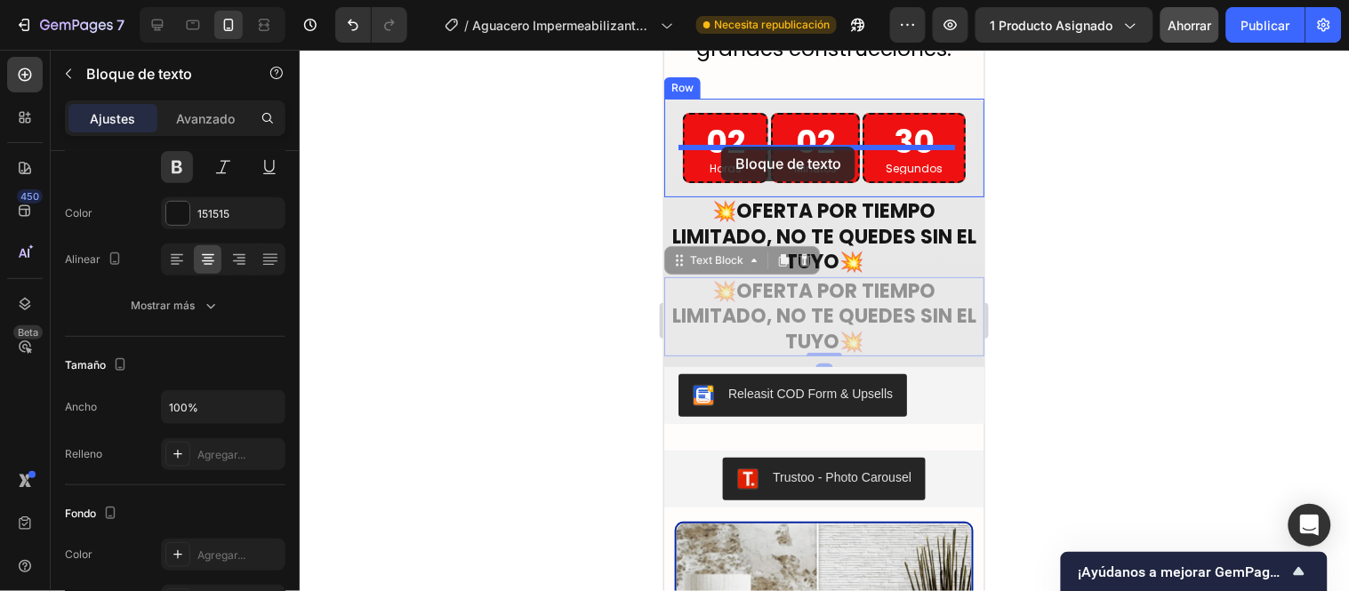
drag, startPoint x: 729, startPoint y: 298, endPoint x: 720, endPoint y: 146, distance: 152.3
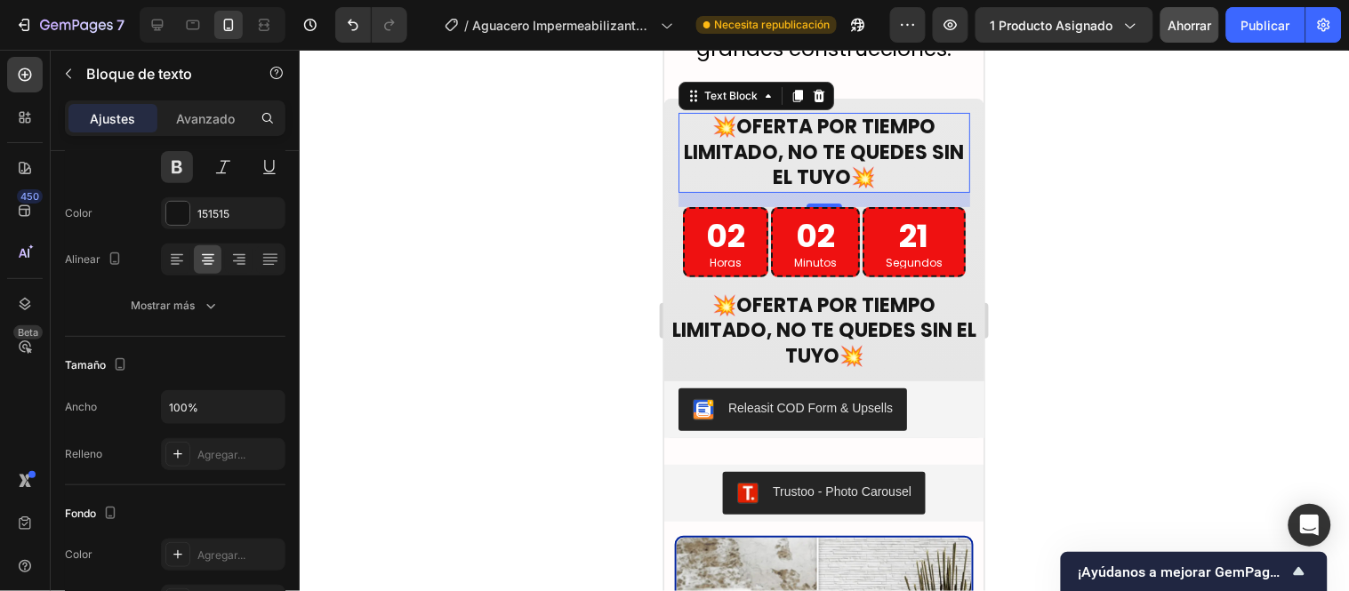
click at [866, 190] on p "💥 OFERTA POR TIEMPO LIMITADO, NO TE QUEDES SIN EL TUYO 💥" at bounding box center [823, 152] width 288 height 76
click at [877, 190] on p "💥 OFERTA POR TIEMPO LIMITADO, NO TE QUEDES SIN EL TUYO 💥" at bounding box center [823, 152] width 288 height 76
click at [711, 156] on p "💥 OFERTA POR TIEMPO LIMITADO, NO TE QUEDES SIN EL TUYO 💥" at bounding box center [823, 152] width 288 height 76
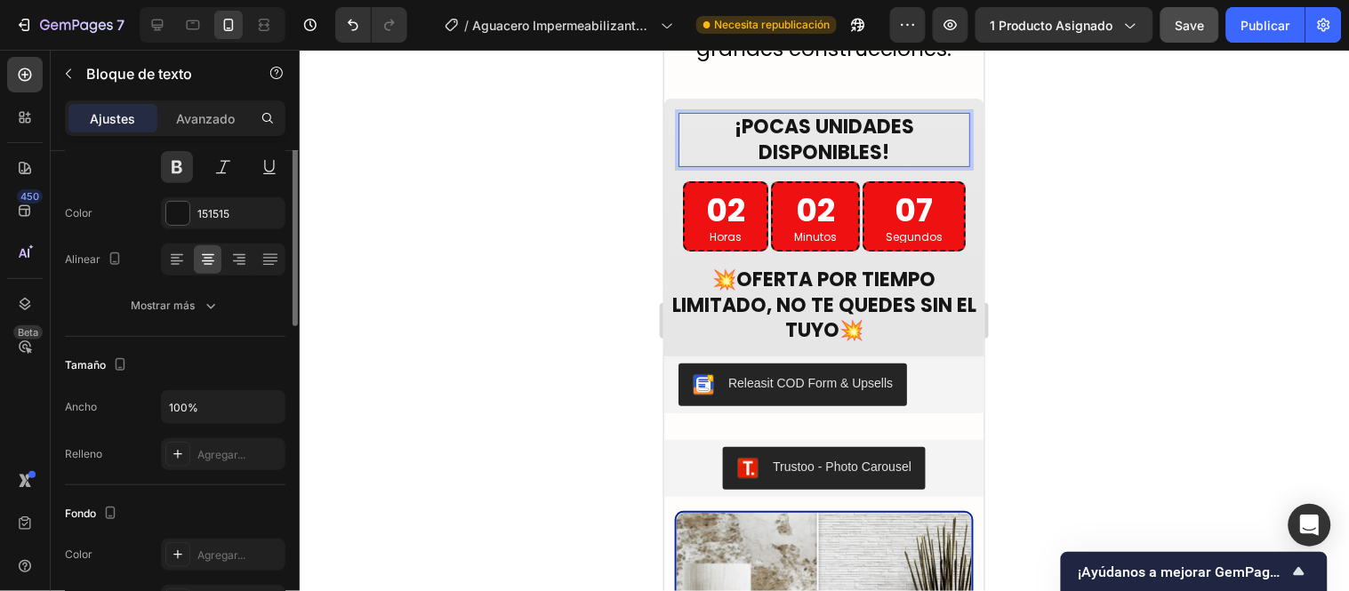
scroll to position [99, 0]
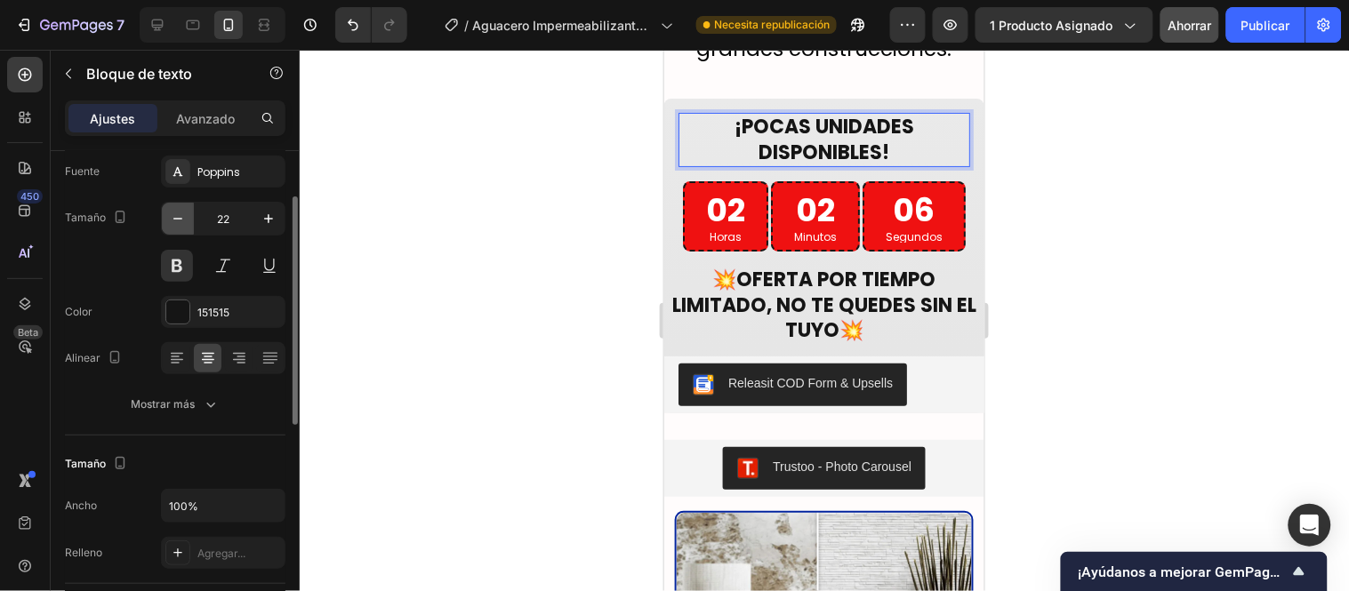
click at [188, 220] on button "button" at bounding box center [178, 219] width 32 height 32
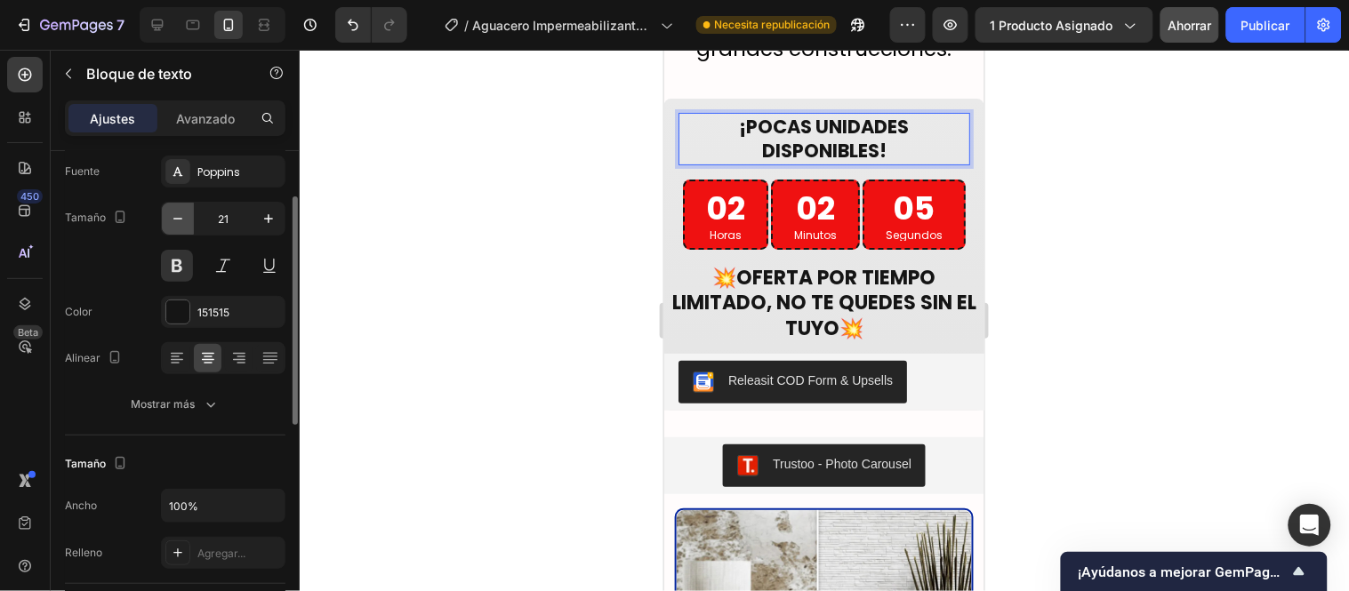
click at [188, 220] on button "button" at bounding box center [178, 219] width 32 height 32
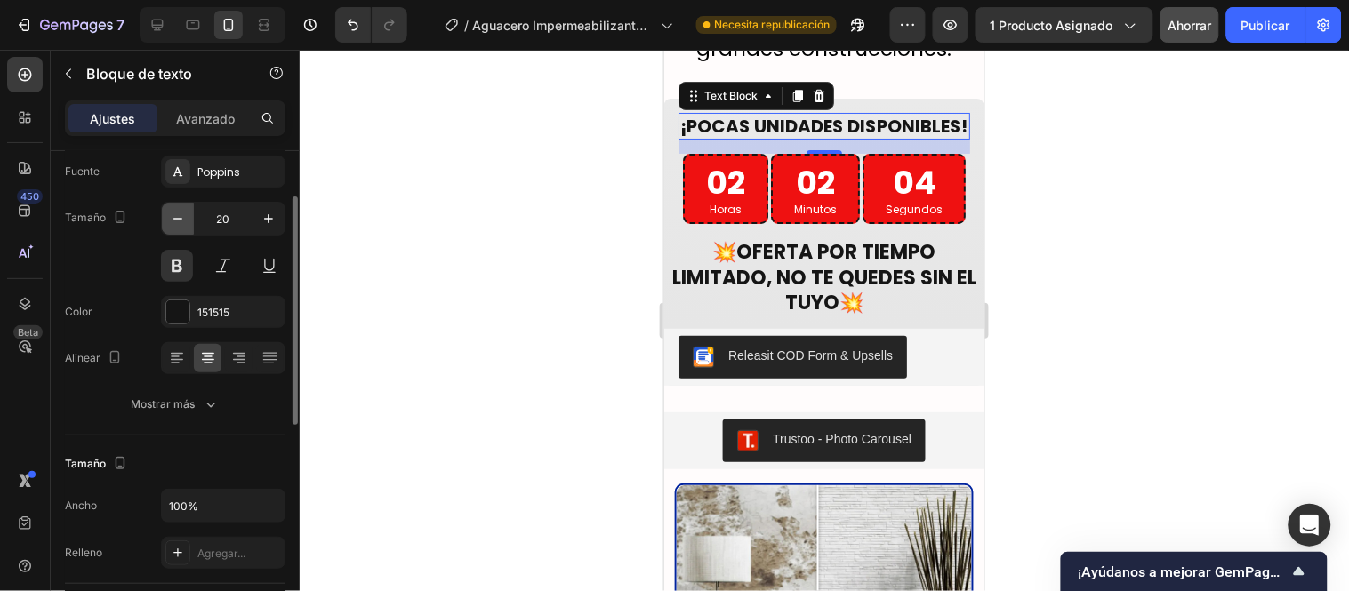
click at [188, 220] on button "button" at bounding box center [178, 219] width 32 height 32
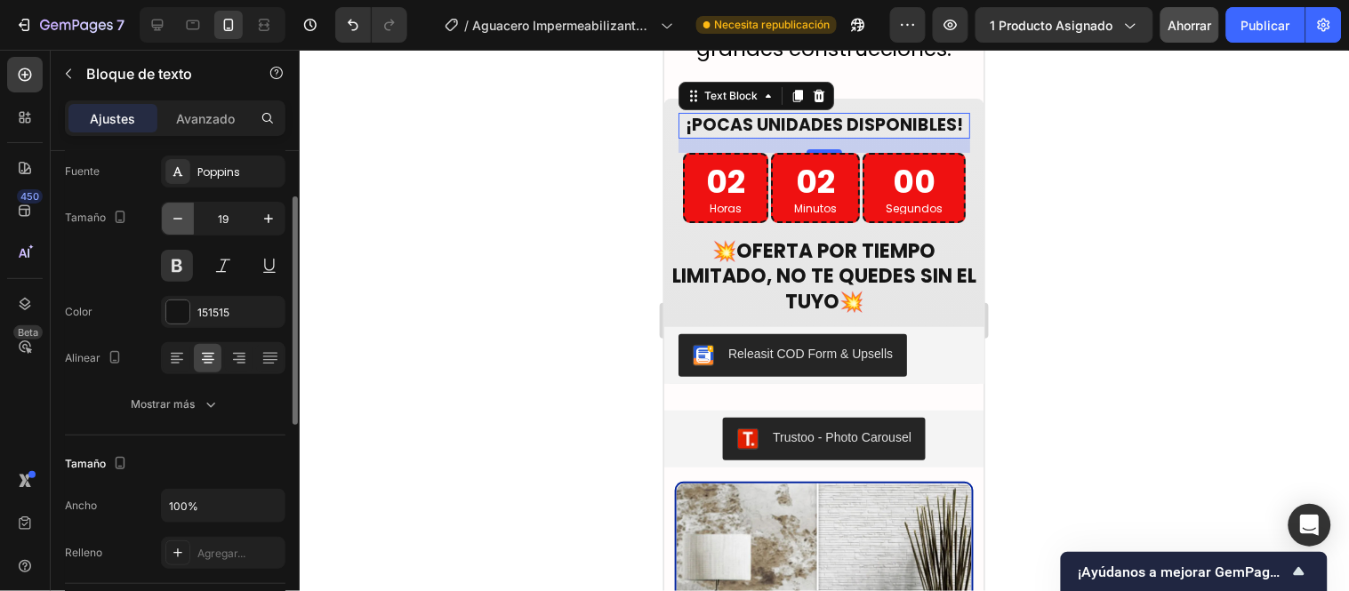
click at [188, 220] on button "button" at bounding box center [178, 219] width 32 height 32
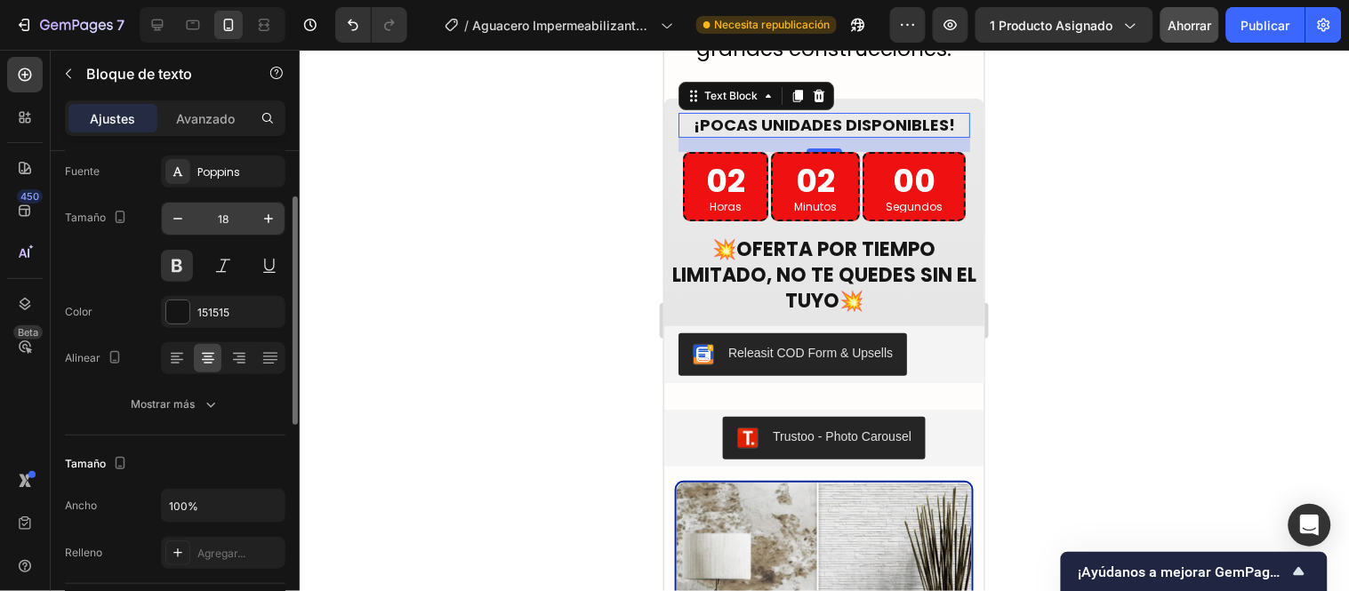
type input "17"
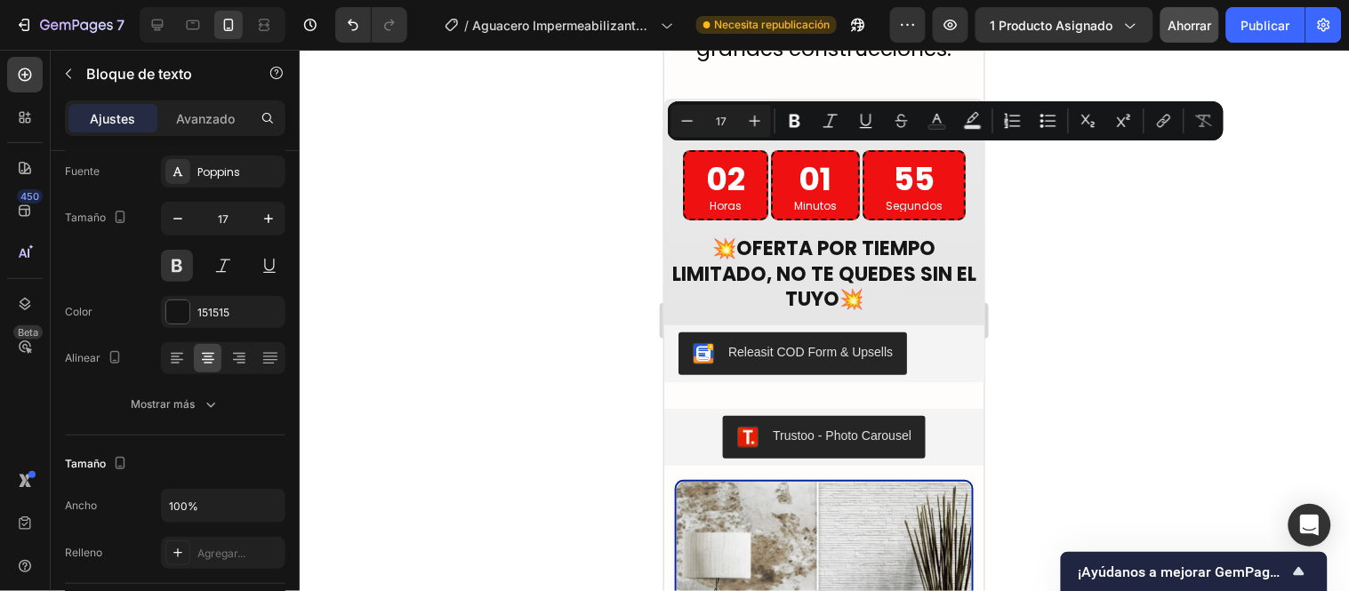
click at [807, 133] on p "¡POCAS UNIDADES DISPONIBLES!" at bounding box center [823, 124] width 288 height 20
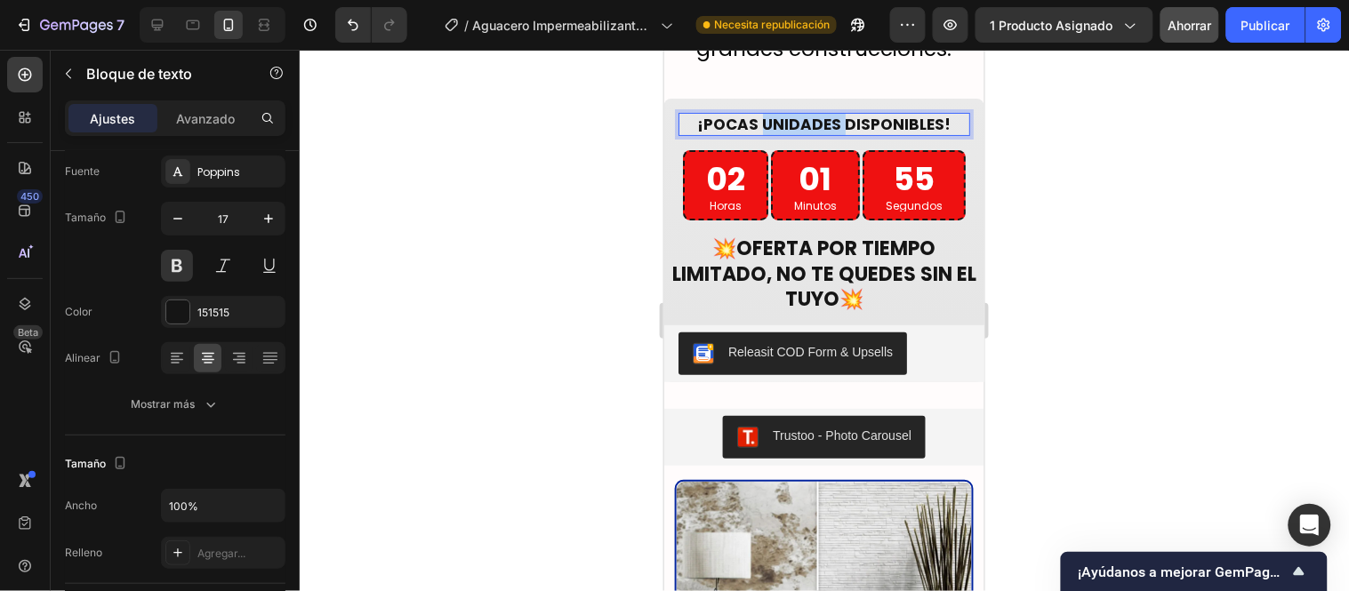
click at [807, 133] on p "¡POCAS UNIDADES DISPONIBLES!" at bounding box center [823, 124] width 288 height 20
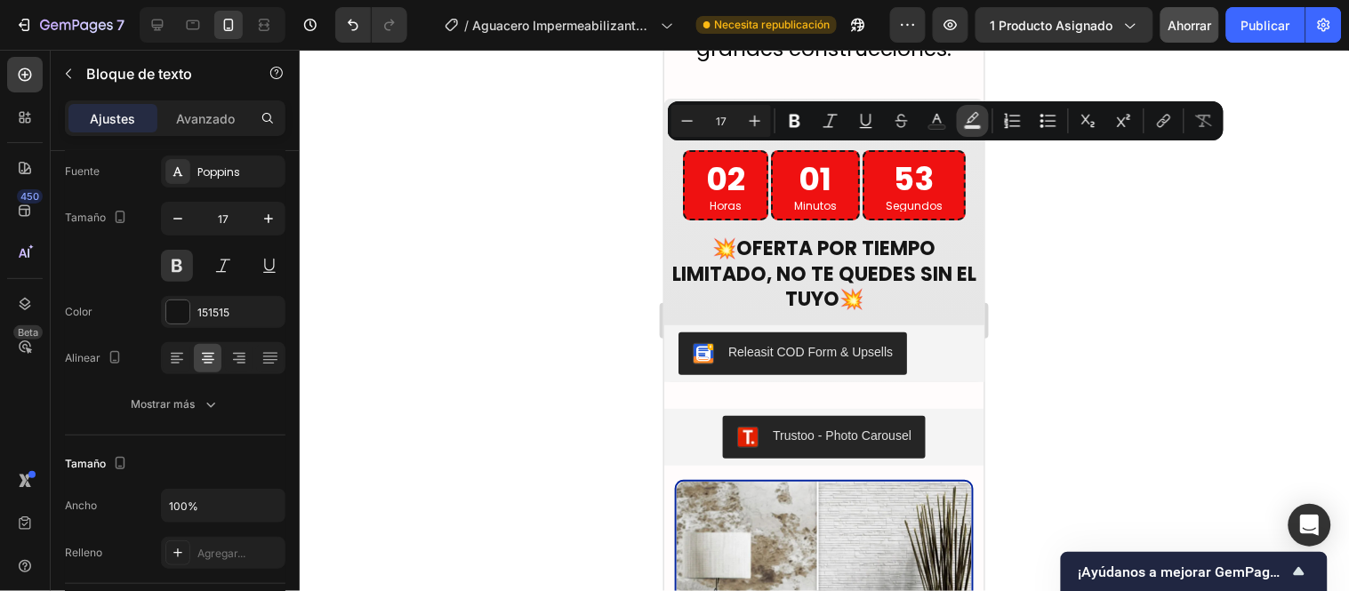
click at [975, 114] on icon "Barra de herramientas contextual del editor" at bounding box center [973, 121] width 18 height 18
type input "000000"
type input "77"
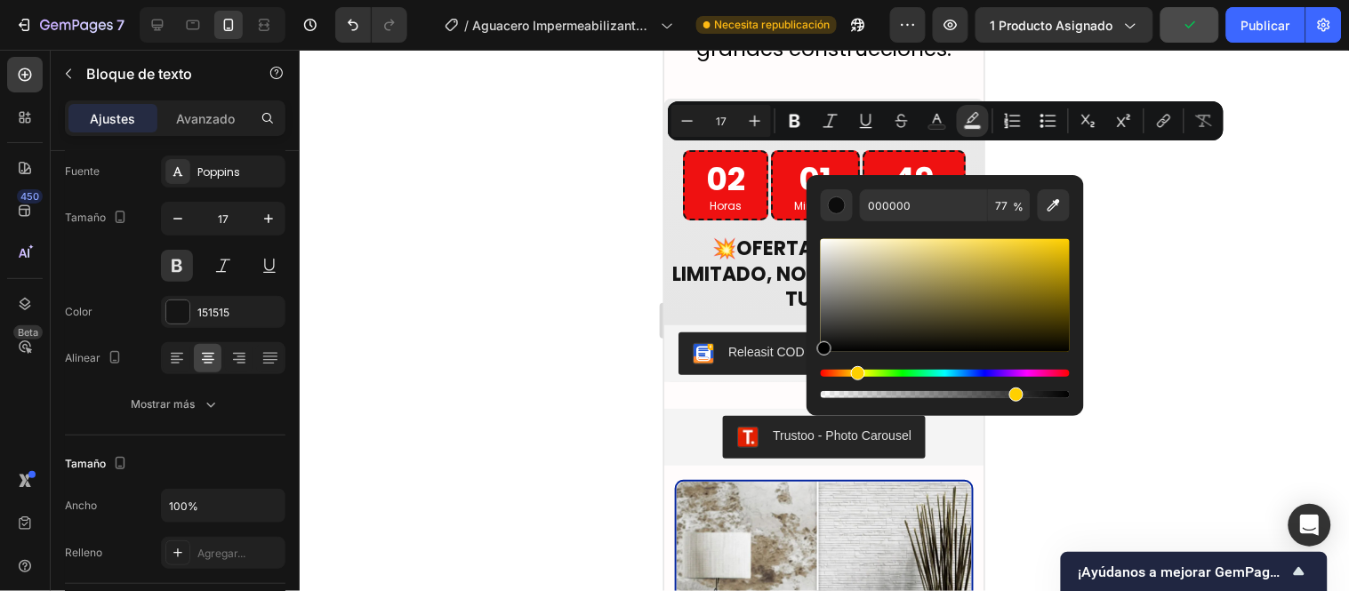
drag, startPoint x: 831, startPoint y: 370, endPoint x: 857, endPoint y: 369, distance: 26.7
click at [857, 369] on div "Matiz" at bounding box center [858, 373] width 14 height 14
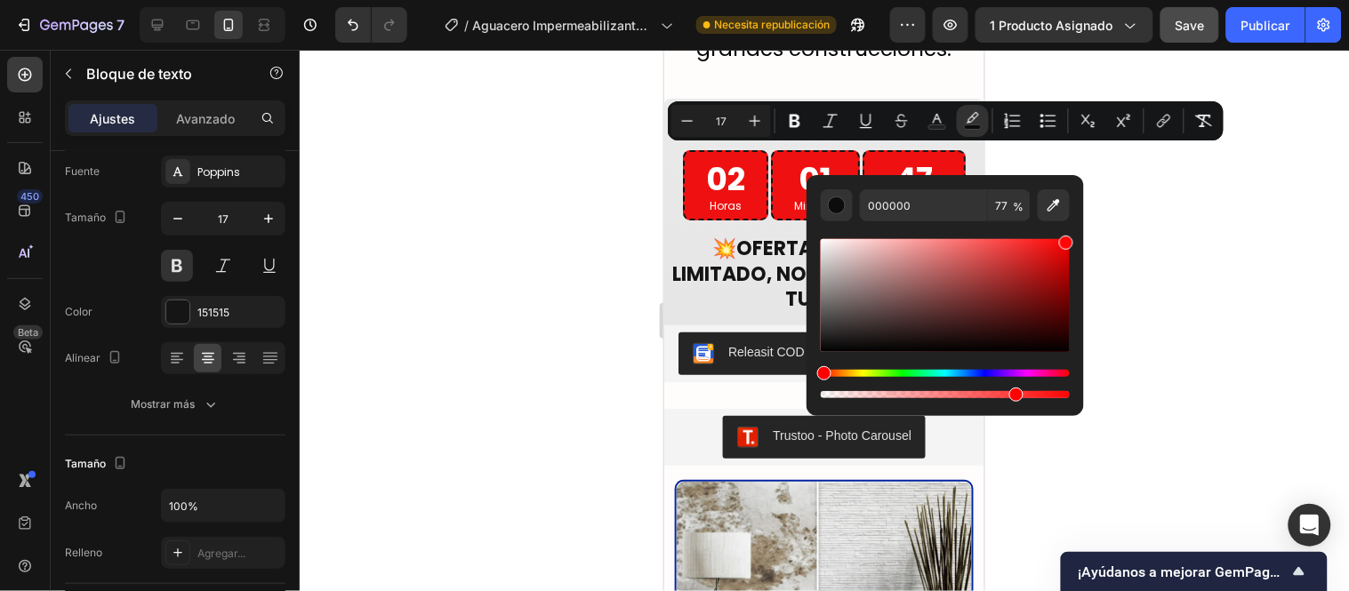
drag, startPoint x: 941, startPoint y: 287, endPoint x: 1065, endPoint y: 234, distance: 135.5
click at [1065, 234] on div "Barra de herramientas contextual del editor" at bounding box center [945, 311] width 249 height 181
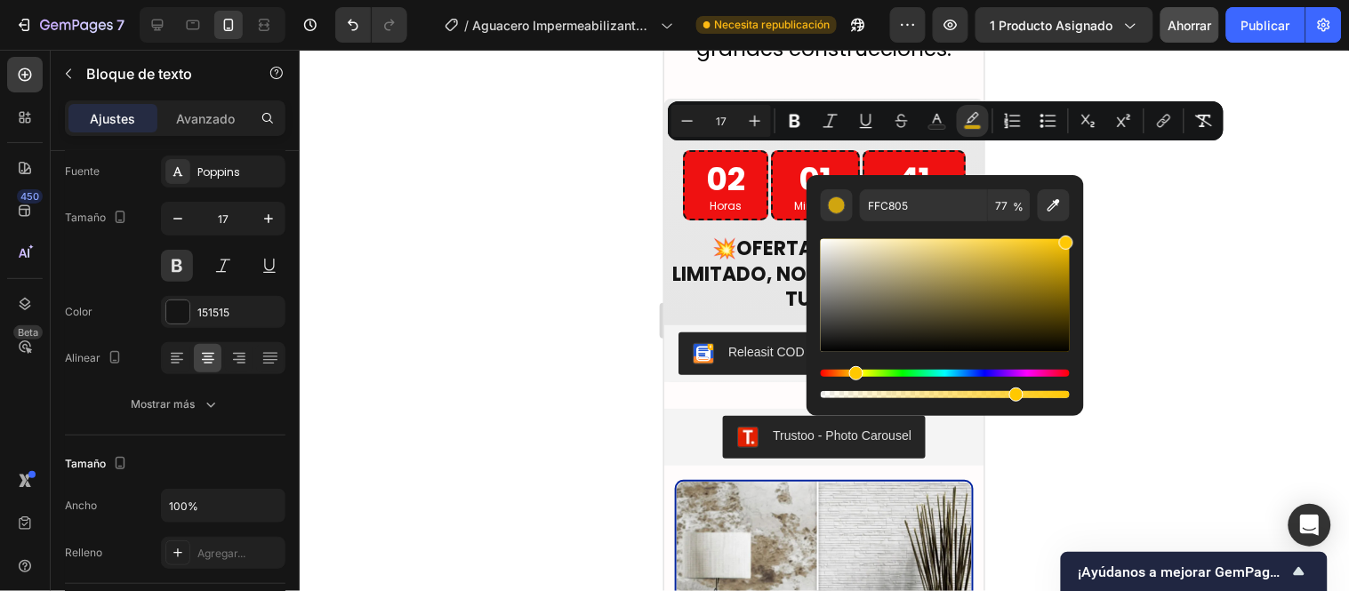
type input "FFCD05"
drag, startPoint x: 825, startPoint y: 374, endPoint x: 855, endPoint y: 375, distance: 29.4
click at [855, 375] on div "Matiz" at bounding box center [857, 373] width 14 height 14
click at [470, 288] on div at bounding box center [824, 321] width 1049 height 542
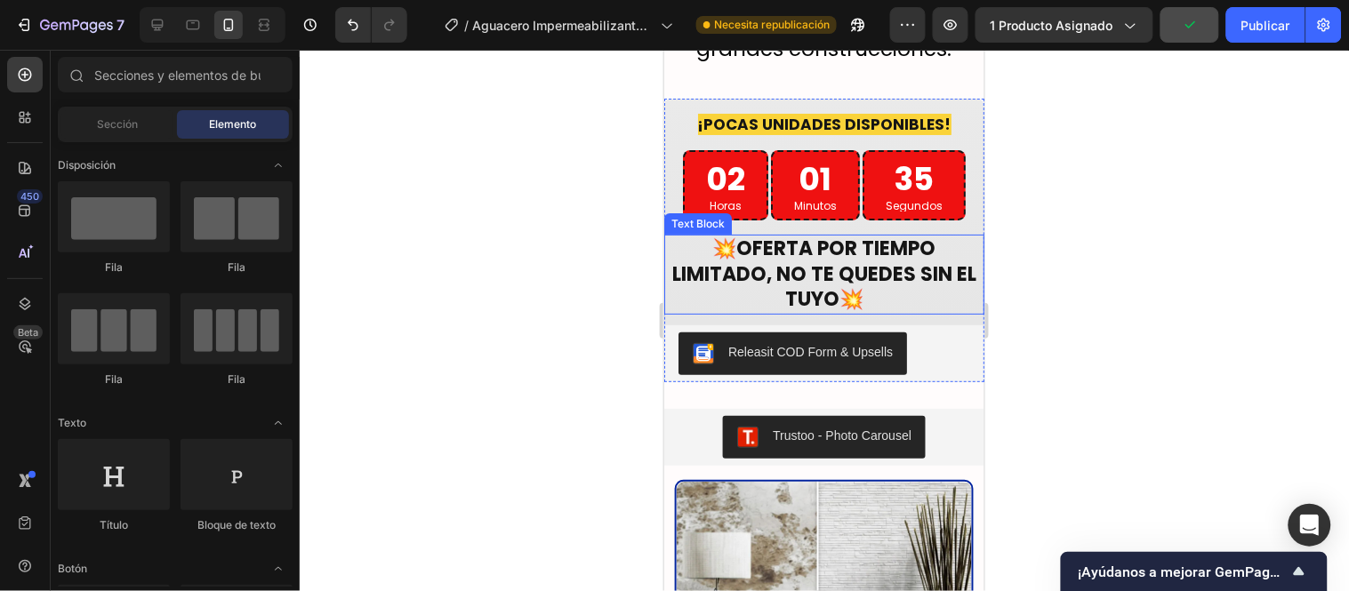
click at [840, 295] on strong "OFERTA POR TIEMPO LIMITADO, NO TE QUEDES SIN EL TUYO" at bounding box center [823, 273] width 304 height 78
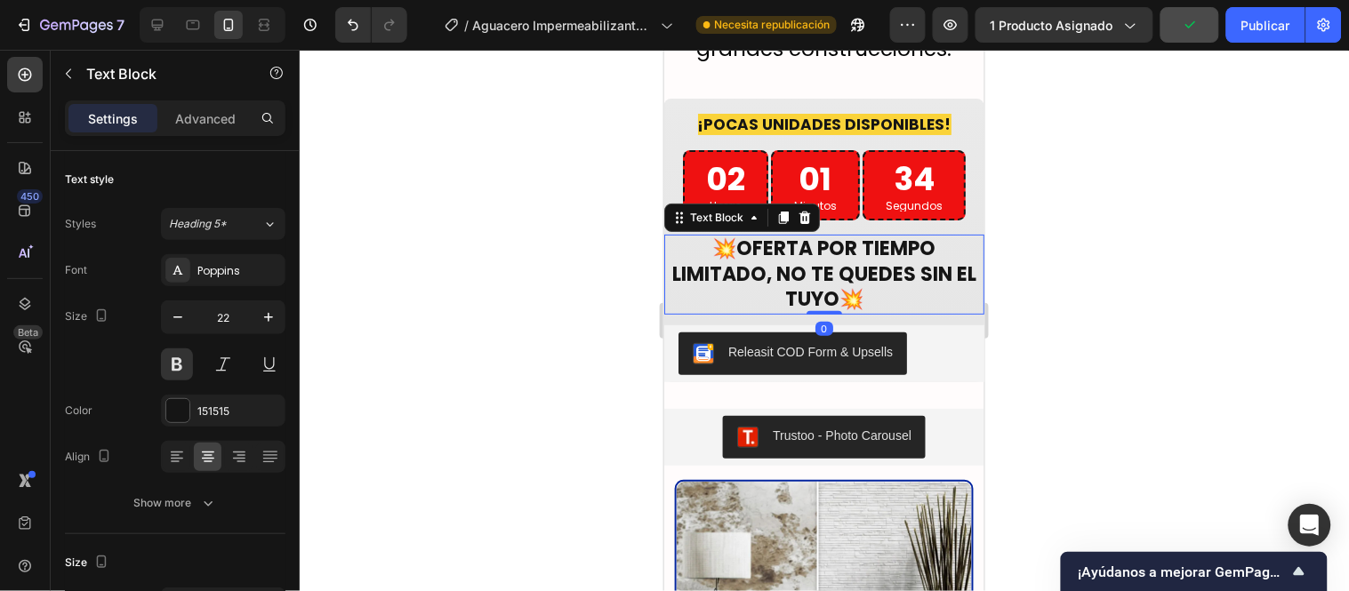
click at [840, 295] on strong "OFERTA POR TIEMPO LIMITADO, NO TE QUEDES SIN EL TUYO" at bounding box center [823, 273] width 304 height 78
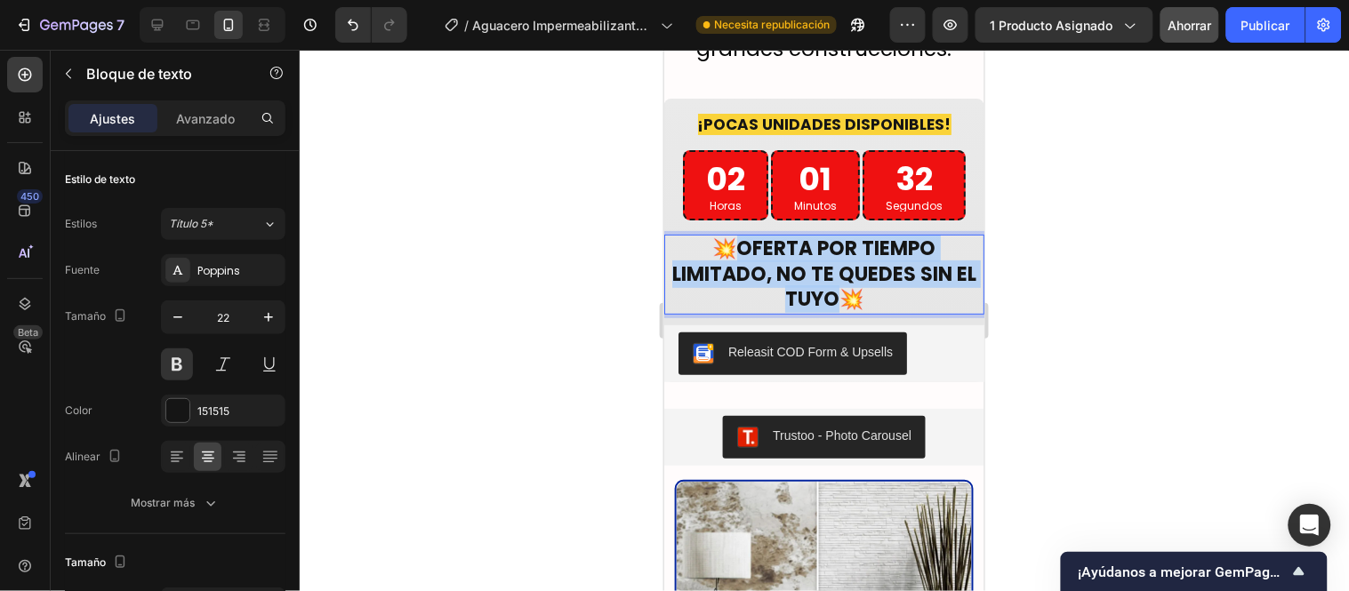
drag, startPoint x: 844, startPoint y: 330, endPoint x: 734, endPoint y: 270, distance: 125.3
click at [734, 270] on p "💥 OFERTA POR TIEMPO LIMITADO, NO TE QUEDES SIN EL TUYO 💥" at bounding box center [823, 274] width 317 height 76
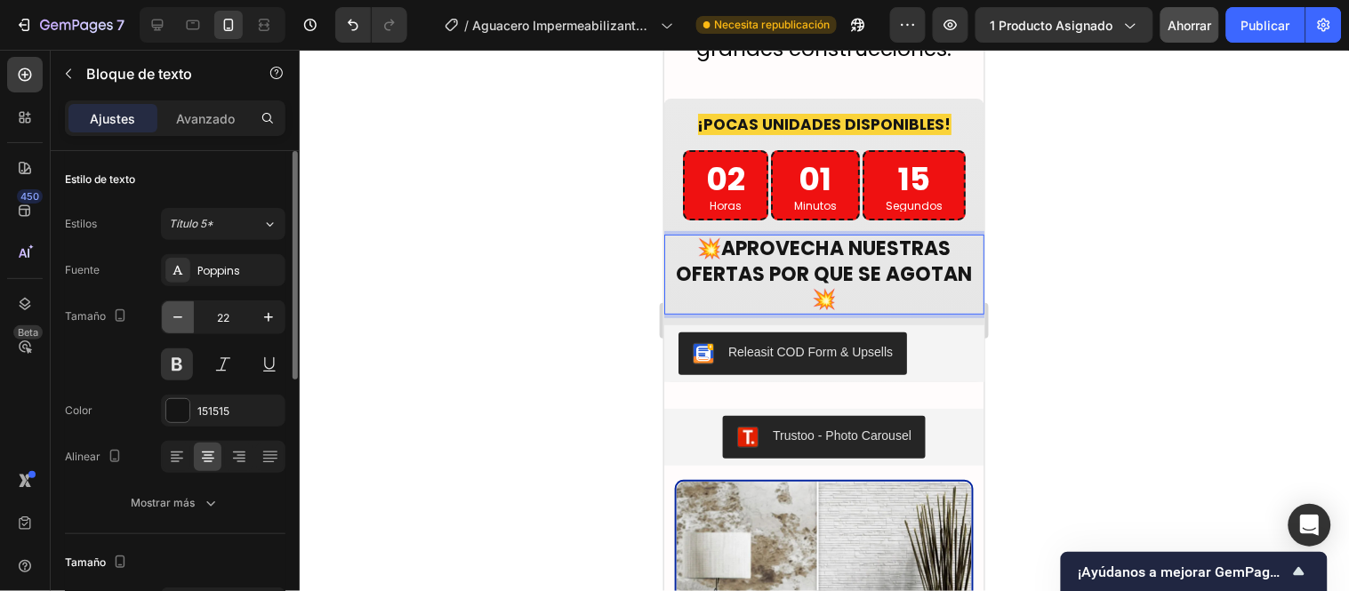
click at [191, 317] on button "button" at bounding box center [178, 317] width 32 height 32
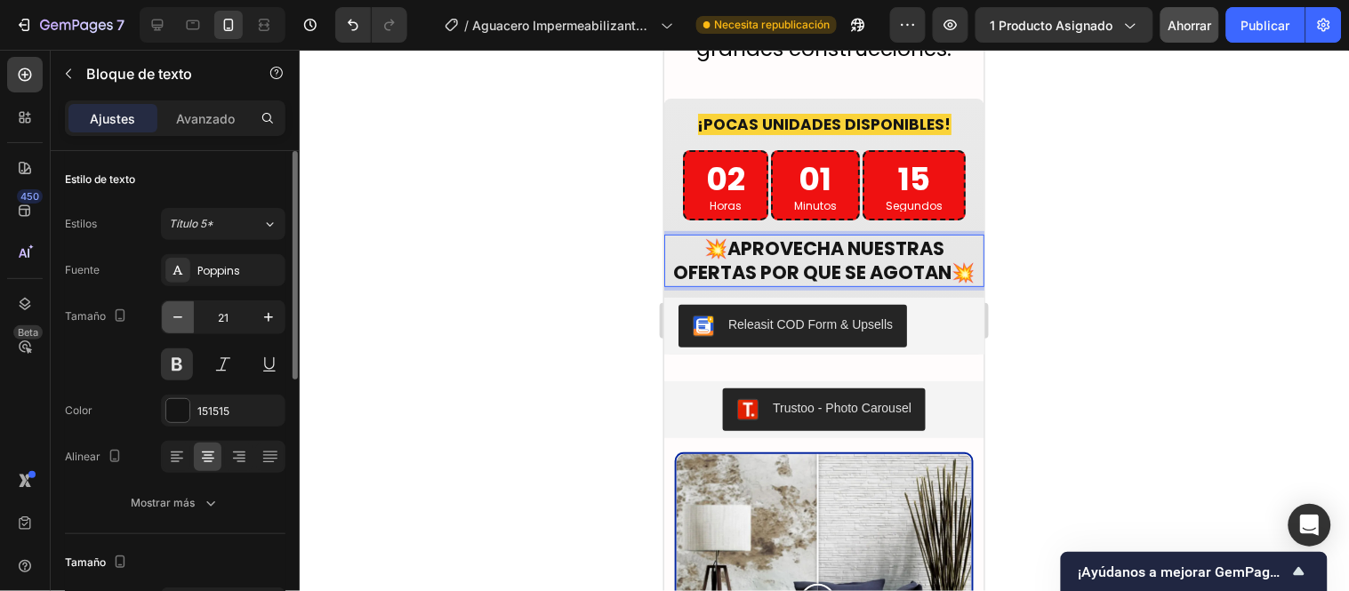
click at [191, 317] on button "button" at bounding box center [178, 317] width 32 height 32
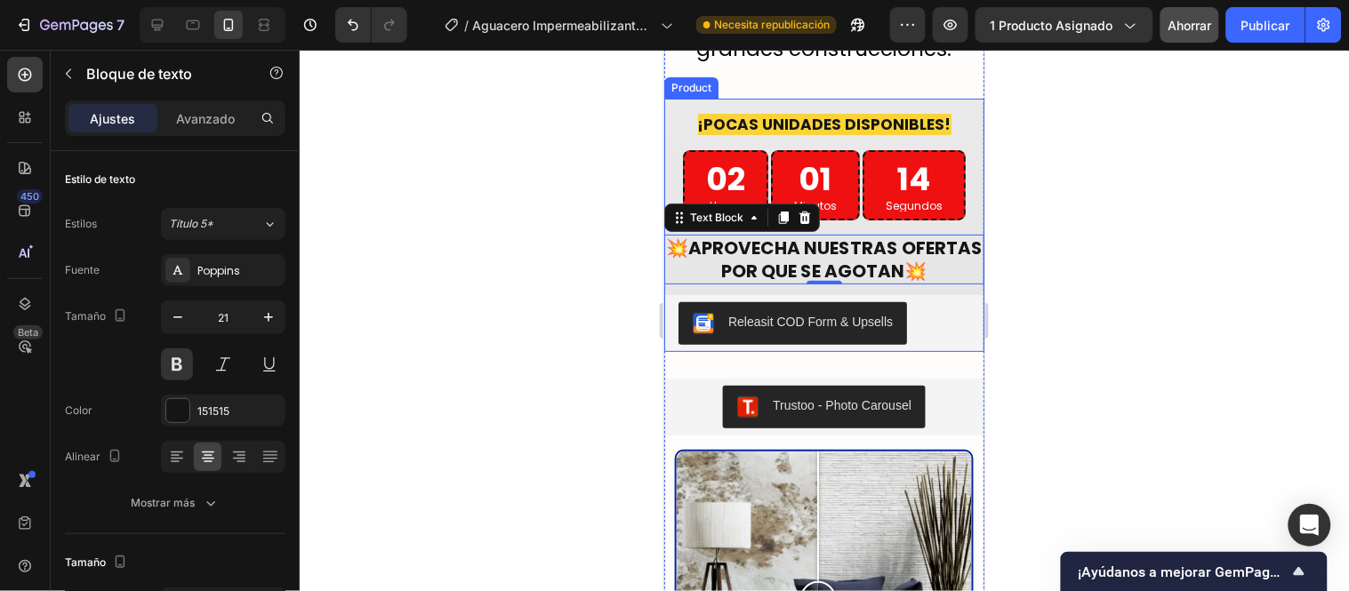
type input "20"
click at [1025, 283] on div at bounding box center [824, 321] width 1049 height 542
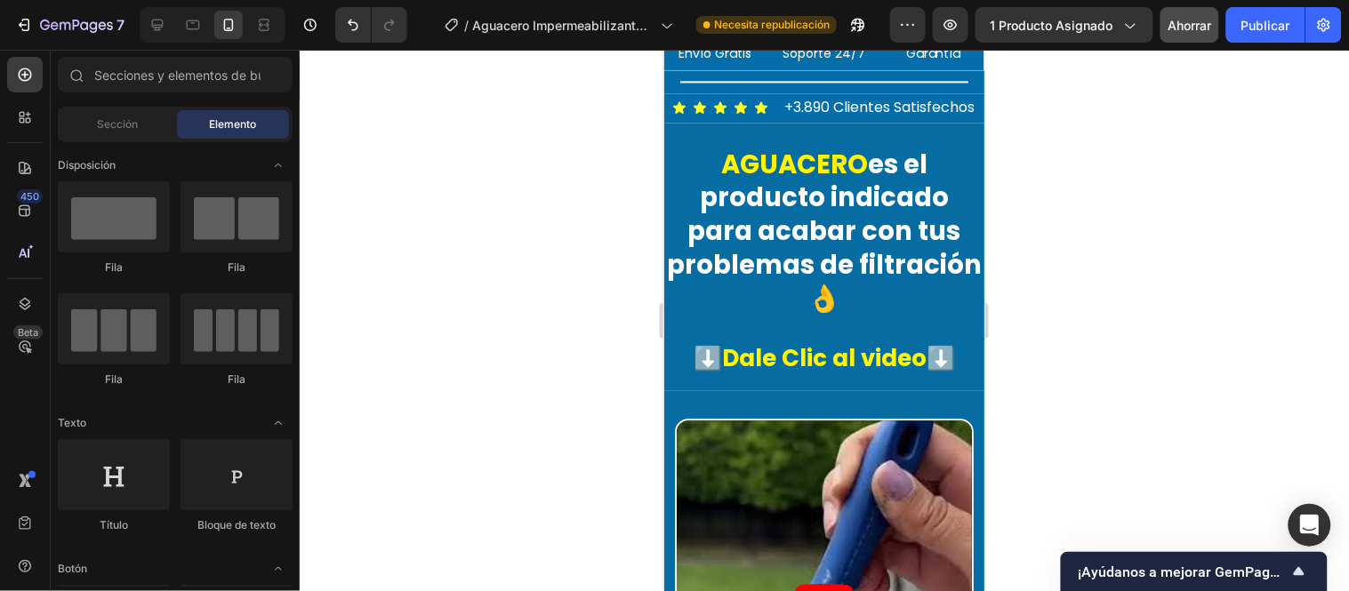
scroll to position [1095, 0]
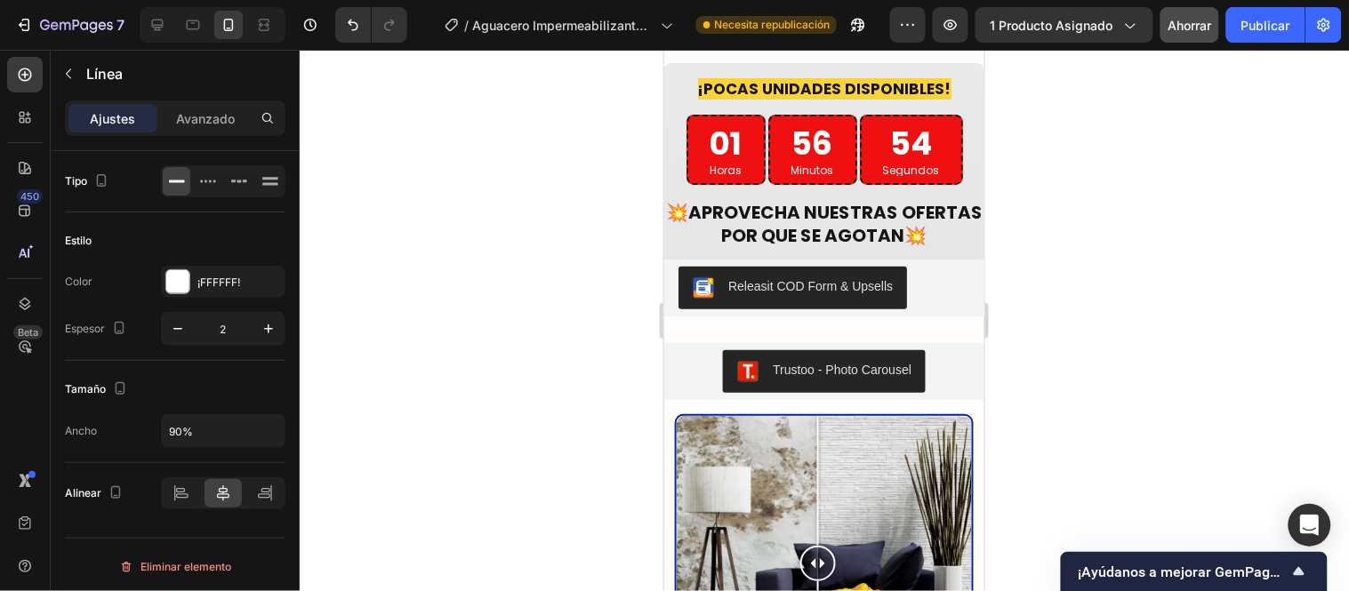
scroll to position [3466, 0]
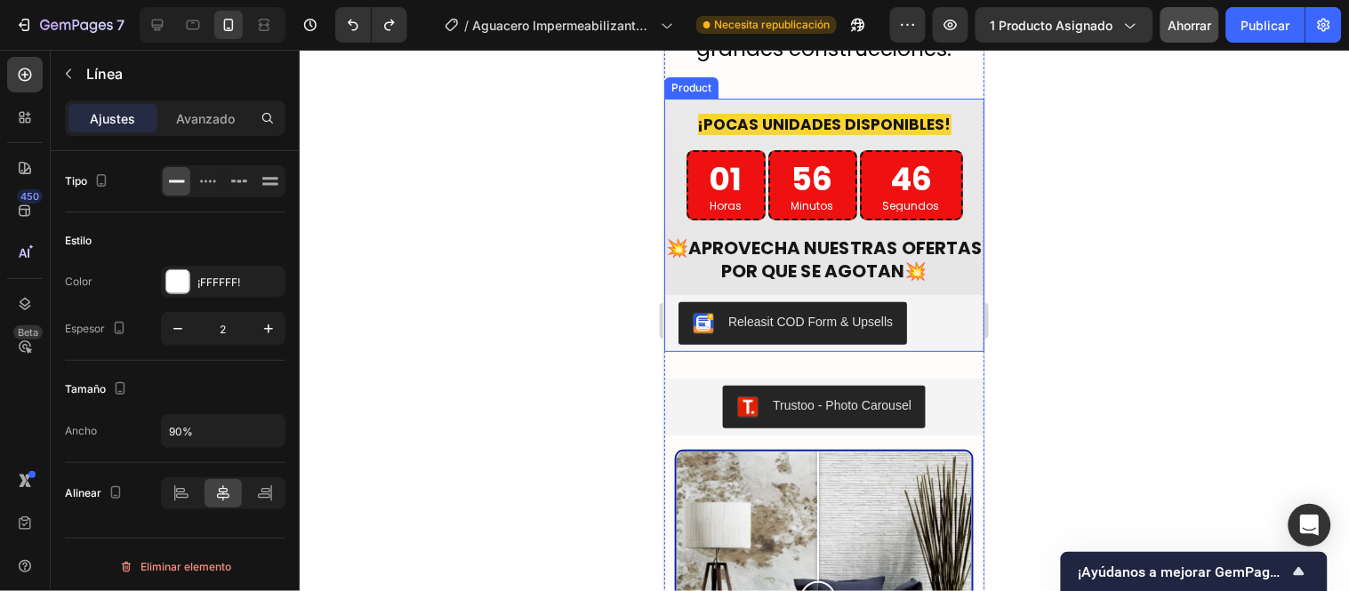
click at [847, 283] on strong "APROVECHA NUESTRAS OFERTAS POR QUE SE AGOTAN" at bounding box center [834, 259] width 294 height 48
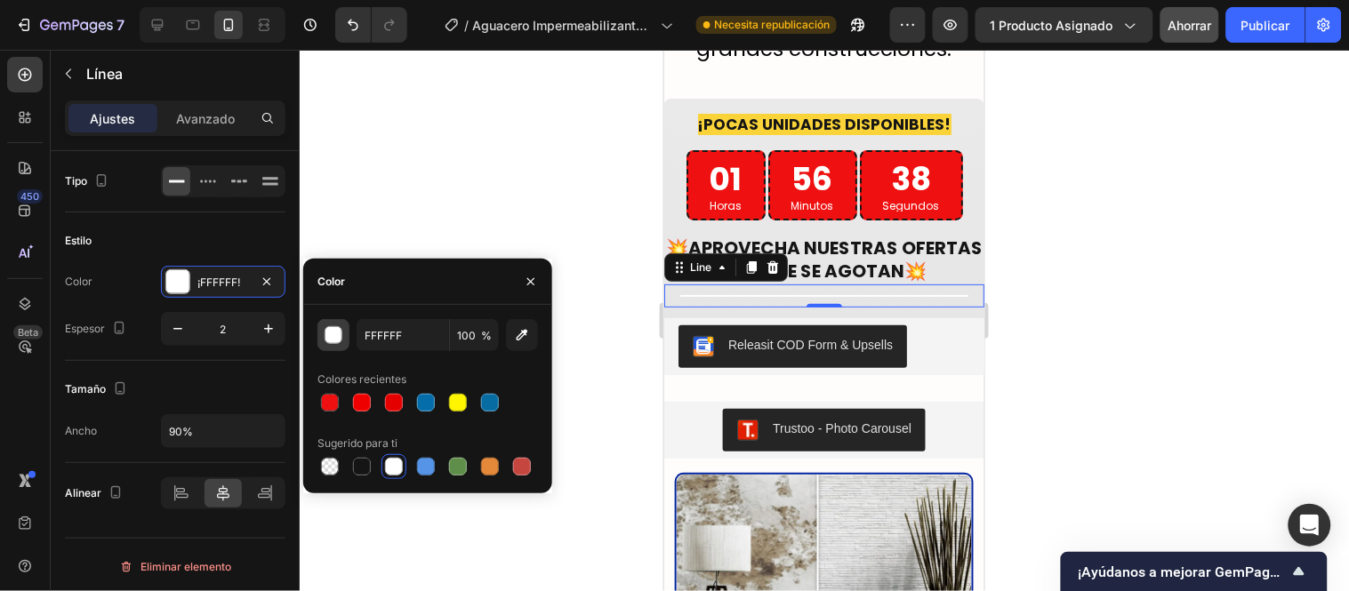
click at [332, 330] on div "button" at bounding box center [334, 336] width 18 height 18
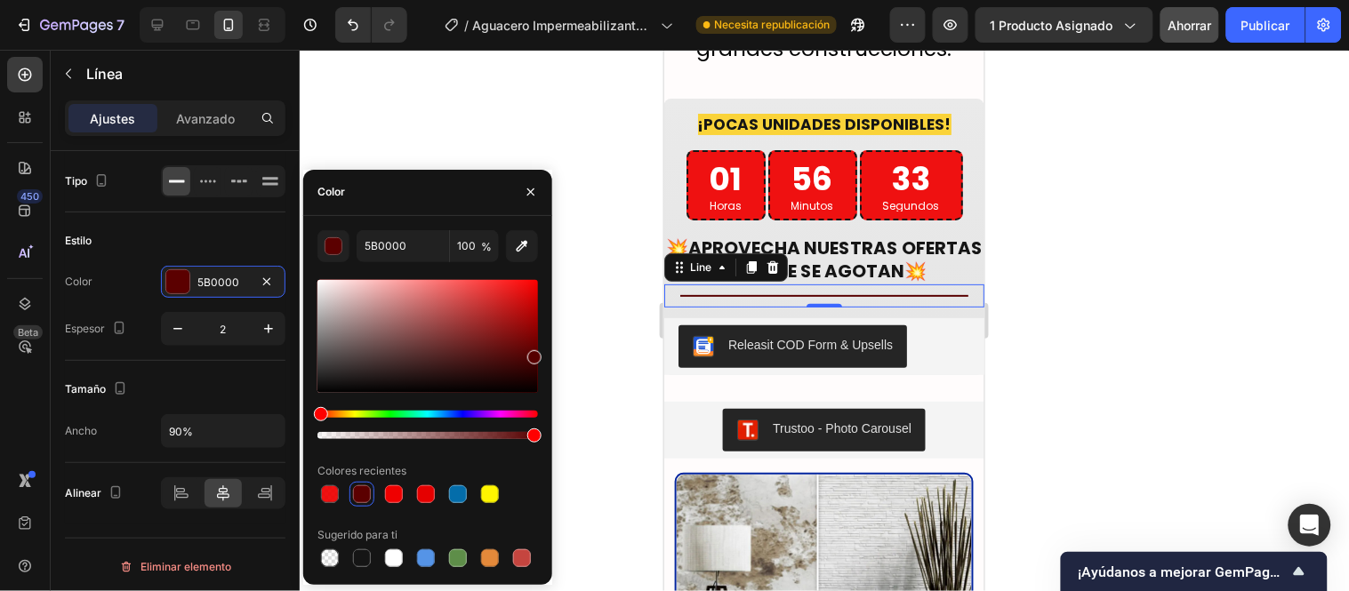
drag, startPoint x: 528, startPoint y: 323, endPoint x: 544, endPoint y: 354, distance: 35.0
click at [544, 354] on div "5B0000 100 % Colores recientes Sugerido para ti" at bounding box center [427, 400] width 249 height 341
type input "560000"
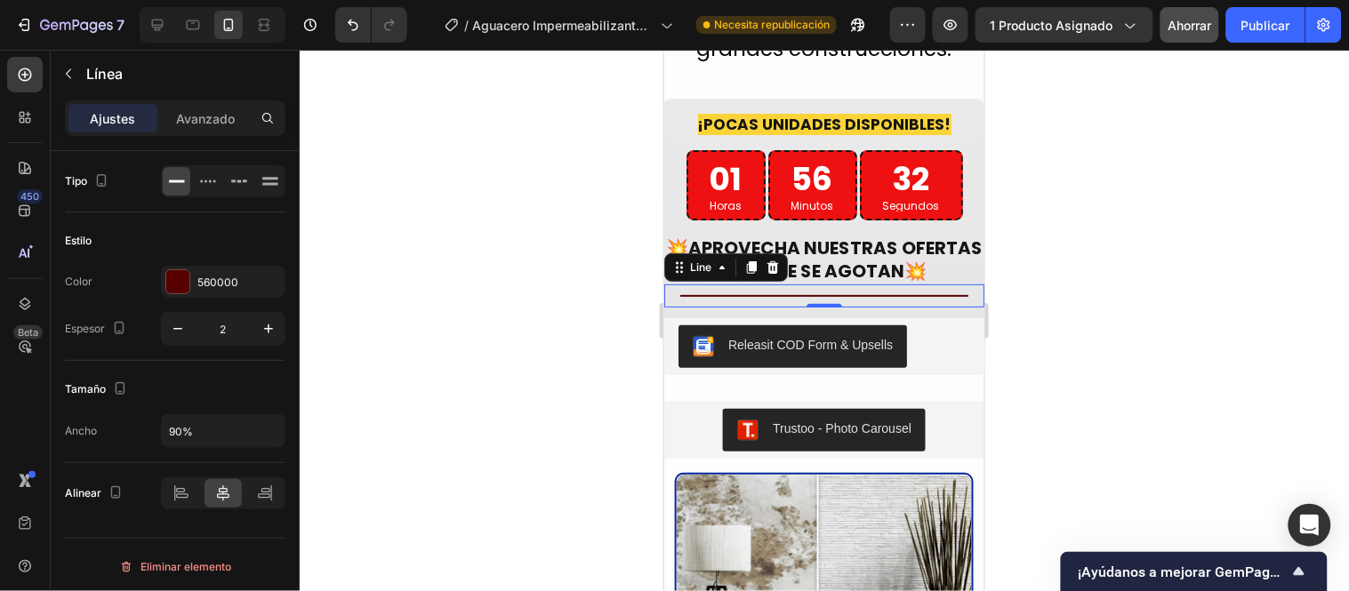
click at [606, 362] on div at bounding box center [824, 321] width 1049 height 542
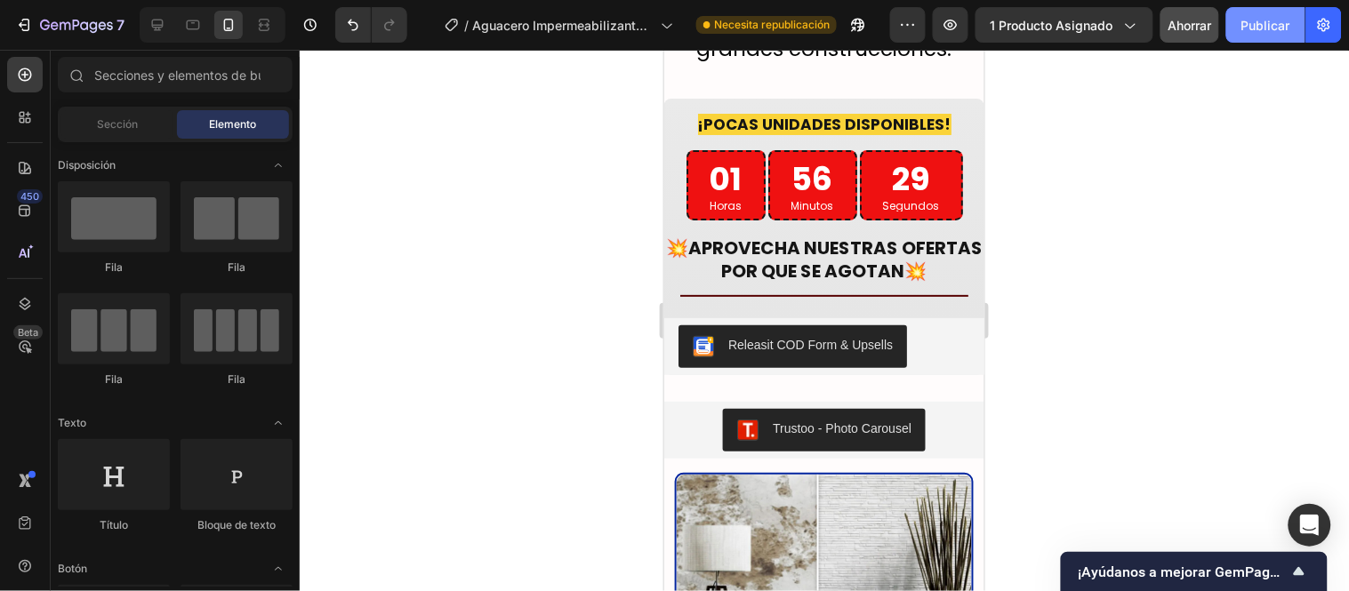
click at [1276, 19] on font "Publicar" at bounding box center [1265, 25] width 49 height 15
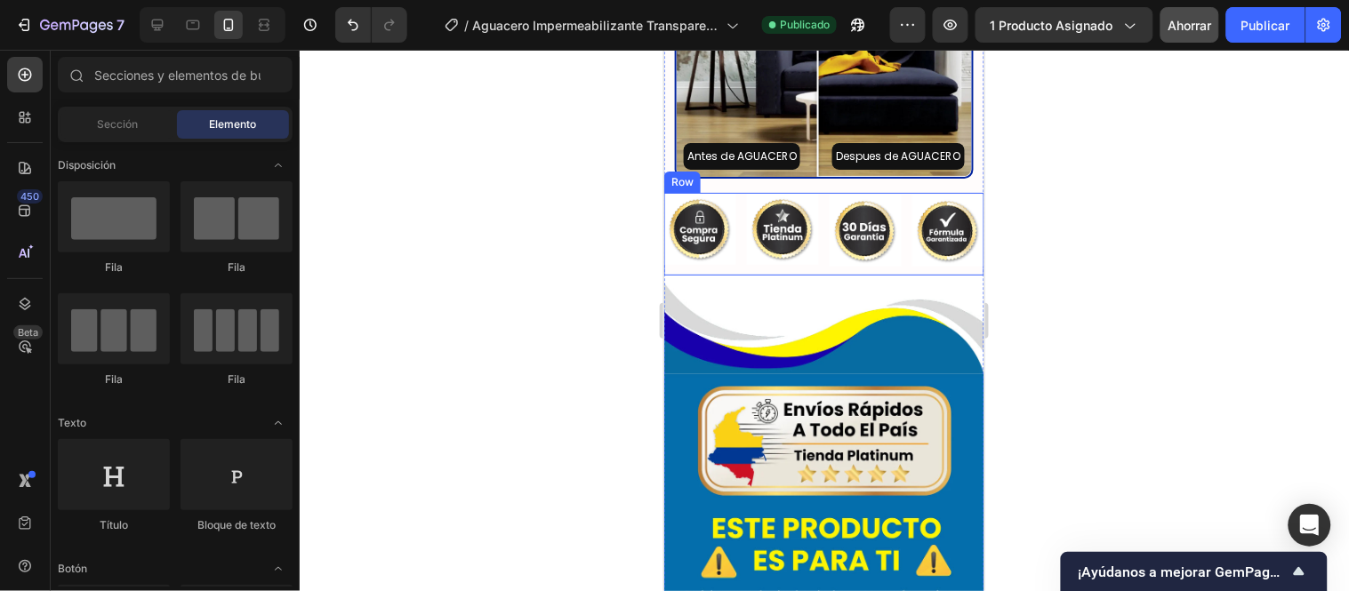
scroll to position [3960, 0]
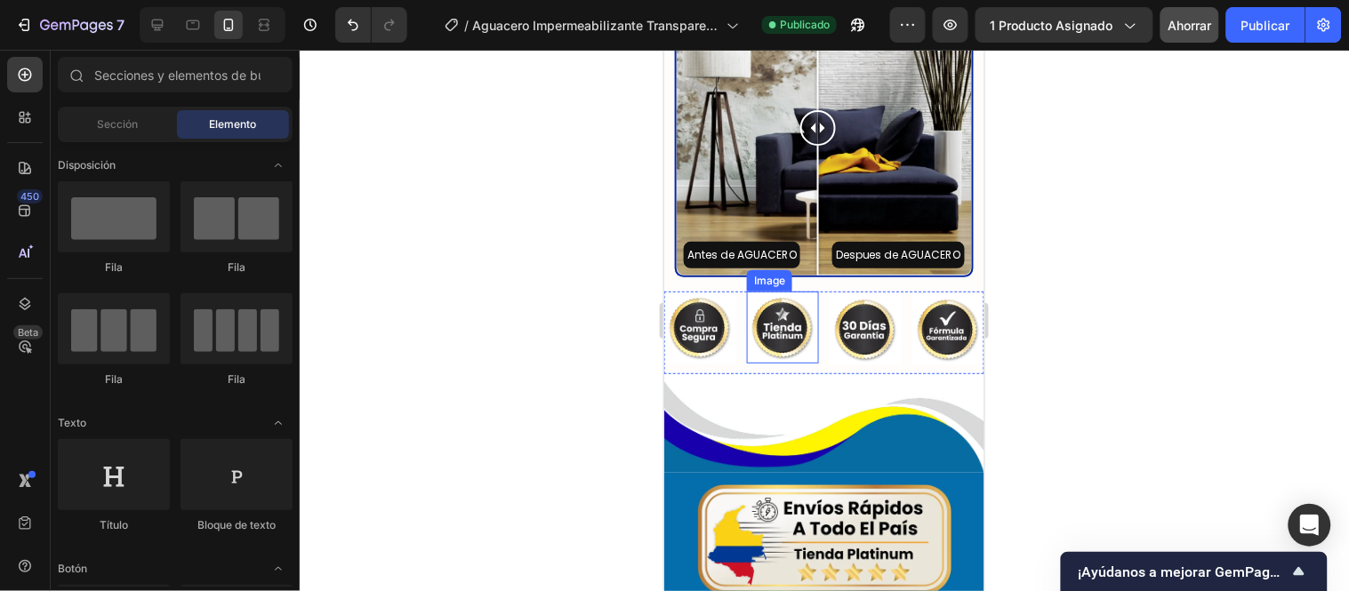
click at [809, 348] on img at bounding box center [782, 327] width 72 height 72
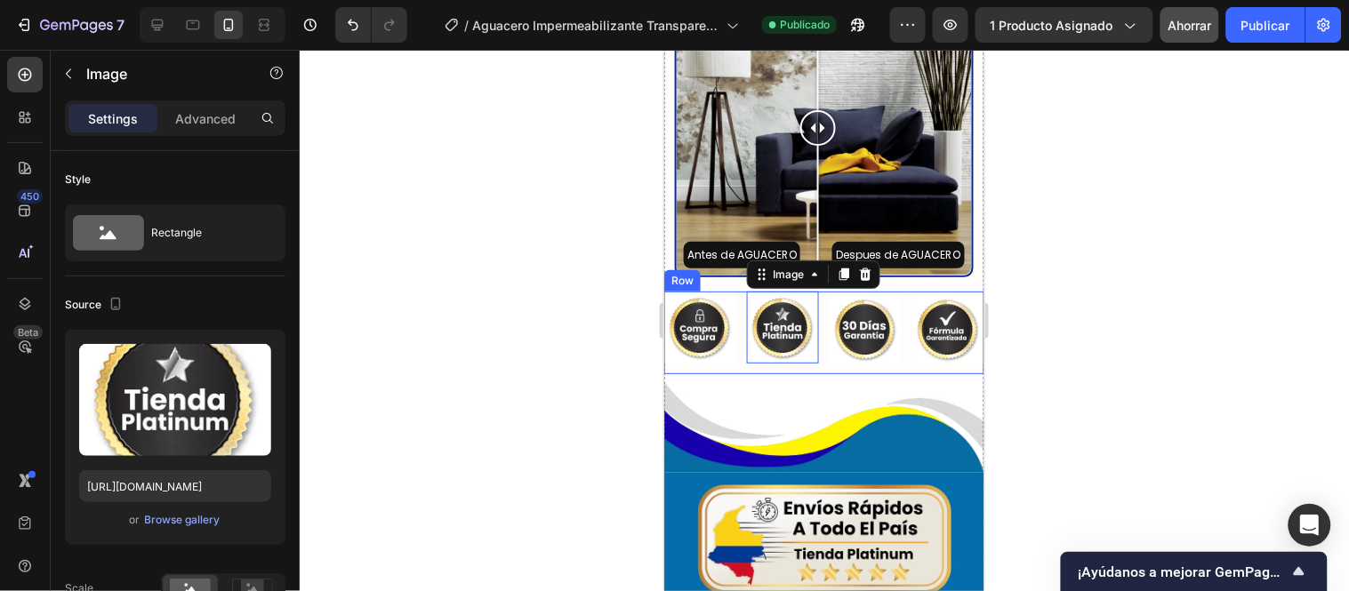
click at [818, 373] on div "Image Image 0 Image Image Row" at bounding box center [823, 332] width 320 height 83
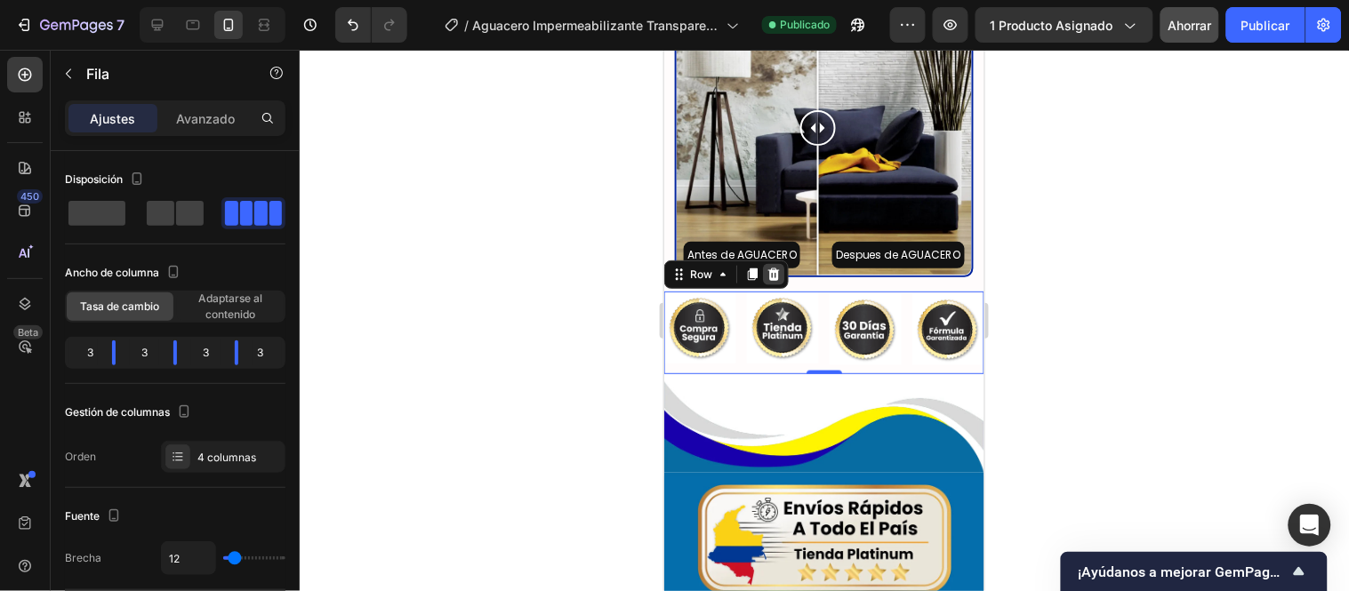
click at [773, 280] on icon at bounding box center [773, 274] width 12 height 12
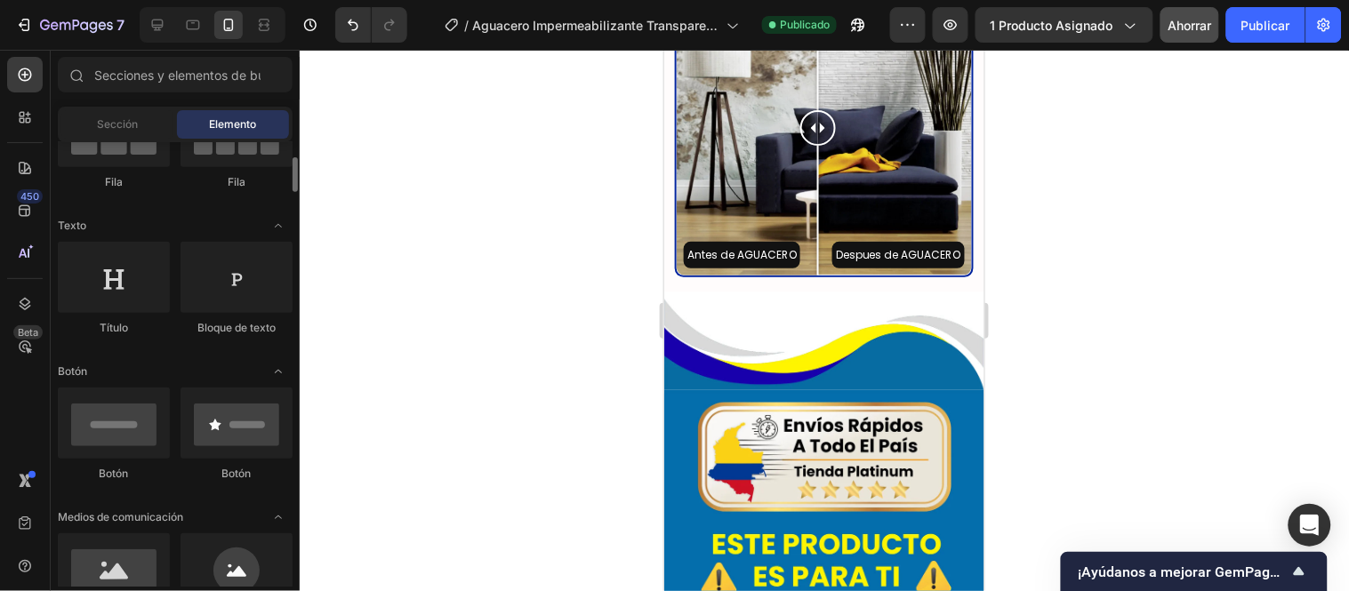
scroll to position [395, 0]
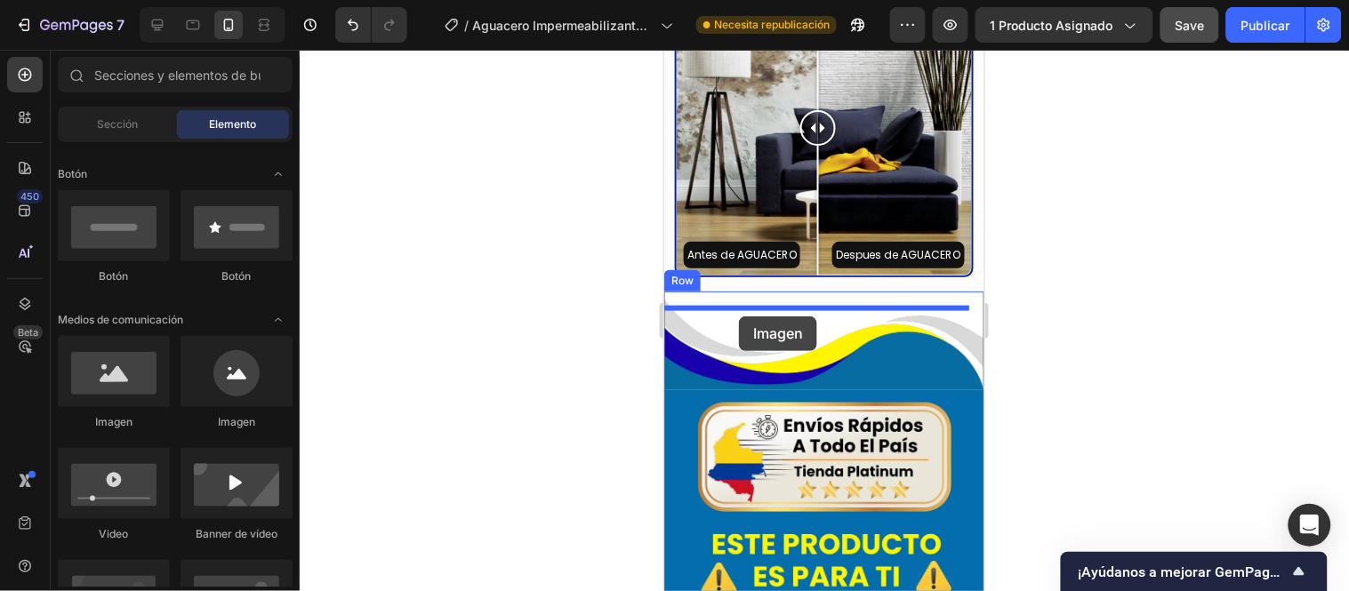
drag, startPoint x: 783, startPoint y: 429, endPoint x: 741, endPoint y: 316, distance: 120.4
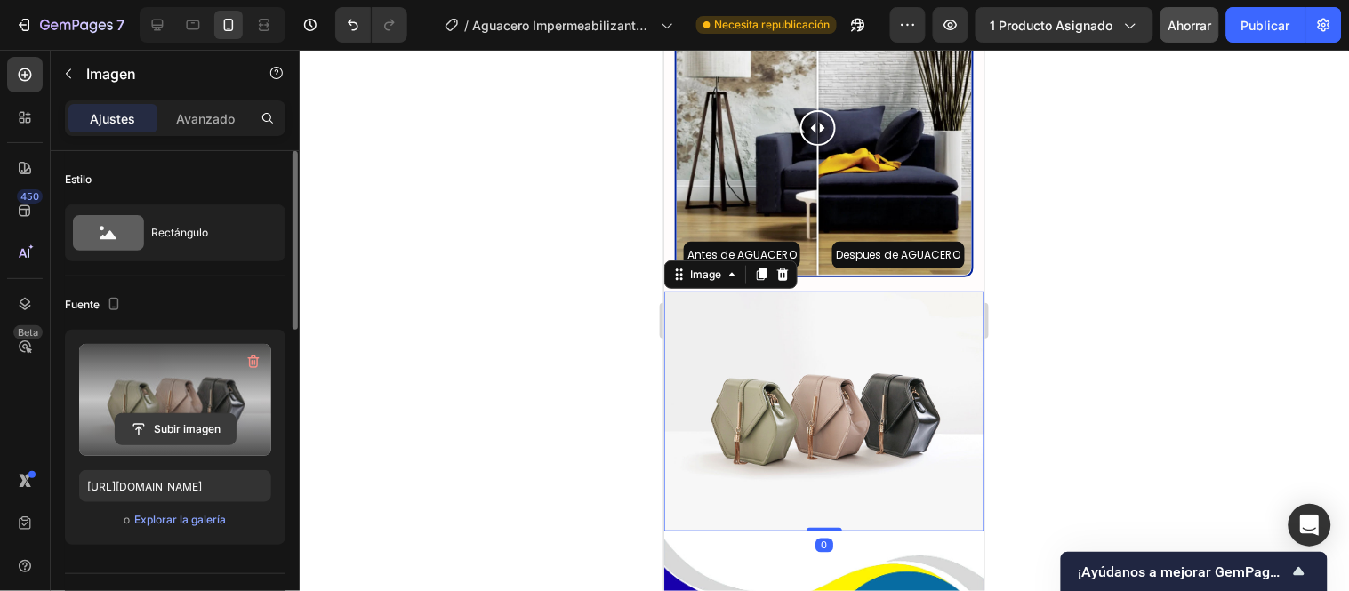
click at [156, 432] on input "file" at bounding box center [176, 429] width 120 height 30
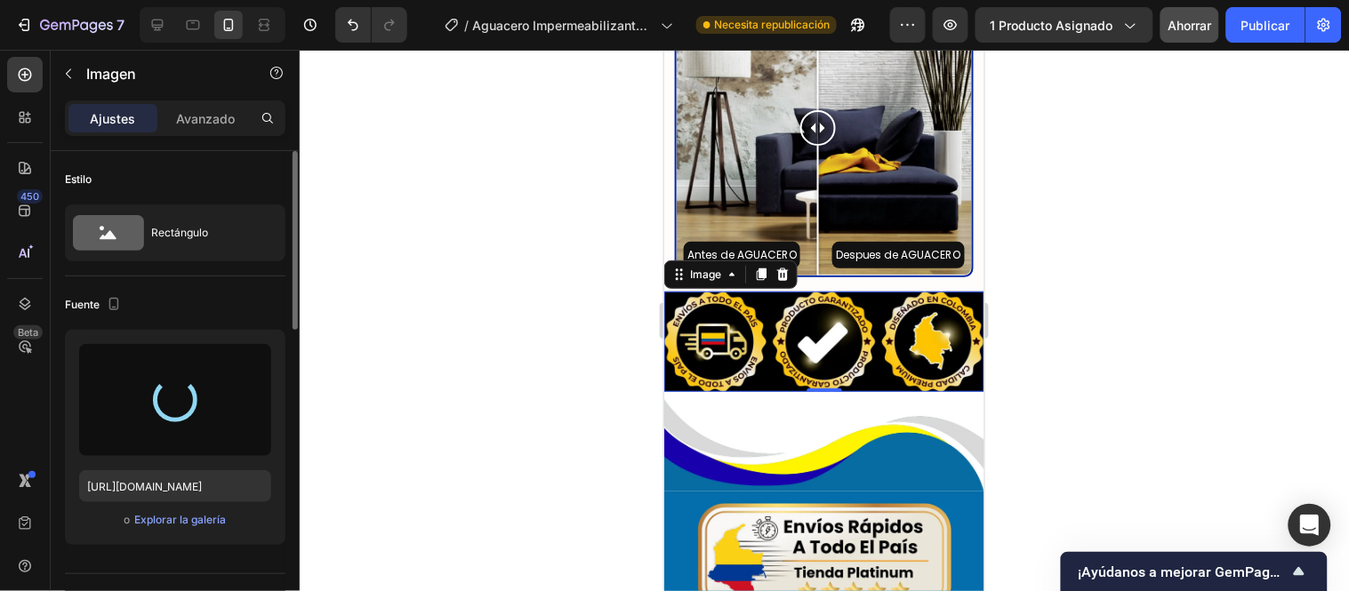
type input "https://cdn.shopify.com/s/files/1/0771/9134/8438/files/gempages_585163944478376…"
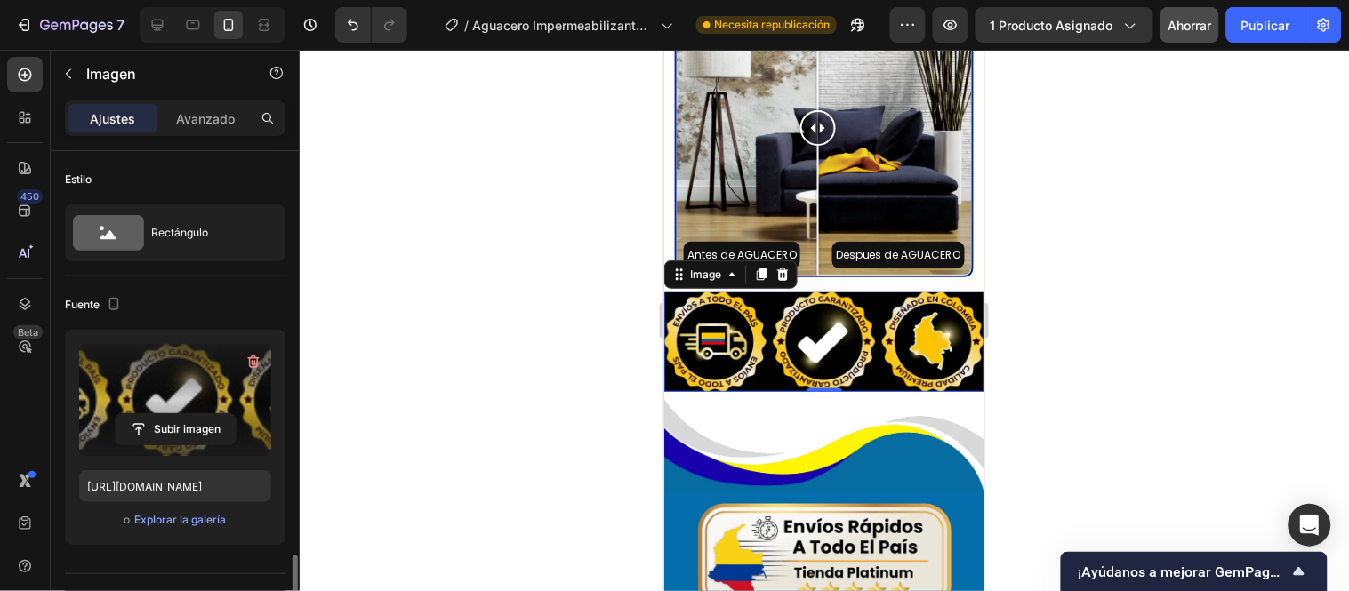
scroll to position [296, 0]
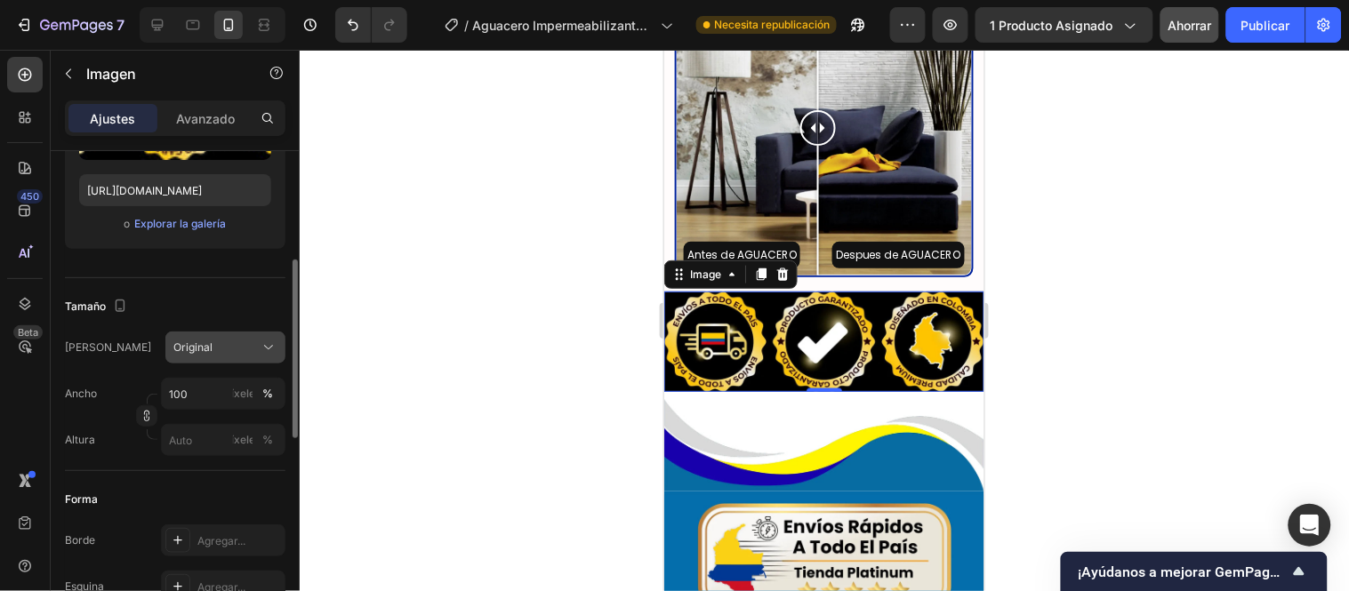
click at [213, 353] on div "Original" at bounding box center [214, 348] width 83 height 16
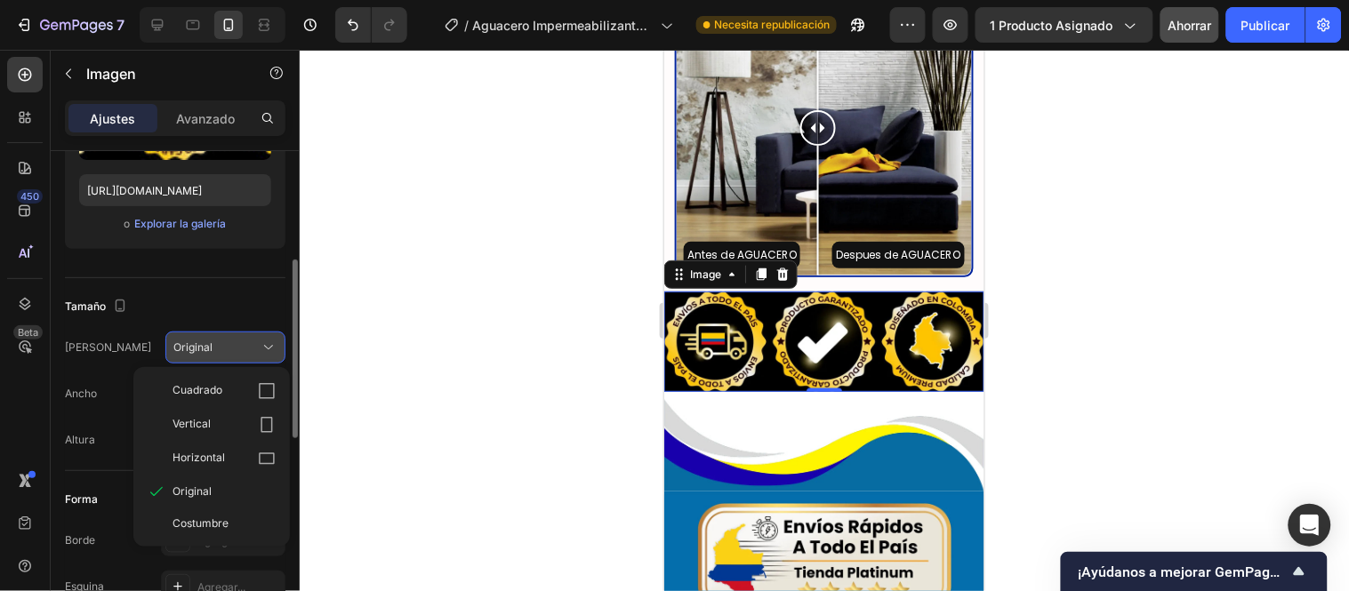
click at [213, 353] on div "Original" at bounding box center [214, 348] width 83 height 16
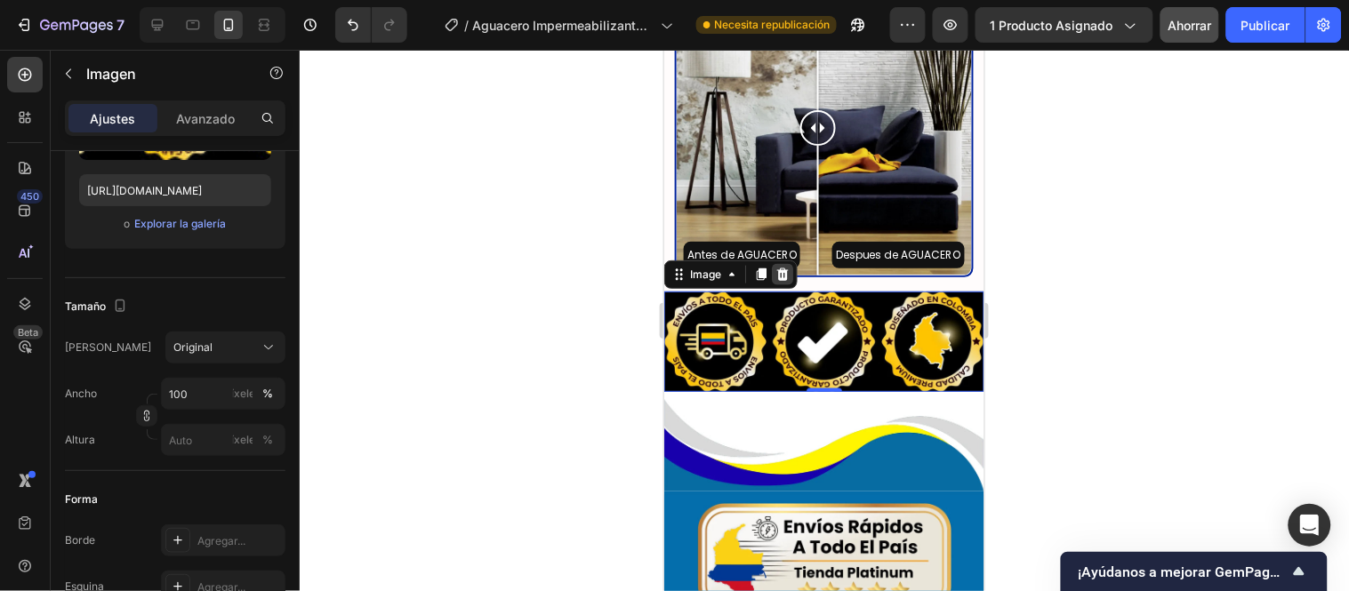
click at [778, 280] on icon at bounding box center [782, 274] width 12 height 12
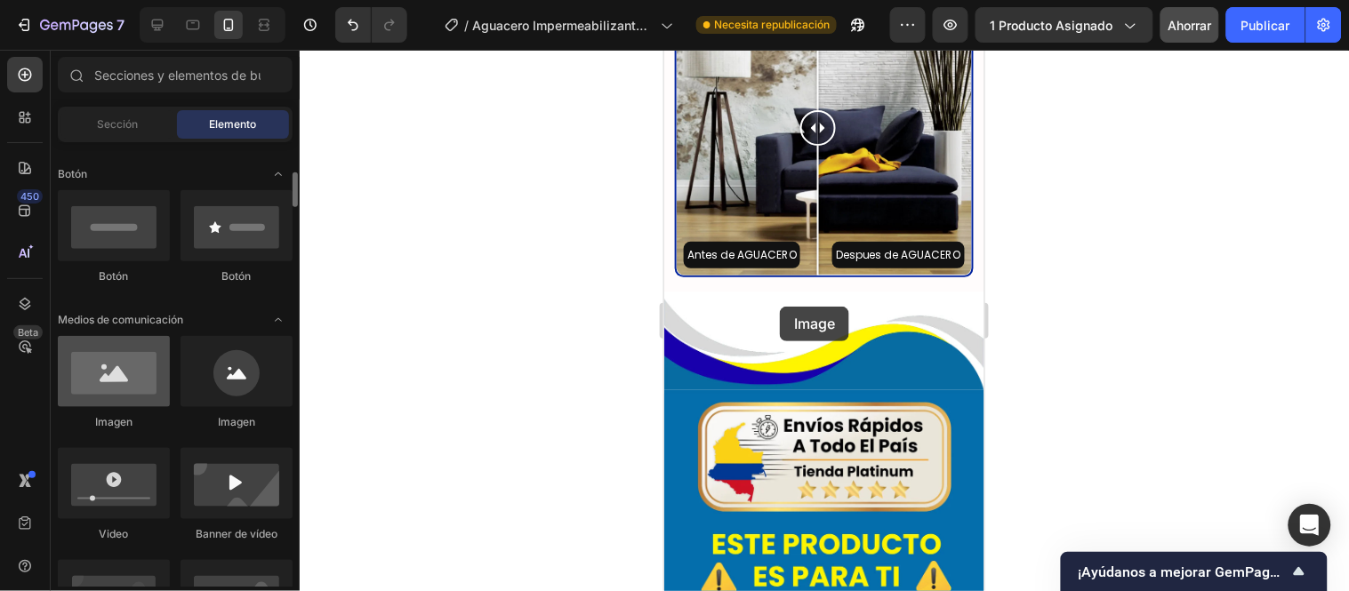
drag, startPoint x: 110, startPoint y: 270, endPoint x: 141, endPoint y: 395, distance: 128.1
click at [141, 395] on div at bounding box center [114, 371] width 112 height 71
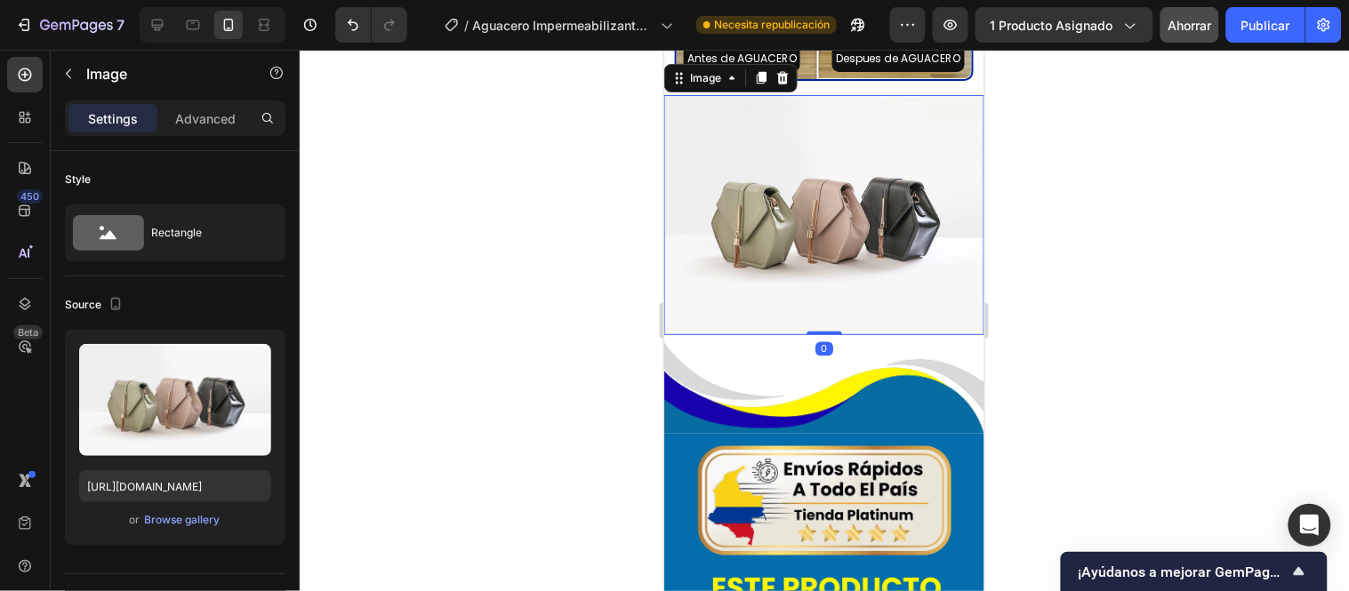
scroll to position [3960, 0]
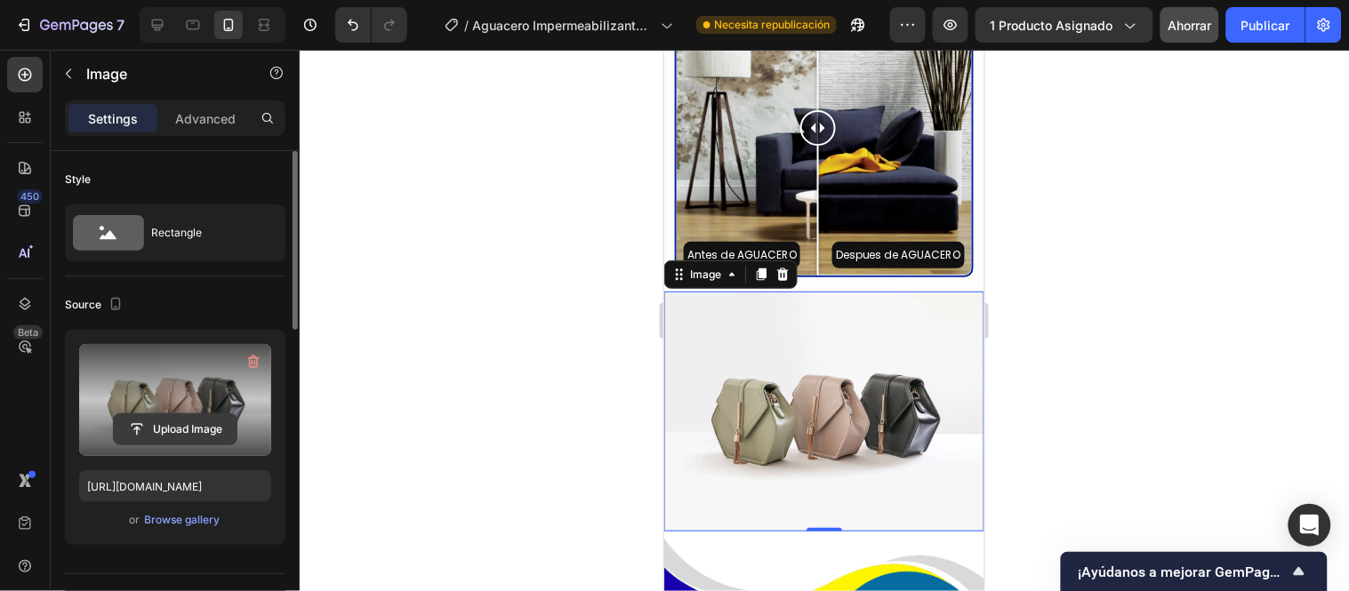
click at [188, 429] on input "file" at bounding box center [175, 429] width 123 height 30
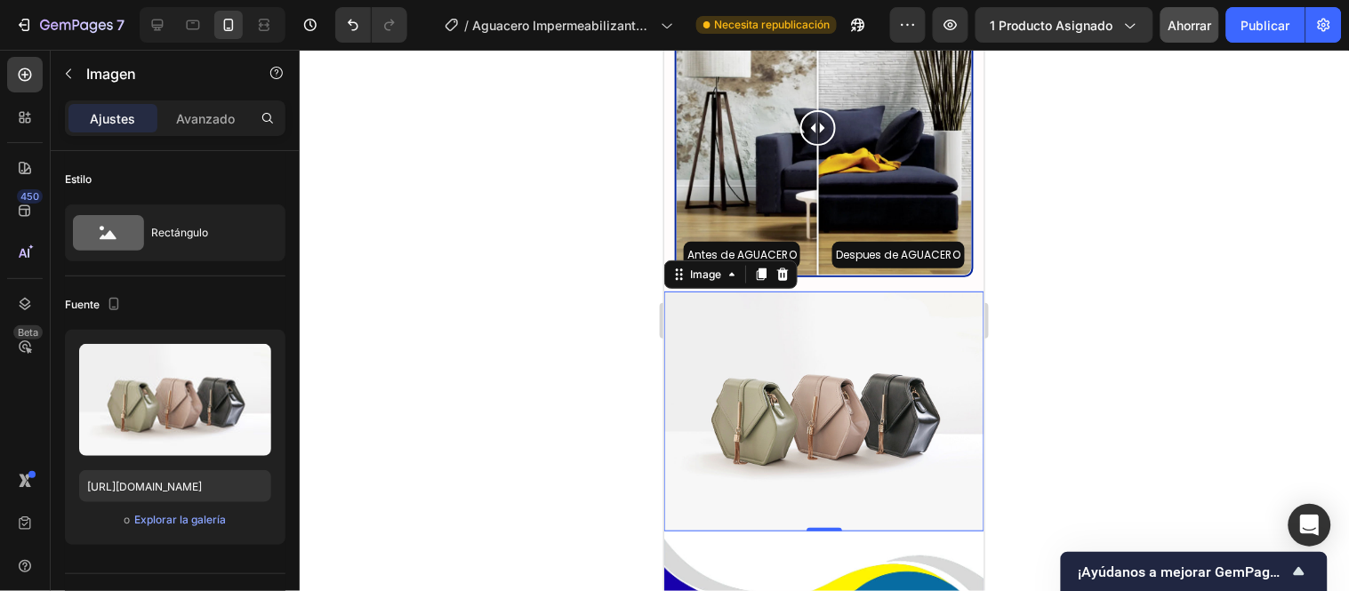
drag, startPoint x: 419, startPoint y: 272, endPoint x: 171, endPoint y: 439, distance: 299.2
click at [419, 272] on div at bounding box center [824, 321] width 1049 height 542
click at [0, 0] on div "Imagen" at bounding box center [0, 0] width 0 height 0
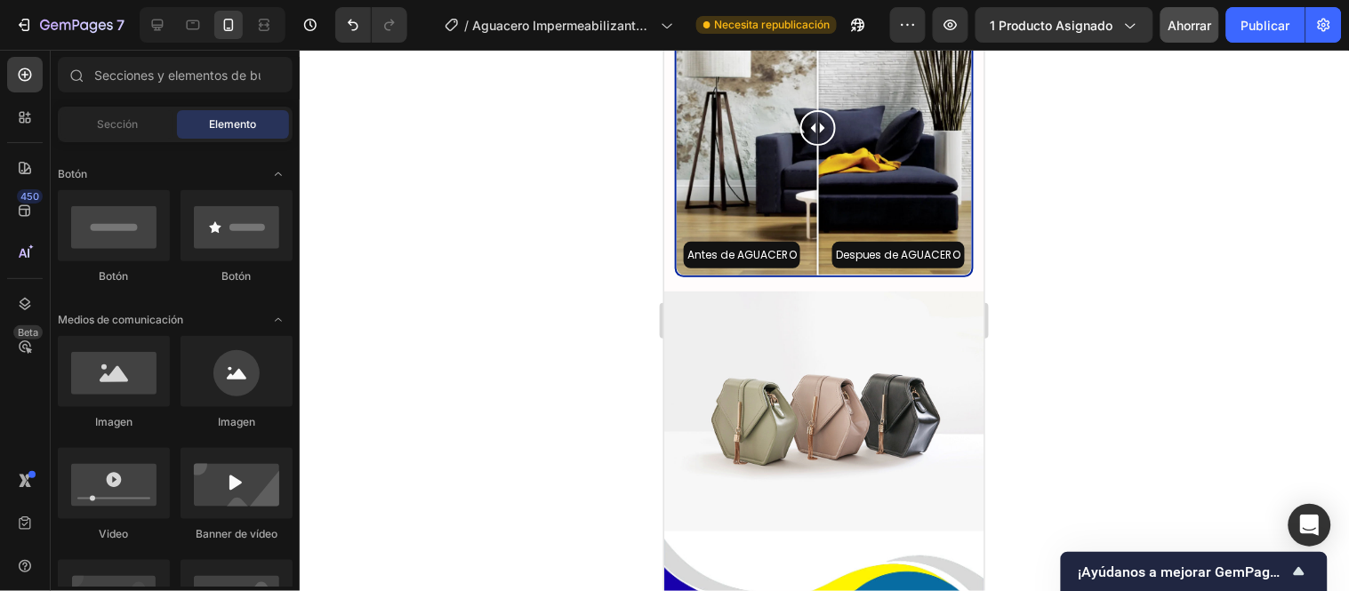
click at [843, 386] on img at bounding box center [823, 411] width 320 height 240
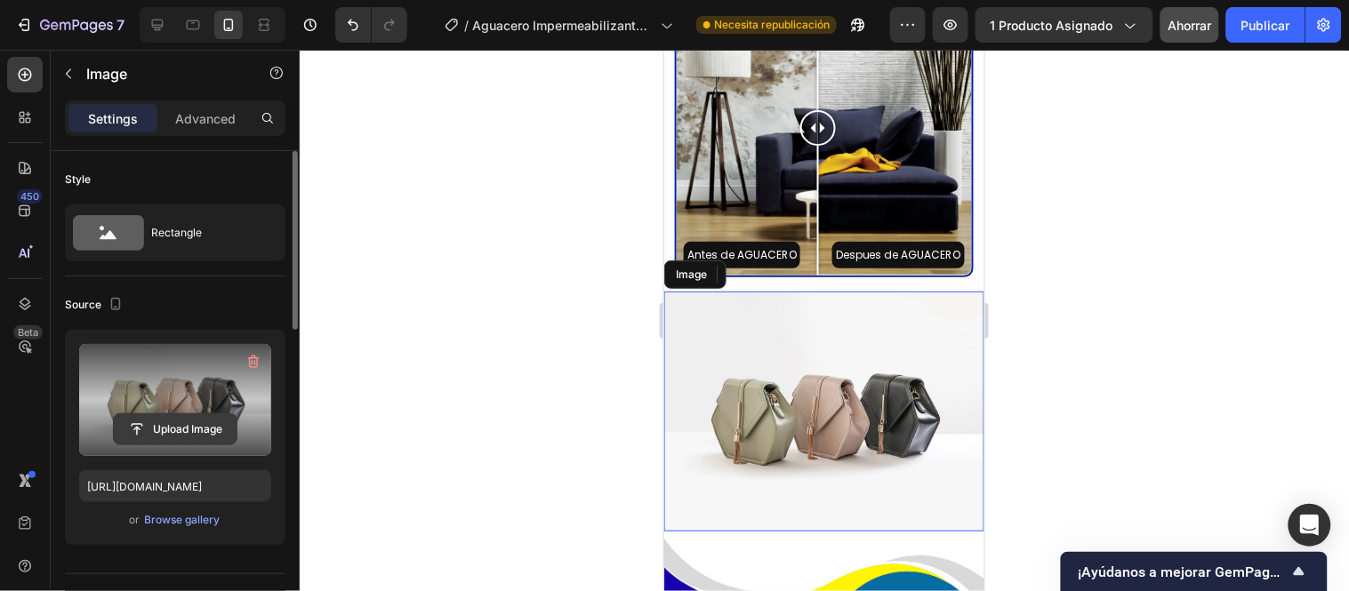
click at [185, 423] on input "file" at bounding box center [175, 429] width 123 height 30
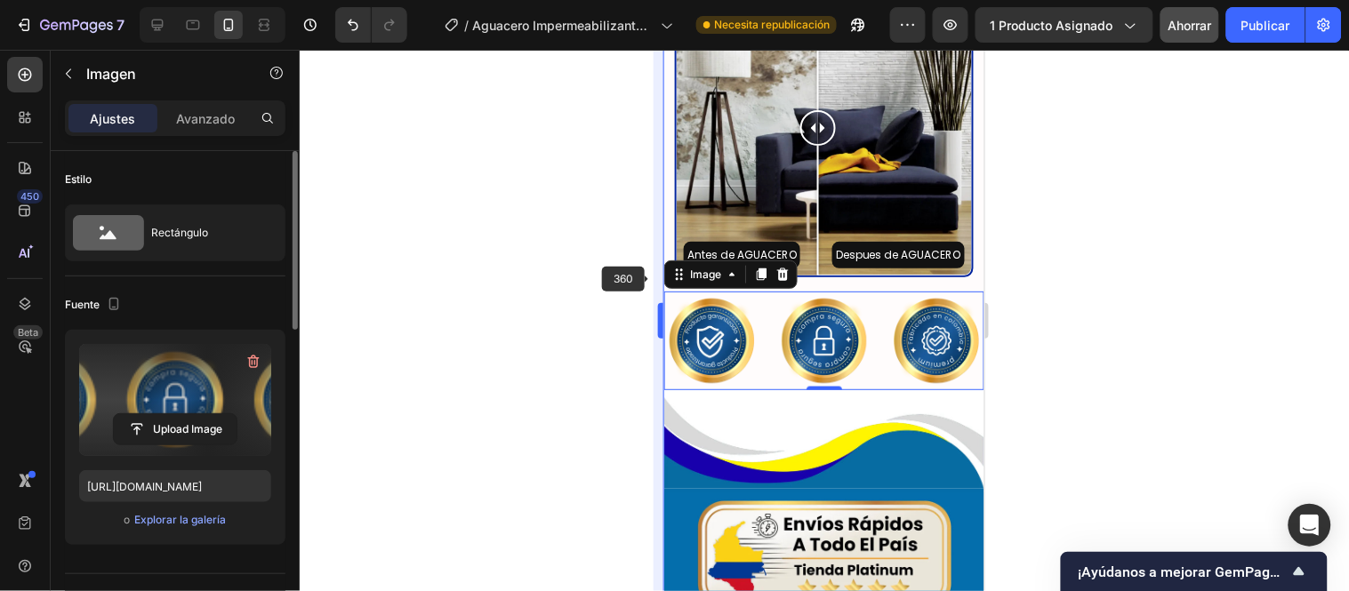
type input "[URL][DOMAIN_NAME]"
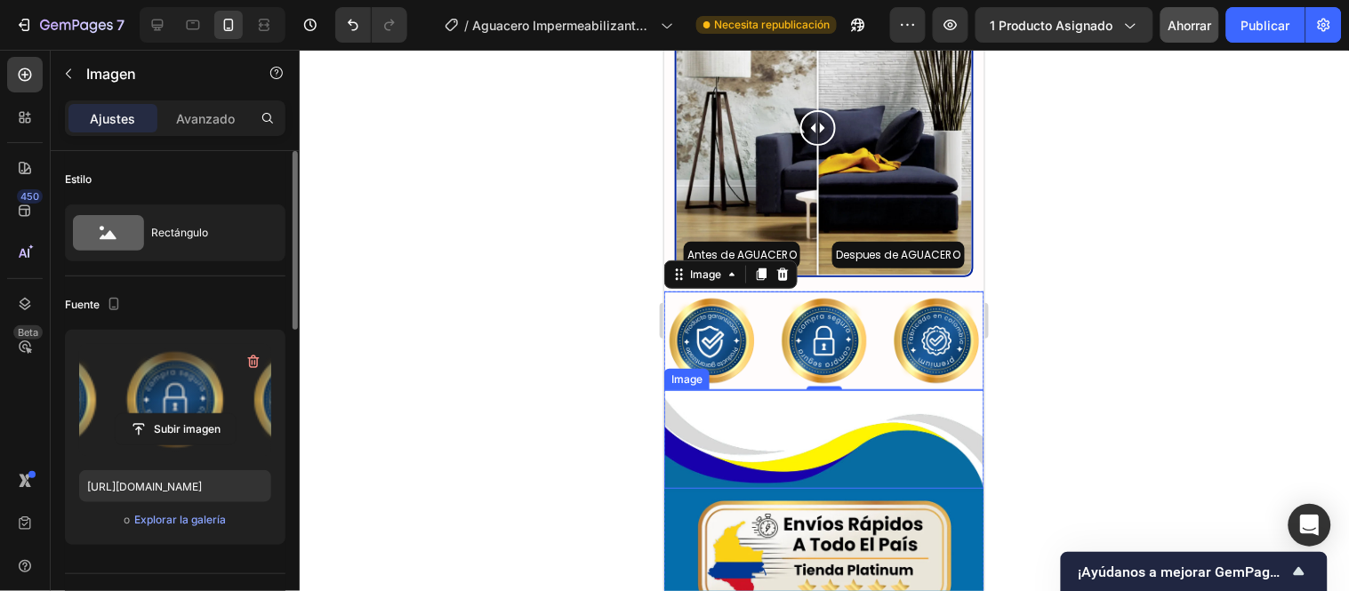
click at [1201, 29] on font "Ahorrar" at bounding box center [1191, 25] width 44 height 15
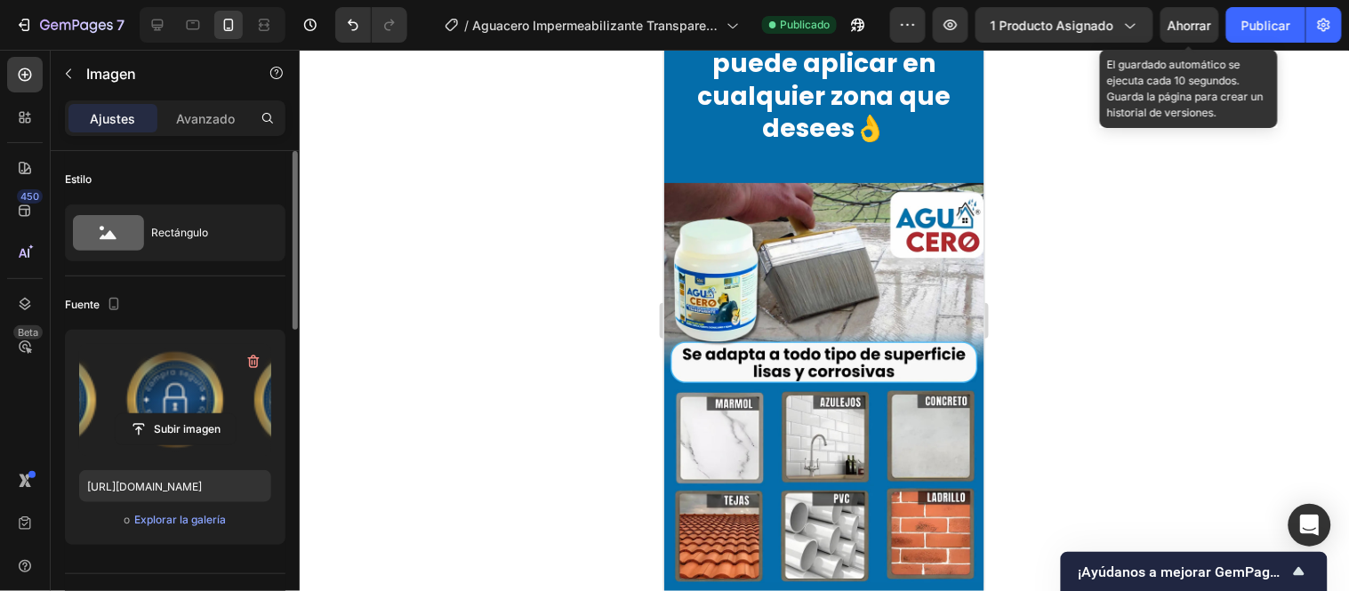
click at [215, 398] on label at bounding box center [175, 400] width 192 height 112
click at [215, 414] on input "file" at bounding box center [176, 429] width 120 height 30
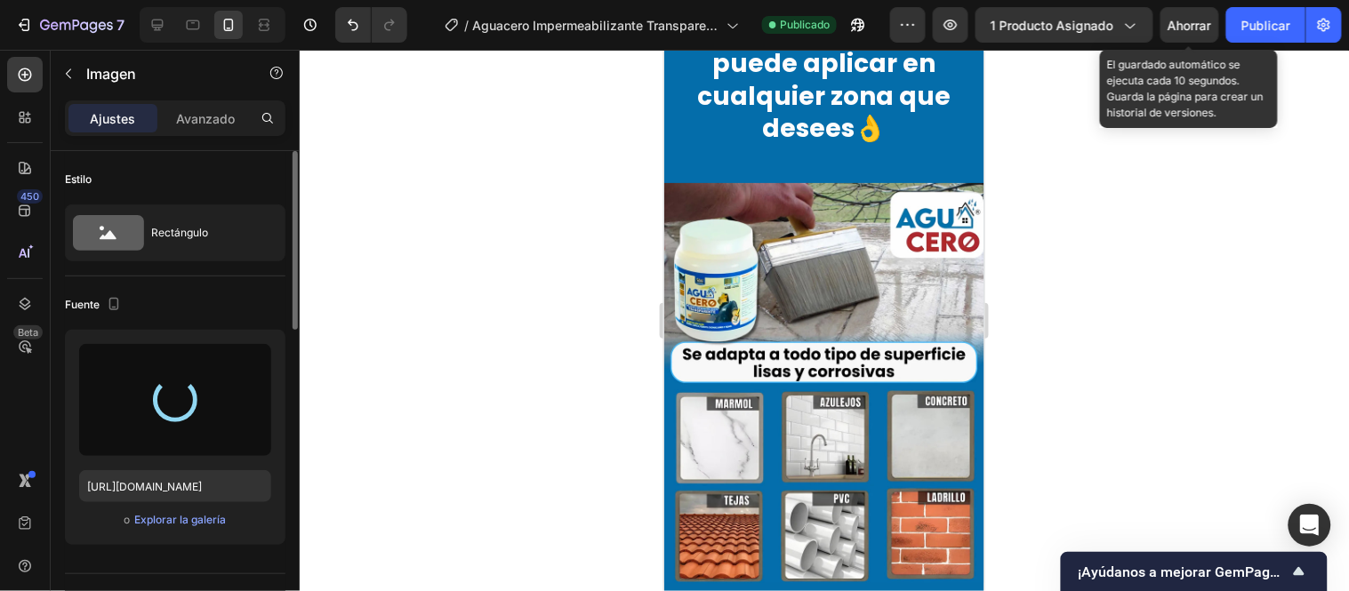
type input "[URL][DOMAIN_NAME]"
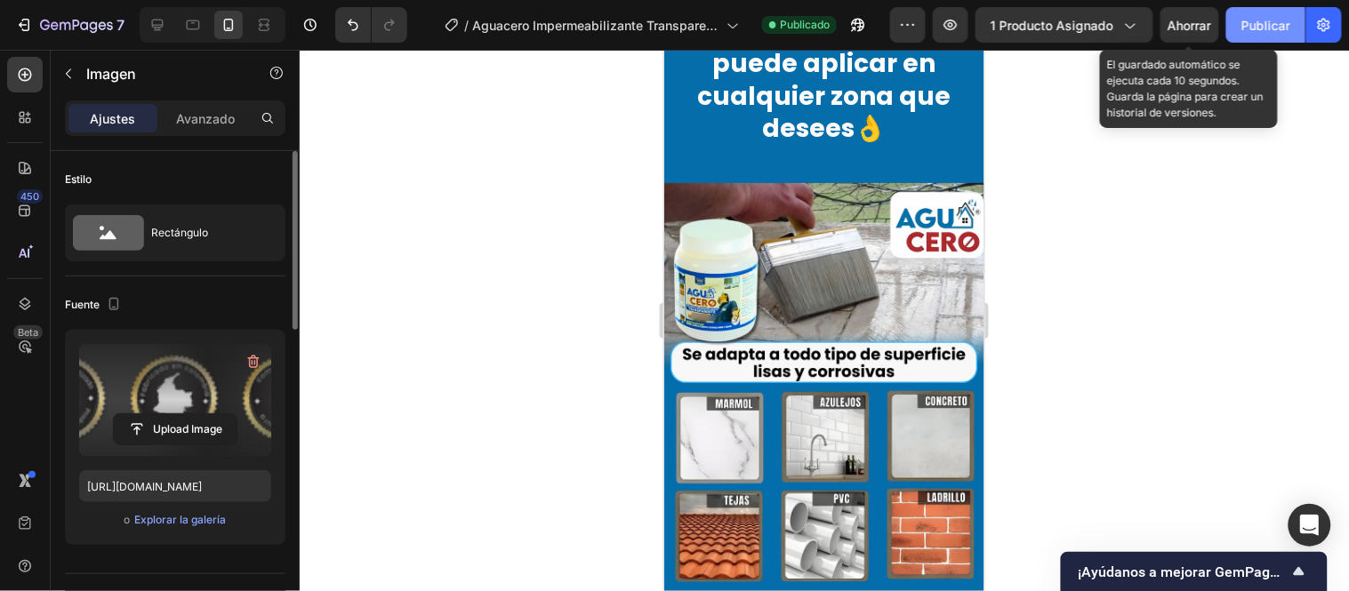
click at [1203, 27] on font "Ahorrar" at bounding box center [1191, 25] width 44 height 15
click at [1246, 22] on font "Publicar" at bounding box center [1265, 25] width 49 height 15
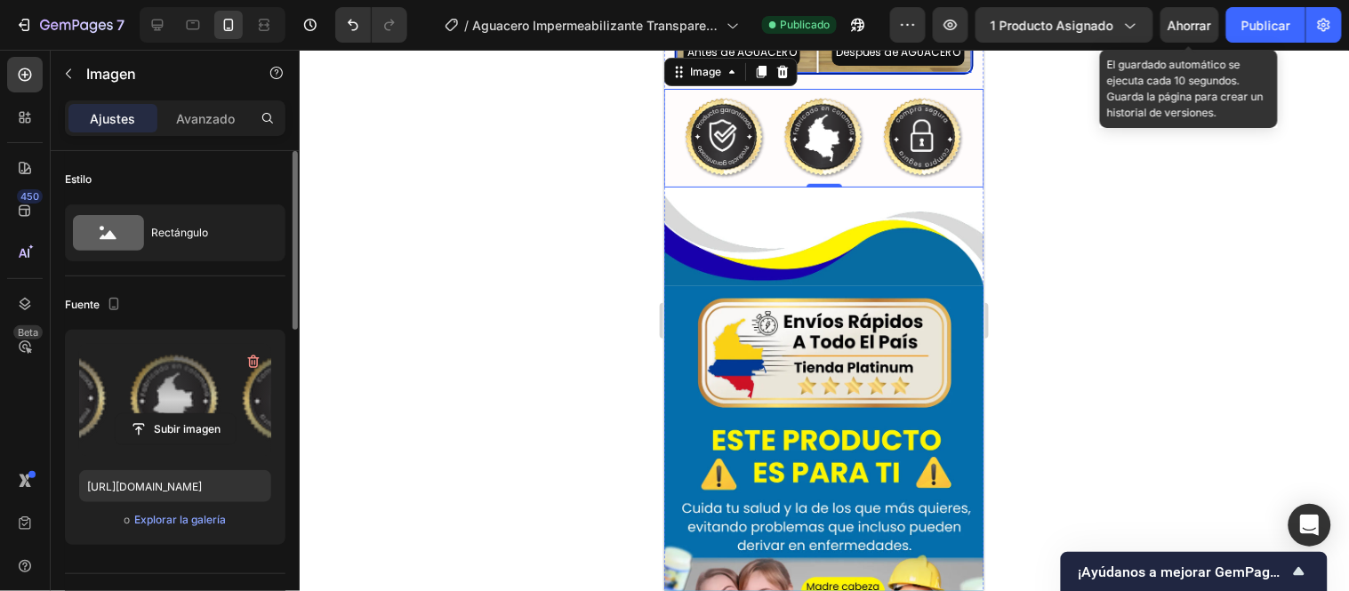
scroll to position [3367, 0]
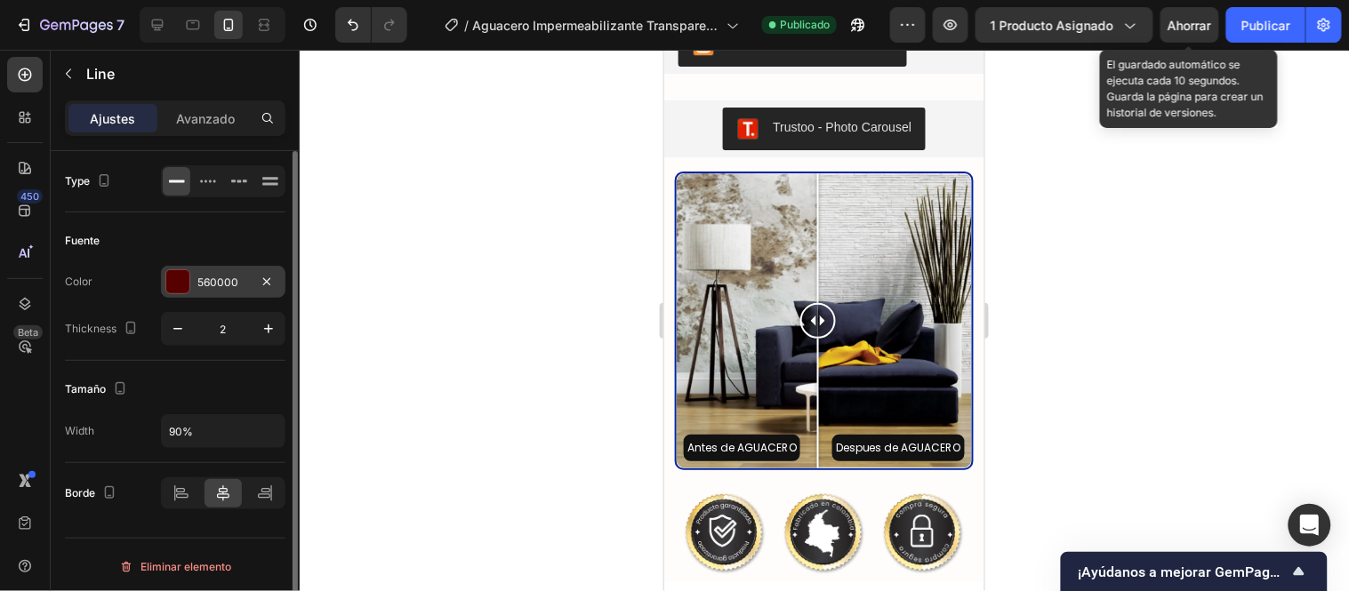
click at [176, 273] on div at bounding box center [177, 281] width 23 height 23
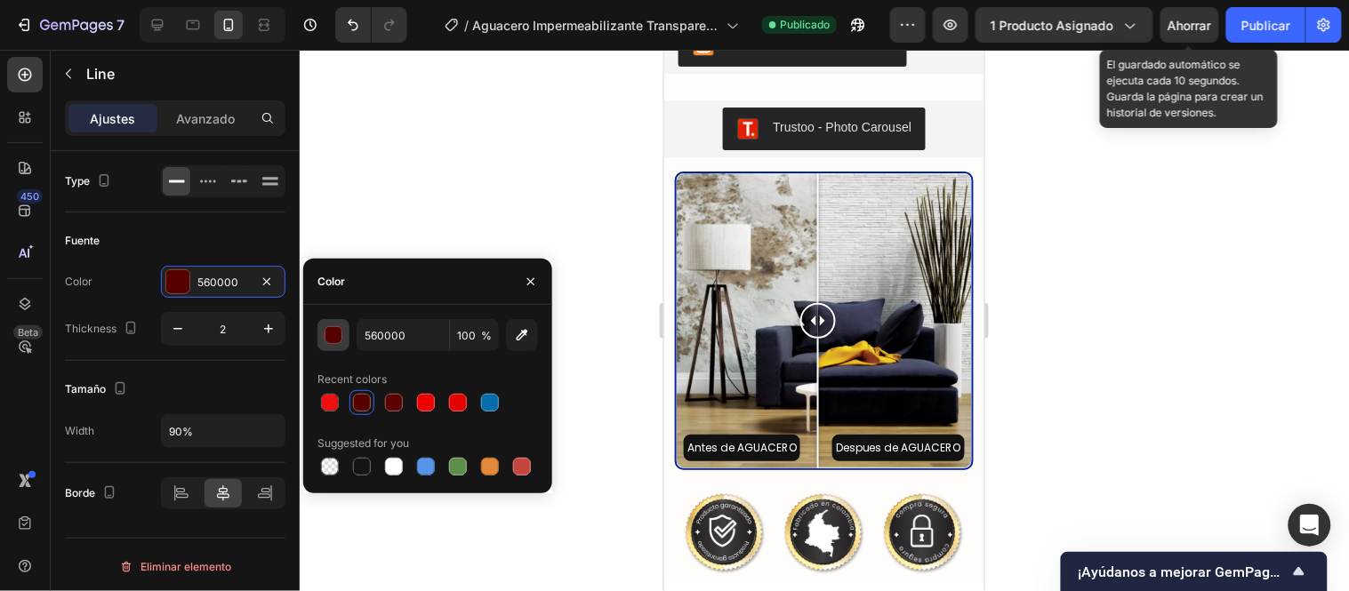
click at [333, 331] on div "button" at bounding box center [334, 336] width 18 height 18
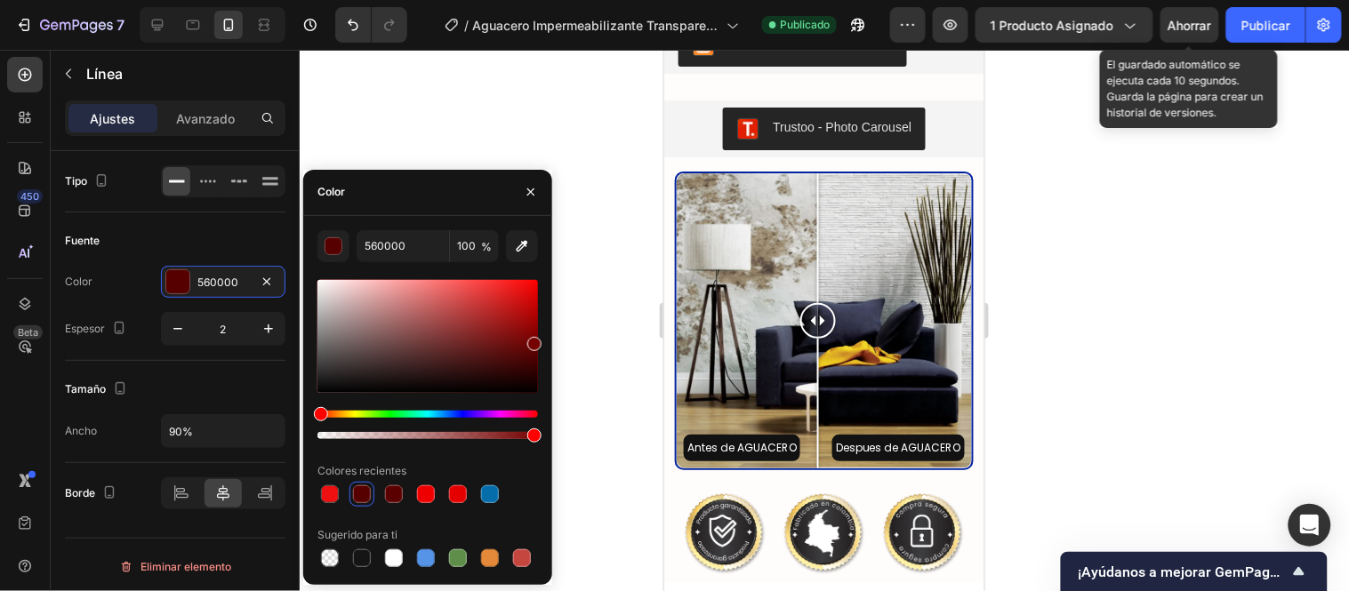
drag, startPoint x: 532, startPoint y: 353, endPoint x: 536, endPoint y: 340, distance: 14.1
click at [536, 340] on div at bounding box center [534, 344] width 14 height 14
drag, startPoint x: 536, startPoint y: 341, endPoint x: 538, endPoint y: 333, distance: 9.1
click at [538, 337] on div at bounding box center [534, 344] width 14 height 14
type input "870101"
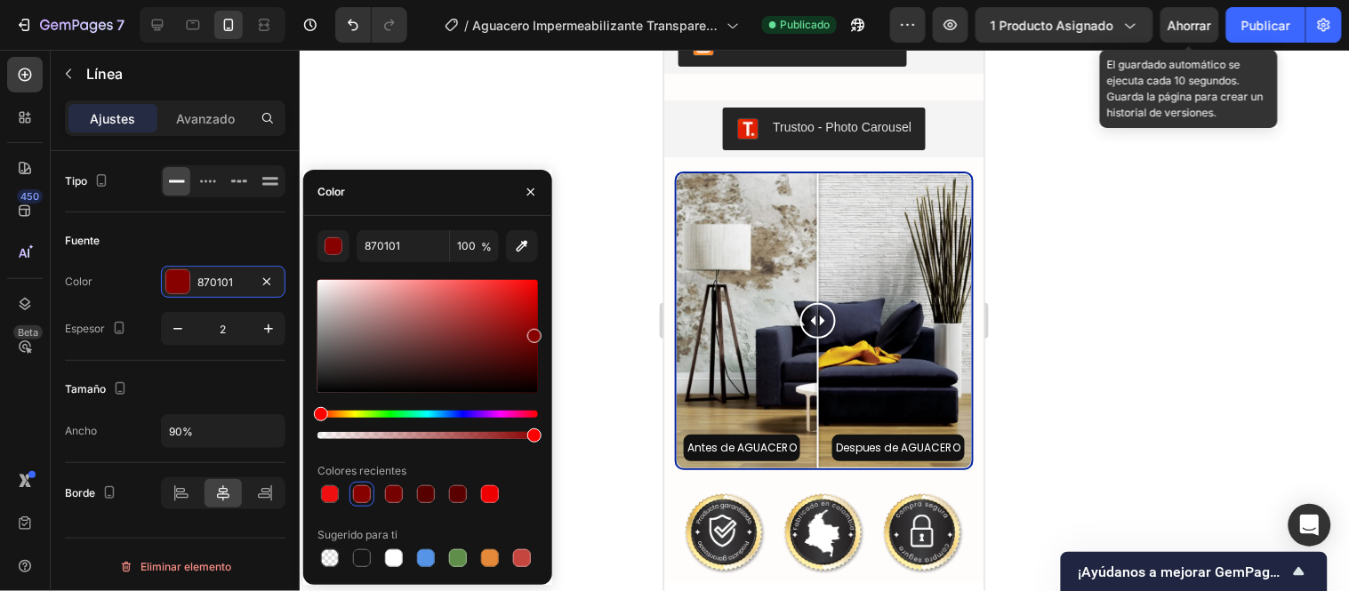
click at [589, 293] on div at bounding box center [824, 321] width 1049 height 542
